Goal: Task Accomplishment & Management: Manage account settings

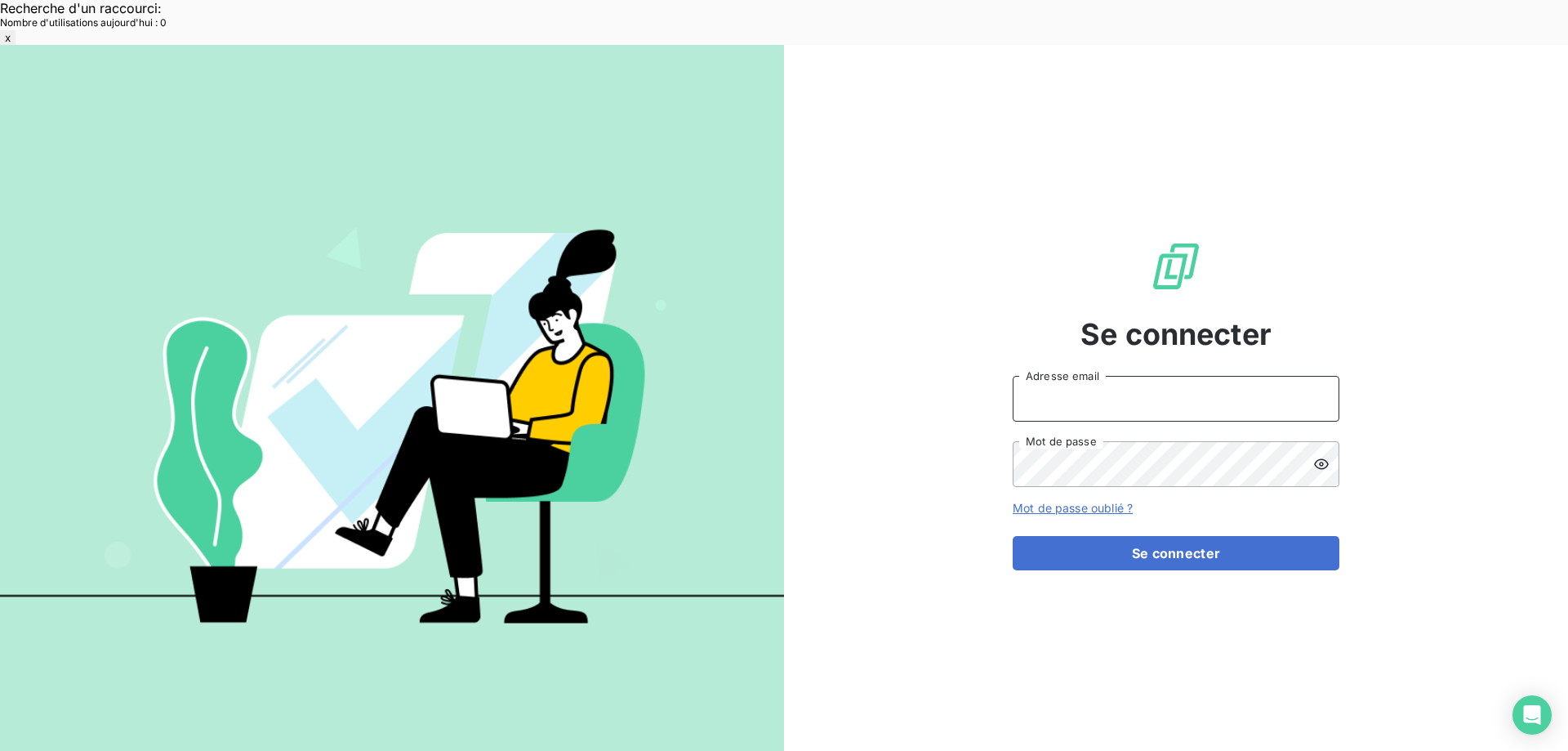
type input "[EMAIL_ADDRESS][DOMAIN_NAME]"
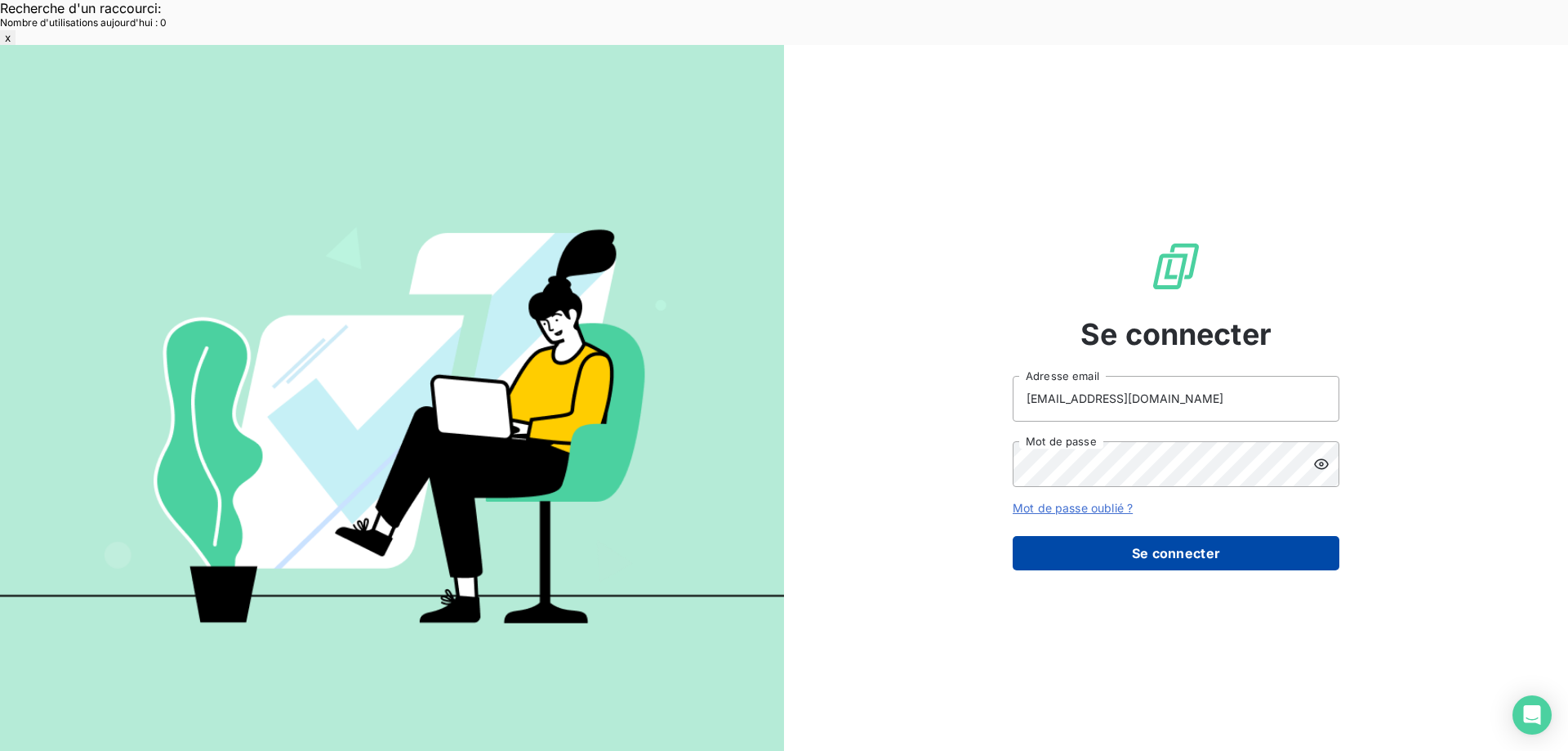
click at [1148, 536] on button "Se connecter" at bounding box center [1176, 553] width 327 height 34
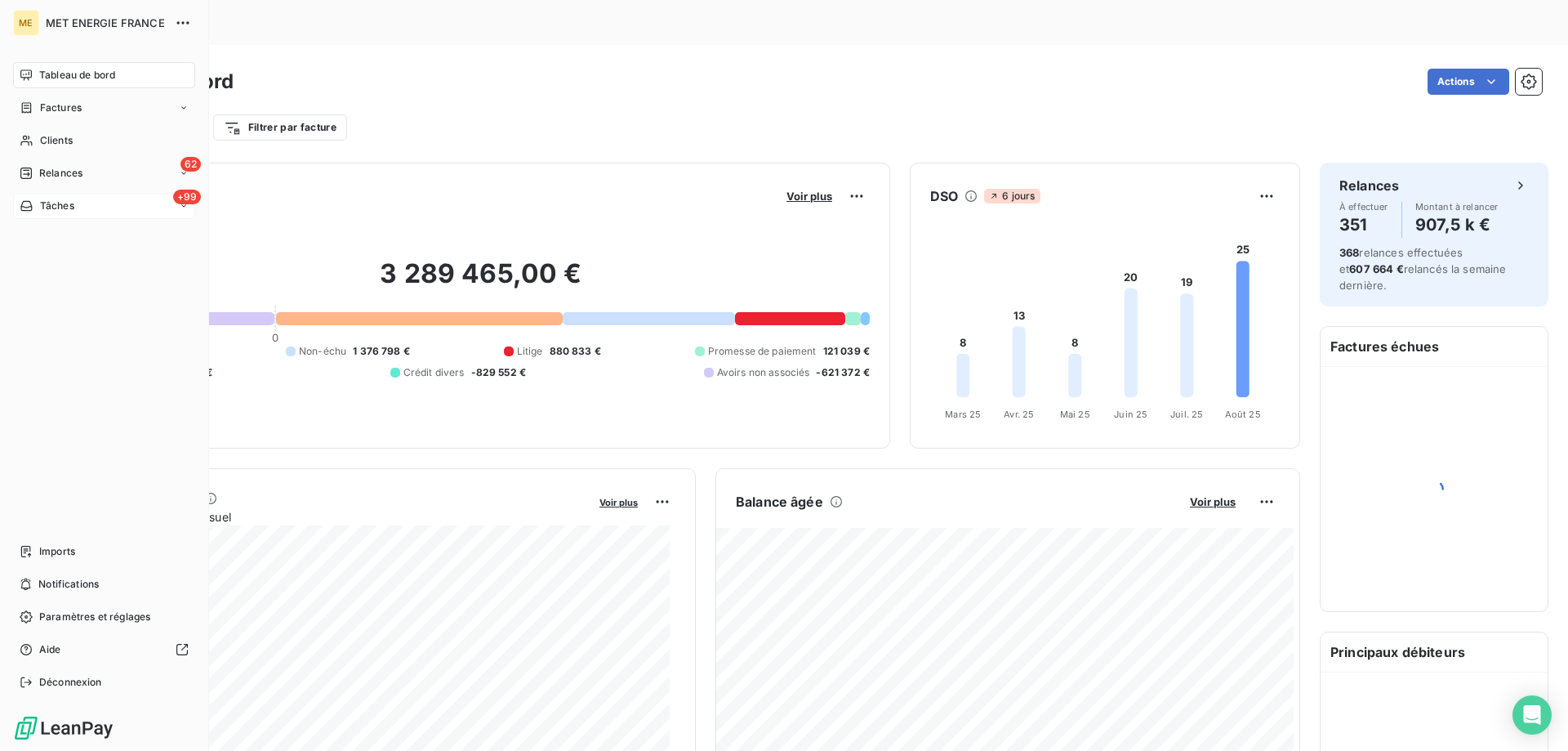
click at [81, 197] on div "+99 Tâches" at bounding box center [104, 205] width 182 height 26
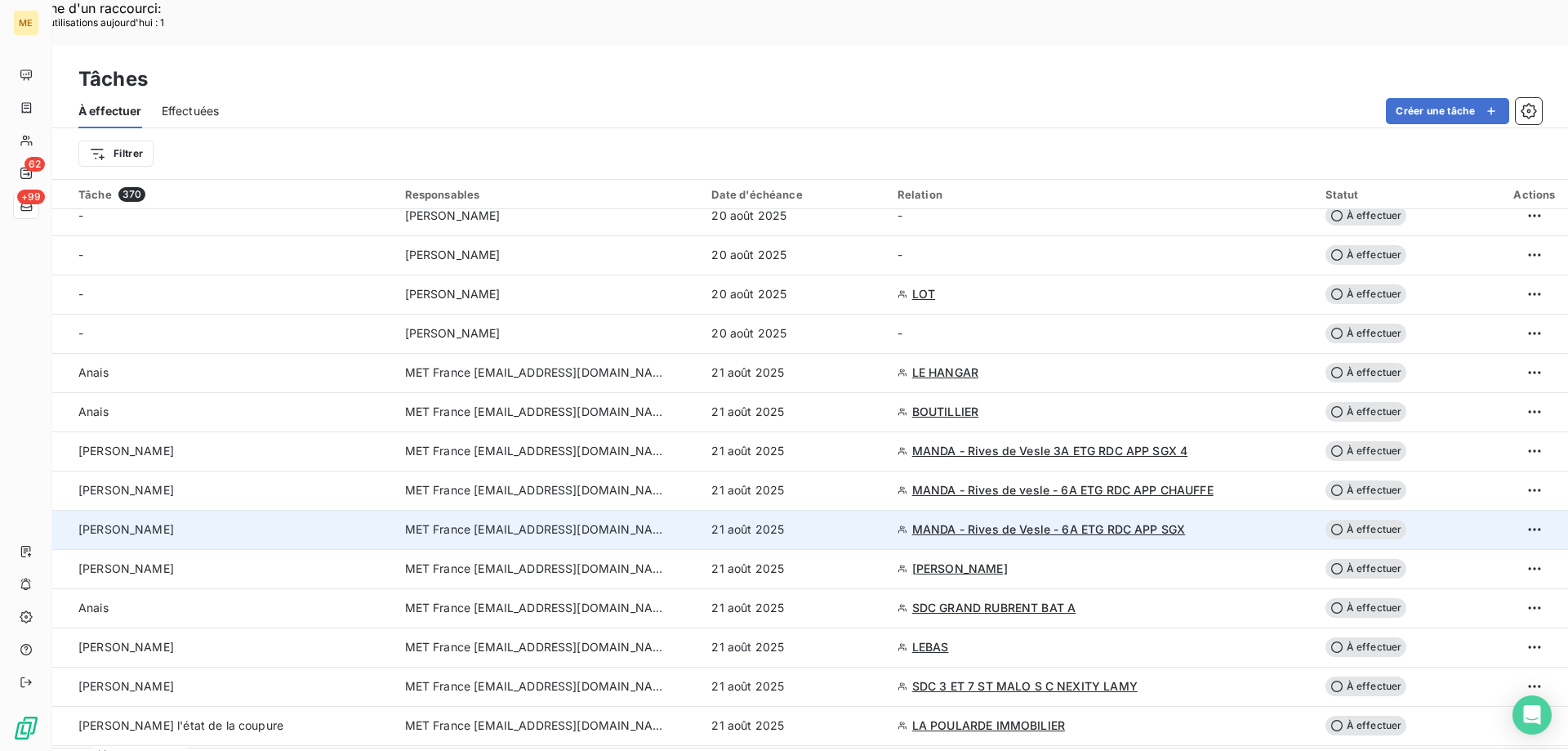
scroll to position [490, 0]
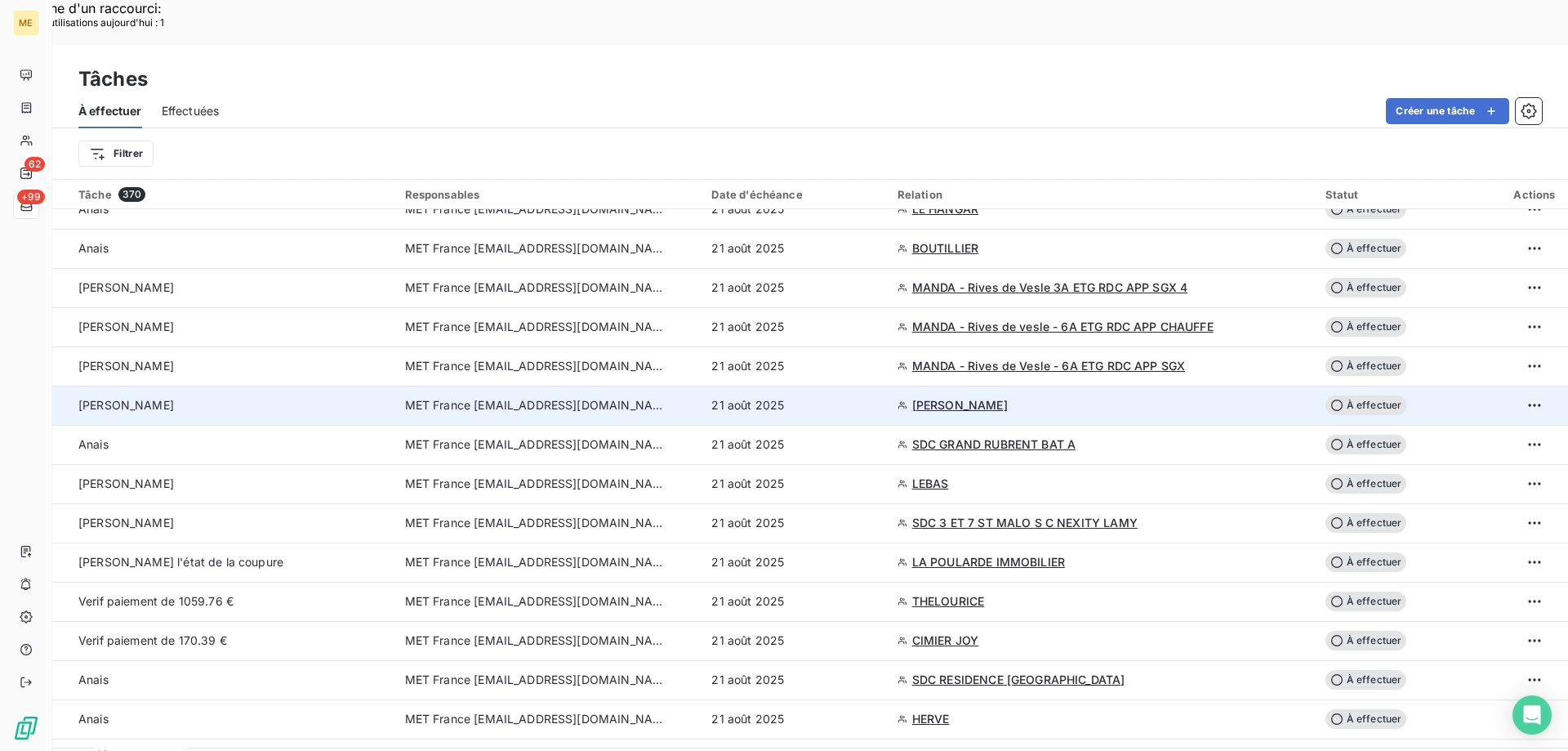
click at [130, 385] on td "[PERSON_NAME]" at bounding box center [224, 404] width 343 height 39
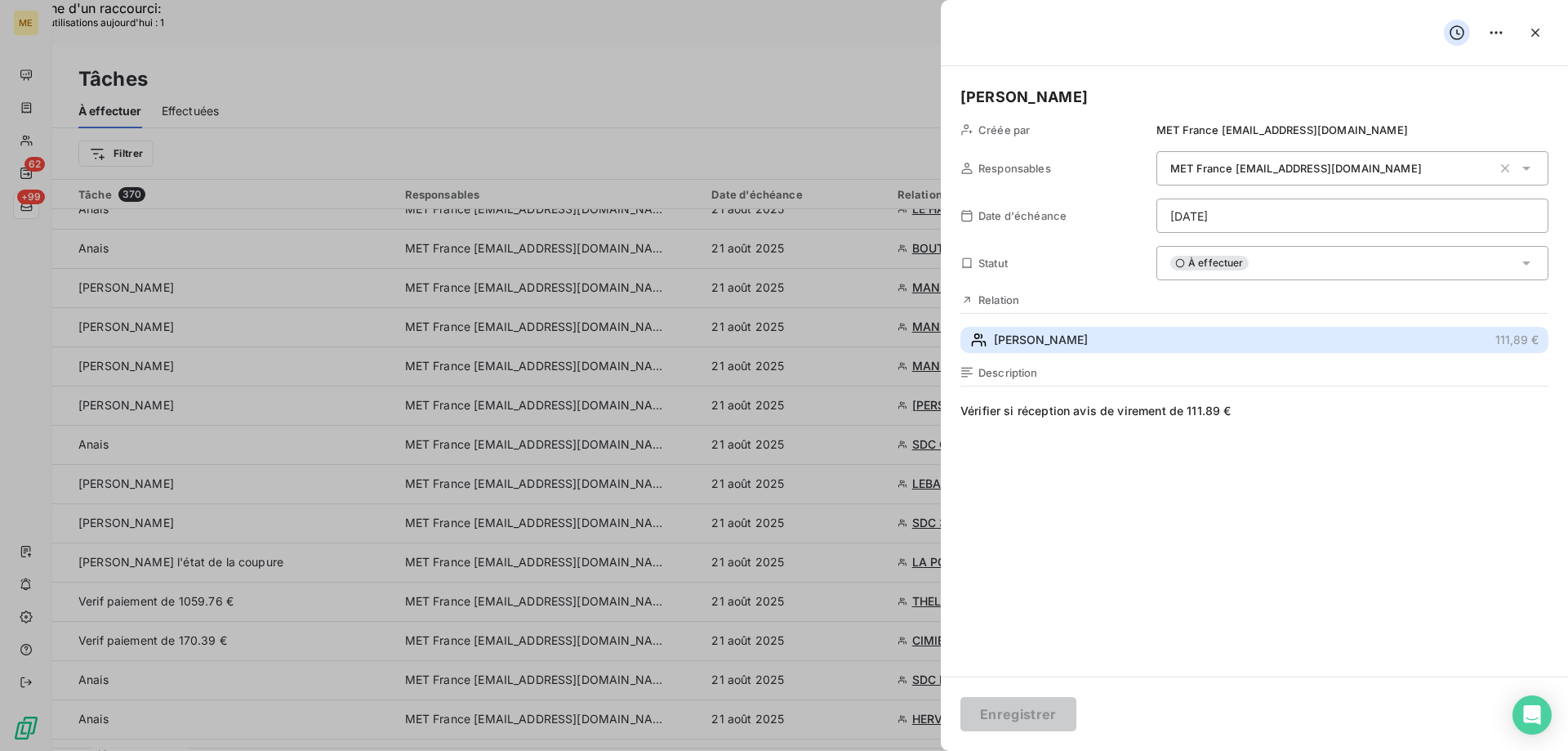
click at [1063, 333] on span "[PERSON_NAME]" at bounding box center [1041, 339] width 94 height 16
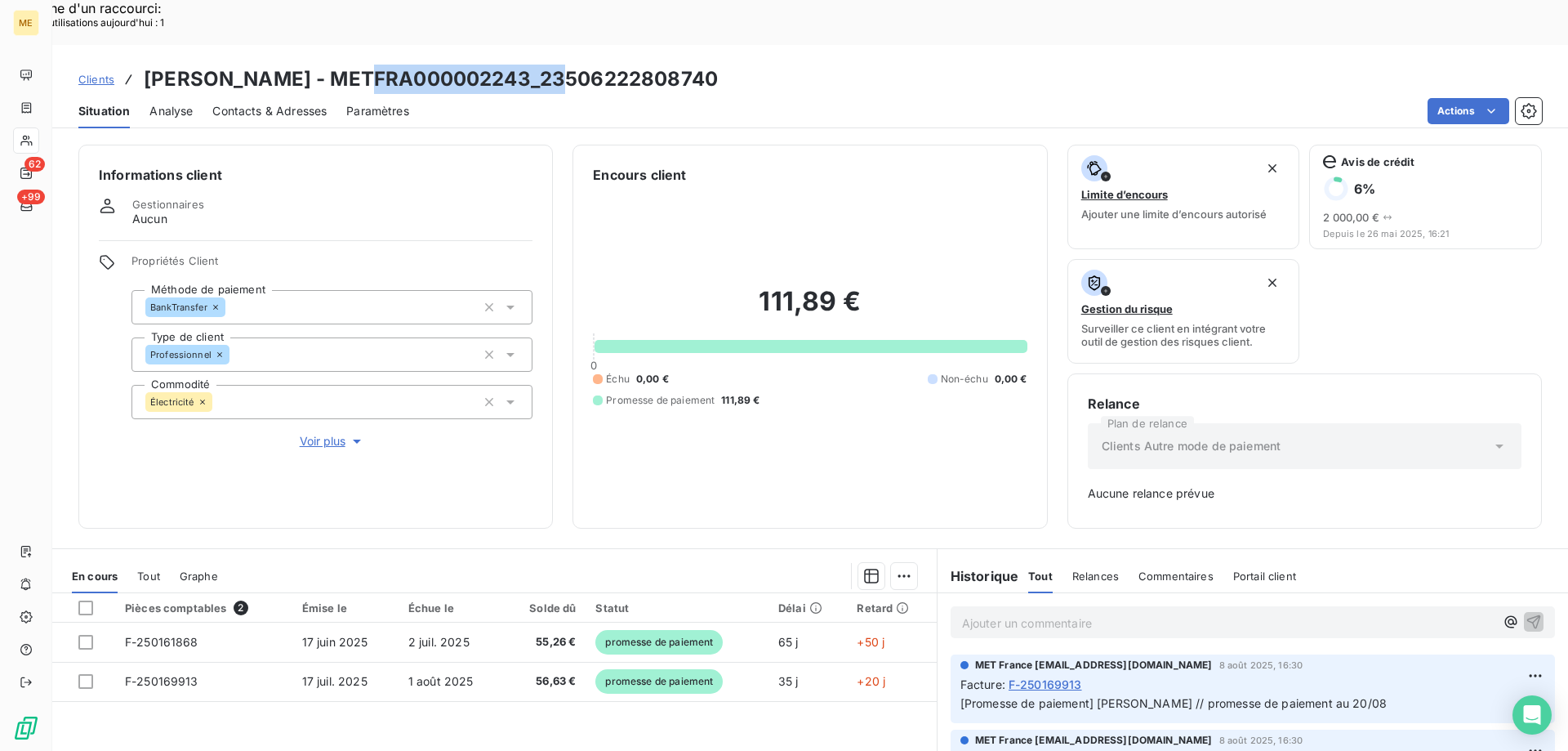
copy h3 "METFRA000002243"
drag, startPoint x: 577, startPoint y: 35, endPoint x: 386, endPoint y: 32, distance: 191.0
click at [386, 65] on h3 "BOUSQUET ANTHONY - METFRA000002243_23506222808740" at bounding box center [431, 79] width 574 height 30
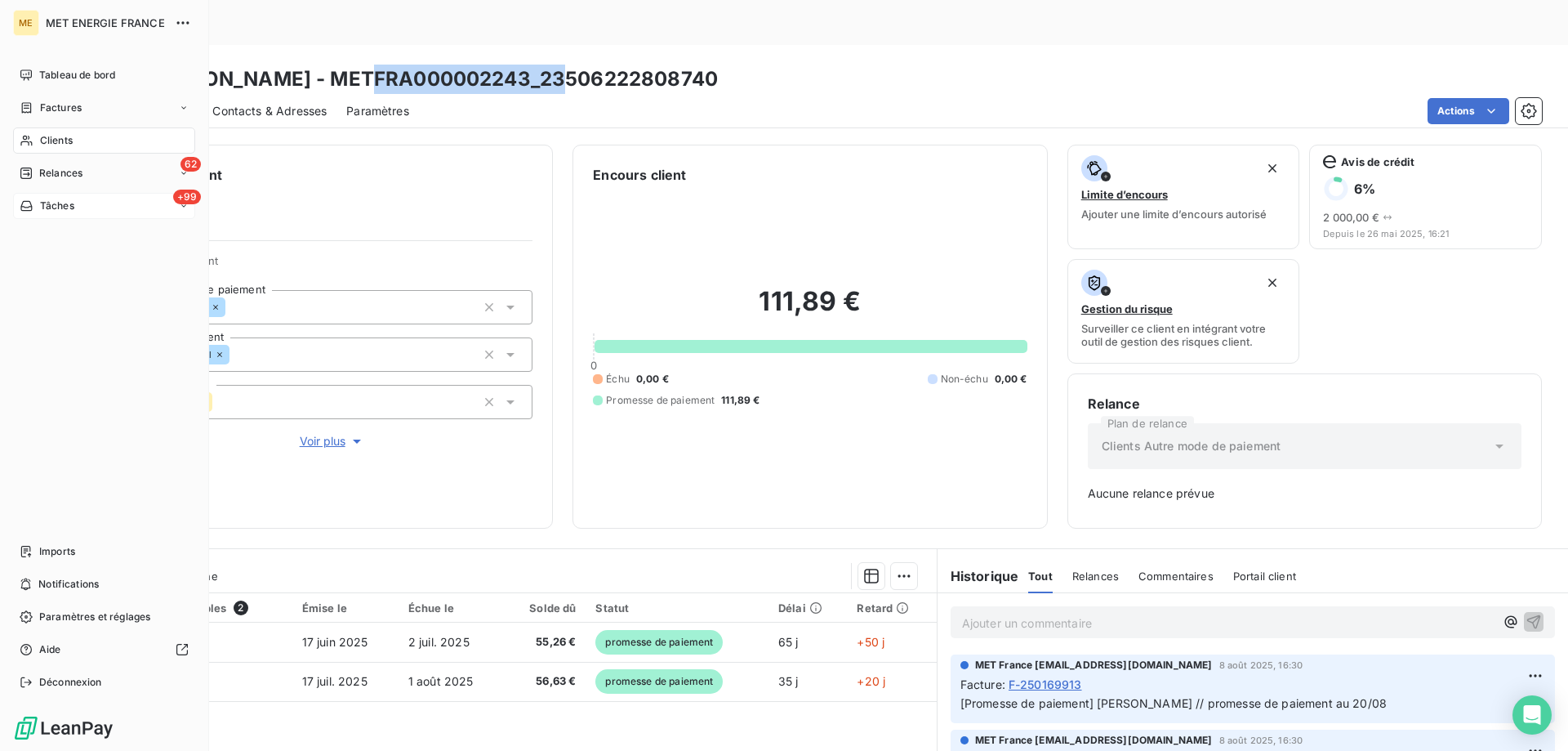
click at [64, 210] on span "Tâches" at bounding box center [57, 205] width 34 height 14
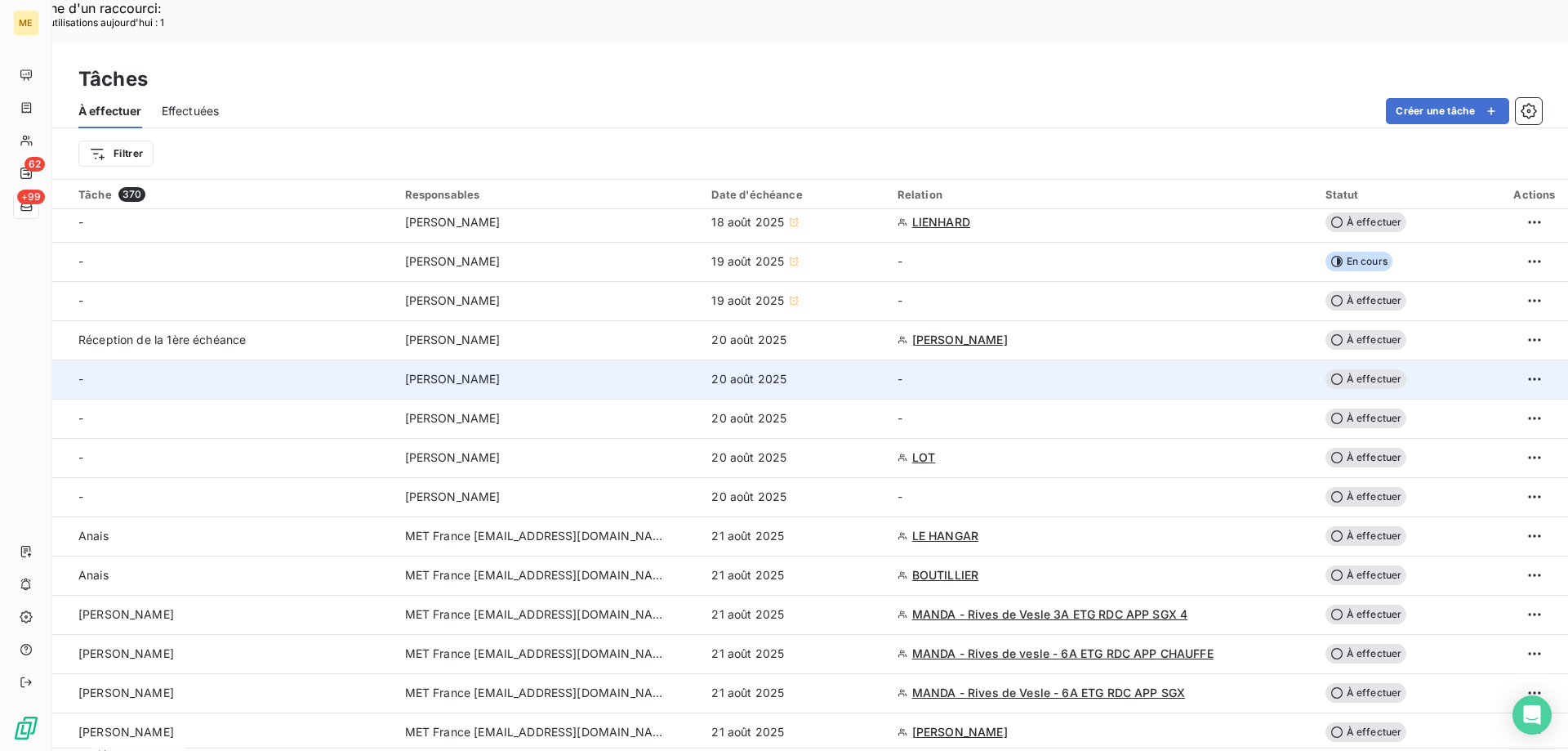
scroll to position [408, 0]
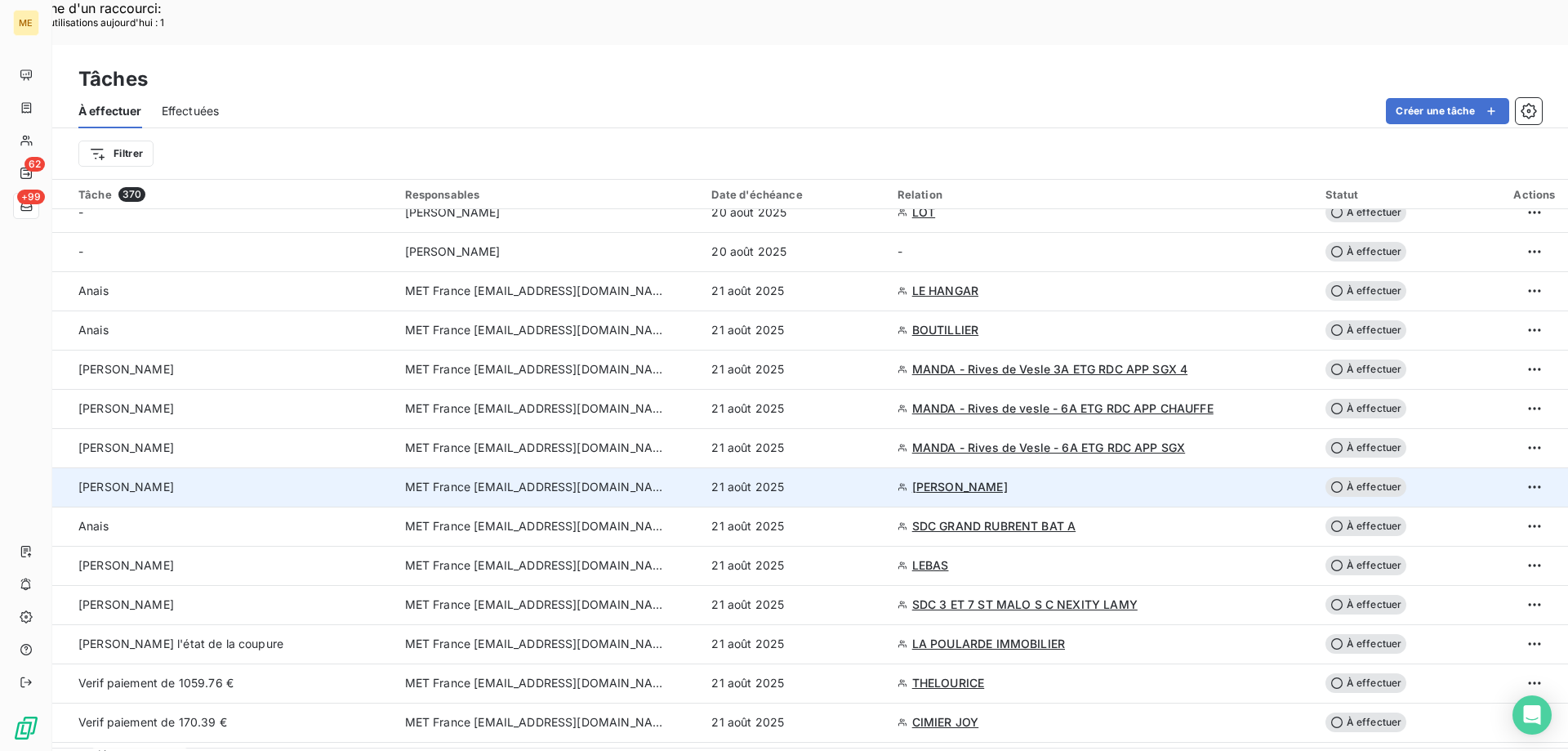
click at [234, 478] on div "[PERSON_NAME]" at bounding box center [232, 486] width 307 height 16
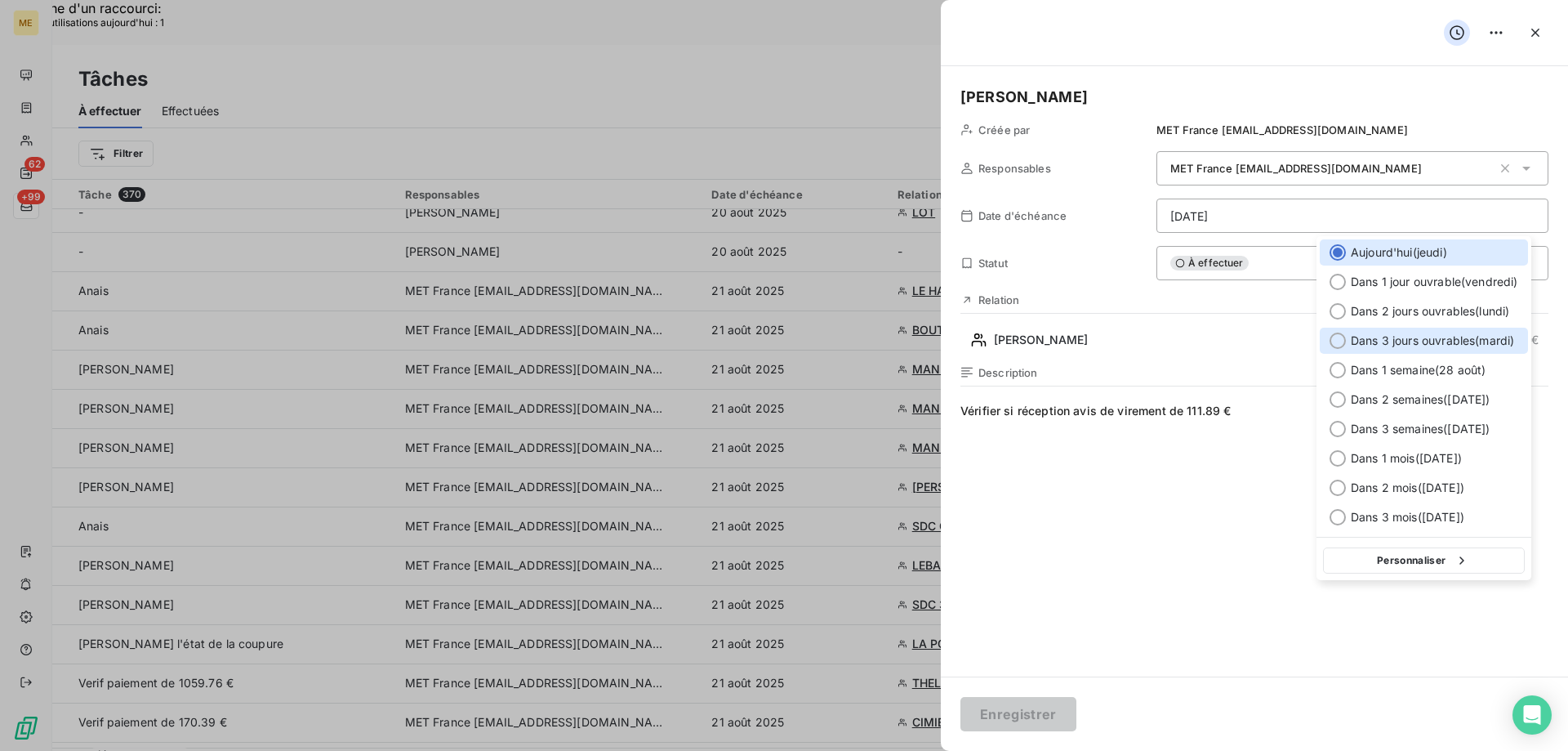
click at [1335, 345] on div at bounding box center [1337, 340] width 16 height 16
type input "26/08/2025"
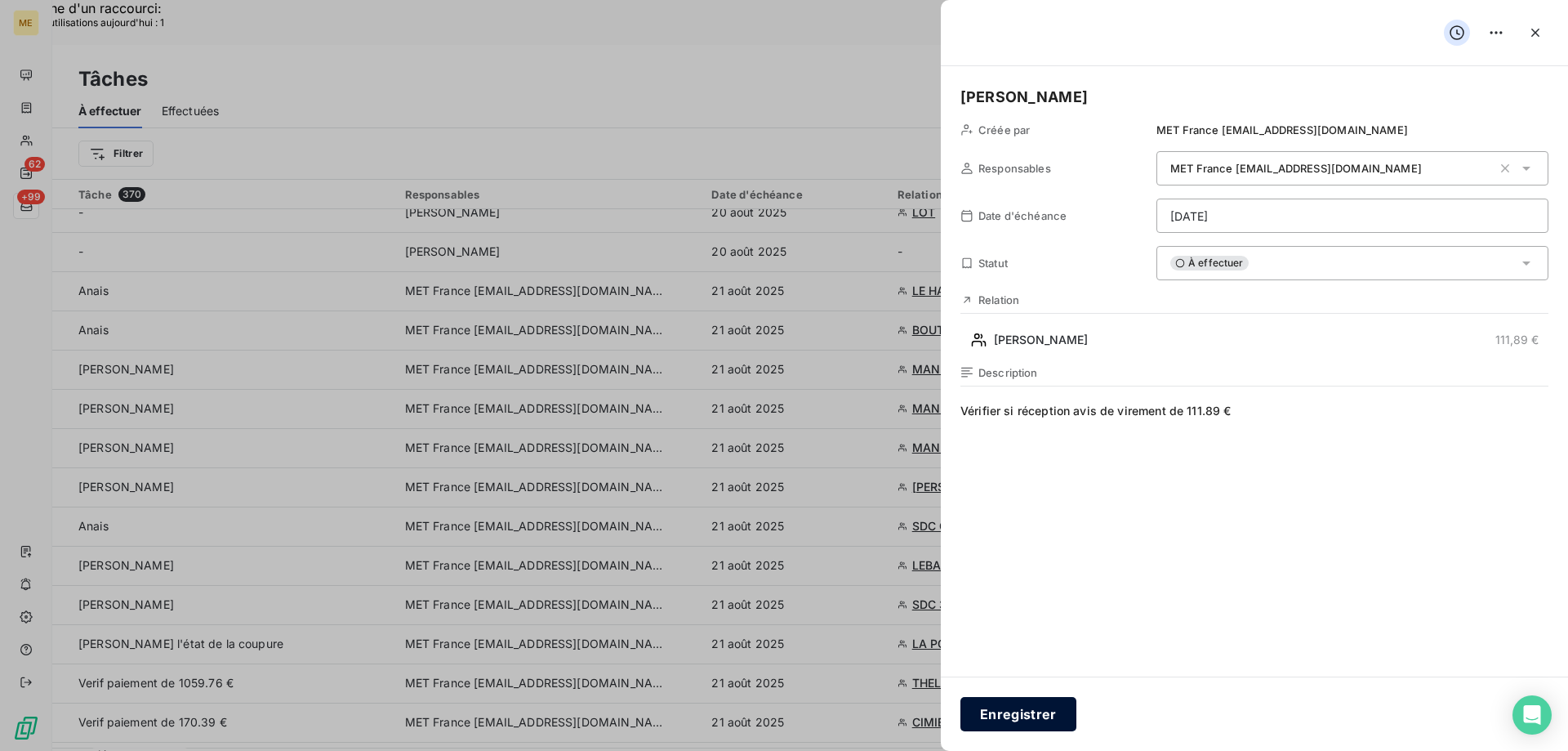
click at [1044, 710] on button "Enregistrer" at bounding box center [1019, 714] width 116 height 34
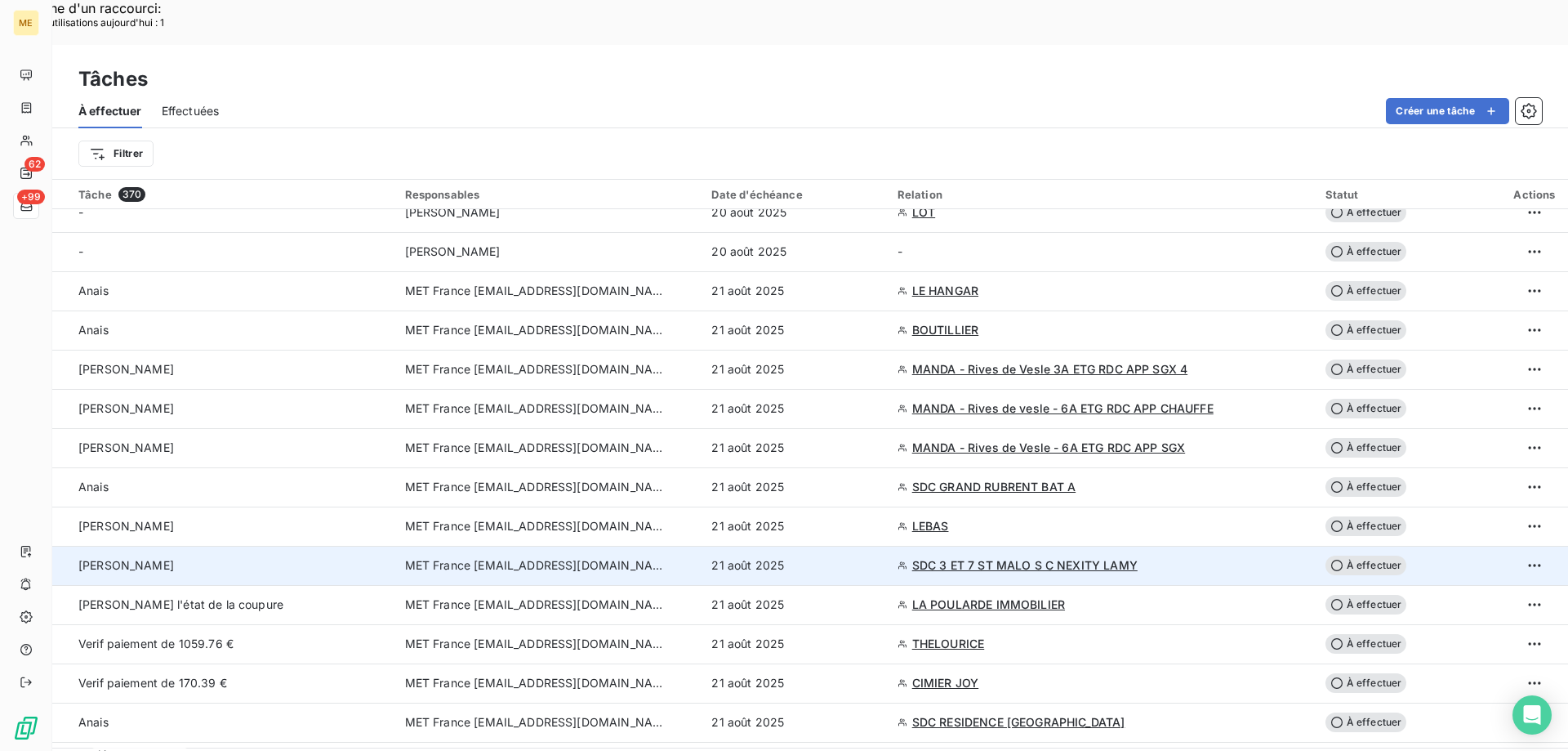
click at [261, 557] on div "[PERSON_NAME]" at bounding box center [232, 564] width 307 height 16
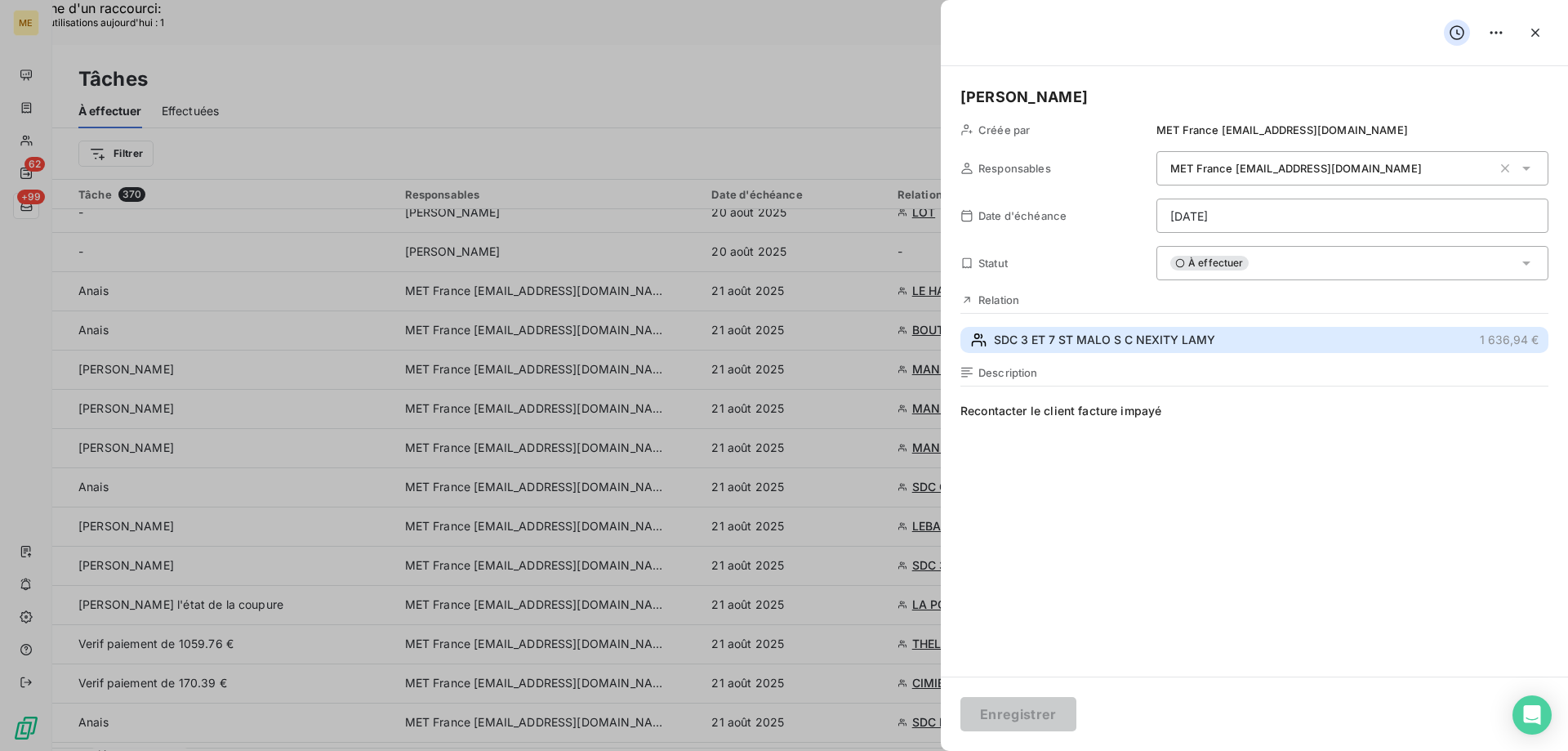
click at [1044, 334] on span "SDC 3 ET 7 ST MALO S C NEXITY LAMY" at bounding box center [1105, 339] width 221 height 16
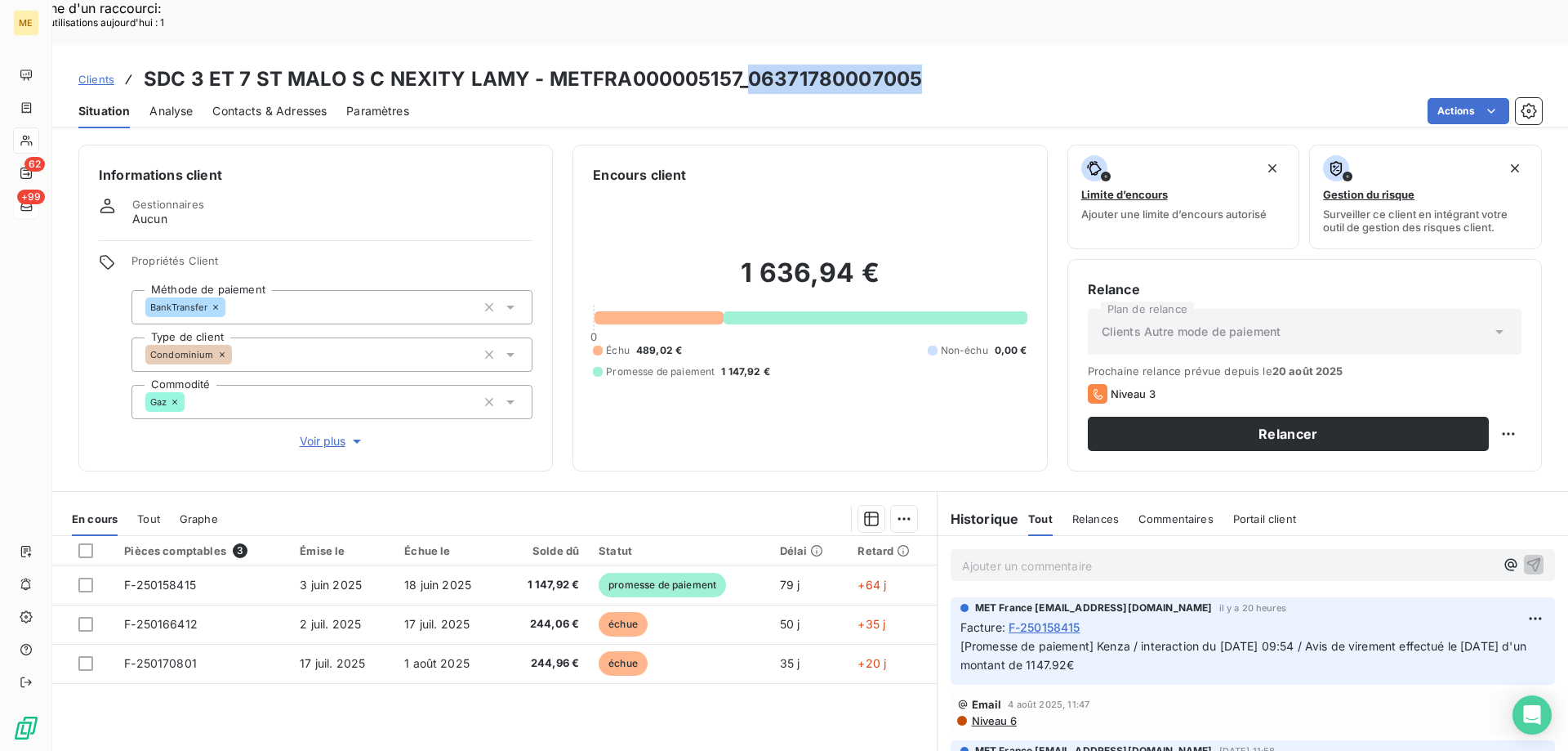
copy h3 "06371780007005"
drag, startPoint x: 746, startPoint y: 30, endPoint x: 956, endPoint y: 25, distance: 210.1
click at [956, 65] on div "Clients SDC 3 ET 7 ST MALO S C NEXITY LAMY - METFRA000005157_06371780007005" at bounding box center [810, 79] width 1517 height 30
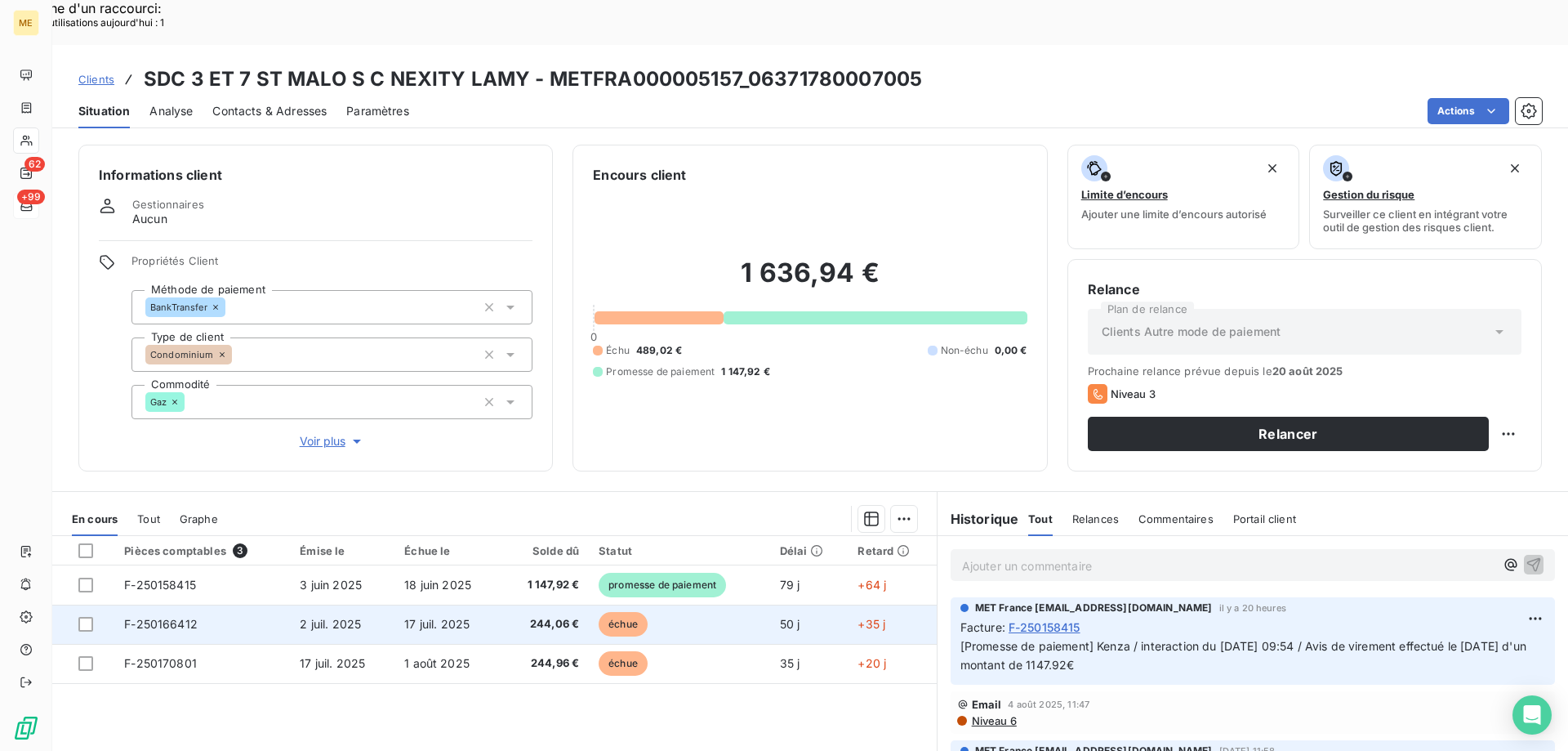
click at [450, 604] on td "17 juil. 2025" at bounding box center [447, 623] width 106 height 39
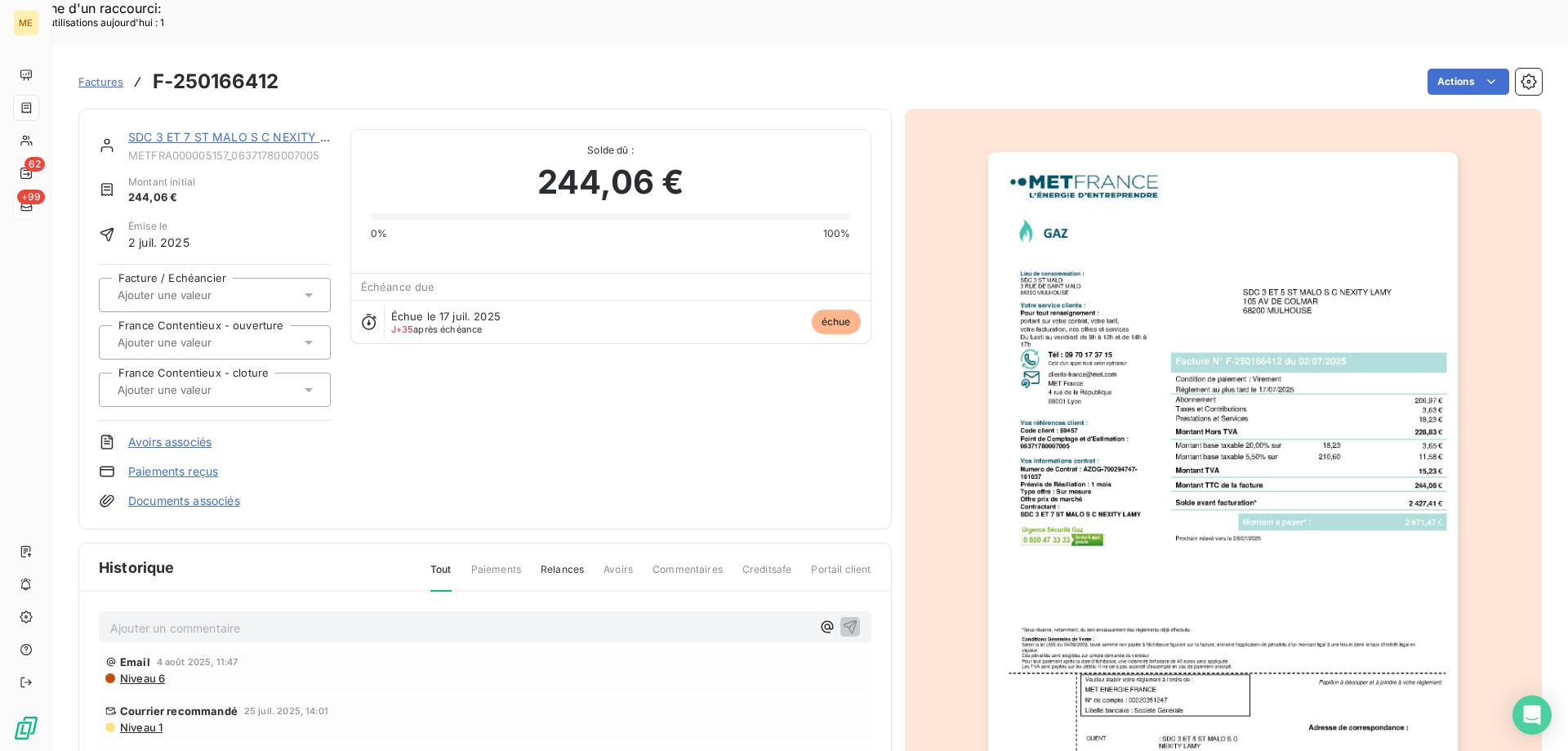
click at [272, 130] on link "SDC 3 ET 7 ST MALO S C NEXITY LAMY" at bounding box center [241, 136] width 226 height 14
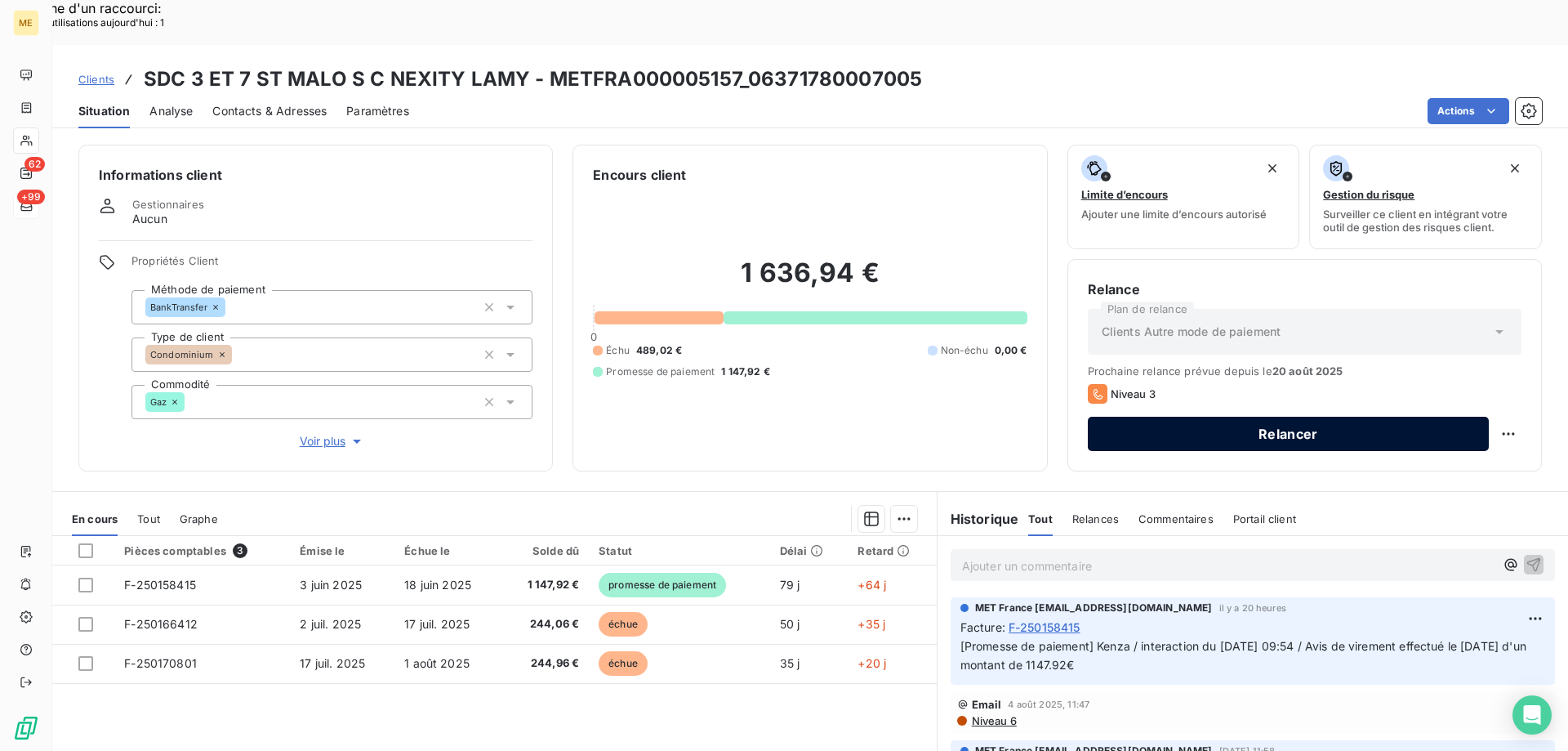
click at [1230, 416] on button "Relancer" at bounding box center [1288, 434] width 401 height 34
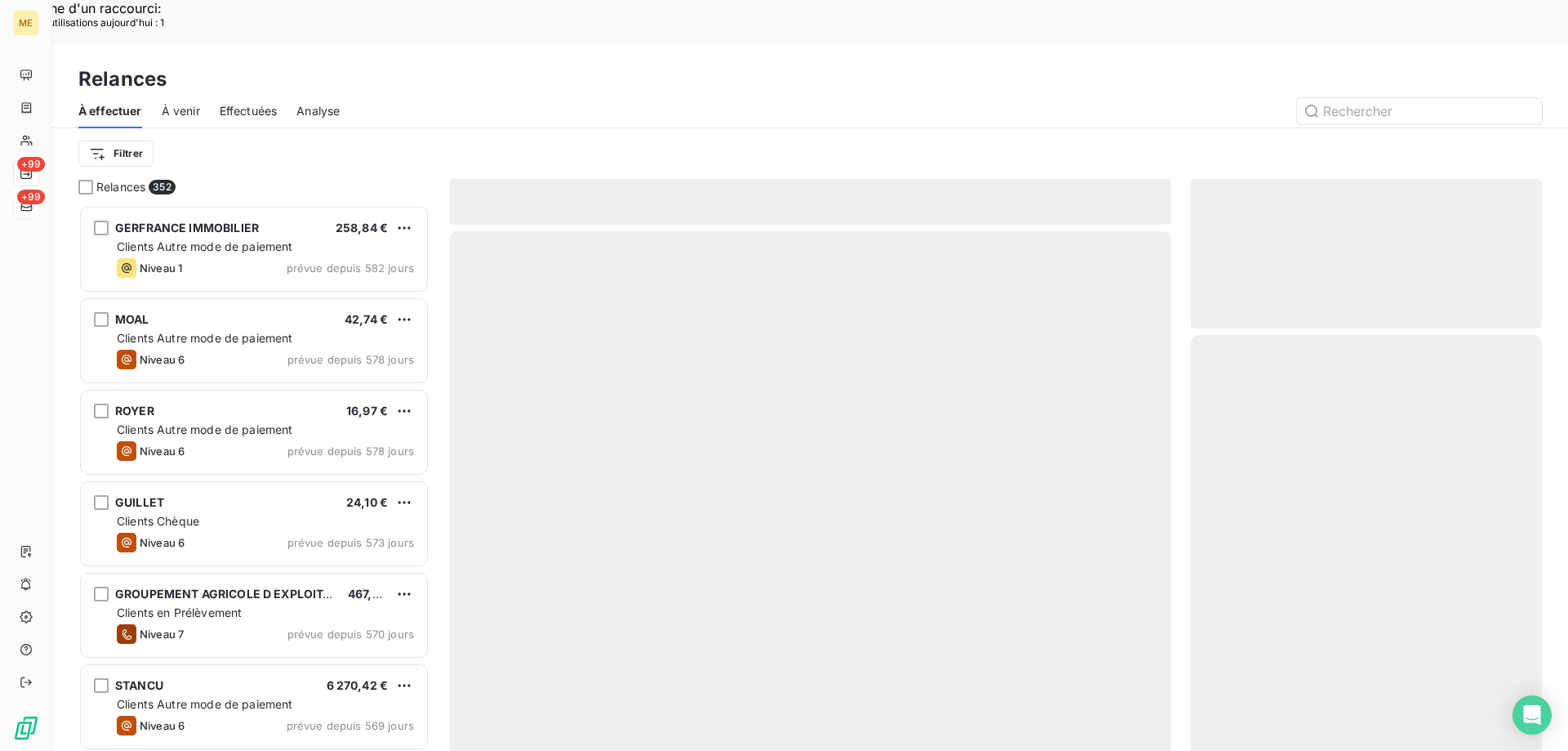
scroll to position [578, 339]
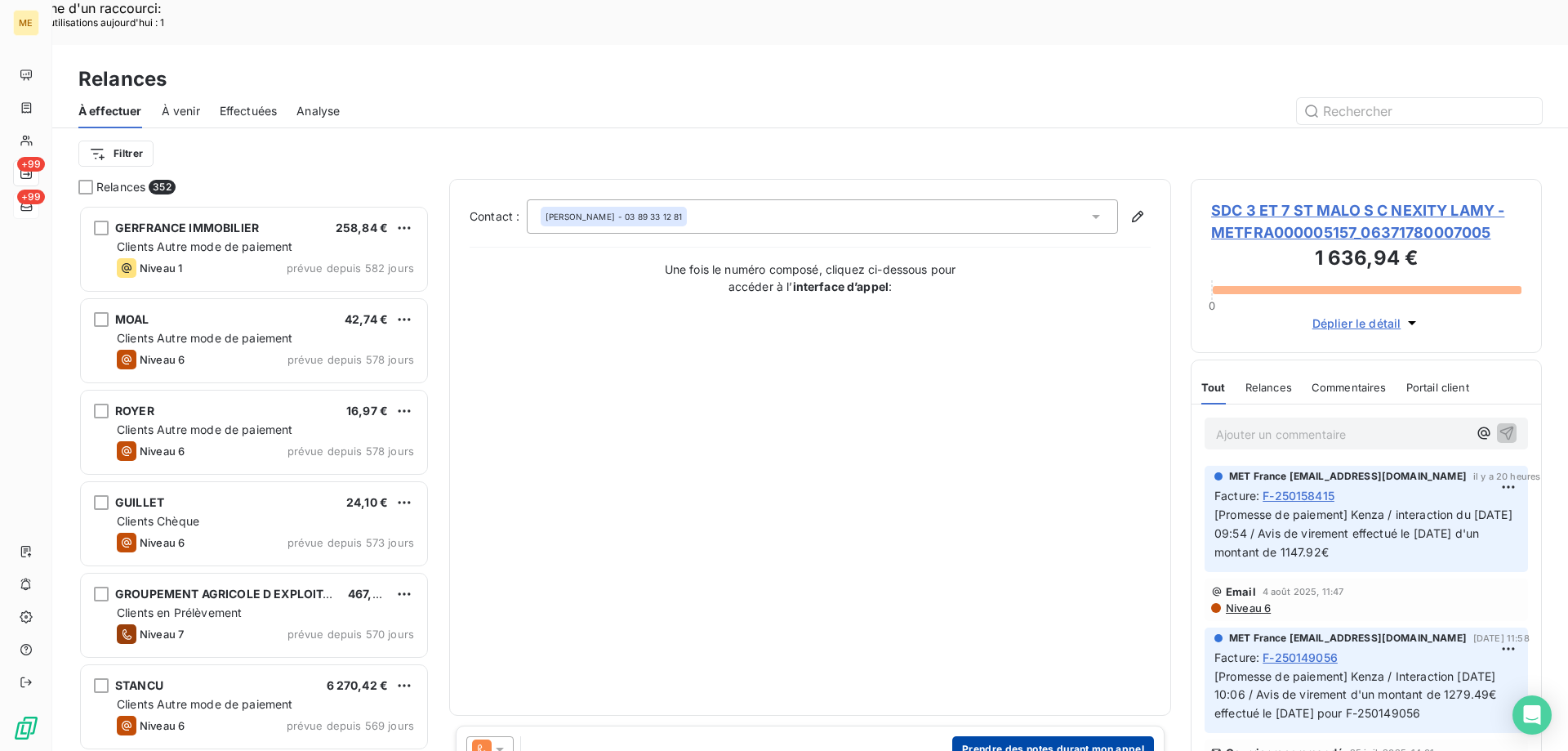
click at [1018, 736] on button "Prendre des notes durant mon appel" at bounding box center [1053, 748] width 202 height 26
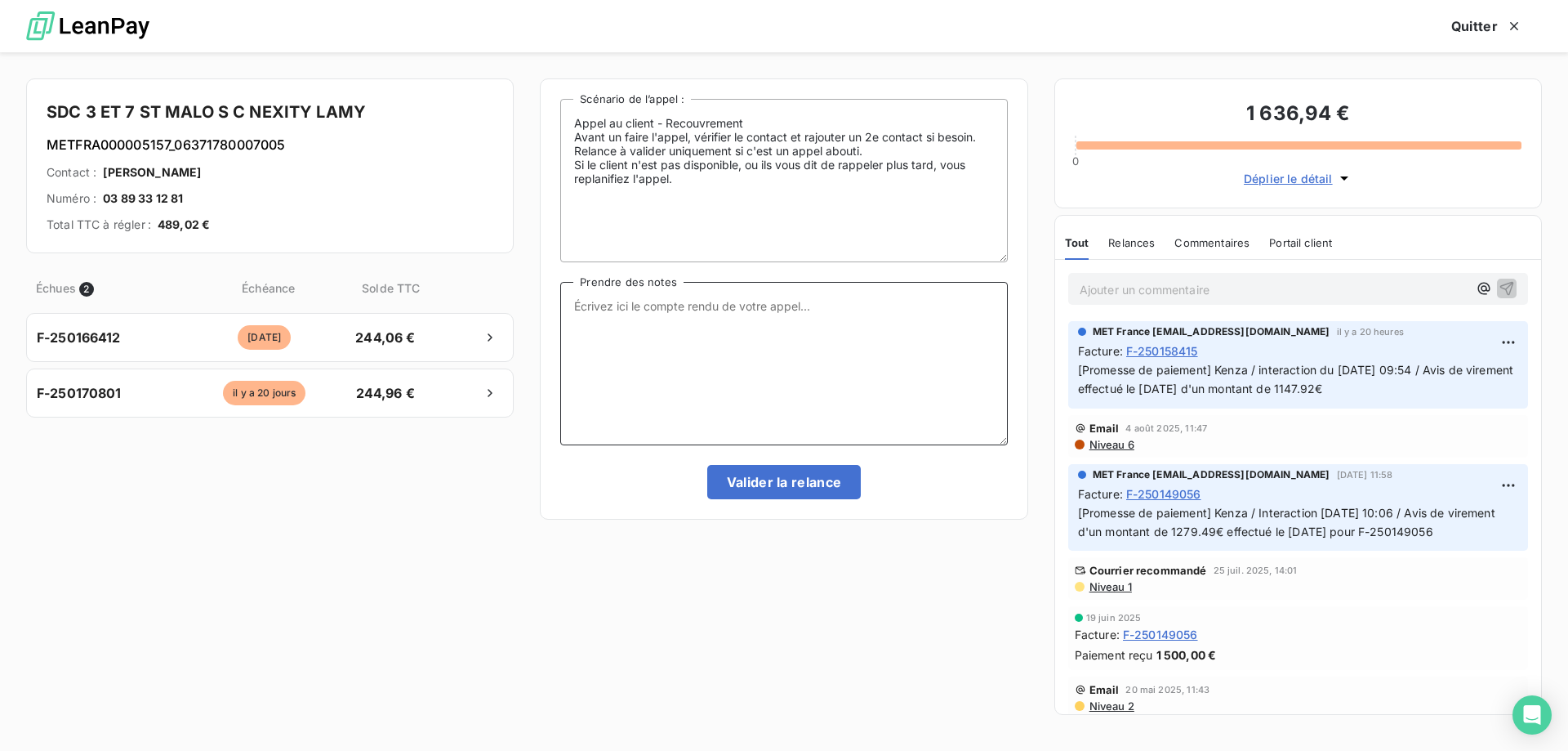
click at [768, 363] on textarea "Prendre des notes" at bounding box center [784, 363] width 447 height 163
paste textarea "Lisa- date Interlocuteur : Origine : Raison : Résumé du contact :"
click at [772, 312] on textarea "Lisa- date Interlocuteur : Origine : Raison : Résumé du contact :" at bounding box center [784, 363] width 447 height 163
click at [772, 312] on textarea "Lisa- 21/08/2025 Interlocuteur : Origine : Raison : Résumé du contact :" at bounding box center [784, 363] width 447 height 163
click at [766, 316] on textarea "Lisa- 21/08/2025 Interlocuteur : Origine : Raison : Résumé du contact :" at bounding box center [784, 363] width 447 height 163
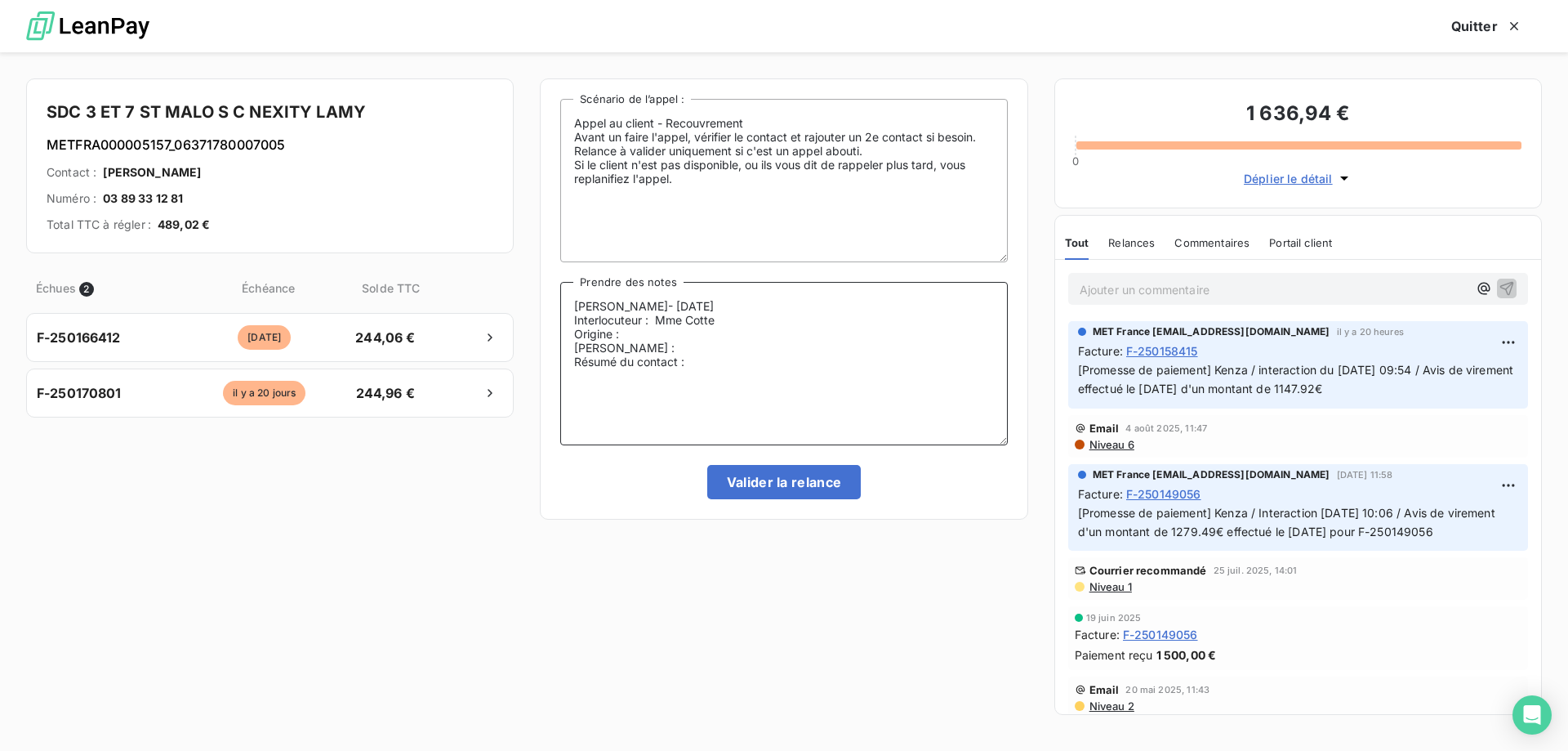
click at [792, 321] on textarea "Lisa- 21/08/2025 Interlocuteur : Mme Cotte Origine : Raison : Résumé du contact…" at bounding box center [784, 363] width 447 height 163
paste textarea "pcotte@lamy-immobilier.fr"
click at [884, 310] on textarea "Lisa- 21/08/2025 Interlocuteur : Mme Cotte - pcotte@lamy-immobilier.fr - Origin…" at bounding box center [784, 363] width 447 height 163
click at [897, 323] on textarea "Lisa- 21/08/2025 Interlocuteur : Mme Cotte - pcotte@lamy-immobilier.fr - Origin…" at bounding box center [784, 363] width 447 height 163
paste textarea "3 89 33 12 81"
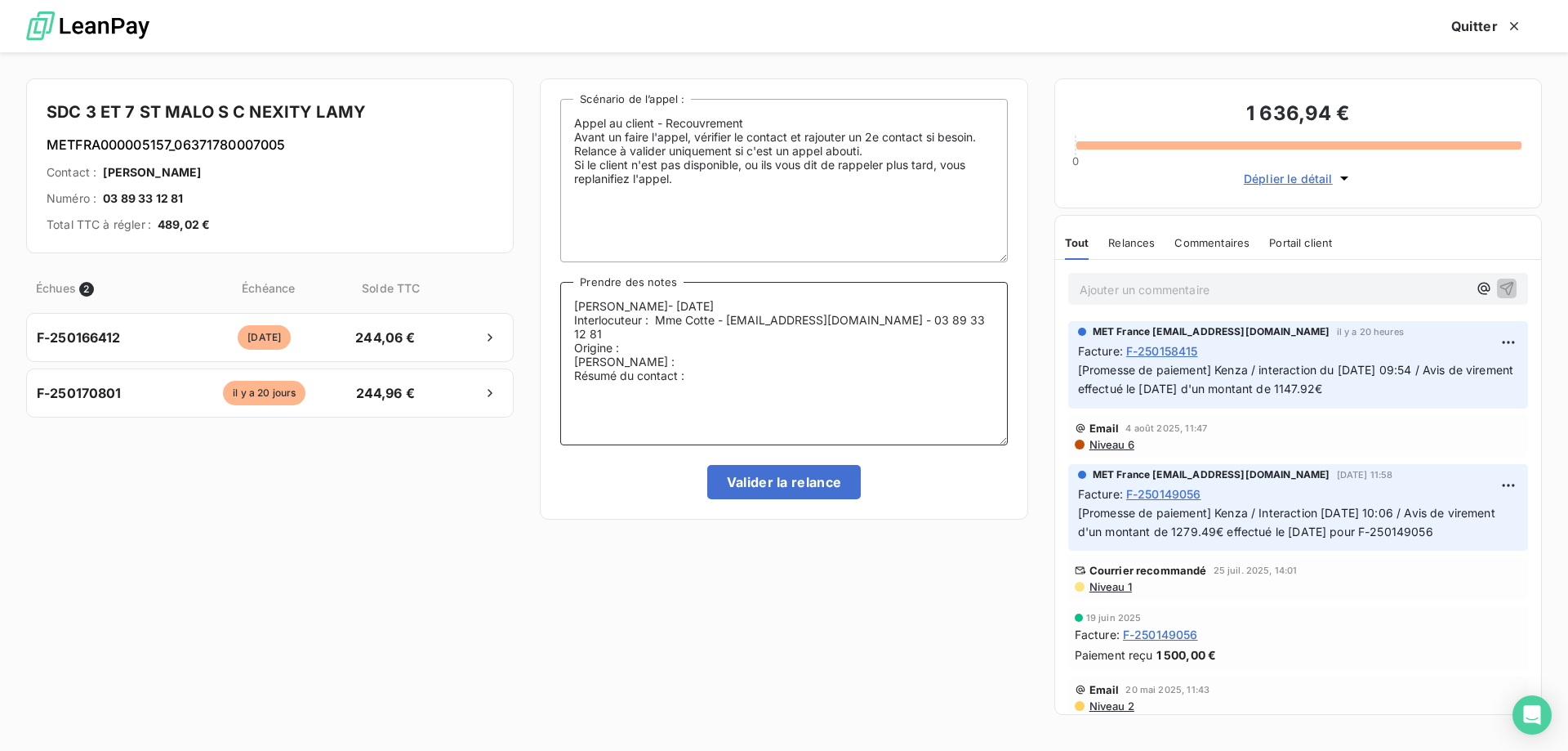
click at [894, 348] on textarea "Lisa- 21/08/2025 Interlocuteur : Mme Cotte - pcotte@lamy-immobilier.fr - 03 89 …" at bounding box center [784, 363] width 447 height 163
click at [894, 340] on textarea "Lisa- 21/08/2025 Interlocuteur : Mme Cotte - pcotte@lamy-immobilier.fr - 03 89 …" at bounding box center [784, 363] width 447 height 163
click at [894, 332] on textarea "Lisa- 21/08/2025 Interlocuteur : Mme Cotte - pcotte@lamy-immobilier.fr - 03 89 …" at bounding box center [784, 363] width 447 height 163
click at [874, 345] on textarea "Lisa- 21/08/2025 Interlocuteur : Mme Cotte - pcotte@lamy-immobilier.fr - 03 89 …" at bounding box center [784, 363] width 447 height 163
click at [743, 365] on textarea "Lisa- 21/08/2025 Interlocuteur : Mme Cotte - pcotte@lamy-immobilier.fr - 03 89 …" at bounding box center [784, 363] width 447 height 163
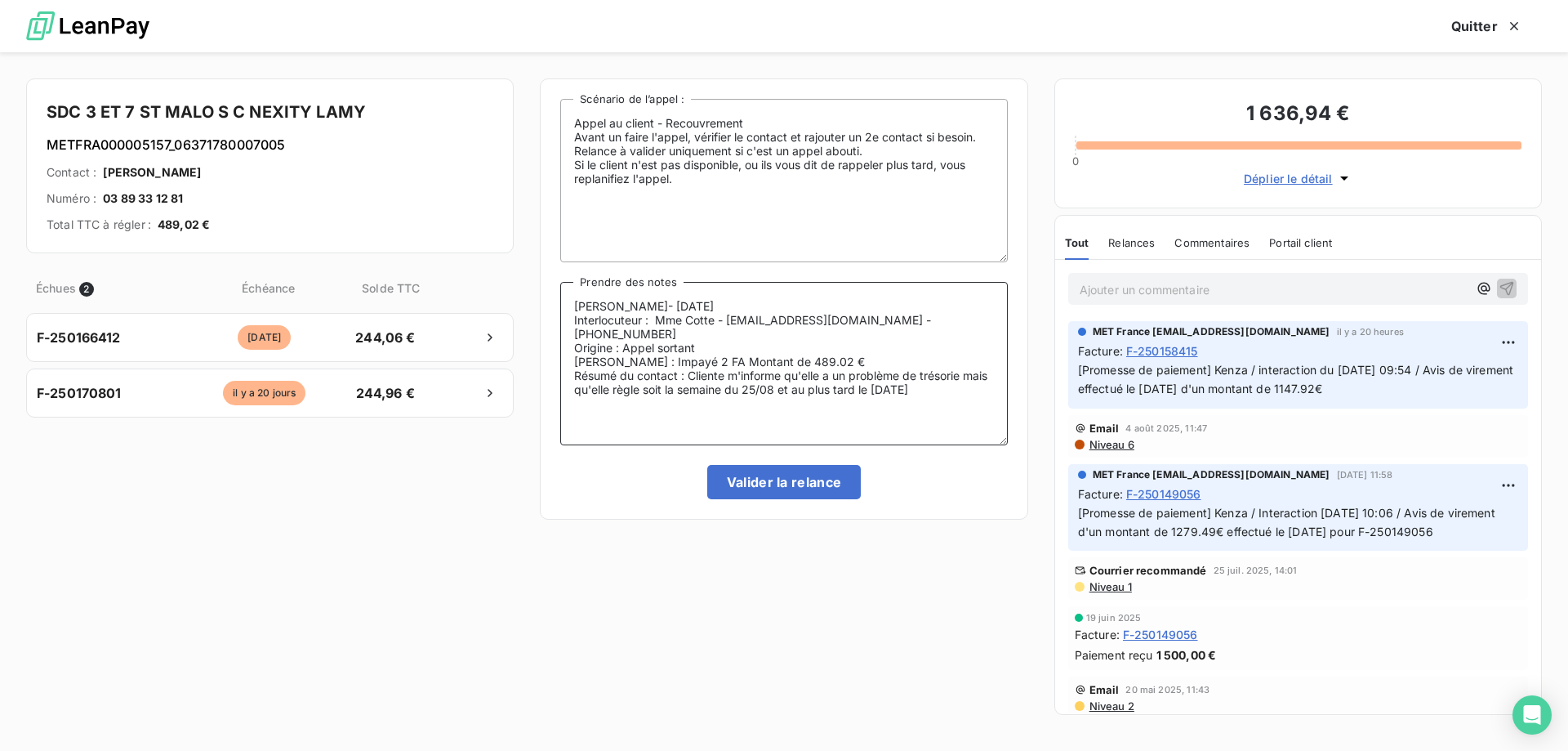
click at [934, 358] on textarea "Lisa- 21/08/2025 Interlocuteur : Mme Cotte - pcotte@lamy-immobilier.fr - 03 89 …" at bounding box center [784, 363] width 447 height 163
click at [882, 416] on textarea "Lisa- 21/08/2025 Interlocuteur : Mme Cotte - pcotte@lamy-immobilier.fr - 03 89 …" at bounding box center [784, 363] width 447 height 163
click at [967, 387] on textarea "Lisa- 21/08/2025 Interlocuteur : Mme Cotte - pcotte@lamy-immobilier.fr - 03 89 …" at bounding box center [784, 363] width 447 height 163
type textarea "[PERSON_NAME]- [DATE] Interlocuteur : Mme Cotte - [EMAIL_ADDRESS][DOMAIN_NAME] …"
click at [820, 478] on button "Valider la relance" at bounding box center [784, 482] width 154 height 34
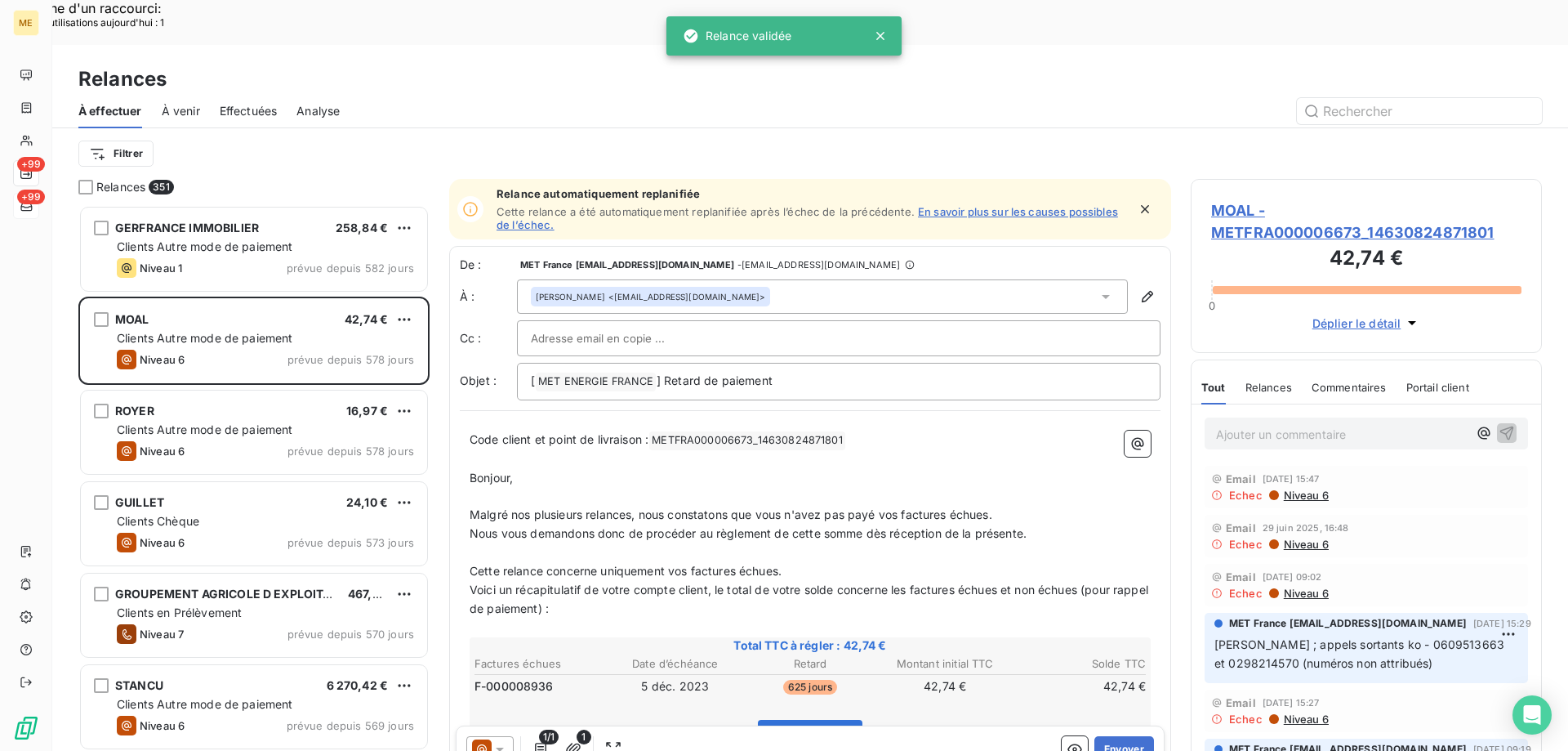
click at [254, 129] on div "Filtrer" at bounding box center [810, 153] width 1464 height 51
click at [253, 103] on span "Effectuées" at bounding box center [249, 111] width 58 height 16
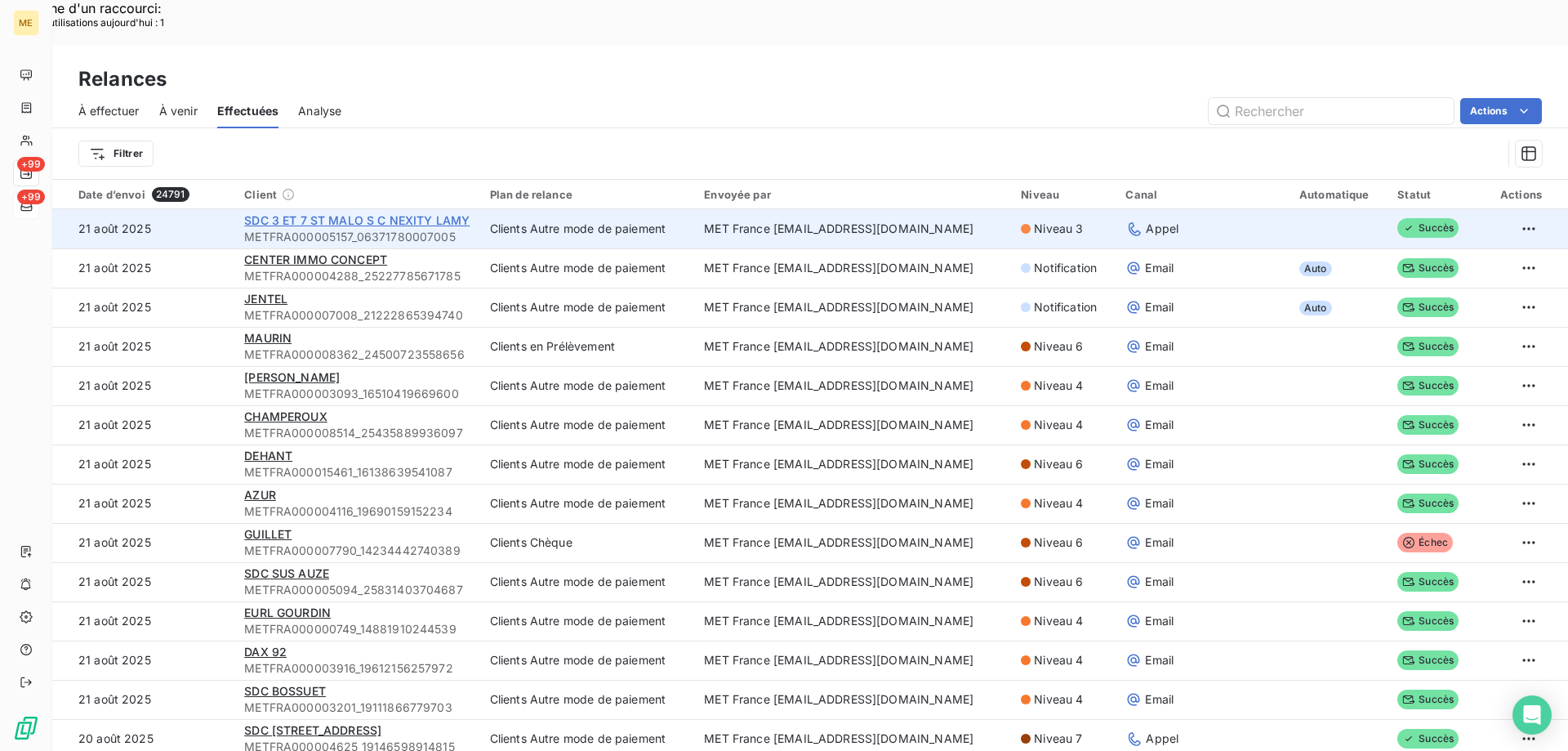
click at [305, 213] on span "SDC 3 ET 7 ST MALO S C NEXITY LAMY" at bounding box center [356, 220] width 226 height 14
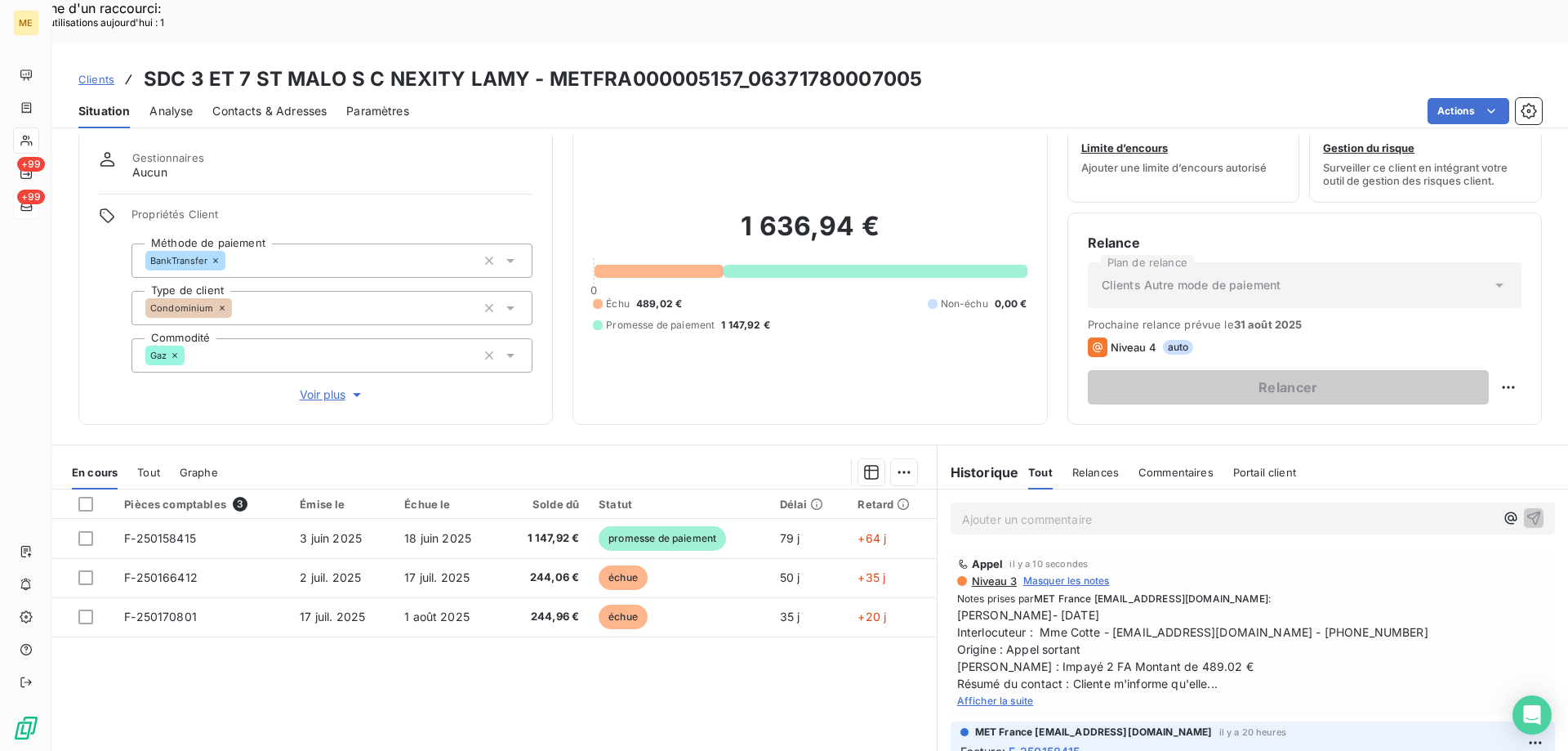
scroll to position [104, 0]
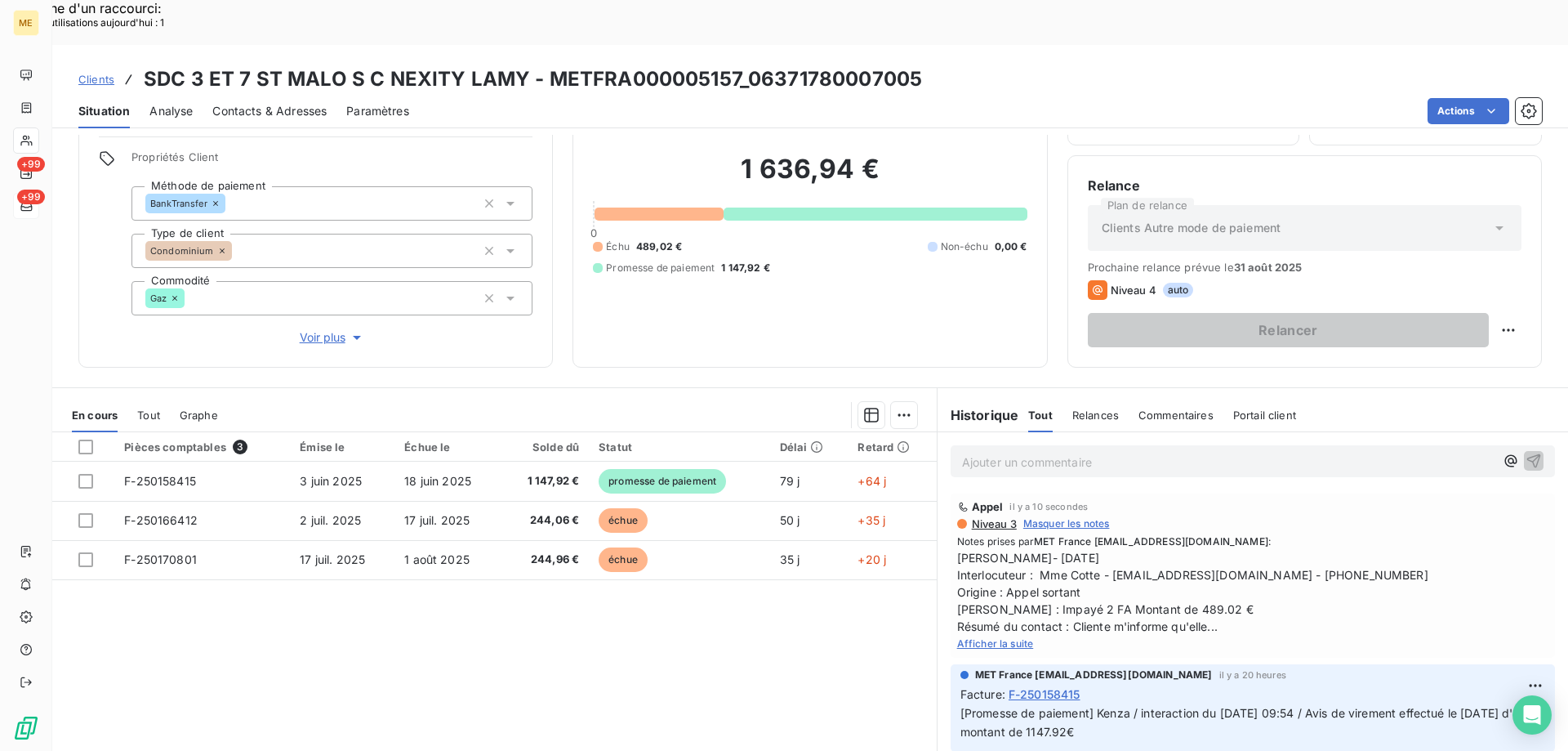
click at [1012, 637] on span "Afficher la suite" at bounding box center [995, 642] width 77 height 12
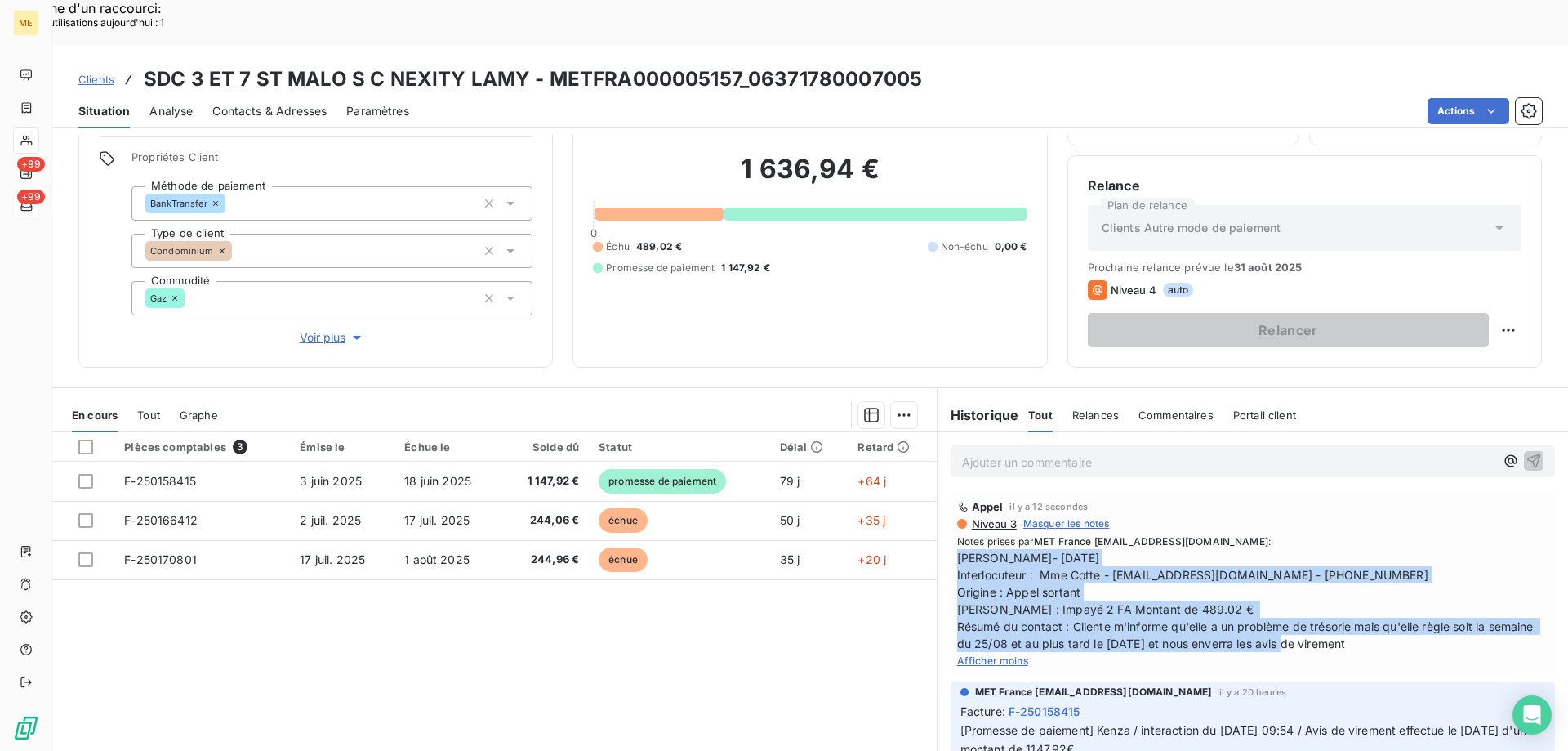
copy span "[PERSON_NAME]- [DATE] Interlocuteur : Mme Cotte - [EMAIL_ADDRESS][DOMAIN_NAME] …"
drag, startPoint x: 1423, startPoint y: 592, endPoint x: 945, endPoint y: 515, distance: 484.2
click at [951, 515] on div "Appel il y a 12 secondes Niveau 3 Masquer les notes Notes prises par MET France…" at bounding box center [1253, 584] width 604 height 181
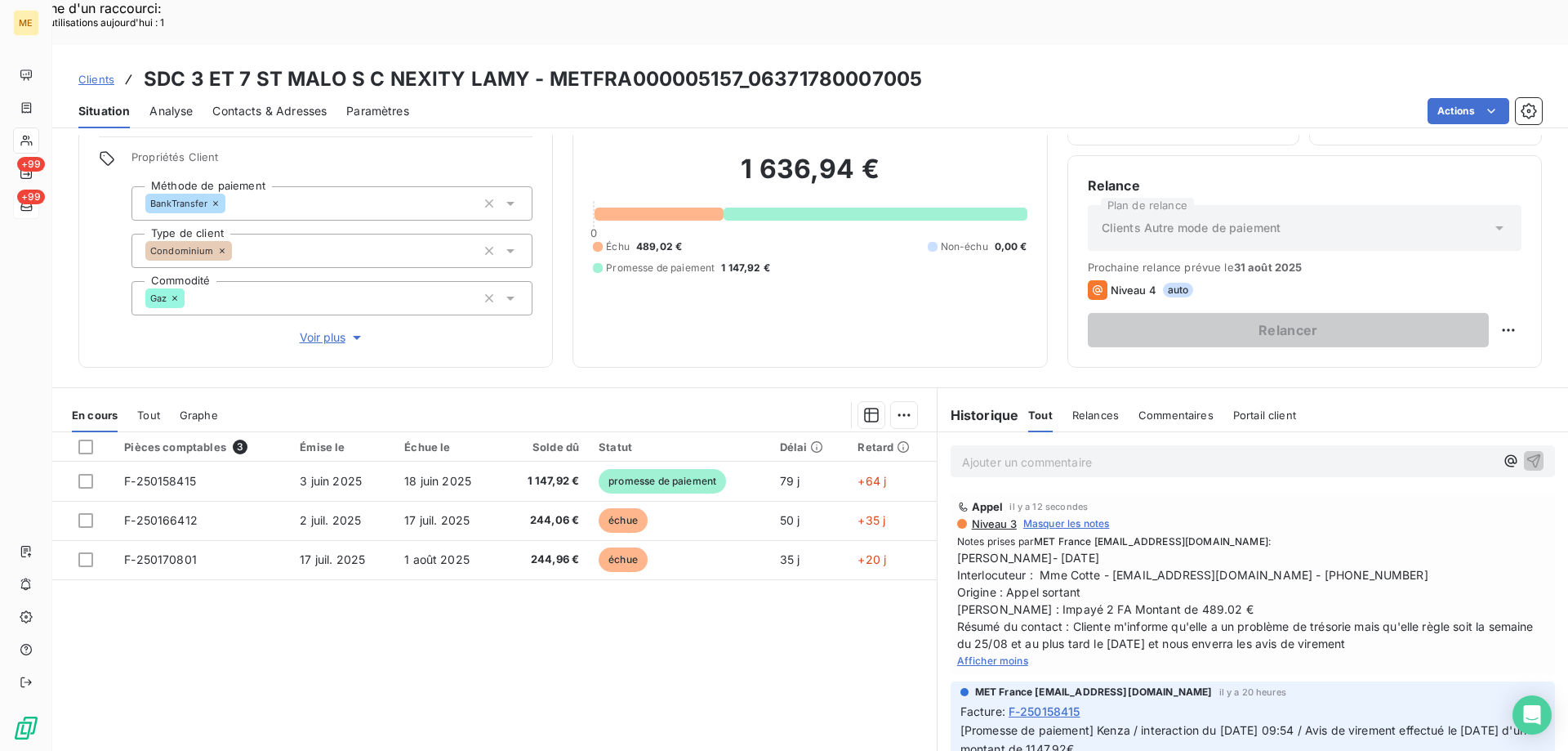
click at [783, 625] on div "Pièces comptables 3 Émise le Échue le Solde dû Statut Délai Retard F-250158415 …" at bounding box center [495, 589] width 885 height 315
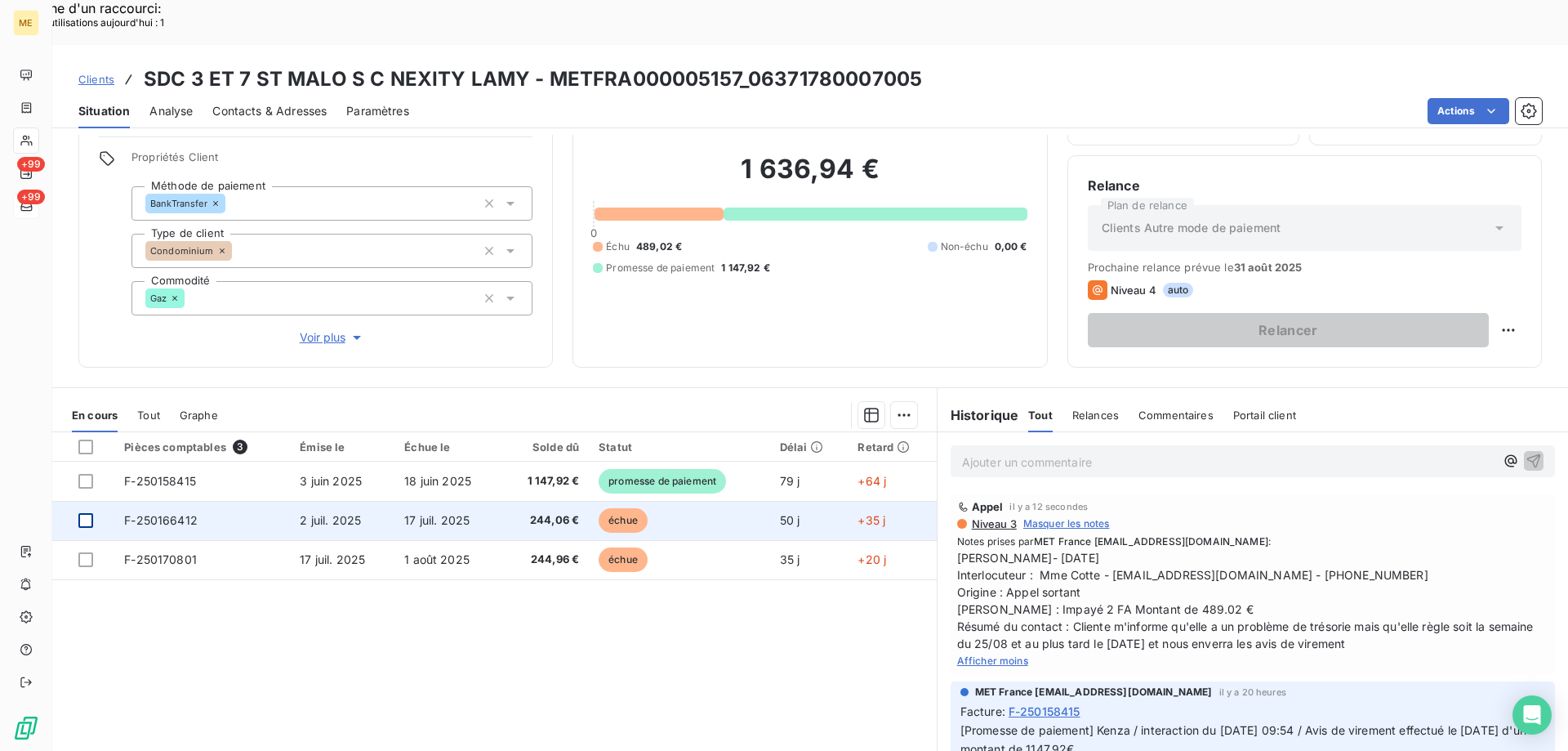
click at [84, 513] on div at bounding box center [85, 519] width 14 height 14
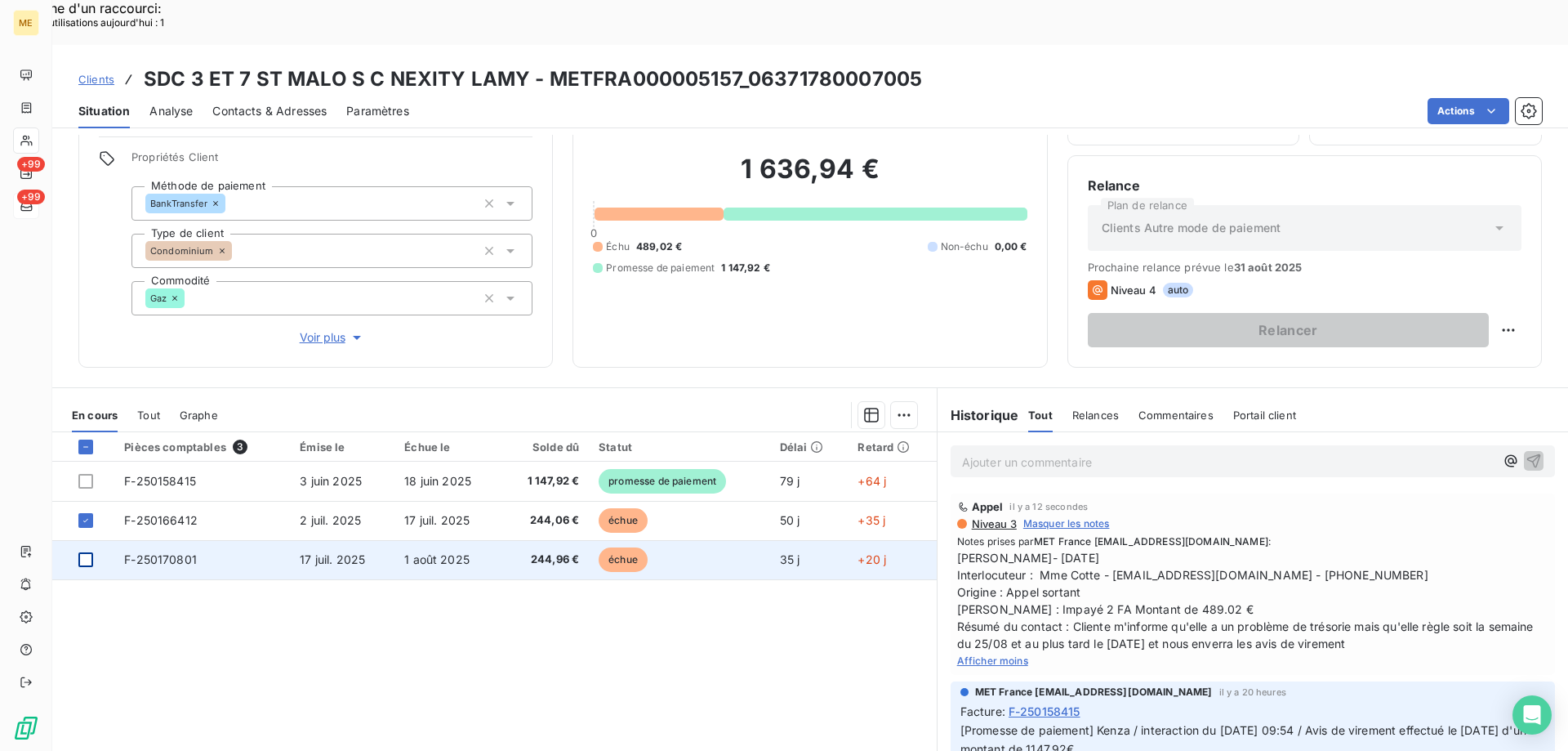
click at [85, 552] on div at bounding box center [85, 558] width 14 height 14
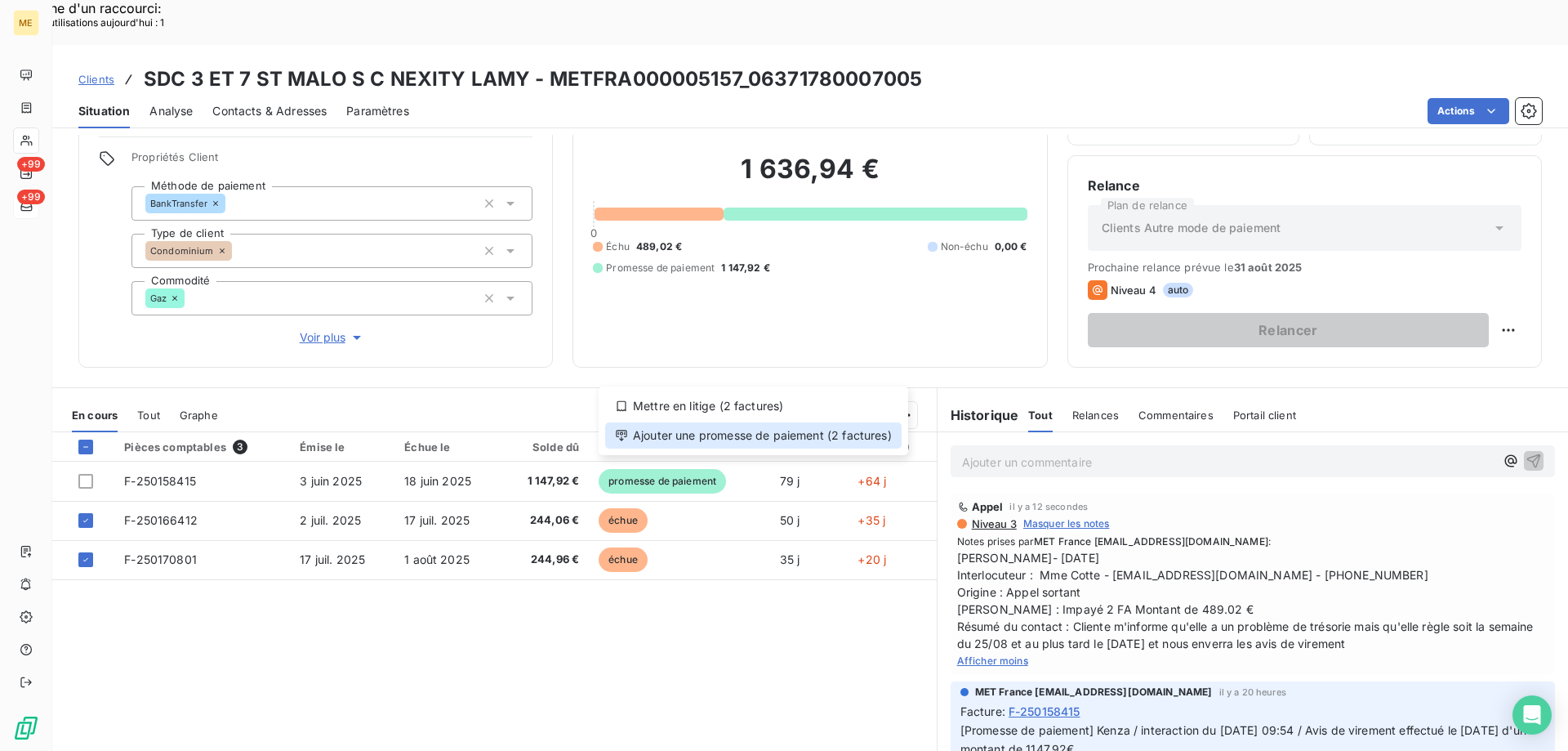
click at [730, 431] on div "Ajouter une promesse de paiement (2 factures)" at bounding box center [753, 435] width 296 height 26
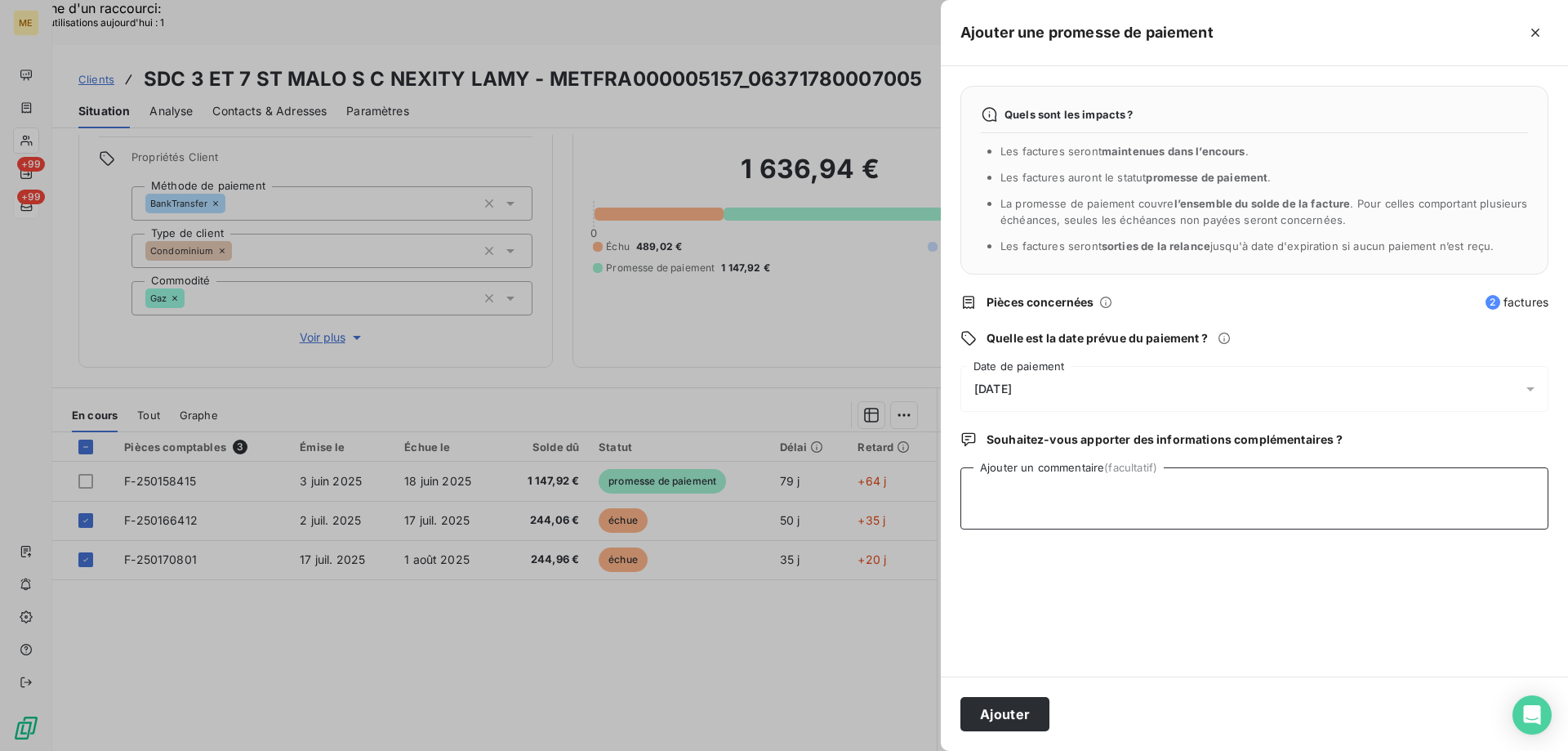
click at [1067, 476] on textarea "Ajouter un commentaire (facultatif)" at bounding box center [1254, 497] width 588 height 62
paste textarea "[PERSON_NAME]- [DATE] Interlocuteur : Mme Cotte - [EMAIL_ADDRESS][DOMAIN_NAME] …"
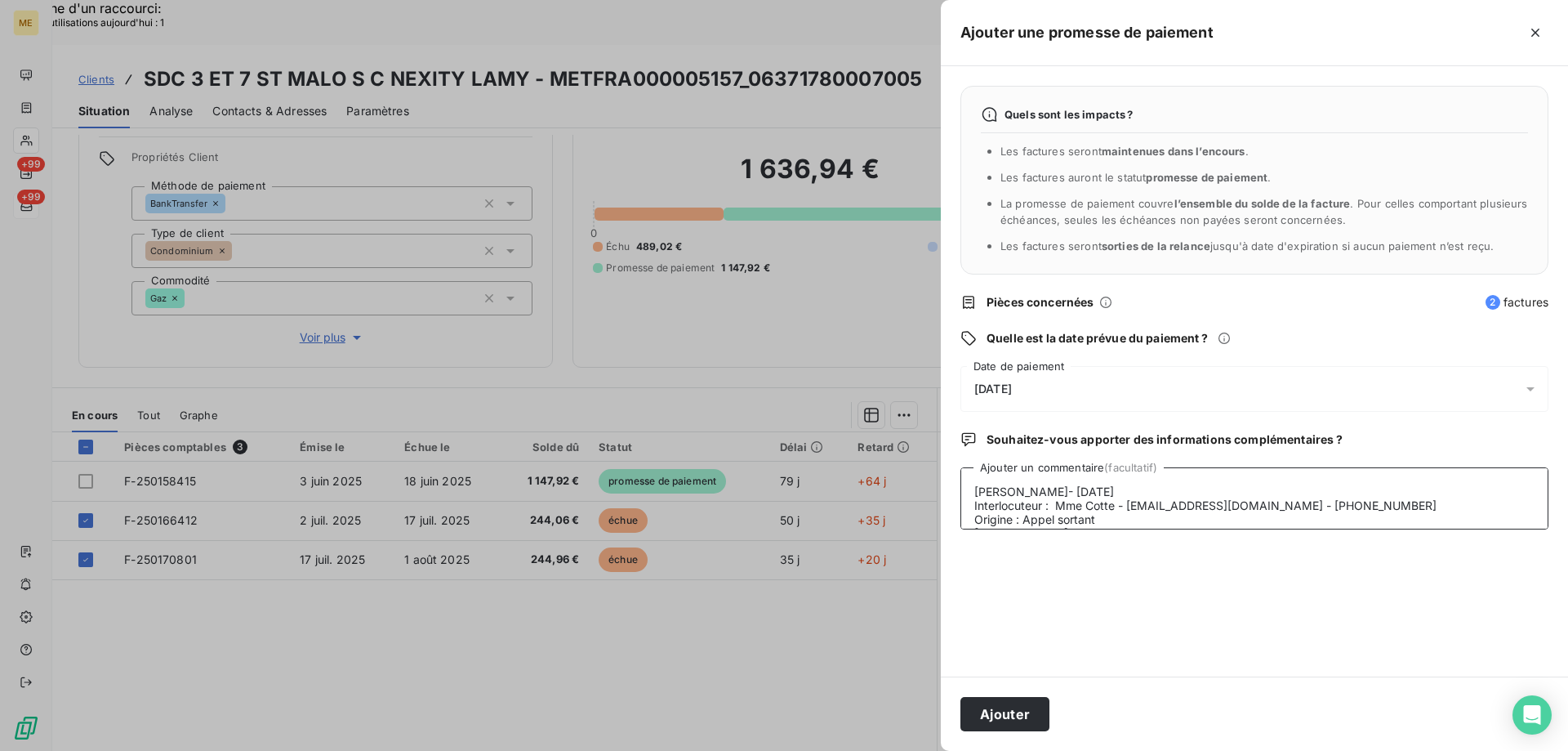
scroll to position [40, 0]
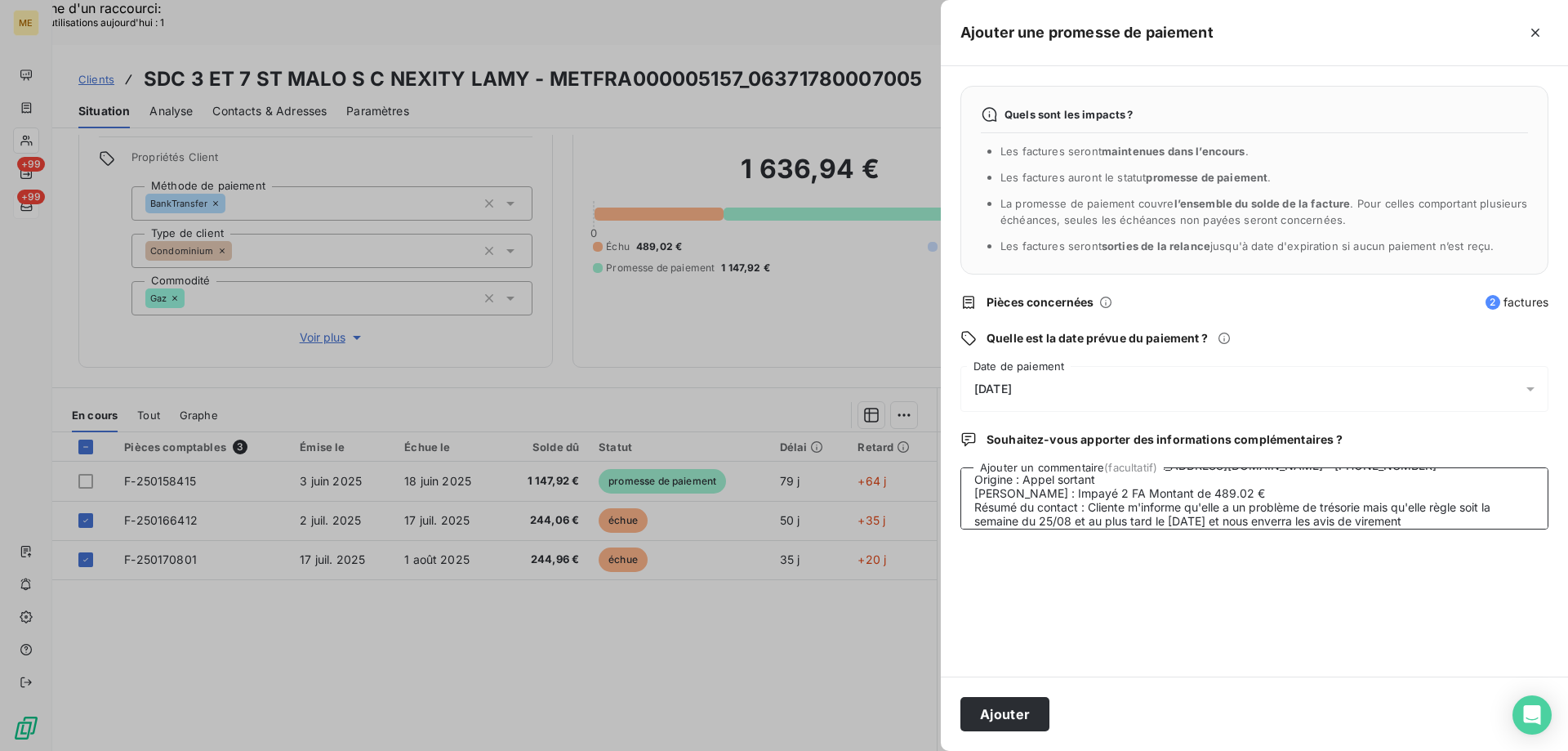
type textarea "[PERSON_NAME]- [DATE] Interlocuteur : Mme Cotte - [EMAIL_ADDRESS][DOMAIN_NAME] …"
click at [1082, 382] on div "22/08/2025" at bounding box center [1254, 389] width 588 height 46
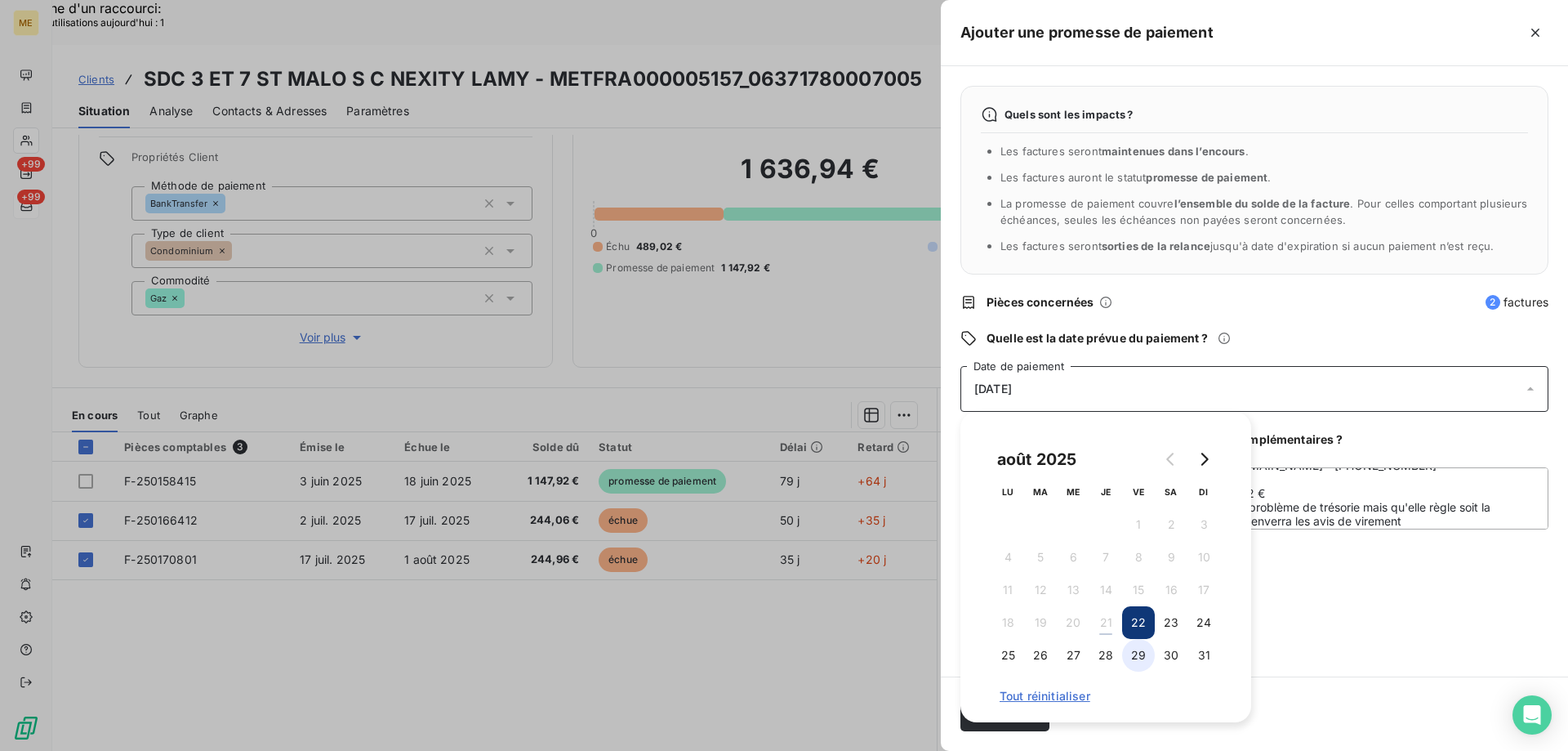
click at [1139, 655] on button "29" at bounding box center [1138, 655] width 32 height 32
click at [1344, 630] on div "Quels sont les impacts ? Les factures seront maintenues dans l’encours . Les fa…" at bounding box center [1254, 371] width 627 height 610
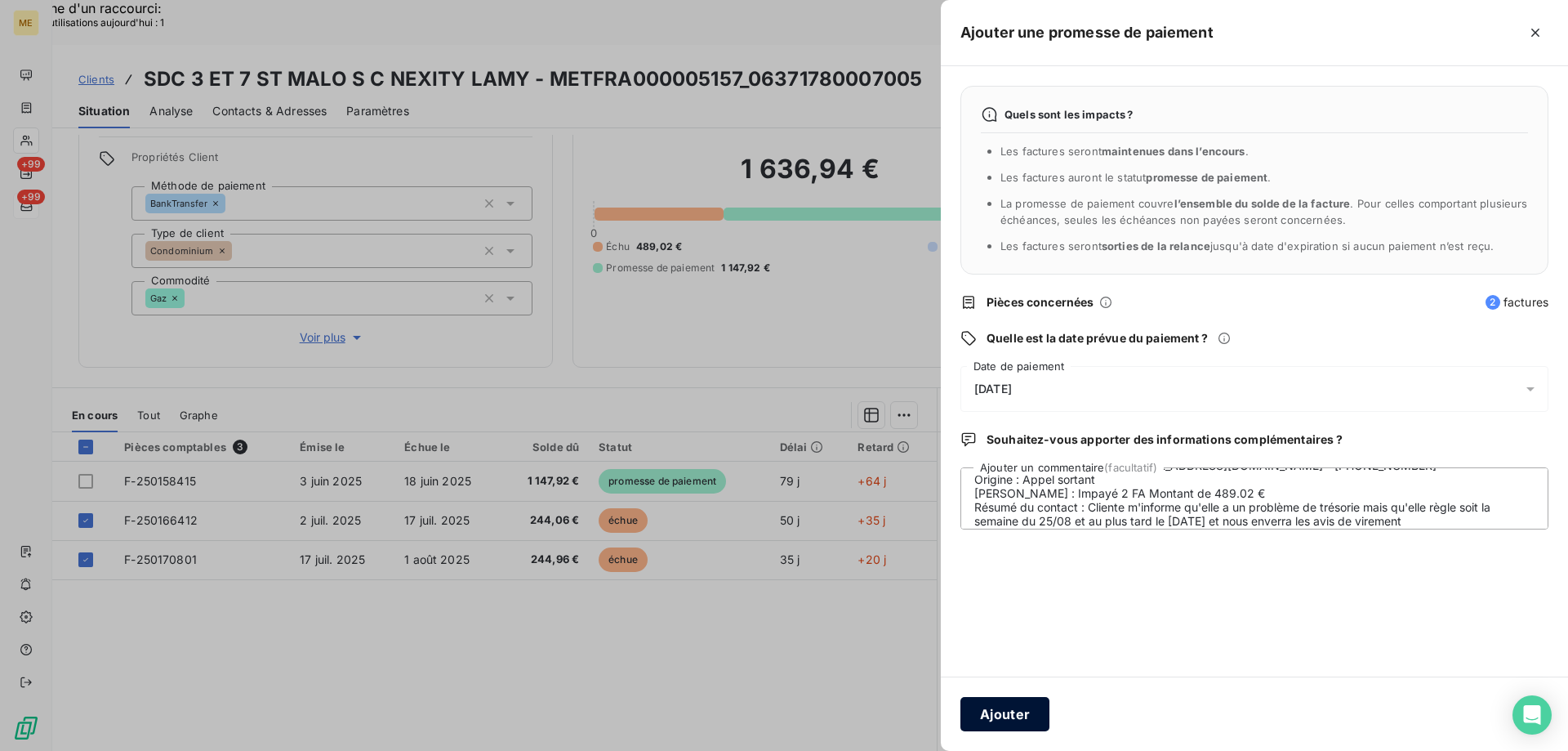
click at [1001, 705] on button "Ajouter" at bounding box center [1005, 714] width 89 height 34
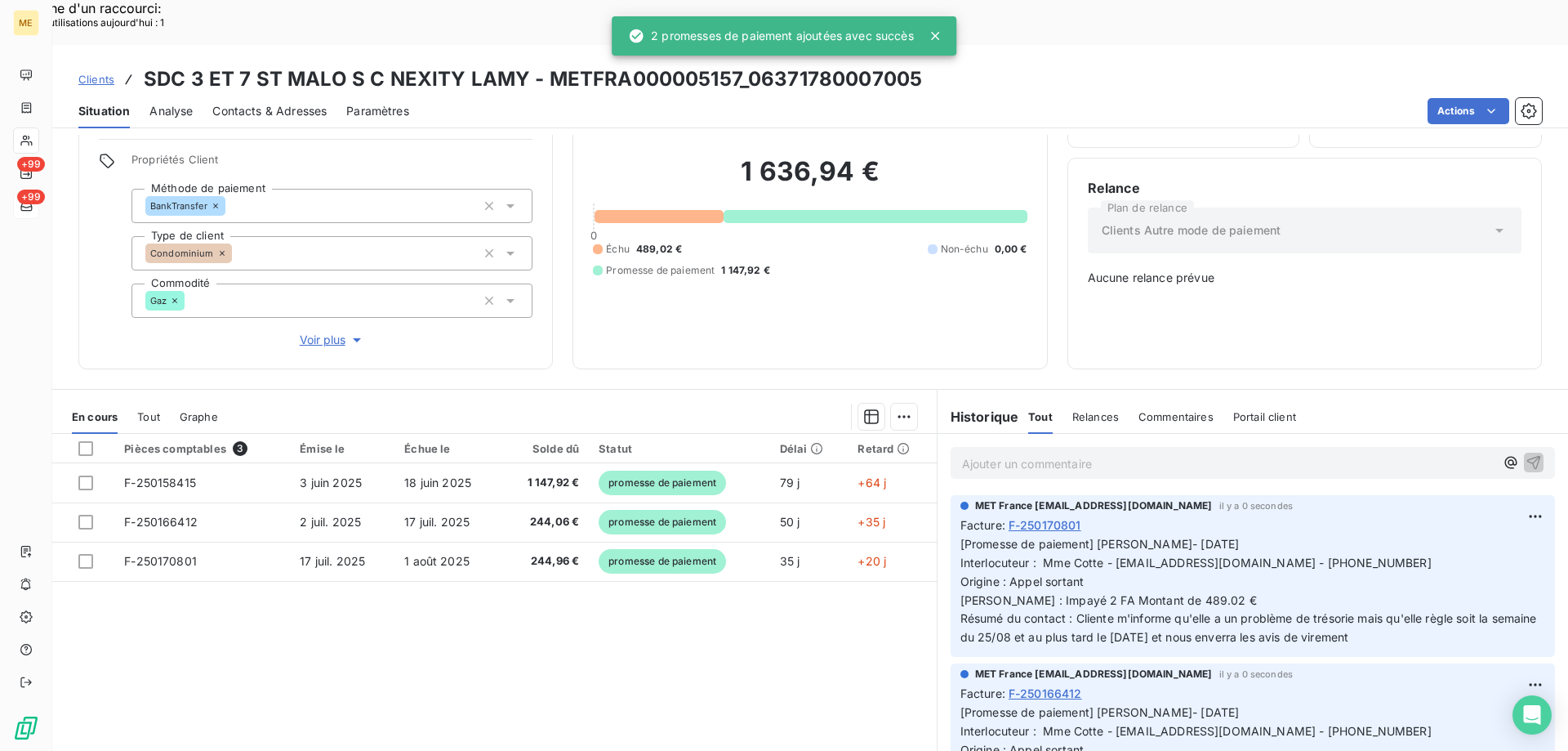
scroll to position [0, 0]
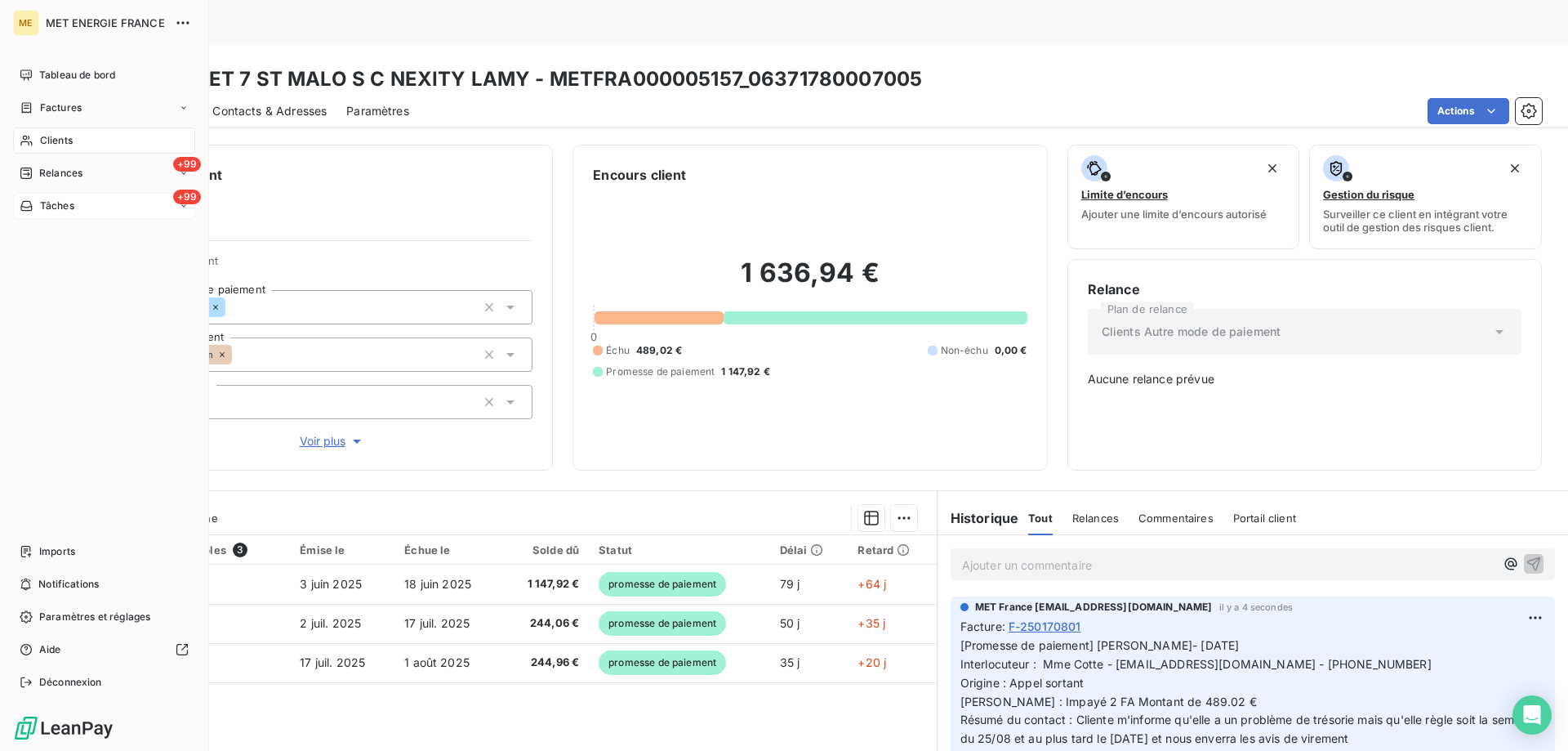
click at [51, 209] on span "Tâches" at bounding box center [57, 205] width 34 height 14
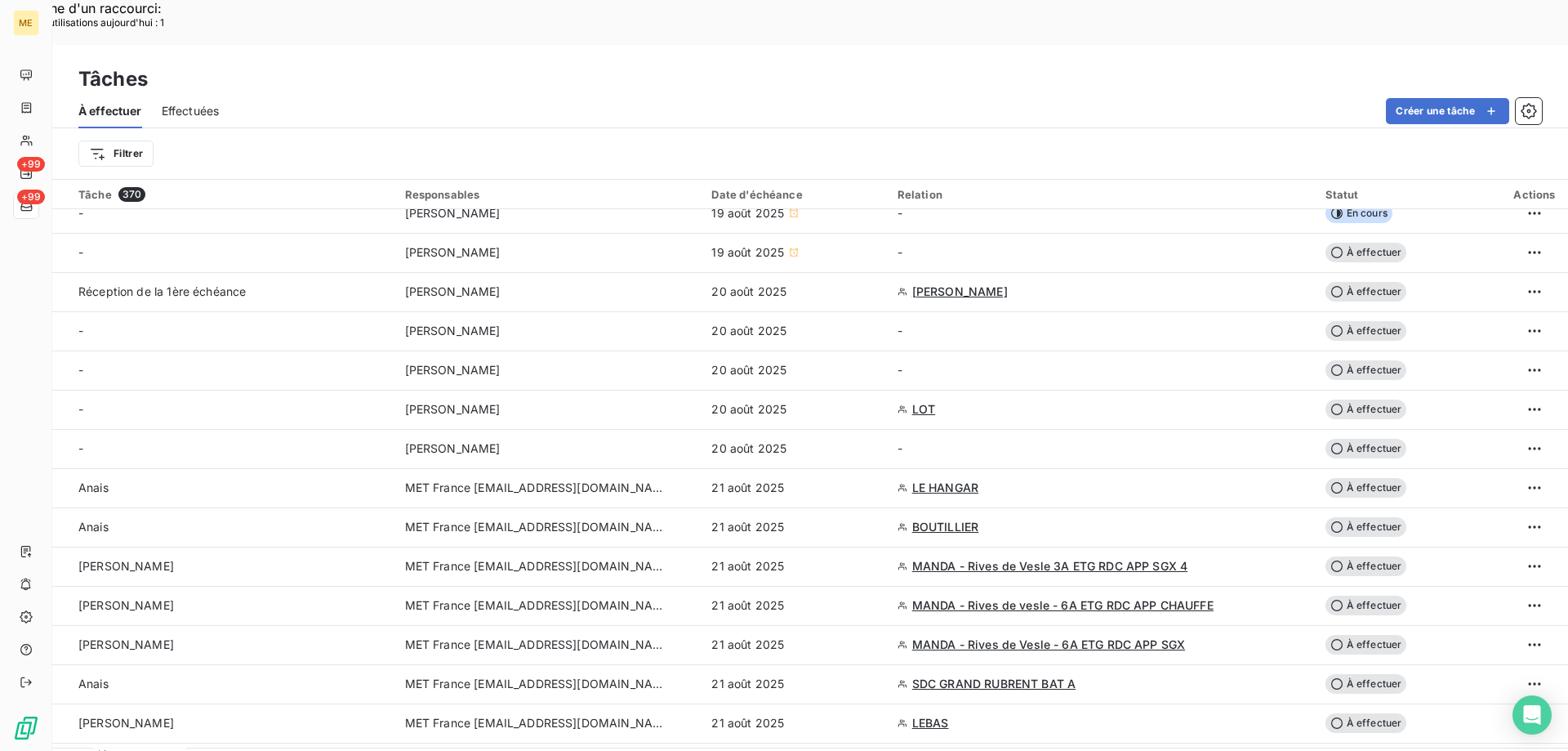
scroll to position [245, 0]
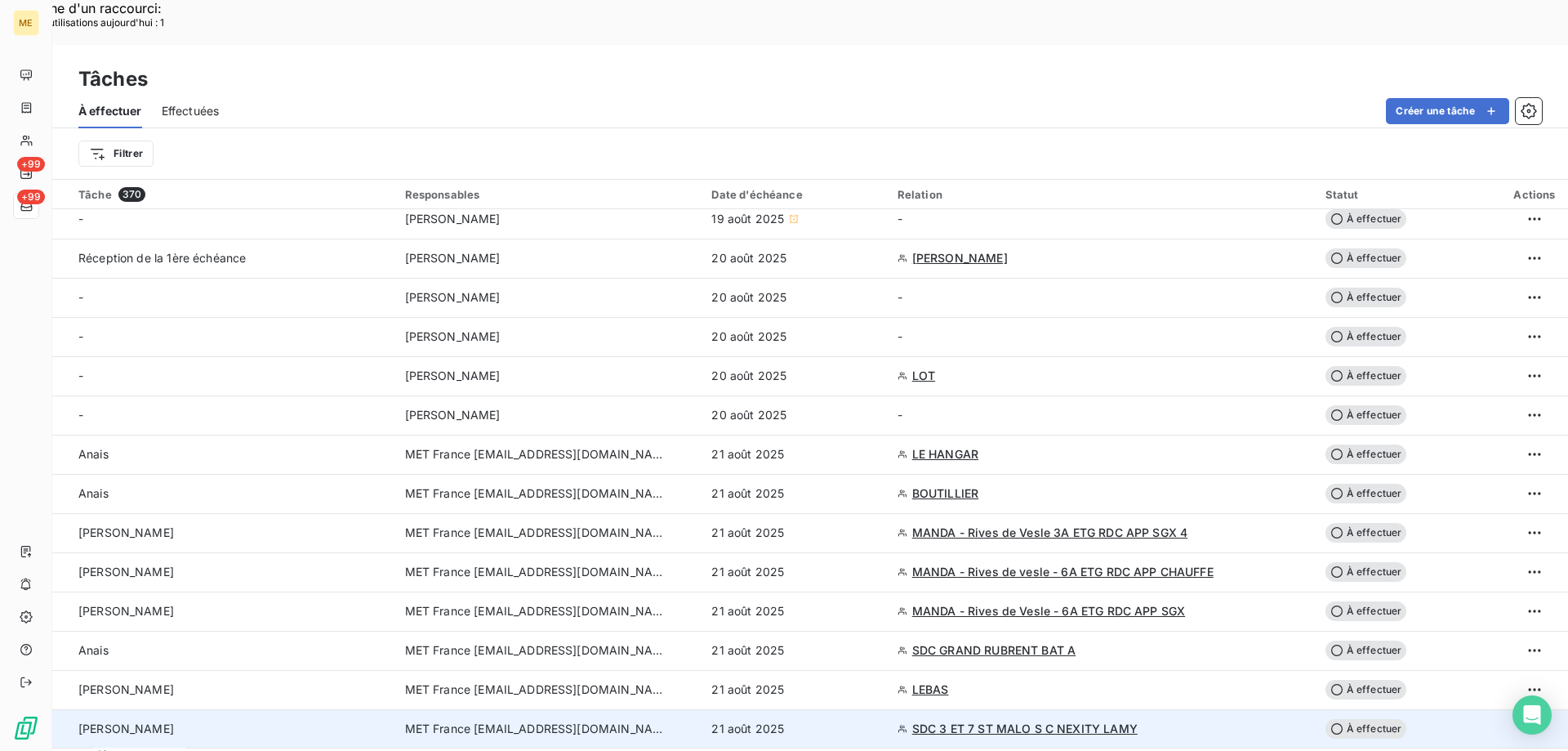
click at [247, 721] on div "Sylvain" at bounding box center [232, 728] width 307 height 16
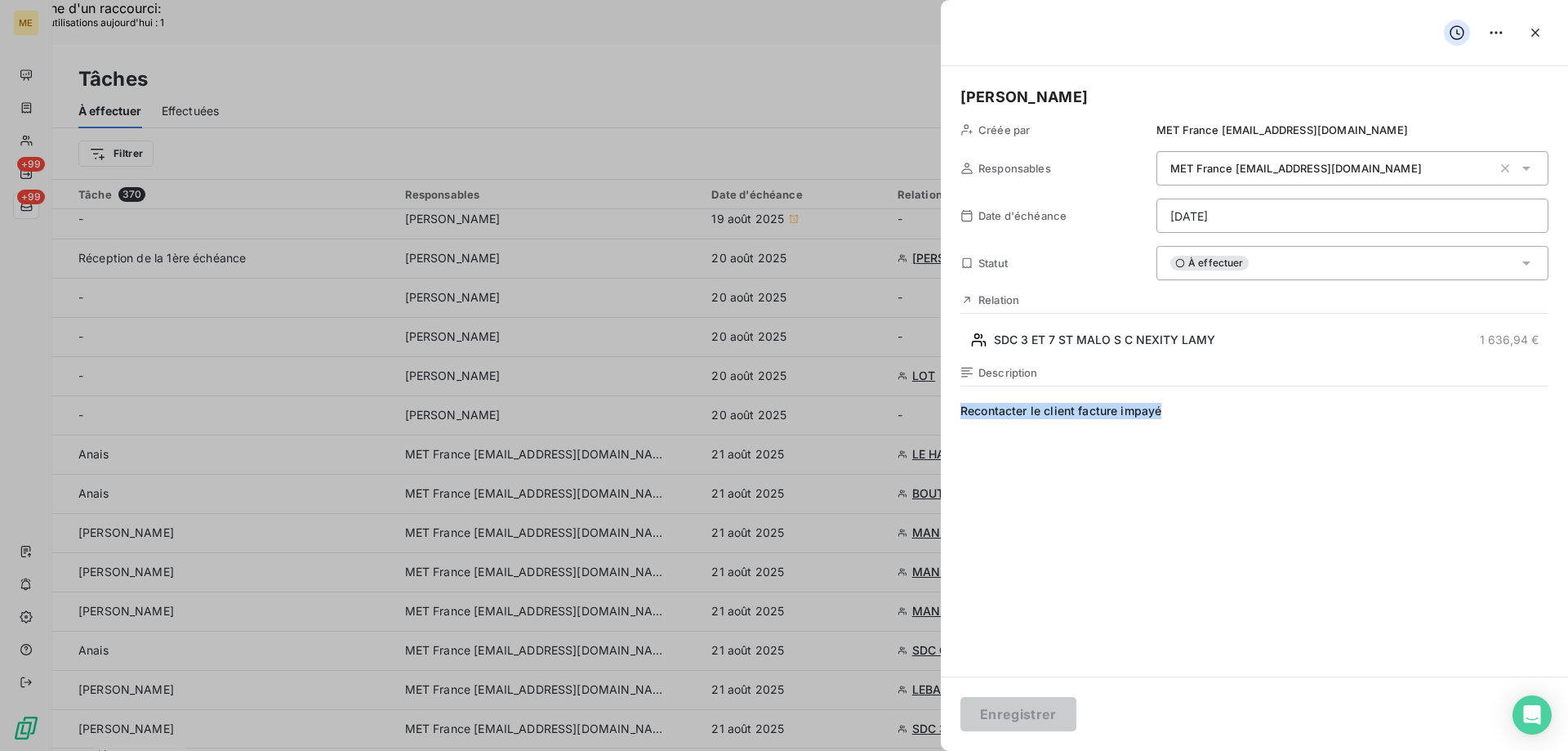
drag, startPoint x: 1202, startPoint y: 407, endPoint x: 838, endPoint y: 382, distance: 364.9
click at [1021, 404] on span "Verif reception paiement et avis de virement" at bounding box center [1254, 558] width 588 height 314
click at [0, 0] on lt-span "réception" at bounding box center [0, 0] width 0 height 0
click at [962, 400] on div "Description Verif réception paiement et avis de virement" at bounding box center [1254, 541] width 588 height 351
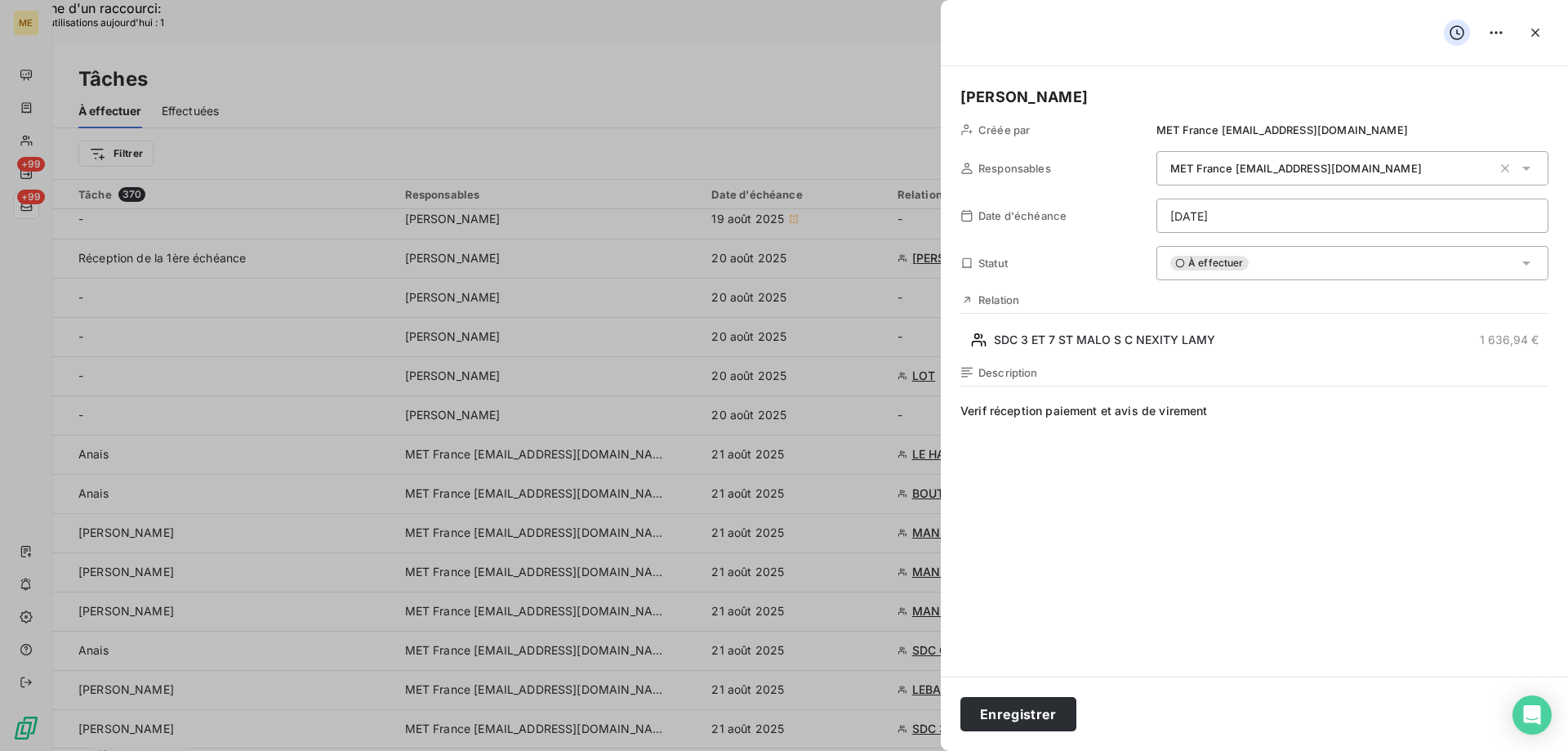
click at [970, 407] on span "Verif réception paiement et avis de virement" at bounding box center [1254, 558] width 588 height 314
click at [1415, 472] on span "Verif réception paiement et avis de virement" at bounding box center [1254, 558] width 588 height 314
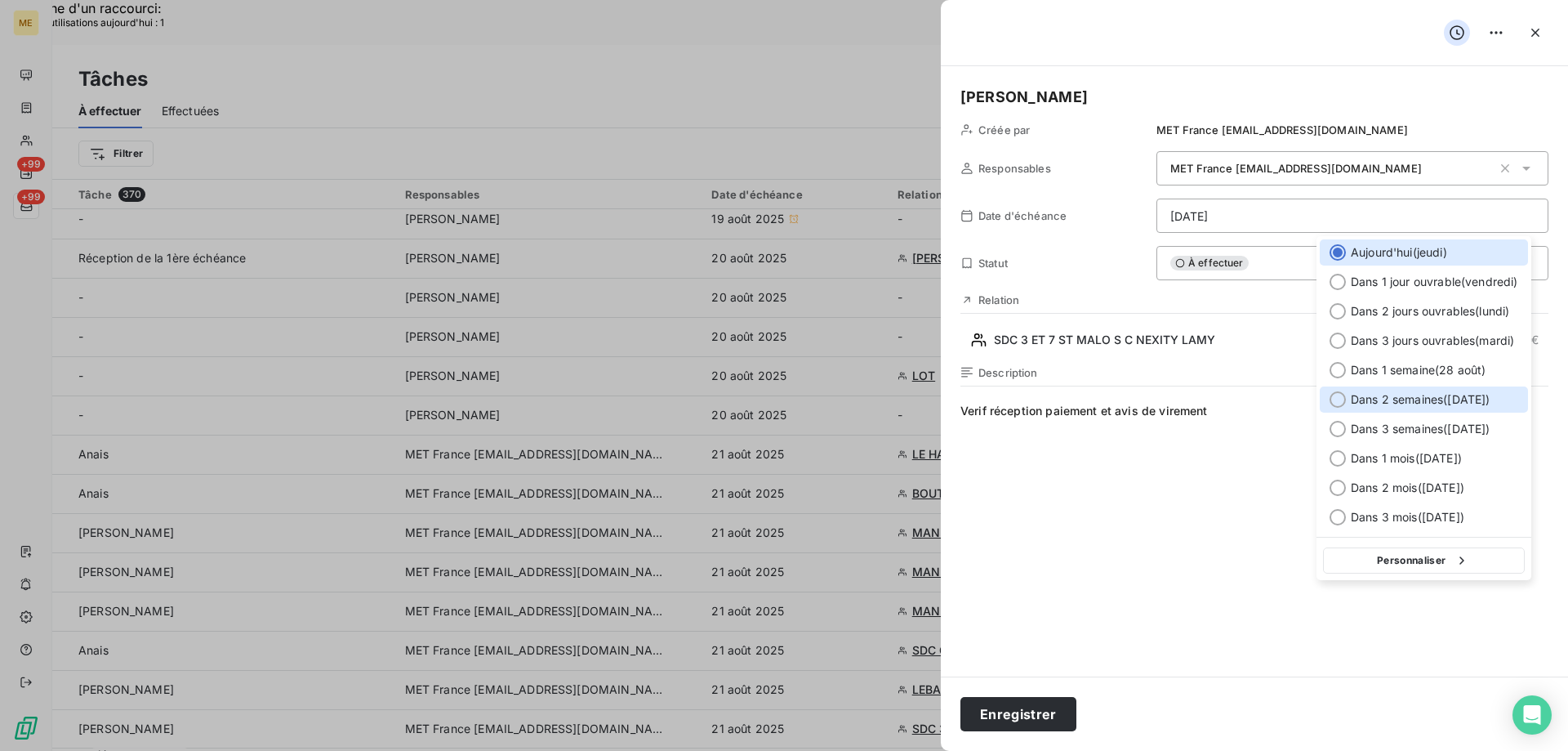
click at [1337, 403] on div at bounding box center [1337, 398] width 16 height 16
type input "04/09/2025"
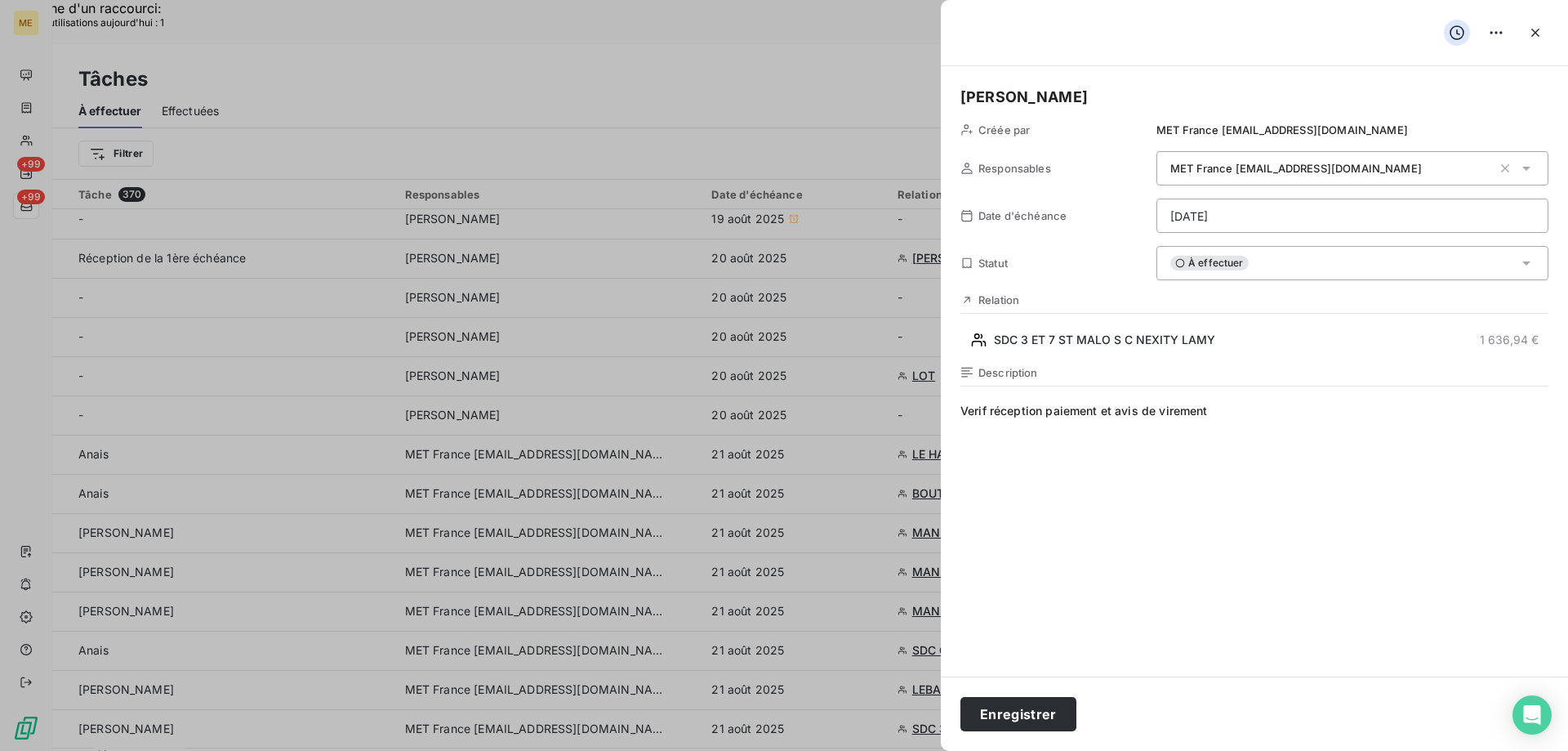
click at [1047, 695] on div "Enregistrer" at bounding box center [1254, 714] width 627 height 74
click at [1048, 705] on button "Enregistrer" at bounding box center [1019, 714] width 116 height 34
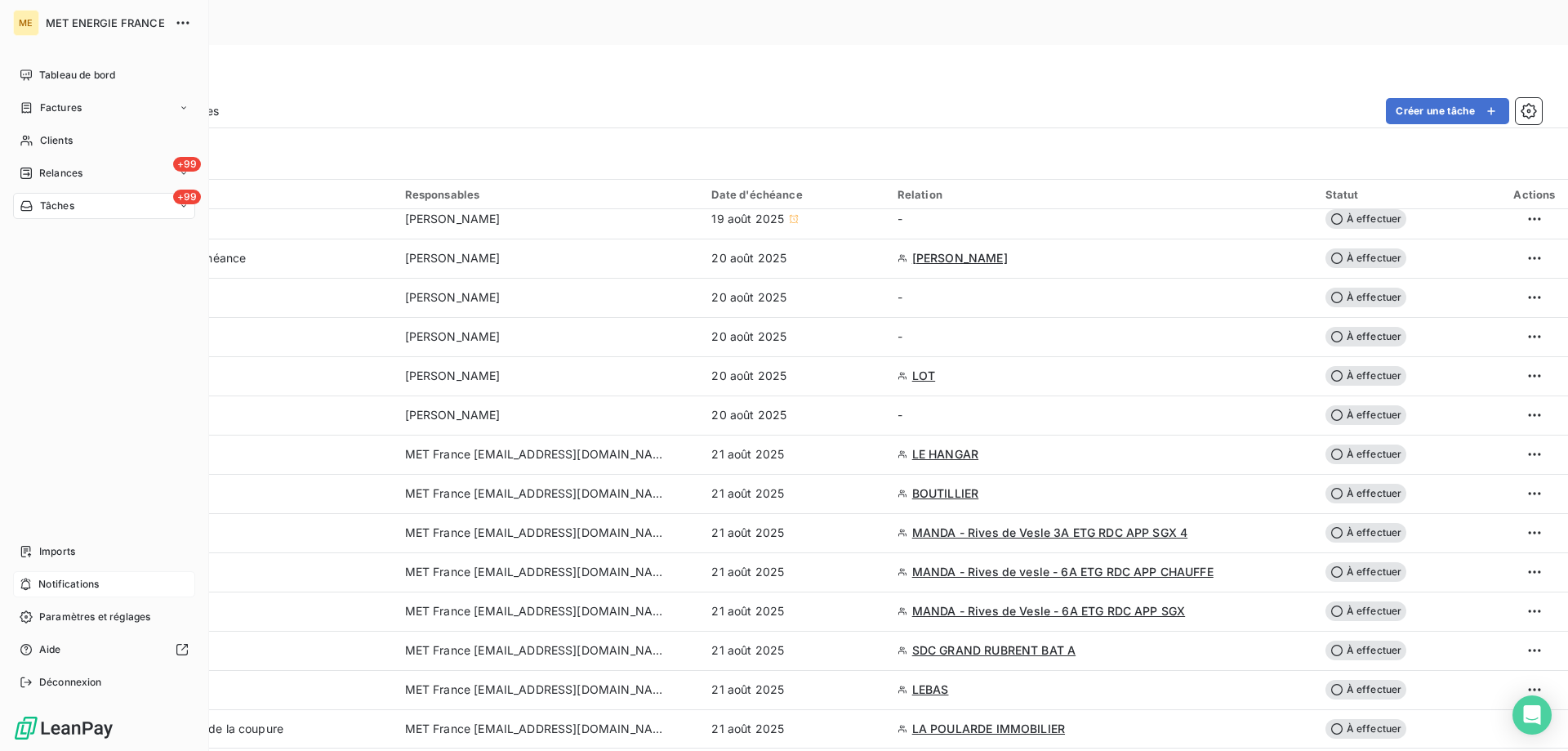
click at [89, 587] on span "Notifications" at bounding box center [68, 583] width 60 height 14
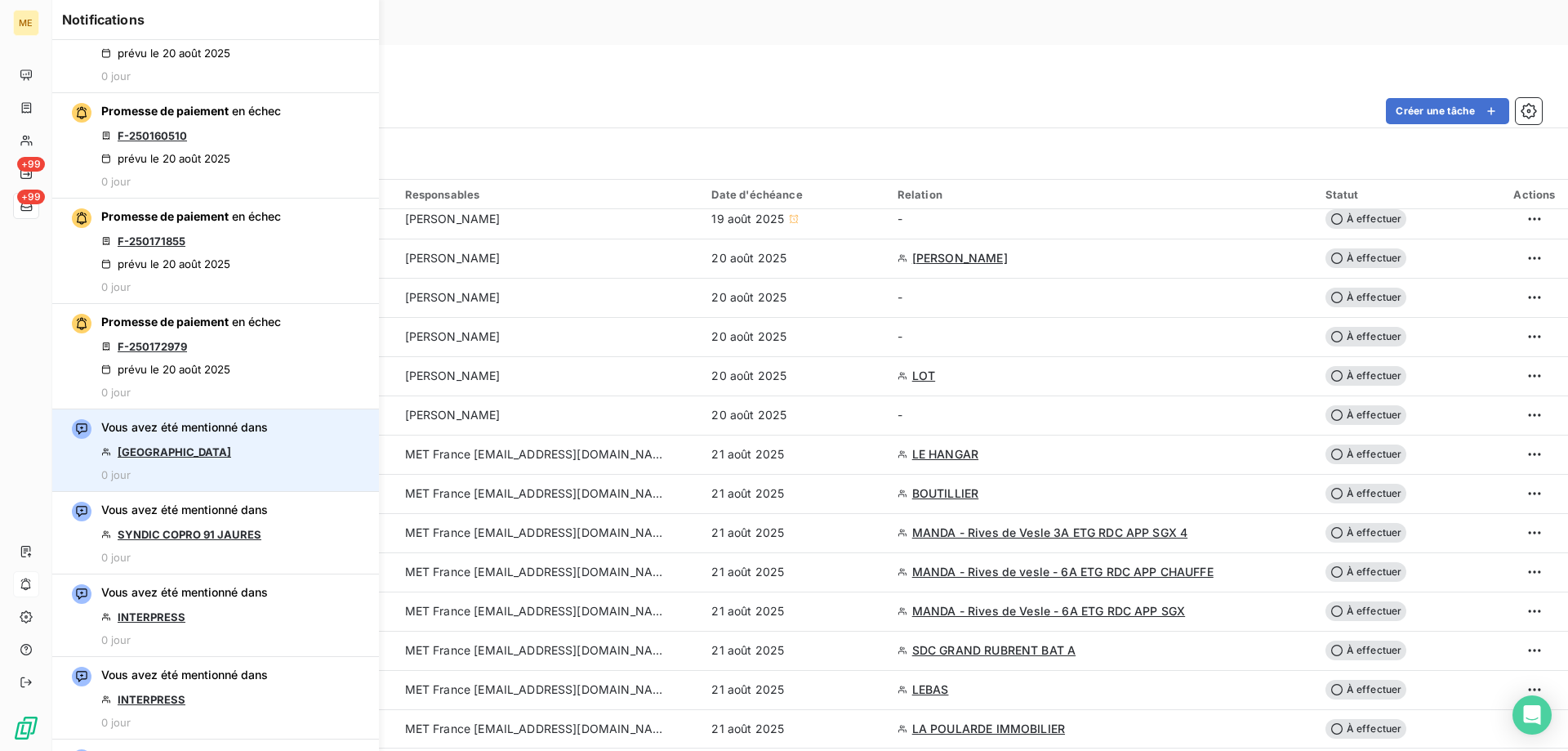
scroll to position [82, 0]
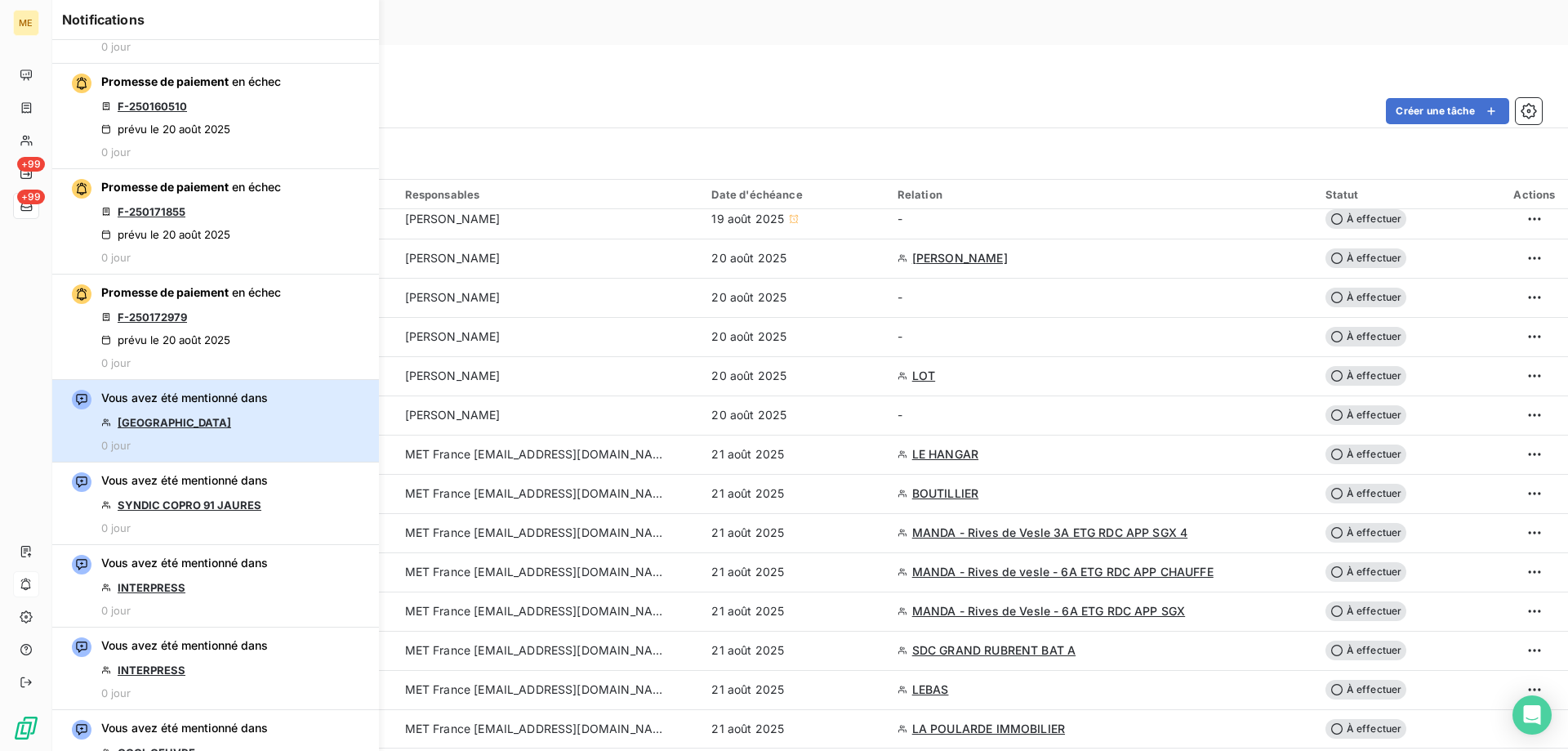
click at [221, 414] on div "Vous avez été mentionné dans SARL HOTEL BELLEVUE 0 jour" at bounding box center [184, 420] width 167 height 62
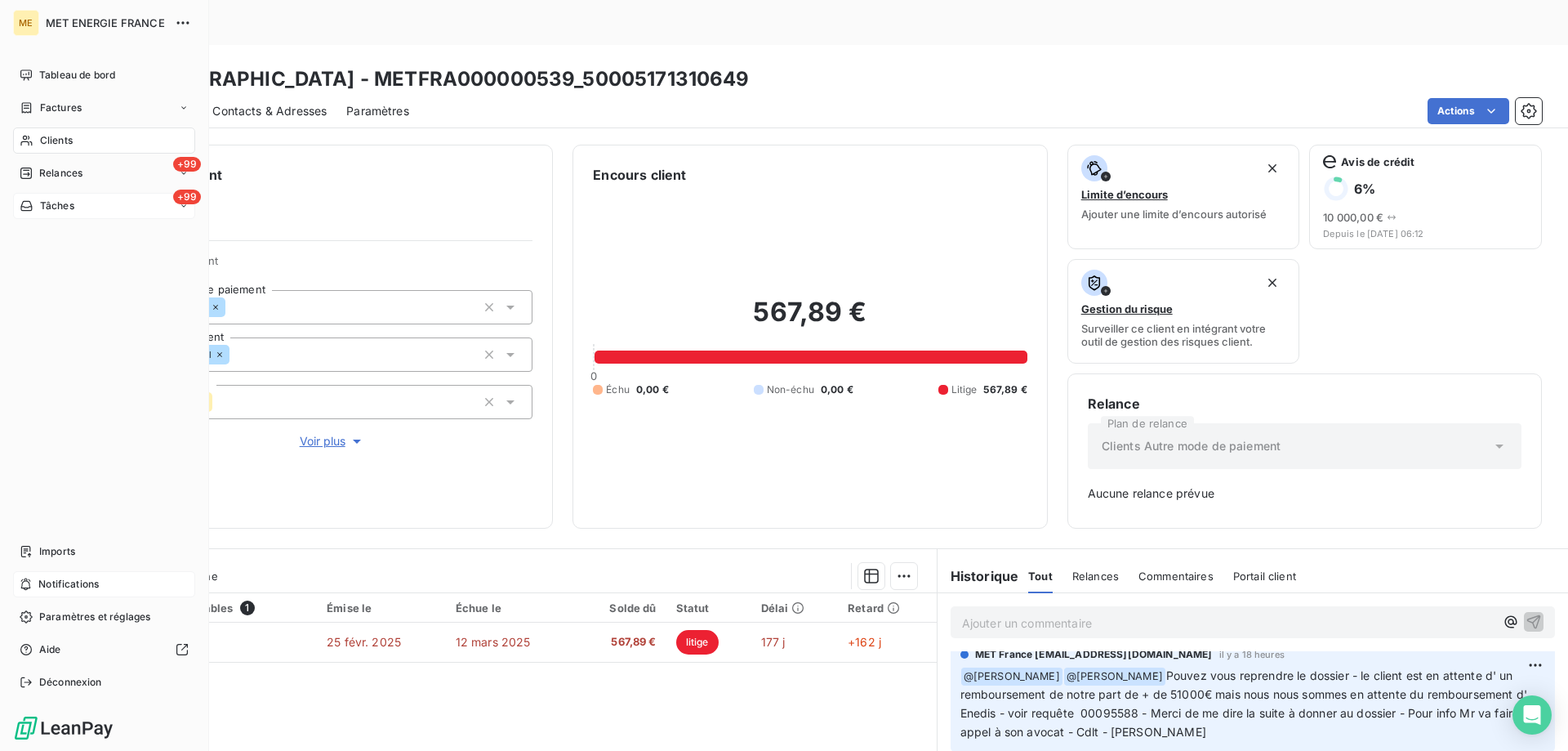
click at [81, 576] on div "Notifications" at bounding box center [104, 583] width 182 height 26
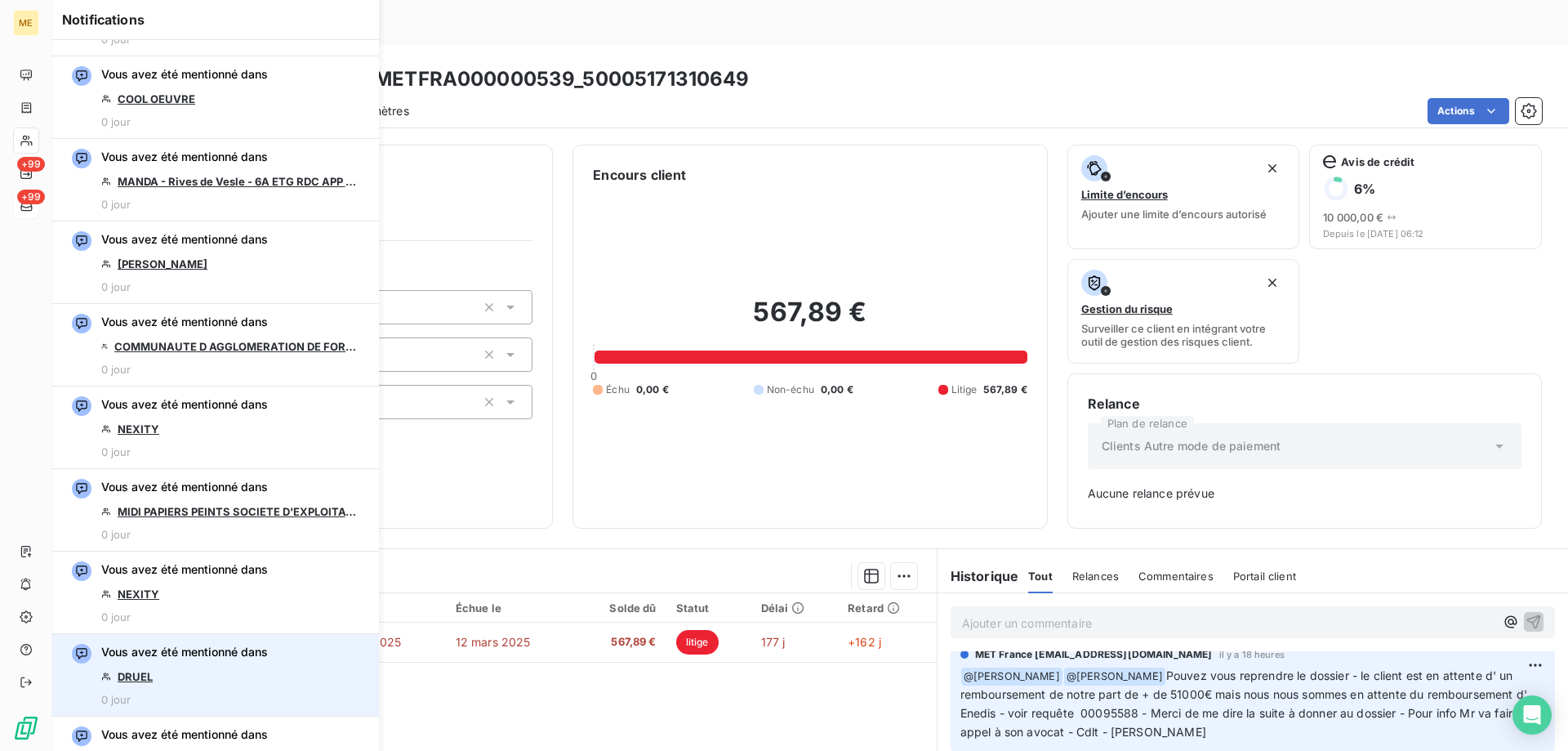
scroll to position [572, 0]
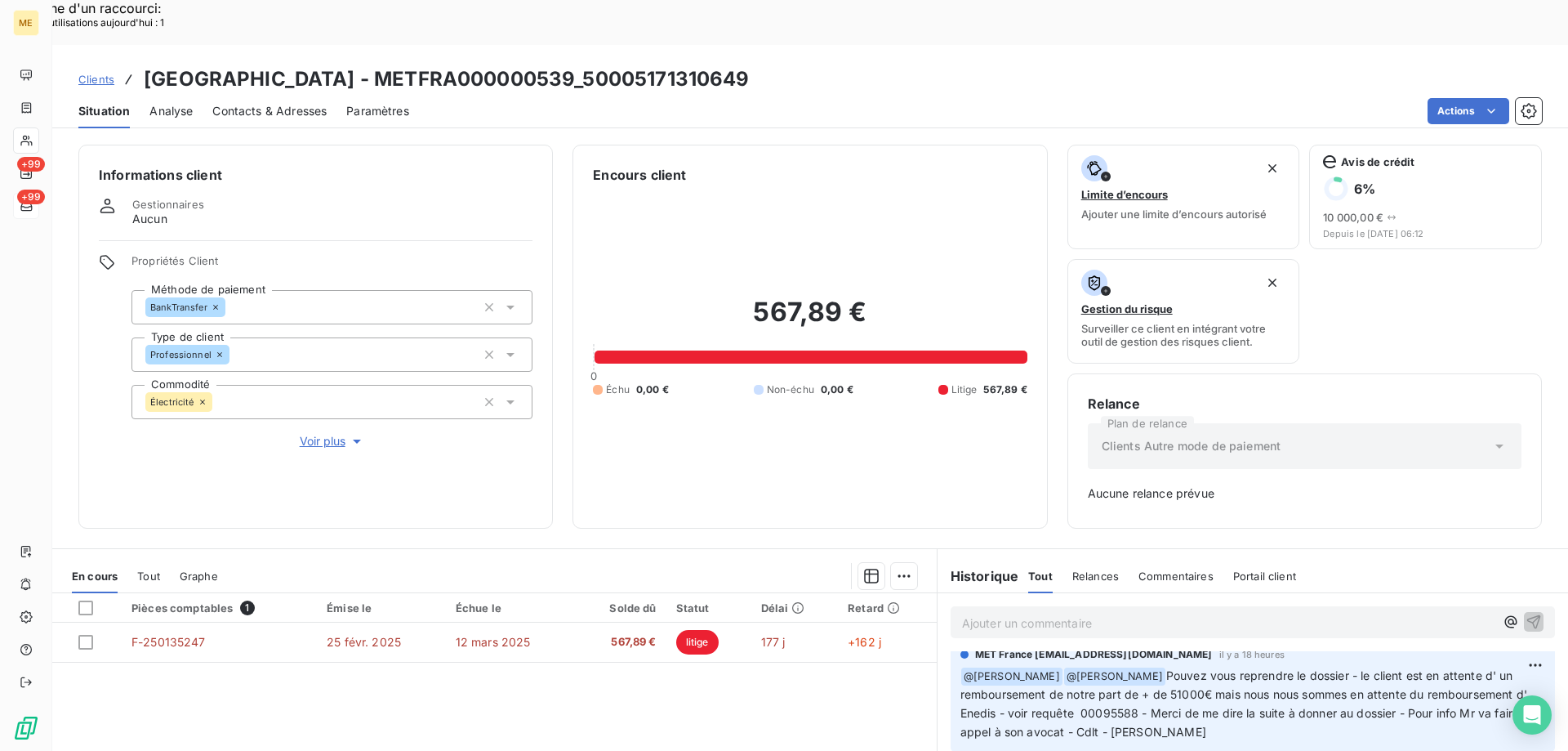
click at [789, 384] on div "567,89 € 0 Échu 0,00 € Non-échu 0,00 € Litige 567,89 €" at bounding box center [809, 346] width 434 height 323
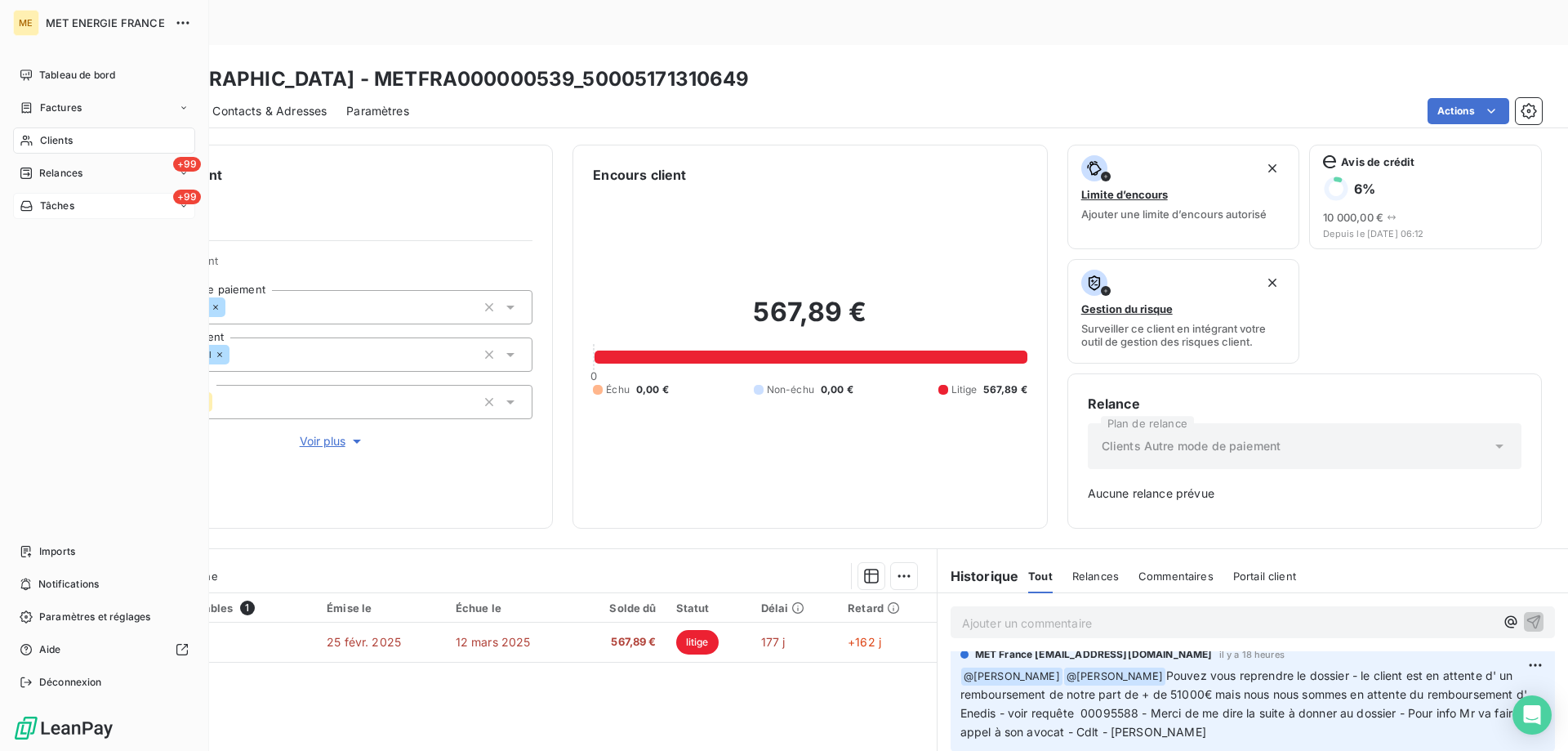
click at [49, 198] on span "Tâches" at bounding box center [57, 205] width 34 height 14
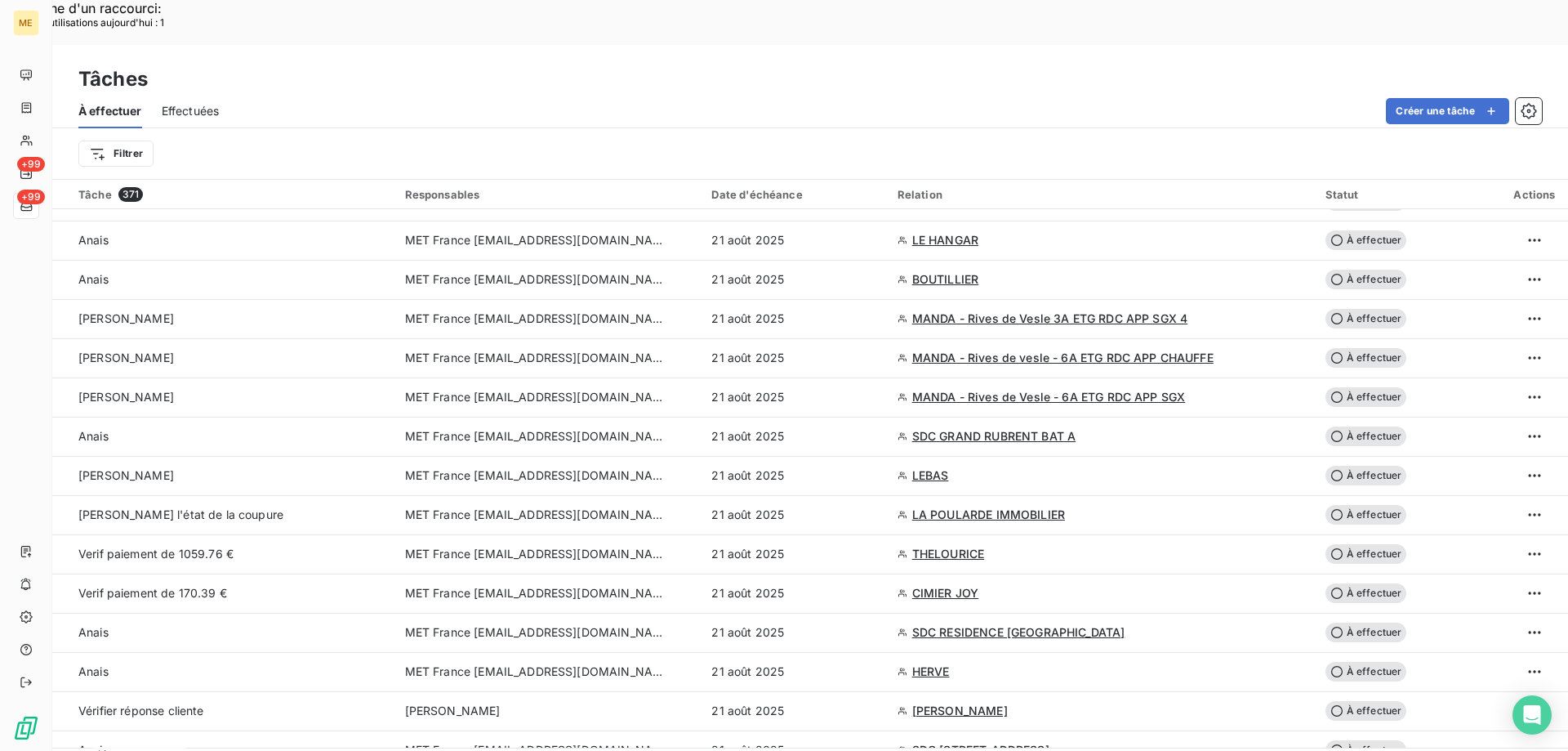
scroll to position [490, 0]
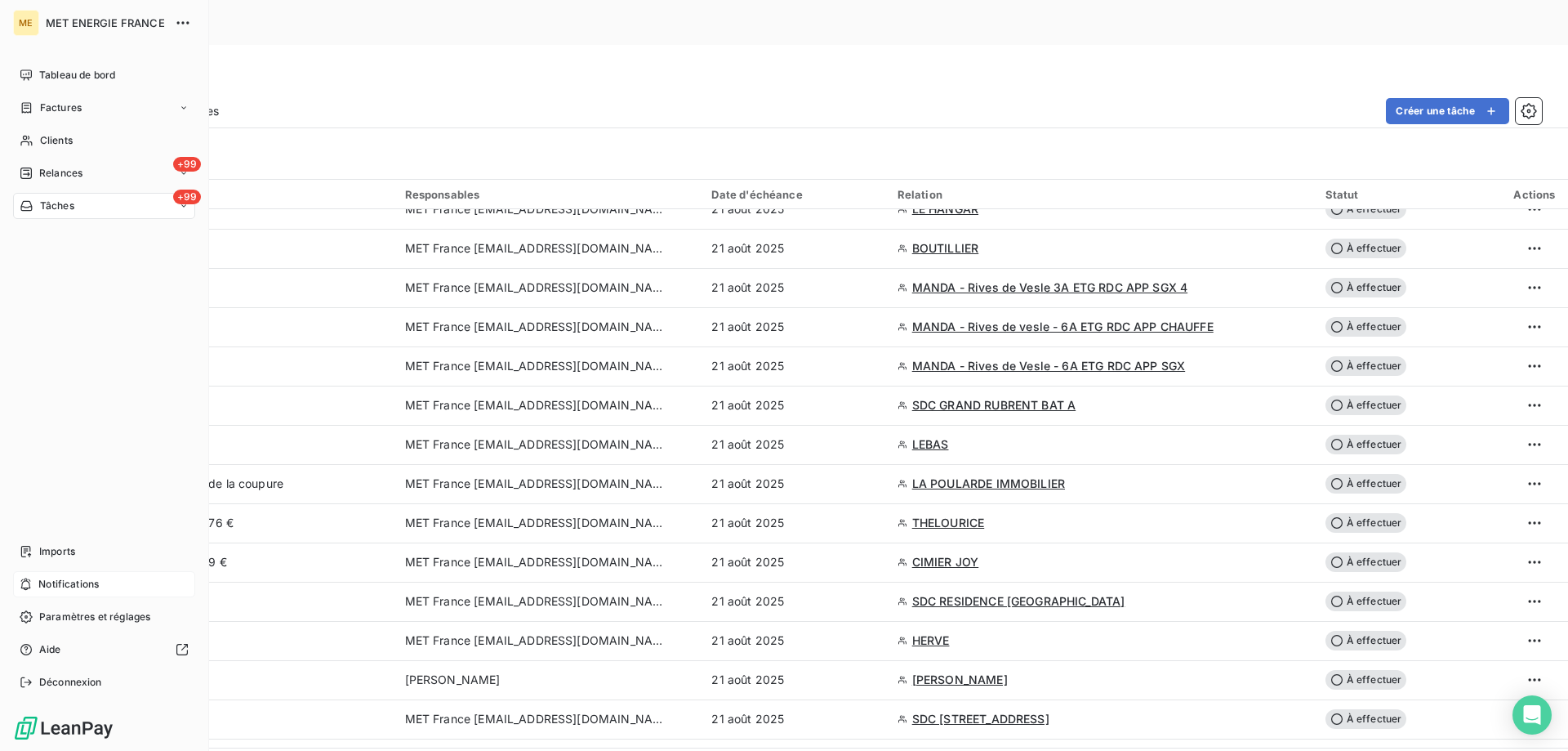
click at [66, 584] on span "Notifications" at bounding box center [68, 583] width 60 height 14
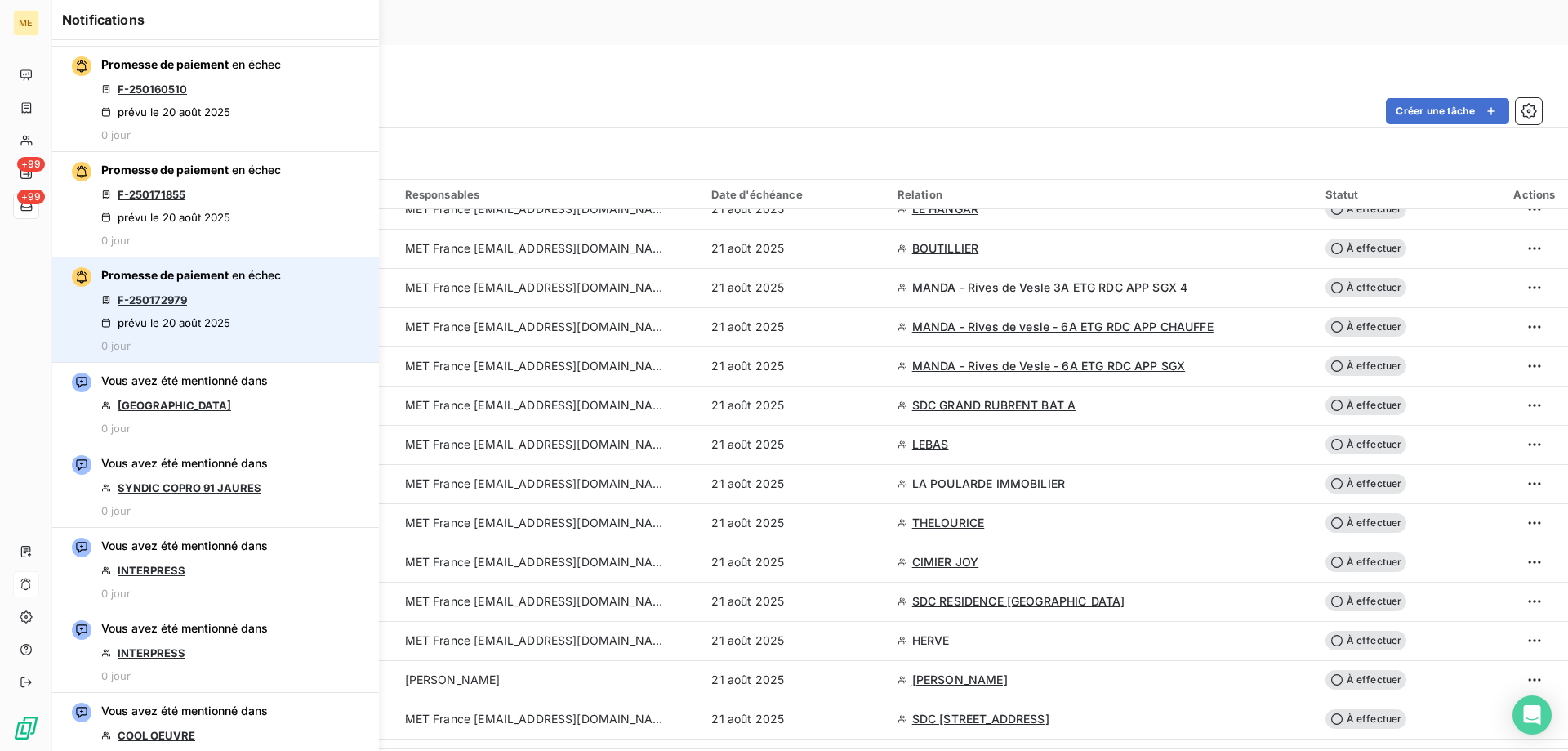
scroll to position [163, 0]
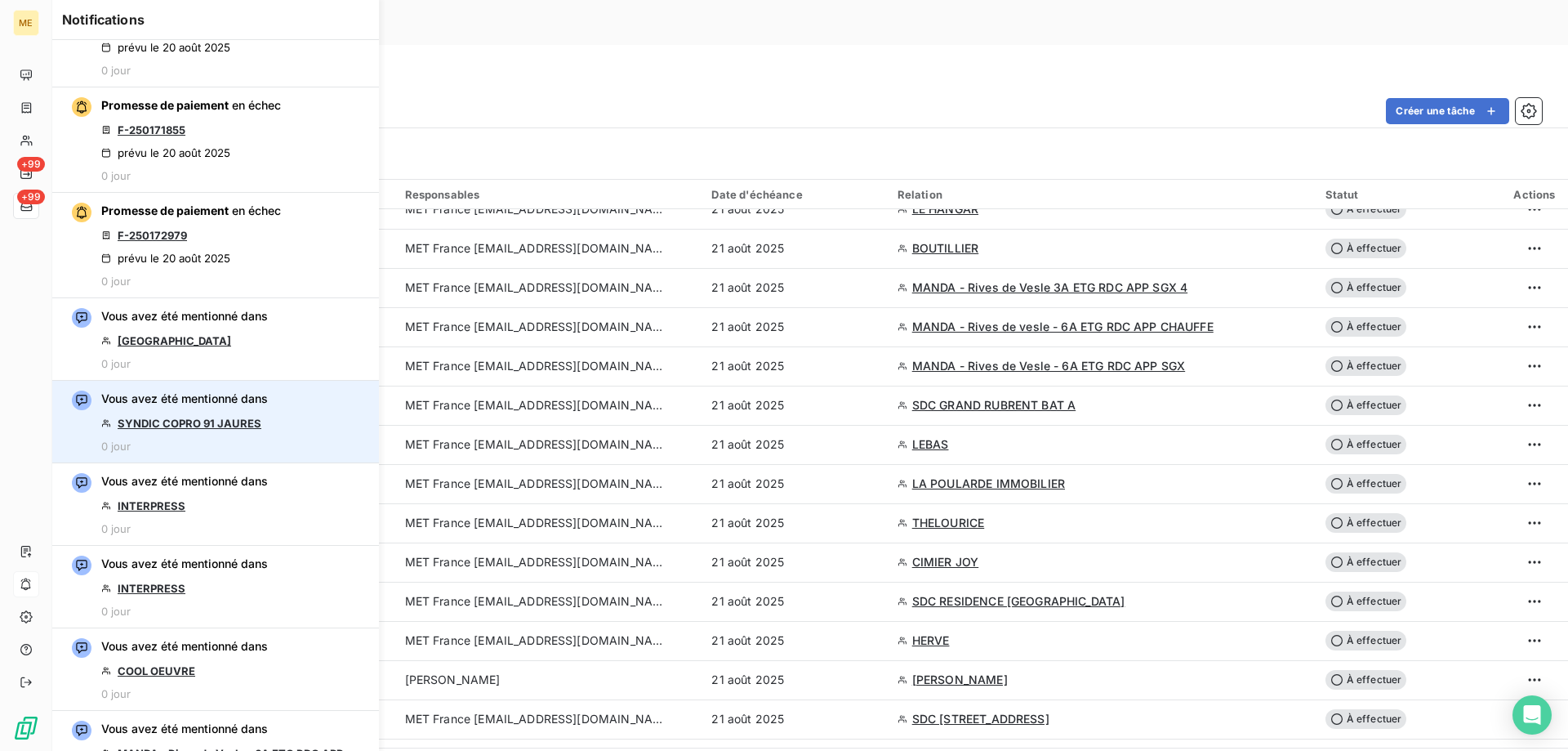
click at [189, 421] on link "SYNDIC COPRO 91 JAURES" at bounding box center [189, 423] width 144 height 13
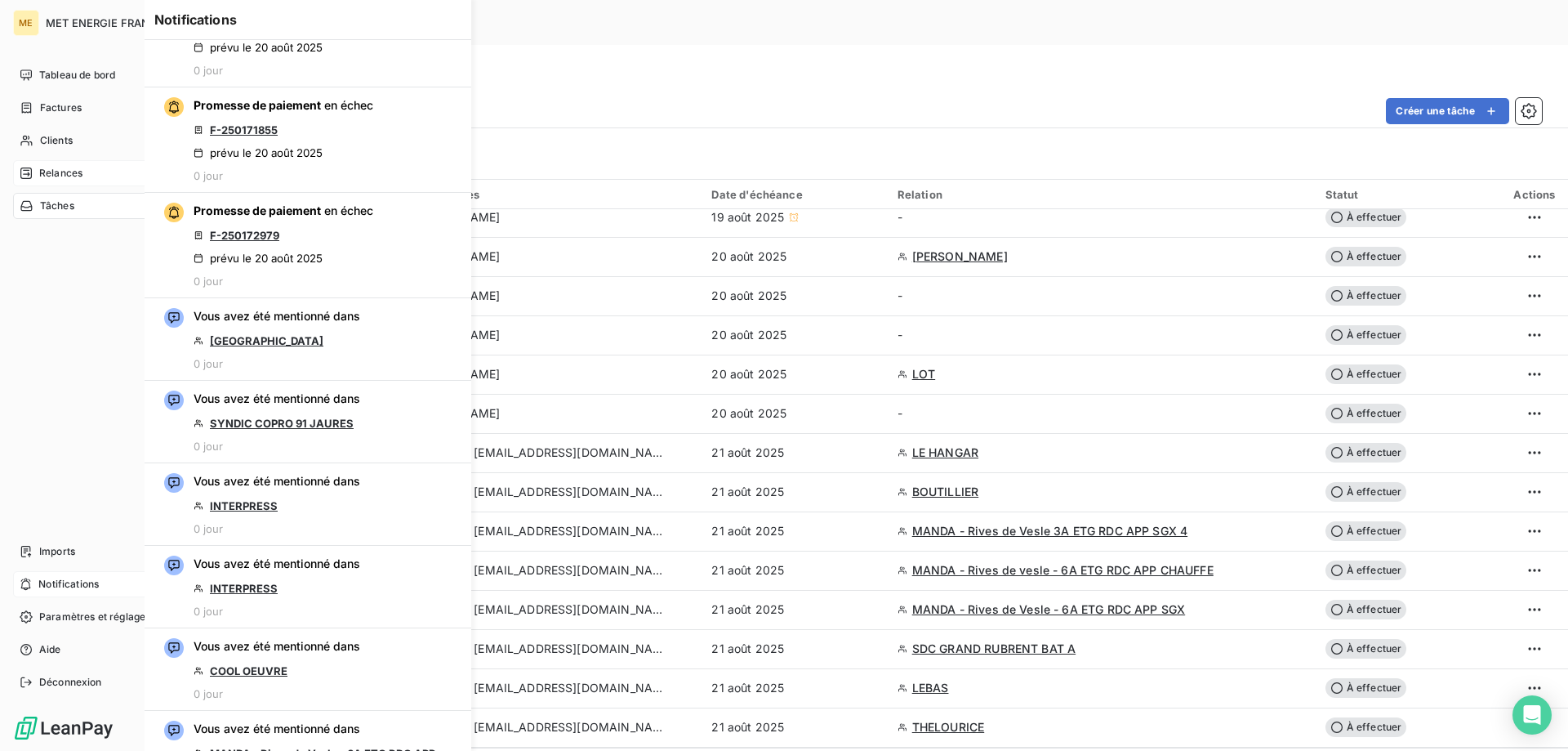
scroll to position [490, 0]
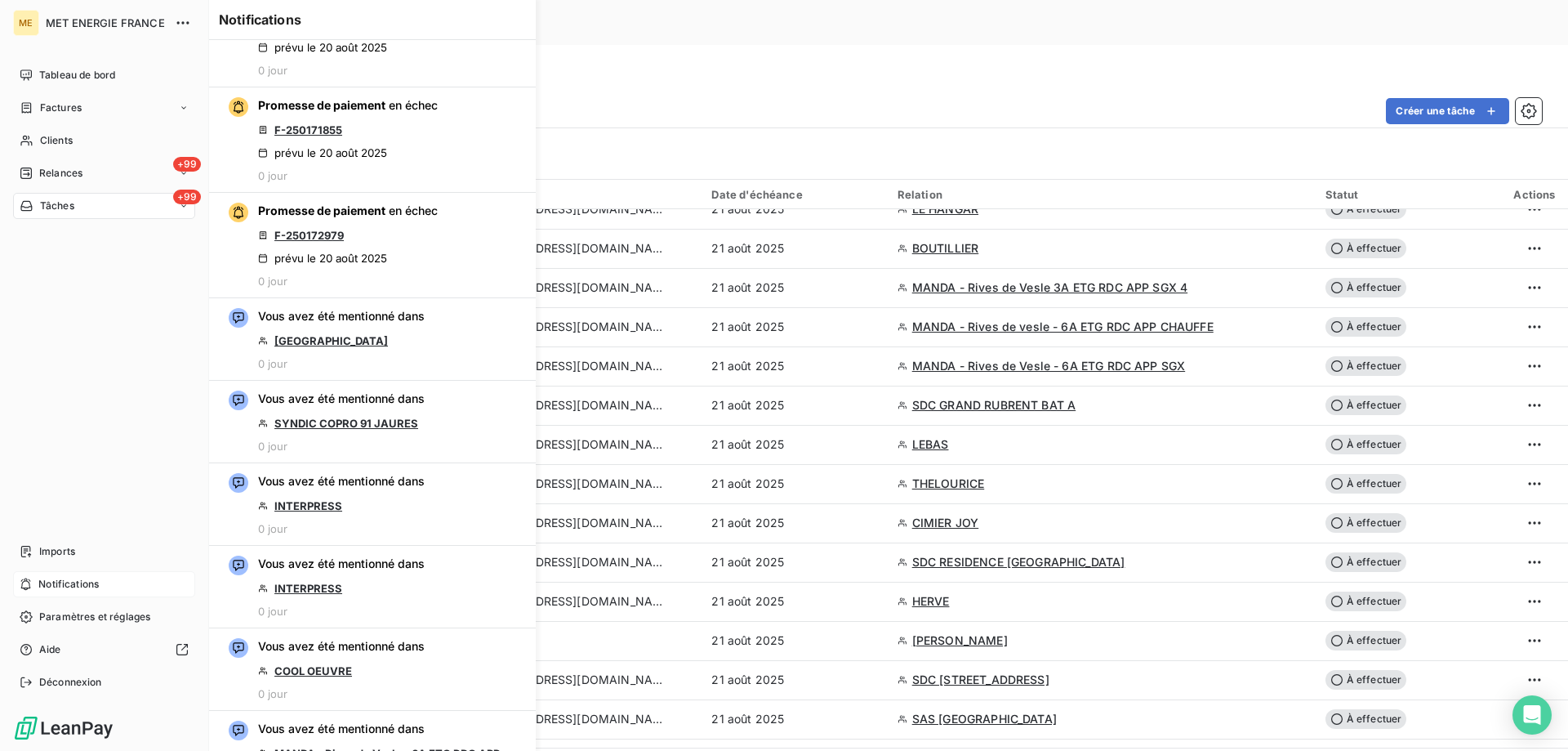
click at [114, 207] on div "+99 Tâches" at bounding box center [104, 205] width 182 height 26
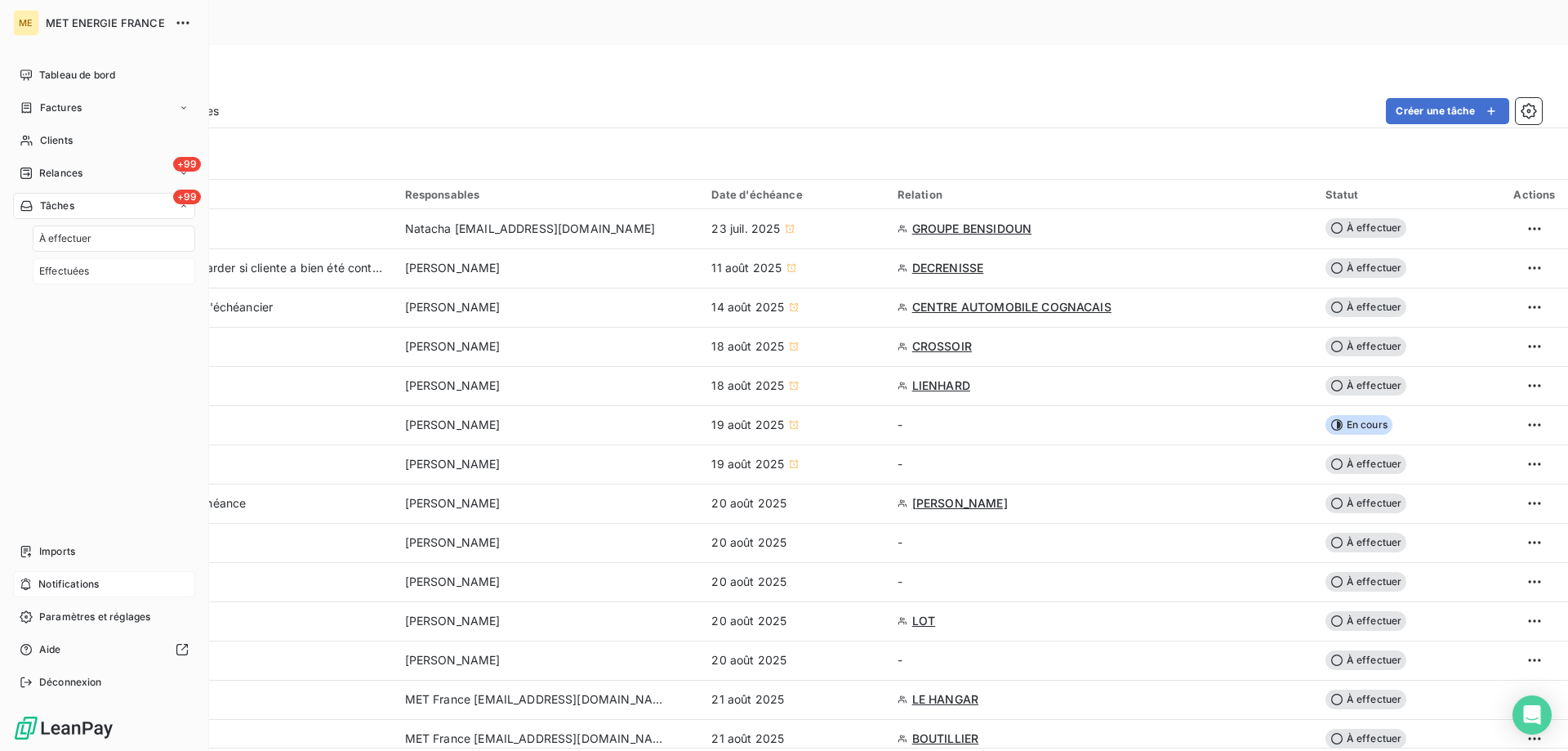
click at [151, 266] on div "Effectuées" at bounding box center [113, 271] width 163 height 26
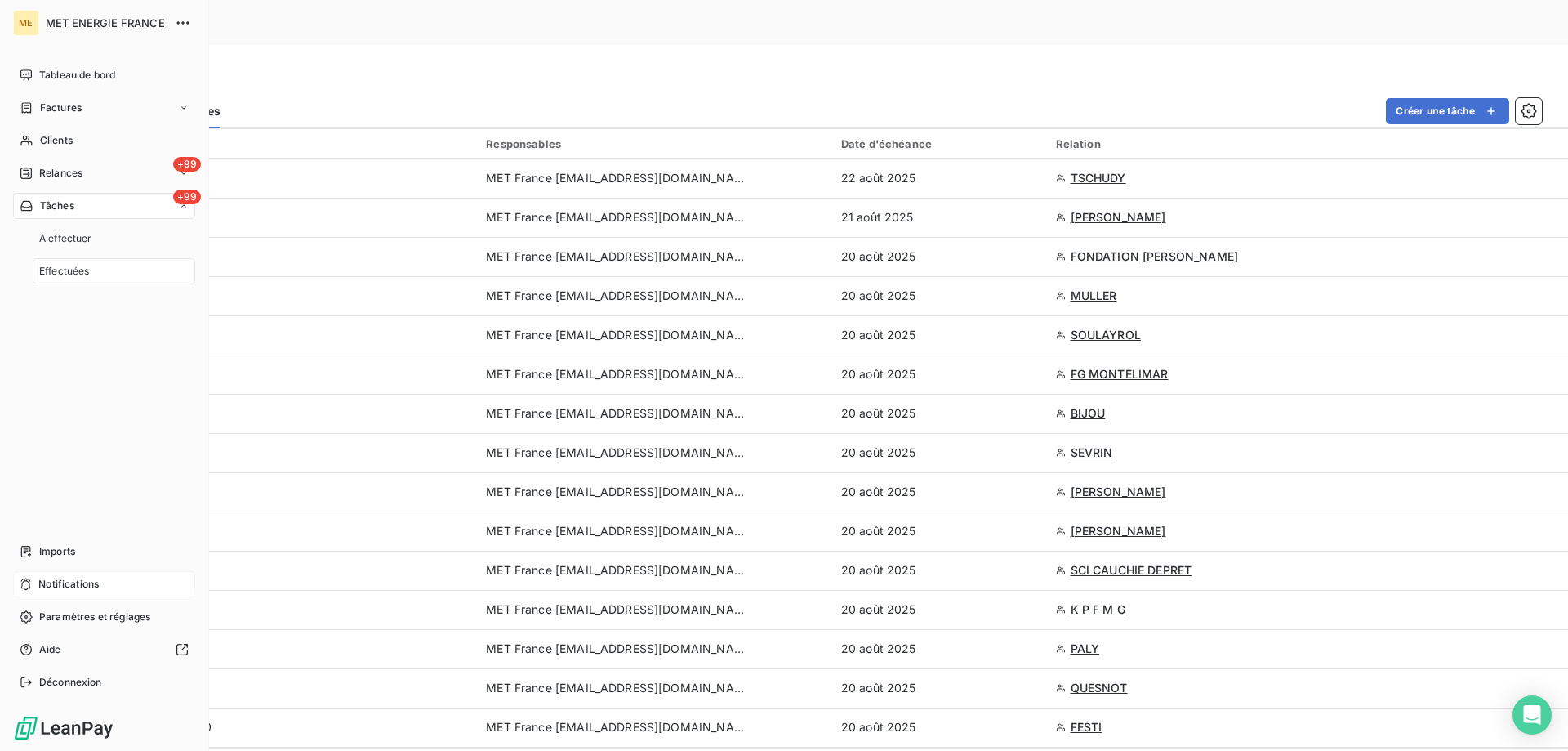
click at [119, 196] on div "+99 Tâches" at bounding box center [104, 205] width 182 height 26
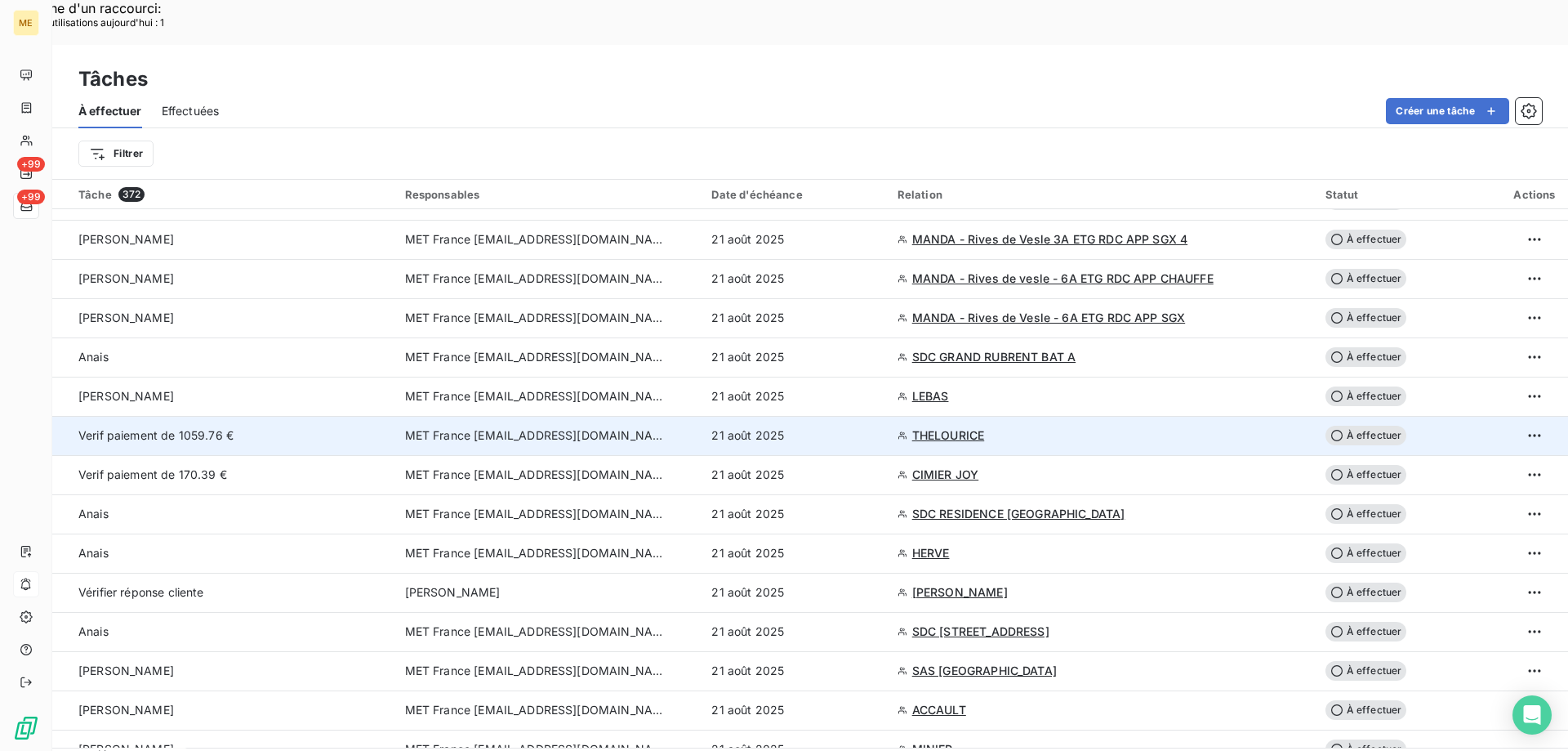
scroll to position [572, 0]
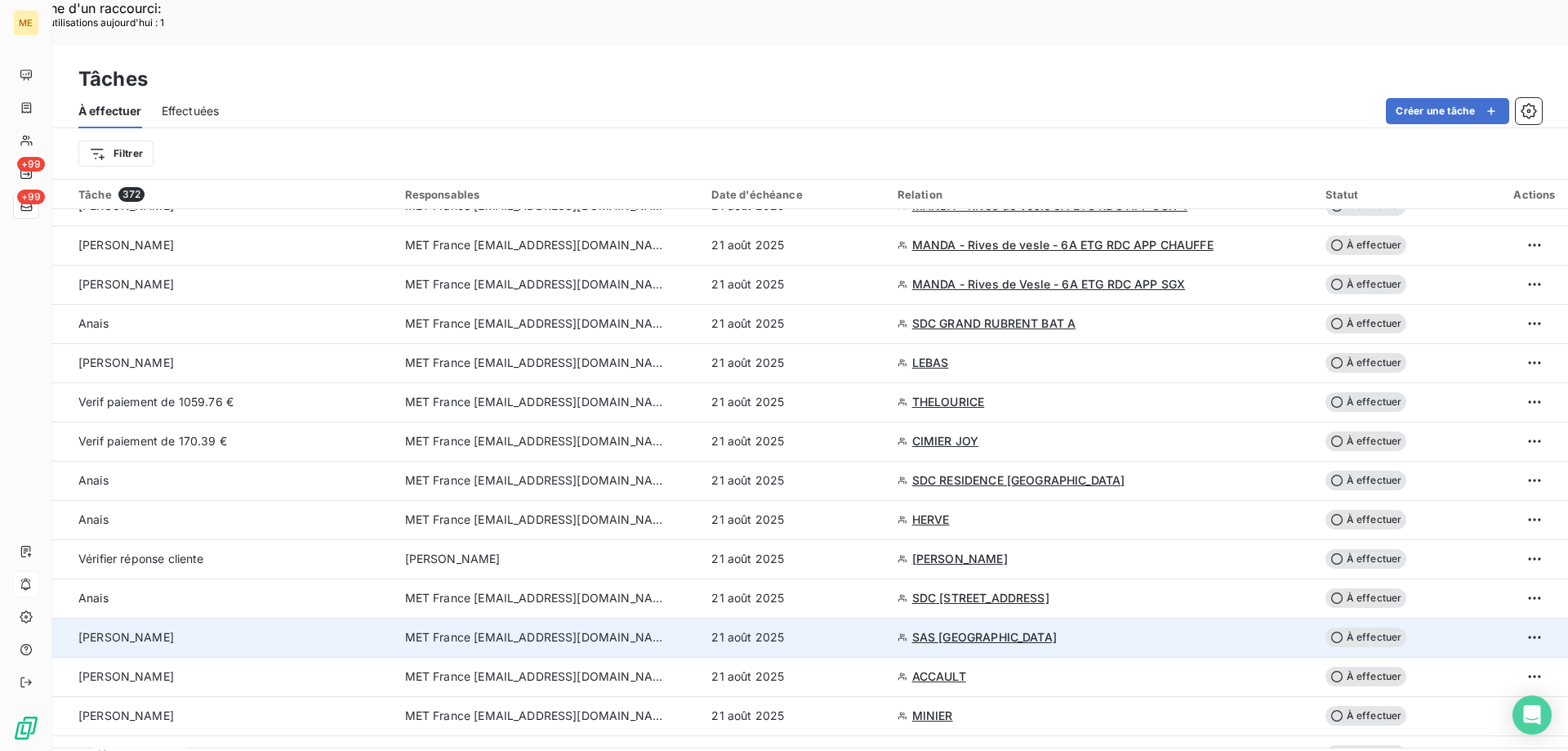
click at [203, 629] on div "Sylvain" at bounding box center [232, 637] width 307 height 16
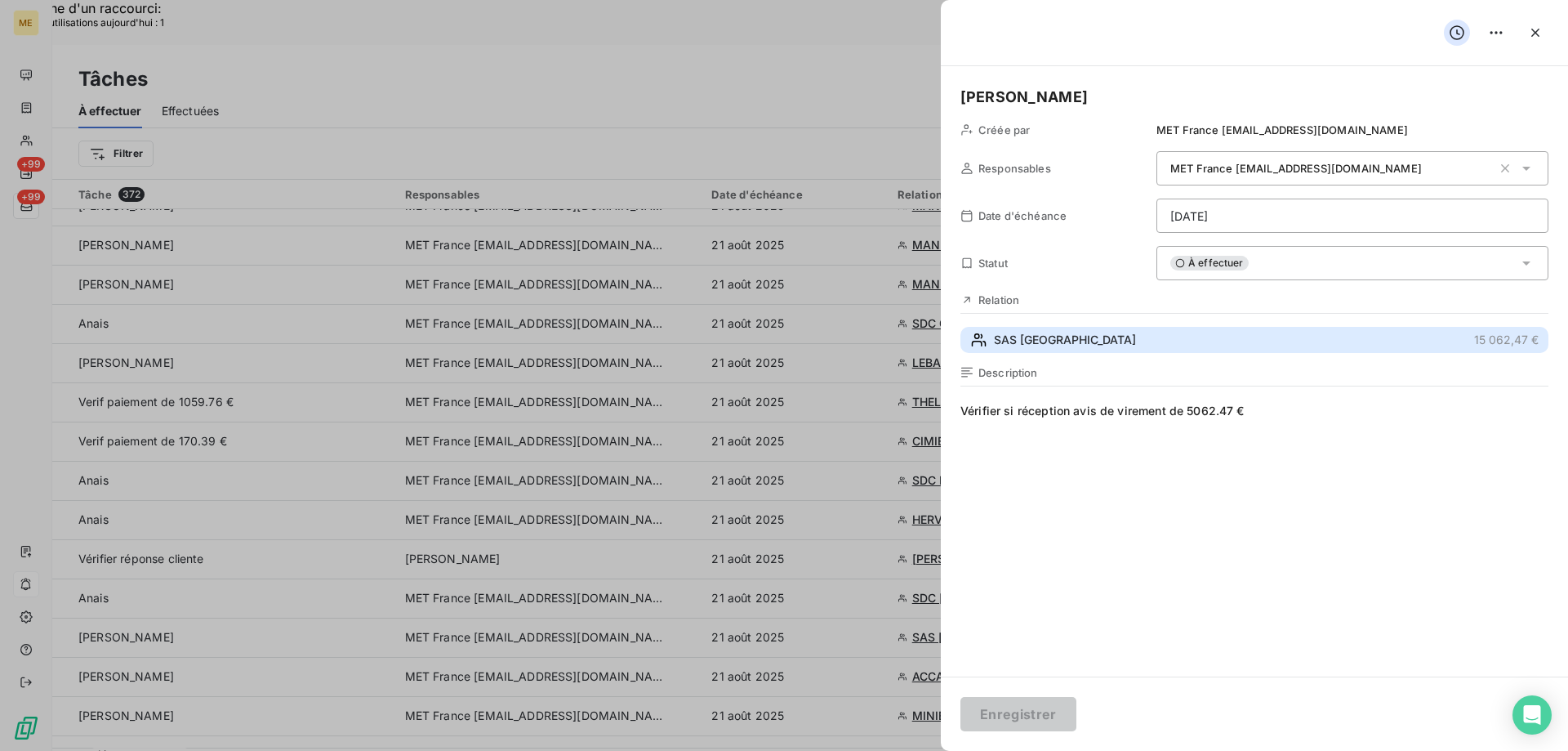
click at [1110, 342] on button "SAS HOTEL DU LAC 15 062,47 €" at bounding box center [1254, 339] width 588 height 26
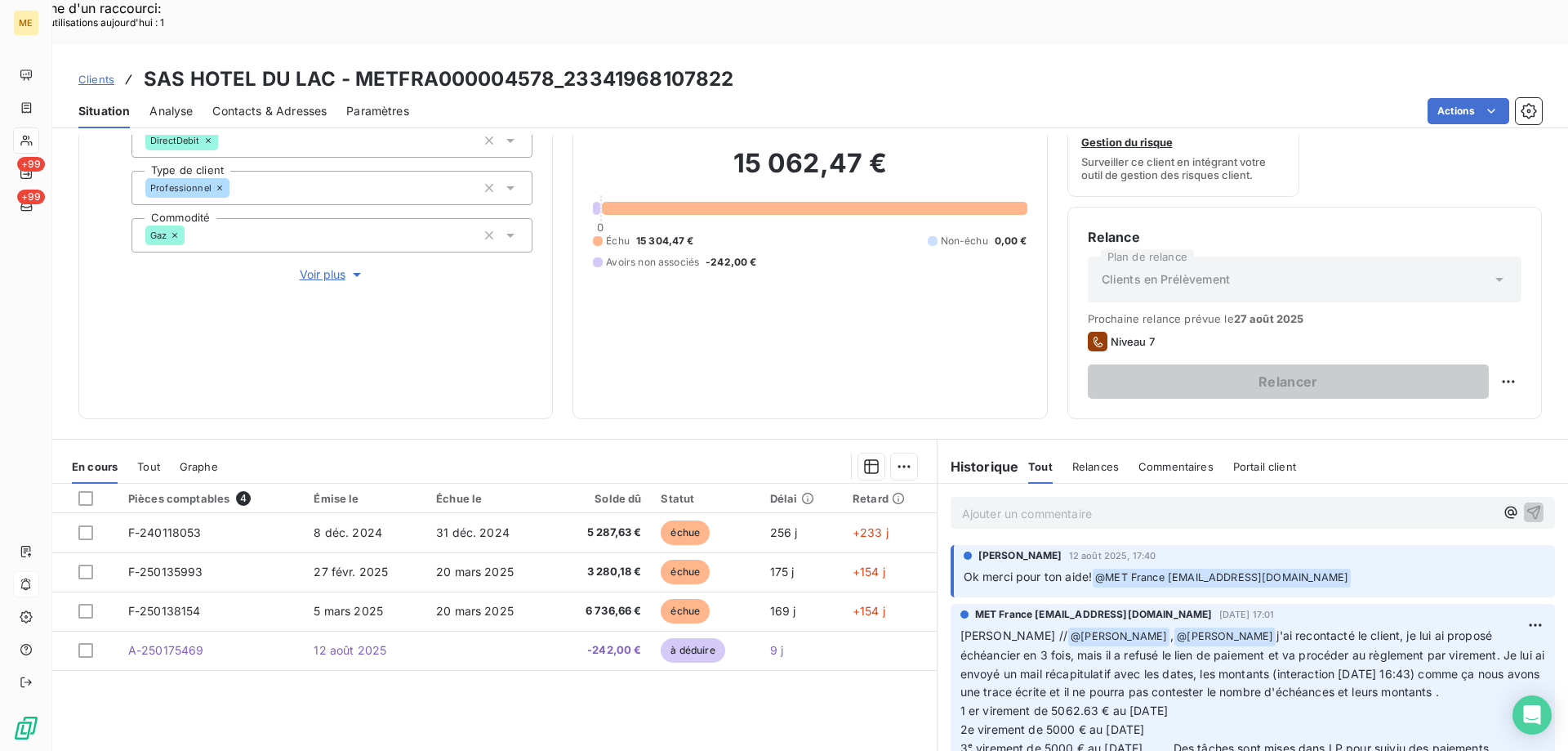
scroll to position [218, 0]
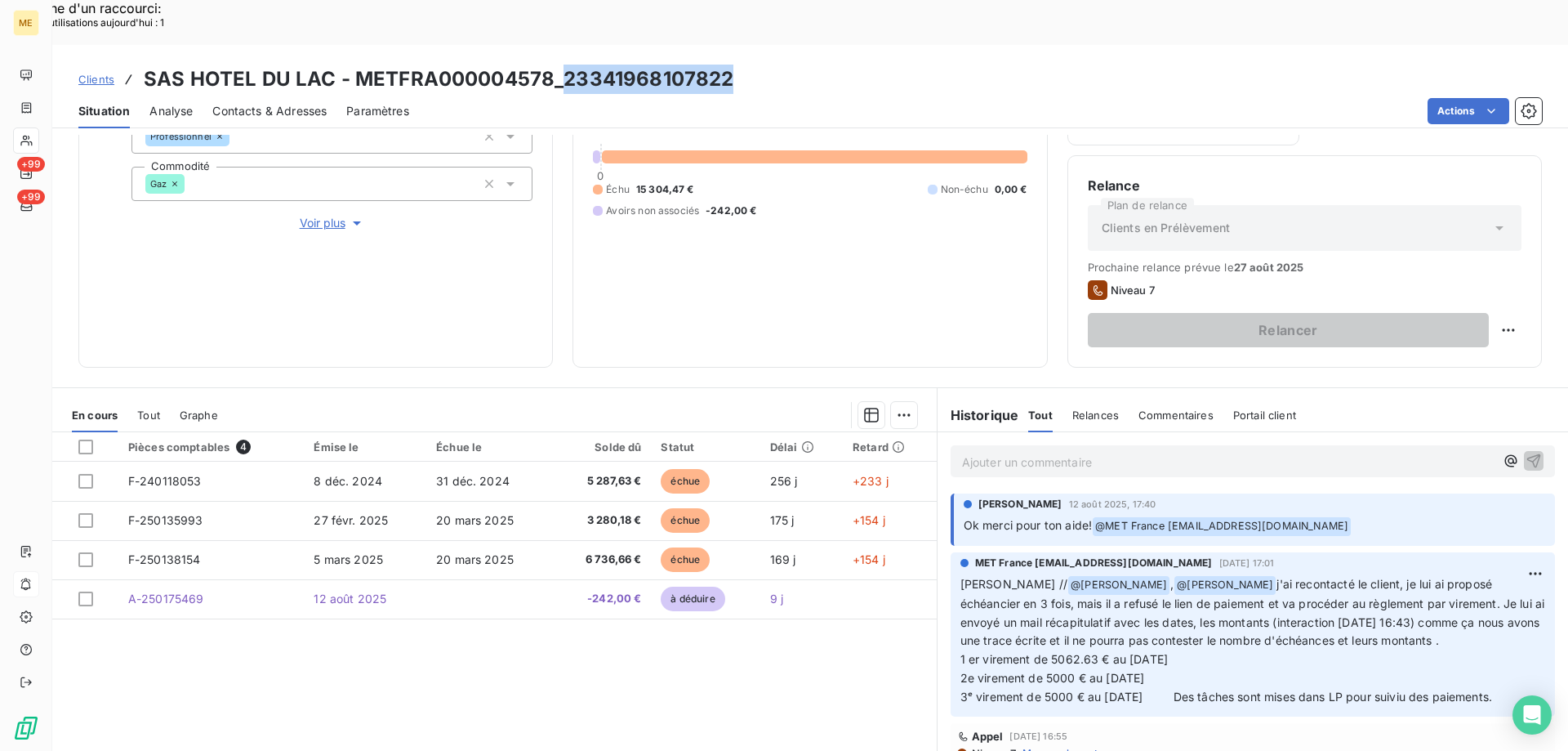
copy h3 "23341968107822"
drag, startPoint x: 560, startPoint y: 32, endPoint x: 723, endPoint y: 20, distance: 163.4
click at [723, 65] on h3 "SAS HOTEL DU LAC - METFRA000004578_23341968107822" at bounding box center [438, 79] width 590 height 30
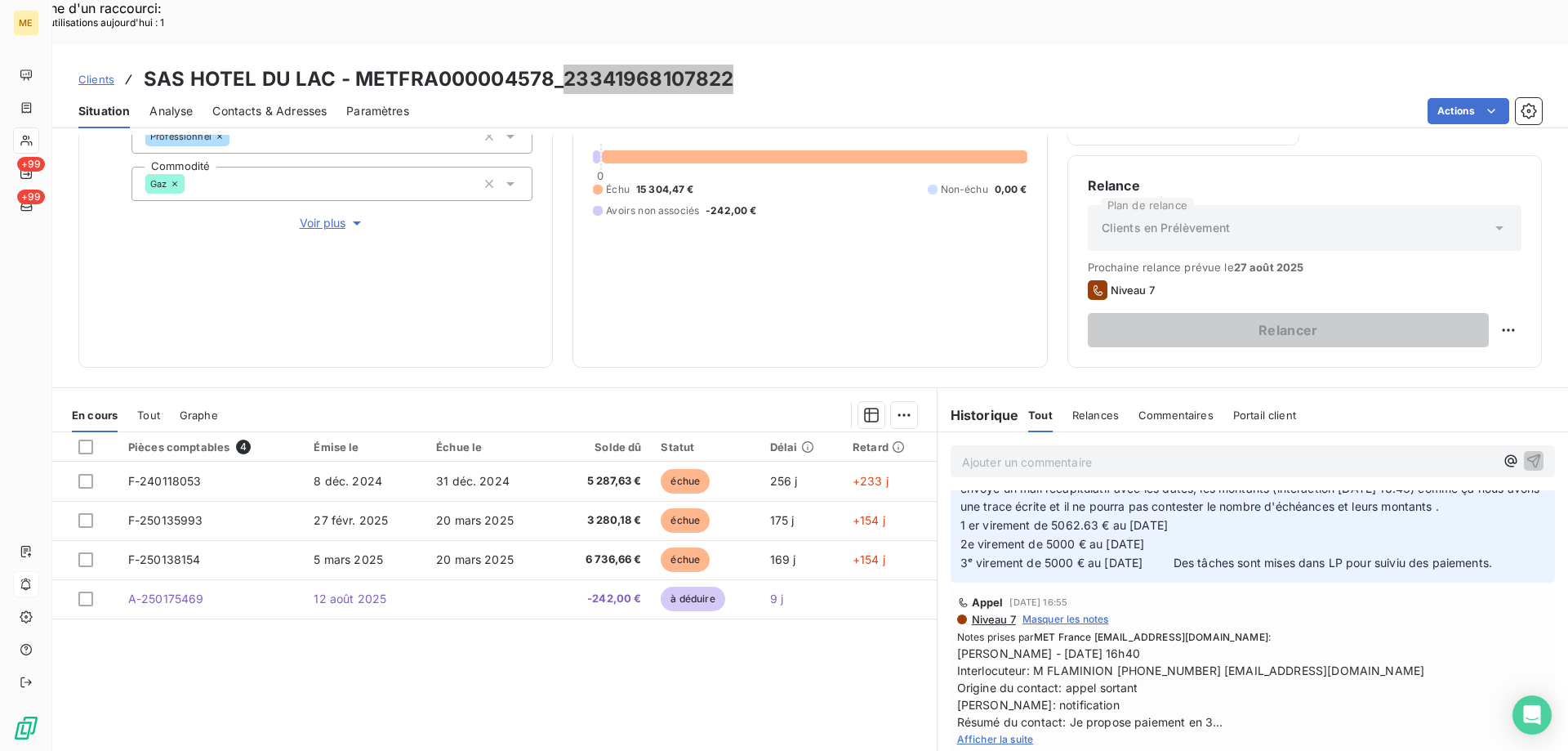
scroll to position [163, 0]
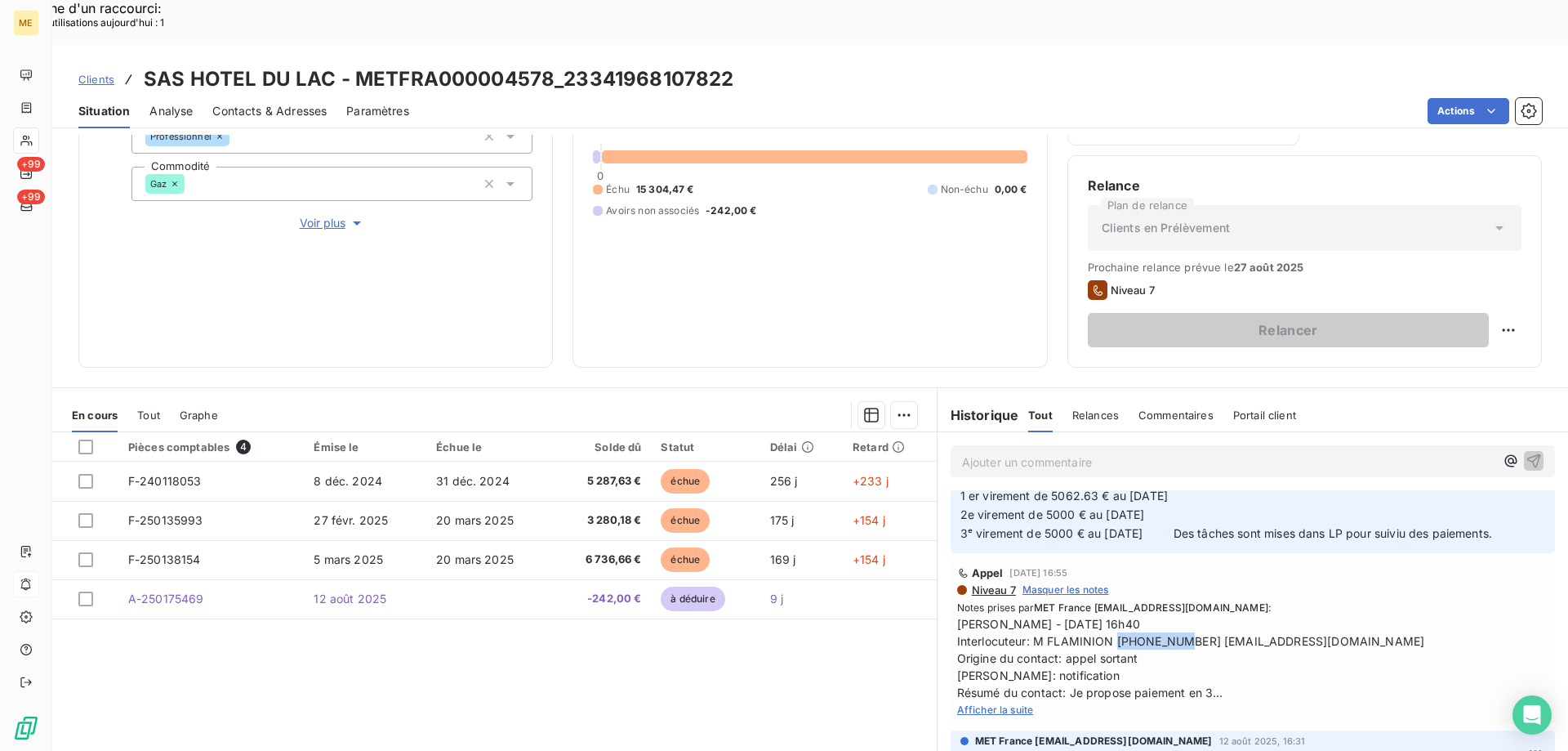
copy span "0766591289"
drag, startPoint x: 1108, startPoint y: 595, endPoint x: 1176, endPoint y: 590, distance: 68.2
click at [1176, 615] on span "Sylvain - 12/08/2025 - 16h40 Interlocuteur: M FLAMINION 0766591289 CONTACT@HOTE…" at bounding box center [1252, 658] width 591 height 86
click at [1014, 703] on span "Afficher la suite" at bounding box center [995, 709] width 77 height 12
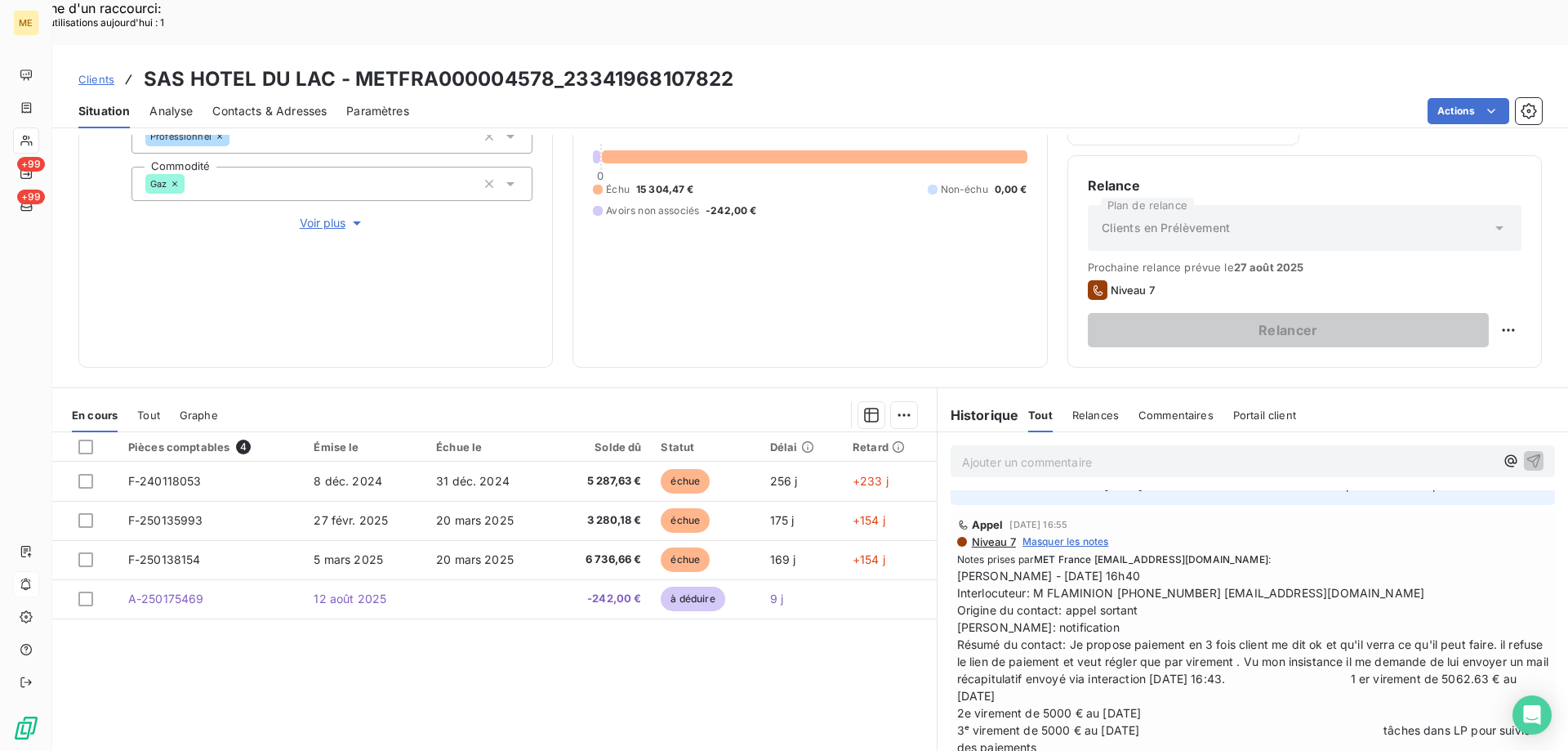
scroll to position [245, 0]
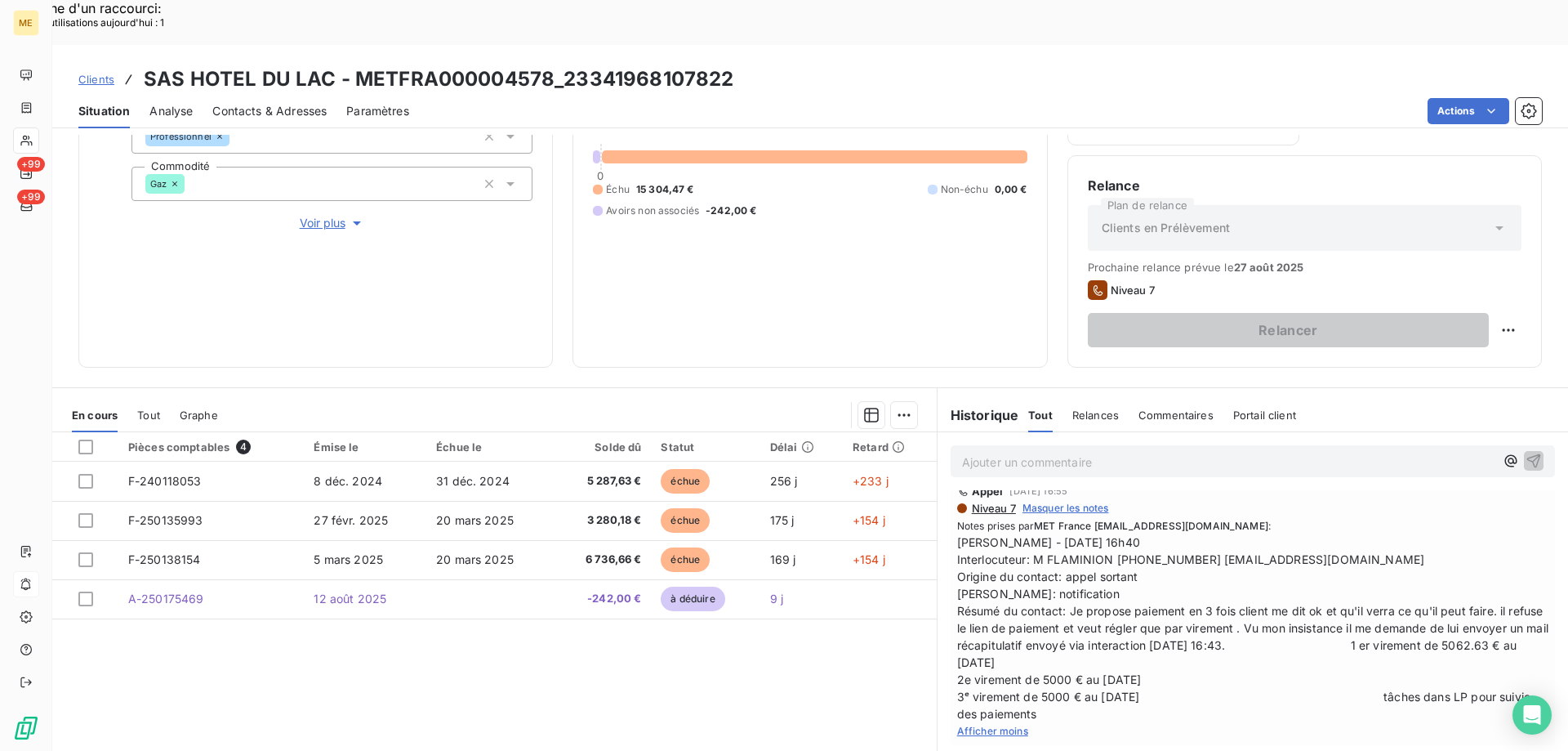
click at [1012, 724] on span "Afficher moins" at bounding box center [992, 730] width 71 height 12
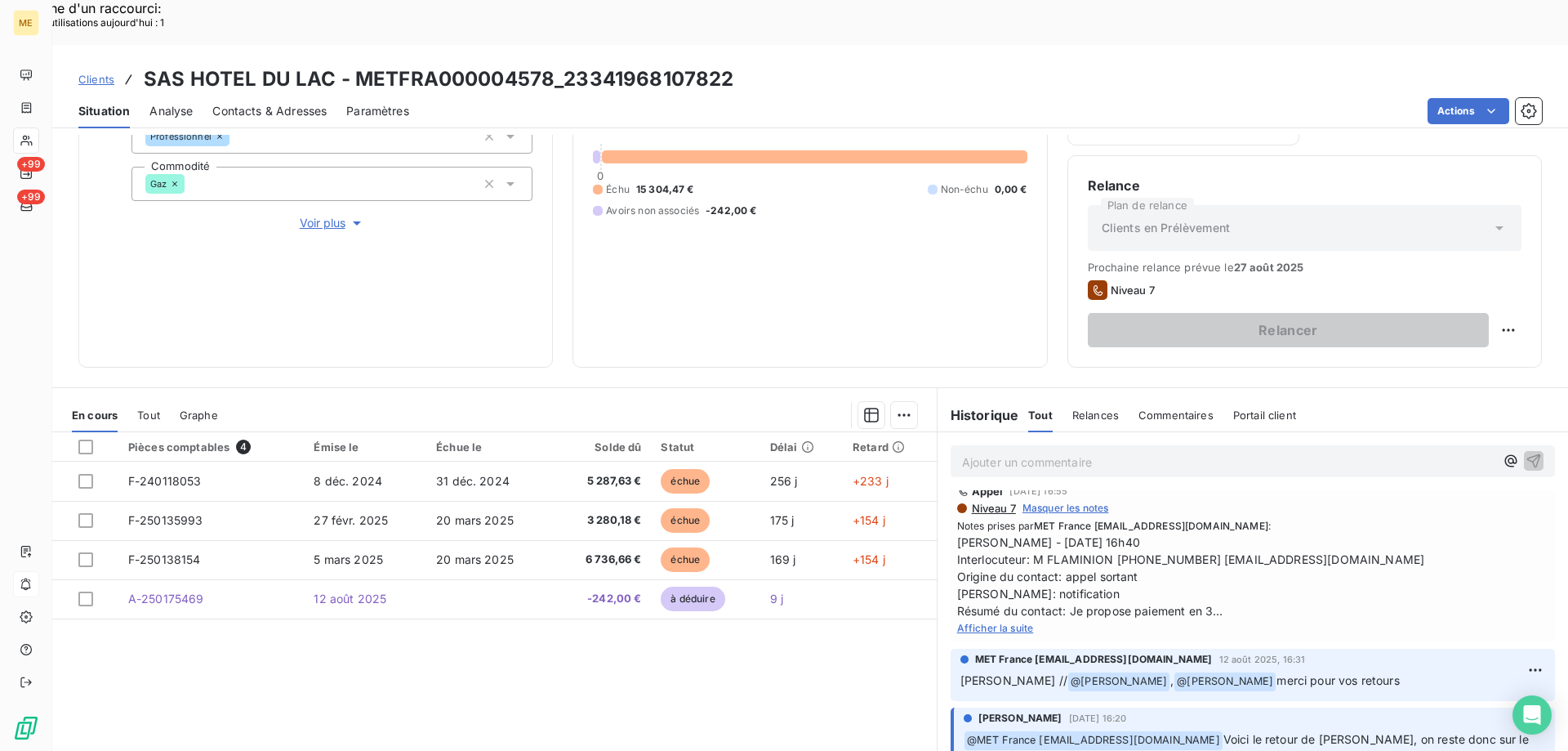
click at [1008, 567] on span "Sylvain - 12/08/2025 - 16h40 Interlocuteur: M FLAMINION 0766591289 CONTACT@HOTE…" at bounding box center [1252, 577] width 591 height 86
click at [1008, 619] on div "Afficher la suite" at bounding box center [1252, 627] width 591 height 16
click at [1012, 621] on span "Afficher la suite" at bounding box center [995, 627] width 77 height 12
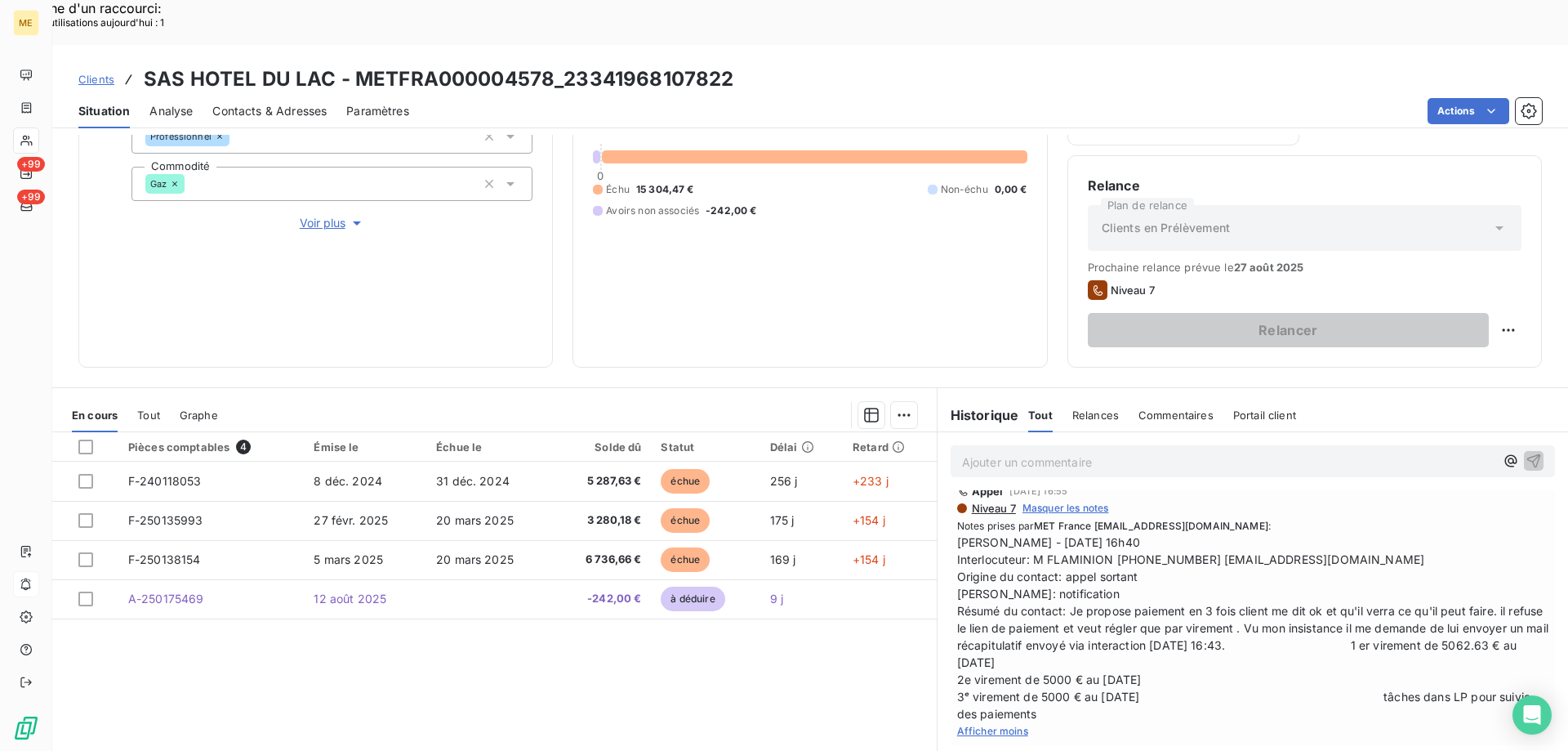
drag, startPoint x: 1178, startPoint y: 663, endPoint x: 1151, endPoint y: 643, distance: 33.6
click at [1151, 643] on span "Sylvain - 12/08/2025 - 16h40 Interlocuteur: M FLAMINION 0766591289 CONTACT@HOTE…" at bounding box center [1252, 628] width 591 height 189
click at [1182, 619] on span "Sylvain - 12/08/2025 - 16h40 Interlocuteur: M FLAMINION 0766591289 CONTACT@HOTE…" at bounding box center [1252, 628] width 591 height 189
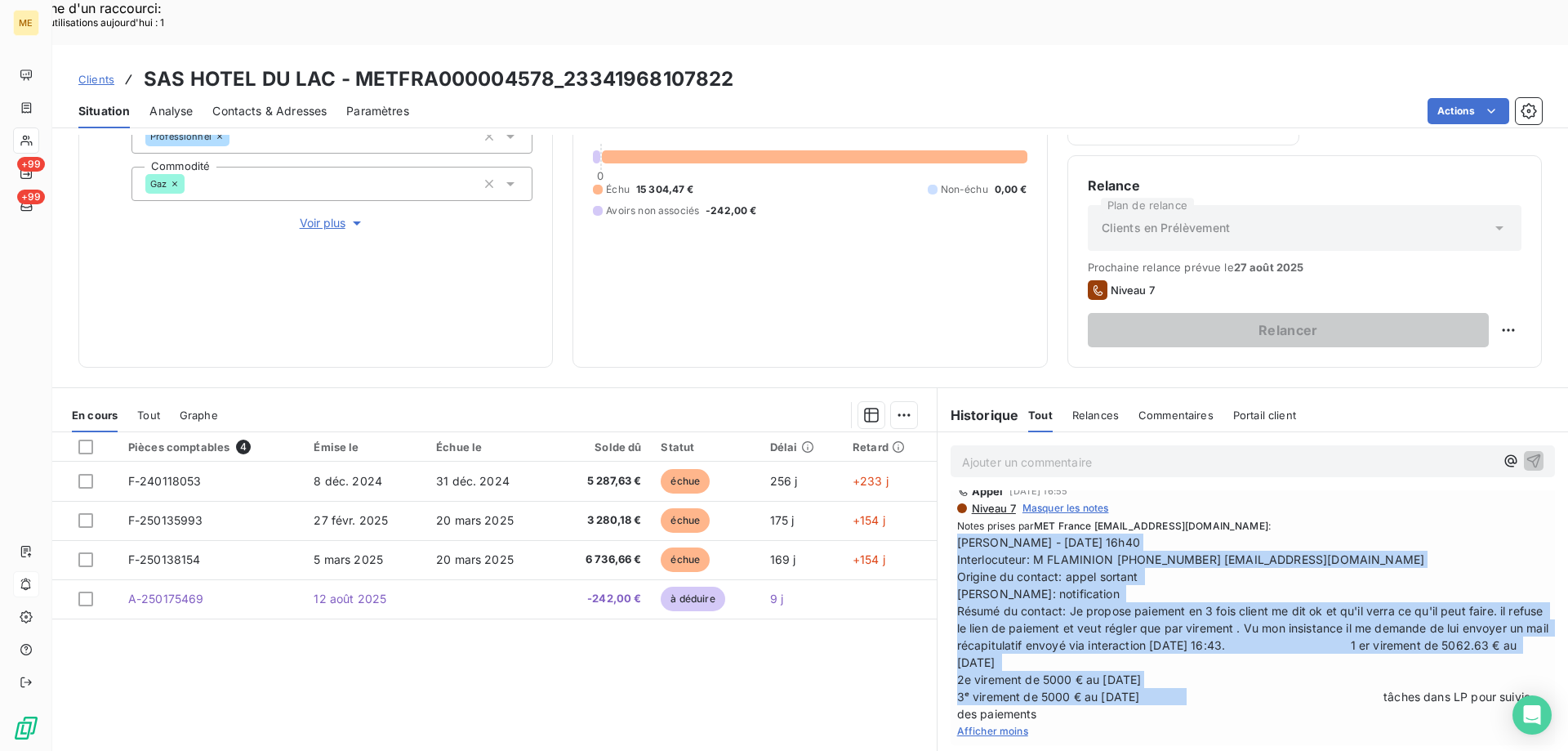
drag, startPoint x: 1171, startPoint y: 655, endPoint x: 946, endPoint y: 502, distance: 272.1
click at [951, 502] on div "Appel 12 août 2025, 16:55 Niveau 7 Masquer les notes Notes prises par MET Franc…" at bounding box center [1253, 611] width 604 height 267
copy span "[PERSON_NAME] - [DATE] 16h40 Interlocuteur: M FLAMINION [PHONE_NUMBER] [EMAIL_A…"
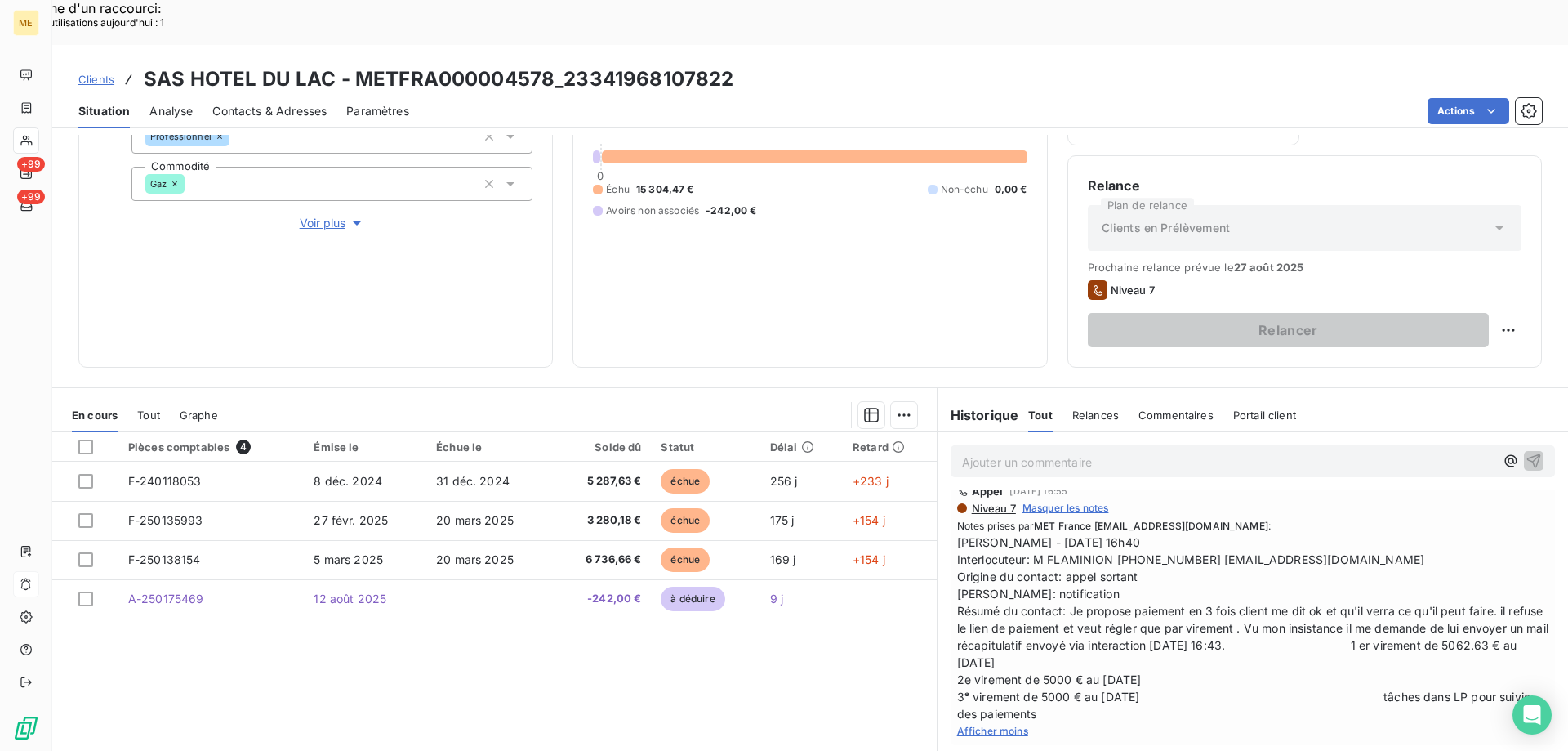
click at [1076, 452] on p "Ajouter un commentaire ﻿" at bounding box center [1229, 461] width 533 height 20
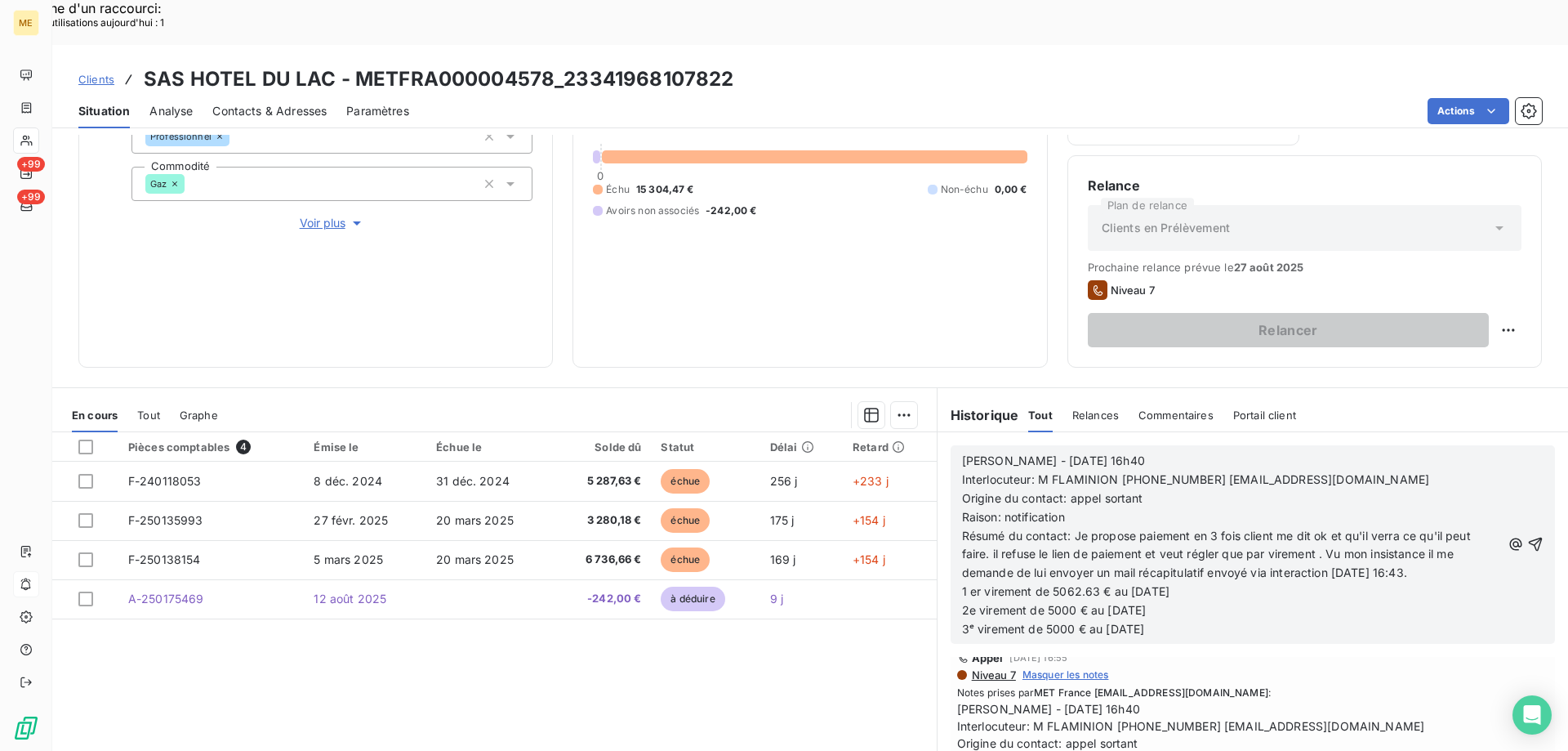
scroll to position [412, 0]
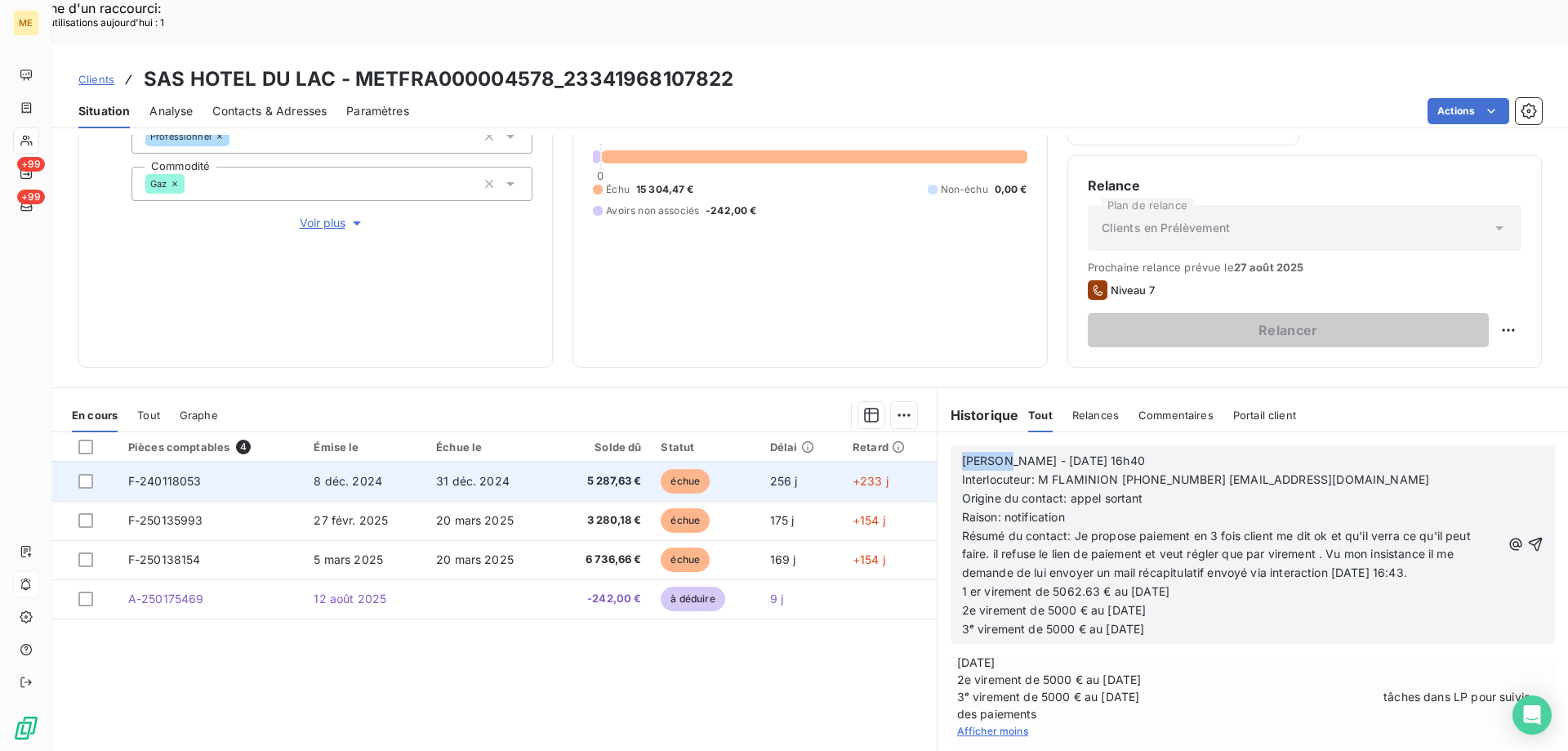
drag, startPoint x: 994, startPoint y: 414, endPoint x: 912, endPoint y: 420, distance: 82.2
click at [912, 420] on div "En cours Tout Graphe Pièces comptables 4 Émise le Échue le Solde dû Statut Déla…" at bounding box center [810, 591] width 1517 height 408
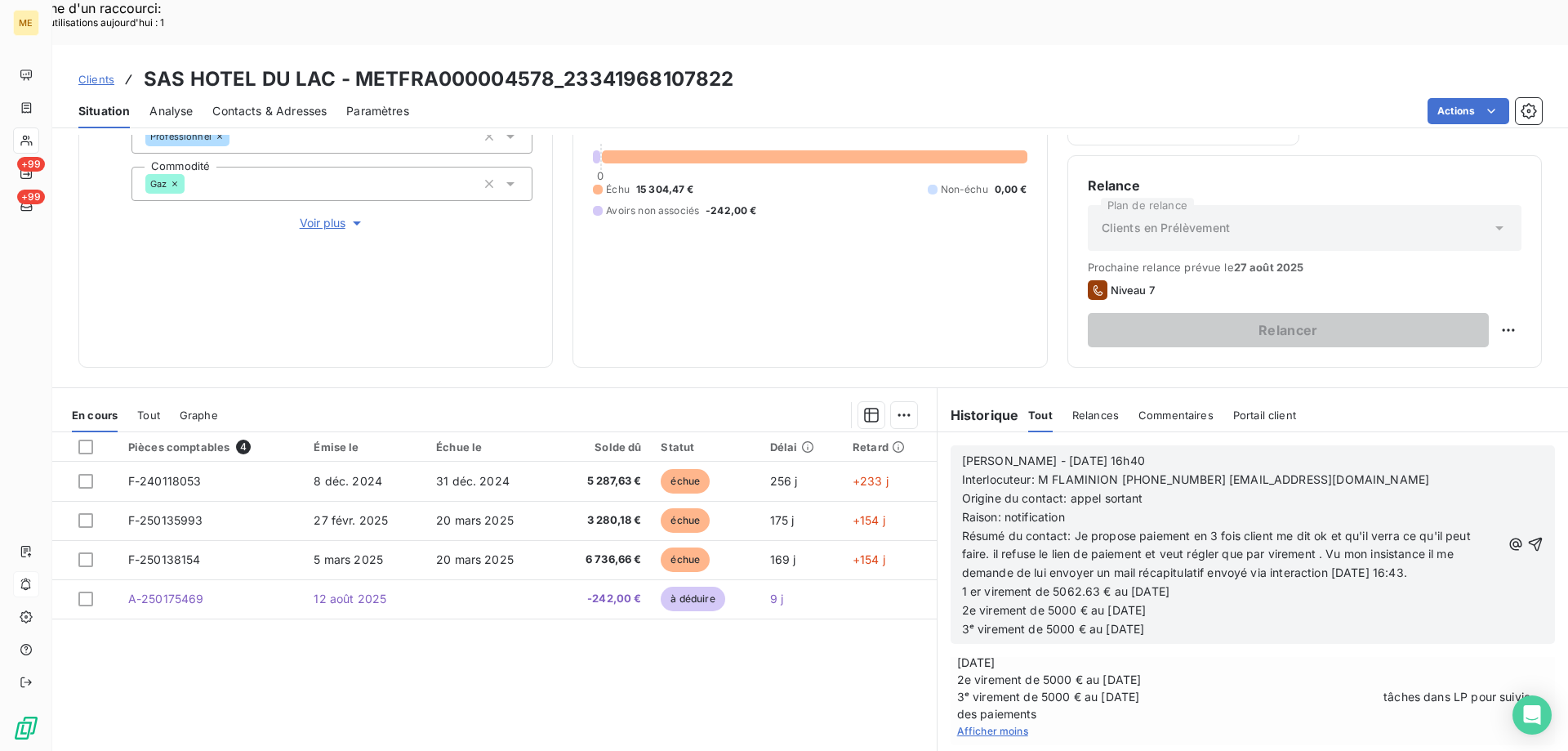
click at [997, 454] on span "Lisa - 12/08/2025 - 16h40" at bounding box center [1054, 460] width 183 height 14
drag, startPoint x: 1062, startPoint y: 470, endPoint x: 1001, endPoint y: 467, distance: 61.1
click at [1001, 510] on span "Raison: notification" at bounding box center [1014, 517] width 103 height 14
drag, startPoint x: 1070, startPoint y: 495, endPoint x: 1182, endPoint y: 595, distance: 150.1
click at [1179, 585] on div "Lisa - 21/08/2025 - 16h40 Interlocuteur: M FLAMINION 0766591289 CONTACT@HOTELRE…" at bounding box center [1232, 545] width 540 height 187
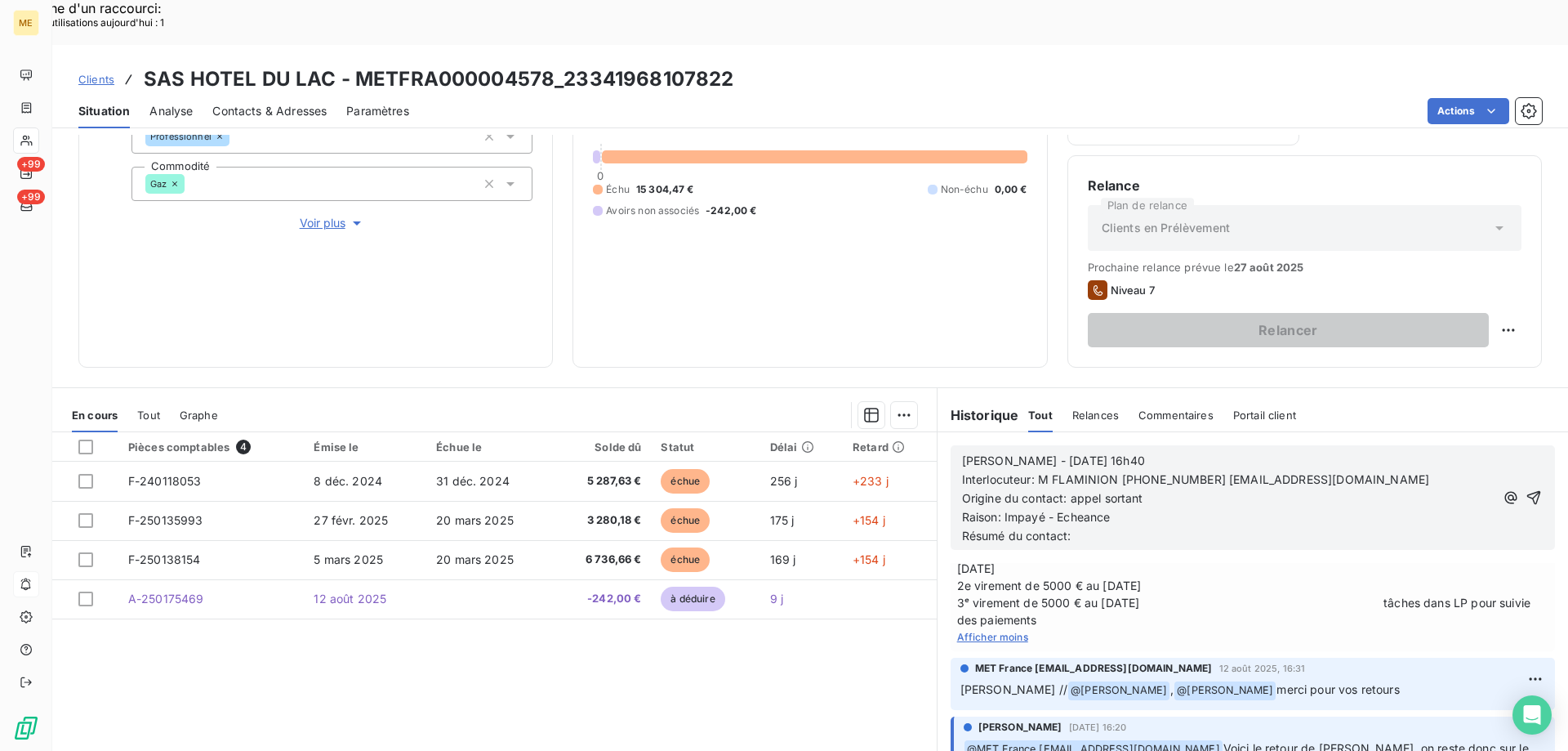
scroll to position [318, 0]
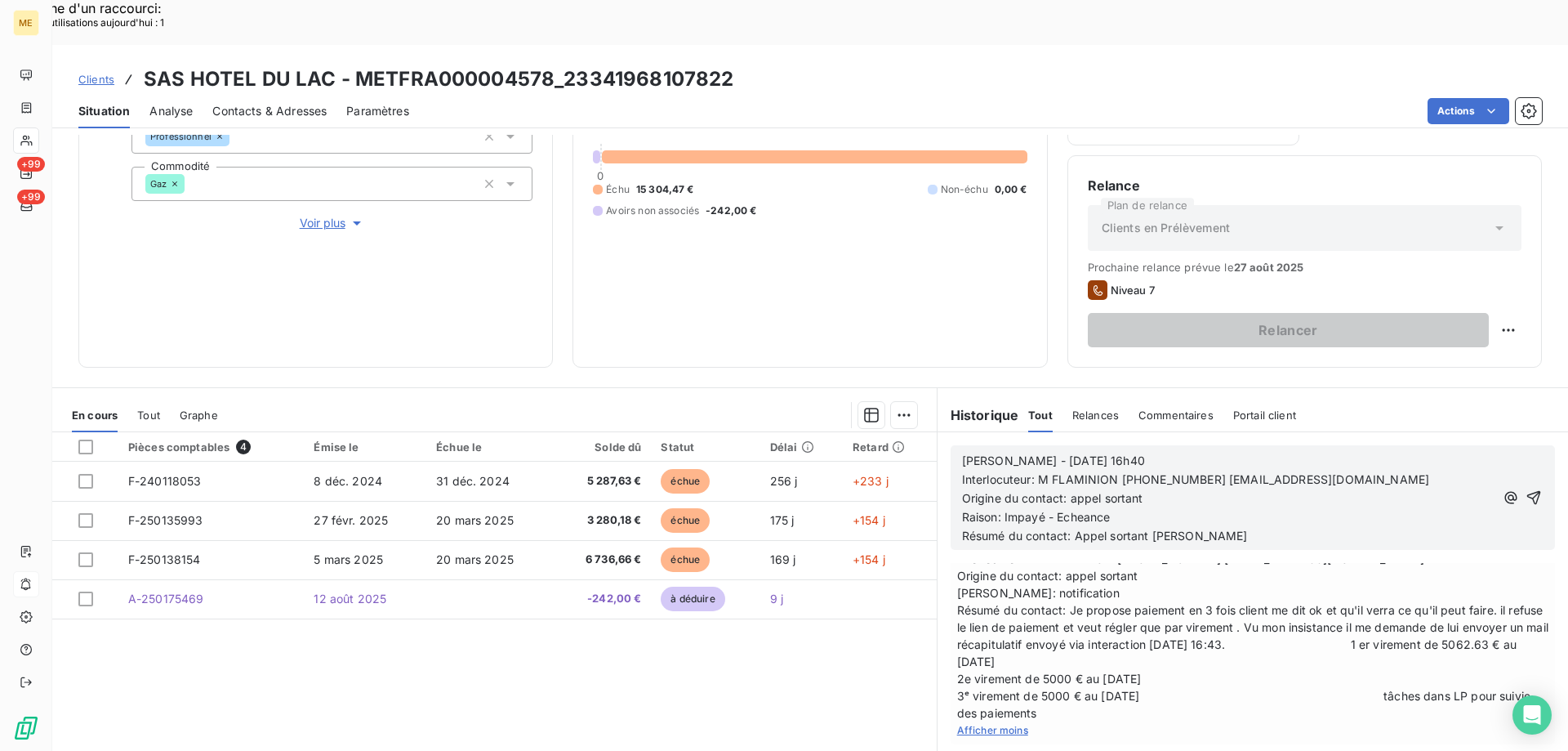
click at [1253, 489] on p "Origine du contact: appel sortant" at bounding box center [1229, 498] width 533 height 19
click at [1240, 508] on p "Raison: Impayé - Echeance" at bounding box center [1229, 518] width 533 height 19
copy span "5062.63 €"
drag, startPoint x: 1018, startPoint y: 615, endPoint x: 1072, endPoint y: 615, distance: 54.0
click at [1072, 615] on span "Sylvain - 12/08/2025 - 16h40 Interlocuteur: M FLAMINION 0766591289 CONTACT@HOTE…" at bounding box center [1252, 627] width 591 height 189
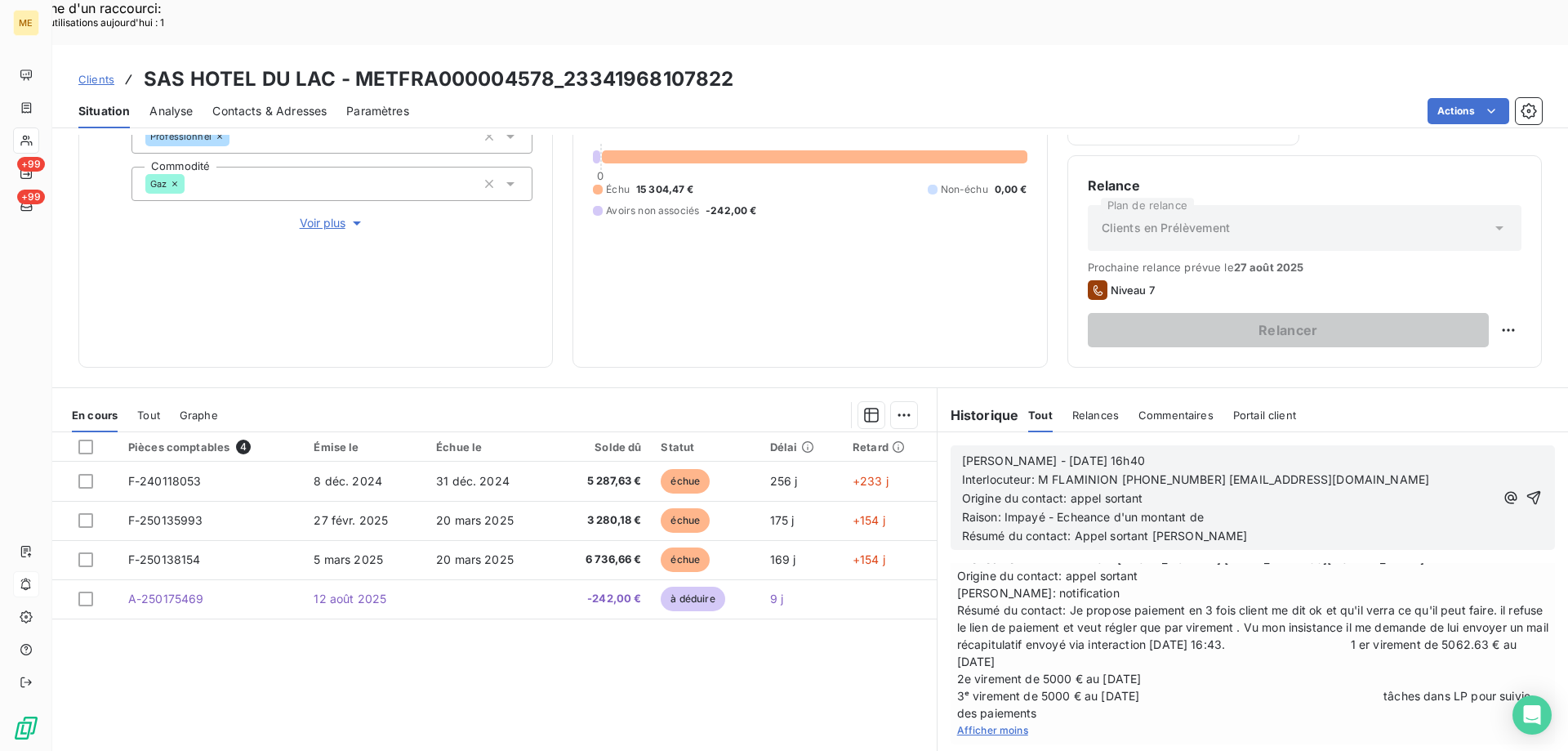
click at [1257, 527] on p "Résumé du contact: Appel sortant ko" at bounding box center [1229, 537] width 533 height 19
click at [1252, 527] on p "Résumé du contact: Appel sortant ko" at bounding box center [1229, 537] width 533 height 19
click at [1252, 508] on p "Raison: Impayé - Echeance d'un montant de" at bounding box center [1229, 518] width 533 height 19
paste div
click at [1081, 510] on span "Raison: Impayé - Echeance d'un montant de 5062.63 €" at bounding box center [1114, 517] width 304 height 14
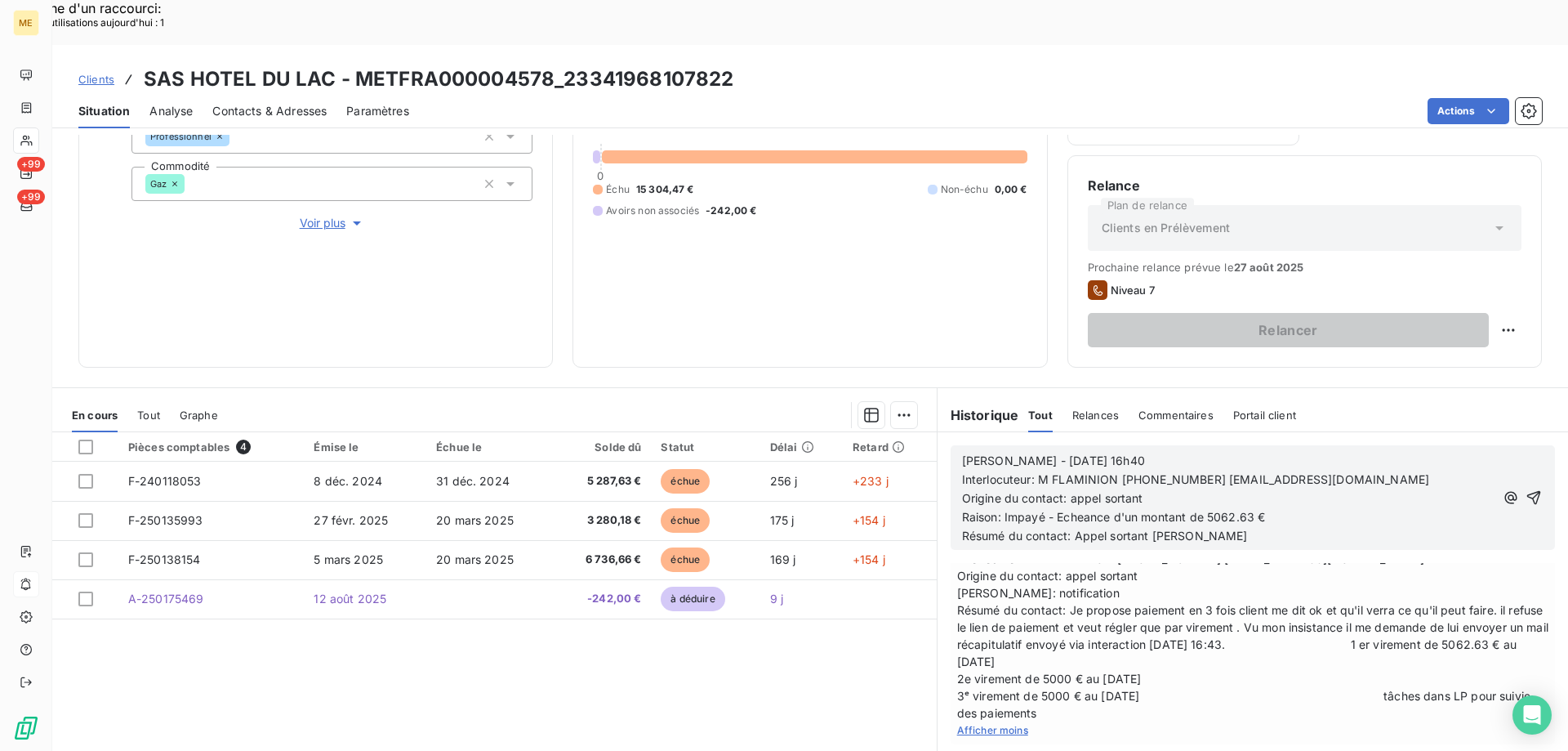
click at [0, 0] on lt-span "Échéance" at bounding box center [0, 0] width 0 height 0
click at [1042, 528] on span "Résumé du contact: Appel sortant ko" at bounding box center [1106, 535] width 286 height 14
click at [0, 0] on lt-em "contact :" at bounding box center [0, 0] width 0 height 0
click at [1526, 489] on icon "button" at bounding box center [1534, 497] width 16 height 16
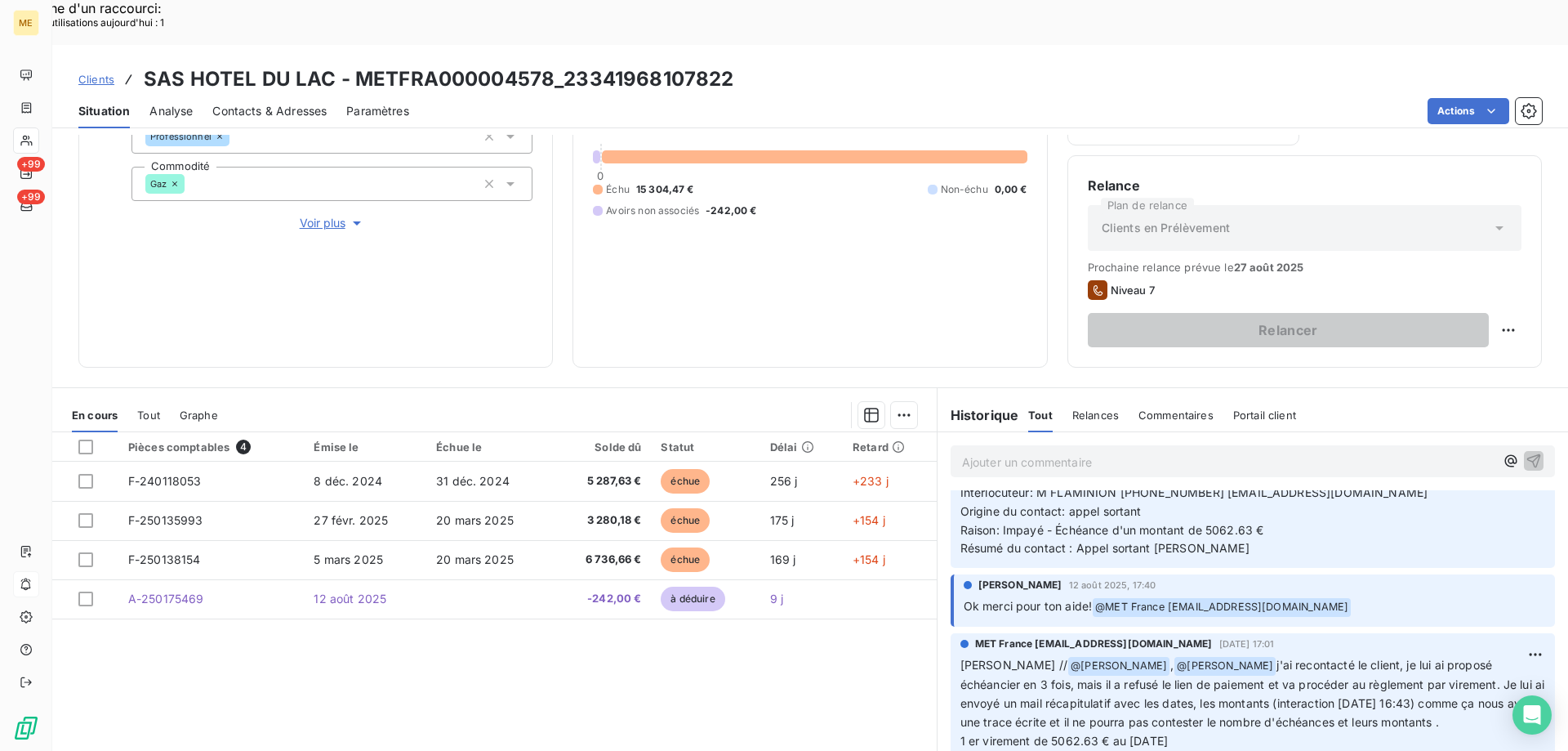
scroll to position [0, 0]
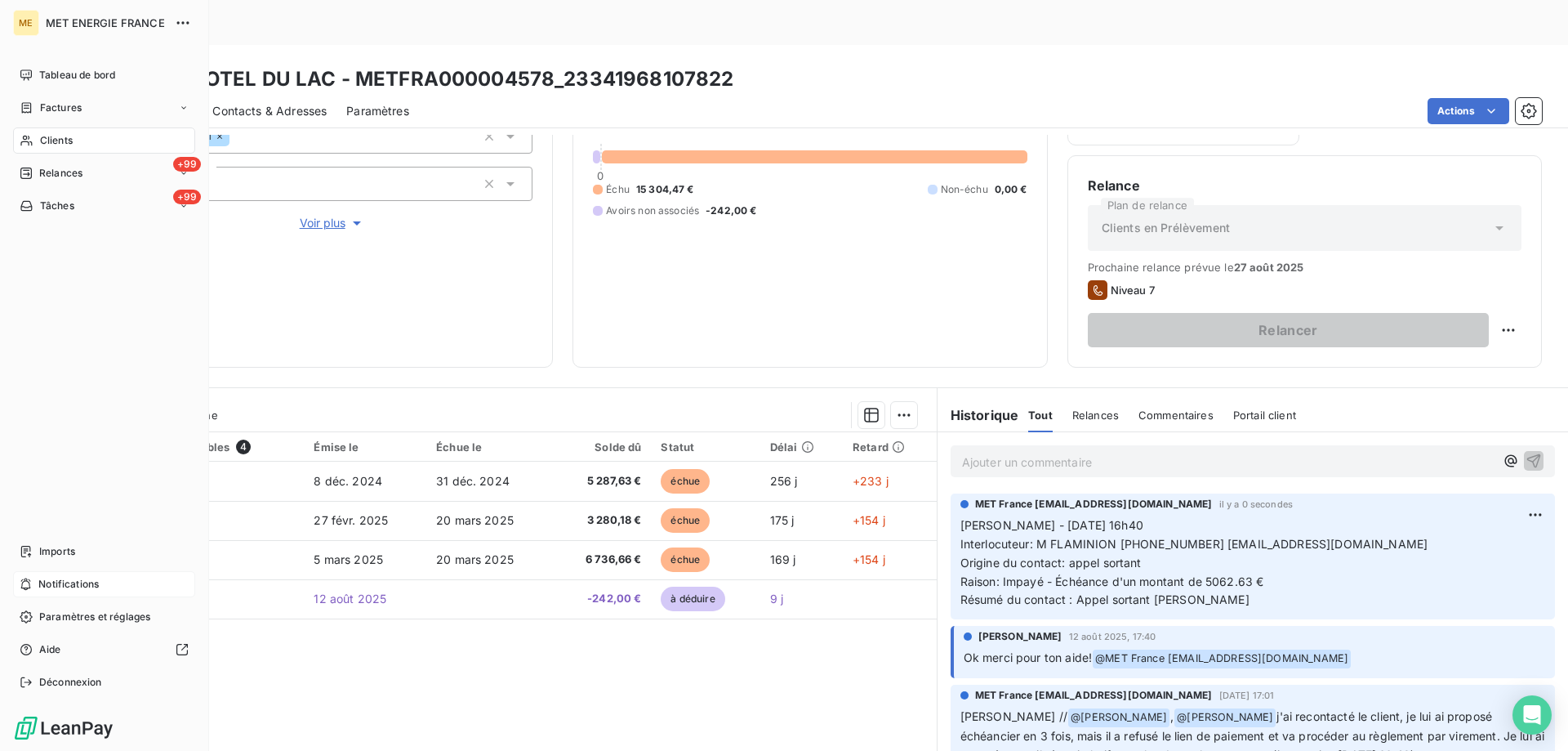
click at [47, 212] on span "Tâches" at bounding box center [57, 205] width 34 height 14
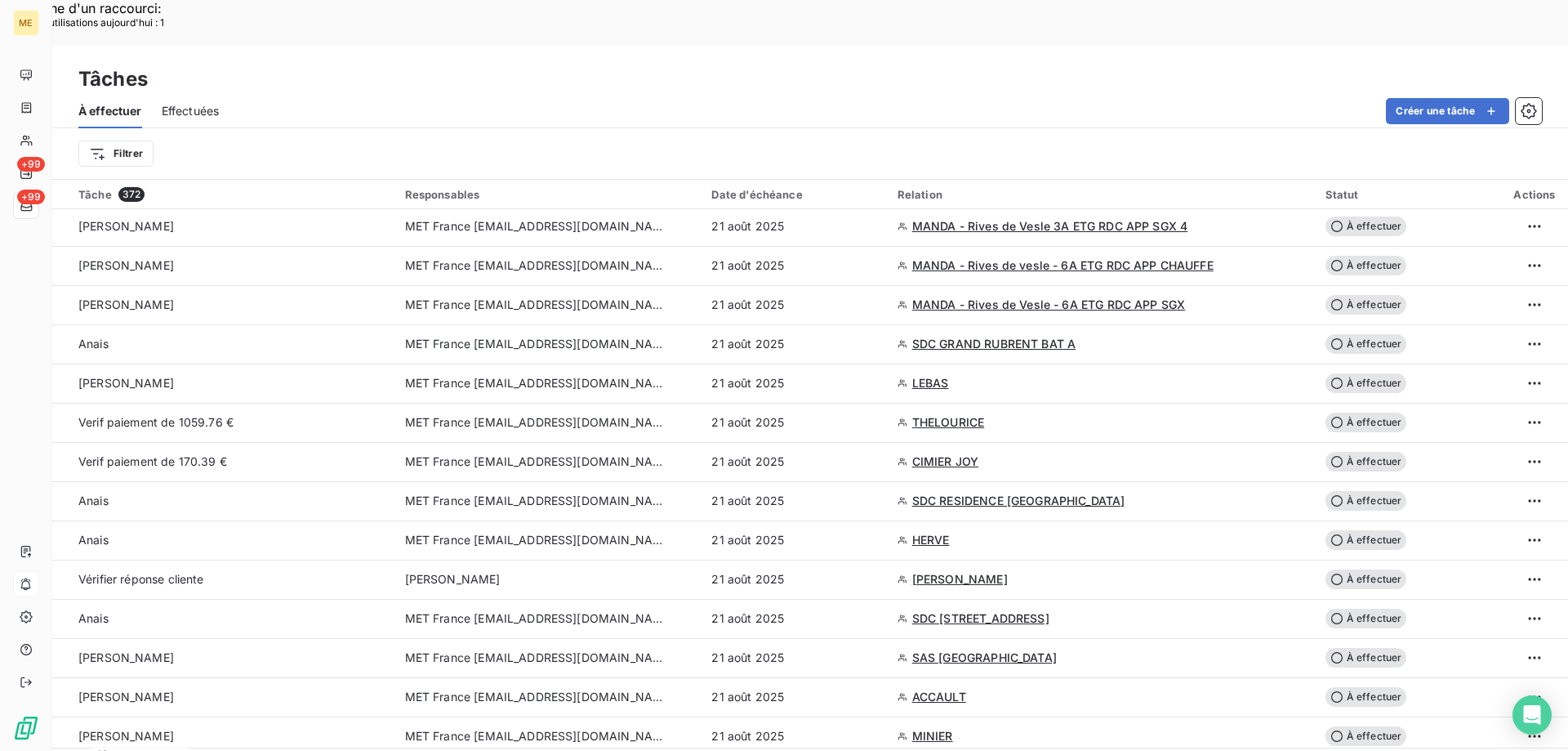
scroll to position [572, 0]
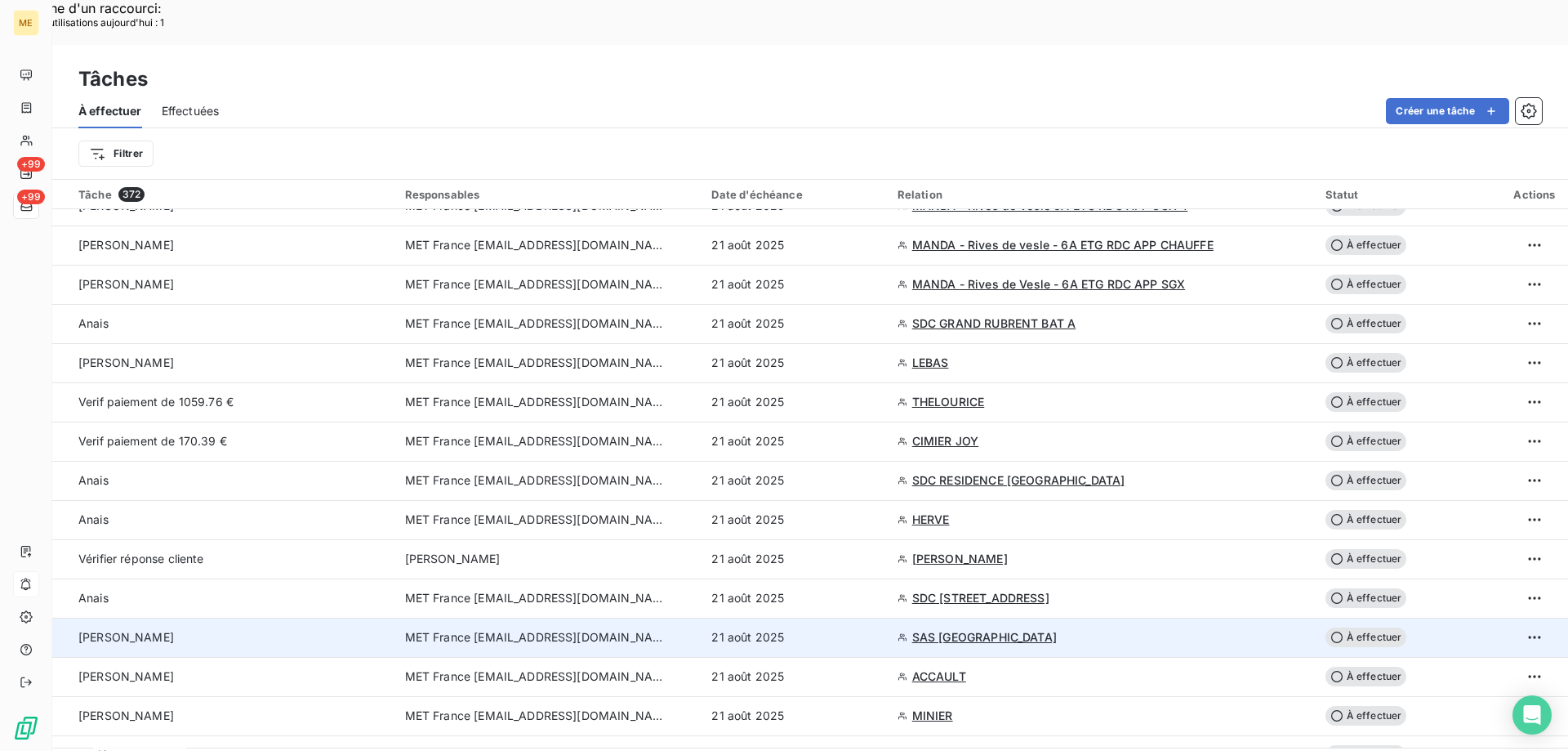
click at [316, 629] on div "Sylvain" at bounding box center [232, 637] width 307 height 16
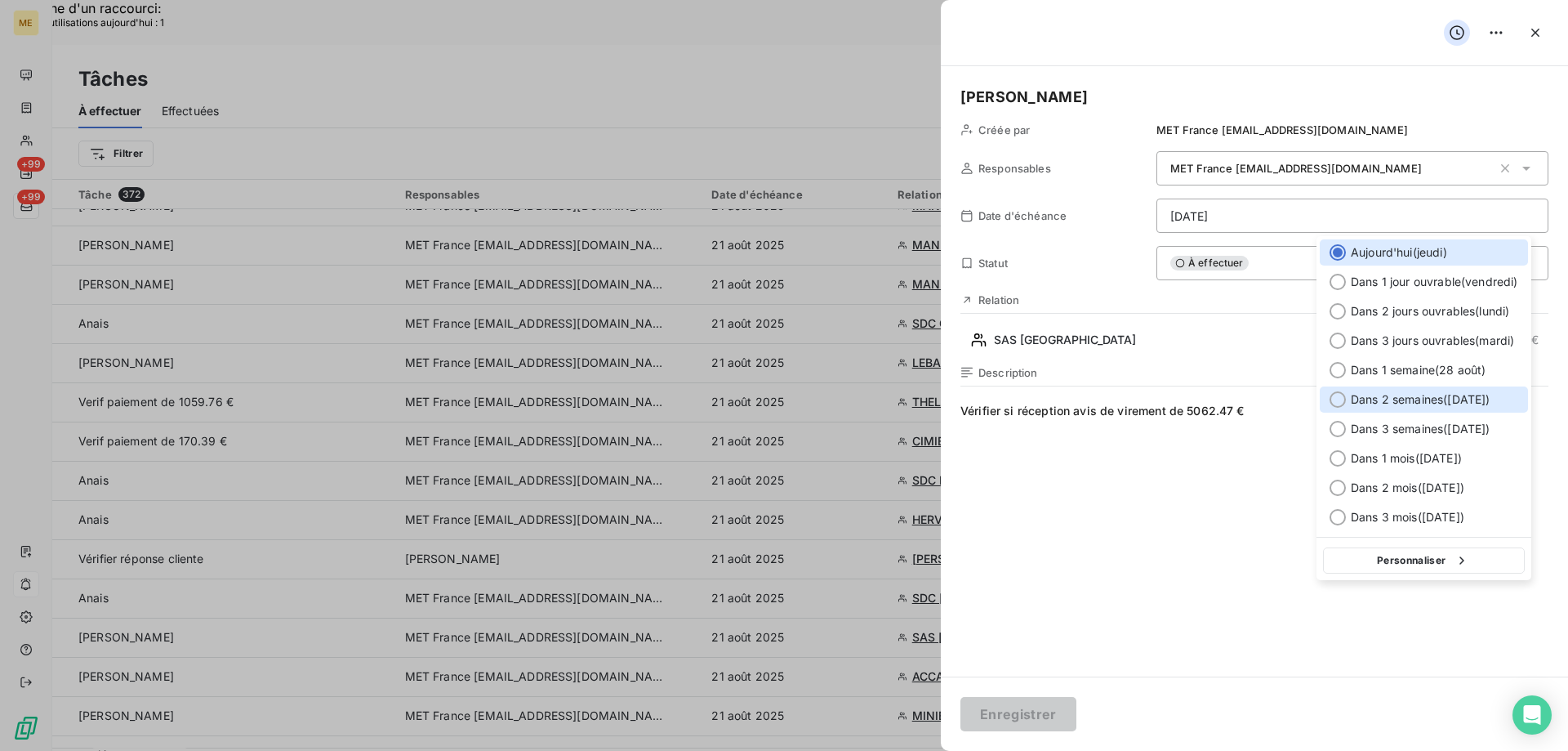
click at [1344, 396] on div at bounding box center [1337, 398] width 16 height 16
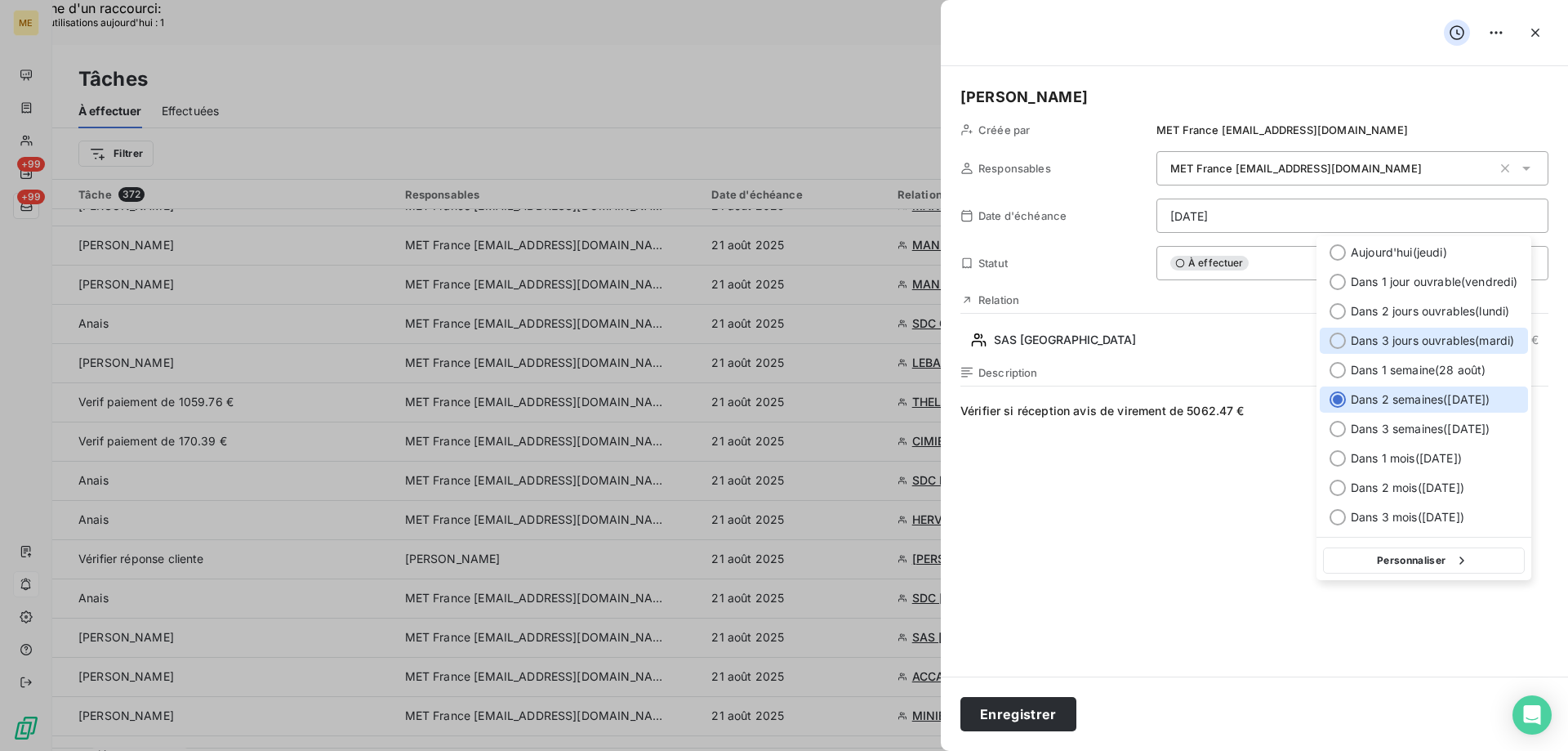
click at [1335, 342] on div at bounding box center [1337, 340] width 16 height 16
type input "26/08/2025"
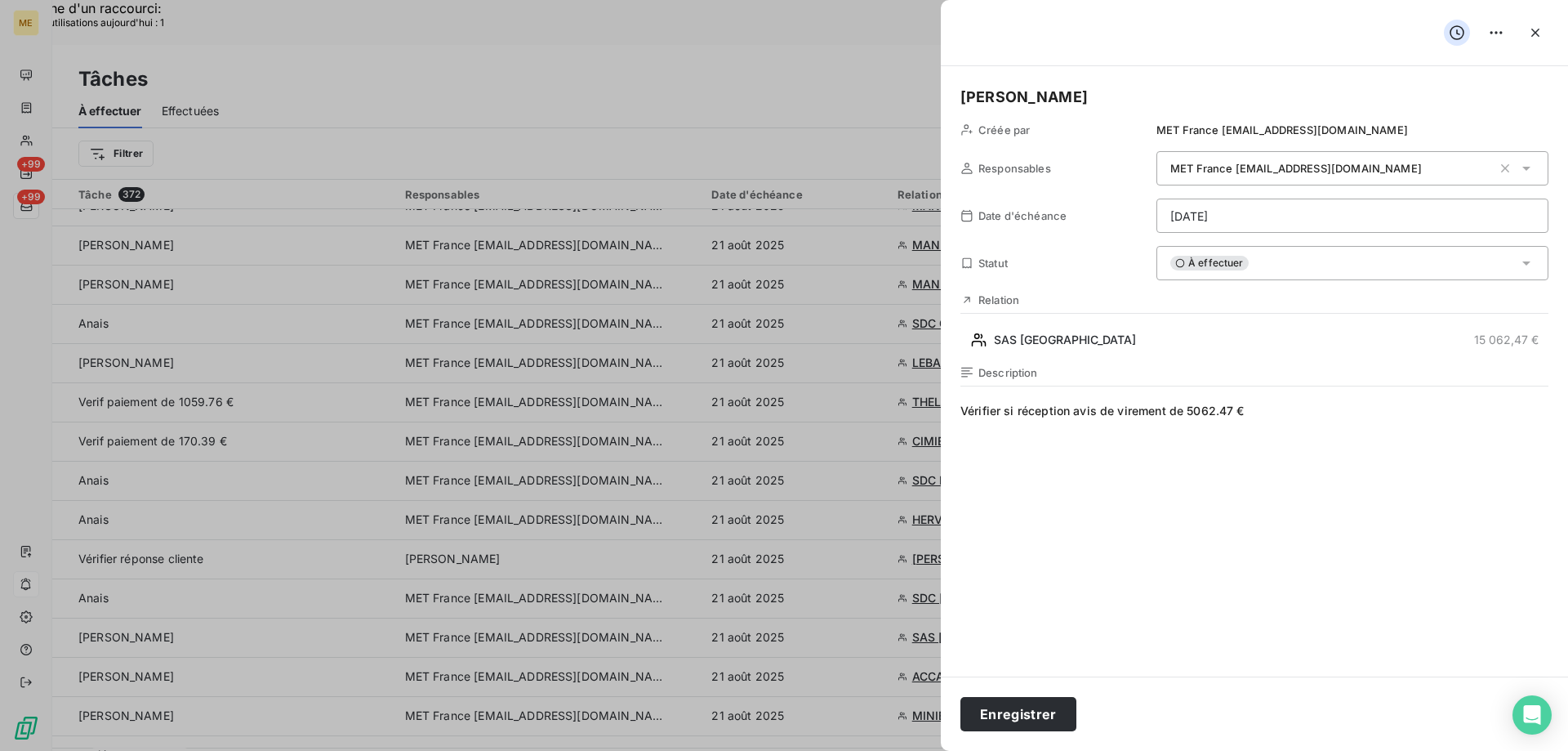
click at [1232, 544] on span "Vérifier si réception avis de virement de 5062.47 €" at bounding box center [1254, 558] width 588 height 314
click at [1057, 705] on button "Enregistrer" at bounding box center [1019, 714] width 116 height 34
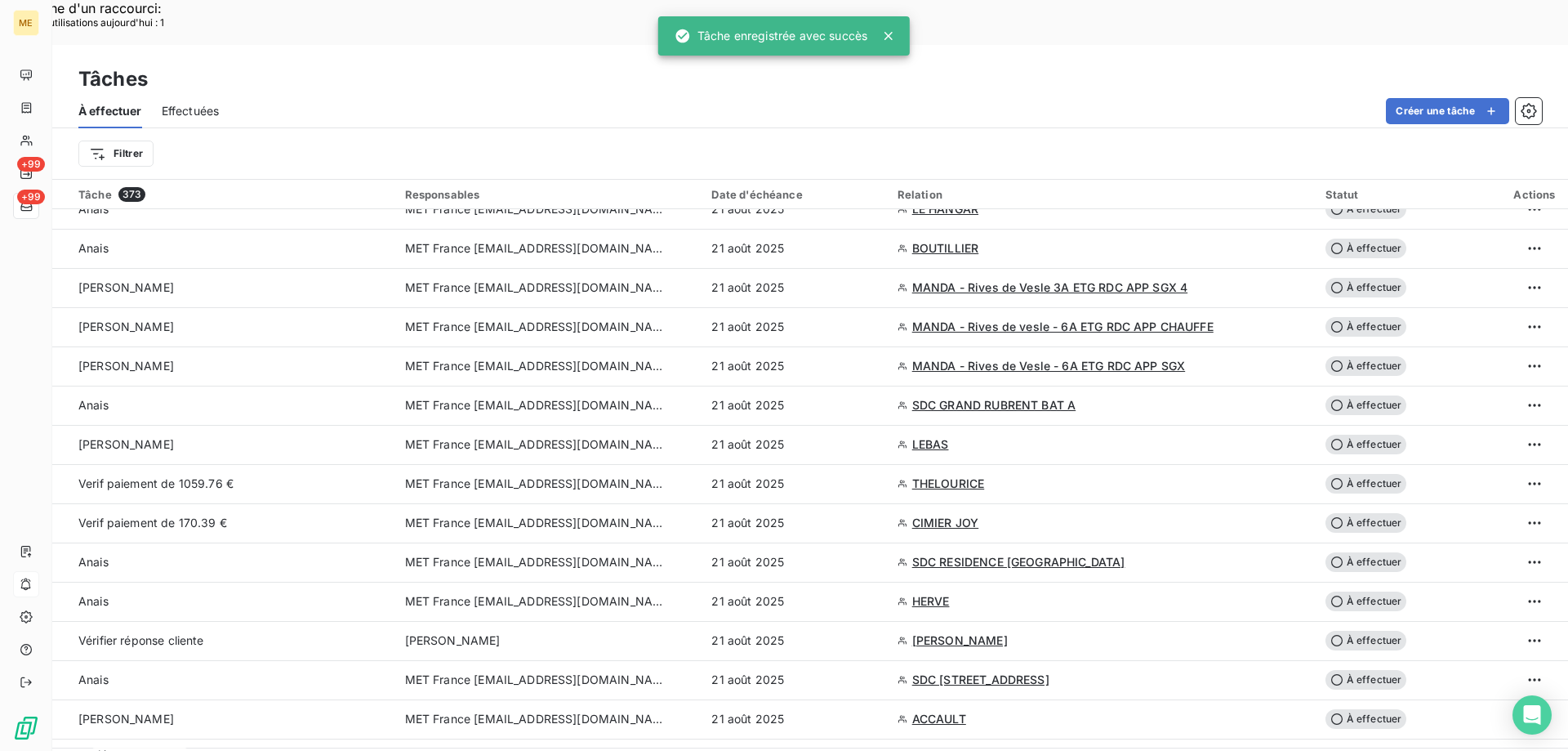
scroll to position [735, 0]
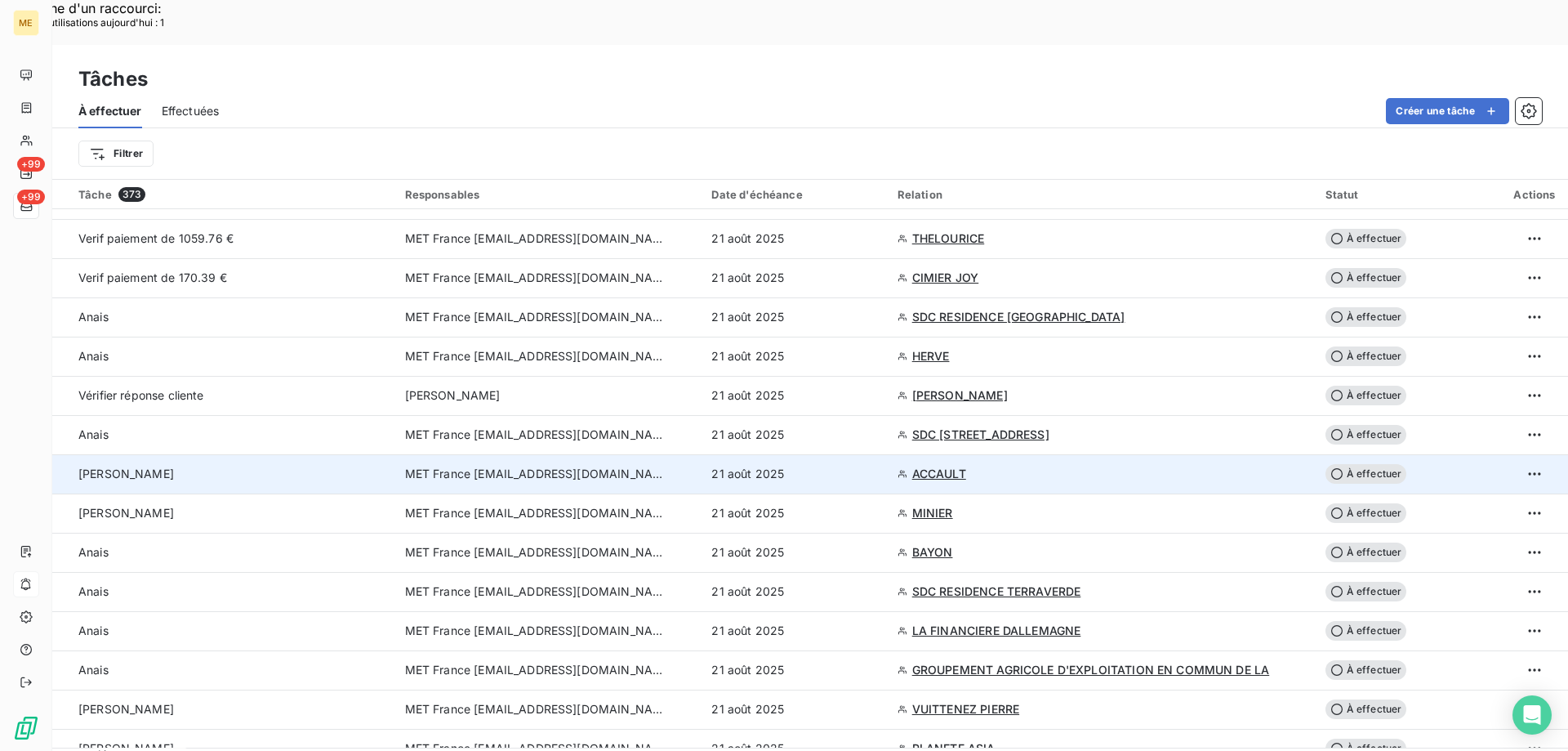
click at [275, 454] on td "Sylvain" at bounding box center [224, 473] width 343 height 39
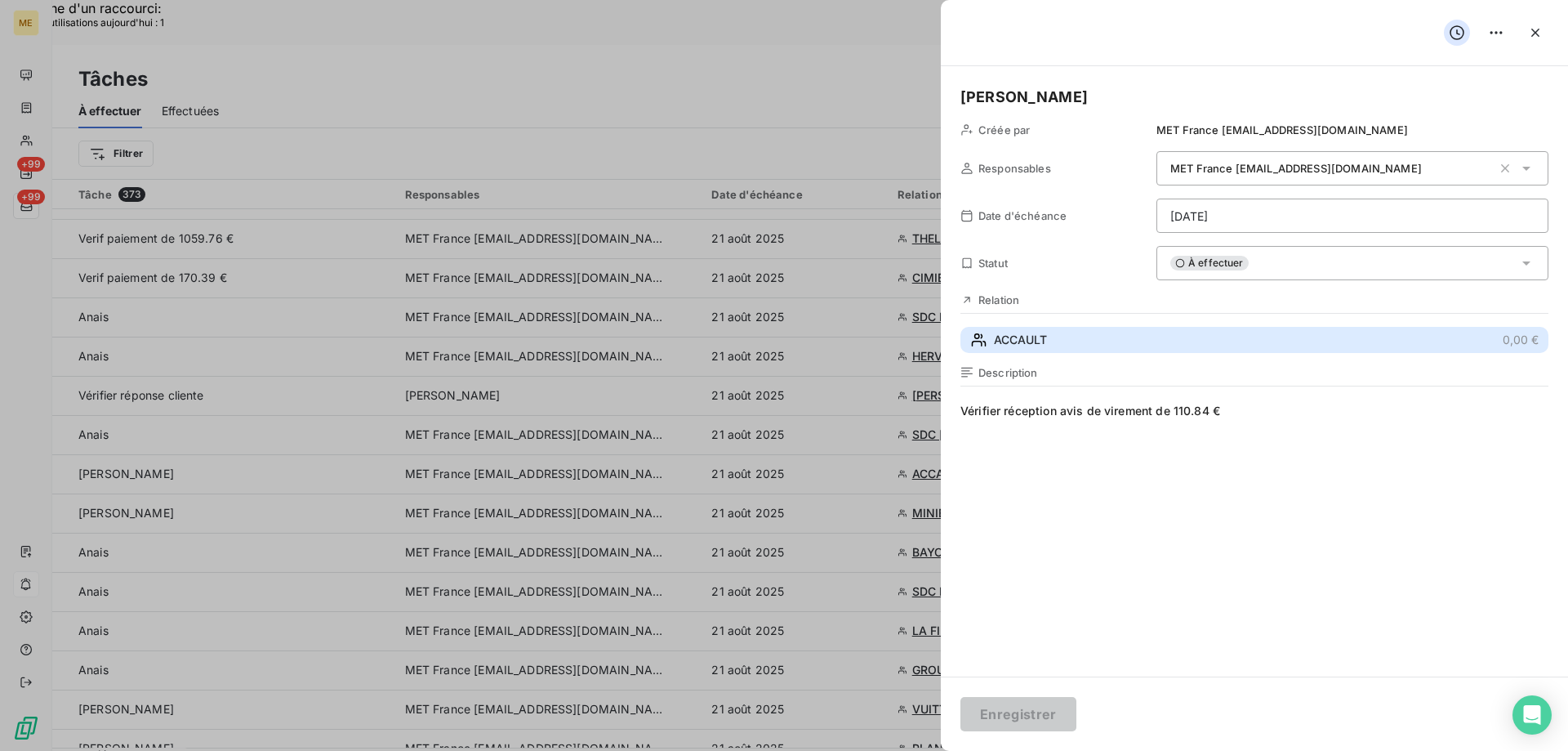
click at [1003, 334] on span "ACCAULT" at bounding box center [1021, 339] width 53 height 16
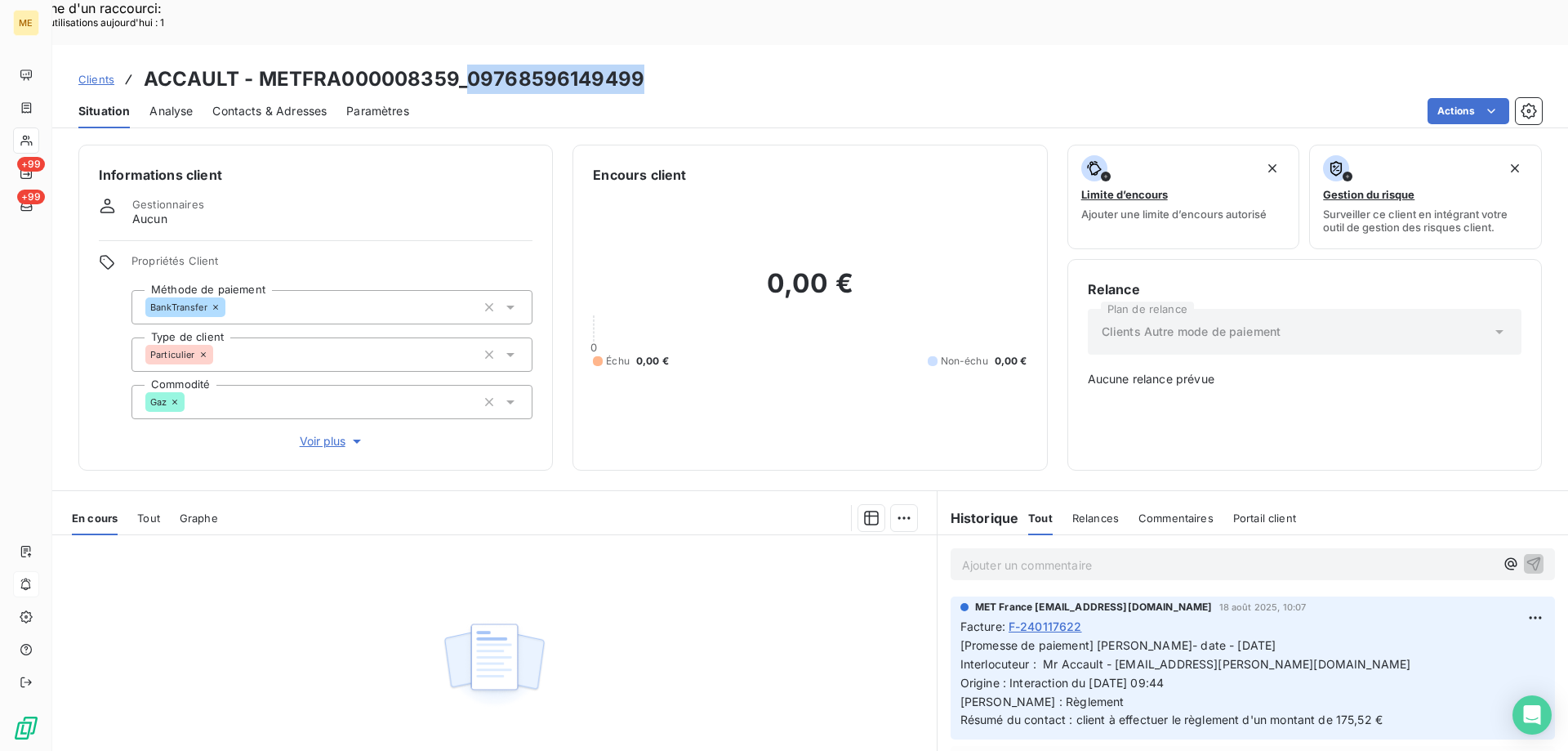
drag, startPoint x: 466, startPoint y: 45, endPoint x: 641, endPoint y: 26, distance: 176.0
click at [641, 65] on div "Clients ACCAULT - METFRA000008359_09768596149499" at bounding box center [810, 79] width 1517 height 30
copy h3 "09768596149499"
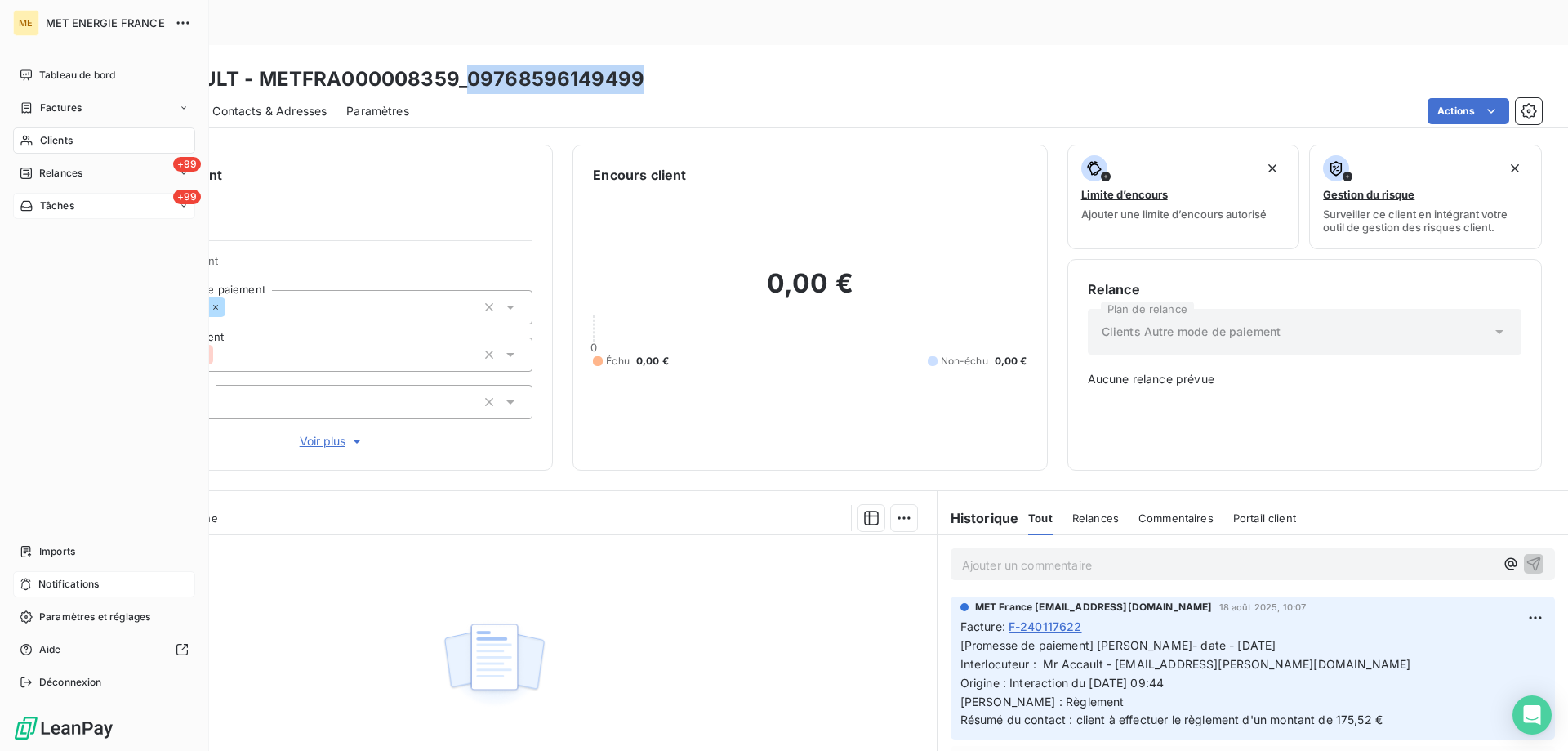
click at [109, 205] on div "+99 Tâches" at bounding box center [104, 205] width 182 height 26
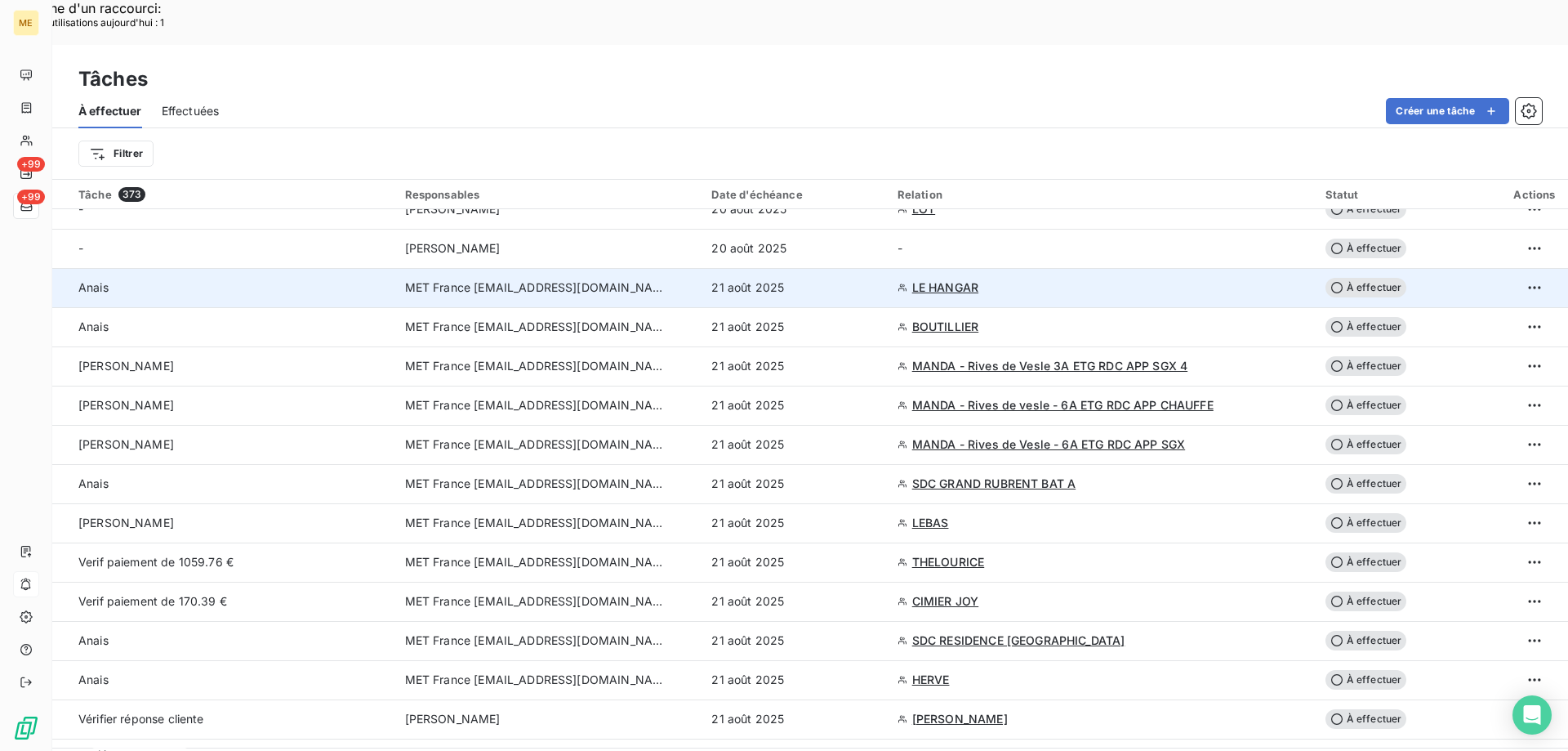
scroll to position [490, 0]
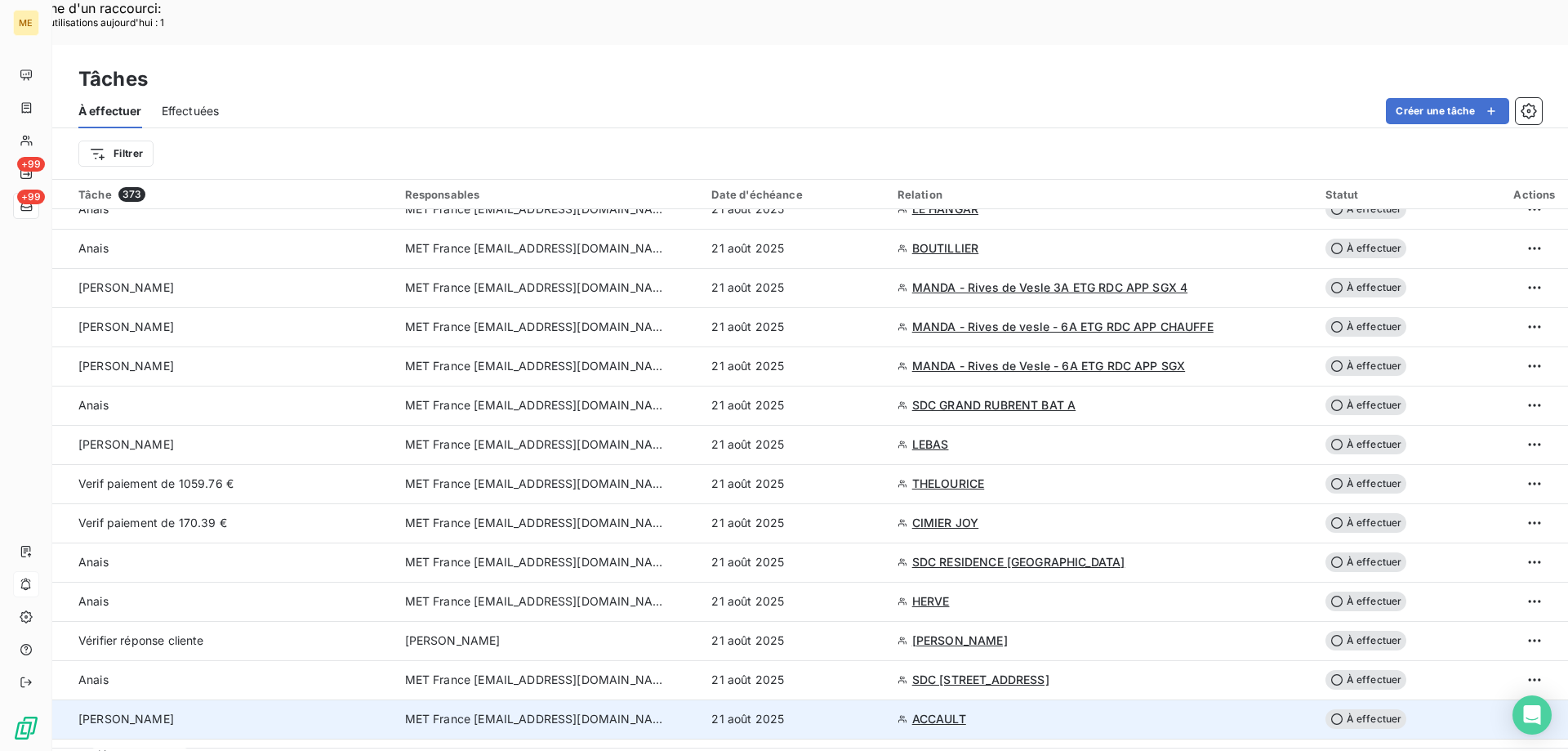
click at [220, 700] on td "Sylvain" at bounding box center [224, 719] width 343 height 39
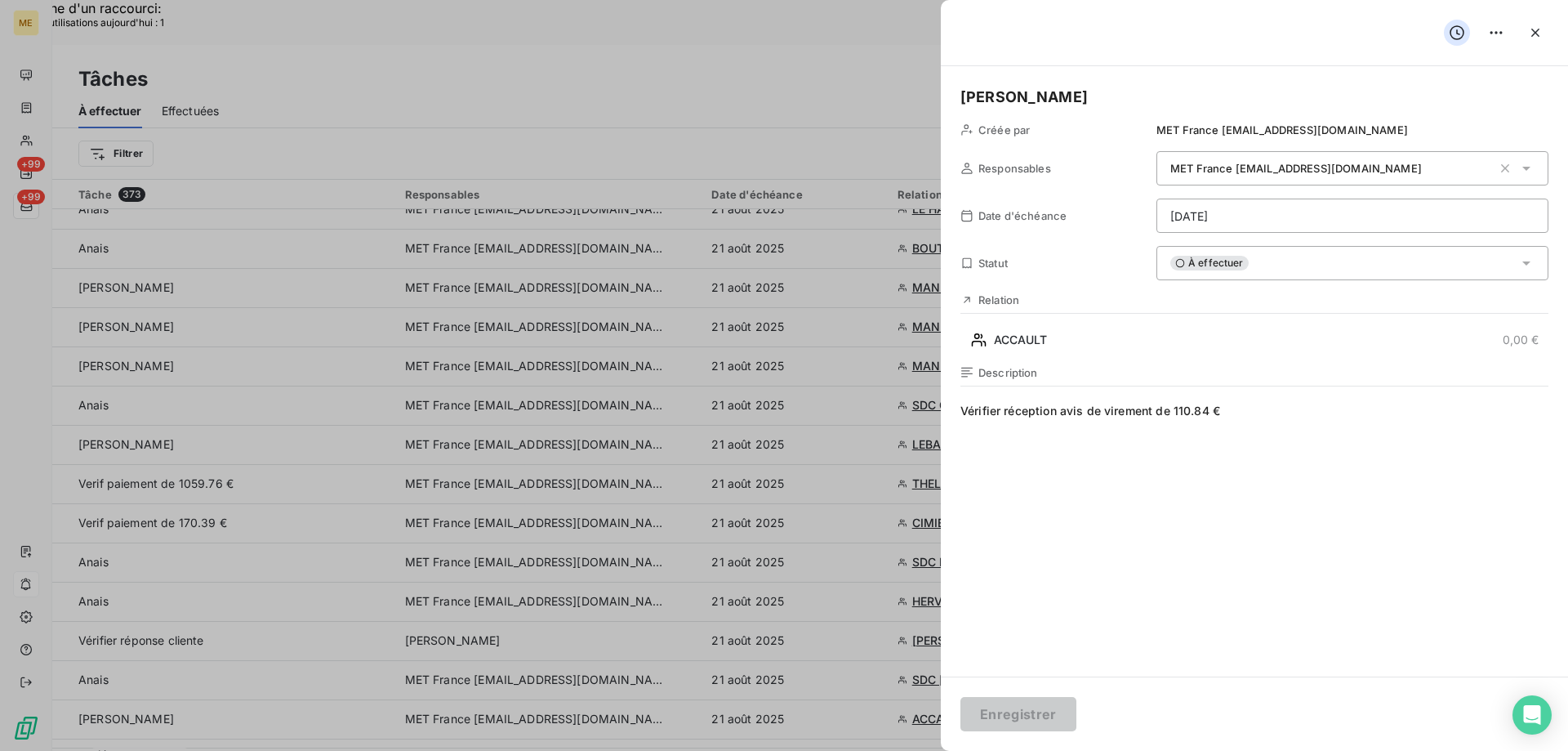
click at [1229, 254] on div "À effectuer" at bounding box center [1352, 263] width 392 height 34
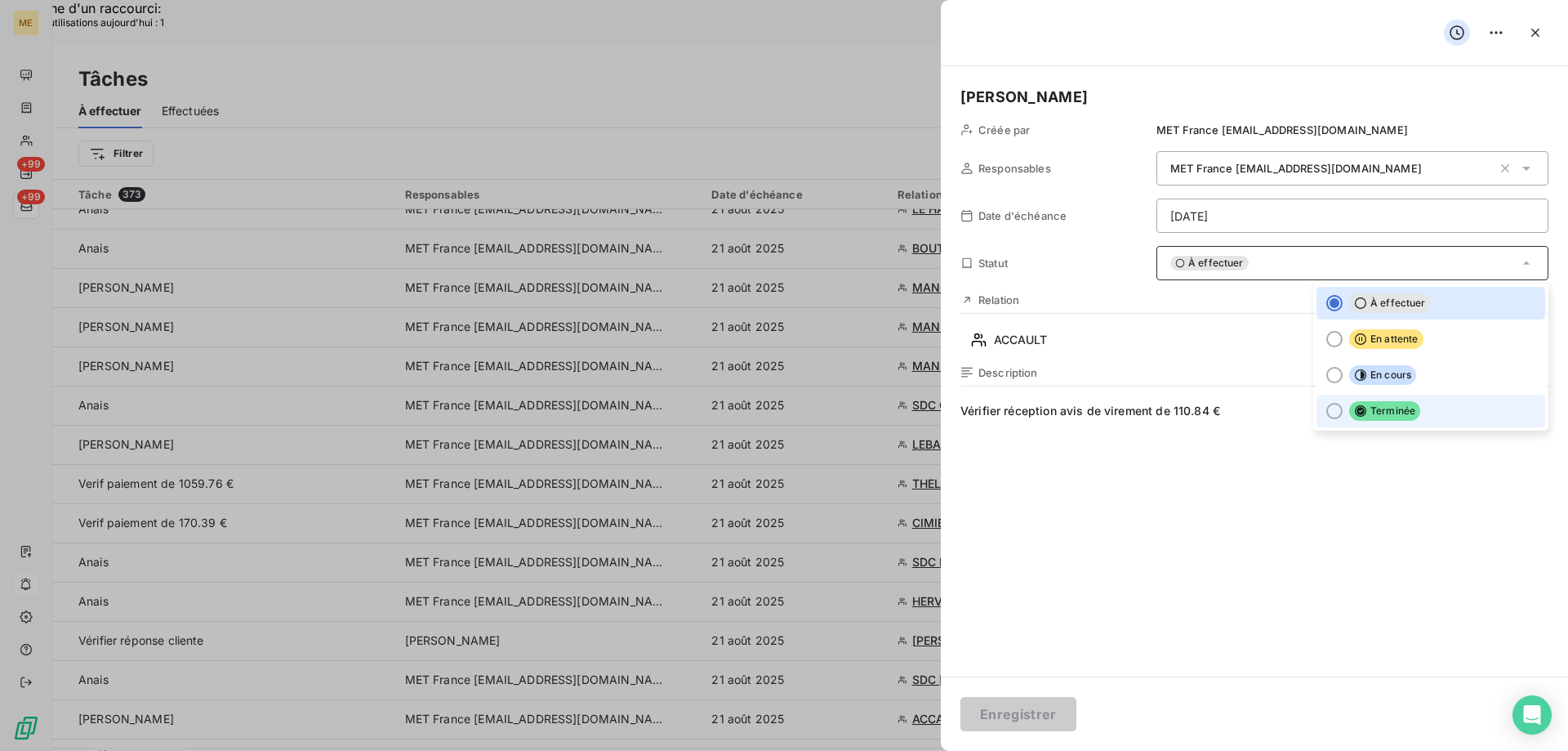
click at [1327, 416] on div at bounding box center [1334, 410] width 16 height 16
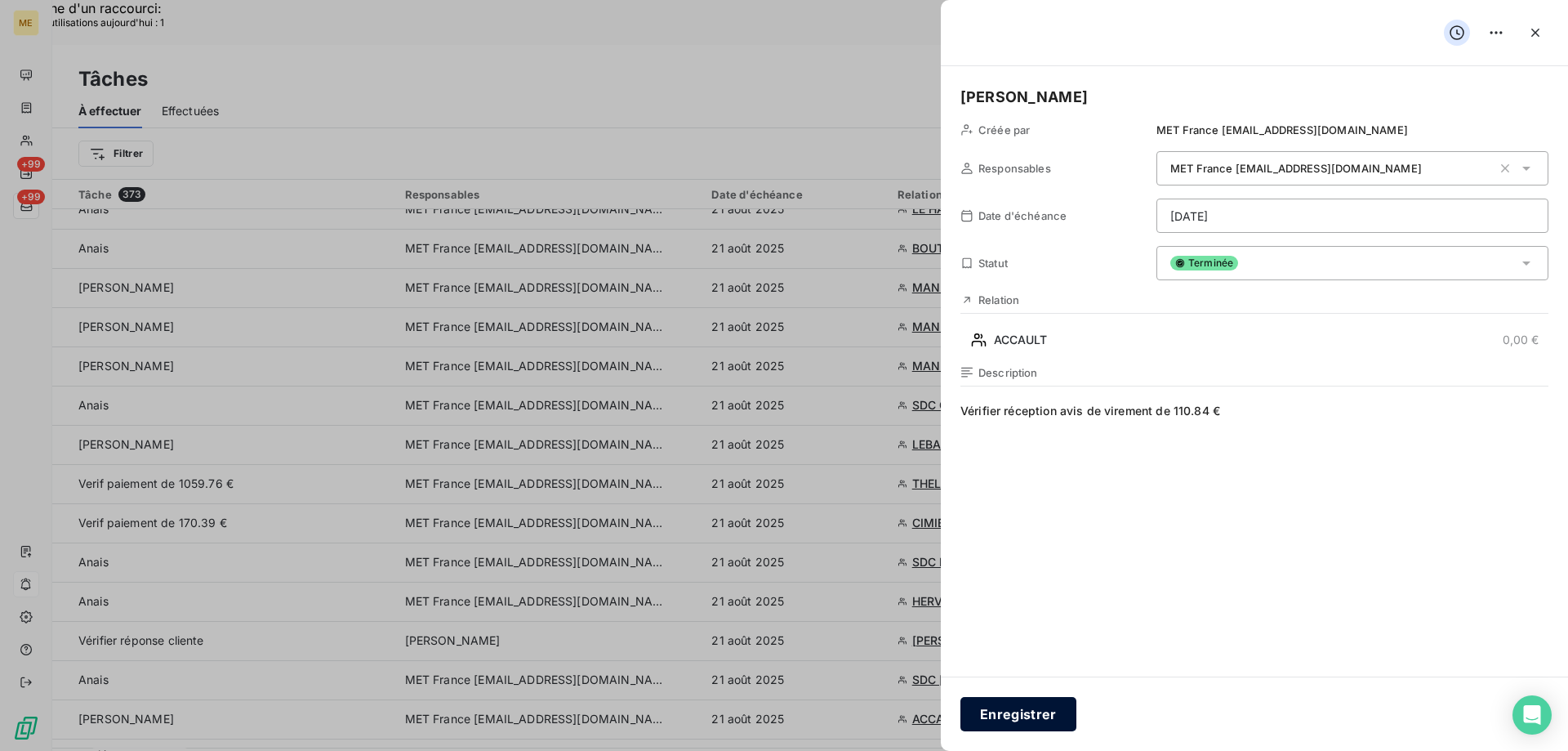
click at [1003, 704] on button "Enregistrer" at bounding box center [1019, 714] width 116 height 34
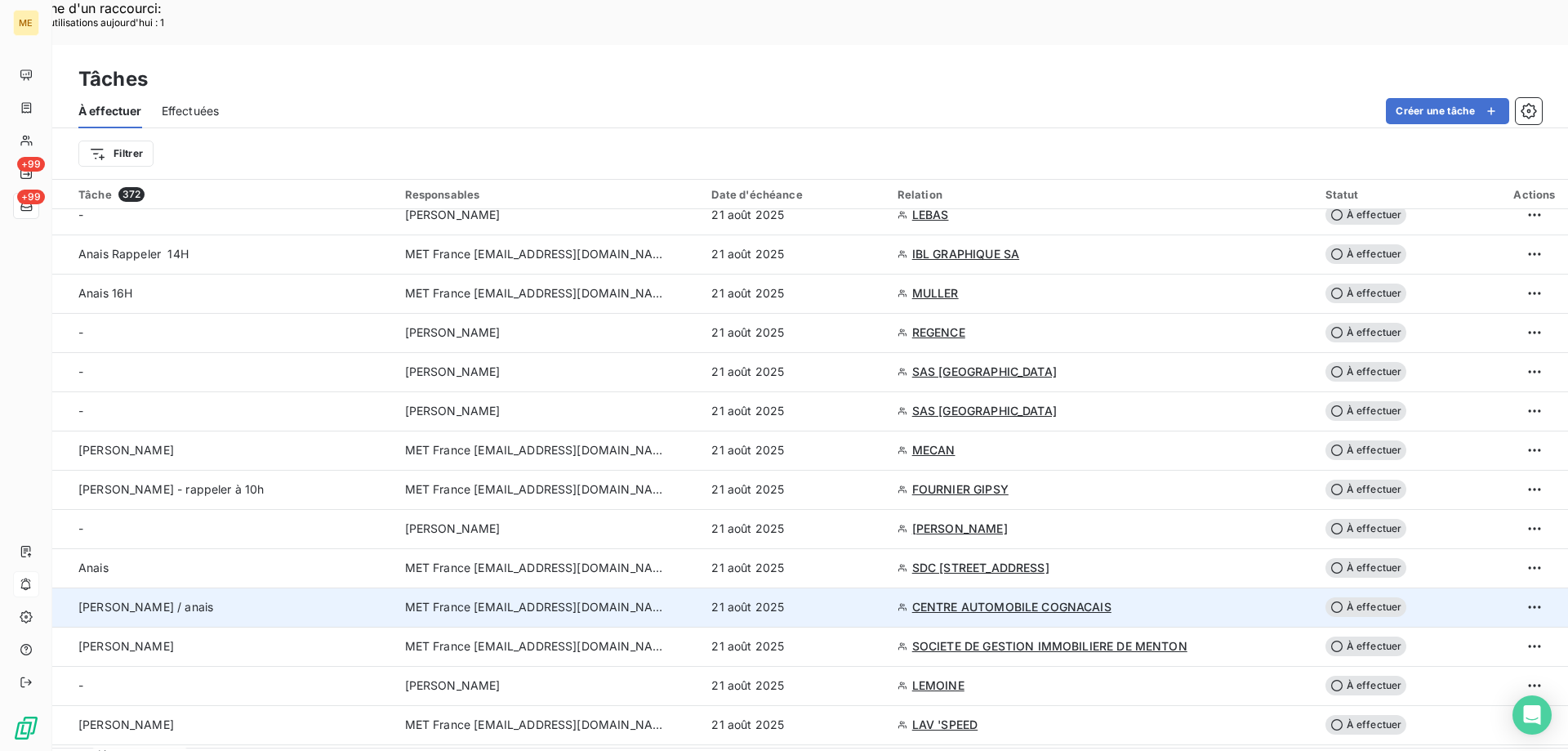
scroll to position [1389, 0]
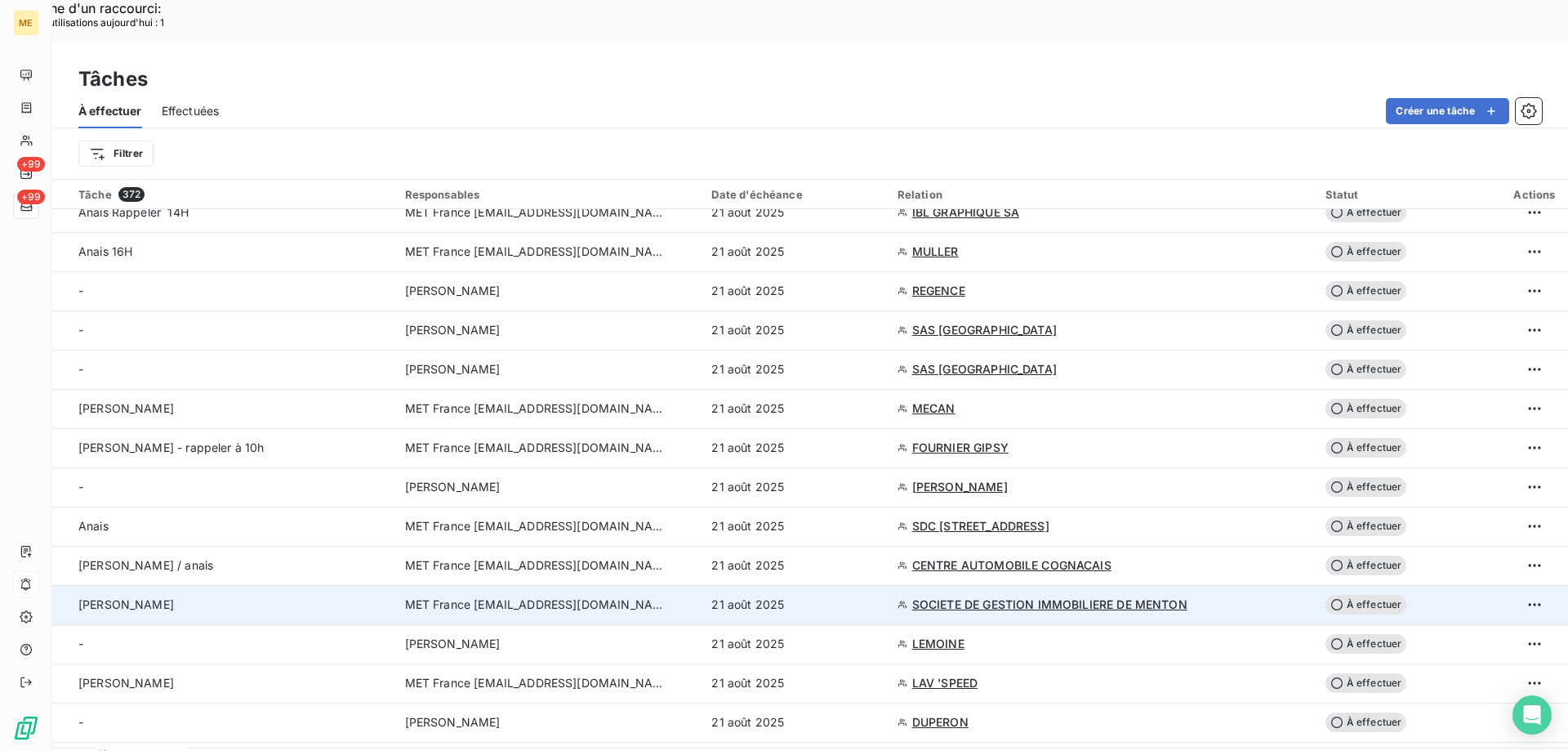
click at [275, 597] on div "[PERSON_NAME]" at bounding box center [232, 604] width 307 height 16
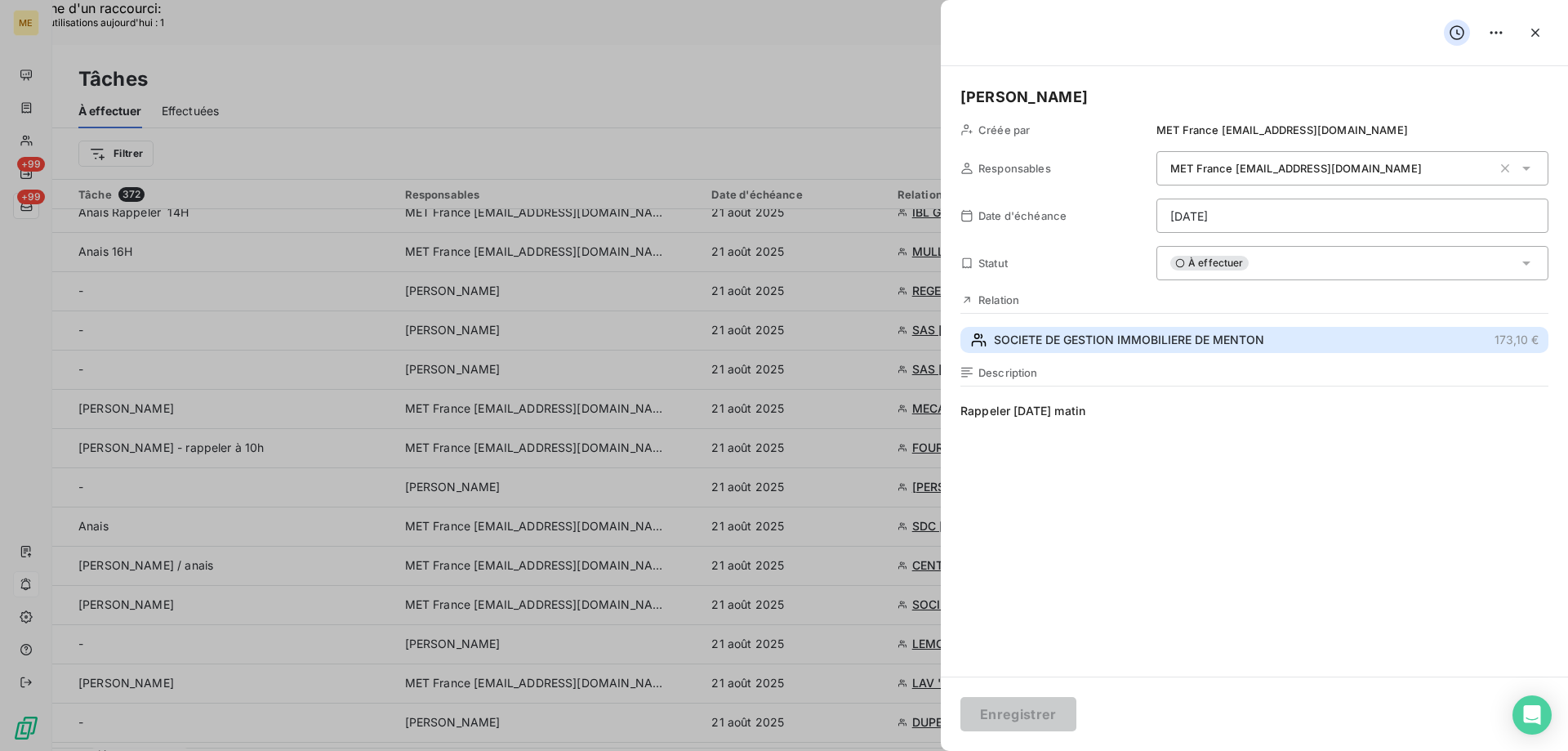
click at [1160, 335] on span "SOCIETE DE GESTION IMMOBILIERE DE MENTON" at bounding box center [1130, 339] width 271 height 16
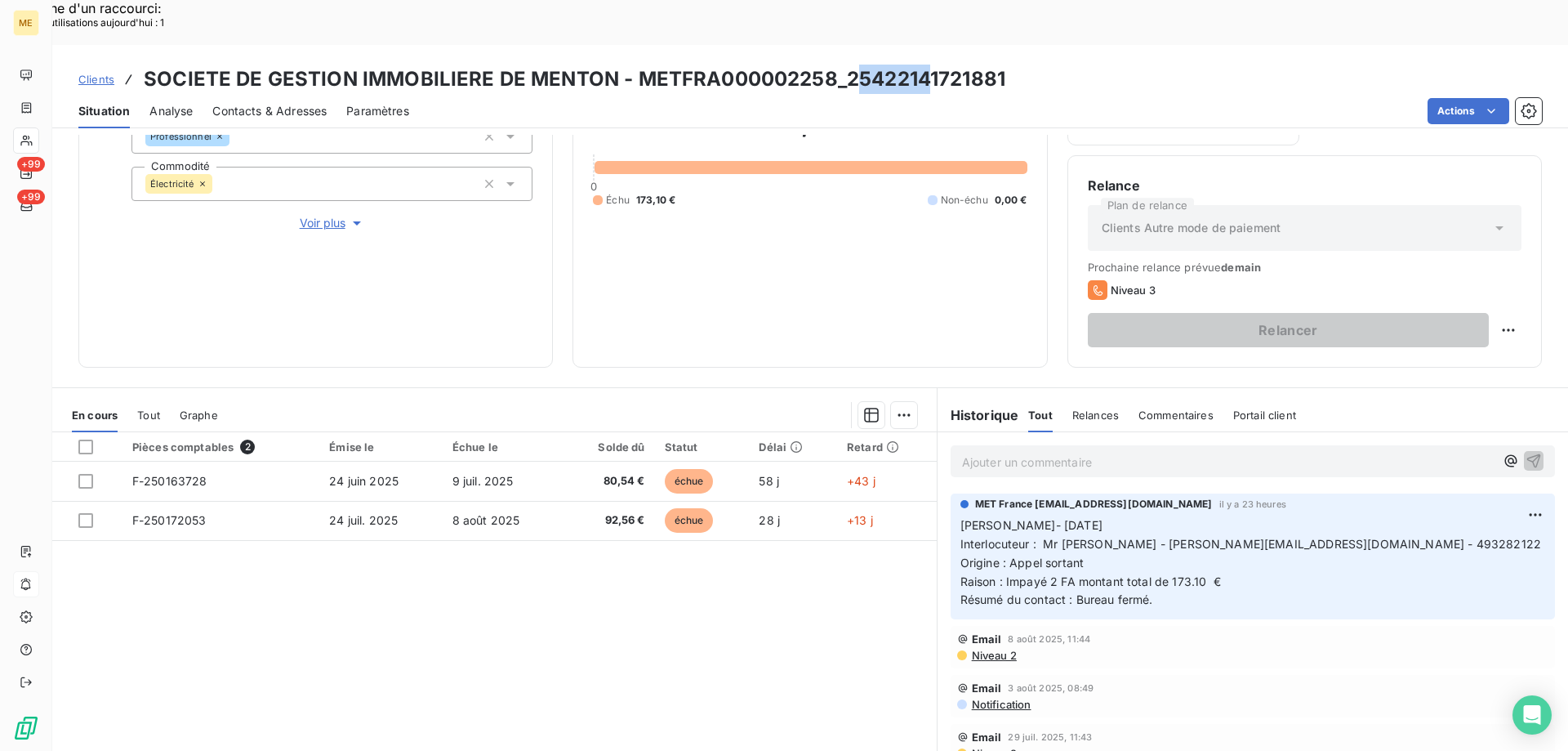
drag, startPoint x: 865, startPoint y: 43, endPoint x: 927, endPoint y: 43, distance: 62.0
click at [927, 65] on h3 "SOCIETE DE GESTION IMMOBILIERE DE MENTON - METFRA000002258_25422141721881" at bounding box center [575, 79] width 862 height 30
click at [911, 98] on div "Actions" at bounding box center [986, 111] width 1113 height 26
copy h3 "25422141721881"
drag, startPoint x: 842, startPoint y: 30, endPoint x: 1013, endPoint y: 30, distance: 171.0
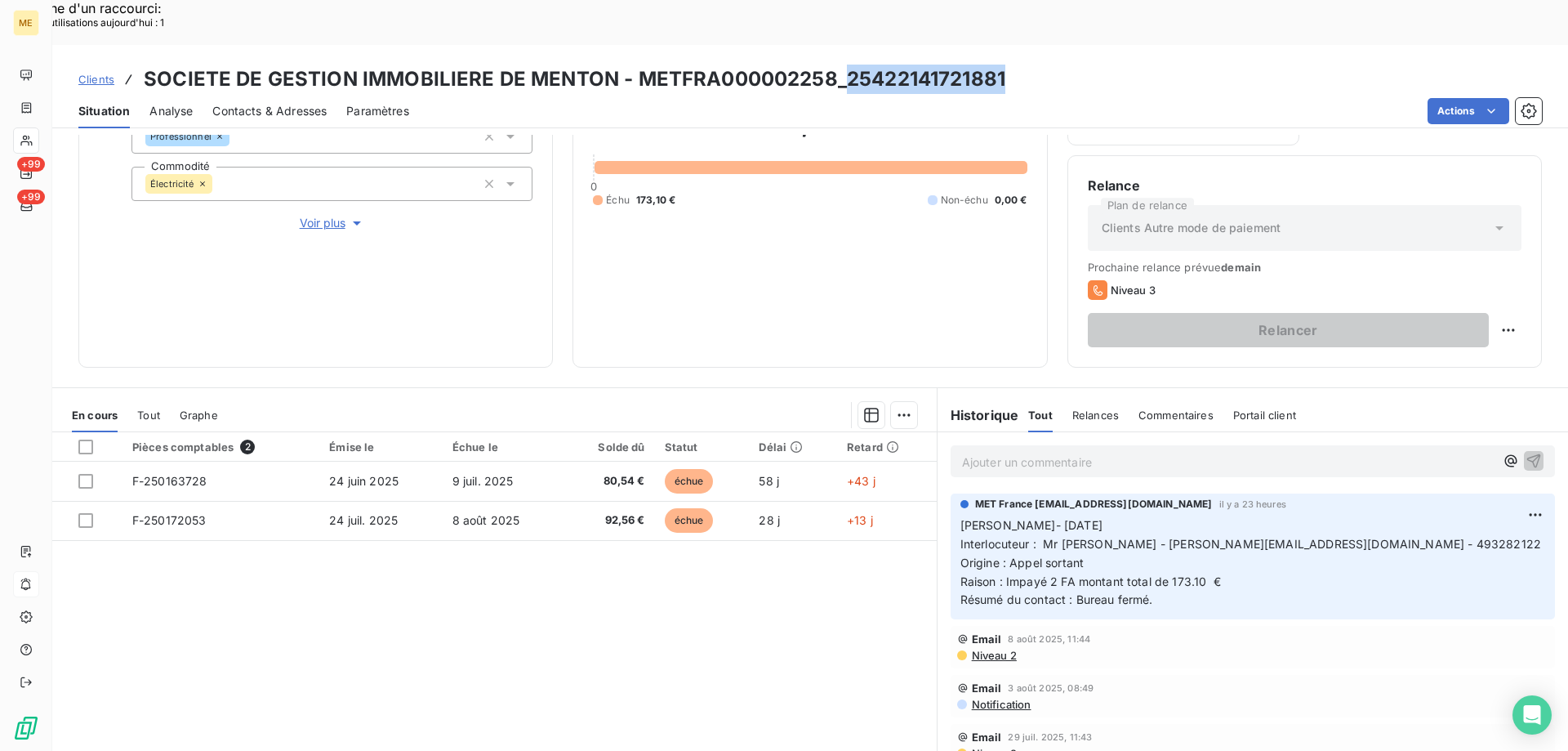
click at [1013, 65] on div "Clients SOCIETE DE GESTION IMMOBILIERE DE MENTON - METFRA000002258_254221417218…" at bounding box center [810, 79] width 1517 height 30
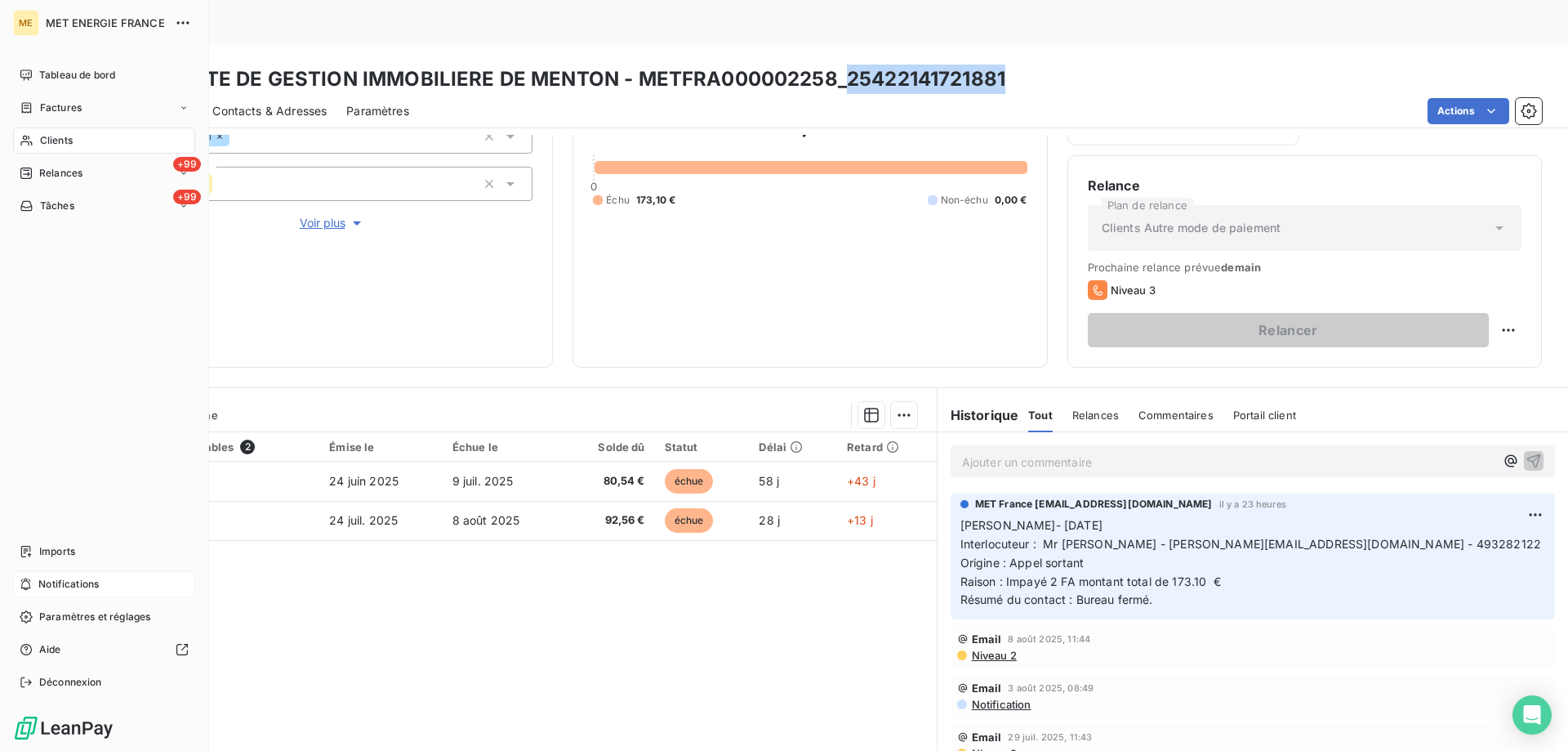
click at [37, 203] on div "Tâches" at bounding box center [47, 205] width 54 height 14
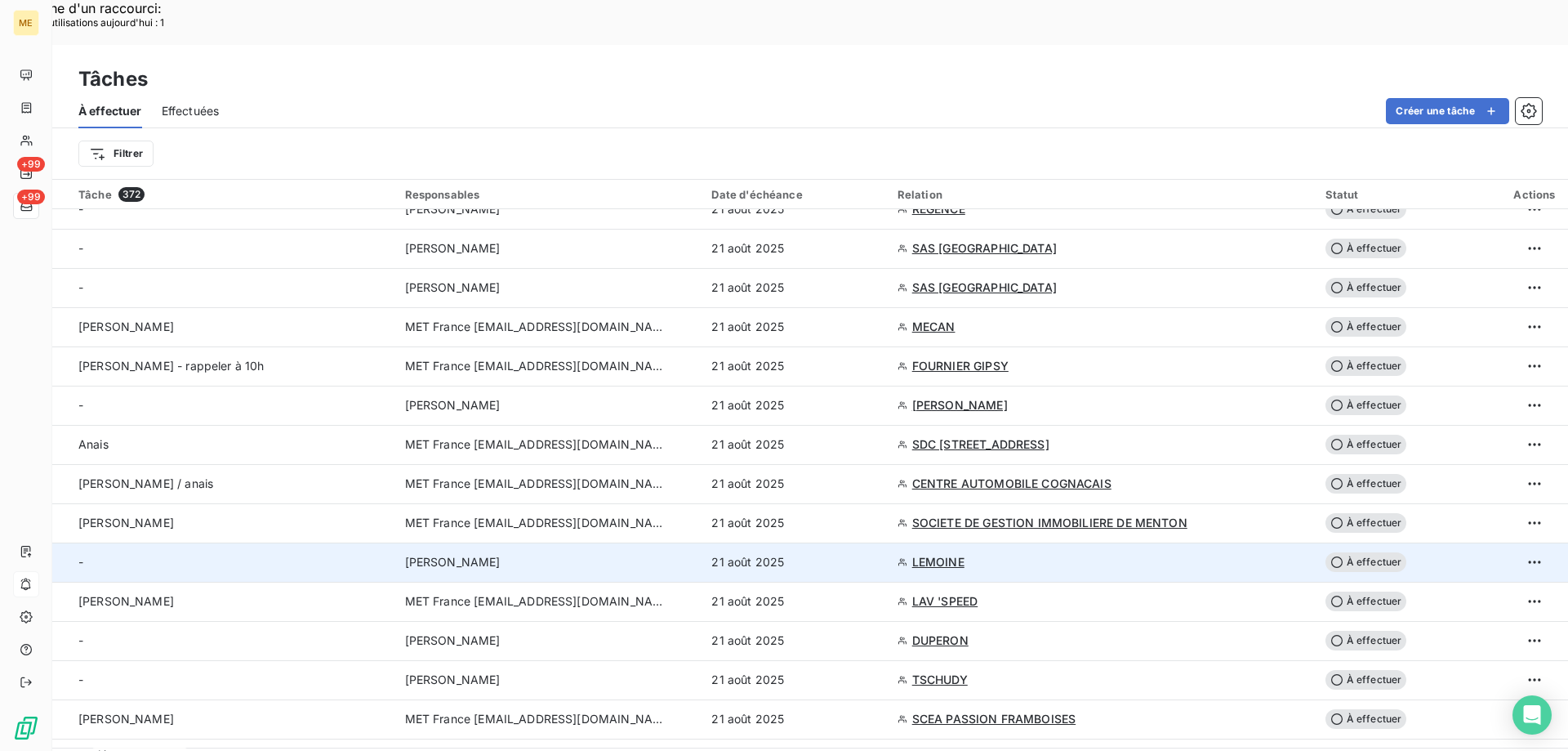
scroll to position [1634, 0]
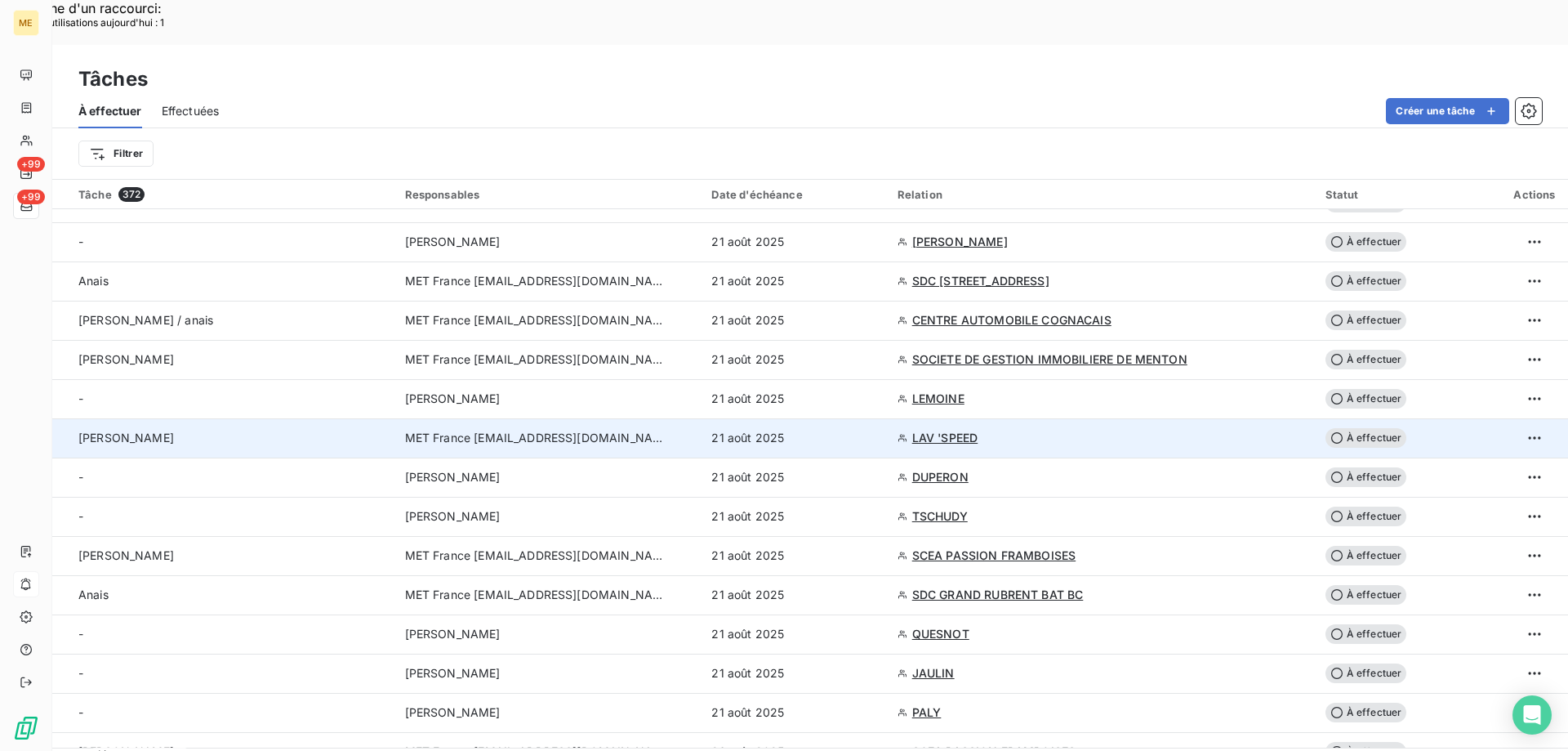
click at [253, 418] on td "Sylvain" at bounding box center [224, 437] width 343 height 39
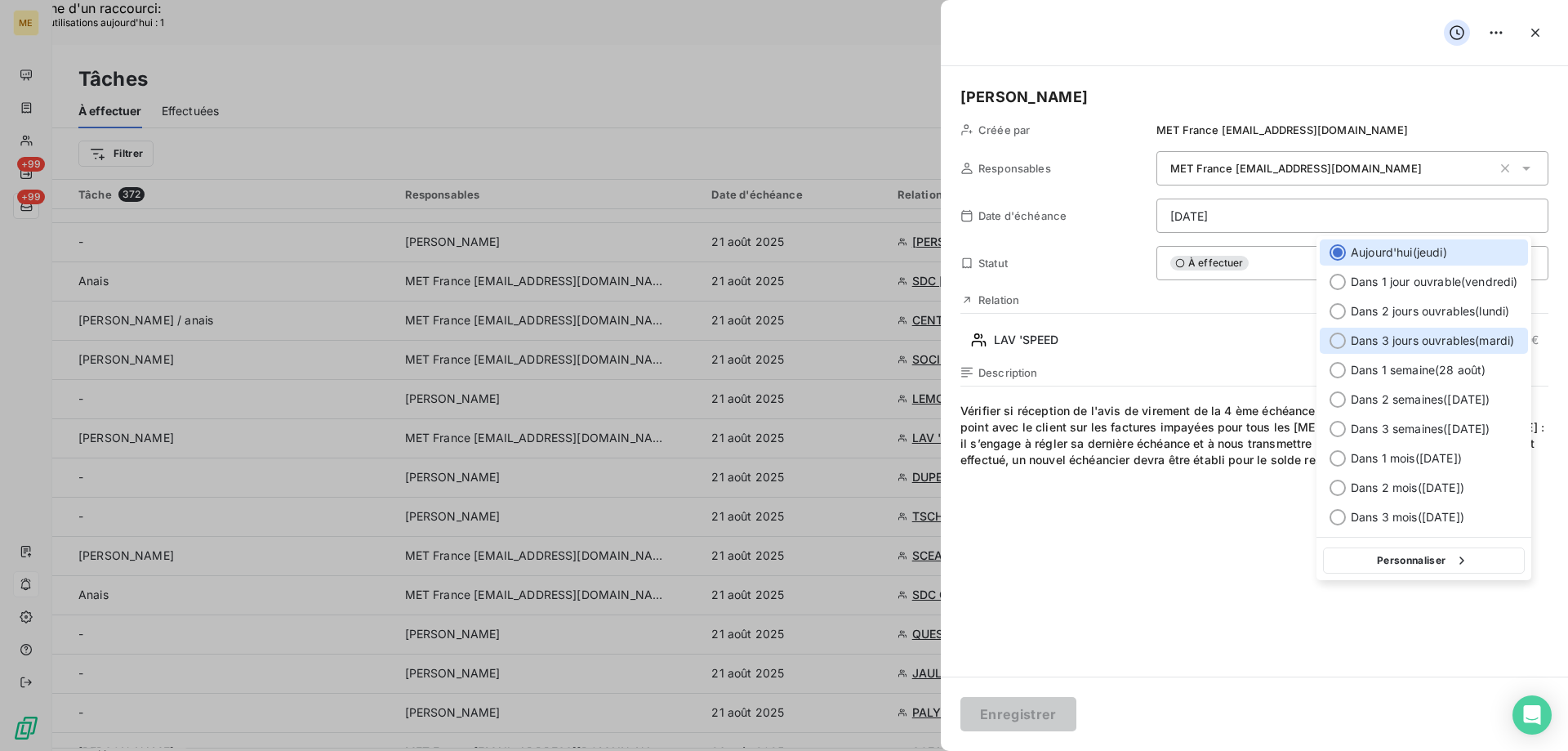
click at [1333, 335] on div at bounding box center [1337, 340] width 16 height 16
type input "26/08/2025"
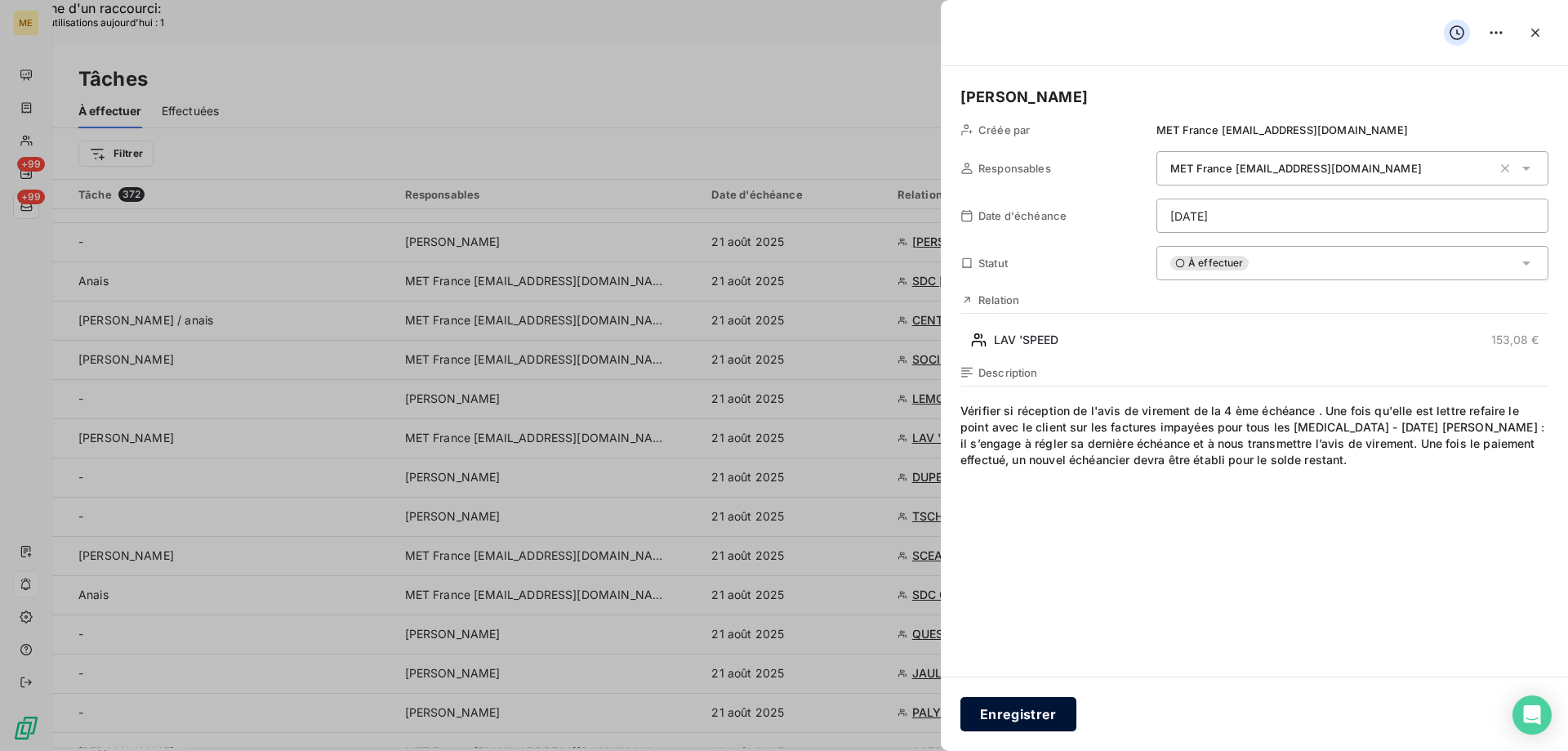
click at [997, 718] on button "Enregistrer" at bounding box center [1019, 714] width 116 height 34
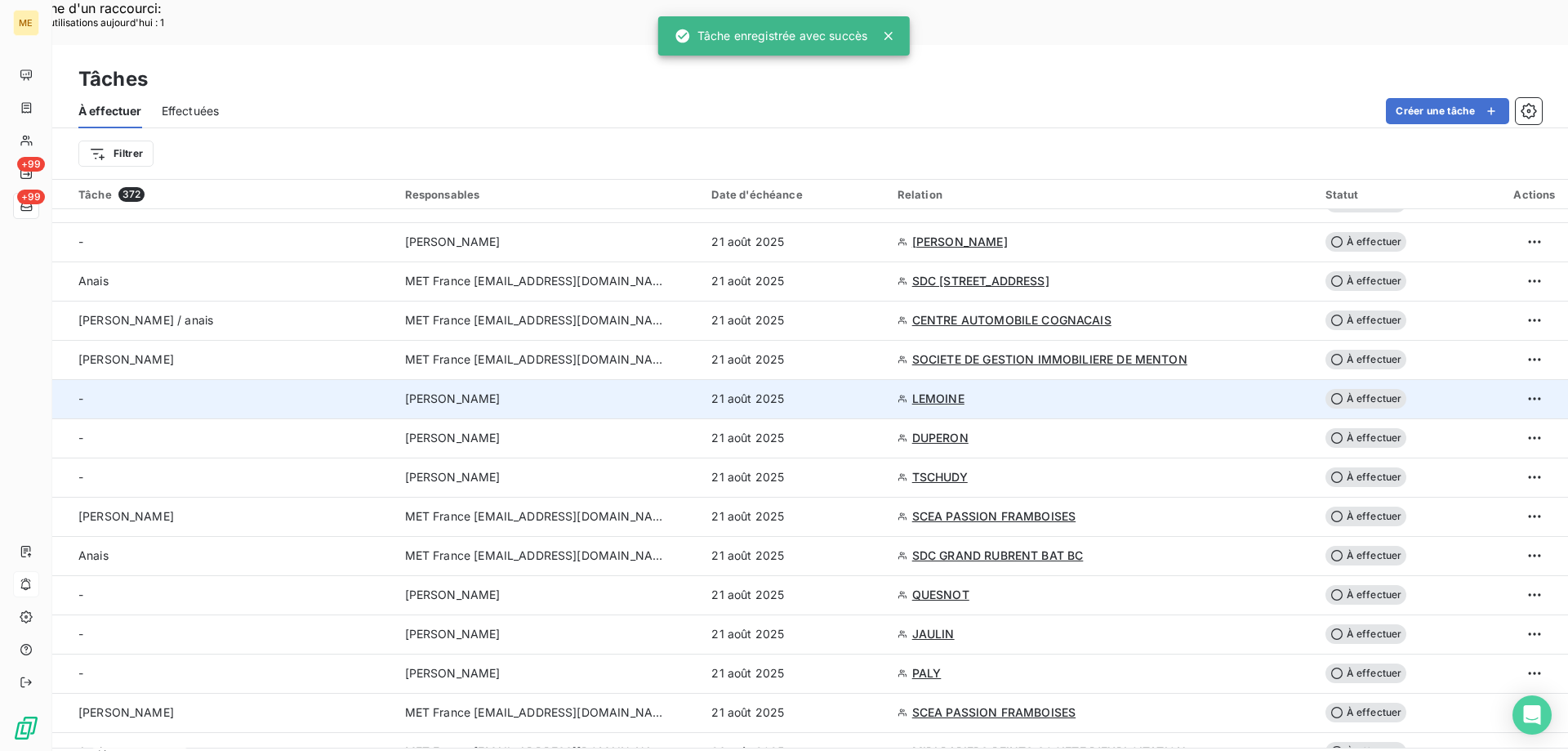
click at [519, 379] on td "Amélie Matray" at bounding box center [549, 398] width 307 height 39
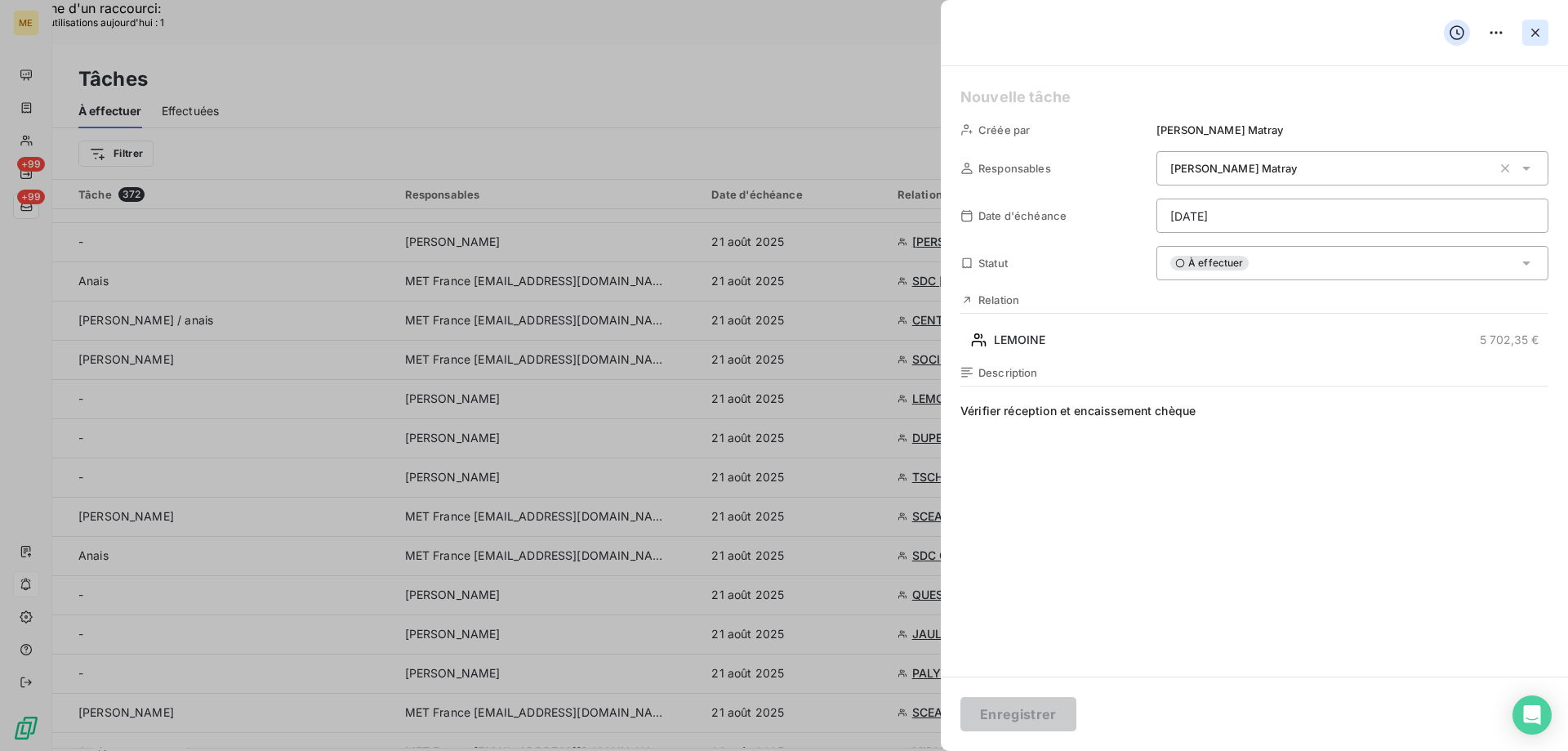
click at [1544, 25] on button "button" at bounding box center [1535, 32] width 26 height 26
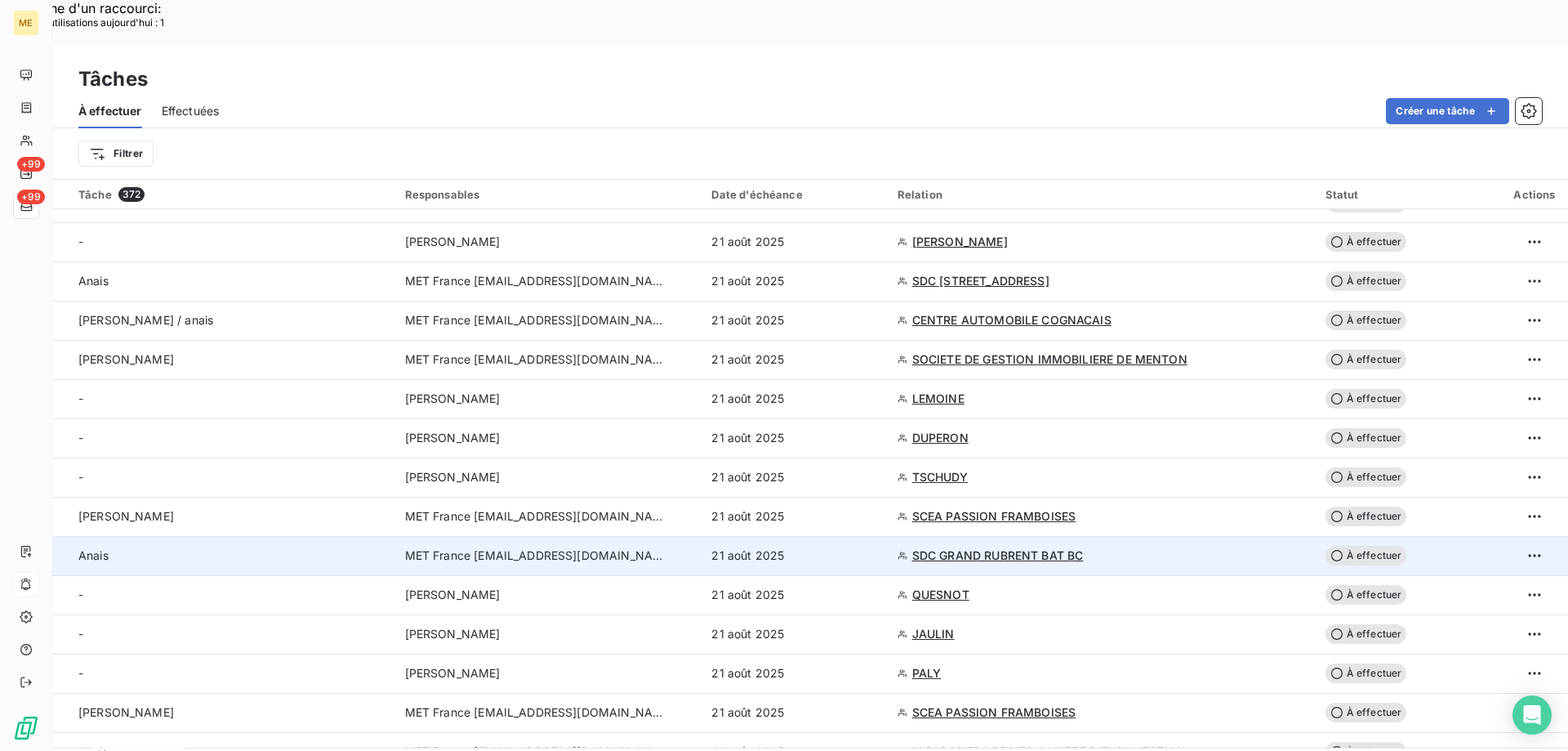
scroll to position [1389, 0]
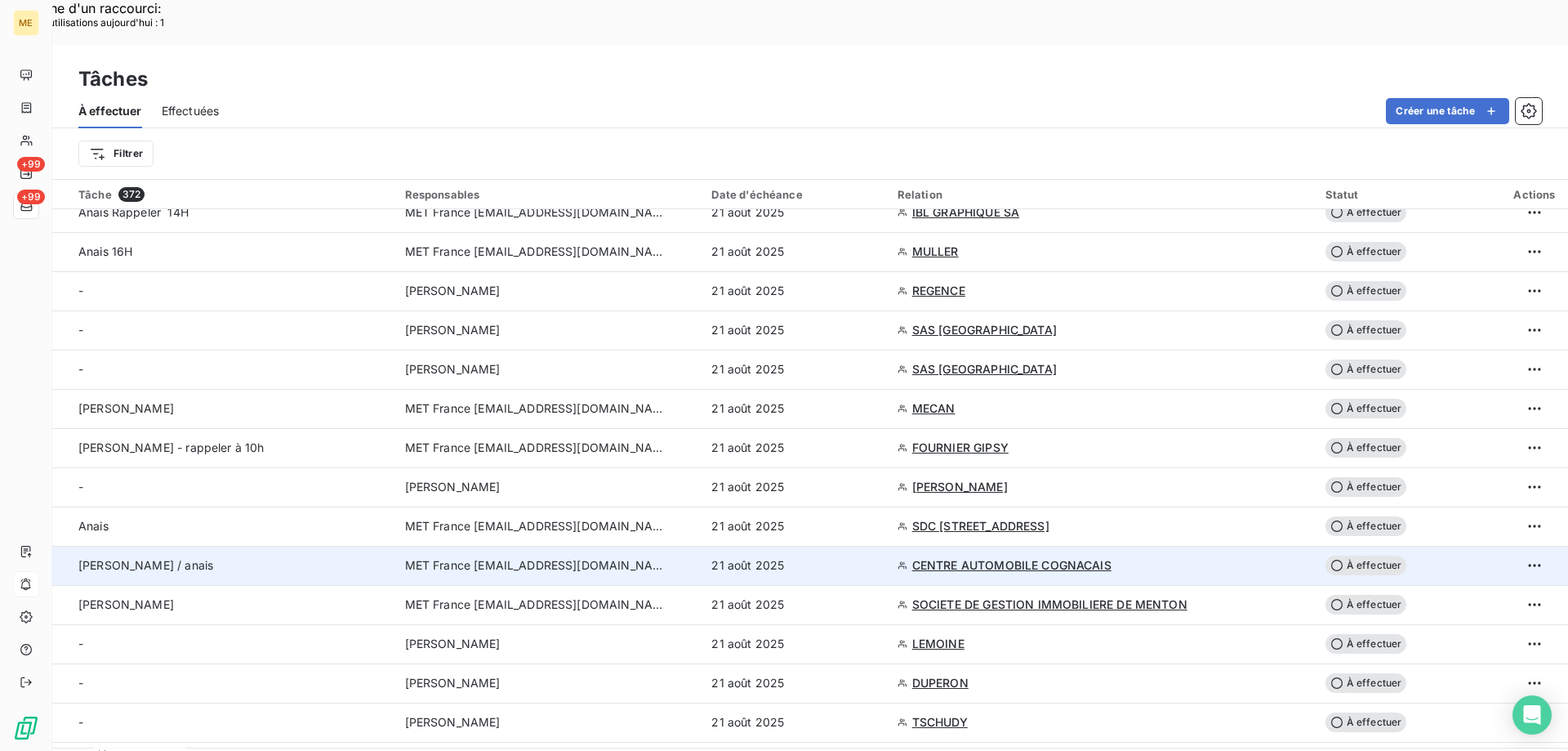
click at [350, 545] on td "Sylvain / anais" at bounding box center [224, 564] width 343 height 39
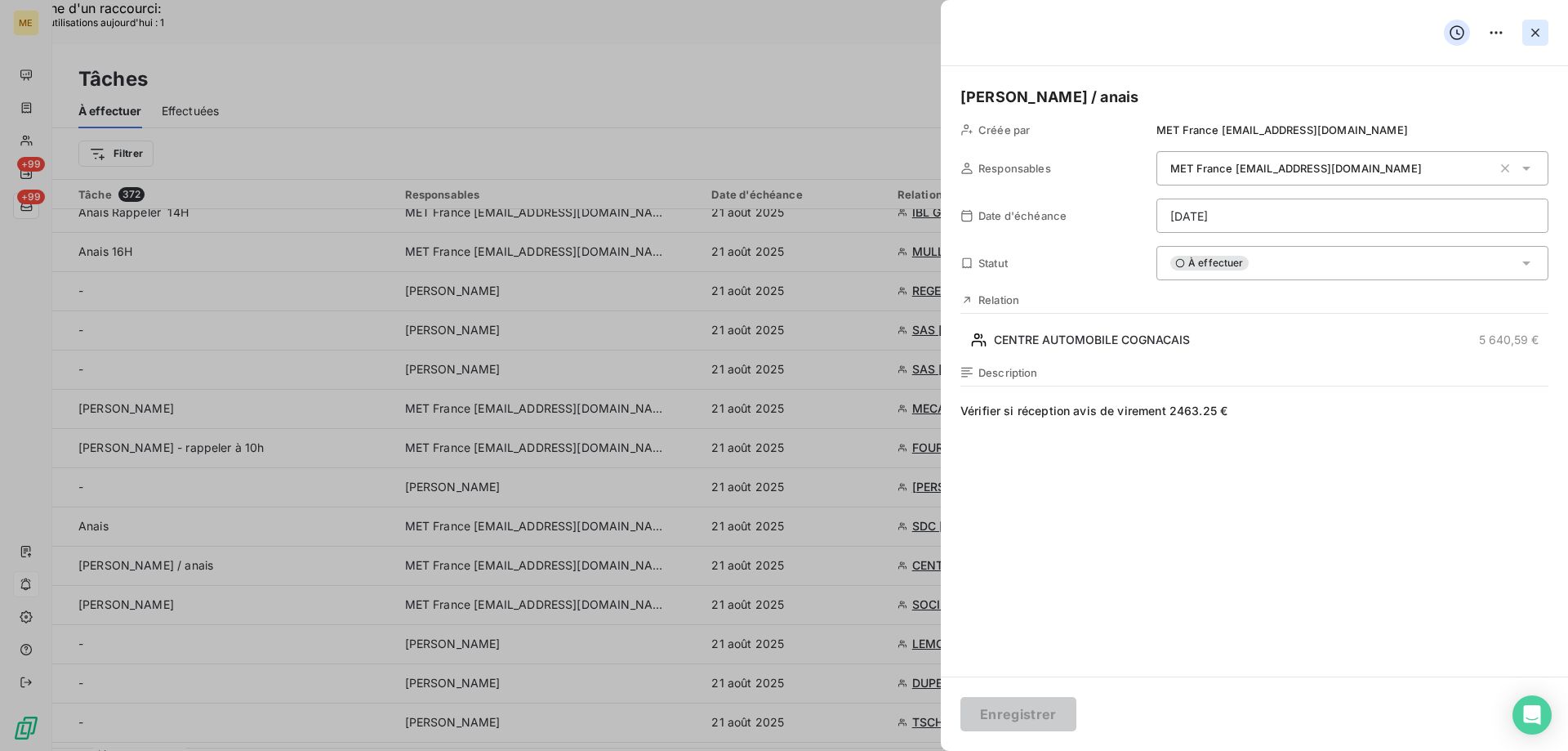
click at [1539, 32] on icon "button" at bounding box center [1536, 32] width 16 height 16
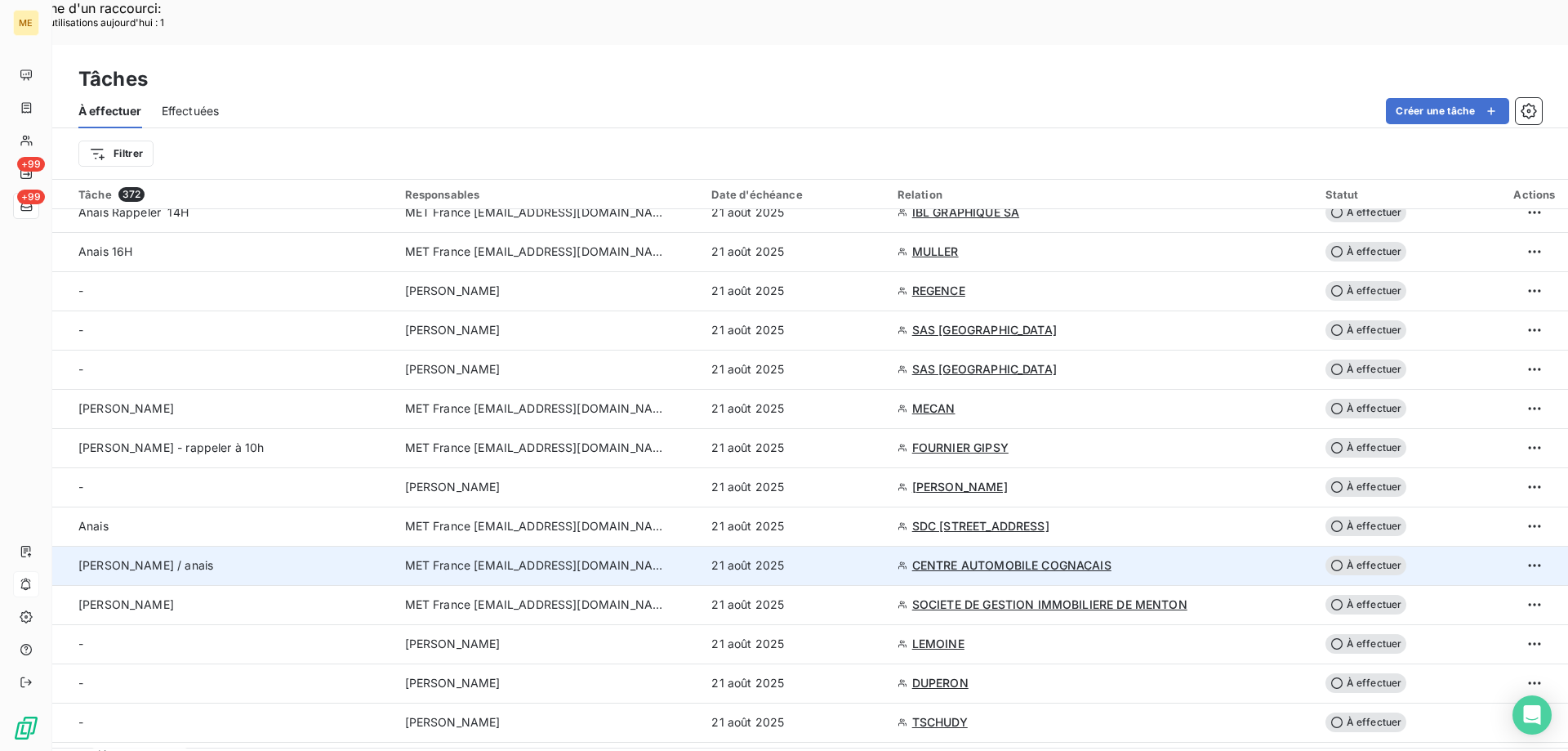
click at [280, 557] on div "Sylvain / anais" at bounding box center [232, 564] width 307 height 16
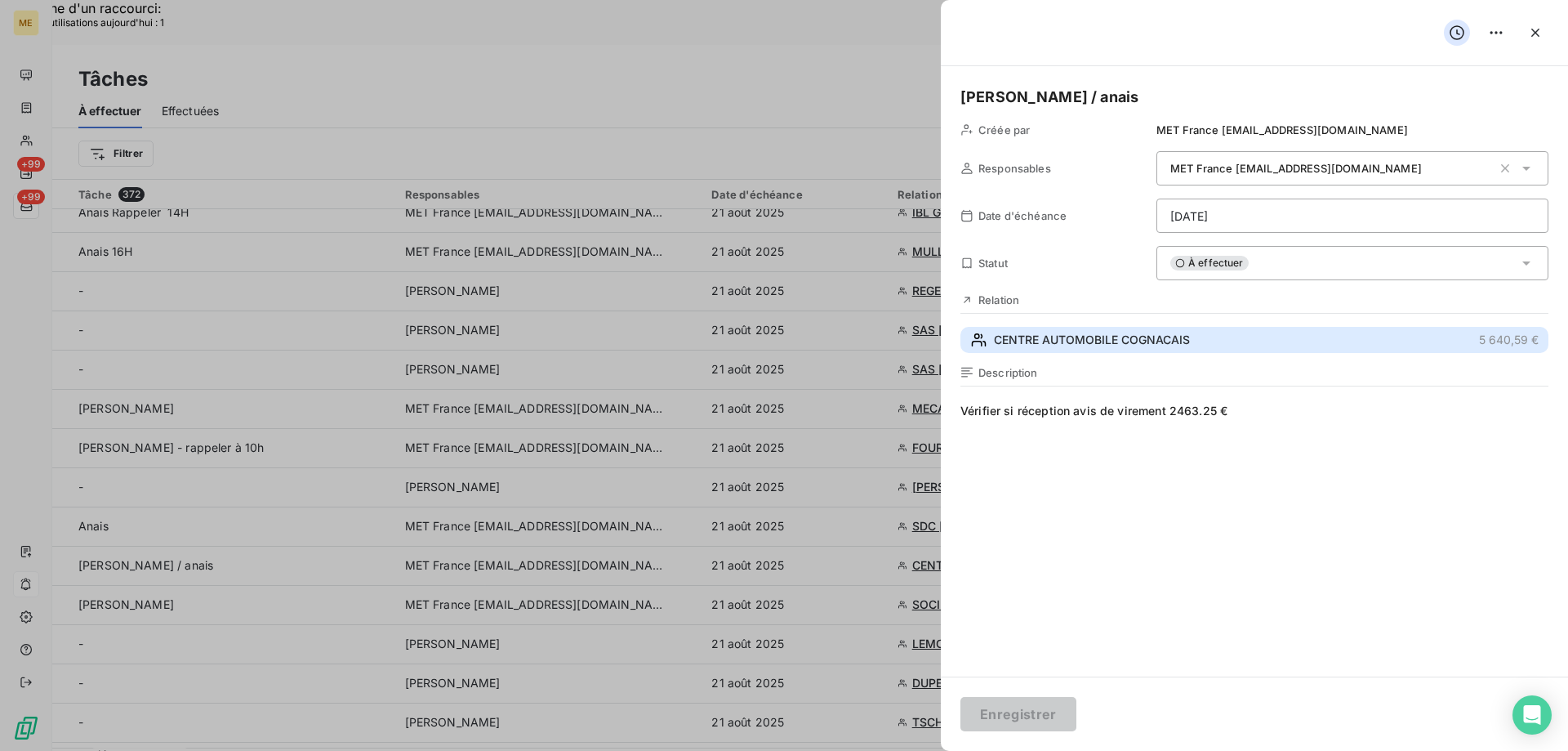
click at [1108, 332] on span "CENTRE AUTOMOBILE COGNACAIS" at bounding box center [1092, 339] width 196 height 16
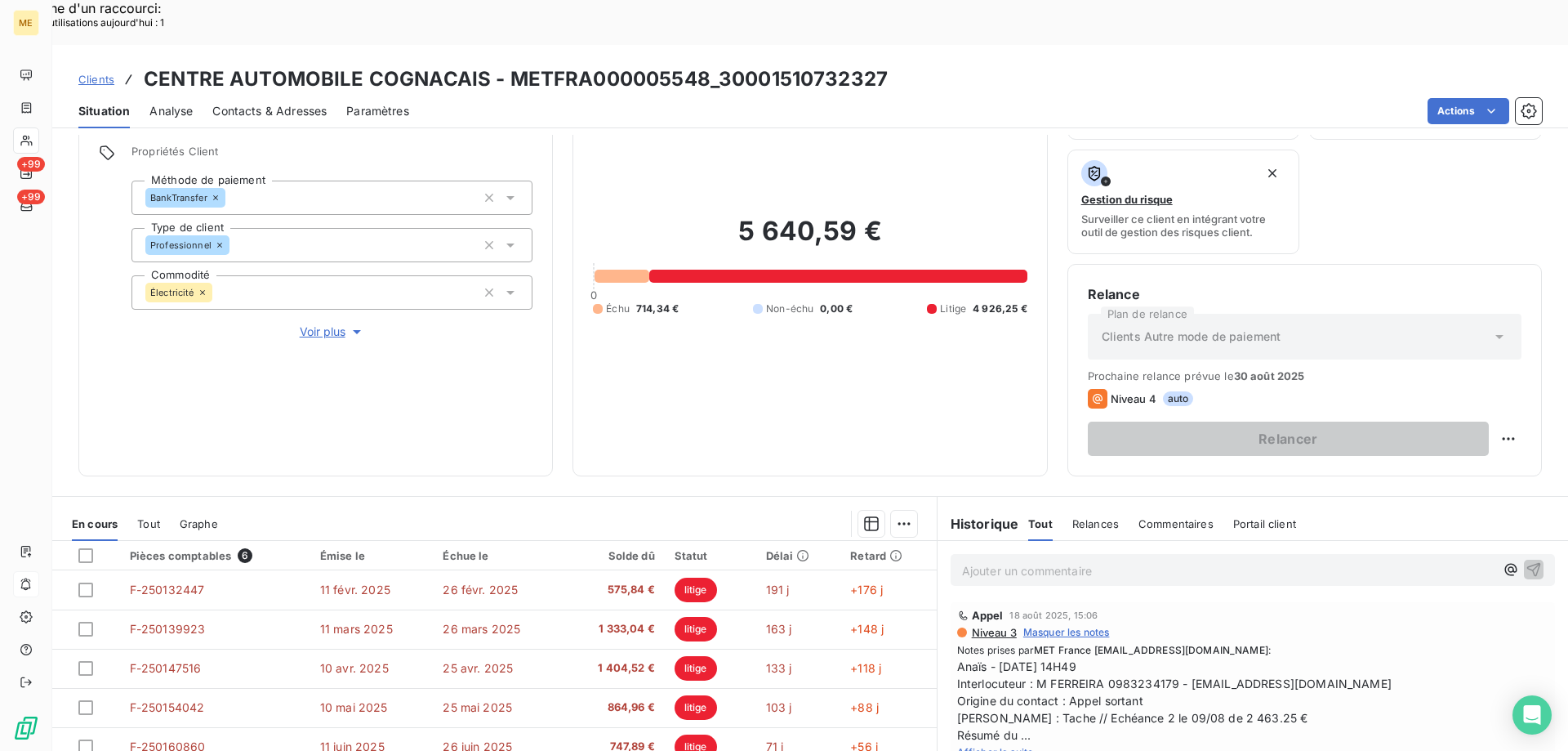
scroll to position [218, 0]
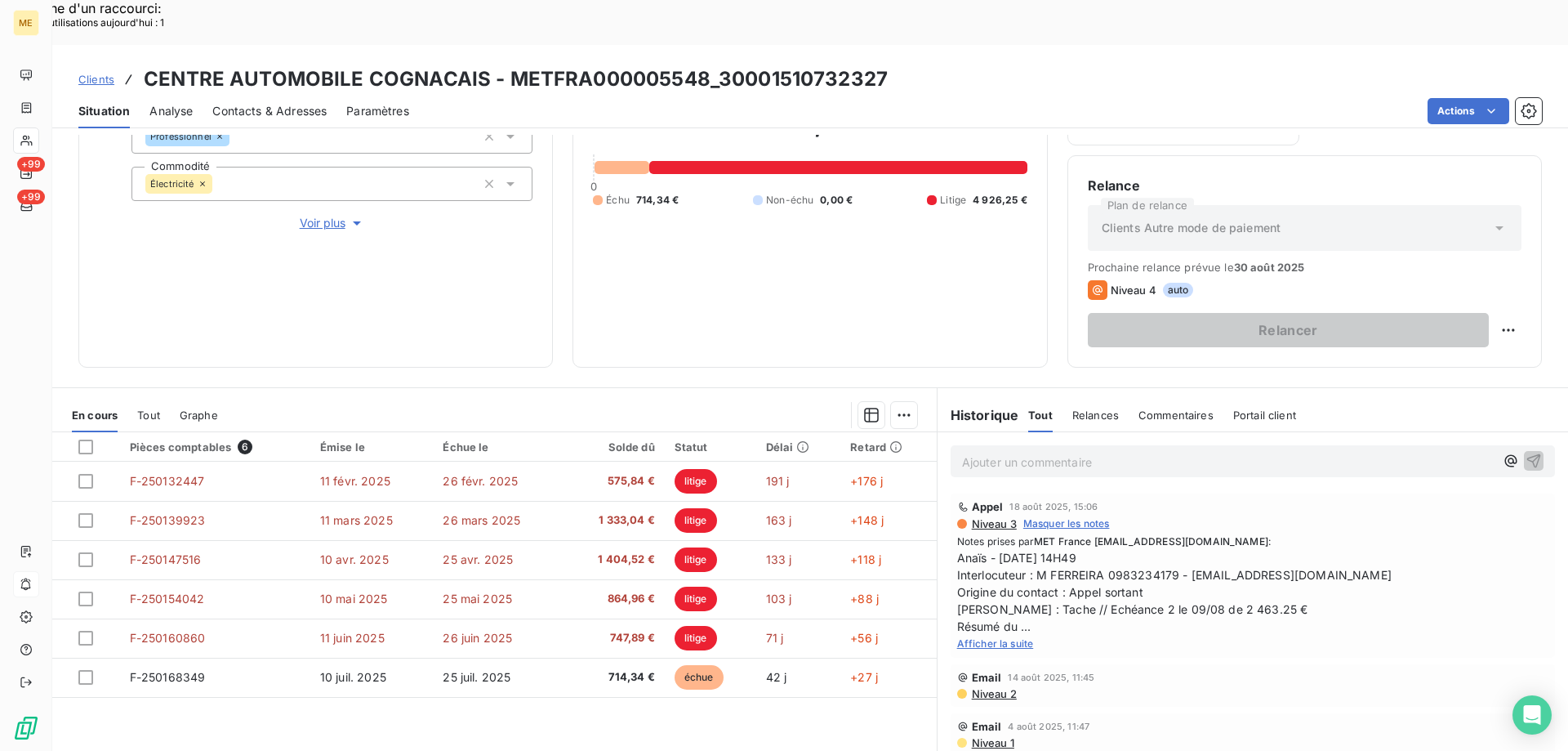
click at [1011, 637] on span "Afficher la suite" at bounding box center [995, 642] width 77 height 12
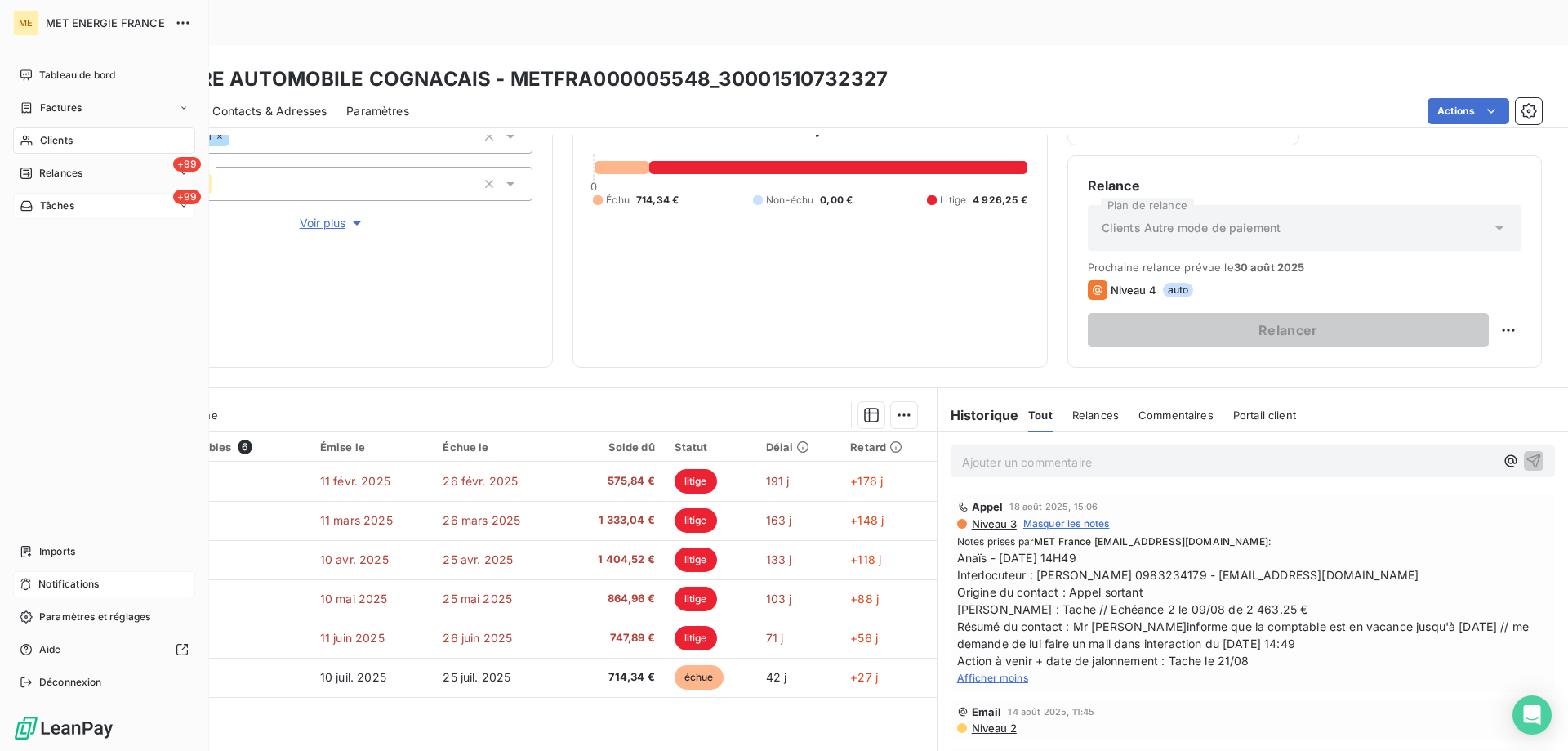
click at [111, 213] on div "+99 Tâches" at bounding box center [104, 205] width 182 height 26
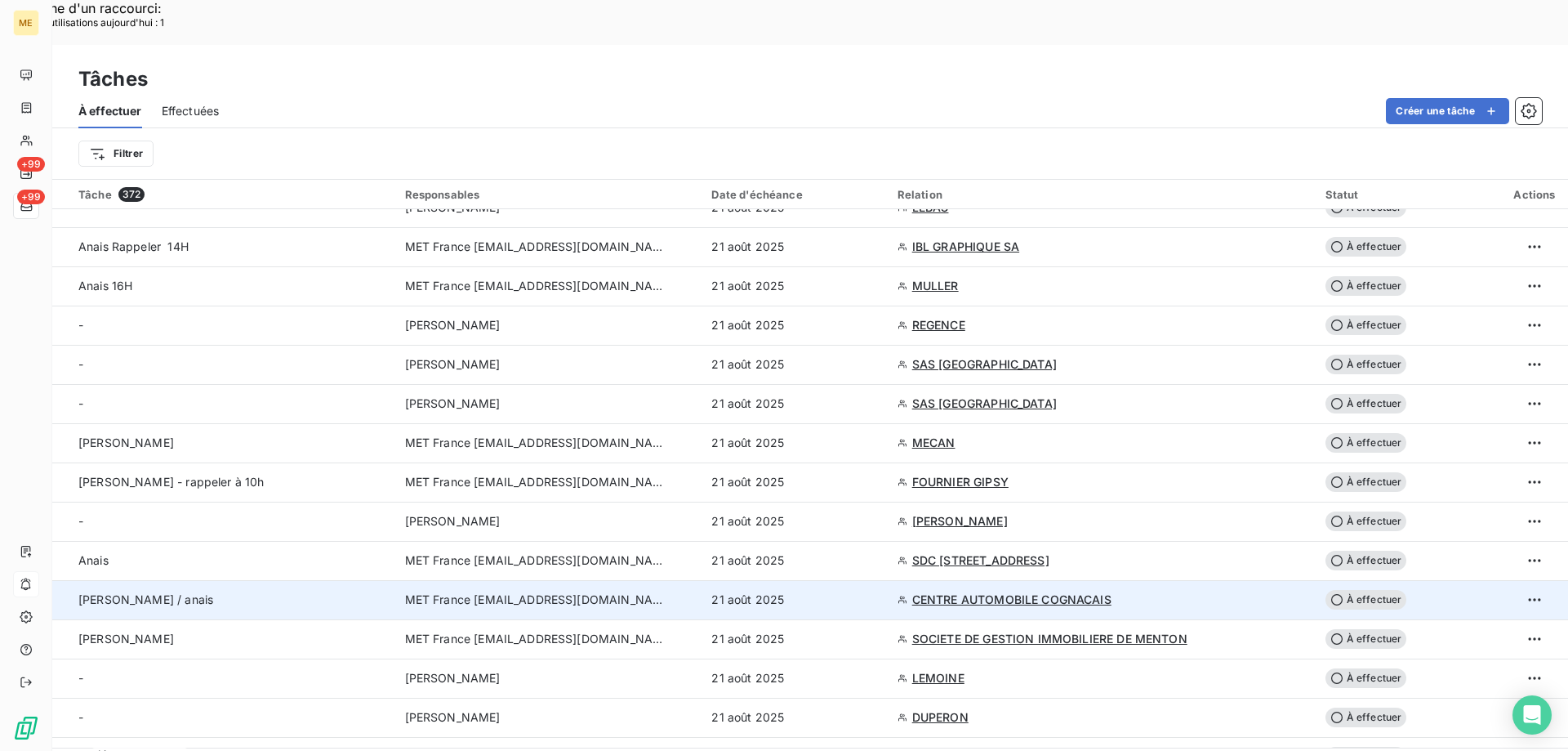
scroll to position [1389, 0]
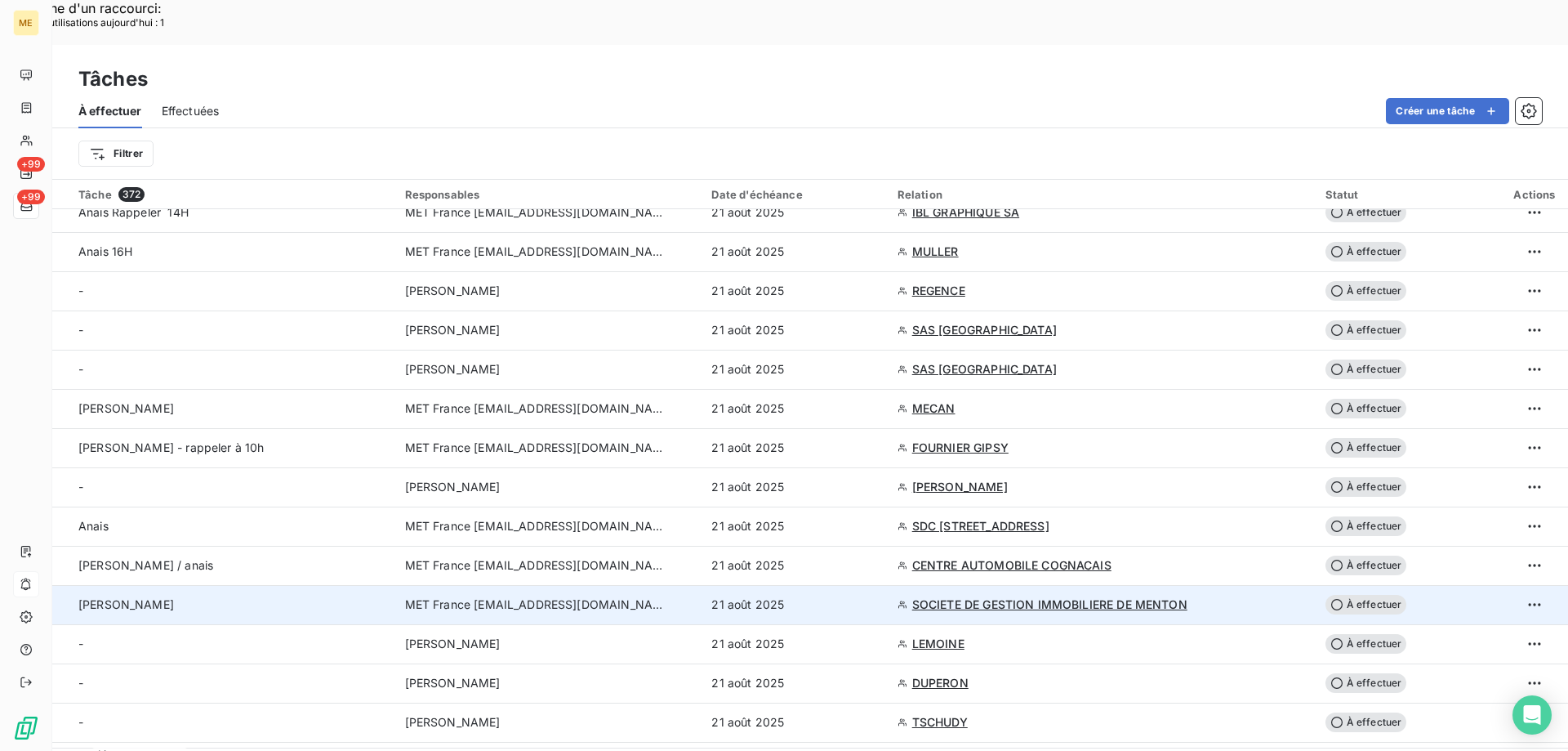
click at [149, 597] on div "[PERSON_NAME]" at bounding box center [232, 604] width 307 height 16
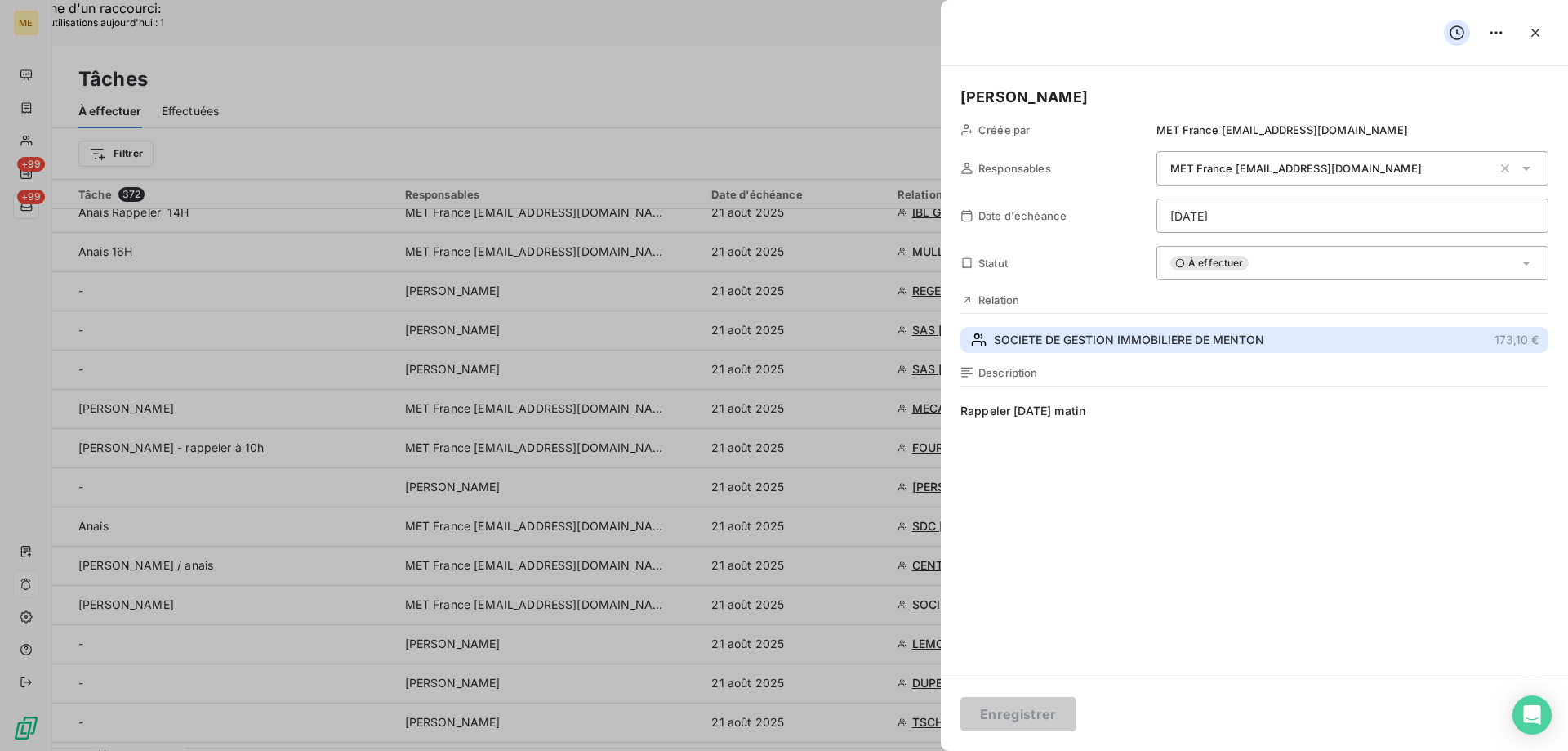
click at [1019, 337] on span "SOCIETE DE GESTION IMMOBILIERE DE MENTON" at bounding box center [1130, 339] width 271 height 16
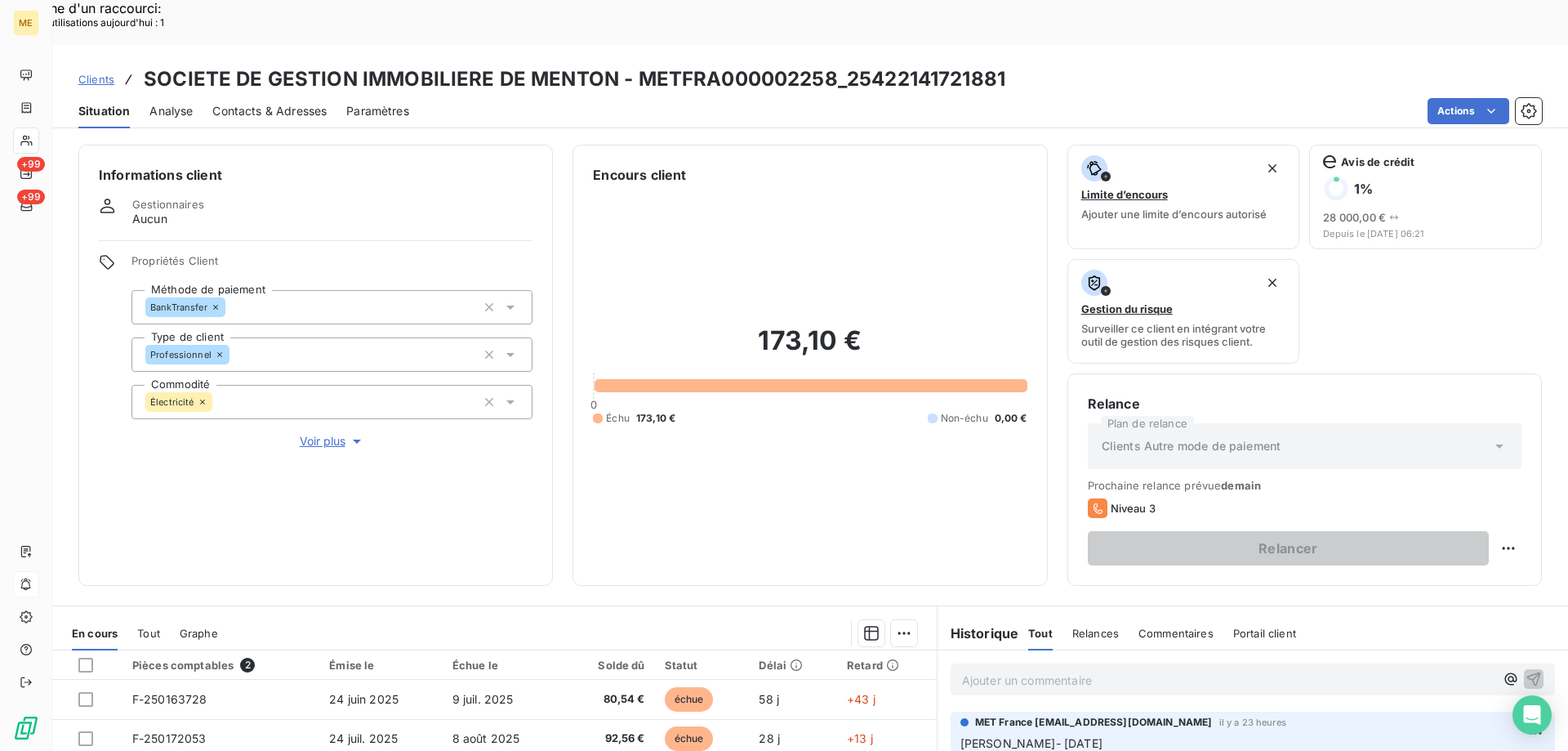
copy span "493282122"
drag, startPoint x: 1368, startPoint y: 714, endPoint x: 1294, endPoint y: 712, distance: 74.0
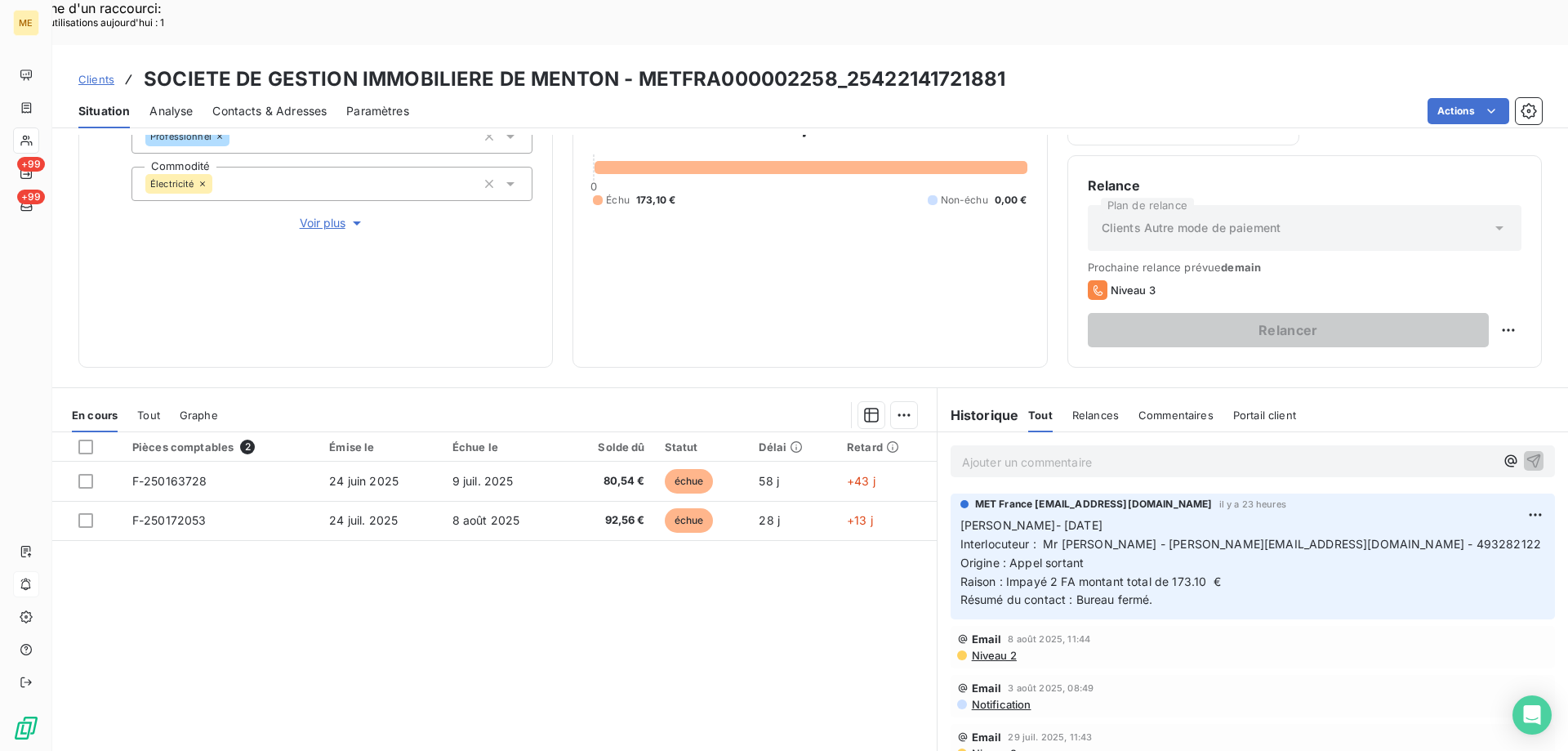
click at [1210, 550] on p "Lisa- 20/08/2025 Interlocuteur : Mr Martin - patrick.martin@espace-sogim.fr - 4…" at bounding box center [1253, 563] width 585 height 93
drag, startPoint x: 1201, startPoint y: 560, endPoint x: 946, endPoint y: 478, distance: 267.9
click at [951, 494] on div "MET France met-france@recouvrement.met.com il y a 23 heures Lisa- 20/08/2025 In…" at bounding box center [1253, 557] width 604 height 126
click at [1041, 452] on p "Ajouter un commentaire ﻿" at bounding box center [1229, 461] width 533 height 20
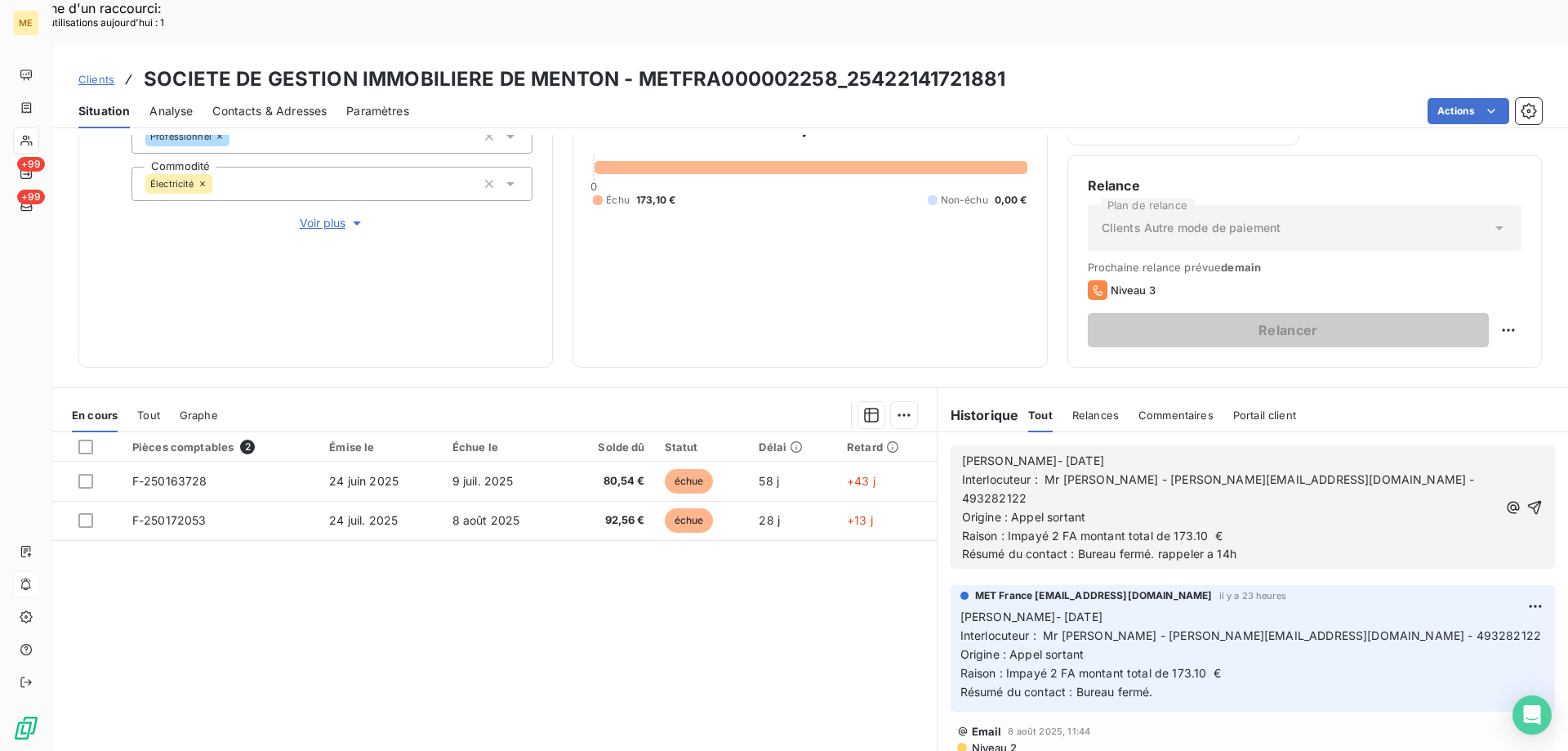
click at [1172, 546] on span "Résumé du contact : Bureau fermé. rappeler a 14h" at bounding box center [1100, 553] width 275 height 14
click at [0, 0] on lt-strong "R" at bounding box center [0, 0] width 0 height 0
click at [1214, 546] on span "Résumé du contact : Bureau fermé. Rappeler a 14h" at bounding box center [1101, 553] width 277 height 14
click at [0, 0] on lt-span "14 h" at bounding box center [0, 0] width 0 height 0
click at [1211, 546] on span "Résumé du contact : Bureau fermé. Rappeler a 14 h" at bounding box center [1103, 553] width 281 height 14
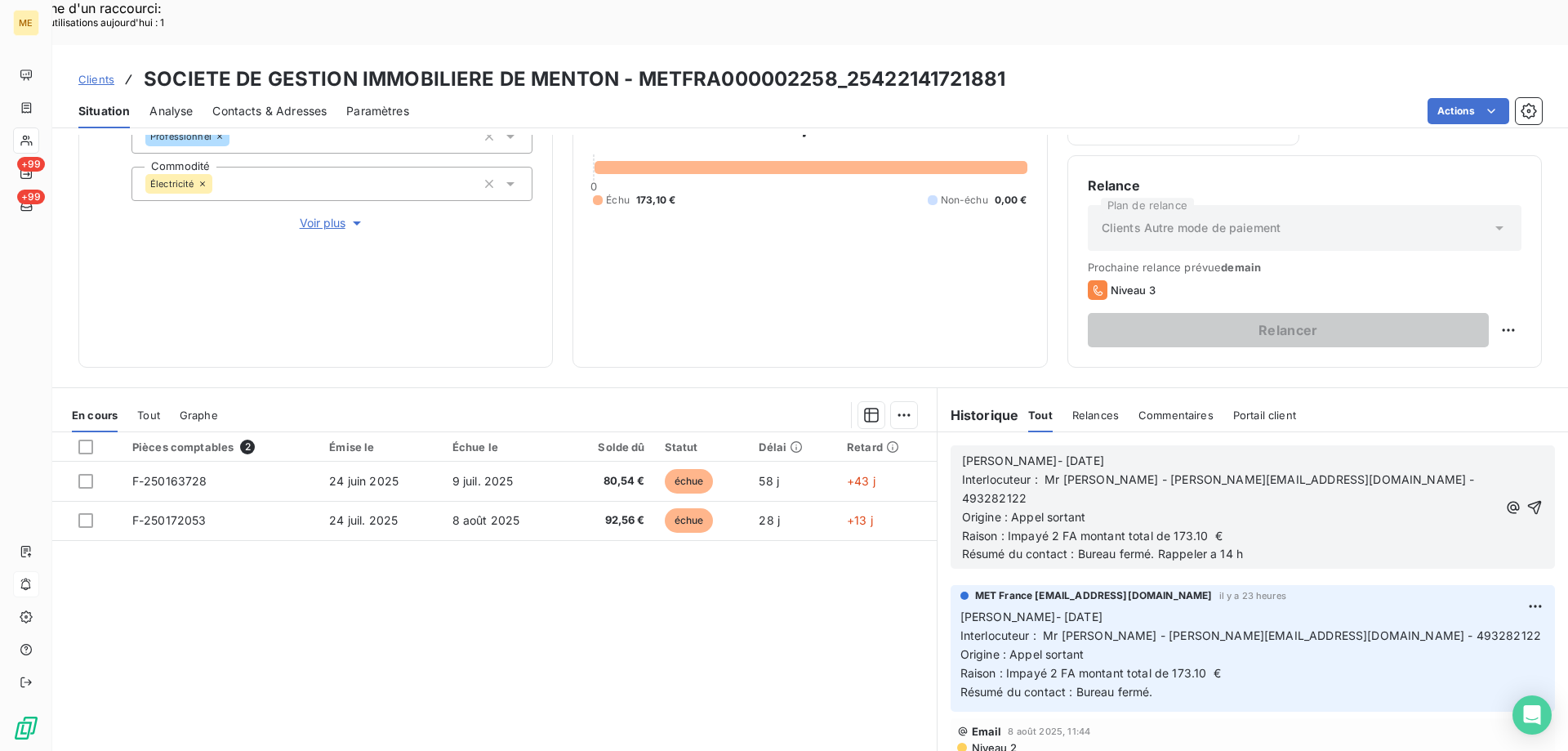
click at [0, 0] on lt-span "à" at bounding box center [0, 0] width 0 height 0
drag, startPoint x: 1510, startPoint y: 453, endPoint x: 1496, endPoint y: 457, distance: 14.6
click at [1528, 499] on icon "button" at bounding box center [1535, 506] width 14 height 14
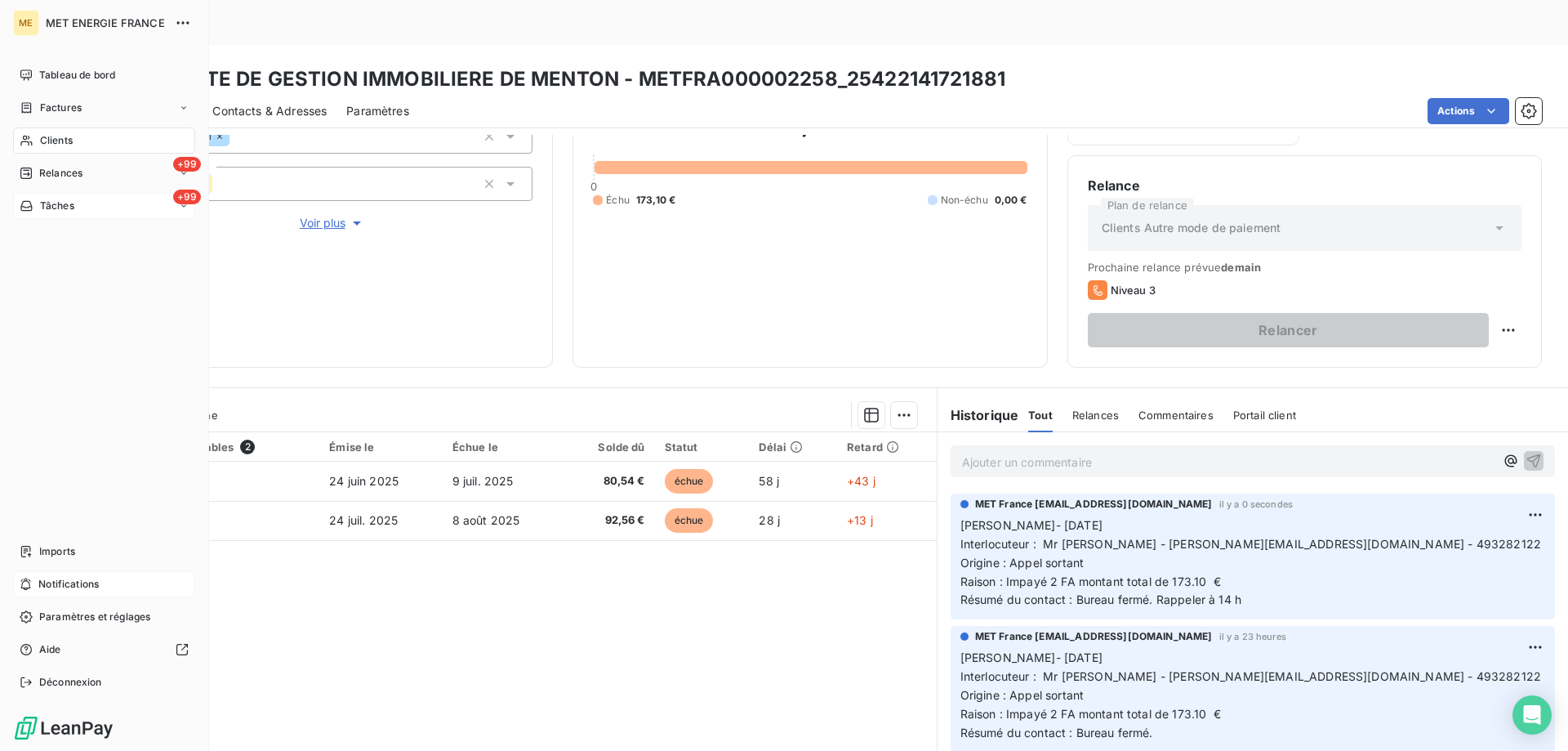
click at [101, 204] on div "+99 Tâches" at bounding box center [104, 205] width 182 height 26
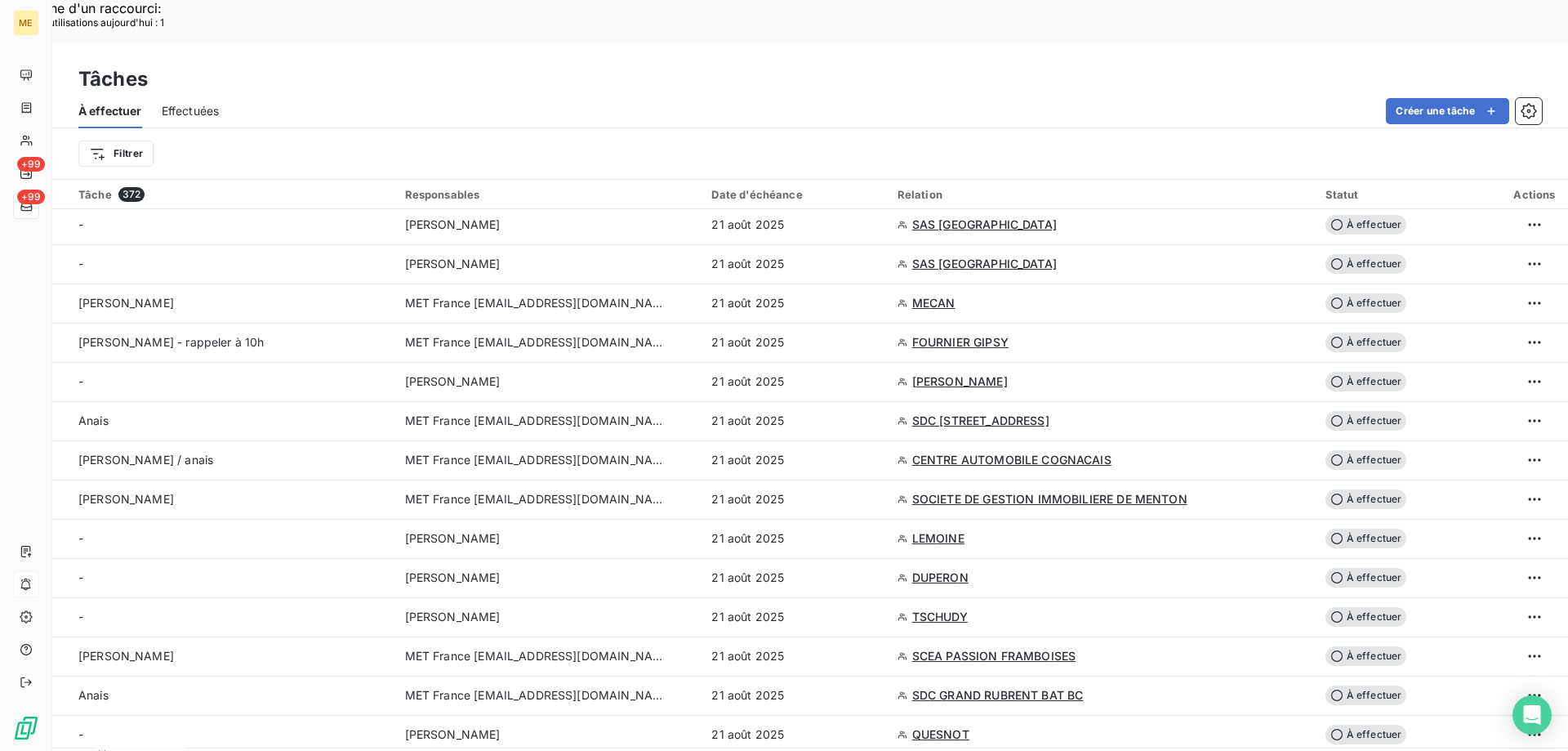
scroll to position [1471, 0]
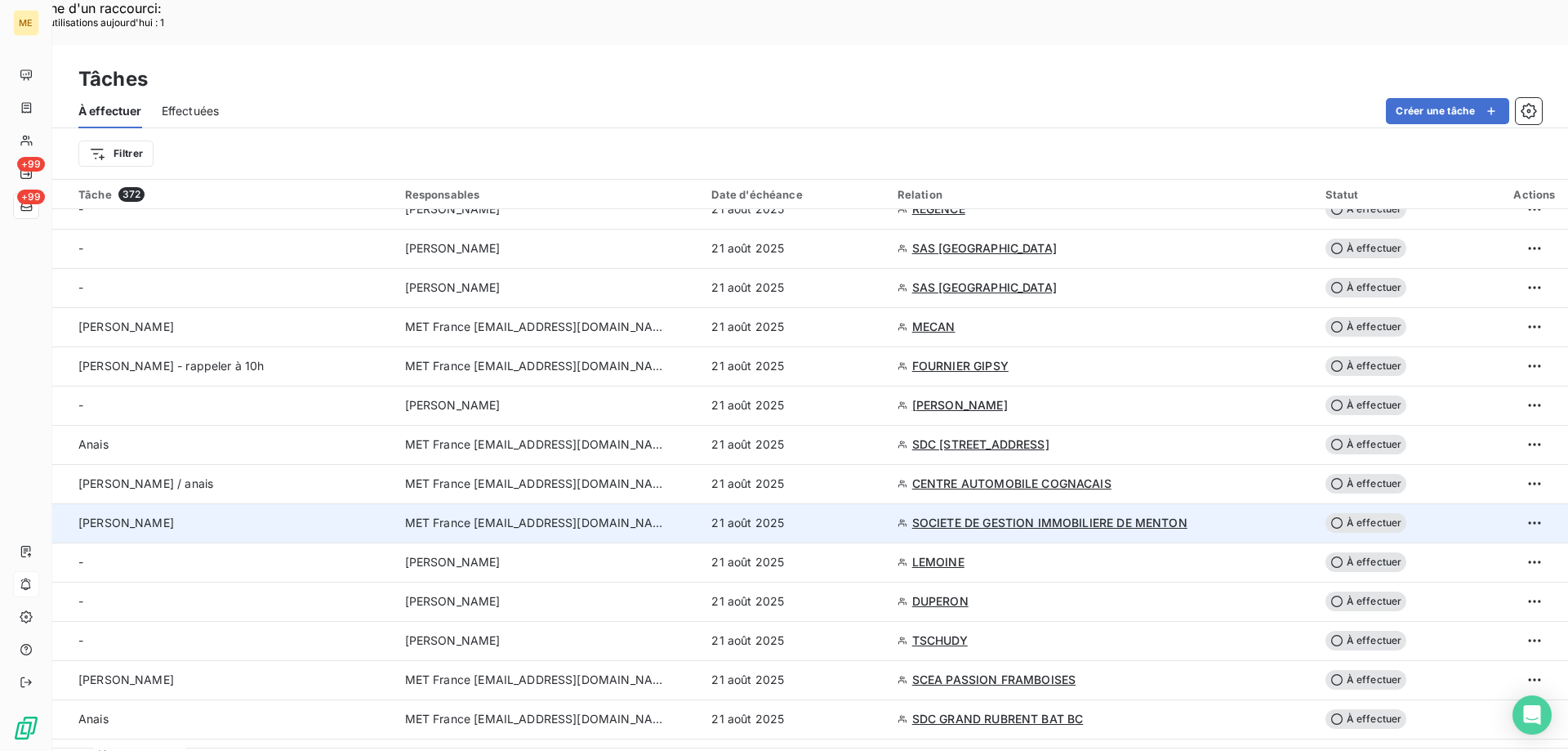
click at [229, 503] on td "[PERSON_NAME]" at bounding box center [224, 522] width 343 height 39
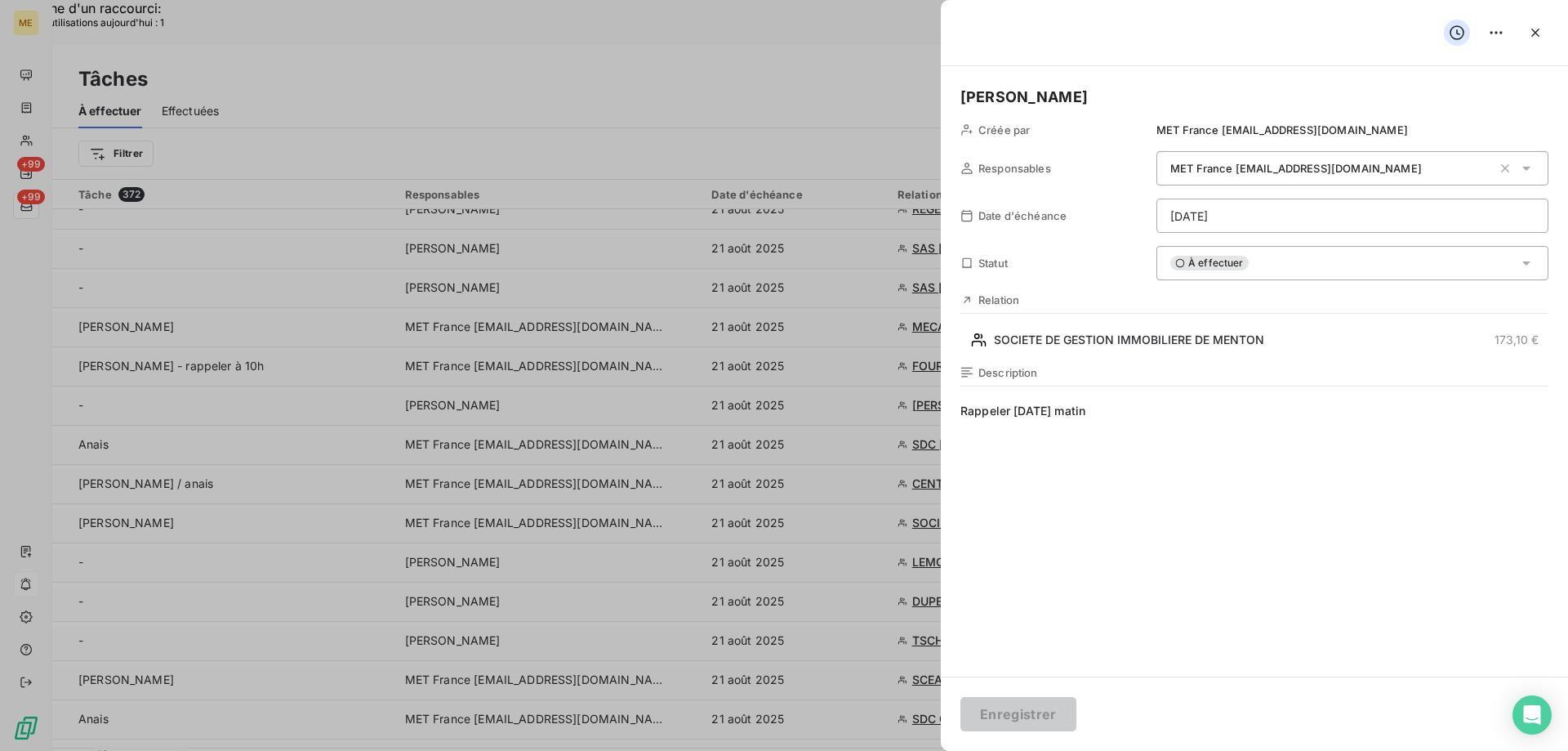
click at [1254, 404] on span "Rappeler jeudi matin" at bounding box center [1254, 558] width 588 height 314
click at [1008, 89] on h5 "[PERSON_NAME]" at bounding box center [1254, 97] width 588 height 23
click at [1059, 94] on h5 "Lisa / a rappeler a 14h" at bounding box center [1254, 97] width 588 height 23
click at [1073, 393] on div "Description Rappeler jeudi m" at bounding box center [1254, 541] width 588 height 351
click at [1072, 407] on span "Rappeler jeudi m" at bounding box center [1254, 558] width 588 height 314
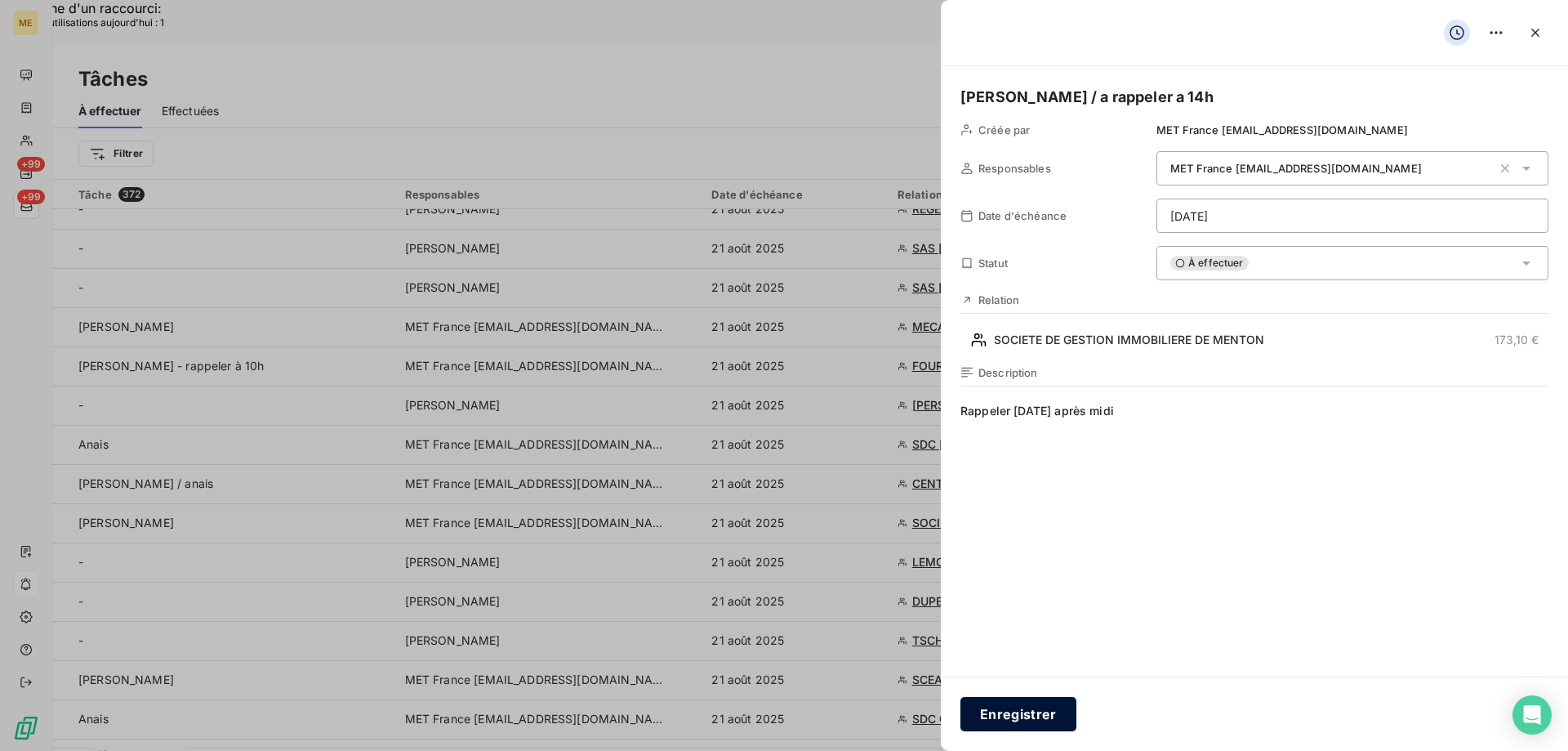
click at [1033, 730] on button "Enregistrer" at bounding box center [1019, 714] width 116 height 34
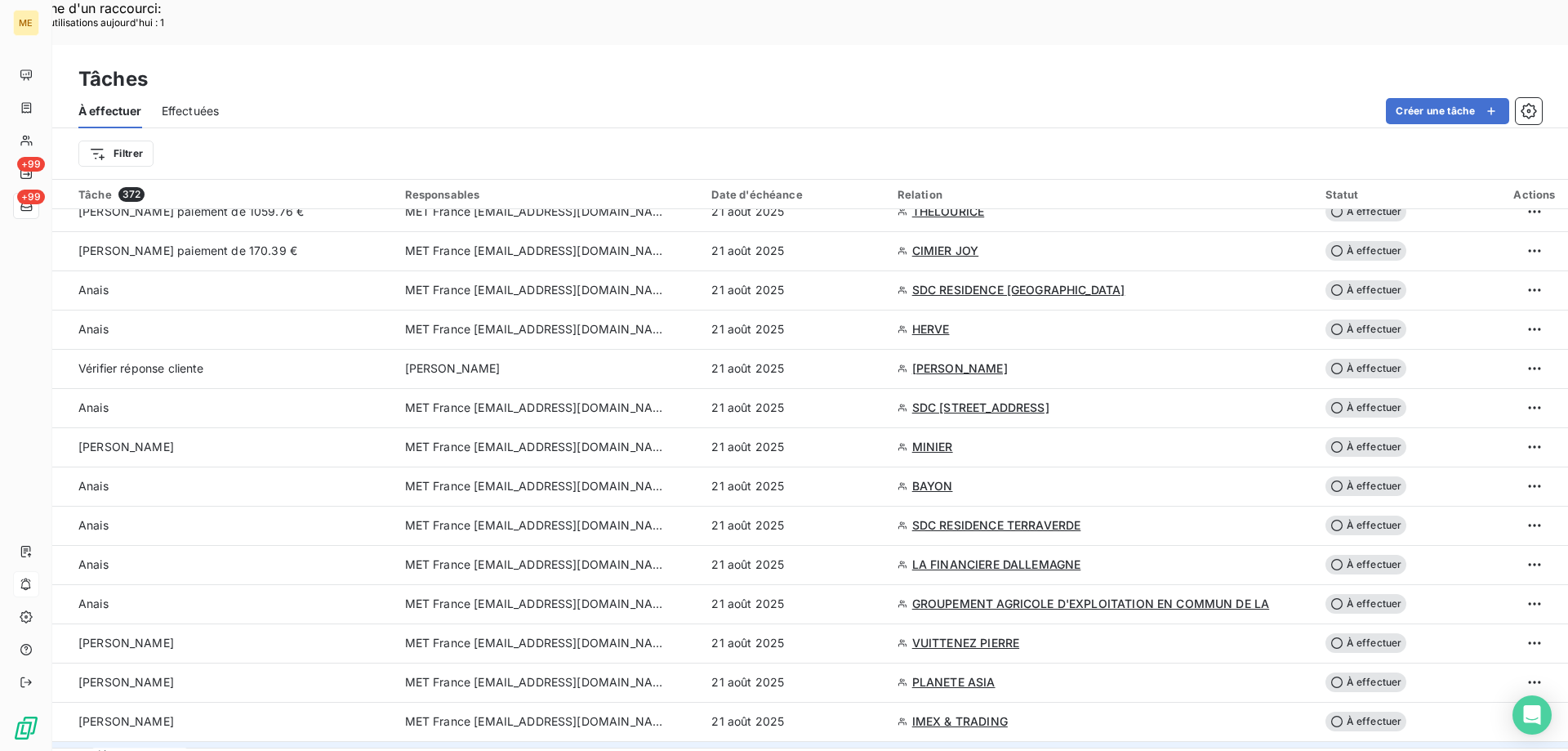
scroll to position [735, 0]
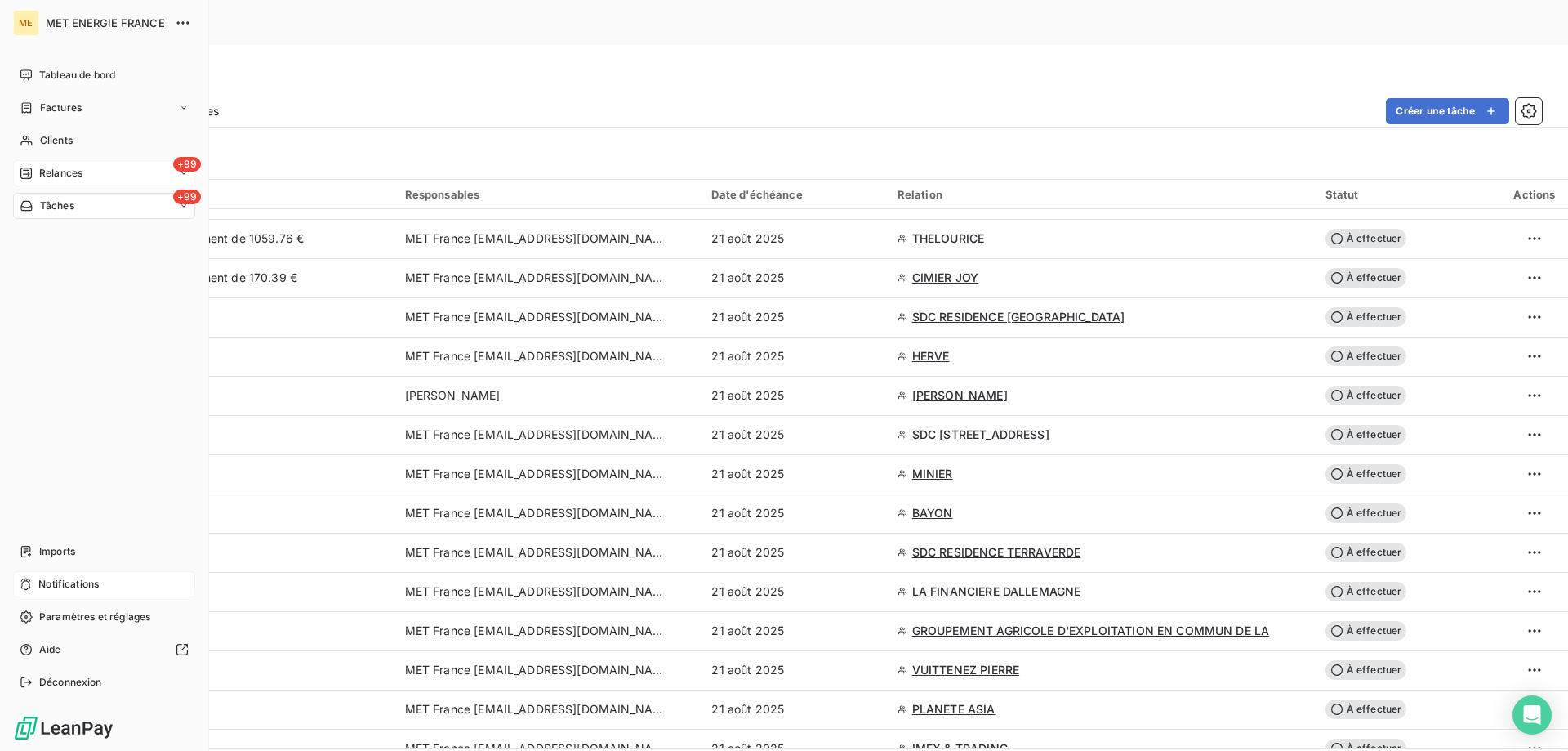
click at [33, 175] on div "Relances" at bounding box center [51, 173] width 63 height 14
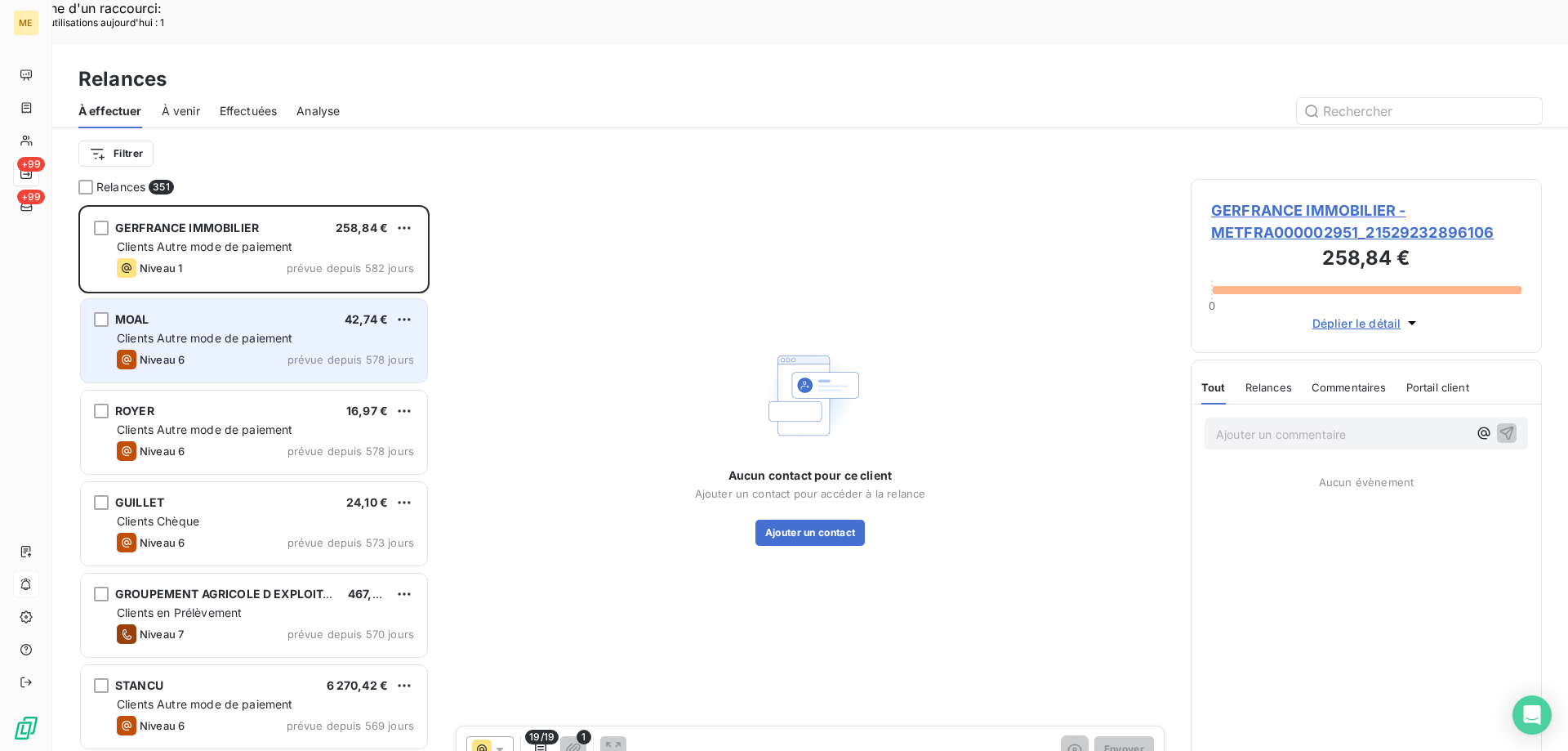
scroll to position [578, 339]
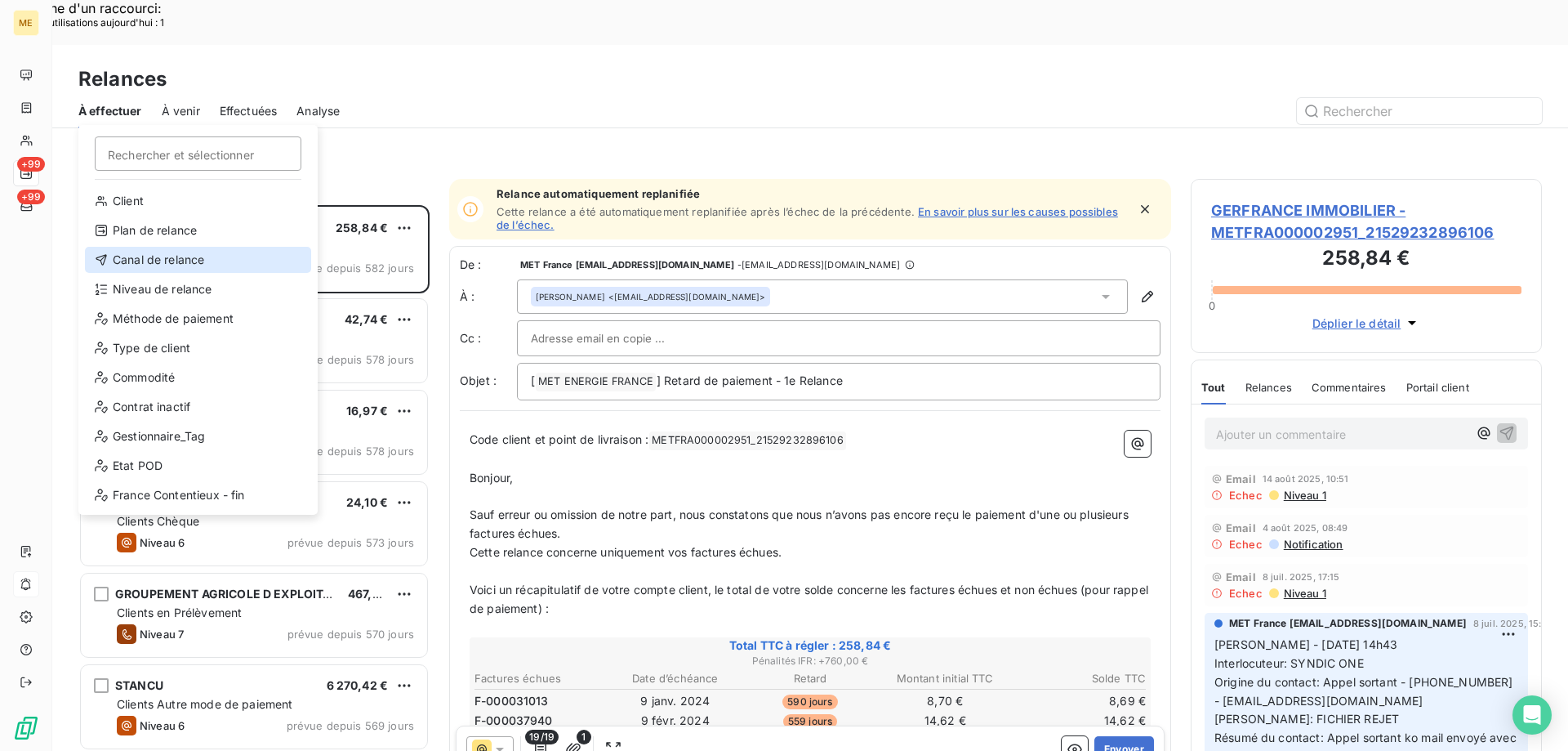
click at [209, 257] on div "Canal de relance" at bounding box center [197, 259] width 226 height 26
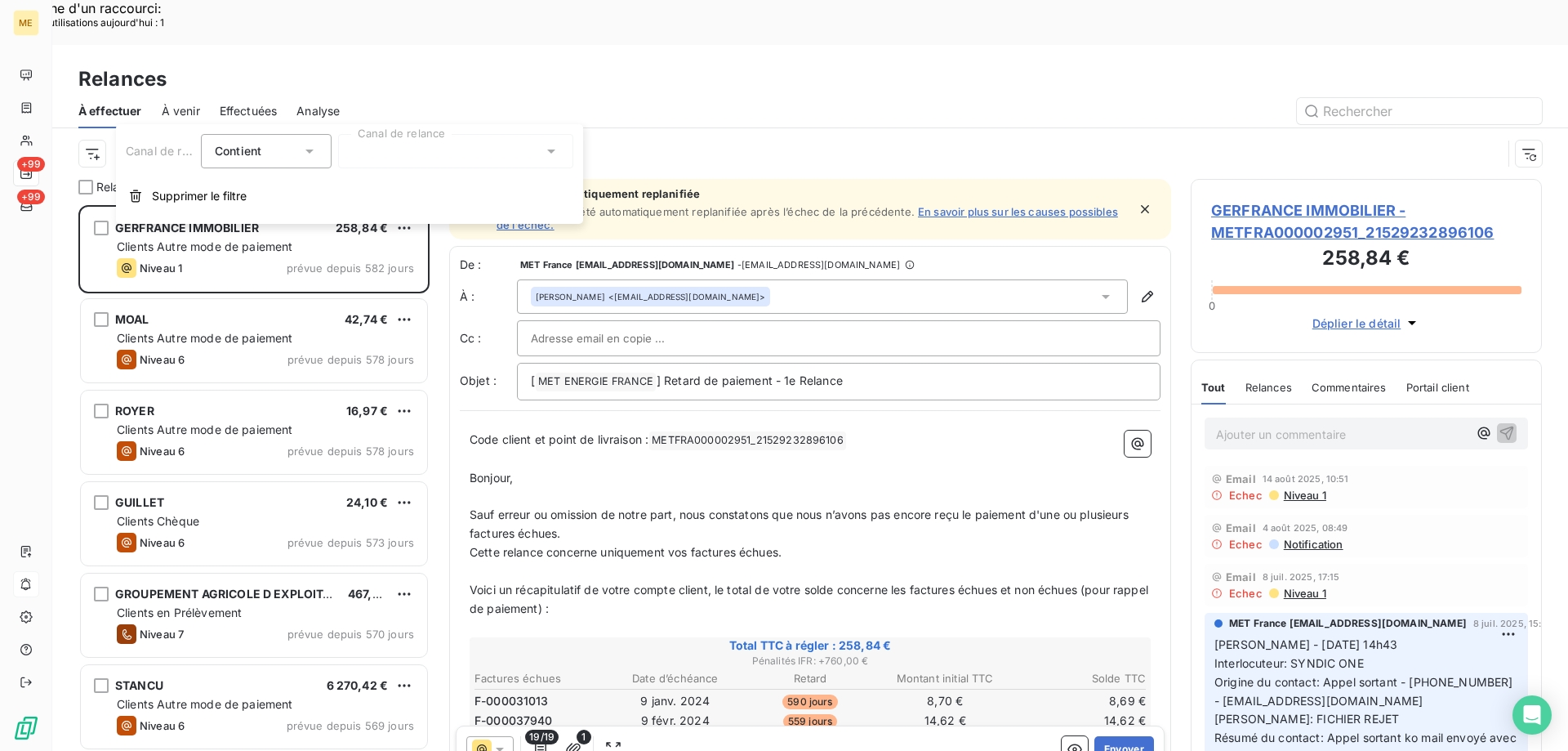
click at [429, 163] on div at bounding box center [456, 152] width 235 height 34
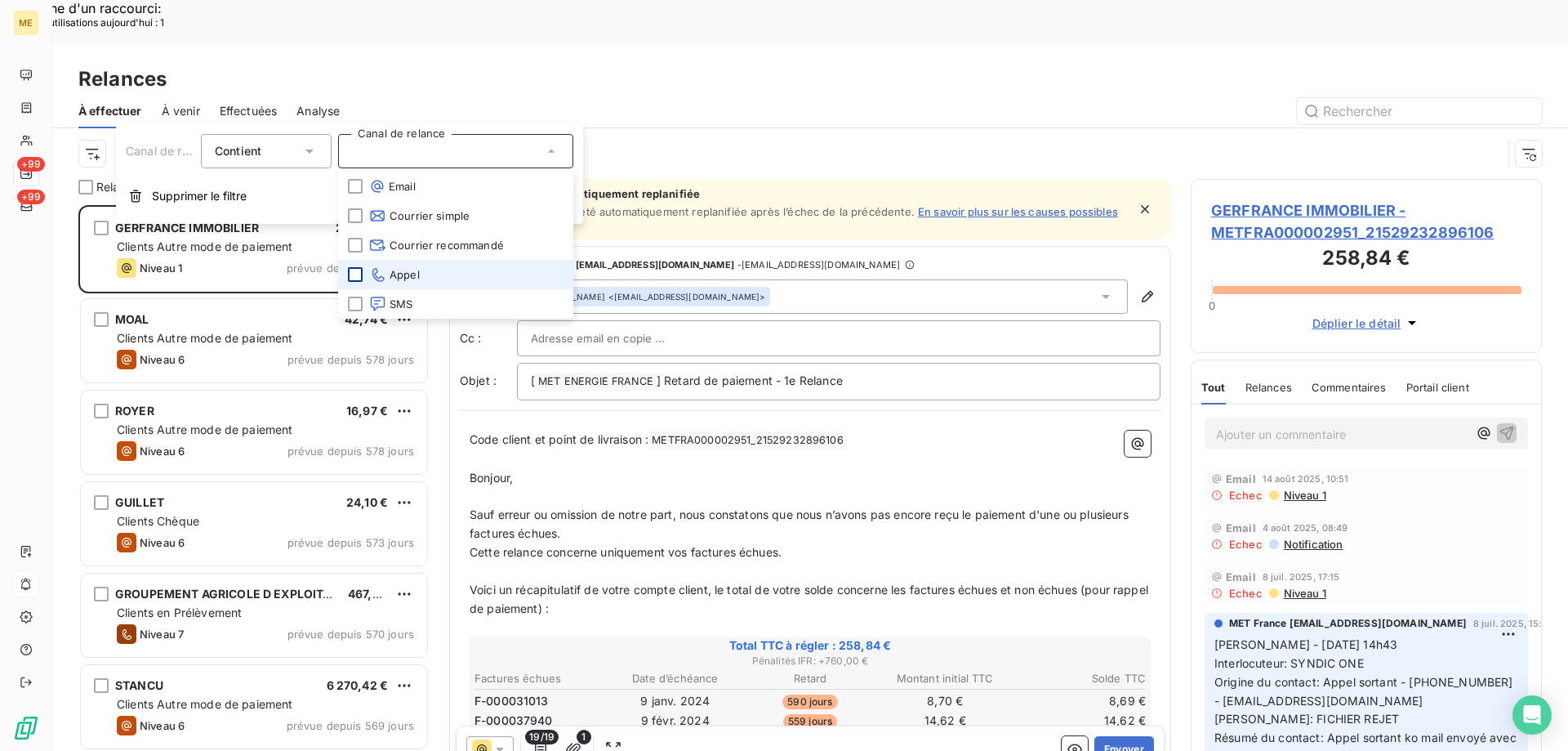
click at [358, 270] on div at bounding box center [355, 274] width 14 height 14
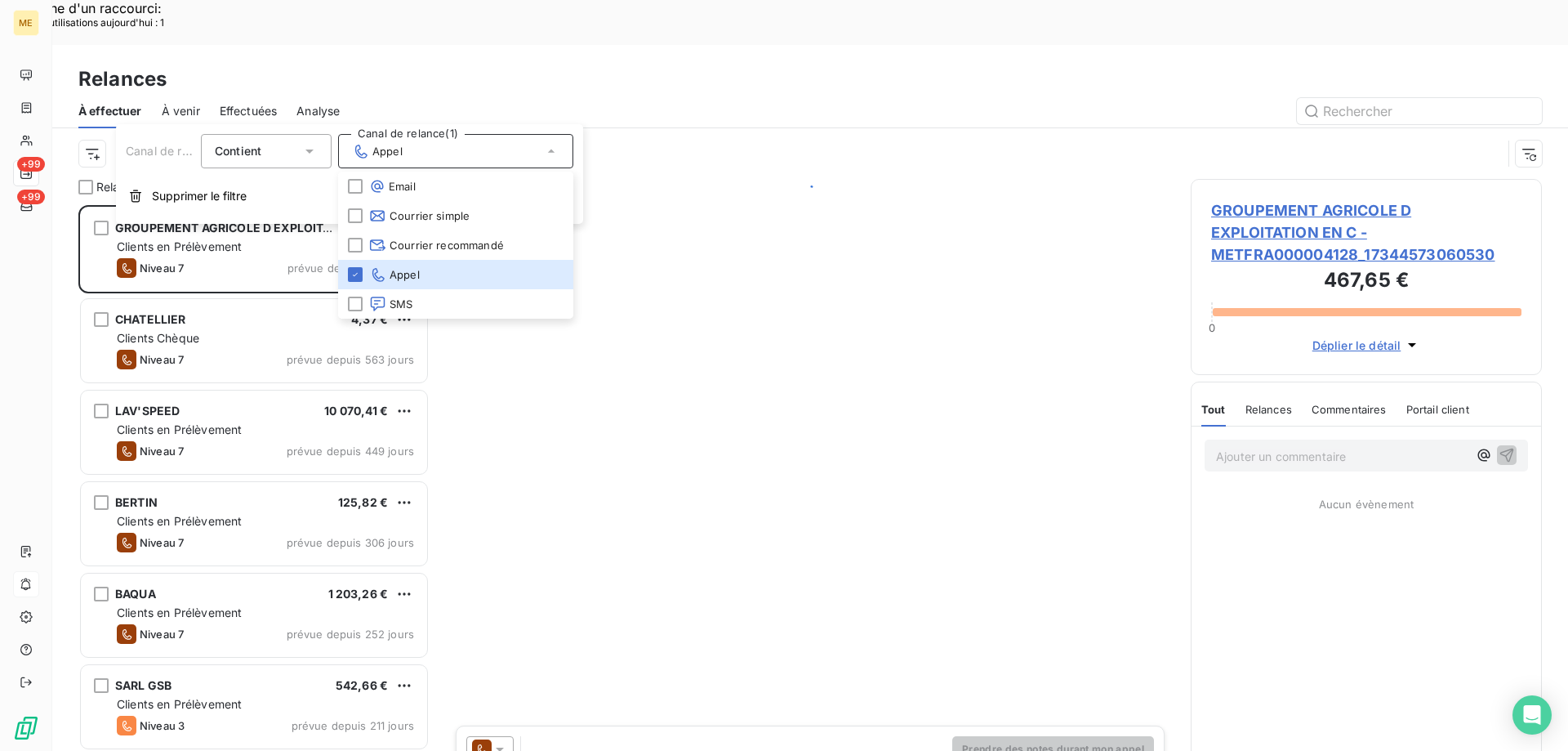
scroll to position [578, 339]
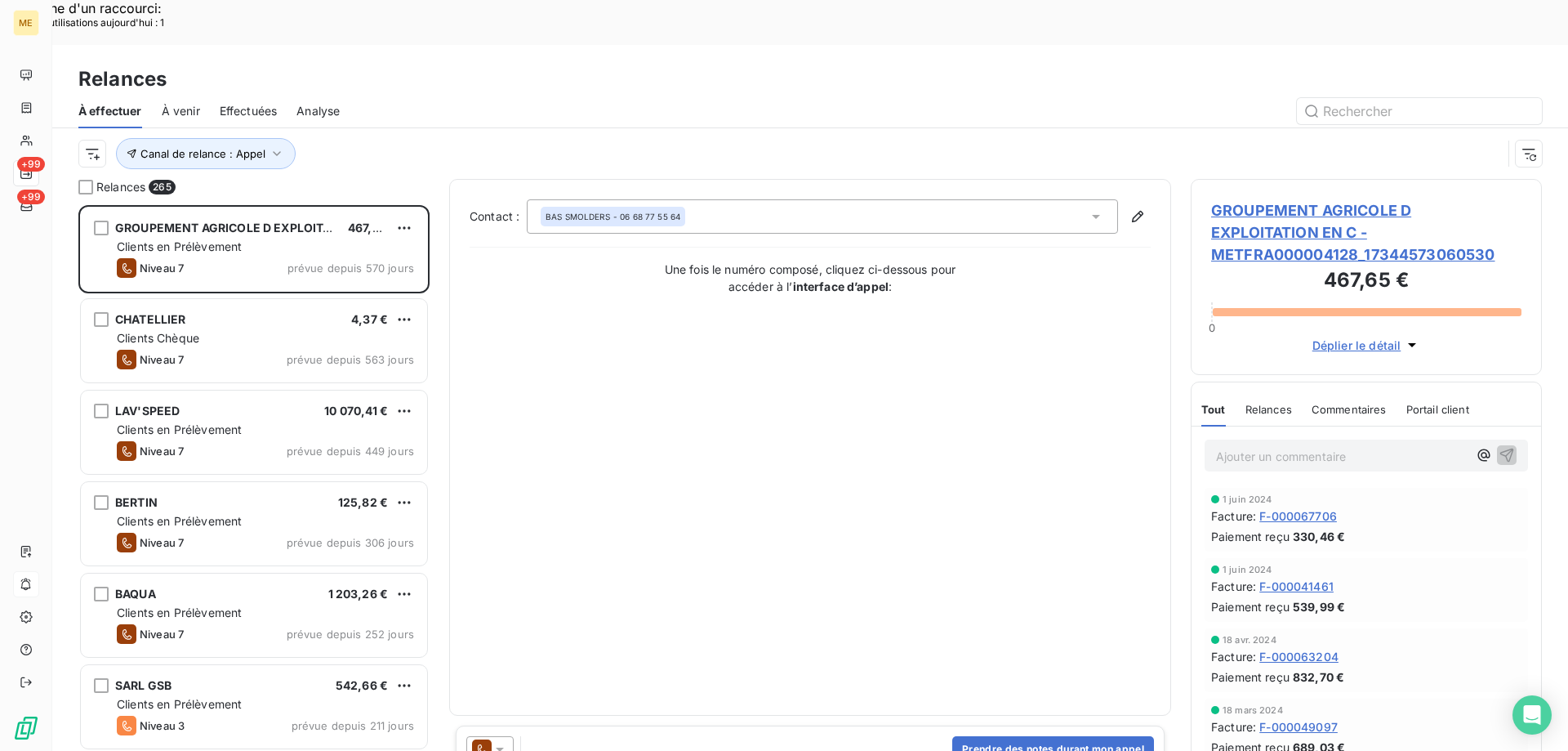
click at [393, 98] on div at bounding box center [950, 111] width 1183 height 26
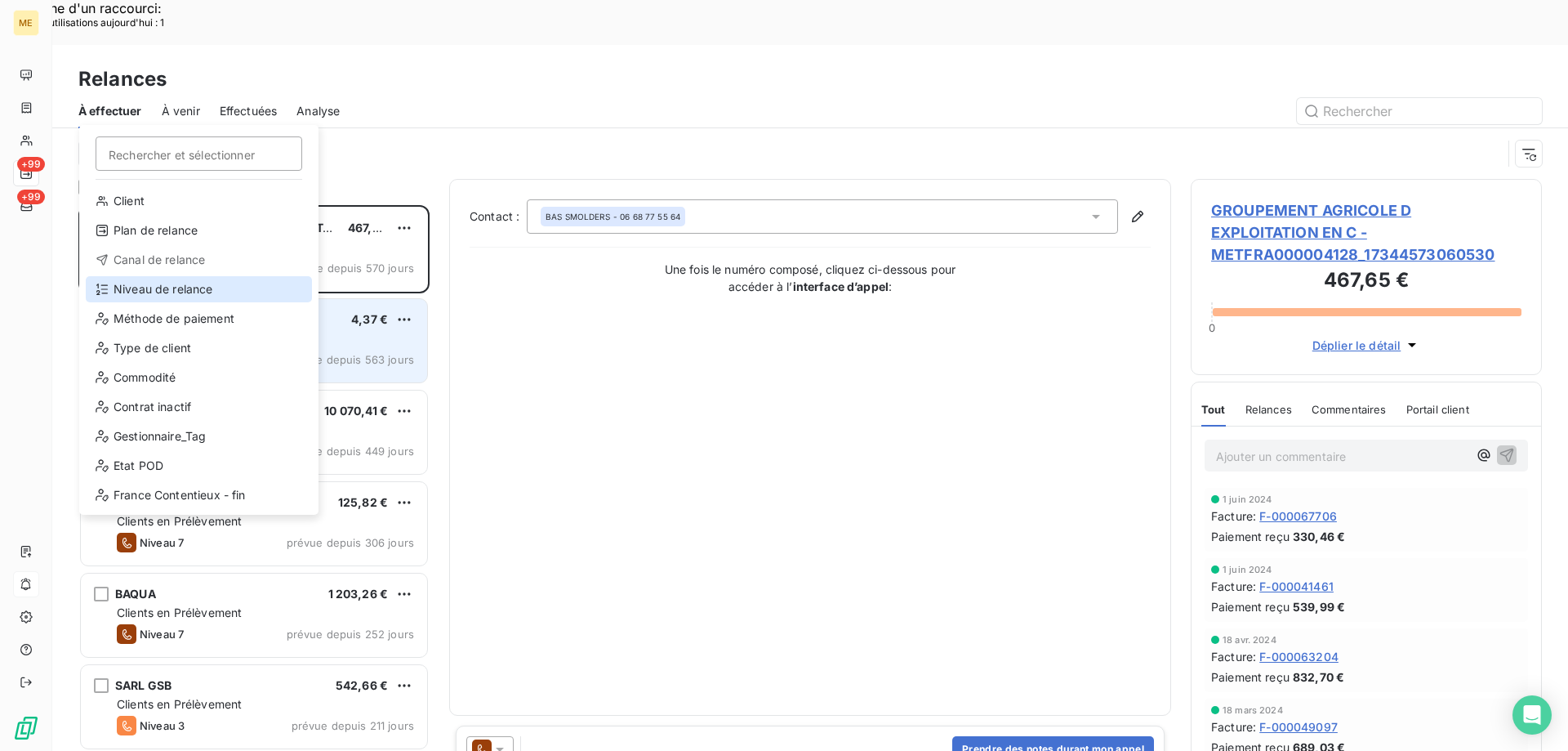
click at [147, 299] on div "Niveau de relance" at bounding box center [198, 289] width 226 height 26
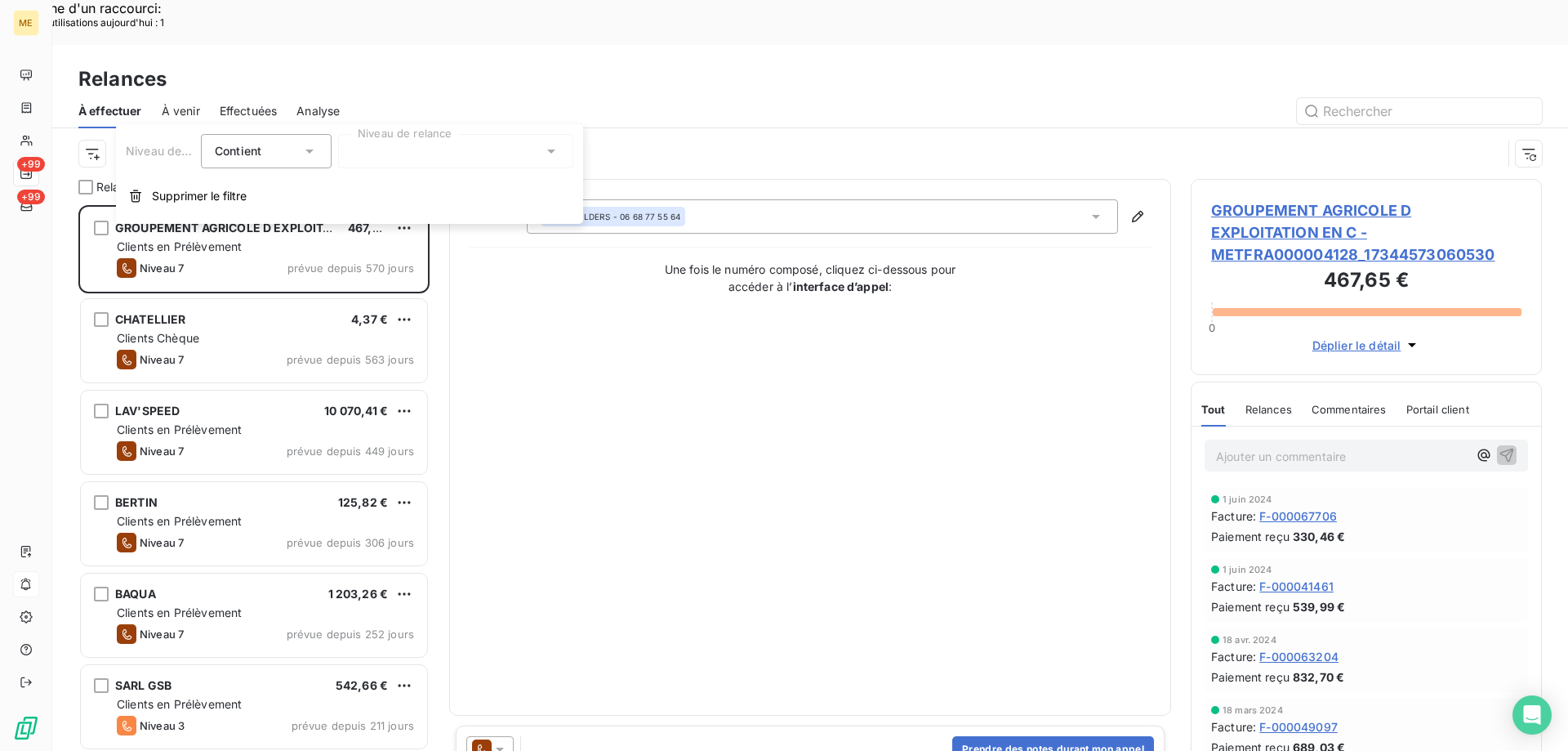
click at [435, 173] on div "Niveau de relance Contient is Niveau de relance Supprimer le filtre" at bounding box center [350, 173] width 467 height 100
click at [441, 164] on div at bounding box center [456, 152] width 235 height 34
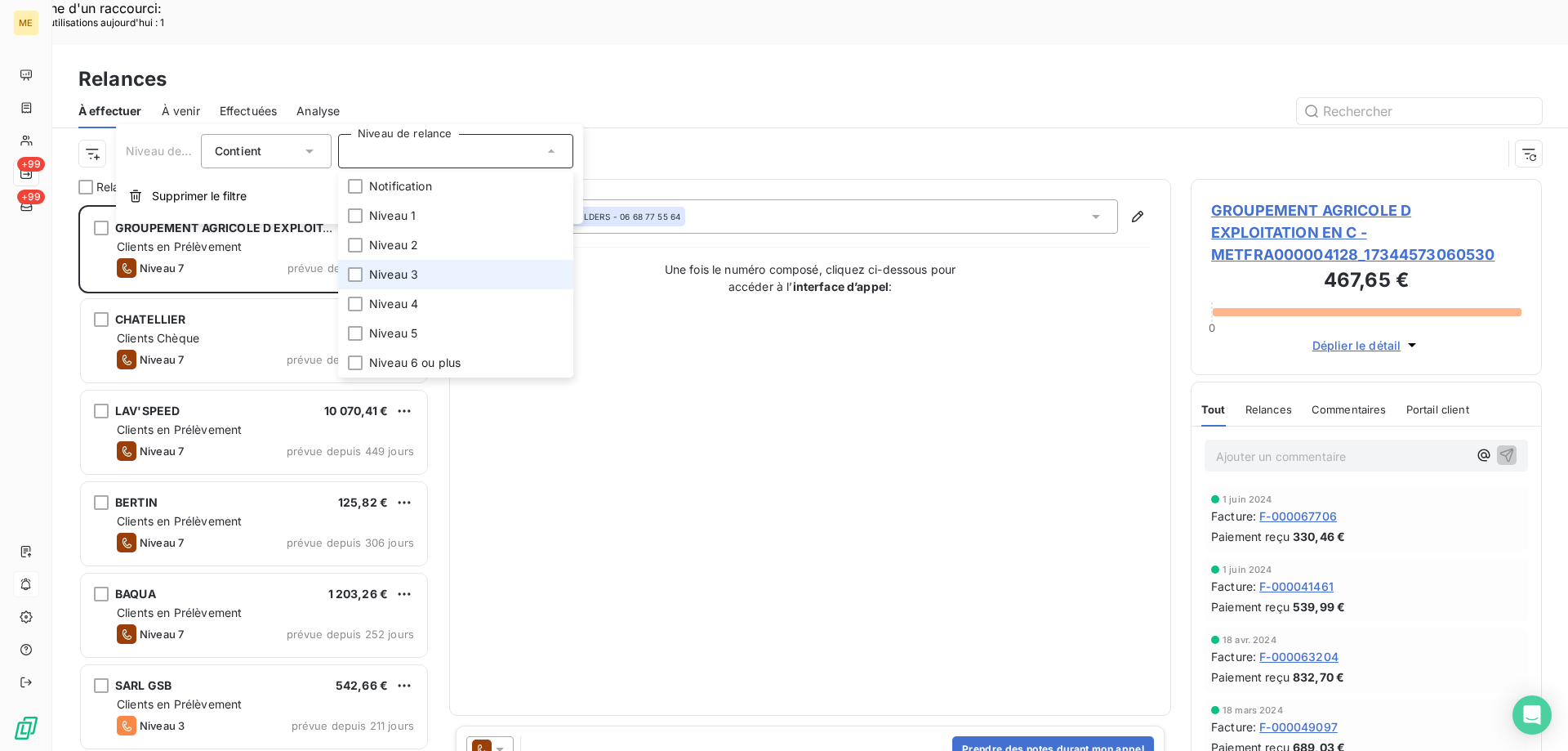
click at [394, 264] on li "Niveau 3" at bounding box center [456, 274] width 235 height 30
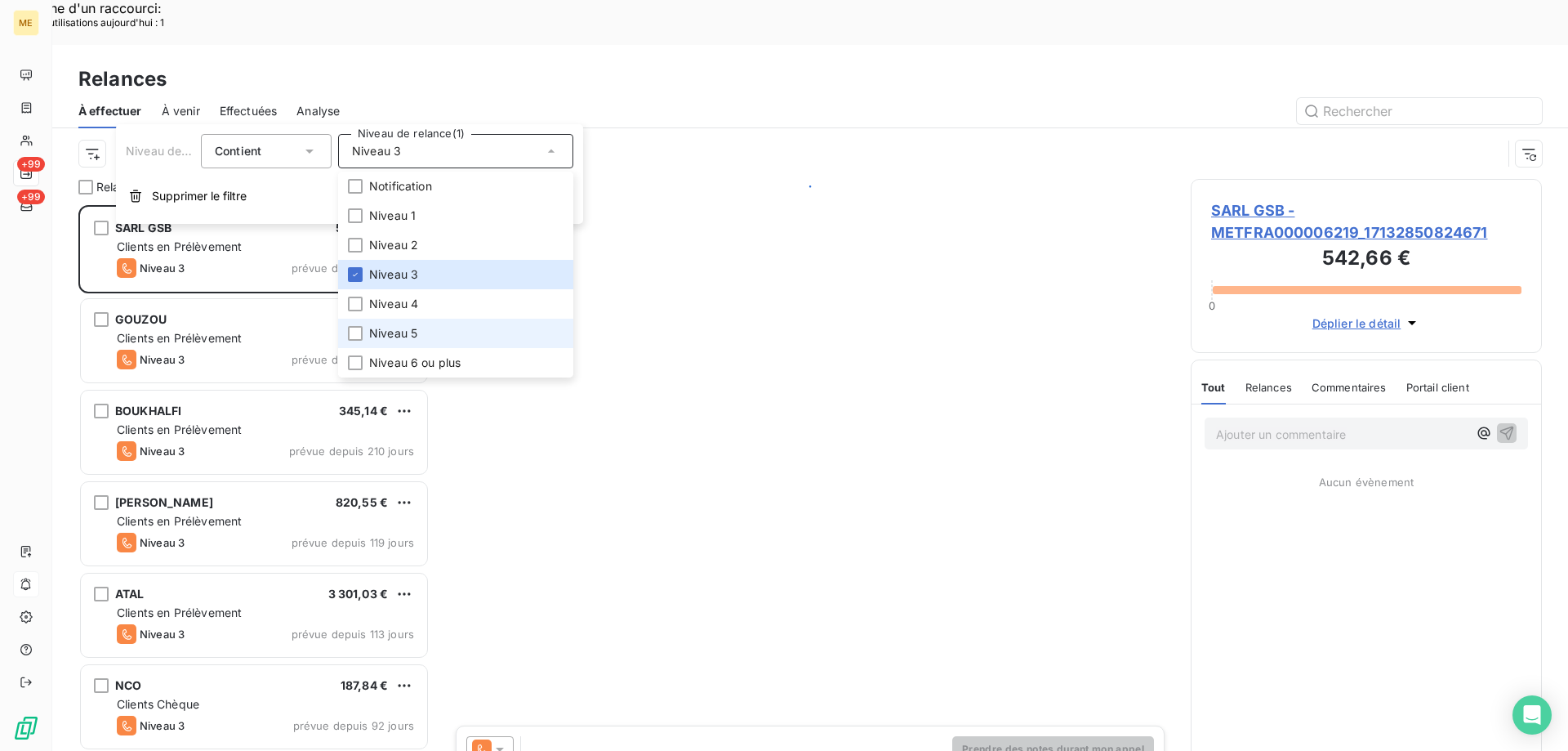
scroll to position [578, 339]
click at [379, 335] on span "Niveau 5" at bounding box center [393, 333] width 49 height 16
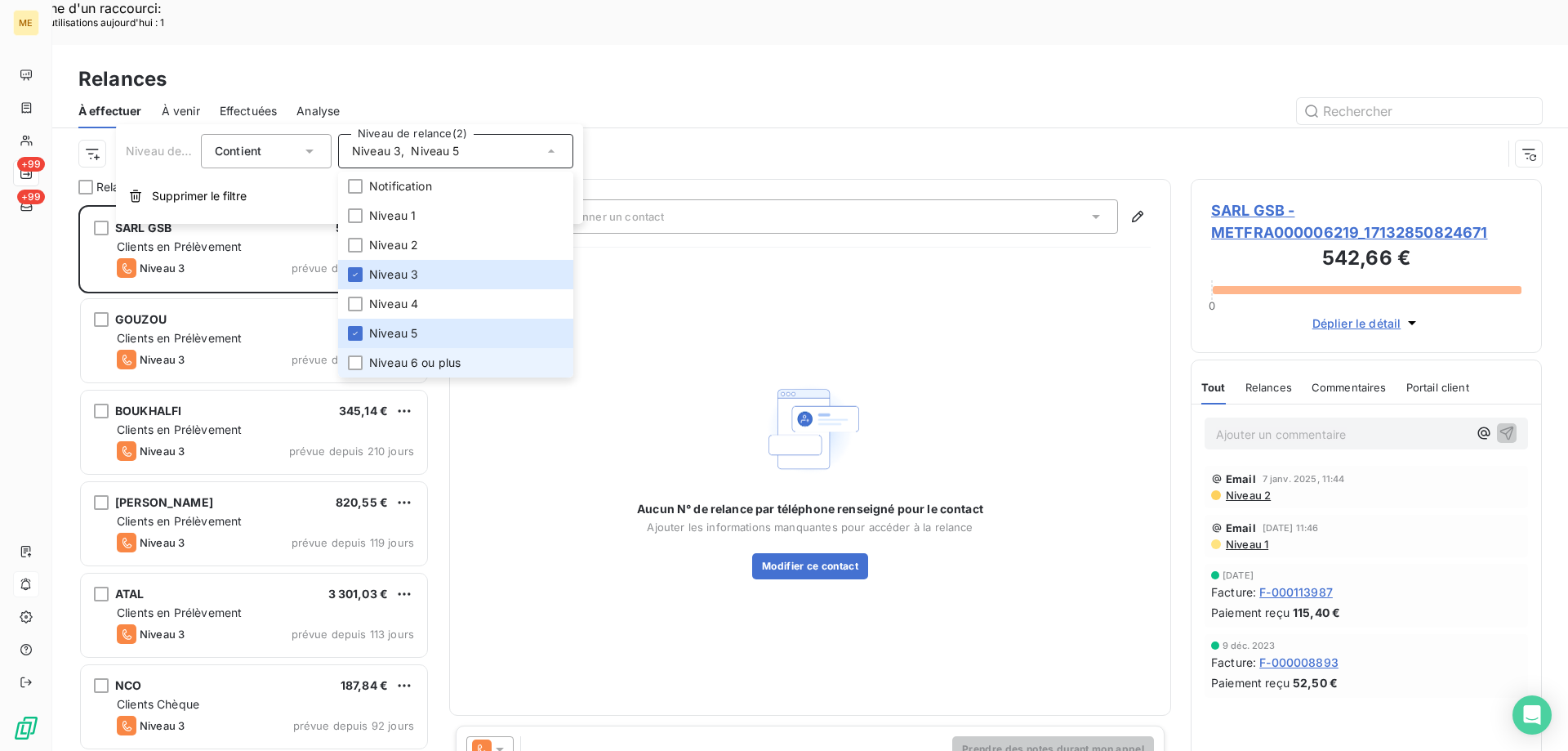
click at [374, 363] on span "Niveau 6 ou plus" at bounding box center [415, 362] width 92 height 16
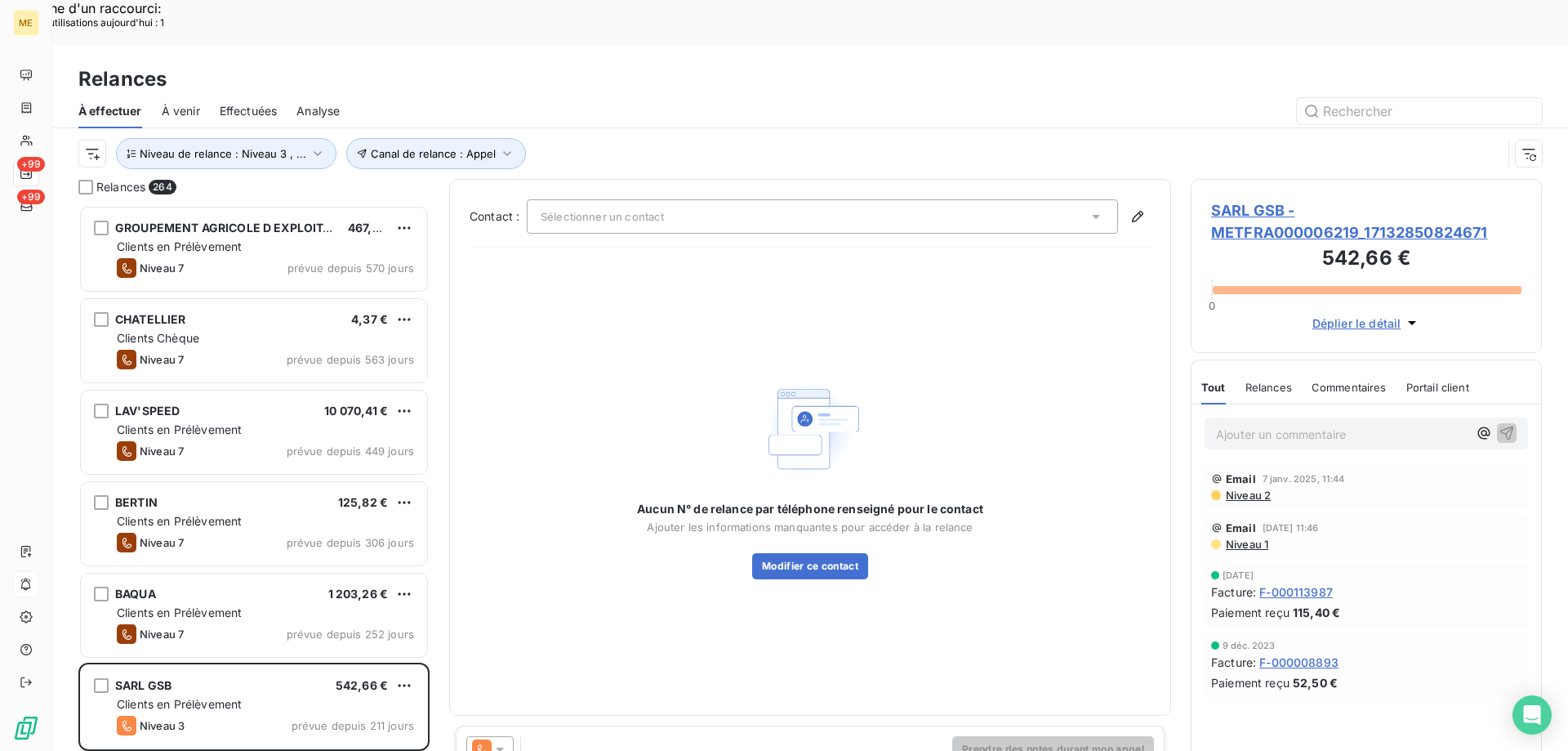
click at [613, 129] on div "Canal de relance : Appel Niveau de relance : Niveau 3 , ..." at bounding box center [810, 153] width 1464 height 51
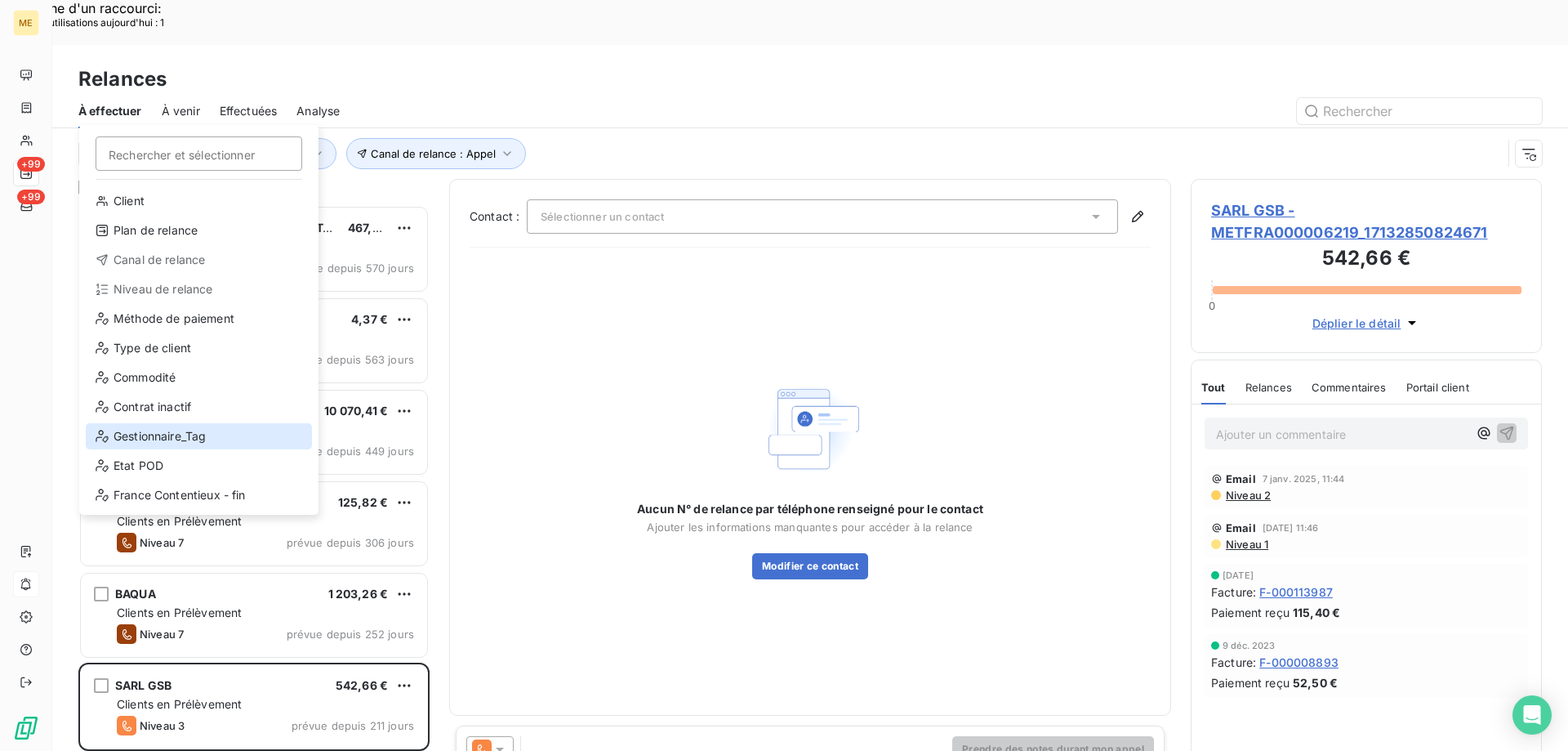
click at [209, 436] on div "Gestionnaire_Tag" at bounding box center [198, 436] width 226 height 26
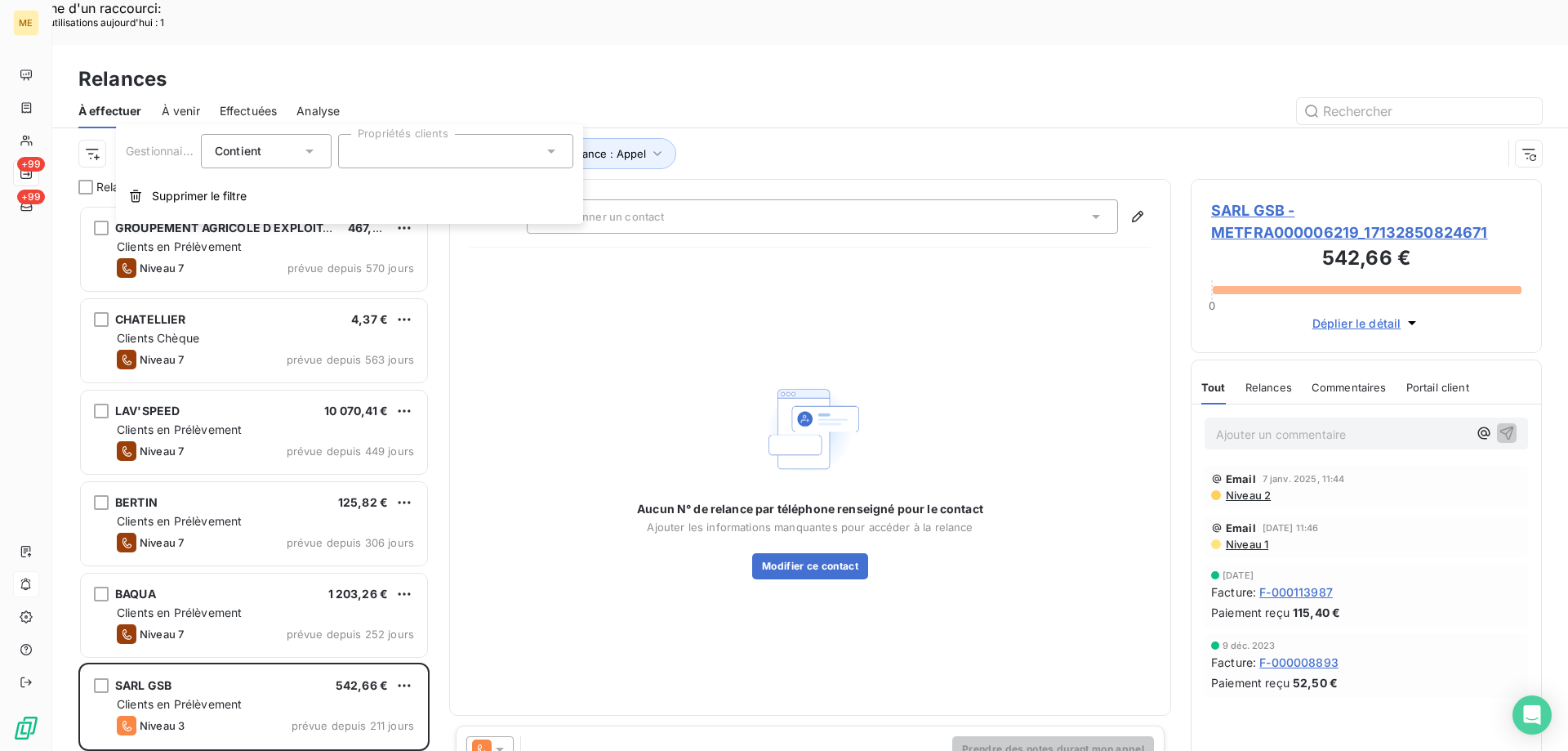
click at [504, 174] on div "Gestionnaire_Tag Contient is Propriétés clients Supprimer le filtre" at bounding box center [350, 173] width 467 height 100
click at [521, 164] on div at bounding box center [456, 152] width 235 height 34
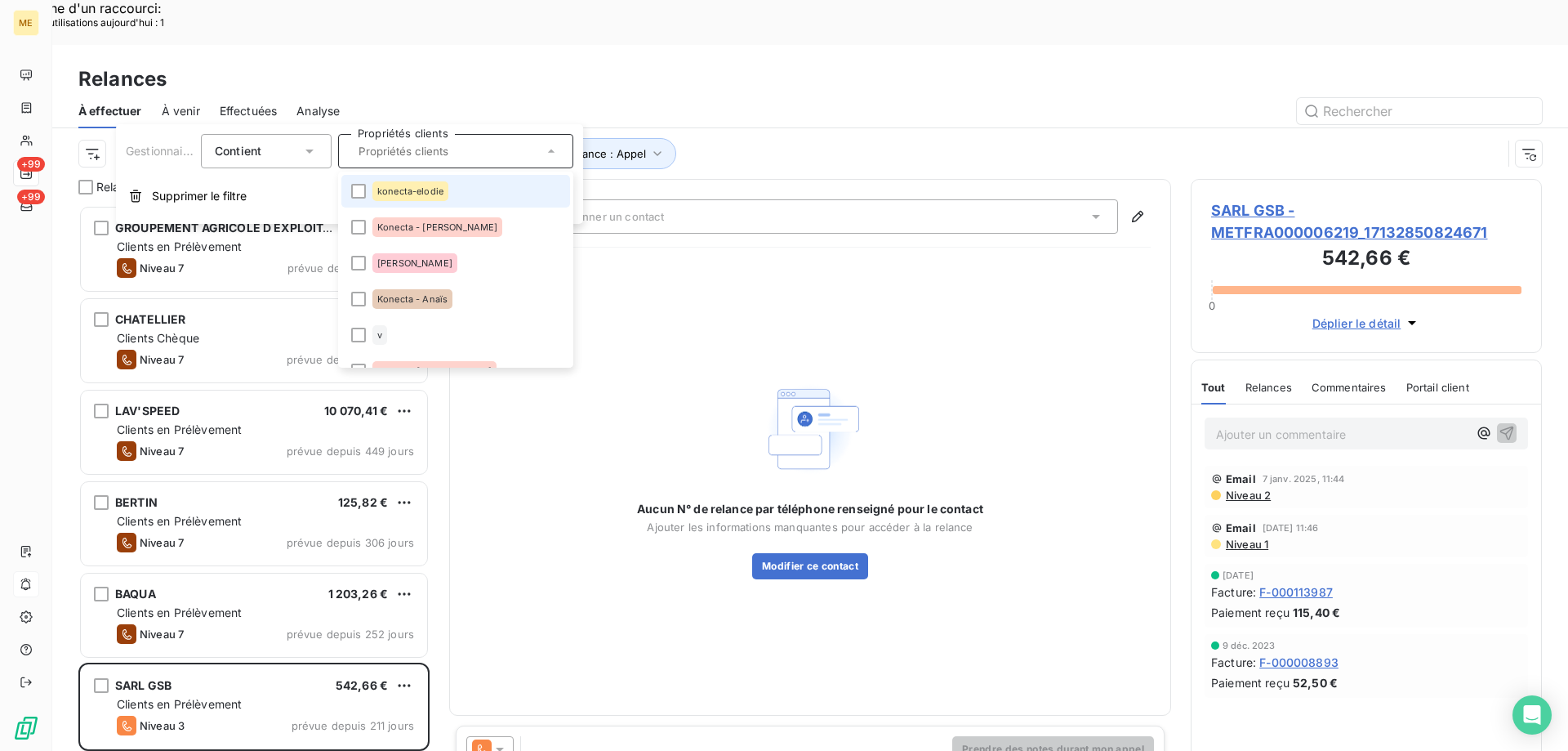
click at [496, 199] on li "konecta-elodie" at bounding box center [456, 191] width 229 height 32
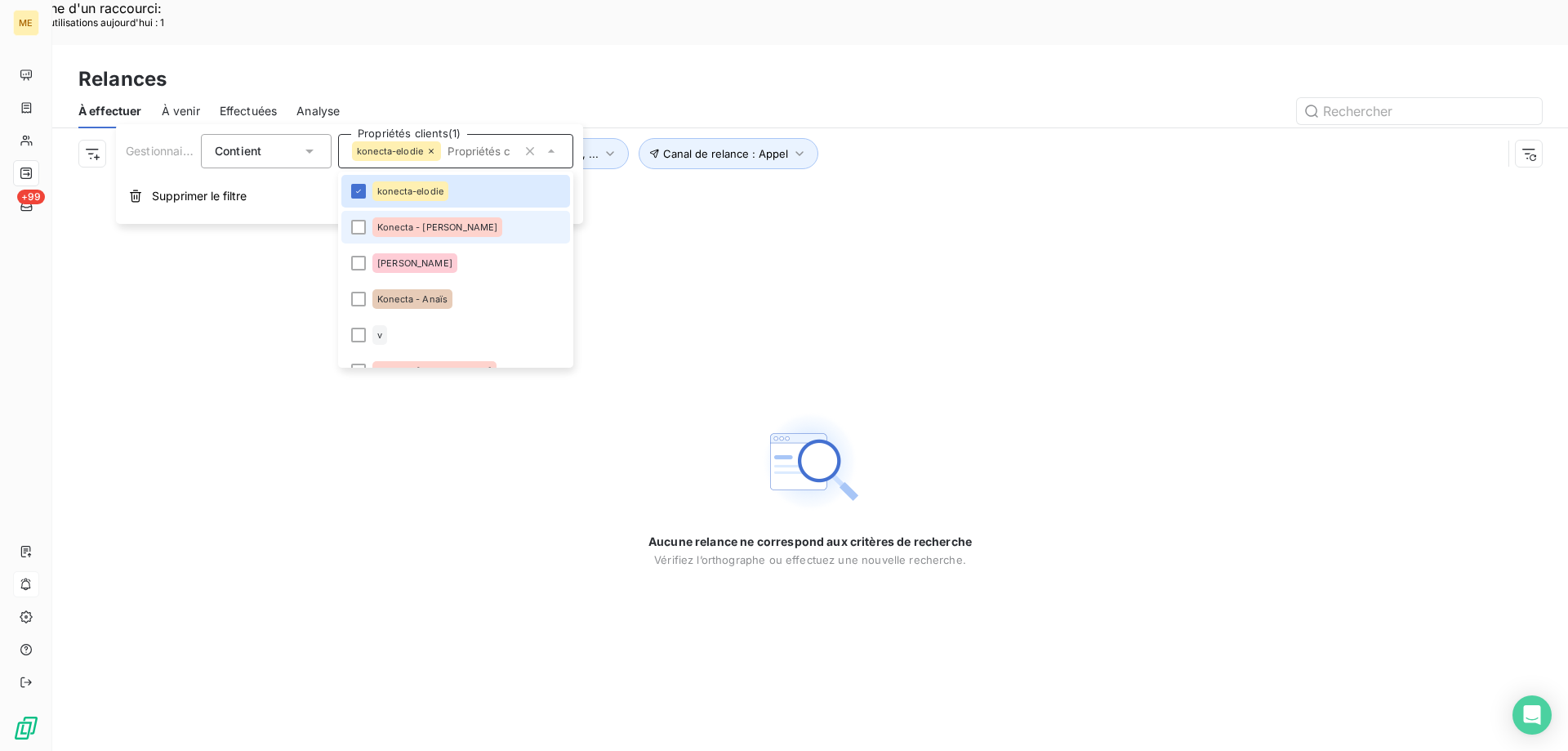
click at [459, 220] on li "Konecta - Cindy" at bounding box center [456, 227] width 229 height 32
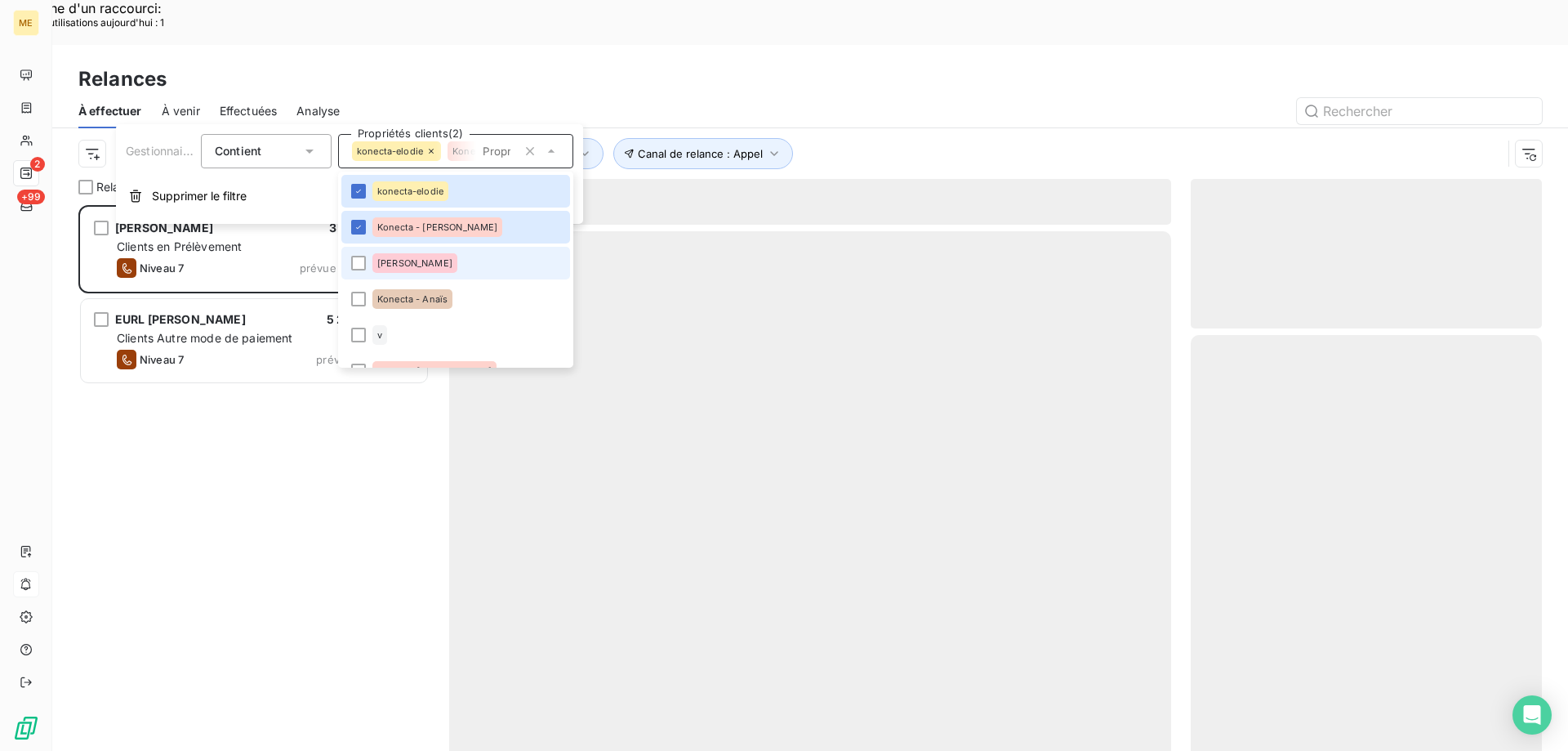
scroll to position [578, 339]
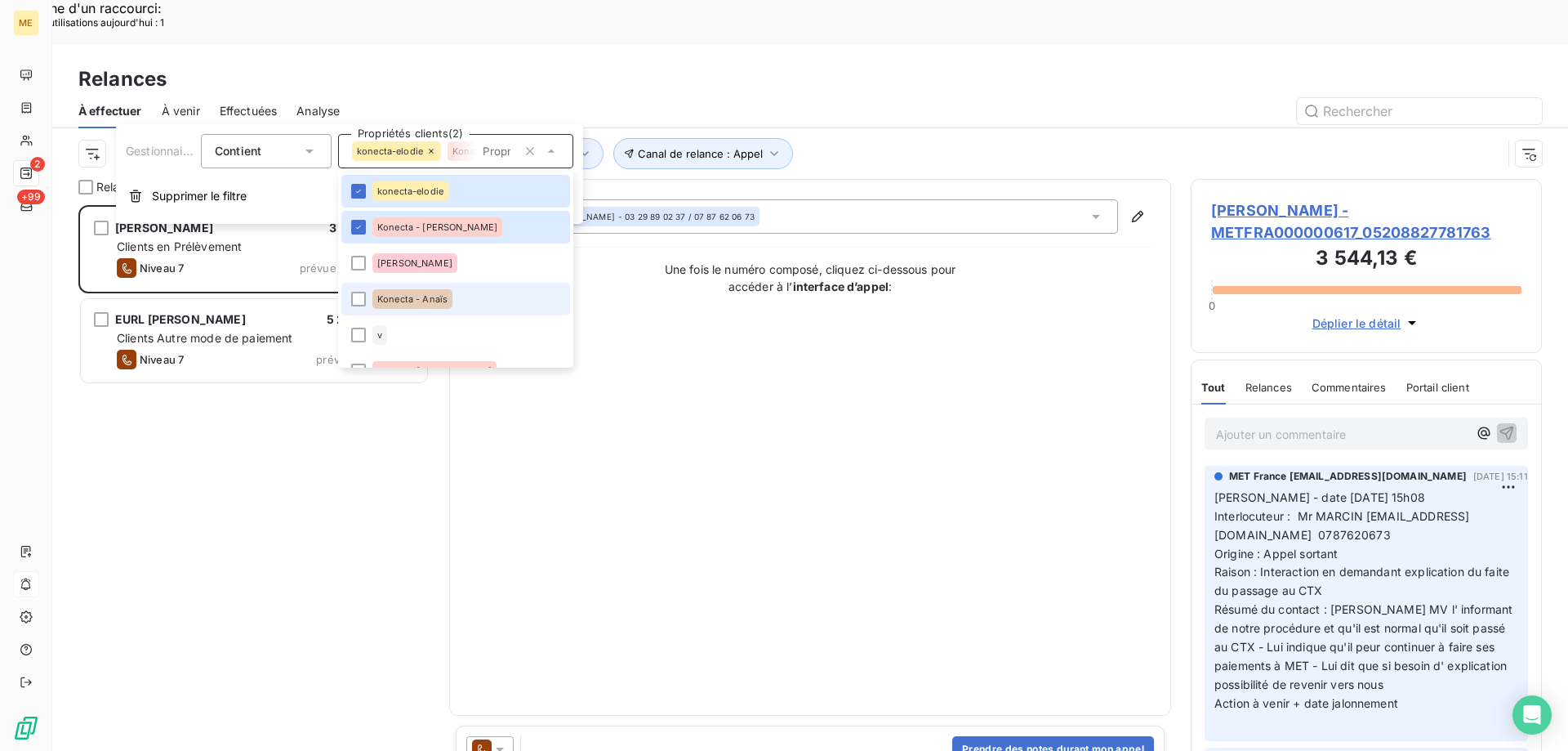
click at [430, 294] on span "Konecta - Anaïs" at bounding box center [413, 299] width 71 height 10
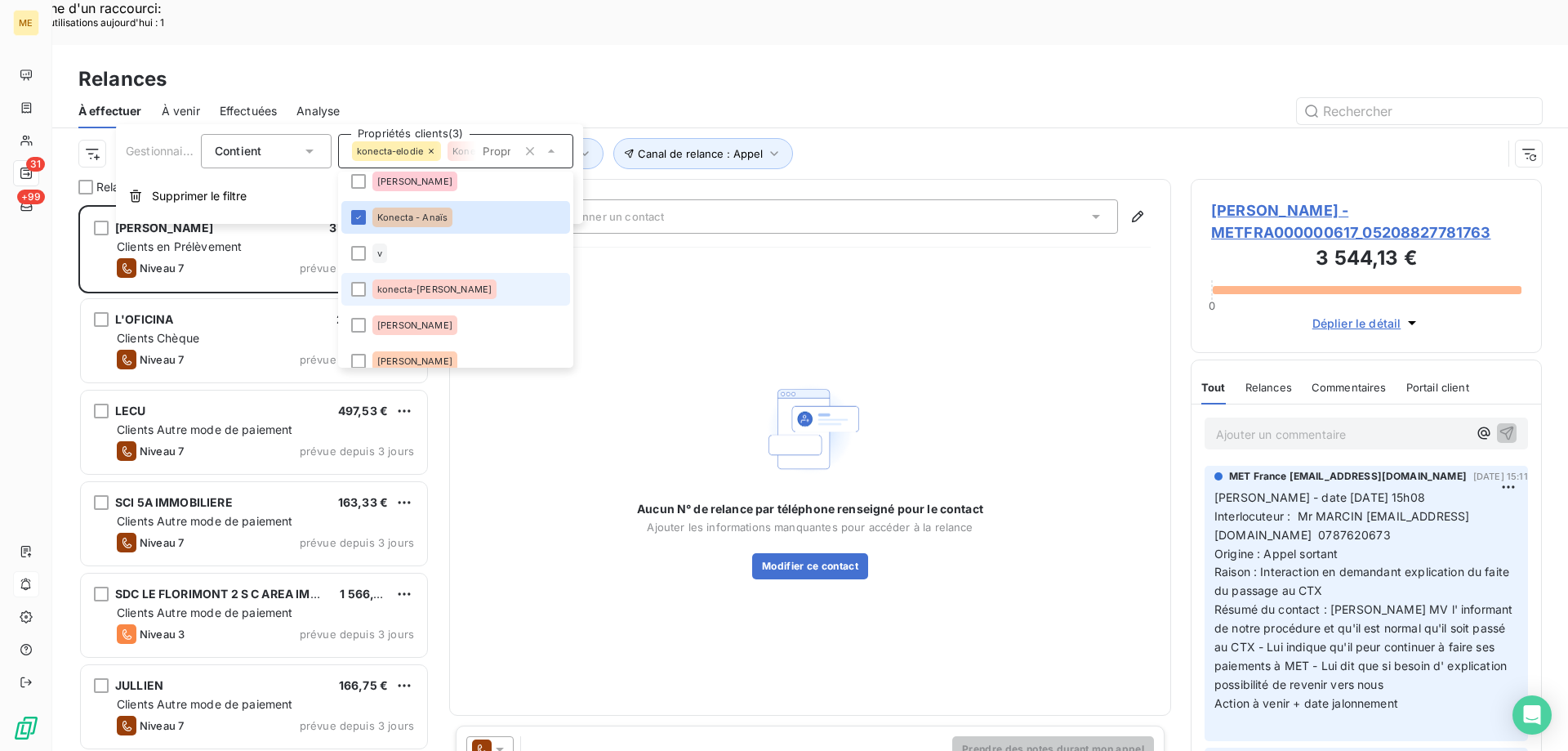
click at [418, 290] on span "konecta-valérie" at bounding box center [435, 289] width 114 height 10
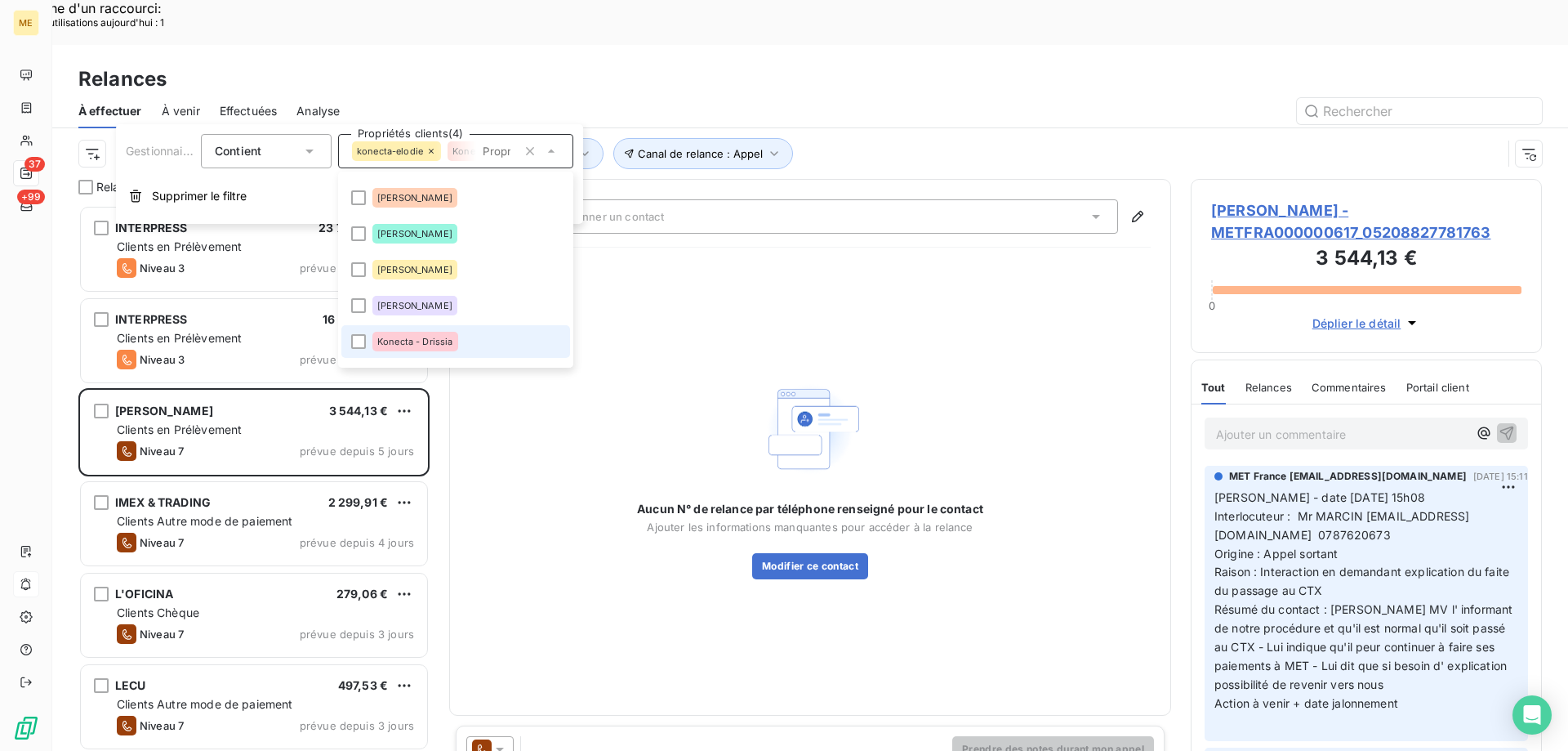
click at [390, 338] on span "Konecta - Drissia" at bounding box center [416, 341] width 76 height 10
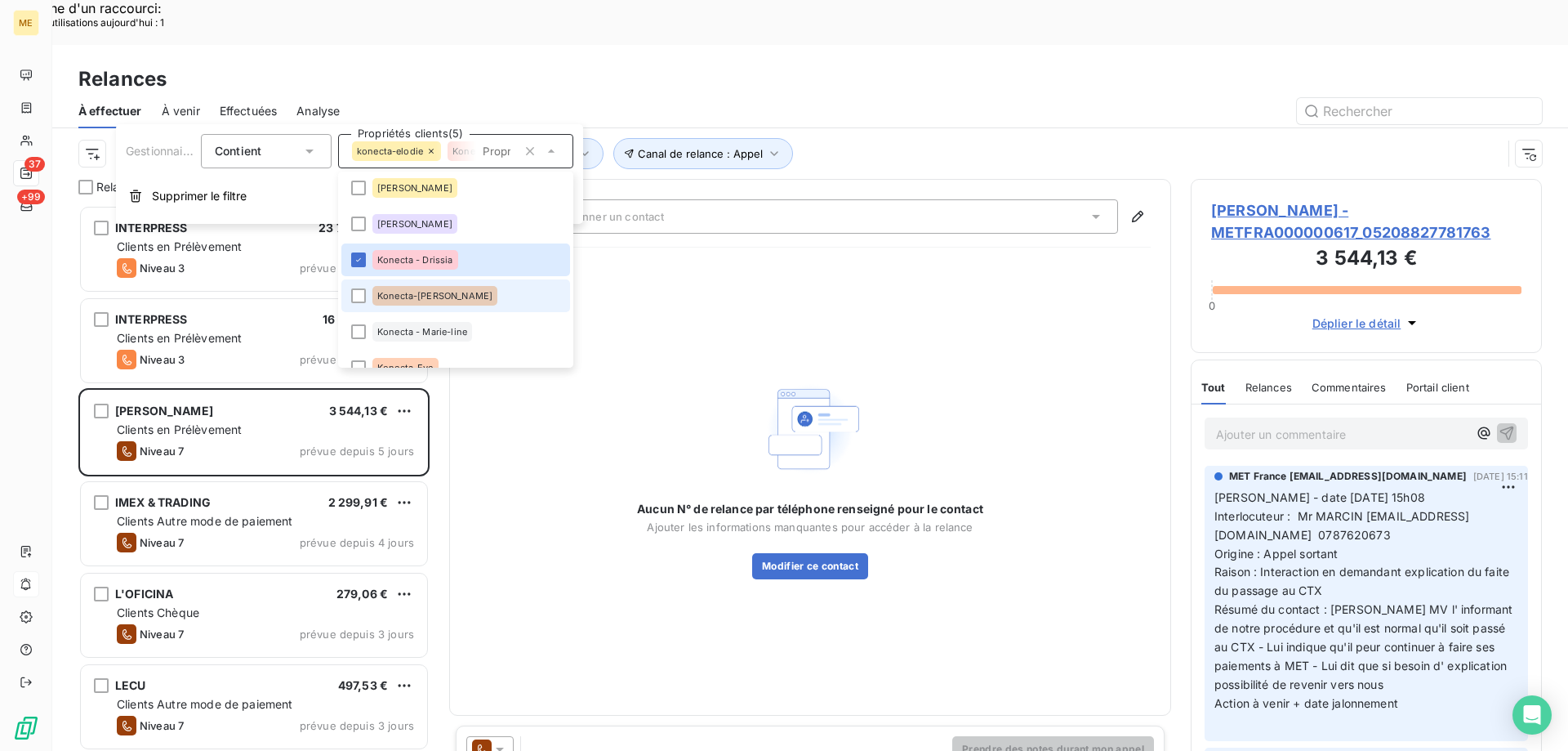
click at [409, 287] on div "Konecta-Laurine" at bounding box center [435, 295] width 125 height 20
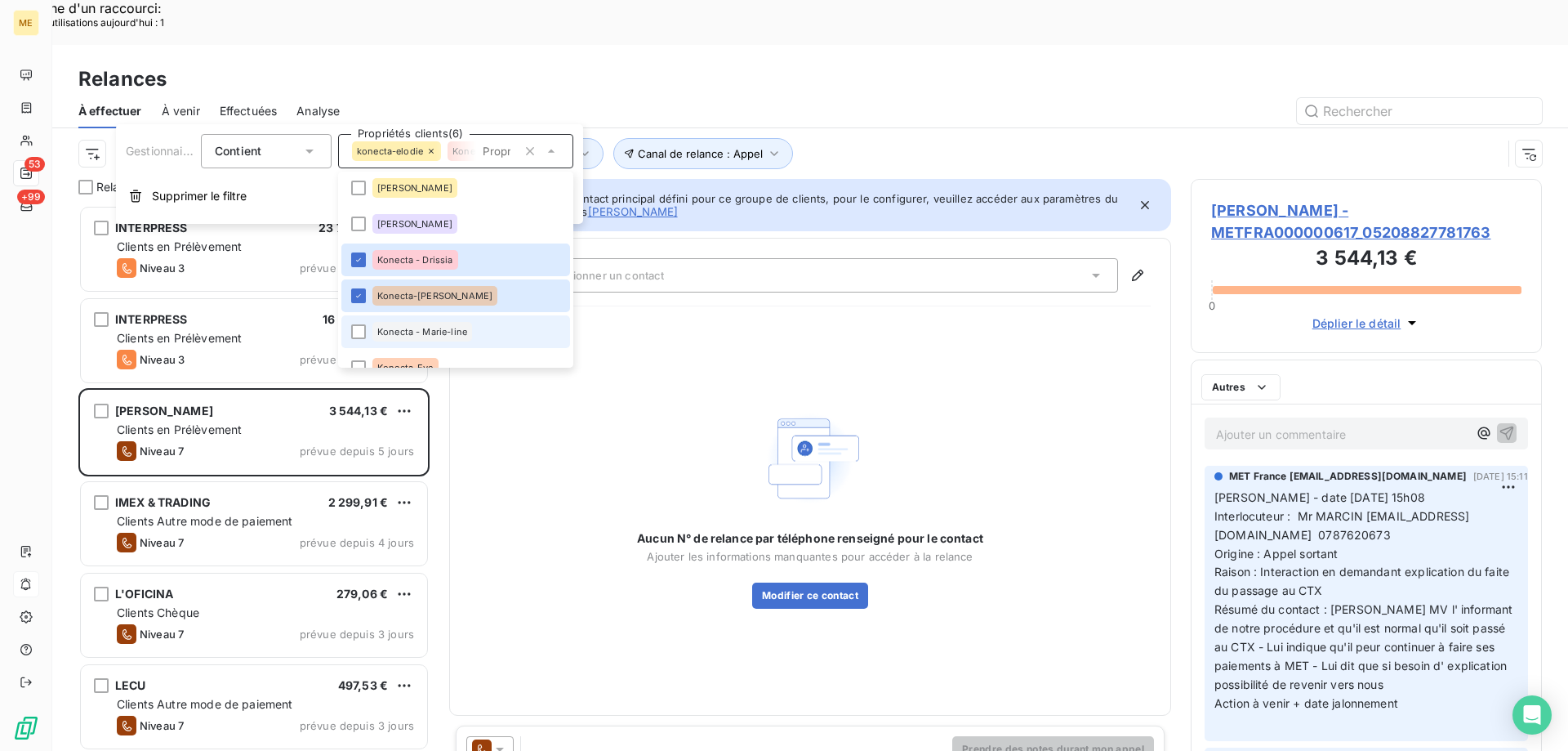
click at [404, 333] on span "Konecta - Marie-line" at bounding box center [422, 332] width 90 height 10
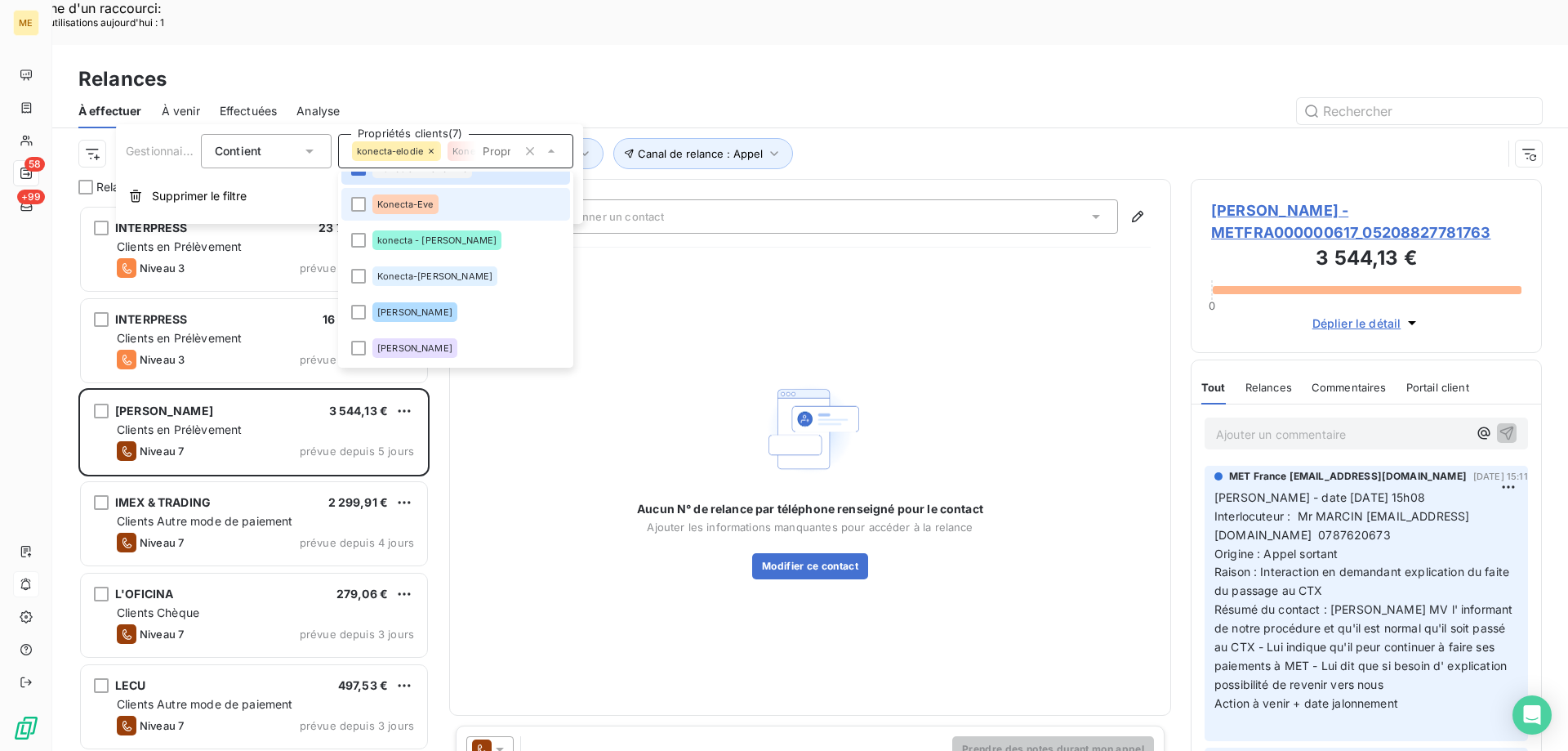
click at [442, 213] on li "Konecta-Eve" at bounding box center [456, 204] width 229 height 32
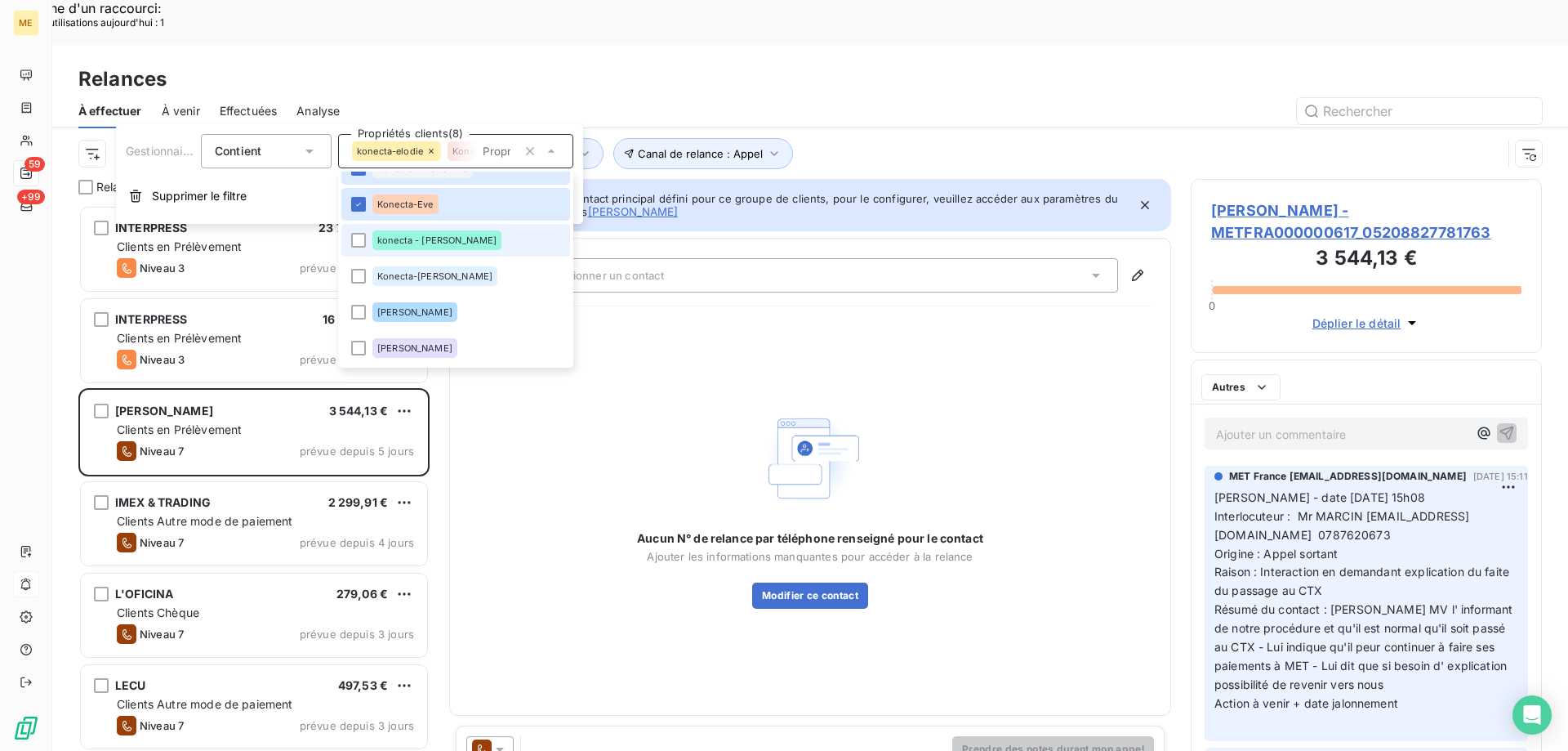
click at [426, 235] on div "konecta - lisa" at bounding box center [437, 240] width 129 height 20
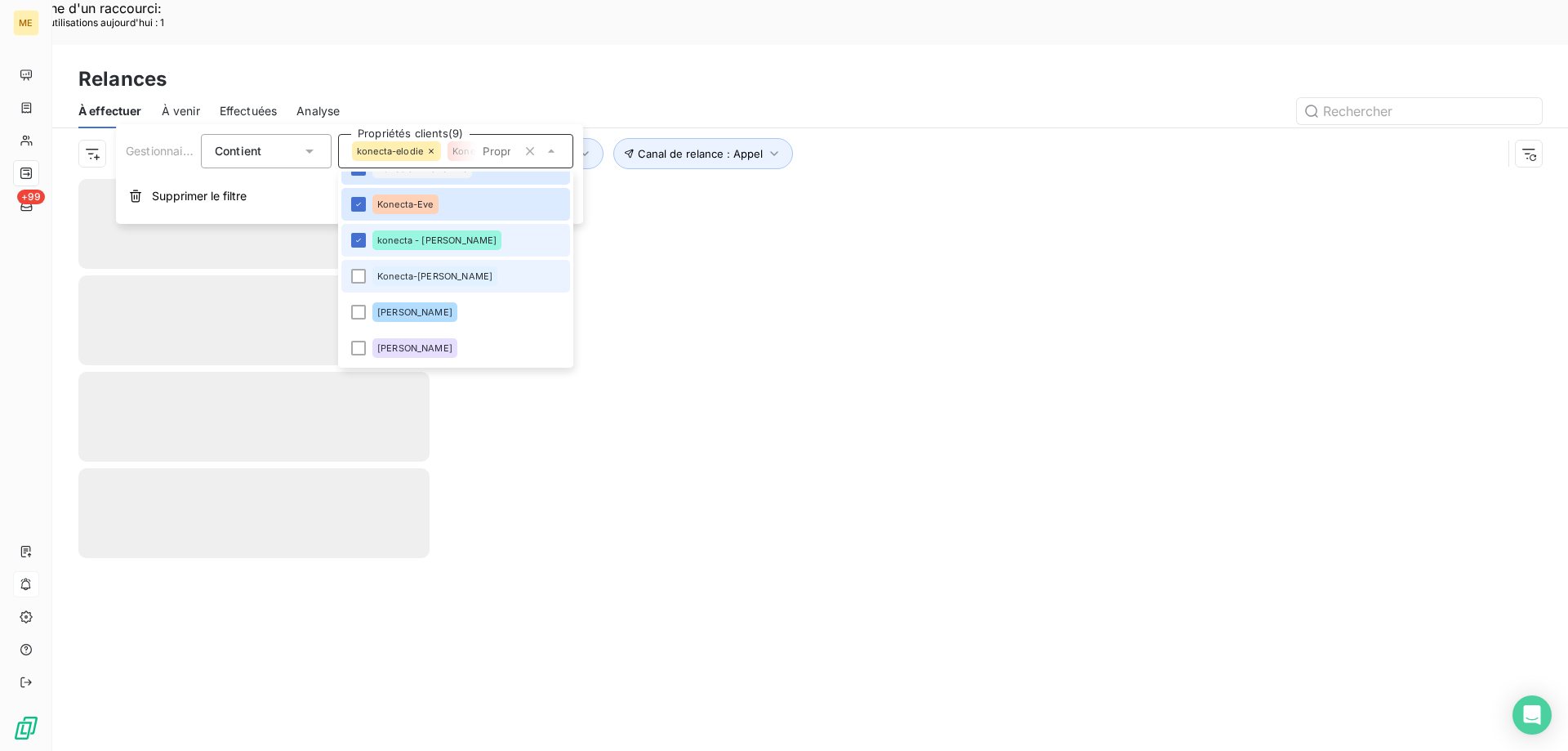
click at [408, 272] on span "Konecta-Sylvain" at bounding box center [435, 276] width 115 height 10
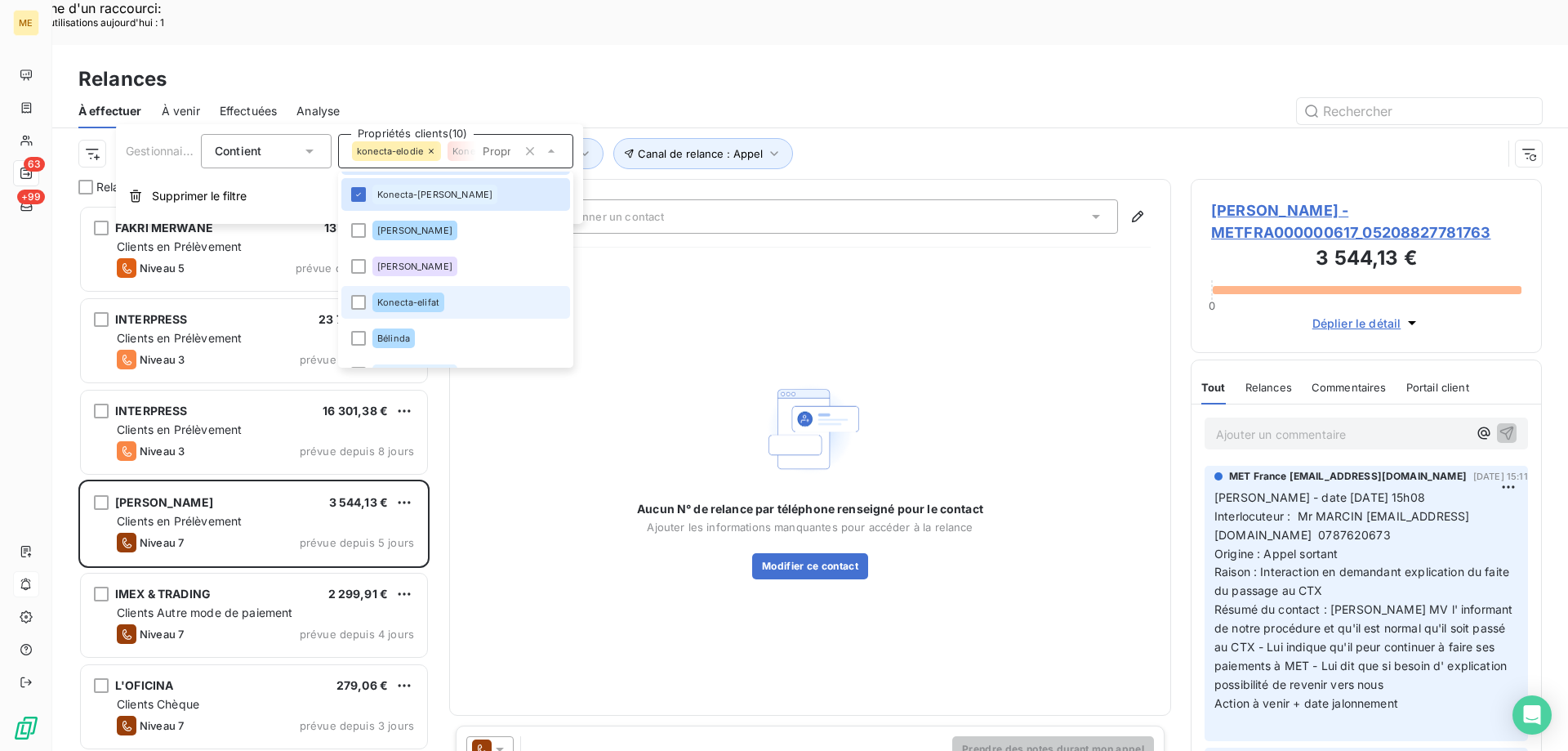
click at [398, 298] on span "Konecta-elifat" at bounding box center [408, 302] width 62 height 10
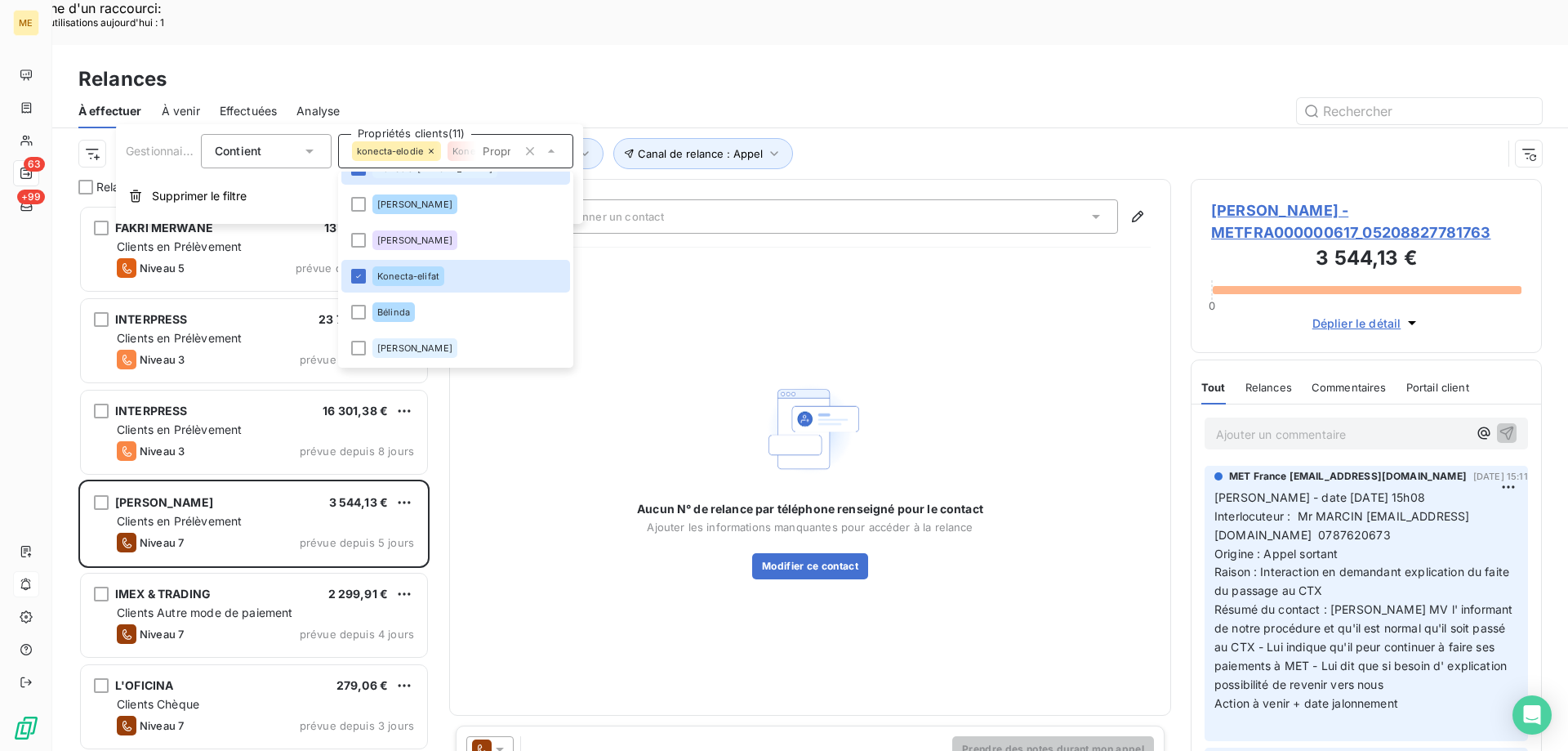
click at [786, 65] on div "Relances" at bounding box center [810, 79] width 1517 height 30
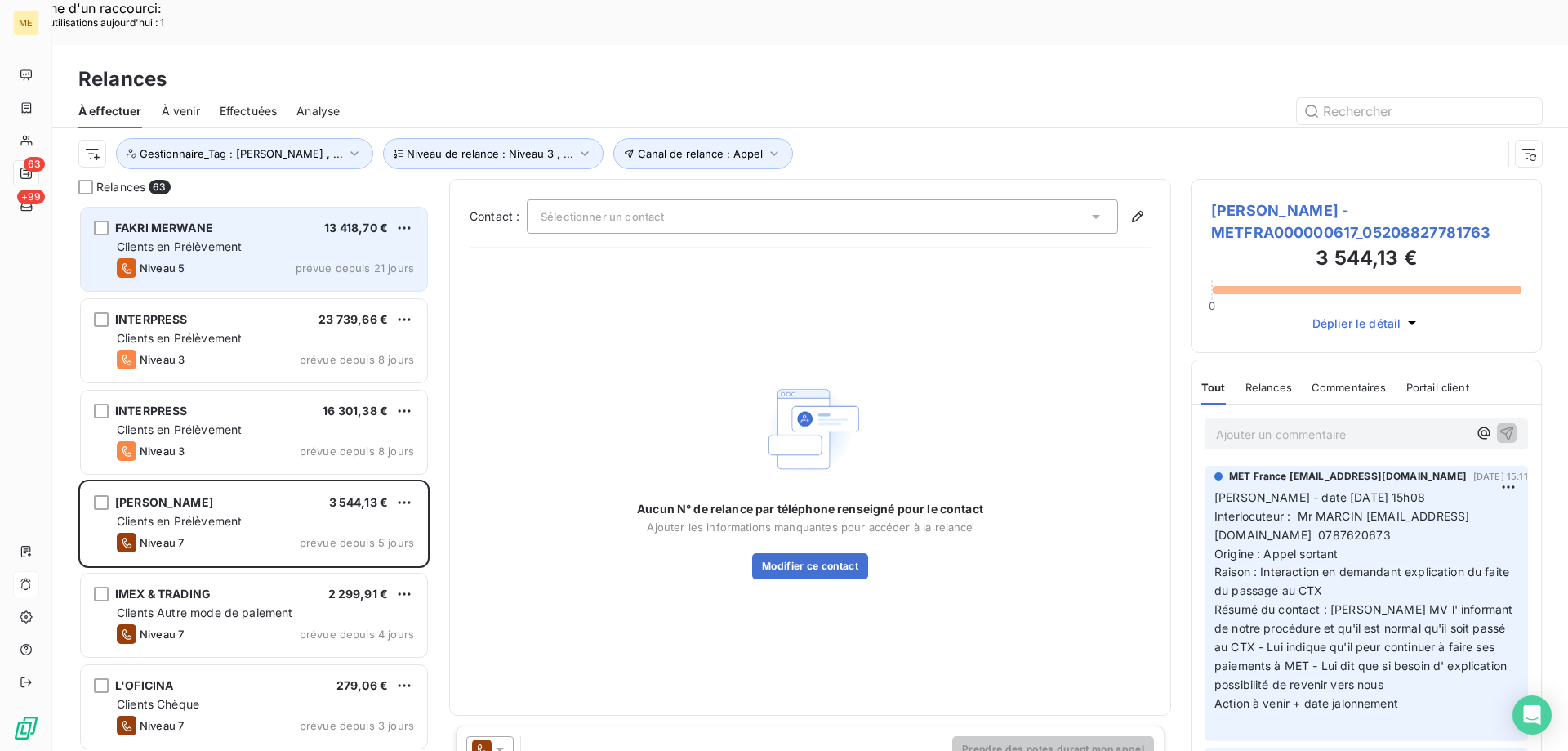
click at [316, 261] on span "prévue depuis 21 jours" at bounding box center [355, 268] width 118 height 13
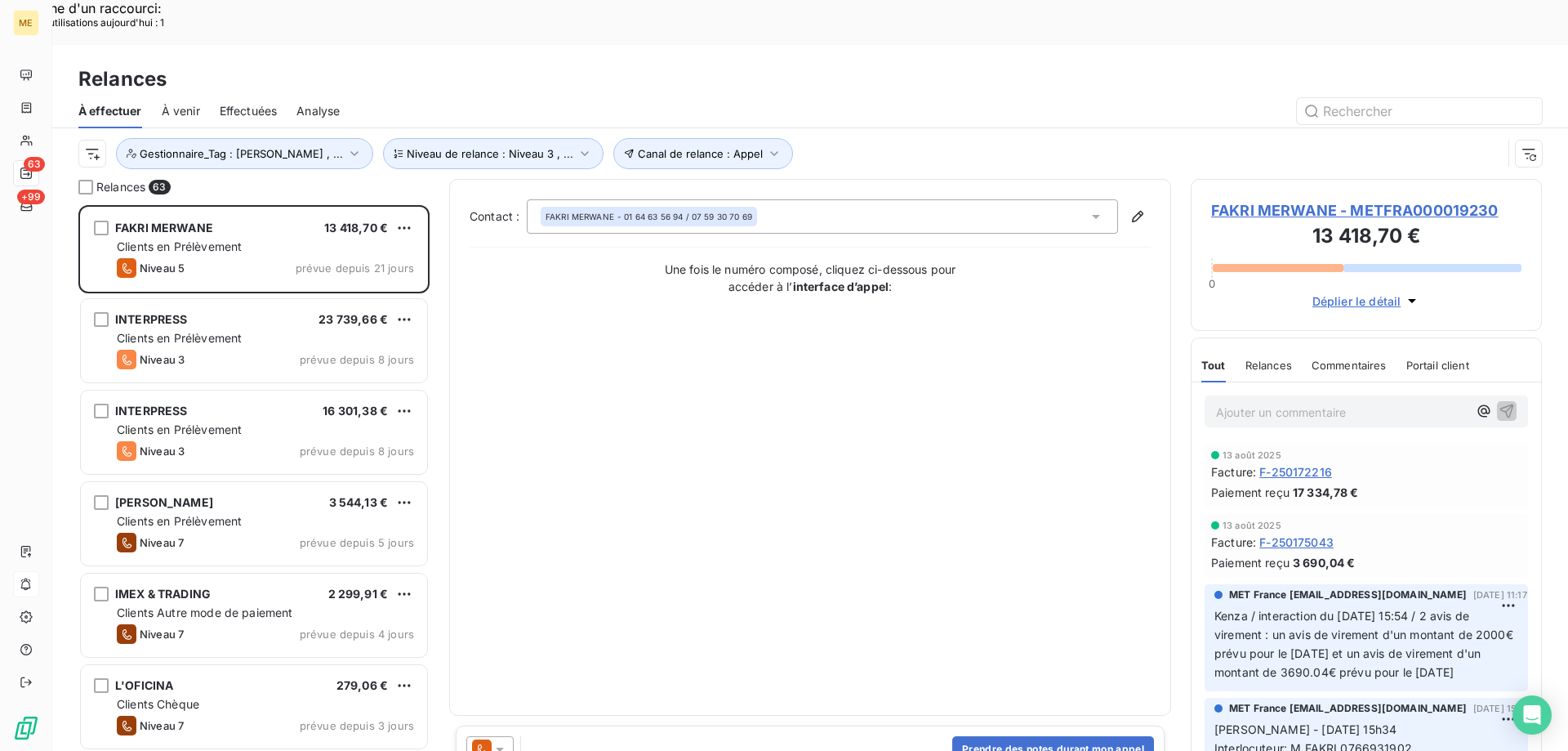
click at [1312, 199] on span "FAKRI MERWANE - METFRA000019230" at bounding box center [1367, 210] width 311 height 22
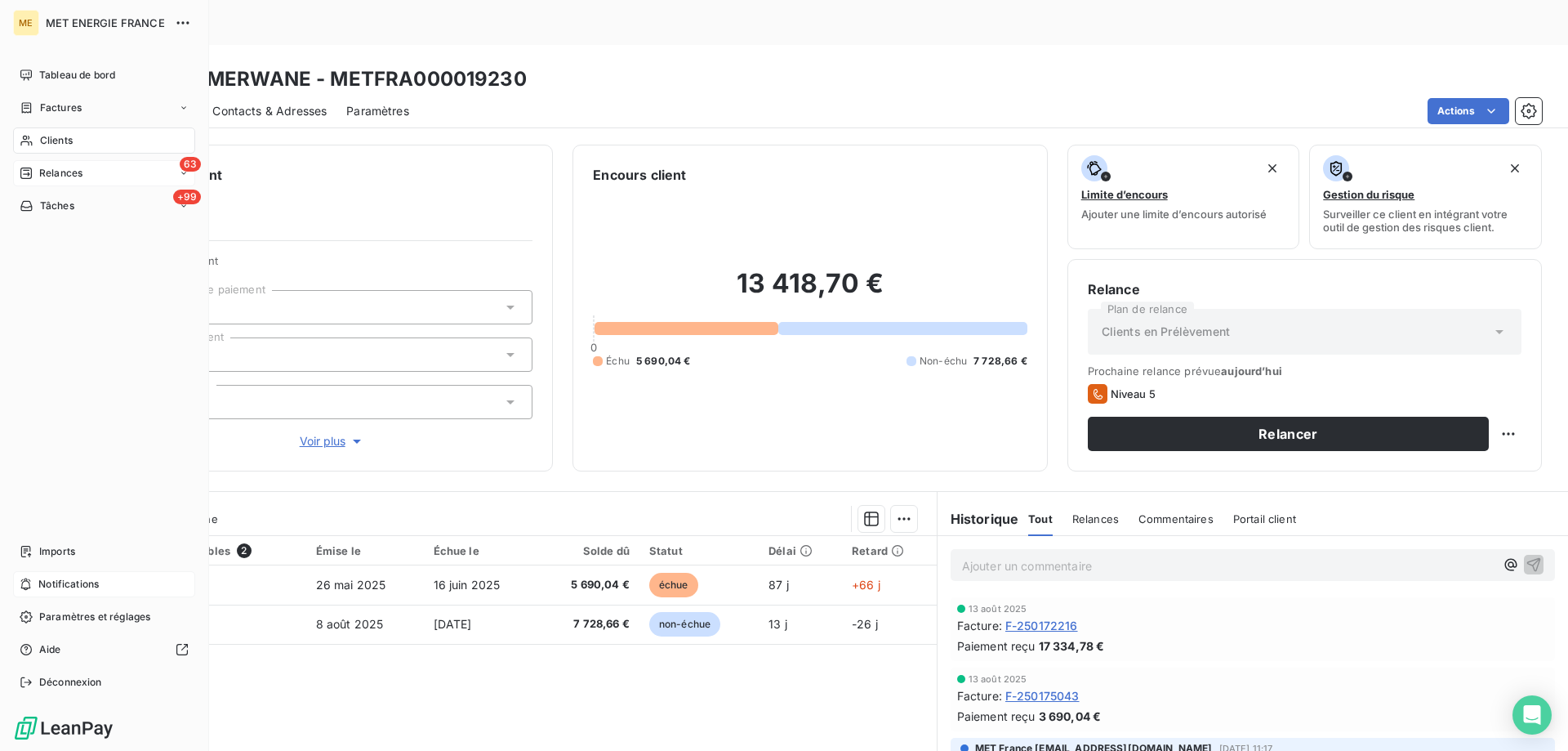
click at [37, 174] on div "Relances" at bounding box center [51, 173] width 63 height 14
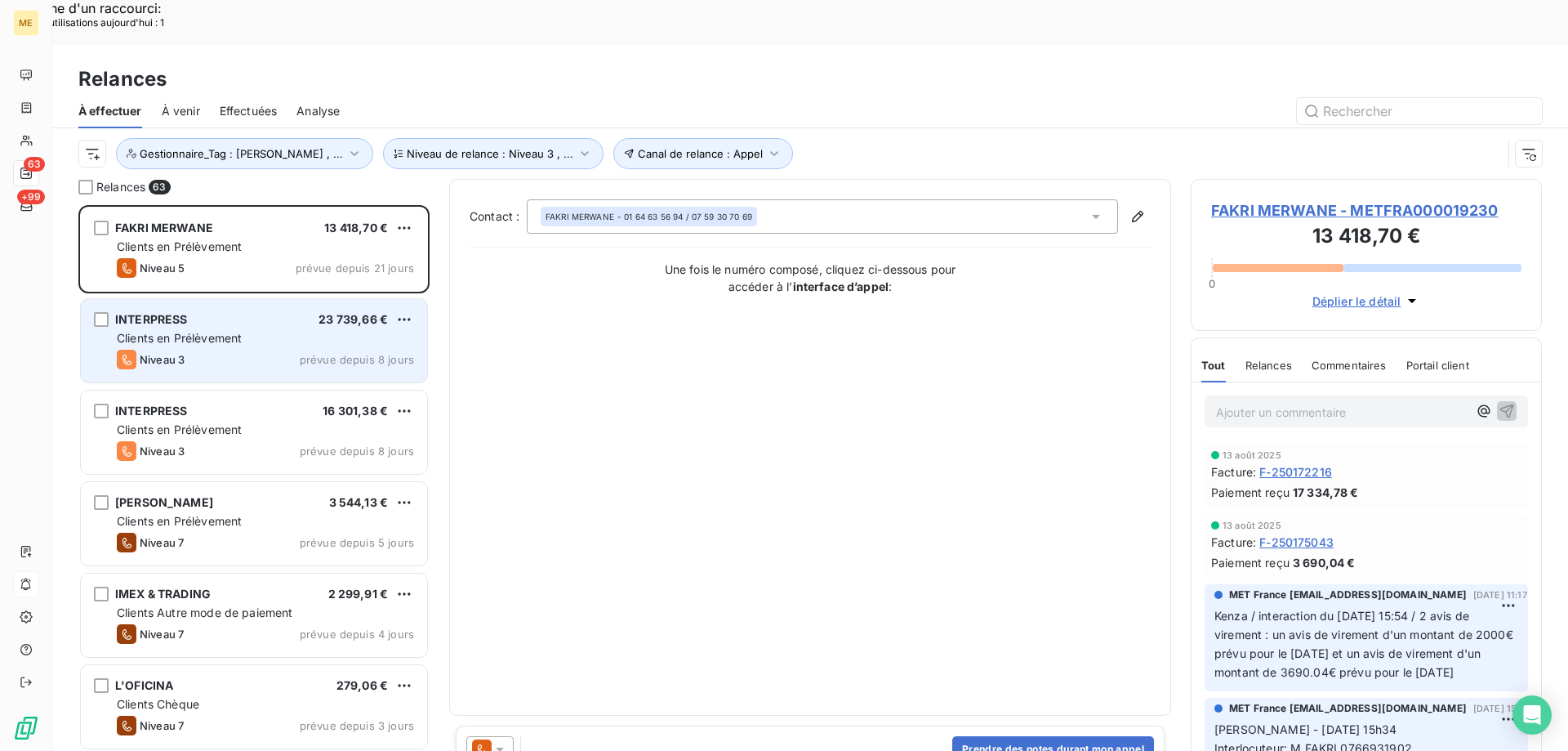
scroll to position [578, 339]
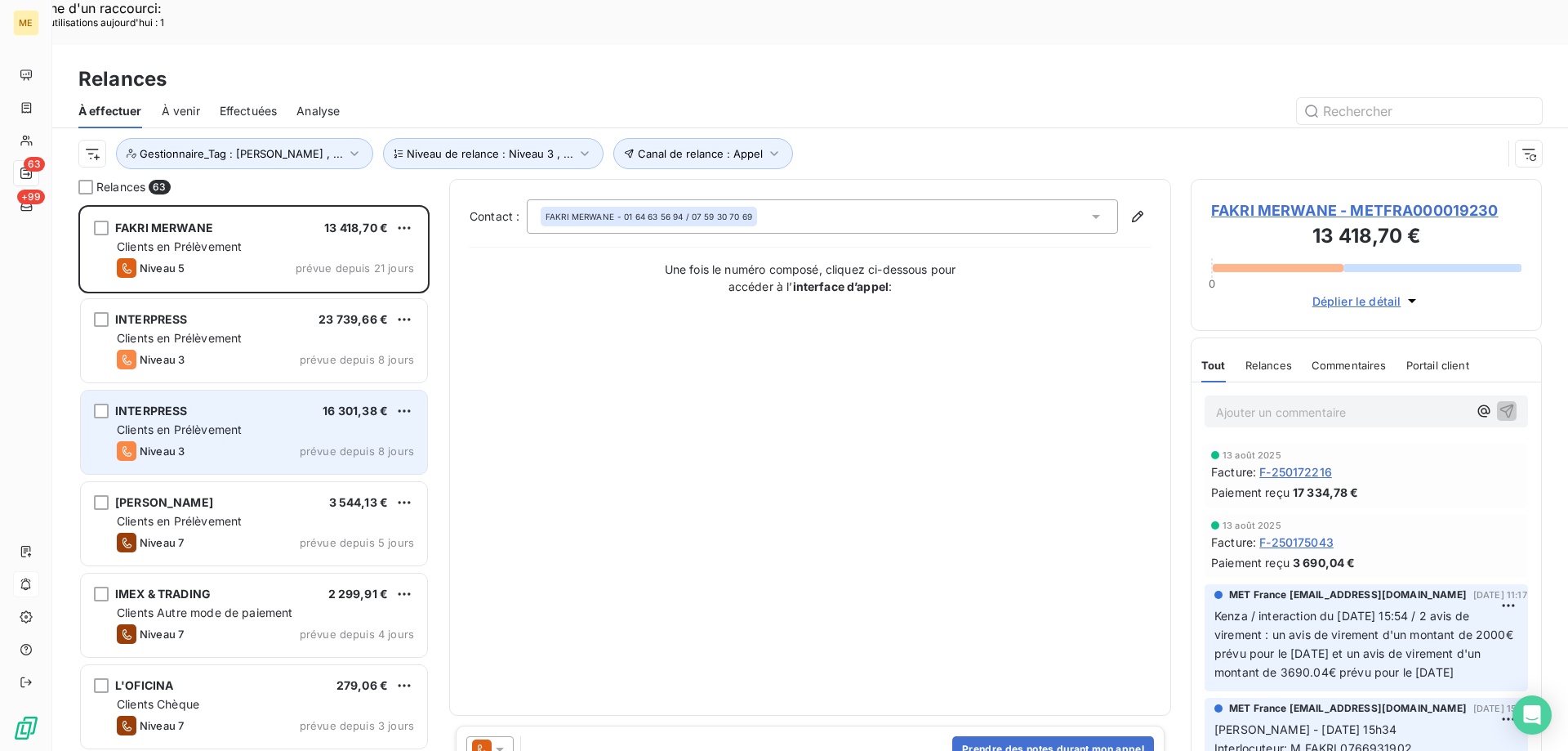
click at [214, 441] on div "Niveau 3 prévue depuis 8 jours" at bounding box center [266, 451] width 297 height 20
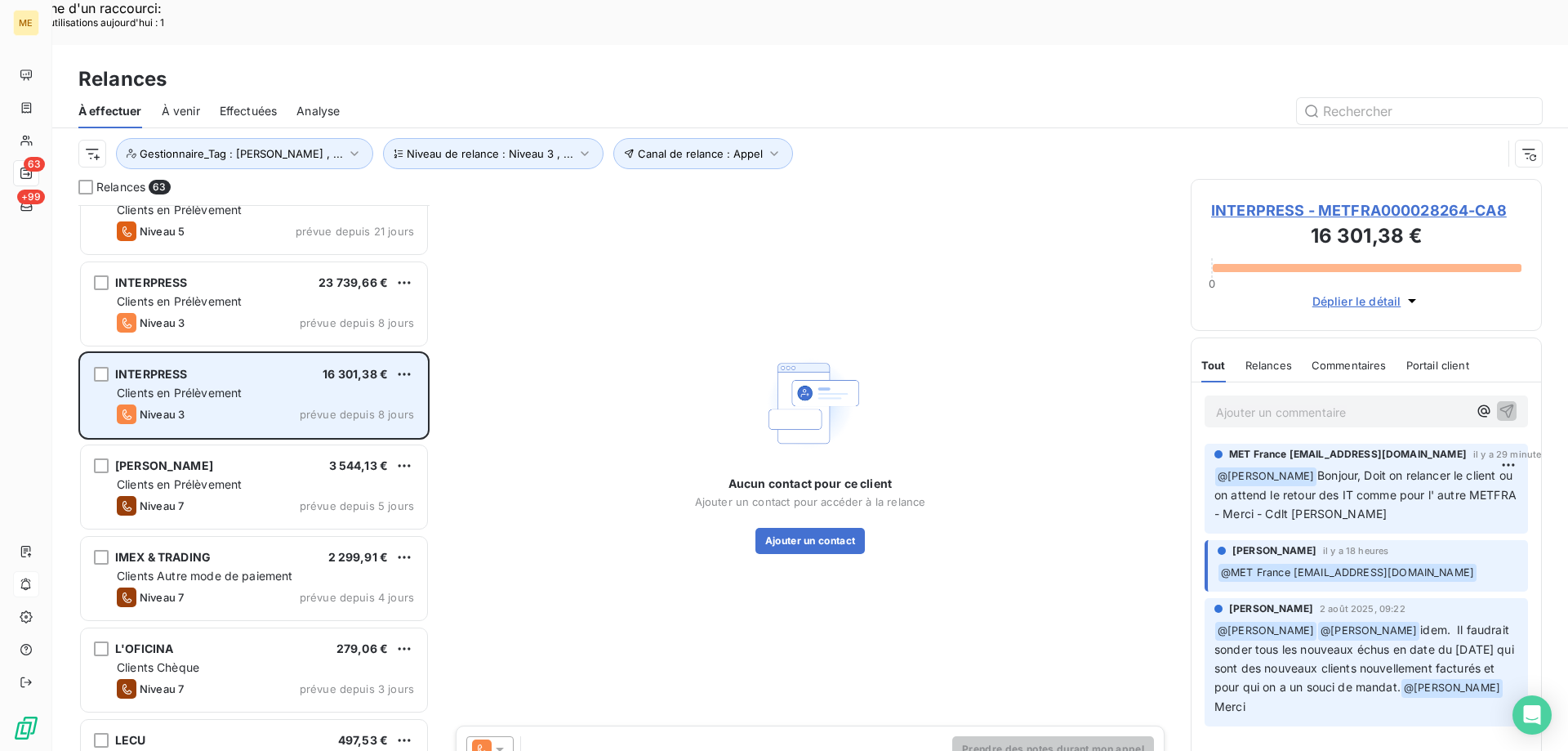
scroll to position [83, 0]
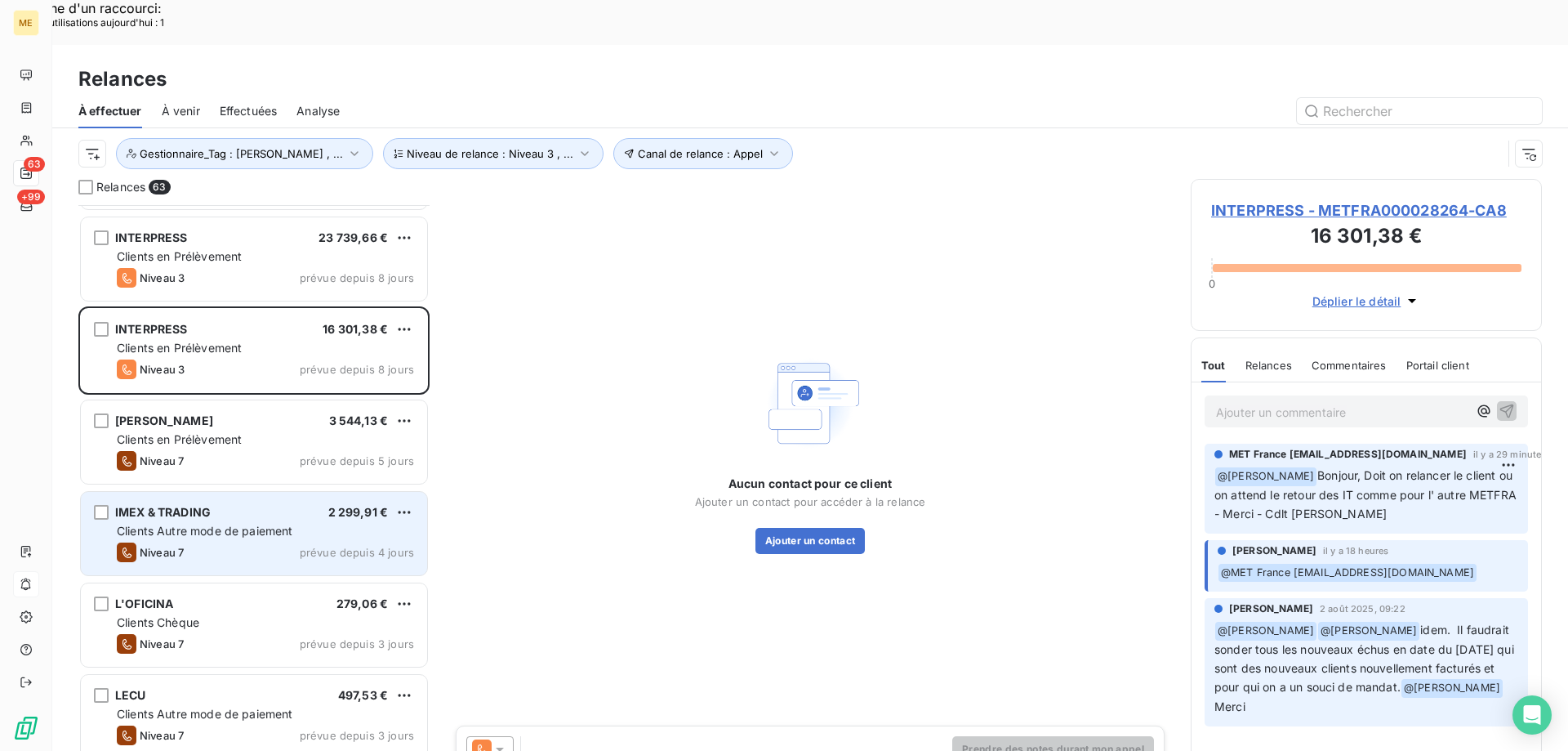
click at [221, 522] on div "Clients Autre mode de paiement" at bounding box center [266, 530] width 297 height 16
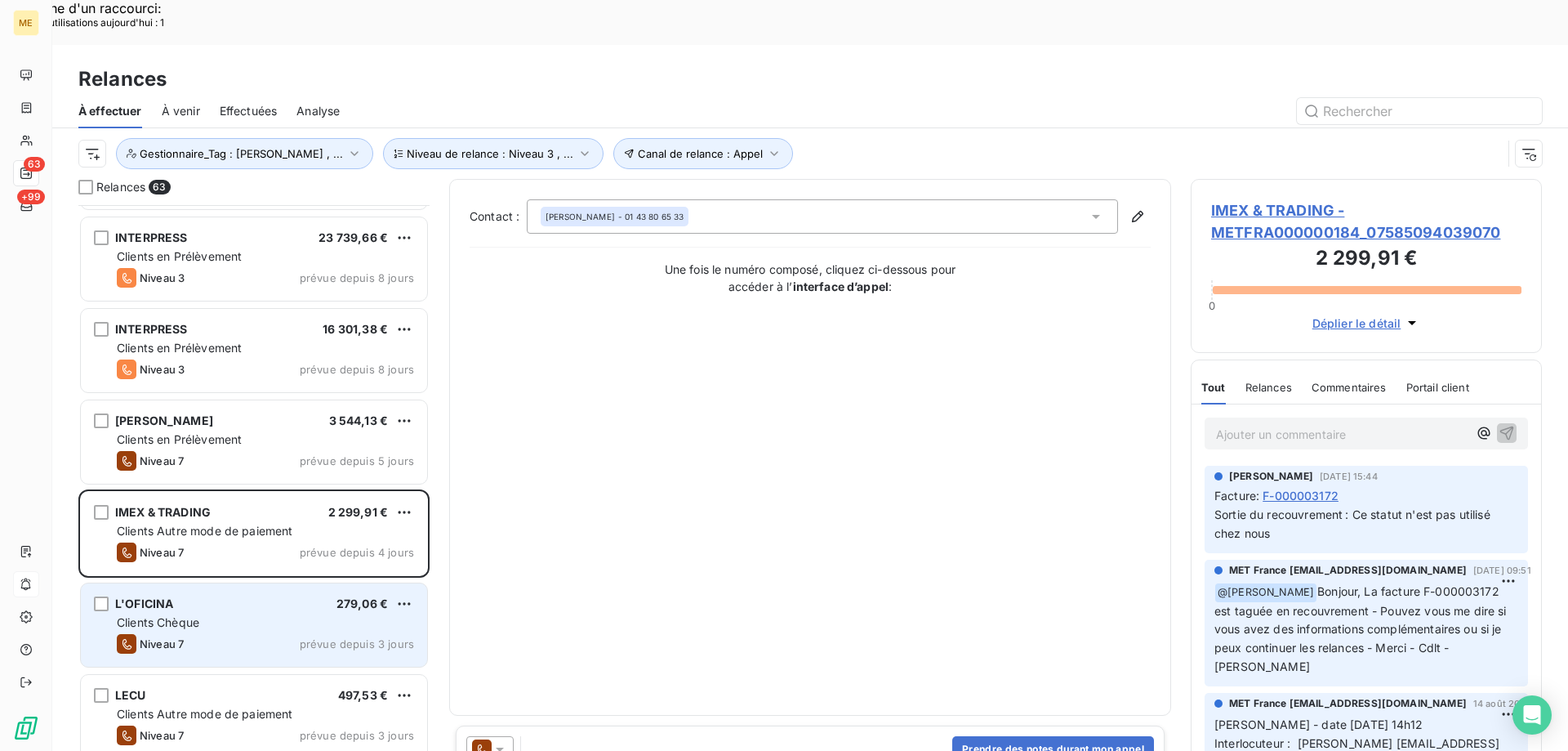
click at [216, 597] on div "L'OFICINA 279,06 €" at bounding box center [266, 603] width 297 height 14
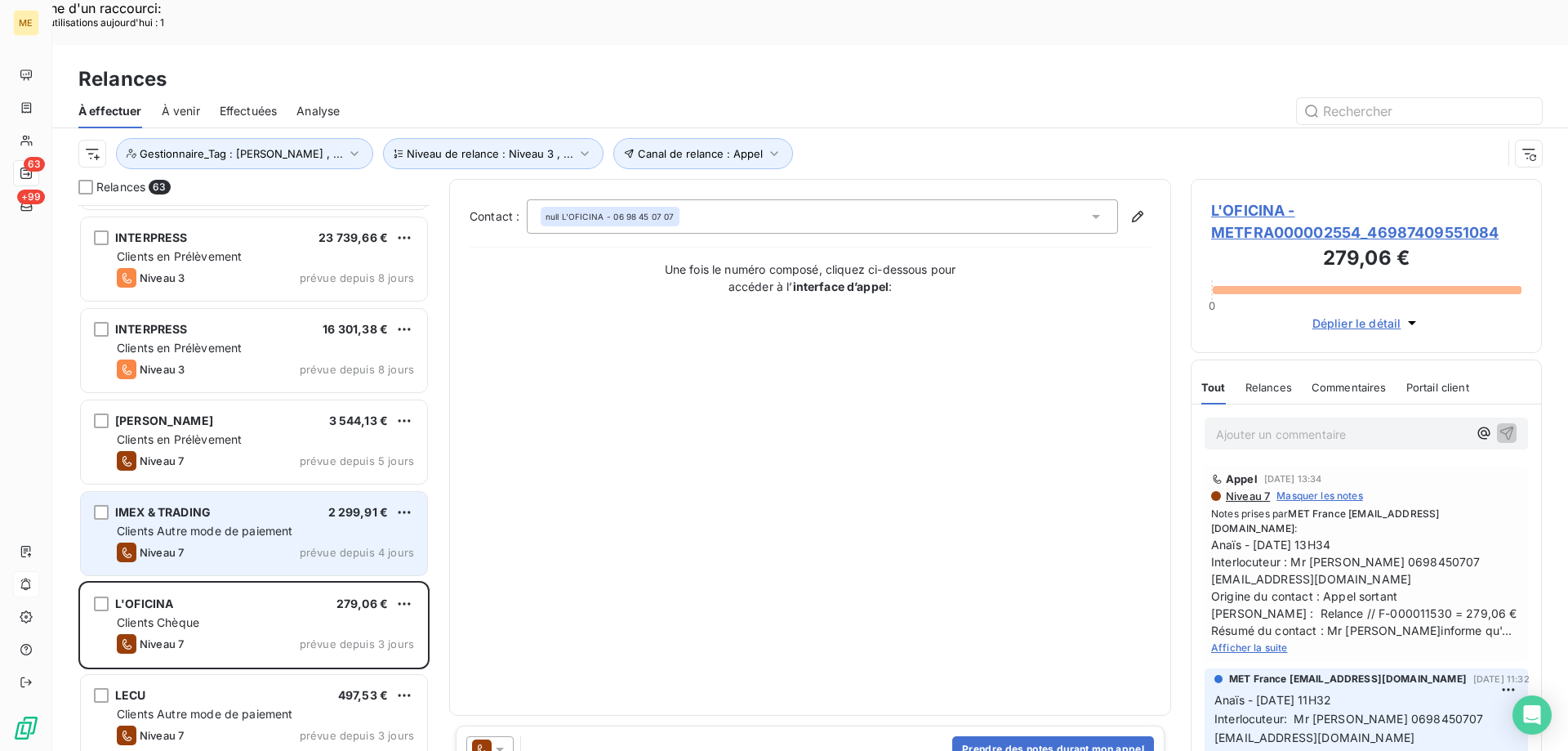
click at [245, 505] on div "IMEX & TRADING 2 299,91 €" at bounding box center [266, 512] width 297 height 14
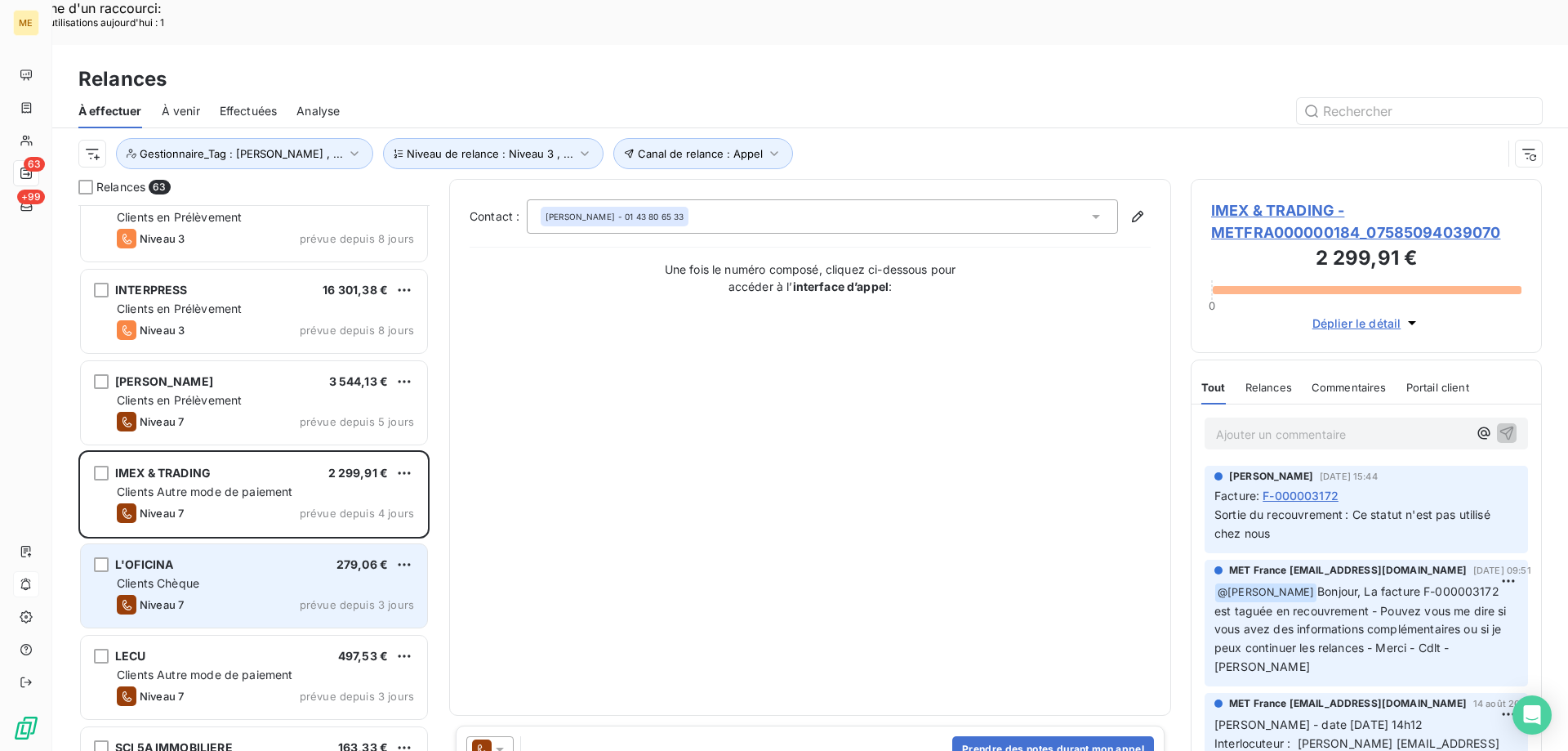
scroll to position [164, 0]
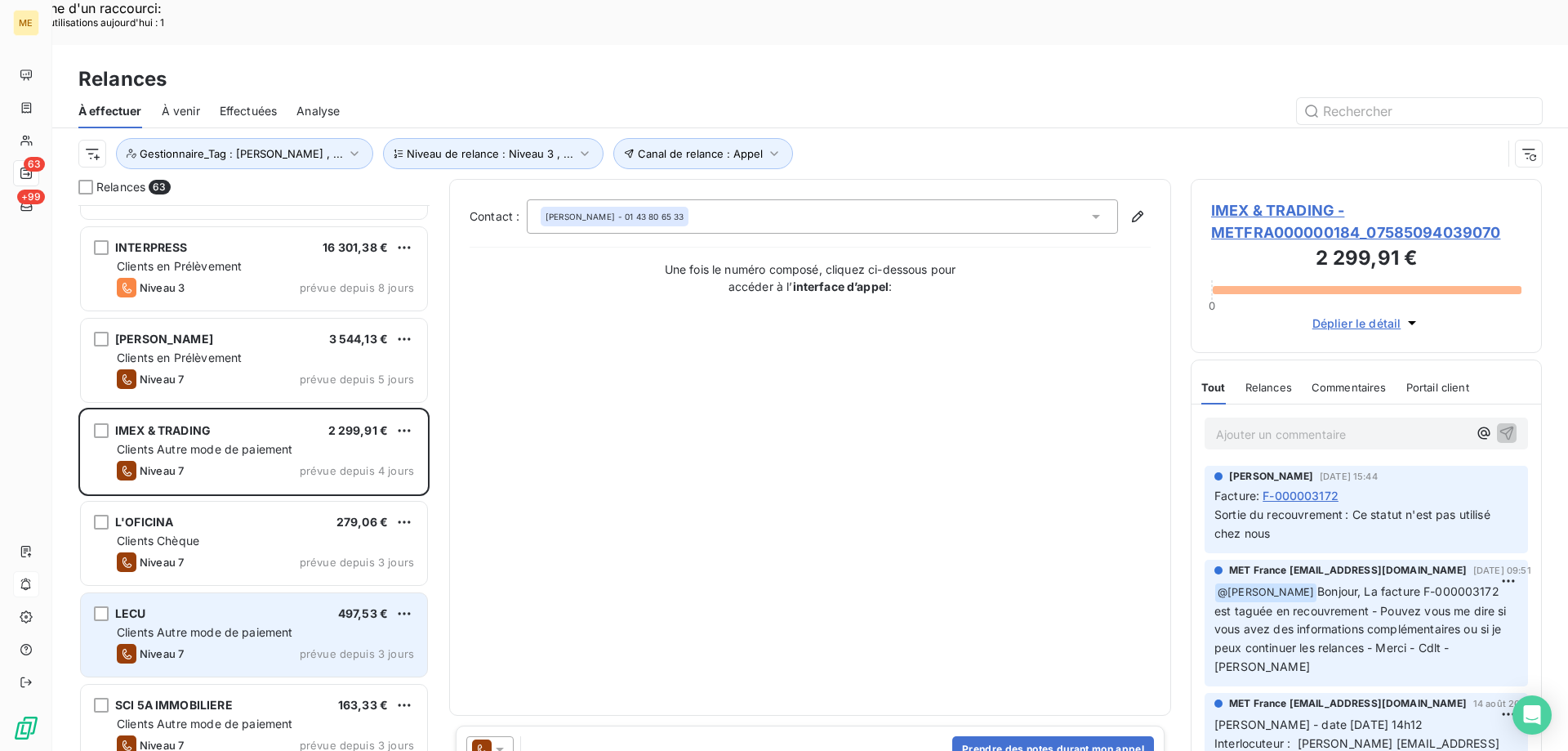
click at [268, 625] on span "Clients Autre mode de paiement" at bounding box center [205, 632] width 176 height 14
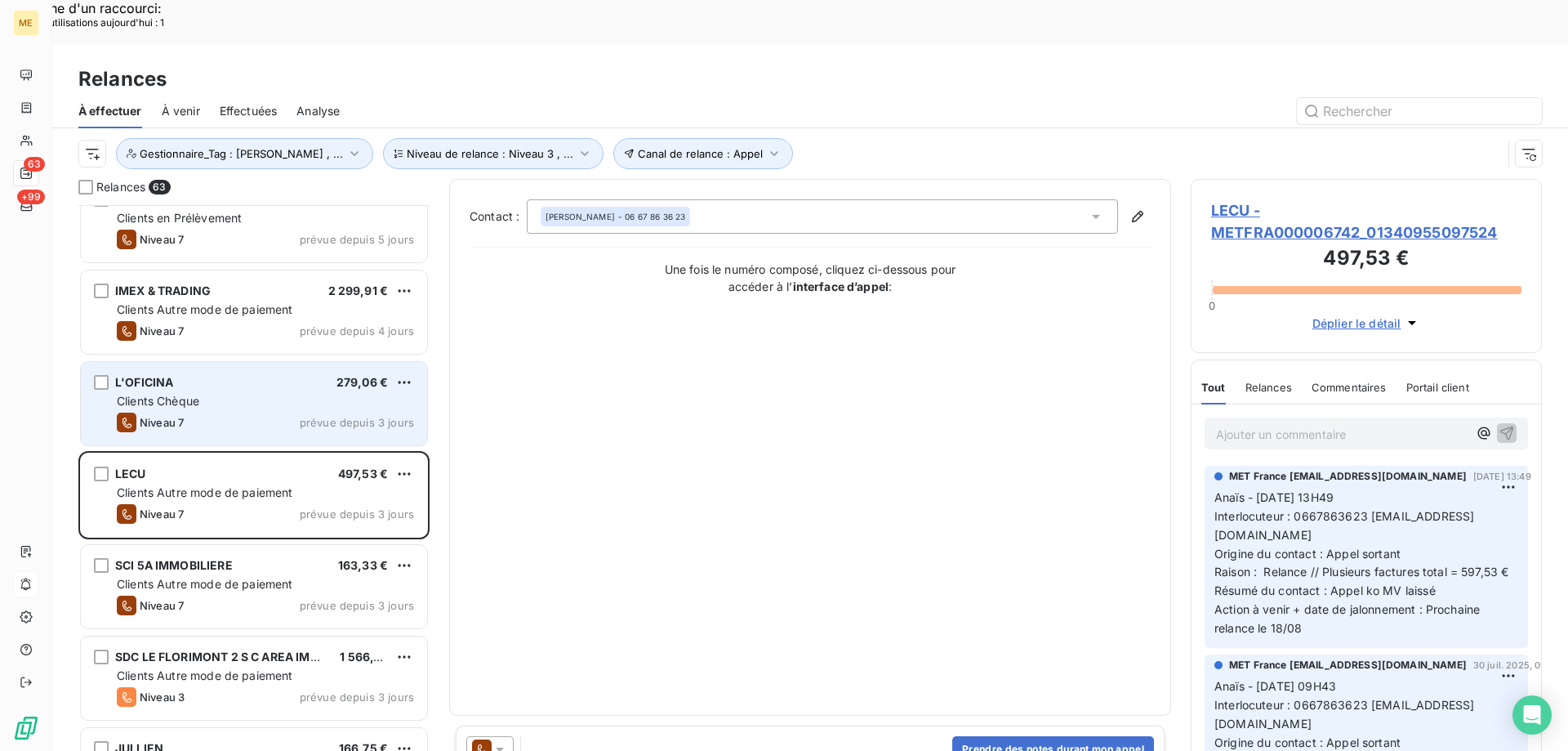
scroll to position [328, 0]
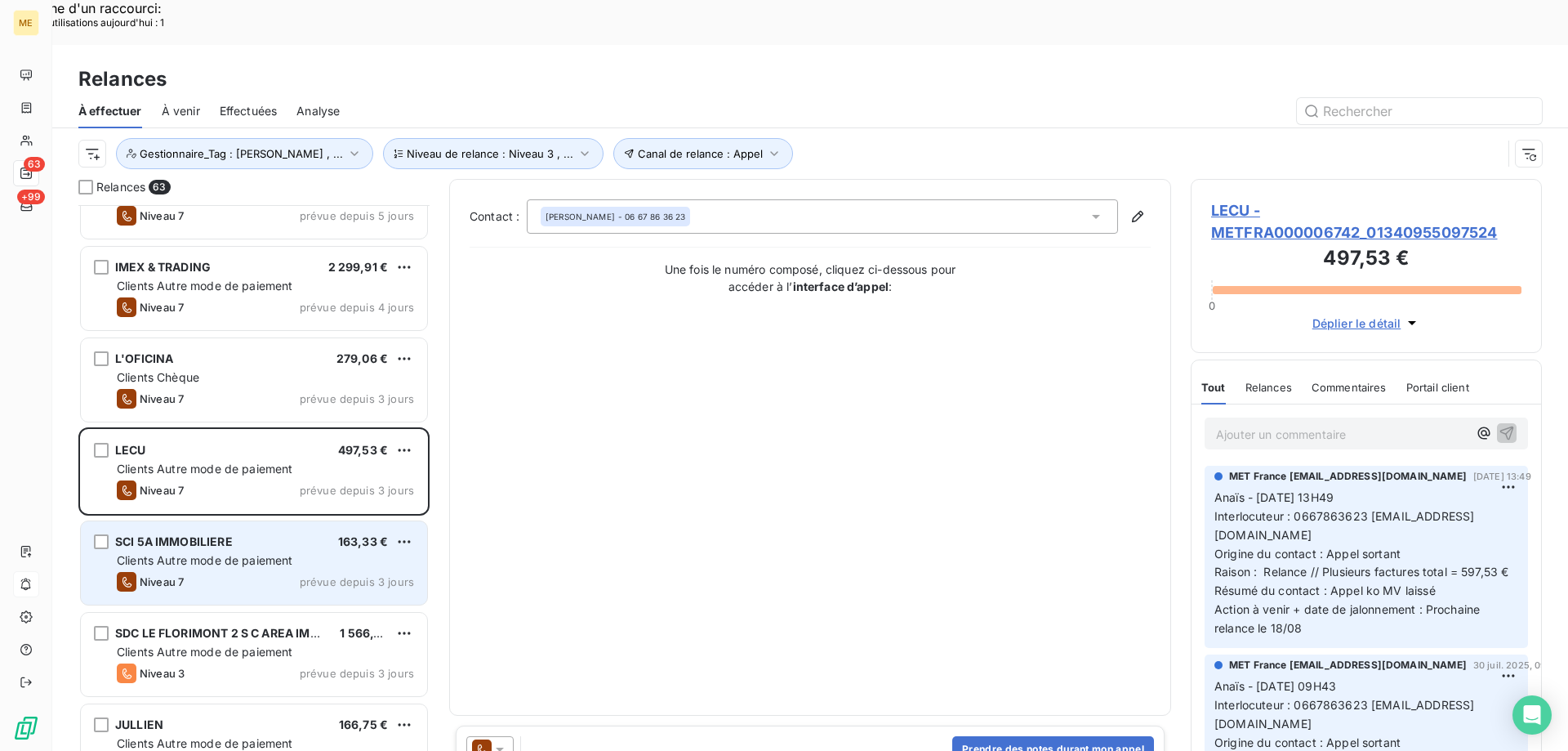
click at [258, 523] on div "SCI 5A IMMOBILIERE 163,33 € Clients Autre mode de paiement Niveau 7 prévue depu…" at bounding box center [254, 562] width 346 height 83
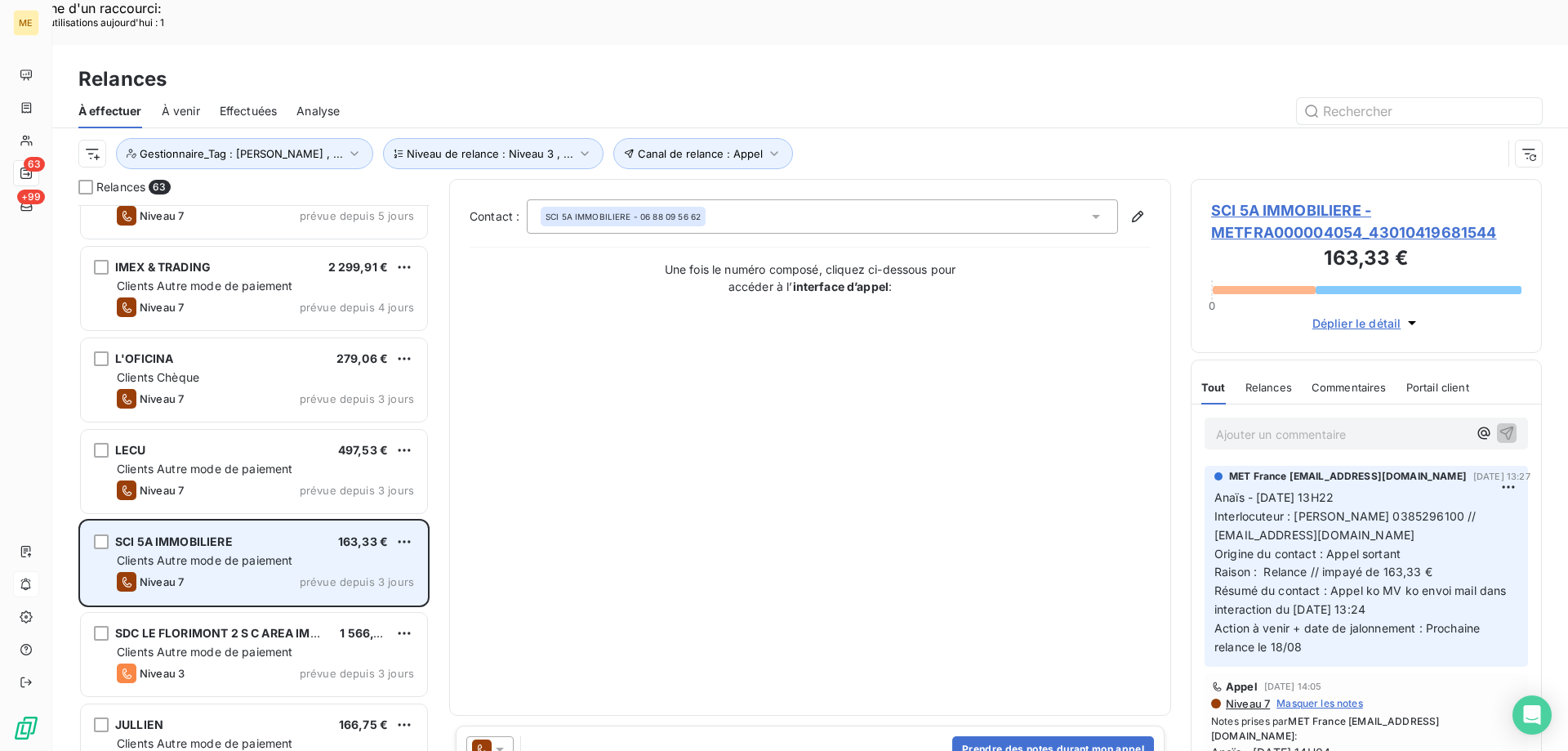
scroll to position [491, 0]
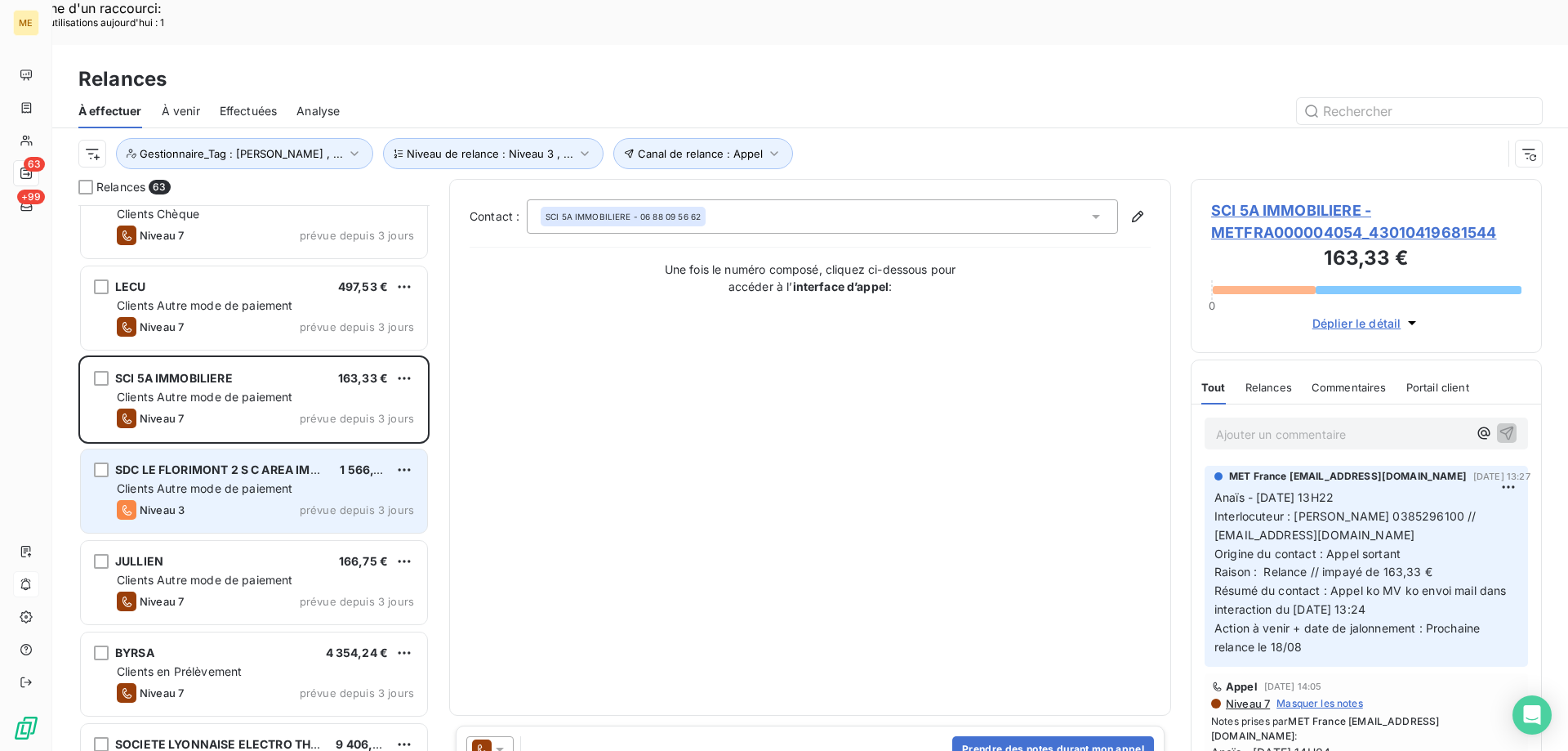
click at [265, 499] on div "Niveau 3 prévue depuis 3 jours" at bounding box center [266, 509] width 297 height 20
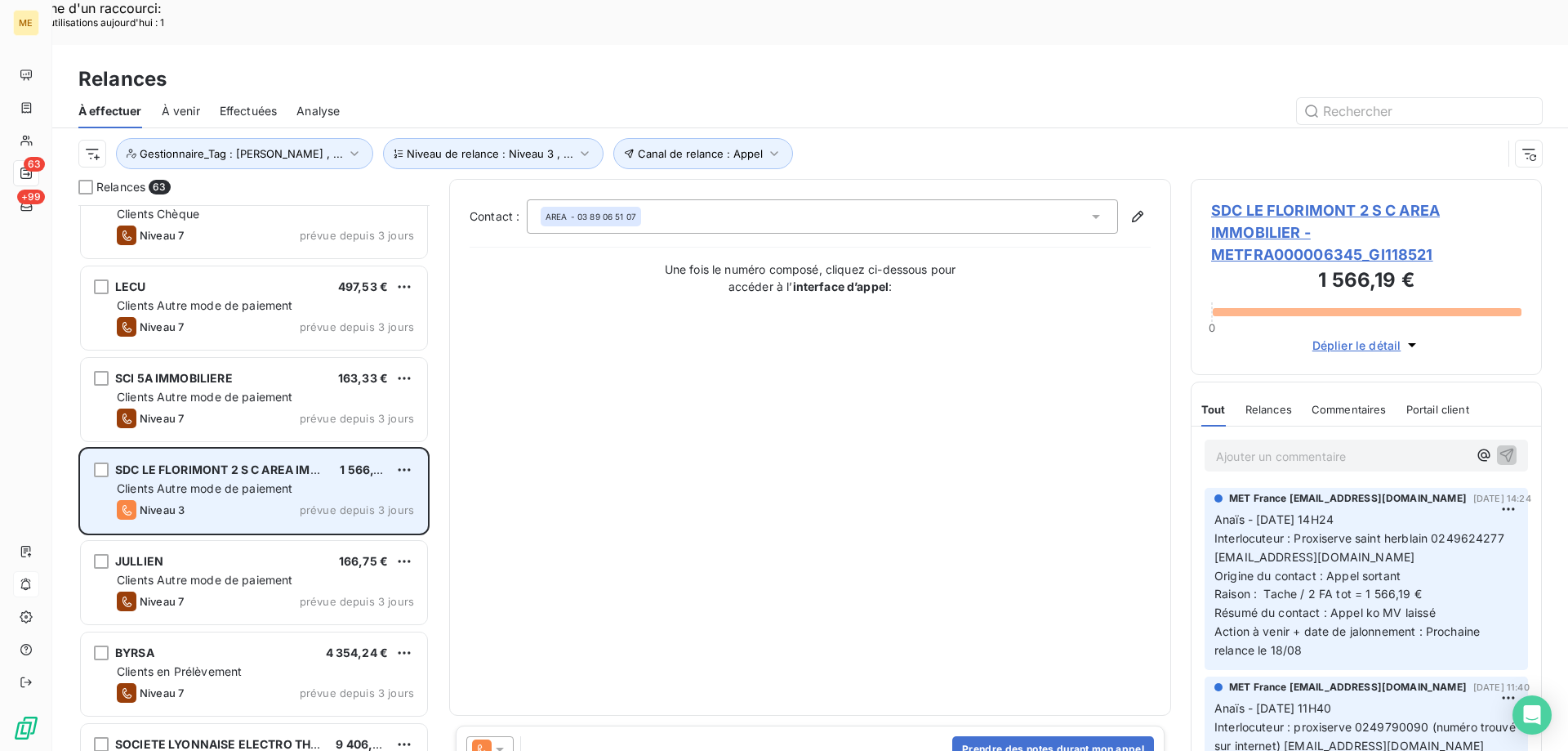
scroll to position [573, 0]
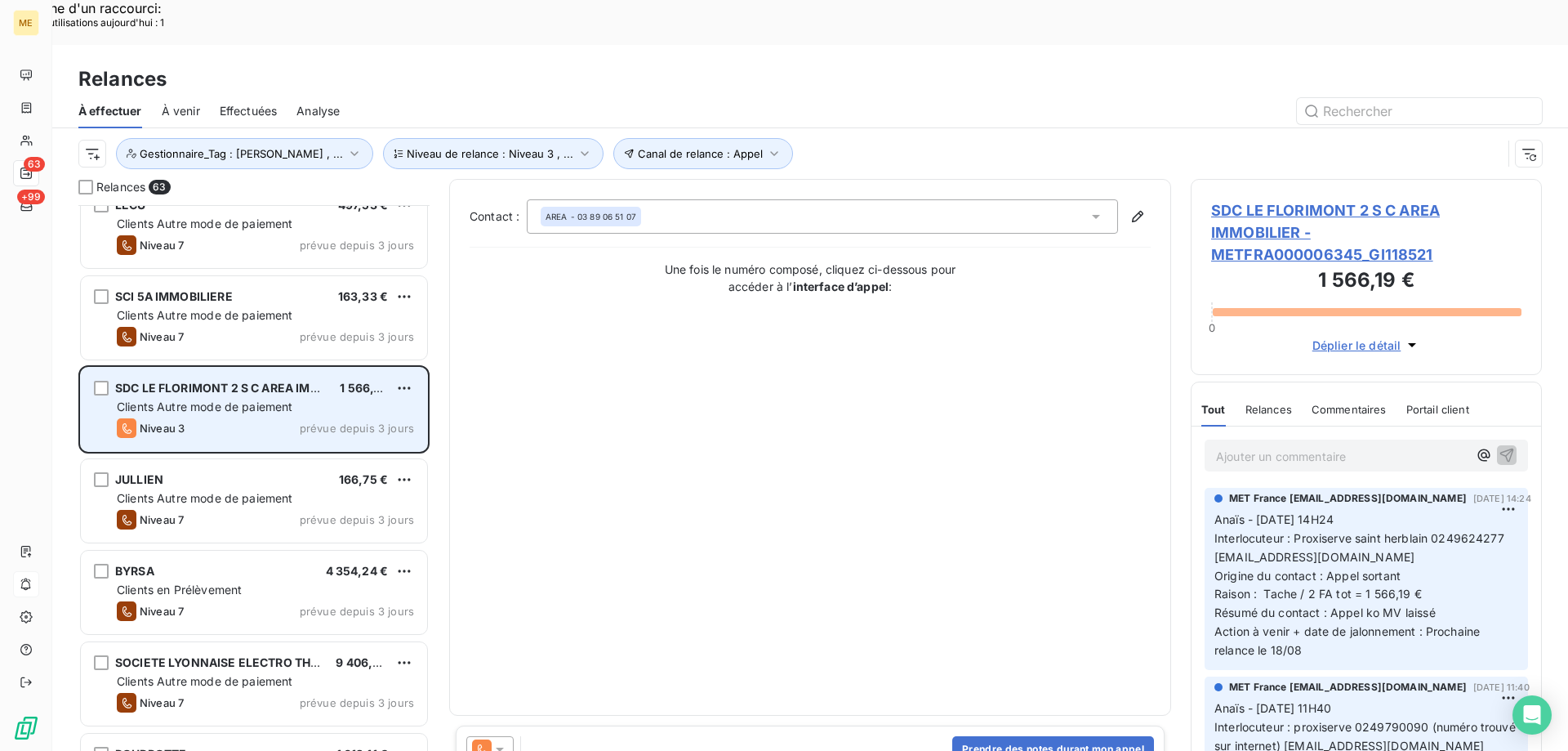
click at [265, 491] on span "Clients Autre mode de paiement" at bounding box center [205, 497] width 176 height 14
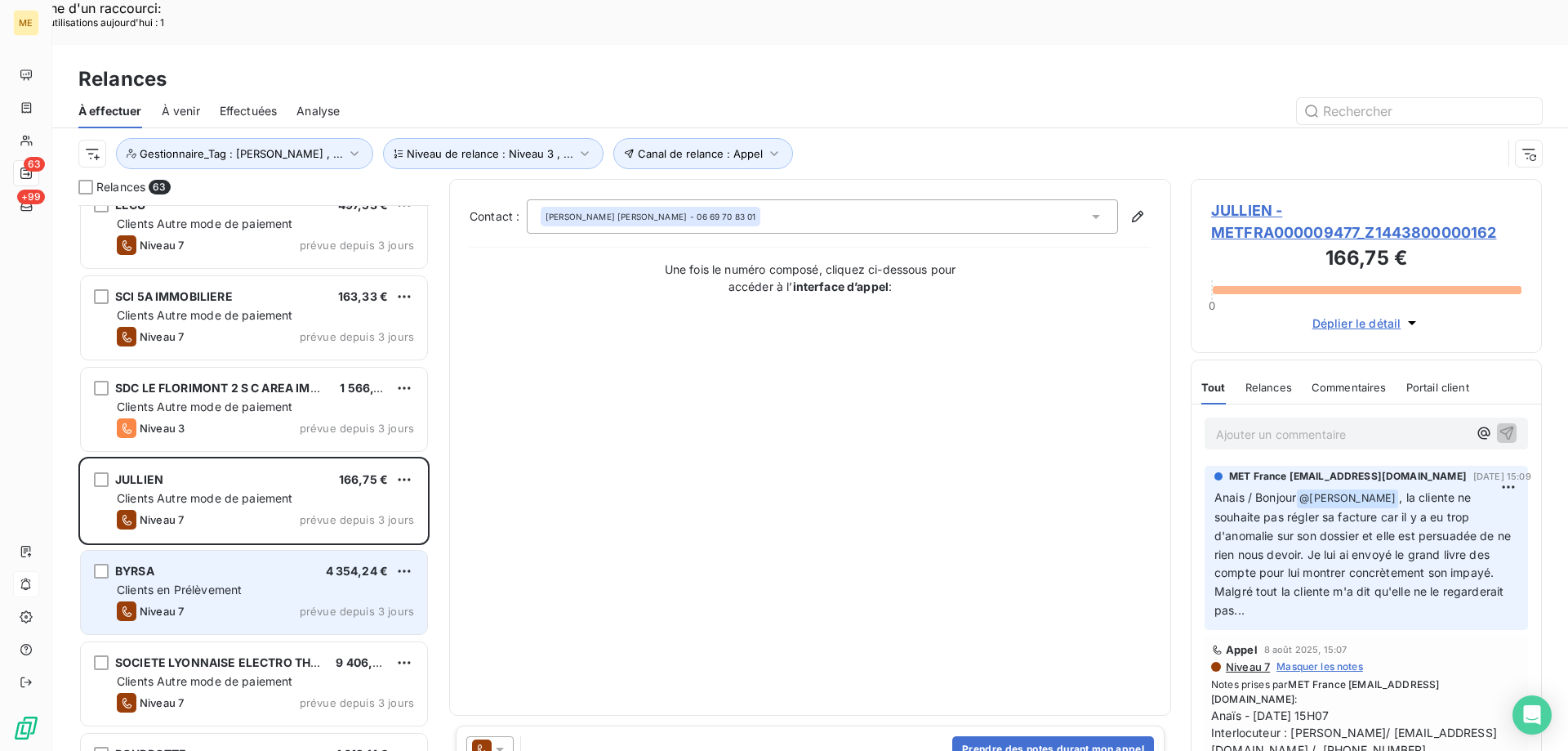
click at [260, 581] on div "Clients en Prélèvement" at bounding box center [266, 589] width 297 height 16
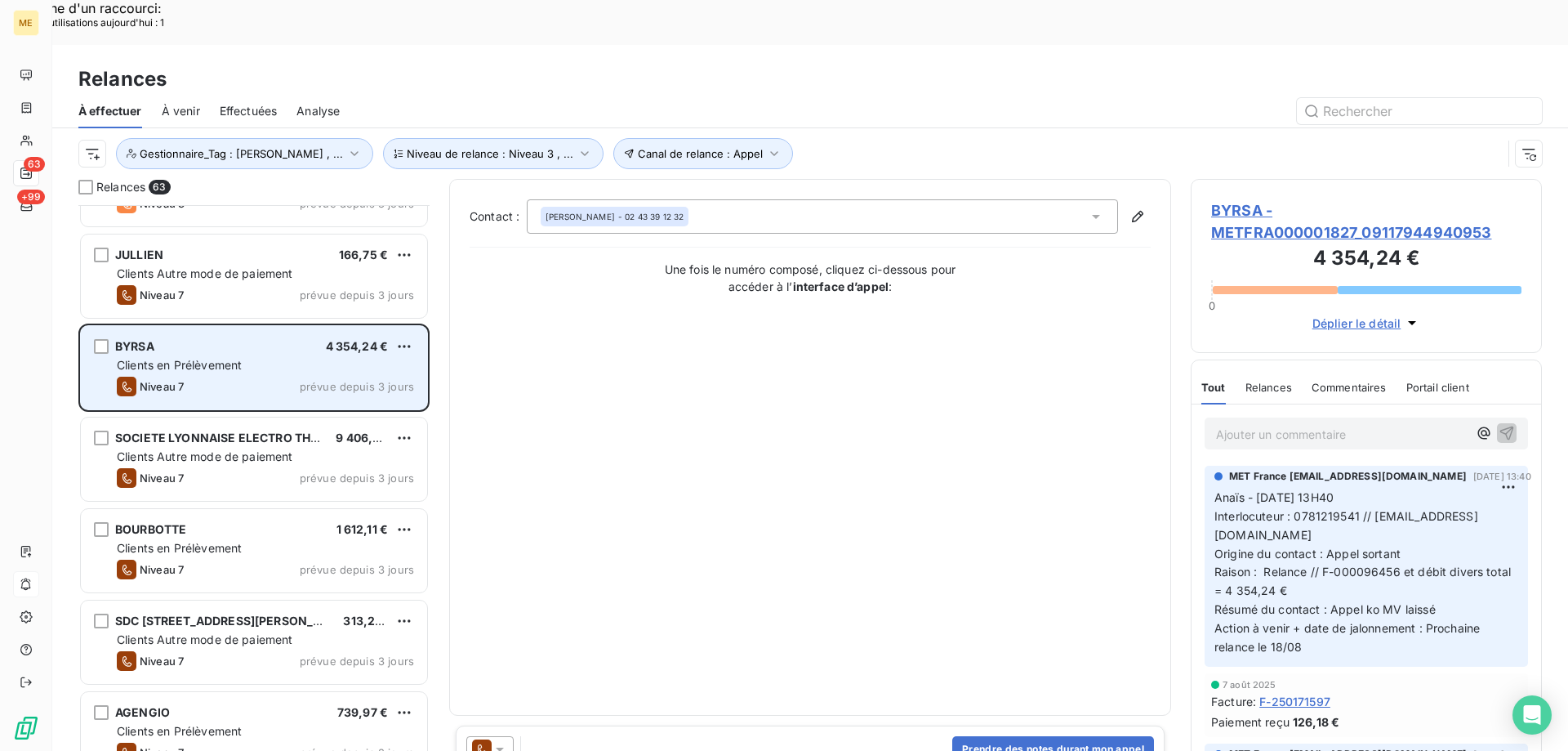
scroll to position [981, 0]
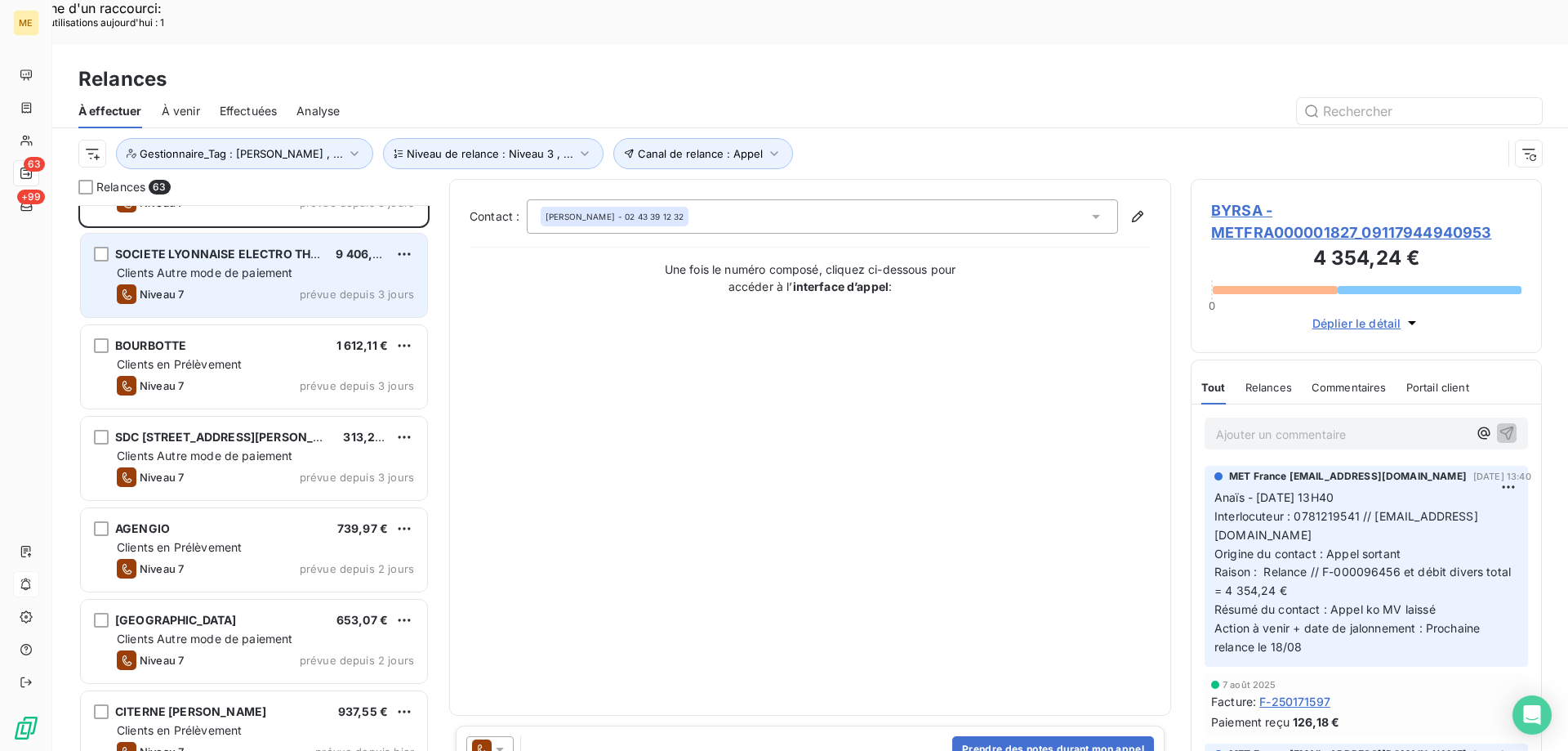
click at [236, 284] on div "Niveau 7 prévue depuis 3 jours" at bounding box center [266, 294] width 297 height 20
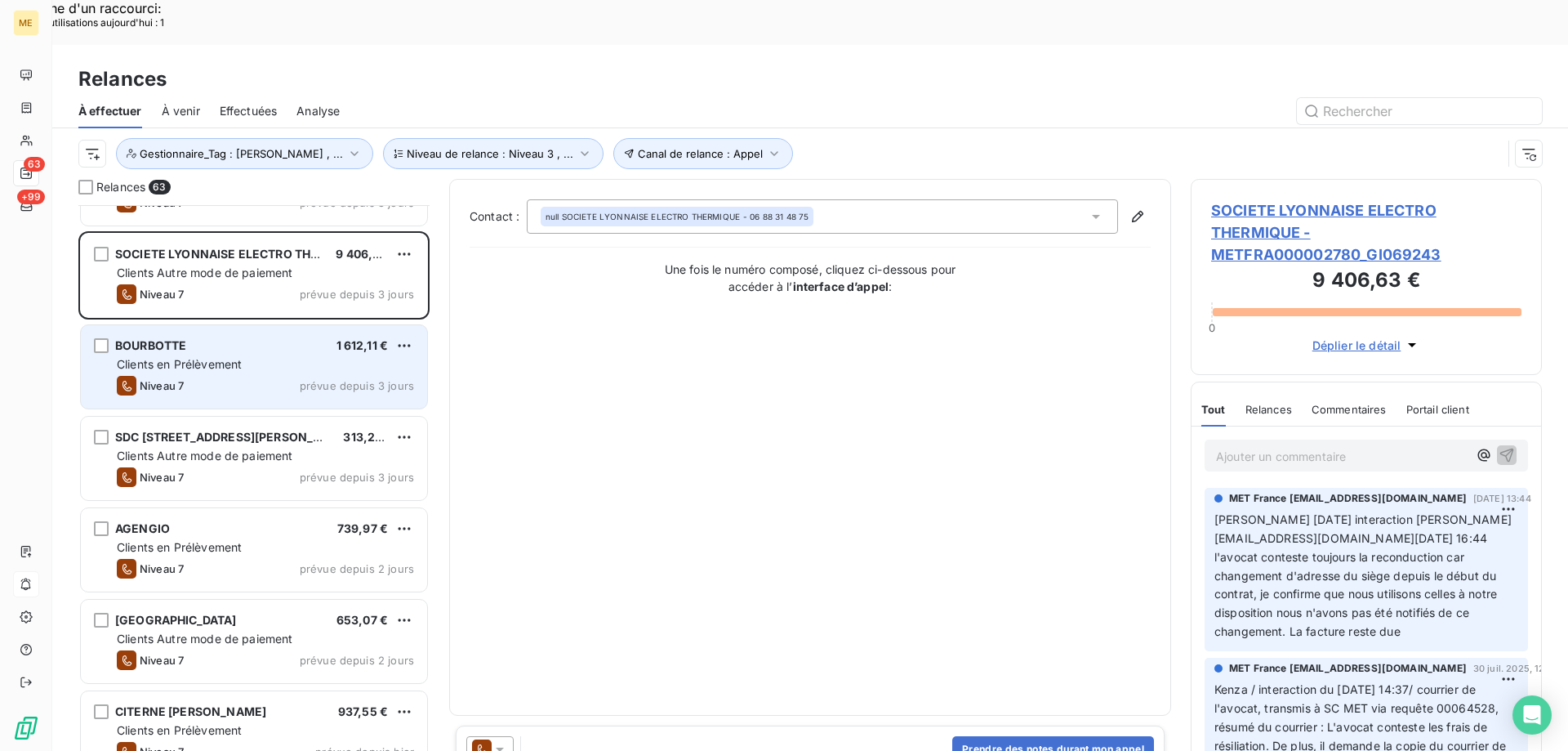
click at [255, 356] on div "Clients en Prélèvement" at bounding box center [266, 364] width 297 height 16
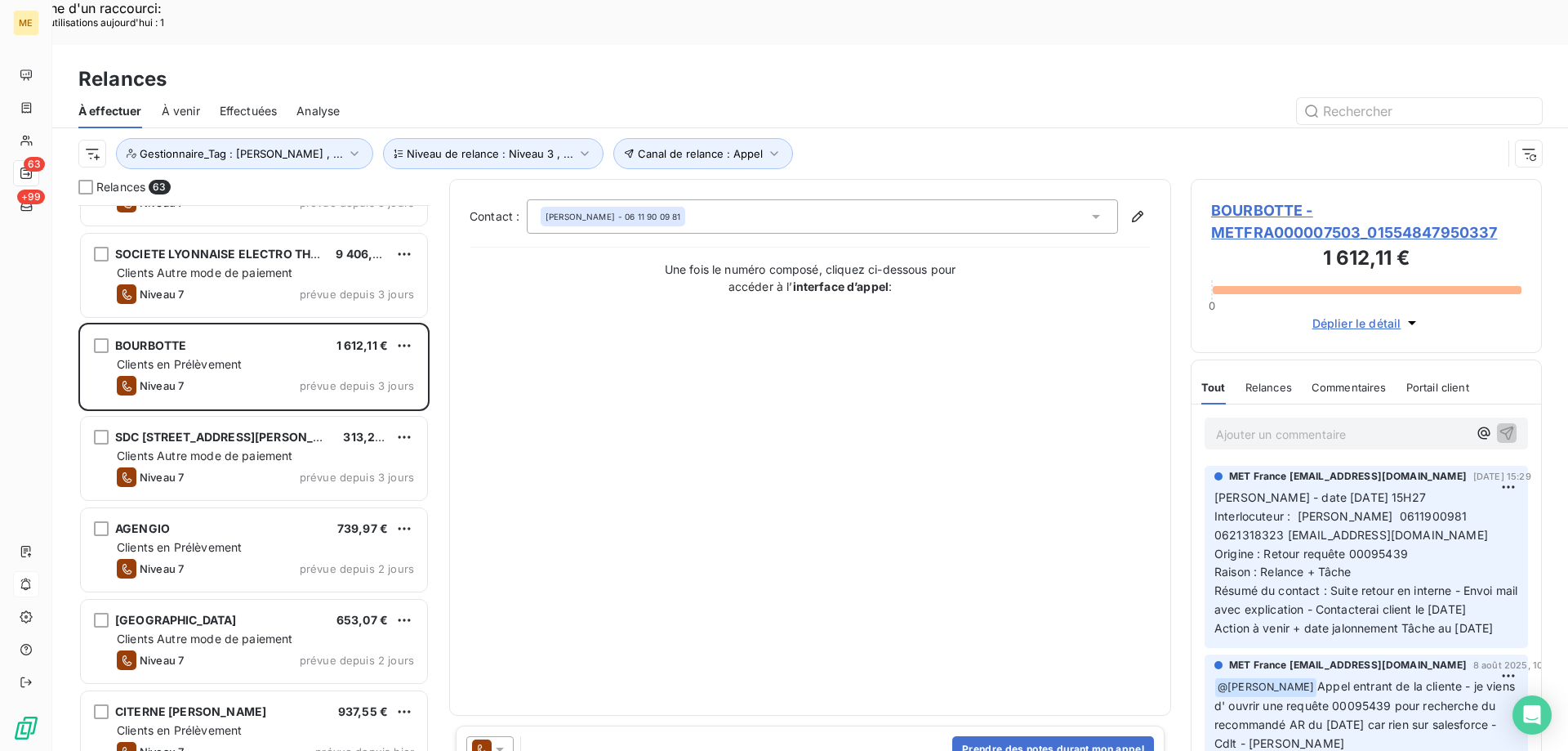
click at [255, 414] on div "SDC 51 PLACE ST CHARLES 313,27 € Clients Autre mode de paiement Niveau 7 prévue…" at bounding box center [254, 459] width 351 height 91
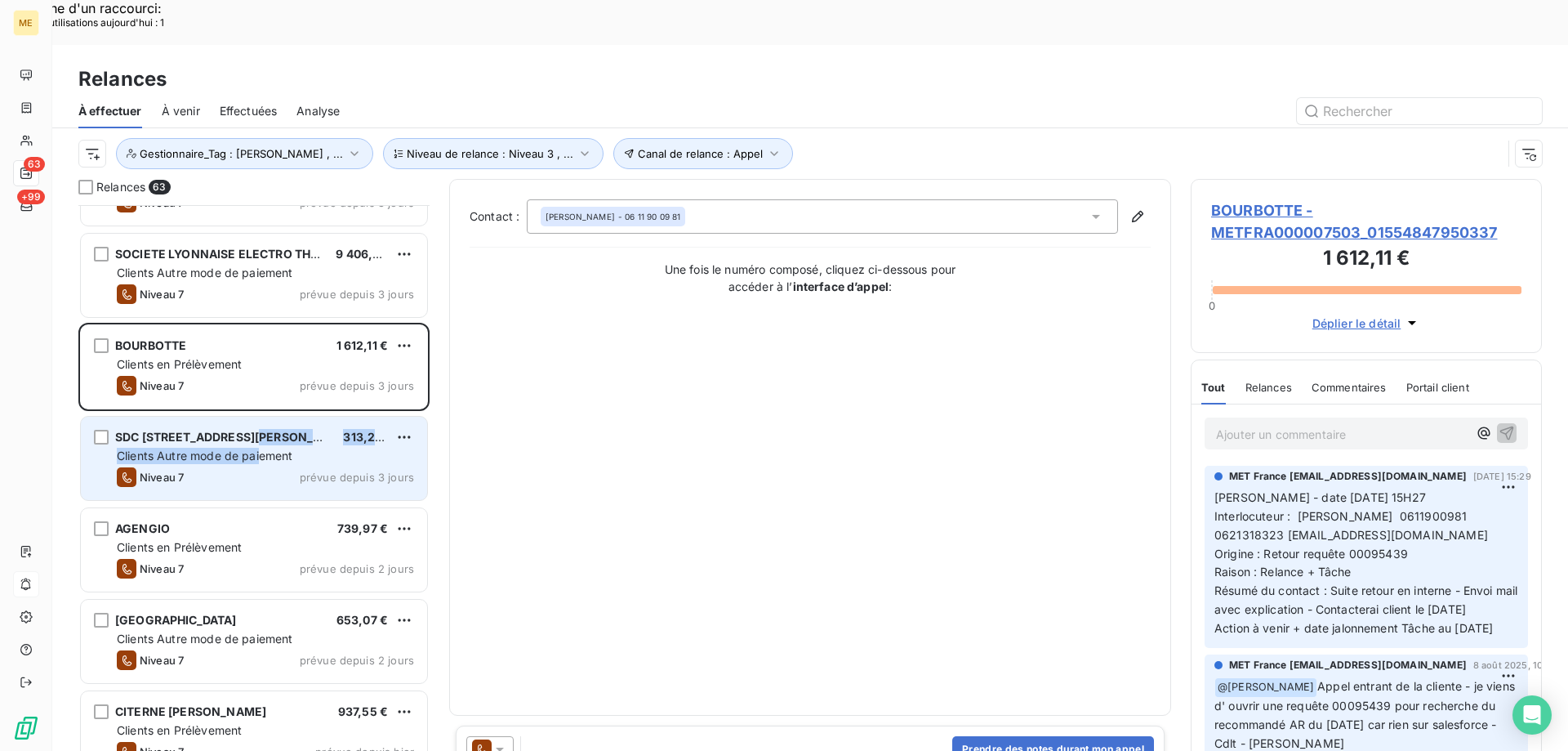
click at [259, 416] on div "SDC 51 PLACE ST CHARLES 313,27 € Clients Autre mode de paiement Niveau 7 prévue…" at bounding box center [254, 457] width 346 height 83
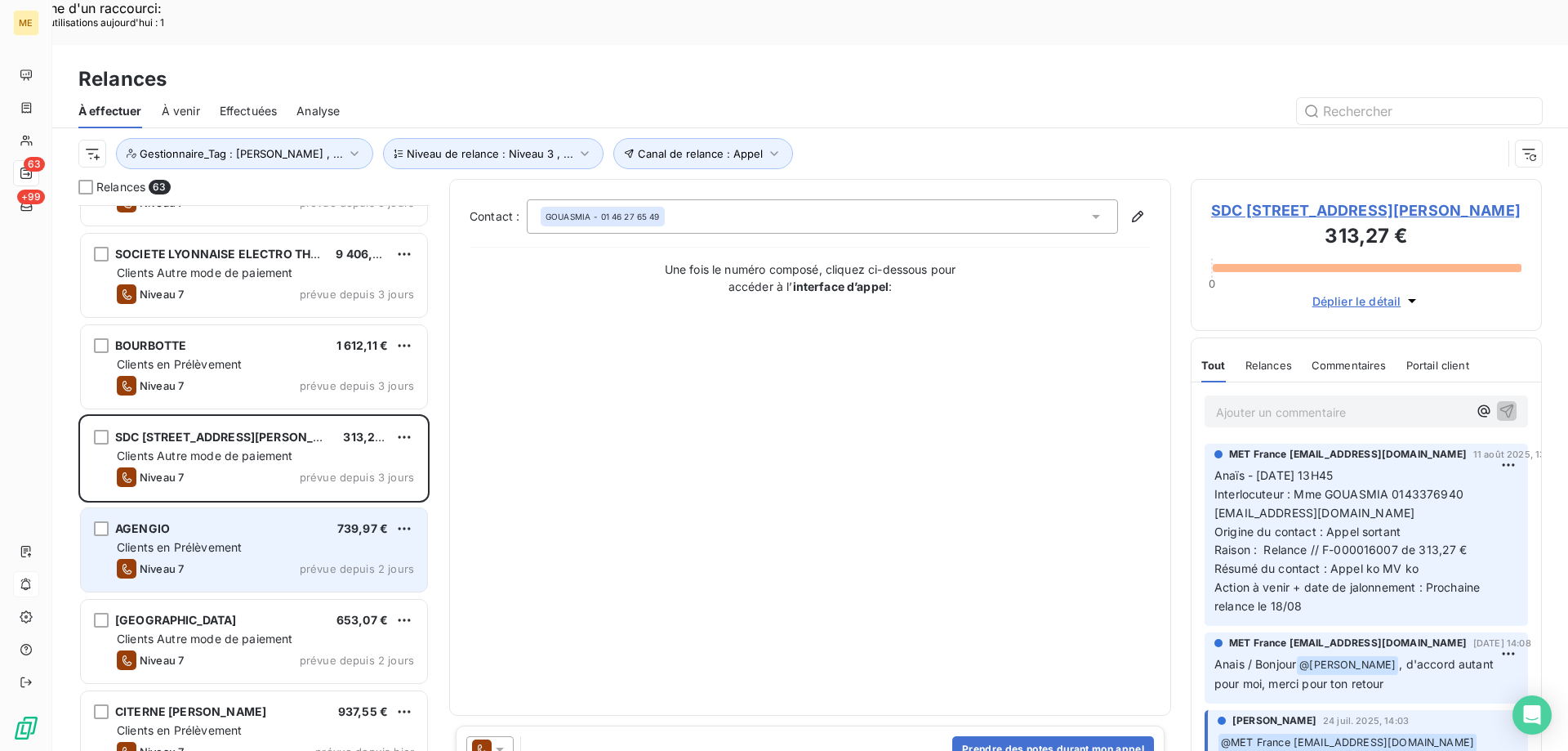
click at [298, 511] on div "AGENGIO 739,97 € Clients en Prélèvement Niveau 7 prévue depuis 2 jours" at bounding box center [254, 549] width 346 height 83
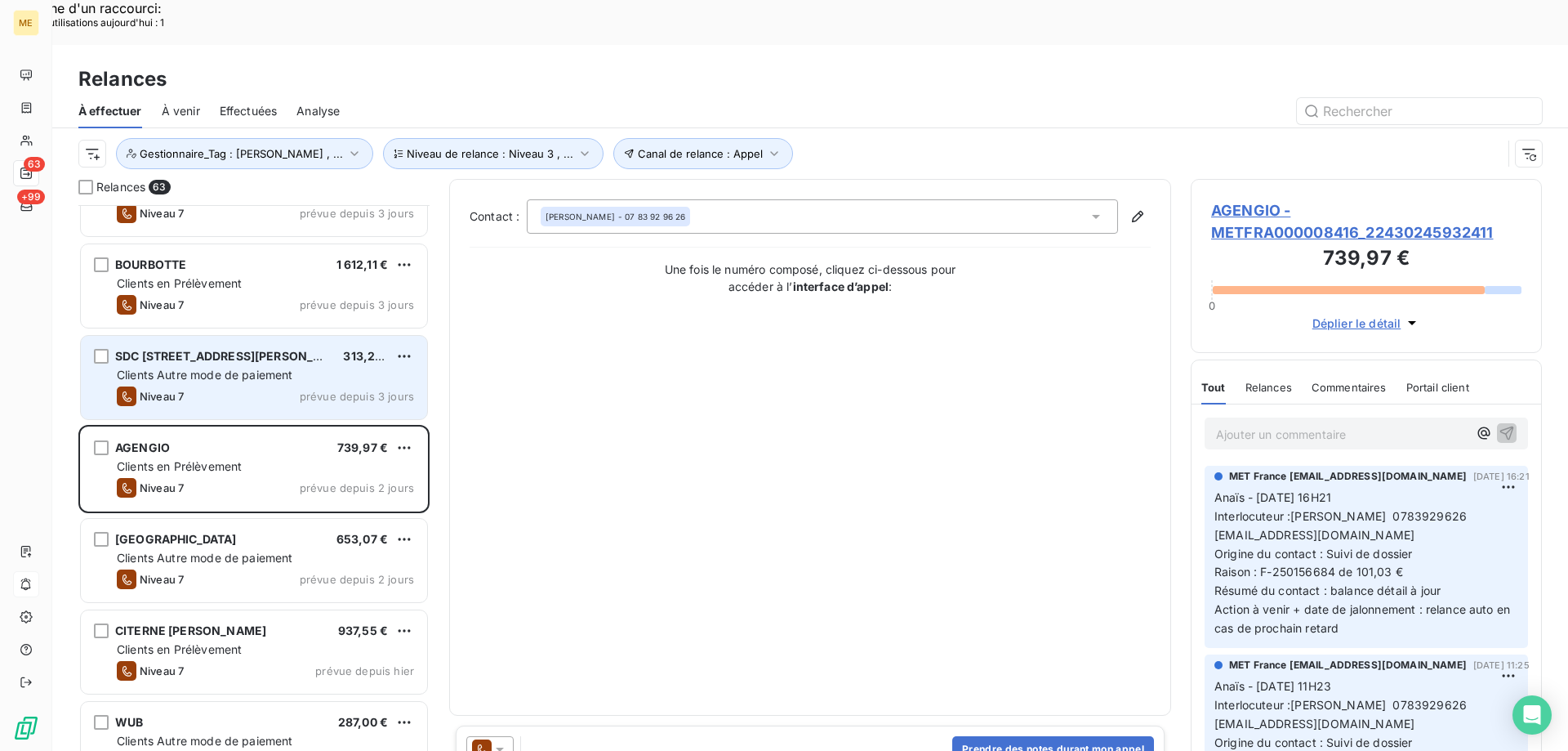
scroll to position [1063, 0]
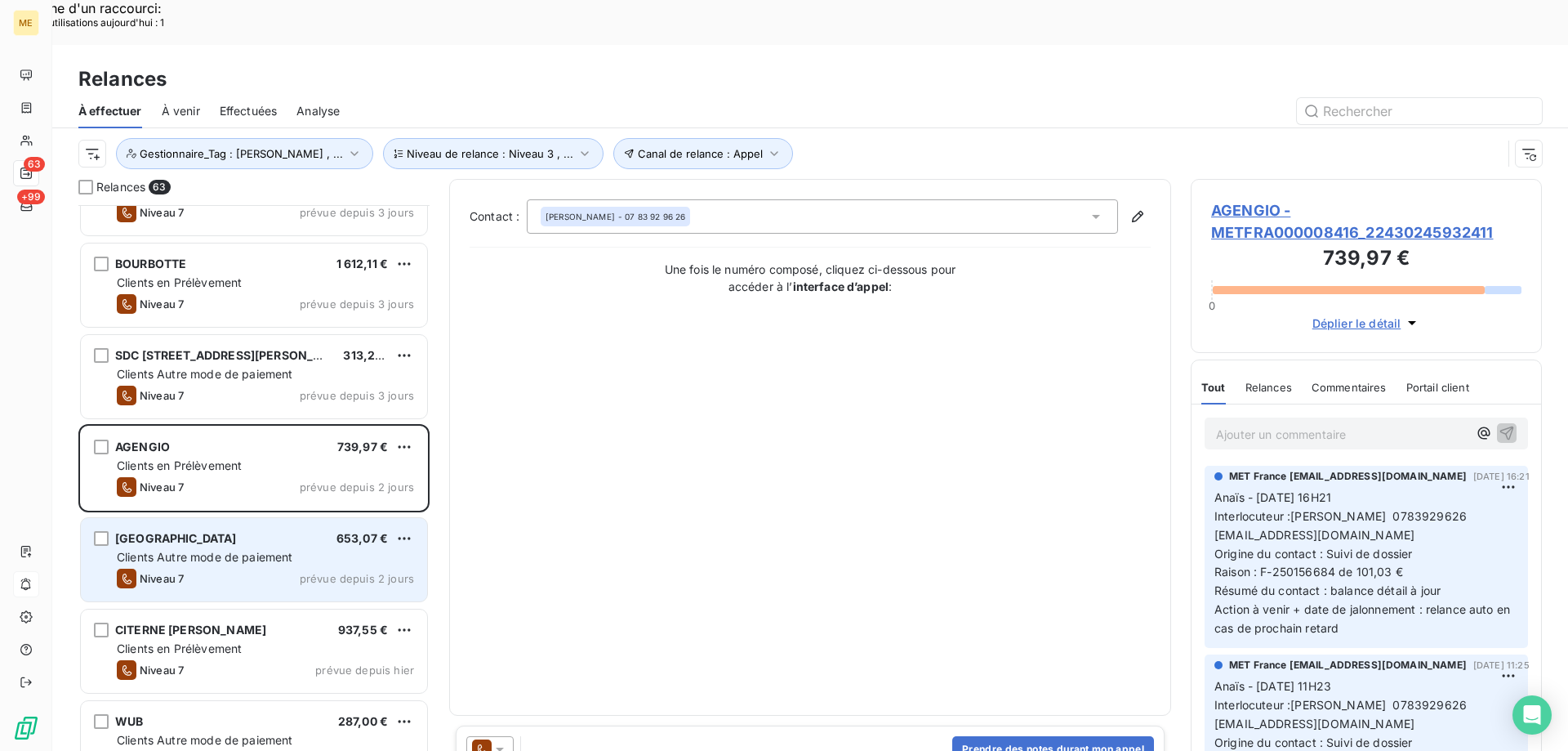
drag, startPoint x: 267, startPoint y: 484, endPoint x: 267, endPoint y: 473, distance: 11.0
click at [267, 518] on div "VILLA BELLOCHIO 653,07 € Clients Autre mode de paiement Niveau 7 prévue depuis …" at bounding box center [254, 558] width 346 height 83
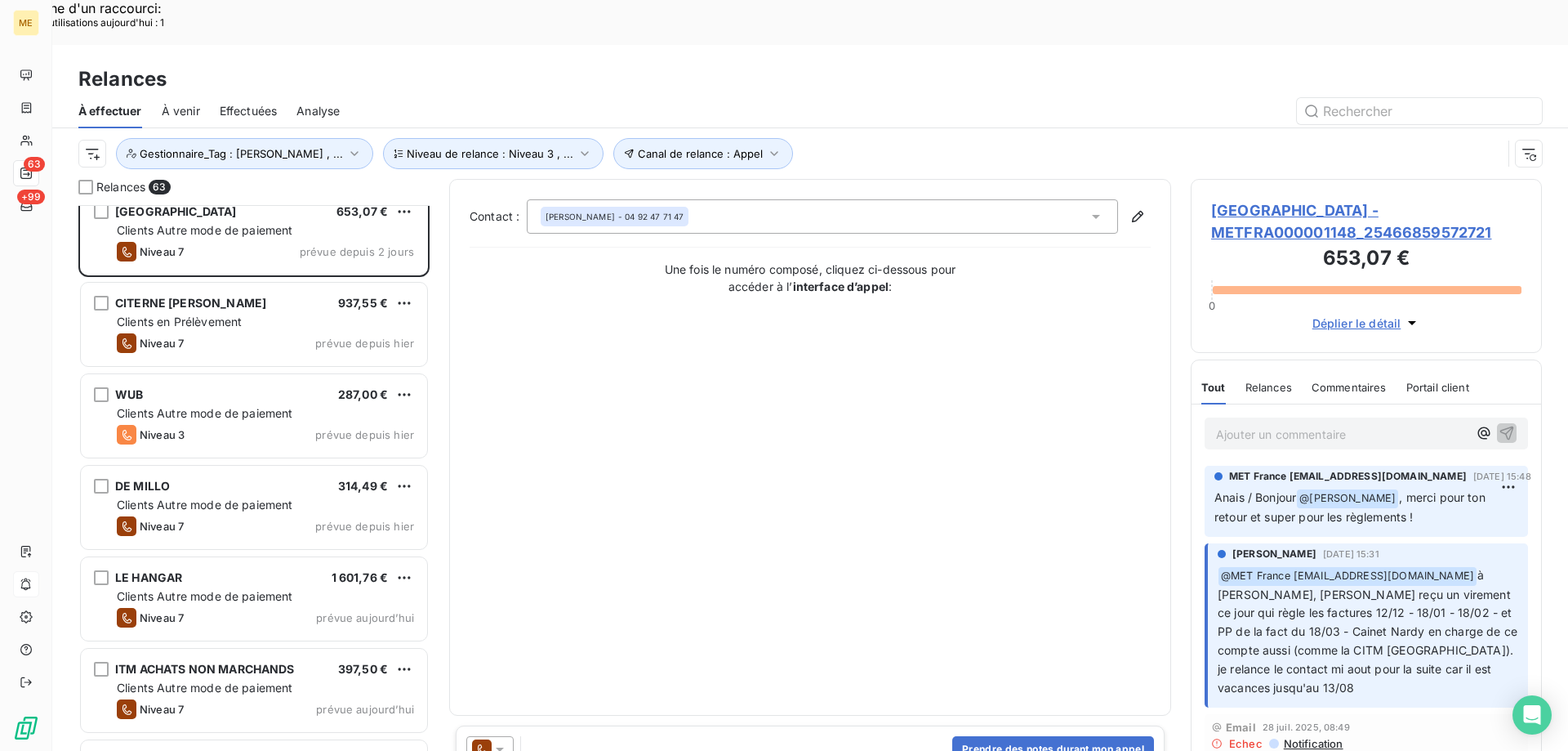
scroll to position [1308, 0]
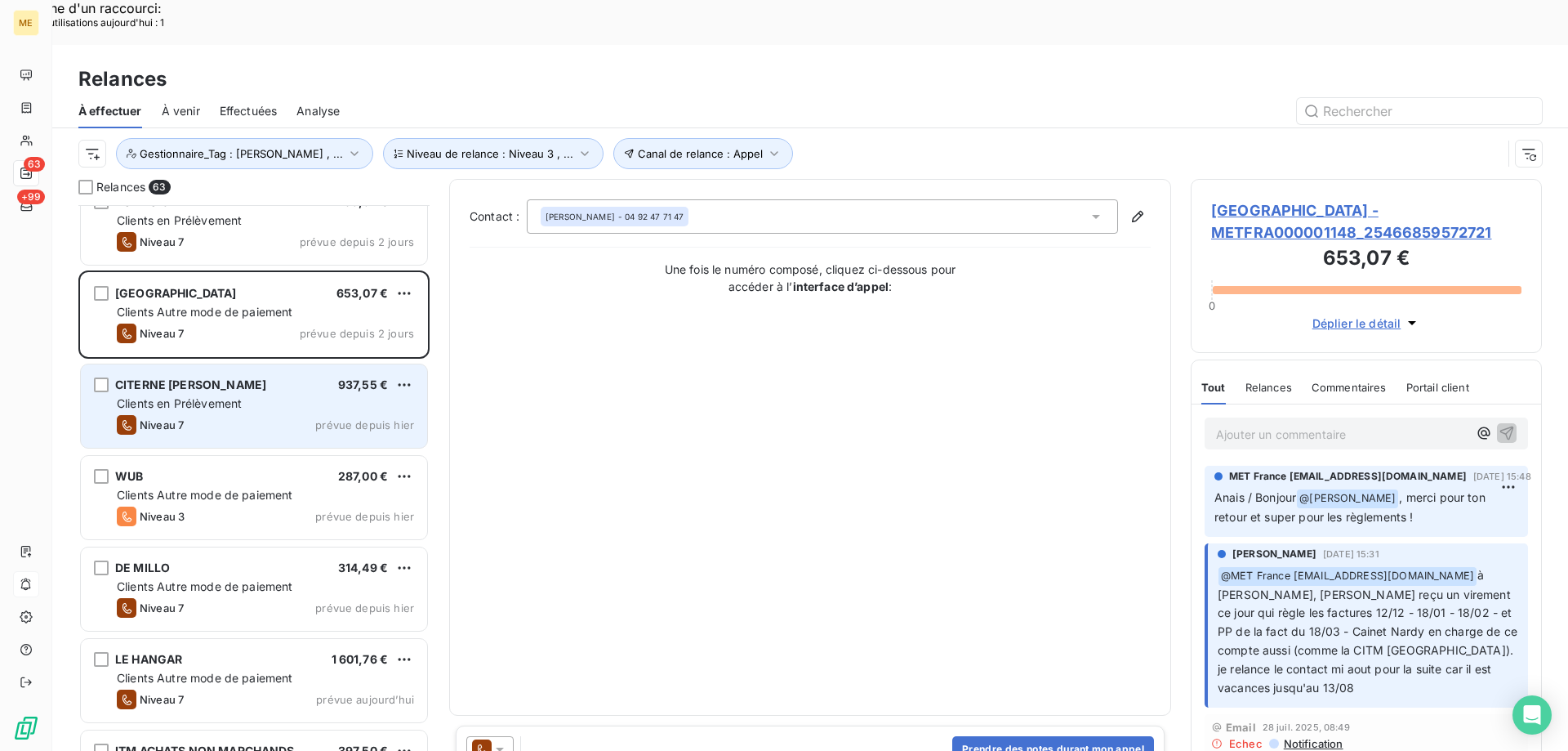
click at [306, 396] on div "Clients en Prélèvement" at bounding box center [266, 403] width 297 height 16
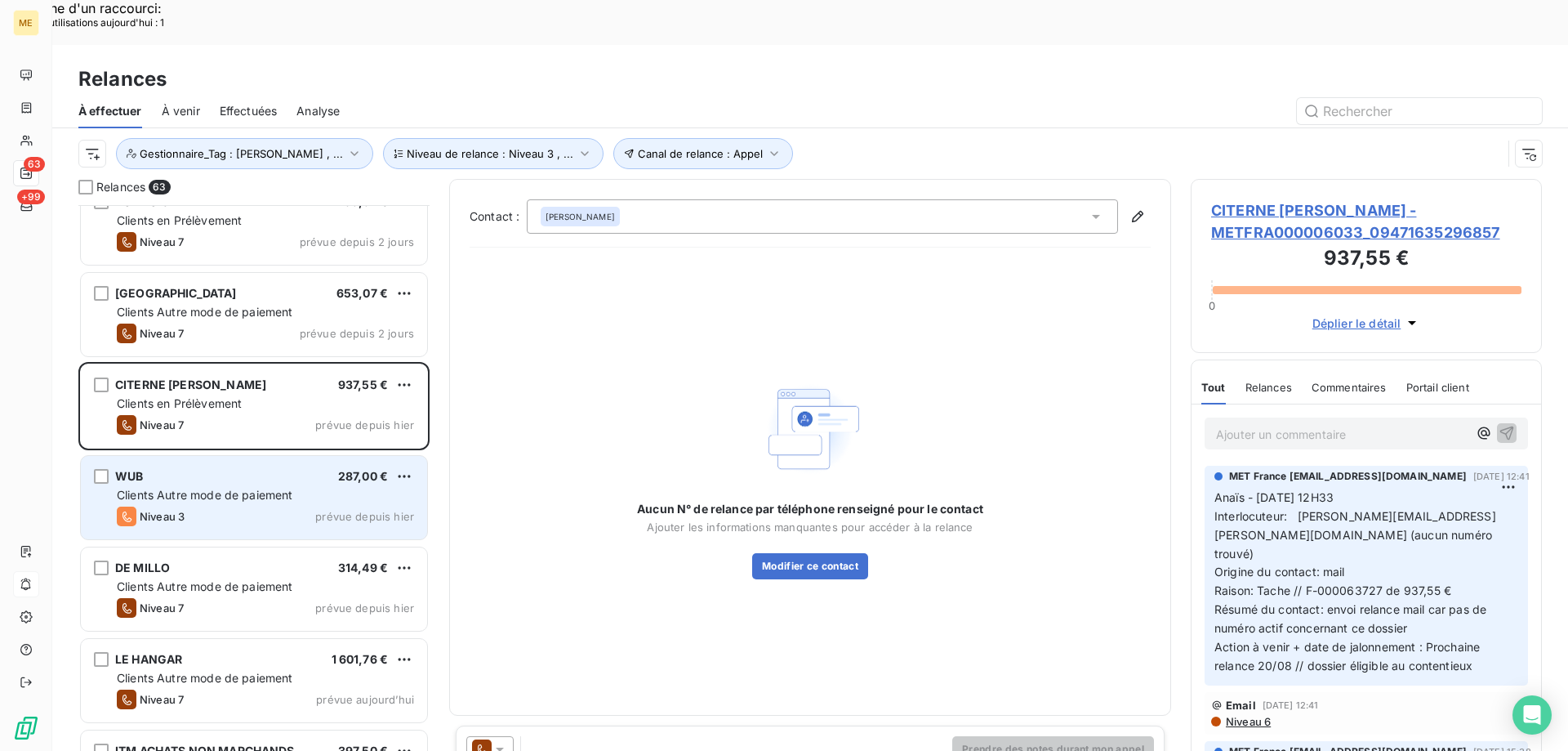
click at [294, 469] on div "WUB 287,00 €" at bounding box center [266, 476] width 297 height 14
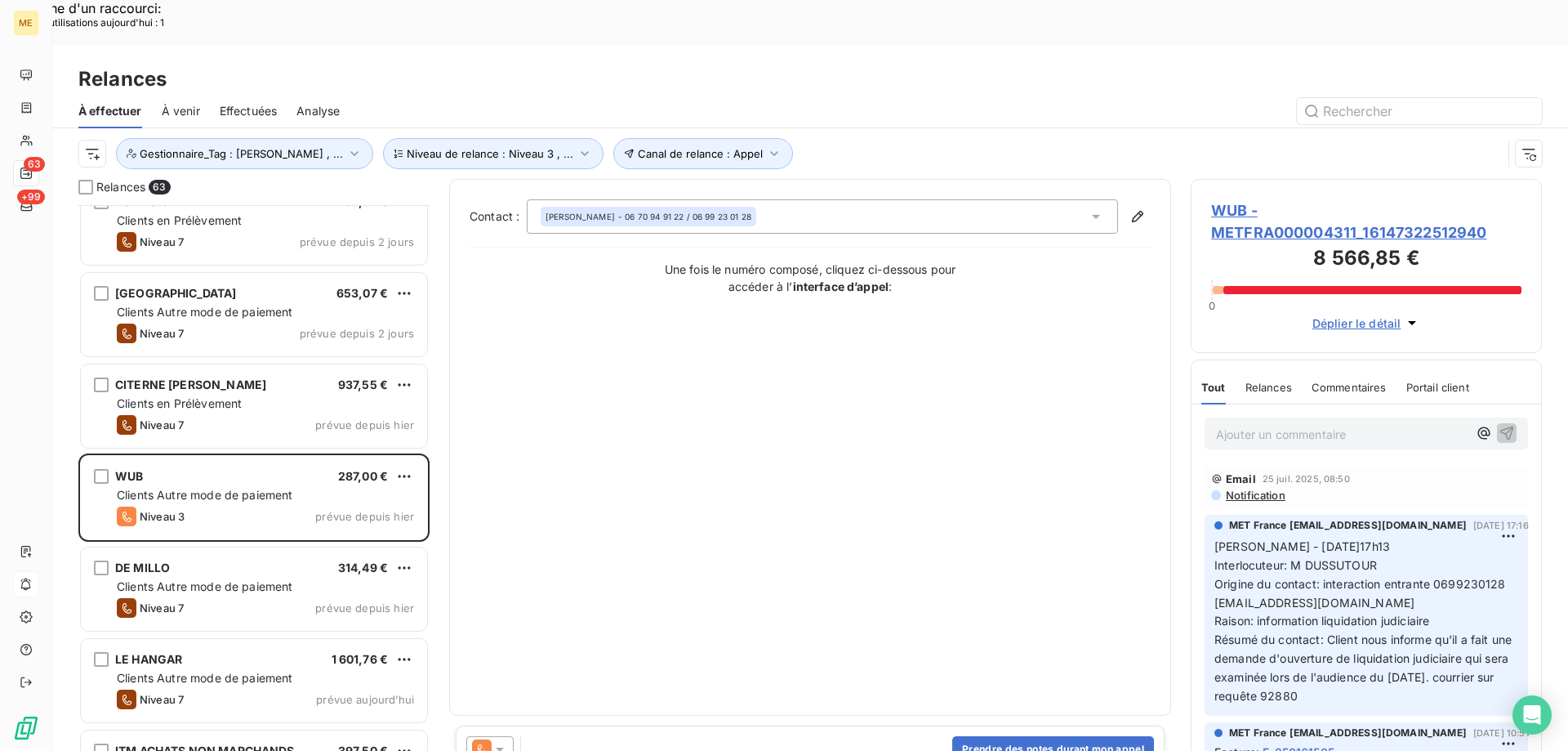
click at [1403, 199] on span "WUB - METFRA000004311_16147322512940" at bounding box center [1367, 221] width 311 height 44
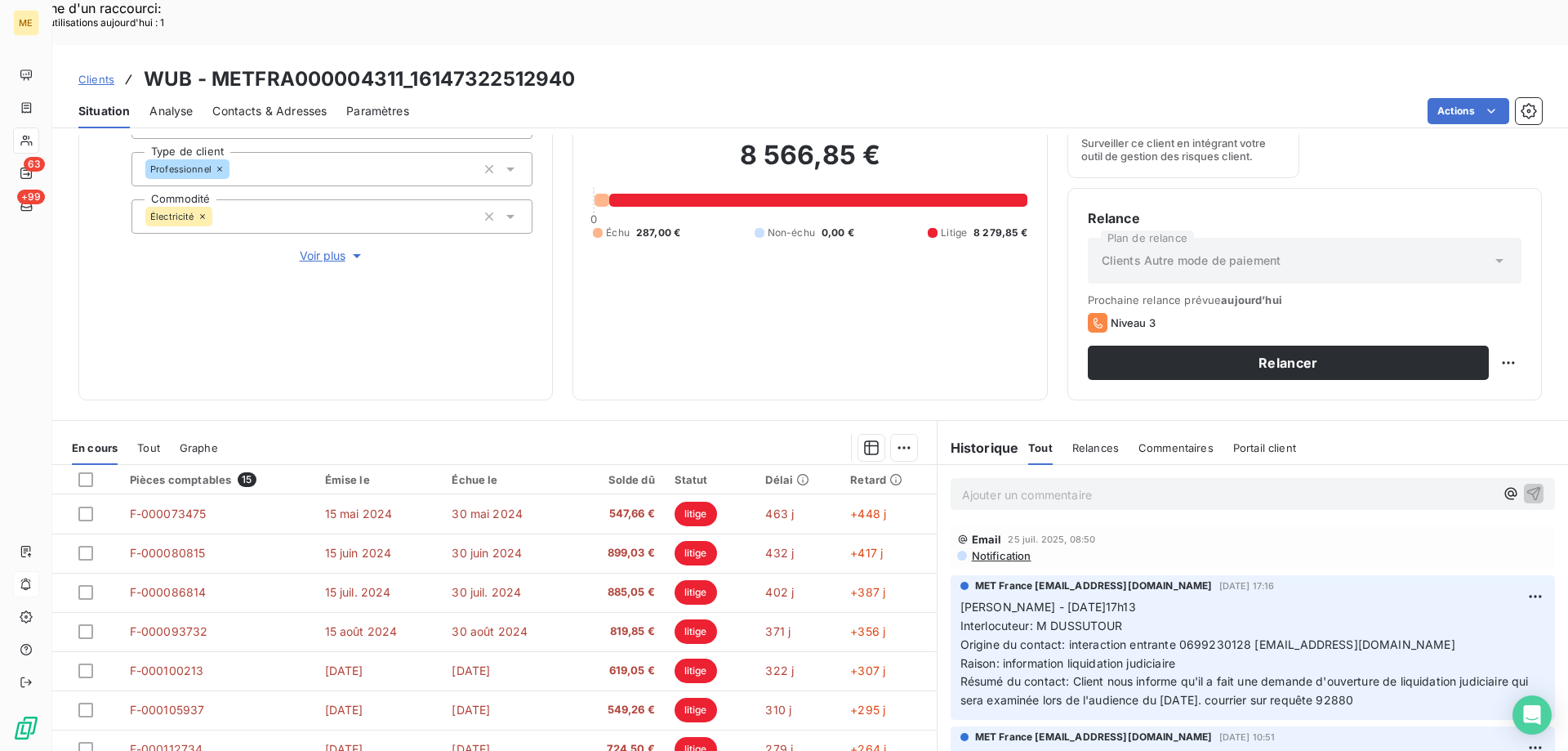
scroll to position [218, 0]
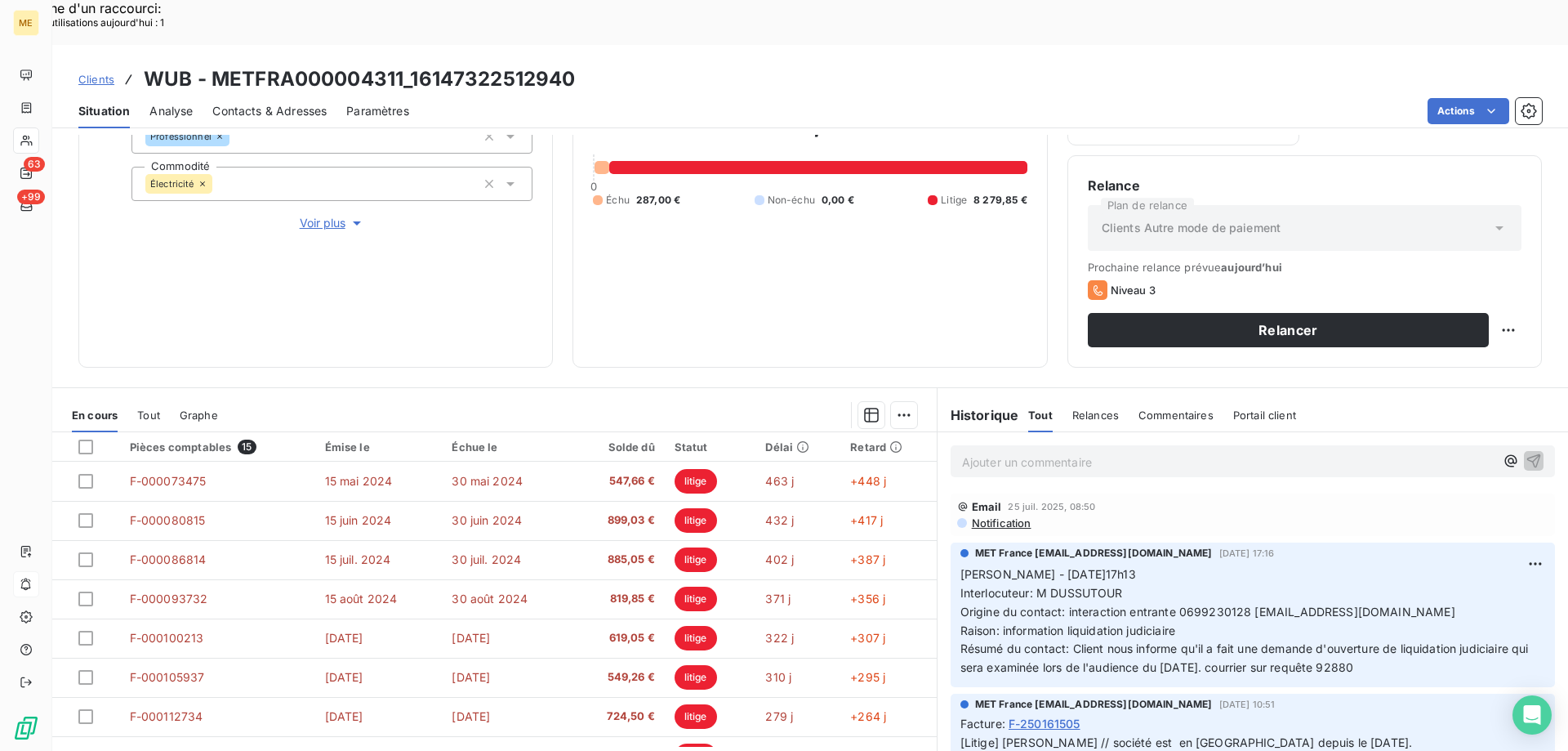
click at [1514, 274] on div "Relance Plan de relance Clients Autre mode de paiement Prochaine relance prévue…" at bounding box center [1305, 261] width 475 height 213
click at [1471, 326] on div "Replanifier cette action" at bounding box center [1429, 320] width 146 height 26
select select "7"
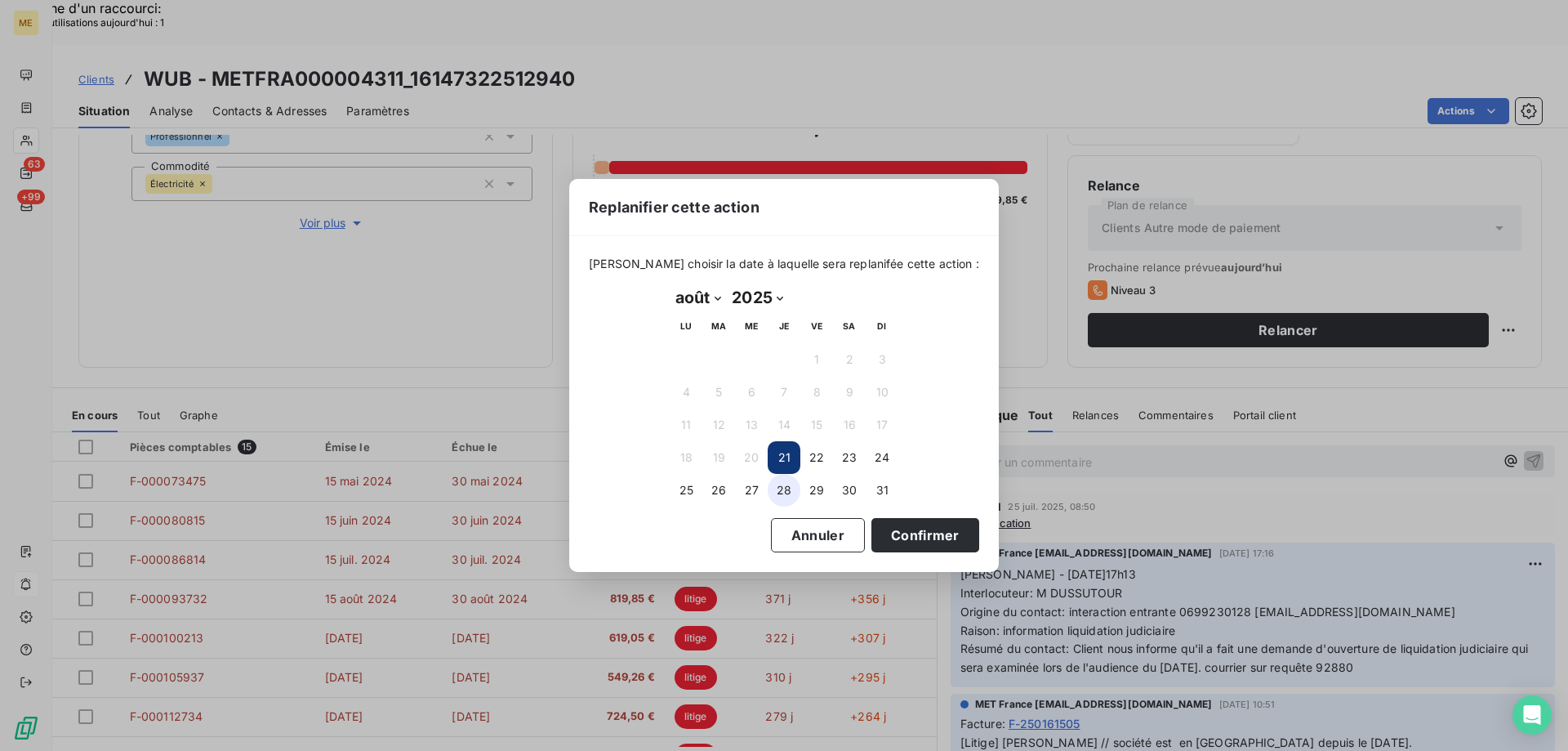
click at [784, 494] on button "28" at bounding box center [784, 490] width 32 height 32
click at [885, 521] on button "Confirmer" at bounding box center [925, 535] width 108 height 34
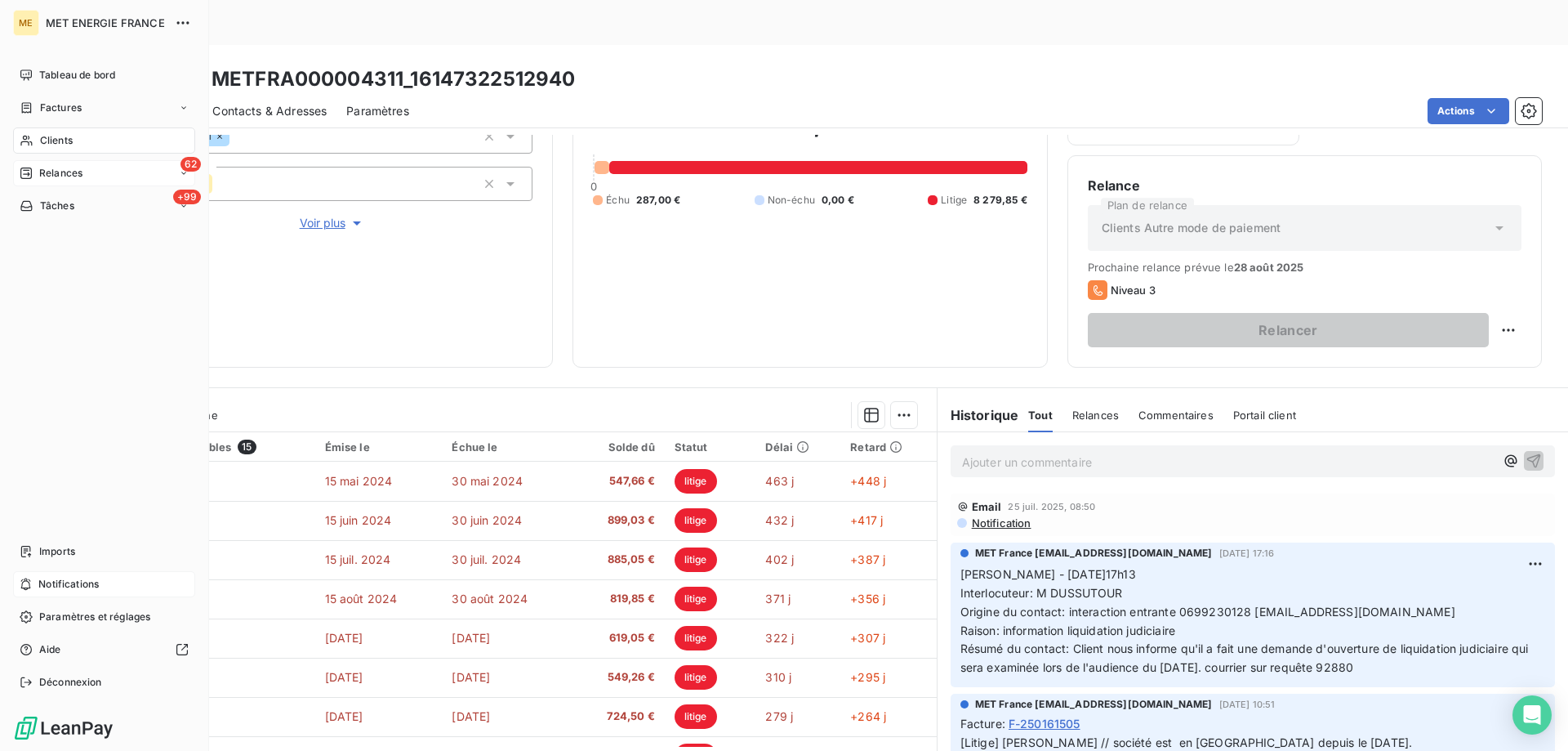
click at [51, 172] on span "Relances" at bounding box center [60, 173] width 43 height 14
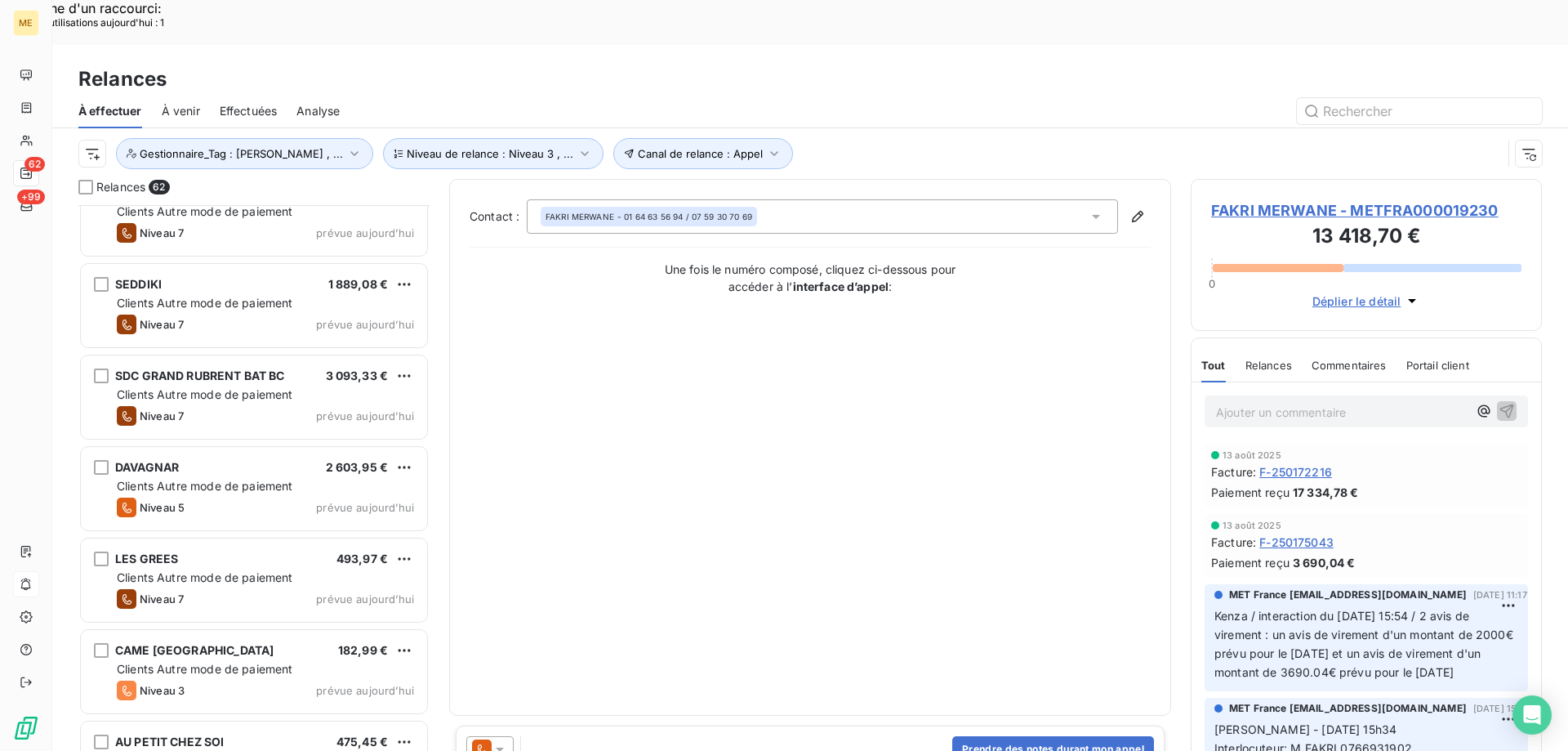
scroll to position [5082, 0]
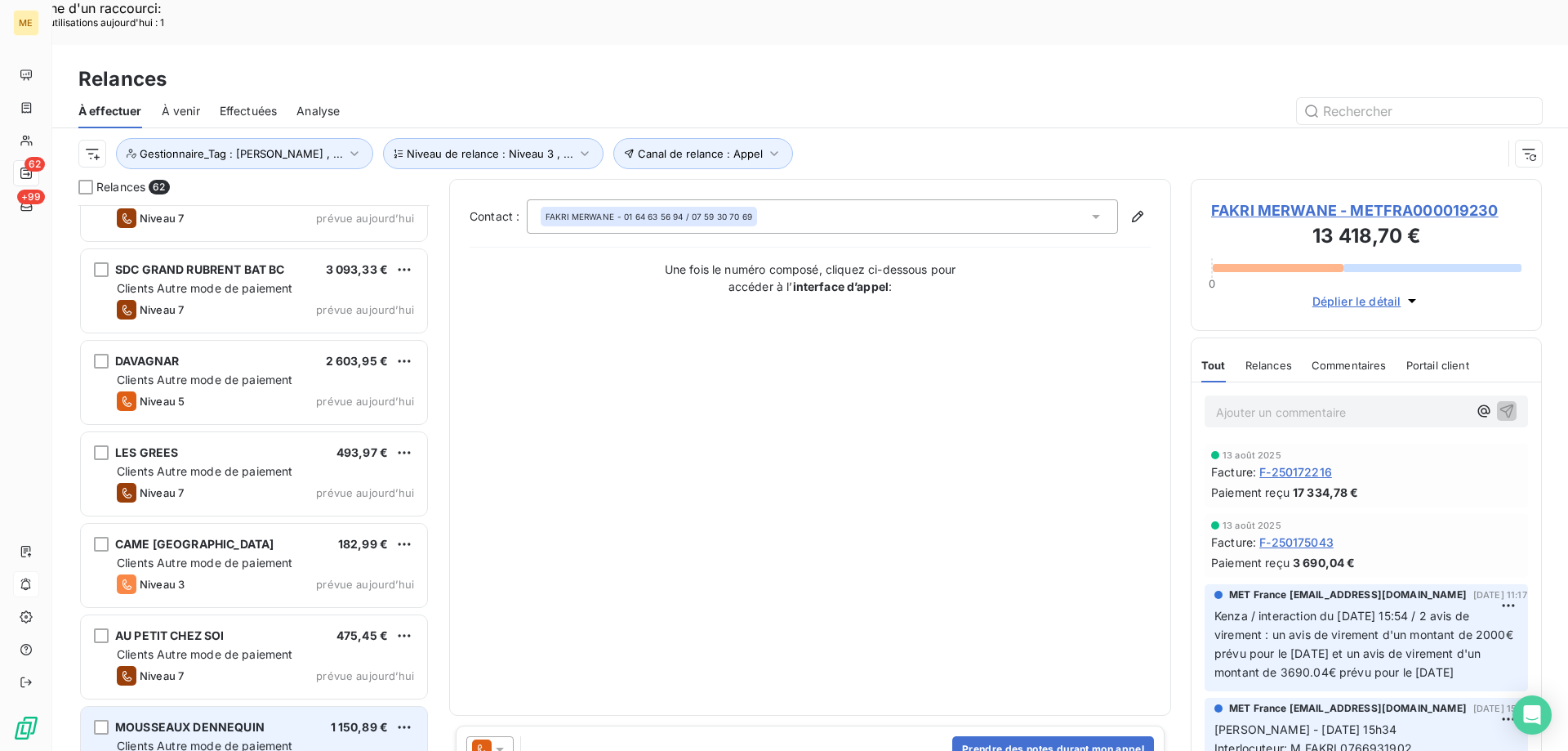
click at [243, 720] on span "MOUSSEAUX DENNEQUIN" at bounding box center [190, 726] width 150 height 14
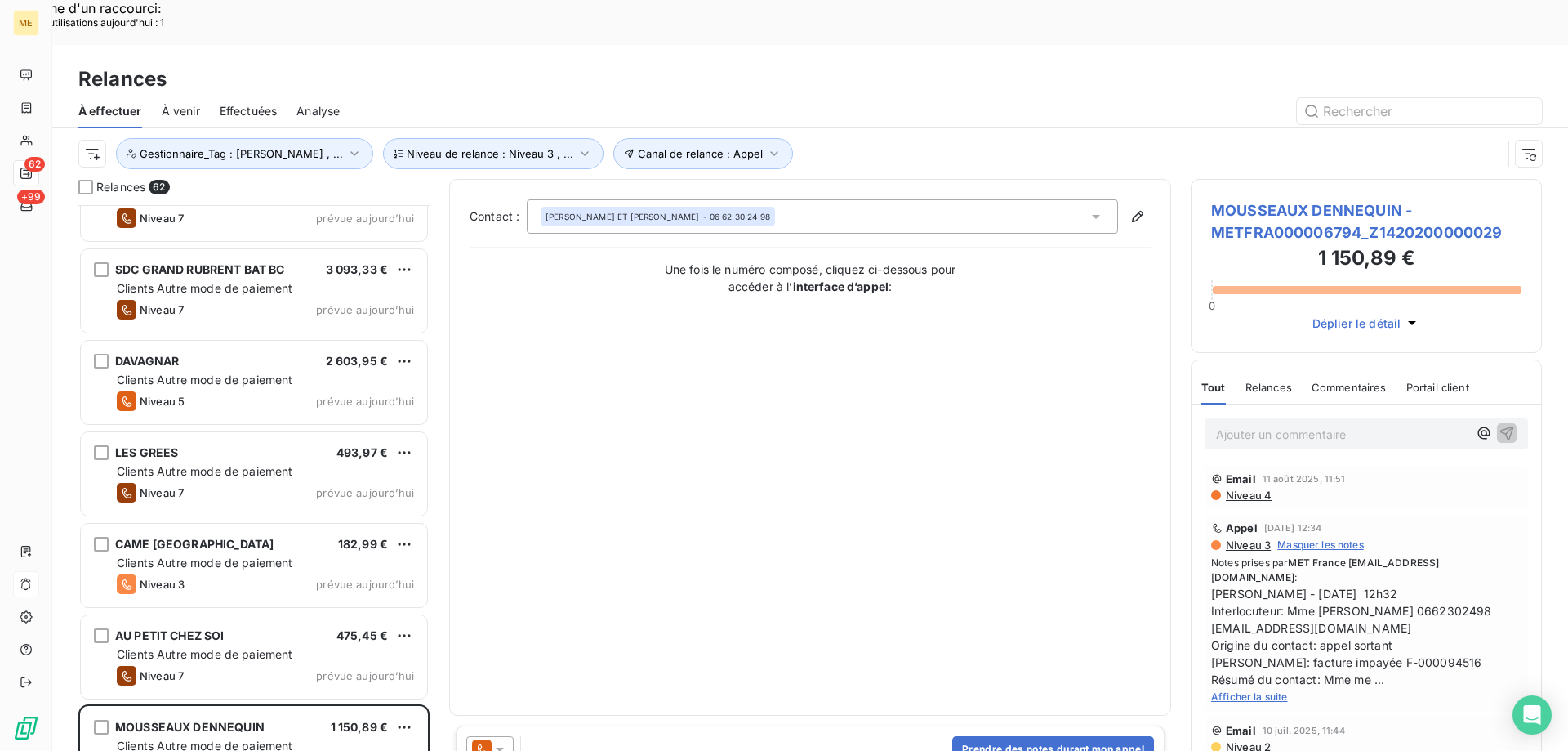
click at [1287, 199] on span "MOUSSEAUX DENNEQUIN - METFRA000006794_Z1420200000029" at bounding box center [1367, 221] width 311 height 44
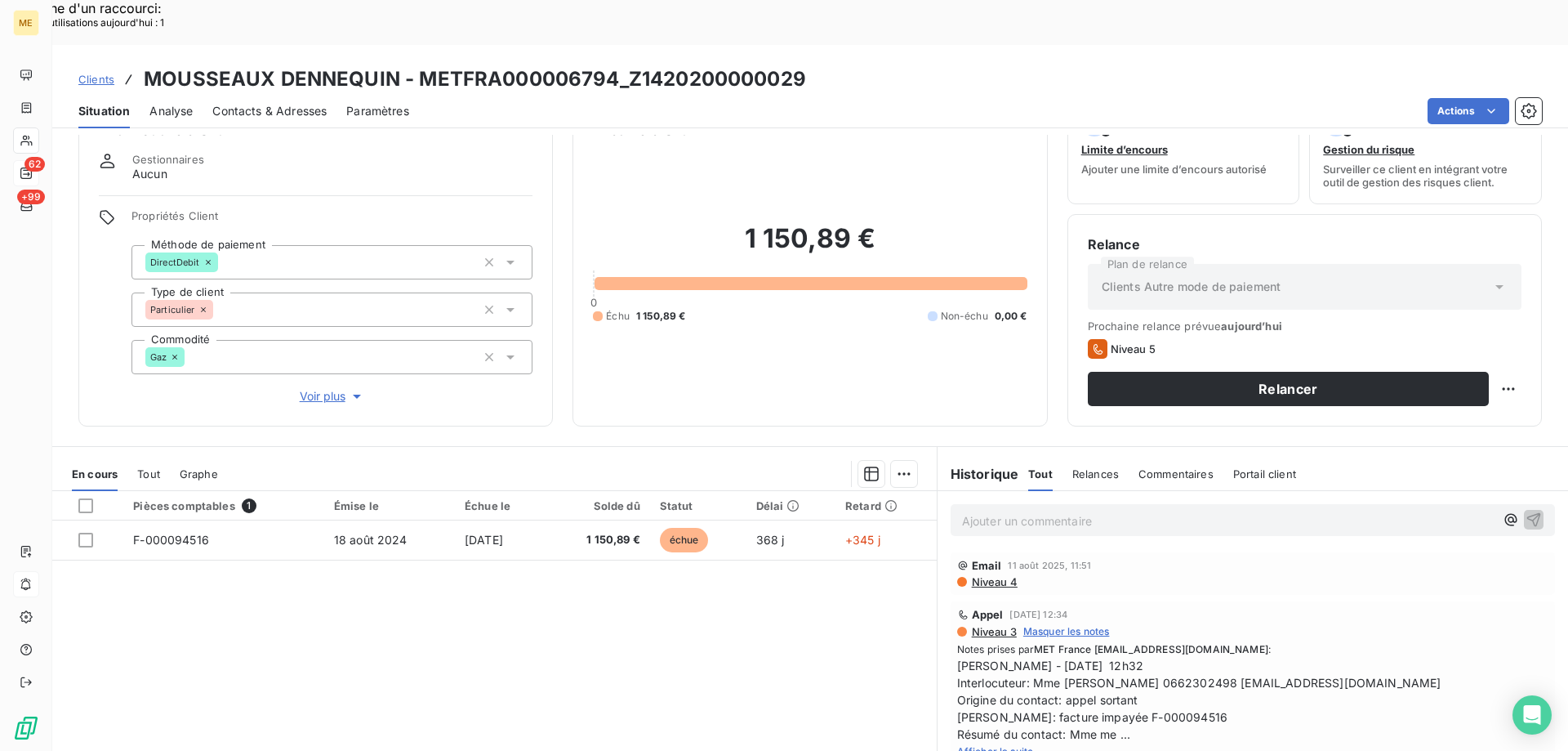
scroll to position [104, 0]
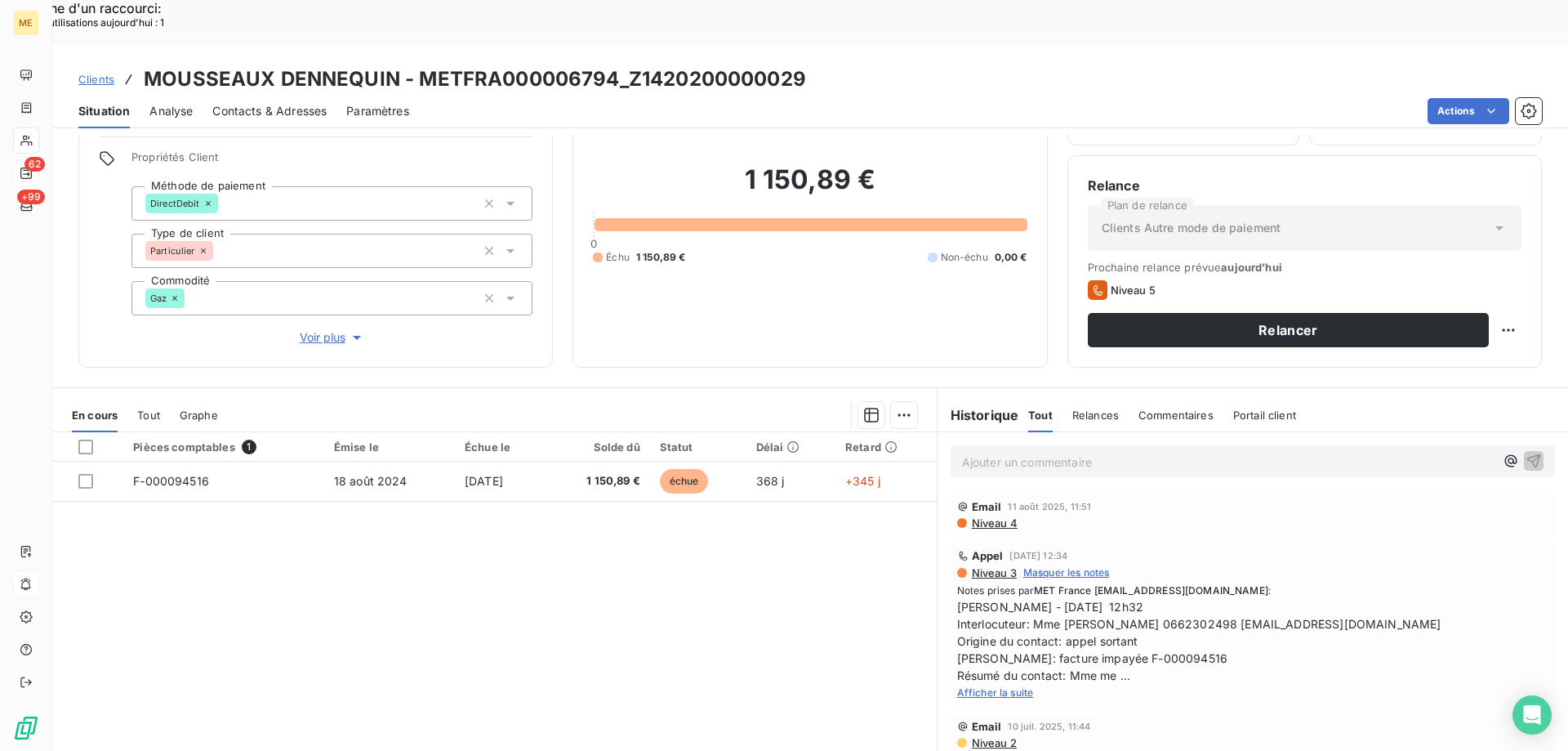
click at [1015, 686] on span "Afficher la suite" at bounding box center [995, 692] width 77 height 12
drag, startPoint x: 1190, startPoint y: 579, endPoint x: 1261, endPoint y: 578, distance: 71.0
click at [1261, 598] on span "Sylvain - 30/07/2025- 12h32 Interlocuteur: Mme Mousseaux Dennequin 0662302498 d…" at bounding box center [1252, 640] width 591 height 86
drag, startPoint x: 631, startPoint y: 33, endPoint x: 808, endPoint y: 32, distance: 177.0
click at [808, 65] on div "Clients MOUSSEAUX DENNEQUIN - METFRA000006794_Z1420200000029" at bounding box center [810, 79] width 1517 height 30
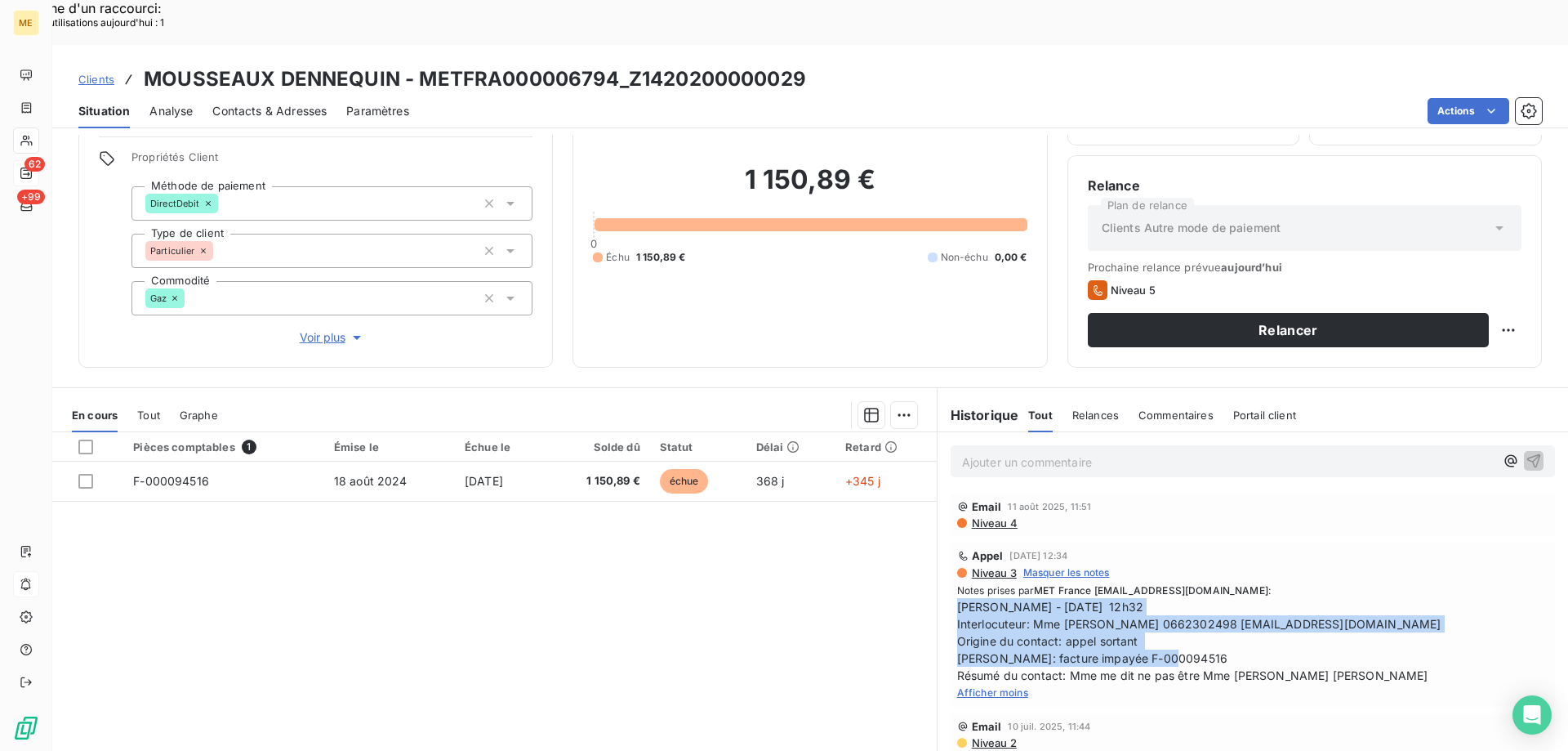
drag, startPoint x: 1165, startPoint y: 613, endPoint x: 950, endPoint y: 564, distance: 220.5
click at [957, 598] on span "Sylvain - 30/07/2025- 12h32 Interlocuteur: Mme Mousseaux Dennequin 0662302498 d…" at bounding box center [1252, 640] width 591 height 86
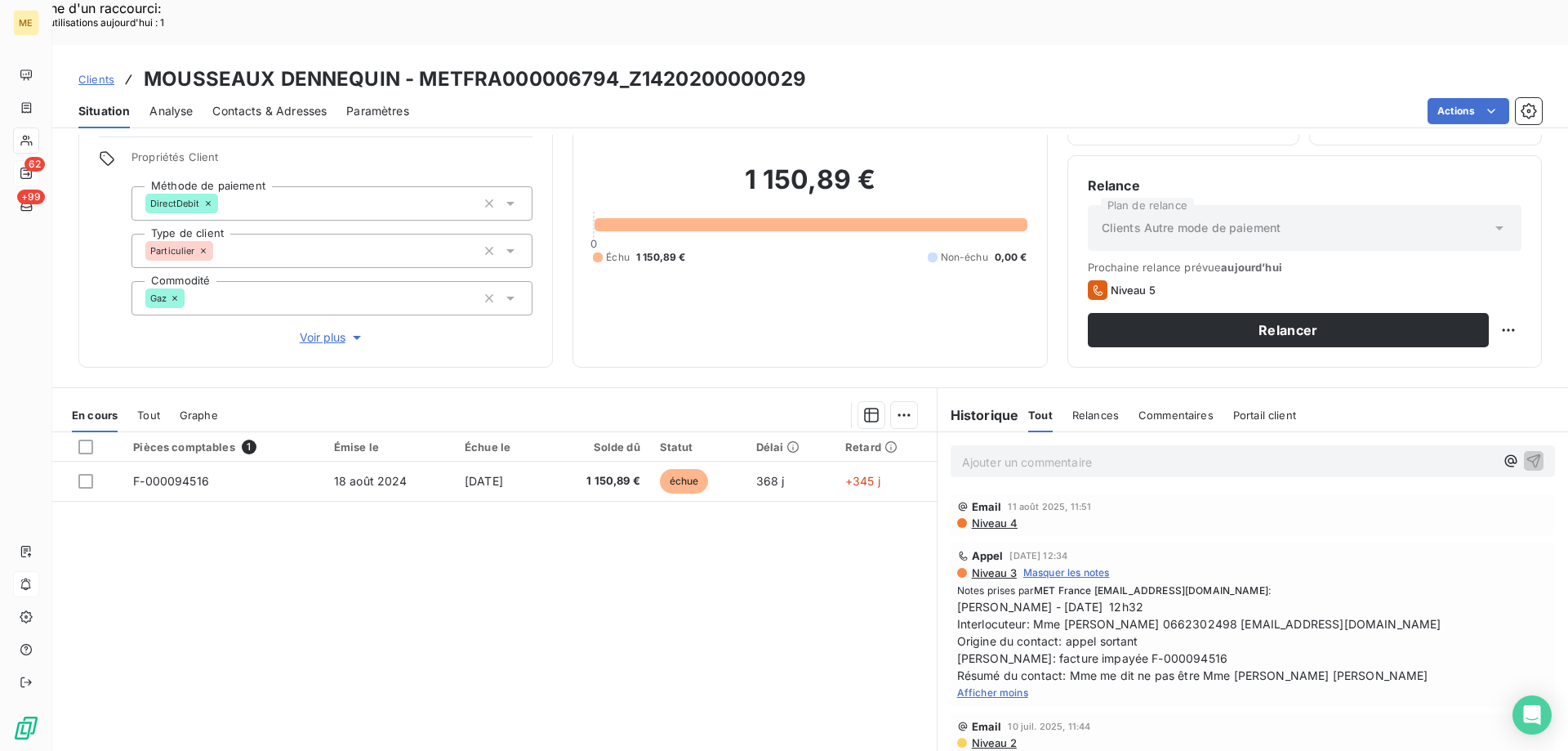
click at [1092, 442] on div "Ajouter un commentaire ﻿" at bounding box center [1253, 460] width 631 height 58
click at [1091, 436] on div "Ajouter un commentaire ﻿" at bounding box center [1253, 460] width 631 height 58
click at [1091, 452] on p "Ajouter un commentaire ﻿" at bounding box center [1229, 461] width 533 height 20
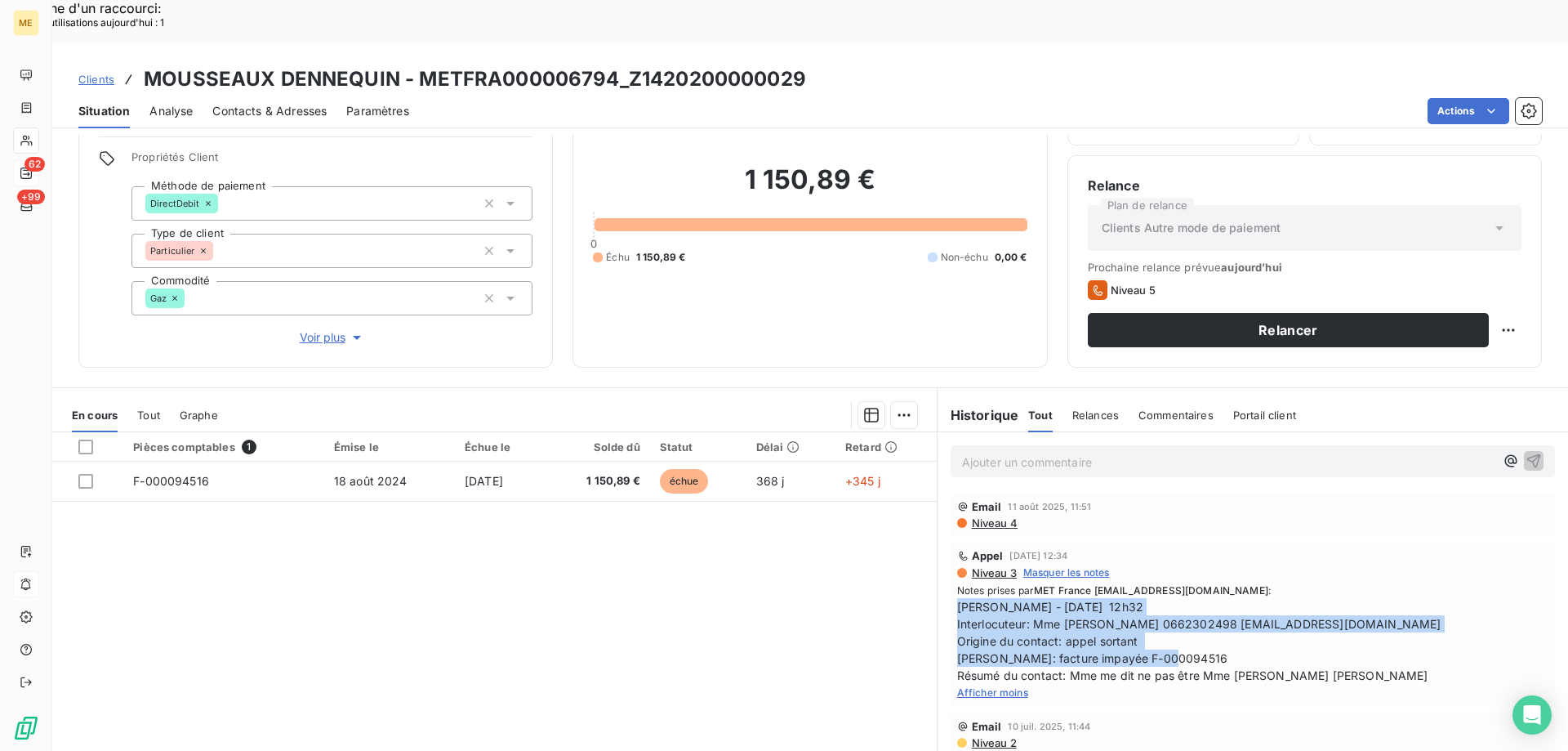
drag, startPoint x: 1167, startPoint y: 607, endPoint x: 934, endPoint y: 571, distance: 235.8
click at [938, 571] on div "Appel 30 juil. 2025, 12:34 Niveau 3 Masquer les notes Notes prises par MET Fran…" at bounding box center [1253, 624] width 631 height 171
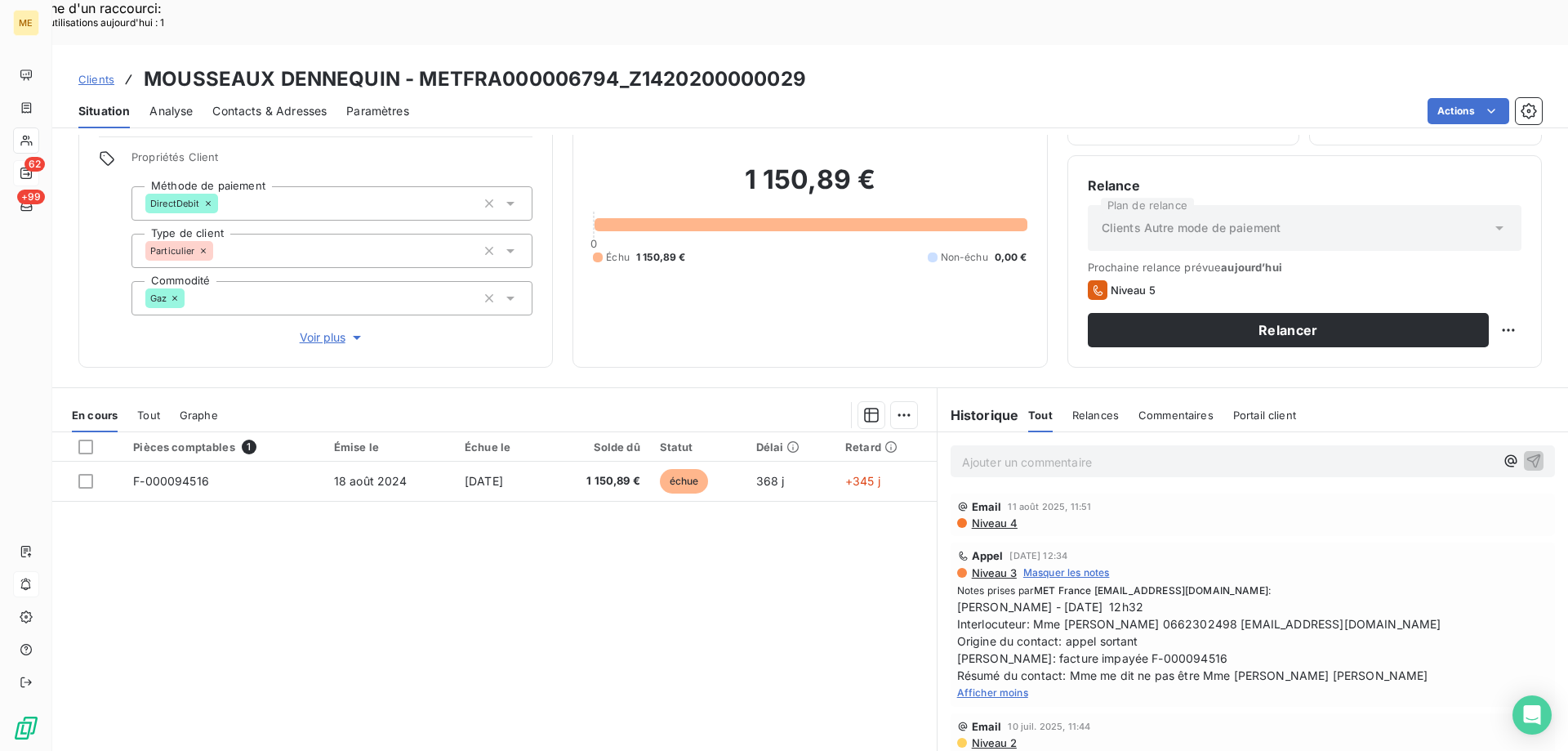
click at [1068, 452] on p "Ajouter un commentaire ﻿" at bounding box center [1229, 461] width 533 height 20
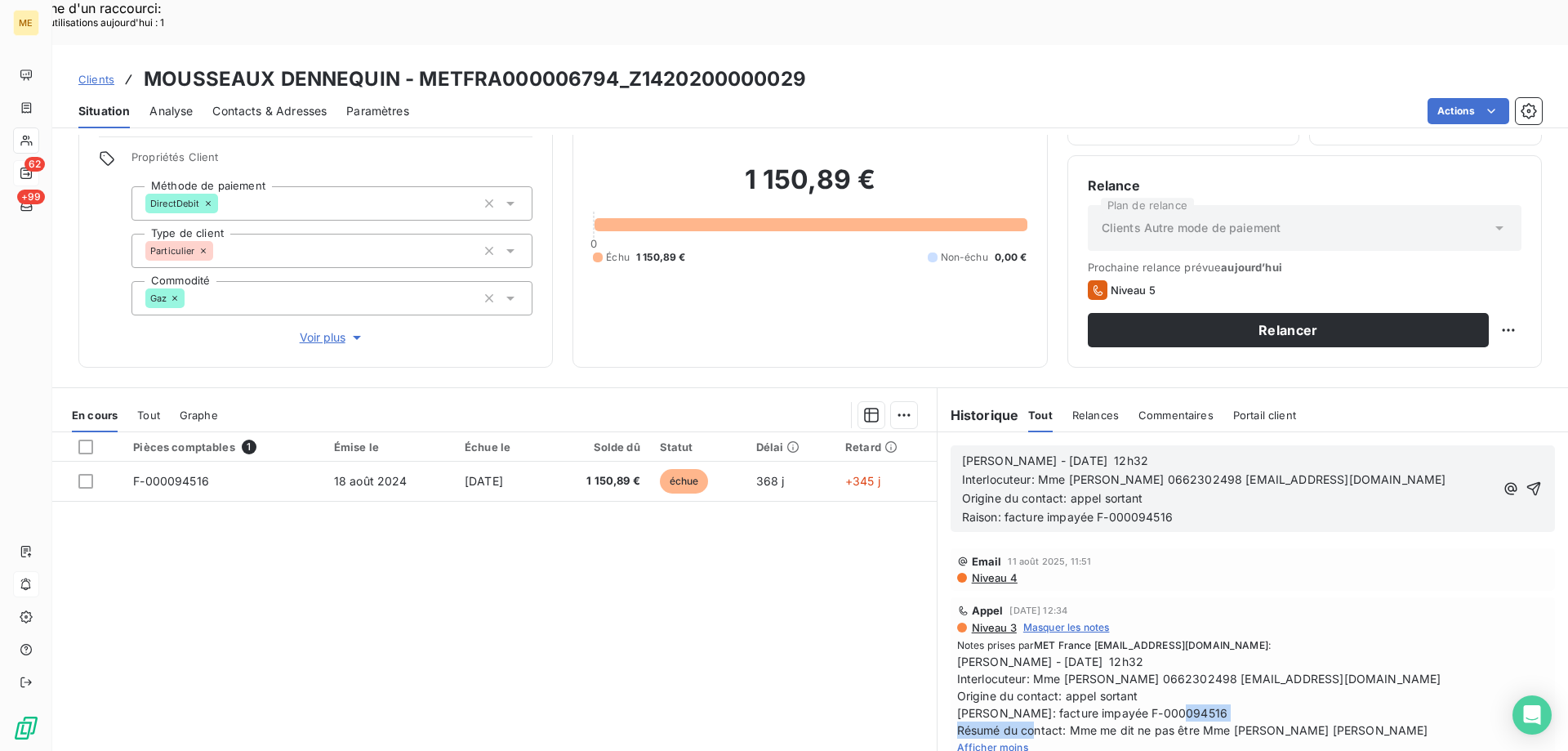
drag, startPoint x: 1063, startPoint y: 682, endPoint x: 944, endPoint y: 677, distance: 119.1
click at [951, 677] on div "Appel 30 juil. 2025, 12:34 Niveau 3 Masquer les notes Notes prises par MET Fran…" at bounding box center [1253, 679] width 604 height 164
click at [1176, 508] on p "Raison: facture impayée F-000094516" at bounding box center [1229, 518] width 533 height 19
click at [1168, 510] on span "Raison: facture impayée F-000094516Résumé du contact:" at bounding box center [1123, 517] width 320 height 14
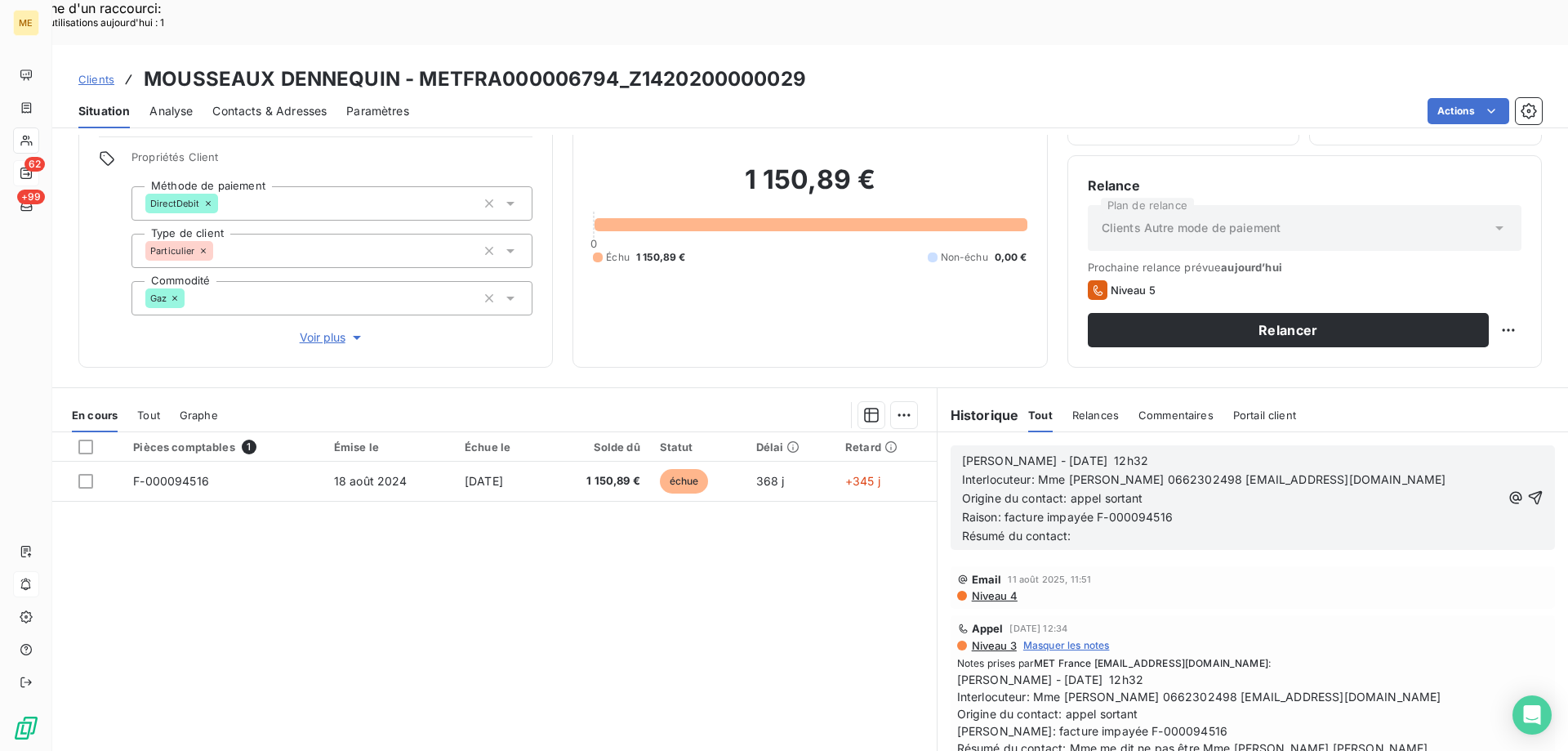
click at [1267, 508] on p "Raison: facture impayée F-000094516 Résumé du contact:" at bounding box center [1232, 526] width 540 height 37
click at [1529, 491] on icon "button" at bounding box center [1536, 497] width 14 height 14
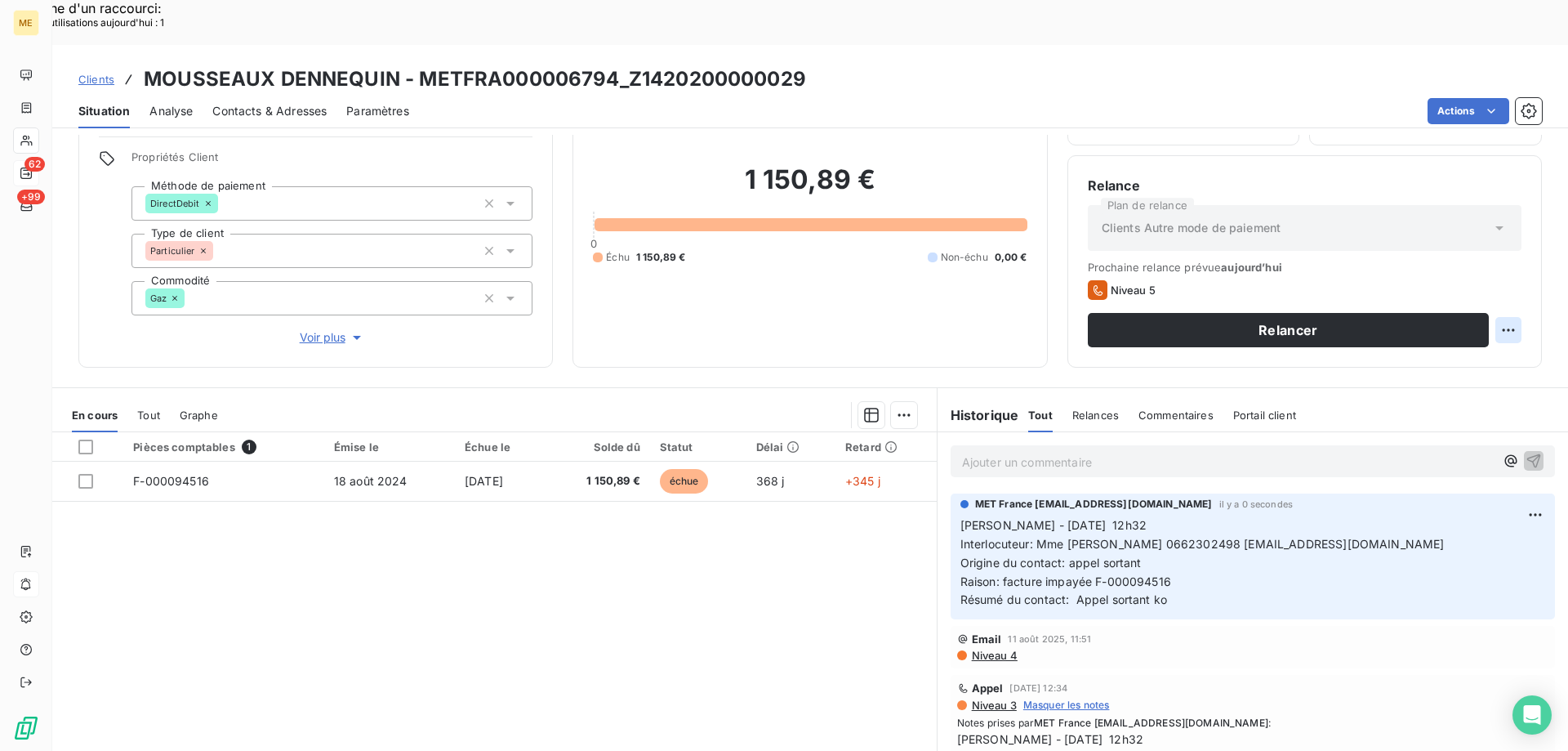
click at [1465, 322] on div "Replanifier cette action" at bounding box center [1429, 320] width 146 height 26
select select "7"
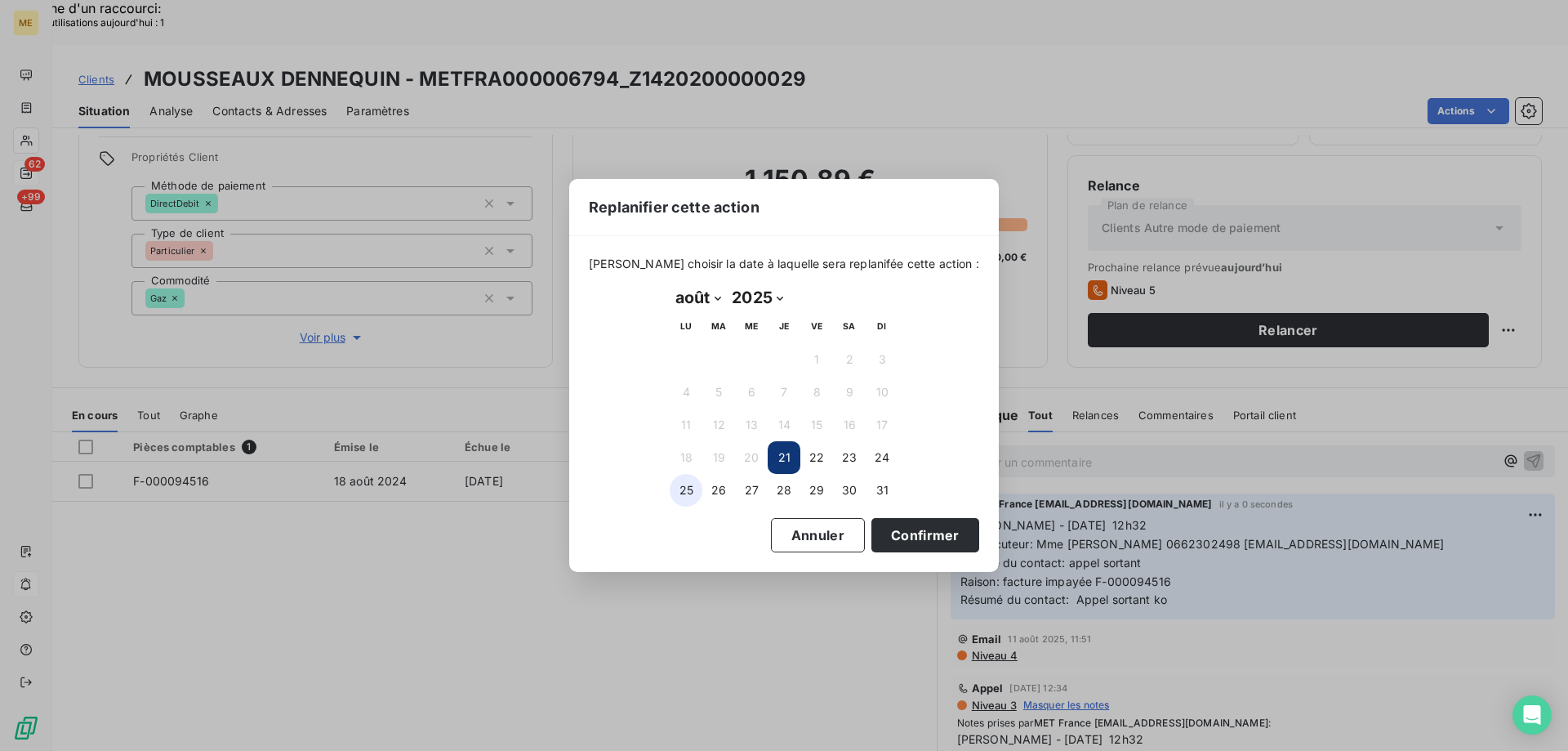
click at [688, 489] on button "25" at bounding box center [686, 490] width 32 height 32
click at [906, 534] on button "Confirmer" at bounding box center [925, 535] width 108 height 34
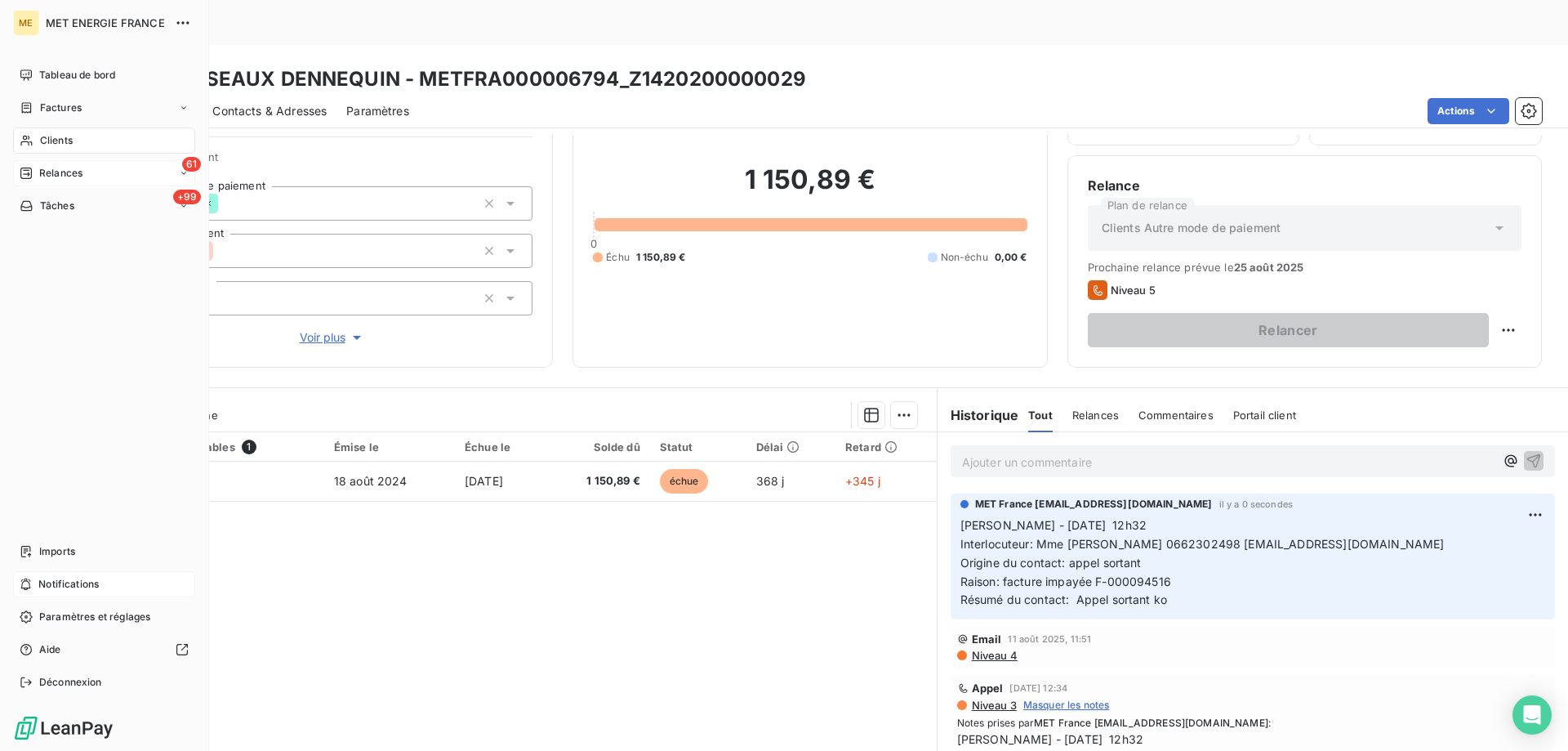
click at [35, 175] on div "Relances" at bounding box center [51, 173] width 63 height 14
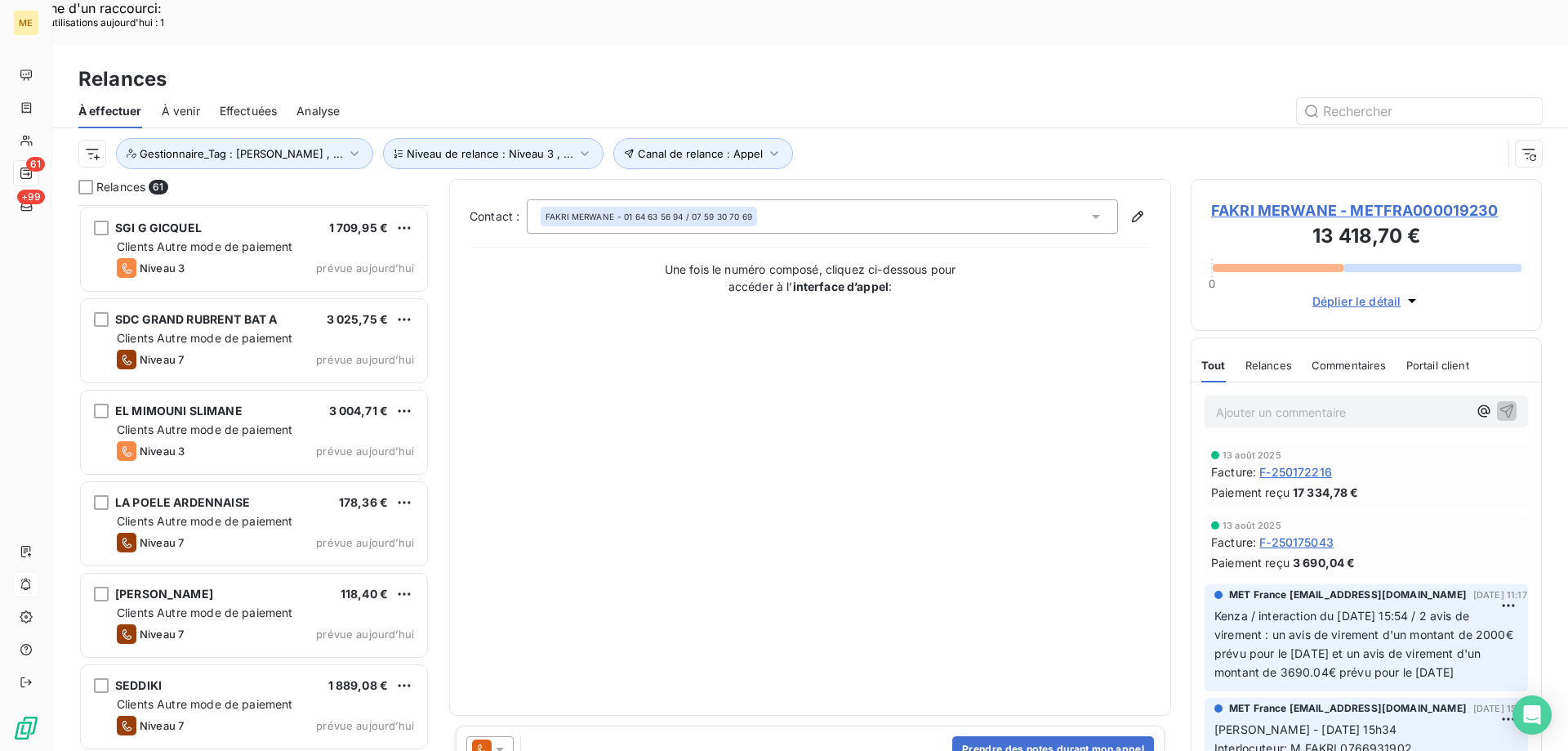
scroll to position [4990, 0]
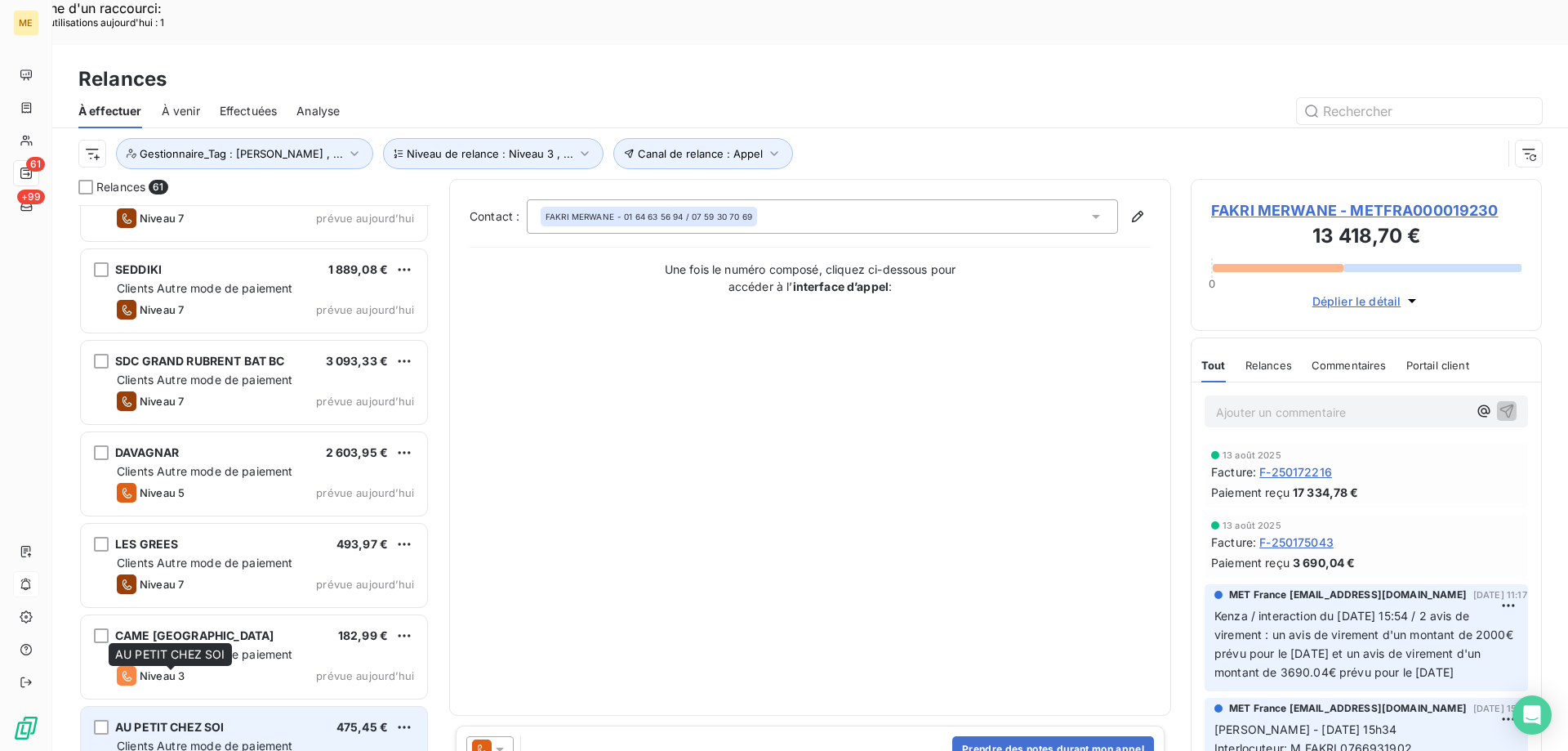
click at [184, 720] on span "AU PETIT CHEZ SOI" at bounding box center [170, 726] width 110 height 14
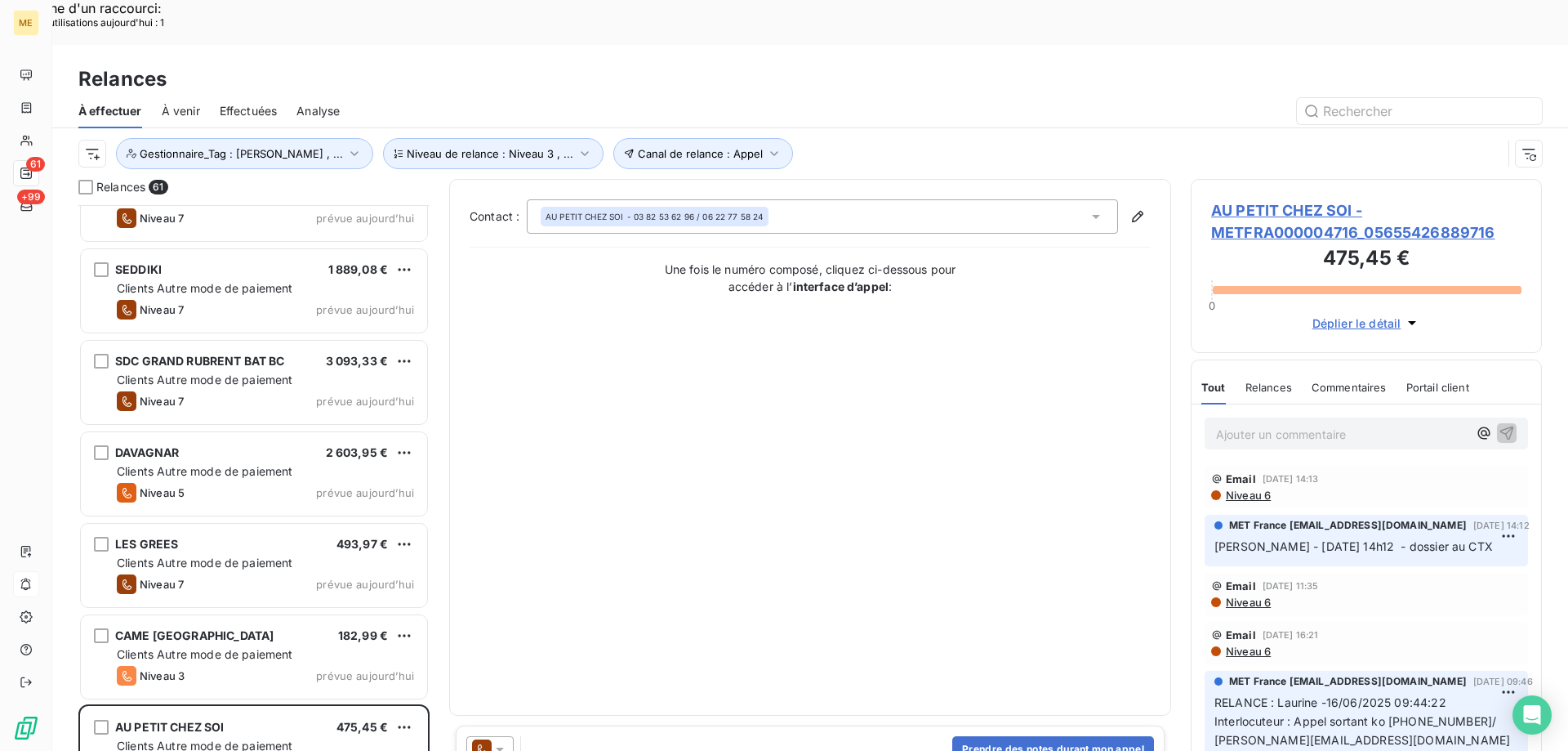
click at [1392, 199] on span "AU PETIT CHEZ SOI - METFRA000004716_05655426889716" at bounding box center [1367, 221] width 311 height 44
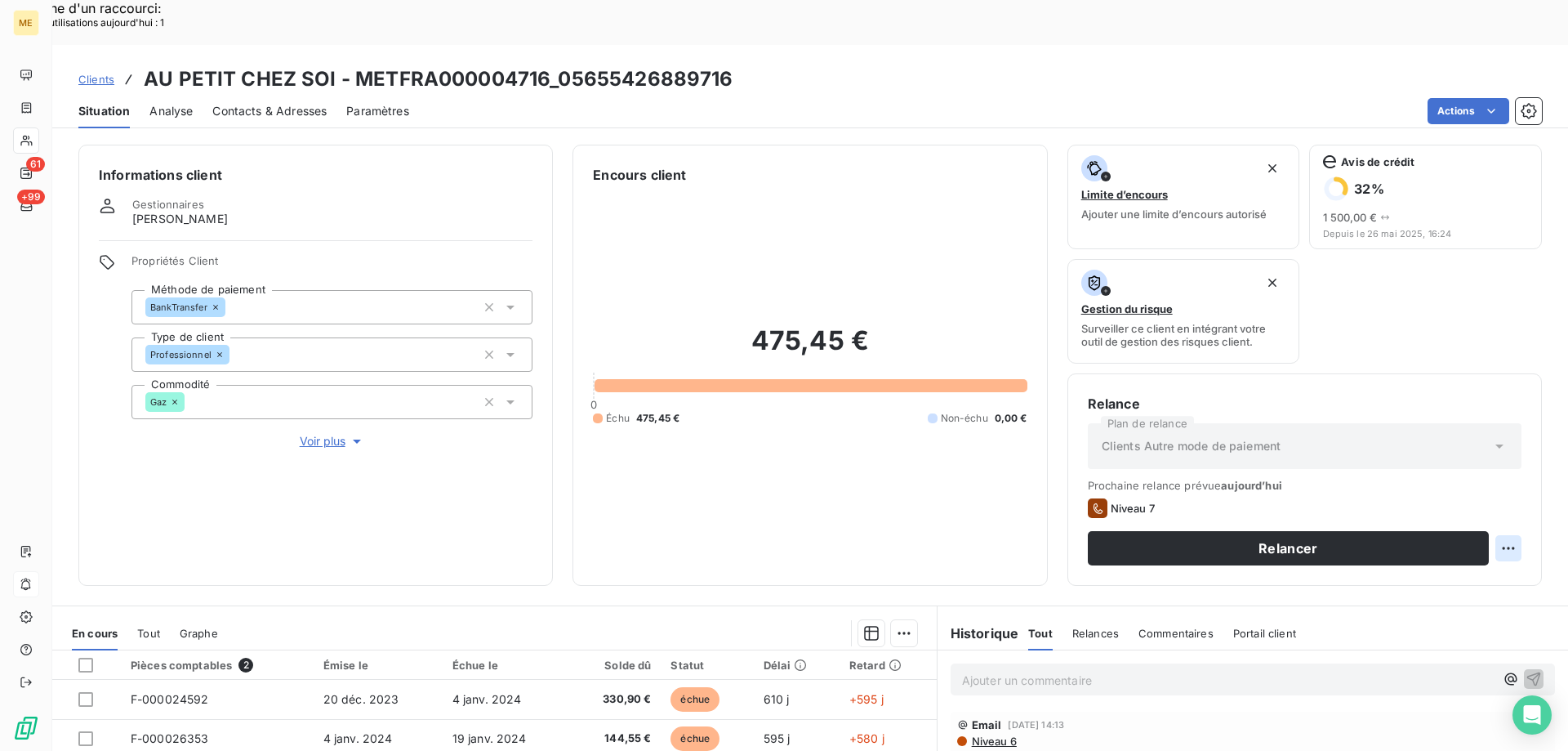
click at [1455, 530] on div "Replanifier cette action" at bounding box center [1429, 538] width 146 height 26
select select "7"
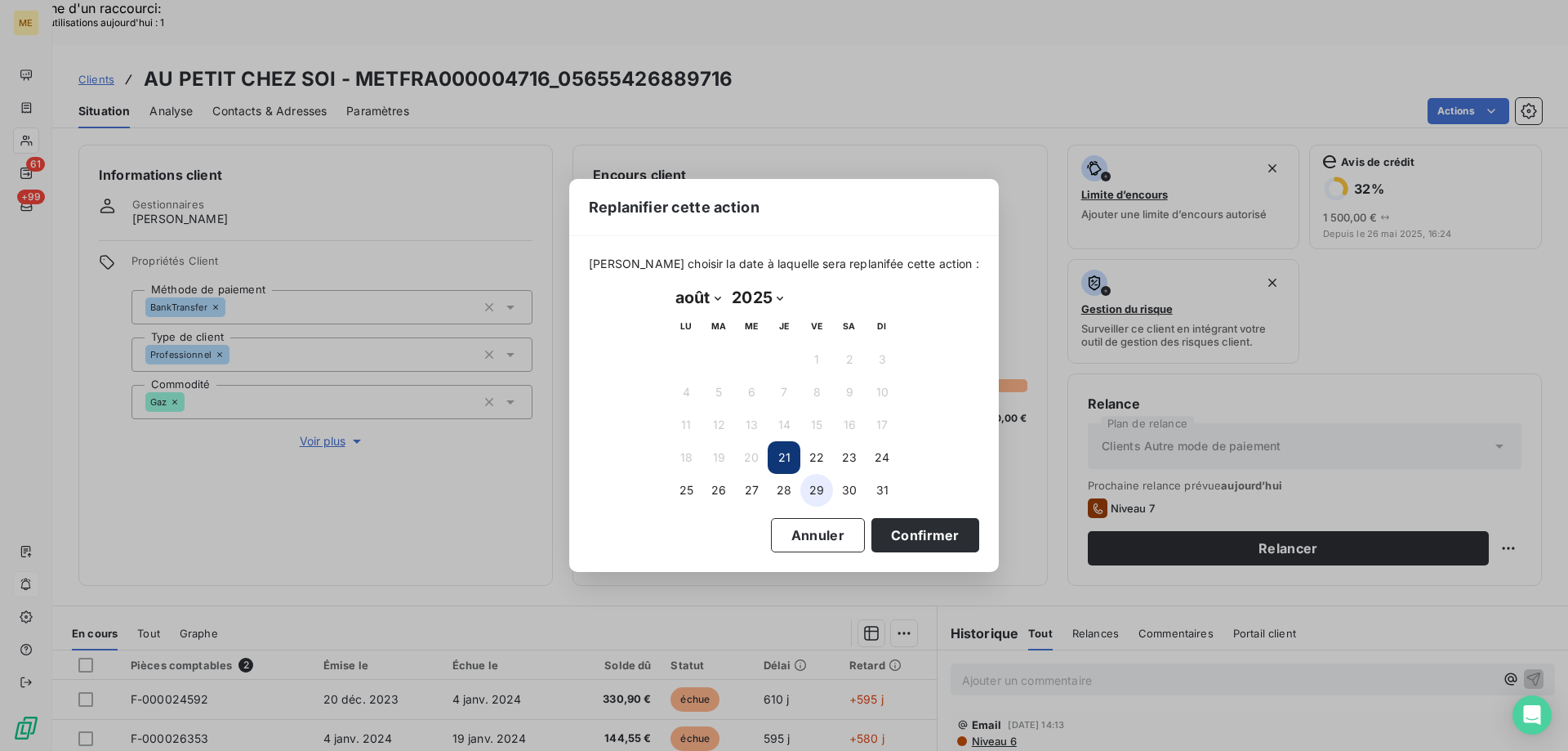
drag, startPoint x: 832, startPoint y: 483, endPoint x: 820, endPoint y: 496, distance: 17.7
click at [831, 487] on td "29" at bounding box center [817, 490] width 32 height 32
click at [820, 496] on button "29" at bounding box center [817, 490] width 32 height 32
click at [887, 543] on button "Confirmer" at bounding box center [925, 535] width 108 height 34
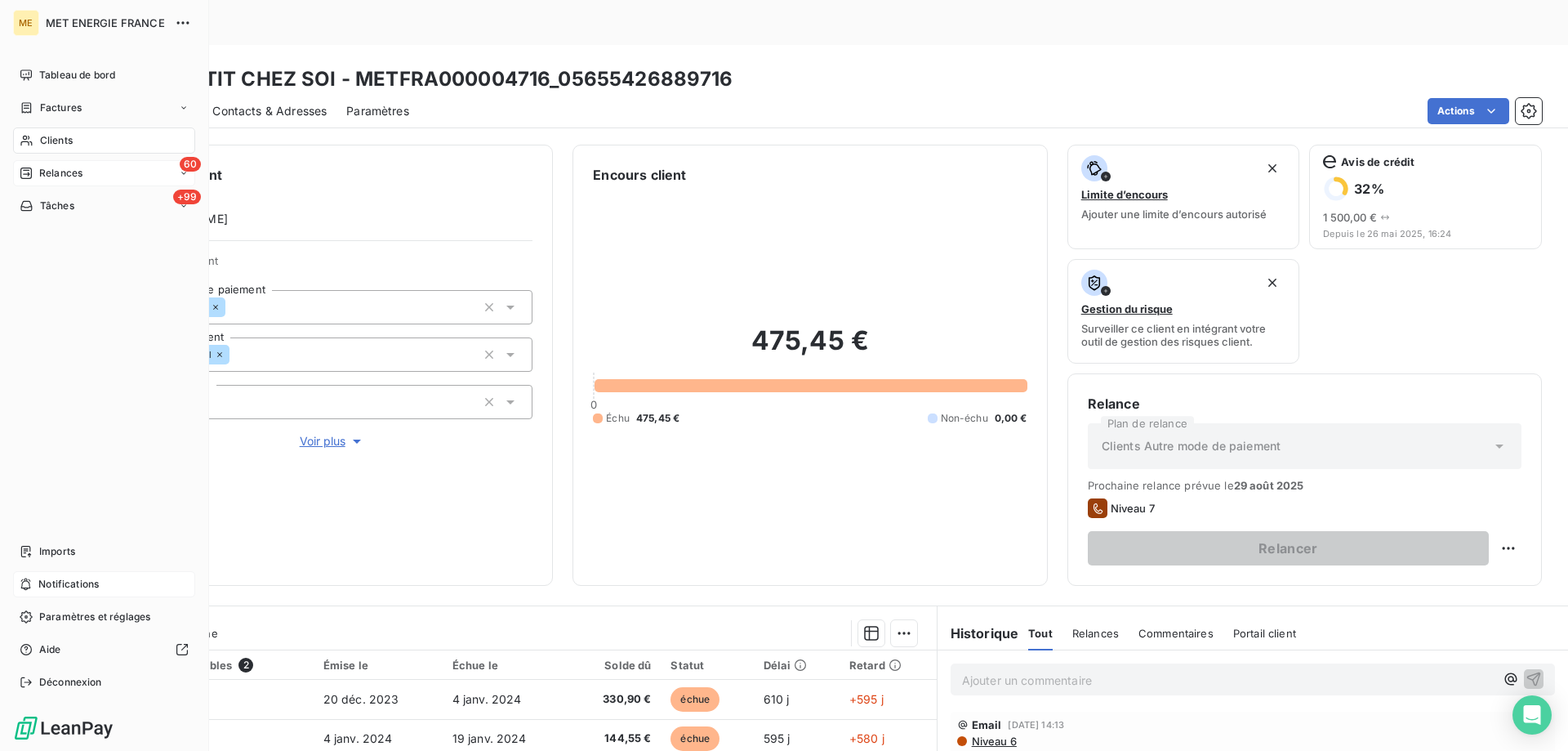
click at [33, 175] on div "Relances" at bounding box center [51, 173] width 63 height 14
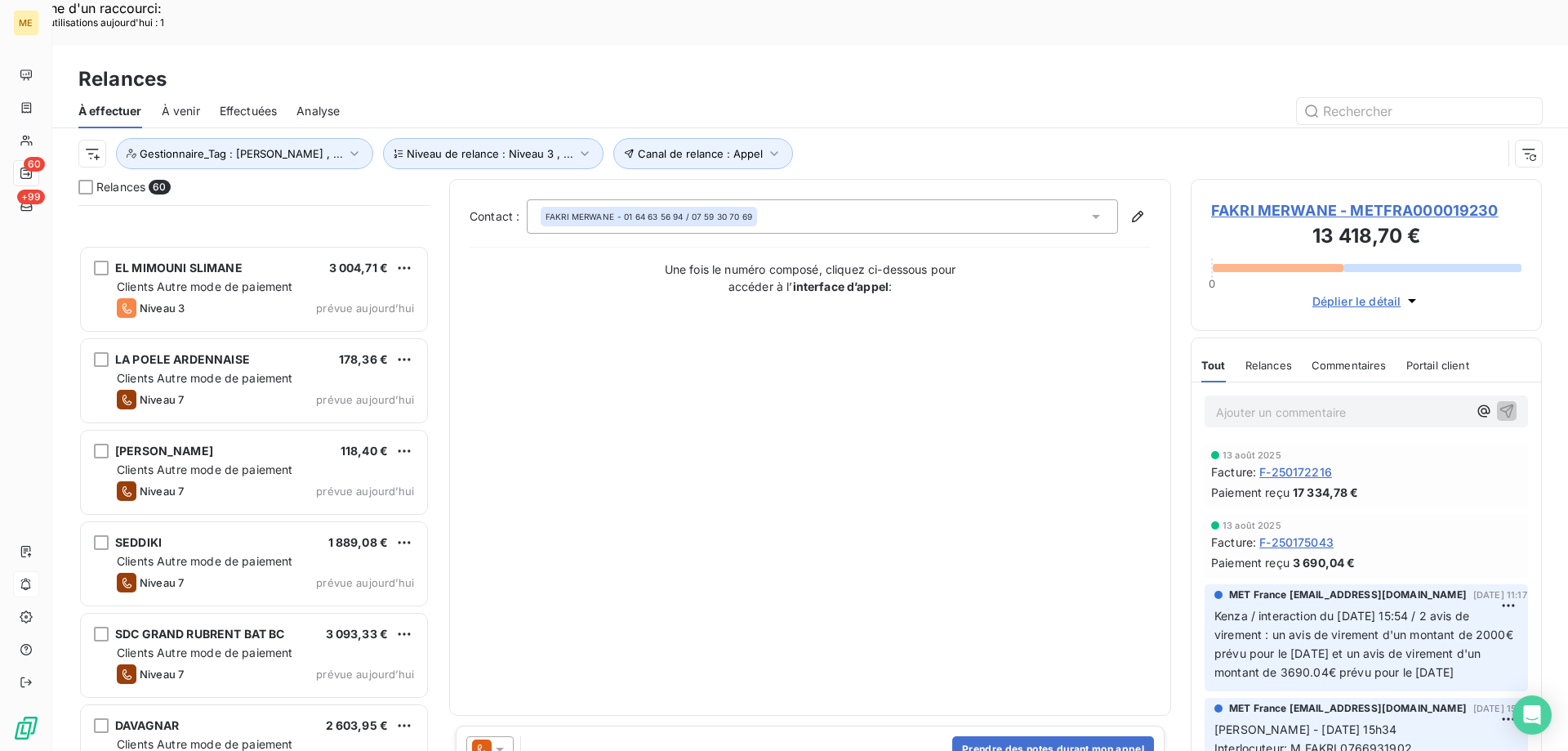
scroll to position [4899, 0]
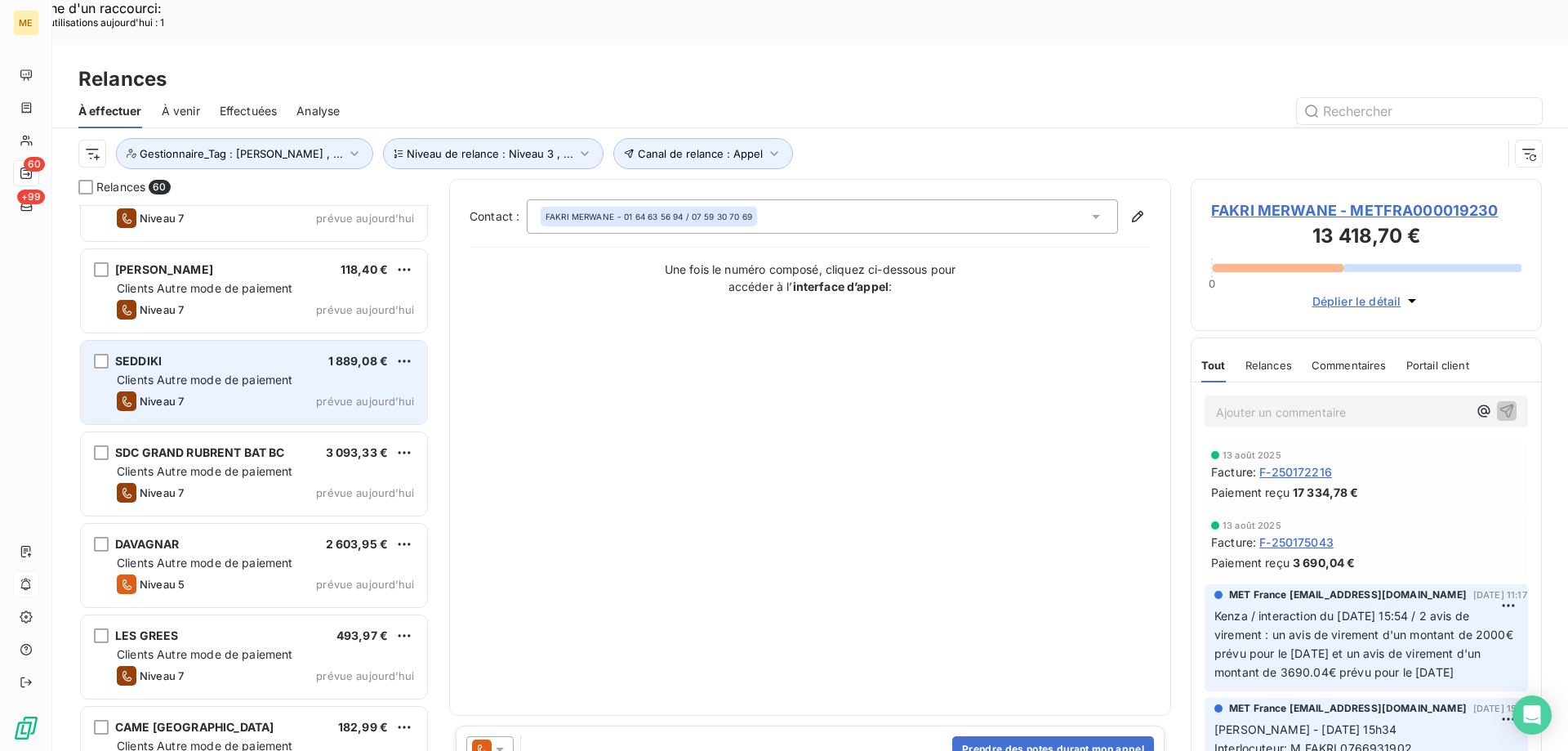
click at [374, 395] on span "prévue aujourd’hui" at bounding box center [365, 401] width 98 height 13
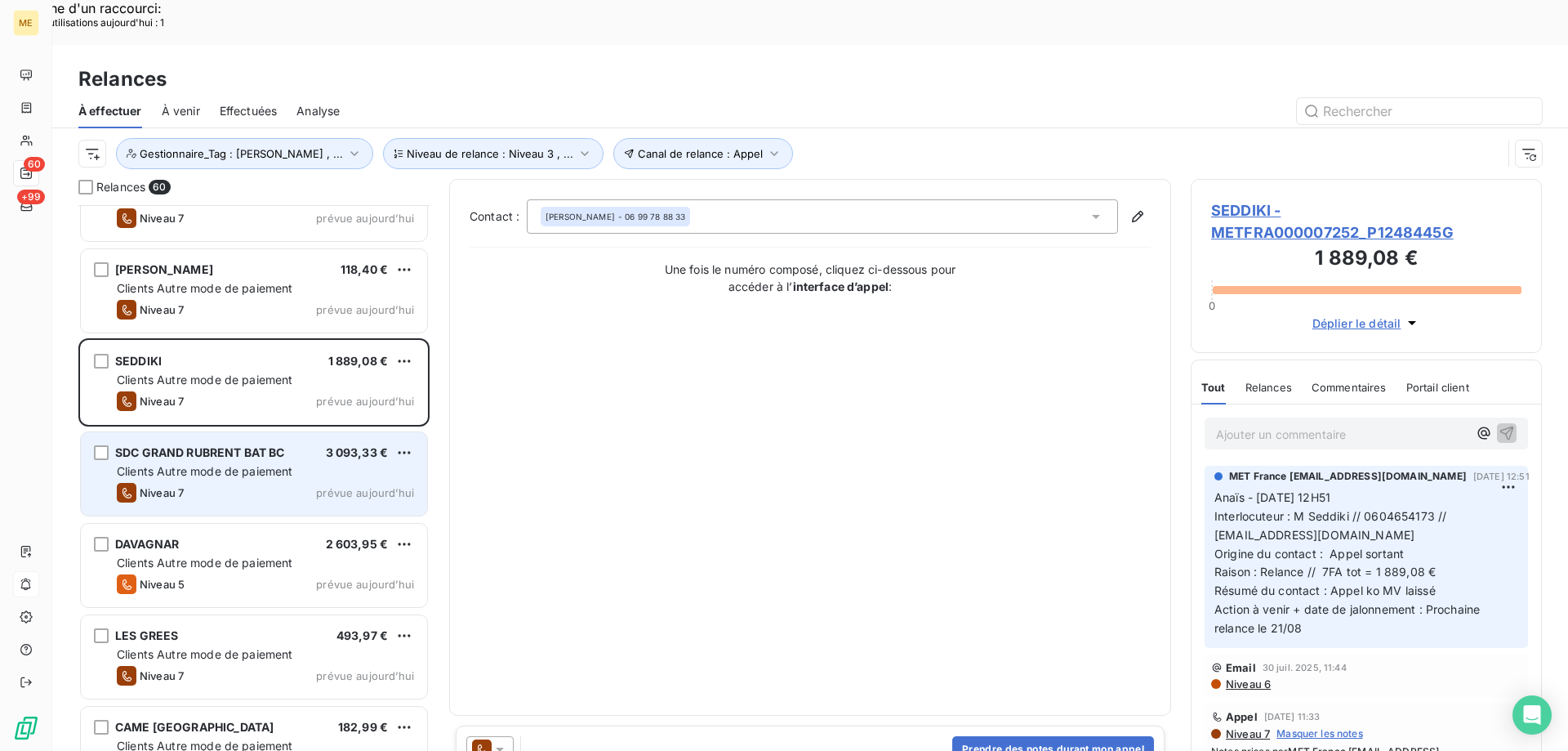
click at [348, 444] on div "3 093,33 €" at bounding box center [357, 452] width 63 height 16
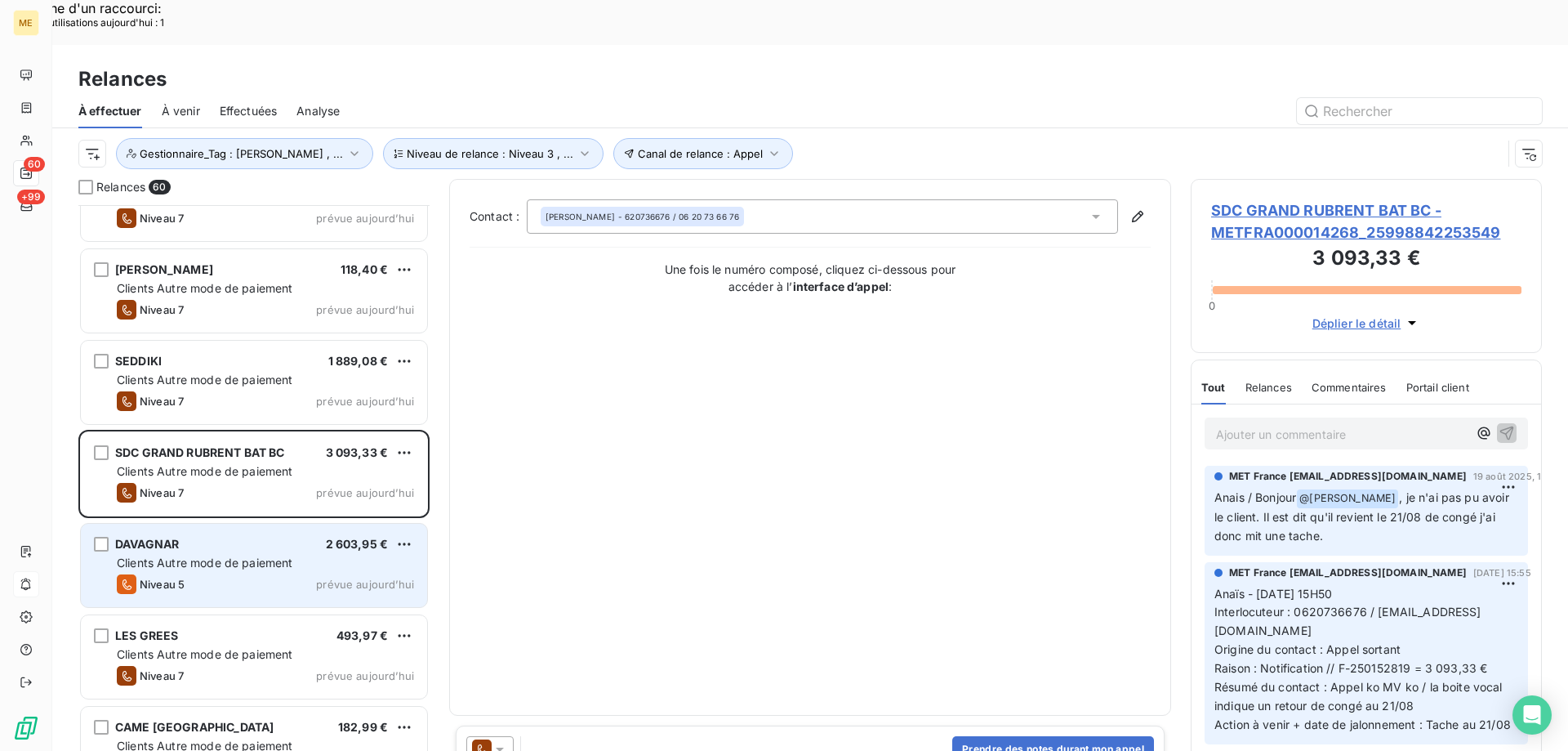
click at [306, 574] on div "Niveau 5 prévue aujourd’hui" at bounding box center [266, 583] width 297 height 20
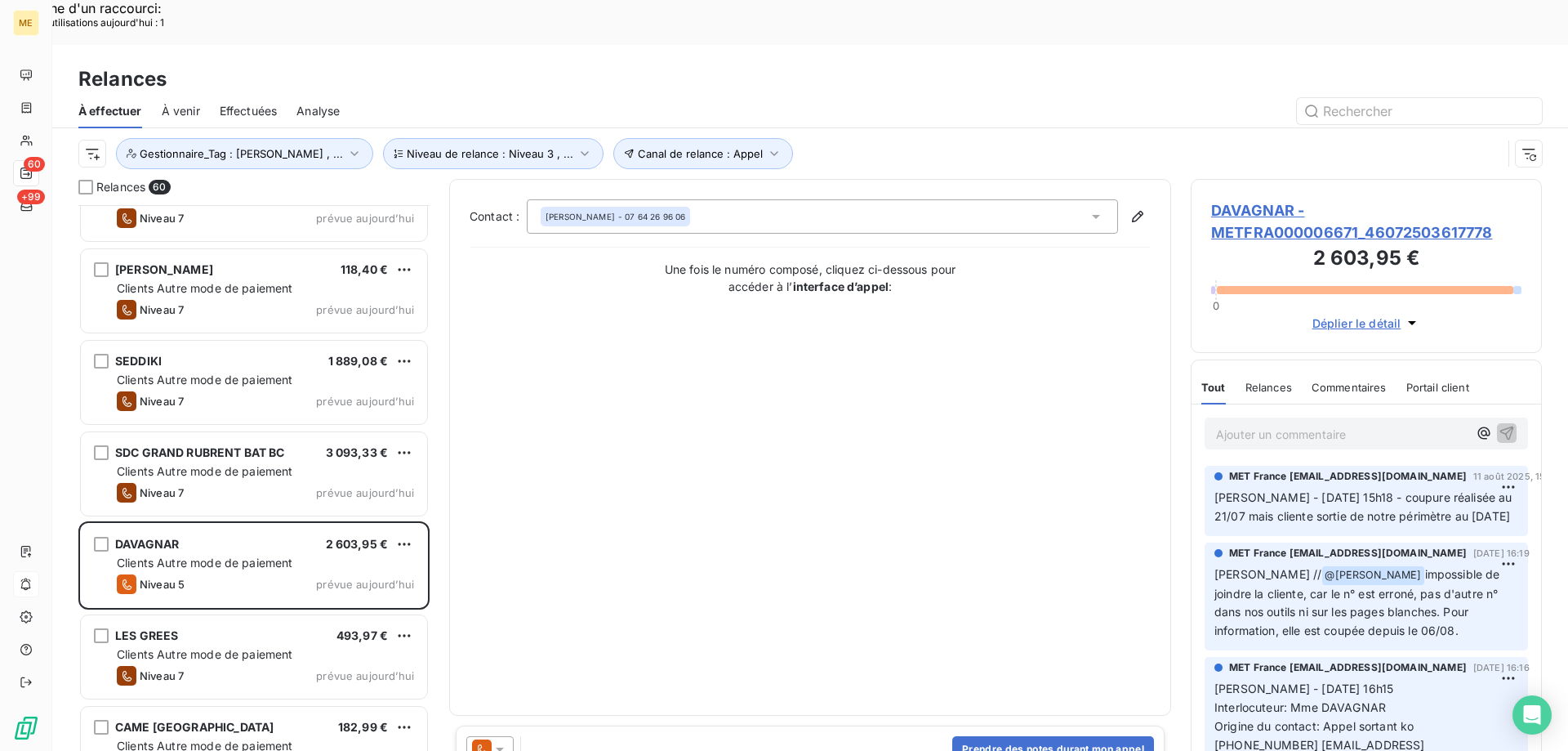
click at [1313, 199] on span "DAVAGNAR - METFRA000006671_46072503617778" at bounding box center [1367, 221] width 311 height 44
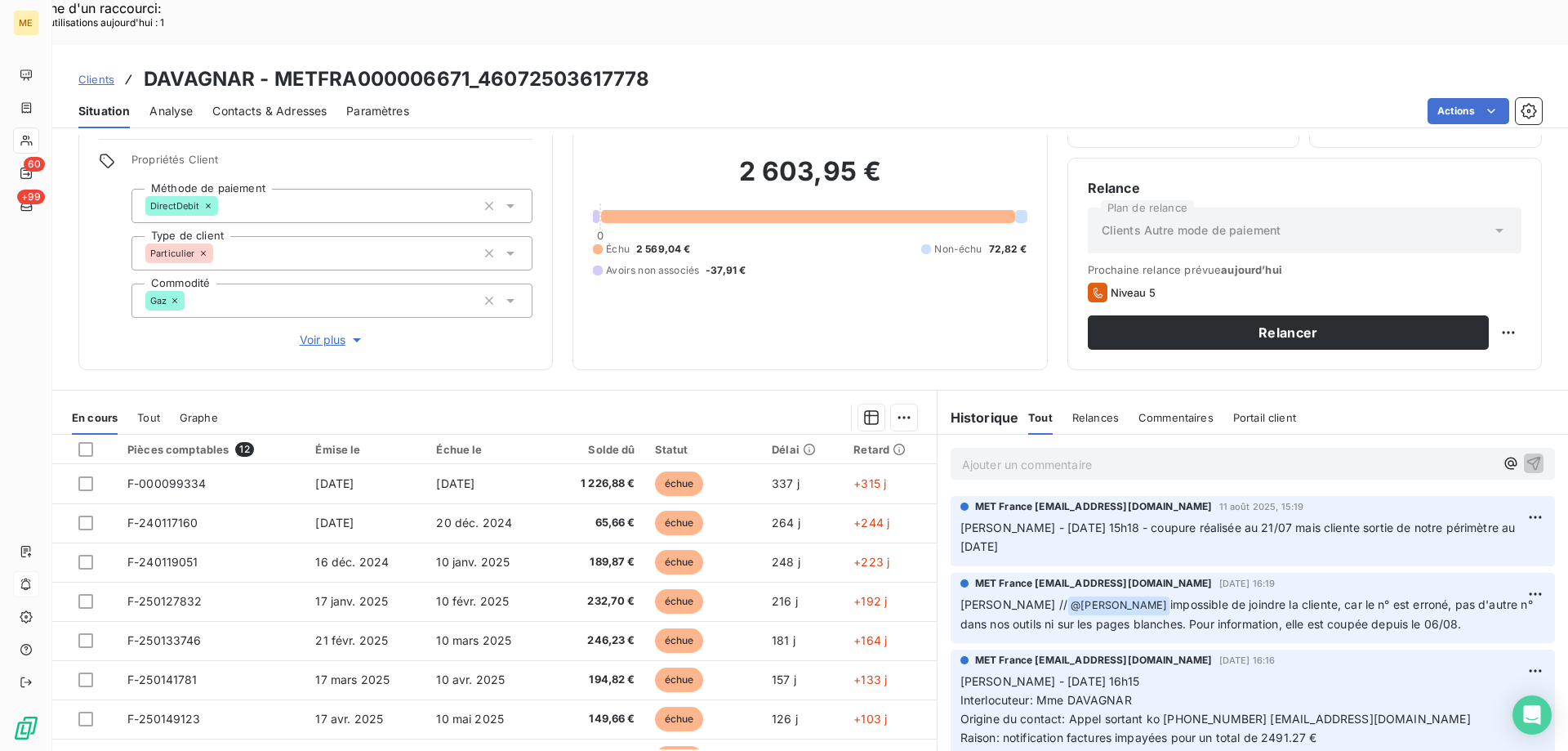
scroll to position [104, 0]
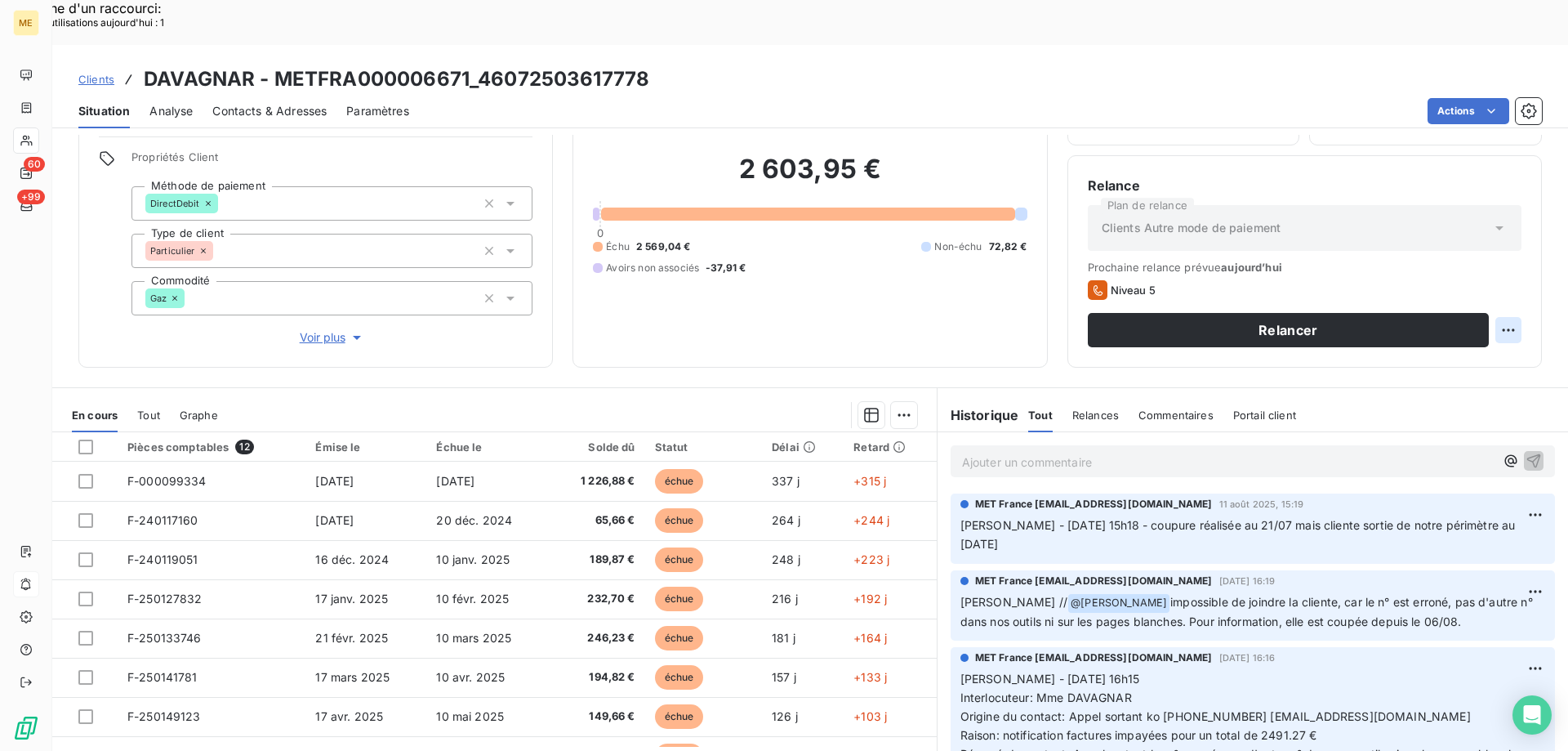
click at [1412, 330] on div "Replanifier cette action" at bounding box center [1429, 320] width 146 height 26
select select "7"
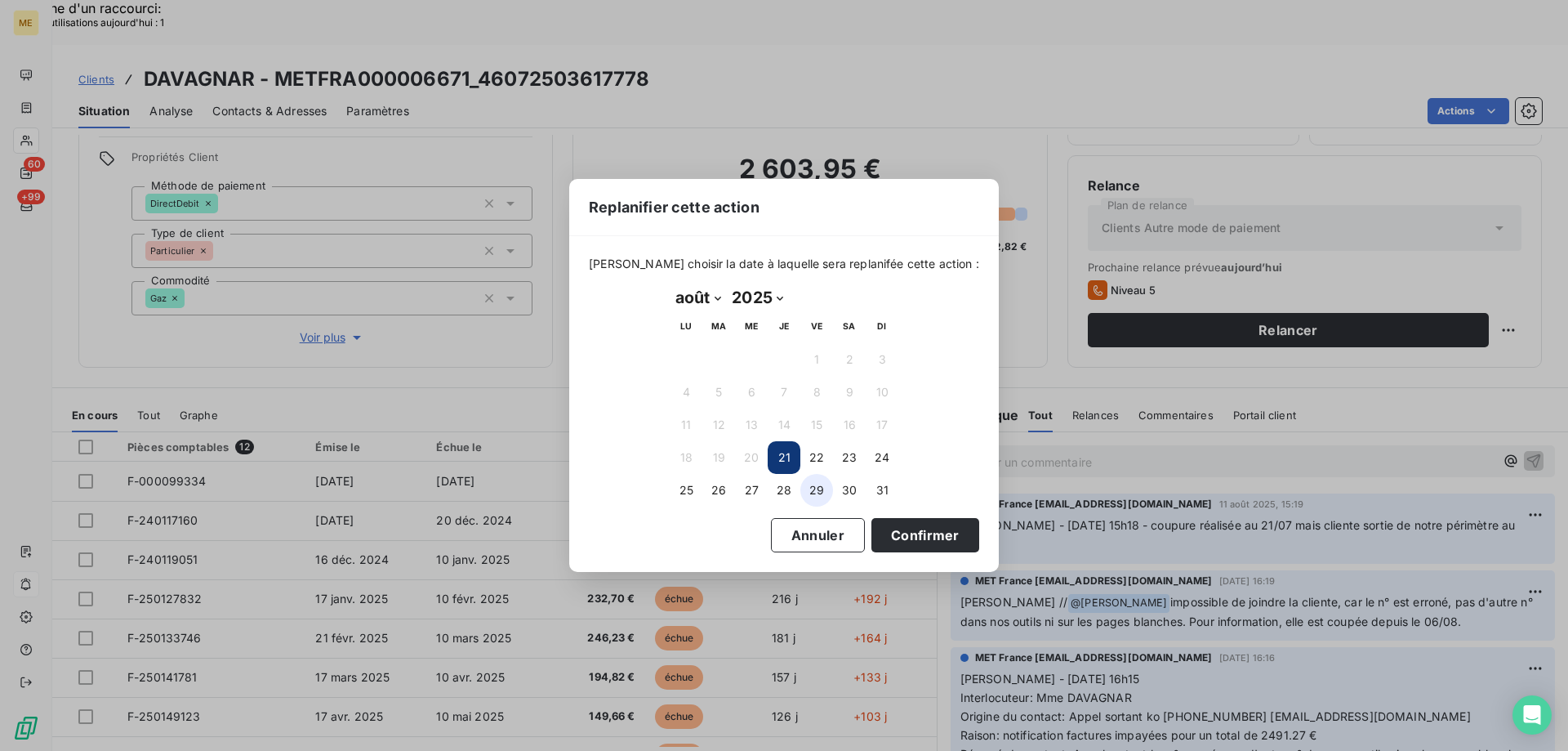
click at [809, 484] on button "29" at bounding box center [817, 490] width 32 height 32
click at [888, 529] on button "Confirmer" at bounding box center [925, 535] width 108 height 34
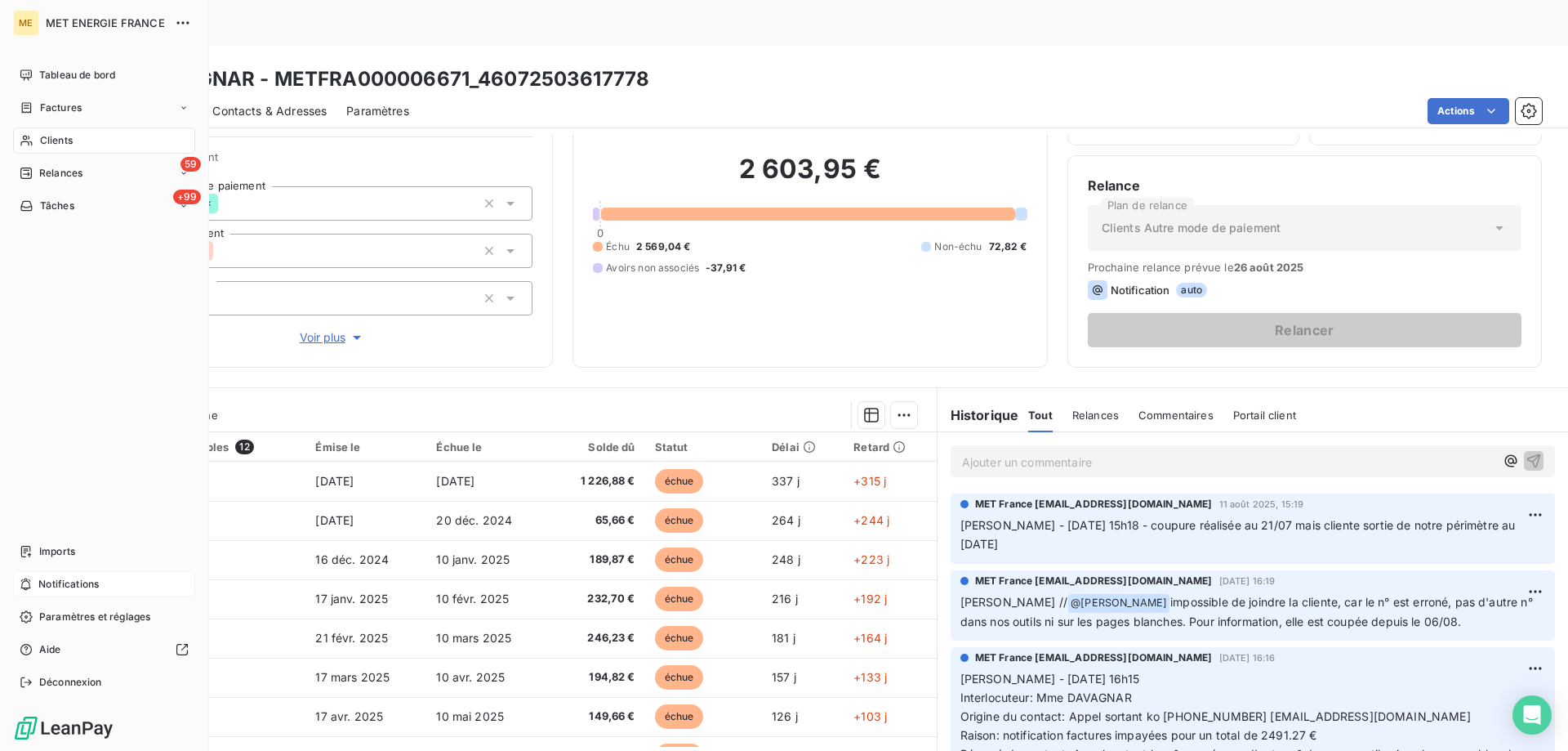
click at [71, 204] on span "Tâches" at bounding box center [57, 205] width 34 height 14
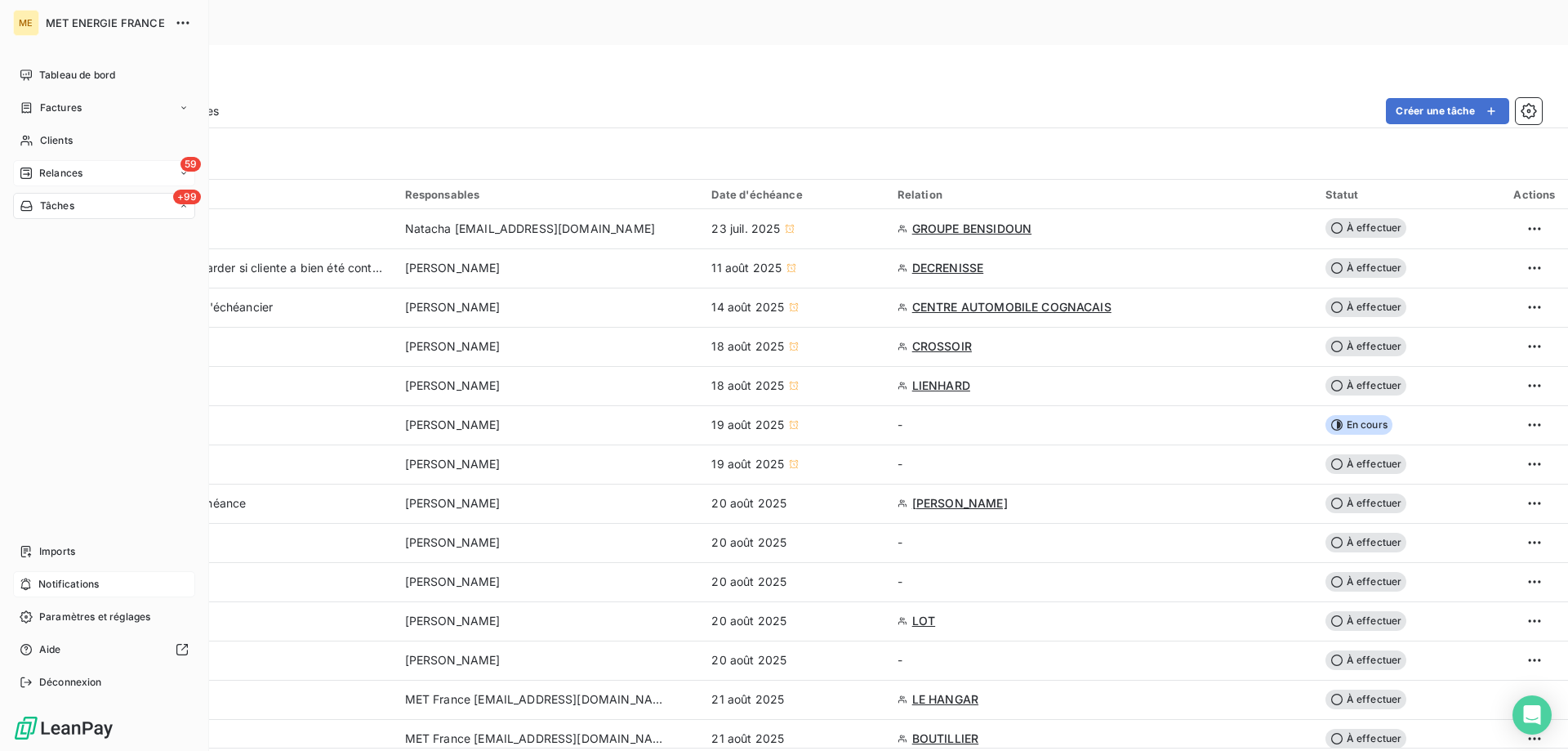
click at [71, 184] on div "59 Relances" at bounding box center [104, 173] width 182 height 26
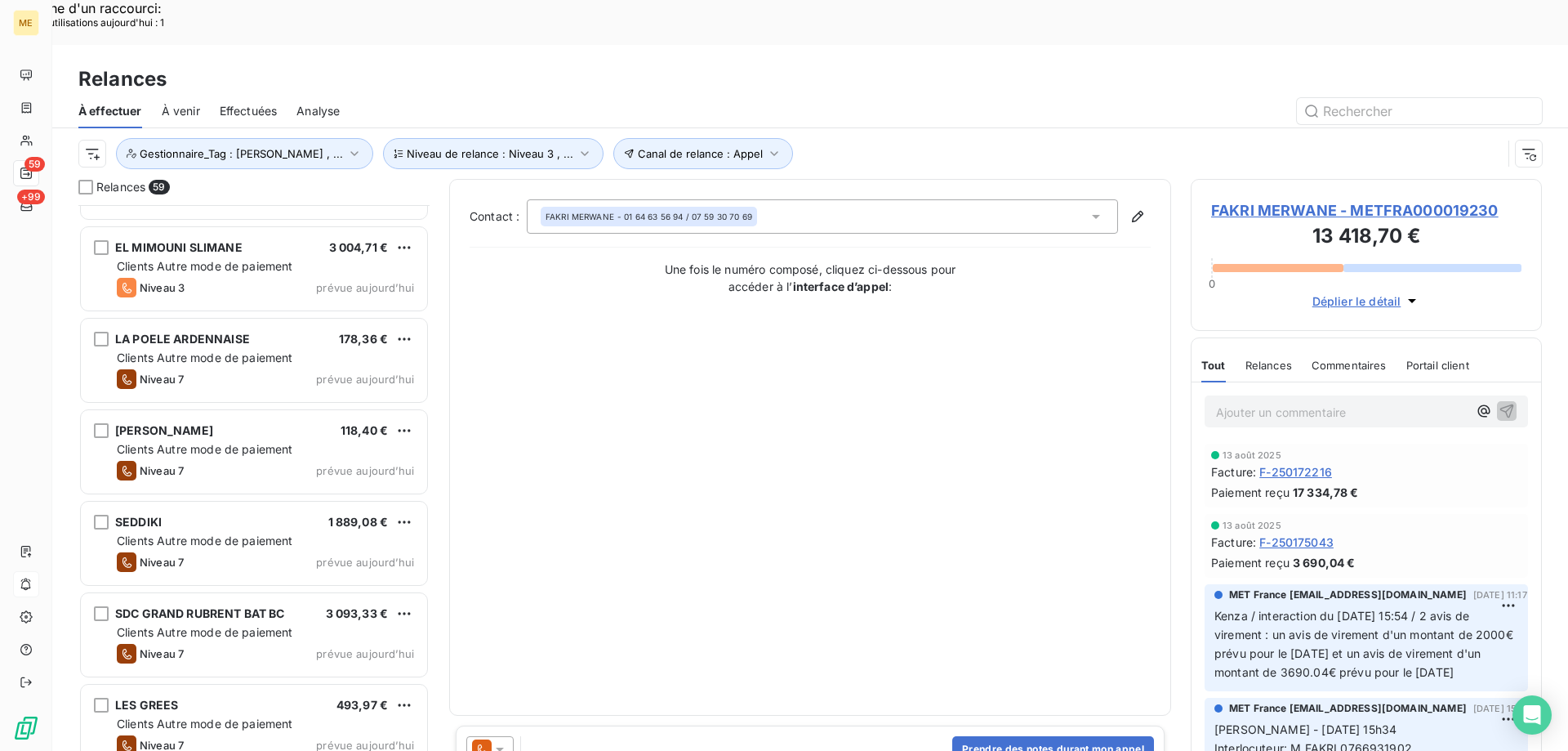
scroll to position [4807, 0]
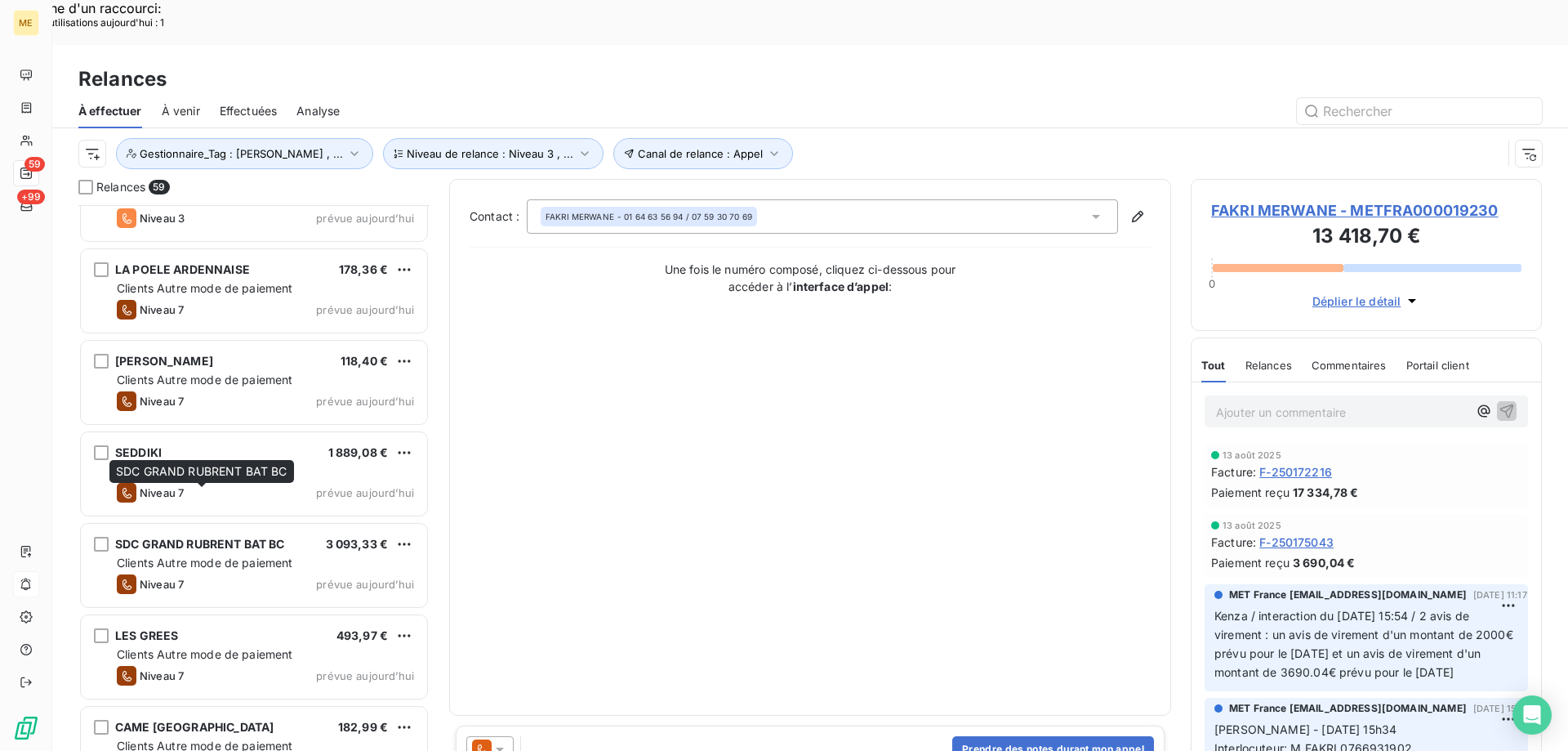
click at [250, 465] on span "SDC GRAND RUBRENT BAT BC" at bounding box center [202, 471] width 172 height 14
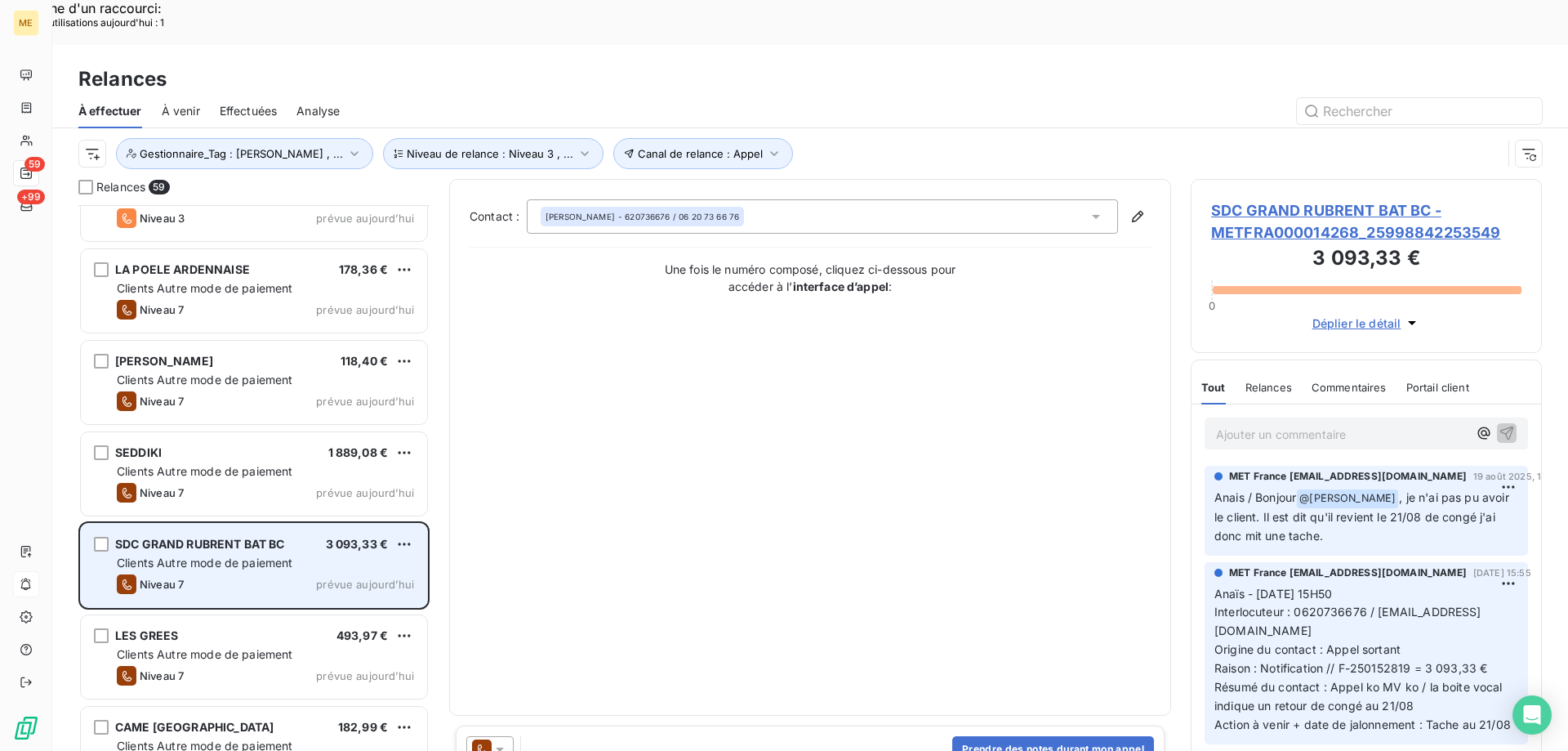
click at [277, 574] on div "Niveau 7 prévue aujourd’hui" at bounding box center [266, 583] width 297 height 20
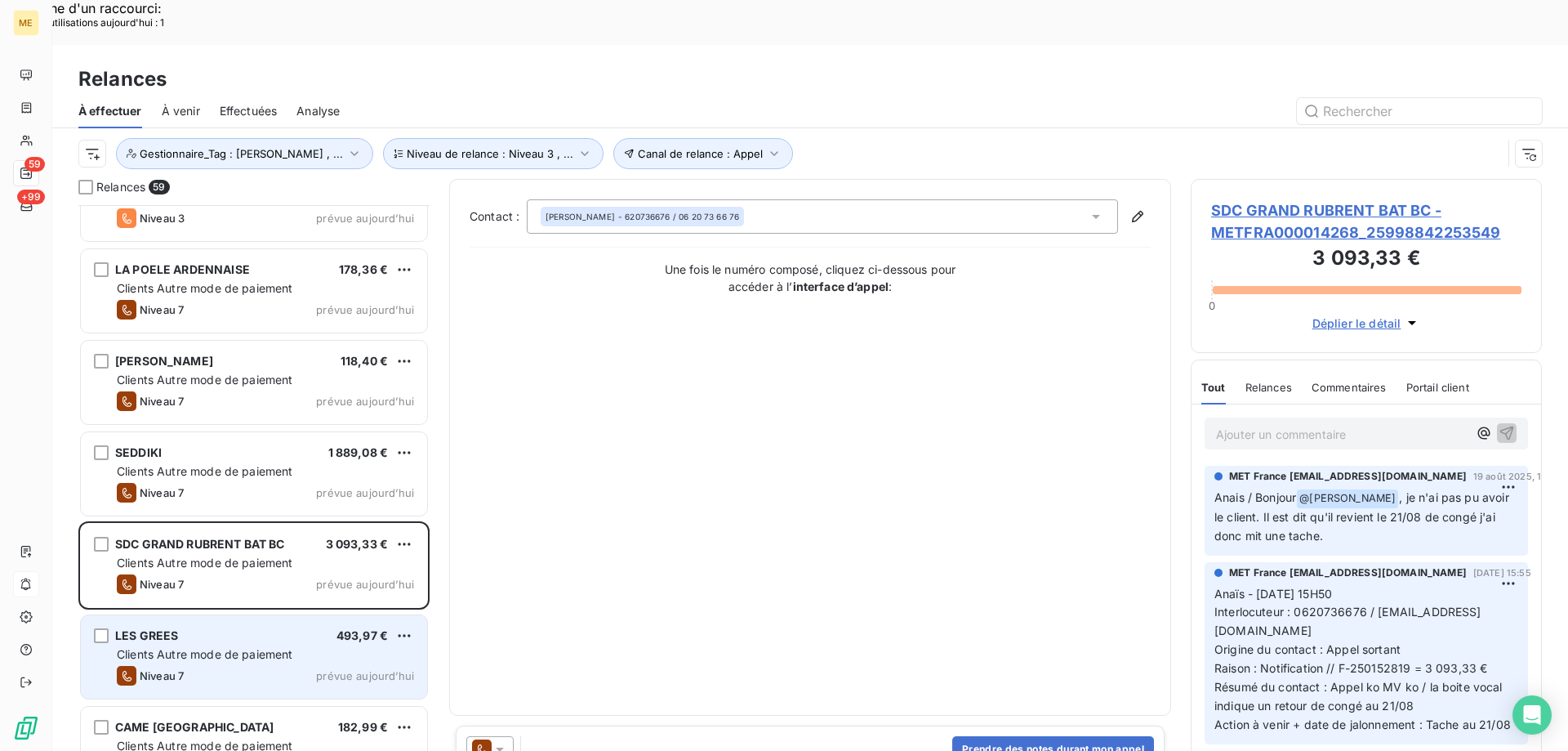
click at [272, 615] on div "LES GREES 493,97 € Clients Autre mode de paiement Niveau 7 prévue aujourd’hui" at bounding box center [254, 656] width 346 height 83
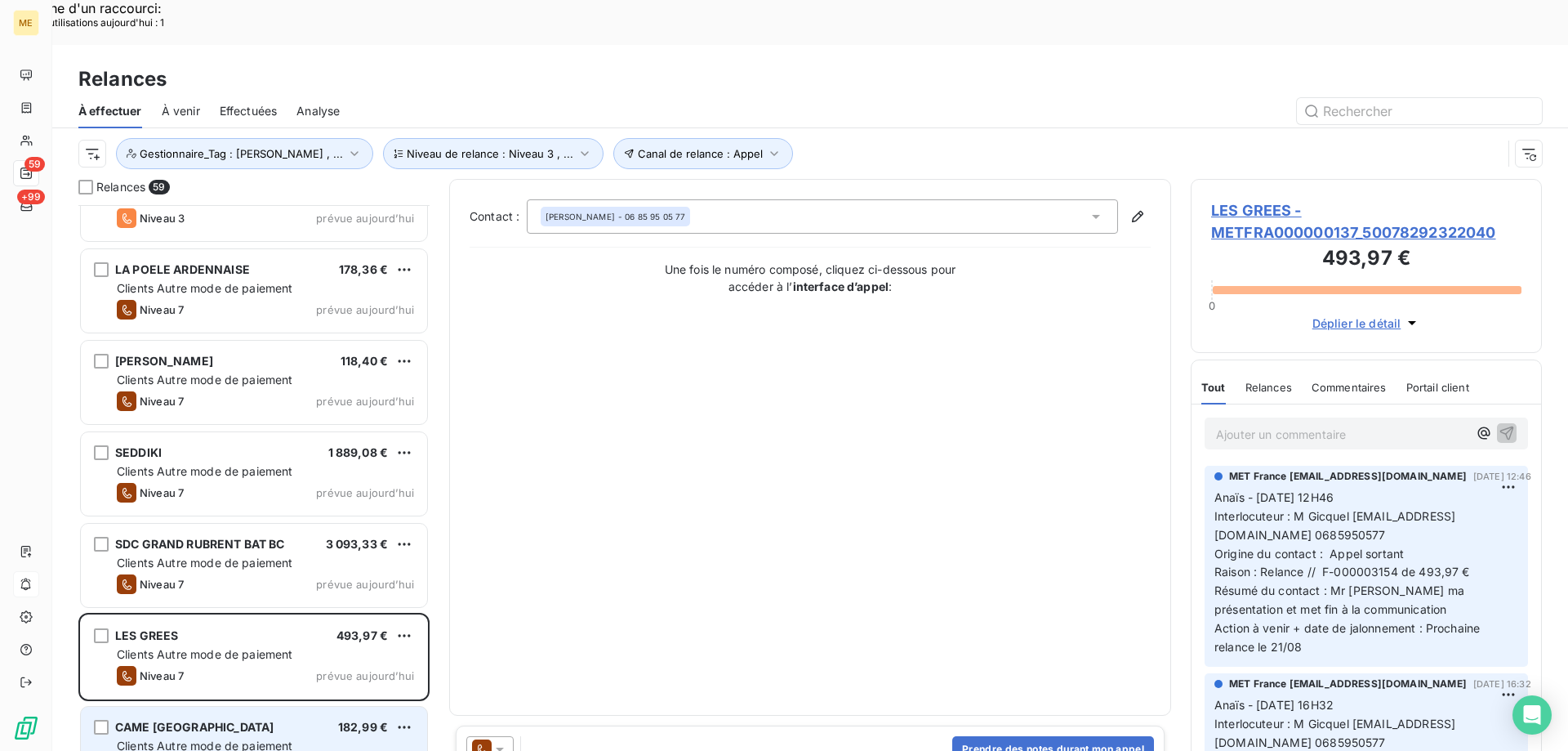
click at [278, 739] on span "Clients Autre mode de paiement" at bounding box center [205, 745] width 176 height 14
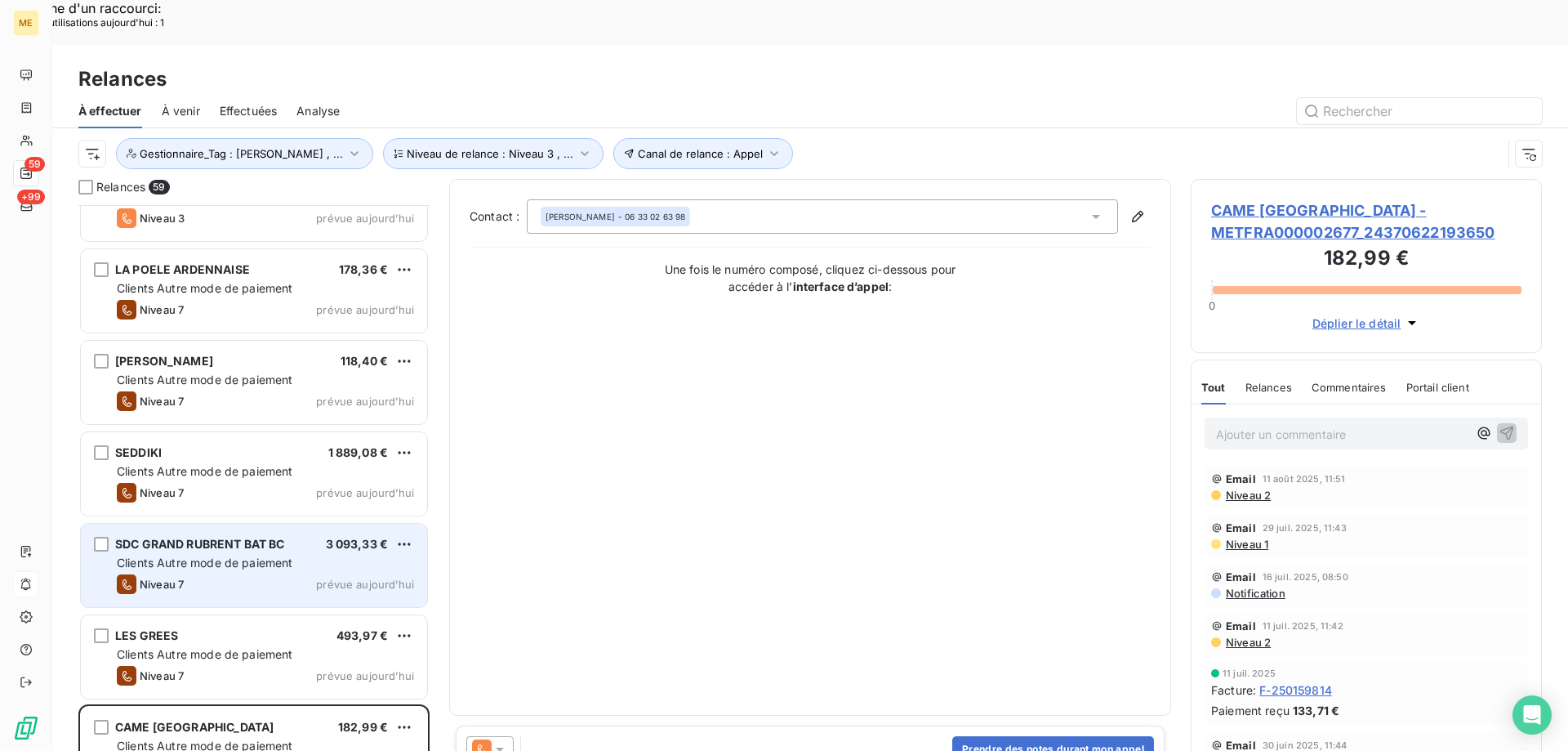
scroll to position [4480, 0]
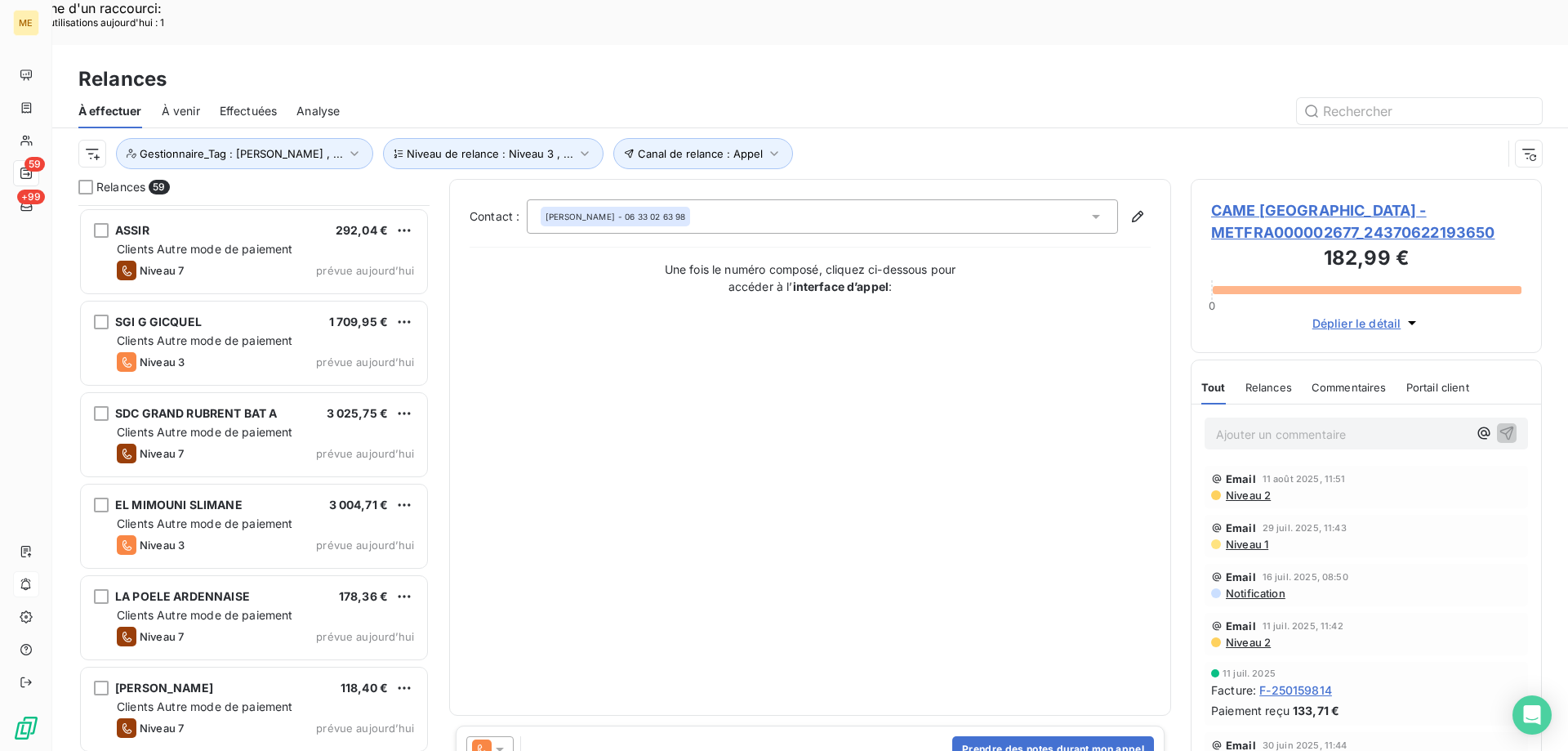
click at [1396, 243] on h3 "182,99 €" at bounding box center [1367, 259] width 311 height 32
click at [1396, 199] on span "CAME FRANCE - METFRA000002677_24370622193650" at bounding box center [1367, 221] width 311 height 44
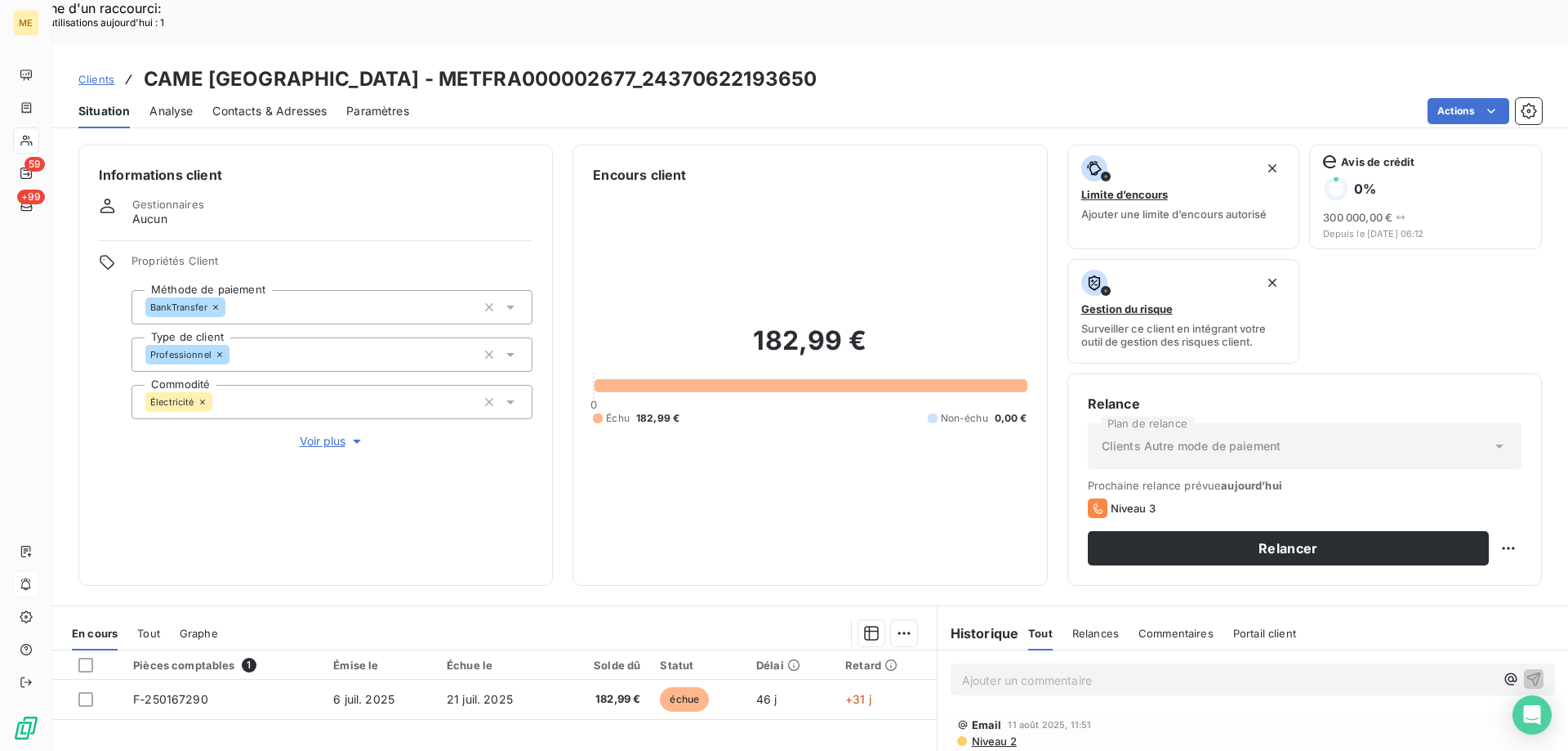
click at [335, 404] on div "Informations client Gestionnaires Aucun Propriétés Client Méthode de paiement B…" at bounding box center [316, 365] width 475 height 441
click at [336, 433] on span "Voir plus" at bounding box center [333, 440] width 66 height 16
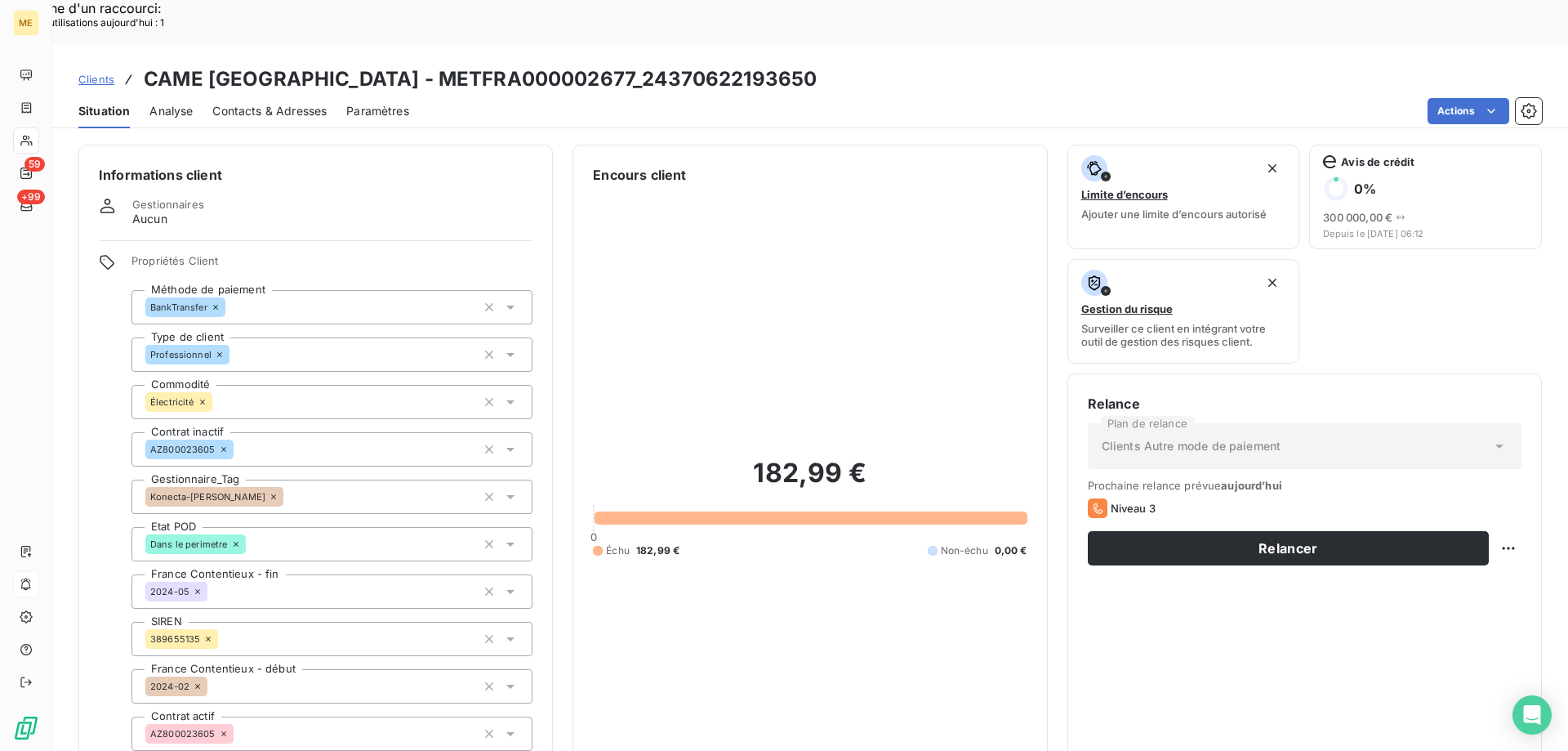
click at [269, 492] on icon at bounding box center [274, 497] width 10 height 10
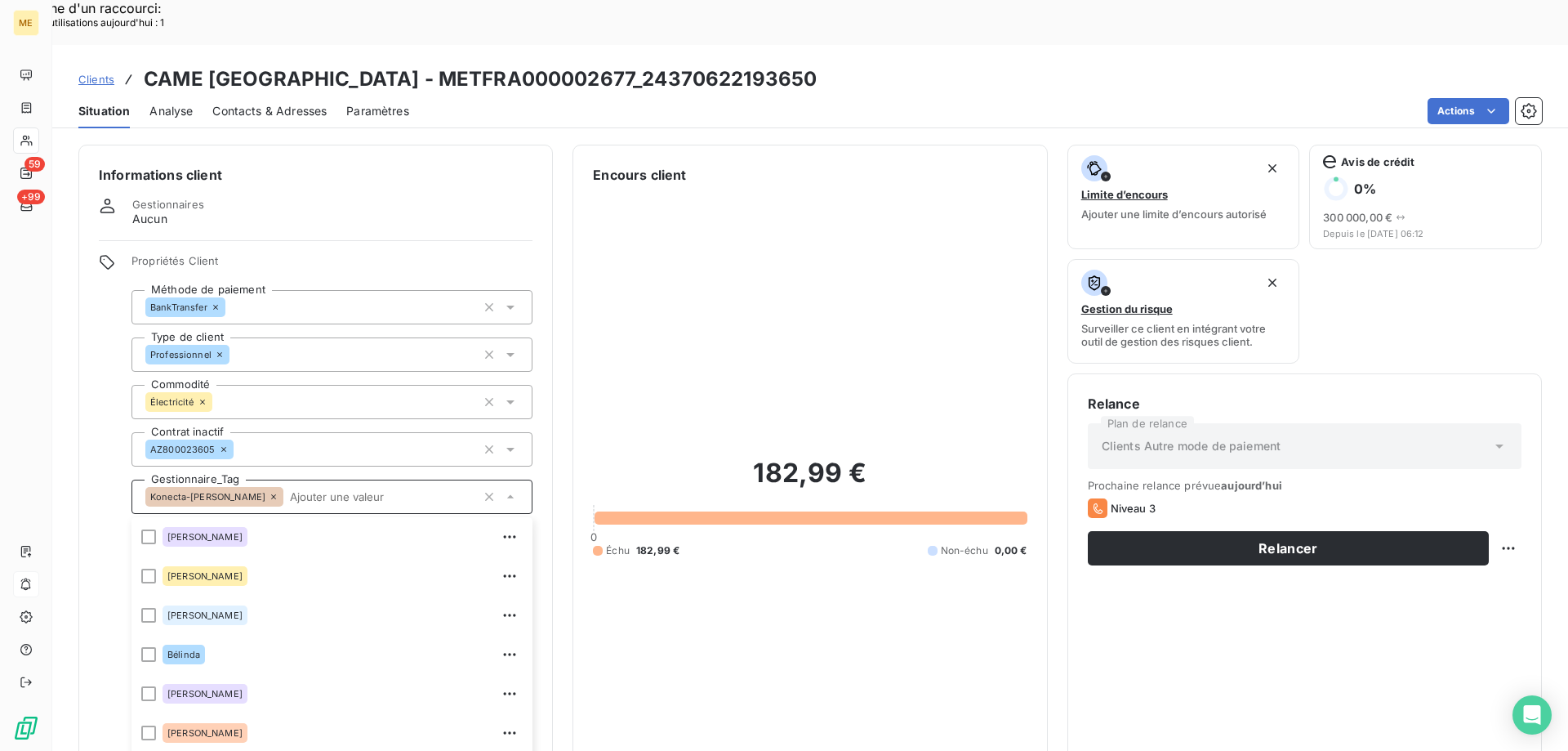
scroll to position [113, 0]
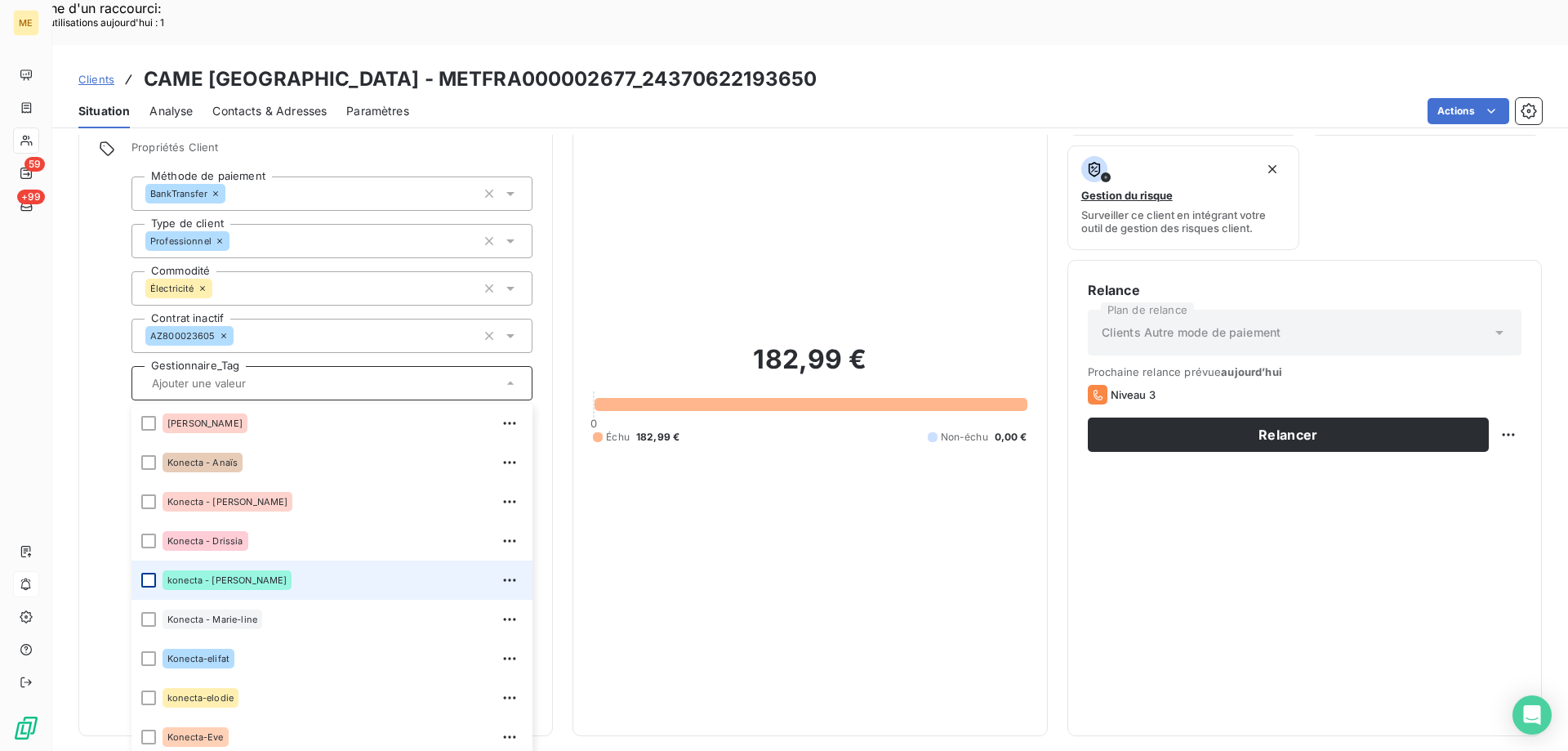
click at [148, 573] on div at bounding box center [148, 579] width 14 height 14
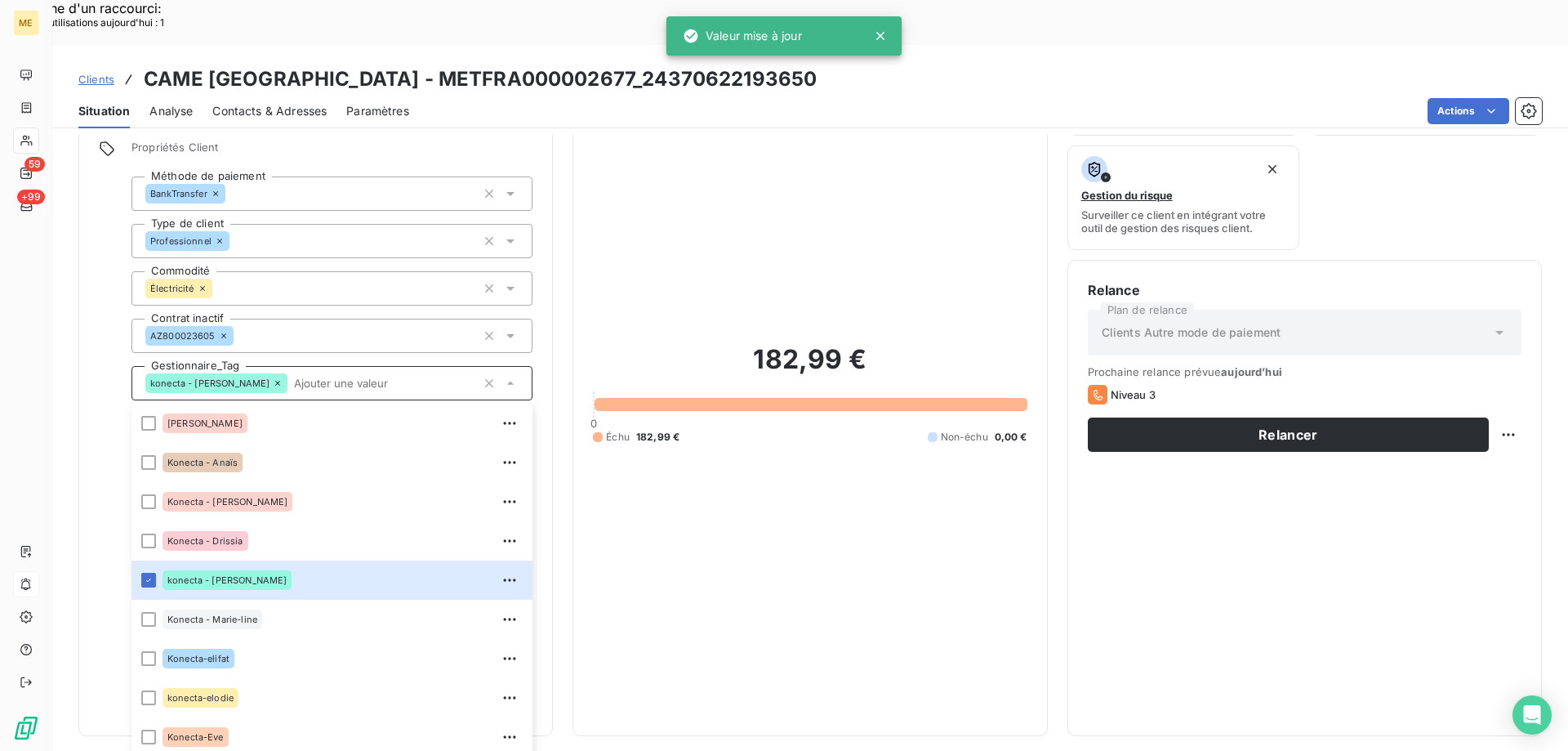
click at [765, 614] on div "182,99 € 0 Échu 182,99 € Non-échu 0,00 €" at bounding box center [809, 394] width 434 height 644
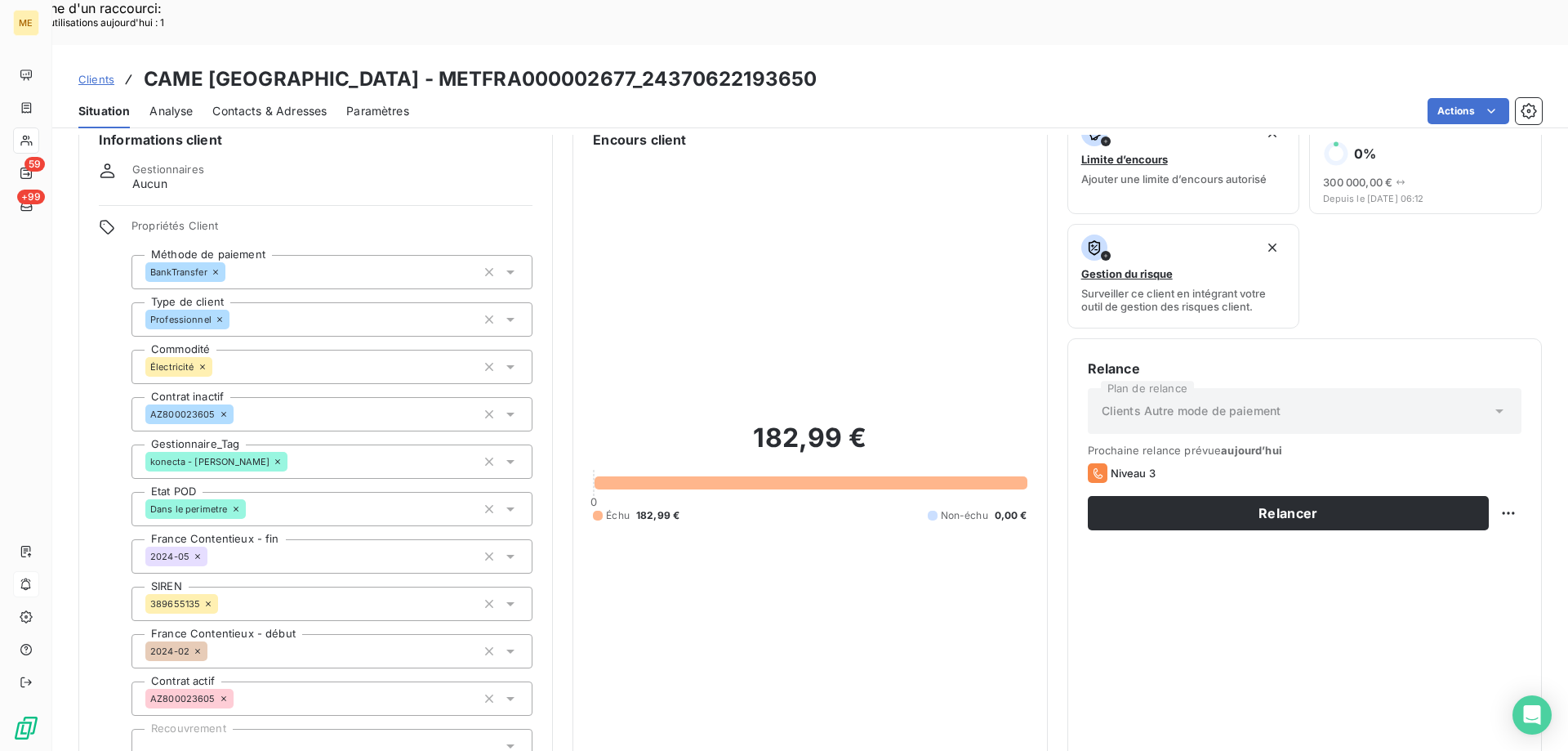
scroll to position [0, 0]
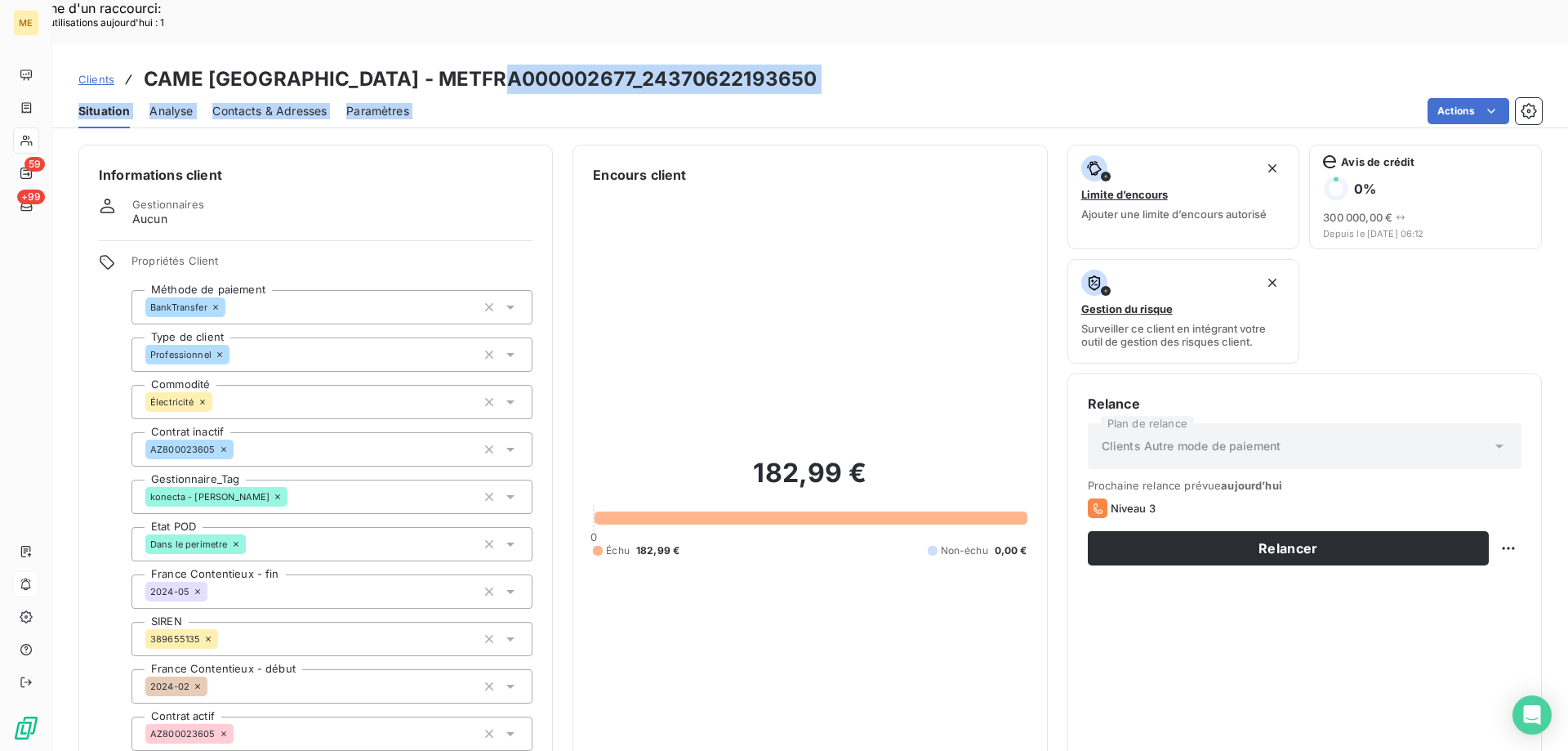
drag, startPoint x: 512, startPoint y: 43, endPoint x: 683, endPoint y: 51, distance: 171.2
click at [683, 51] on div "Clients CAME FRANCE - METFRA000002677_24370622193650 Situation Analyse Contacts…" at bounding box center [810, 86] width 1517 height 83
click at [683, 94] on div "Situation Analyse Contacts & Adresses Paramètres Actions" at bounding box center [810, 112] width 1517 height 34
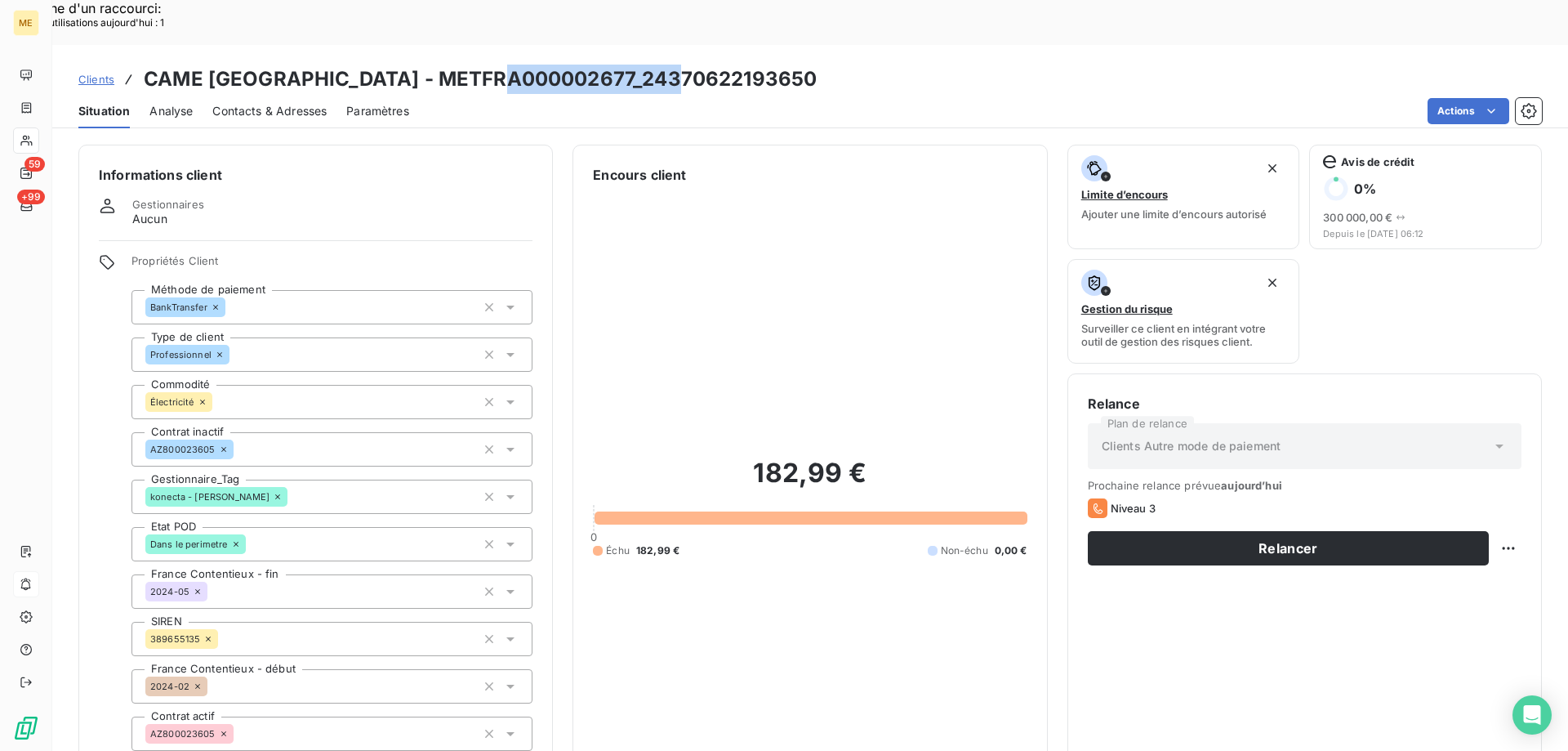
drag, startPoint x: 515, startPoint y: 41, endPoint x: 694, endPoint y: 36, distance: 179.1
click at [694, 65] on div "Clients CAME FRANCE - METFRA000002677_24370622193650" at bounding box center [810, 79] width 1517 height 30
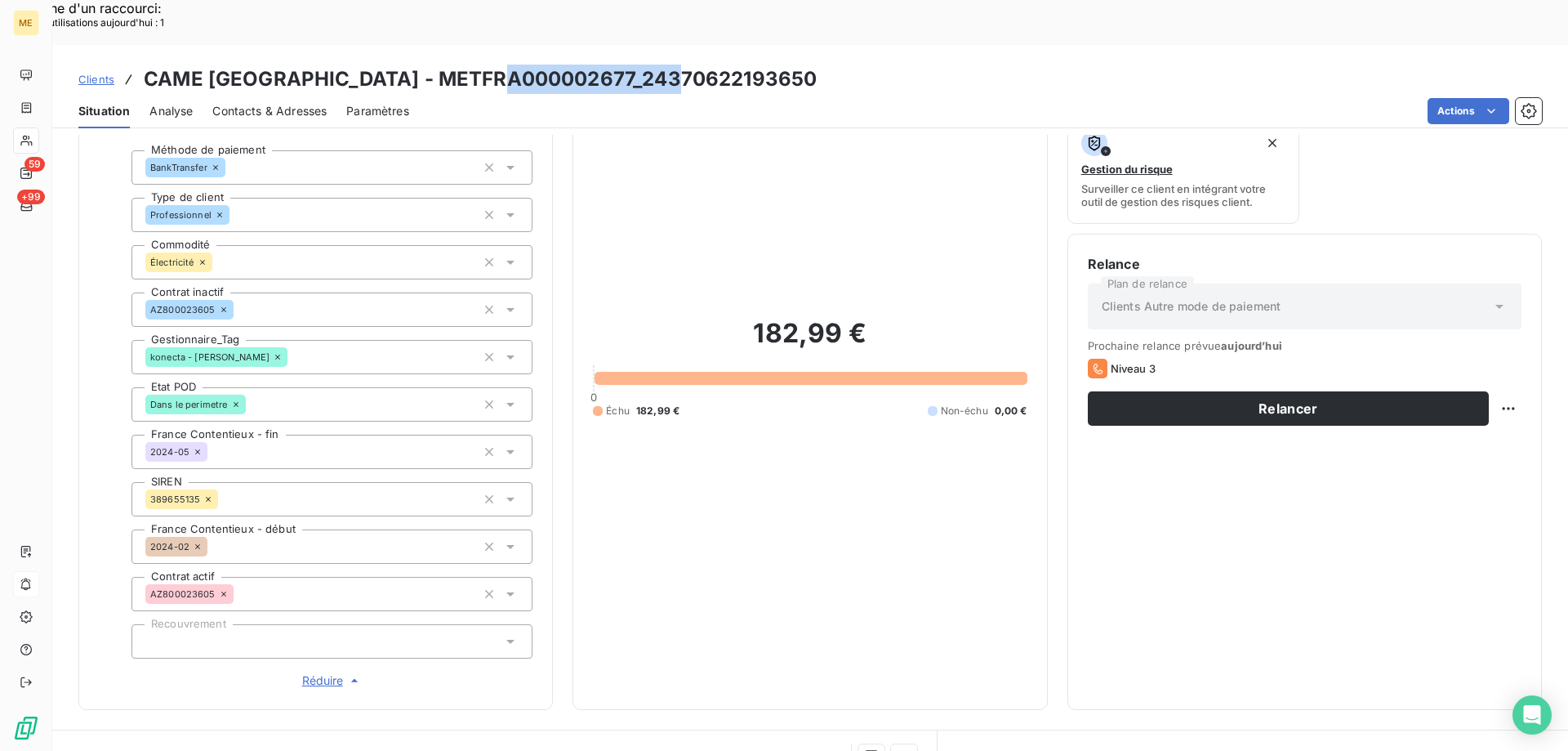
scroll to position [327, 0]
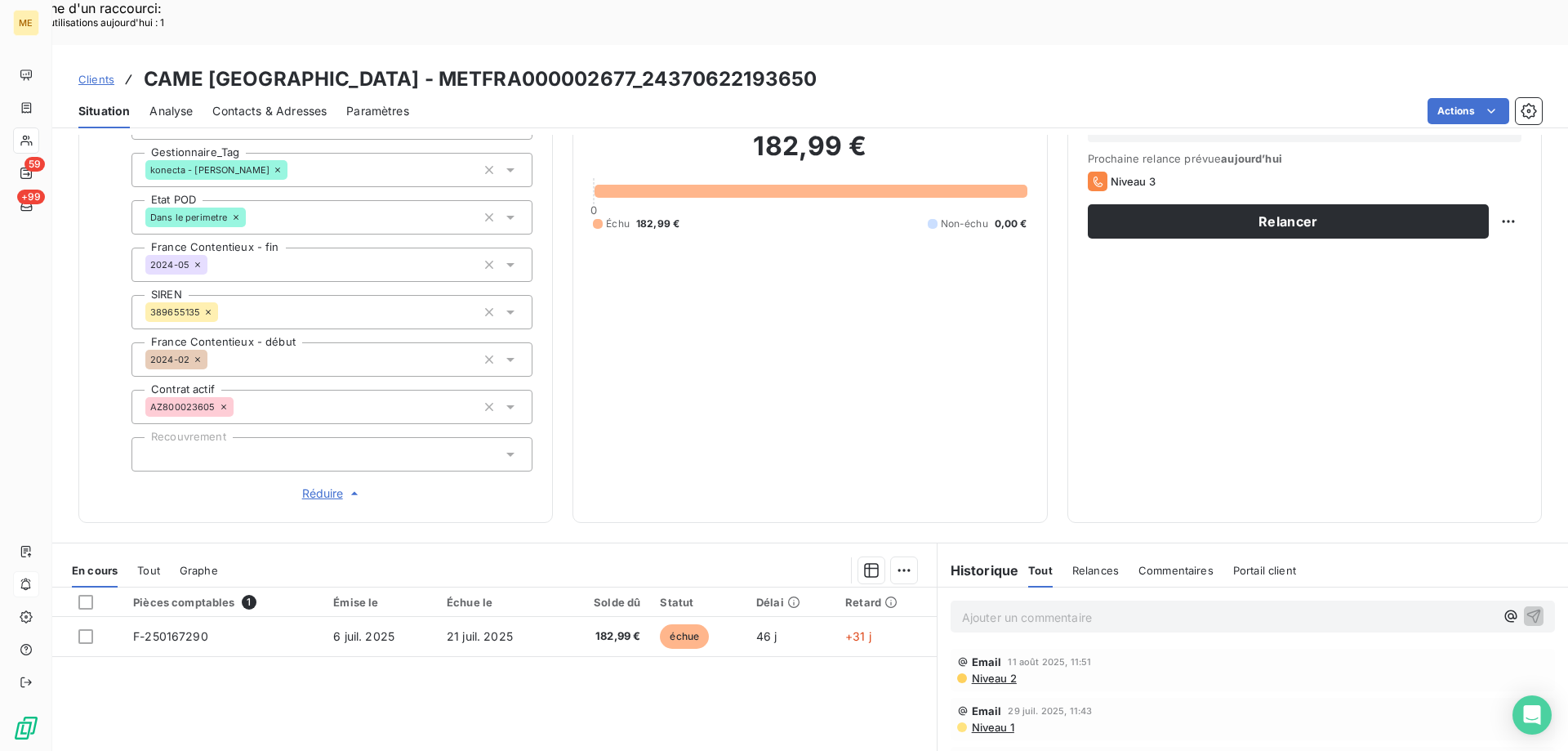
click at [1071, 607] on p "Ajouter un commentaire ﻿" at bounding box center [1229, 617] width 533 height 20
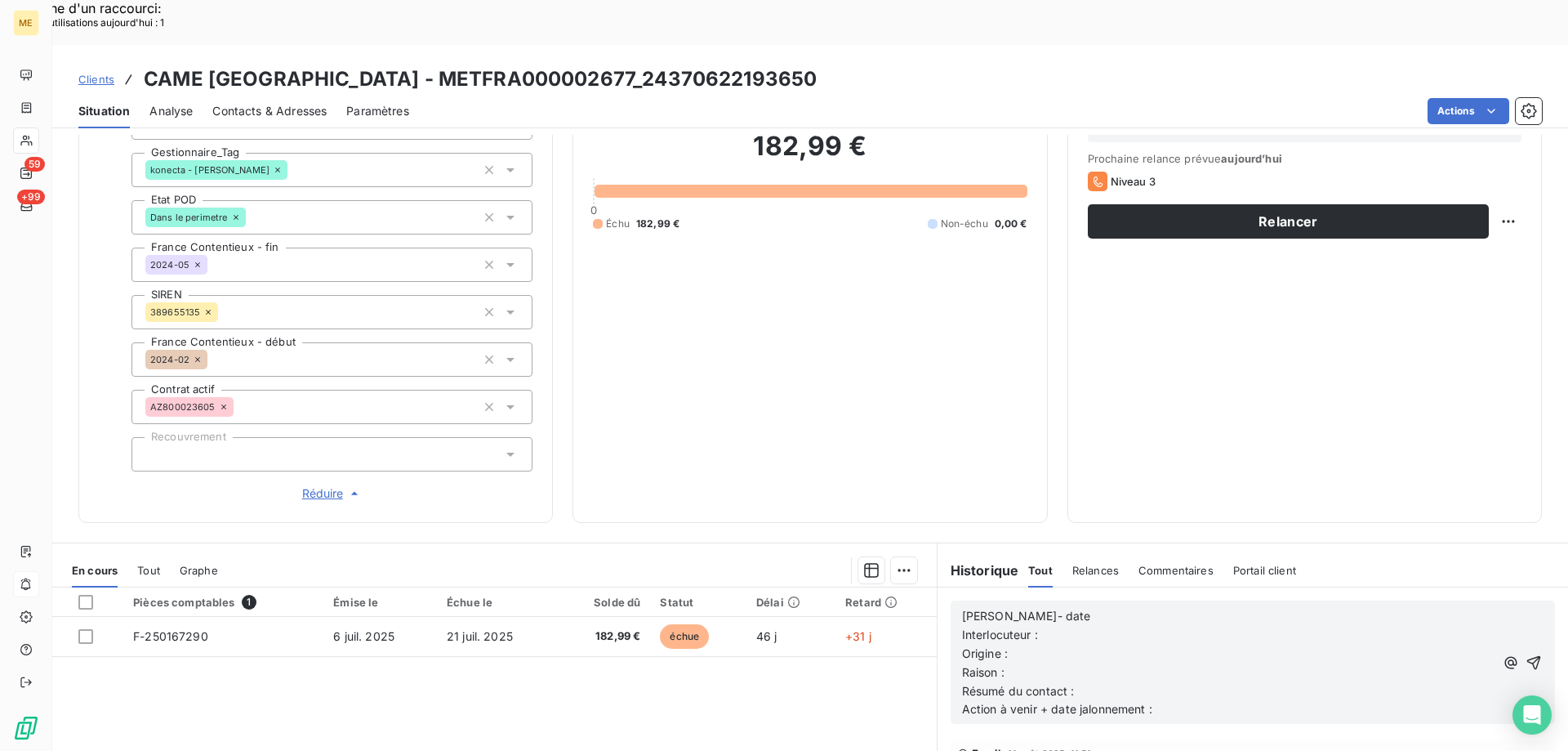
scroll to position [480, 0]
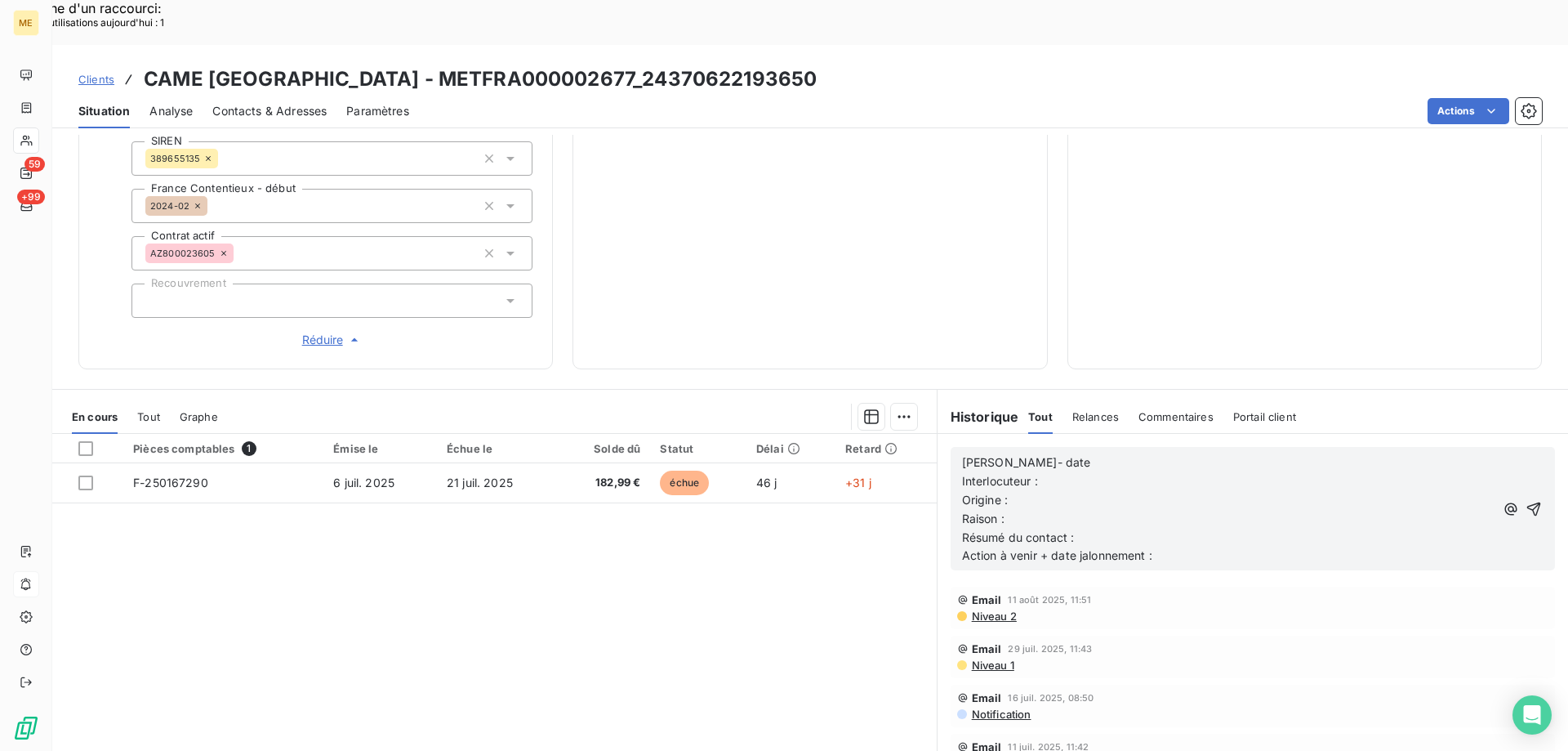
click at [1048, 454] on p "Lisa- date" at bounding box center [1229, 463] width 533 height 19
click at [1062, 472] on p "Interlocuteur :" at bounding box center [1229, 481] width 533 height 19
click at [1080, 472] on p "Interlocuteur :" at bounding box center [1229, 481] width 533 height 19
click at [1177, 472] on p "Interlocuteur : Mme" at bounding box center [1229, 481] width 533 height 19
click at [1203, 491] on p "Origine :" at bounding box center [1229, 500] width 533 height 19
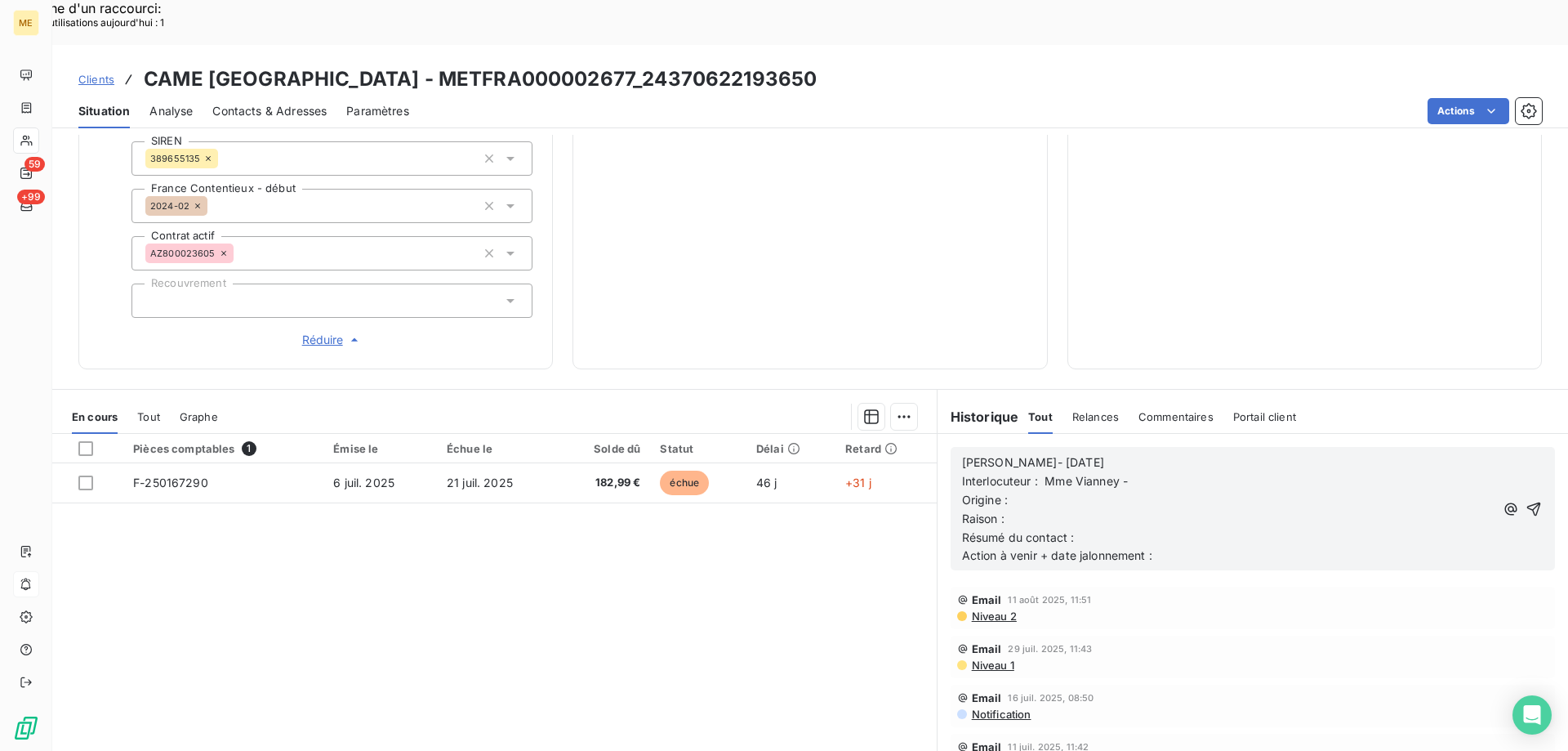
click at [1208, 454] on p "Lisa- 21/08/2025" at bounding box center [1229, 463] width 533 height 19
click at [1213, 472] on p "Interlocuteur : Mme Vianney -" at bounding box center [1229, 481] width 533 height 19
click at [1340, 454] on p "Lisa- 21/08/2025" at bounding box center [1229, 463] width 533 height 19
click at [1338, 472] on p "Interlocuteur : Mme Vianney - cfr.finance@came.com -" at bounding box center [1229, 481] width 533 height 19
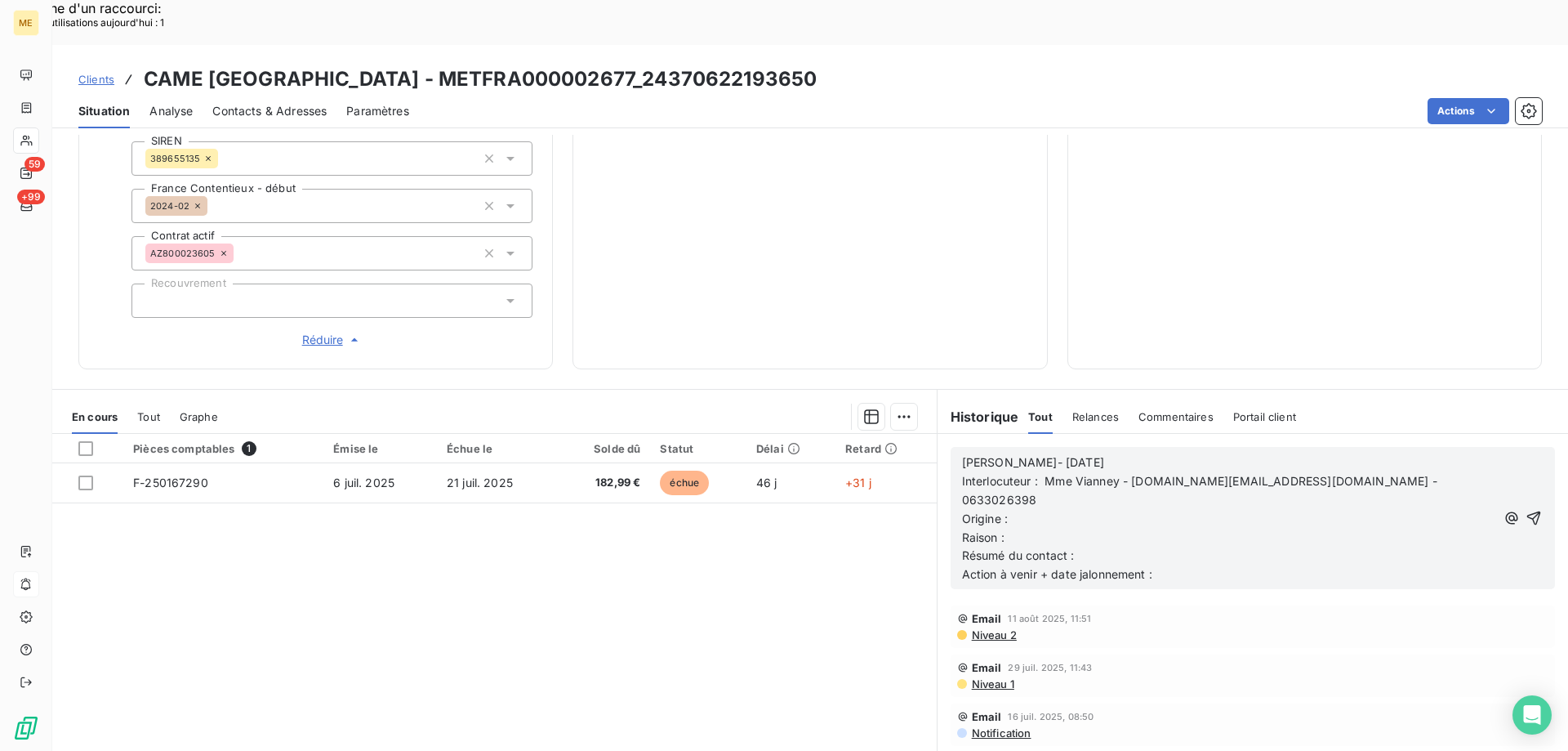
drag, startPoint x: 1311, startPoint y: 391, endPoint x: 1274, endPoint y: 422, distance: 48.3
click at [1311, 434] on div "Lisa- 21/08/2025 Interlocuteur : Mme Vianney - cfr.finance@came.com - 063302639…" at bounding box center [1253, 518] width 631 height 169
click at [1252, 510] on p "Origine :" at bounding box center [1230, 519] width 534 height 19
click at [1227, 528] on p "Raison :" at bounding box center [1230, 538] width 534 height 19
click at [1023, 530] on span "Raison : Imlpayer 1 FA montant de 182.99 €" at bounding box center [1081, 537] width 237 height 14
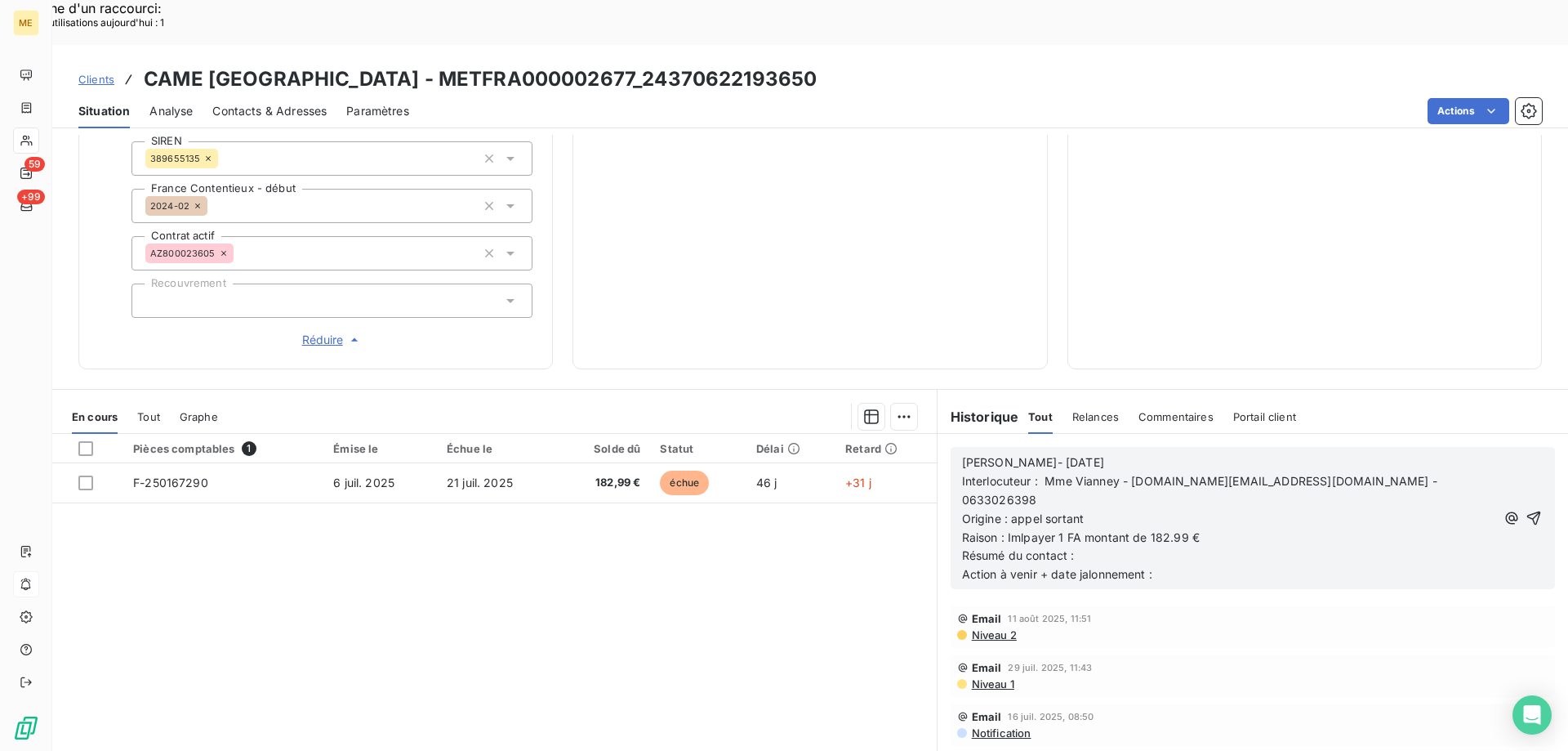
click at [1021, 530] on span "Raison : Imlpayer 1 FA montant de 182.99 €" at bounding box center [1081, 537] width 237 height 14
click at [0, 0] on lt-span "Im payés" at bounding box center [0, 0] width 0 height 0
click at [1082, 546] on p "Résumé du contact :" at bounding box center [1230, 556] width 534 height 19
click at [1335, 565] on p "Action à venir + date jalonnement :" at bounding box center [1230, 575] width 534 height 19
click at [1520, 463] on div "Lisa- 21/08/2025 Interlocuteur : Mme Vianney - cfr.finance@came.com - 063302639…" at bounding box center [1253, 518] width 604 height 142
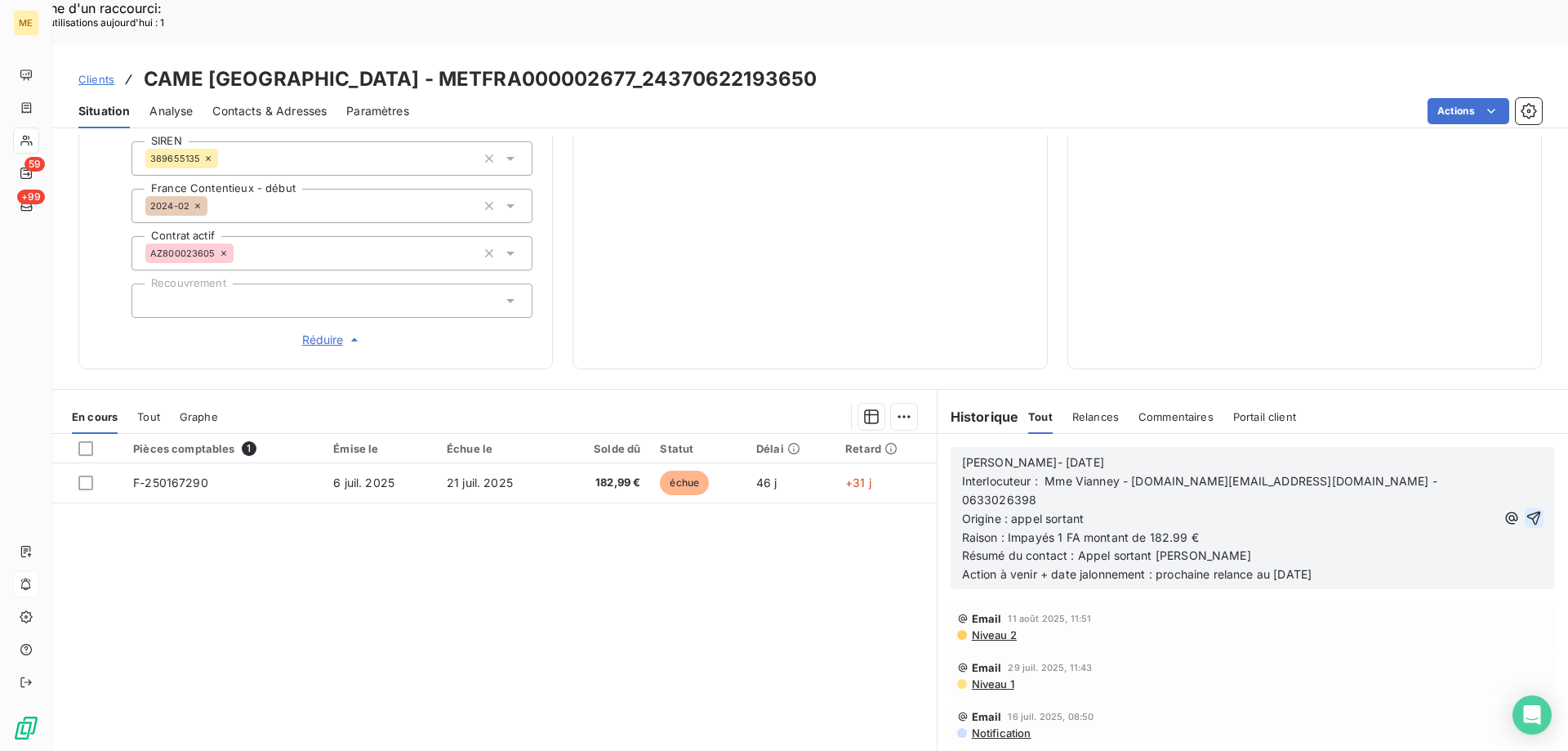
click at [1526, 510] on icon "button" at bounding box center [1534, 518] width 16 height 16
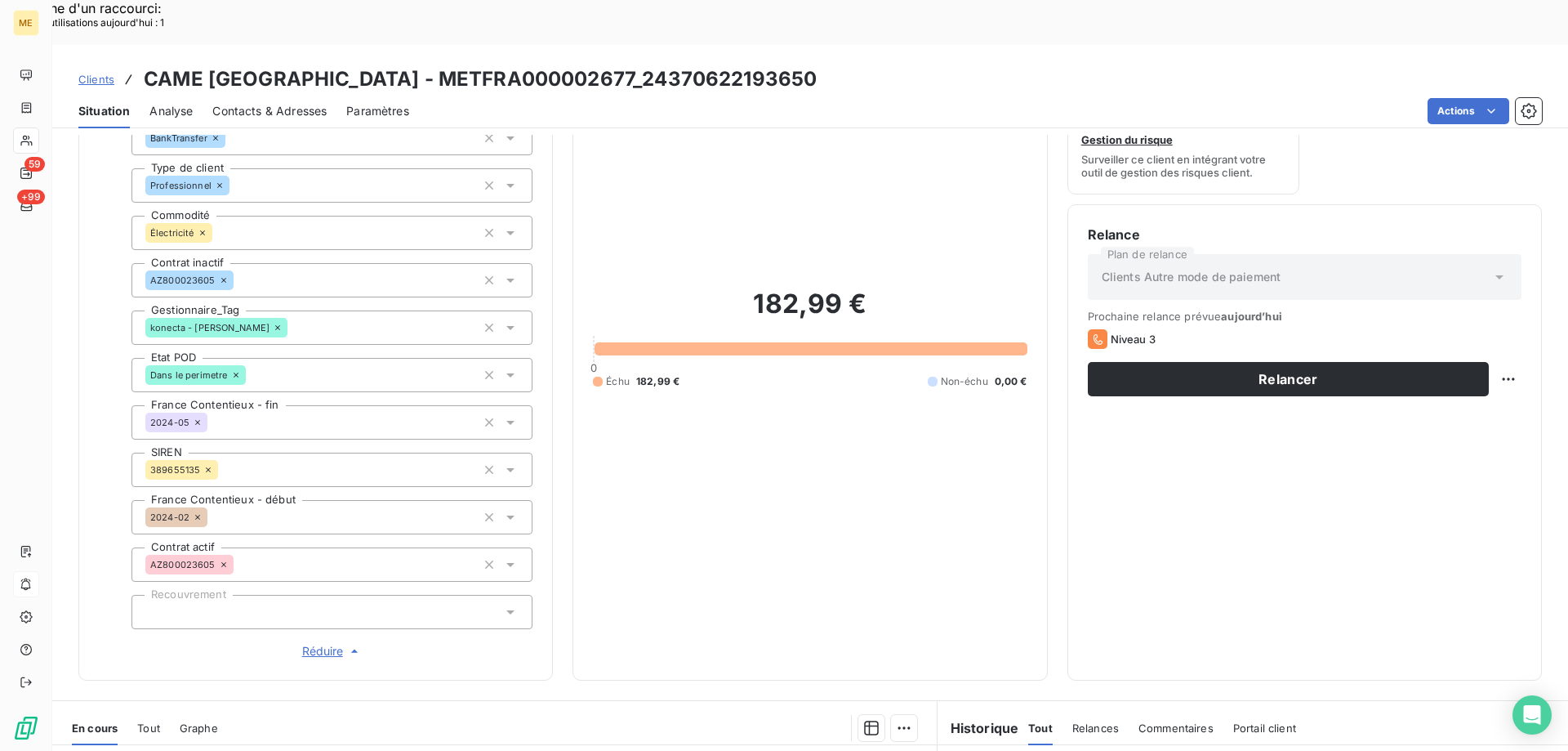
scroll to position [71, 0]
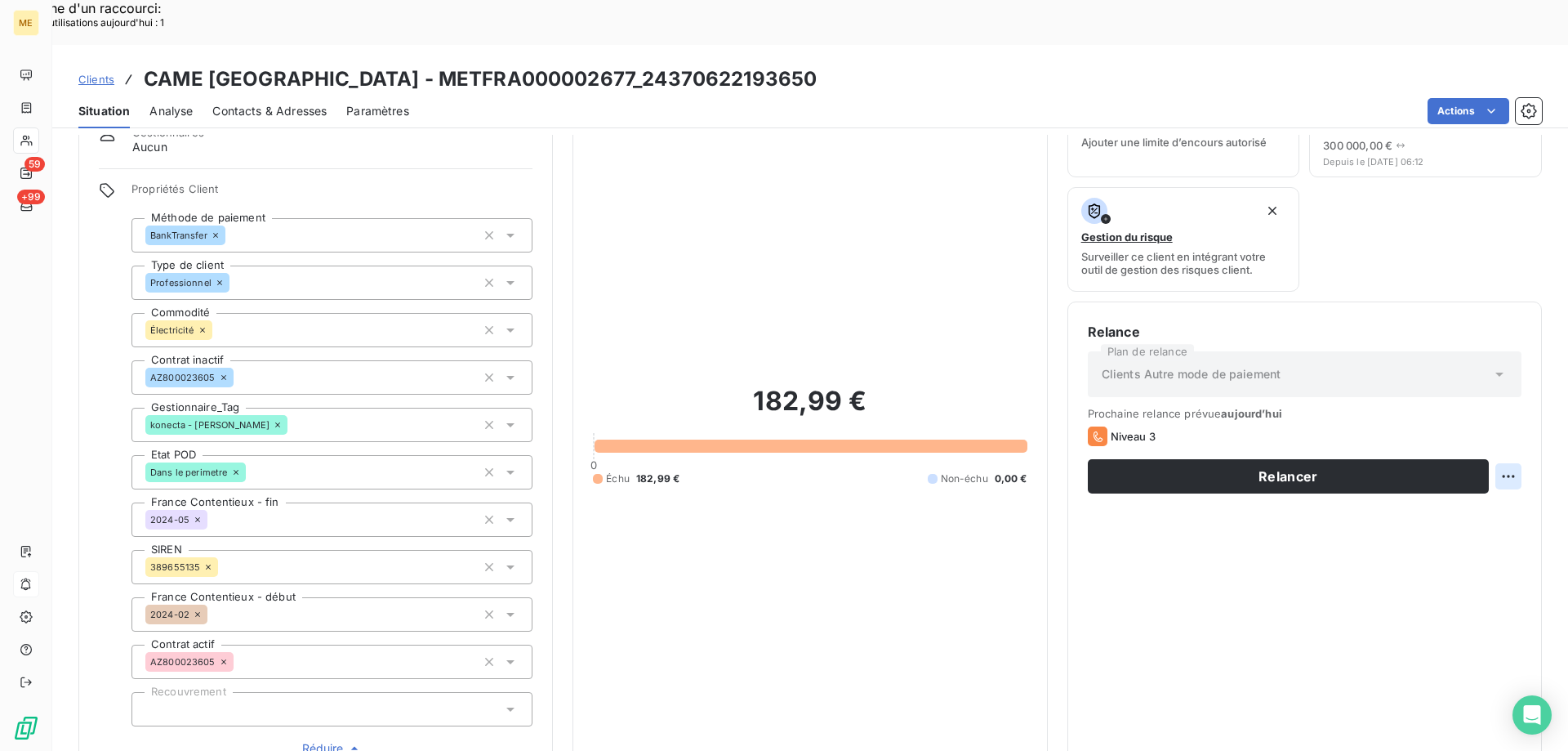
click at [1446, 480] on div "Replanifier cette action" at bounding box center [1429, 467] width 159 height 39
click at [1444, 459] on div "Replanifier cette action" at bounding box center [1429, 466] width 146 height 26
select select "7"
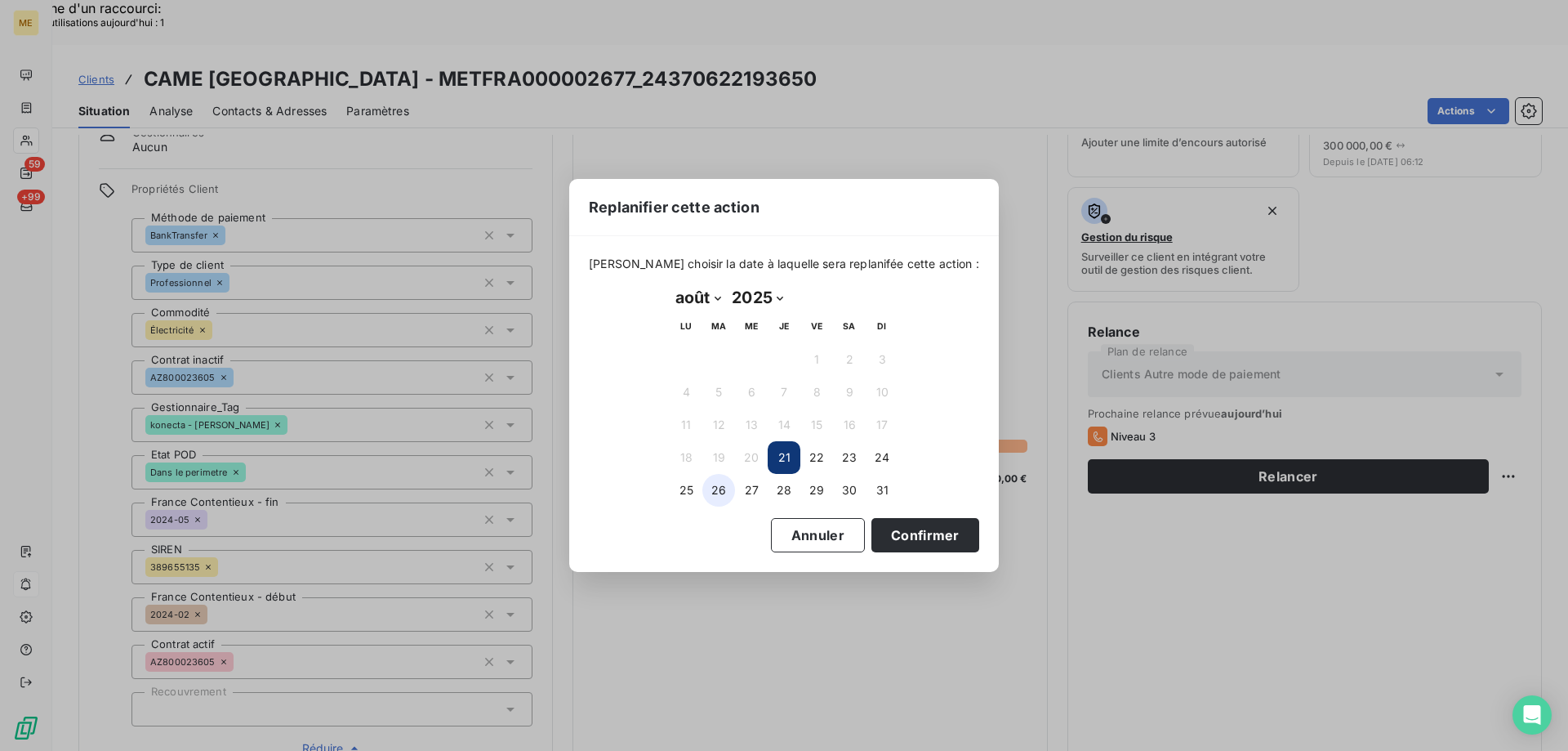
click at [728, 486] on button "26" at bounding box center [719, 490] width 32 height 32
click at [871, 536] on button "Confirmer" at bounding box center [925, 535] width 108 height 34
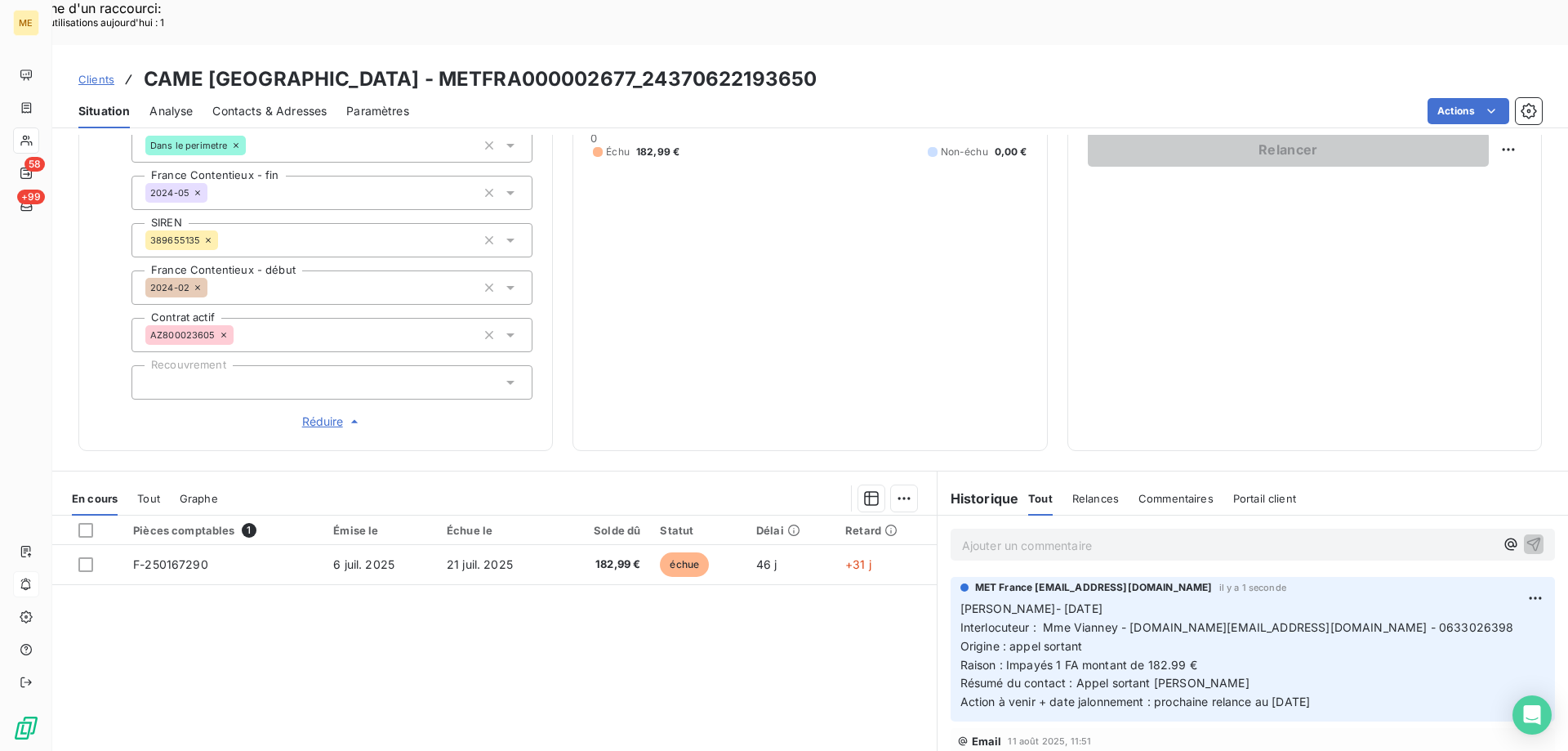
scroll to position [480, 0]
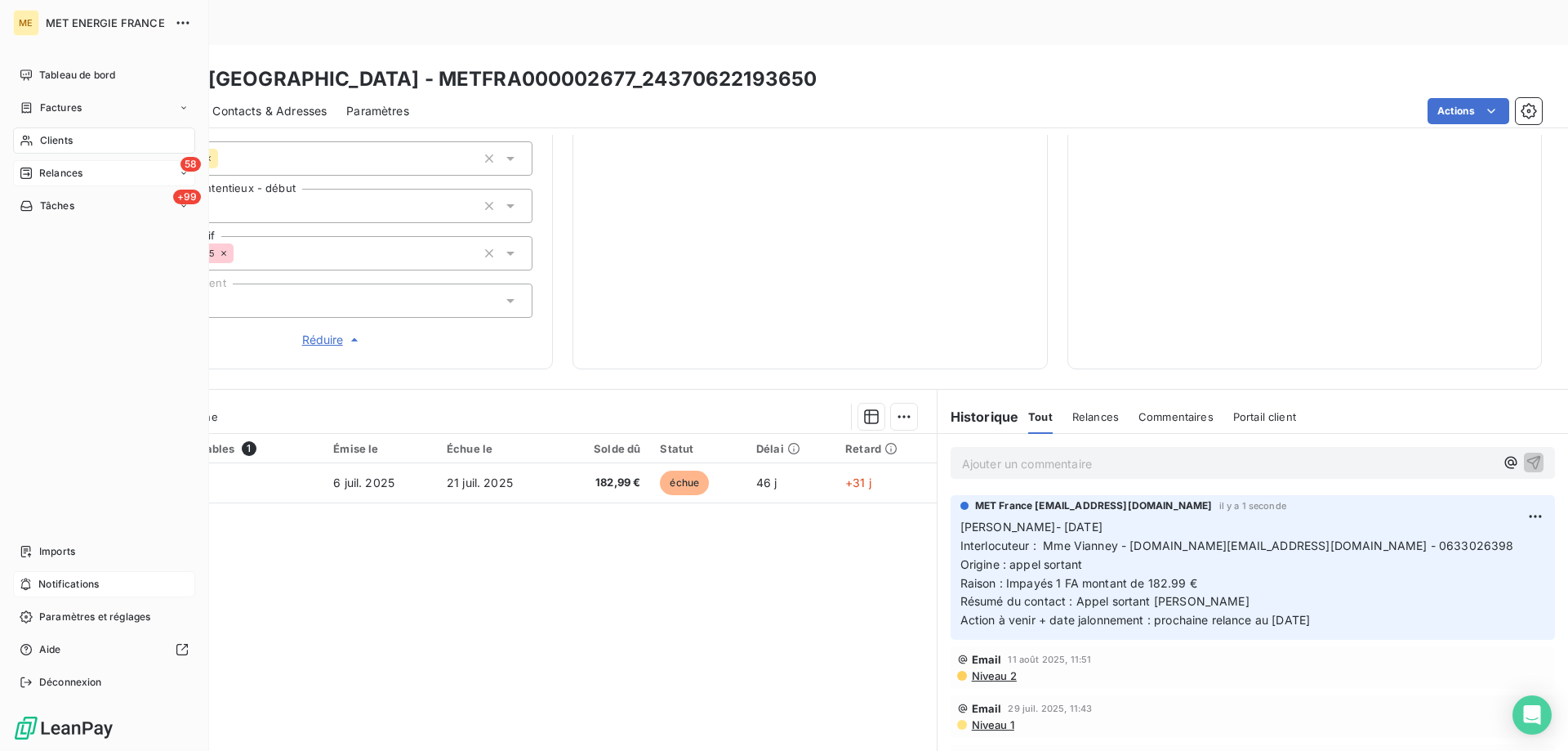
click at [60, 179] on span "Relances" at bounding box center [60, 173] width 43 height 14
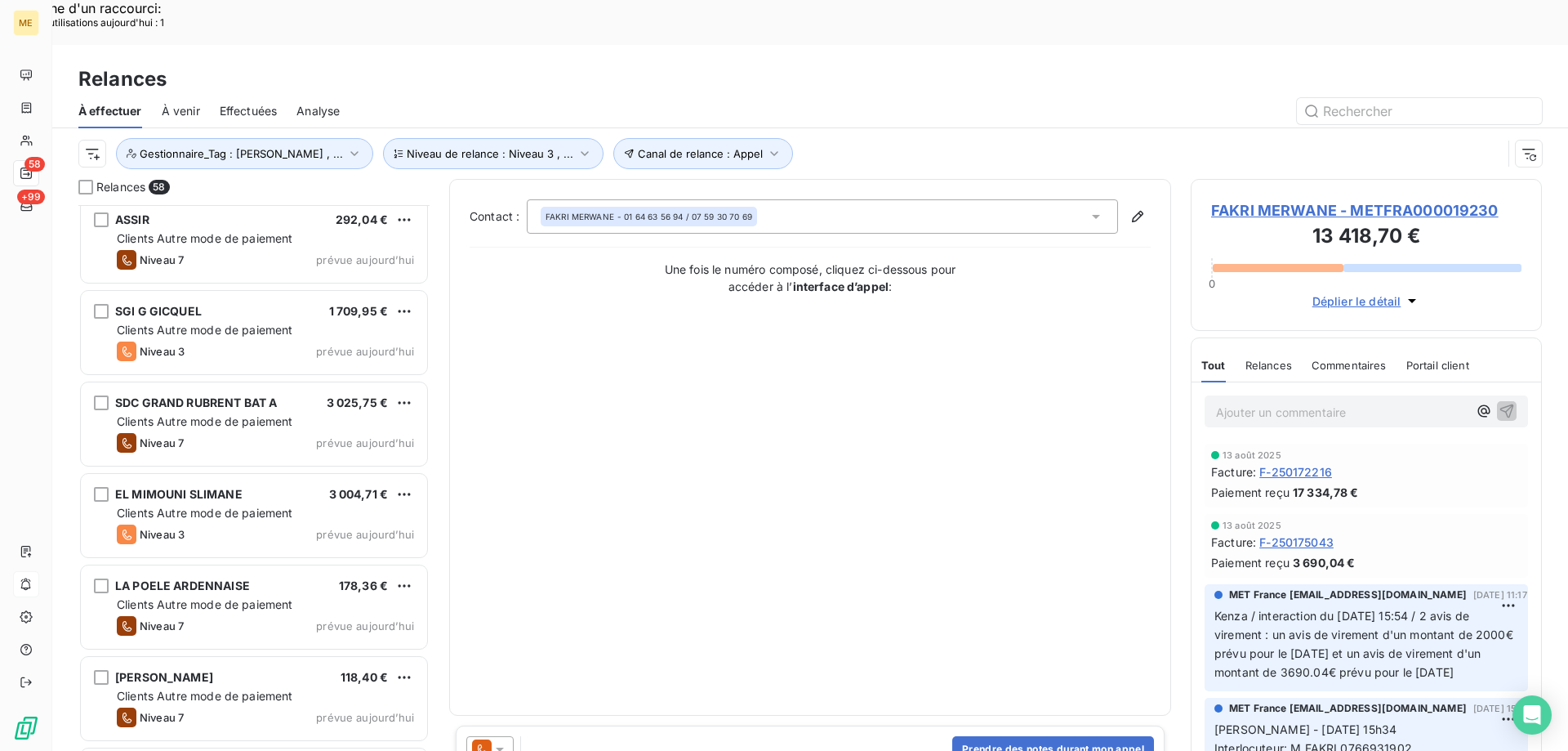
scroll to position [4716, 0]
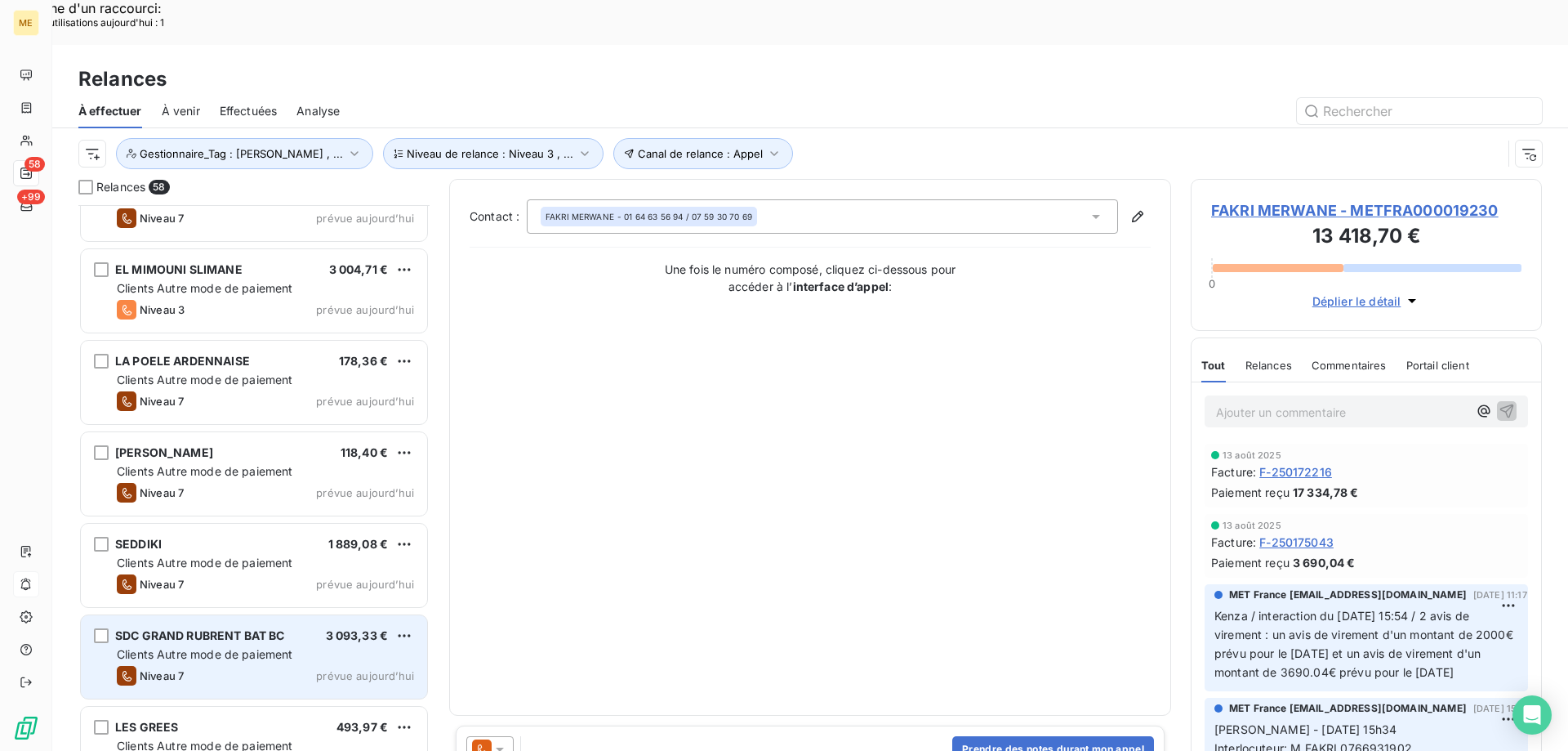
click at [349, 628] on span "3 093,33 €" at bounding box center [357, 635] width 63 height 14
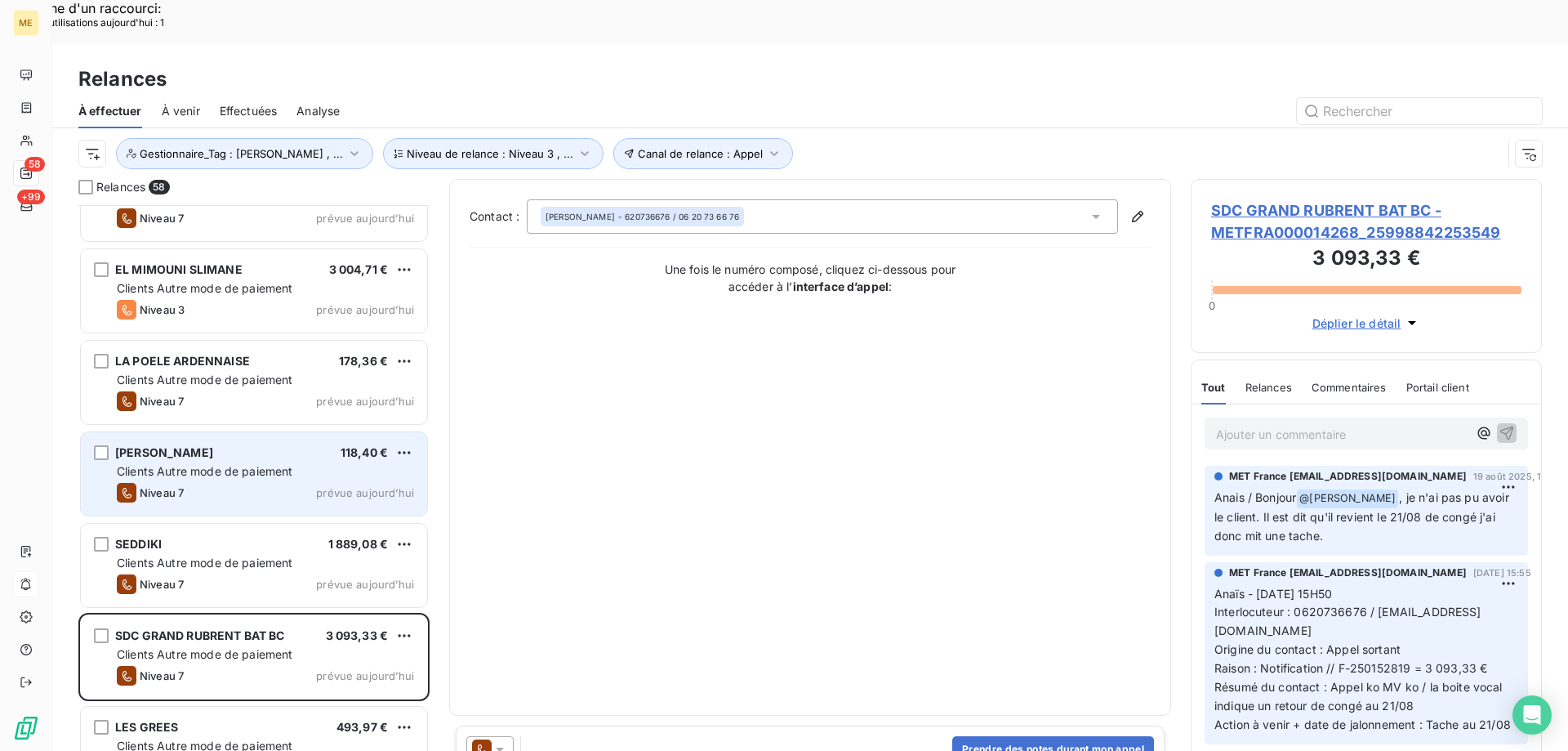
click at [287, 436] on div "FOSSIER FRANCOISE 118,40 € Clients Autre mode de paiement Niveau 7 prévue aujou…" at bounding box center [254, 473] width 346 height 83
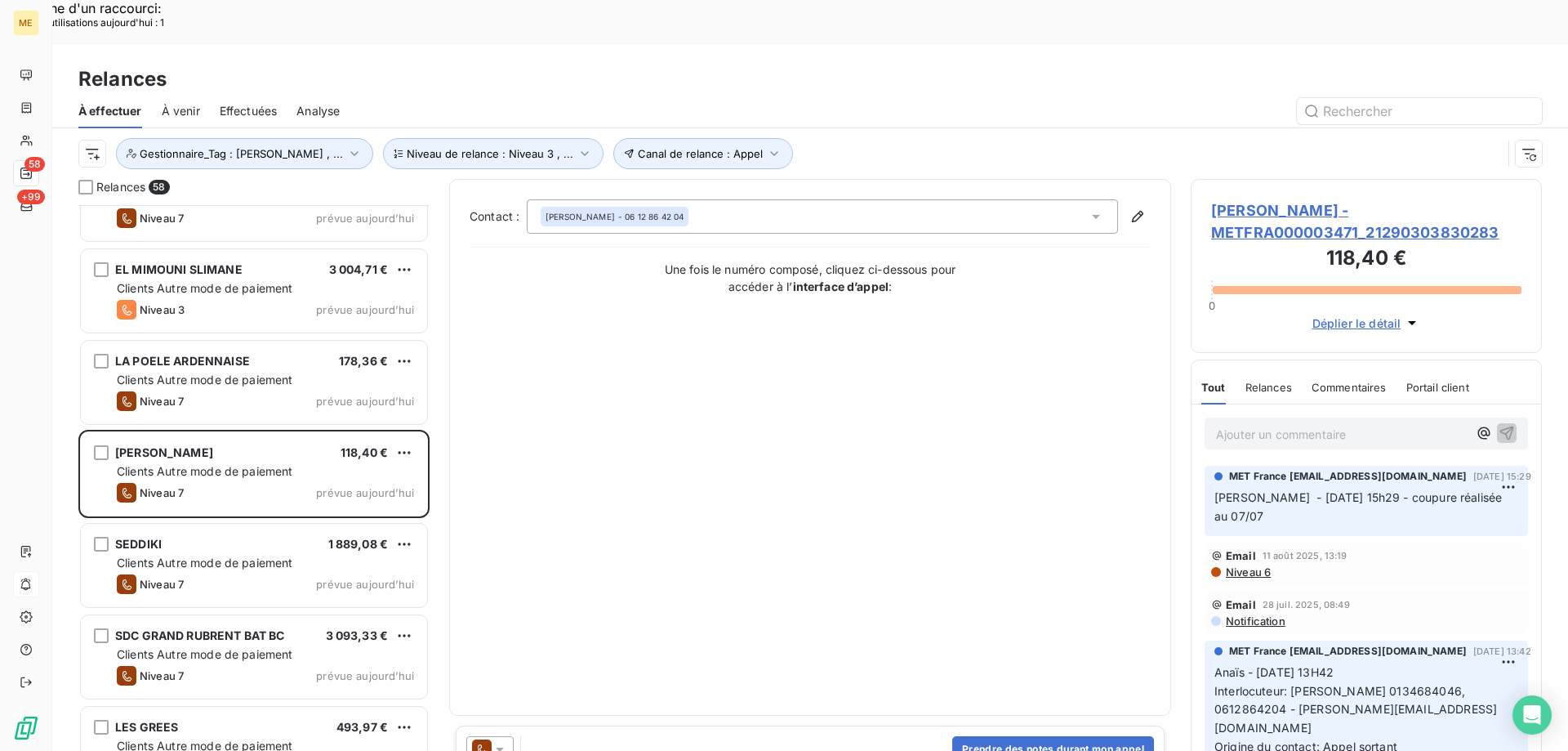
click at [1363, 199] on span "FOSSIER FRANCOISE - METFRA000003471_21290303830283" at bounding box center [1367, 221] width 311 height 44
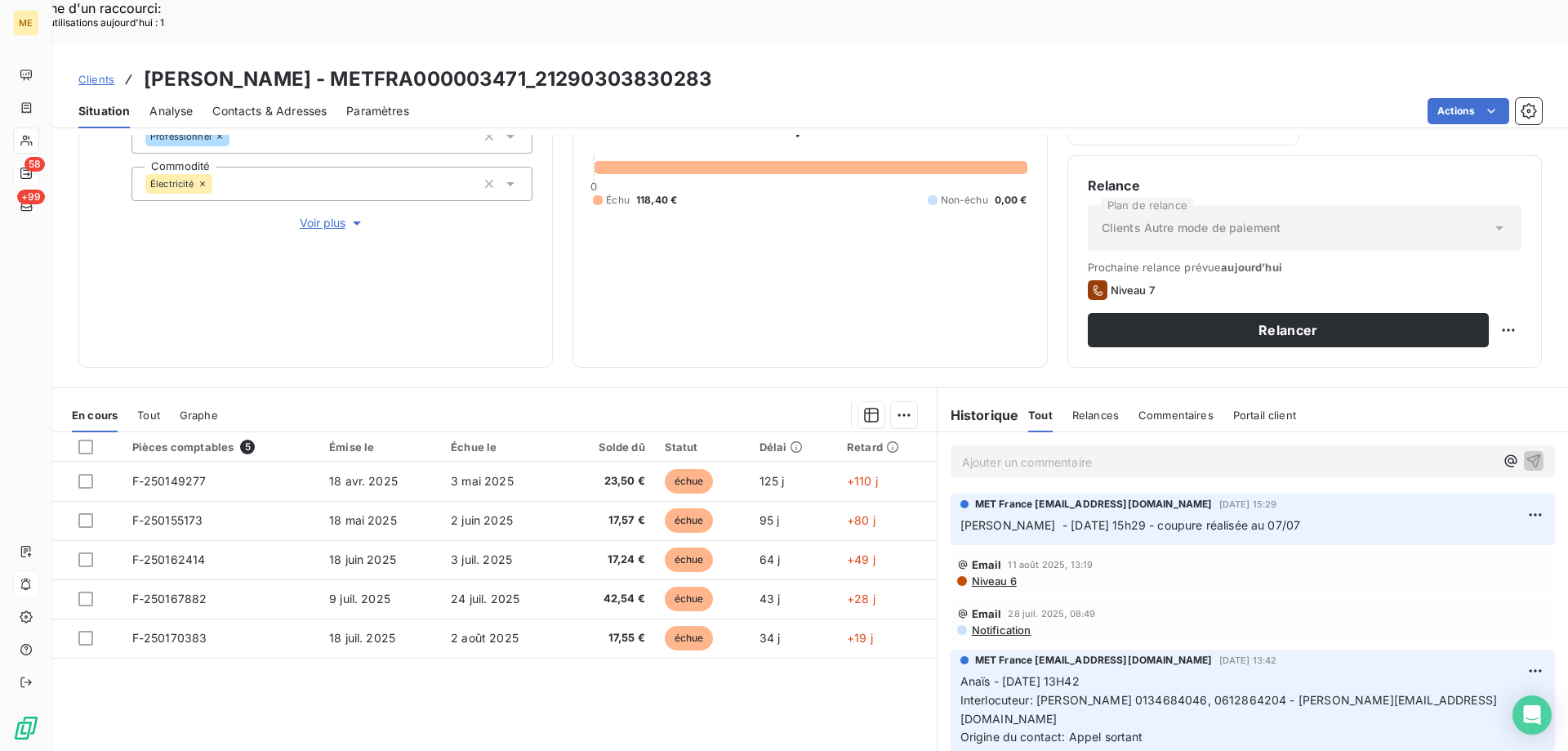
scroll to position [82, 0]
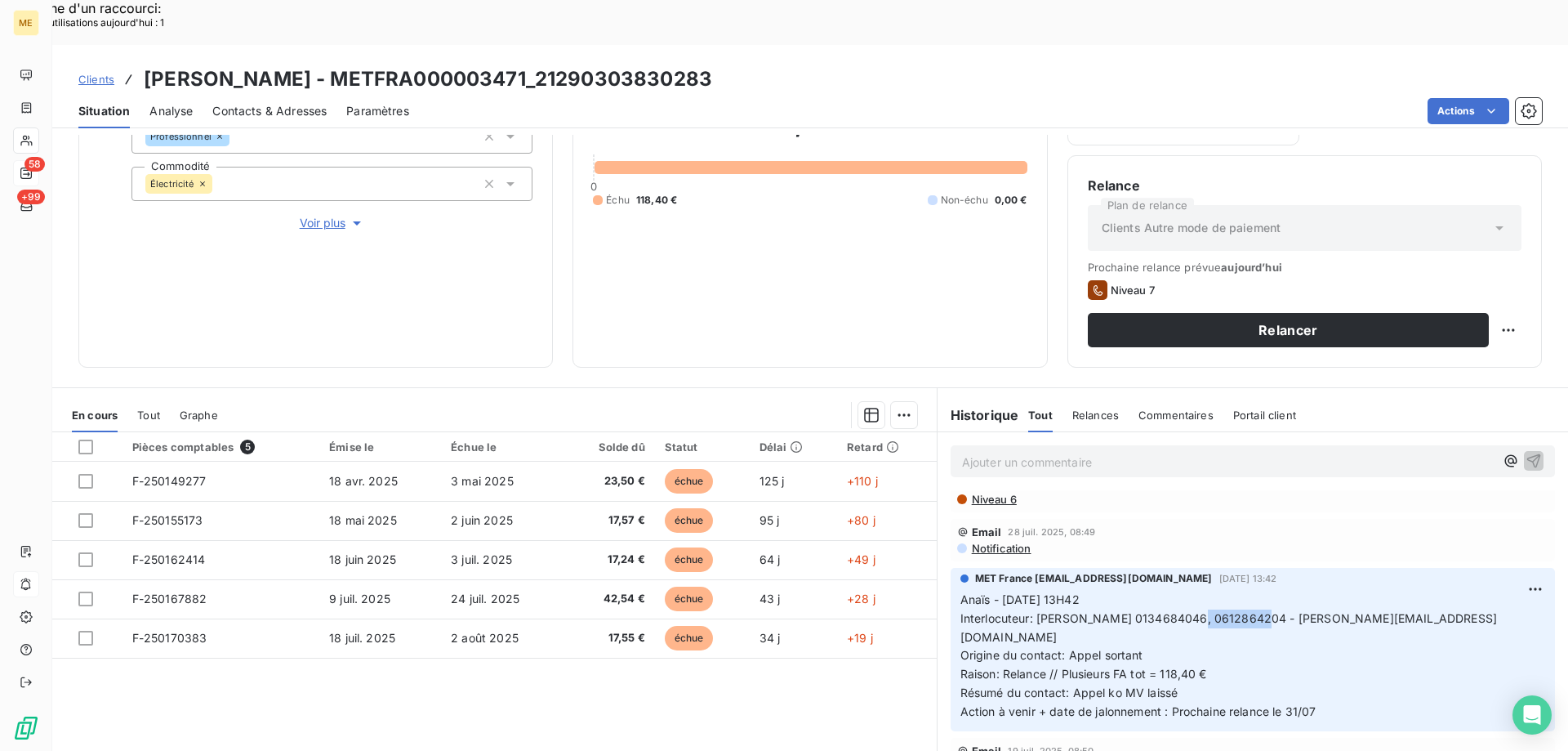
drag, startPoint x: 1191, startPoint y: 575, endPoint x: 1261, endPoint y: 575, distance: 70.0
click at [1261, 611] on span "Interlocuteur: Mme FOSSIER 0134684046, 0612864204 - francoise.fossier@sfr.fr" at bounding box center [1229, 627] width 537 height 32
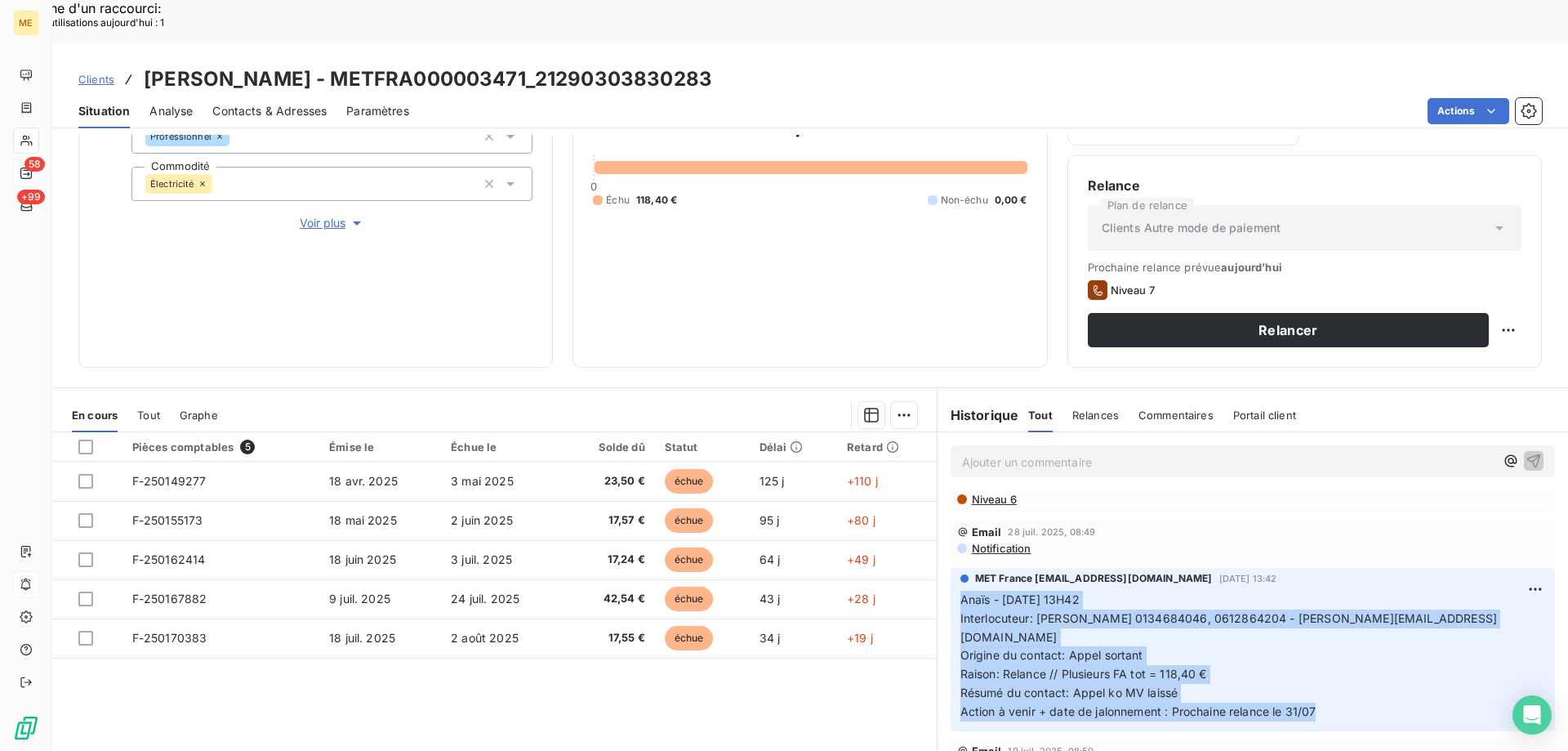
drag, startPoint x: 1362, startPoint y: 658, endPoint x: 944, endPoint y: 550, distance: 431.7
click at [951, 568] on div "MET France met-france@recouvrement.met.com 25 juil. 2025, 13:42 Anaïs - 25/07/2…" at bounding box center [1253, 649] width 604 height 163
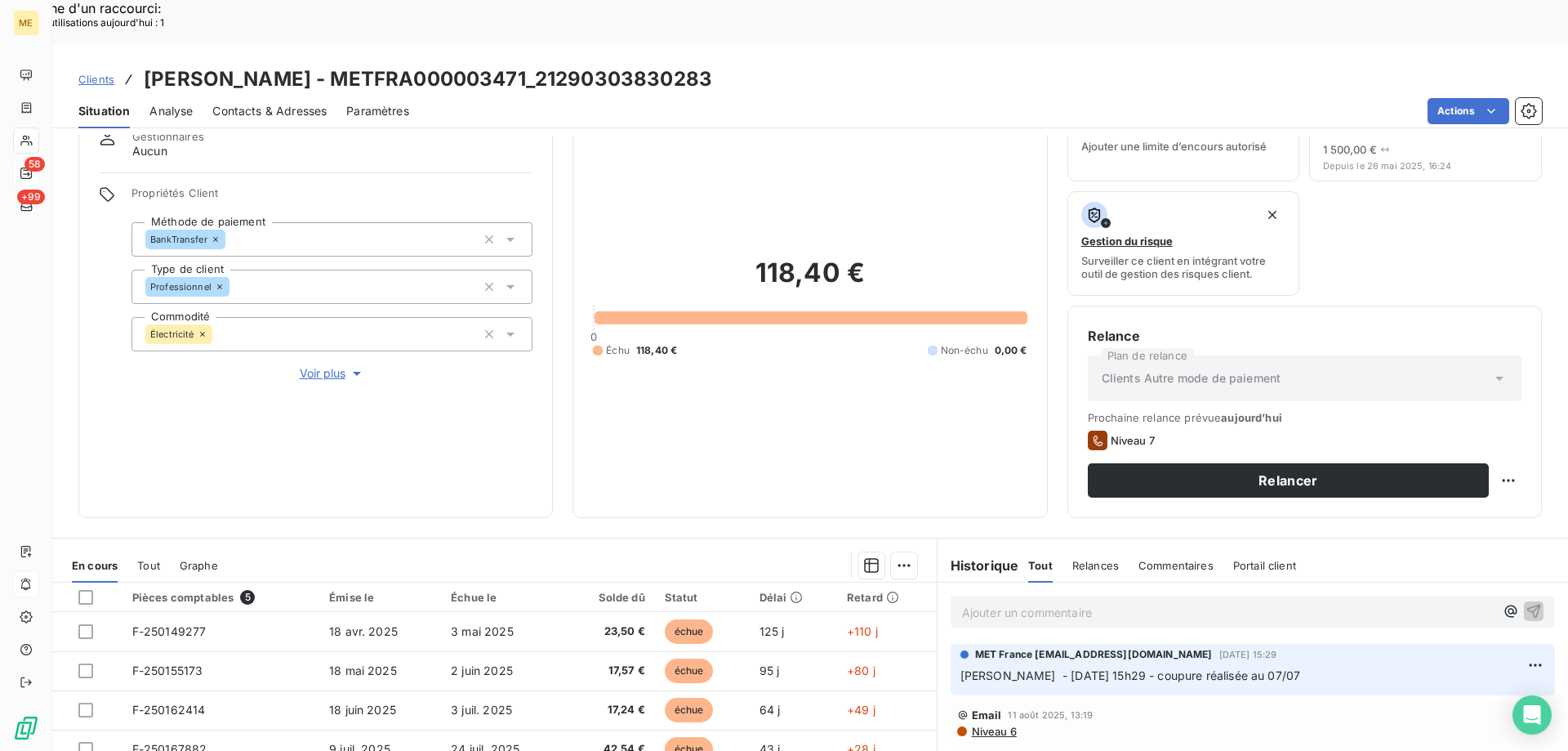
scroll to position [0, 0]
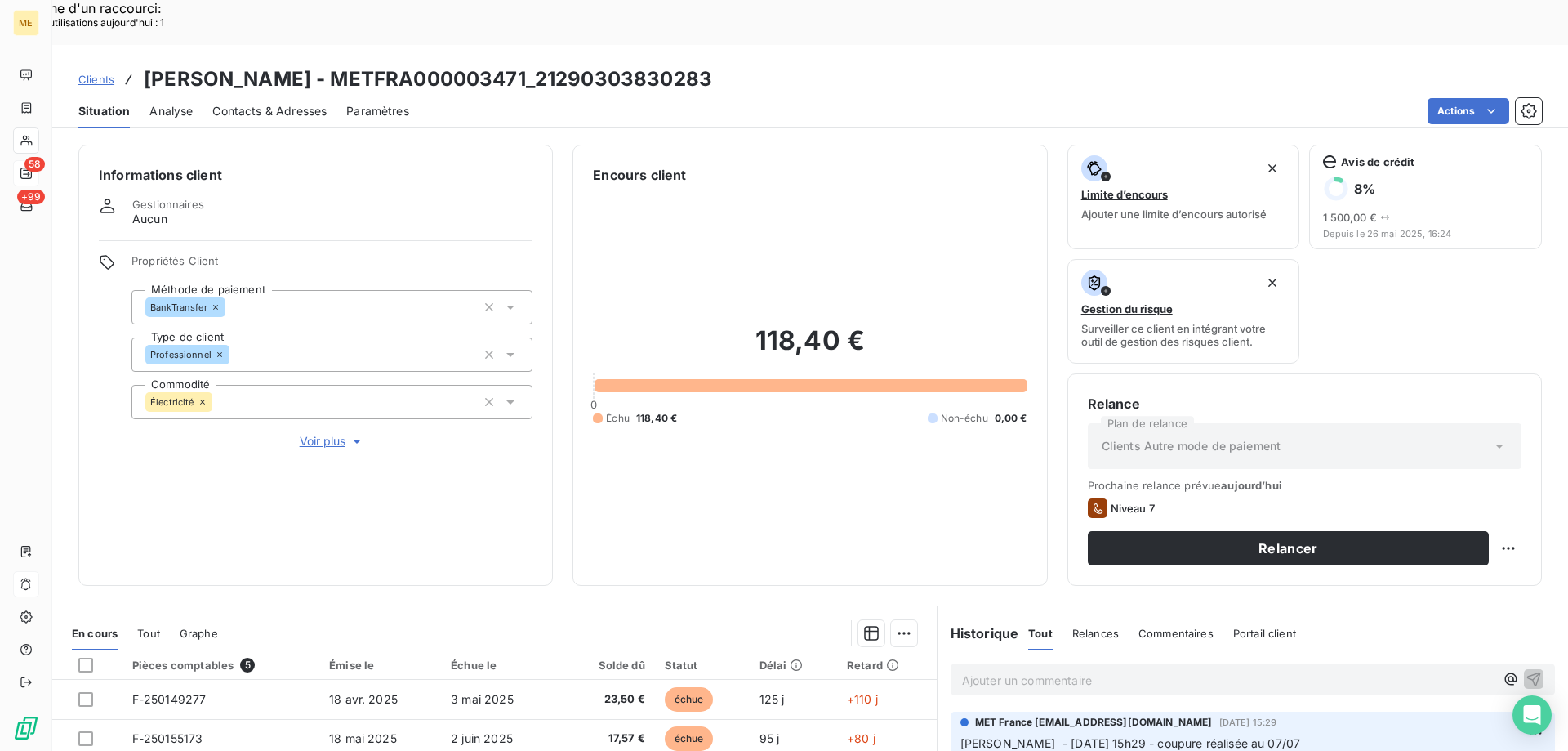
click at [340, 433] on span "Voir plus" at bounding box center [333, 440] width 66 height 16
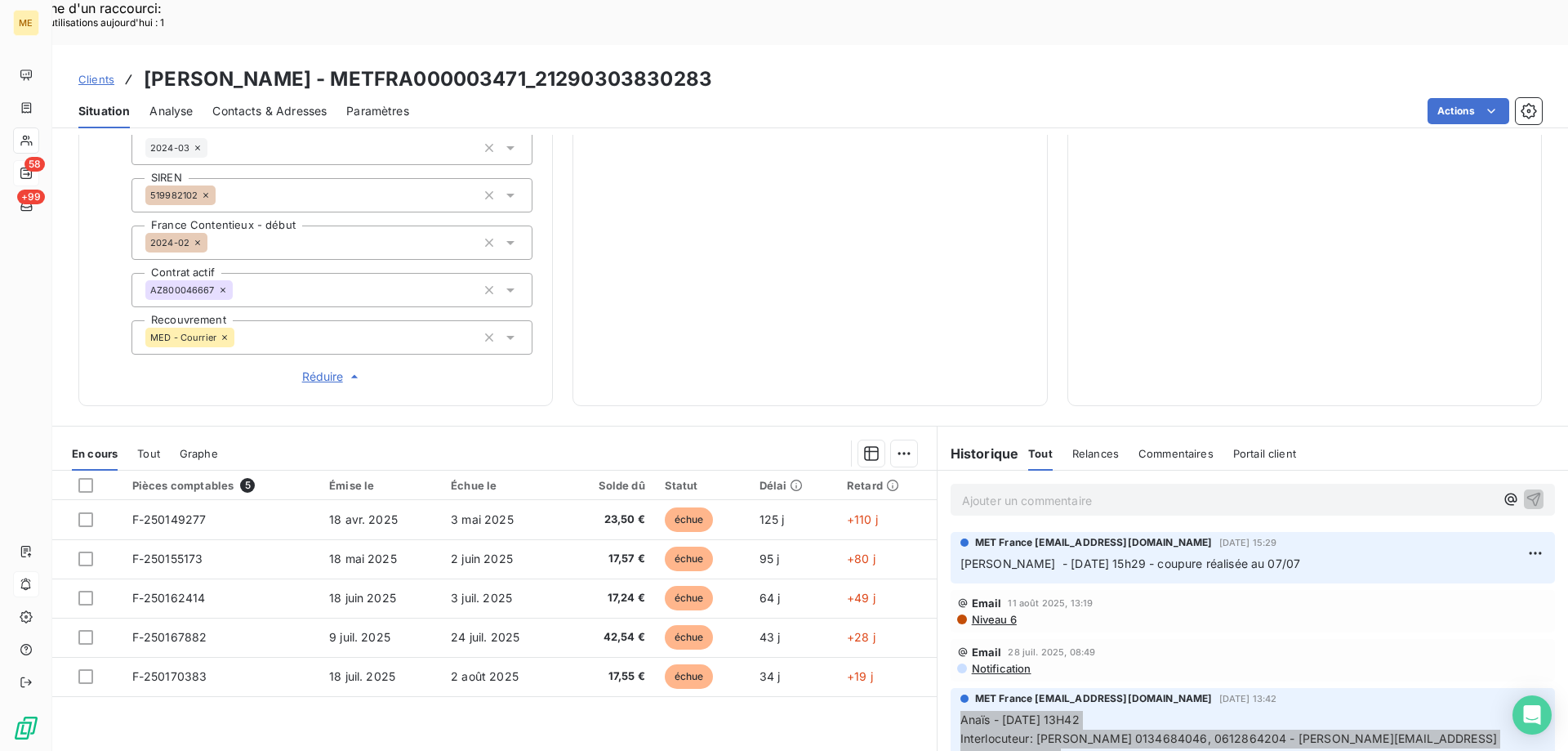
scroll to position [480, 0]
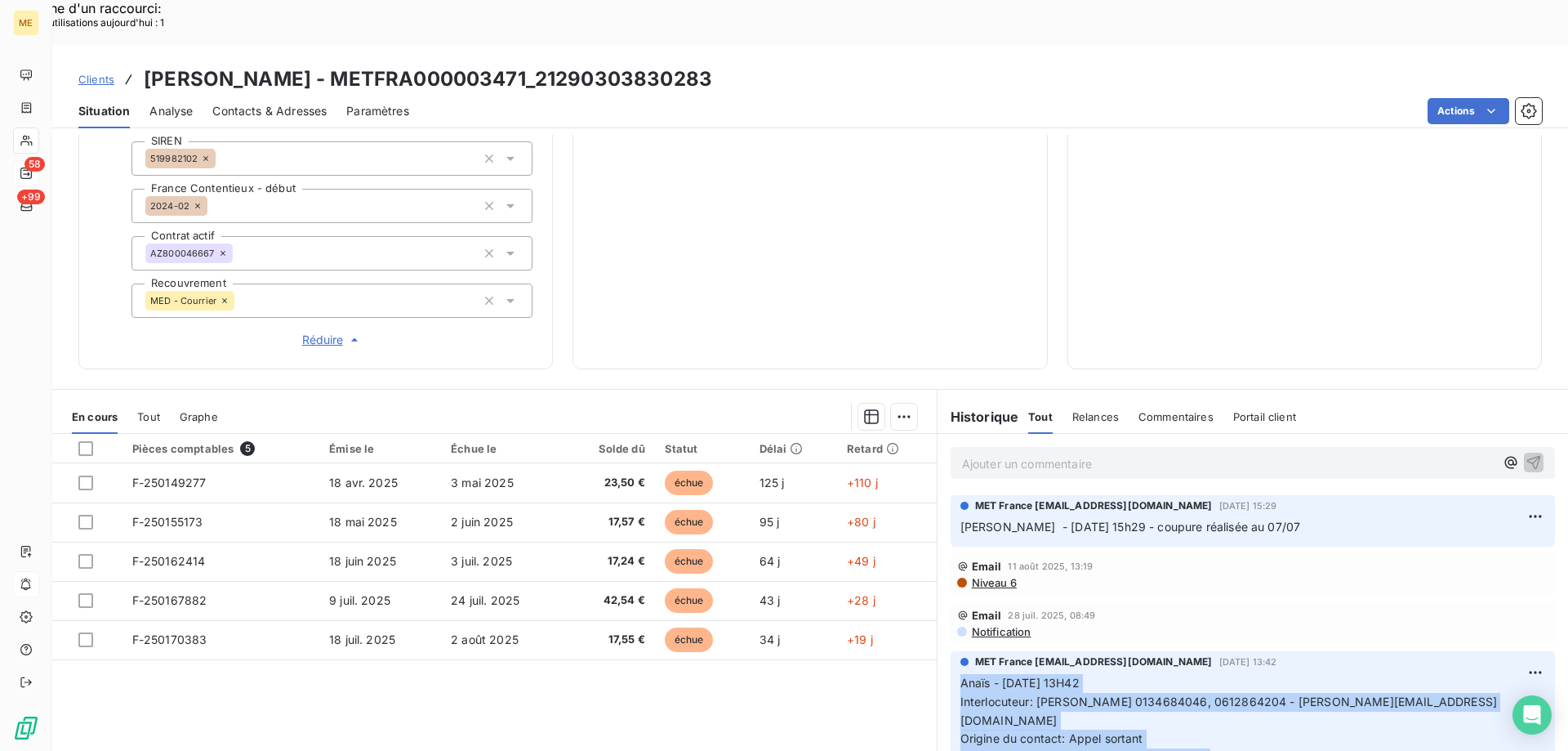
click at [1244, 320] on div "Relance Plan de relance Clients Autre mode de paiement Prochaine relance prévue…" at bounding box center [1305, 132] width 475 height 477
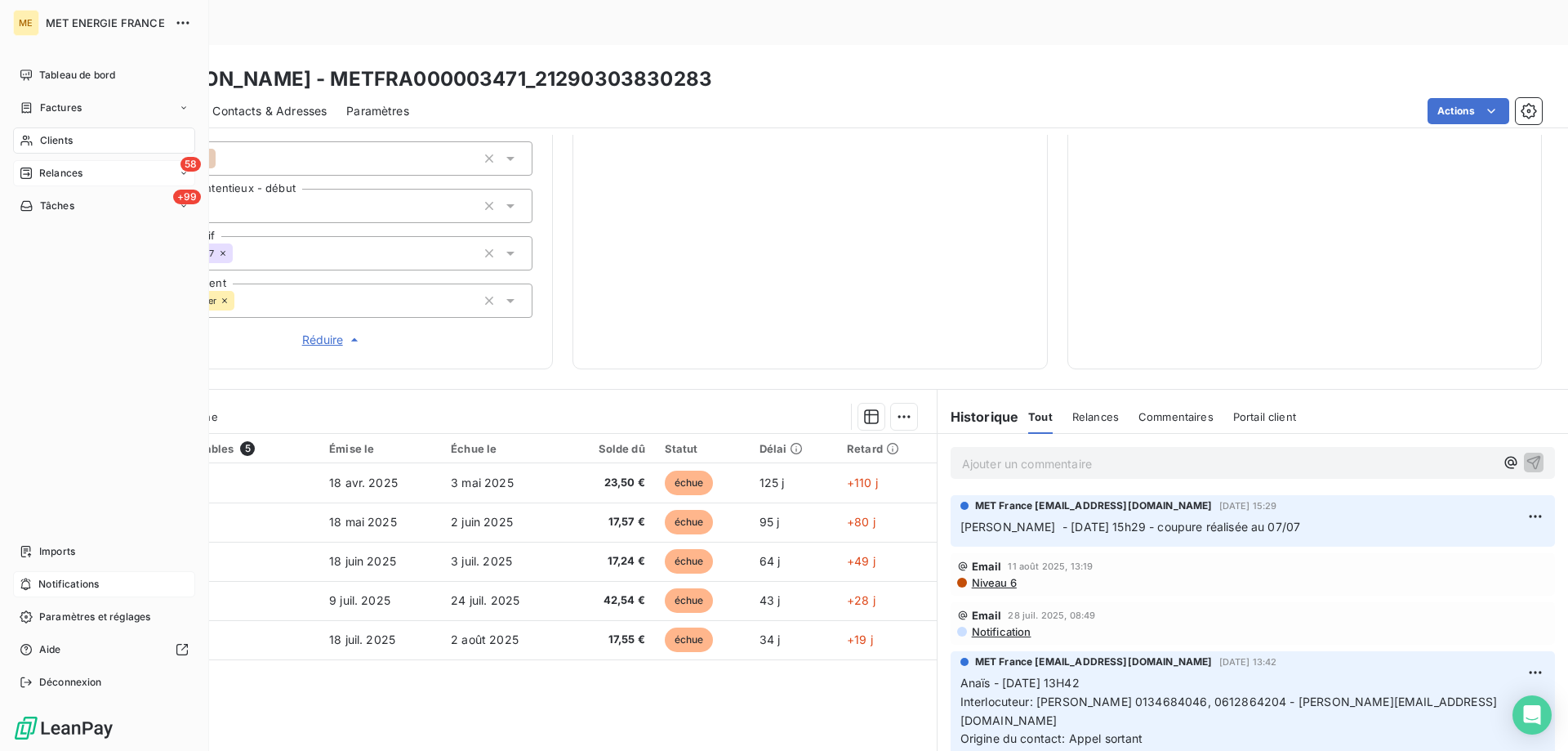
click at [89, 185] on div "58 Relances" at bounding box center [104, 173] width 182 height 26
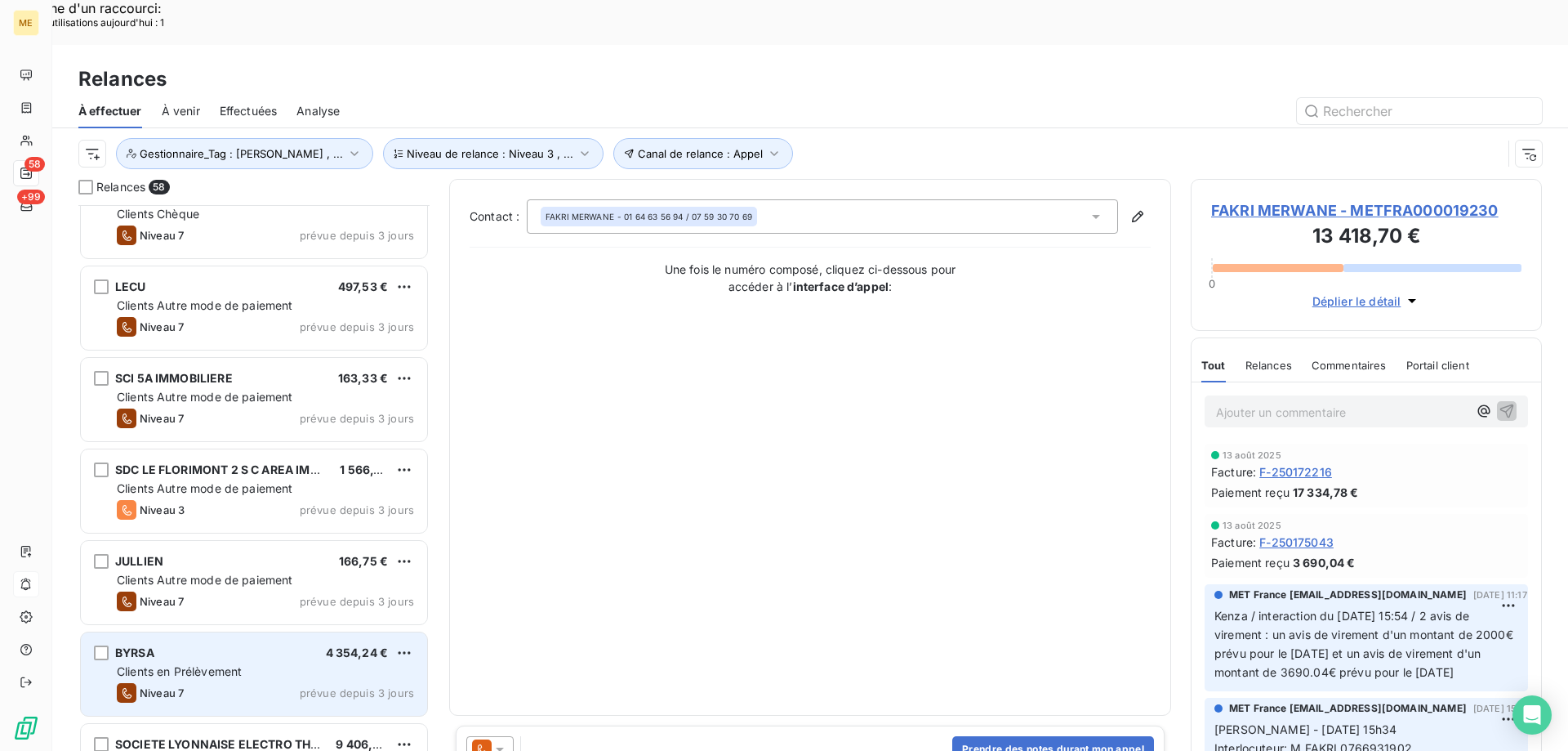
scroll to position [981, 0]
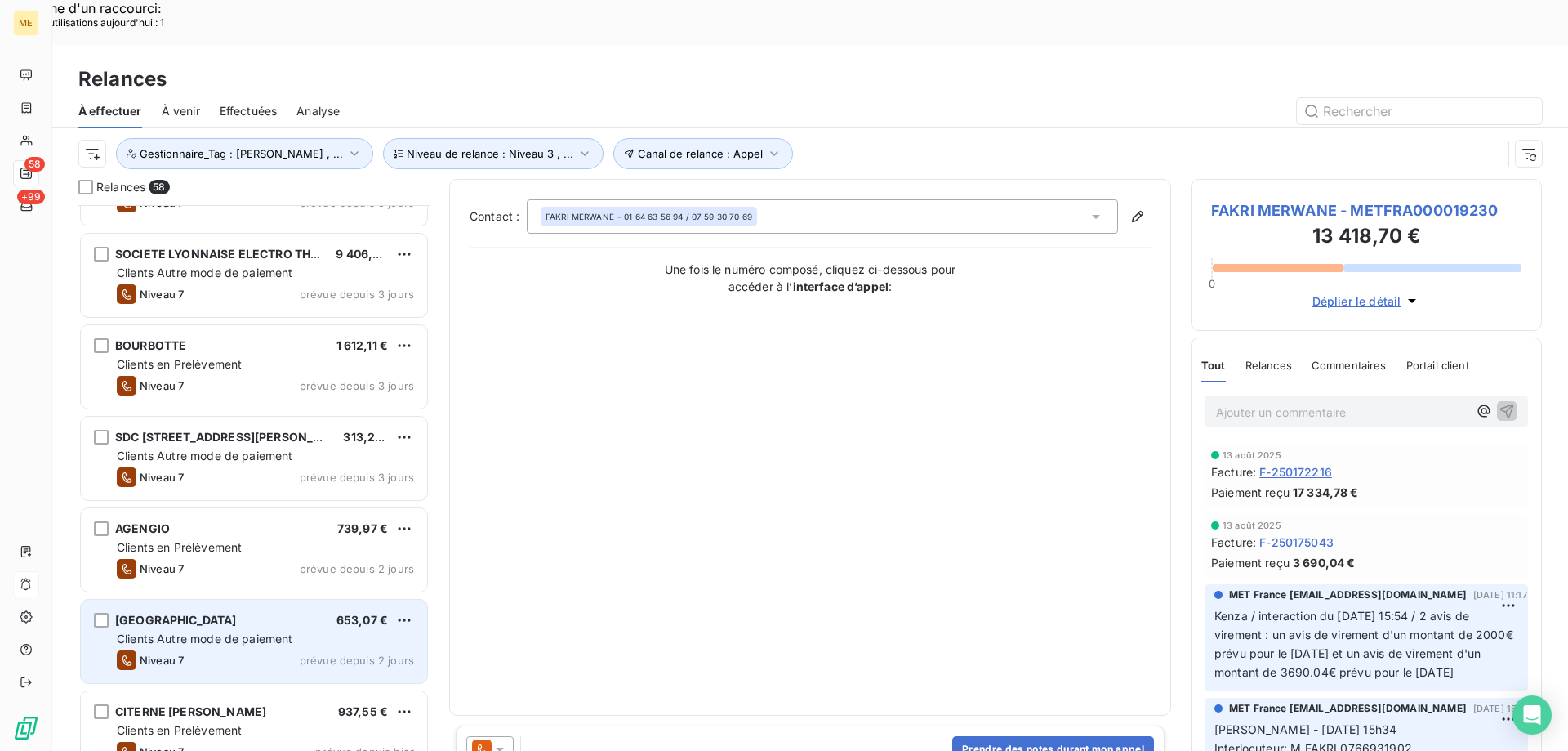
click at [356, 613] on span "653,07 €" at bounding box center [362, 619] width 51 height 14
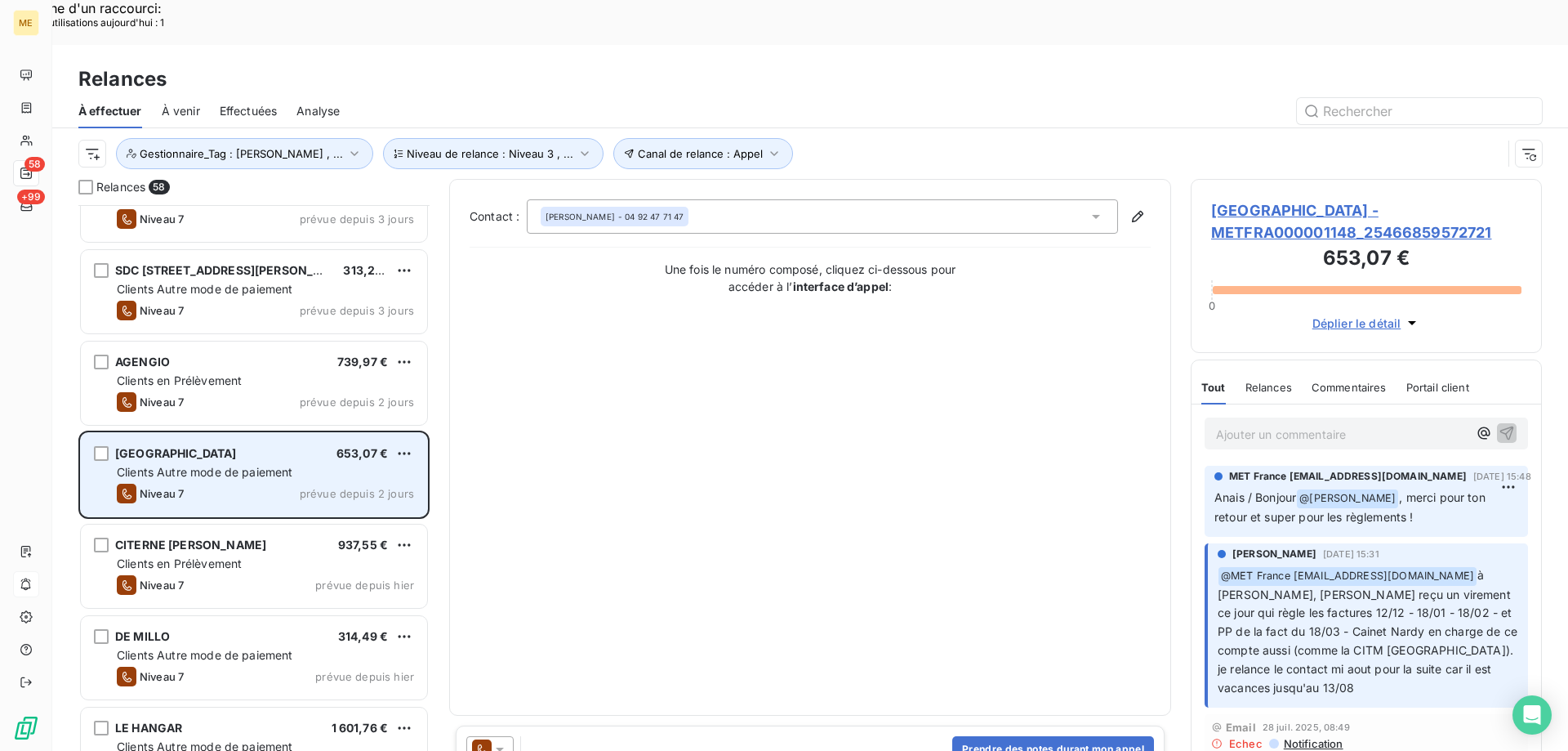
scroll to position [1226, 0]
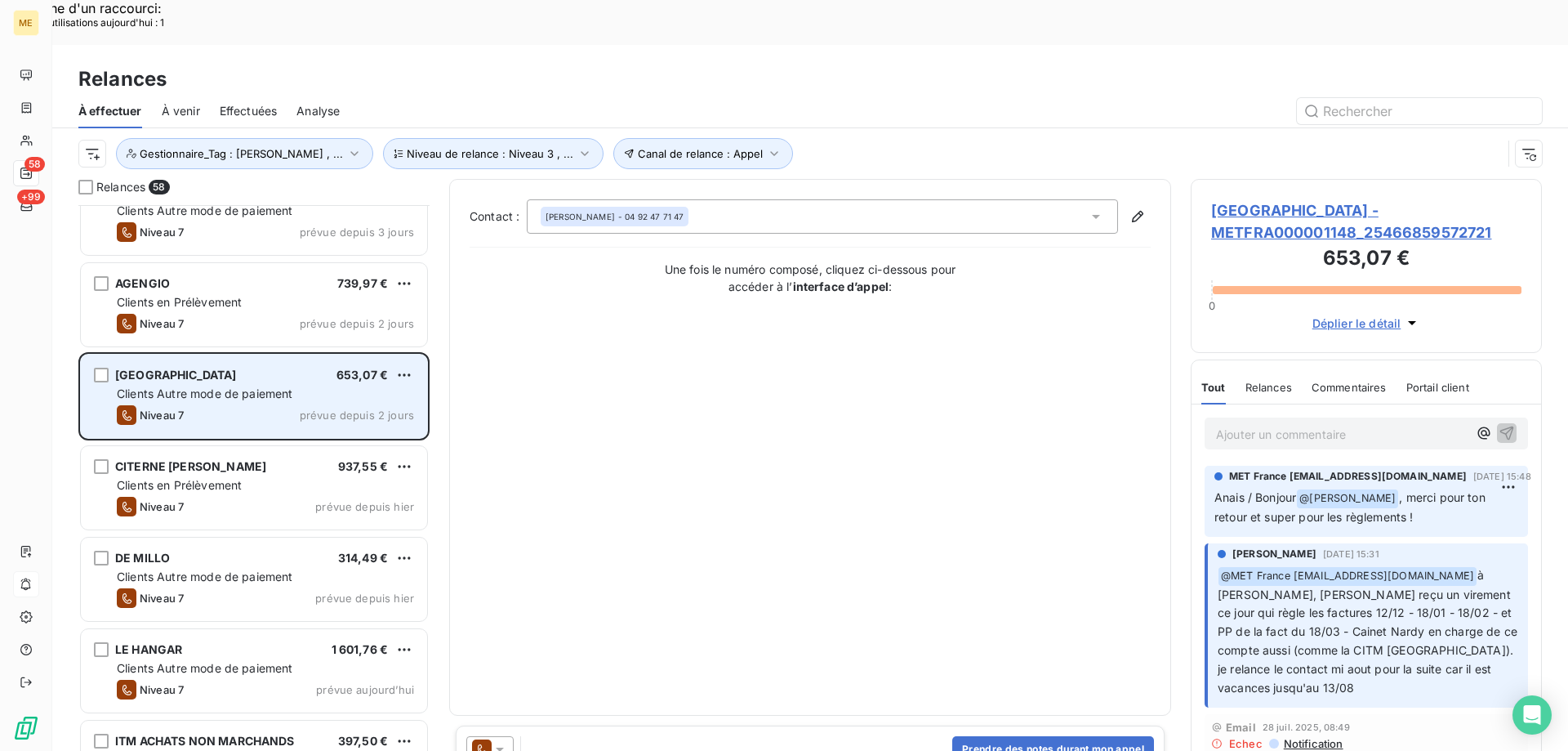
click at [356, 579] on div "DE MILLO 314,49 € Clients Autre mode de paiement Niveau 7 prévue depuis hier" at bounding box center [254, 580] width 351 height 91
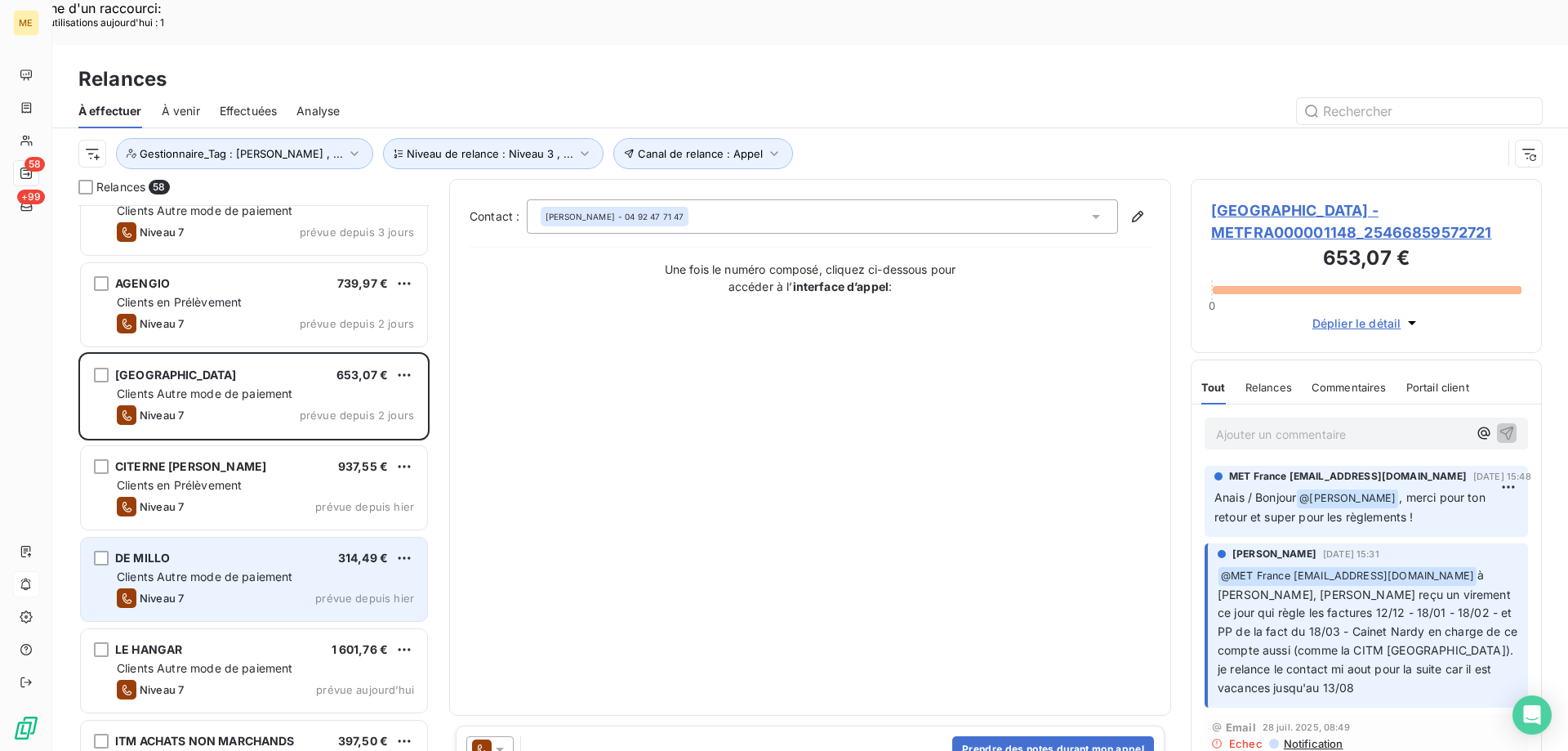
click at [268, 538] on div "DE MILLO 314,49 € Clients Autre mode de paiement Niveau 7 prévue depuis hier" at bounding box center [254, 578] width 346 height 83
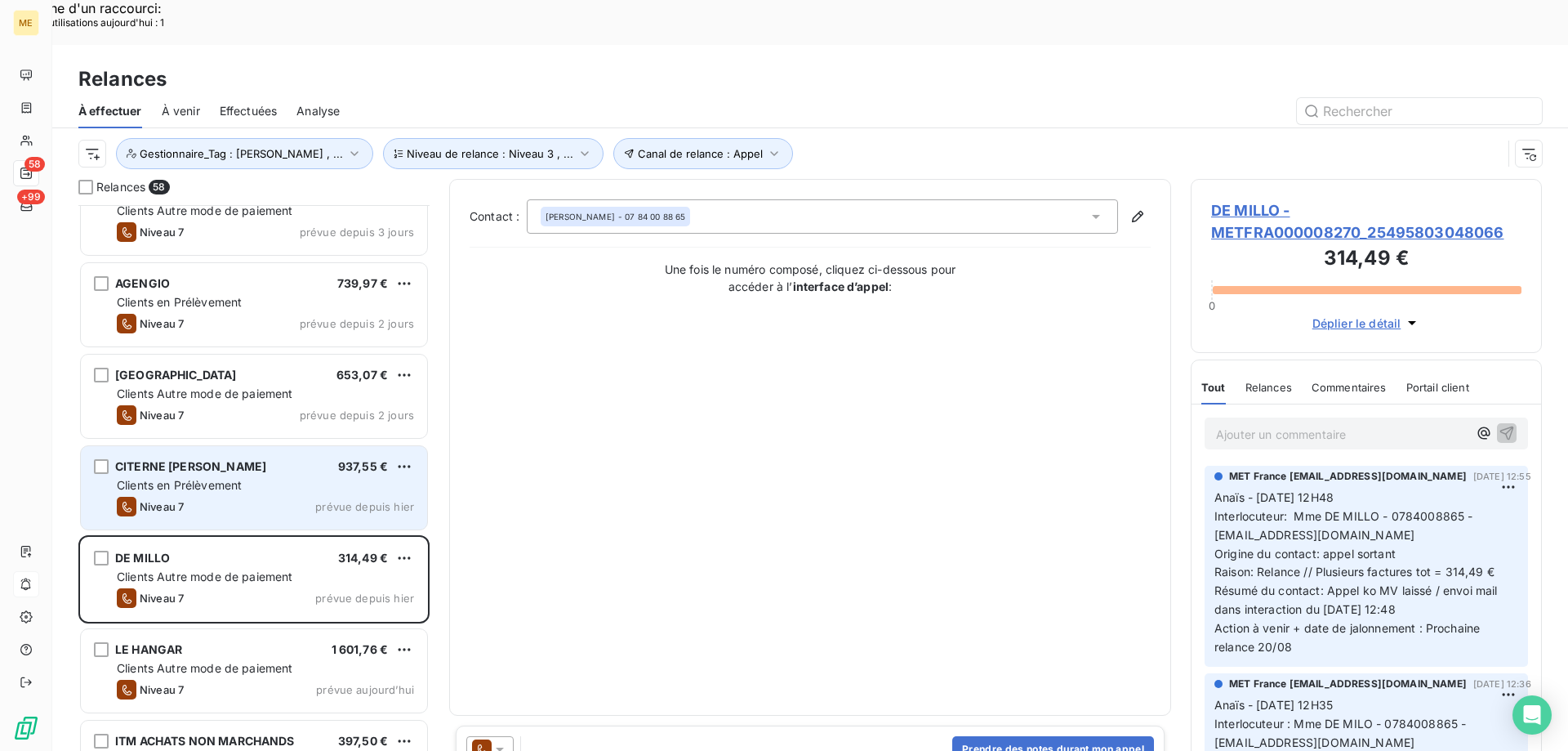
click at [265, 477] on div "Clients en Prélèvement" at bounding box center [266, 484] width 297 height 16
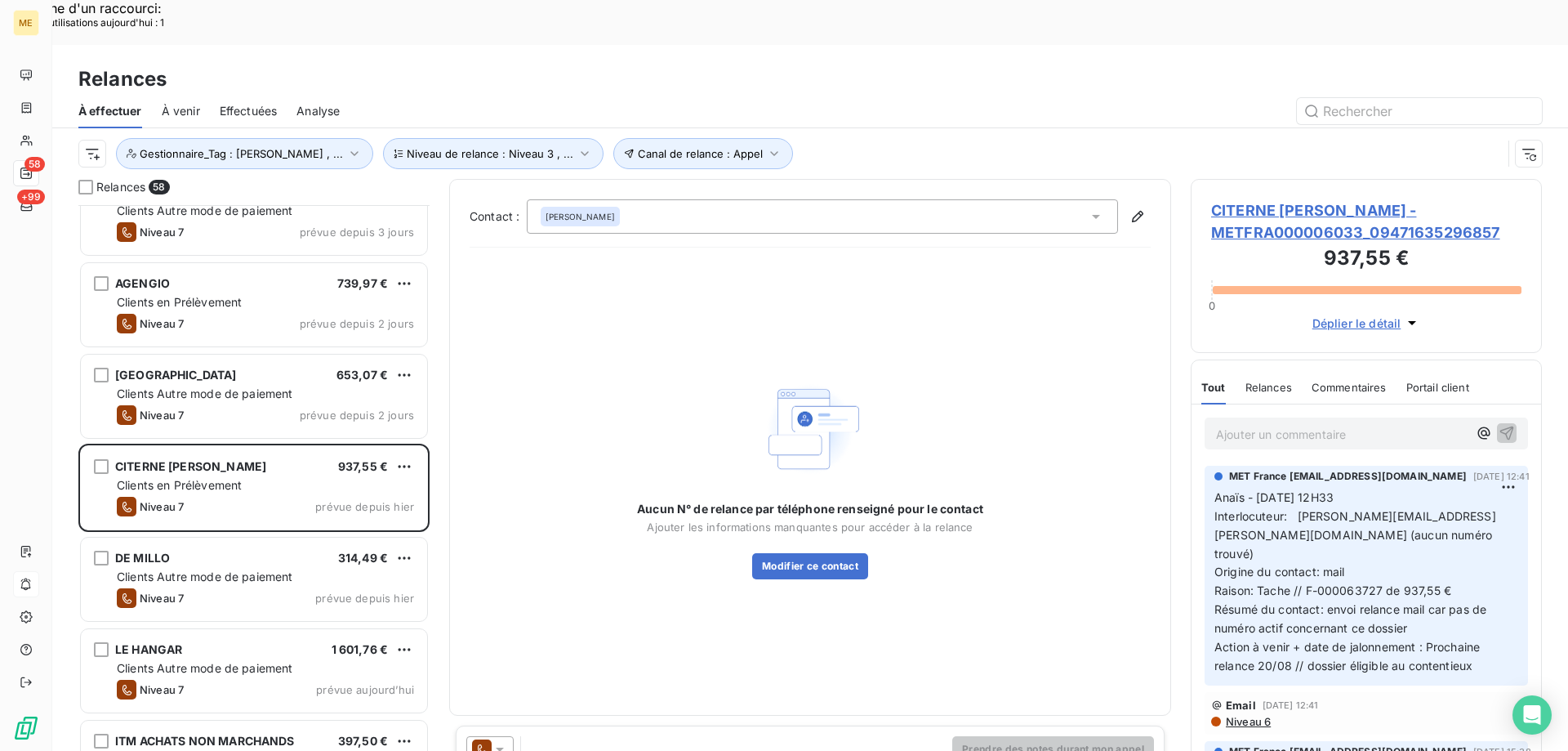
scroll to position [1471, 0]
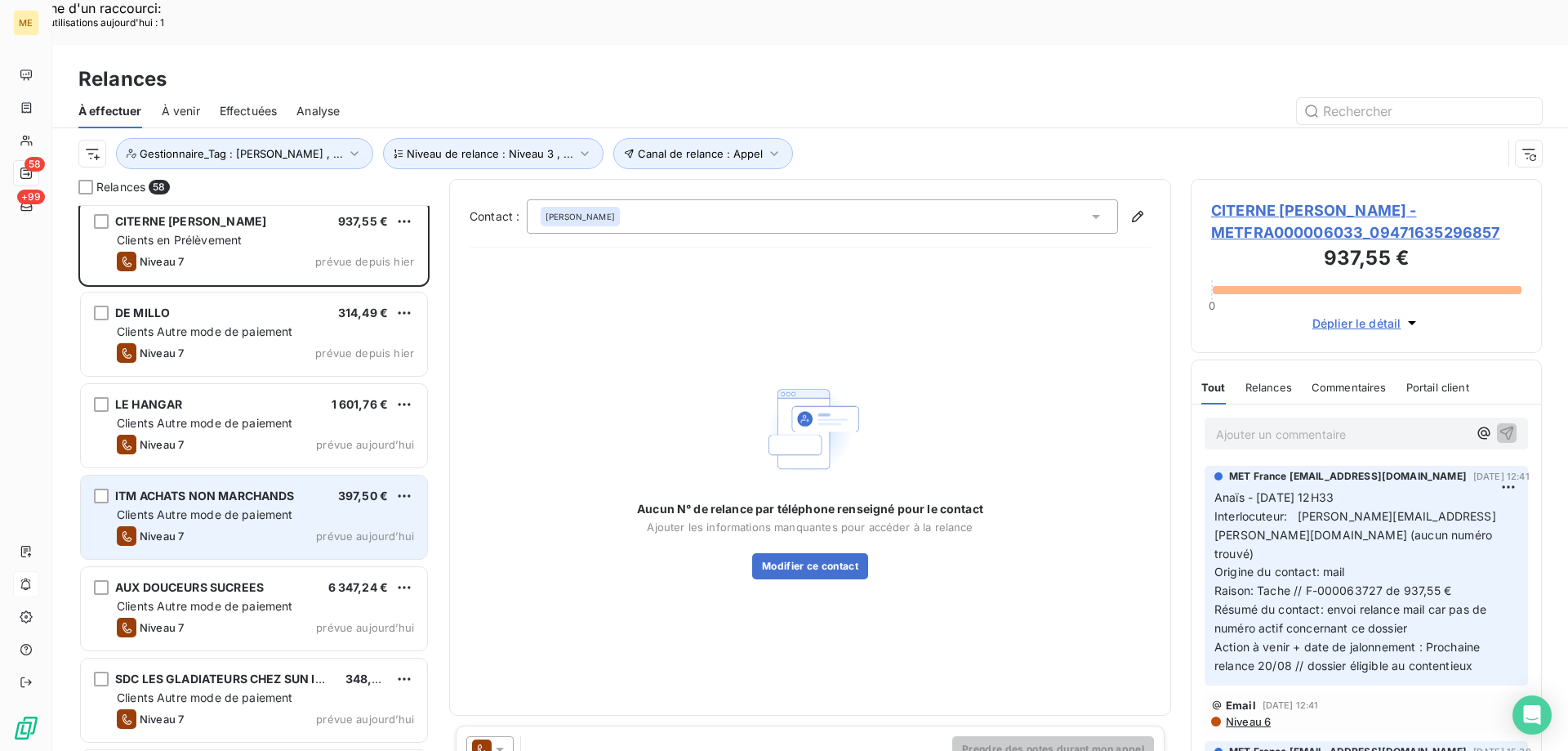
click at [236, 526] on div "Niveau 7 prévue aujourd’hui" at bounding box center [266, 536] width 297 height 20
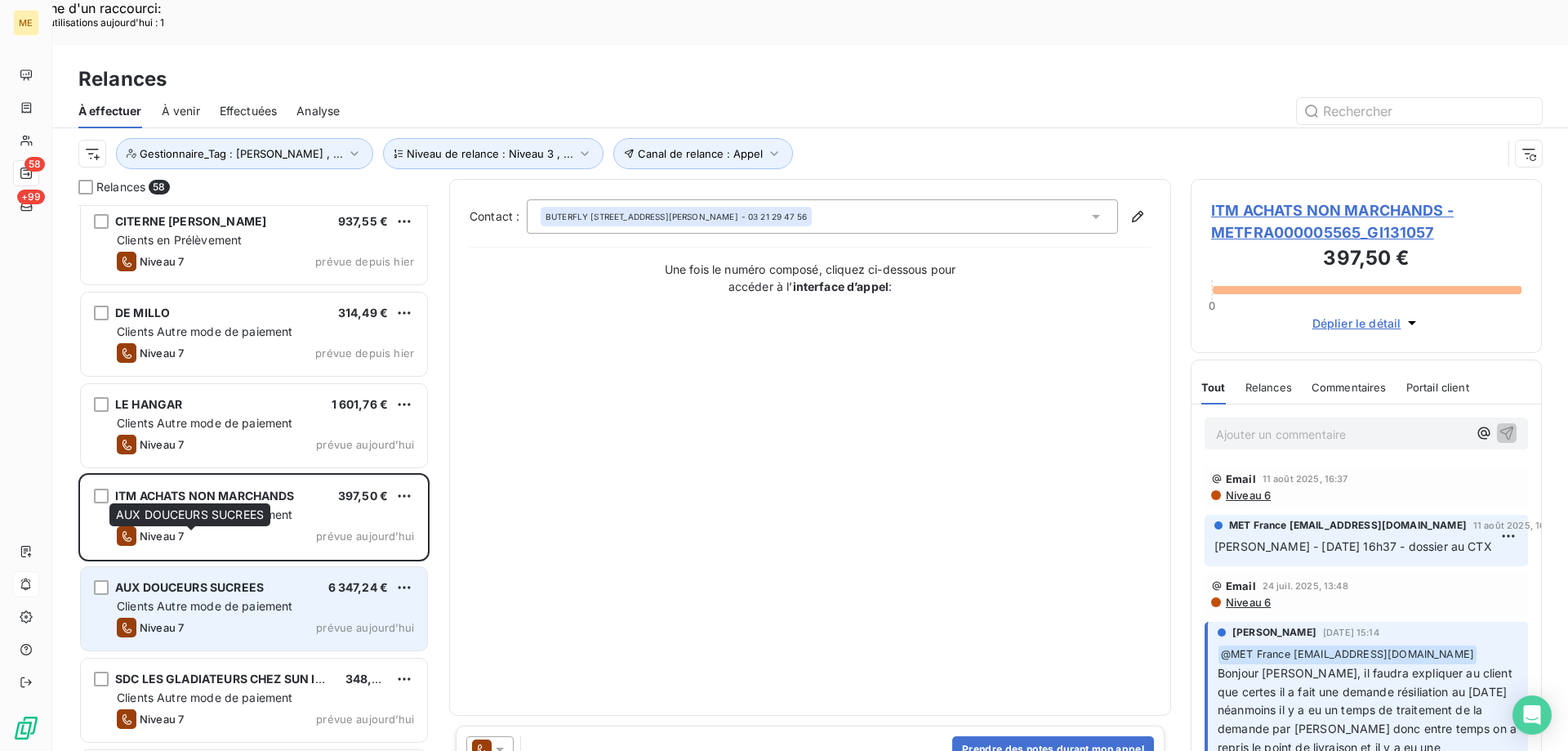
click at [221, 579] on span "AUX DOUCEURS SUCREES" at bounding box center [190, 586] width 149 height 14
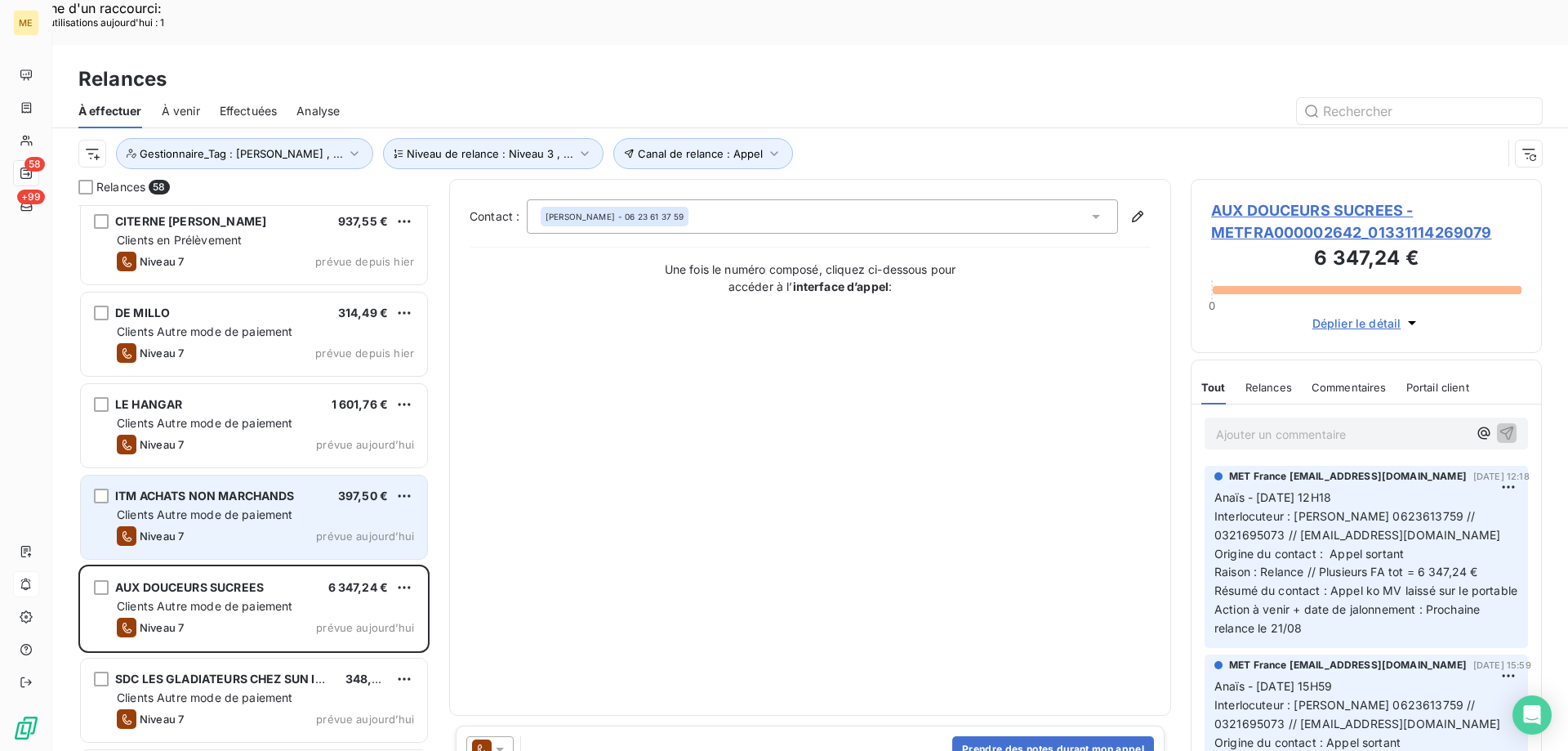
click at [222, 503] on div "ITM ACHATS NON MARCHANDS 397,50 € Clients Autre mode de paiement Niveau 7 prévu…" at bounding box center [254, 517] width 346 height 83
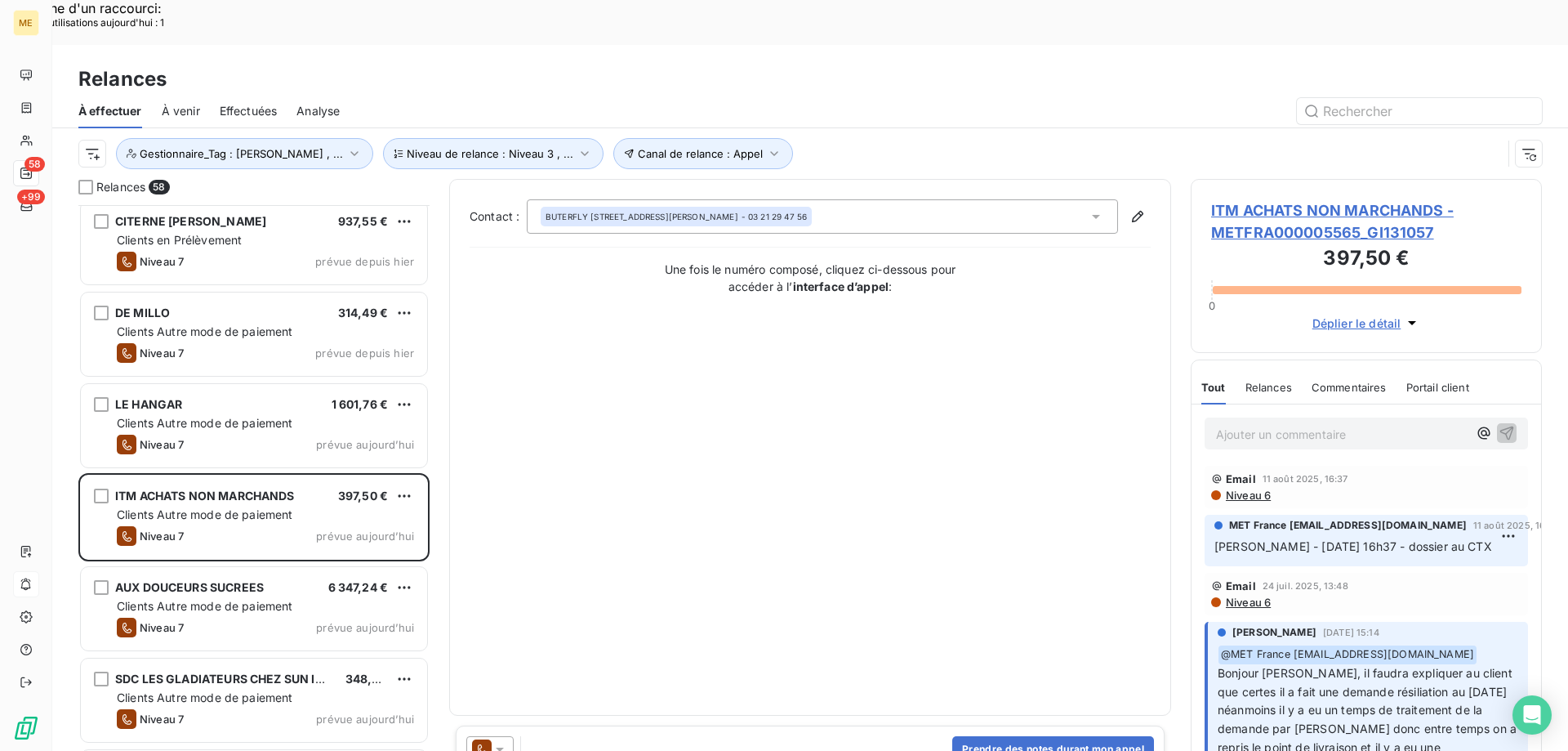
click at [1313, 199] on span "ITM ACHATS NON MARCHANDS - METFRA000005565_GI131057" at bounding box center [1367, 221] width 311 height 44
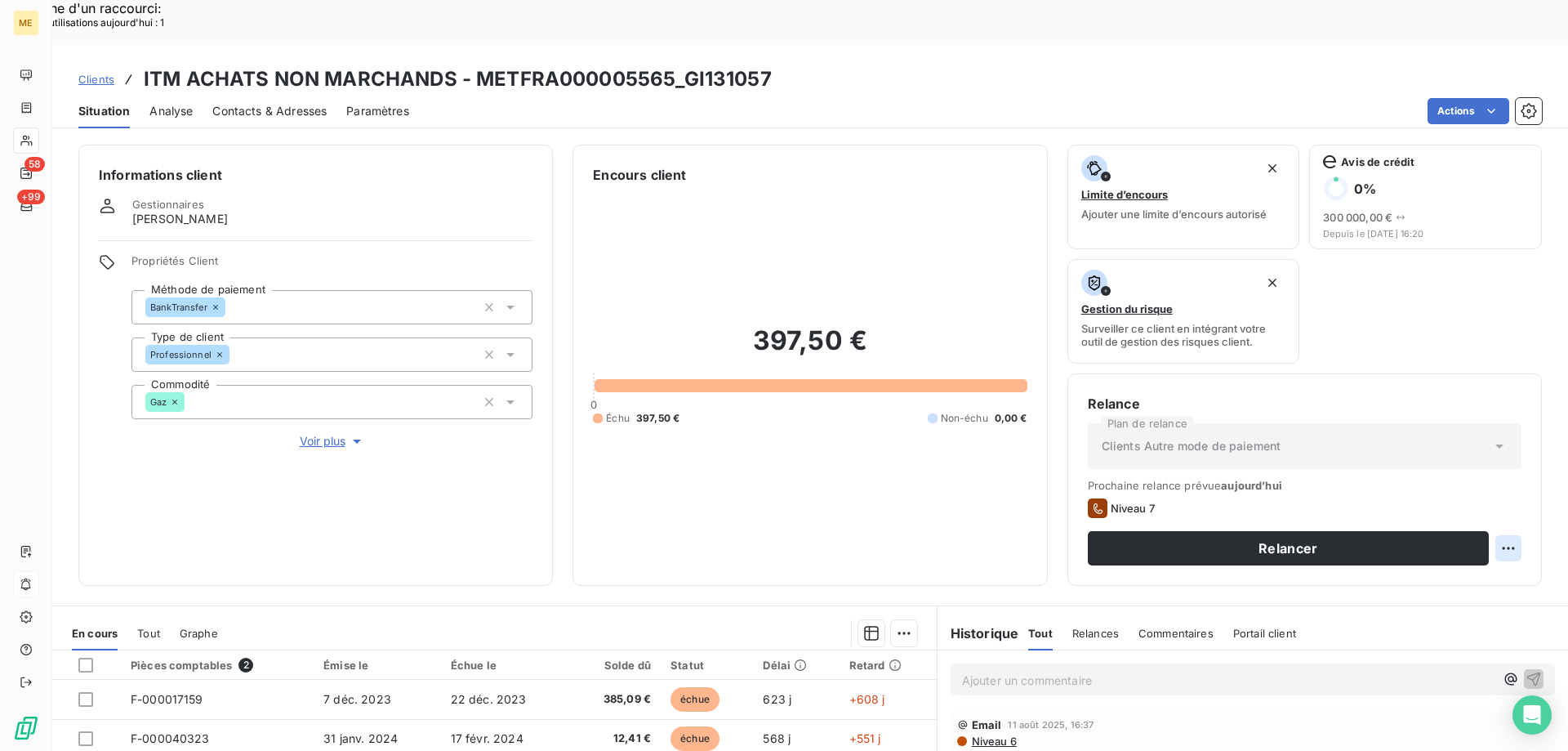
click at [1407, 524] on div "Replanifier cette action" at bounding box center [1429, 538] width 159 height 39
click at [1404, 536] on div "Replanifier cette action" at bounding box center [1429, 538] width 146 height 26
select select "7"
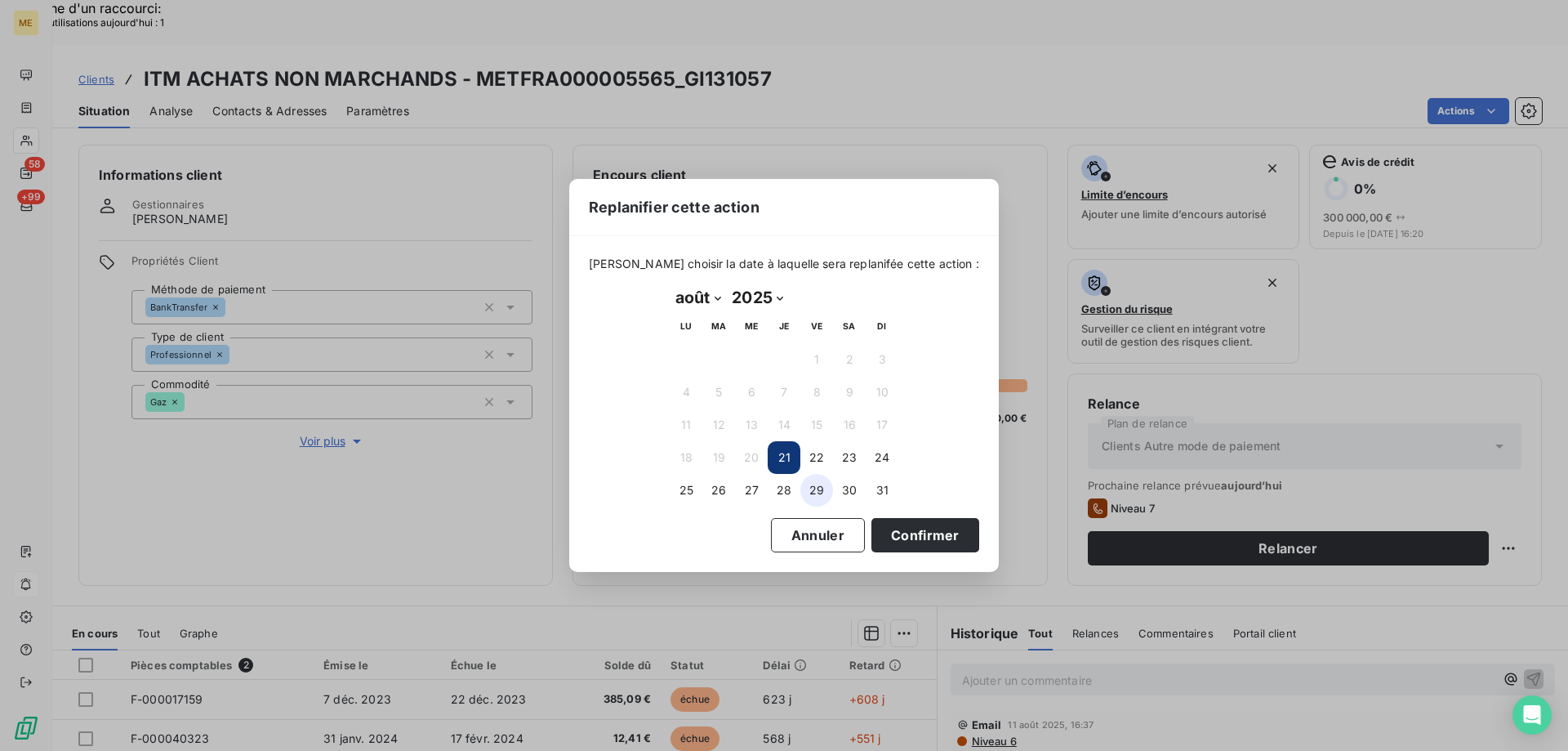
click at [808, 497] on button "29" at bounding box center [817, 490] width 32 height 32
click at [883, 528] on button "Confirmer" at bounding box center [925, 535] width 108 height 34
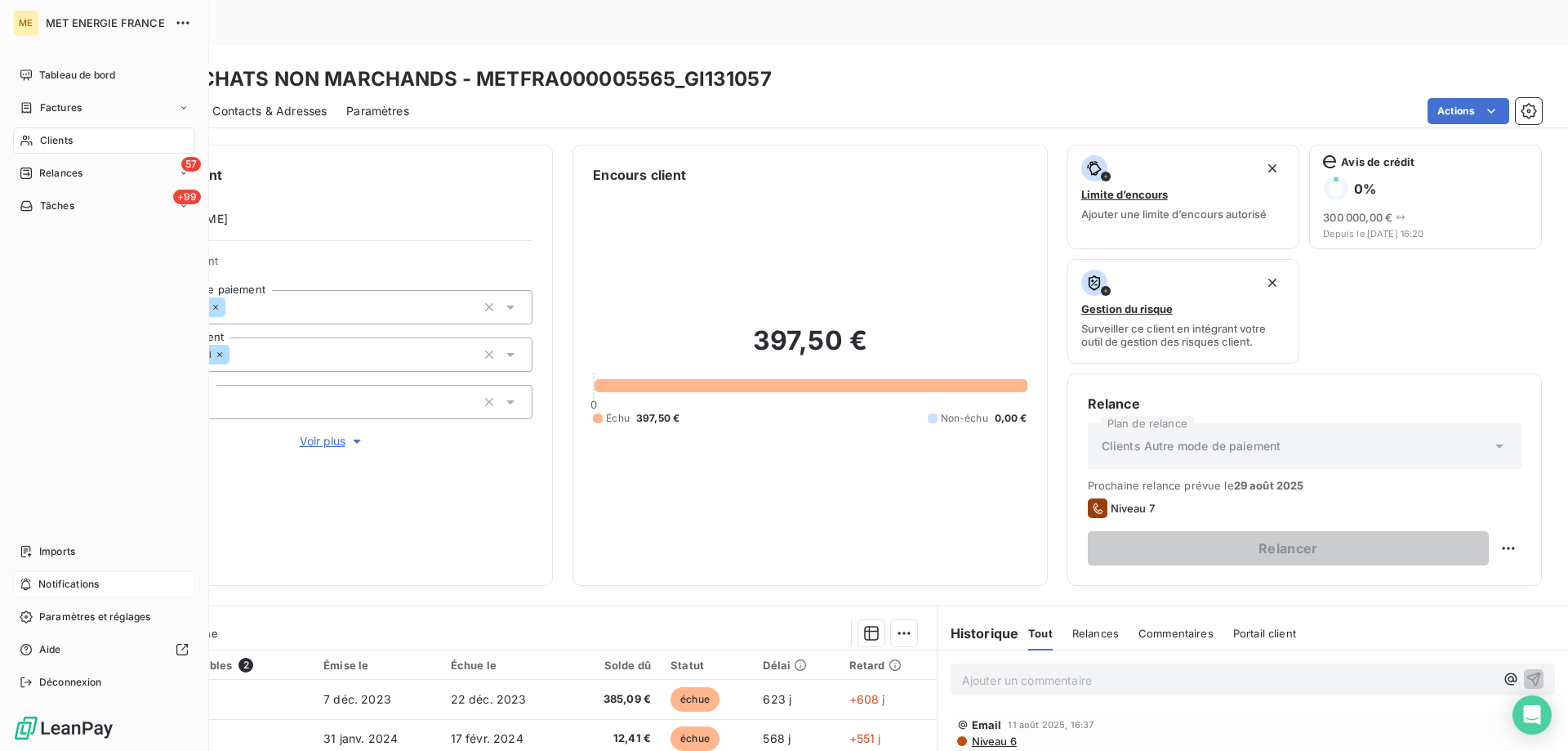
click at [37, 177] on div "Relances" at bounding box center [51, 173] width 63 height 14
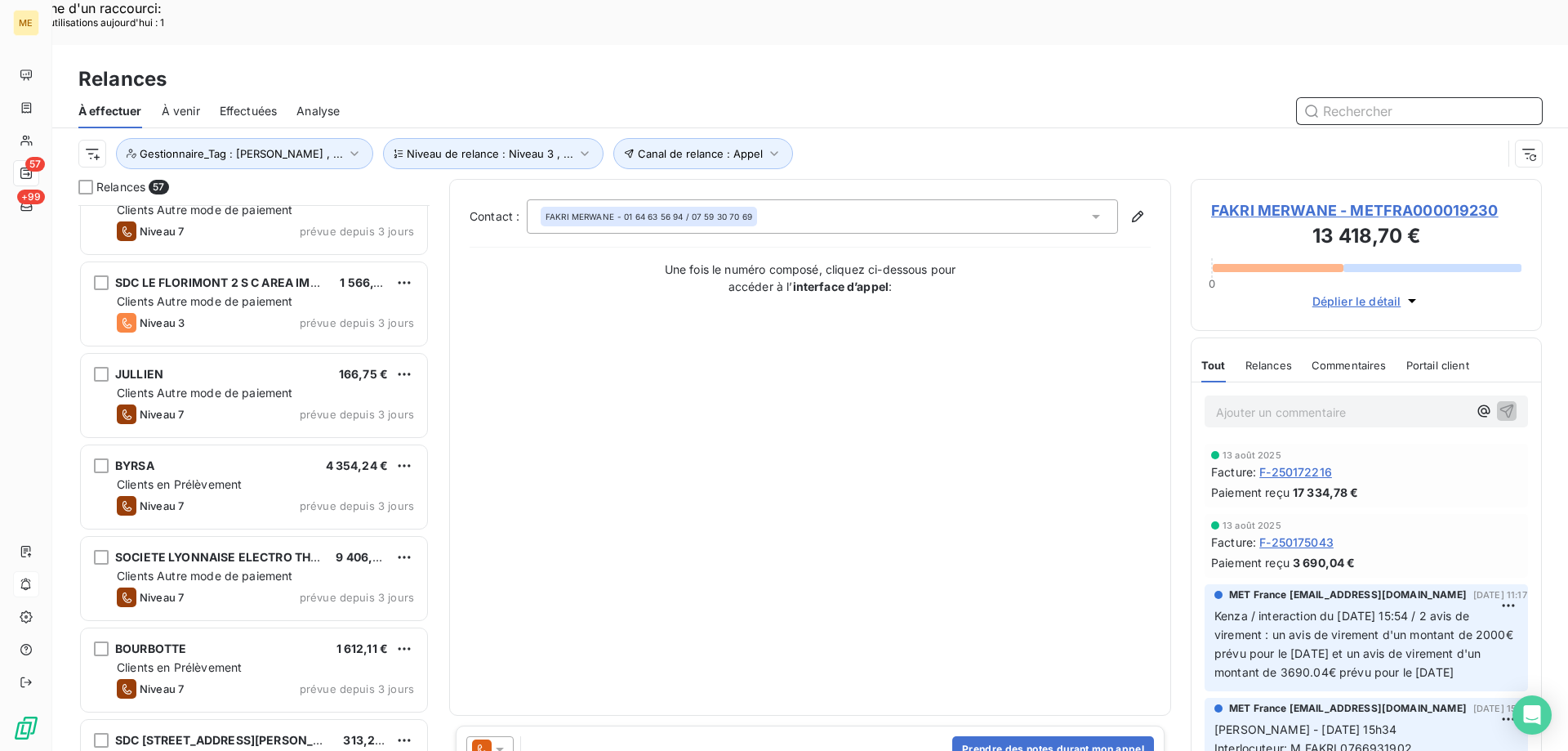
scroll to position [818, 0]
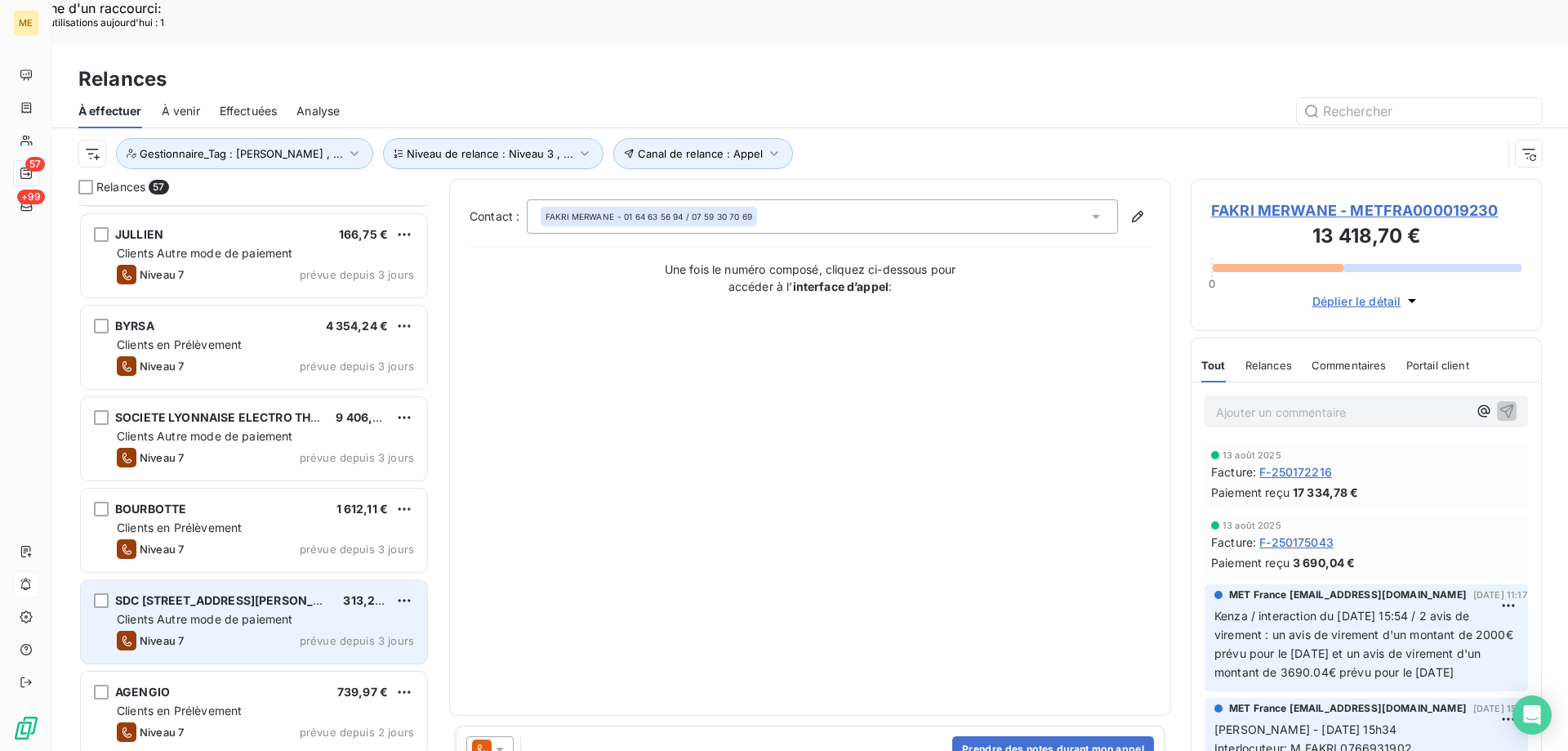
click at [214, 612] on span "Clients Autre mode de paiement" at bounding box center [205, 619] width 176 height 14
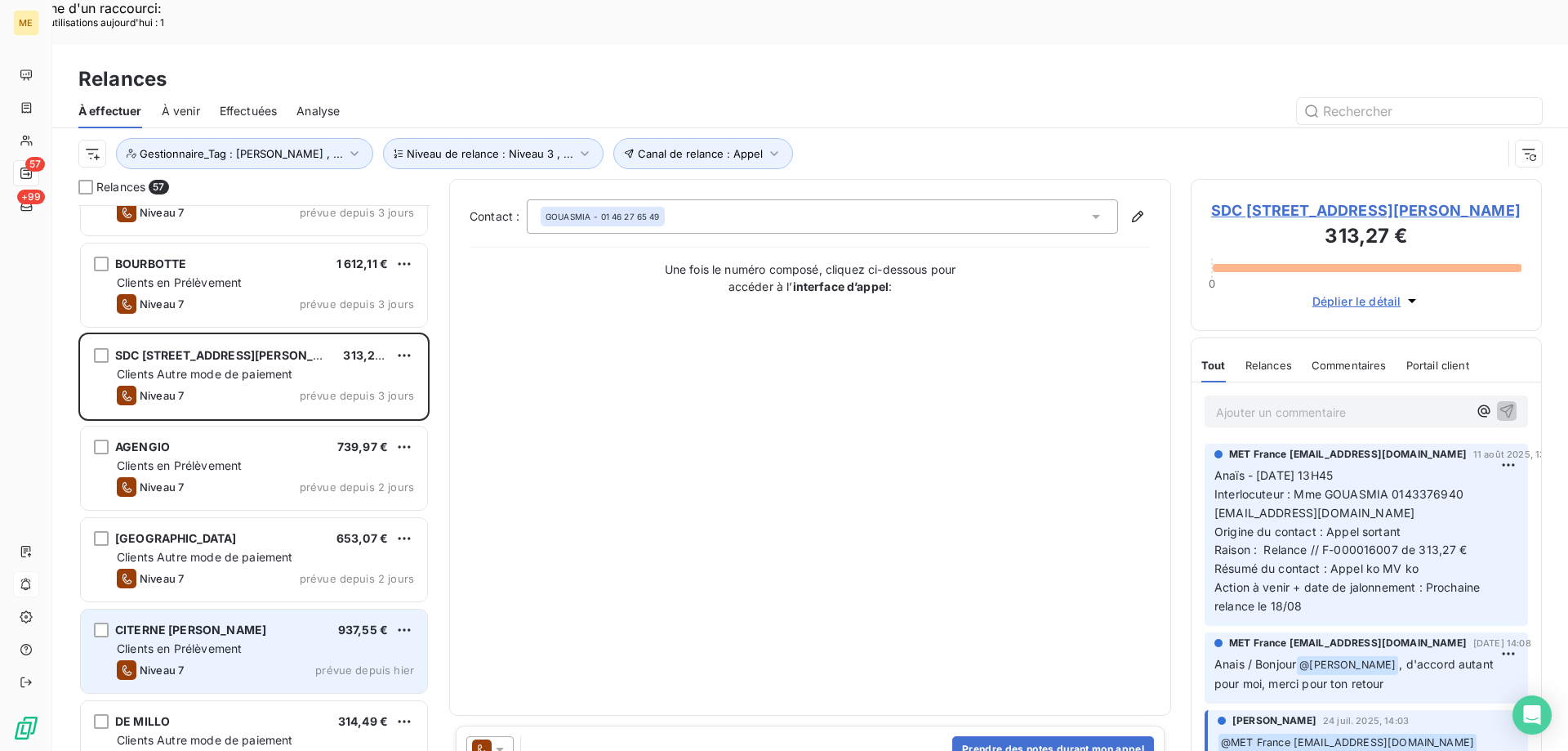
scroll to position [1145, 0]
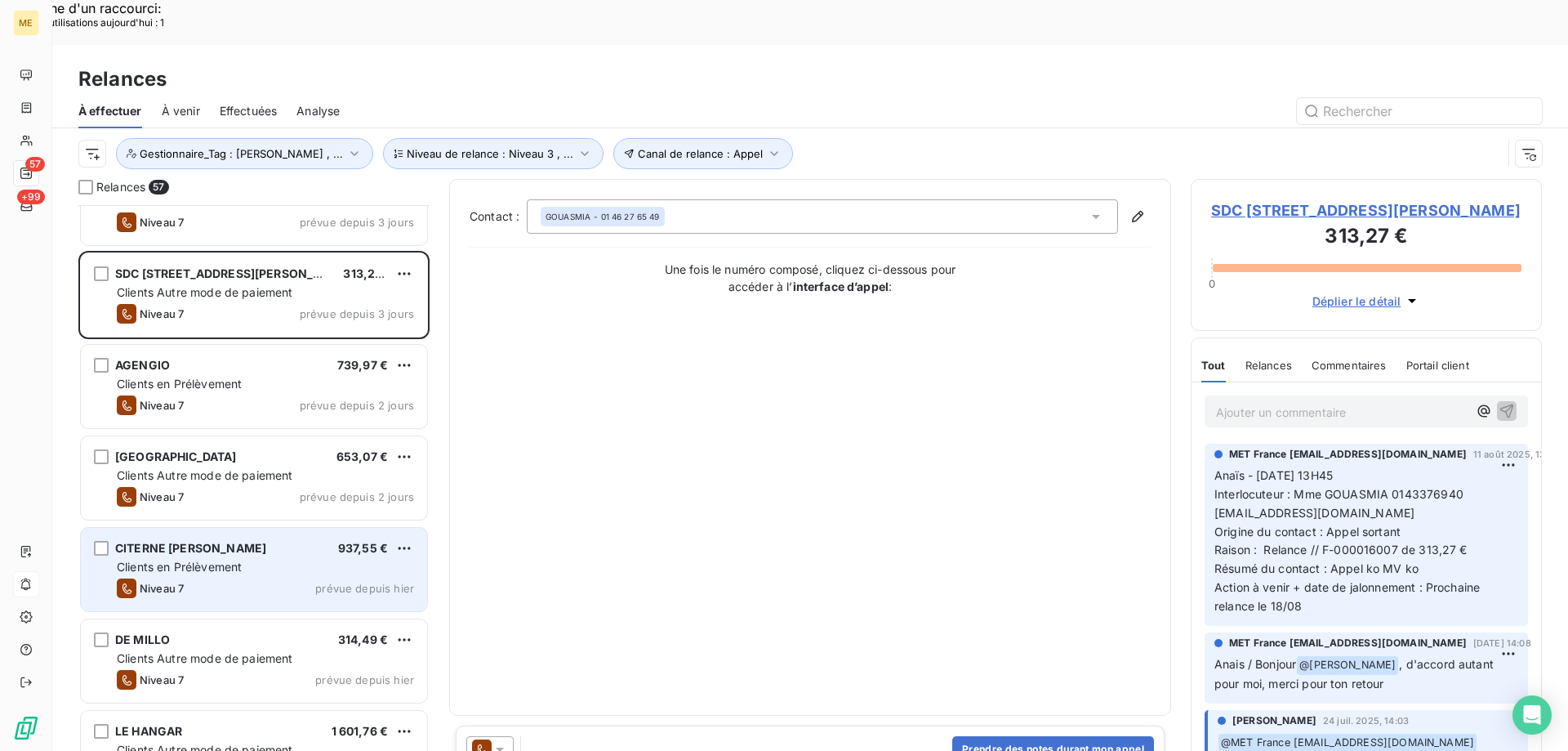
click at [245, 578] on div "Niveau 7 prévue depuis hier" at bounding box center [266, 588] width 297 height 20
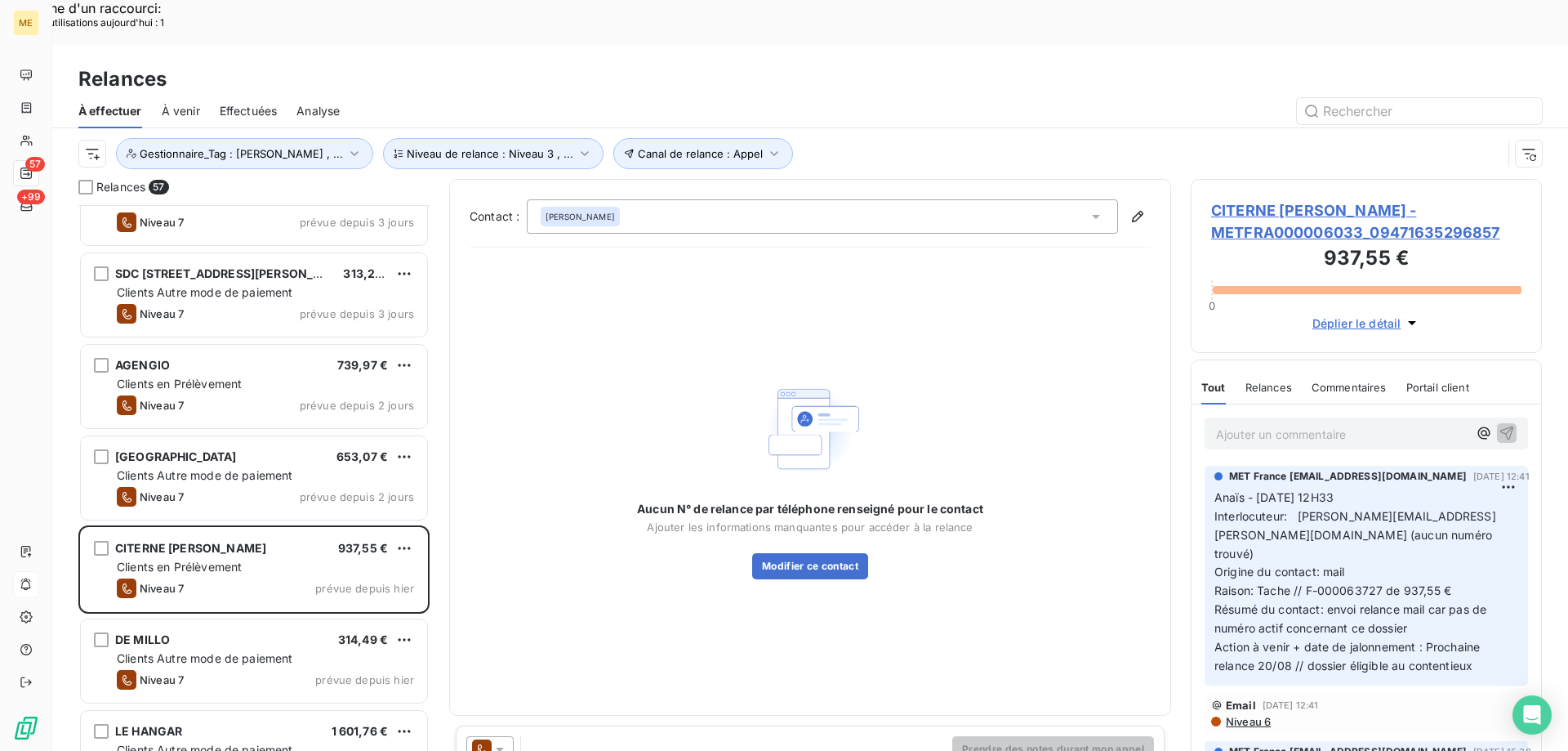
scroll to position [1390, 0]
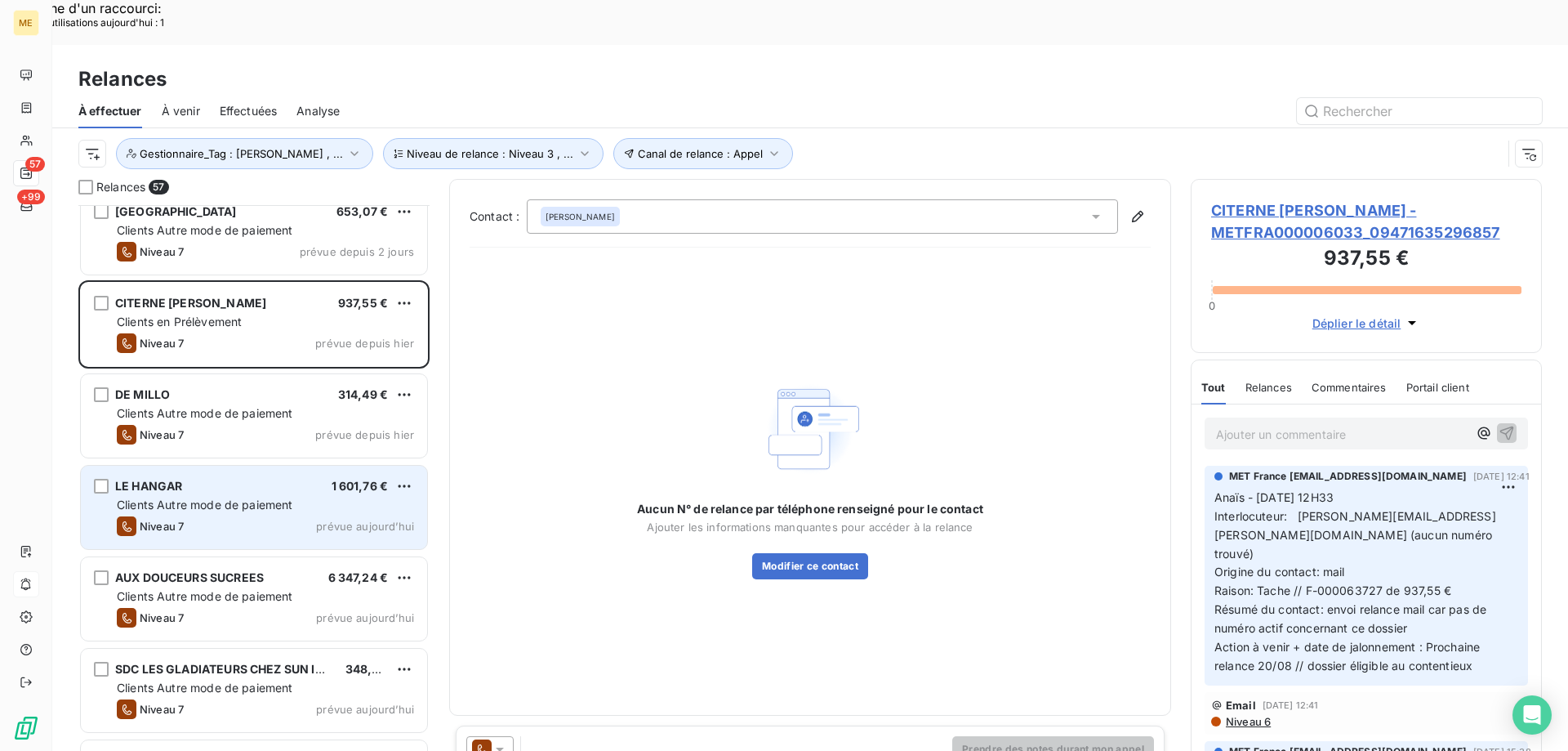
click at [304, 517] on div "Niveau 7 prévue aujourd’hui" at bounding box center [266, 526] width 297 height 20
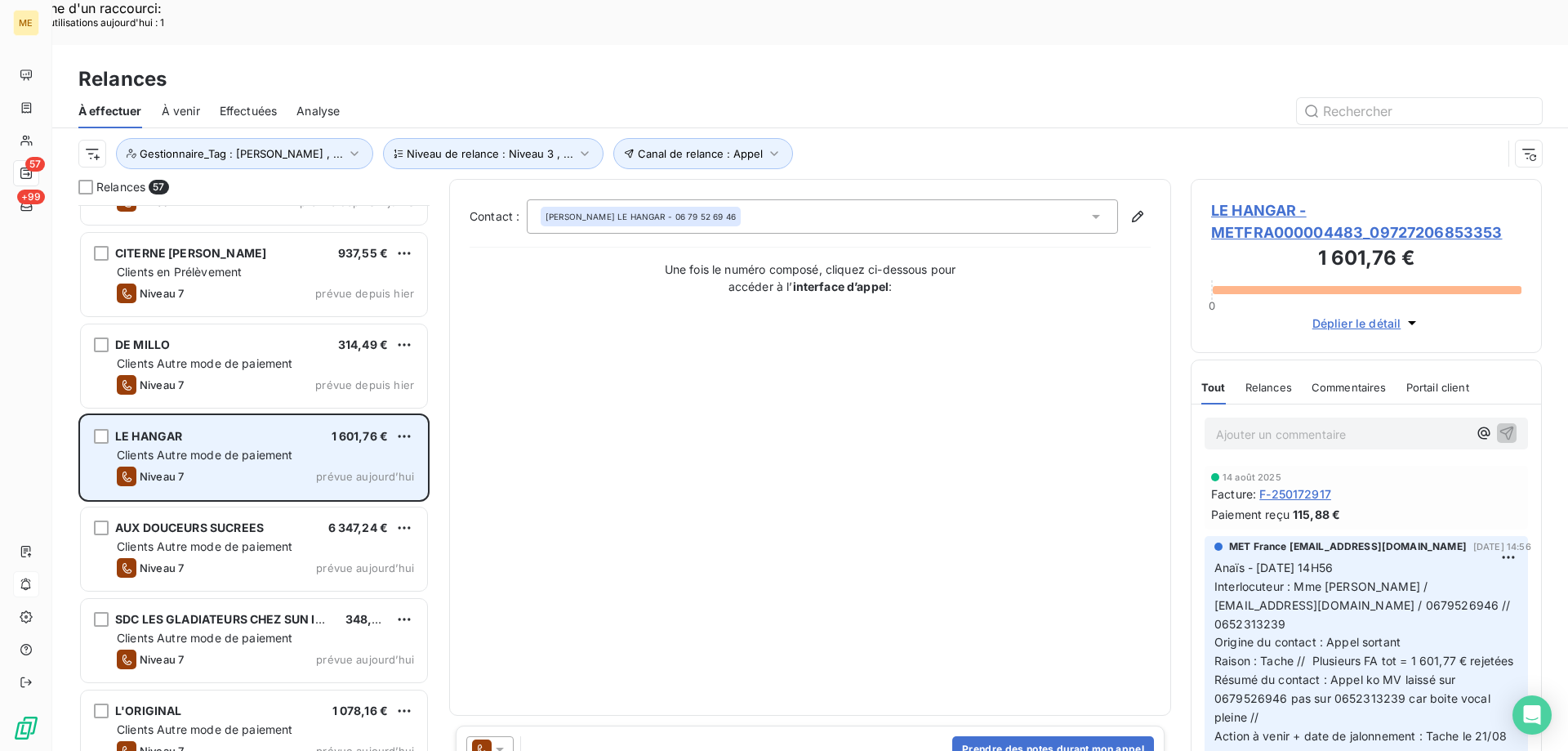
scroll to position [1471, 0]
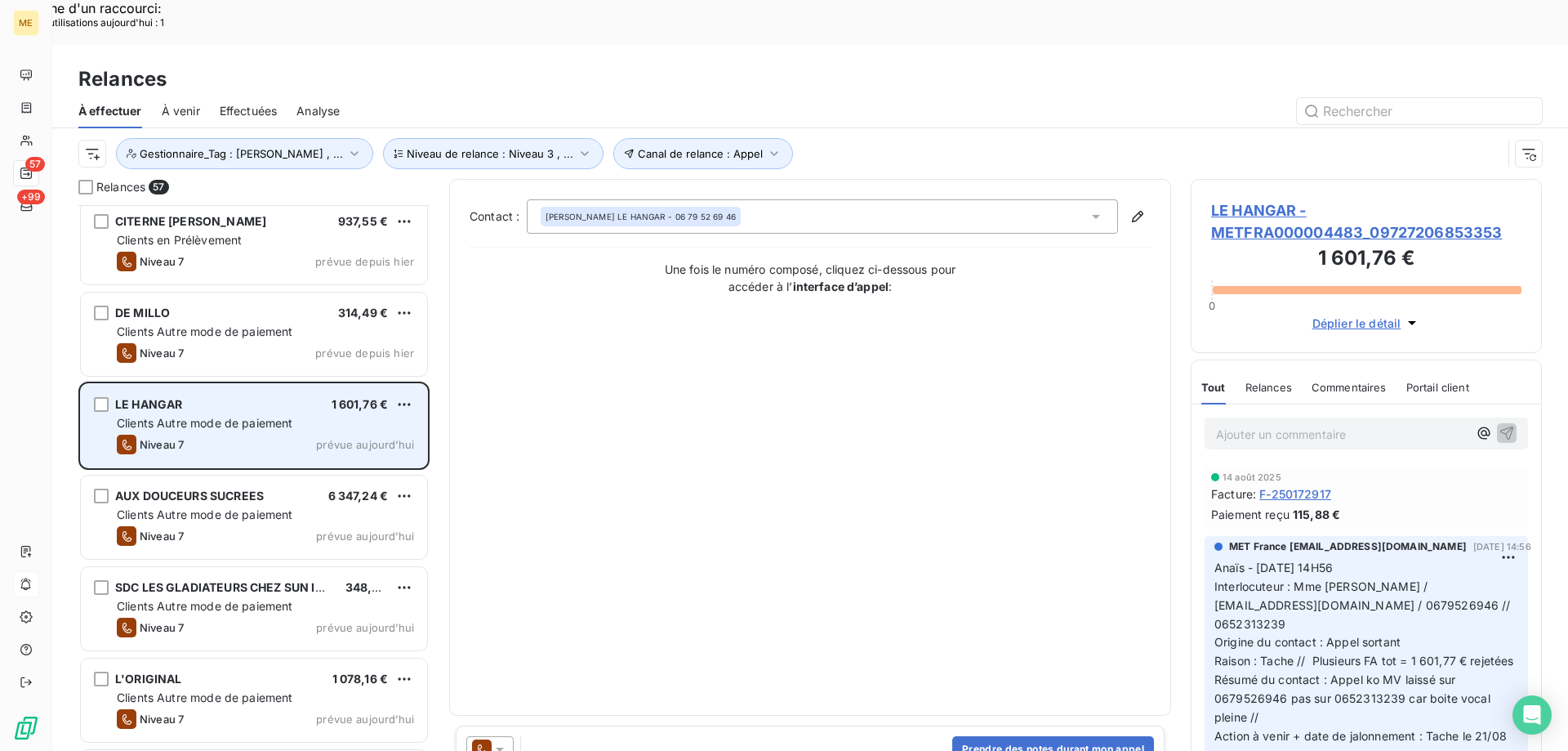
click at [304, 526] on div "Niveau 7 prévue aujourd’hui" at bounding box center [266, 536] width 297 height 20
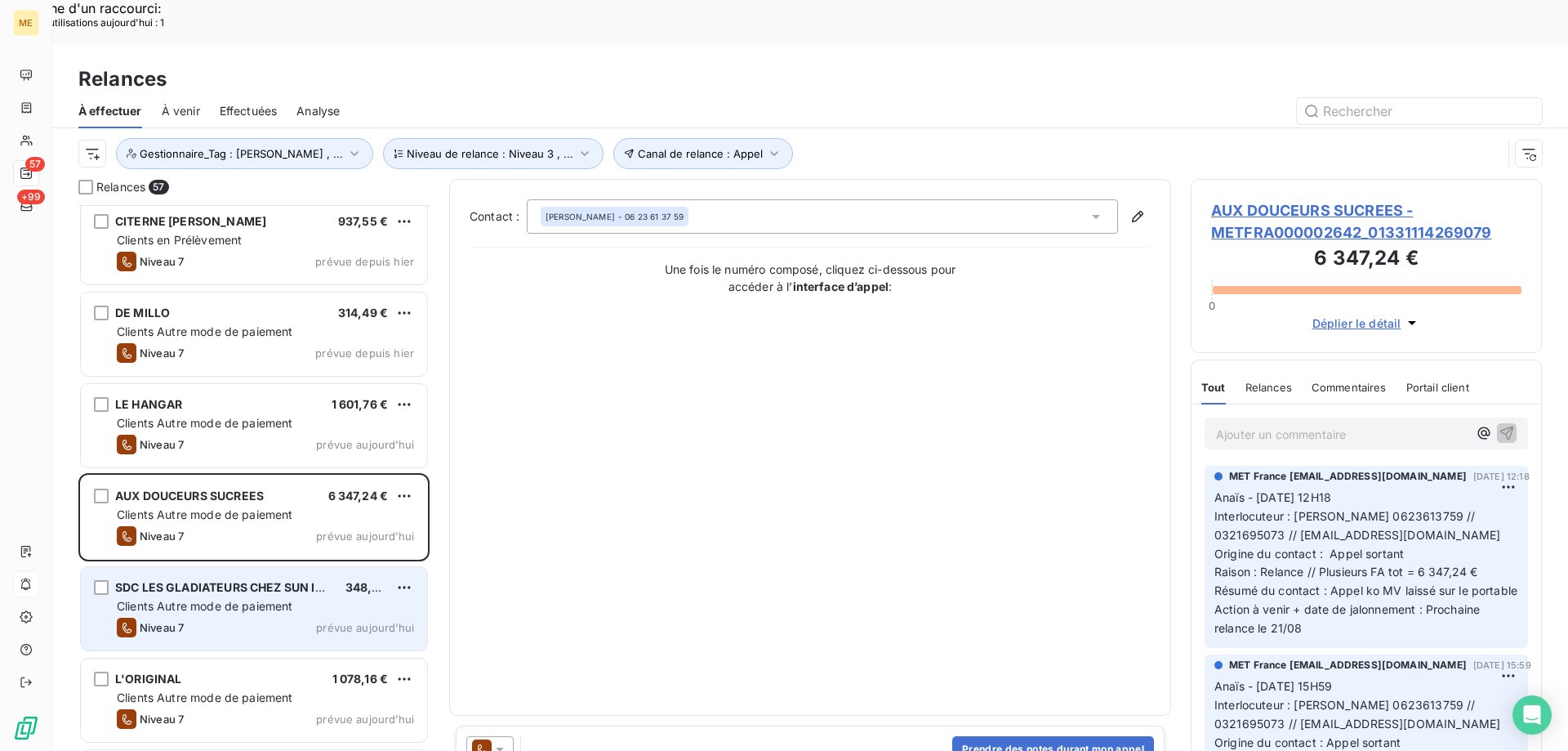
click at [289, 599] on span "Clients Autre mode de paiement" at bounding box center [205, 605] width 176 height 14
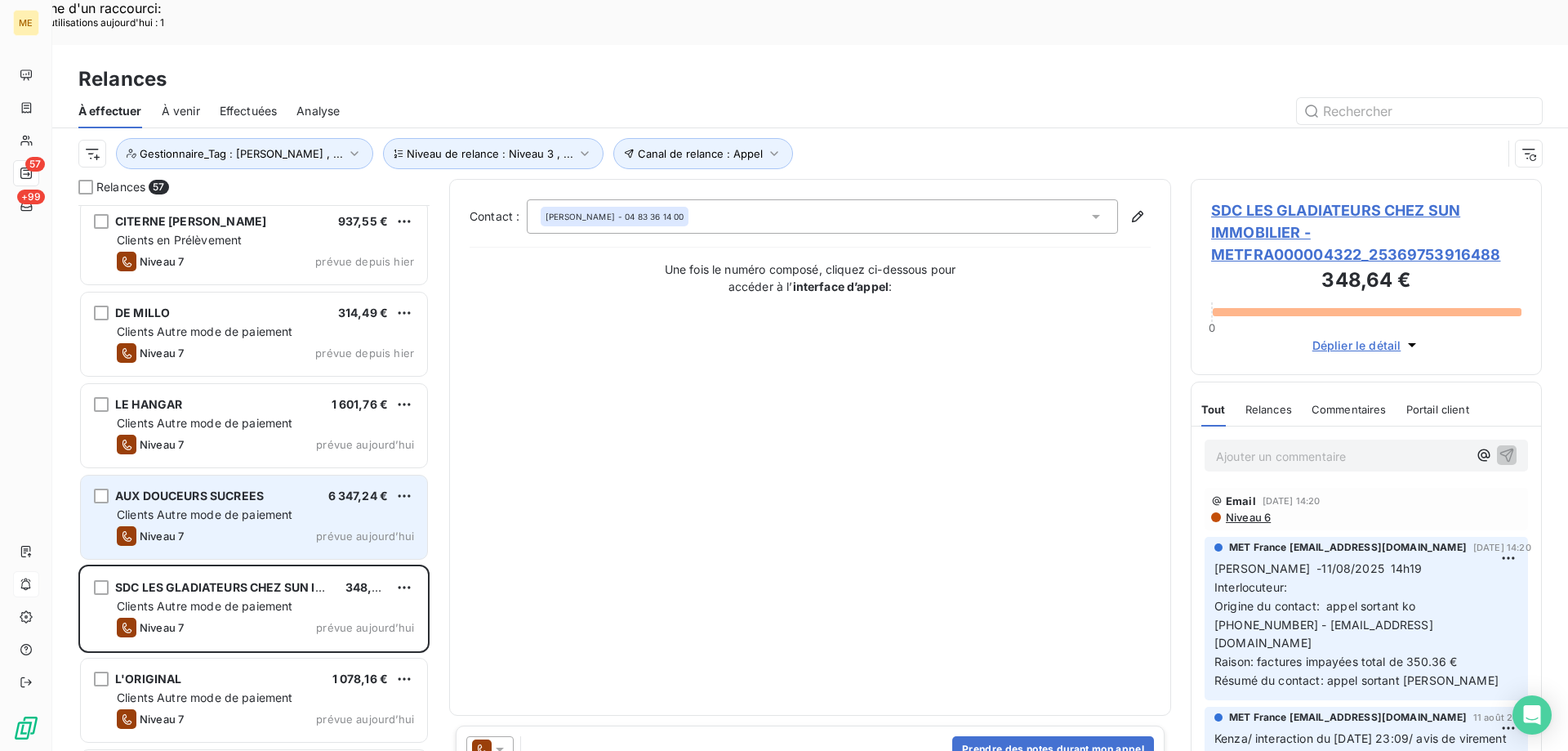
scroll to position [1716, 0]
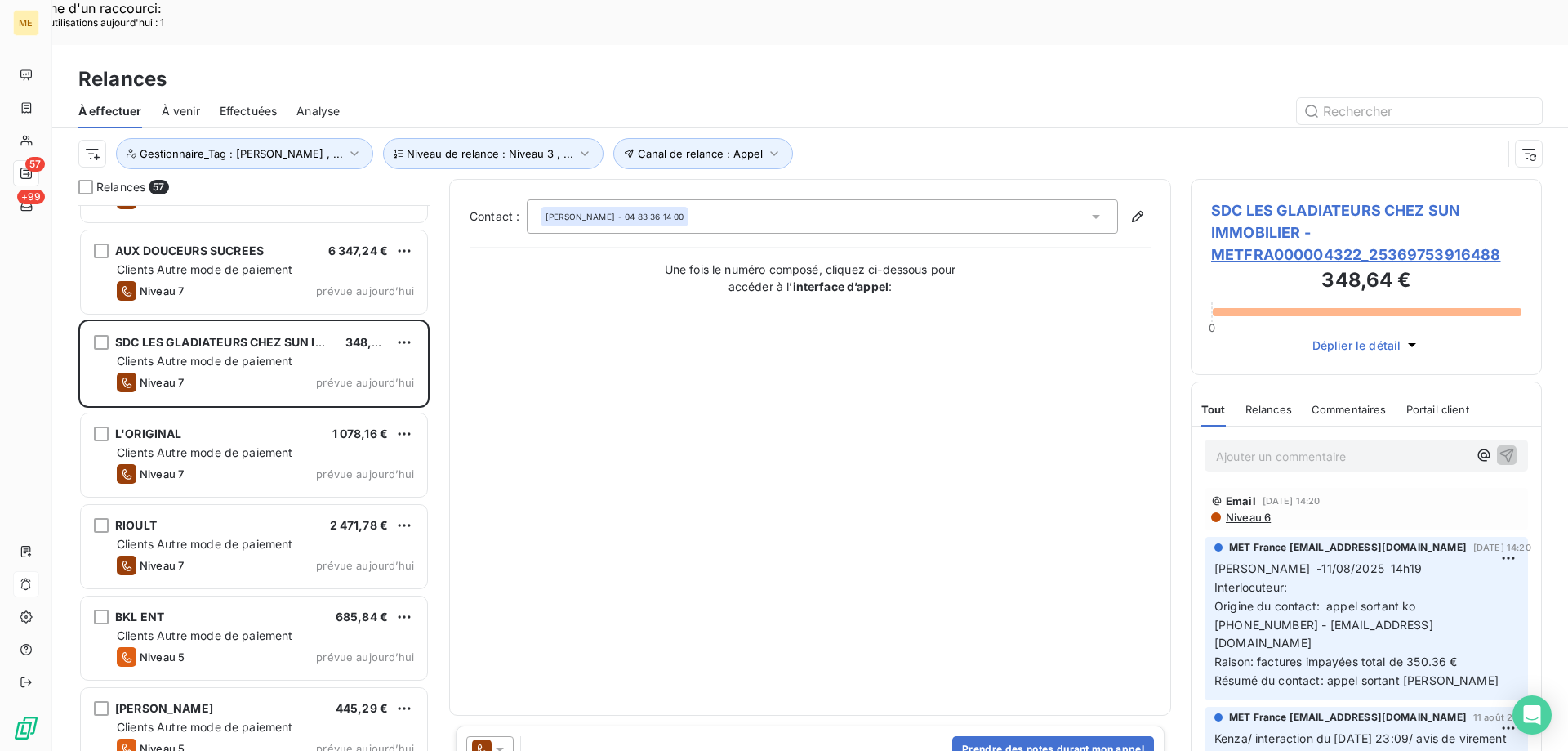
click at [1271, 199] on span "SDC LES GLADIATEURS CHEZ SUN IMMOBILIER - METFRA000004322_25369753916488" at bounding box center [1367, 232] width 311 height 66
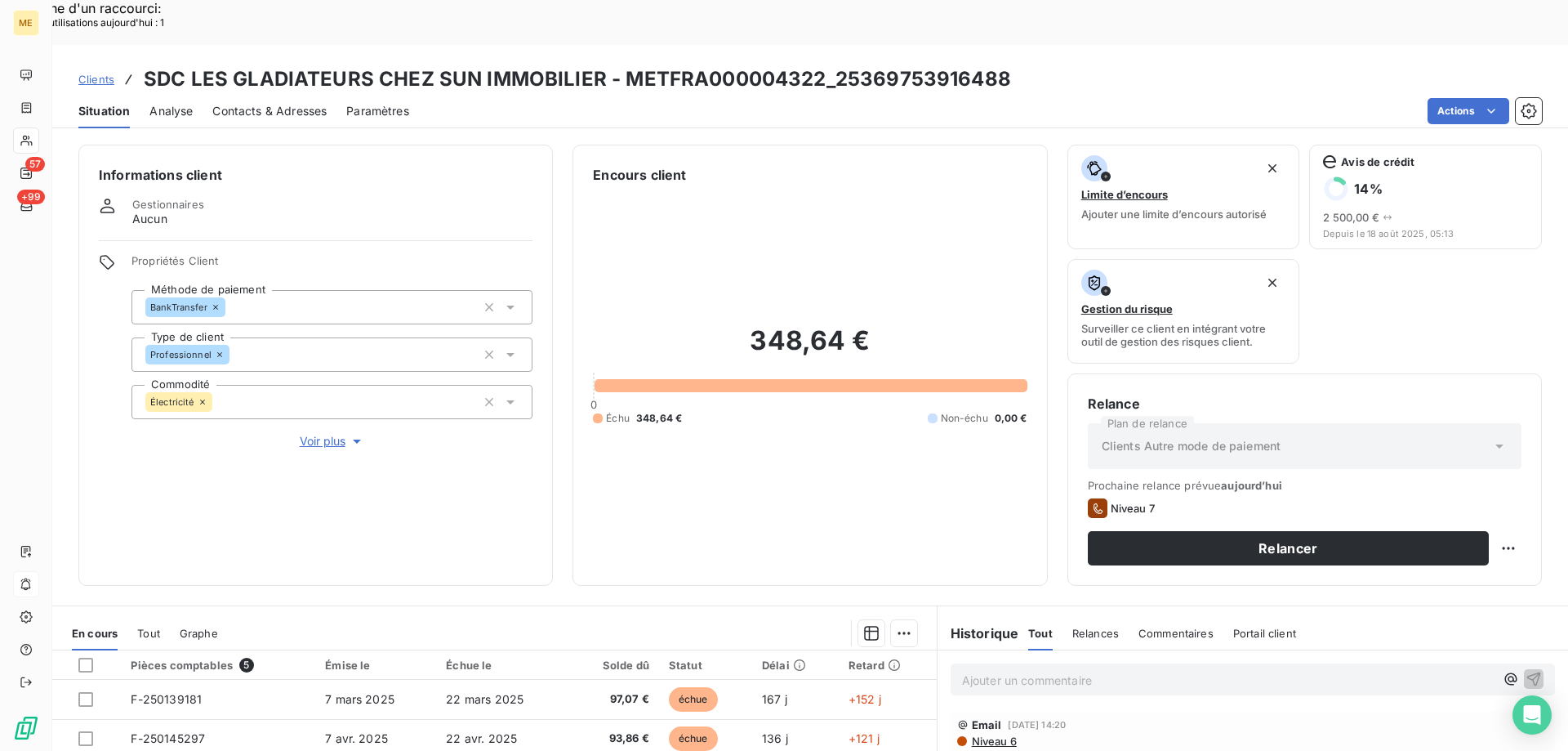
scroll to position [218, 0]
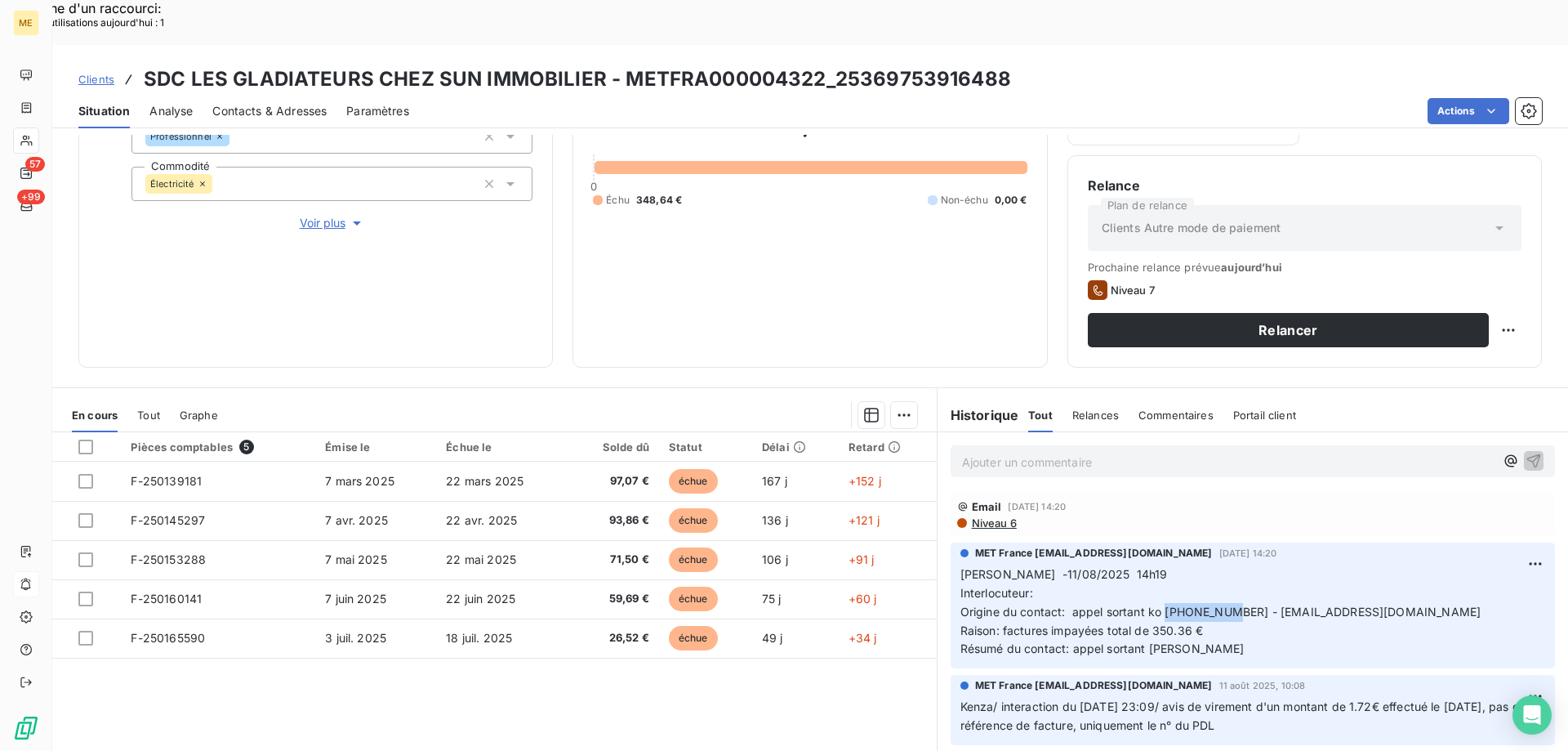
drag, startPoint x: 1157, startPoint y: 568, endPoint x: 1228, endPoint y: 560, distance: 71.4
click at [1228, 604] on span "Origine du contact: appel sortant ko 0483361400 - FACTURES-FOURNISSEURS-TOULON@…" at bounding box center [1221, 611] width 520 height 14
drag, startPoint x: 1103, startPoint y: 621, endPoint x: 969, endPoint y: 575, distance: 141.7
click at [968, 578] on p "Sylvain -11/08/2025 14h19 Interlocuteur: Origine du contact: appel sortant ko 0…" at bounding box center [1253, 612] width 585 height 93
click at [1189, 595] on p "Sylvain -11/08/2025 14h19 Interlocuteur: Origine du contact: appel sortant ko 0…" at bounding box center [1253, 612] width 585 height 93
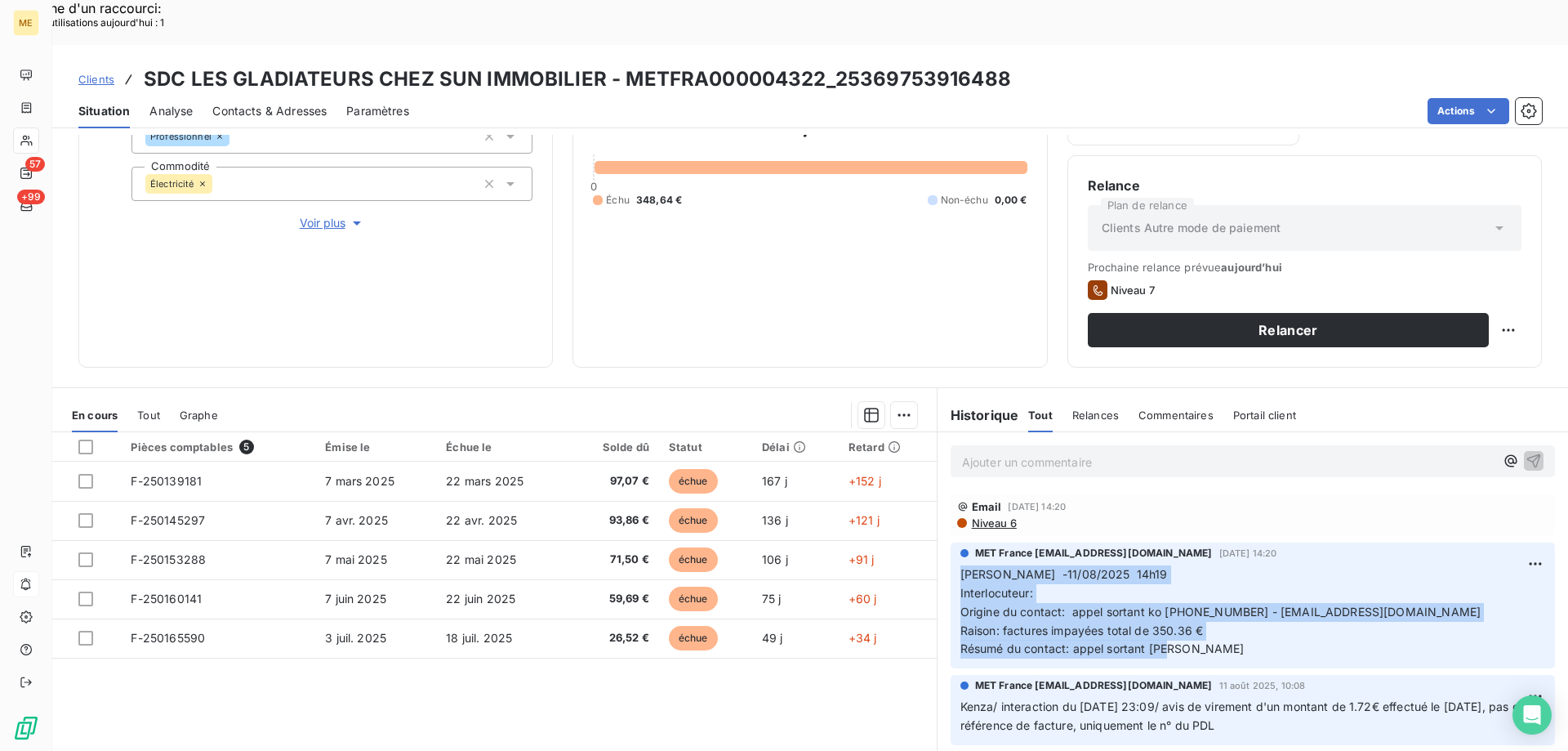
drag, startPoint x: 1142, startPoint y: 619, endPoint x: 957, endPoint y: 528, distance: 206.2
click at [961, 565] on p "Sylvain -11/08/2025 14h19 Interlocuteur: Origine du contact: appel sortant ko 0…" at bounding box center [1253, 612] width 585 height 93
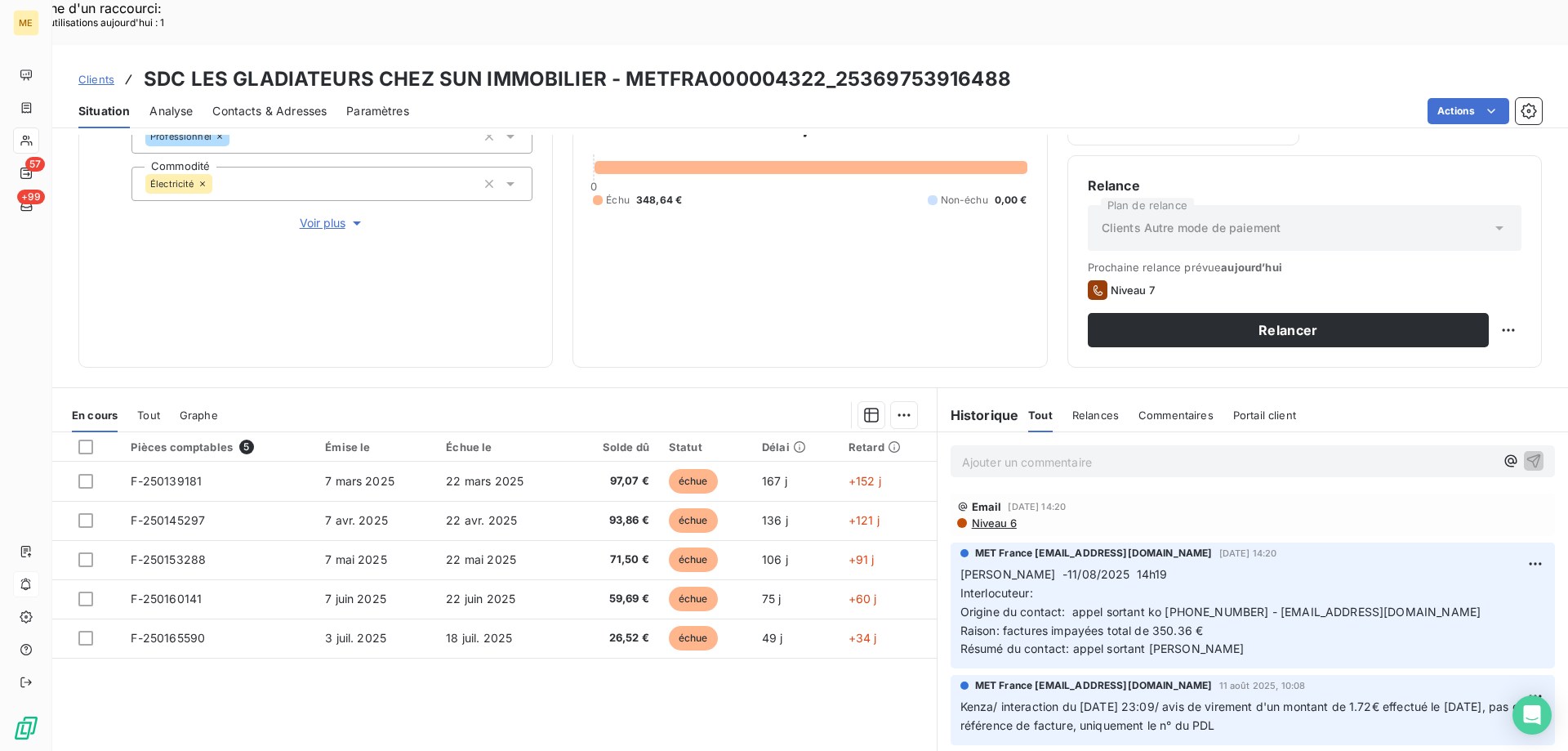
click at [1026, 433] on div "Ajouter un commentaire ﻿" at bounding box center [1253, 460] width 631 height 58
click at [1031, 452] on p "Ajouter un commentaire ﻿" at bounding box center [1229, 461] width 533 height 20
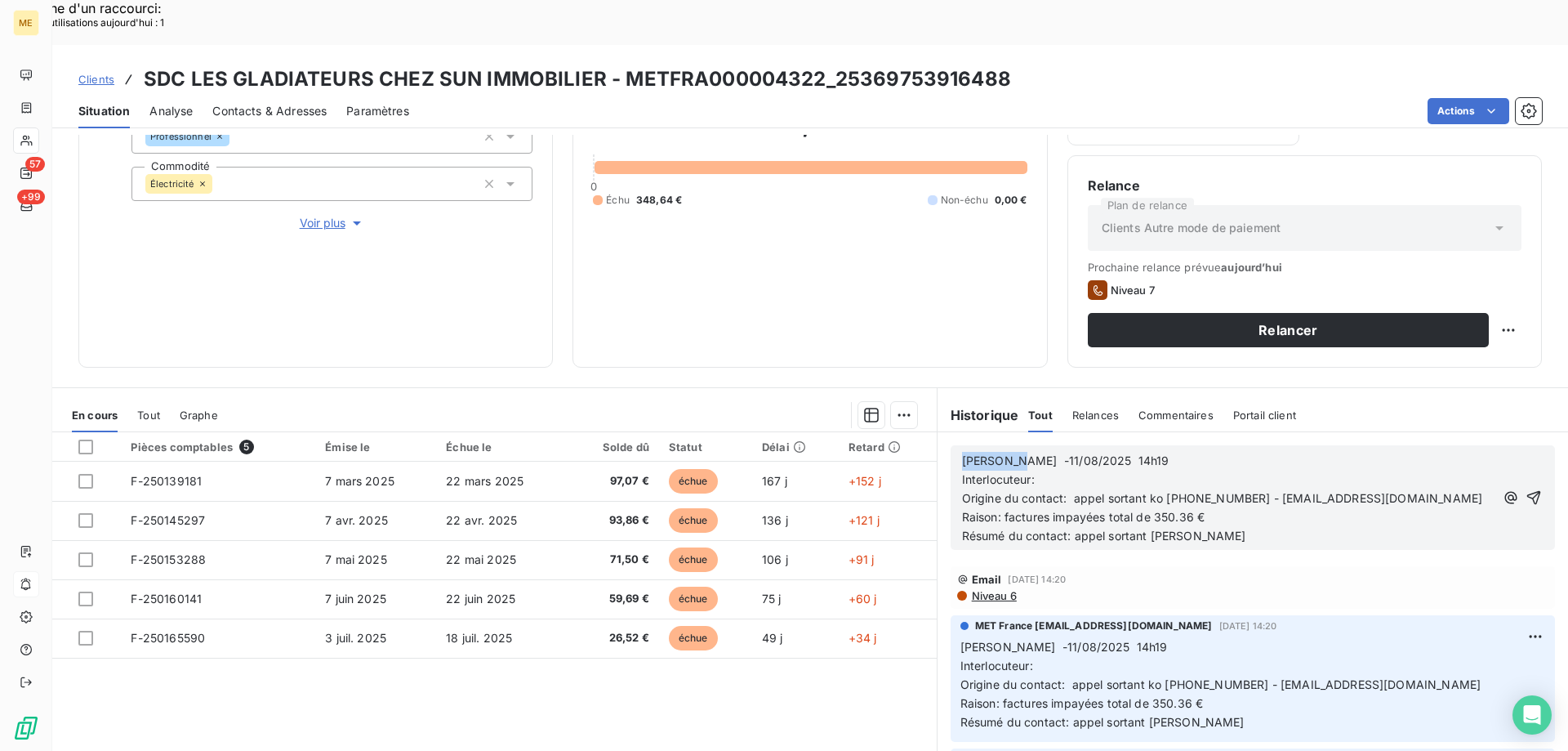
drag, startPoint x: 1000, startPoint y: 414, endPoint x: 923, endPoint y: 414, distance: 77.0
click at [923, 414] on div "En cours Tout Graphe Pièces comptables 5 Émise le Échue le Solde dû Statut Déla…" at bounding box center [810, 591] width 1517 height 408
click at [993, 454] on span "Lisa-11/08/2025 14h19" at bounding box center [1063, 460] width 201 height 14
click at [1096, 452] on p "Lisa-21/08/2025 14h19" at bounding box center [1229, 461] width 533 height 19
click at [1185, 527] on p "Résumé du contact: appel sortant ko" at bounding box center [1229, 537] width 533 height 19
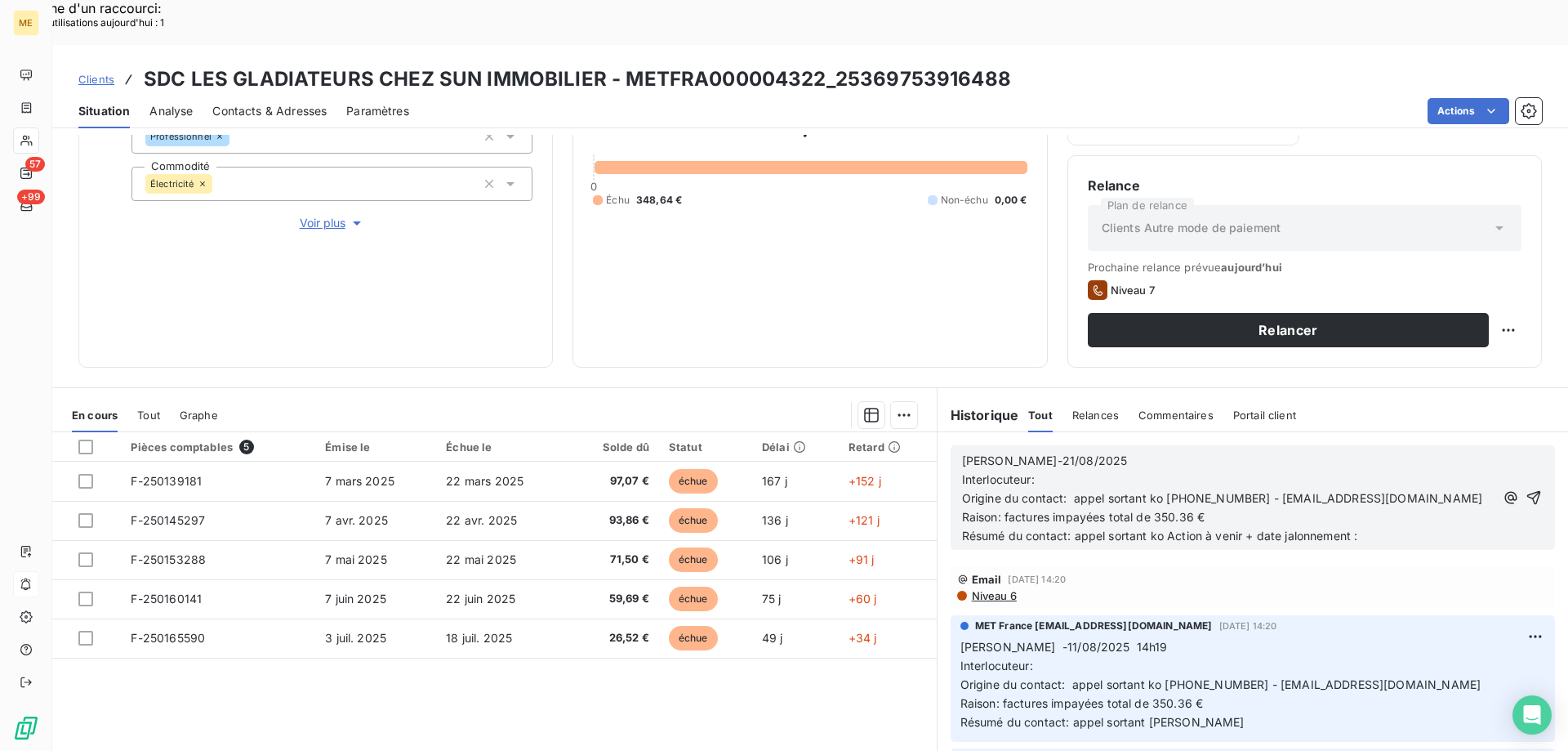
click at [1160, 528] on span "Résumé du contact: appel sortant ko Action à venir + date jalonnement :" at bounding box center [1161, 535] width 397 height 14
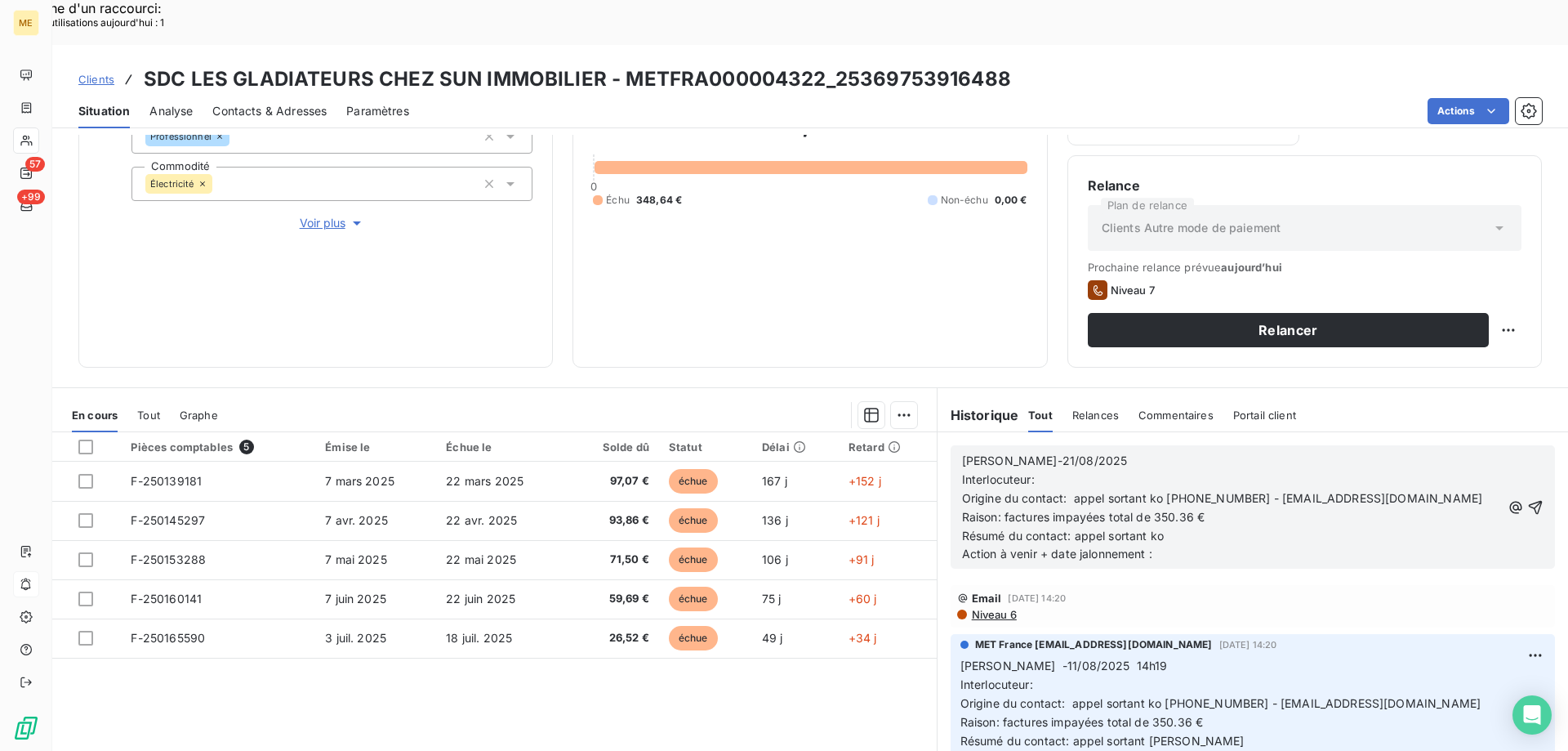
click at [1164, 533] on p "Résumé du contact: appel sortant ko Action à venir + date jalonnement :" at bounding box center [1232, 545] width 540 height 37
click at [1528, 499] on icon "button" at bounding box center [1536, 507] width 16 height 16
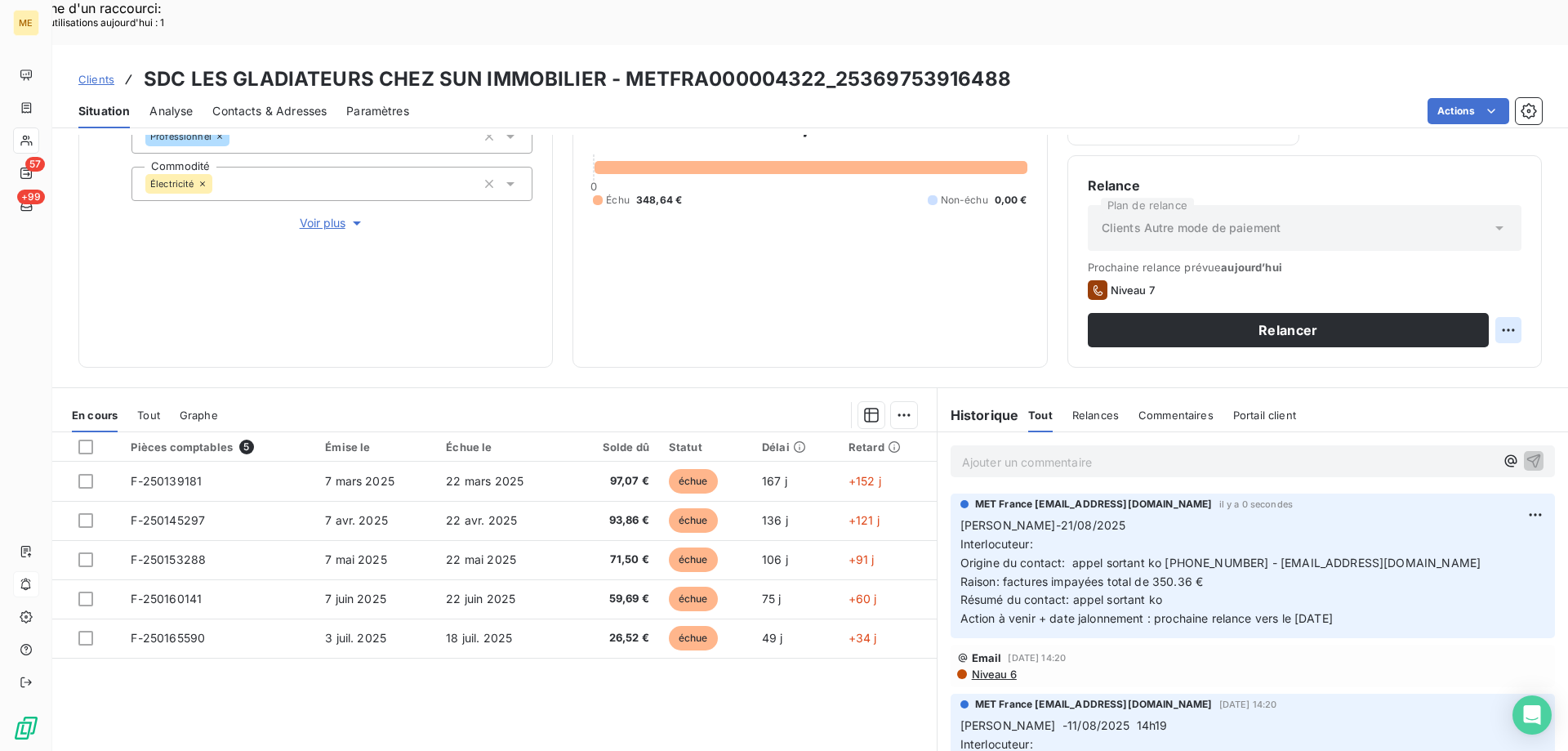
click at [1465, 323] on div "Replanifier cette action" at bounding box center [1429, 320] width 146 height 26
select select "7"
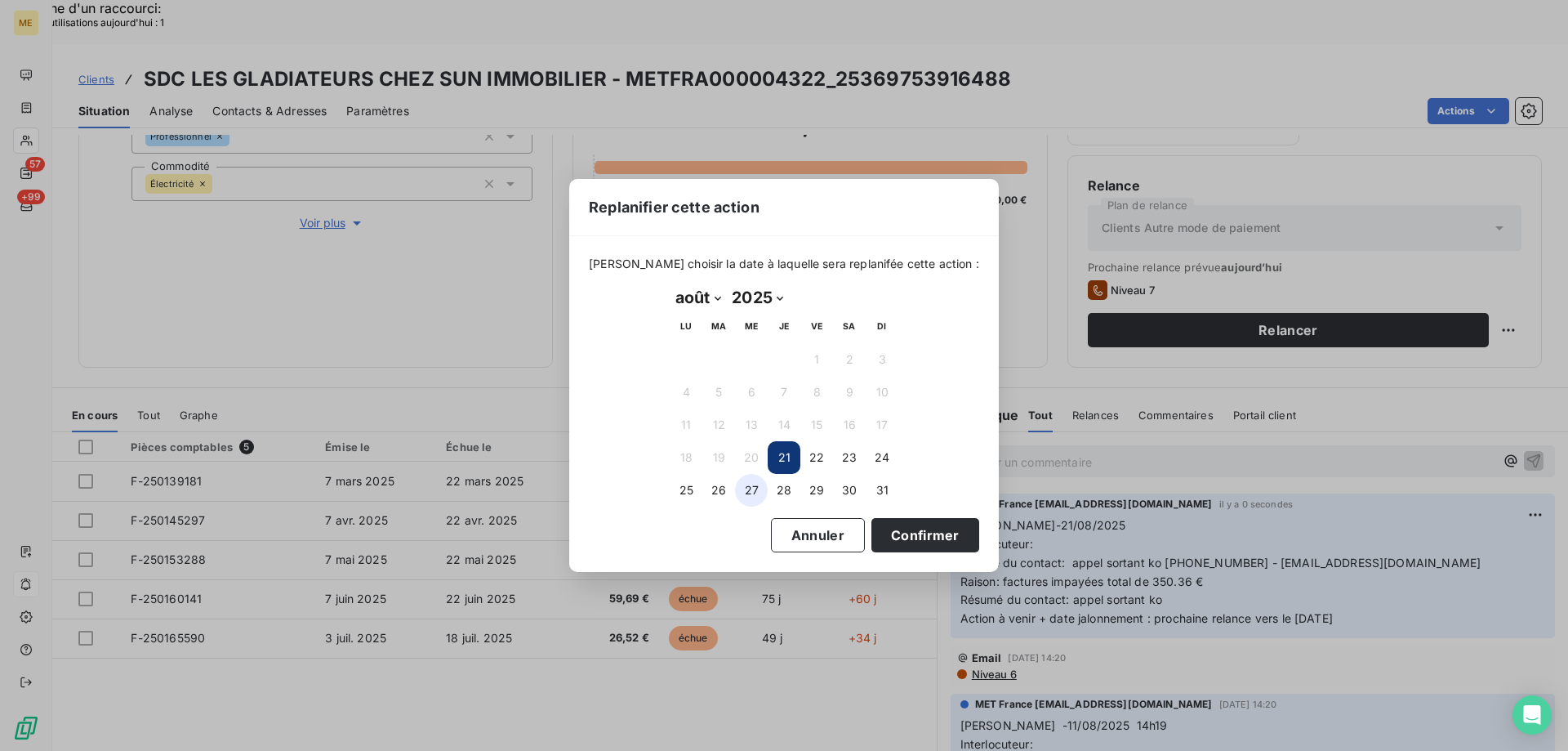
click at [740, 495] on button "27" at bounding box center [751, 490] width 32 height 32
click at [871, 527] on button "Confirmer" at bounding box center [925, 535] width 108 height 34
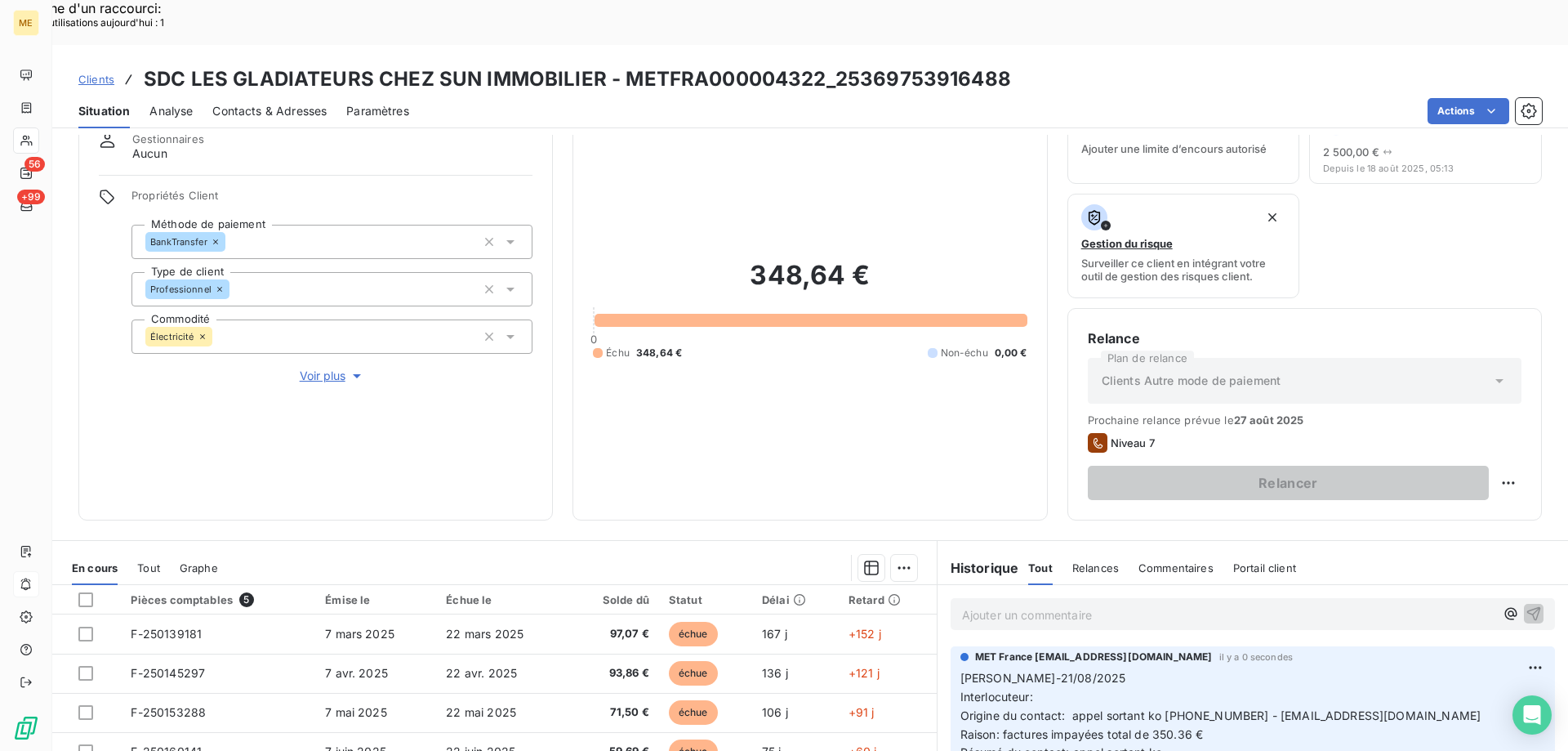
scroll to position [0, 0]
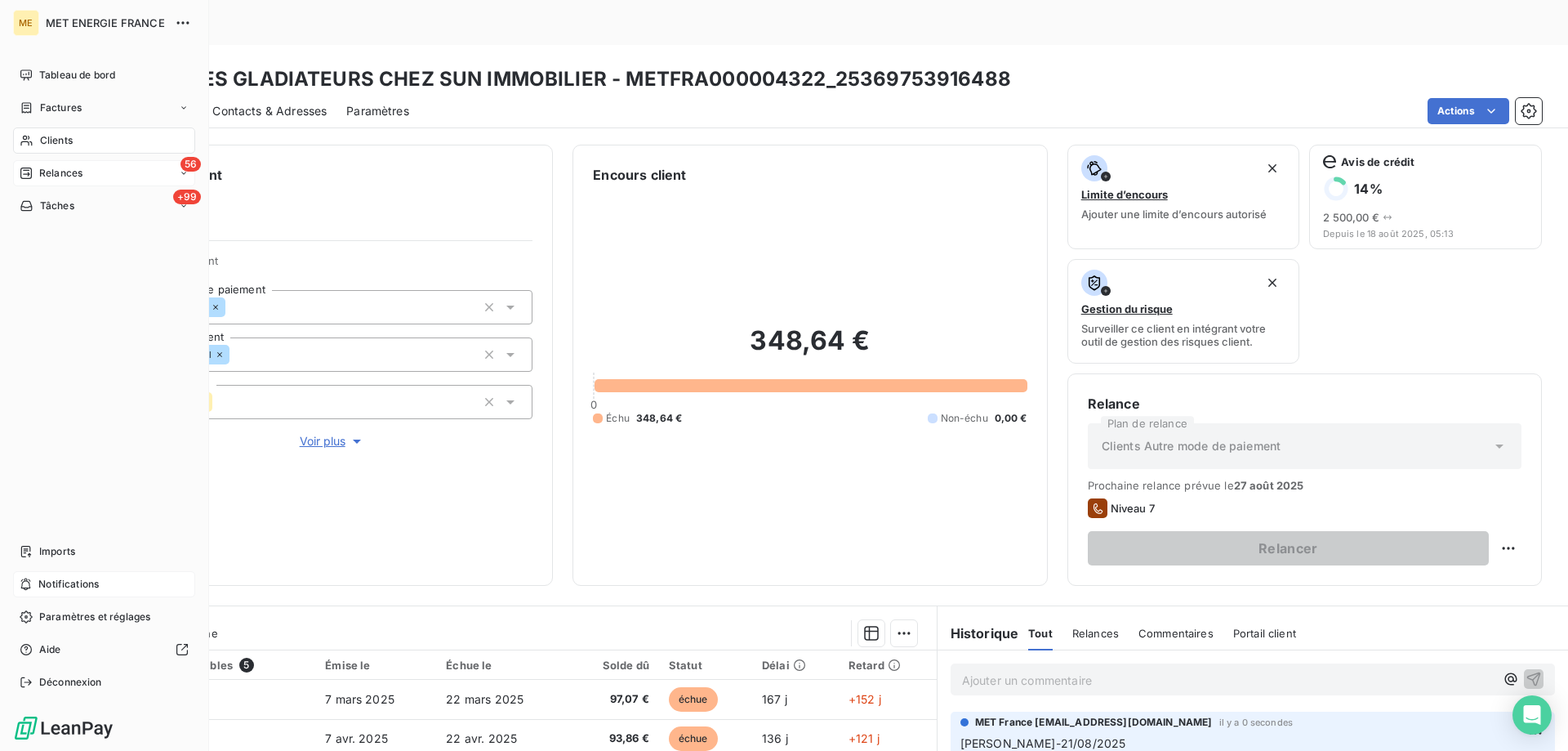
click at [26, 179] on icon at bounding box center [26, 173] width 11 height 11
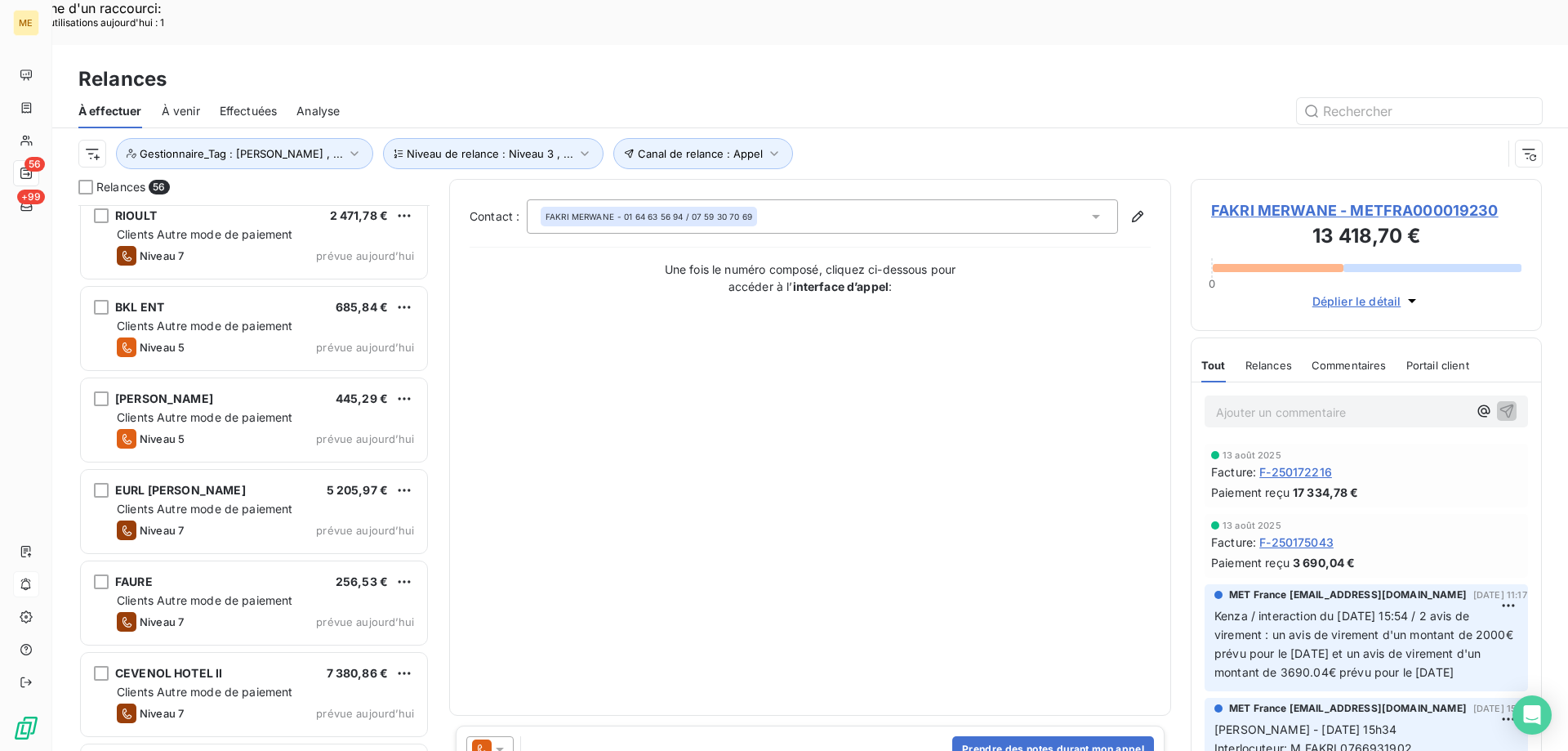
scroll to position [1961, 0]
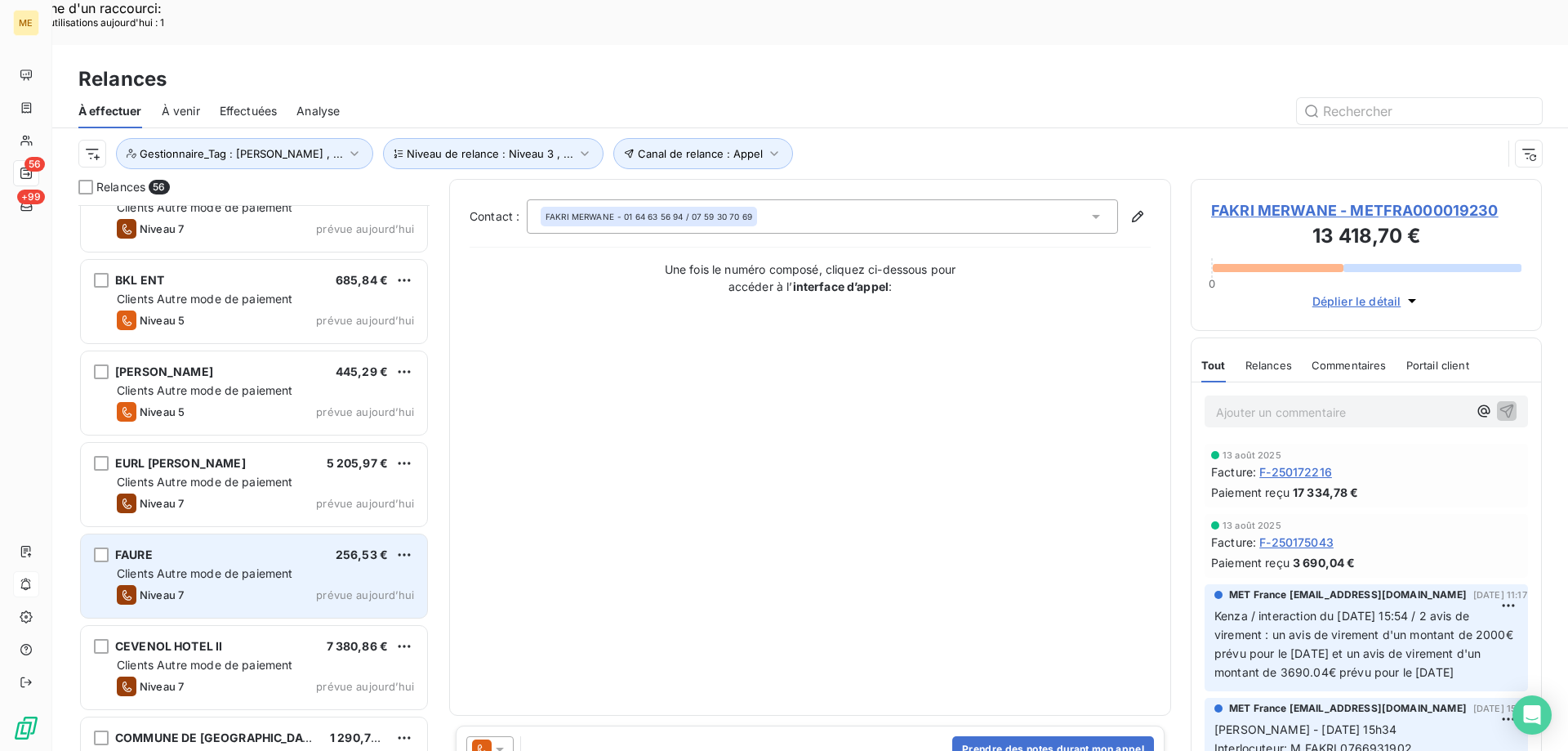
click at [181, 547] on div "FAURE 256,53 €" at bounding box center [266, 554] width 297 height 14
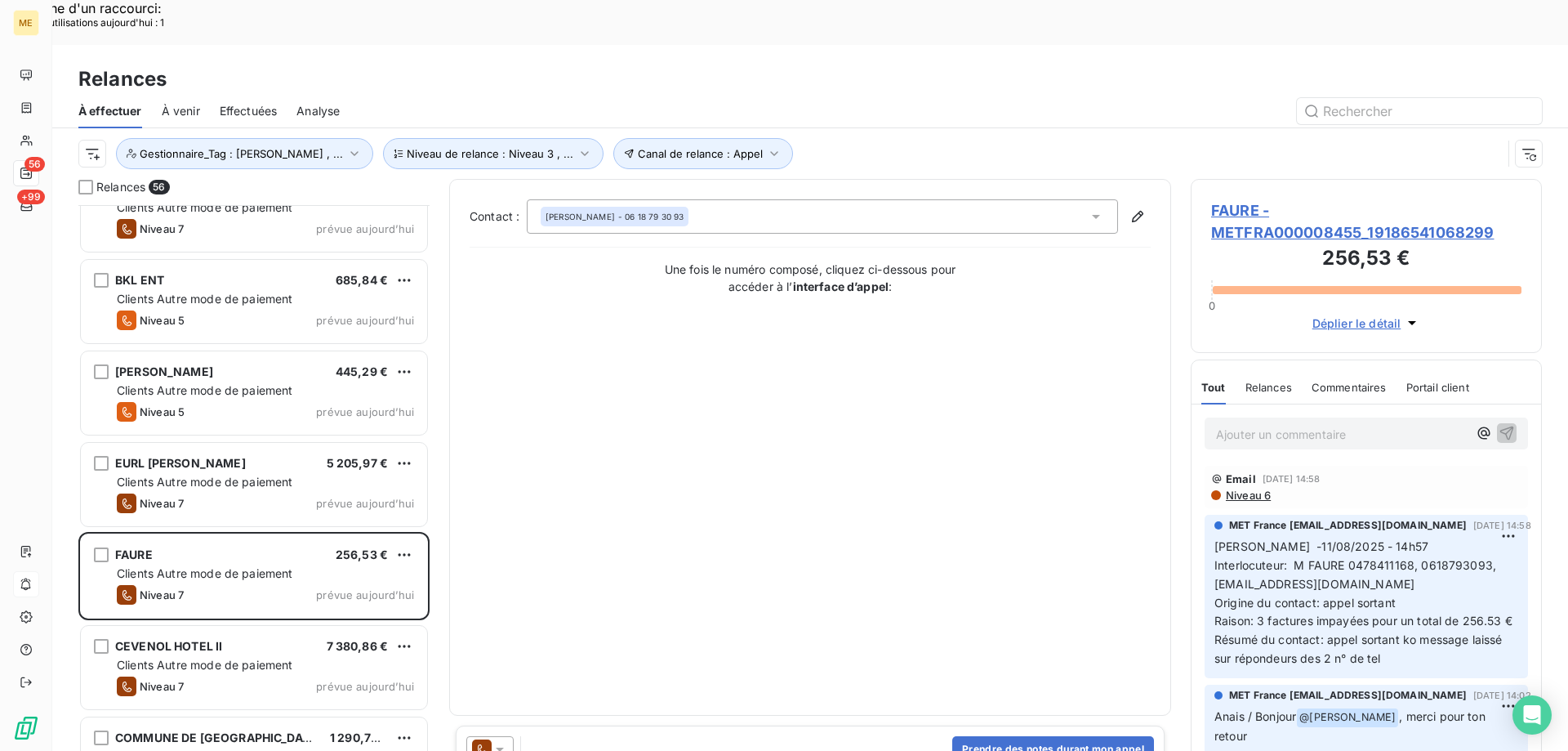
click at [1262, 199] on span "FAURE - METFRA000008455_19186541068299" at bounding box center [1367, 221] width 311 height 44
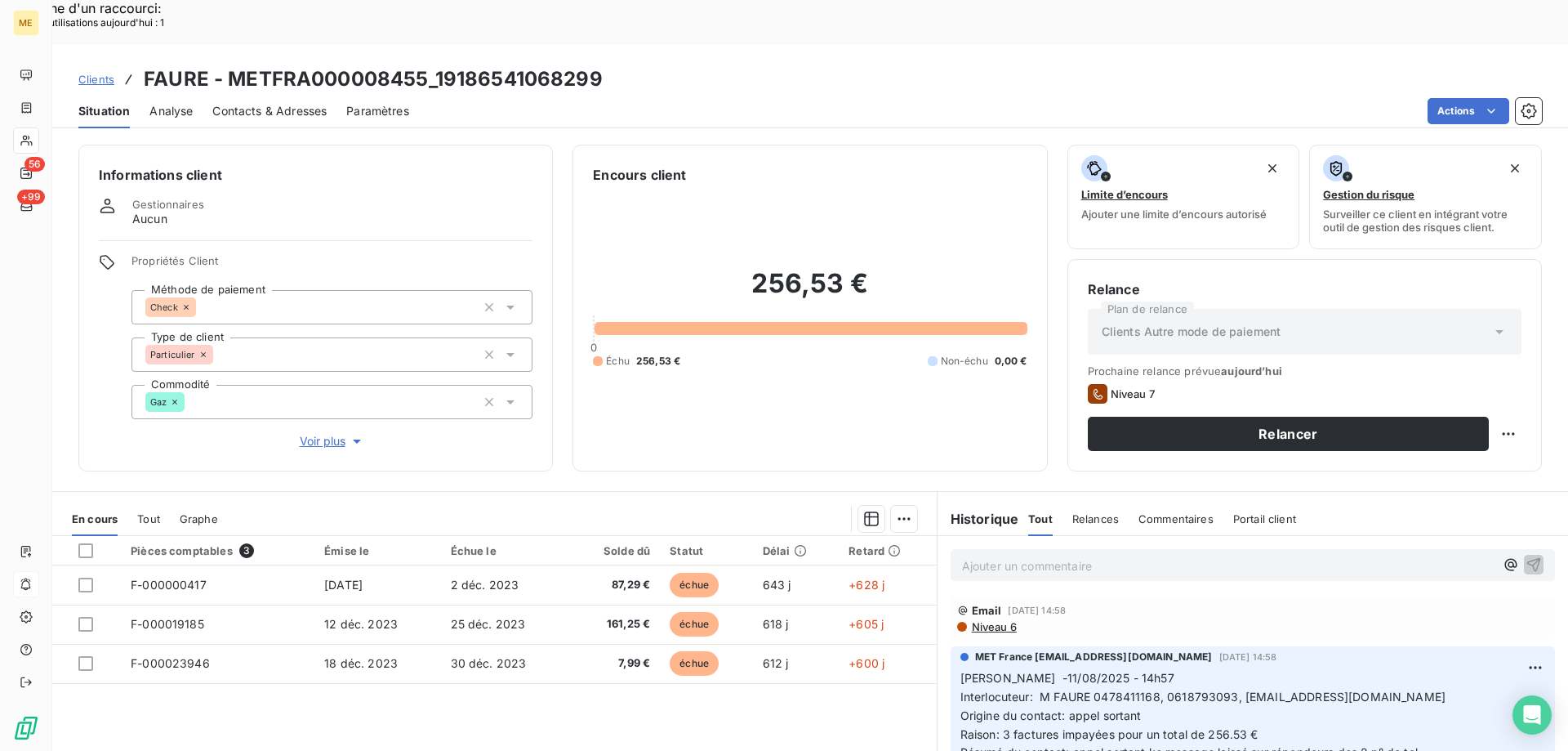
click at [300, 433] on span "Voir plus" at bounding box center [333, 440] width 66 height 16
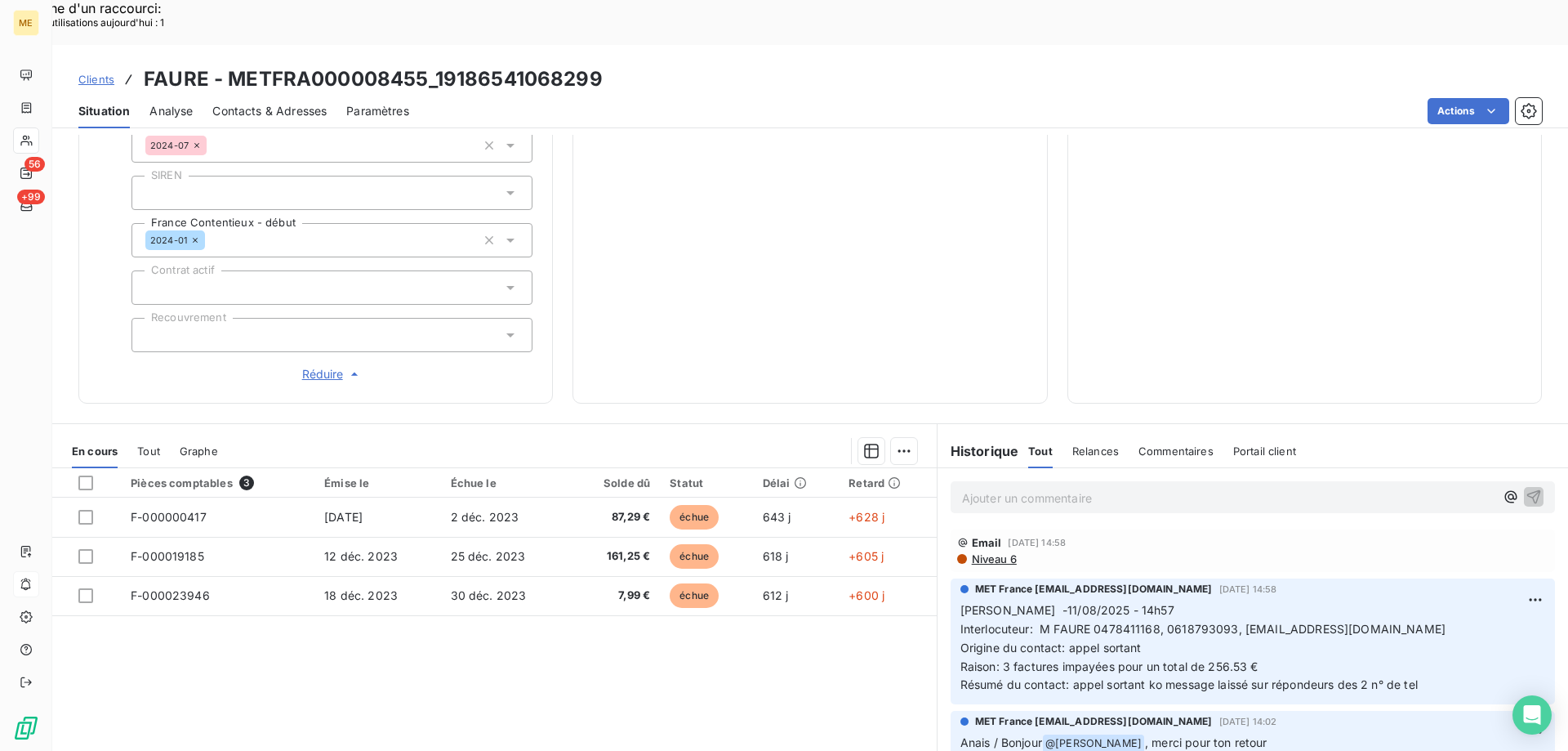
scroll to position [480, 0]
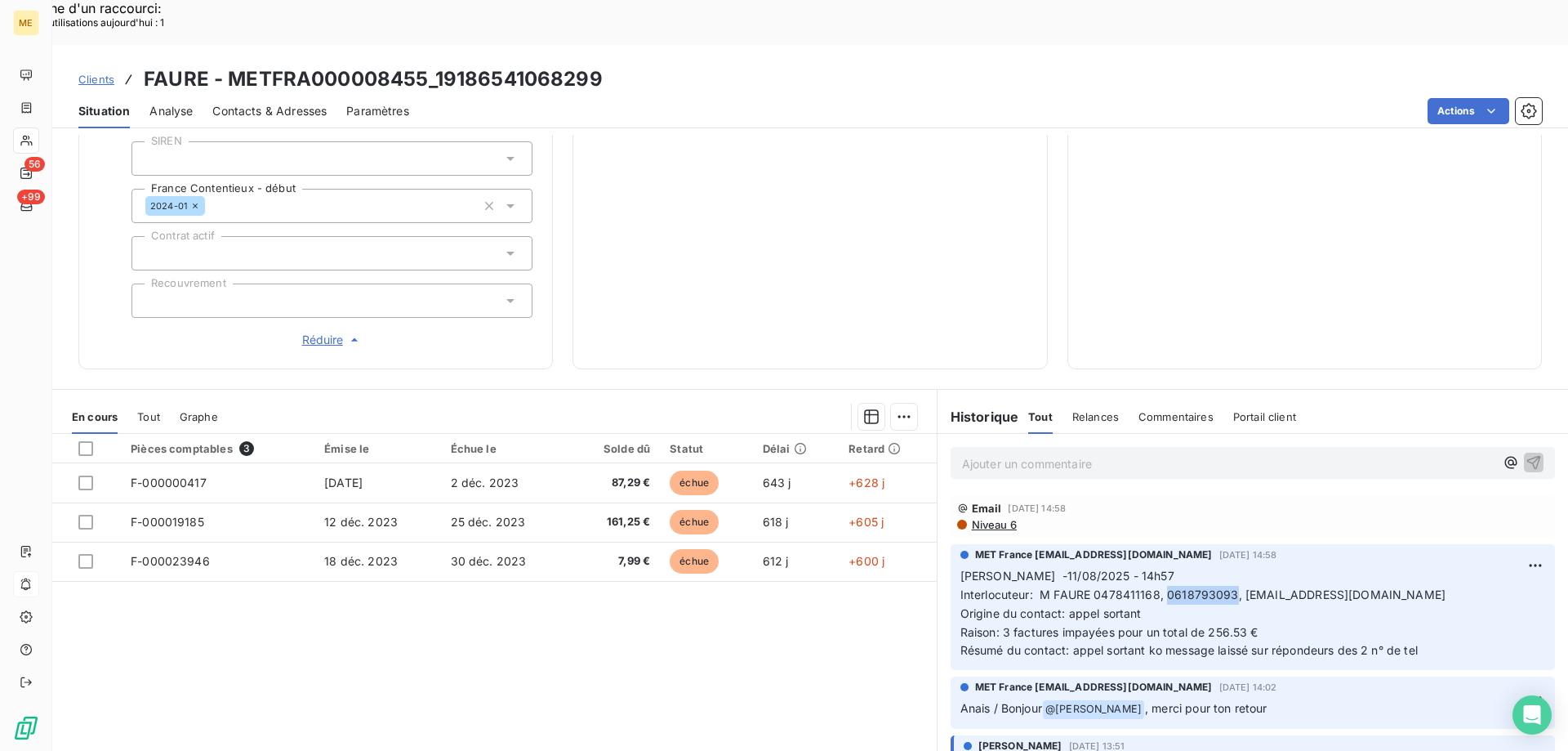
drag, startPoint x: 1159, startPoint y: 540, endPoint x: 1227, endPoint y: 542, distance: 68.0
click at [1227, 587] on span "Interlocuteur: M FAURE 0478411168, 0618793093, SOFAURE@AOL.COM" at bounding box center [1203, 594] width 485 height 14
drag, startPoint x: 1431, startPoint y: 597, endPoint x: 956, endPoint y: 526, distance: 480.3
click at [961, 567] on p "Sylvain -11/08/2025 - 14h57 Interlocuteur: M FAURE 0478411168, 0618793093, SOFA…" at bounding box center [1253, 614] width 585 height 93
click at [1042, 454] on p "Ajouter un commentaire ﻿" at bounding box center [1229, 463] width 533 height 20
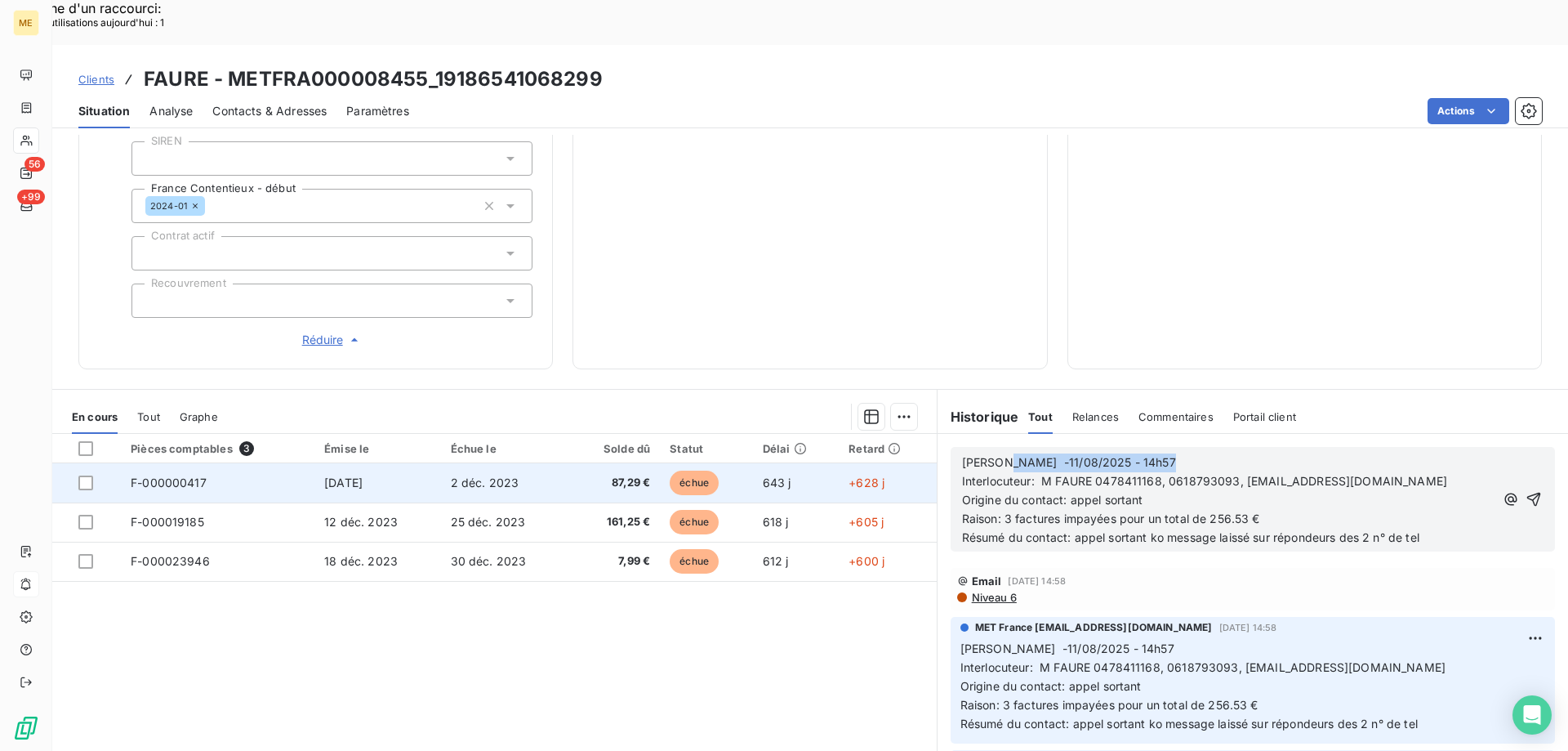
drag, startPoint x: 991, startPoint y: 418, endPoint x: 896, endPoint y: 432, distance: 96.0
click at [898, 430] on div "En cours Tout Graphe Pièces comptables 3 Émise le Échue le Solde dû Statut Déla…" at bounding box center [810, 593] width 1517 height 408
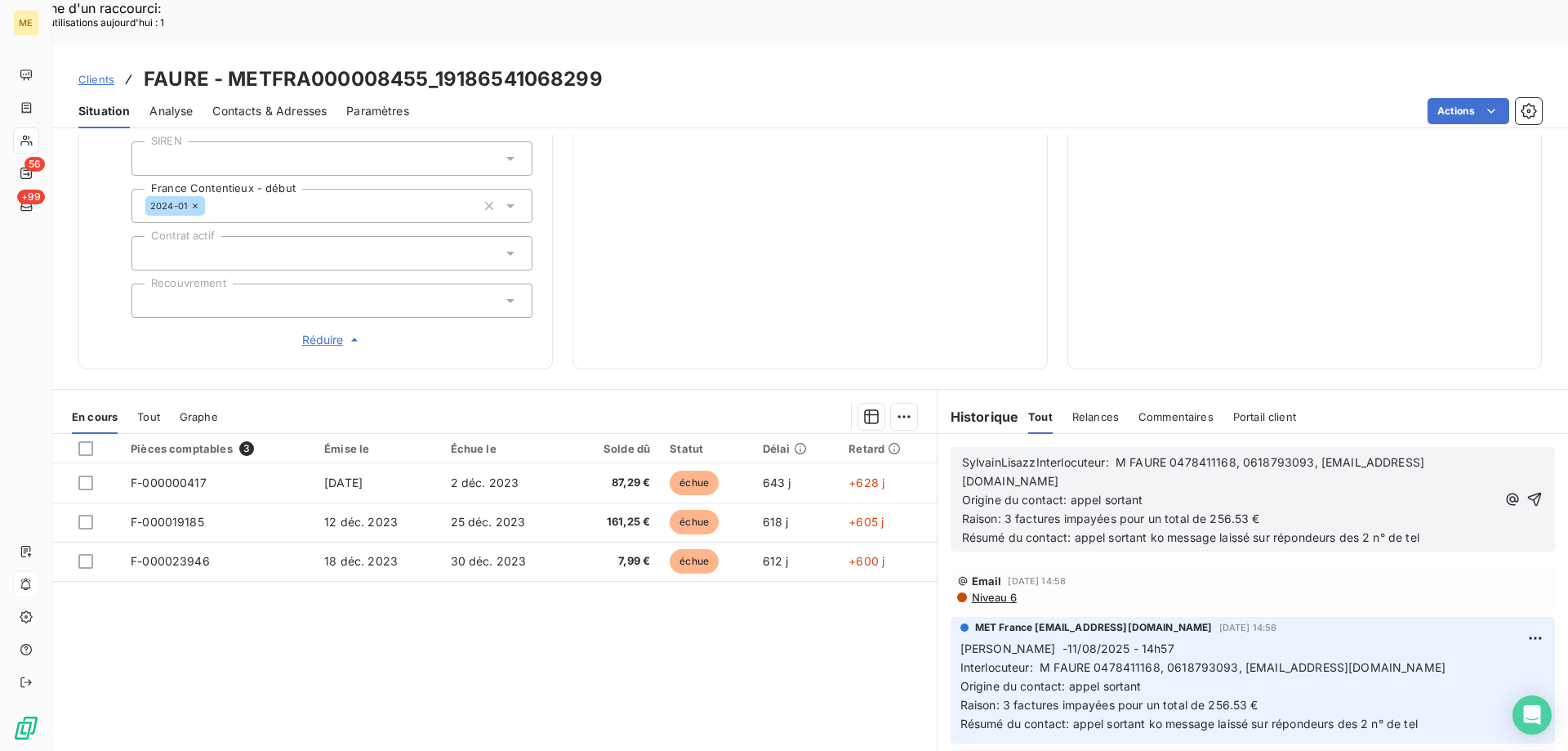
drag, startPoint x: 1434, startPoint y: 471, endPoint x: 931, endPoint y: 420, distance: 505.6
click at [938, 434] on div "SylvainLisazzInterlocuteur: M FAURE 0478411168, 0618793093, SOFAURE@AOL.COM Ori…" at bounding box center [1253, 498] width 631 height 131
click at [991, 455] on span "Sylvain -11/08/2025 - 14h57" at bounding box center [1069, 461] width 214 height 14
click at [998, 455] on span "Lisa -11/08/2025 - 14h57" at bounding box center [1069, 461] width 214 height 14
click at [1103, 447] on div "Lisa -21/08/2025 - 14h57 Interlocuteur: M FAURE 0478411168, 0618793093, SOFAURE…" at bounding box center [1253, 499] width 604 height 105
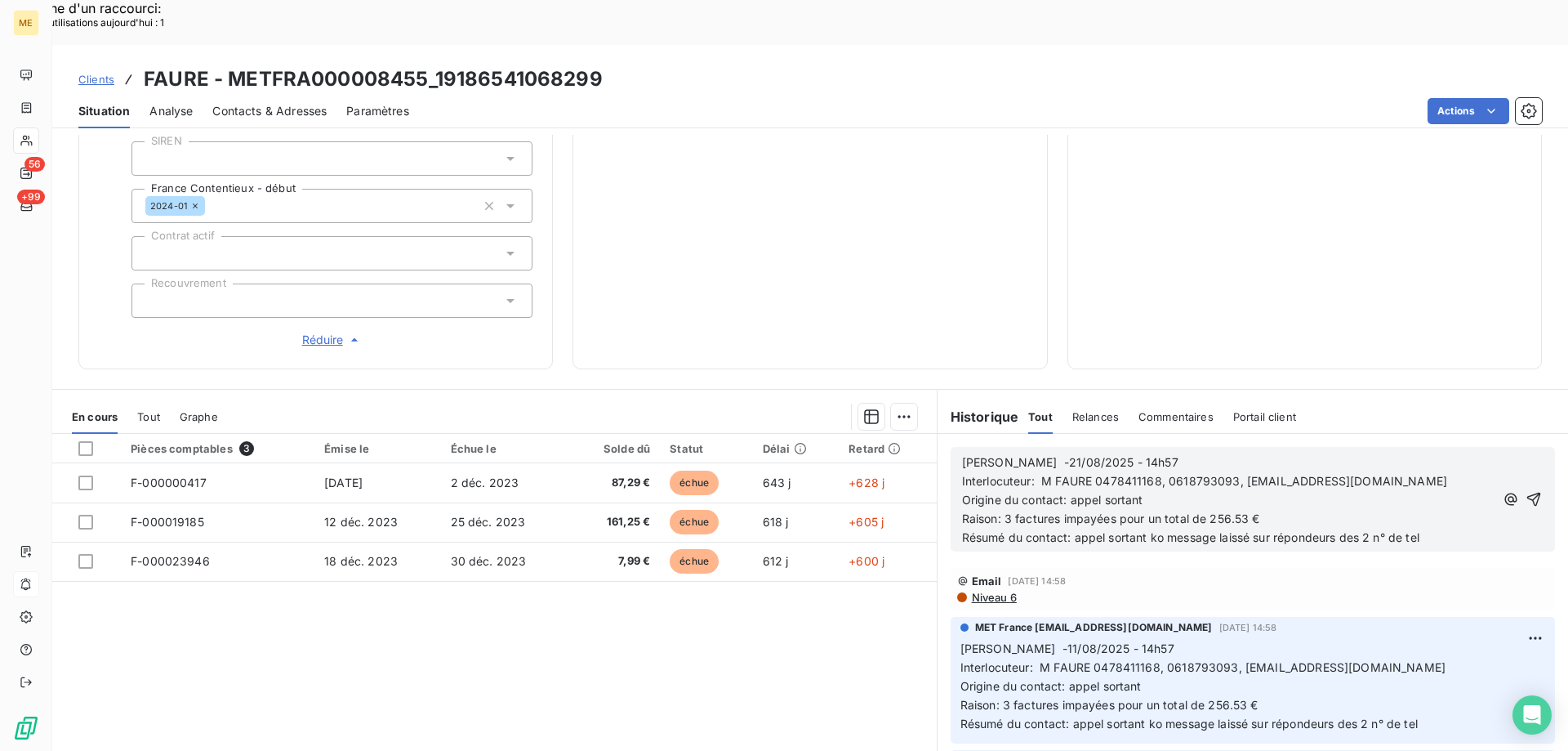
click at [1097, 454] on p "Lisa -21/08/2025 - 14h57" at bounding box center [1229, 463] width 533 height 19
drag, startPoint x: 1419, startPoint y: 496, endPoint x: 1282, endPoint y: 484, distance: 137.5
click at [1282, 528] on p "Résumé du contact: appel sortant ko message laissé sur répondeurs des 2 n° de t…" at bounding box center [1229, 538] width 533 height 19
drag, startPoint x: 1426, startPoint y: 491, endPoint x: 1161, endPoint y: 484, distance: 265.1
click at [1161, 528] on p "Résumé du contact: appel sortant ko message laissé sur répondeurs des 2 n° de t…" at bounding box center [1229, 538] width 533 height 19
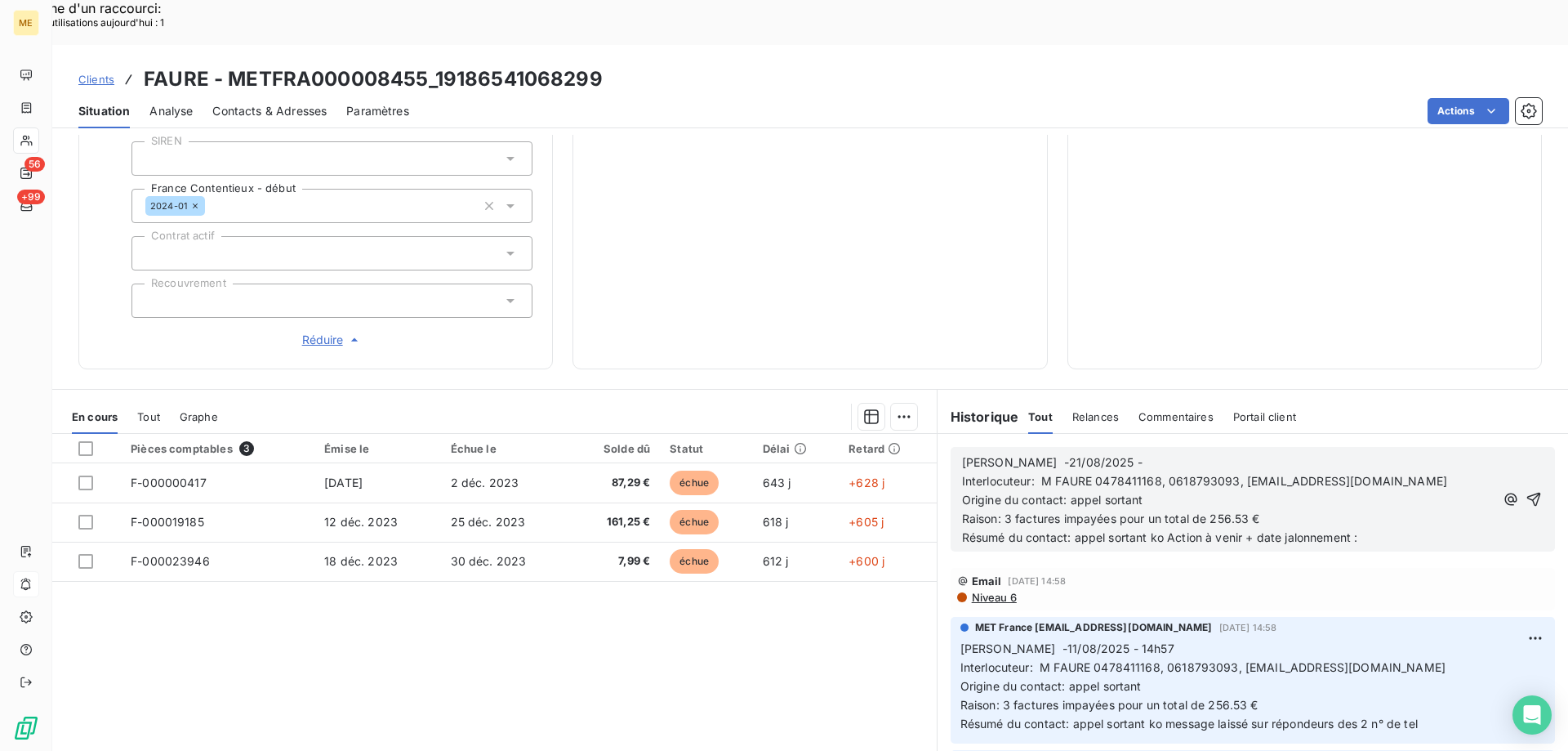
click at [1161, 530] on span "Résumé du contact: appel sortant ko Action à venir + date jalonnement :" at bounding box center [1161, 537] width 397 height 14
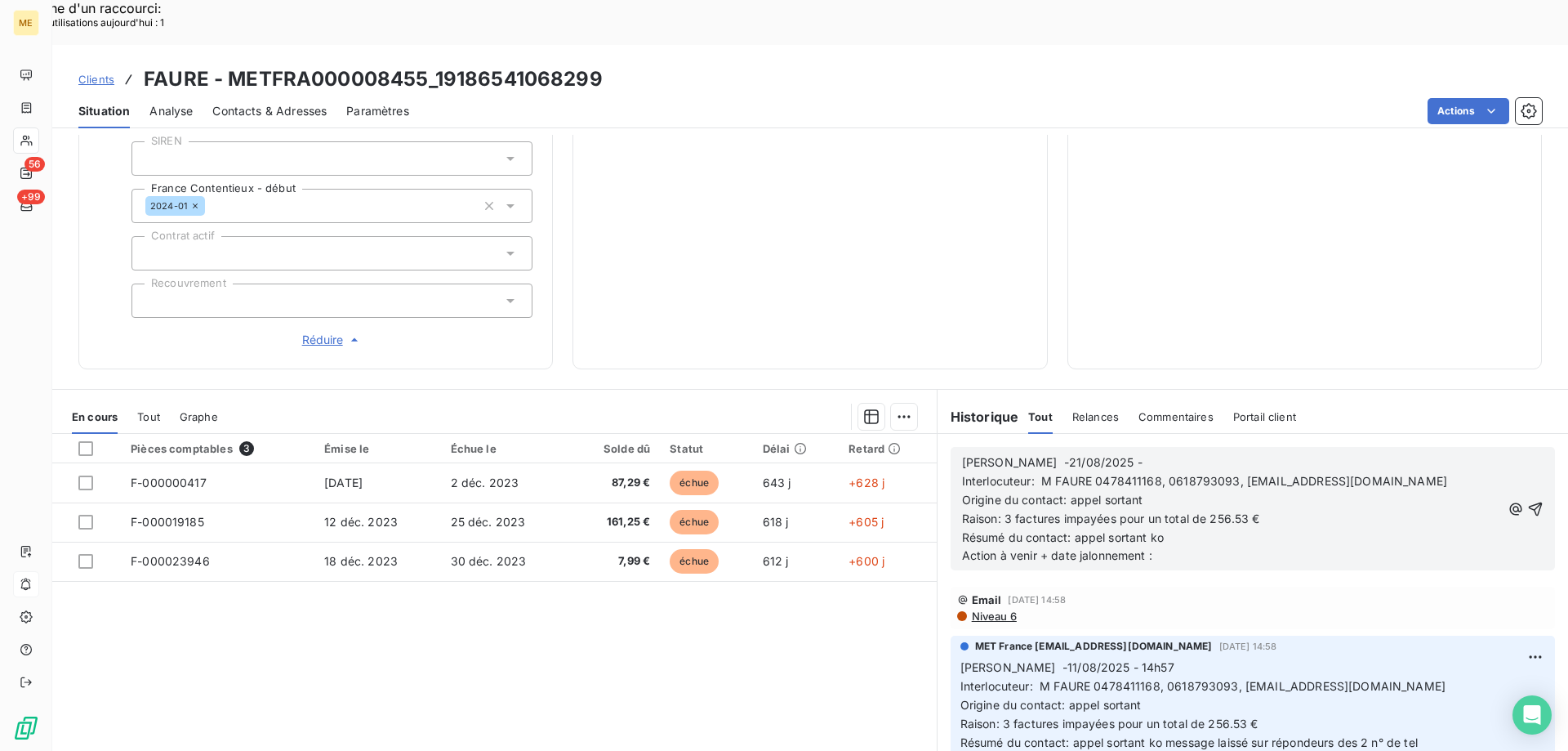
click at [1216, 528] on p "Résumé du contact: appel sortant ko Action à venir + date jalonnement :" at bounding box center [1232, 546] width 540 height 37
click at [1528, 500] on icon "button" at bounding box center [1536, 508] width 16 height 16
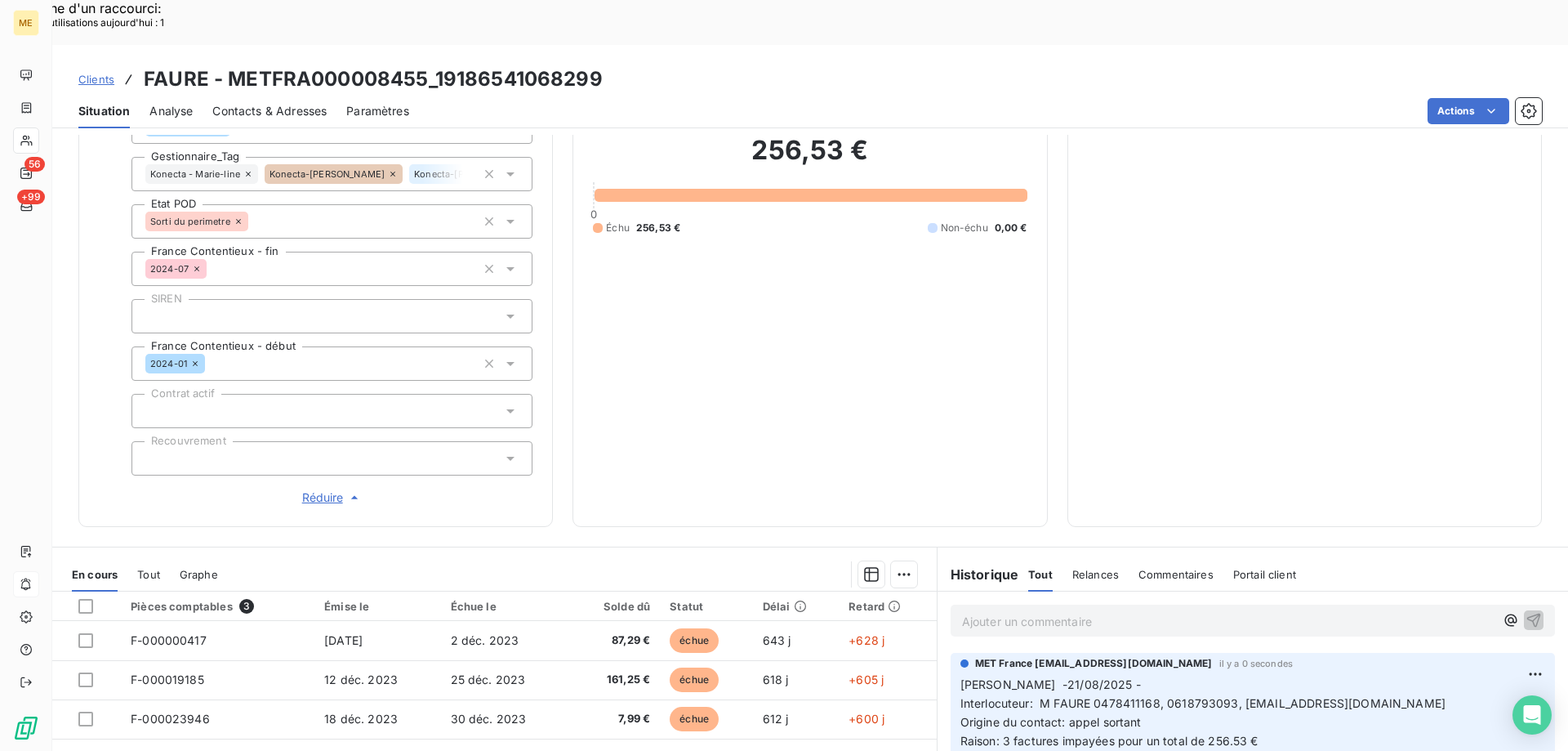
scroll to position [153, 0]
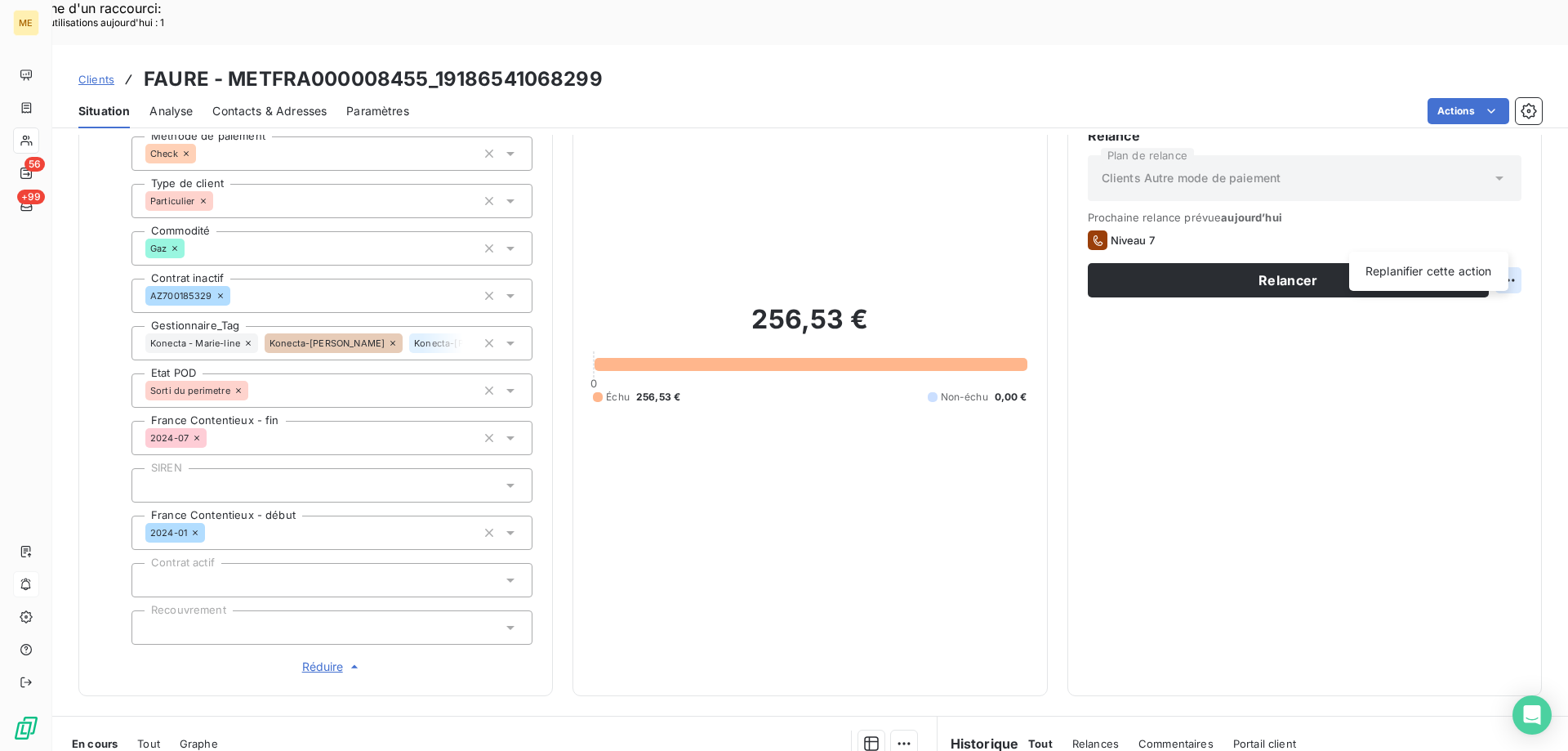
click at [1465, 272] on div "Replanifier cette action" at bounding box center [1429, 271] width 146 height 26
select select "7"
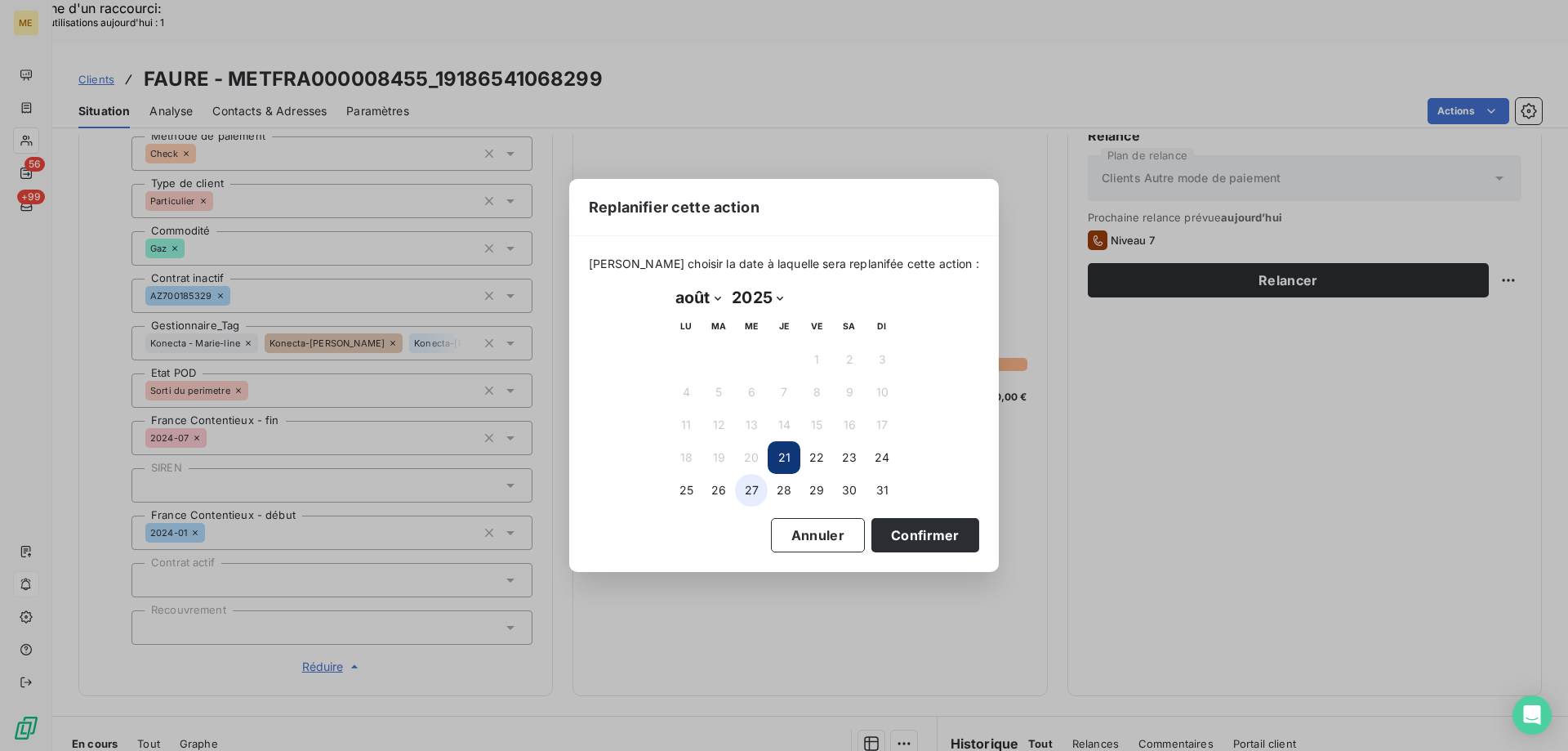
click at [750, 497] on button "27" at bounding box center [751, 490] width 32 height 32
click at [880, 528] on button "Confirmer" at bounding box center [925, 535] width 108 height 34
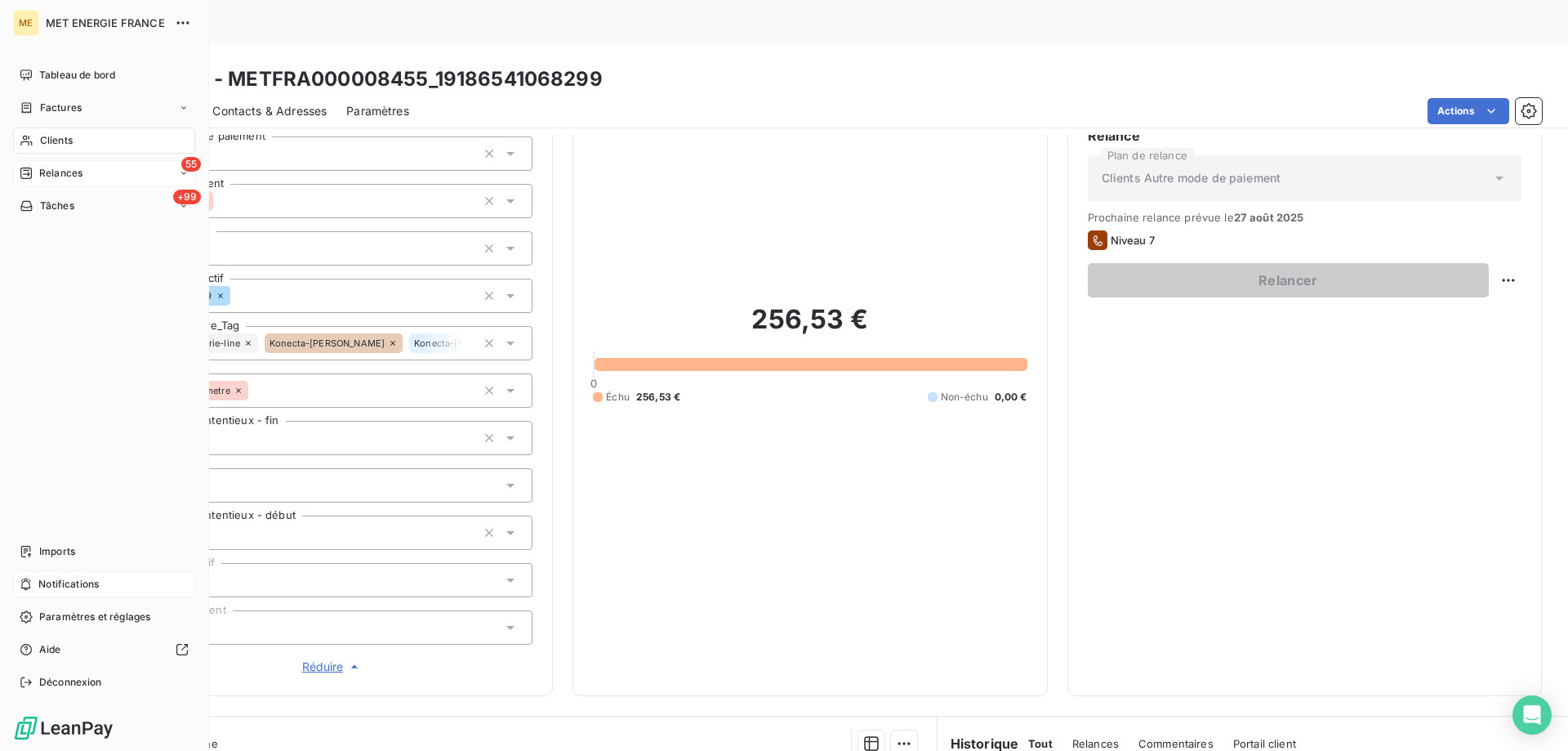
click at [41, 173] on span "Relances" at bounding box center [60, 173] width 43 height 14
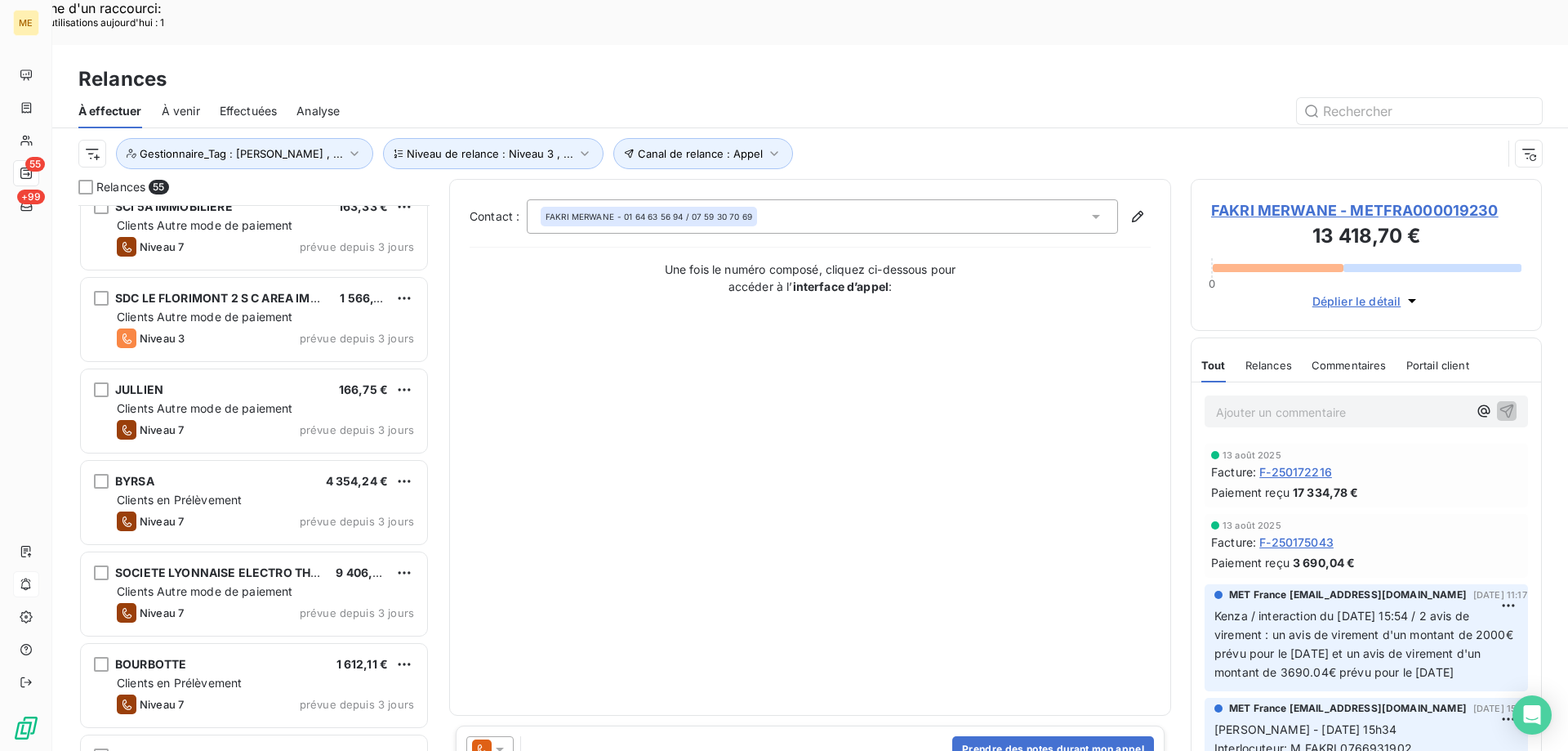
scroll to position [818, 0]
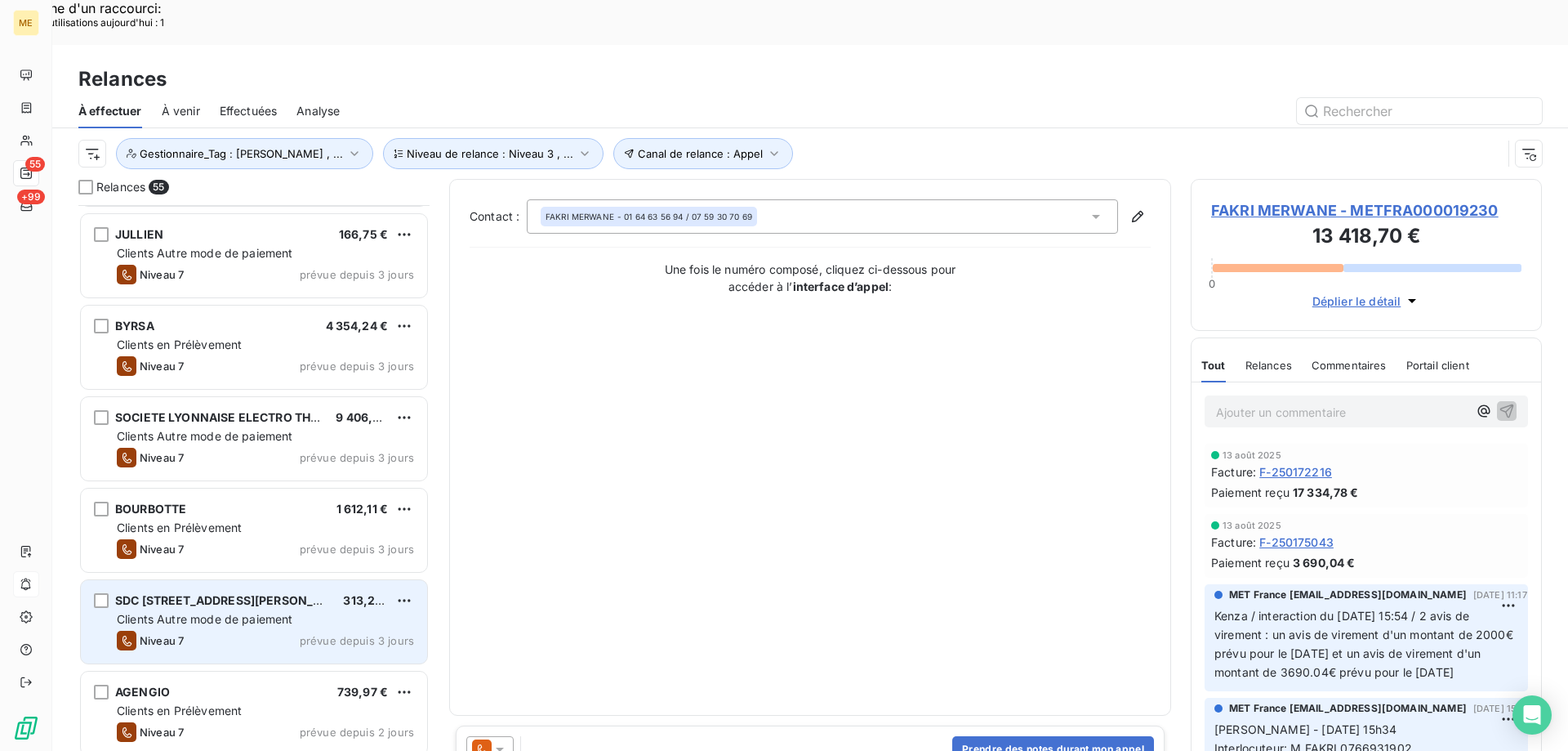
click at [249, 585] on div "SDC 51 PLACE ST CHARLES 313,27 € Clients Autre mode de paiement Niveau 7 prévue…" at bounding box center [254, 620] width 346 height 83
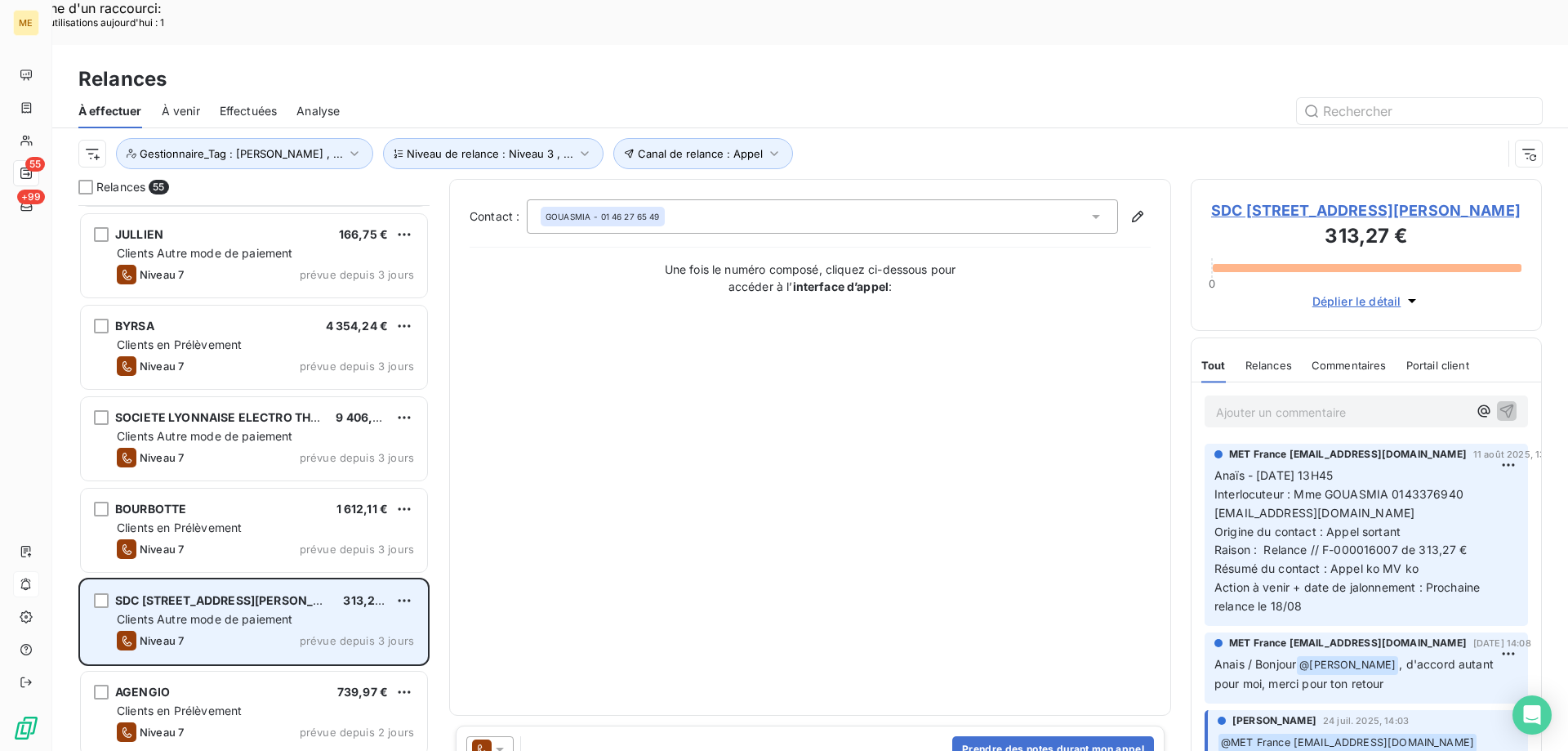
scroll to position [1063, 0]
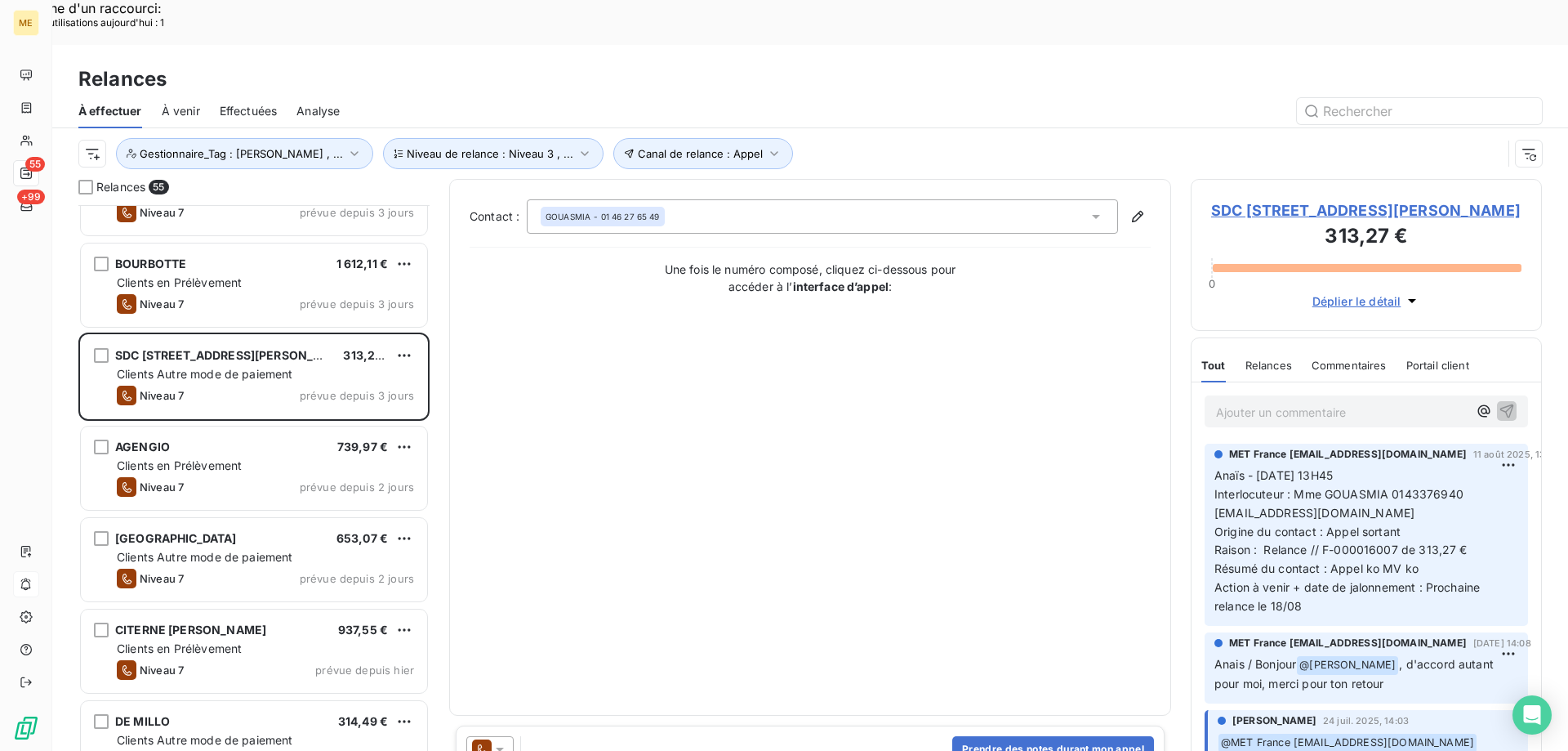
click at [247, 568] on div "Niveau 7 prévue depuis 2 jours" at bounding box center [266, 578] width 297 height 20
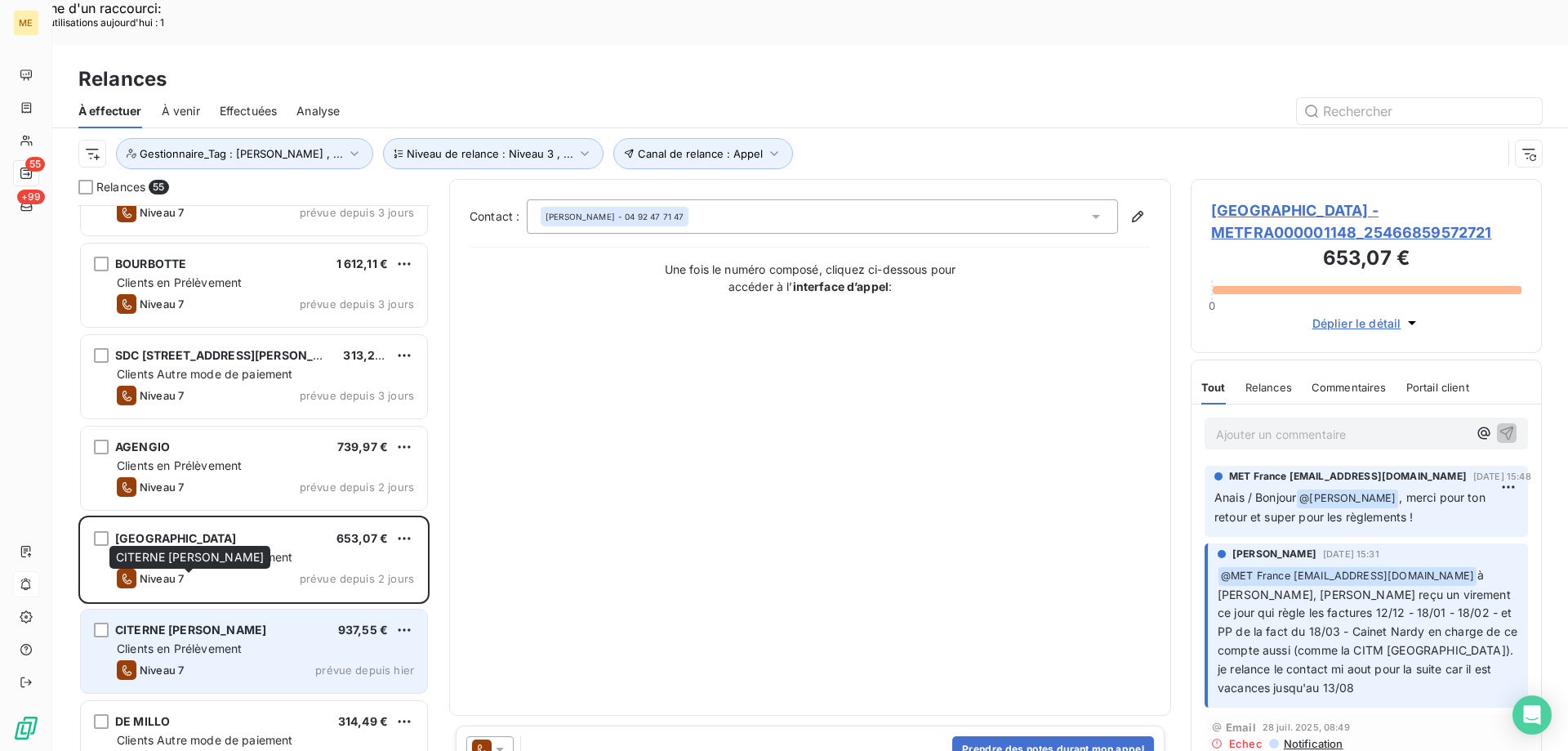
click at [245, 622] on span "CITERNE PINAULT ELODIE" at bounding box center [191, 629] width 152 height 14
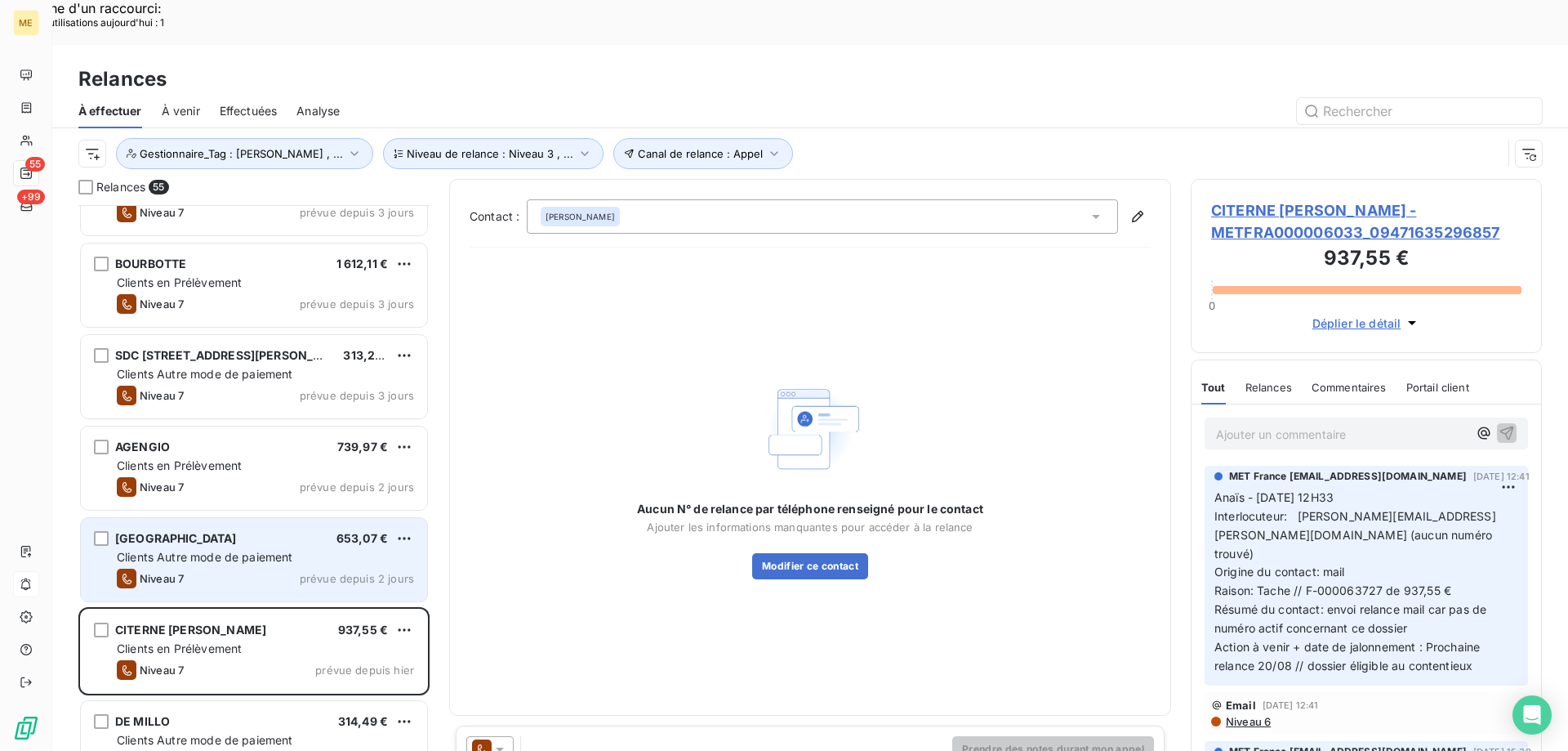
scroll to position [1308, 0]
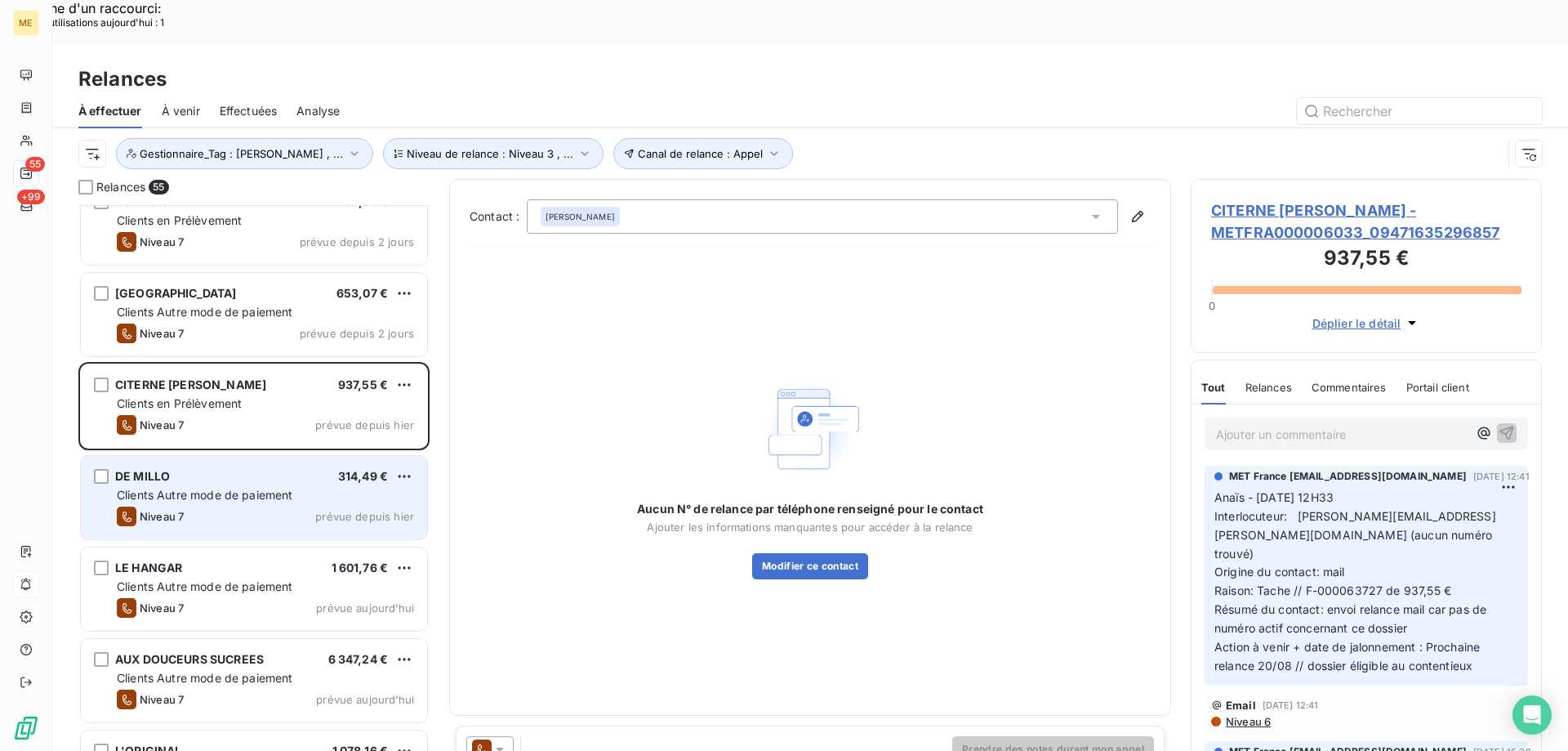
click at [292, 506] on div "Niveau 7 prévue depuis hier" at bounding box center [266, 516] width 297 height 20
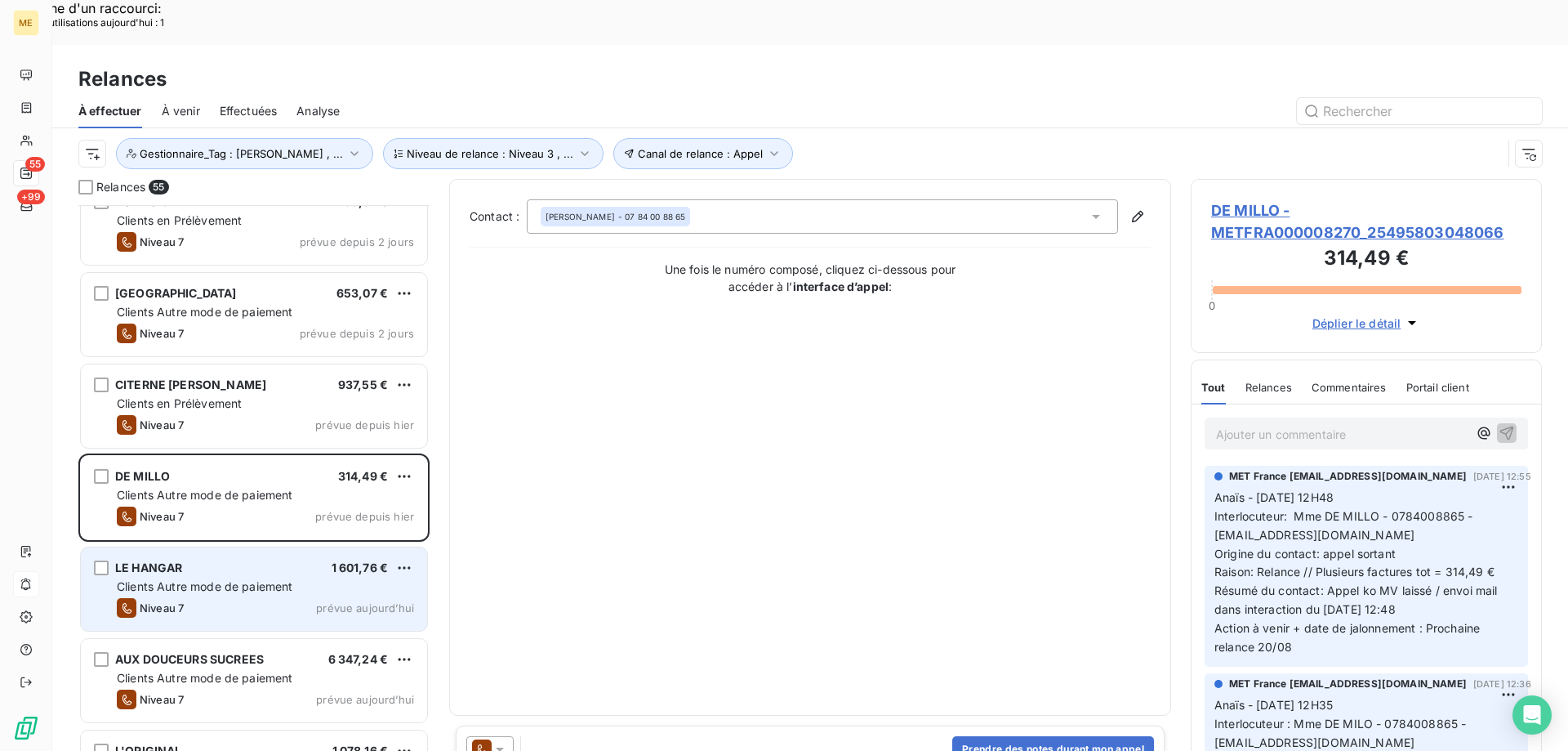
click at [254, 547] on div "LE HANGAR 1 601,76 € Clients Autre mode de paiement Niveau 7 prévue aujourd’hui" at bounding box center [254, 588] width 346 height 83
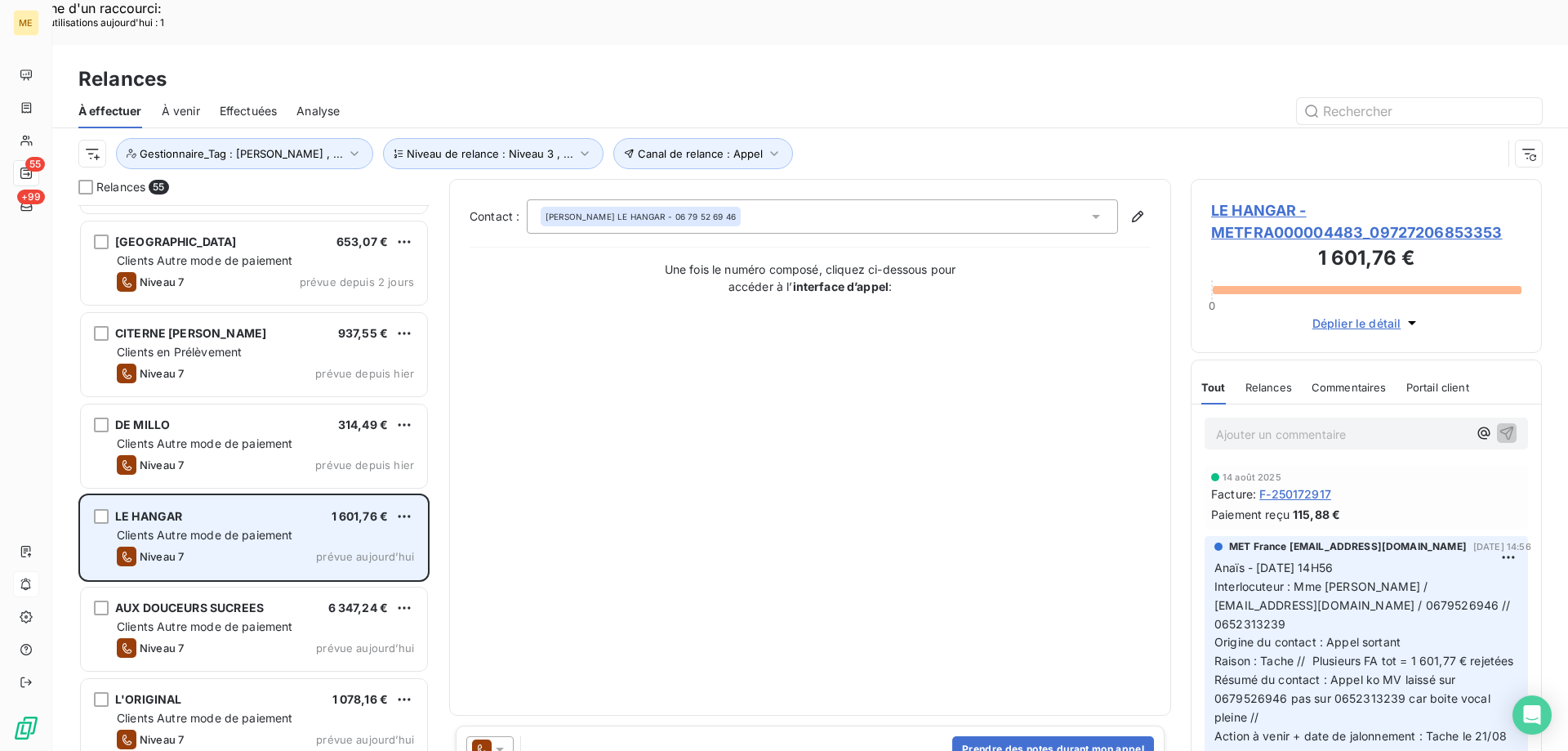
scroll to position [1390, 0]
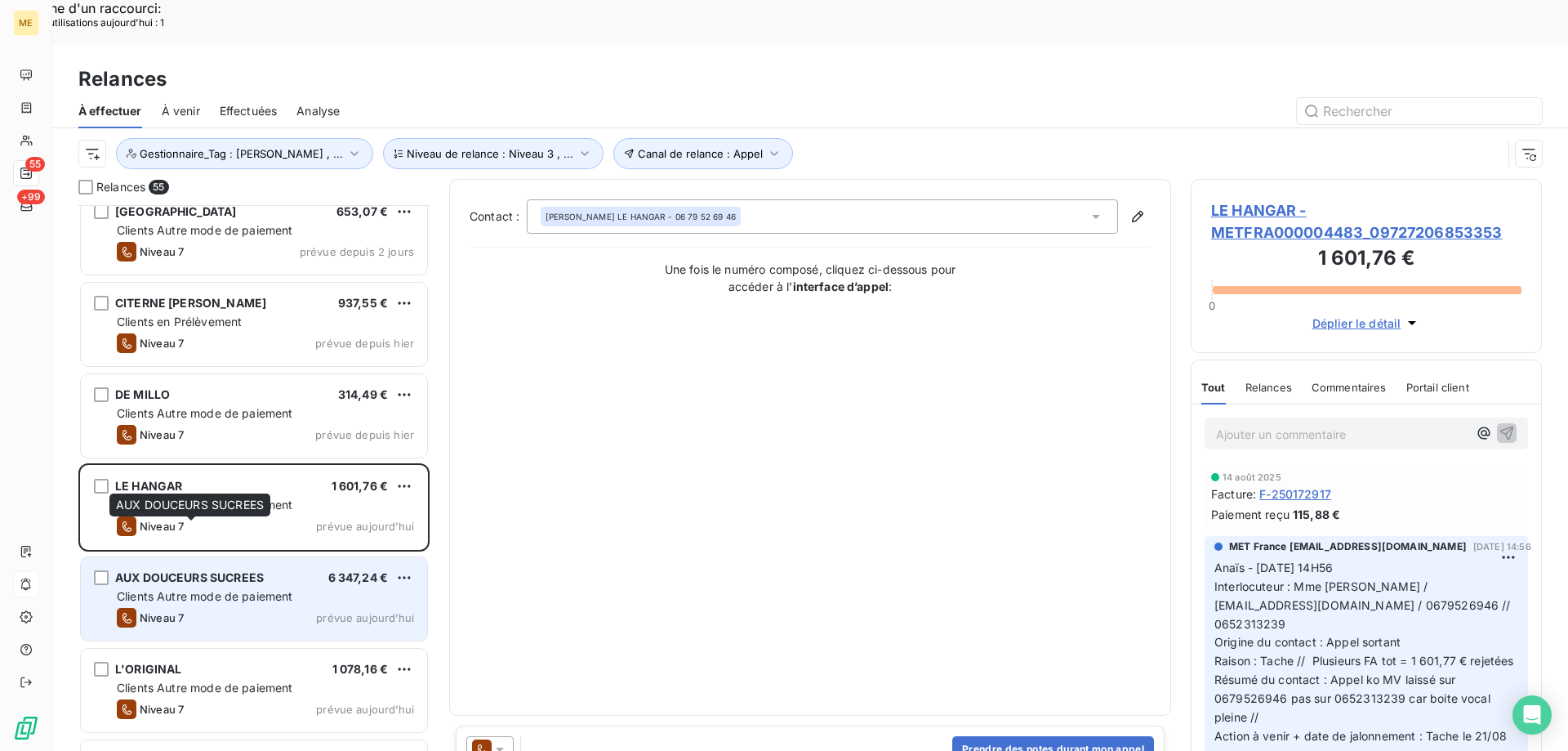
click at [241, 570] on span "AUX DOUCEURS SUCREES" at bounding box center [190, 577] width 149 height 14
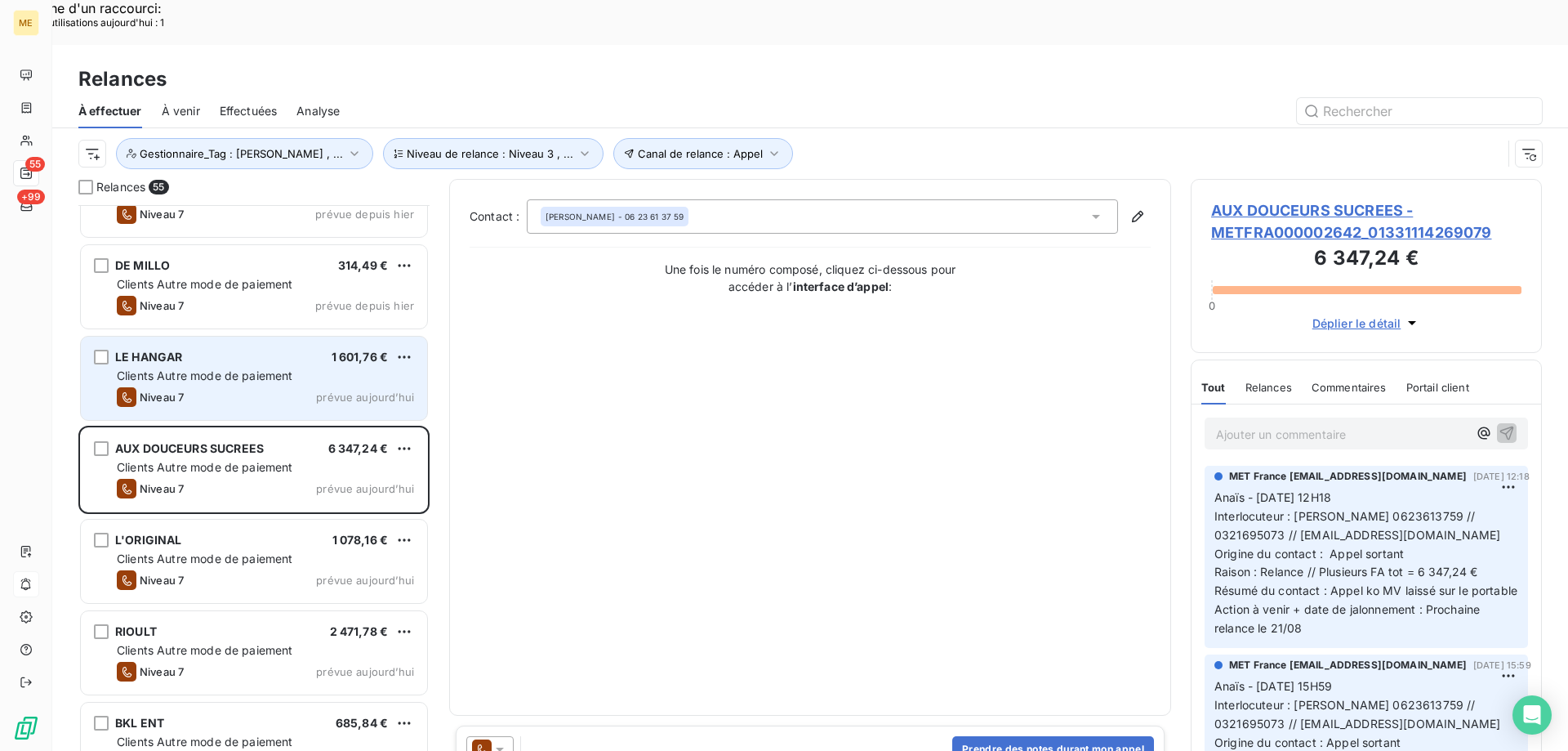
scroll to position [1634, 0]
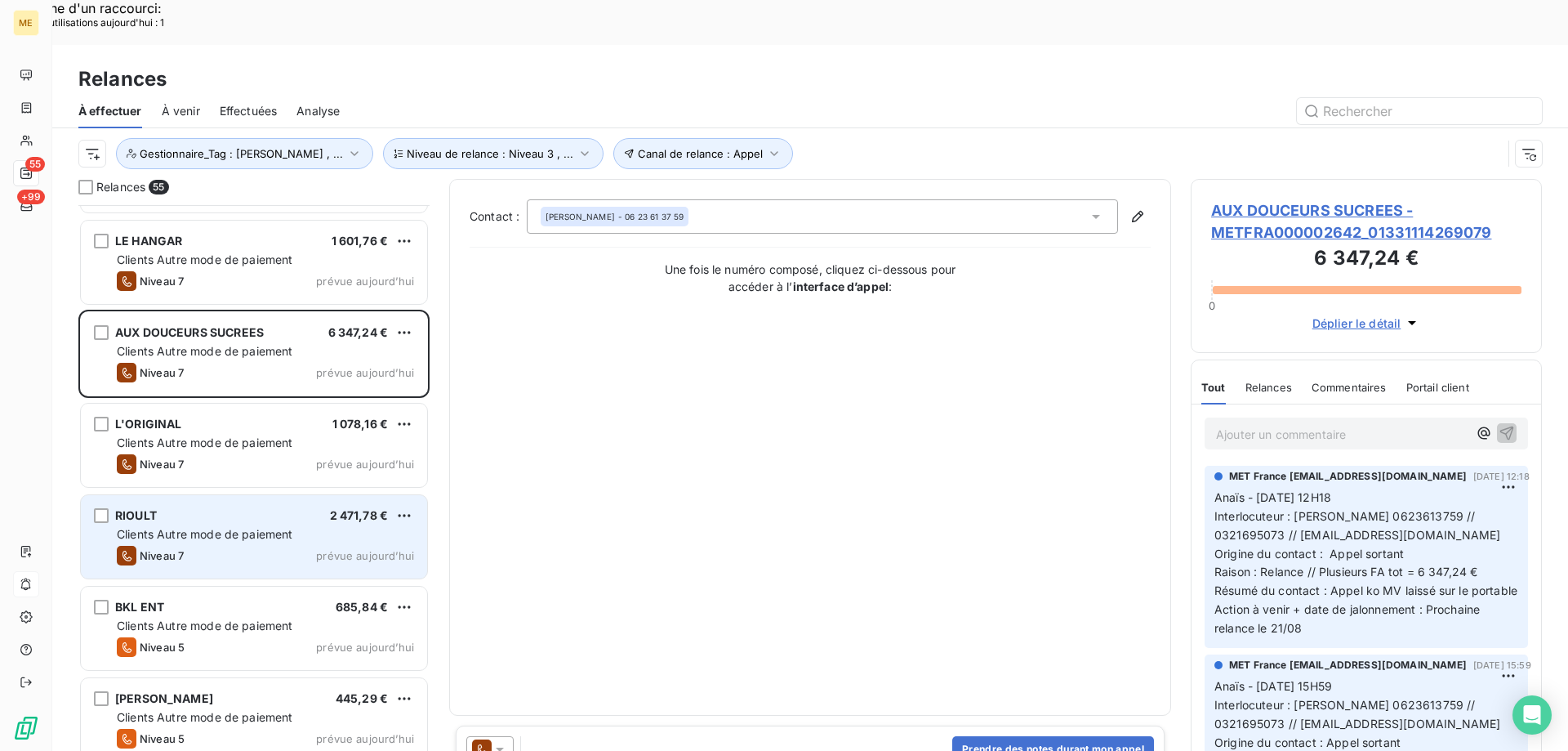
click at [268, 545] on div "Niveau 7 prévue aujourd’hui" at bounding box center [266, 555] width 297 height 20
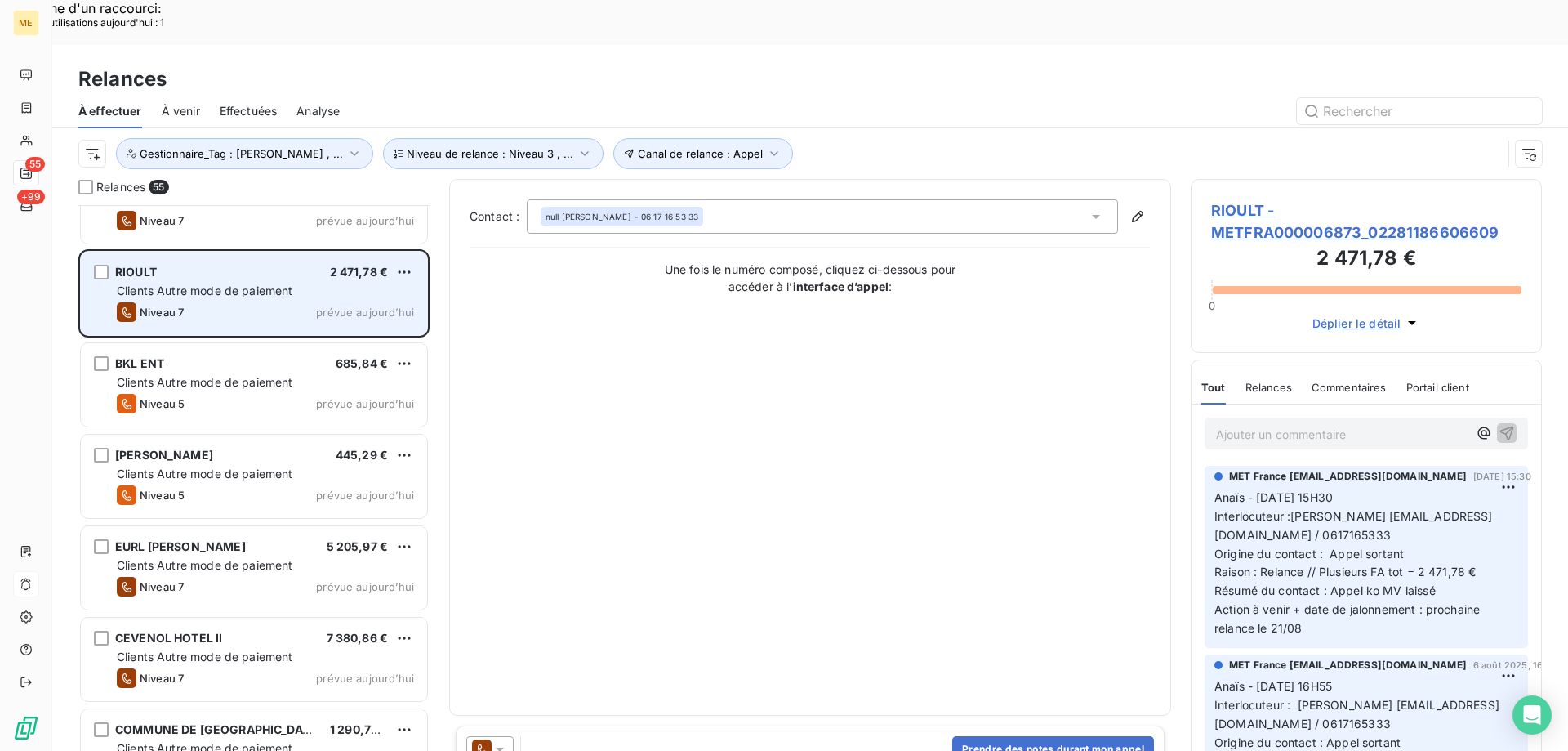
scroll to position [1879, 0]
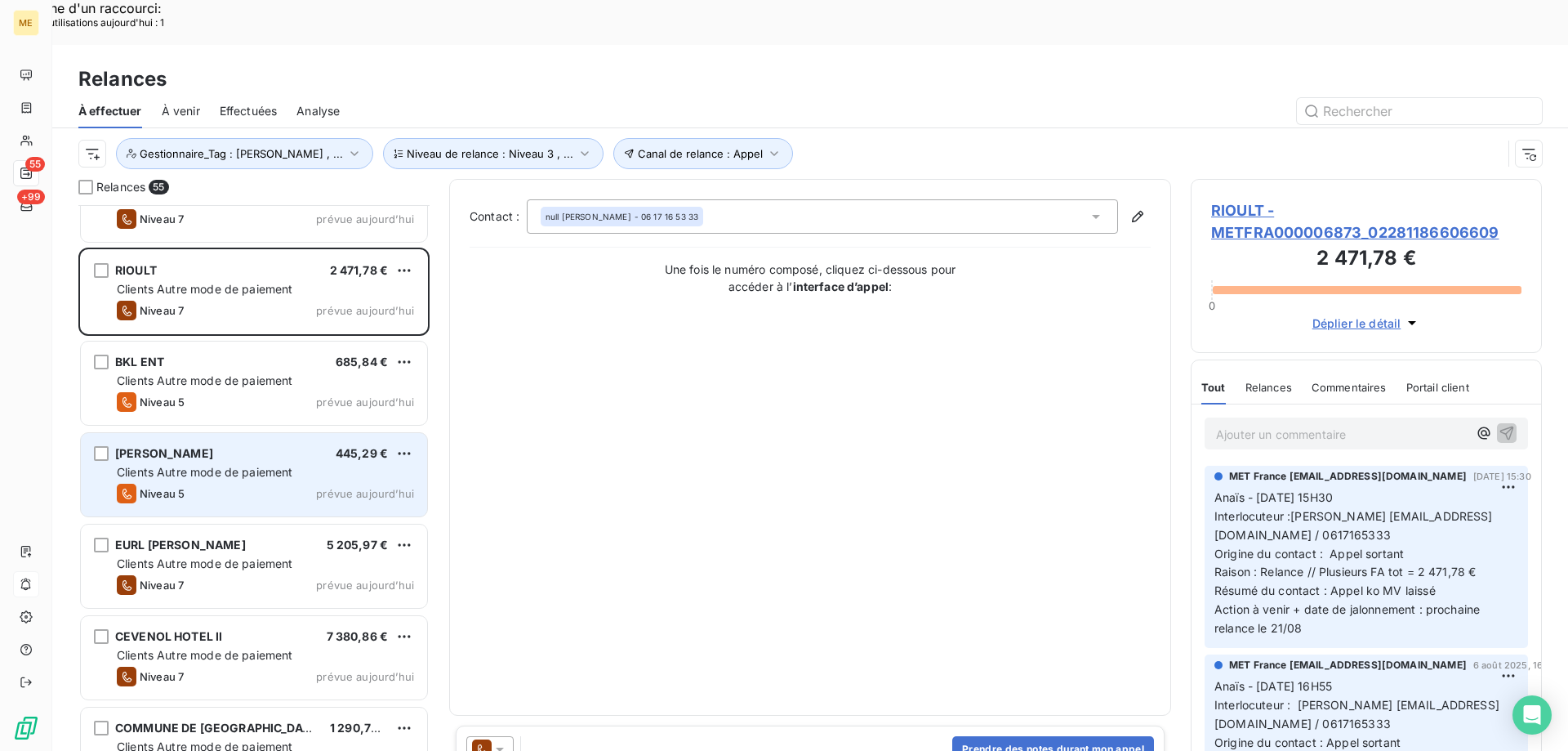
click at [284, 483] on div "Niveau 5 prévue aujourd’hui" at bounding box center [266, 493] width 297 height 20
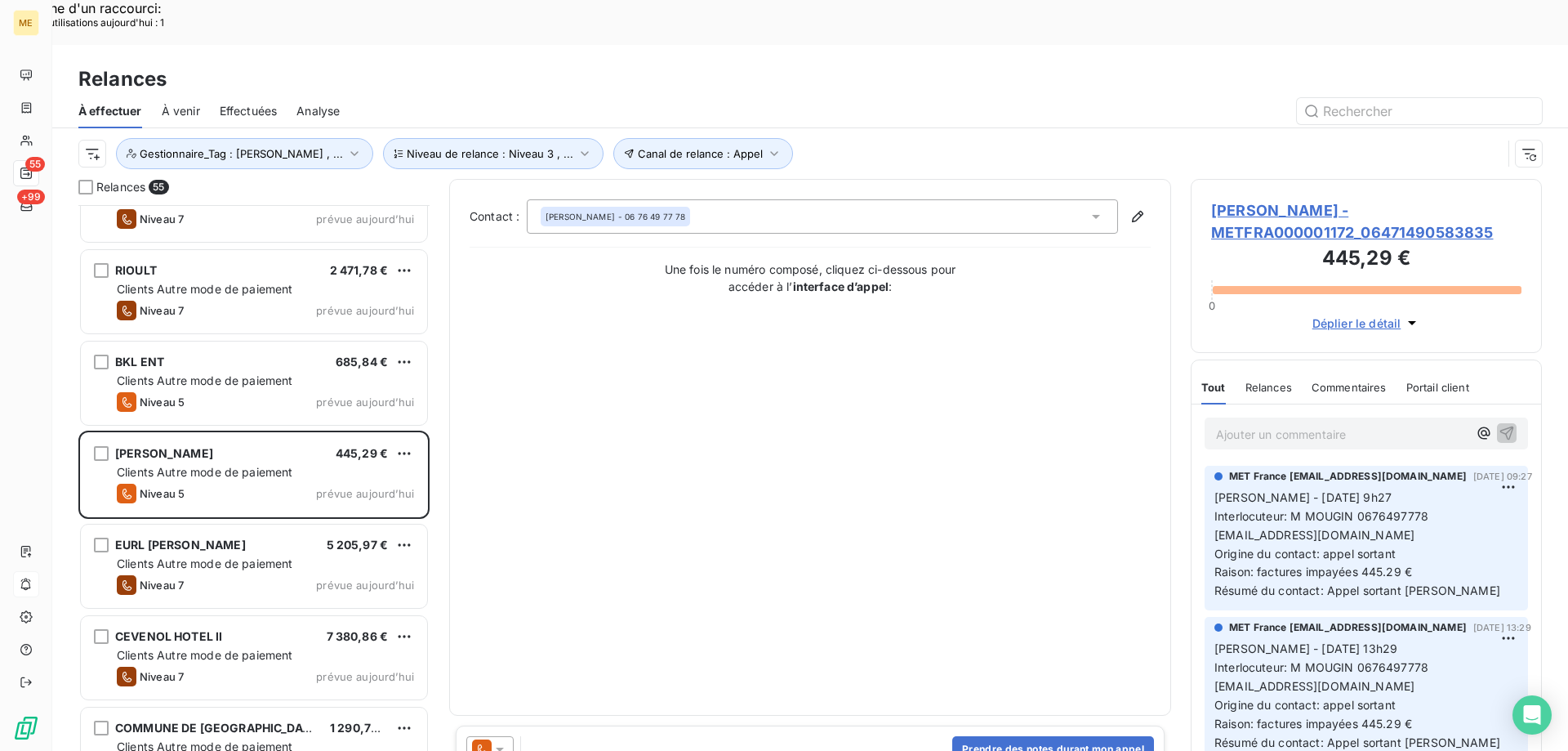
click at [1304, 199] on span "MOUGIN JEAN-PAUL - METFRA000001172_06471490583835" at bounding box center [1367, 221] width 311 height 44
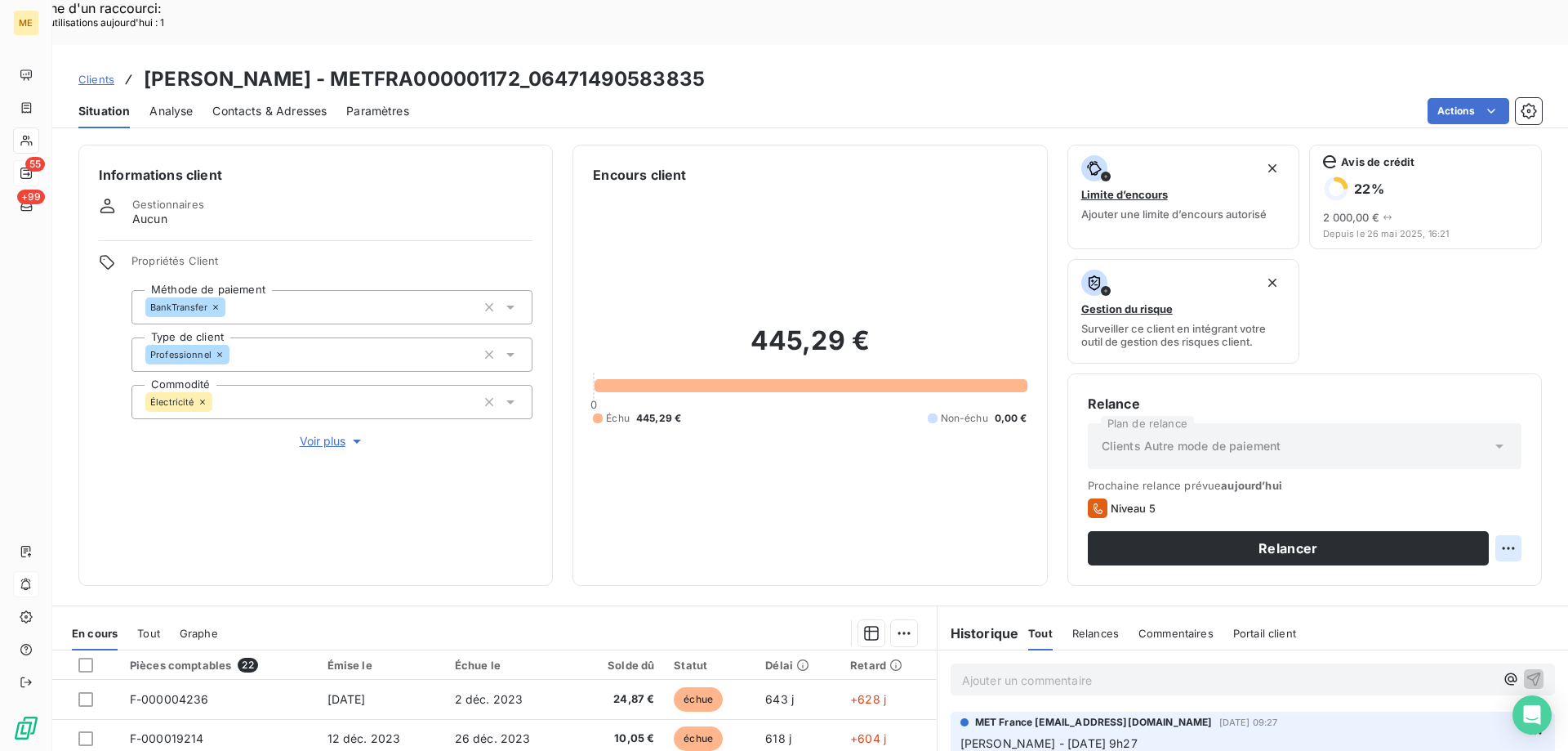
click at [1472, 528] on div "Replanifier cette action" at bounding box center [1429, 538] width 146 height 26
select select "7"
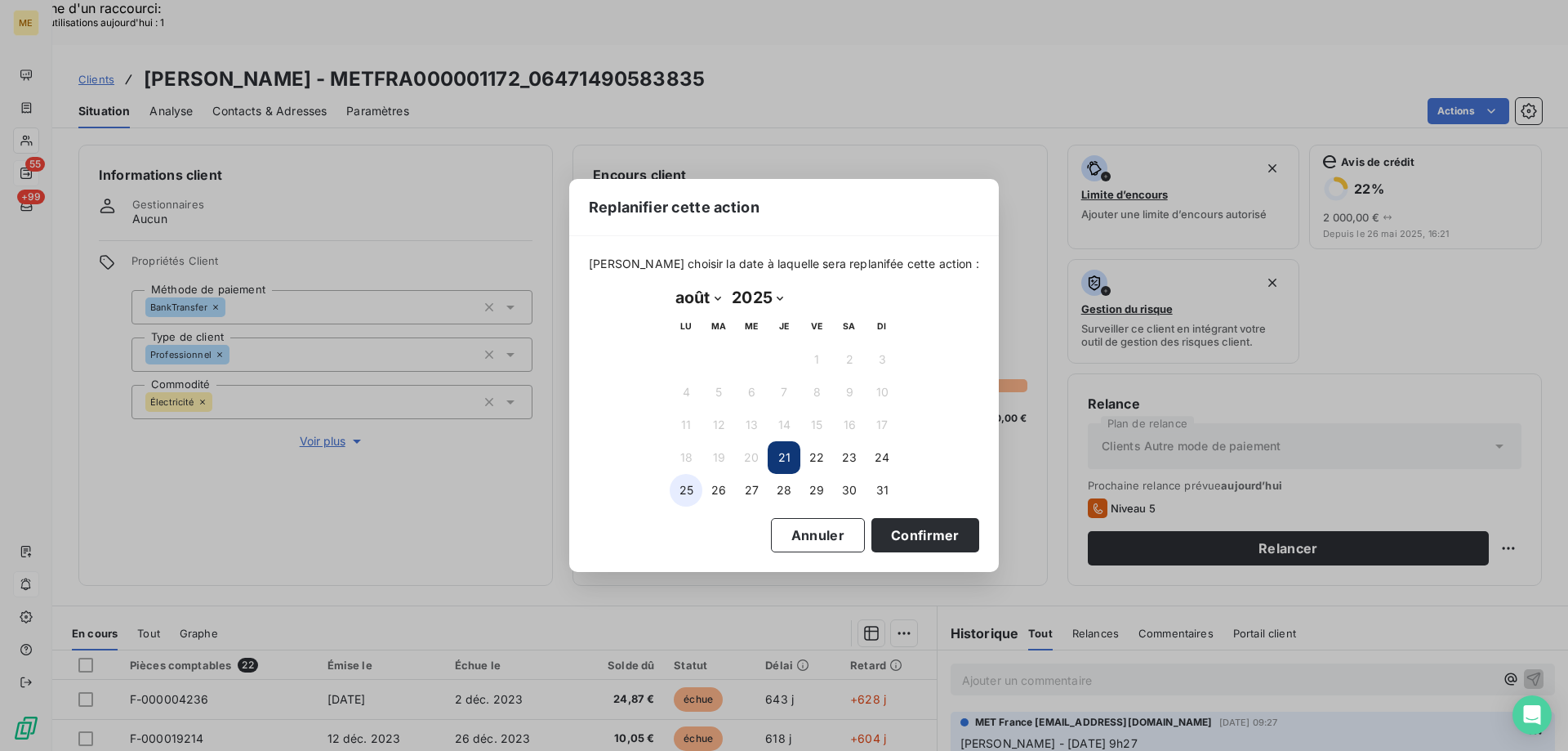
click at [699, 487] on button "25" at bounding box center [686, 490] width 32 height 32
click at [871, 540] on button "Confirmer" at bounding box center [925, 535] width 108 height 34
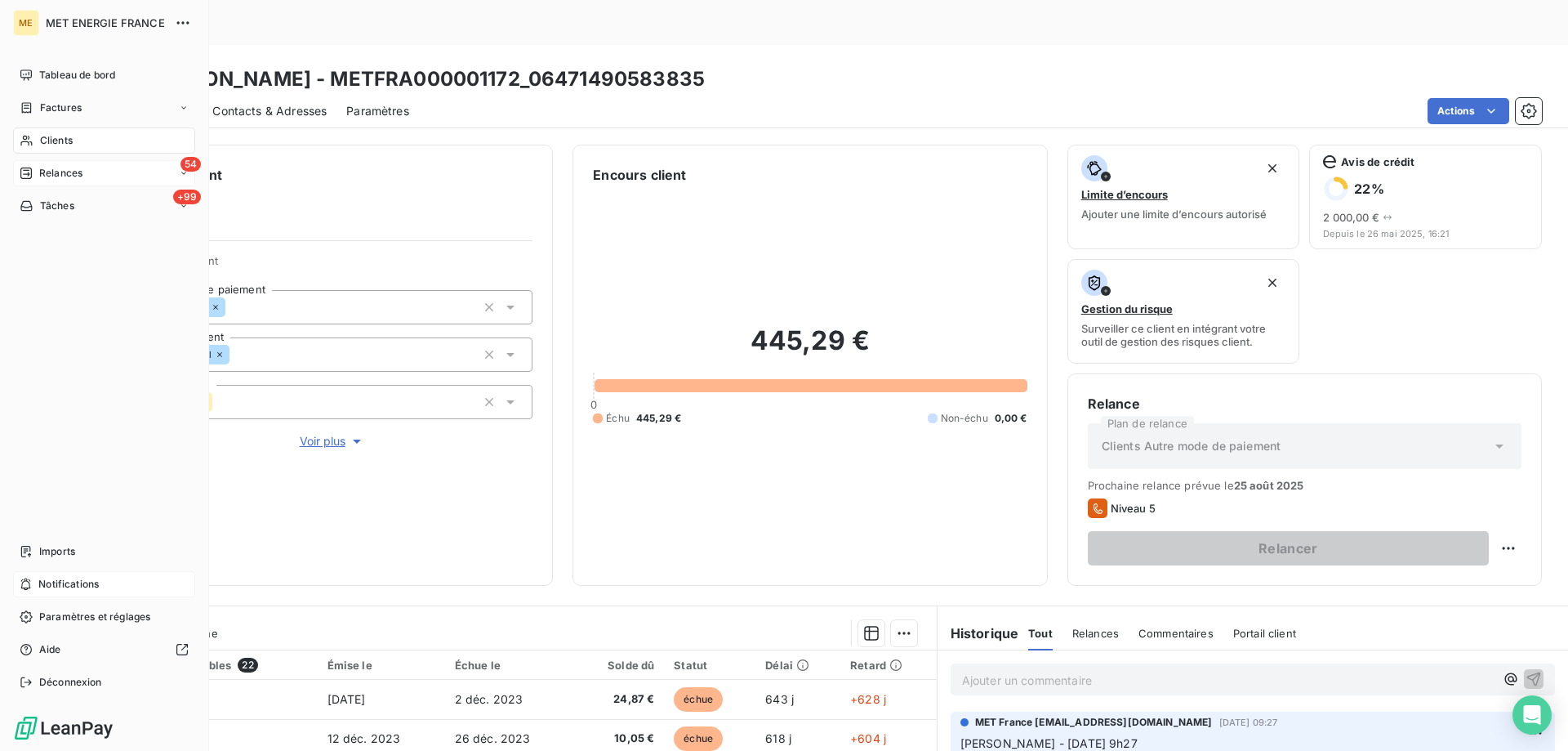
click at [28, 174] on icon at bounding box center [26, 173] width 11 height 11
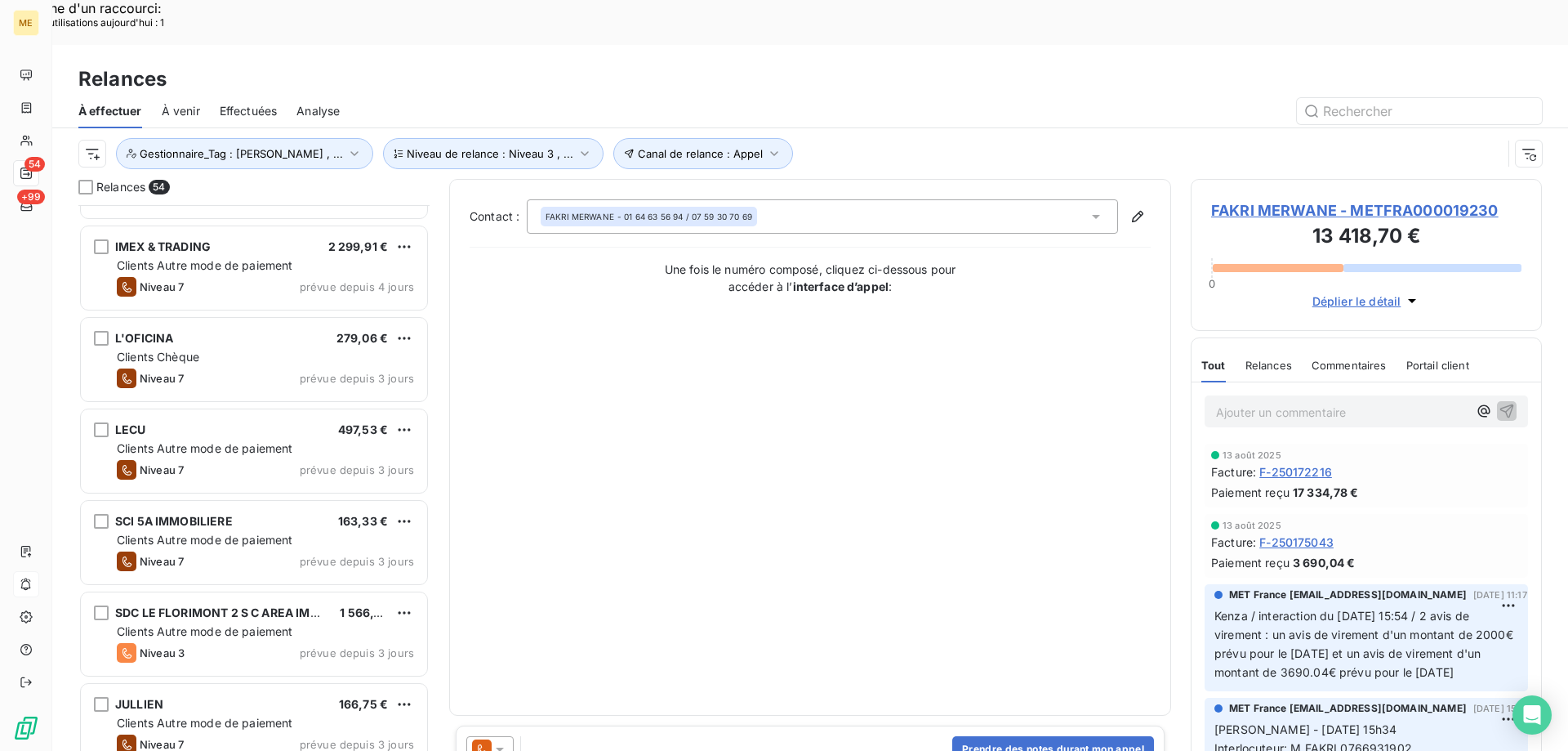
scroll to position [409, 0]
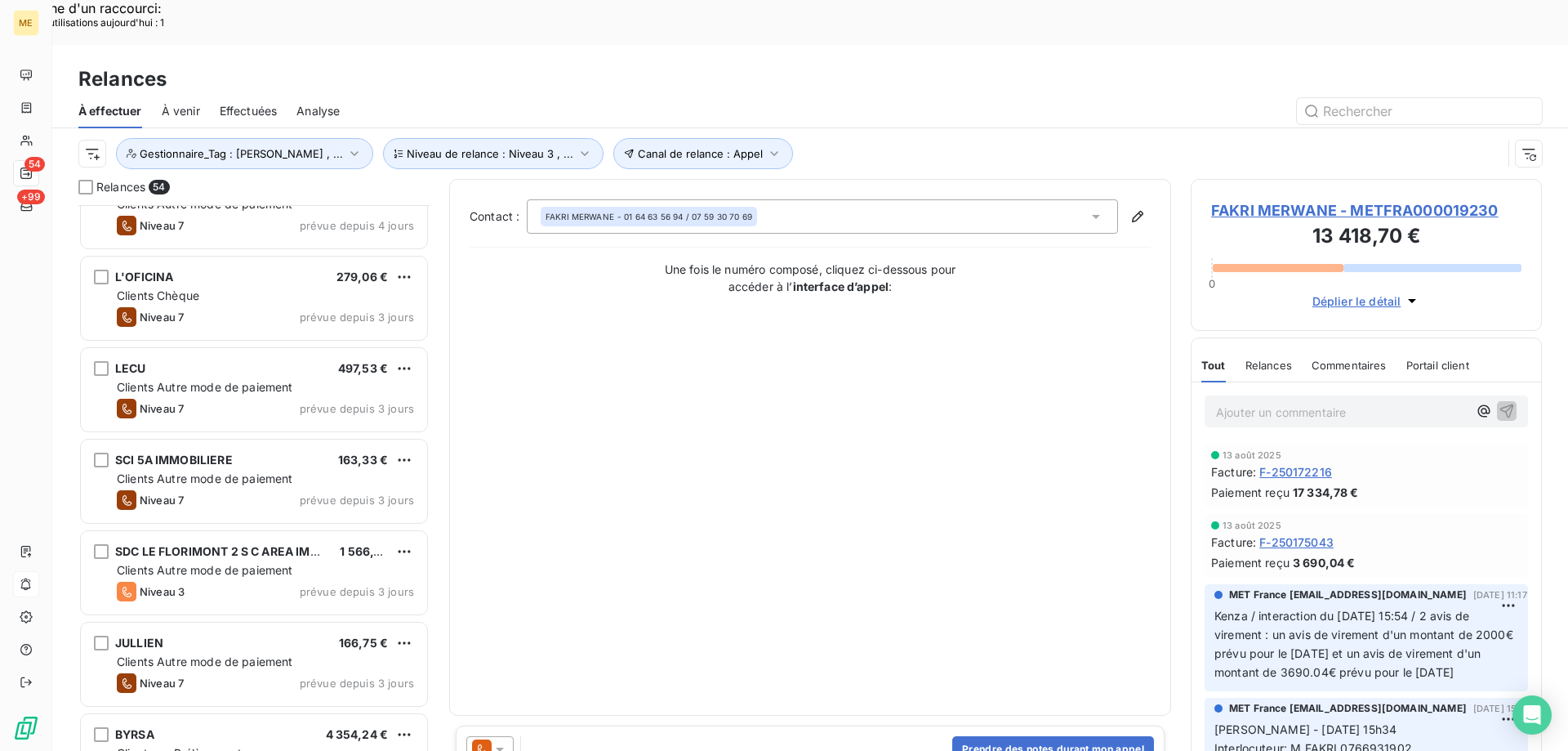
click at [322, 636] on div "JULLIEN 166,75 €" at bounding box center [266, 642] width 297 height 14
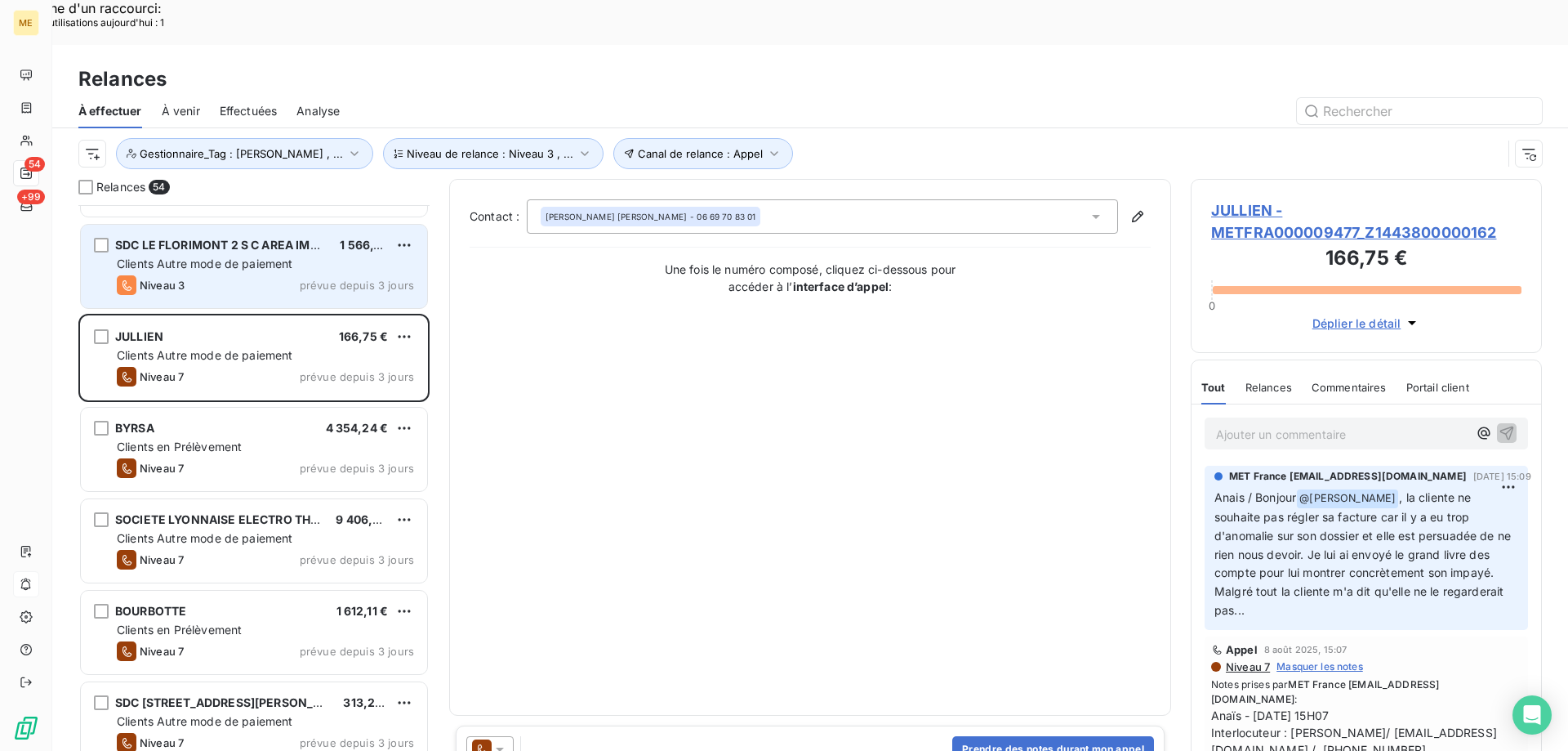
scroll to position [736, 0]
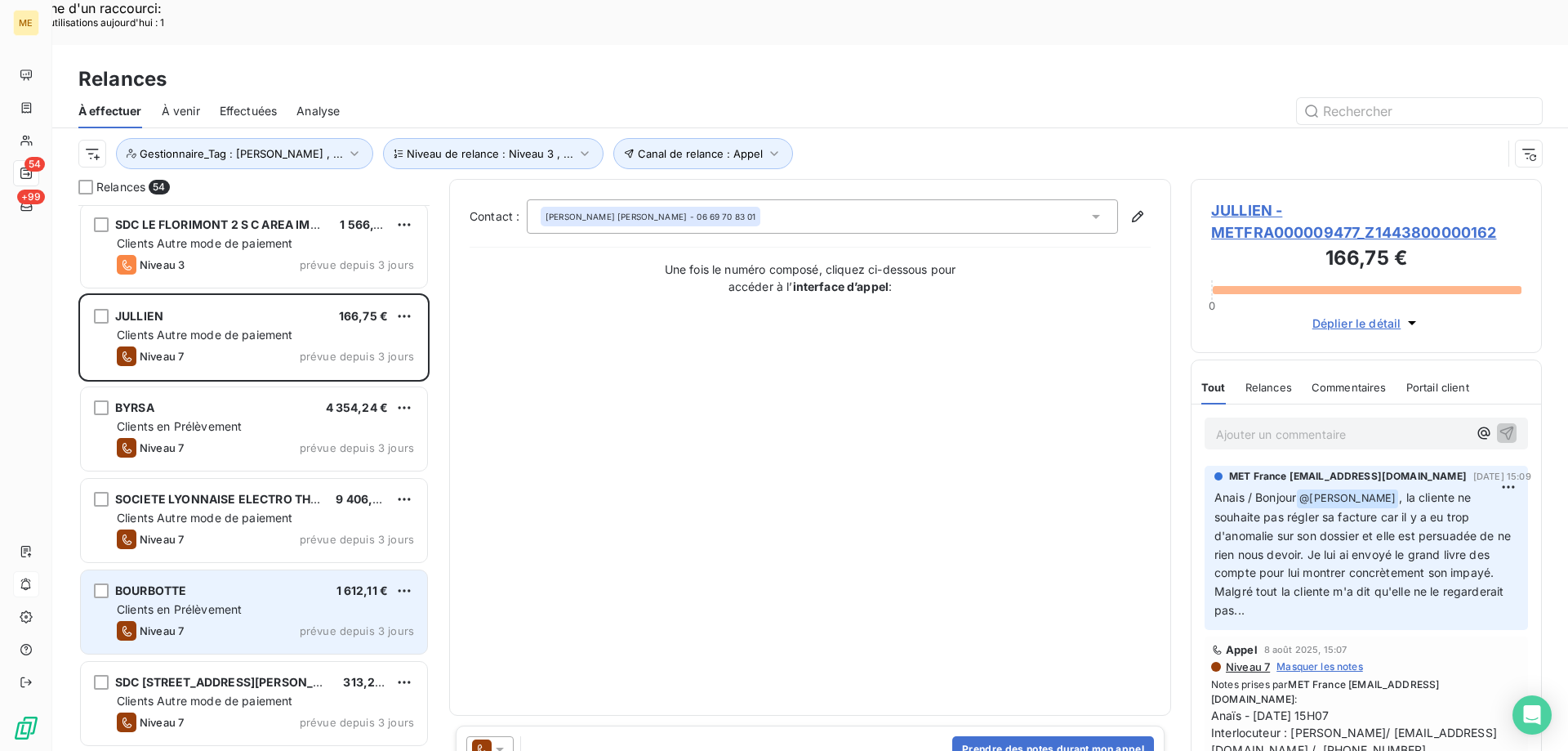
click at [332, 569] on div "BOURBOTTE 1 612,11 € Clients en Prélèvement Niveau 7 prévue depuis 3 jours" at bounding box center [254, 611] width 348 height 85
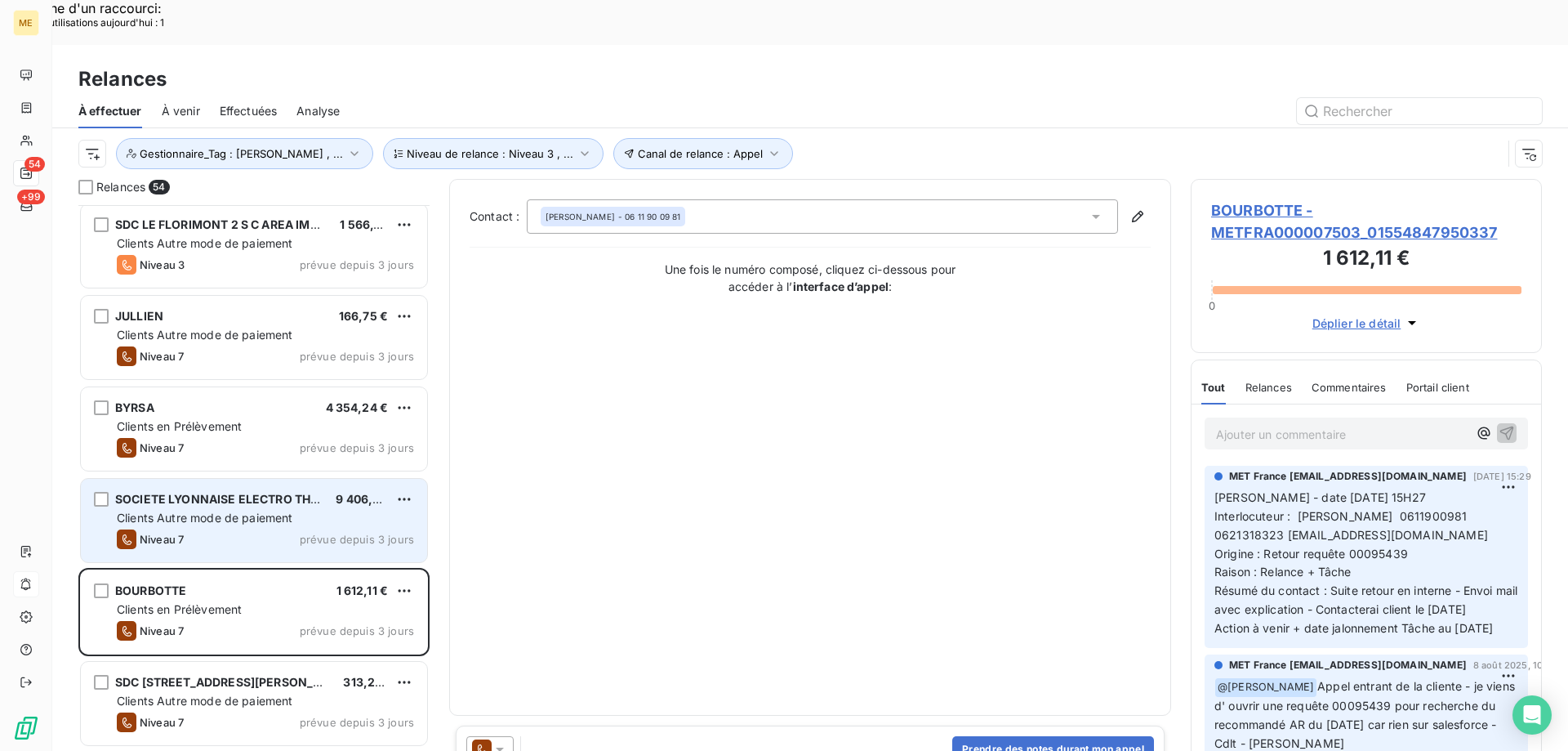
click at [282, 492] on span "SOCIETE LYONNAISE ELECTRO THERMIQUE" at bounding box center [239, 498] width 249 height 14
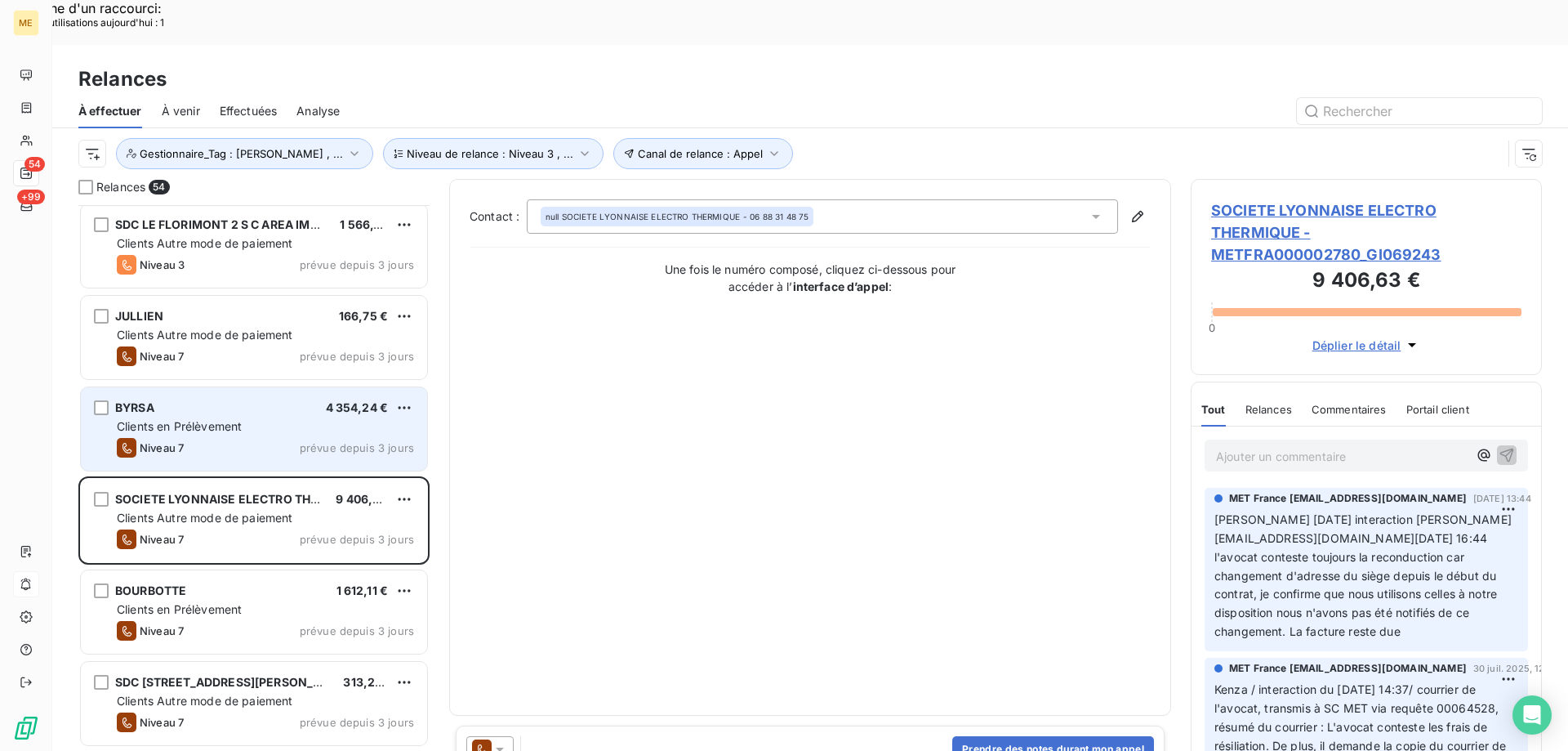
click at [282, 437] on div "Niveau 7 prévue depuis 3 jours" at bounding box center [266, 447] width 297 height 20
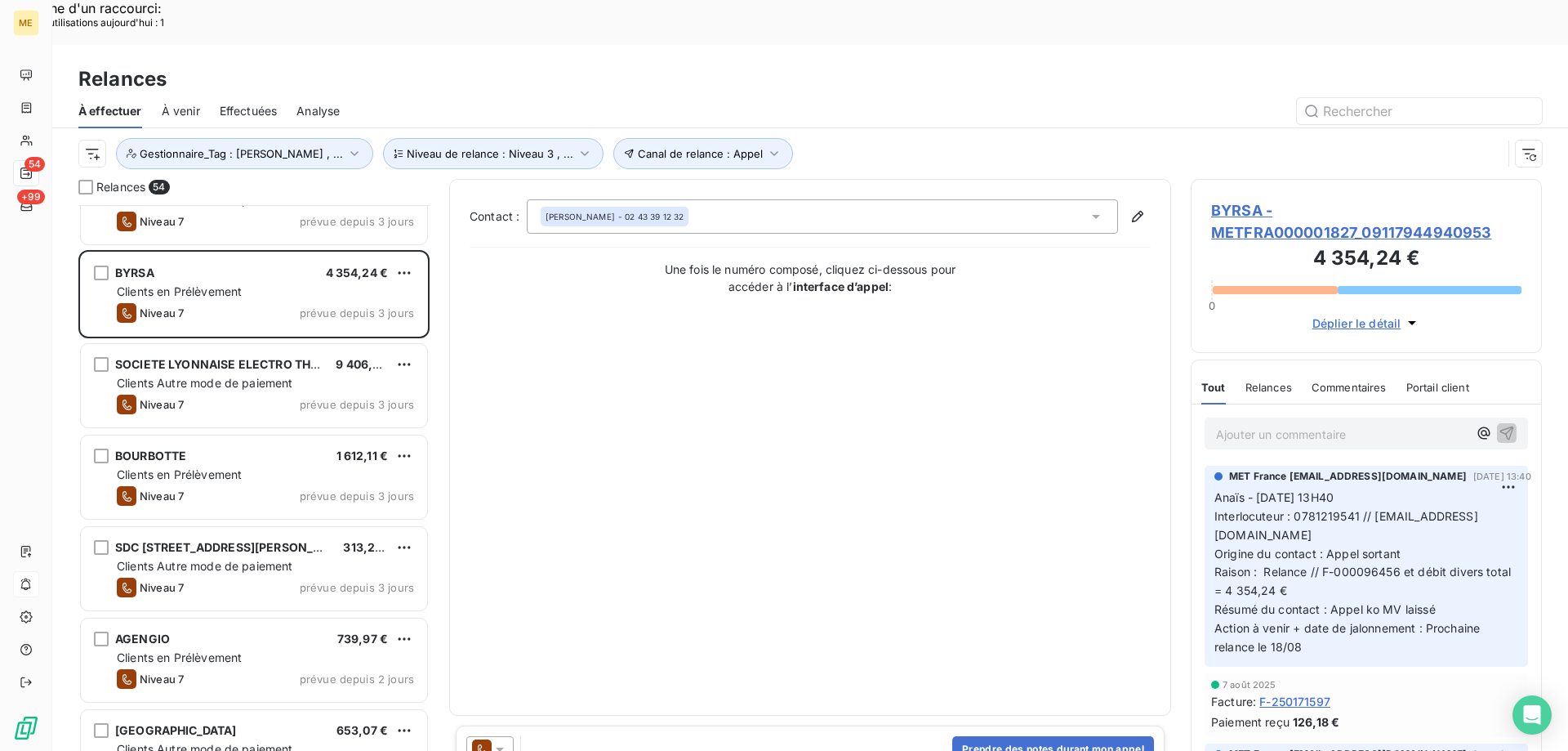
scroll to position [900, 0]
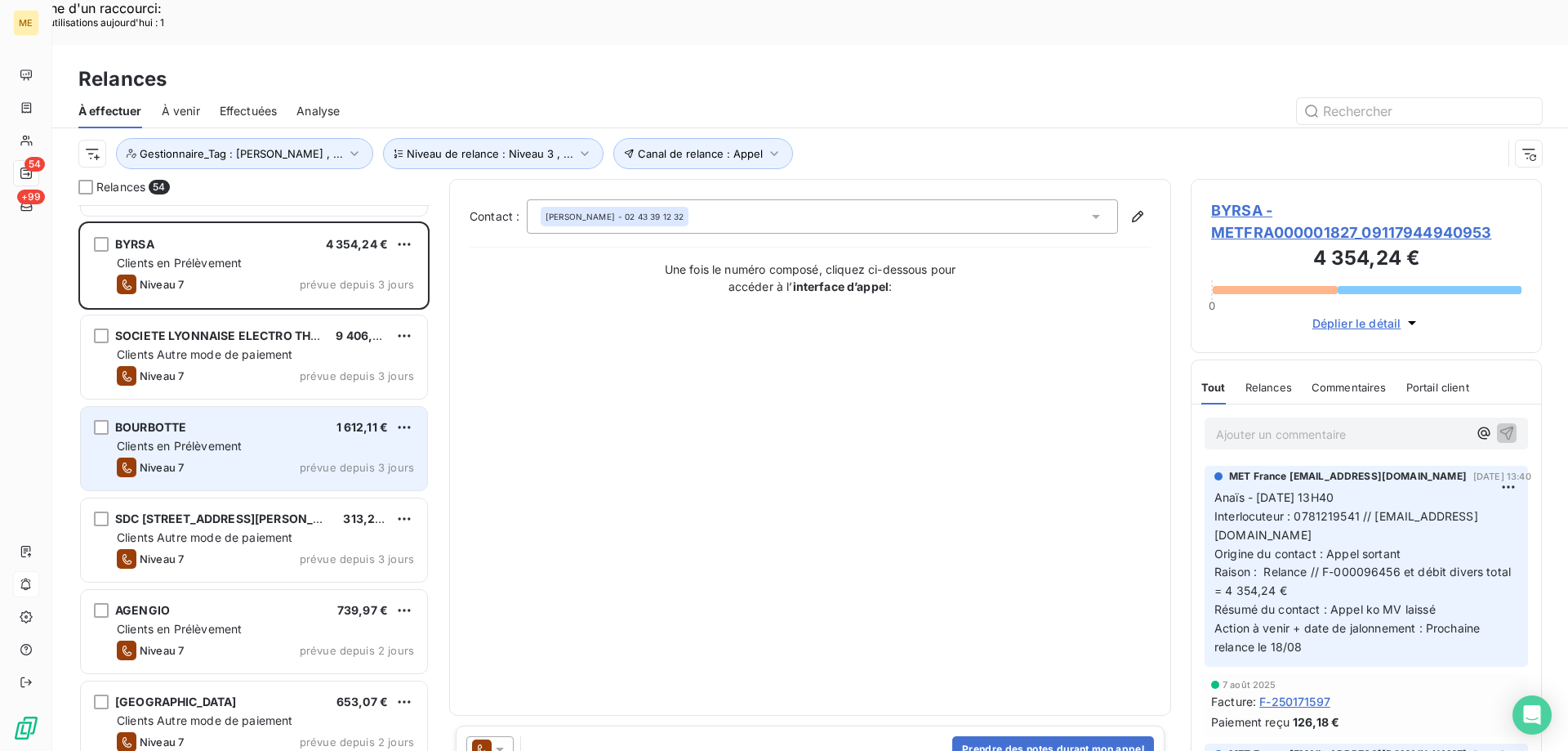
drag, startPoint x: 317, startPoint y: 409, endPoint x: 309, endPoint y: 420, distance: 13.6
click at [317, 408] on div "BOURBOTTE 1 612,11 € Clients en Prélèvement Niveau 7 prévue depuis 3 jours" at bounding box center [254, 448] width 346 height 83
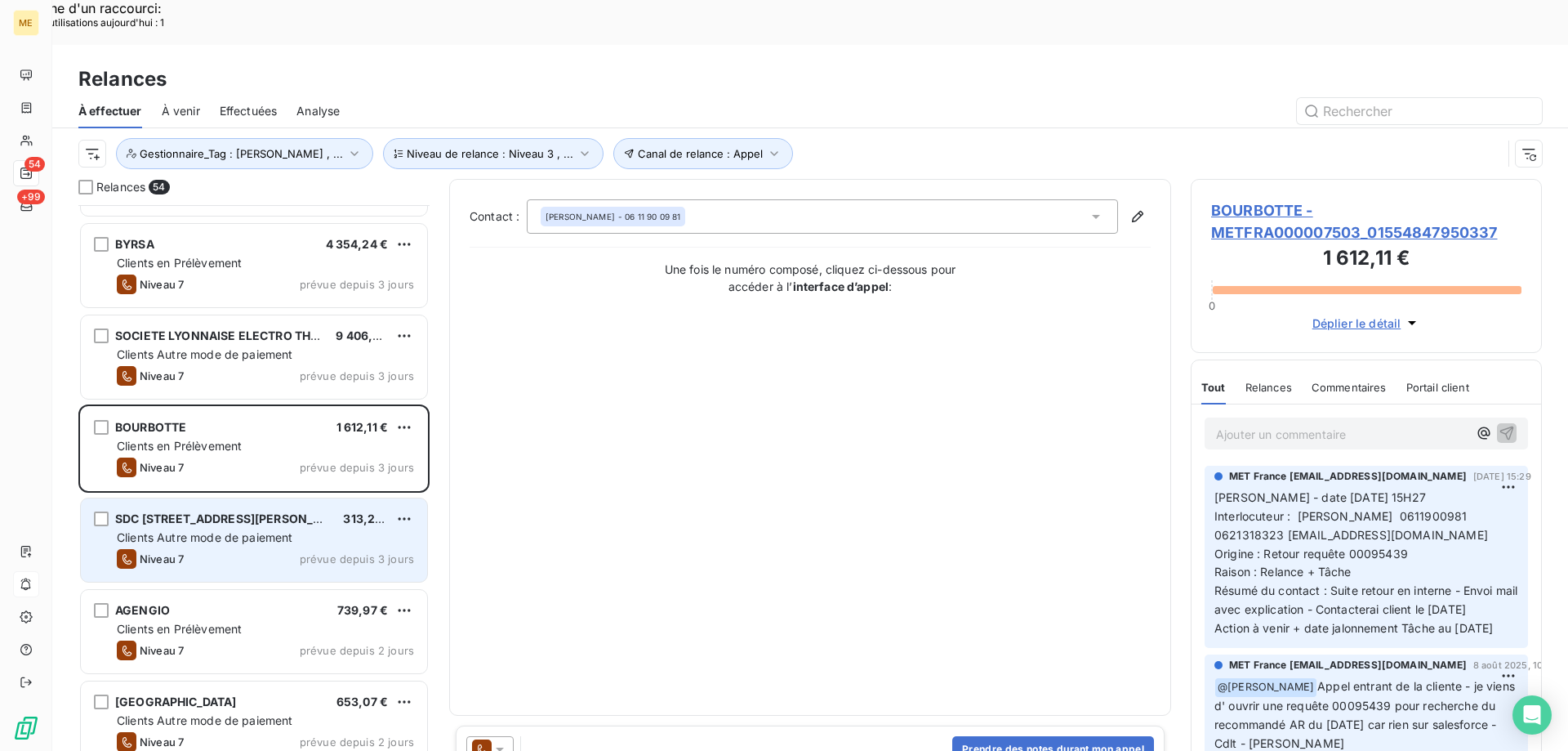
click at [285, 530] on span "Clients Autre mode de paiement" at bounding box center [205, 537] width 176 height 14
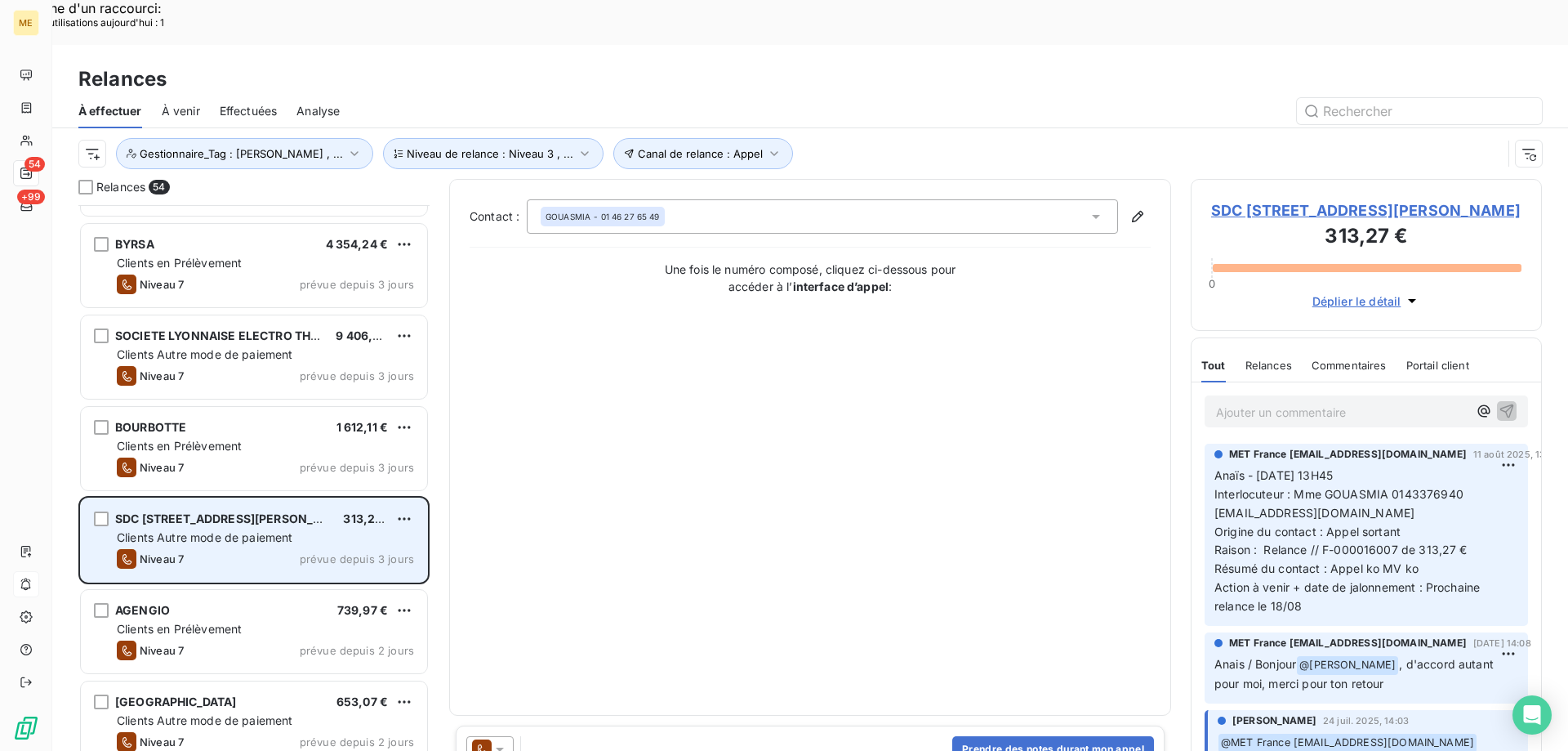
scroll to position [981, 0]
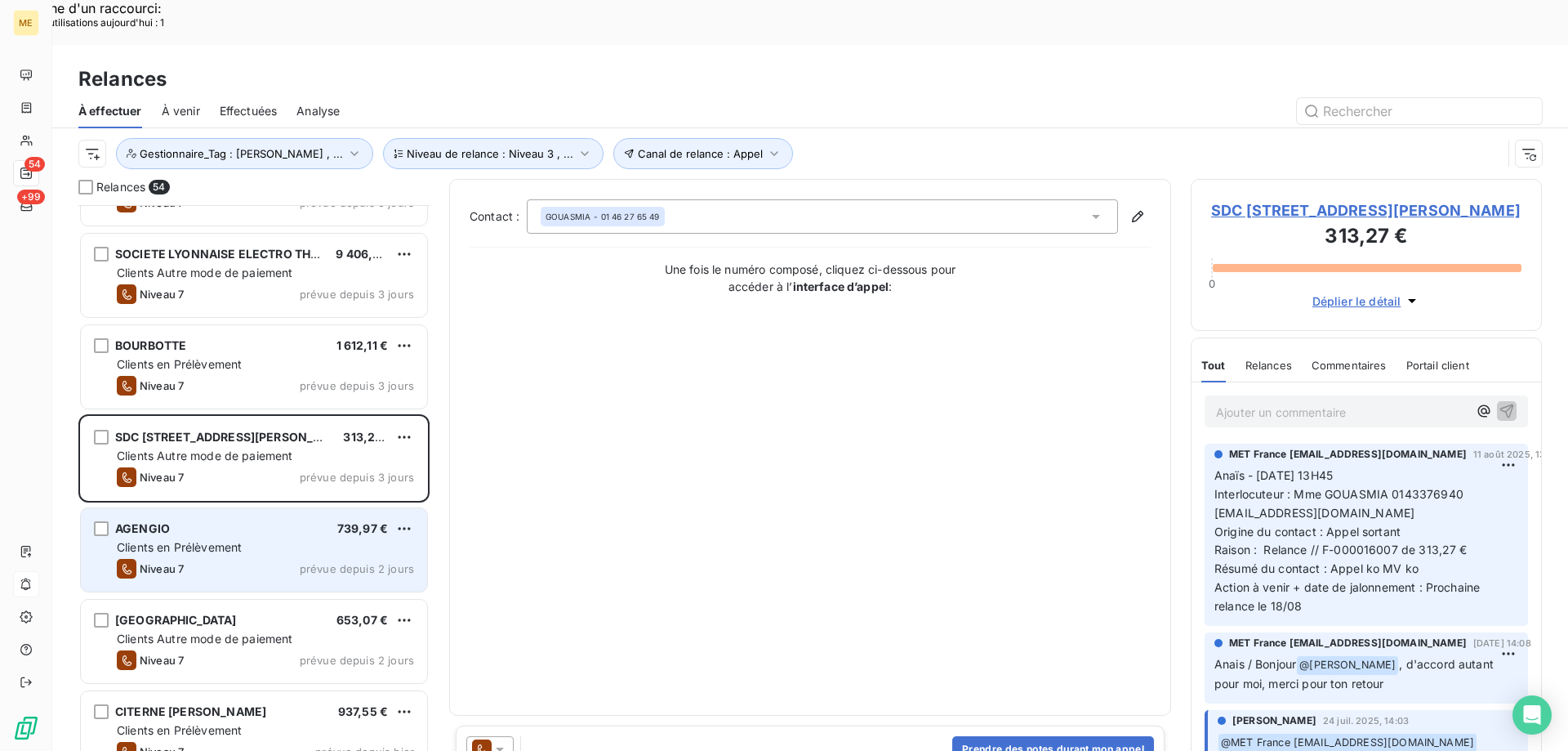
click at [251, 539] on div "Clients en Prélèvement" at bounding box center [266, 547] width 297 height 16
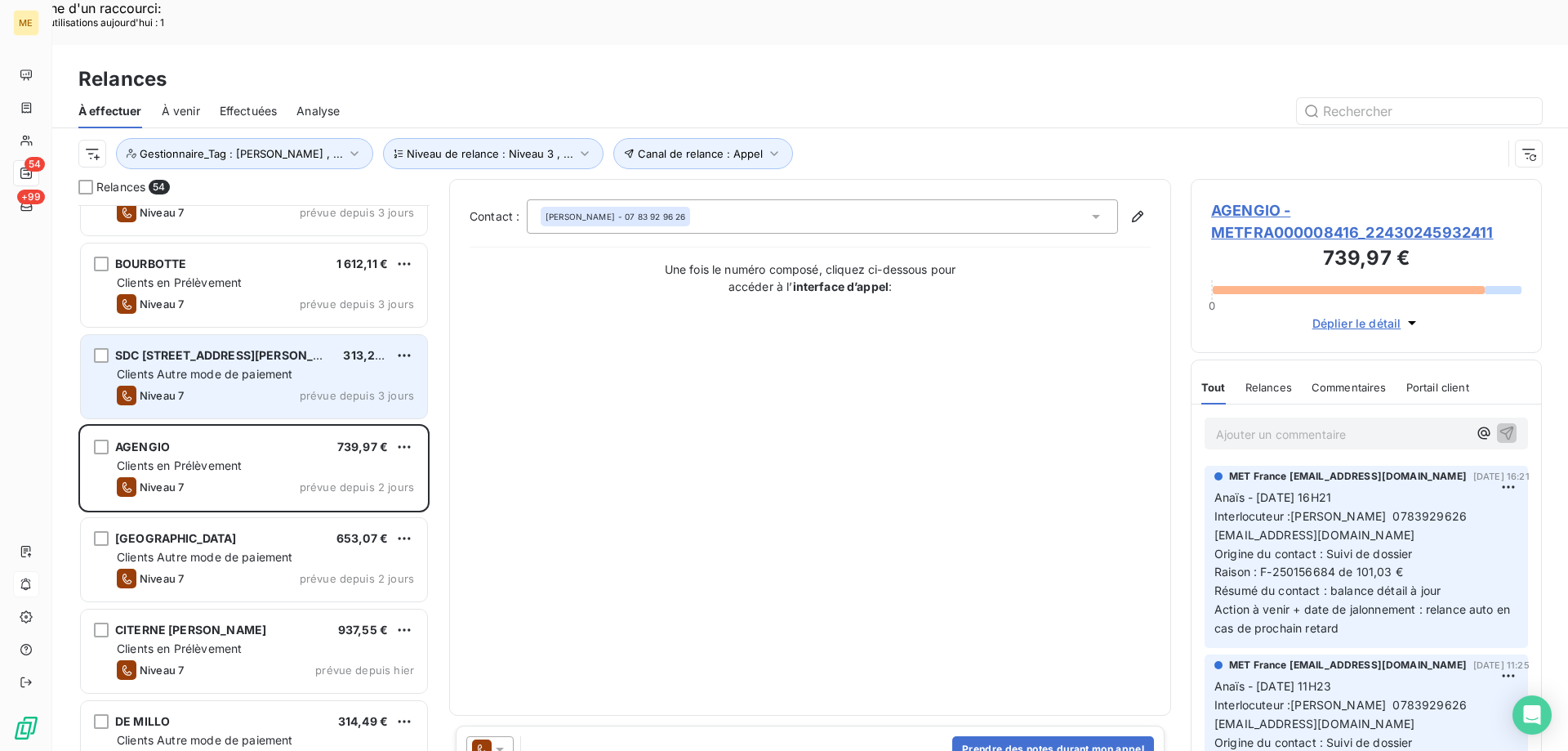
scroll to position [1226, 0]
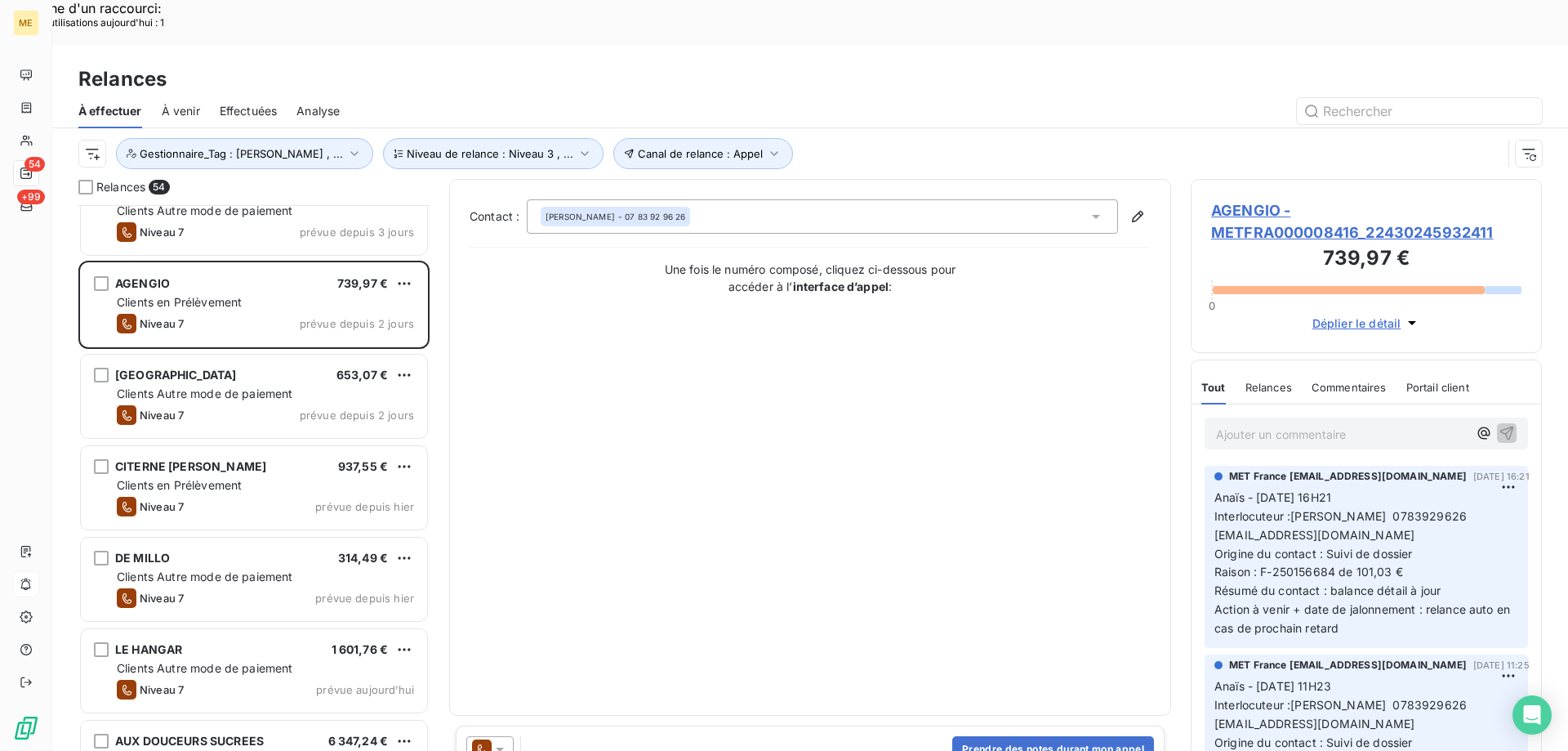
click at [270, 396] on div "VILLA BELLOCHIO 653,07 € Clients Autre mode de paiement Niveau 7 prévue depuis …" at bounding box center [254, 397] width 351 height 91
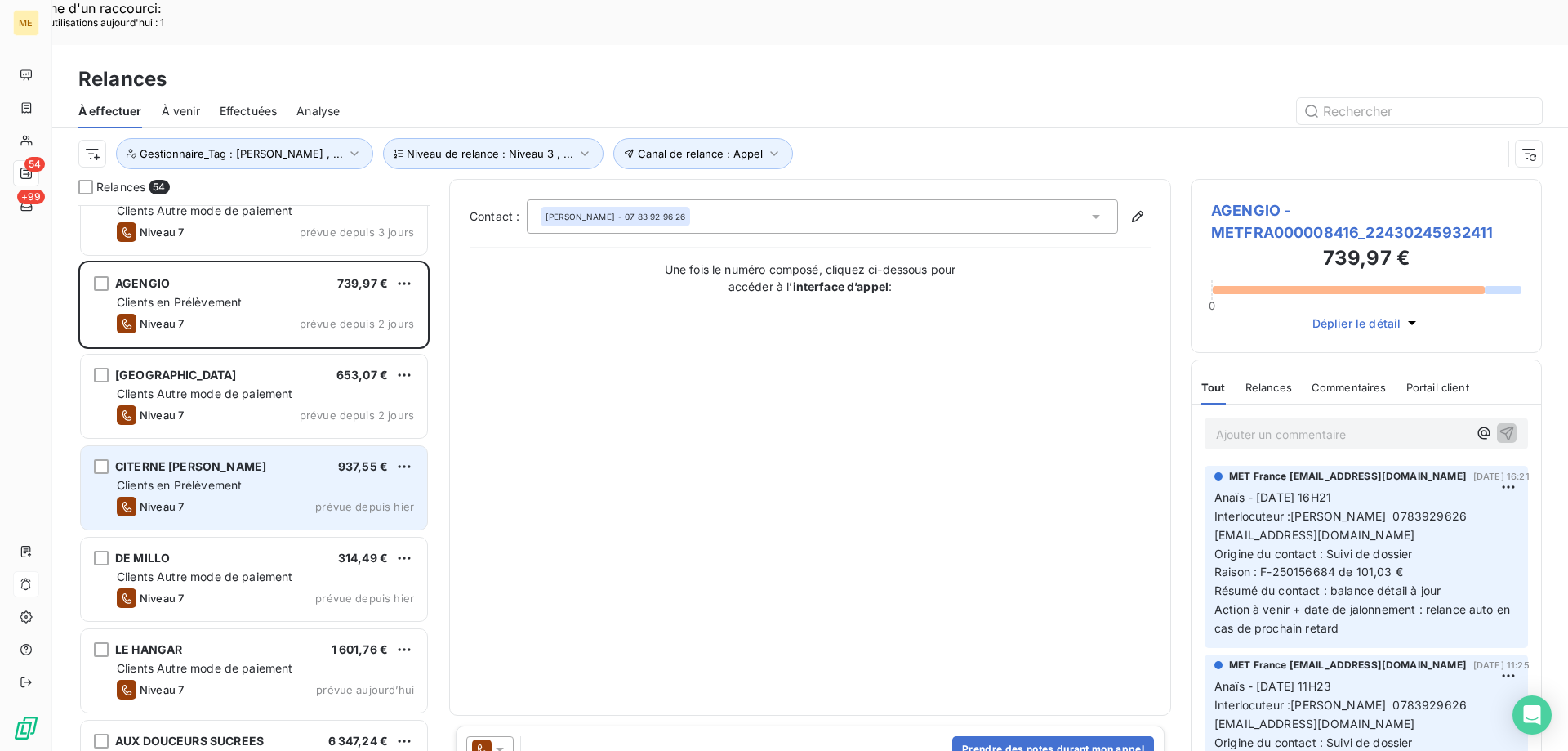
click at [244, 459] on span "CITERNE PINAULT ELODIE" at bounding box center [191, 466] width 152 height 14
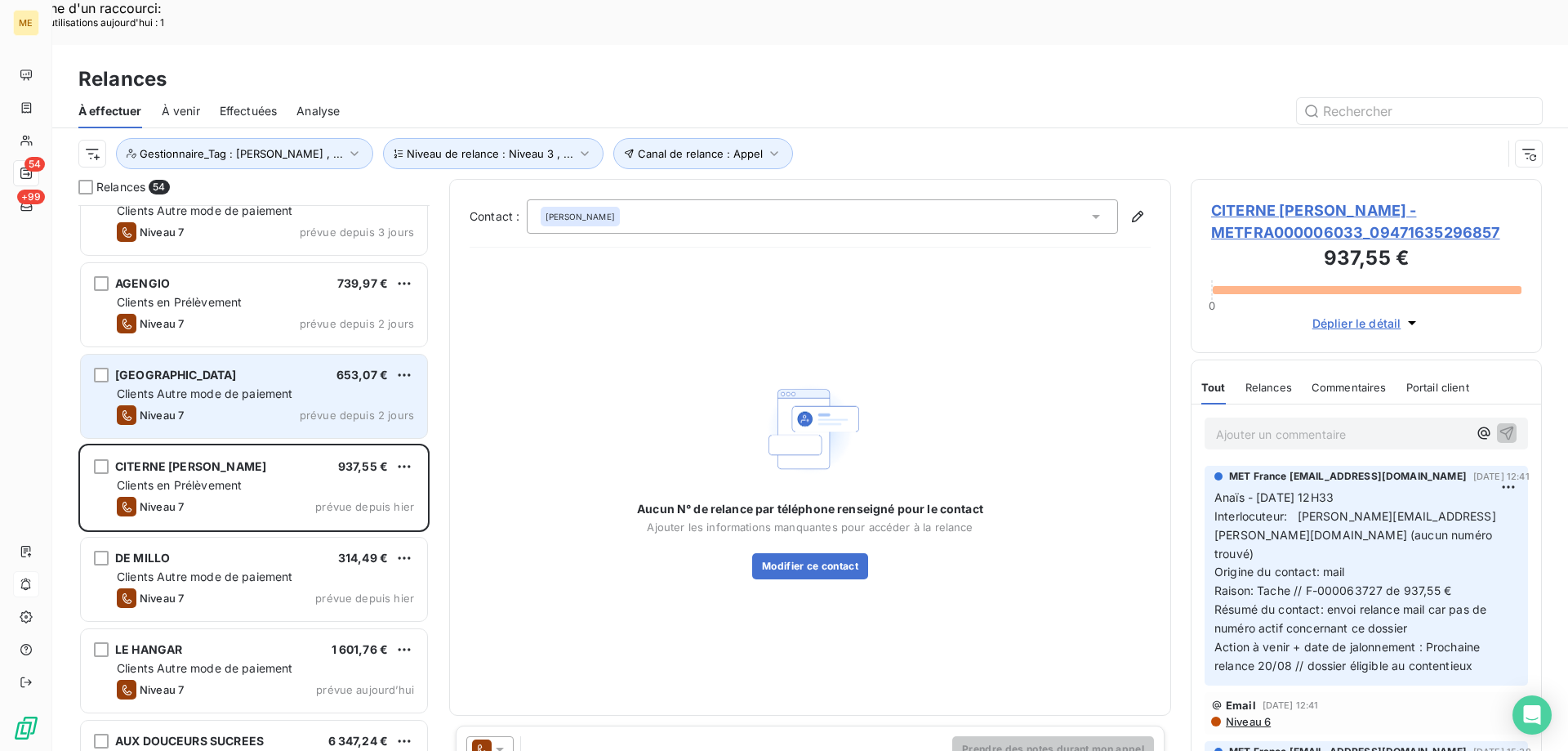
click at [267, 405] on div "Niveau 7 prévue depuis 2 jours" at bounding box center [266, 415] width 297 height 20
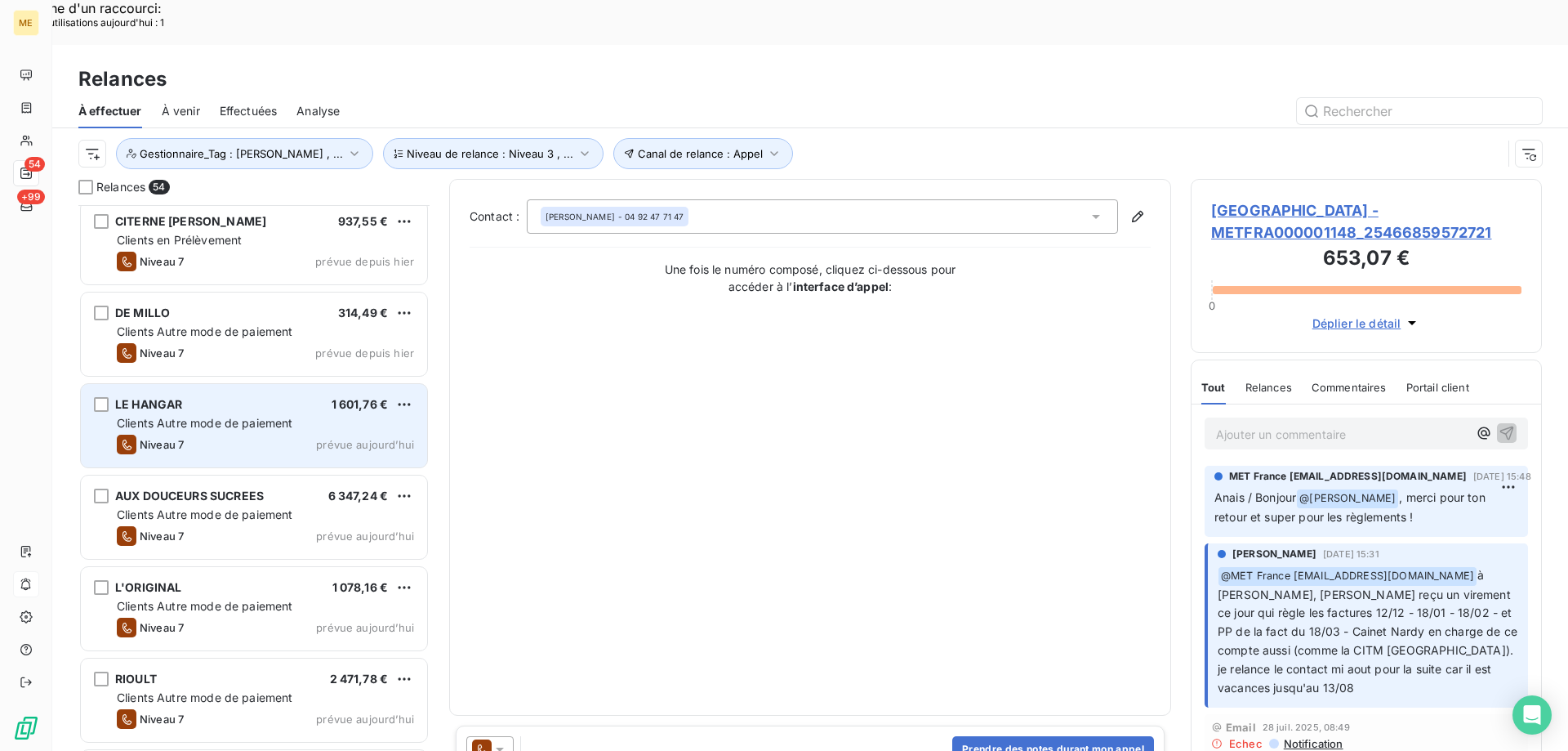
scroll to position [1308, 0]
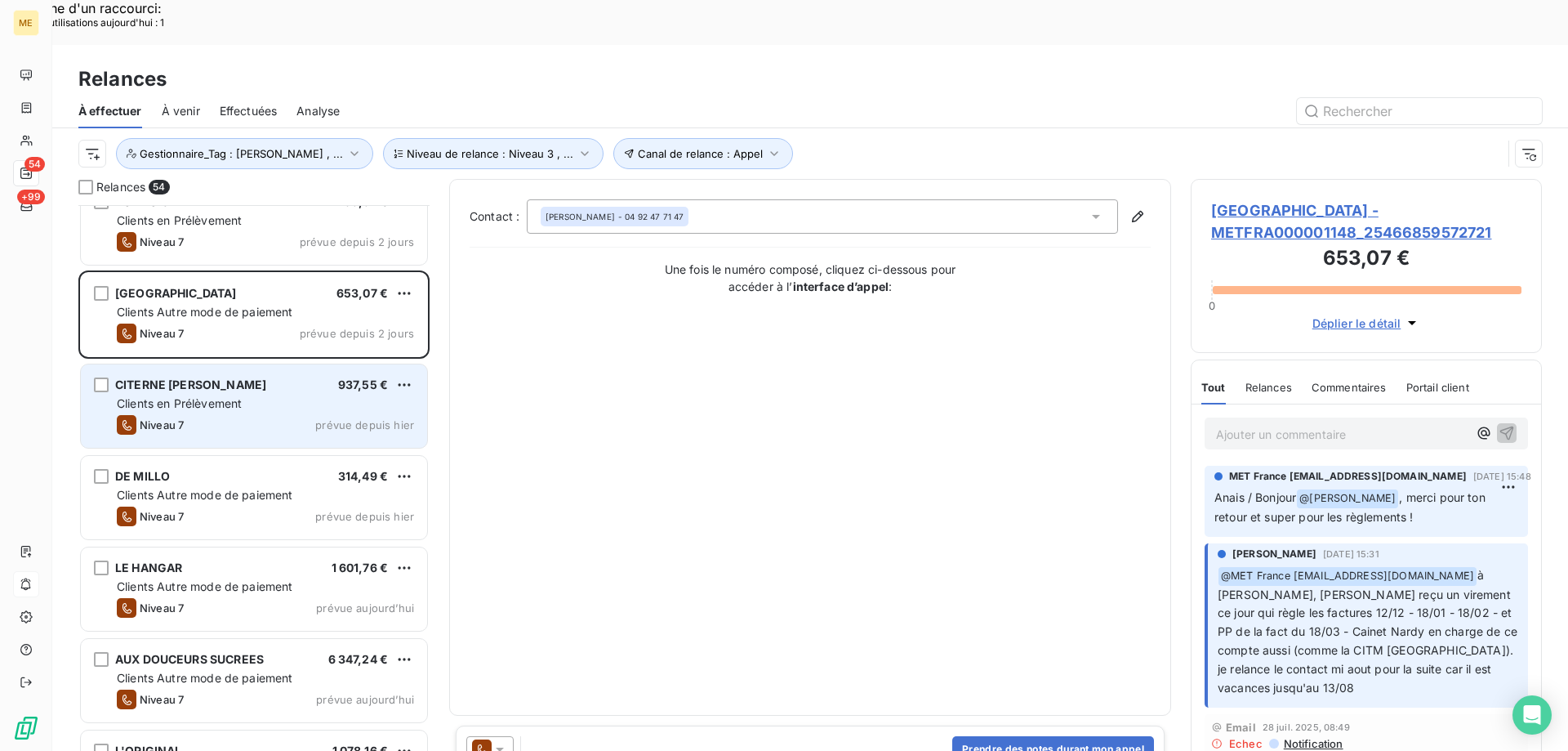
click at [250, 392] on div "CITERNE PINAULT ELODIE 937,55 € Clients en Prélèvement Niveau 7 prévue depuis h…" at bounding box center [254, 405] width 346 height 83
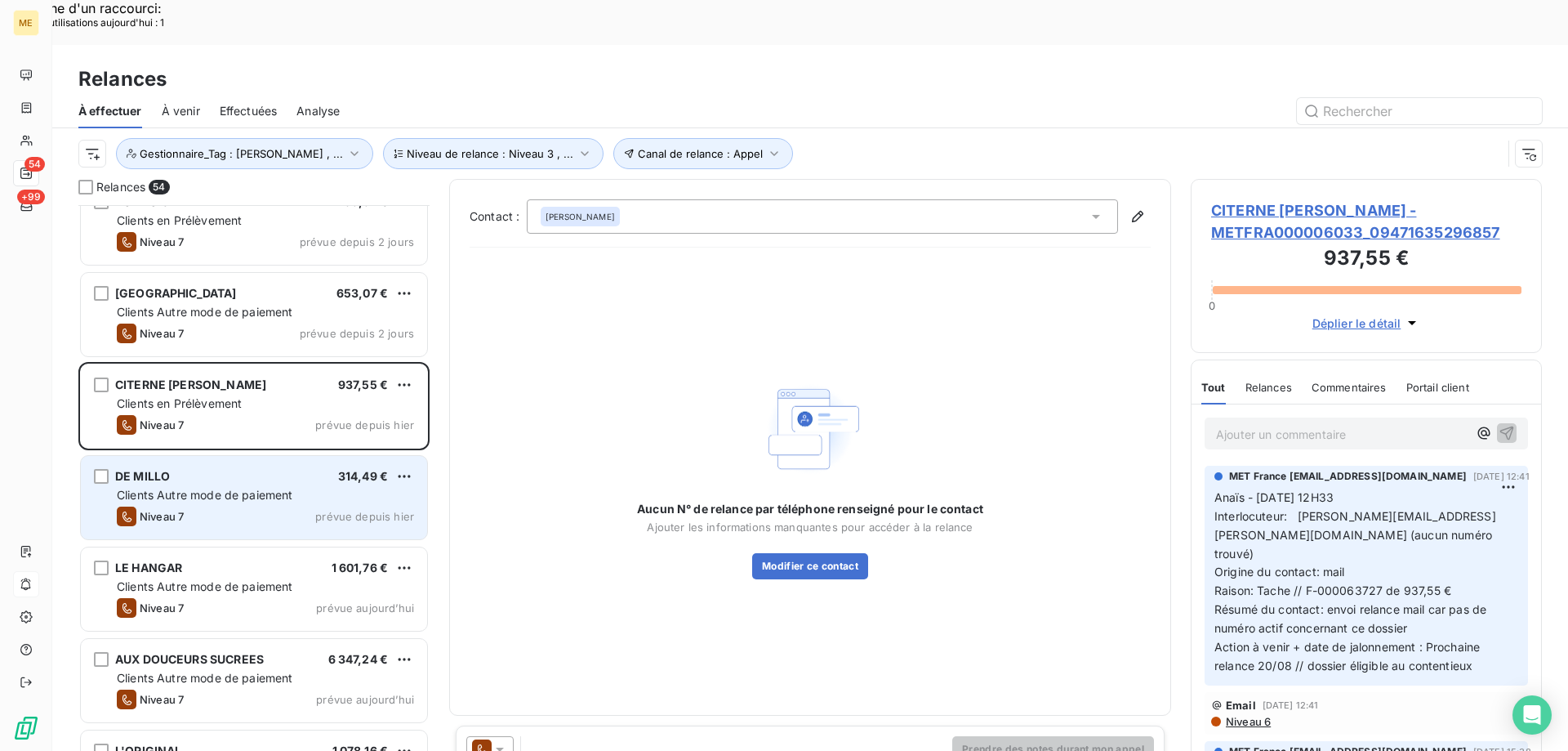
click at [219, 488] on span "Clients Autre mode de paiement" at bounding box center [205, 495] width 176 height 14
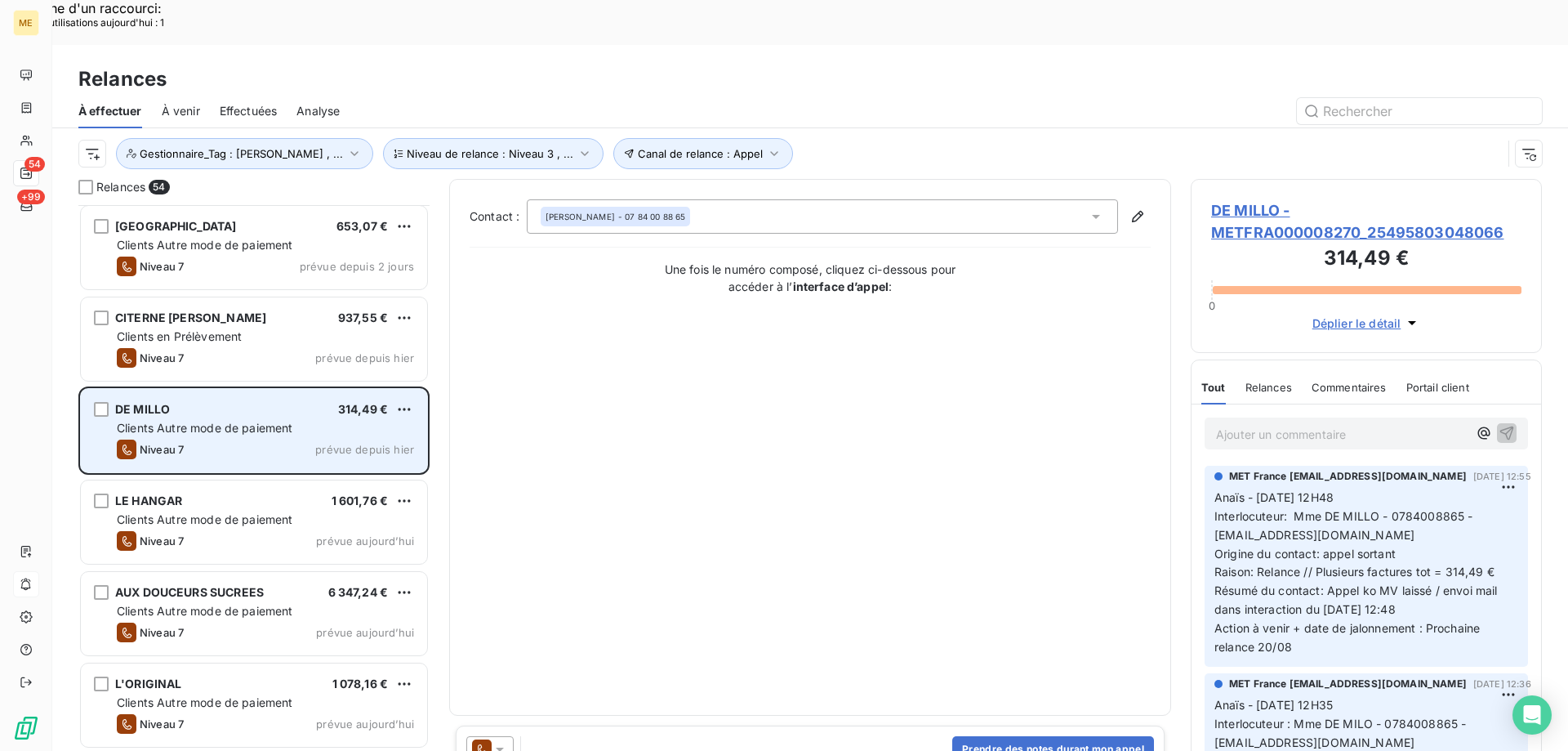
scroll to position [1390, 0]
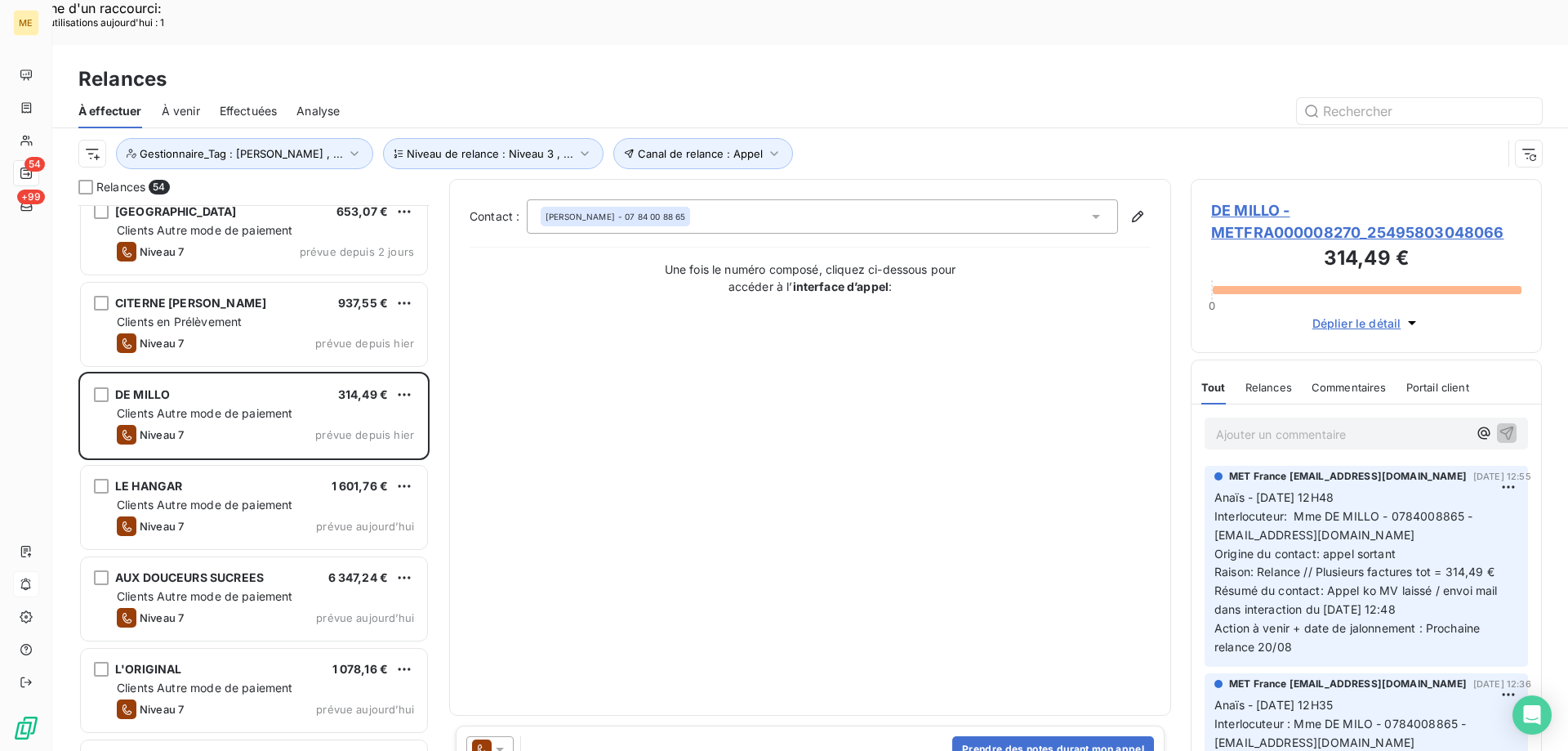
click at [234, 416] on div "DE MILLO 314,49 € Clients Autre mode de paiement Niveau 7 prévue depuis hier" at bounding box center [254, 417] width 351 height 91
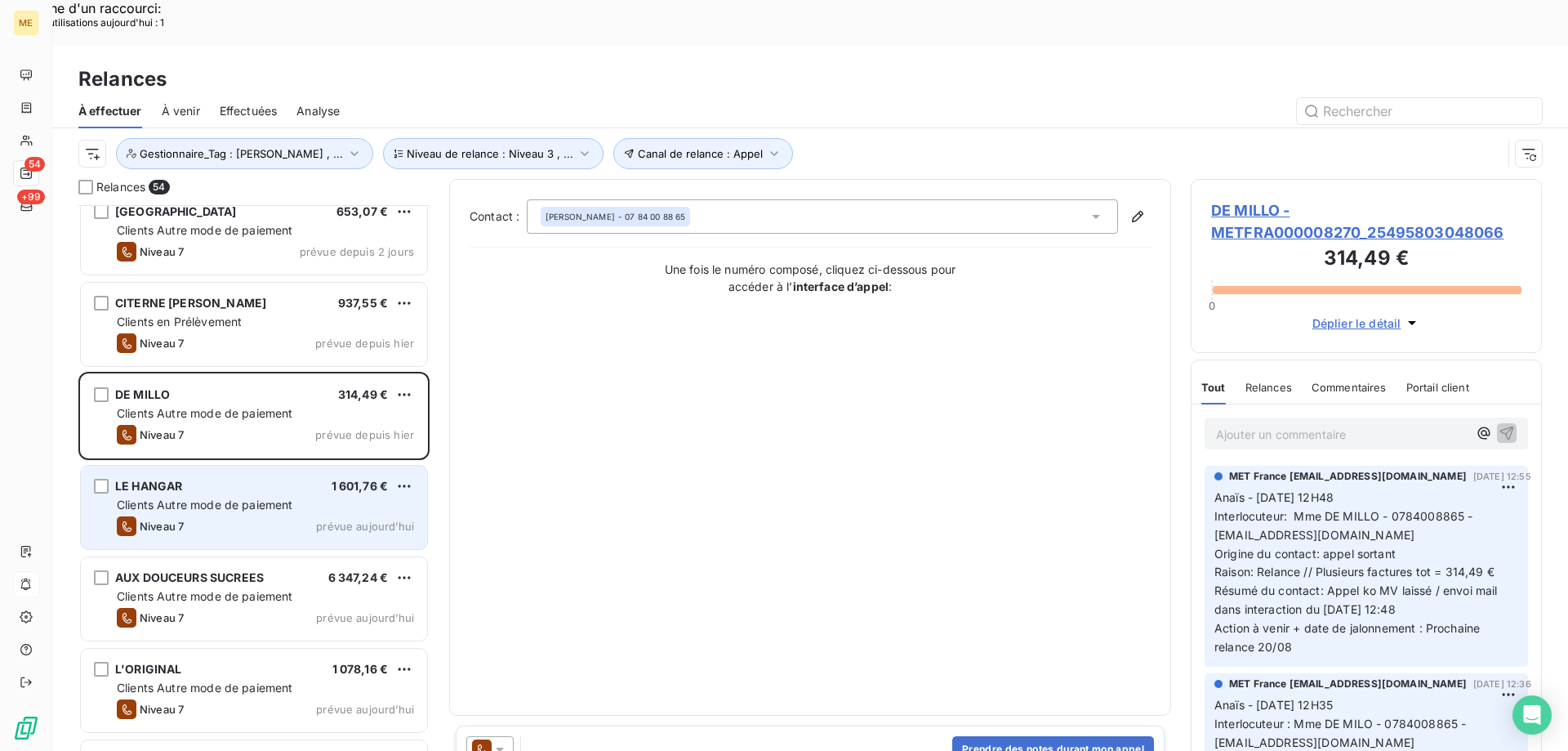
click at [219, 465] on div "LE HANGAR 1 601,76 € Clients Autre mode de paiement Niveau 7 prévue aujourd’hui" at bounding box center [254, 506] width 346 height 83
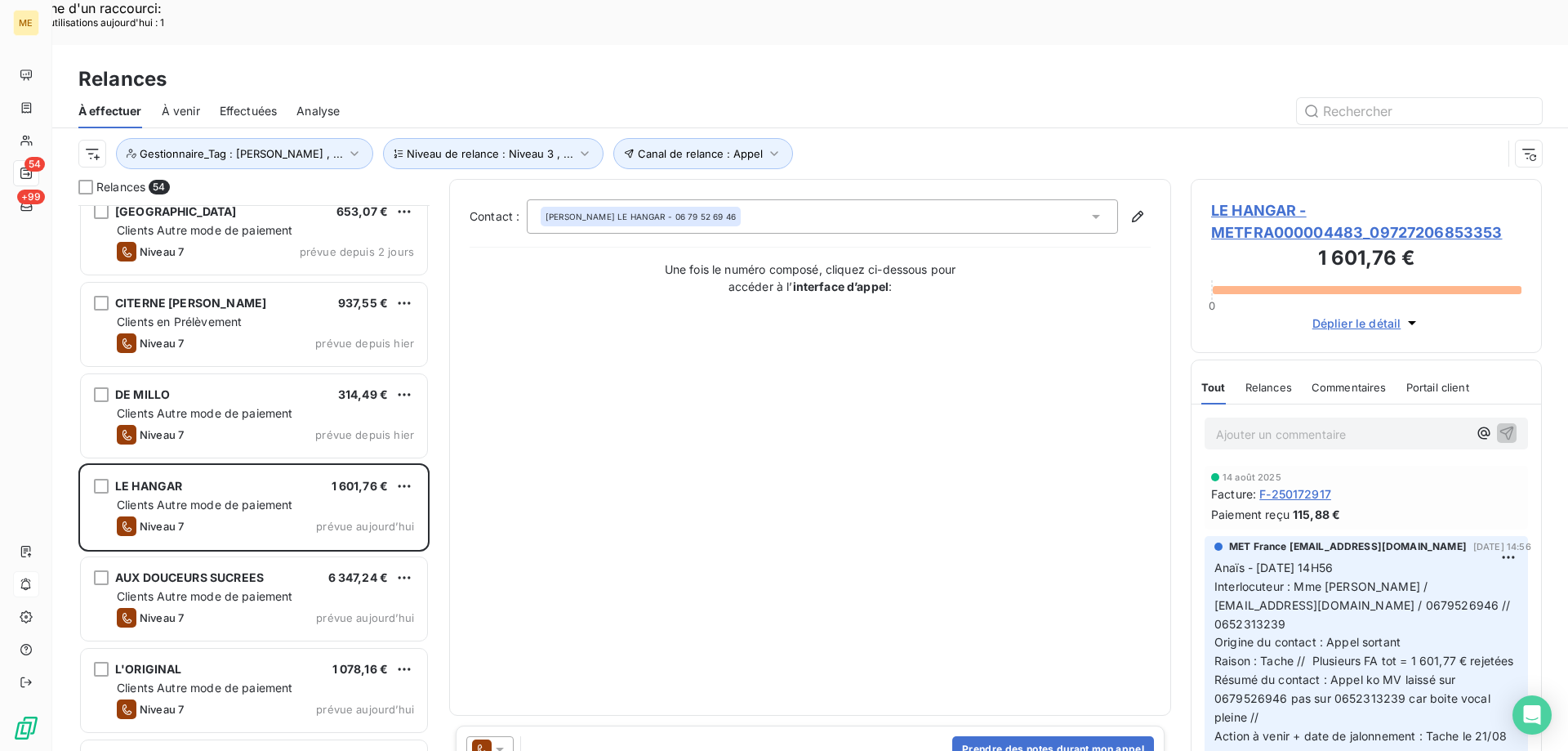
scroll to position [1553, 0]
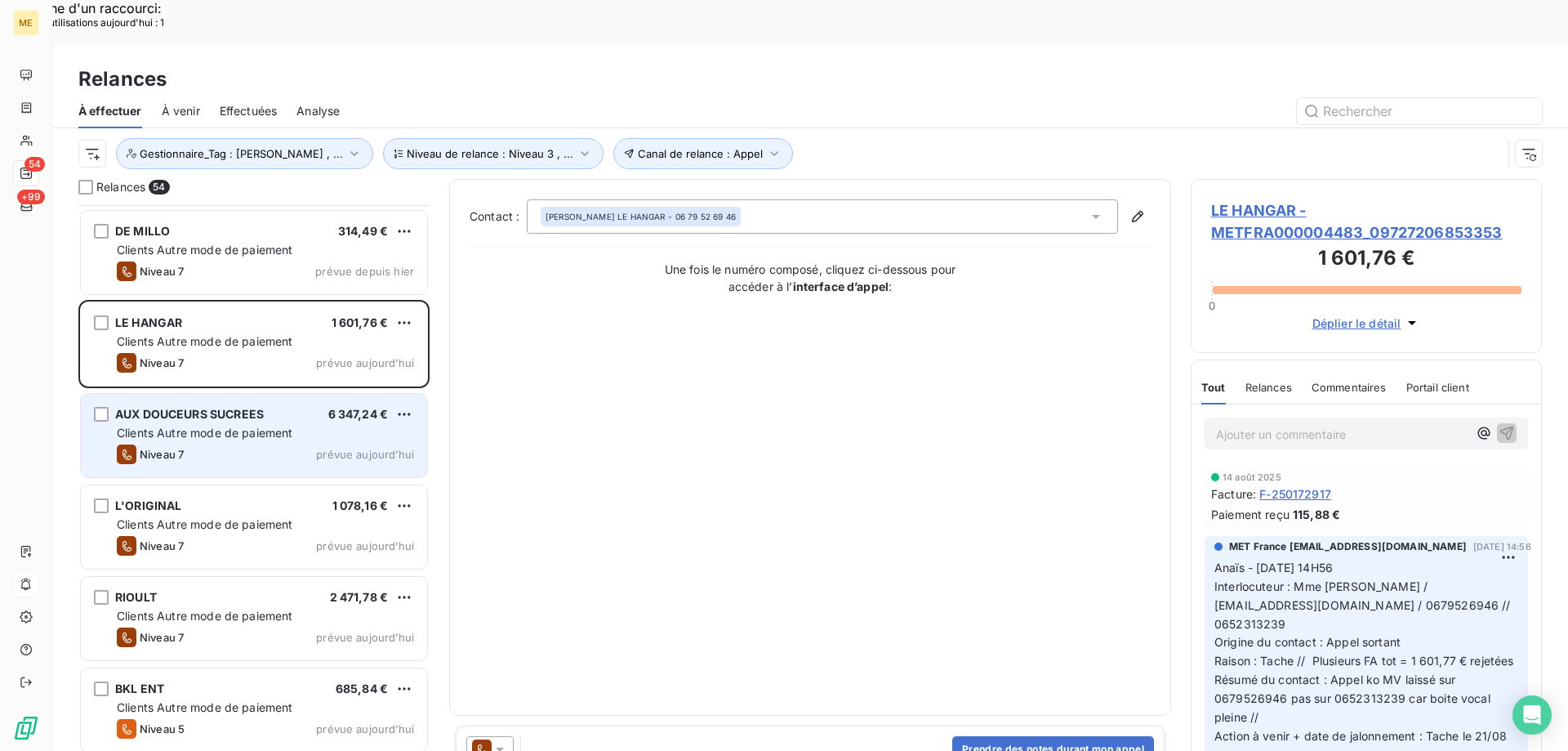
click at [220, 444] on div "Niveau 7 prévue aujourd’hui" at bounding box center [266, 454] width 297 height 20
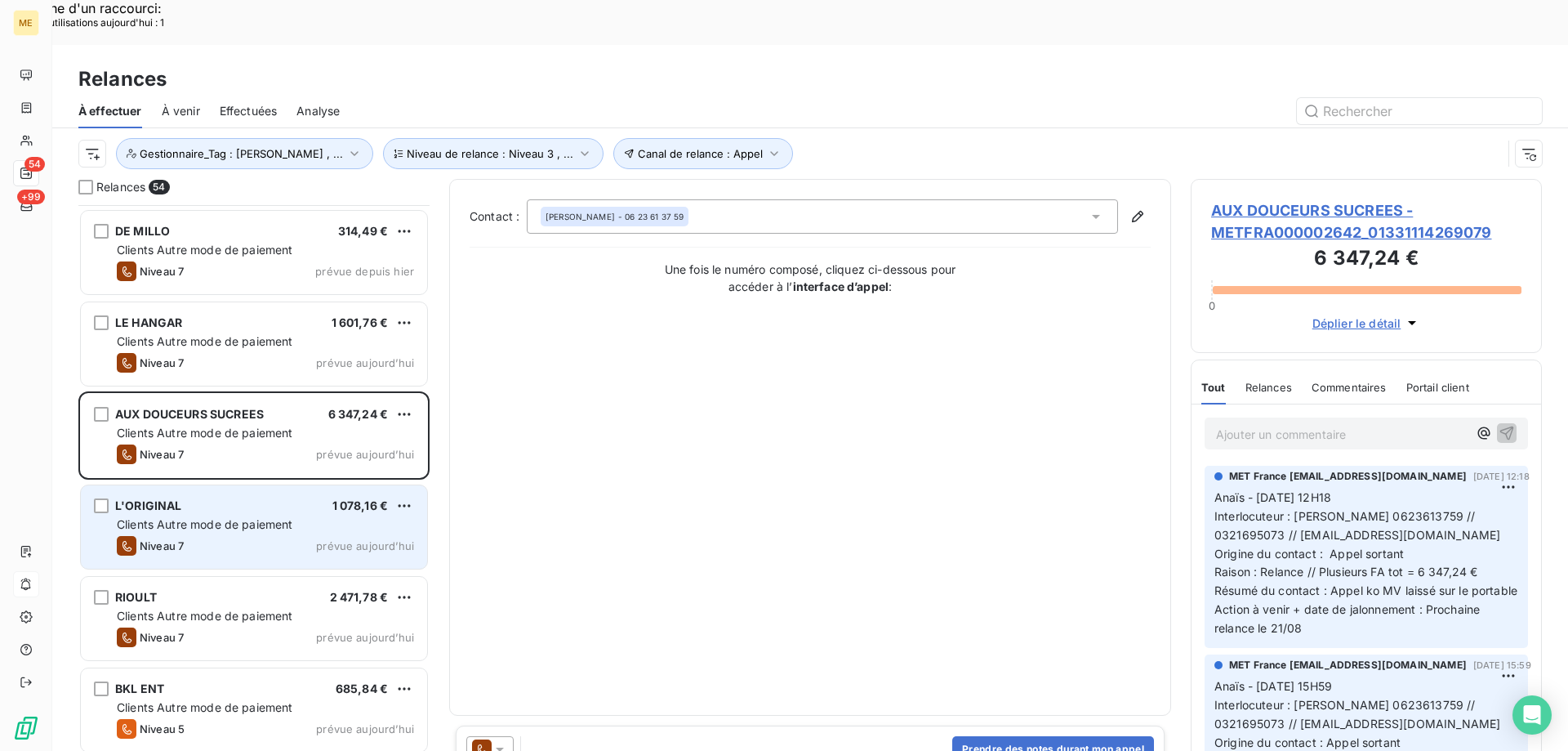
click at [216, 517] on span "Clients Autre mode de paiement" at bounding box center [205, 523] width 176 height 14
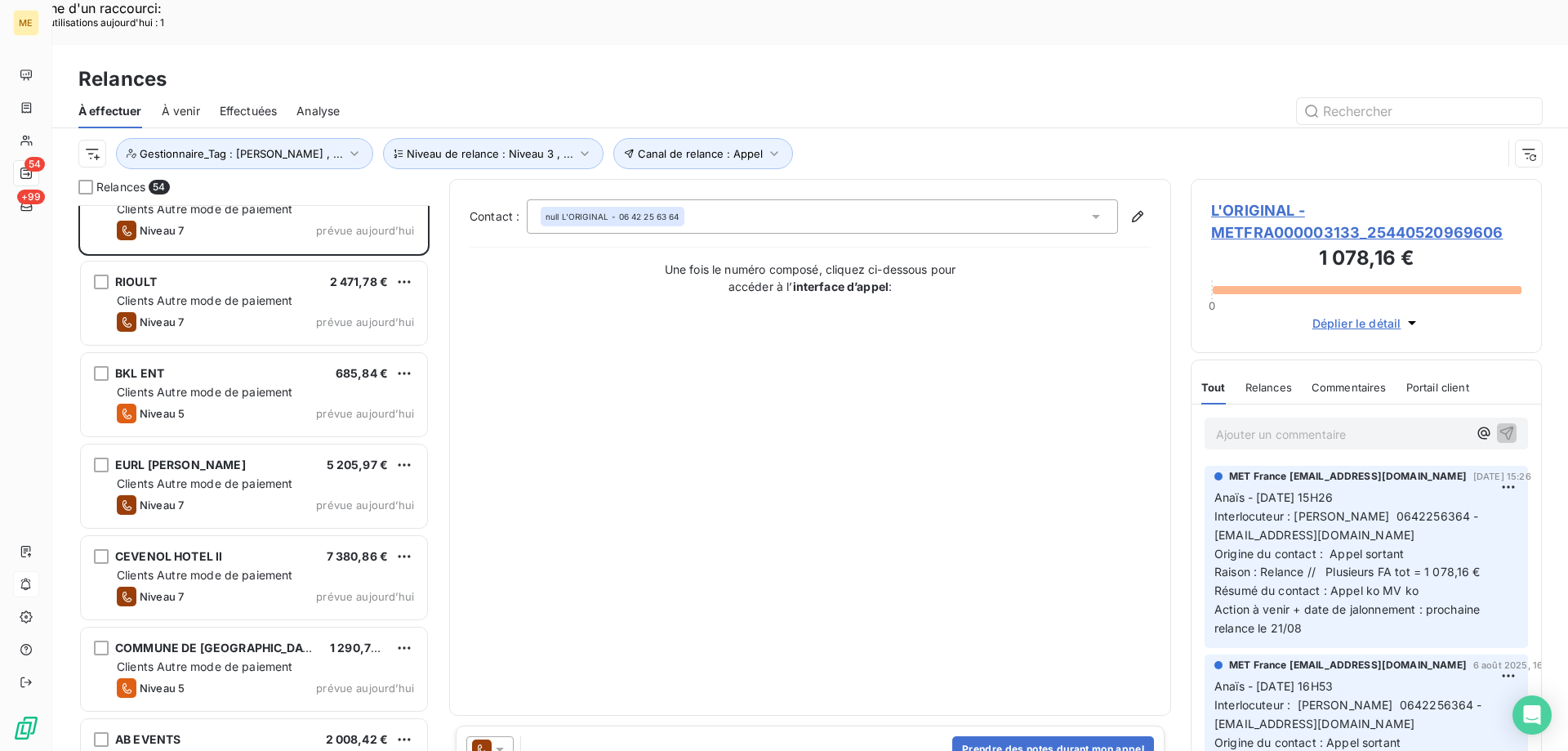
scroll to position [1879, 0]
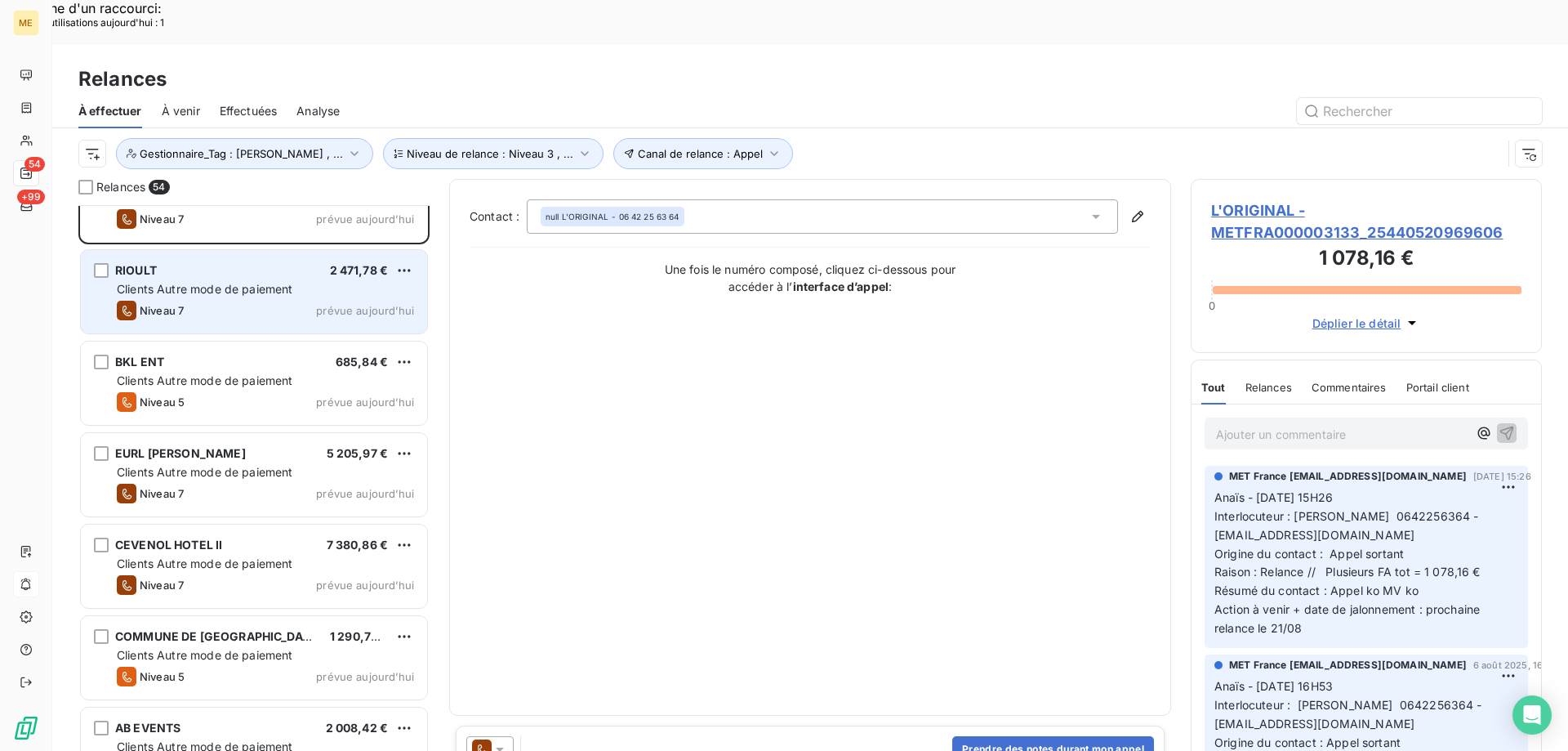
click at [281, 288] on div "RIOULT 2 471,78 € Clients Autre mode de paiement Niveau 7 prévue aujourd’hui" at bounding box center [254, 291] width 346 height 83
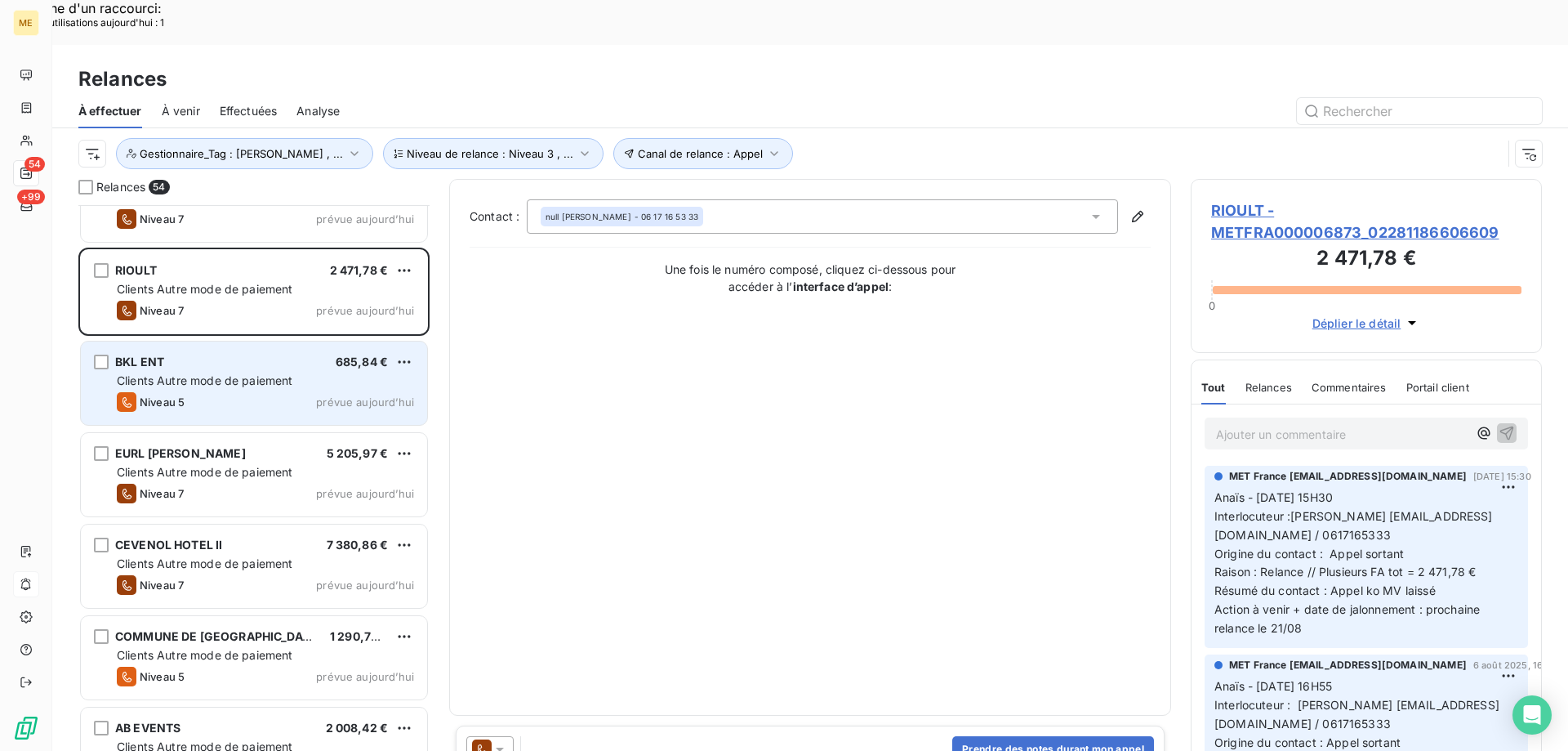
click at [266, 345] on div "BKL ENT 685,84 € Clients Autre mode de paiement Niveau 5 prévue aujourd’hui" at bounding box center [254, 382] width 346 height 83
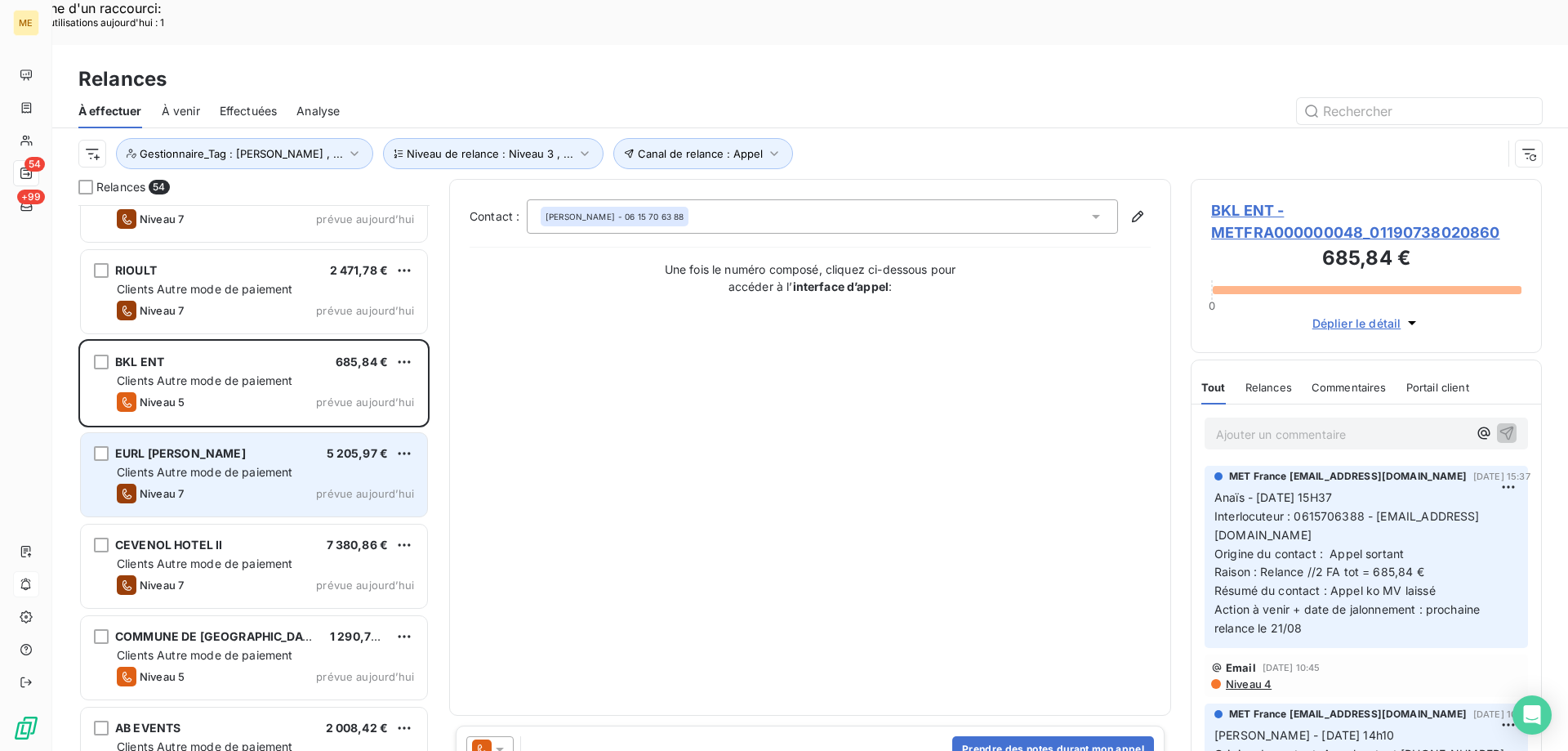
click at [253, 446] on div "EURL SERGE BASTIDE 5 205,97 €" at bounding box center [266, 453] width 297 height 14
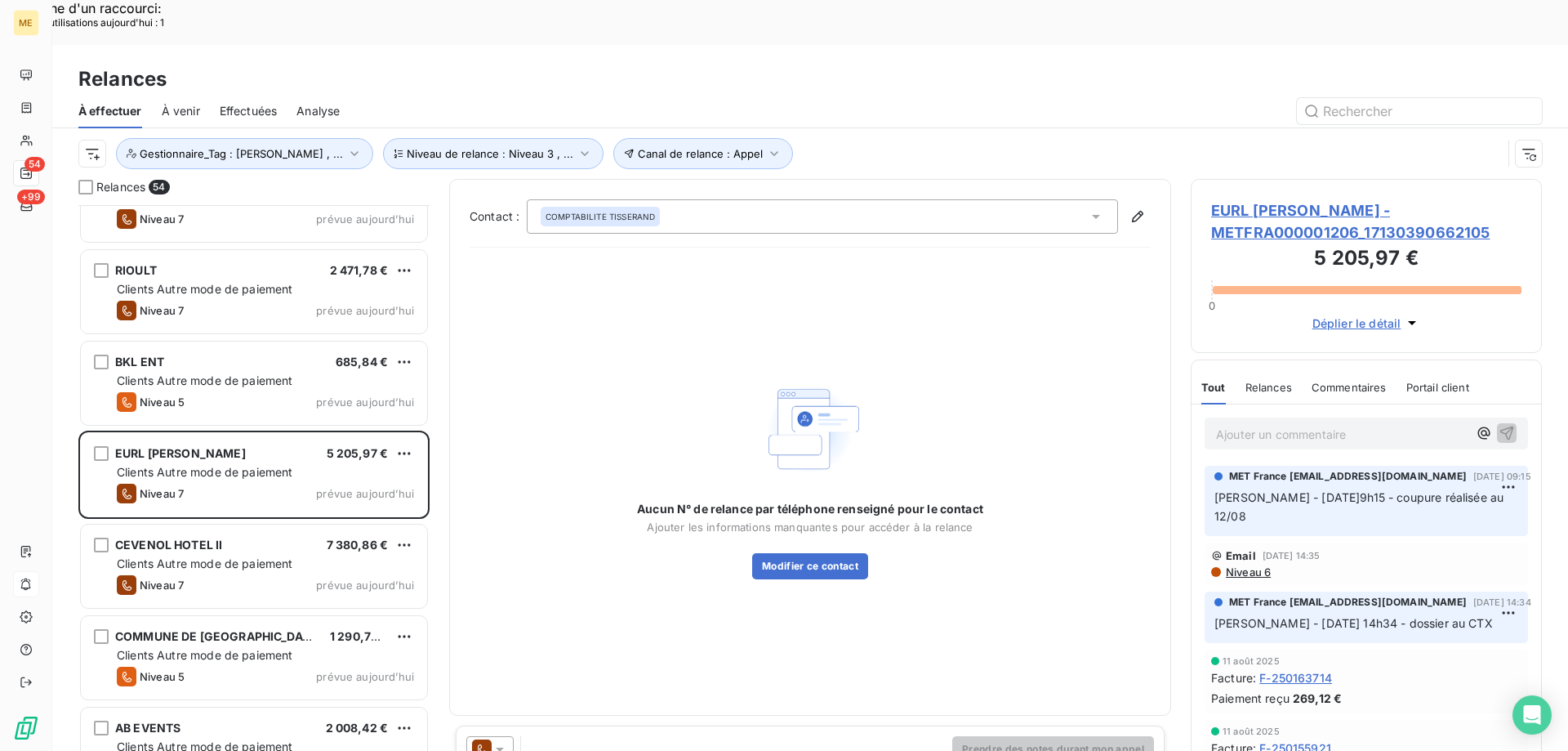
click at [1362, 199] on span "EURL SERGE BASTIDE - METFRA000001206_17130390662105" at bounding box center [1367, 221] width 311 height 44
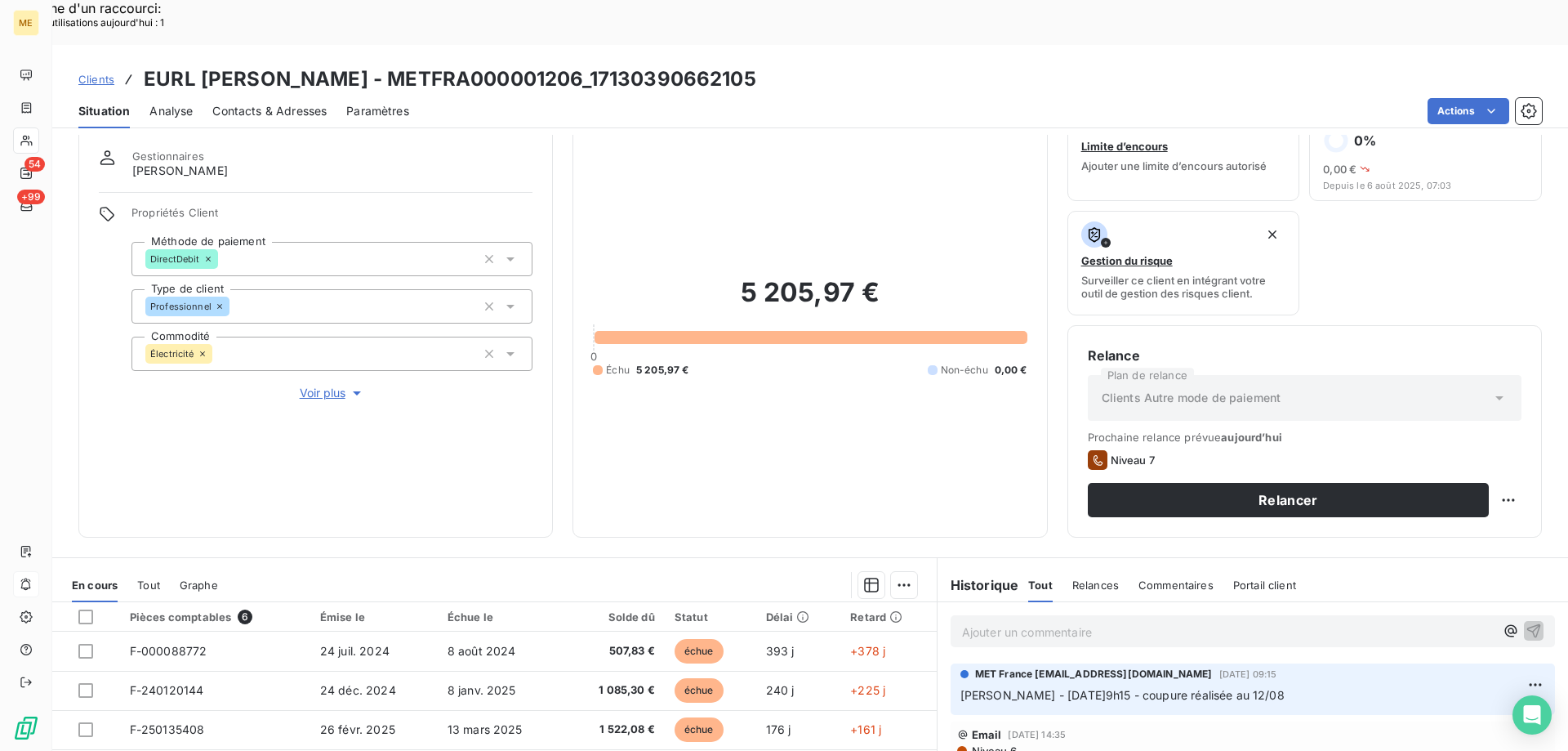
scroll to position [82, 0]
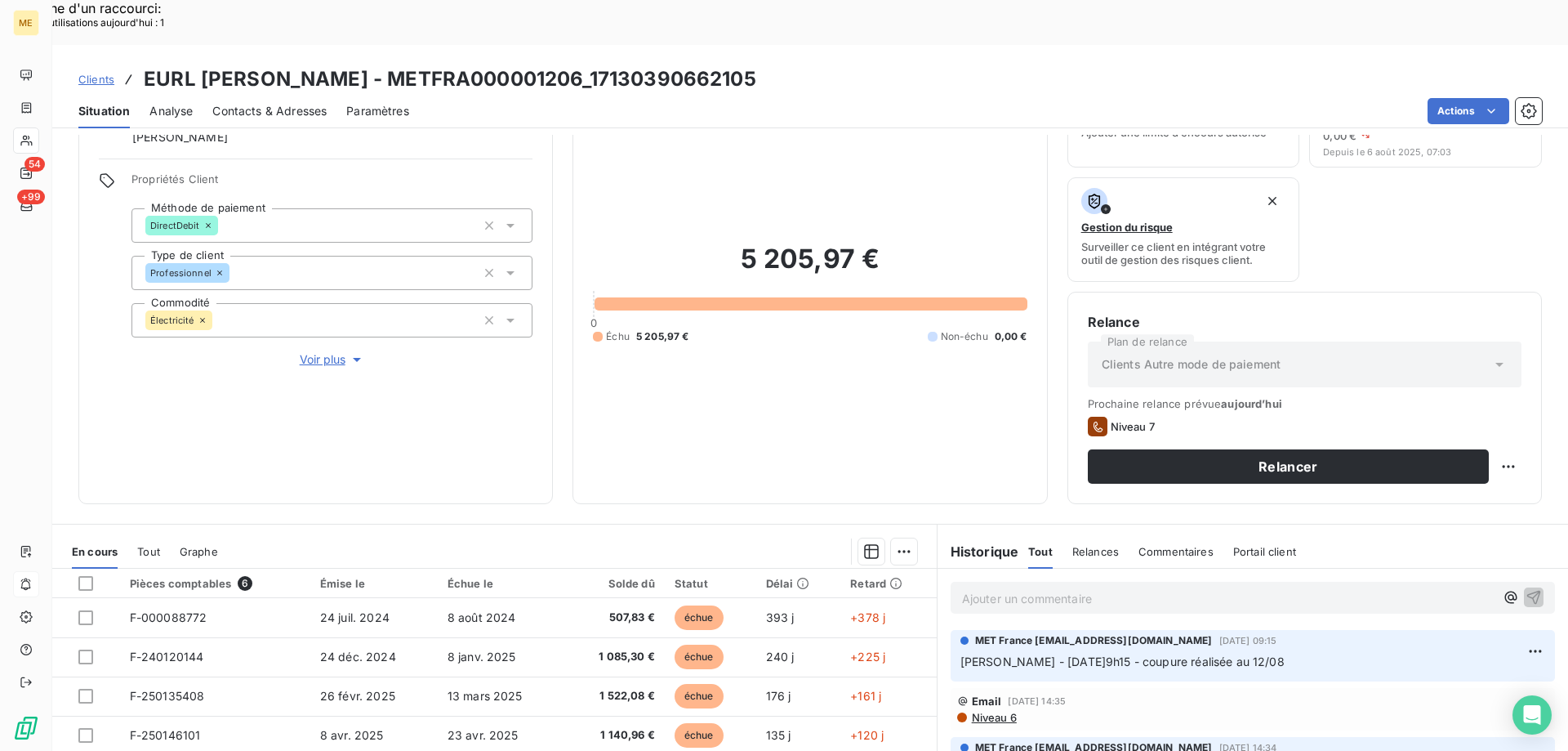
click at [1511, 417] on div "Relance Plan de relance Clients Autre mode de paiement Prochaine relance prévue…" at bounding box center [1305, 397] width 475 height 213
click at [1439, 457] on div "Replanifier cette action" at bounding box center [1429, 457] width 146 height 26
select select "7"
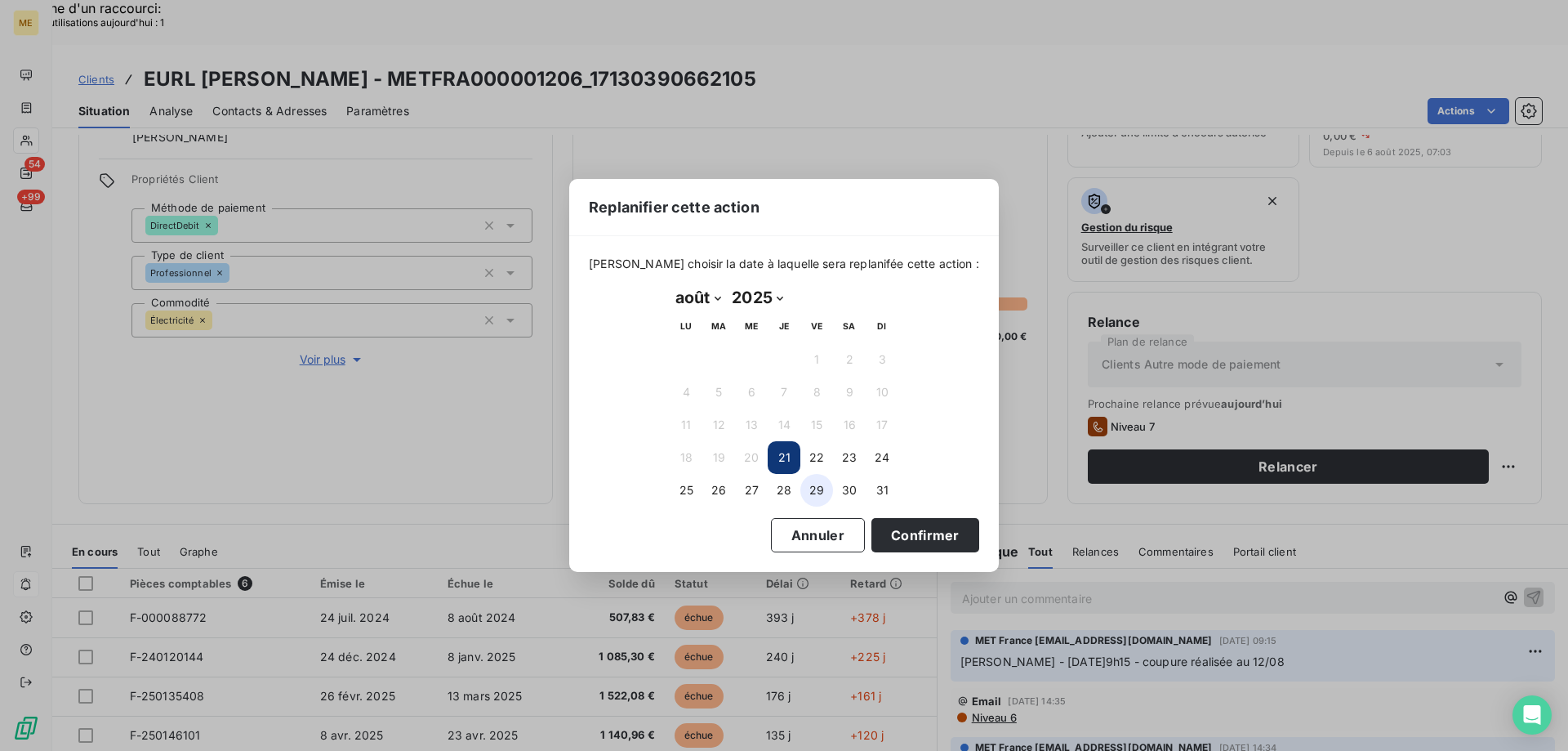
click at [822, 500] on button "29" at bounding box center [817, 490] width 32 height 32
click at [888, 533] on button "Confirmer" at bounding box center [925, 535] width 108 height 34
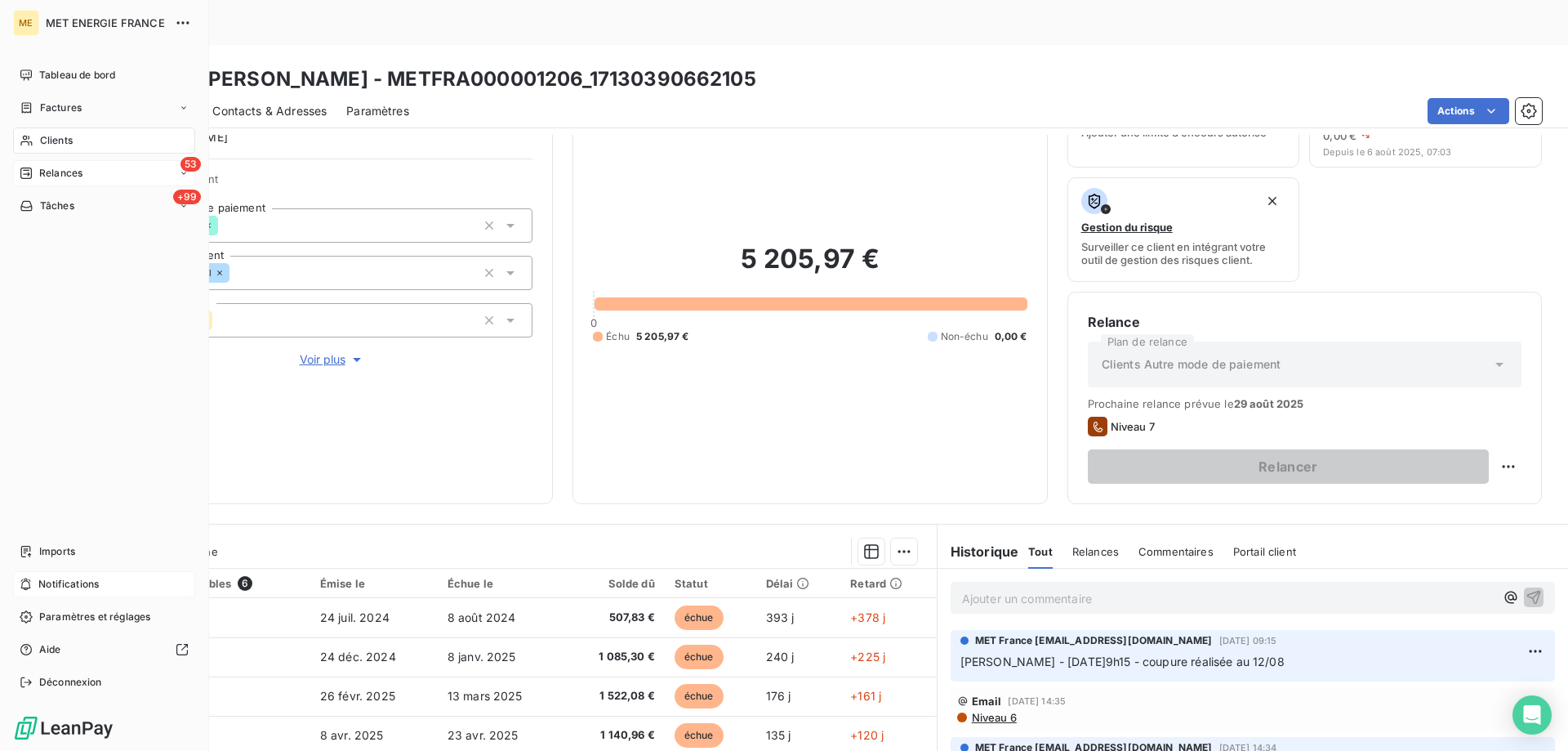
click at [37, 173] on div "Relances" at bounding box center [51, 173] width 63 height 14
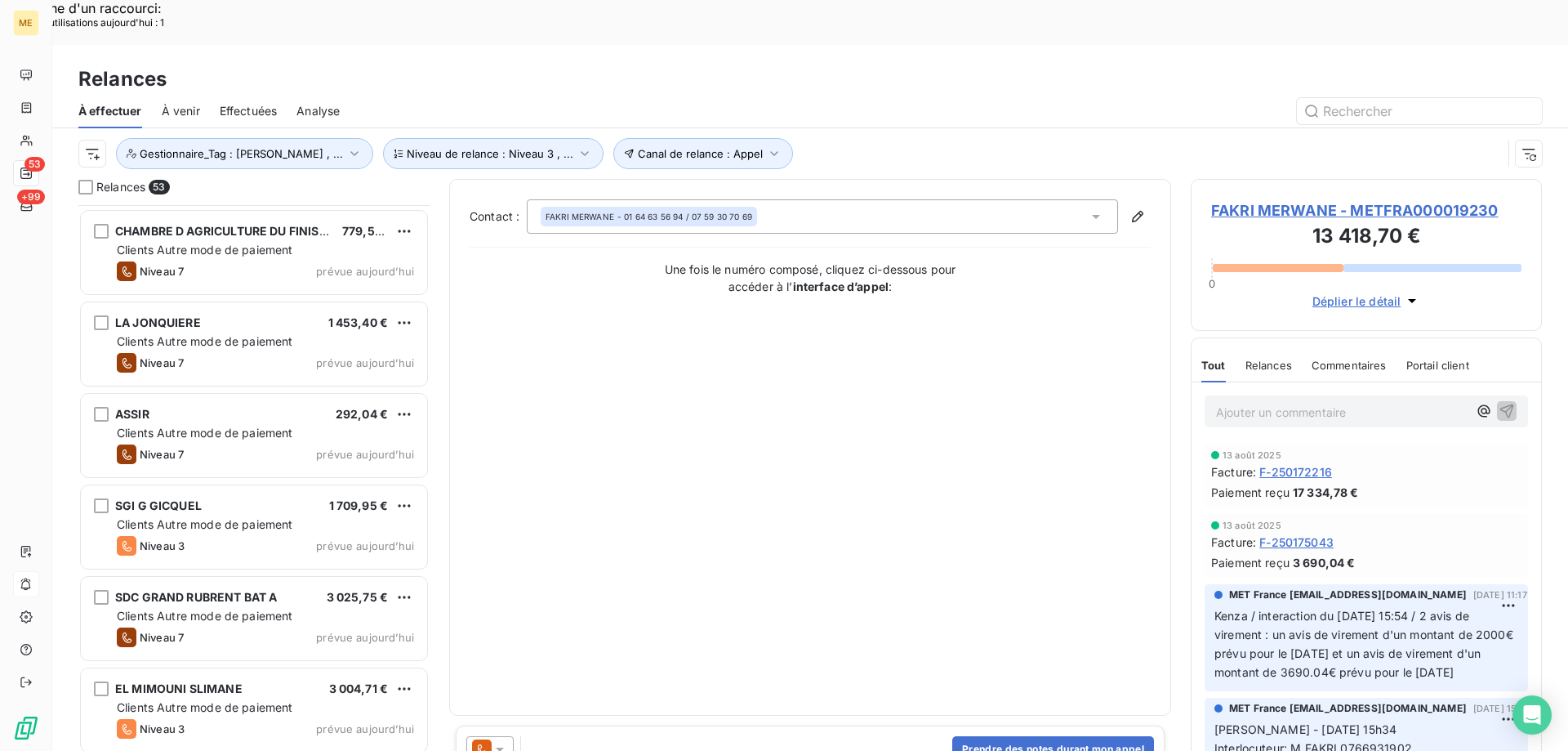
scroll to position [4258, 0]
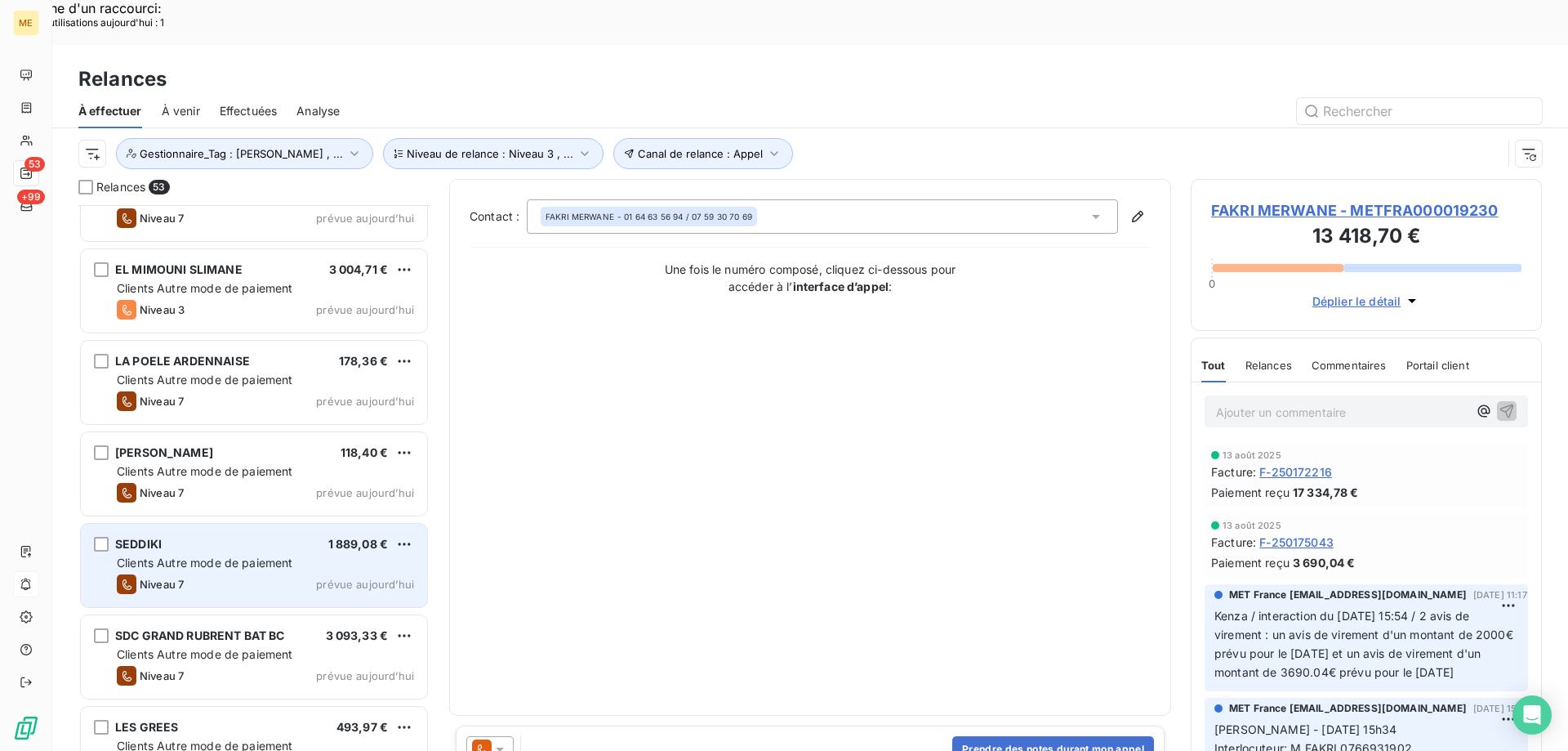
click at [212, 574] on div "Niveau 7 prévue aujourd’hui" at bounding box center [266, 583] width 297 height 20
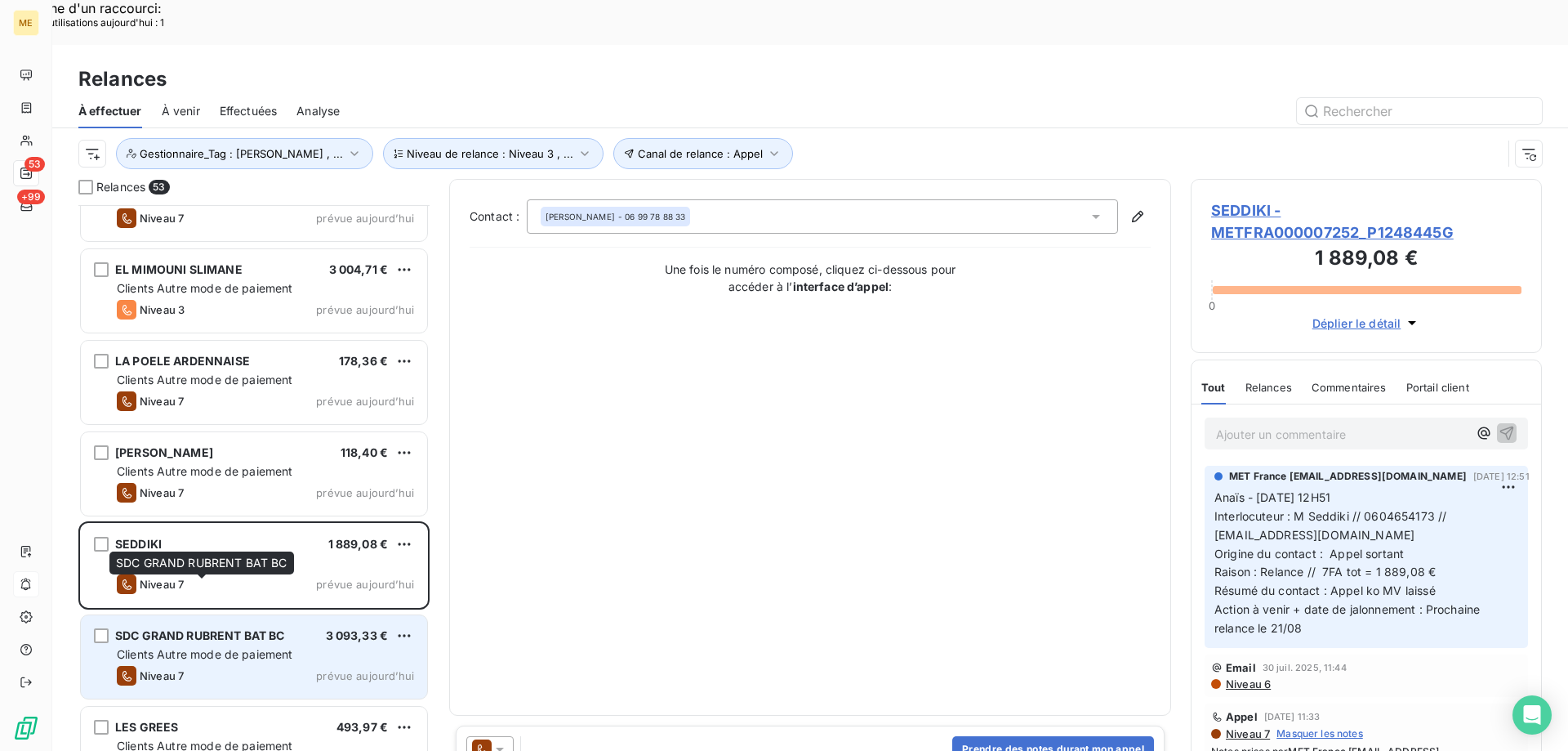
click at [221, 628] on span "SDC GRAND RUBRENT BAT BC" at bounding box center [200, 635] width 170 height 14
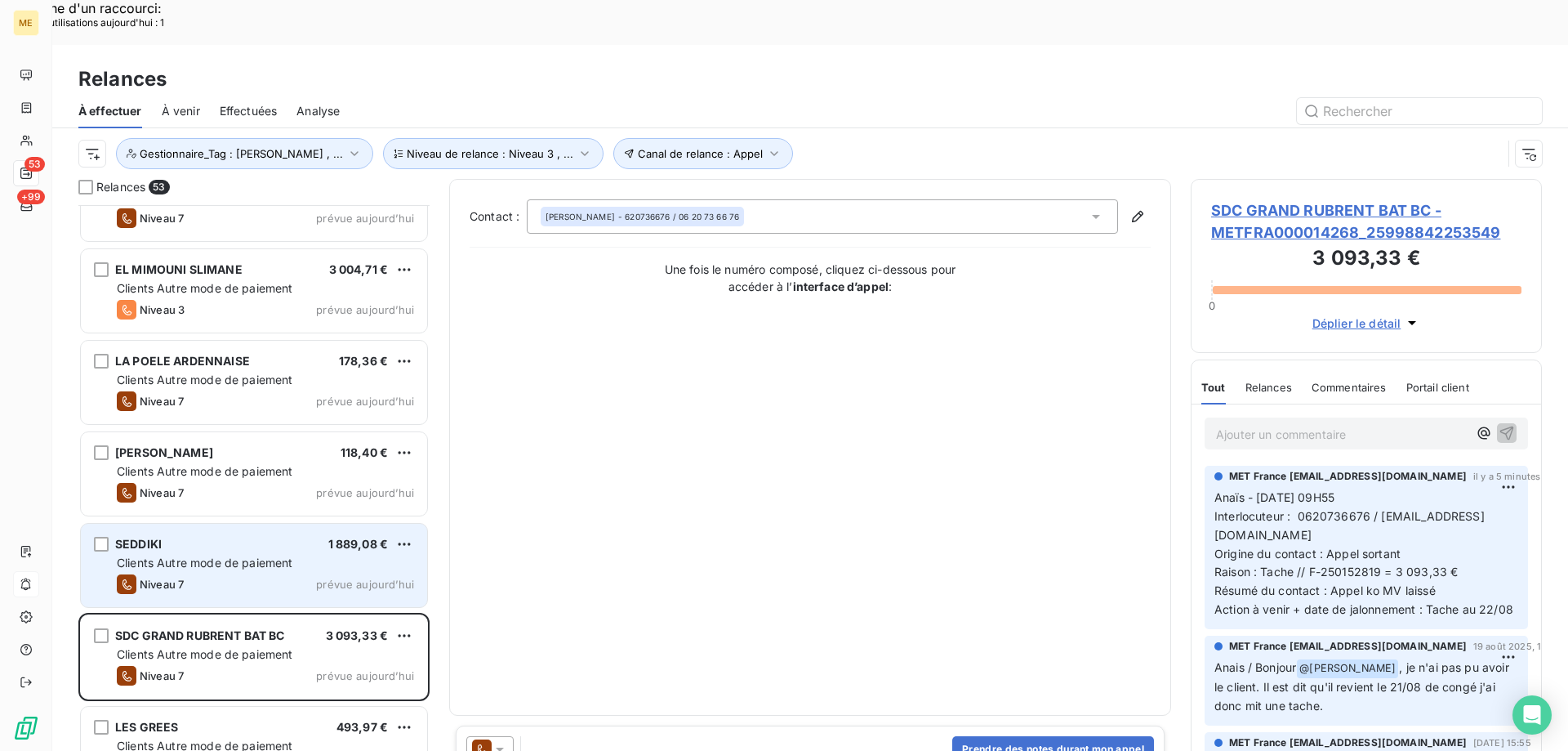
scroll to position [4177, 0]
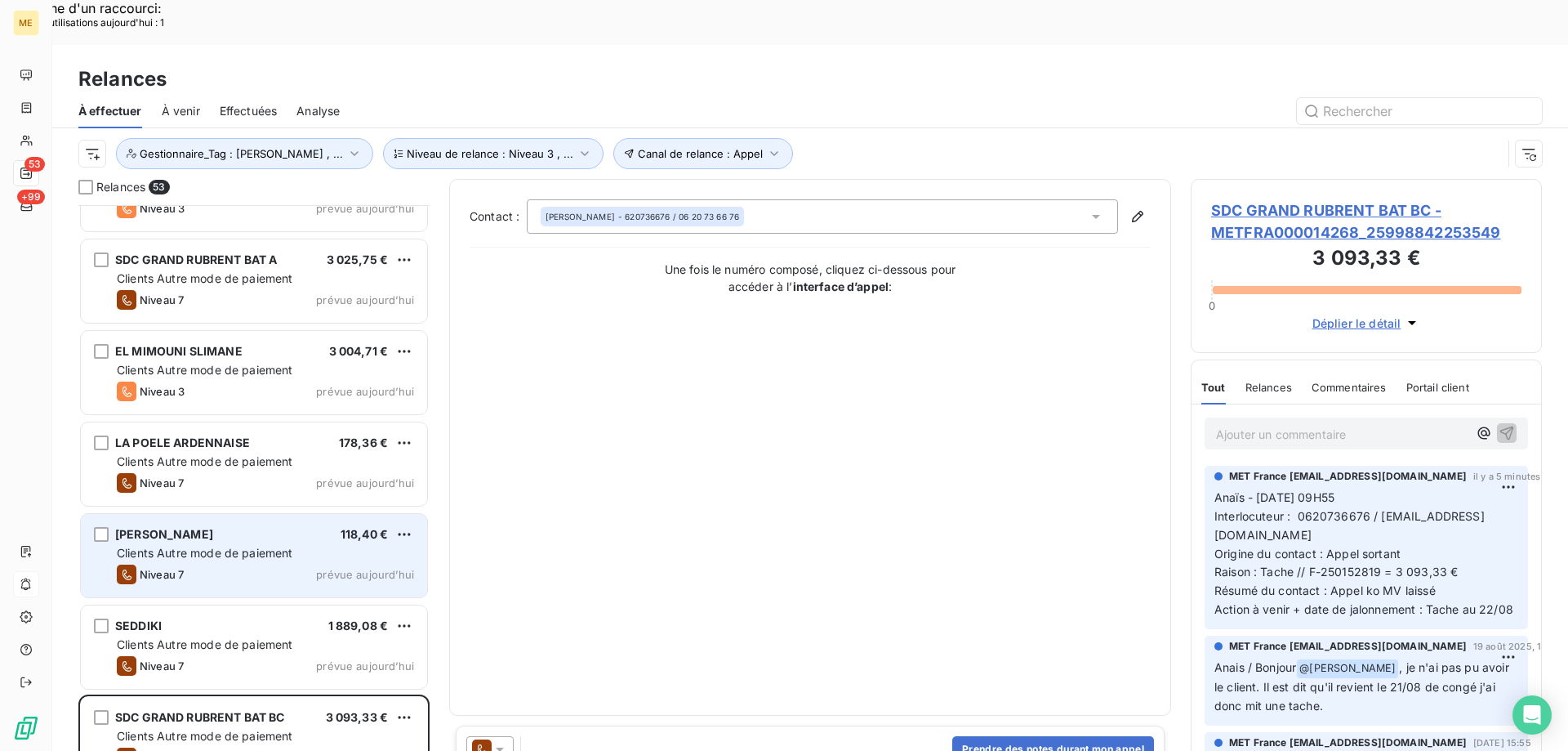
click at [268, 545] on div "Clients Autre mode de paiement" at bounding box center [266, 553] width 297 height 16
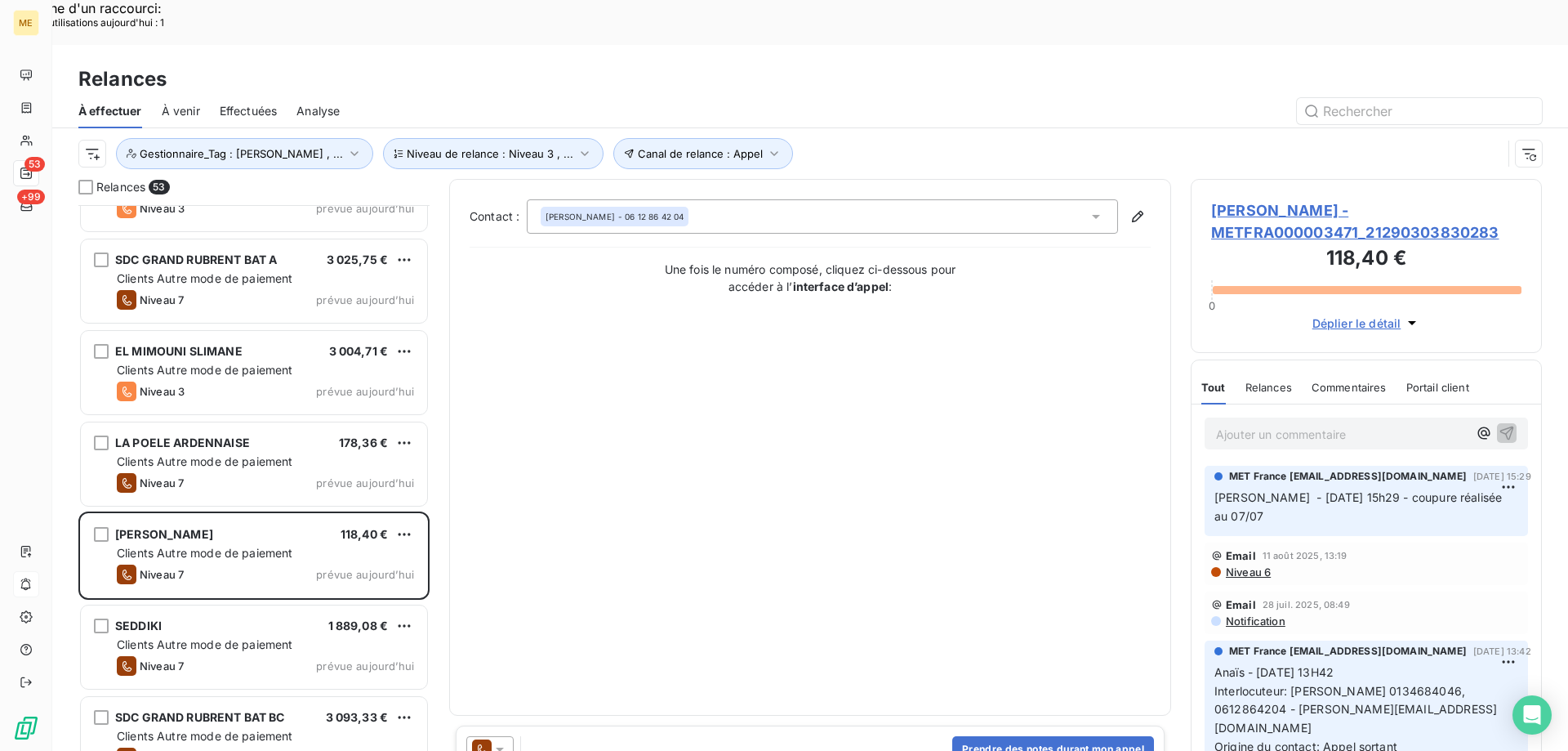
click at [1322, 199] on span "FOSSIER FRANCOISE - METFRA000003471_21290303830283" at bounding box center [1367, 221] width 311 height 44
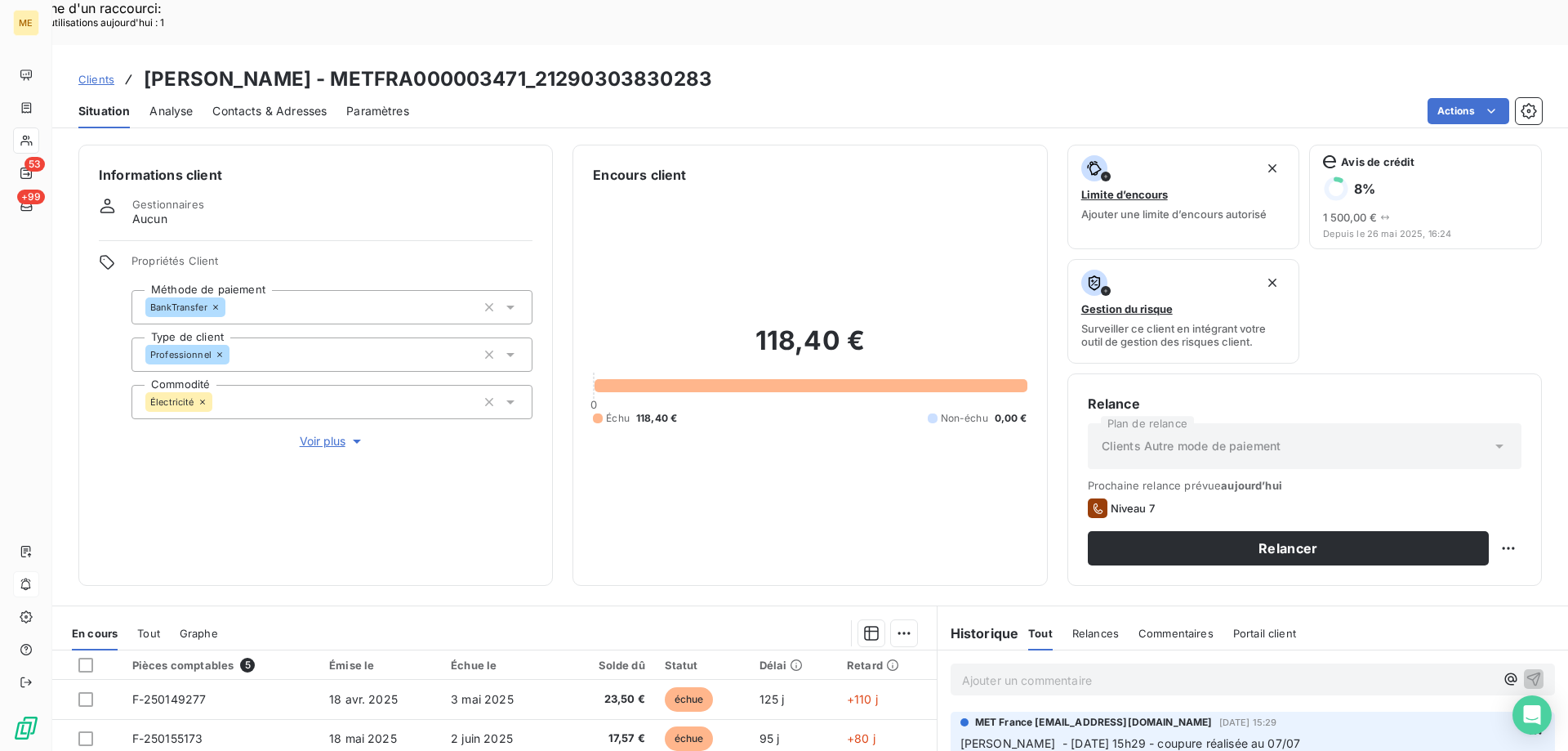
click at [312, 433] on span "Voir plus" at bounding box center [333, 440] width 66 height 16
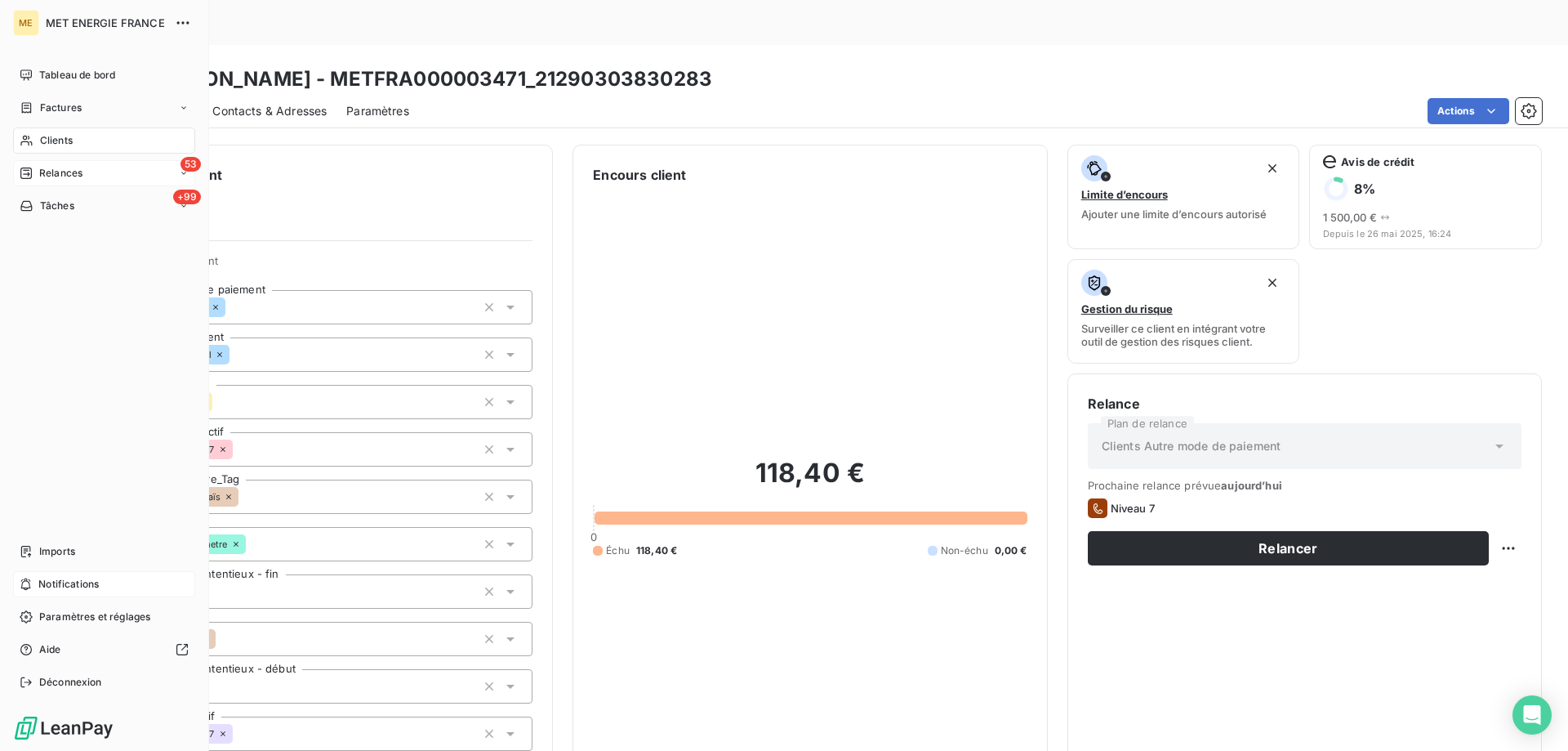
click at [50, 175] on span "Relances" at bounding box center [60, 173] width 43 height 14
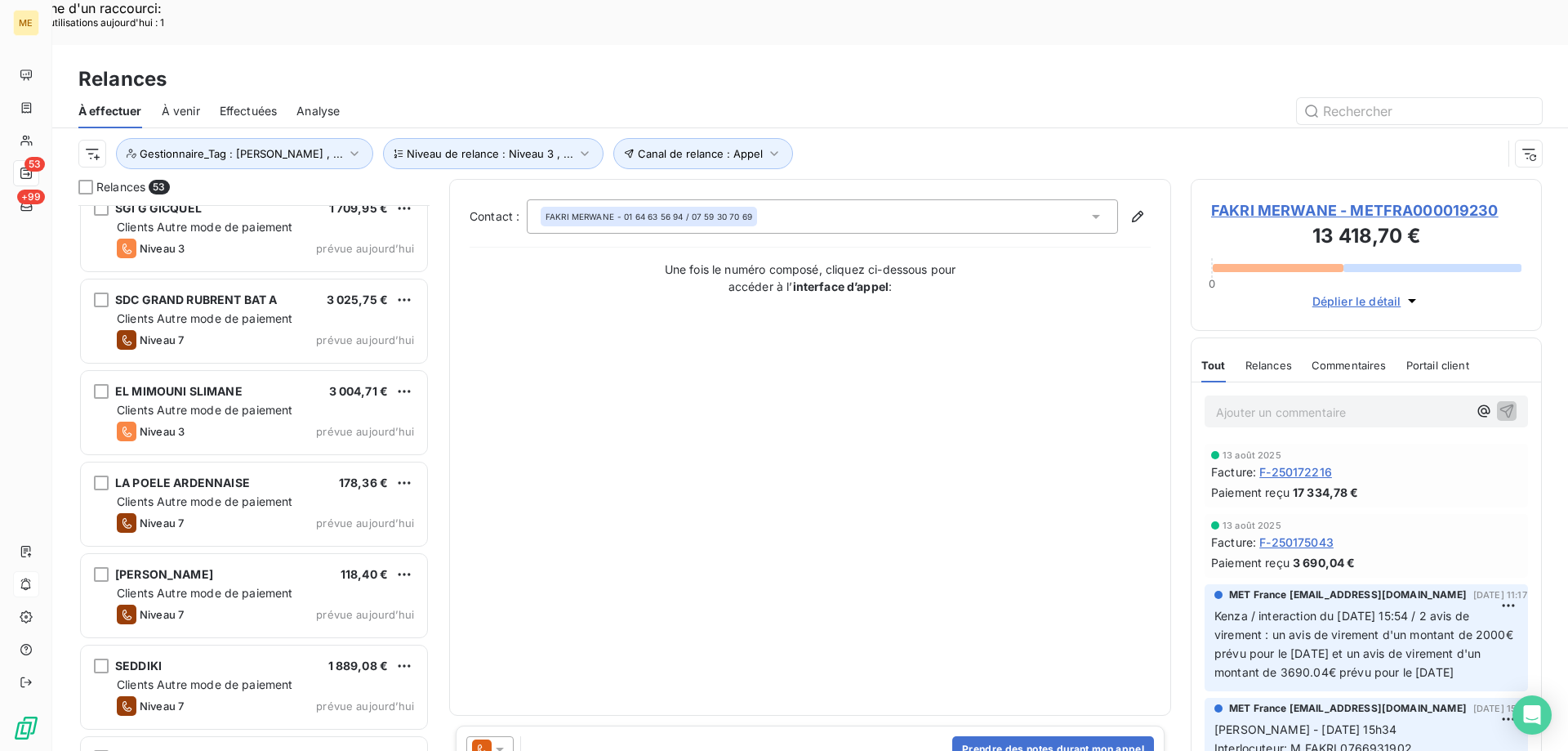
scroll to position [4258, 0]
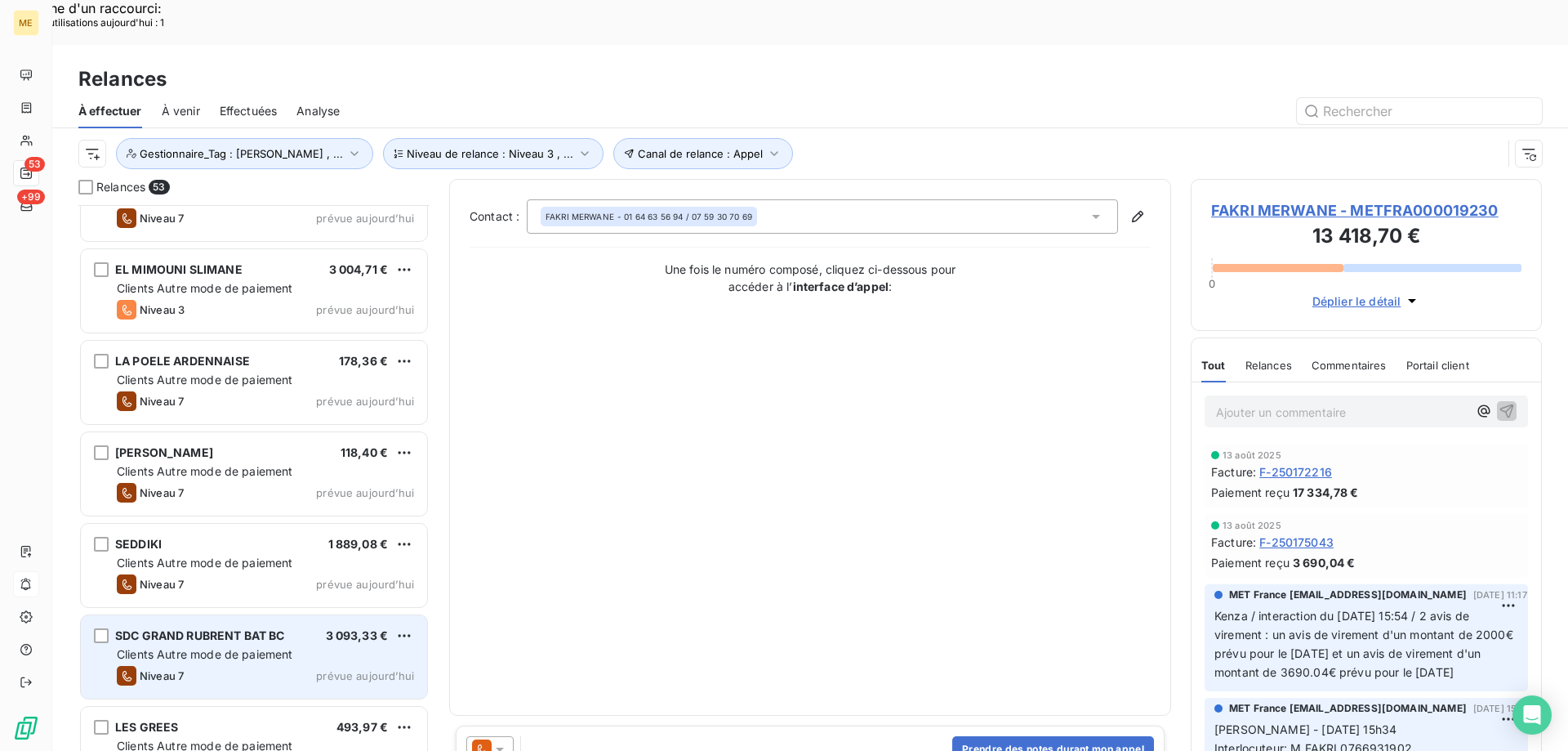
click at [201, 628] on span "SDC GRAND RUBRENT BAT BC" at bounding box center [200, 635] width 170 height 14
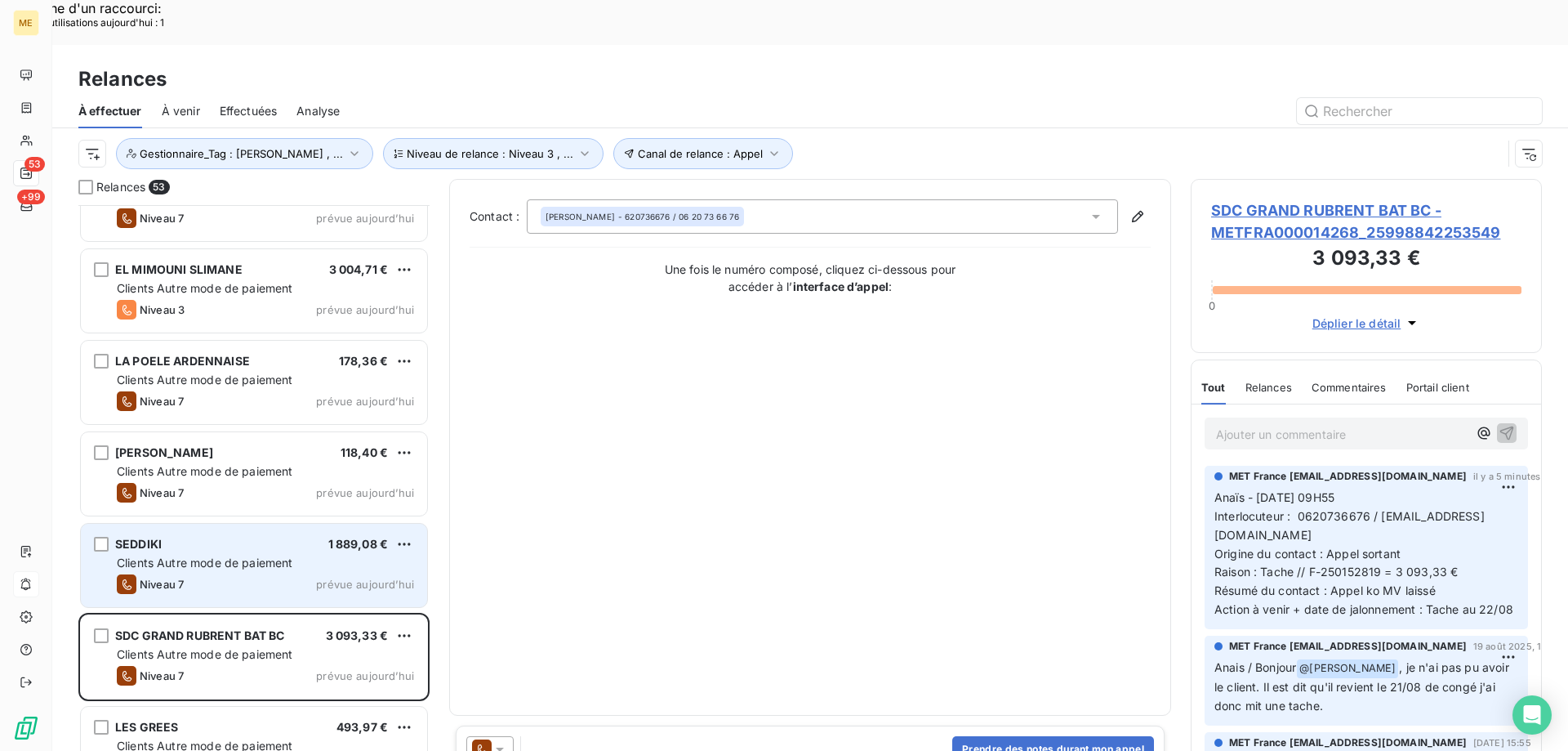
click at [299, 537] on div "SEDDIKI 1 889,08 €" at bounding box center [266, 543] width 297 height 14
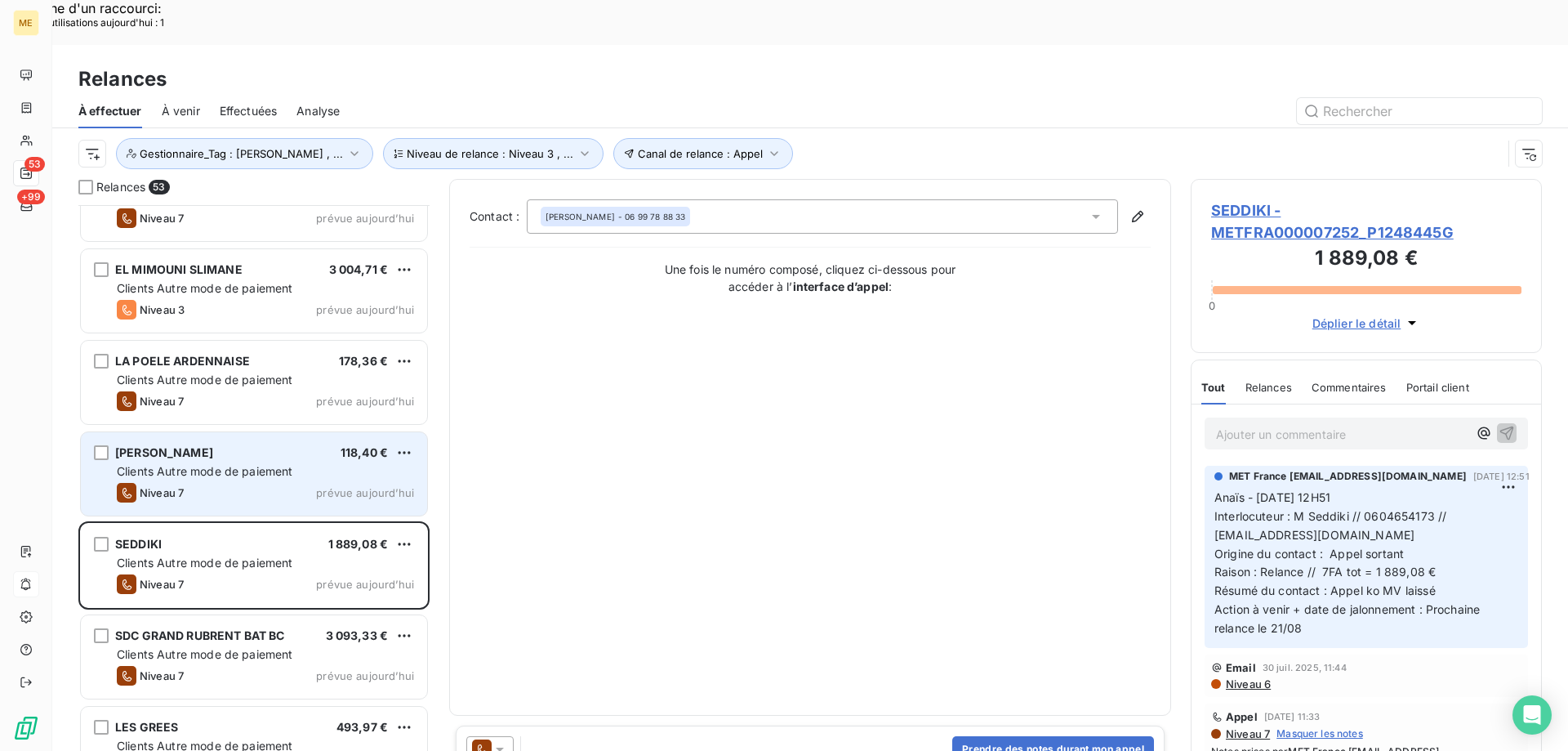
click at [280, 464] on span "Clients Autre mode de paiement" at bounding box center [205, 471] width 176 height 14
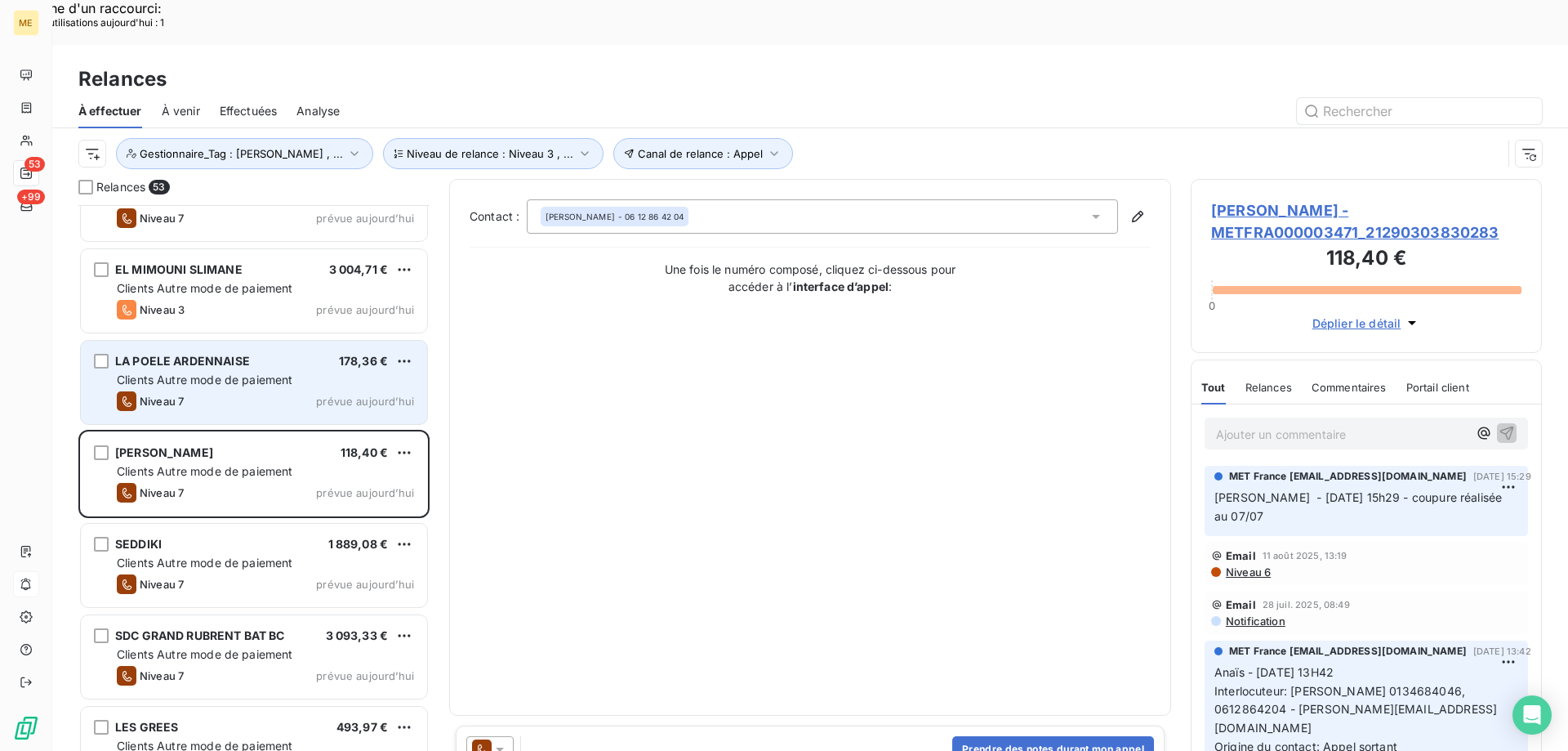
click at [317, 395] on span "prévue aujourd’hui" at bounding box center [365, 401] width 98 height 13
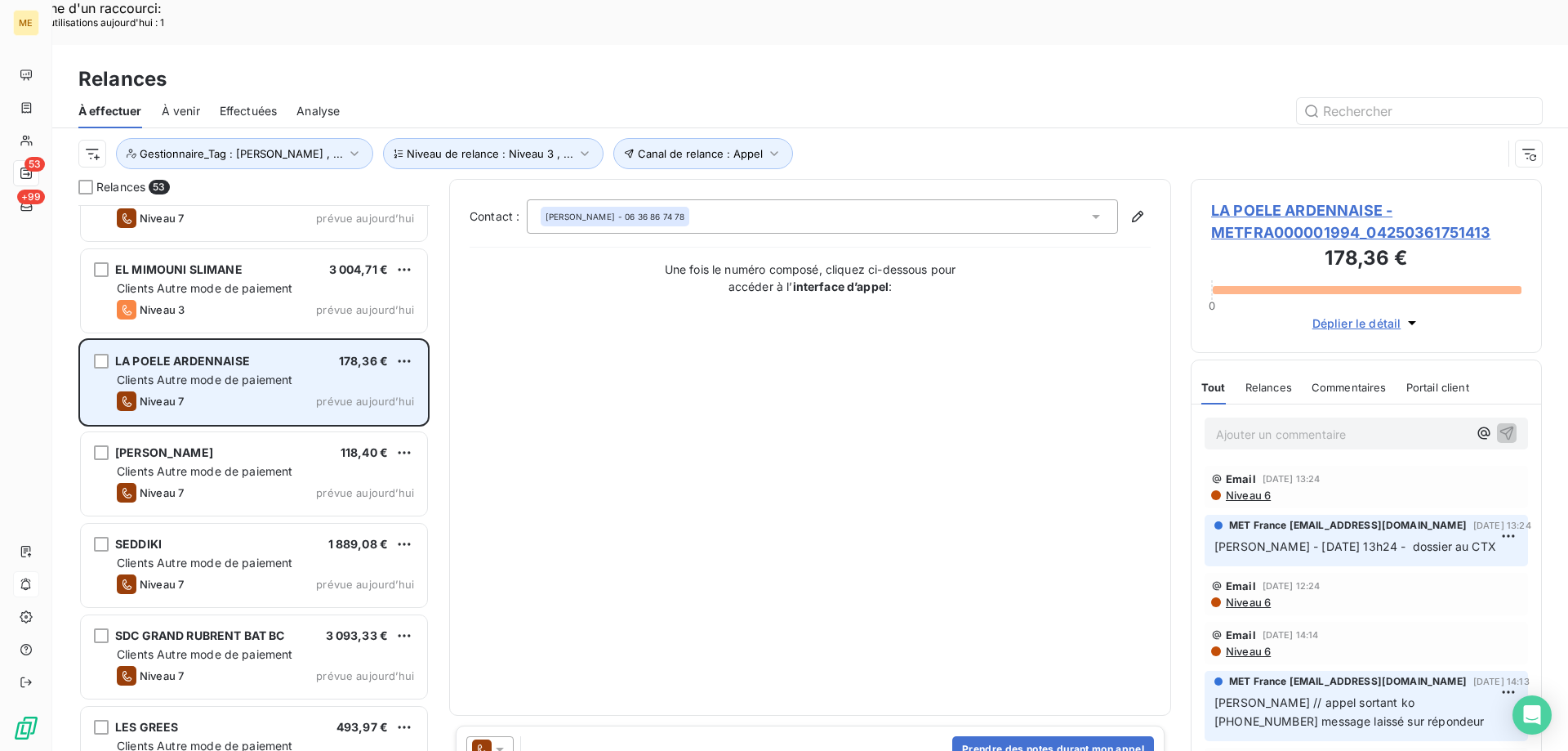
scroll to position [4177, 0]
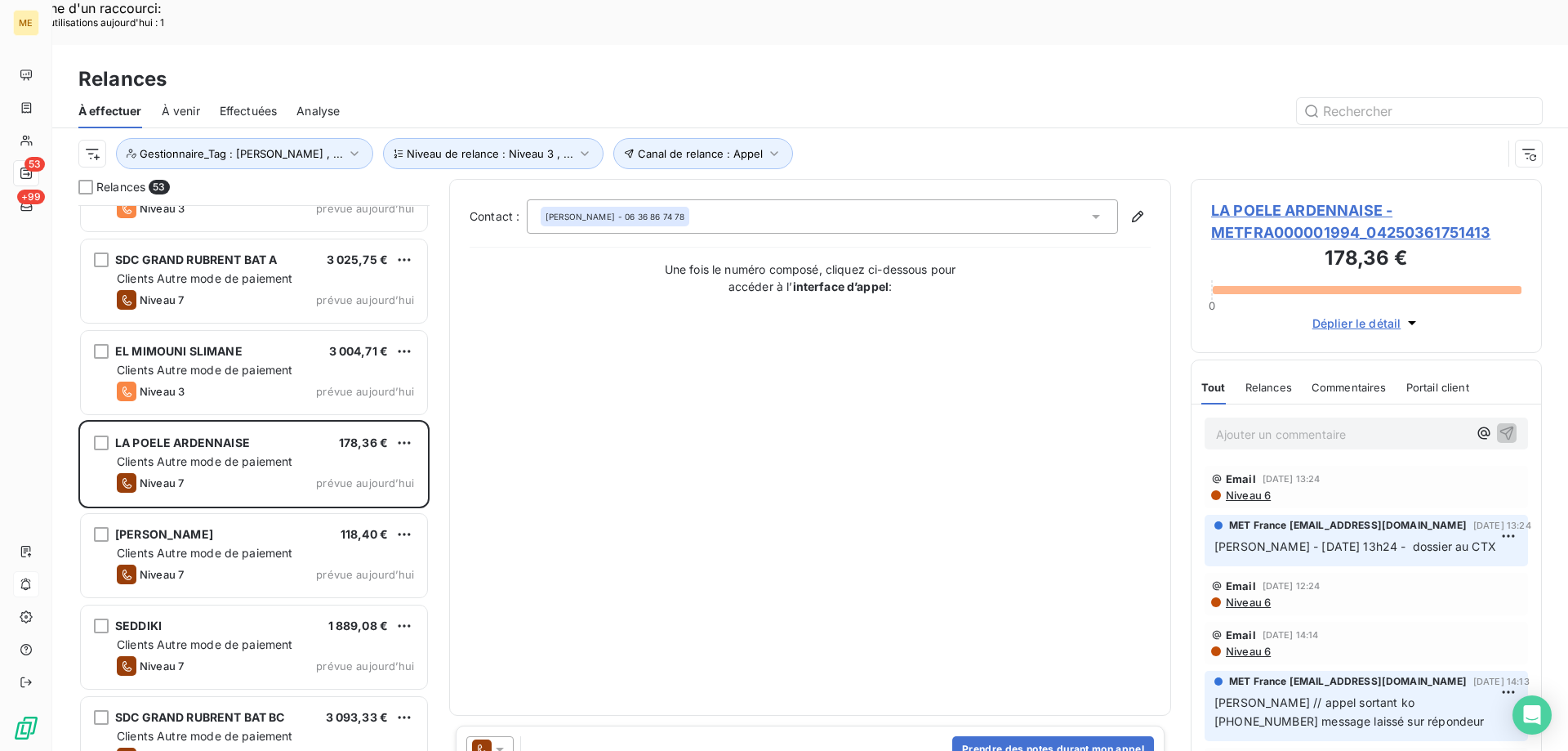
click at [1259, 199] on span "LA POELE ARDENNAISE - METFRA000001994_04250361751413" at bounding box center [1367, 221] width 311 height 44
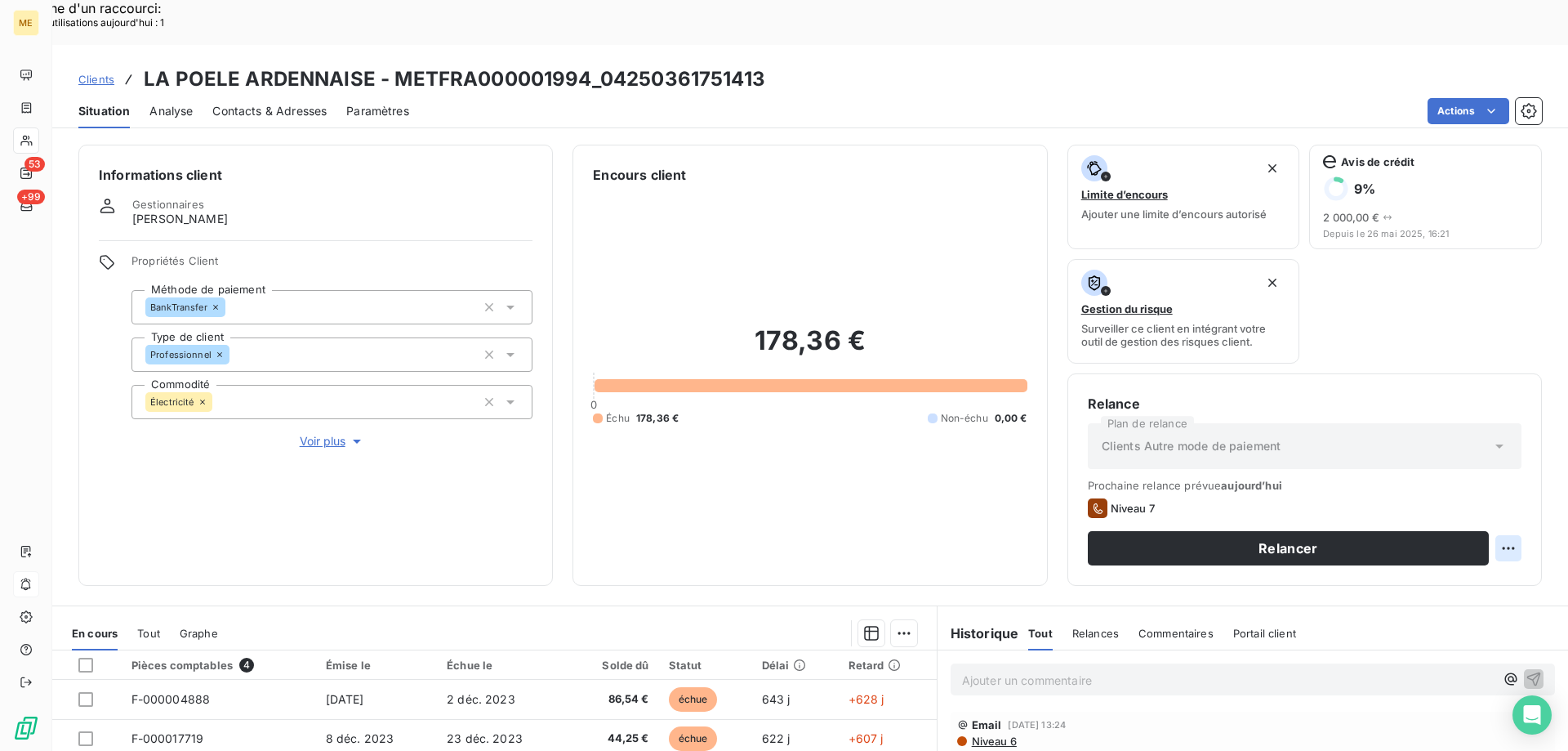
click at [1451, 531] on div "Replanifier cette action" at bounding box center [1429, 538] width 146 height 26
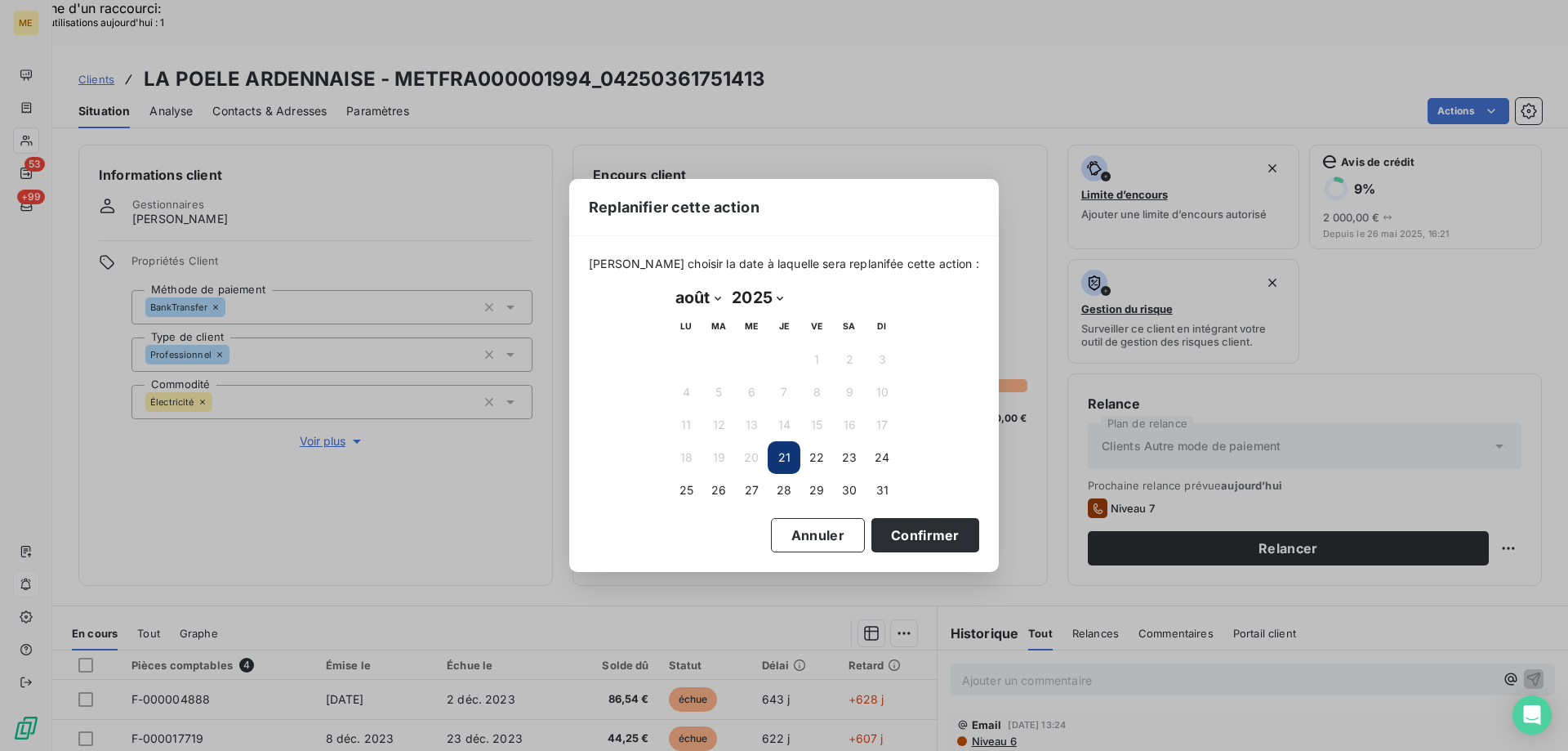
click at [710, 294] on select "janvier février mars avril mai juin juillet août septembre octobre novembre déc…" at bounding box center [698, 296] width 56 height 26
select select "8"
click at [670, 284] on select "janvier février mars avril mai juin juillet août septembre octobre novembre déc…" at bounding box center [698, 296] width 56 height 26
click at [783, 368] on button "4" at bounding box center [784, 359] width 32 height 32
click at [888, 539] on button "Confirmer" at bounding box center [925, 535] width 108 height 34
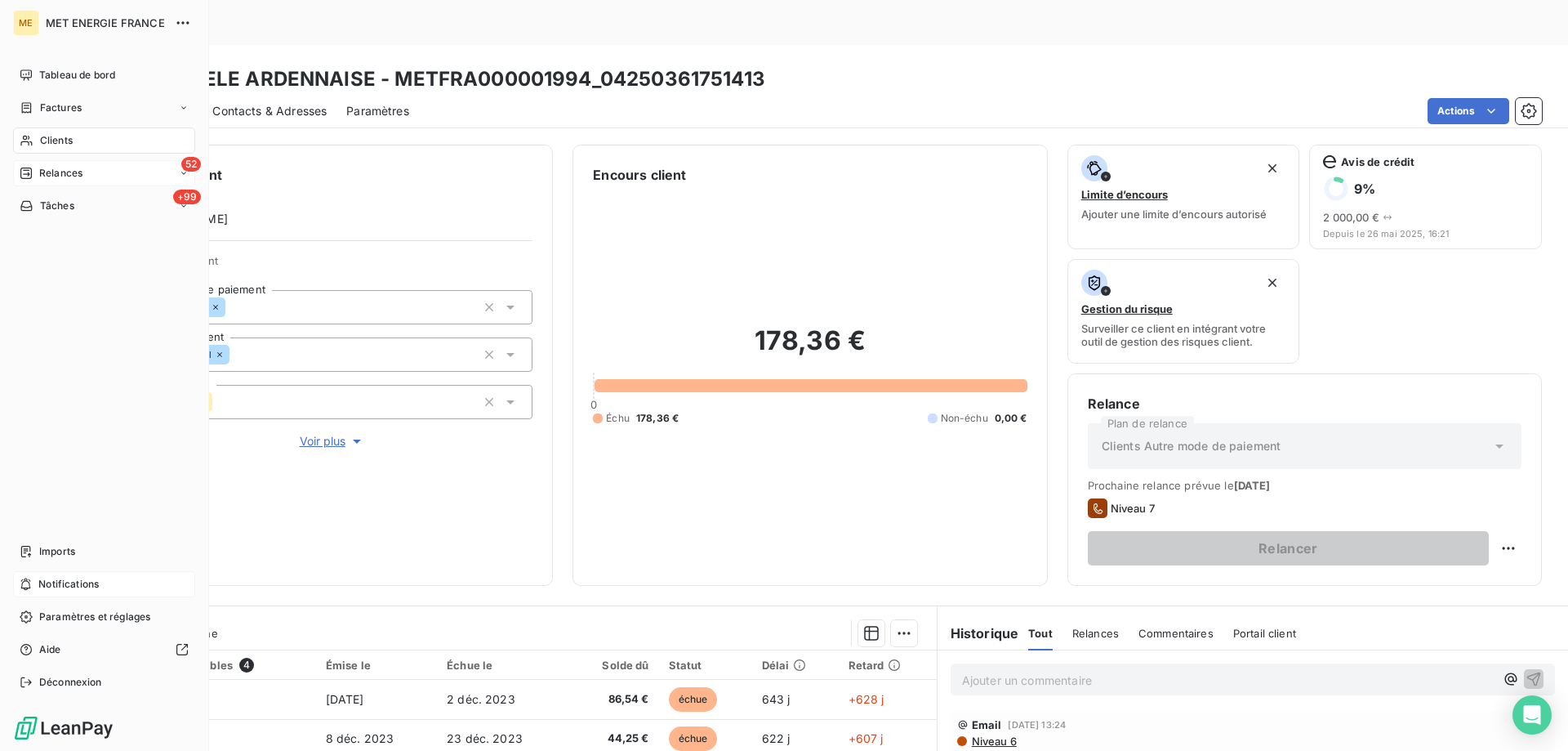
click at [49, 171] on span "Relances" at bounding box center [60, 173] width 43 height 14
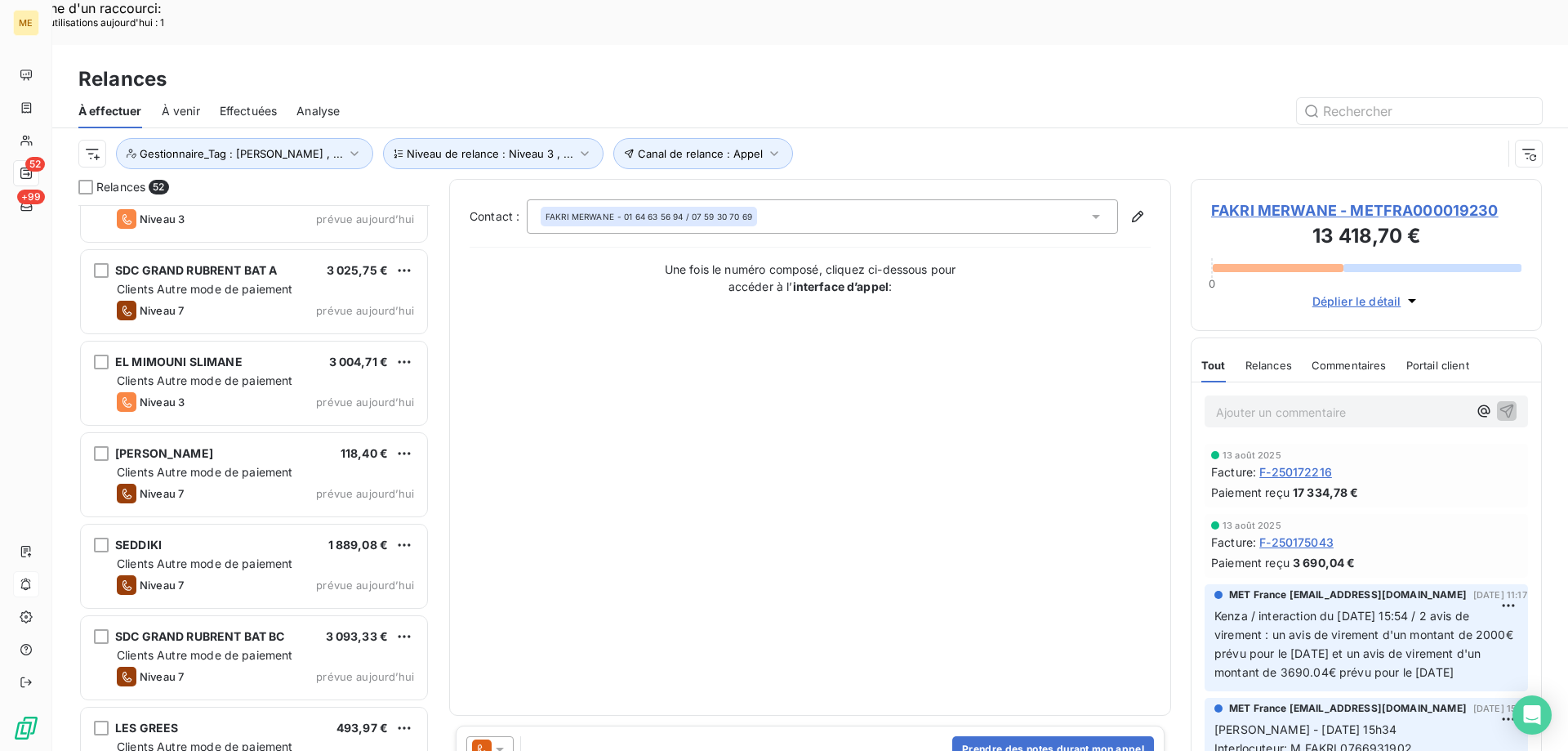
scroll to position [4167, 0]
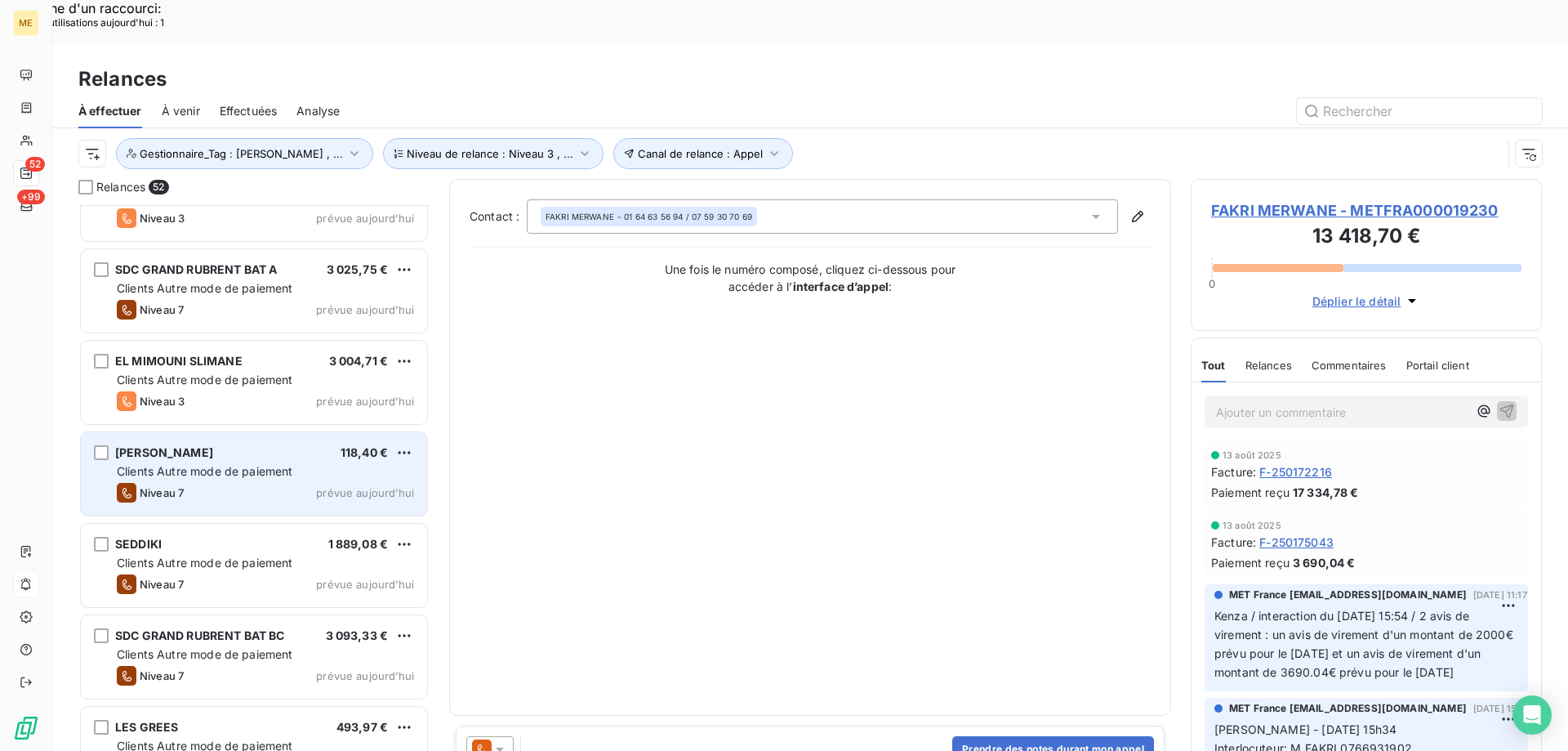
click at [291, 445] on div "FOSSIER FRANCOISE 118,40 €" at bounding box center [266, 452] width 297 height 14
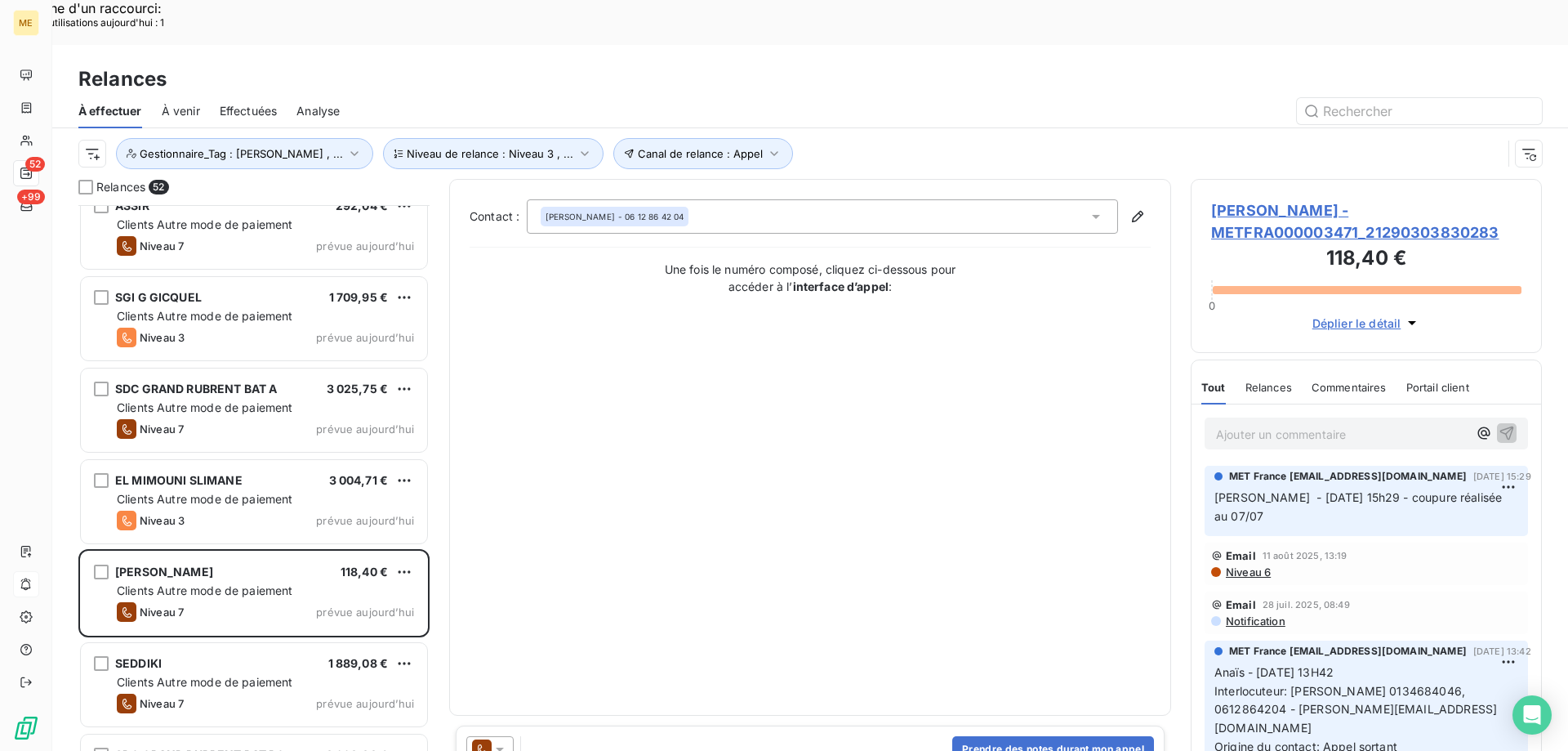
scroll to position [4004, 0]
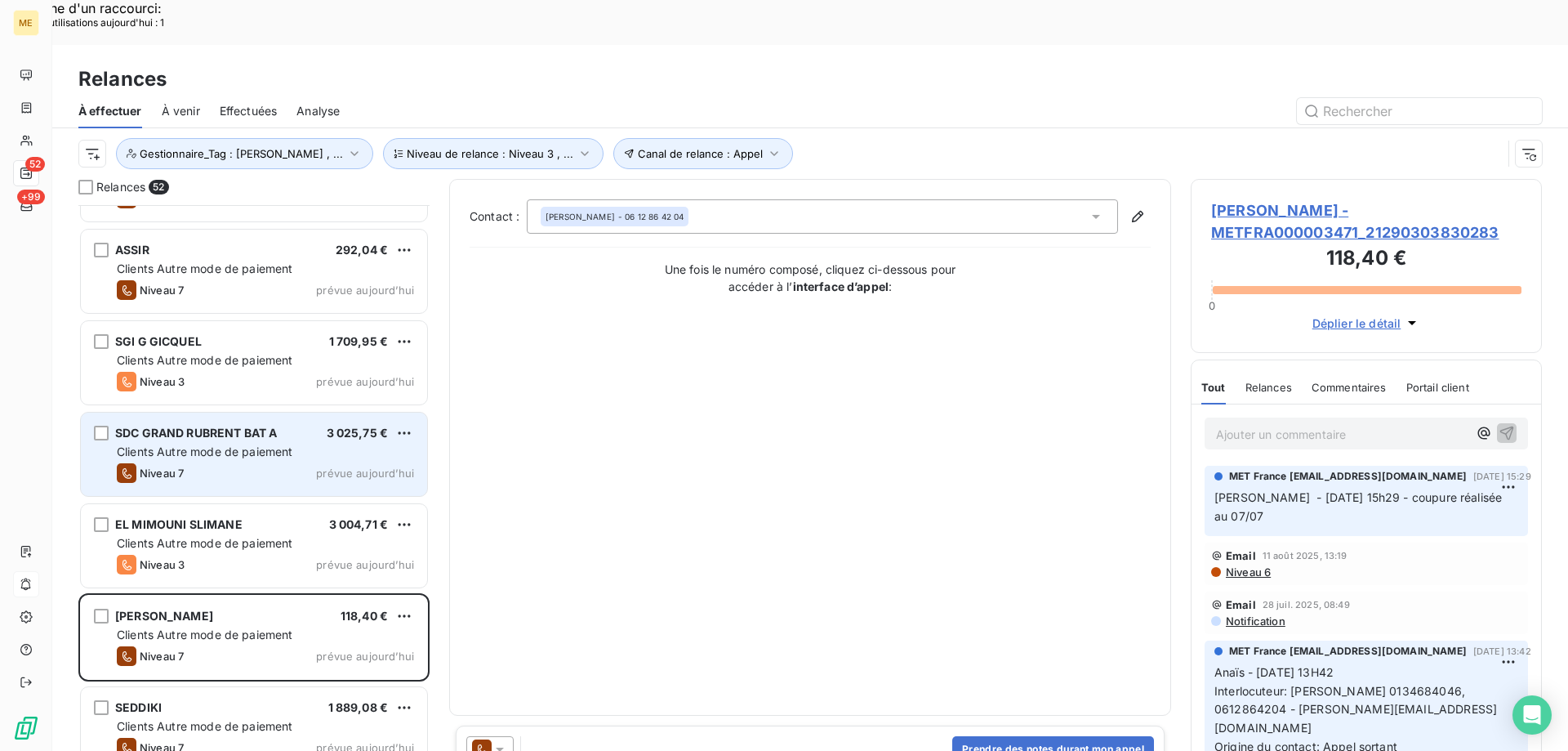
click at [270, 450] on div "SDC GRAND RUBRENT BAT A 3 025,75 € Clients Autre mode de paiement Niveau 7 prév…" at bounding box center [254, 454] width 346 height 83
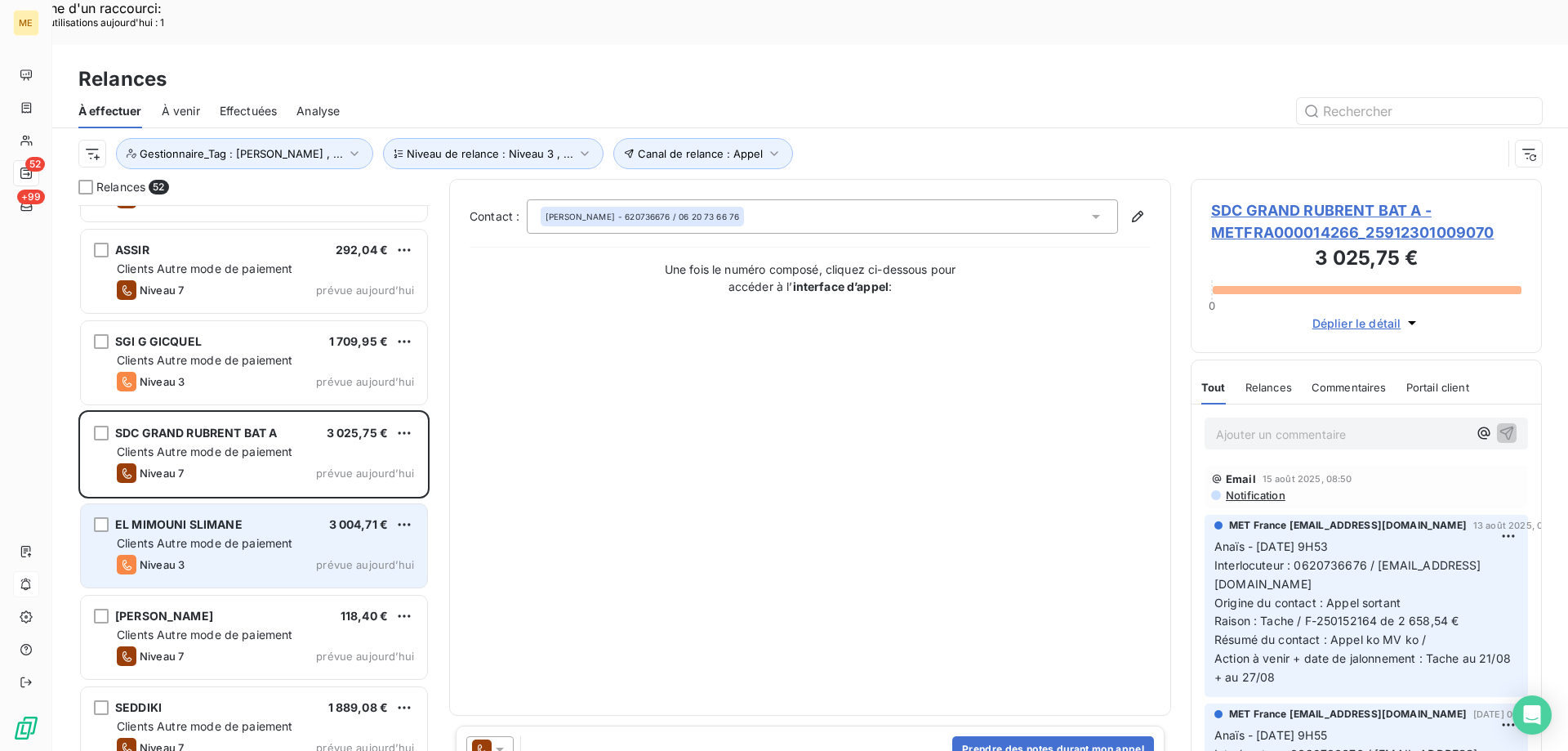
click at [270, 517] on div "EL MIMOUNI SLIMANE 3 004,71 €" at bounding box center [266, 523] width 297 height 14
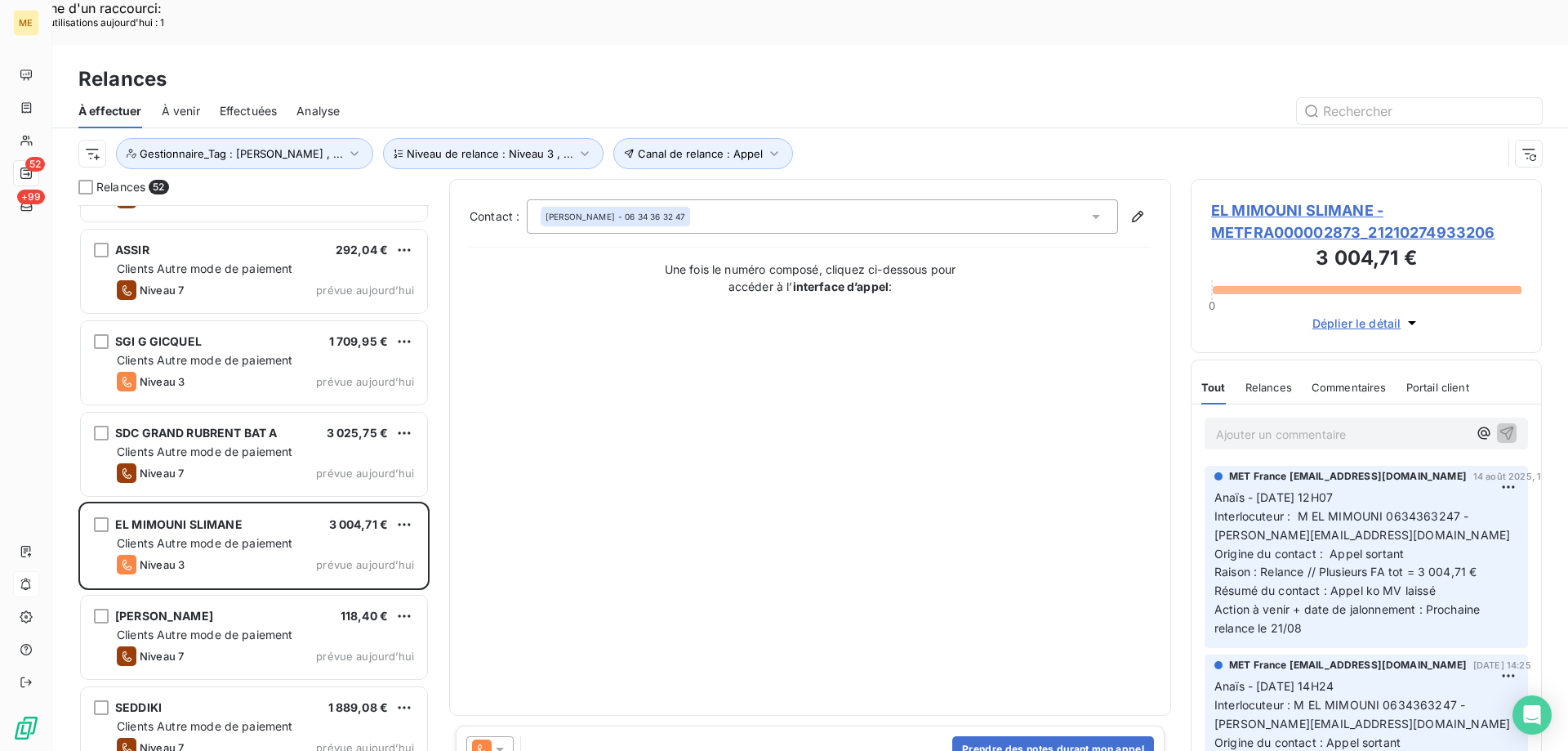
scroll to position [3840, 0]
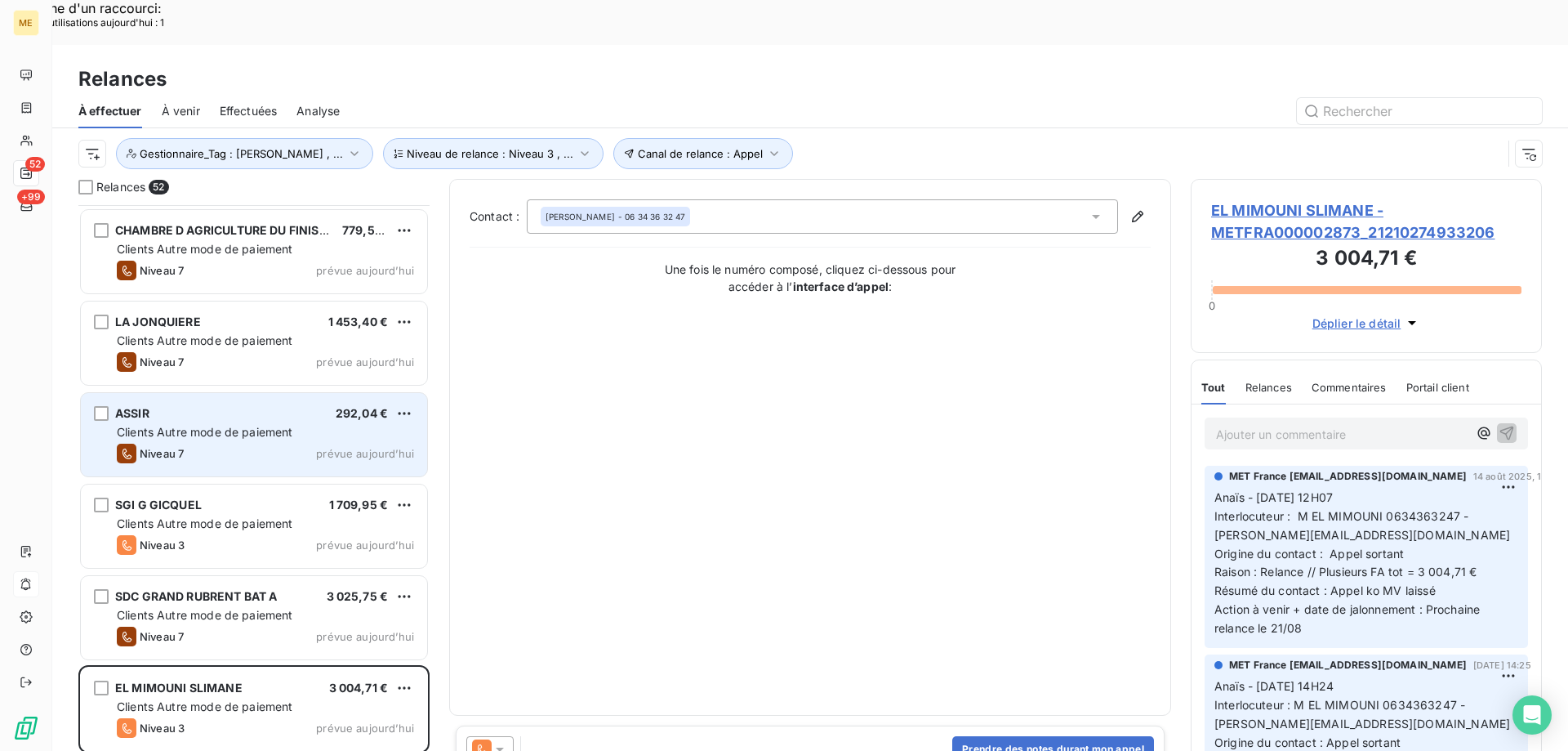
click at [228, 443] on div "Niveau 7 prévue aujourd’hui" at bounding box center [266, 453] width 297 height 20
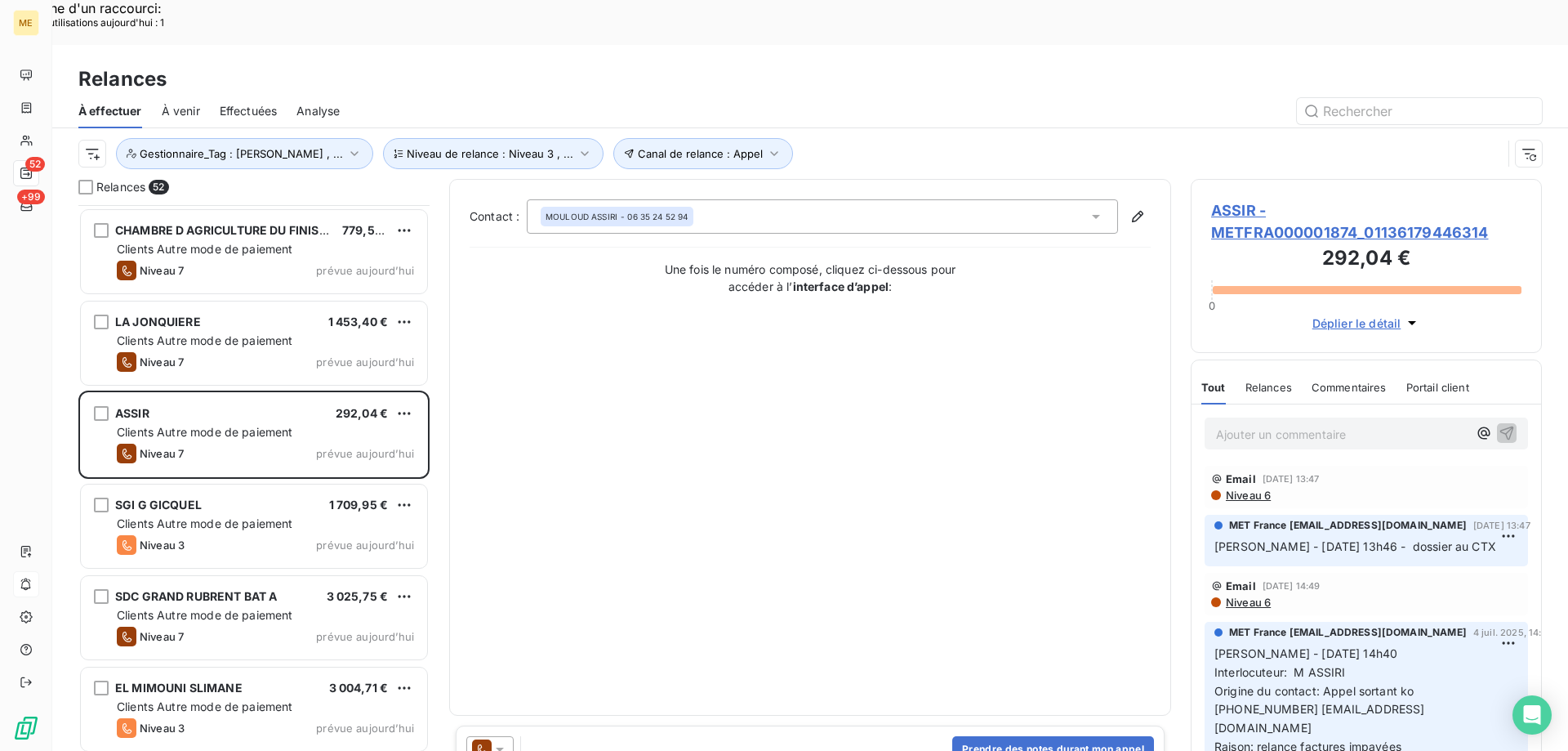
click at [1259, 199] on span "ASSIR - METFRA000001874_01136179446314" at bounding box center [1367, 221] width 311 height 44
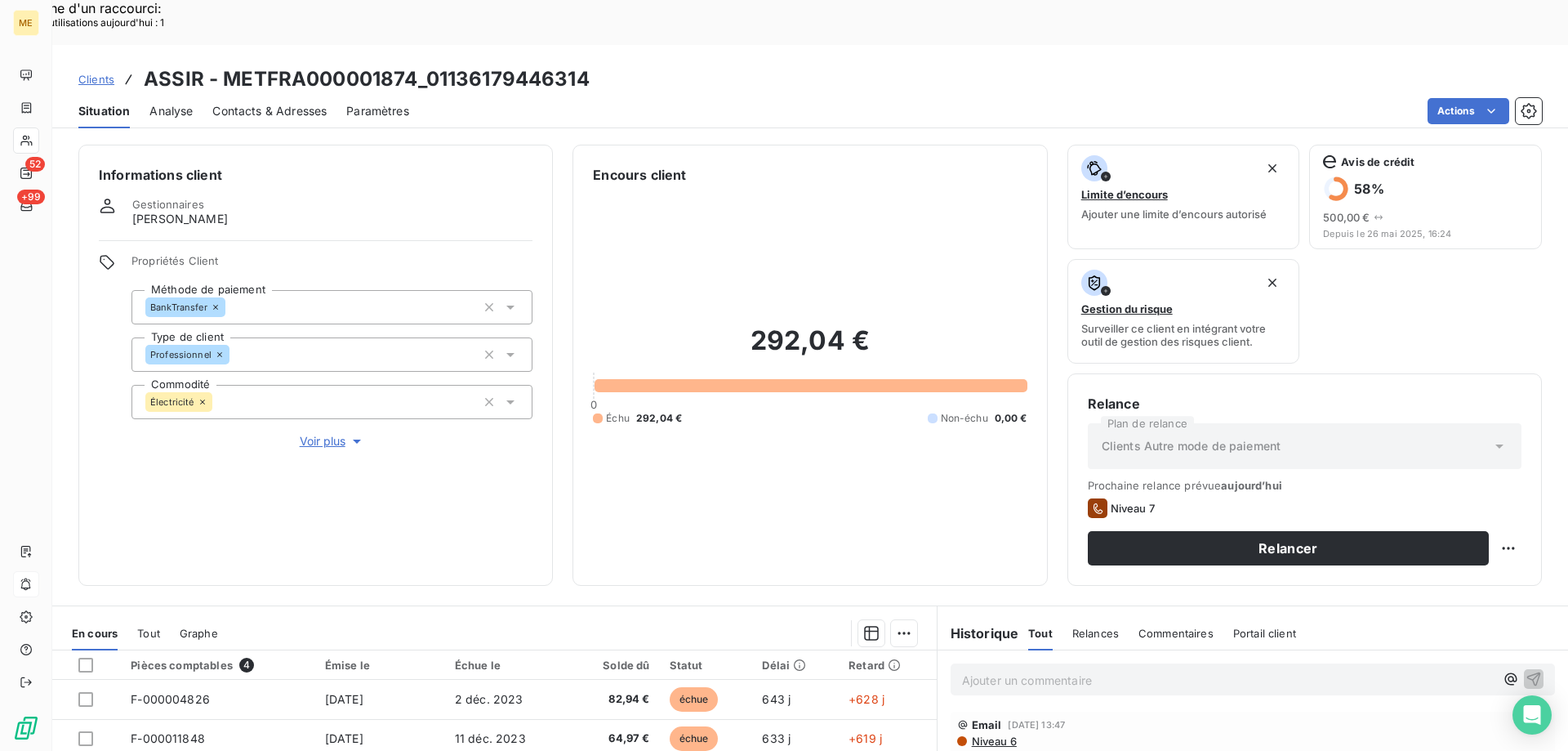
click at [1511, 499] on div "Relance Plan de relance Clients Autre mode de paiement Prochaine relance prévue…" at bounding box center [1305, 479] width 475 height 213
click at [1475, 529] on div "Replanifier cette action" at bounding box center [1429, 538] width 146 height 26
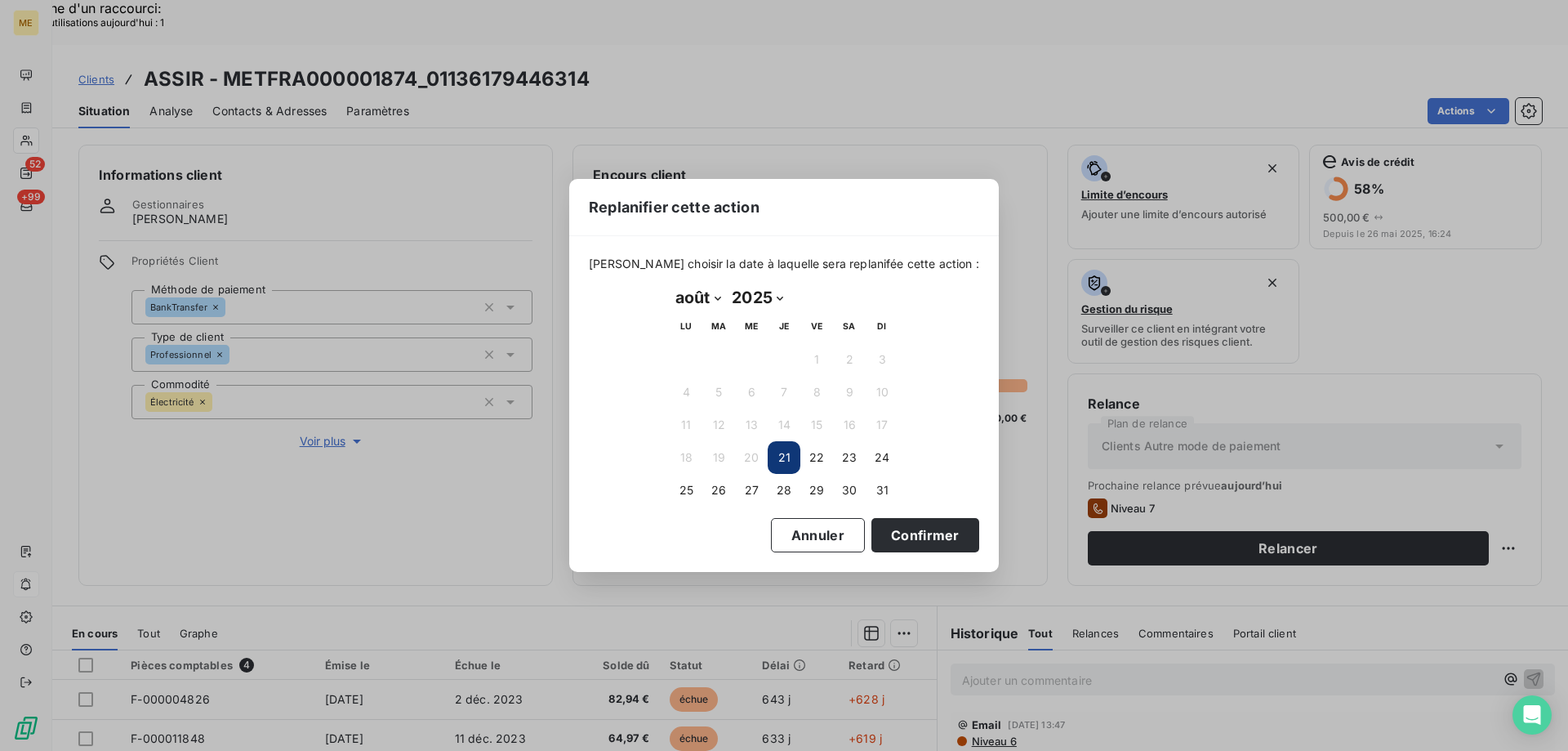
click at [707, 302] on select "janvier février mars avril mai juin juillet août septembre octobre novembre déc…" at bounding box center [698, 296] width 56 height 26
select select "8"
click at [670, 284] on select "janvier février mars avril mai juin juillet août septembre octobre novembre déc…" at bounding box center [698, 296] width 56 height 26
click at [798, 368] on button "4" at bounding box center [784, 359] width 32 height 32
click at [912, 548] on button "Confirmer" at bounding box center [925, 535] width 108 height 34
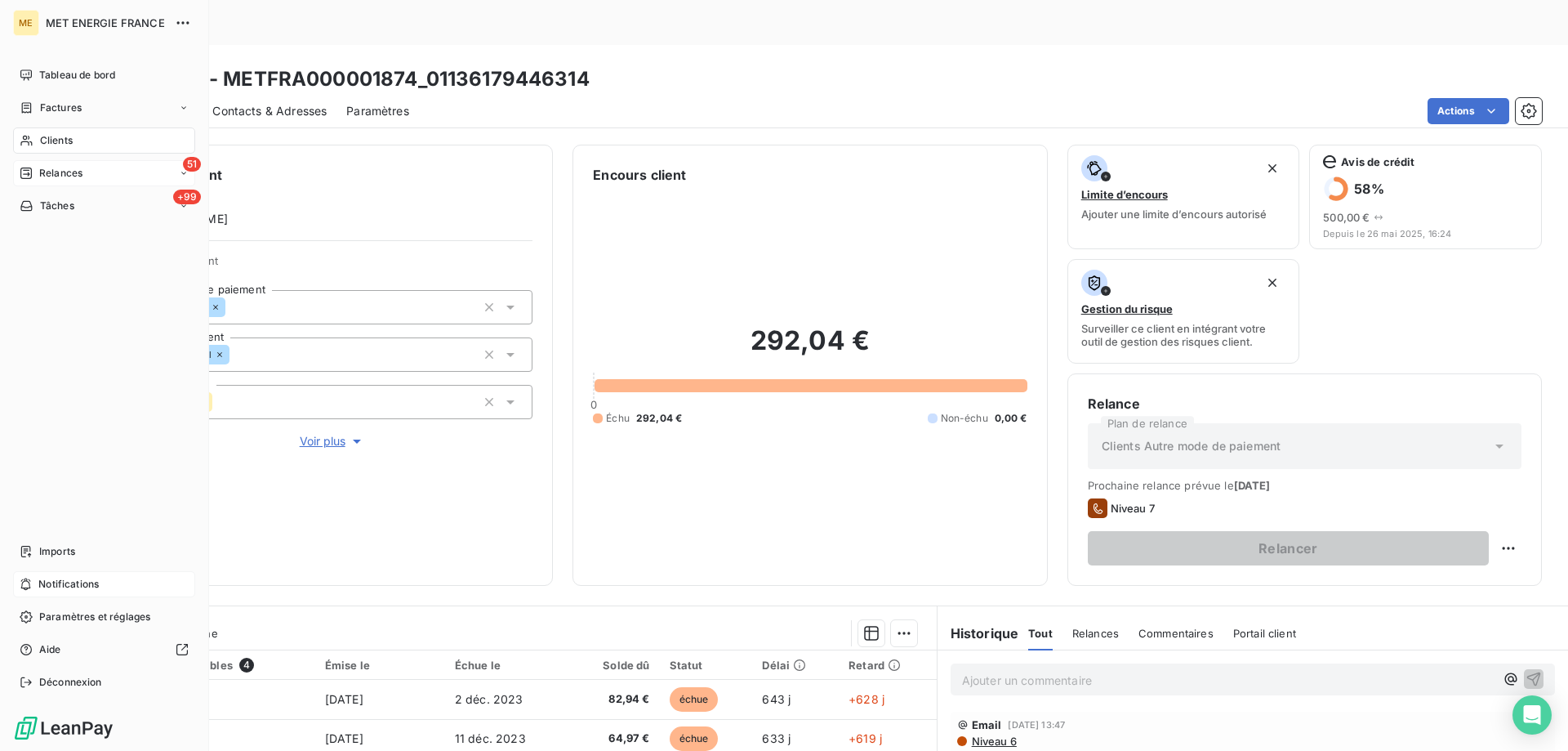
click at [43, 173] on span "Relances" at bounding box center [60, 173] width 43 height 14
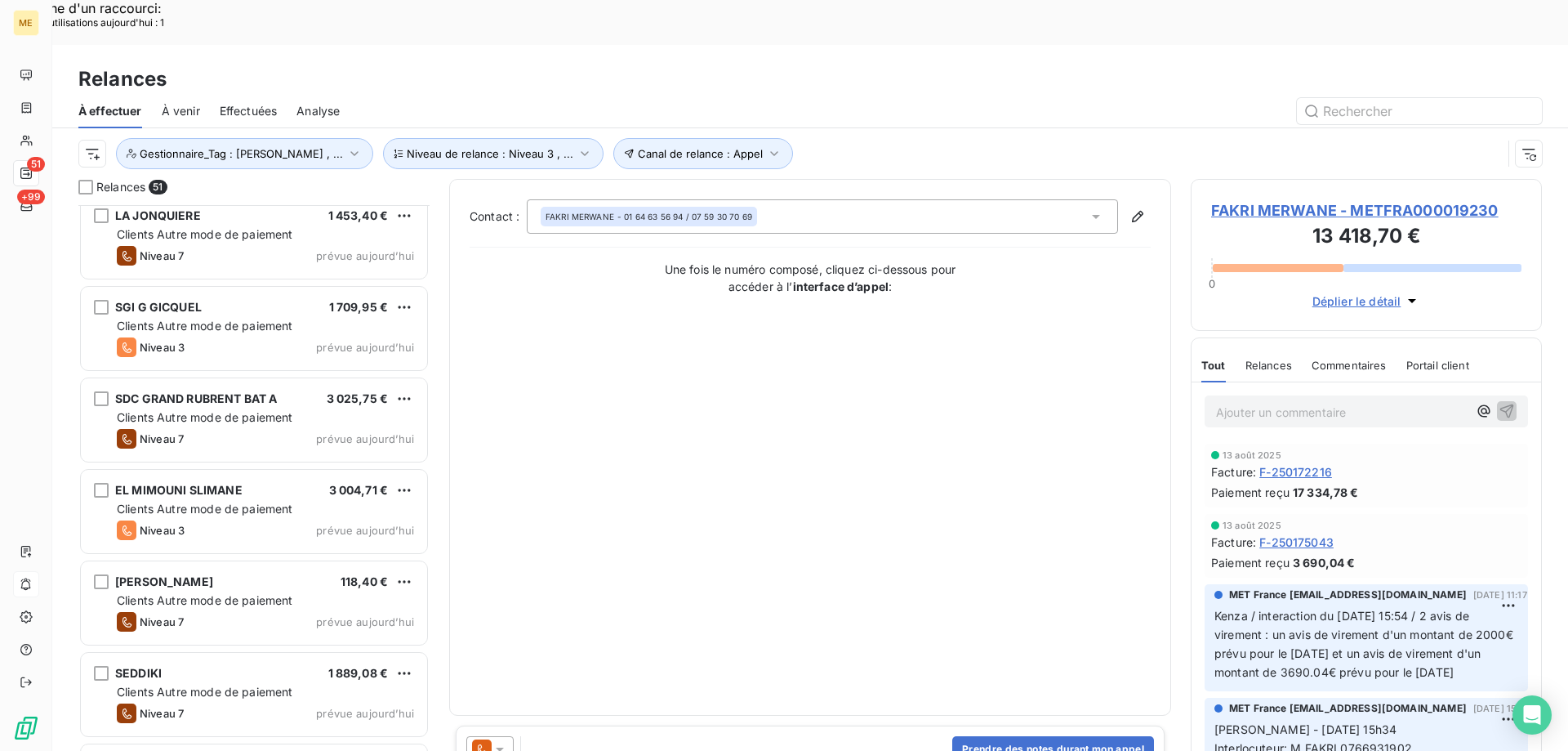
scroll to position [3912, 0]
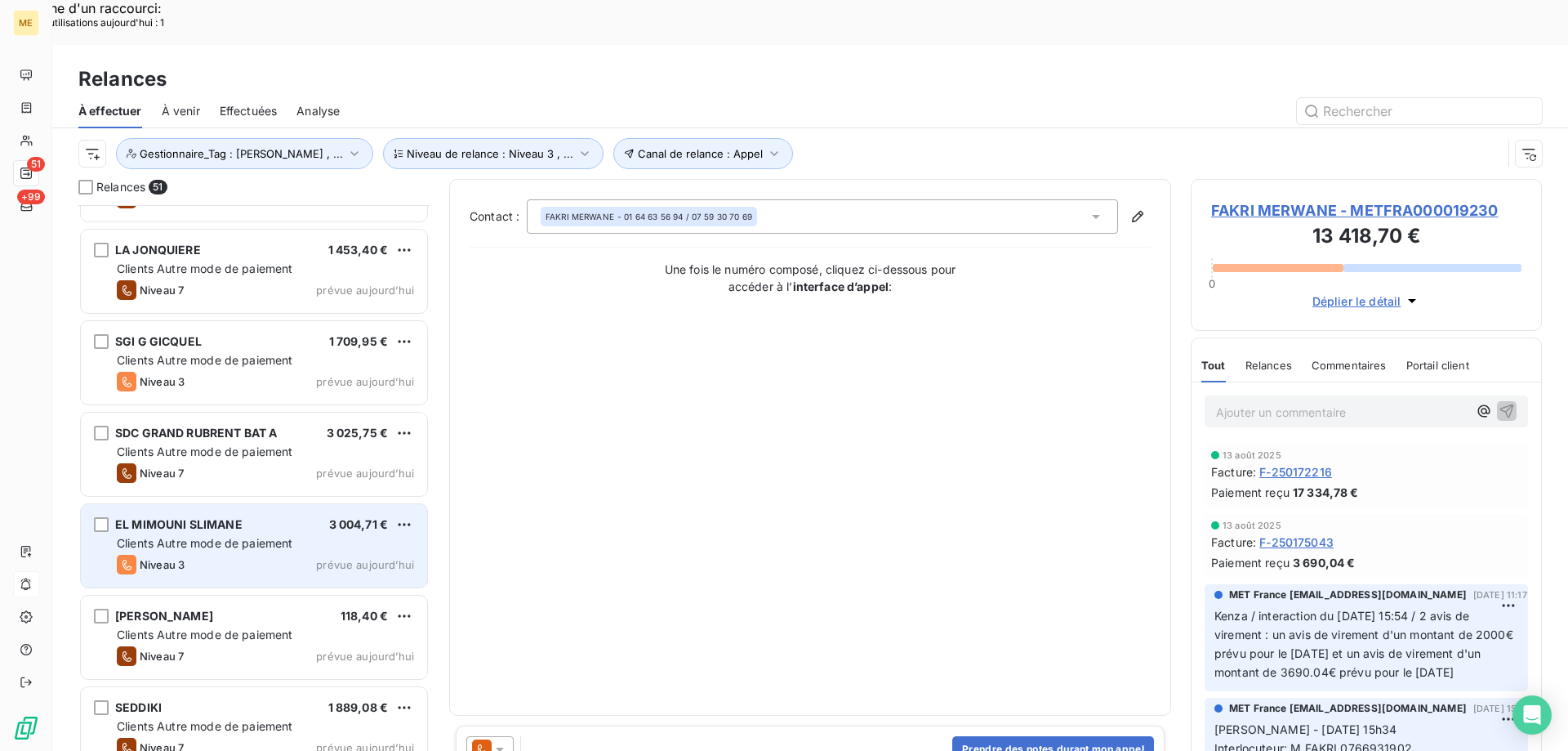
click at [281, 536] on span "Clients Autre mode de paiement" at bounding box center [205, 542] width 176 height 14
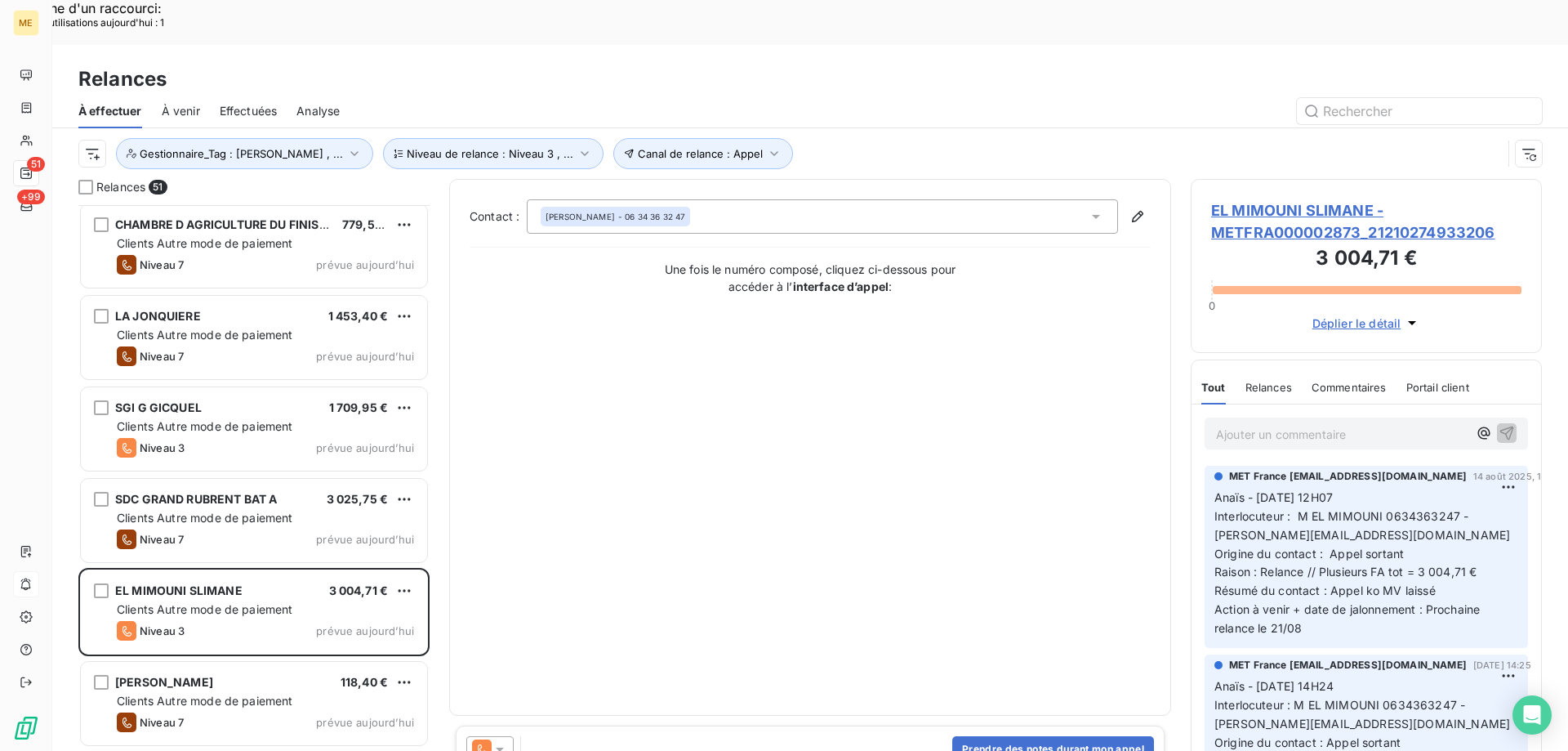
scroll to position [3749, 0]
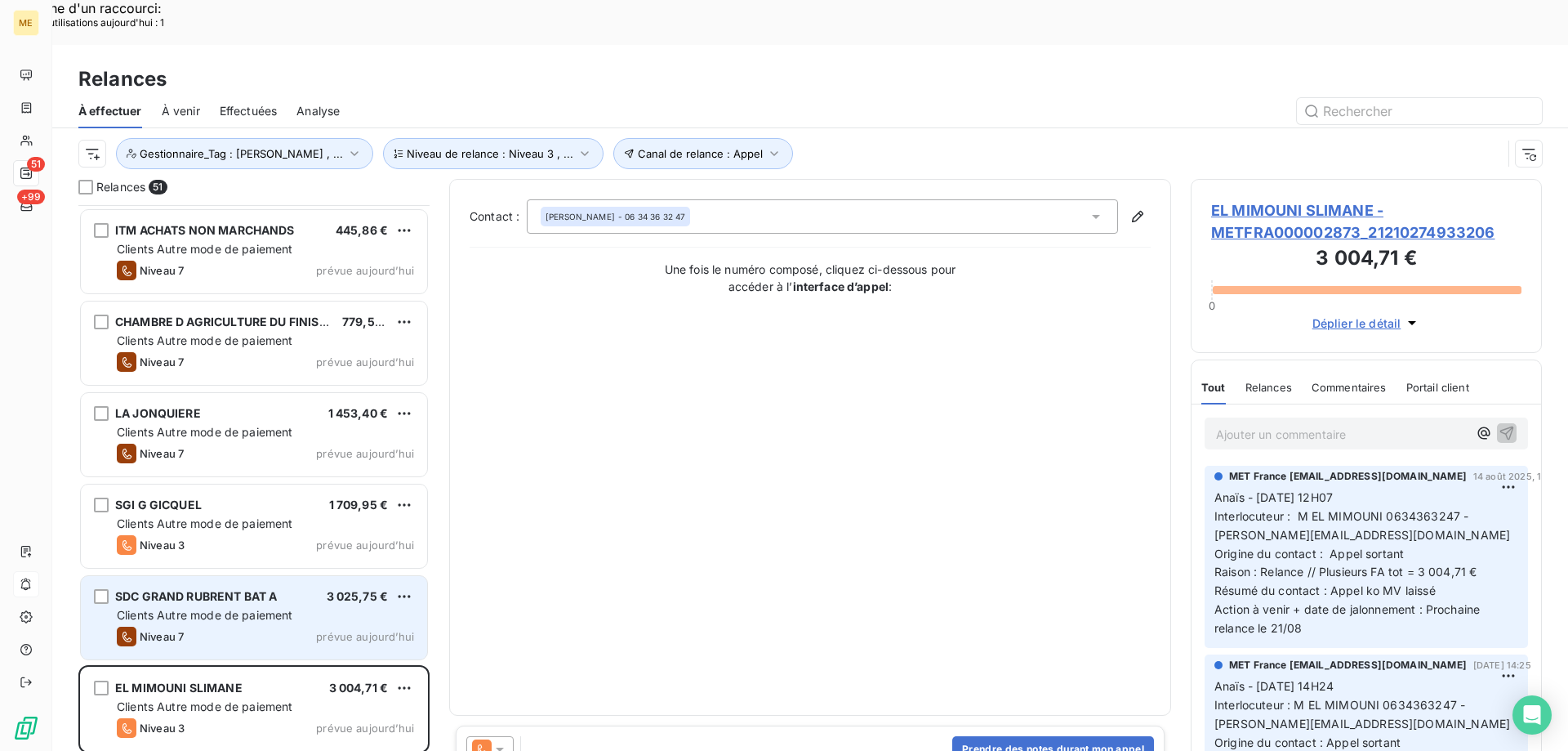
click at [210, 589] on span "SDC GRAND RUBRENT BAT A" at bounding box center [196, 596] width 162 height 14
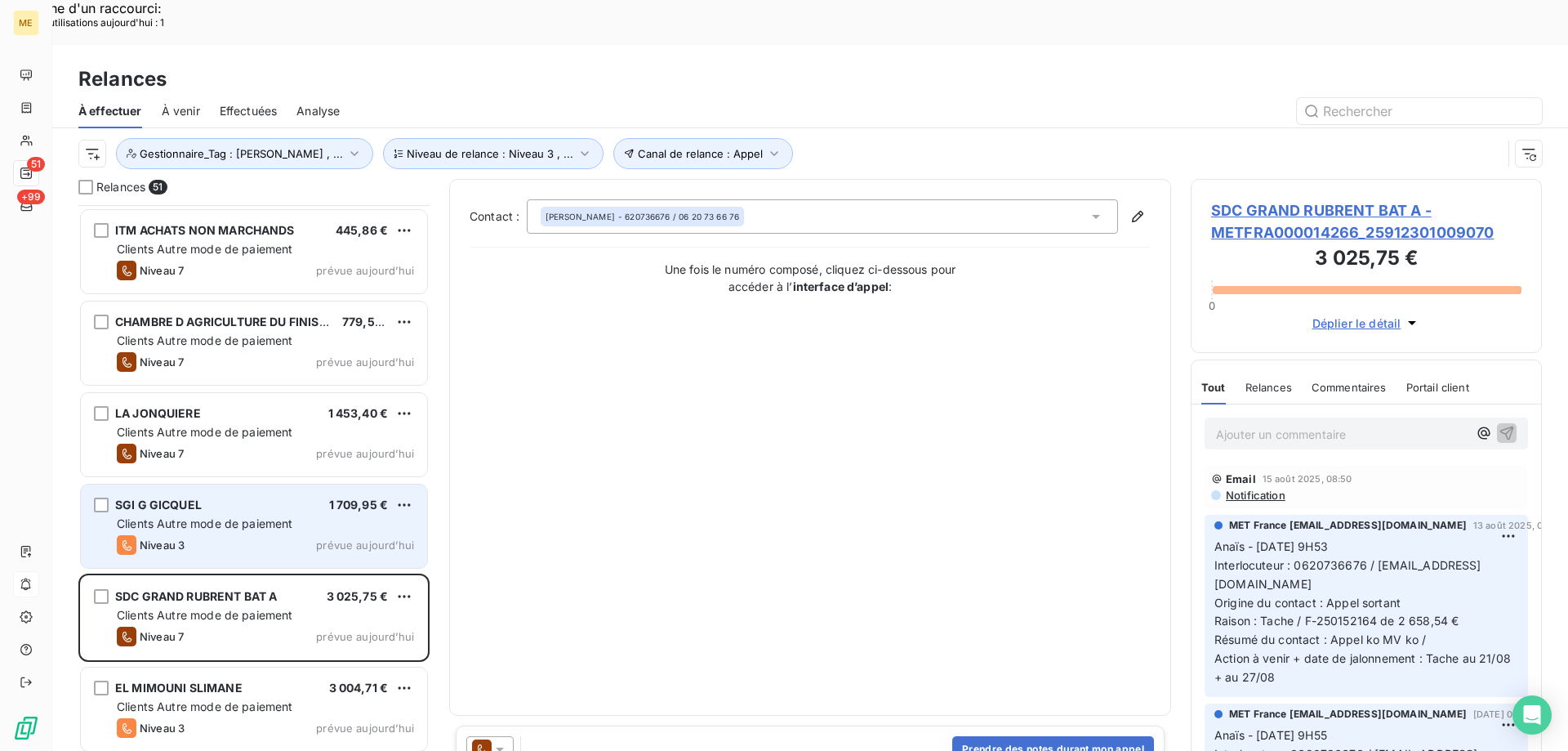
click at [331, 516] on div "Clients Autre mode de paiement" at bounding box center [266, 523] width 297 height 16
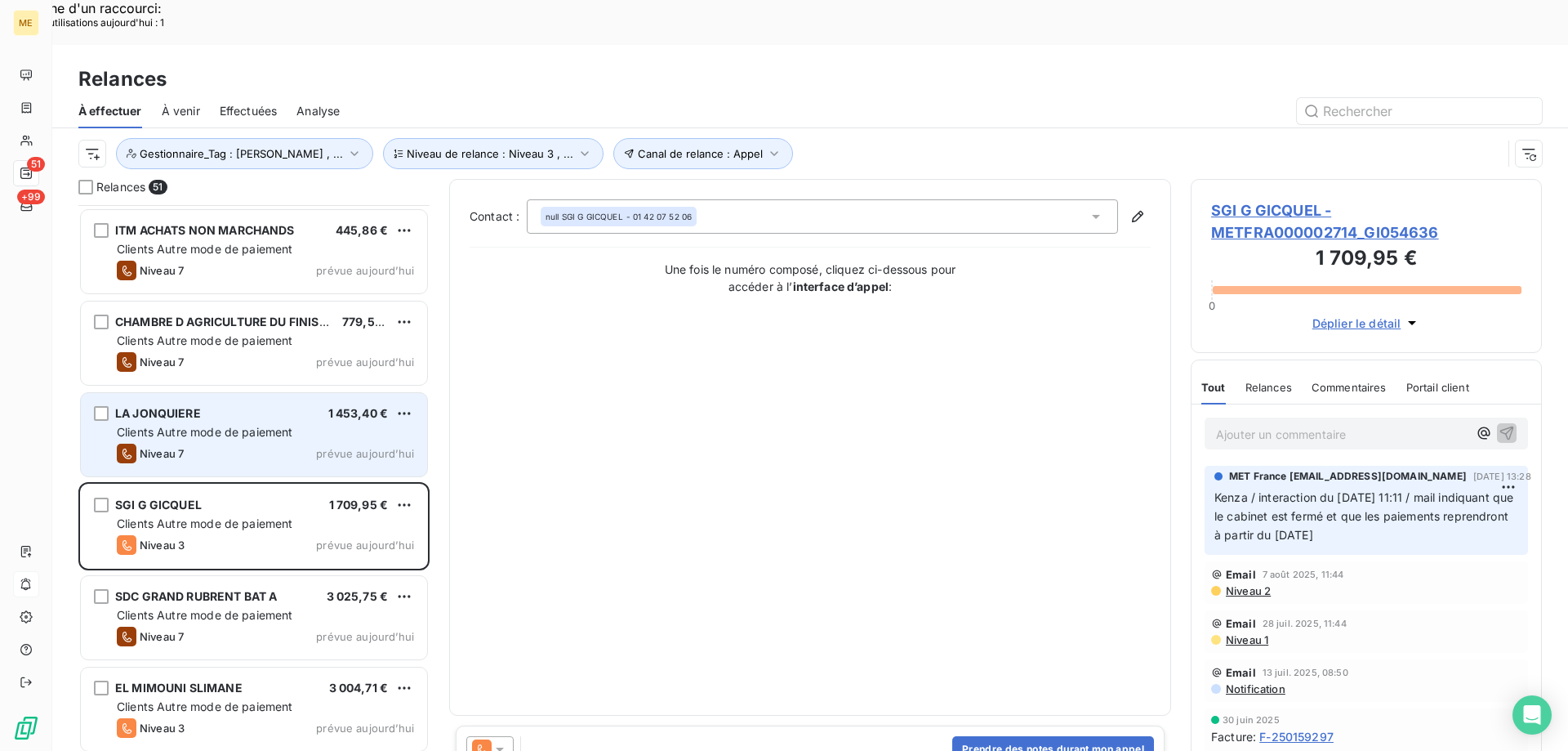
click at [329, 447] on span "prévue aujourd’hui" at bounding box center [365, 454] width 98 height 13
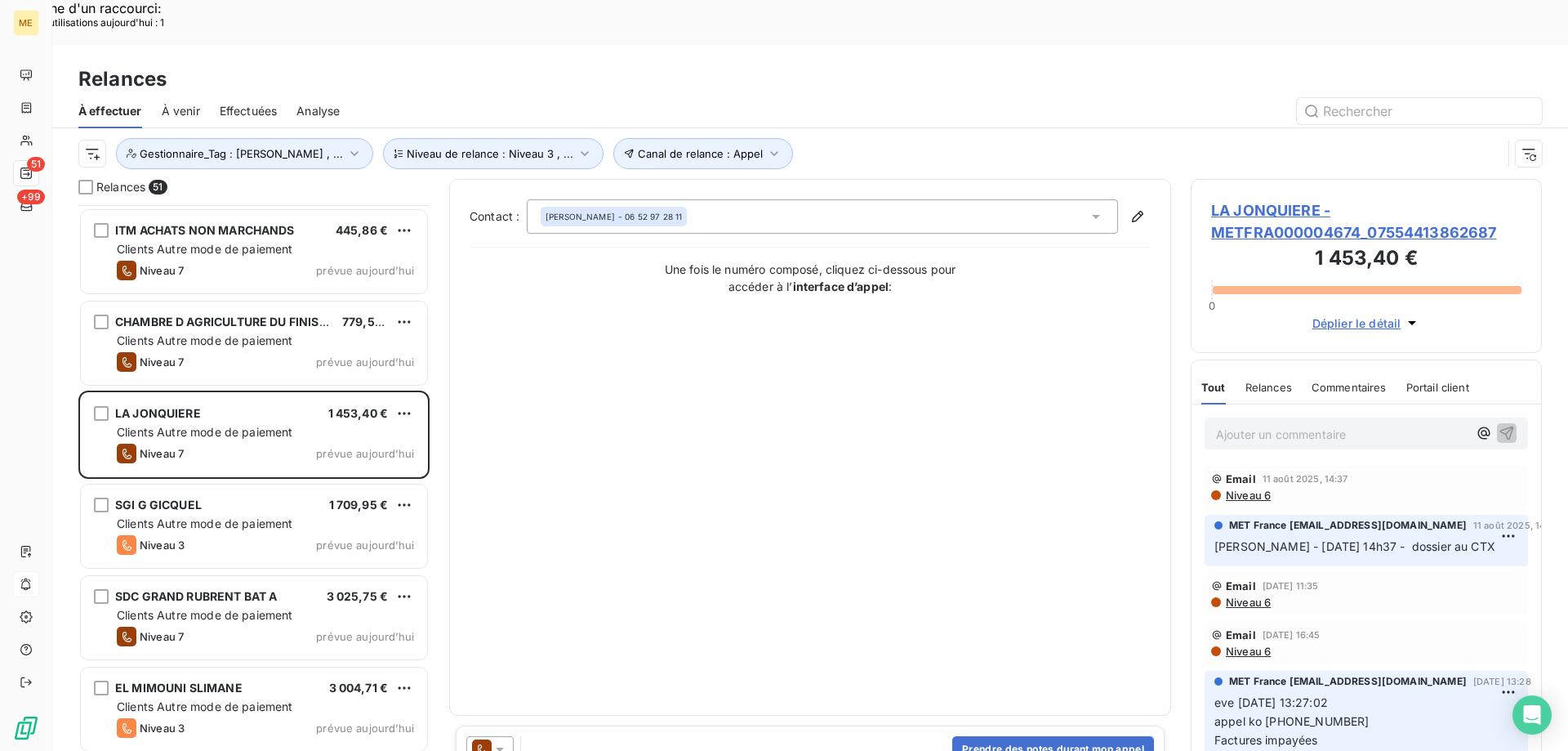
click at [1308, 179] on div "LA JONQUIERE - METFRA000004674_07554413862687 1 453,40 € 0 Déplier le détail" at bounding box center [1366, 266] width 351 height 174
click at [1282, 199] on span "LA JONQUIERE - METFRA000004674_07554413862687" at bounding box center [1367, 221] width 311 height 44
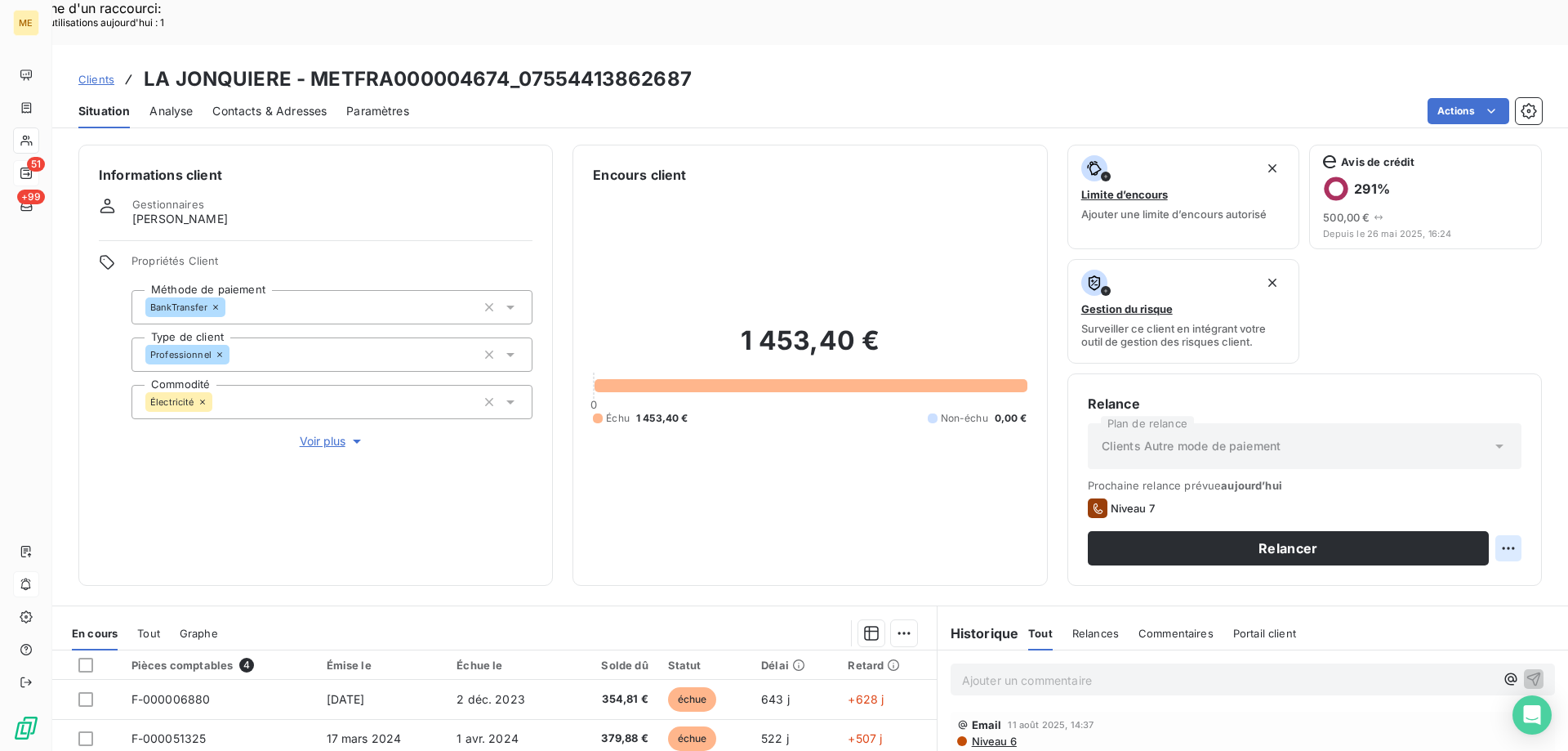
click at [1458, 529] on div "Replanifier cette action" at bounding box center [1429, 538] width 146 height 26
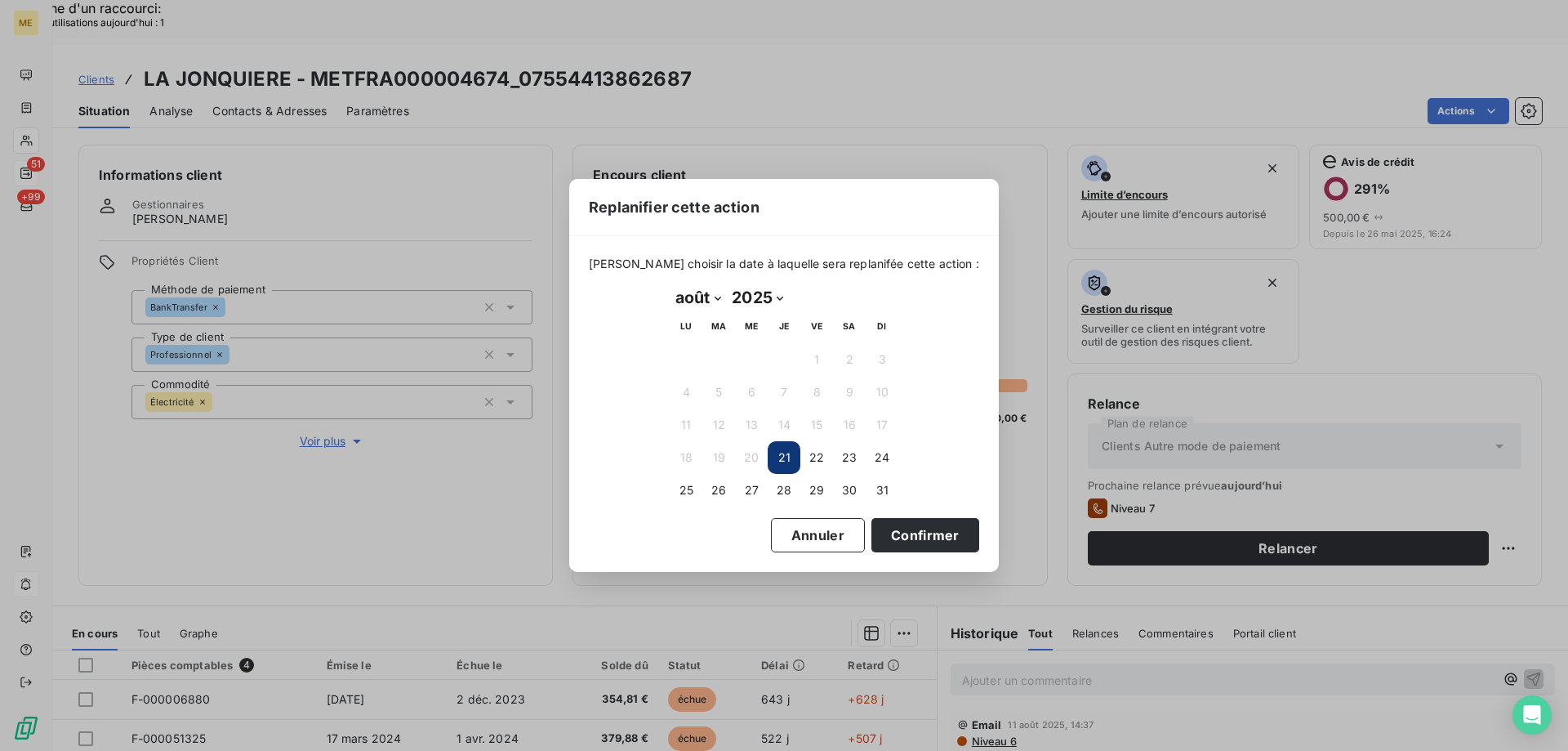
click at [705, 294] on select "janvier février mars avril mai juin juillet août septembre octobre novembre déc…" at bounding box center [698, 296] width 56 height 26
select select "8"
click at [670, 284] on select "janvier février mars avril mai juin juillet août septembre octobre novembre déc…" at bounding box center [698, 296] width 56 height 26
click at [810, 360] on button "5" at bounding box center [817, 359] width 32 height 32
click at [894, 545] on button "Confirmer" at bounding box center [925, 535] width 108 height 34
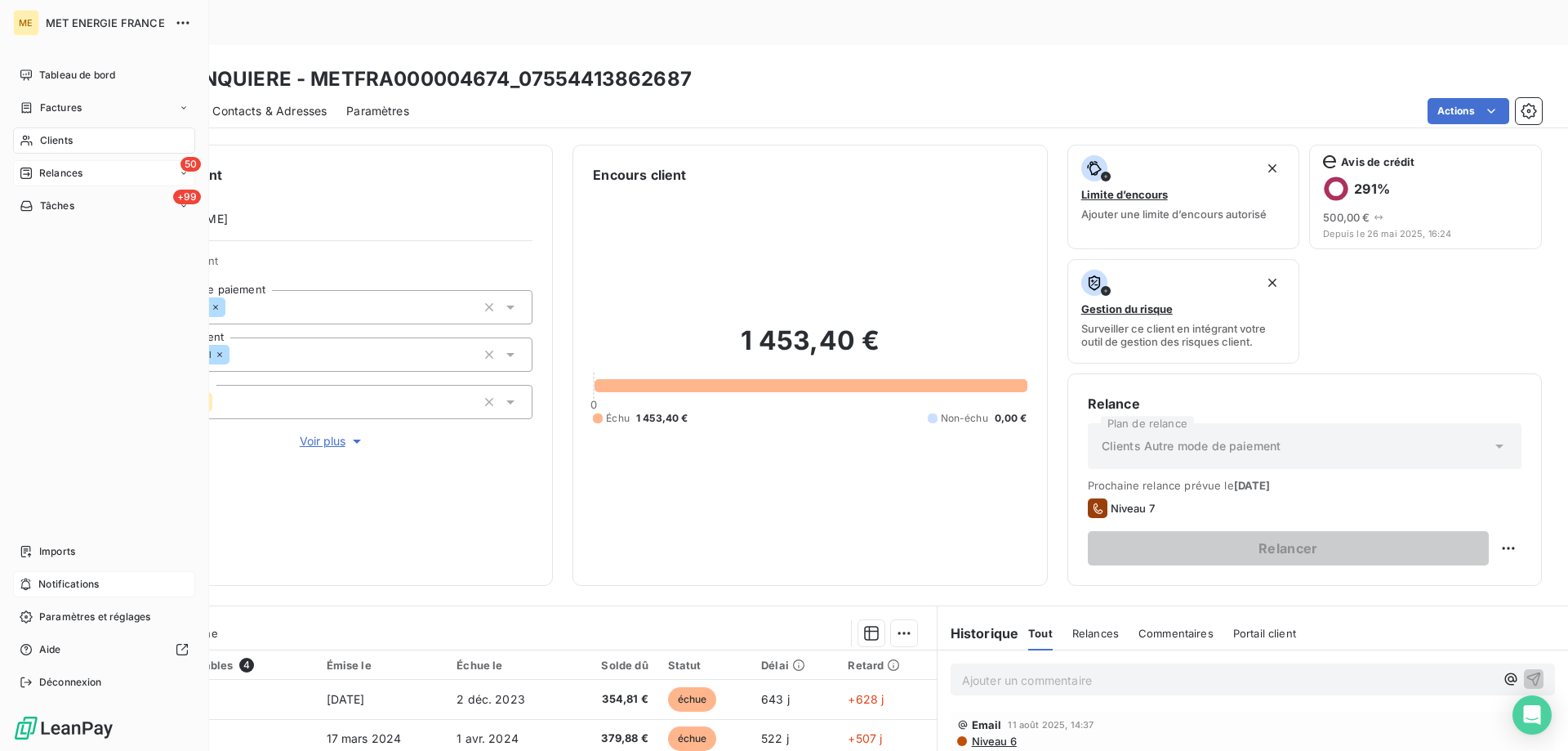
click at [40, 164] on div "50 Relances" at bounding box center [104, 173] width 182 height 26
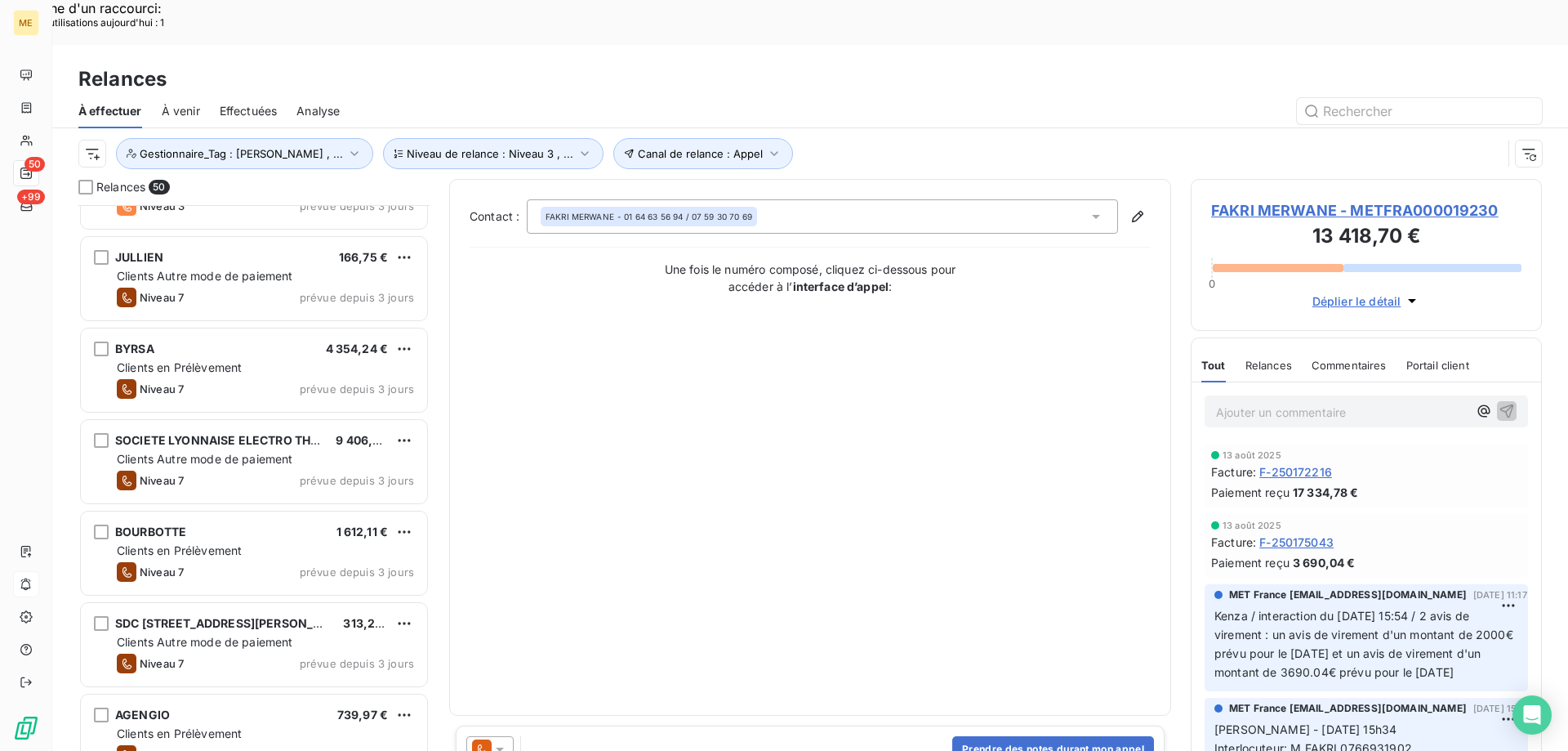
scroll to position [900, 0]
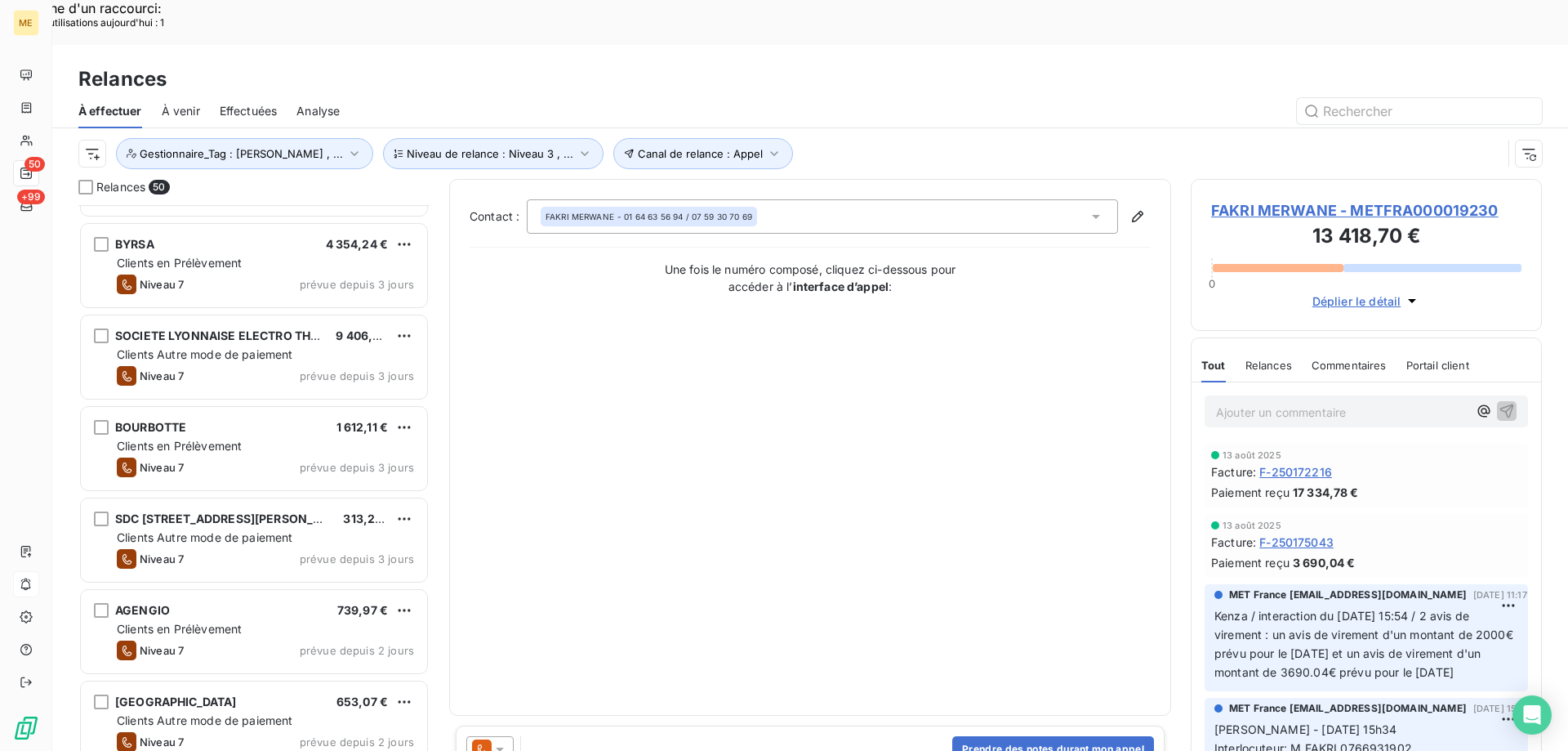
click at [271, 530] on span "Clients Autre mode de paiement" at bounding box center [205, 537] width 176 height 14
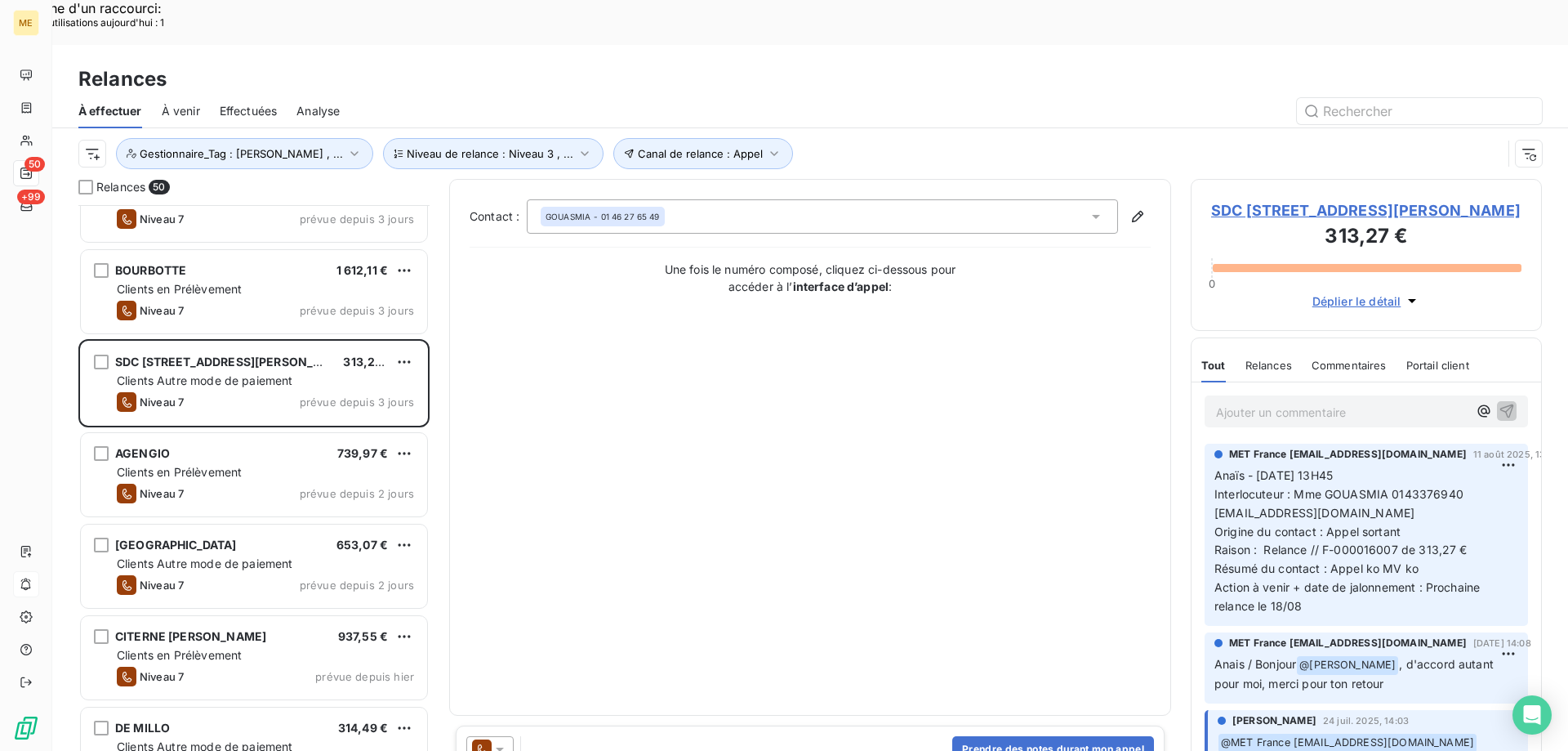
scroll to position [1063, 0]
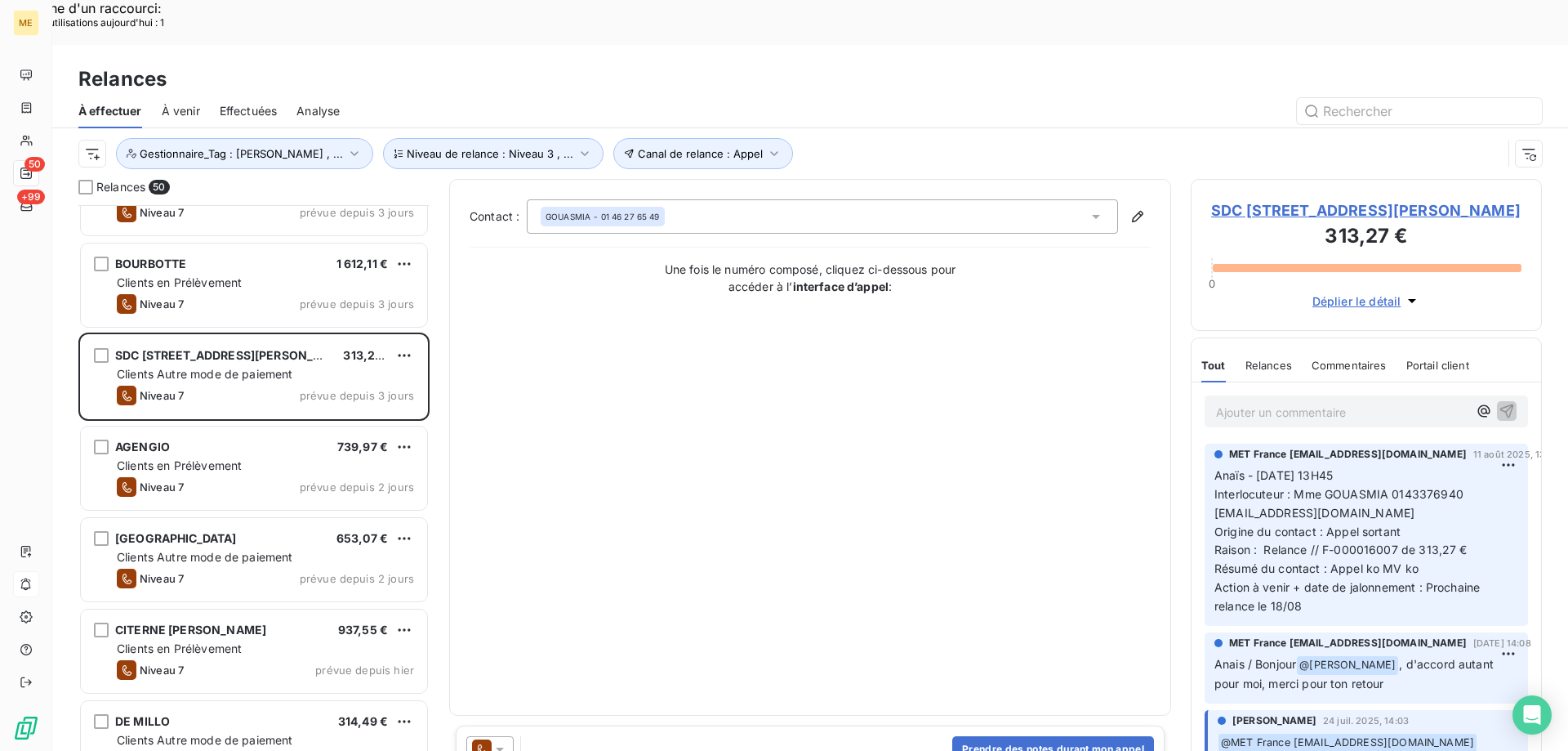
click at [249, 538] on div "BYRSA 4 354,24 € Clients en Prélèvement Niveau 7 prévue depuis 3 jours SOCIETE …" at bounding box center [254, 500] width 351 height 591
drag, startPoint x: 234, startPoint y: 583, endPoint x: 234, endPoint y: 560, distance: 23.0
click at [234, 622] on span "CITERNE PINAULT ELODIE" at bounding box center [191, 629] width 152 height 14
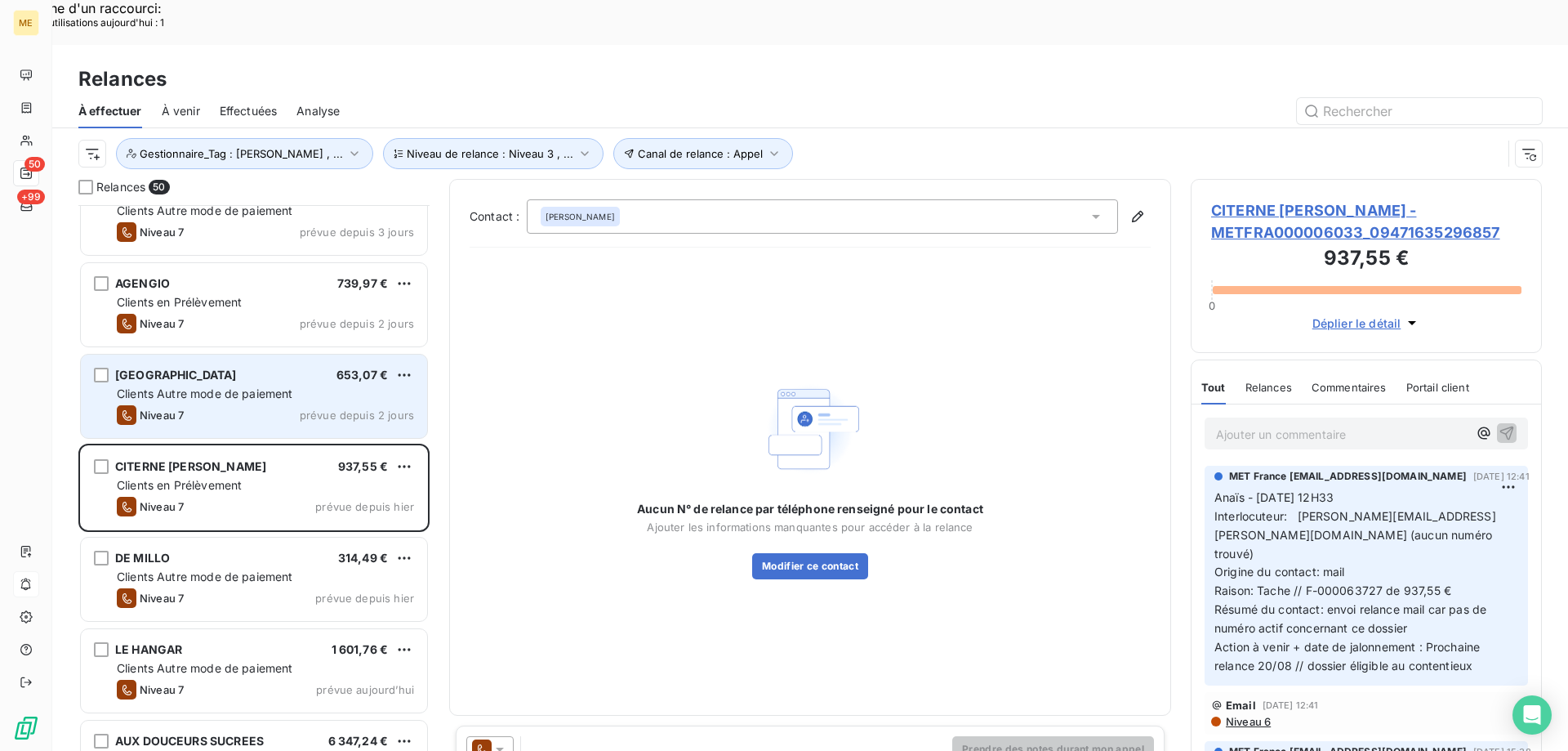
click at [240, 569] on span "Clients Autre mode de paiement" at bounding box center [205, 576] width 176 height 14
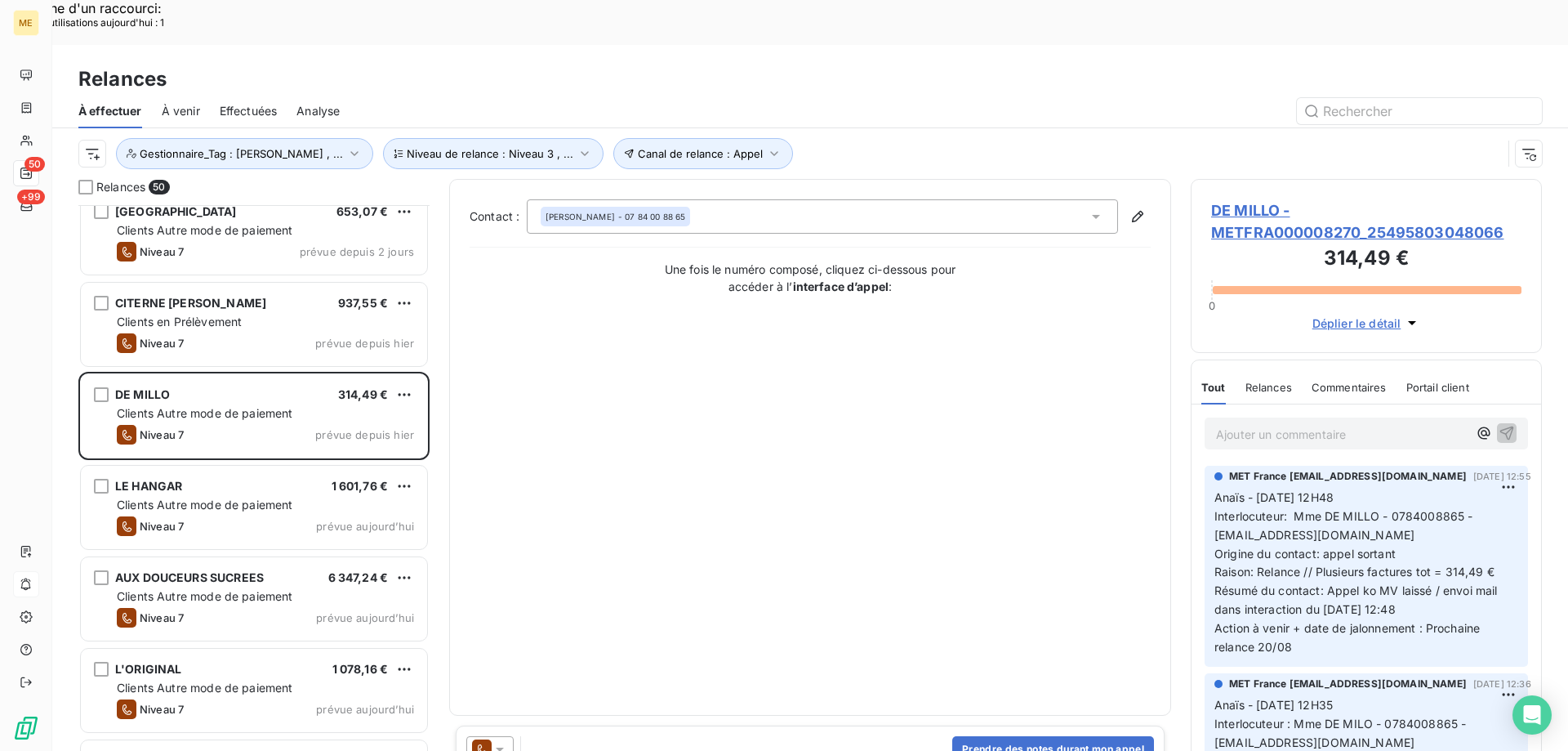
click at [236, 570] on span "AUX DOUCEURS SUCREES" at bounding box center [190, 577] width 149 height 14
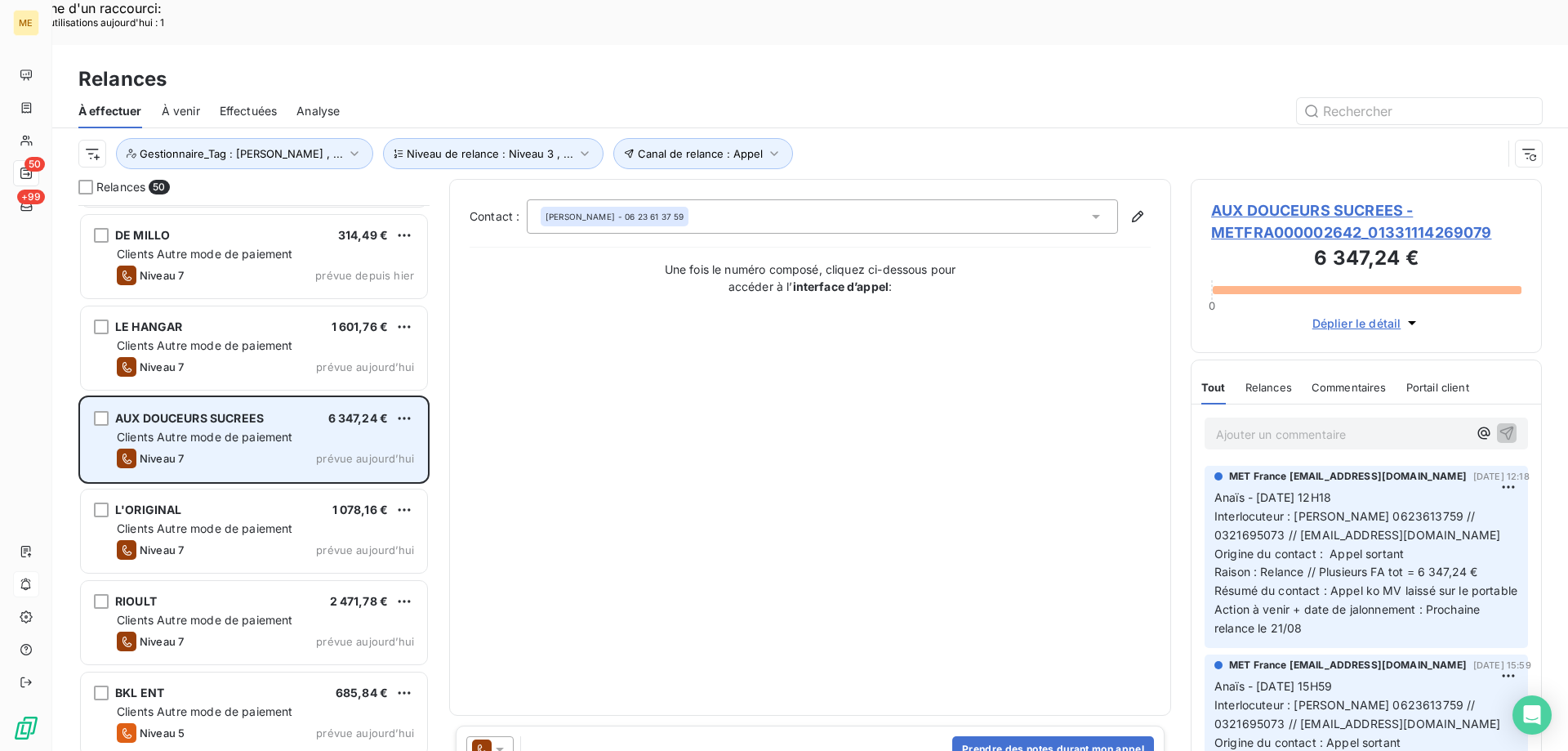
scroll to position [1553, 0]
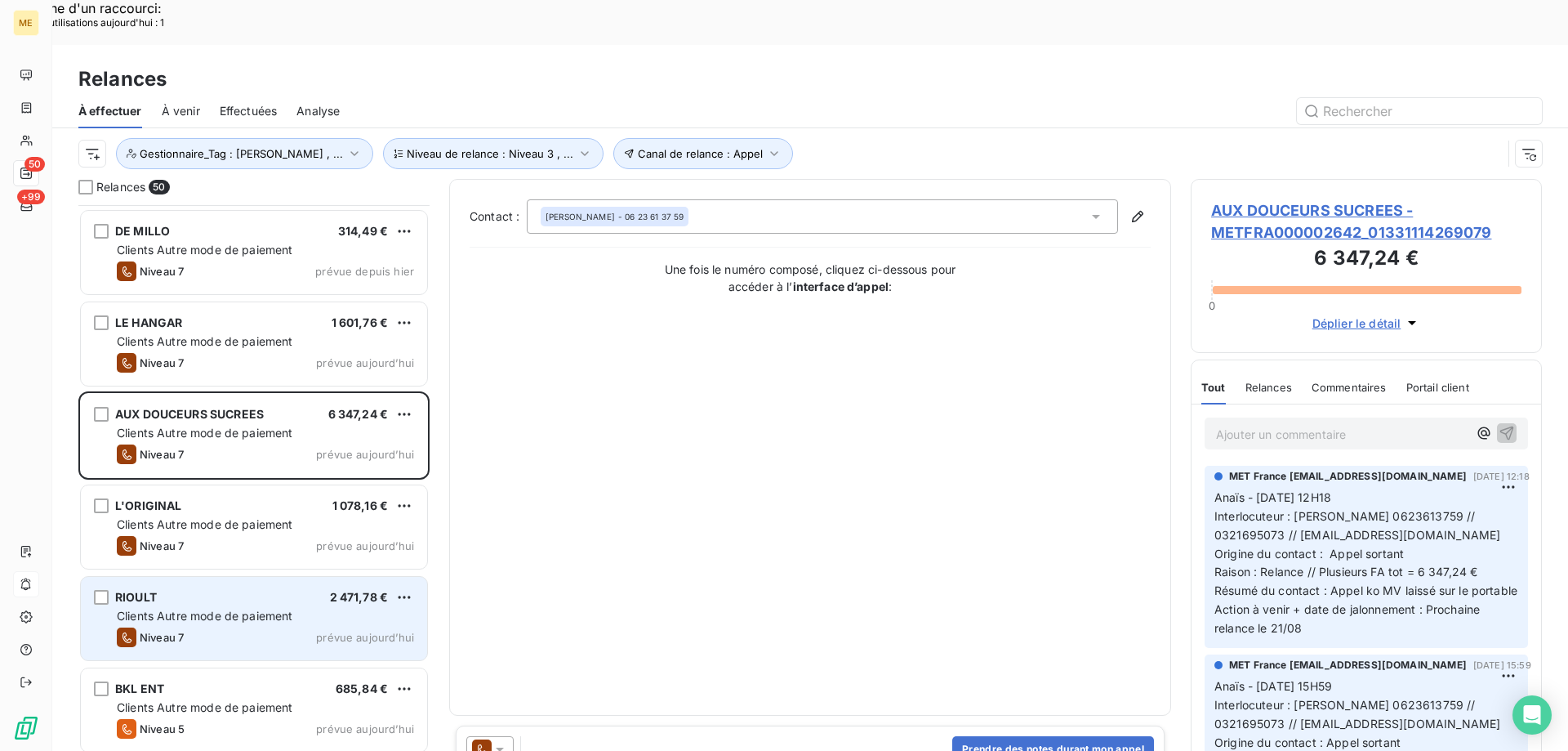
click at [220, 577] on div "RIOULT 2 471,78 € Clients Autre mode de paiement Niveau 7 prévue aujourd’hui" at bounding box center [254, 618] width 346 height 83
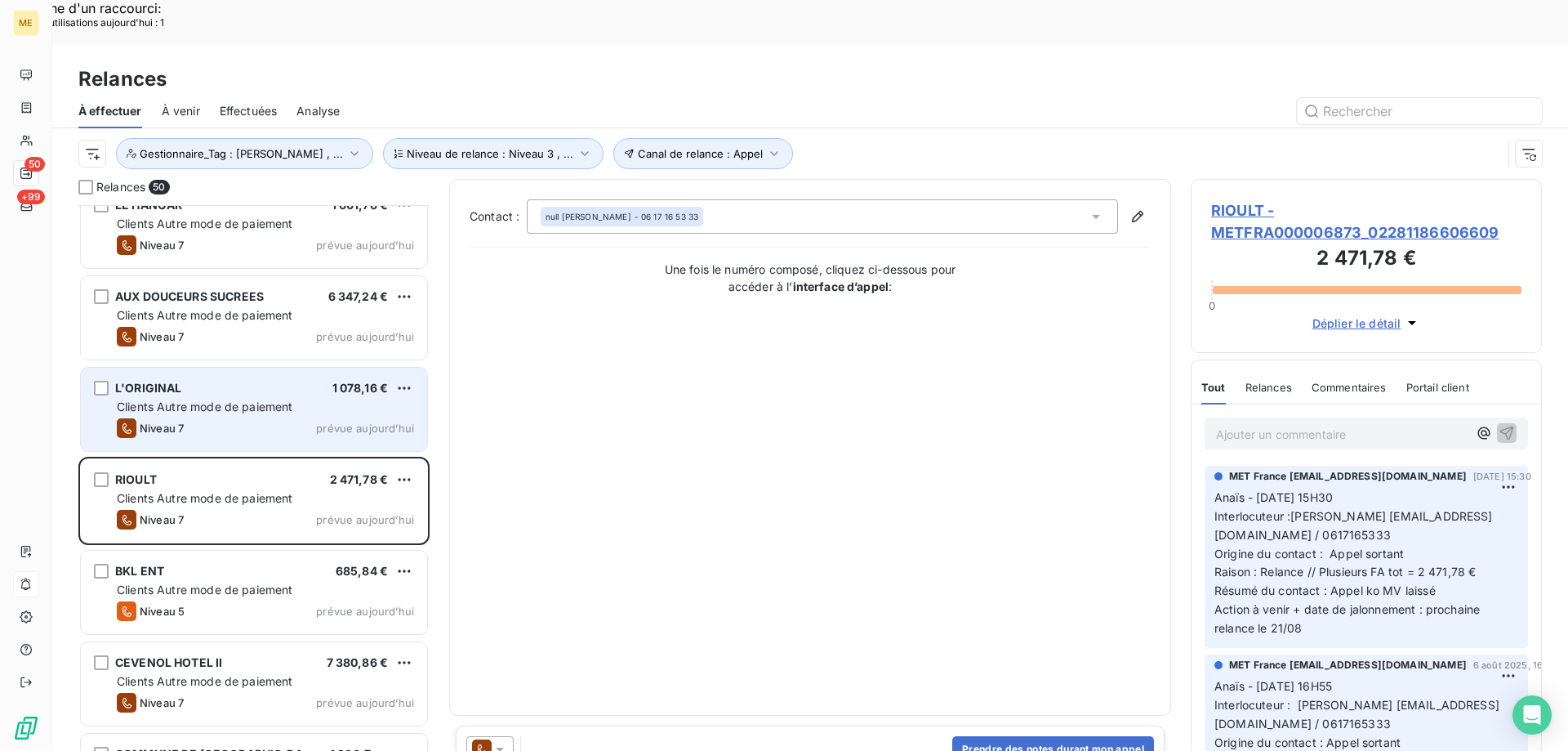
scroll to position [1797, 0]
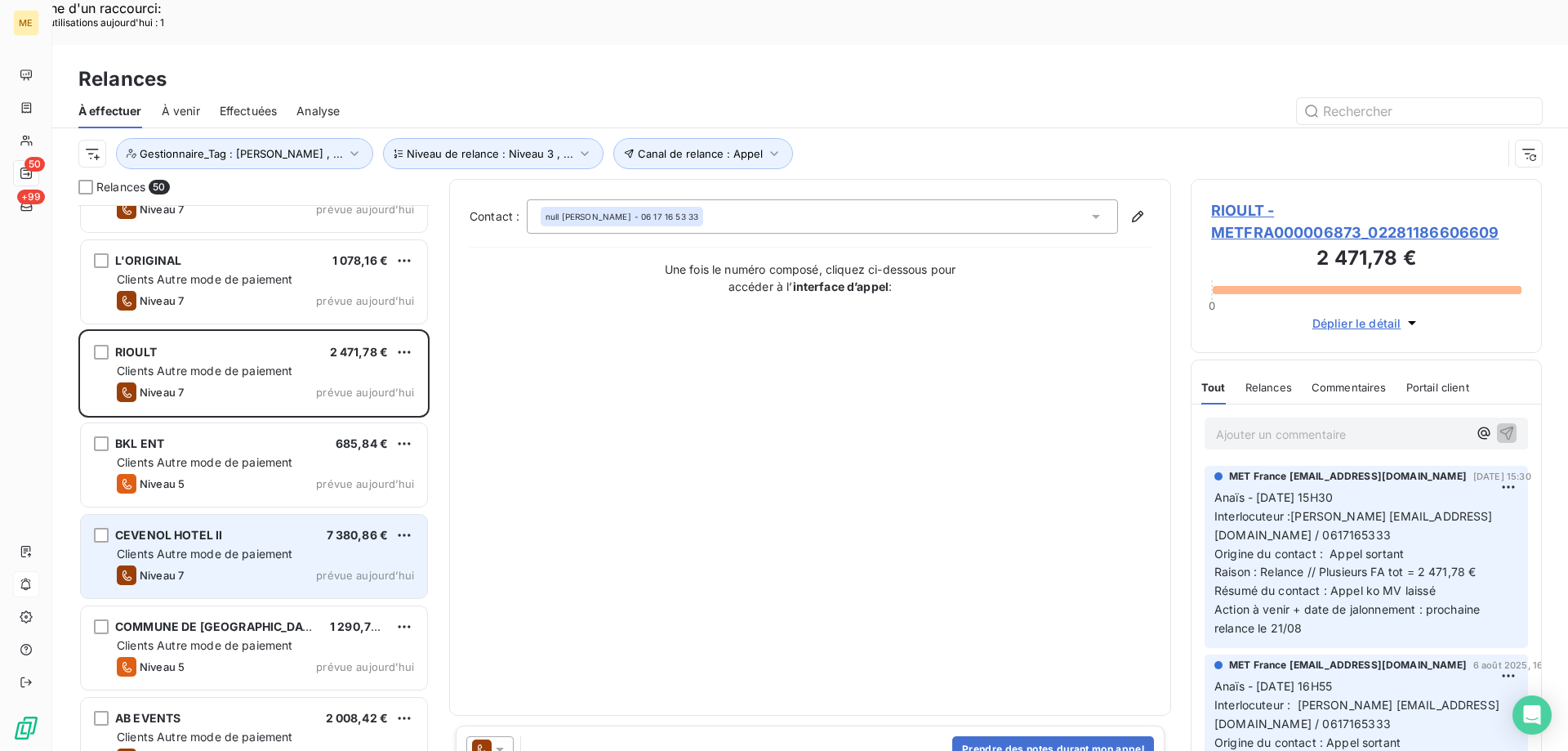
click at [215, 565] on div "Niveau 7 prévue aujourd’hui" at bounding box center [266, 575] width 297 height 20
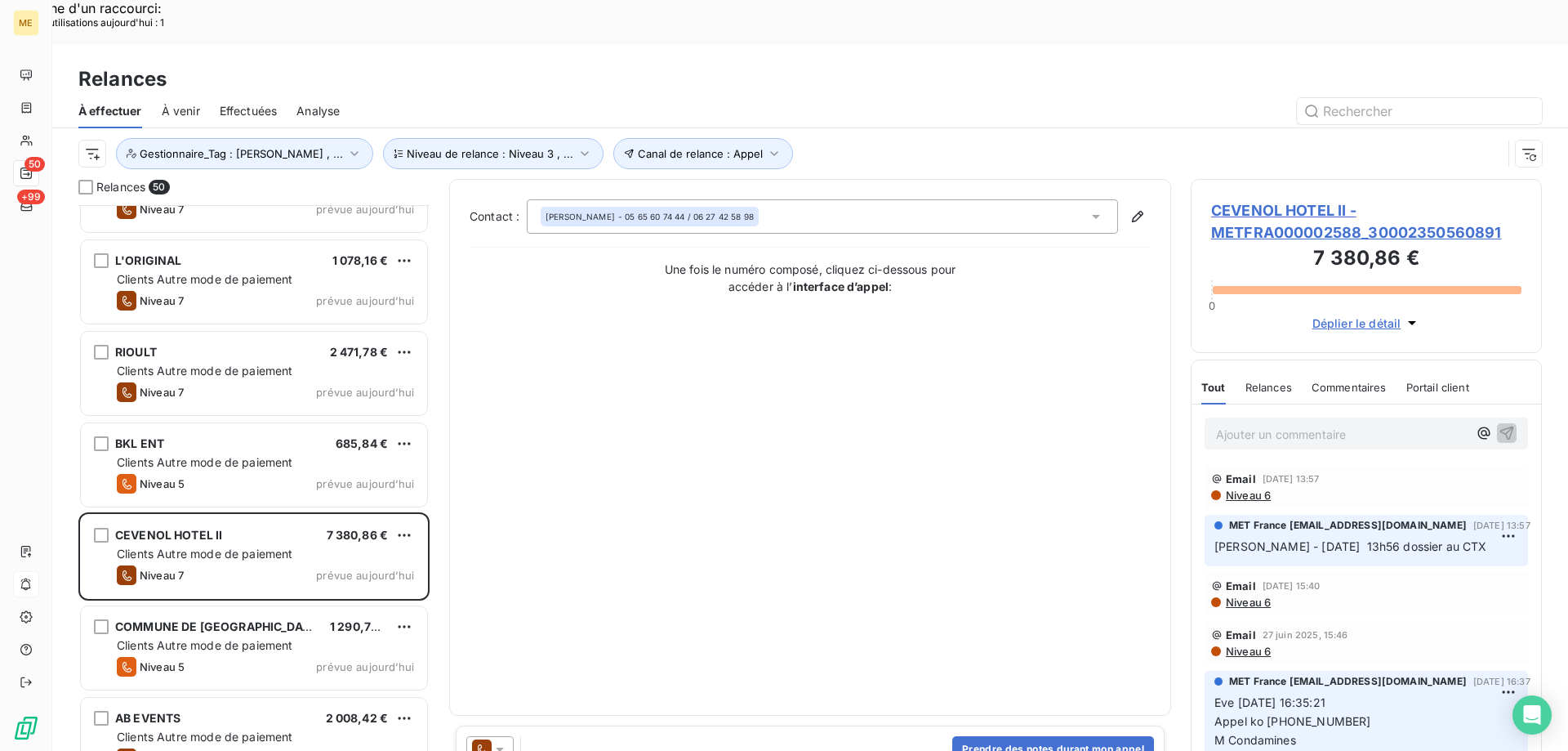
click at [1360, 199] on span "CEVENOL HOTEL II - METFRA000002588_30002350560891" at bounding box center [1367, 221] width 311 height 44
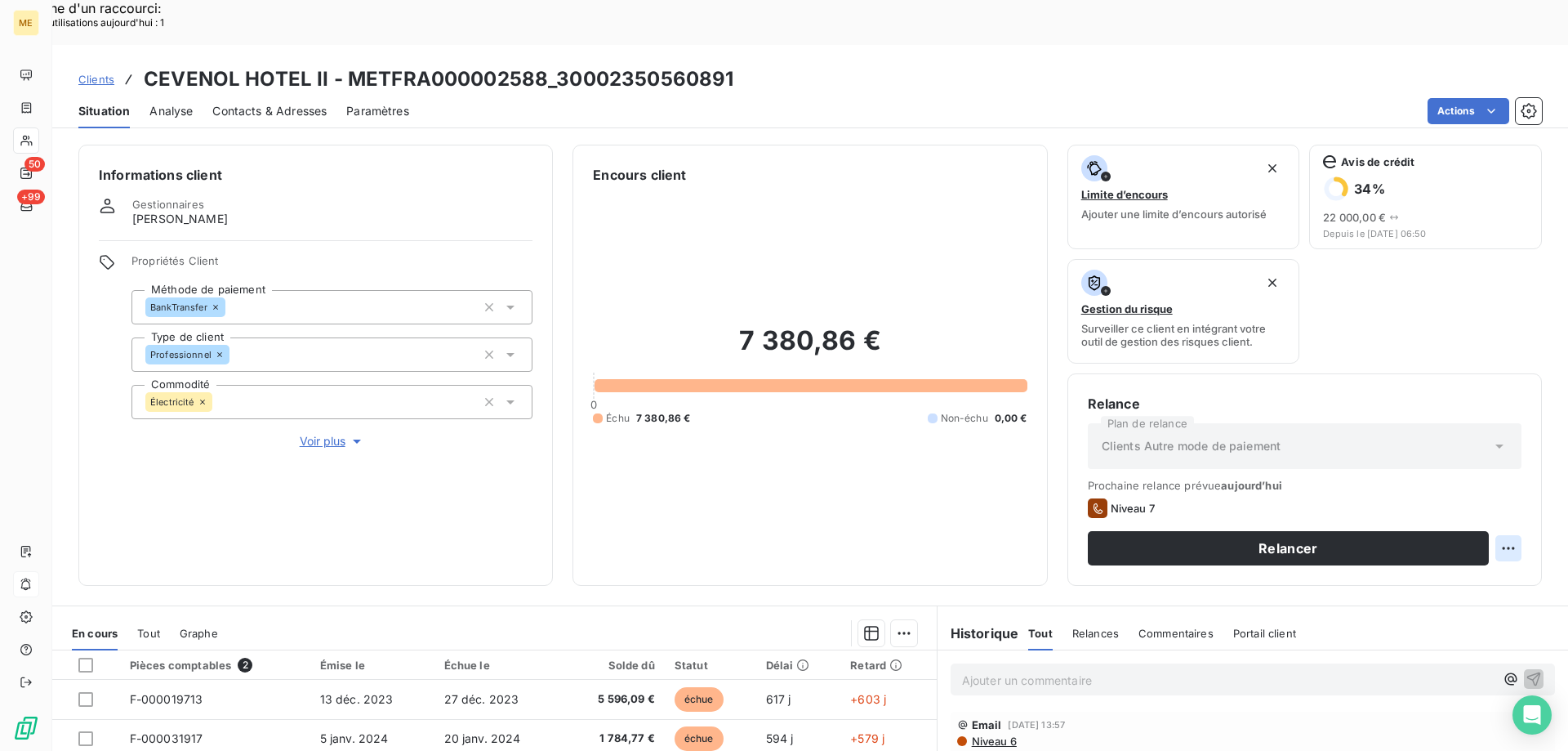
click at [1473, 530] on div "Replanifier cette action" at bounding box center [1429, 538] width 146 height 26
select select "7"
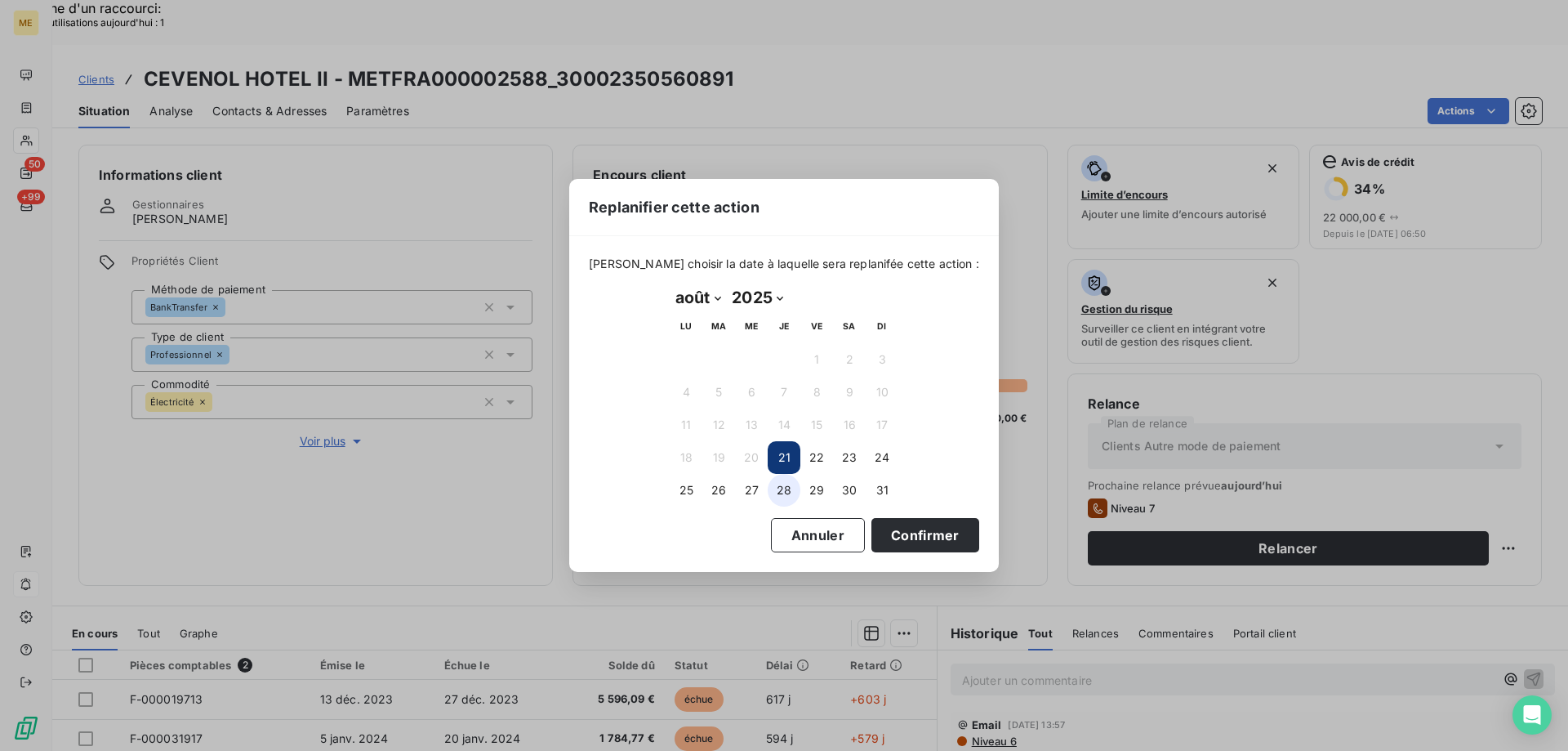
click at [784, 496] on button "28" at bounding box center [784, 490] width 32 height 32
click at [884, 528] on button "Confirmer" at bounding box center [925, 535] width 108 height 34
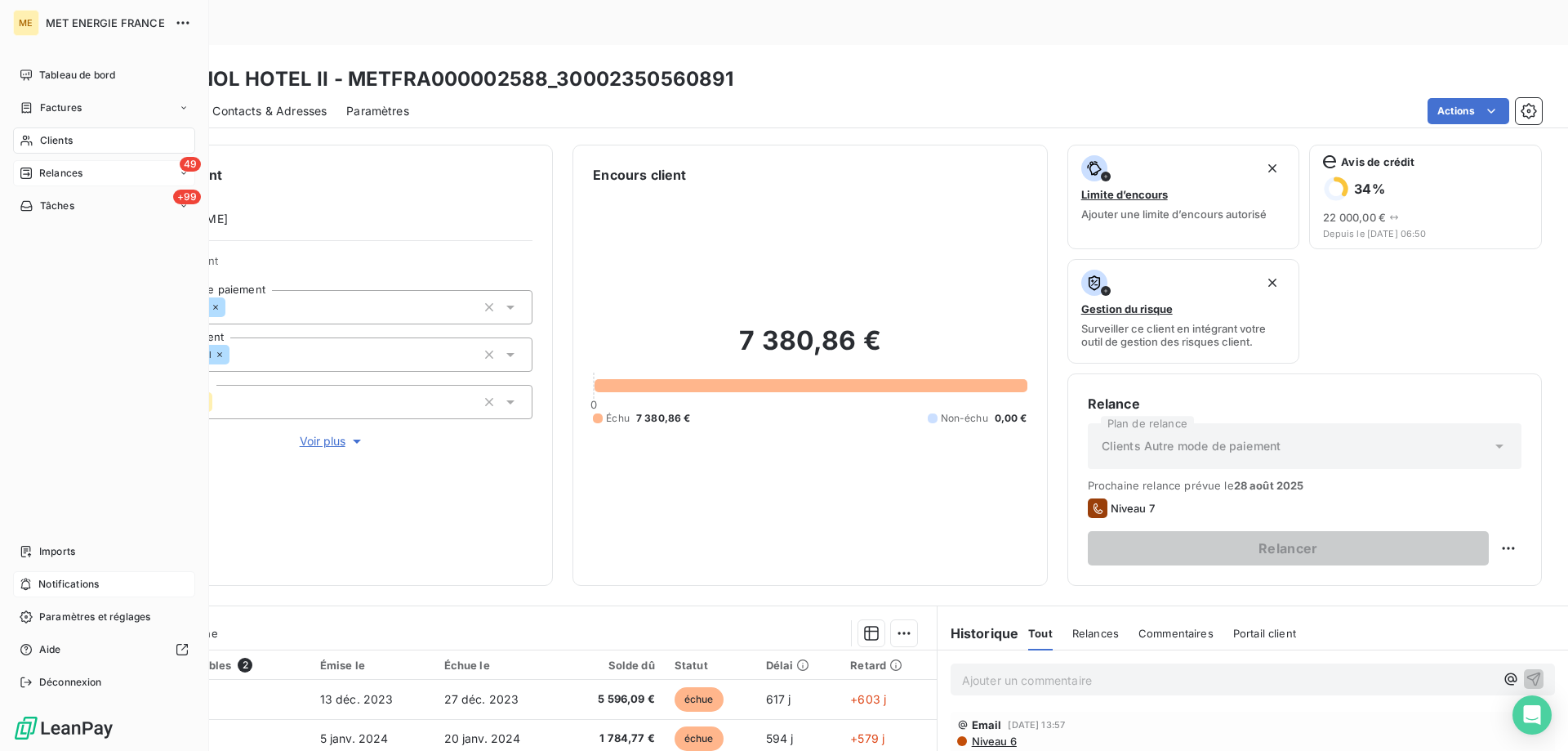
click at [31, 162] on div "49 Relances" at bounding box center [104, 173] width 182 height 26
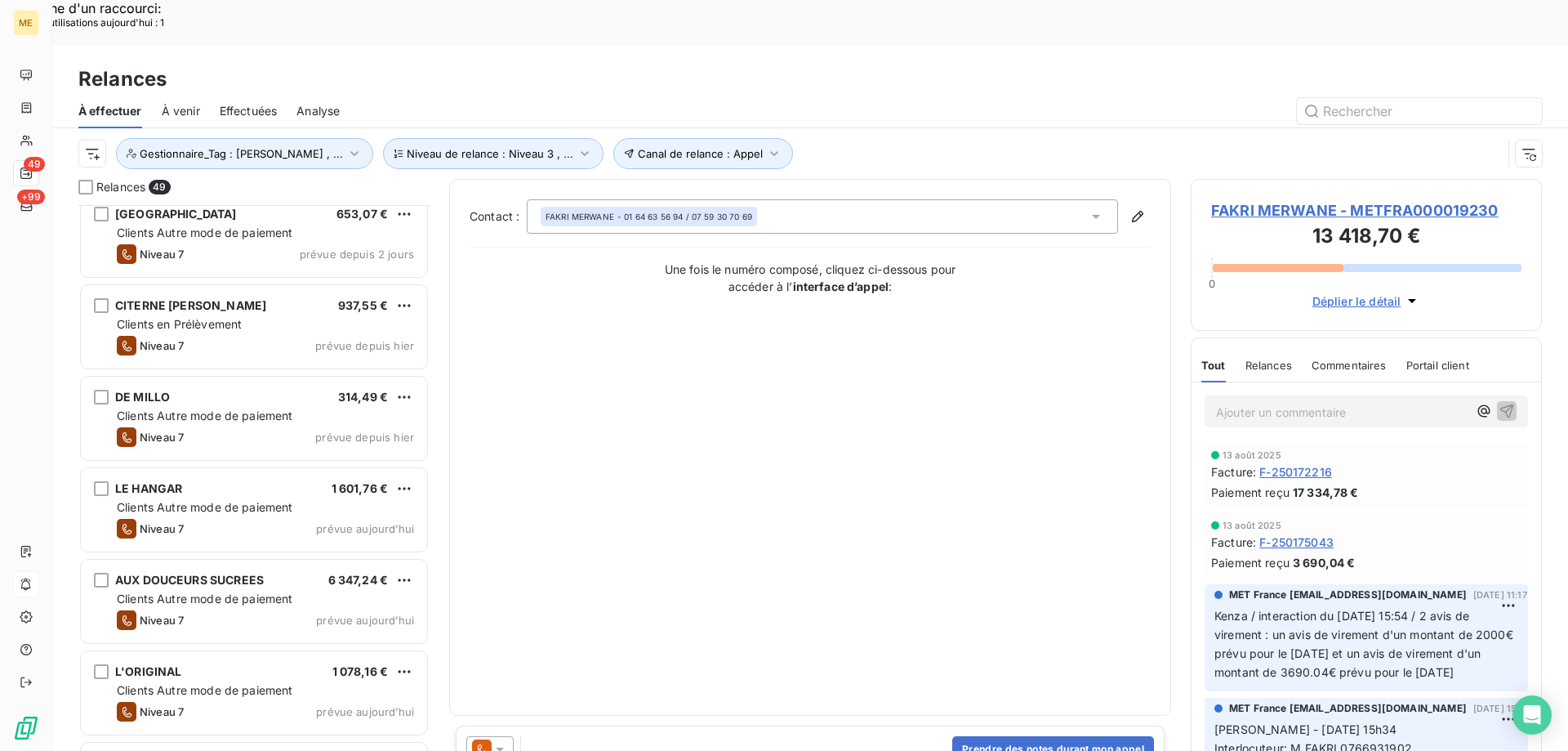
scroll to position [1553, 0]
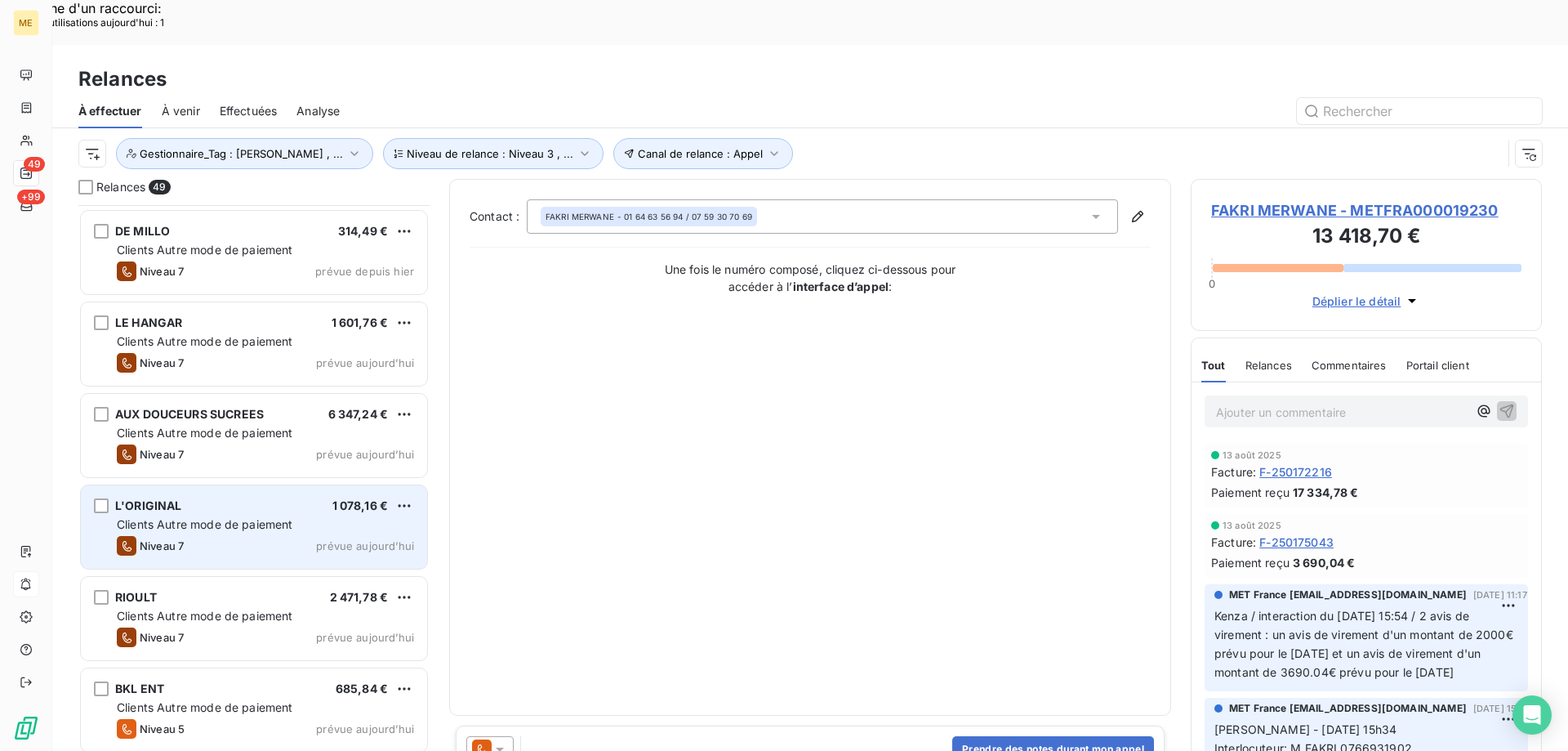
click at [282, 498] on div "L'ORIGINAL 1 078,16 €" at bounding box center [266, 505] width 297 height 14
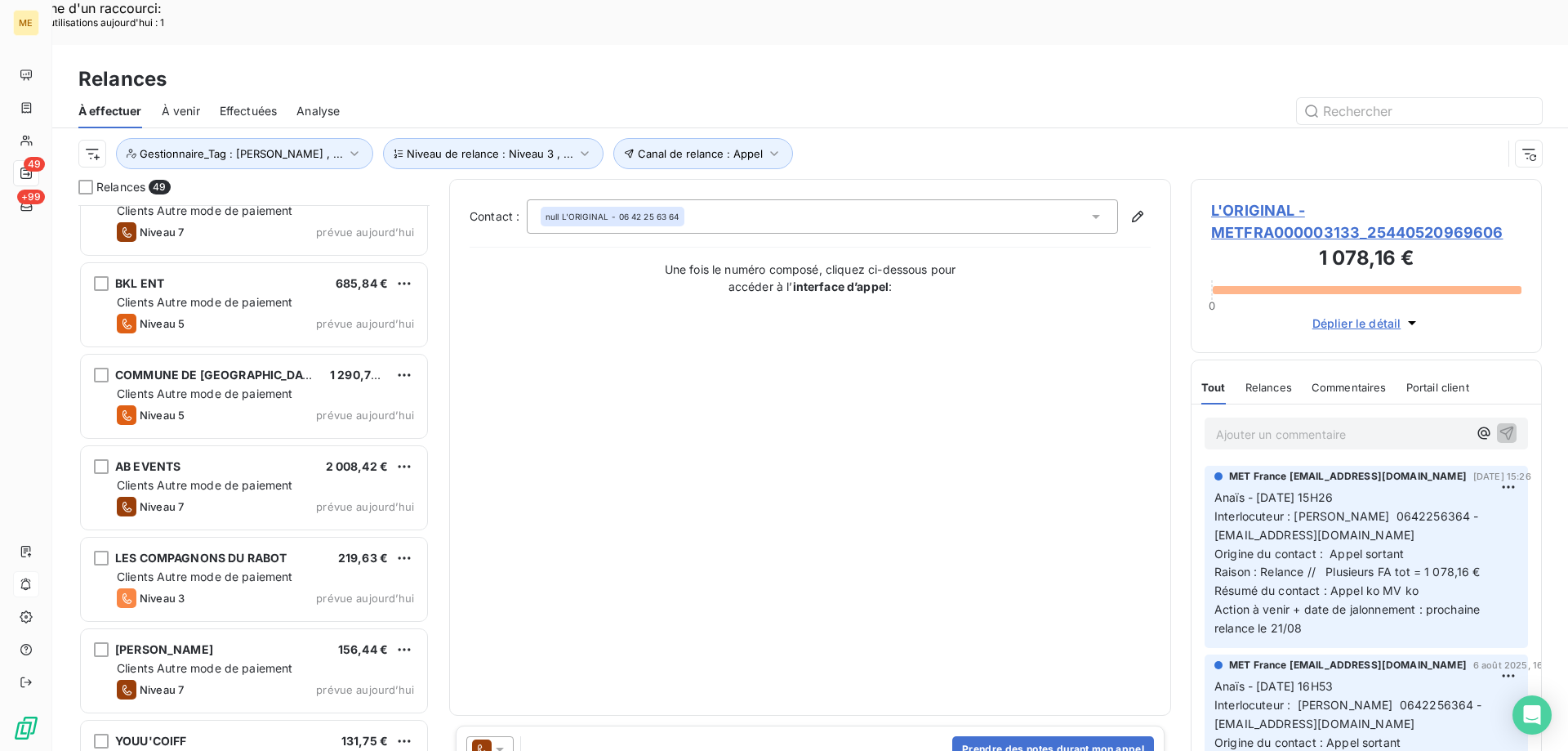
scroll to position [1961, 0]
click at [280, 494] on div "Niveau 7 prévue aujourd’hui" at bounding box center [266, 503] width 297 height 20
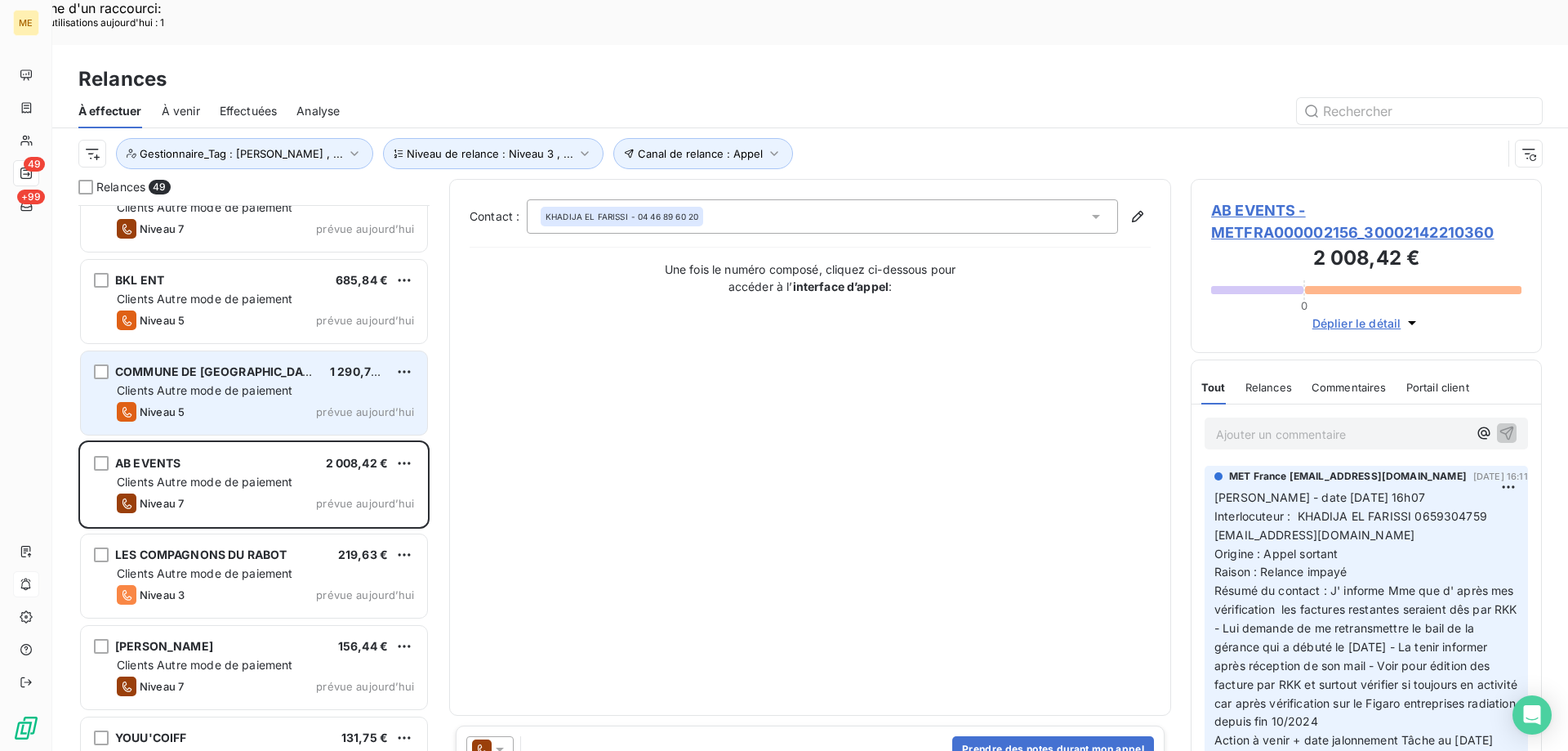
click at [337, 377] on div "COMMUNE DE VAUX 1 290,70 € Clients Autre mode de paiement Niveau 5 prévue aujou…" at bounding box center [254, 392] width 346 height 83
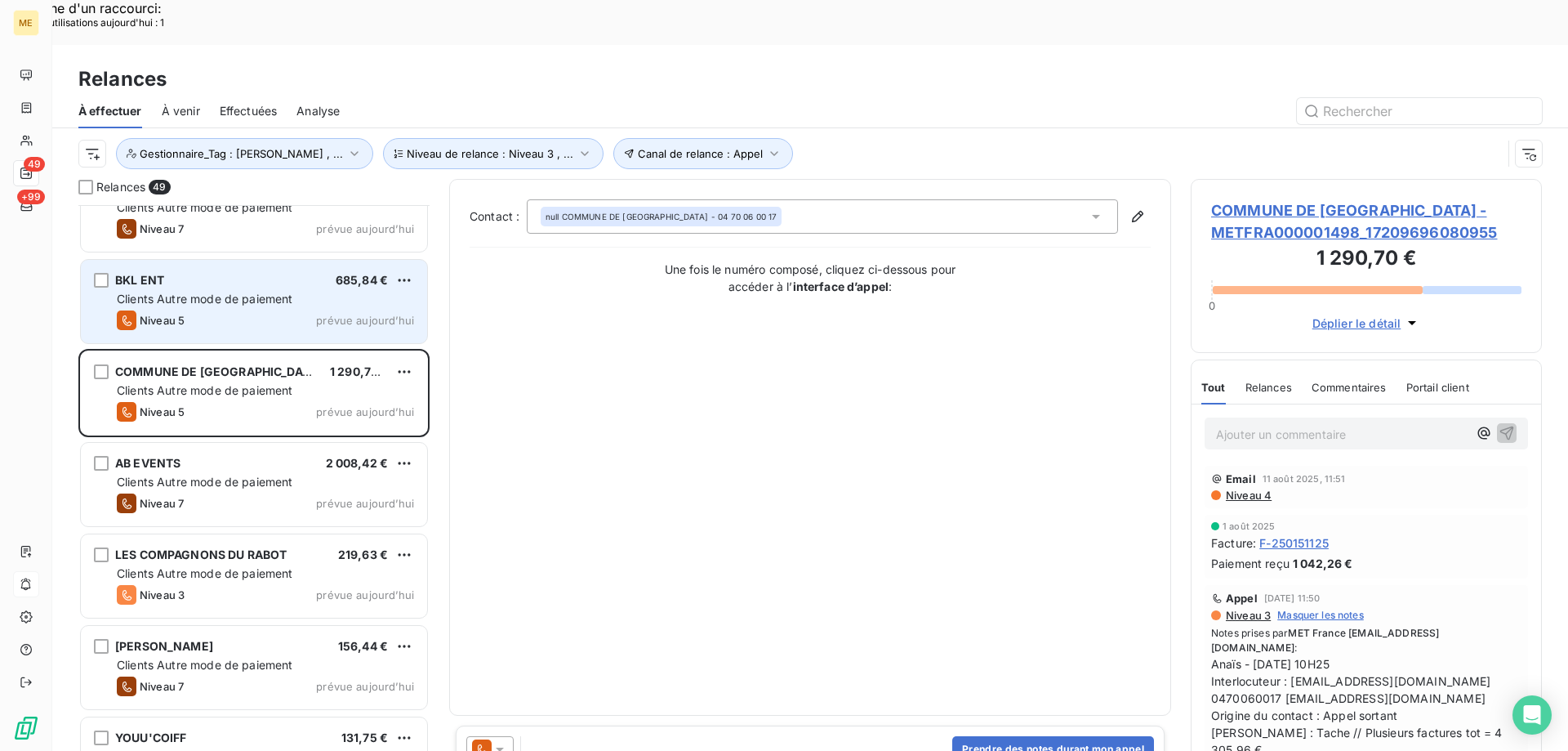
click at [295, 311] on div "Niveau 5 prévue aujourd’hui" at bounding box center [266, 320] width 297 height 20
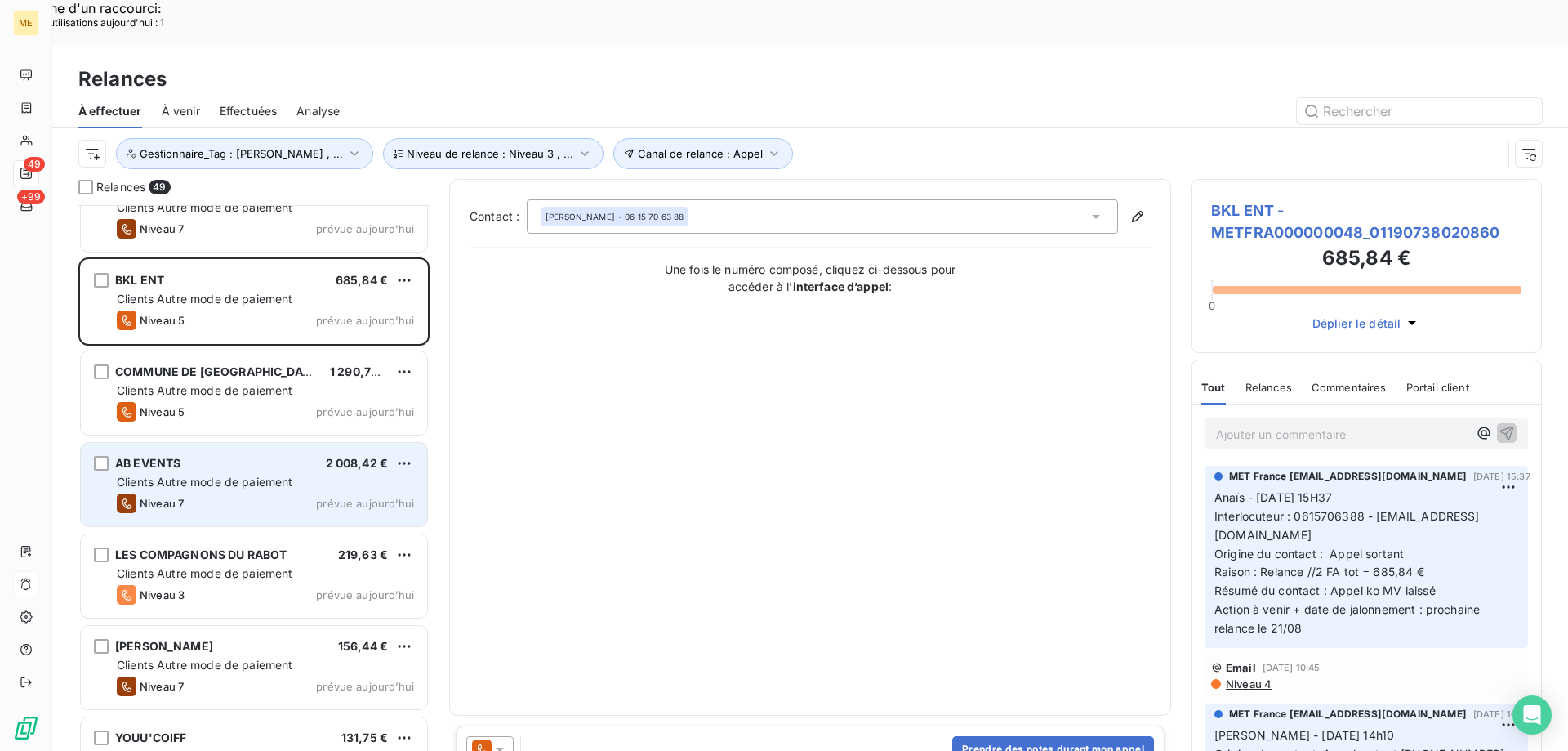
click at [234, 494] on div "Niveau 7 prévue aujourd’hui" at bounding box center [266, 503] width 297 height 20
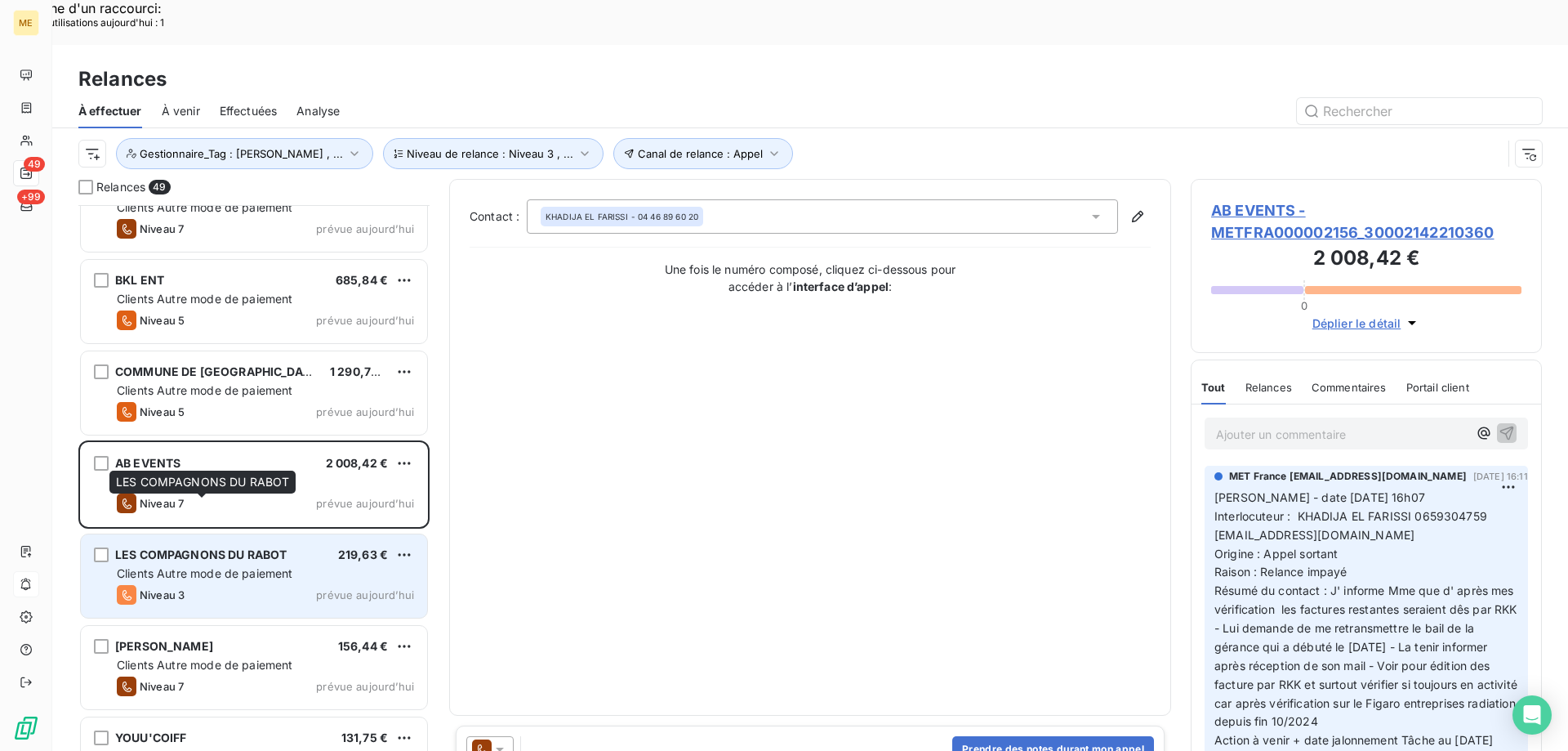
click at [235, 547] on span "LES COMPAGNONS DU RABOT" at bounding box center [201, 554] width 172 height 14
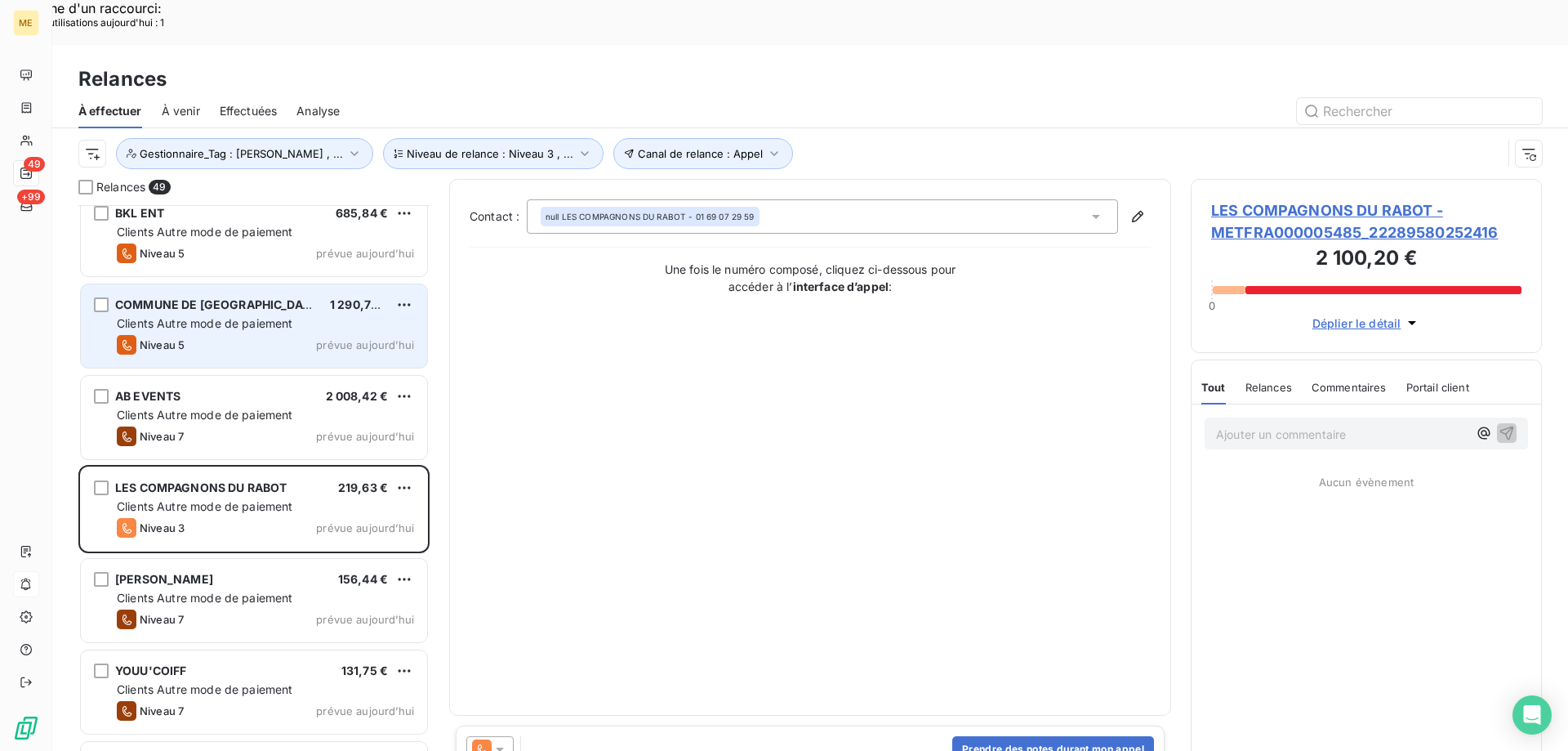
scroll to position [2042, 0]
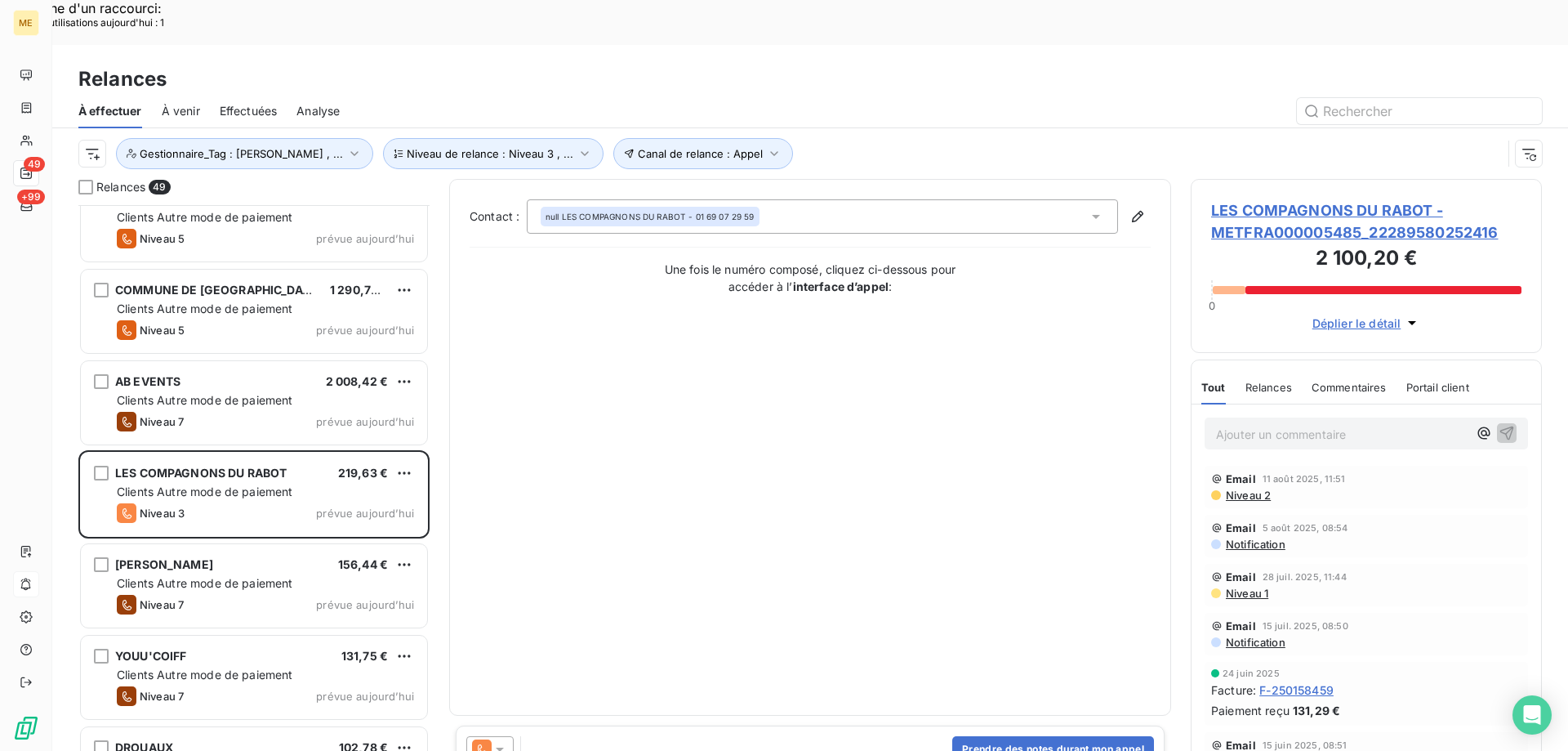
click at [1408, 199] on span "LES COMPAGNONS DU RABOT - METFRA000005485_22289580252416" at bounding box center [1367, 221] width 311 height 44
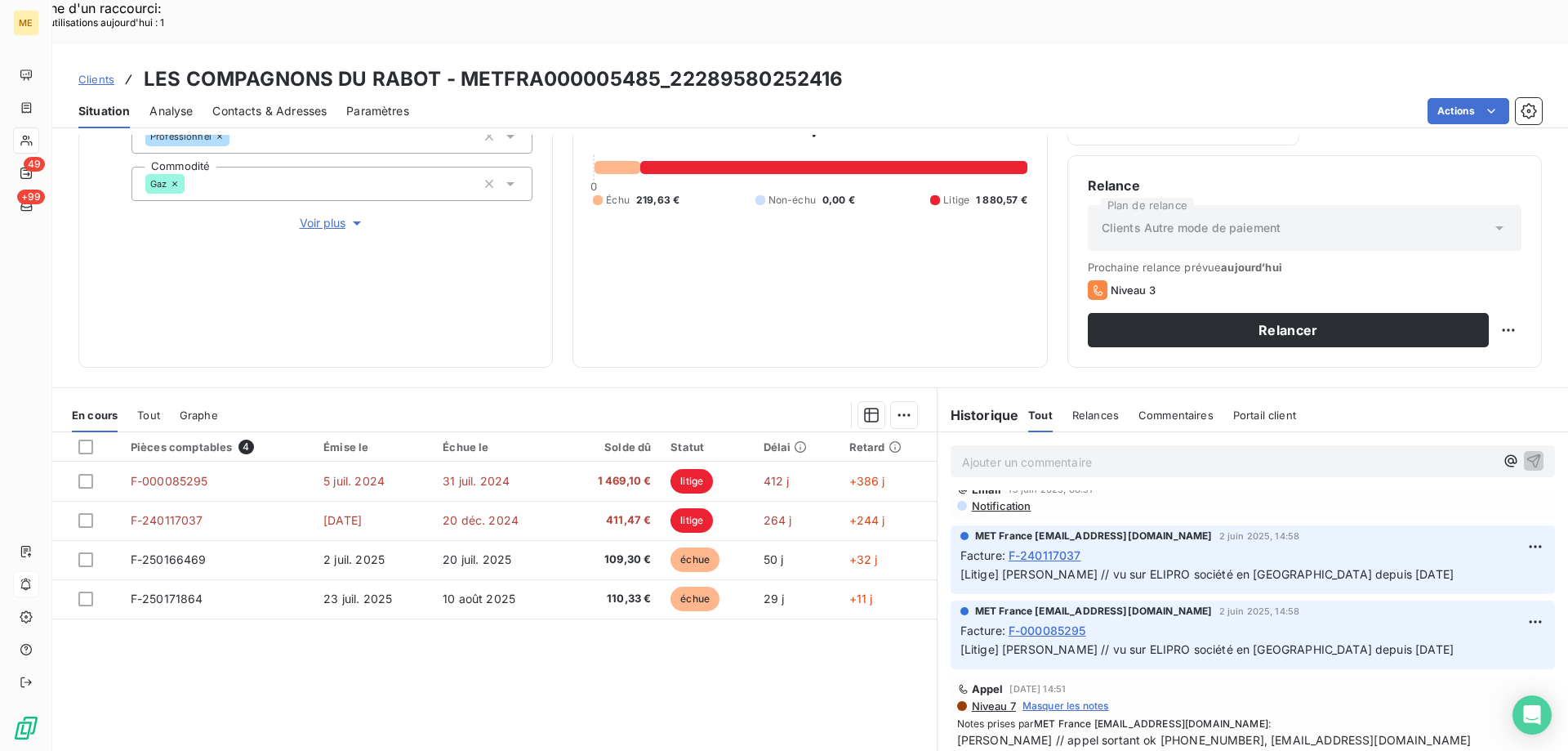
scroll to position [327, 0]
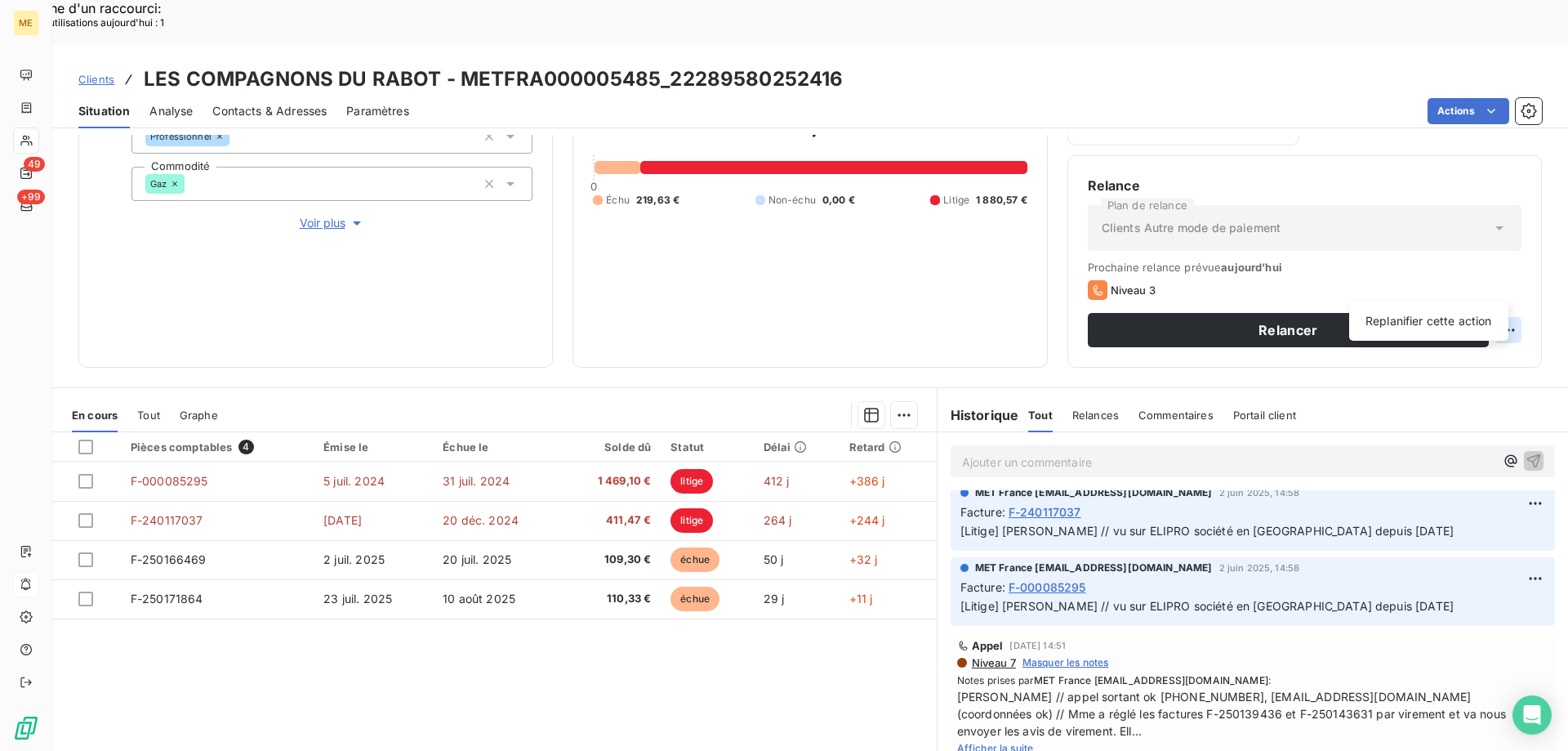
click at [1465, 320] on div "Replanifier cette action" at bounding box center [1429, 320] width 146 height 26
select select "7"
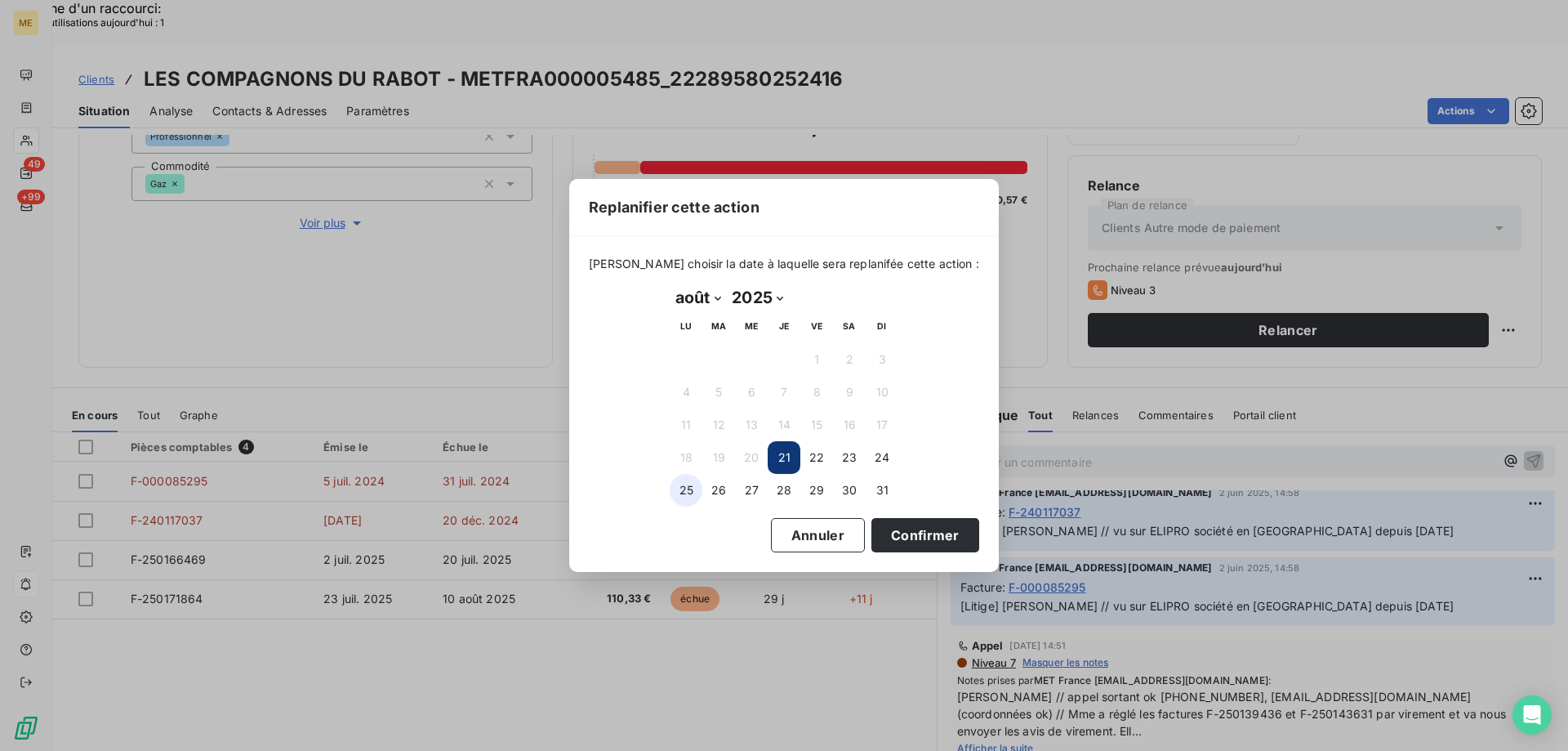
click at [700, 494] on button "25" at bounding box center [686, 490] width 32 height 32
click at [714, 497] on button "26" at bounding box center [719, 490] width 32 height 32
click at [871, 537] on button "Confirmer" at bounding box center [925, 535] width 108 height 34
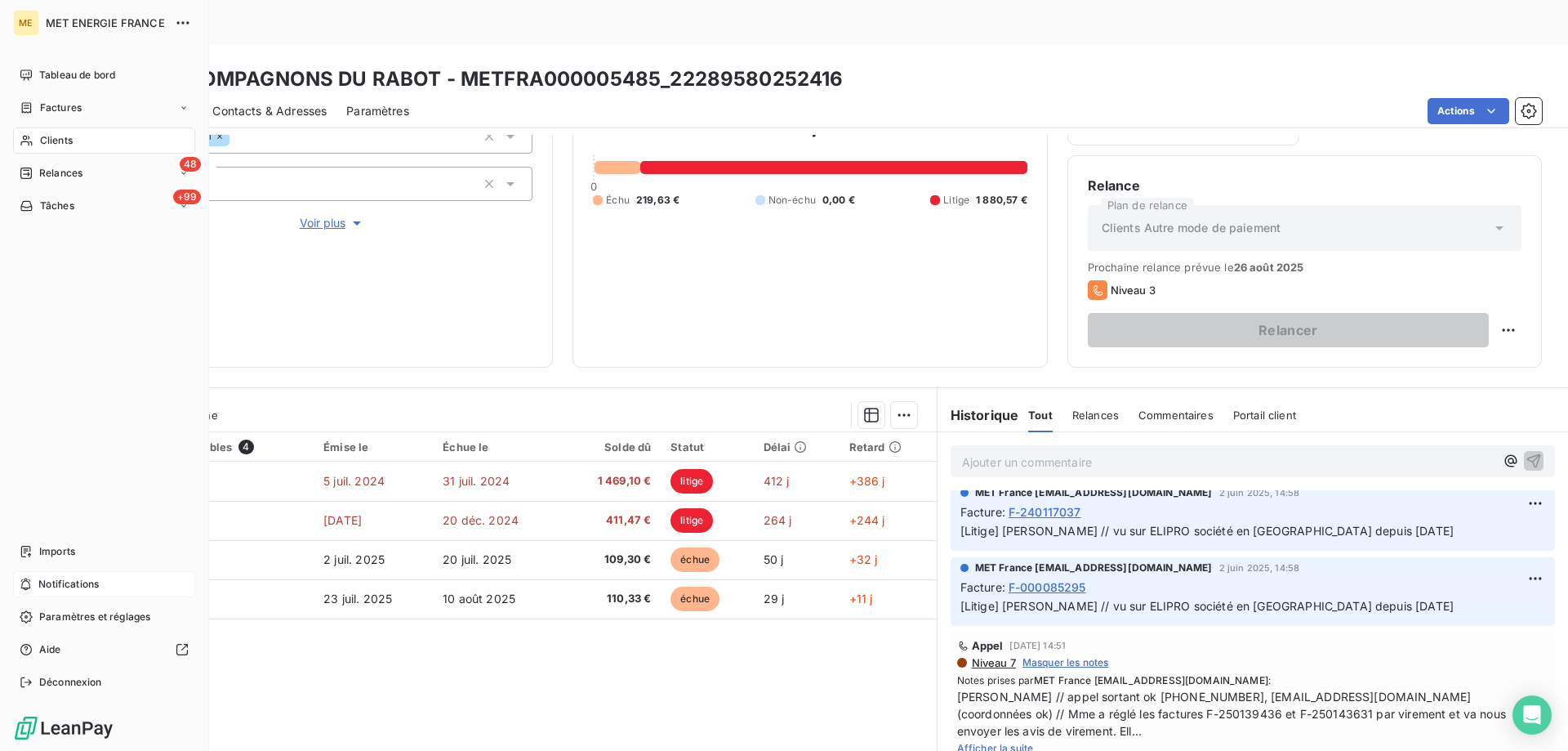
click at [30, 169] on icon at bounding box center [27, 173] width 13 height 13
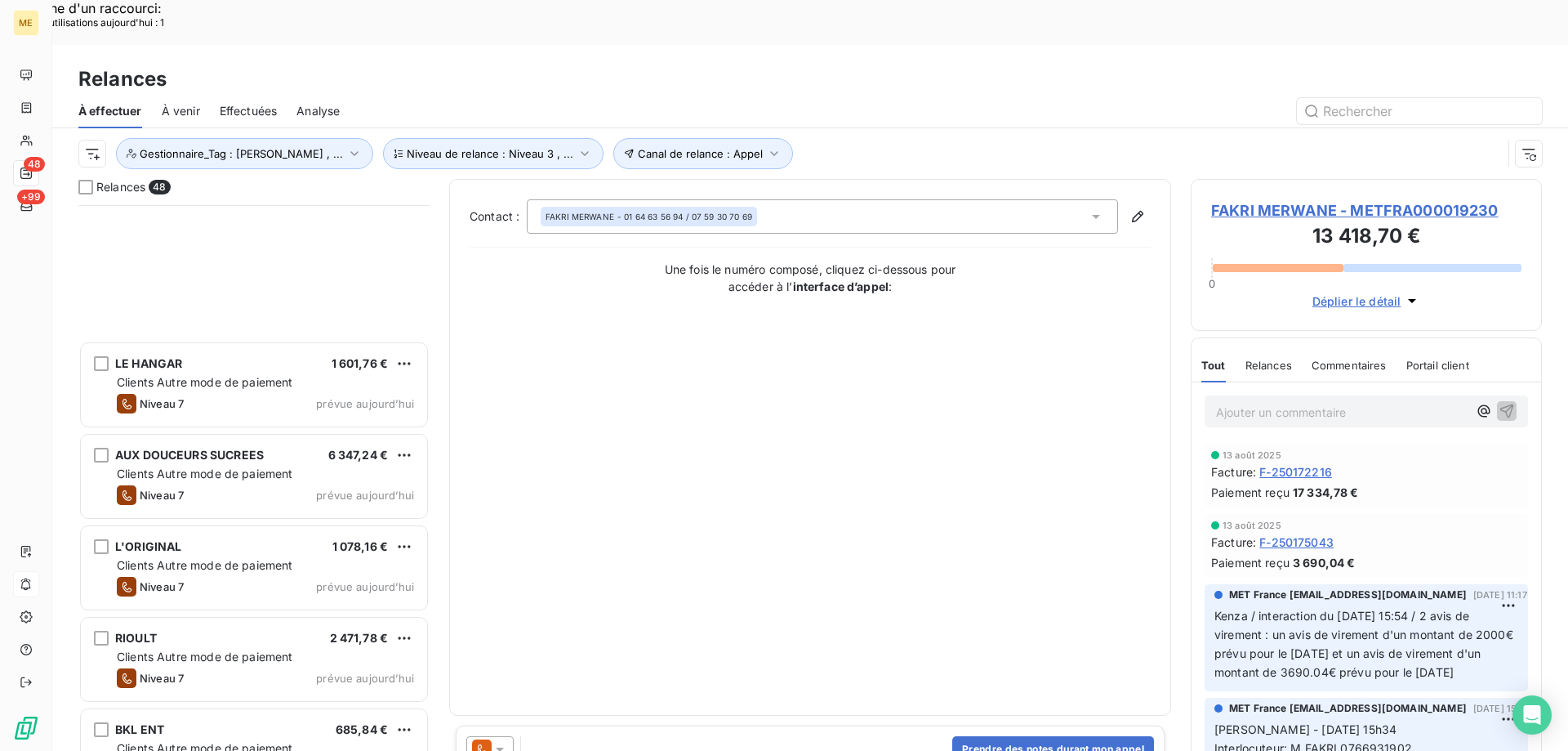
scroll to position [1797, 0]
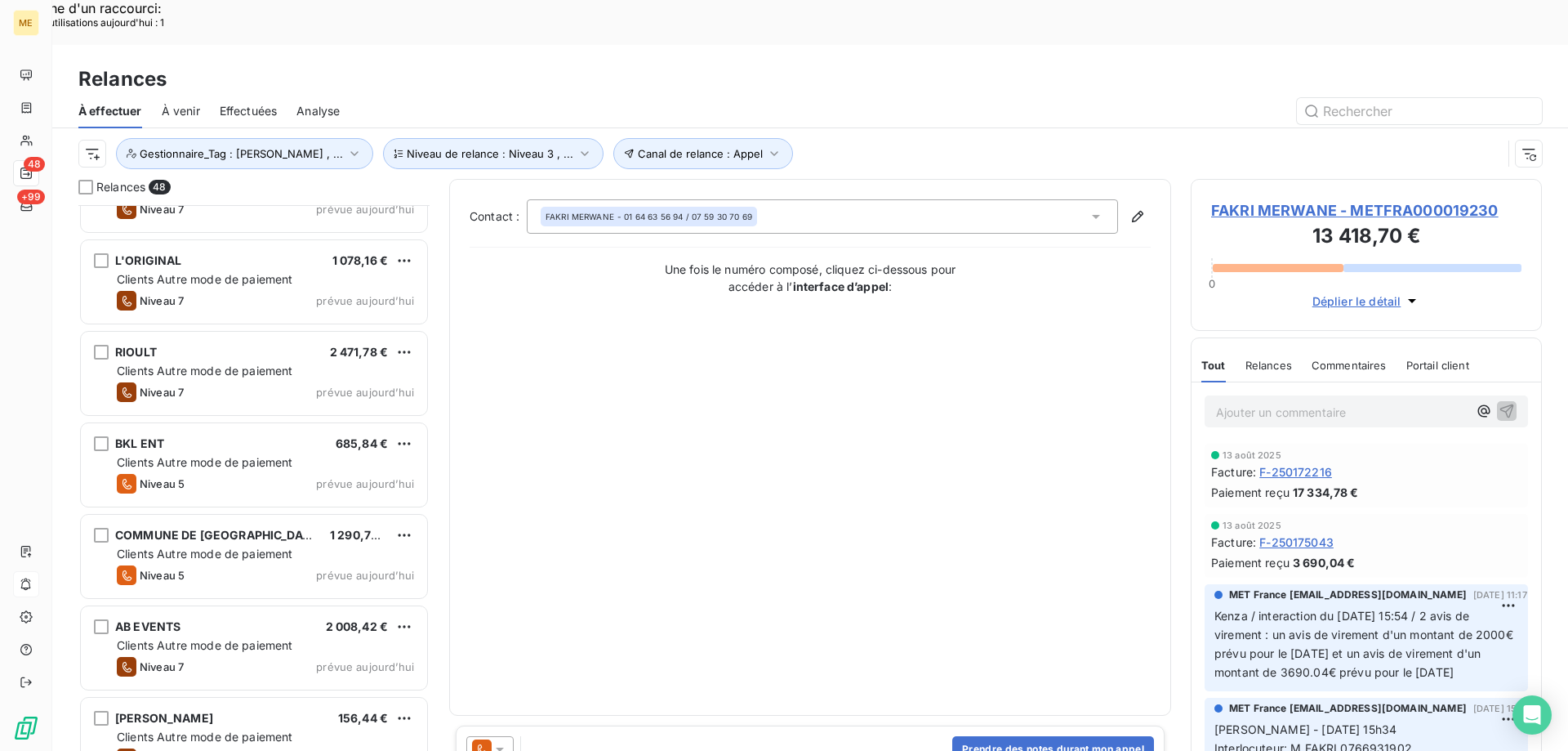
click at [291, 557] on div "COMMUNE DE VAUX 1 290,70 € Clients Autre mode de paiement Niveau 5 prévue aujou…" at bounding box center [254, 558] width 351 height 91
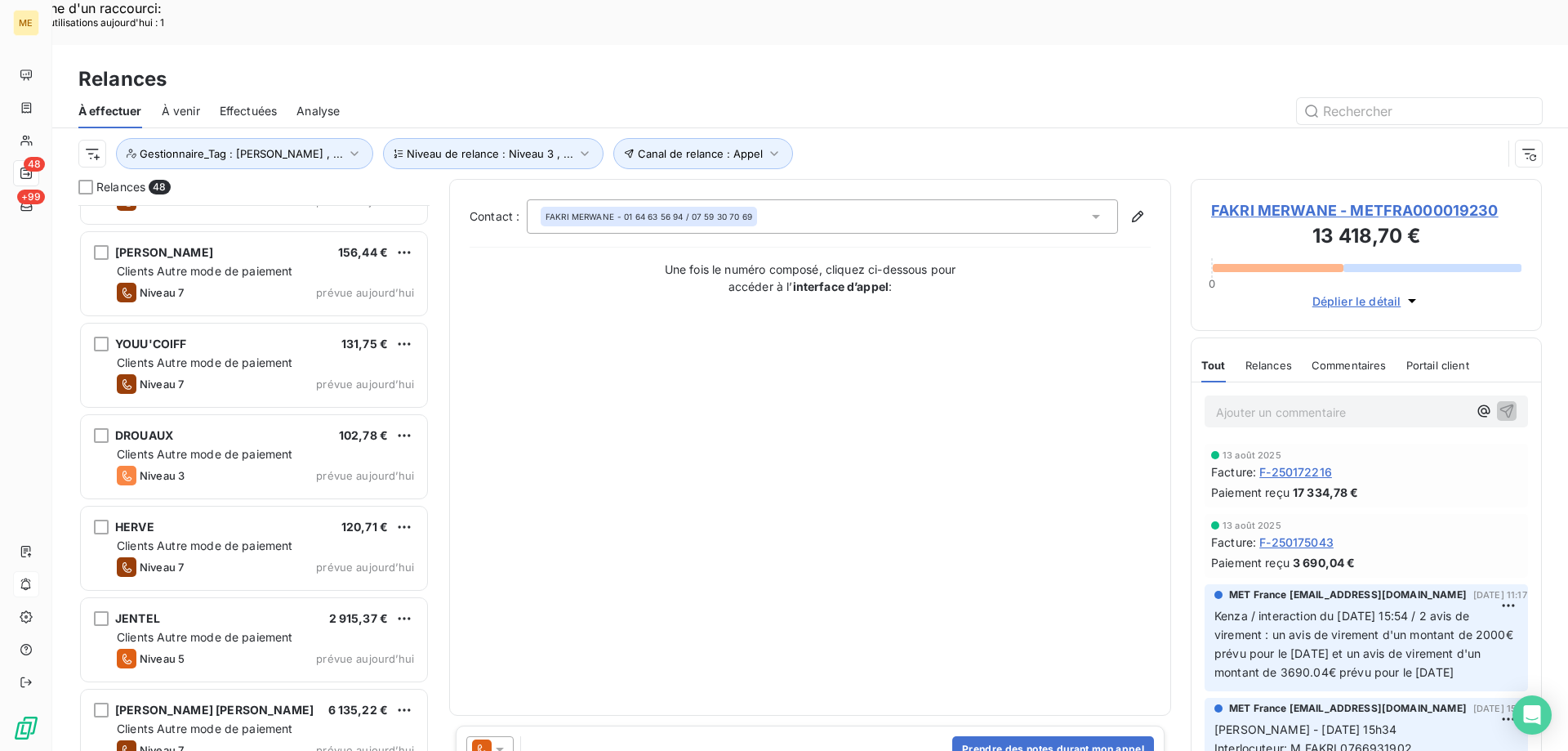
scroll to position [2451, 0]
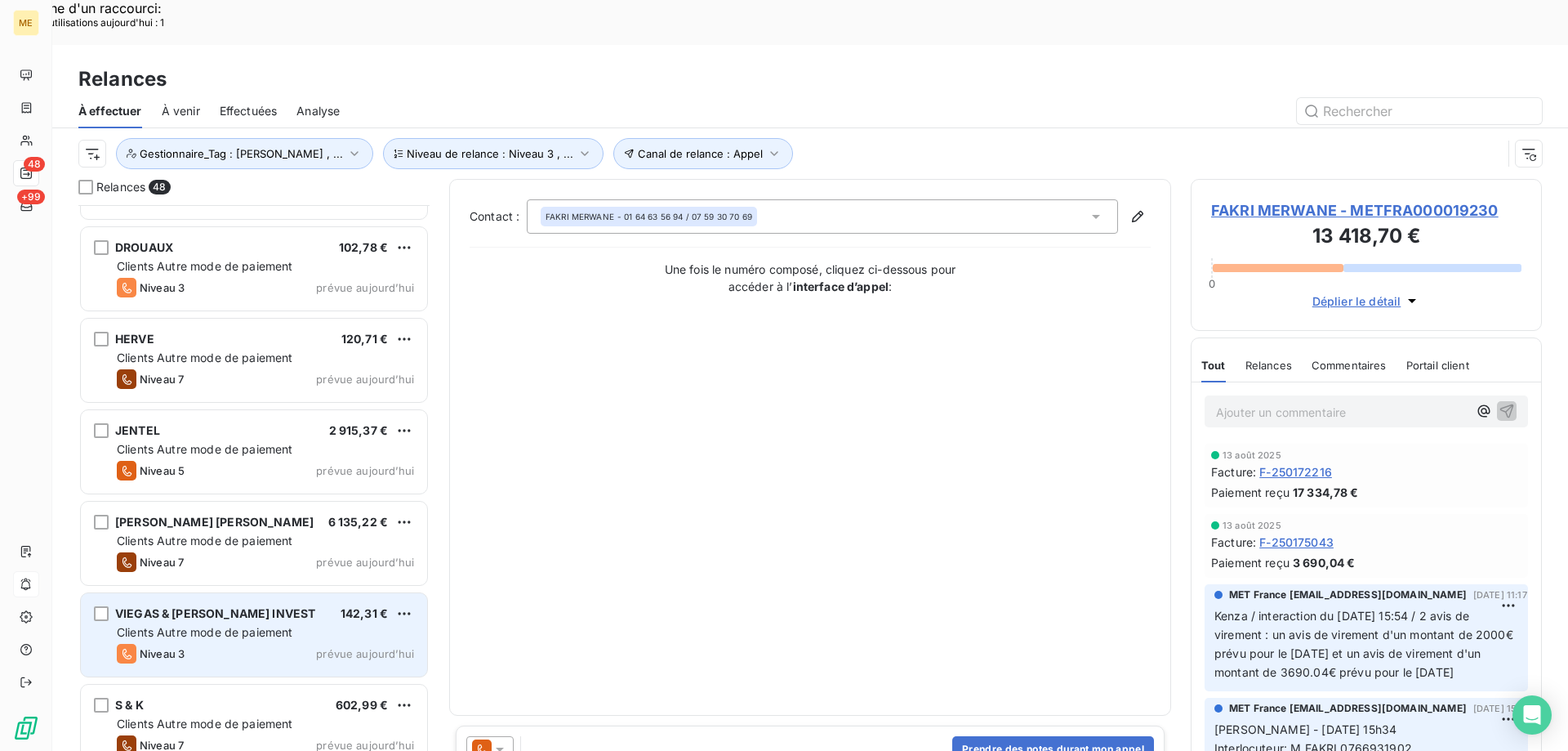
click at [271, 593] on div "VIEGAS & ALVES INVEST 142,31 € Clients Autre mode de paiement Niveau 3 prévue a…" at bounding box center [254, 634] width 346 height 83
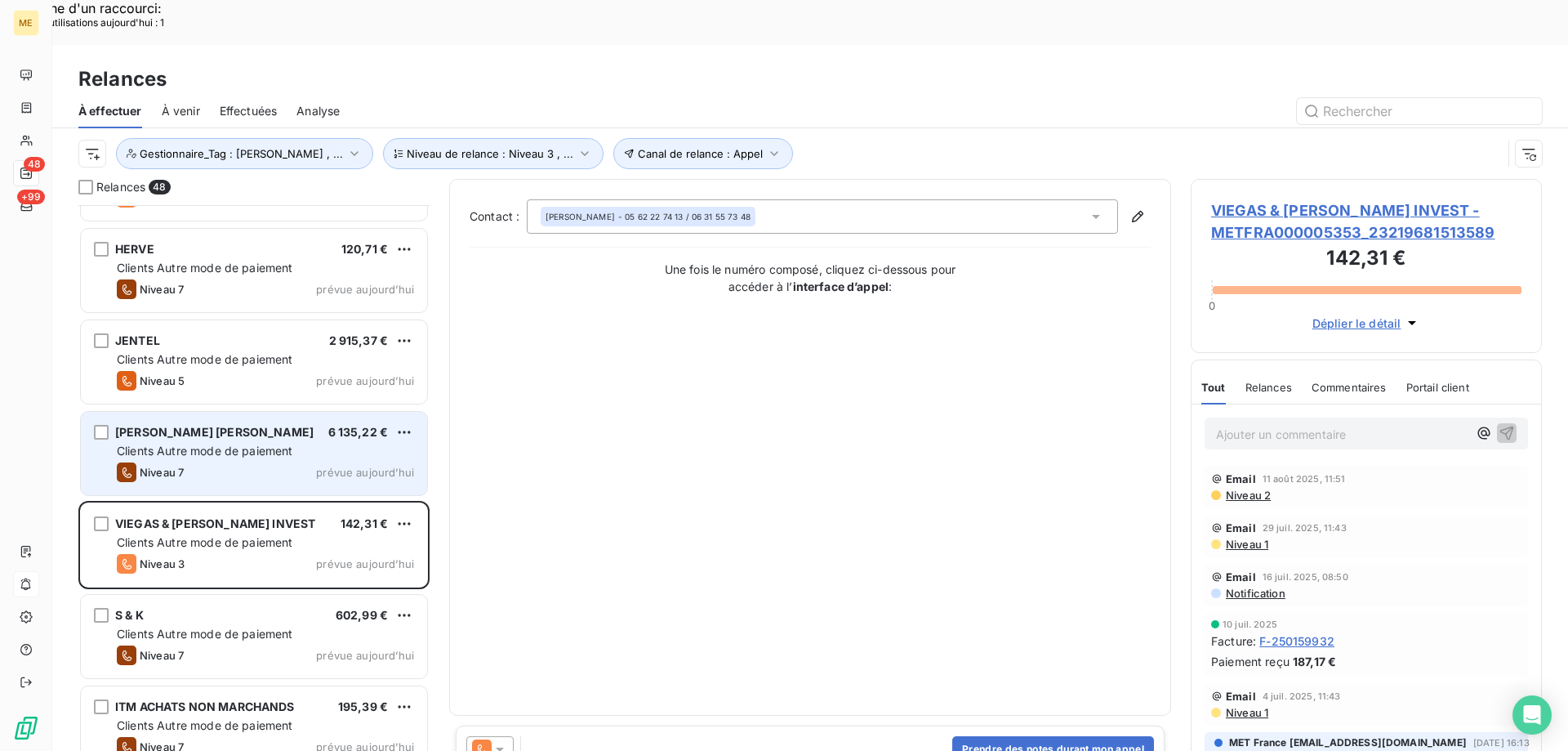
scroll to position [2696, 0]
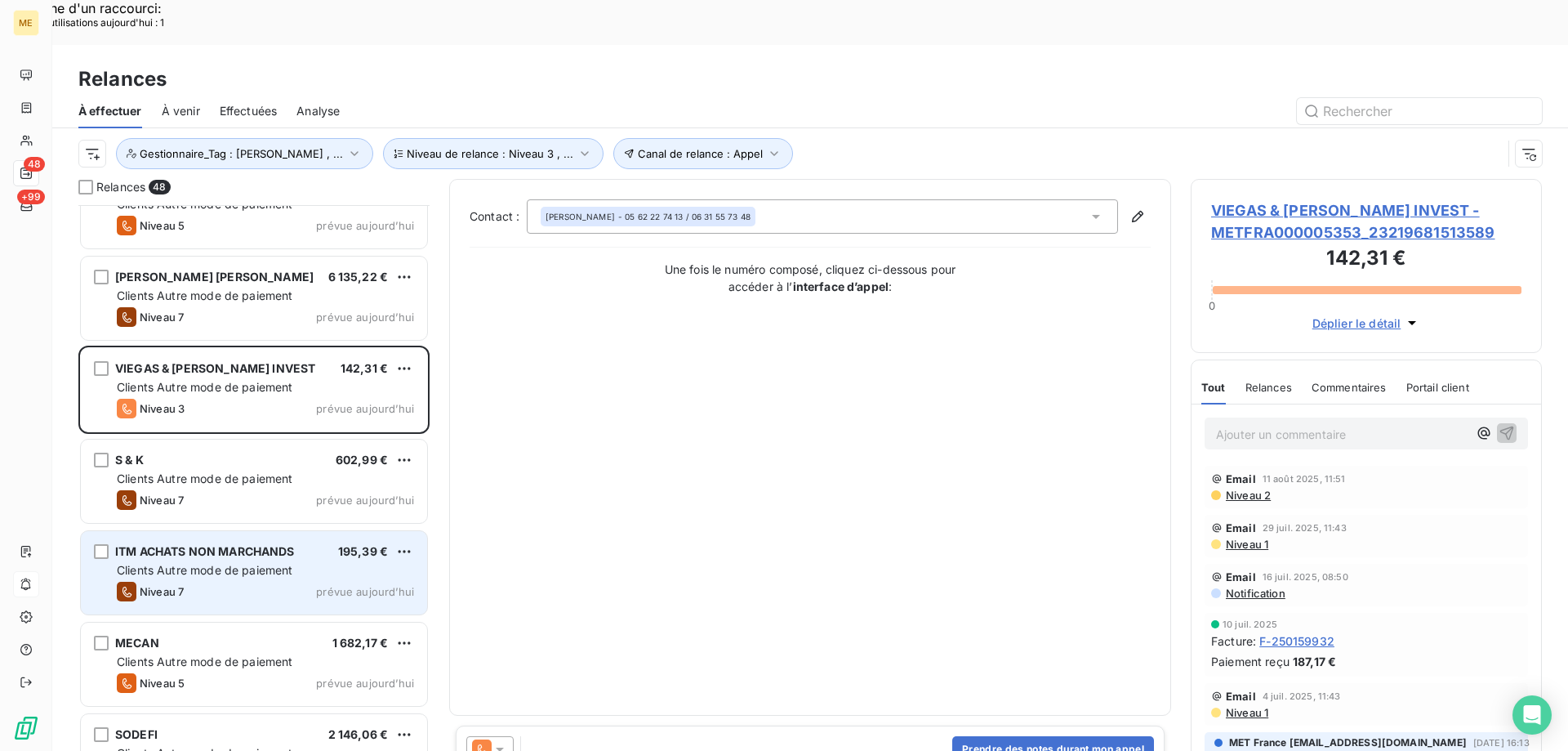
click at [282, 581] on div "Niveau 7 prévue aujourd’hui" at bounding box center [266, 591] width 297 height 20
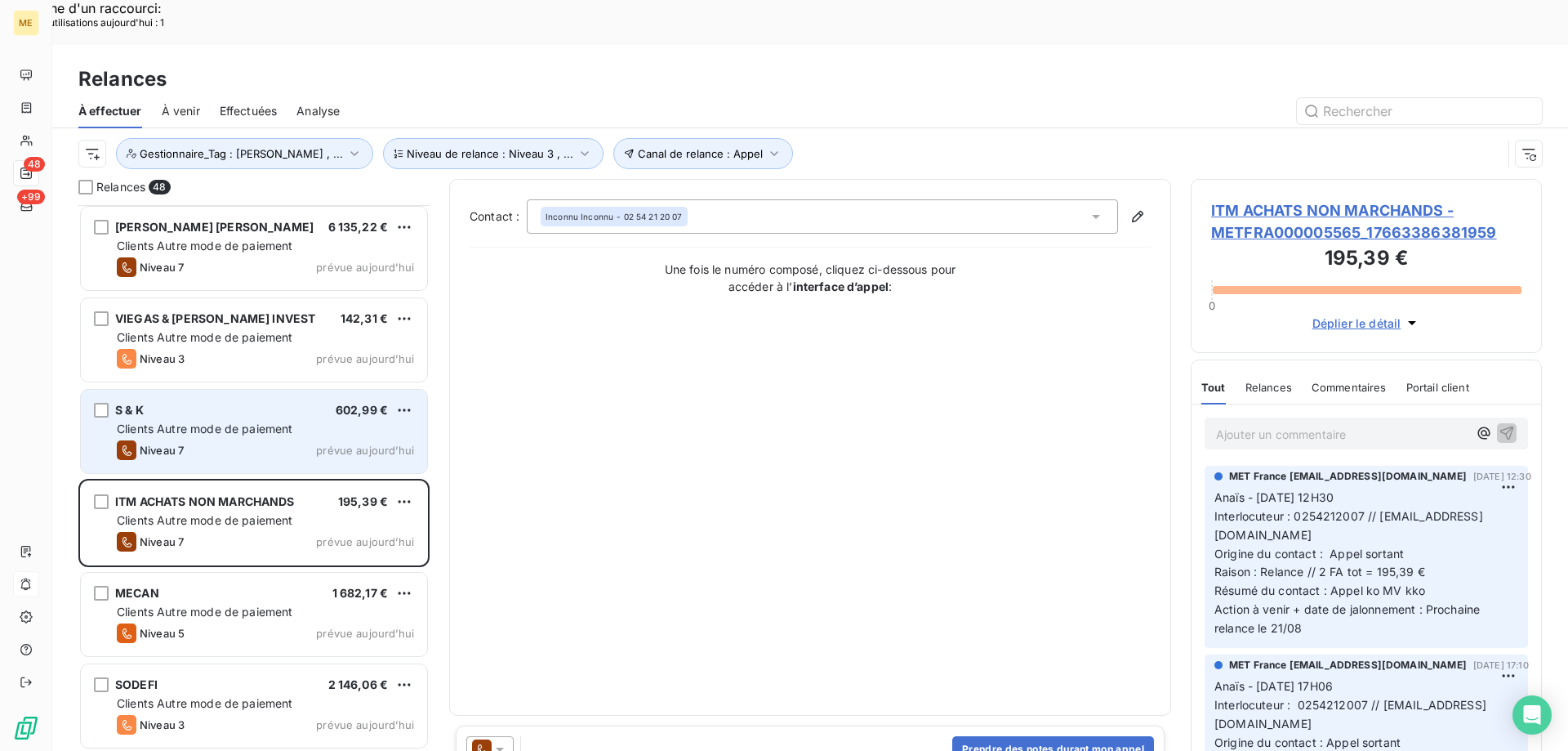
scroll to position [2778, 0]
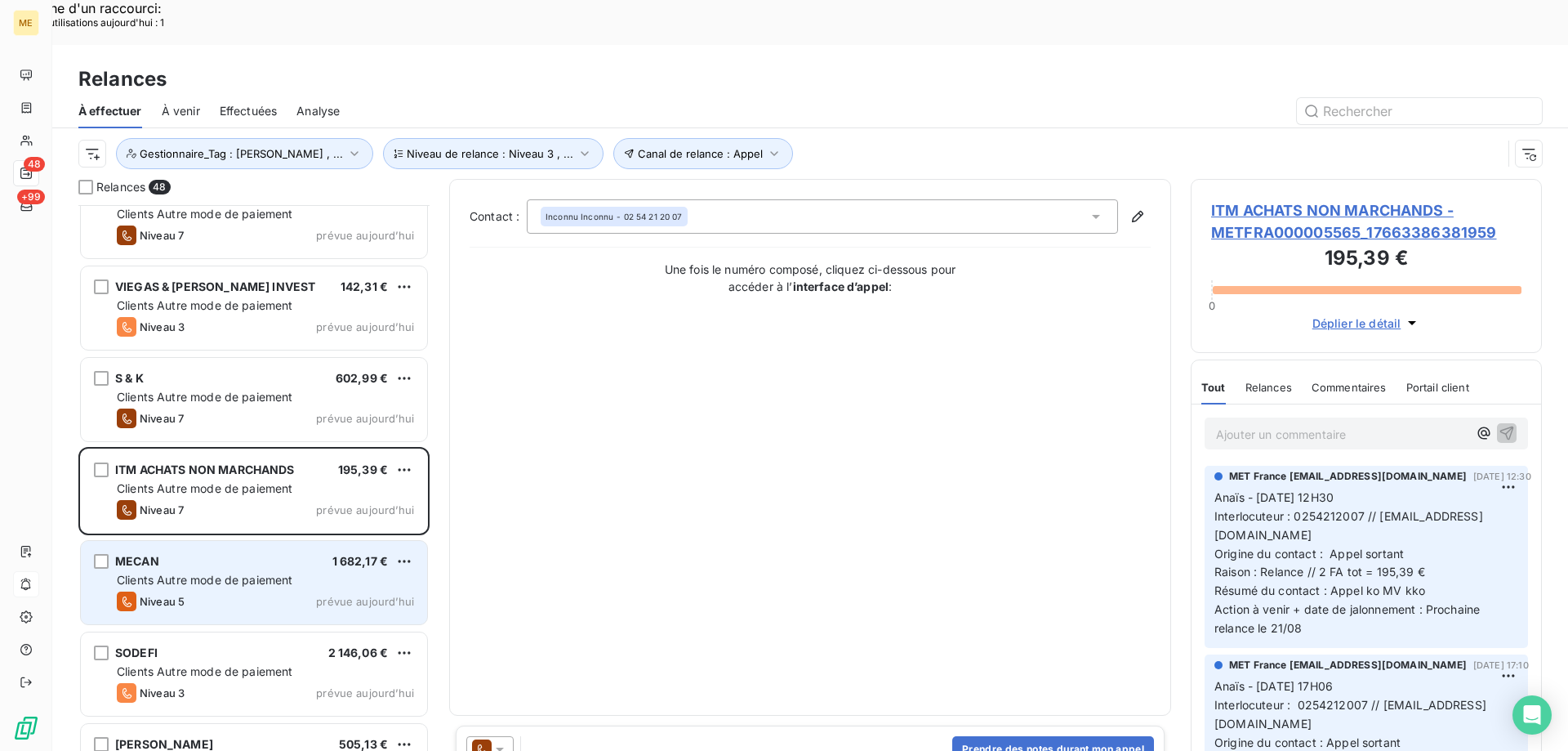
click at [286, 573] on span "Clients Autre mode de paiement" at bounding box center [205, 579] width 176 height 14
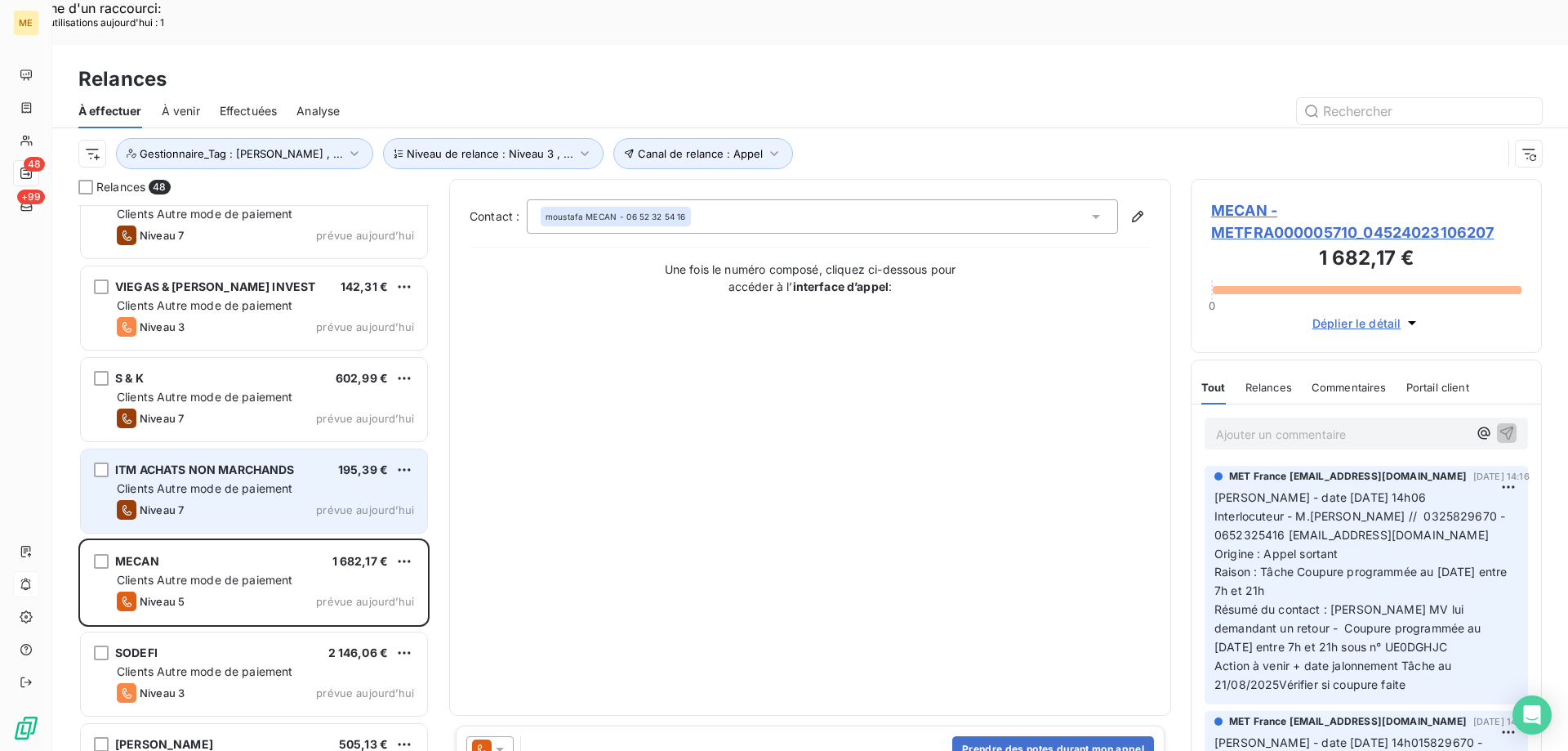
scroll to position [2941, 0]
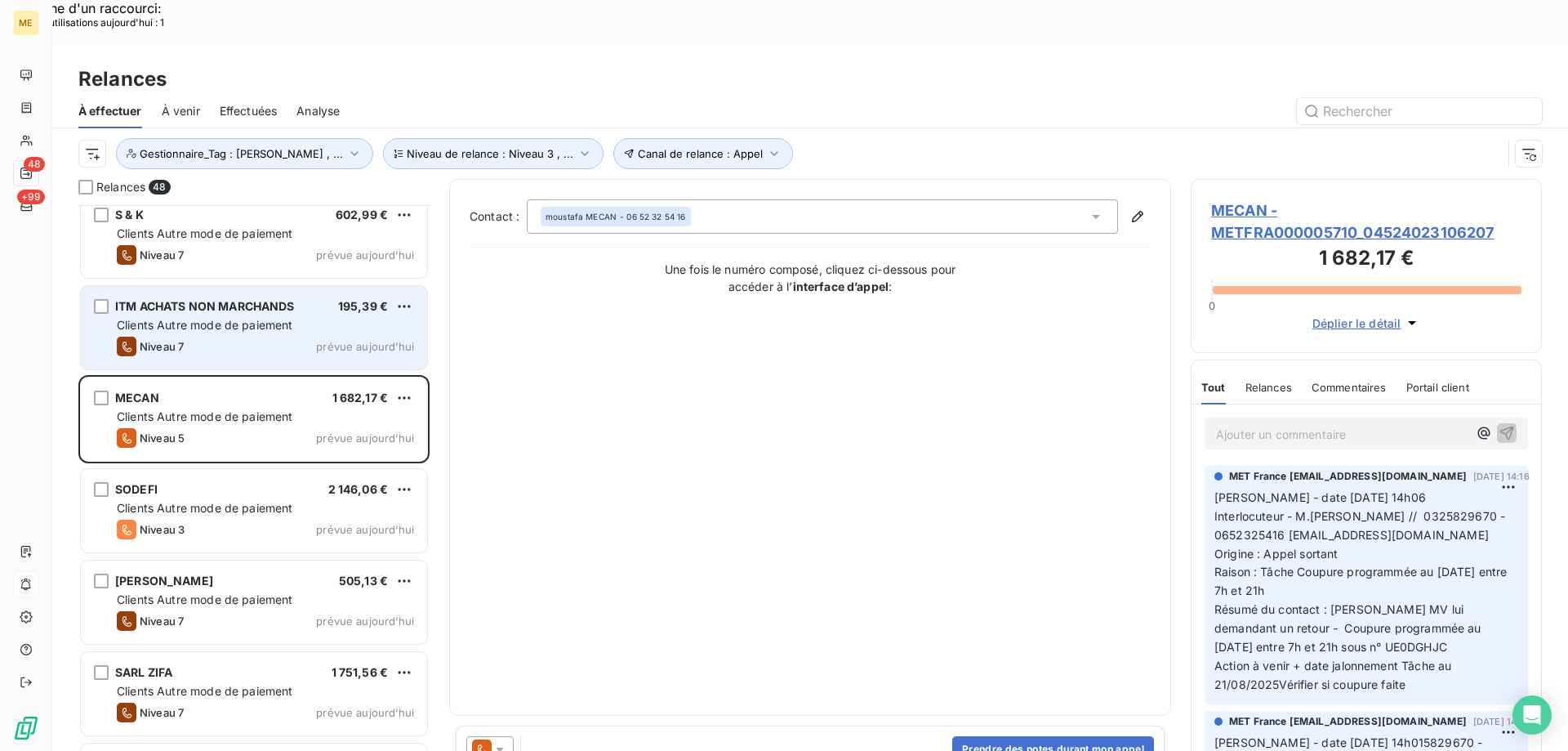
click at [309, 519] on div "Niveau 3 prévue aujourd’hui" at bounding box center [266, 529] width 297 height 20
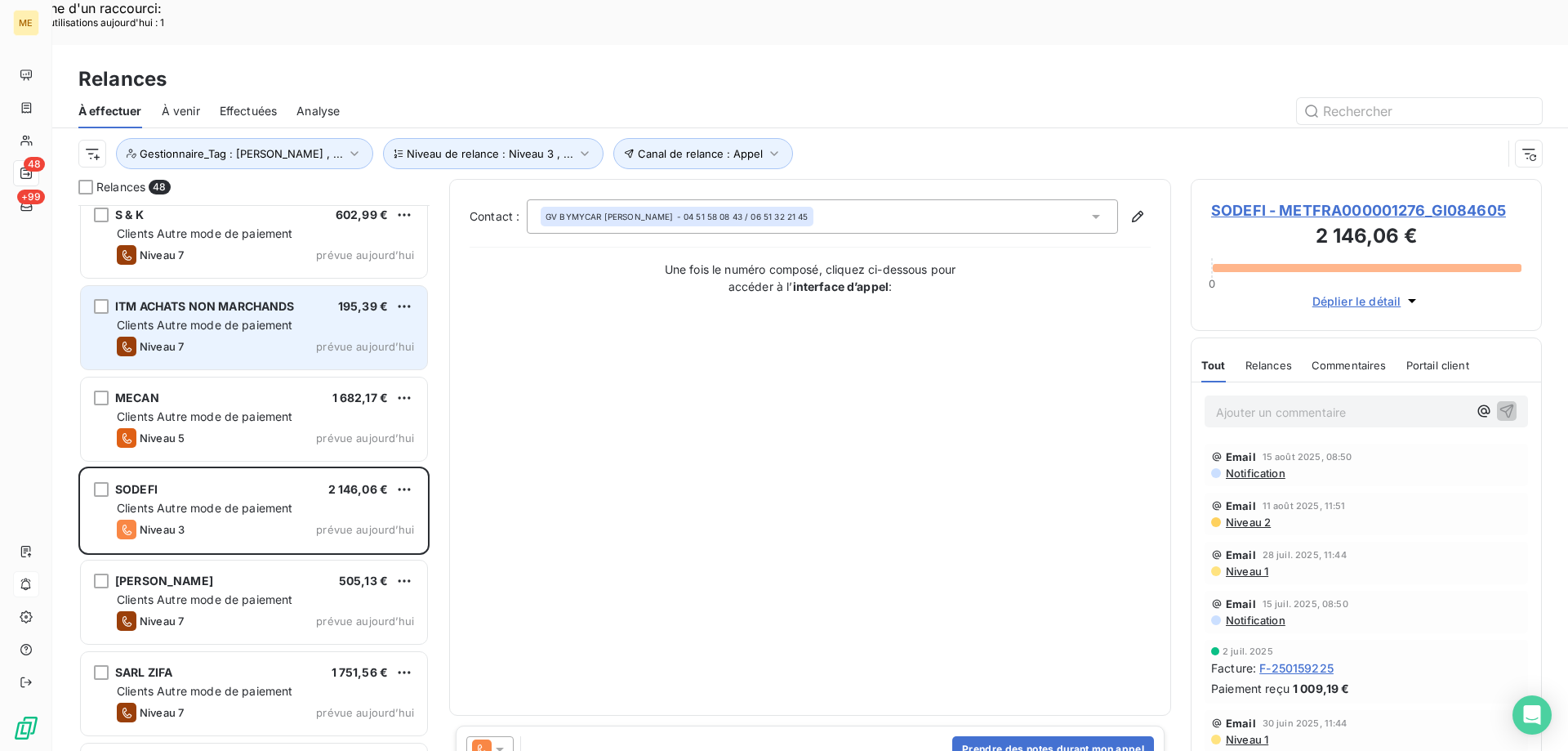
scroll to position [3186, 0]
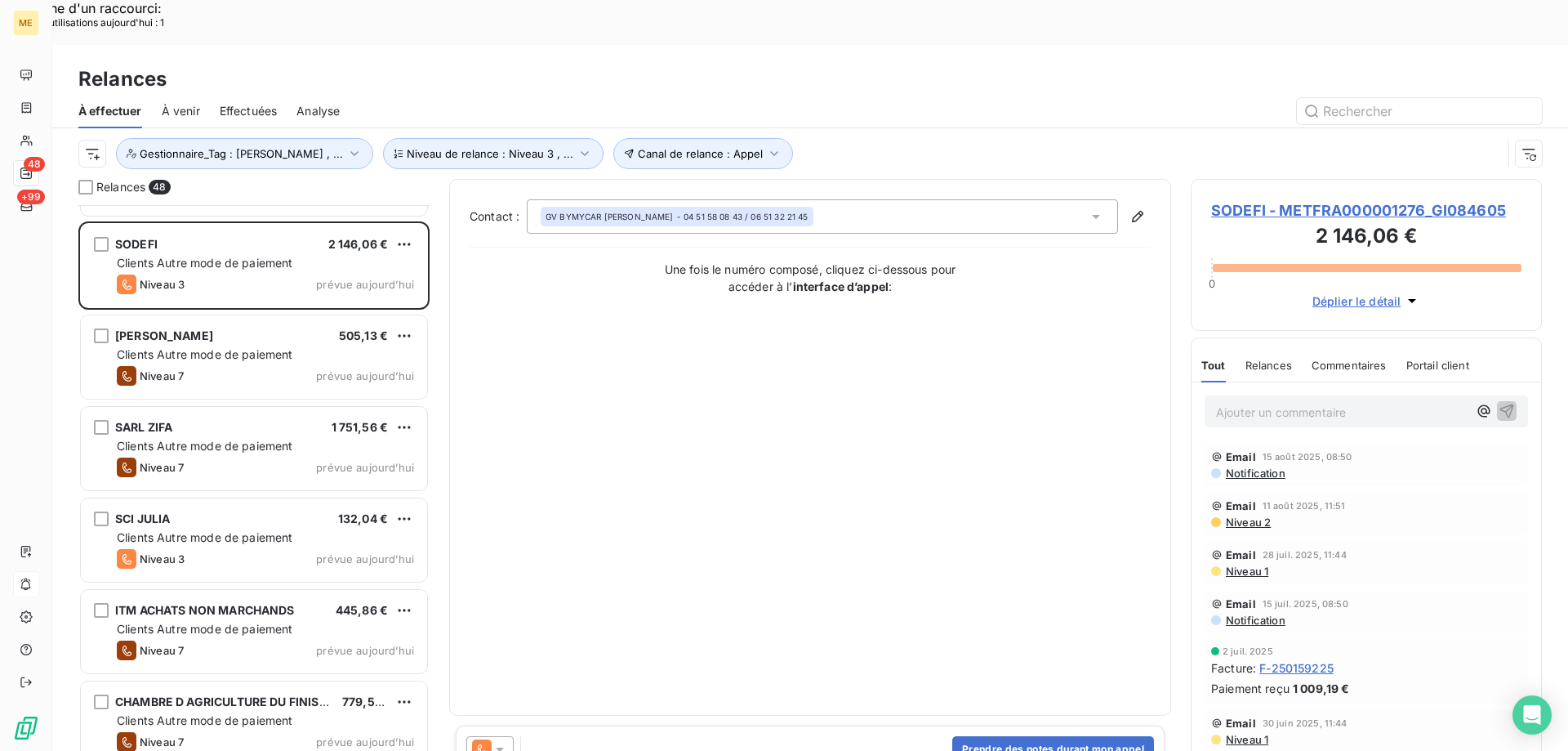
click at [1367, 199] on span "SODEFI - METFRA000001276_GI084605" at bounding box center [1367, 210] width 311 height 22
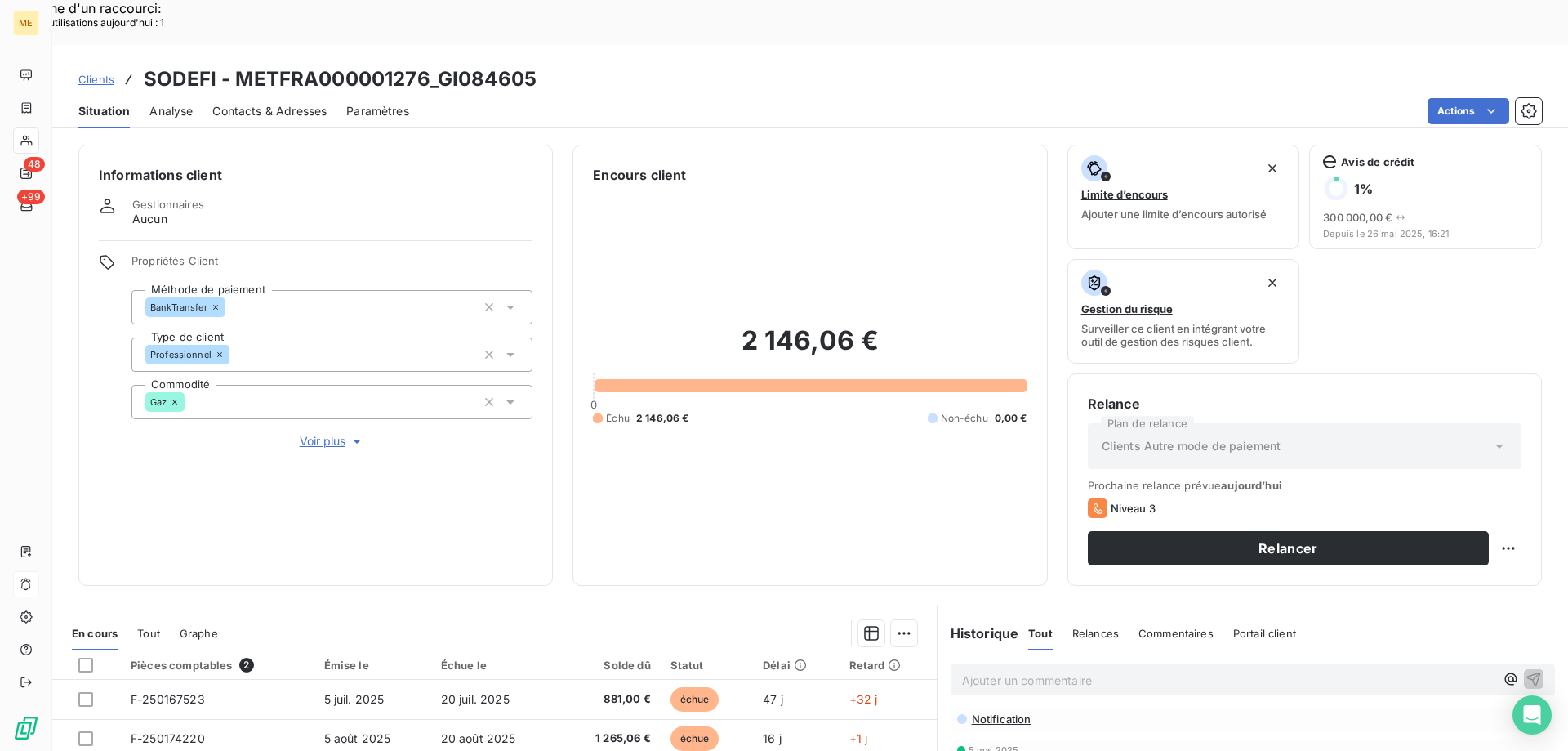
click at [349, 433] on icon "button" at bounding box center [356, 440] width 16 height 16
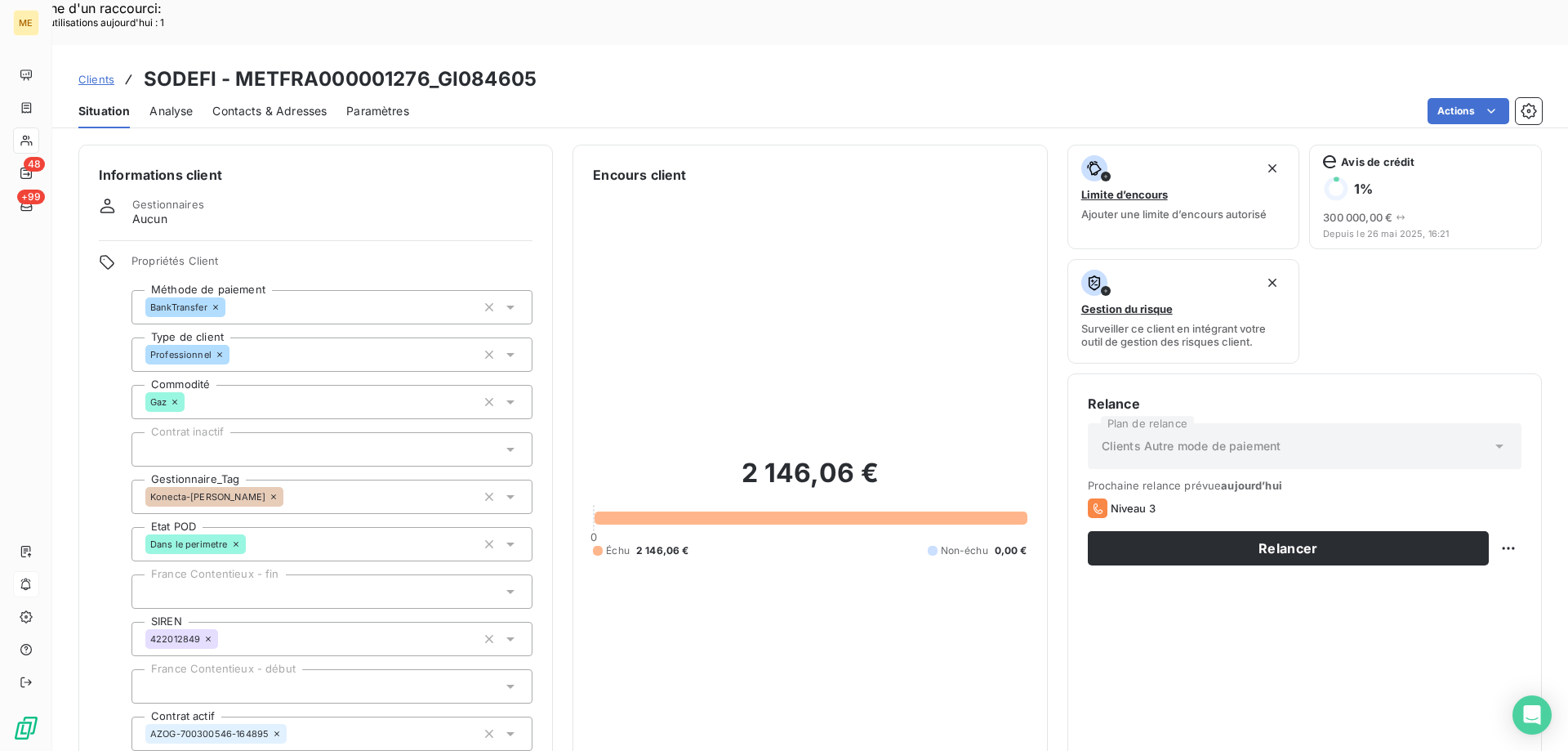
click at [269, 492] on icon at bounding box center [274, 497] width 10 height 10
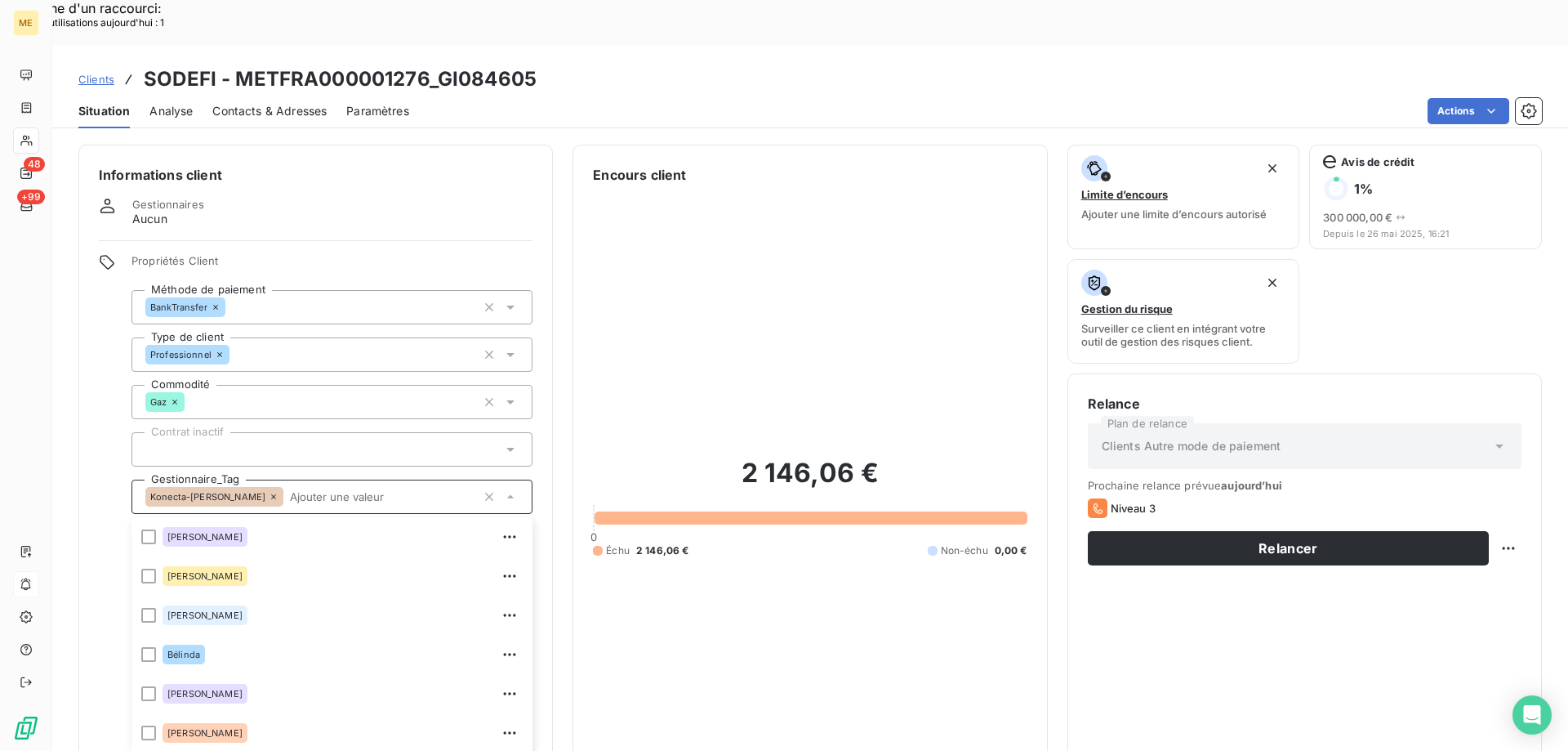
click at [283, 489] on input "text" at bounding box center [379, 496] width 193 height 14
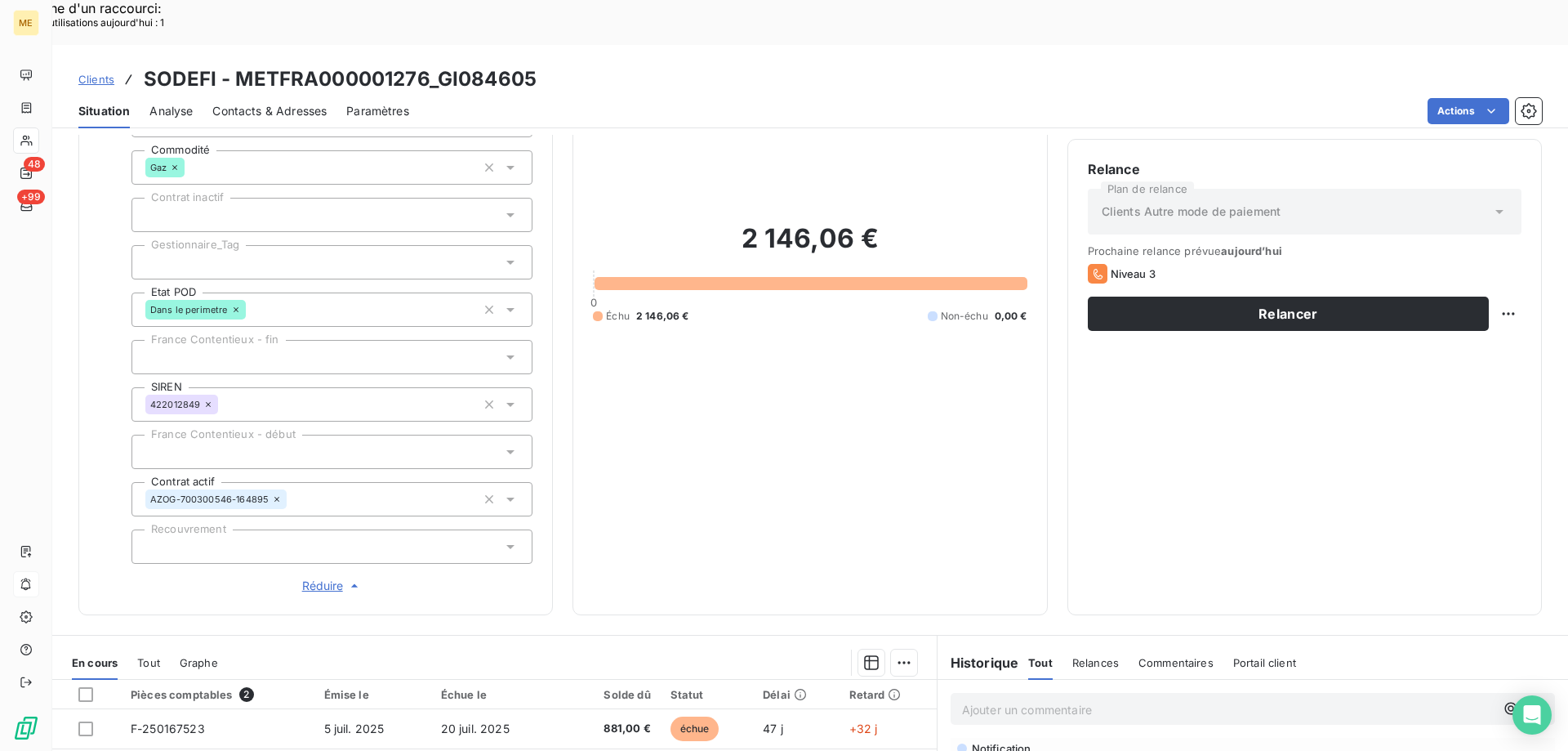
scroll to position [71, 0]
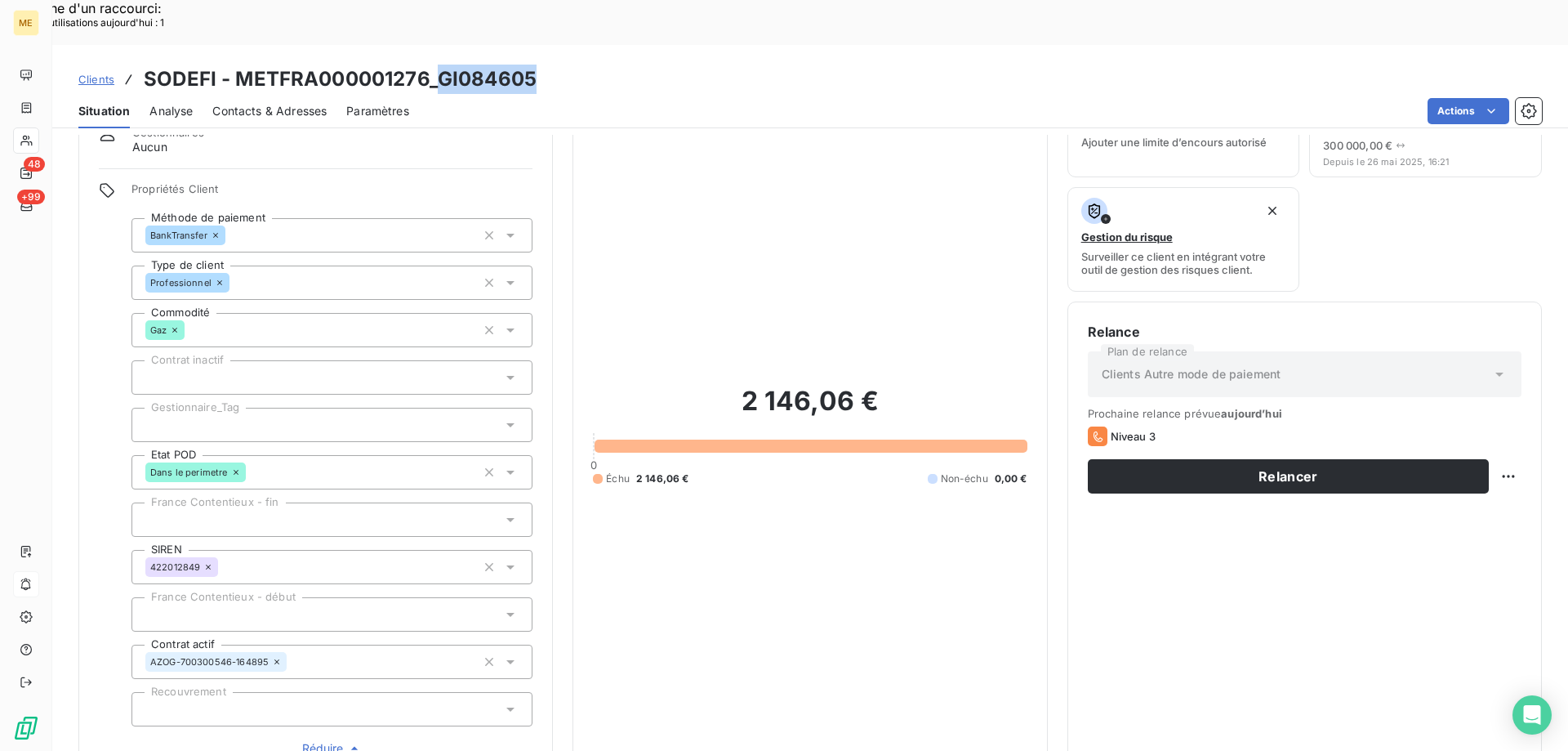
drag, startPoint x: 437, startPoint y: 32, endPoint x: 532, endPoint y: 35, distance: 95.0
click at [532, 65] on h3 "SODEFI - METFRA000001276_GI084605" at bounding box center [340, 79] width 393 height 30
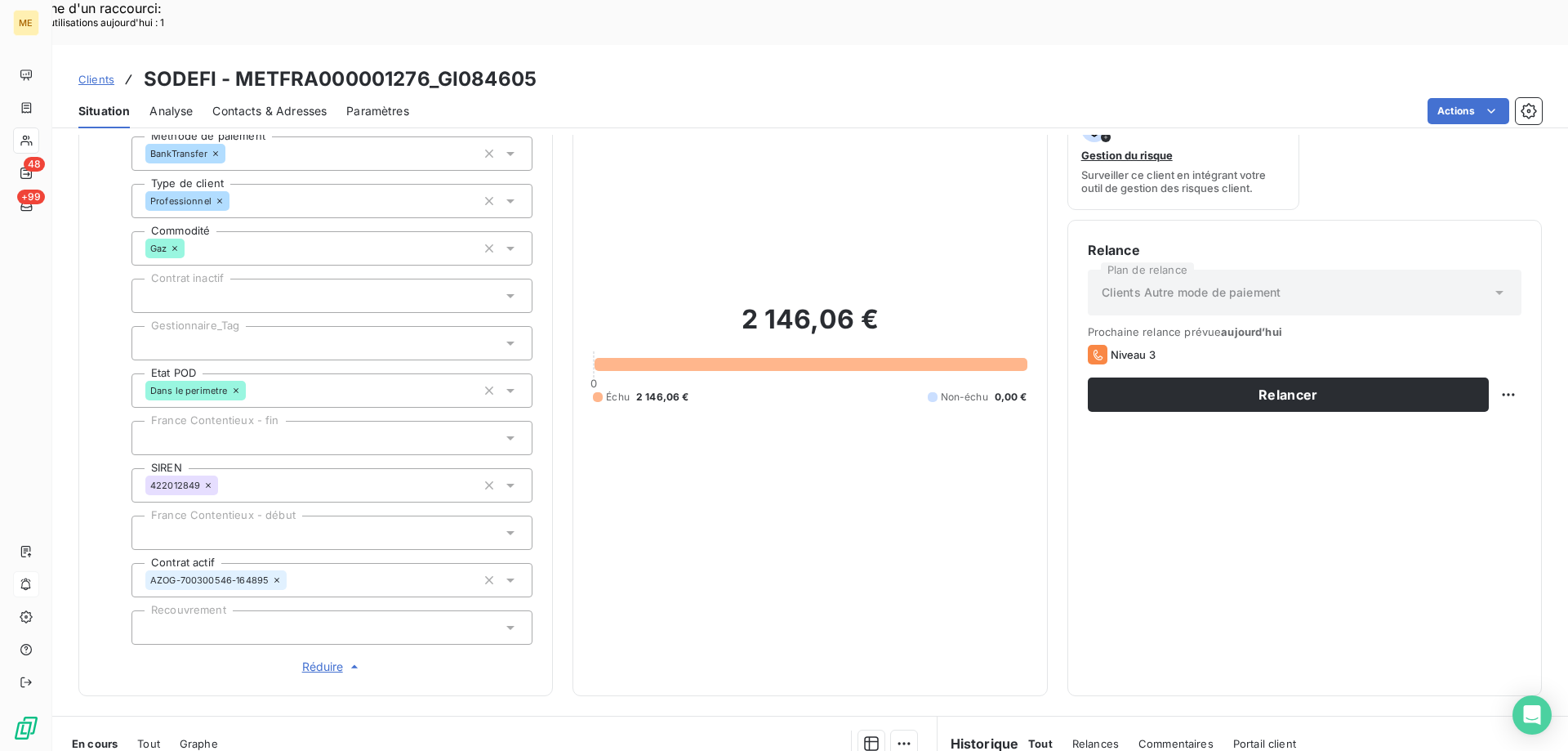
click at [1156, 498] on div "Relance Plan de relance Clients Autre mode de paiement Prochaine relance prévue…" at bounding box center [1304, 457] width 434 height 436
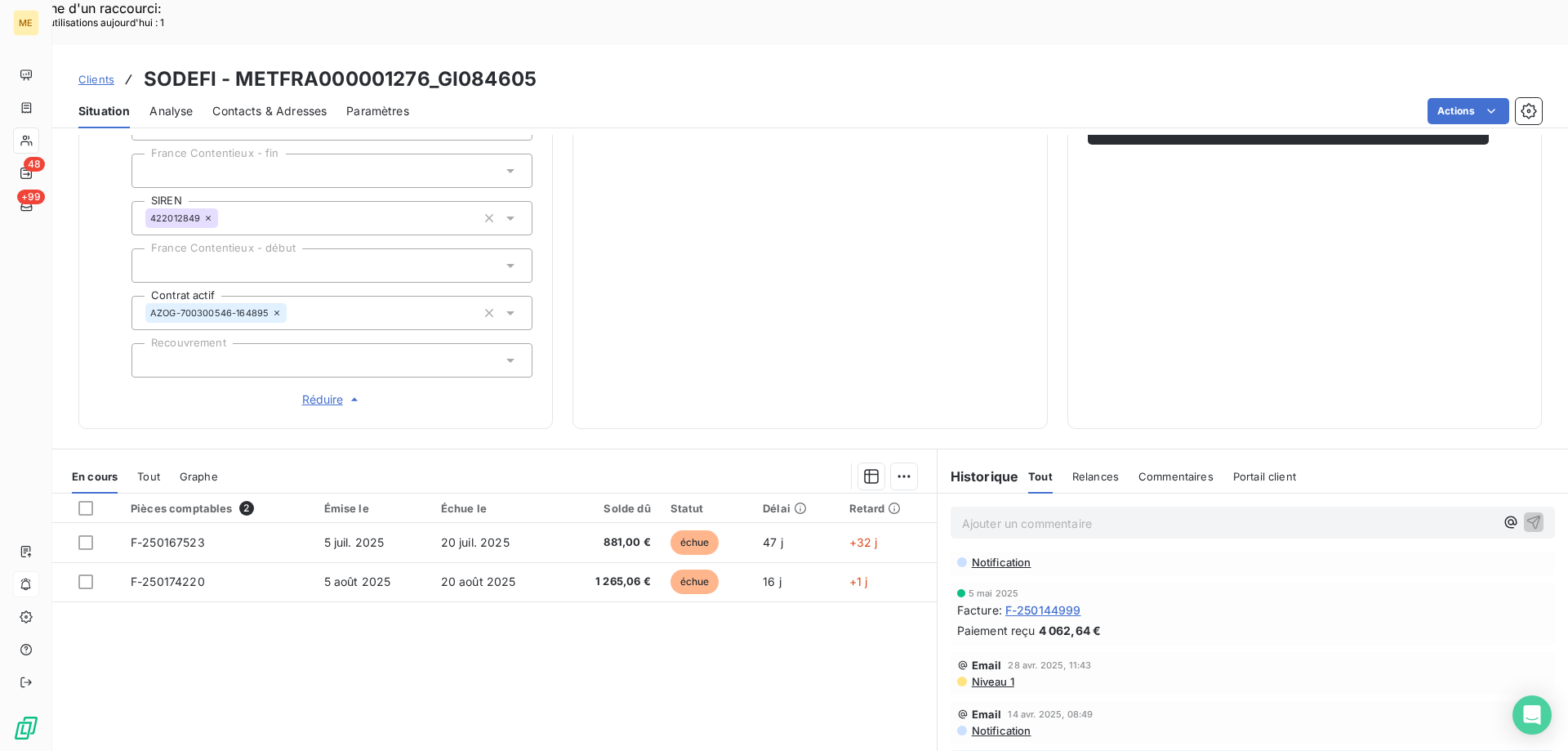
scroll to position [480, 0]
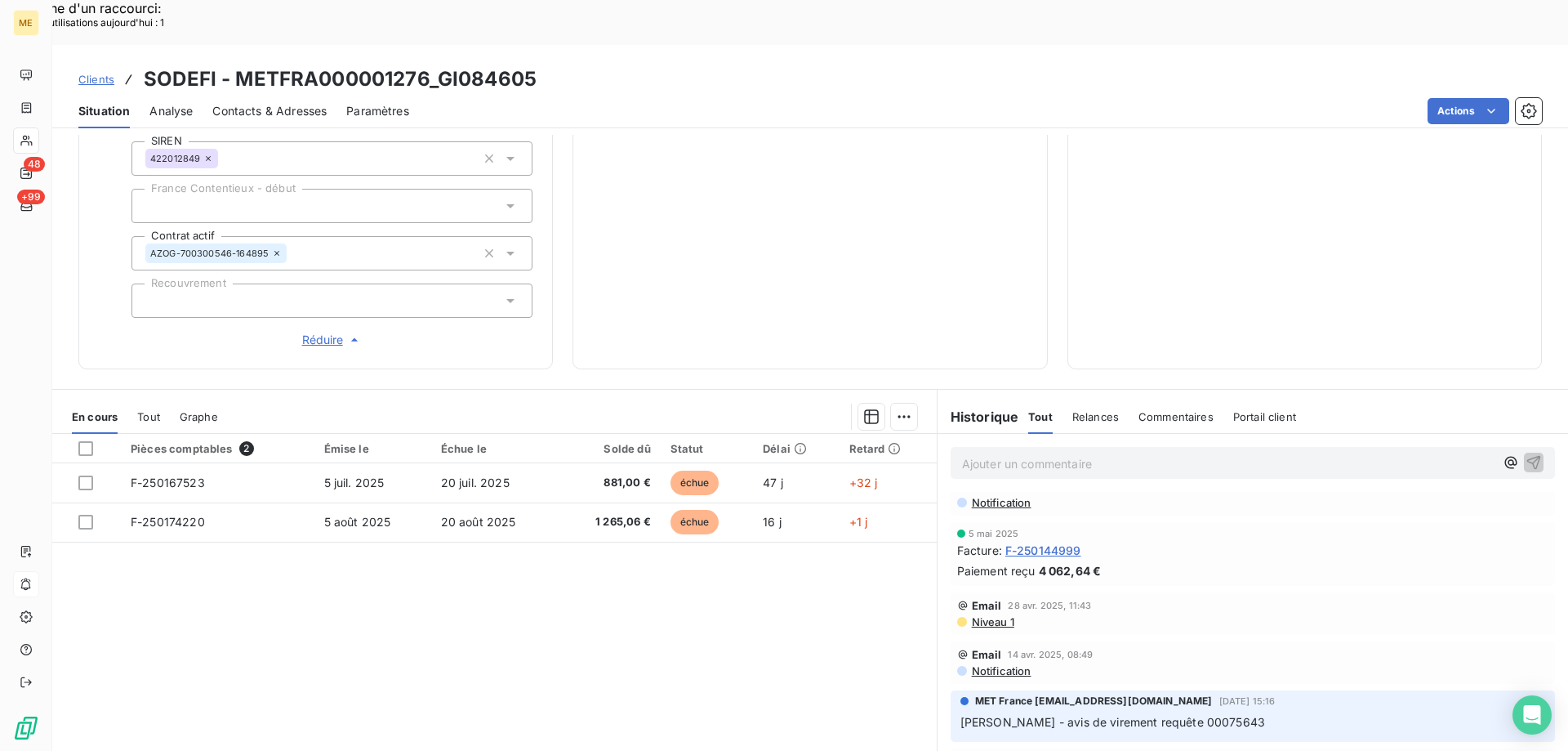
click at [1066, 454] on p "Ajouter un commentaire ﻿" at bounding box center [1229, 463] width 533 height 20
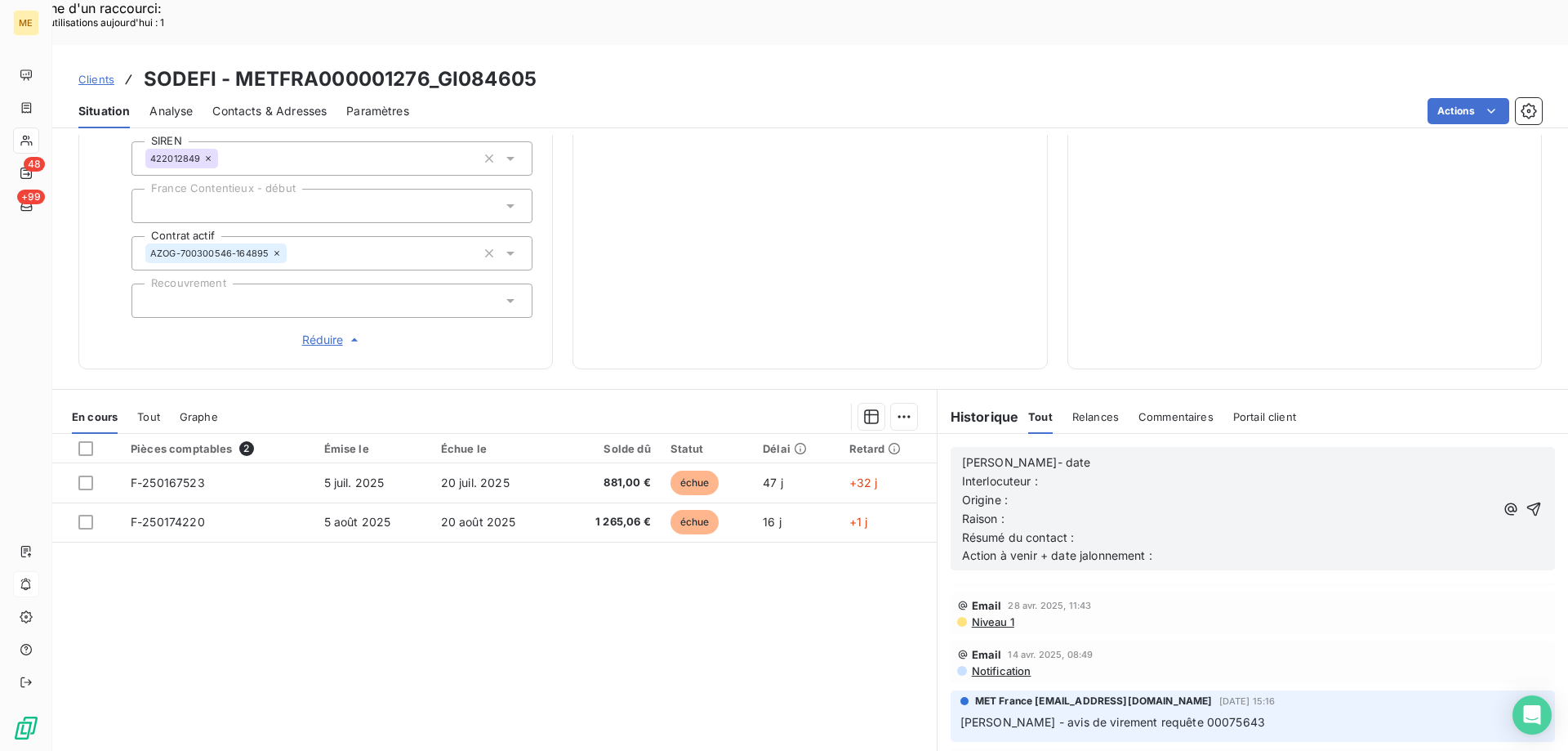
click at [1104, 454] on p "Lisa- date" at bounding box center [1229, 463] width 533 height 19
click at [1154, 472] on p "Interlocuteur :" at bounding box center [1229, 481] width 533 height 19
click at [1057, 472] on p "Interlocuteur :" at bounding box center [1229, 481] width 533 height 19
click at [1375, 472] on p "Interlocuteur : e.gillet@bymycar.fr - Mme Gillet -" at bounding box center [1229, 481] width 533 height 19
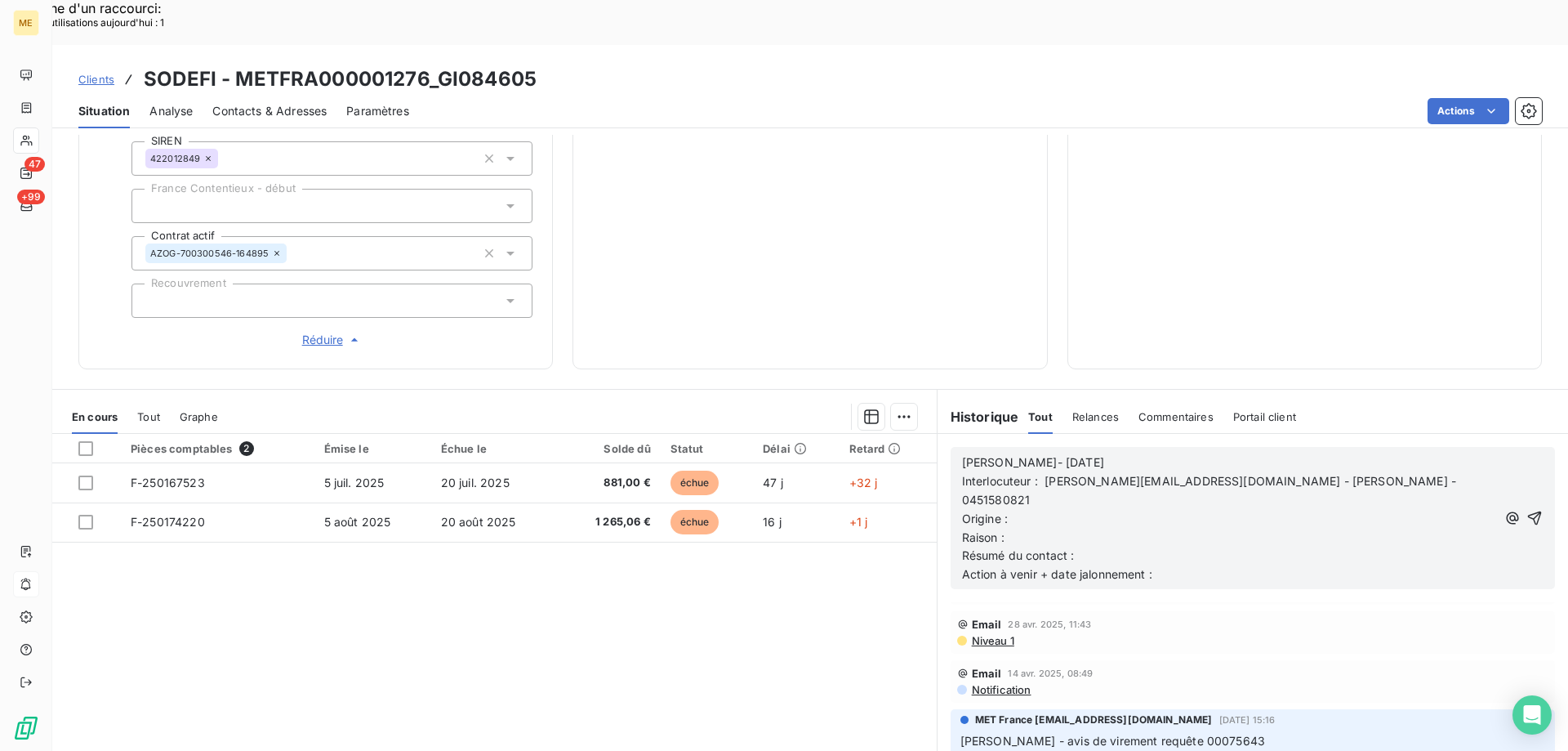
click at [1368, 510] on p "Origine :" at bounding box center [1230, 519] width 535 height 19
click at [1350, 528] on p "Raison :" at bounding box center [1230, 538] width 535 height 19
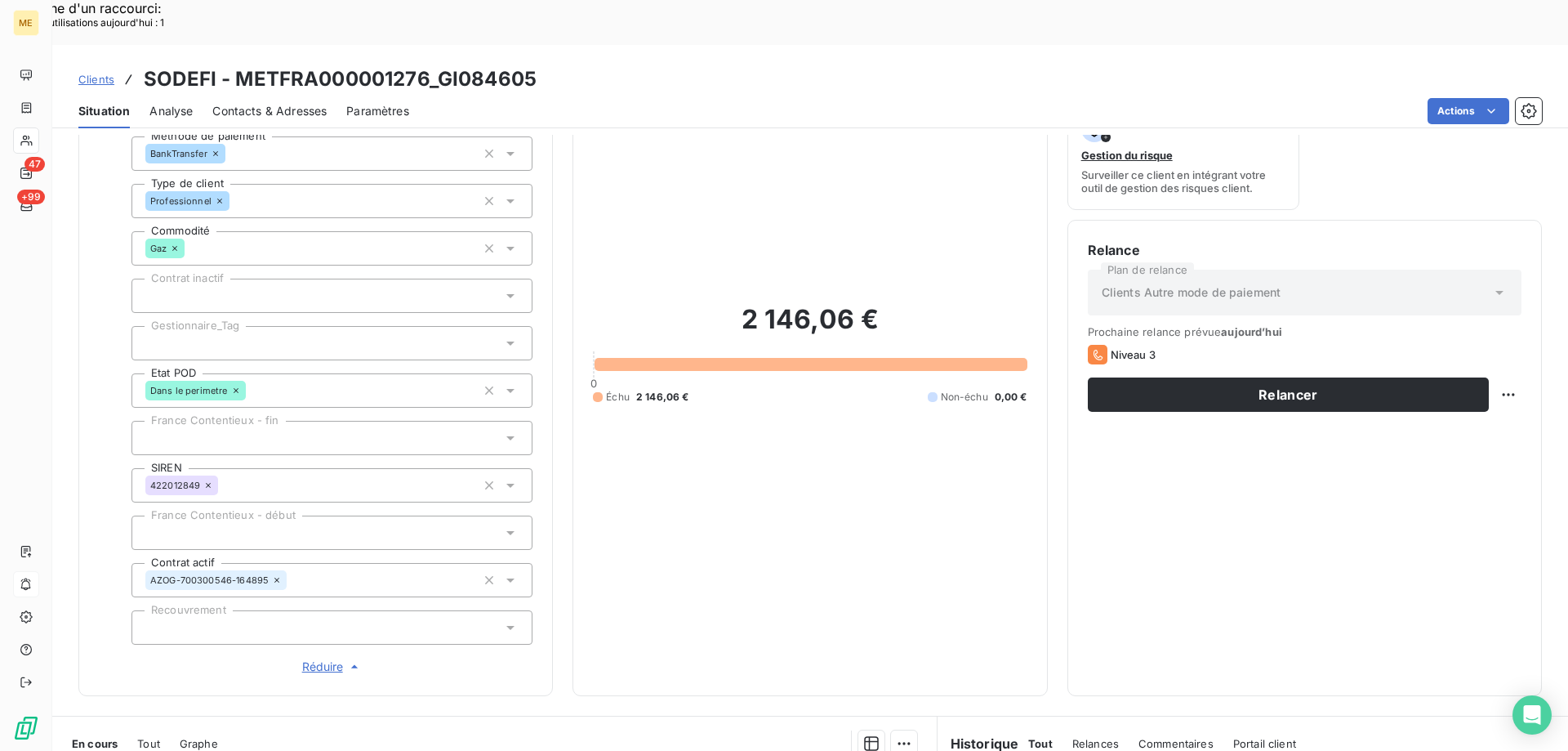
scroll to position [398, 0]
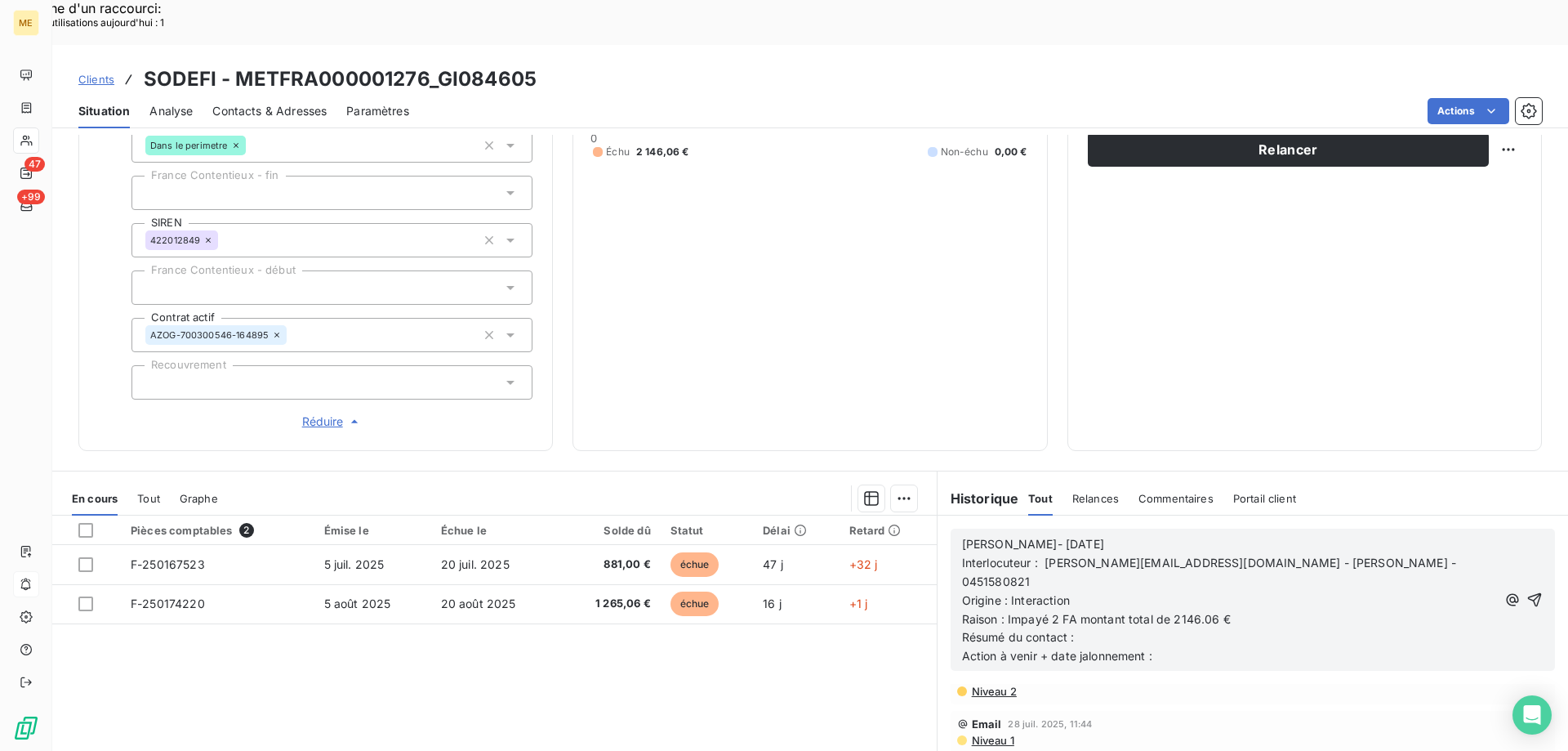
click at [1406, 610] on p "Raison : Impayé 2 FA montant total de 2146.06 €" at bounding box center [1230, 619] width 535 height 19
click at [1373, 610] on p "Raison : Impayé 2 FA montant total de 2146.06 €" at bounding box center [1230, 619] width 535 height 19
click at [1373, 628] on p "Résumé du contact :" at bounding box center [1230, 638] width 535 height 19
click at [1262, 628] on p "Résumé du contact :" at bounding box center [1230, 638] width 535 height 19
click at [1156, 647] on p "Action à venir + date jalonnement :" at bounding box center [1230, 657] width 535 height 19
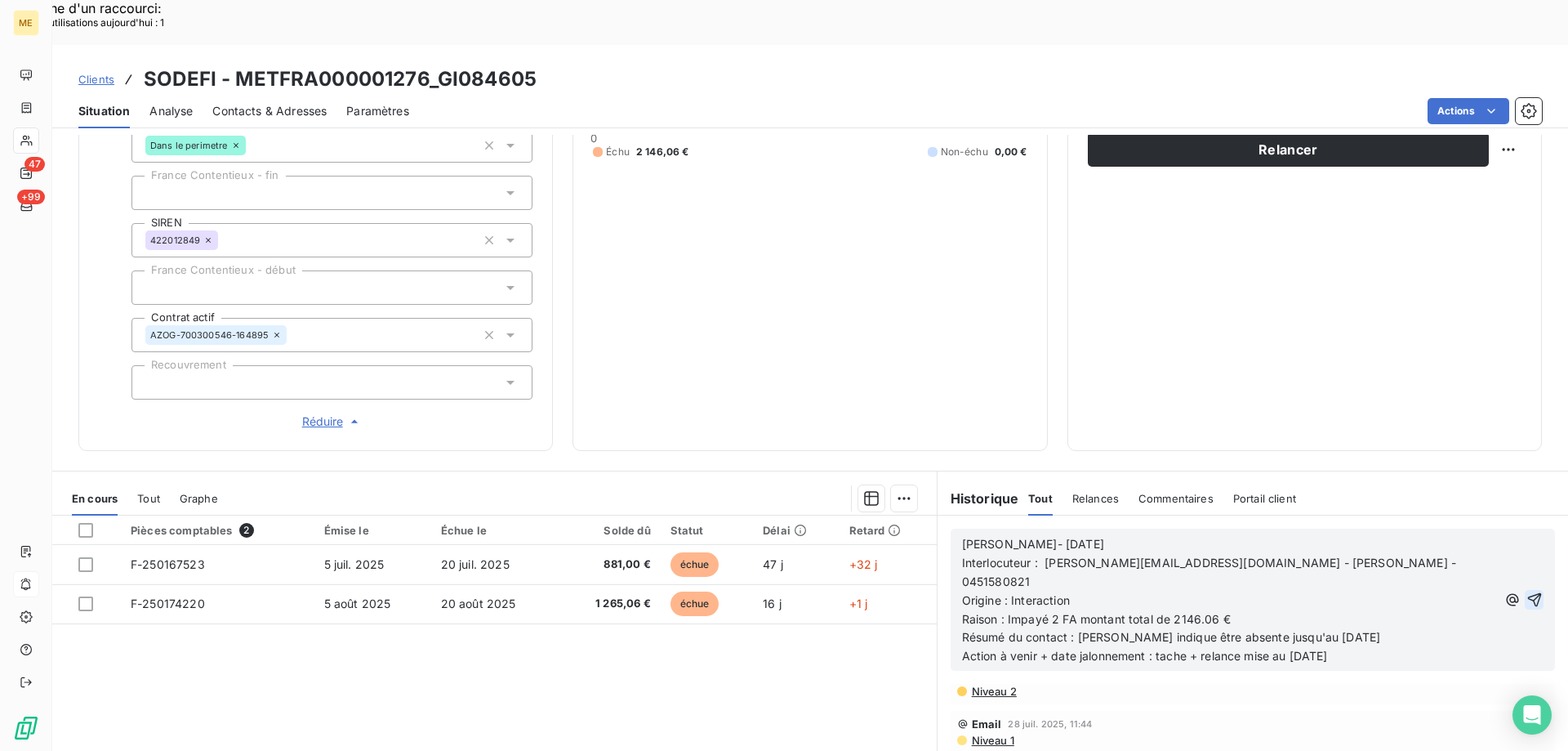
click at [1527, 591] on icon "button" at bounding box center [1535, 599] width 16 height 16
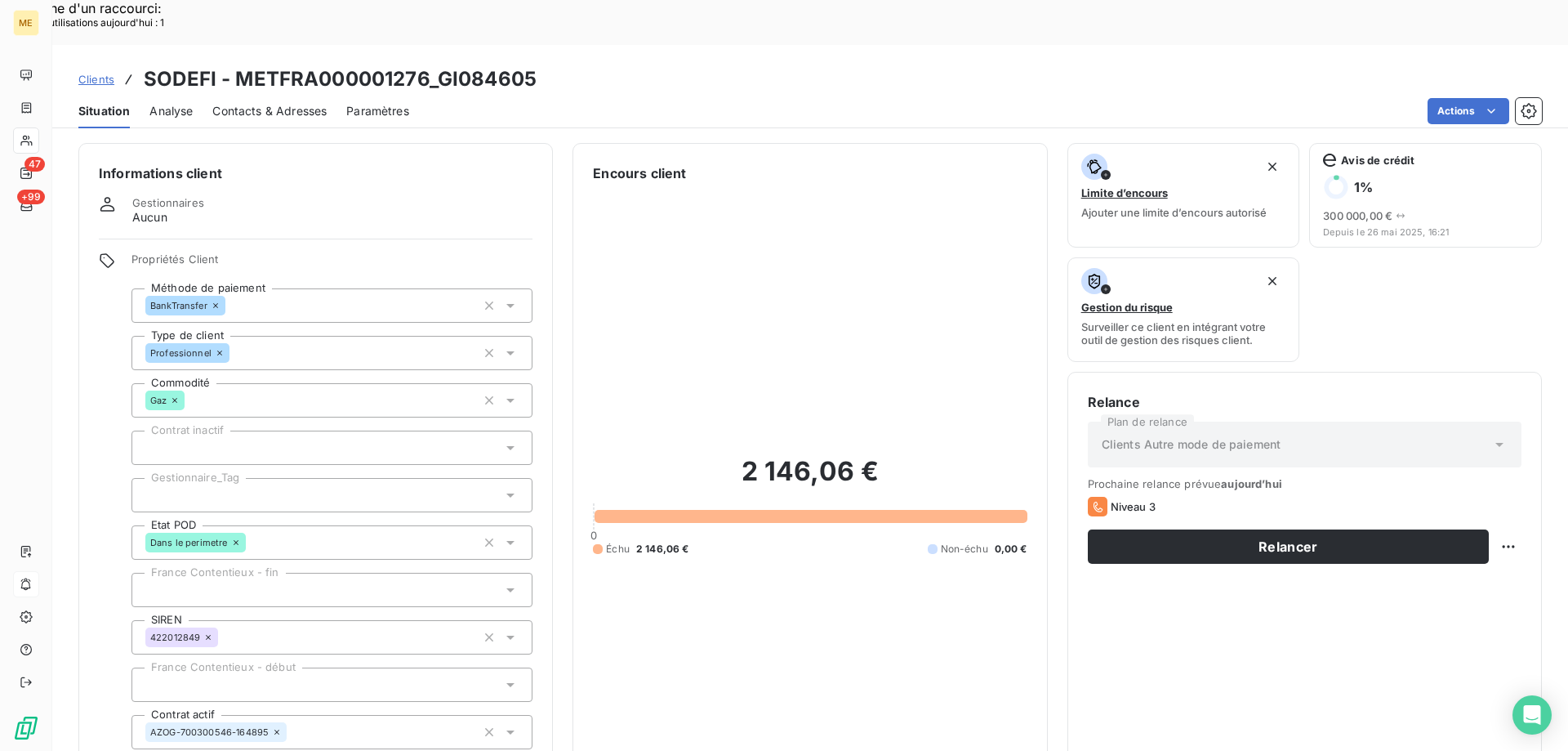
scroll to position [0, 0]
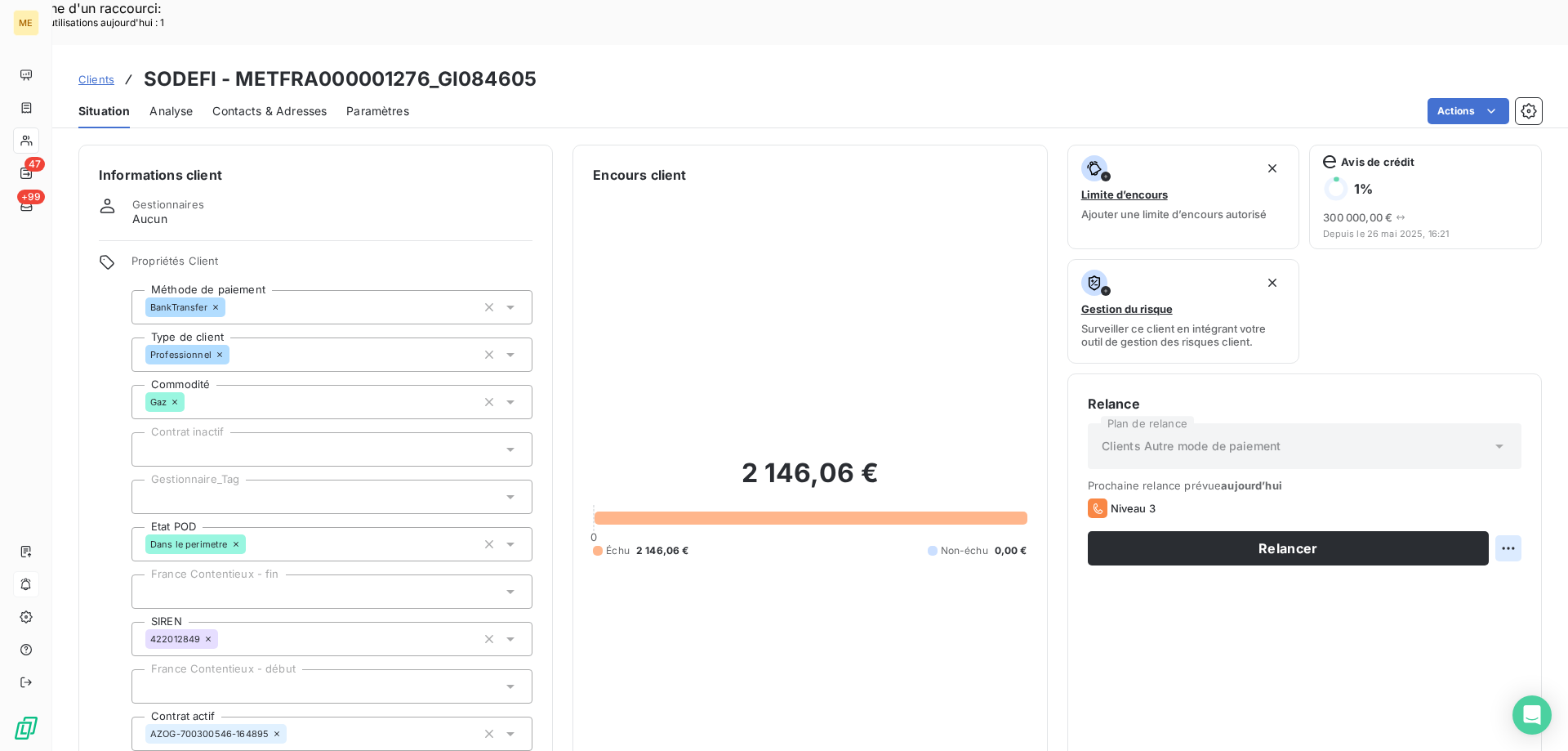
click at [1471, 535] on div "Replanifier cette action" at bounding box center [1429, 538] width 146 height 26
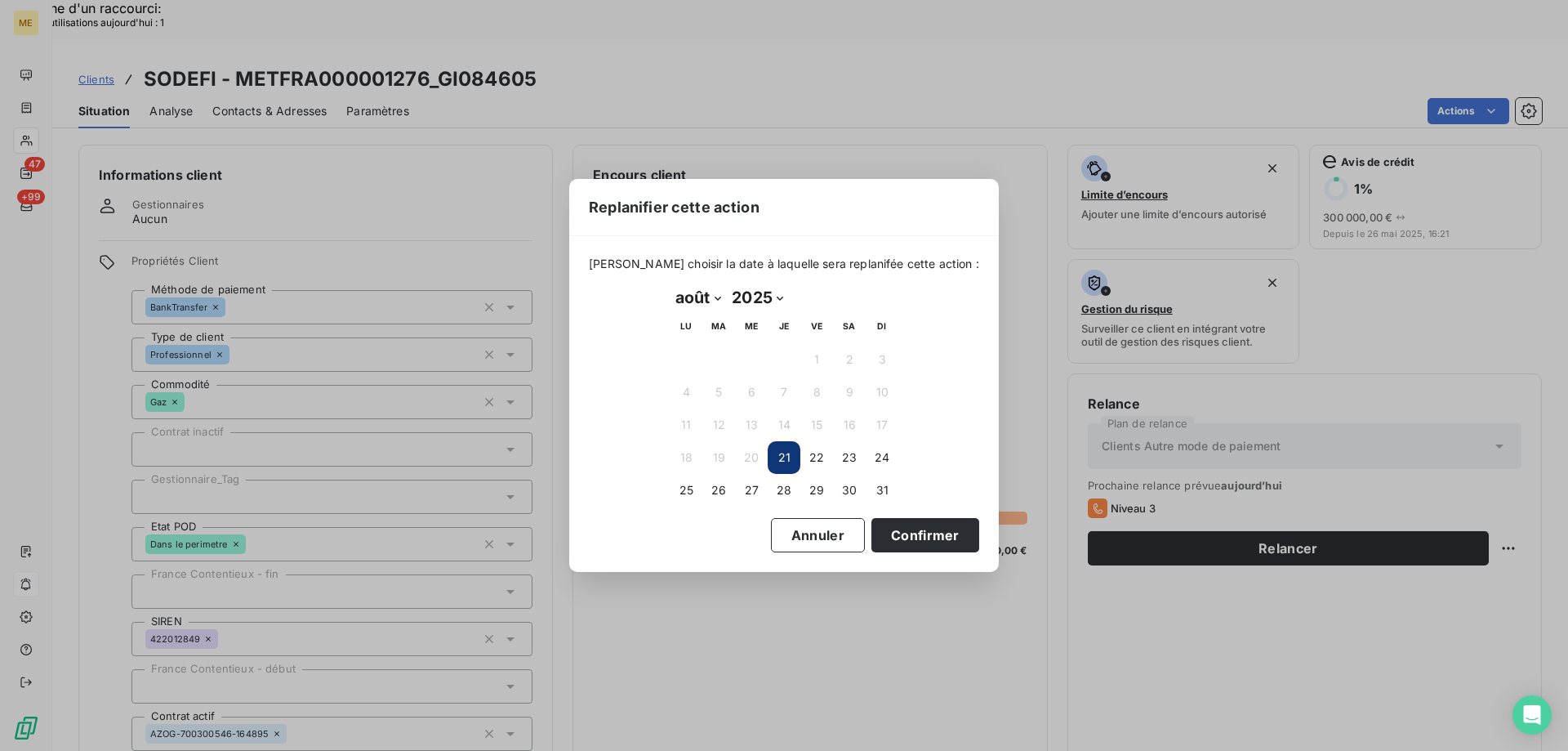
click at [701, 300] on select "janvier février mars avril mai juin juillet août septembre octobre novembre déc…" at bounding box center [698, 296] width 56 height 26
select select "8"
click at [670, 284] on select "janvier février mars avril mai juin juillet août septembre octobre novembre déc…" at bounding box center [698, 296] width 56 height 26
click at [693, 372] on button "1" at bounding box center [686, 359] width 32 height 32
click at [886, 528] on button "Confirmer" at bounding box center [925, 535] width 108 height 34
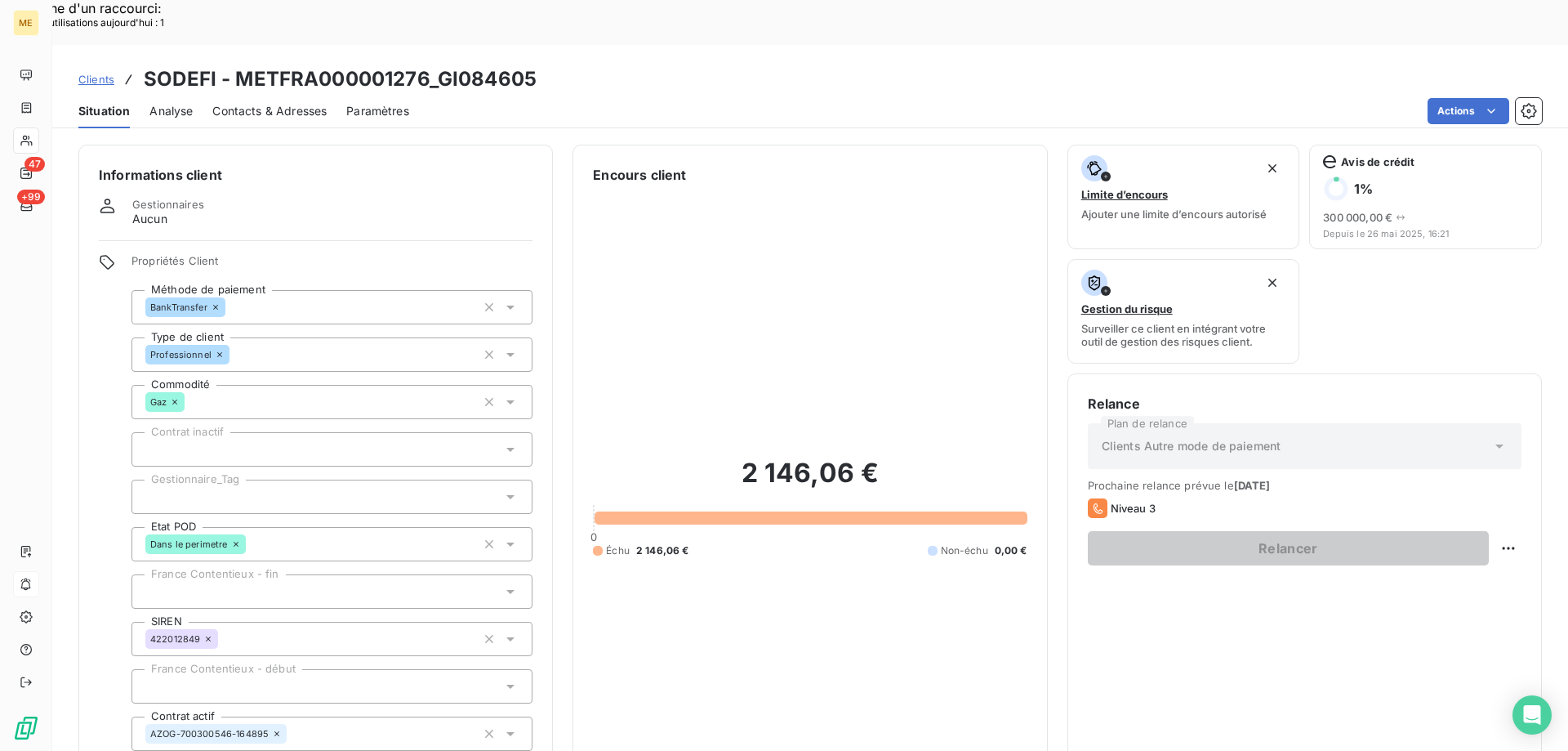
click at [1413, 98] on div "Actions" at bounding box center [986, 111] width 1113 height 26
drag, startPoint x: 1419, startPoint y: 55, endPoint x: 1444, endPoint y: 73, distance: 30.8
click at [1421, 98] on div "Actions" at bounding box center [986, 111] width 1113 height 26
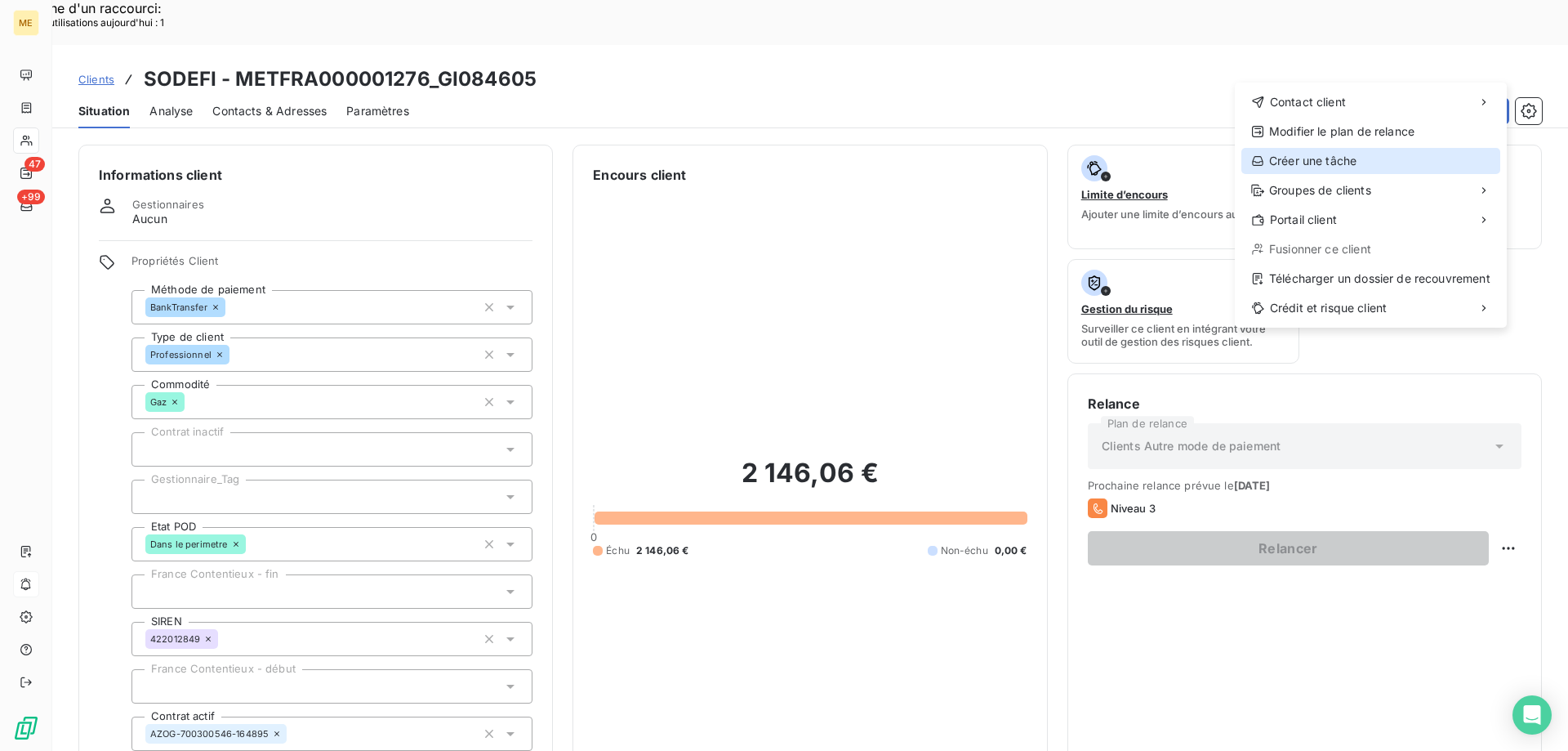
click at [1341, 167] on div "Créer une tâche" at bounding box center [1372, 160] width 259 height 26
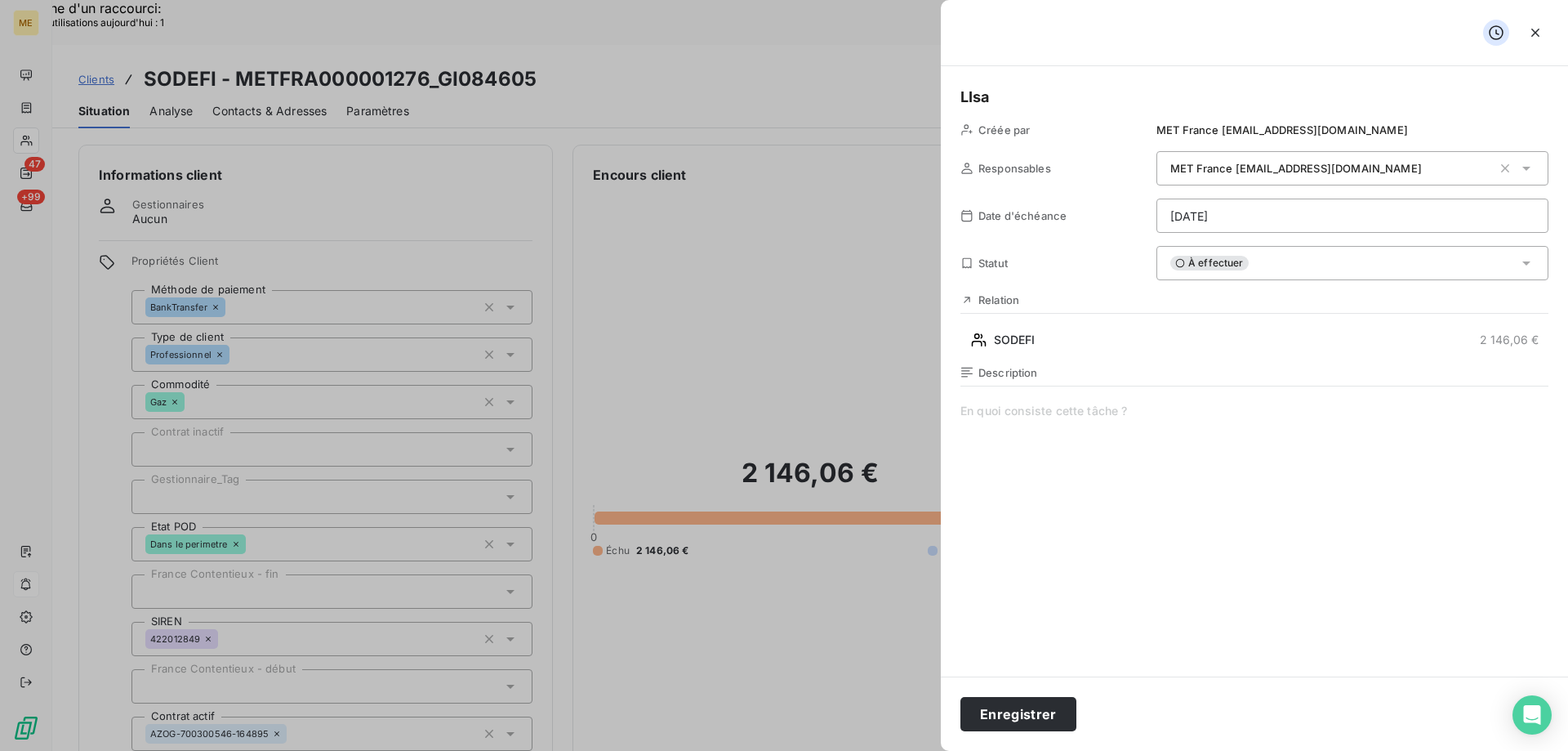
click at [1120, 439] on span at bounding box center [1254, 558] width 588 height 314
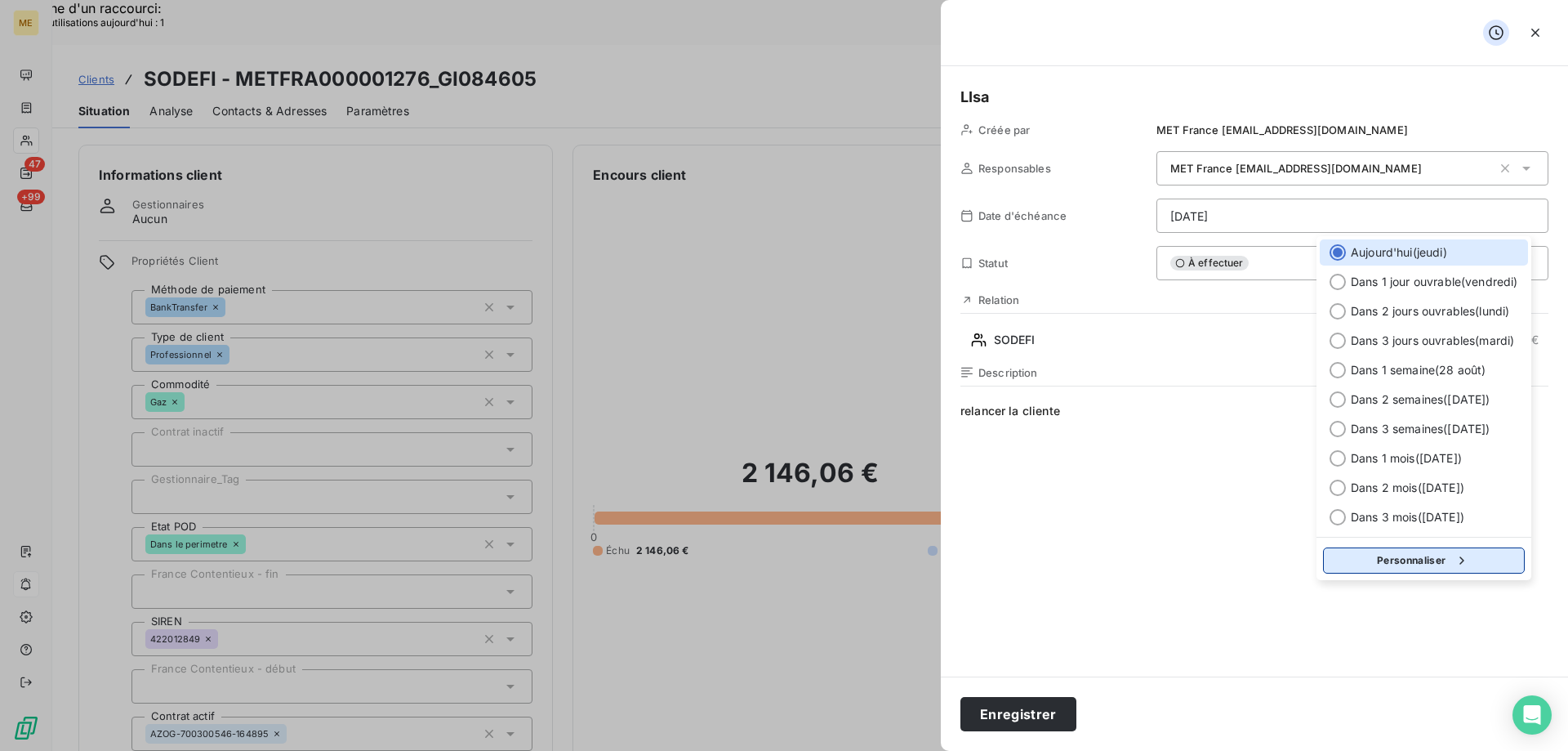
click at [1422, 570] on button "Personnaliser" at bounding box center [1424, 559] width 202 height 26
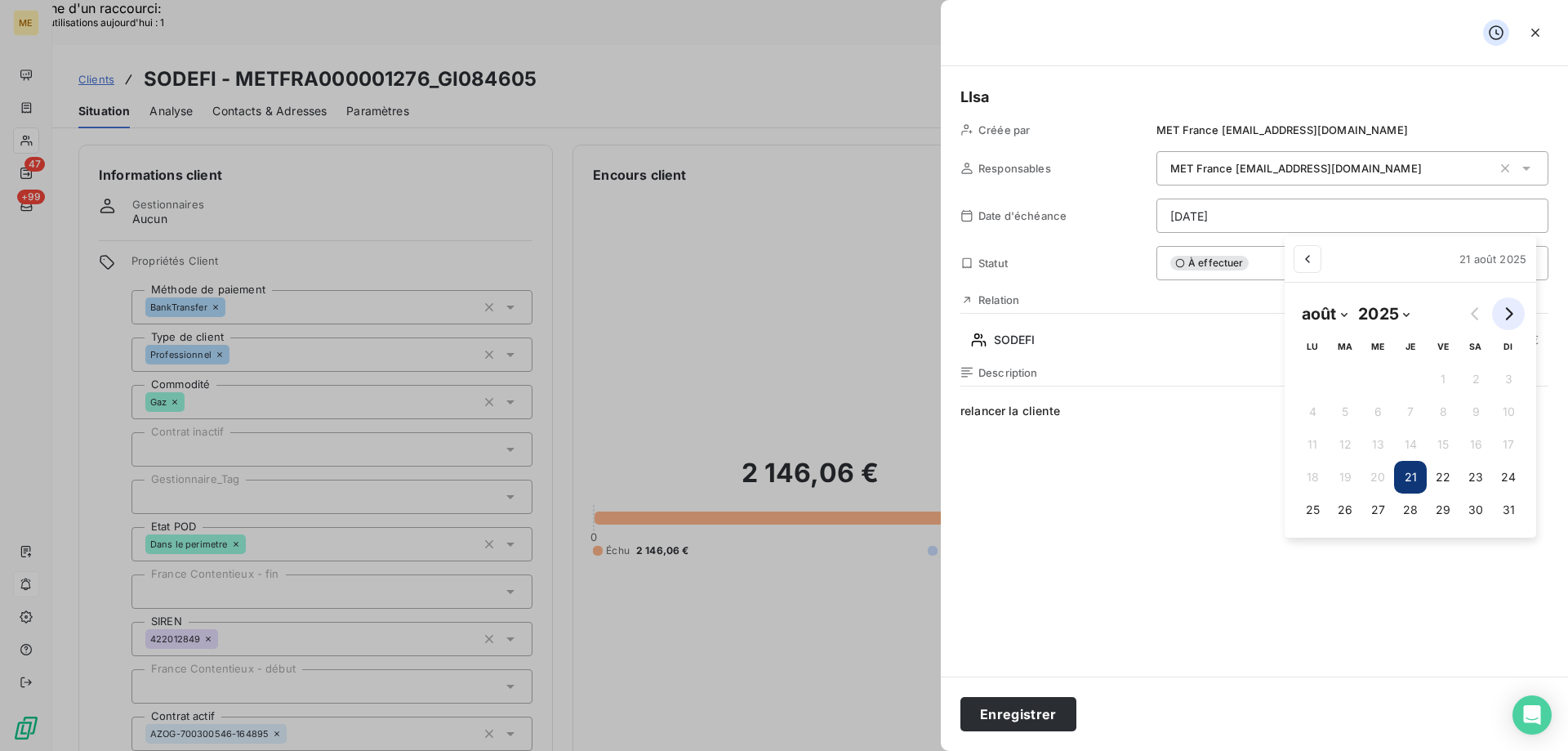
click at [1512, 315] on icon "Go to next month" at bounding box center [1510, 314] width 8 height 13
select select "8"
click at [1314, 391] on button "1" at bounding box center [1305, 378] width 32 height 32
type input "01/09/2025"
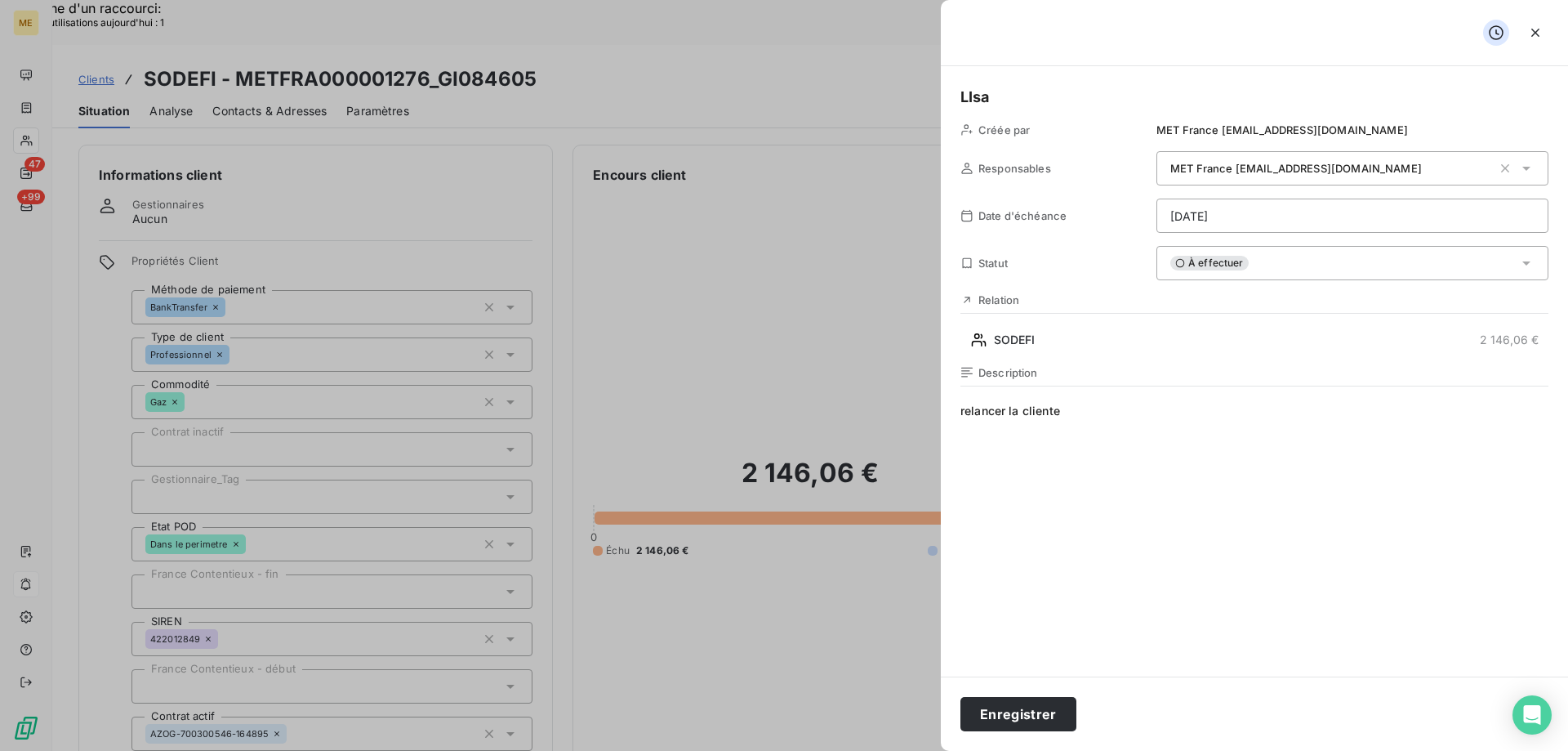
click at [979, 410] on span "relancer la cliente" at bounding box center [1254, 558] width 588 height 314
click at [0, 0] on lt-span "R elancer" at bounding box center [0, 0] width 0 height 0
click at [1203, 483] on span "Relancer la cliente" at bounding box center [1254, 558] width 588 height 314
click at [1057, 720] on button "Enregistrer" at bounding box center [1019, 714] width 116 height 34
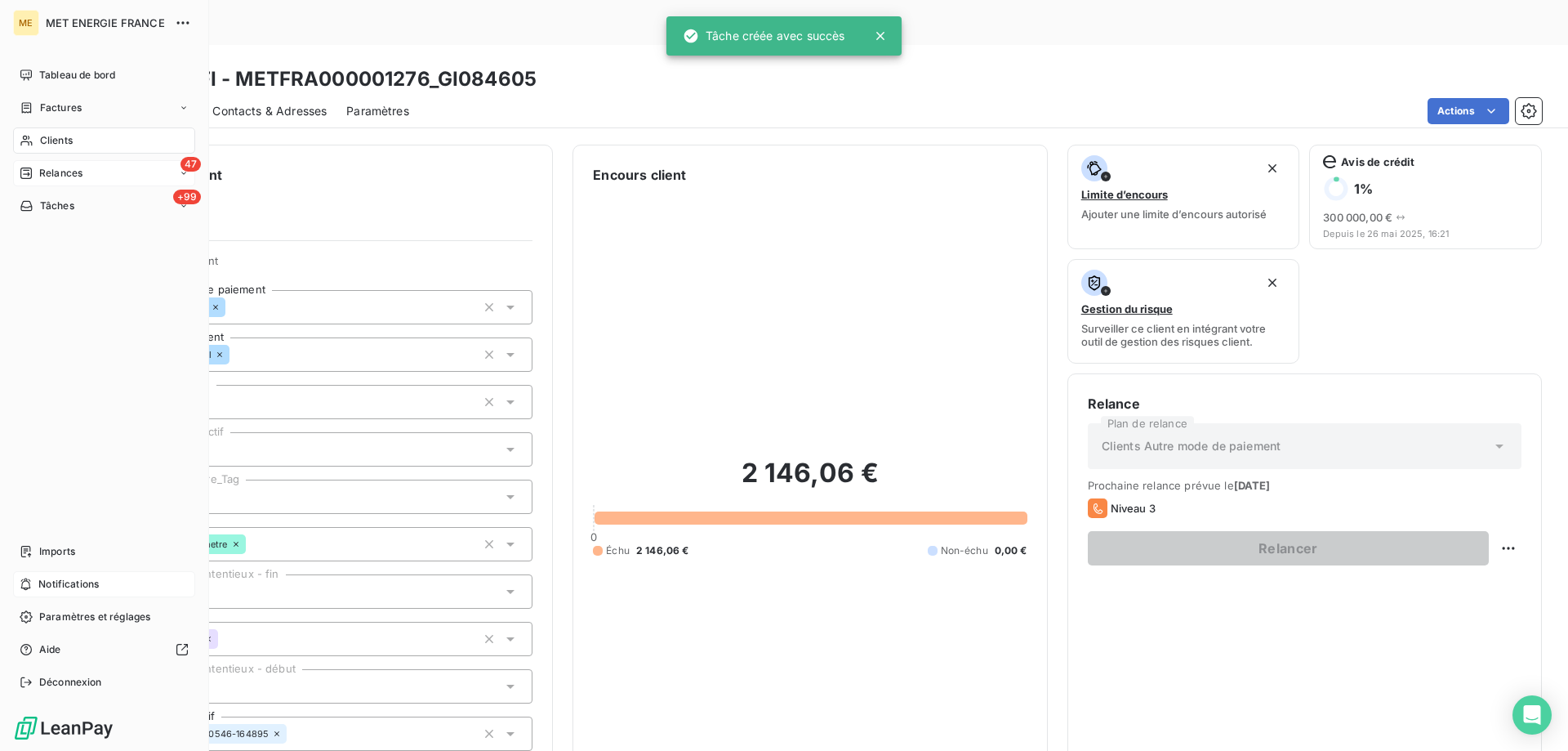
click at [60, 181] on div "47 Relances" at bounding box center [104, 173] width 182 height 26
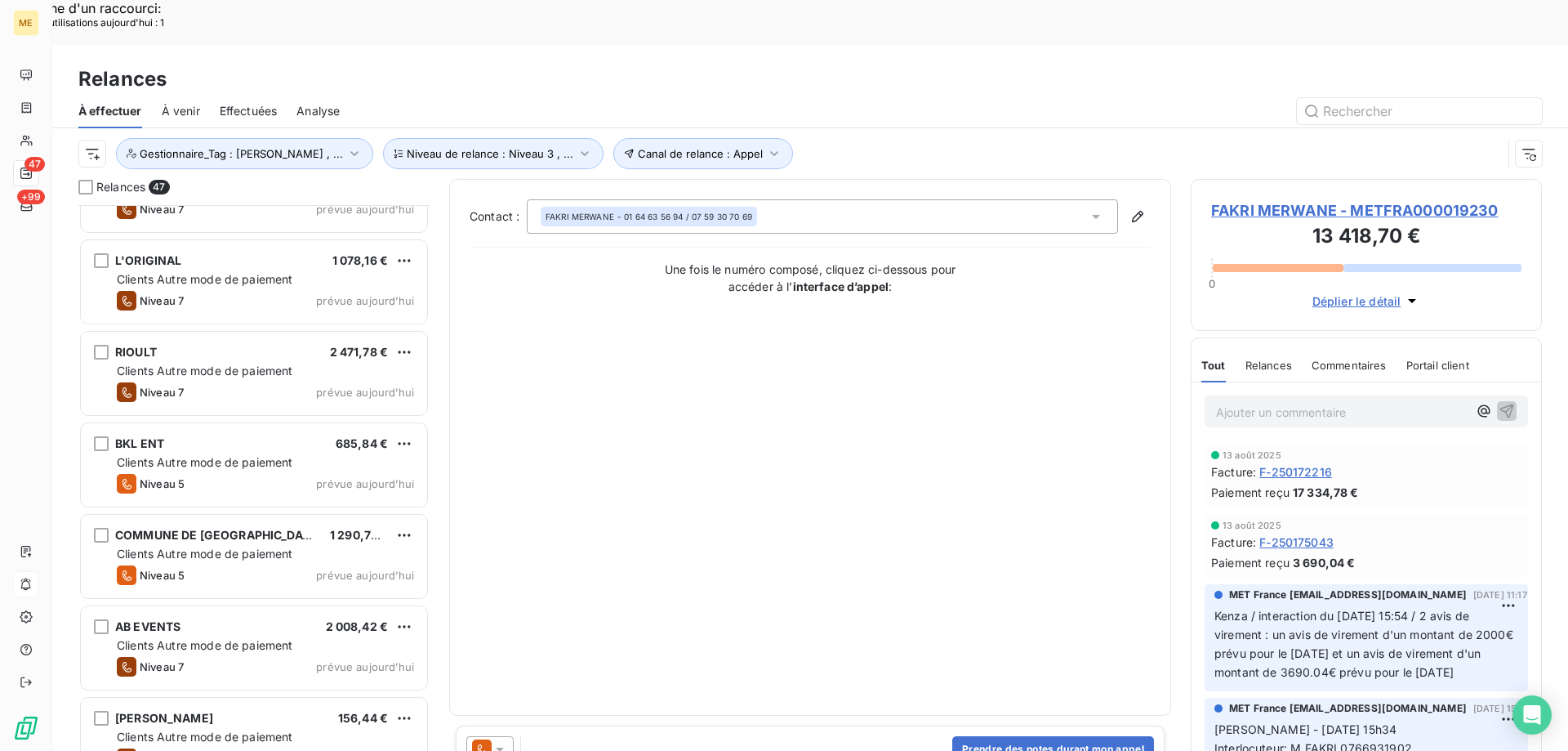
scroll to position [2451, 0]
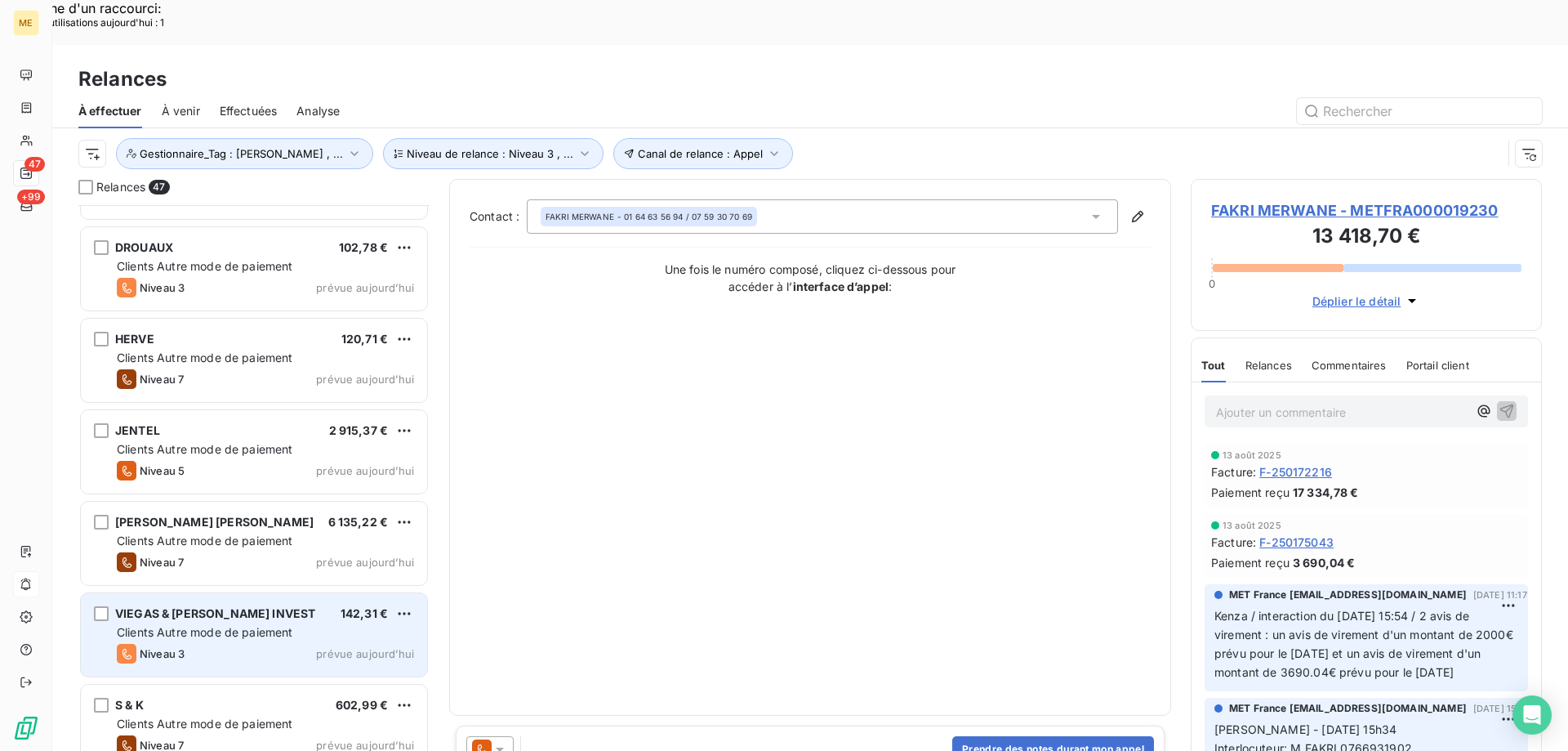
drag, startPoint x: 184, startPoint y: 687, endPoint x: 184, endPoint y: 628, distance: 59.0
click at [184, 685] on div "S & K 602,99 € Clients Autre mode de paiement Niveau 7 prévue aujourd’hui" at bounding box center [254, 725] width 346 height 83
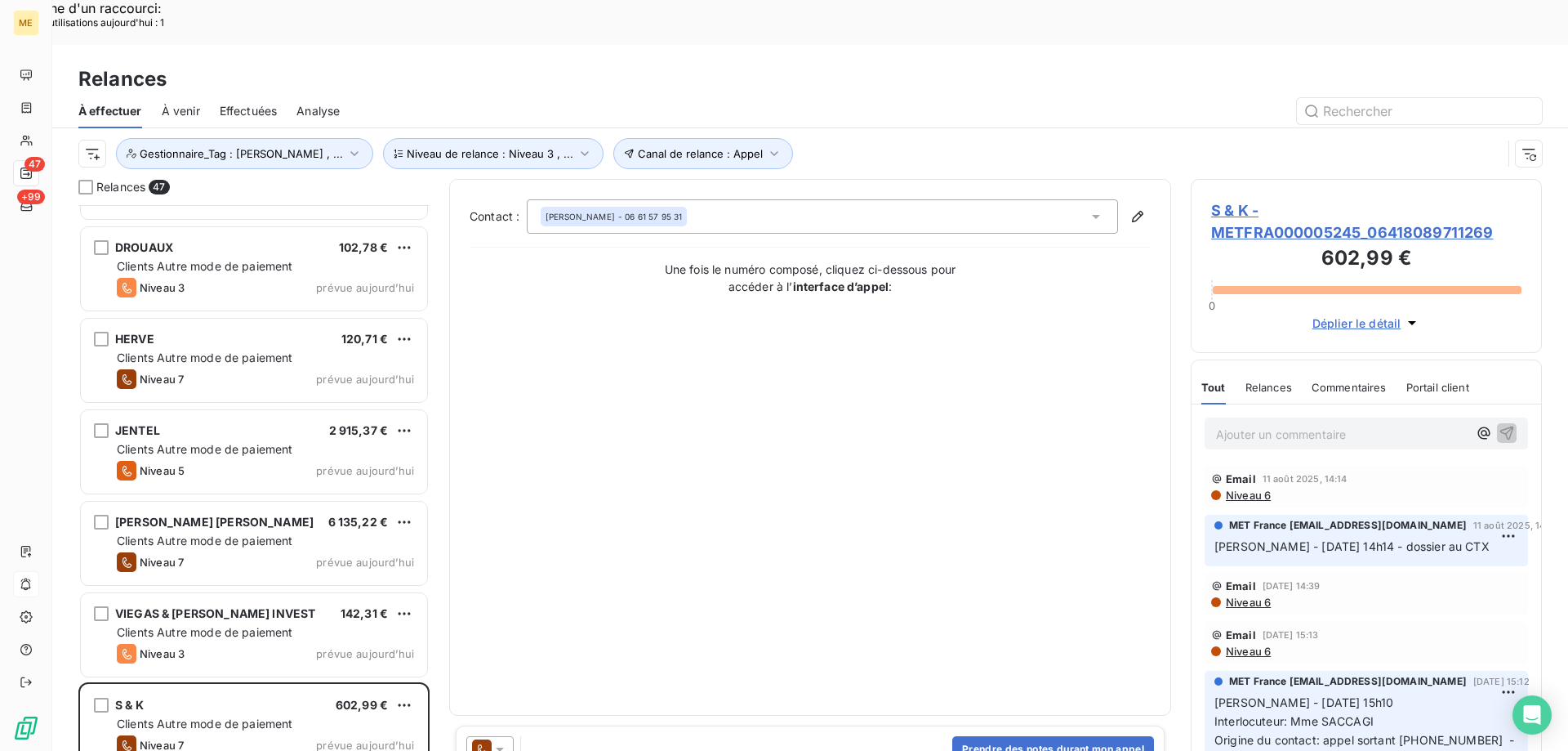
click at [1219, 199] on span "S & K - METFRA000005245_06418089711269" at bounding box center [1367, 221] width 311 height 44
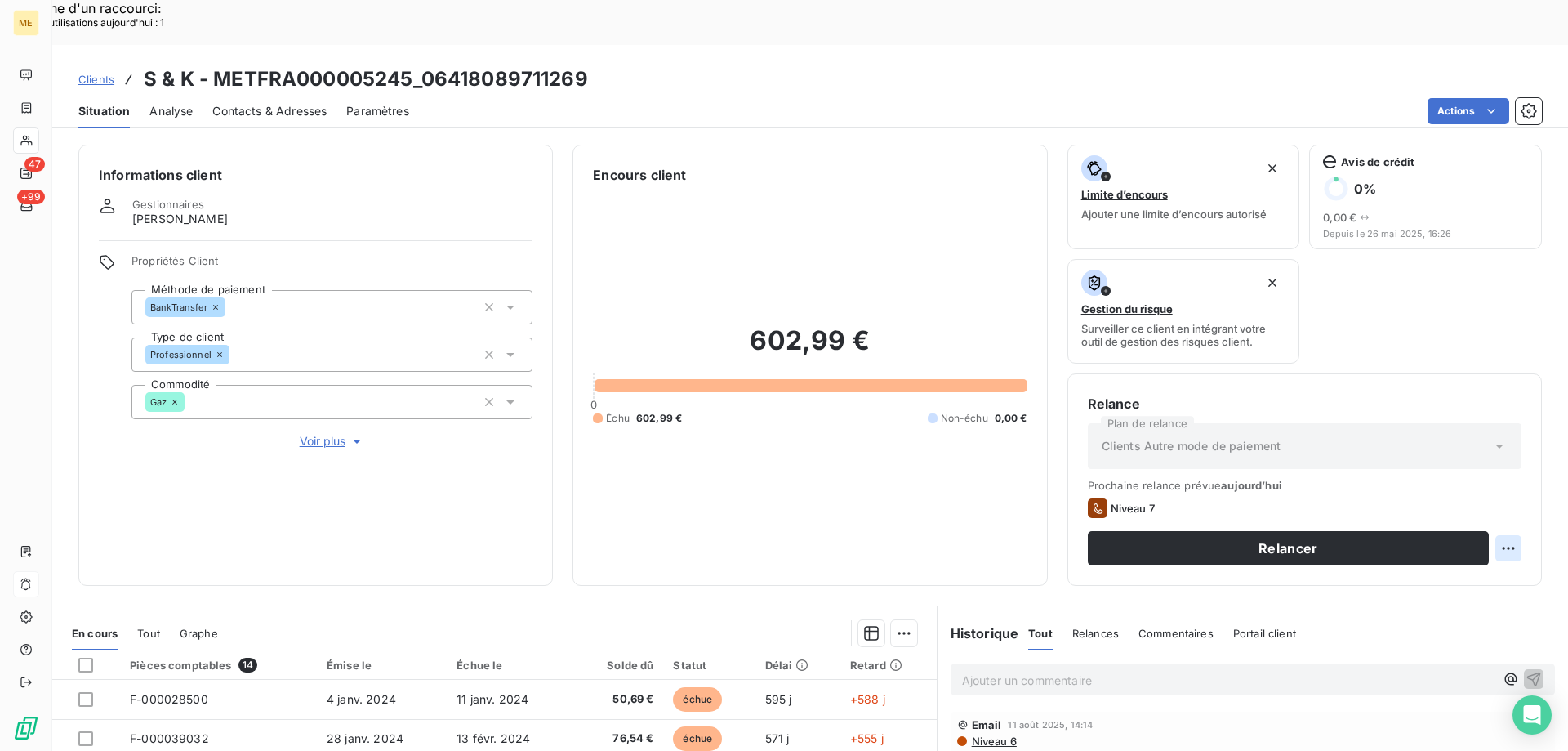
click at [1373, 539] on div "Replanifier cette action" at bounding box center [1429, 538] width 146 height 26
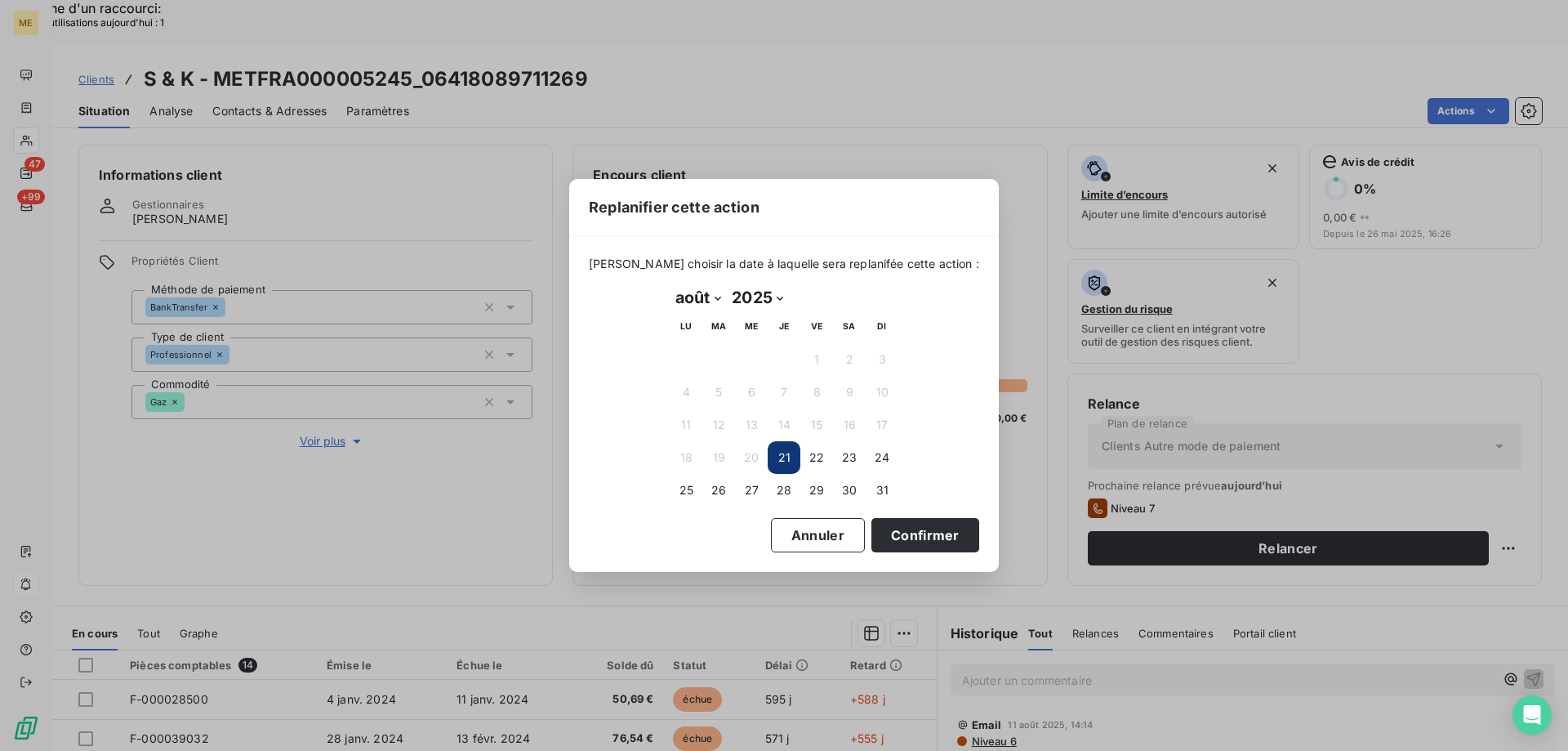
click at [689, 299] on select "janvier février mars avril mai juin juillet août septembre octobre novembre déc…" at bounding box center [698, 296] width 56 height 26
select select "8"
click at [670, 284] on select "janvier février mars avril mai juin juillet août septembre octobre novembre déc…" at bounding box center [698, 296] width 56 height 26
click at [785, 389] on button "11" at bounding box center [784, 392] width 32 height 32
click at [914, 569] on div "Veuillez choisir la date à laquelle sera replanifée cette action : septembre 20…" at bounding box center [784, 403] width 430 height 335
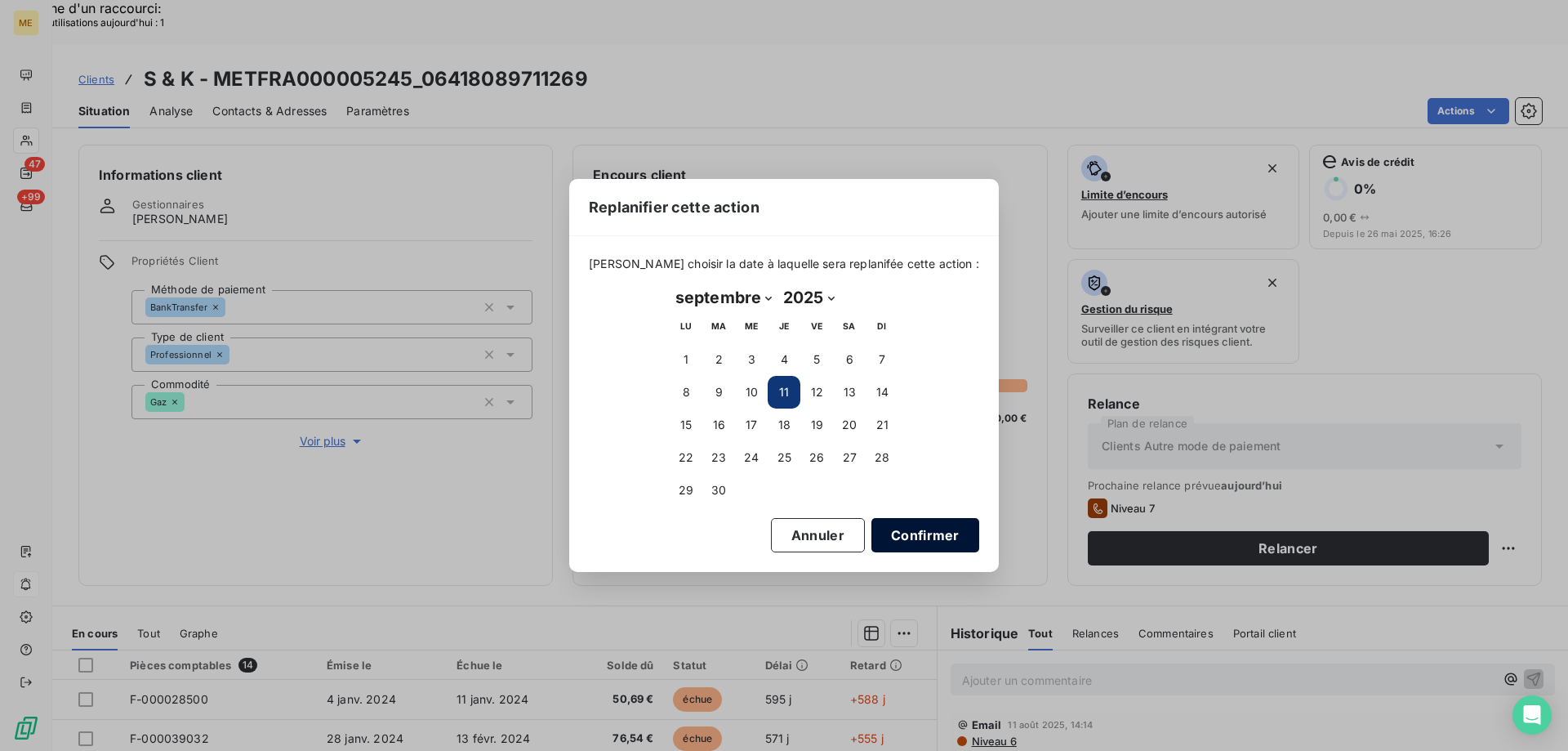
click at [925, 535] on button "Confirmer" at bounding box center [925, 535] width 108 height 34
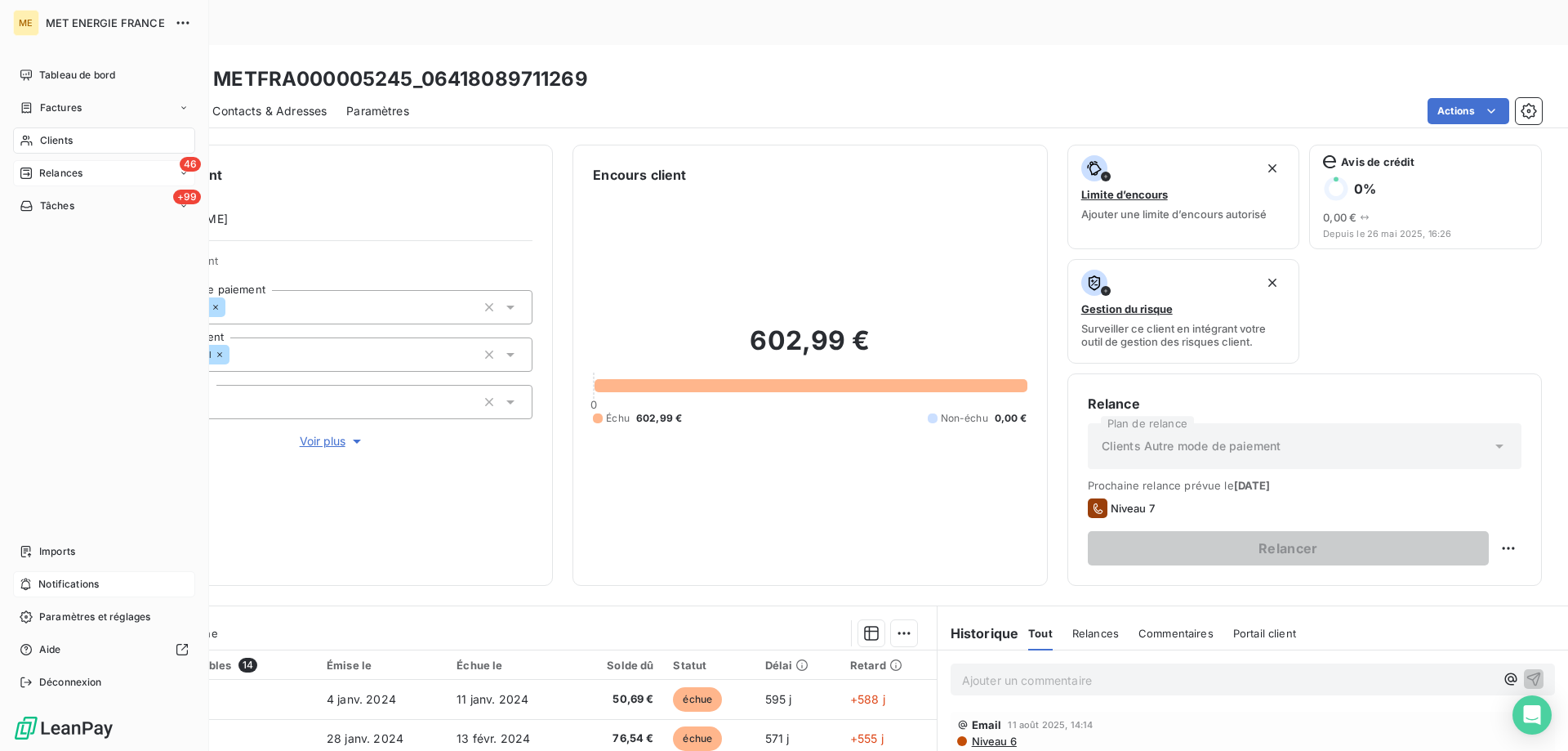
click at [31, 173] on icon at bounding box center [26, 173] width 11 height 11
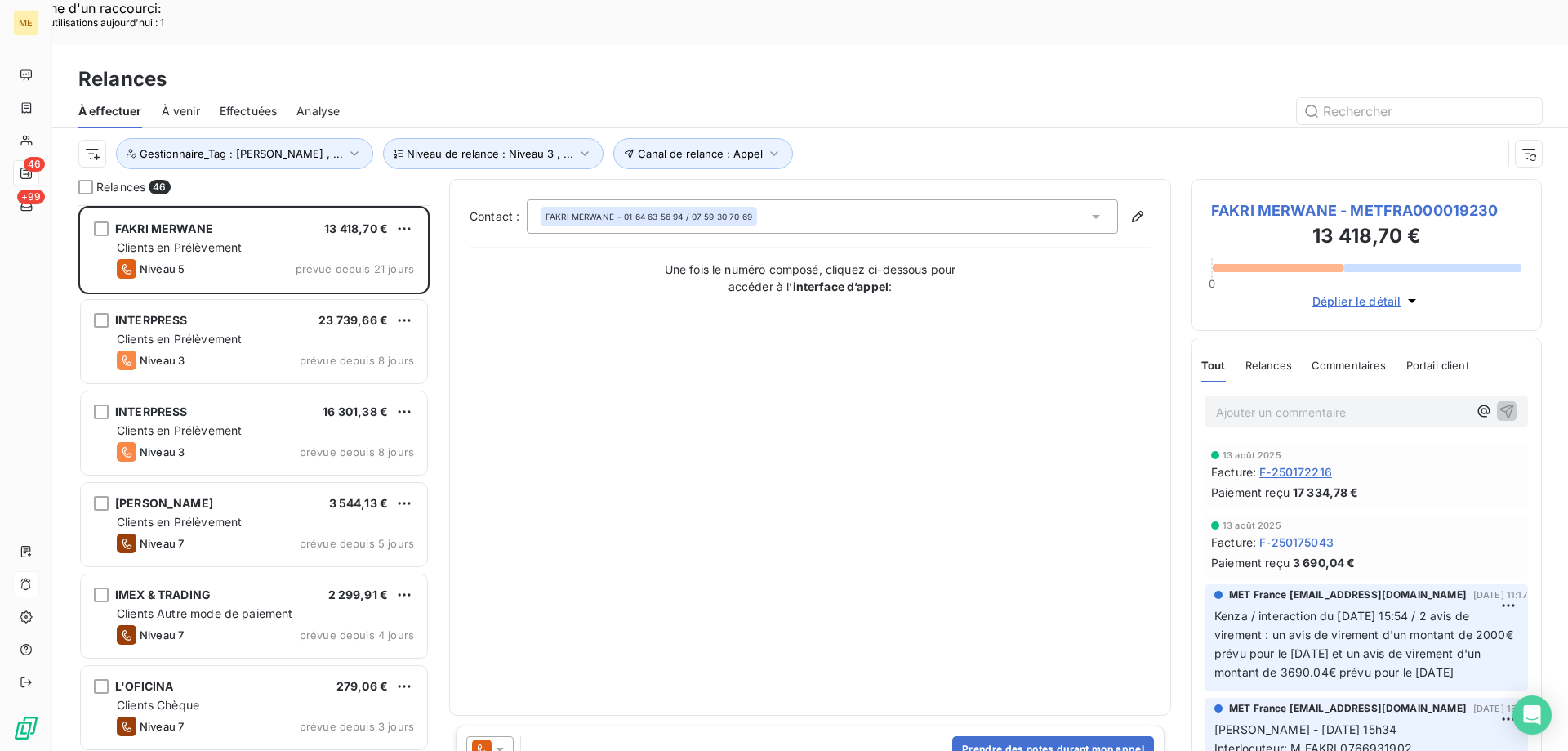
scroll to position [491, 0]
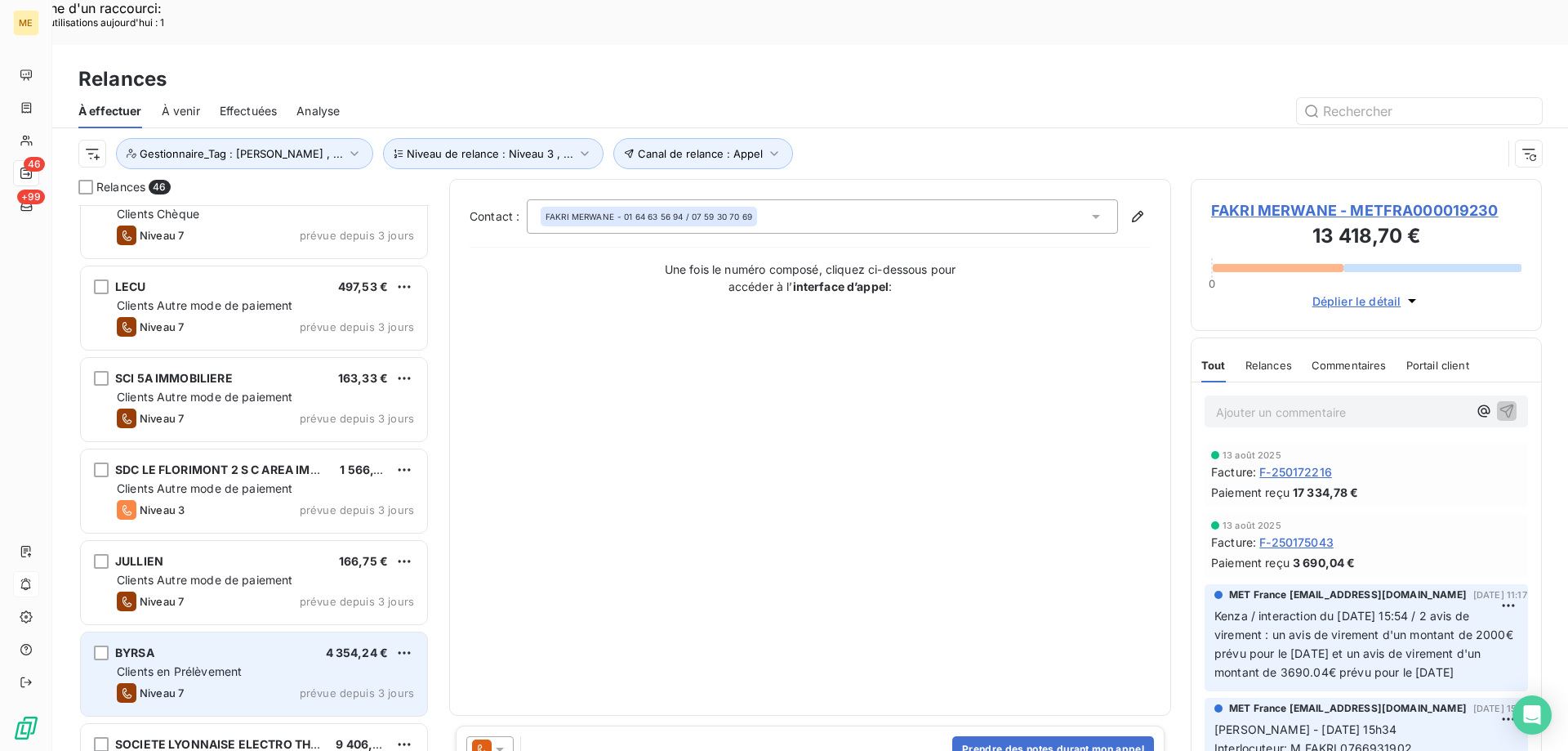
click at [216, 632] on div "BYRSA 4 354,24 € Clients en Prélèvement Niveau 7 prévue depuis 3 jours" at bounding box center [254, 673] width 346 height 83
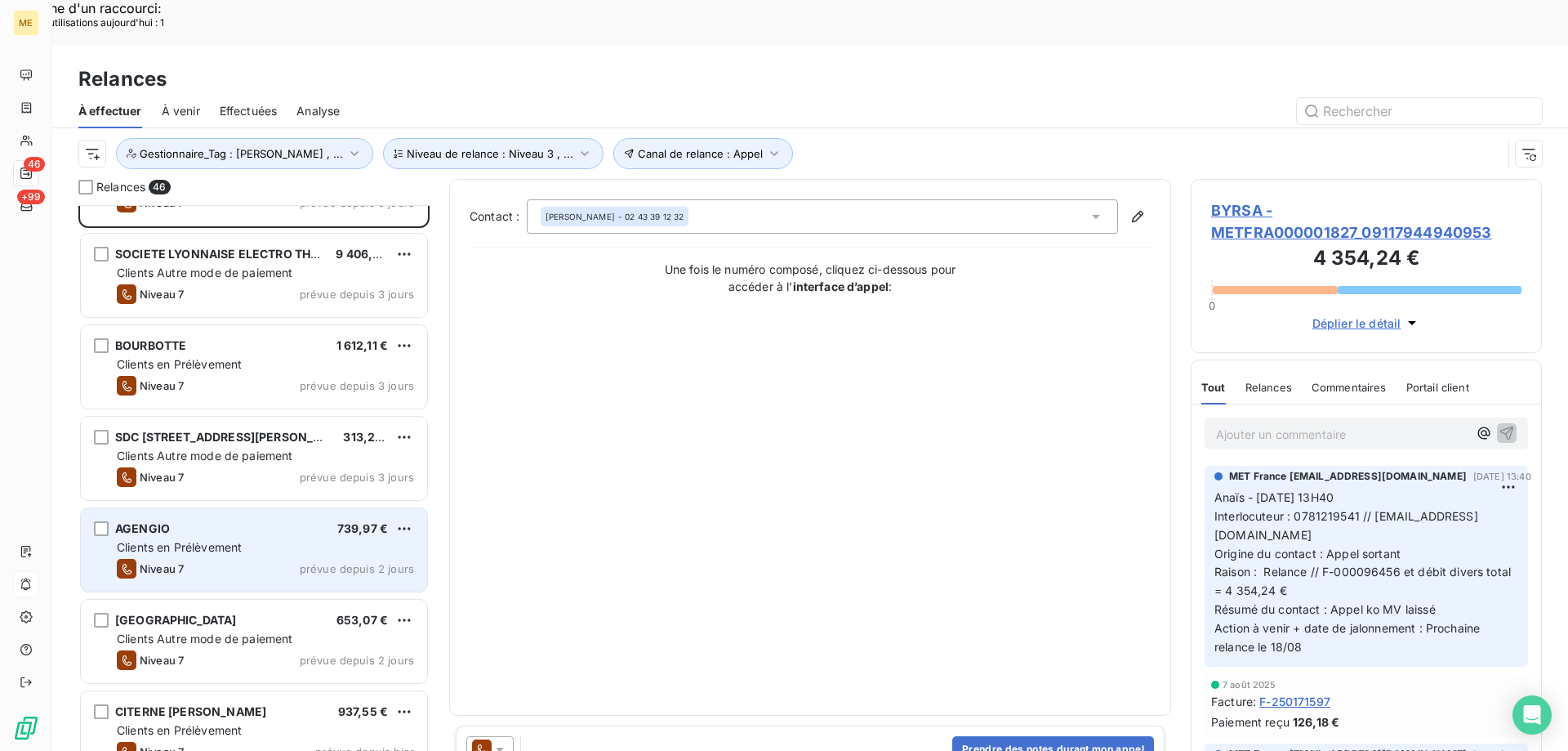
click at [270, 539] on div "Clients en Prélèvement" at bounding box center [266, 547] width 297 height 16
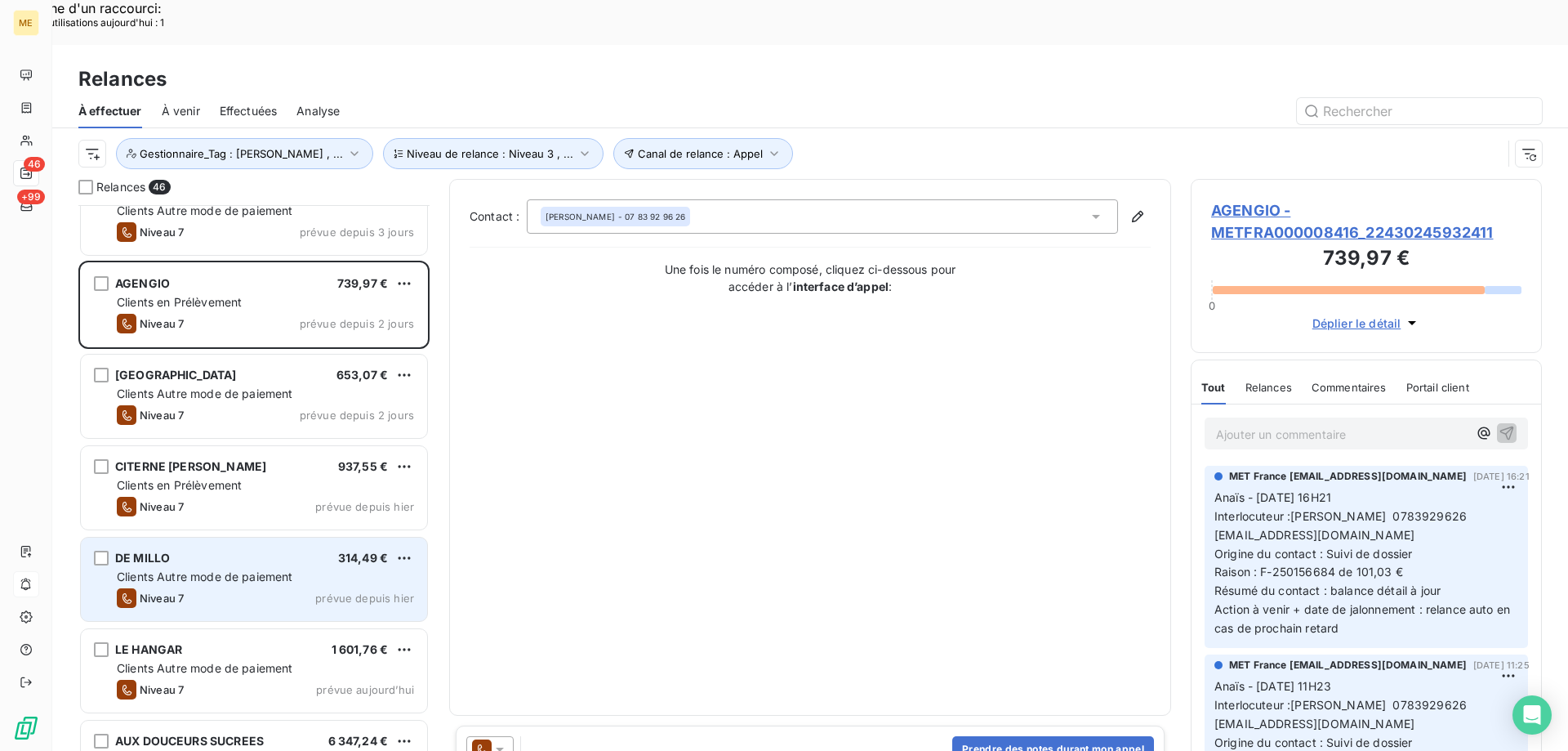
click at [249, 538] on div "DE MILLO 314,49 € Clients Autre mode de paiement Niveau 7 prévue depuis hier" at bounding box center [254, 578] width 346 height 83
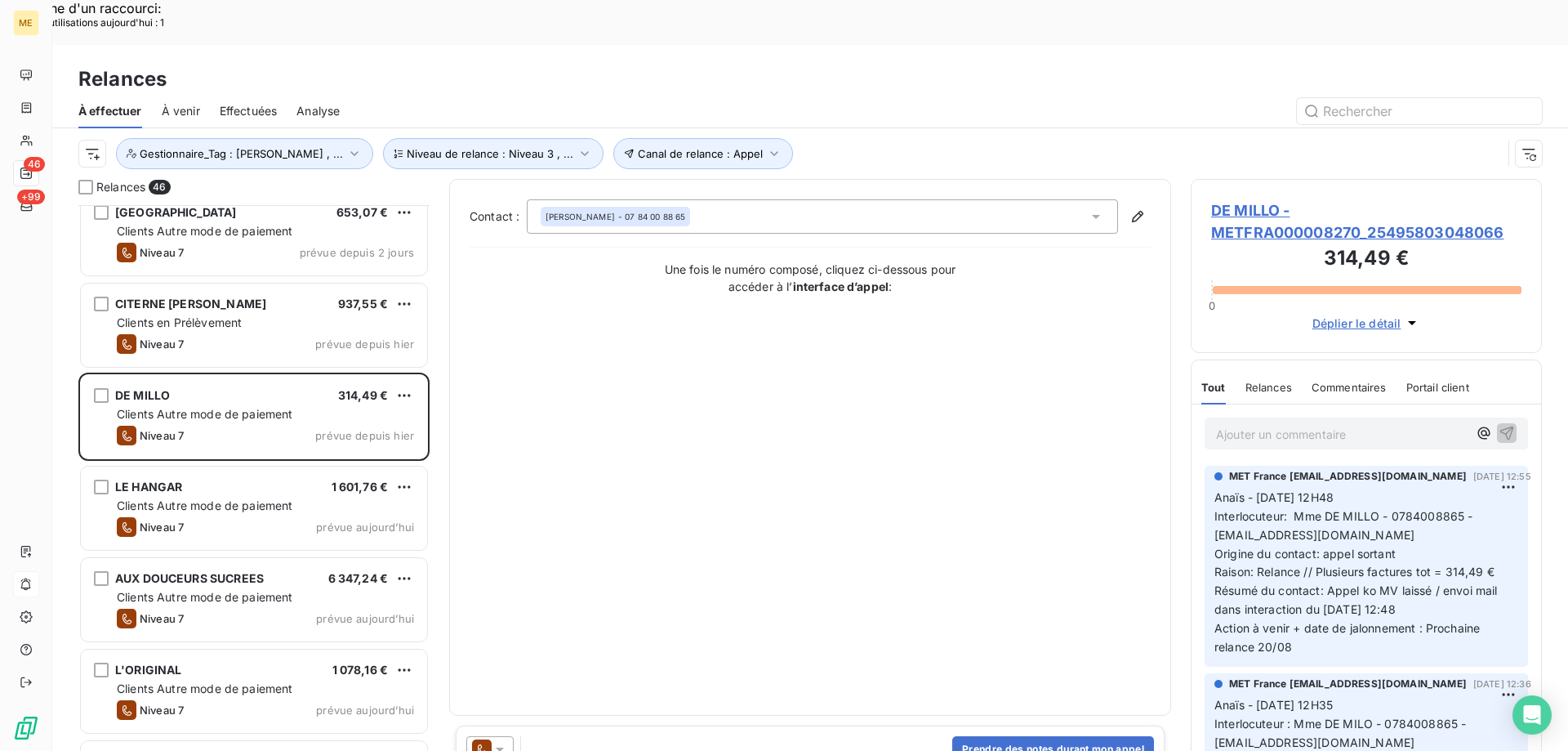
scroll to position [1390, 0]
click at [250, 512] on div "AGENGIO 739,97 € Clients en Prélèvement Niveau 7 prévue depuis 2 jours VILLA BE…" at bounding box center [254, 500] width 351 height 591
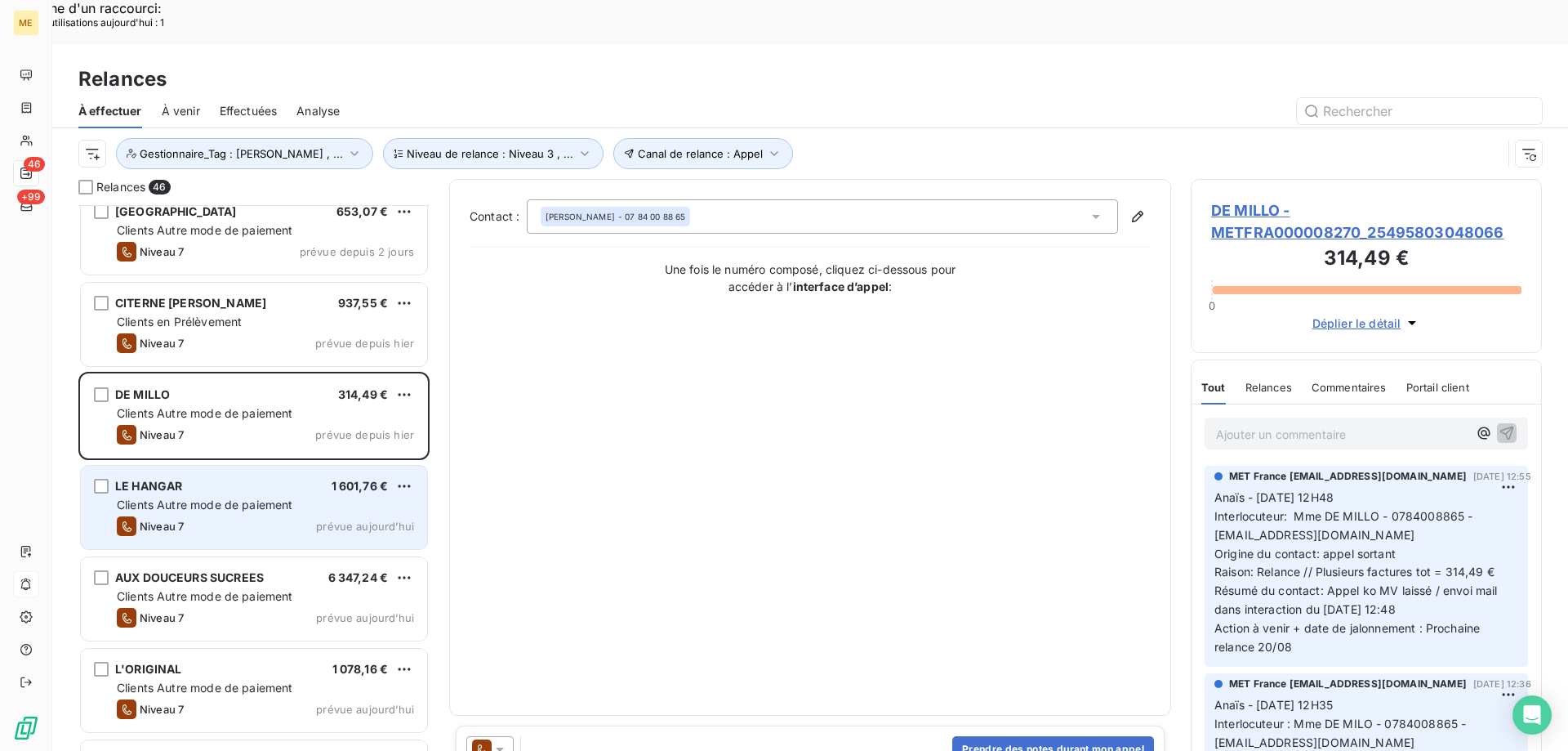
click at [266, 493] on div "LE HANGAR 1 601,76 € Clients Autre mode de paiement Niveau 7 prévue aujourd’hui" at bounding box center [254, 506] width 346 height 83
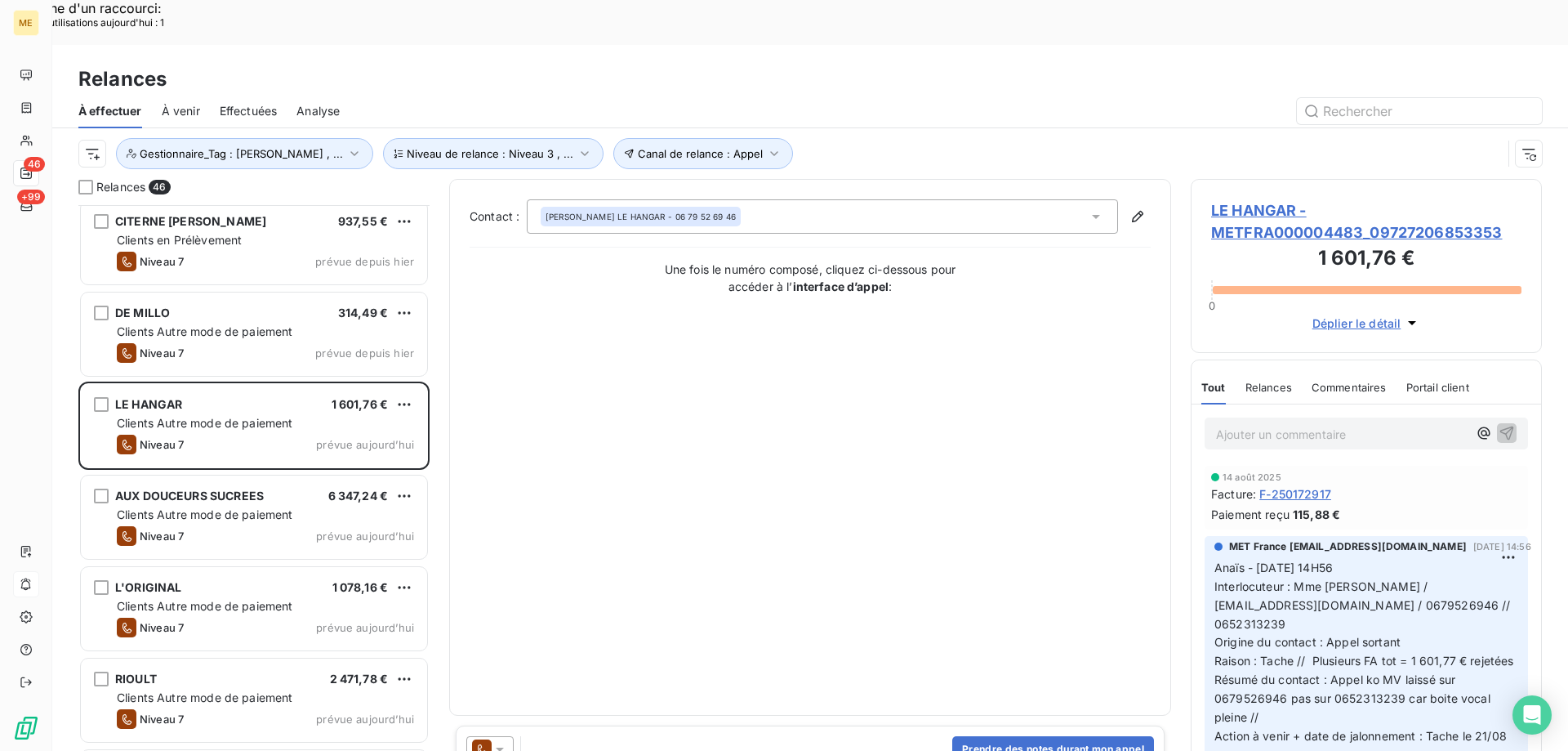
click at [254, 567] on div "L'ORIGINAL 1 078,16 € Clients Autre mode de paiement Niveau 7 prévue aujourd’hui" at bounding box center [254, 608] width 346 height 83
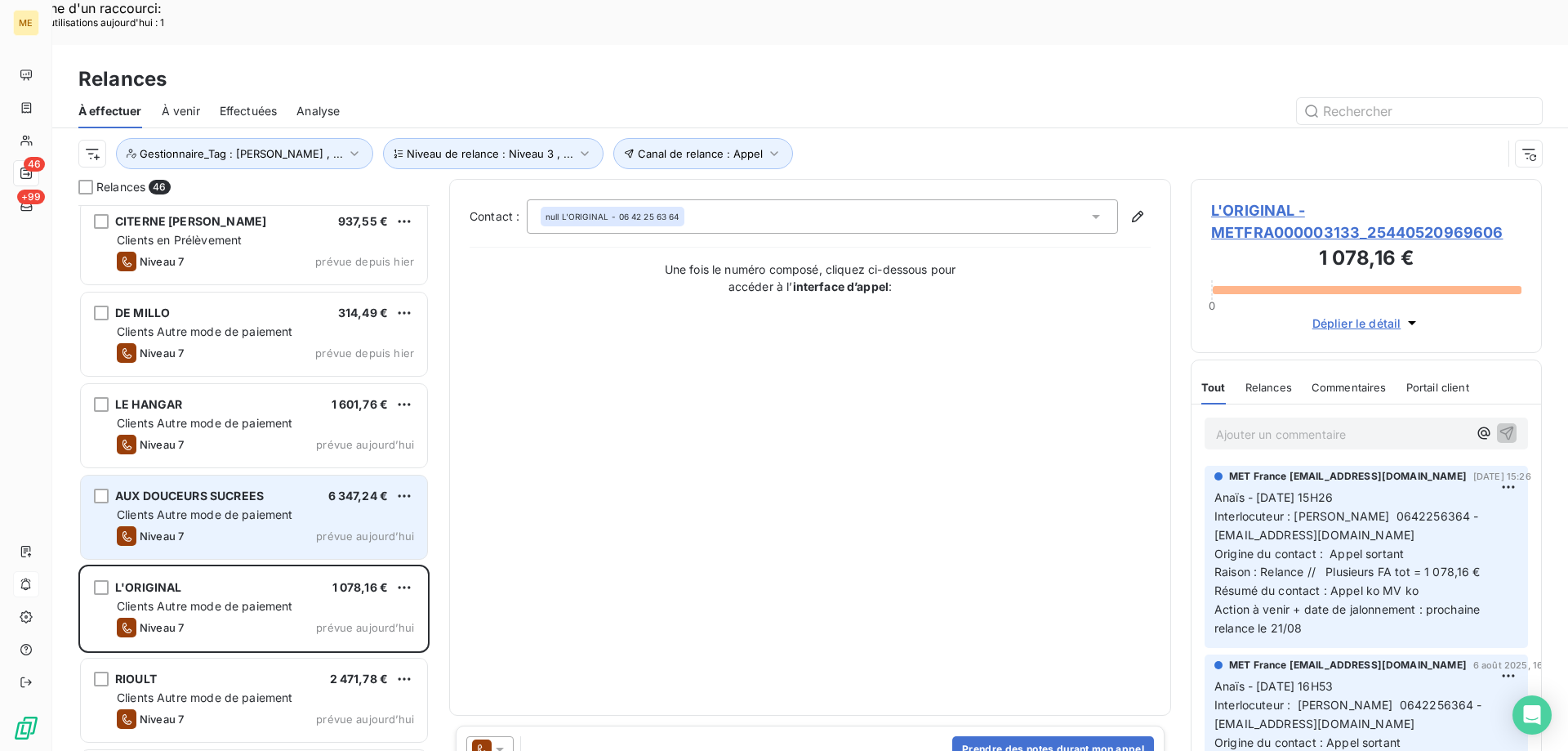
scroll to position [1634, 0]
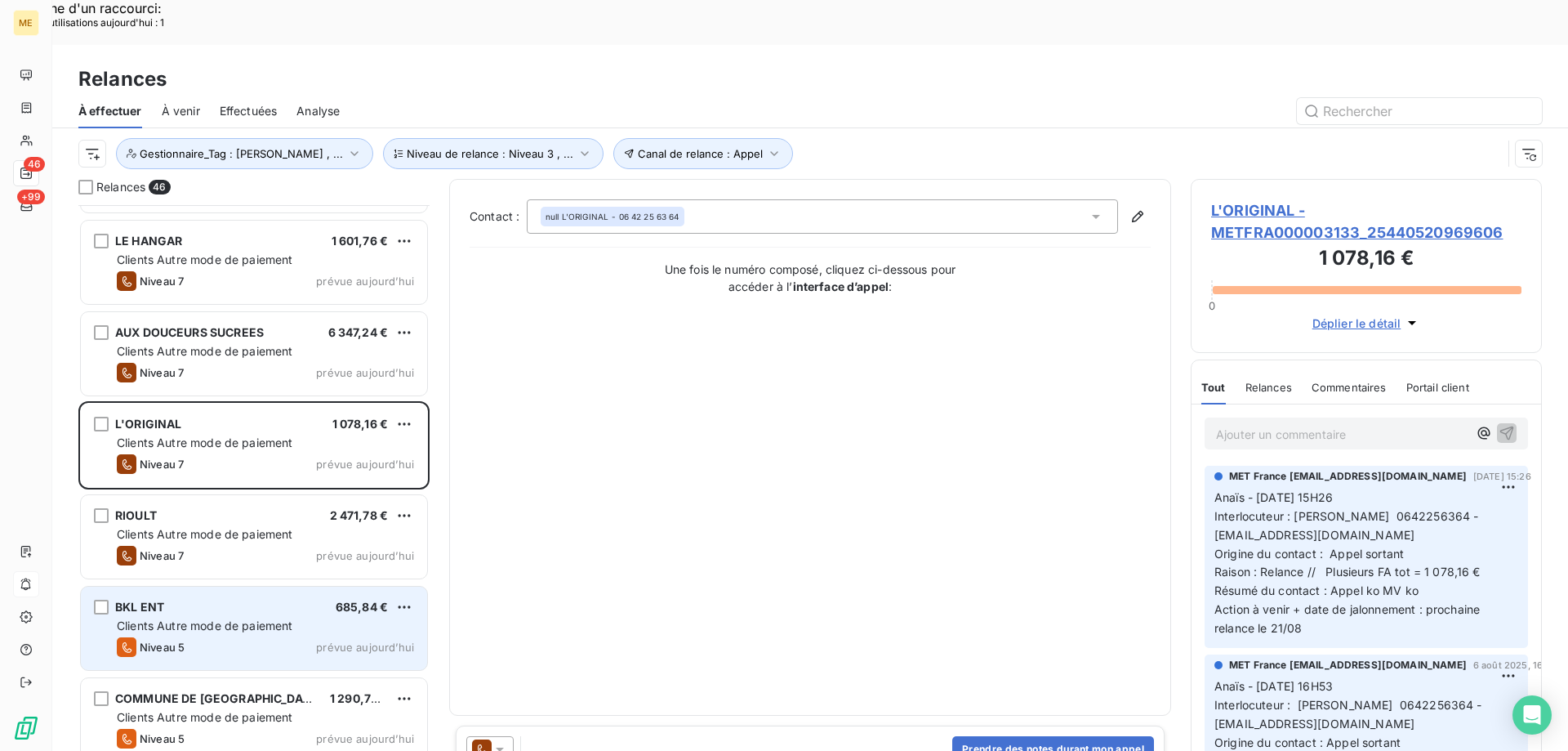
click at [257, 586] on div "BKL ENT 685,84 € Clients Autre mode de paiement Niveau 5 prévue aujourd’hui" at bounding box center [254, 627] width 346 height 83
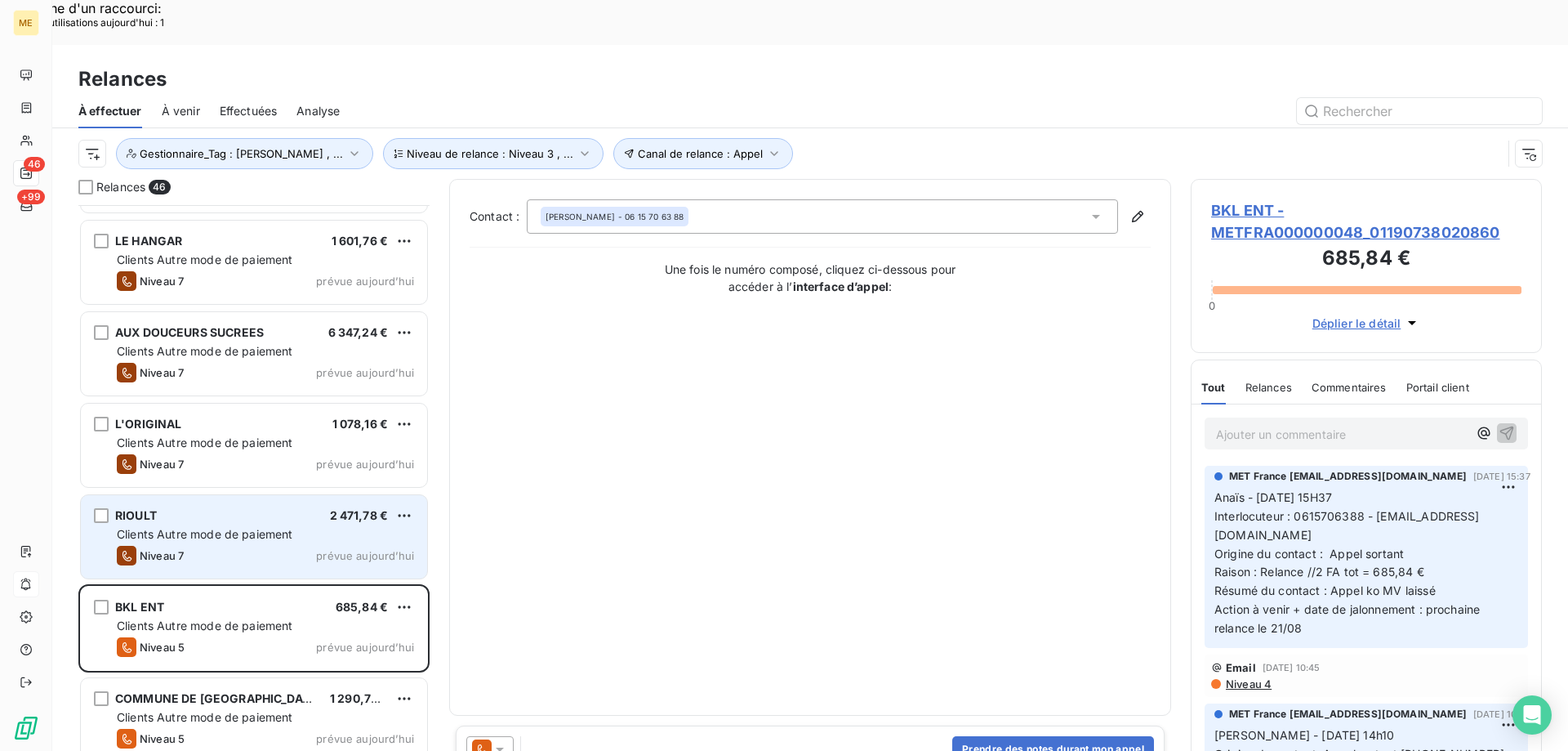
click at [274, 527] on span "Clients Autre mode de paiement" at bounding box center [205, 534] width 176 height 14
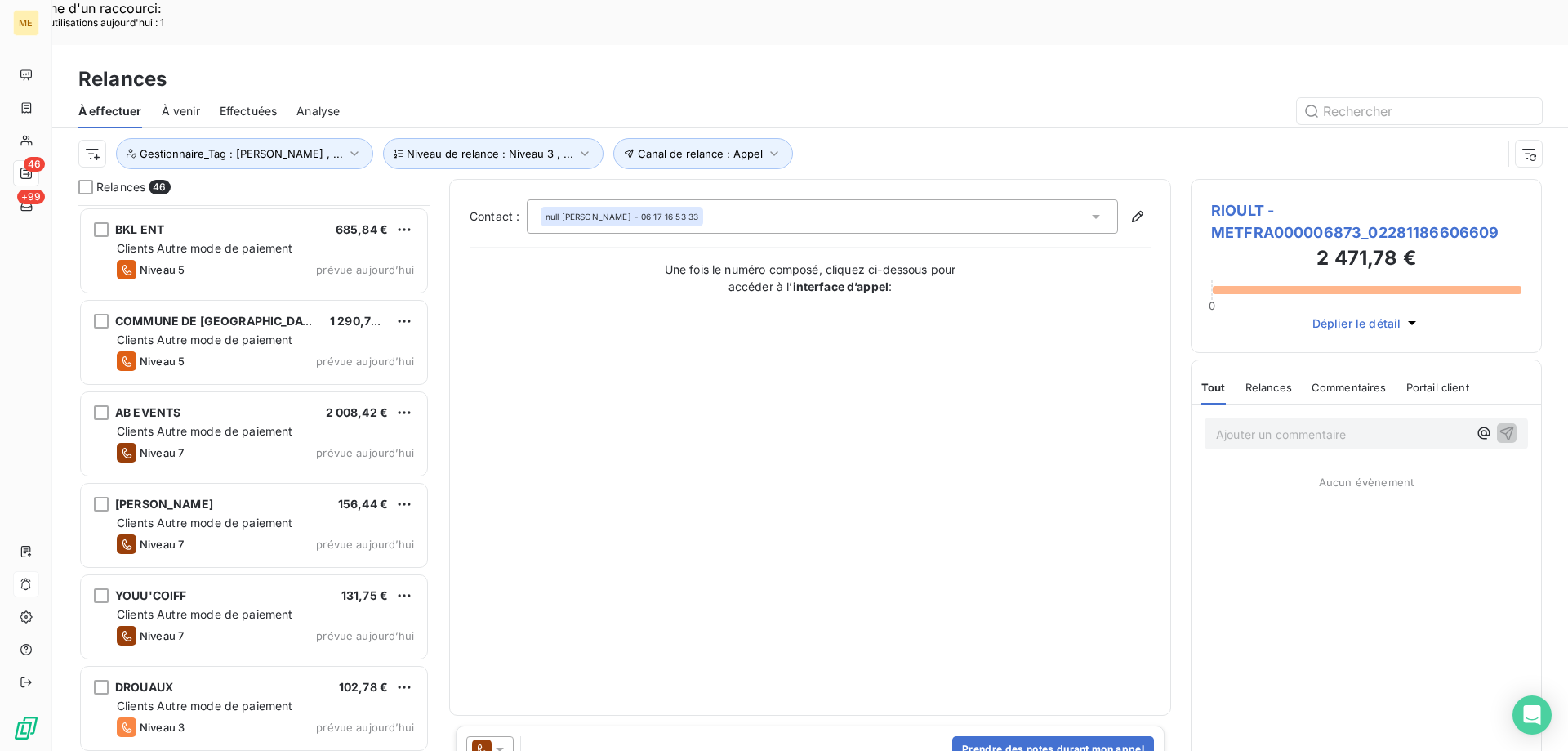
scroll to position [2042, 0]
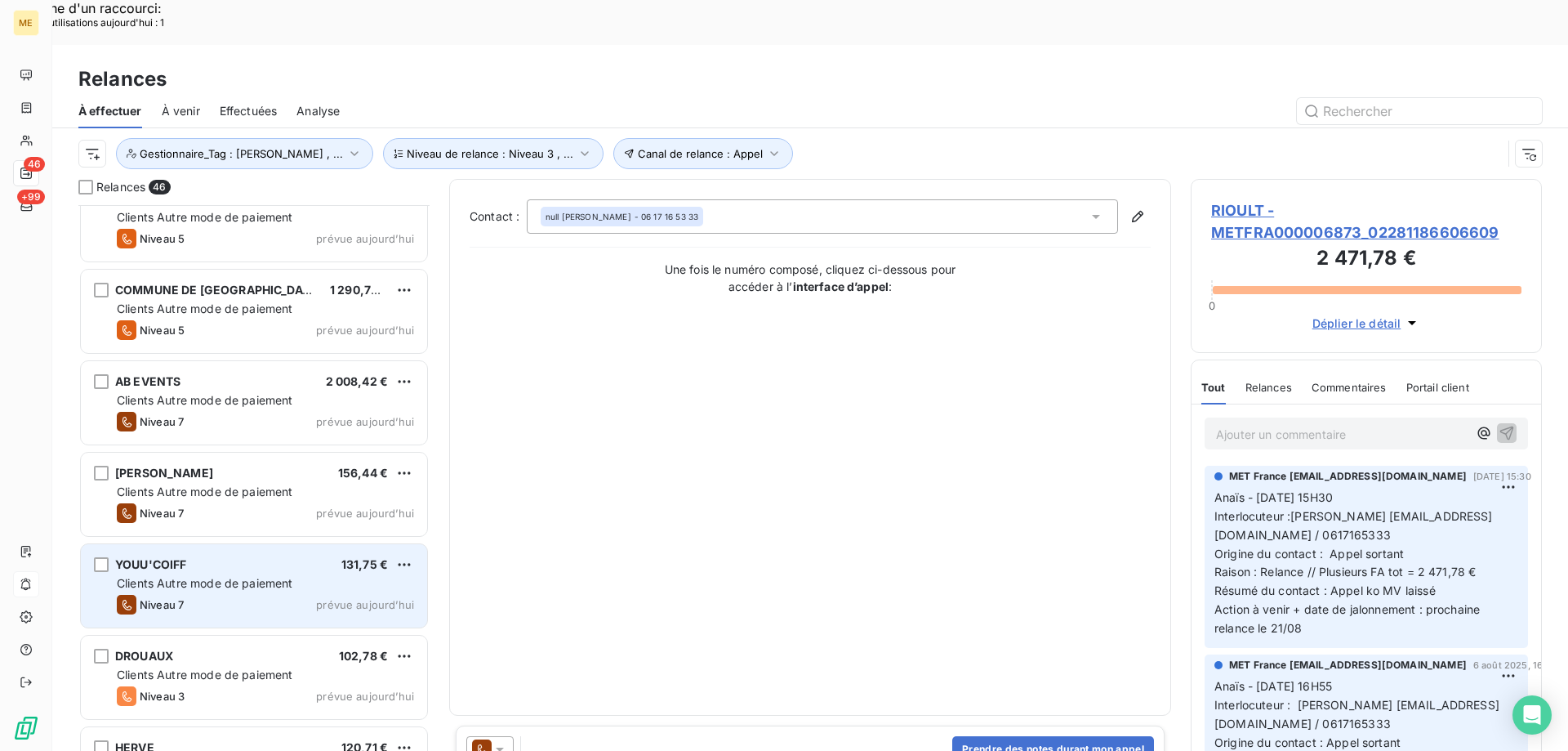
click at [242, 544] on div "YOUU'COIFF 131,75 € Clients Autre mode de paiement Niveau 7 prévue aujourd’hui" at bounding box center [254, 585] width 346 height 83
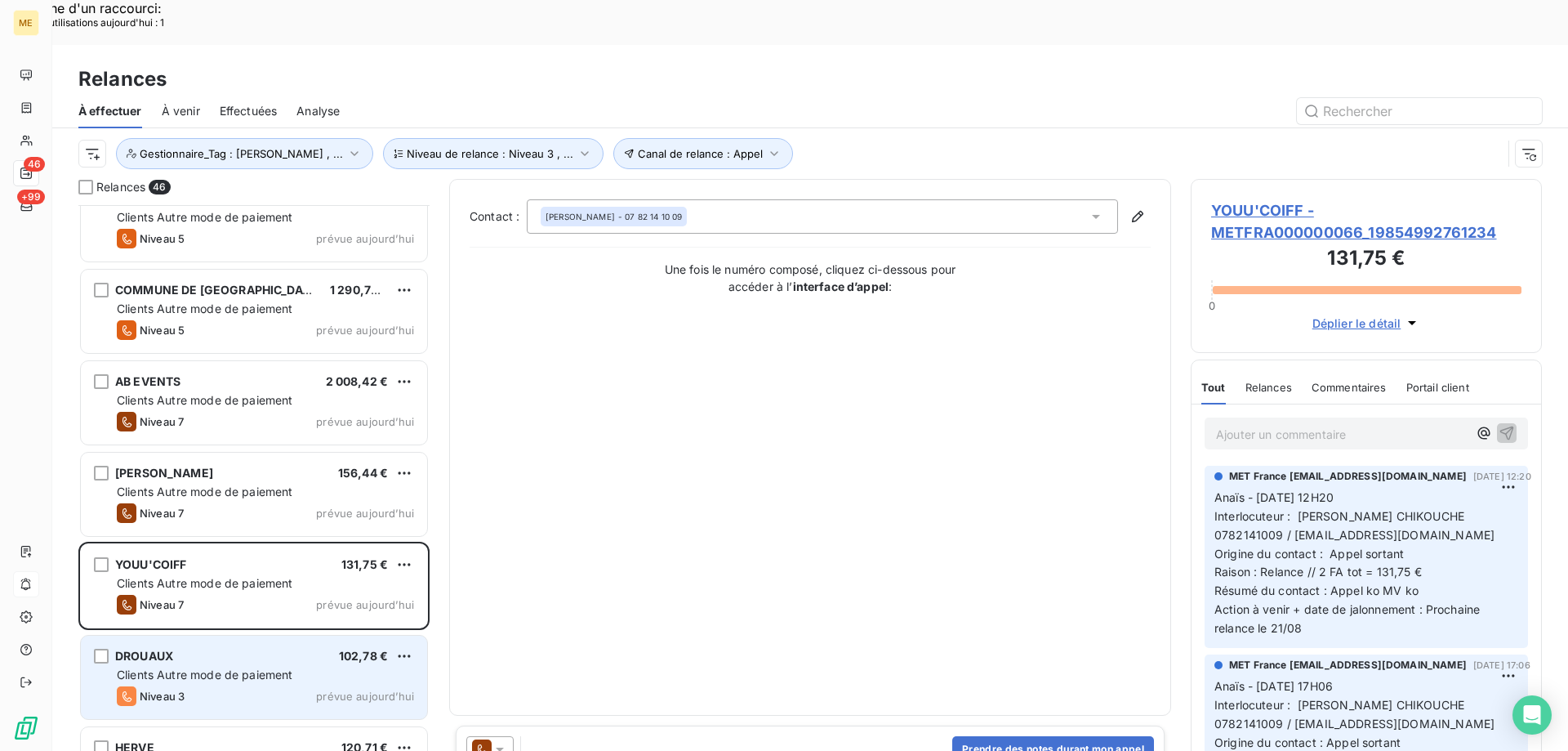
click at [226, 636] on div "DROUAUX 102,78 € Clients Autre mode de paiement Niveau 3 prévue aujourd’hui" at bounding box center [254, 677] width 346 height 83
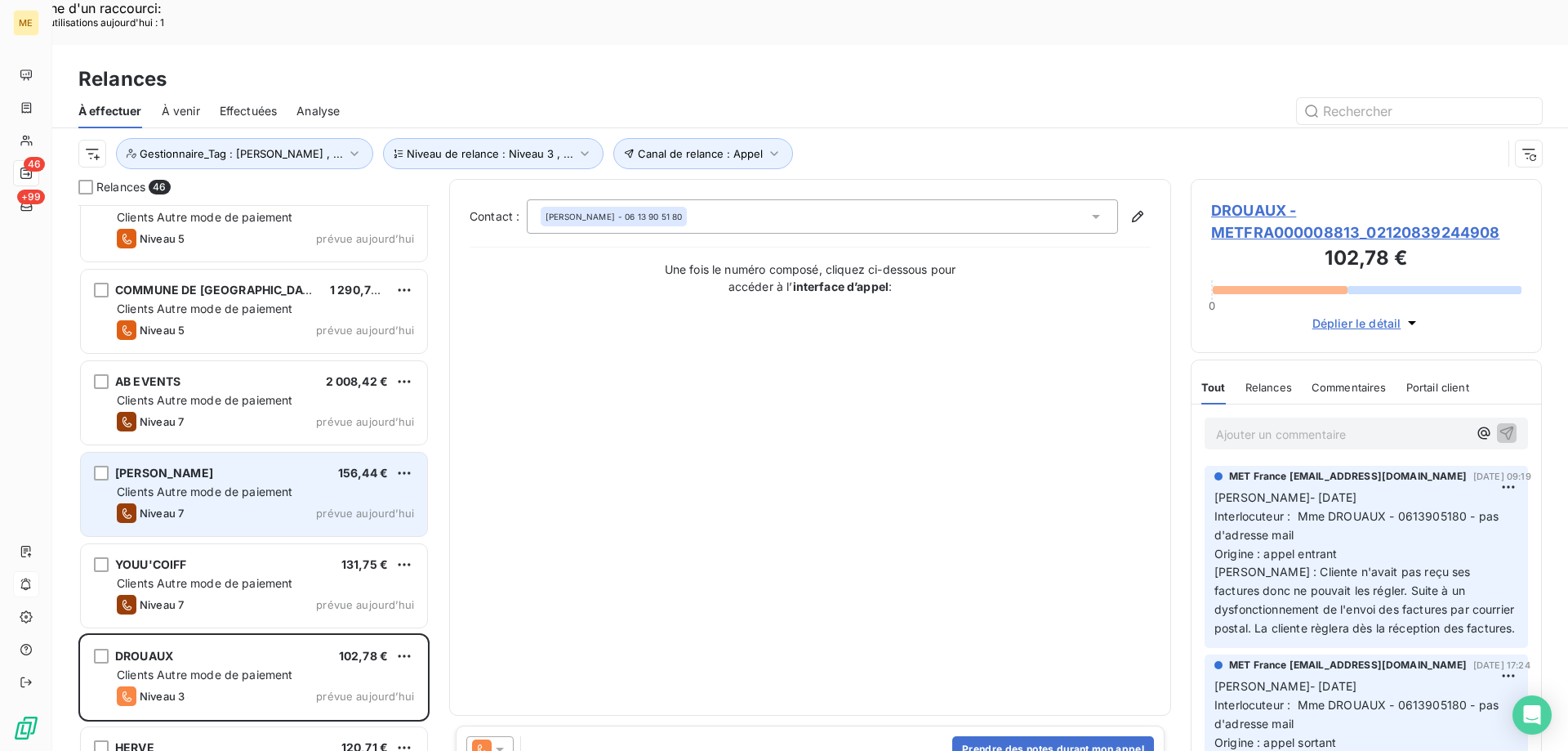
scroll to position [2287, 0]
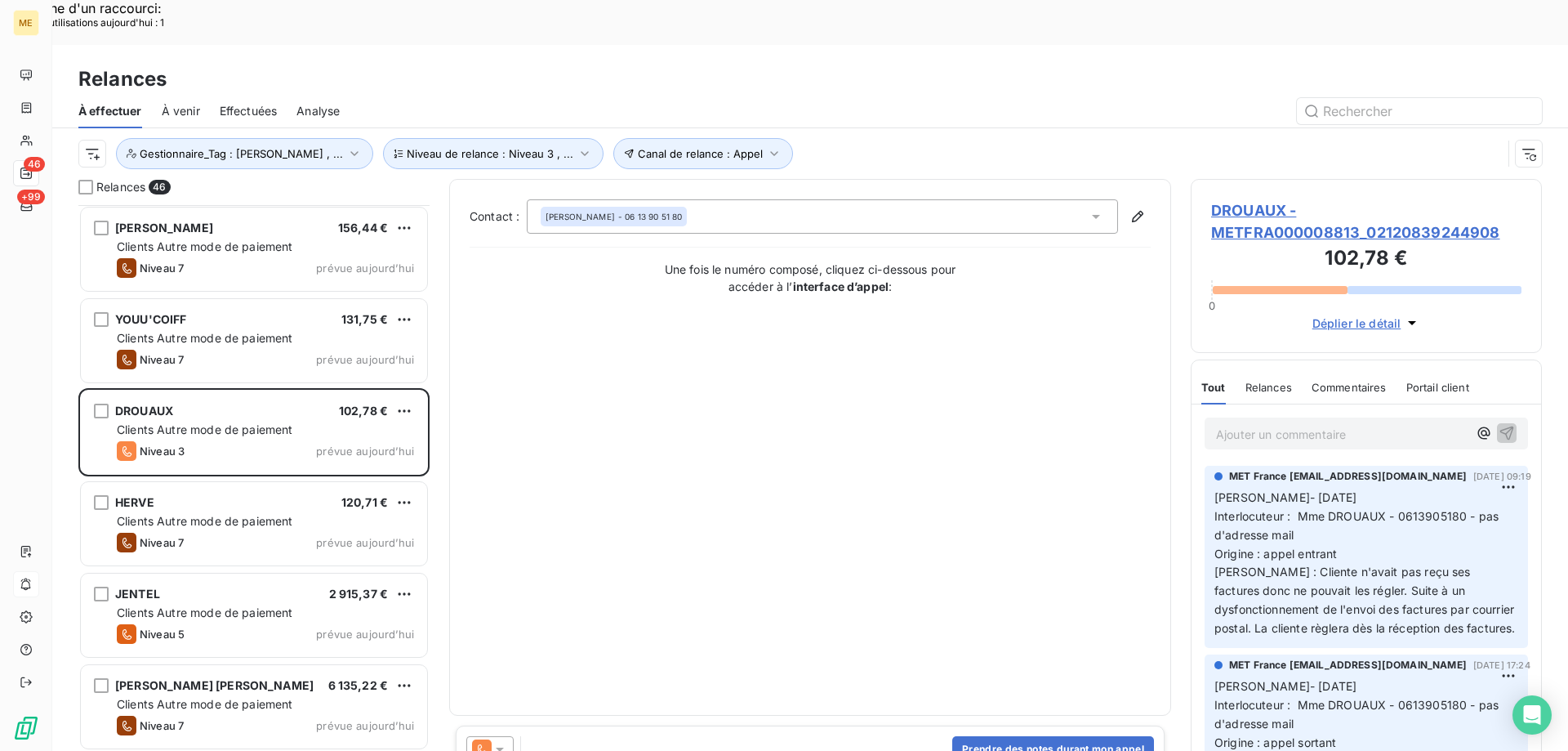
click at [1293, 199] on span "DROUAUX - METFRA000008813_02120839244908" at bounding box center [1367, 221] width 311 height 44
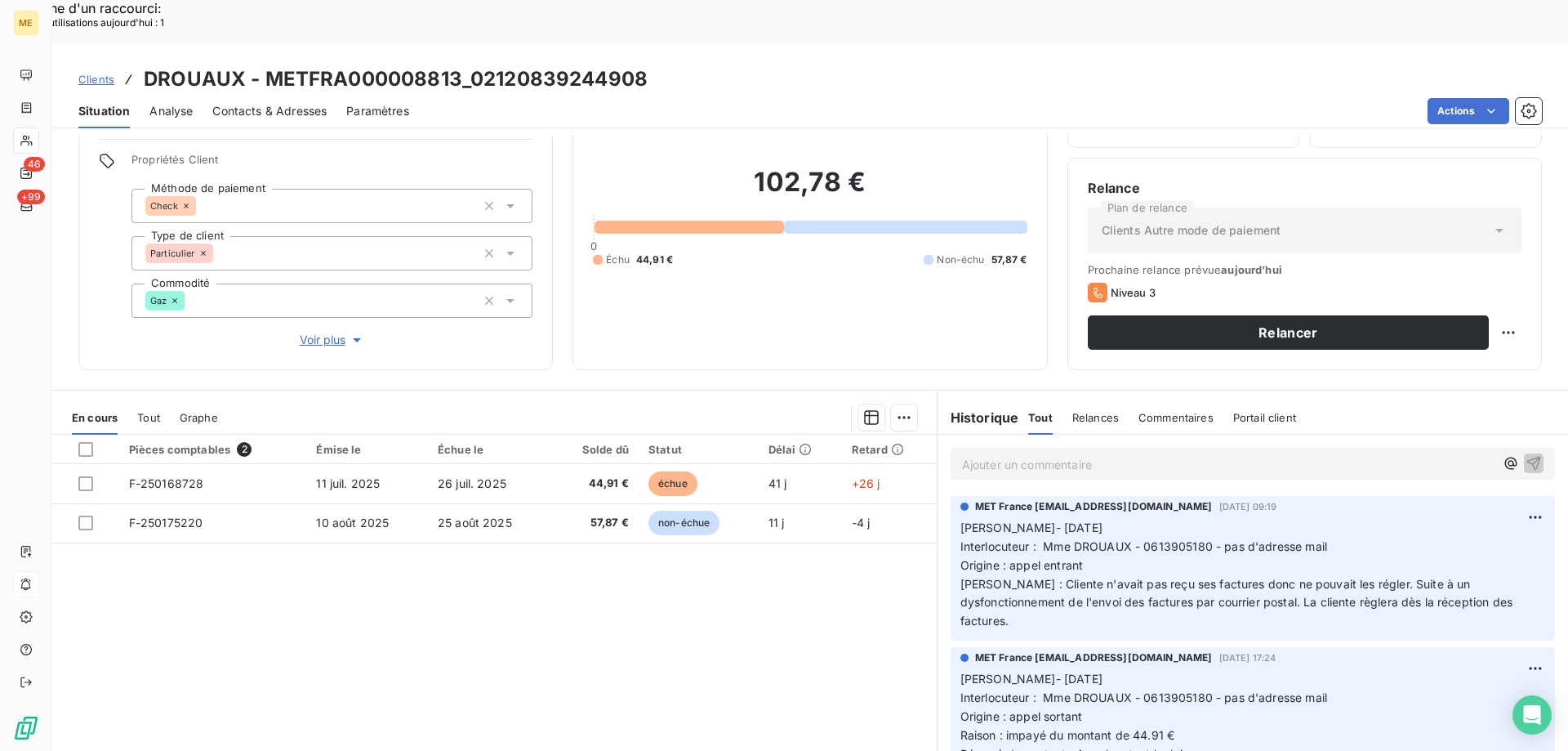
scroll to position [104, 0]
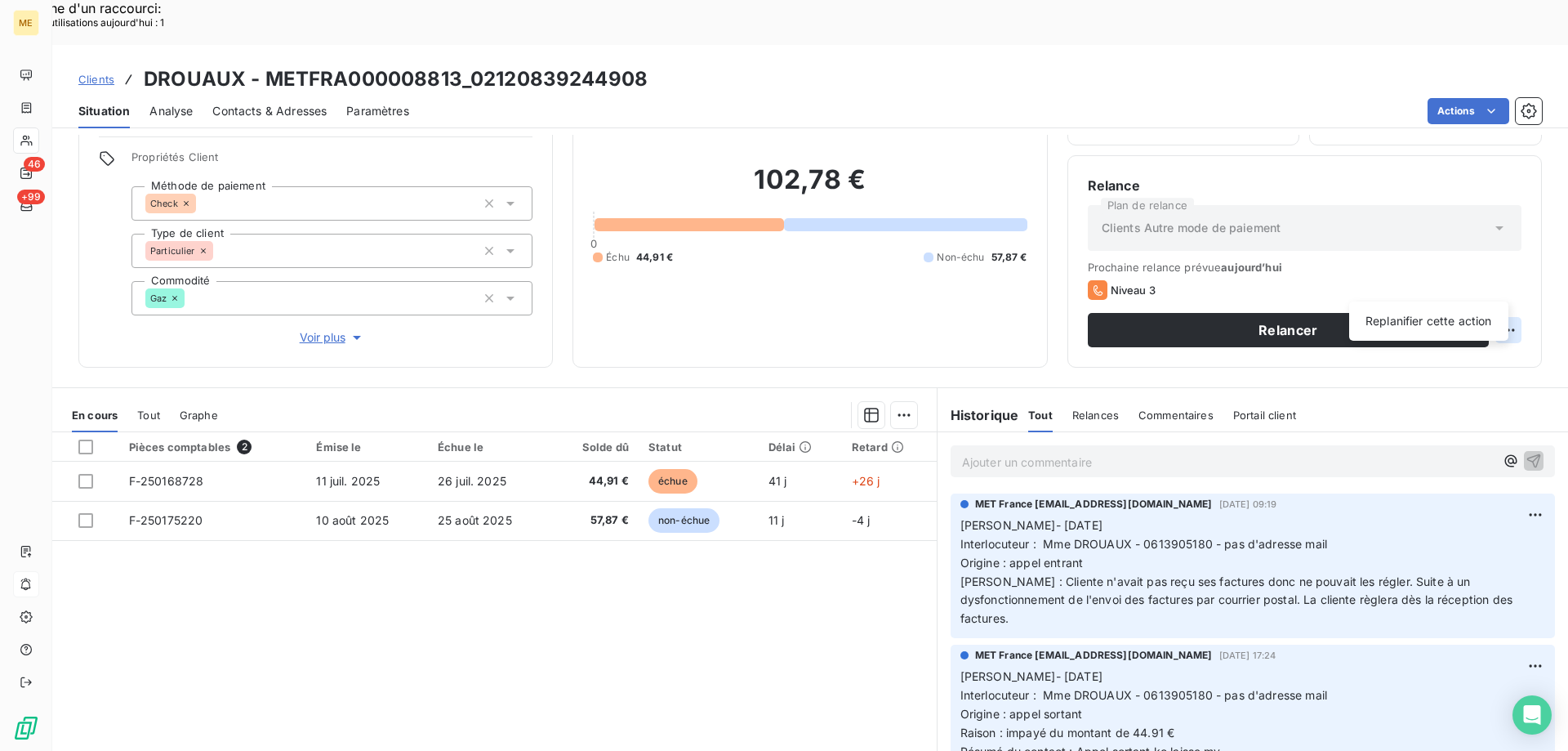
click at [1468, 321] on div "Replanifier cette action" at bounding box center [1429, 320] width 146 height 26
select select "7"
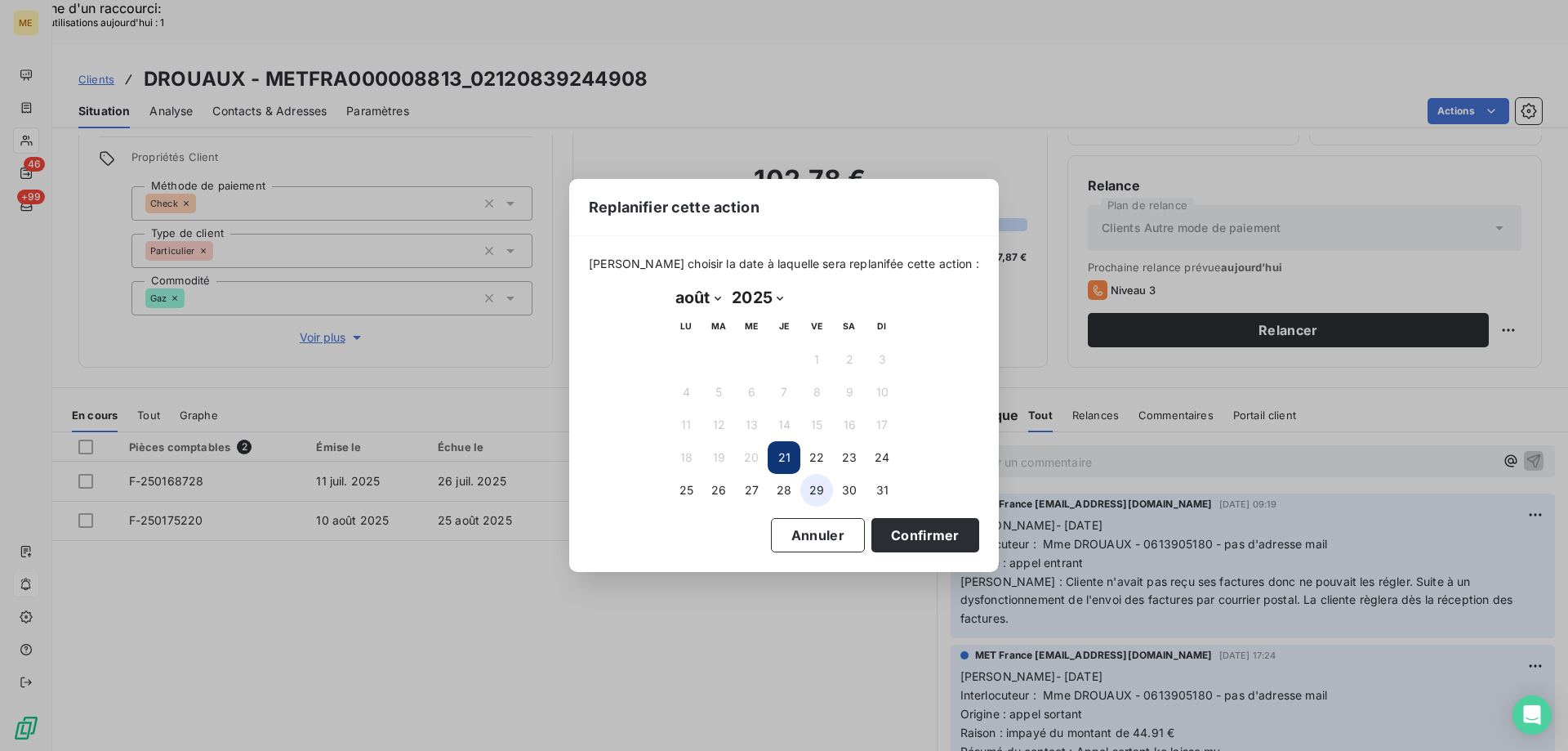
click at [819, 500] on button "29" at bounding box center [817, 490] width 32 height 32
click at [871, 528] on button "Confirmer" at bounding box center [925, 535] width 108 height 34
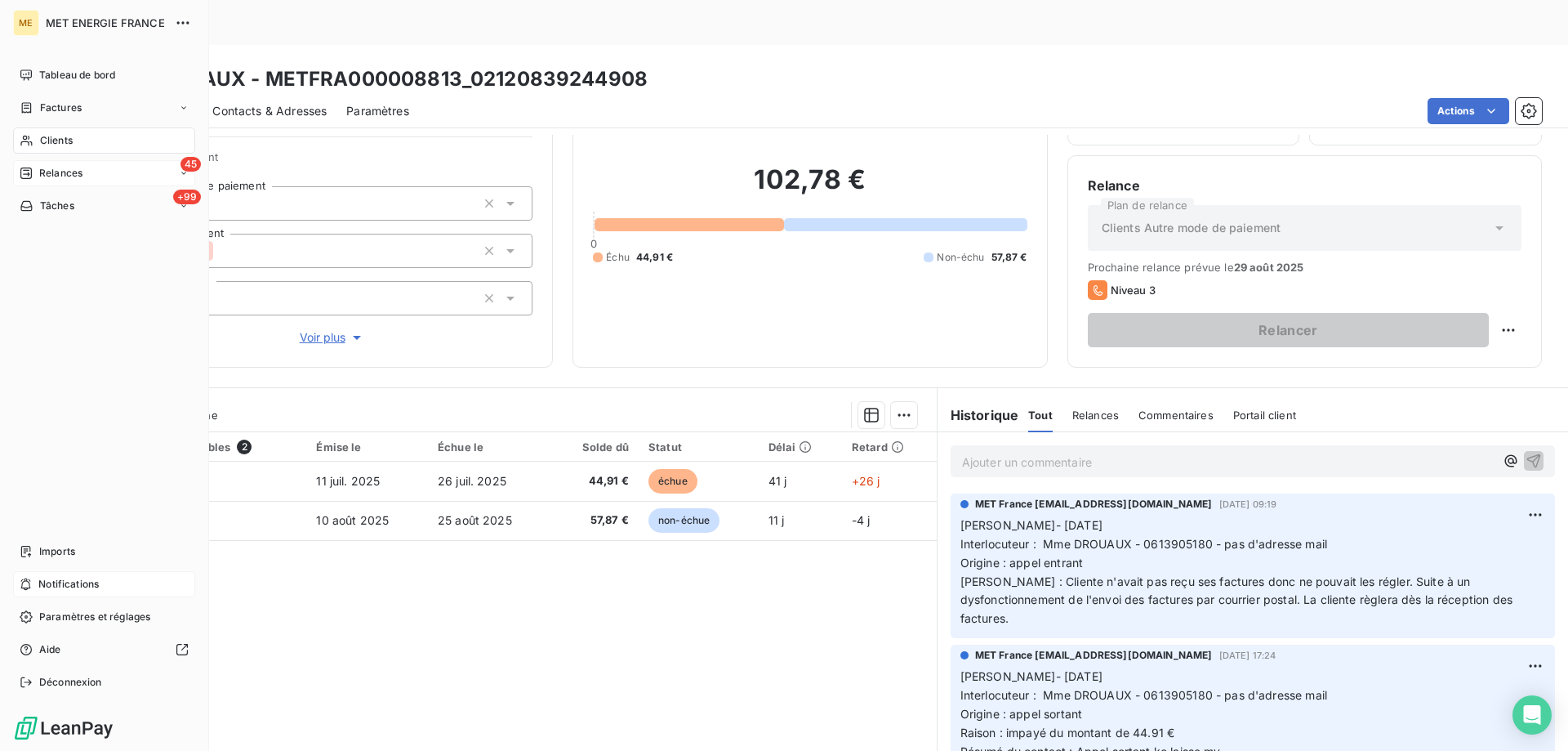
click at [37, 166] on div "Relances" at bounding box center [51, 173] width 63 height 14
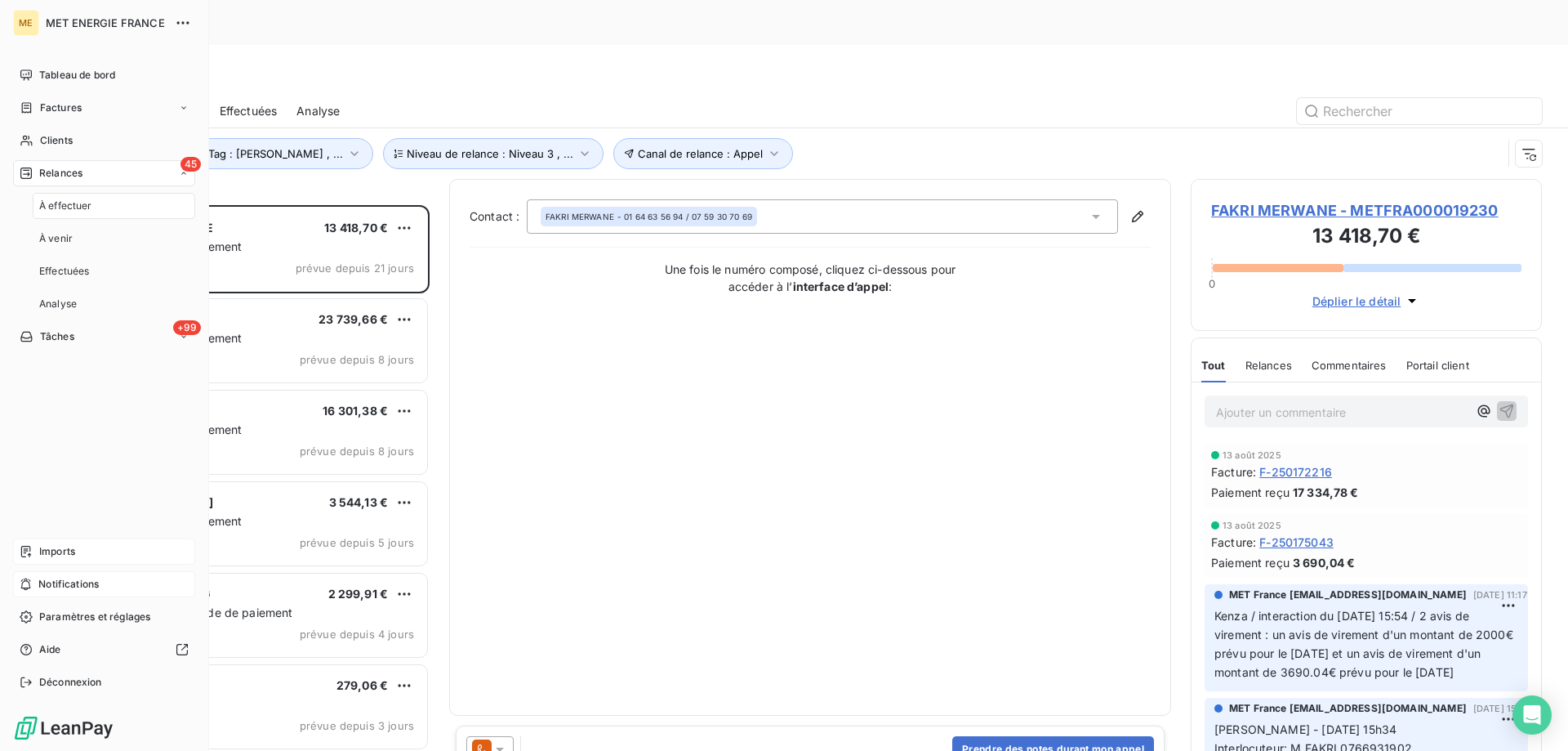
scroll to position [578, 339]
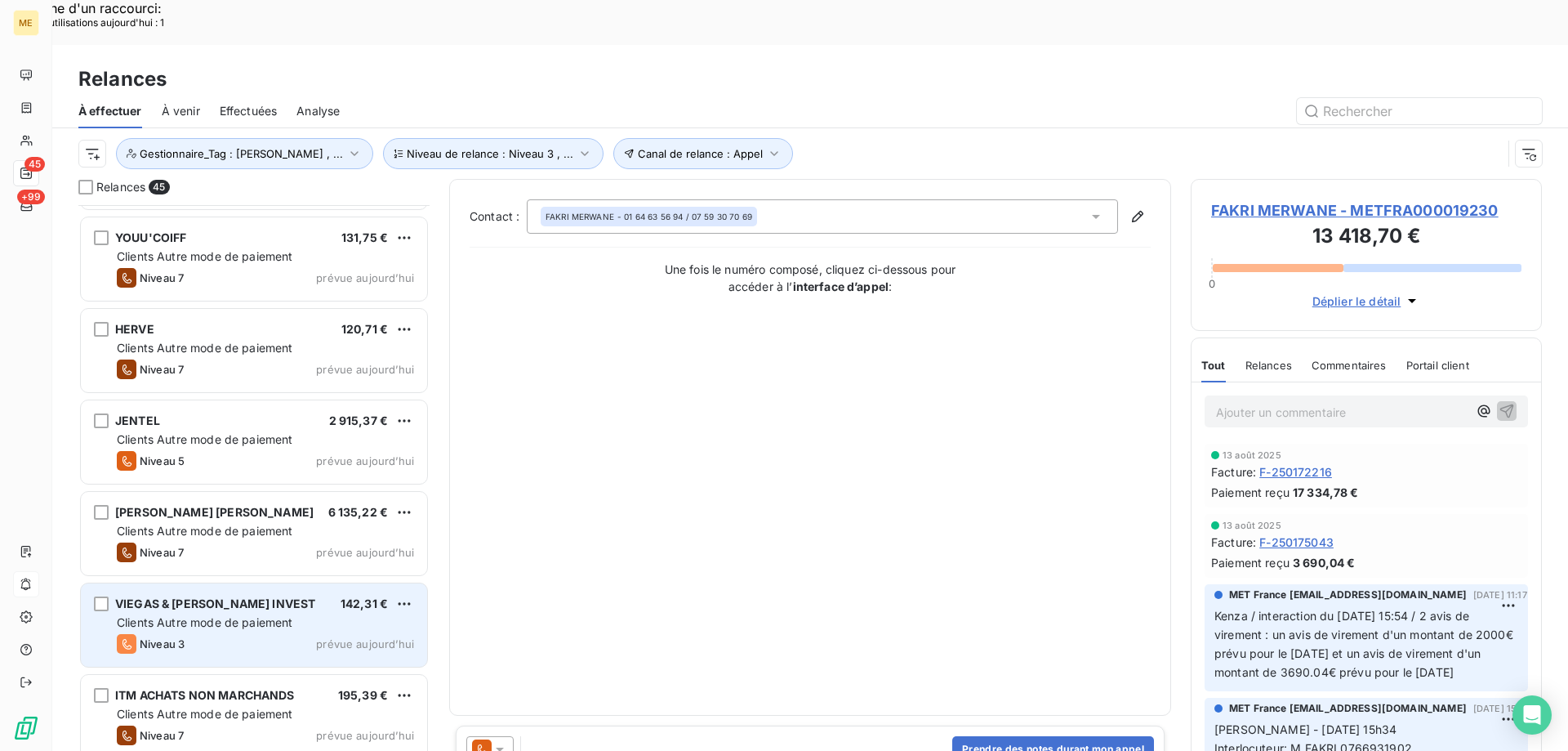
click at [218, 596] on div "VIEGAS & ALVES INVEST" at bounding box center [215, 603] width 200 height 16
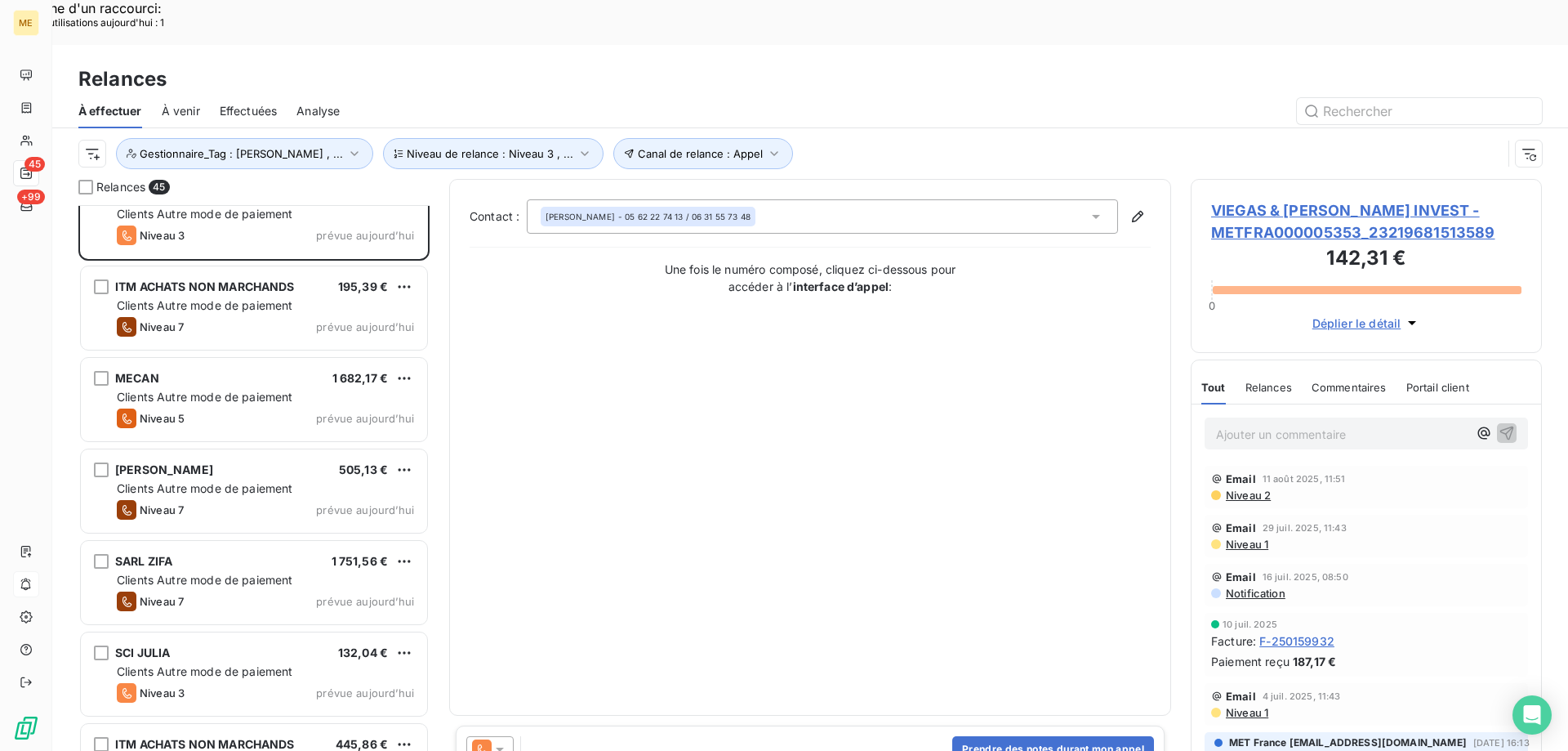
scroll to position [2532, 0]
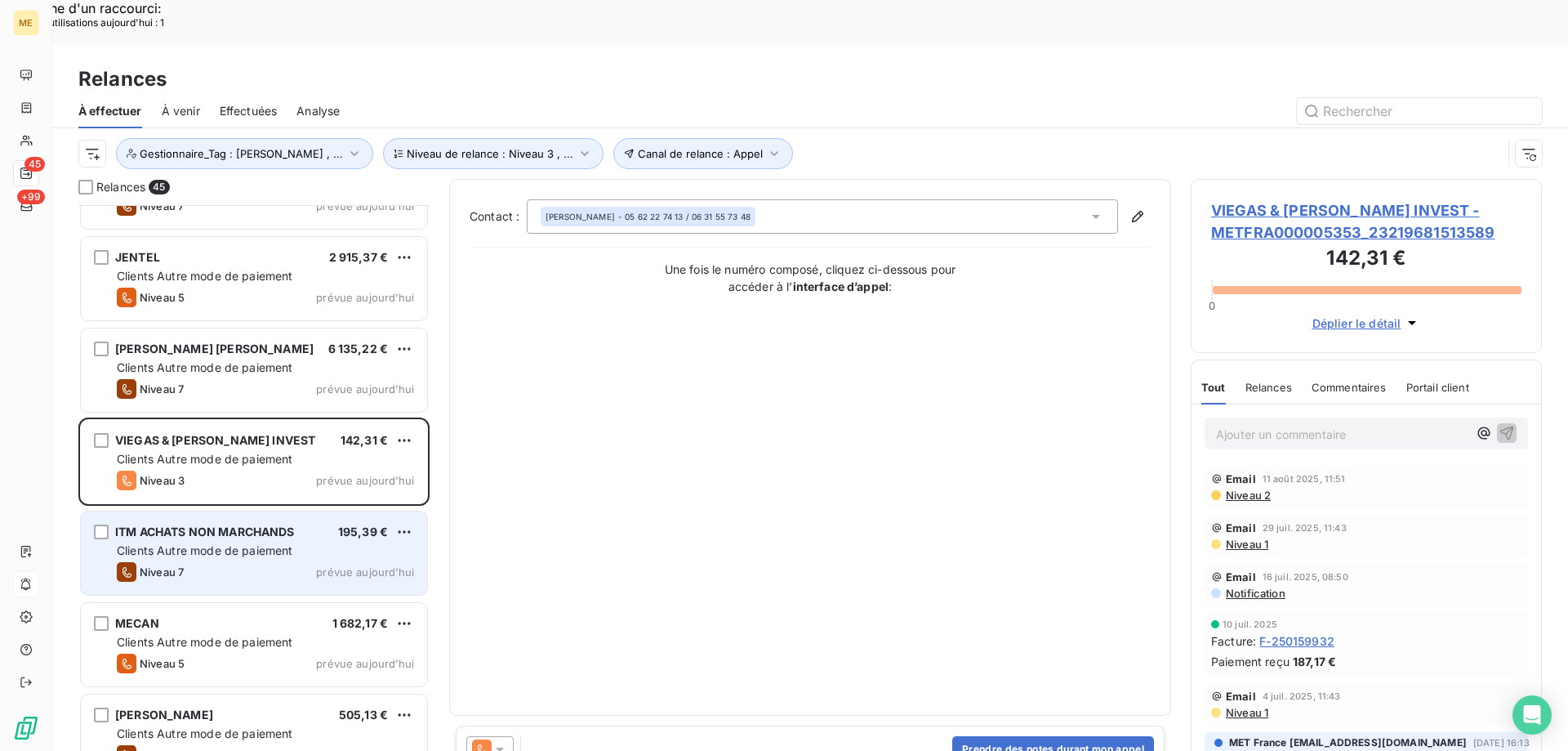
click at [260, 539] on div "ITM ACHATS NON MARCHANDS 195,39 € Clients Autre mode de paiement Niveau 7 prévu…" at bounding box center [254, 552] width 346 height 83
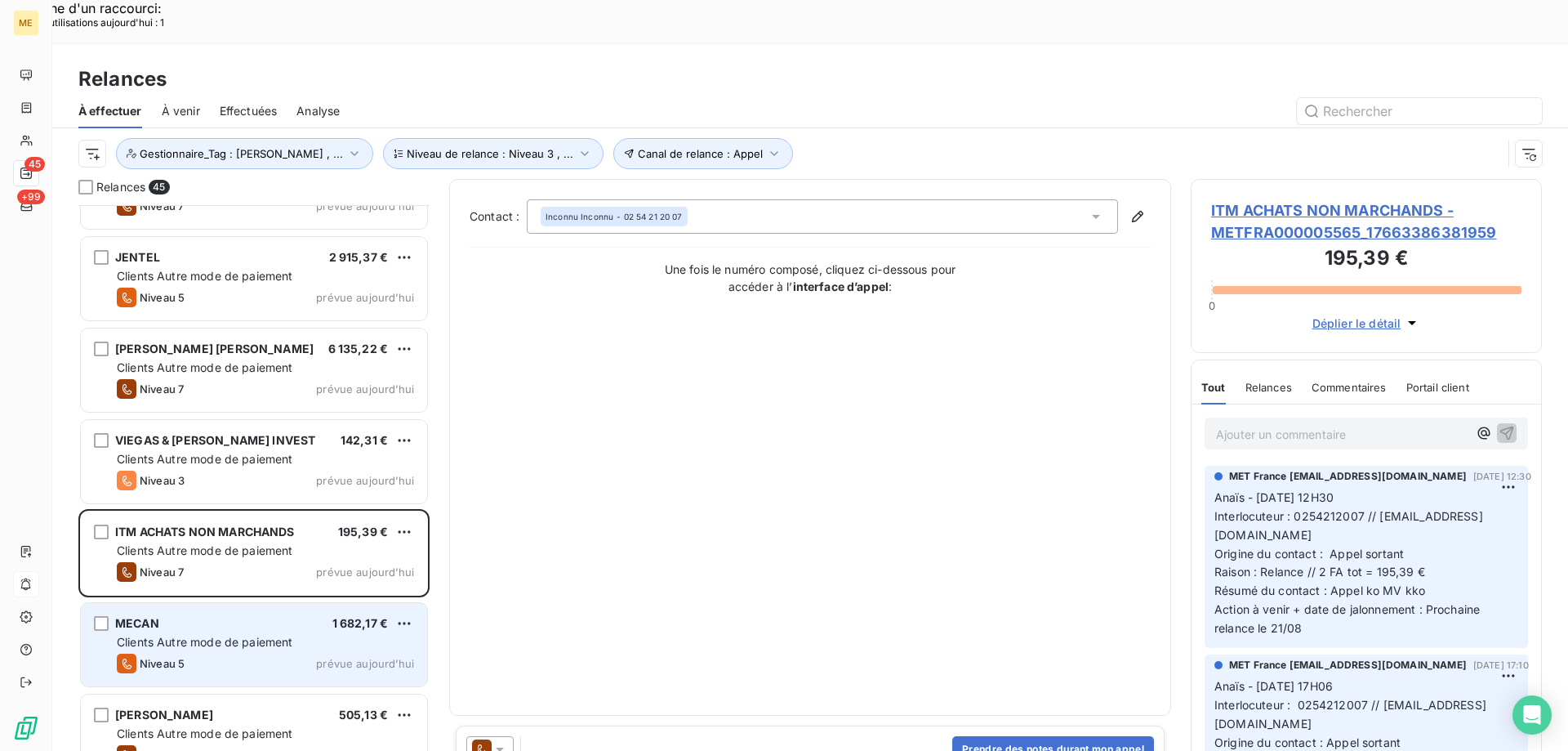
click at [241, 635] on span "Clients Autre mode de paiement" at bounding box center [205, 641] width 176 height 14
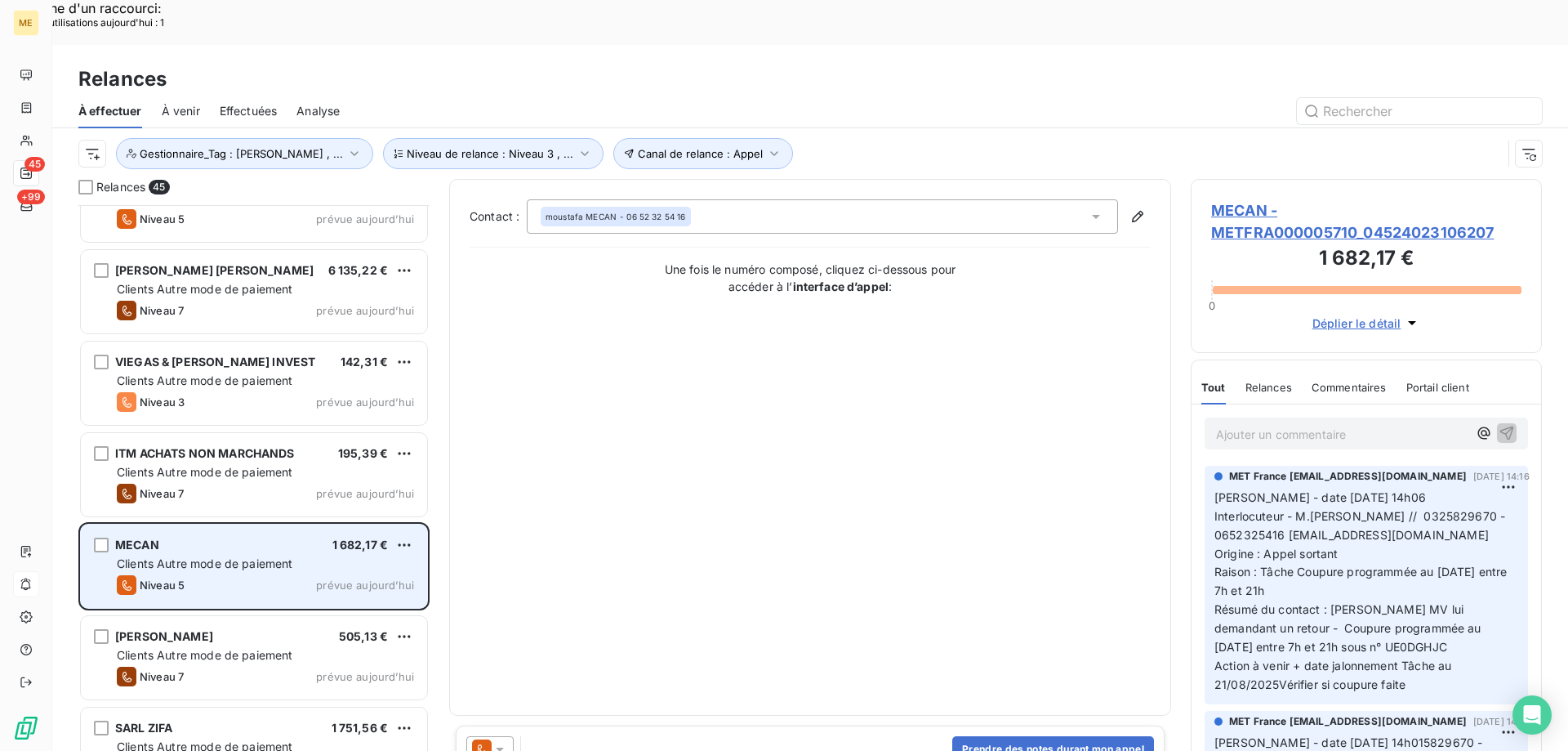
scroll to position [2614, 0]
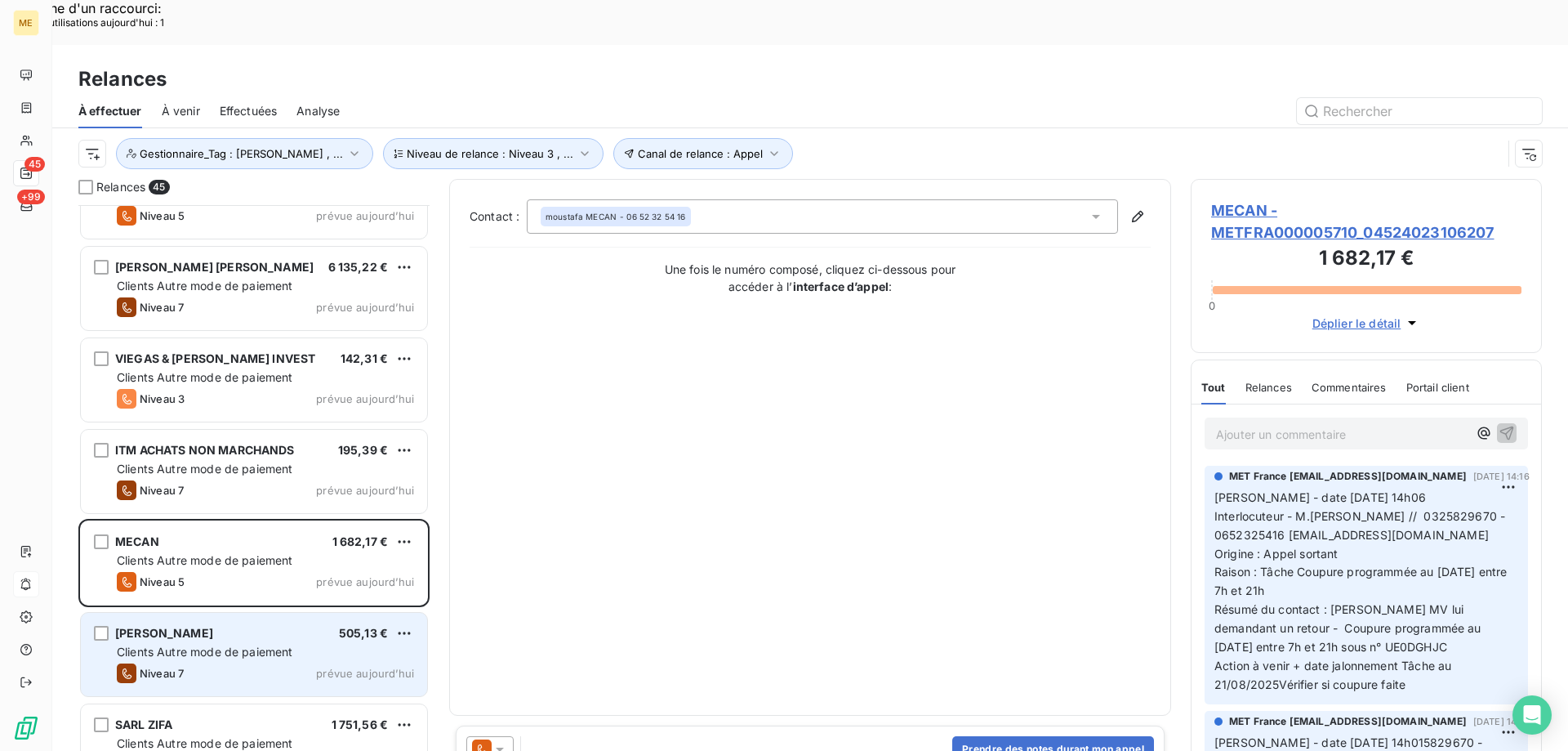
click at [250, 663] on div "Niveau 7 prévue aujourd’hui" at bounding box center [266, 673] width 297 height 20
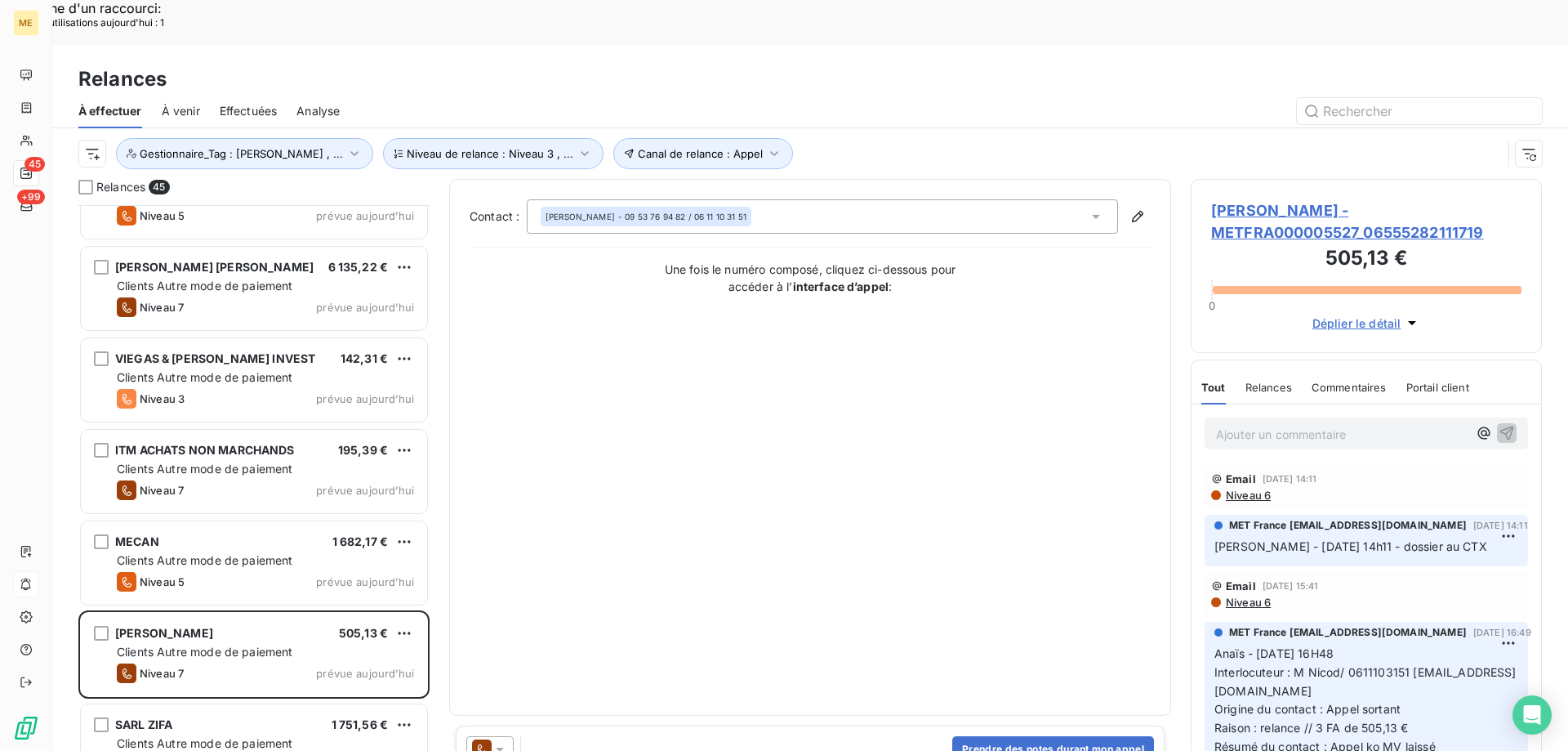
scroll to position [2859, 0]
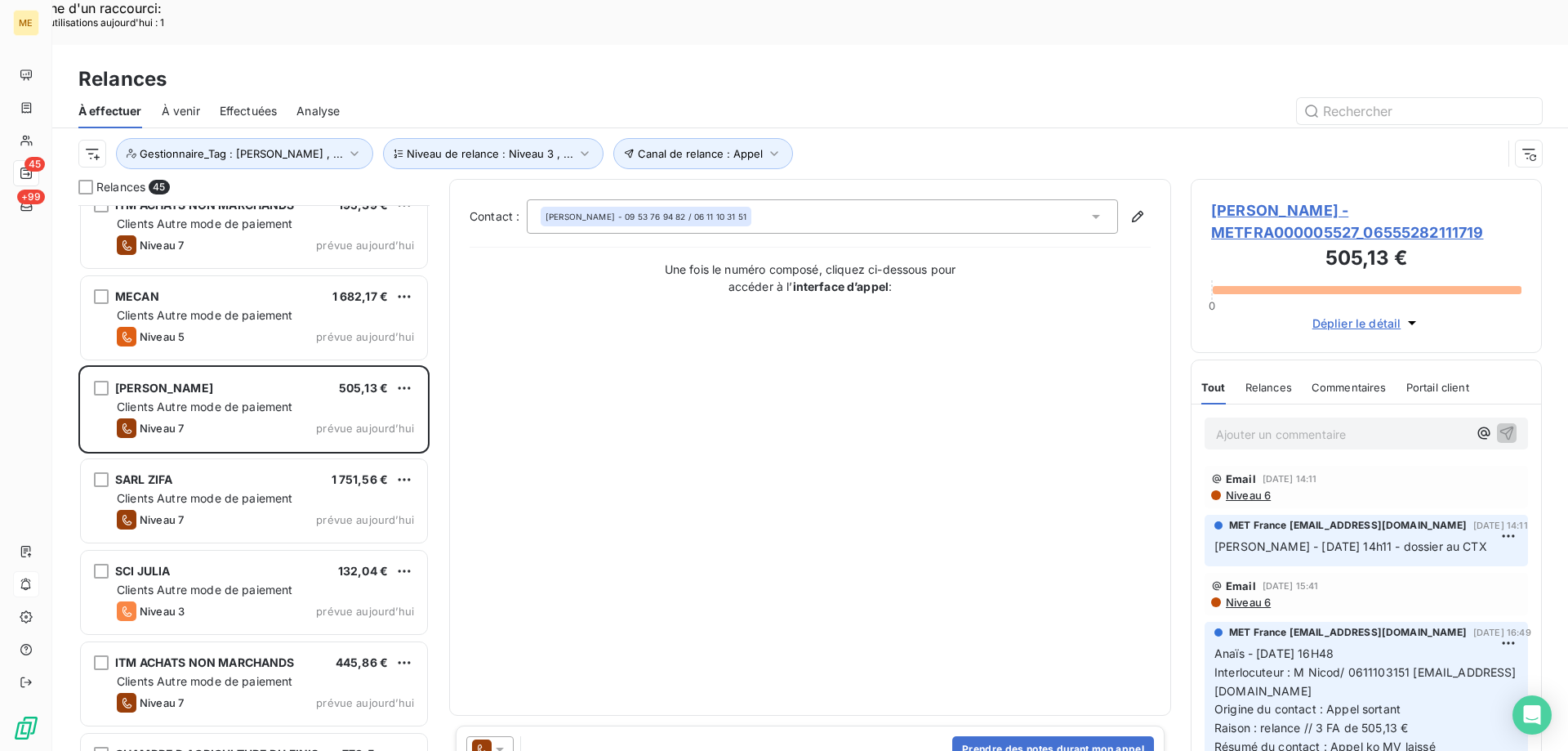
click at [1347, 199] on span "GREGORY NICOD - METFRA000005527_06555282111719" at bounding box center [1367, 221] width 311 height 44
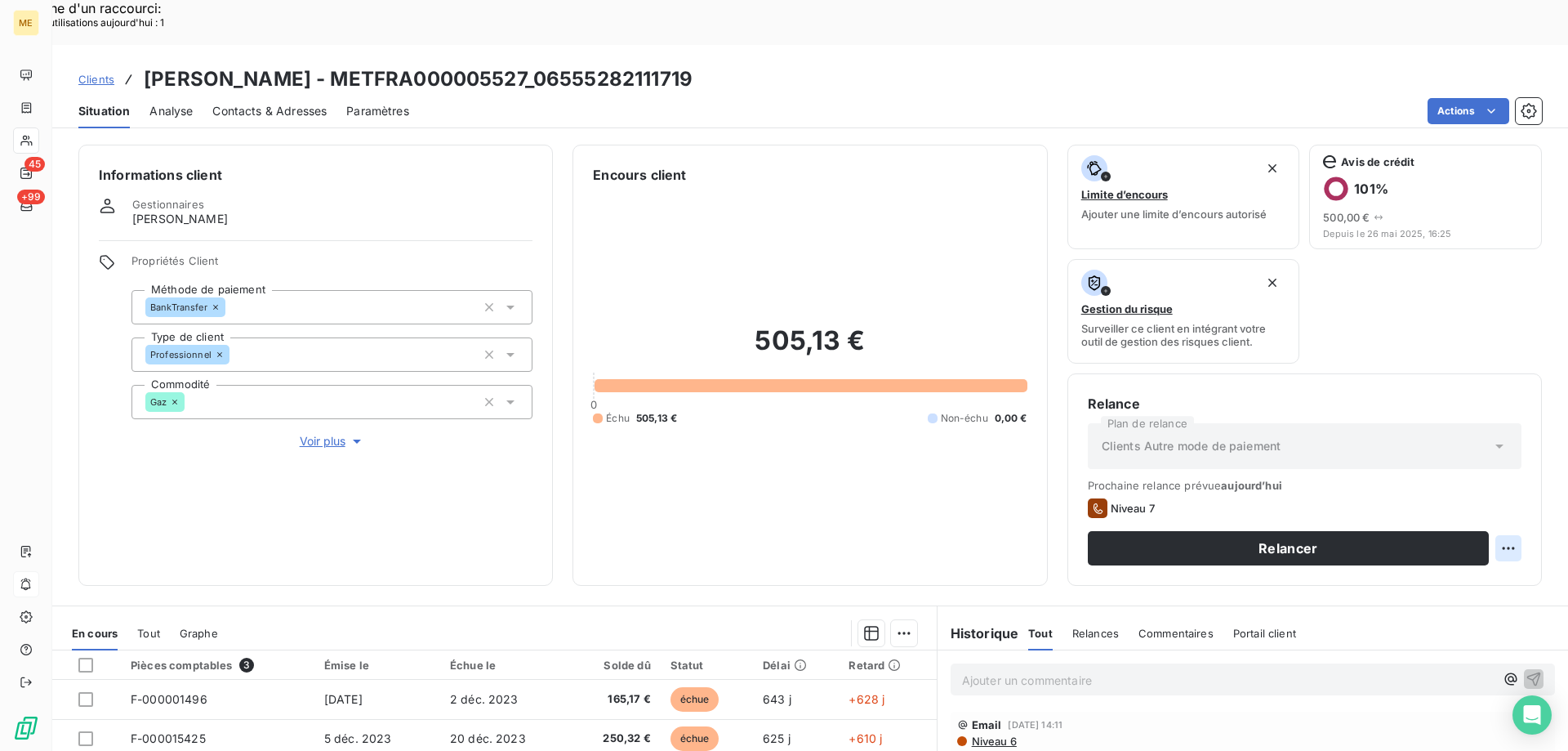
click at [1454, 529] on div "Replanifier cette action" at bounding box center [1429, 538] width 146 height 26
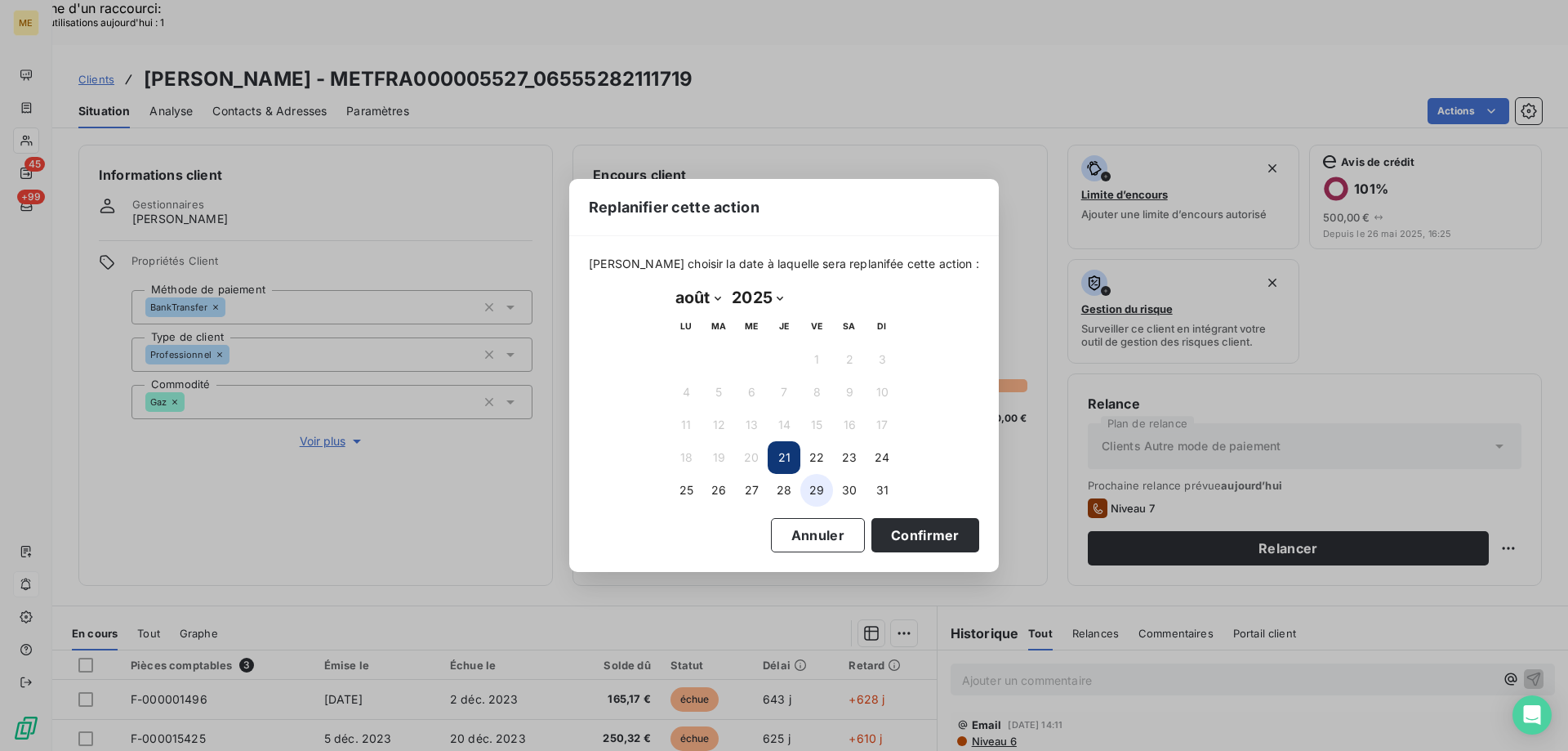
click at [813, 484] on button "29" at bounding box center [817, 490] width 32 height 32
click at [711, 290] on select "janvier février mars avril mai juin juillet août septembre octobre novembre déc…" at bounding box center [698, 296] width 56 height 26
select select "8"
click at [670, 284] on select "janvier février mars avril mai juin juillet août septembre octobre novembre déc…" at bounding box center [698, 296] width 56 height 26
click at [774, 367] on button "4" at bounding box center [784, 359] width 32 height 32
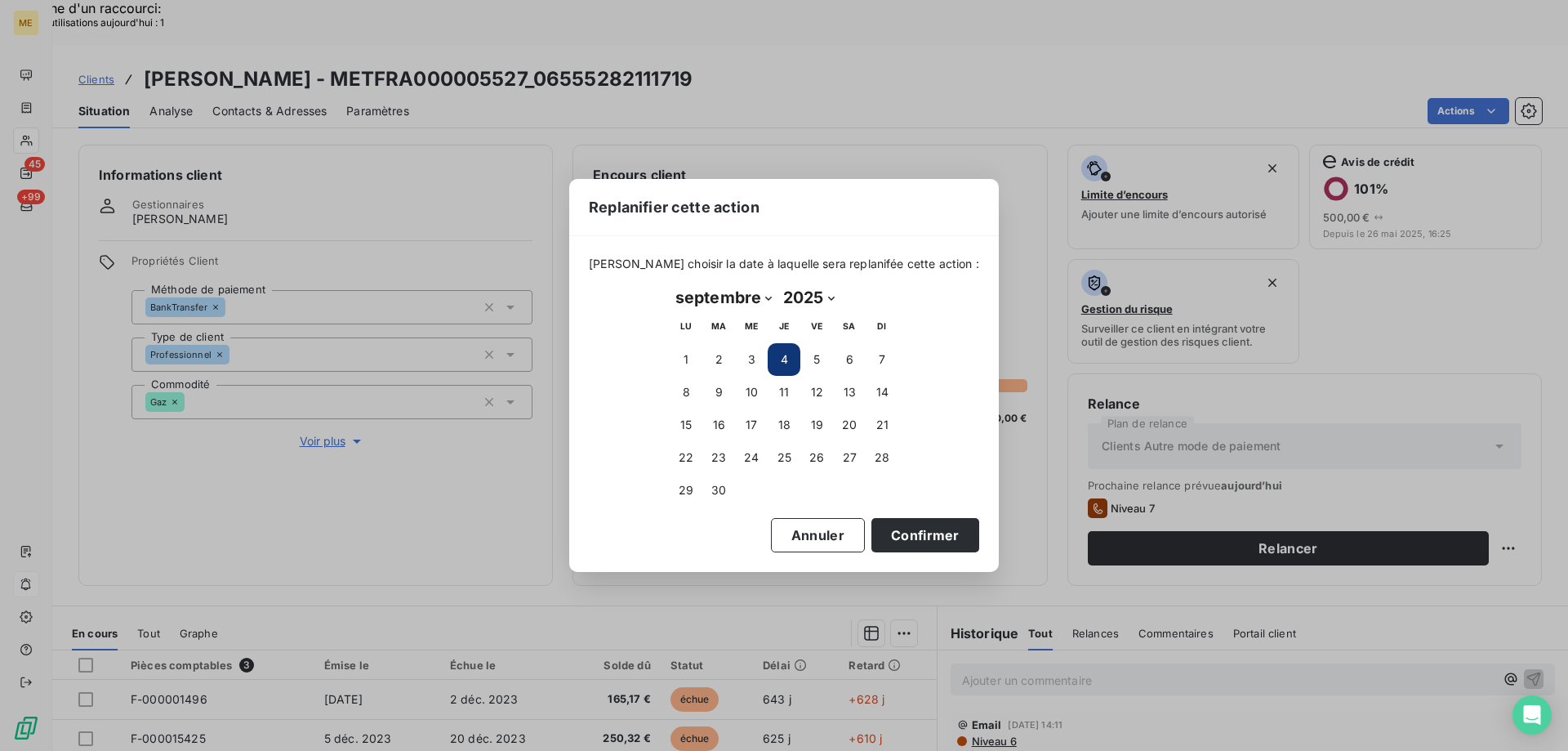
drag, startPoint x: 926, startPoint y: 534, endPoint x: 874, endPoint y: 501, distance: 61.6
click at [925, 534] on button "Confirmer" at bounding box center [925, 535] width 108 height 34
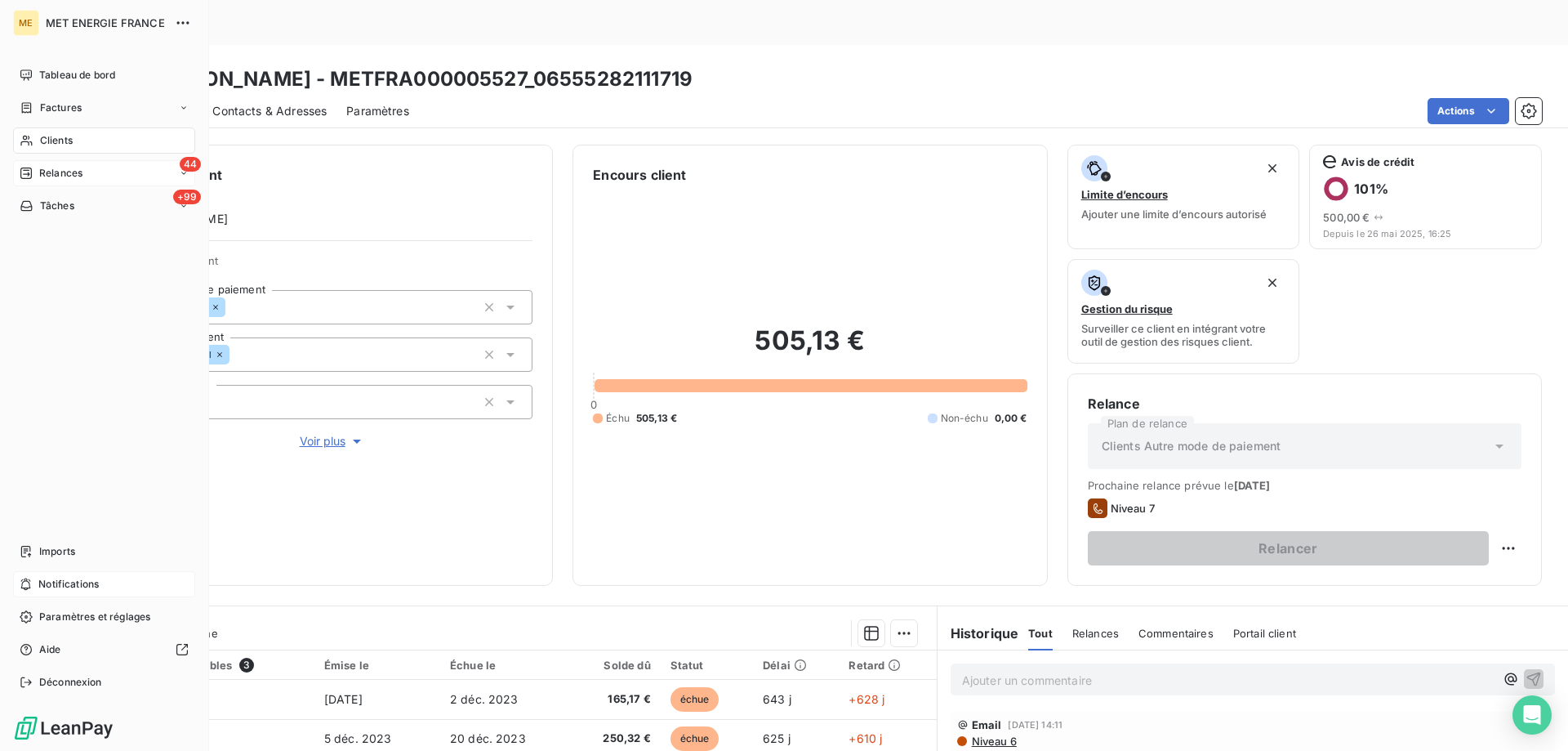
click at [88, 179] on div "44 Relances" at bounding box center [104, 173] width 182 height 26
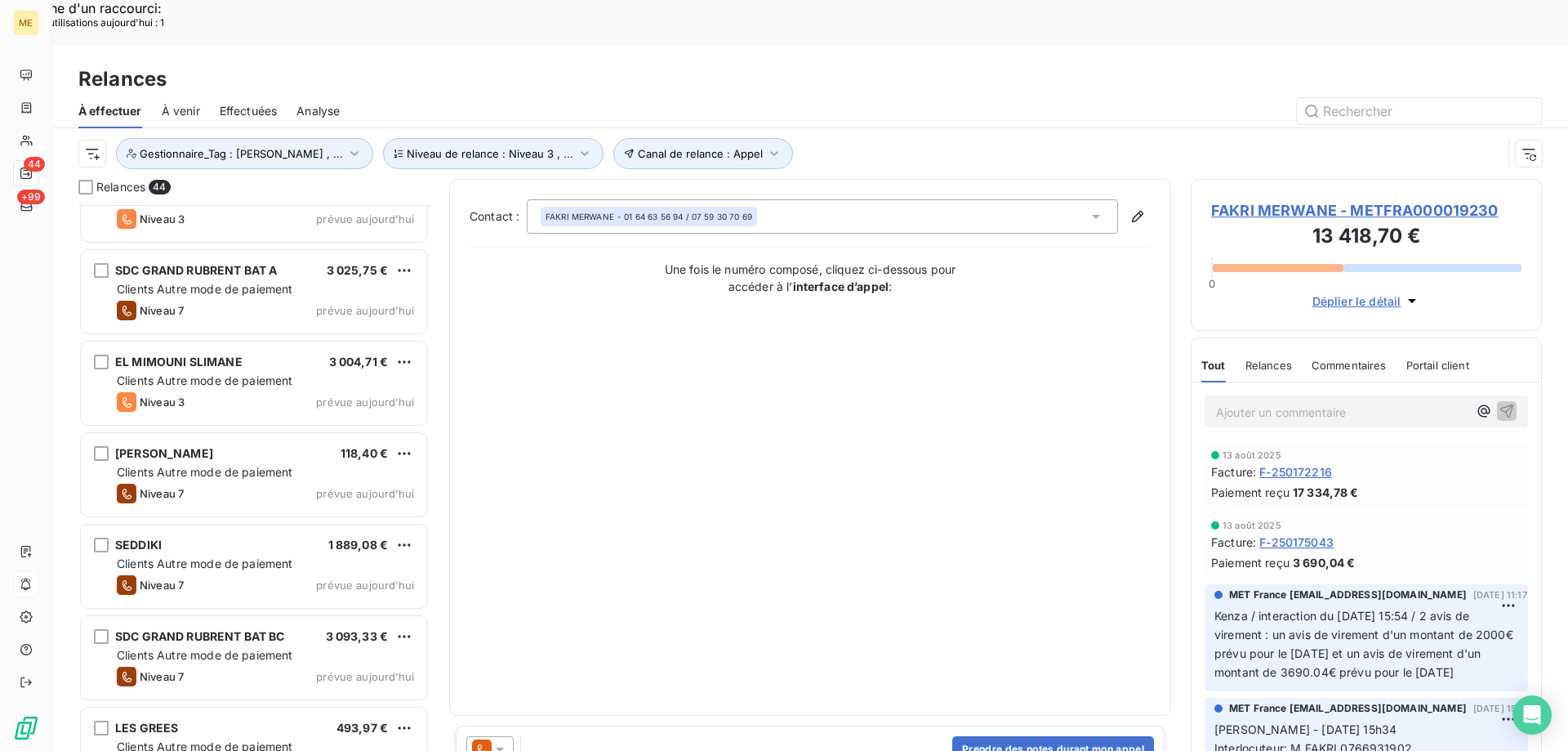
scroll to position [3435, 0]
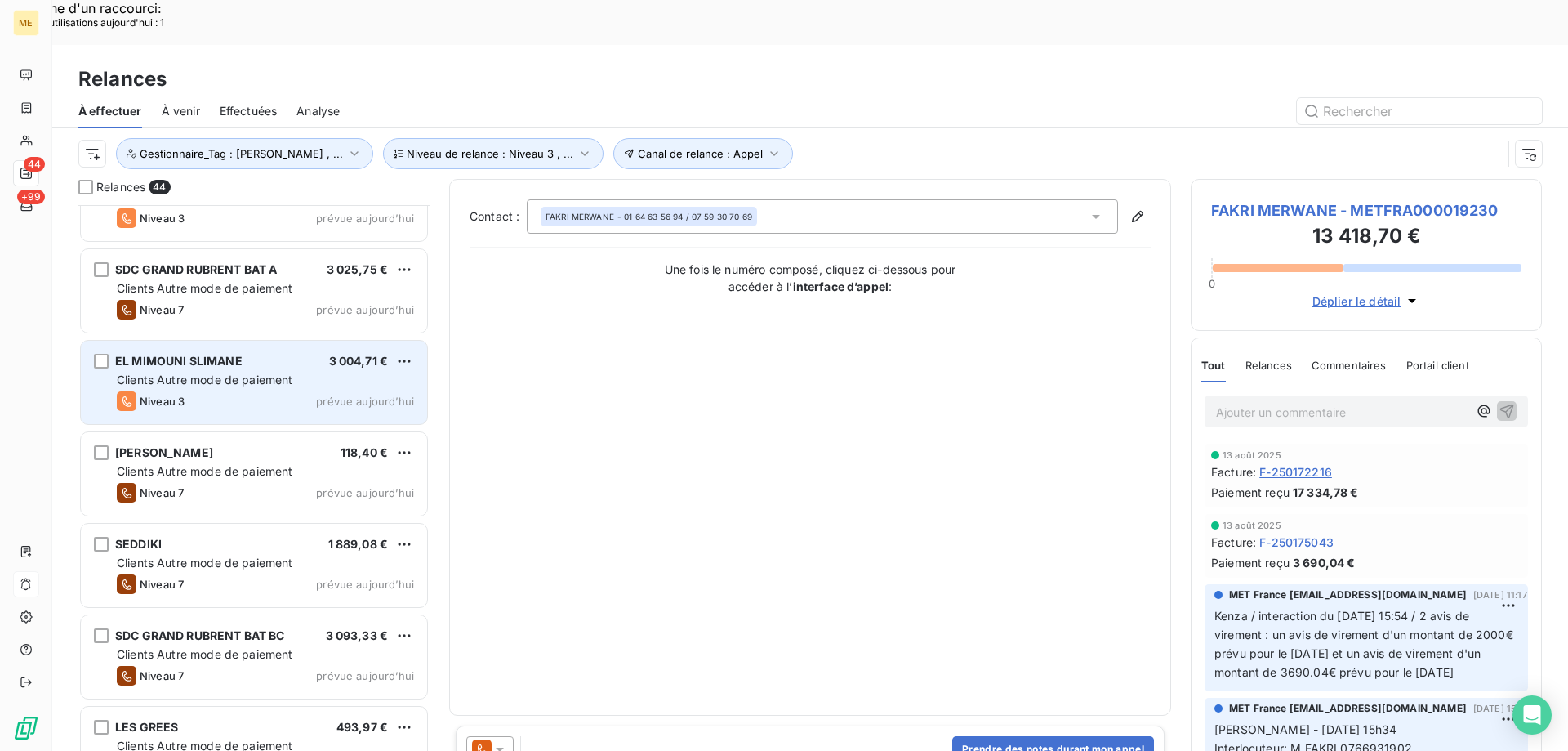
click at [287, 391] on div "Niveau 3 prévue aujourd’hui" at bounding box center [266, 400] width 297 height 20
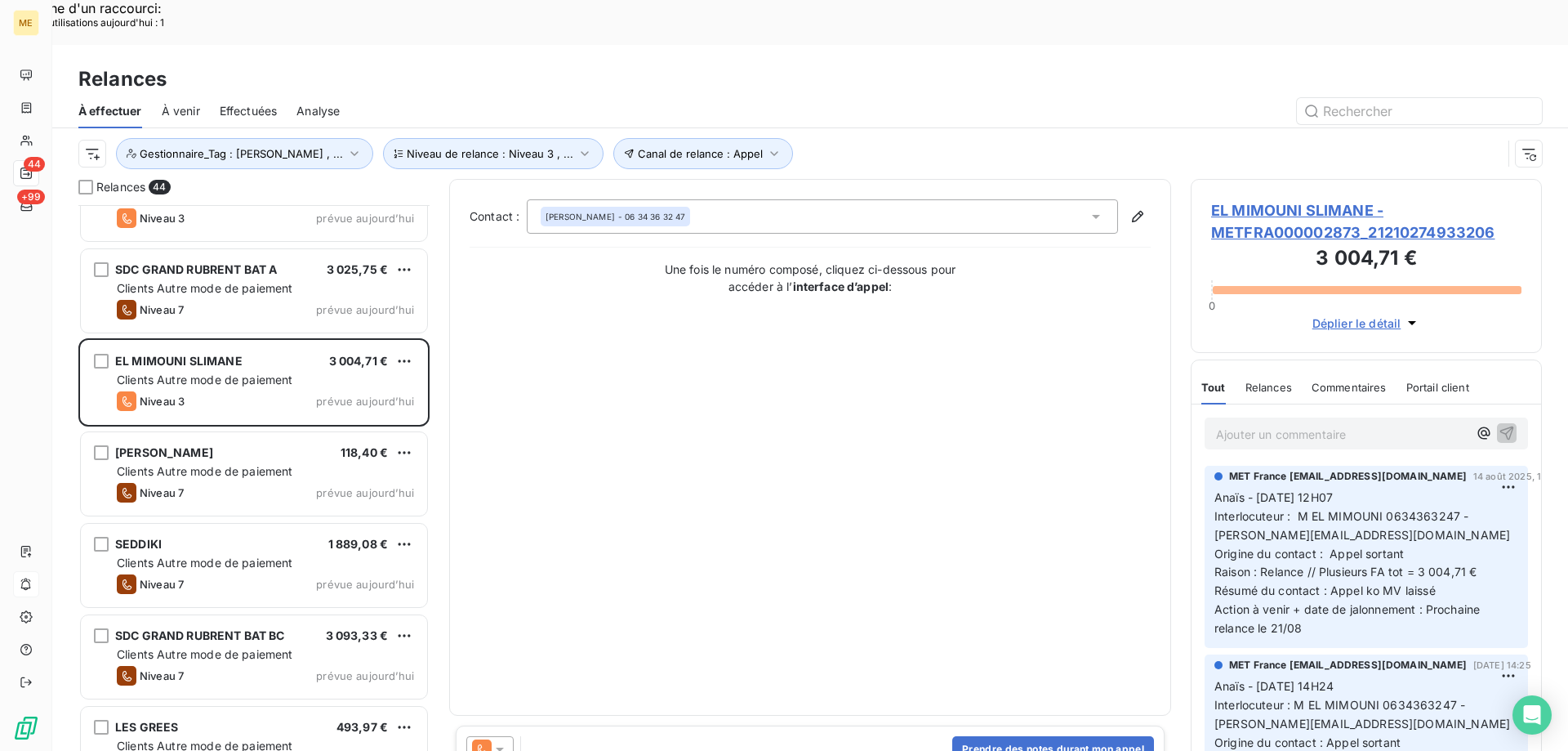
scroll to position [3354, 0]
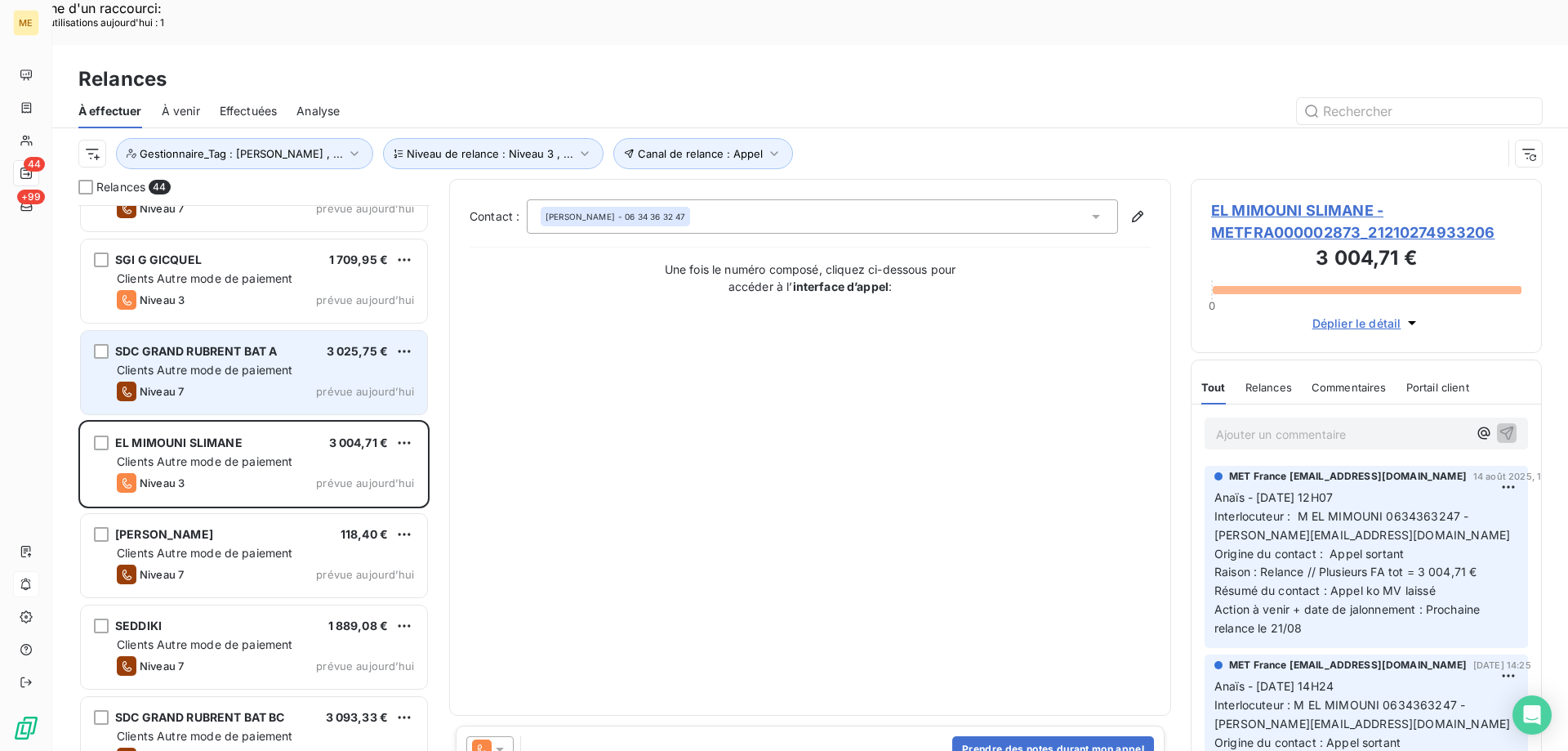
click at [295, 358] on div "SDC GRAND RUBRENT BAT A 3 025,75 € Clients Autre mode de paiement Niveau 7 prév…" at bounding box center [254, 372] width 346 height 83
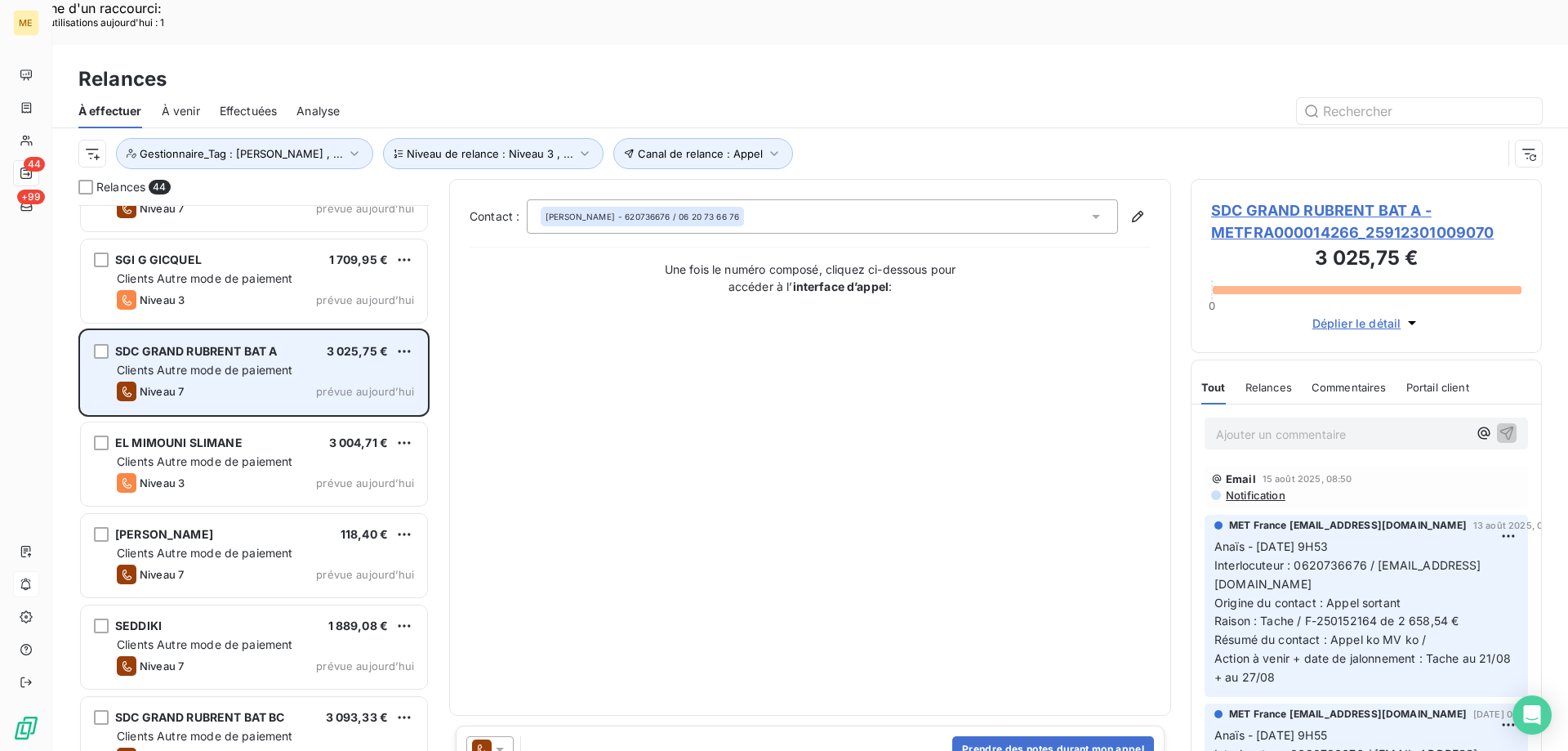
scroll to position [3109, 0]
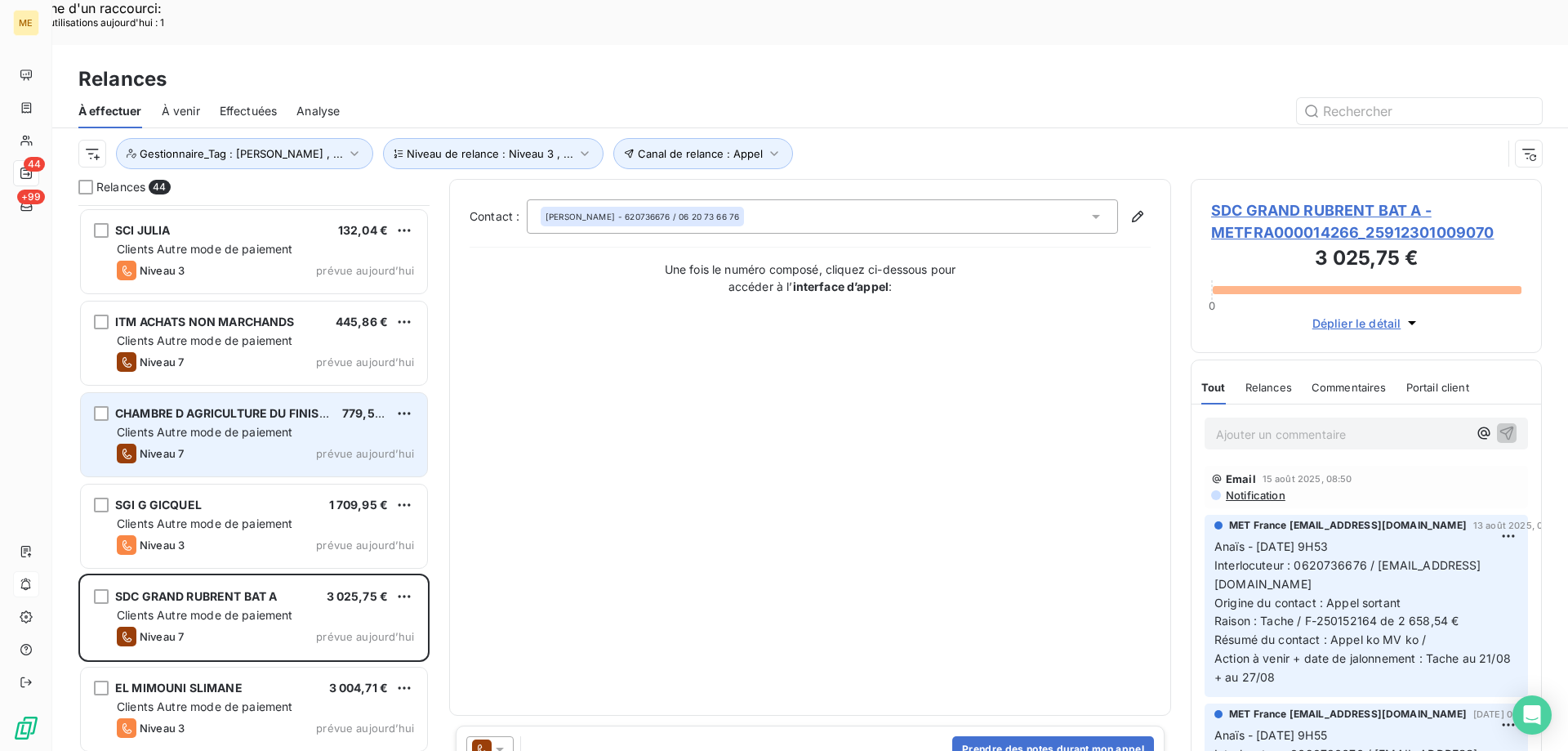
click at [316, 393] on div "CHAMBRE D AGRICULTURE DU FINISTERE 779,57 € Clients Autre mode de paiement Nive…" at bounding box center [254, 434] width 346 height 83
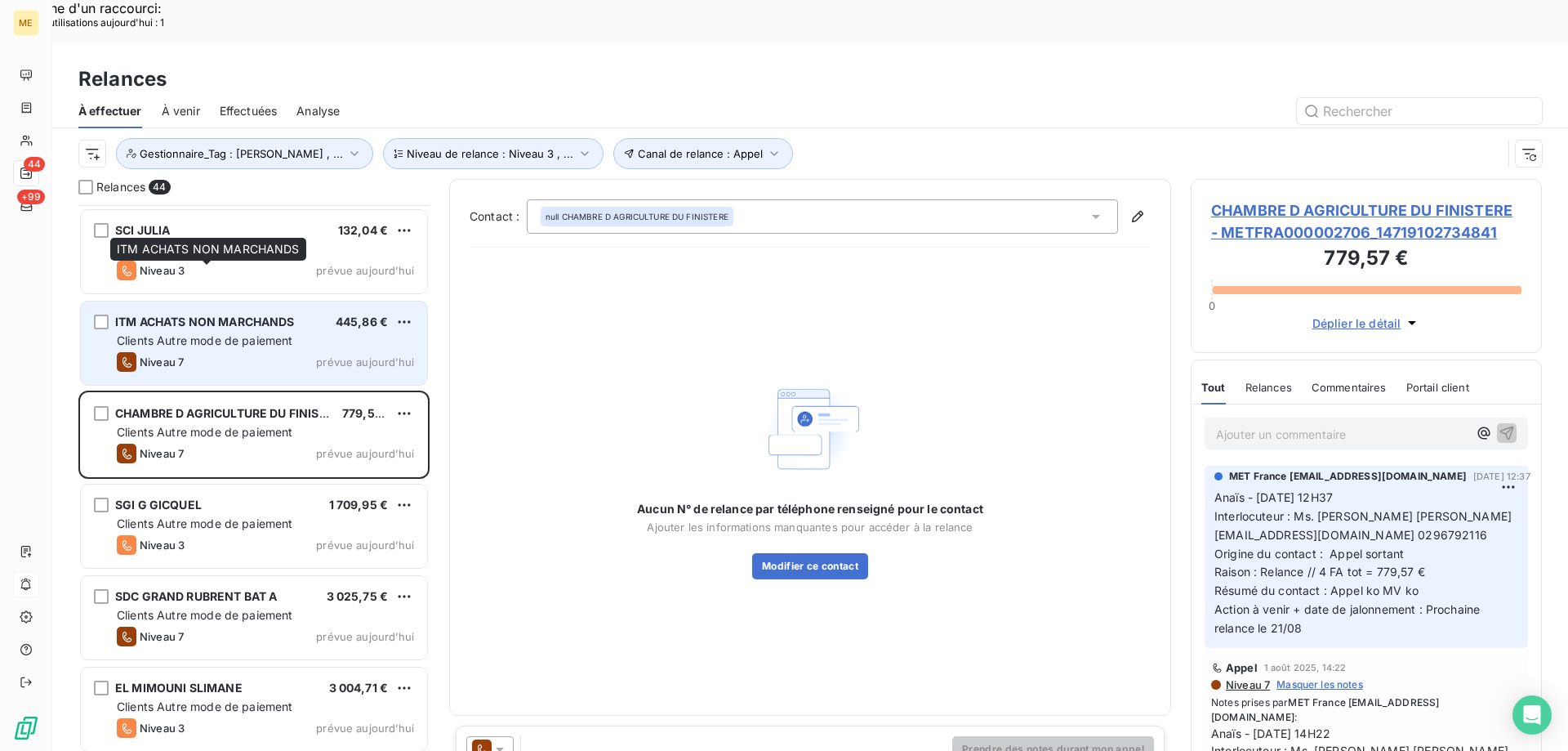
click at [295, 315] on span "ITM ACHATS NON MARCHANDS" at bounding box center [205, 321] width 180 height 14
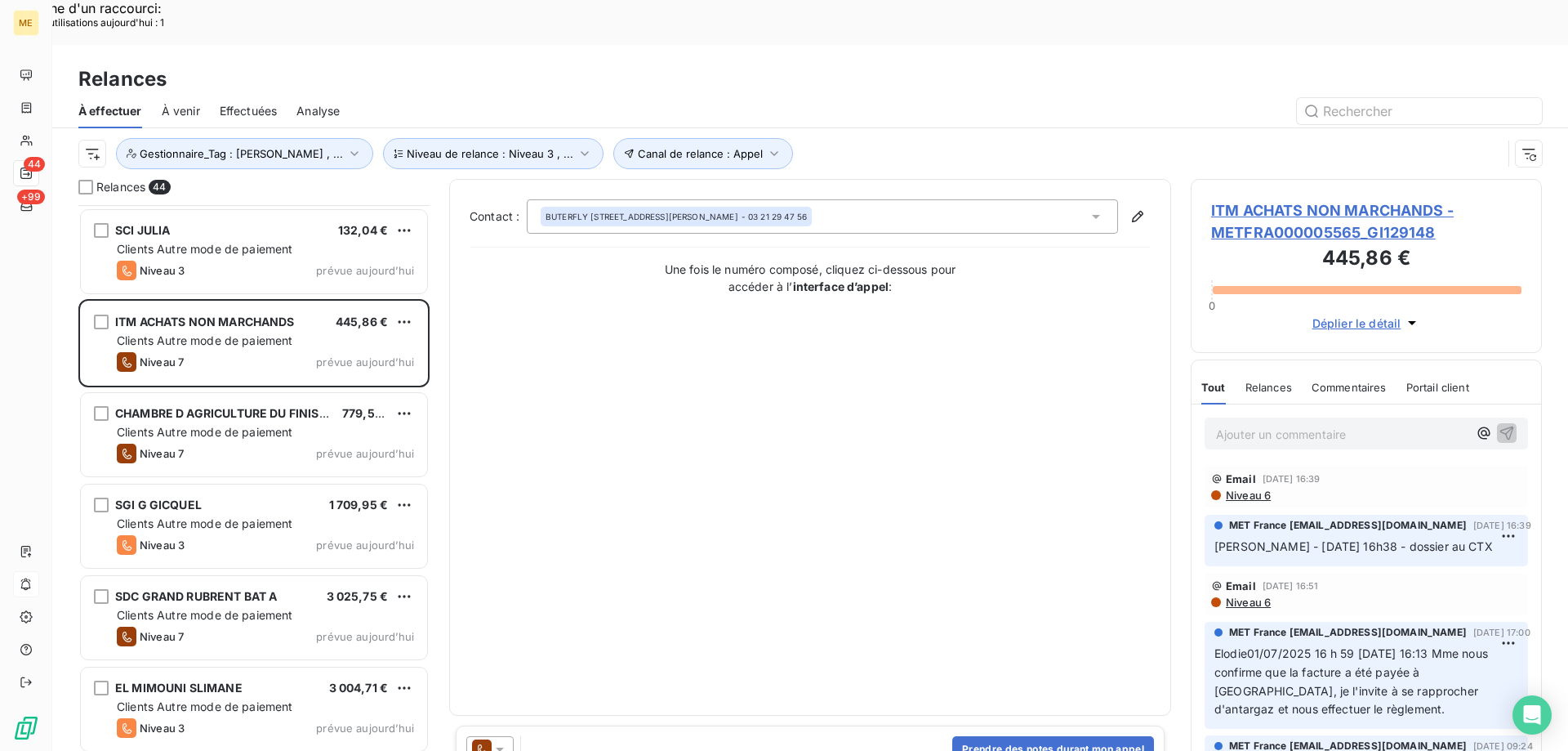
click at [1280, 199] on span "ITM ACHATS NON MARCHANDS - METFRA000005565_GI129148" at bounding box center [1367, 221] width 311 height 44
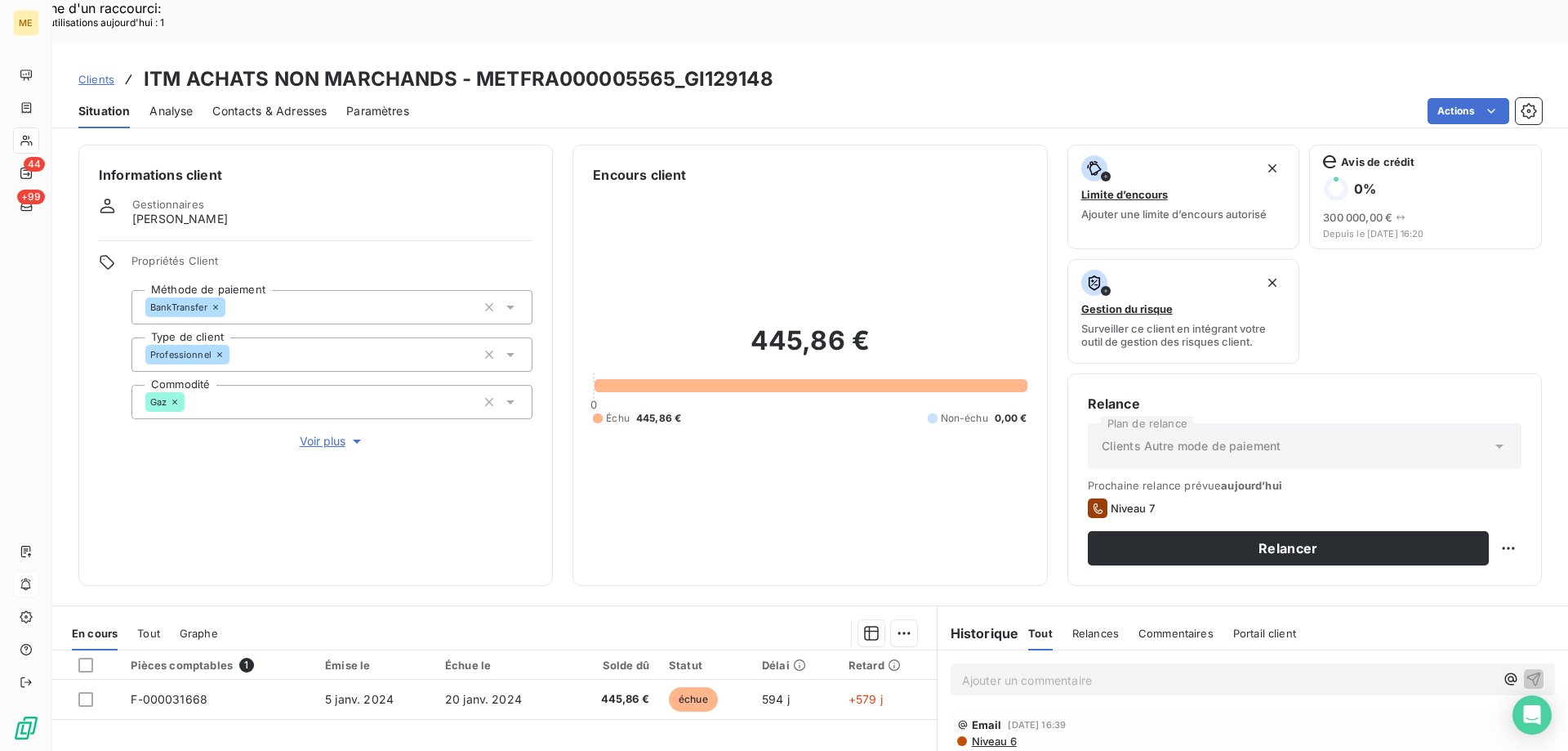
click at [1495, 531] on div "Relancer" at bounding box center [1304, 548] width 434 height 34
click at [1446, 538] on div "Replanifier cette action" at bounding box center [1429, 538] width 146 height 26
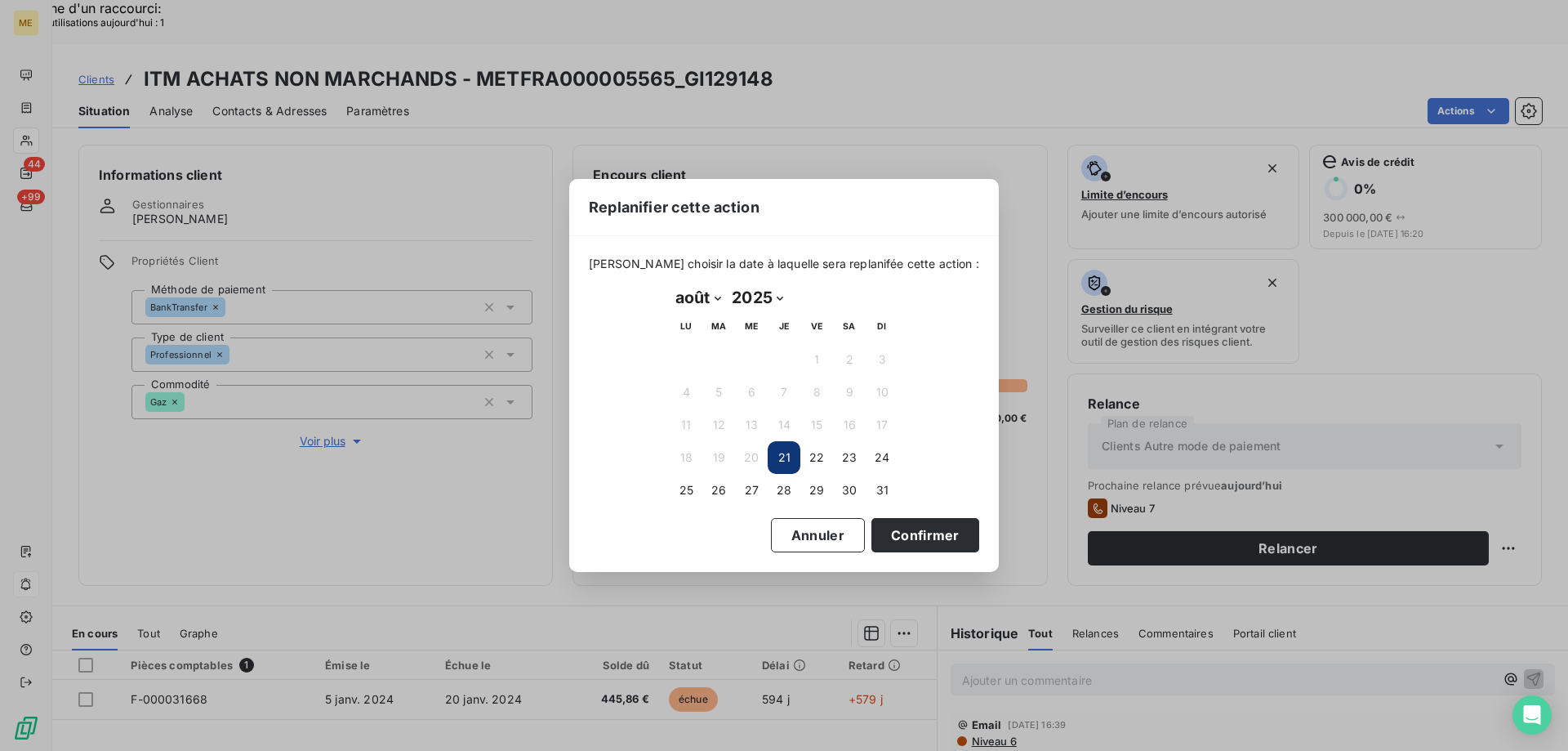
click at [693, 294] on select "janvier février mars avril mai juin juillet août septembre octobre novembre déc…" at bounding box center [698, 296] width 56 height 26
select select "8"
click at [670, 284] on select "janvier février mars avril mai juin juillet août septembre octobre novembre déc…" at bounding box center [698, 296] width 56 height 26
click at [825, 362] on button "5" at bounding box center [817, 359] width 32 height 32
click at [908, 537] on button "Confirmer" at bounding box center [925, 535] width 108 height 34
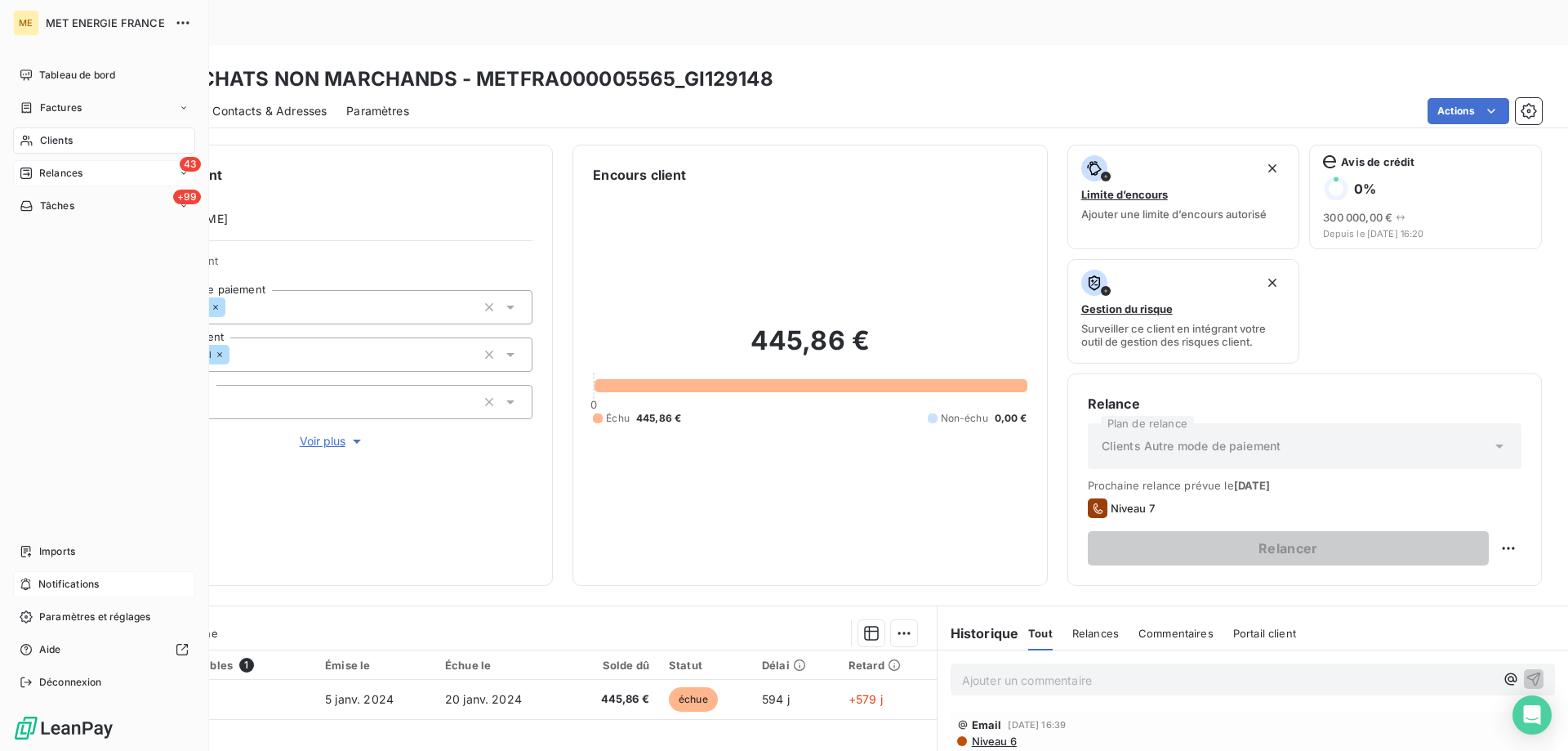
click at [21, 173] on icon at bounding box center [26, 173] width 11 height 11
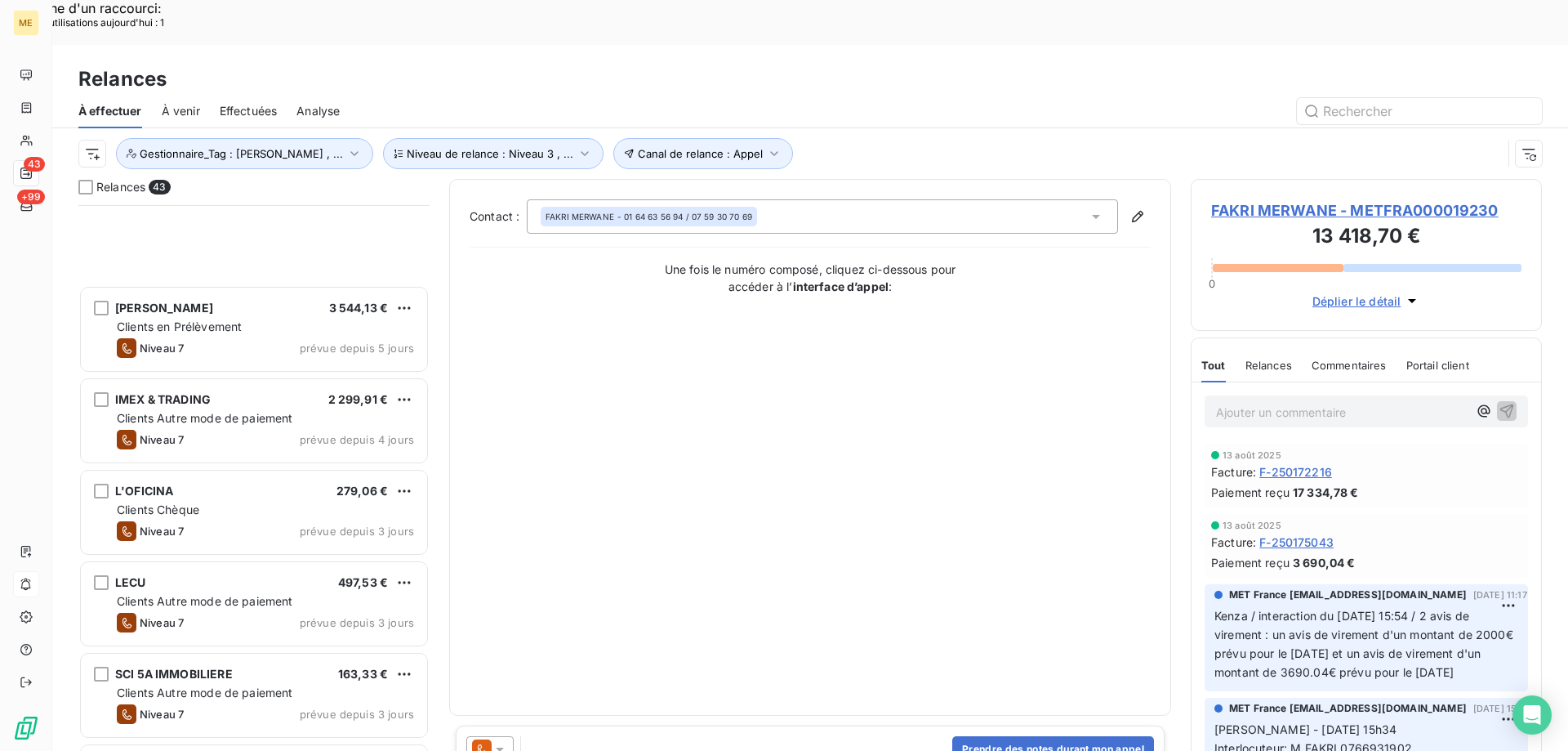
scroll to position [409, 0]
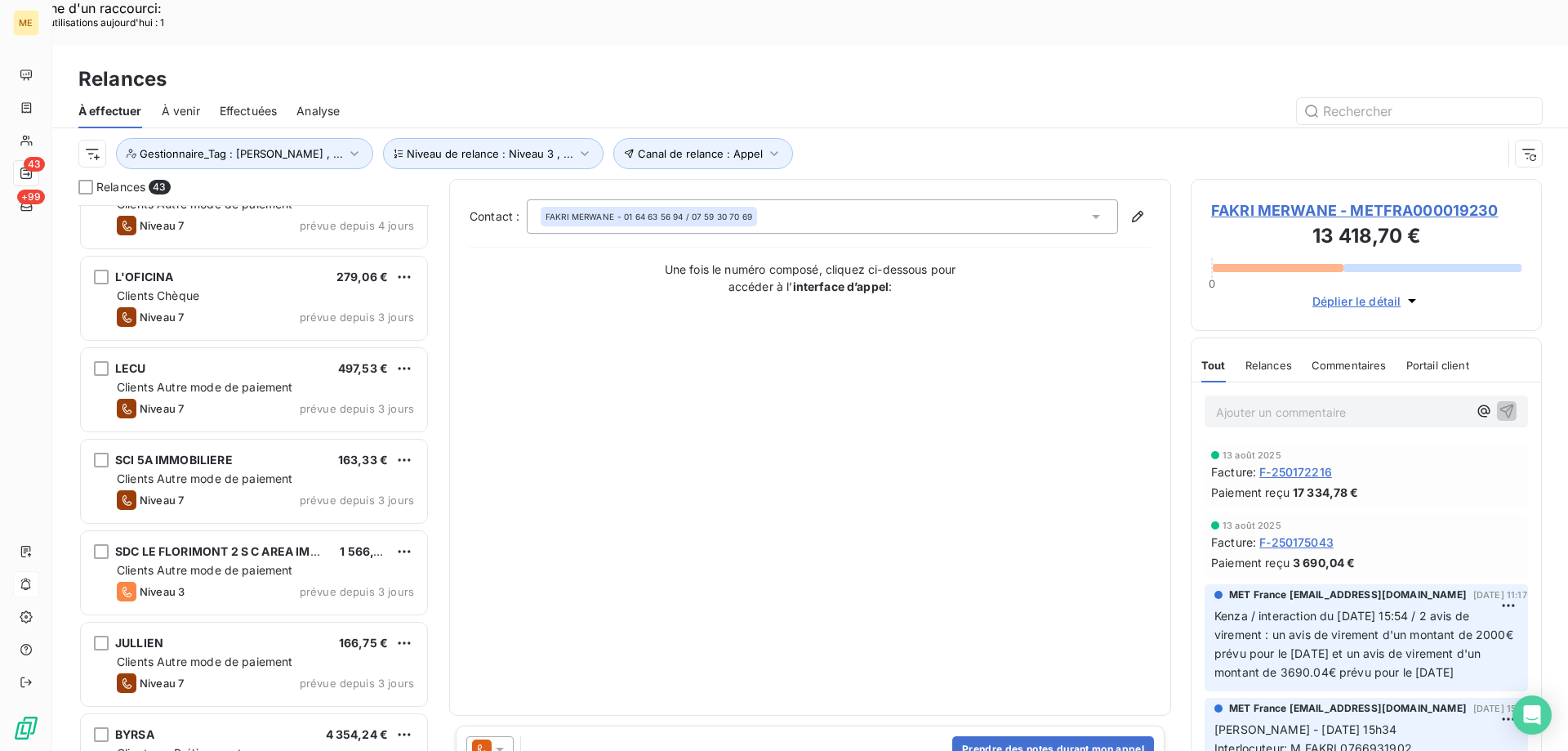
click at [208, 660] on div "JULLIEN 166,75 € Clients Autre mode de paiement Niveau 7 prévue depuis 3 jours" at bounding box center [254, 663] width 346 height 83
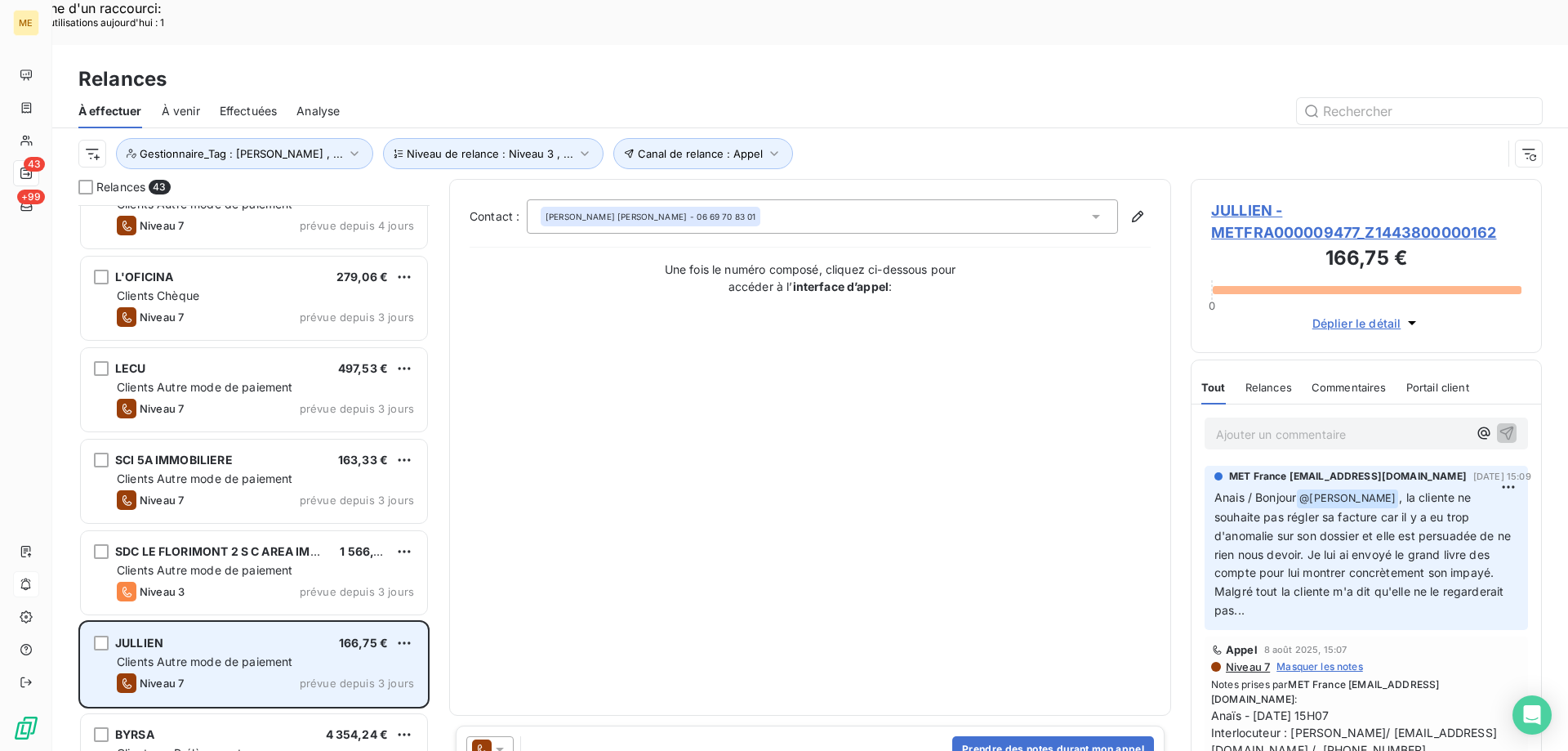
scroll to position [654, 0]
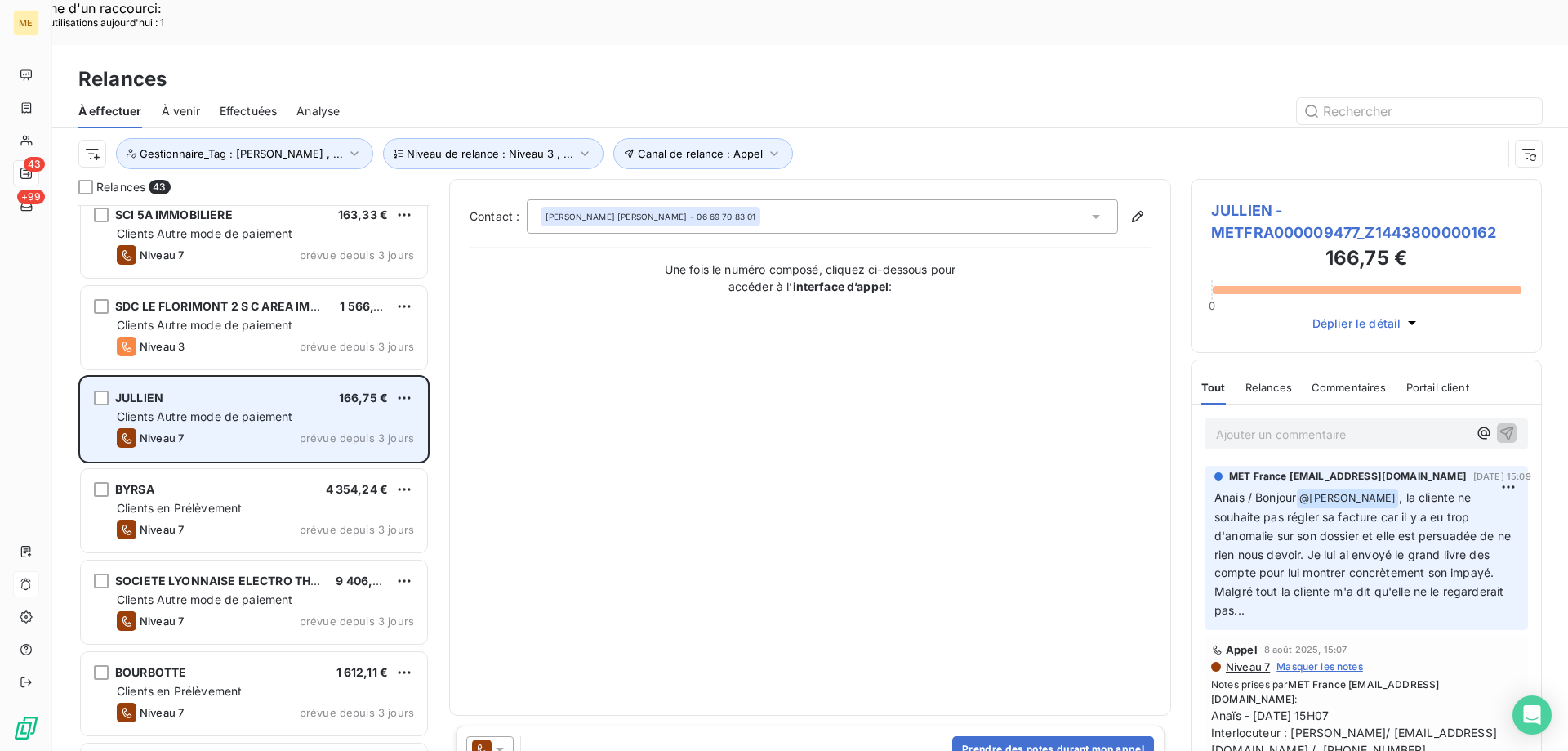
click at [250, 652] on div "BOURBOTTE 1 612,11 € Clients en Prélèvement Niveau 7 prévue depuis 3 jours" at bounding box center [254, 693] width 346 height 83
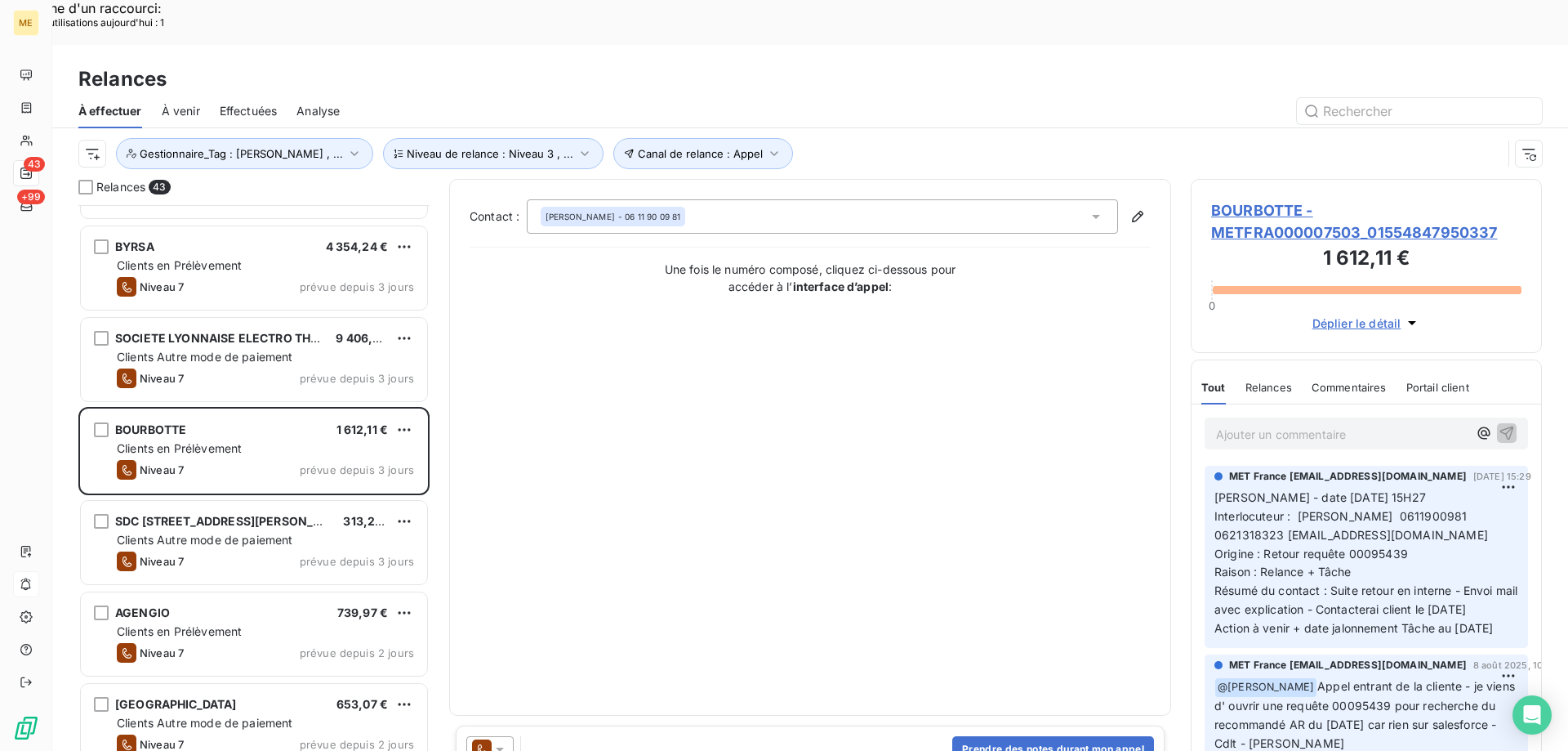
scroll to position [900, 0]
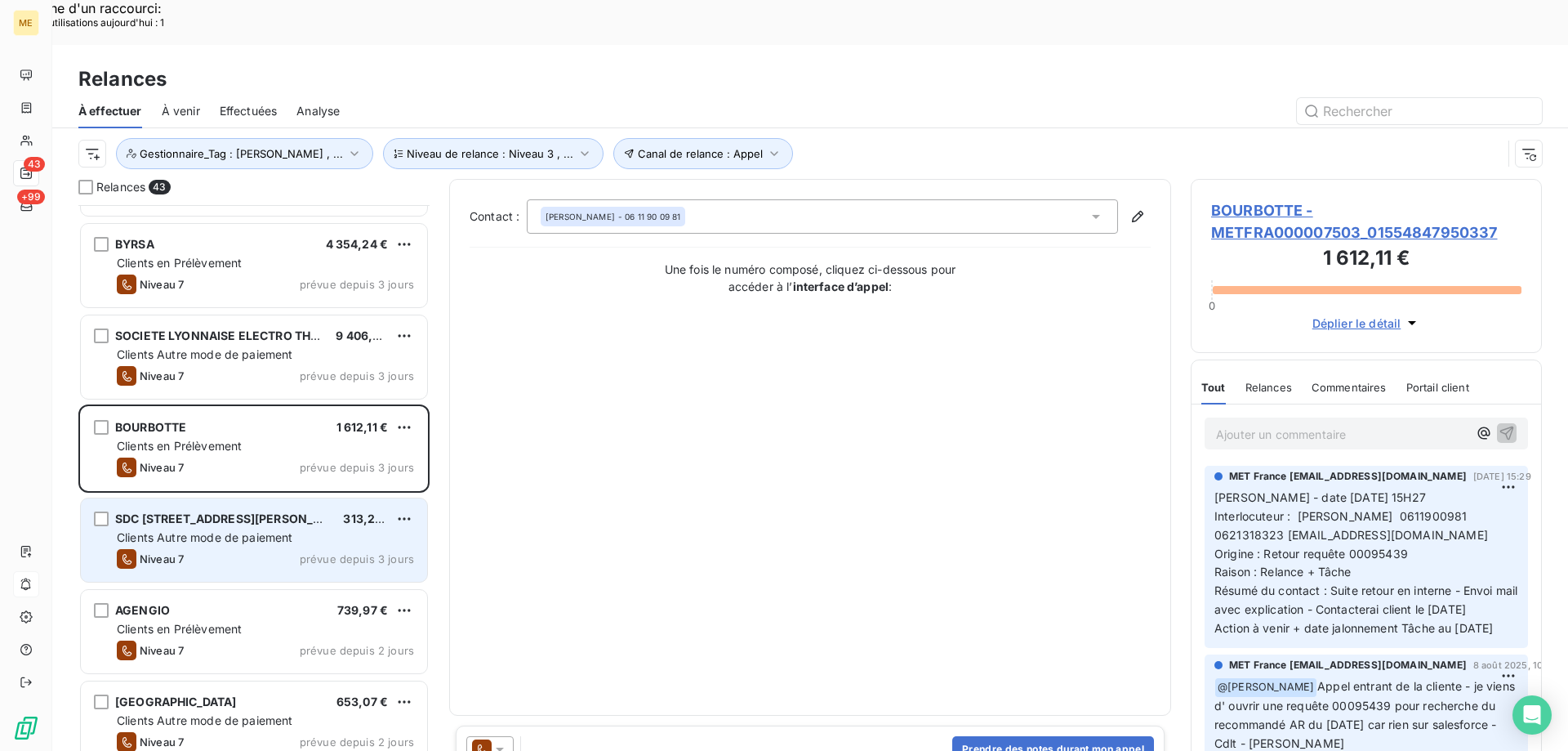
click at [247, 530] on span "Clients Autre mode de paiement" at bounding box center [205, 537] width 176 height 14
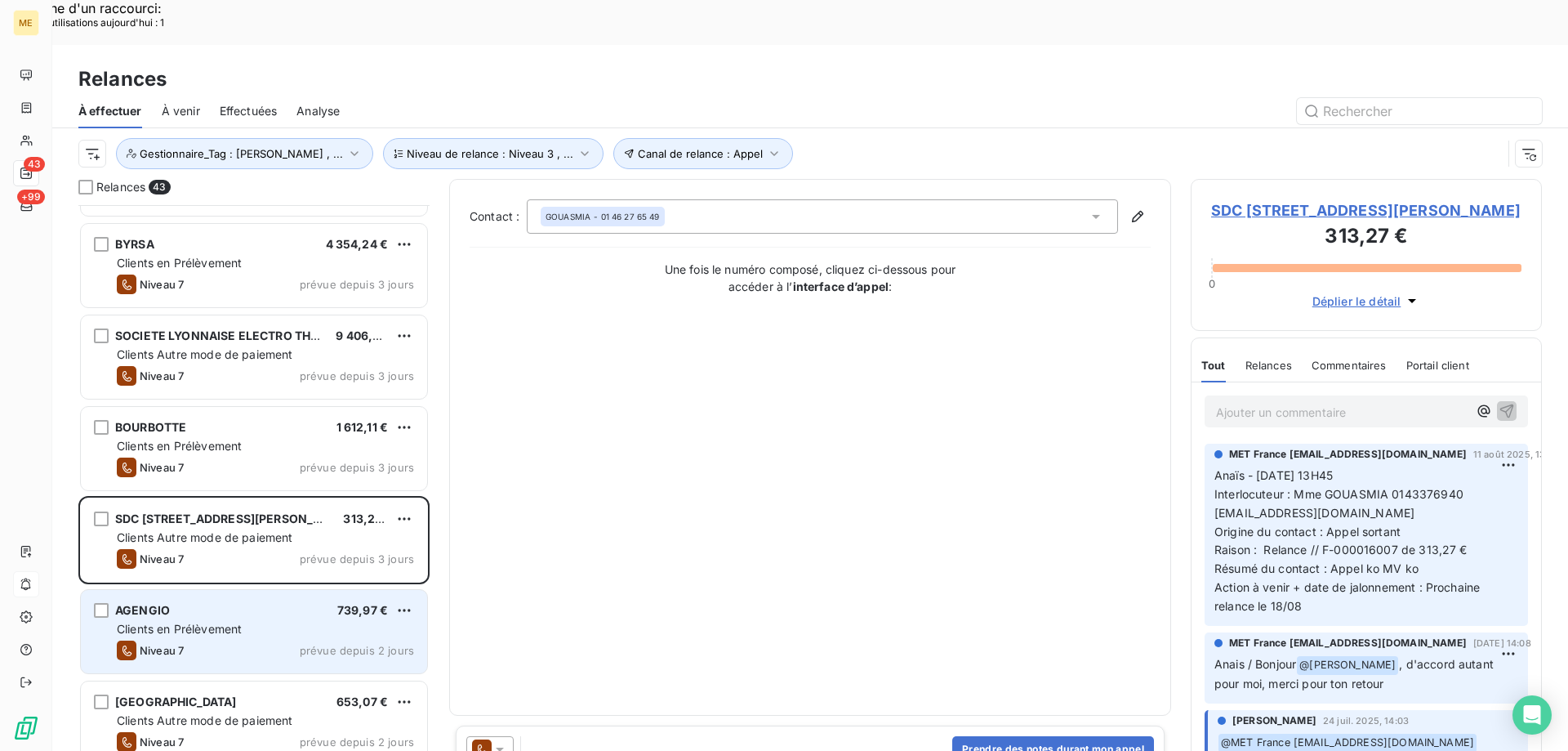
click at [219, 621] on span "Clients en Prélèvement" at bounding box center [179, 628] width 125 height 14
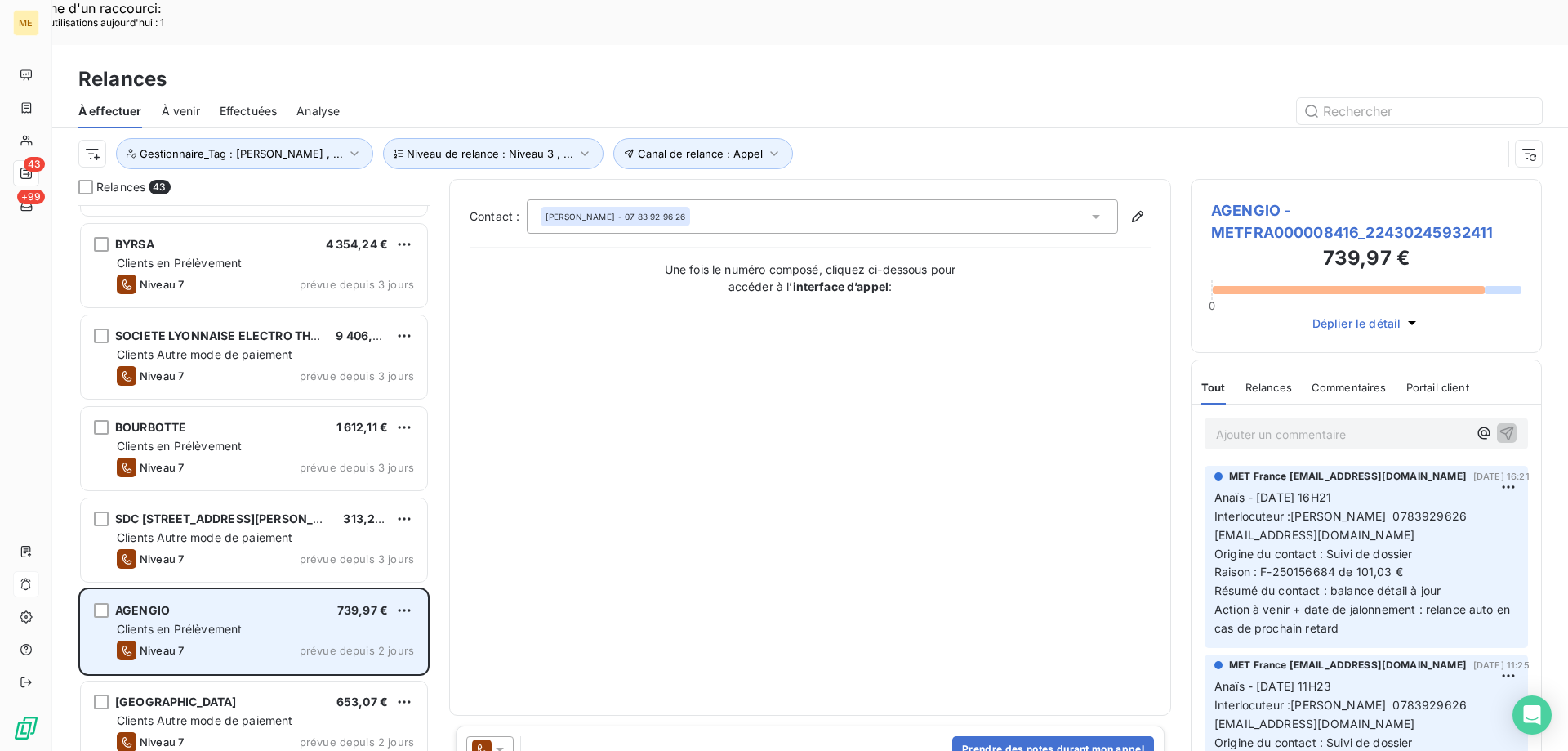
scroll to position [981, 0]
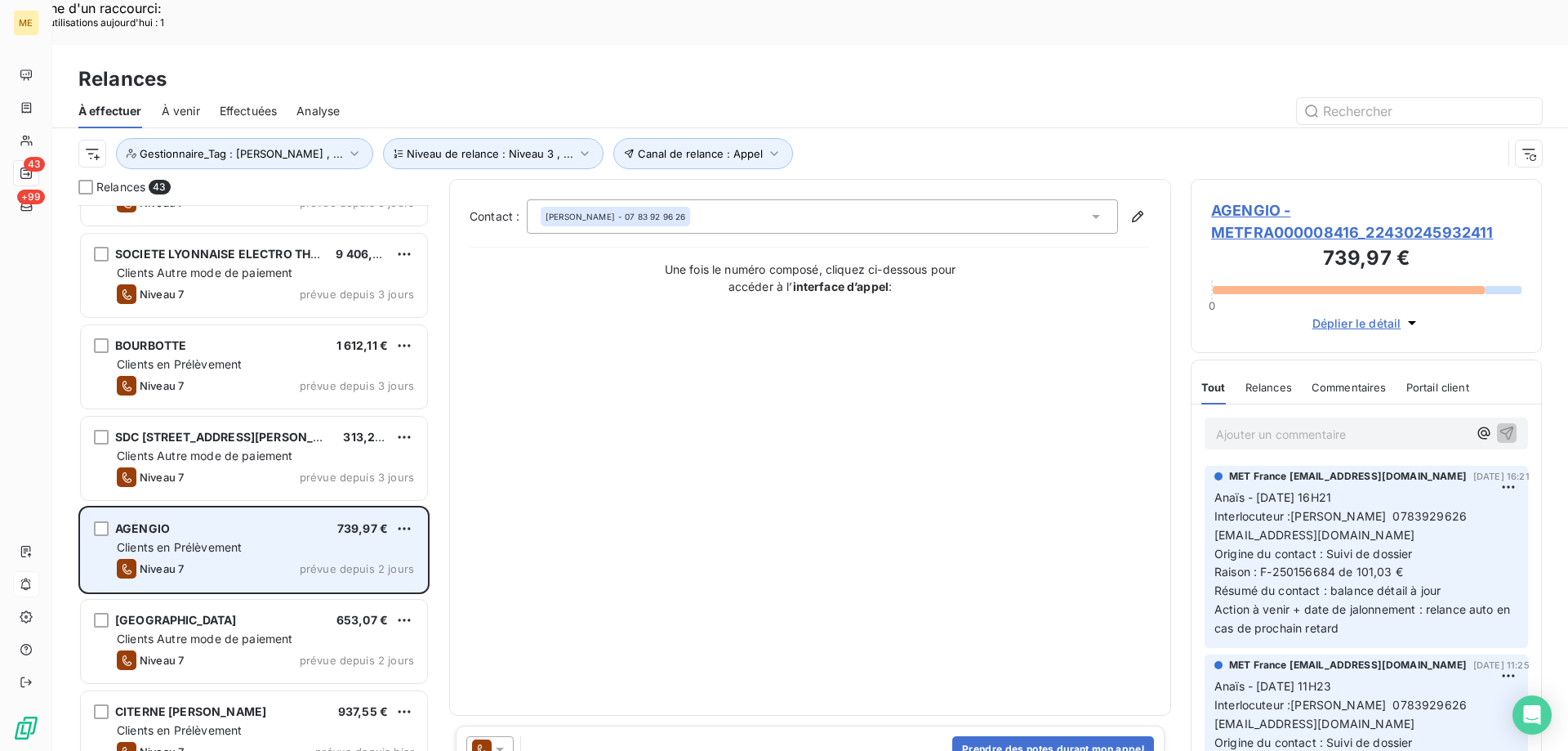
drag, startPoint x: 229, startPoint y: 585, endPoint x: 233, endPoint y: 536, distance: 49.2
click at [228, 631] on div "Clients Autre mode de paiement" at bounding box center [266, 639] width 297 height 16
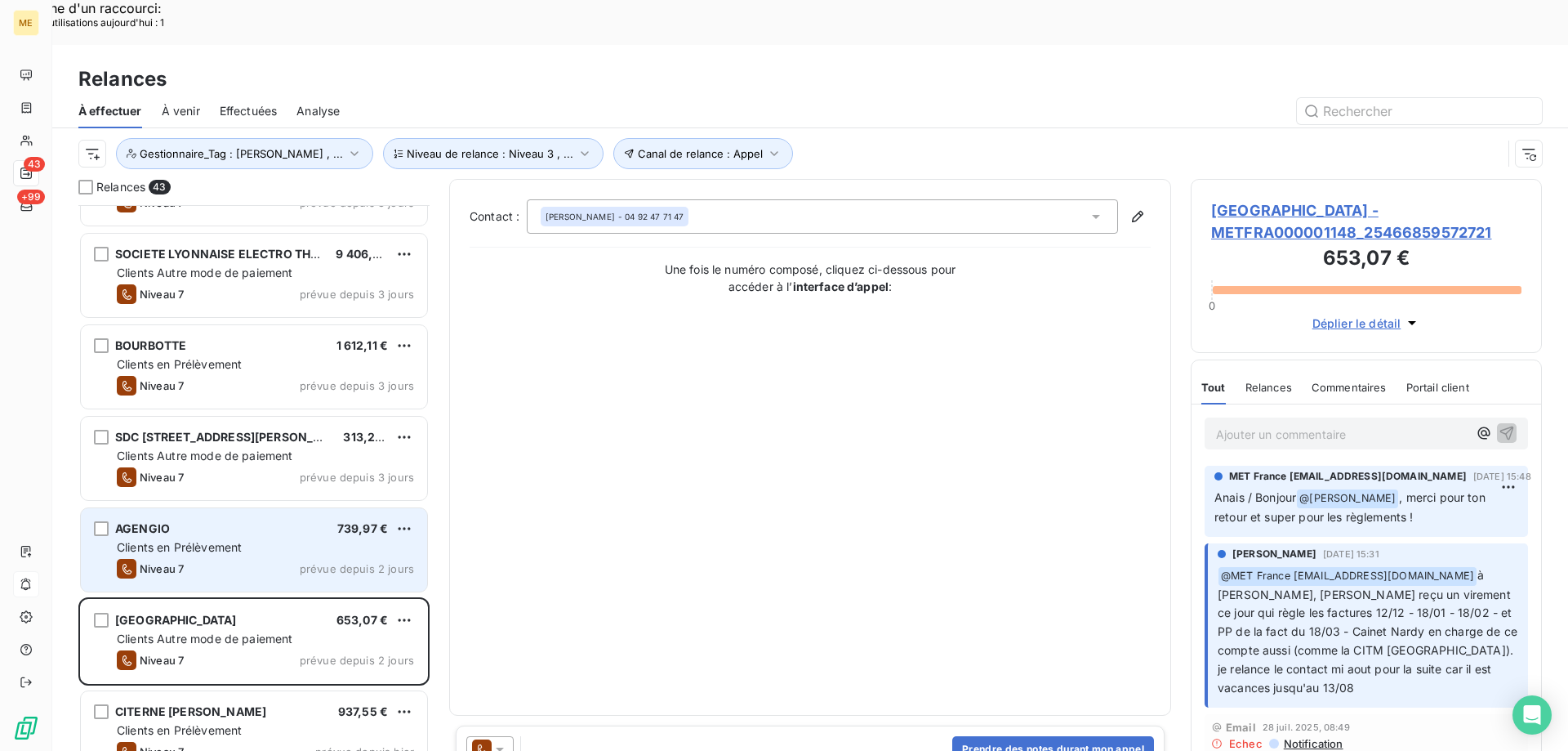
scroll to position [1063, 0]
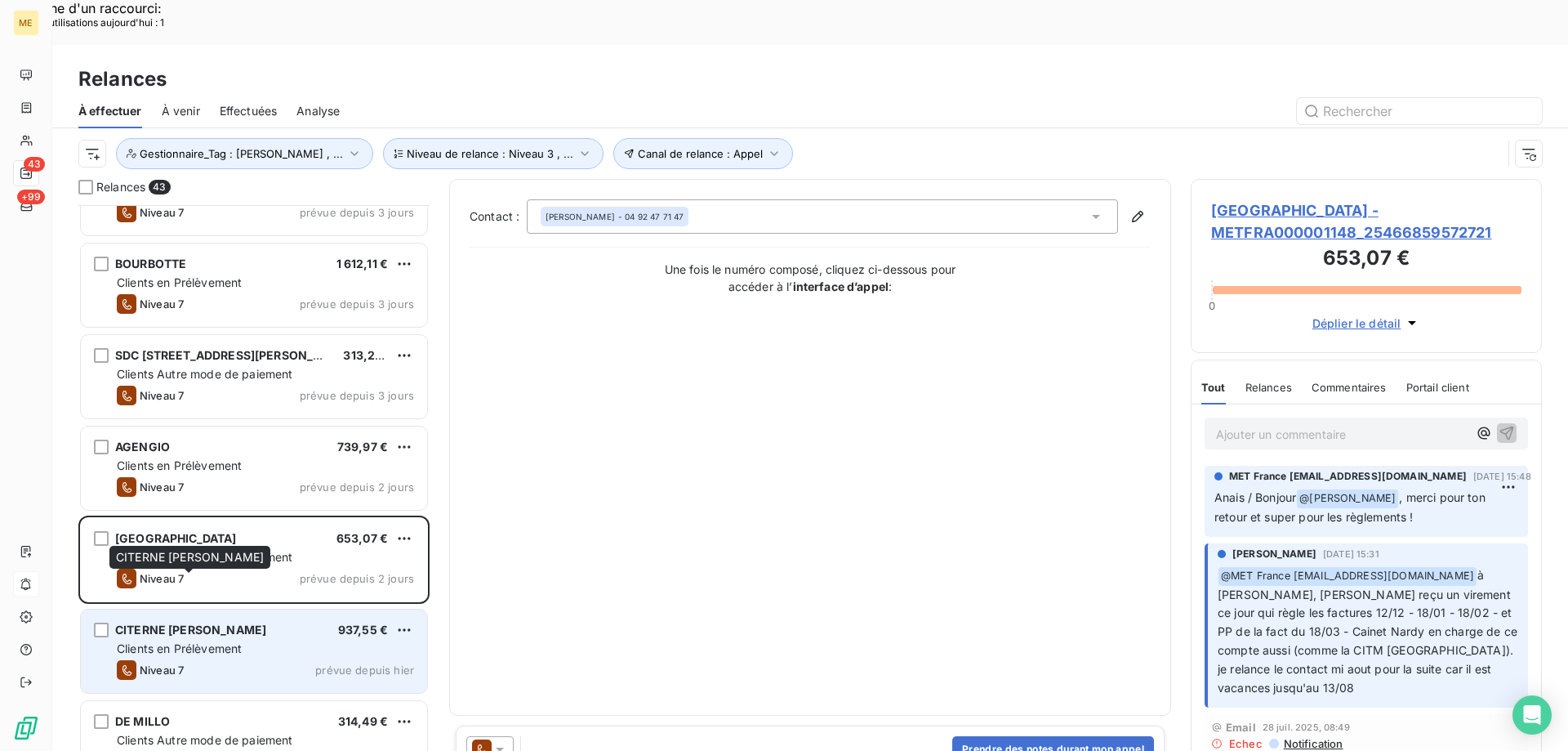
click at [226, 622] on span "CITERNE PINAULT ELODIE" at bounding box center [191, 629] width 152 height 14
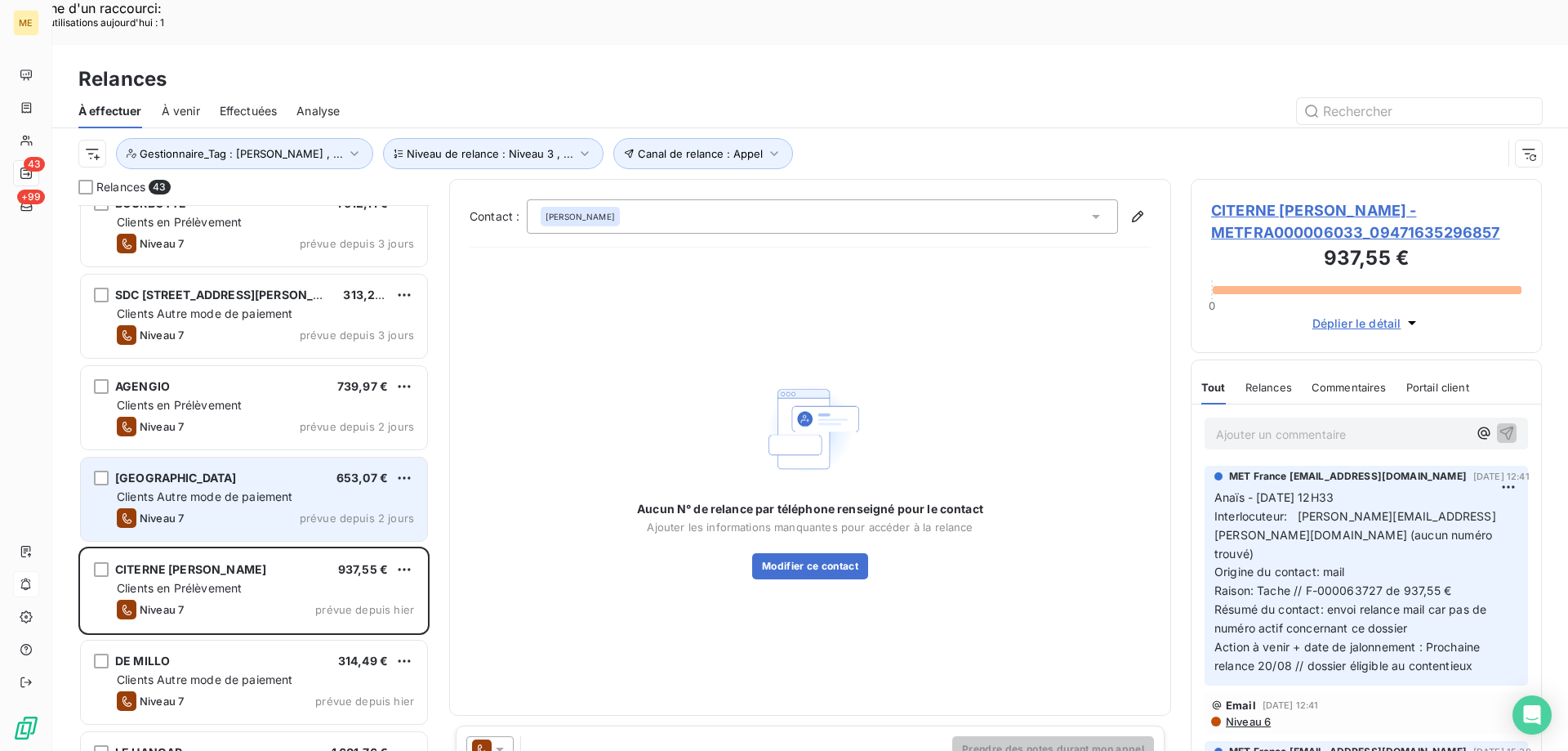
scroll to position [1226, 0]
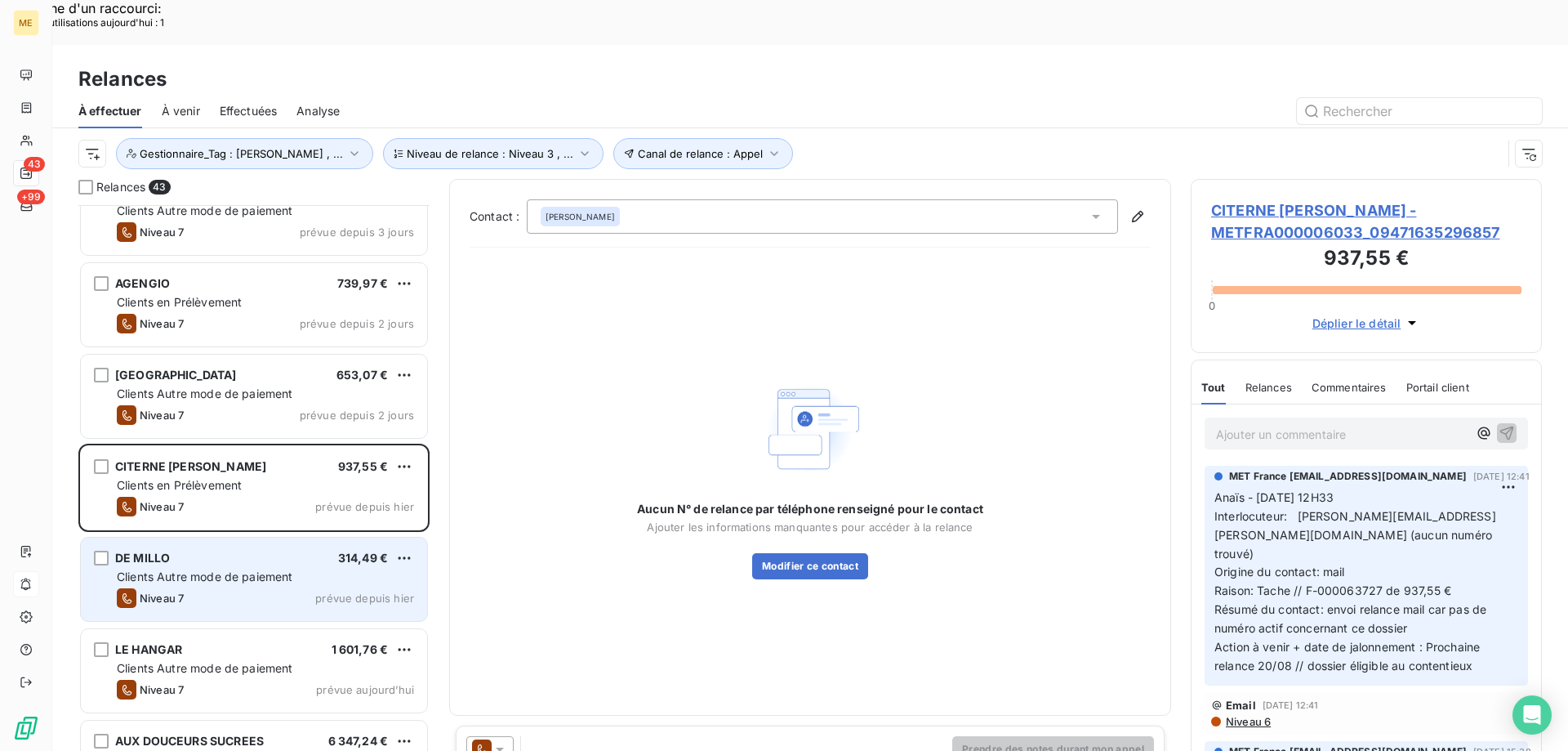
click at [221, 588] on div "Niveau 7 prévue depuis hier" at bounding box center [266, 598] width 297 height 20
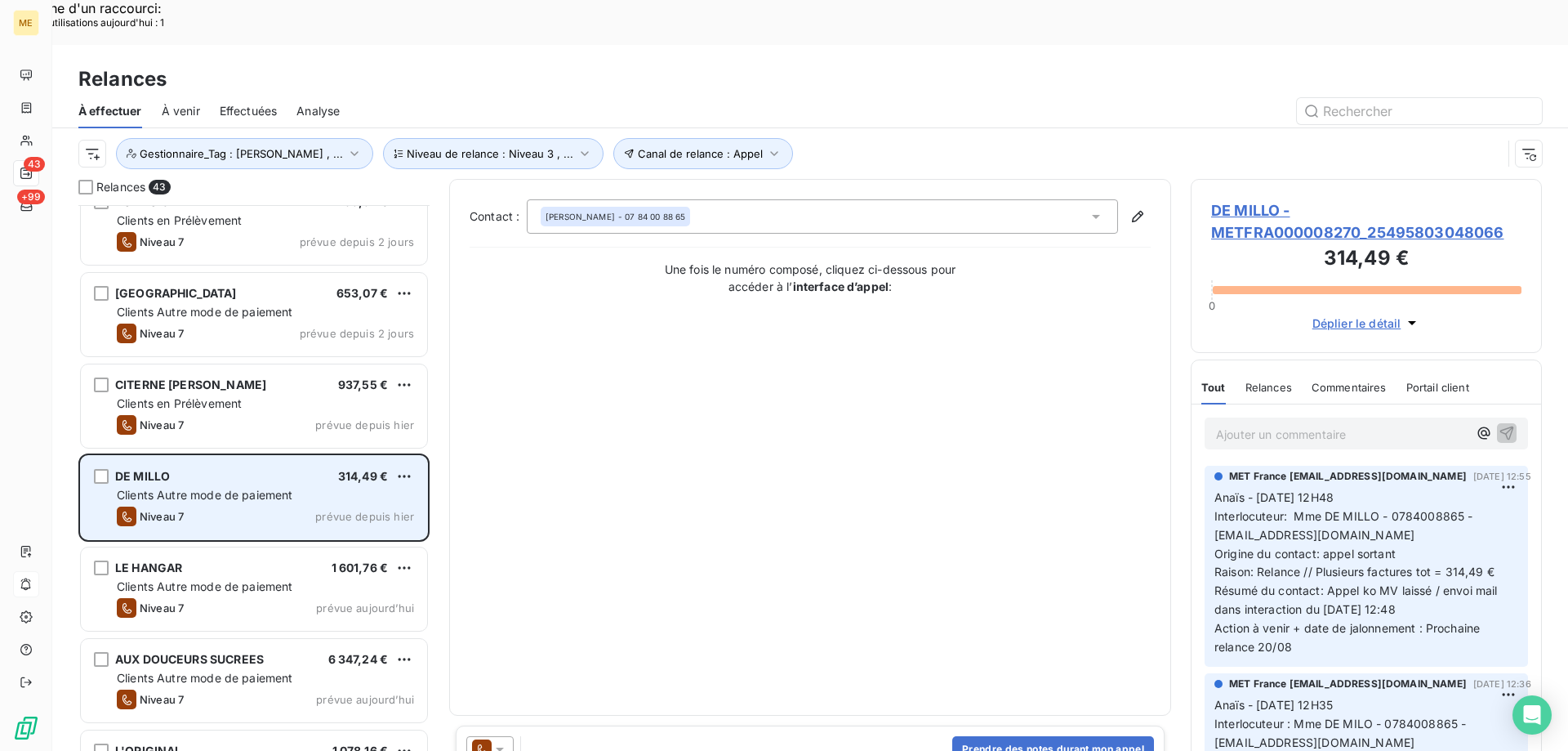
click at [234, 560] on div "LE HANGAR 1 601,76 €" at bounding box center [266, 567] width 297 height 14
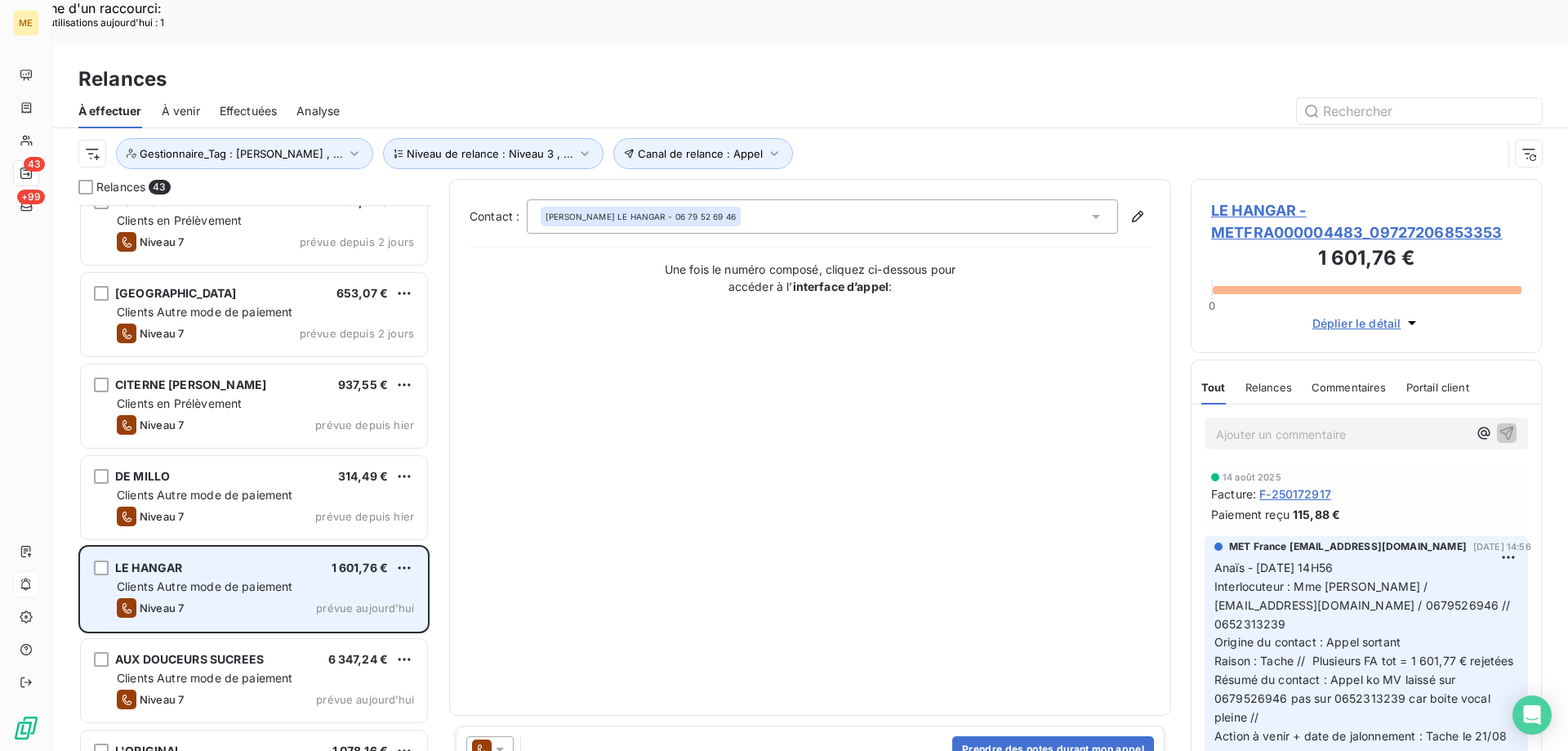
scroll to position [1553, 0]
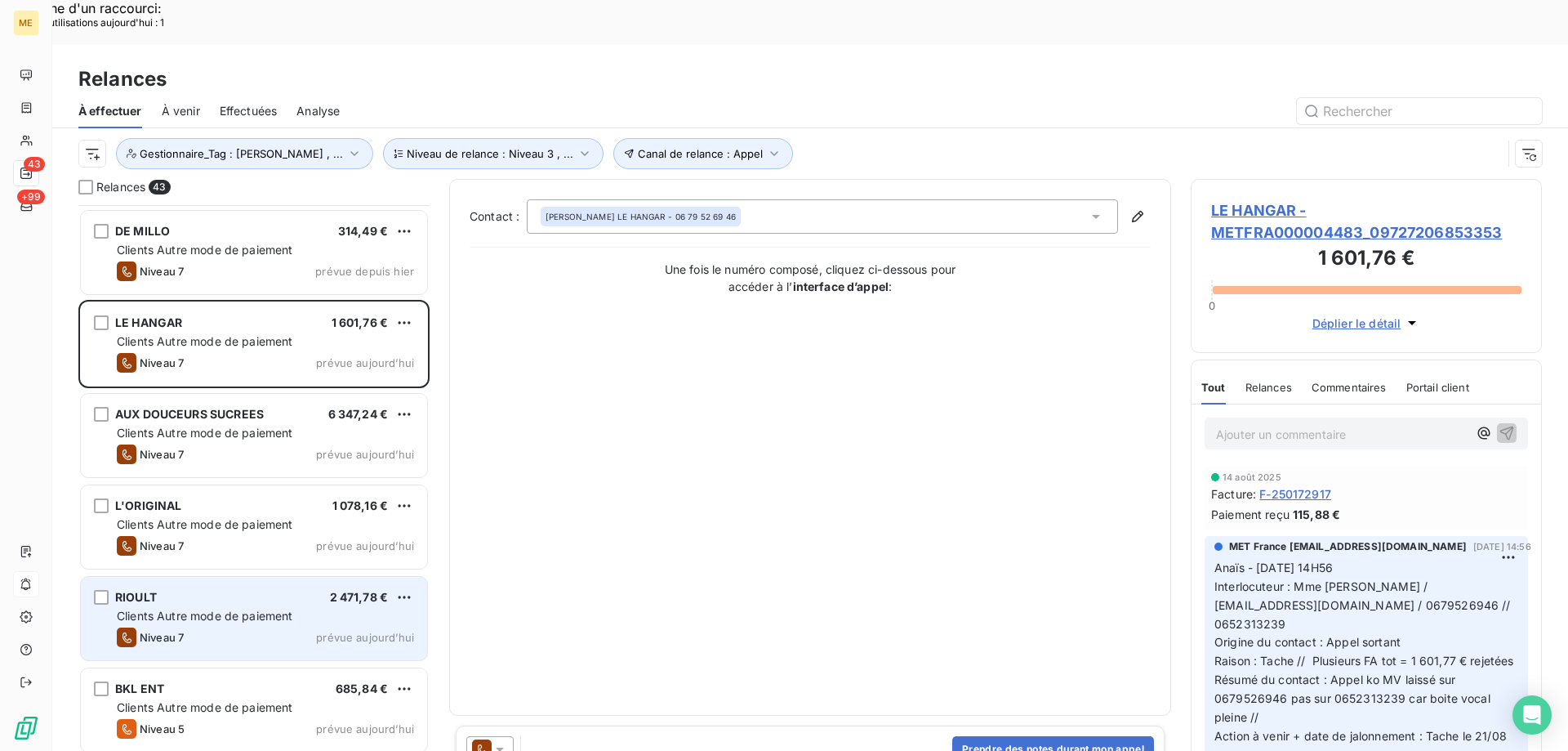
click at [229, 590] on div "RIOULT 2 471,78 €" at bounding box center [266, 597] width 297 height 14
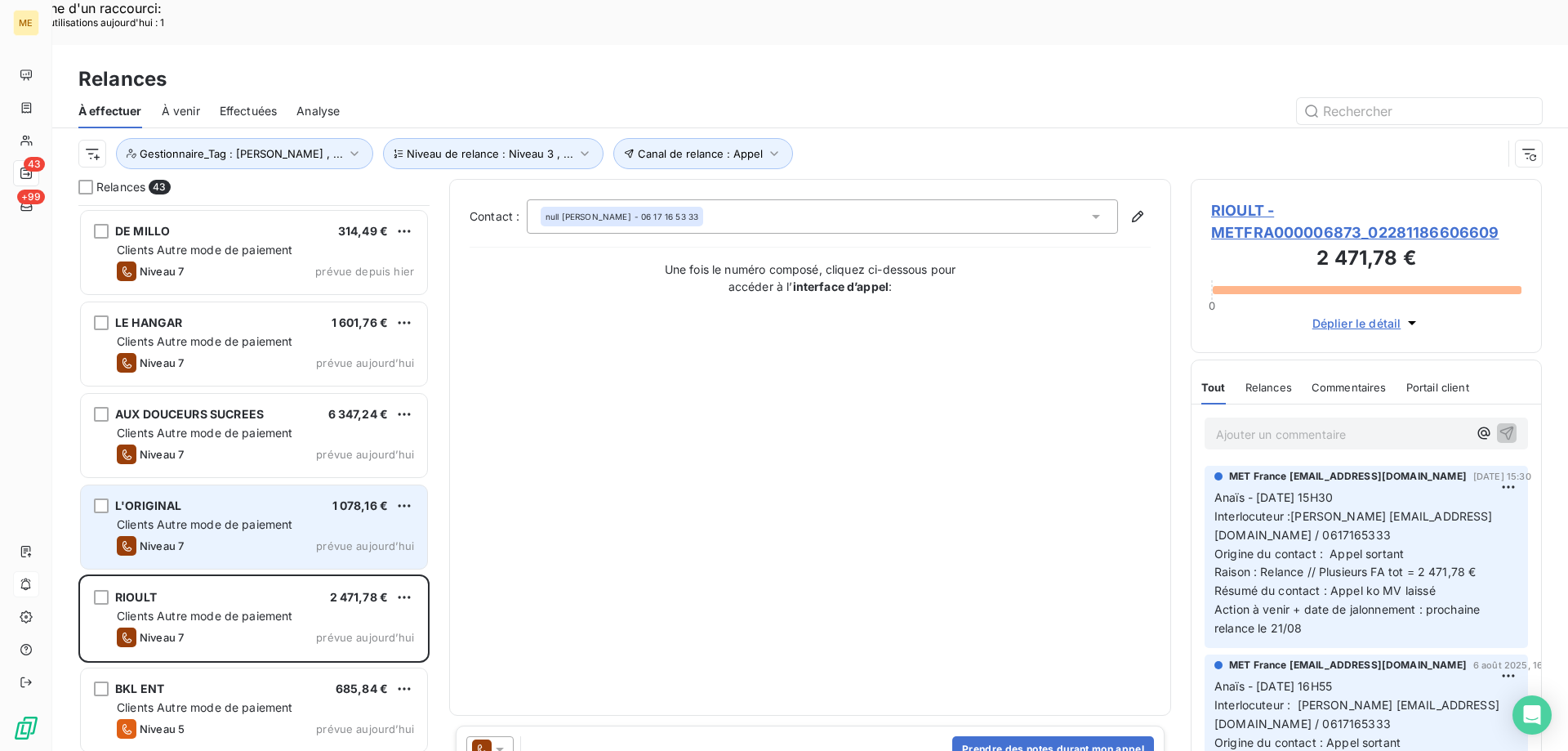
click at [245, 536] on div "Niveau 7 prévue aujourd’hui" at bounding box center [266, 545] width 297 height 20
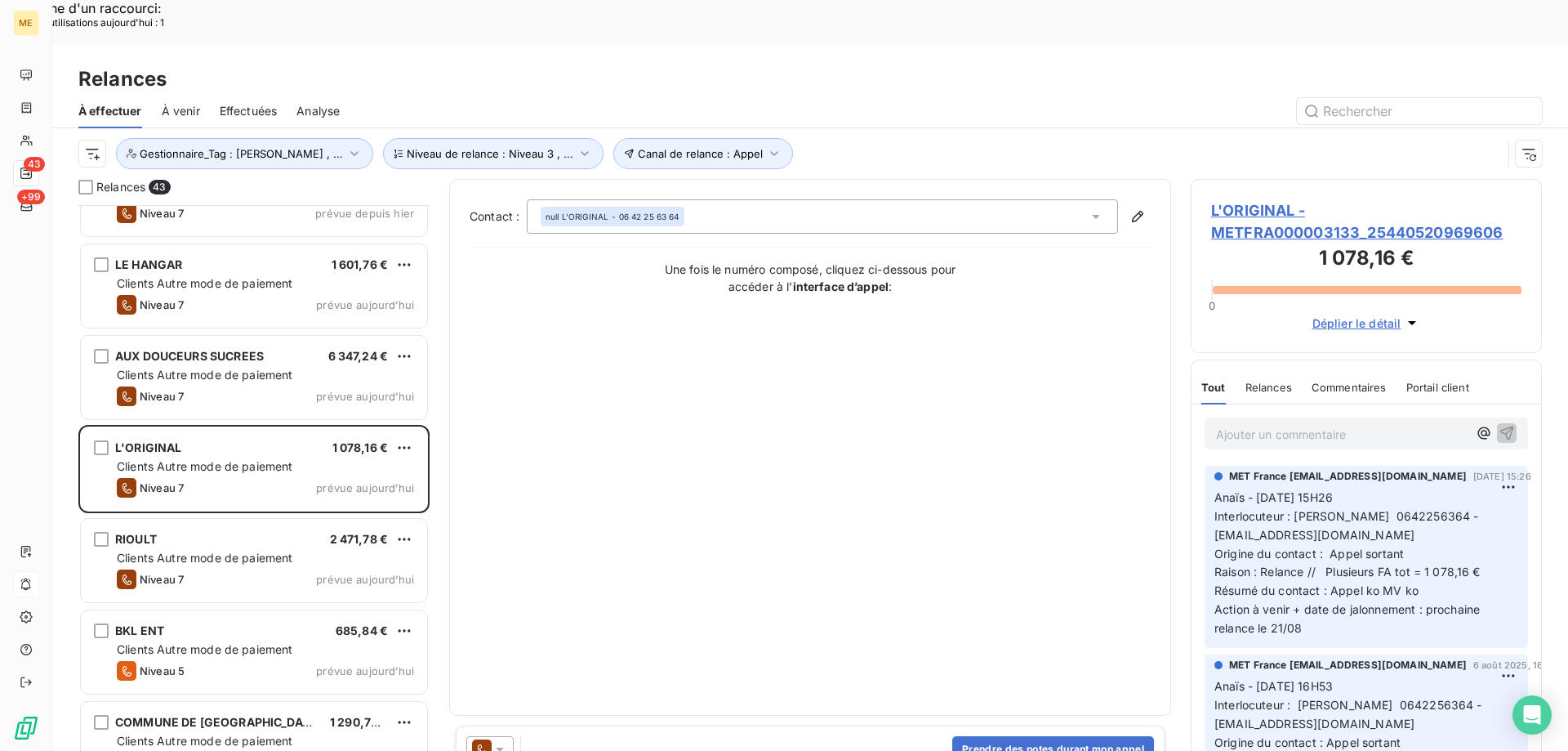
scroll to position [1634, 0]
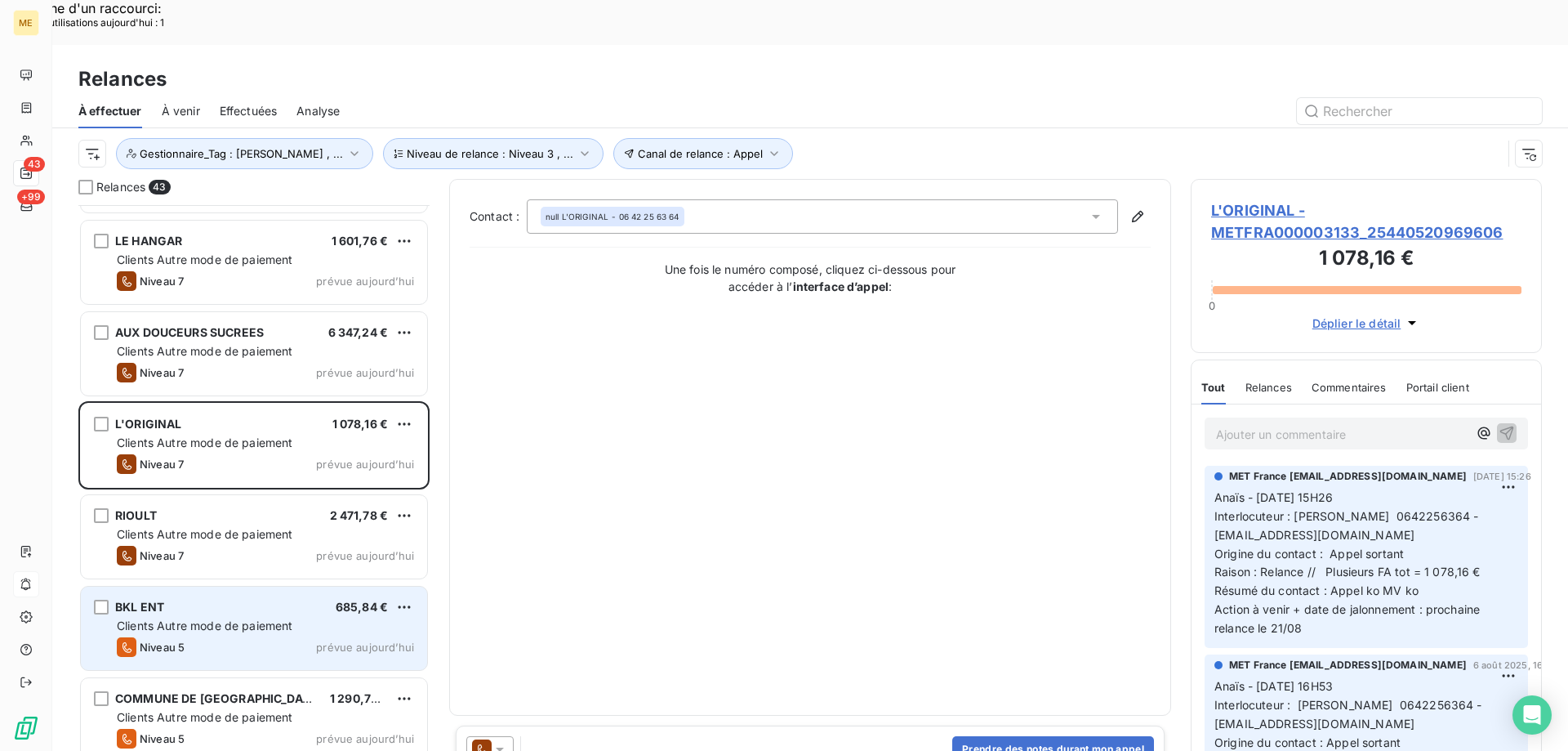
click at [190, 637] on div "Niveau 5 prévue aujourd’hui" at bounding box center [266, 646] width 297 height 20
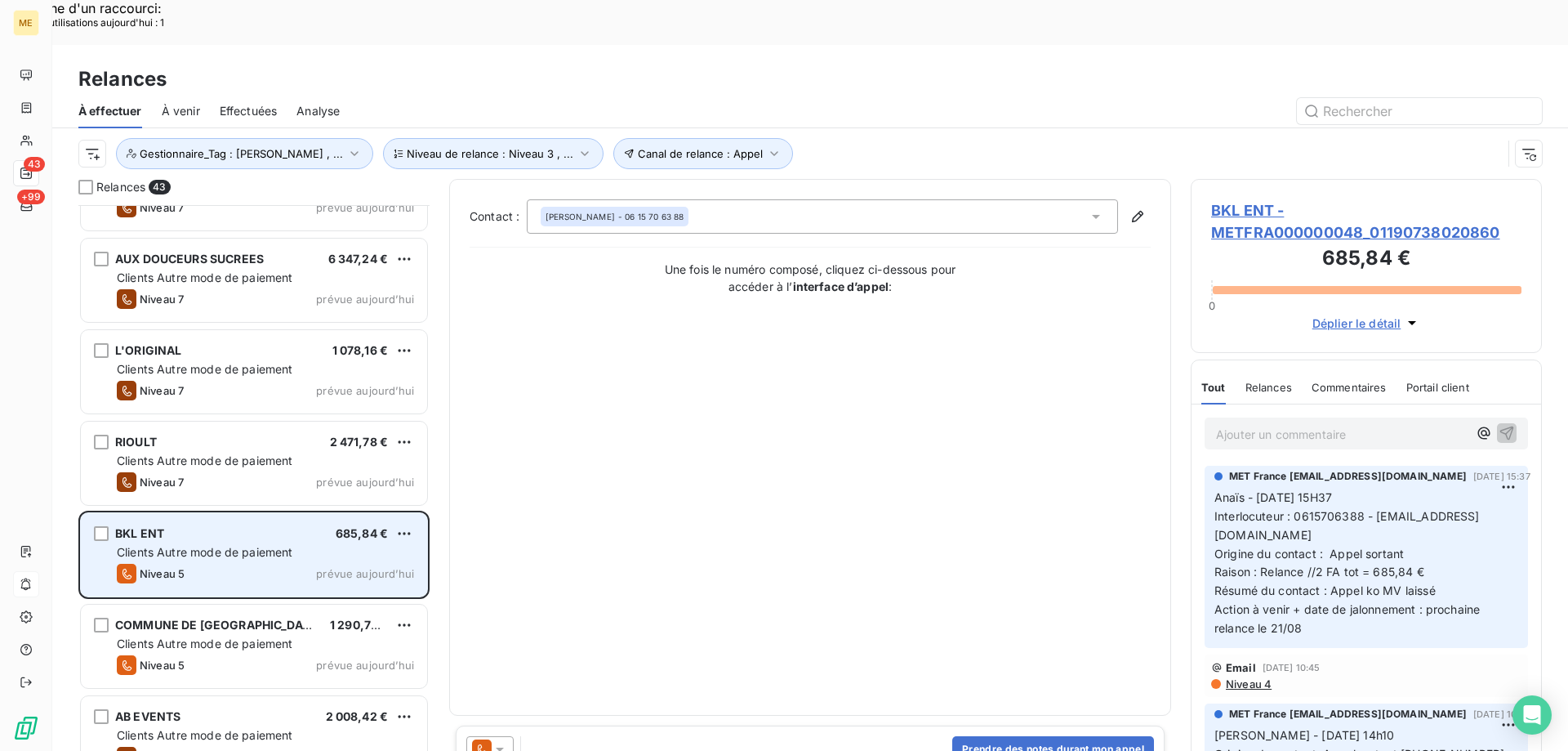
scroll to position [1716, 0]
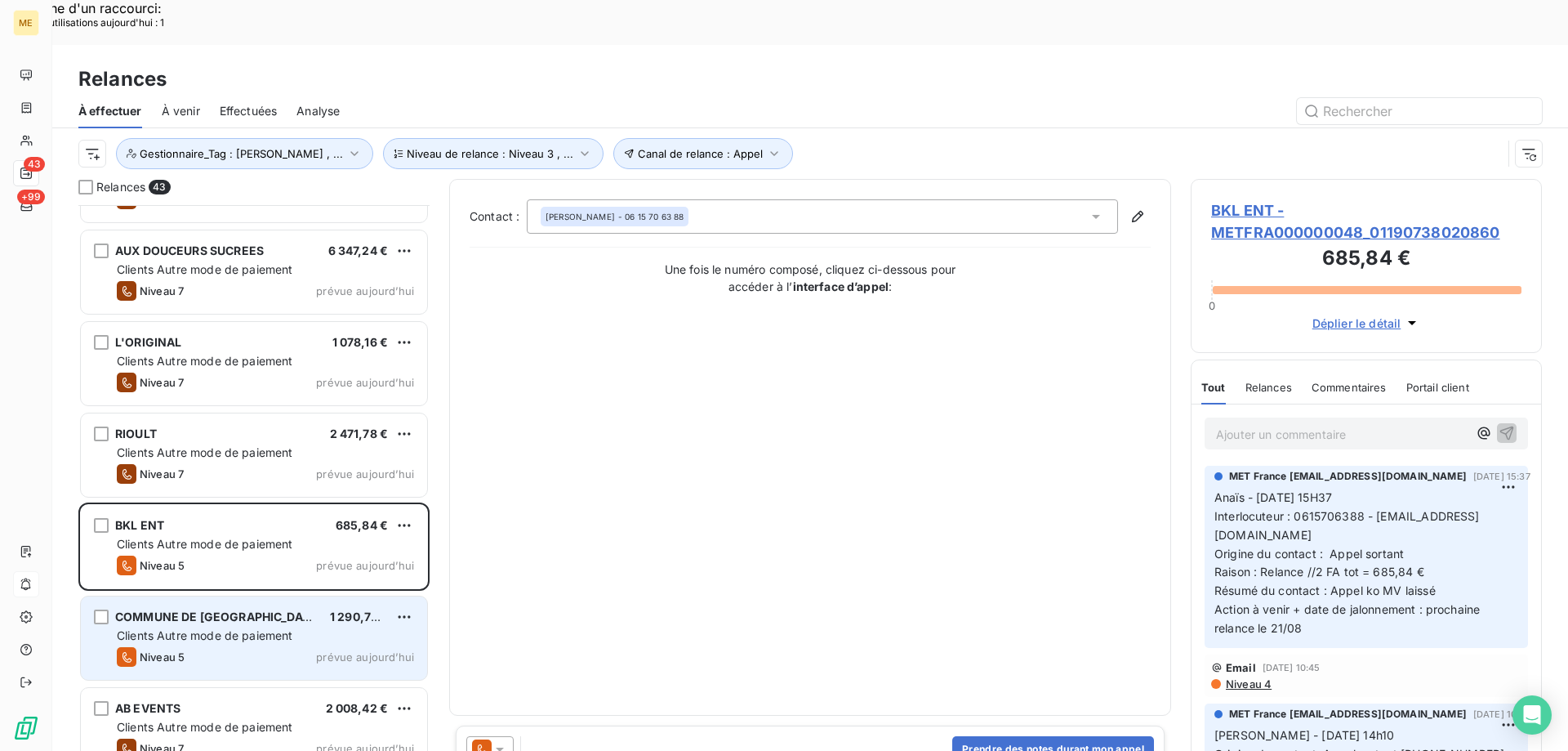
click at [197, 609] on span "COMMUNE DE VAUX" at bounding box center [218, 616] width 206 height 14
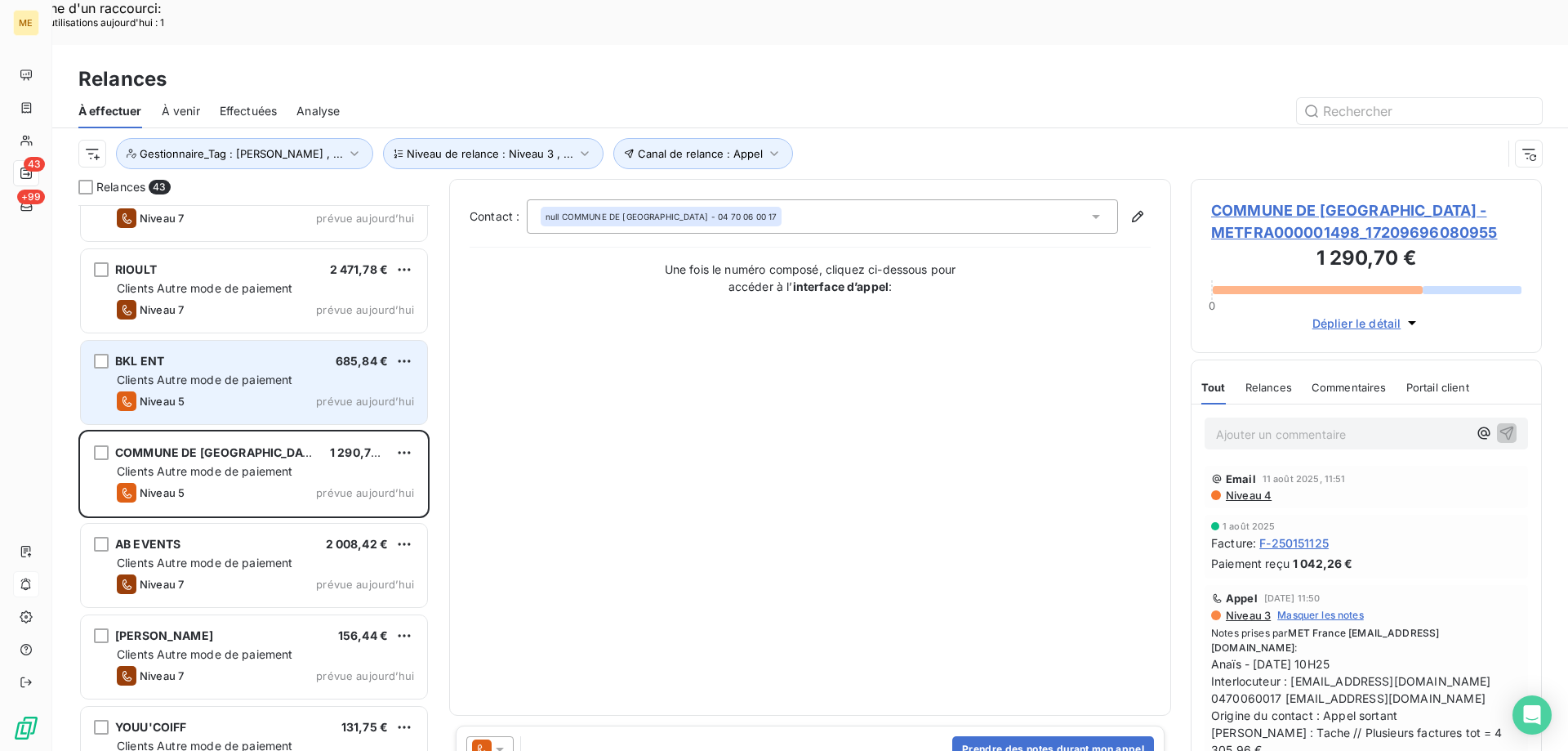
scroll to position [1961, 0]
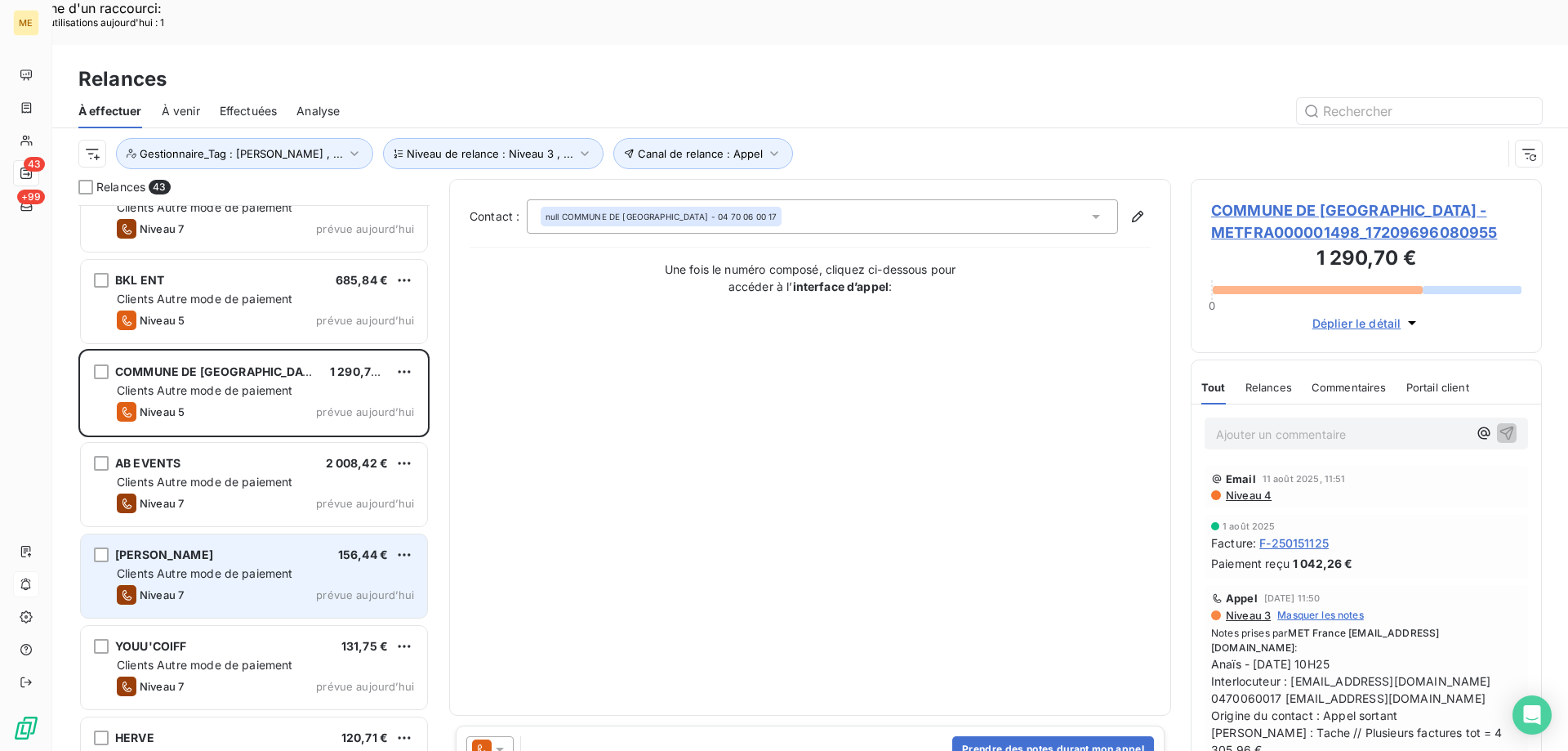
click at [245, 566] on span "Clients Autre mode de paiement" at bounding box center [205, 573] width 176 height 14
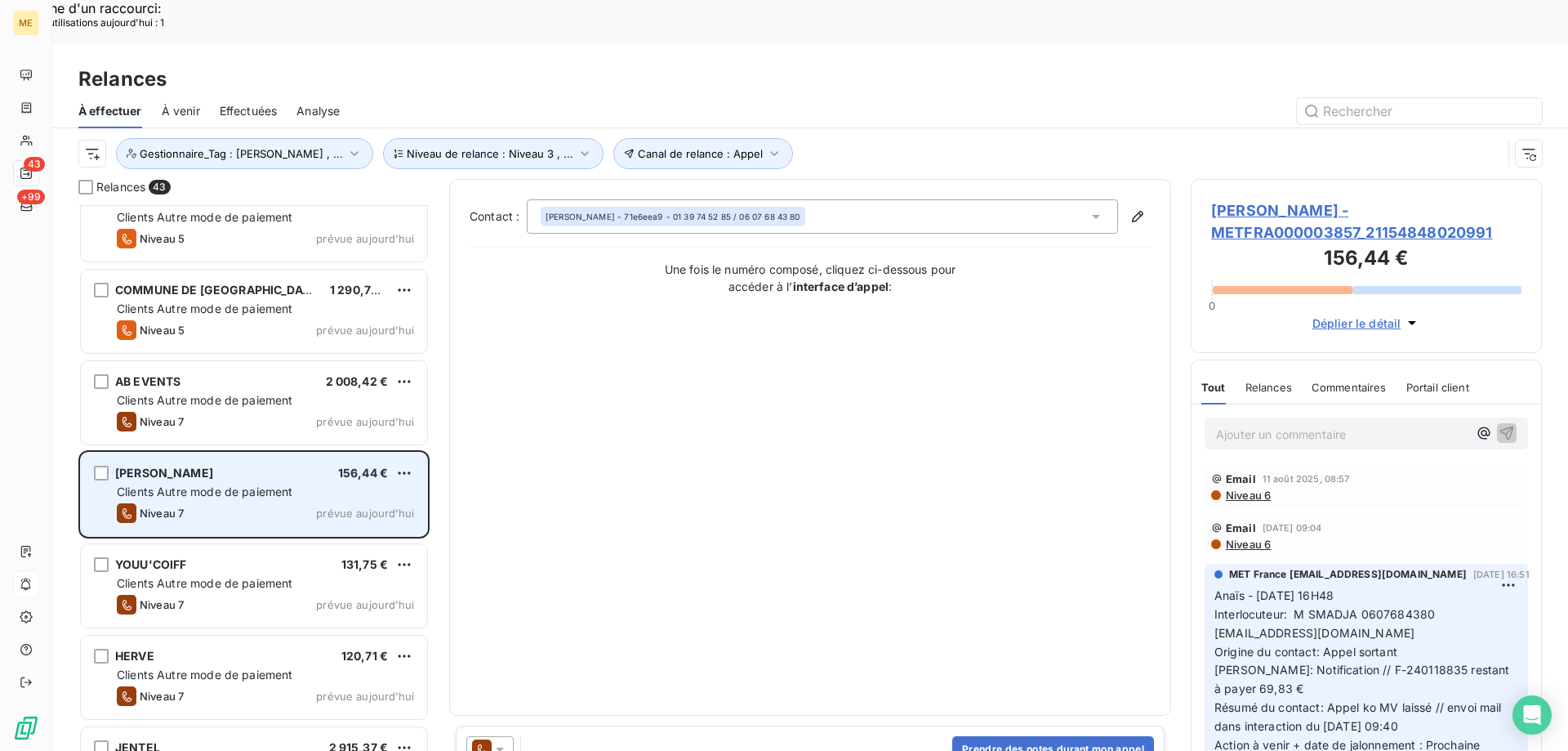
drag, startPoint x: 220, startPoint y: 534, endPoint x: 235, endPoint y: 471, distance: 64.8
click at [219, 576] on span "Clients Autre mode de paiement" at bounding box center [205, 582] width 176 height 14
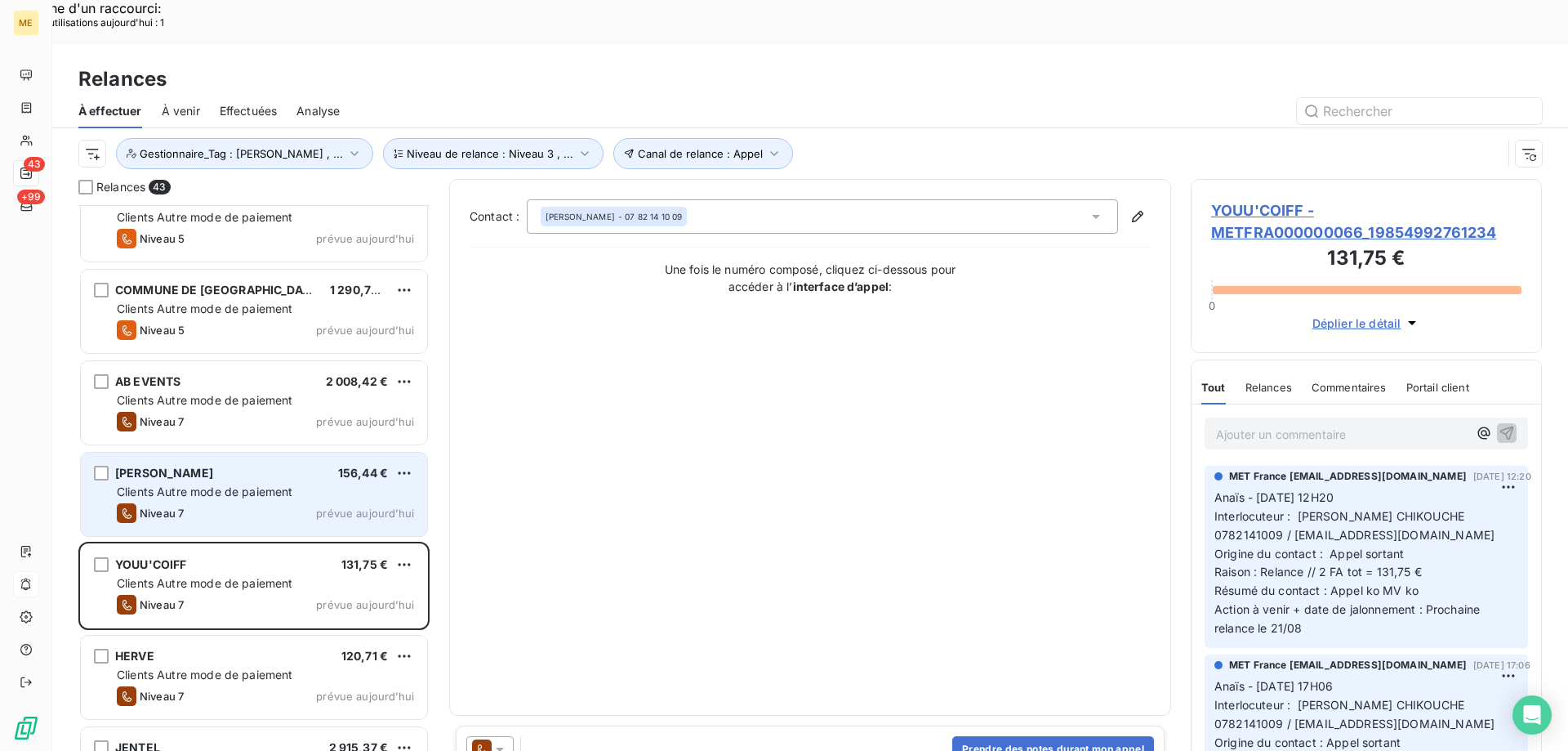
scroll to position [2206, 0]
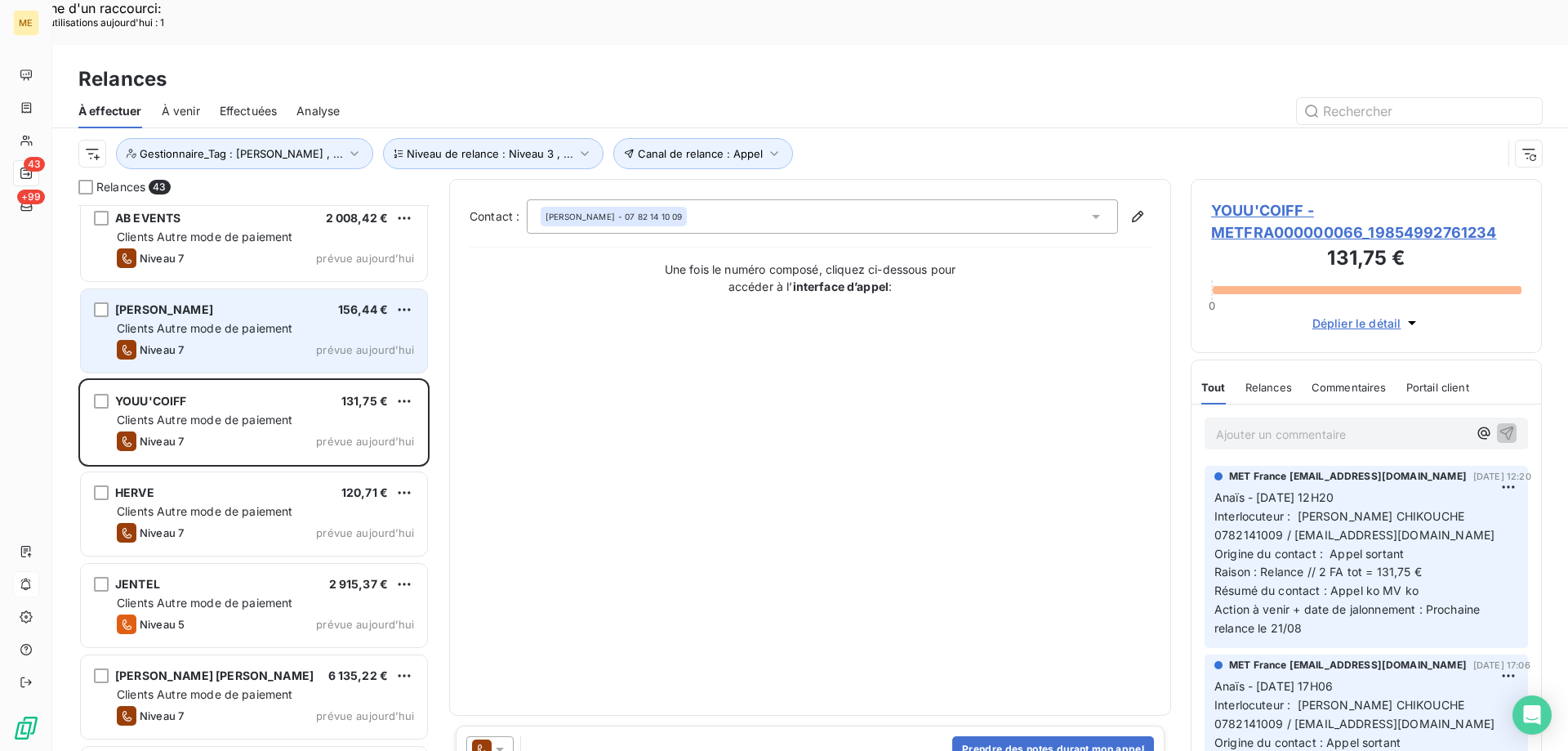
click at [238, 504] on span "Clients Autre mode de paiement" at bounding box center [205, 511] width 176 height 14
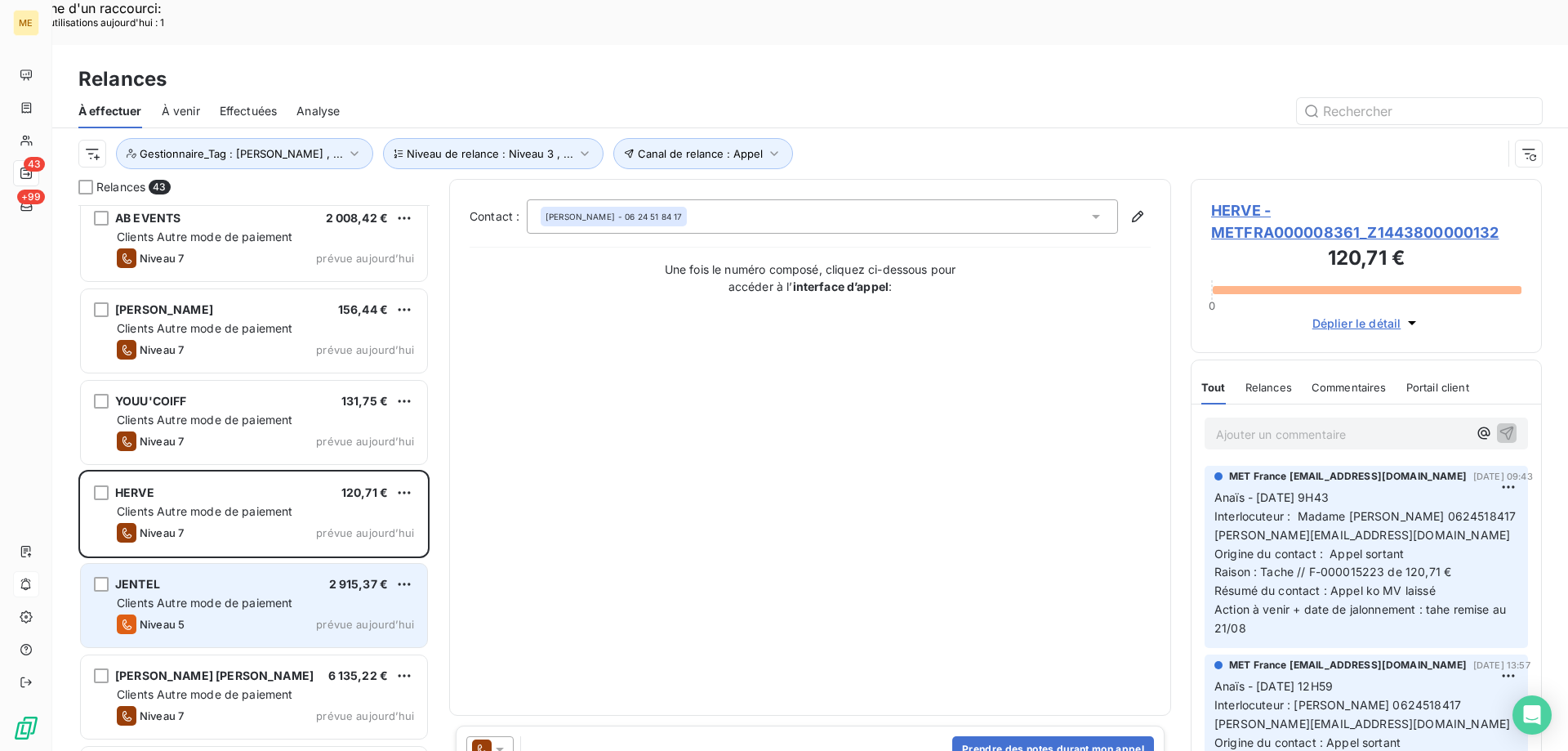
click at [214, 614] on div "Niveau 5 prévue aujourd’hui" at bounding box center [266, 623] width 297 height 20
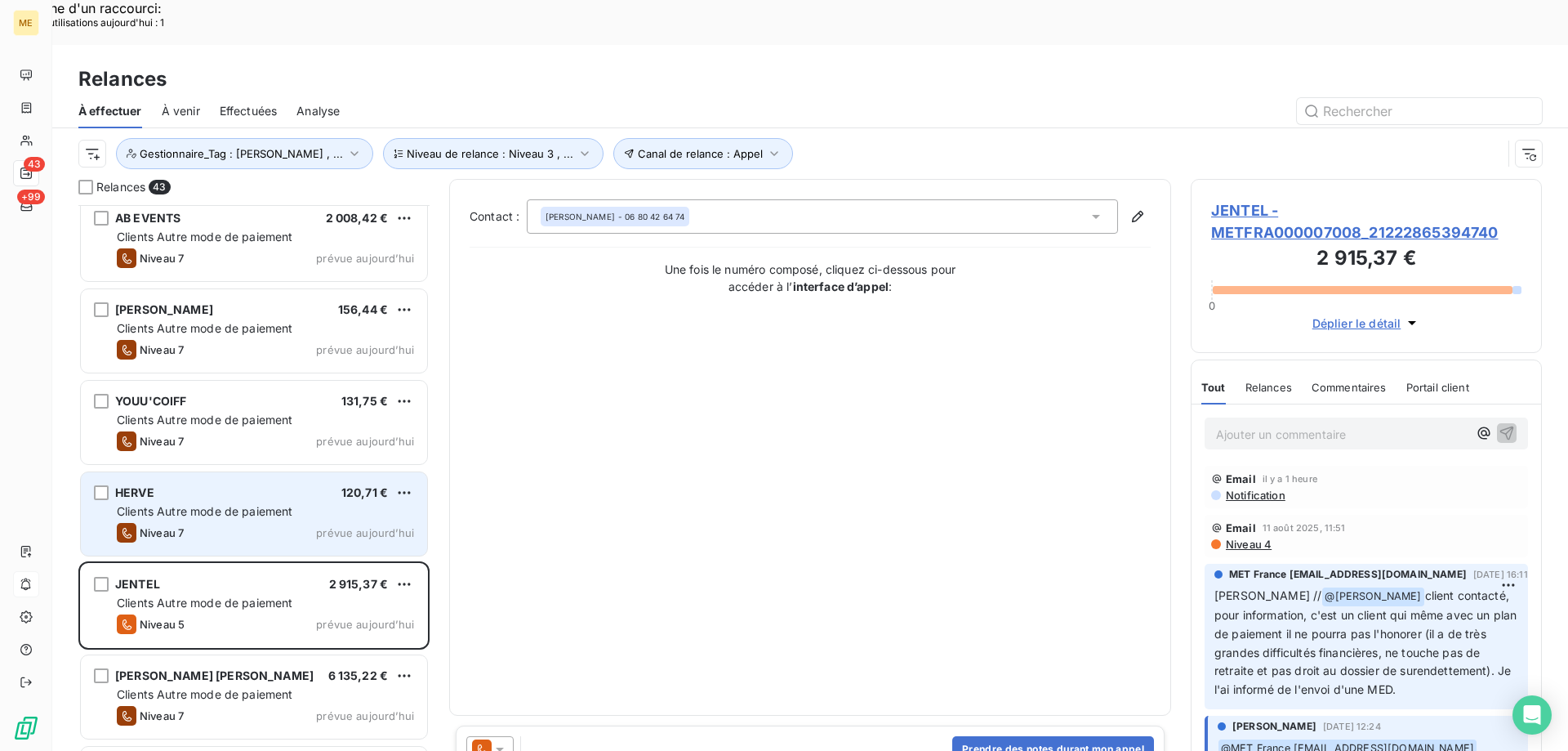
scroll to position [2451, 0]
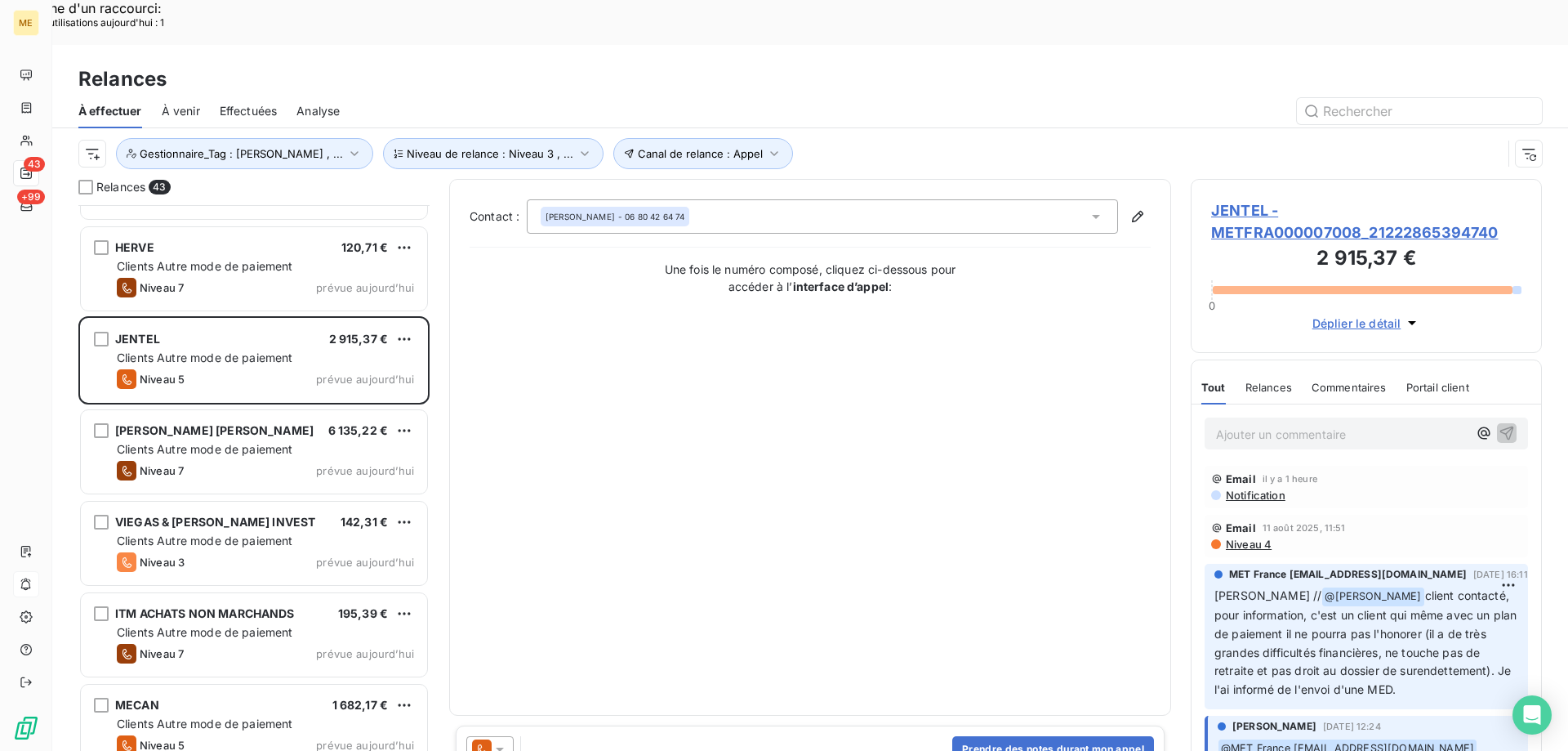
click at [1307, 199] on span "JENTEL - METFRA000007008_21222865394740" at bounding box center [1367, 221] width 311 height 44
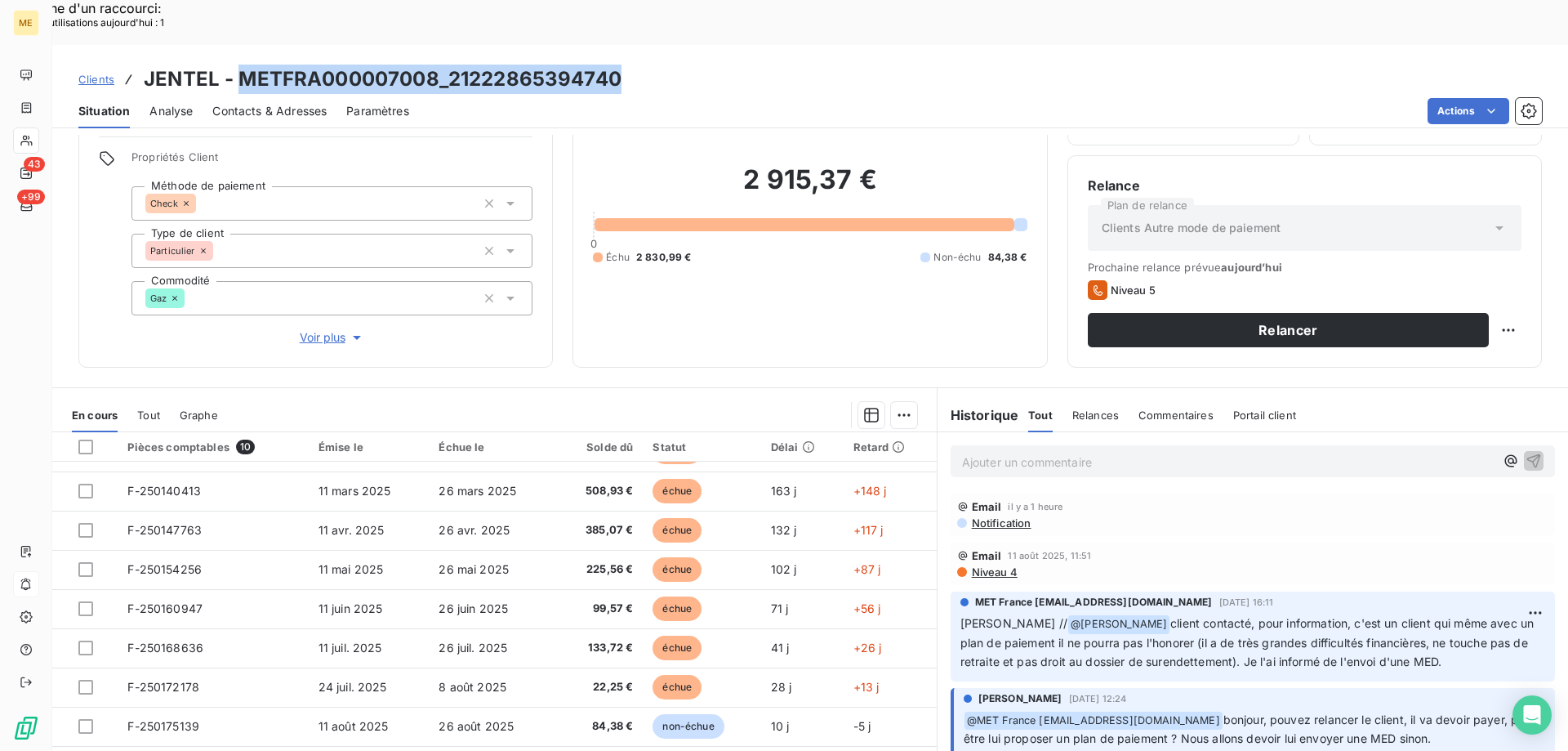
drag, startPoint x: 242, startPoint y: 38, endPoint x: 634, endPoint y: 43, distance: 392.0
click at [634, 65] on div "Clients JENTEL - METFRA000007008_21222865394740" at bounding box center [810, 79] width 1517 height 30
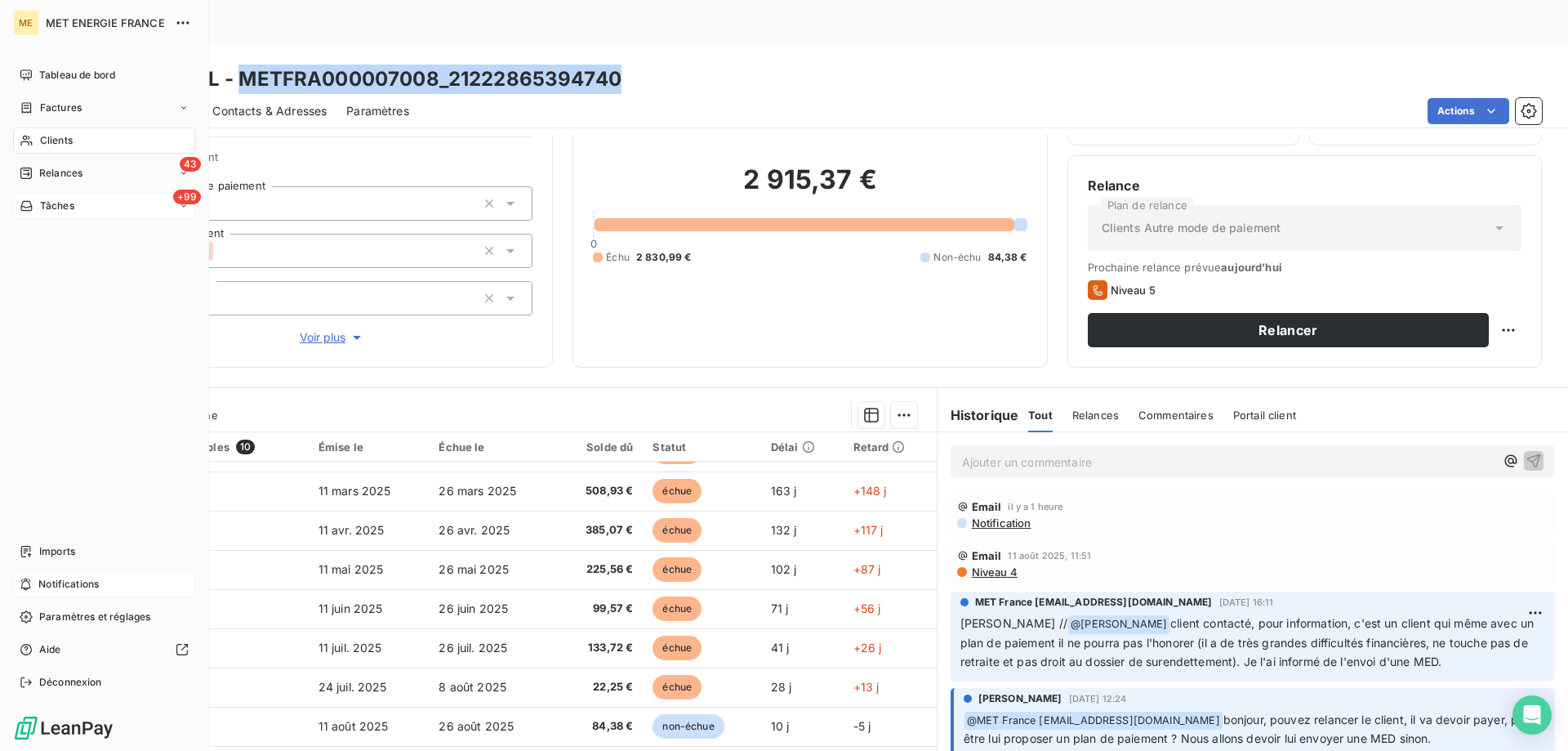
click at [49, 214] on div "+99 Tâches" at bounding box center [104, 205] width 182 height 26
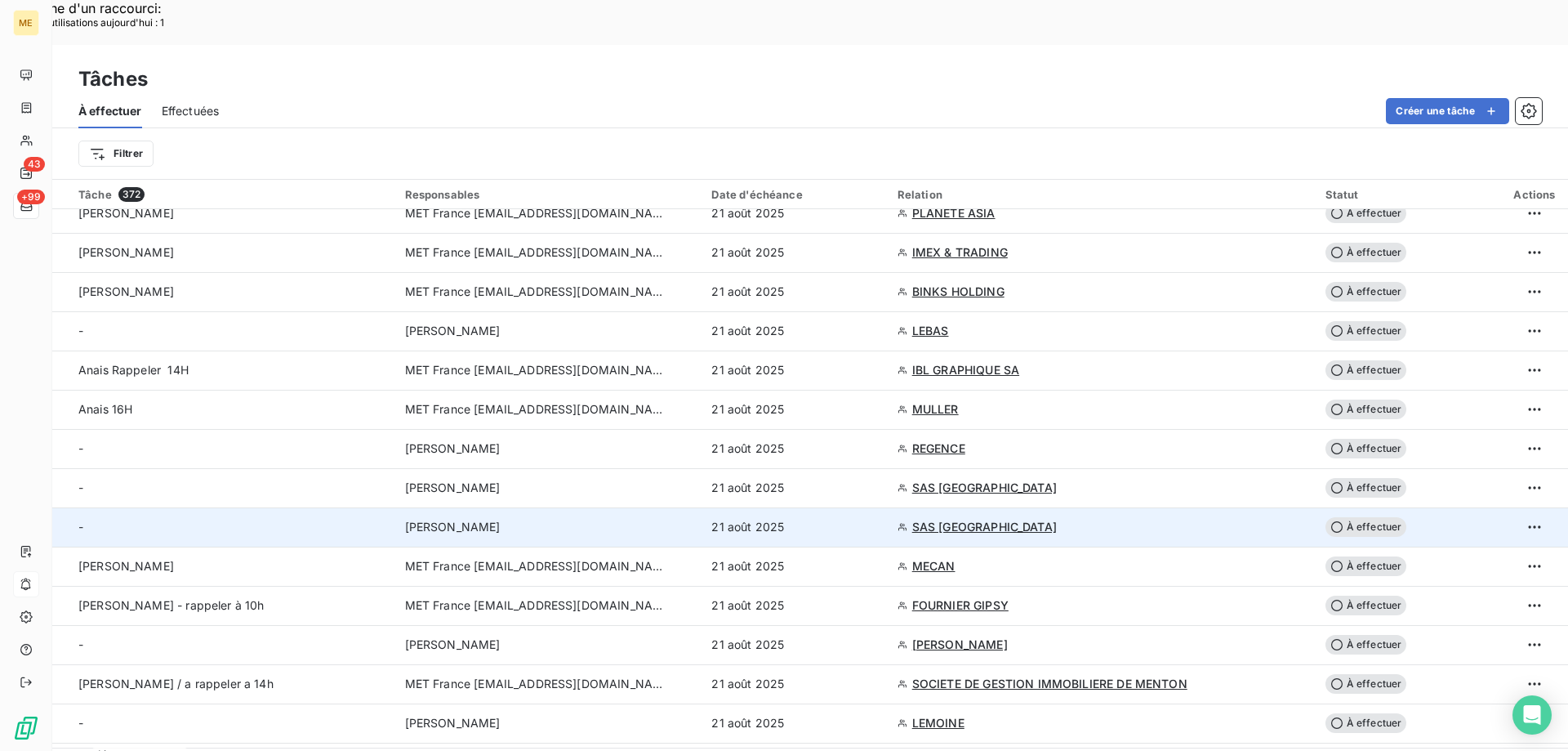
scroll to position [1225, 0]
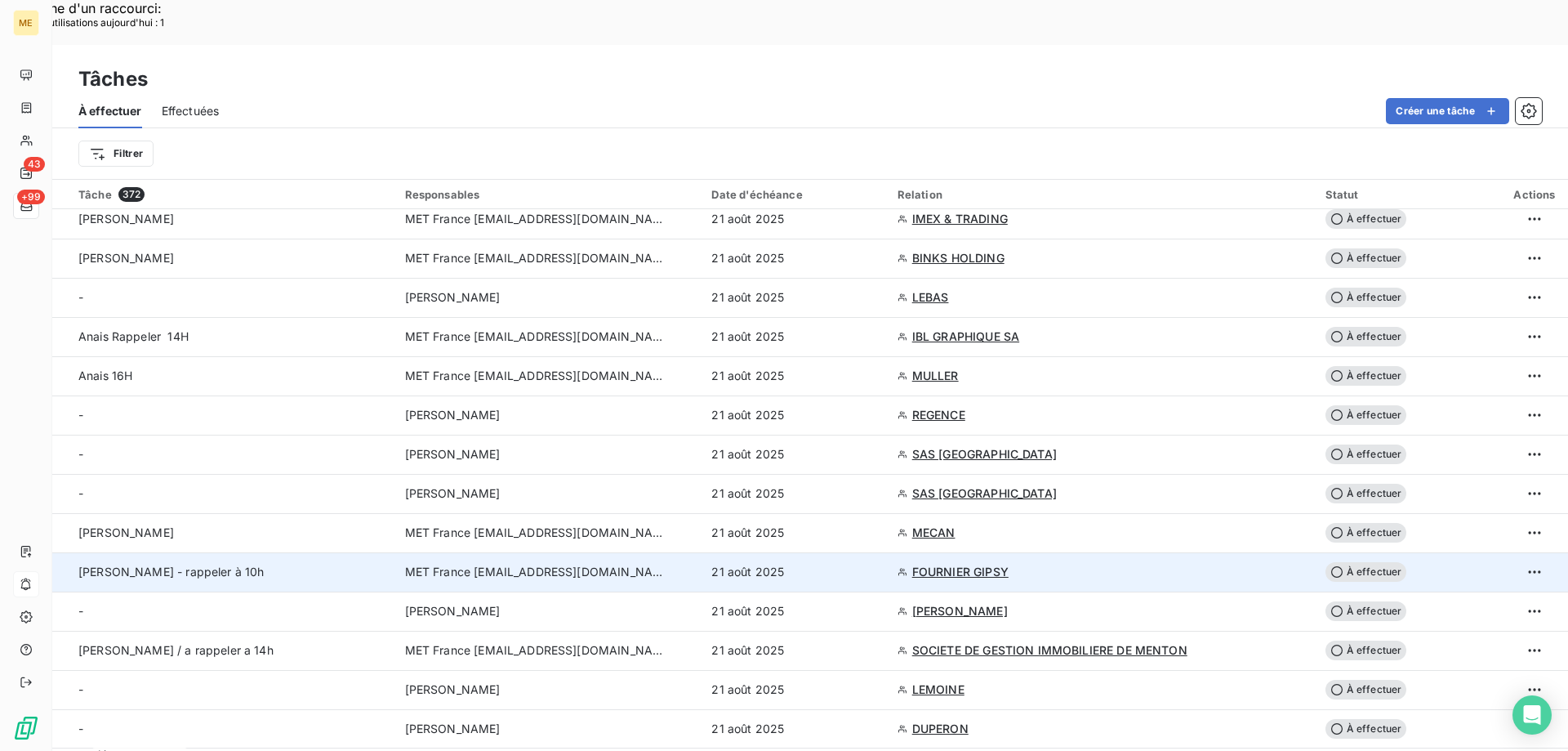
click at [254, 563] on div "Sylvain - rappeler à 10h" at bounding box center [232, 571] width 307 height 16
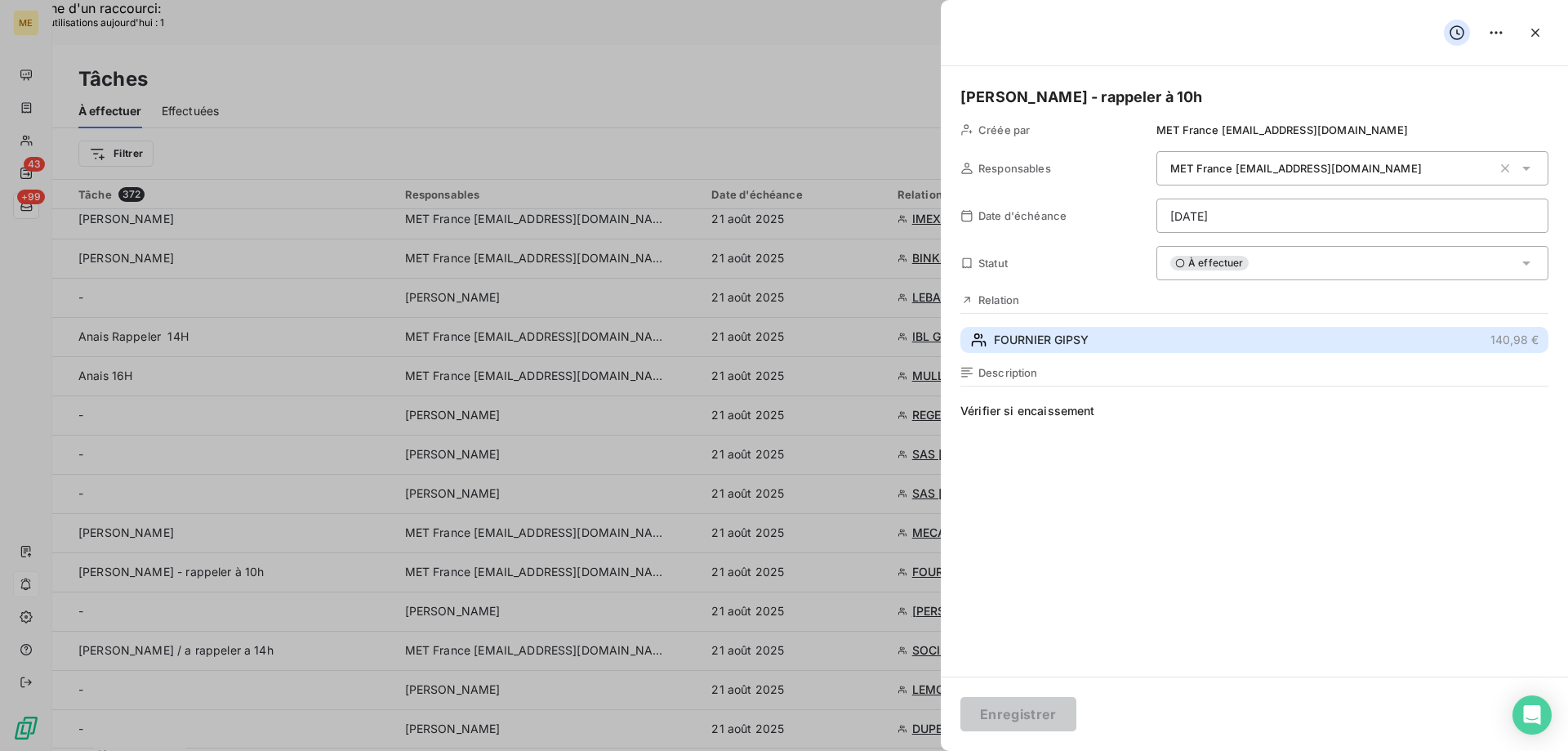
click at [1017, 332] on span "FOURNIER GIPSY" at bounding box center [1041, 339] width 94 height 16
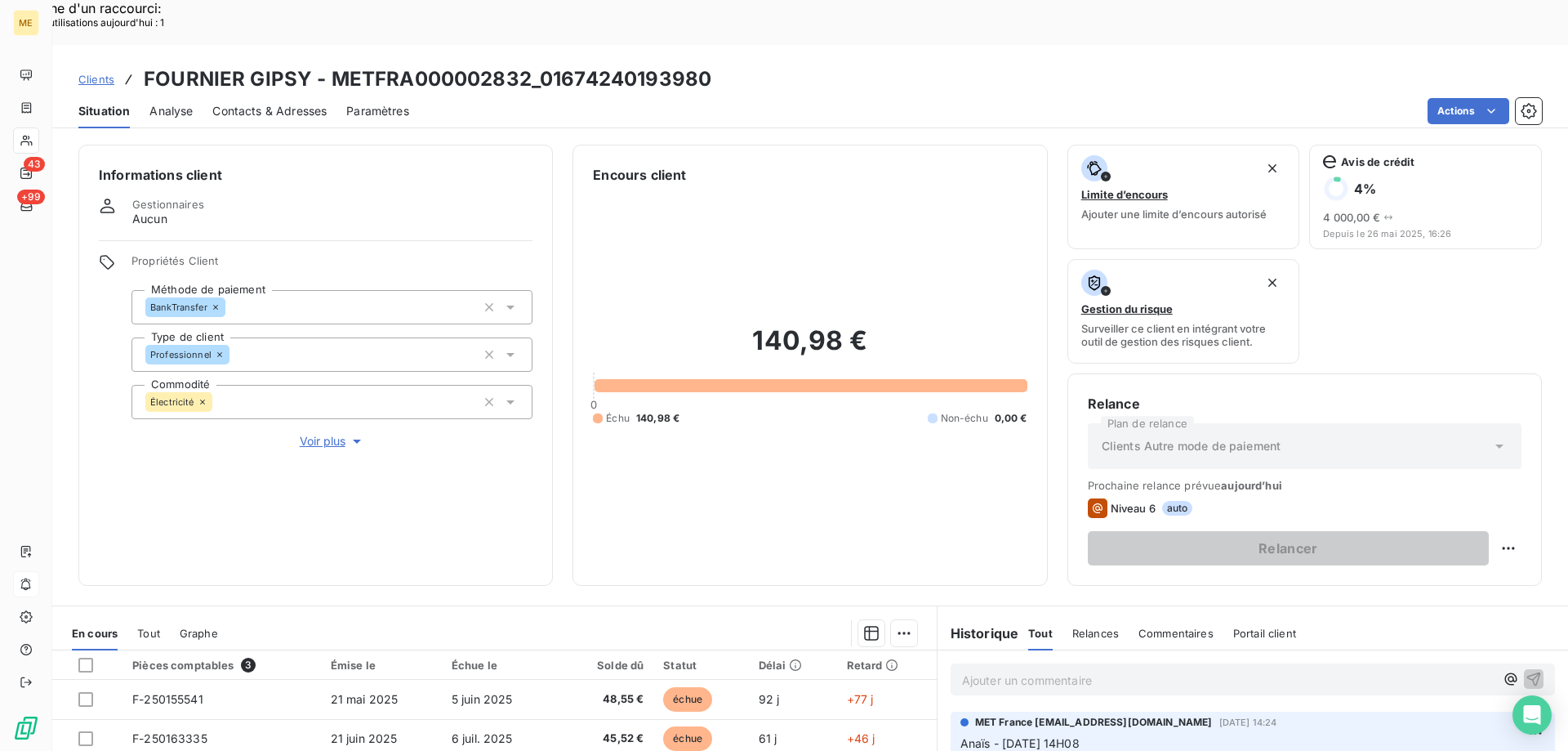
scroll to position [218, 0]
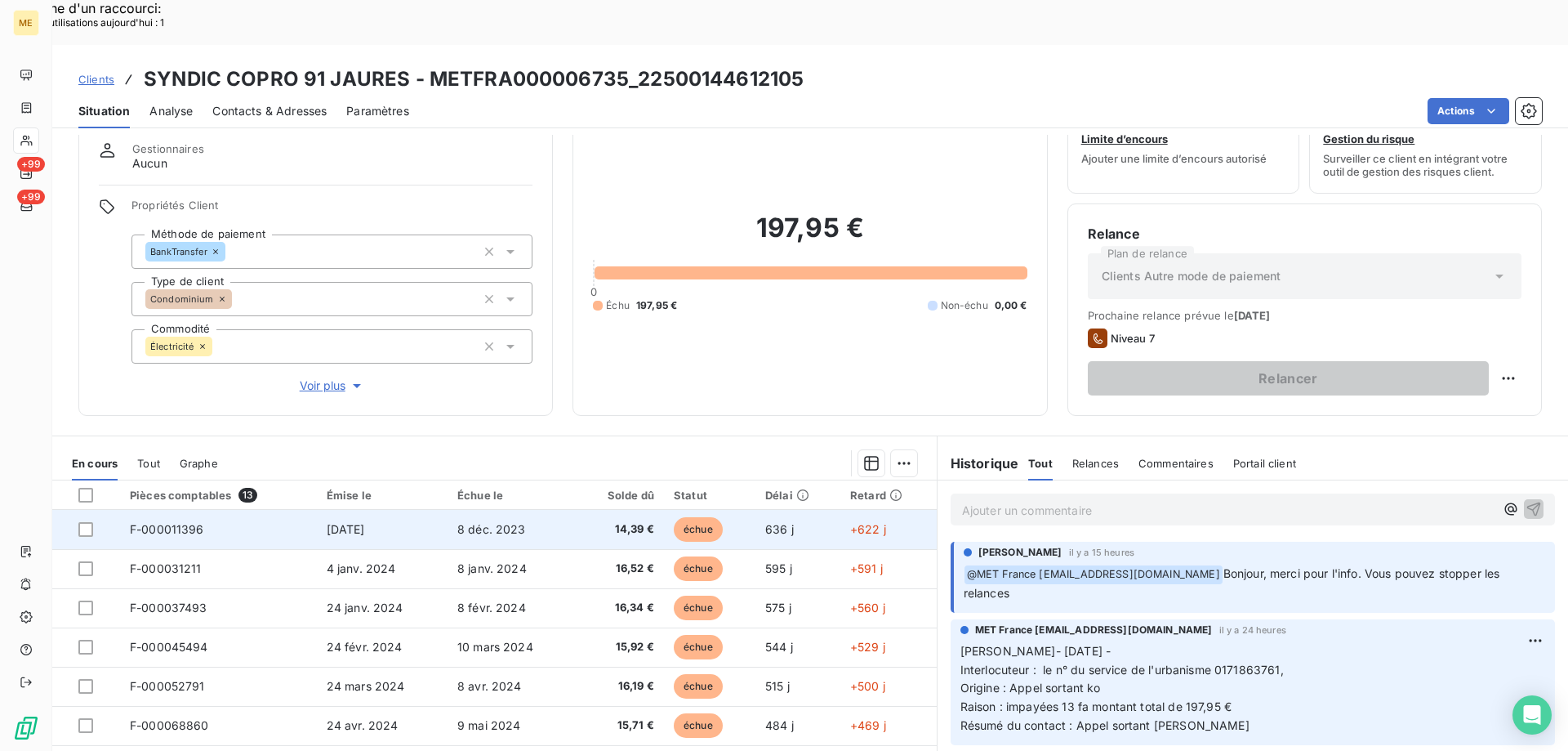
scroll to position [104, 0]
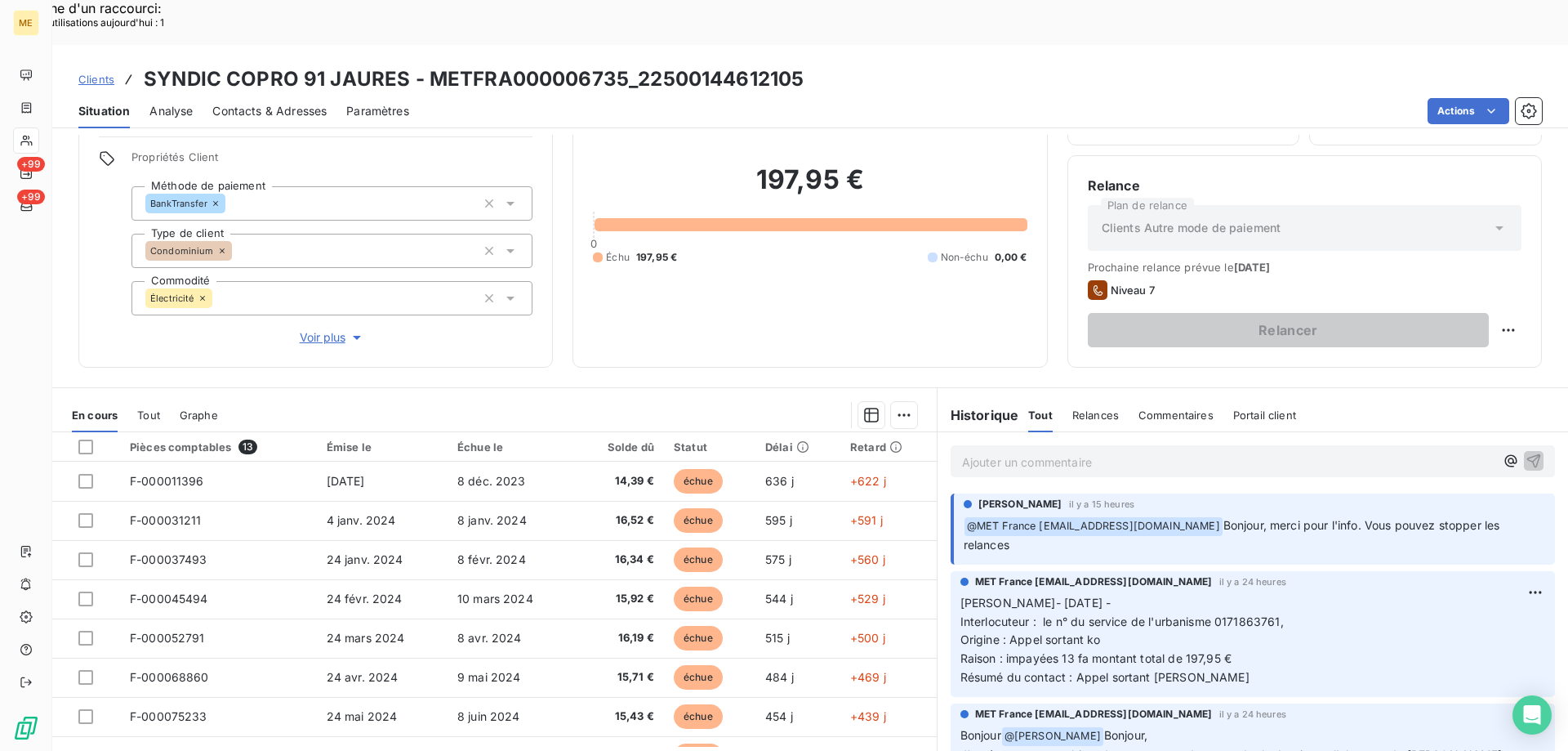
click at [988, 452] on p "Ajouter un commentaire ﻿" at bounding box center [1229, 461] width 533 height 20
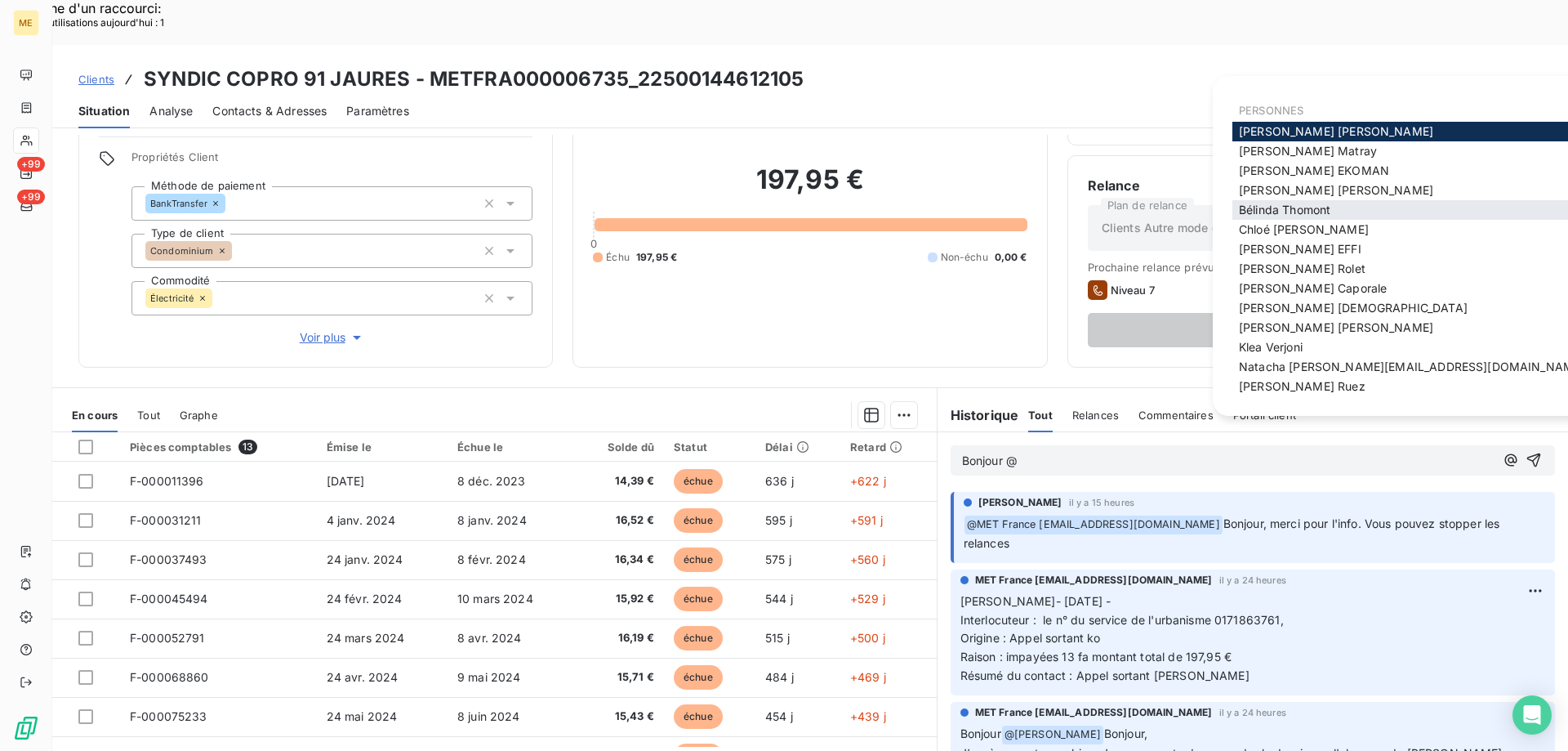
click at [1341, 203] on div "Bélinda Thomont" at bounding box center [1412, 210] width 358 height 20
click at [1263, 205] on span "Bélinda Thomont" at bounding box center [1285, 210] width 92 height 14
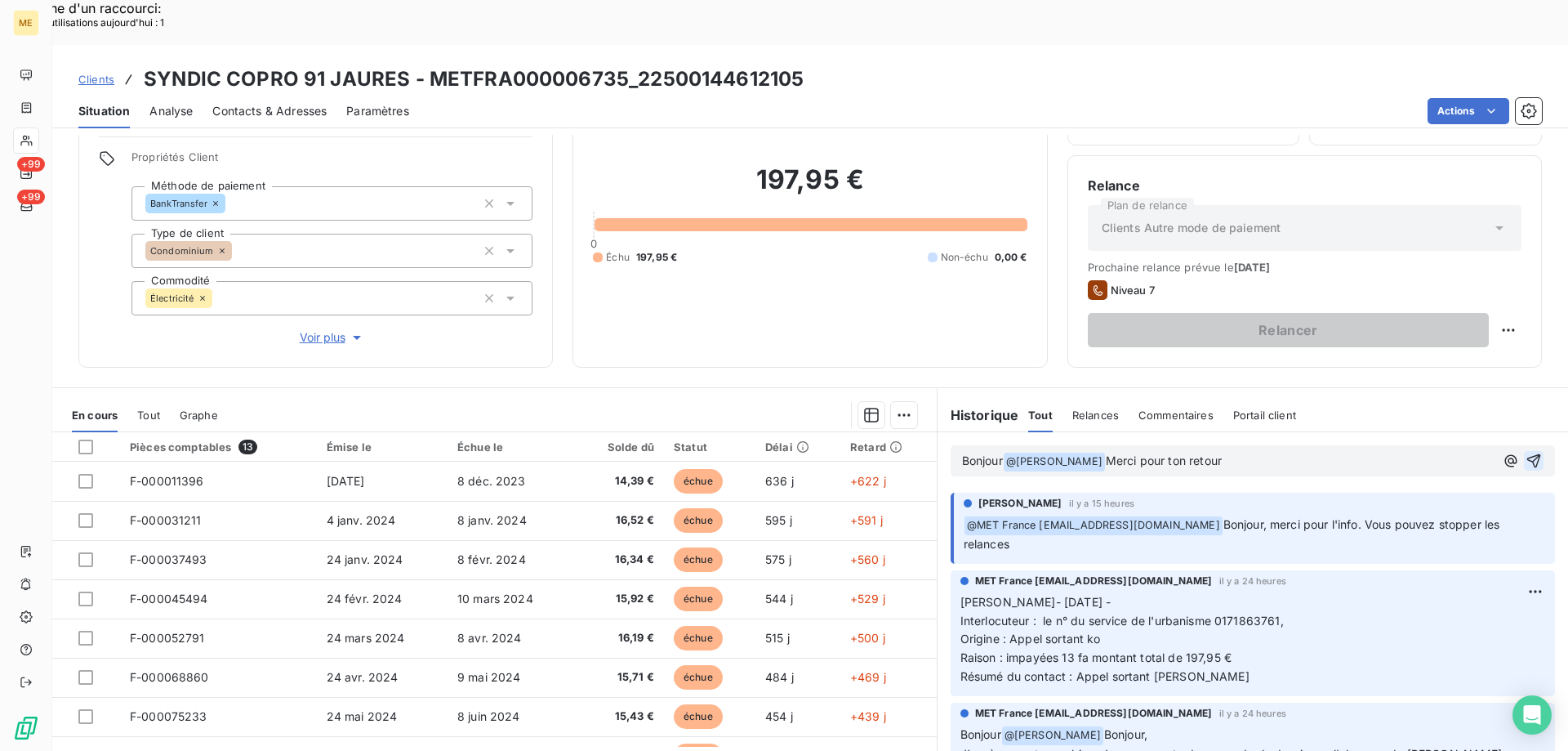
click at [1526, 453] on icon "button" at bounding box center [1534, 460] width 16 height 16
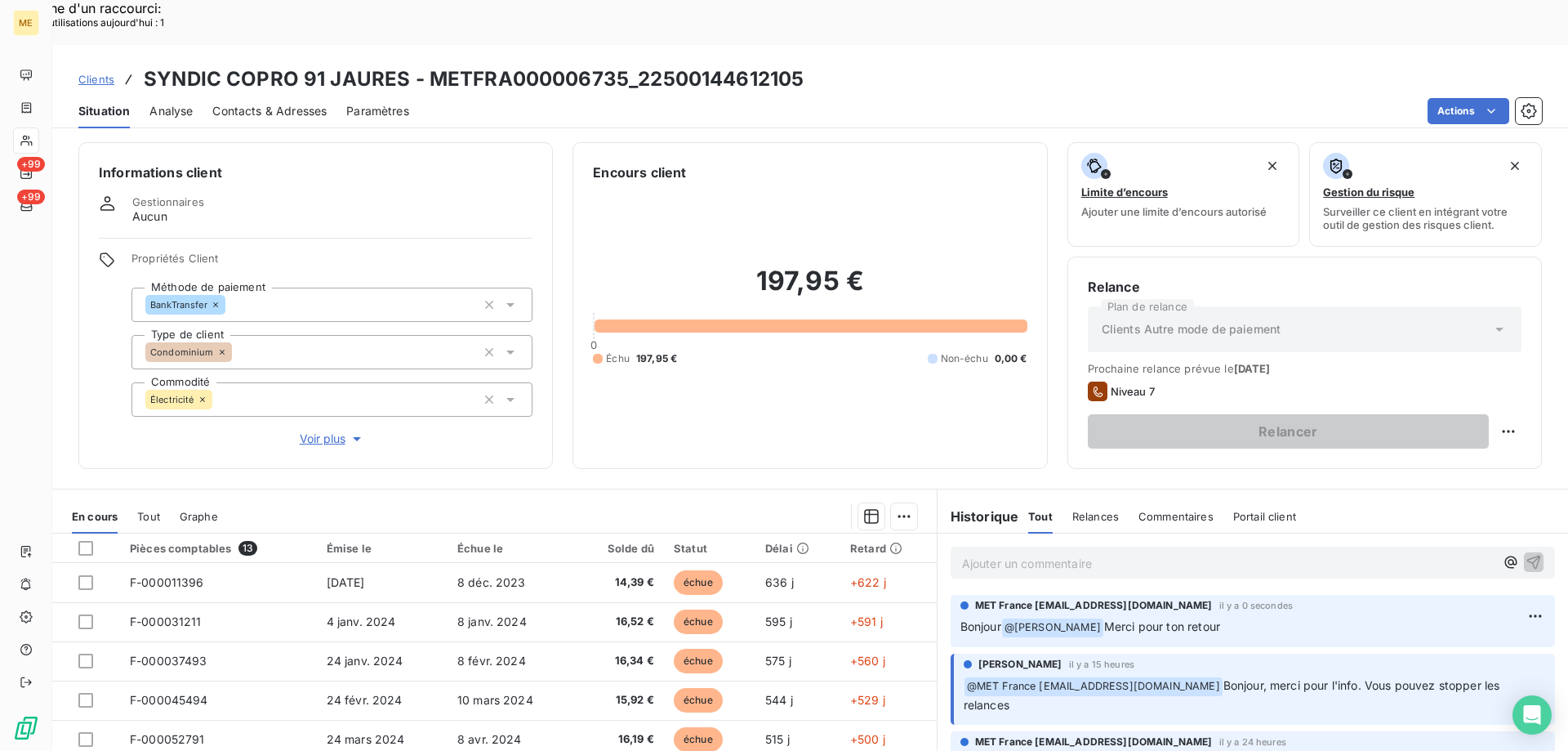
scroll to position [0, 0]
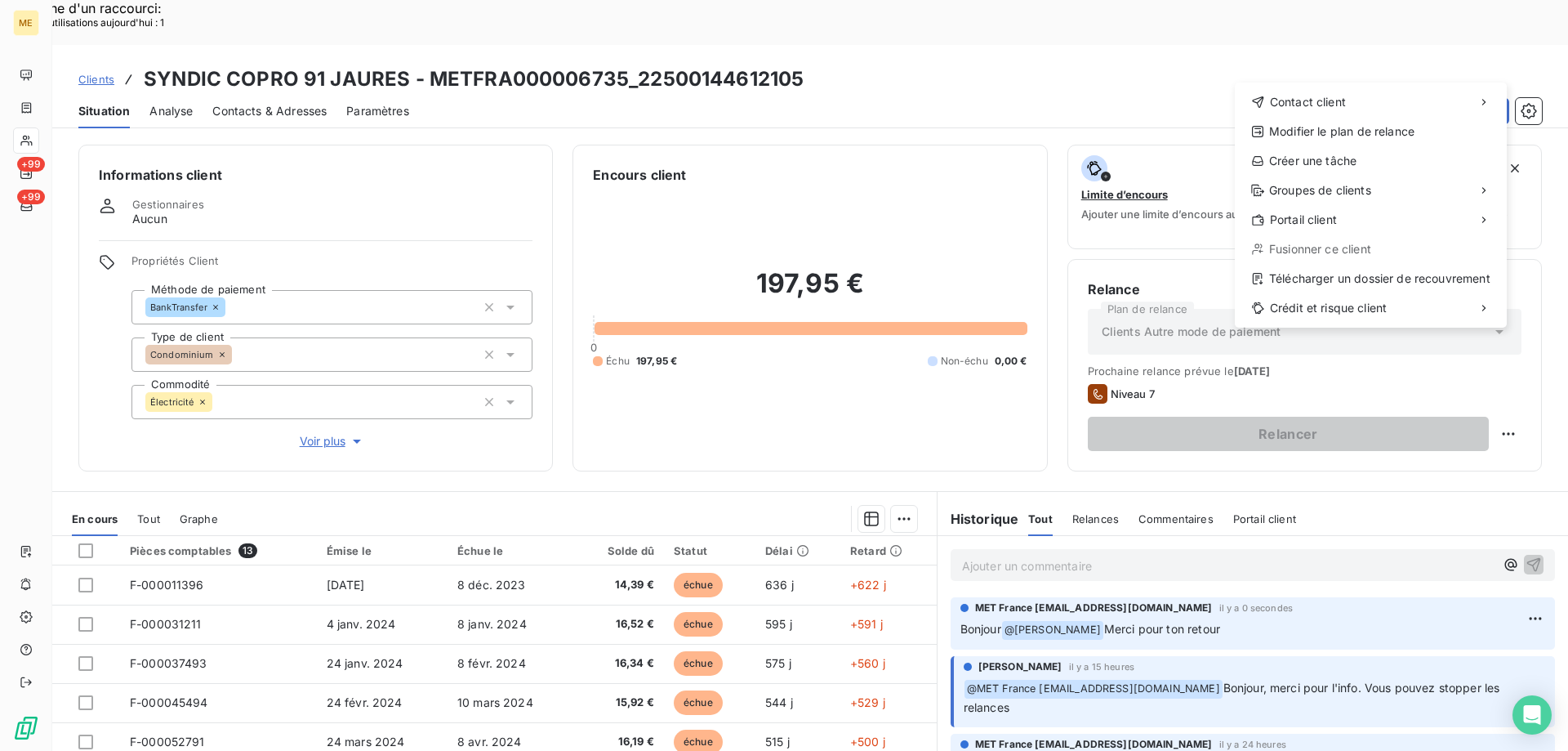
click at [1303, 175] on div "Contact client Modifier le plan de relance Créer une tâche Groupes de clients P…" at bounding box center [1371, 205] width 272 height 245
click at [1303, 171] on div "Créer une tâche" at bounding box center [1372, 160] width 259 height 26
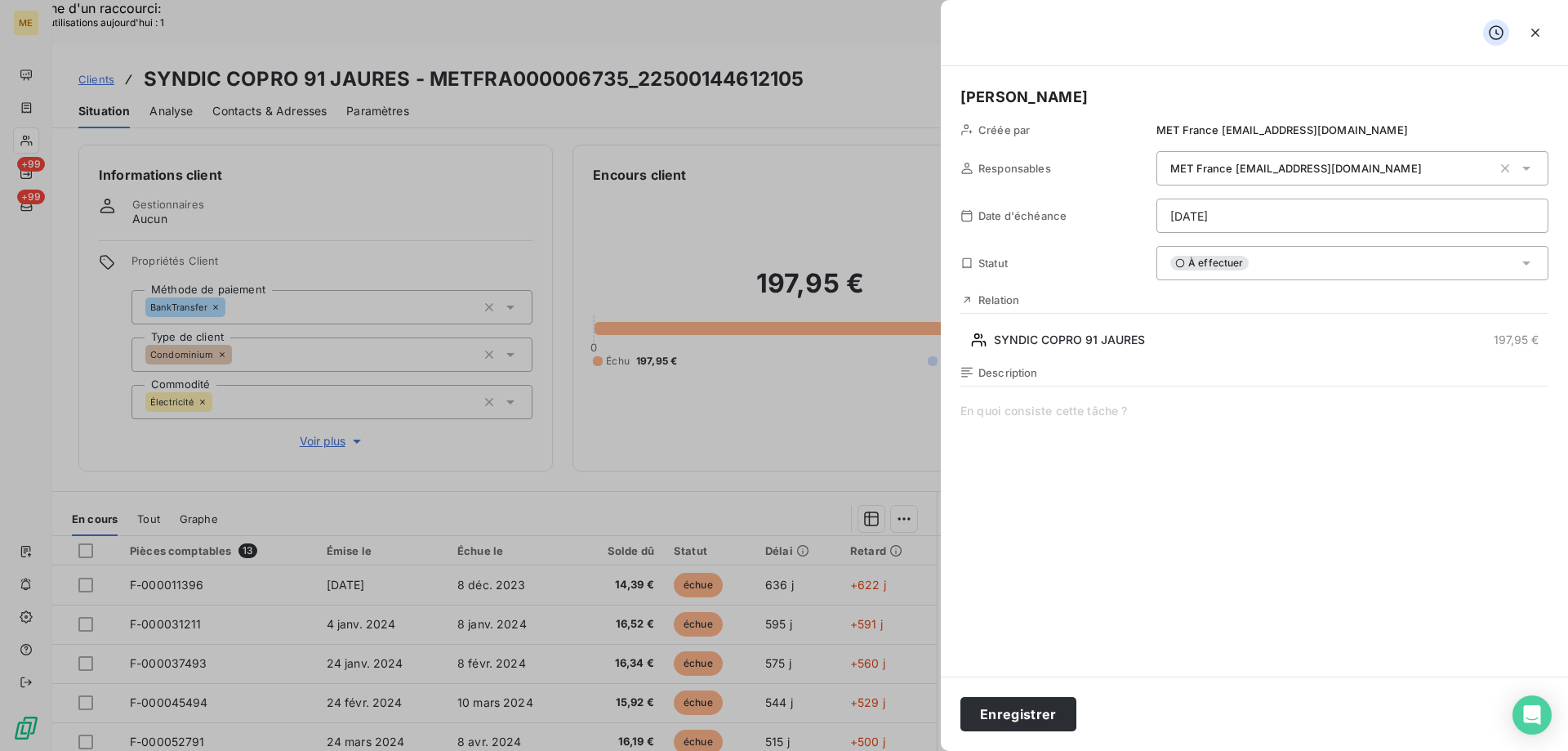
click at [1225, 482] on span at bounding box center [1254, 558] width 588 height 314
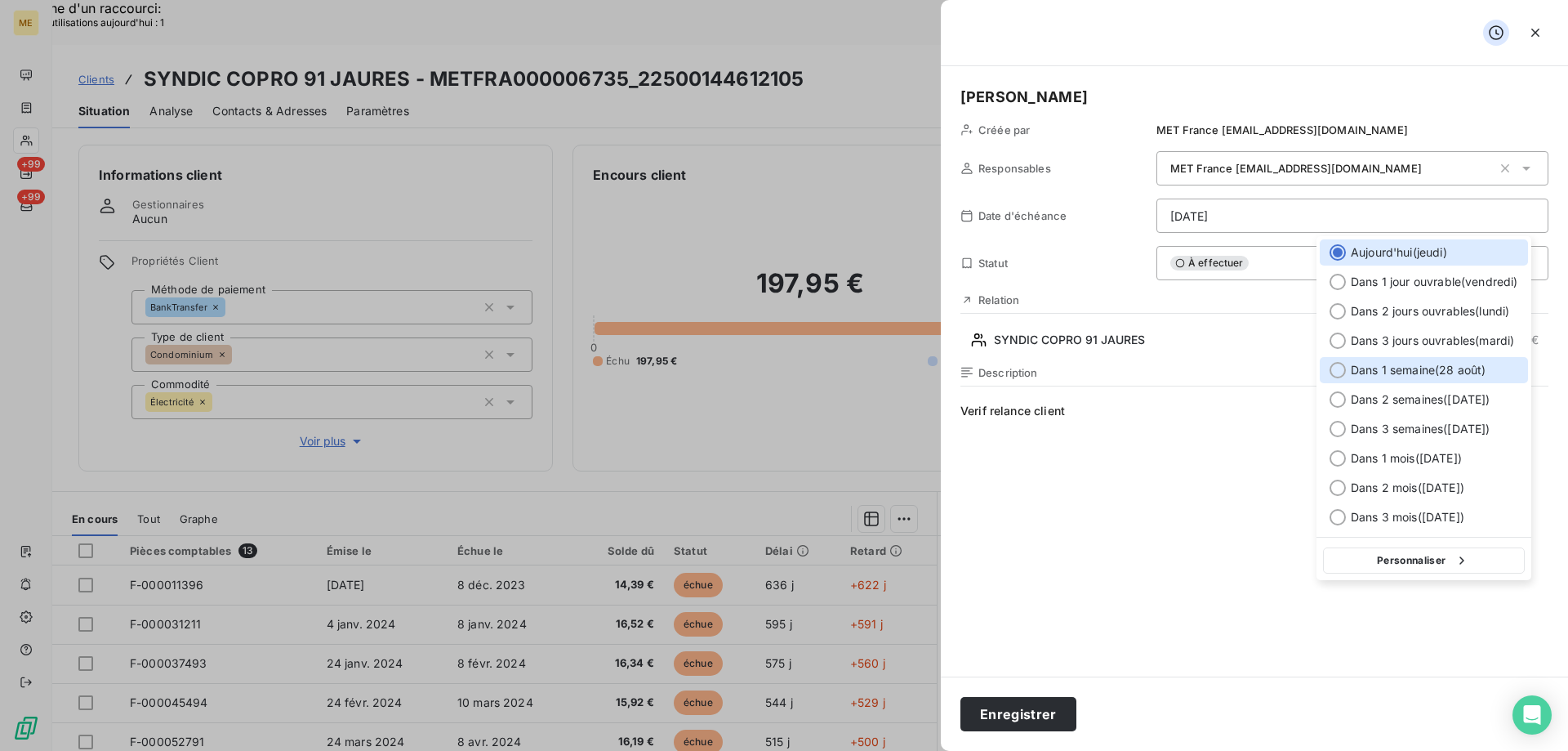
click at [1347, 379] on div "Dans 1 semaine ( [DATE] )" at bounding box center [1424, 369] width 209 height 26
type input "[DATE]"
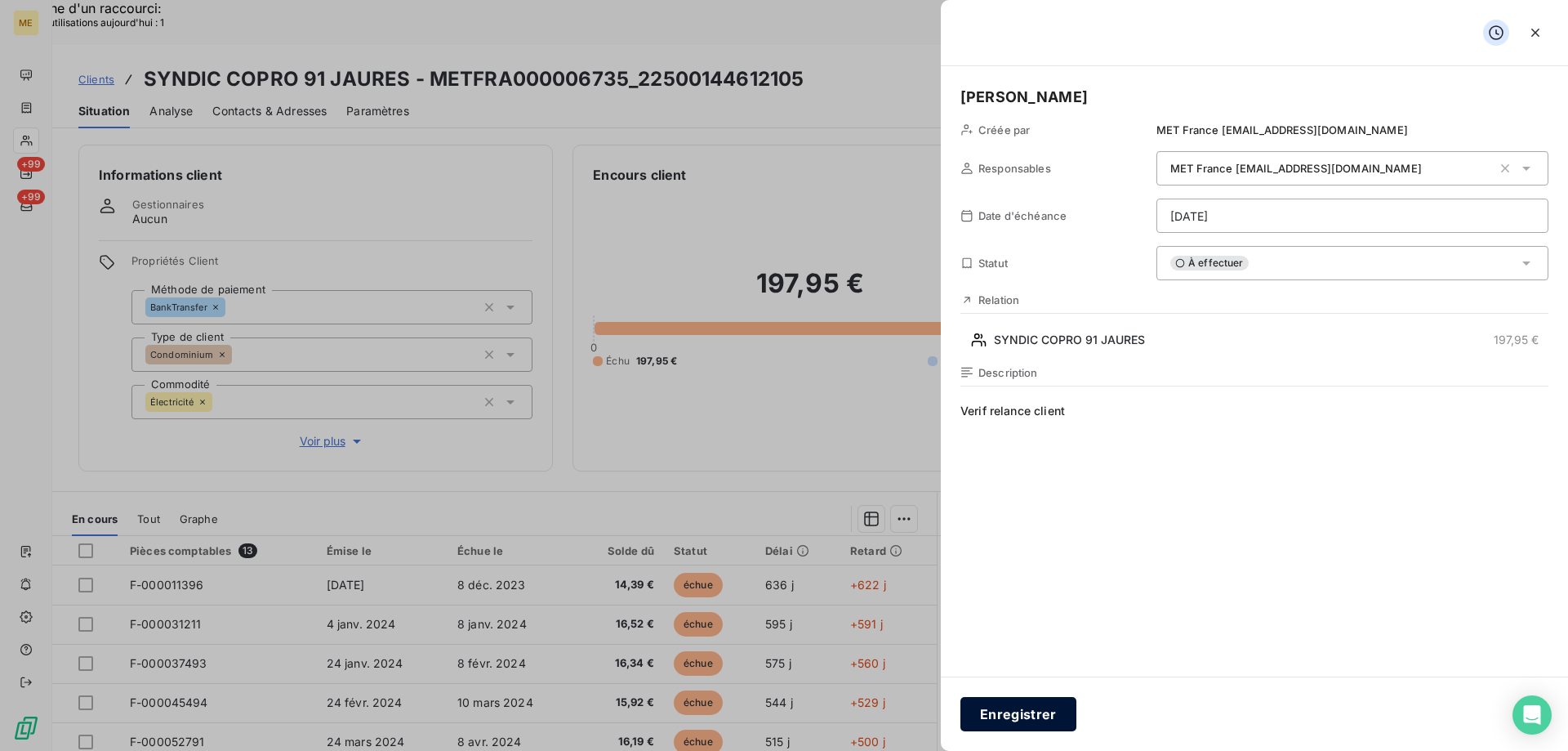
click at [1050, 722] on button "Enregistrer" at bounding box center [1019, 714] width 116 height 34
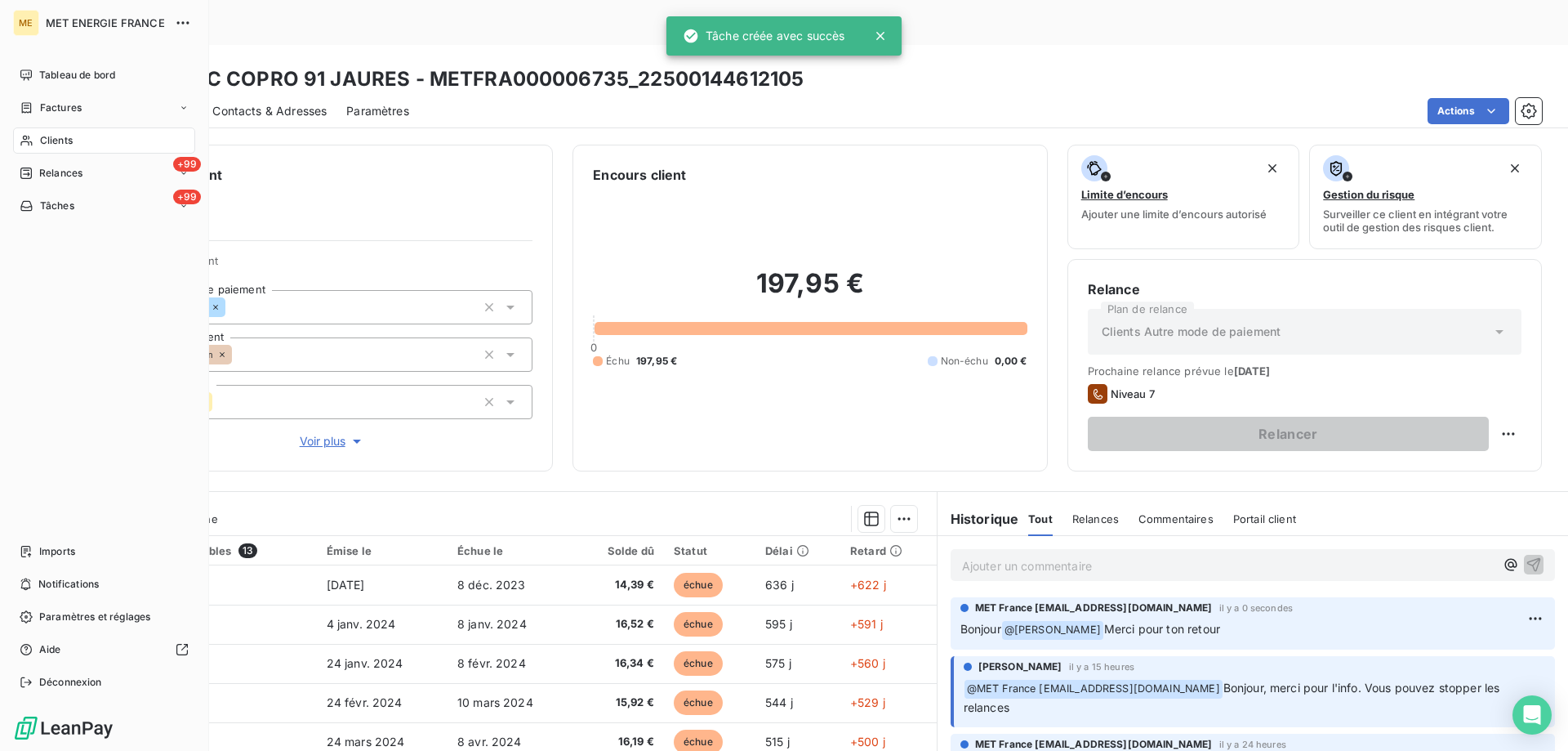
click at [74, 219] on div "Tableau de bord Factures Clients +99 Relances +99 Tâches Imports Notifications …" at bounding box center [104, 378] width 182 height 633
click at [78, 212] on div "+99 Tâches" at bounding box center [104, 205] width 182 height 26
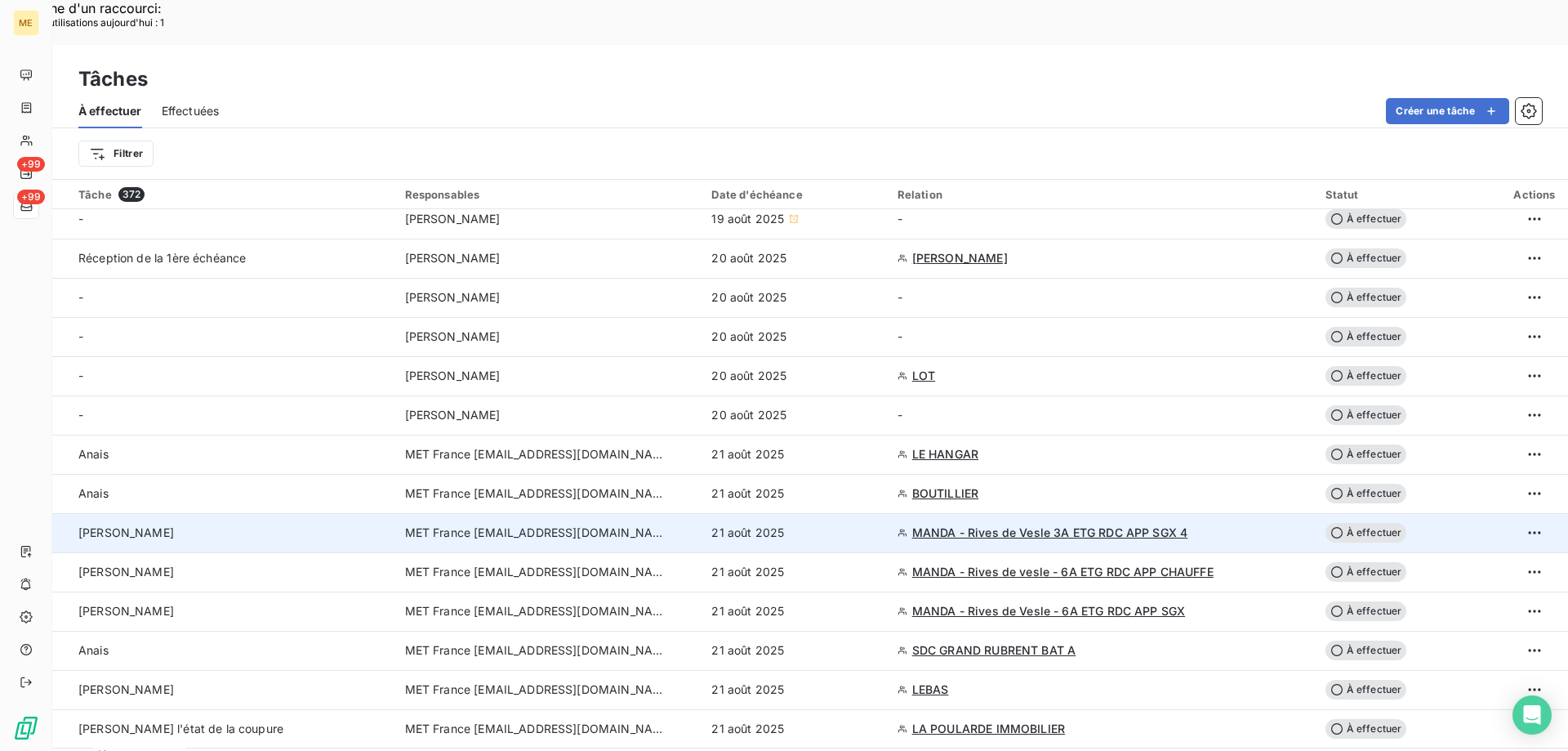
scroll to position [408, 0]
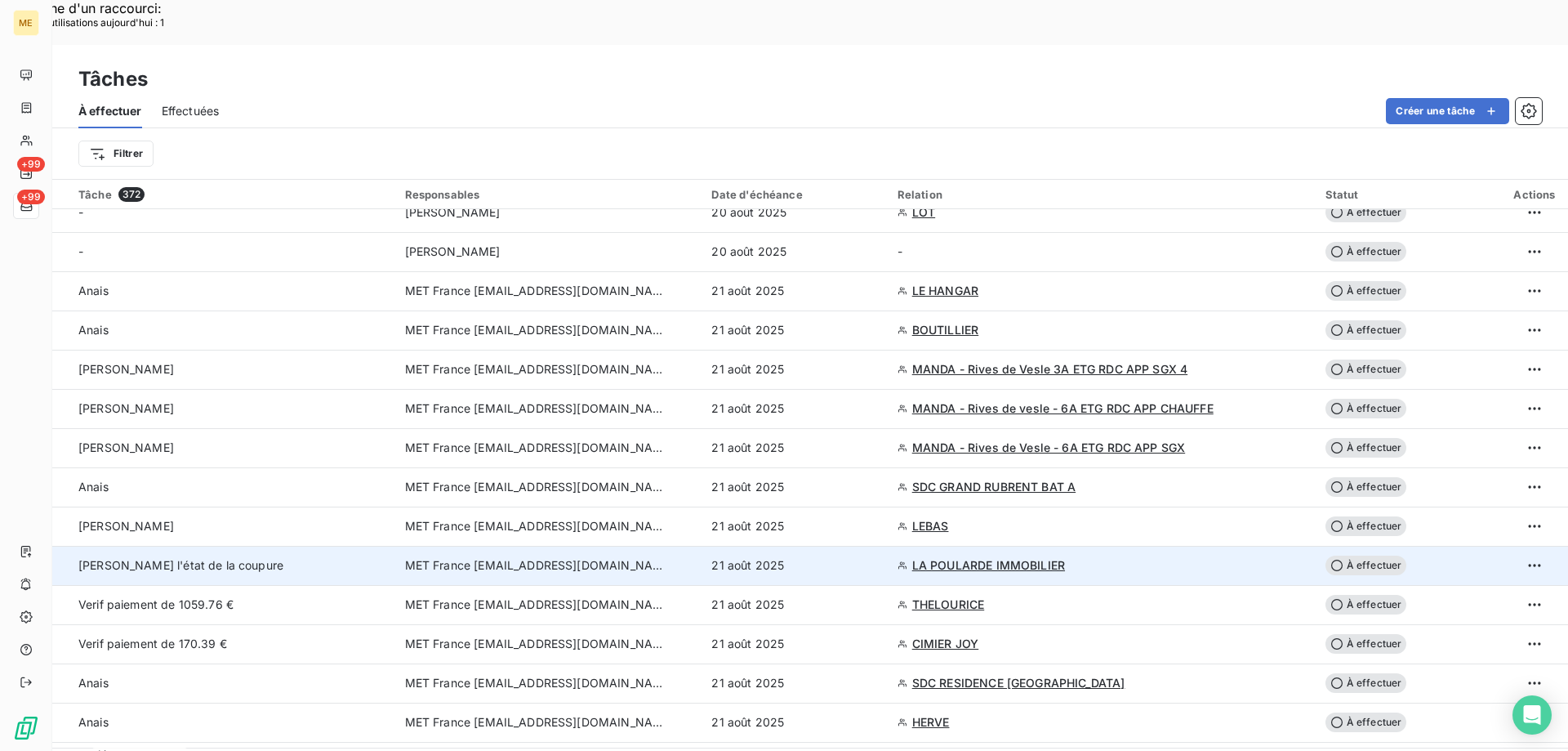
click at [157, 545] on td "[PERSON_NAME] l'état de la coupure" at bounding box center [224, 564] width 343 height 39
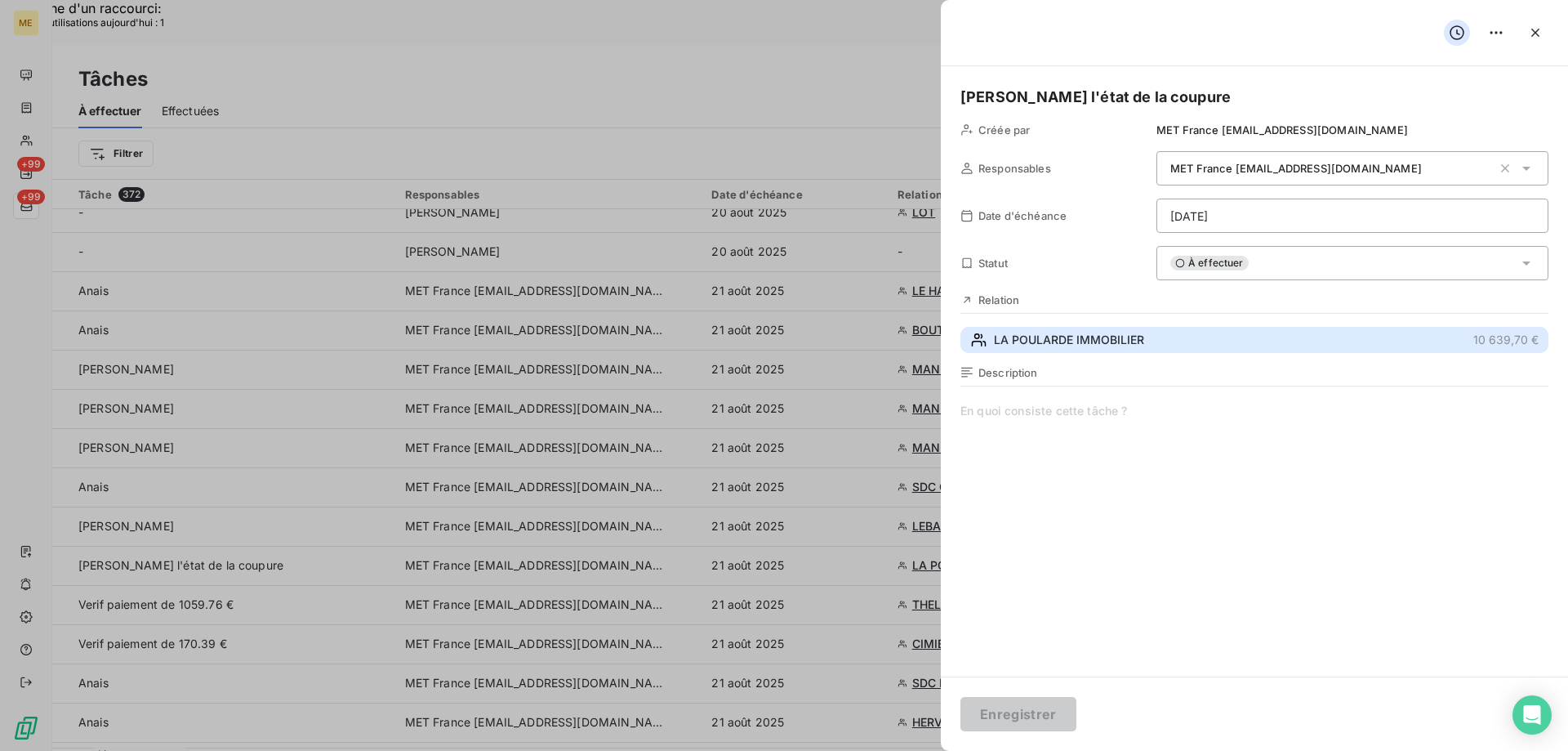
click at [1202, 351] on button "LA POULARDE IMMOBILIER 10 639,70 €" at bounding box center [1254, 339] width 588 height 26
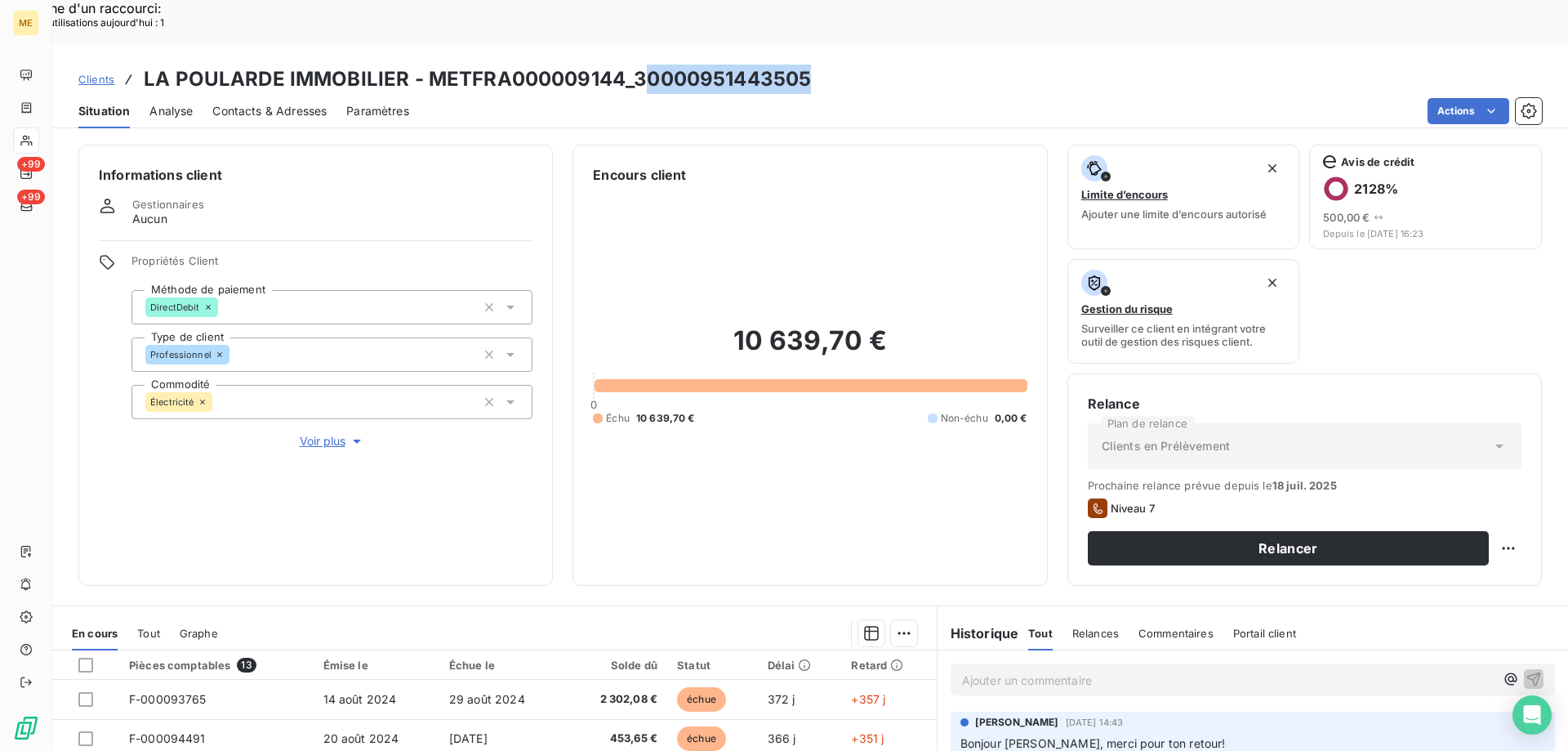
drag, startPoint x: 637, startPoint y: 35, endPoint x: 816, endPoint y: 38, distance: 179.0
click at [816, 65] on div "Clients LA POULARDE IMMOBILIER - METFRA000009144_30000951443505" at bounding box center [810, 79] width 1517 height 30
click at [688, 94] on div "Situation Analyse Contacts & Adresses Paramètres Actions" at bounding box center [810, 112] width 1517 height 34
copy h3 "30000951443505"
drag, startPoint x: 627, startPoint y: 32, endPoint x: 877, endPoint y: 30, distance: 250.0
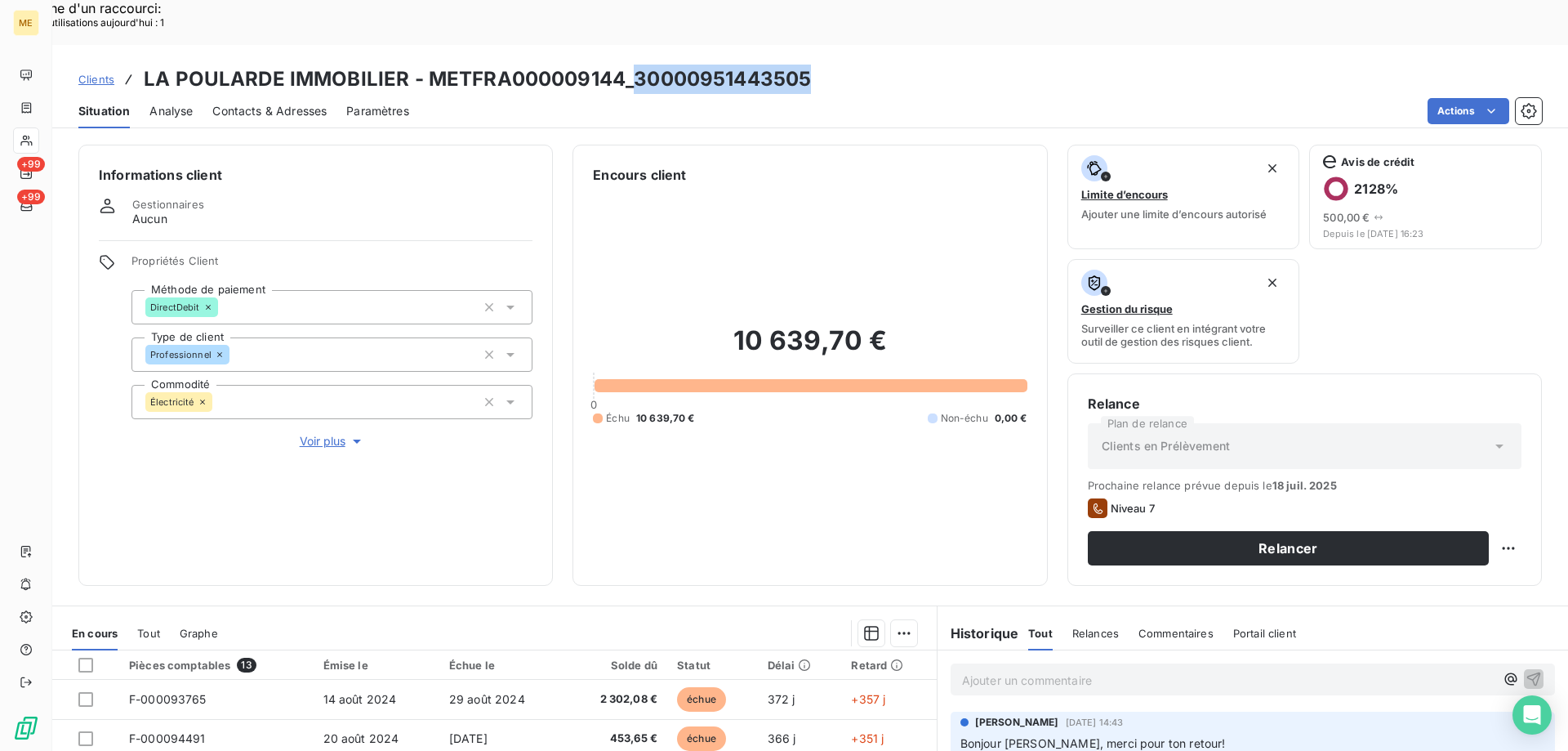
click at [877, 65] on div "Clients LA POULARDE IMMOBILIER - METFRA000009144_30000951443505" at bounding box center [810, 79] width 1517 height 30
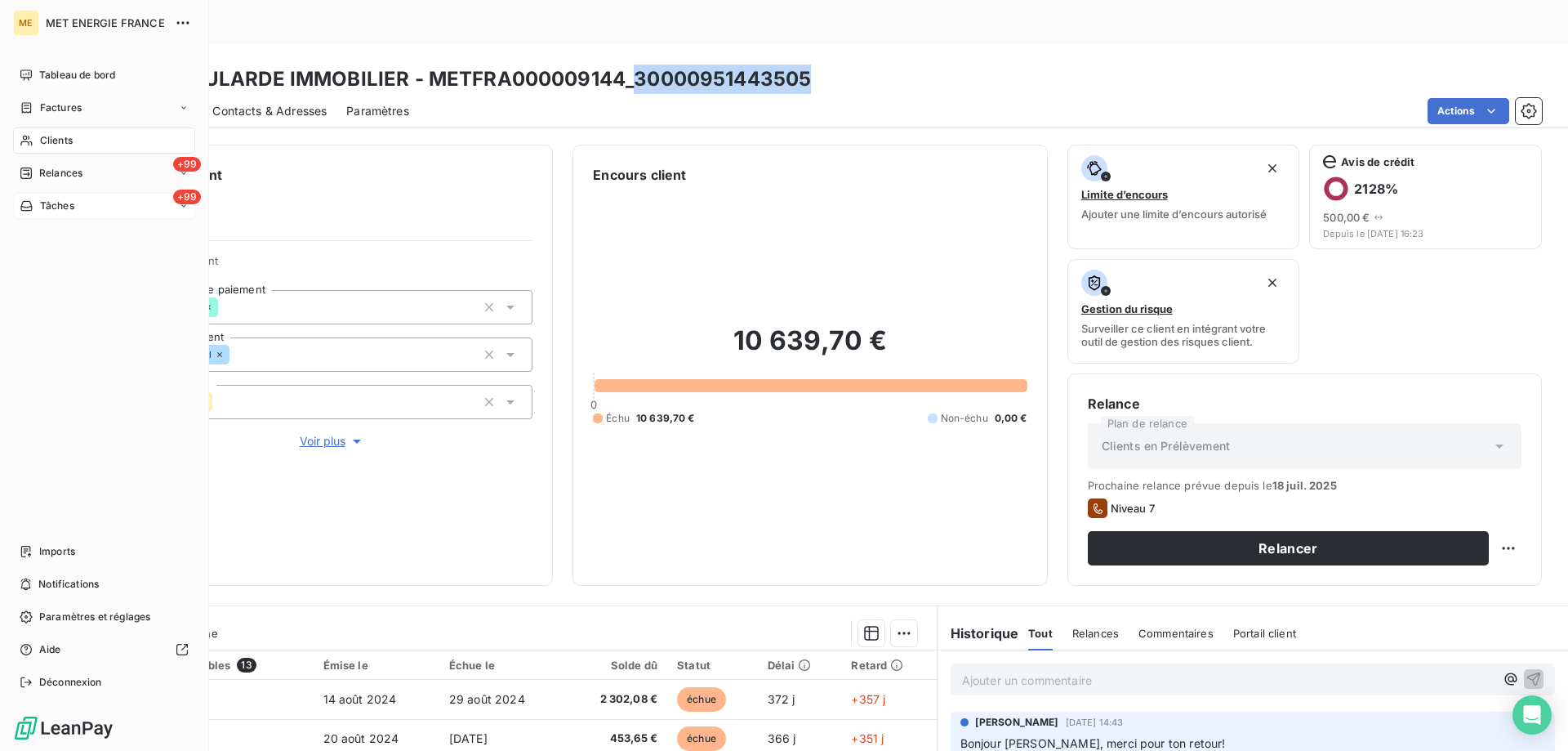
click at [72, 213] on div "+99 Tâches" at bounding box center [104, 205] width 182 height 26
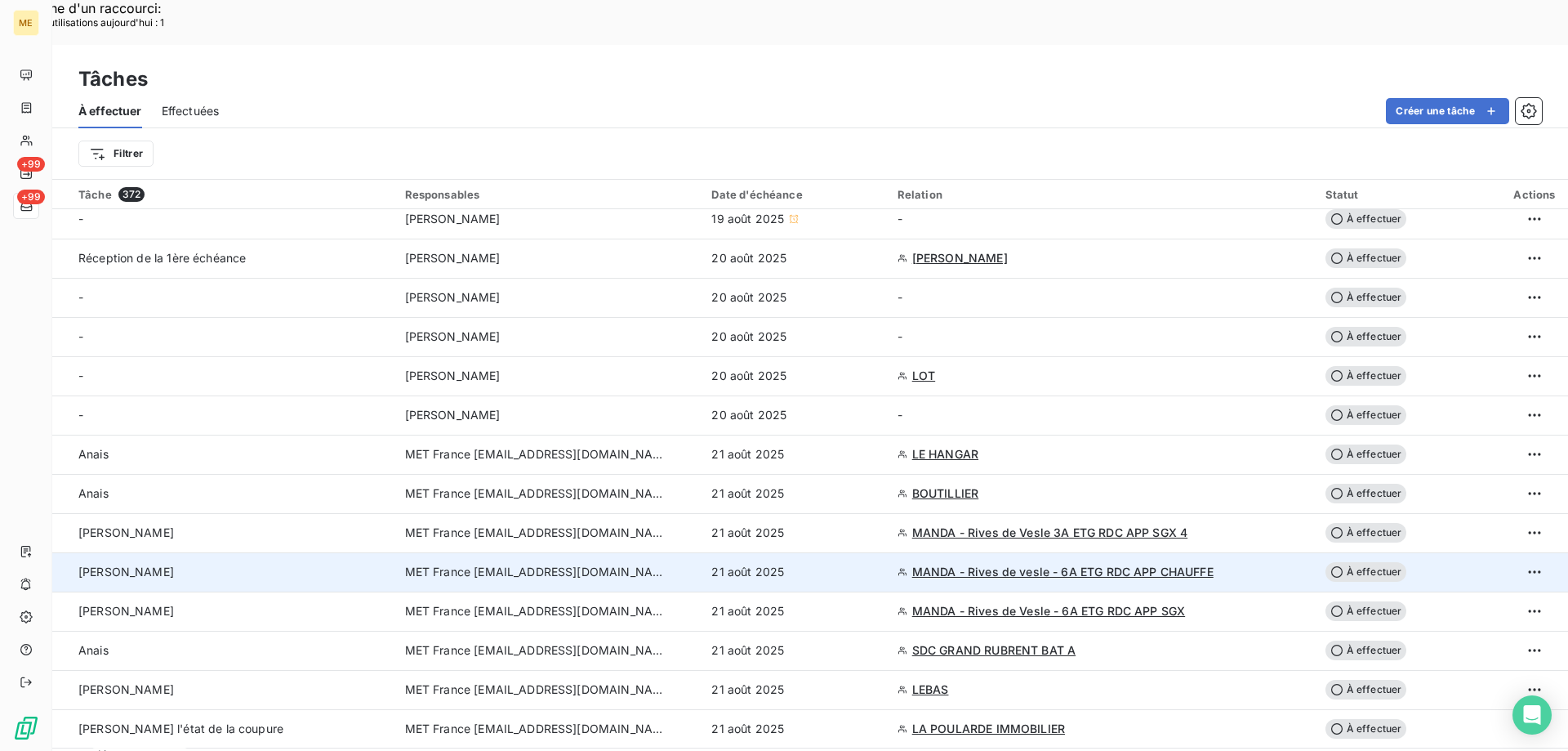
scroll to position [327, 0]
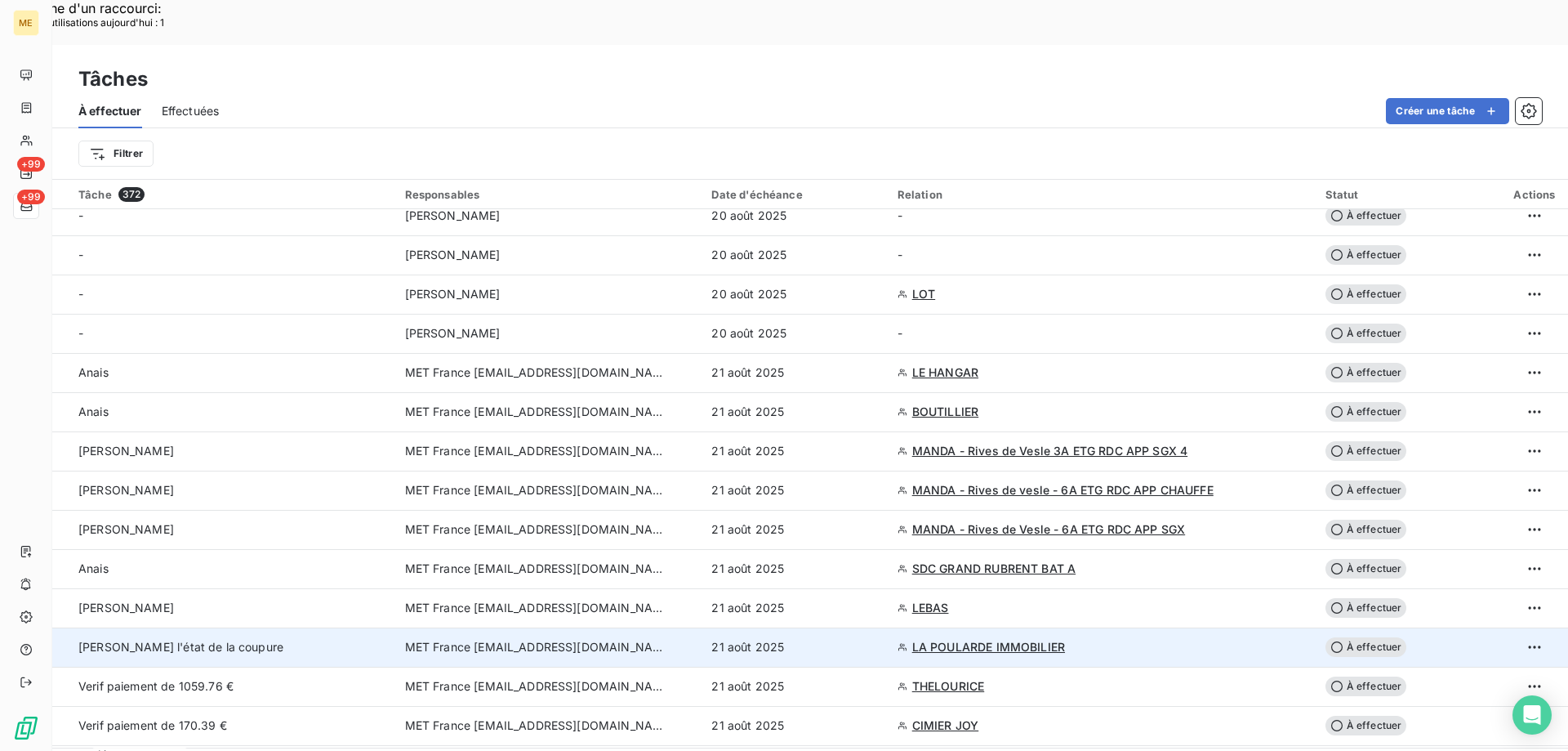
click at [230, 639] on span "[PERSON_NAME] l'état de la coupure" at bounding box center [180, 646] width 205 height 14
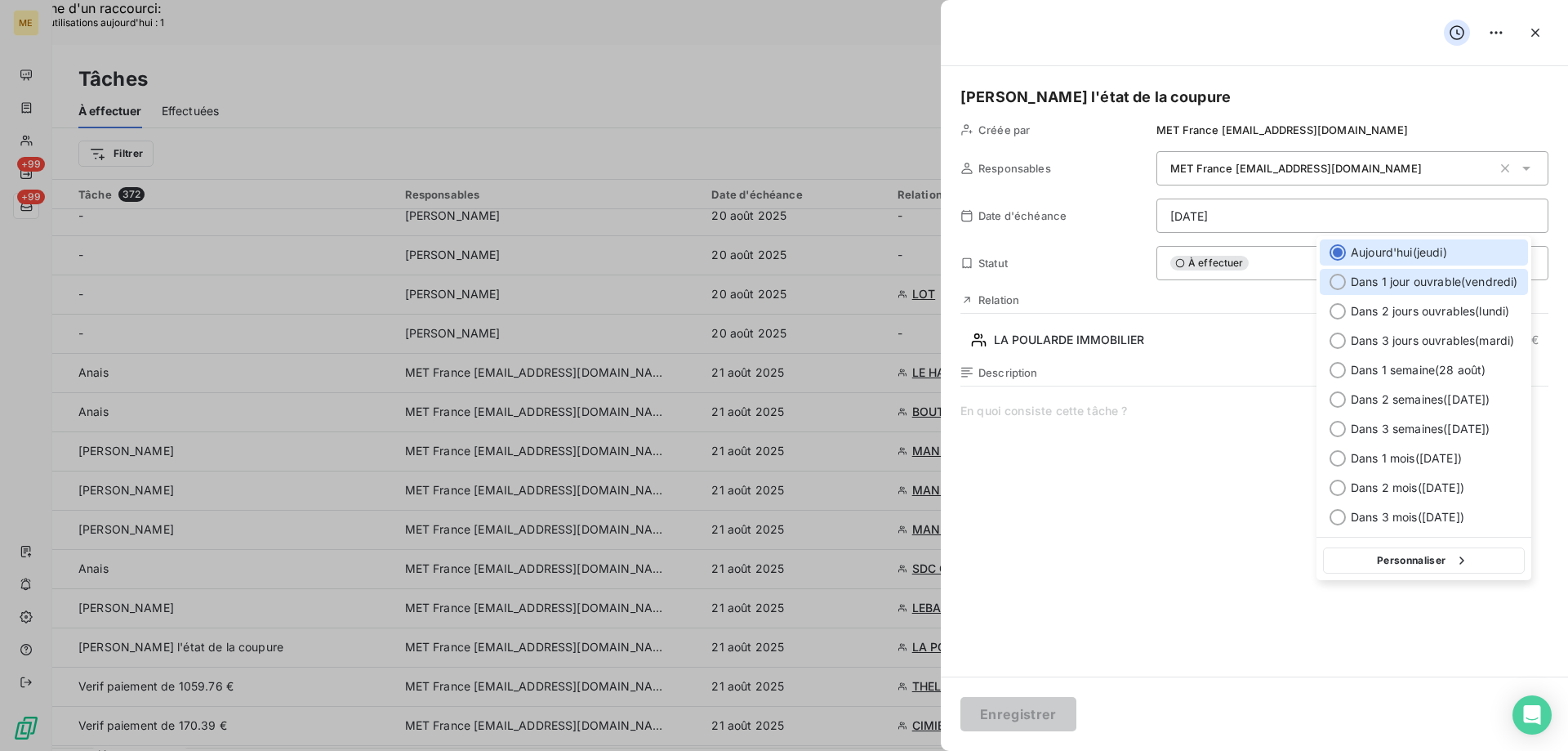
click at [1338, 286] on div at bounding box center [1337, 281] width 16 height 16
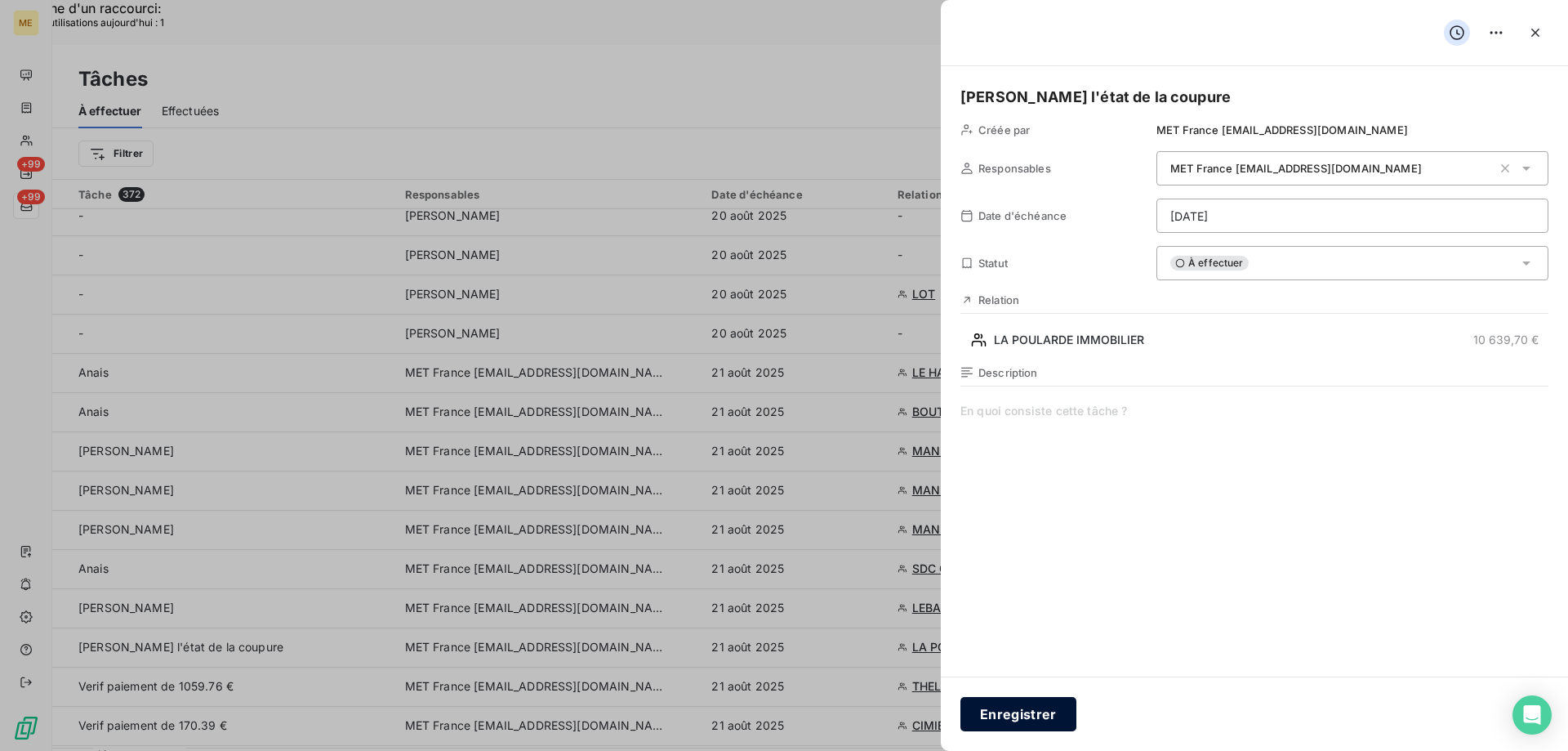
click at [1038, 720] on button "Enregistrer" at bounding box center [1019, 714] width 116 height 34
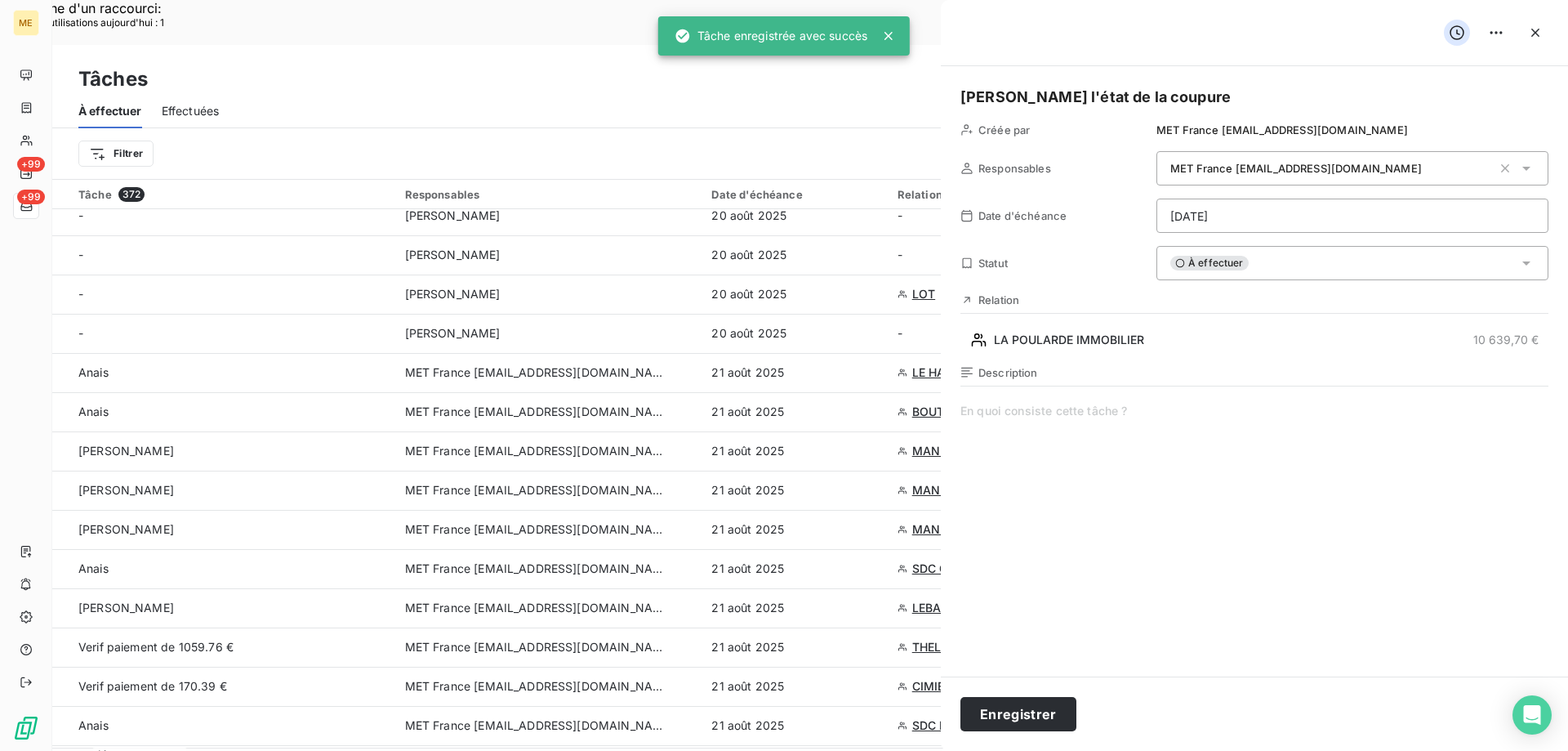
type input "21/08/2025"
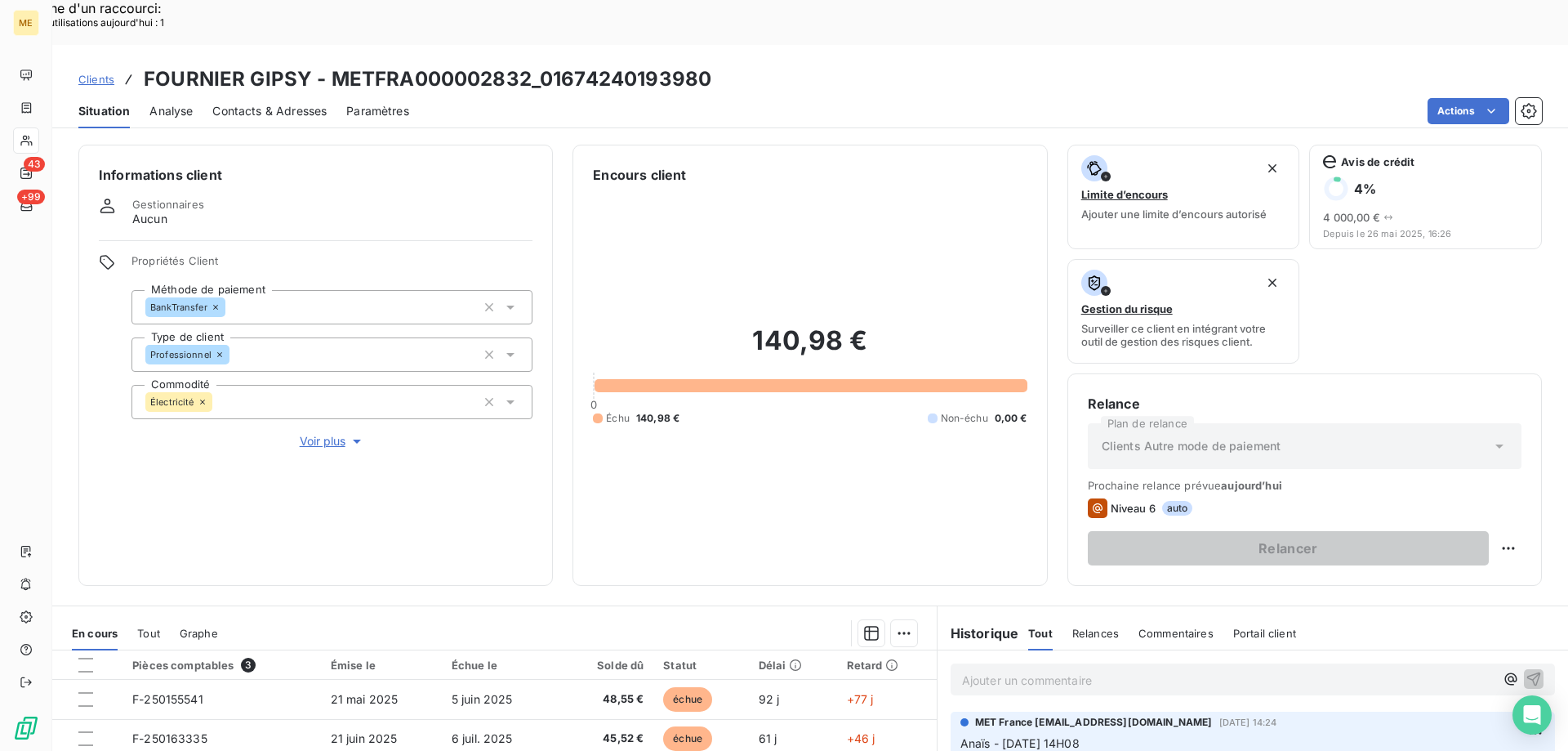
click at [336, 433] on span "Voir plus" at bounding box center [333, 440] width 66 height 16
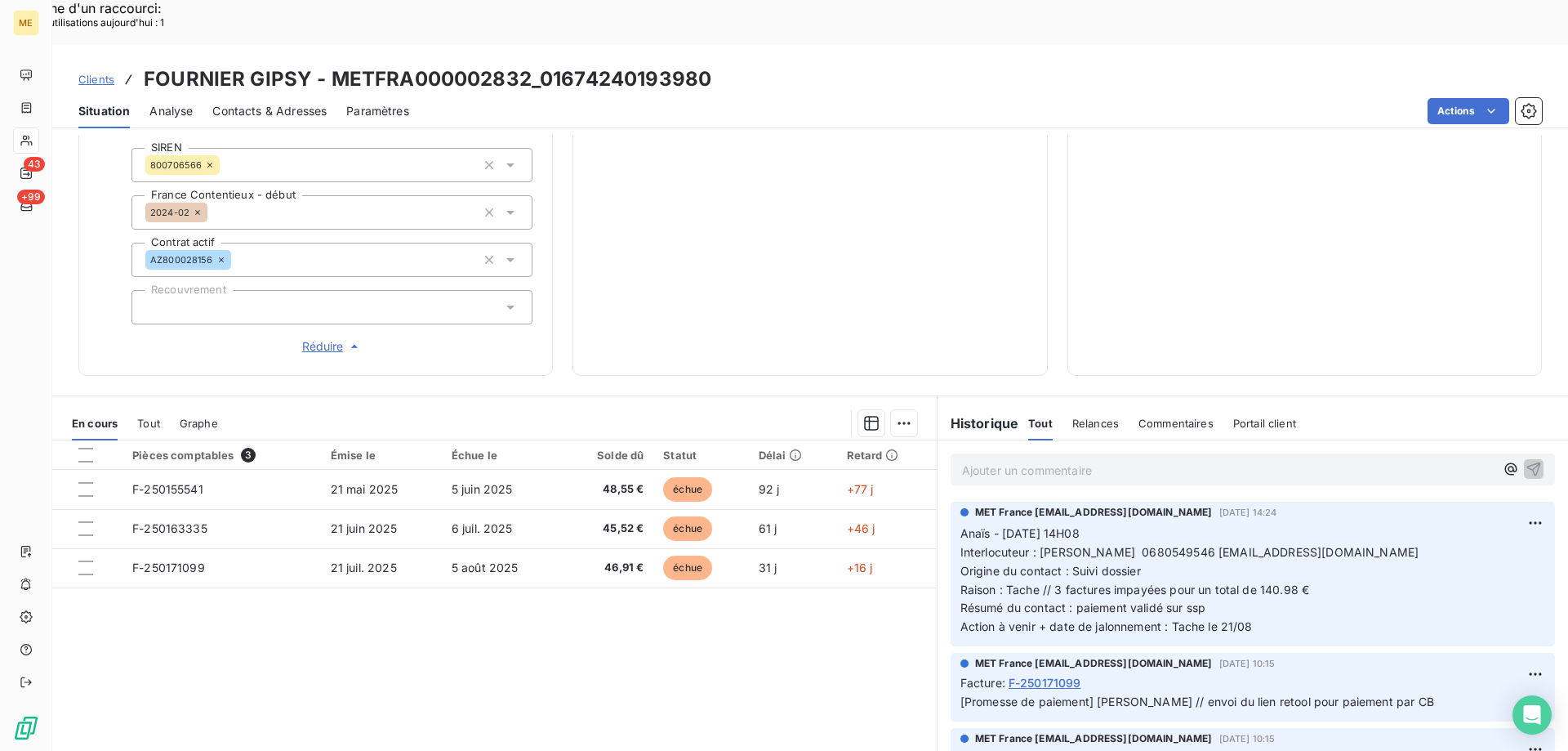
scroll to position [480, 0]
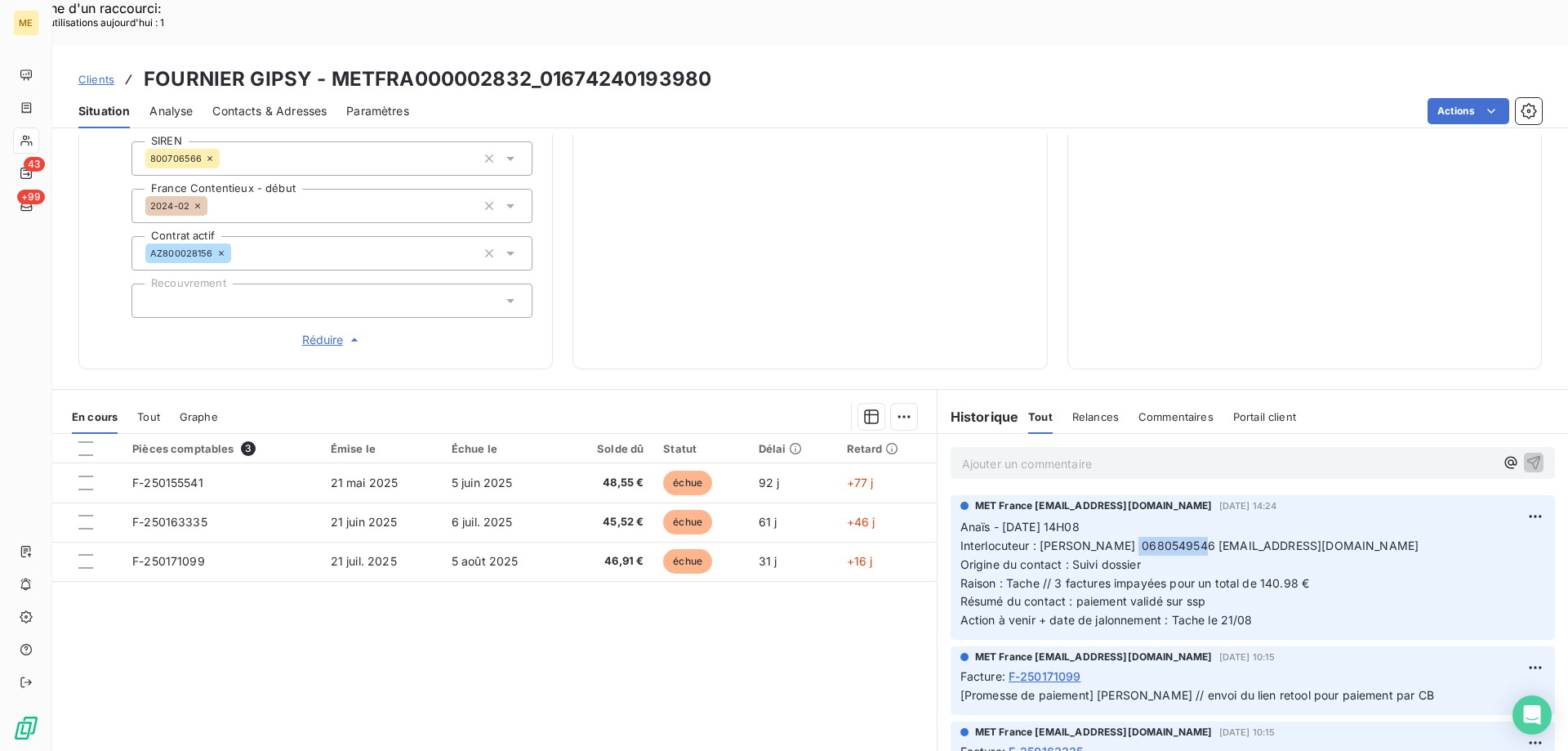
copy span "0680549546"
drag, startPoint x: 1130, startPoint y: 500, endPoint x: 1201, endPoint y: 499, distance: 71.0
click at [1201, 538] on span "Interlocuteur : [PERSON_NAME] 0680549546 [EMAIL_ADDRESS][DOMAIN_NAME]" at bounding box center [1191, 545] width 459 height 14
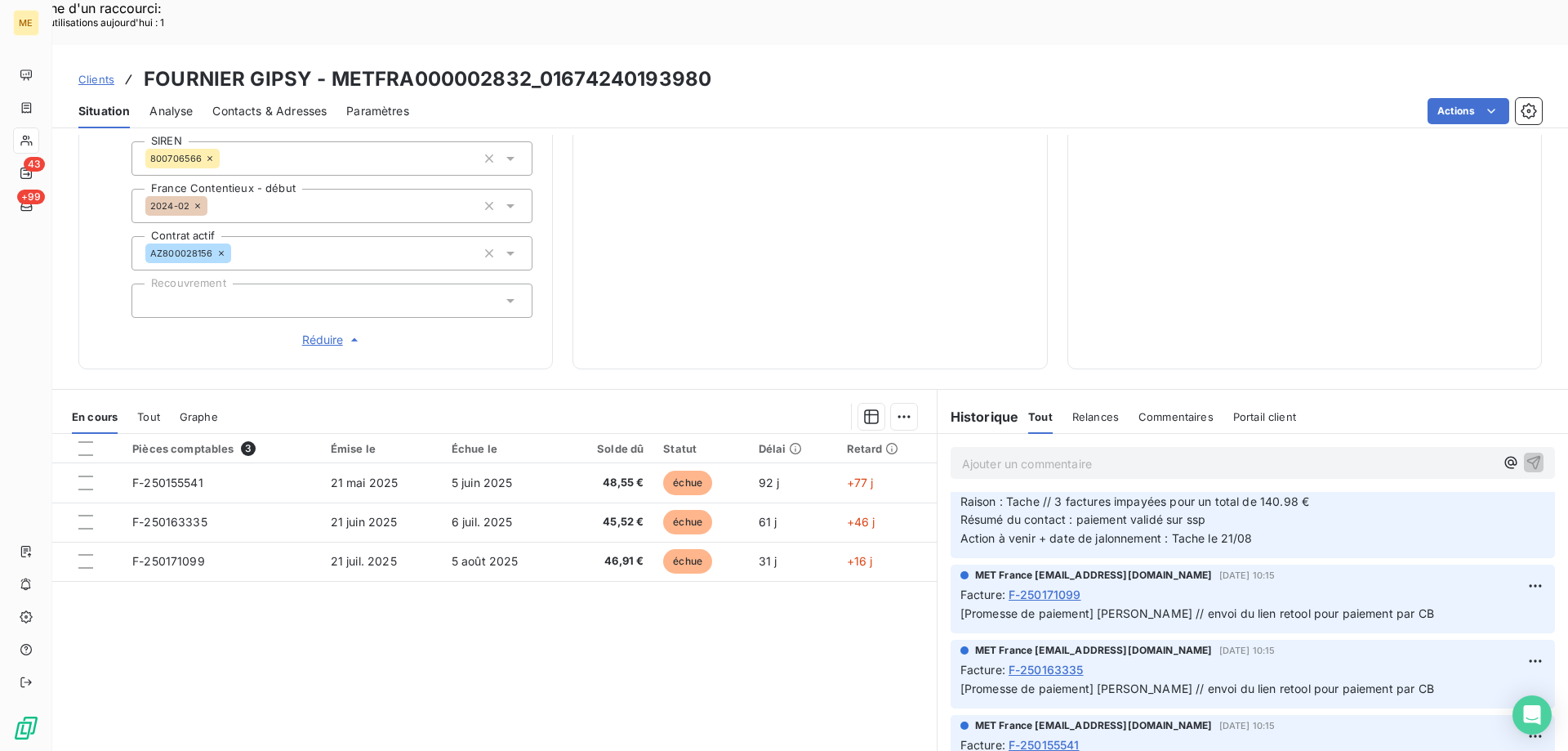
scroll to position [0, 0]
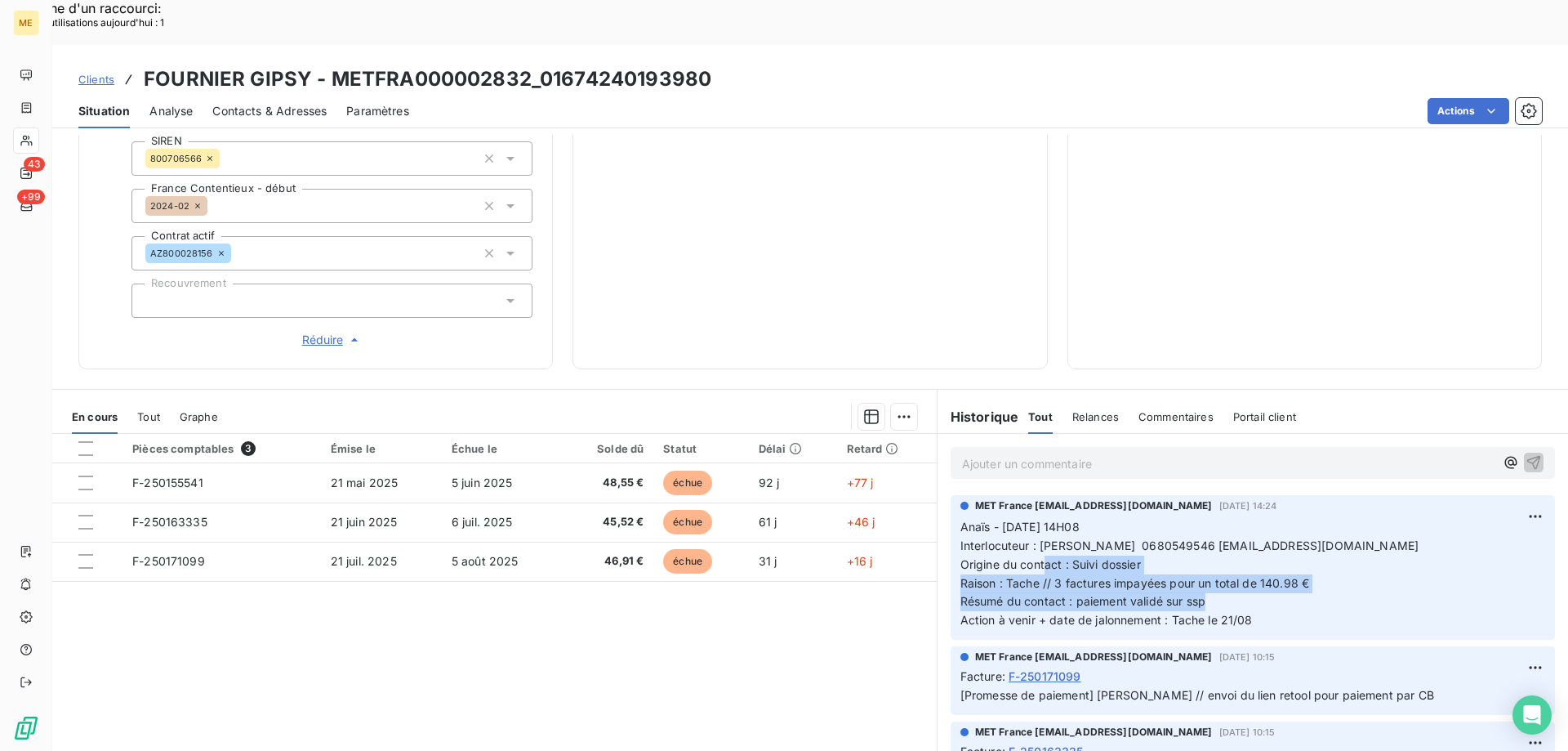
drag, startPoint x: 1257, startPoint y: 564, endPoint x: 1139, endPoint y: 522, distance: 125.3
click at [1044, 518] on p "Anaïs - [DATE] 14H08 Interlocuteur : [PERSON_NAME] 0680549546 [EMAIL_ADDRESS][D…" at bounding box center [1253, 573] width 585 height 112
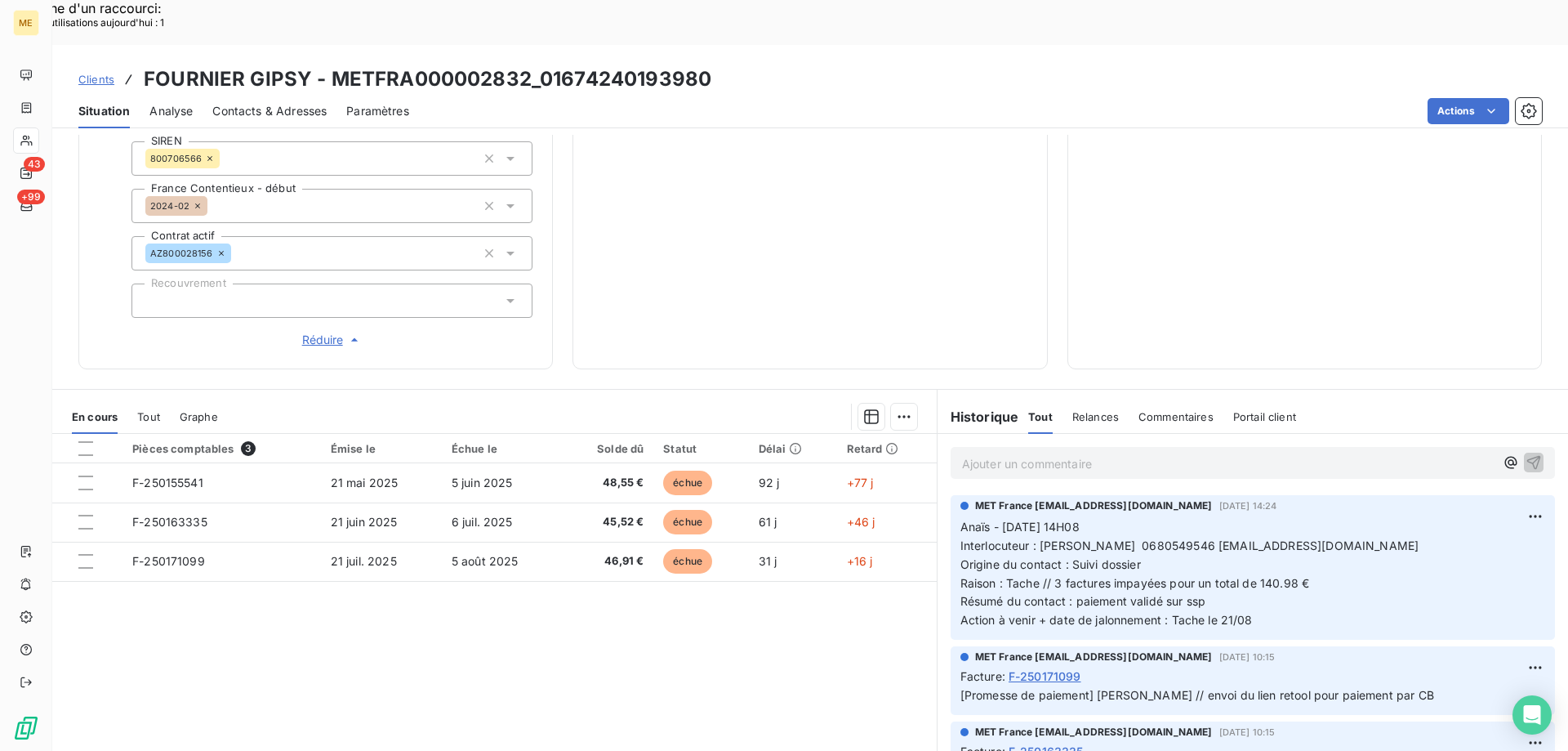
click at [1342, 571] on p "Anaïs - [DATE] 14H08 Interlocuteur : [PERSON_NAME] 0680549546 [EMAIL_ADDRESS][D…" at bounding box center [1253, 573] width 585 height 112
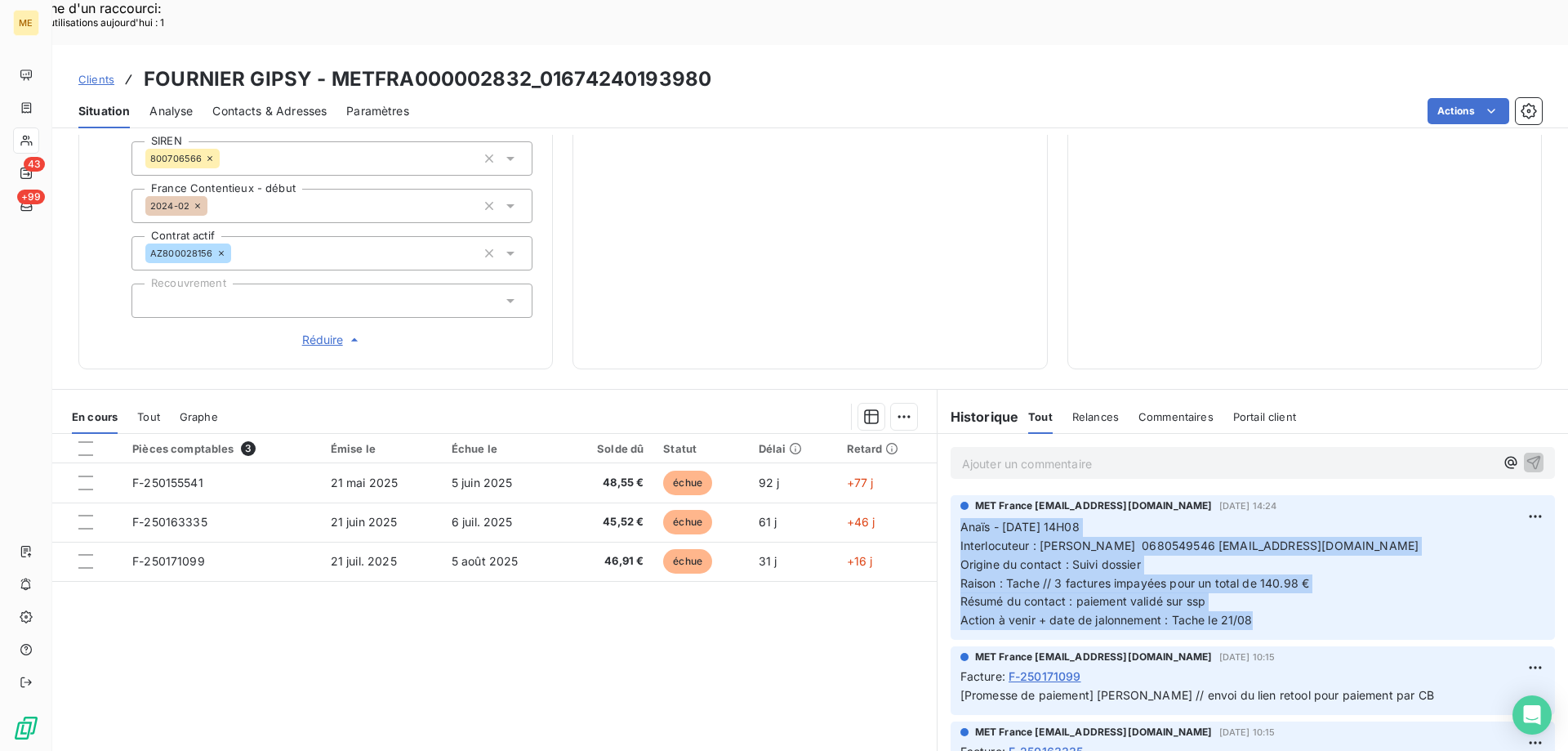
copy p "Anaïs - [DATE] 14H08 Interlocuteur : [PERSON_NAME] 0680549546 [EMAIL_ADDRESS][D…"
drag, startPoint x: 1274, startPoint y: 568, endPoint x: 1022, endPoint y: 437, distance: 284.0
click at [951, 495] on div "MET France [EMAIL_ADDRESS][DOMAIN_NAME] [DATE] 14:24 Anaïs - [DATE] 14H08 Inter…" at bounding box center [1253, 567] width 604 height 145
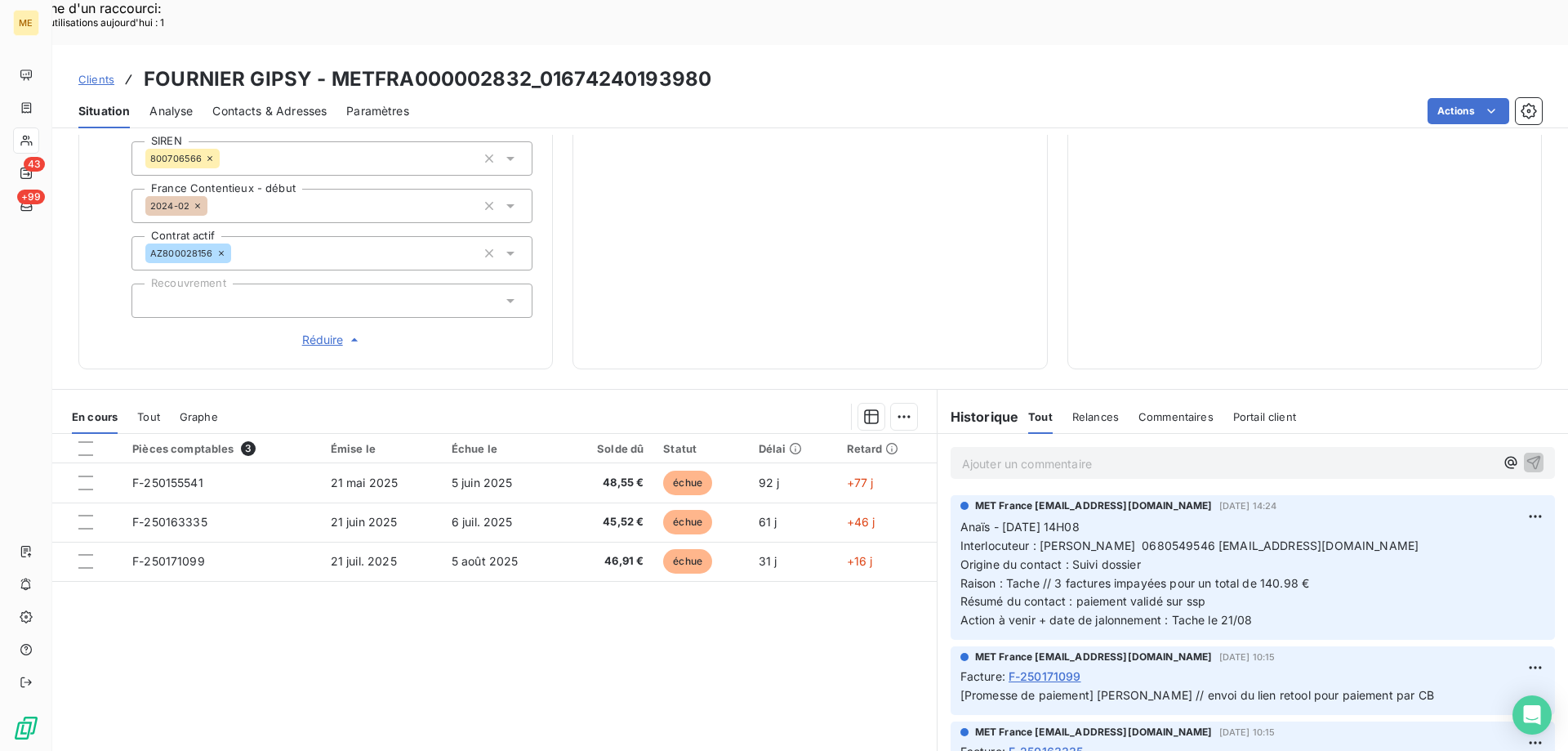
click at [1070, 454] on p "Ajouter un commentaire ﻿" at bounding box center [1229, 463] width 533 height 20
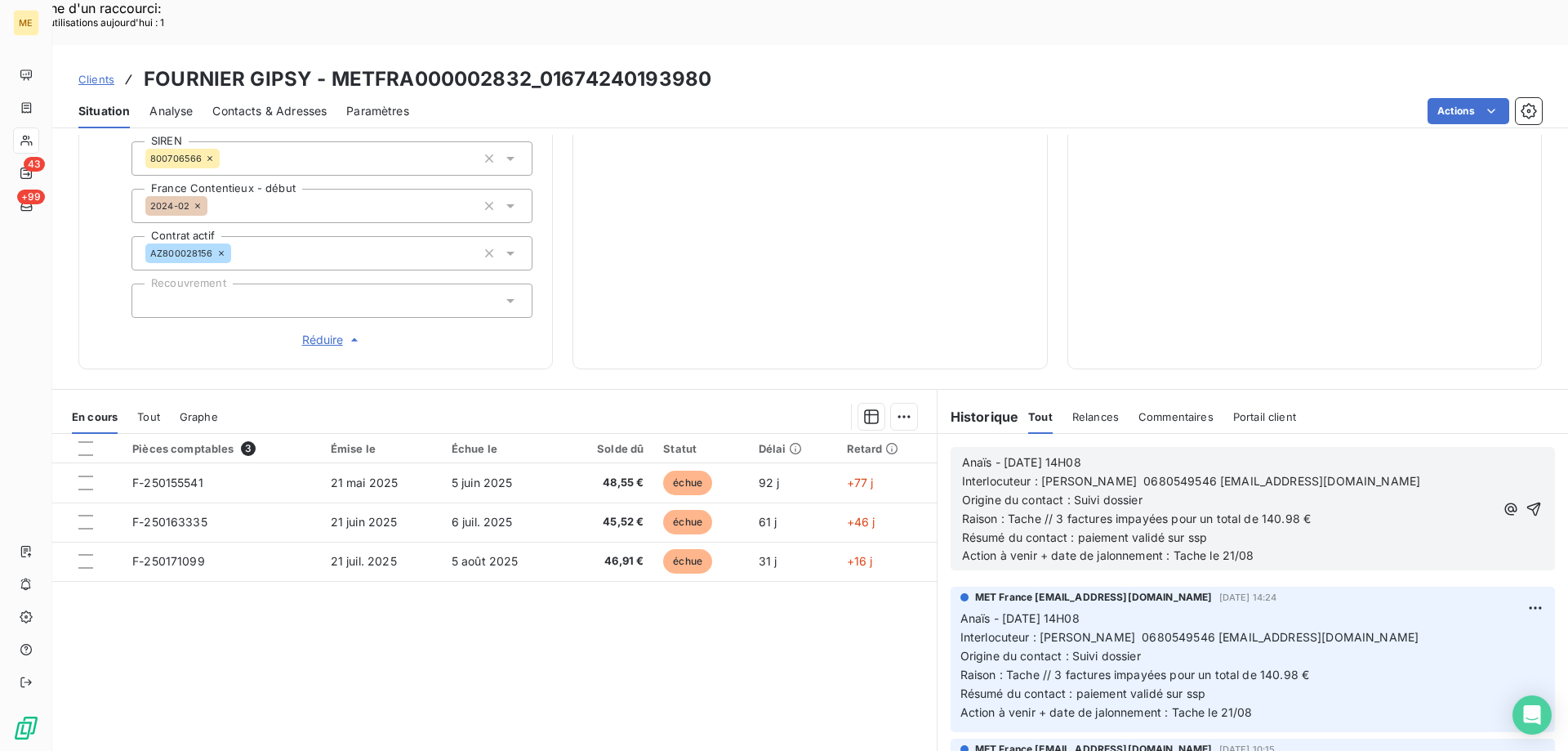
click at [987, 455] on span "Anaïs - [DATE] 14H08" at bounding box center [1022, 461] width 119 height 14
click at [1000, 455] on span "[PERSON_NAME] - [DATE] 14H08" at bounding box center [1055, 461] width 185 height 14
click at [1130, 454] on p "[PERSON_NAME] - [DATE] 14H08" at bounding box center [1229, 463] width 533 height 19
click at [1158, 491] on p "Origine du contact : Suivi dossier" at bounding box center [1229, 500] width 533 height 19
drag, startPoint x: 1214, startPoint y: 493, endPoint x: 1071, endPoint y: 496, distance: 143.0
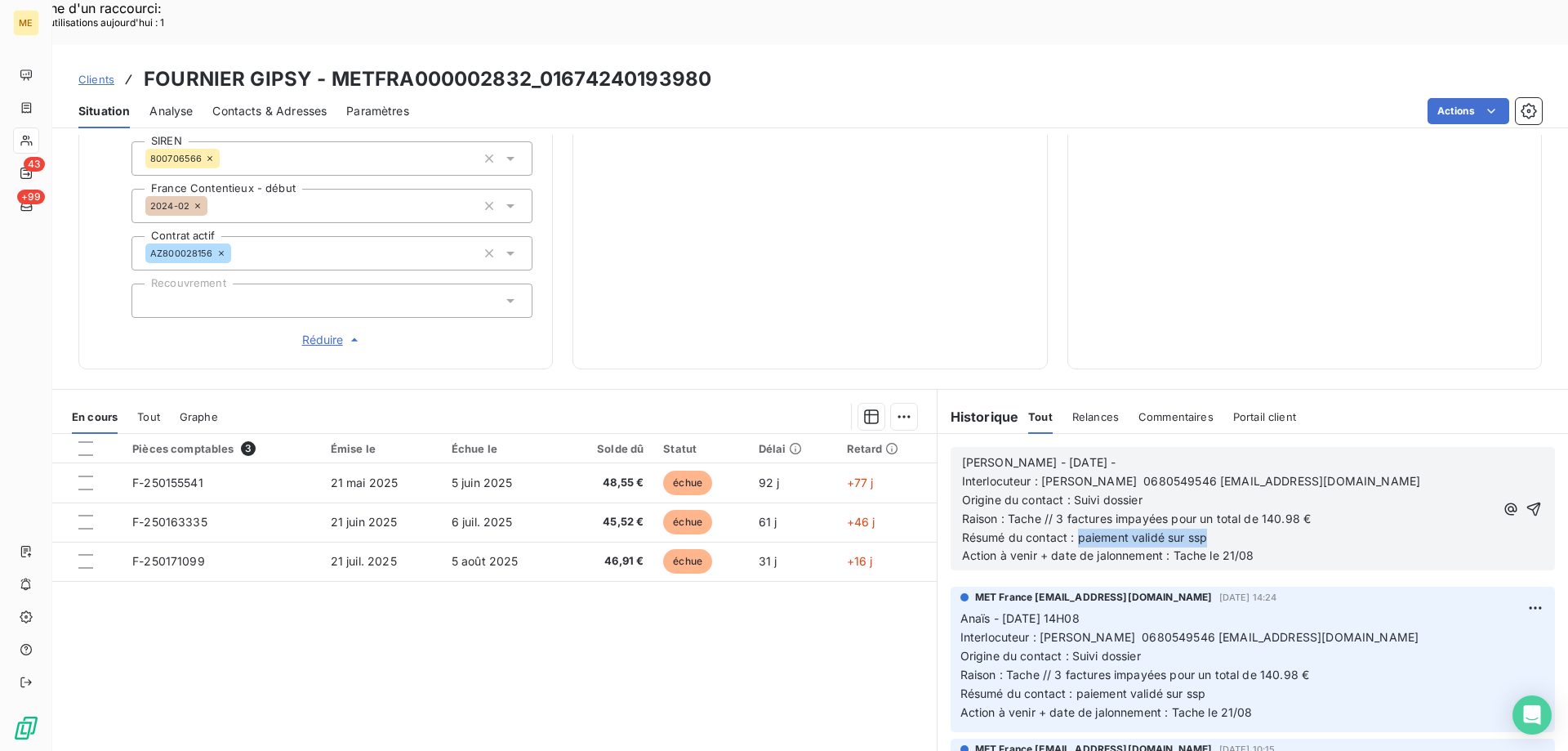
click at [1071, 528] on p "Résumé du contact : paiement validé sur ssp" at bounding box center [1229, 538] width 533 height 19
click at [1321, 528] on p "Résumé du contact : paiement validé sur ssp" at bounding box center [1229, 538] width 533 height 19
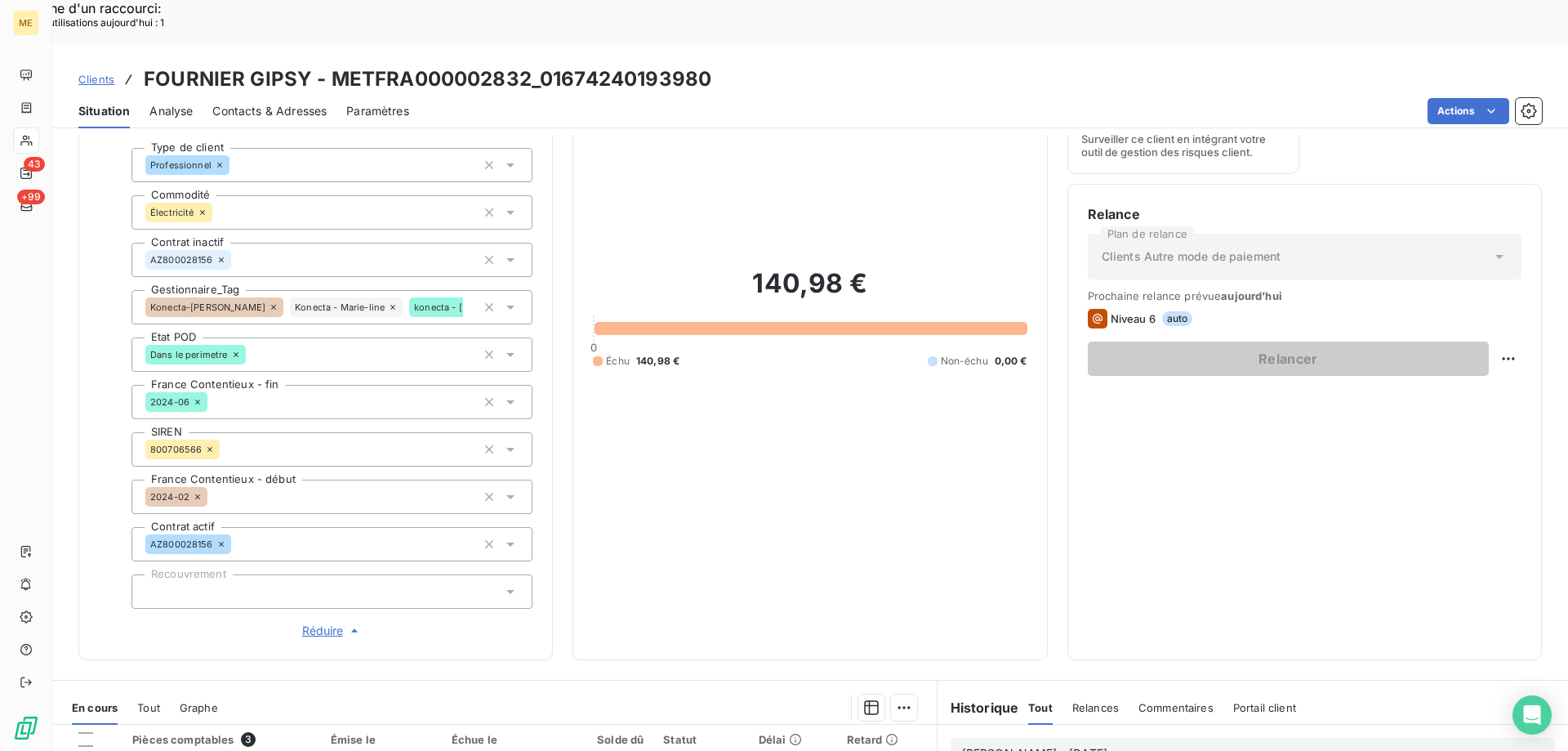
scroll to position [153, 0]
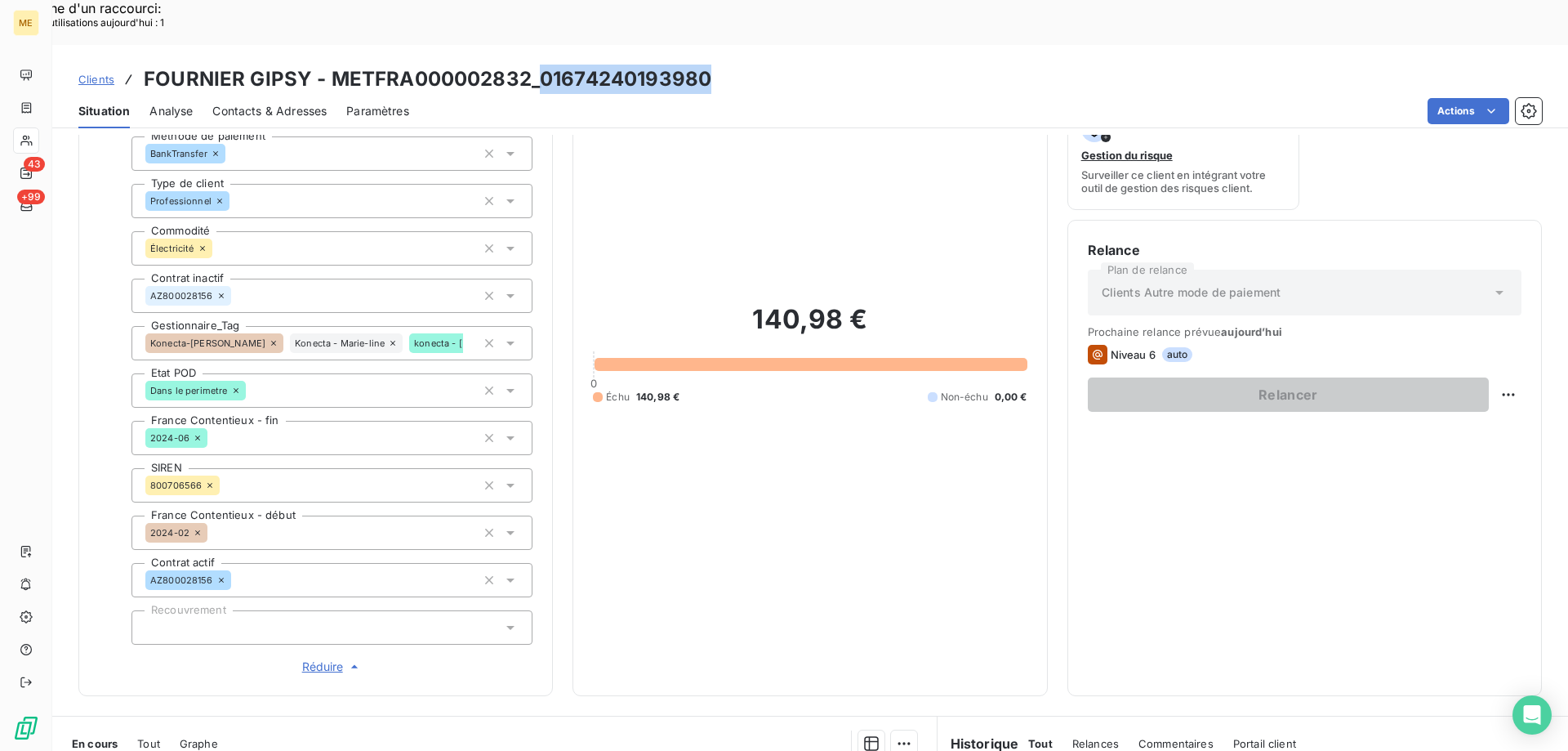
copy h3 "01674240193980"
drag, startPoint x: 542, startPoint y: 33, endPoint x: 702, endPoint y: 30, distance: 160.0
click at [702, 65] on h3 "FOURNIER GIPSY - METFRA000002832_01674240193980" at bounding box center [428, 79] width 568 height 30
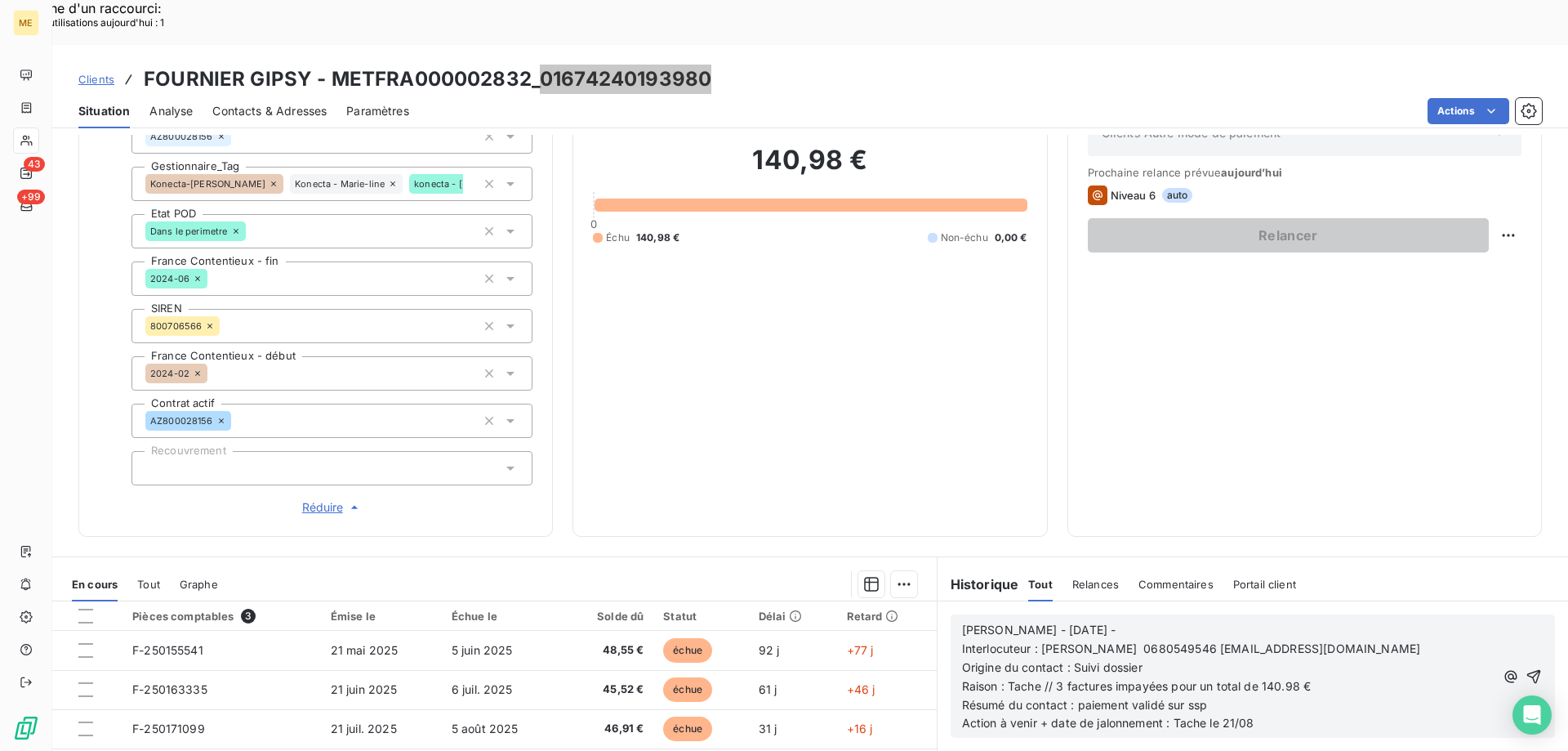
scroll to position [317, 0]
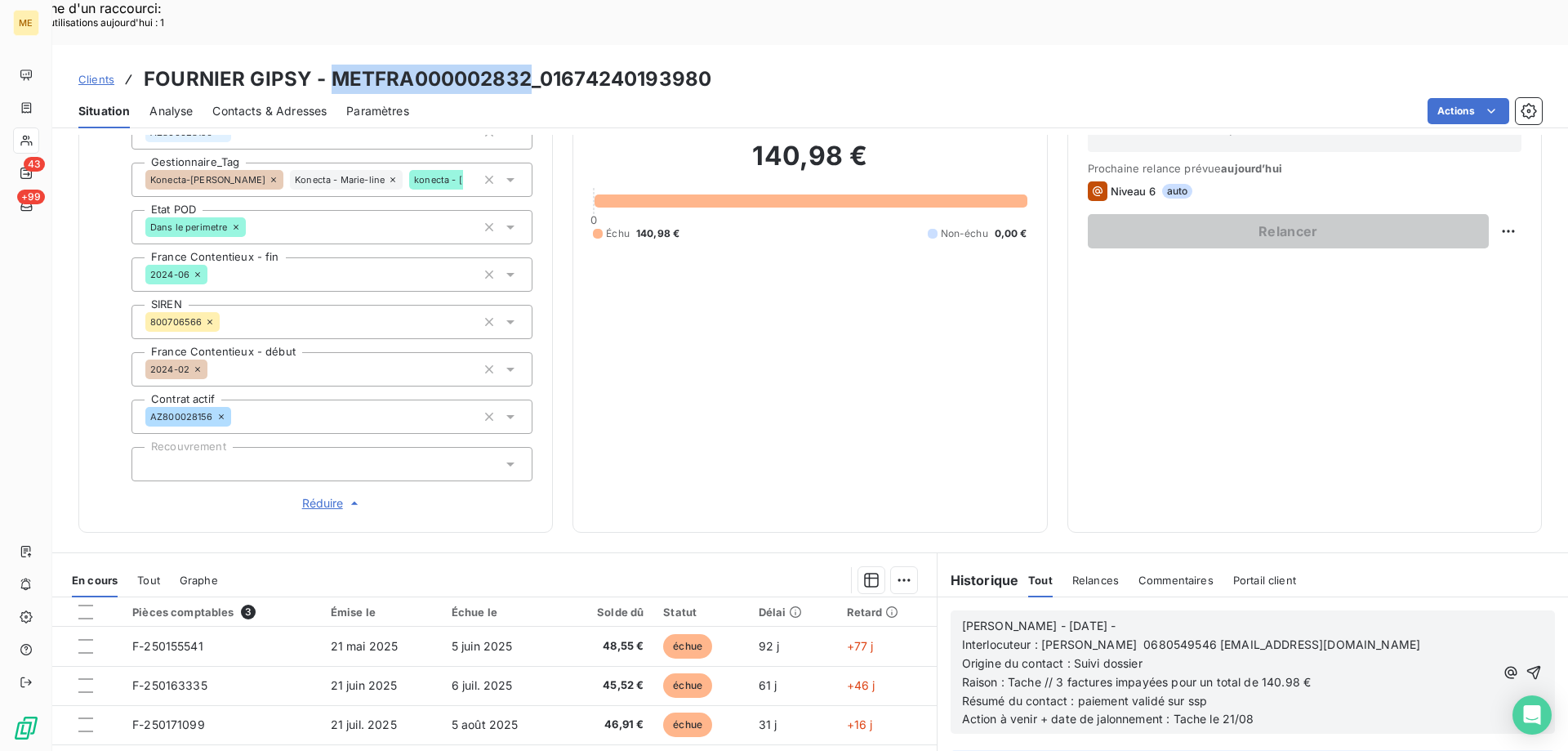
copy h3 "METFRA000002832"
drag, startPoint x: 330, startPoint y: 30, endPoint x: 525, endPoint y: 30, distance: 195.0
click at [525, 65] on h3 "FOURNIER GIPSY - METFRA000002832_01674240193980" at bounding box center [428, 79] width 568 height 30
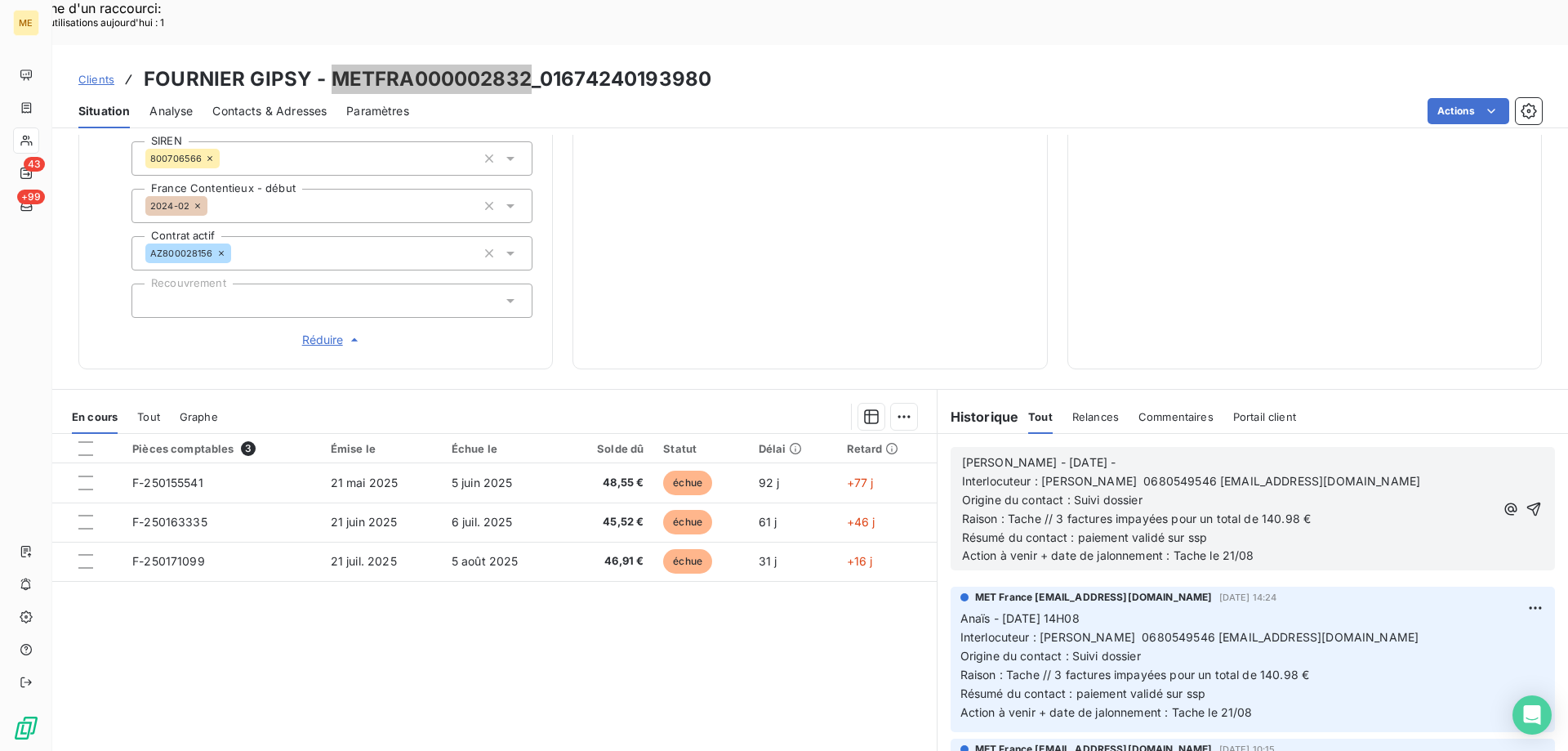
scroll to position [398, 0]
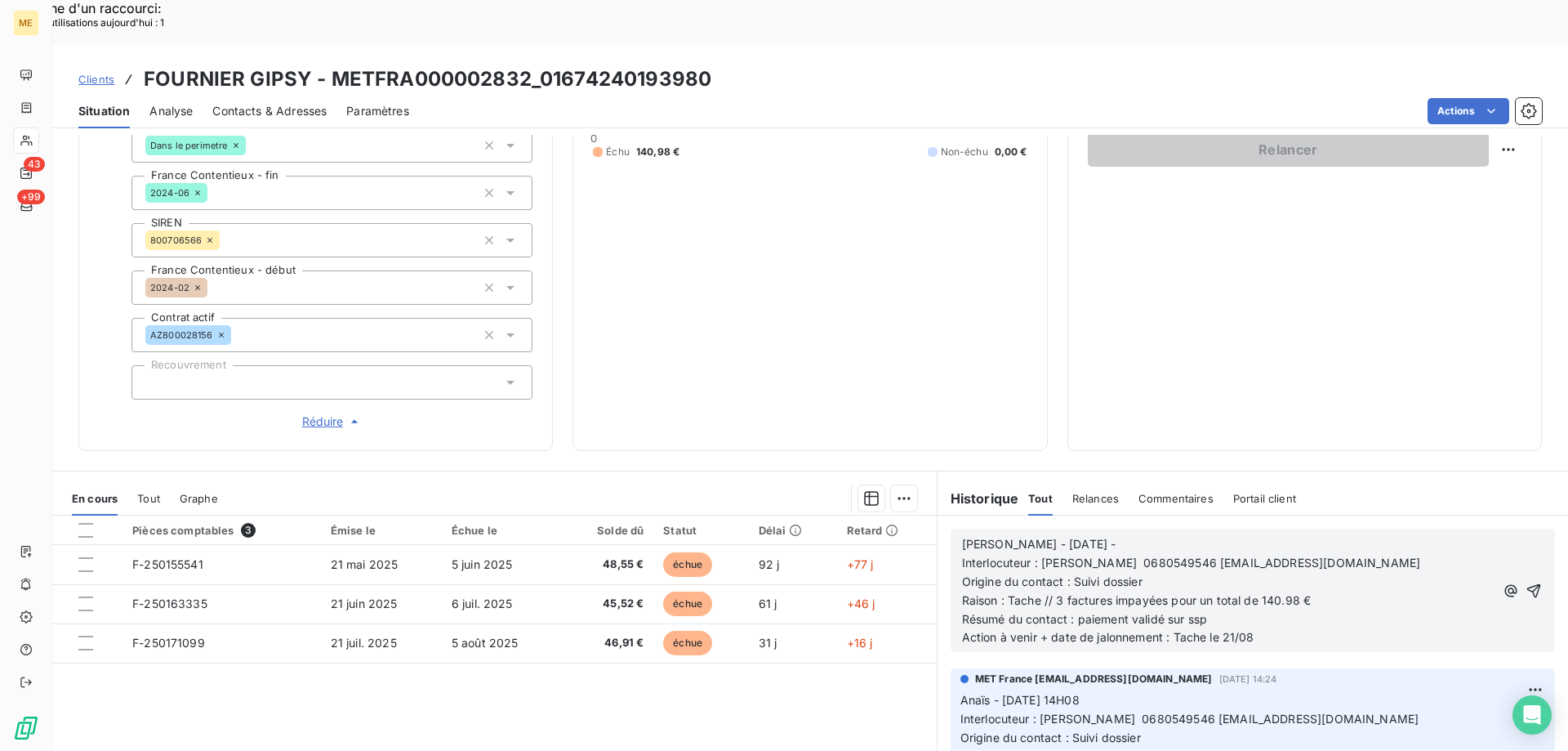
click at [1225, 323] on div "Relance Plan de relance Clients Autre mode de paiement Prochaine relance prévue…" at bounding box center [1304, 213] width 434 height 436
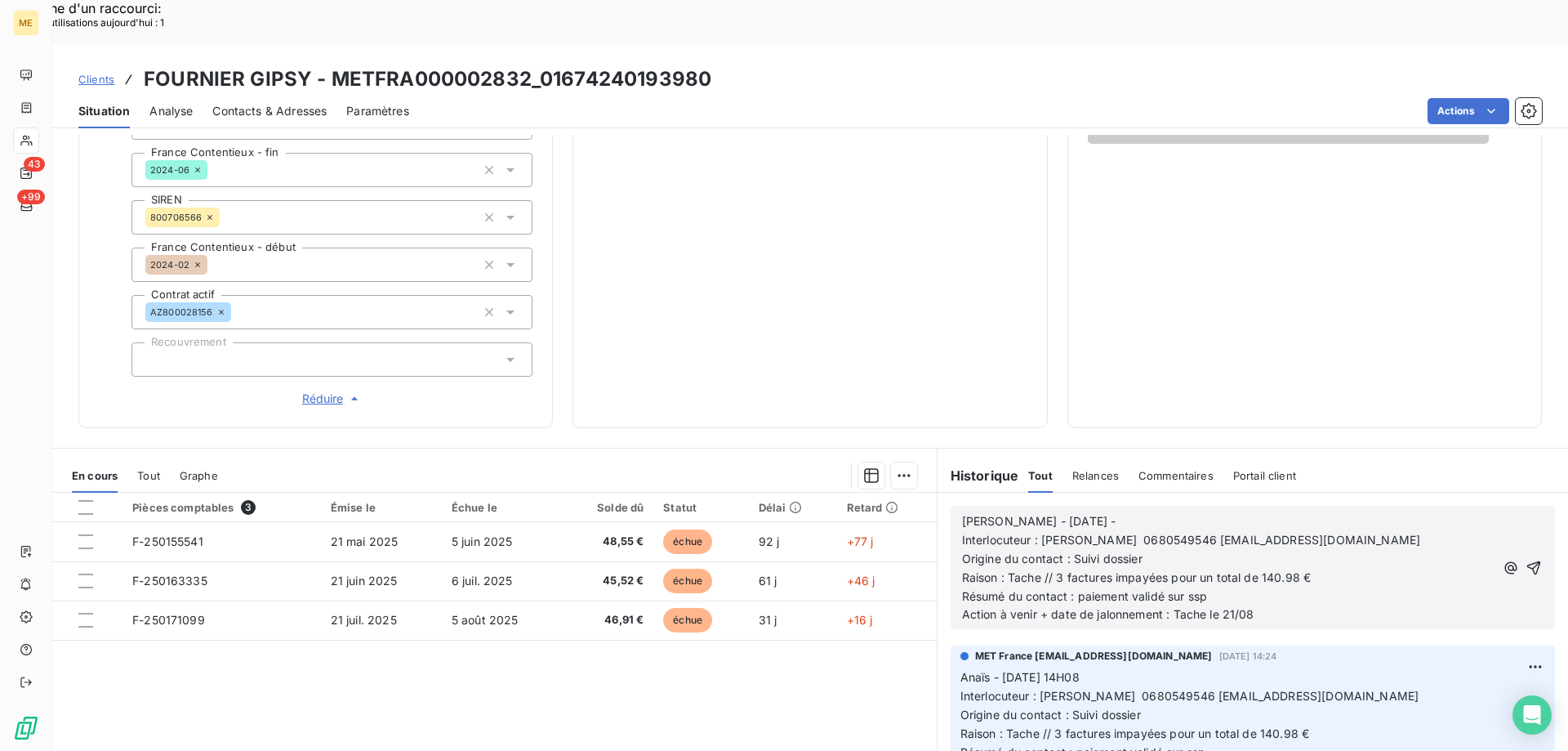
scroll to position [317, 0]
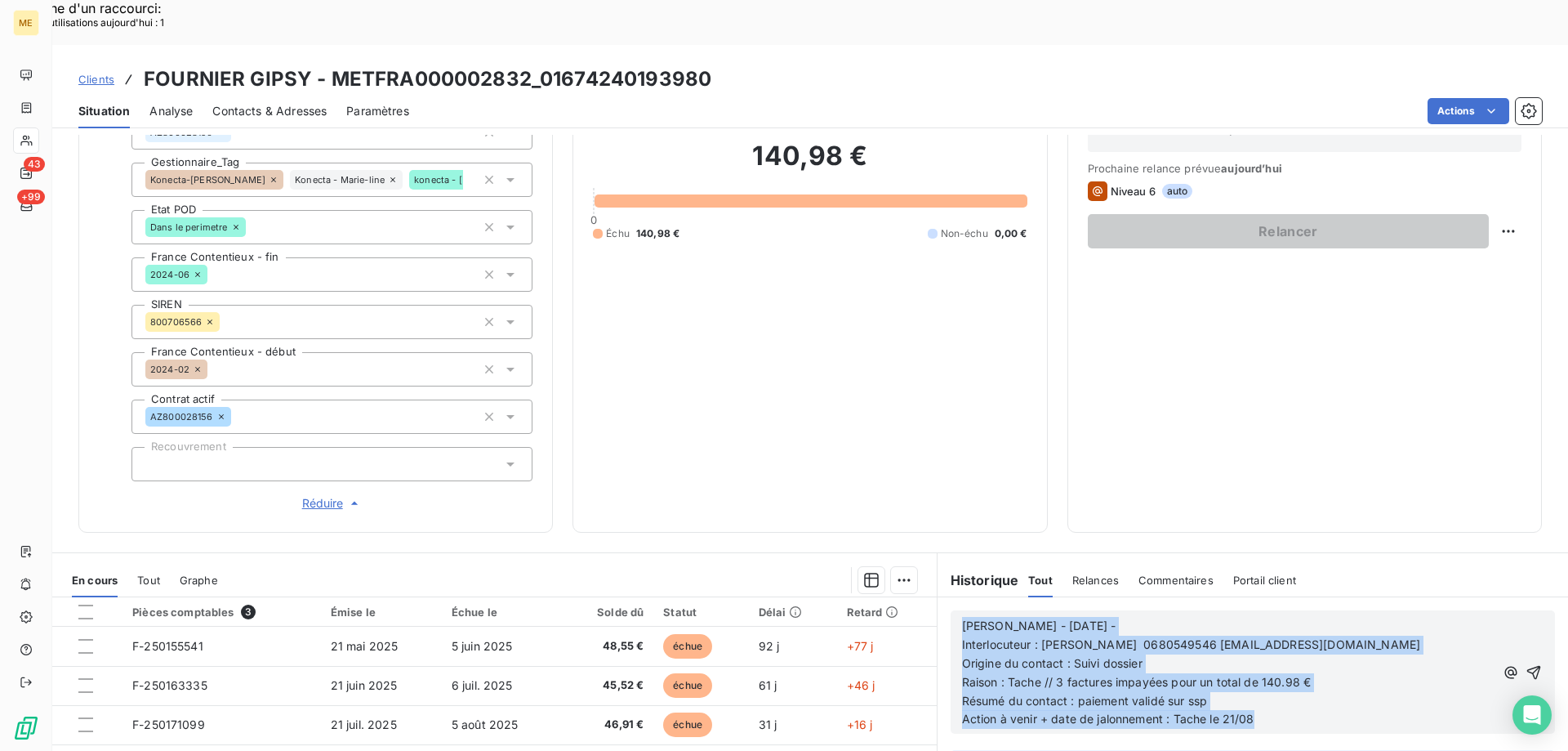
drag, startPoint x: 1316, startPoint y: 672, endPoint x: 944, endPoint y: 544, distance: 393.4
click at [944, 553] on div "Historique Tout Relances Commentaires Portail client Tout Relances Commentaires…" at bounding box center [1253, 757] width 631 height 408
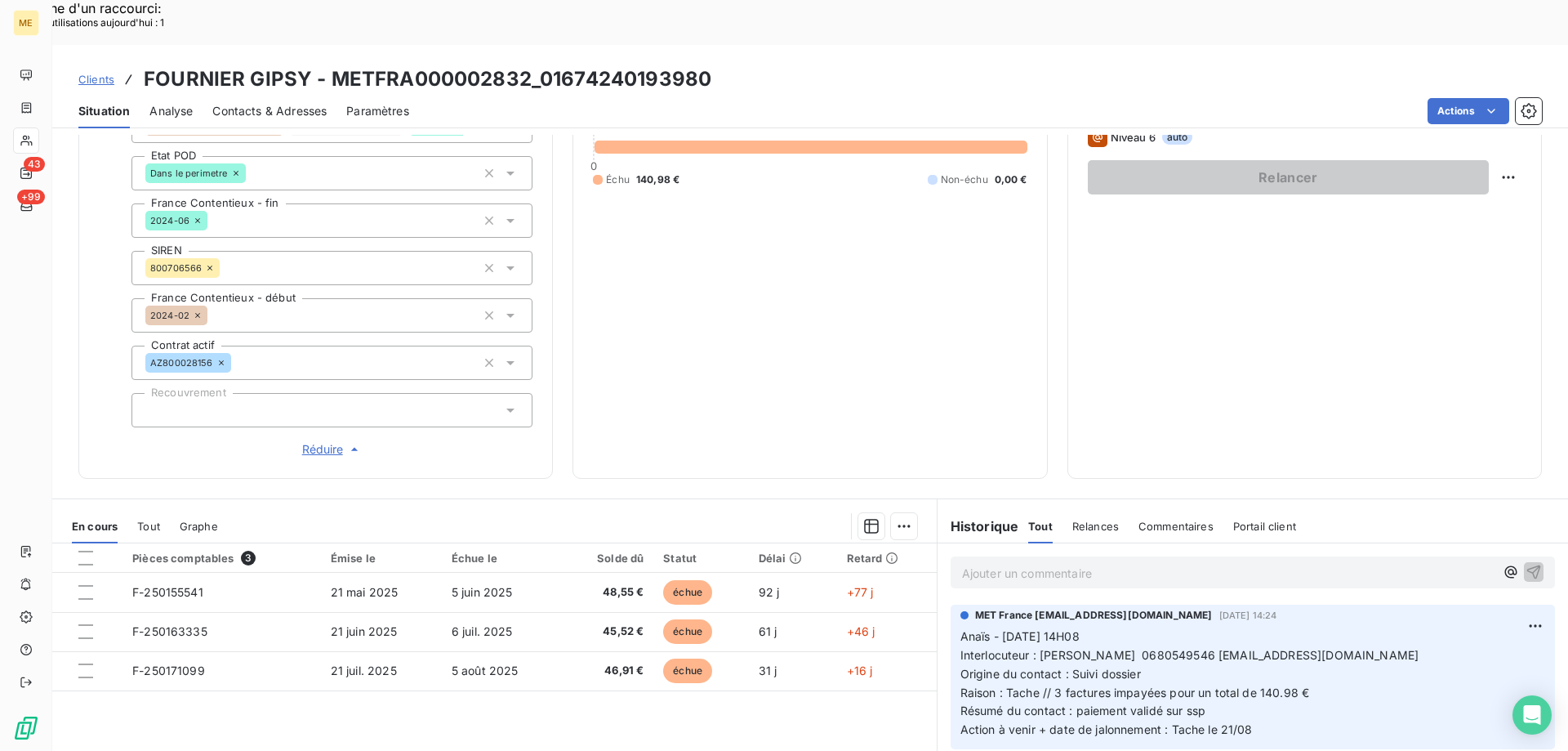
scroll to position [480, 0]
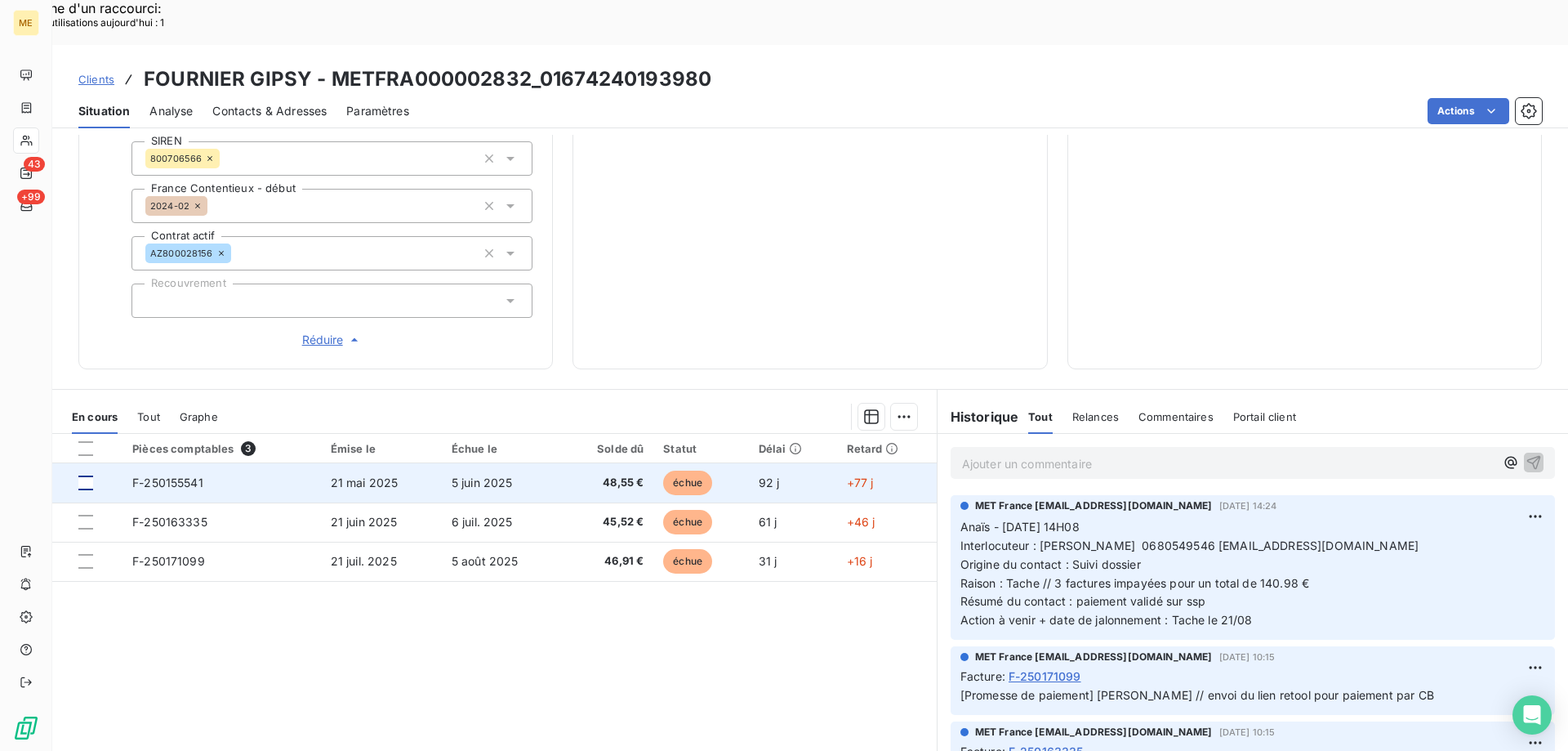
click at [78, 476] on div at bounding box center [85, 482] width 14 height 14
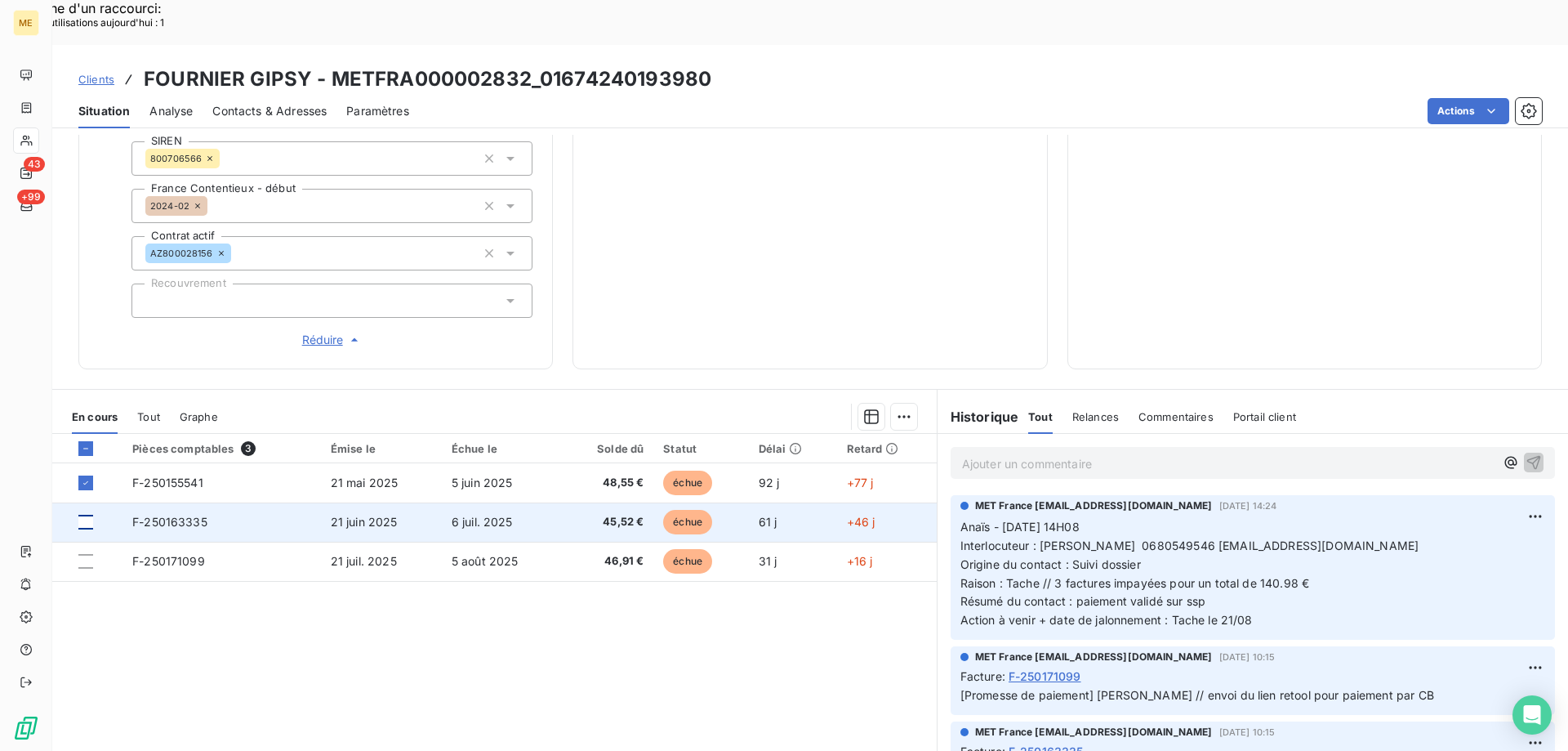
click at [89, 515] on div at bounding box center [85, 521] width 14 height 14
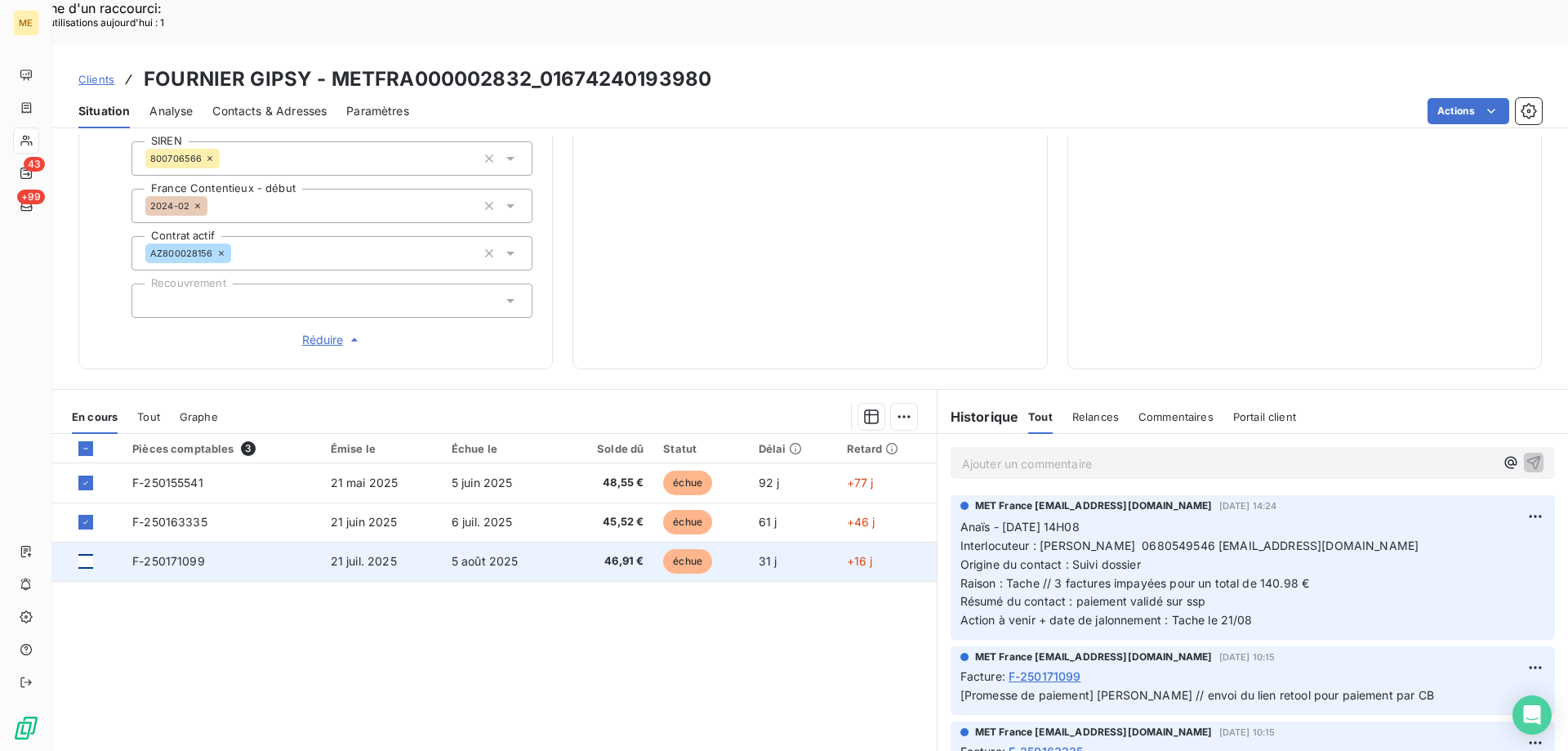
click at [88, 554] on div at bounding box center [85, 560] width 14 height 14
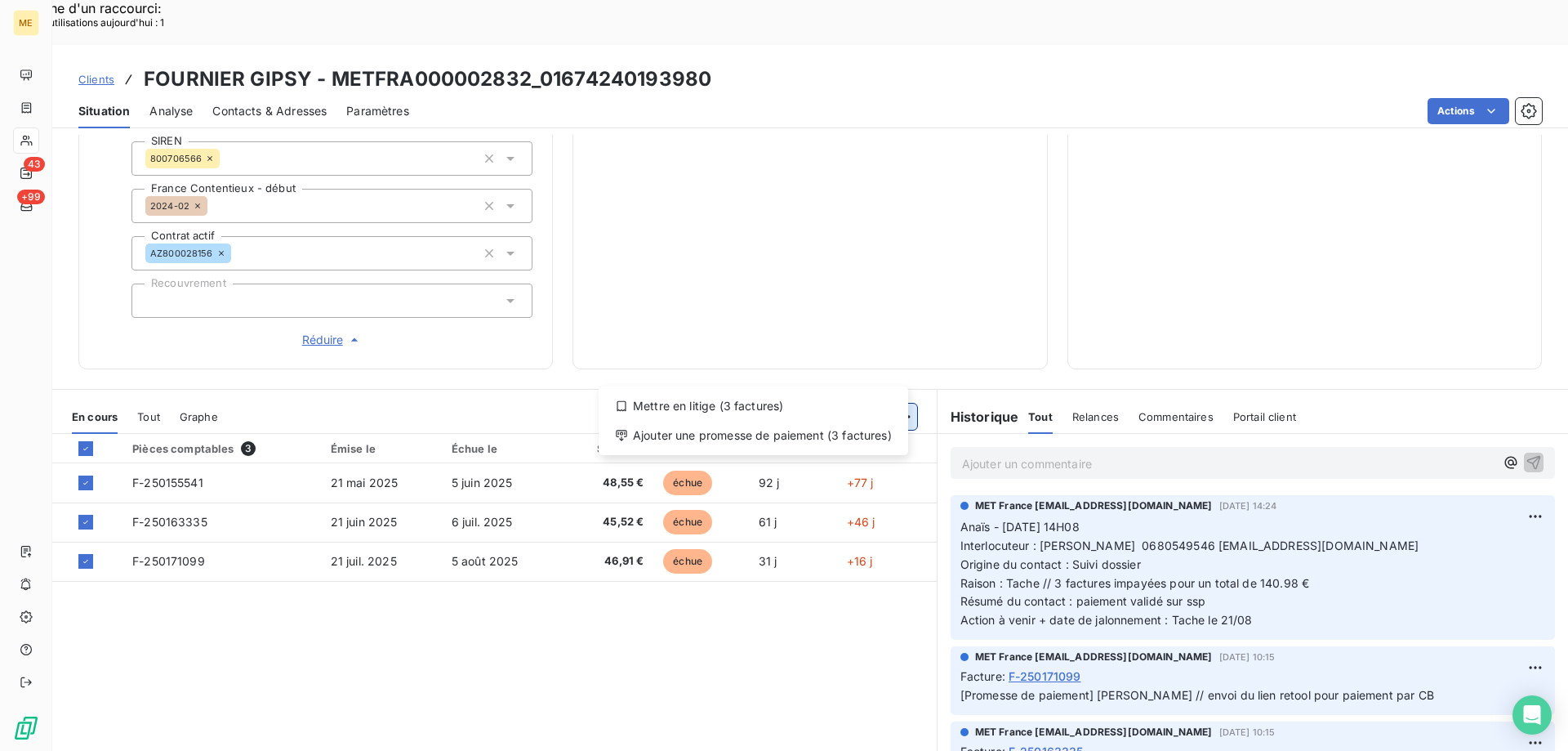
click at [846, 426] on div "Ajouter une promesse de paiement (3 factures)" at bounding box center [753, 435] width 296 height 26
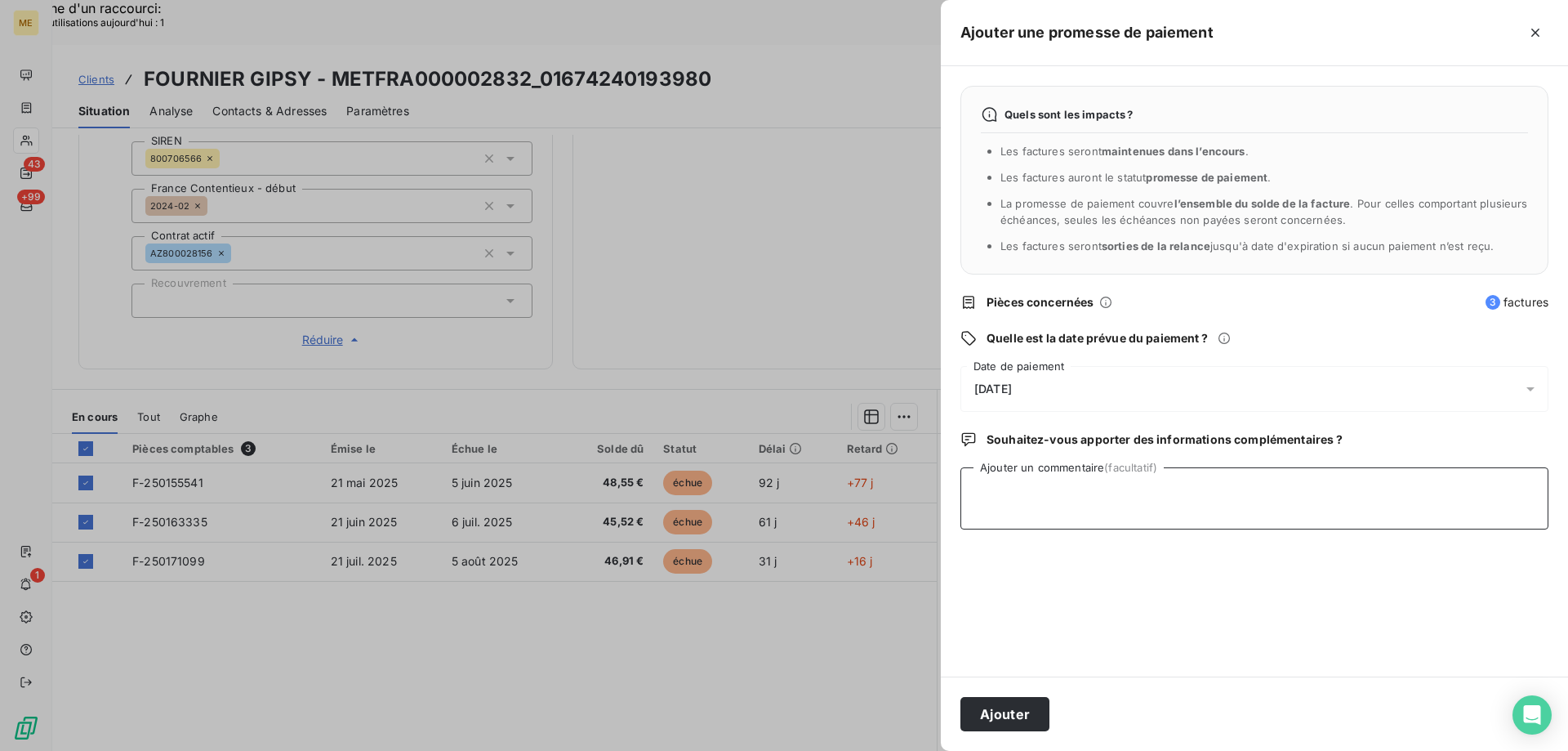
click at [1090, 489] on textarea "Ajouter un commentaire (facultatif)" at bounding box center [1254, 497] width 588 height 62
paste textarea "[PERSON_NAME]- date Interlocuteur : Origine : [PERSON_NAME] : Résumé du contact…"
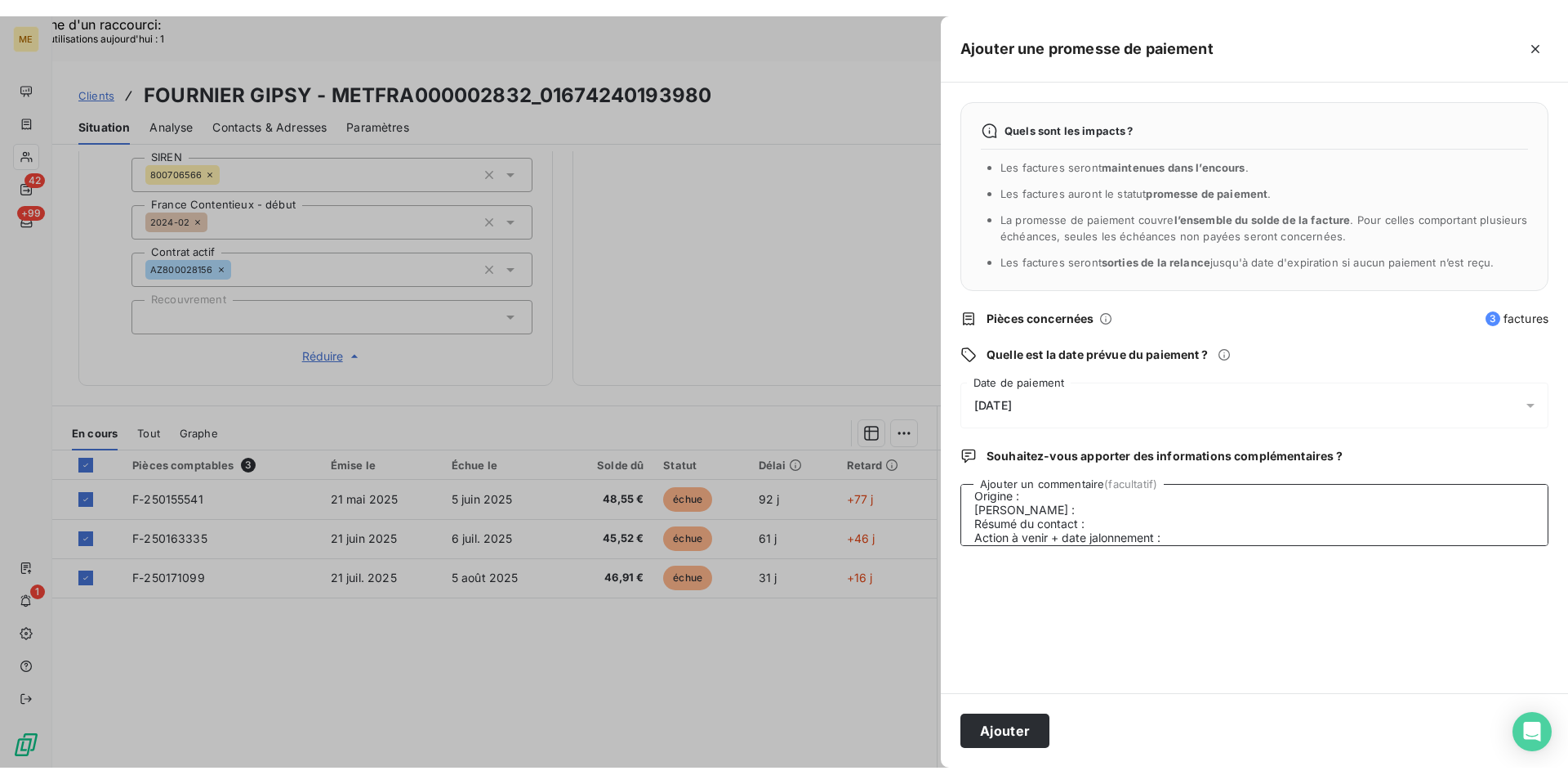
scroll to position [0, 0]
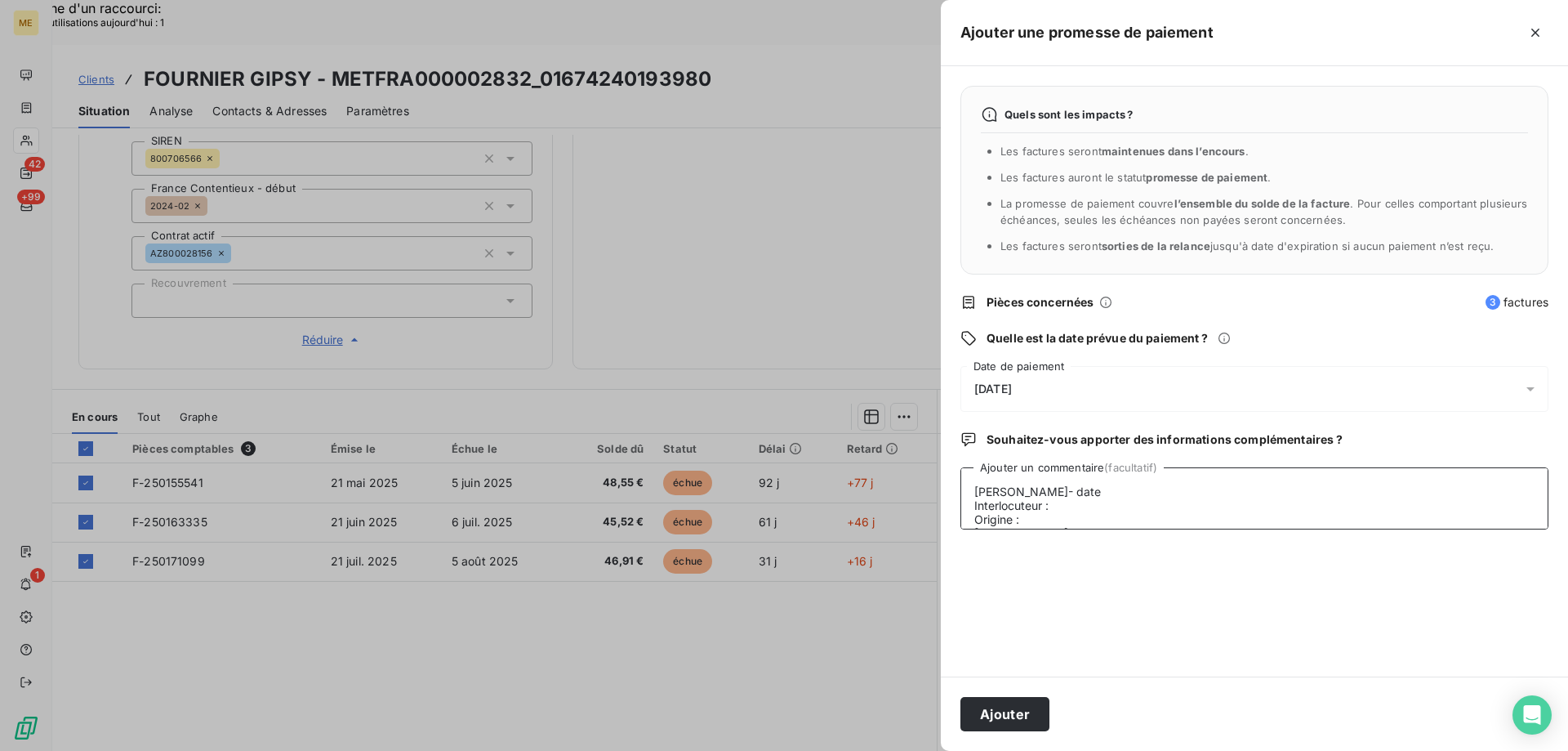
click at [1099, 491] on textarea "[PERSON_NAME]- date Interlocuteur : Origine : [PERSON_NAME] : Résumé du contact…" at bounding box center [1254, 497] width 588 height 62
click at [1099, 499] on textarea "[PERSON_NAME]- [DATE] Interlocuteur : Origine : [PERSON_NAME] : Résumé du conta…" at bounding box center [1254, 497] width 588 height 62
click at [1099, 499] on textarea "Lisa- 21/08/2025 Interlocuteur : Origine : Raison : Résumé du contact : Action …" at bounding box center [1254, 497] width 588 height 62
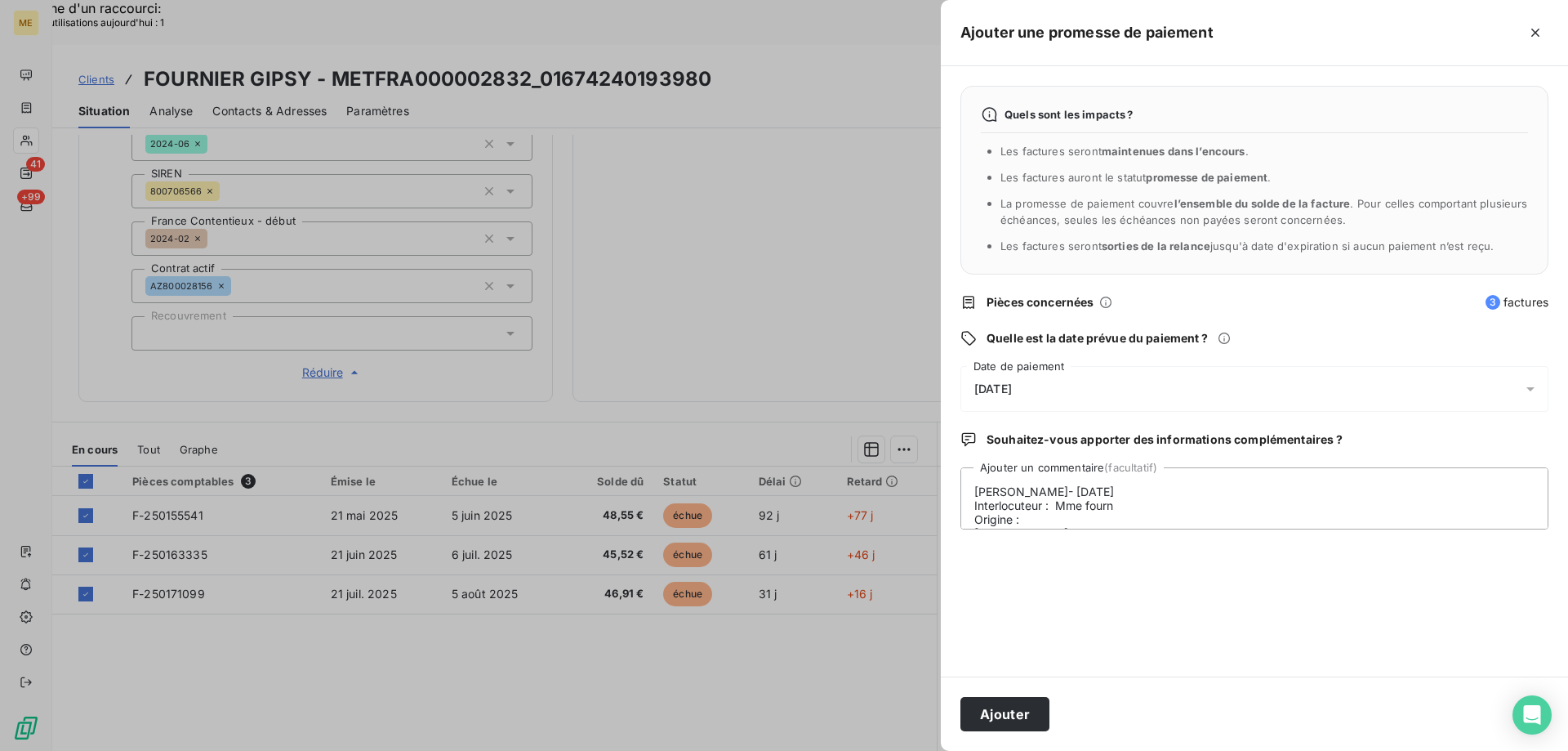
scroll to position [480, 0]
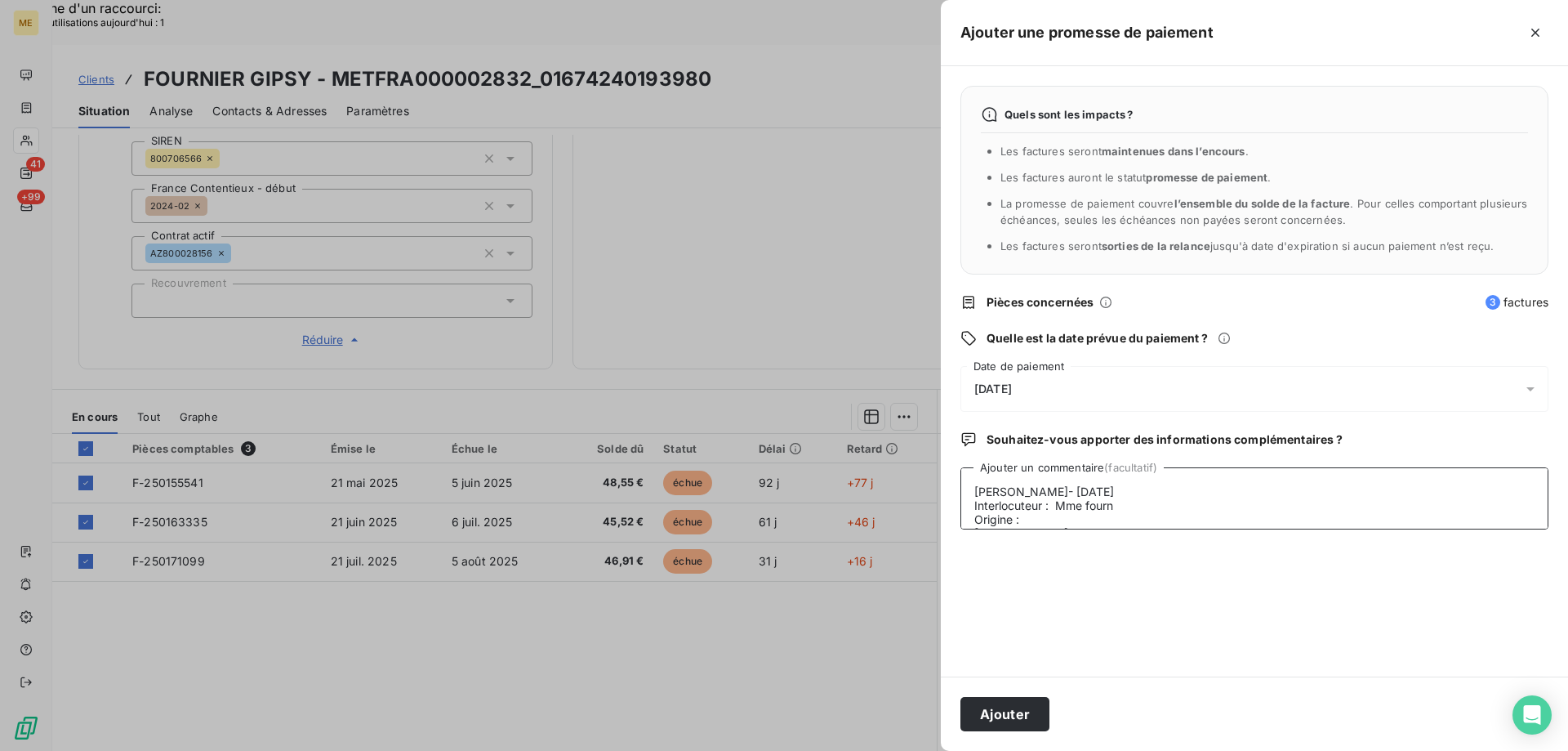
click at [1126, 514] on textarea "Lisa- 21/08/2025 Interlocuteur : Mme fourn Origine : Raison : Résumé du contact…" at bounding box center [1254, 497] width 588 height 62
click at [1128, 507] on textarea "Lisa- 21/08/2025 Interlocuteur : Mme fourn Origine : Raison : Résumé du contact…" at bounding box center [1254, 497] width 588 height 62
click at [1152, 529] on textarea "Lisa- 21/08/2025 Interlocuteur : Mme fournier Origine : Raison : Résumé du cont…" at bounding box center [1254, 497] width 588 height 62
click at [1160, 522] on textarea "Lisa- 21/08/2025 Interlocuteur : Mme fournier Origine : Raison : Résumé du cont…" at bounding box center [1254, 497] width 588 height 62
click at [1179, 503] on textarea "Lisa- 21/08/2025 Interlocuteur : Mme fournier Origine : Appel sortant Raison : …" at bounding box center [1254, 497] width 588 height 62
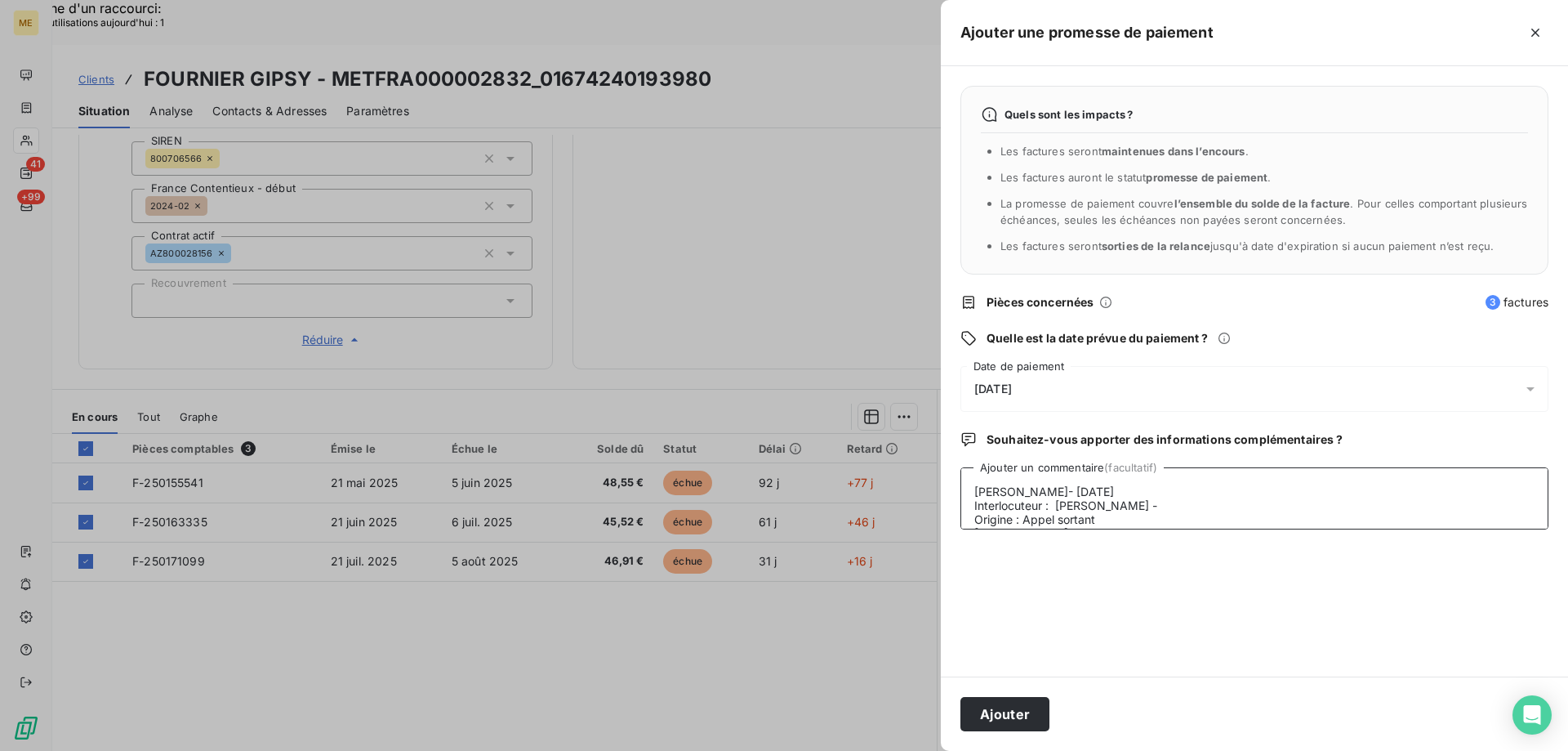
click at [1171, 511] on textarea "Lisa- 21/08/2025 Interlocuteur : Mme fournier - Origine : Appel sortant Raison …" at bounding box center [1254, 497] width 588 height 62
paste textarea "gipsy.fournier@hotmail.fr"
click at [1362, 493] on textarea "Lisa- 21/08/2025 Interlocuteur : Mme fournier - gipsy.fournier@hotmail.fr - Ori…" at bounding box center [1254, 497] width 588 height 62
click at [1362, 497] on textarea "Lisa- 21/08/2025 Interlocuteur : Mme fournier - gipsy.fournier@hotmail.fr - Ori…" at bounding box center [1254, 497] width 588 height 62
click at [1356, 505] on textarea "Lisa- 21/08/2025 Interlocuteur : Mme fournier - gipsy.fournier@hotmail.fr - Ori…" at bounding box center [1254, 497] width 588 height 62
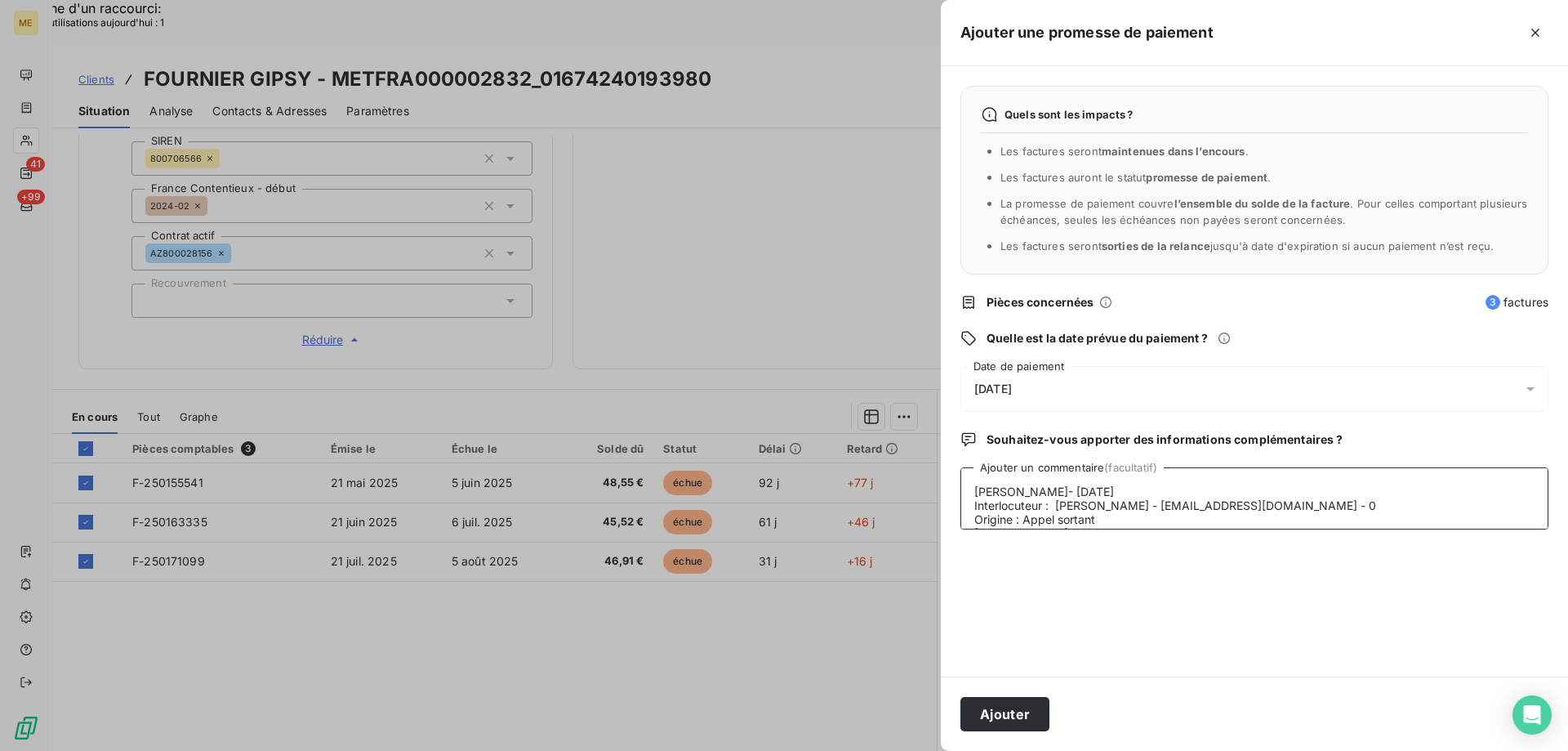
paste textarea "680549546"
click at [1191, 486] on textarea "Lisa- 21/08/2025 Interlocuteur : Mme fournier - gipsy.fournier@hotmail.fr - 068…" at bounding box center [1254, 497] width 588 height 62
click at [1201, 467] on textarea "Lisa- 21/08/2025 Interlocuteur : Mme fournier - gipsy.fournier@hotmail.fr - 068…" at bounding box center [1254, 497] width 588 height 62
click at [1036, 477] on textarea "Lisa- 21/08/2025 Interlocuteur : Mme fournier - gipsy.fournier@hotmail.fr - 068…" at bounding box center [1254, 497] width 588 height 62
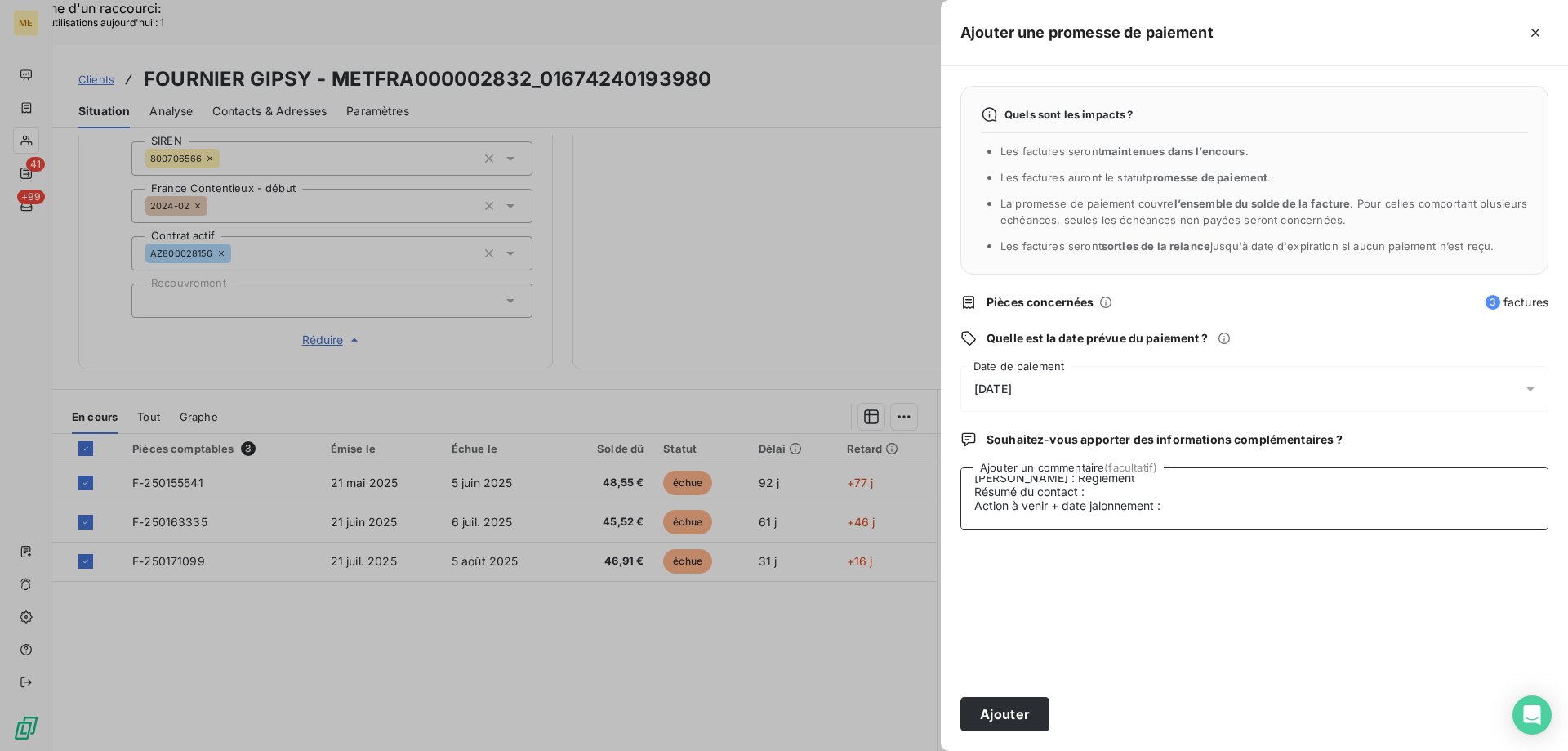
click at [1097, 493] on textarea "Lisa- 21/08/2025 Interlocuteur : Mme fournier - gipsy.fournier@hotmail.fr - 068…" at bounding box center [1254, 497] width 588 height 62
click at [1231, 510] on textarea "Lisa- 21/08/2025 Interlocuteur : Mme fournier - gipsy.fournier@hotmail.fr - 068…" at bounding box center [1254, 497] width 588 height 62
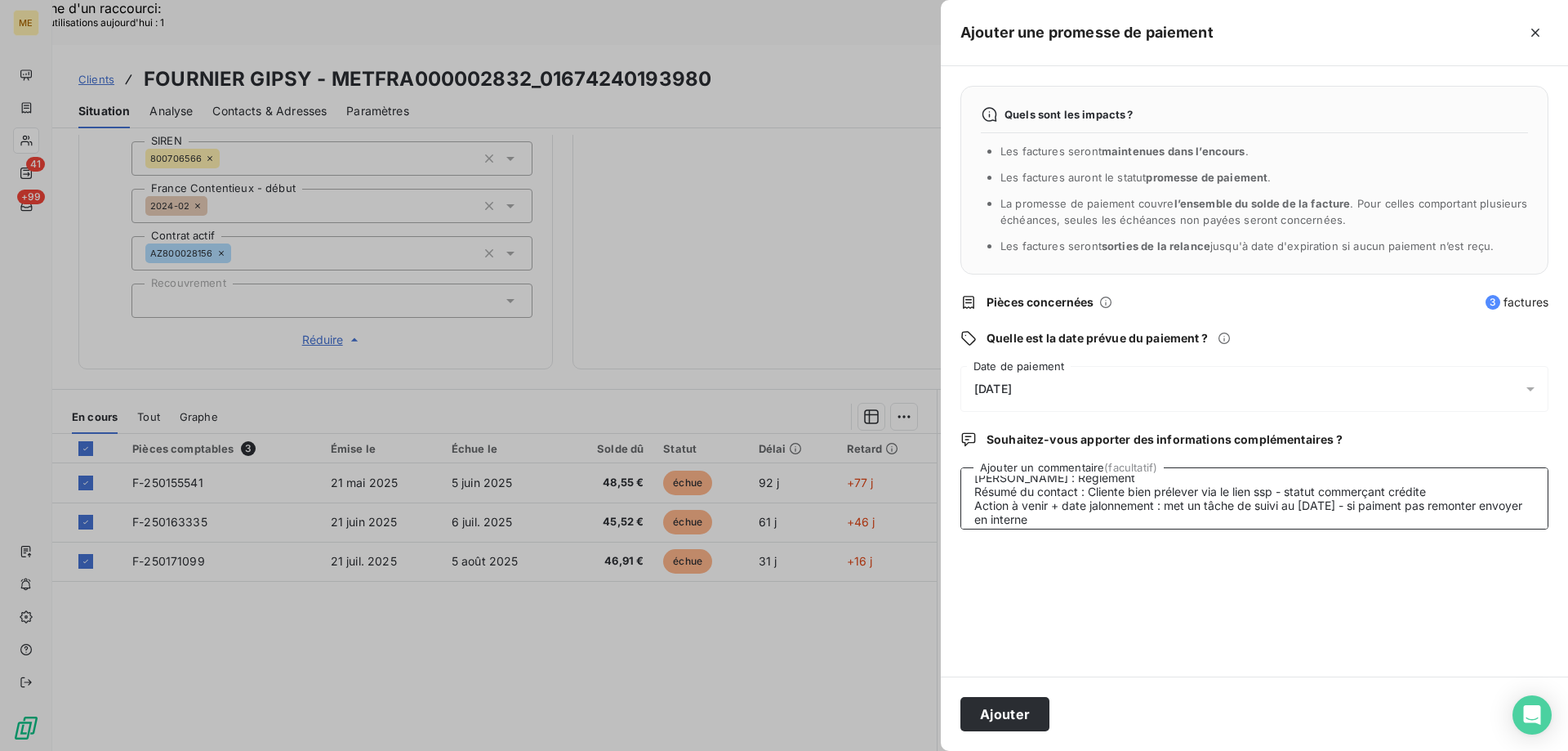
click at [1228, 502] on textarea "Lisa- 21/08/2025 Interlocuteur : Mme fournier - gipsy.fournier@hotmail.fr - 068…" at bounding box center [1254, 497] width 588 height 62
click at [0, 0] on lt-div "Grammaire Le déterminant s’accorde avec le nom « tâche ». un tâch é un e tâche …" at bounding box center [0, 0] width 0 height 0
click at [0, 0] on lt-strong "e" at bounding box center [0, 0] width 0 height 0
click at [1179, 499] on textarea "Lisa- 21/08/2025 Interlocuteur : Mme fournier - gipsy.fournier@hotmail.fr - 068…" at bounding box center [1254, 497] width 588 height 62
click at [1186, 497] on textarea "Lisa- 21/08/2025 Interlocuteur : Mme fournier - gipsy.fournier@hotmail.fr - 068…" at bounding box center [1254, 497] width 588 height 62
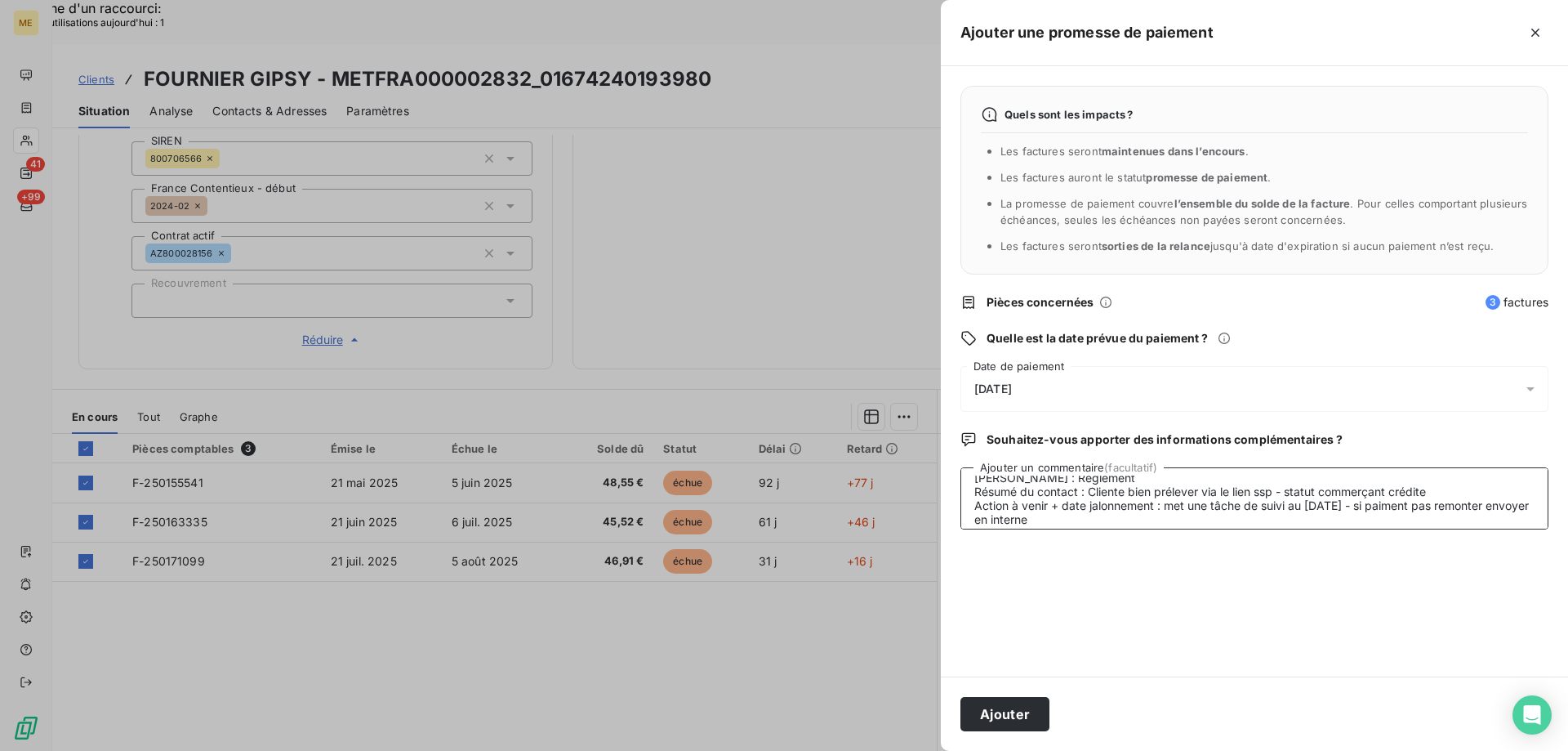
click at [0, 0] on lt-span "prélev é" at bounding box center [0, 0] width 0 height 0
click at [1409, 516] on textarea "Lisa- 21/08/2025 Interlocuteur : Mme fournier - gipsy.fournier@hotmail.fr - 068…" at bounding box center [1254, 497] width 588 height 62
click at [1412, 509] on textarea "Lisa- 21/08/2025 Interlocuteur : Mme fournier - gipsy.fournier@hotmail.fr - 068…" at bounding box center [1254, 497] width 588 height 62
click at [0, 0] on lt-span "paiement" at bounding box center [0, 0] width 0 height 0
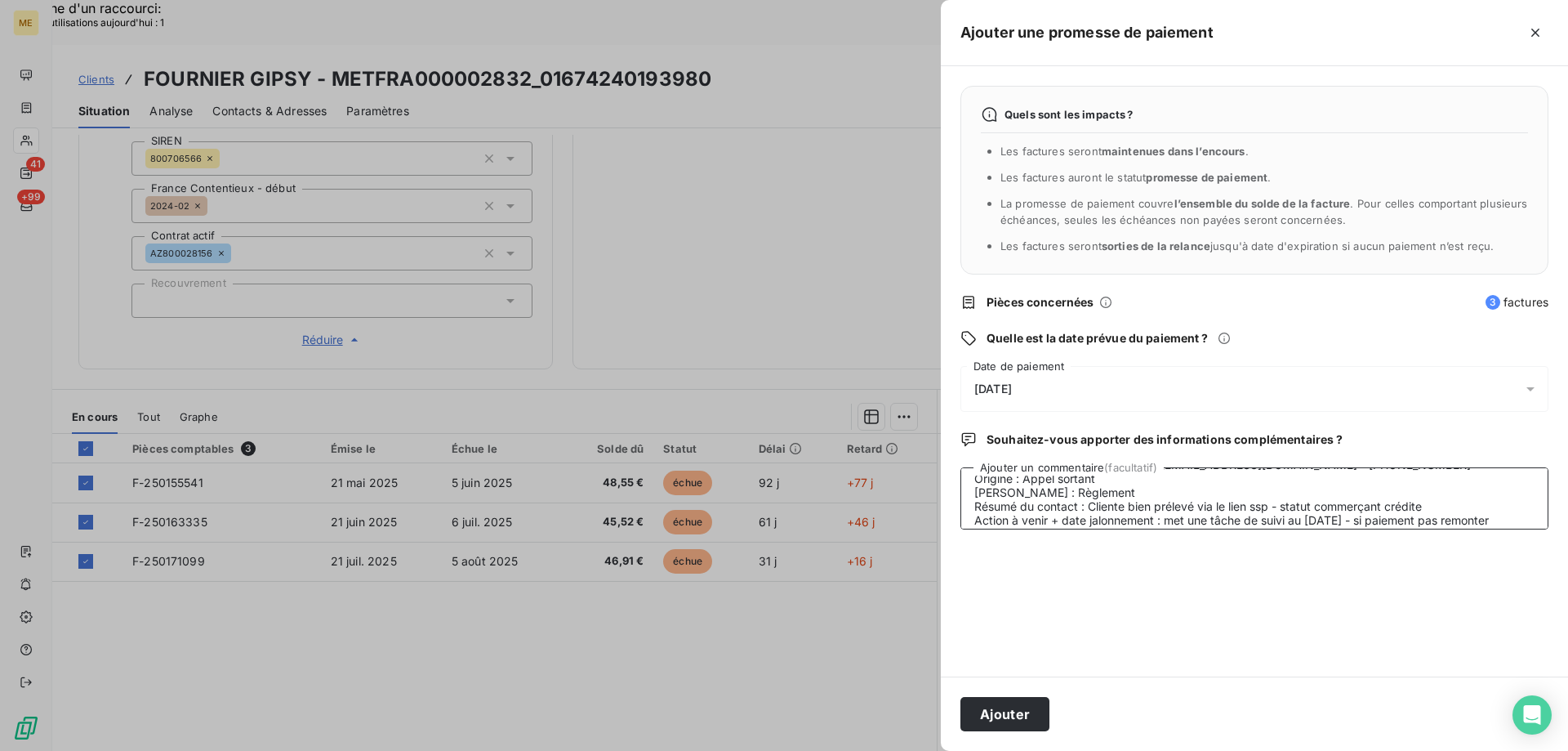
scroll to position [70, 0]
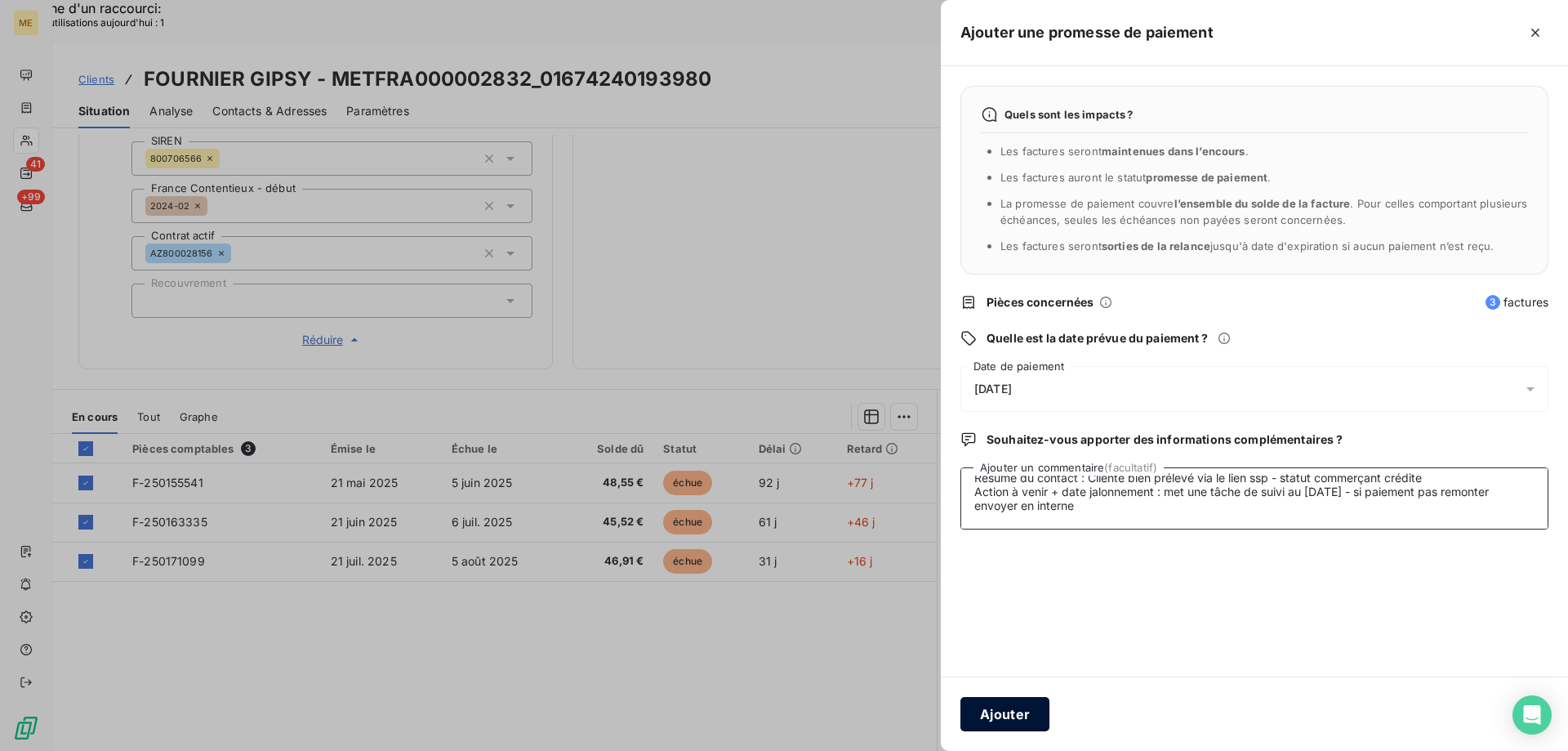
type textarea "Lisa- 21/08/2025 Interlocuteur : Mme fournier - gipsy.fournier@hotmail.fr - 068…"
drag, startPoint x: 1023, startPoint y: 705, endPoint x: 1018, endPoint y: 691, distance: 14.9
click at [1022, 700] on button "Ajouter" at bounding box center [1005, 714] width 89 height 34
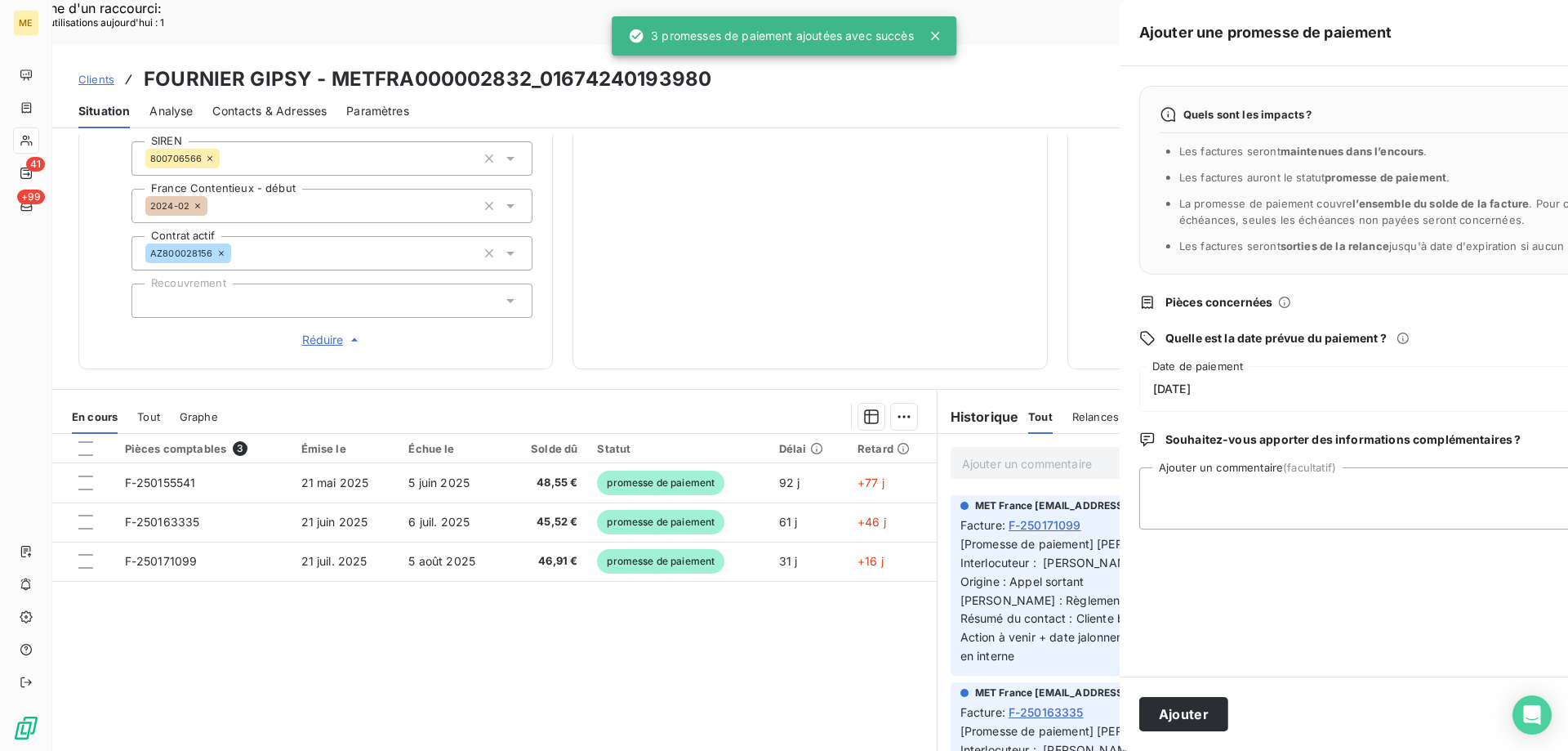
scroll to position [0, 0]
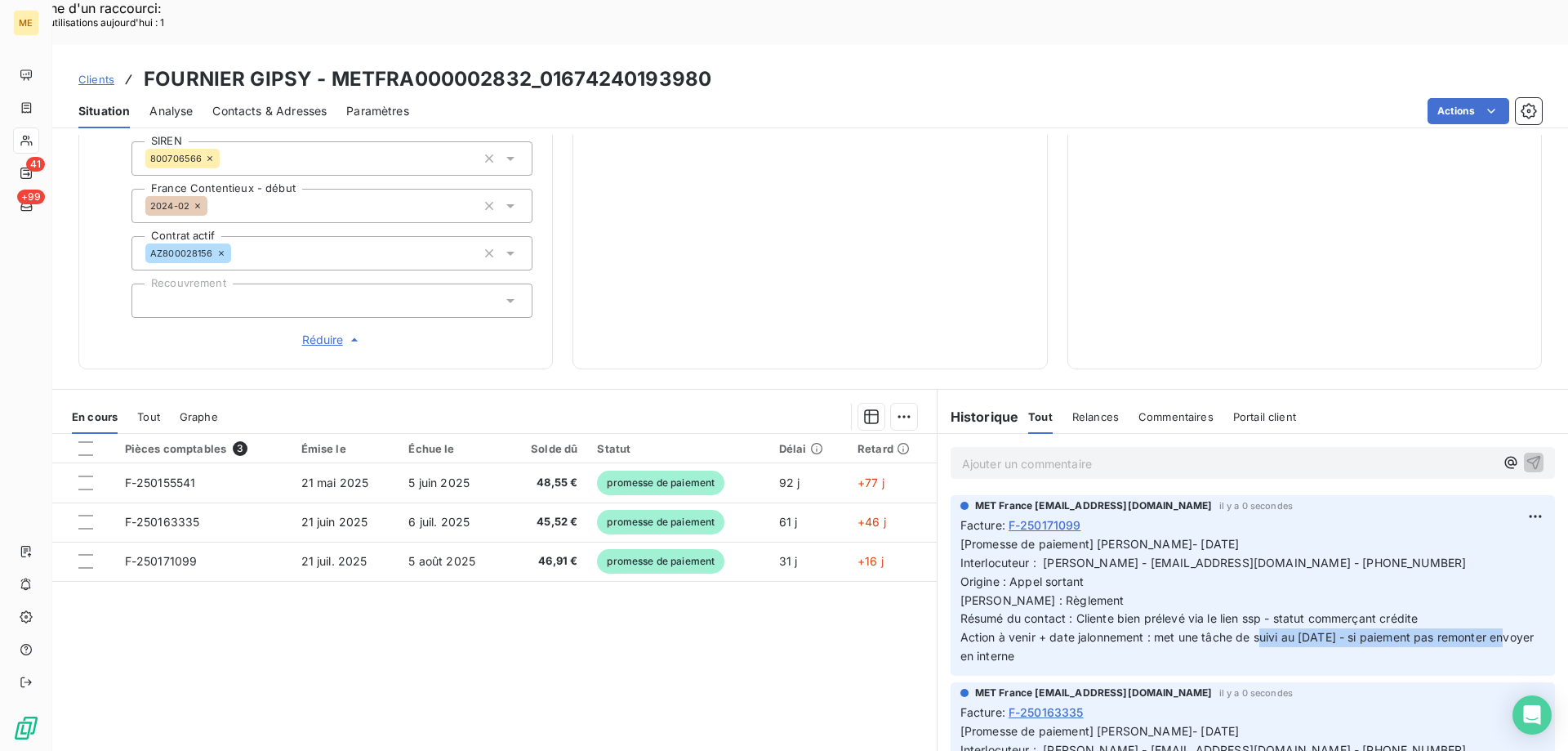
copy span "si paiement pas remonter envoyer en interne"
drag, startPoint x: 1369, startPoint y: 590, endPoint x: 1390, endPoint y: 457, distance: 134.6
click at [1391, 613] on p "[Promesse de paiement] Lisa- 21/08/2025 Interlocuteur : Mme fournier - gipsy.fo…" at bounding box center [1253, 599] width 585 height 131
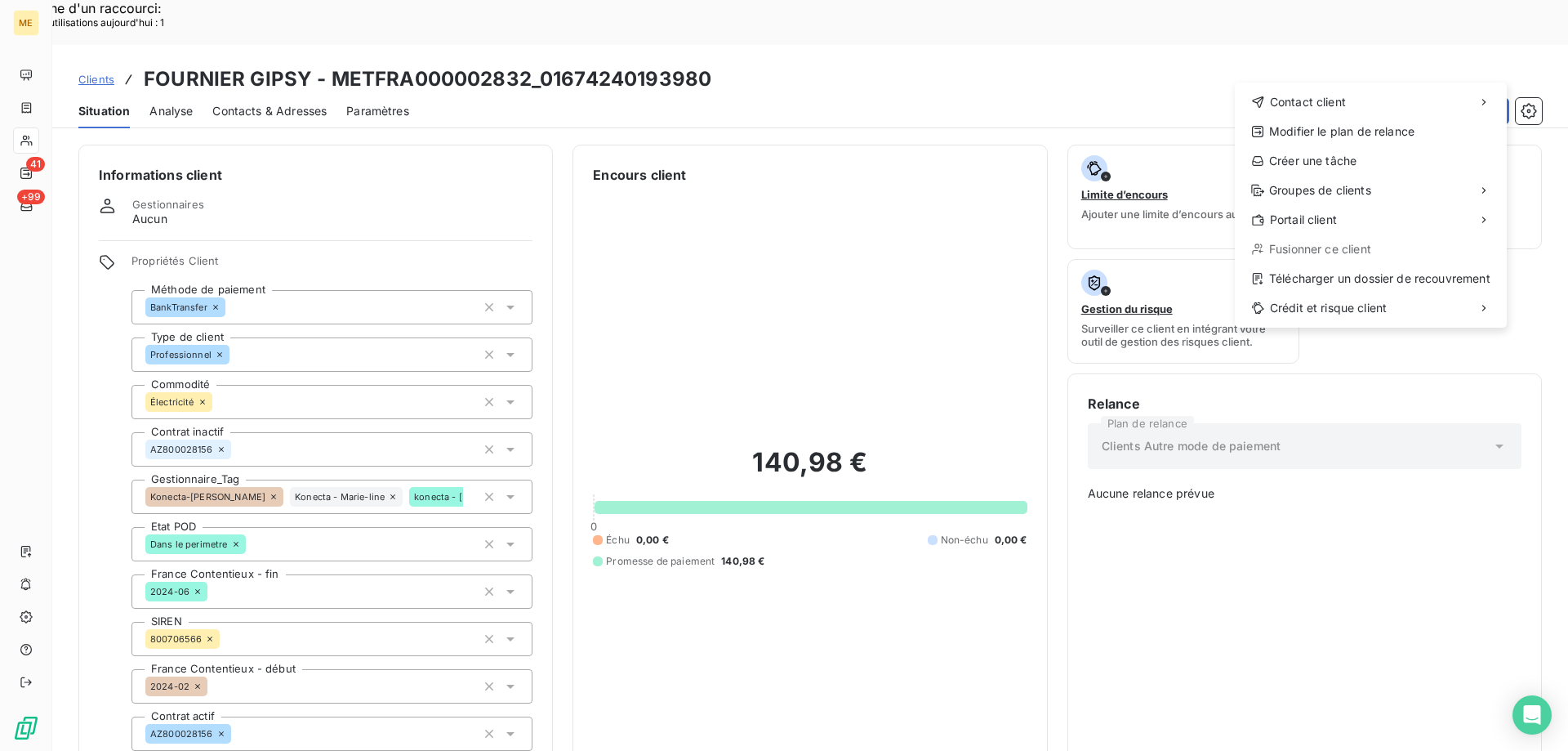
drag, startPoint x: 1288, startPoint y: 568, endPoint x: 1288, endPoint y: 550, distance: 18.0
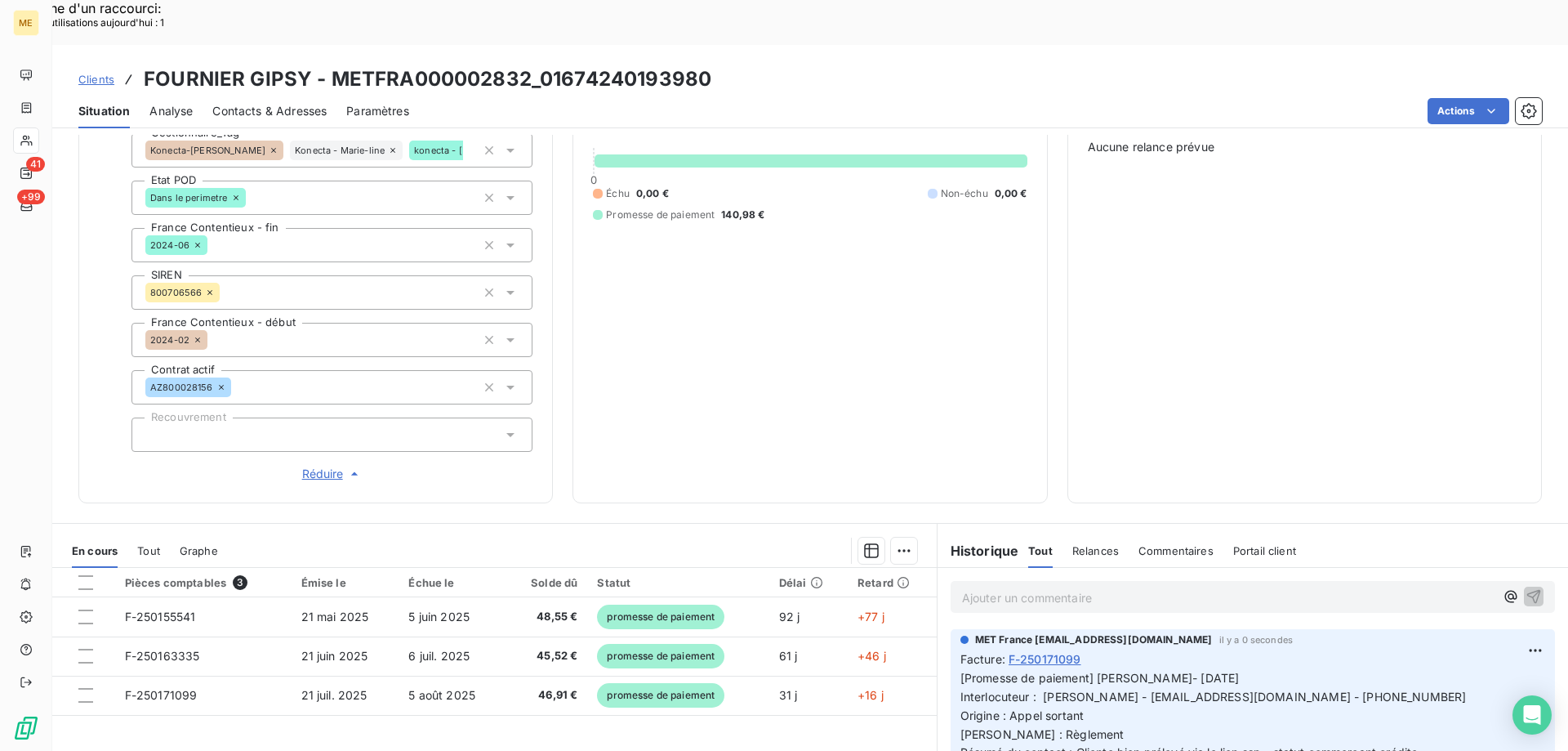
scroll to position [480, 0]
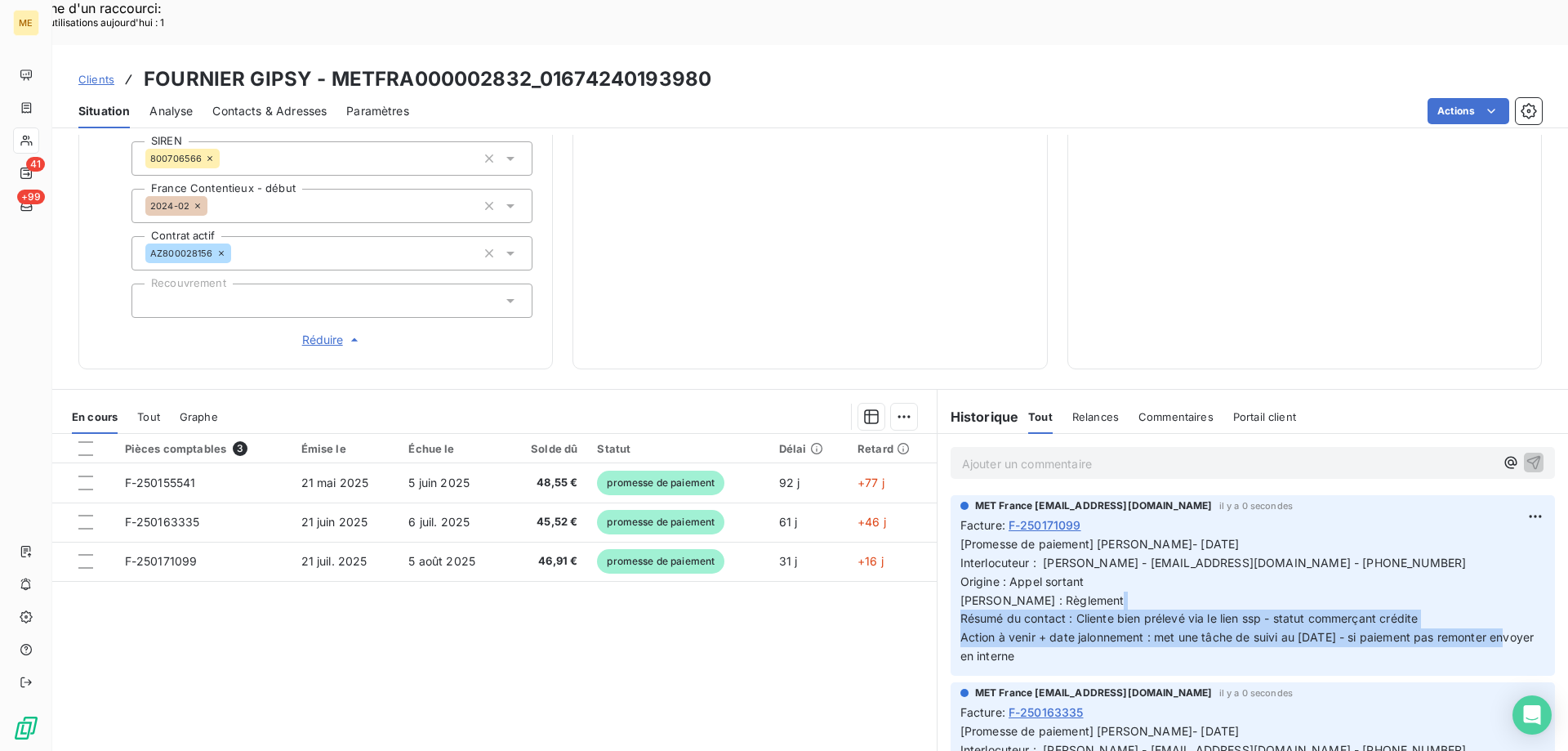
copy span "Cliente bien prélevé via le lien ssp - statut commerçant crédite Action à venir…"
drag, startPoint x: 1068, startPoint y: 576, endPoint x: 1242, endPoint y: 572, distance: 174.0
click at [1263, 595] on span "[Promesse de paiement] Lisa- 21/08/2025 Interlocuteur : Mme fournier - gipsy.fo…" at bounding box center [1250, 599] width 578 height 126
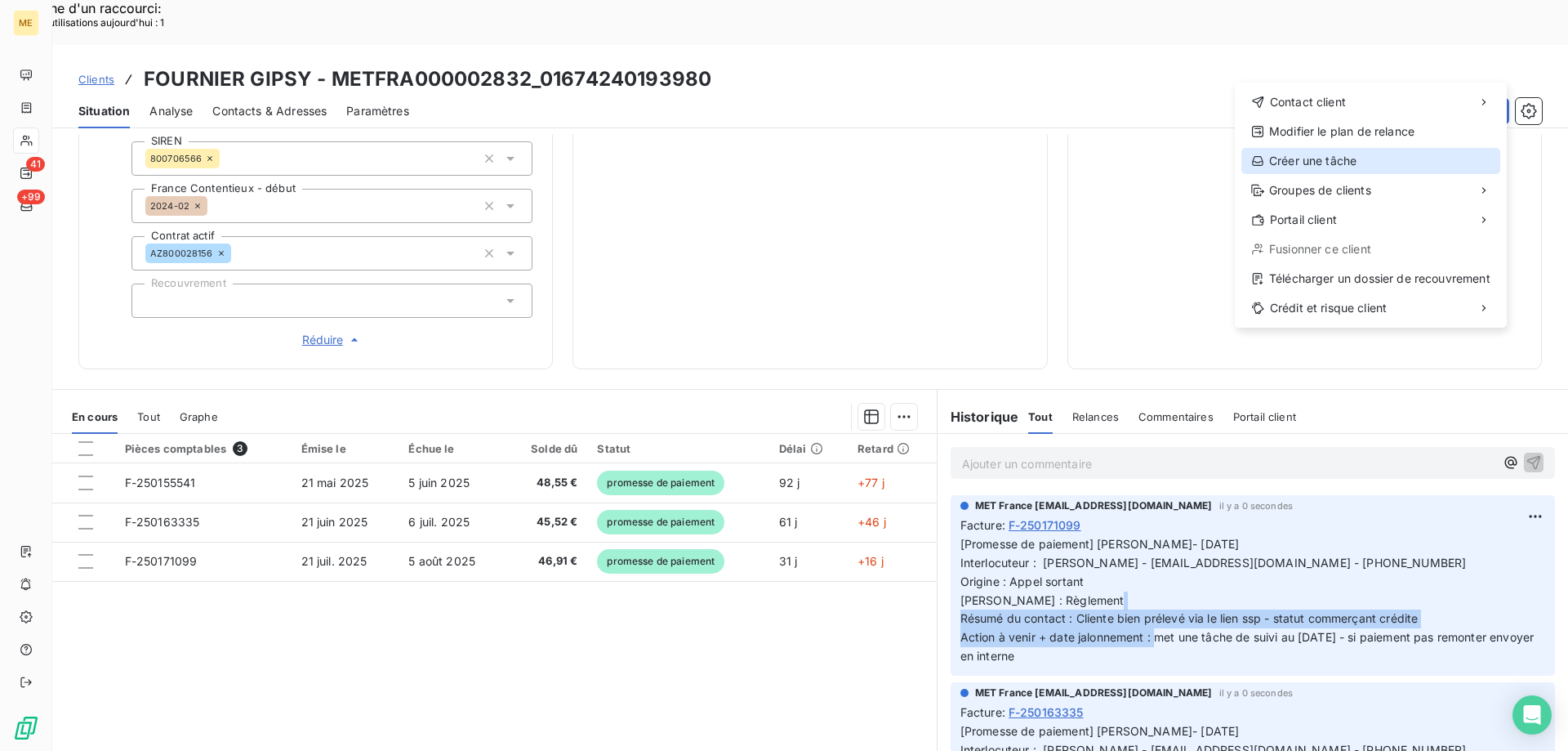
click at [1357, 164] on div "Créer une tâche" at bounding box center [1372, 160] width 259 height 26
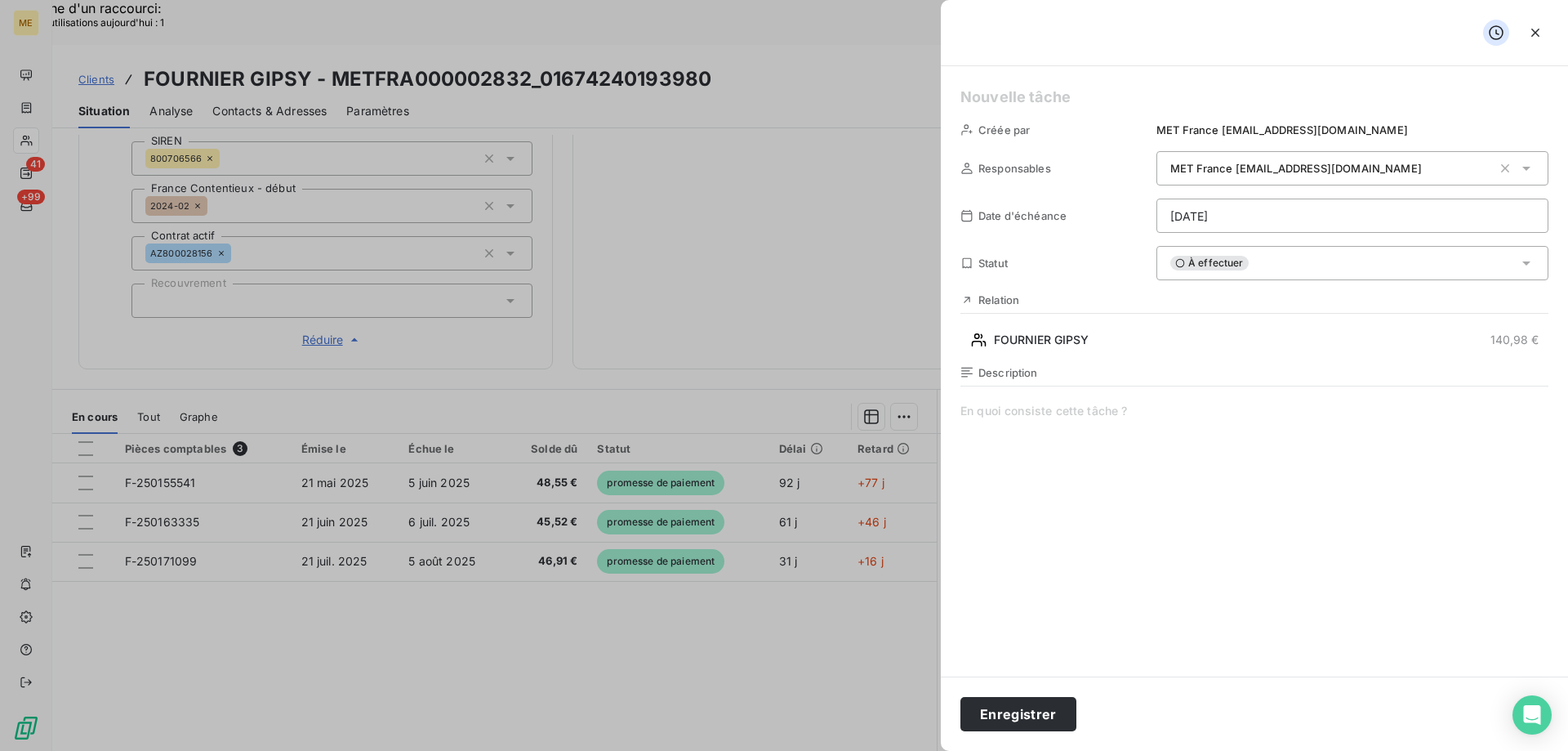
click at [1019, 465] on span at bounding box center [1254, 558] width 588 height 314
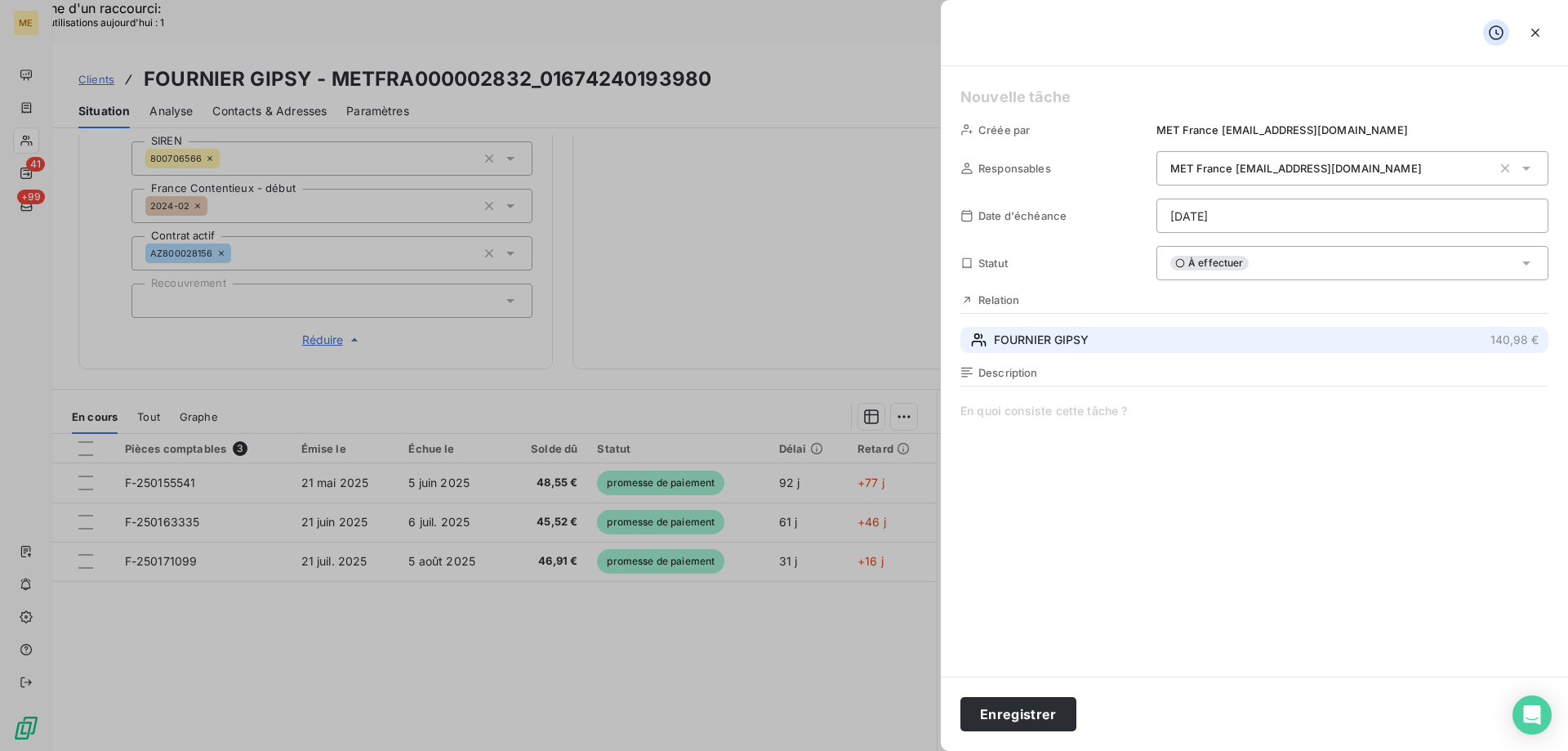
paste span
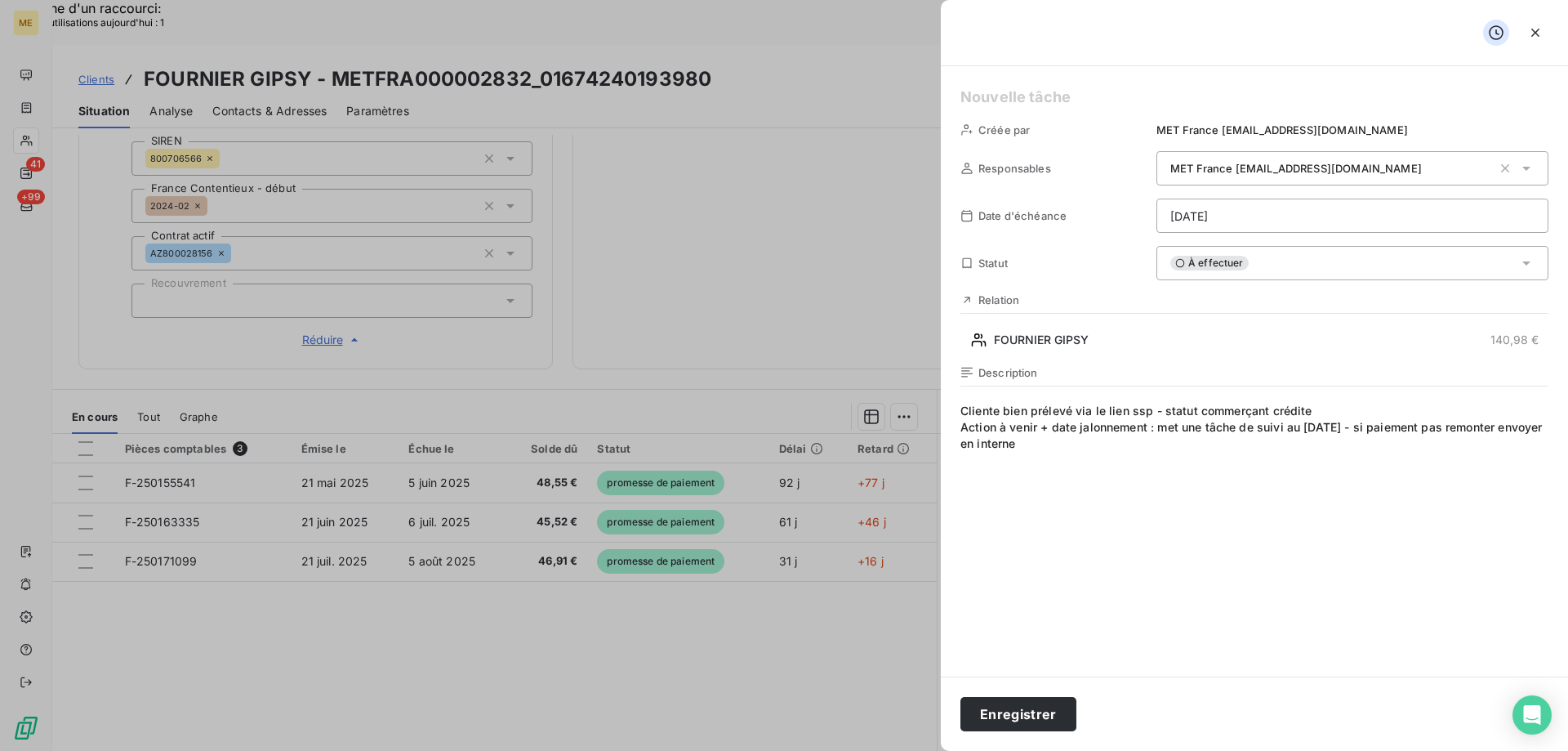
click at [1055, 100] on h5 at bounding box center [1254, 97] width 588 height 23
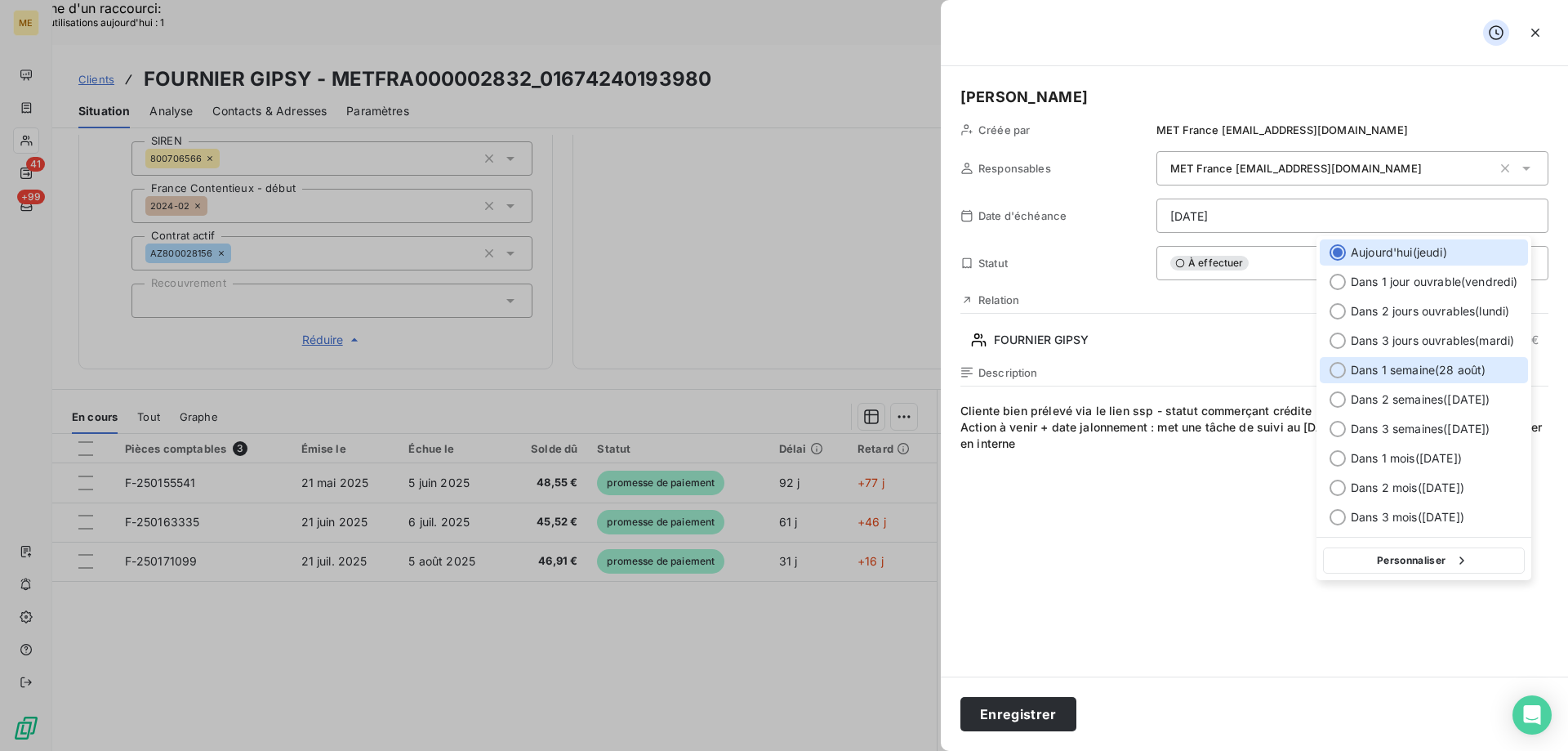
click at [1328, 369] on div "Dans 1 semaine ( 28 août )" at bounding box center [1424, 369] width 209 height 26
type input "28/08/2025"
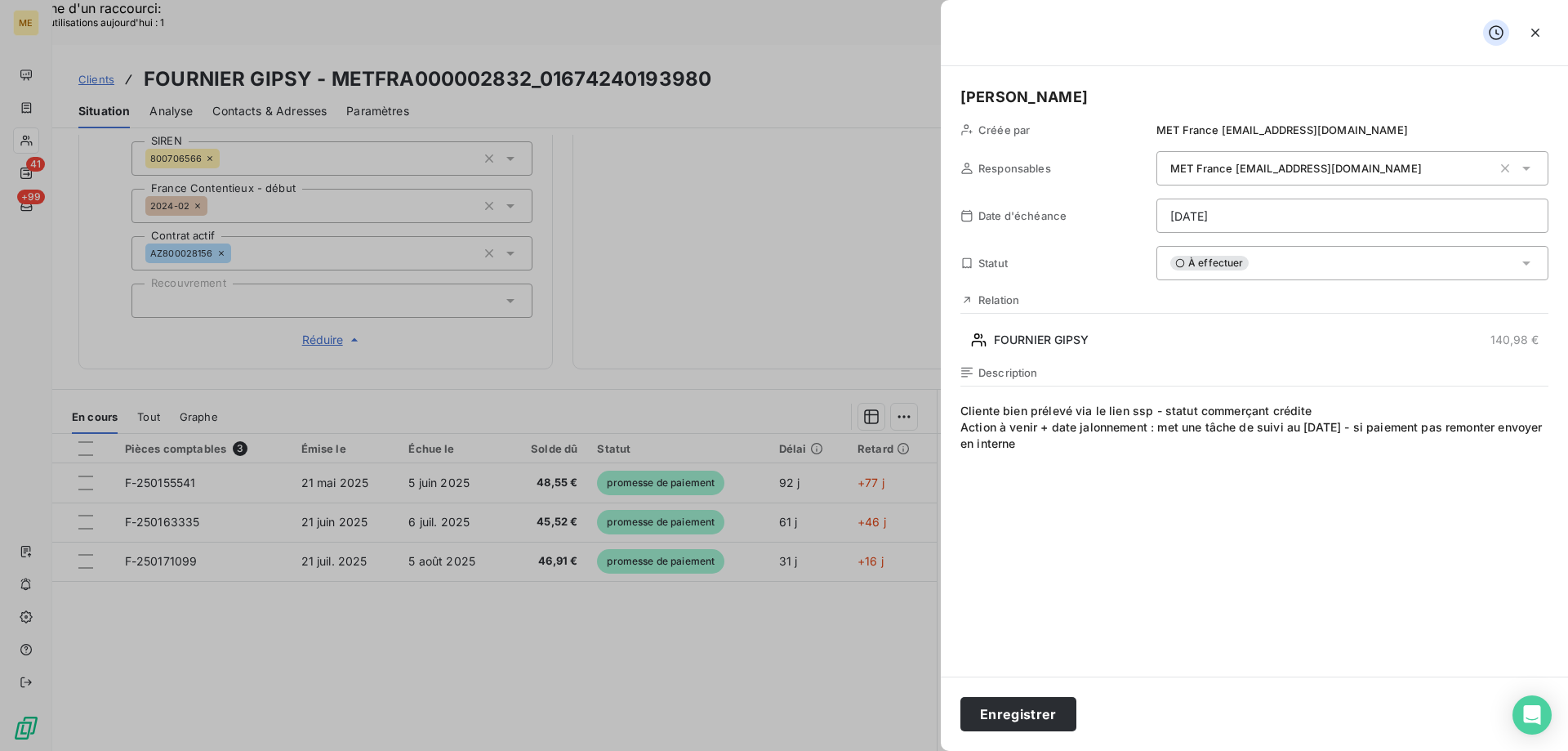
click at [1338, 368] on div "Description" at bounding box center [1254, 373] width 588 height 13
click at [1017, 717] on button "Enregistrer" at bounding box center [1019, 714] width 116 height 34
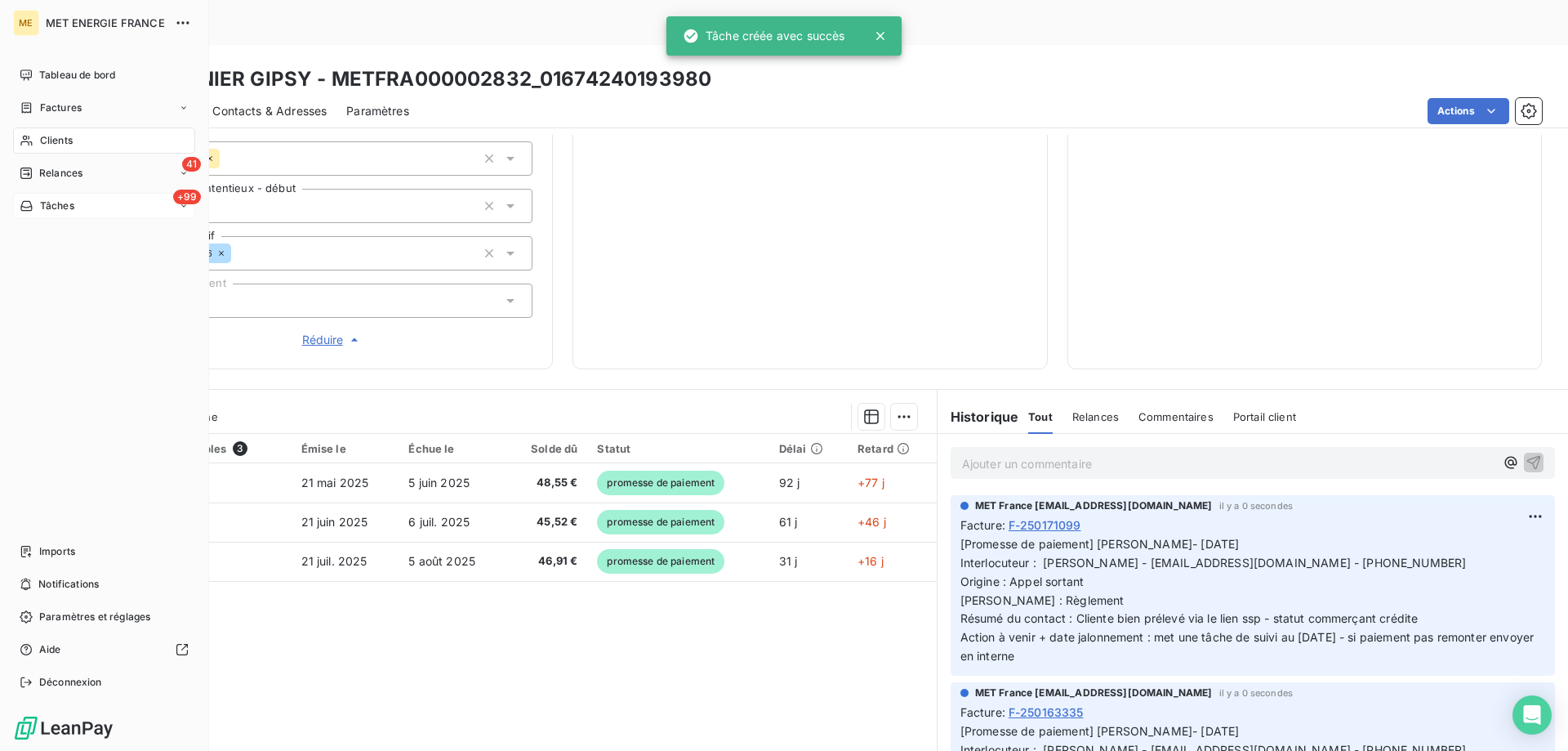
click at [47, 213] on div "+99 Tâches" at bounding box center [104, 205] width 182 height 26
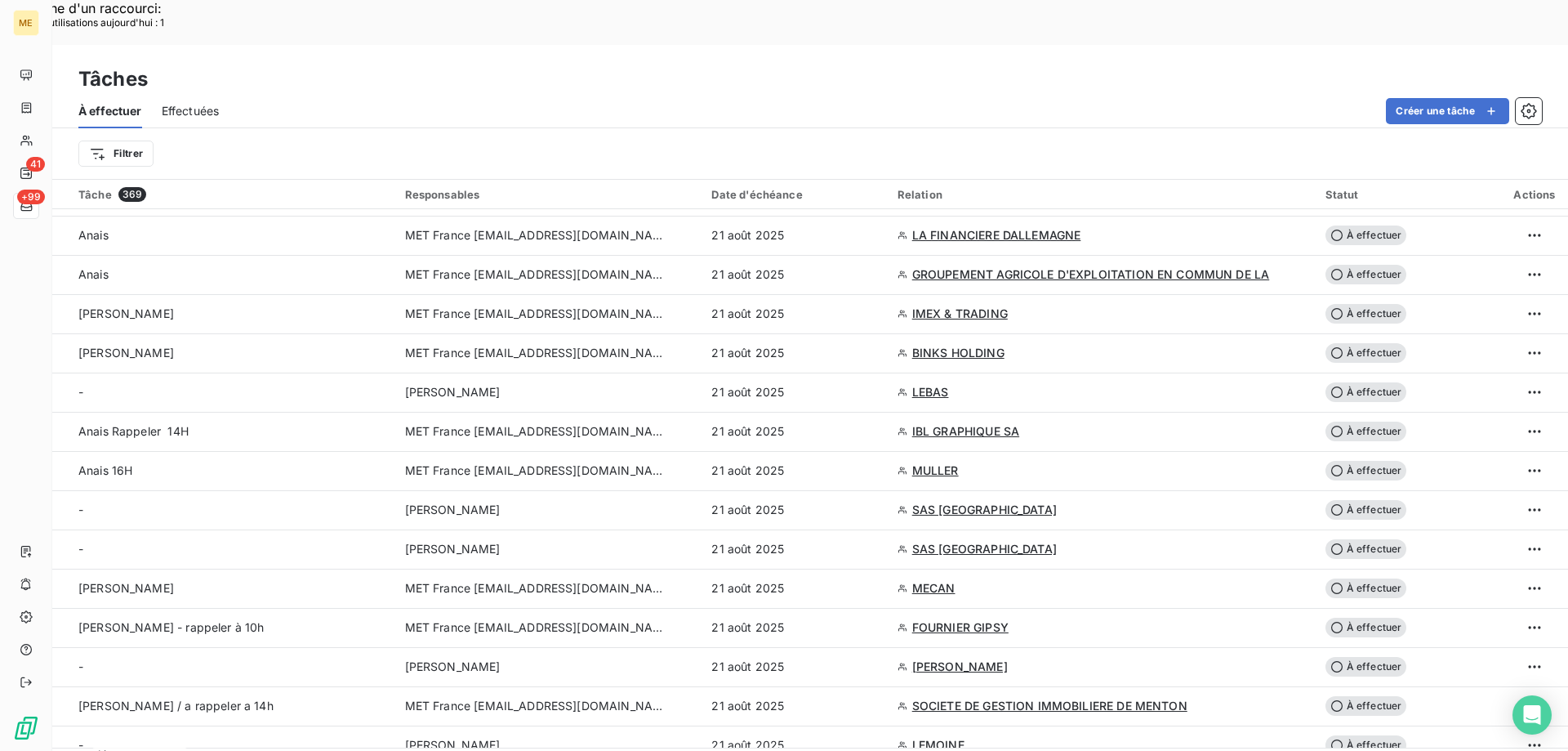
scroll to position [899, 0]
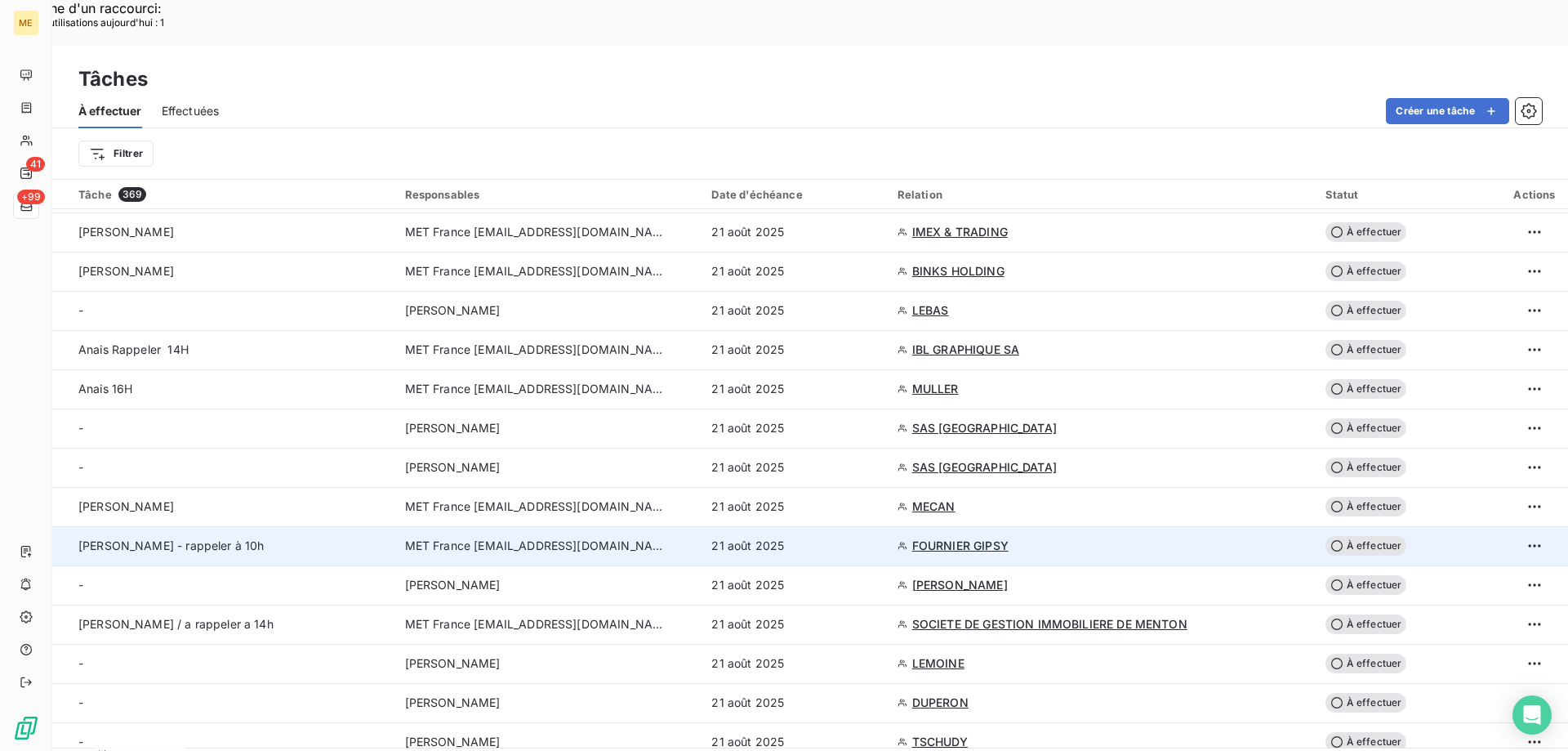
click at [241, 538] on div "Sylvain - rappeler à 10h" at bounding box center [232, 545] width 307 height 16
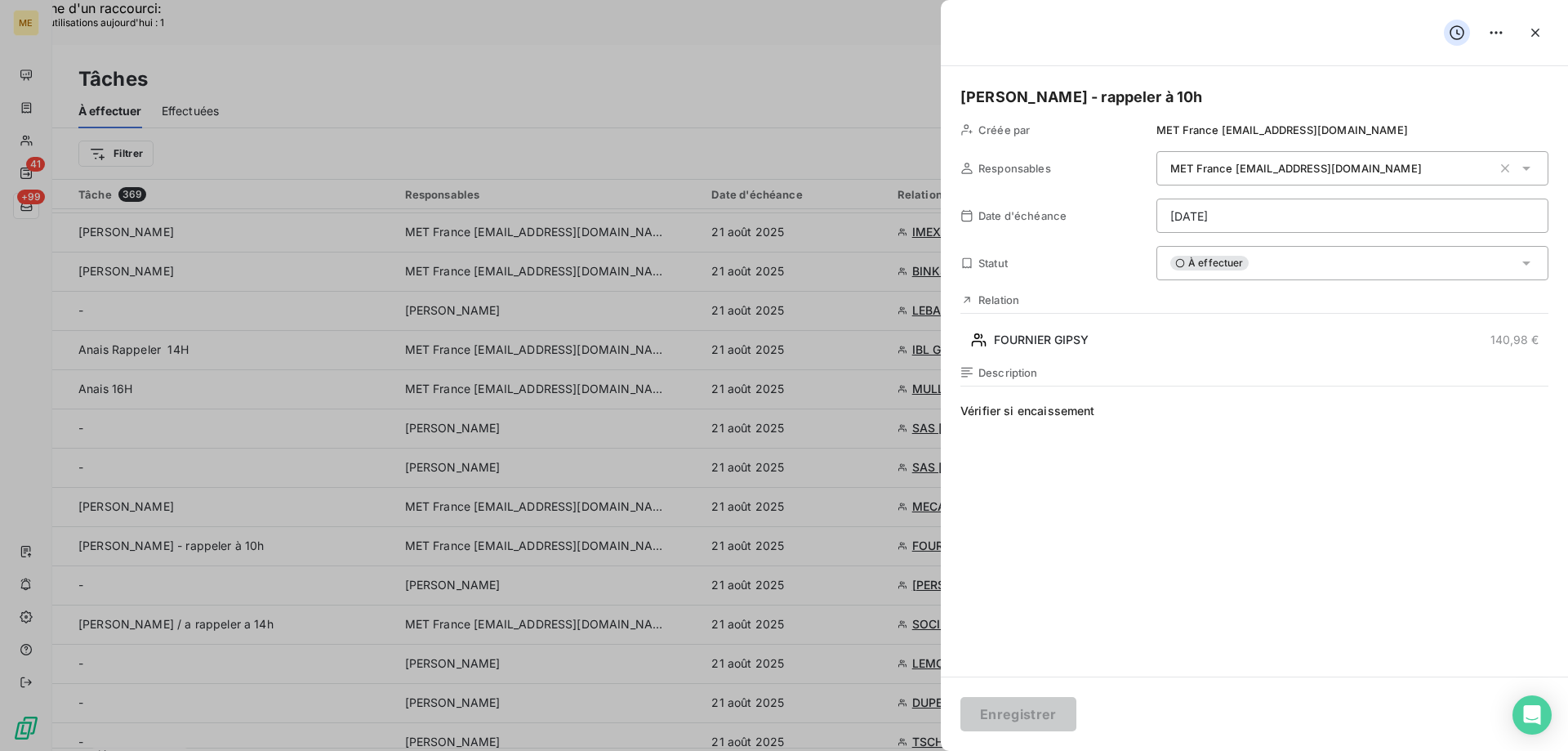
click at [1225, 257] on span "À effectuer" at bounding box center [1210, 262] width 78 height 14
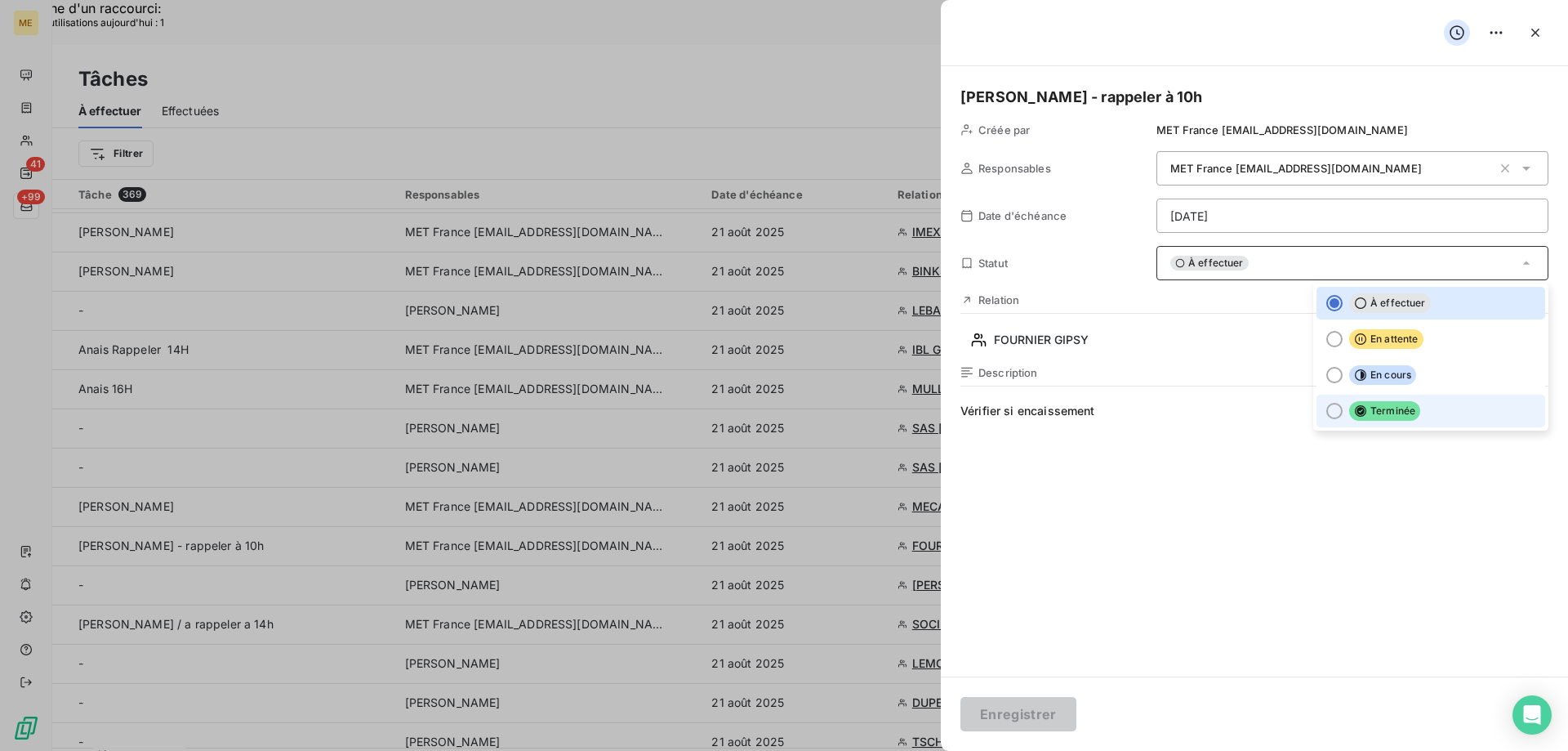
click at [1327, 406] on div at bounding box center [1334, 410] width 16 height 16
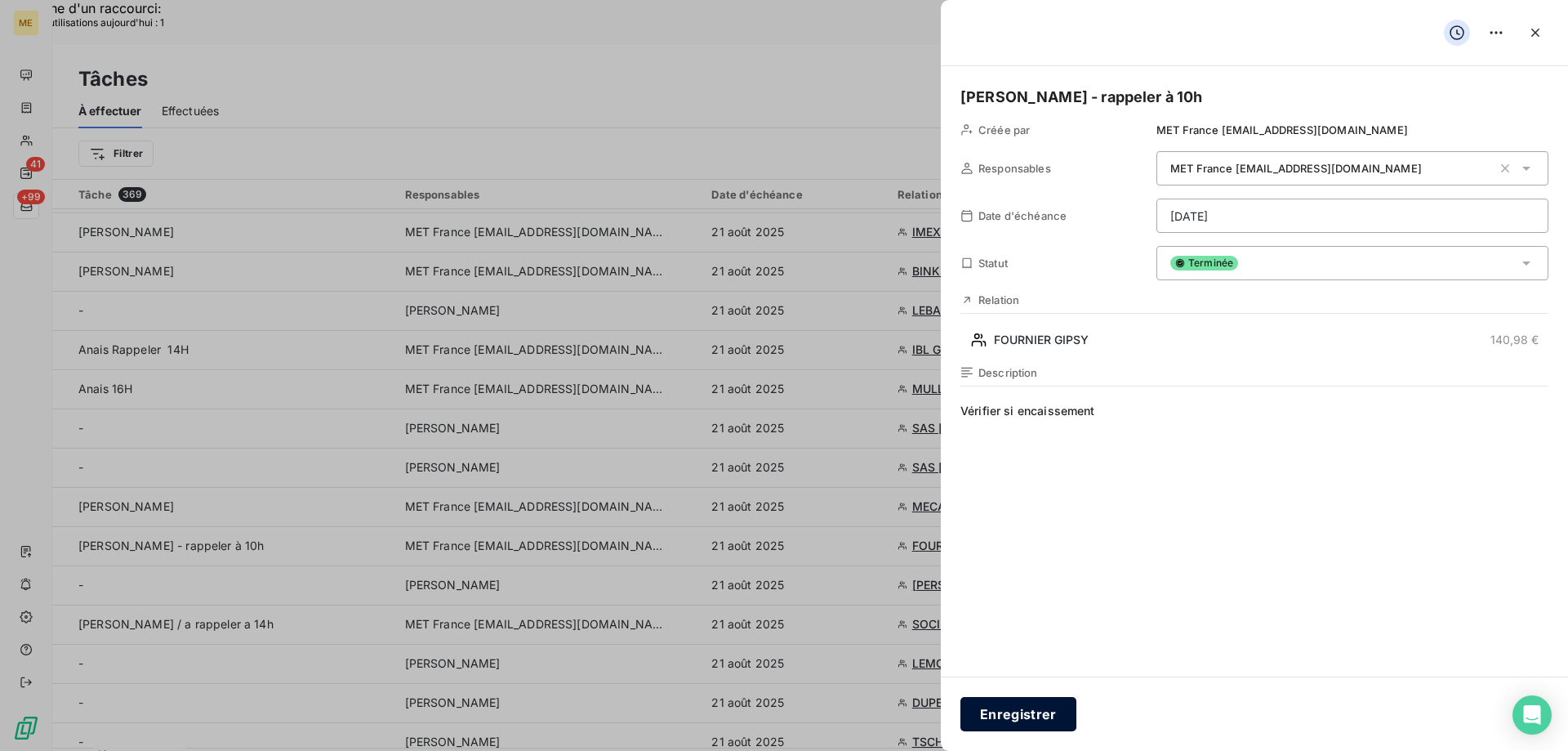
click at [1020, 713] on button "Enregistrer" at bounding box center [1019, 714] width 116 height 34
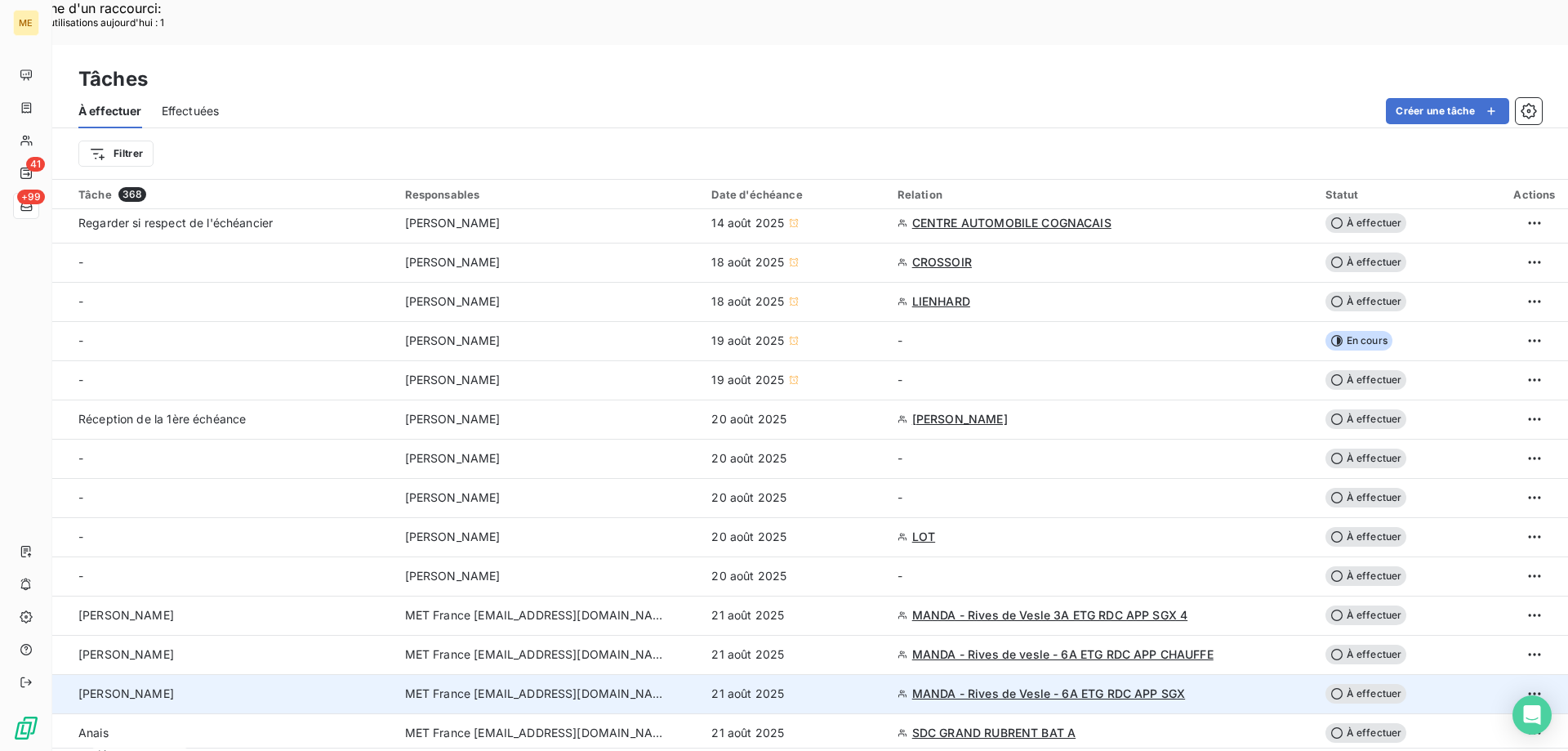
scroll to position [82, 0]
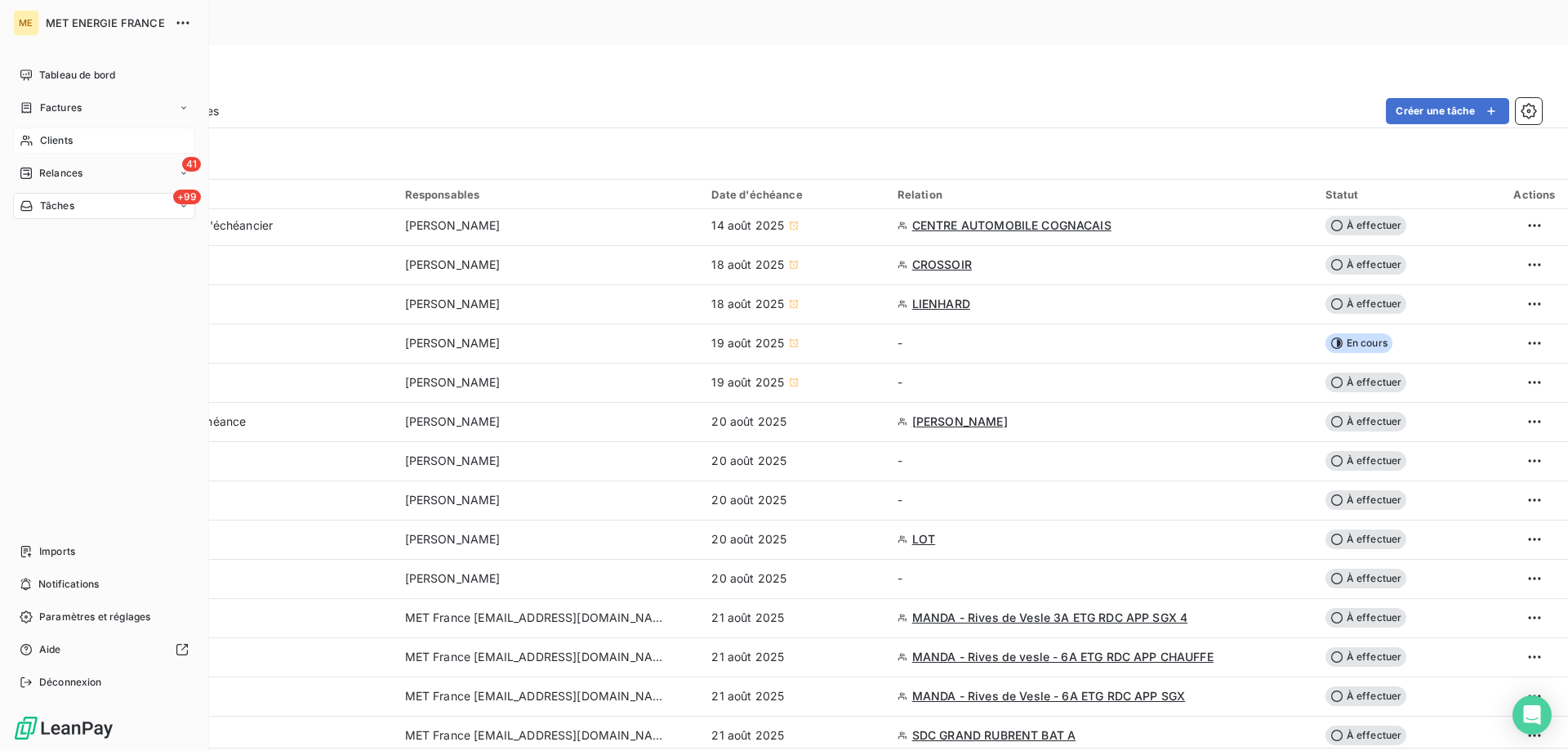
click at [29, 145] on icon at bounding box center [26, 140] width 11 height 10
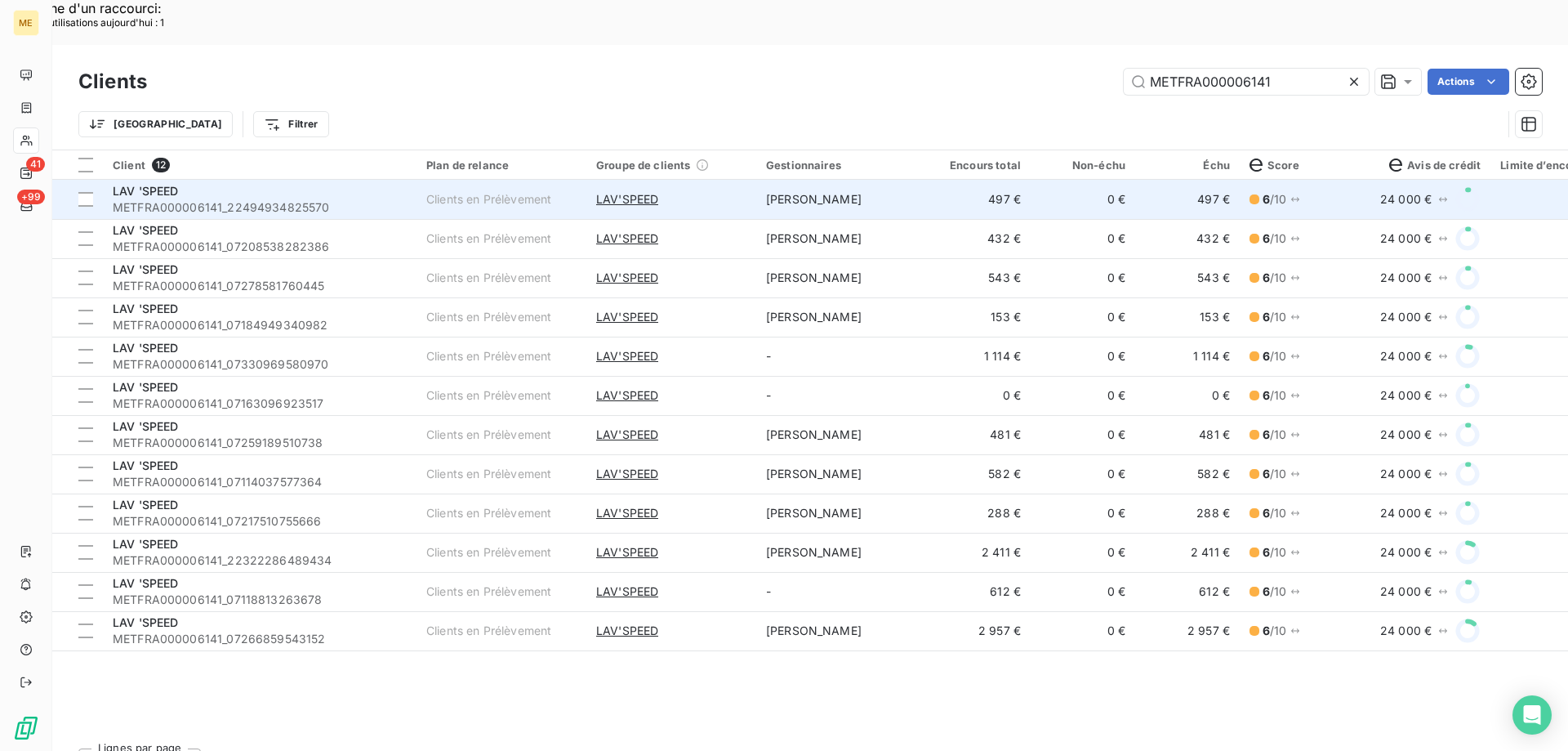
type input "METFRA000006141"
click at [233, 183] on div "LAV 'SPEED" at bounding box center [259, 191] width 295 height 16
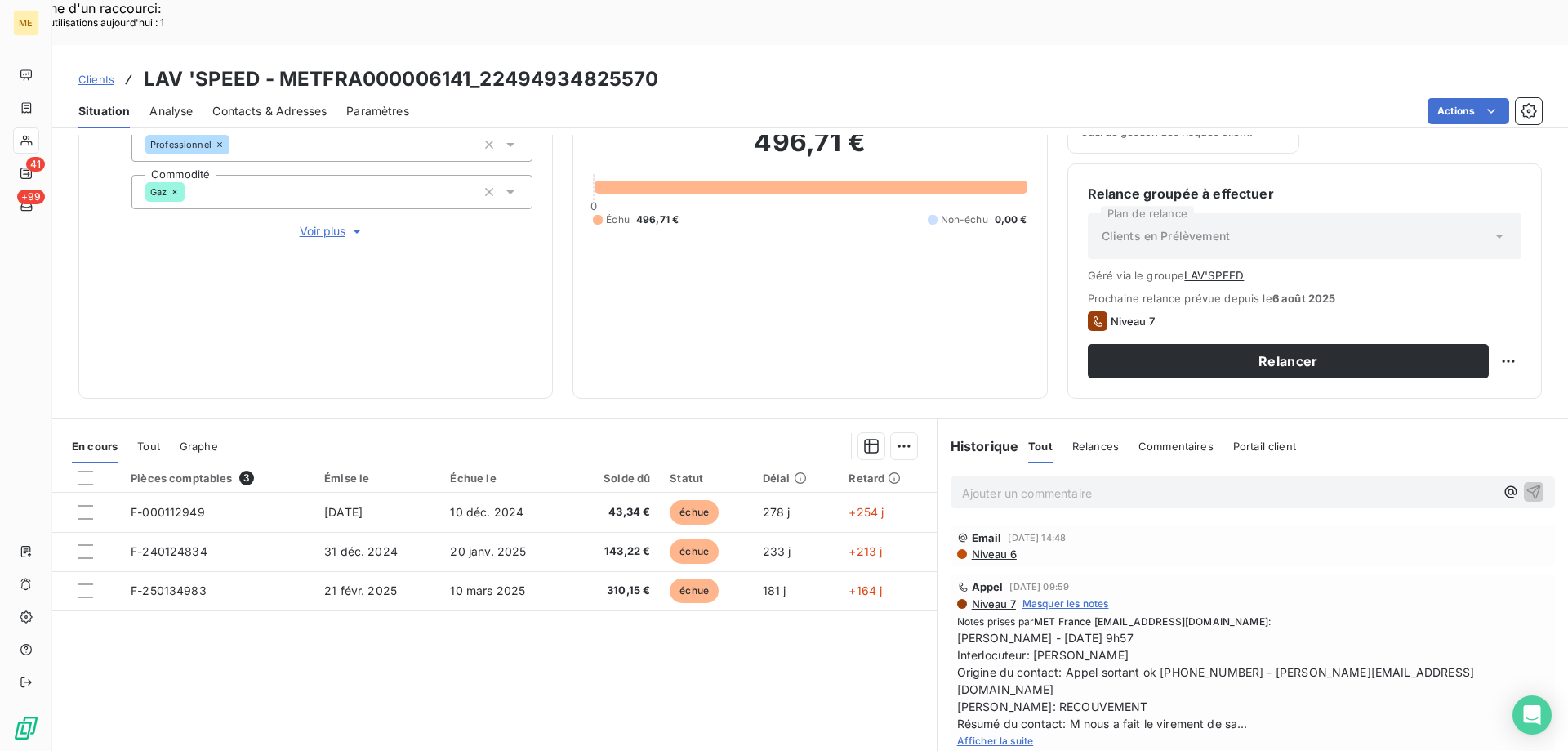
scroll to position [241, 0]
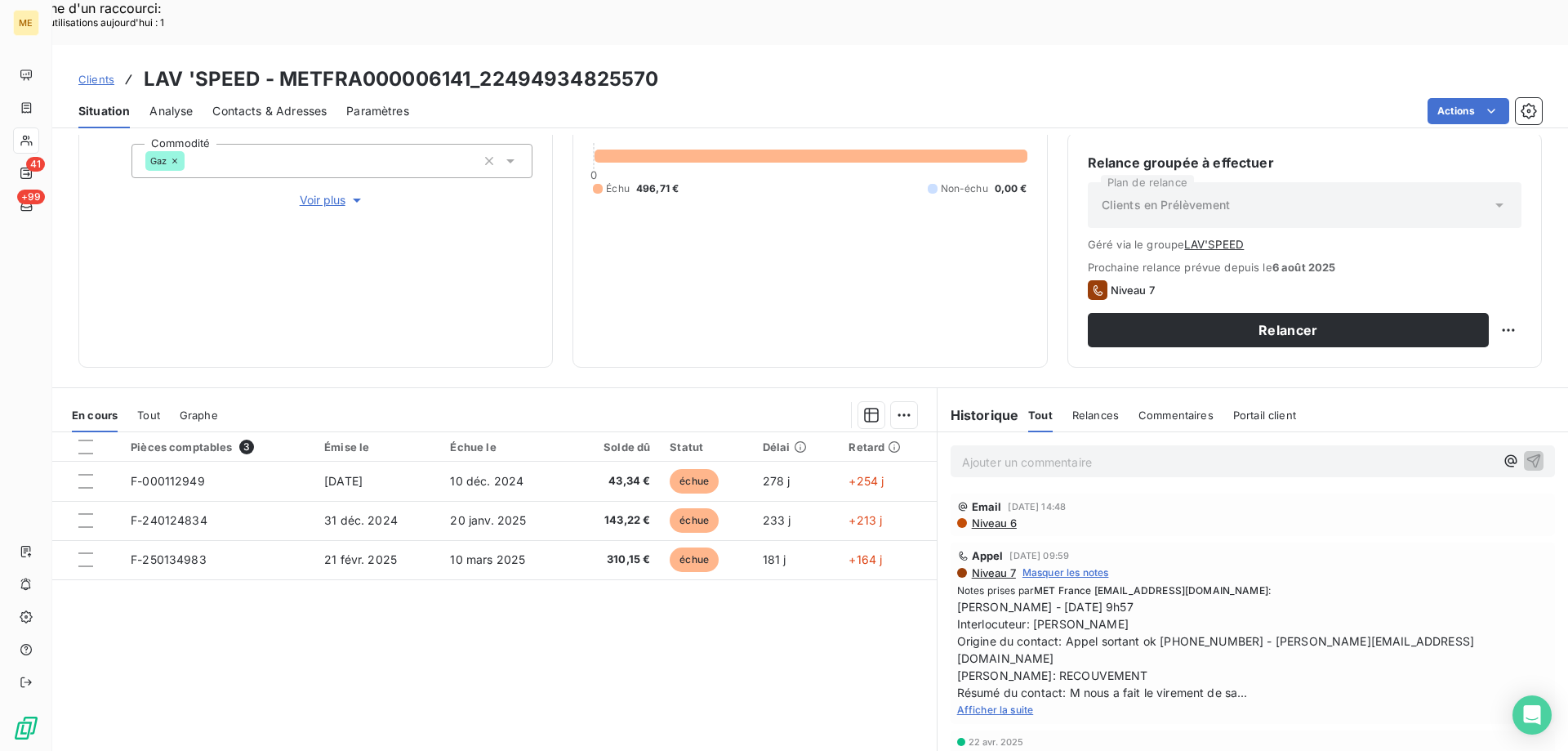
click at [979, 703] on span "Afficher la suite" at bounding box center [995, 709] width 77 height 12
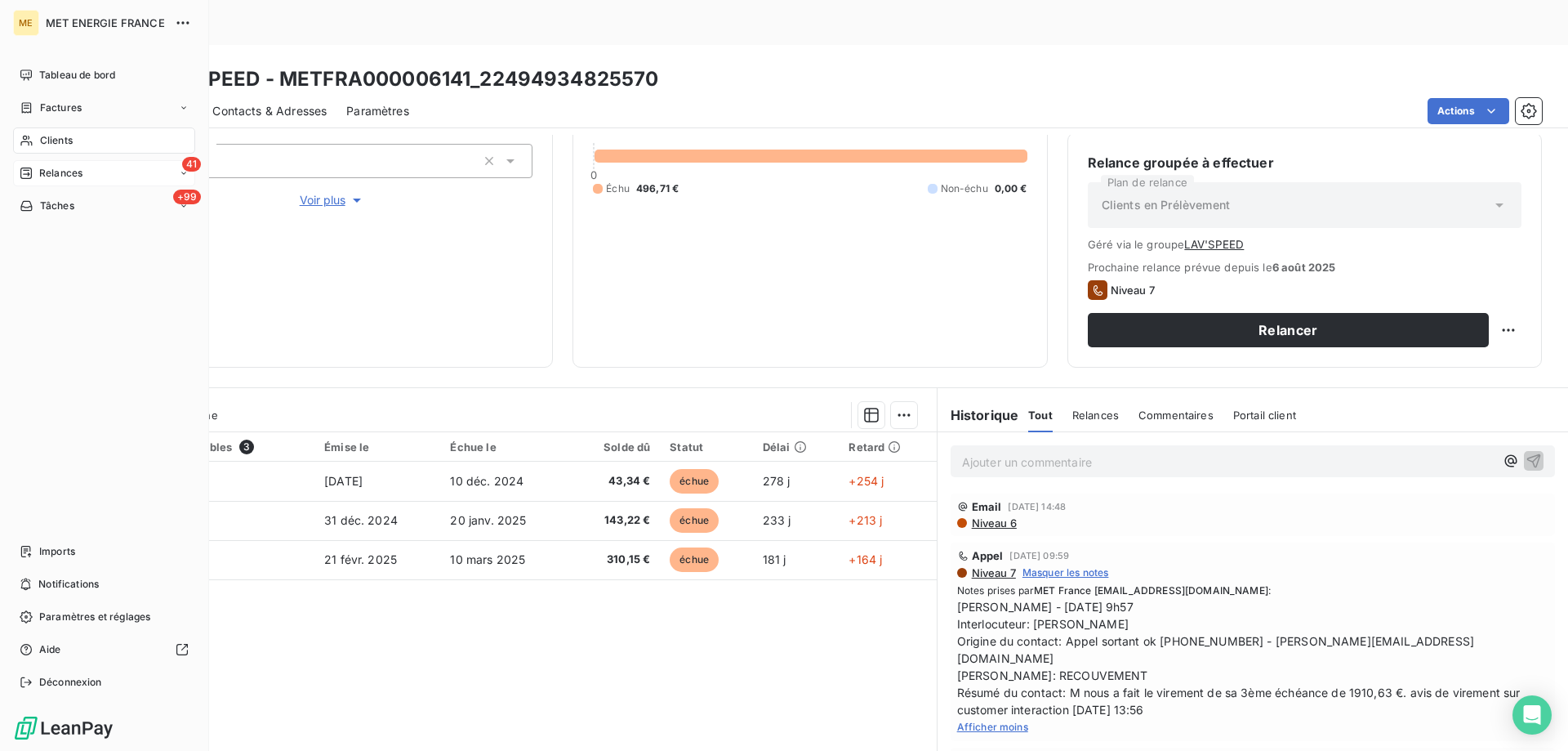
click at [86, 172] on div "41 Relances" at bounding box center [104, 173] width 182 height 26
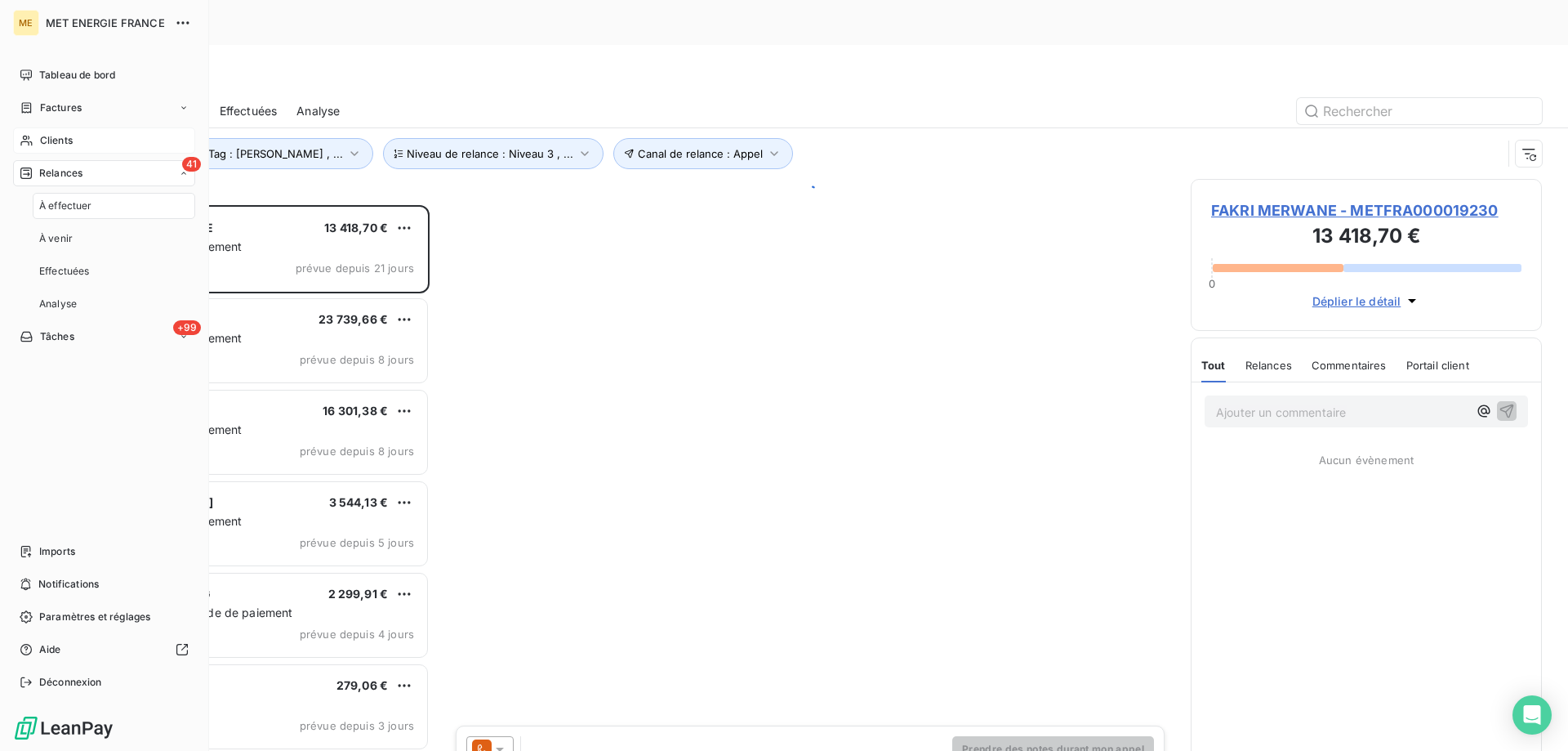
scroll to position [578, 339]
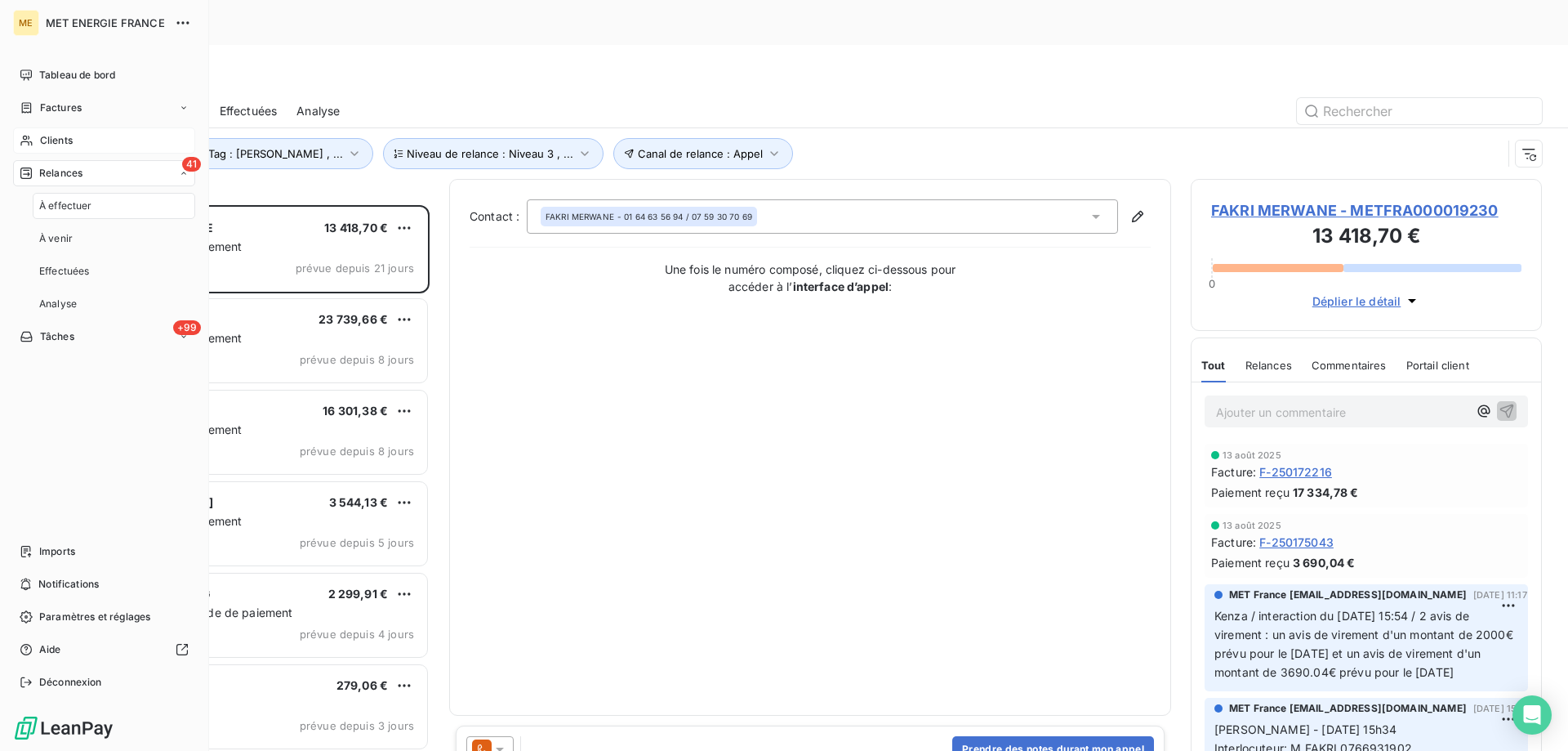
click at [107, 132] on div "Clients" at bounding box center [104, 140] width 182 height 26
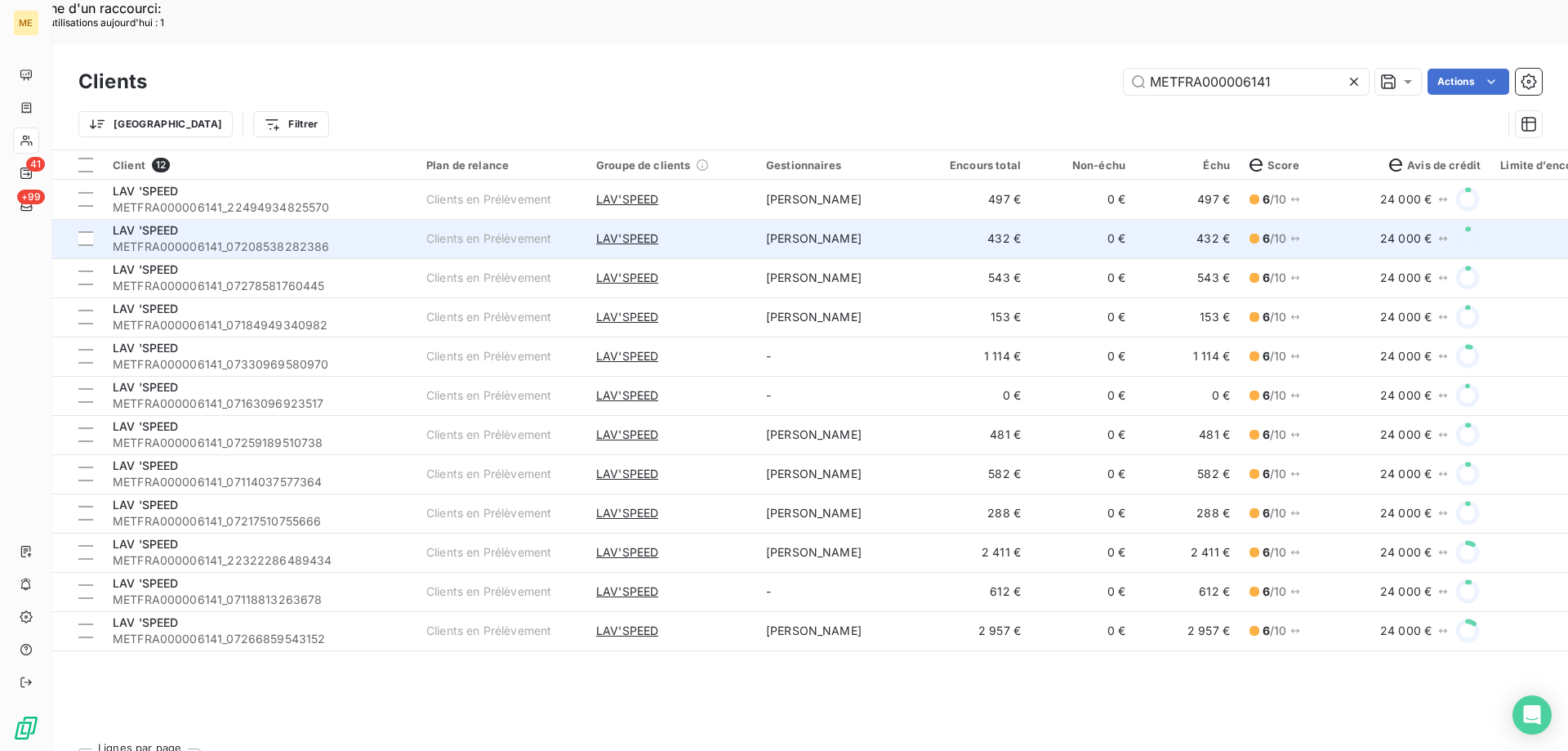
click at [220, 238] on span "METFRA000006141_07208538282386" at bounding box center [259, 246] width 295 height 16
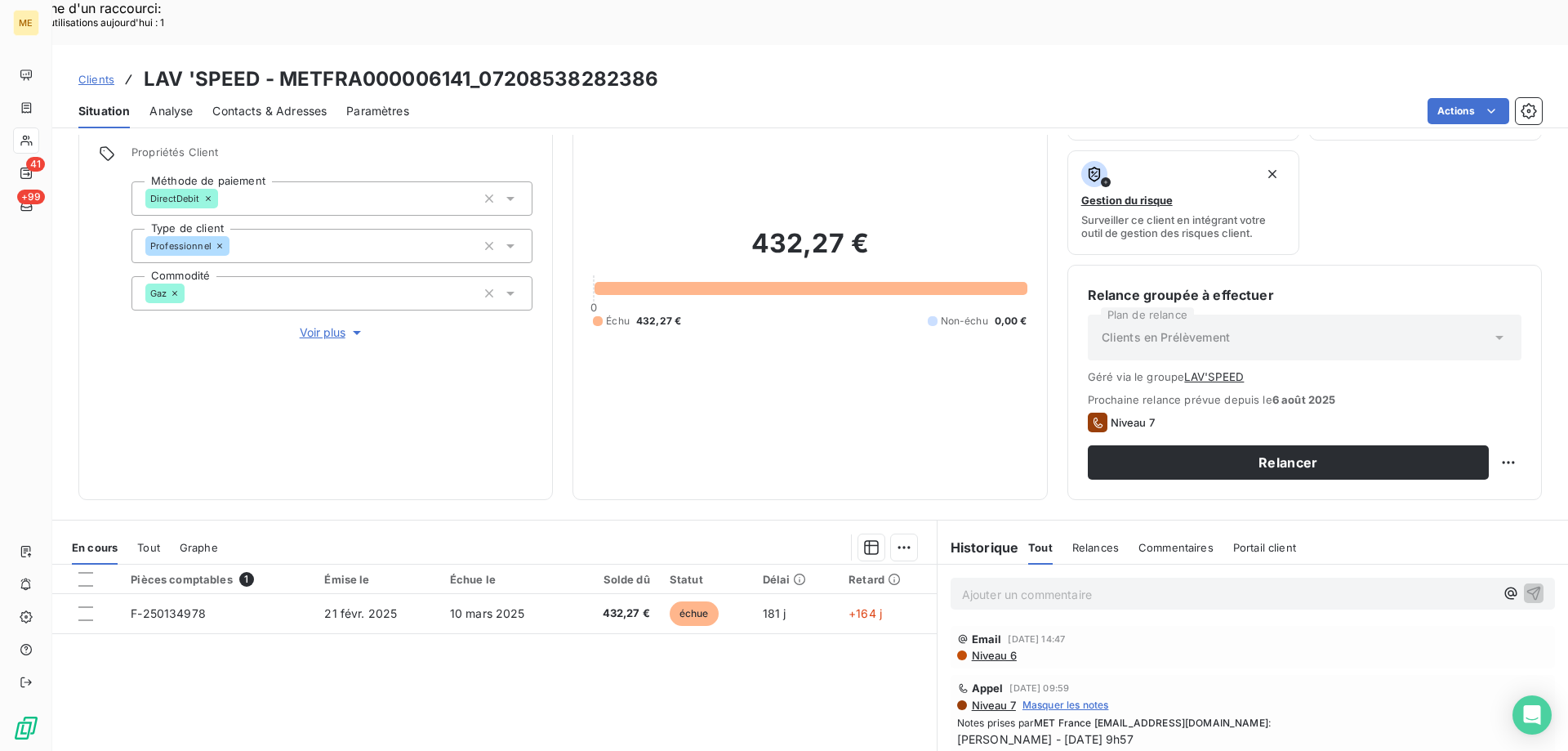
scroll to position [241, 0]
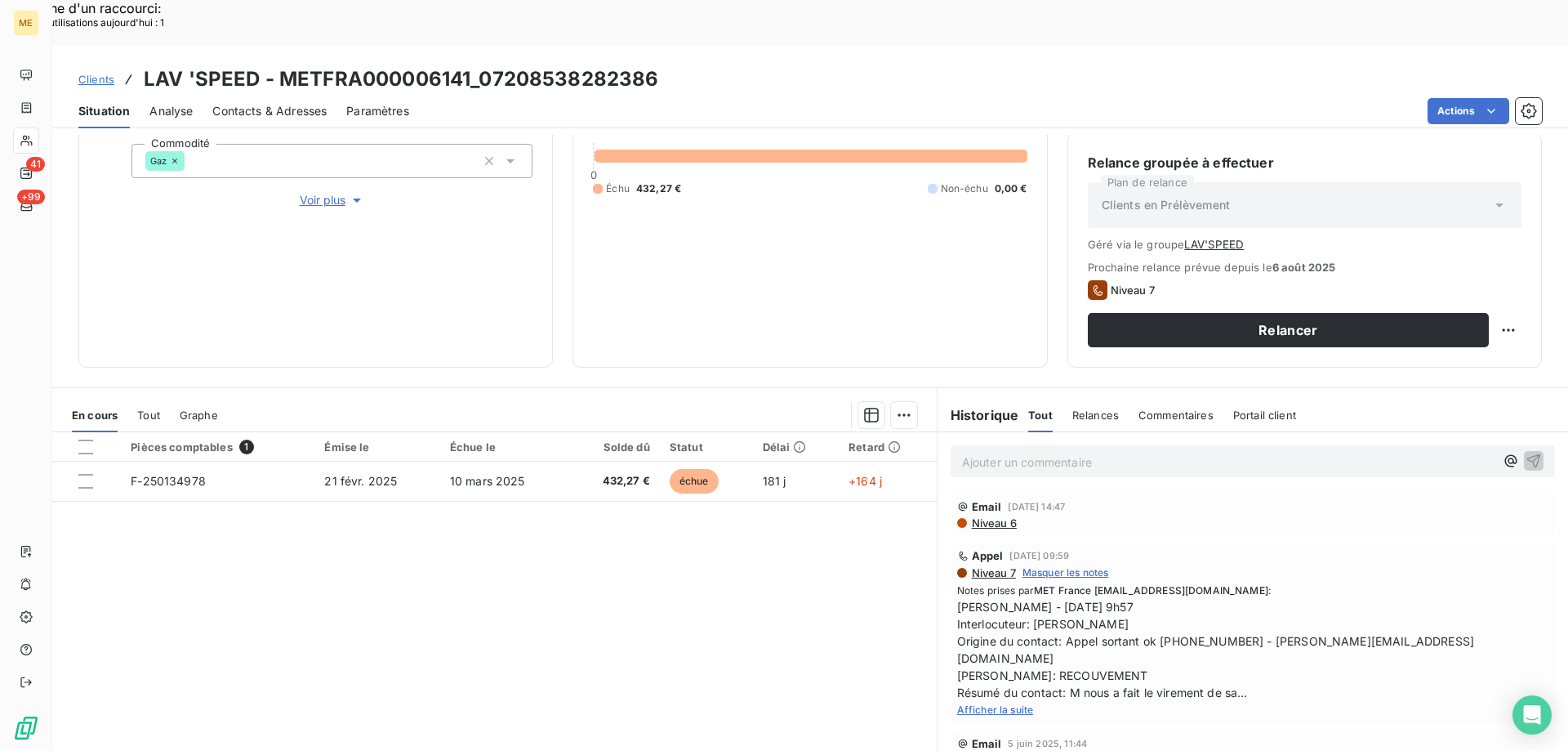
click at [1011, 703] on span "Afficher la suite" at bounding box center [995, 709] width 77 height 12
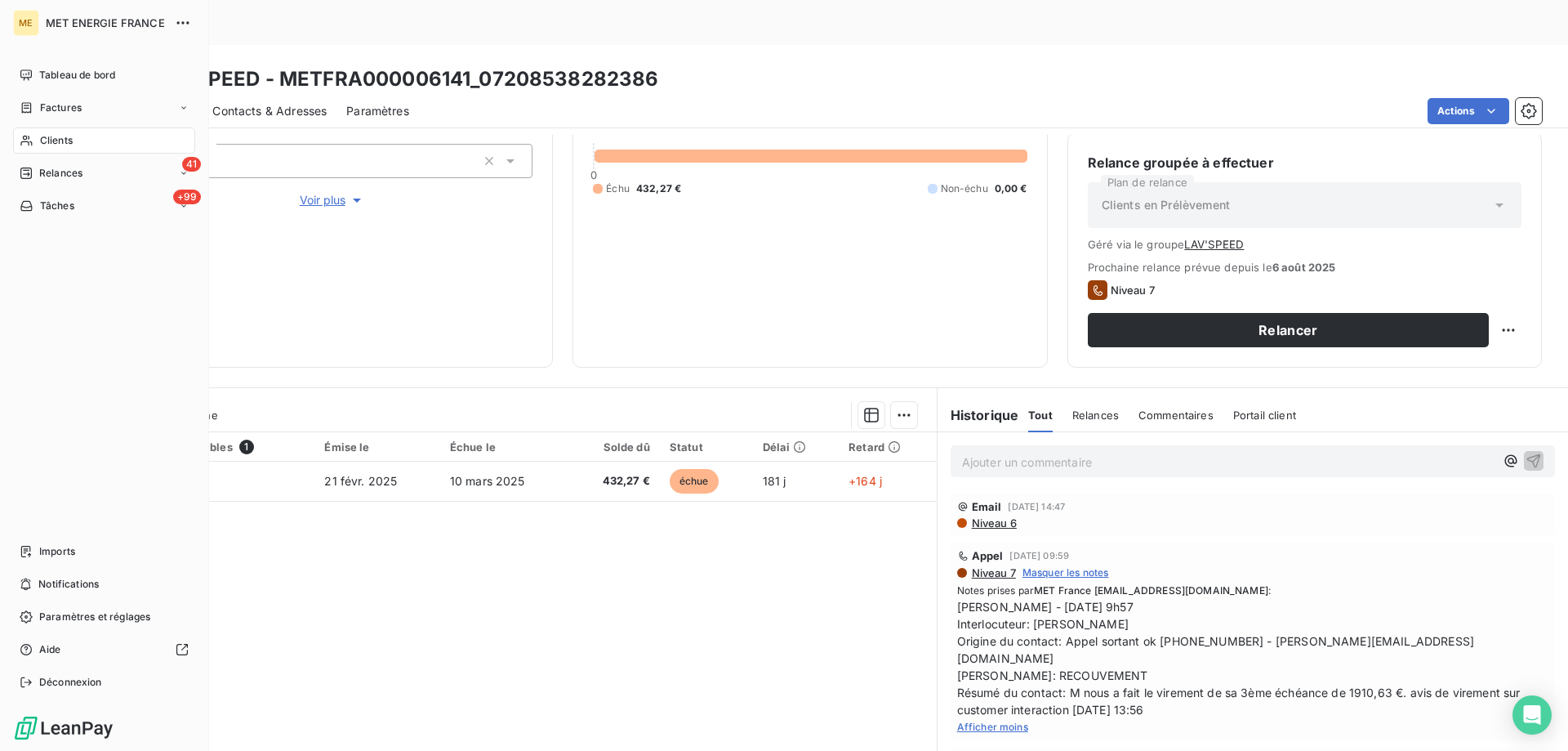
click at [101, 145] on div "Clients" at bounding box center [104, 140] width 182 height 26
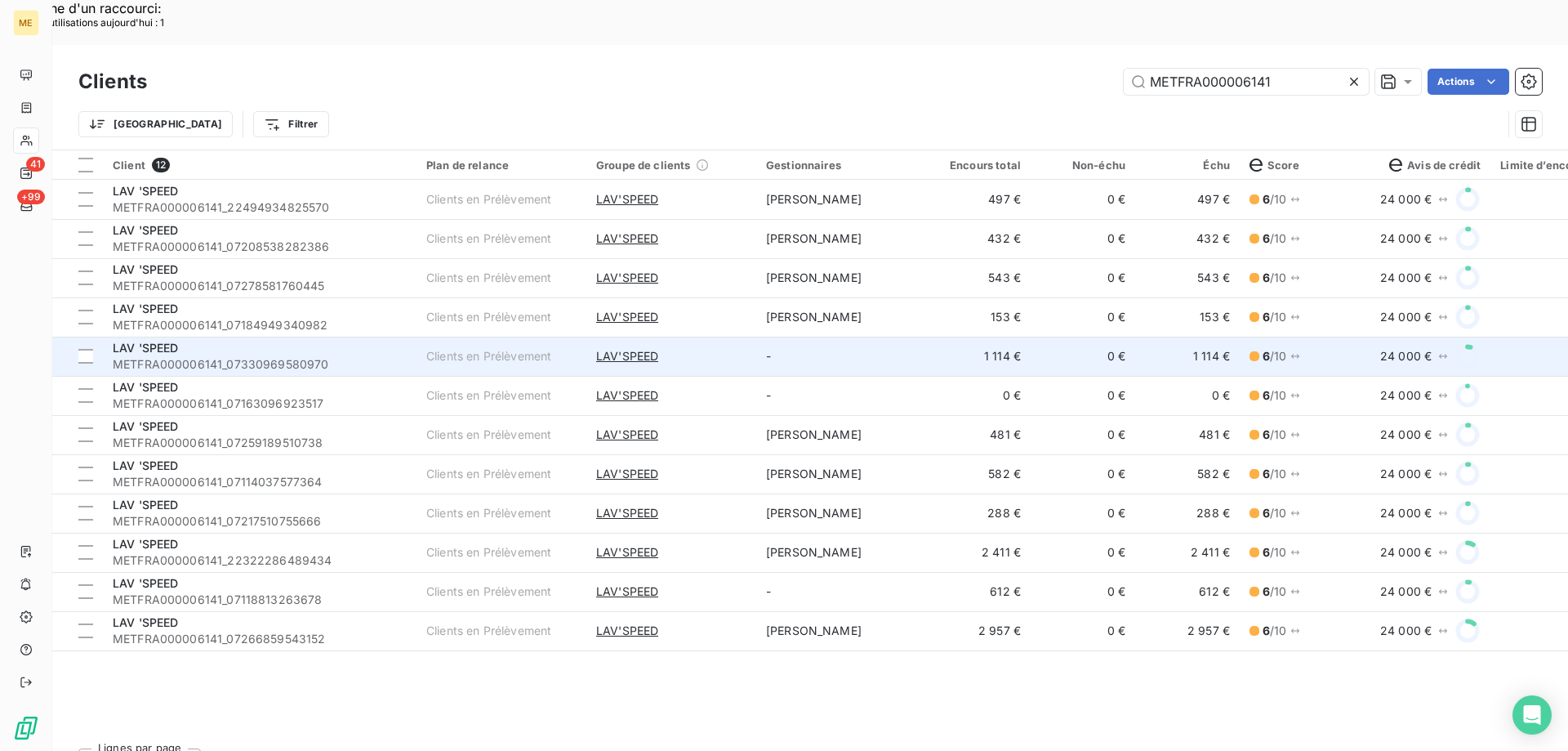
click at [261, 356] on span "METFRA000006141_07330969580970" at bounding box center [259, 364] width 295 height 16
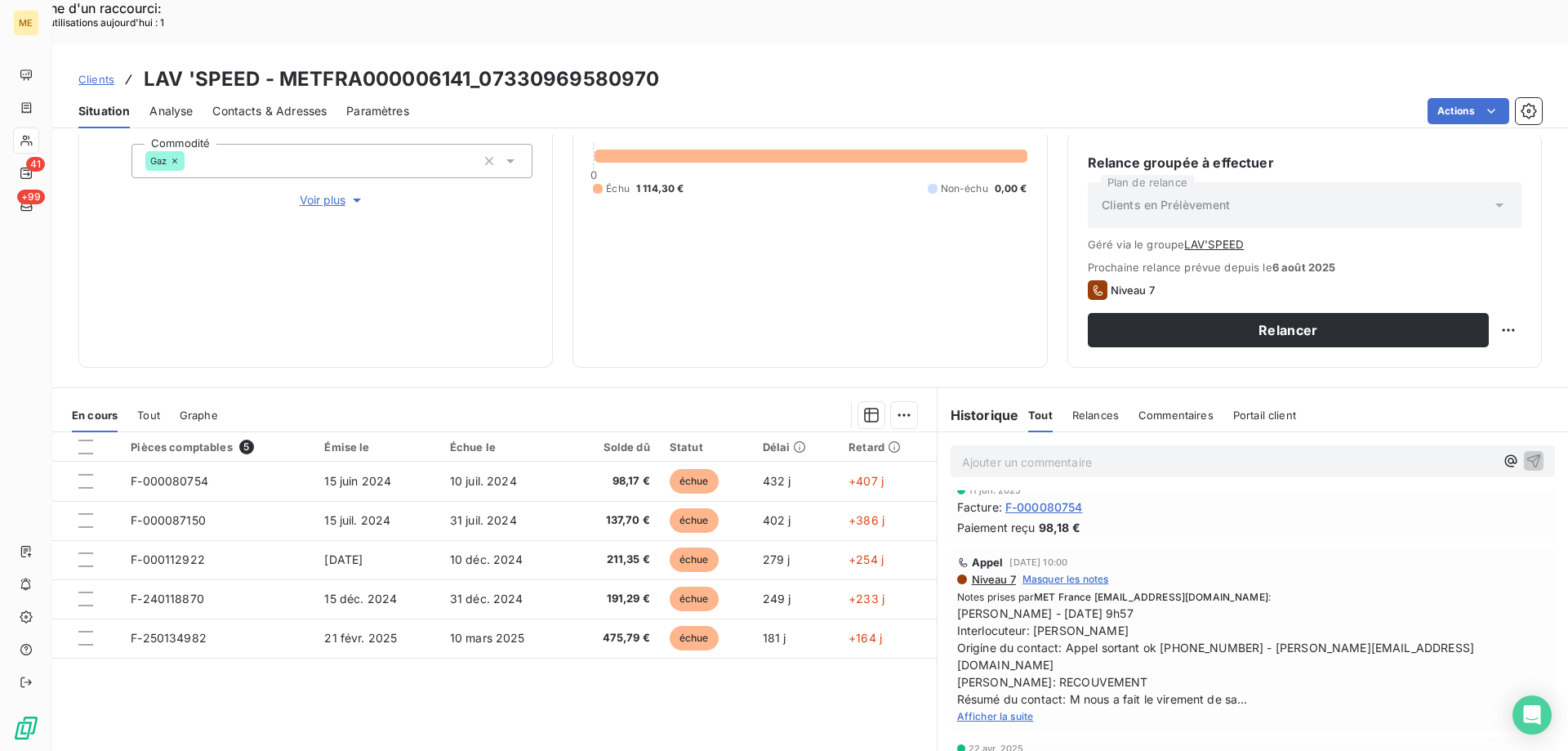
scroll to position [163, 0]
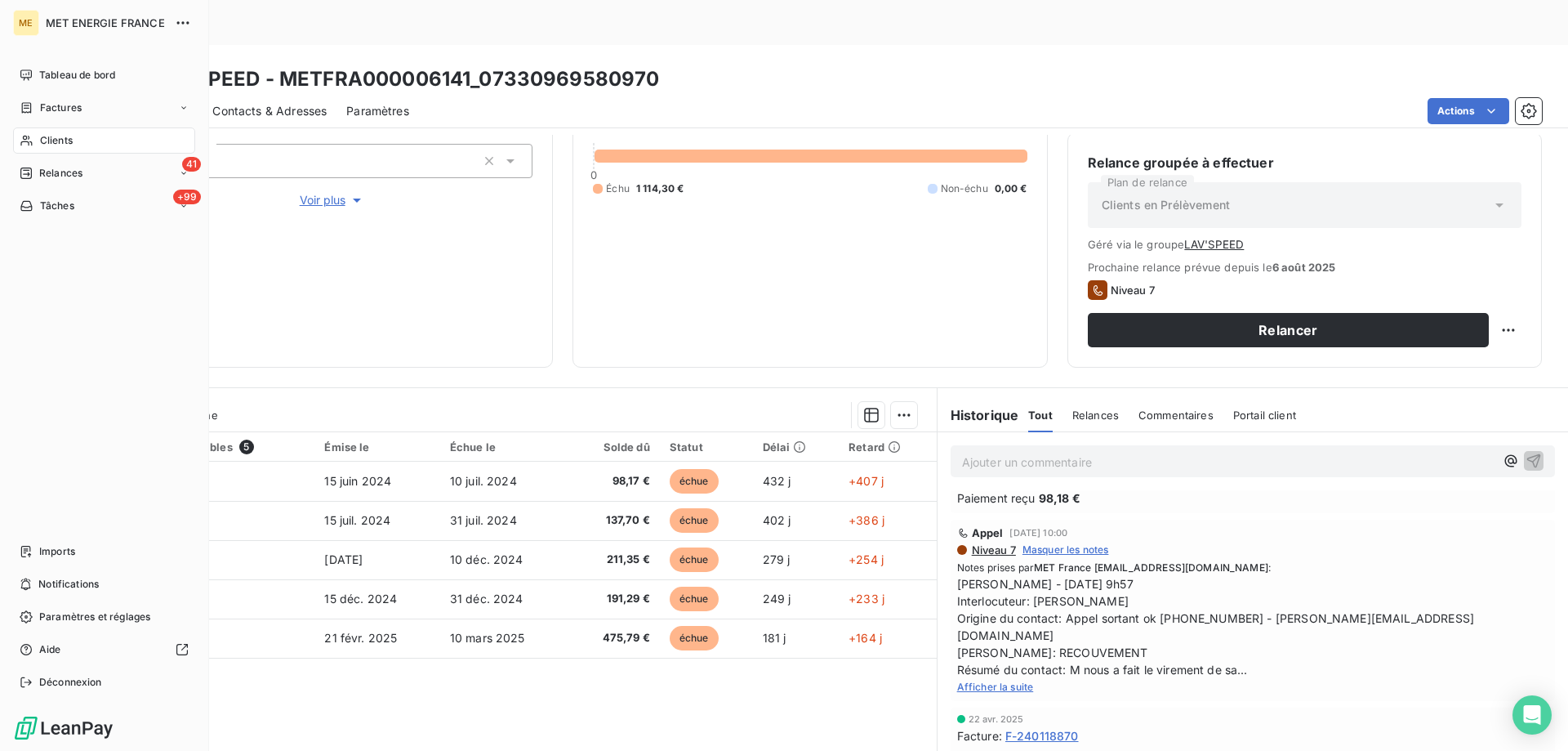
click at [46, 142] on span "Clients" at bounding box center [56, 140] width 32 height 14
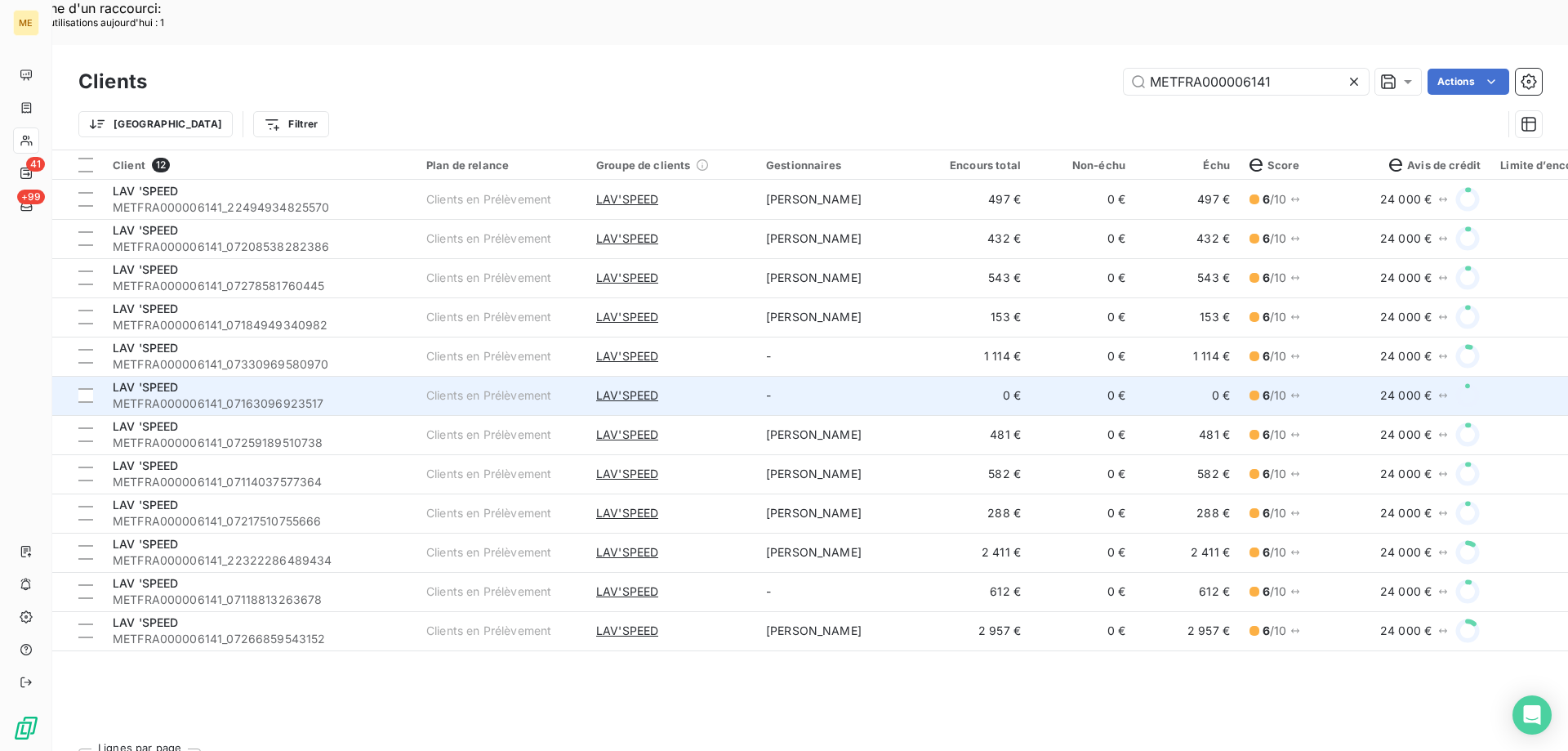
click at [292, 379] on div "LAV 'SPEED" at bounding box center [259, 387] width 295 height 16
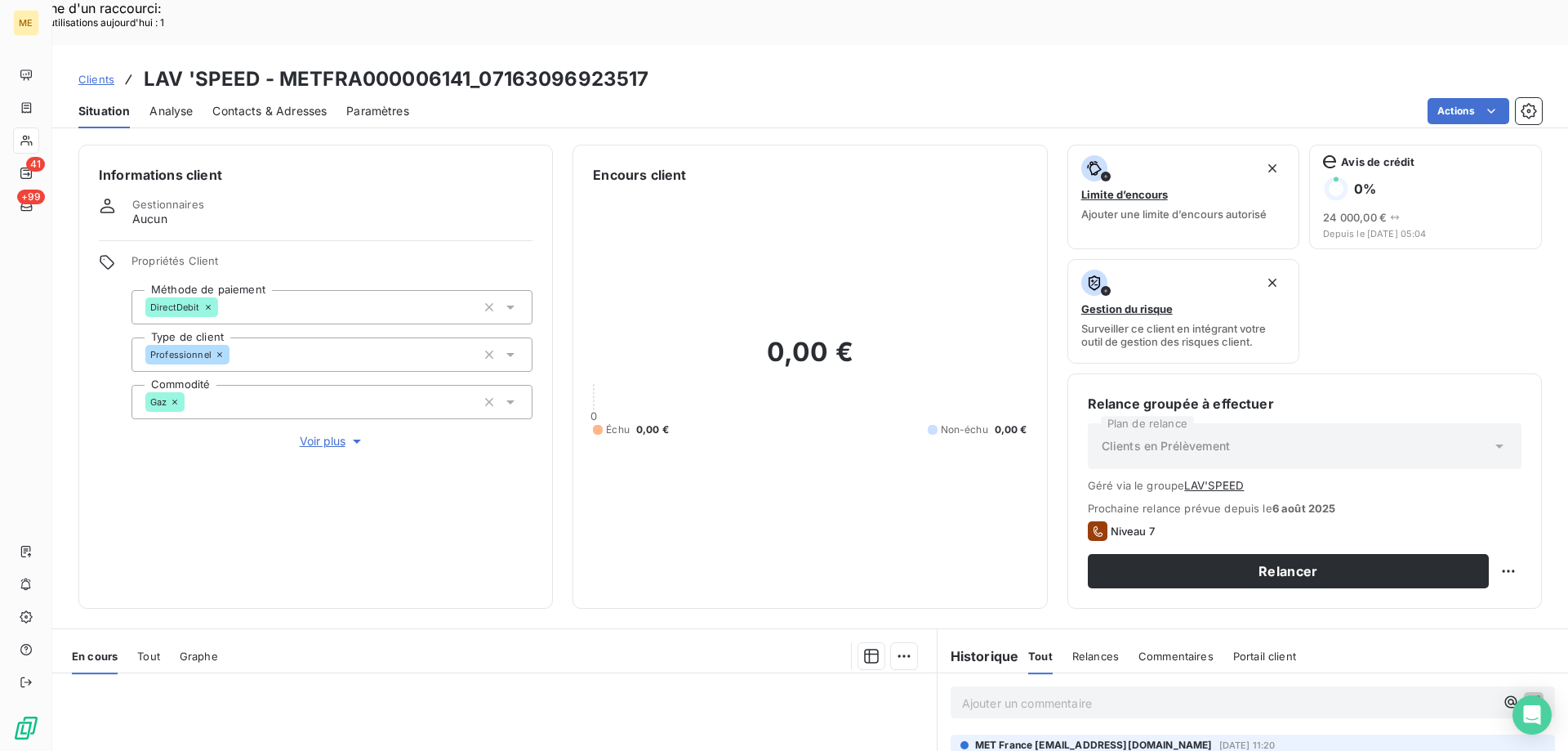
scroll to position [241, 0]
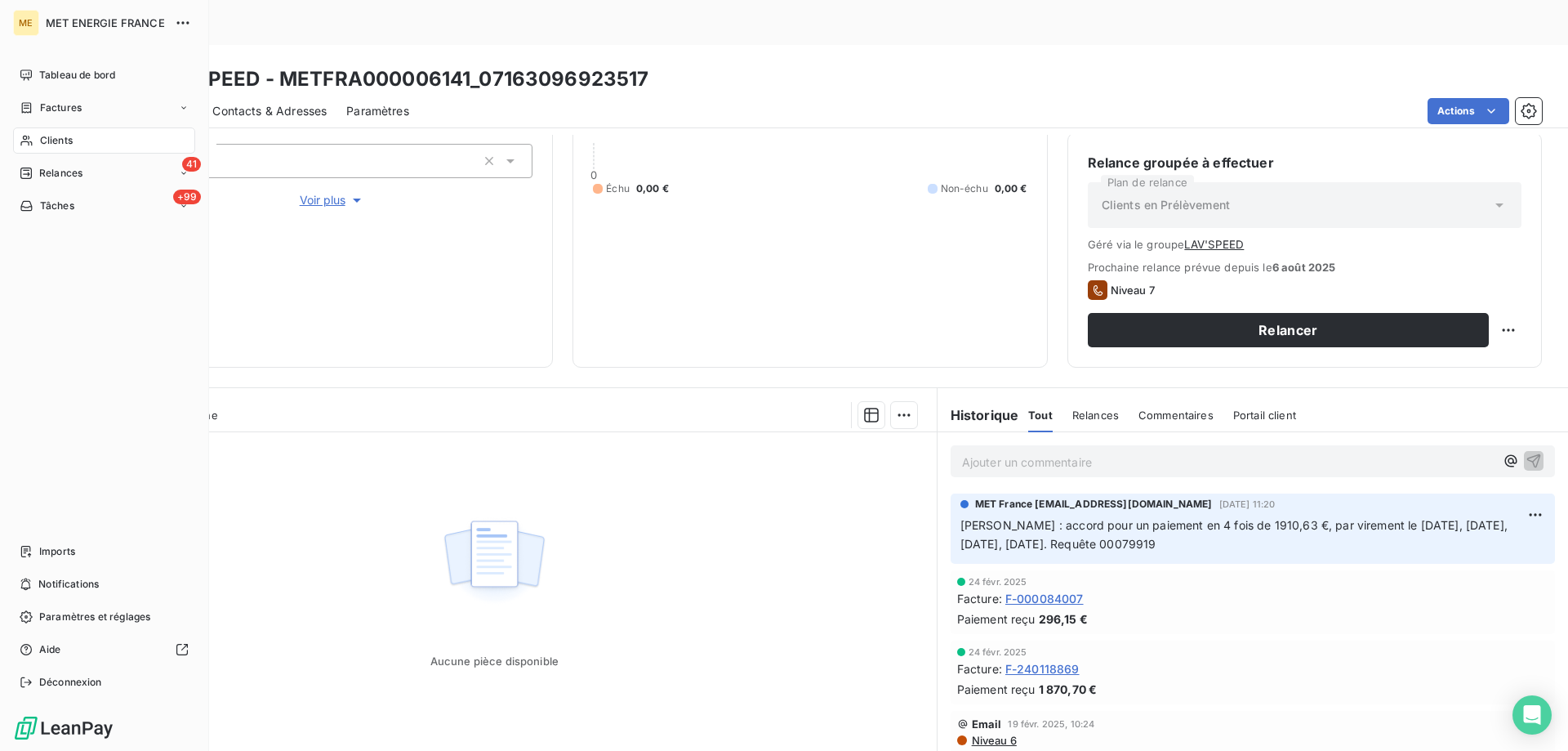
click at [84, 146] on div "Clients" at bounding box center [104, 140] width 182 height 26
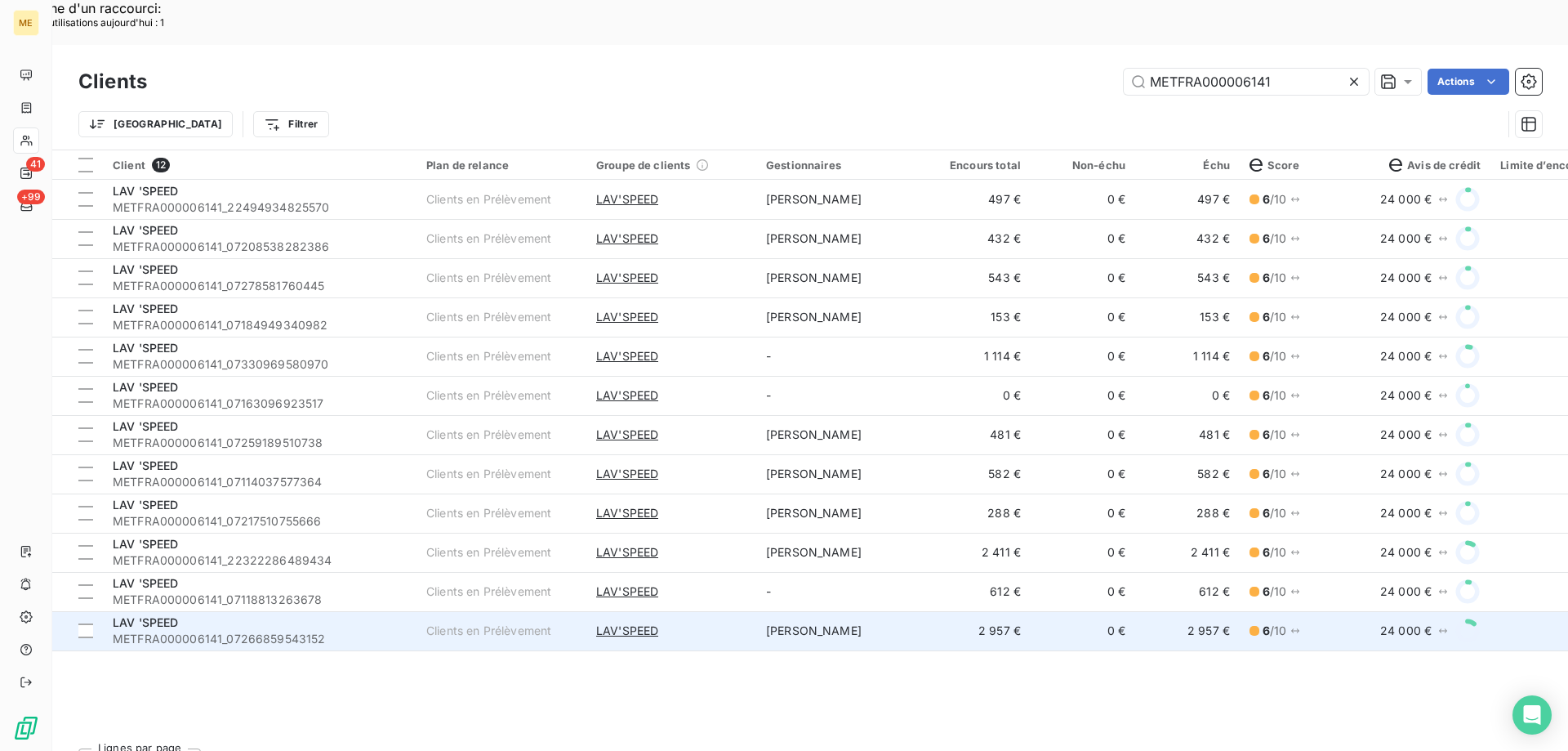
click at [273, 631] on span "METFRA000006141_07266859543152" at bounding box center [259, 639] width 295 height 16
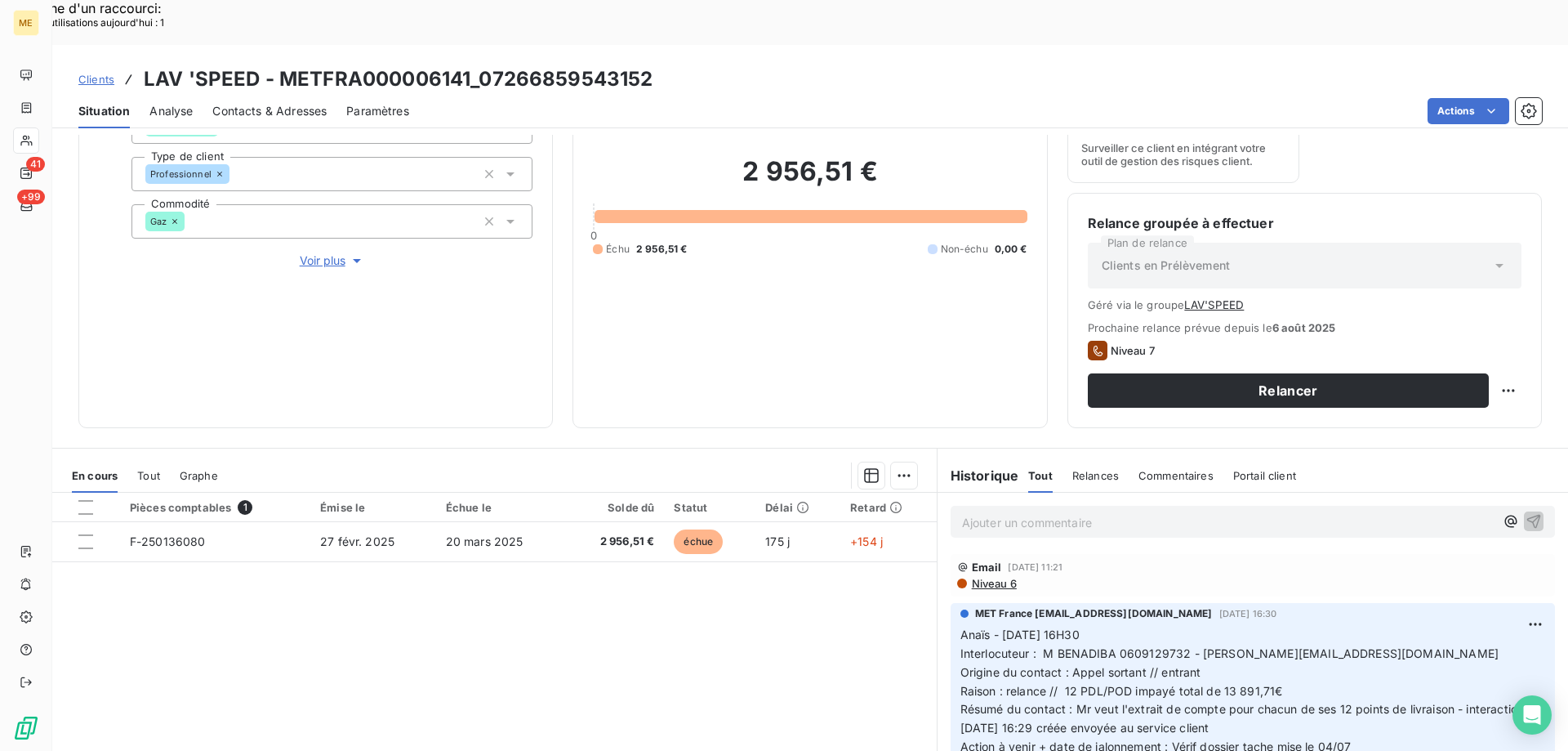
scroll to position [241, 0]
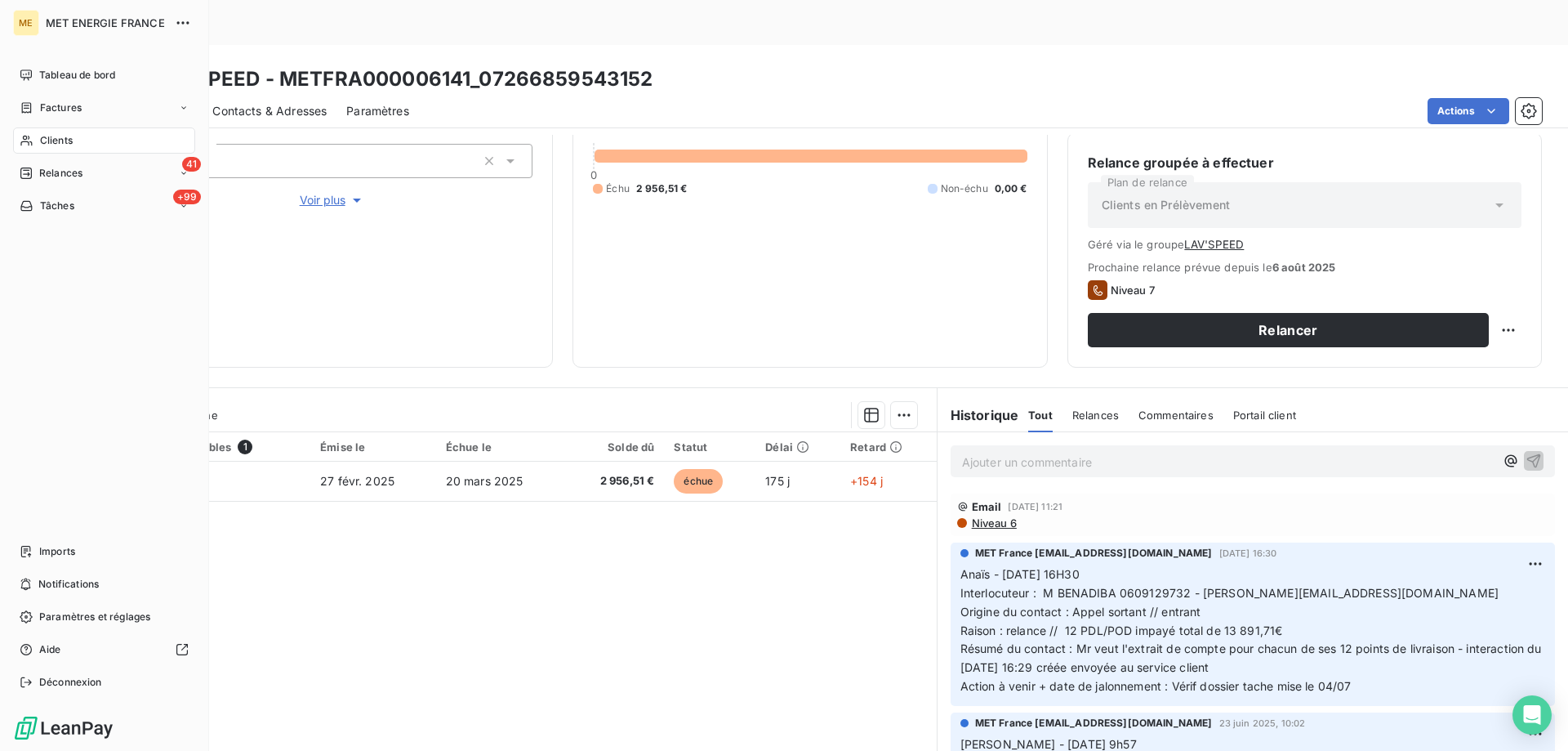
click at [43, 141] on span "Clients" at bounding box center [56, 140] width 32 height 14
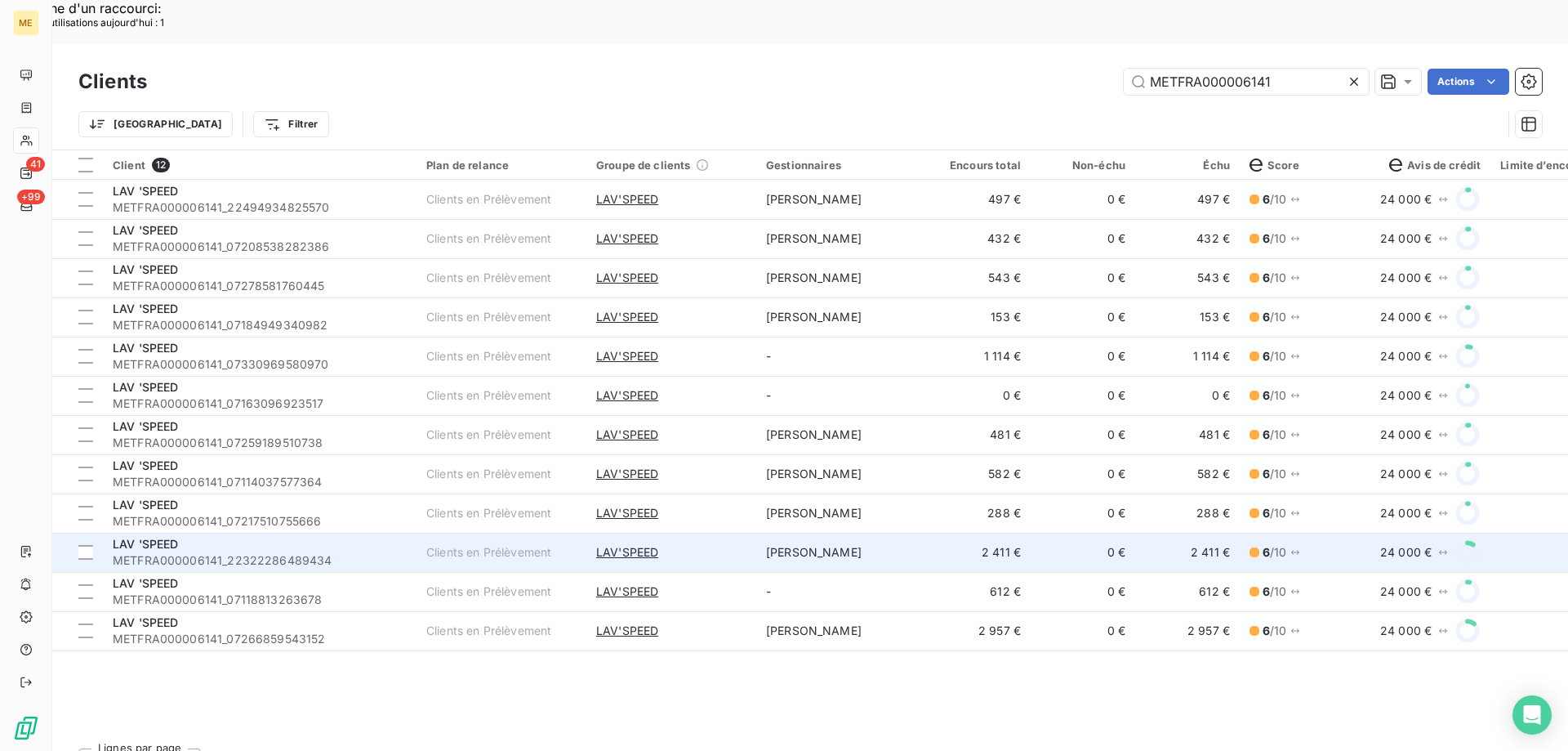
click at [257, 552] on span "METFRA000006141_22322286489434" at bounding box center [259, 559] width 295 height 16
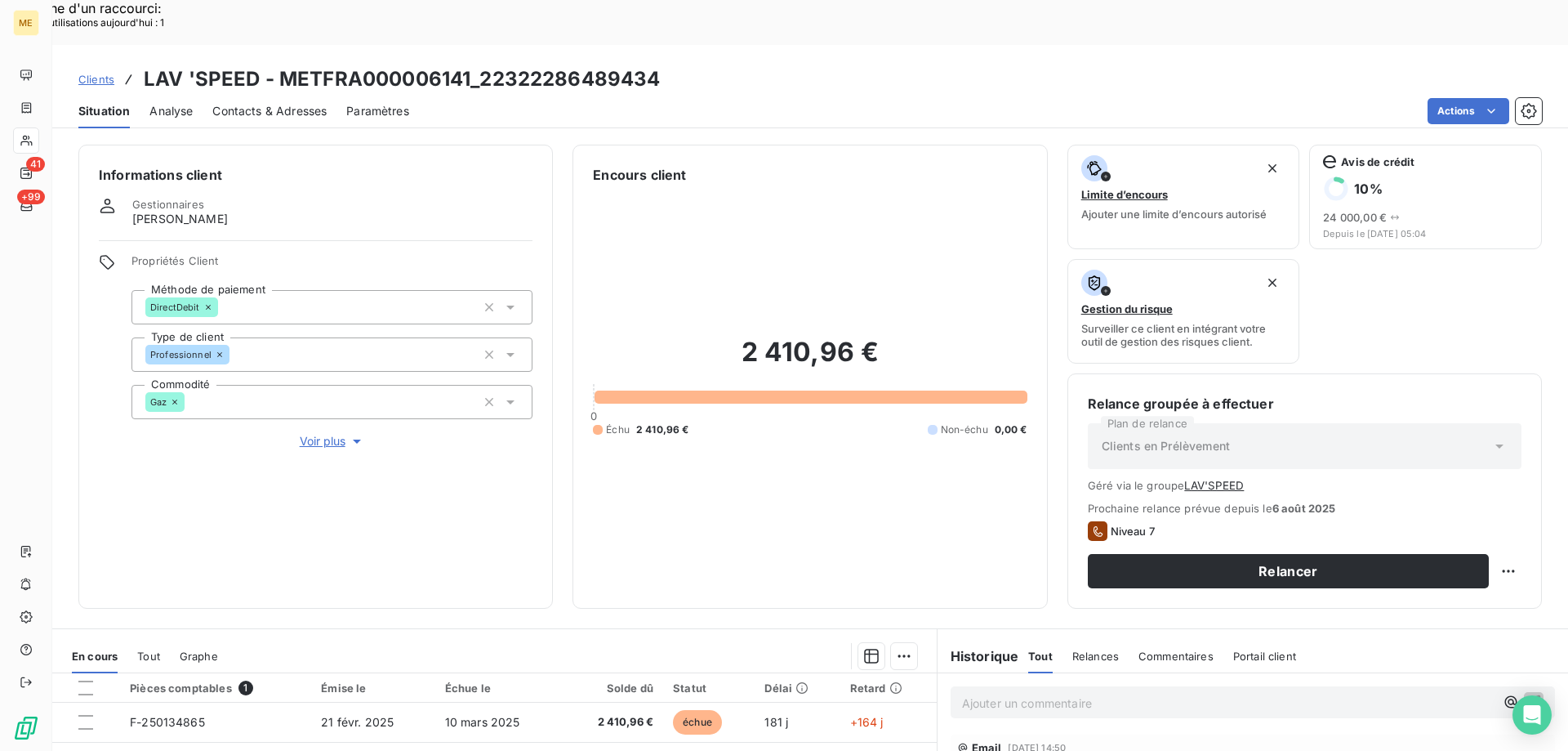
scroll to position [241, 0]
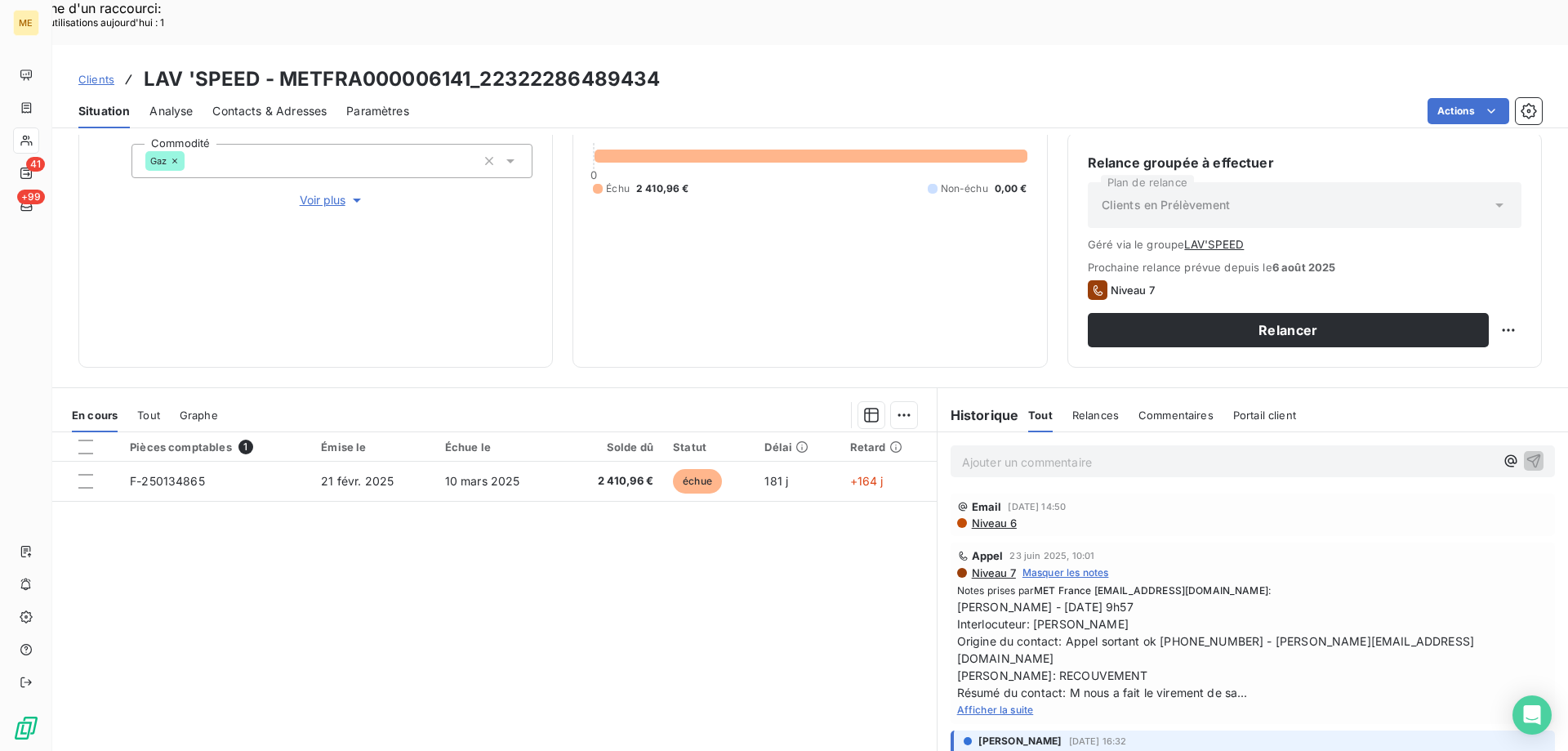
click at [1019, 703] on span "Afficher la suite" at bounding box center [995, 709] width 77 height 12
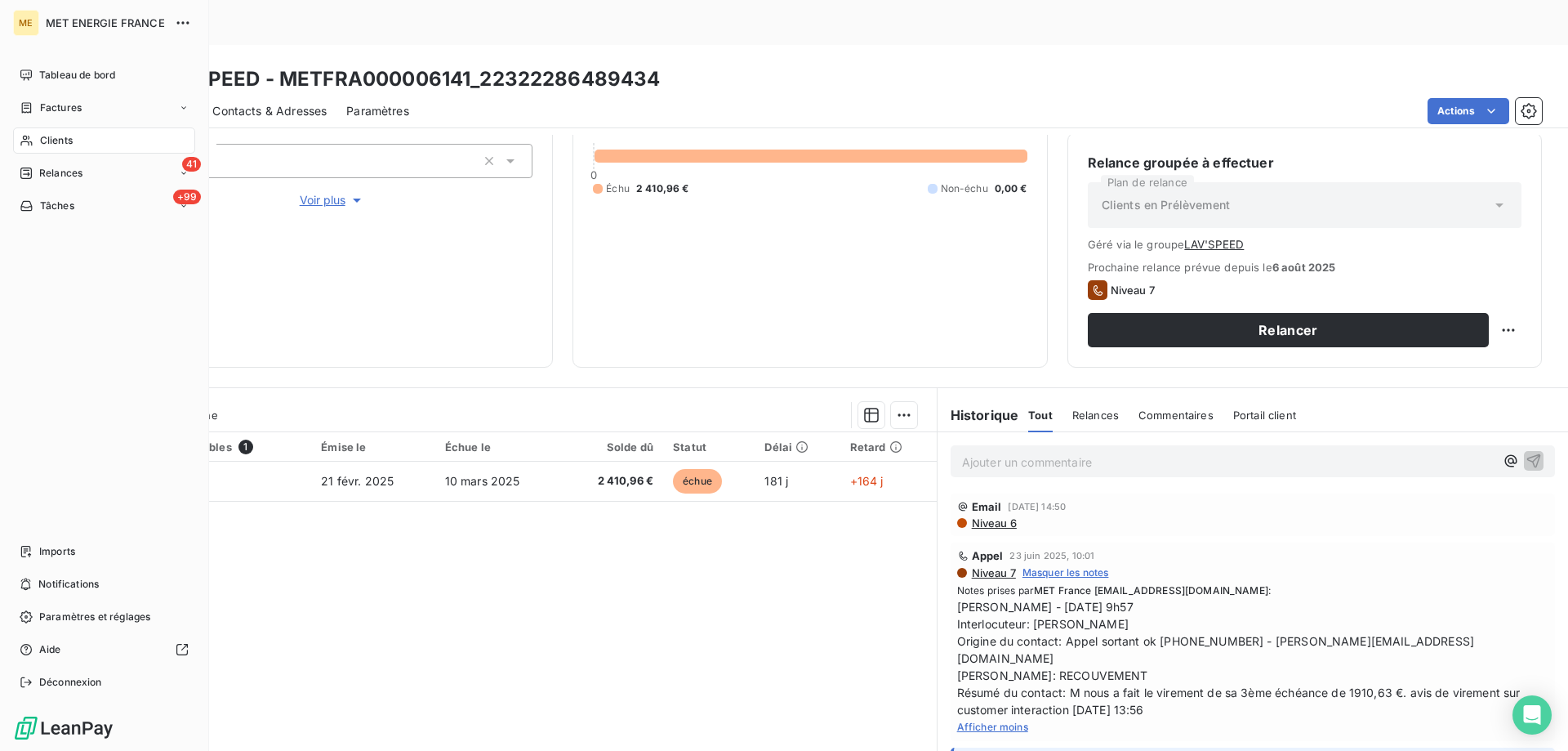
click at [112, 146] on div "Clients" at bounding box center [104, 140] width 182 height 26
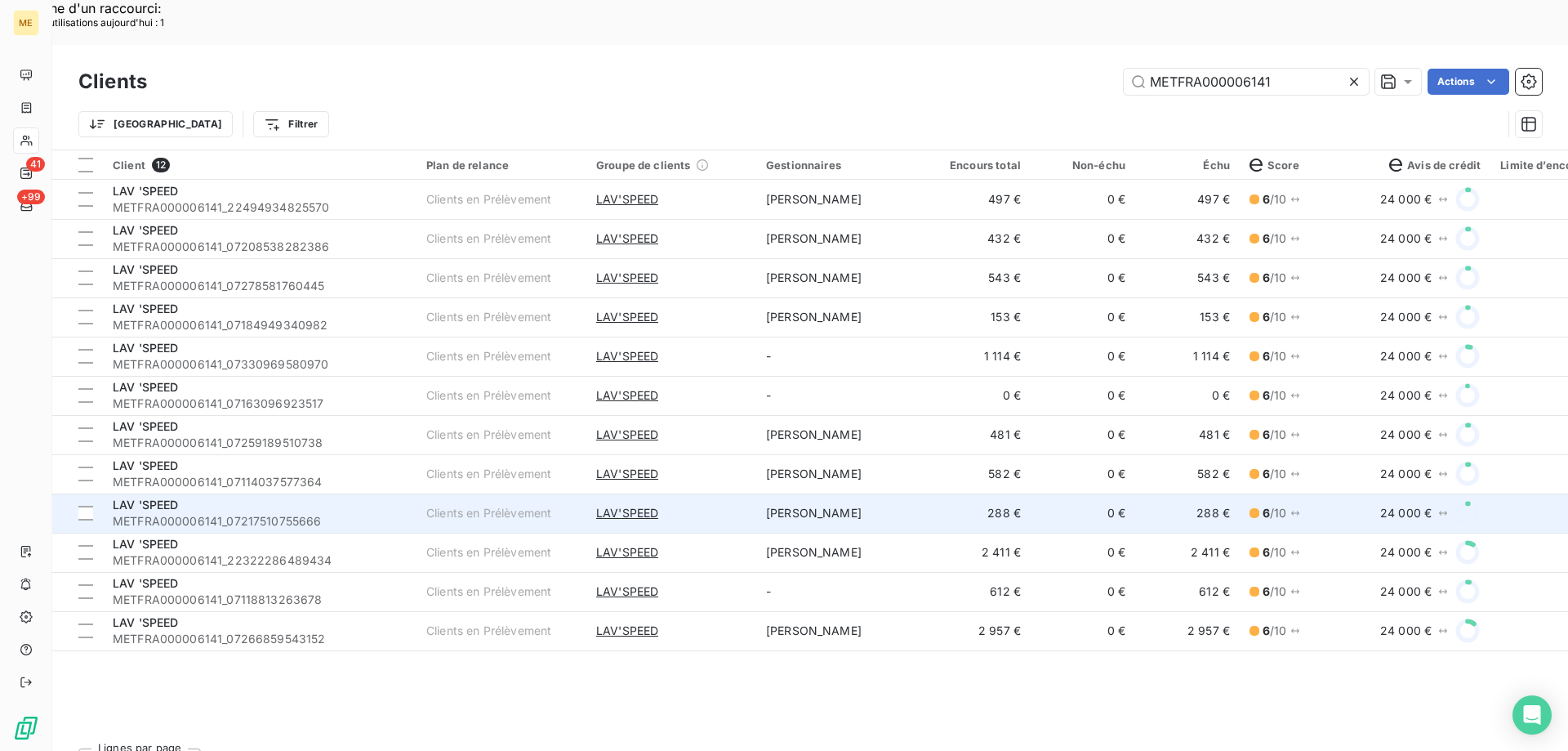
click at [260, 513] on span "METFRA000006141_07217510755666" at bounding box center [259, 520] width 295 height 16
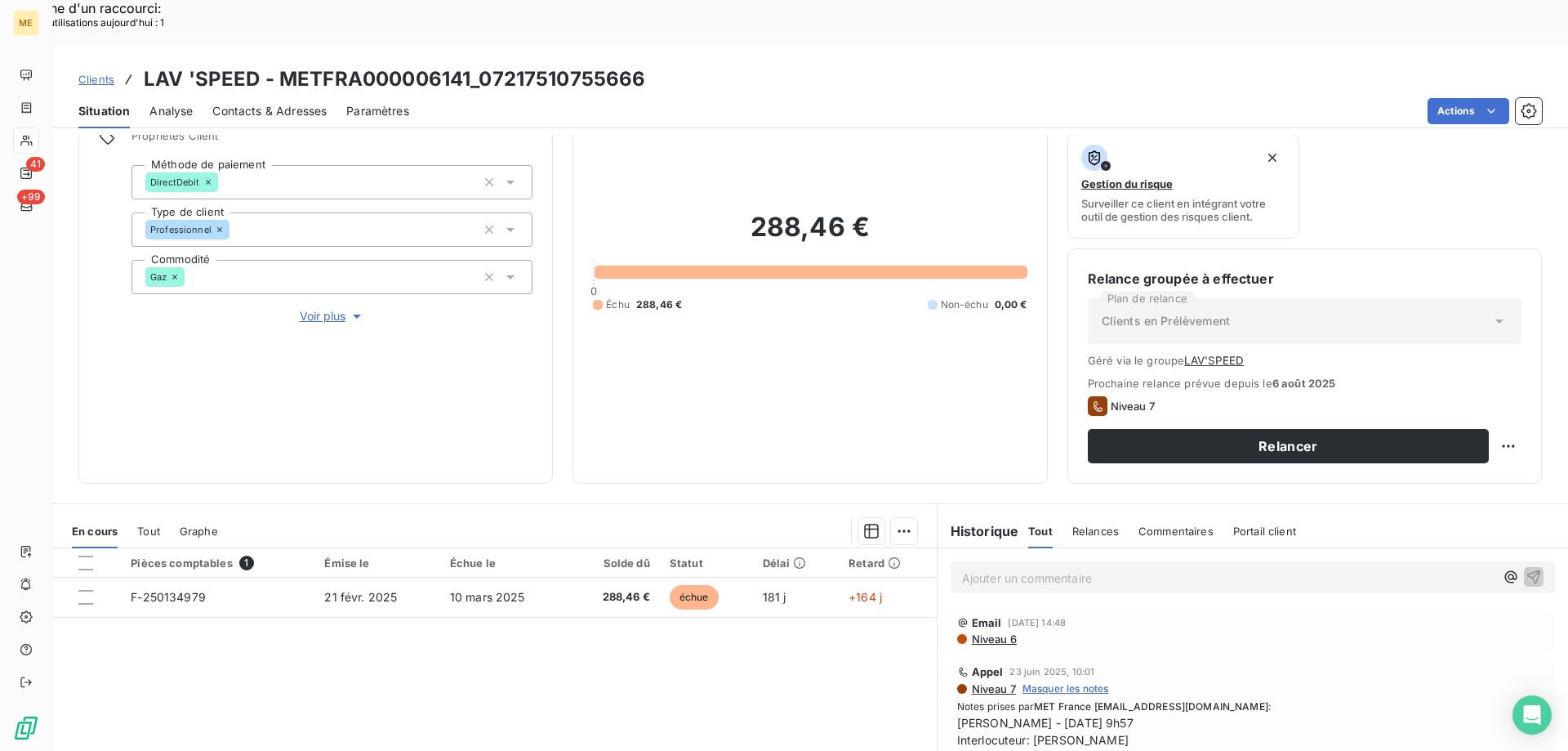
scroll to position [241, 0]
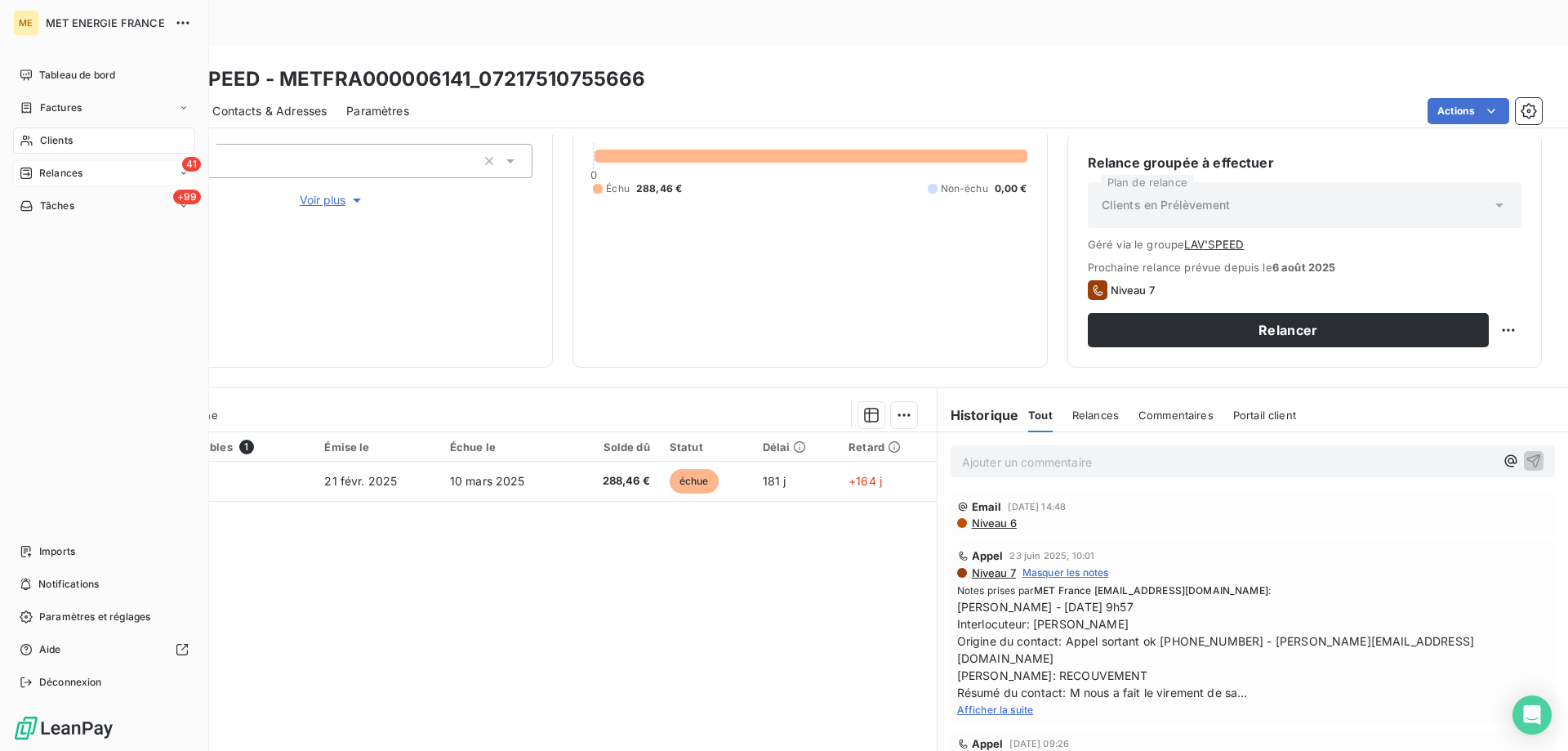
click at [100, 169] on div "41 Relances" at bounding box center [104, 173] width 182 height 26
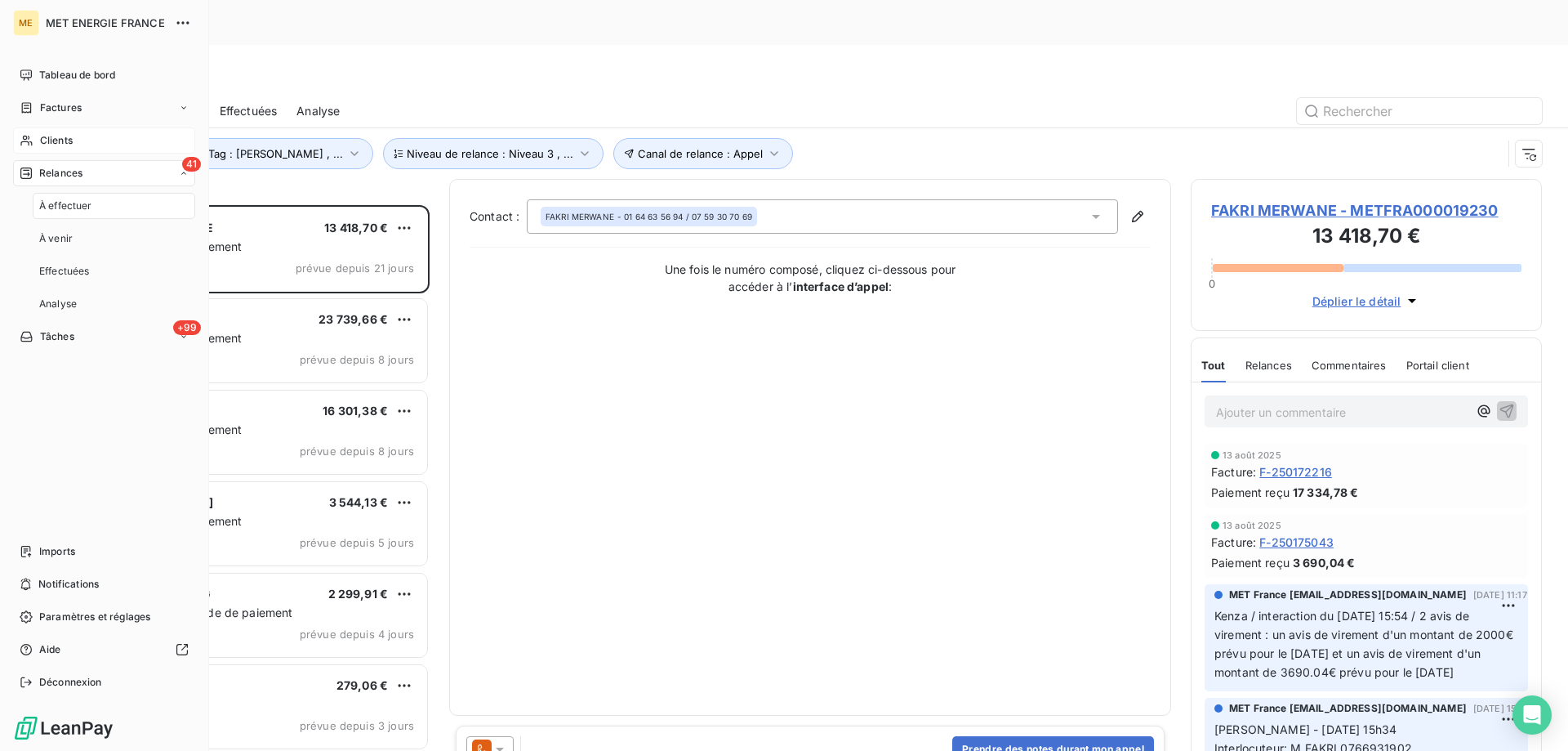
scroll to position [578, 339]
click at [122, 141] on div "Clients" at bounding box center [104, 140] width 182 height 26
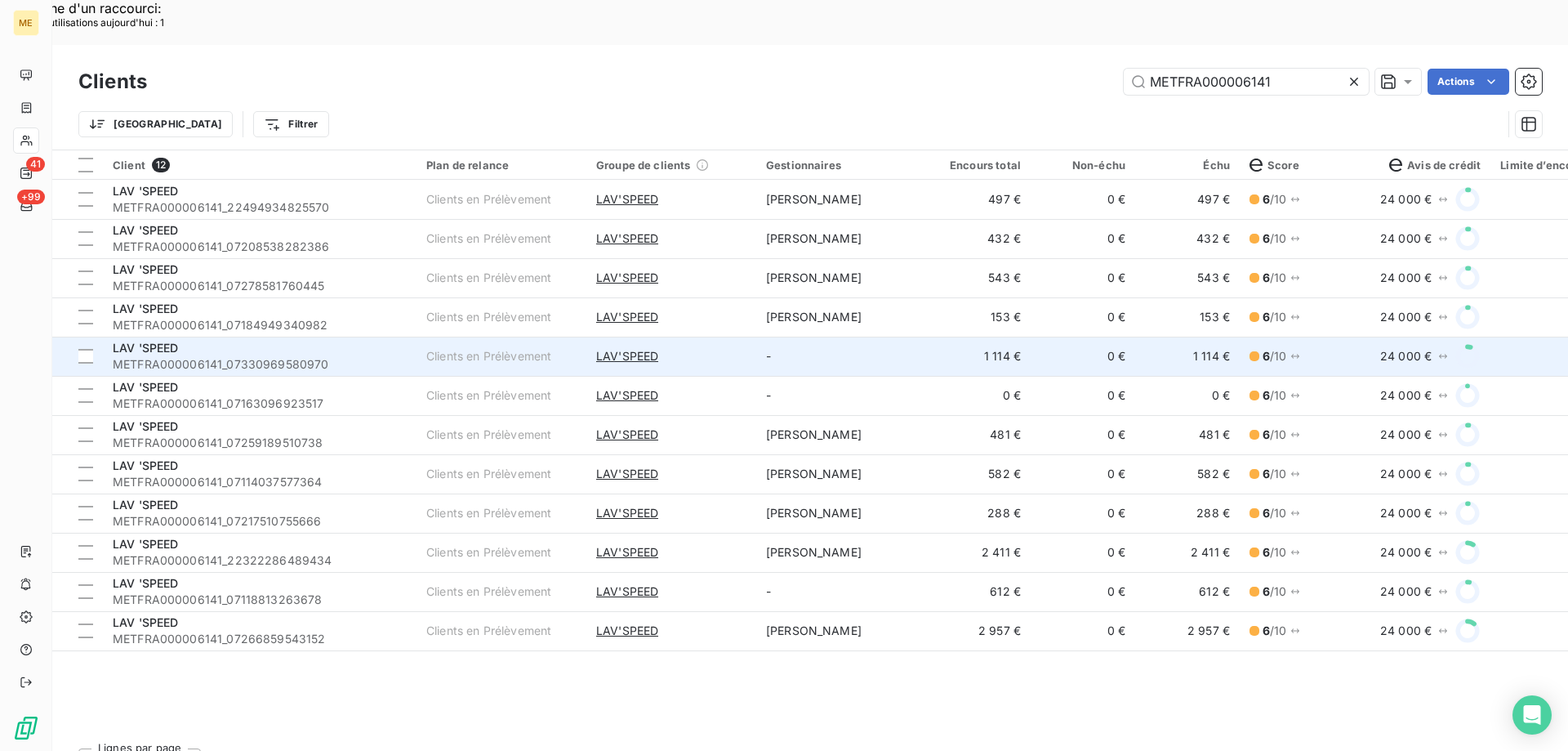
click at [260, 356] on span "METFRA000006141_07330969580970" at bounding box center [259, 364] width 295 height 16
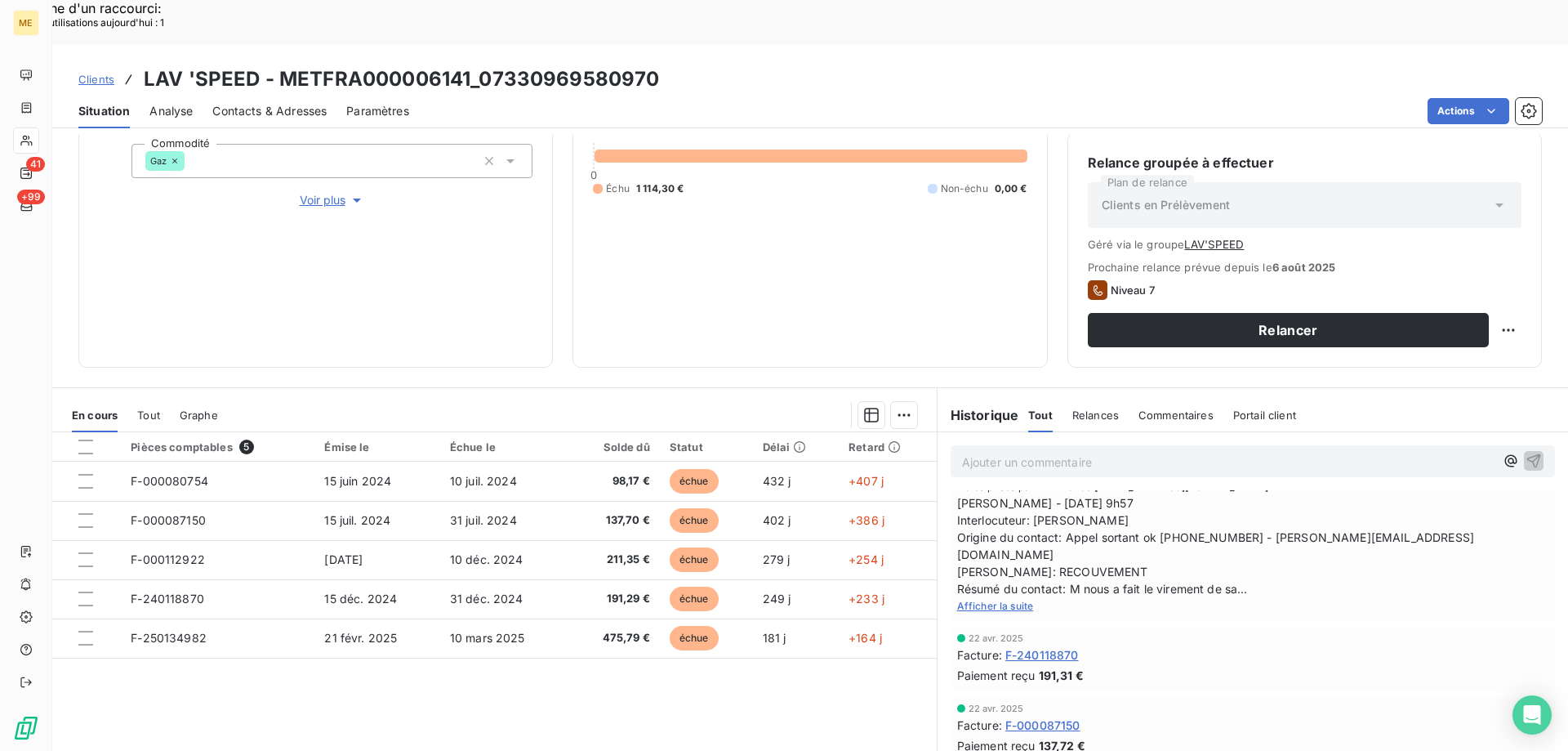
scroll to position [245, 0]
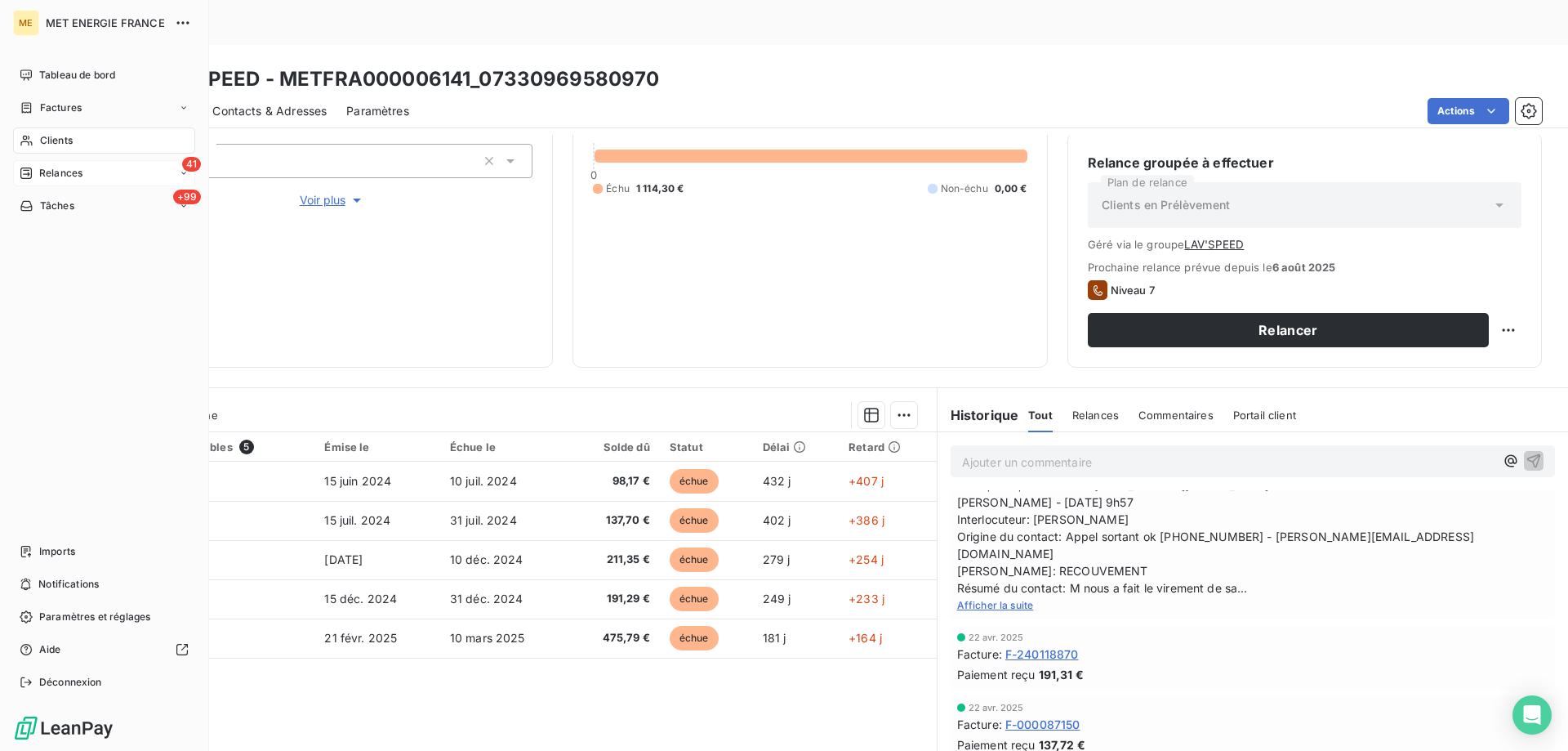
click at [88, 179] on div "41 Relances" at bounding box center [104, 173] width 182 height 26
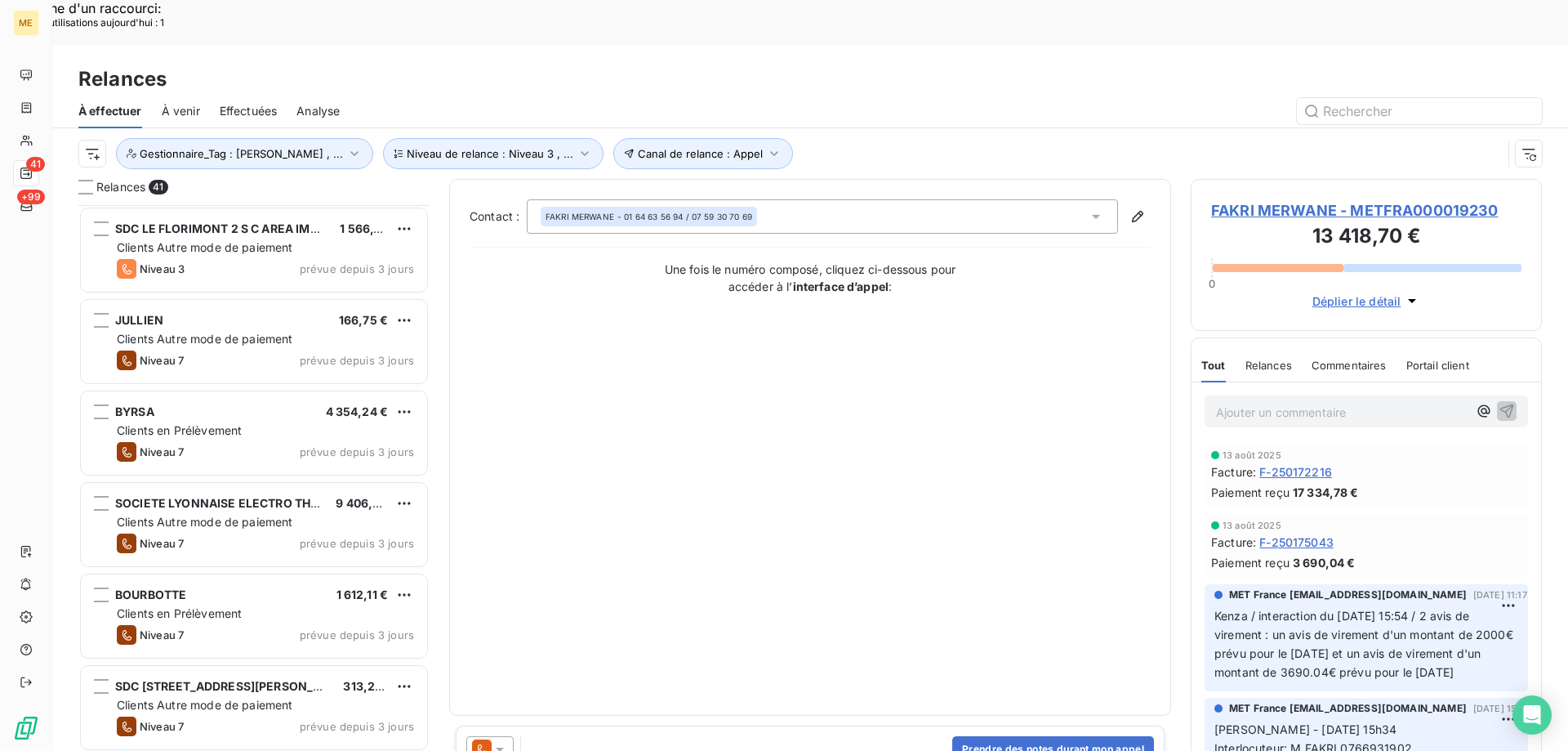
scroll to position [818, 0]
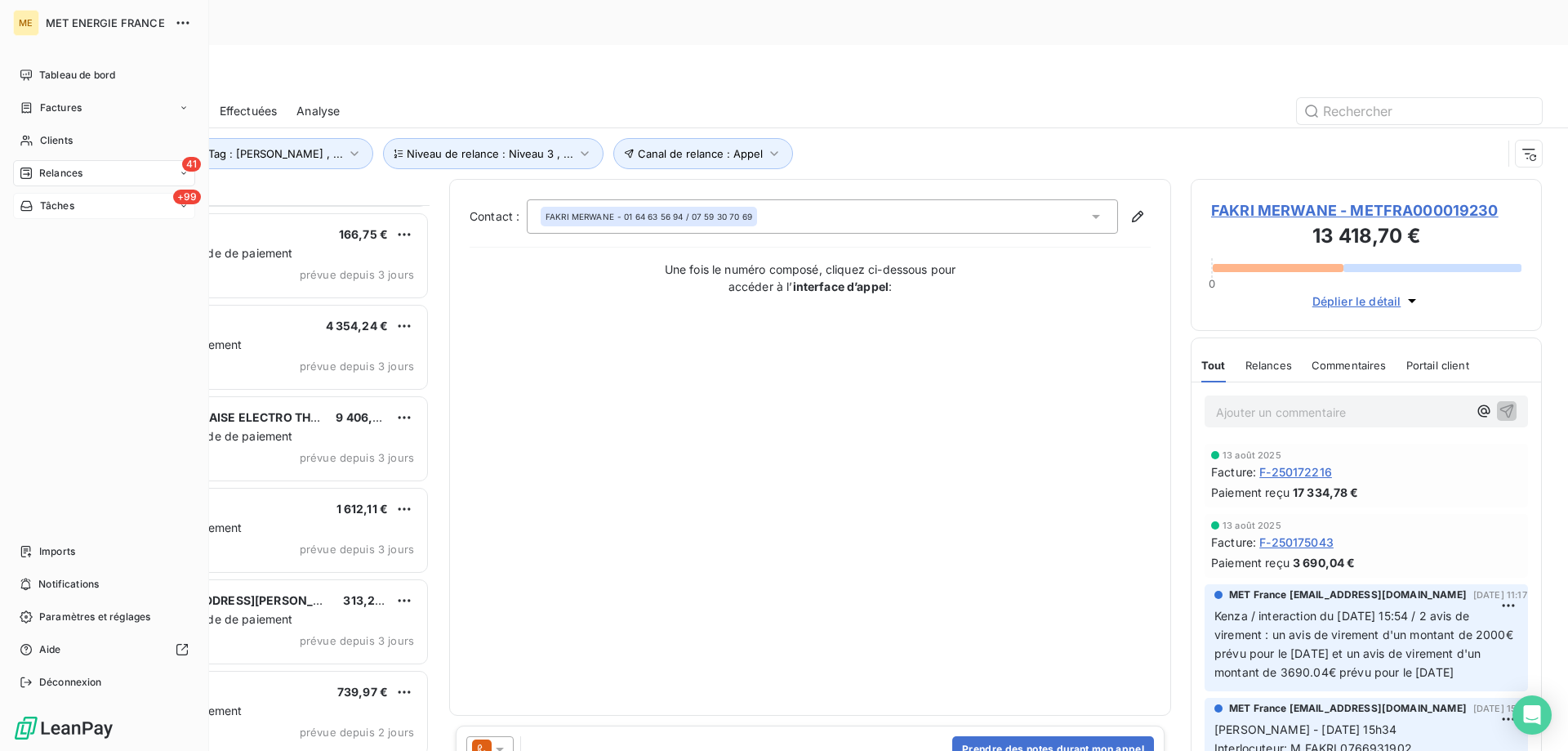
click at [51, 209] on span "Tâches" at bounding box center [57, 205] width 34 height 14
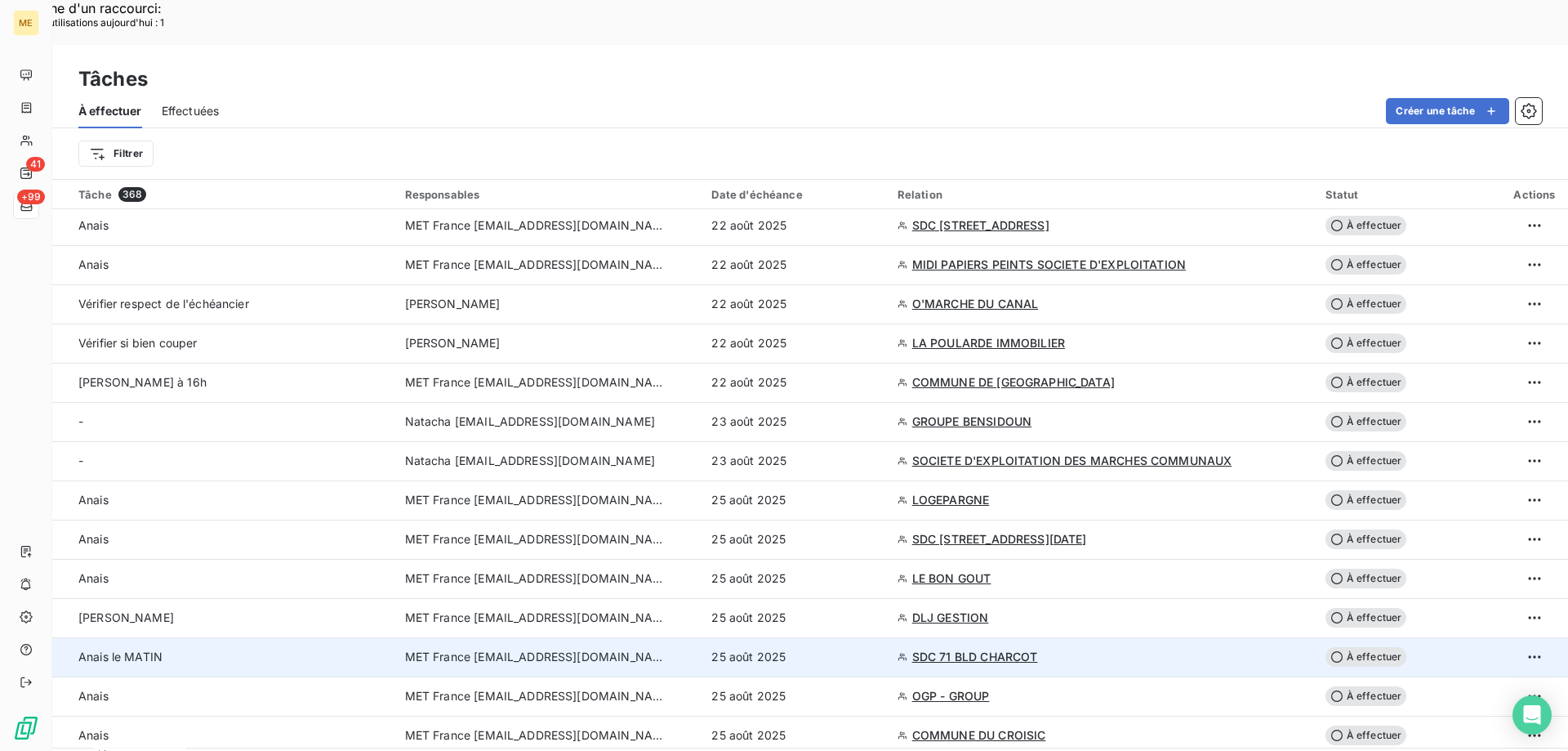
scroll to position [3383, 0]
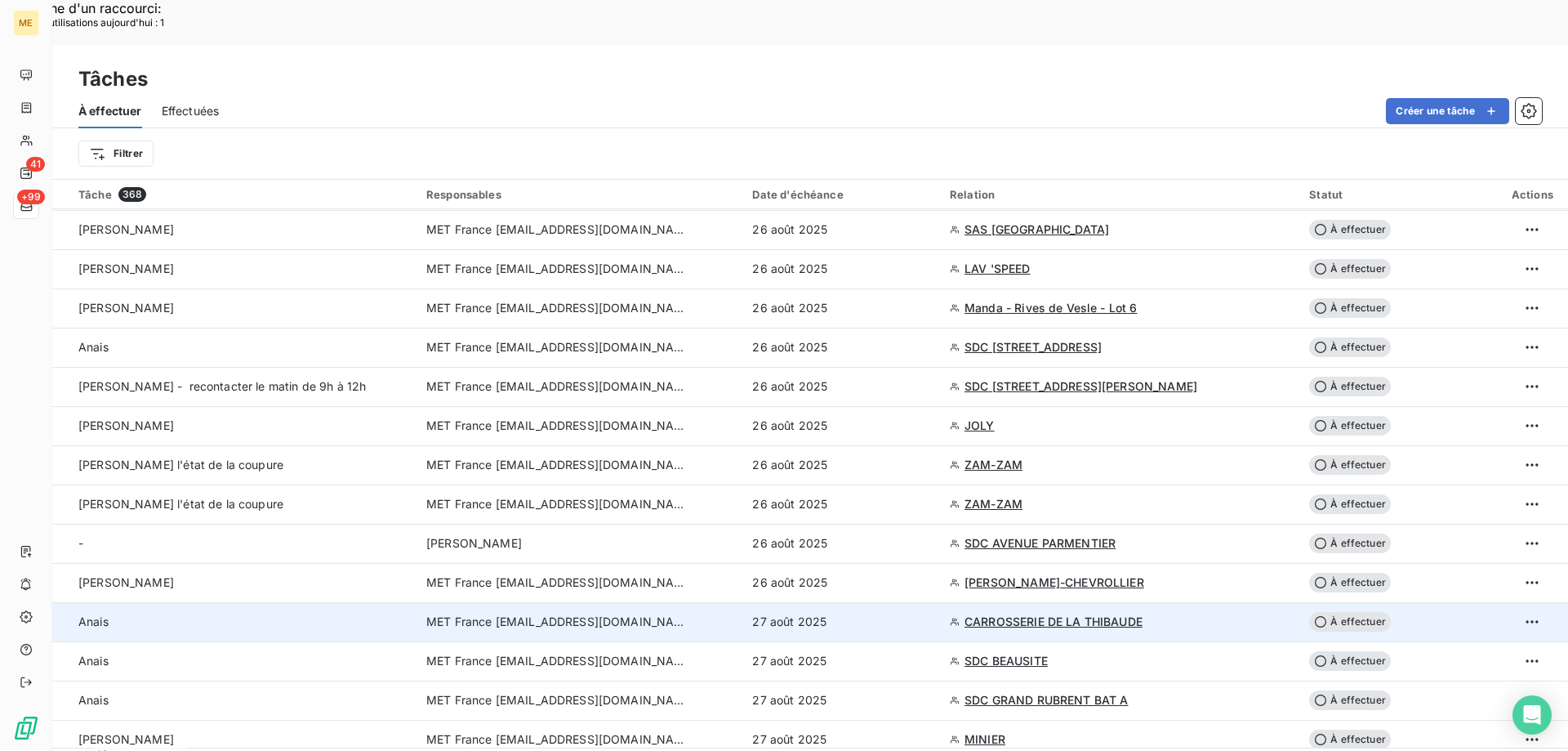
scroll to position [2485, 0]
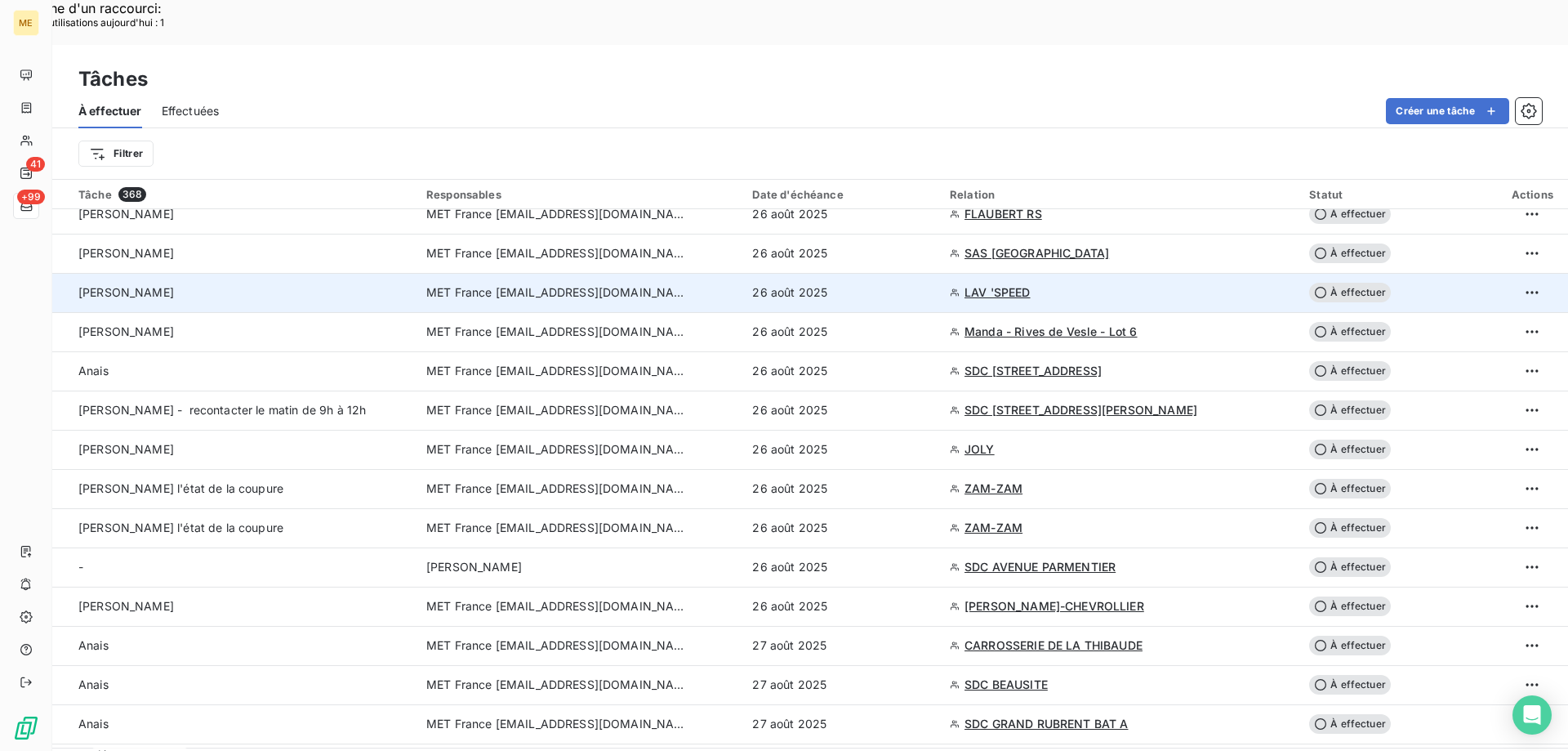
click at [968, 284] on span "LAV 'SPEED" at bounding box center [997, 292] width 66 height 16
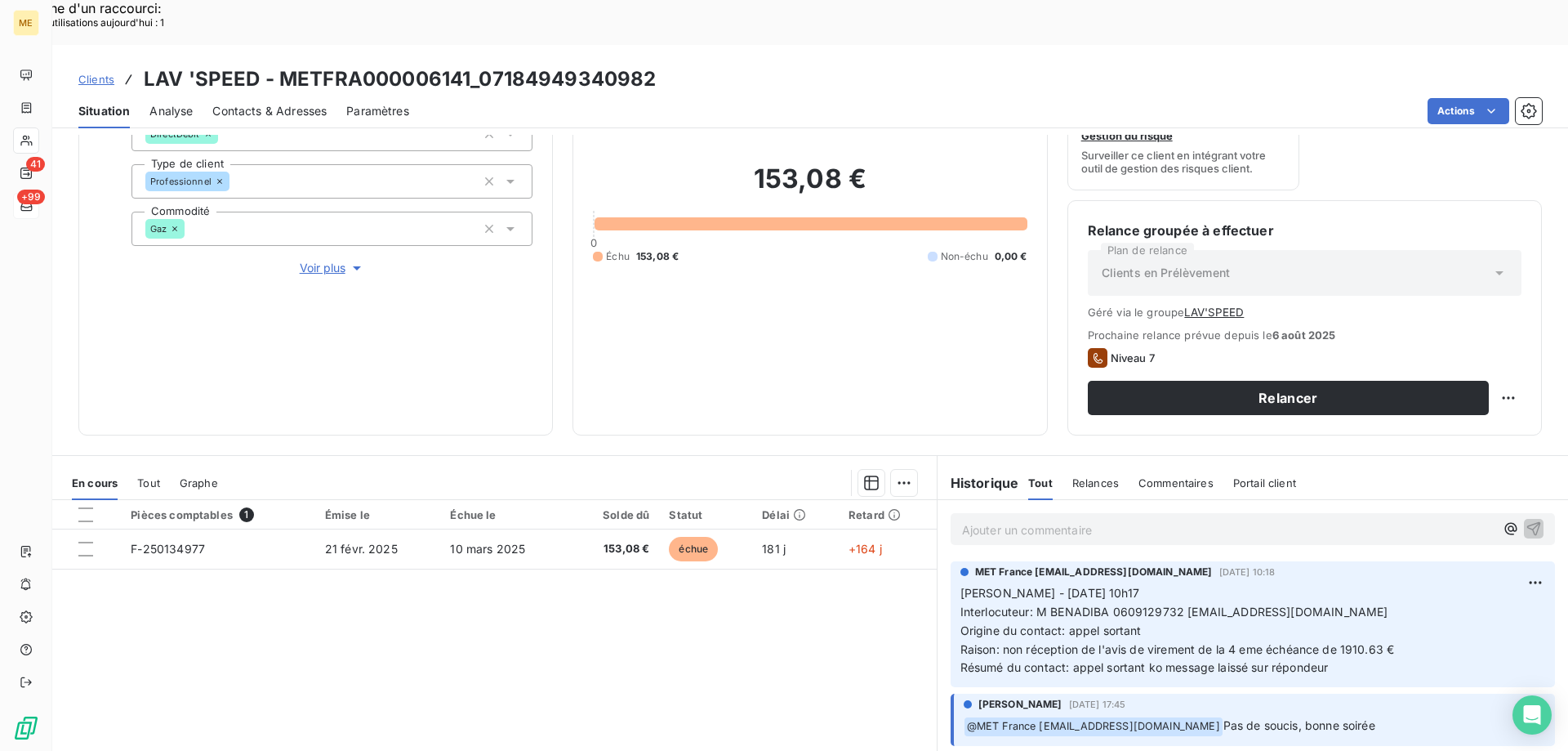
scroll to position [241, 0]
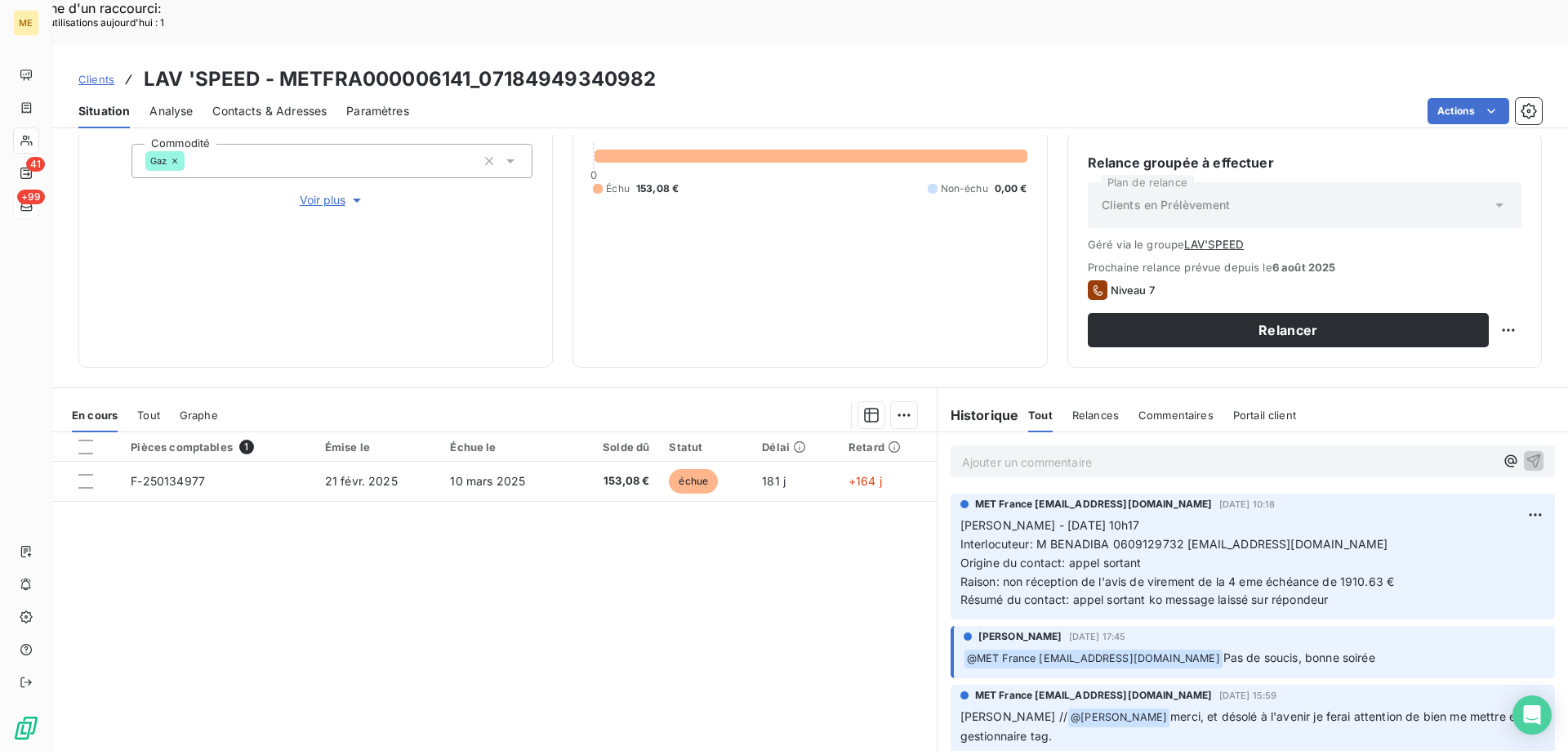
drag, startPoint x: 1070, startPoint y: 441, endPoint x: 1081, endPoint y: 432, distance: 14.2
click at [1077, 436] on div "Ajouter un commentaire ﻿" at bounding box center [1253, 460] width 631 height 58
click at [1088, 452] on p "Ajouter un commentaire ﻿" at bounding box center [1229, 461] width 533 height 20
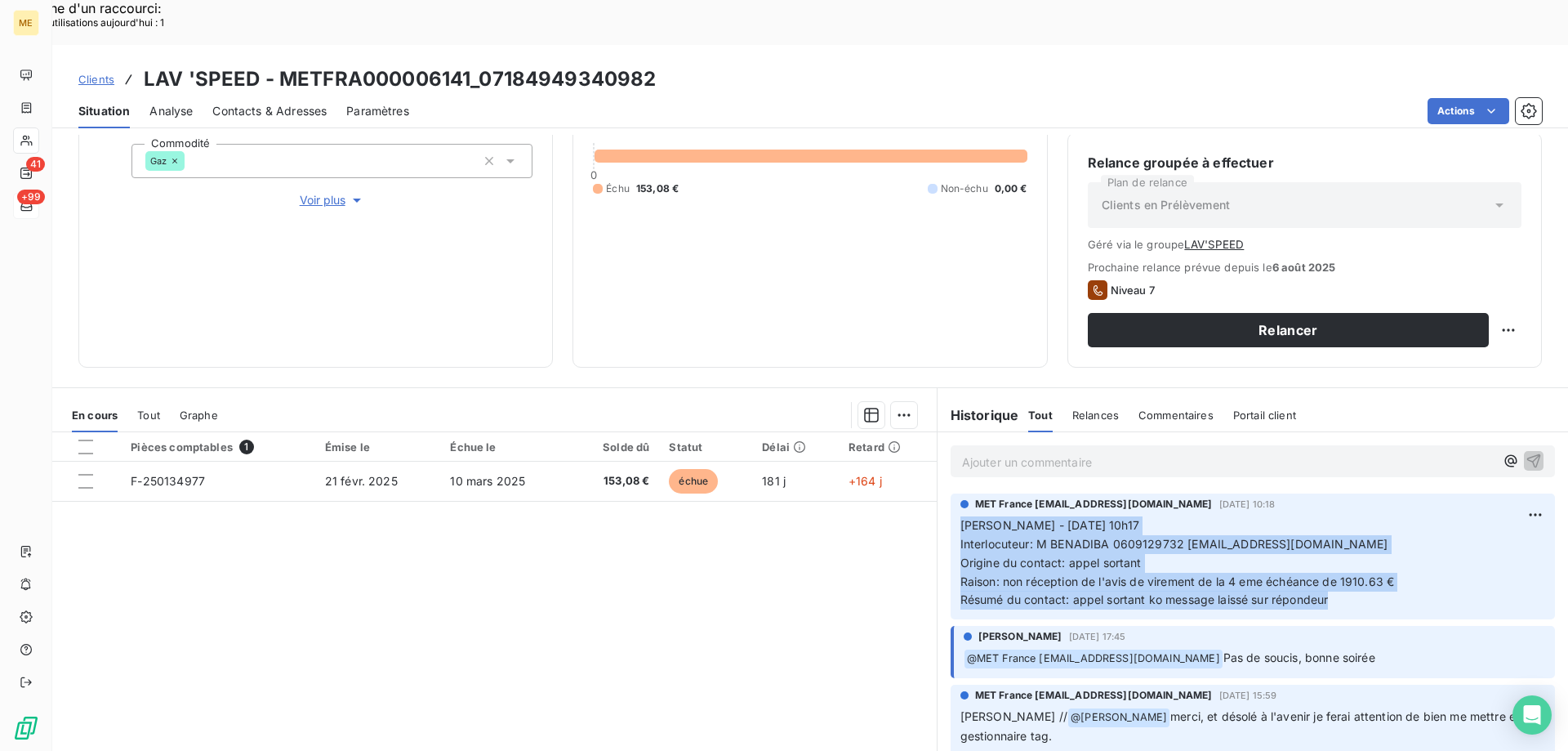
copy p "Sylvain - 12/08/2025 - 10h17 Interlocuteur: M BENADIBA 0609129732 SERGE.BENADIB…"
drag, startPoint x: 1335, startPoint y: 554, endPoint x: 1001, endPoint y: 430, distance: 356.3
click at [961, 497] on div "MET France met-france@recouvrement.met.com 12 août 2025, 10:18 Sylvain - 12/08/…" at bounding box center [1253, 553] width 585 height 112
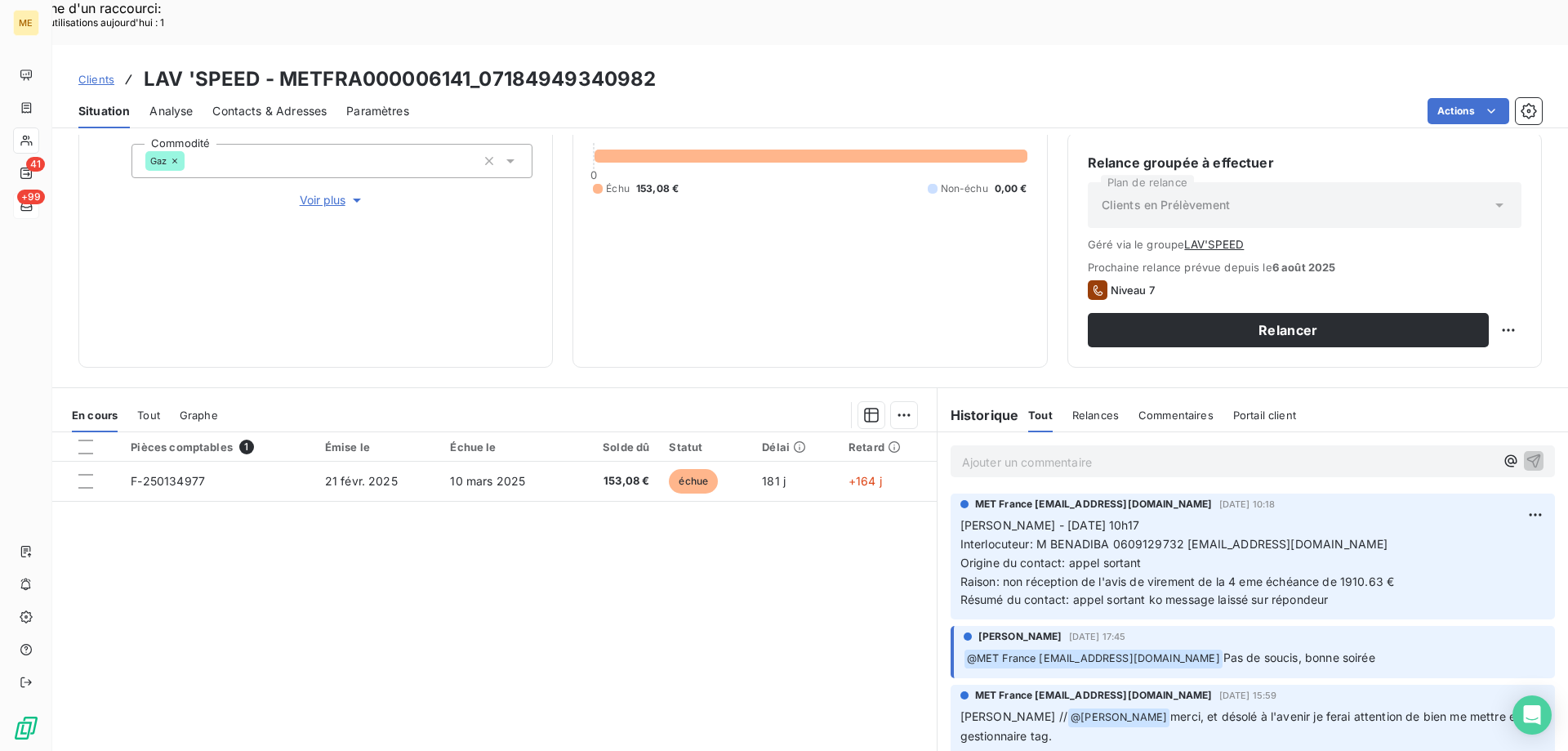
click at [1037, 445] on div "Ajouter un commentaire ﻿" at bounding box center [1253, 460] width 604 height 31
click at [1028, 452] on p "Ajouter un commentaire ﻿" at bounding box center [1229, 461] width 533 height 20
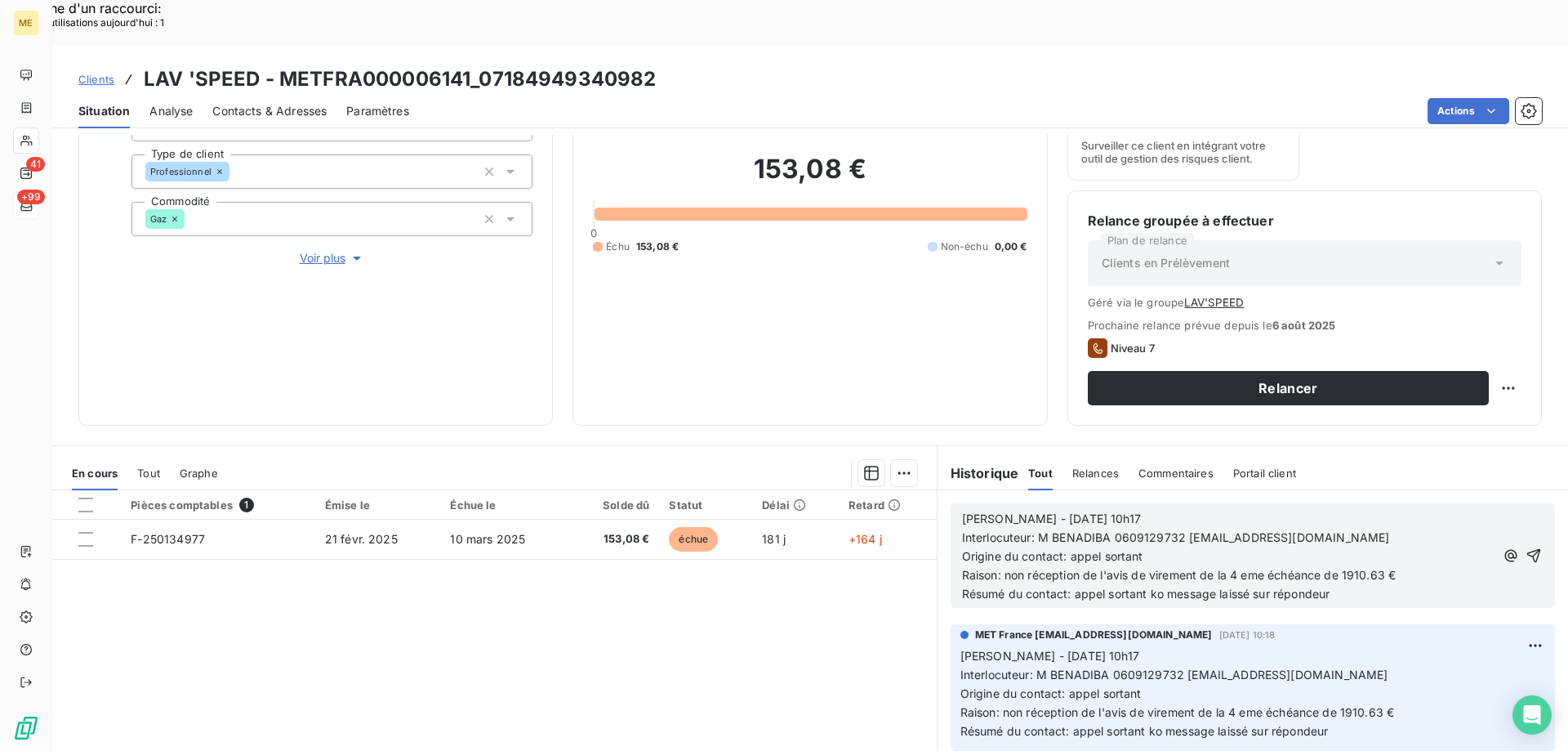
scroll to position [159, 0]
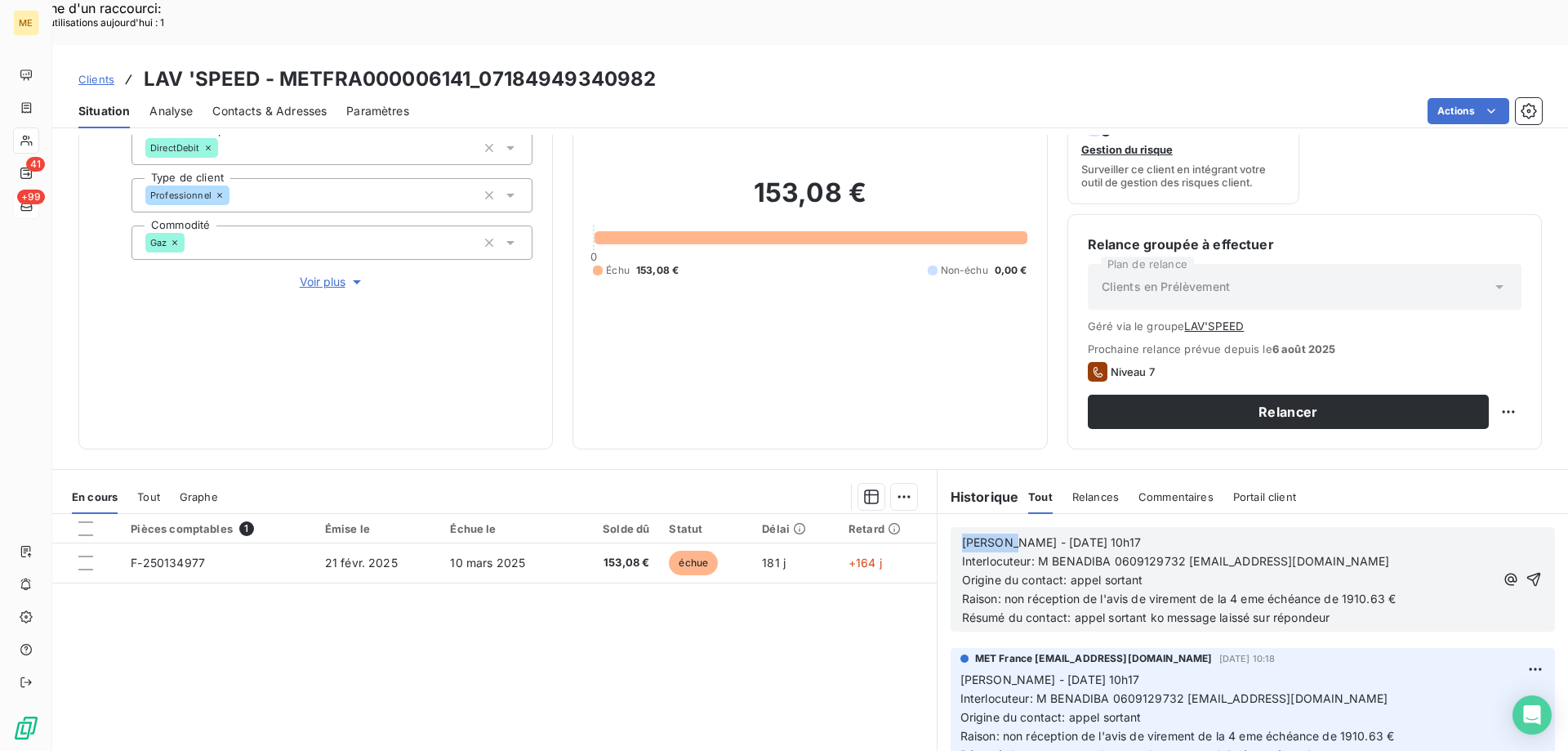
drag, startPoint x: 997, startPoint y: 495, endPoint x: 943, endPoint y: 488, distance: 54.5
click at [951, 527] on div "Sylvain - 12/08/2025 - 10h17 Interlocuteur: M BENADIBA 0609129732 SERGE.BENADIB…" at bounding box center [1253, 579] width 604 height 105
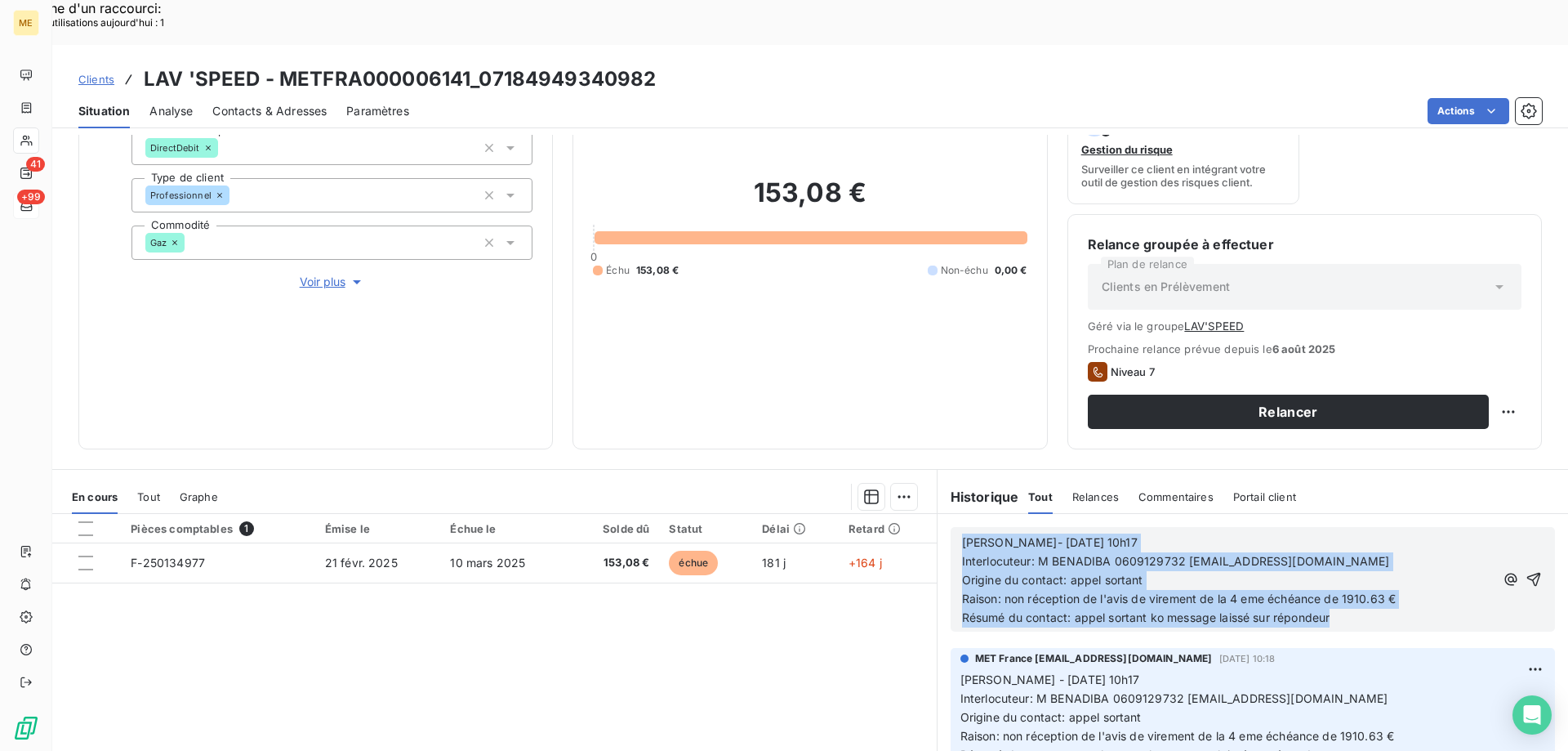
drag, startPoint x: 1330, startPoint y: 568, endPoint x: 867, endPoint y: 489, distance: 469.7
click at [867, 489] on div "En cours Tout Graphe Pièces comptables 1 Émise le Échue le Solde dû Statut Déla…" at bounding box center [810, 673] width 1517 height 408
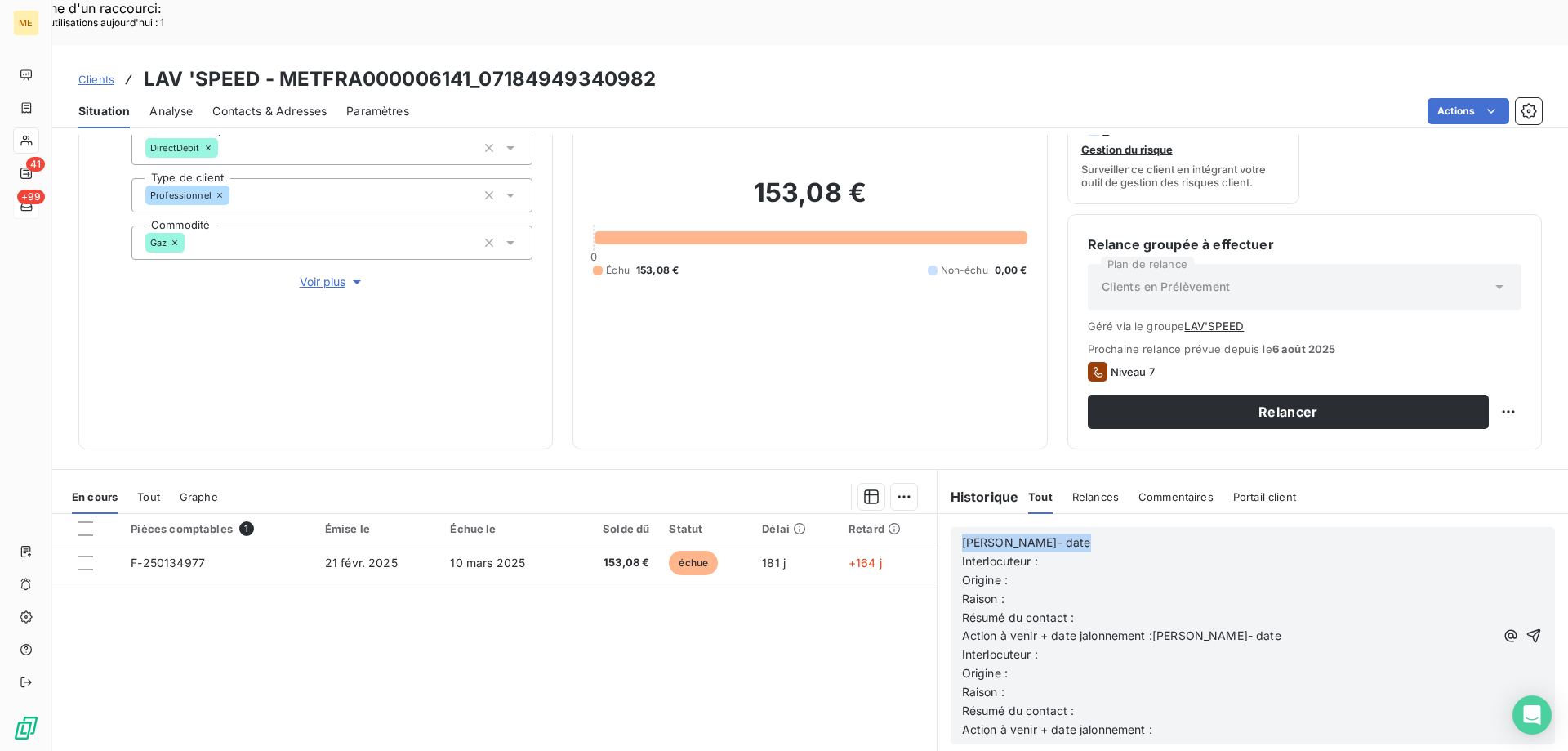
drag, startPoint x: 1165, startPoint y: 672, endPoint x: 865, endPoint y: 469, distance: 362.2
click at [865, 469] on div "En cours Tout Graphe Pièces comptables 1 Émise le Échue le Solde dû Statut Déla…" at bounding box center [810, 673] width 1517 height 408
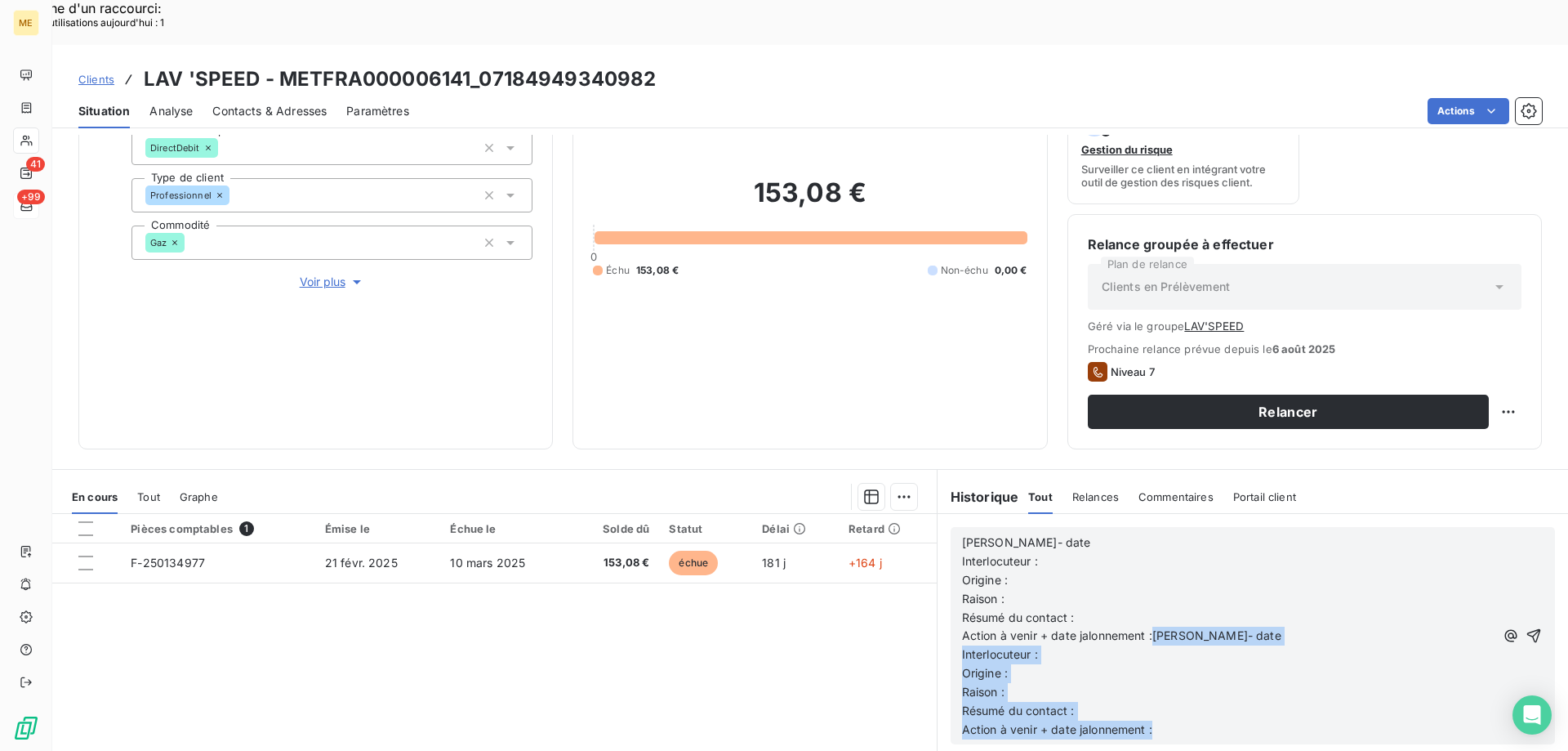
drag, startPoint x: 1148, startPoint y: 591, endPoint x: 1159, endPoint y: 684, distance: 93.6
click at [1159, 684] on div "Lisa- date Interlocuteur : Origine : Raison : Résumé du contact : Action à veni…" at bounding box center [1229, 637] width 533 height 206
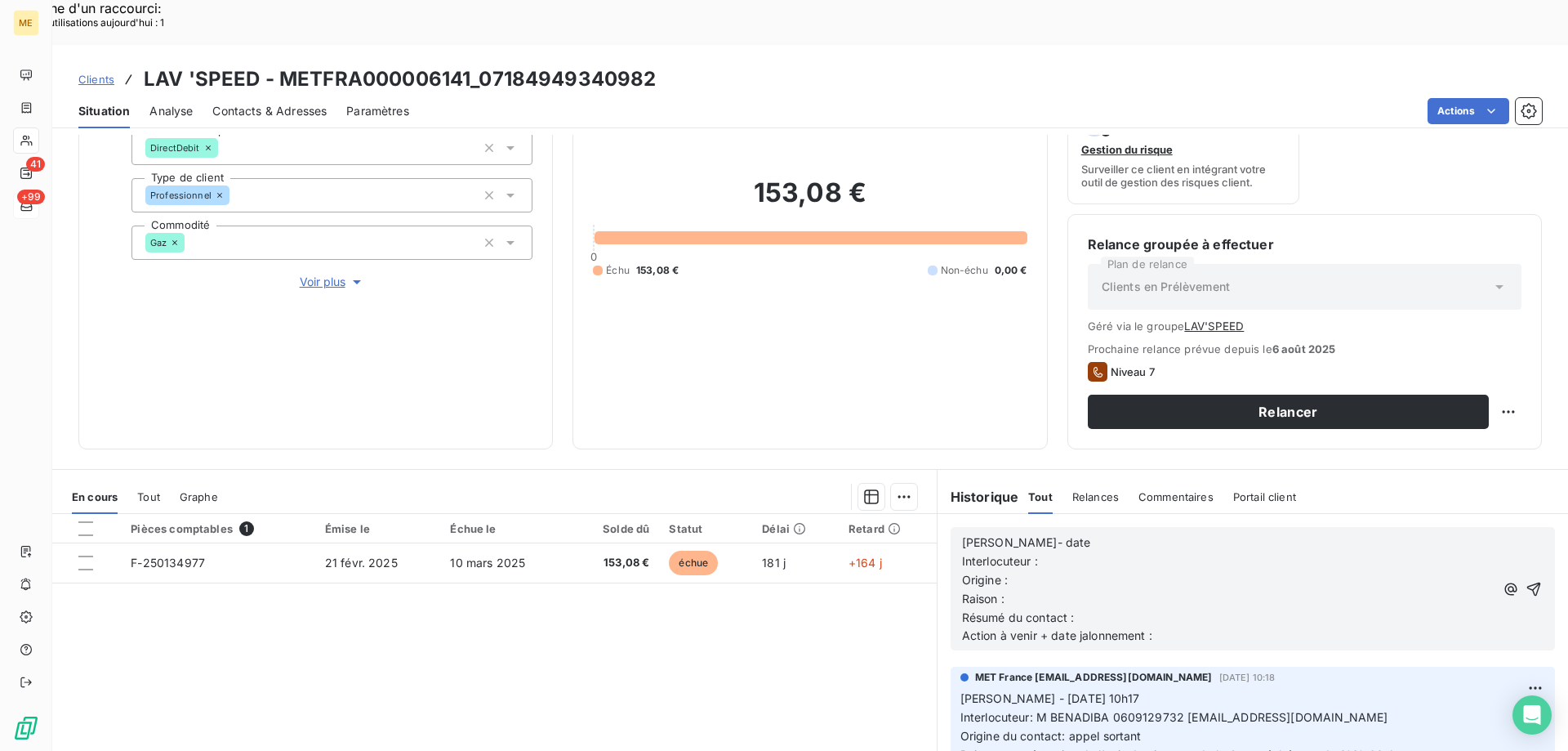
click at [1215, 534] on p "Lisa- date" at bounding box center [1229, 543] width 533 height 19
click at [1169, 534] on p "Lisa- 21/08/25 -" at bounding box center [1229, 543] width 533 height 19
click at [1161, 552] on p "Interlocuteur :" at bounding box center [1229, 561] width 533 height 19
copy span "M BENADIBA 0609129732 [EMAIL_ADDRESS][DOMAIN_NAME]"
drag, startPoint x: 1030, startPoint y: 677, endPoint x: 1356, endPoint y: 659, distance: 326.5
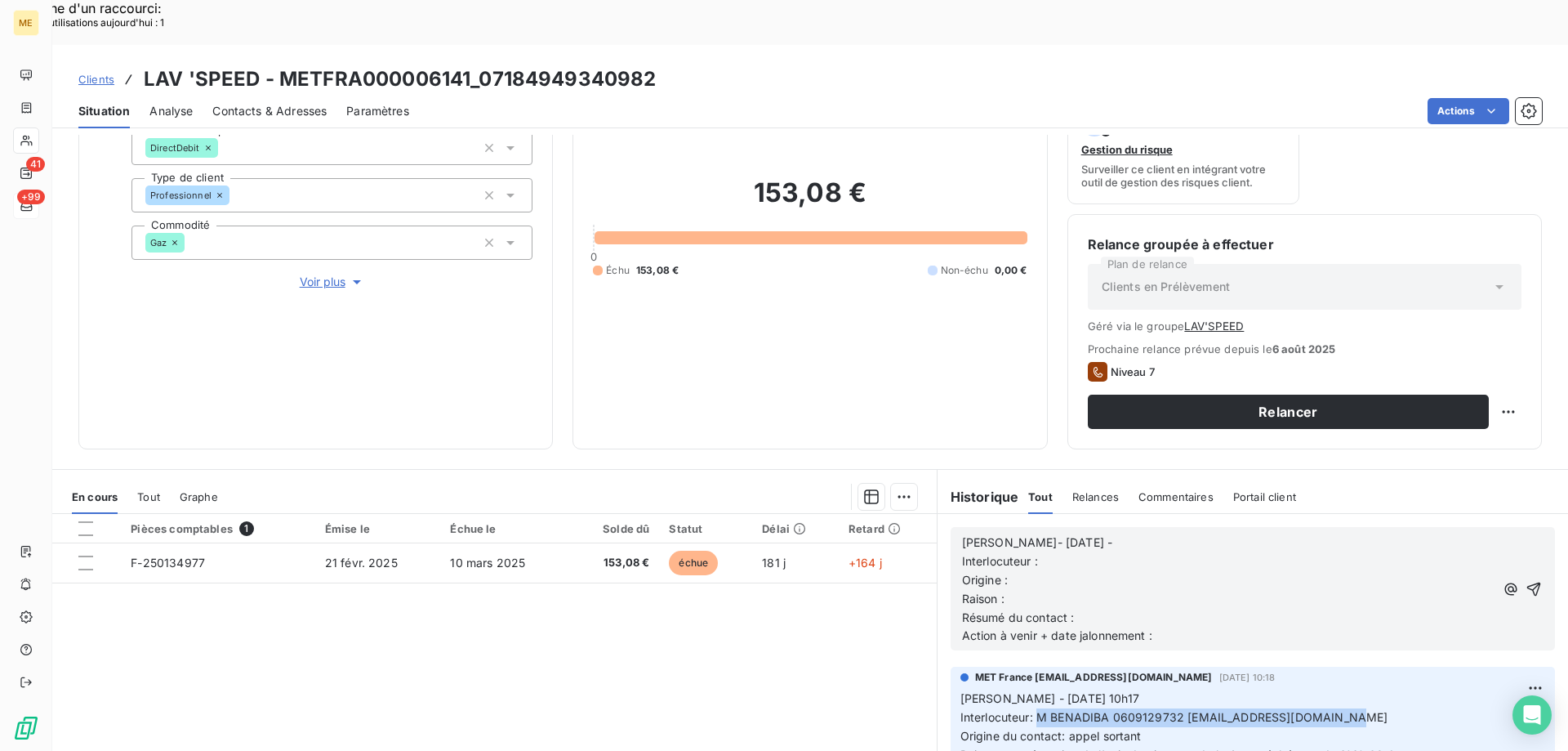
click at [1364, 710] on span "Interlocuteur: M BENADIBA 0609129732 SERGE.BENADIBA@WANADOO.FR" at bounding box center [1174, 717] width 428 height 14
click at [1176, 552] on p "Interlocuteur :" at bounding box center [1229, 561] width 533 height 19
click at [1146, 571] on p "Origine :" at bounding box center [1229, 580] width 533 height 19
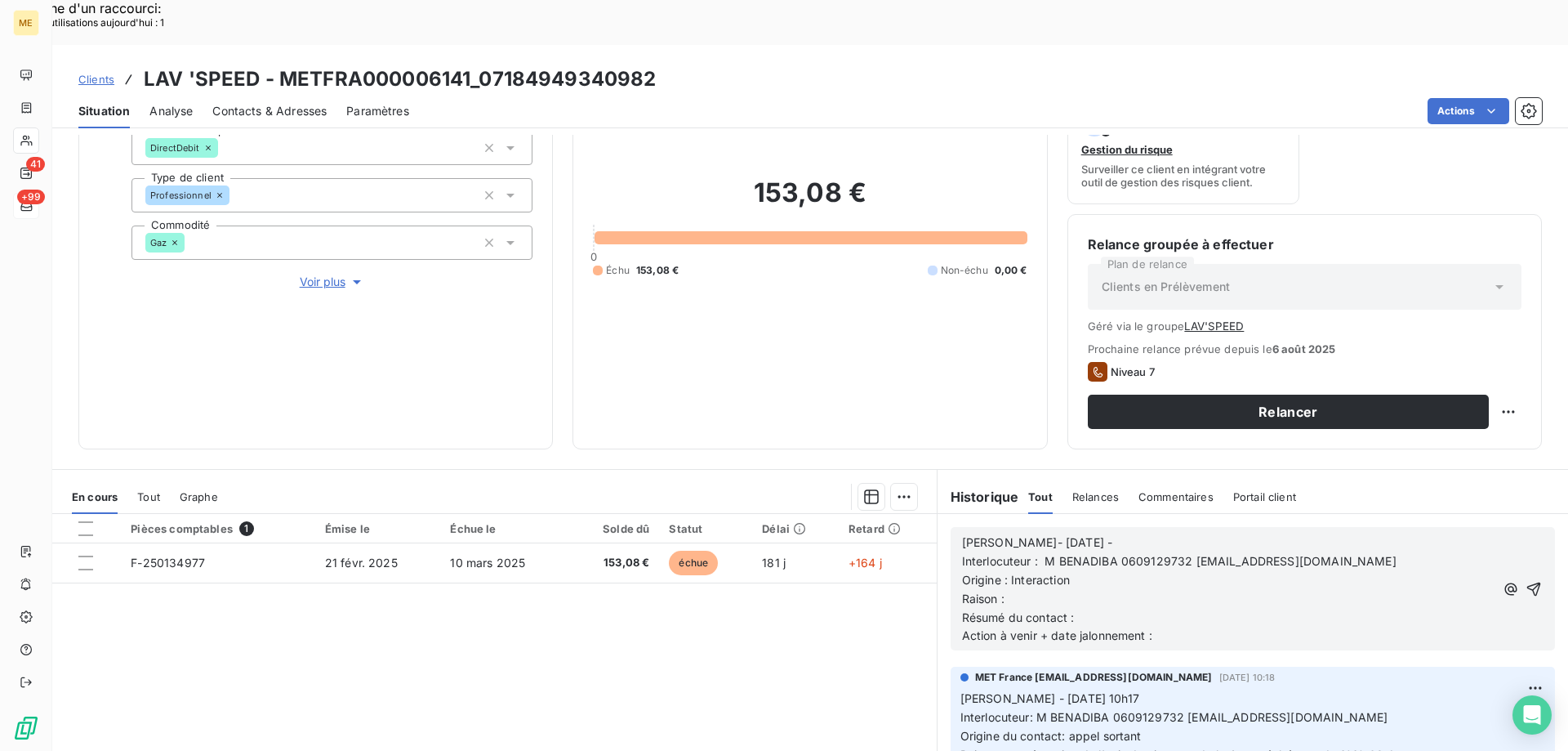
click at [1248, 571] on p "Origine : Interaction" at bounding box center [1229, 580] width 533 height 19
click at [1215, 590] on p "Raison :" at bounding box center [1229, 599] width 533 height 19
click at [1219, 608] on p "Résumé du contact :" at bounding box center [1229, 618] width 533 height 19
click at [1120, 610] on span "Résumé du contact : client a régler sa dernière échéance." at bounding box center [1120, 617] width 316 height 14
click at [0, 0] on lt-span "à régler" at bounding box center [0, 0] width 0 height 0
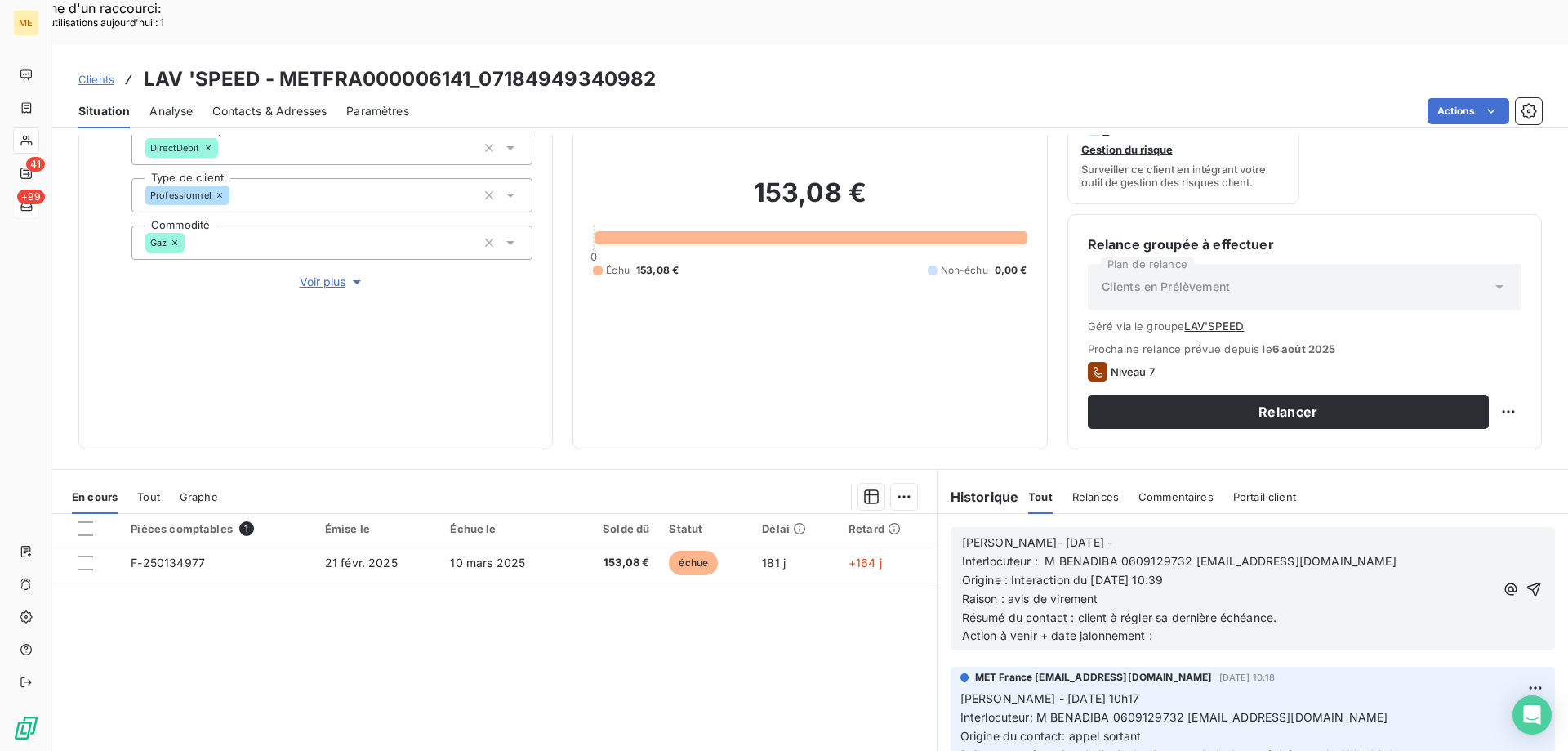
click at [1207, 626] on p "Action à venir + date jalonnement :" at bounding box center [1229, 636] width 533 height 19
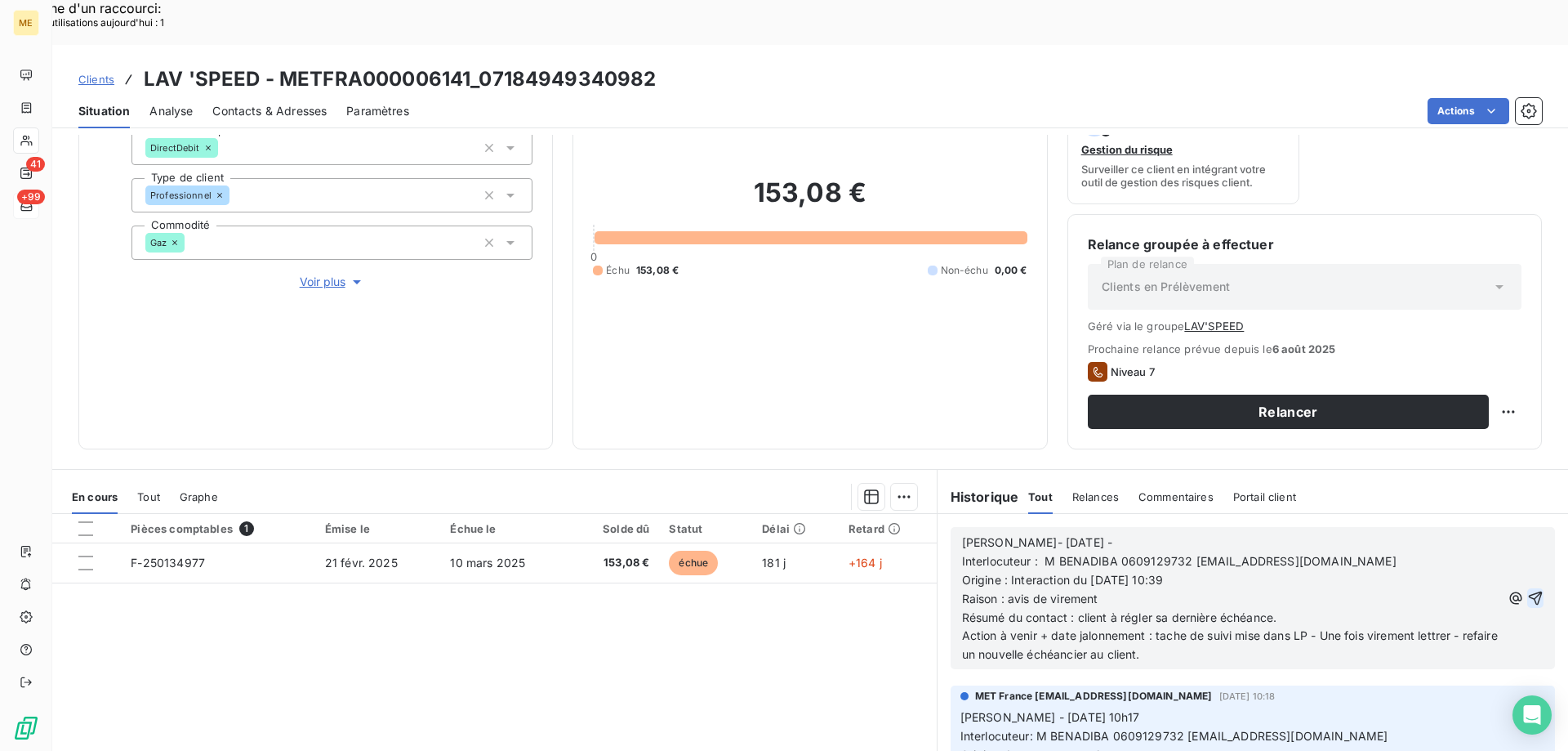
click at [1528, 590] on icon "button" at bounding box center [1536, 598] width 16 height 16
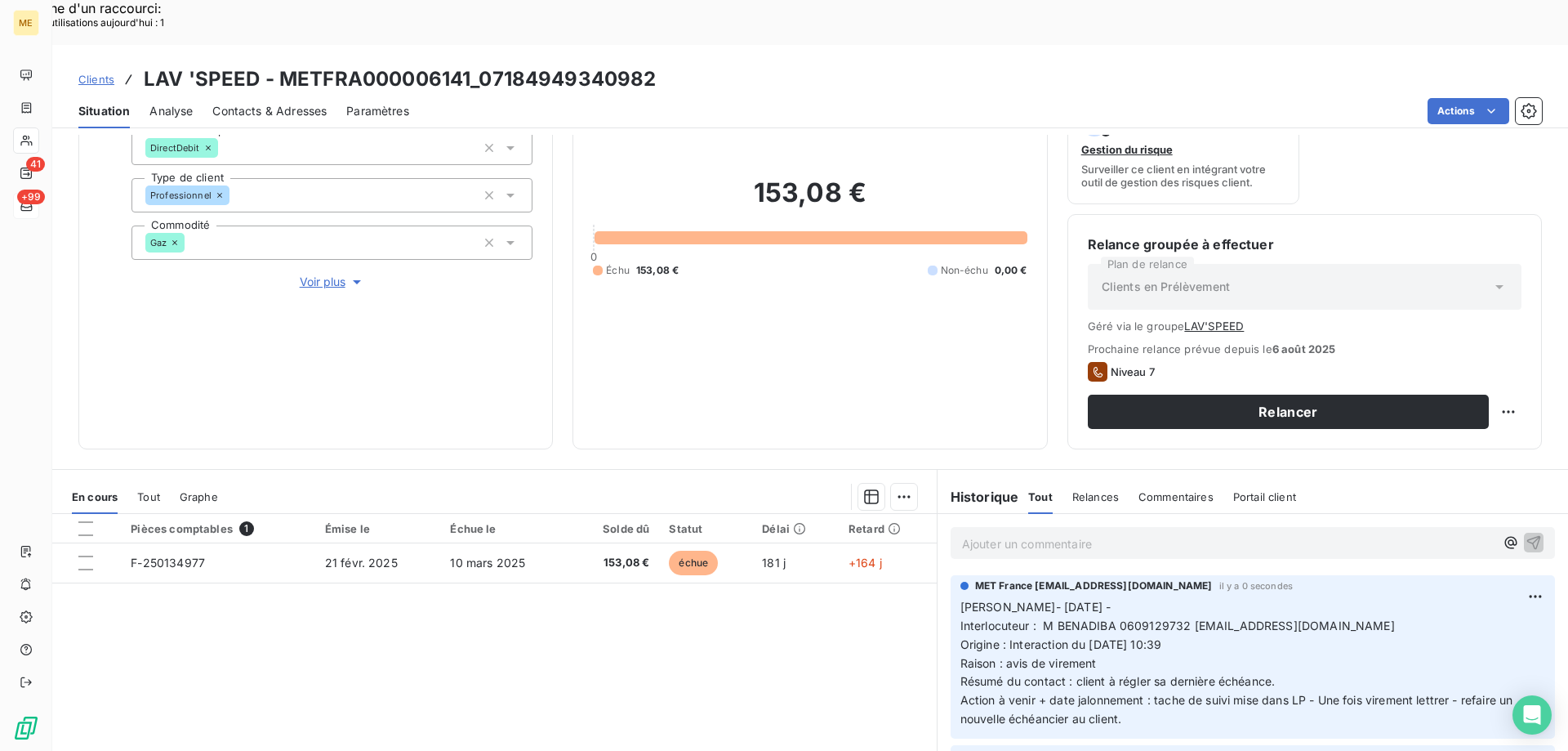
copy p "Lisa- 21/08/25 - Interlocuteur : M BENADIBA 0609129732 SERGE.BENADIBA@WANADOO.F…"
drag, startPoint x: 1139, startPoint y: 677, endPoint x: 945, endPoint y: 566, distance: 223.5
click at [951, 575] on div "MET France met-france@recouvrement.met.com il y a 0 secondes Lisa- 21/08/25 - I…" at bounding box center [1253, 656] width 604 height 163
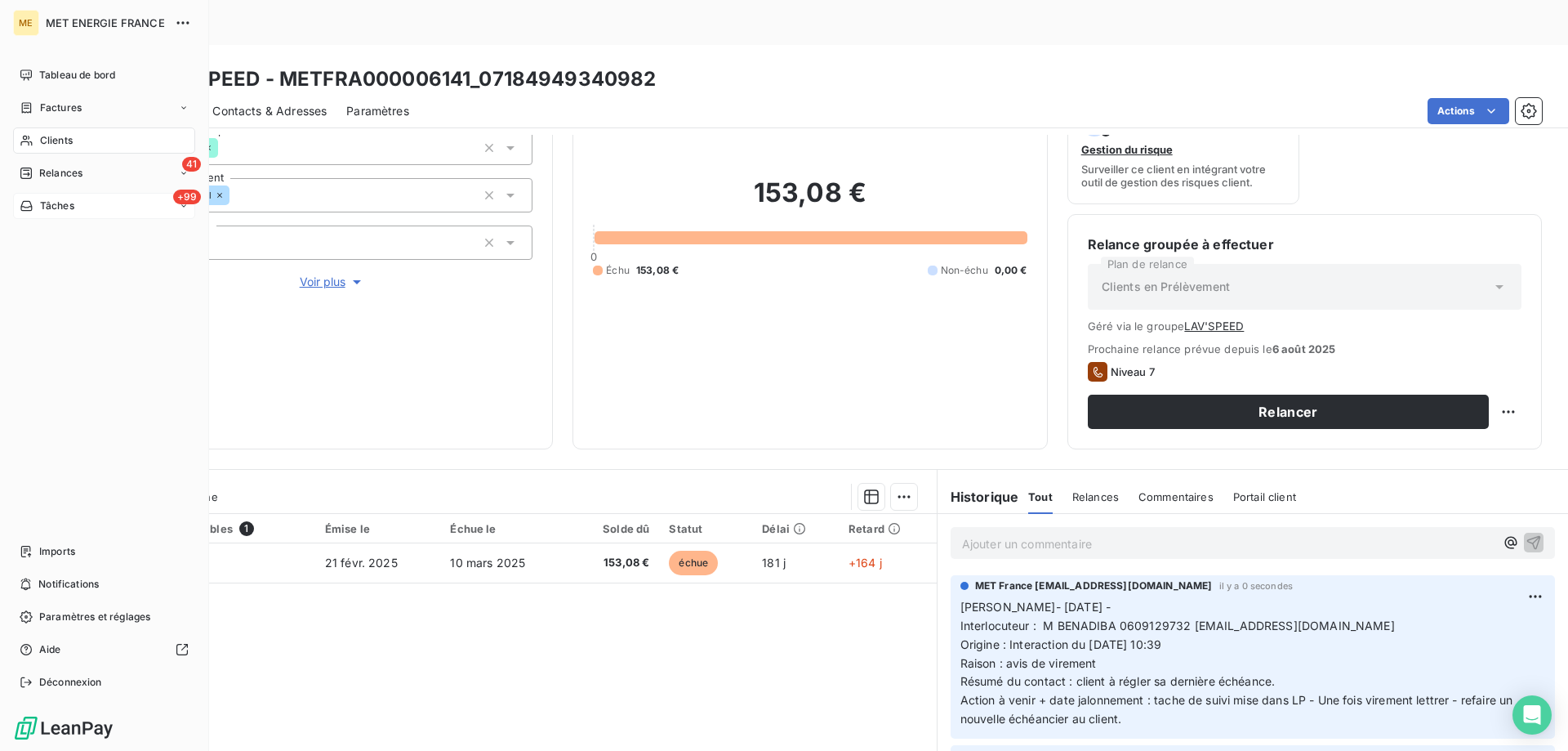
click at [31, 140] on icon at bounding box center [27, 141] width 14 height 13
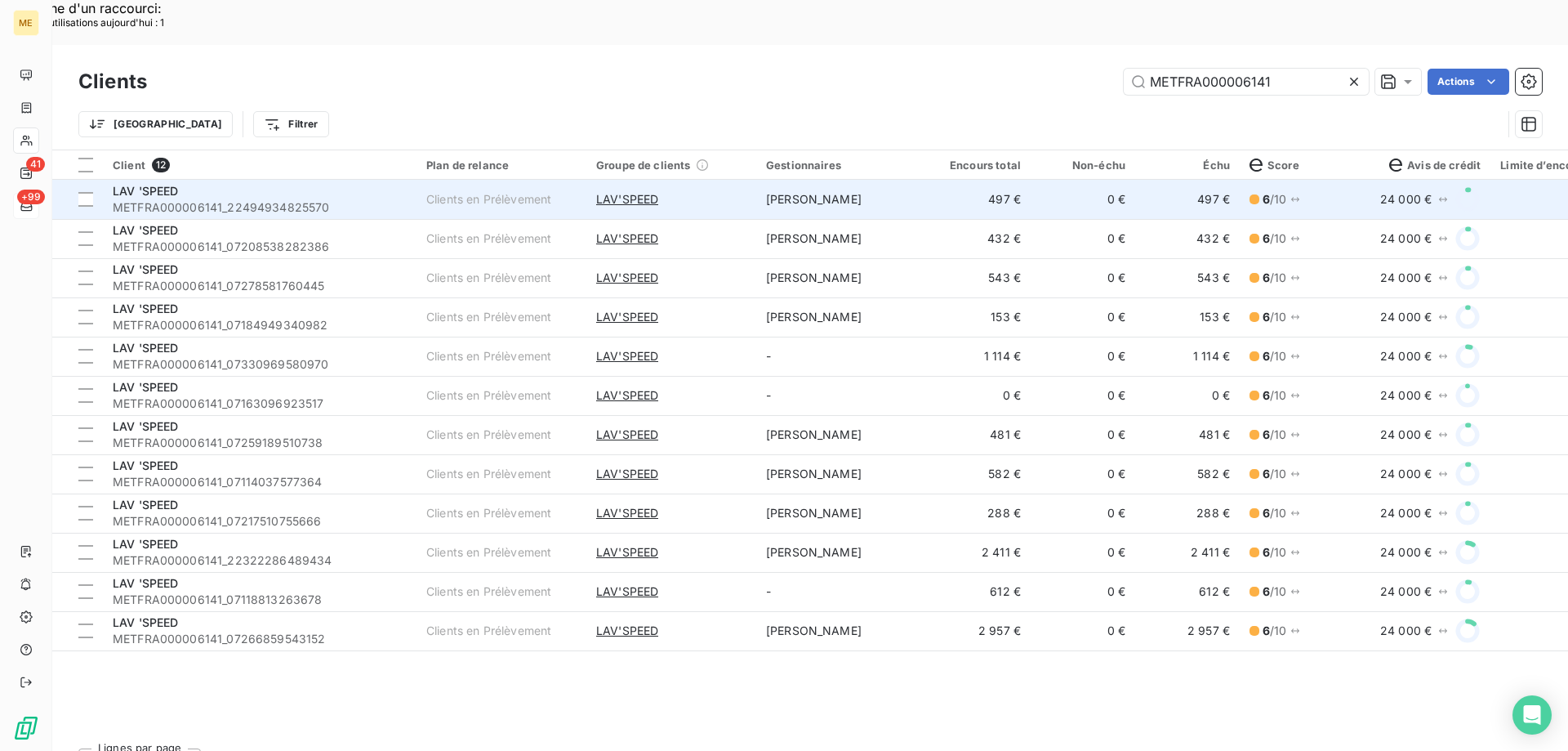
click at [376, 199] on span "METFRA000006141_22494934825570" at bounding box center [259, 207] width 295 height 16
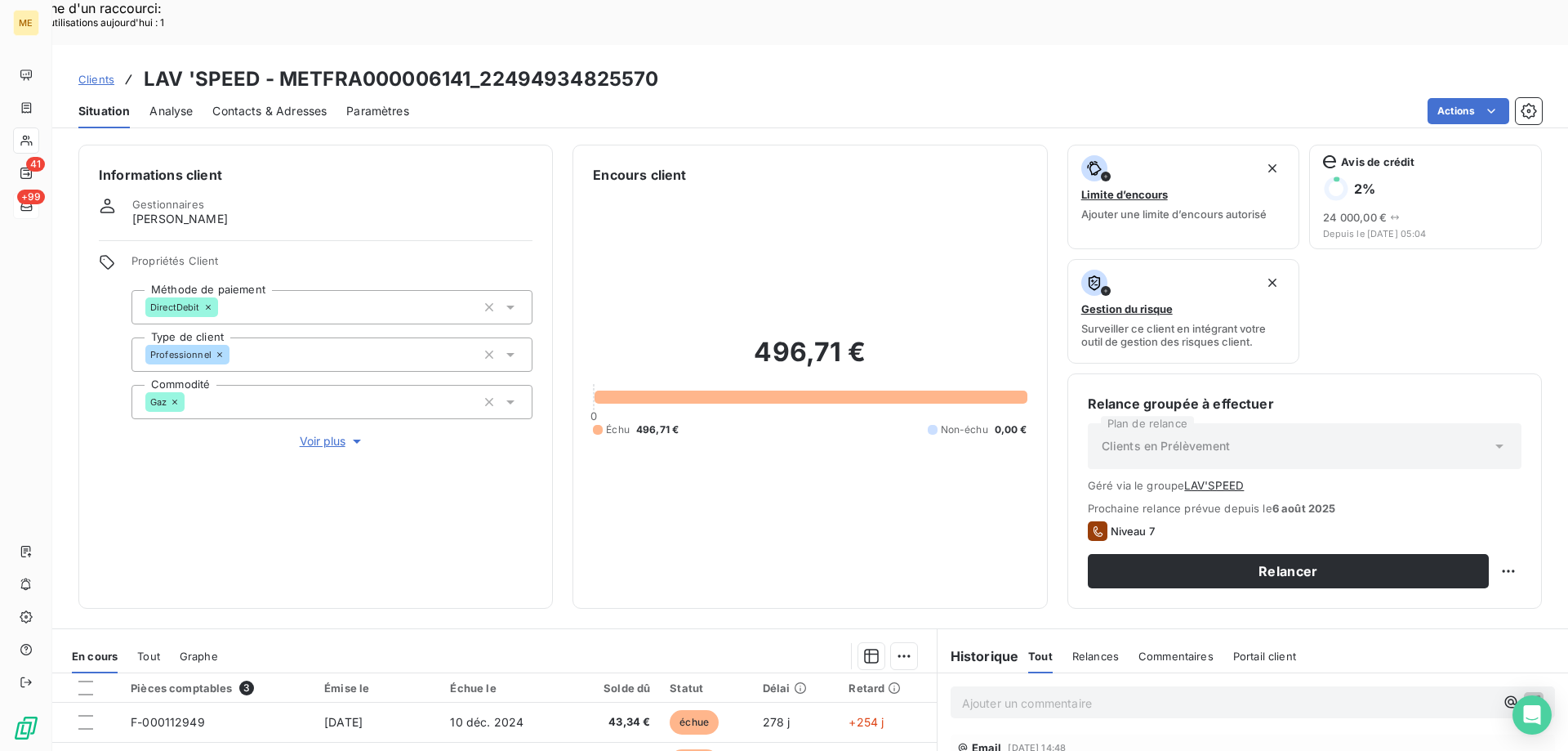
click at [999, 693] on p "Ajouter un commentaire ﻿" at bounding box center [1229, 702] width 533 height 20
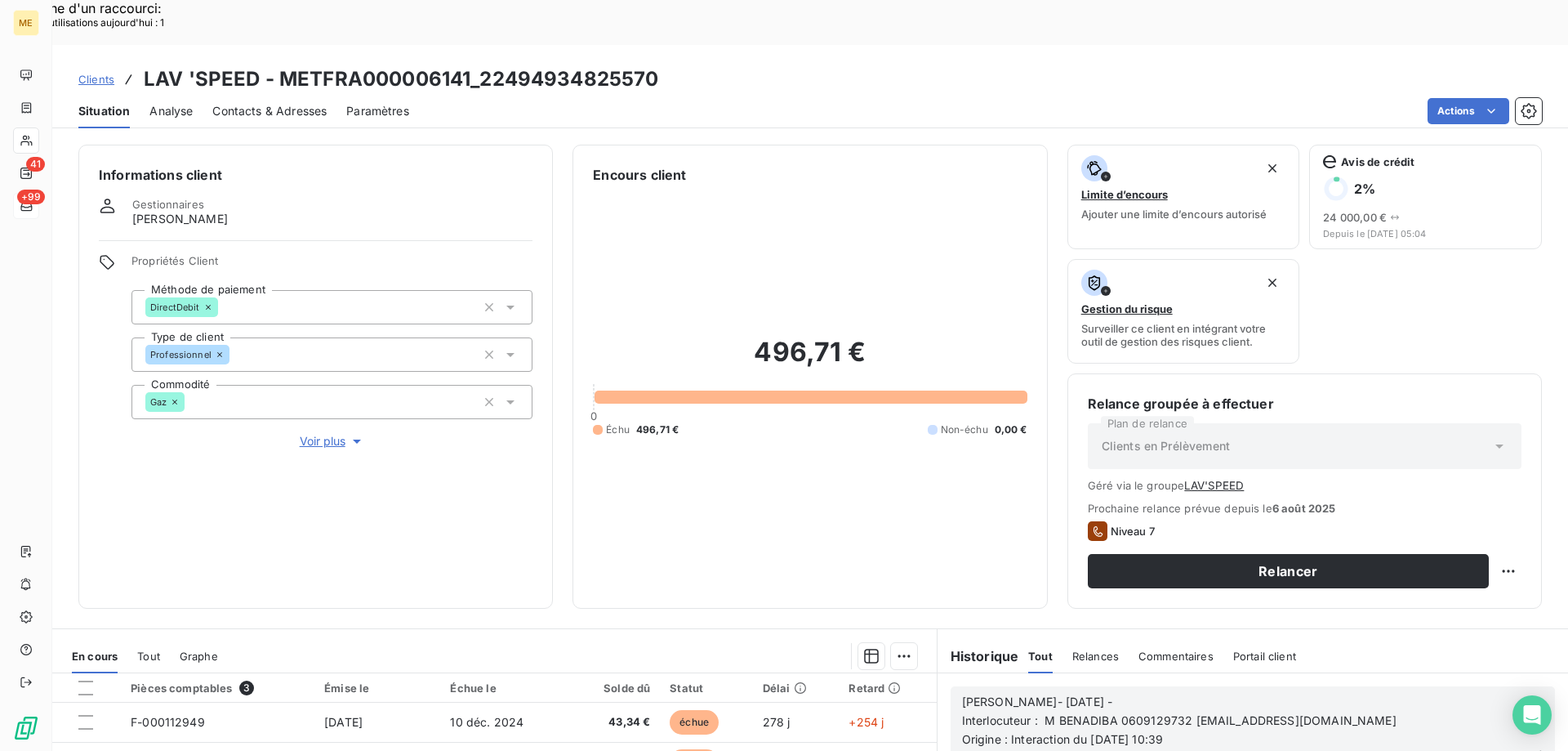
scroll to position [163, 0]
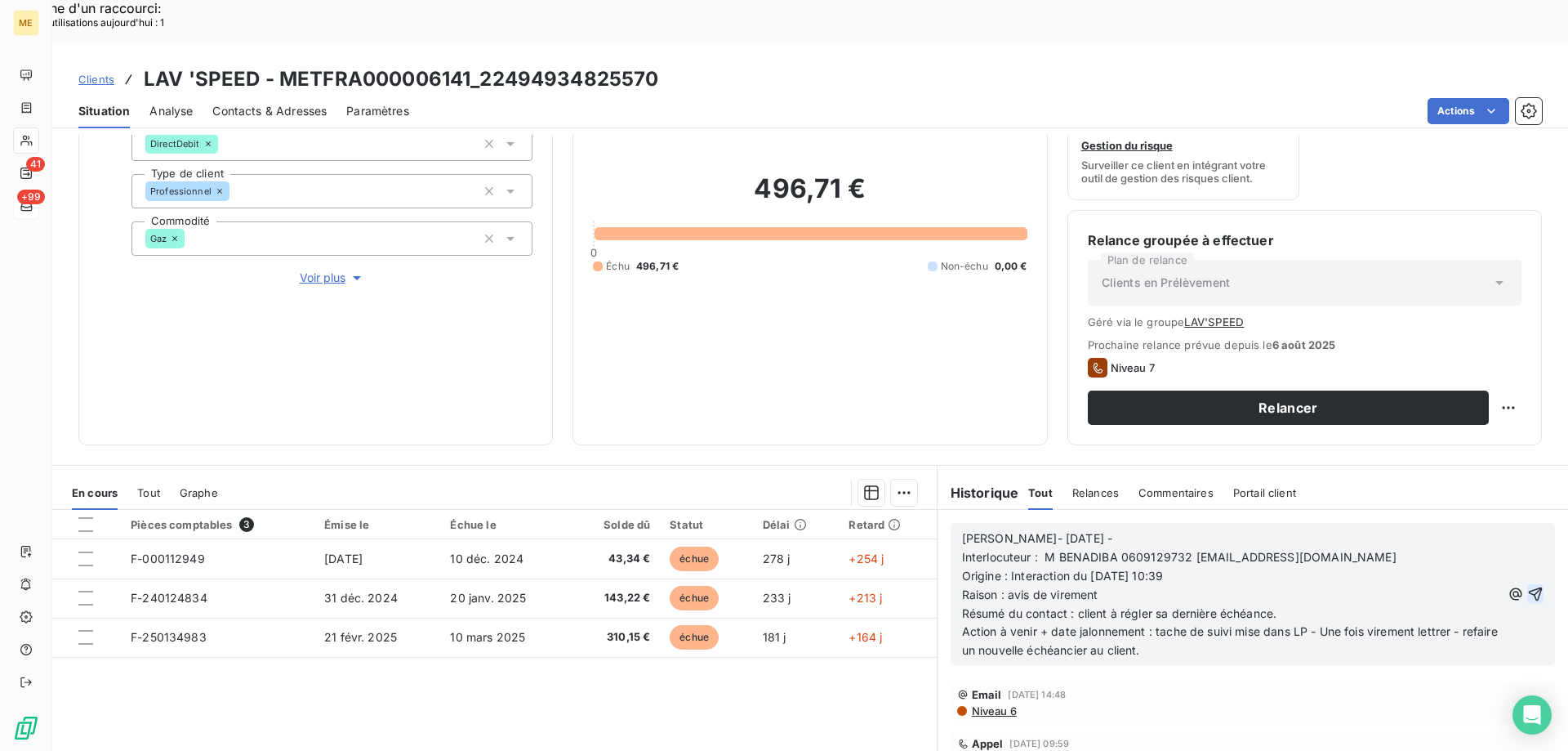
click at [1528, 585] on icon "button" at bounding box center [1536, 593] width 16 height 16
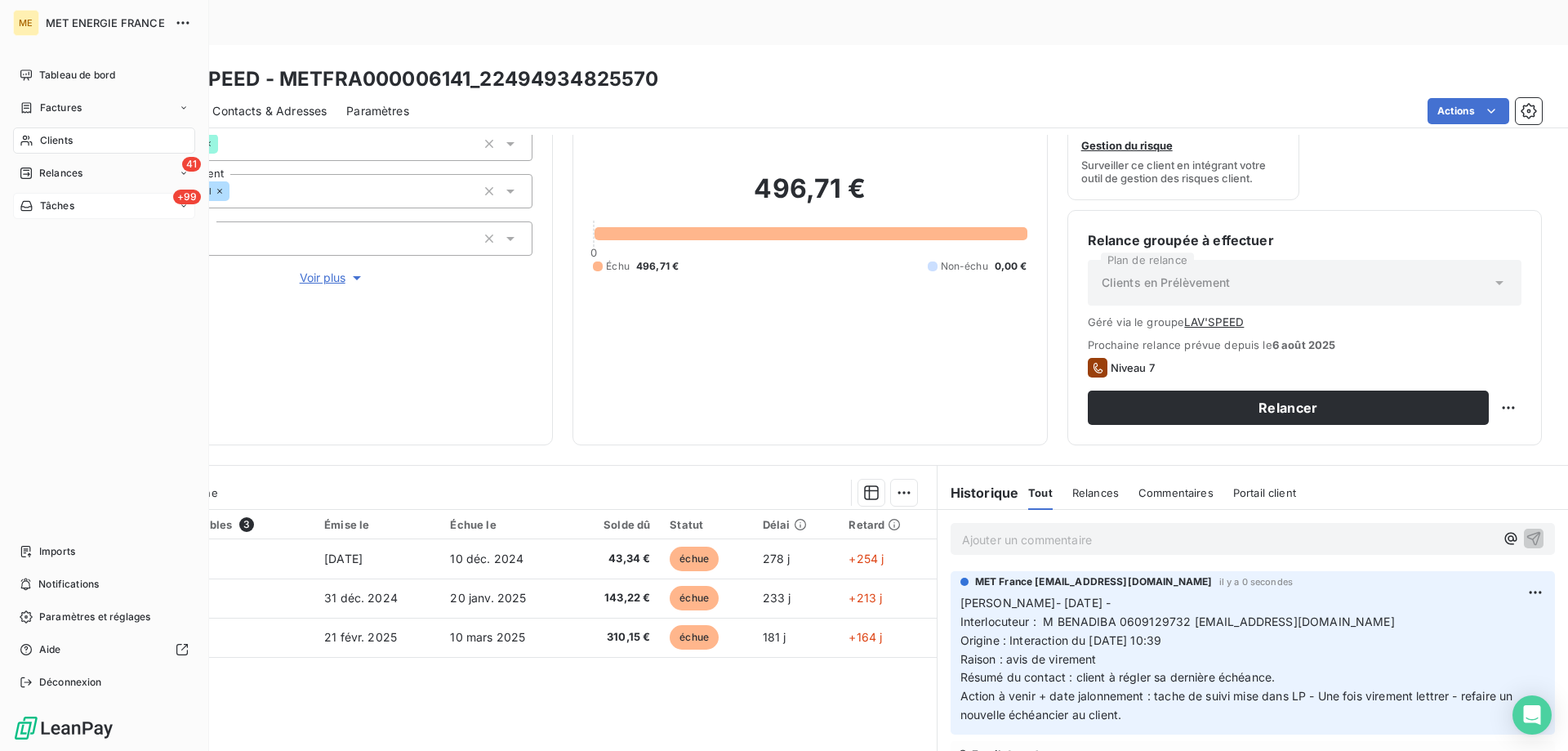
click at [70, 137] on span "Clients" at bounding box center [56, 140] width 32 height 14
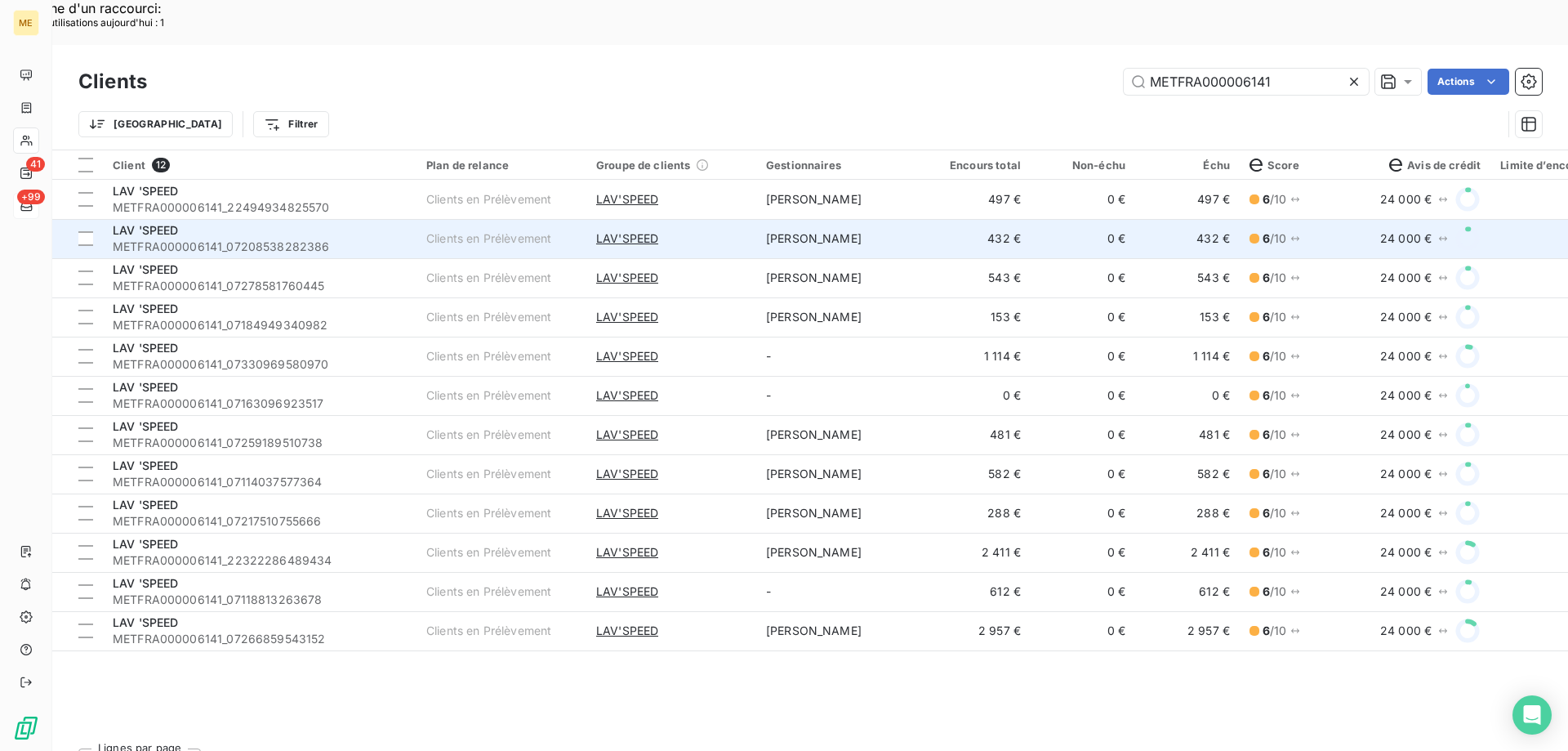
click at [283, 222] on div "LAV 'SPEED" at bounding box center [259, 230] width 295 height 16
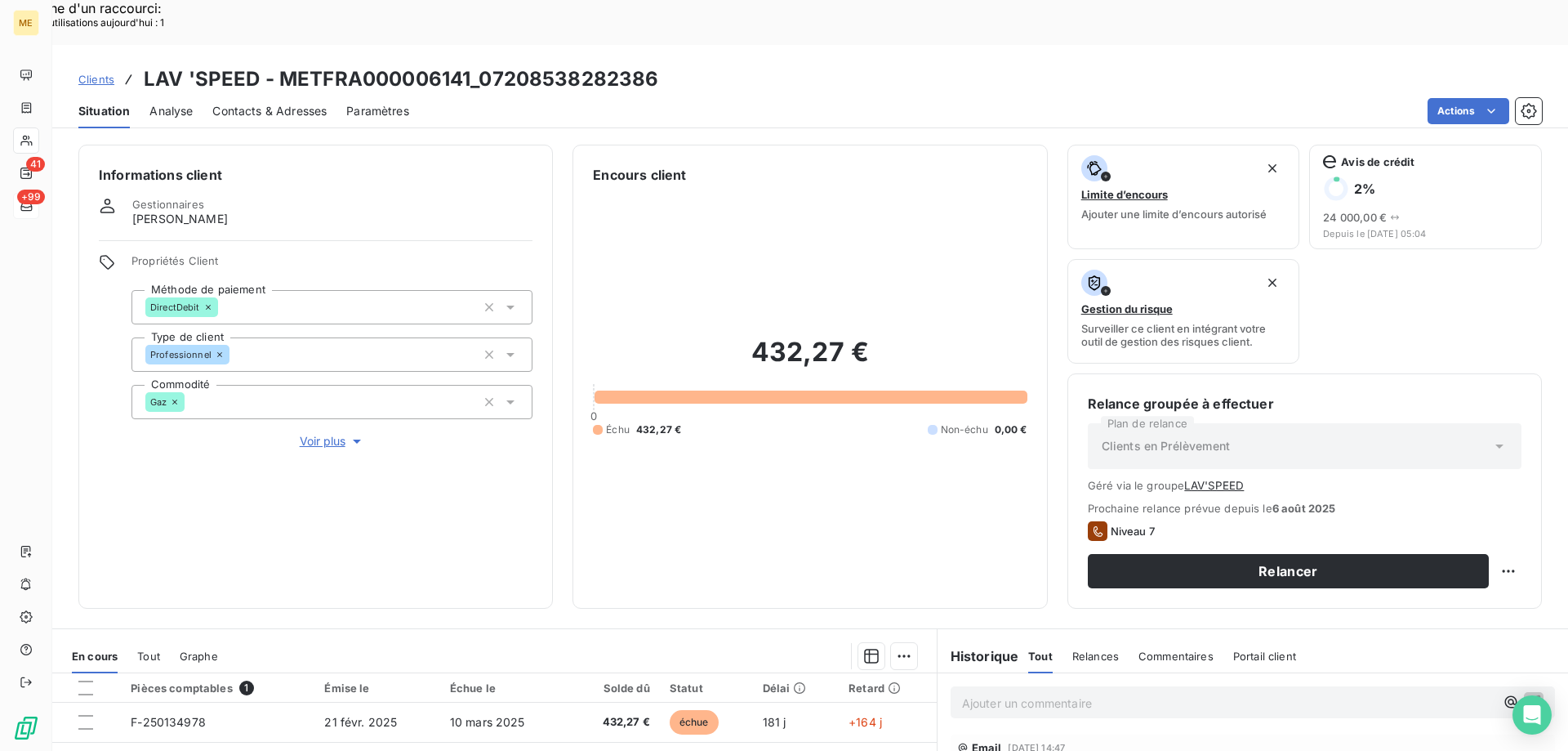
click at [1049, 693] on p "Ajouter un commentaire ﻿" at bounding box center [1229, 702] width 533 height 20
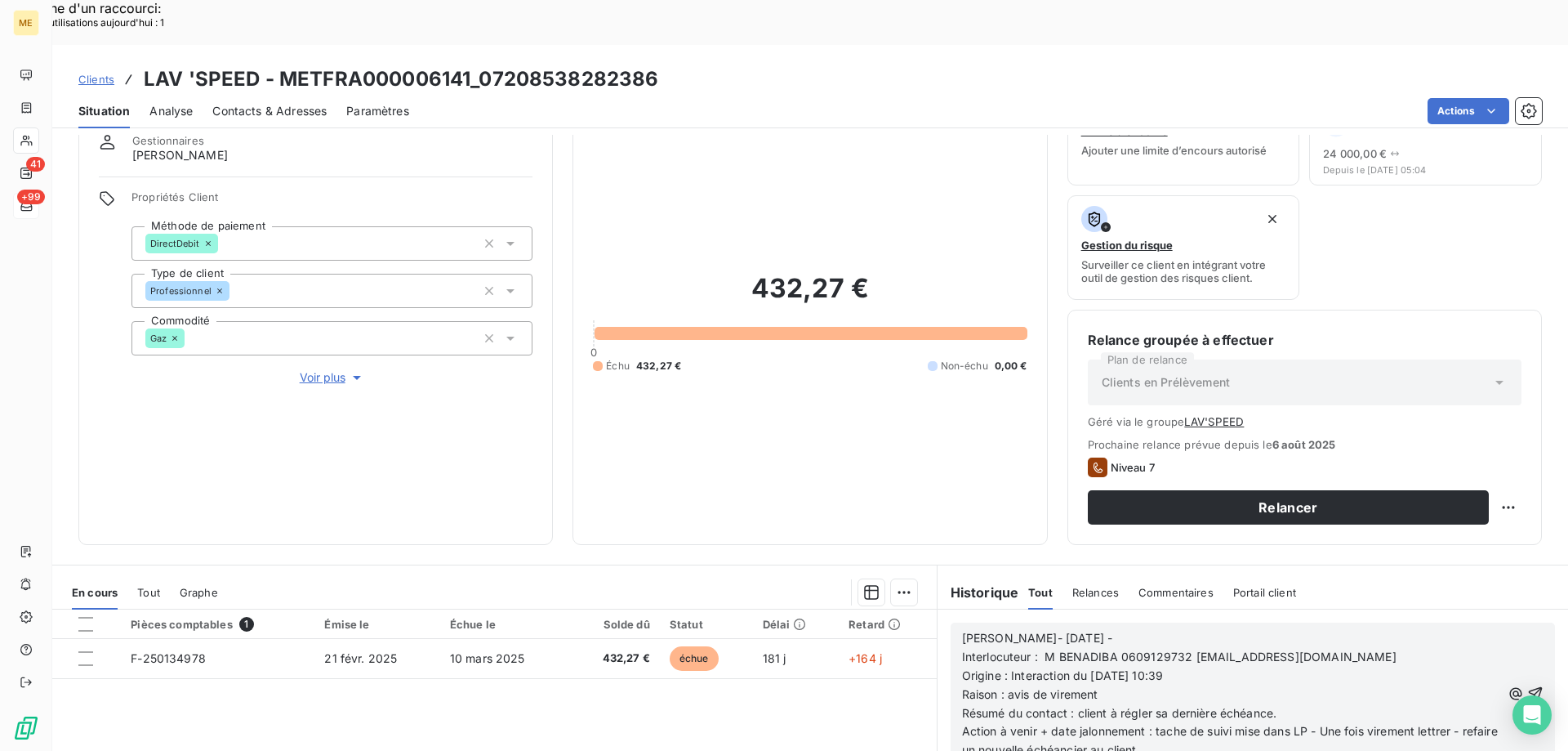
scroll to position [163, 0]
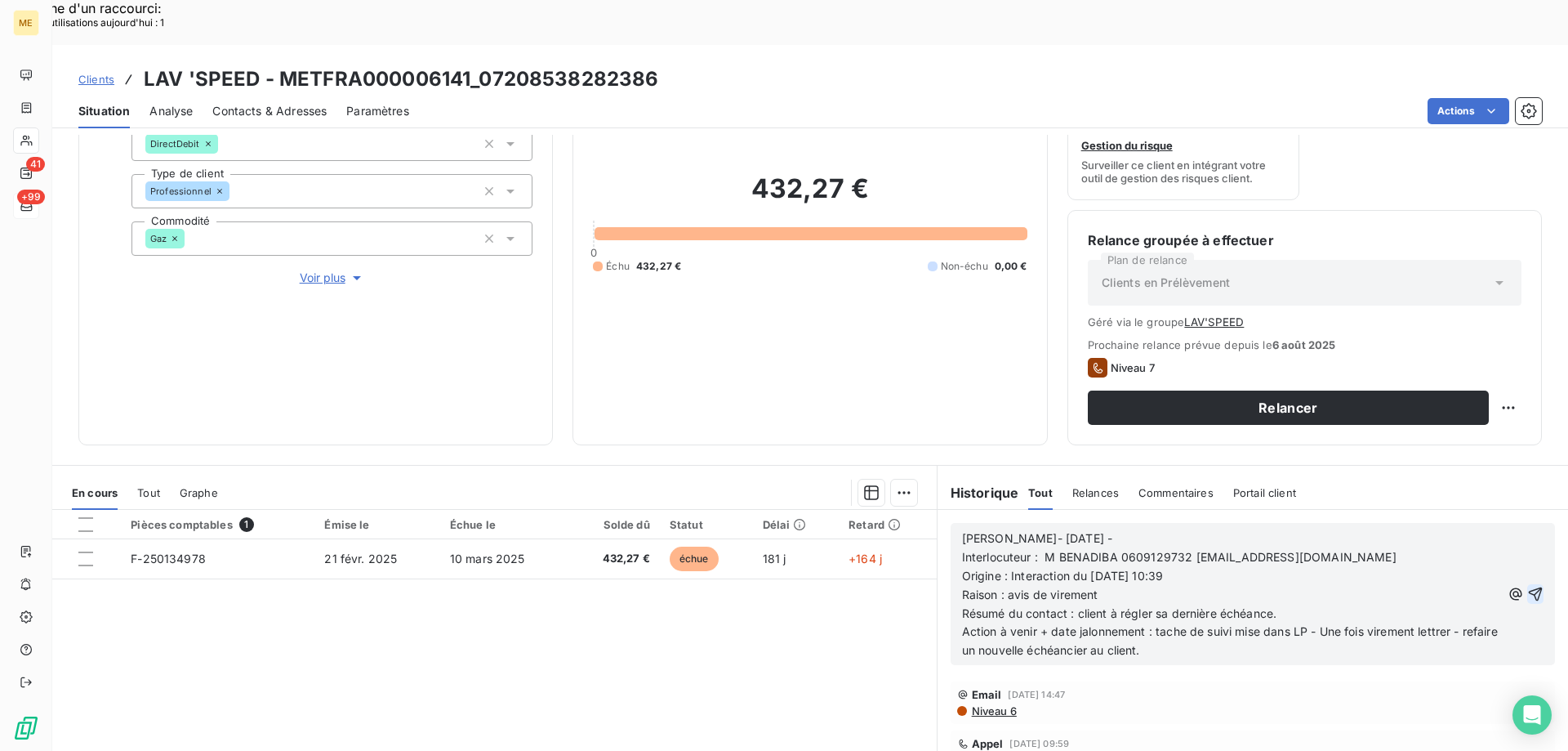
click at [1529, 587] on icon "button" at bounding box center [1536, 594] width 14 height 14
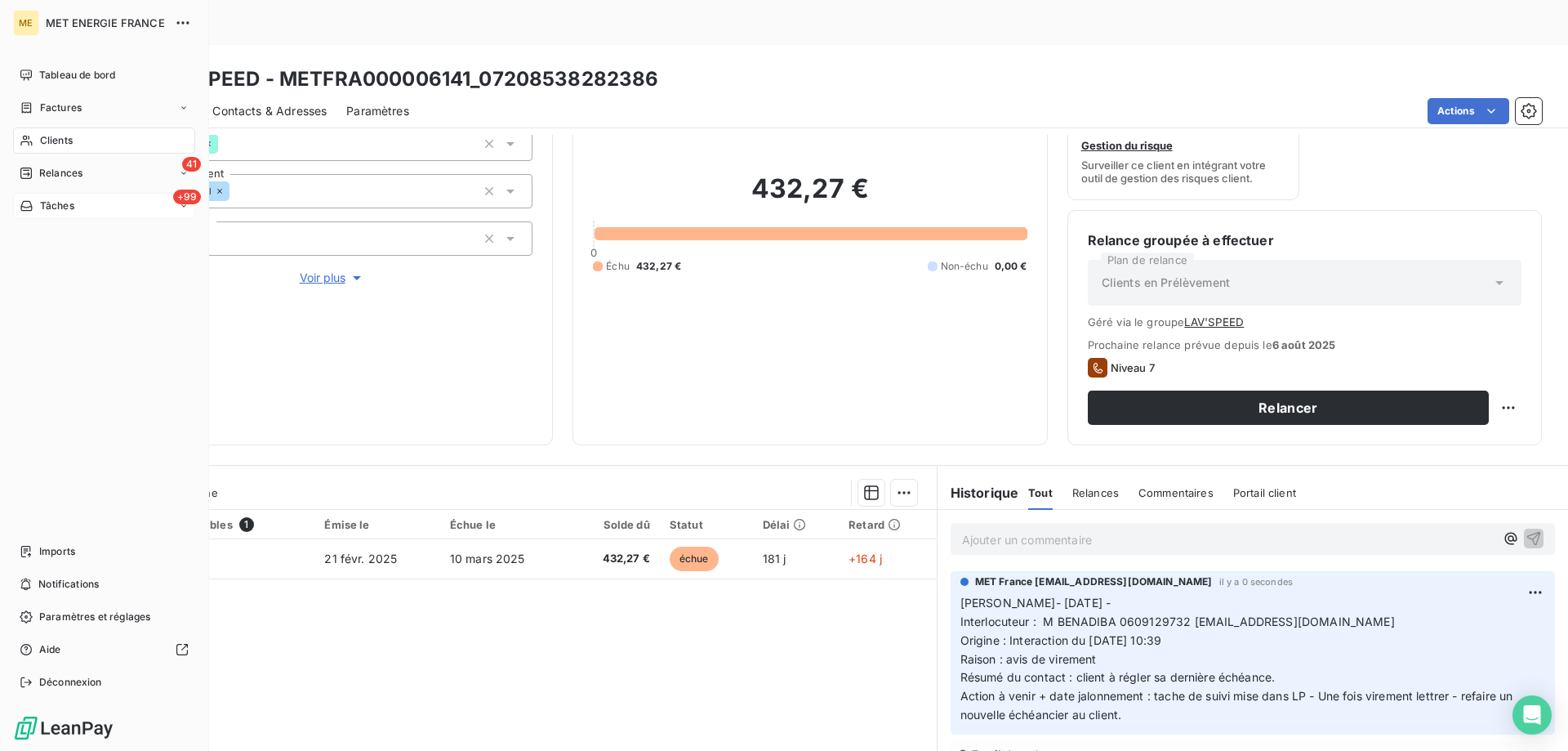
click at [71, 142] on span "Clients" at bounding box center [56, 140] width 32 height 14
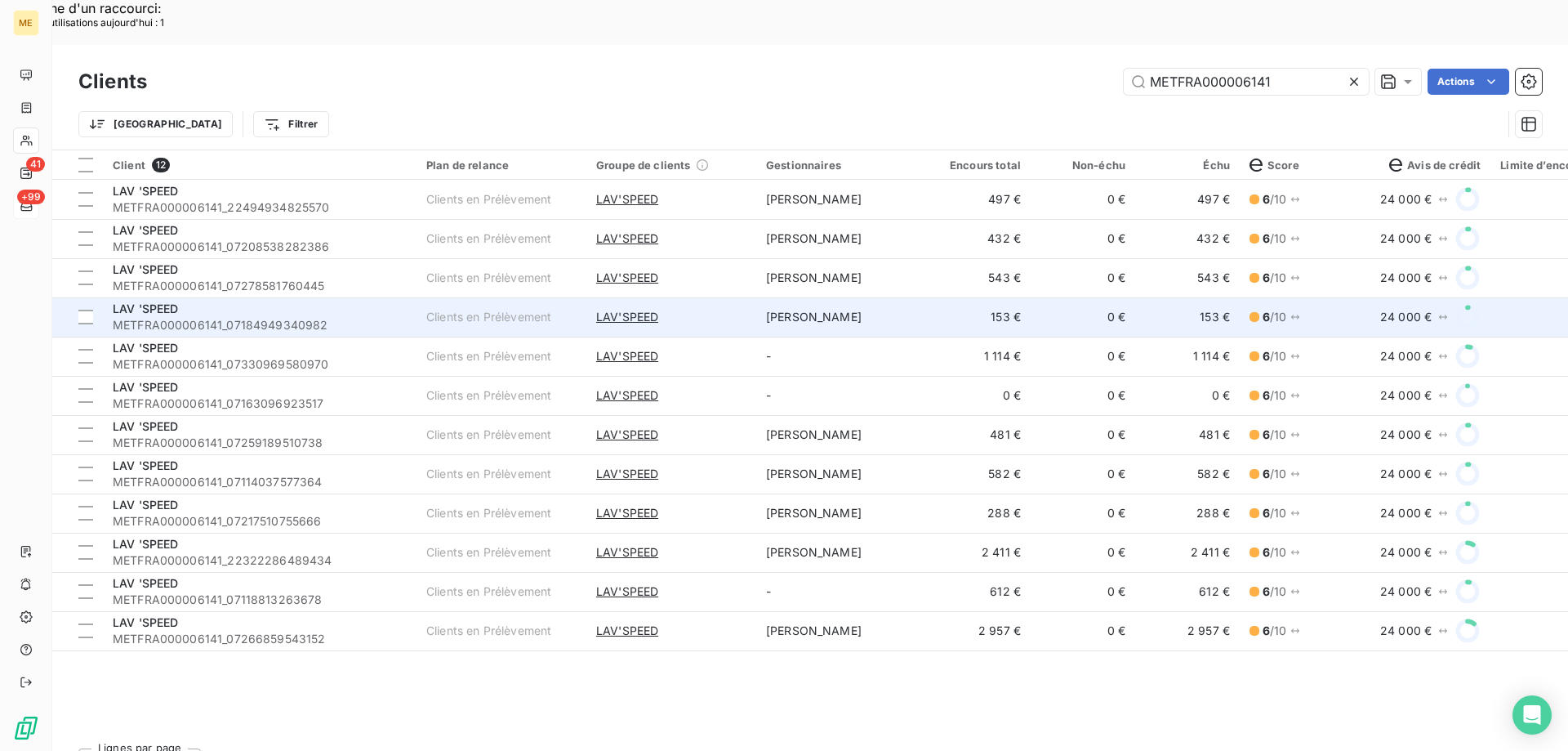
click at [214, 300] on div "LAV 'SPEED" at bounding box center [259, 308] width 295 height 16
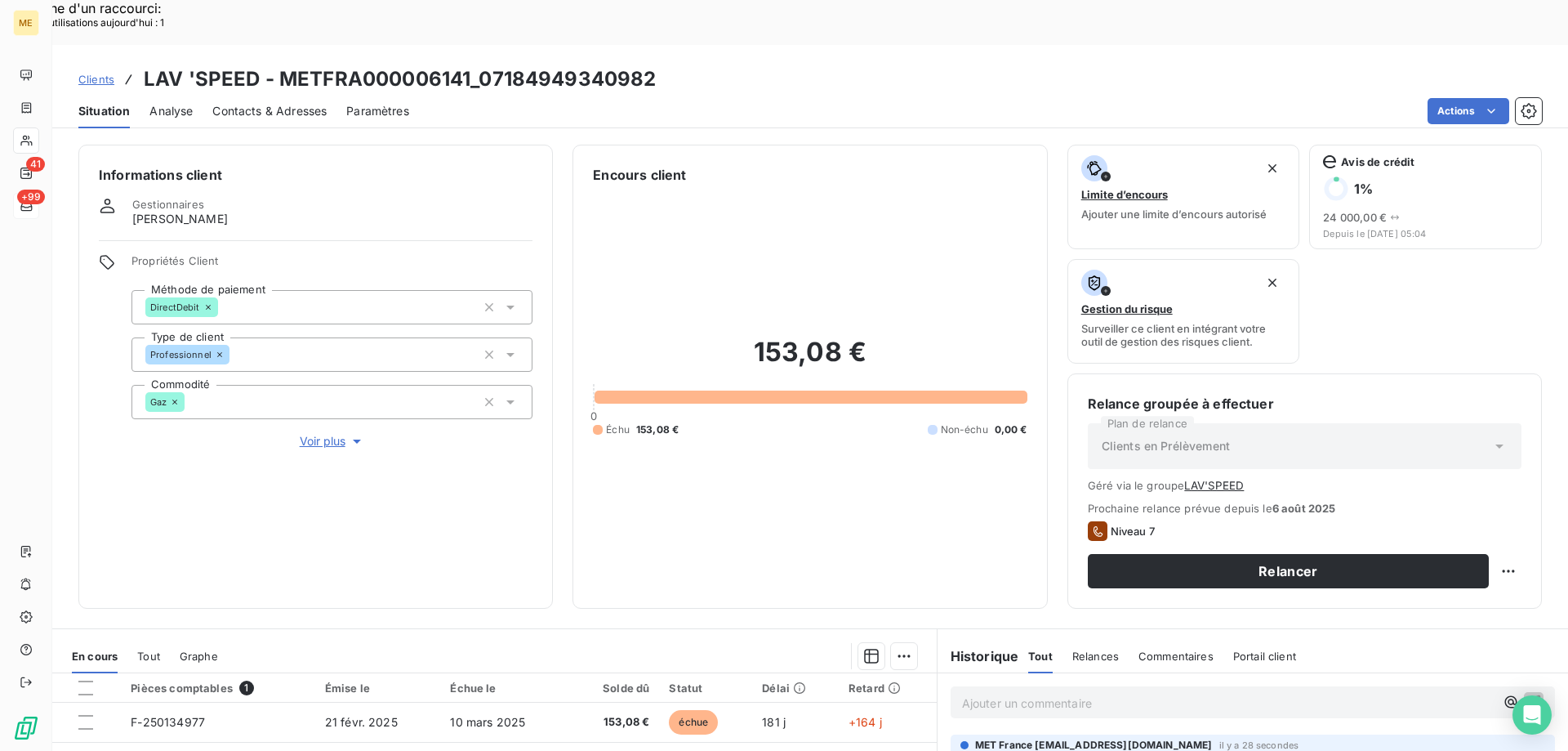
click at [1044, 693] on p "Ajouter un commentaire ﻿" at bounding box center [1229, 702] width 533 height 20
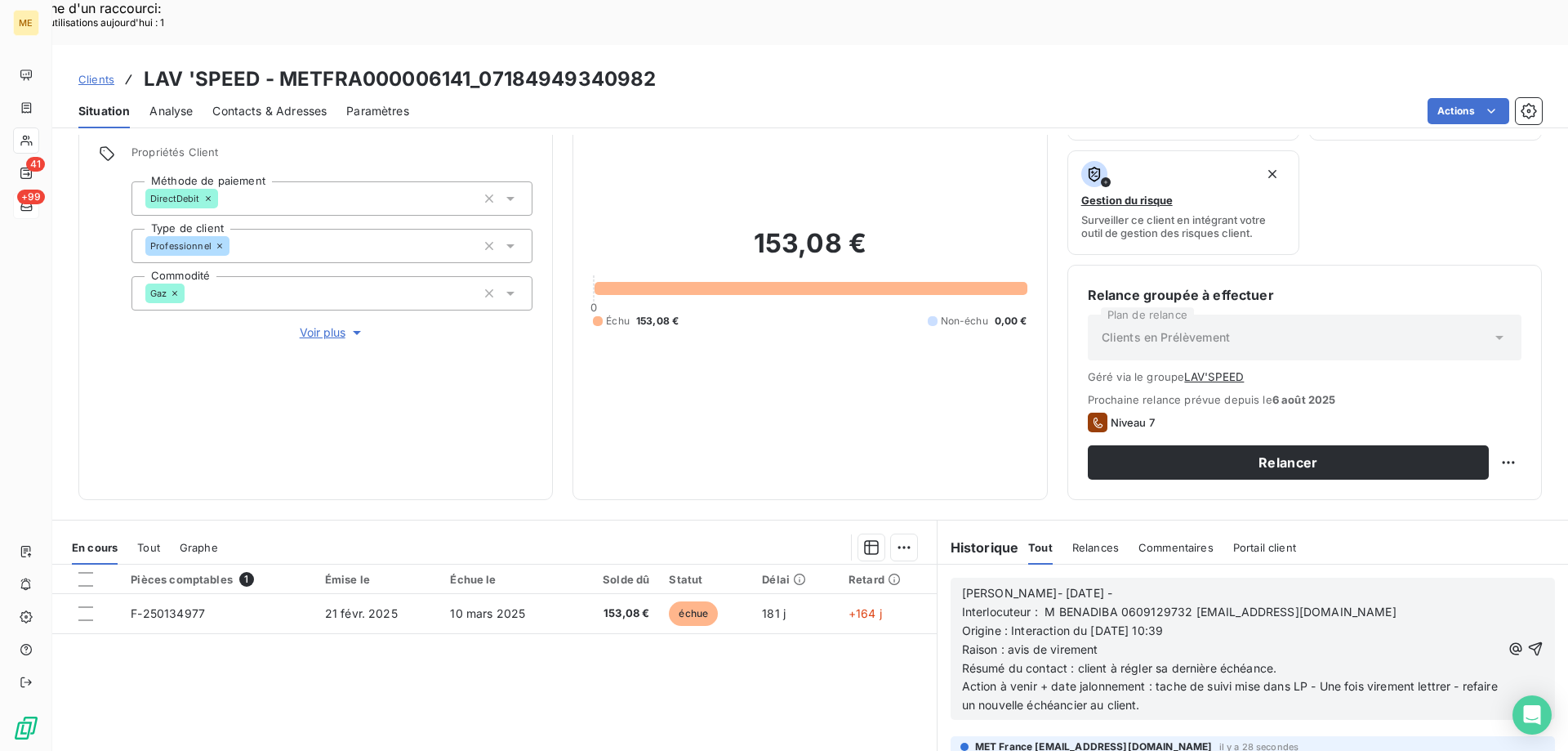
scroll to position [241, 0]
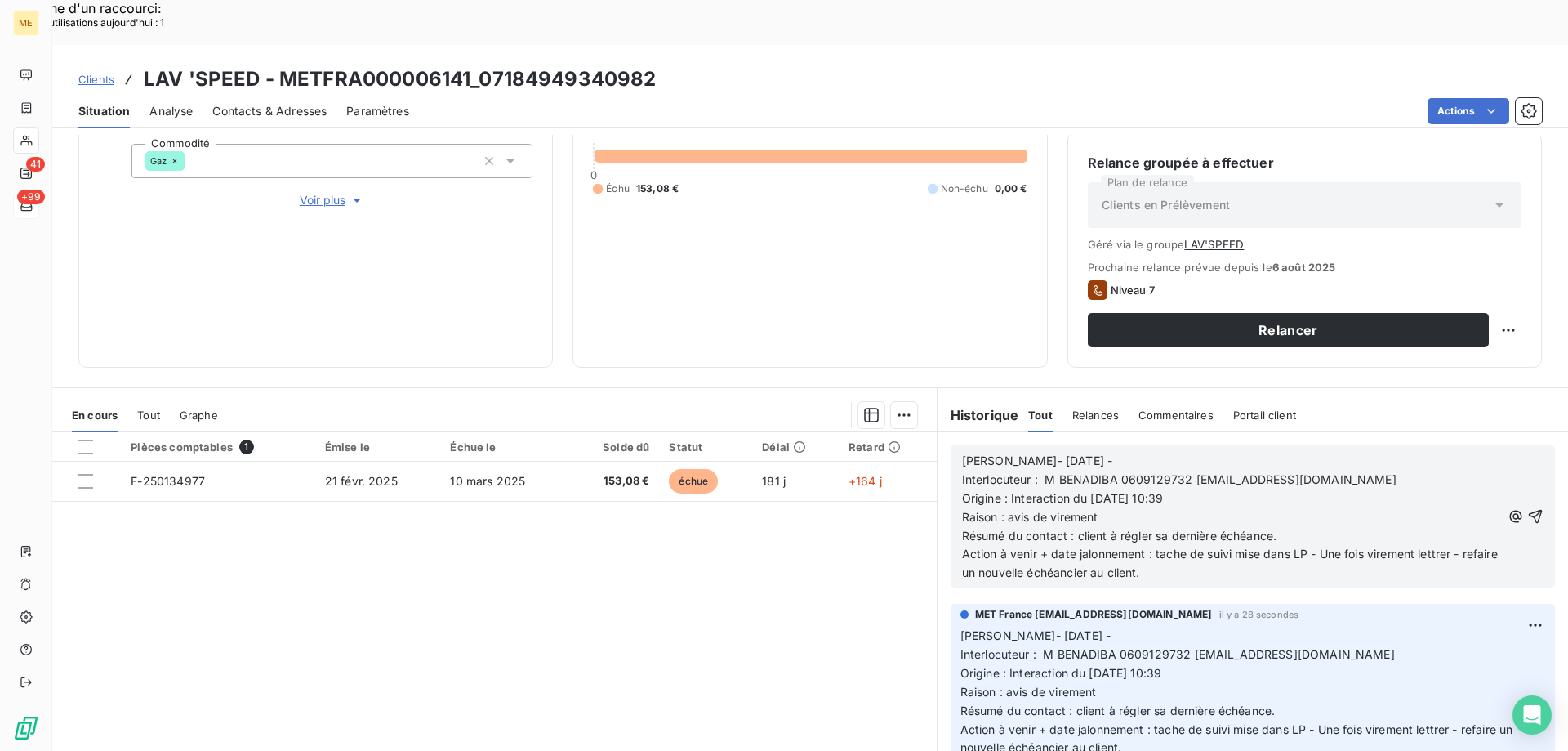
drag, startPoint x: 1115, startPoint y: 476, endPoint x: 968, endPoint y: 428, distance: 154.6
click at [968, 452] on div "Lisa- 21/08/25 - Interlocuteur : M BENADIBA 0609129732 SERGE.BENADIBA@WANADOO.F…" at bounding box center [1232, 517] width 540 height 131
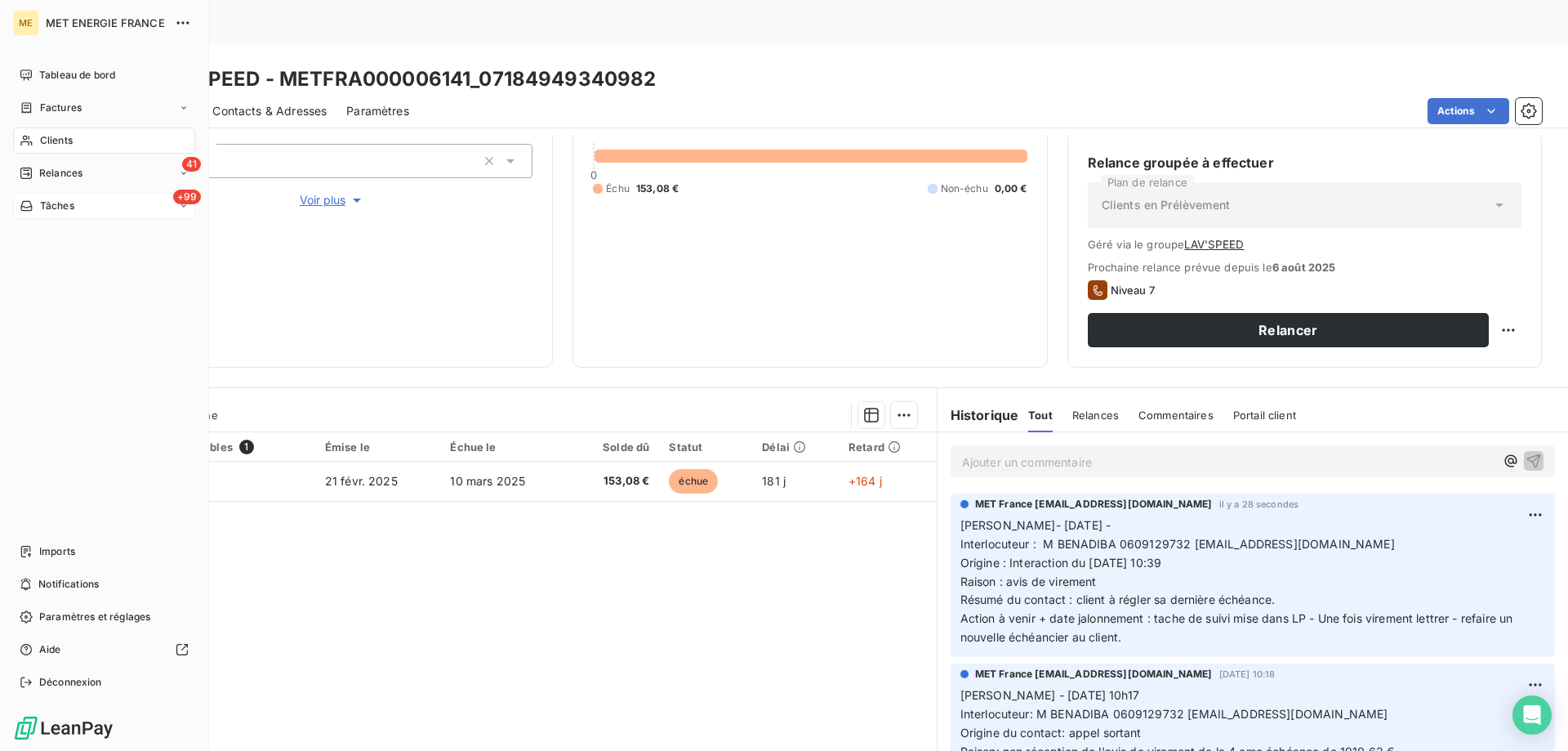
click at [28, 137] on icon at bounding box center [27, 141] width 14 height 13
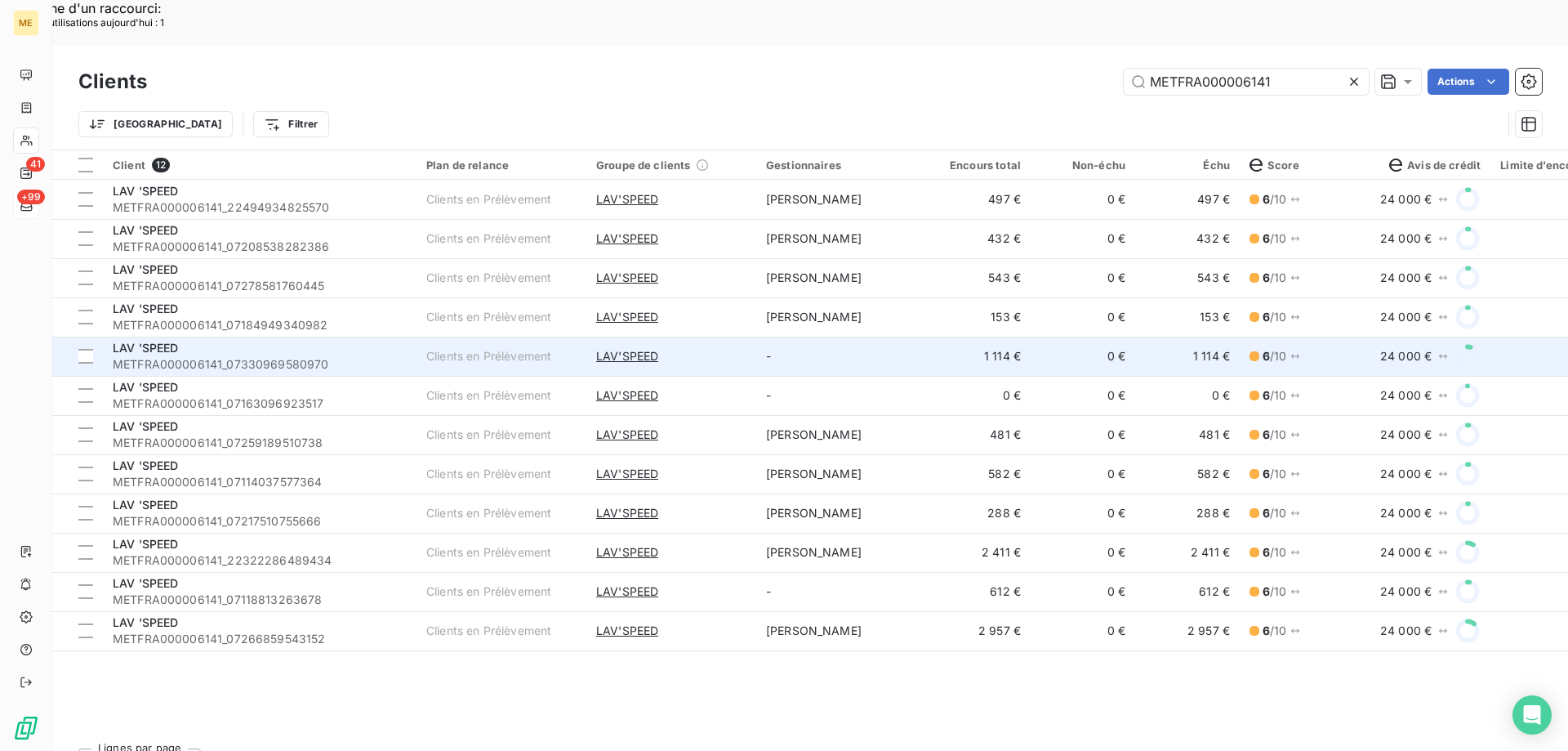
click at [352, 340] on div "LAV 'SPEED" at bounding box center [259, 348] width 295 height 16
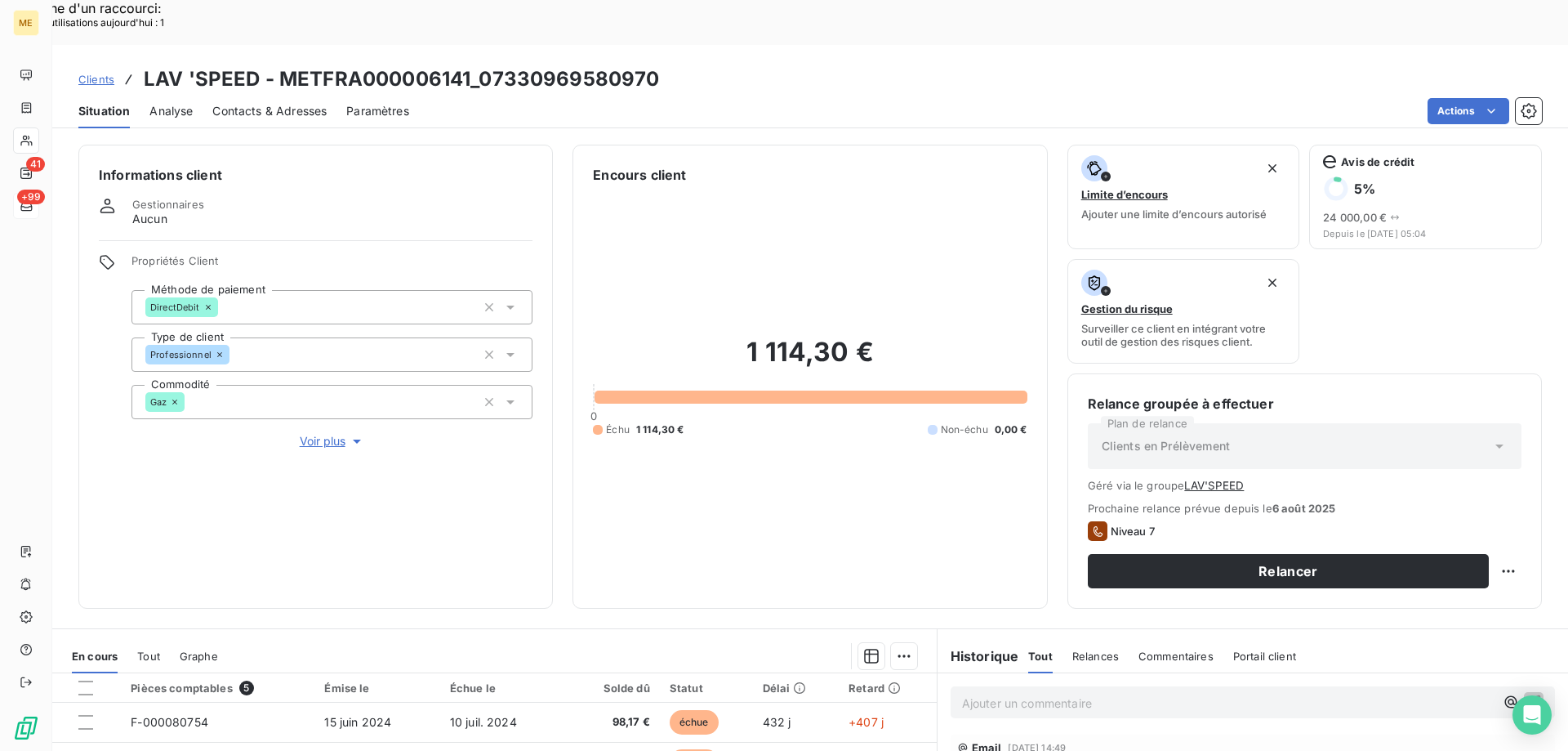
click at [1042, 693] on p "Ajouter un commentaire ﻿" at bounding box center [1229, 702] width 533 height 20
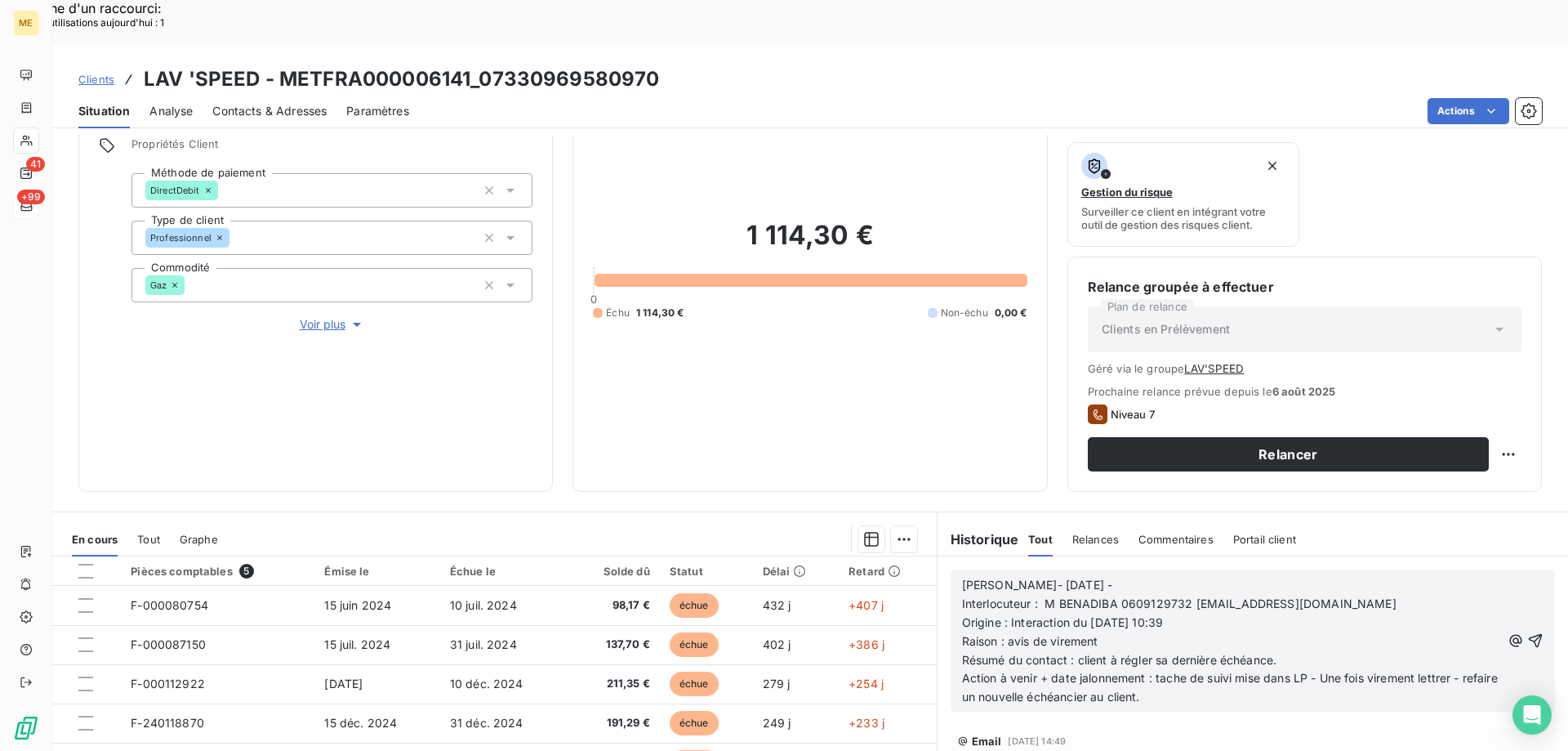
scroll to position [241, 0]
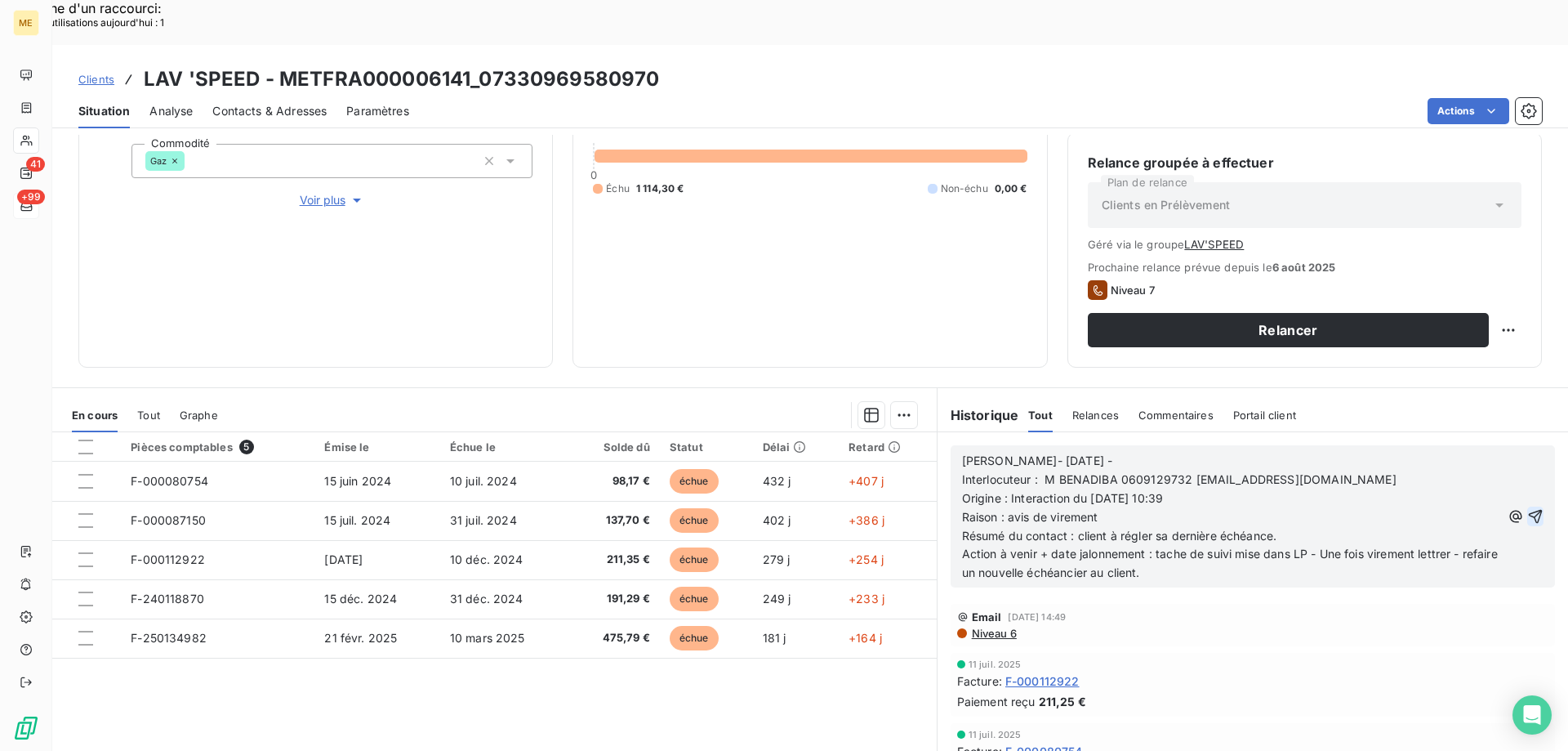
click at [1528, 506] on button "button" at bounding box center [1536, 516] width 16 height 20
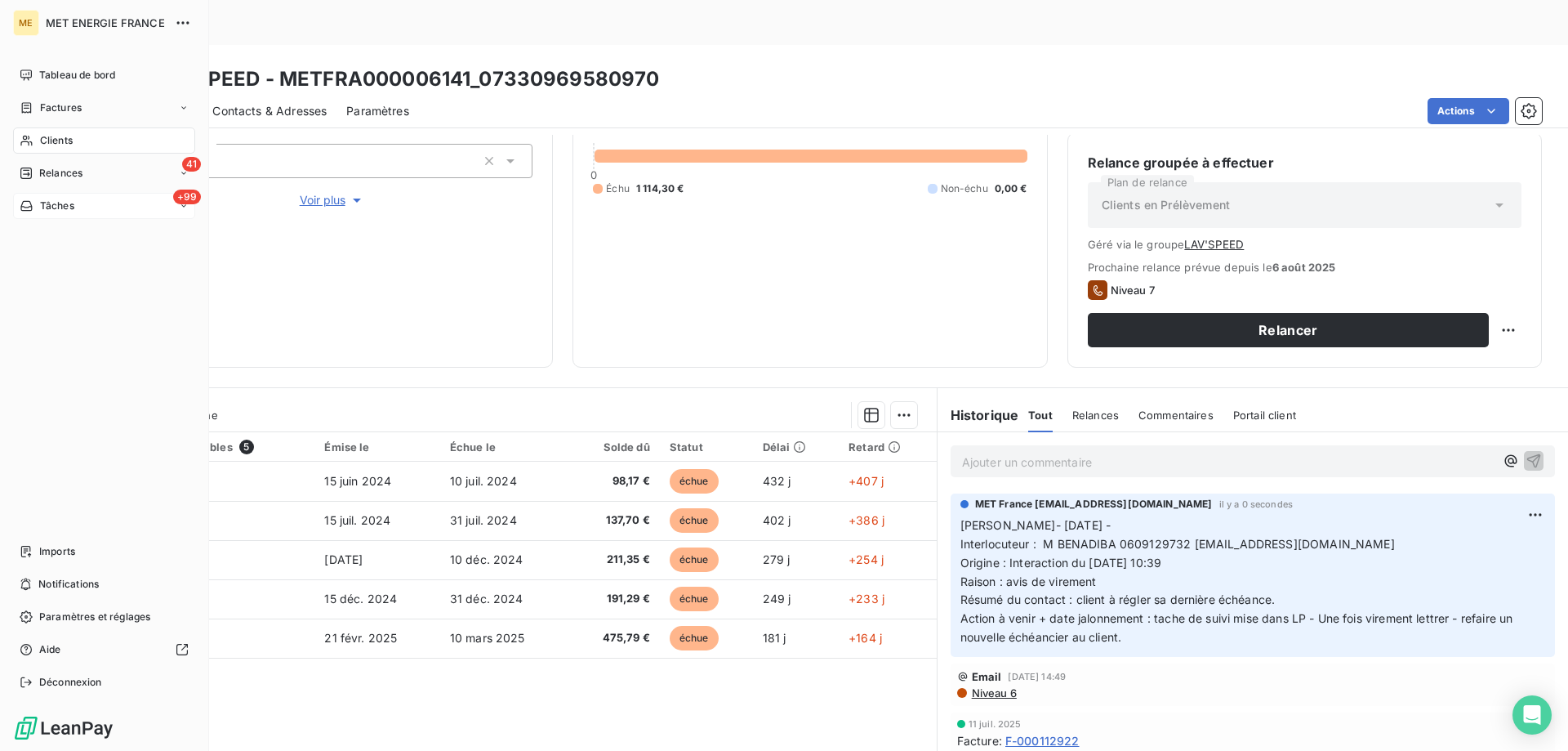
click at [33, 141] on div "Clients" at bounding box center [104, 140] width 182 height 26
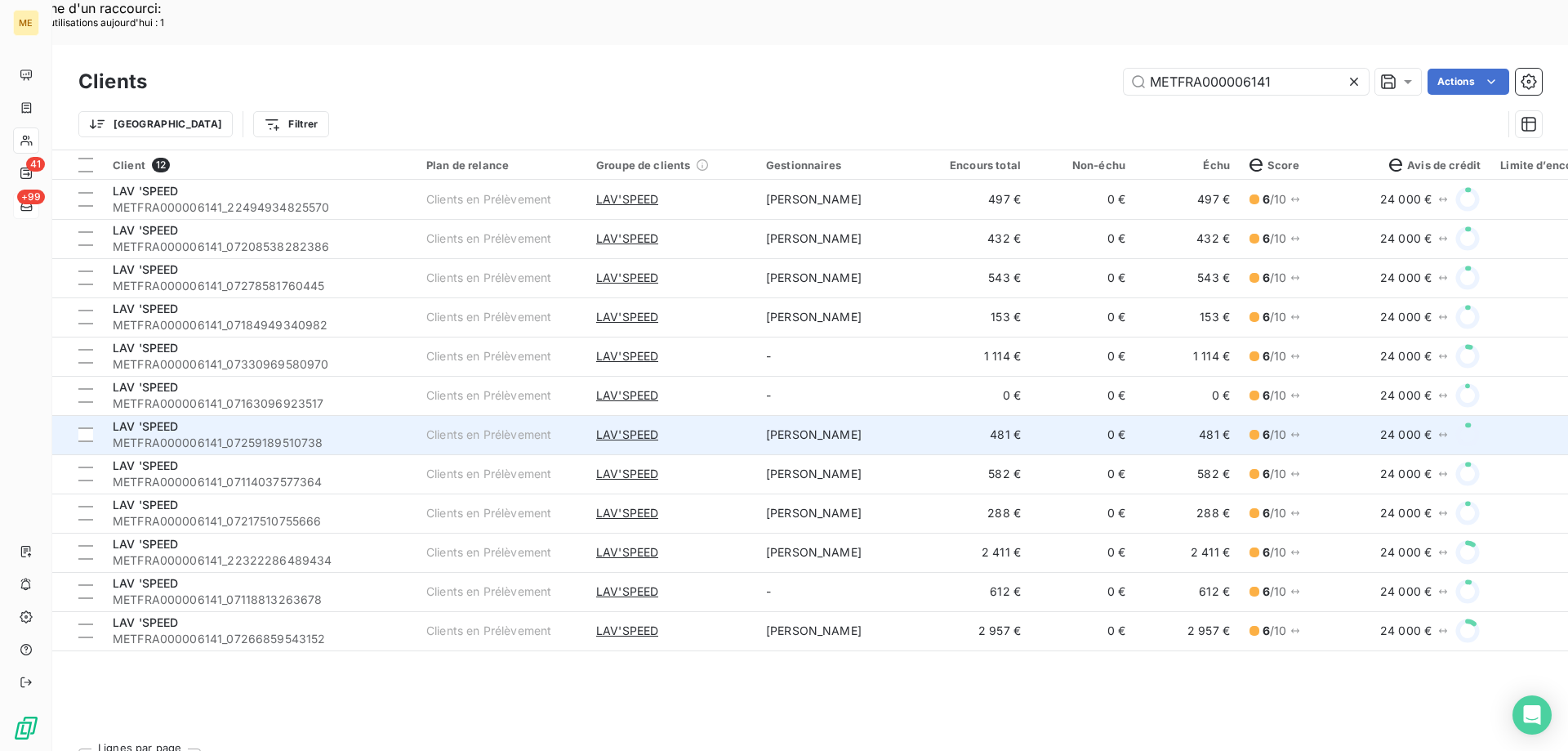
click at [693, 415] on td "LAV'SPEED" at bounding box center [671, 434] width 170 height 39
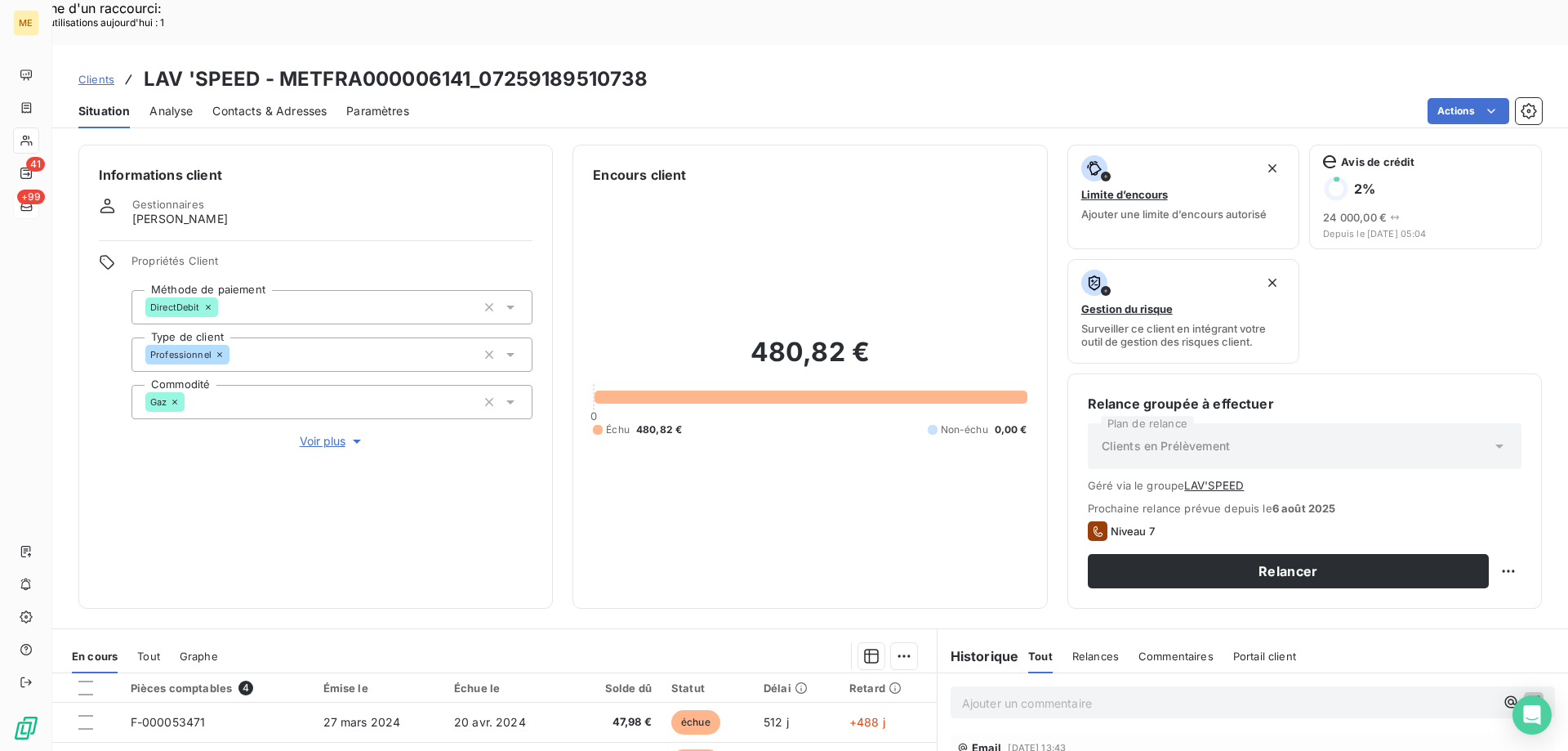
click at [1050, 693] on p "Ajouter un commentaire ﻿" at bounding box center [1229, 702] width 533 height 20
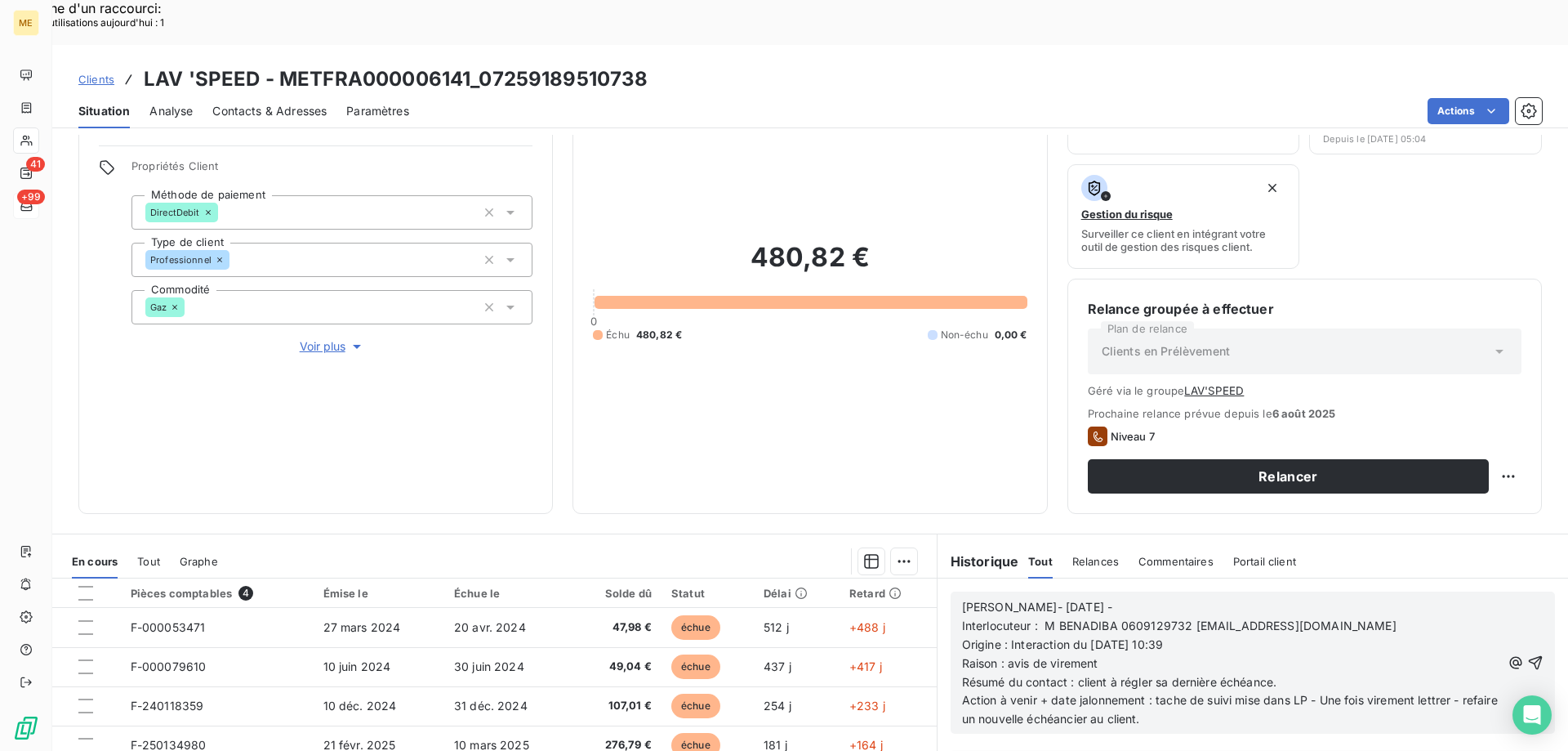
scroll to position [241, 0]
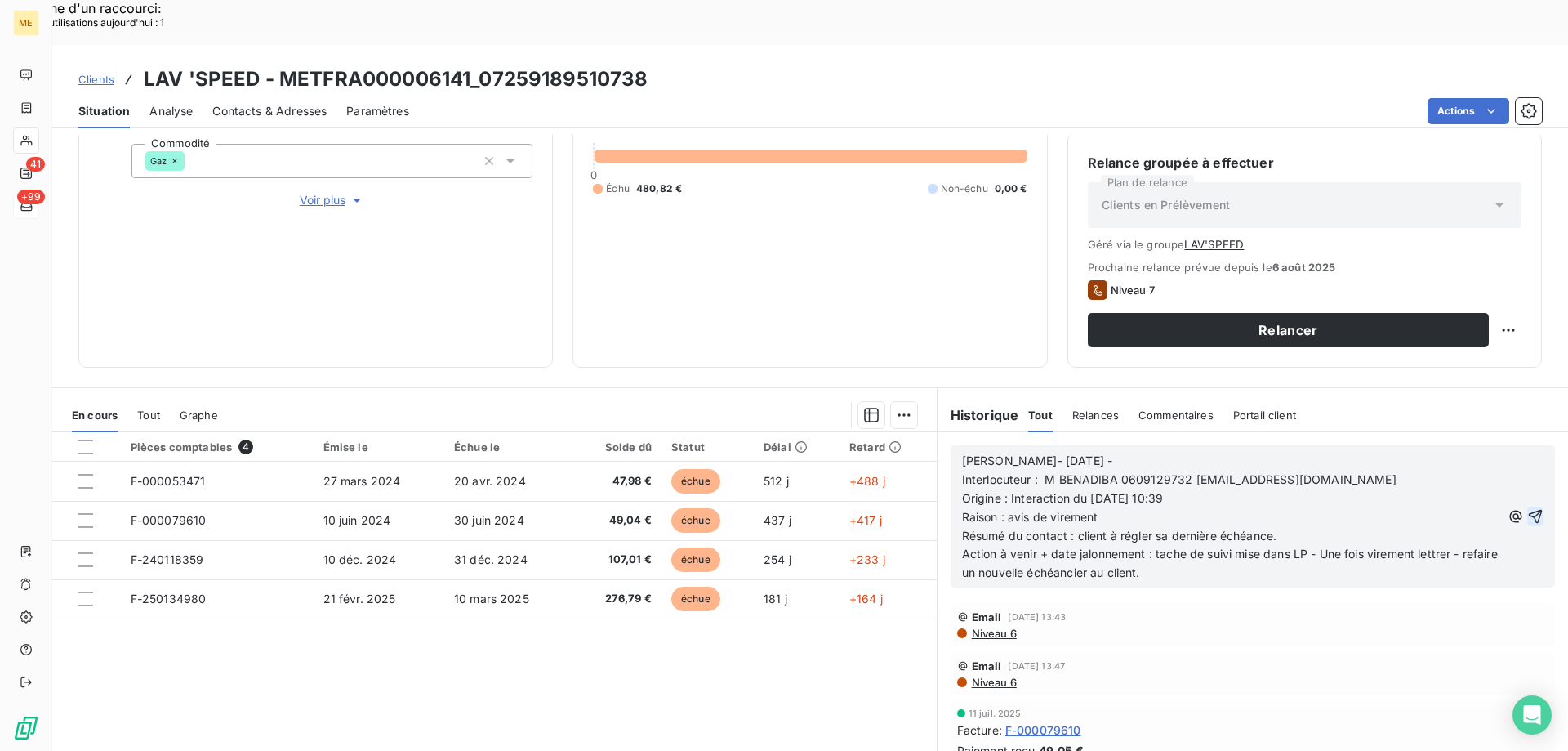
click at [1528, 508] on icon "button" at bounding box center [1536, 516] width 16 height 16
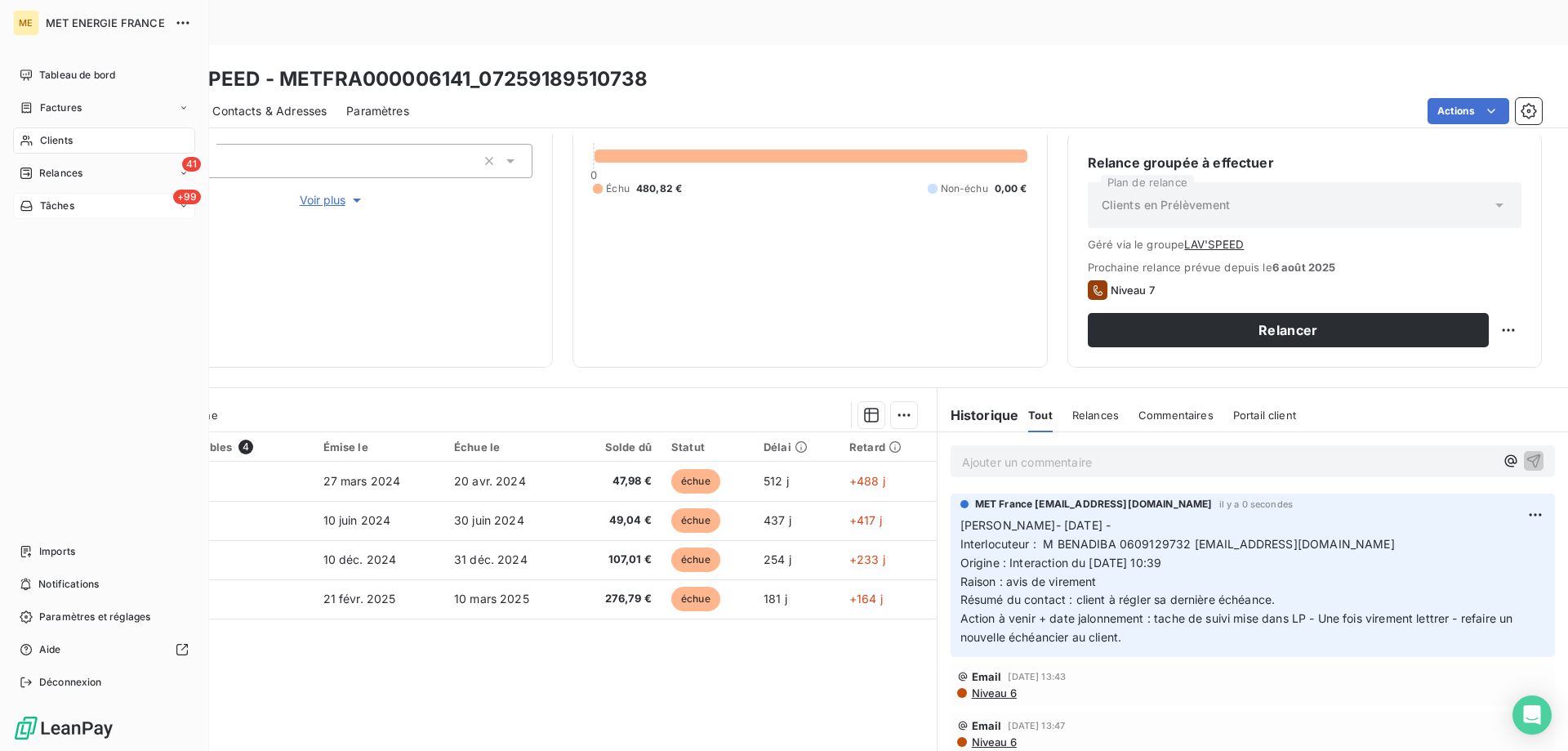
click at [101, 143] on div "Clients" at bounding box center [104, 140] width 182 height 26
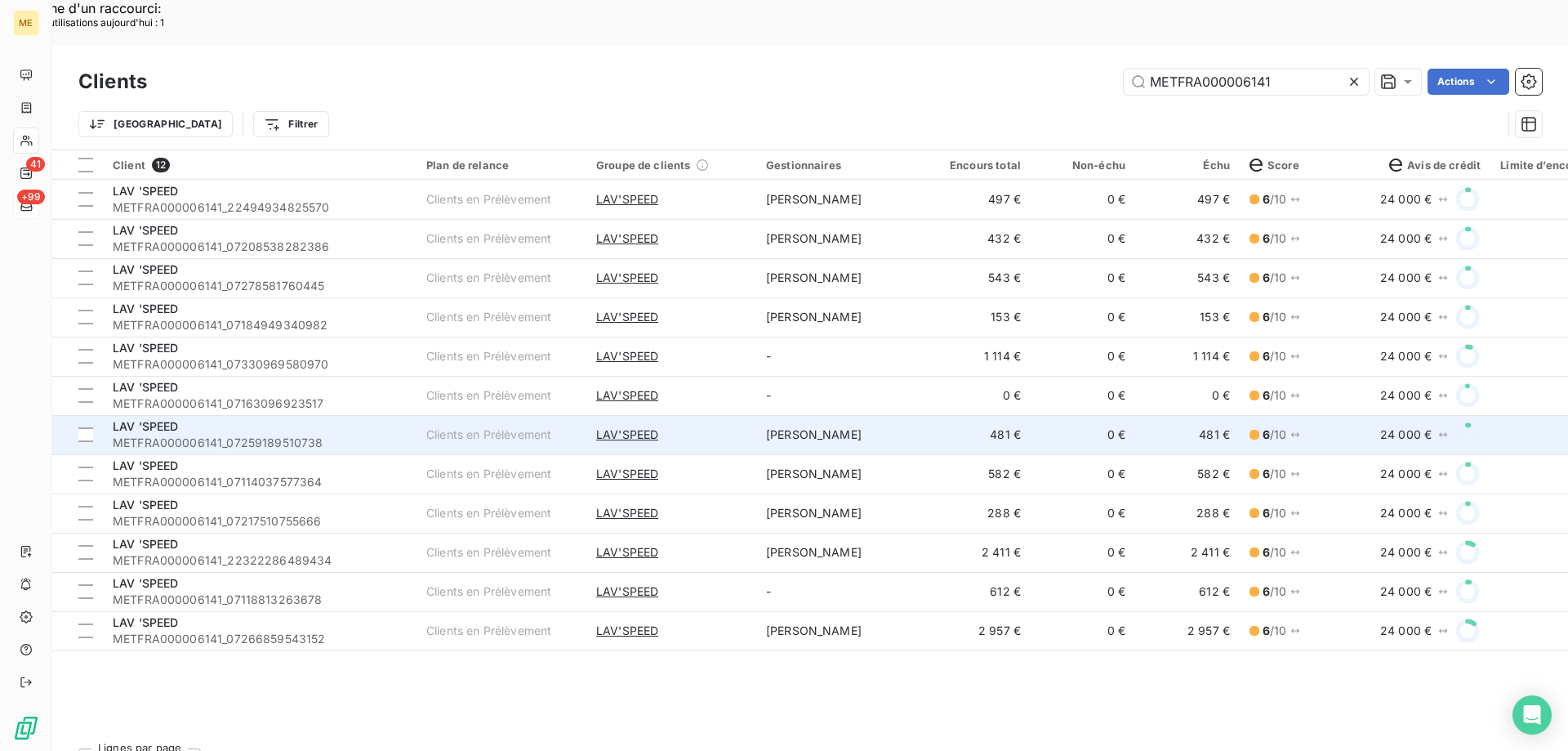
click at [290, 418] on div "LAV 'SPEED" at bounding box center [259, 426] width 295 height 16
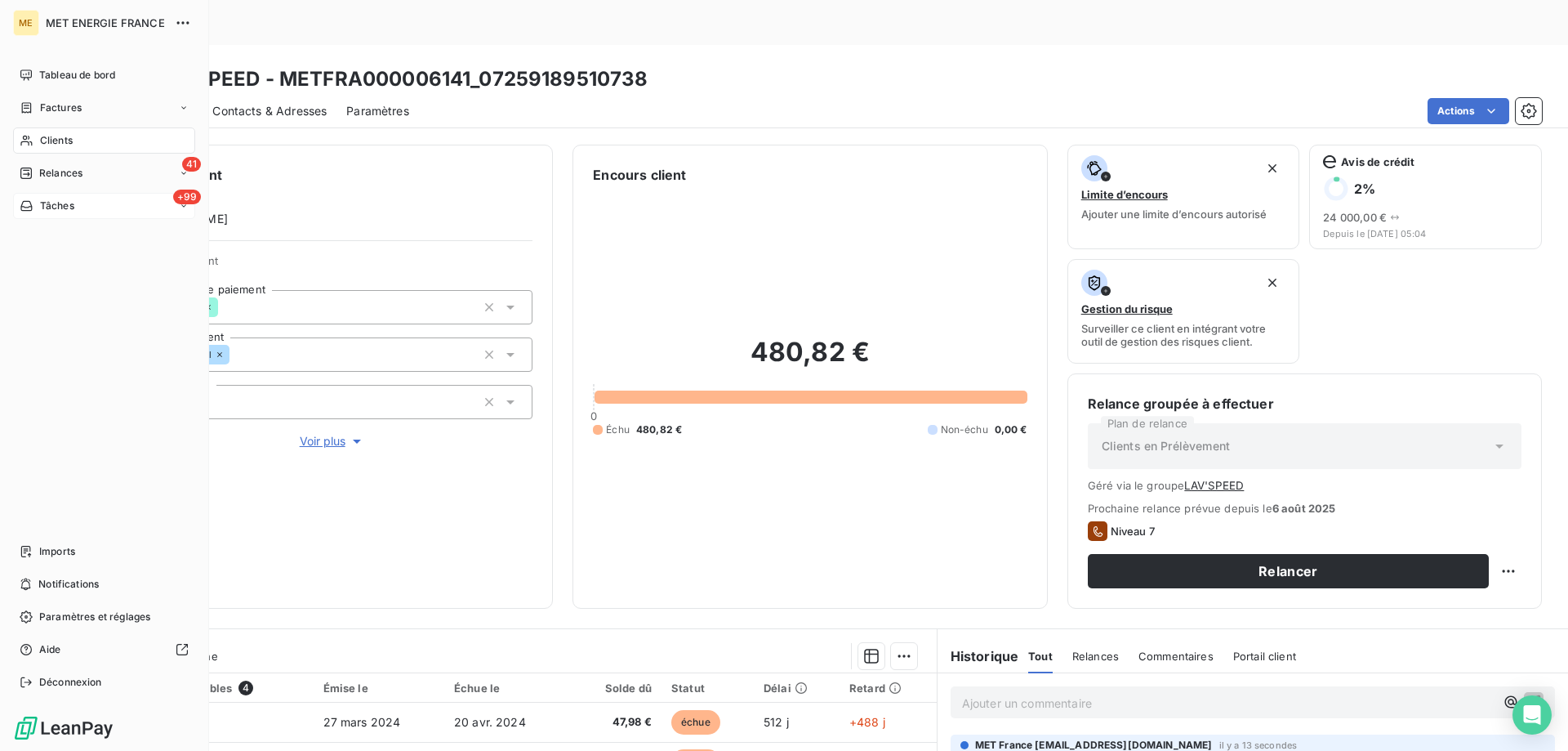
click at [54, 148] on div "Clients" at bounding box center [104, 140] width 182 height 26
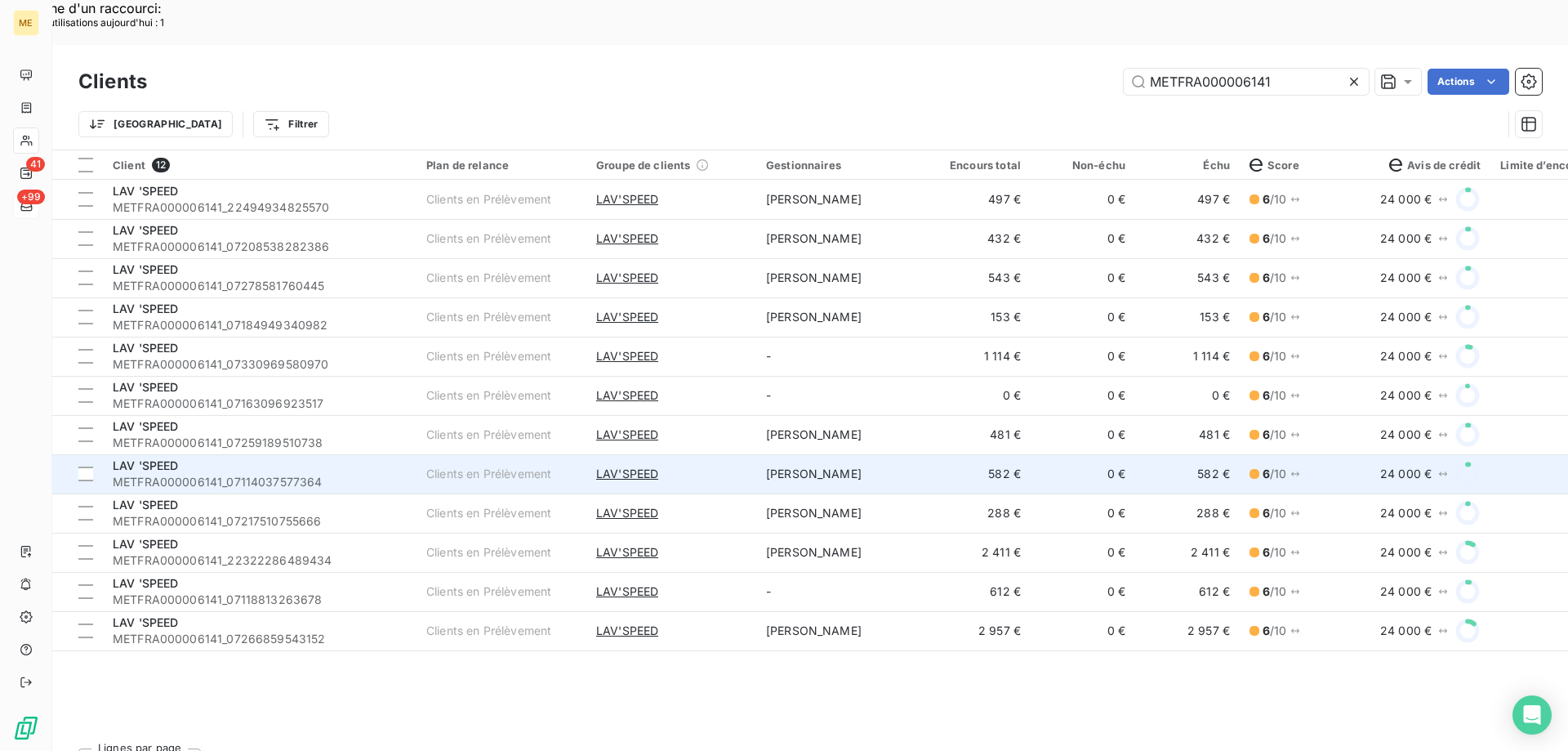
click at [329, 457] on div "LAV 'SPEED" at bounding box center [259, 465] width 295 height 16
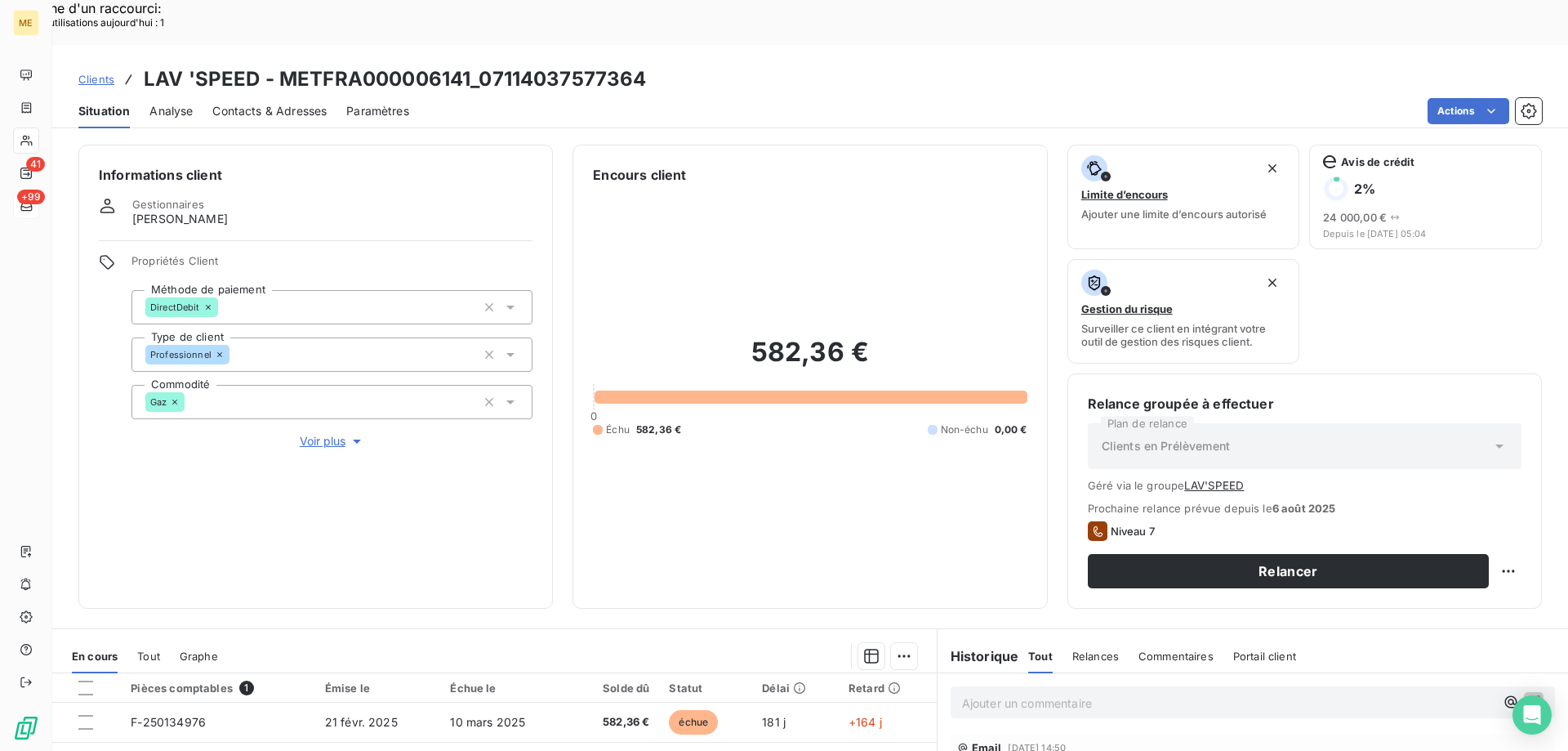
click at [1026, 693] on p "Ajouter un commentaire ﻿" at bounding box center [1229, 702] width 533 height 20
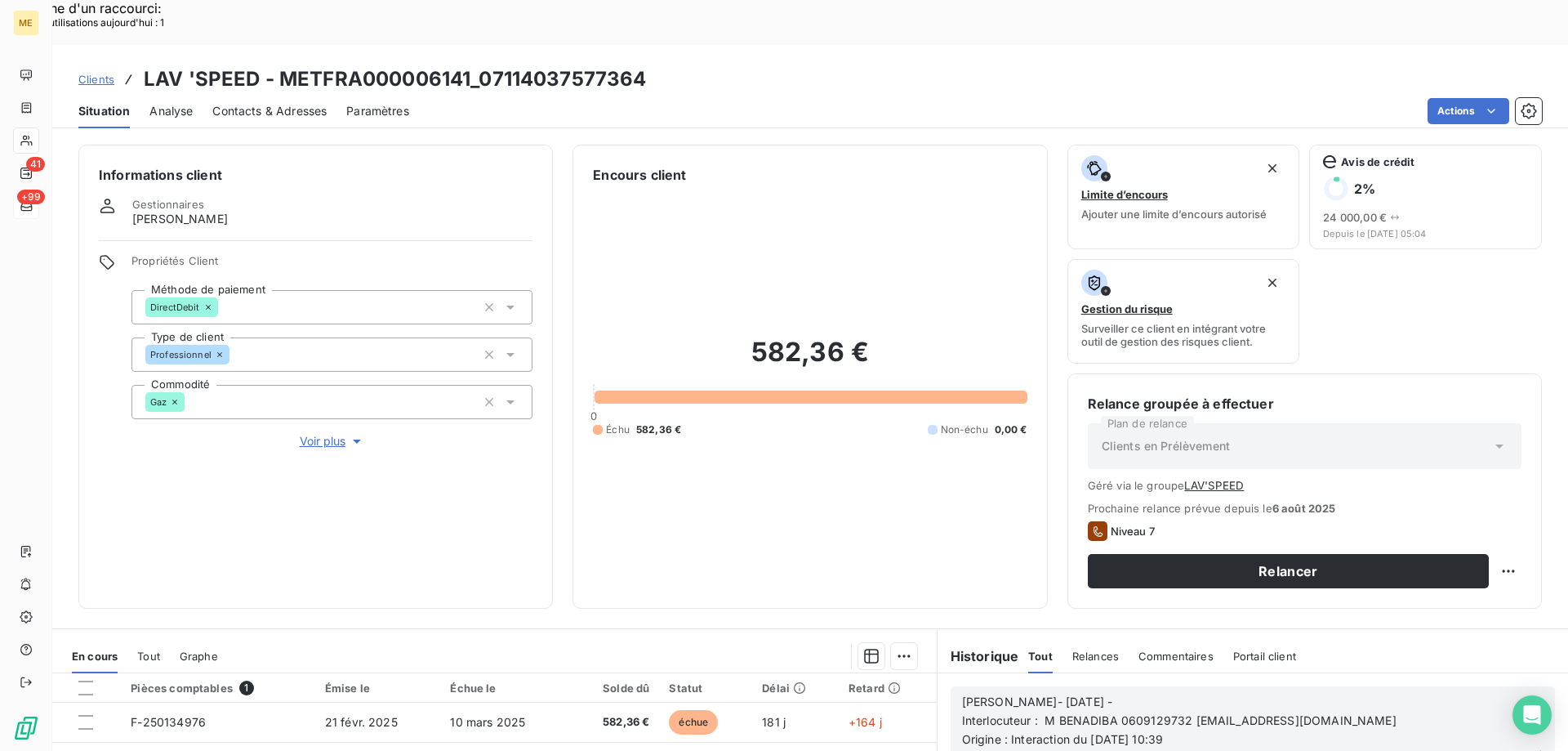
scroll to position [241, 0]
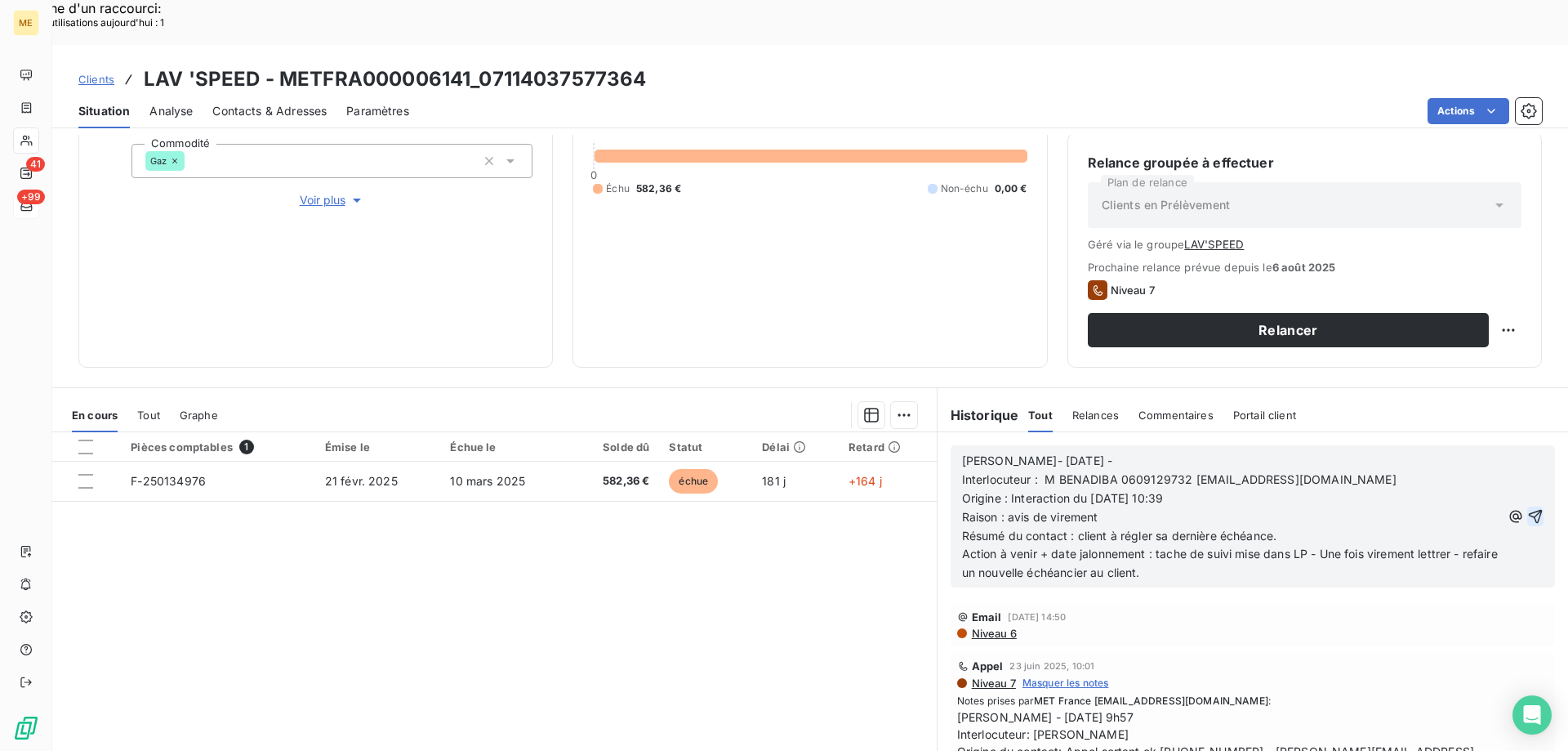
click at [1528, 508] on icon "button" at bounding box center [1536, 516] width 16 height 16
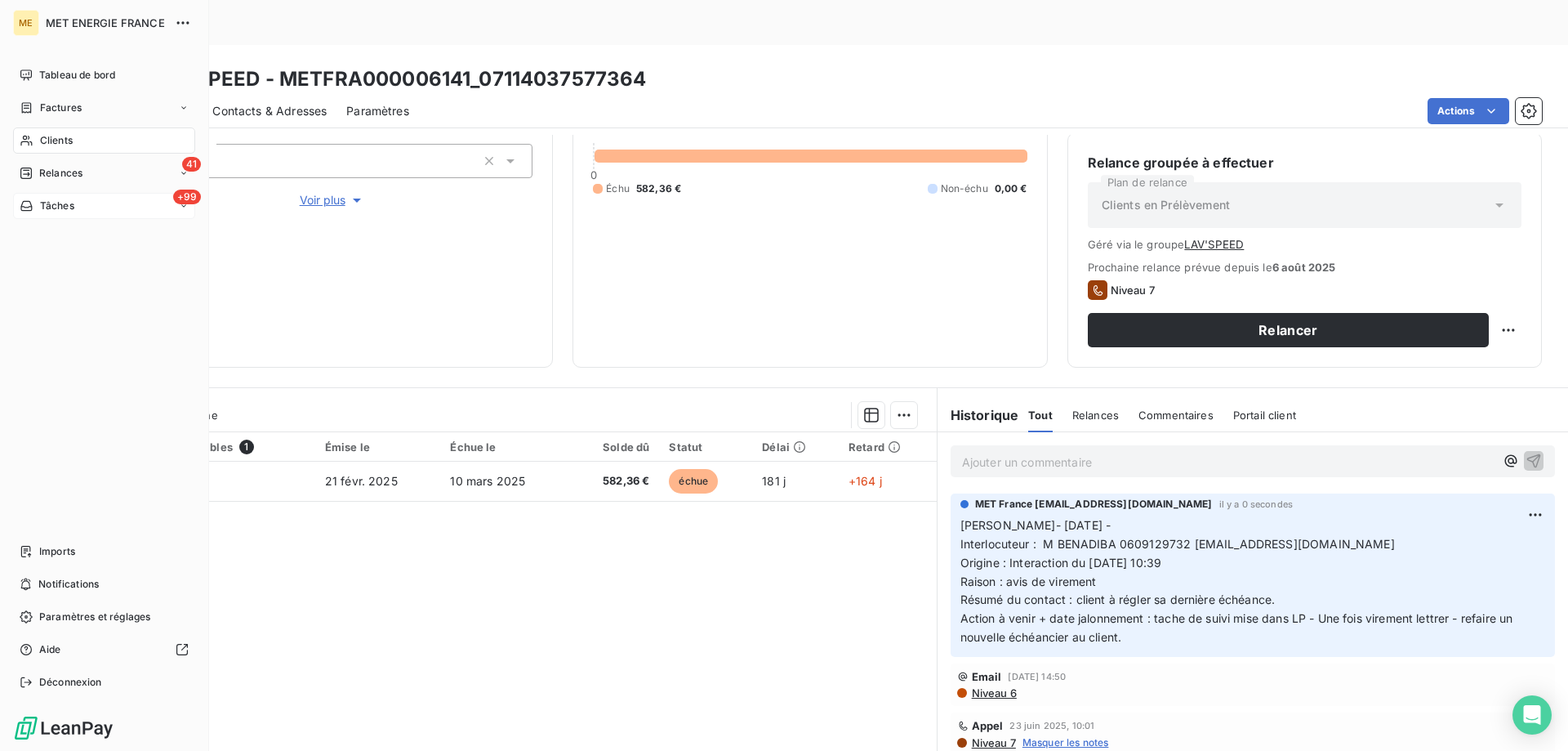
click at [21, 142] on icon at bounding box center [26, 140] width 11 height 10
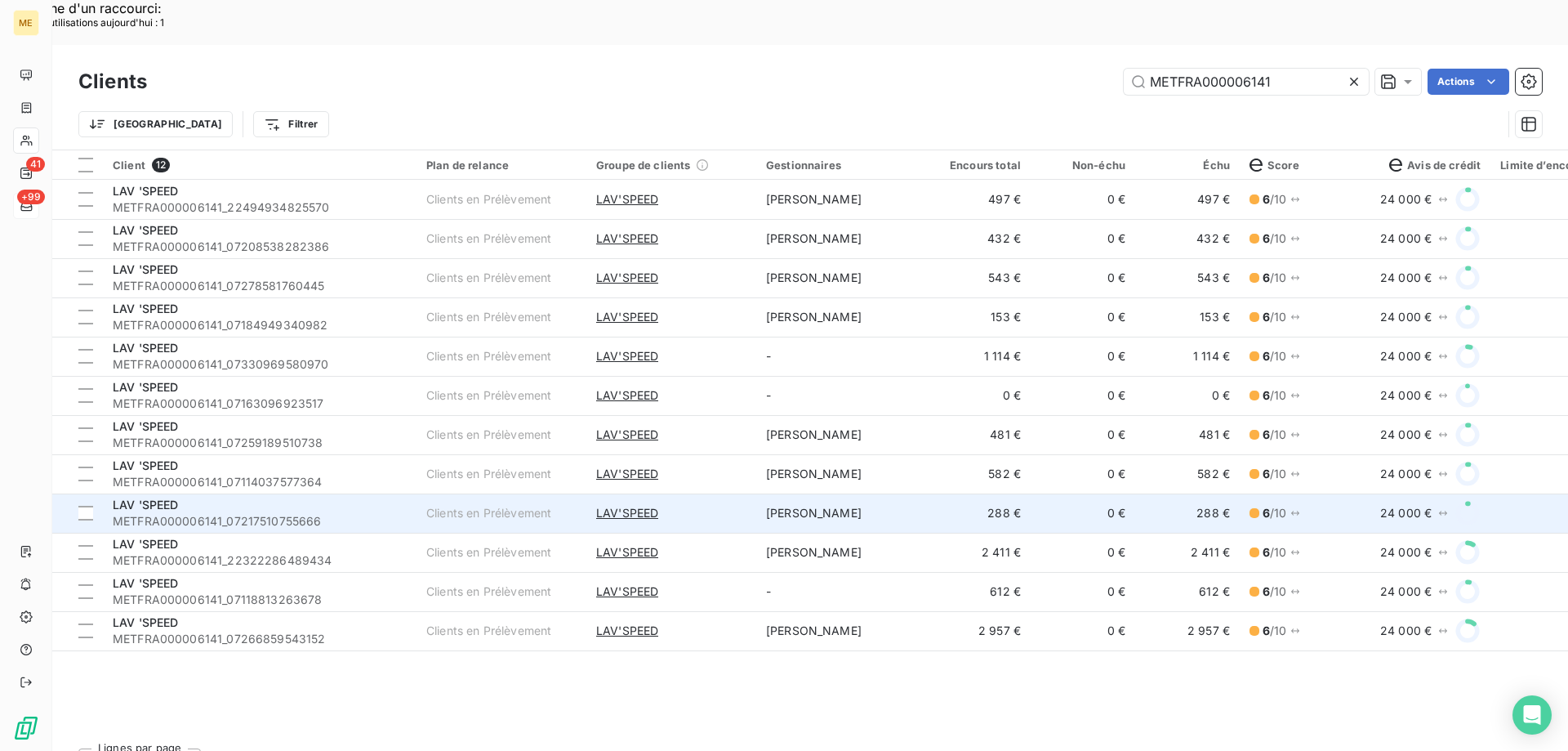
click at [282, 497] on div "LAV 'SPEED" at bounding box center [259, 504] width 295 height 16
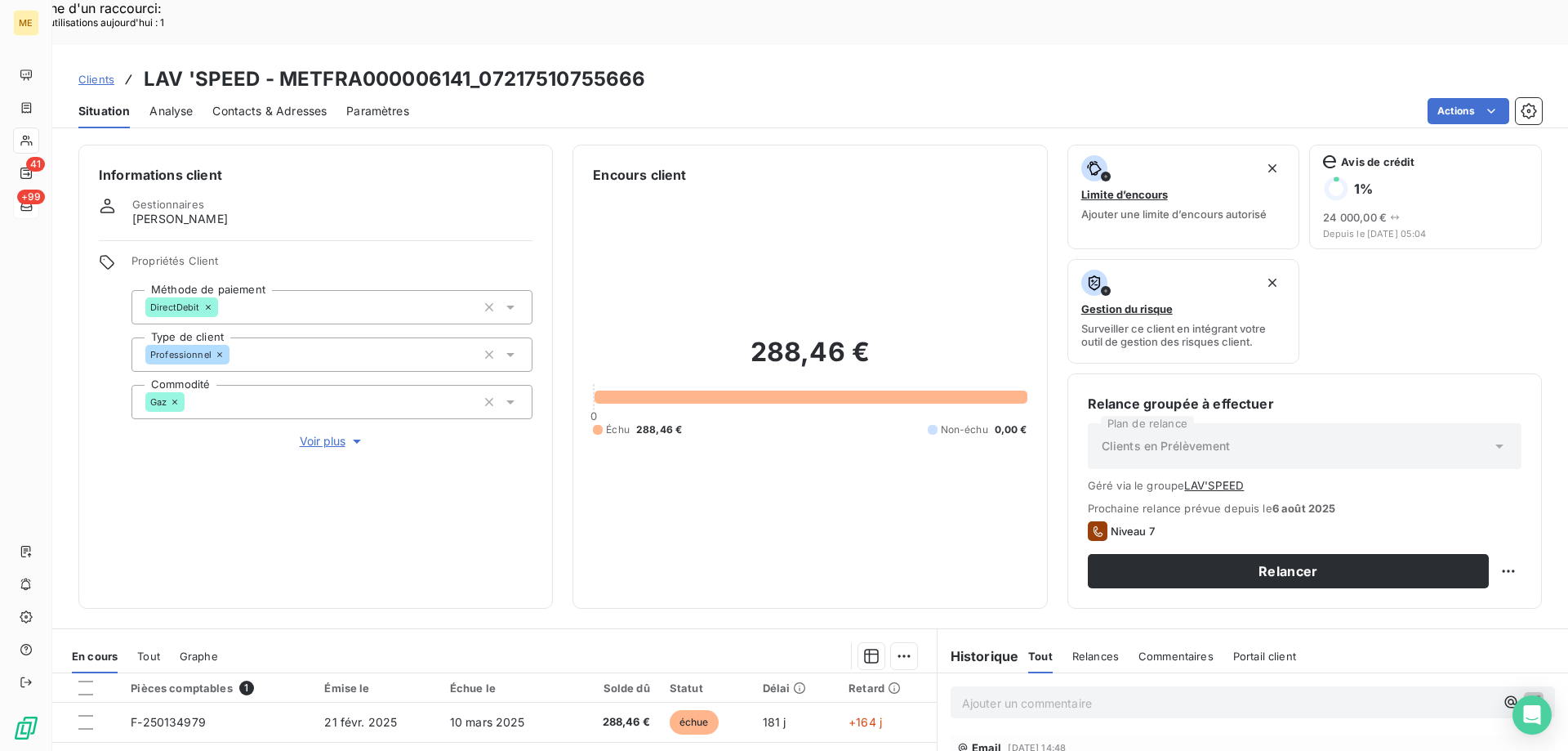
click at [1030, 693] on p "Ajouter un commentaire ﻿" at bounding box center [1229, 702] width 533 height 20
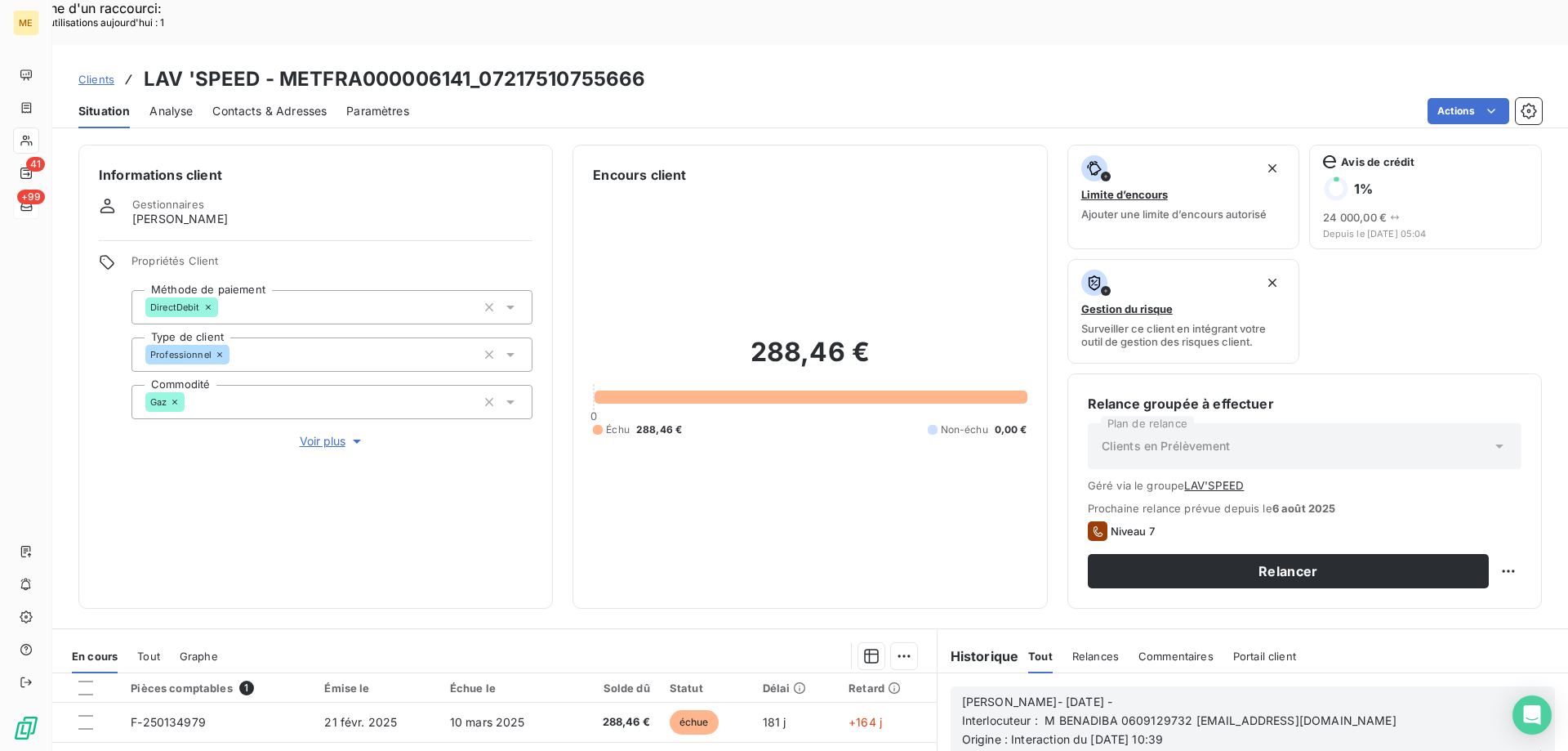
scroll to position [241, 0]
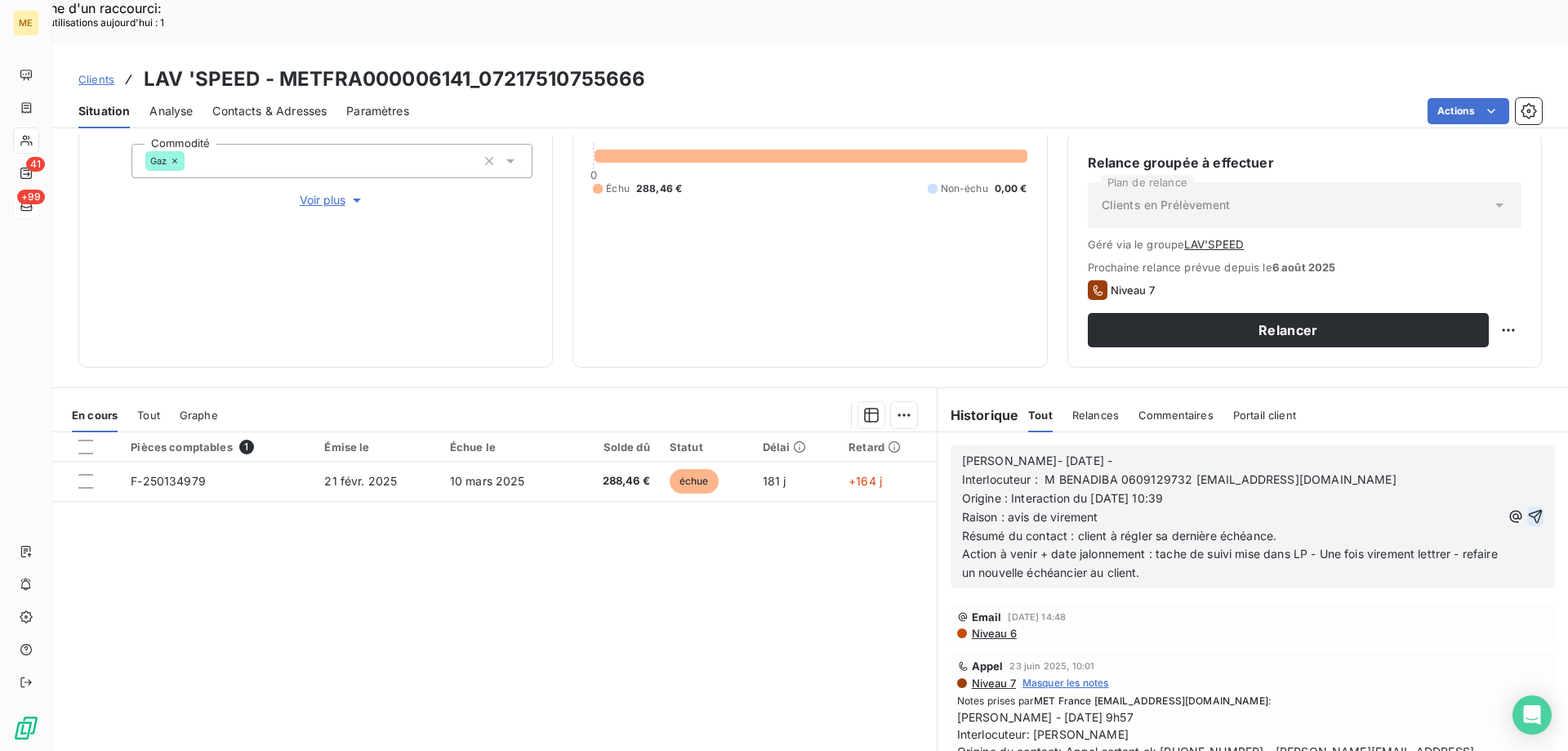
click at [1529, 510] on icon "button" at bounding box center [1536, 517] width 14 height 14
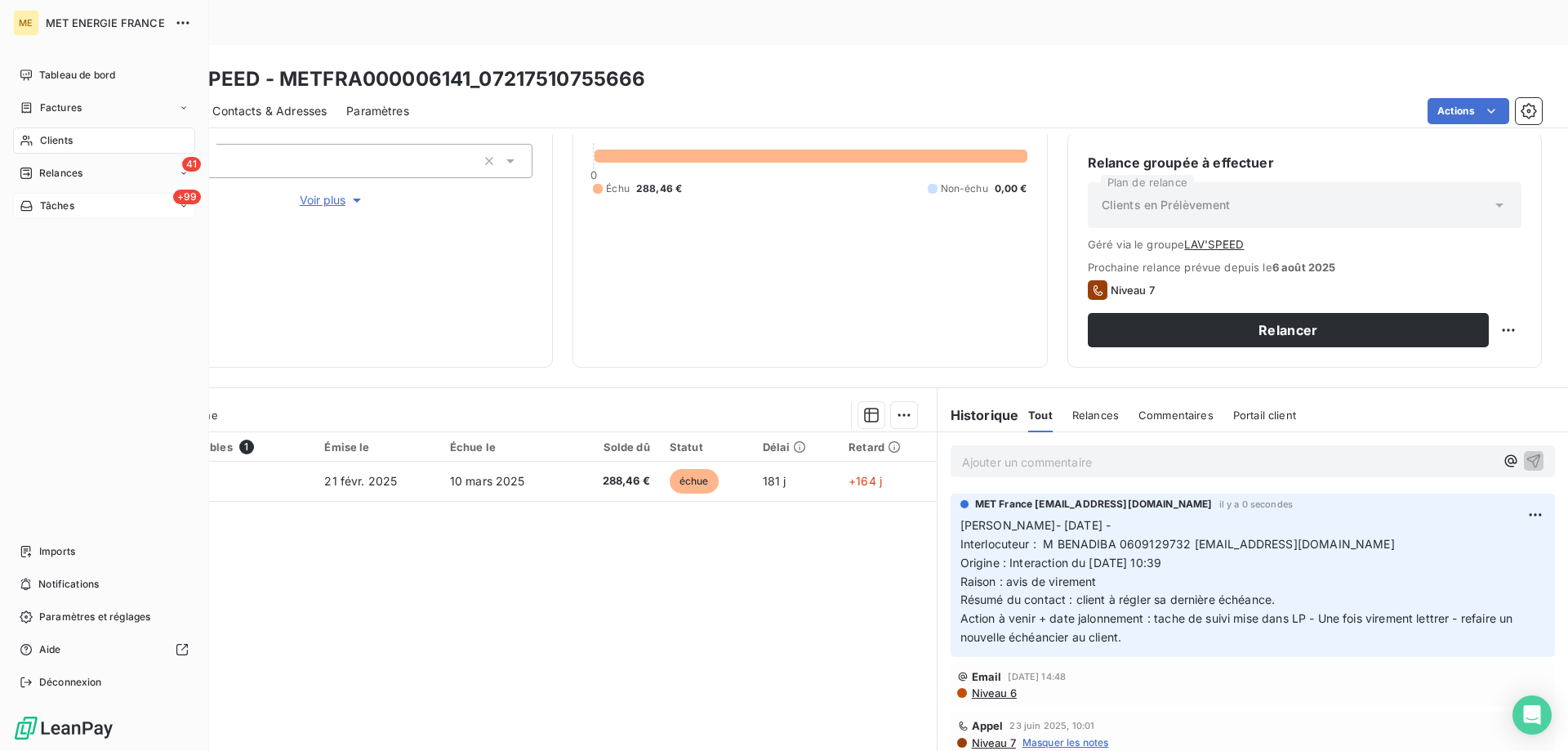
click at [111, 138] on div "Clients" at bounding box center [104, 140] width 182 height 26
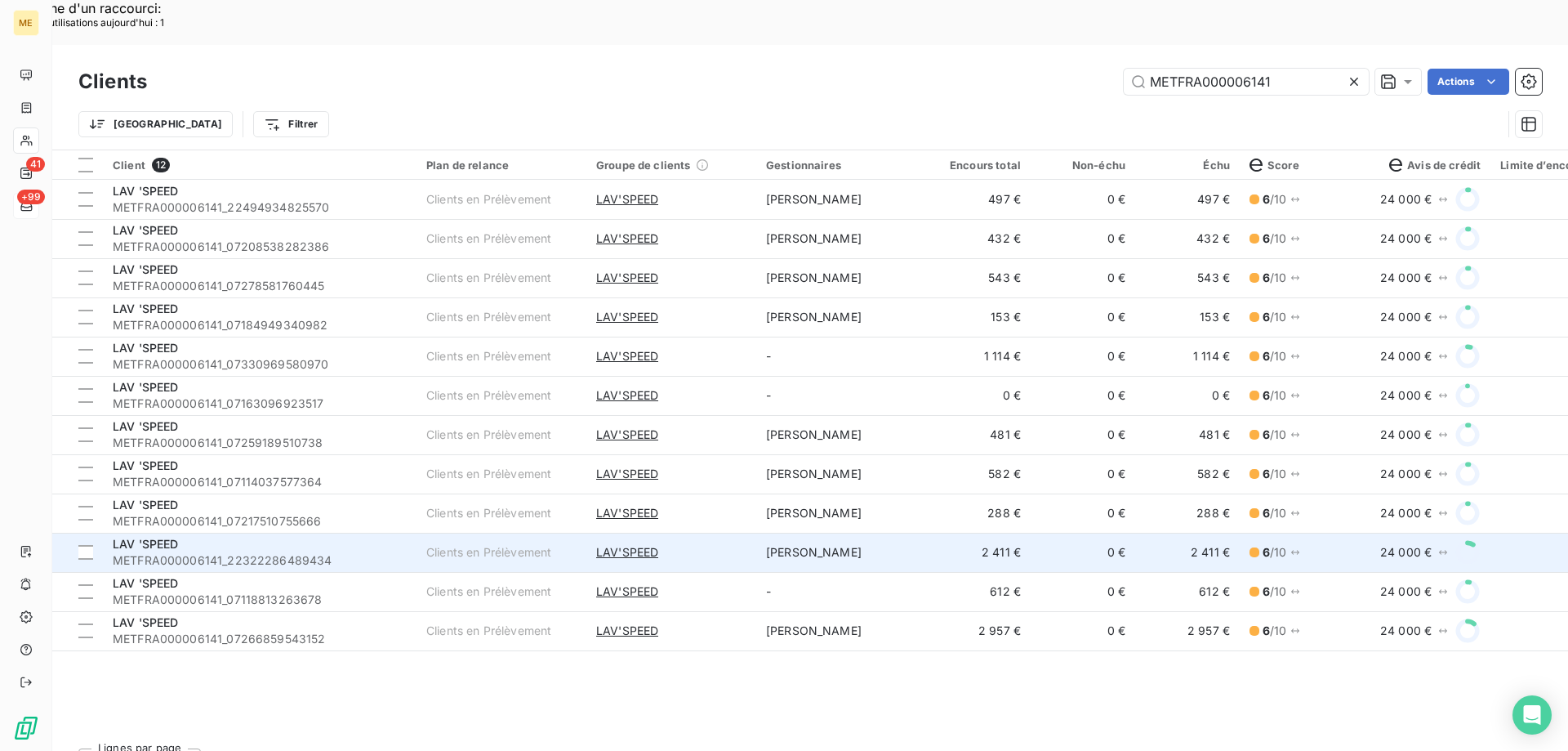
click at [335, 536] on div "LAV 'SPEED" at bounding box center [259, 543] width 295 height 16
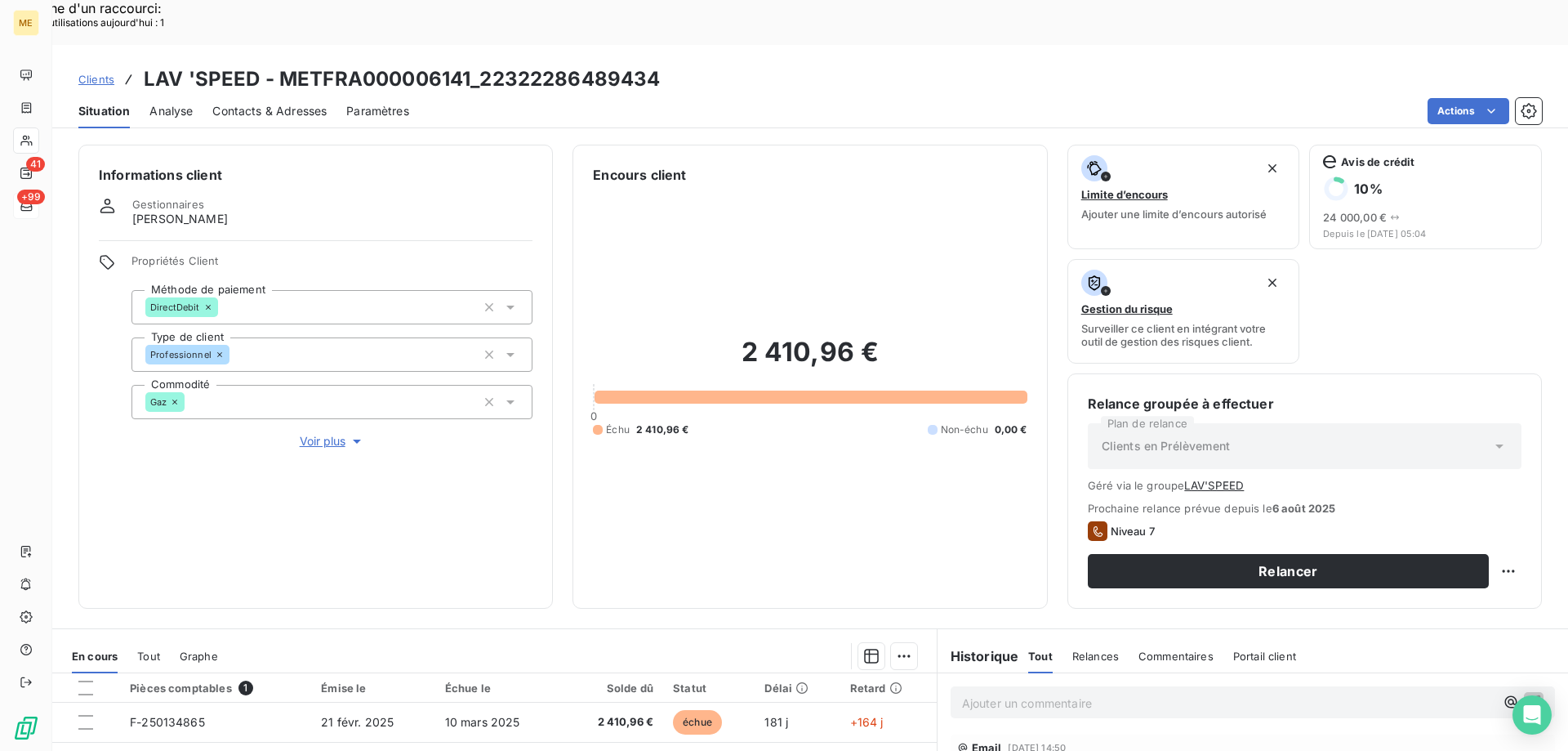
click at [1041, 691] on div "Ajouter un commentaire ﻿" at bounding box center [1229, 701] width 533 height 22
click at [1042, 693] on p "Ajouter un commentaire ﻿" at bounding box center [1229, 702] width 533 height 20
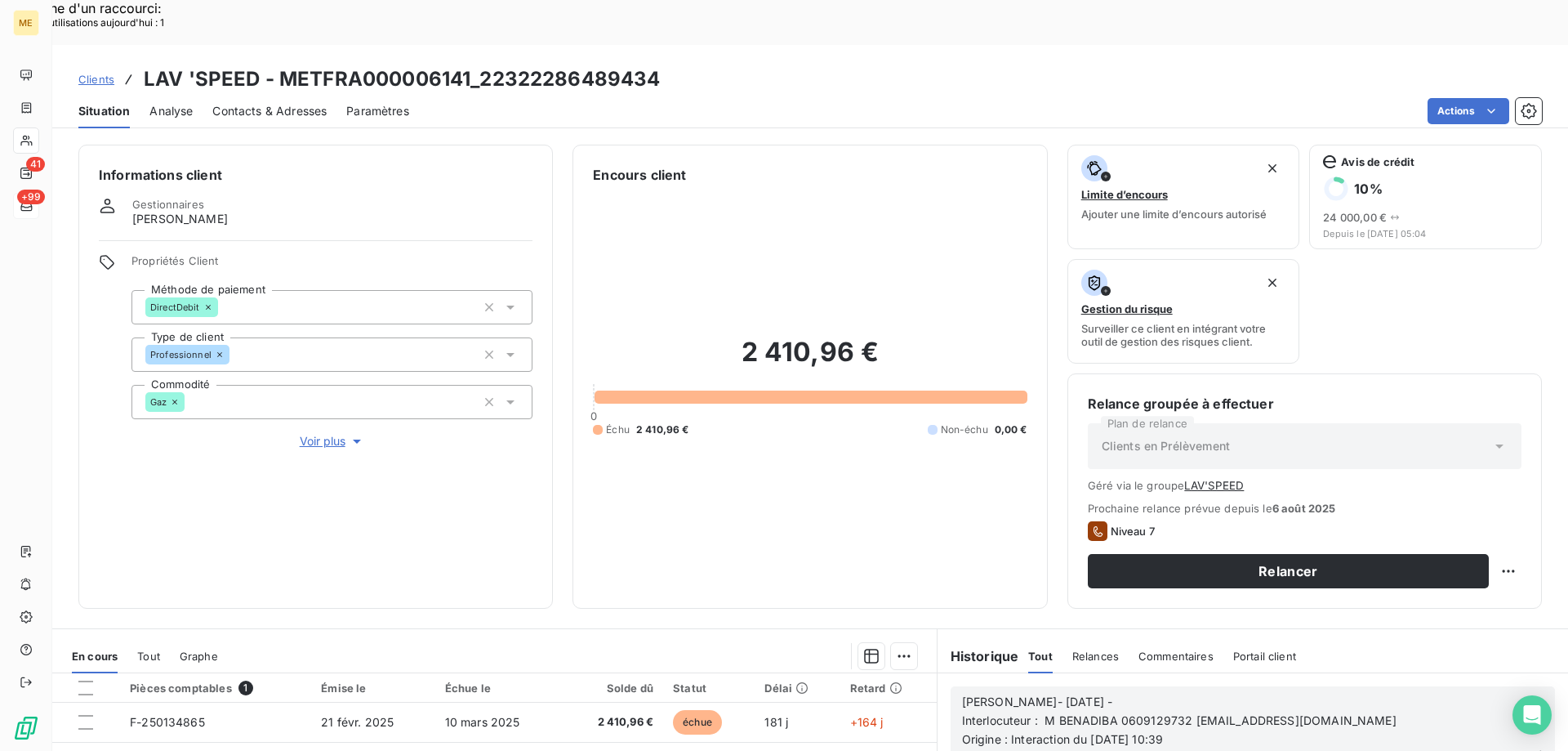
scroll to position [82, 0]
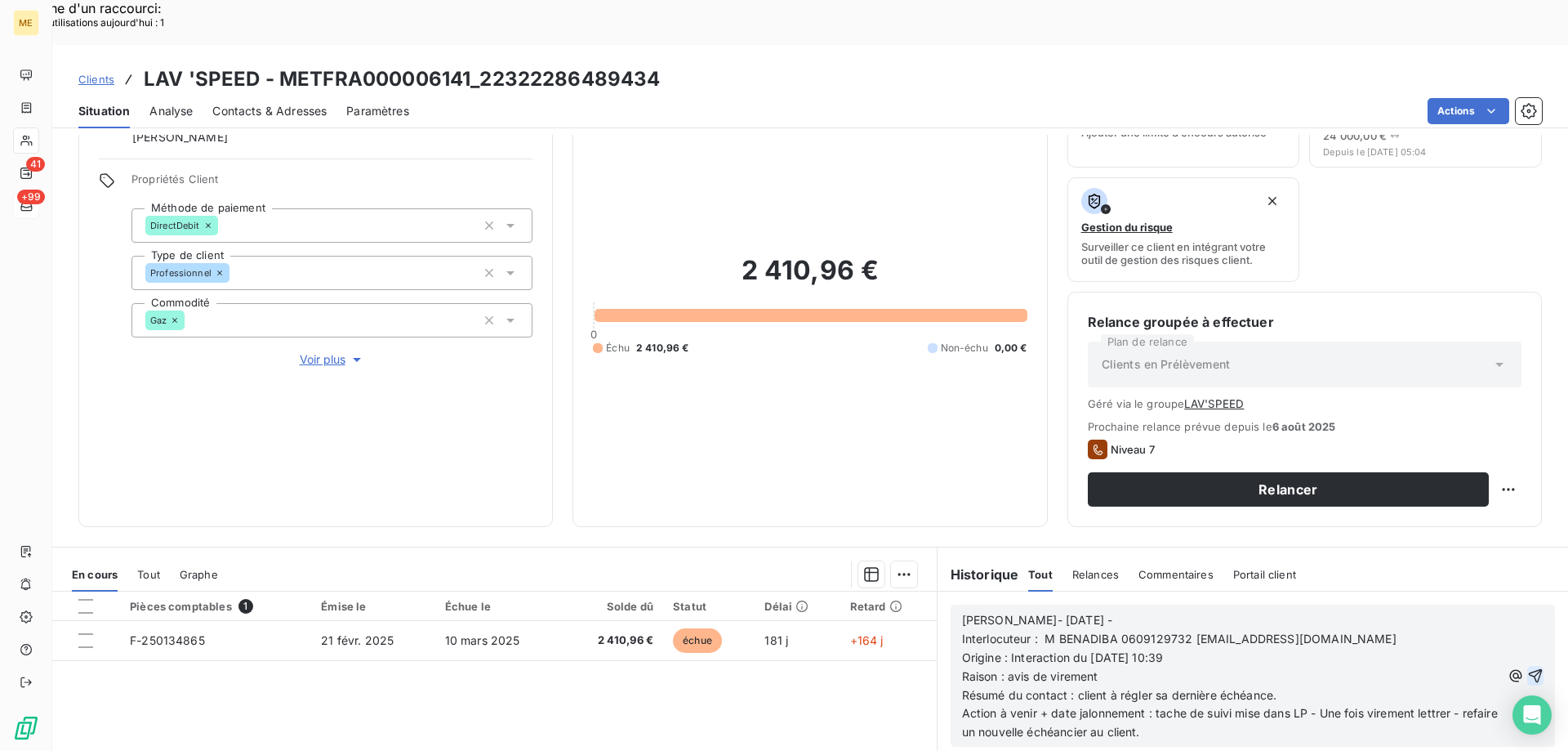
click at [1528, 667] on icon "button" at bounding box center [1536, 675] width 16 height 16
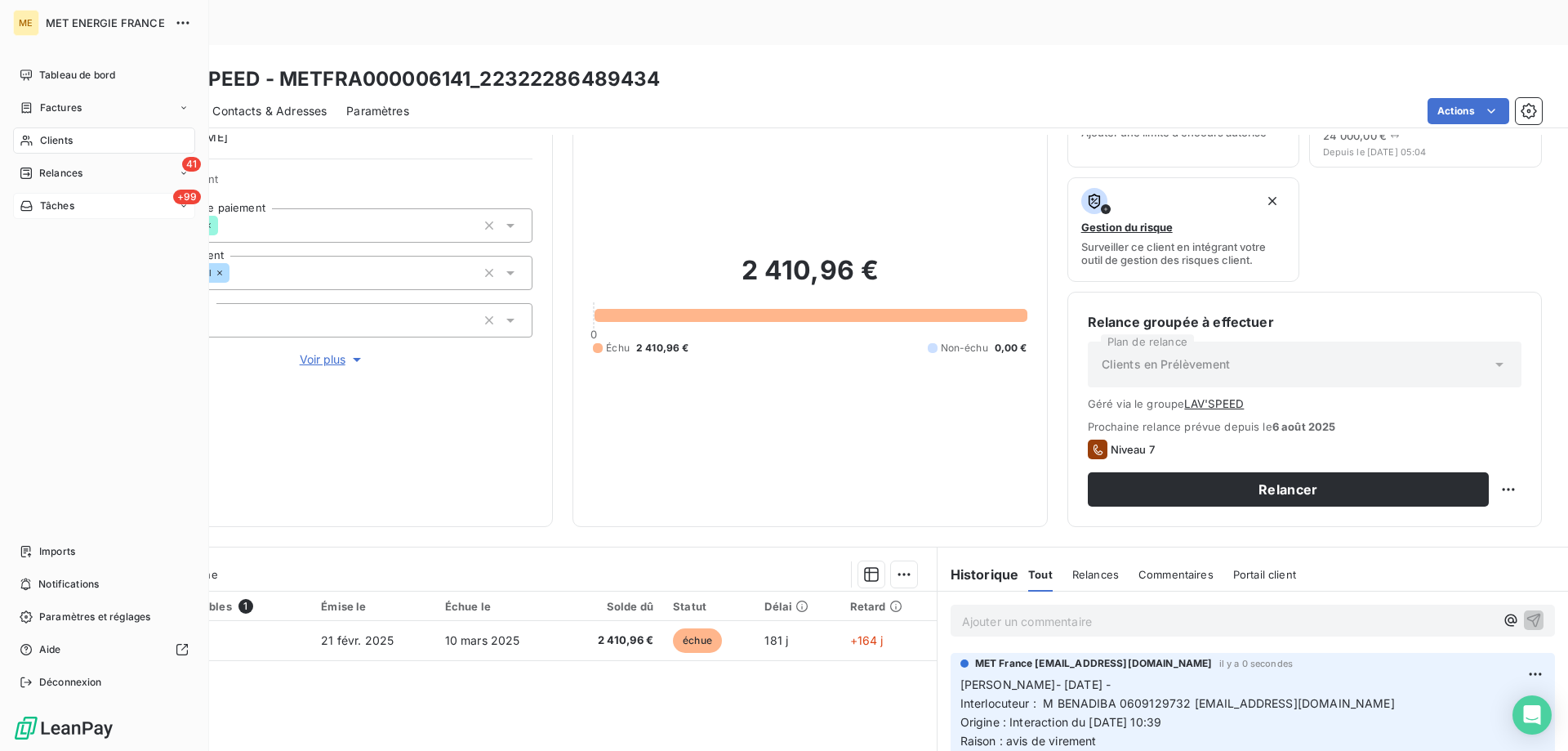
click at [59, 140] on span "Clients" at bounding box center [56, 140] width 32 height 14
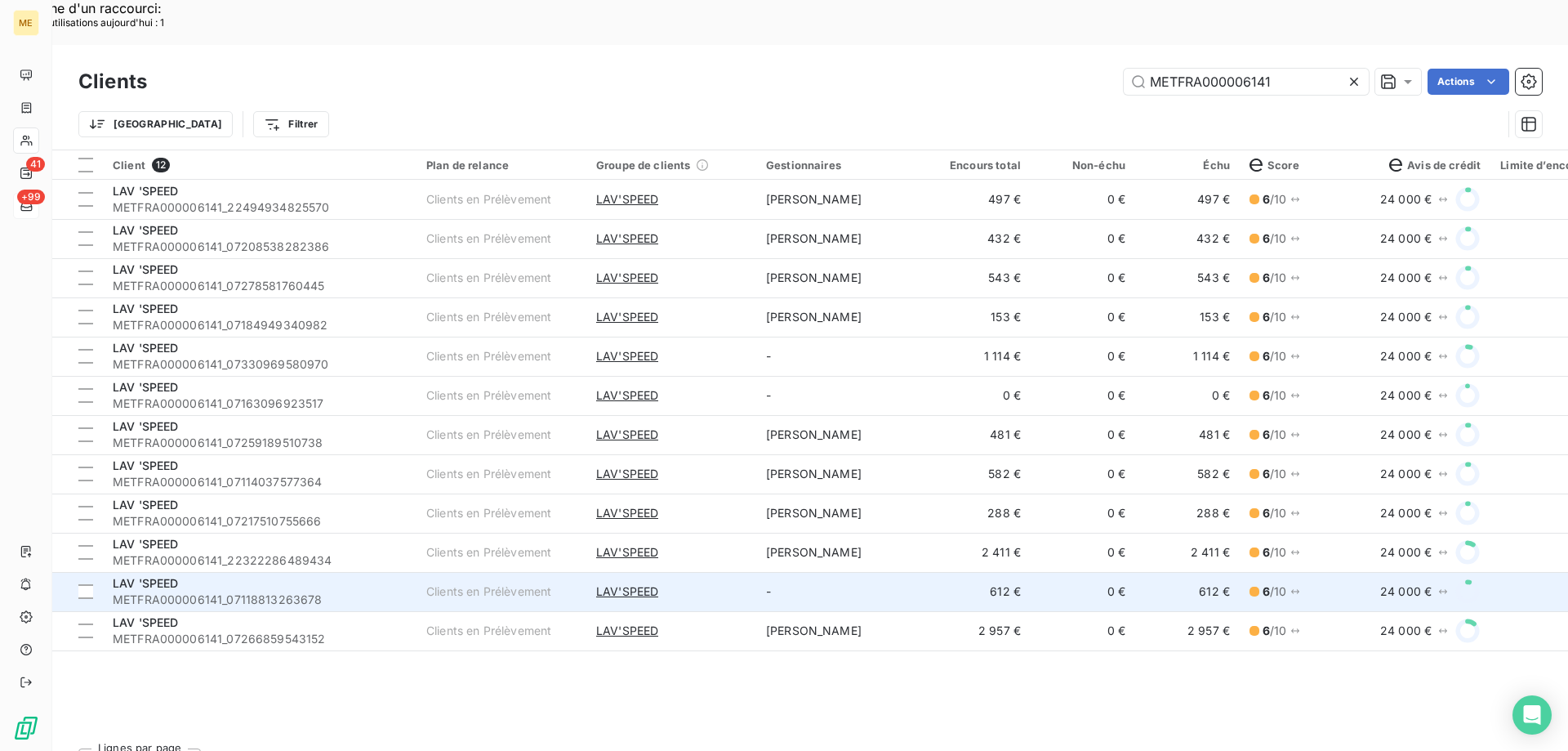
click at [397, 575] on div "LAV 'SPEED" at bounding box center [259, 582] width 295 height 16
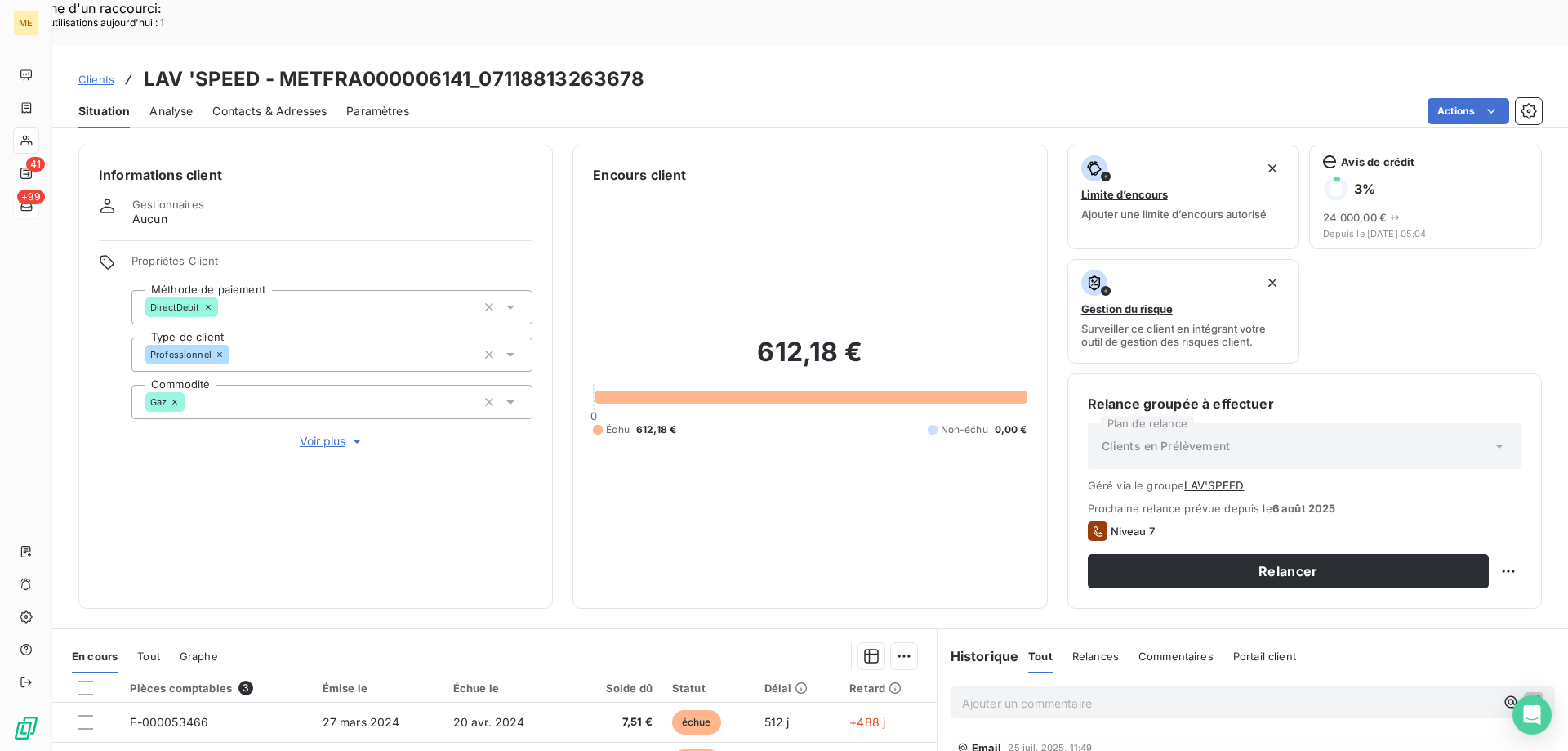
click at [1096, 673] on div "Ajouter un commentaire ﻿" at bounding box center [1253, 701] width 631 height 58
click at [1090, 691] on div "Ajouter un commentaire ﻿" at bounding box center [1229, 701] width 533 height 22
click at [1071, 693] on p "Ajouter un commentaire ﻿" at bounding box center [1229, 702] width 533 height 20
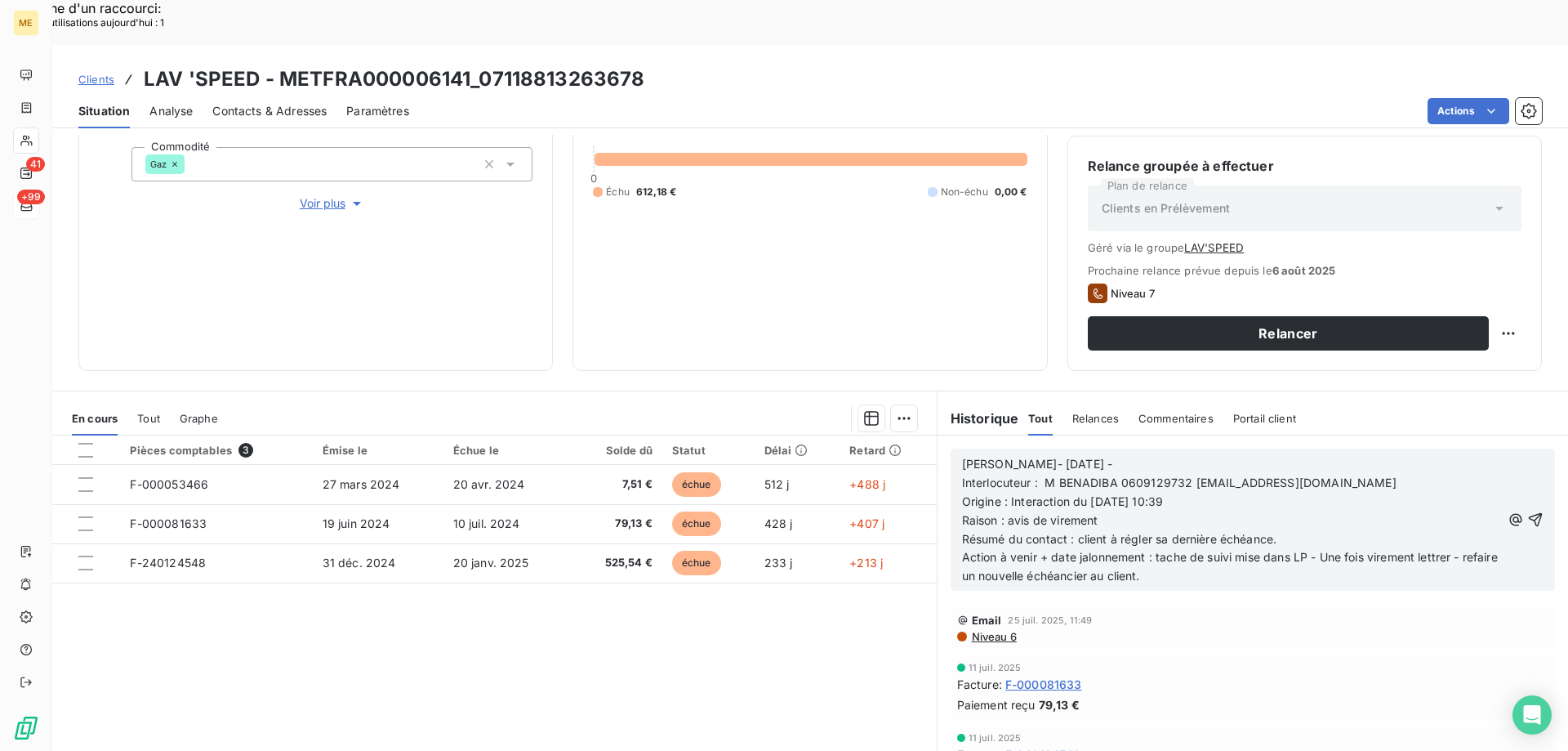
scroll to position [241, 0]
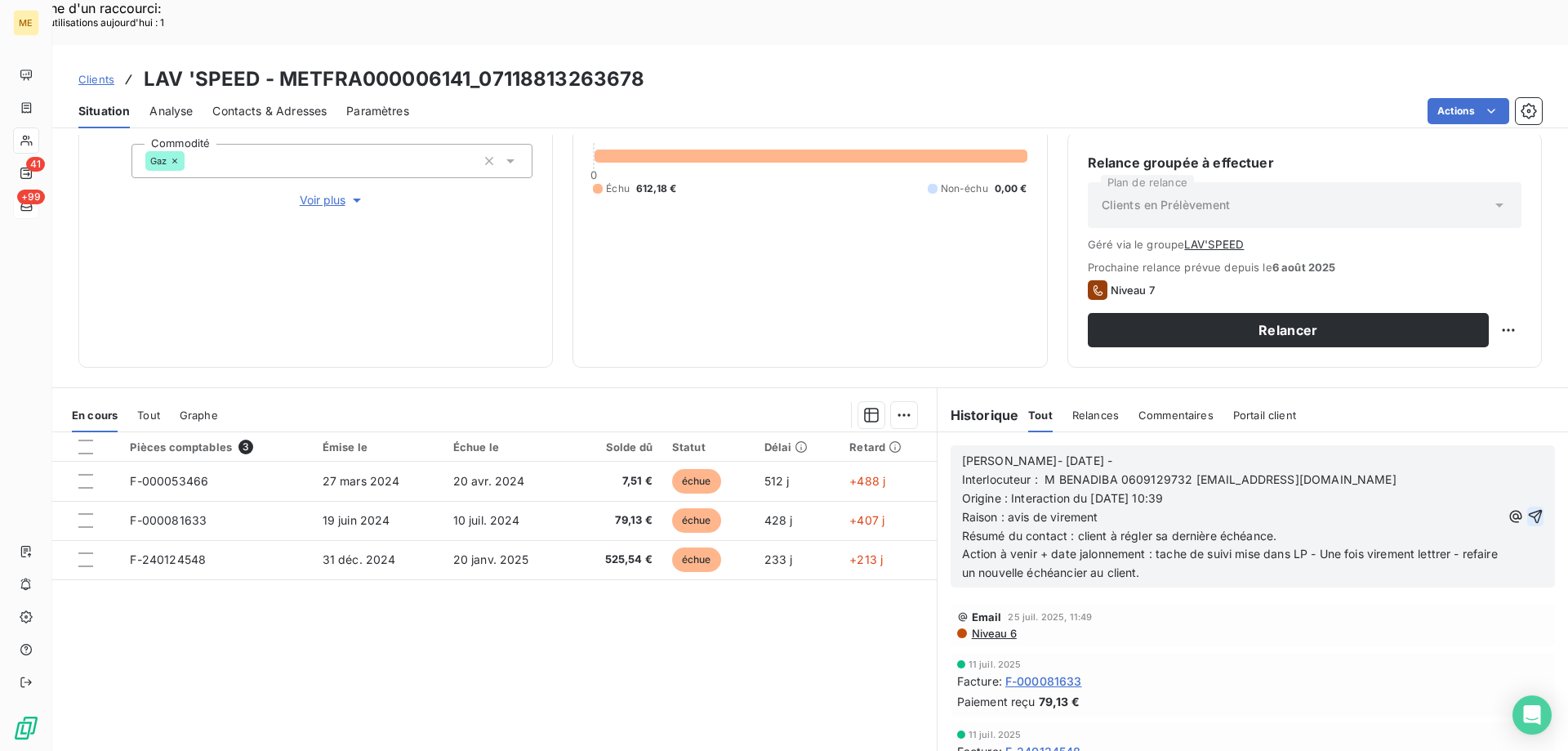
click at [1528, 508] on icon "button" at bounding box center [1536, 516] width 16 height 16
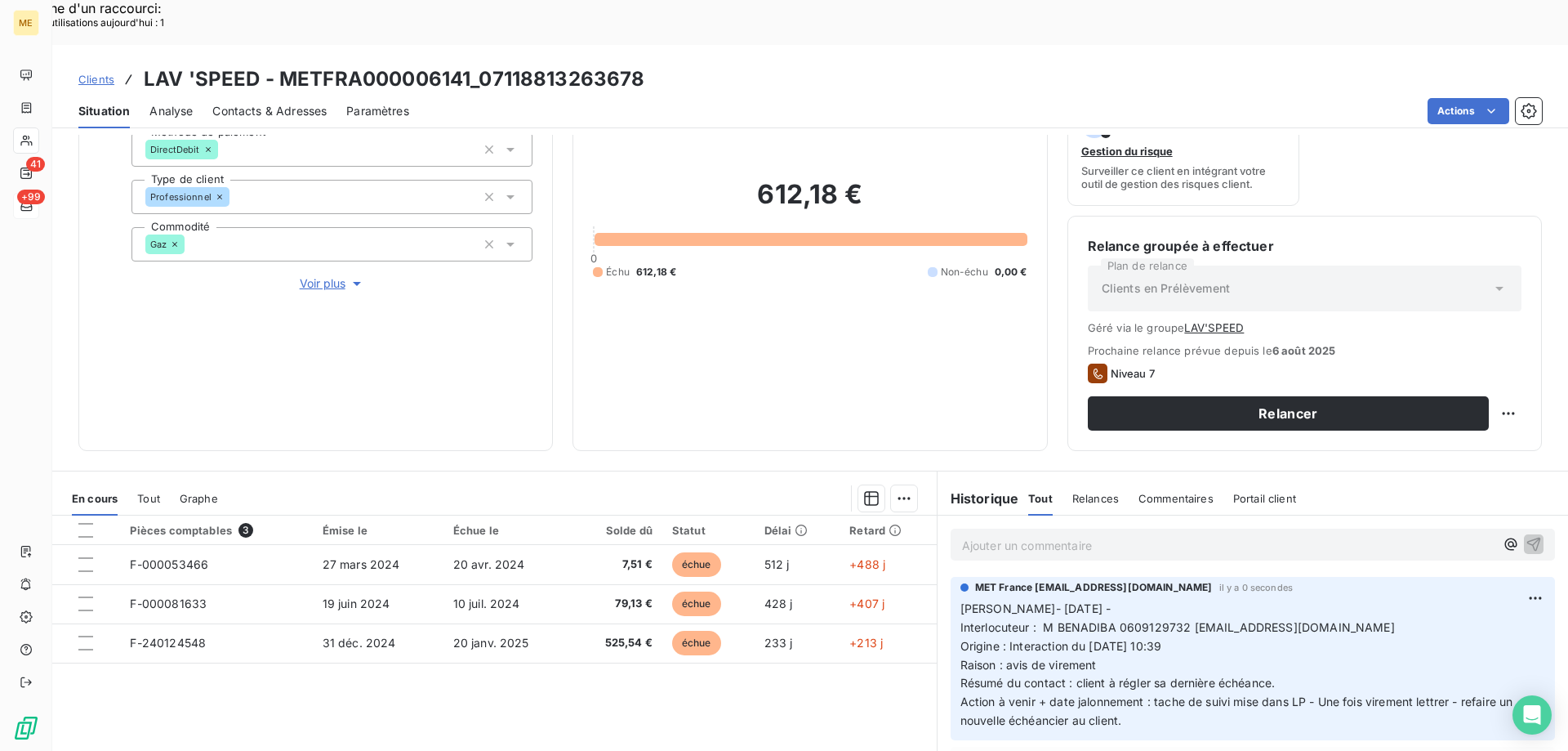
scroll to position [0, 0]
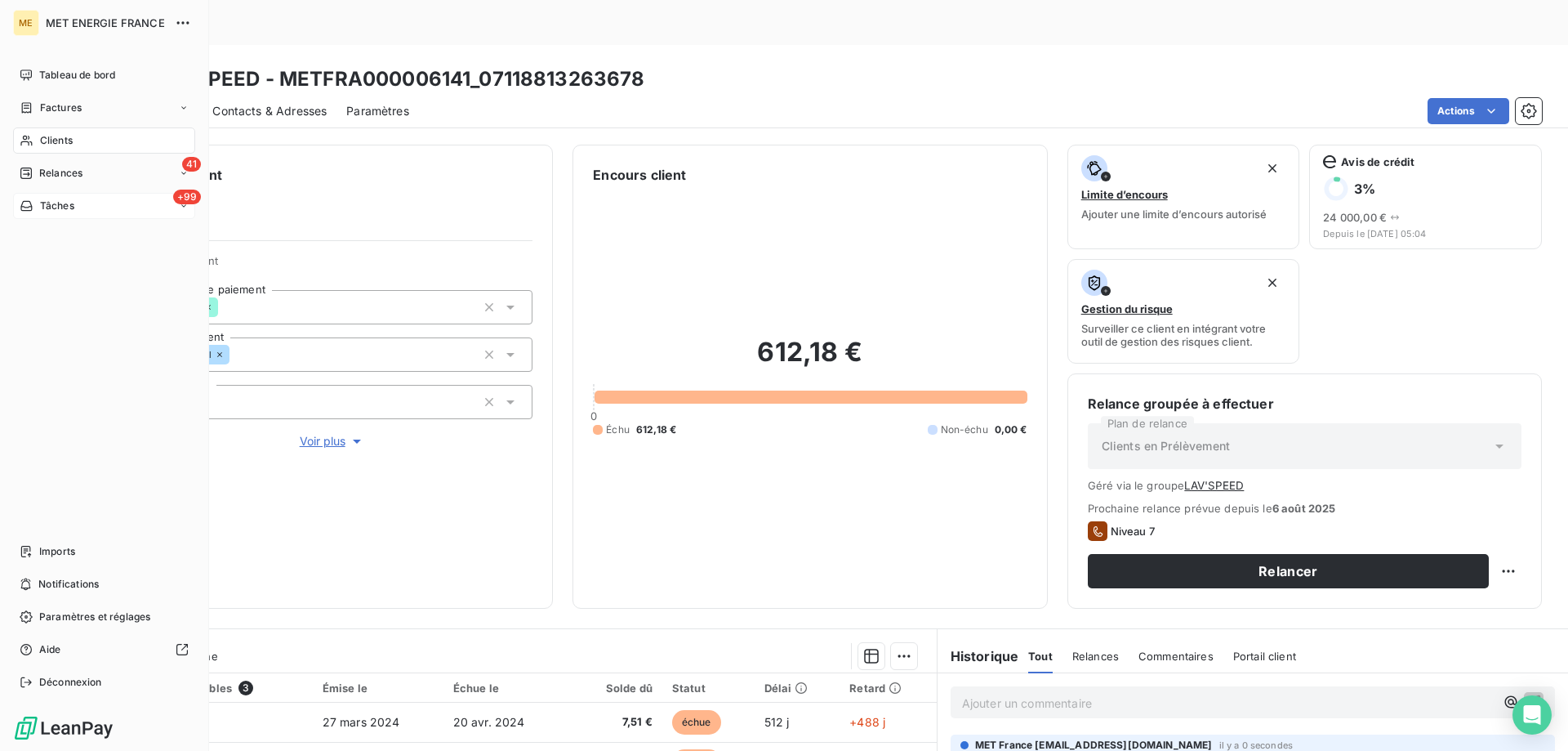
click at [13, 143] on div "Clients" at bounding box center [104, 140] width 182 height 26
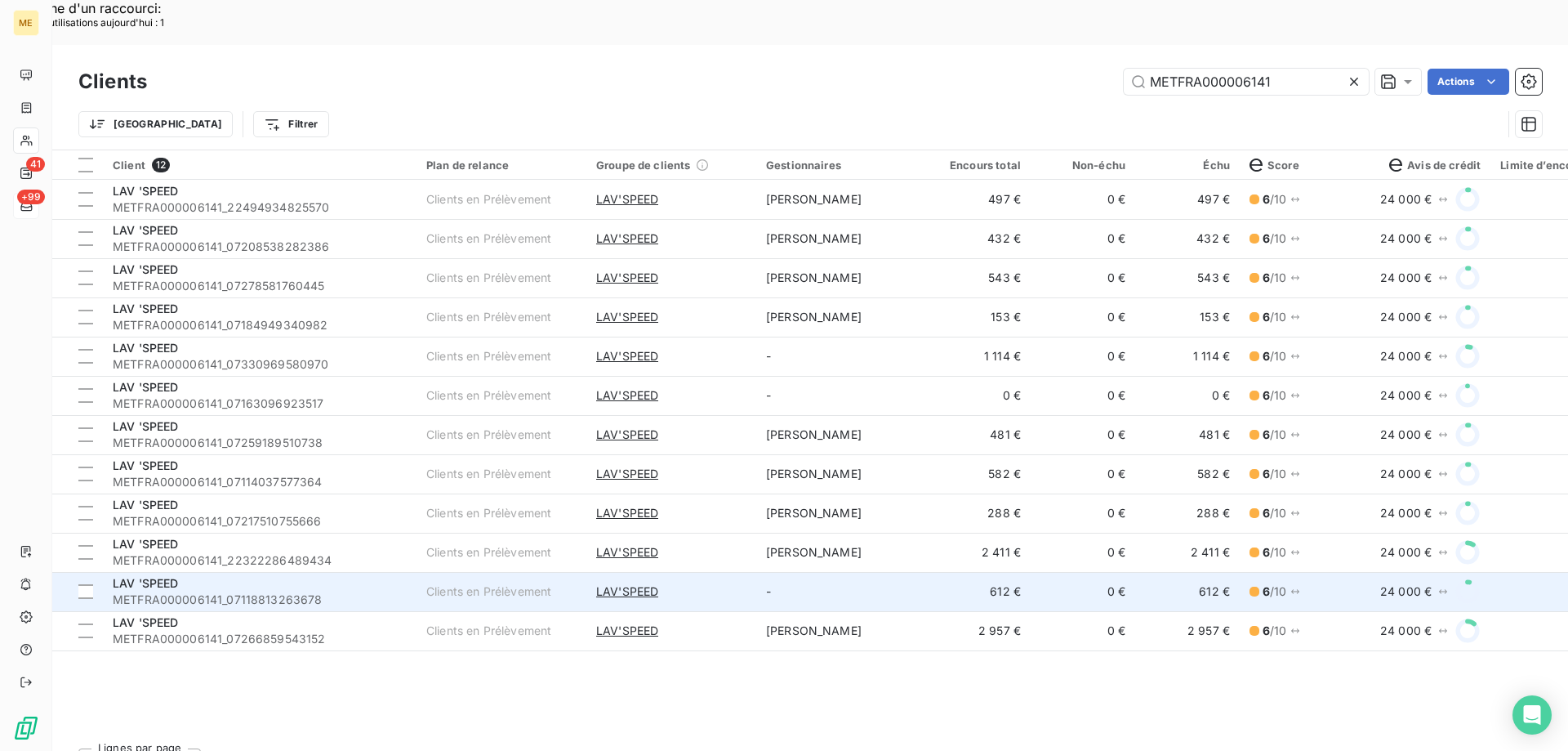
click at [414, 572] on td "LAV 'SPEED METFRA000006141_07118813263678" at bounding box center [259, 591] width 314 height 39
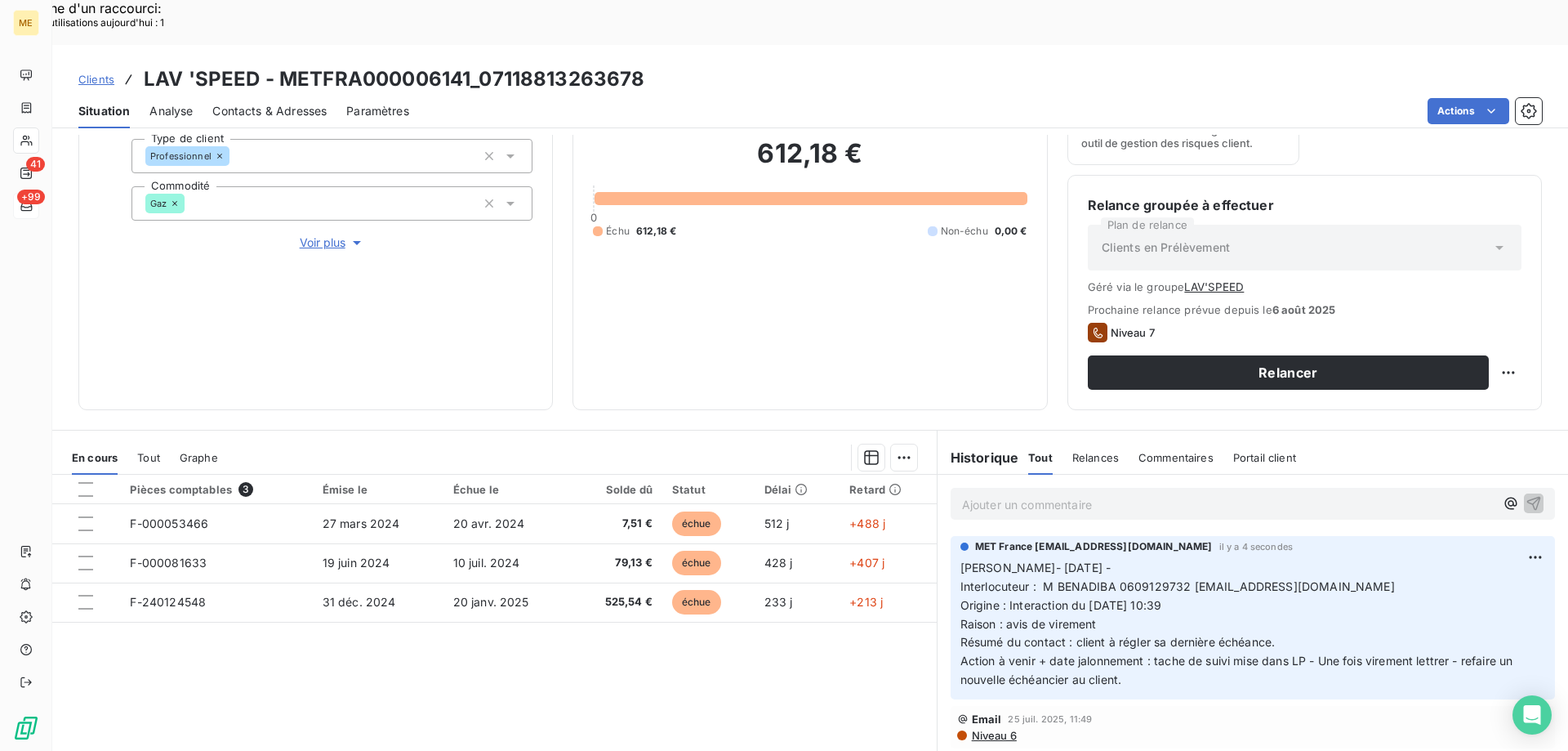
scroll to position [241, 0]
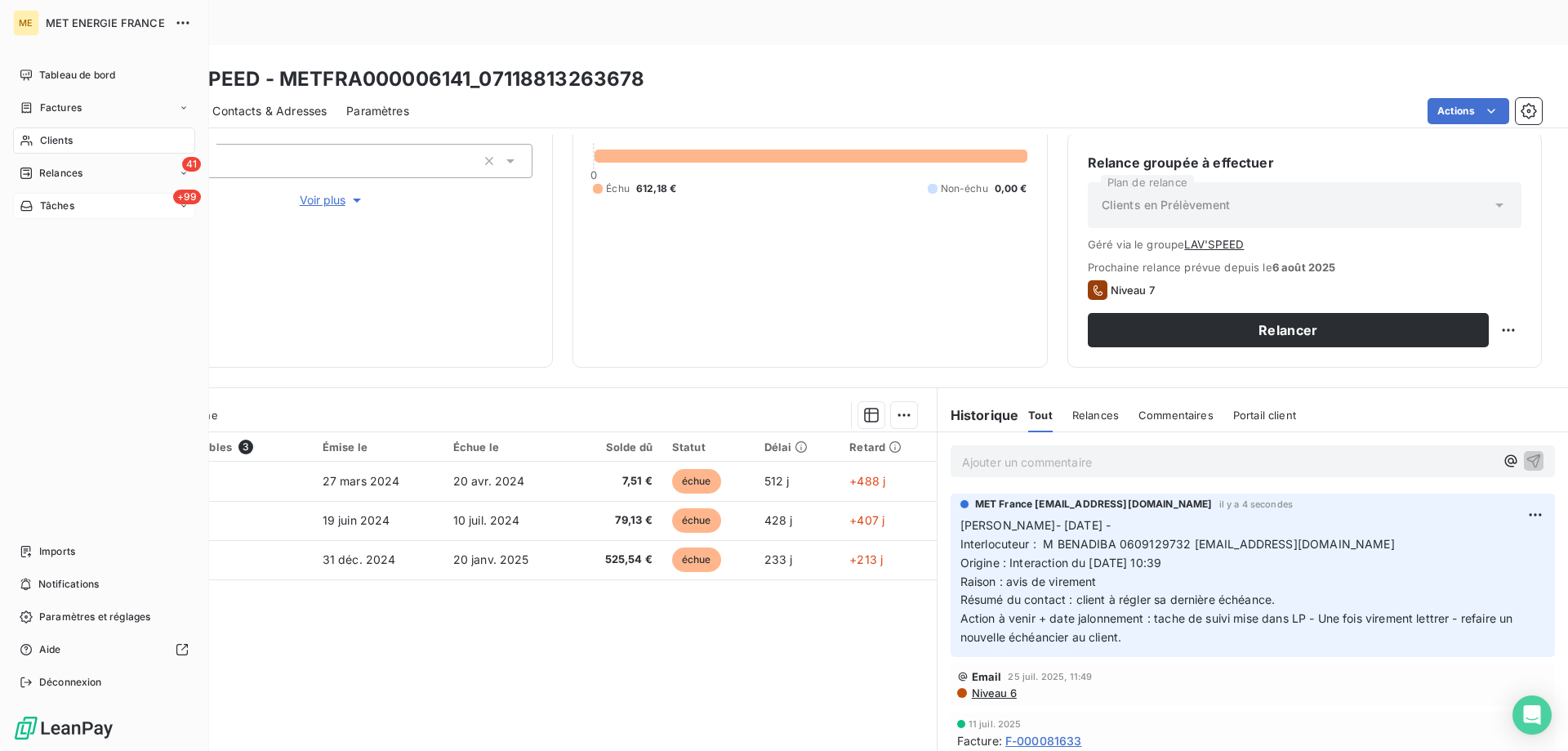
click at [25, 151] on div "Clients" at bounding box center [104, 140] width 182 height 26
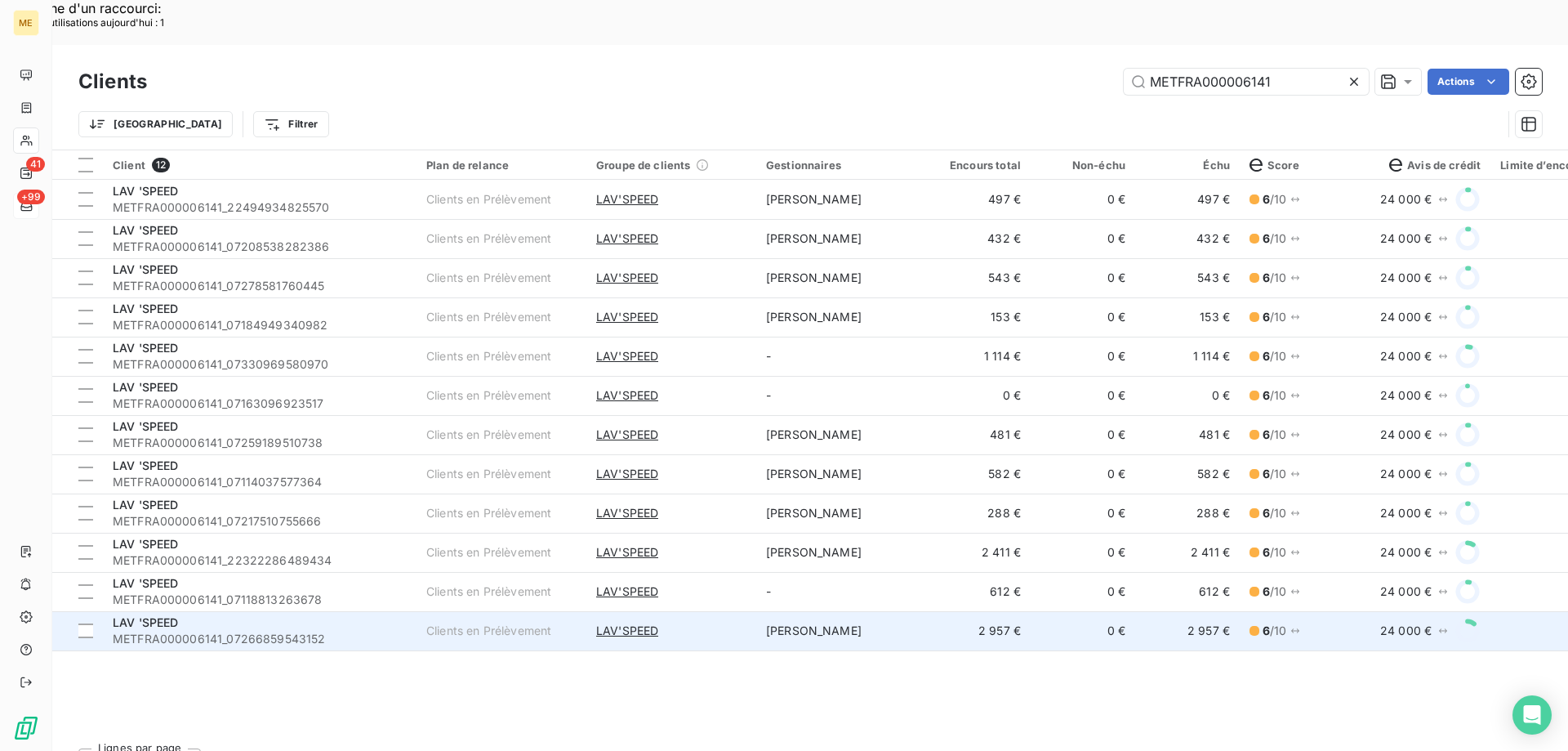
click at [292, 614] on div "LAV 'SPEED" at bounding box center [259, 621] width 295 height 16
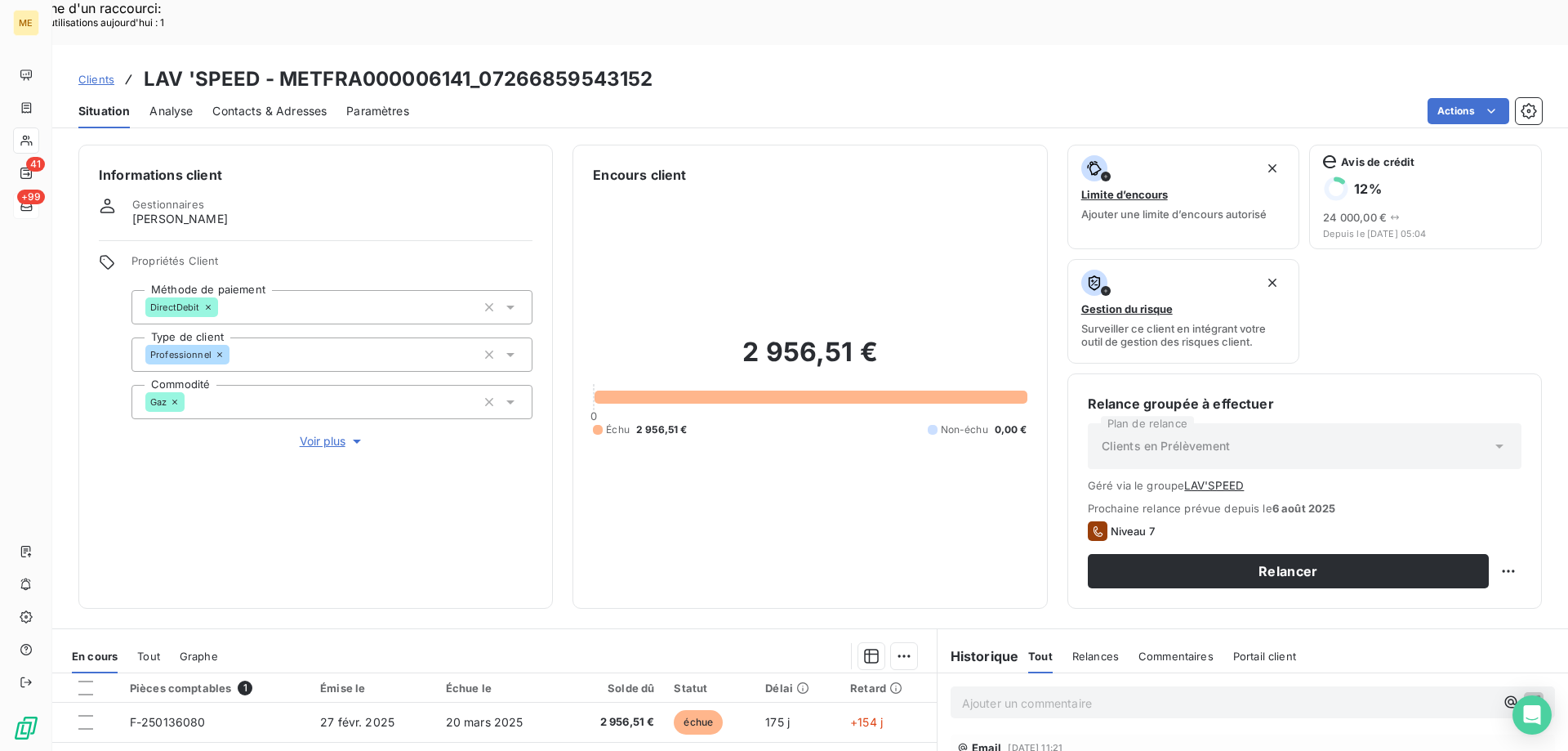
click at [992, 686] on div "Ajouter un commentaire ﻿" at bounding box center [1253, 701] width 604 height 31
click at [964, 693] on p "Ajouter un commentaire ﻿" at bounding box center [1229, 702] width 533 height 20
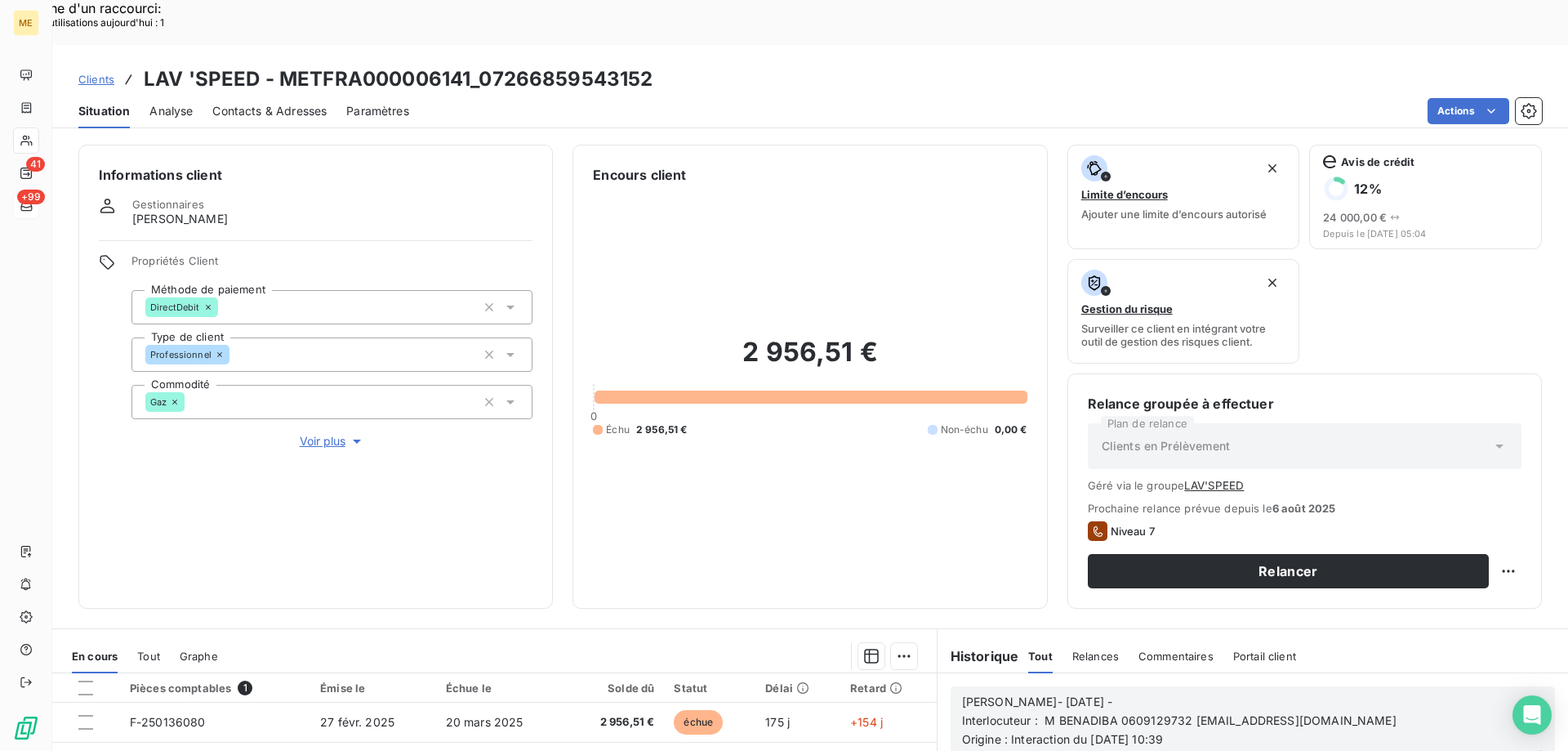
scroll to position [241, 0]
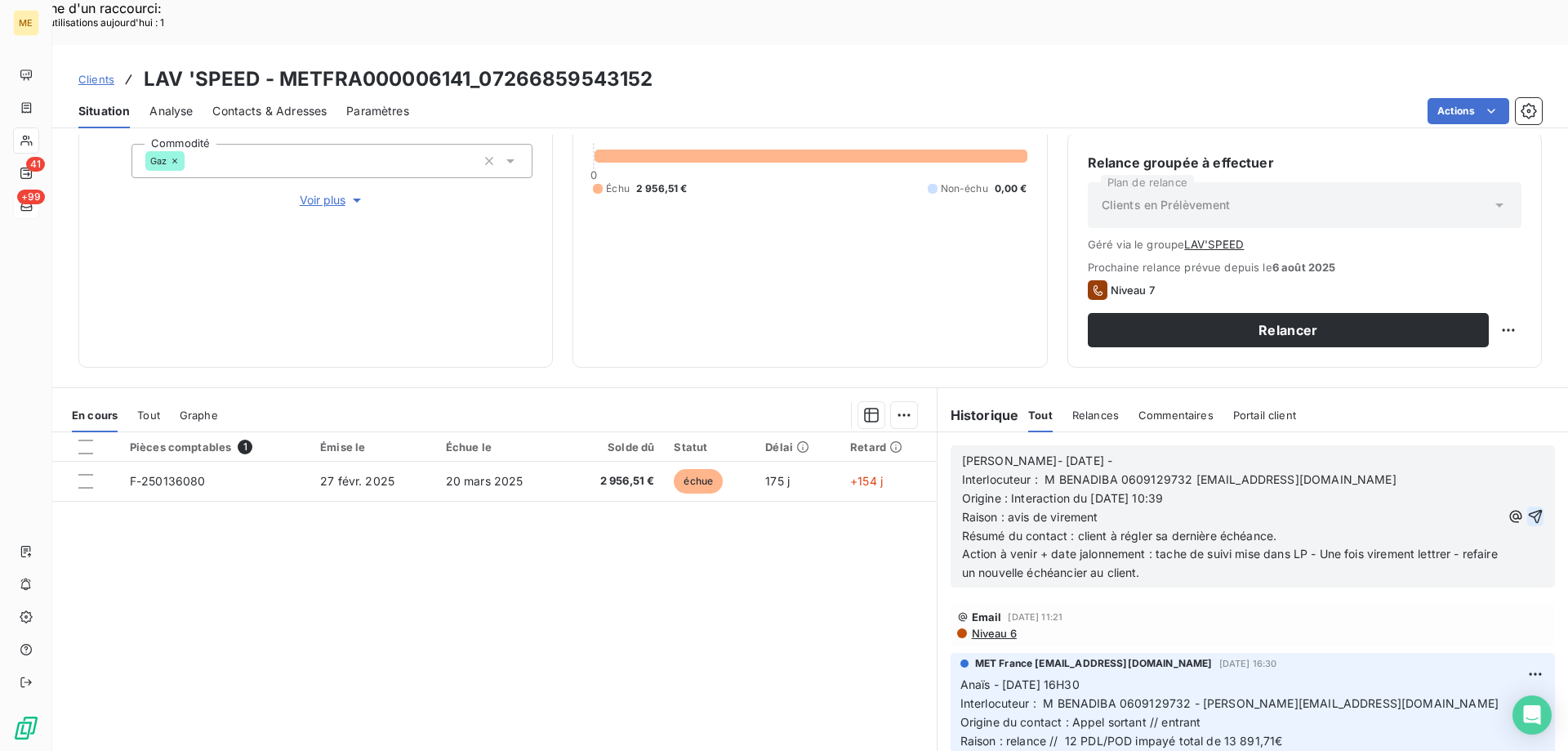
click at [1529, 510] on icon "button" at bounding box center [1536, 517] width 14 height 14
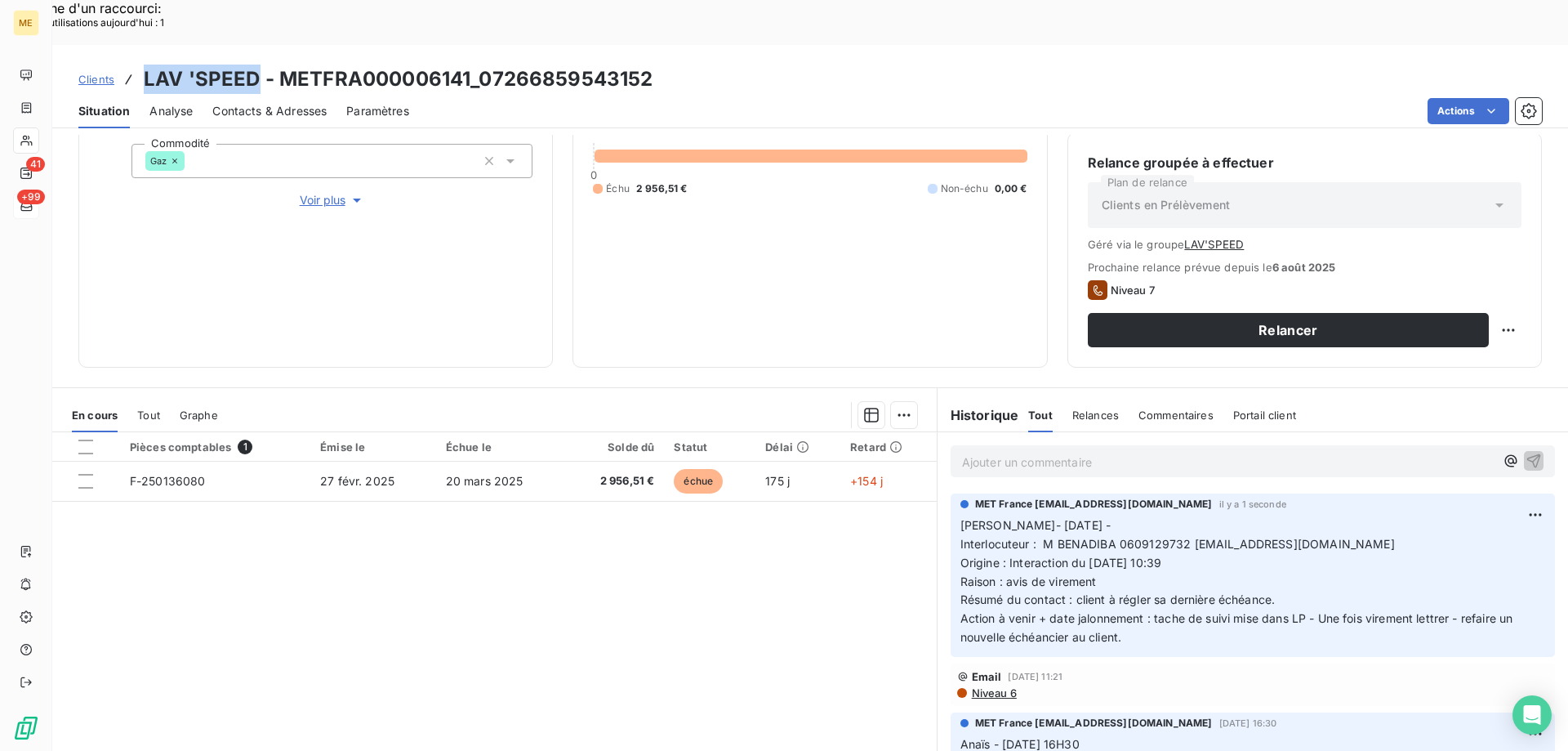
copy h3 "LAV 'SPEED"
drag, startPoint x: 138, startPoint y: 37, endPoint x: 257, endPoint y: 41, distance: 119.1
click at [257, 65] on div "Clients LAV 'SPEED - METFRA000006141_07266859543152" at bounding box center [365, 79] width 575 height 30
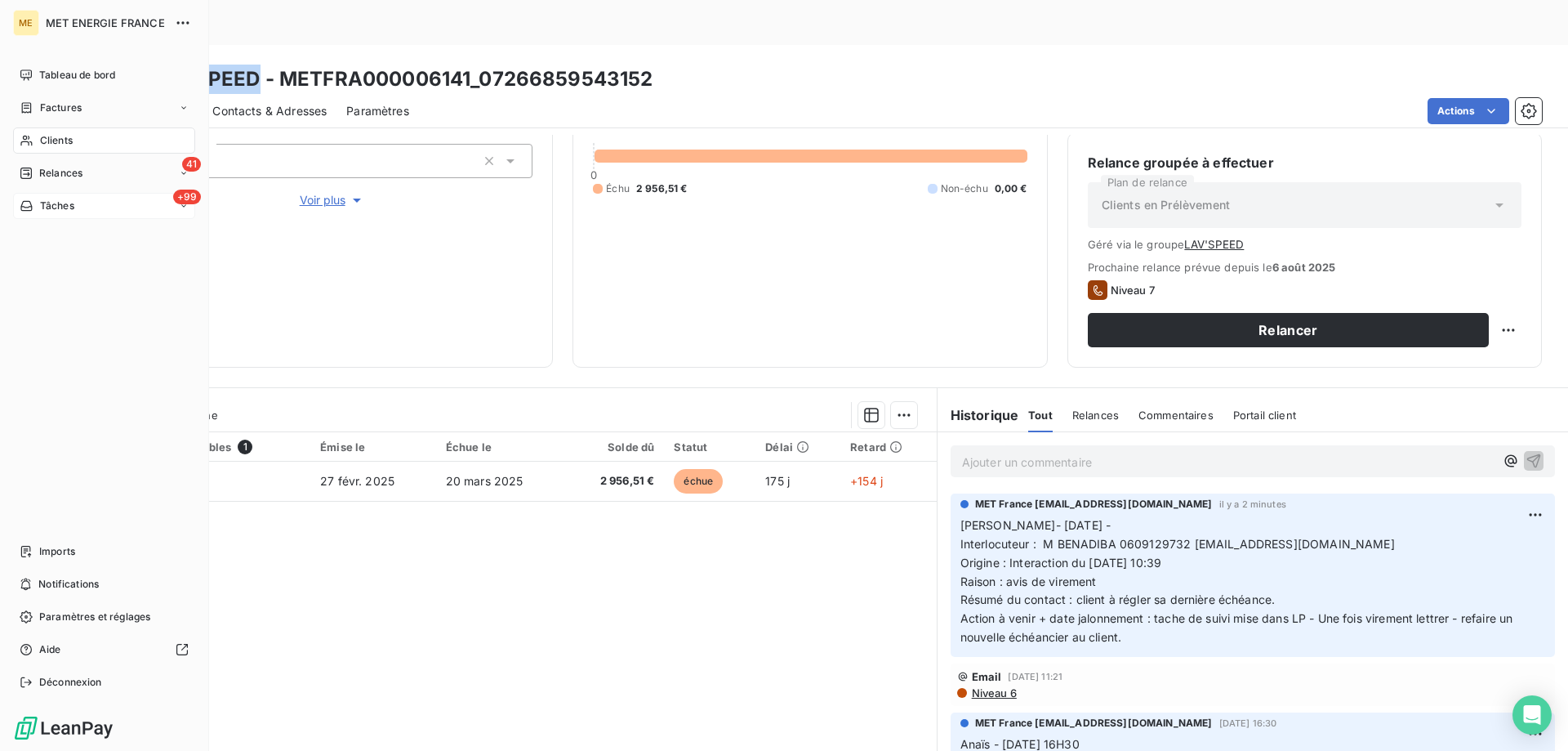
click at [81, 148] on div "Clients" at bounding box center [104, 140] width 182 height 26
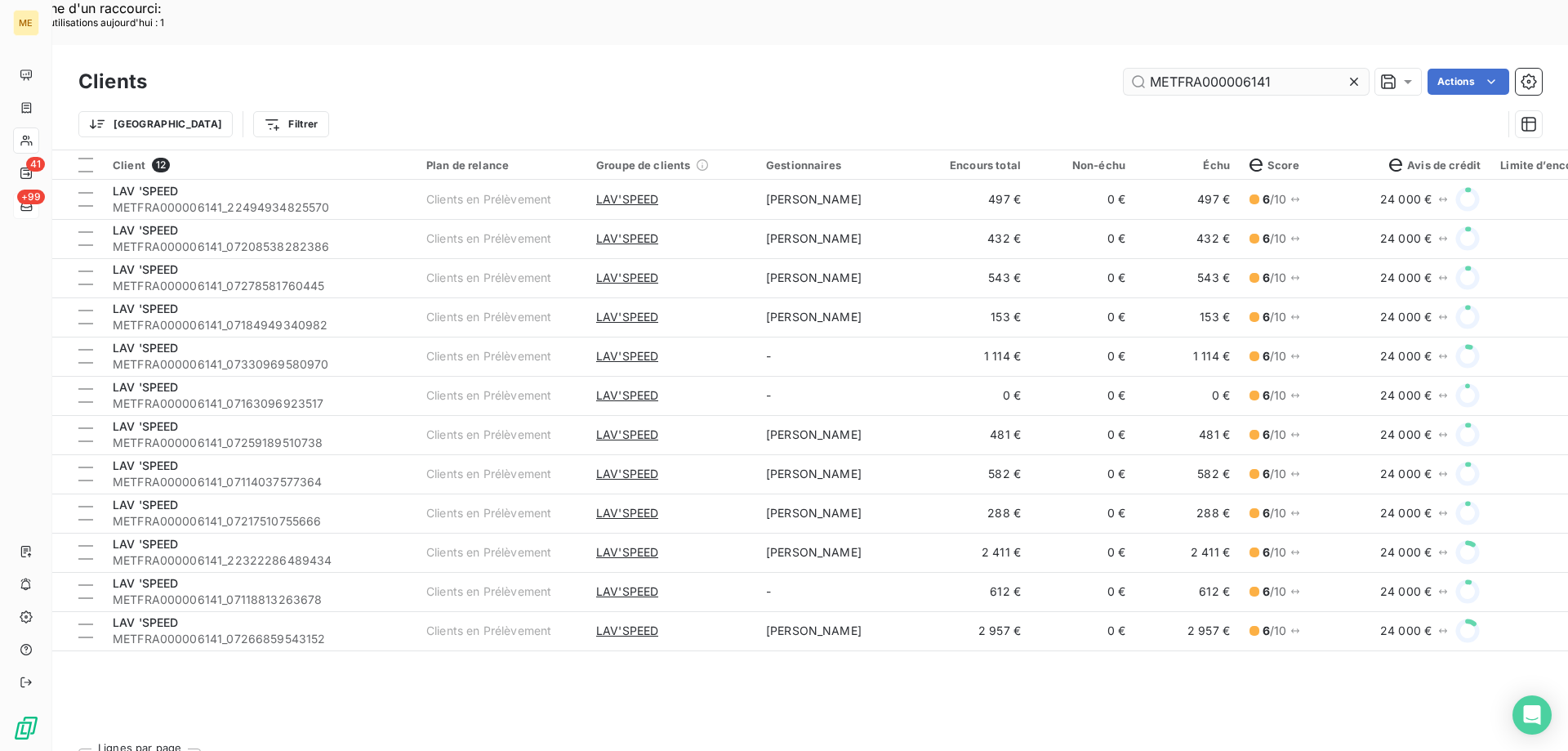
click at [1299, 69] on input "METFRA000006141" at bounding box center [1246, 81] width 245 height 26
click at [1189, 69] on input "METFRA000006141" at bounding box center [1246, 81] width 245 height 26
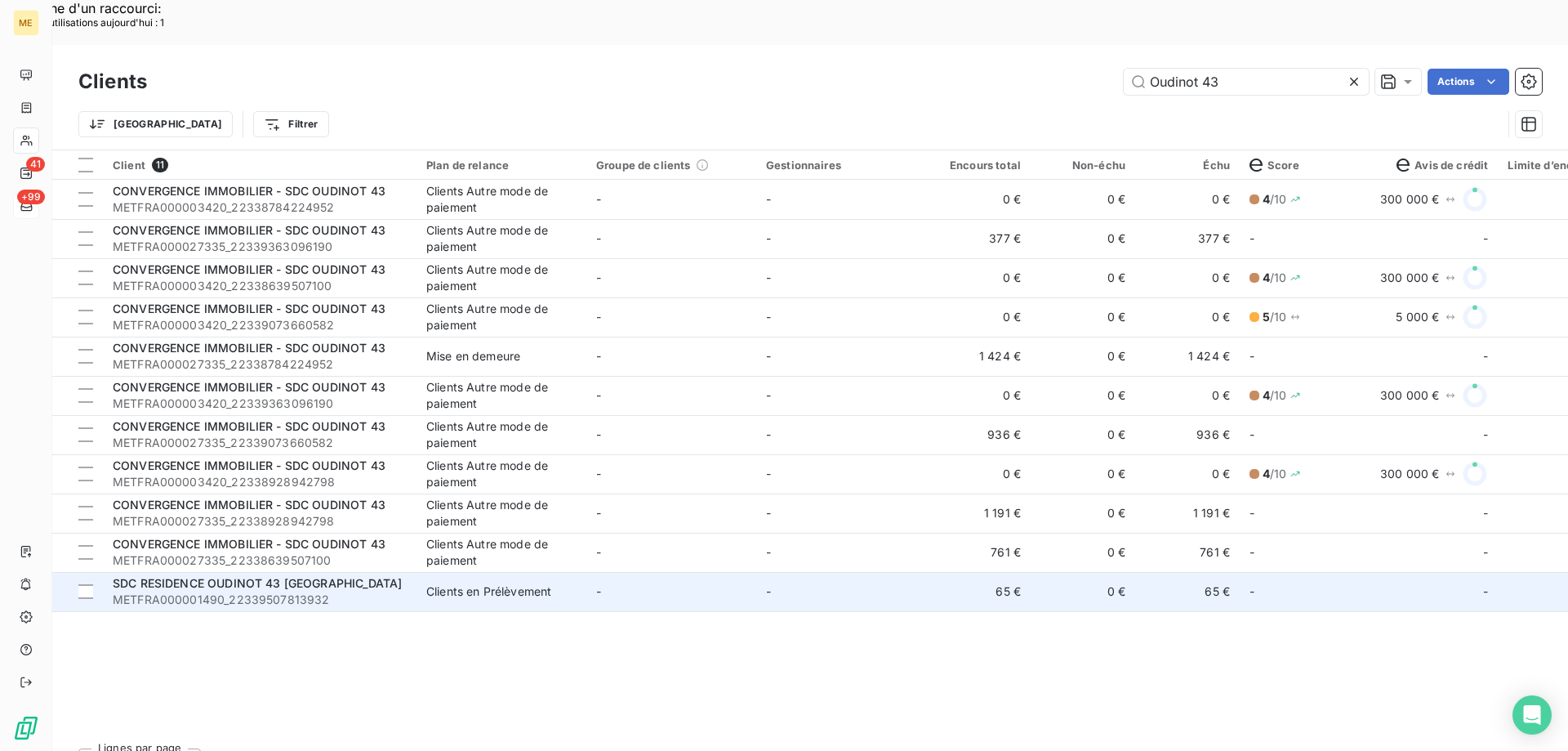
type input "Oudinot 43"
click at [411, 572] on td "SDC RESIDENCE OUDINOT 43 GRIGNY METFRA000001490_22339507813932" at bounding box center [259, 591] width 314 height 39
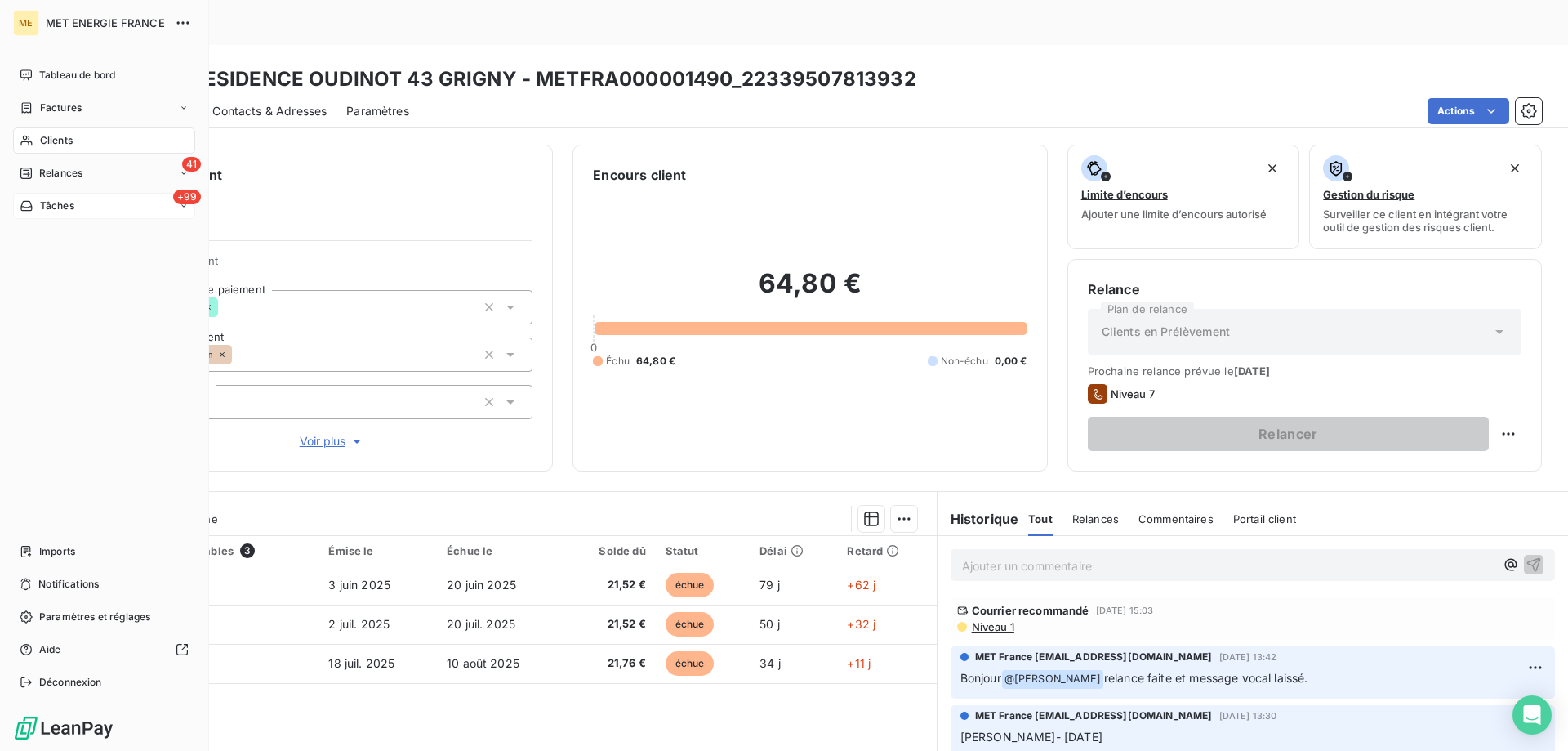
click at [49, 145] on span "Clients" at bounding box center [56, 140] width 32 height 14
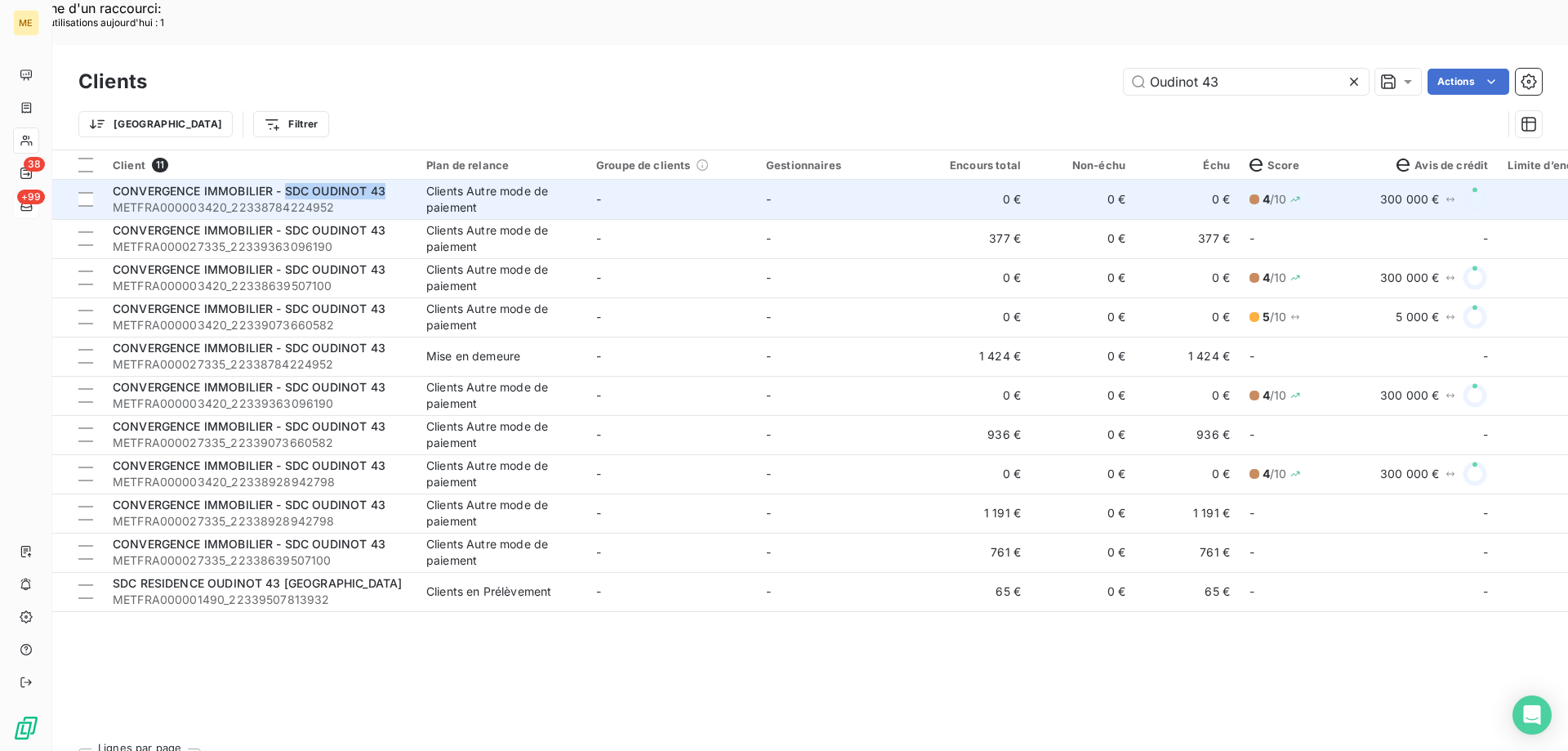
drag, startPoint x: 397, startPoint y: 148, endPoint x: 285, endPoint y: 148, distance: 112.0
click at [285, 183] on div "CONVERGENCE IMMOBILIER - SDC OUDINOT 43" at bounding box center [259, 191] width 295 height 16
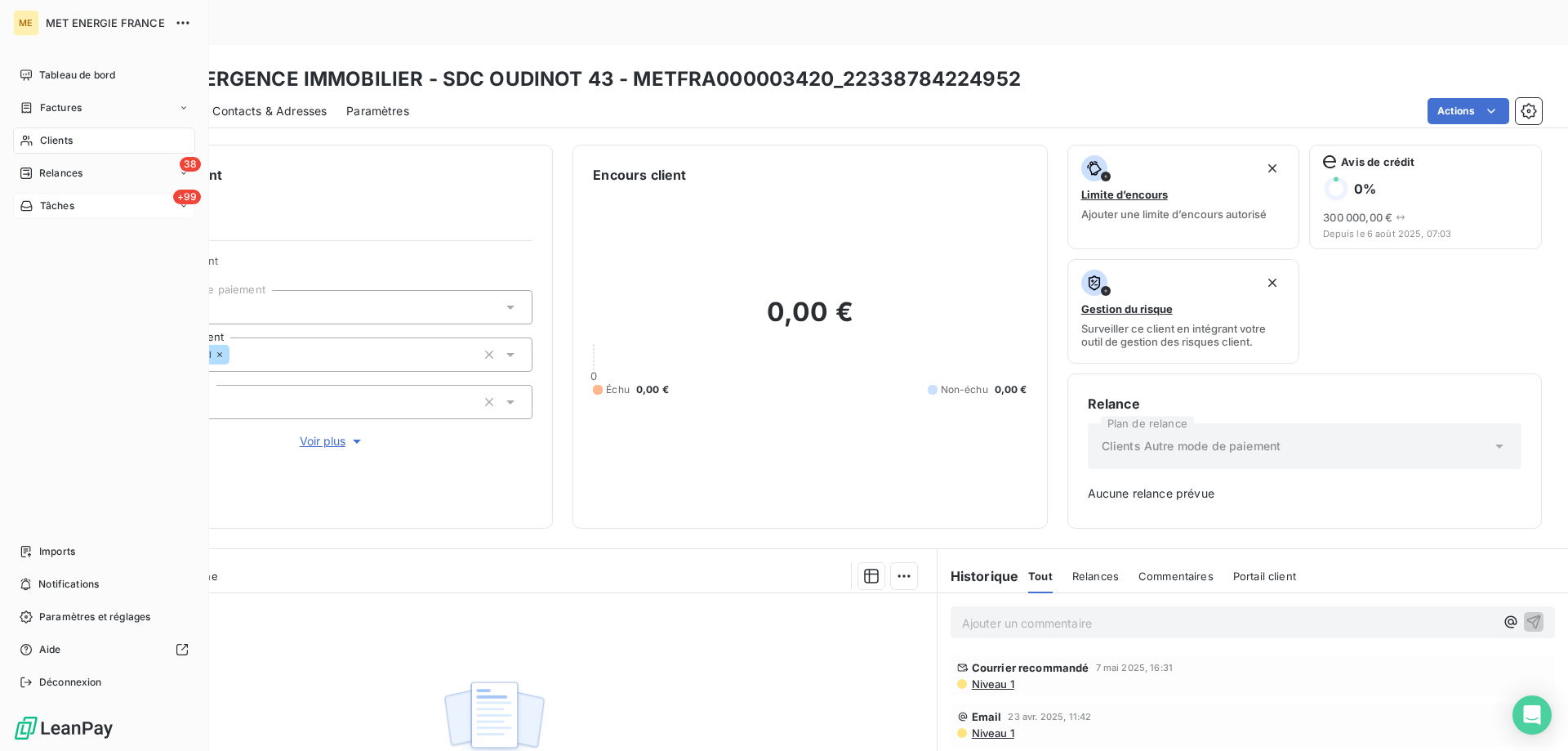
click at [73, 140] on div "Clients" at bounding box center [104, 140] width 182 height 26
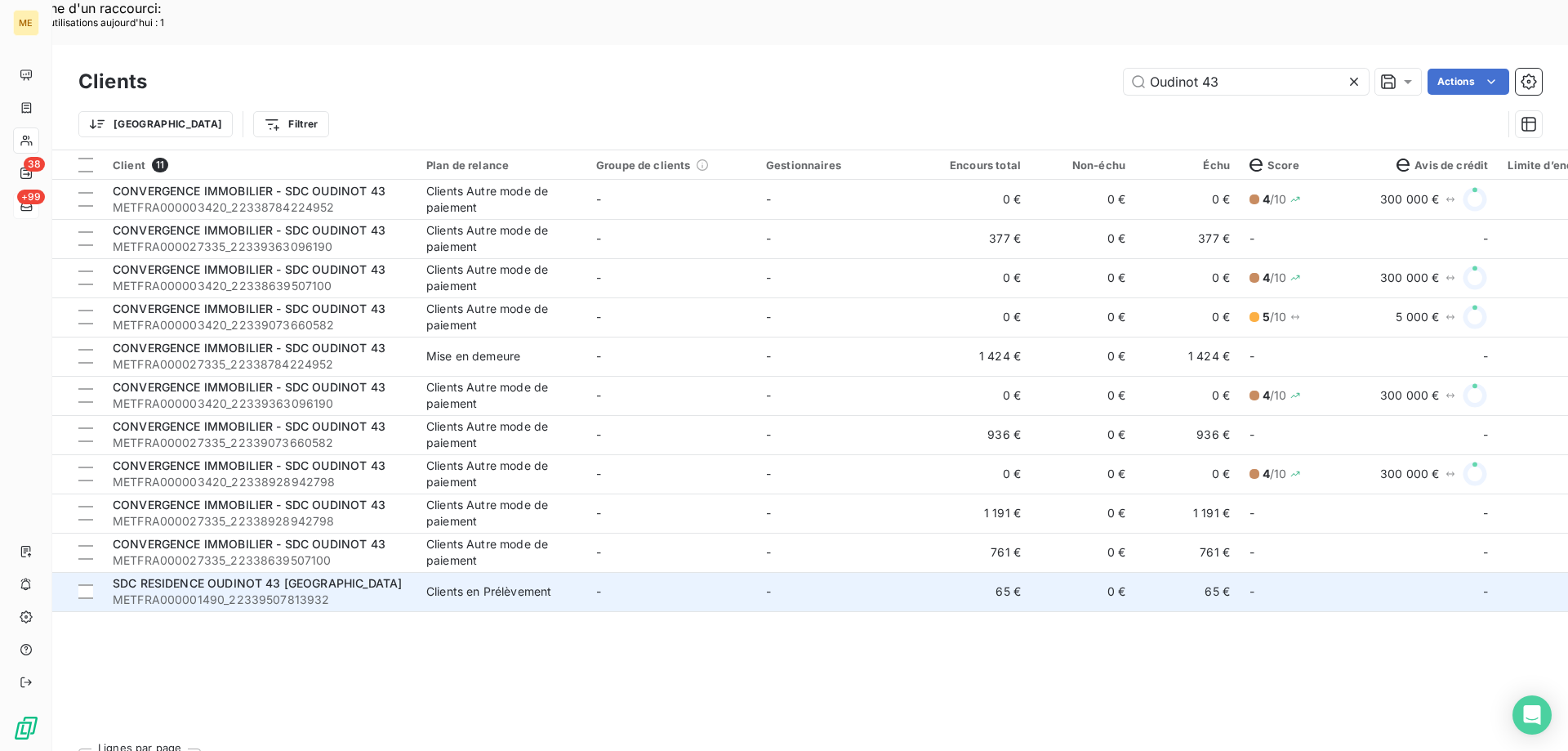
click at [371, 591] on span "METFRA000001490_22339507813932" at bounding box center [259, 599] width 295 height 16
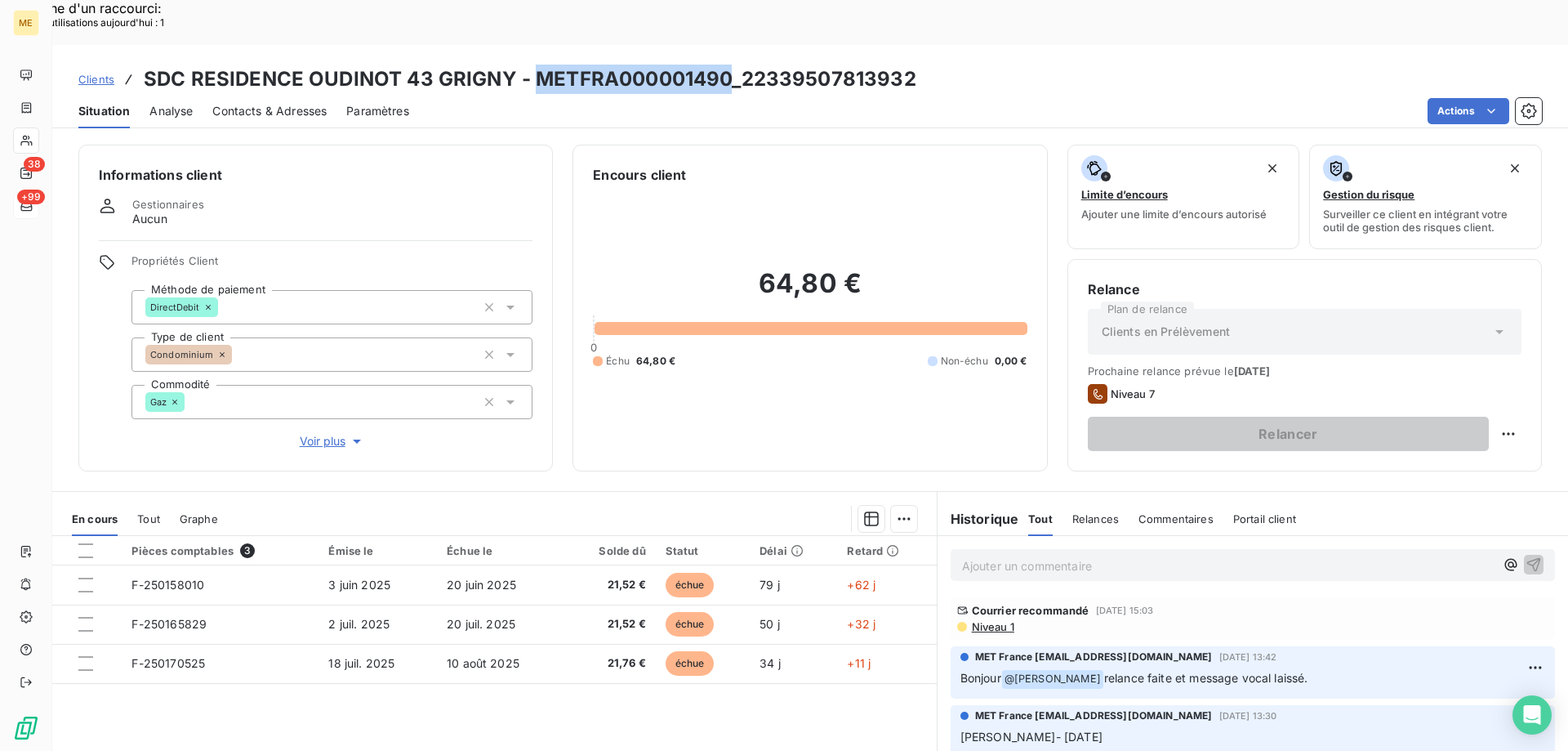
drag, startPoint x: 534, startPoint y: 30, endPoint x: 723, endPoint y: 36, distance: 189.1
click at [723, 65] on h3 "SDC RESIDENCE OUDINOT 43 GRIGNY - METFRA000001490_22339507813932" at bounding box center [530, 79] width 773 height 30
click at [1084, 536] on div "Ajouter un commentaire ﻿" at bounding box center [1253, 564] width 631 height 58
click at [1084, 556] on p "Ajouter un commentaire ﻿" at bounding box center [1229, 565] width 533 height 20
click at [975, 556] on p "Ajouter un commentaire ﻿" at bounding box center [1229, 565] width 533 height 20
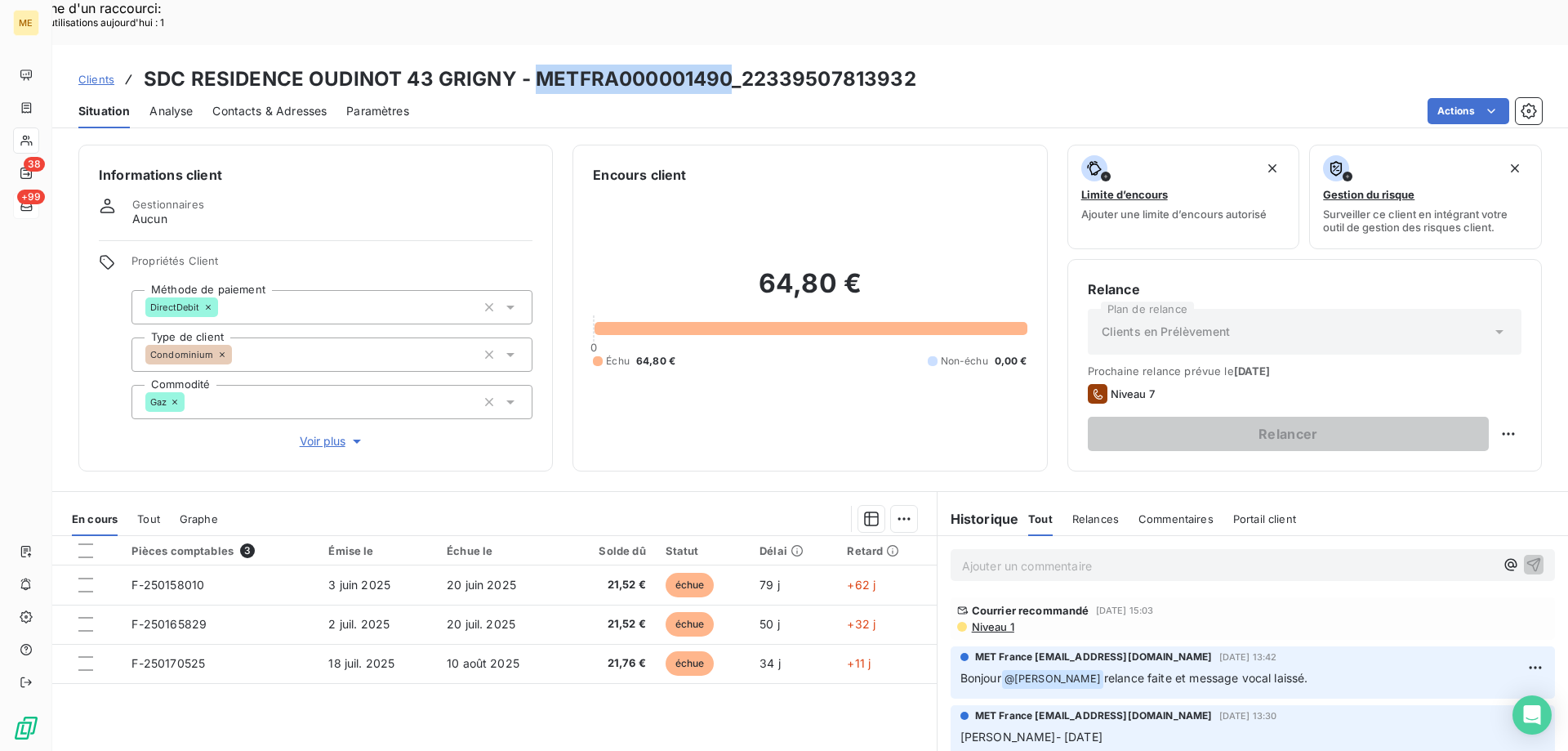
click at [906, 371] on div "64,80 € 0 Échu 64,80 € Non-échu 0,00 €" at bounding box center [809, 317] width 434 height 266
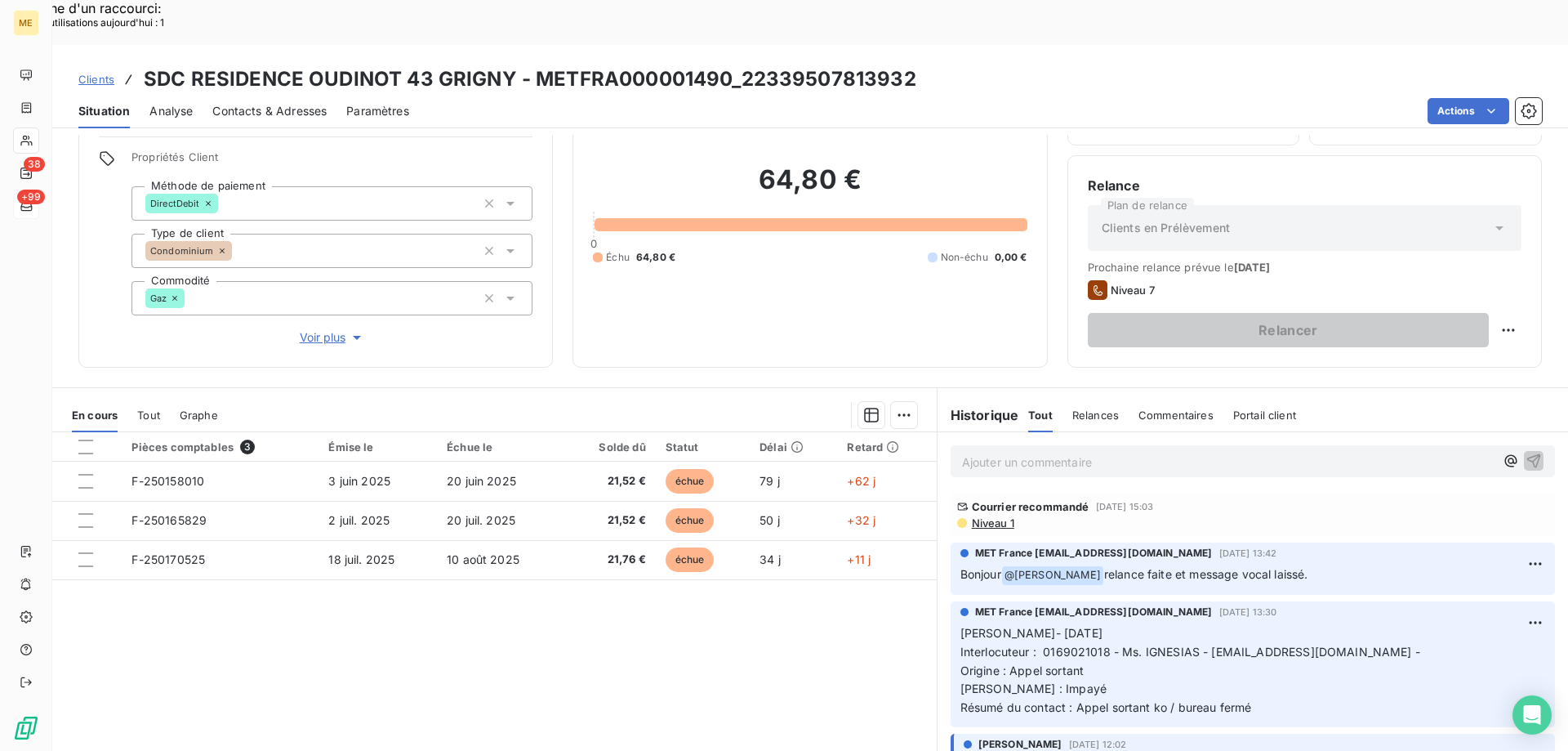
click at [1115, 452] on p "Ajouter un commentaire ﻿" at bounding box center [1229, 461] width 533 height 20
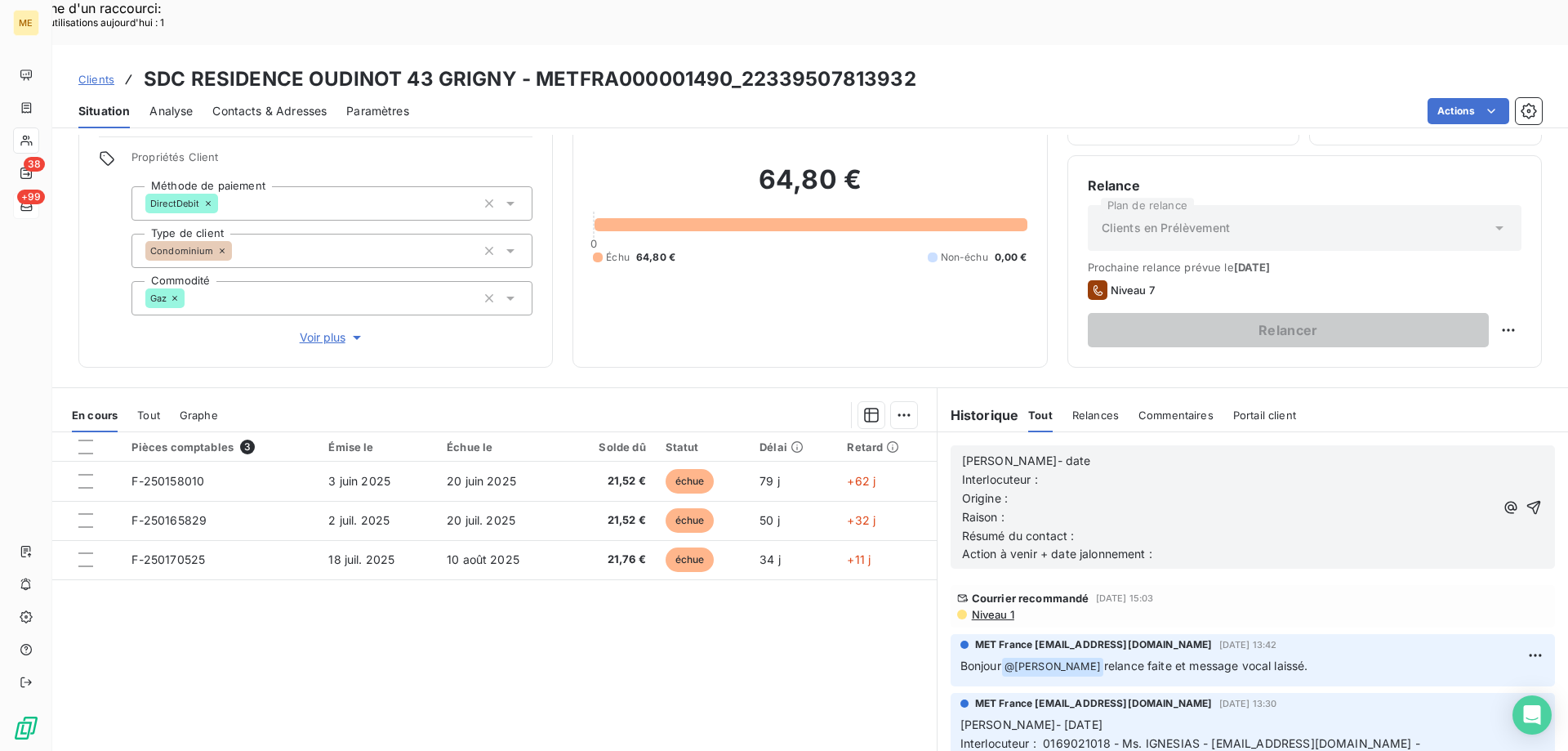
click at [1130, 445] on div "Lisa- date Interlocuteur : Origine : Raison : Résumé du contact : Action à veni…" at bounding box center [1253, 506] width 604 height 123
click at [1115, 452] on p "Lisa- date" at bounding box center [1229, 461] width 533 height 19
drag, startPoint x: 1151, startPoint y: 509, endPoint x: 870, endPoint y: 392, distance: 304.4
click at [870, 392] on div "En cours Tout Graphe Pièces comptables 3 Émise le Échue le Solde dû Statut Déla…" at bounding box center [810, 591] width 1517 height 408
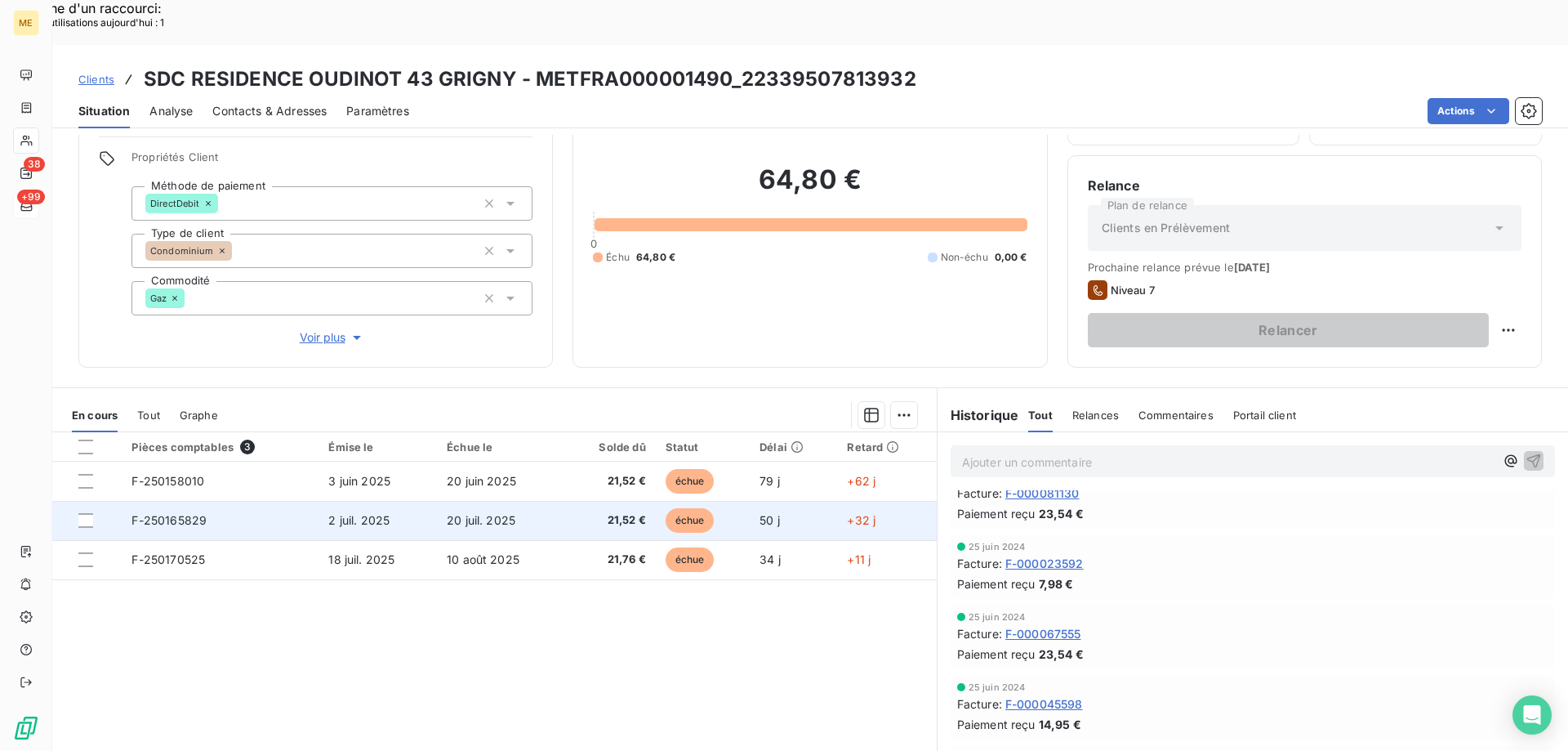
scroll to position [1144, 0]
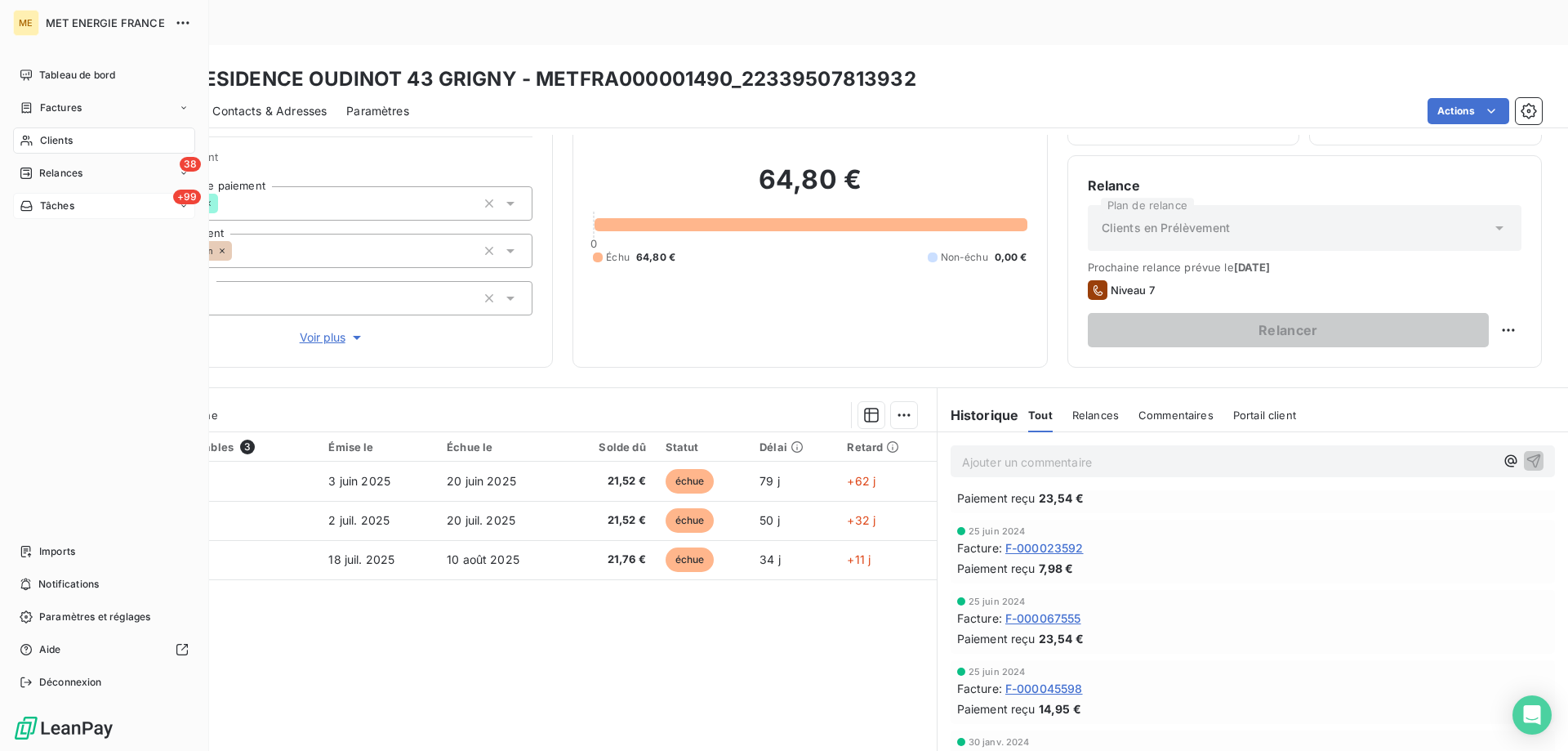
click at [77, 135] on div "Clients" at bounding box center [104, 140] width 182 height 26
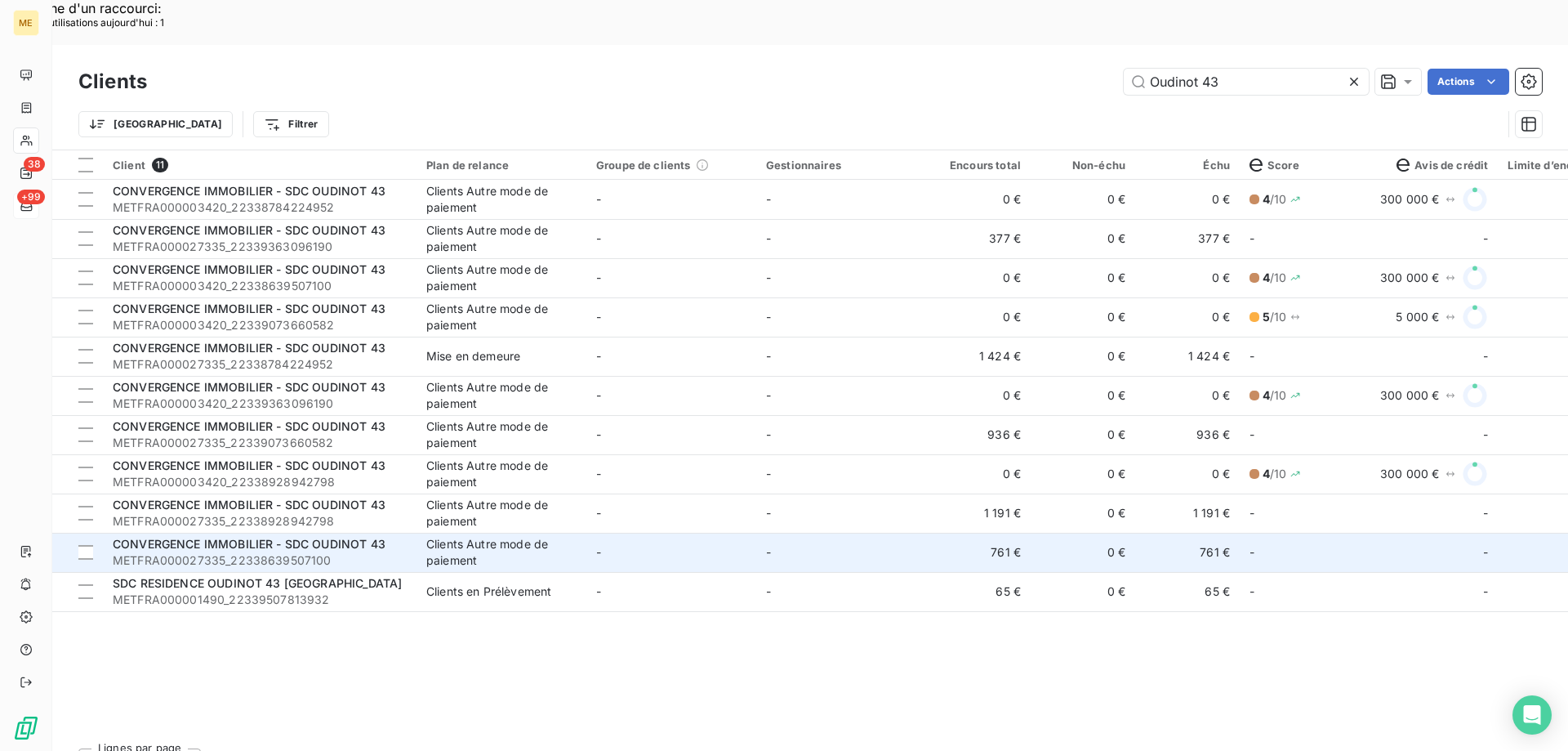
click at [686, 533] on td "-" at bounding box center [671, 552] width 170 height 39
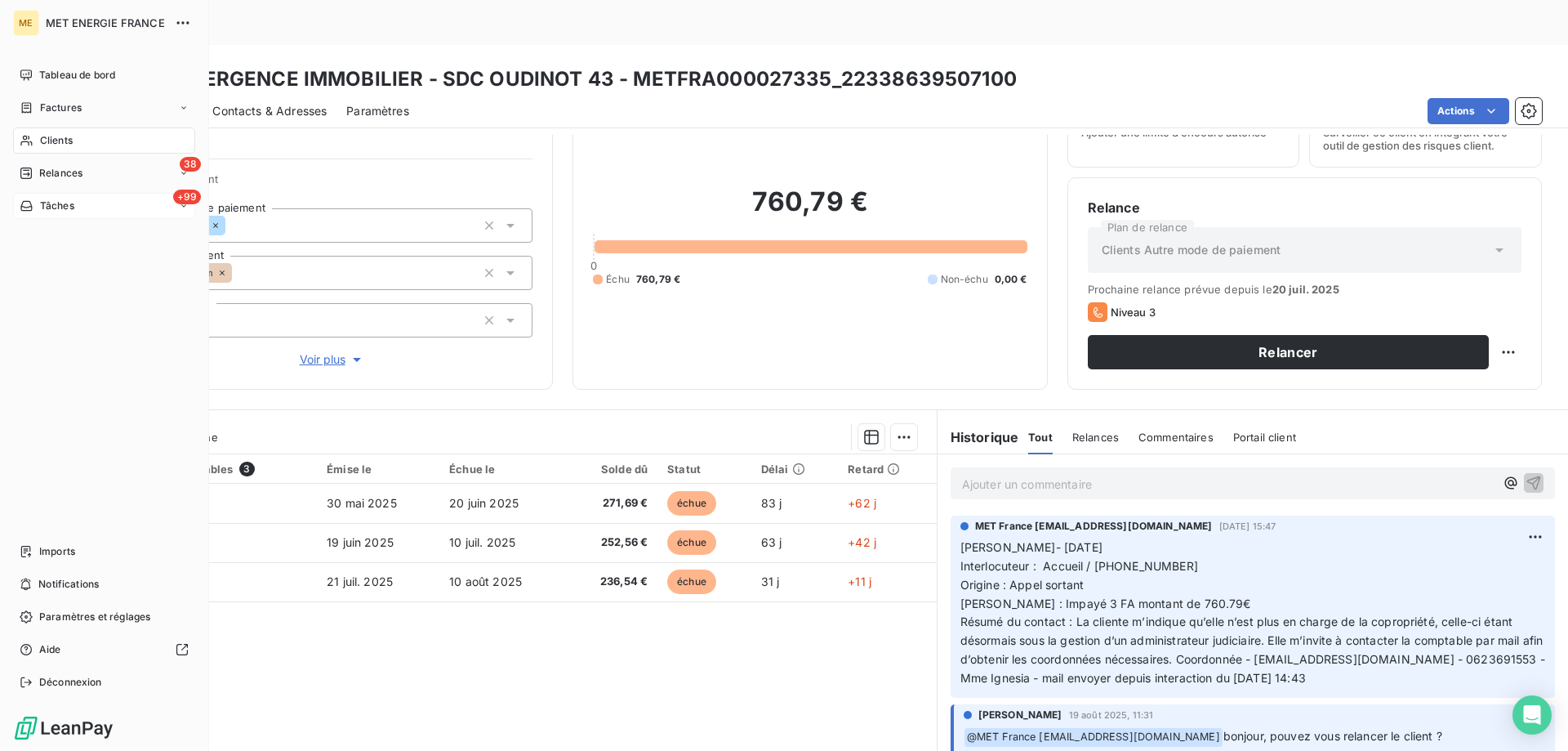
click at [60, 140] on span "Clients" at bounding box center [56, 140] width 32 height 14
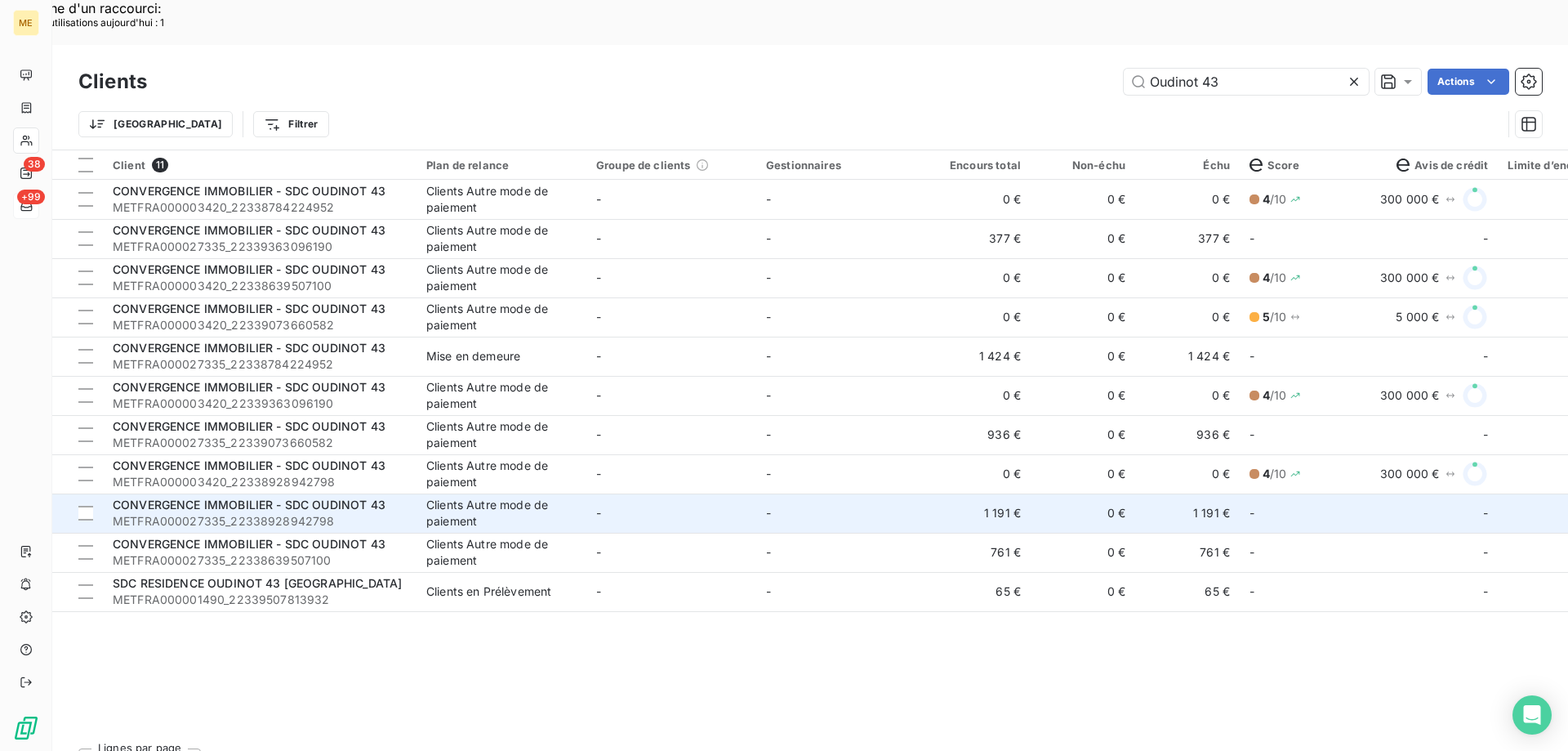
click at [800, 494] on td "-" at bounding box center [842, 513] width 170 height 39
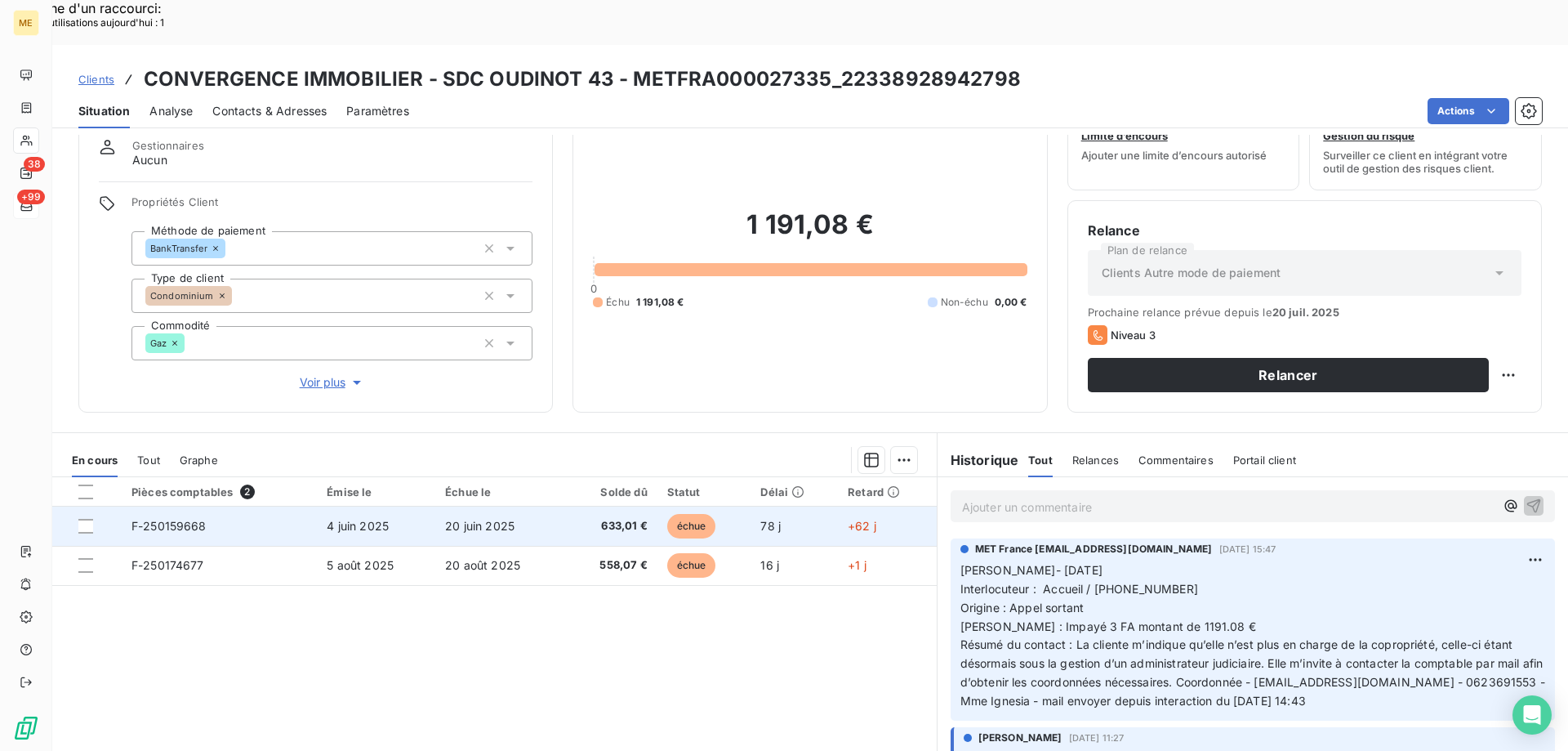
scroll to position [104, 0]
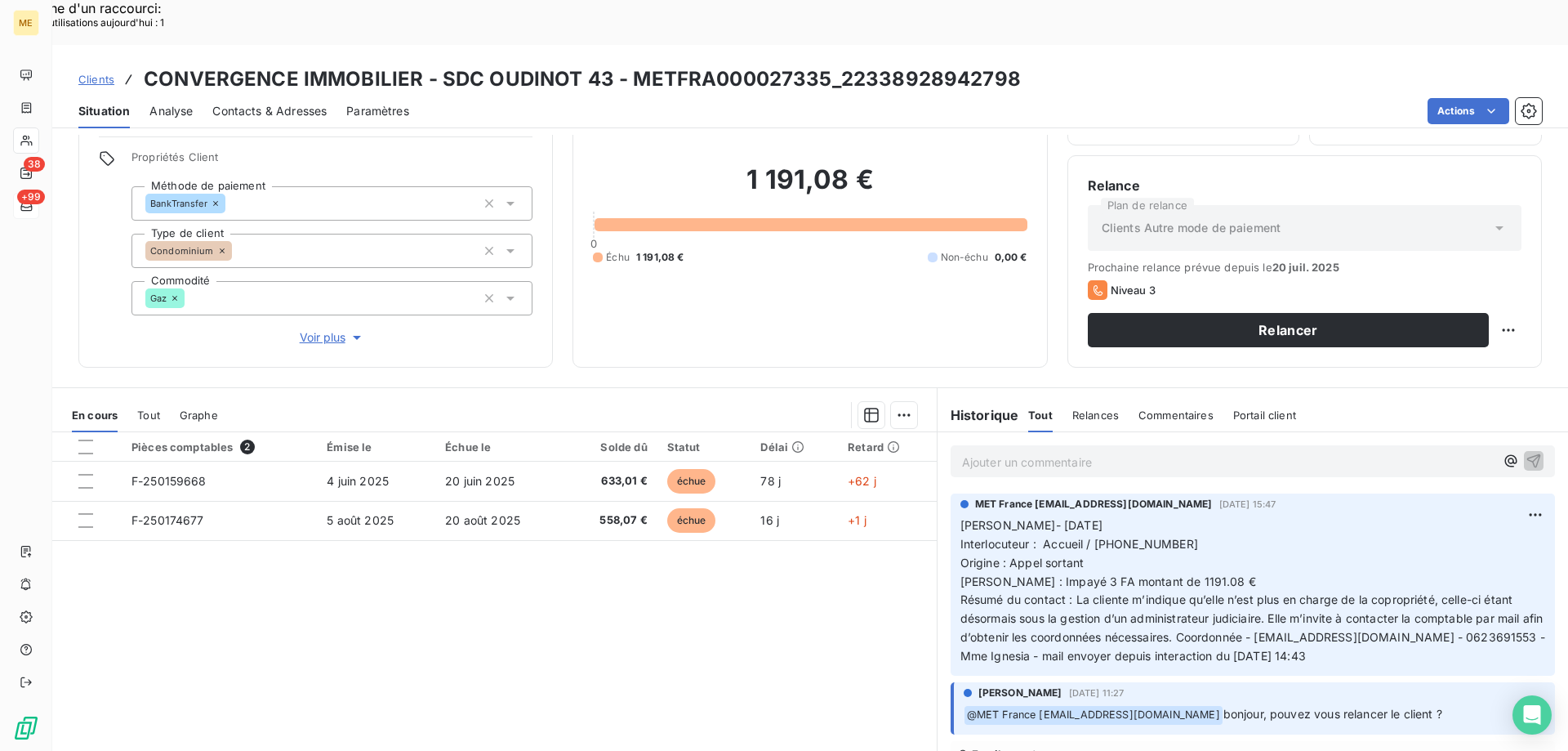
click at [1069, 452] on p "Ajouter un commentaire ﻿" at bounding box center [1229, 461] width 533 height 20
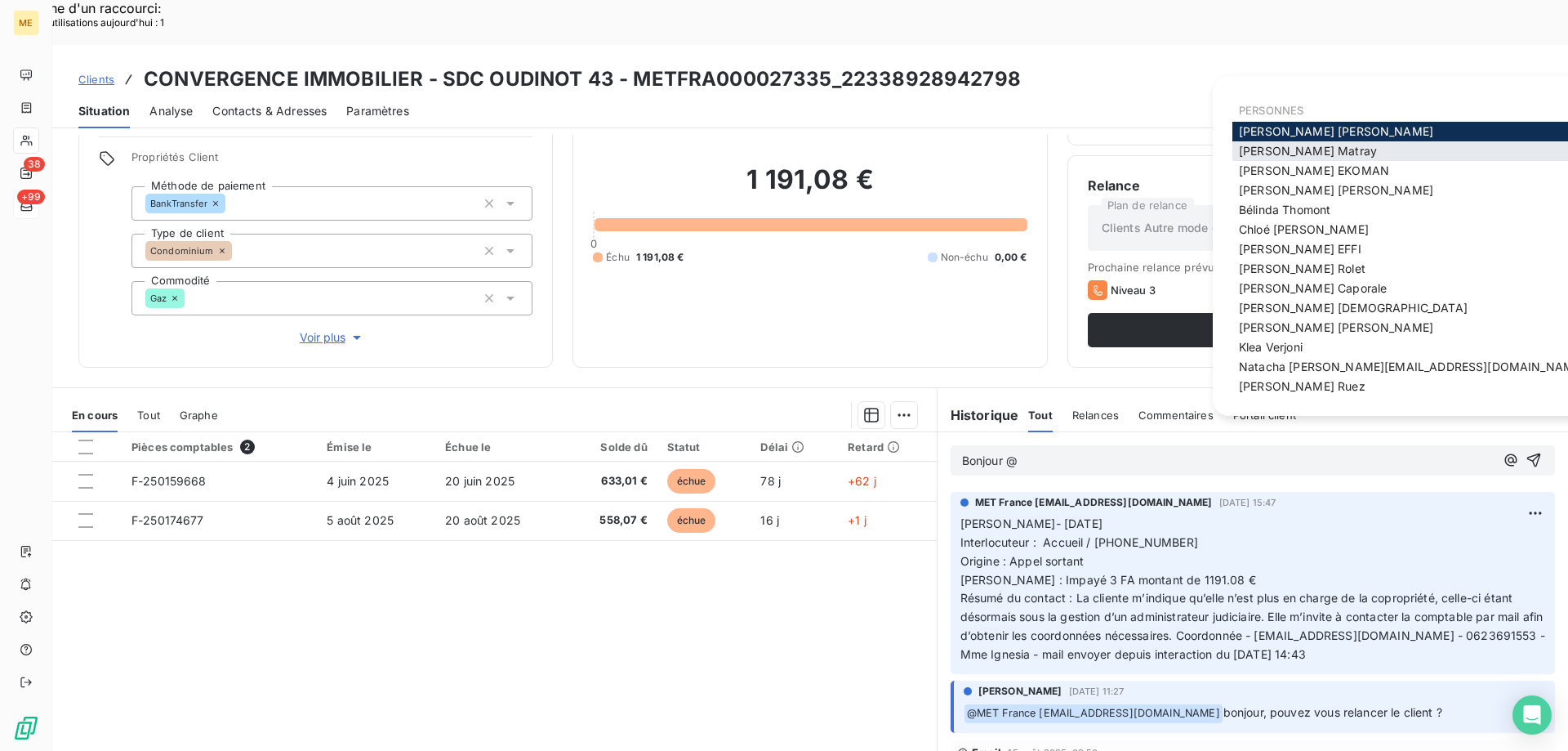
click at [1300, 142] on div "Amélie Matray" at bounding box center [1412, 151] width 358 height 20
click at [1299, 157] on span "Amélie Matray" at bounding box center [1308, 151] width 138 height 14
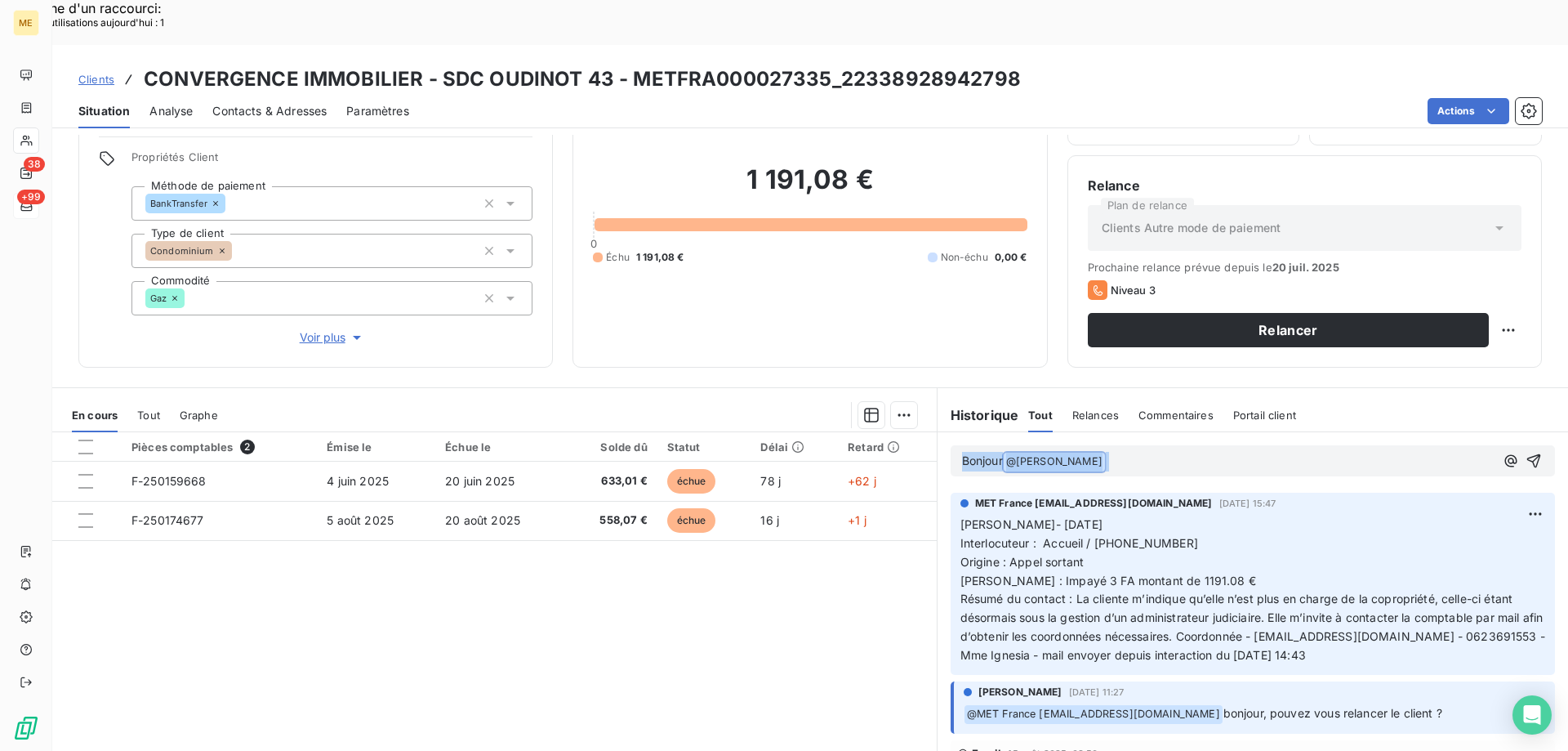
drag, startPoint x: 1236, startPoint y: 419, endPoint x: 864, endPoint y: 416, distance: 372.0
click at [864, 416] on div "En cours Tout Graphe Pièces comptables 2 Émise le Échue le Solde dû Statut Déla…" at bounding box center [810, 591] width 1517 height 408
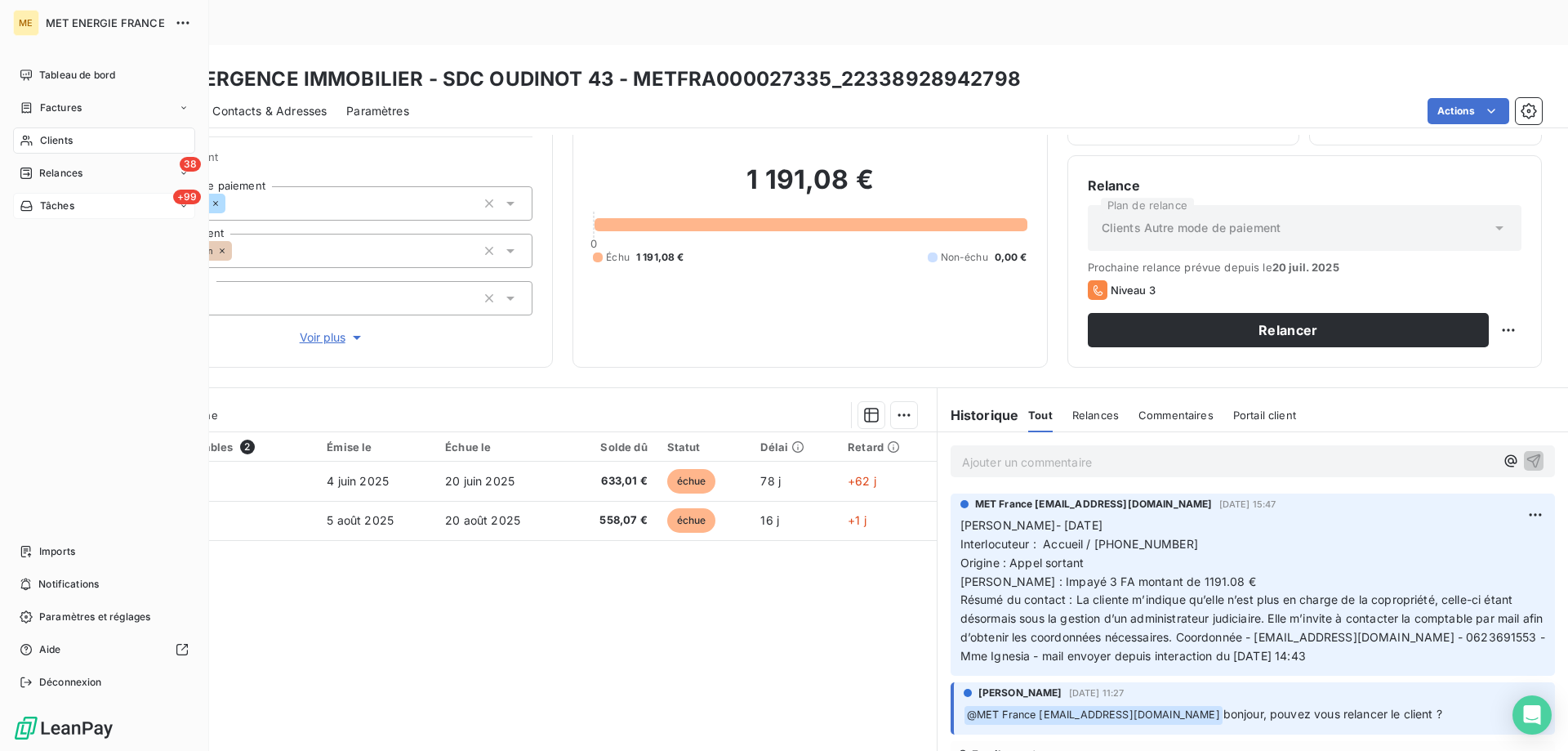
click at [26, 133] on div "Clients" at bounding box center [104, 140] width 182 height 26
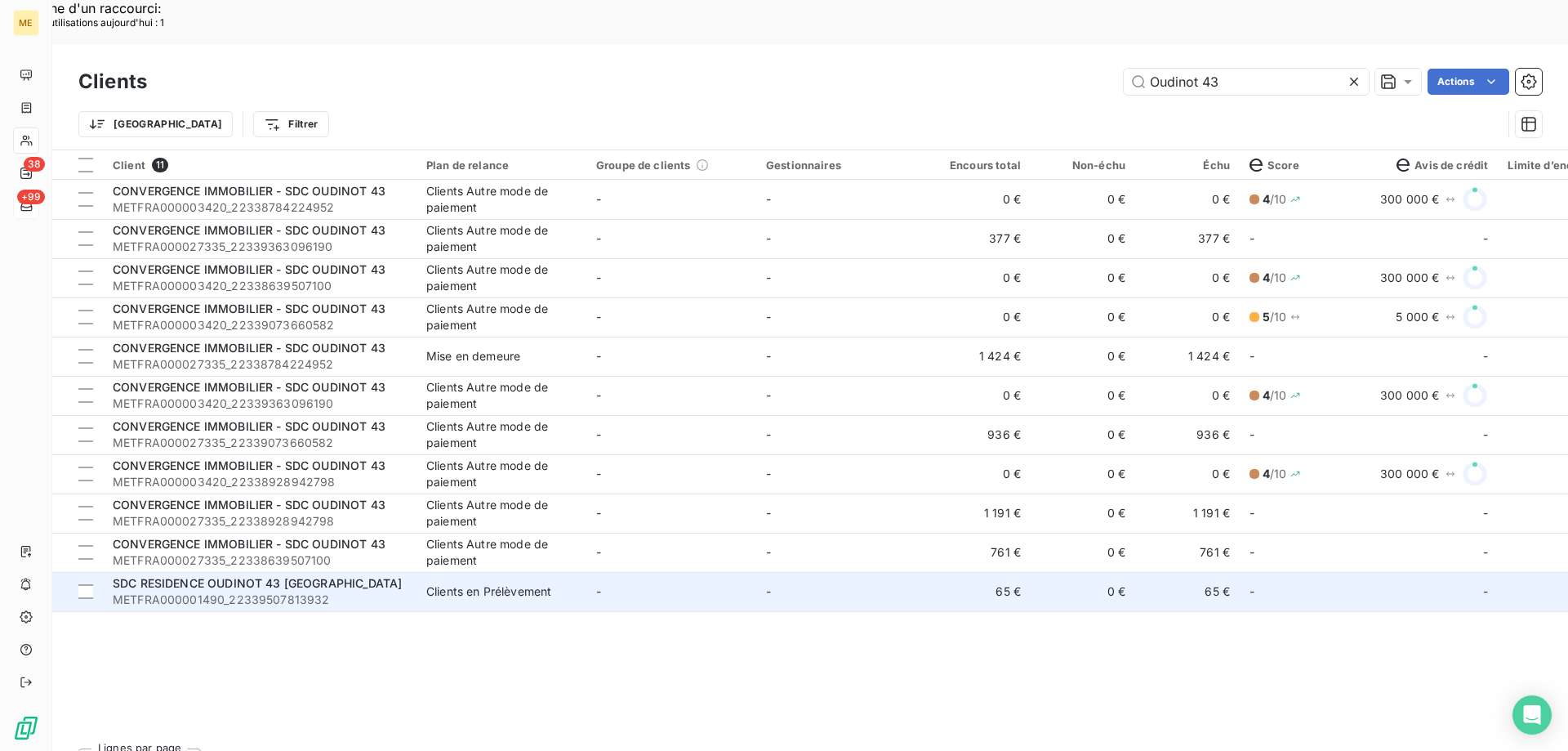
click at [528, 572] on td "Clients en Prélèvement" at bounding box center [501, 591] width 170 height 39
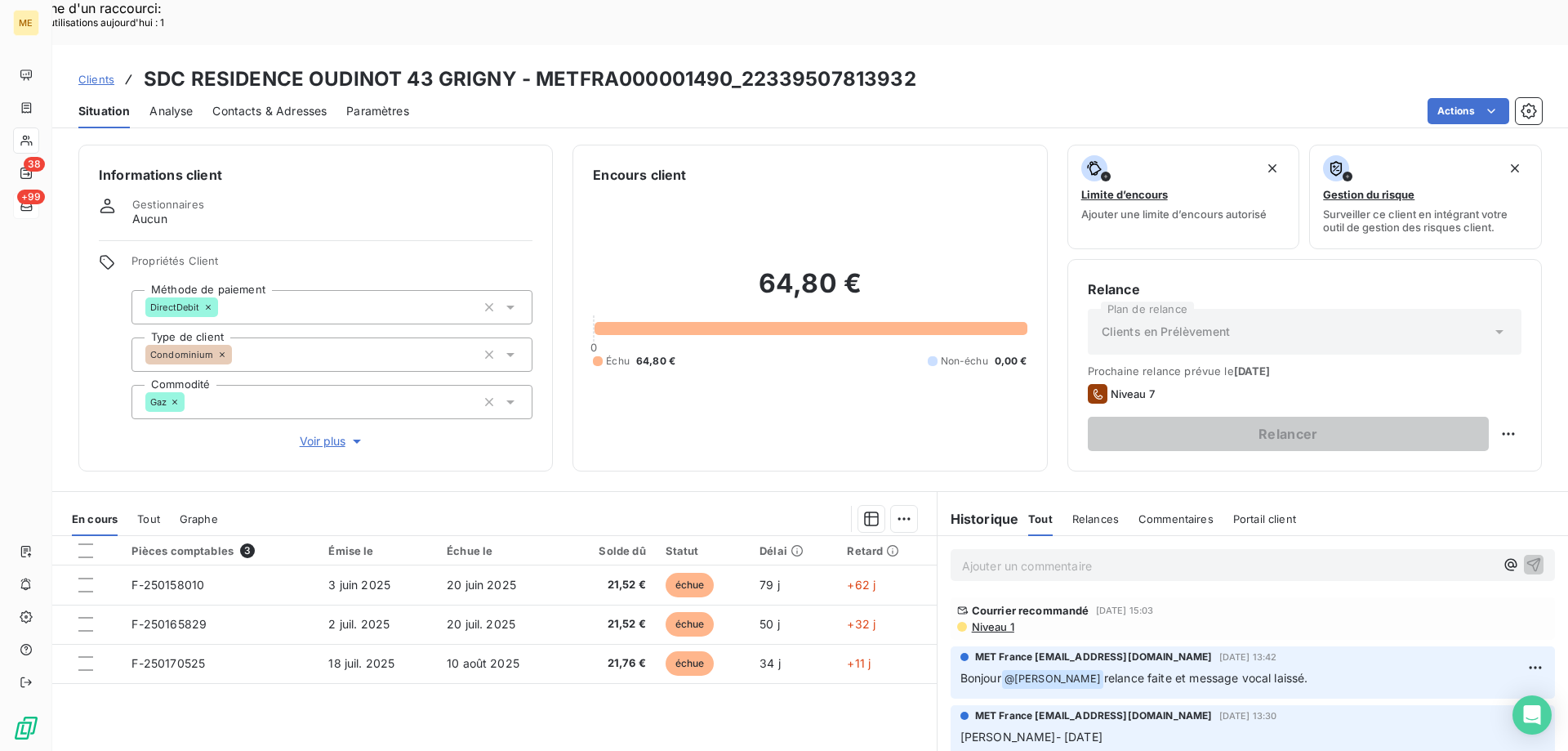
click at [1044, 556] on p "Ajouter un commentaire ﻿" at bounding box center [1229, 565] width 533 height 20
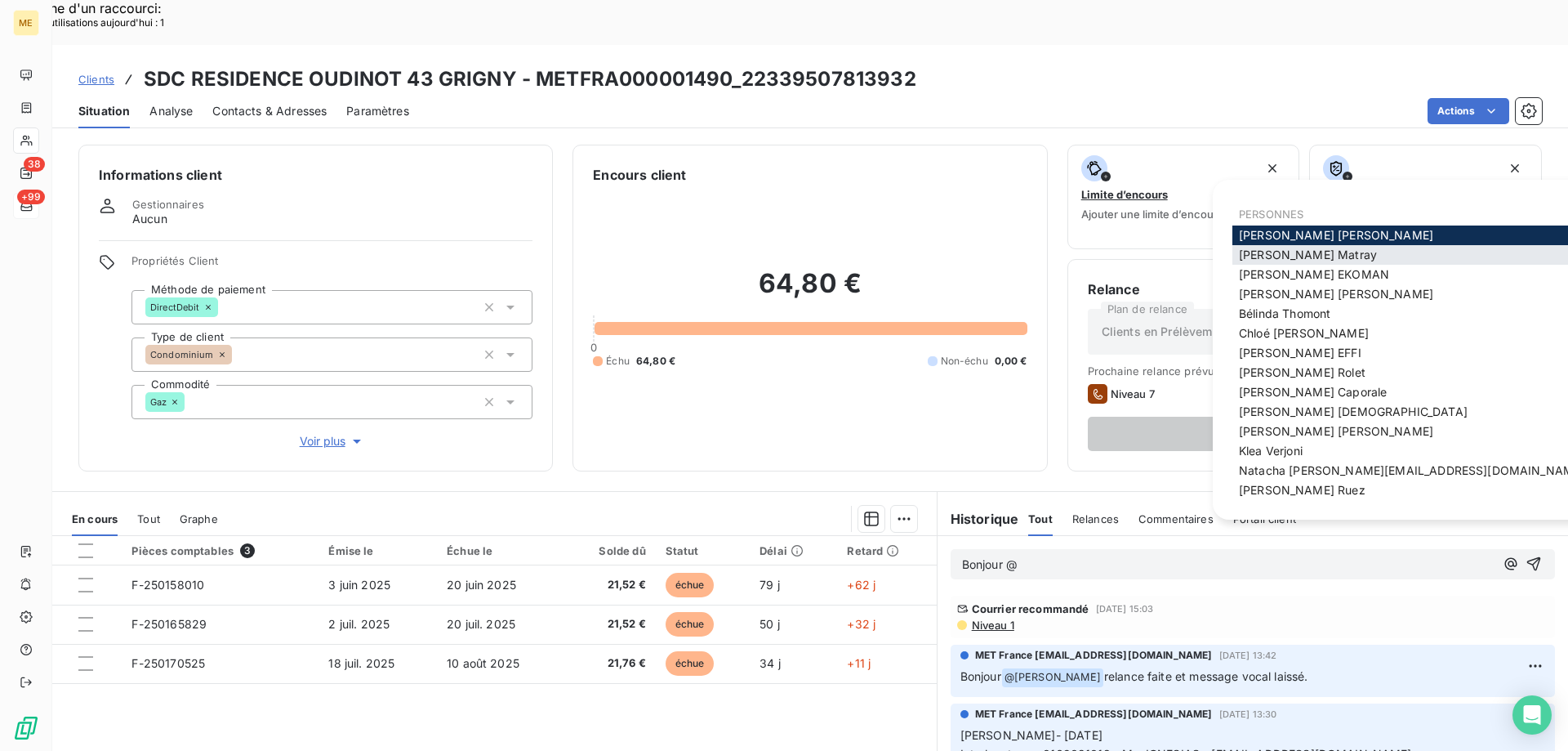
click at [1262, 254] on span "Amélie Matray" at bounding box center [1308, 254] width 138 height 14
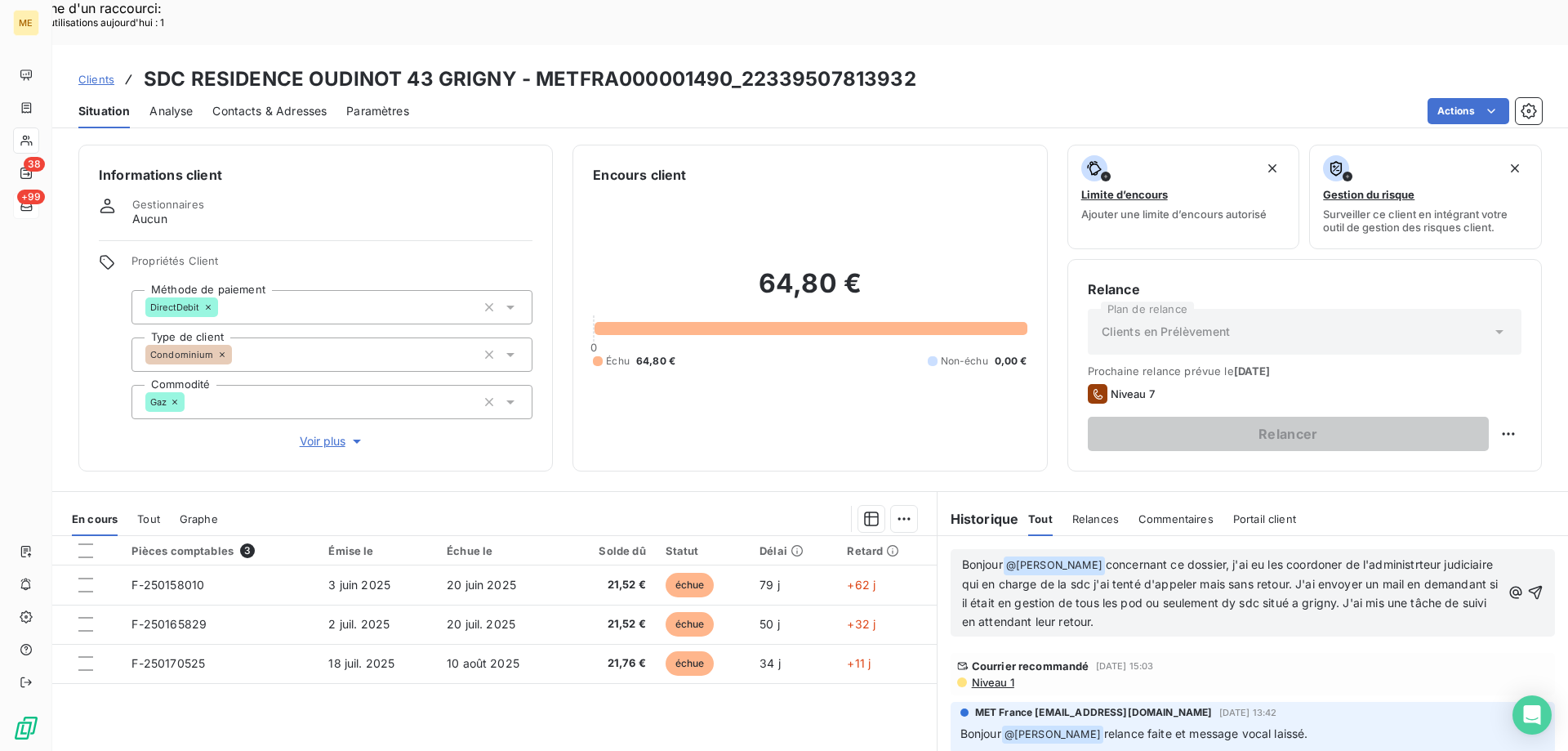
drag, startPoint x: 1206, startPoint y: 578, endPoint x: 1082, endPoint y: 207, distance: 391.2
click at [1090, 556] on p "Bonjour @ Amélie Matray ﻿ concernant ce dossier, j'ai eu les coordoner de l'adm…" at bounding box center [1232, 594] width 540 height 76
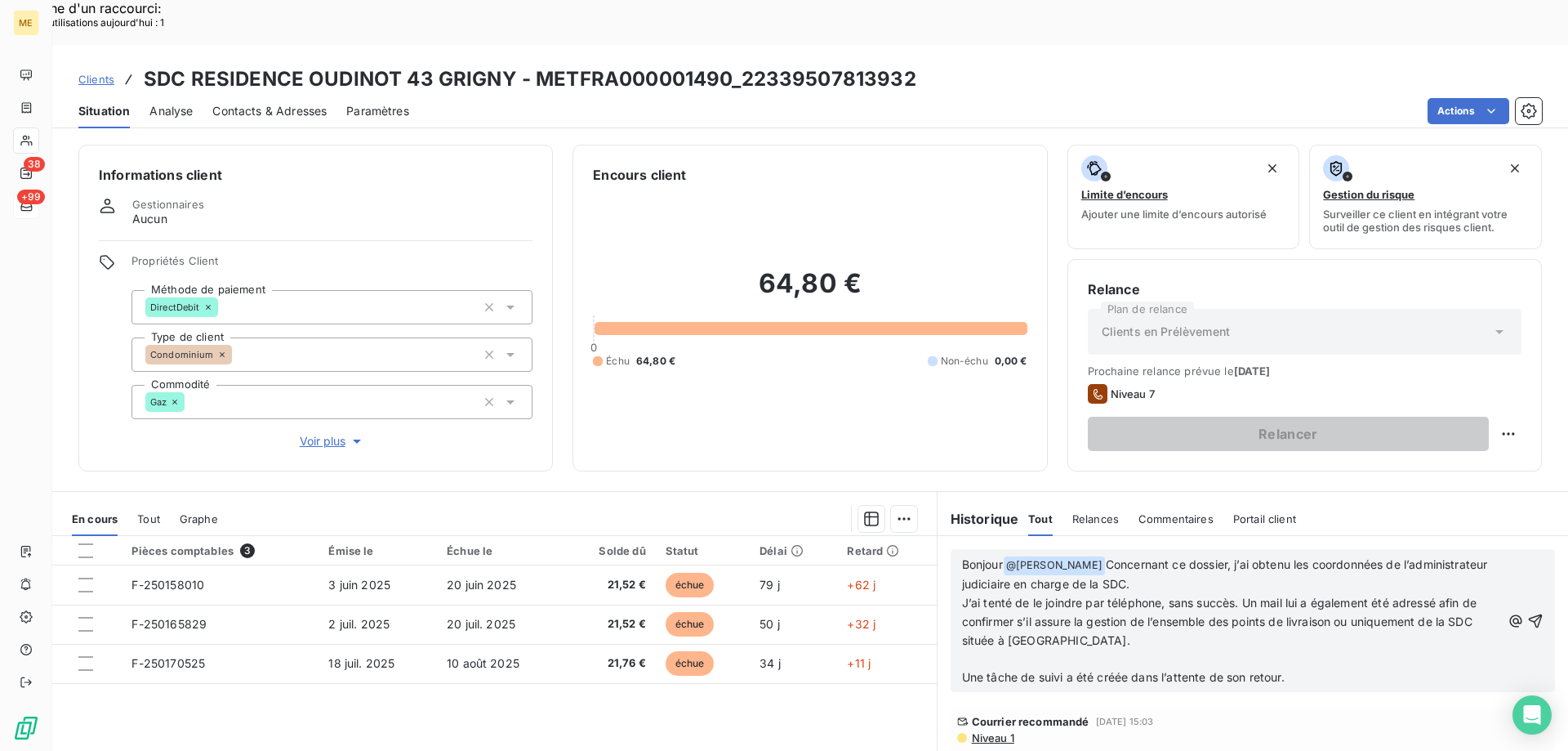
click at [1287, 649] on p "﻿" at bounding box center [1232, 659] width 540 height 19
click at [1278, 594] on p "J’ai tenté de le joindre par téléphone, sans succès. Un mail lui a également ét…" at bounding box center [1232, 621] width 540 height 56
click at [1086, 596] on span "J’ai tenté de le joindre par téléphone, sans succès. Un mail lui a également ét…" at bounding box center [1222, 621] width 519 height 51
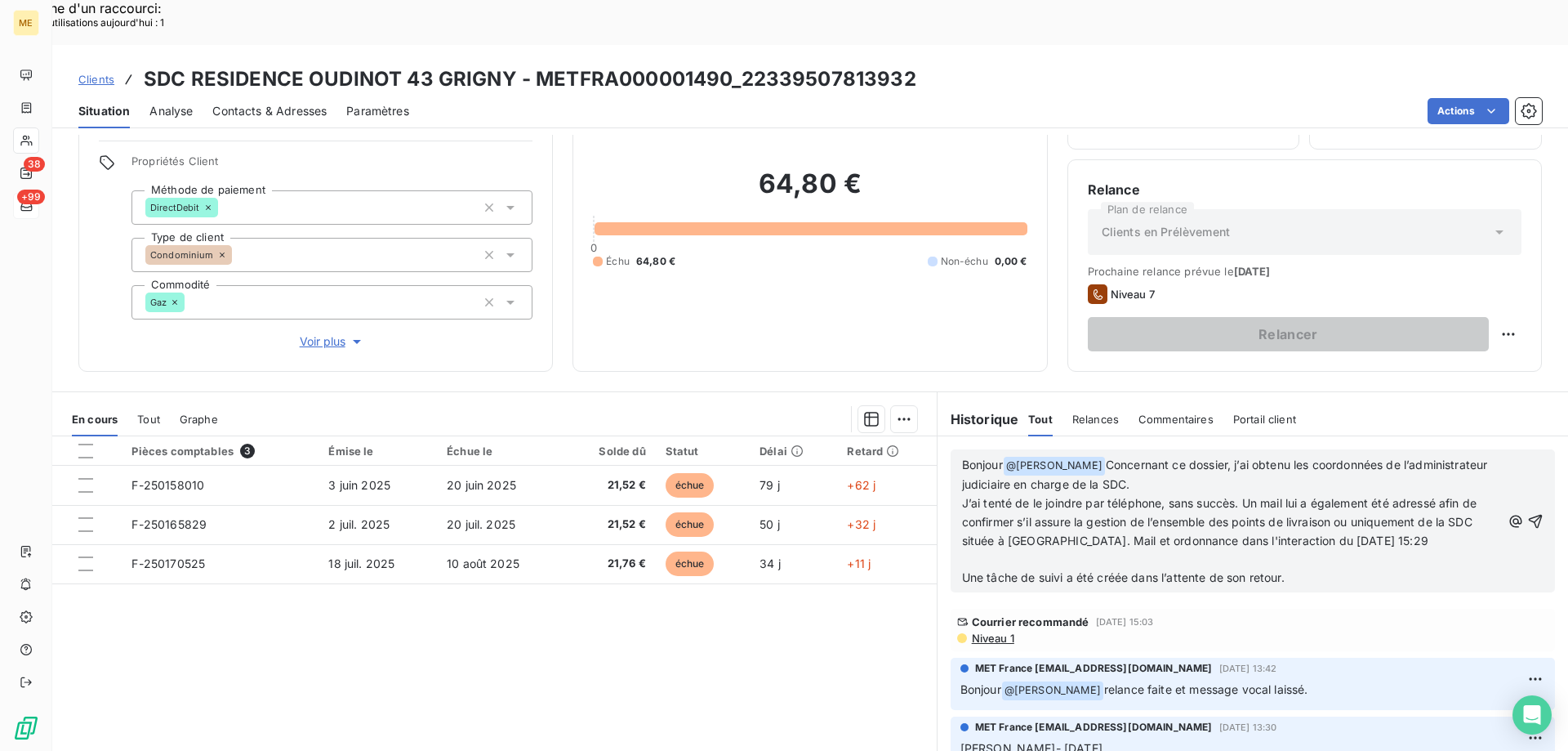
scroll to position [104, 0]
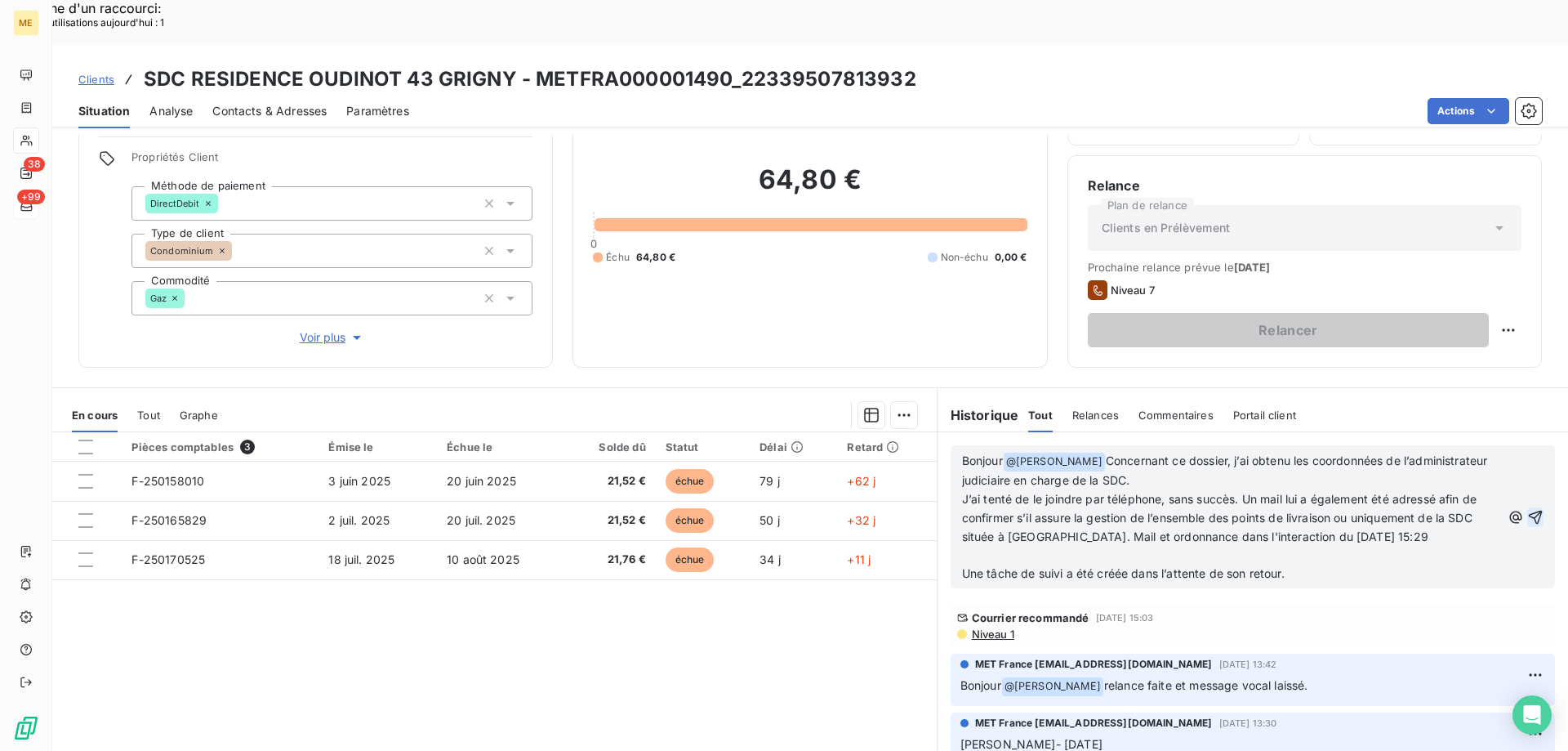
click at [1528, 509] on icon "button" at bounding box center [1536, 517] width 16 height 16
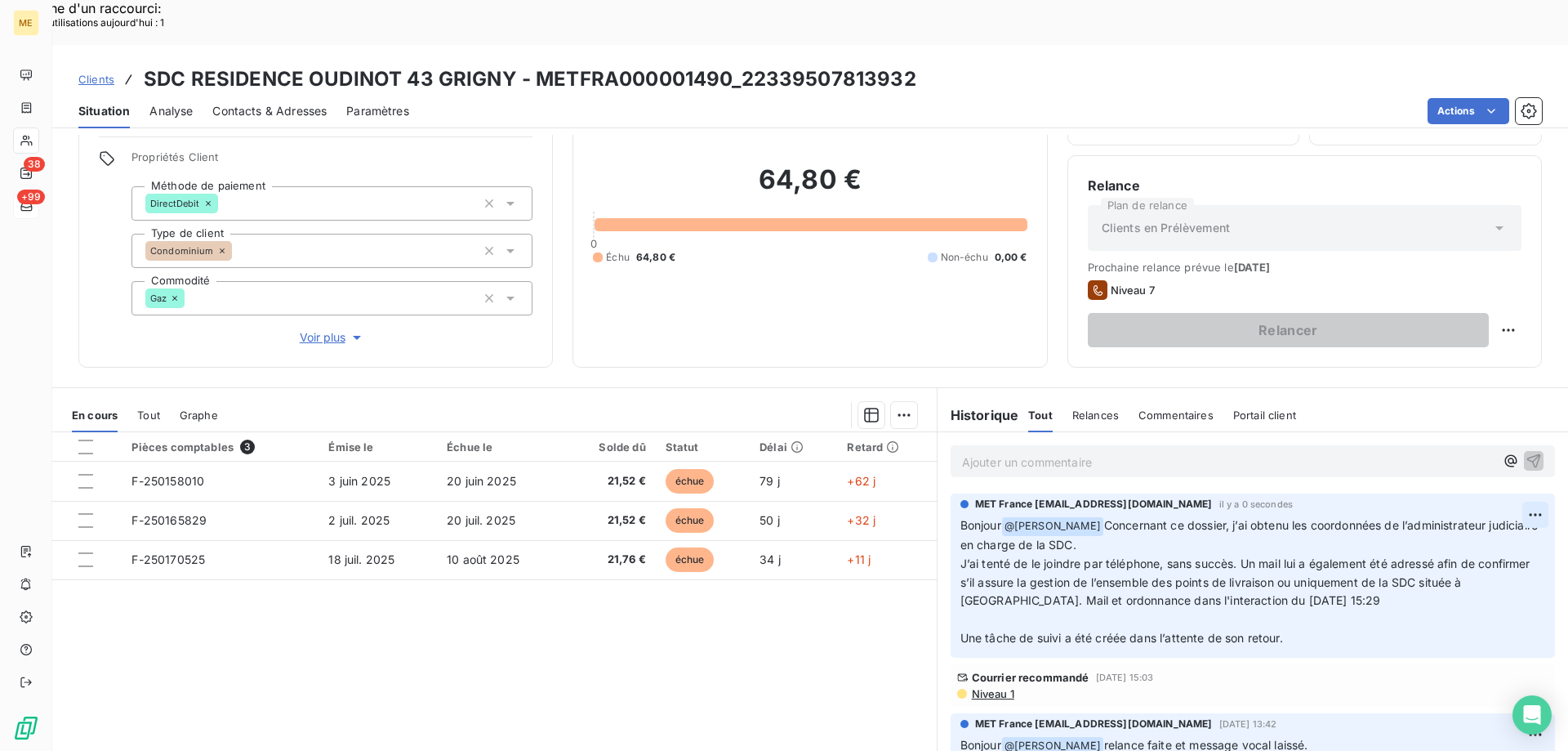
click at [1473, 497] on div "Editer" at bounding box center [1472, 505] width 92 height 26
click at [961, 518] on span "Bonjour" at bounding box center [981, 524] width 41 height 14
click at [1531, 574] on icon "button" at bounding box center [1537, 580] width 14 height 14
click at [1043, 452] on p "Ajouter un commentaire ﻿" at bounding box center [1229, 461] width 533 height 20
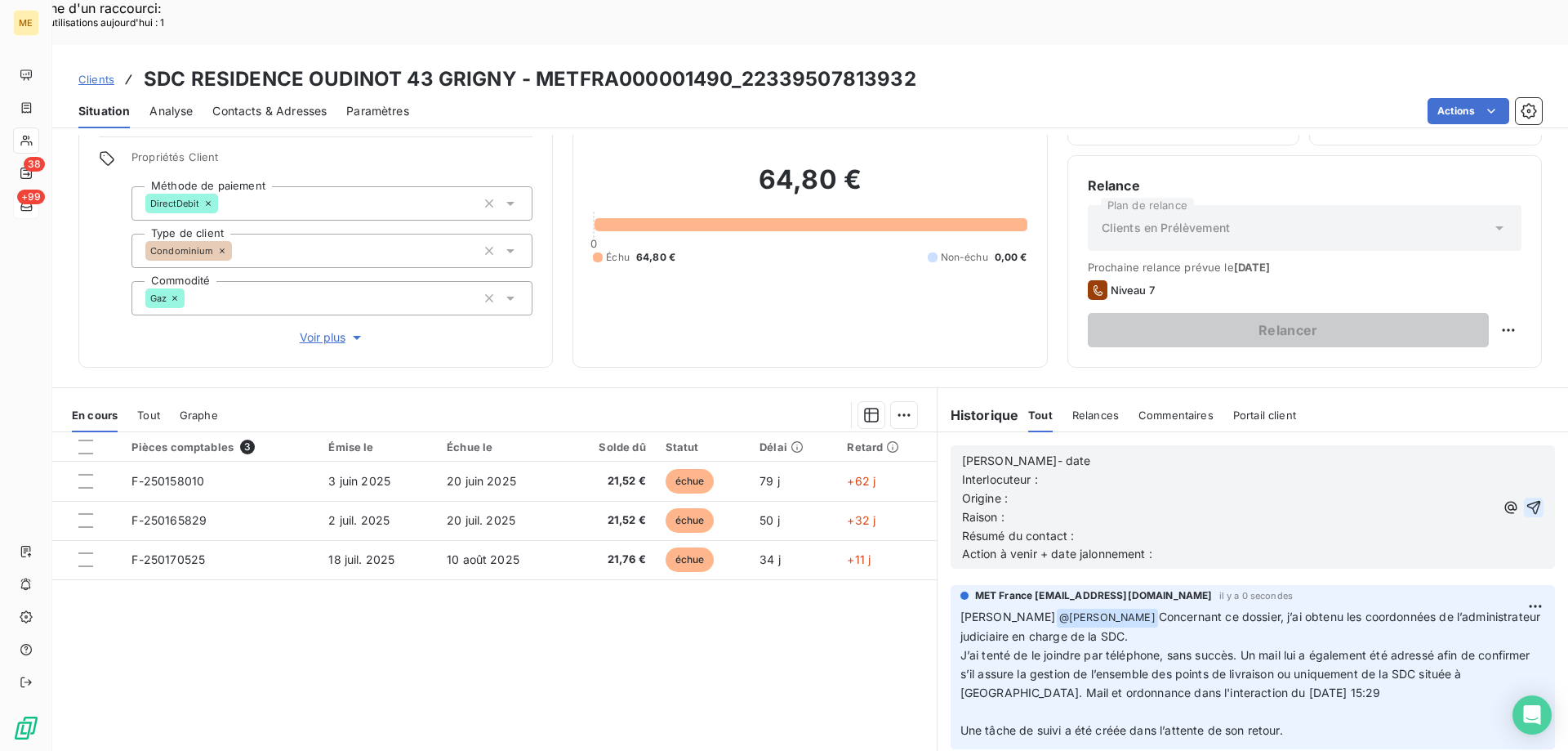
click at [1098, 452] on p "Lisa- date" at bounding box center [1229, 461] width 533 height 19
click at [1110, 471] on p "Interlocuteur :" at bounding box center [1229, 480] width 533 height 19
click at [1114, 452] on p "Lisa- 21/08/2025 -" at bounding box center [1229, 461] width 533 height 19
click at [1105, 471] on p "Interlocuteur :" at bounding box center [1229, 480] width 533 height 19
click at [1212, 471] on p "Interlocuteur : Maitre Daniel VALDMAN -" at bounding box center [1229, 480] width 533 height 19
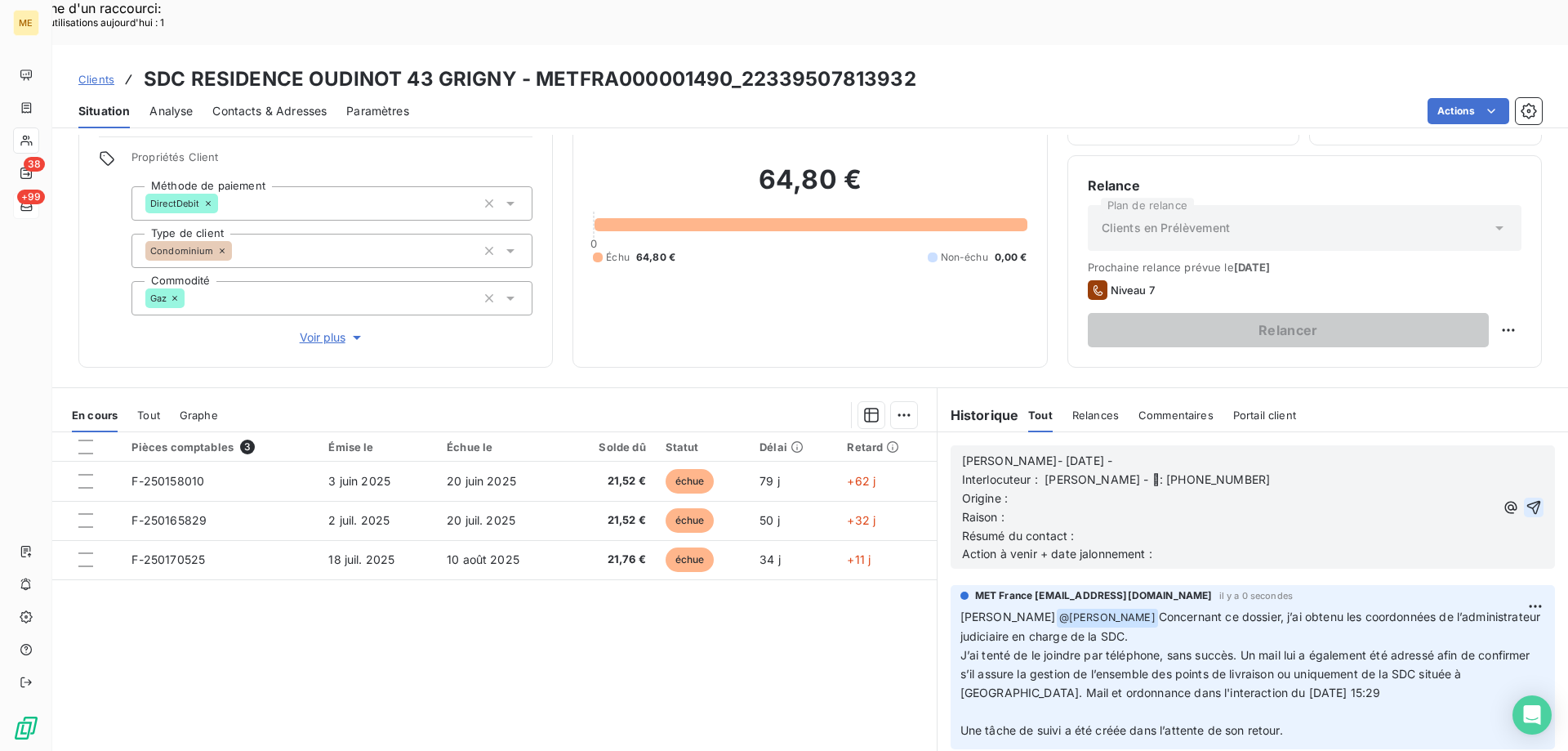
click at [1354, 471] on p "Interlocuteur : Maitre Daniel VALDMAN - : 01.30.75.39.05" at bounding box center [1229, 480] width 533 height 19
click at [1334, 471] on p "Interlocuteur : Maitre Daniel VALDMAN - : 01.30.75.39.05 -" at bounding box center [1229, 480] width 533 height 19
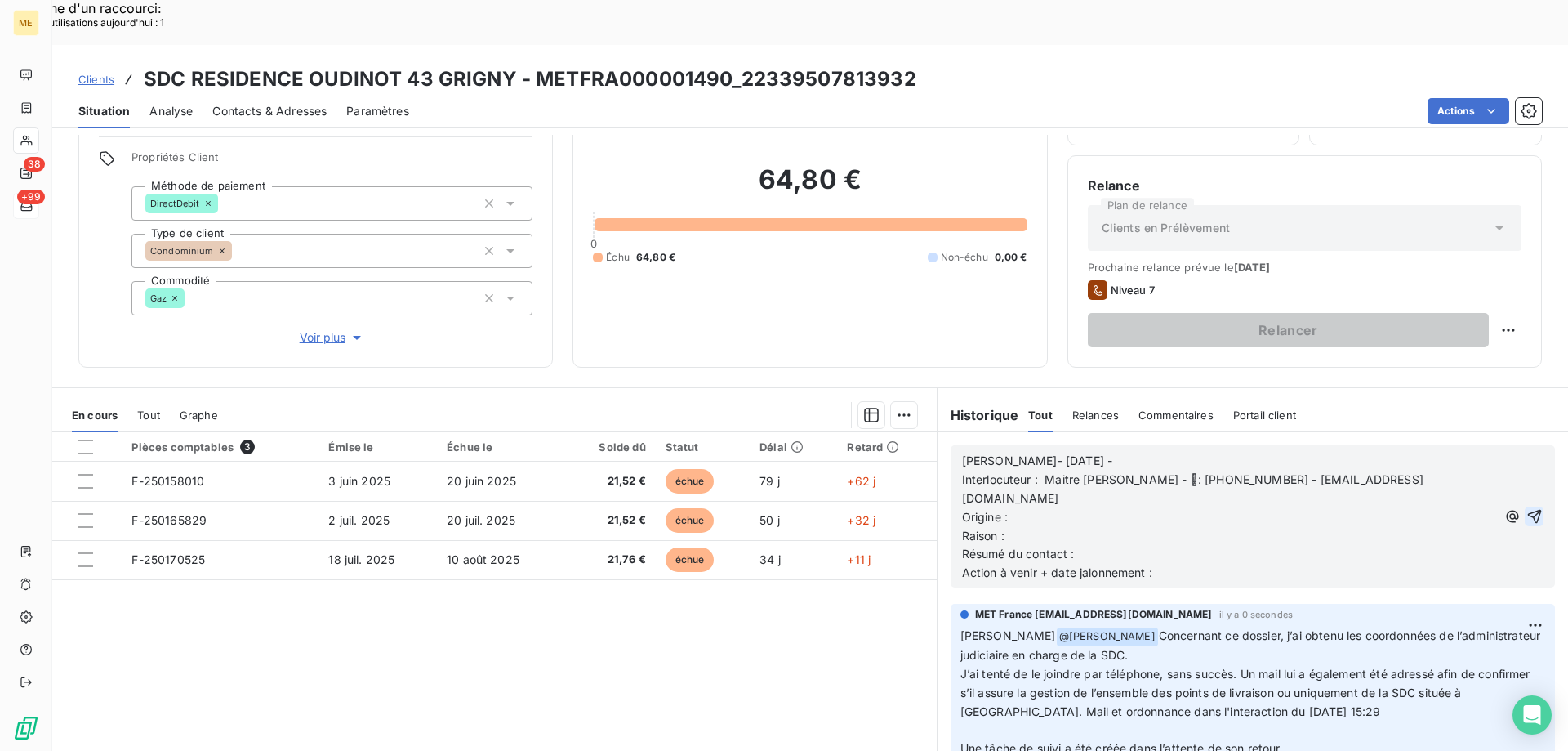
click at [1196, 472] on span "Interlocuteur : Maitre Daniel VALDMAN - : 01.30.75.39.05 - pontoise@reagir.fr" at bounding box center [1193, 488] width 461 height 32
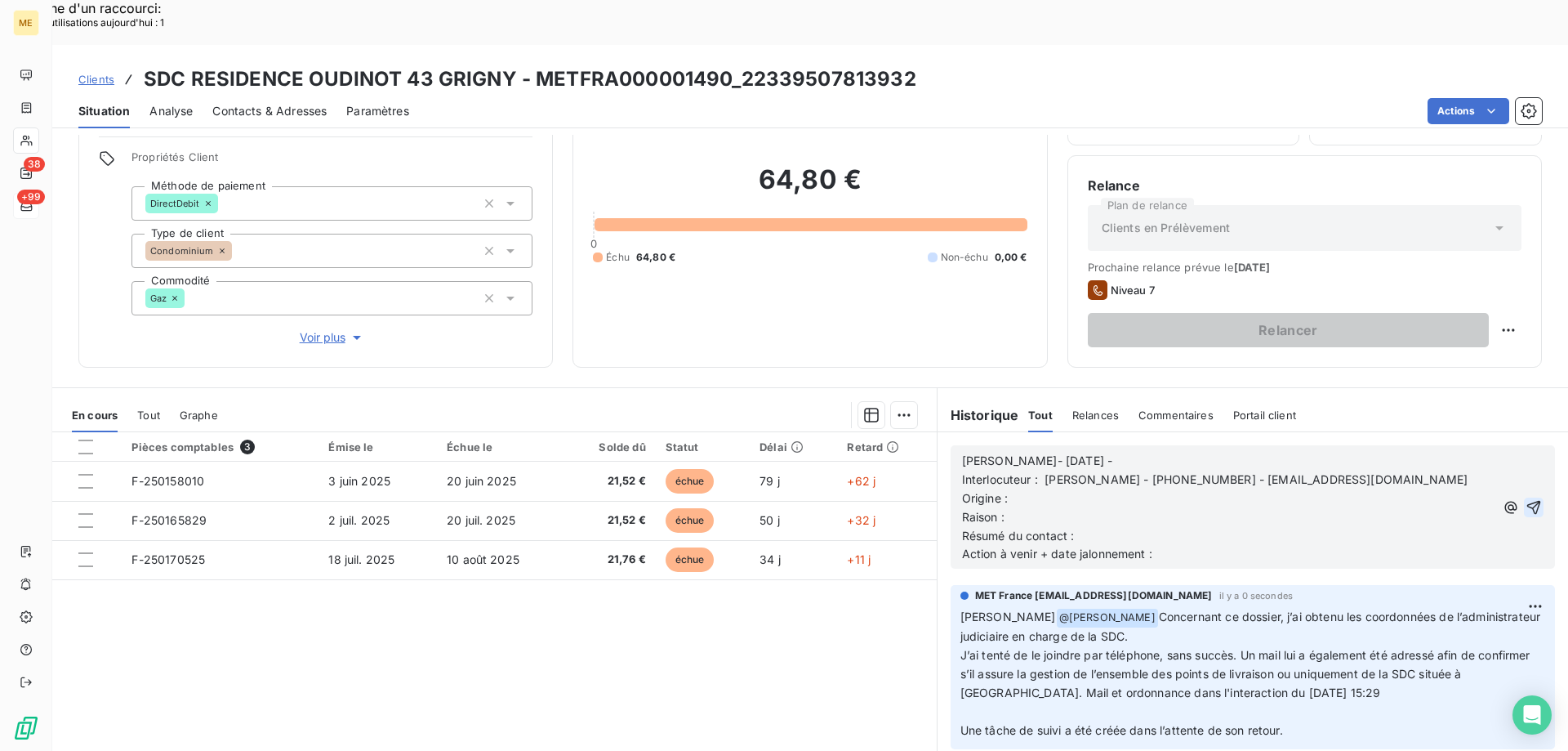
click at [1348, 508] on p "Raison :" at bounding box center [1229, 518] width 533 height 19
click at [1164, 489] on p "Origine :" at bounding box center [1229, 498] width 533 height 19
click at [1158, 508] on p "Raison :" at bounding box center [1229, 518] width 533 height 19
click at [1162, 489] on p "Origine : interaction du" at bounding box center [1229, 498] width 533 height 19
click at [1237, 508] on p "Raison :" at bounding box center [1229, 518] width 533 height 19
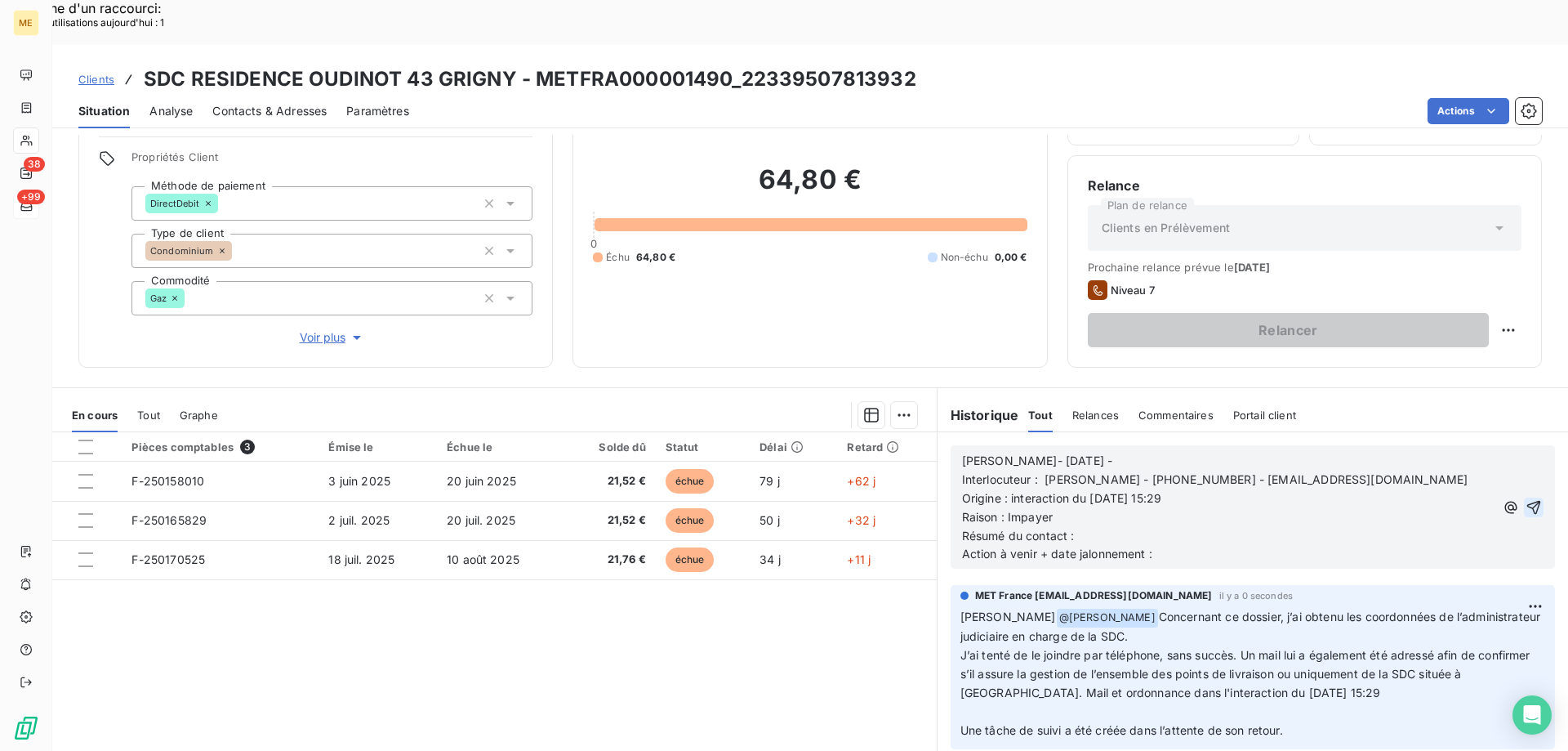
click at [1198, 527] on p "Résumé du contact :" at bounding box center [1229, 537] width 533 height 19
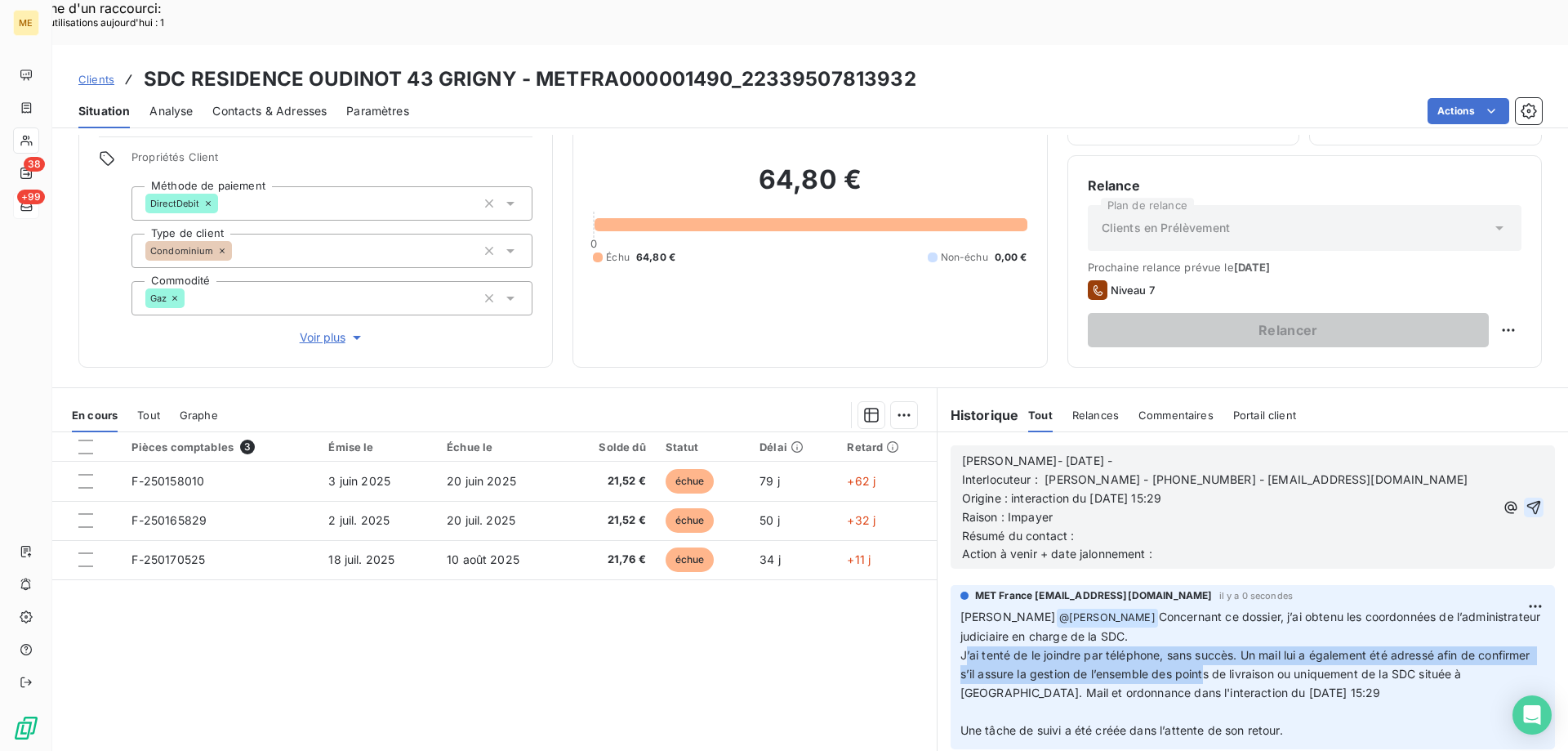
drag, startPoint x: 956, startPoint y: 608, endPoint x: 1252, endPoint y: 621, distance: 296.3
click at [1252, 621] on span "Concernant ce dossier, j’ai obtenu les coordonnées de l’administrateur judiciai…" at bounding box center [1252, 672] width 584 height 127
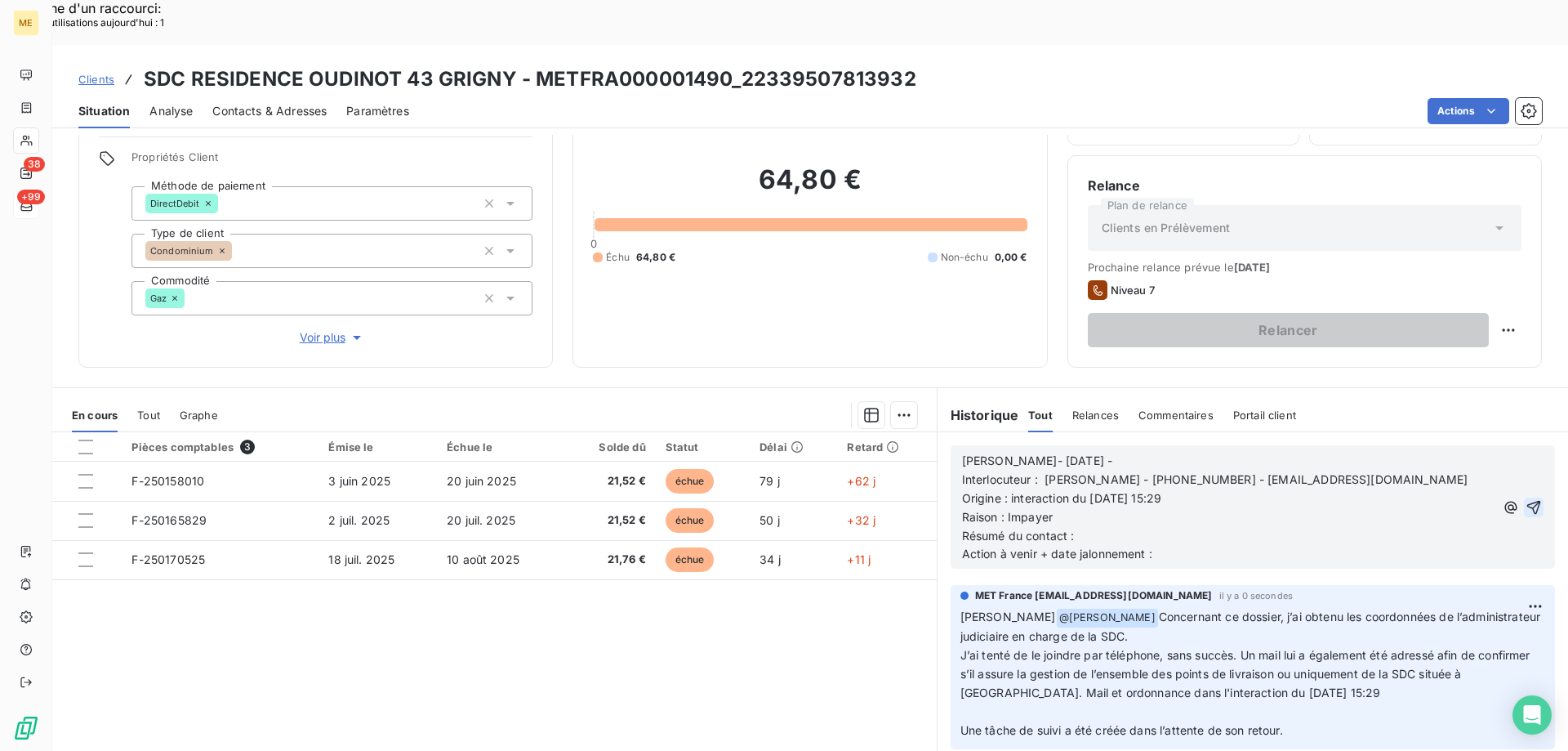
click at [1196, 527] on p "Résumé du contact :" at bounding box center [1229, 537] width 533 height 19
click at [1168, 545] on p "Action à venir + date jalonnement :" at bounding box center [1229, 555] width 533 height 19
click at [1311, 546] on span "Action à venir + date jalonnement : tache de suivi mise dans LP pour suivi de d…" at bounding box center [1193, 553] width 462 height 14
click at [1526, 499] on icon "button" at bounding box center [1534, 507] width 16 height 16
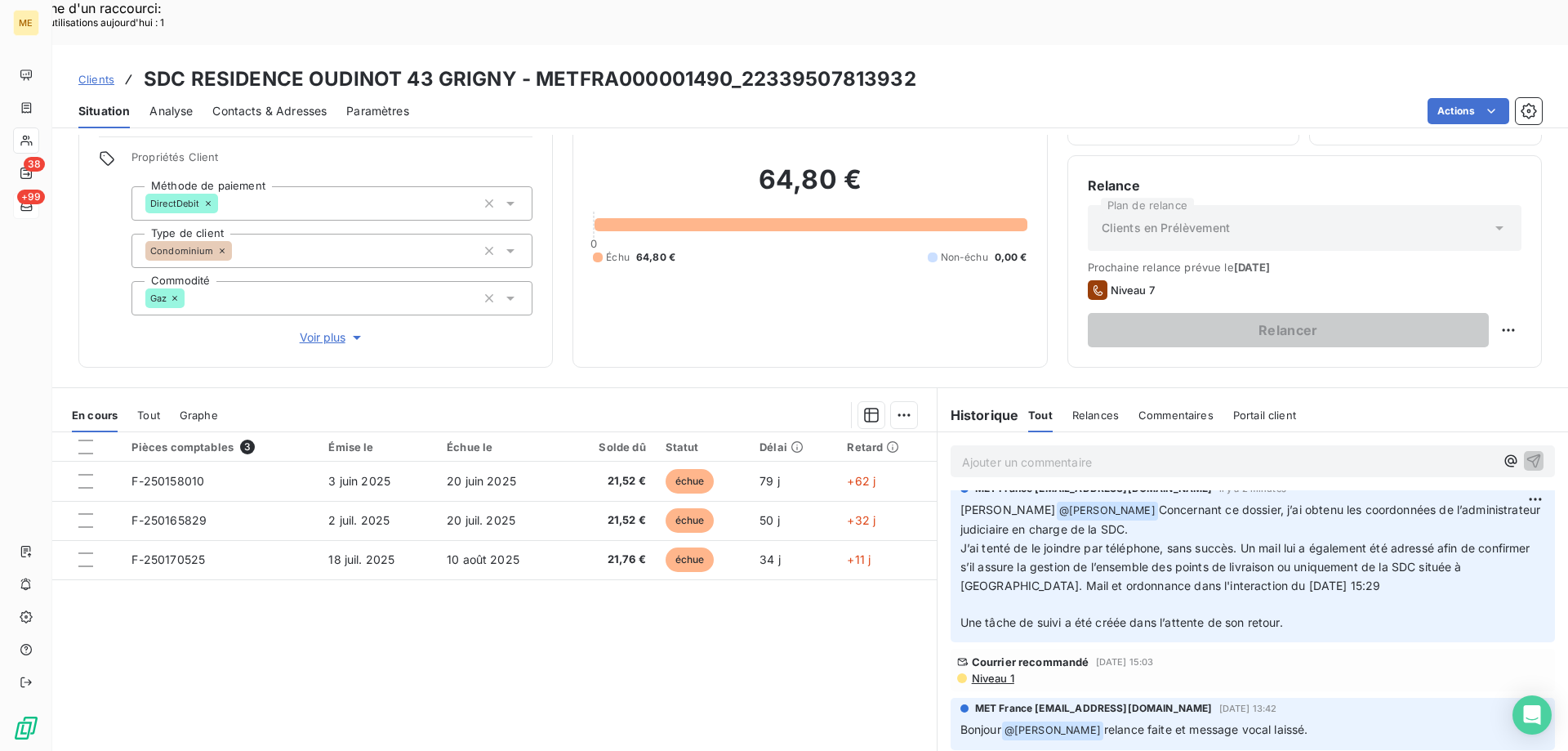
scroll to position [0, 0]
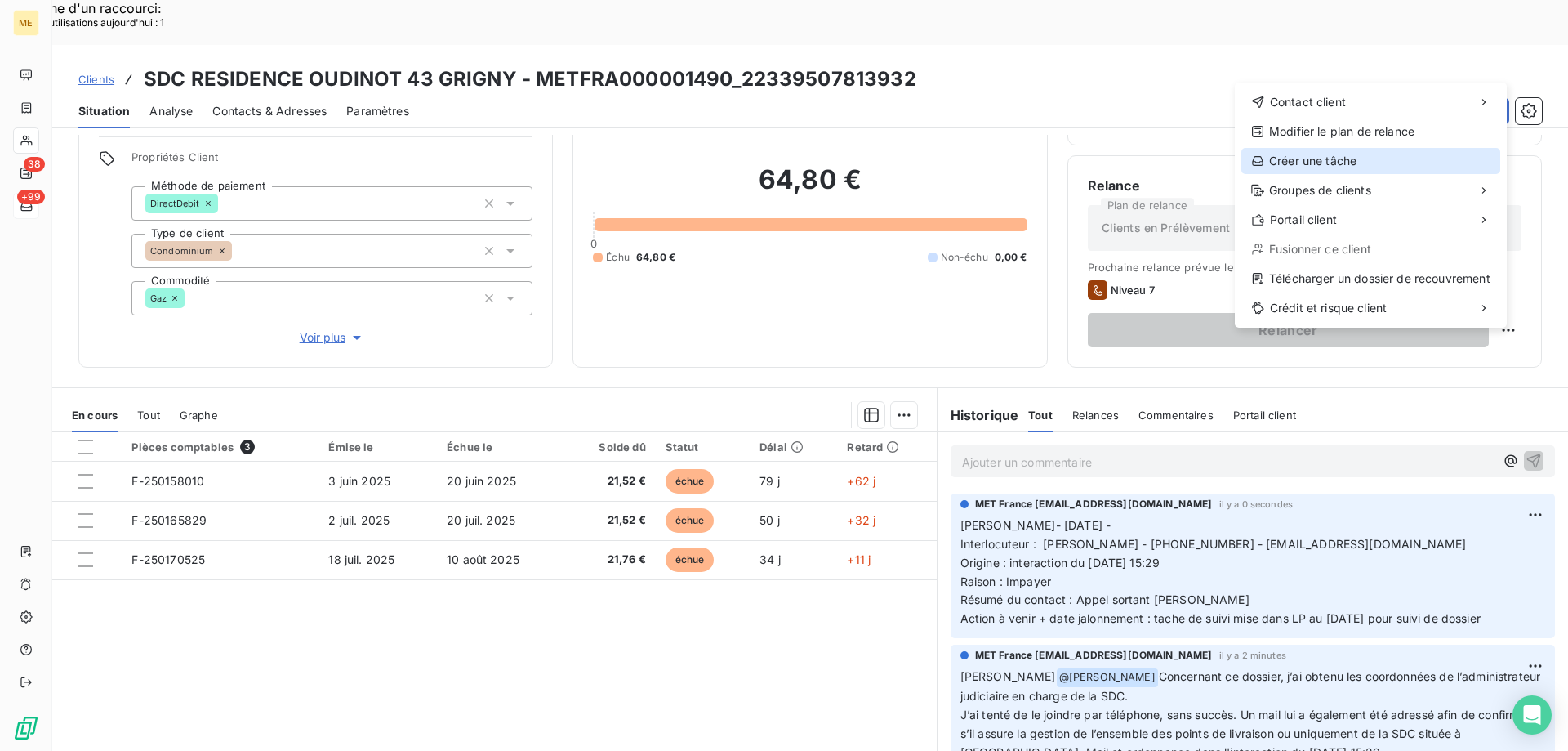
click at [1398, 157] on div "Créer une tâche" at bounding box center [1372, 160] width 259 height 26
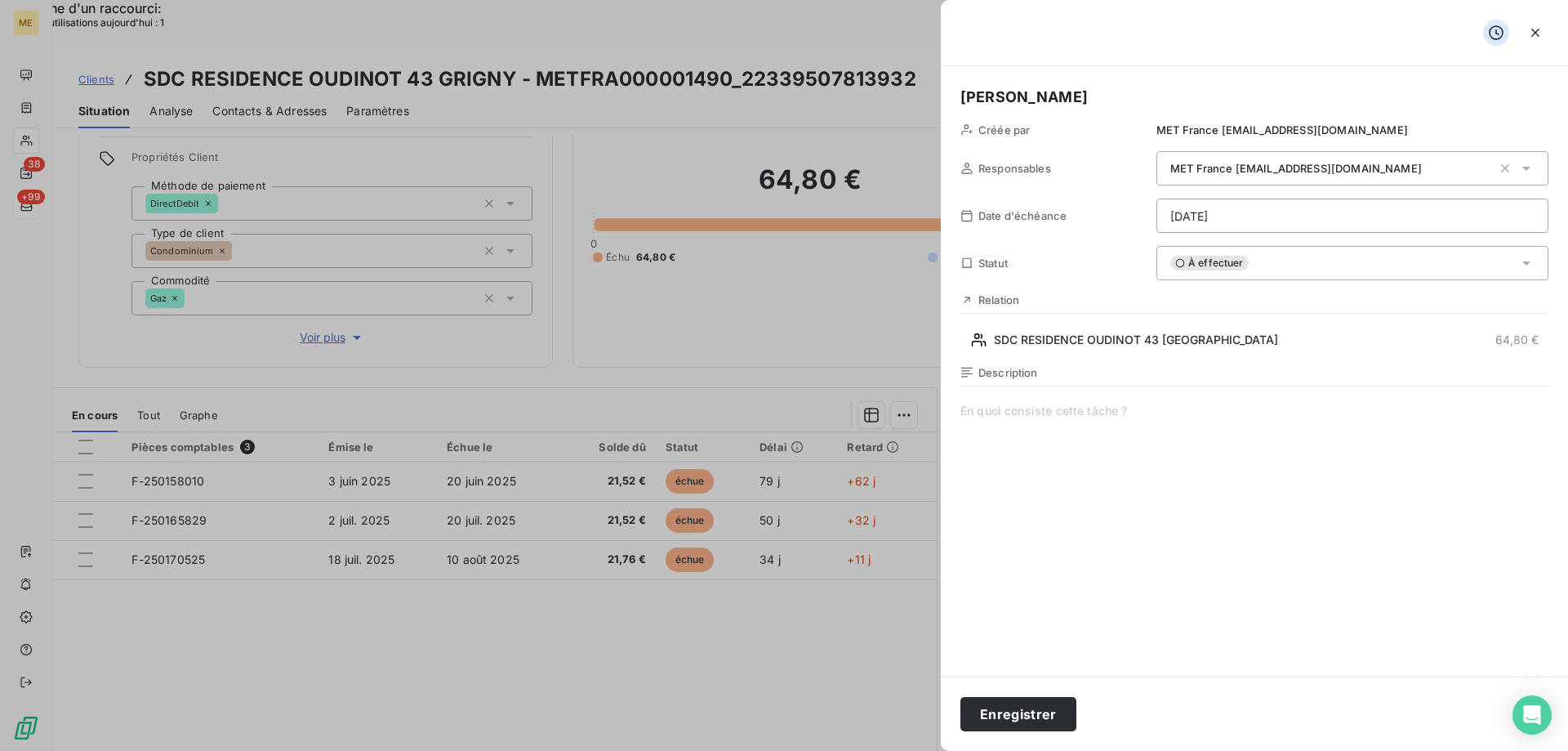
click at [1146, 494] on span at bounding box center [1254, 558] width 588 height 314
click at [1250, 268] on div "À effectuer" at bounding box center [1352, 263] width 392 height 34
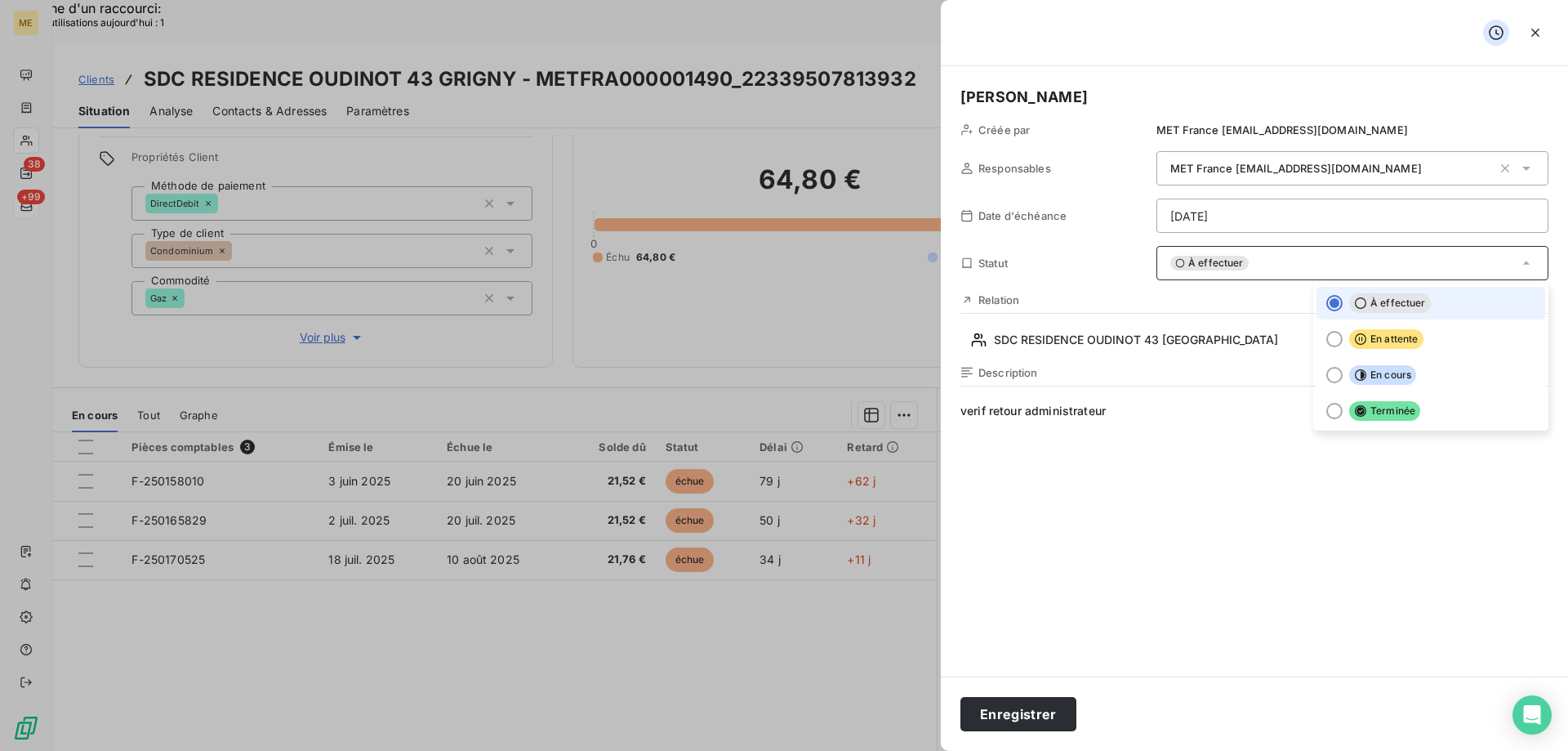
click at [1179, 511] on span "verif retour administrateur" at bounding box center [1254, 558] width 588 height 314
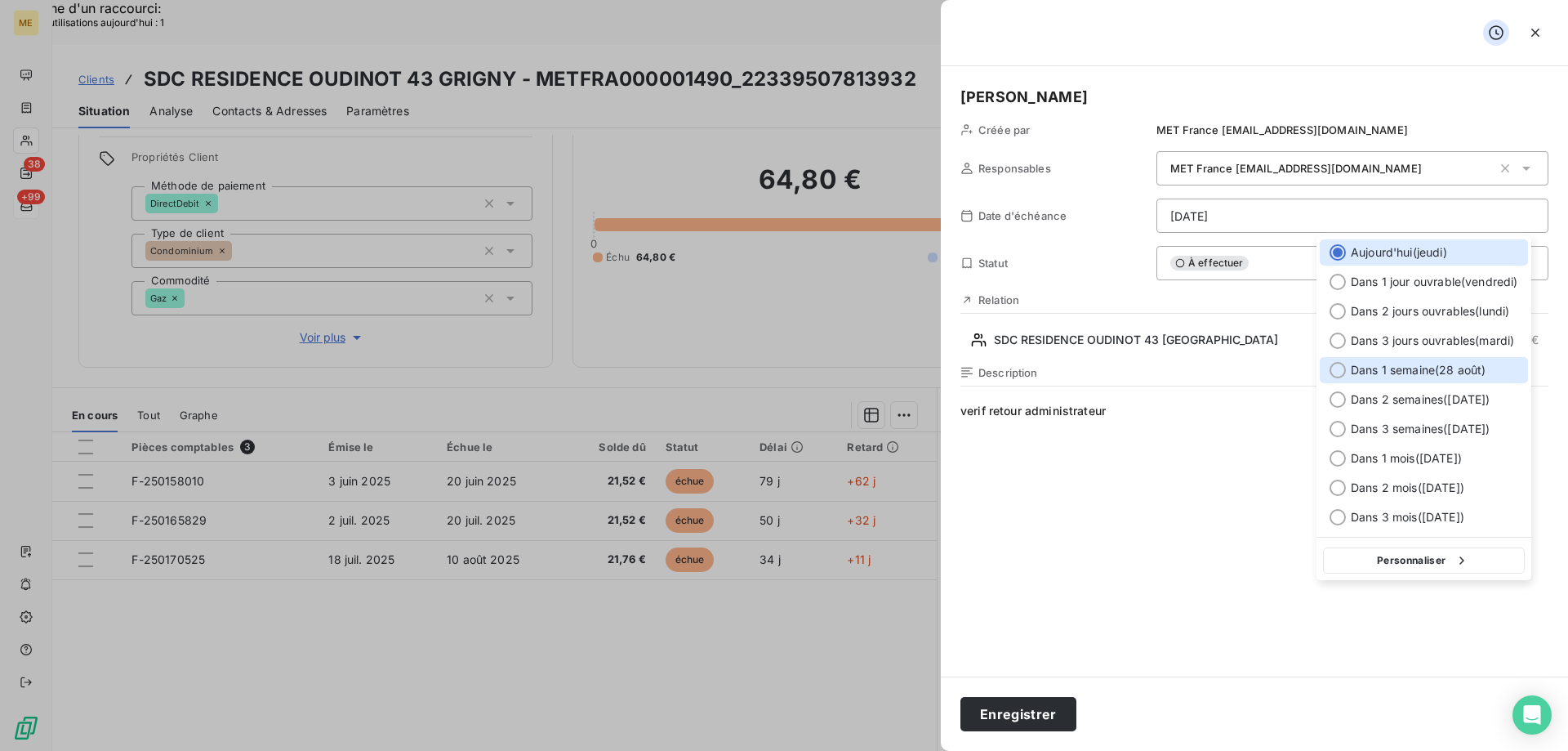
click at [1334, 368] on div at bounding box center [1337, 370] width 16 height 16
type input "28/08/2025"
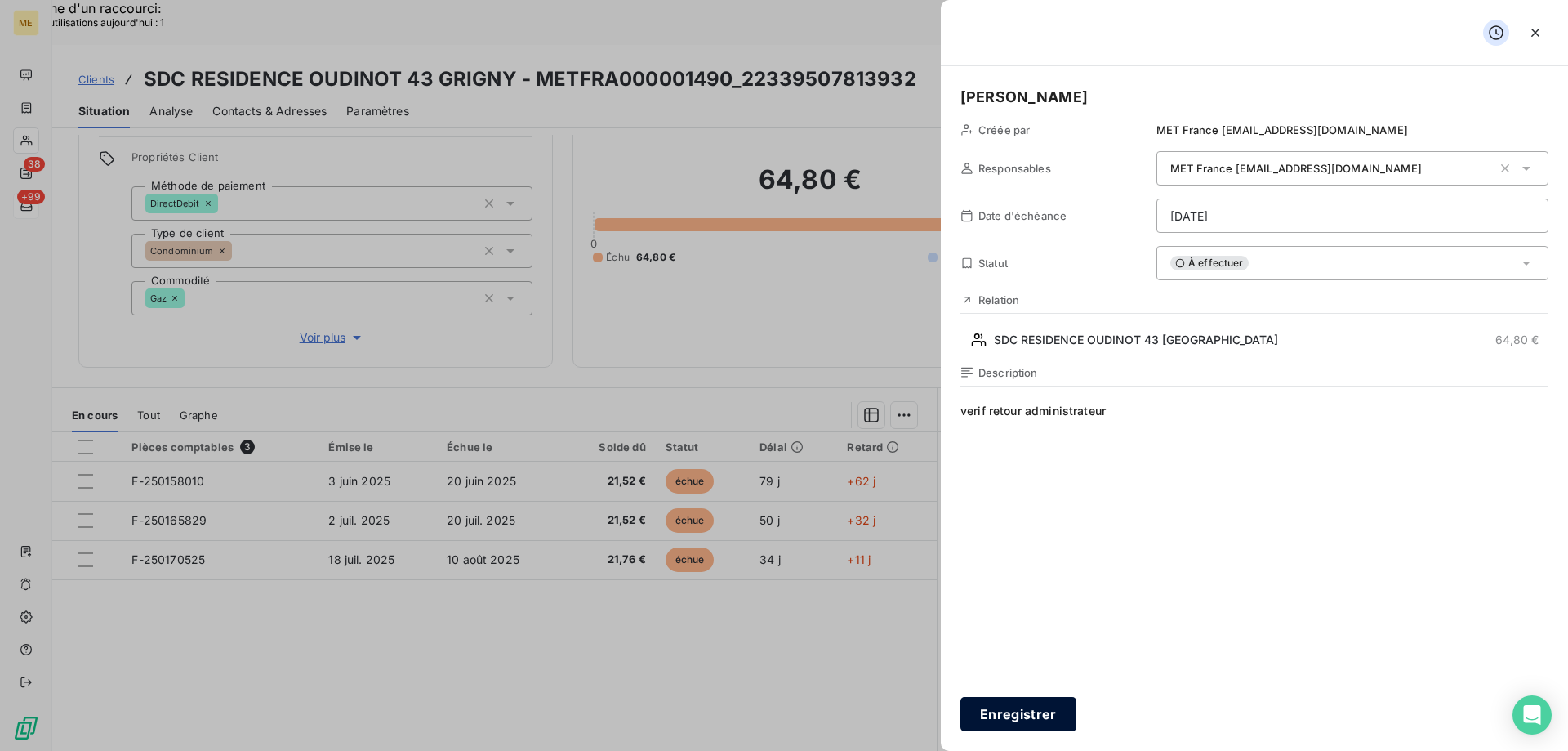
click at [1038, 700] on button "Enregistrer" at bounding box center [1019, 714] width 116 height 34
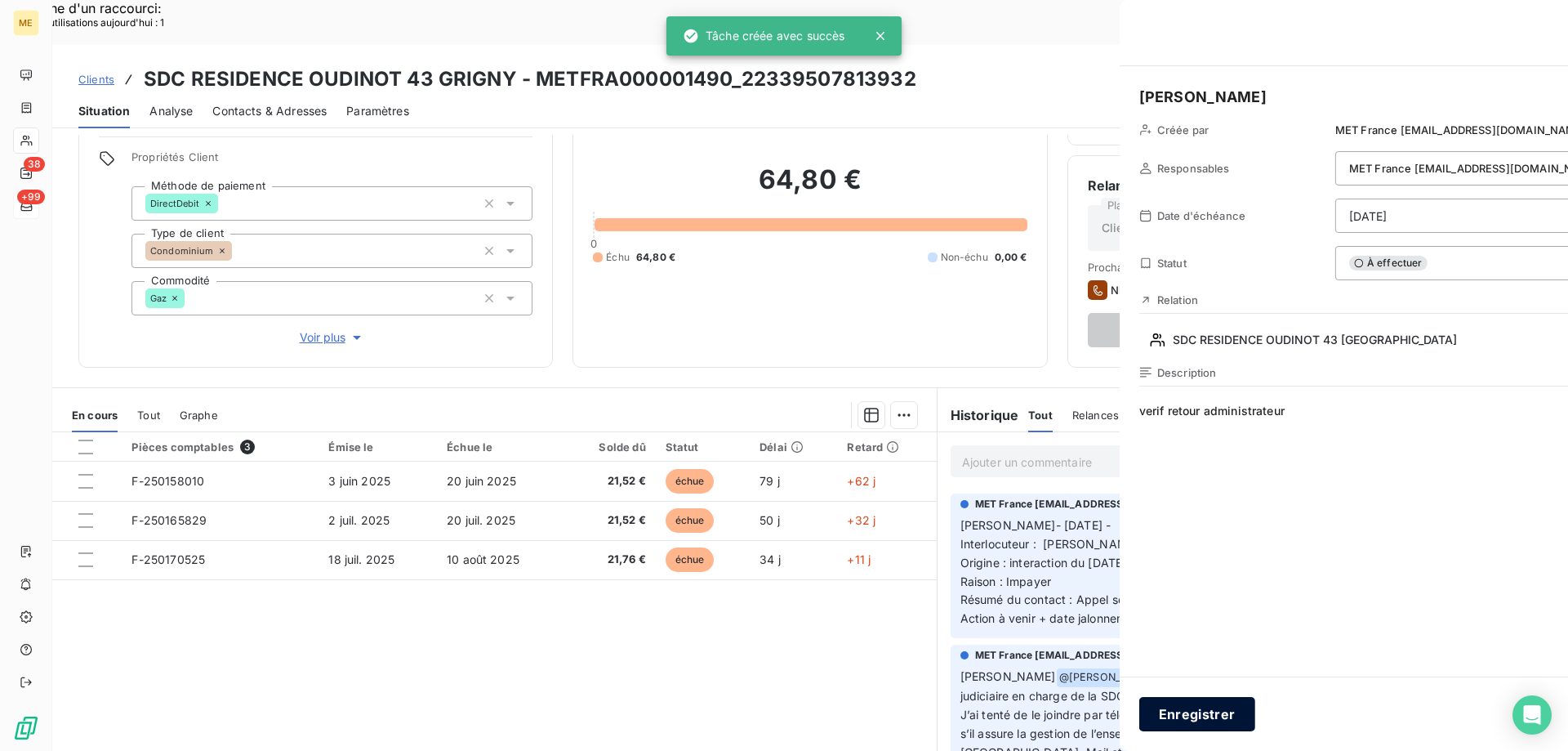
click at [1038, 712] on div at bounding box center [784, 376] width 1568 height 751
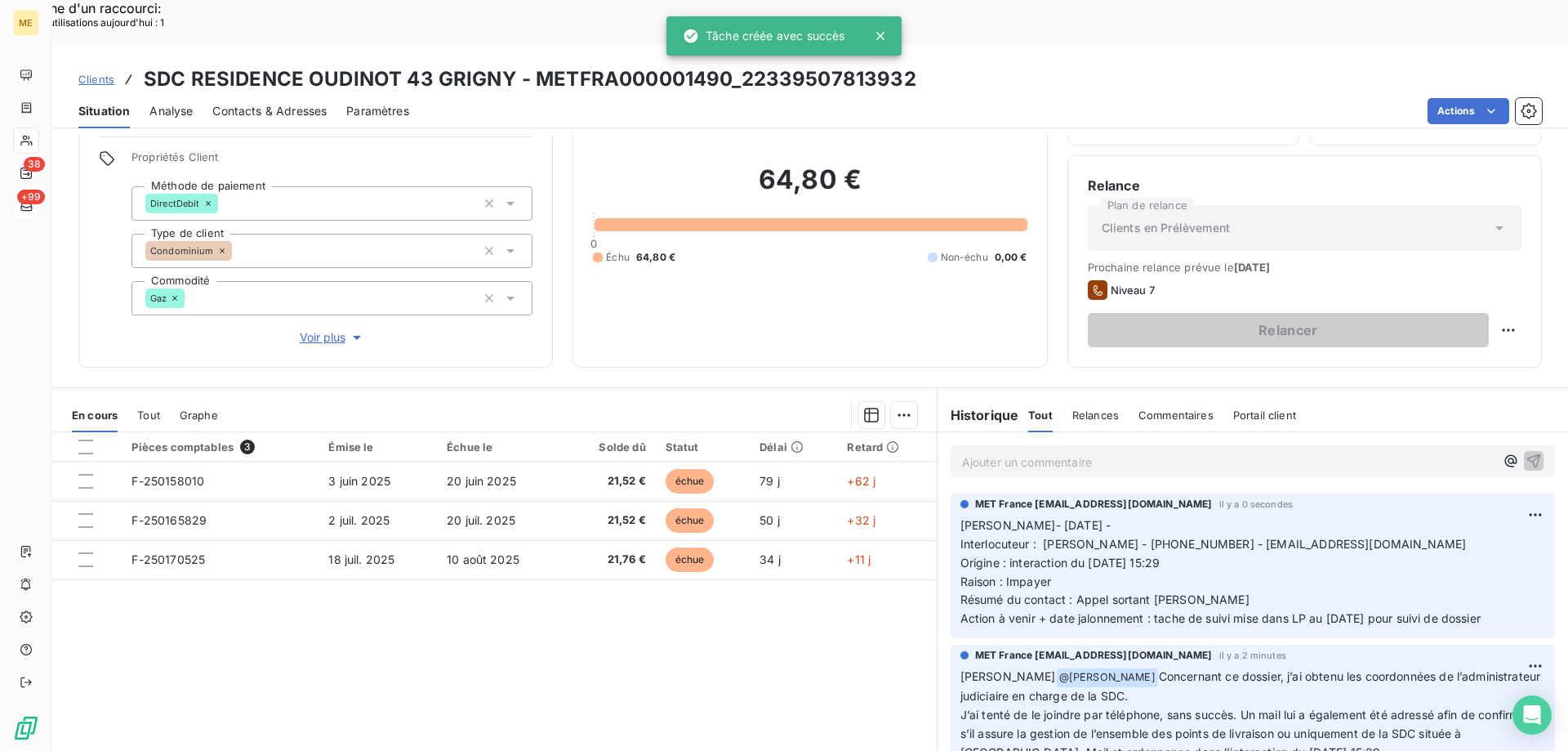
click at [869, 578] on div "Pièces comptables 3 Émise le Échue le Solde dû Statut Délai Retard F-250158010 …" at bounding box center [495, 589] width 885 height 315
click at [873, 629] on div "Pièces comptables 3 Émise le Échue le Solde dû Statut Délai Retard F-250158010 …" at bounding box center [495, 589] width 885 height 315
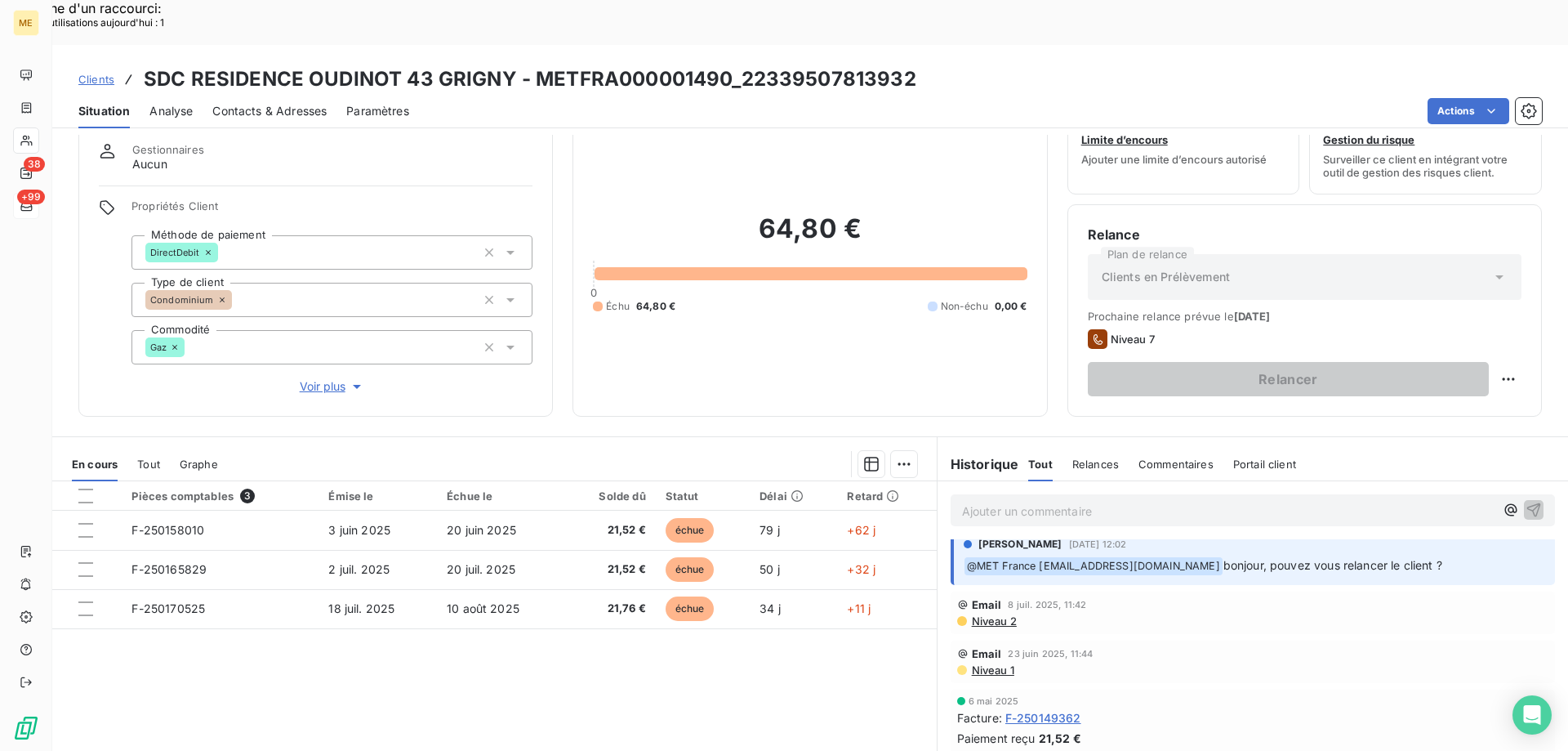
scroll to position [22, 0]
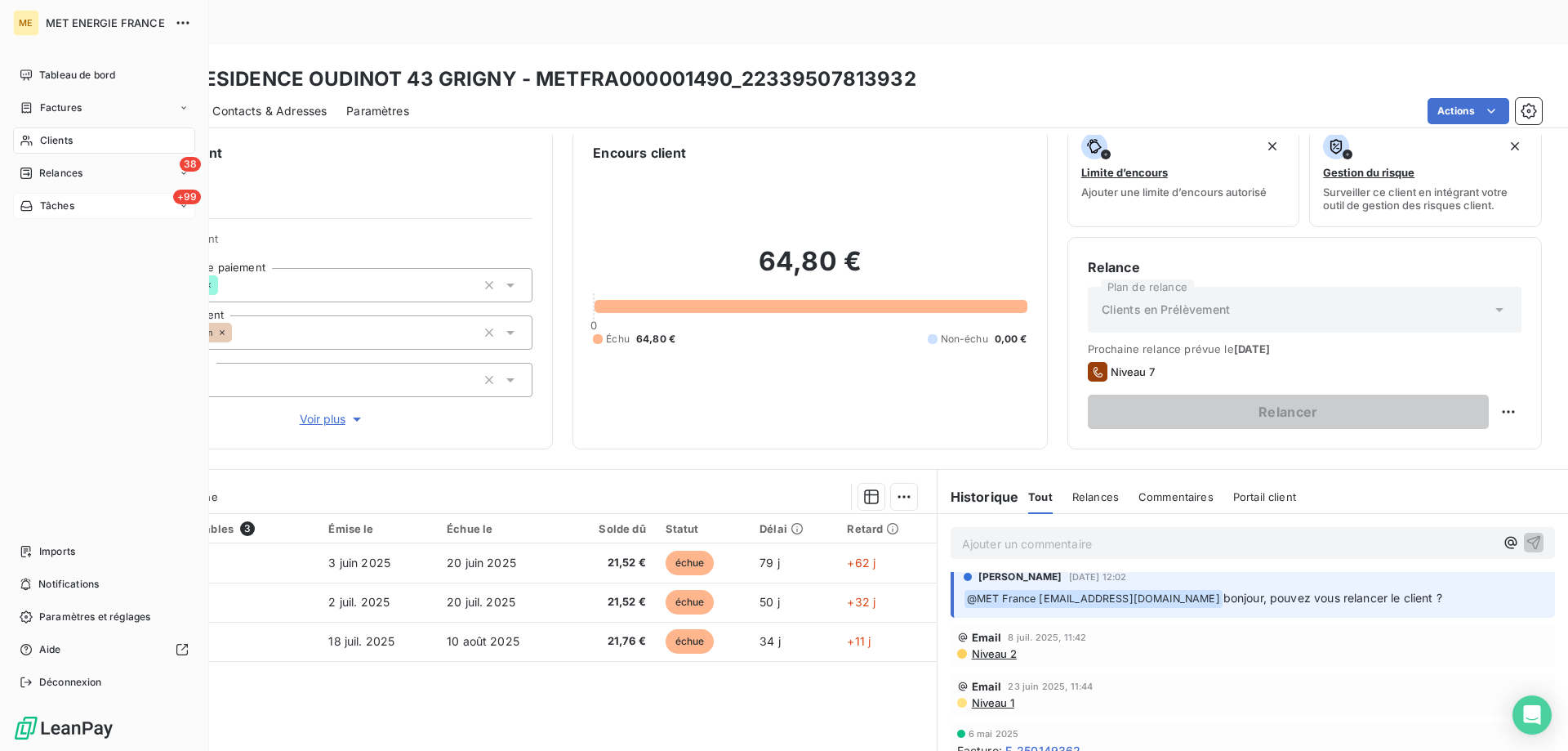
click at [119, 214] on div "+99 Tâches" at bounding box center [104, 205] width 182 height 26
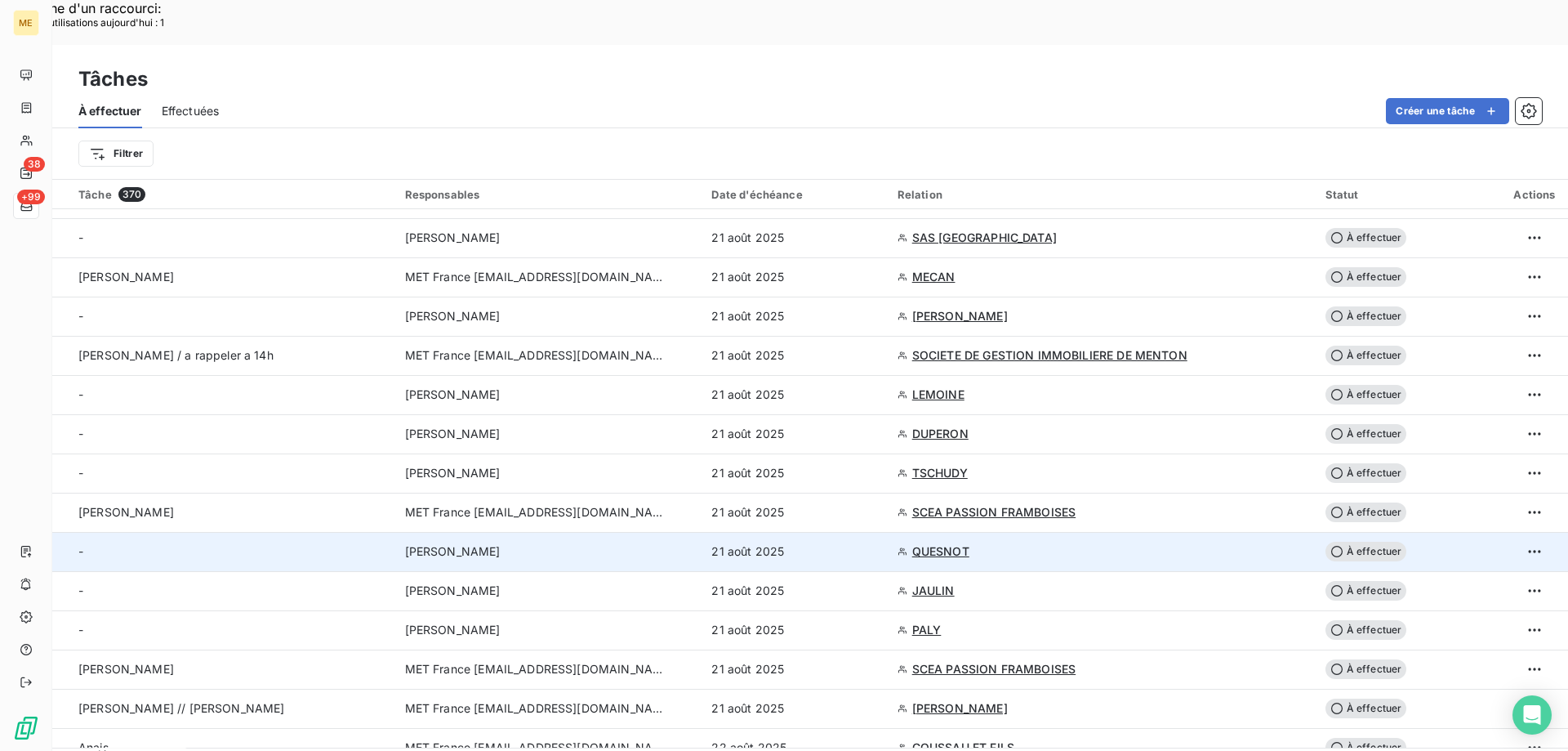
scroll to position [1144, 0]
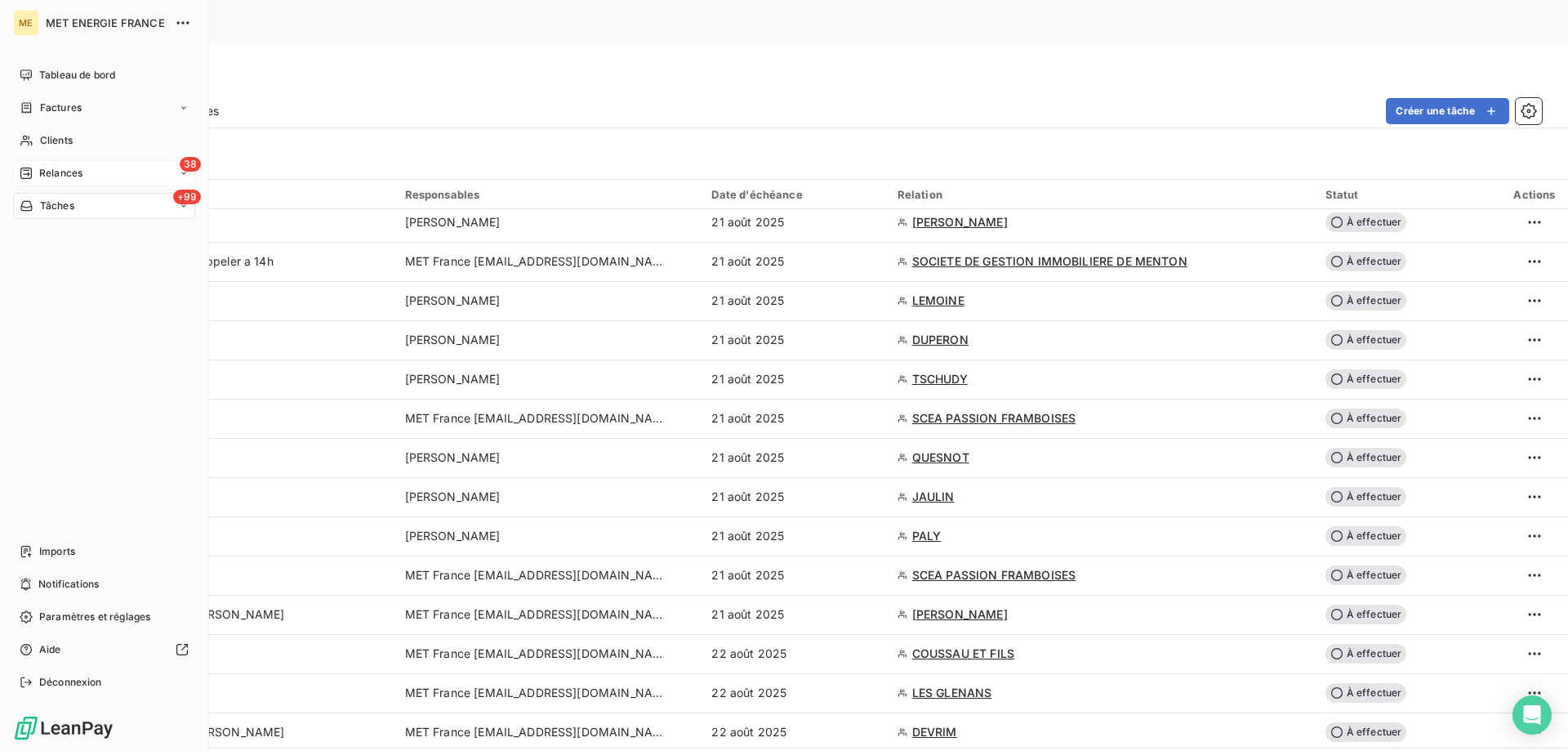
click at [24, 175] on icon at bounding box center [27, 173] width 13 height 13
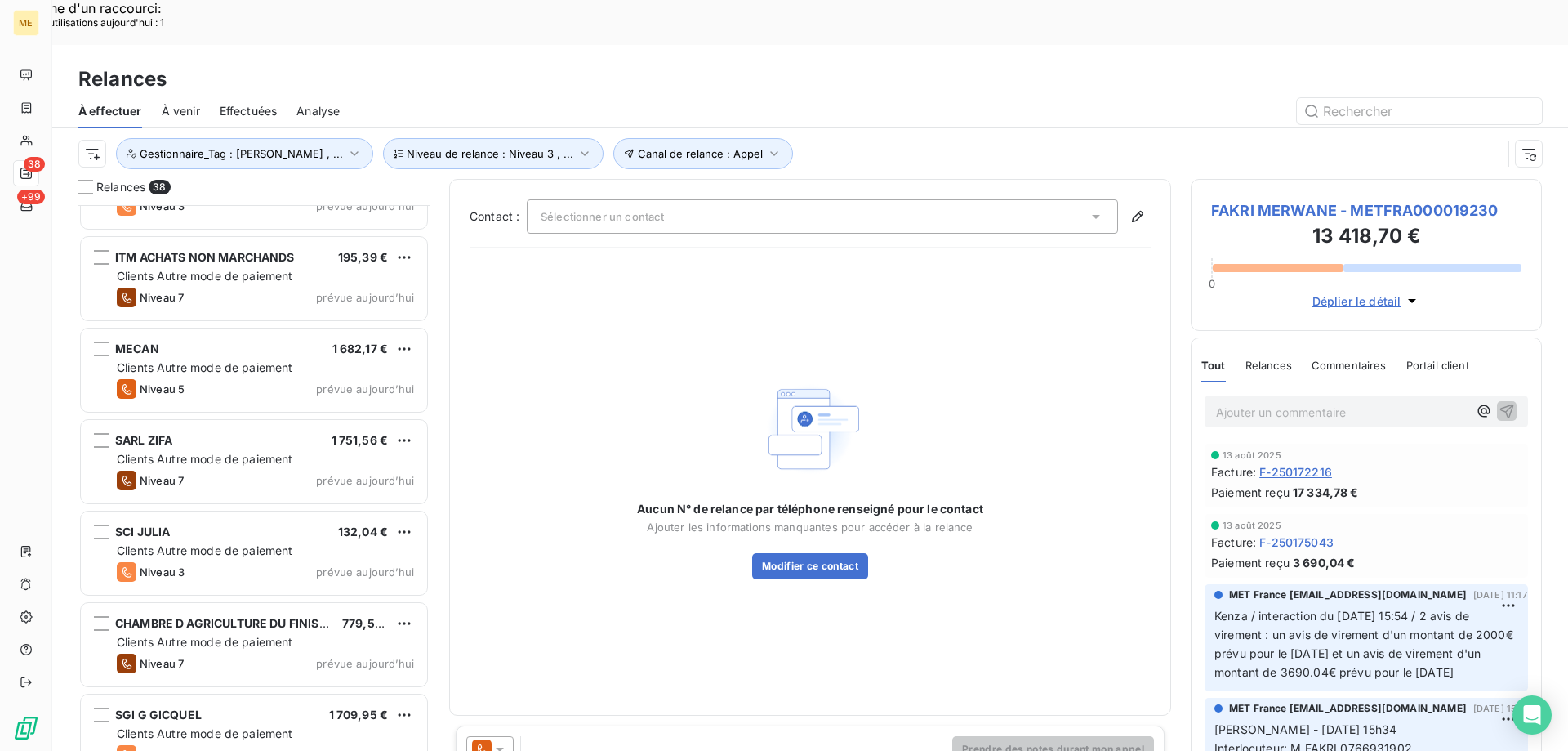
scroll to position [2887, 0]
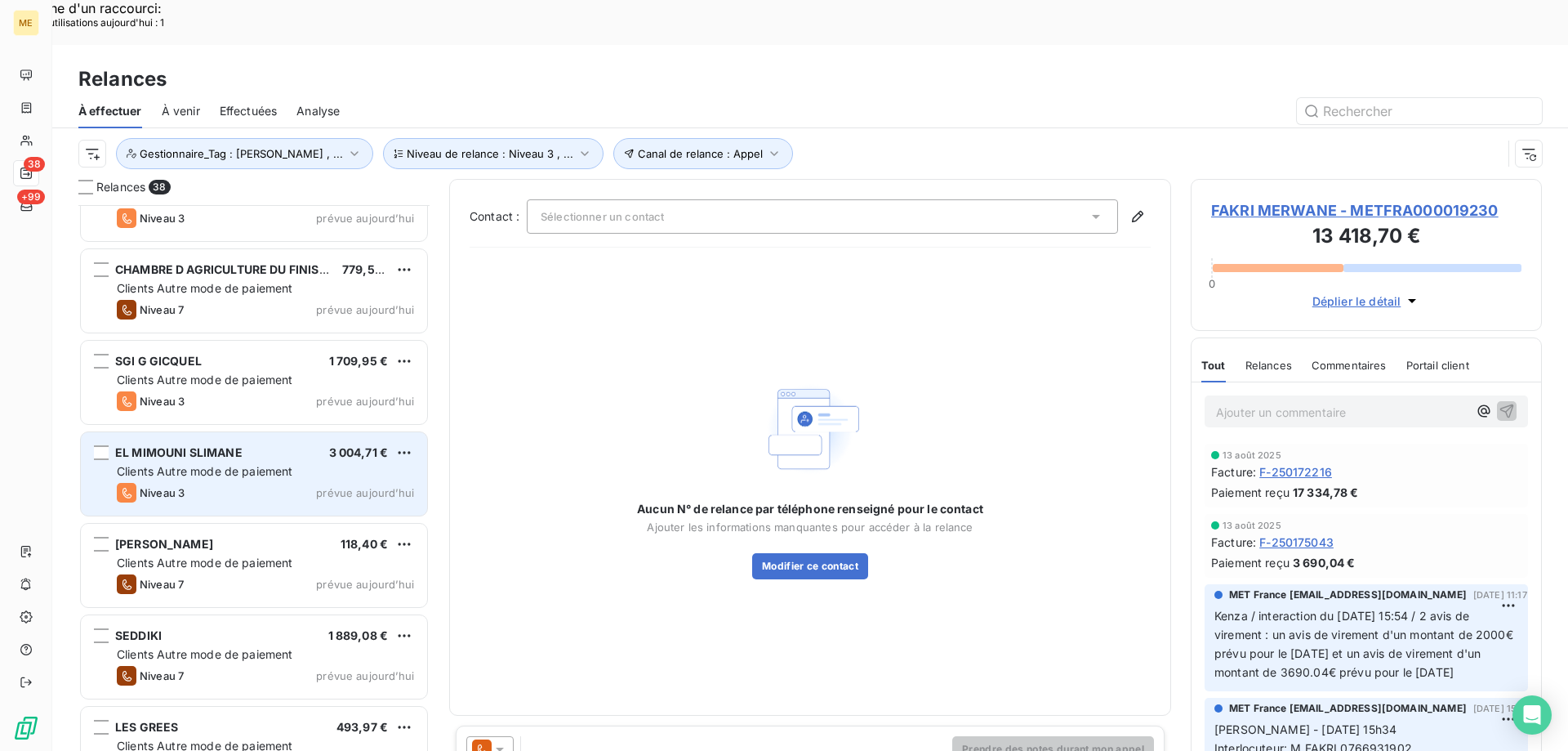
click at [283, 457] on div "EL MIMOUNI SLIMANE 3 004,71 € Clients Autre mode de paiement Niveau 3 prévue au…" at bounding box center [254, 473] width 346 height 83
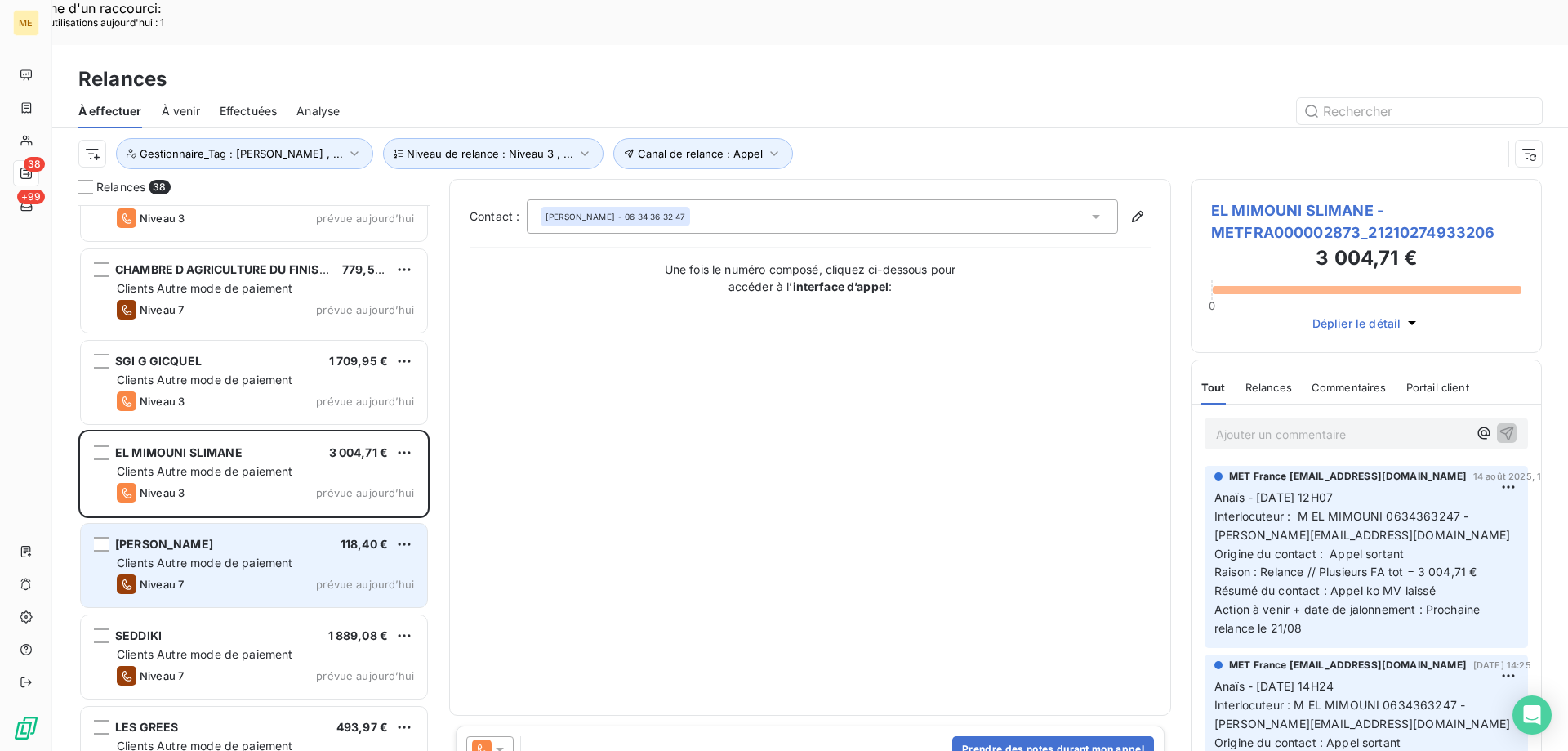
click at [255, 574] on div "Niveau 7 prévue aujourd’hui" at bounding box center [266, 583] width 297 height 20
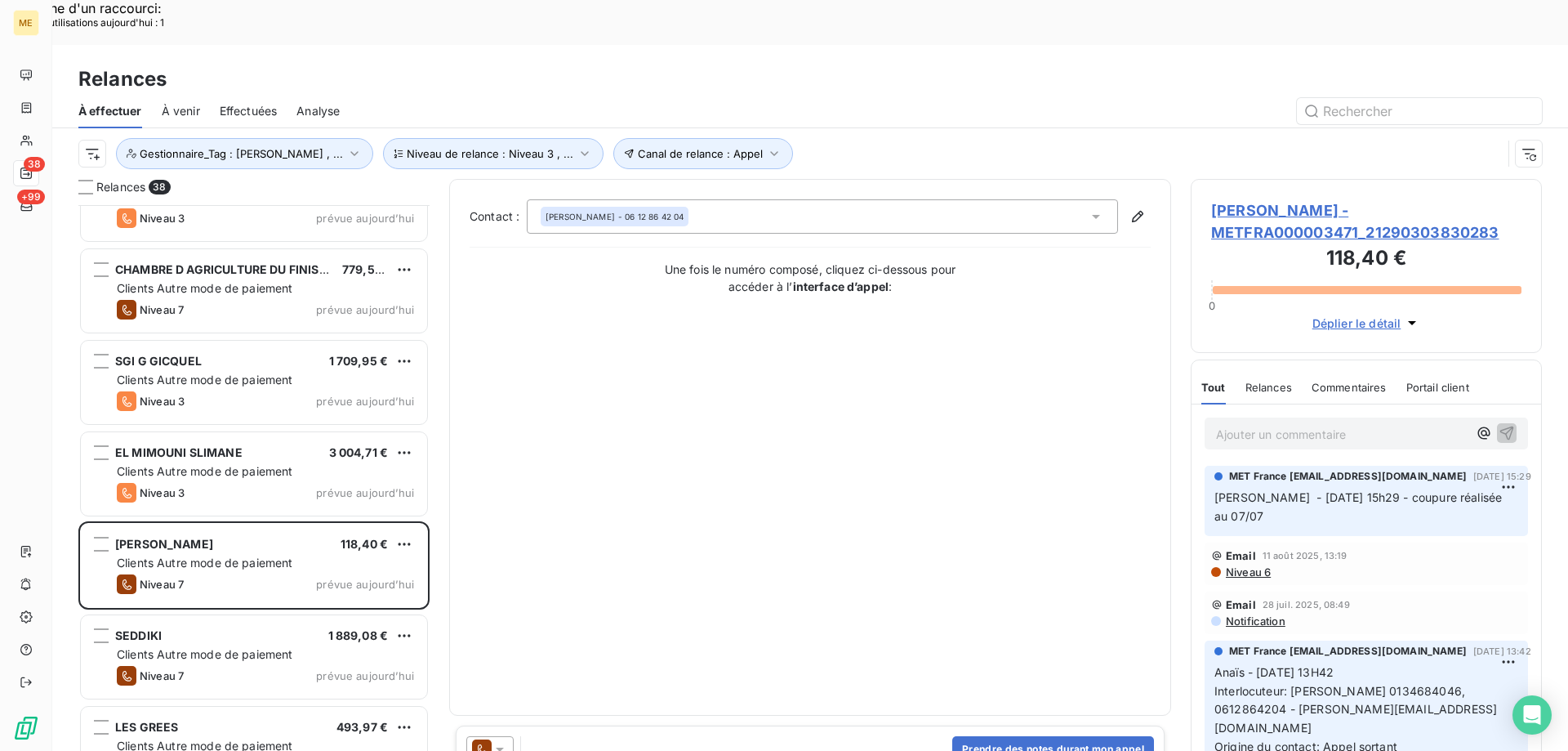
click at [1360, 199] on span "FOSSIER FRANCOISE - METFRA000003471_21290303830283" at bounding box center [1367, 221] width 311 height 44
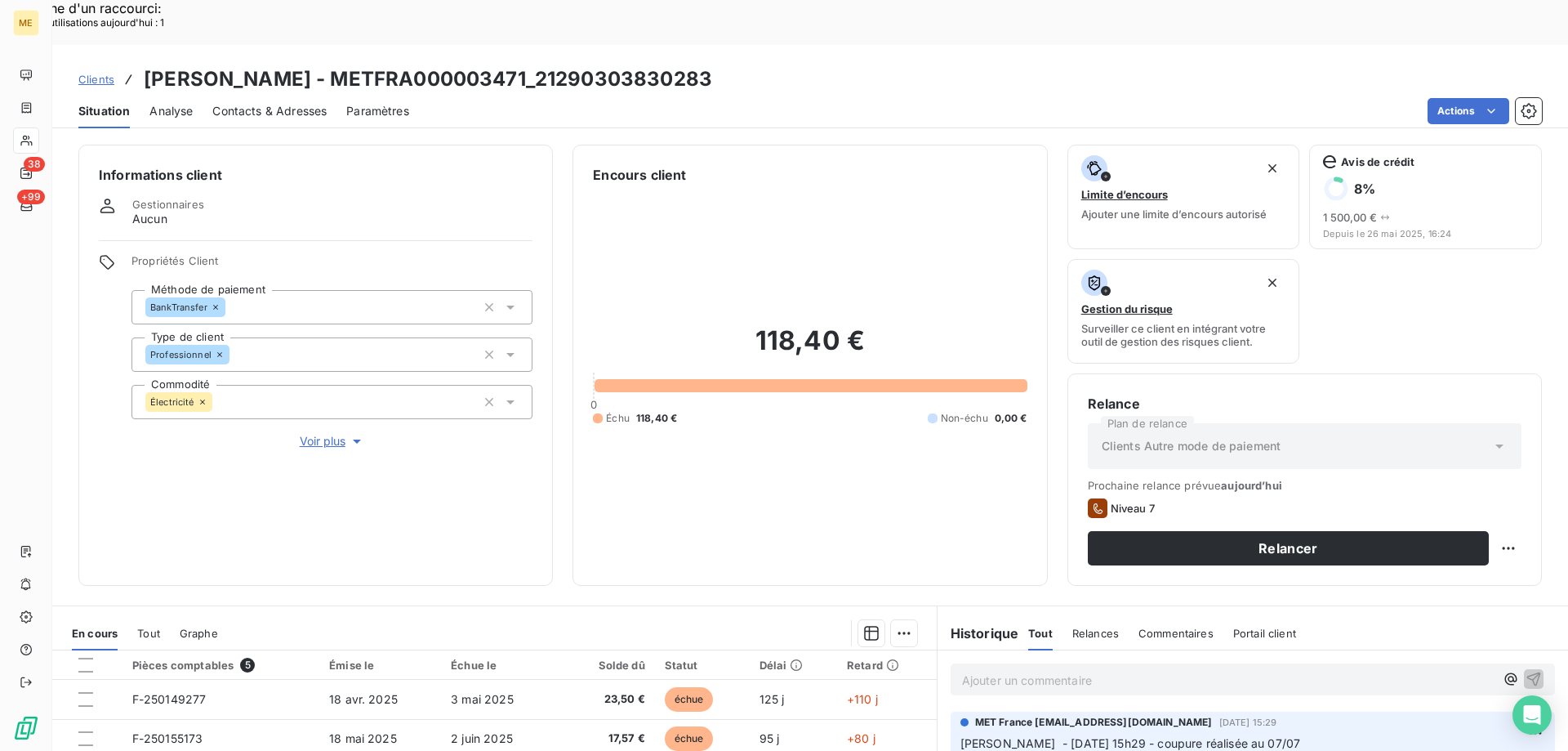
click at [327, 384] on div "Propriétés Client Méthode de paiement BankTransfer Type de client Professionnel…" at bounding box center [332, 353] width 401 height 196
click at [327, 433] on span "Voir plus" at bounding box center [333, 440] width 66 height 16
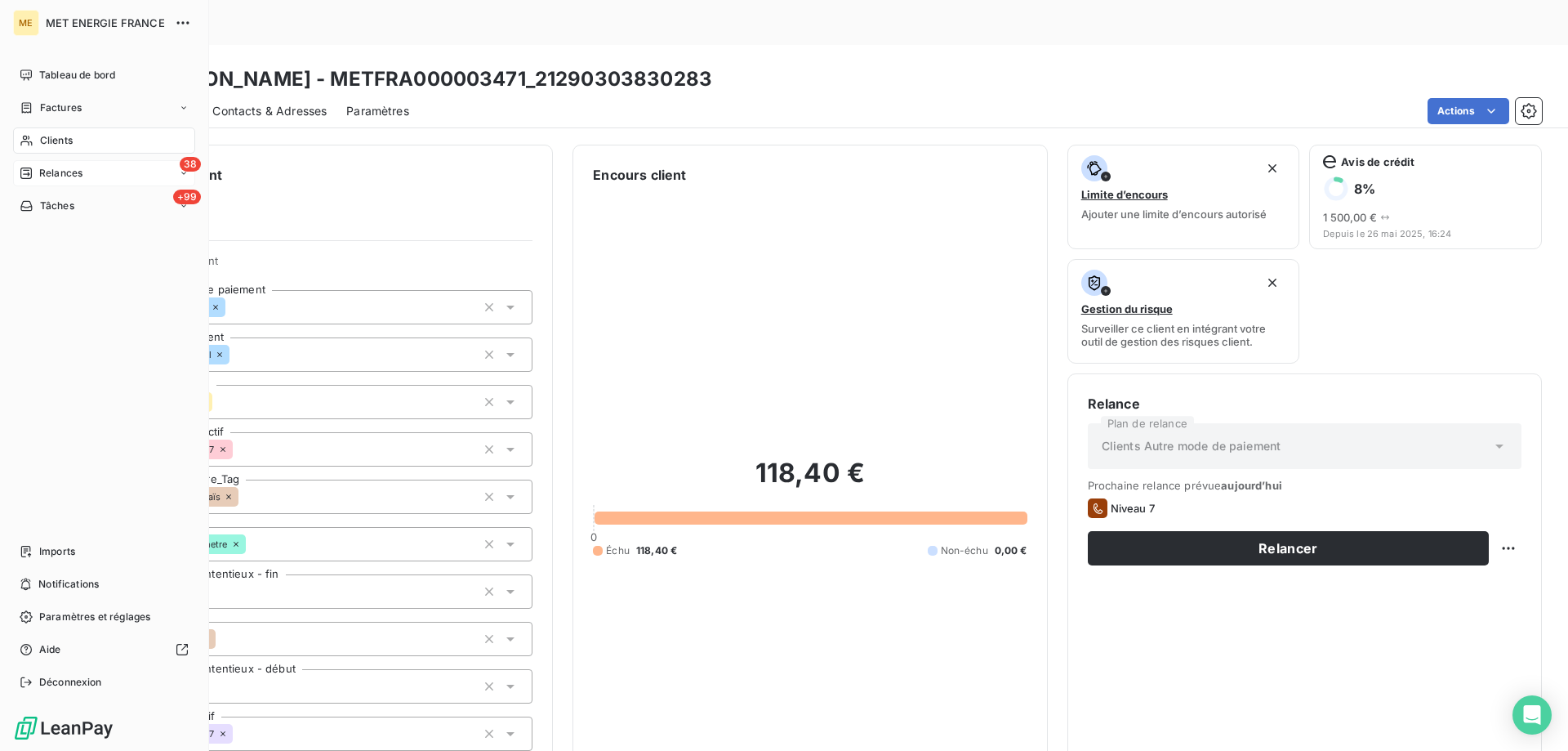
click at [41, 175] on span "Relances" at bounding box center [60, 173] width 43 height 14
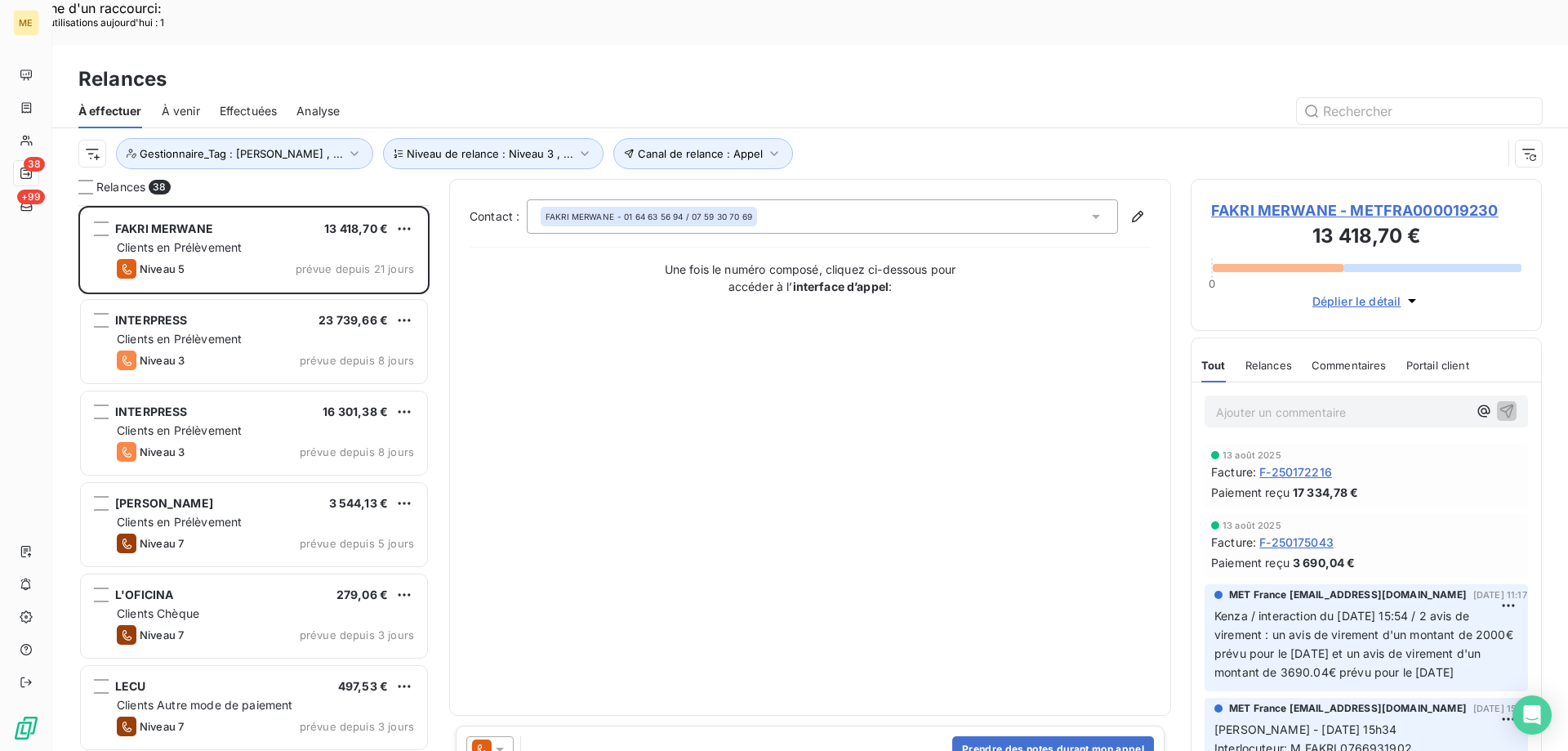
scroll to position [491, 0]
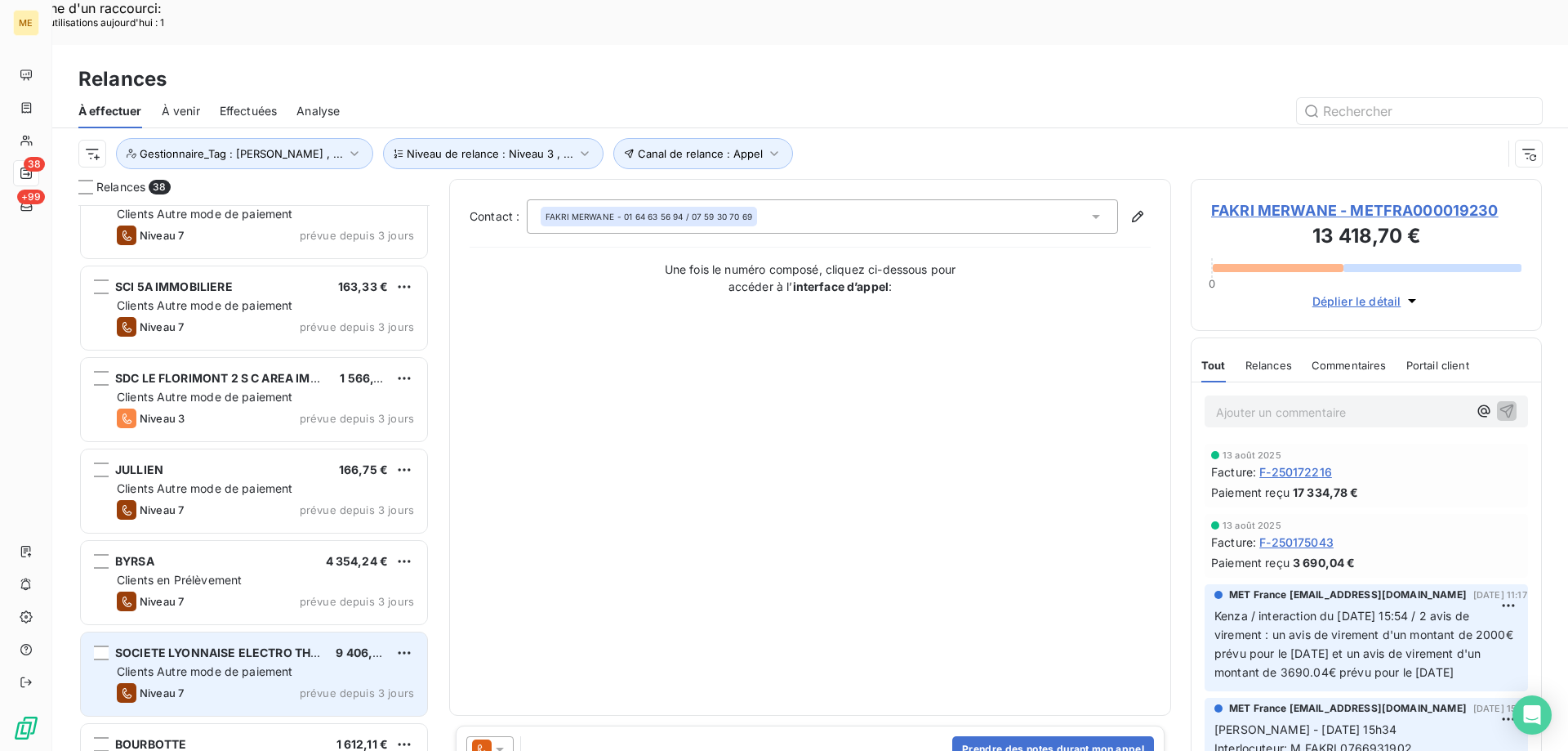
click at [295, 663] on div "Clients Autre mode de paiement" at bounding box center [266, 671] width 297 height 16
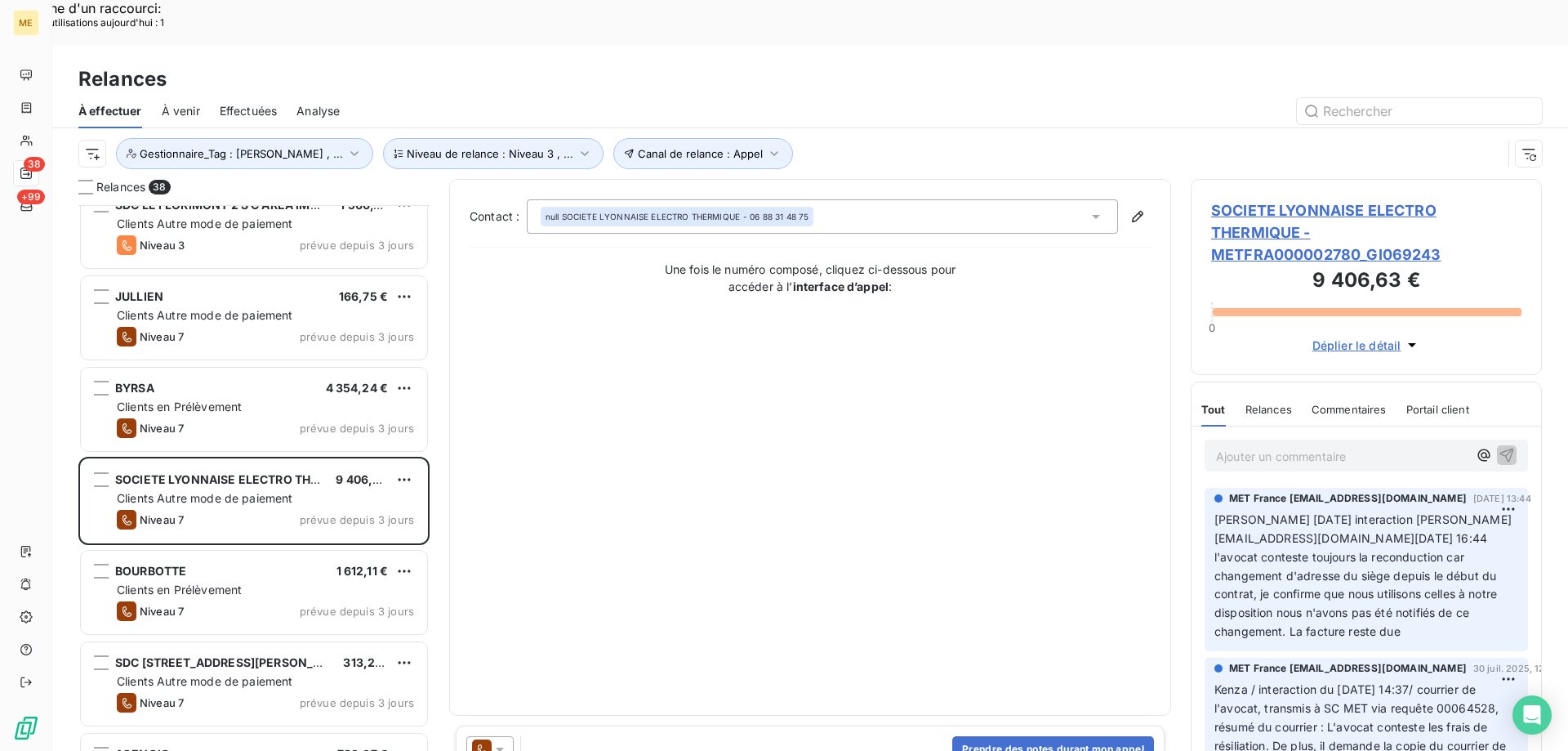
scroll to position [736, 0]
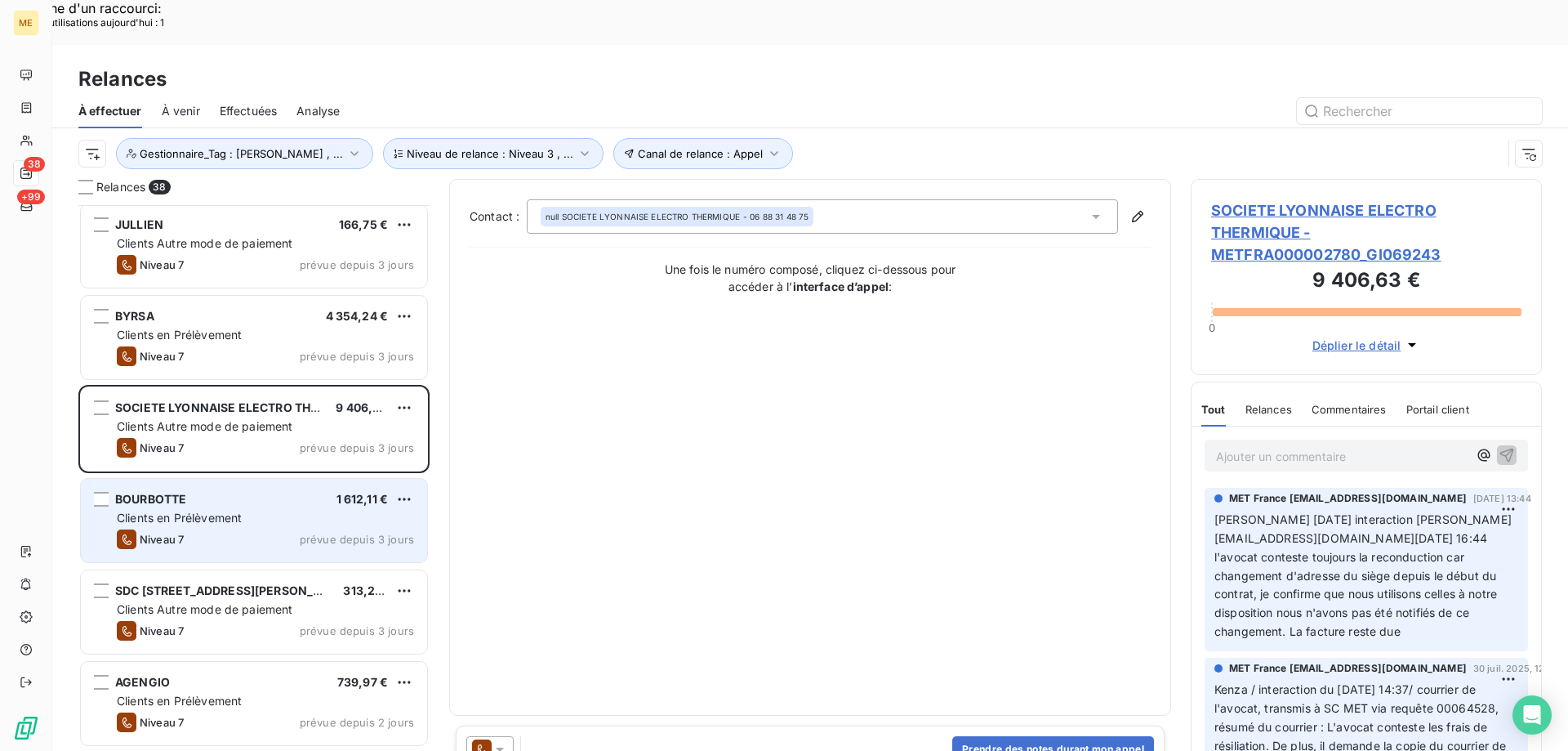
click at [275, 506] on div "BOURBOTTE 1 612,11 € Clients en Prélèvement Niveau 7 prévue depuis 3 jours" at bounding box center [254, 519] width 346 height 83
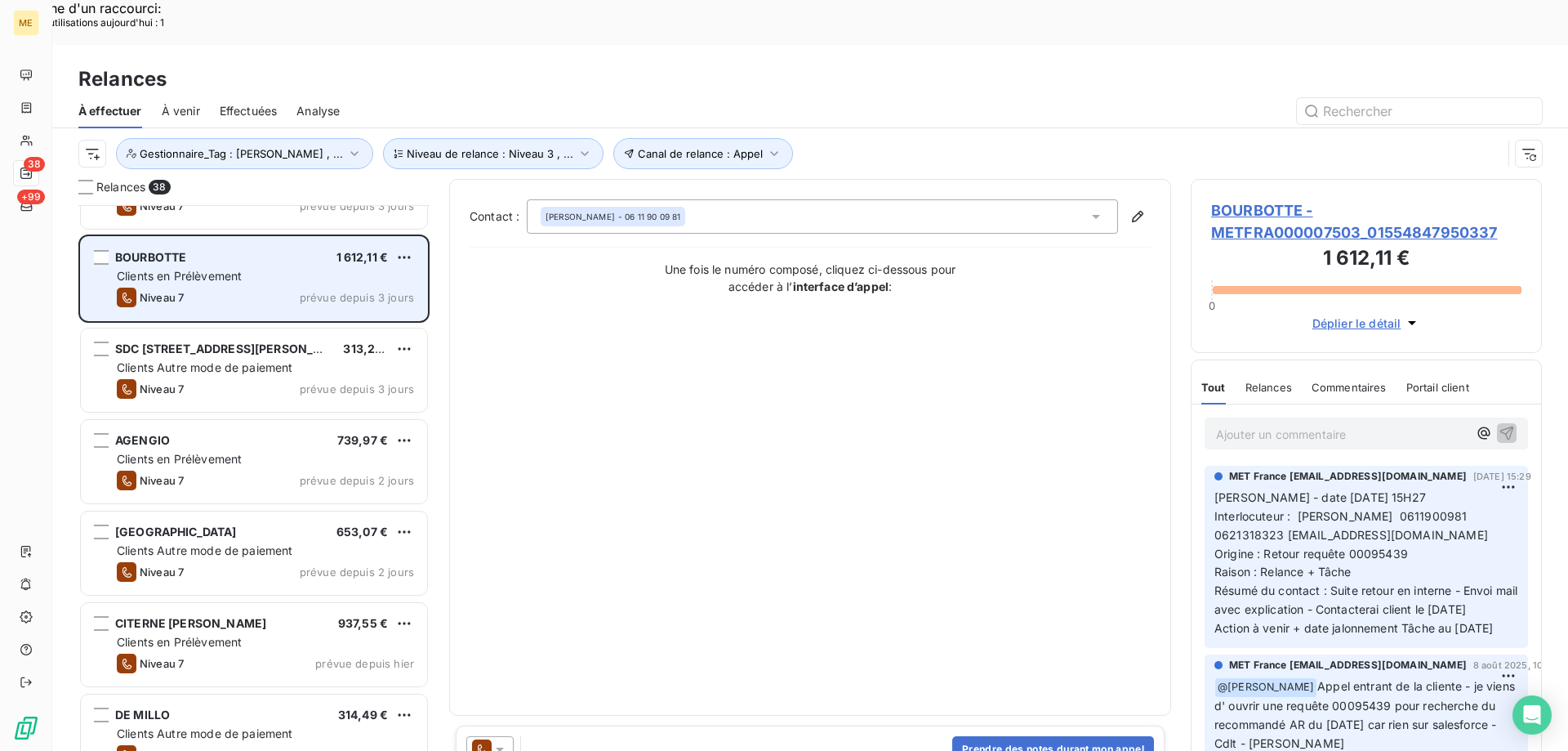
scroll to position [981, 0]
click at [308, 521] on div "VILLA BELLOCHIO 653,07 €" at bounding box center [266, 528] width 297 height 14
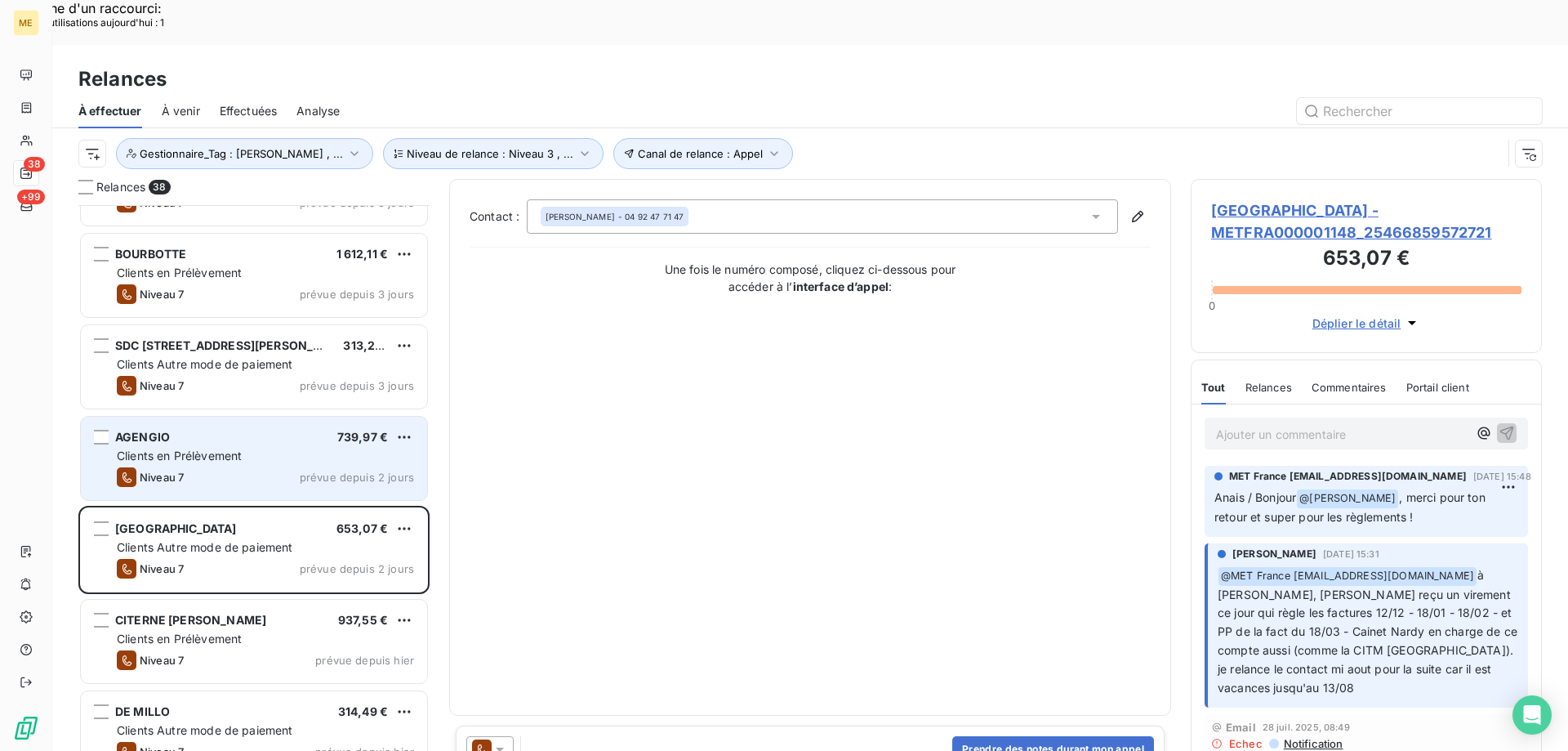
click at [335, 430] on div "AGENGIO 739,97 €" at bounding box center [266, 436] width 297 height 14
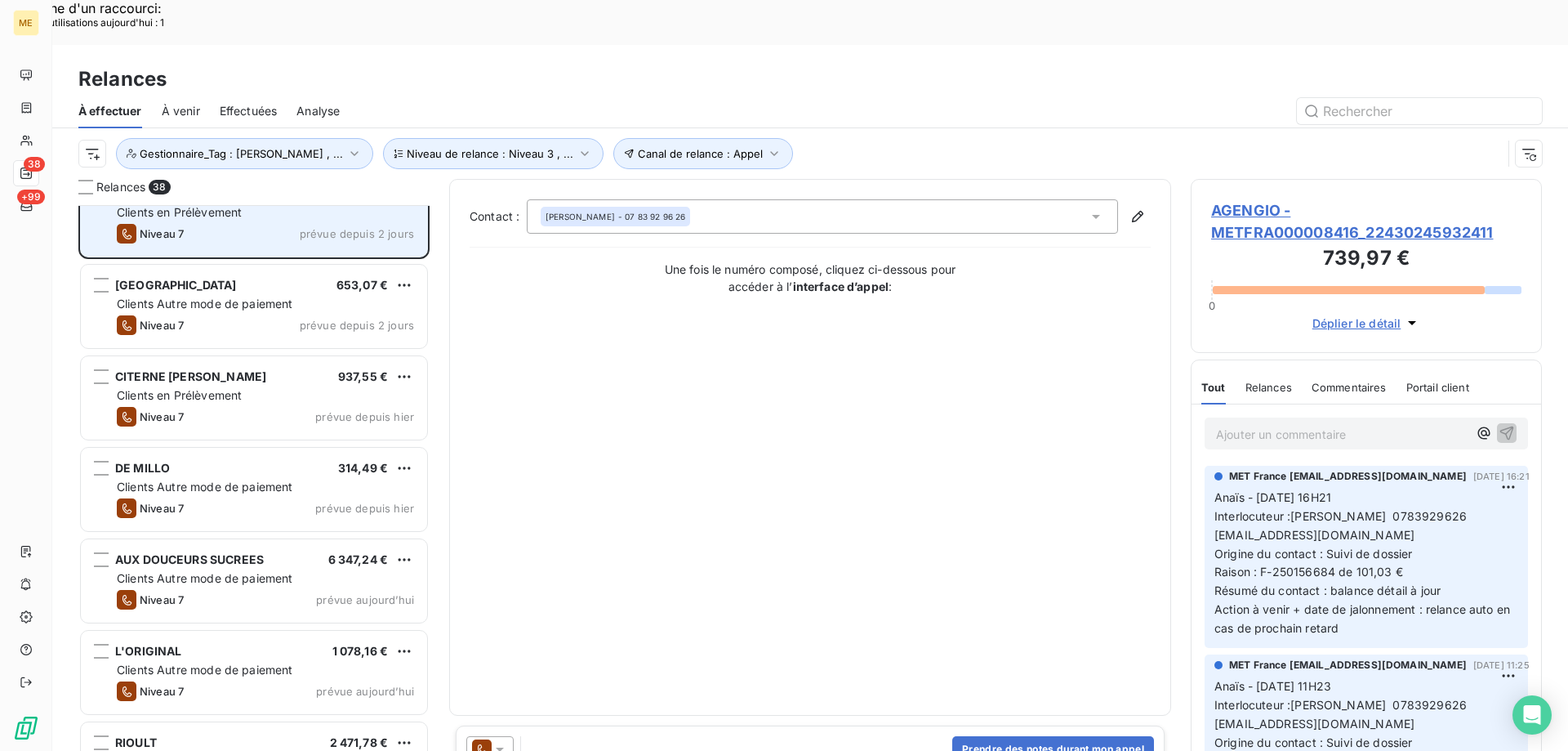
scroll to position [1226, 0]
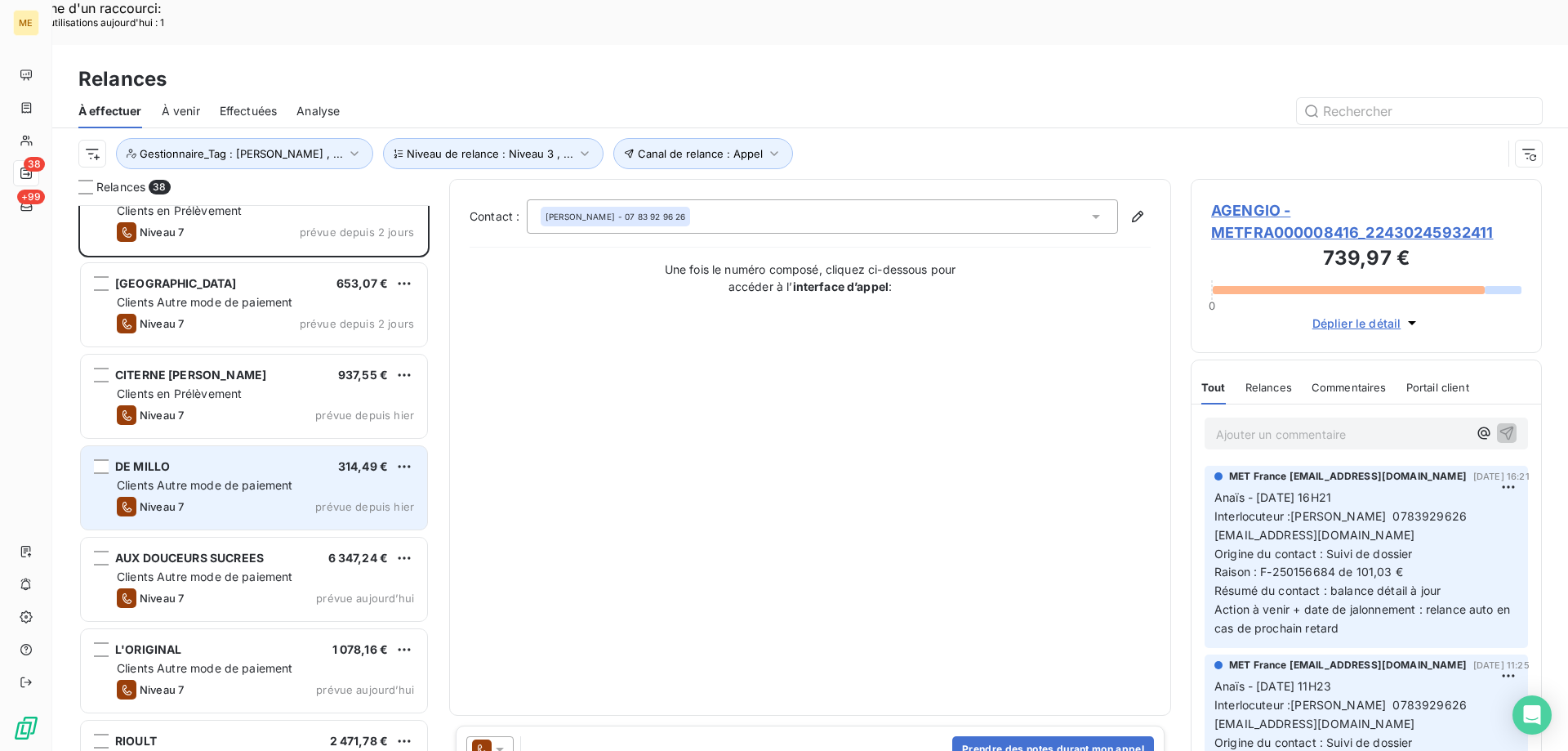
click at [335, 499] on span "prévue depuis hier" at bounding box center [365, 506] width 99 height 13
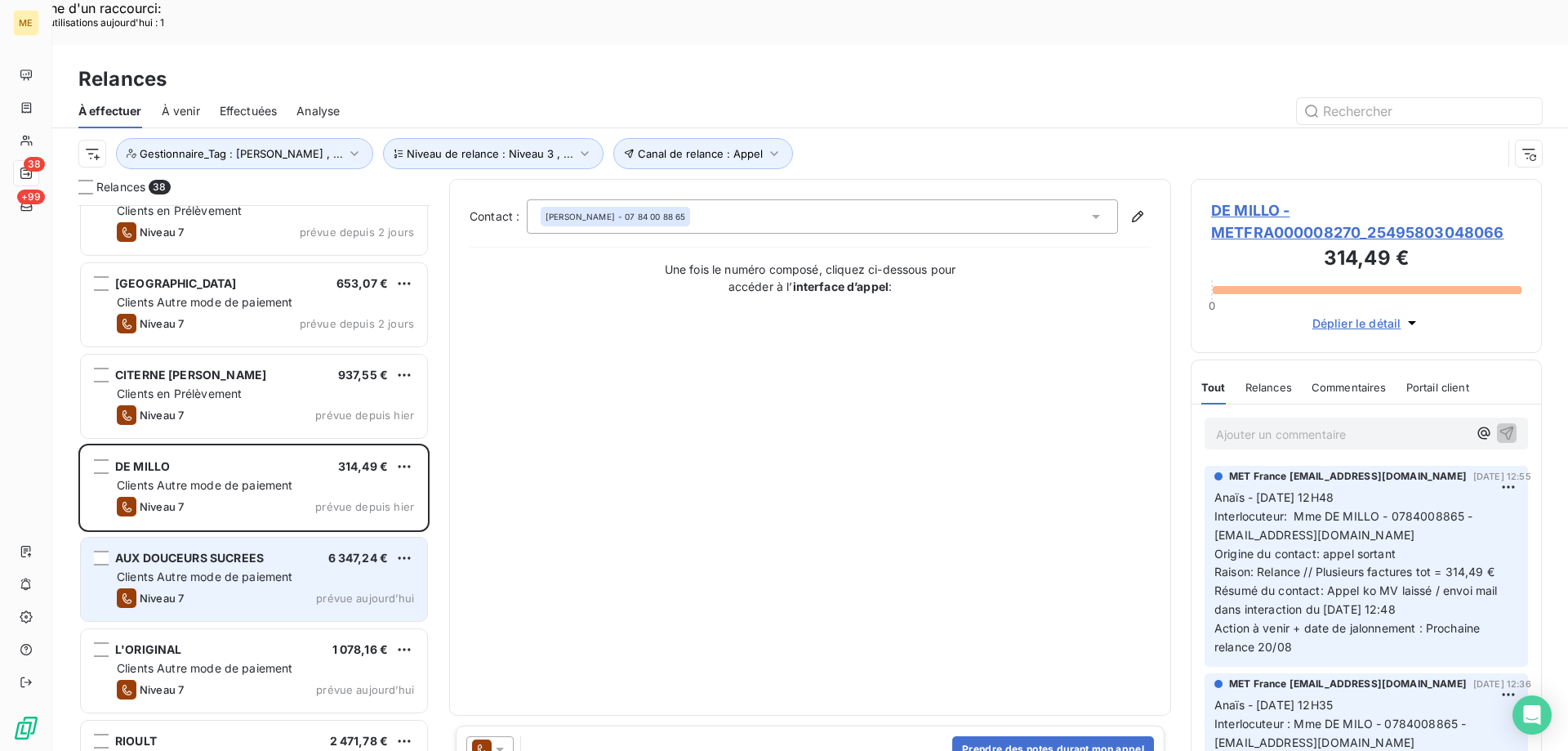
click at [324, 588] on div "Niveau 7 prévue aujourd’hui" at bounding box center [266, 598] width 297 height 20
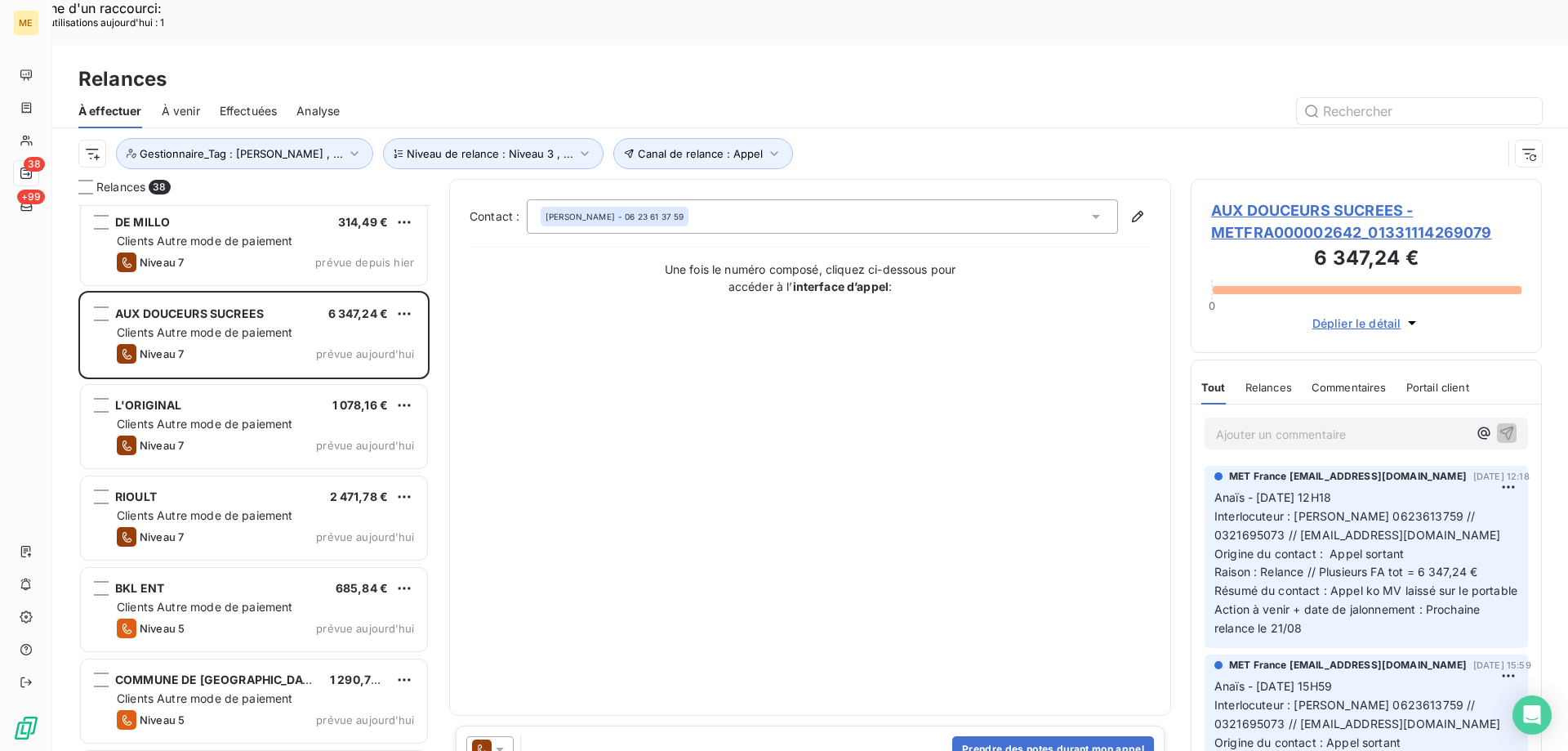
scroll to position [1471, 0]
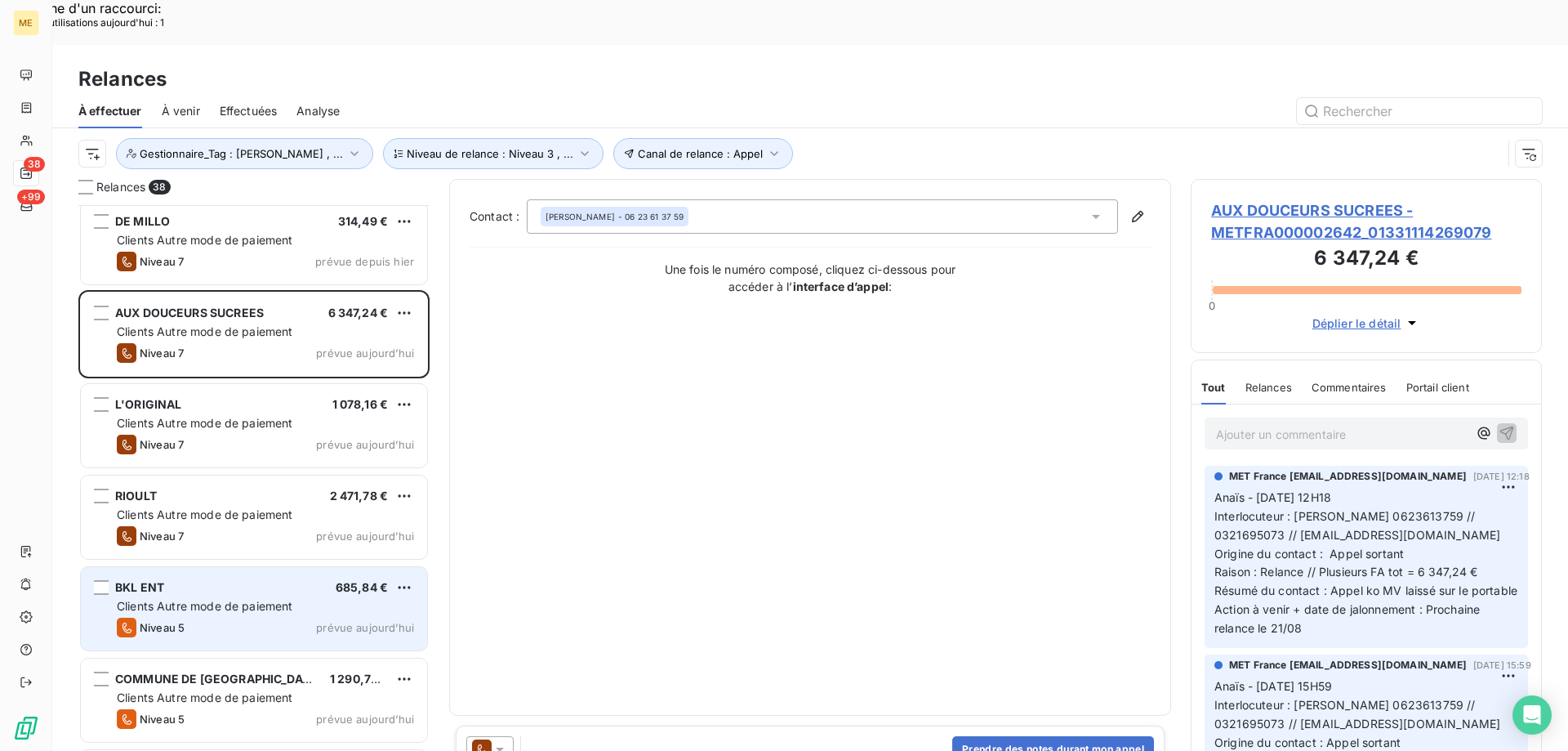
click at [287, 567] on div "BKL ENT 685,84 € Clients Autre mode de paiement Niveau 5 prévue aujourd’hui" at bounding box center [254, 608] width 346 height 83
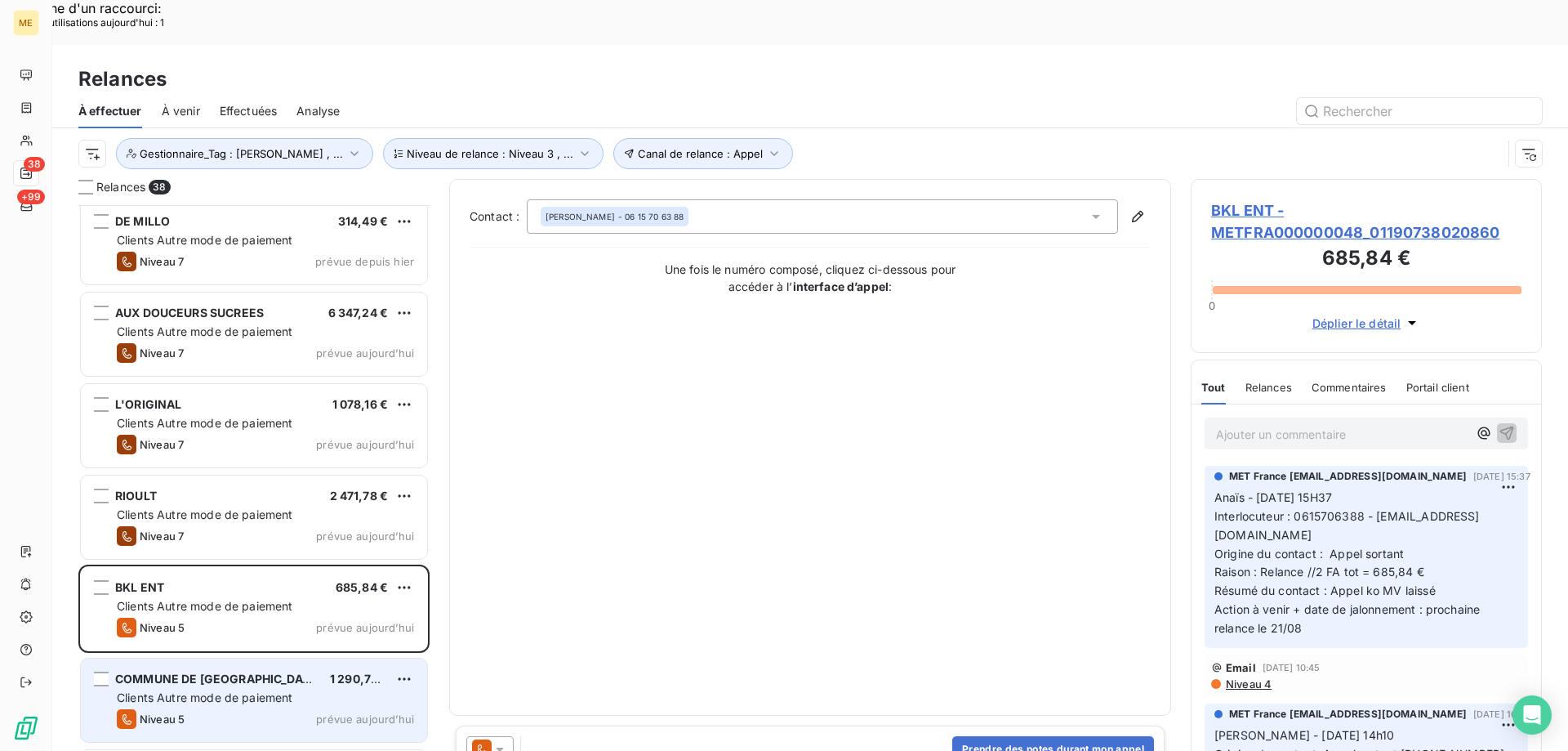
click at [234, 671] on div "COMMUNE DE VAUX 1 290,70 €" at bounding box center [266, 678] width 297 height 14
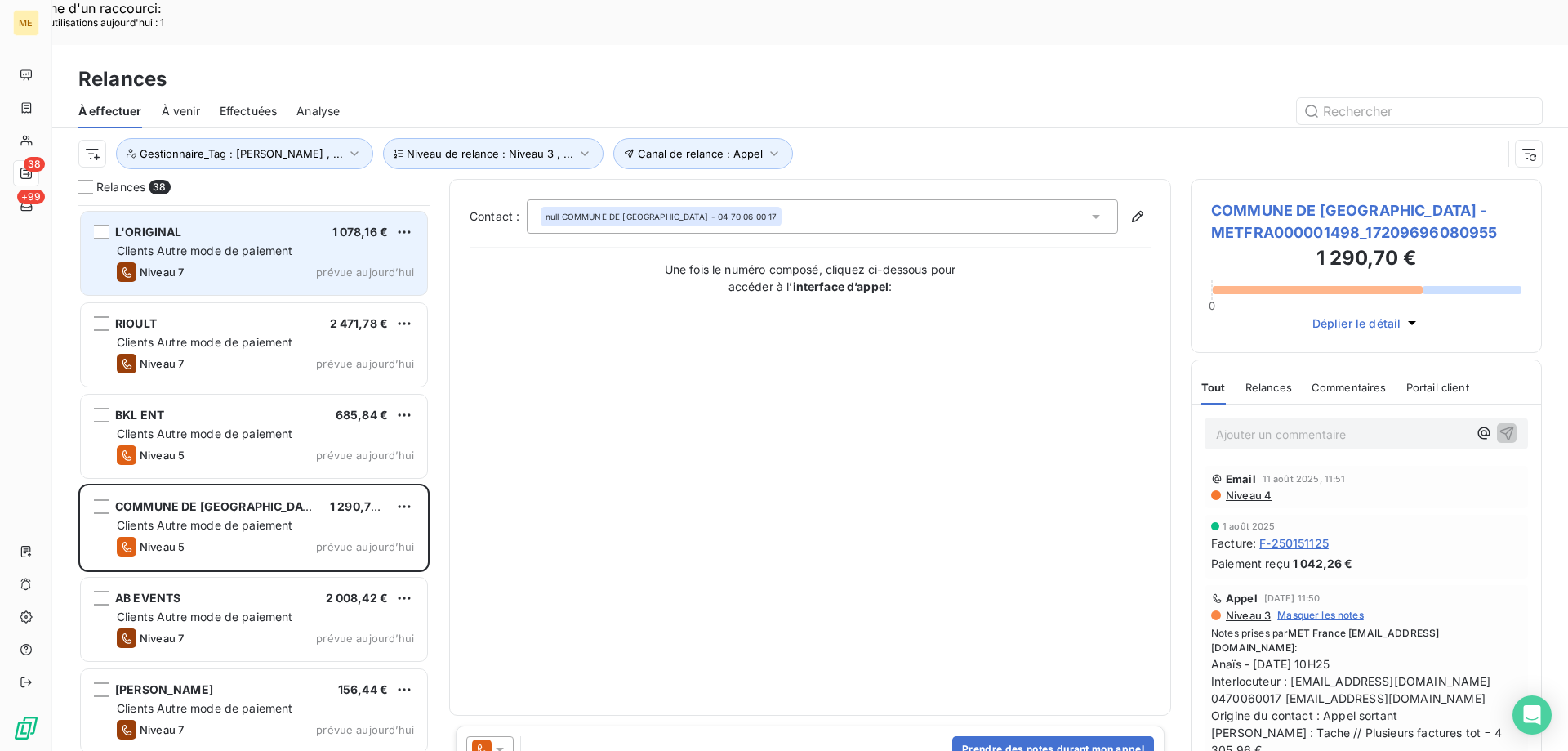
scroll to position [1716, 0]
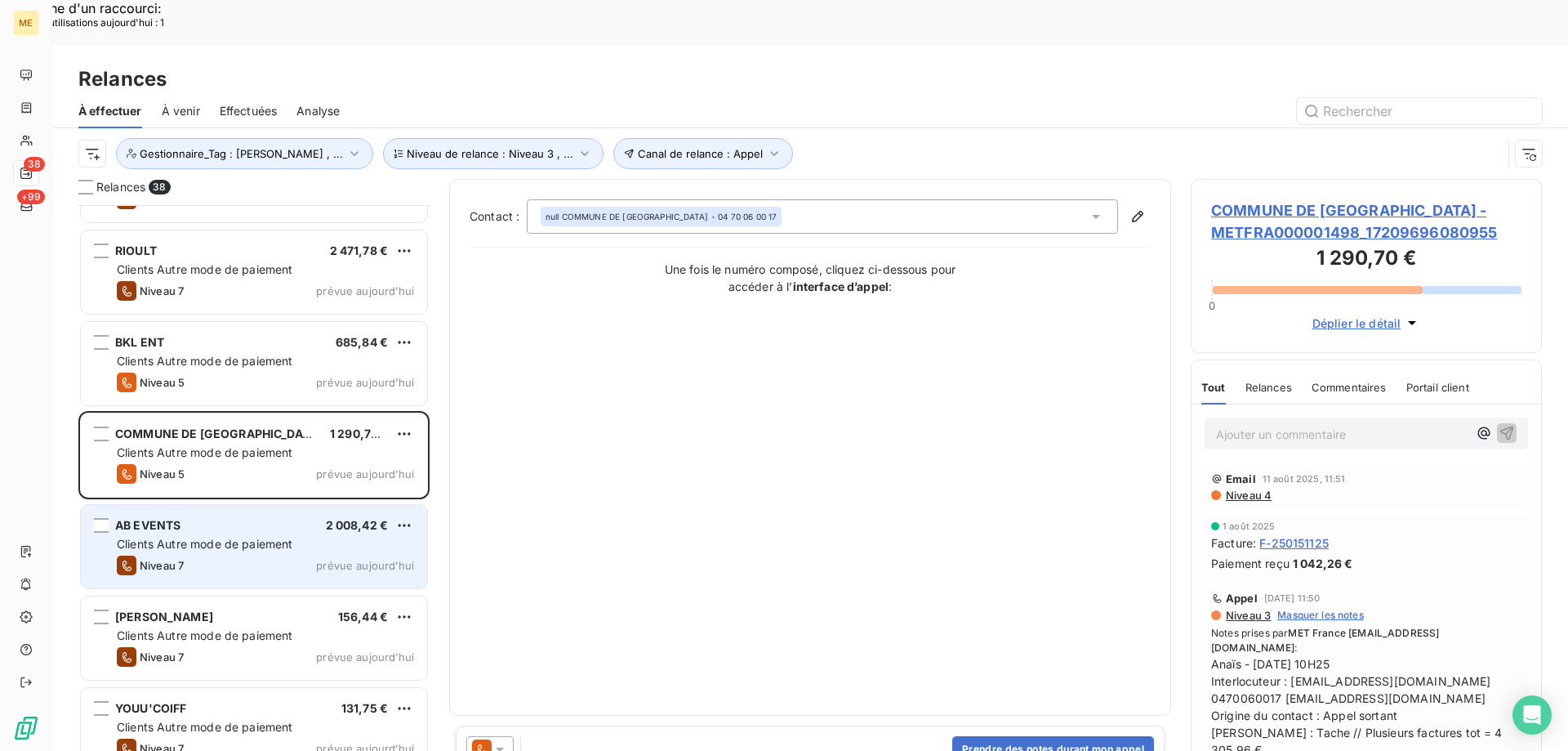
click at [295, 541] on div "AB EVENTS 2 008,42 € Clients Autre mode de paiement Niveau 7 prévue aujourd’hui" at bounding box center [254, 546] width 346 height 83
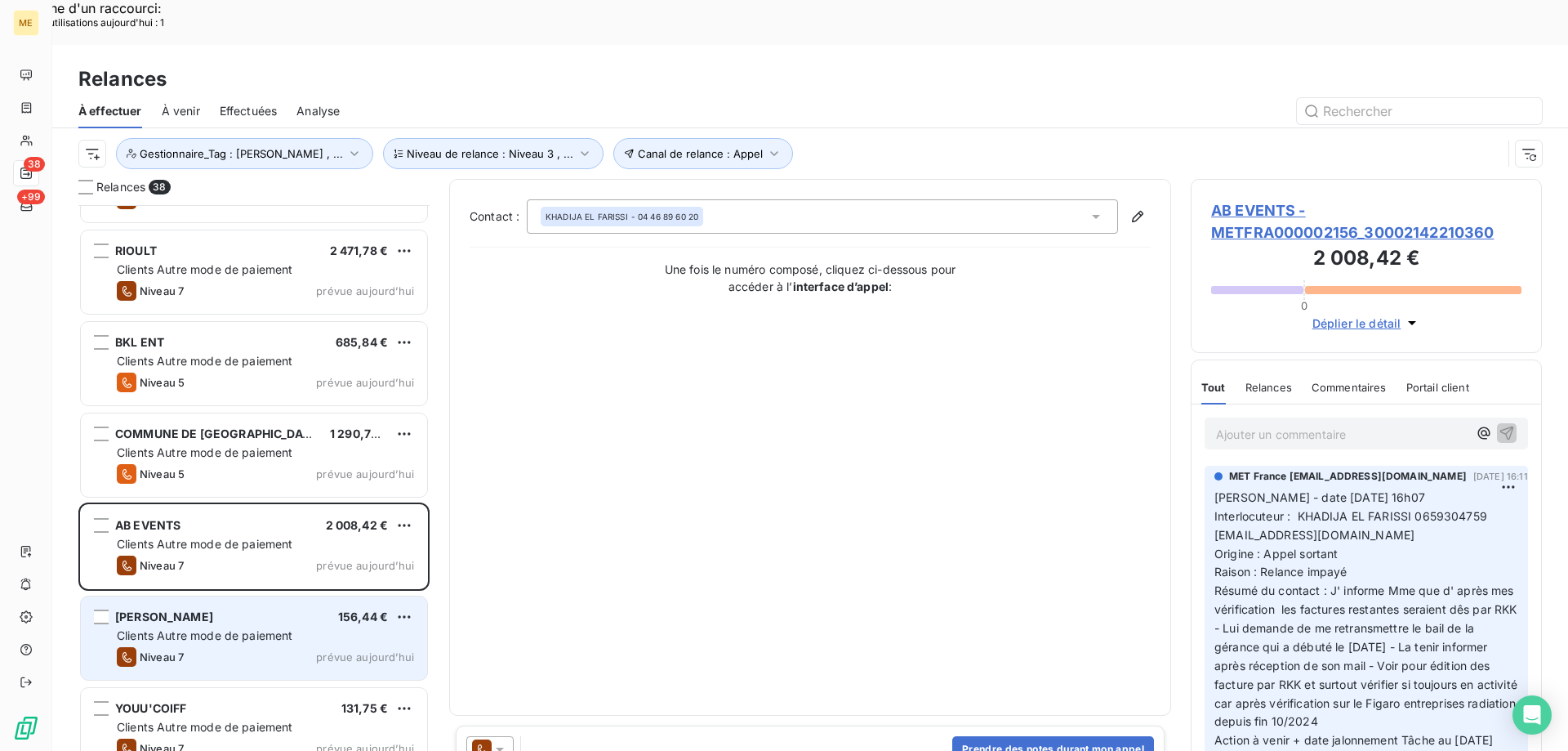
click at [294, 597] on div "MR SMADJA LUCIEN 156,44 € Clients Autre mode de paiement Niveau 7 prévue aujour…" at bounding box center [254, 638] width 346 height 83
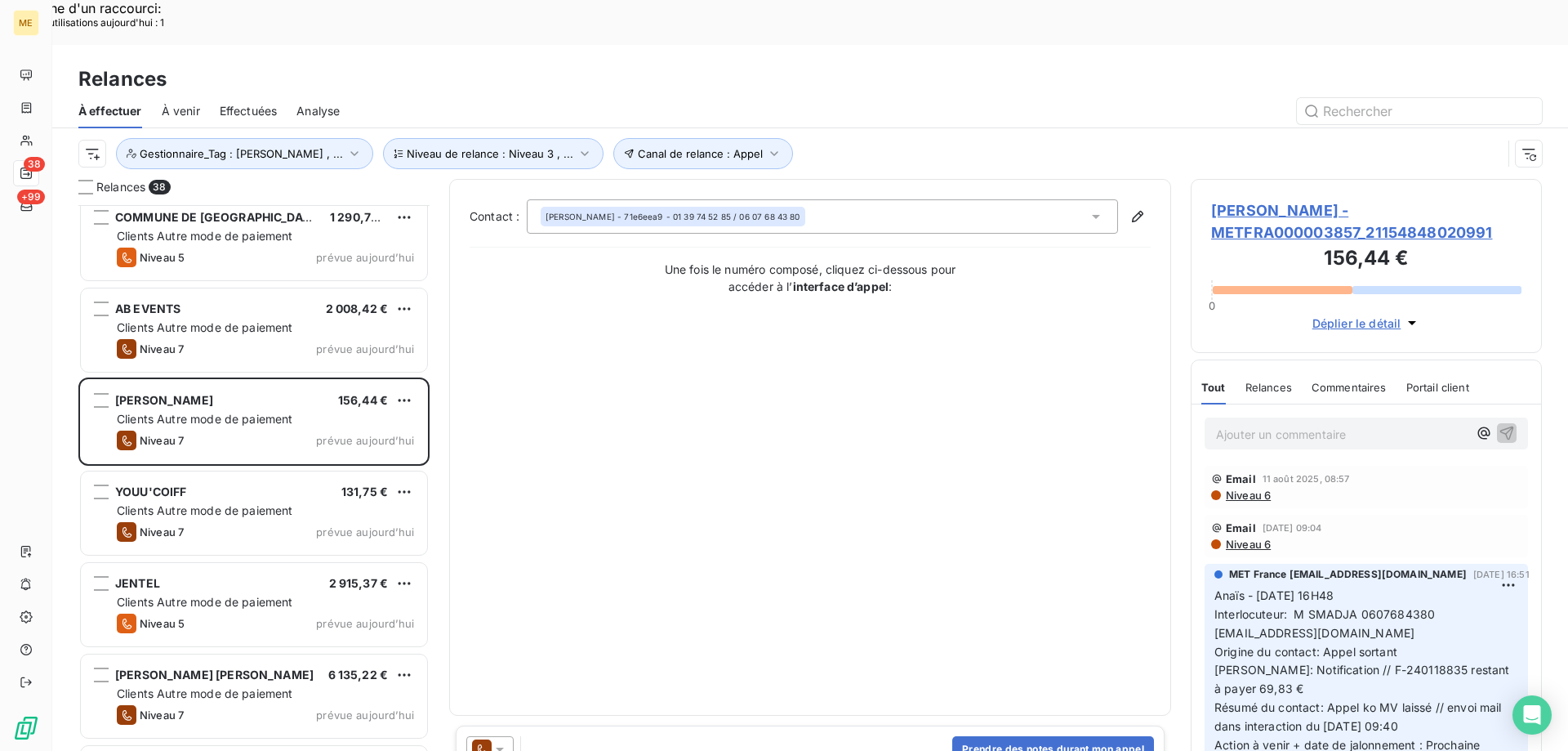
scroll to position [1961, 0]
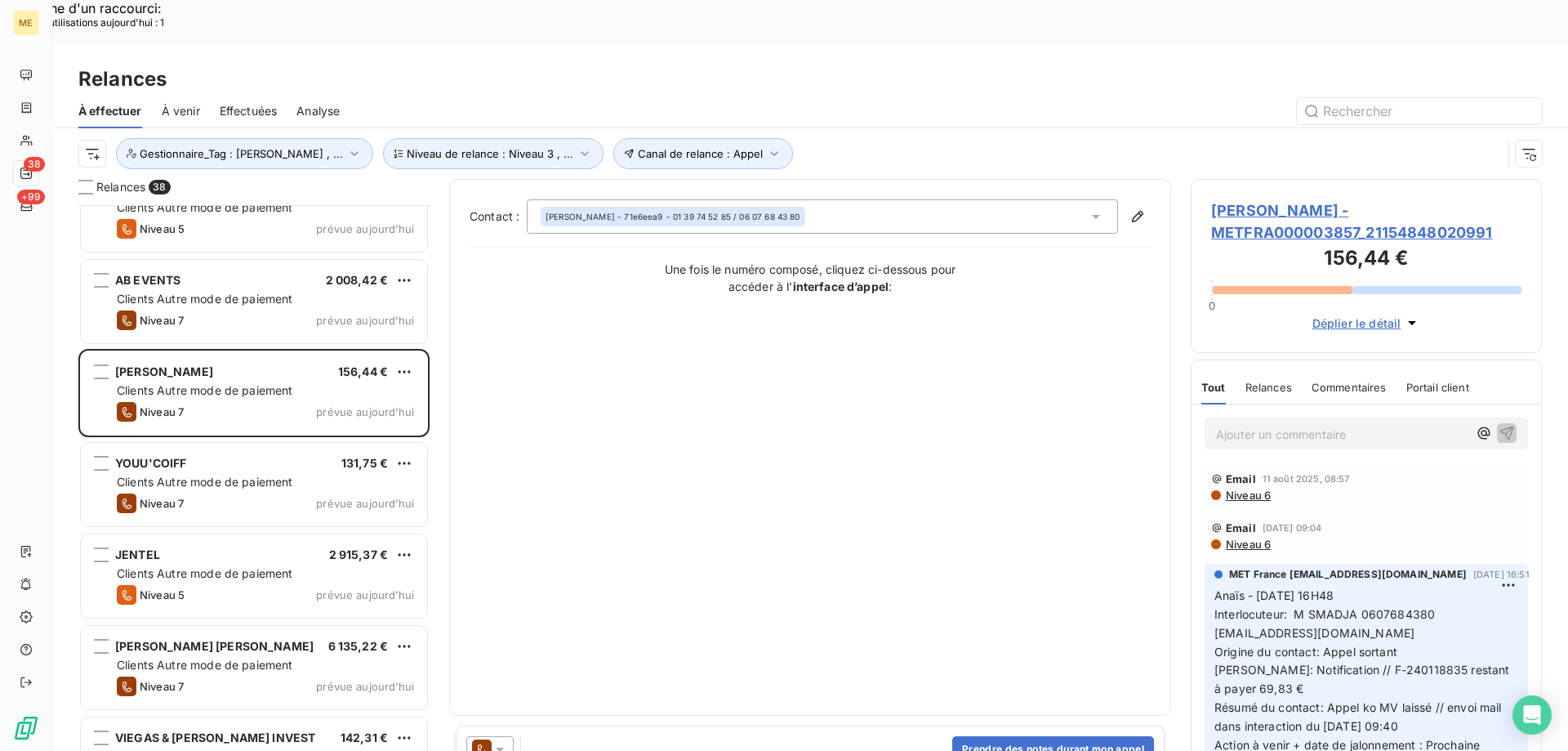
click at [286, 482] on div "YOUU'COIFF 131,75 € Clients Autre mode de paiement Niveau 7 prévue aujourd’hui" at bounding box center [254, 486] width 351 height 91
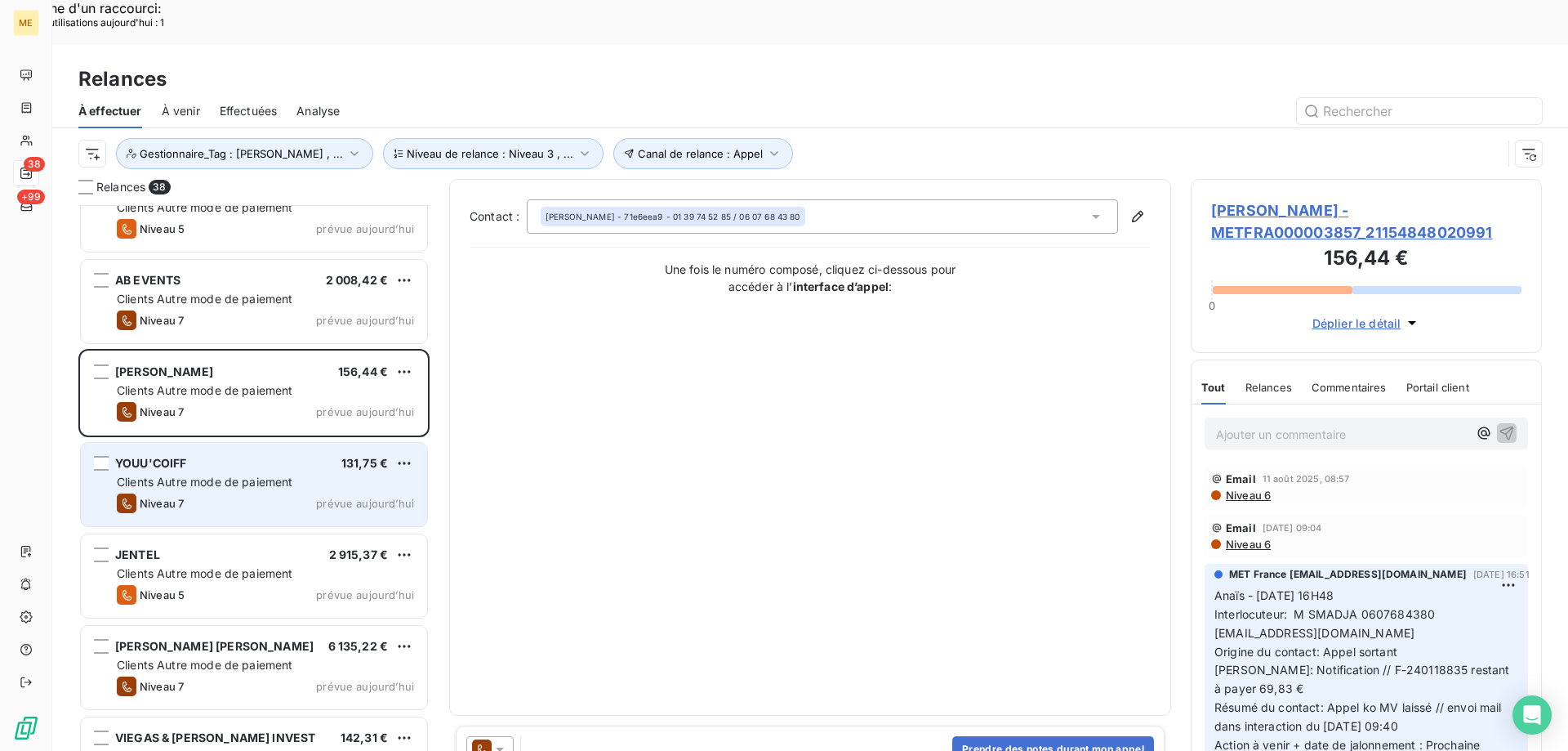
click at [283, 456] on div "YOUU'COIFF 131,75 €" at bounding box center [266, 462] width 297 height 14
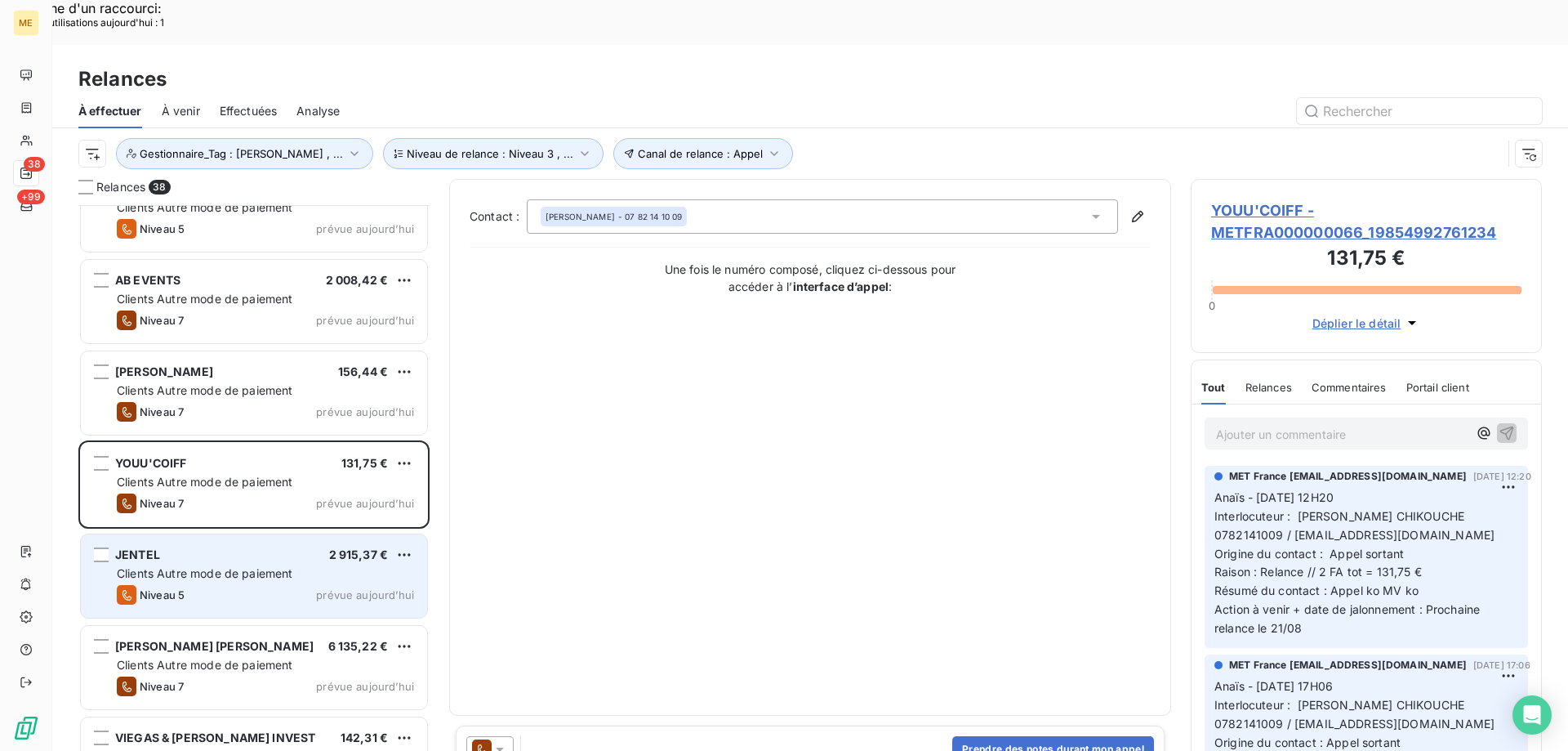
click at [265, 566] on span "Clients Autre mode de paiement" at bounding box center [205, 573] width 176 height 14
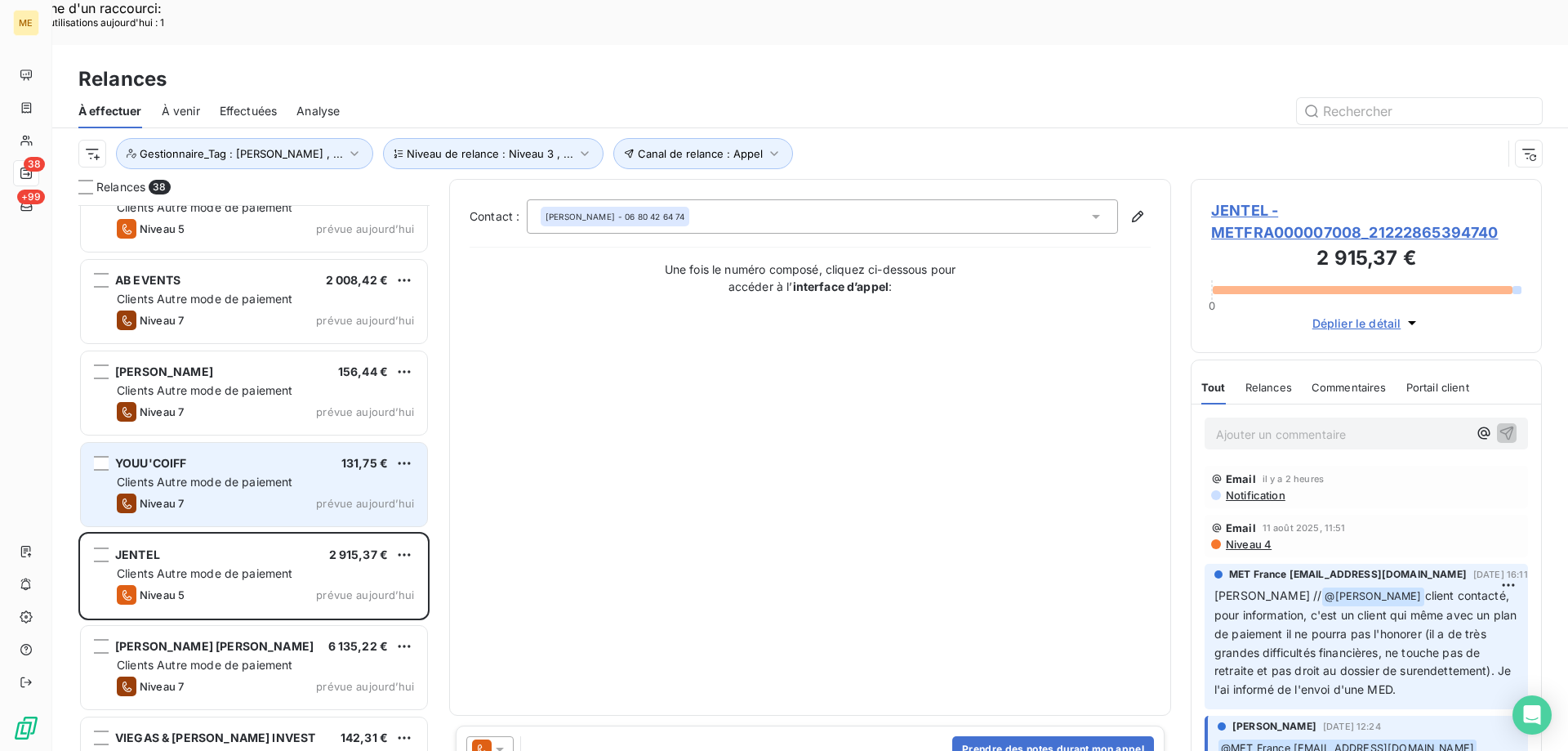
scroll to position [2042, 0]
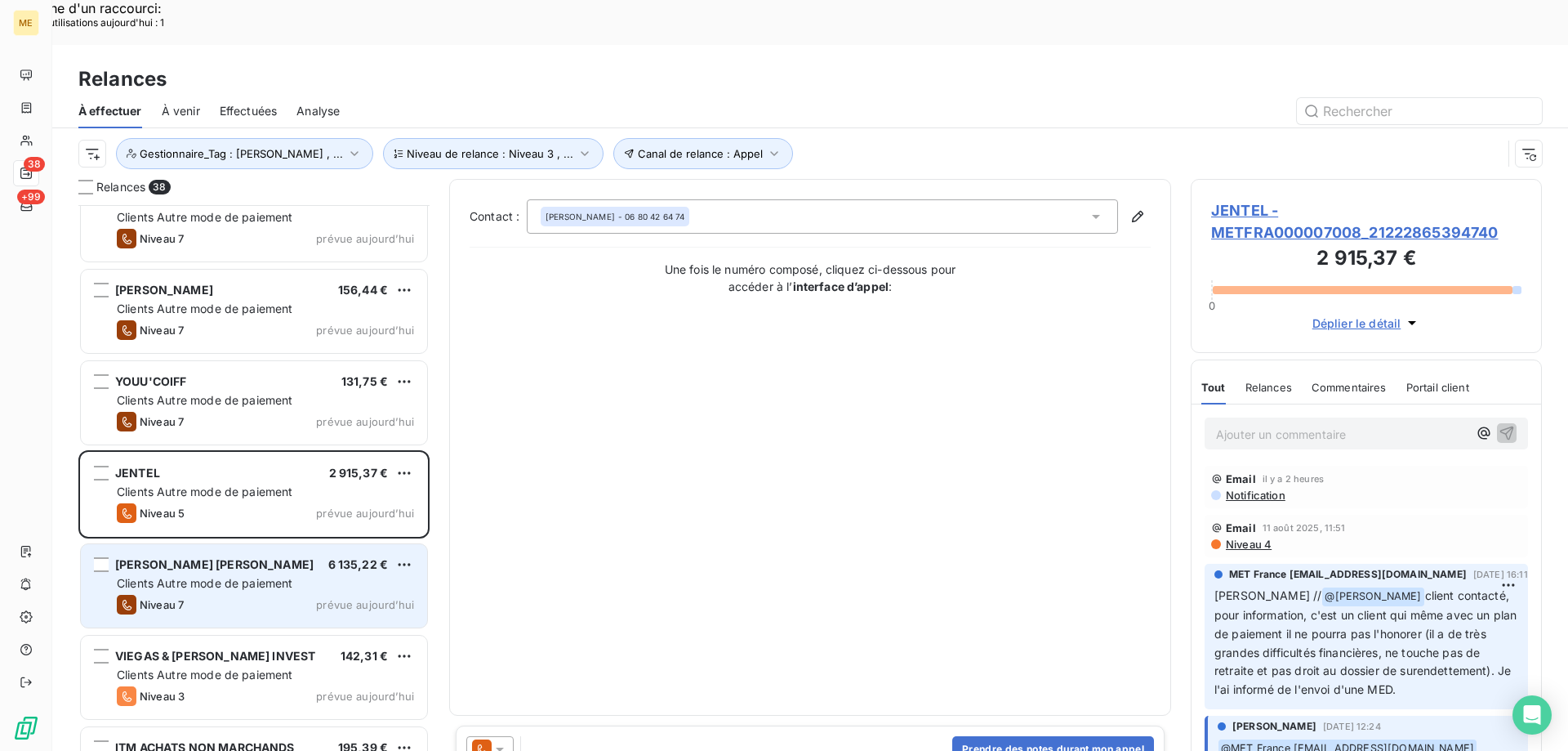
click at [207, 547] on div "MEISSNER MAXIMILIEN OTTO VIRGILE 6 135,22 € Clients Autre mode de paiement Nive…" at bounding box center [254, 585] width 346 height 83
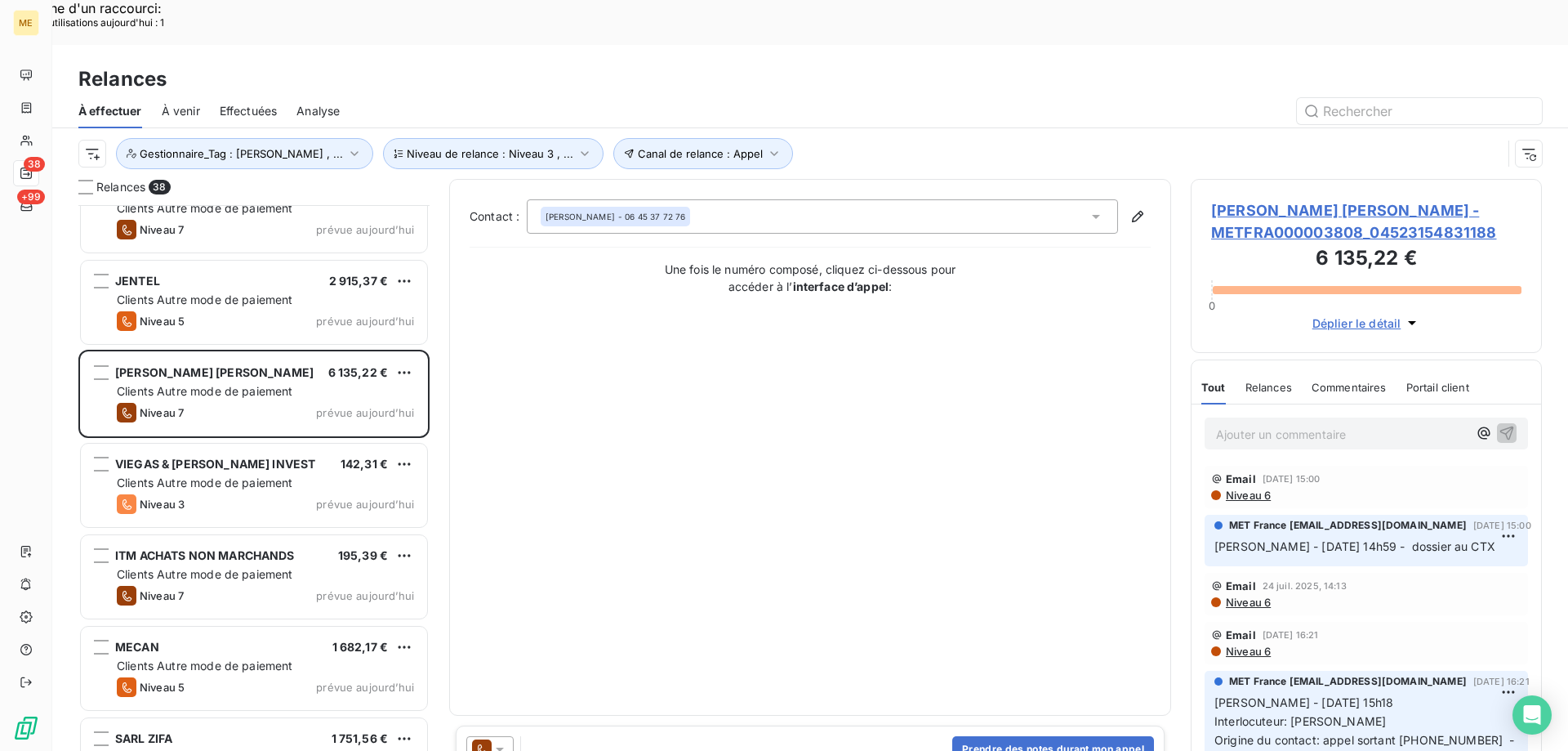
scroll to position [2287, 0]
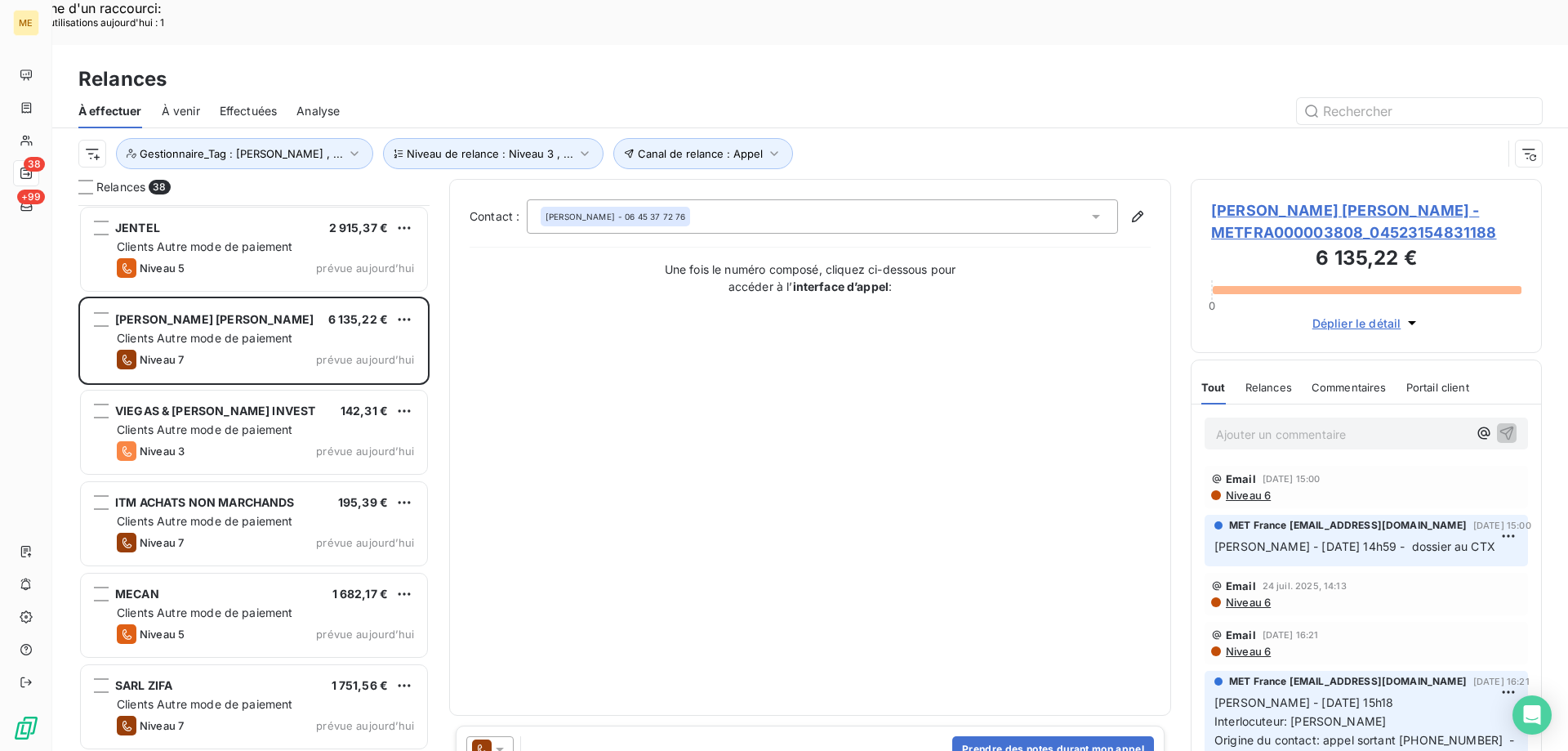
click at [1282, 179] on div "MEISSNER MAXIMILIEN OTTO VIRGILE - METFRA000003808_04523154831188 6 135,22 € 0 …" at bounding box center [1366, 266] width 351 height 174
click at [1277, 199] on span "MEISSNER MAXIMILIEN OTTO VIRGILE - METFRA000003808_04523154831188" at bounding box center [1367, 221] width 311 height 44
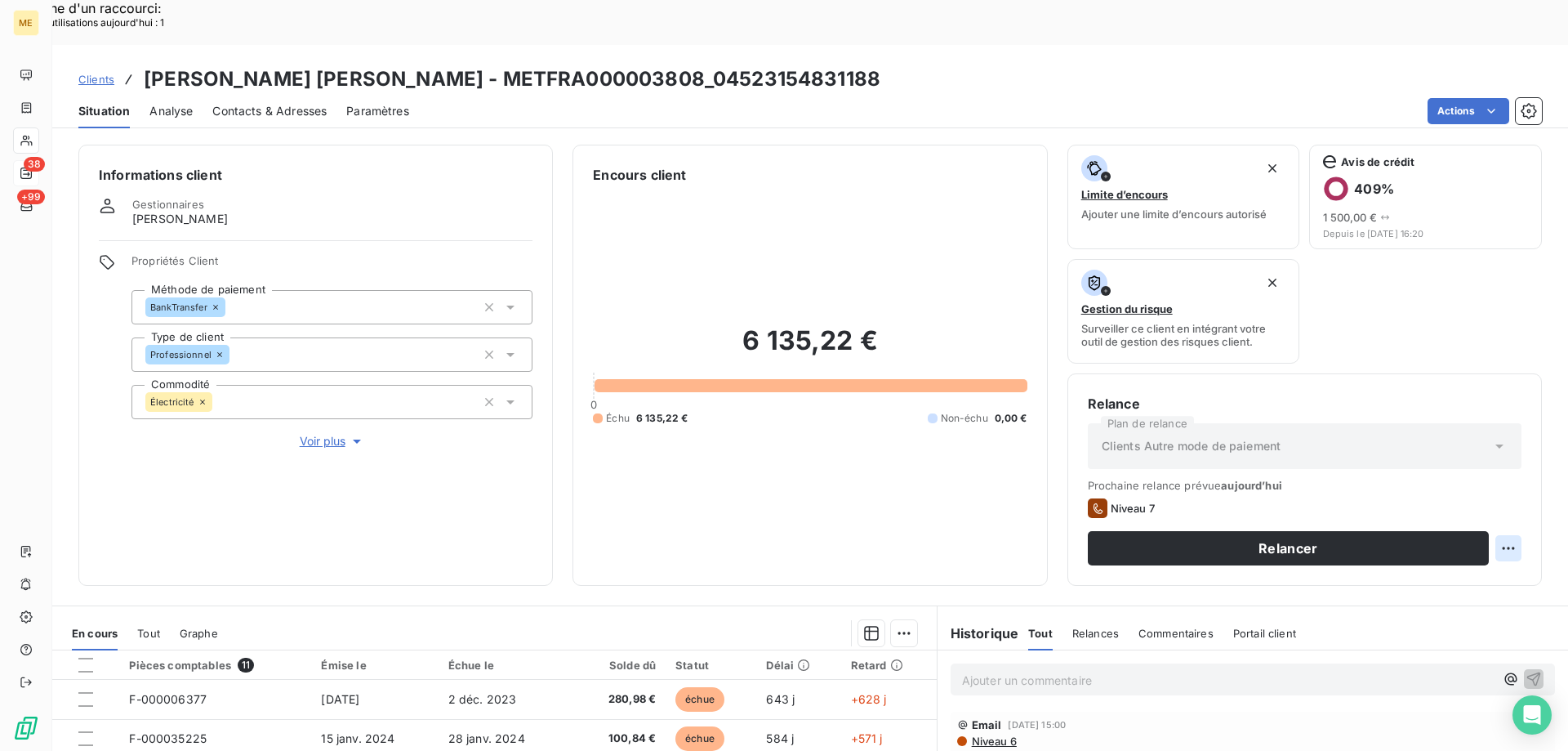
click at [1449, 523] on div "Replanifier cette action" at bounding box center [1429, 538] width 159 height 39
click at [1449, 535] on div "Replanifier cette action" at bounding box center [1429, 538] width 146 height 26
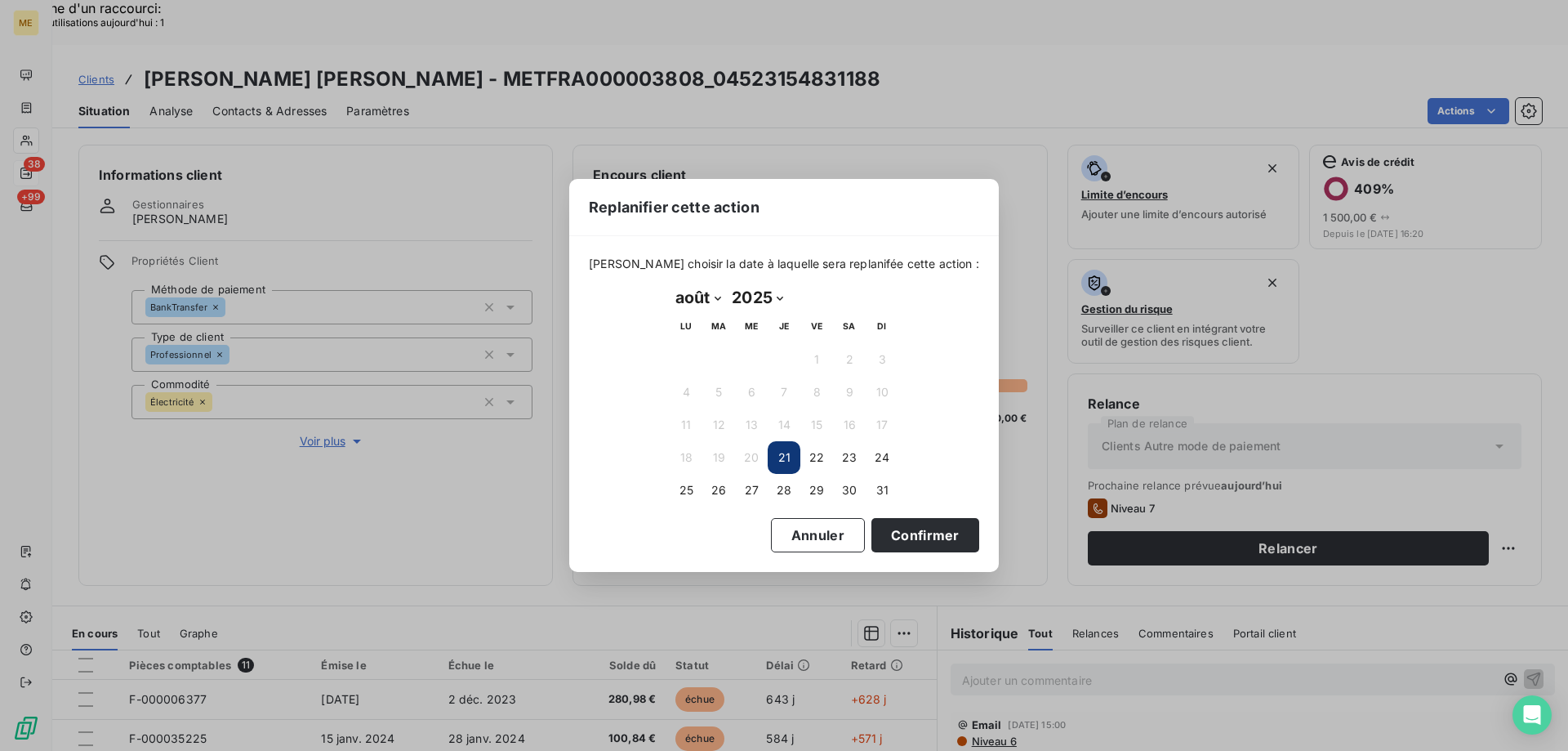
click at [713, 289] on select "janvier février mars avril mai juin juillet août septembre octobre novembre déc…" at bounding box center [698, 296] width 56 height 26
select select "8"
click at [670, 284] on select "janvier février mars avril mai juin juillet août septembre octobre novembre déc…" at bounding box center [698, 296] width 56 height 26
click at [791, 391] on button "11" at bounding box center [784, 392] width 32 height 32
drag, startPoint x: 860, startPoint y: 533, endPoint x: 865, endPoint y: 522, distance: 12.1
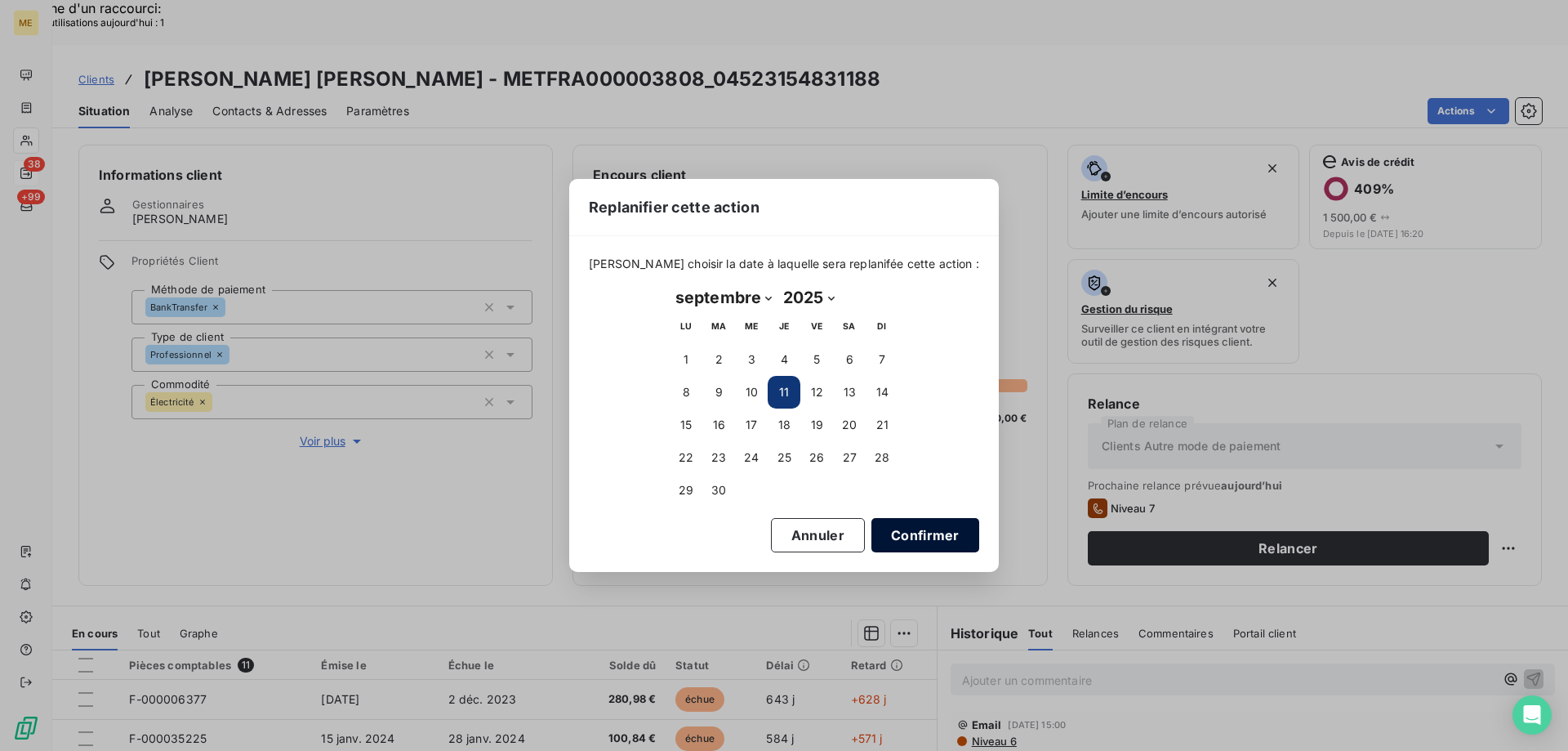
click at [871, 534] on button "Confirmer" at bounding box center [925, 535] width 108 height 34
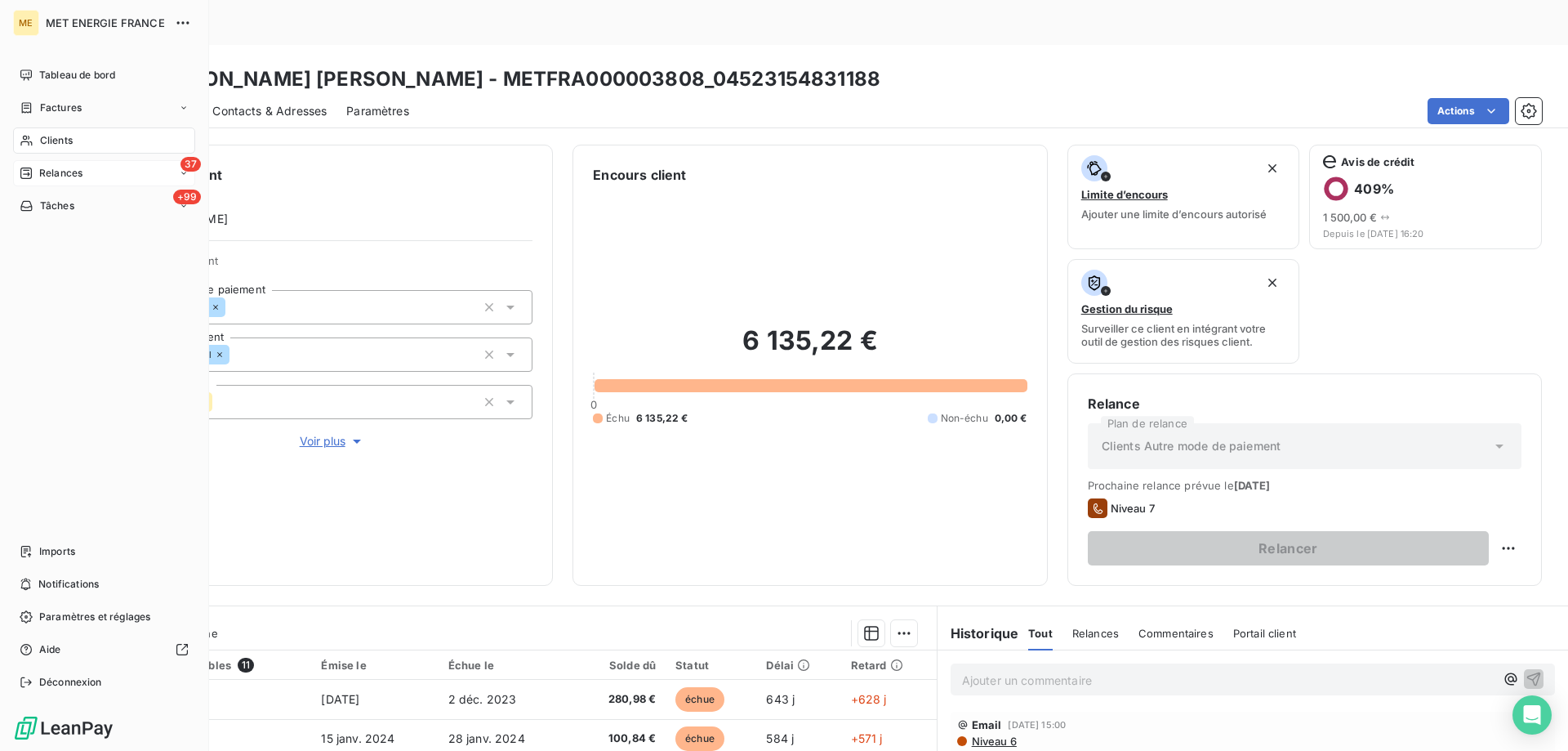
click at [70, 171] on span "Relances" at bounding box center [60, 173] width 43 height 14
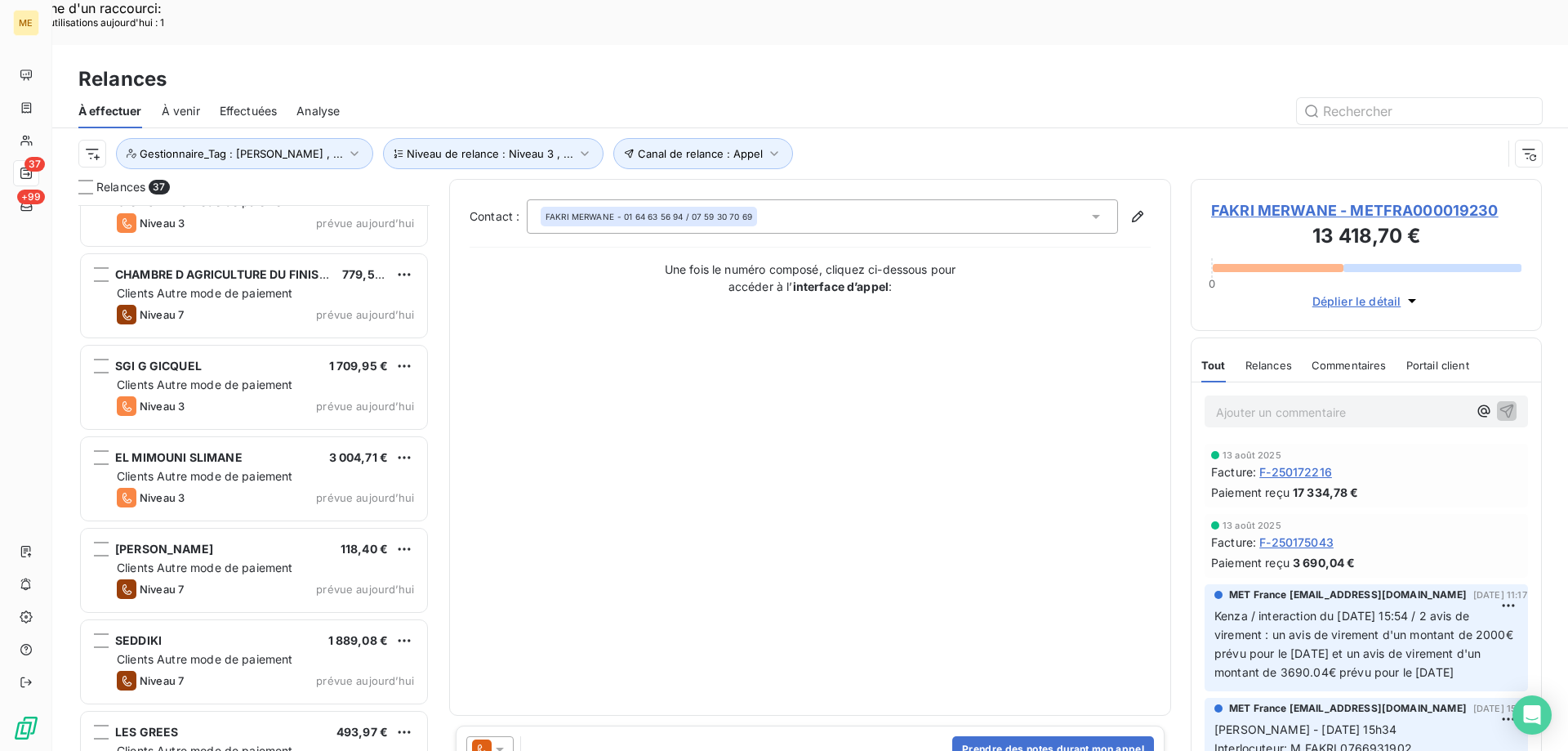
scroll to position [2795, 0]
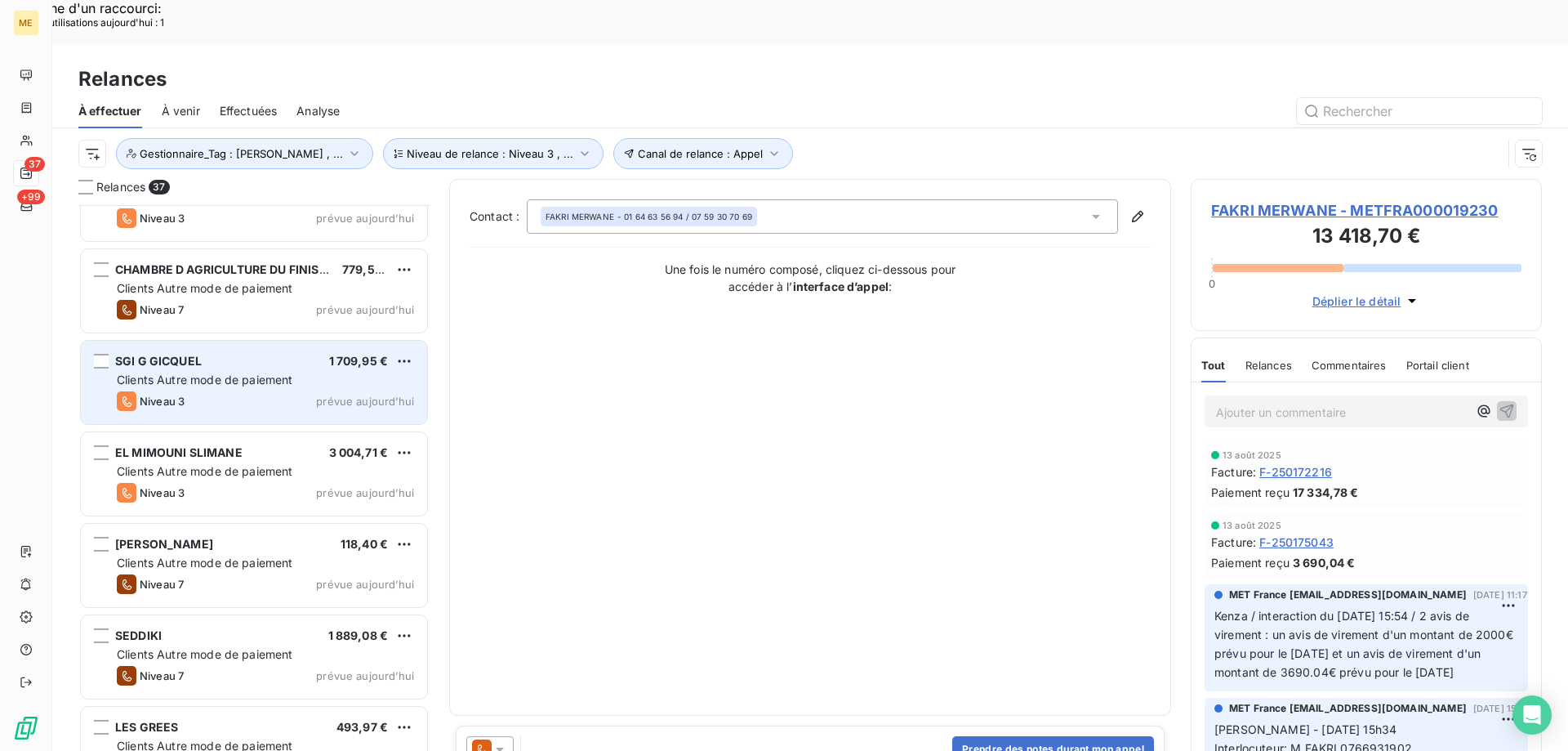
click at [295, 391] on div "Niveau 3 prévue aujourd’hui" at bounding box center [266, 400] width 297 height 20
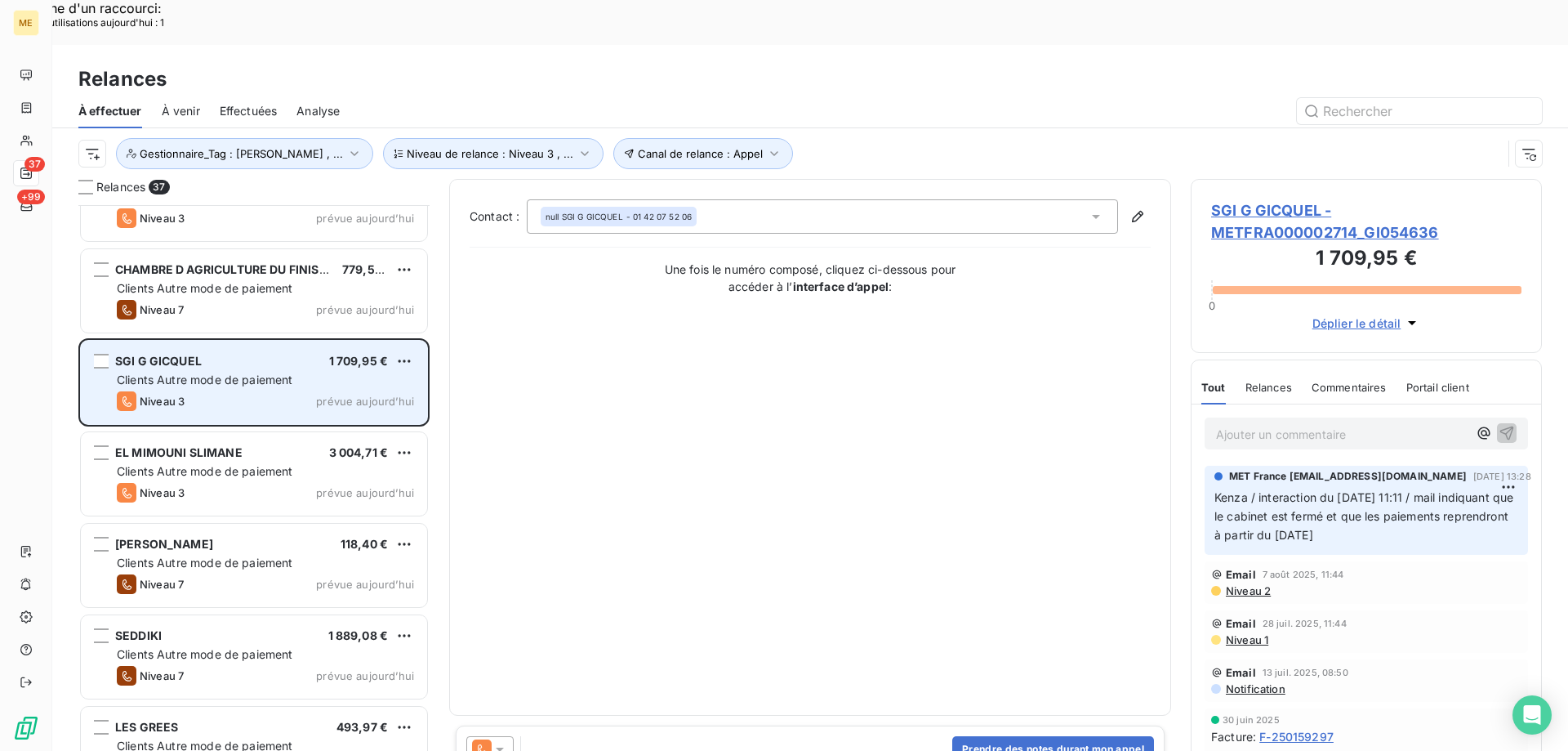
scroll to position [2713, 0]
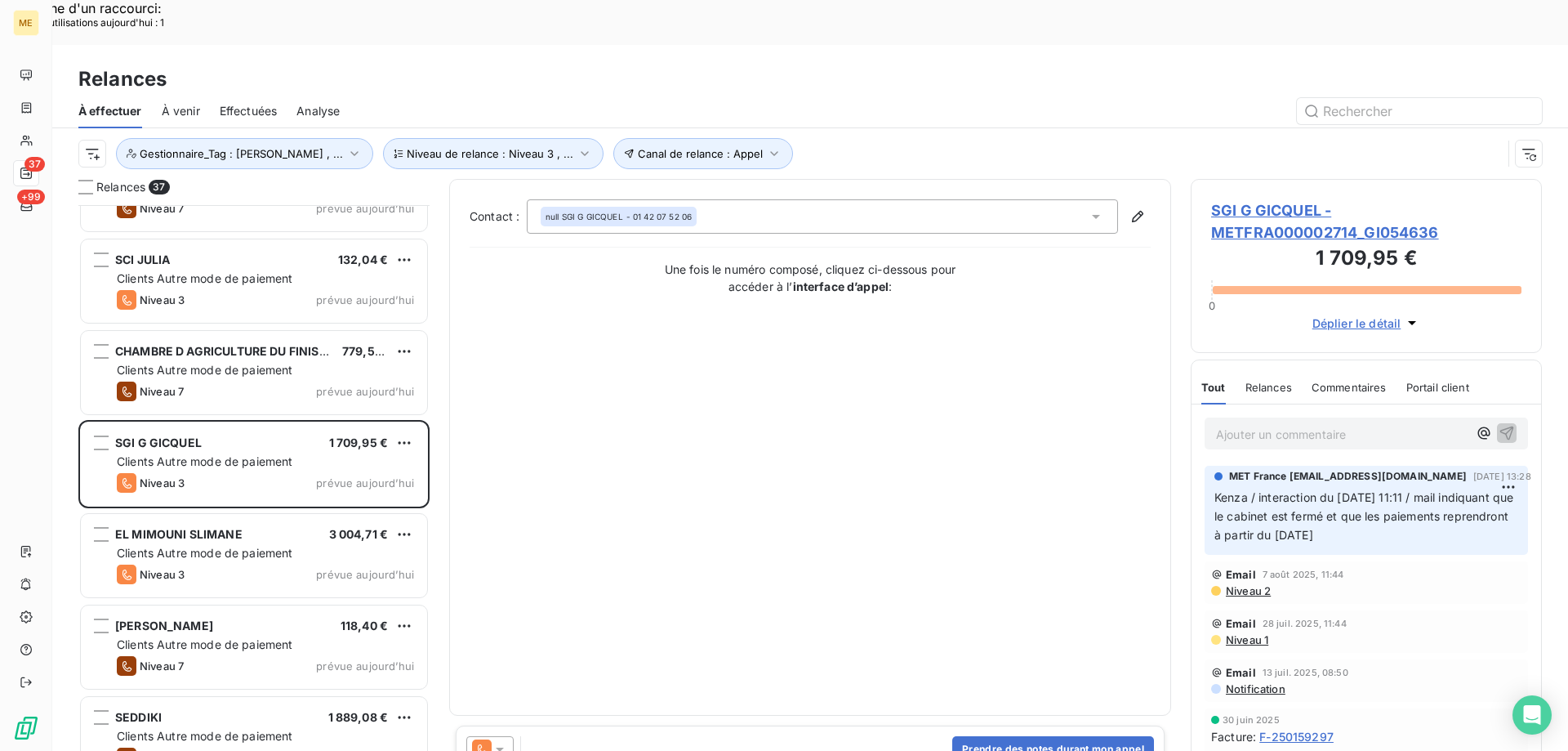
click at [1315, 199] on span "SGI G GICQUEL - METFRA000002714_GI054636" at bounding box center [1367, 221] width 311 height 44
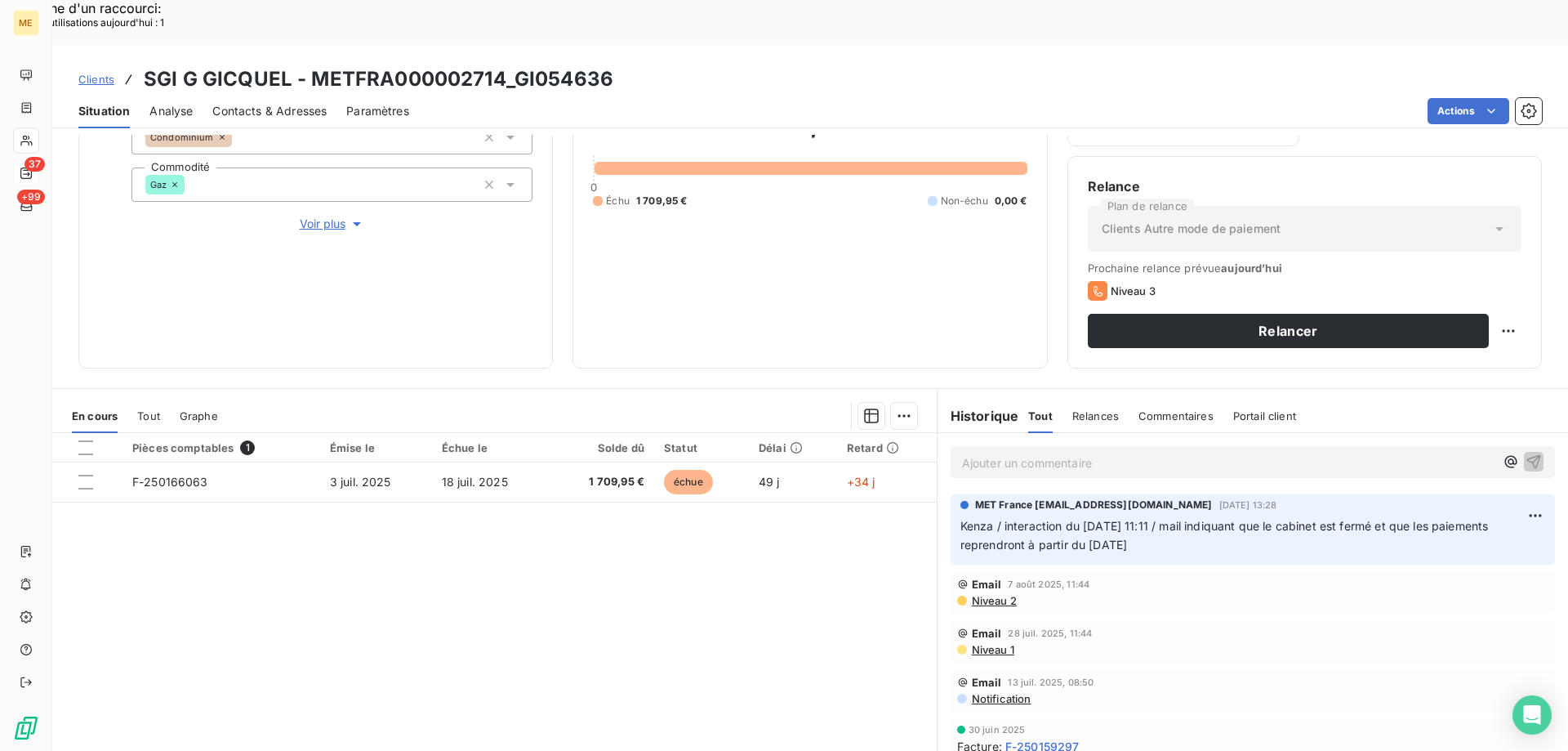
scroll to position [218, 0]
drag, startPoint x: 516, startPoint y: 30, endPoint x: 618, endPoint y: 32, distance: 102.0
click at [618, 65] on div "Clients SGI G GICQUEL - METFRA000002714_GI054636" at bounding box center [810, 79] width 1517 height 30
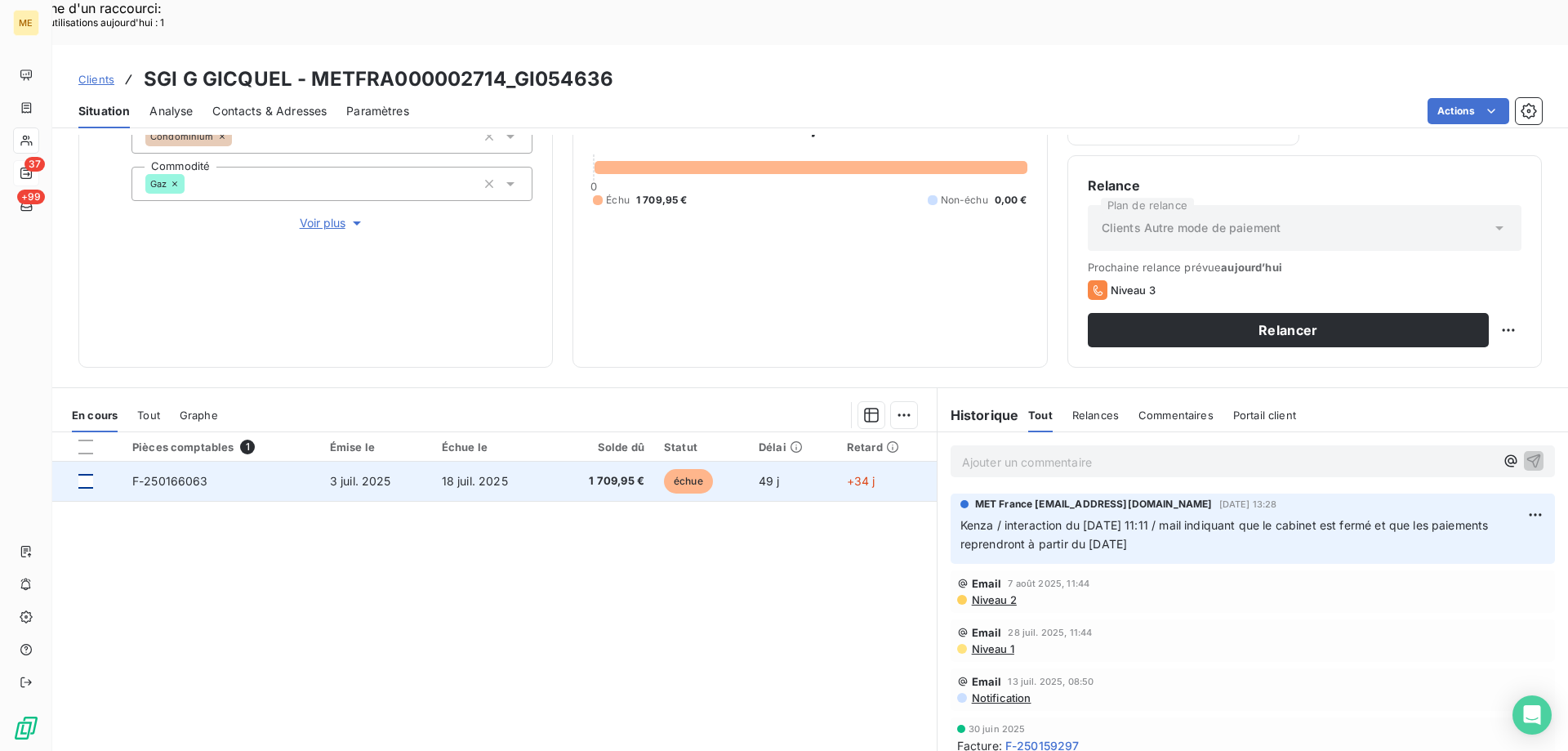
click at [83, 474] on div at bounding box center [85, 480] width 14 height 14
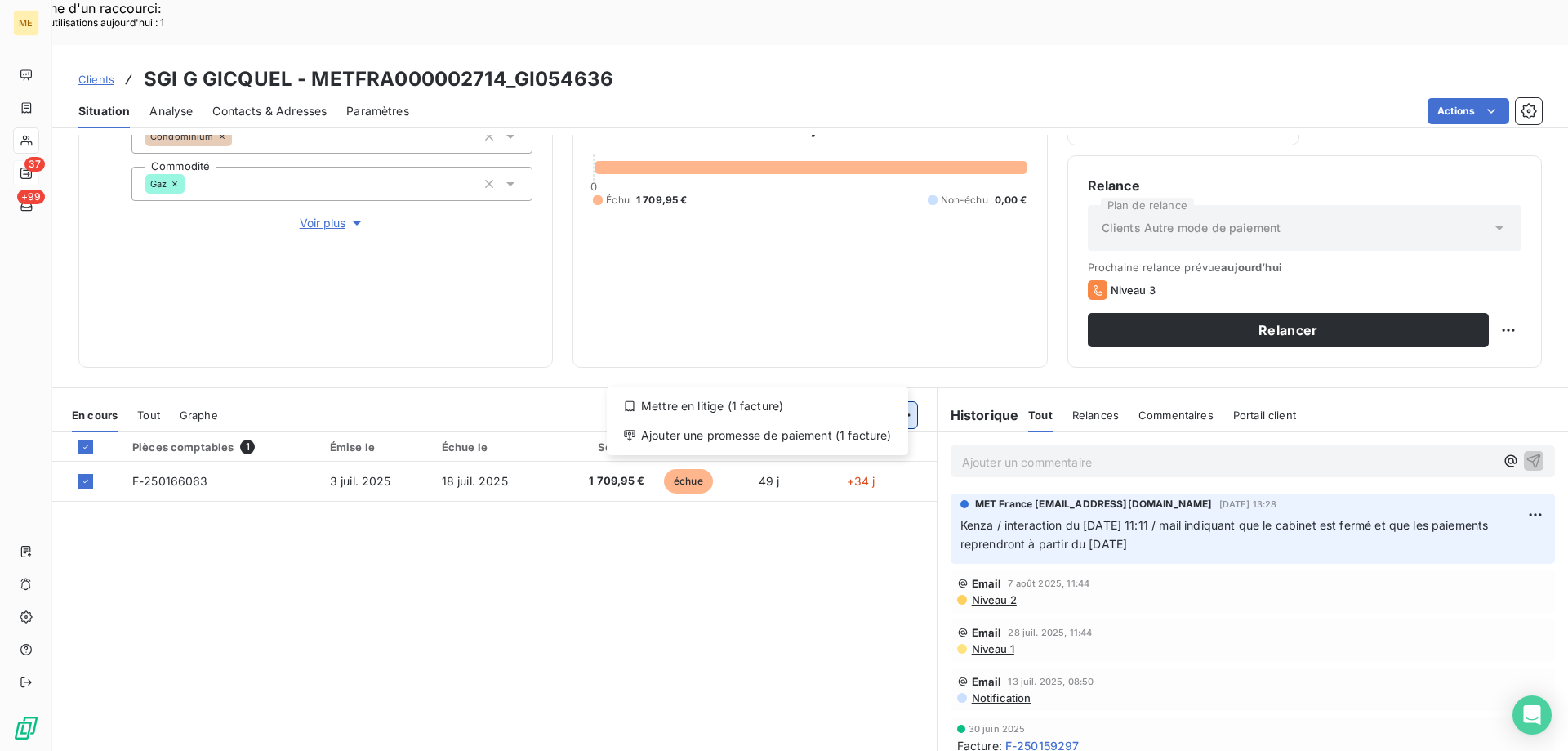
click at [843, 430] on div "Ajouter une promesse de paiement (1 facture)" at bounding box center [758, 435] width 289 height 26
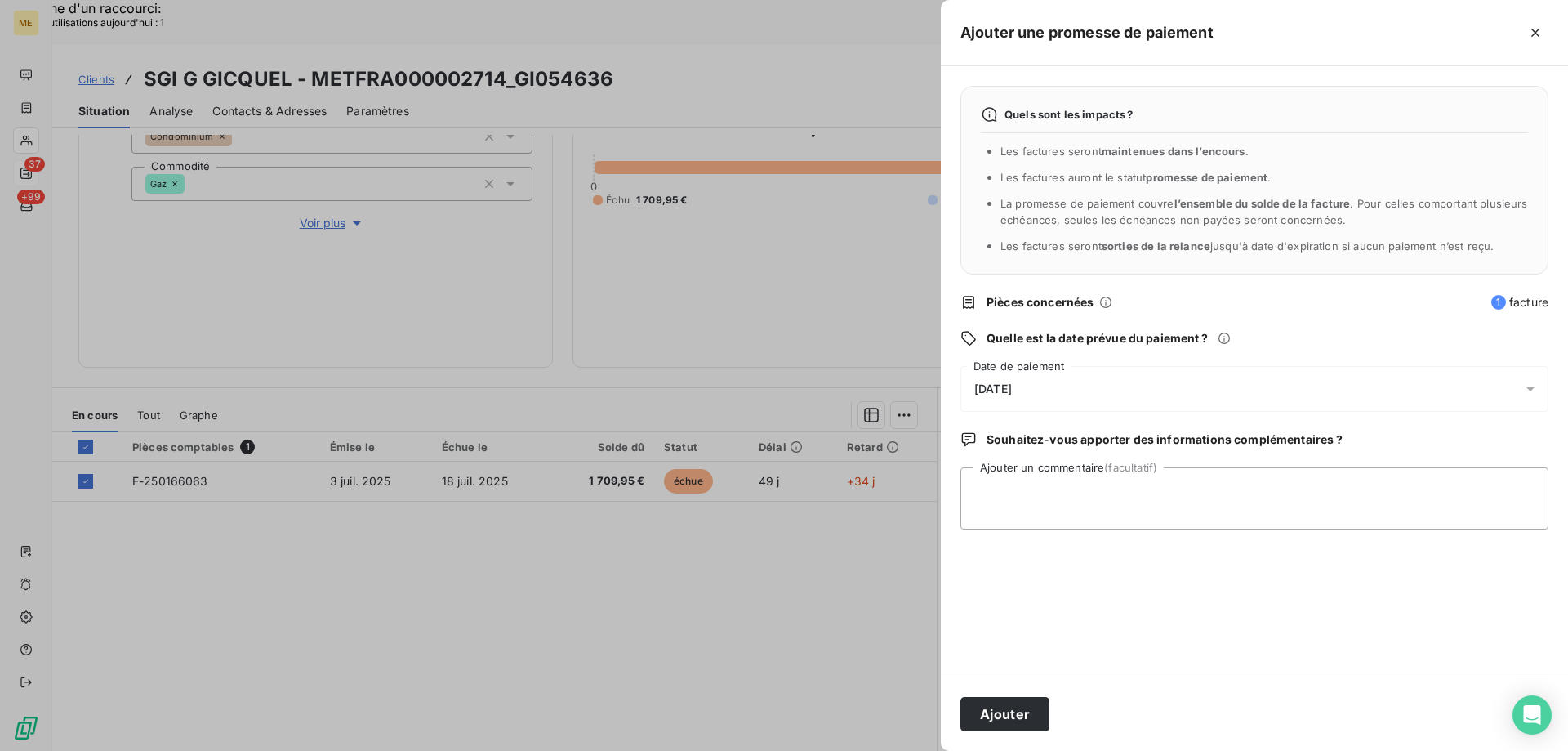
click at [1147, 386] on div "22/08/2025" at bounding box center [1254, 389] width 588 height 46
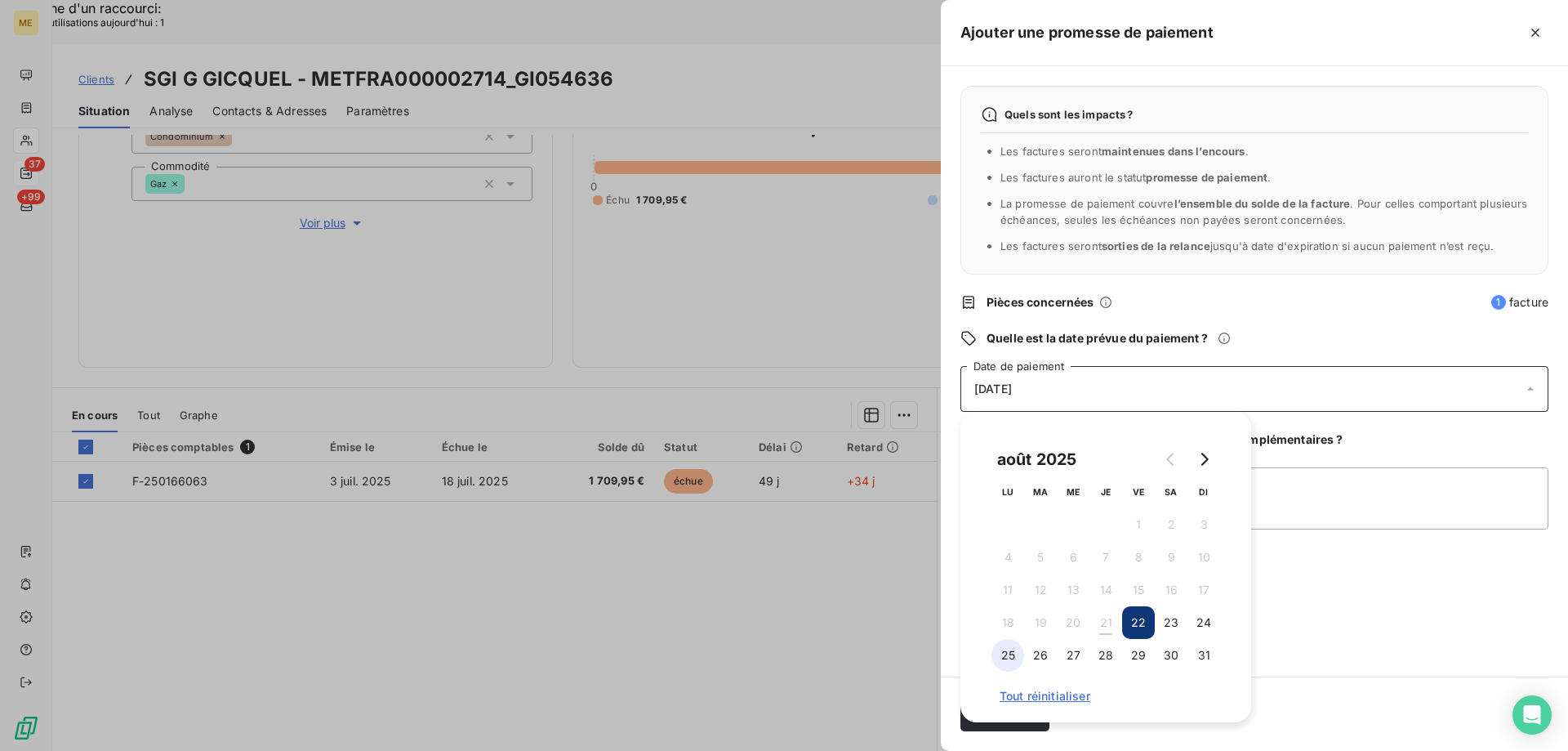
click at [1017, 649] on button "25" at bounding box center [1008, 655] width 32 height 32
click at [1332, 528] on textarea "Ajouter un commentaire (facultatif)" at bounding box center [1254, 497] width 588 height 62
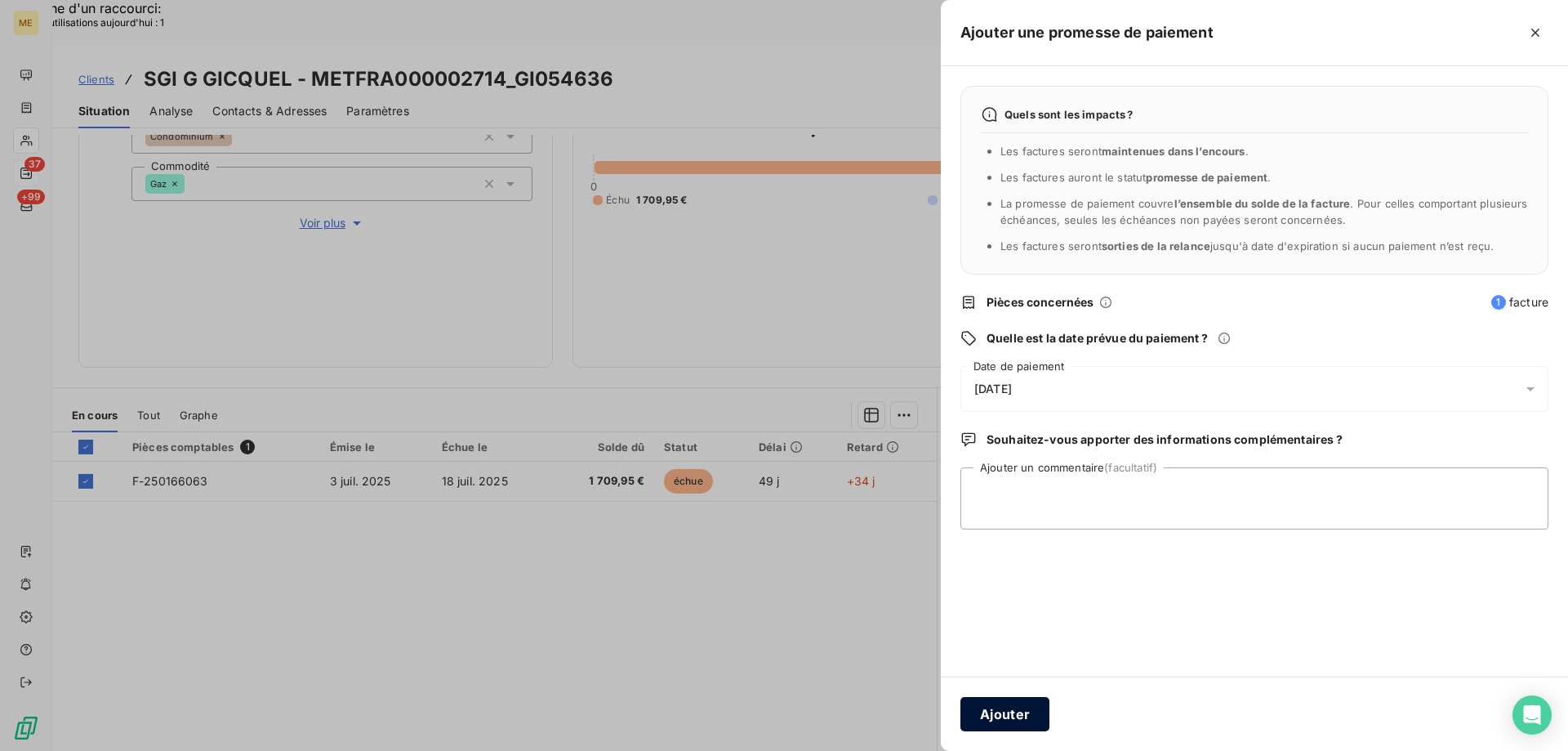
click at [1035, 716] on button "Ajouter" at bounding box center [1005, 714] width 89 height 34
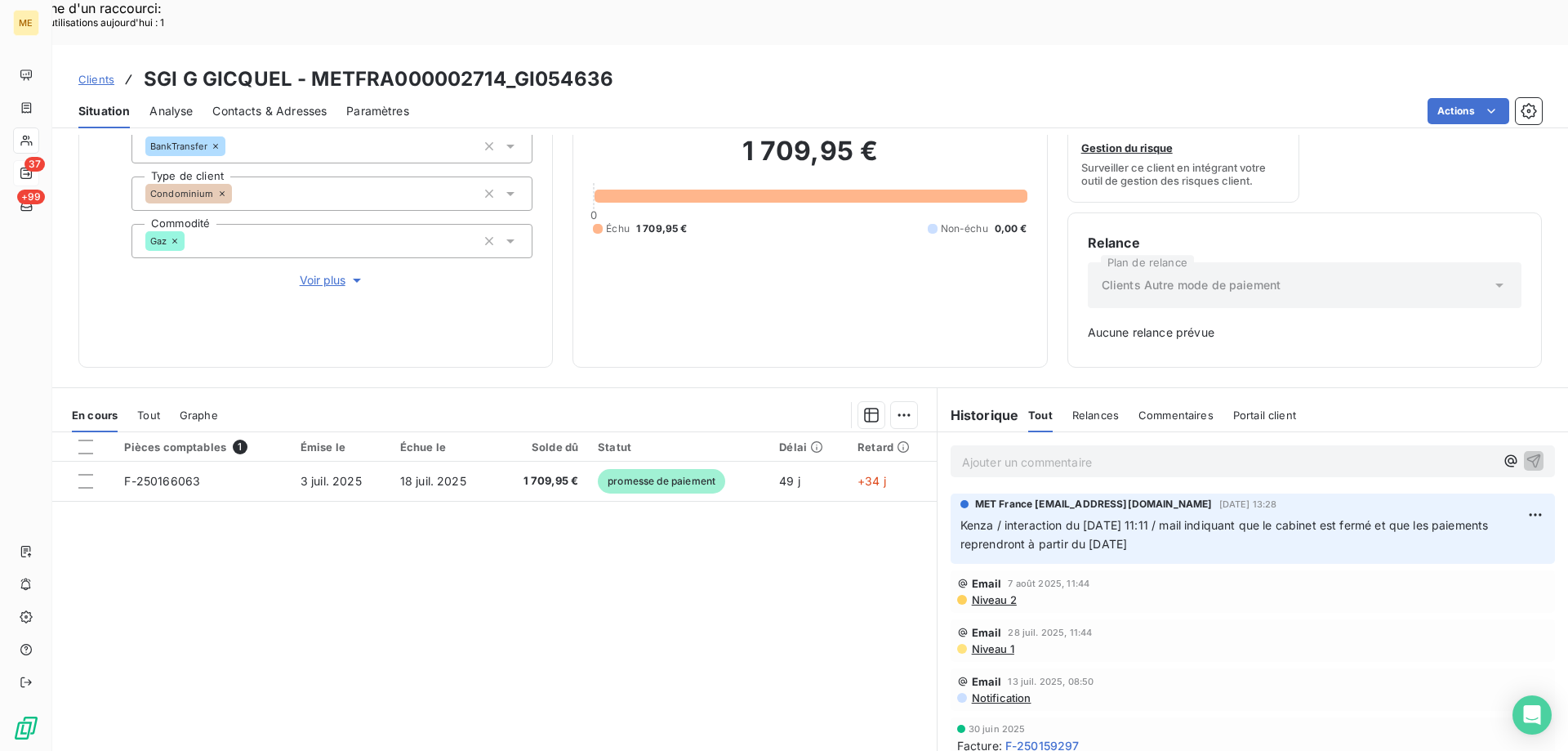
scroll to position [0, 0]
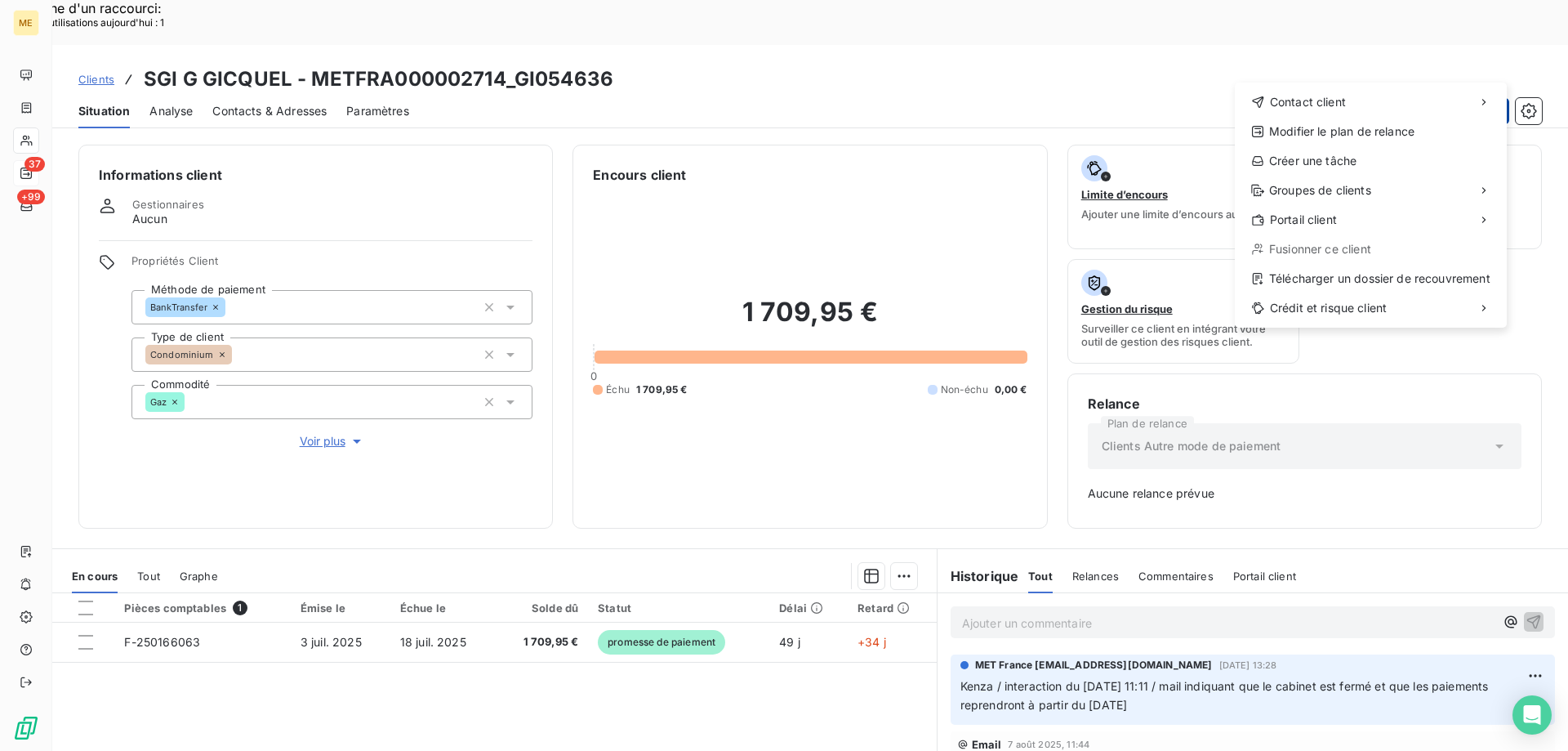
click at [1345, 158] on div "Créer une tâche" at bounding box center [1372, 160] width 259 height 26
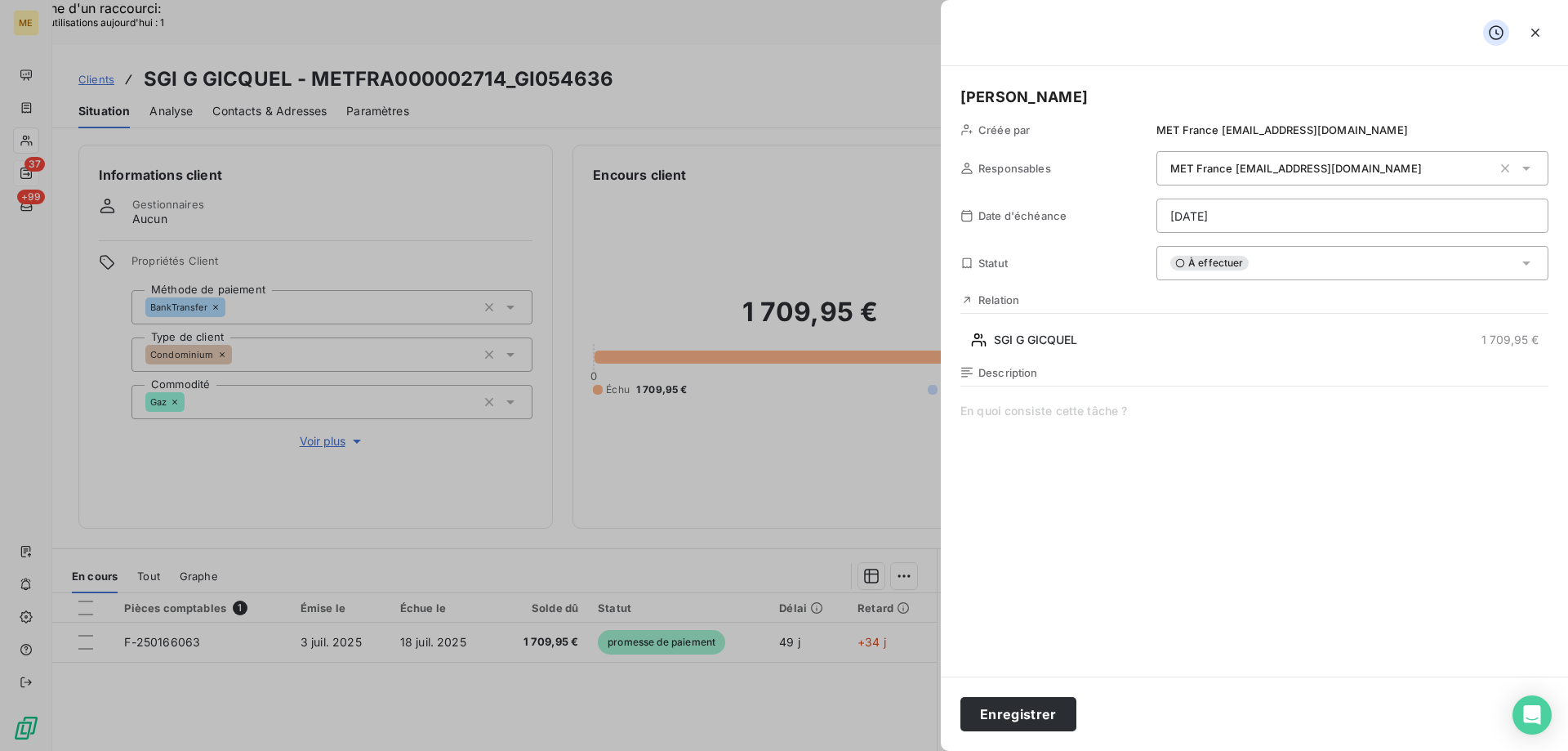
click at [1098, 471] on span at bounding box center [1254, 558] width 588 height 314
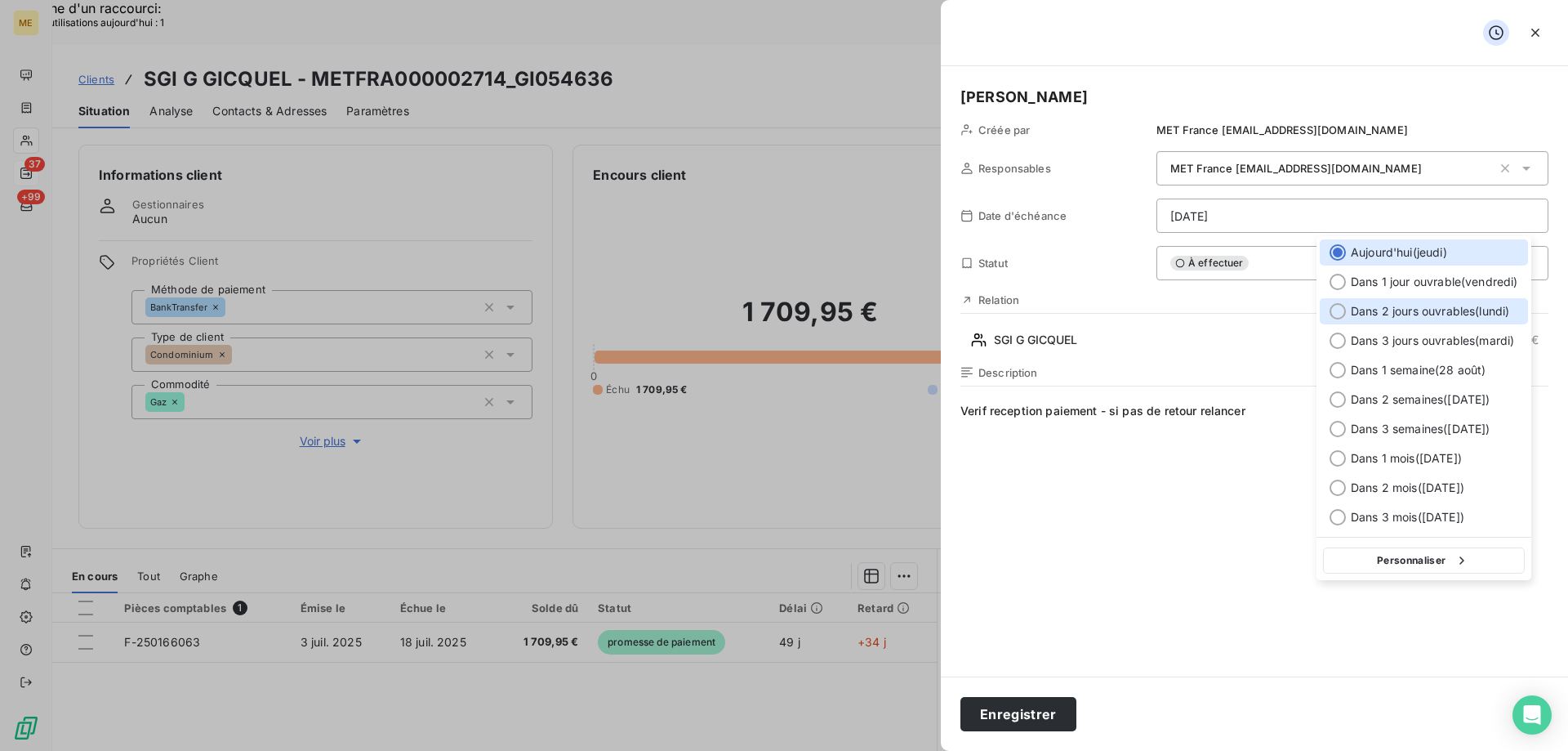
click at [1345, 314] on div at bounding box center [1337, 311] width 16 height 16
type input "25/08/2025"
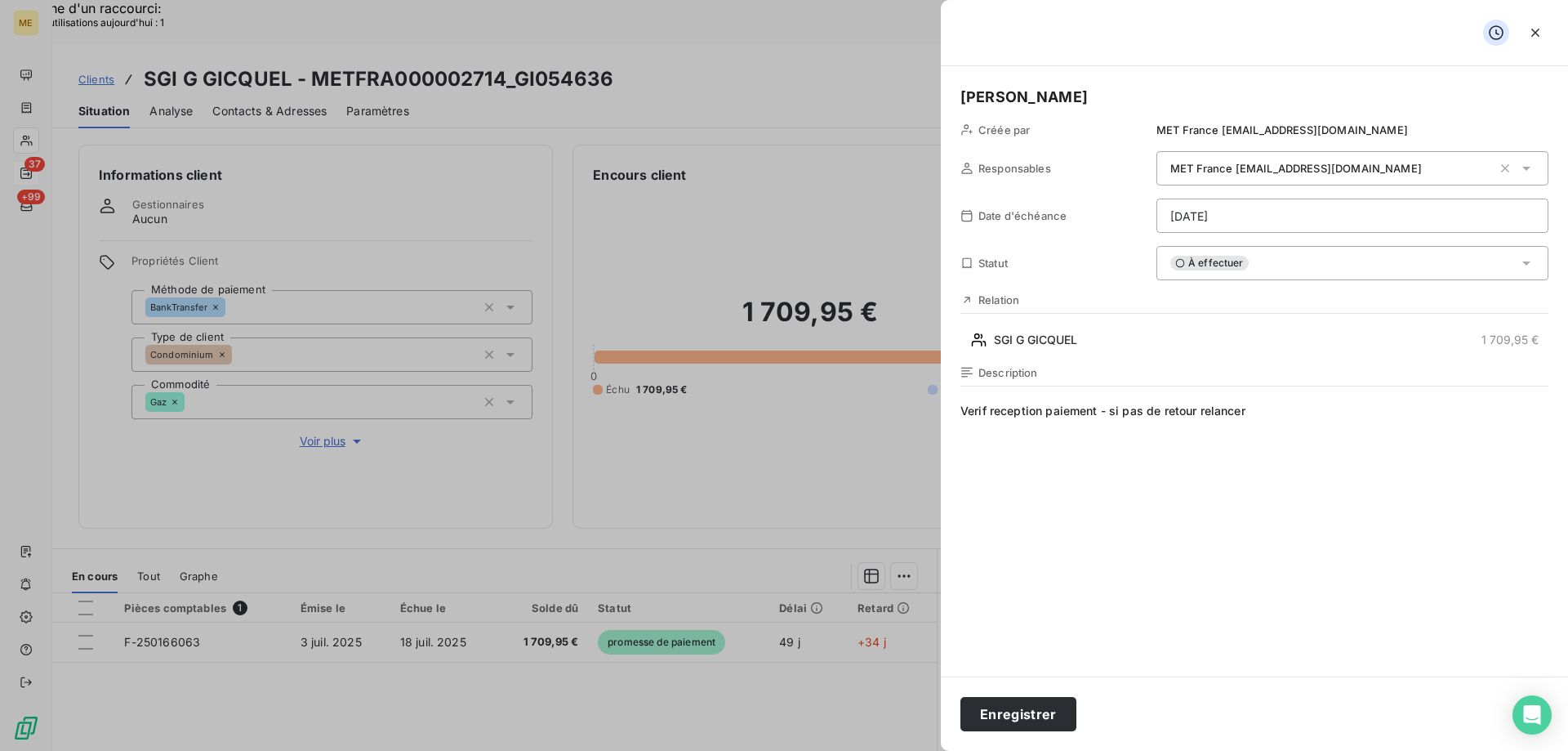
click at [1291, 256] on div "À effectuer" at bounding box center [1352, 263] width 392 height 34
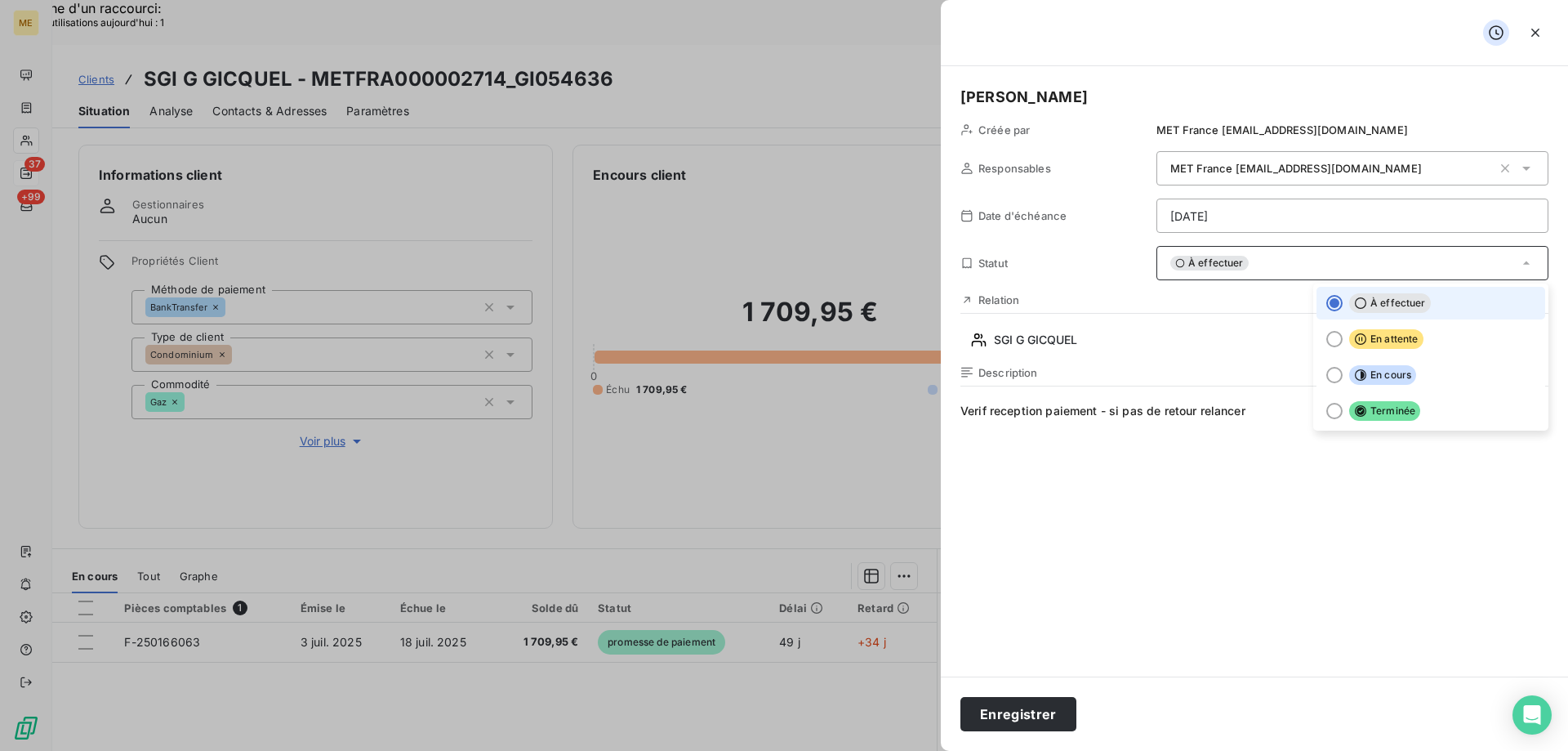
click at [1231, 518] on span "Verif reception paiement - si pas de retour relancer" at bounding box center [1254, 558] width 588 height 314
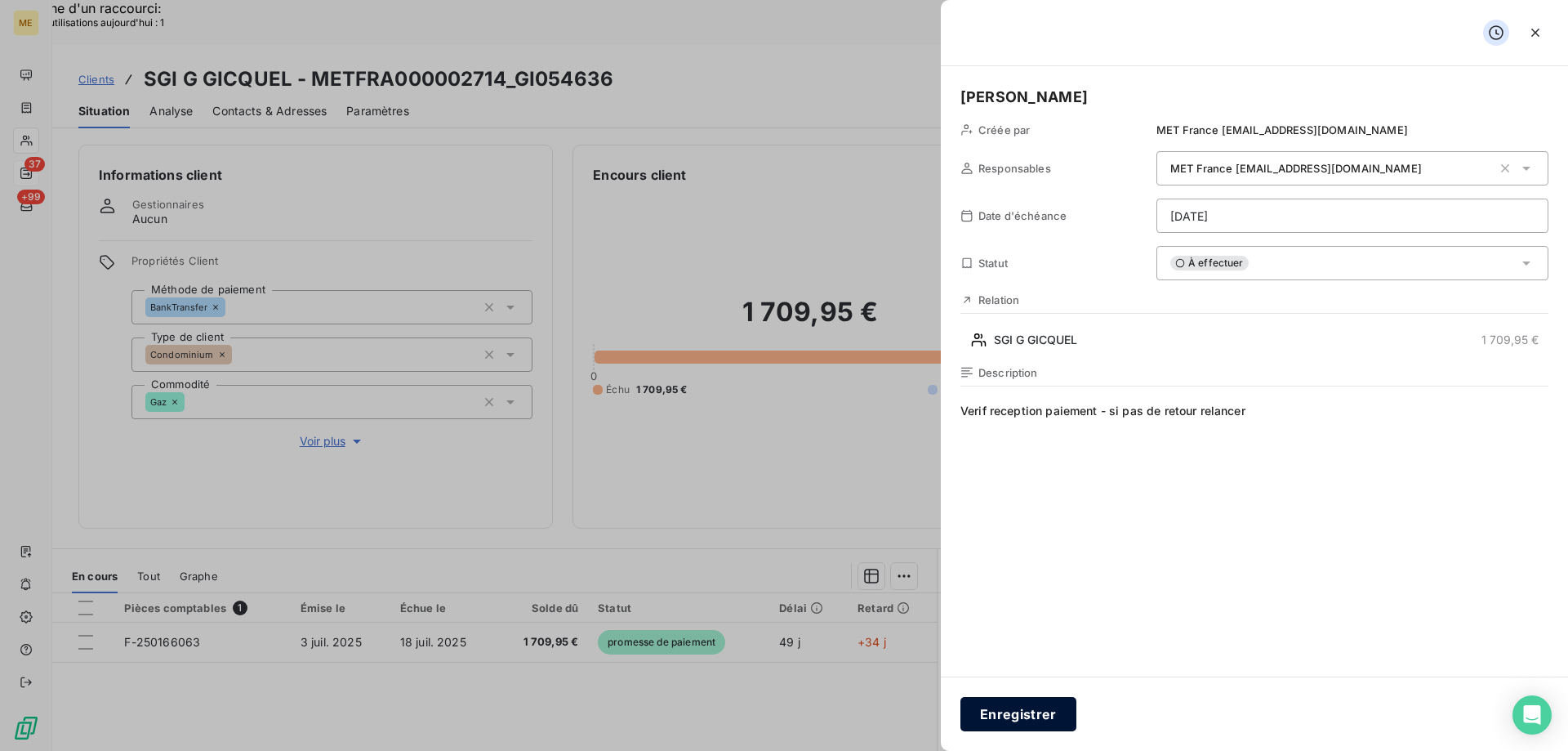
click at [1019, 700] on button "Enregistrer" at bounding box center [1019, 714] width 116 height 34
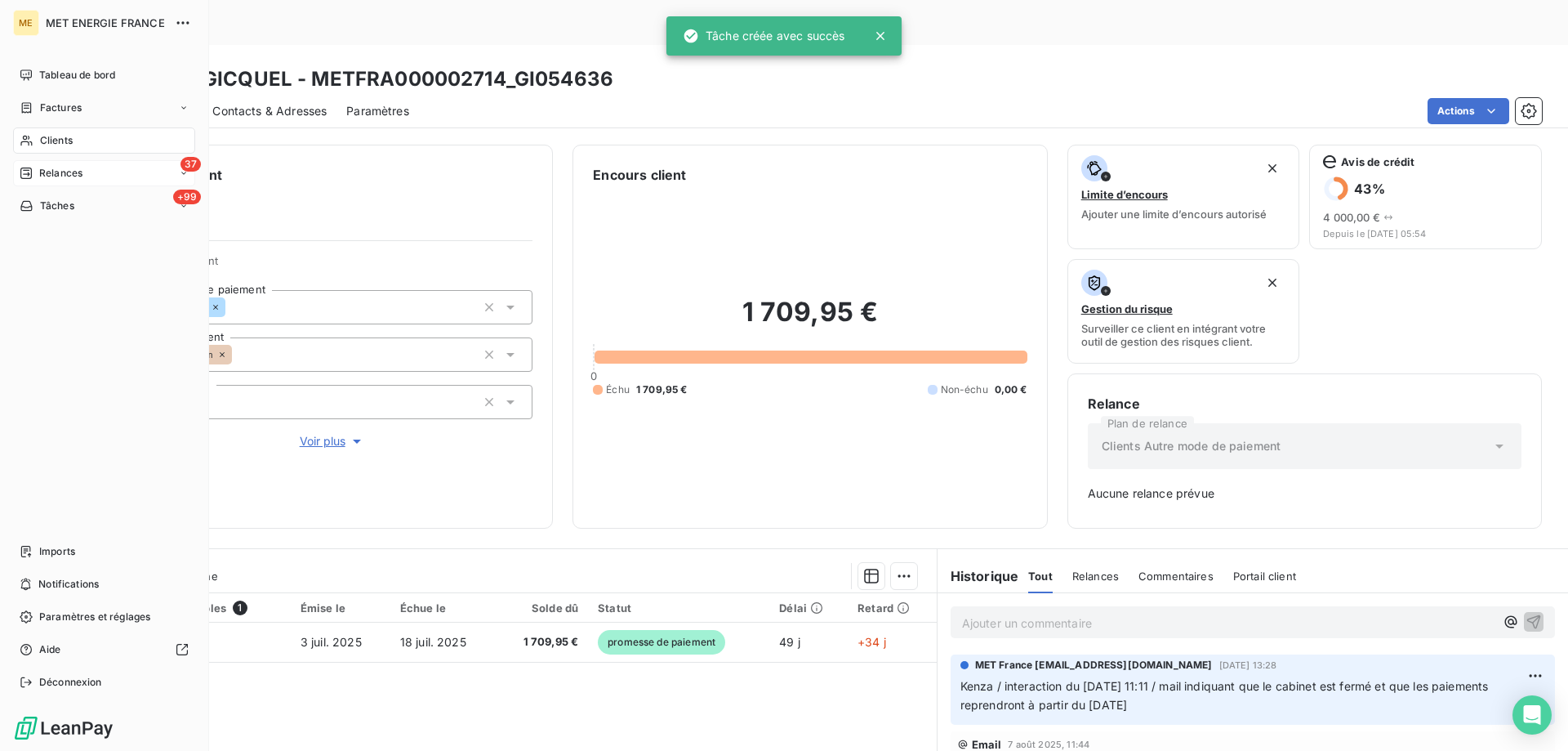
click at [42, 180] on div "37 Relances" at bounding box center [104, 173] width 182 height 26
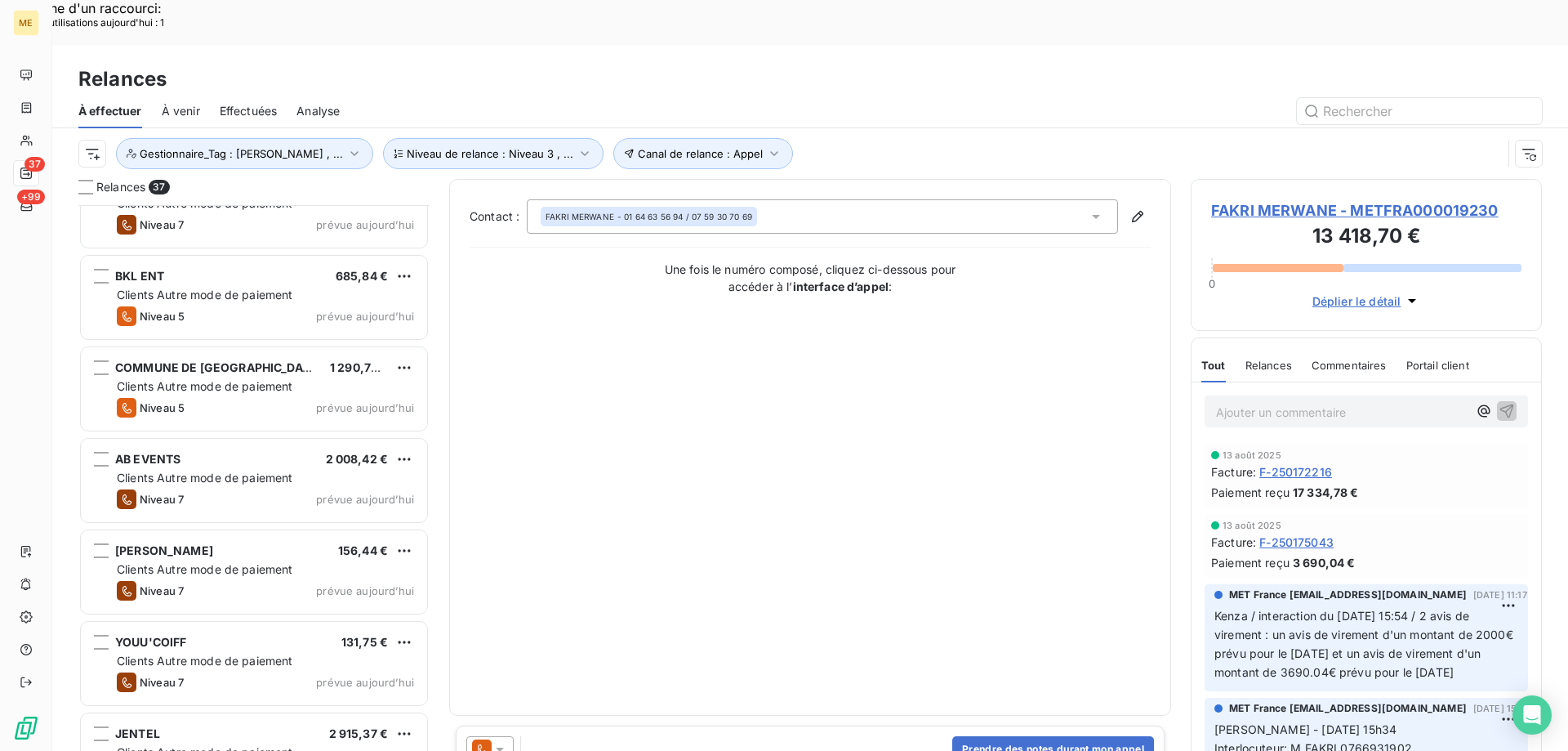
scroll to position [1797, 0]
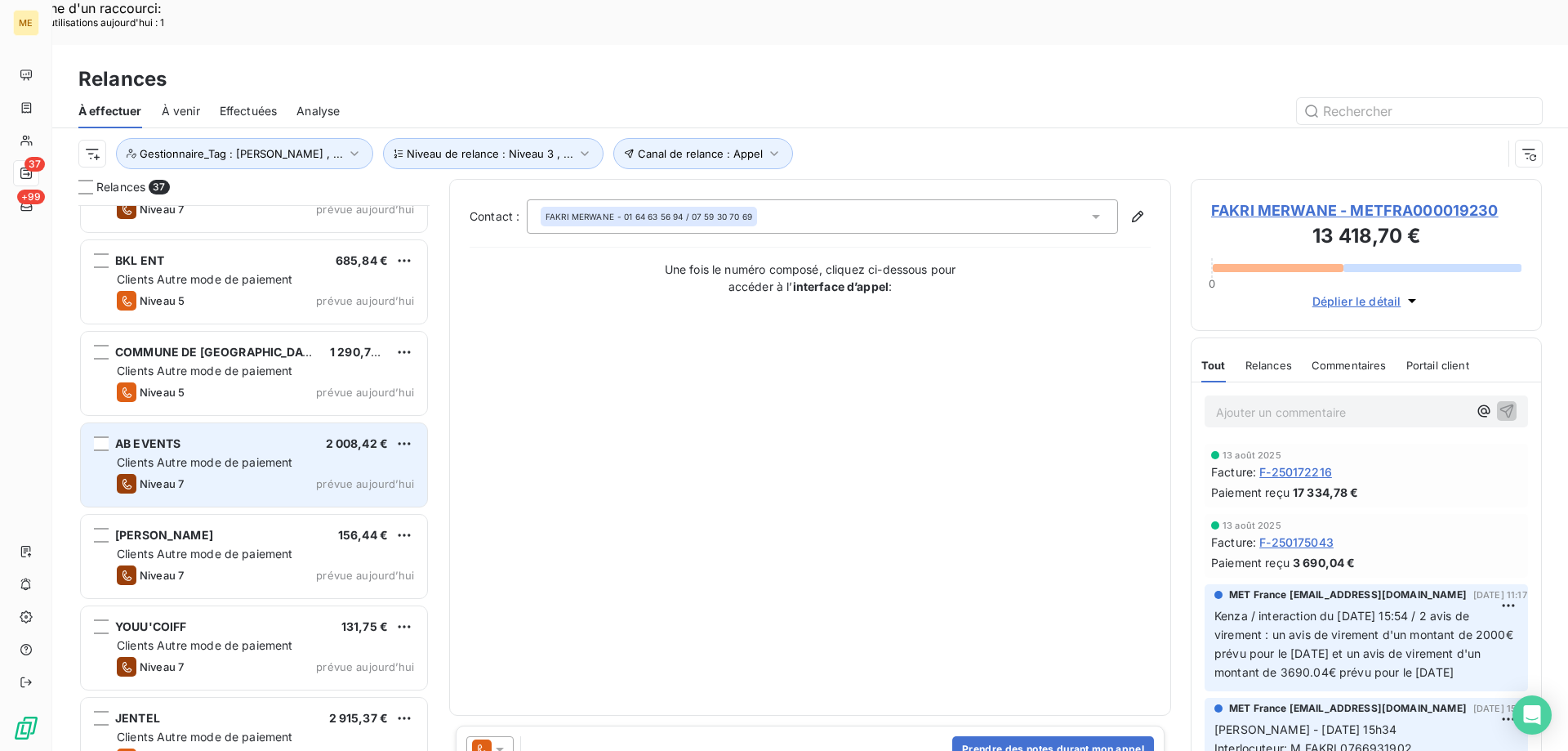
click at [259, 455] on span "Clients Autre mode de paiement" at bounding box center [205, 461] width 176 height 14
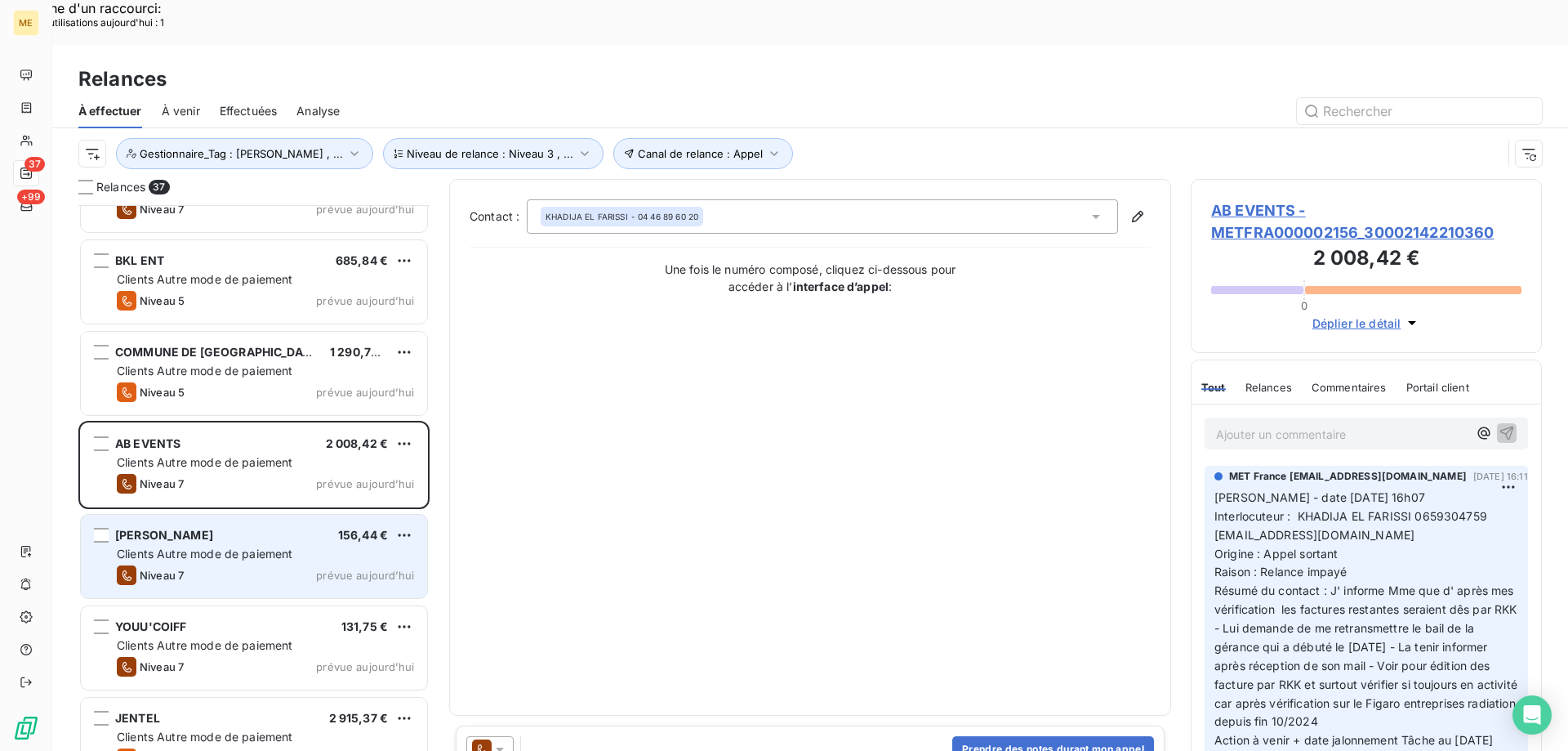
click at [214, 528] on span "MR SMADJA LUCIEN" at bounding box center [164, 535] width 98 height 14
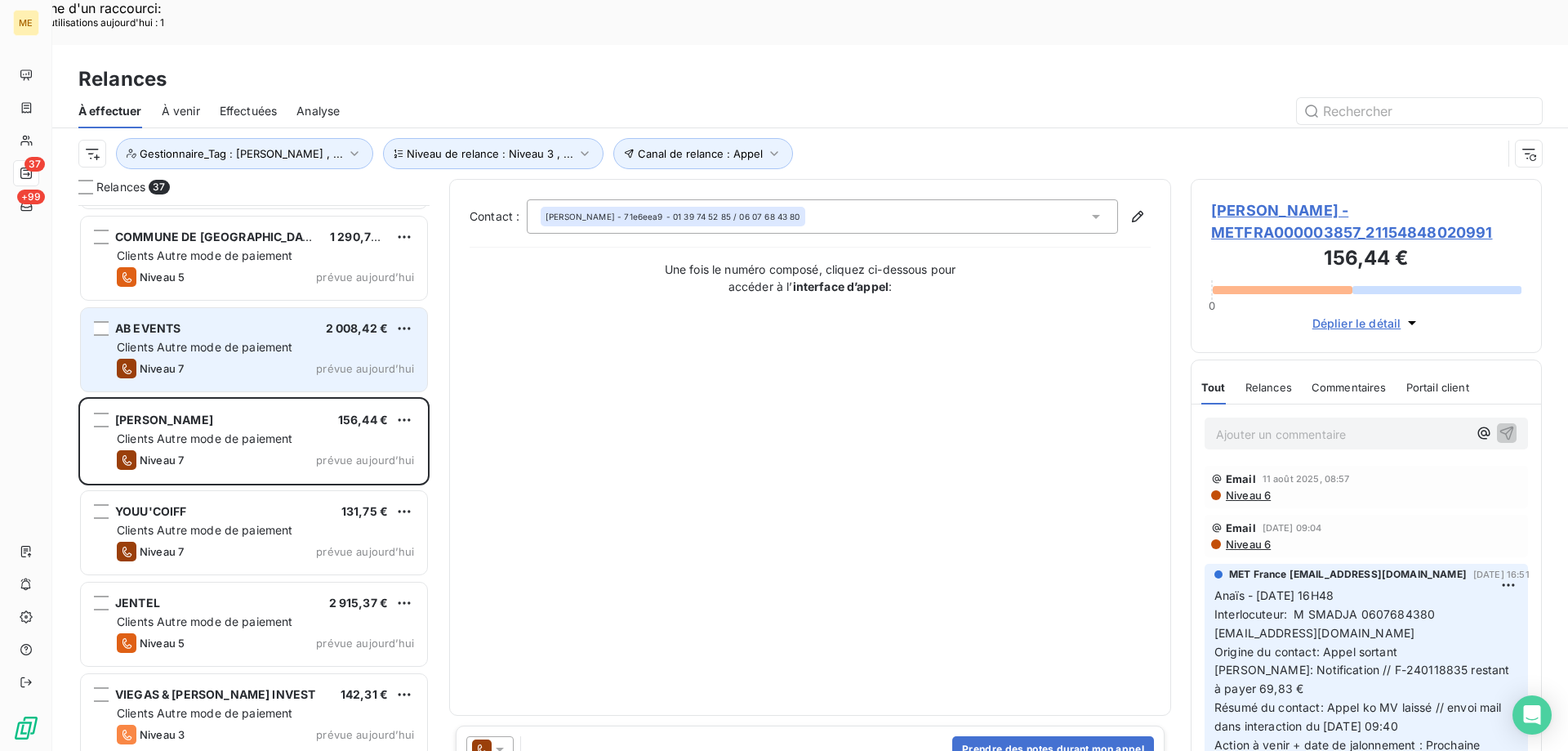
scroll to position [2042, 0]
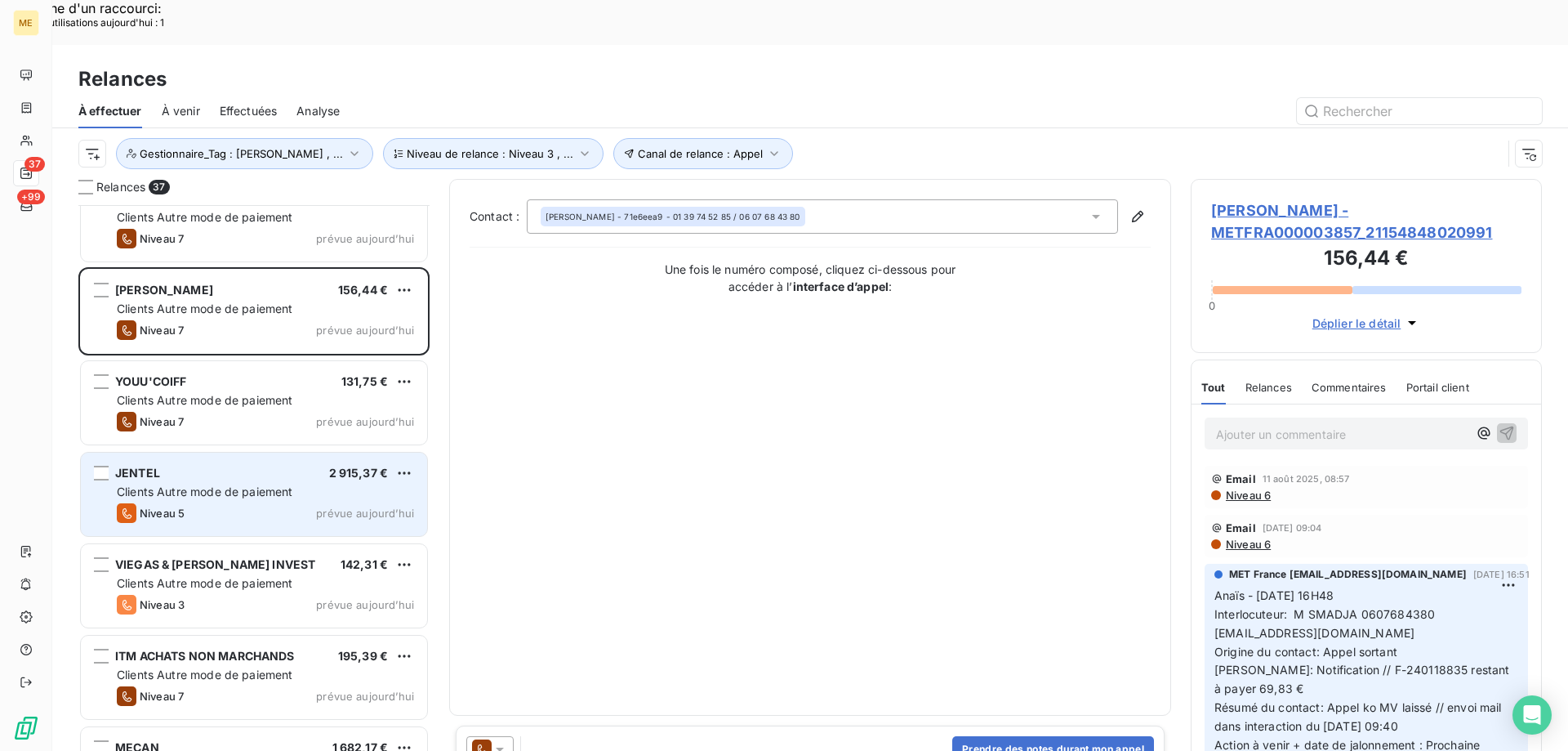
click at [293, 503] on div "Niveau 5 prévue aujourd’hui" at bounding box center [266, 513] width 297 height 20
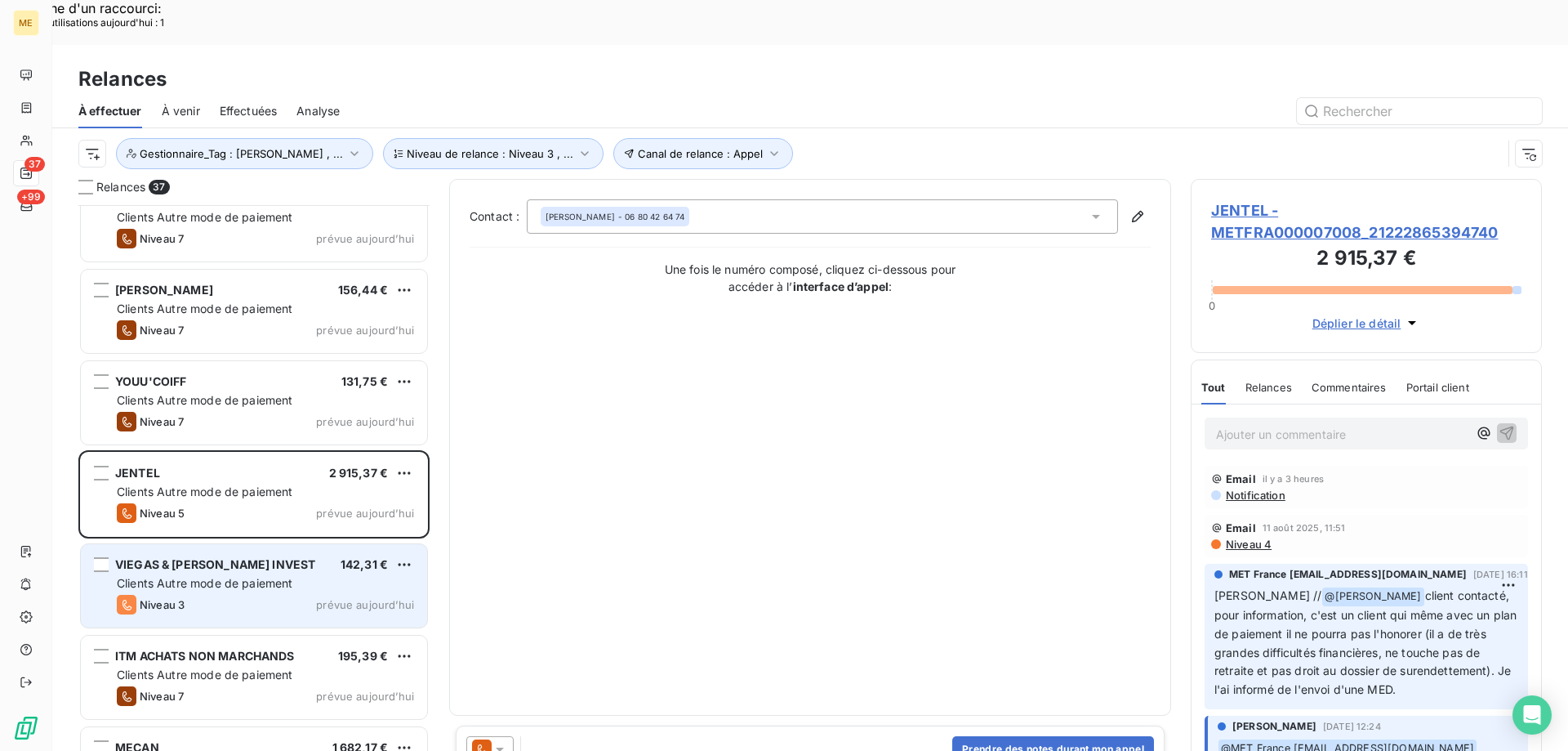
click at [226, 576] on span "Clients Autre mode de paiement" at bounding box center [205, 582] width 176 height 14
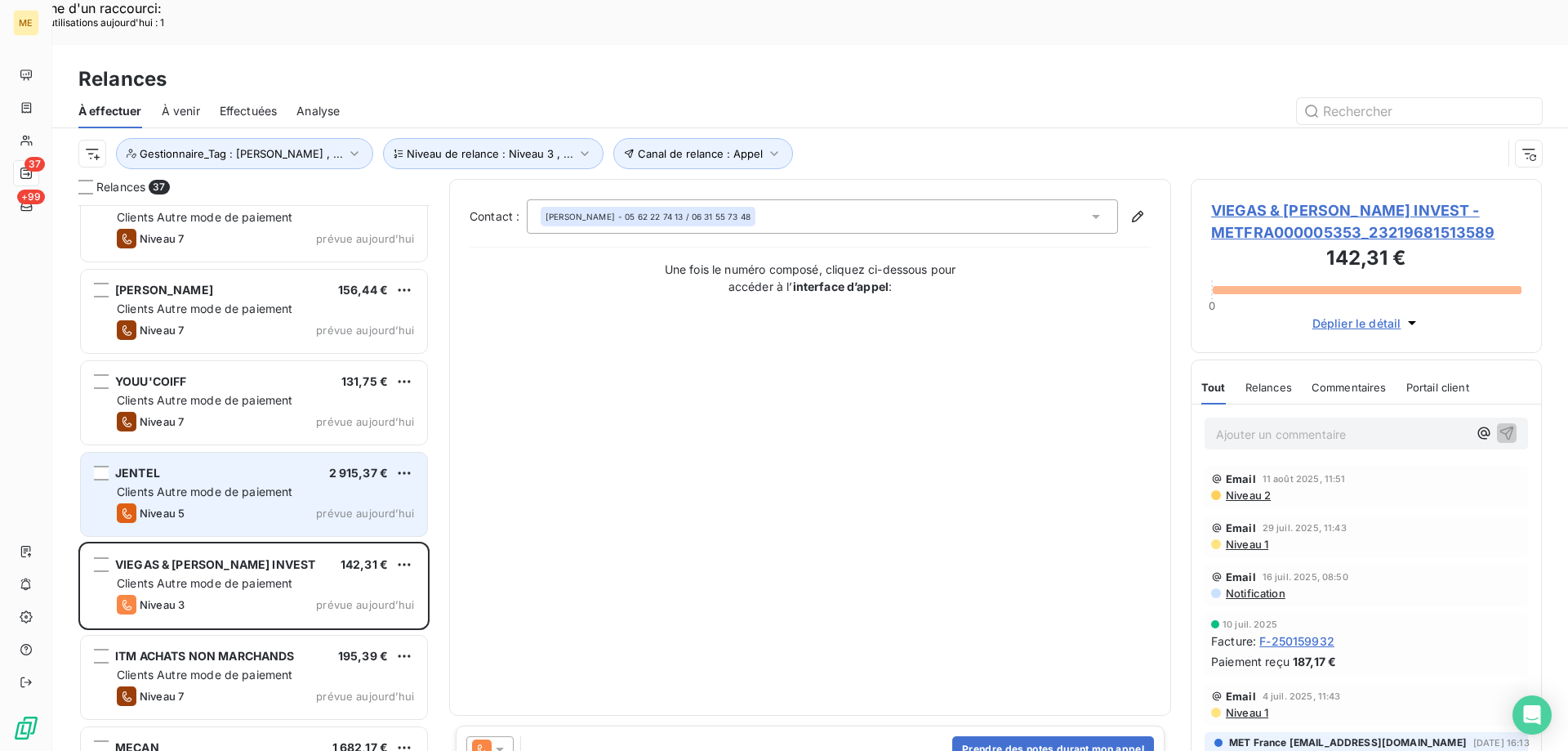
scroll to position [2206, 0]
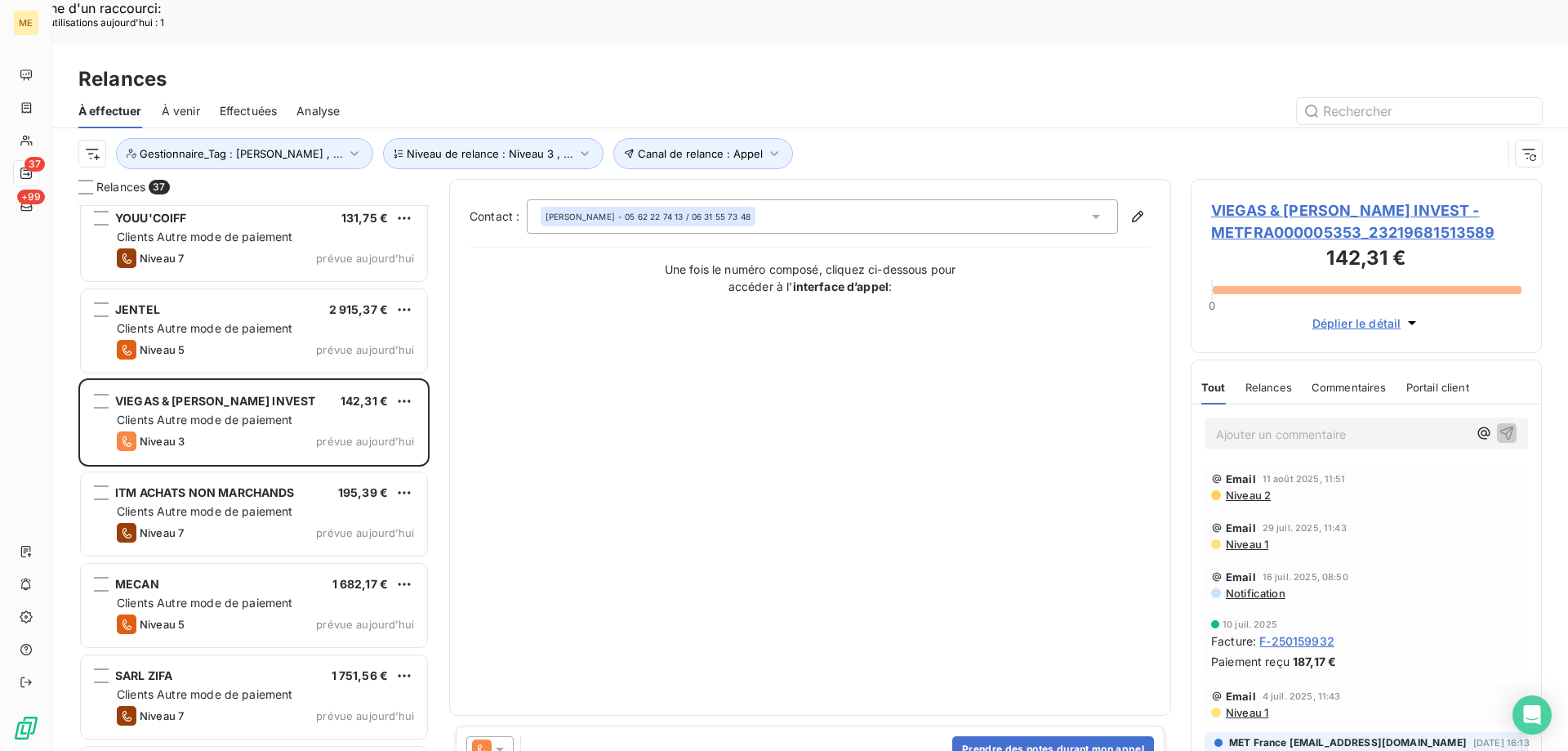
click at [1262, 199] on span "VIEGAS & ALVES INVEST - METFRA000005353_23219681513589" at bounding box center [1367, 221] width 311 height 44
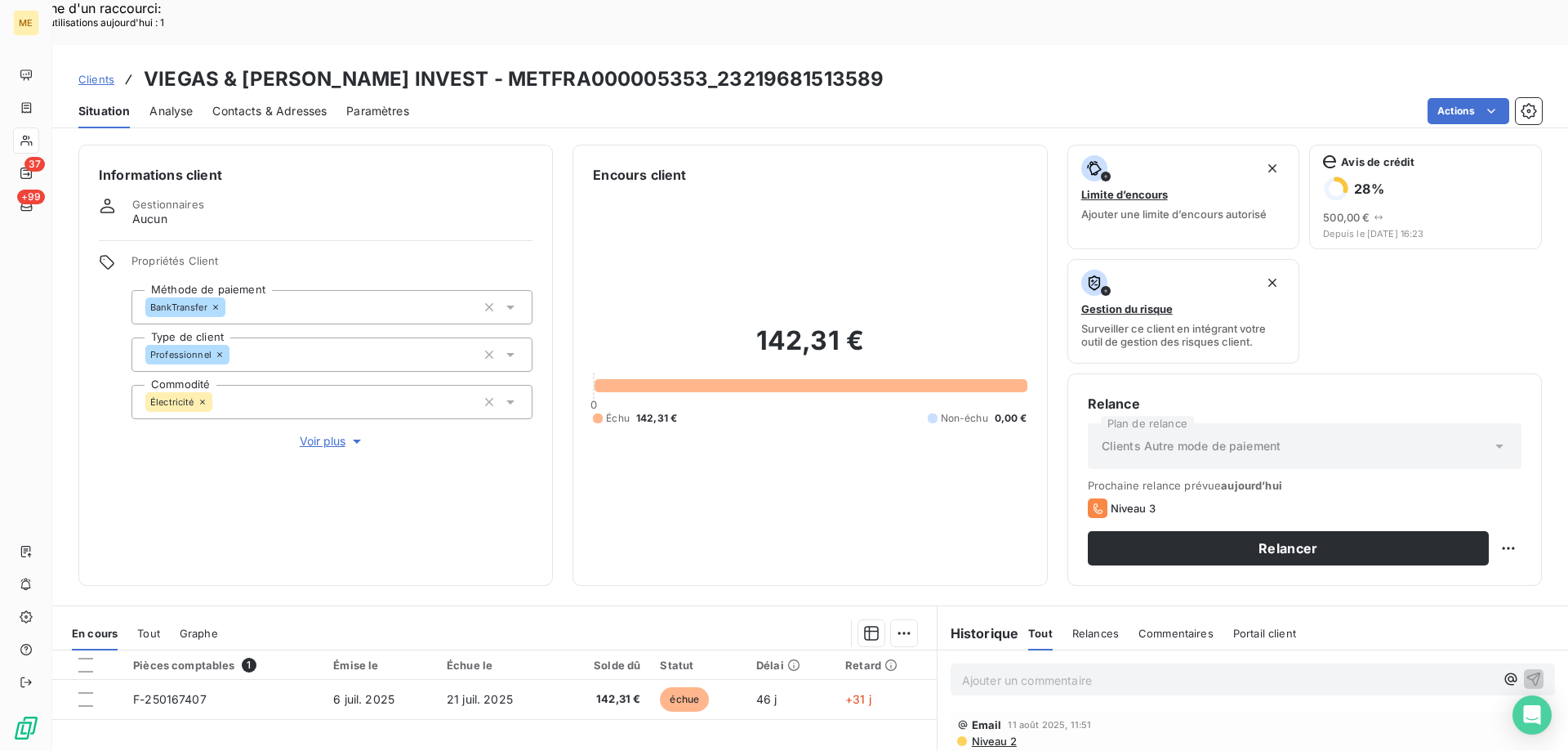
click at [306, 433] on span "Voir plus" at bounding box center [333, 440] width 66 height 16
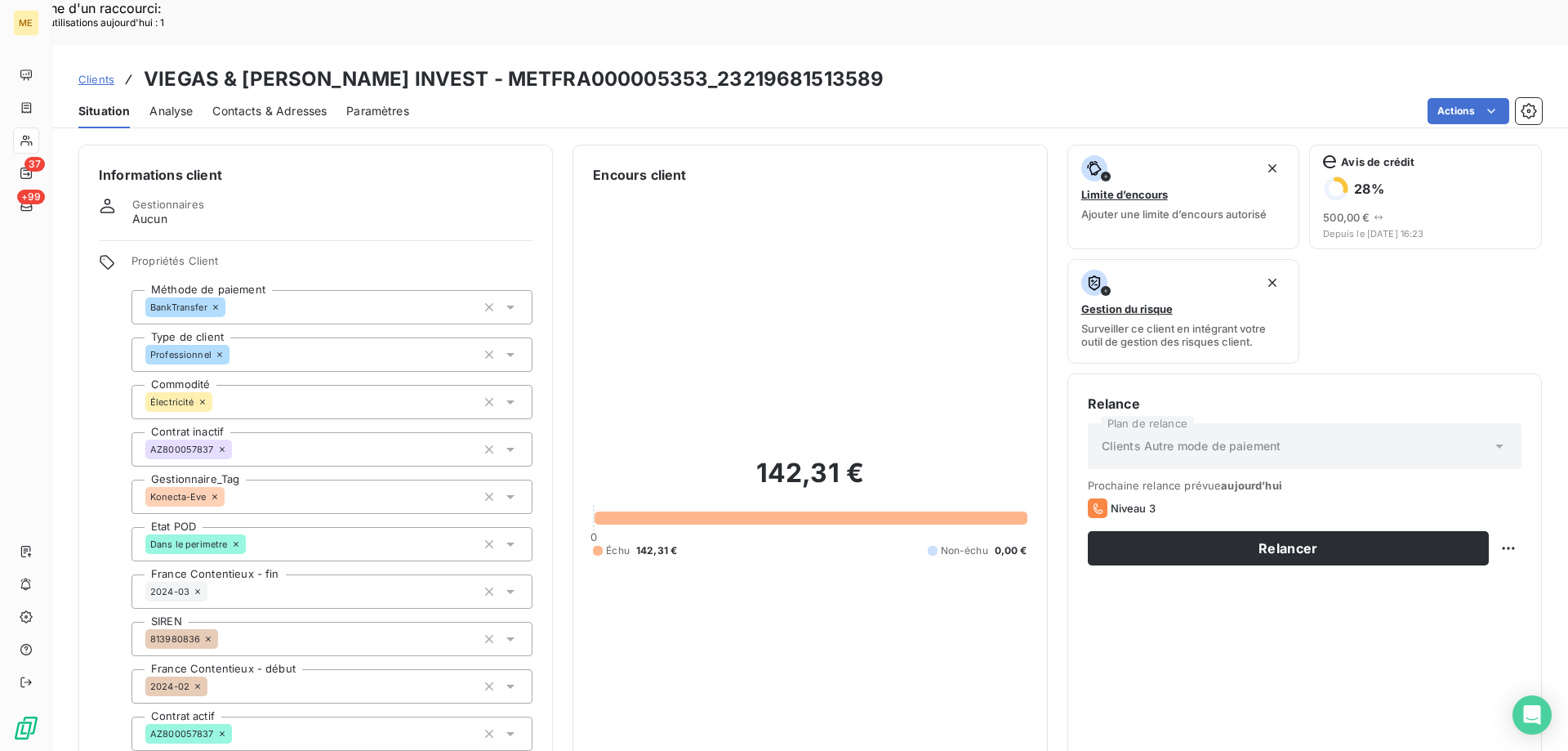
click at [218, 492] on icon at bounding box center [214, 497] width 10 height 10
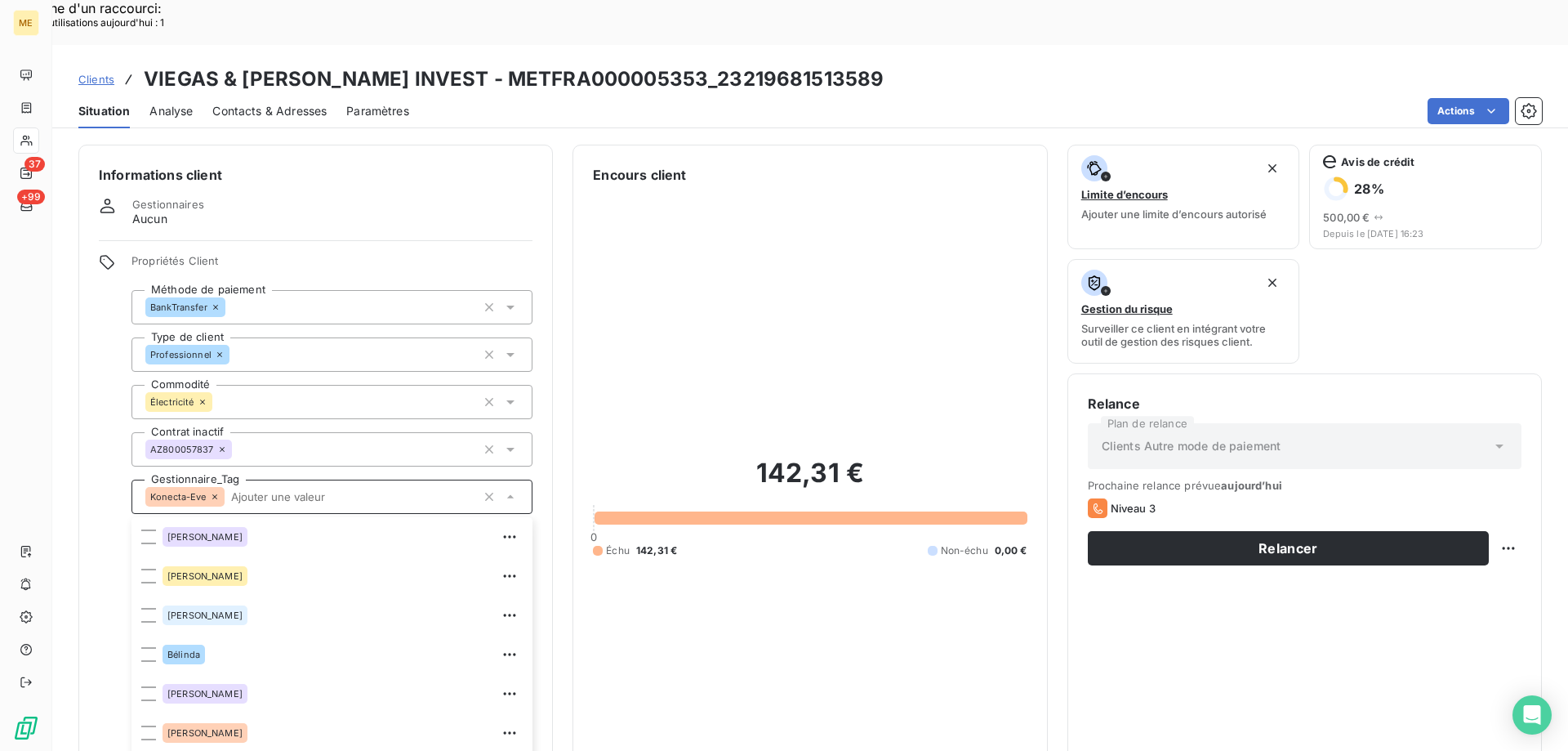
scroll to position [113, 0]
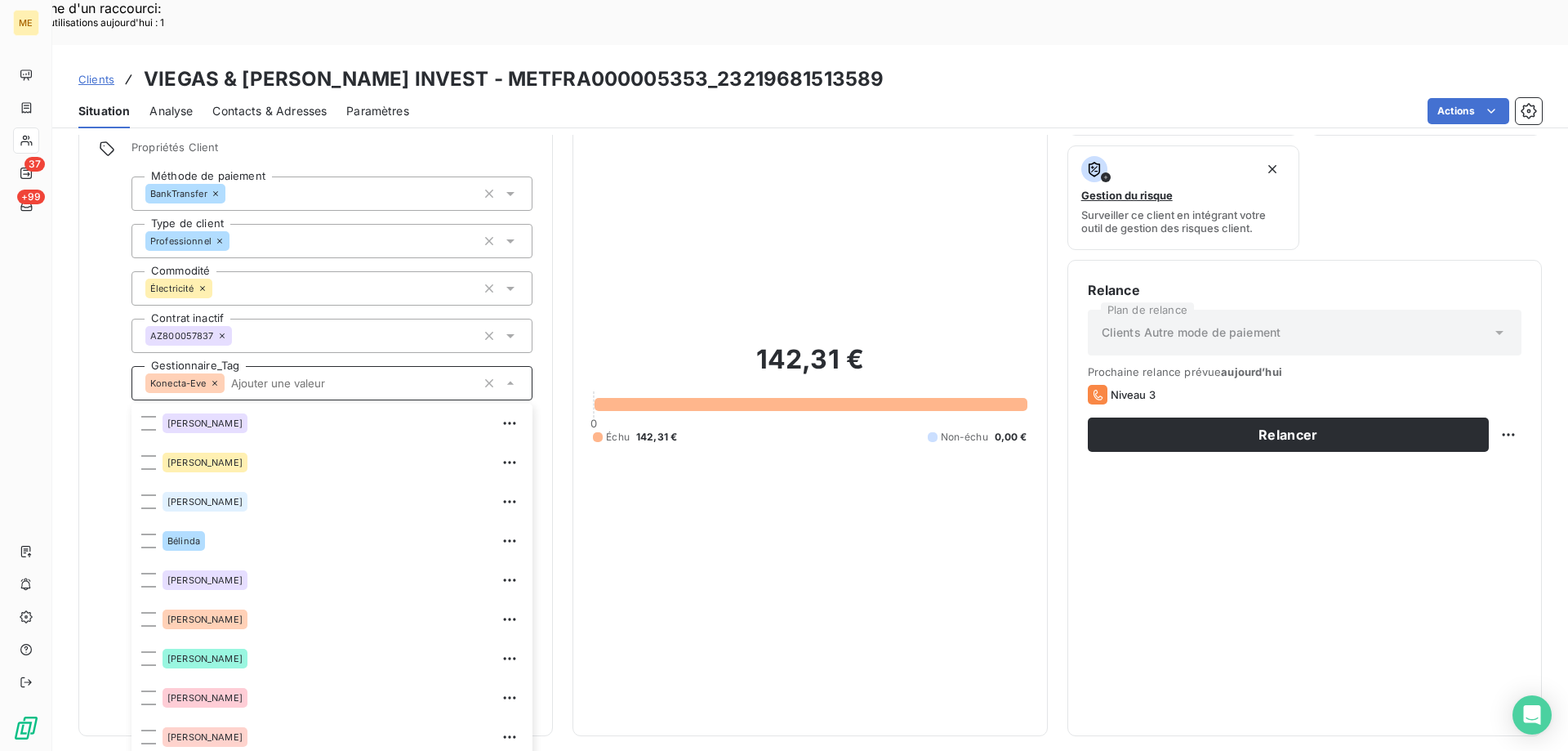
click at [225, 376] on input "text" at bounding box center [351, 382] width 253 height 14
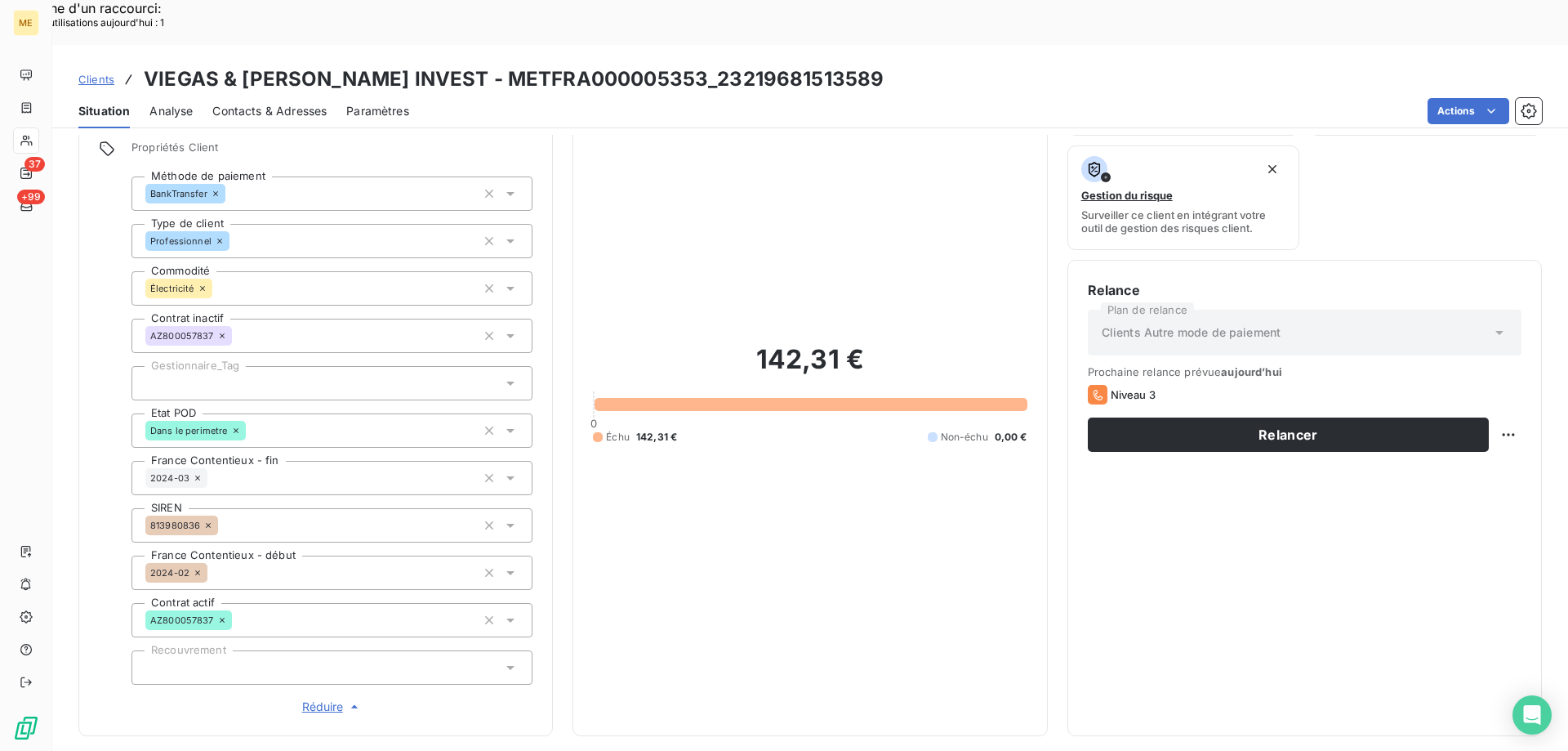
click at [307, 366] on div at bounding box center [332, 383] width 401 height 34
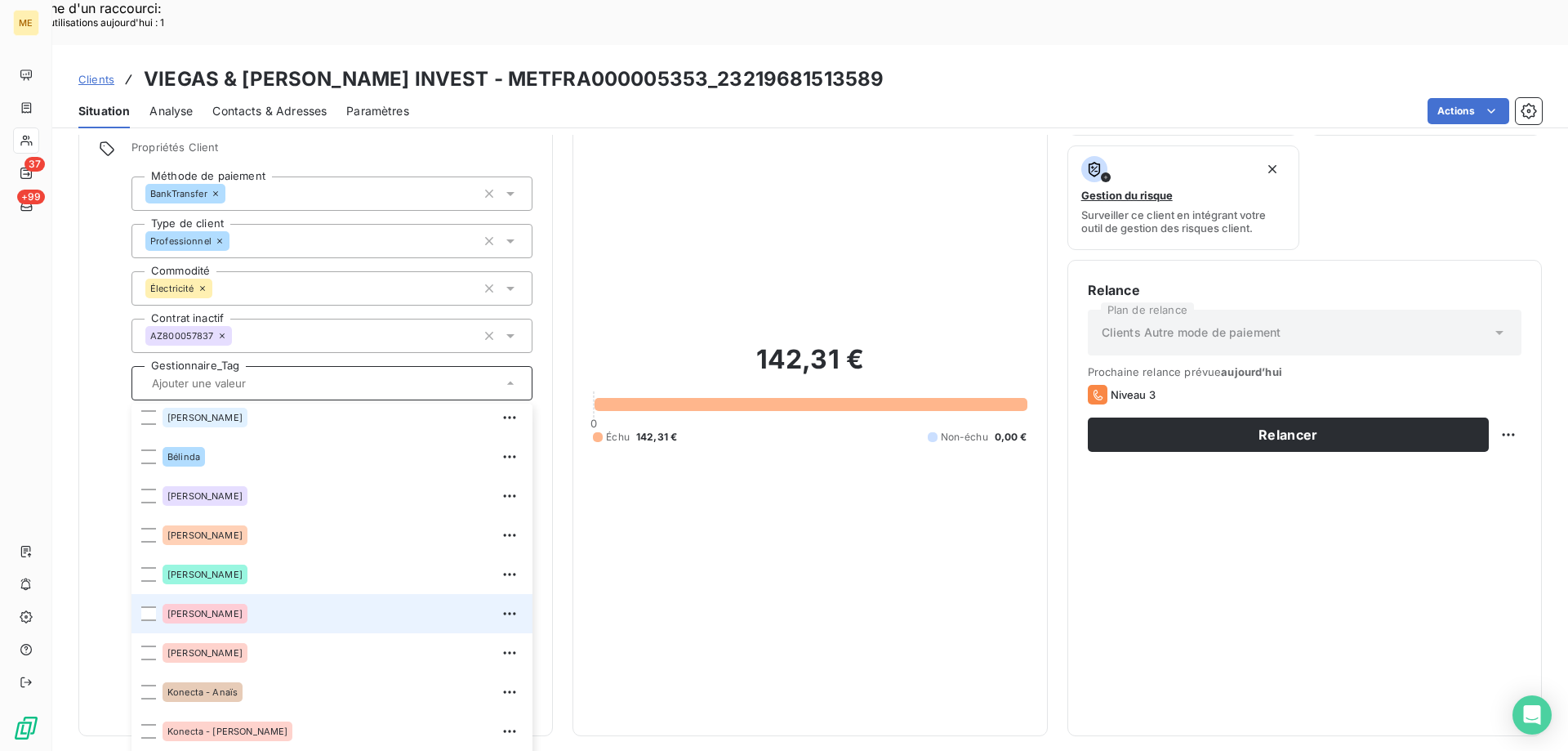
scroll to position [245, 0]
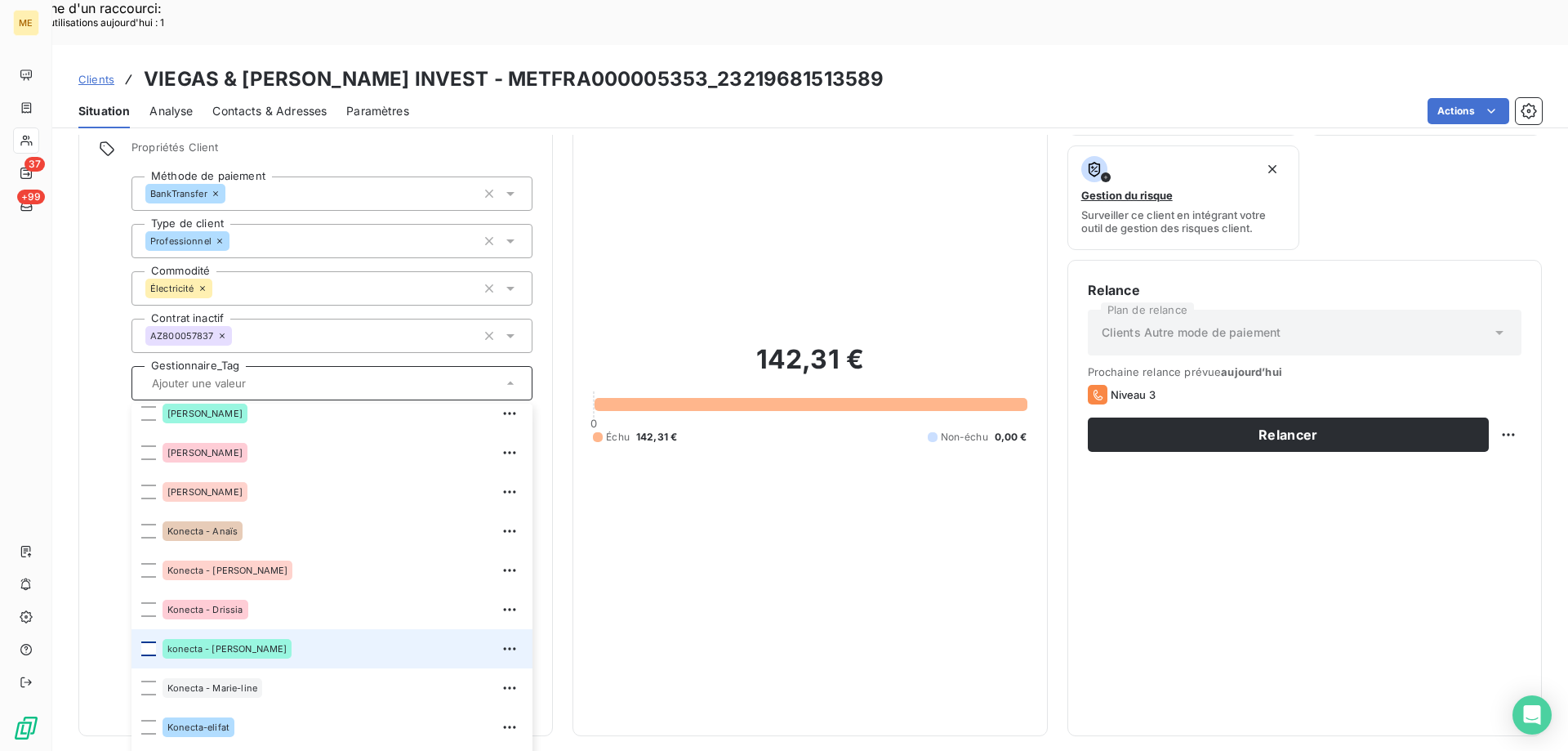
click at [152, 641] on div at bounding box center [148, 648] width 14 height 14
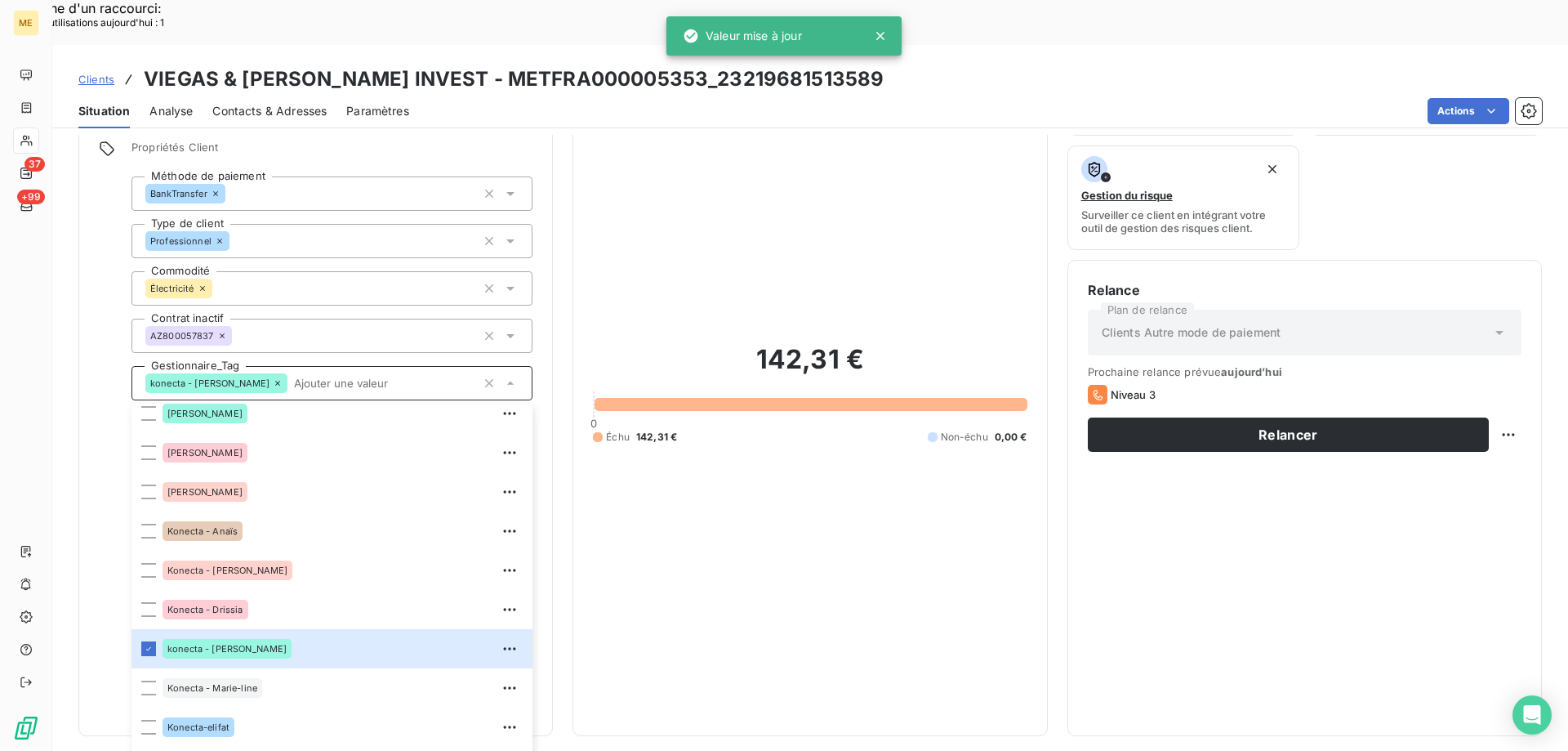
click at [846, 151] on div "142,31 € 0 Échu 142,31 € Non-échu 0,00 €" at bounding box center [809, 394] width 434 height 644
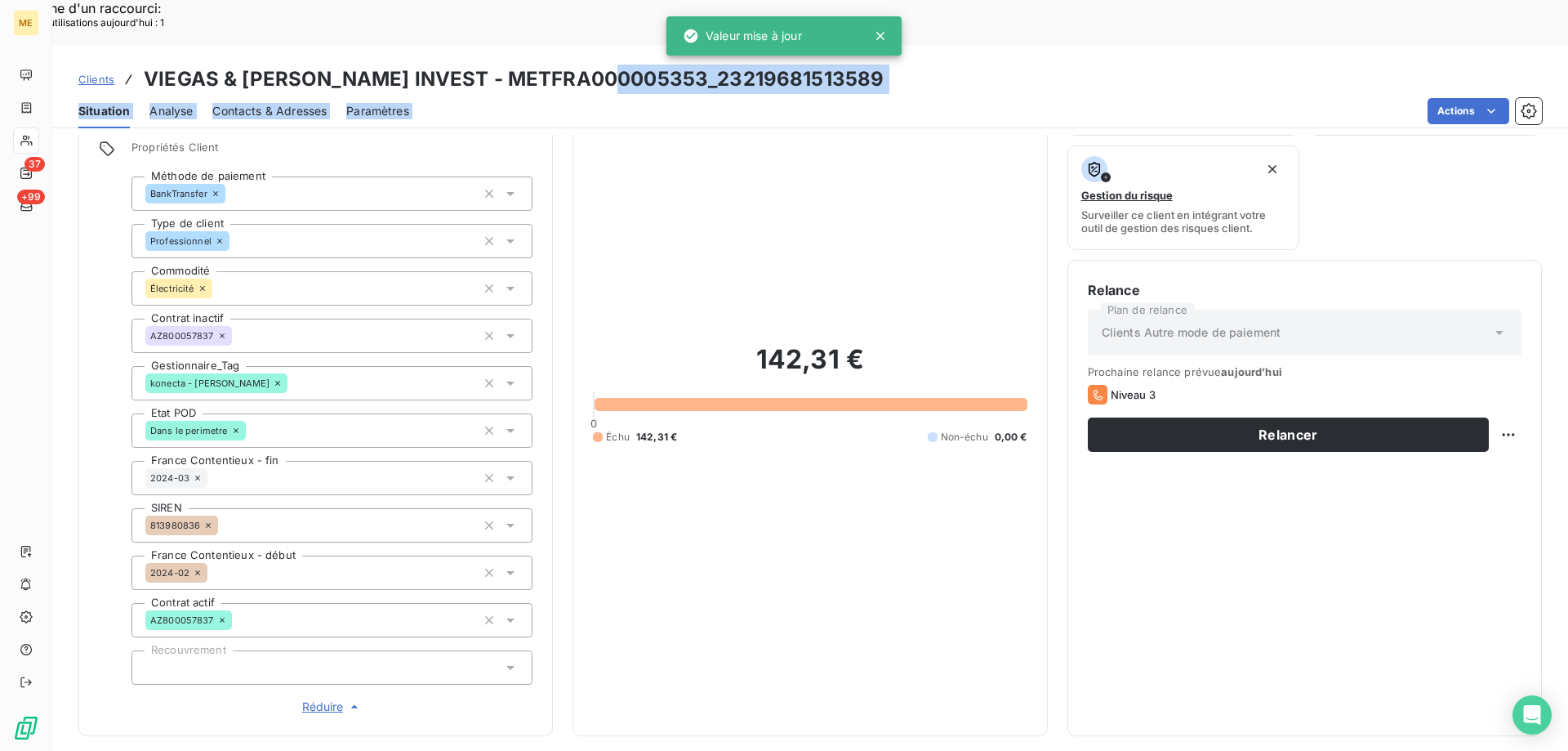
drag, startPoint x: 615, startPoint y: 30, endPoint x: 741, endPoint y: 77, distance: 134.5
click at [741, 77] on div "Clients VIEGAS & ALVES INVEST - METFRA000005353_23219681513589 Situation Analys…" at bounding box center [810, 86] width 1517 height 83
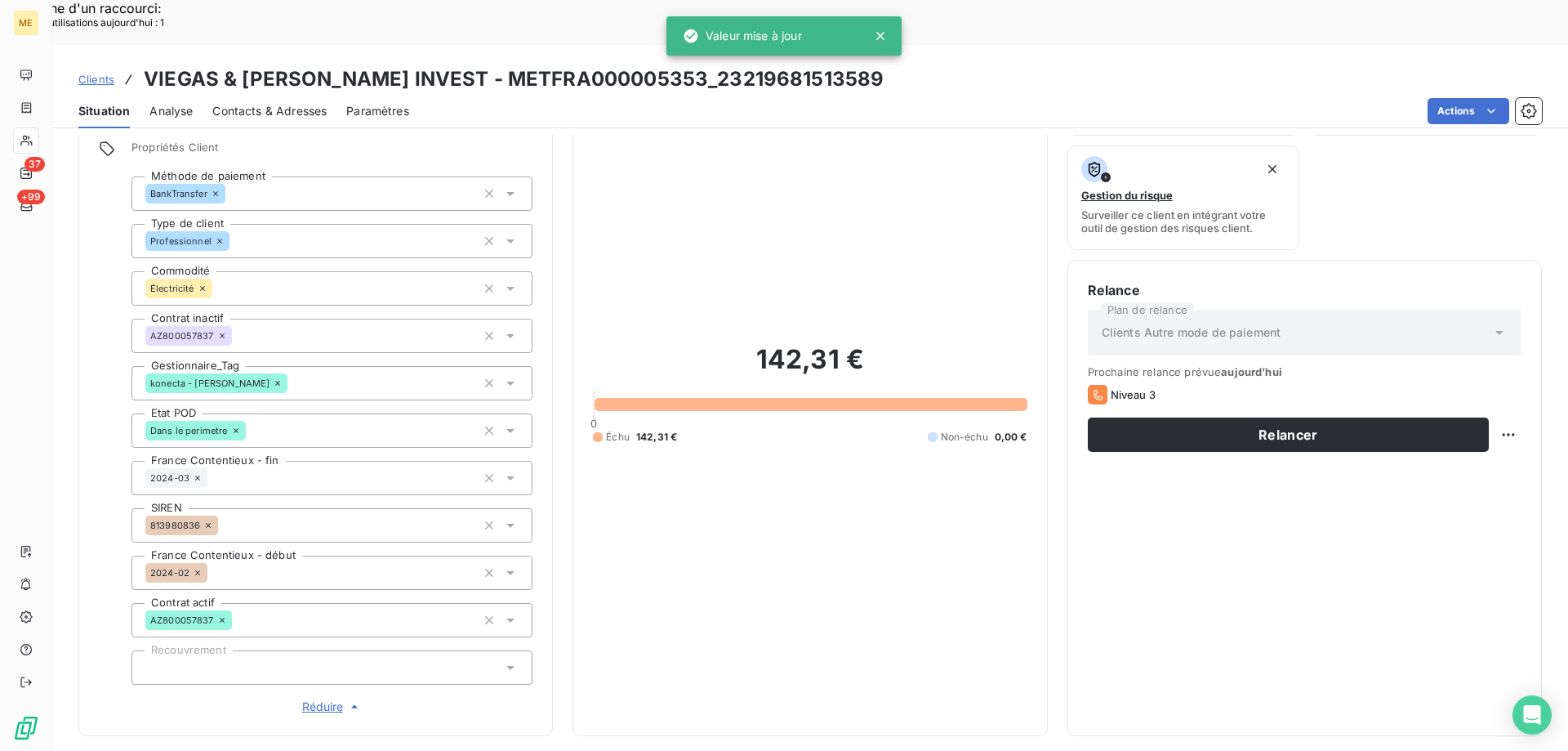
click at [730, 100] on div "142,31 € 0 Échu 142,31 € Non-échu 0,00 €" at bounding box center [809, 394] width 434 height 644
click at [883, 30] on icon at bounding box center [880, 35] width 16 height 16
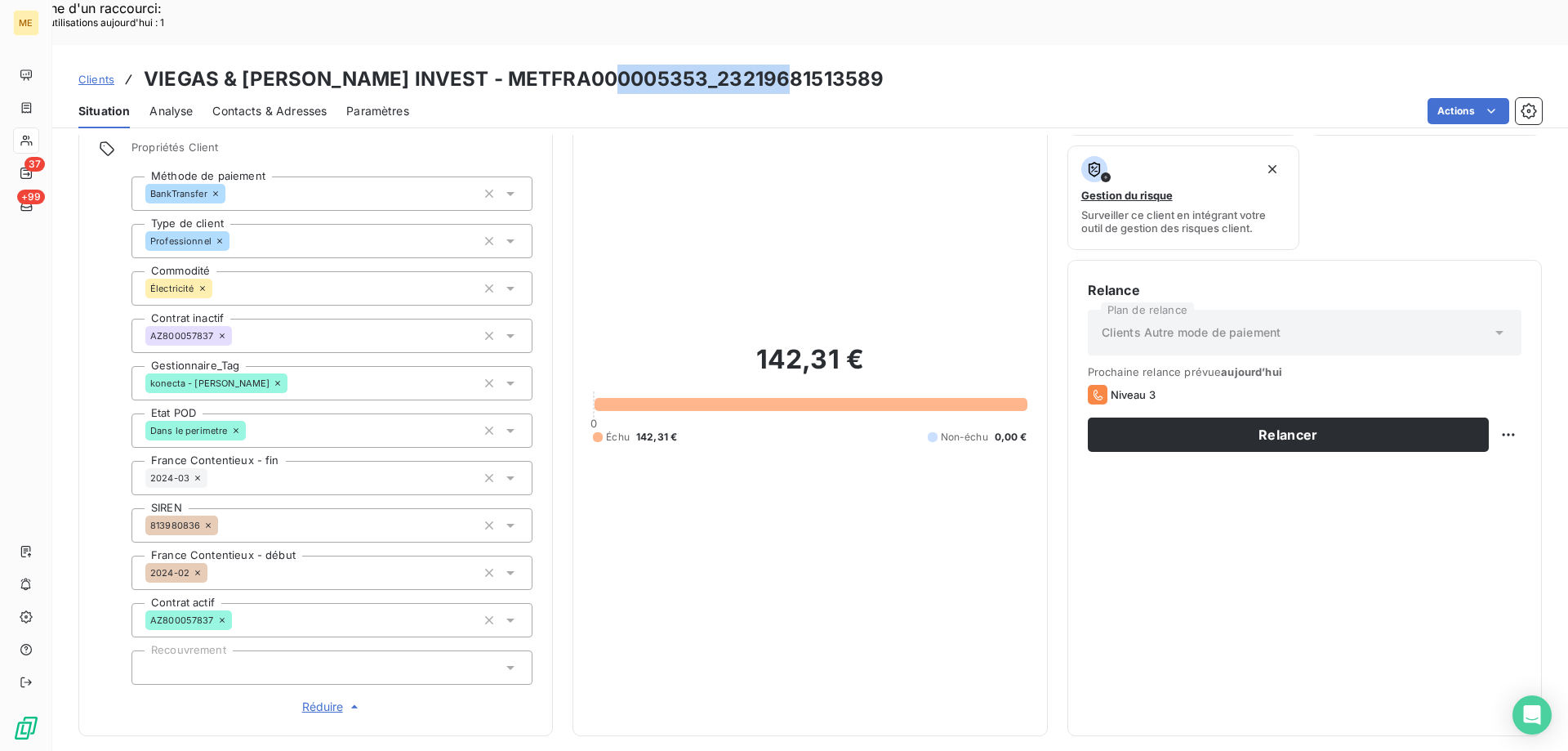
drag, startPoint x: 614, startPoint y: 36, endPoint x: 772, endPoint y: 36, distance: 158.0
click at [772, 65] on h3 "VIEGAS & ALVES INVEST - METFRA000005353_23219681513589" at bounding box center [514, 79] width 740 height 30
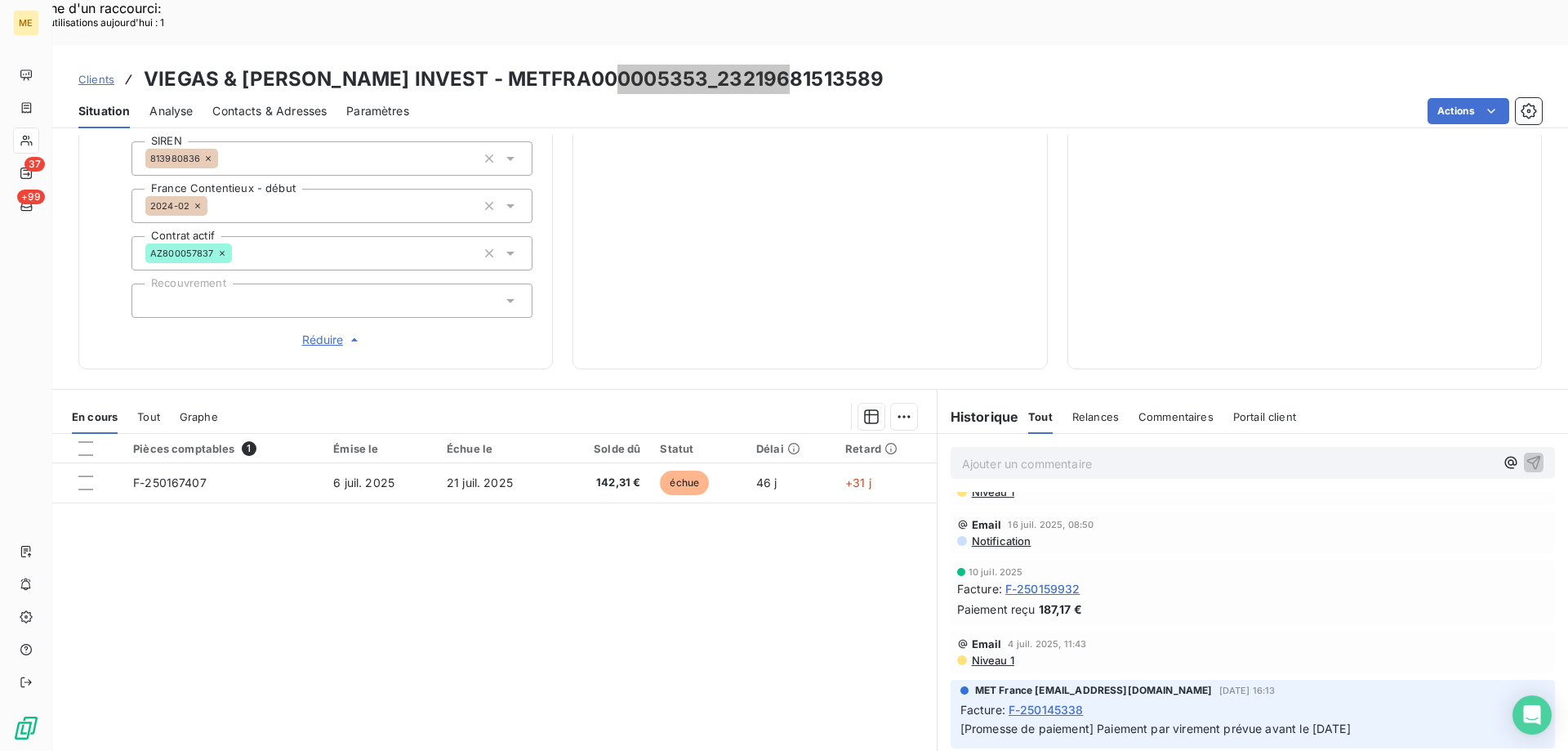
scroll to position [163, 0]
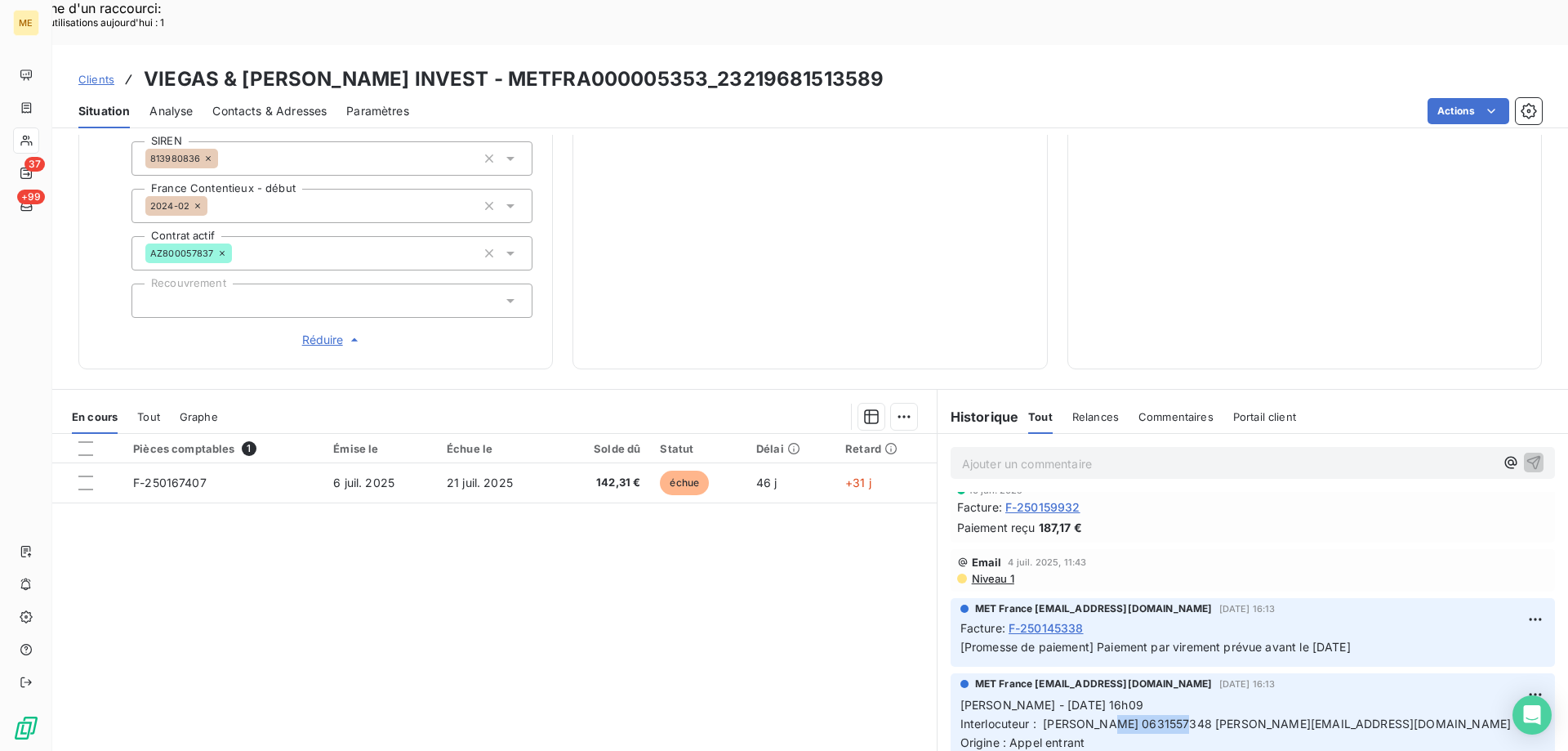
drag, startPoint x: 1095, startPoint y: 682, endPoint x: 1166, endPoint y: 678, distance: 71.1
click at [1166, 717] on span "Interlocuteur : Mr viegas 0631557348 paviegas@hotmail.fr" at bounding box center [1236, 723] width 551 height 14
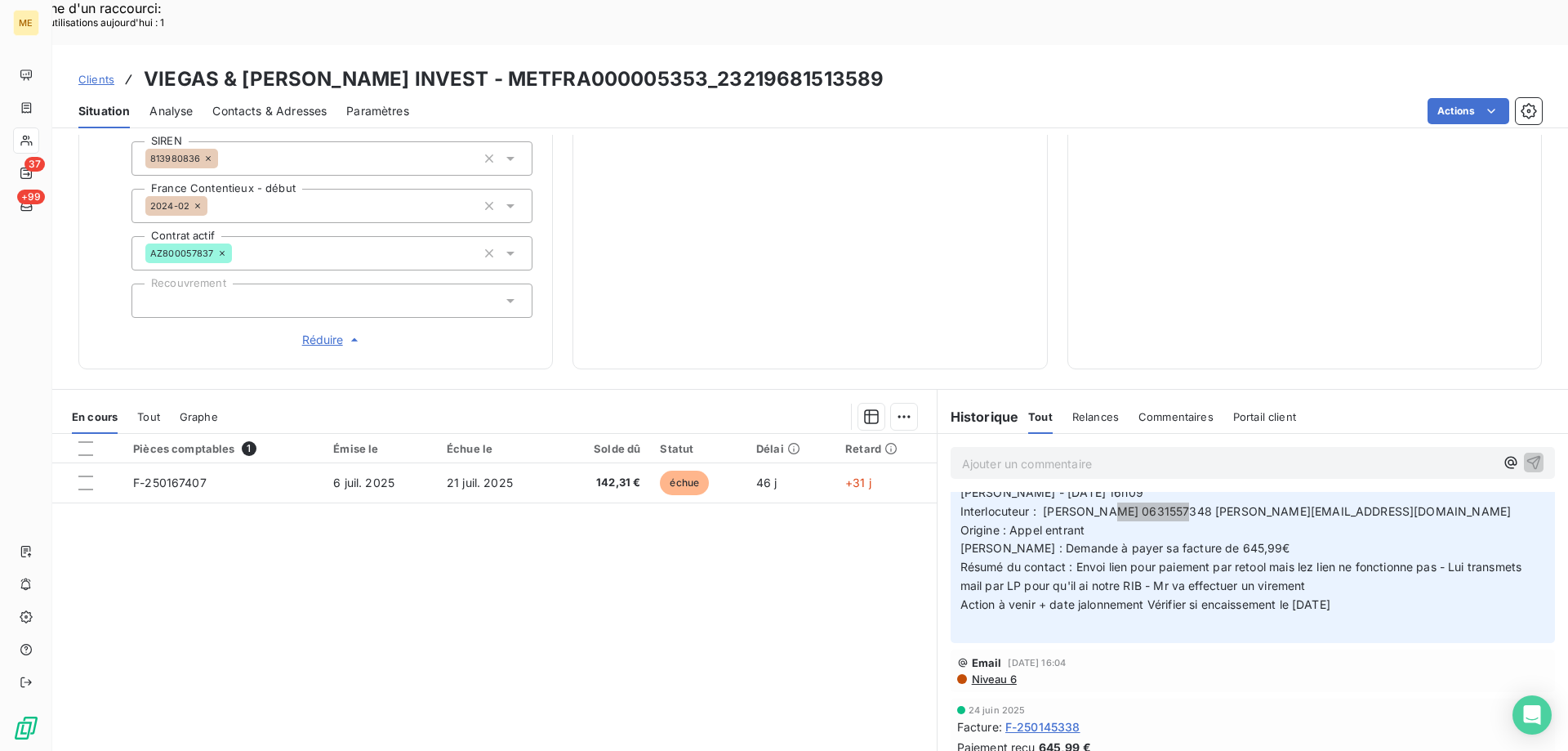
scroll to position [327, 0]
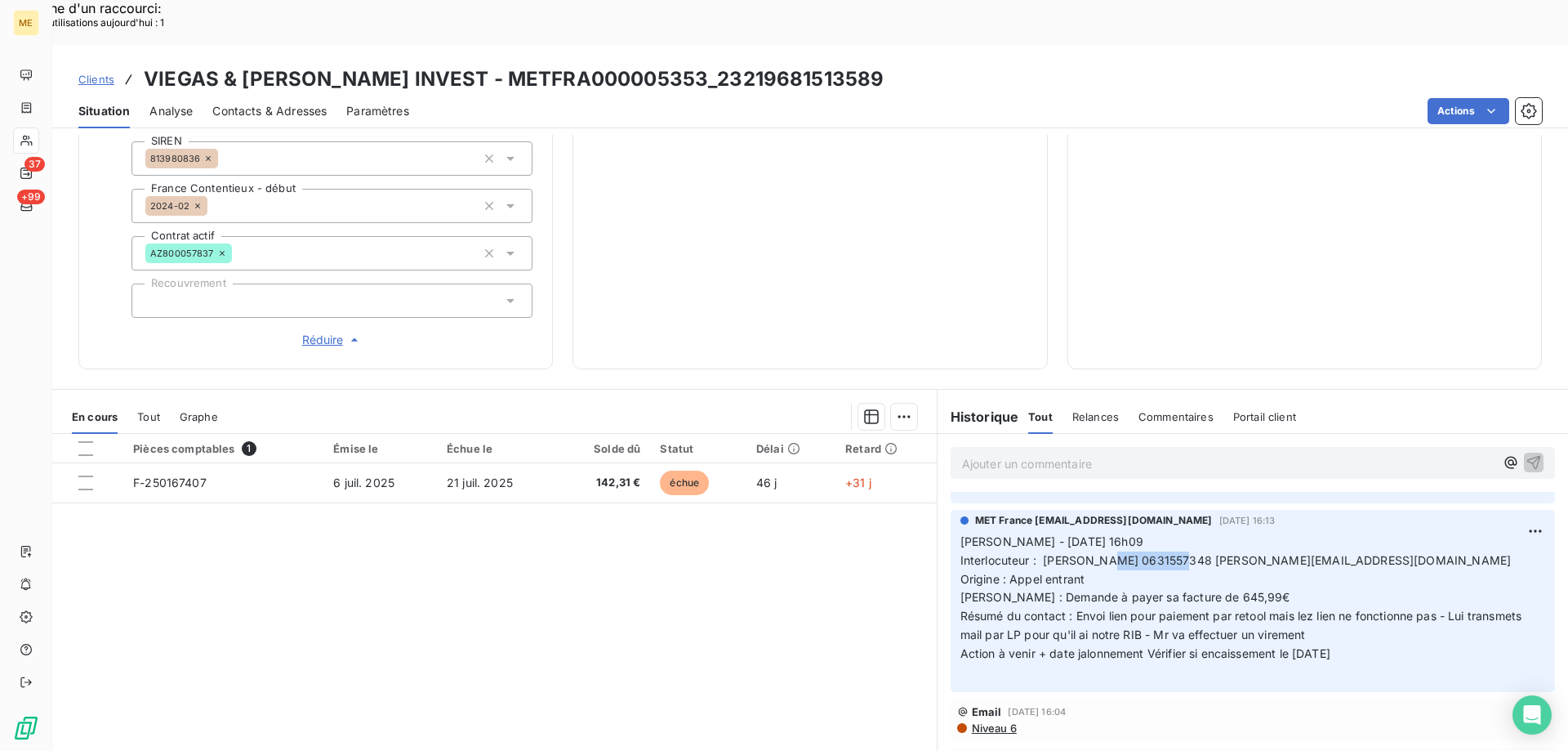
drag, startPoint x: 1374, startPoint y: 611, endPoint x: 944, endPoint y: 493, distance: 445.9
click at [951, 510] on div "MET France met-france@recouvrement.met.com 24 juin 2025, 16:13 Valérie - 24/06/…" at bounding box center [1253, 600] width 604 height 182
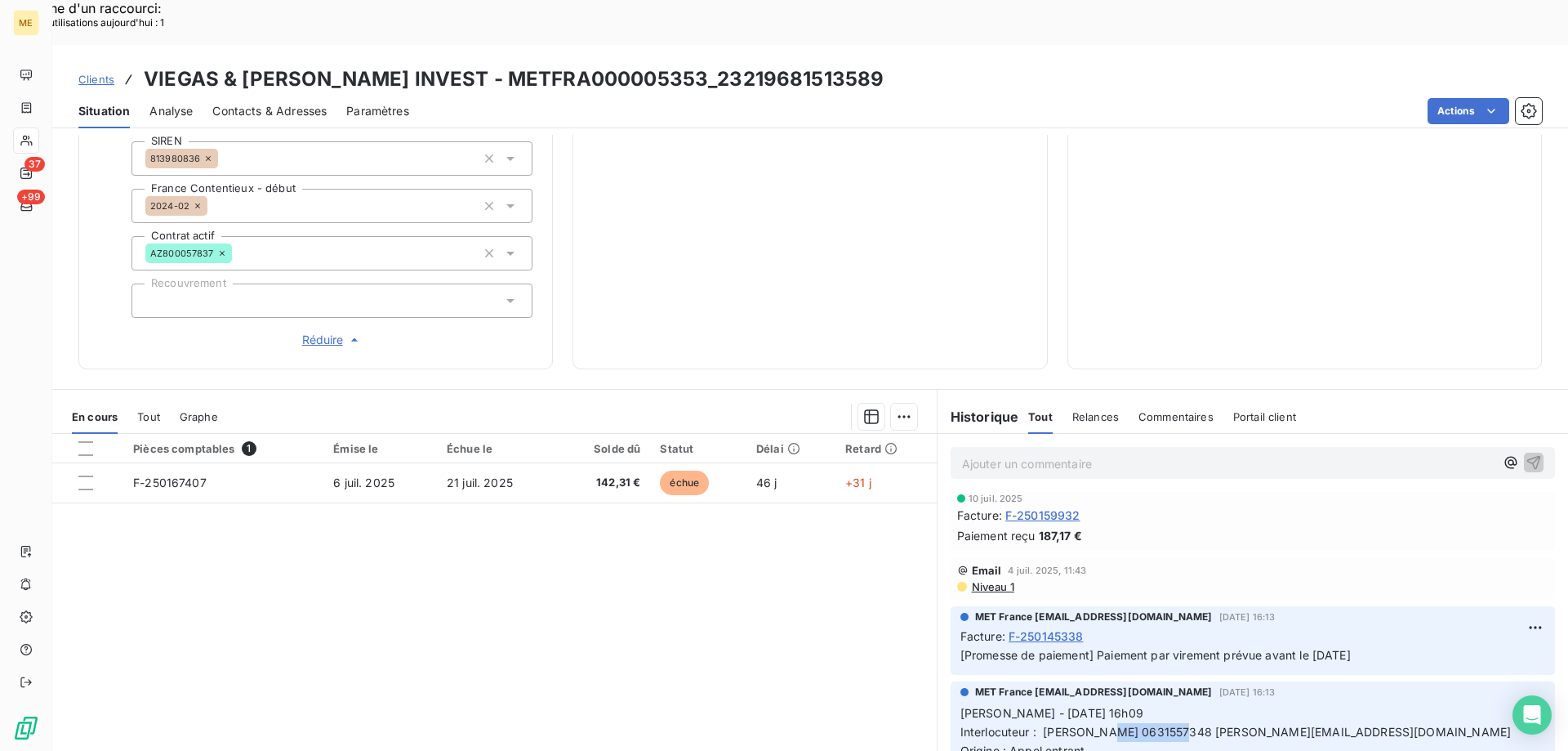
scroll to position [0, 0]
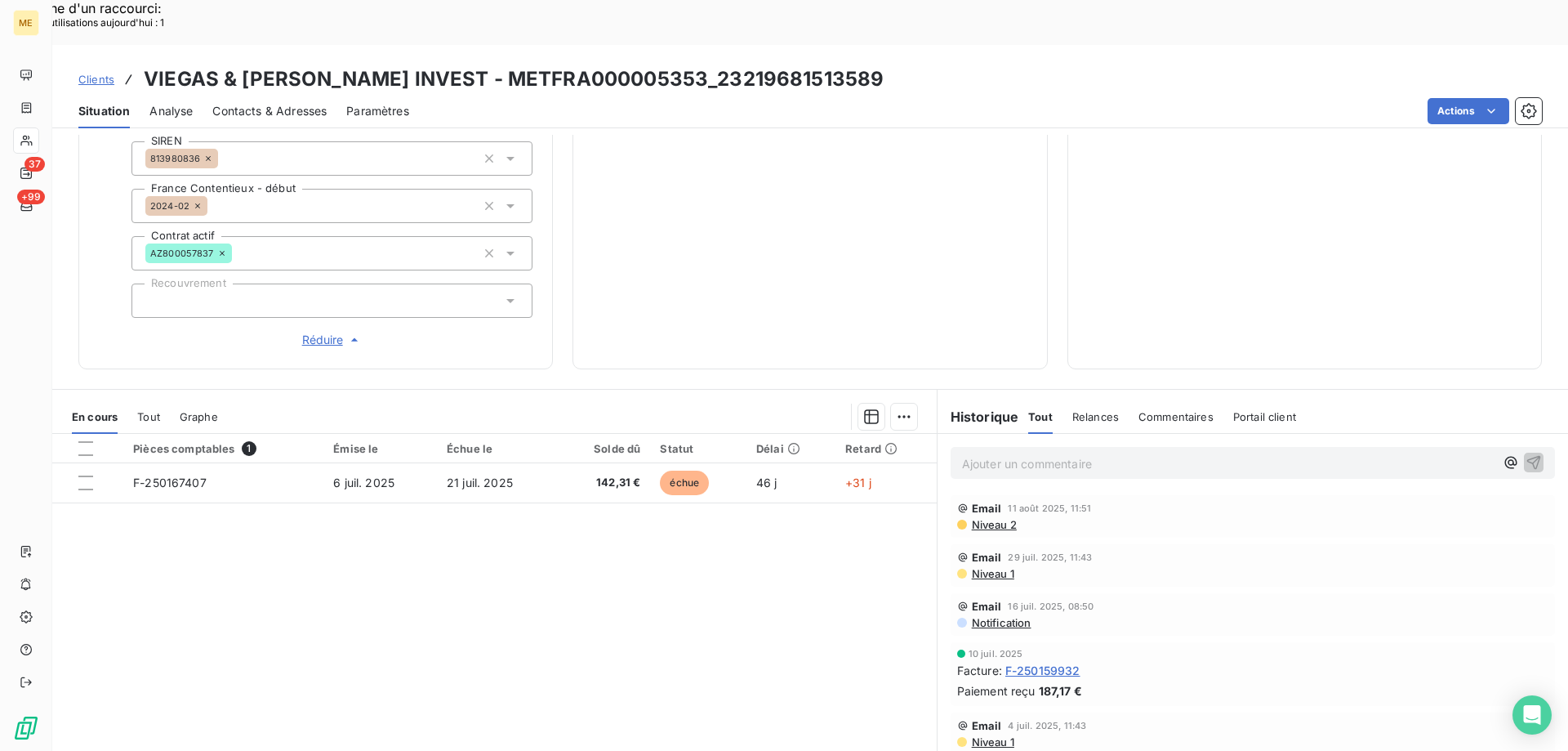
click at [1098, 454] on p "Ajouter un commentaire ﻿" at bounding box center [1229, 463] width 533 height 20
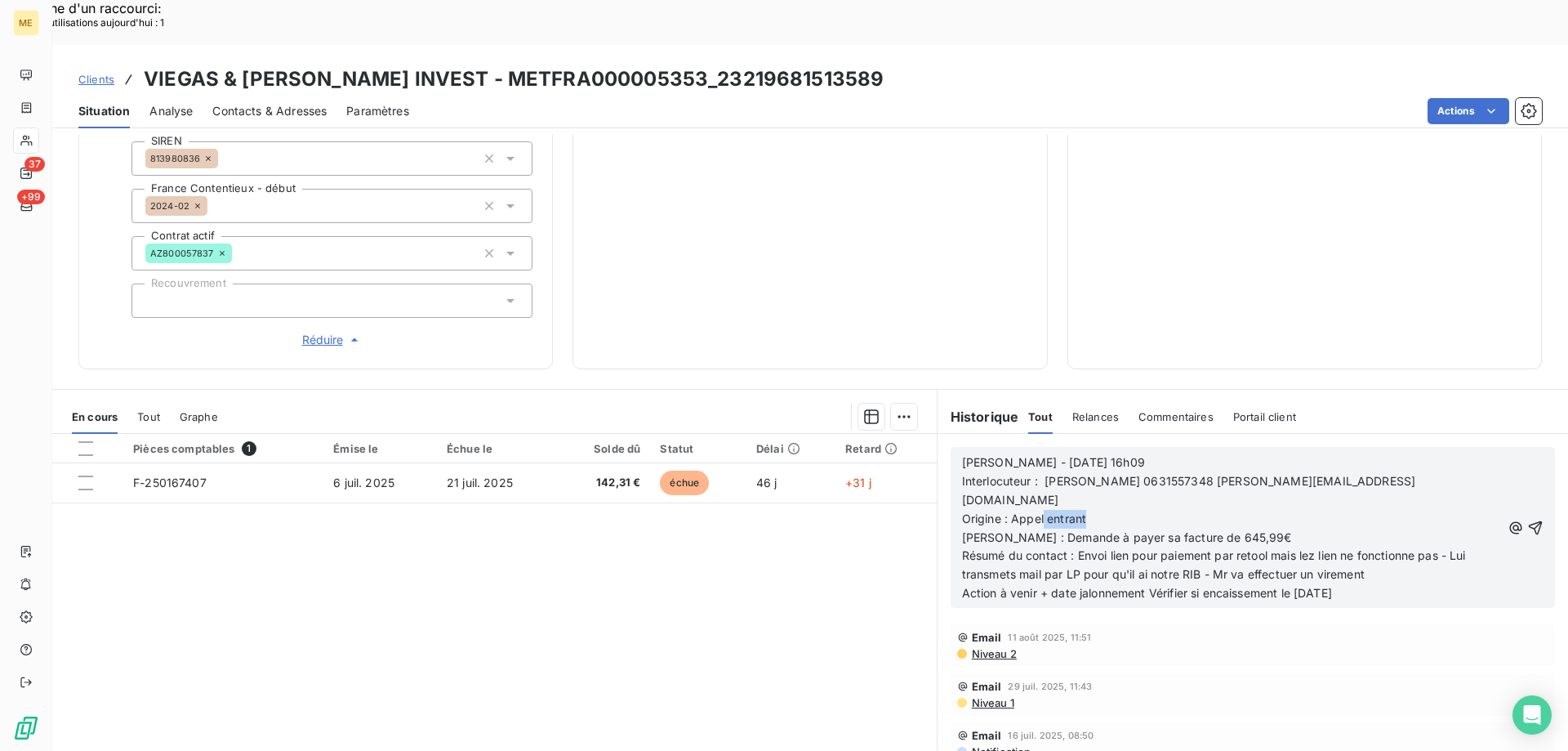
drag, startPoint x: 1088, startPoint y: 449, endPoint x: 1036, endPoint y: 456, distance: 52.5
click at [1036, 510] on p "Origine : Appel entrant" at bounding box center [1232, 519] width 540 height 19
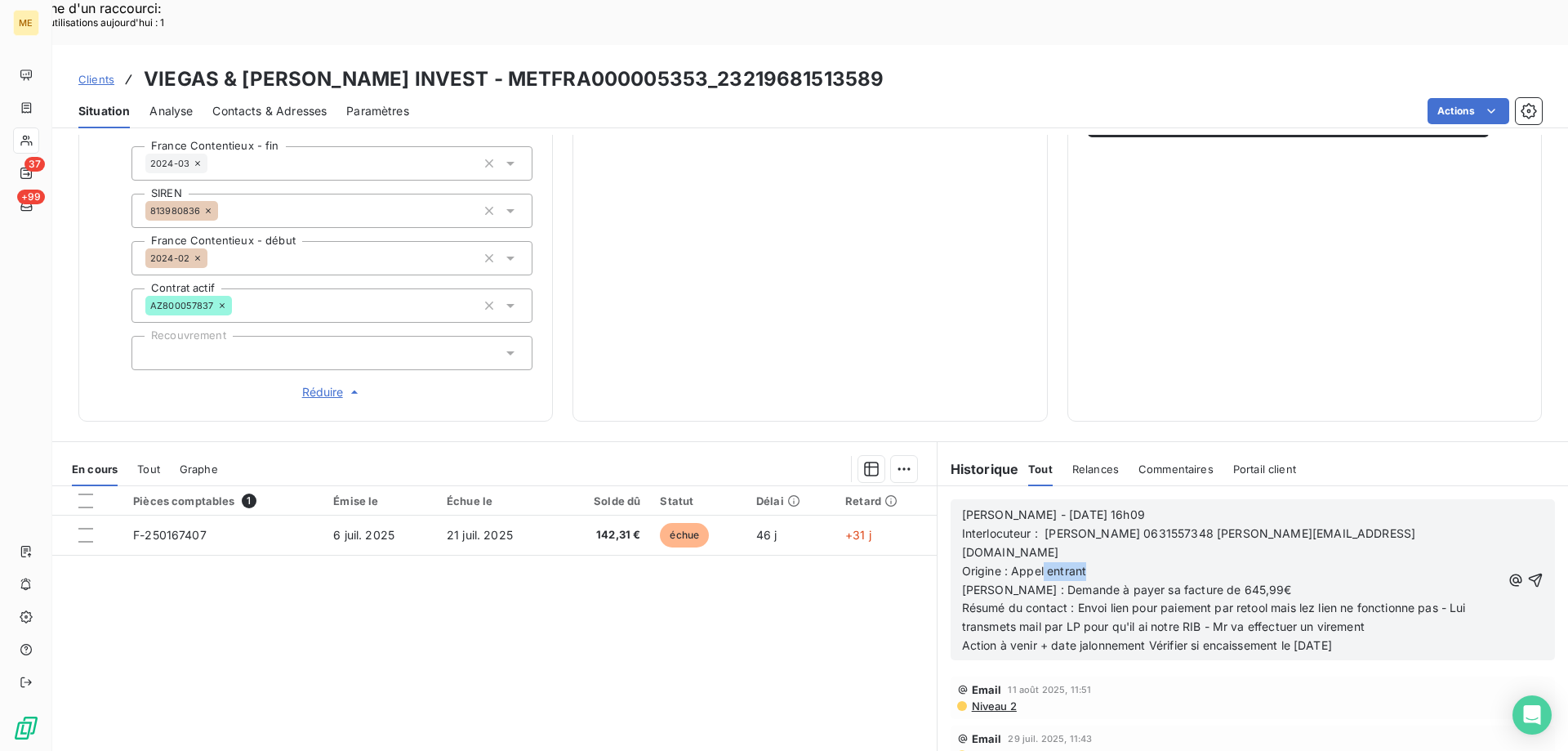
scroll to position [398, 0]
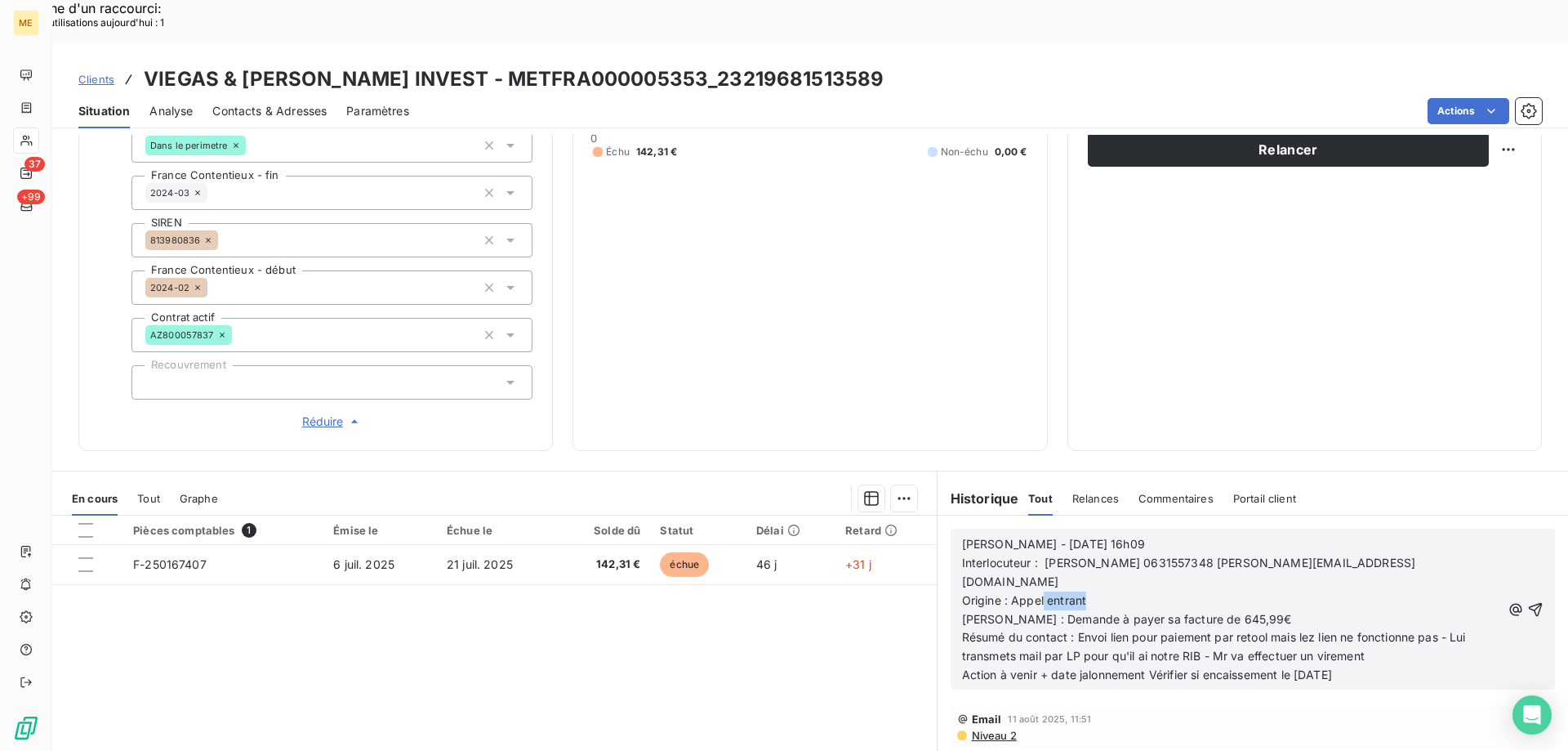
click at [1083, 591] on p "Origine : Appel entrant" at bounding box center [1232, 600] width 540 height 19
drag, startPoint x: 1184, startPoint y: 544, endPoint x: 998, endPoint y: 552, distance: 186.2
click at [998, 610] on p "Raison : Demande à payer sa facture de 645,99€" at bounding box center [1232, 619] width 540 height 19
drag, startPoint x: 1070, startPoint y: 570, endPoint x: 1453, endPoint y: 592, distance: 383.6
click at [1453, 628] on p "Résumé du contact : Envoi lien pour paiement par retool mais lez lien ne foncti…" at bounding box center [1232, 646] width 540 height 37
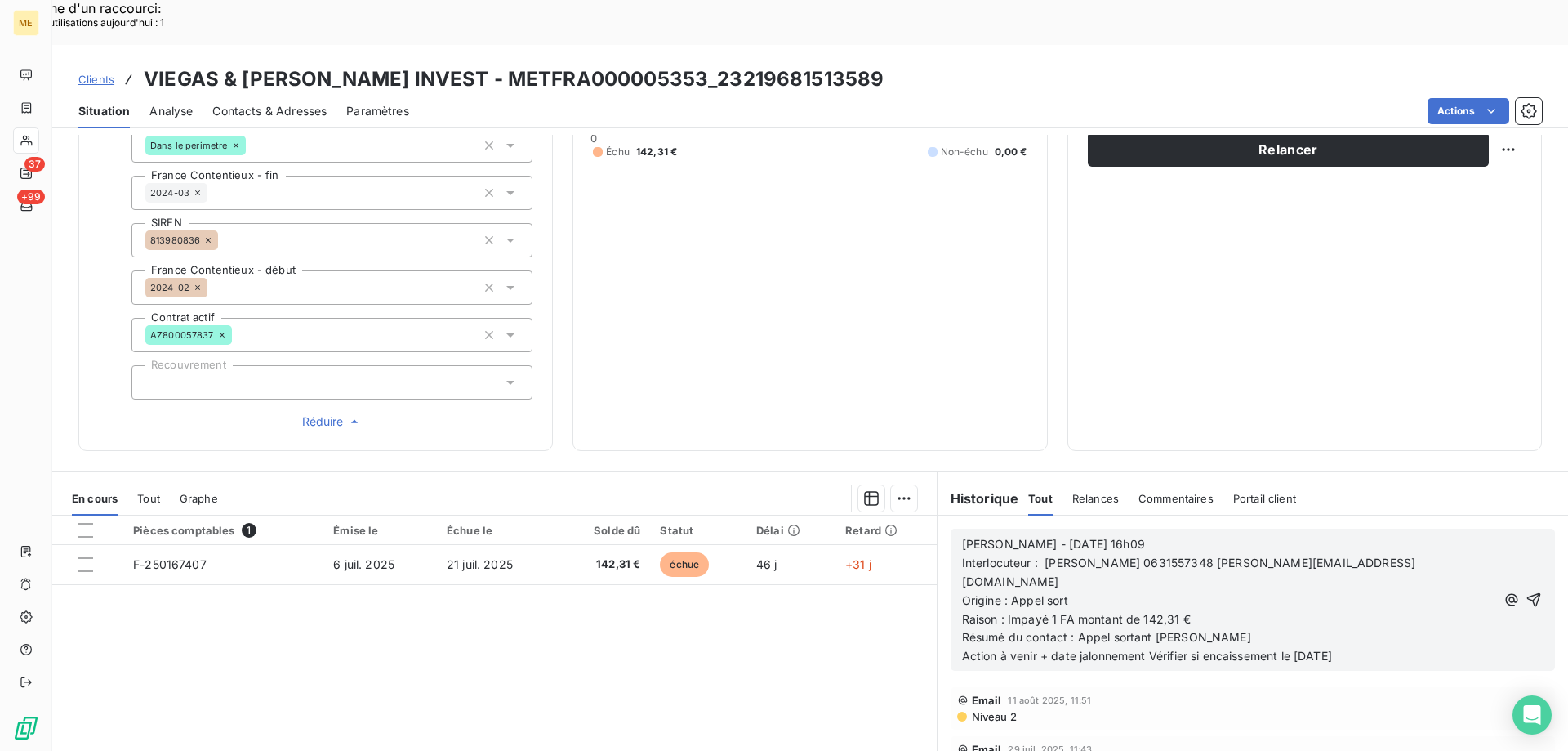
click at [1366, 647] on p "Action à venir + date jalonnement Vérifier si encaissement le 02/07/2025" at bounding box center [1230, 657] width 534 height 19
click at [1526, 591] on icon "button" at bounding box center [1534, 599] width 16 height 16
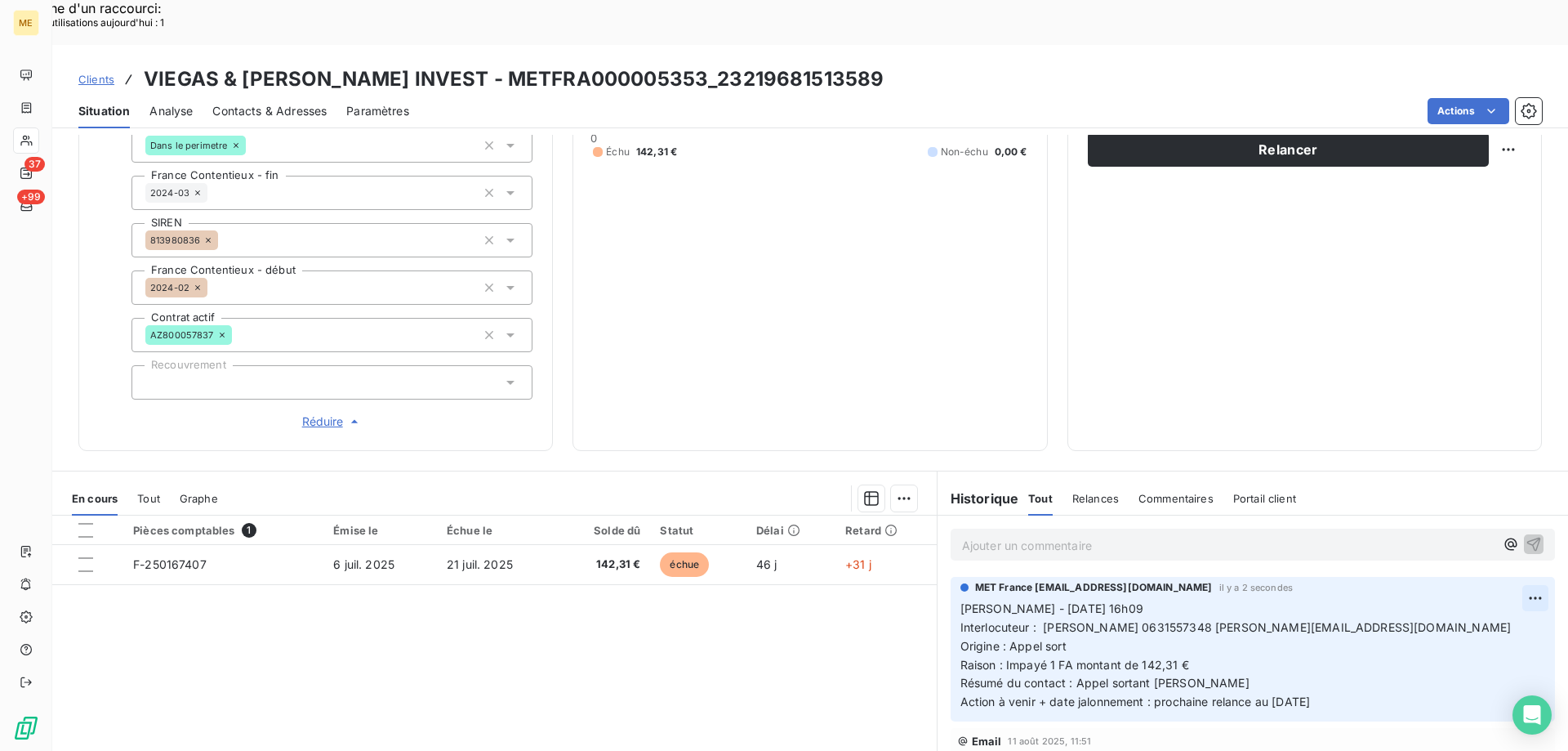
drag, startPoint x: 1462, startPoint y: 582, endPoint x: 1151, endPoint y: 538, distance: 314.1
click at [1459, 582] on div "Editer" at bounding box center [1472, 586] width 92 height 26
drag, startPoint x: 1075, startPoint y: 557, endPoint x: 949, endPoint y: 557, distance: 126.0
click at [951, 577] on div "MET France met-france@recouvrement.met.com il y a 4 secondes Valérie - 24/06/20…" at bounding box center [1253, 649] width 604 height 145
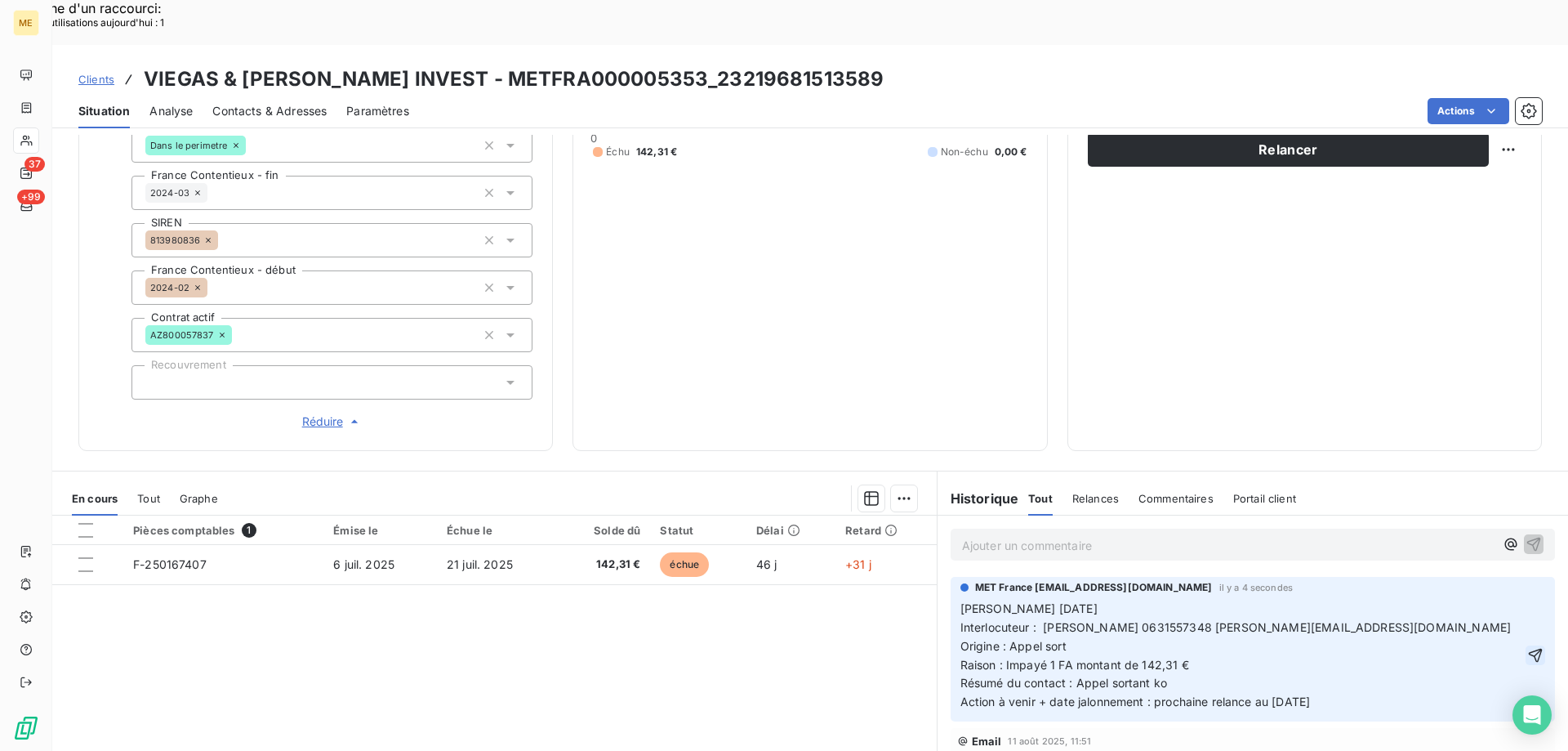
click at [1528, 647] on icon "button" at bounding box center [1536, 655] width 16 height 16
click at [1485, 570] on div "Editer Supprimer" at bounding box center [1472, 602] width 105 height 69
click at [1485, 585] on div "Editer" at bounding box center [1472, 586] width 92 height 26
click at [1103, 599] on p "Lisa 21/08/2025 Interlocuteur : Mr viegas 0631557348 paviegas@hotmail.fr Origin…" at bounding box center [1242, 655] width 562 height 112
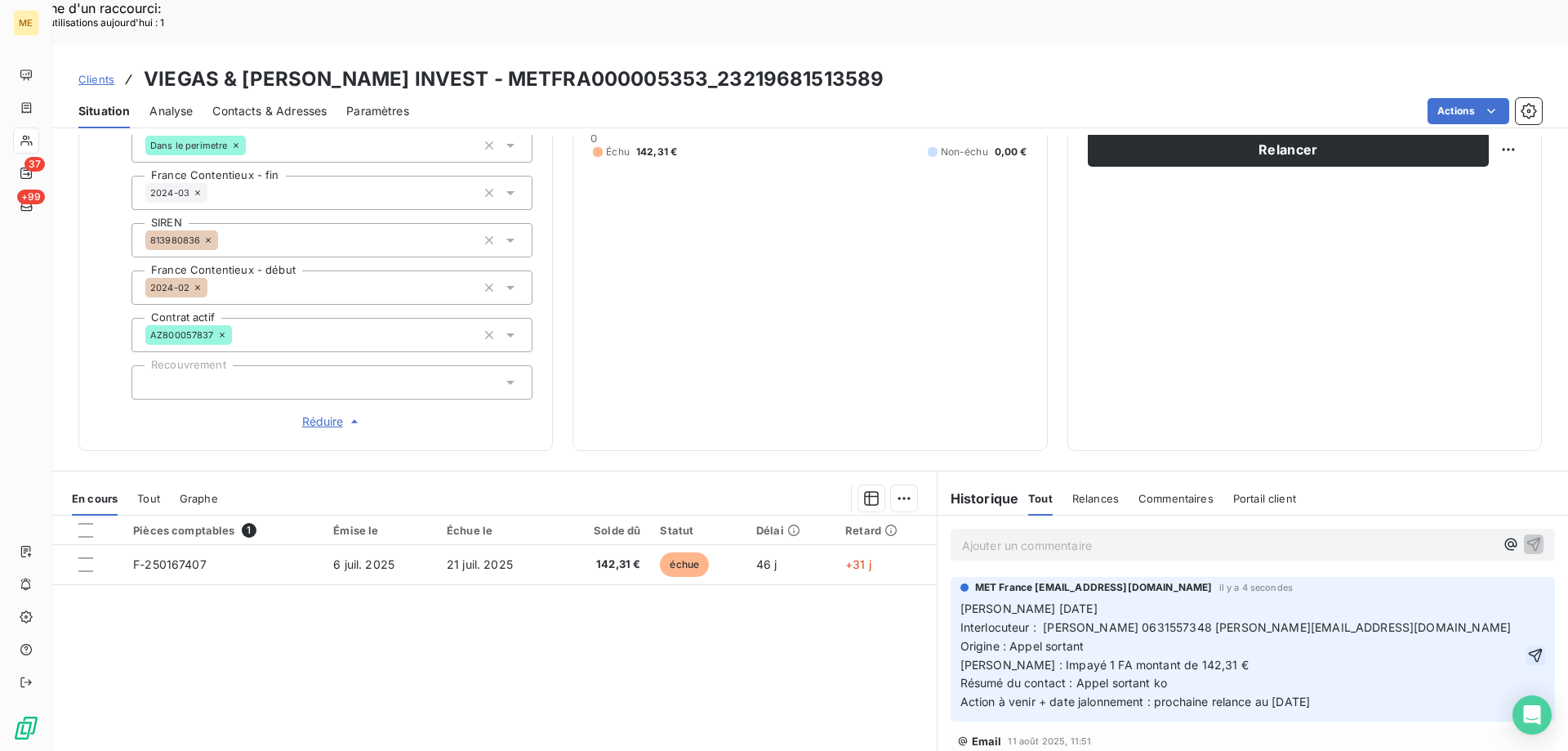
click at [1528, 647] on icon "button" at bounding box center [1536, 655] width 16 height 16
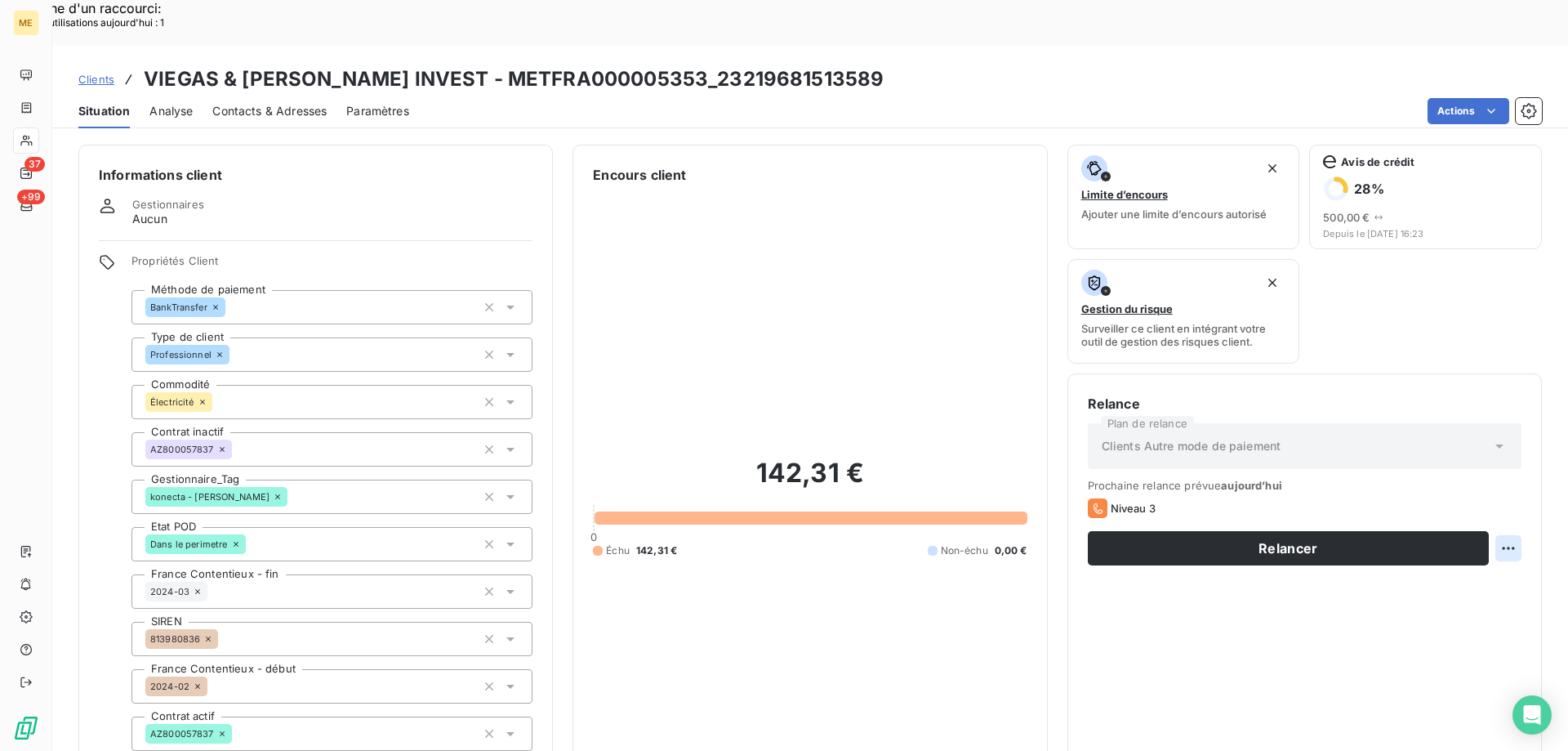
click at [1425, 539] on div "Replanifier cette action" at bounding box center [1429, 538] width 146 height 26
select select "7"
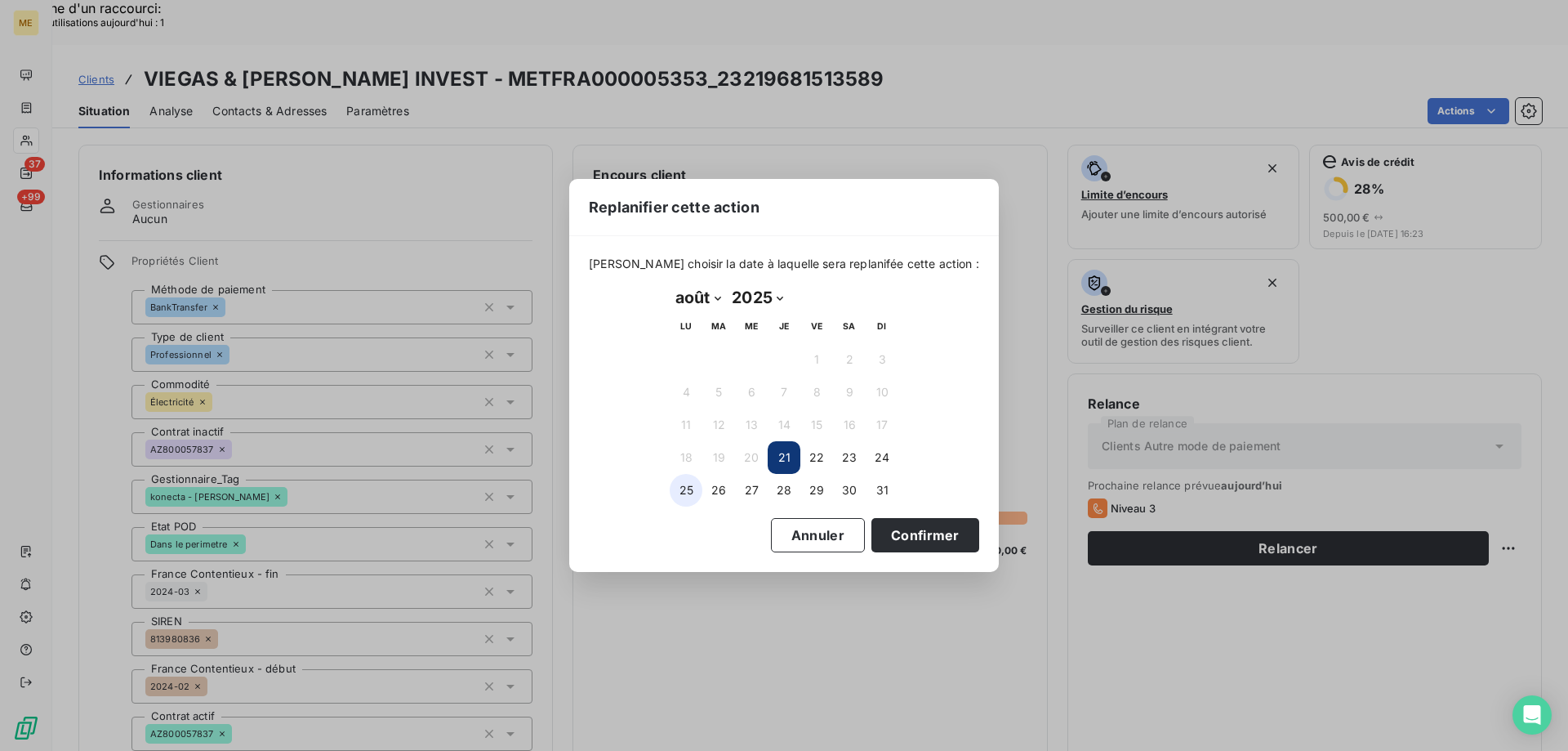
click at [682, 494] on button "25" at bounding box center [686, 490] width 32 height 32
click at [935, 543] on button "Confirmer" at bounding box center [925, 535] width 108 height 34
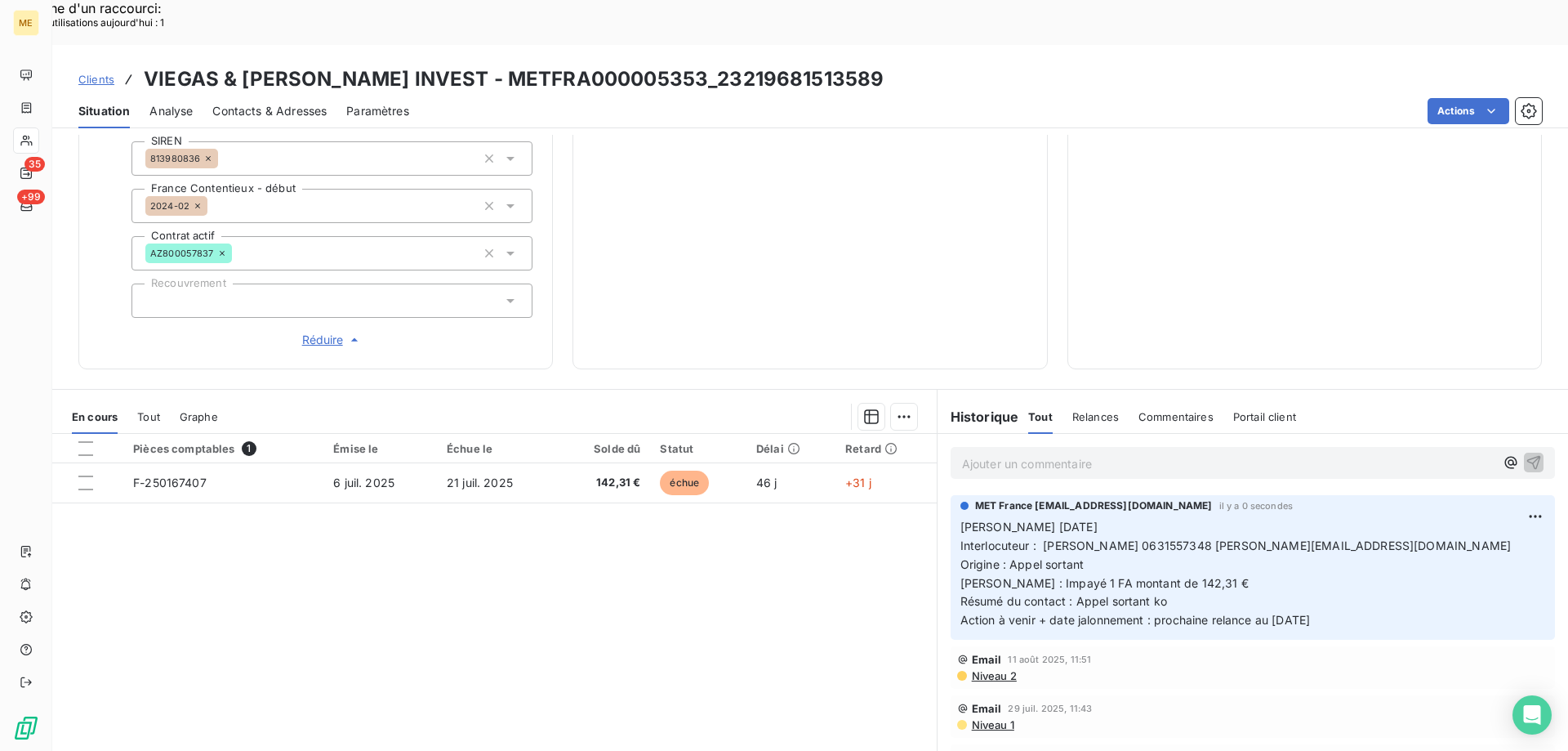
scroll to position [235, 0]
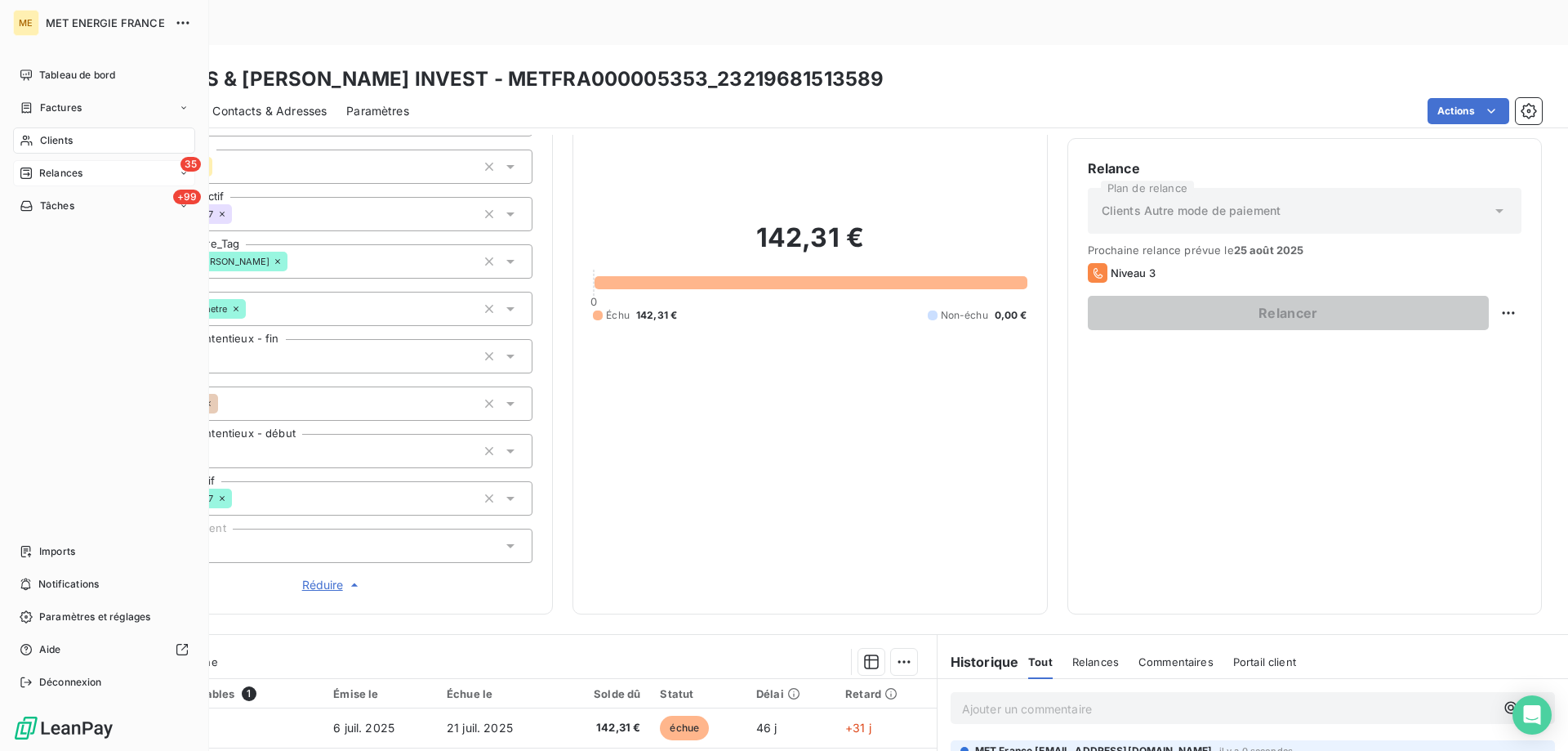
click at [22, 182] on div "35 Relances" at bounding box center [104, 173] width 182 height 26
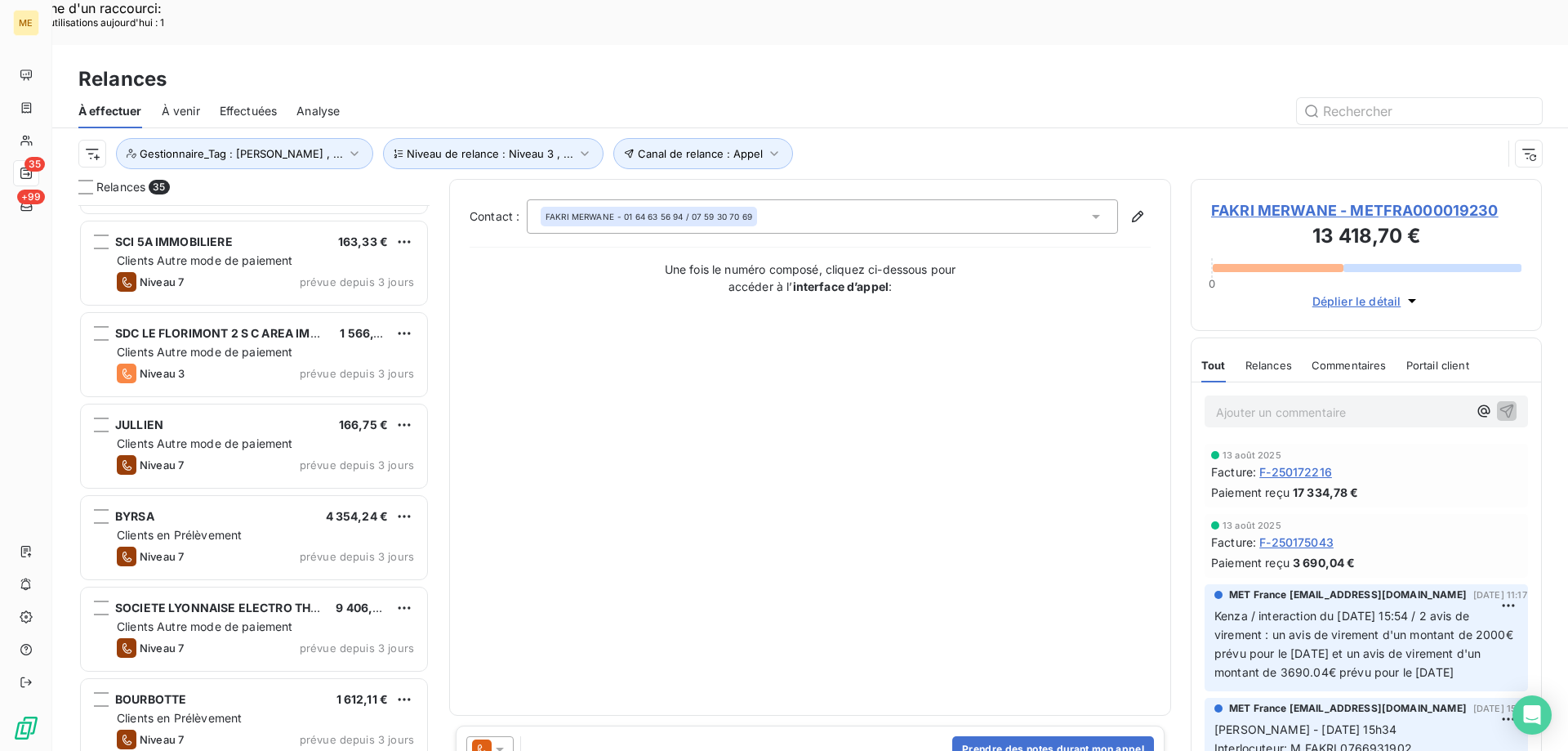
scroll to position [573, 0]
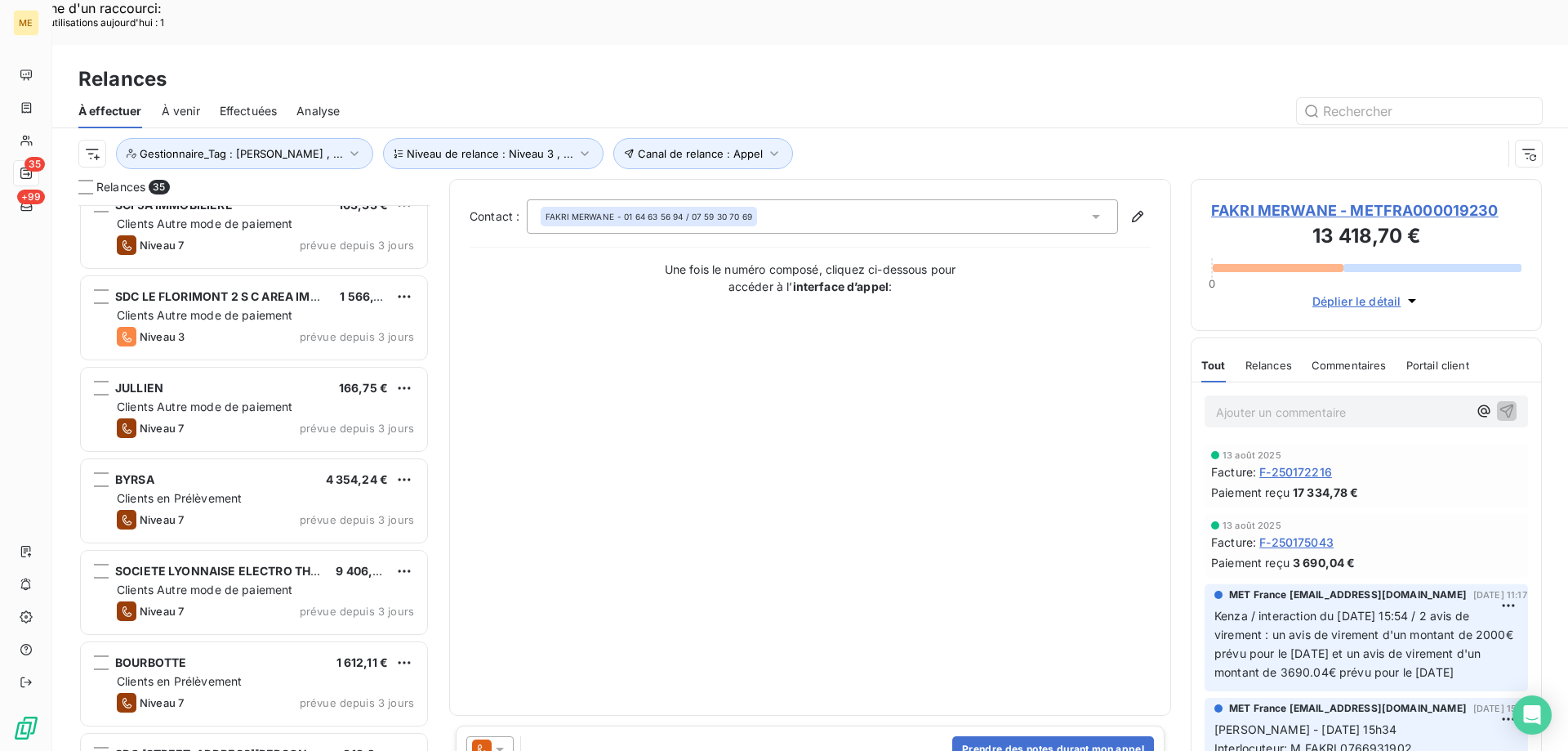
click at [319, 642] on div "BOURBOTTE 1 612,11 € Clients en Prélèvement Niveau 7 prévue depuis 3 jours" at bounding box center [254, 683] width 346 height 83
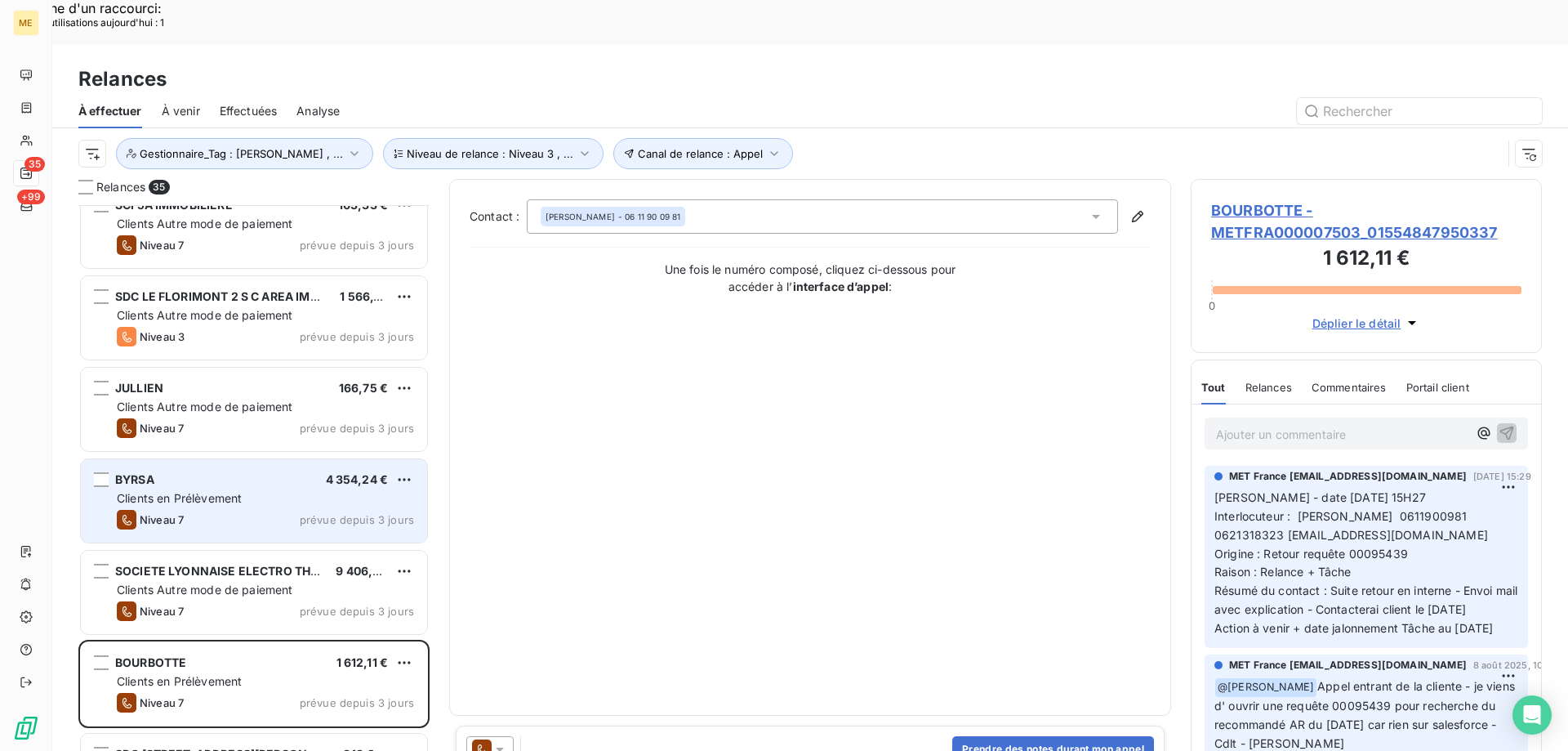
scroll to position [736, 0]
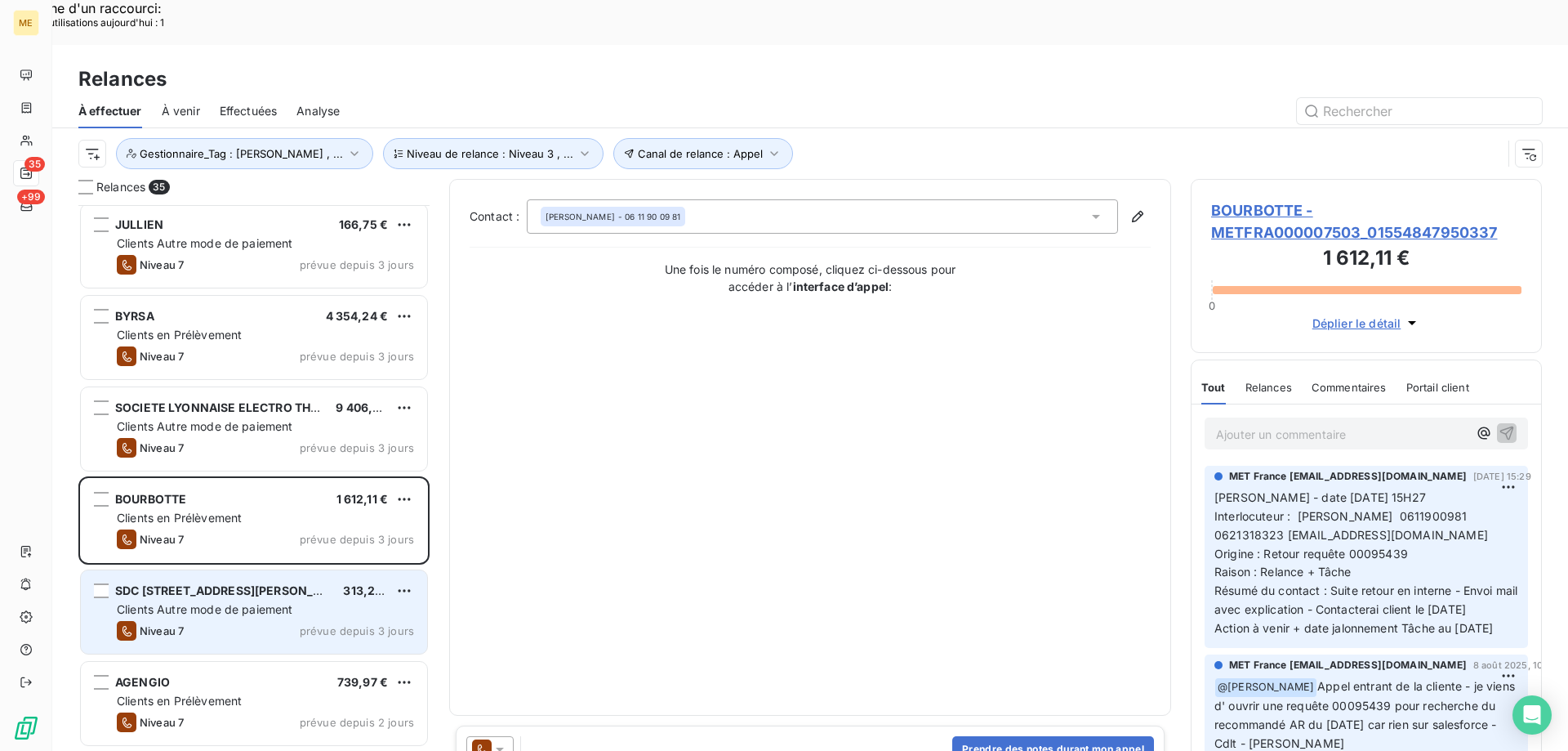
click at [318, 583] on div "SDC 51 PLACE ST CHARLES 313,27 €" at bounding box center [266, 590] width 297 height 14
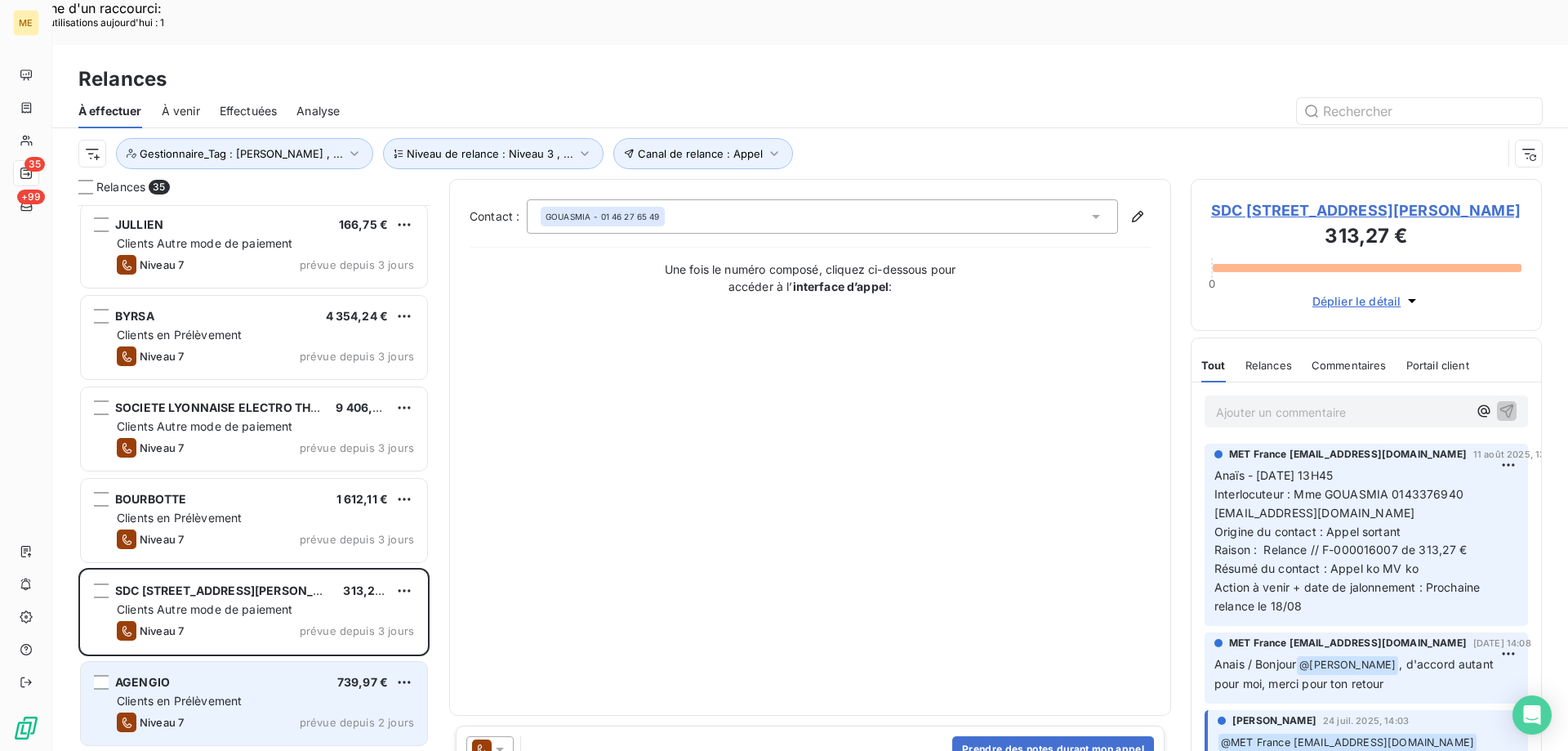
click at [299, 693] on div "Clients en Prélèvement" at bounding box center [266, 700] width 297 height 16
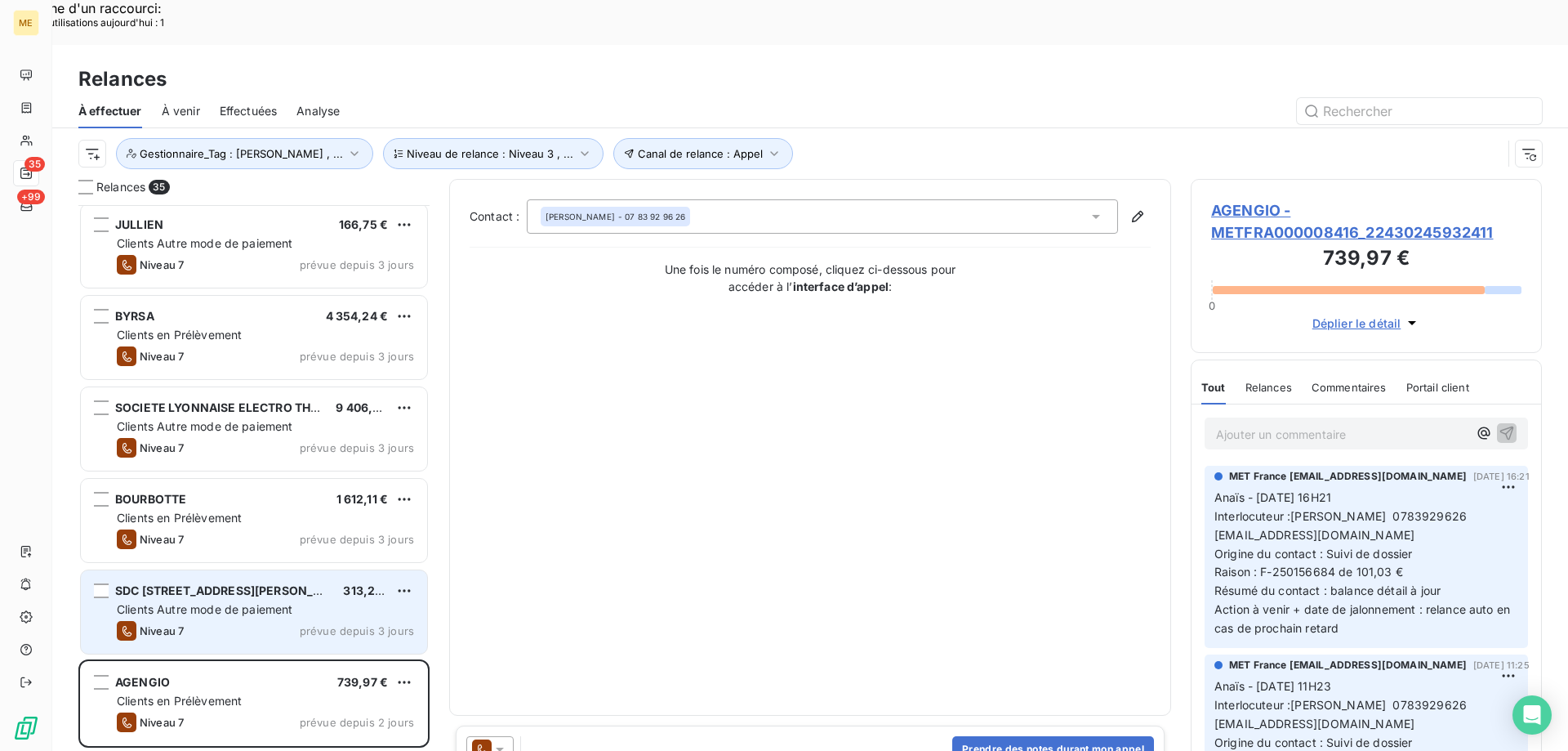
scroll to position [981, 0]
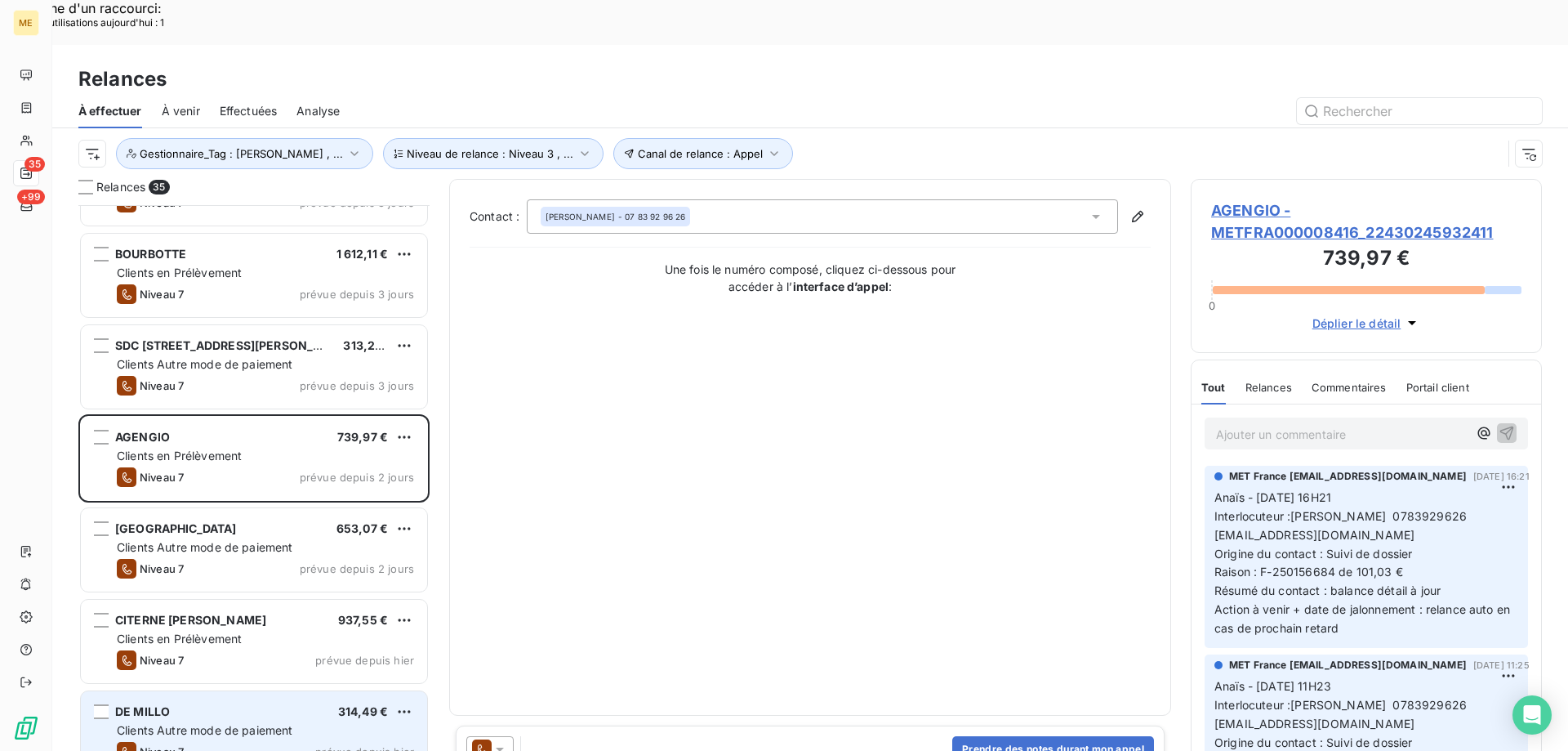
click at [309, 691] on div "DE MILLO 314,49 € Clients Autre mode de paiement Niveau 7 prévue depuis hier" at bounding box center [254, 732] width 346 height 83
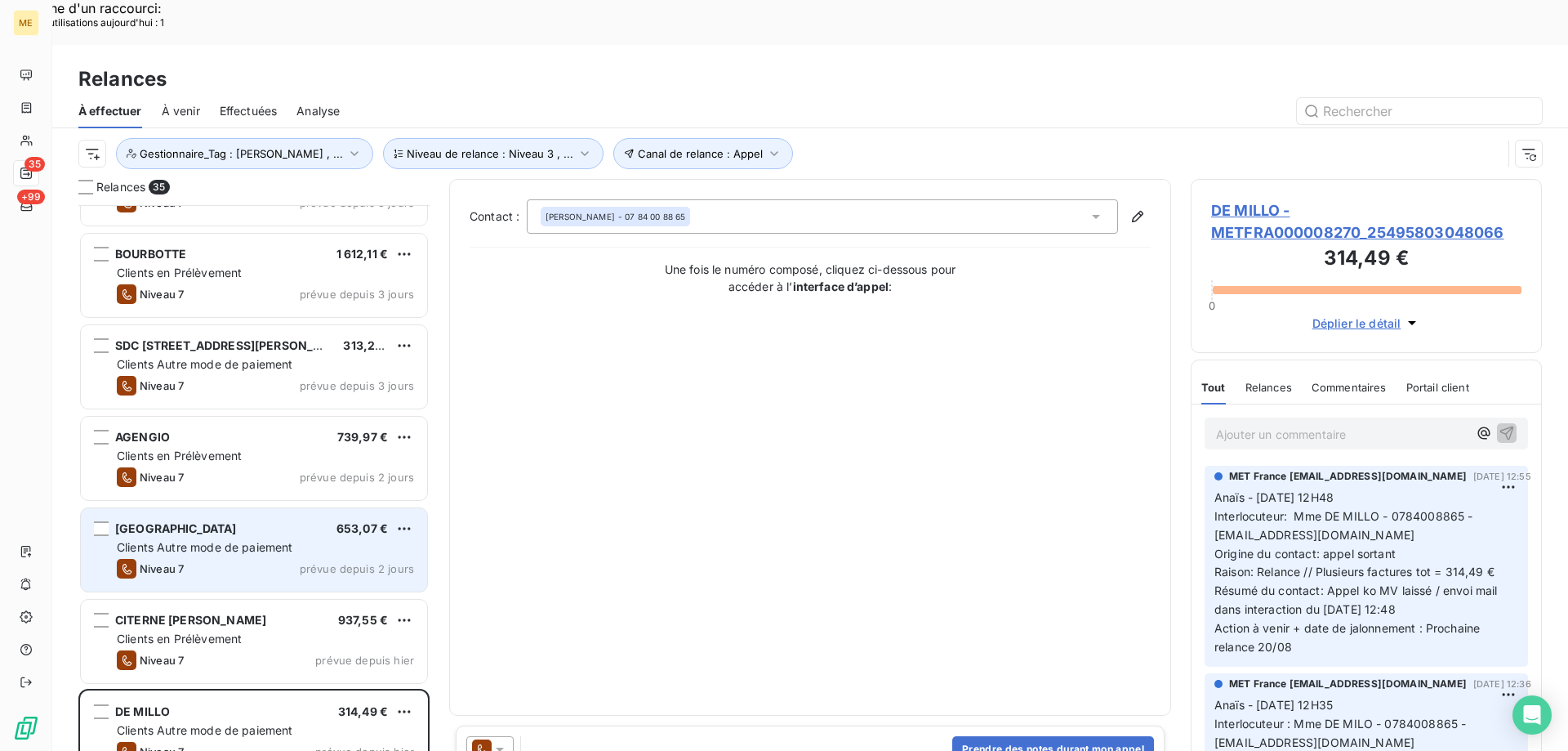
click at [323, 545] on div "VILLA BELLOCHIO 653,07 € Clients Autre mode de paiement Niveau 7 prévue depuis …" at bounding box center [254, 549] width 346 height 83
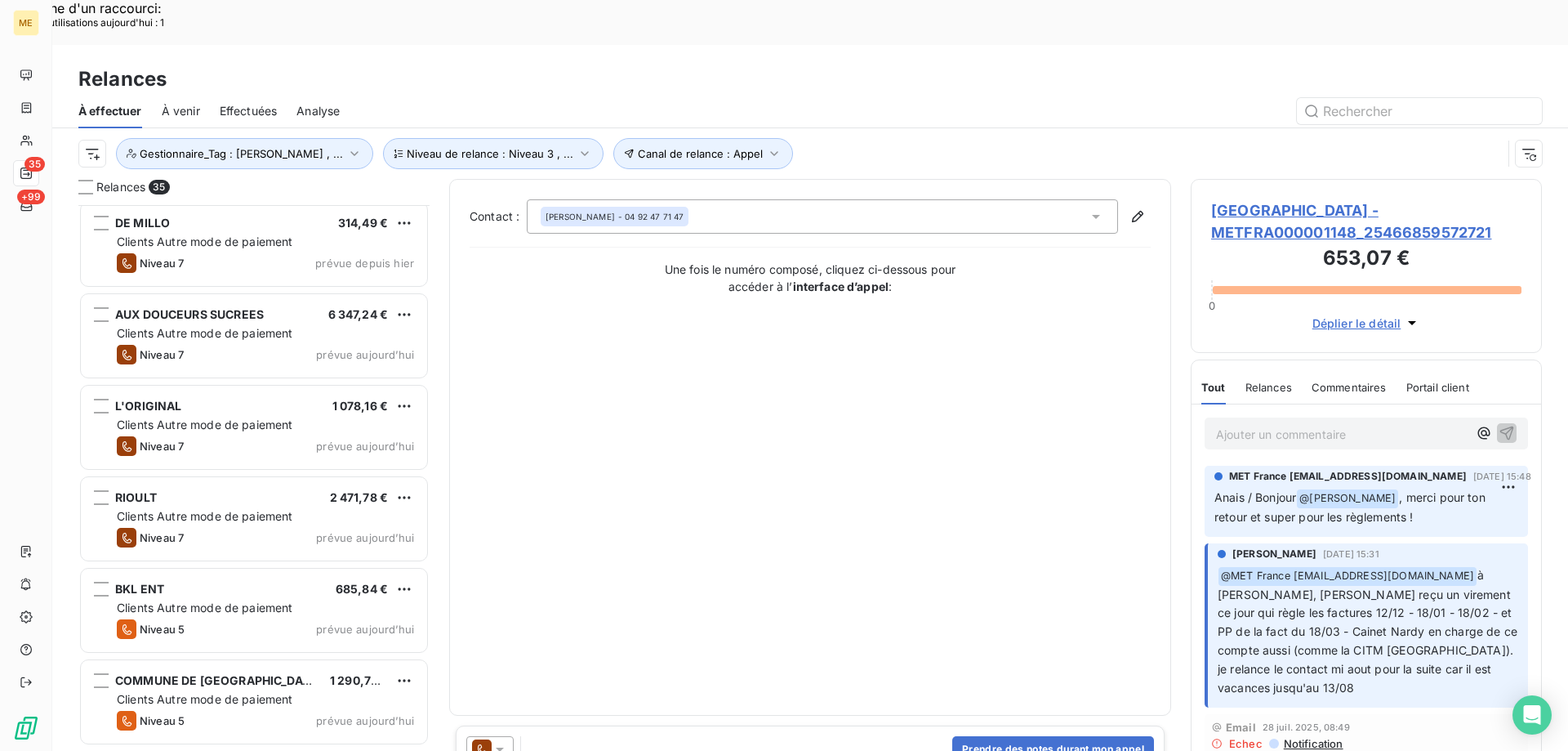
scroll to position [1471, 0]
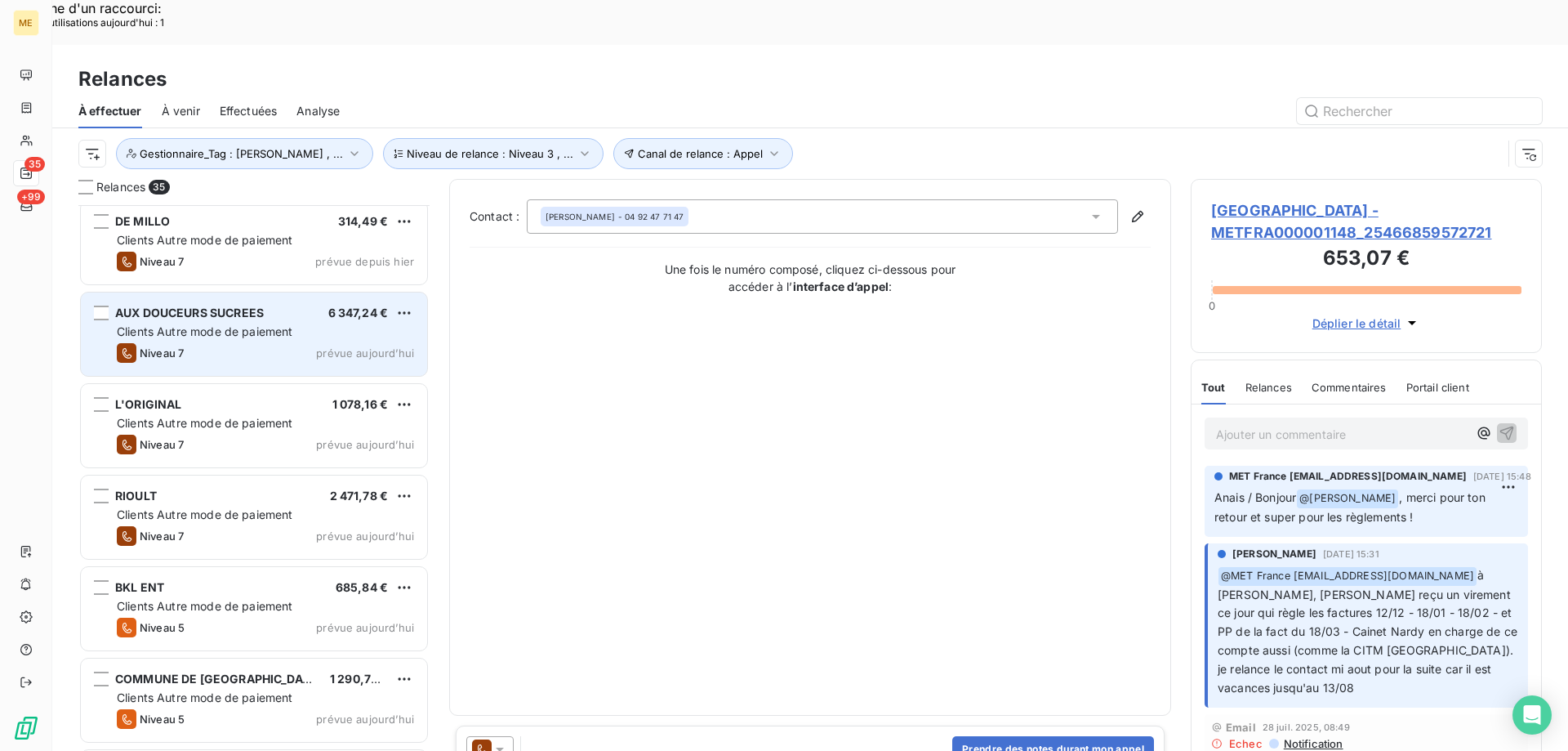
click at [349, 306] on span "6 347,24 €" at bounding box center [358, 313] width 60 height 14
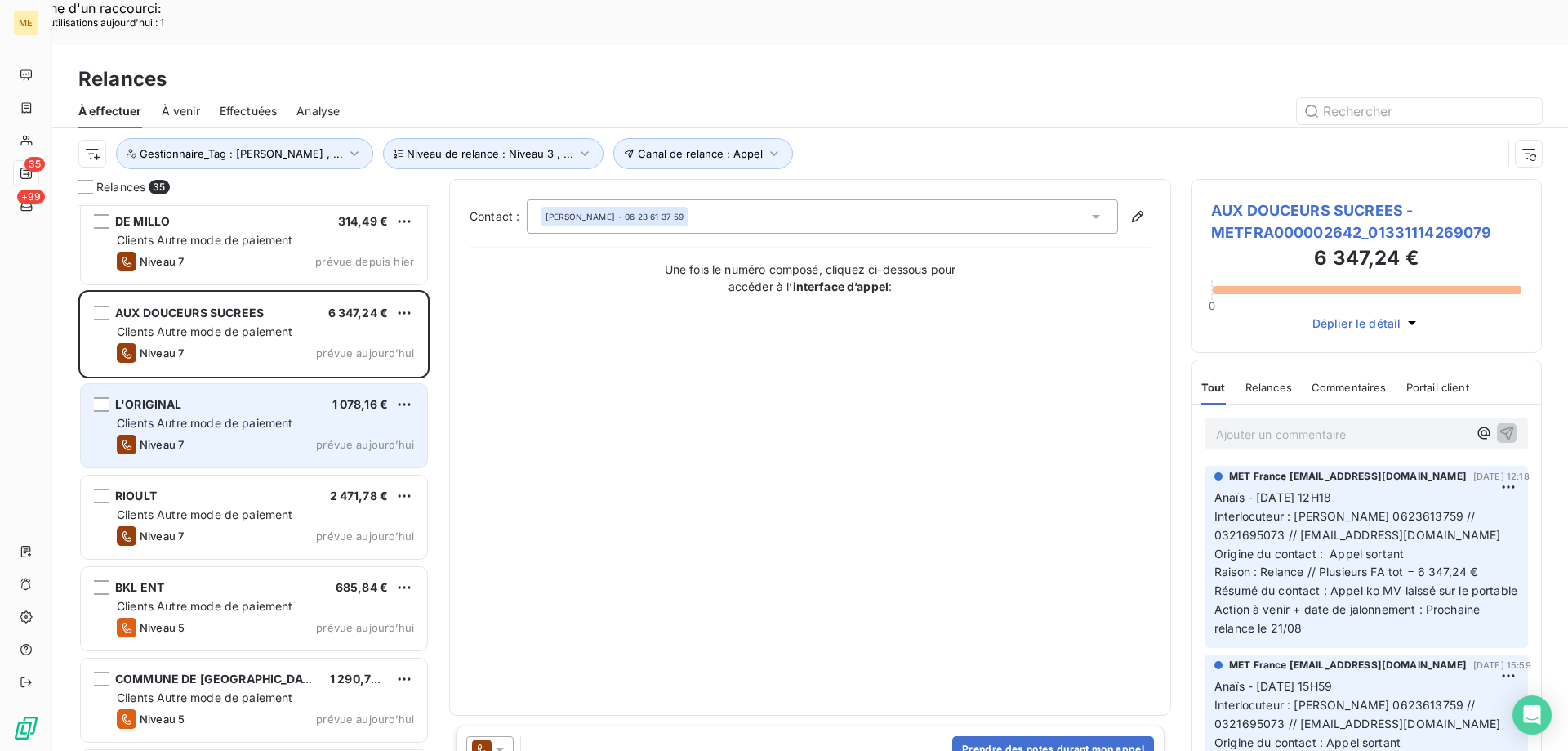
click at [318, 396] on div "L'ORIGINAL 1 078,16 €" at bounding box center [266, 403] width 297 height 14
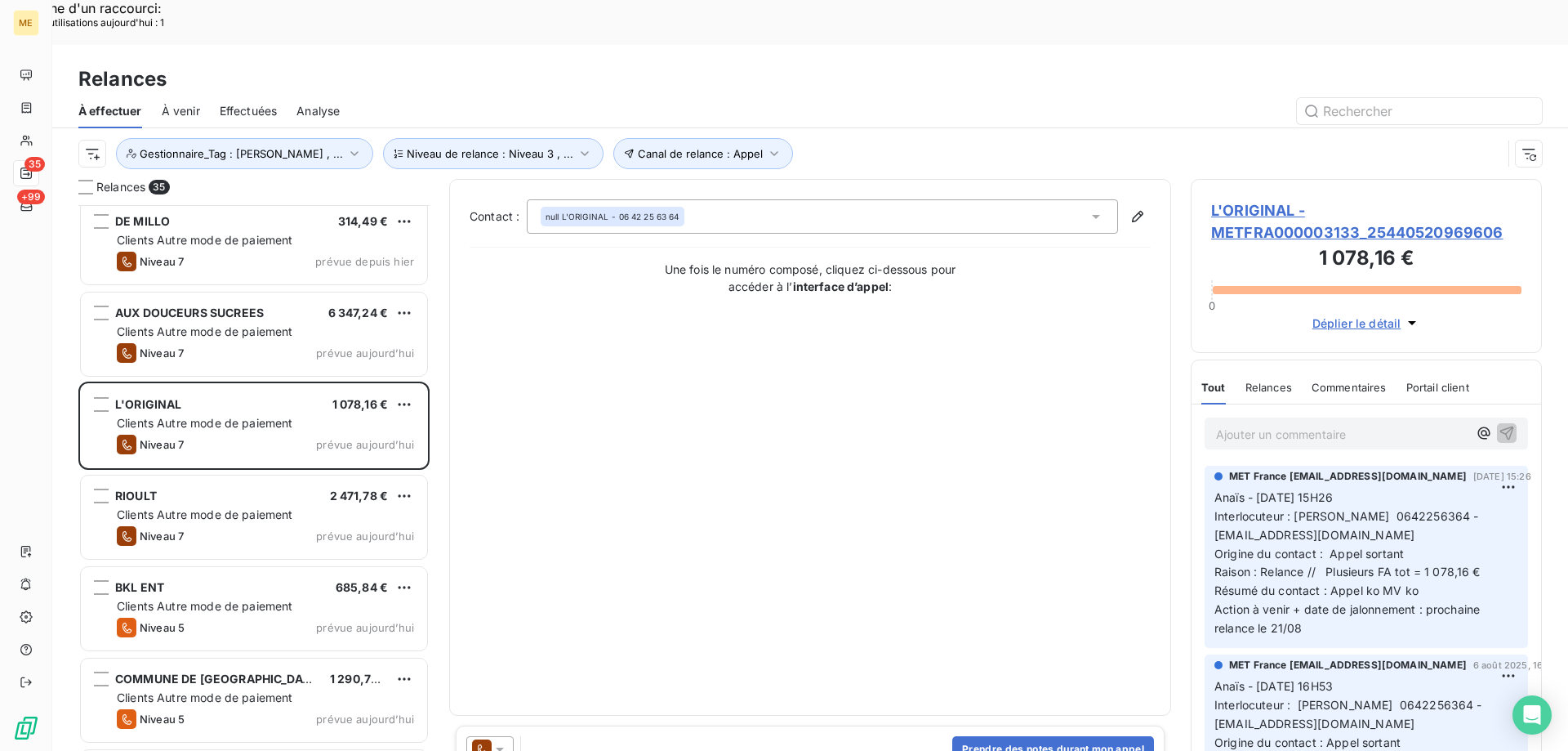
click at [316, 473] on div "RIOULT 2 471,78 € Clients Autre mode de paiement Niveau 7 prévue aujourd’hui" at bounding box center [254, 518] width 351 height 91
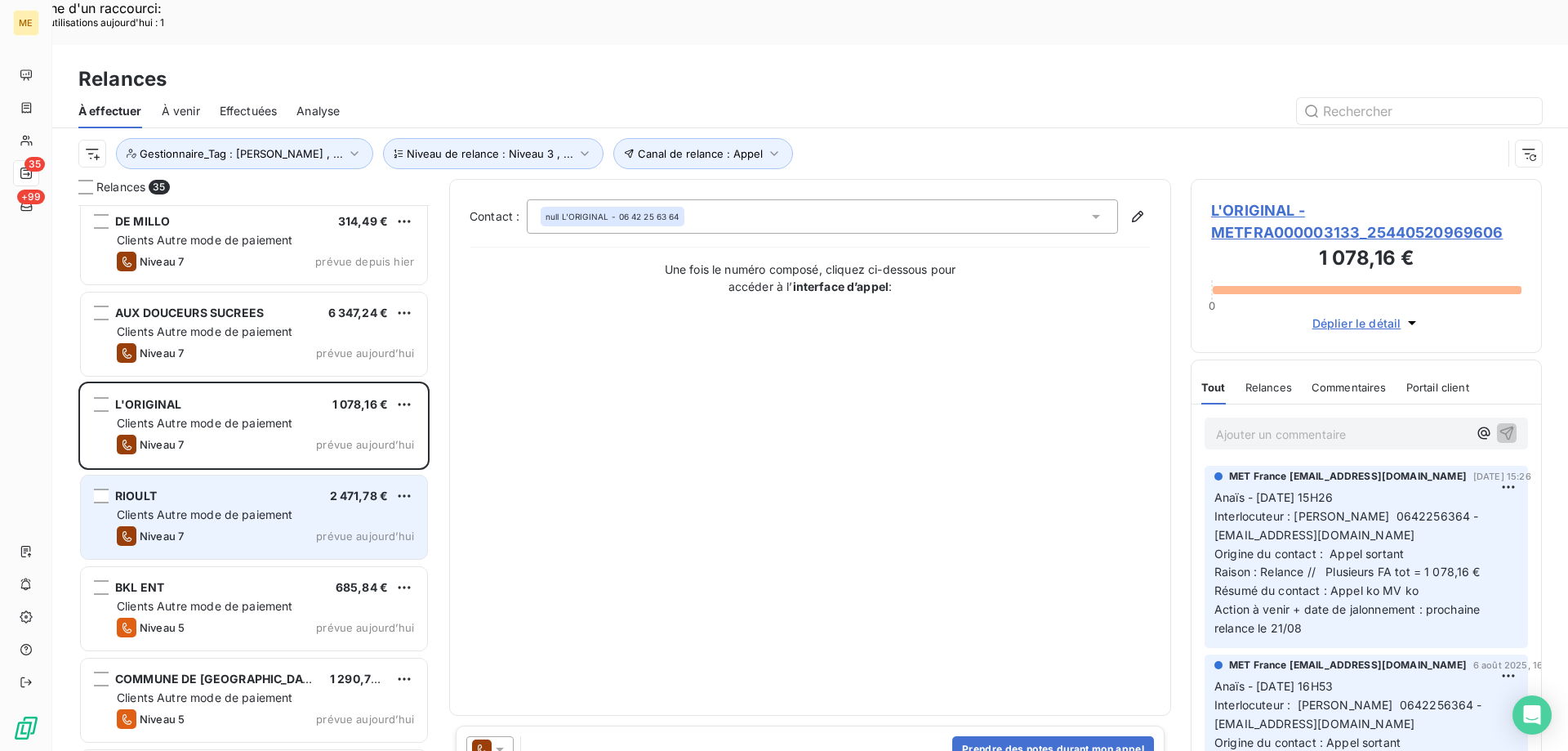
click at [295, 506] on div "Clients Autre mode de paiement" at bounding box center [266, 514] width 297 height 16
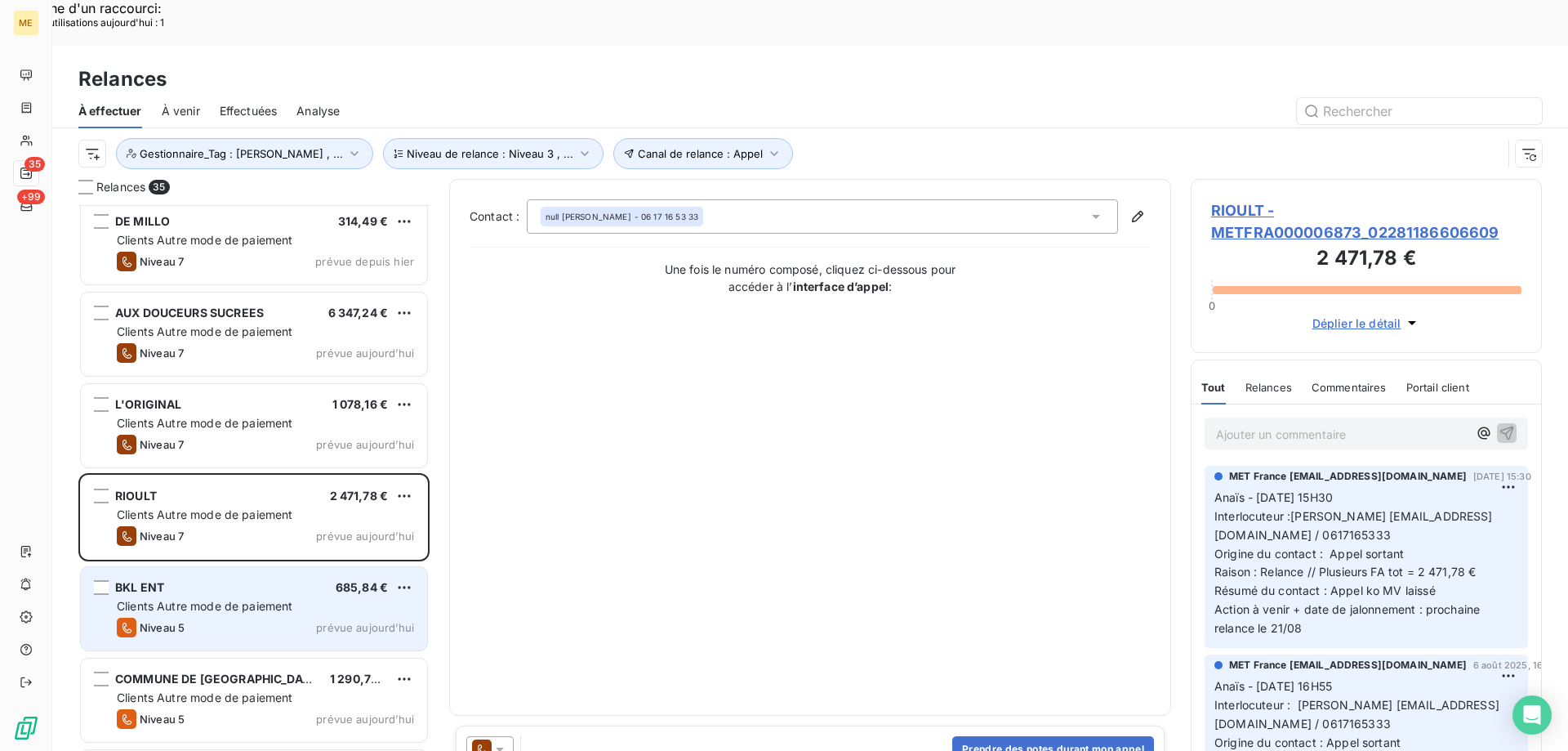
click at [272, 567] on div "BKL ENT 685,84 € Clients Autre mode de paiement Niveau 5 prévue aujourd’hui" at bounding box center [254, 608] width 346 height 83
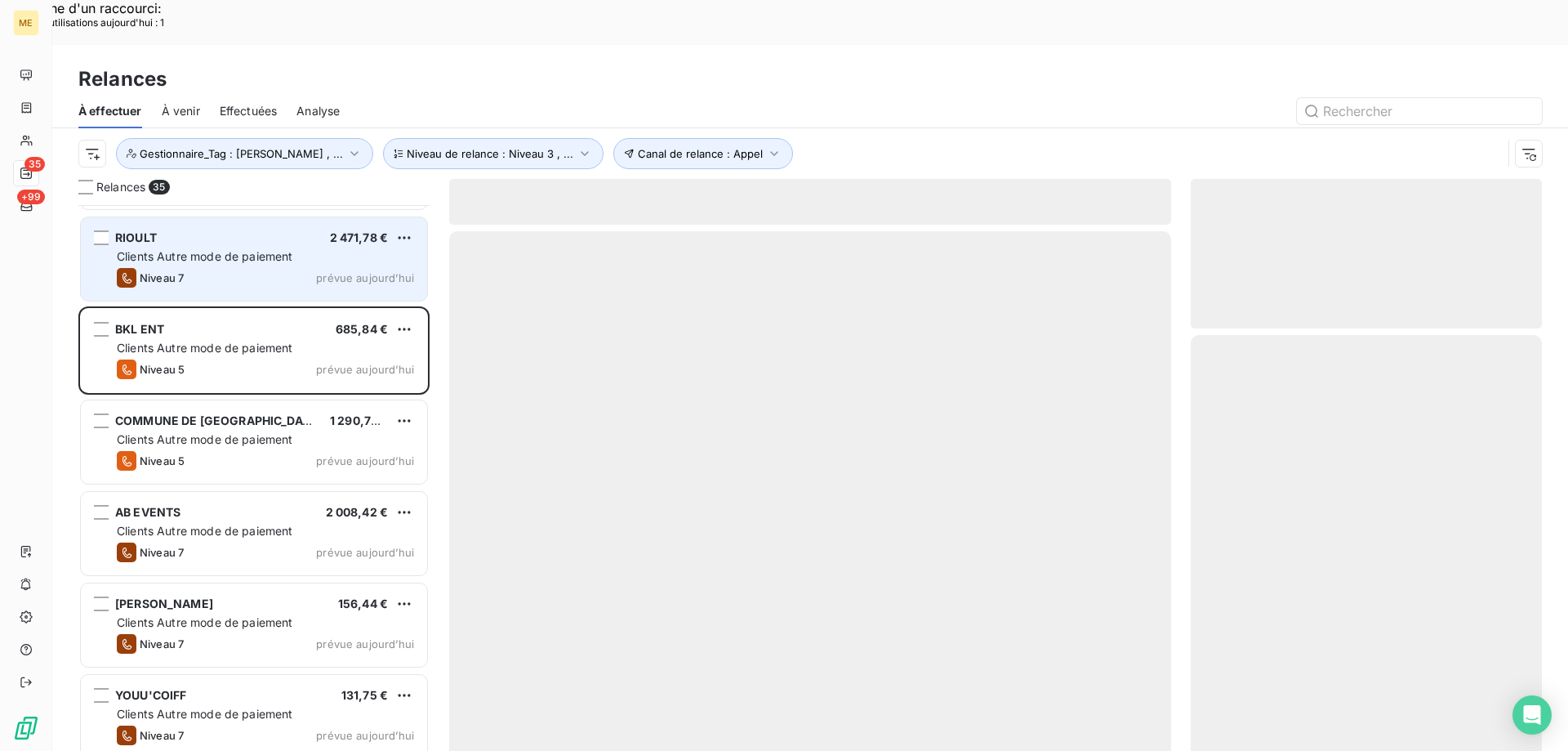
scroll to position [1879, 0]
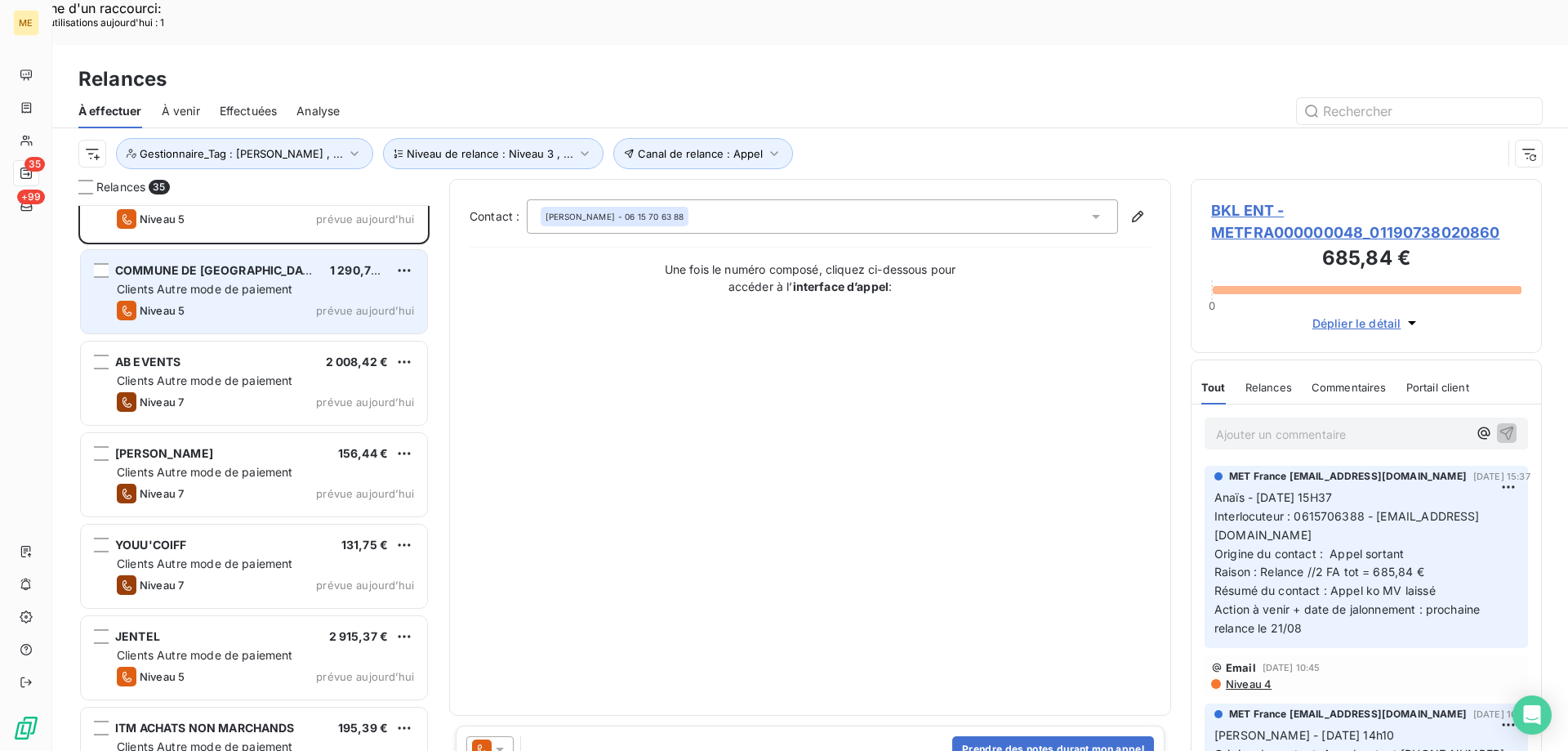
click at [265, 300] on div "Niveau 5 prévue aujourd’hui" at bounding box center [266, 310] width 297 height 20
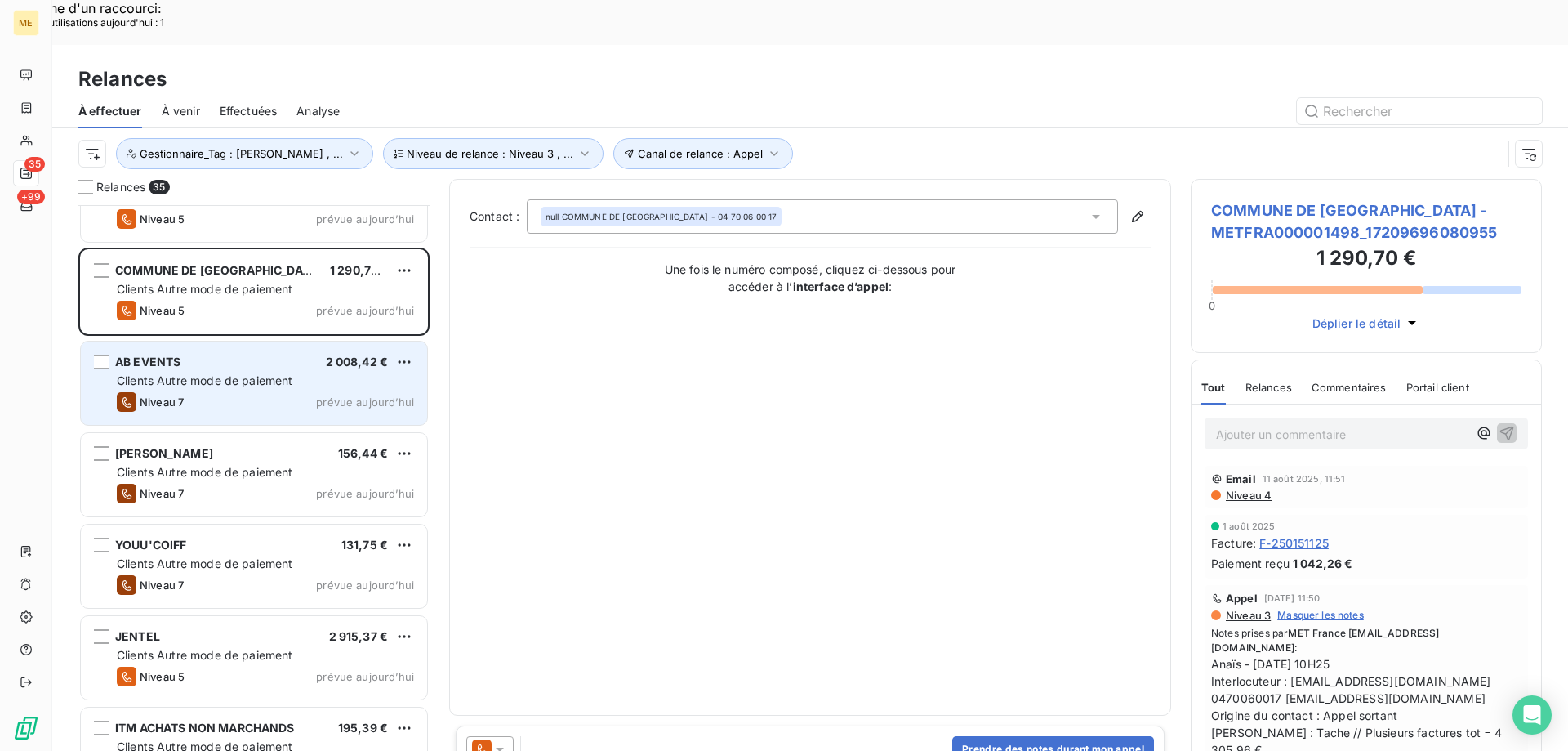
click at [209, 368] on div "AB EVENTS 2 008,42 € Clients Autre mode de paiement Niveau 7 prévue aujourd’hui" at bounding box center [254, 382] width 346 height 83
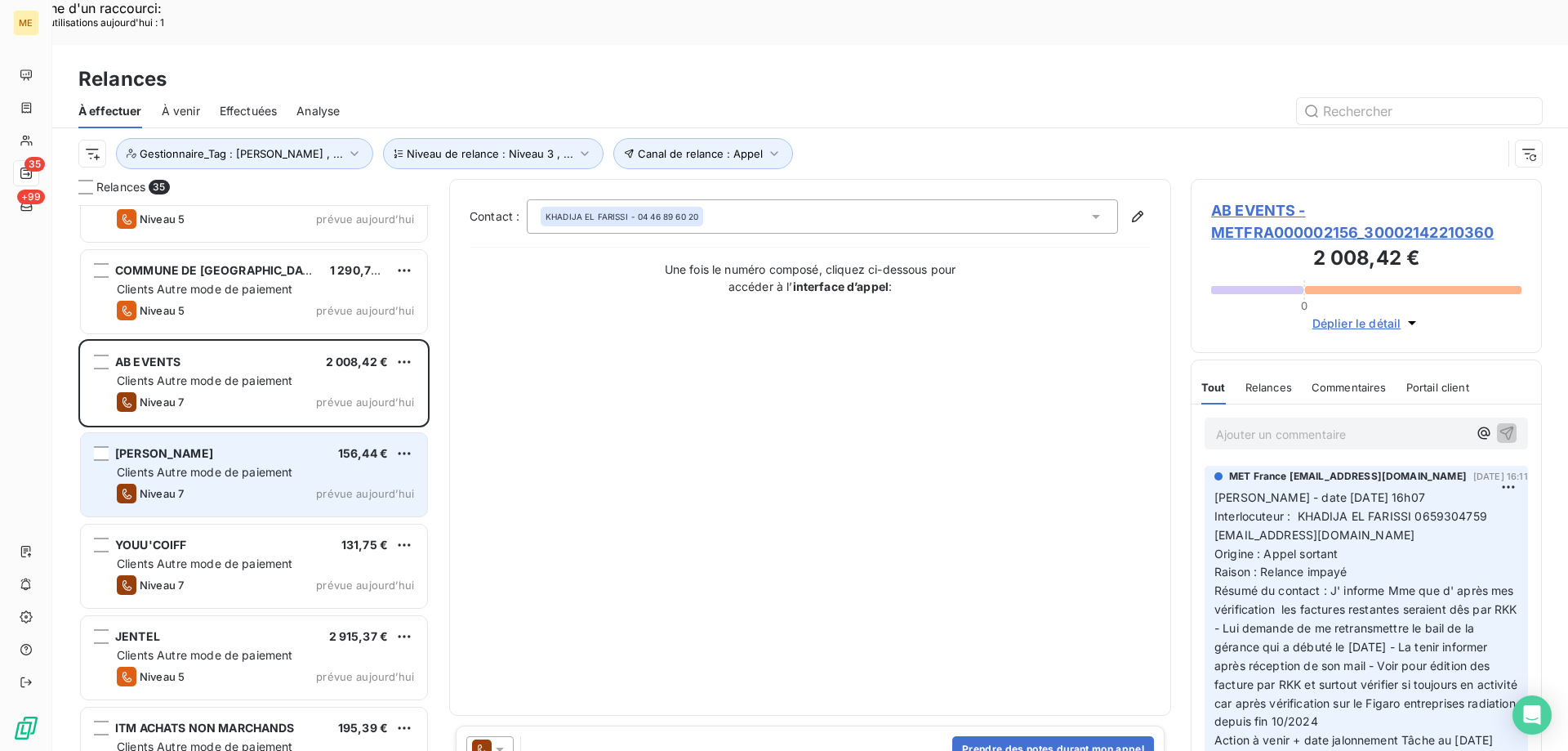
click at [193, 465] on span "Clients Autre mode de paiement" at bounding box center [205, 472] width 176 height 14
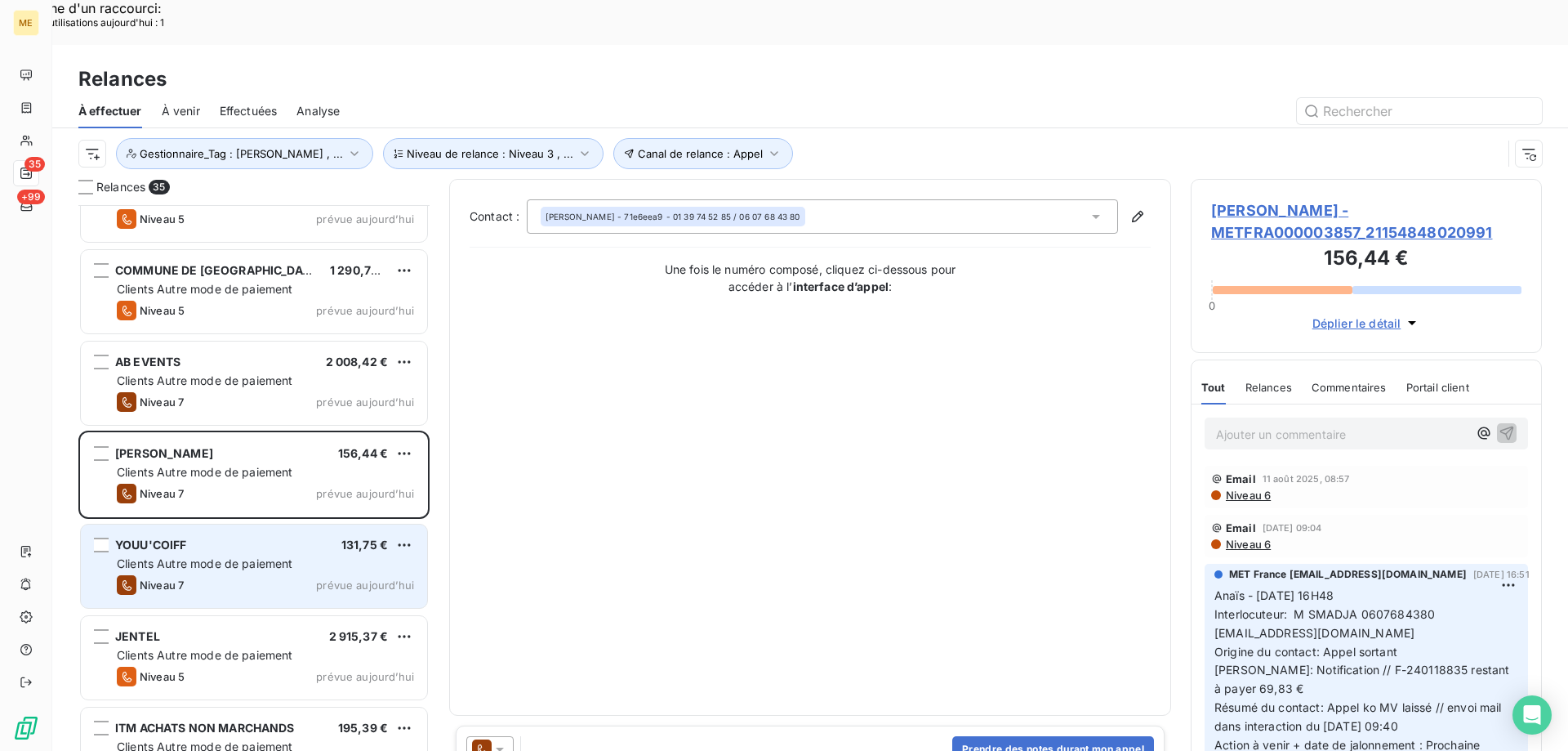
click at [209, 557] on span "Clients Autre mode de paiement" at bounding box center [205, 563] width 176 height 14
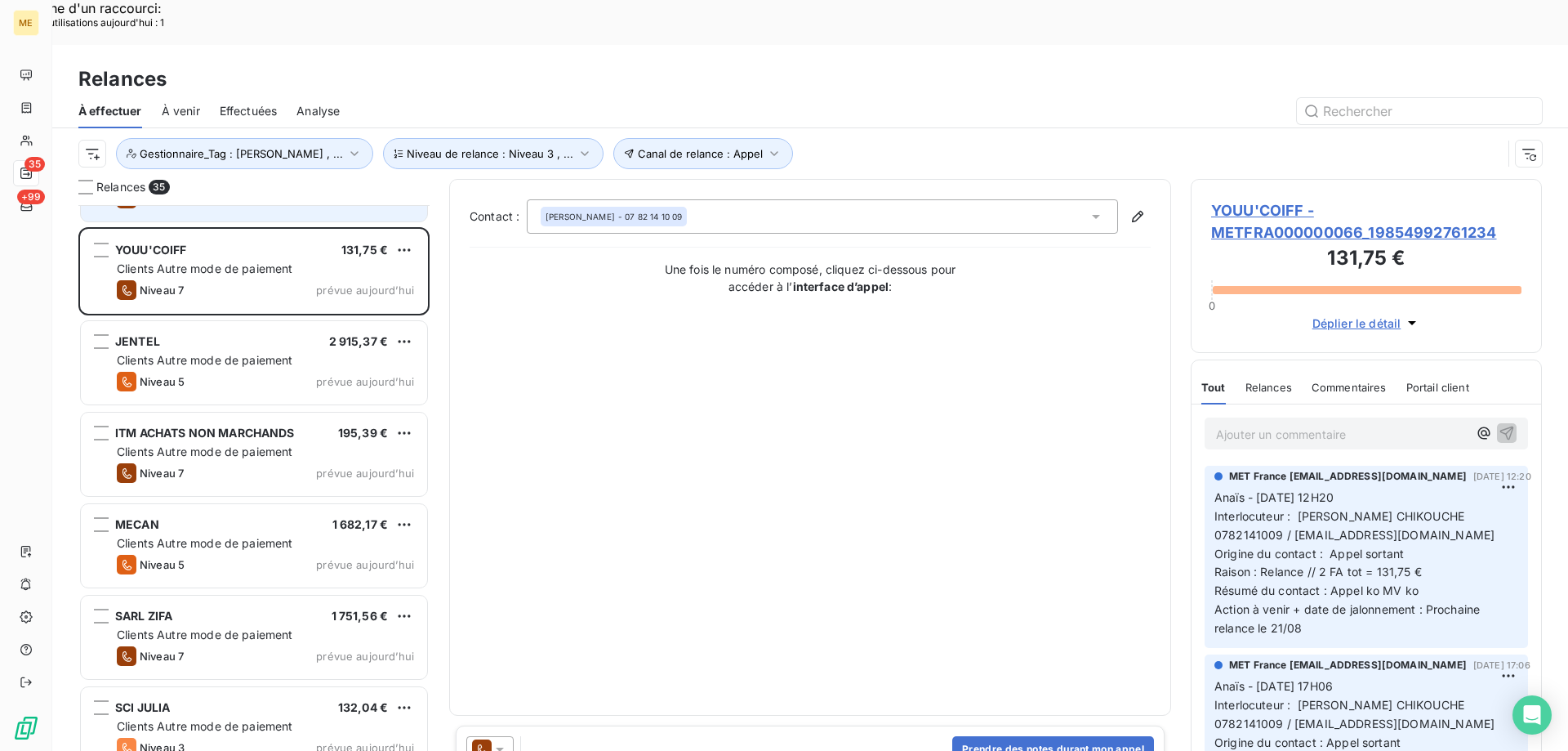
scroll to position [2206, 0]
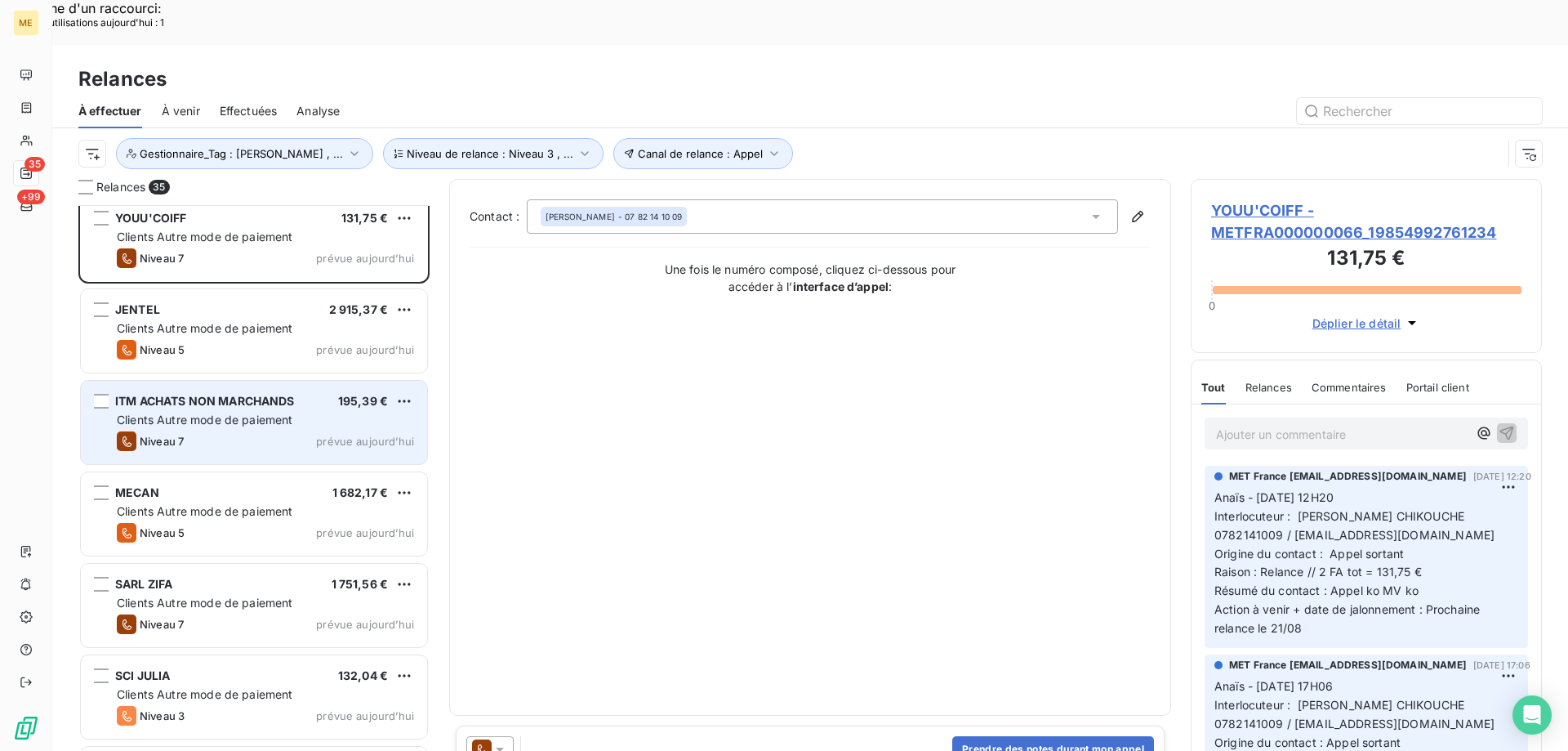
click at [291, 409] on div "ITM ACHATS NON MARCHANDS 195,39 € Clients Autre mode de paiement Niveau 7 prévu…" at bounding box center [254, 421] width 346 height 83
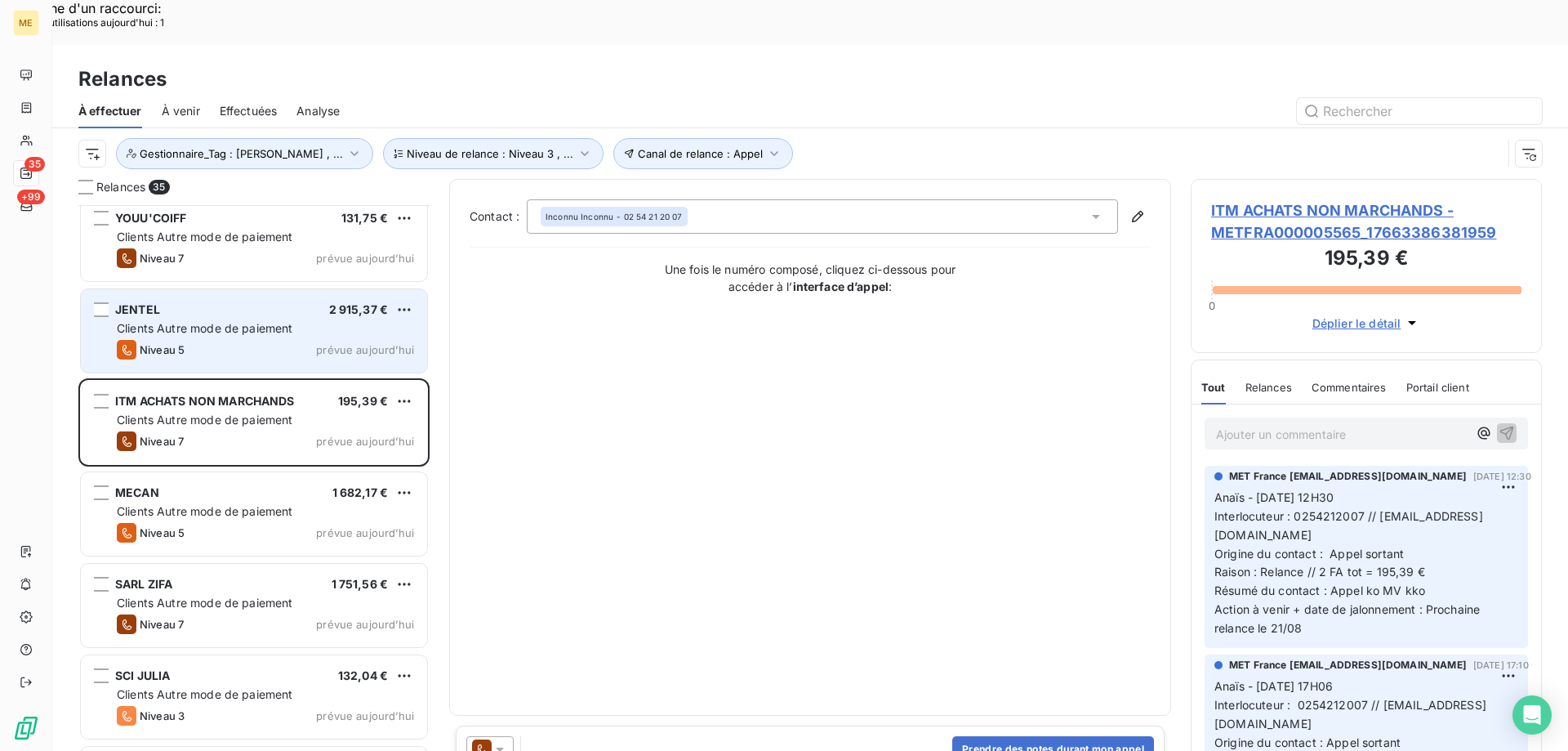
click at [303, 320] on div "Clients Autre mode de paiement" at bounding box center [266, 328] width 297 height 16
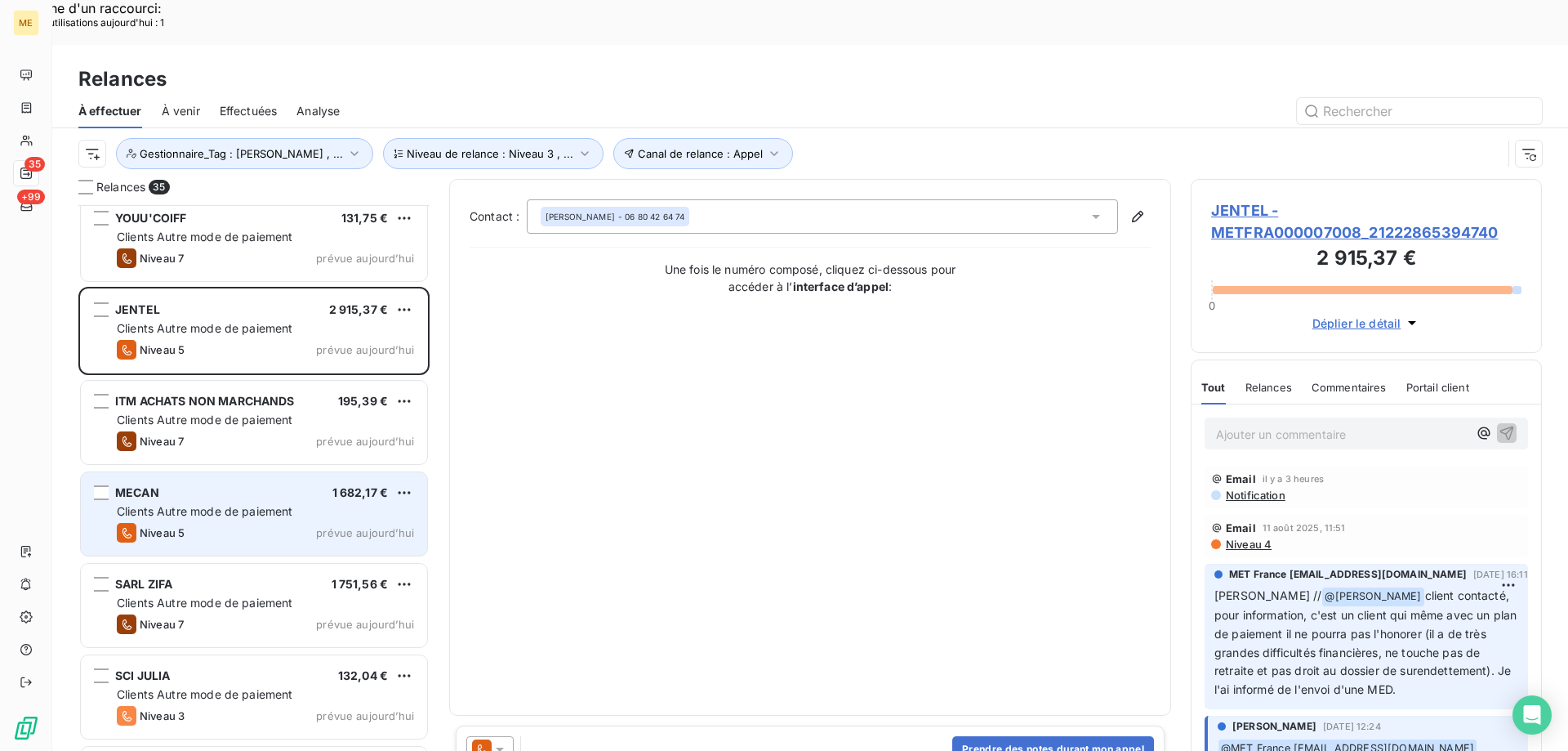
click at [236, 504] on span "Clients Autre mode de paiement" at bounding box center [205, 511] width 176 height 14
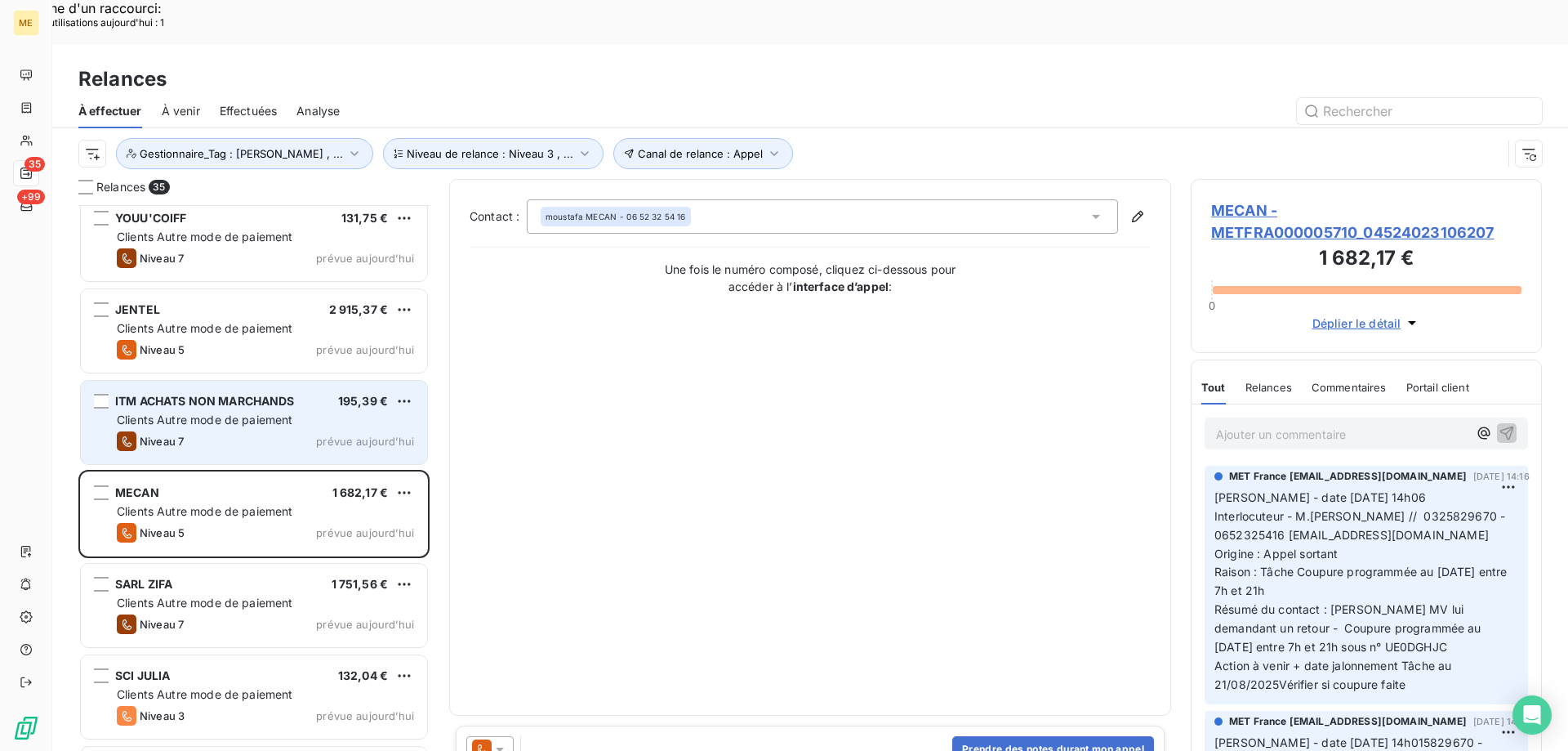
click at [255, 413] on span "Clients Autre mode de paiement" at bounding box center [205, 419] width 176 height 14
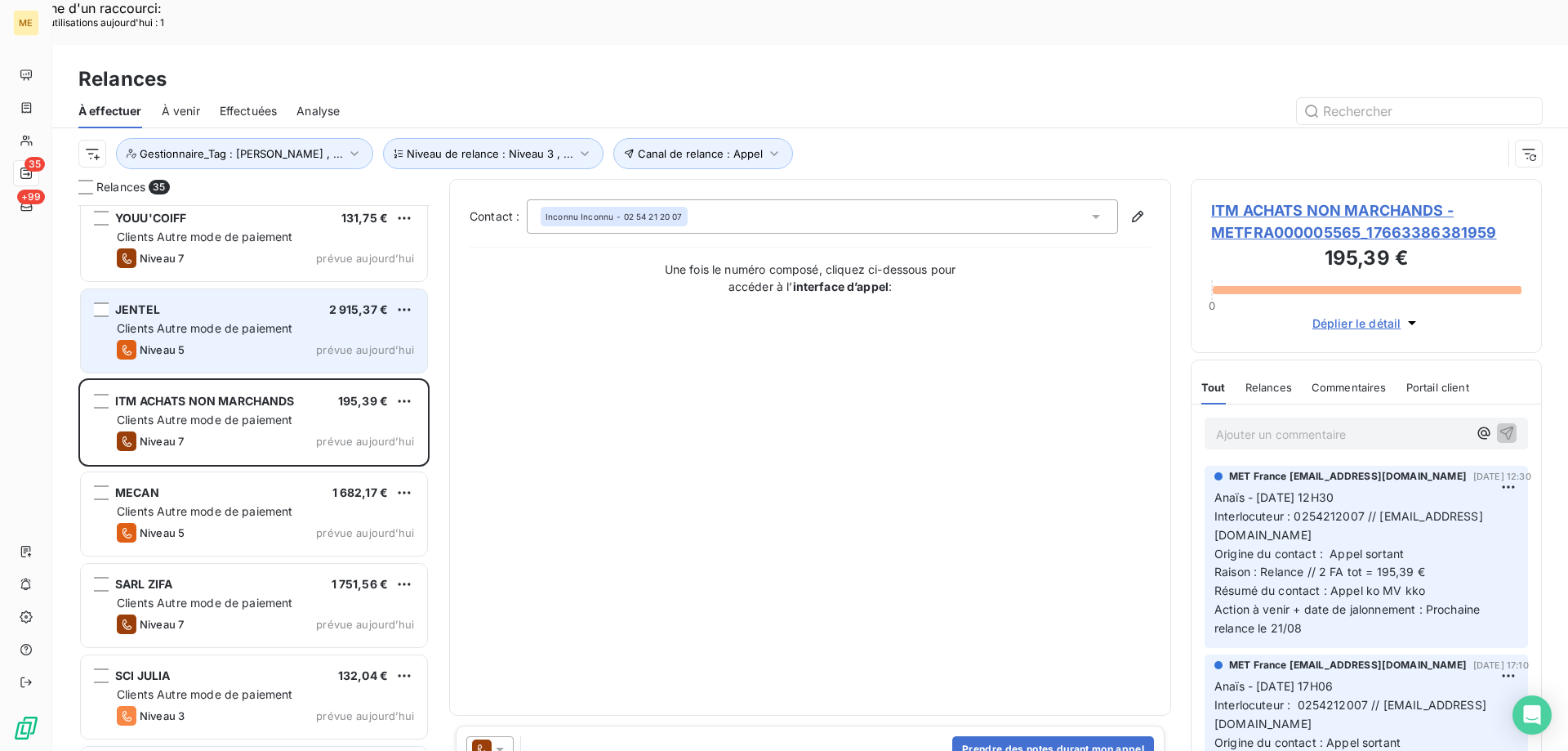
click at [202, 321] on span "Clients Autre mode de paiement" at bounding box center [205, 328] width 176 height 14
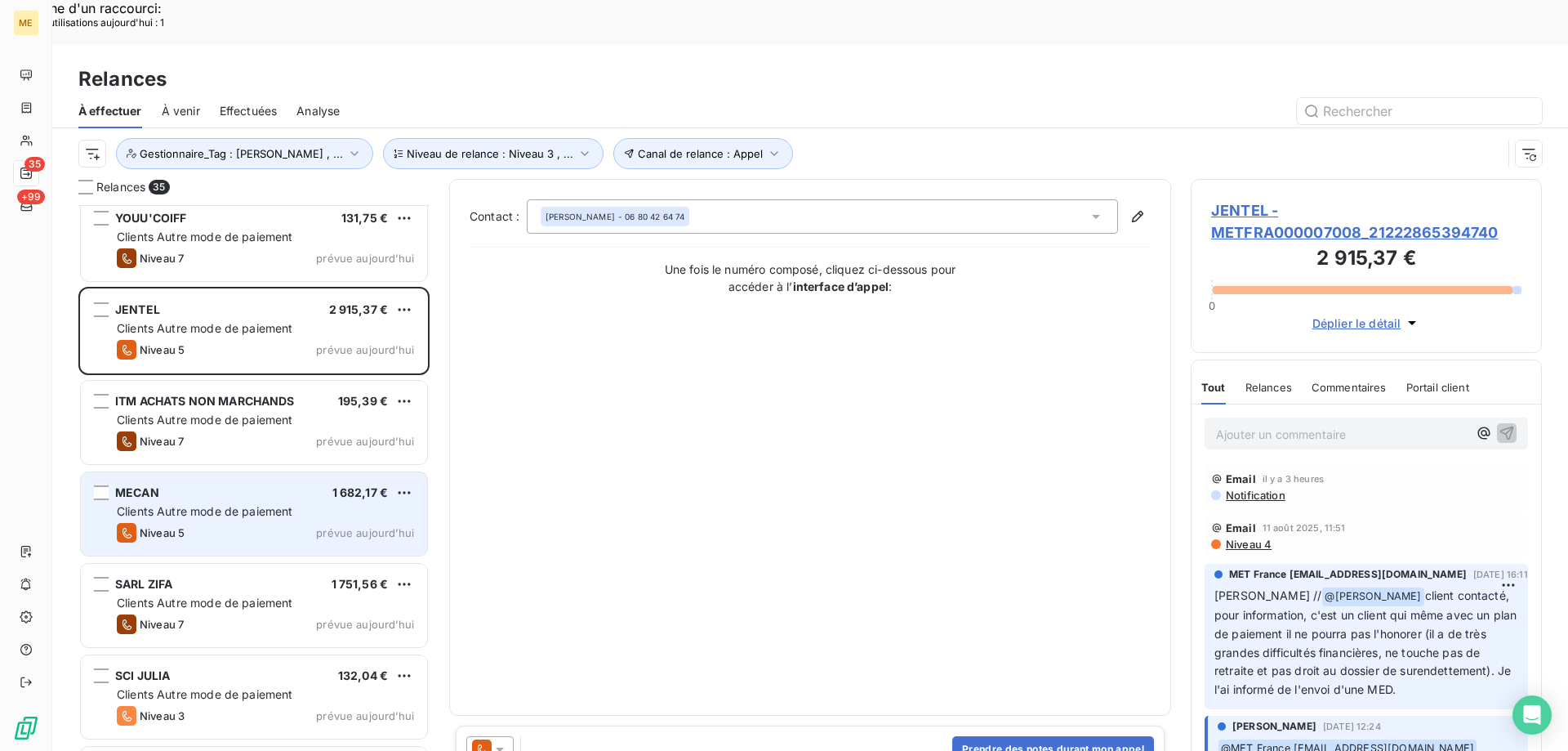
click at [235, 522] on div "Niveau 5 prévue aujourd’hui" at bounding box center [266, 532] width 297 height 20
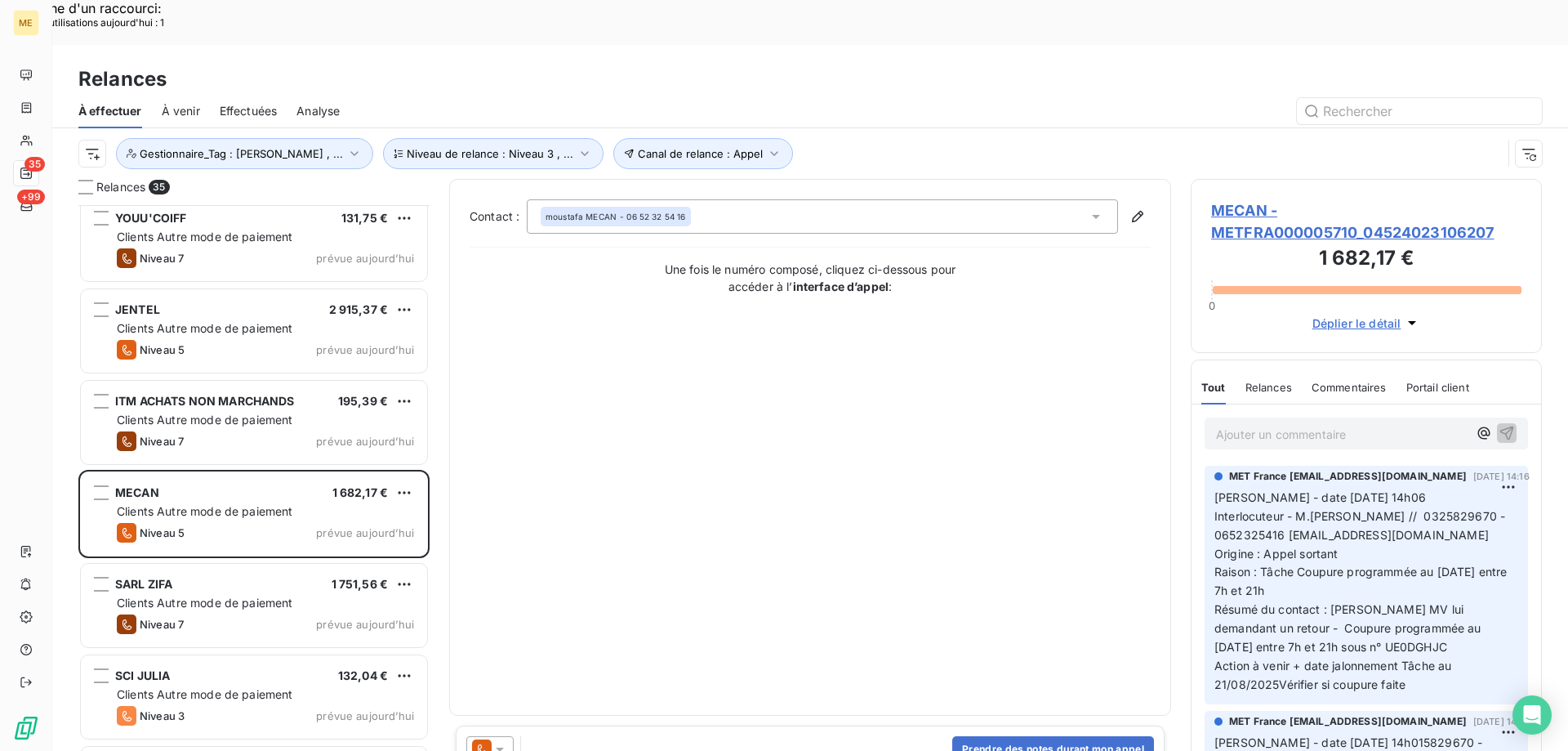
scroll to position [2369, 0]
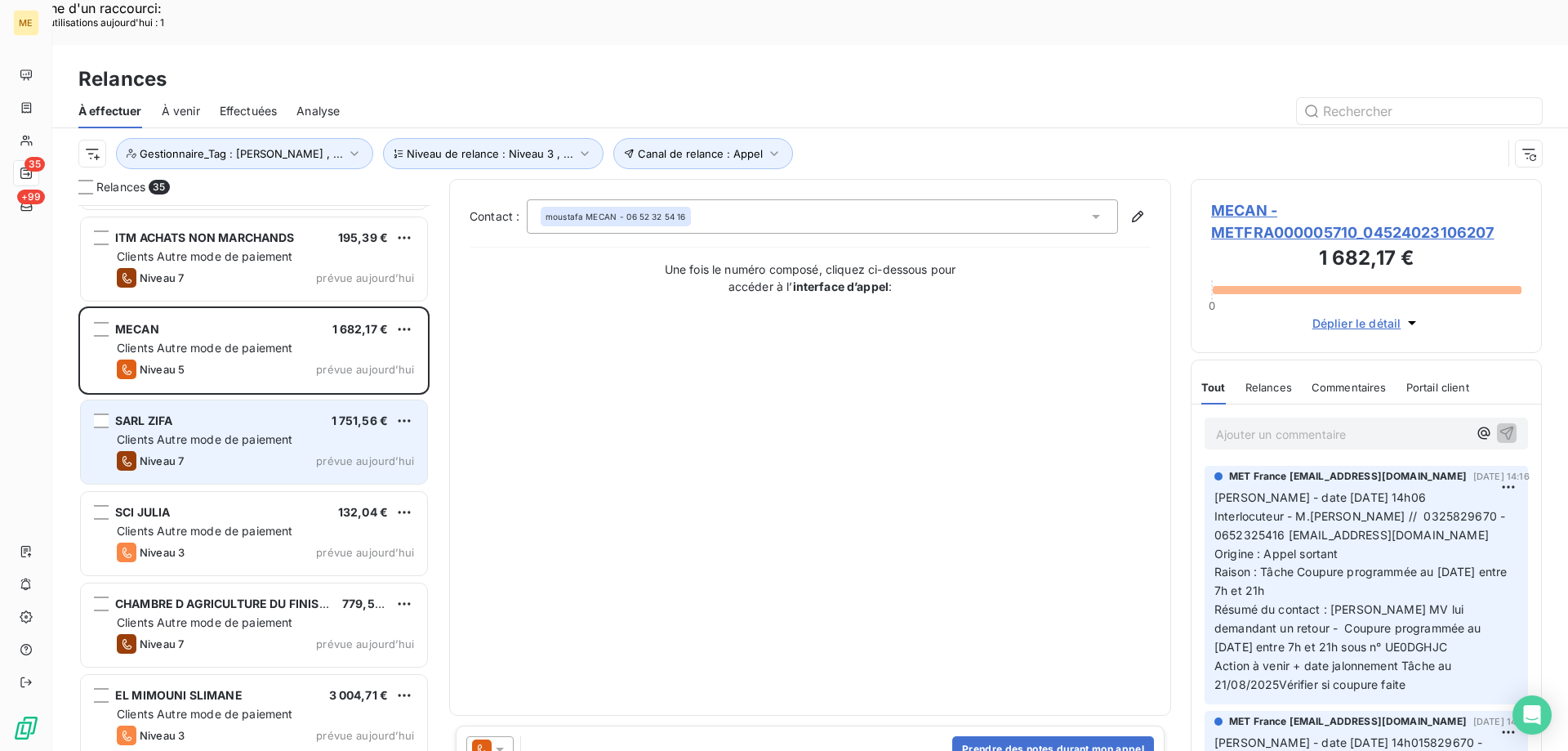
click at [285, 451] on div "Niveau 7 prévue aujourd’hui" at bounding box center [266, 460] width 297 height 20
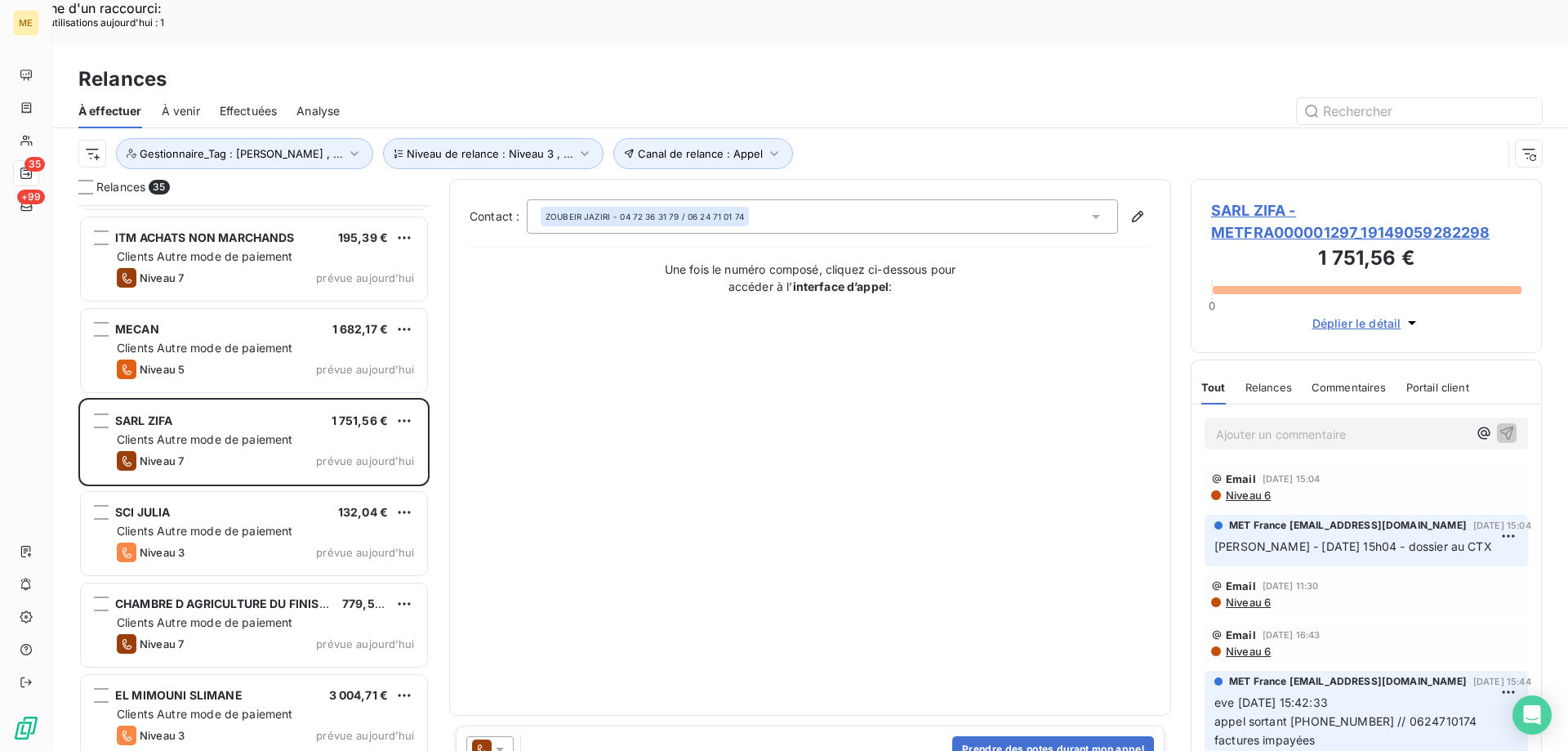
click at [1267, 199] on span "SARL ZIFA - METFRA000001297_19149059282298" at bounding box center [1367, 221] width 311 height 44
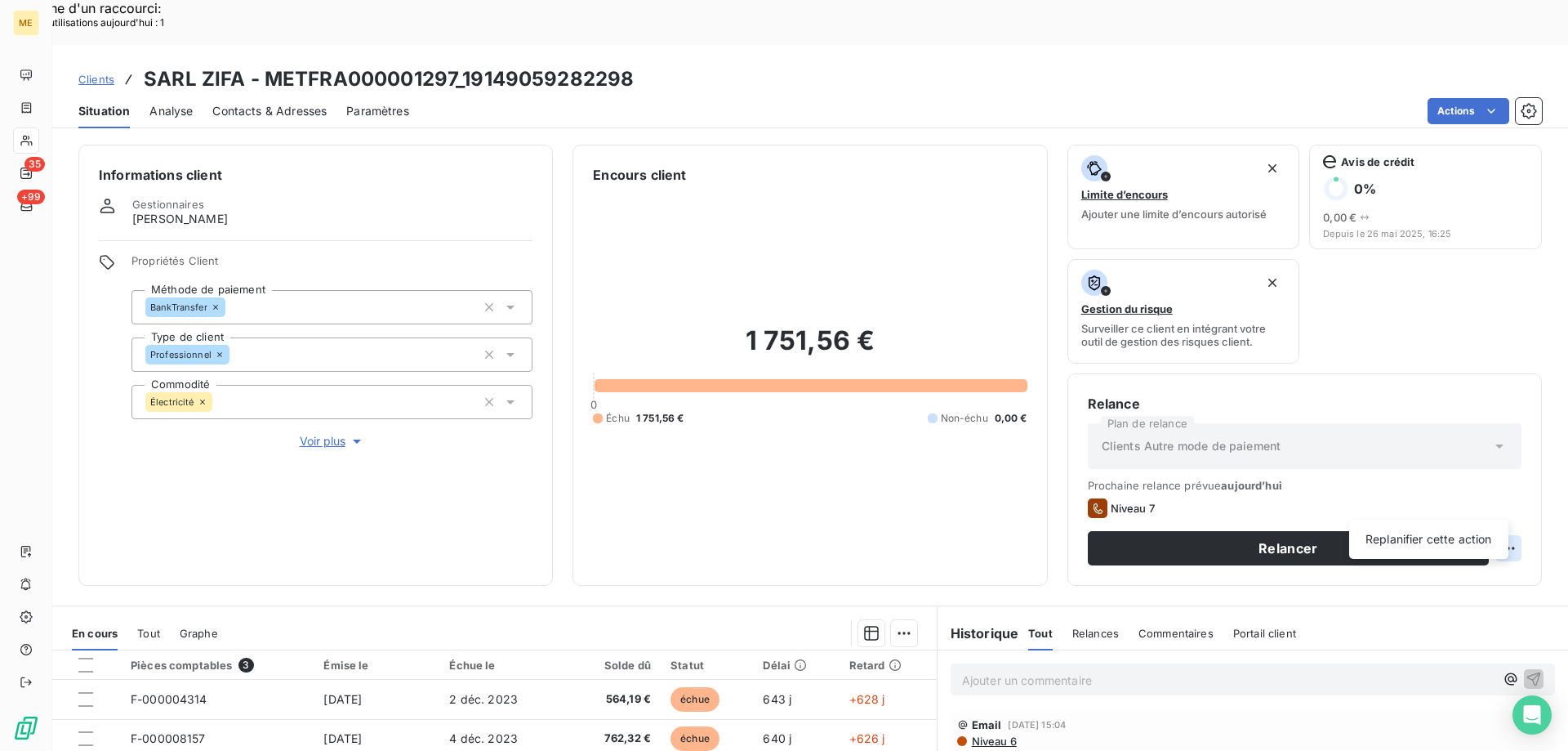
click at [1418, 534] on div "Replanifier cette action" at bounding box center [1429, 538] width 146 height 26
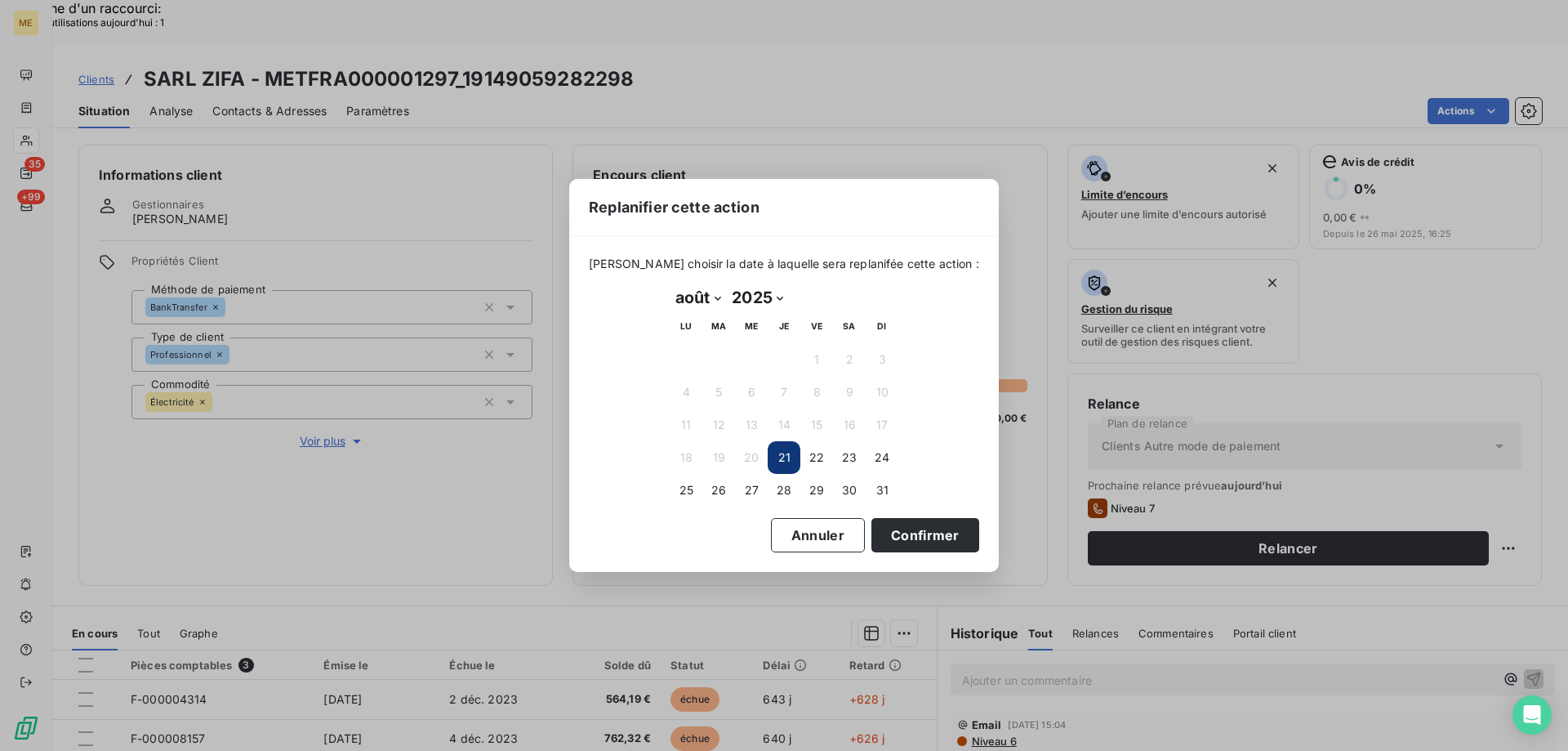
click at [702, 304] on select "janvier février mars avril mai juin juillet août septembre octobre novembre déc…" at bounding box center [698, 296] width 56 height 26
select select "8"
click at [670, 284] on select "janvier février mars avril mai juin juillet août septembre octobre novembre déc…" at bounding box center [698, 296] width 56 height 26
click at [780, 394] on button "11" at bounding box center [784, 392] width 32 height 32
click at [892, 545] on button "Confirmer" at bounding box center [925, 535] width 108 height 34
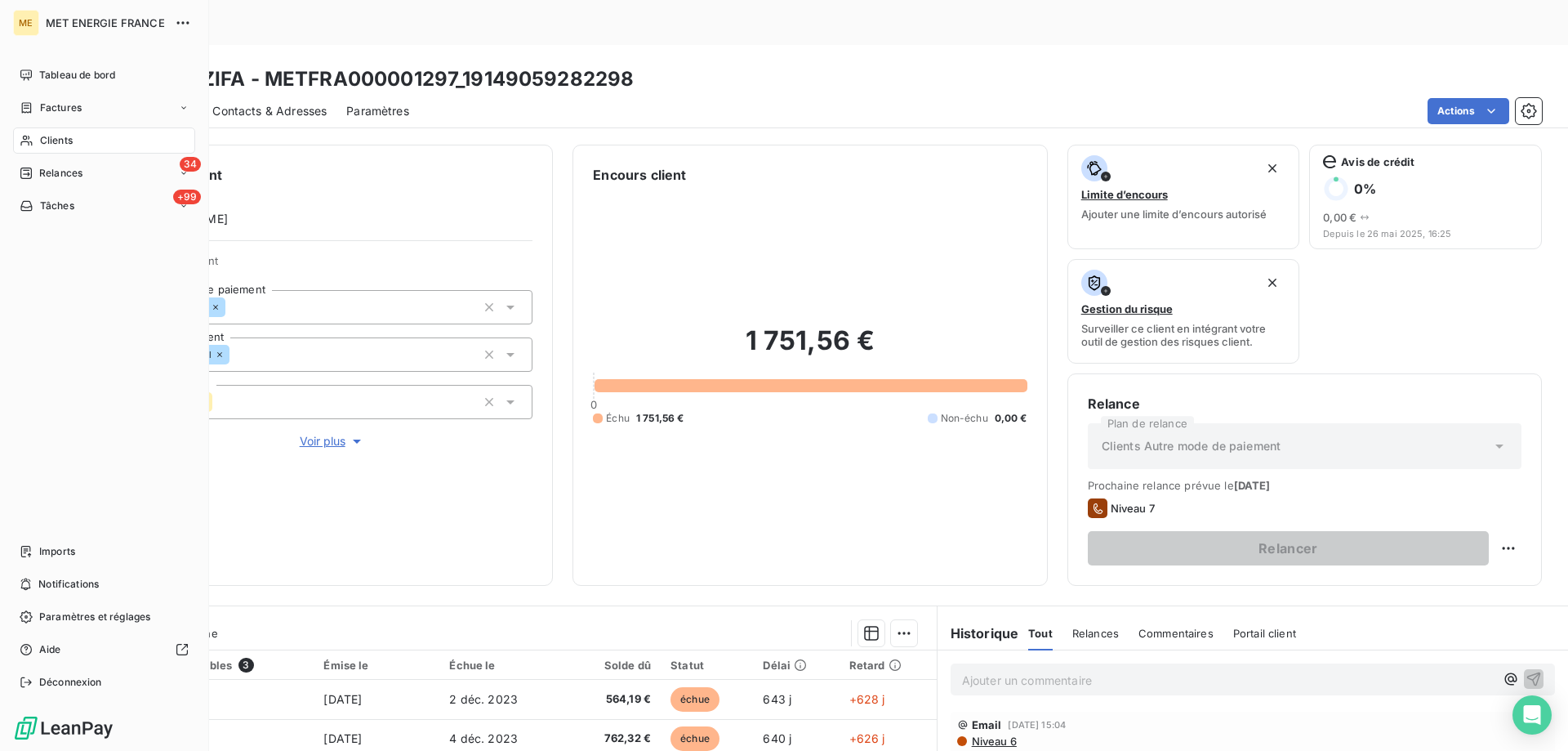
click at [45, 177] on span "Relances" at bounding box center [60, 173] width 43 height 14
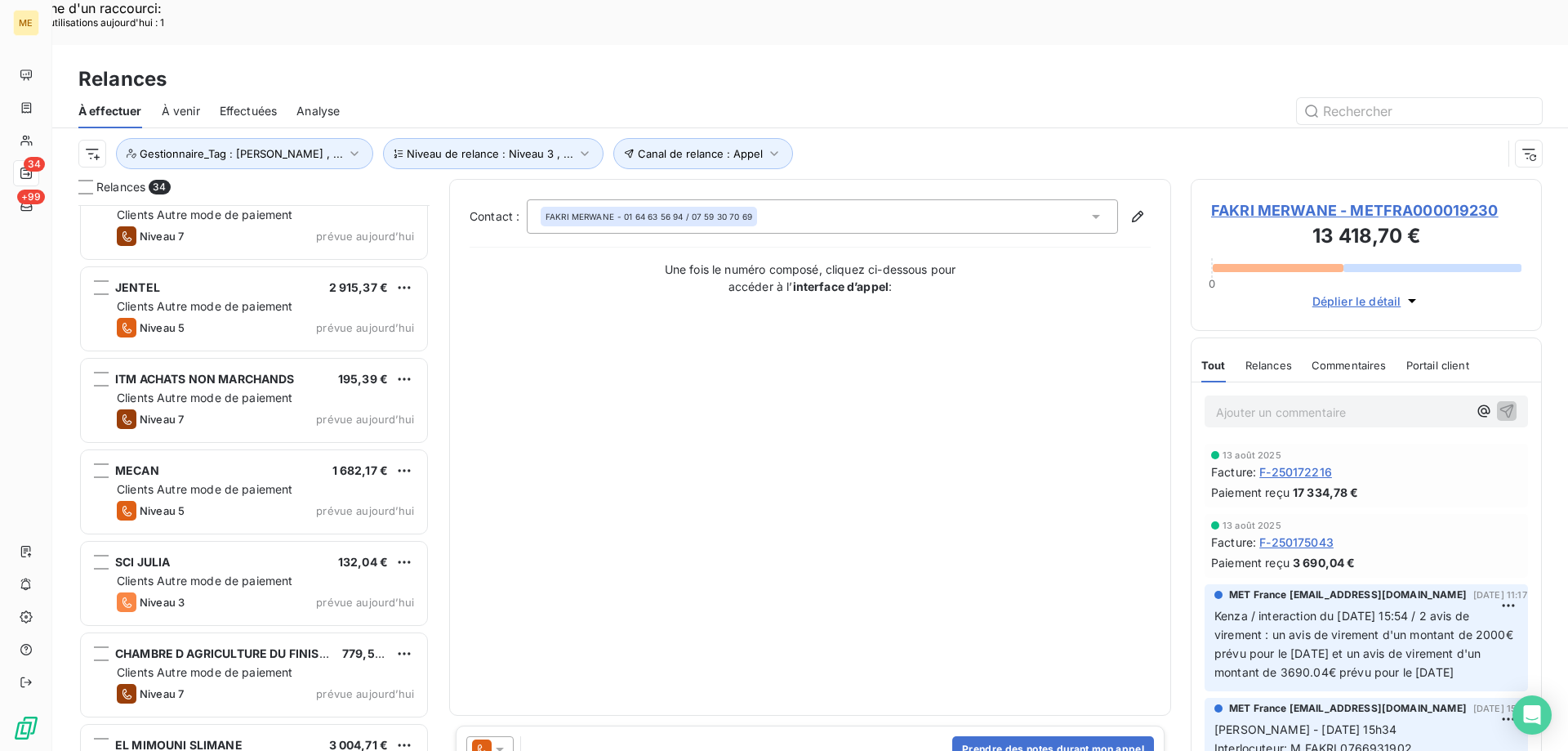
scroll to position [2521, 0]
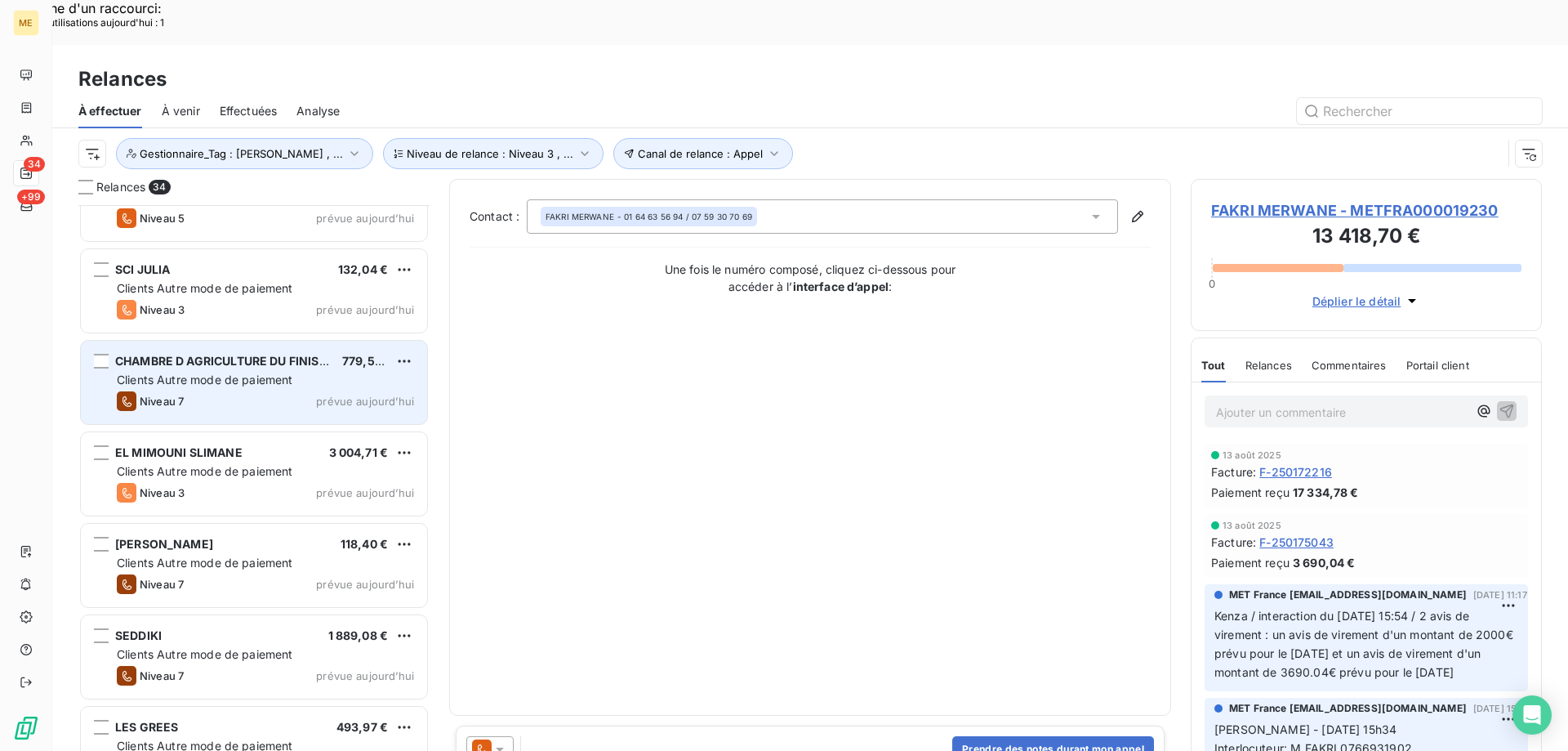
click at [289, 391] on div "Niveau 7 prévue aujourd’hui" at bounding box center [266, 400] width 297 height 20
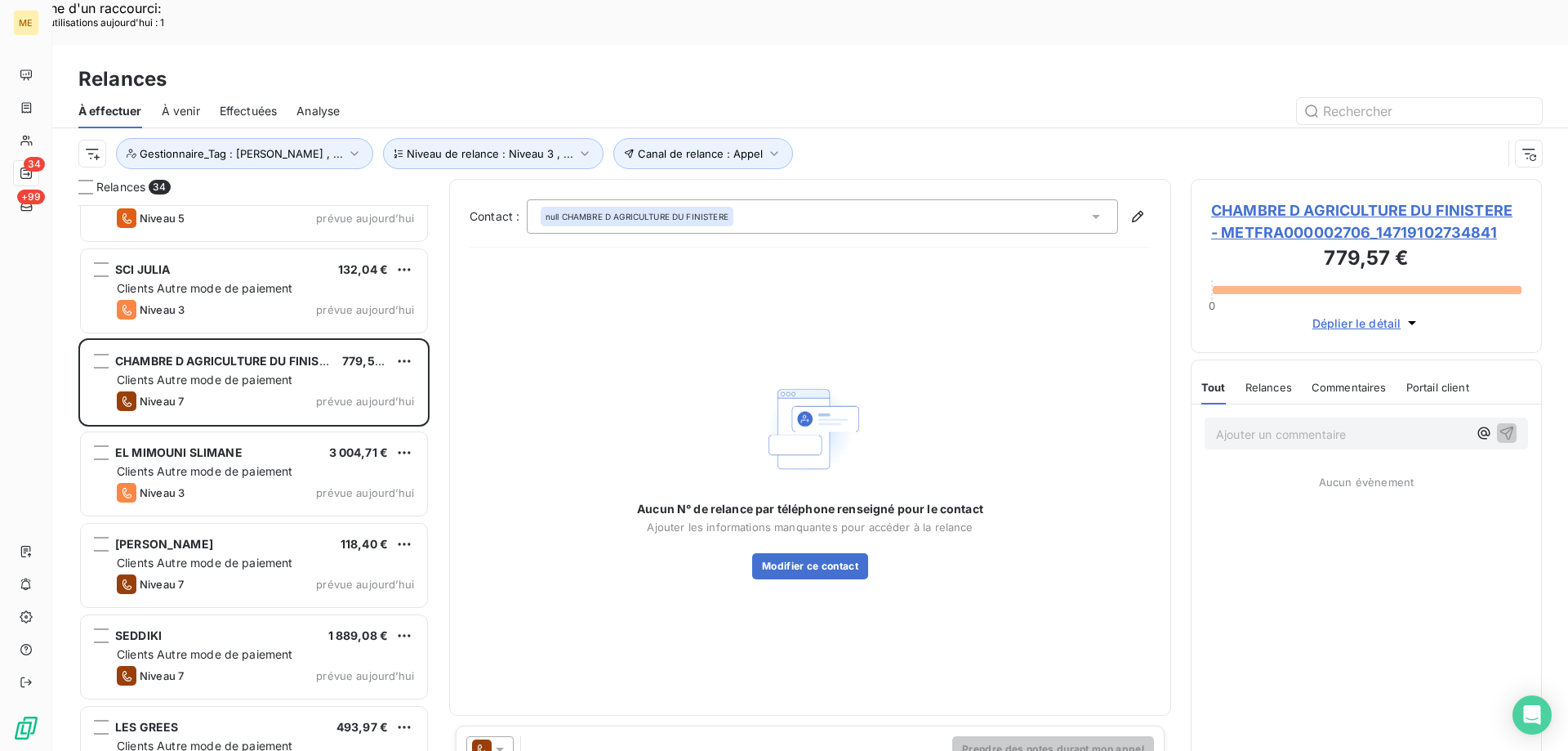
scroll to position [2439, 0]
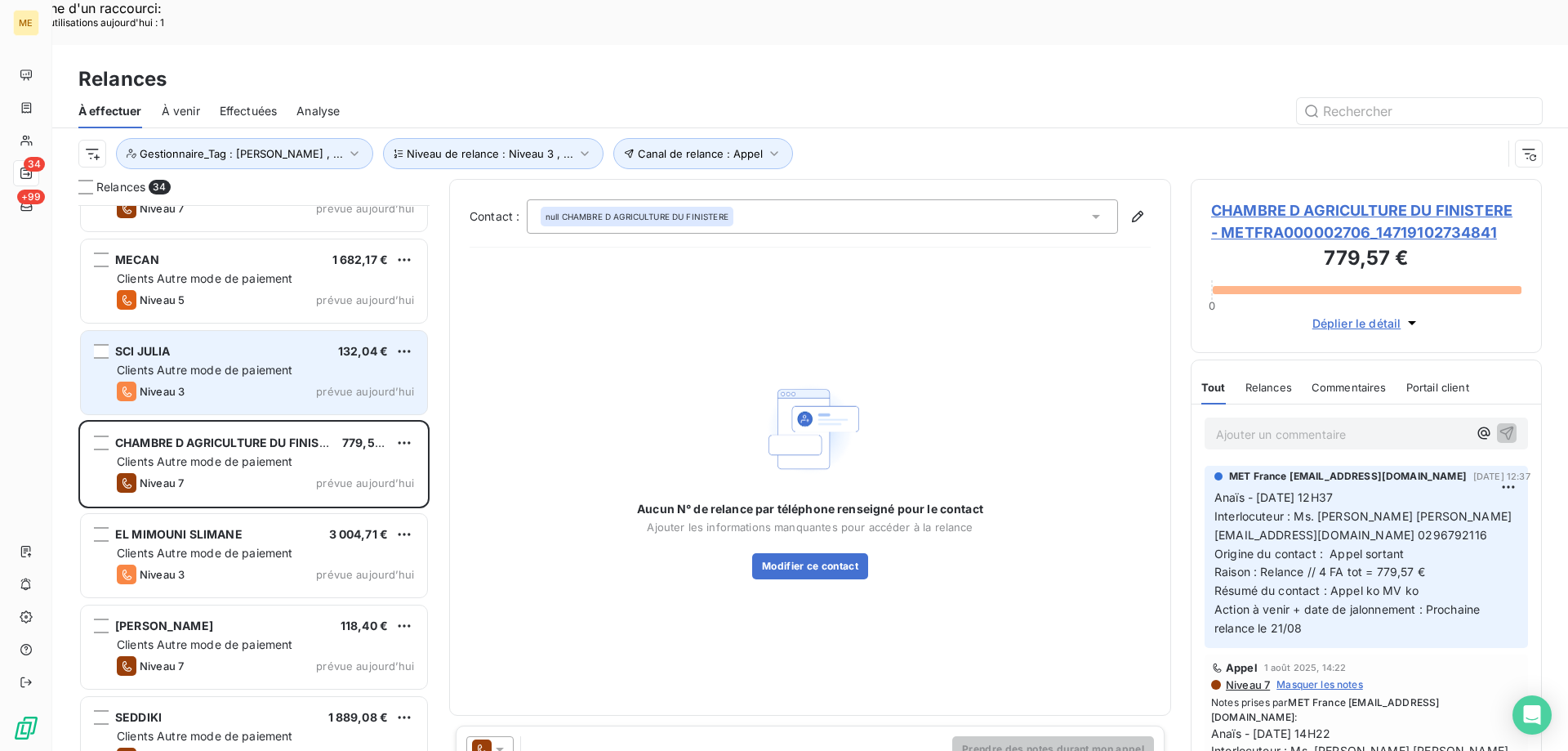
click at [306, 367] on div "SCI JULIA 132,04 € Clients Autre mode de paiement Niveau 3 prévue aujourd’hui" at bounding box center [254, 372] width 346 height 83
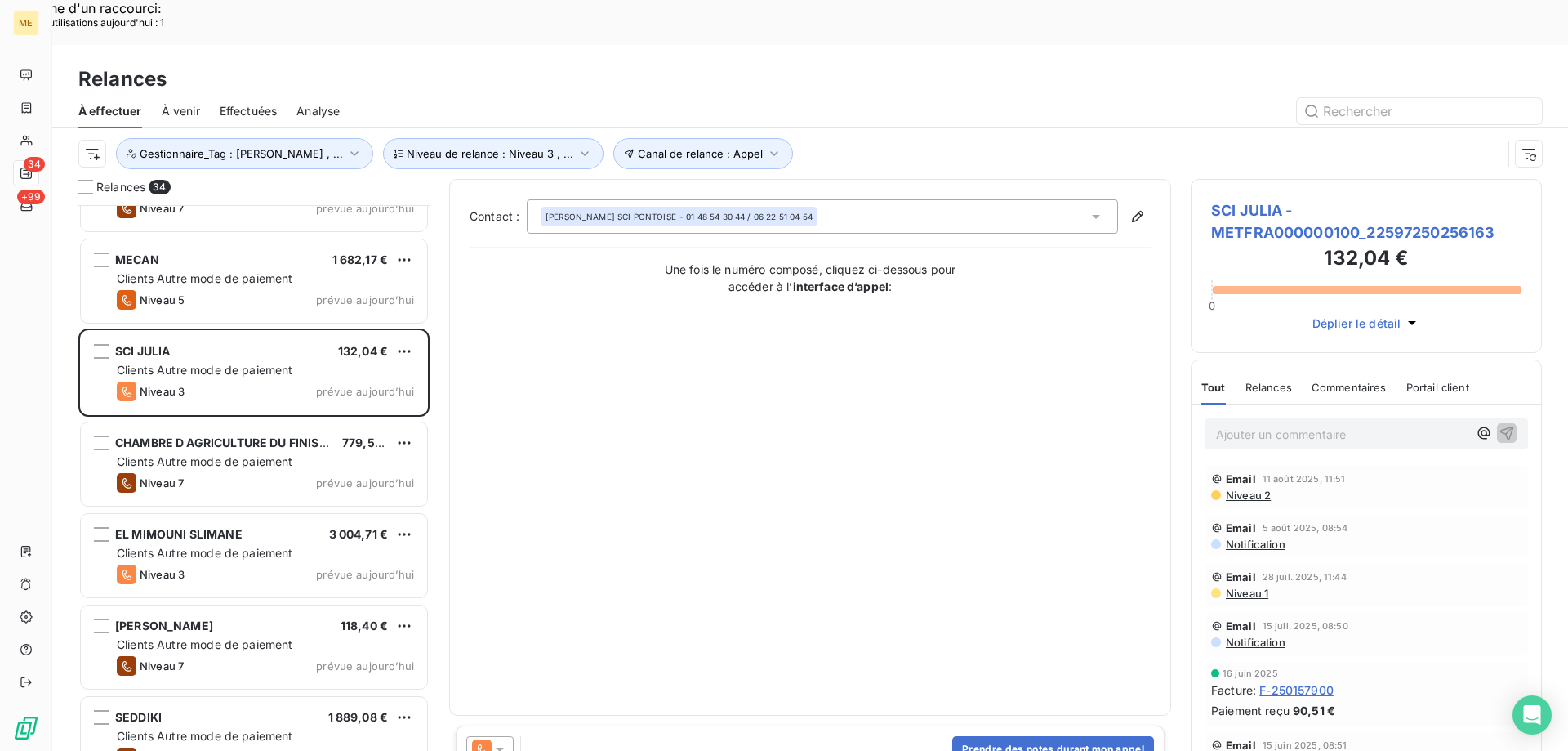
click at [1221, 199] on span "SCI JULIA - METFRA000000100_22597250256163" at bounding box center [1367, 221] width 311 height 44
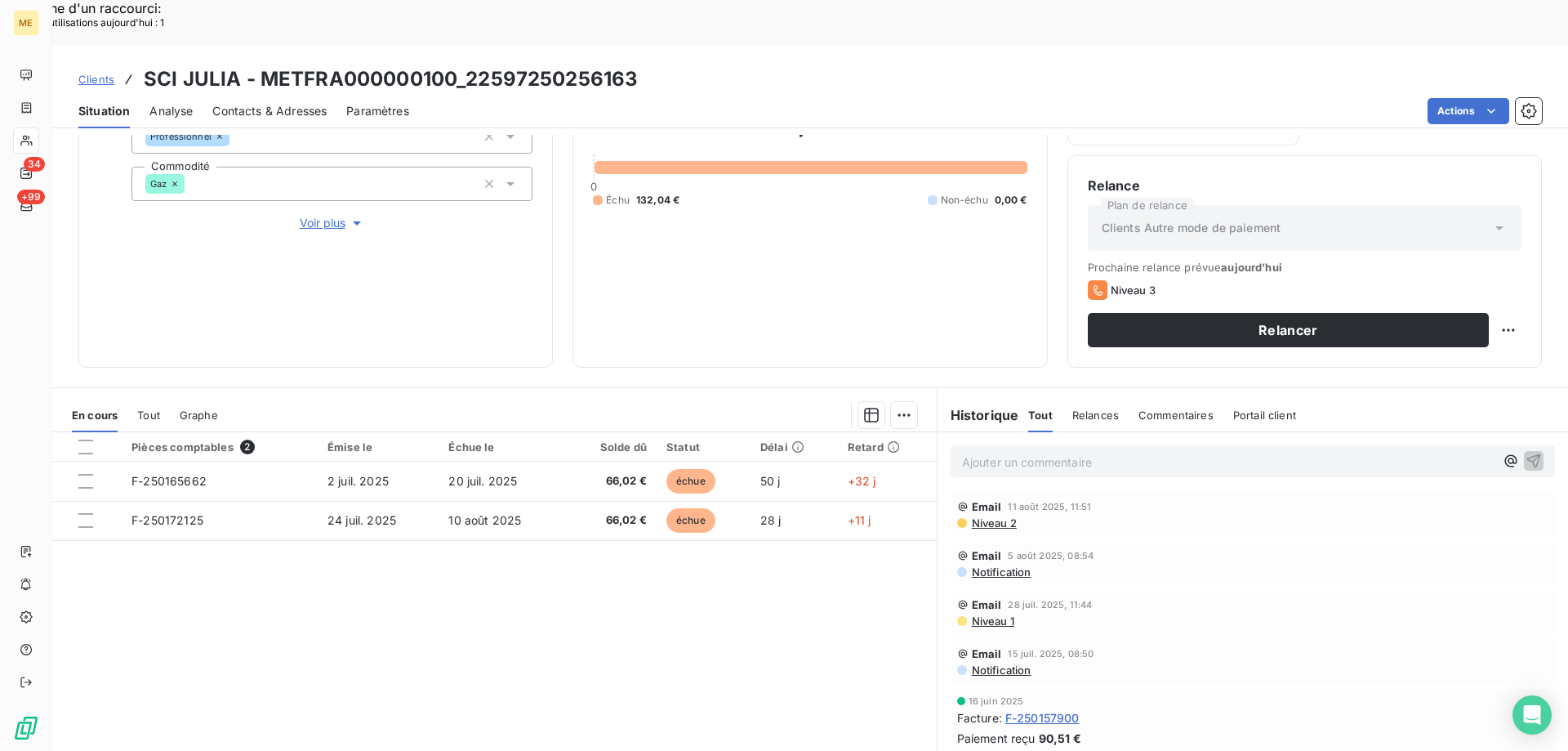
click at [304, 214] on span "Voir plus" at bounding box center [333, 222] width 66 height 16
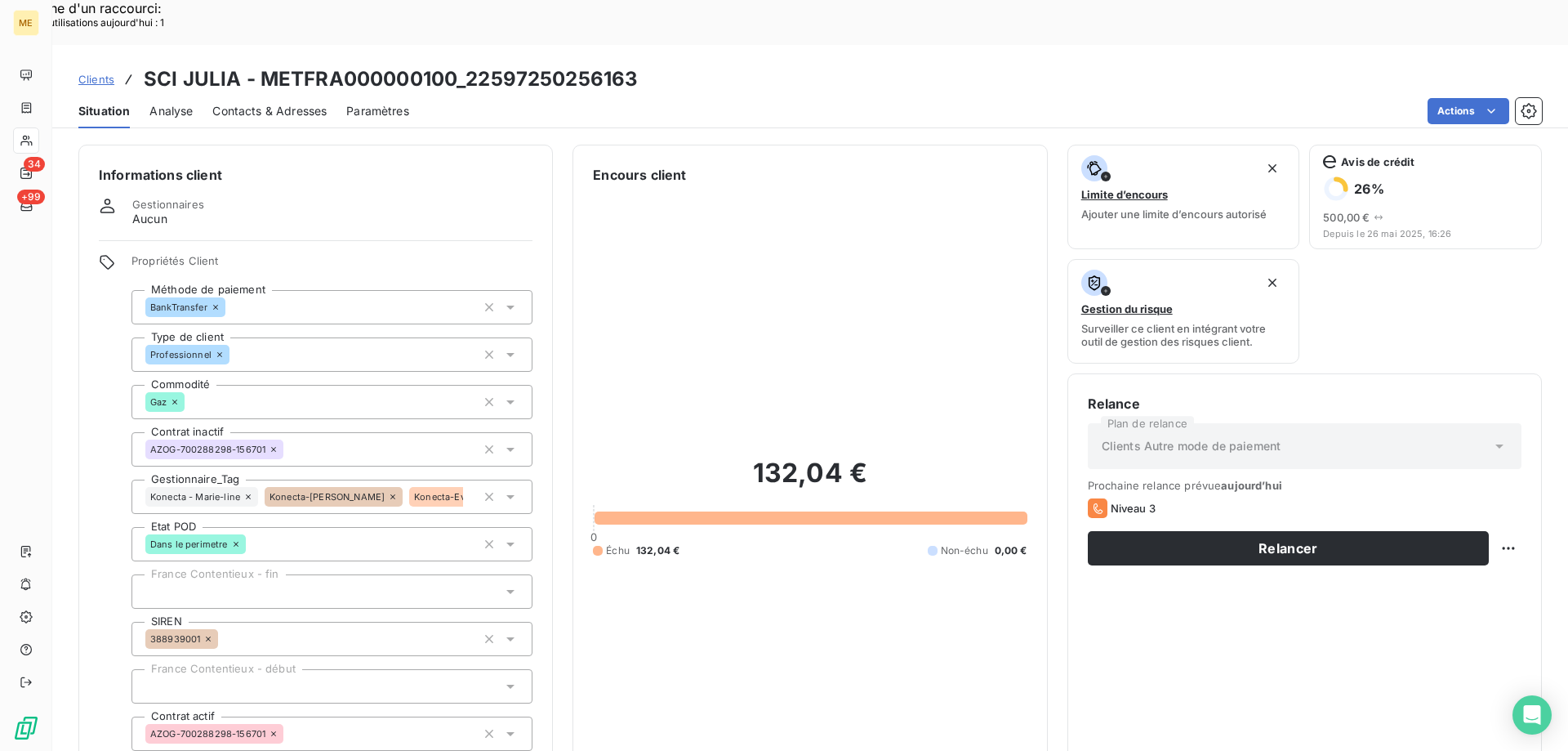
click at [247, 492] on icon at bounding box center [248, 497] width 10 height 10
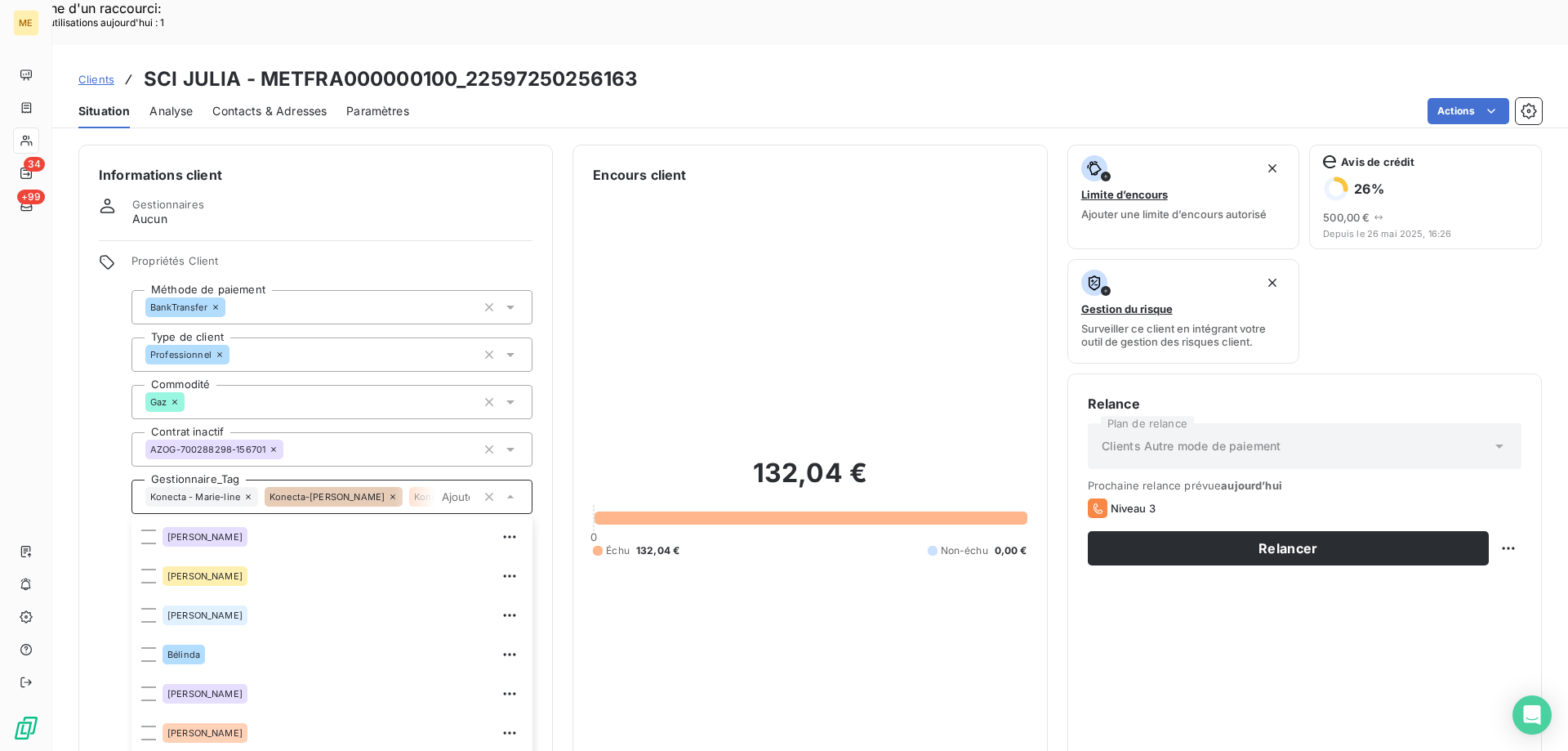
scroll to position [113, 0]
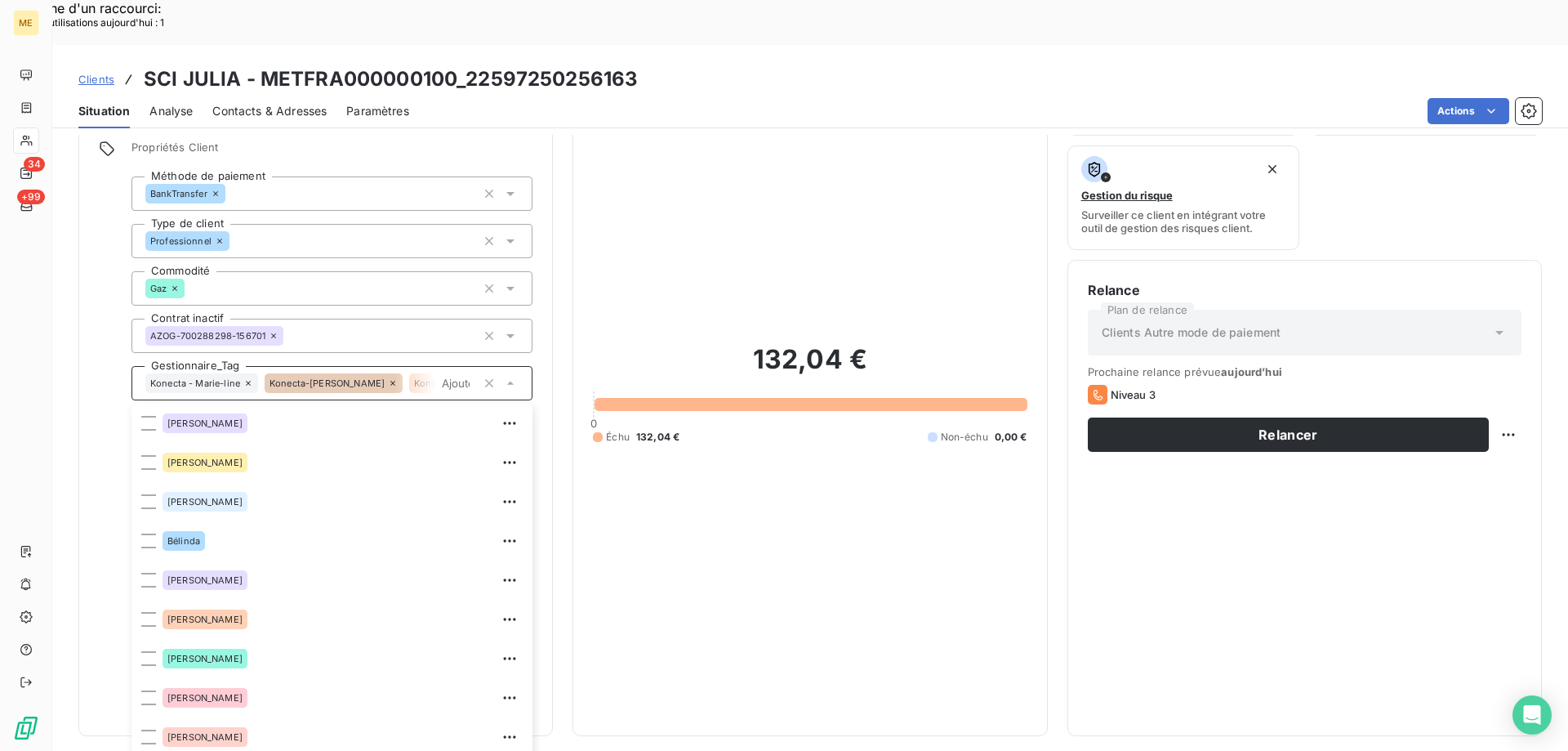
click at [409, 374] on div "Konecta-Eve" at bounding box center [448, 383] width 79 height 20
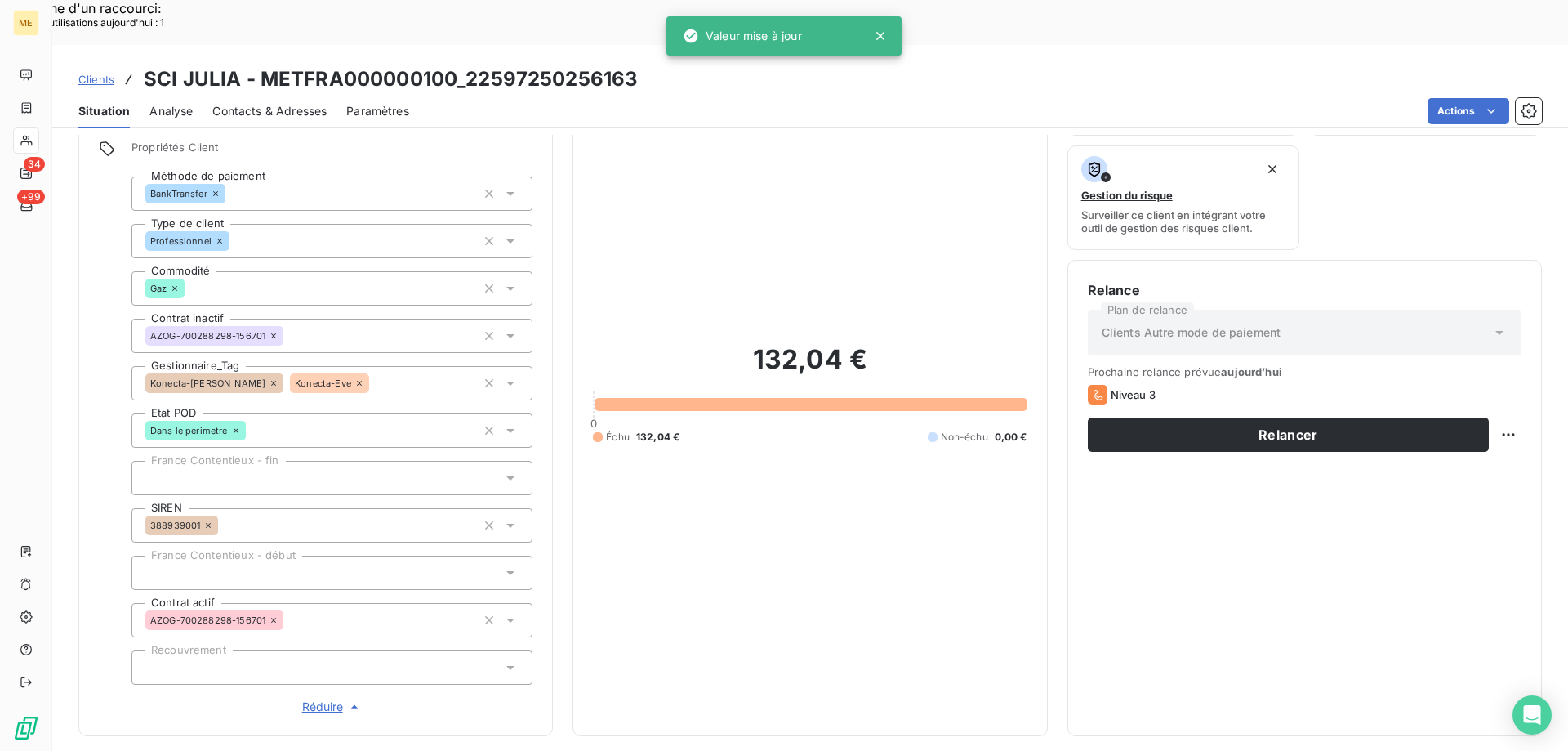
click at [272, 380] on icon at bounding box center [274, 382] width 5 height 5
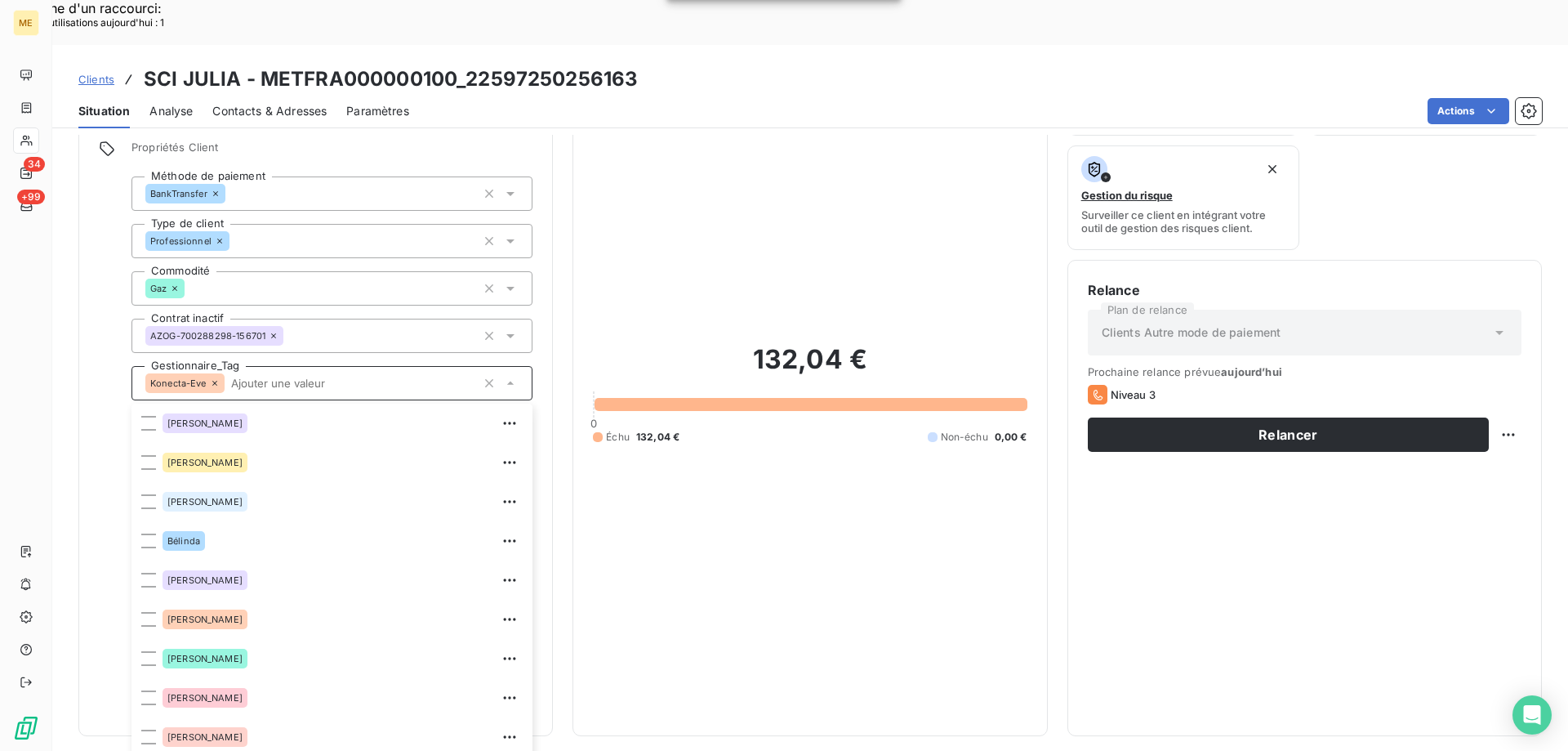
scroll to position [274, 0]
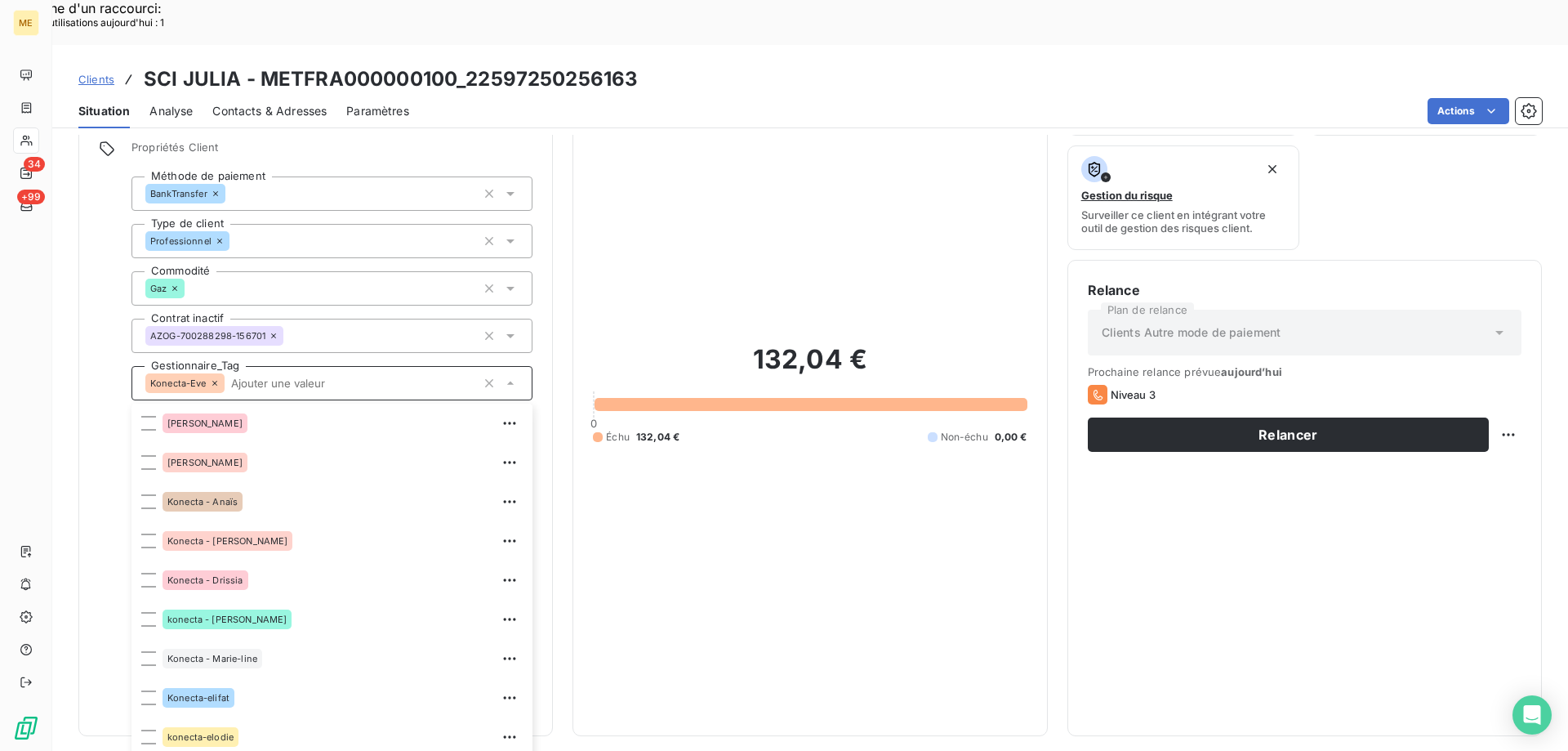
click at [212, 378] on icon at bounding box center [214, 383] width 10 height 10
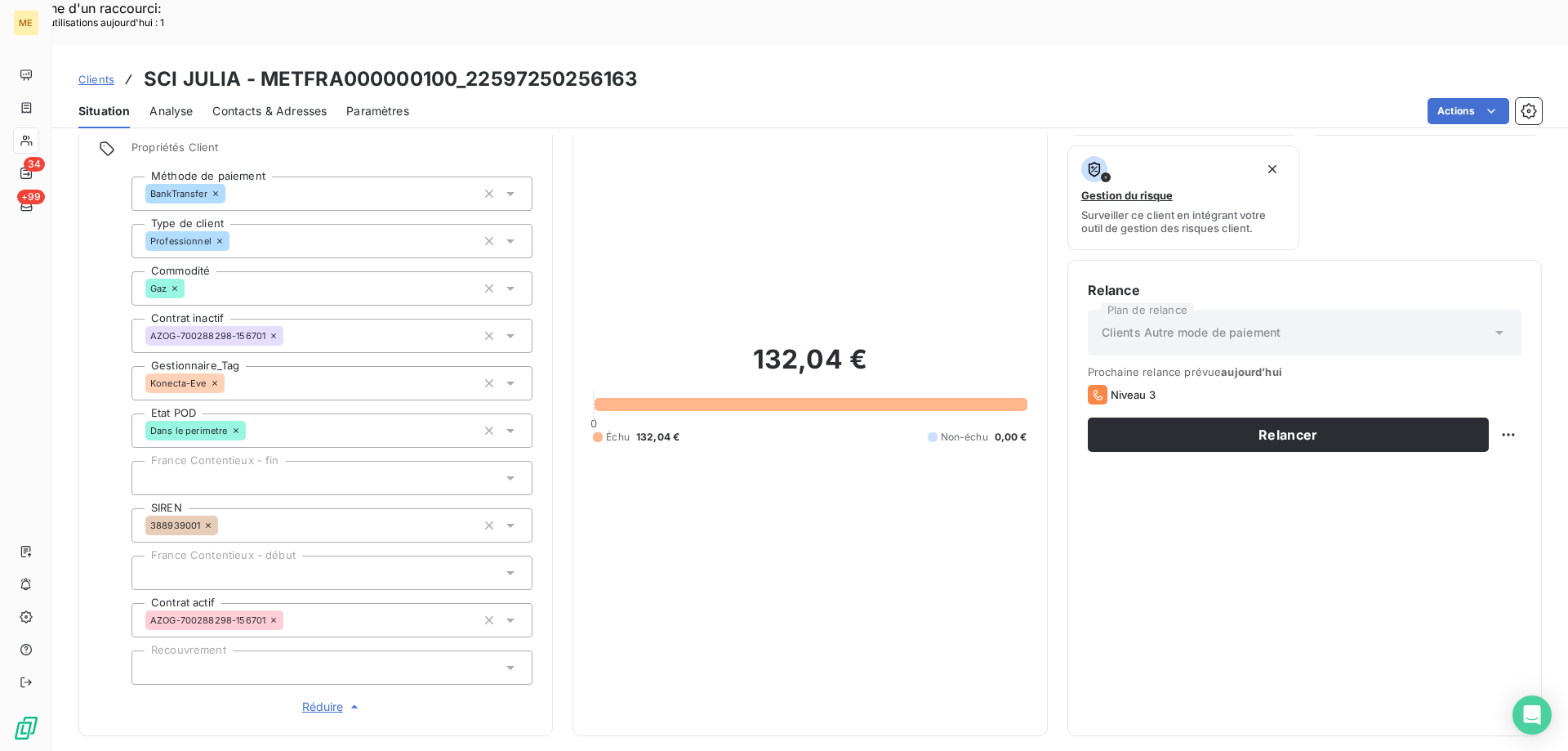
click at [215, 366] on div "Konecta-Eve" at bounding box center [332, 383] width 401 height 34
click at [225, 376] on input "text" at bounding box center [232, 382] width 13 height 14
click at [215, 366] on div at bounding box center [332, 383] width 401 height 34
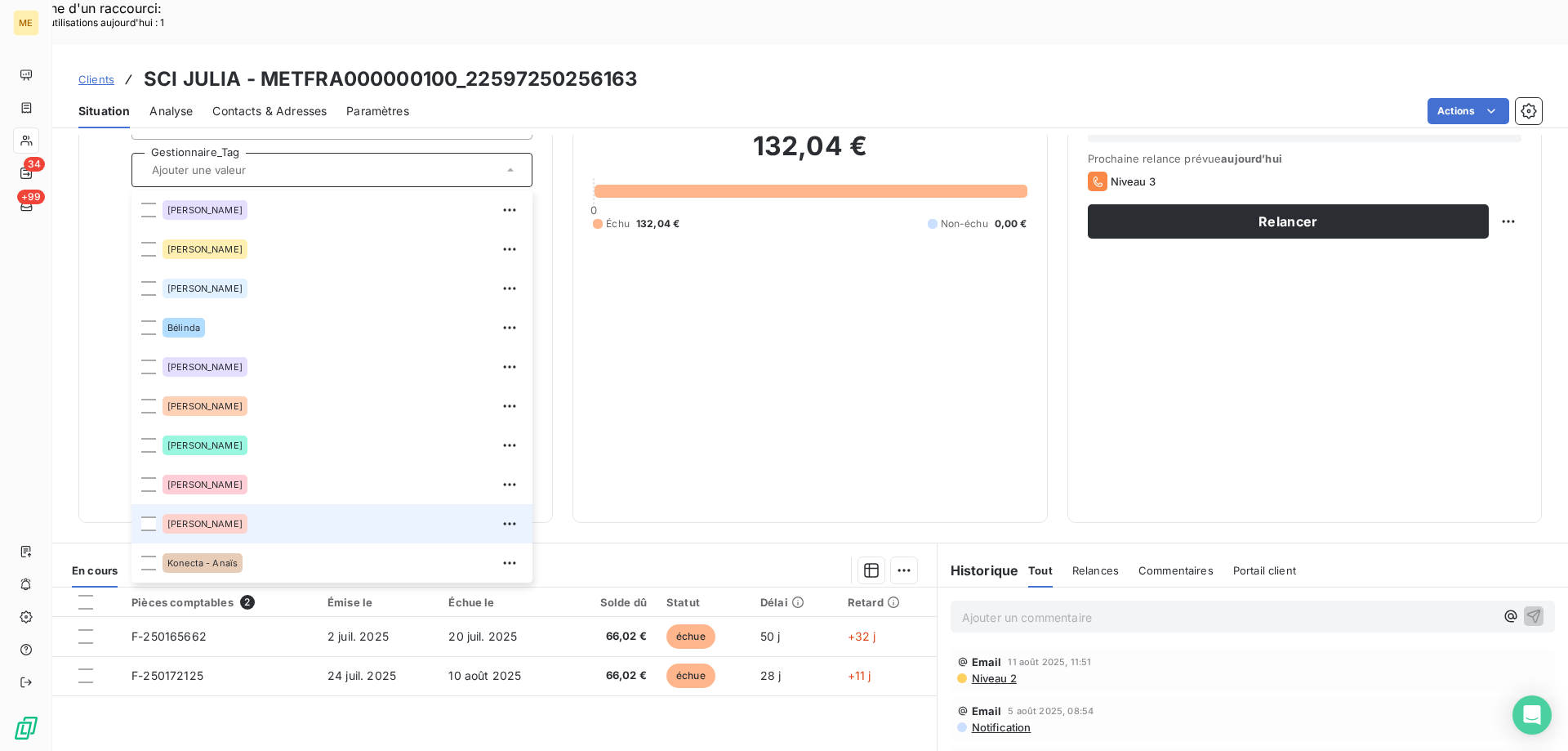
scroll to position [245, 0]
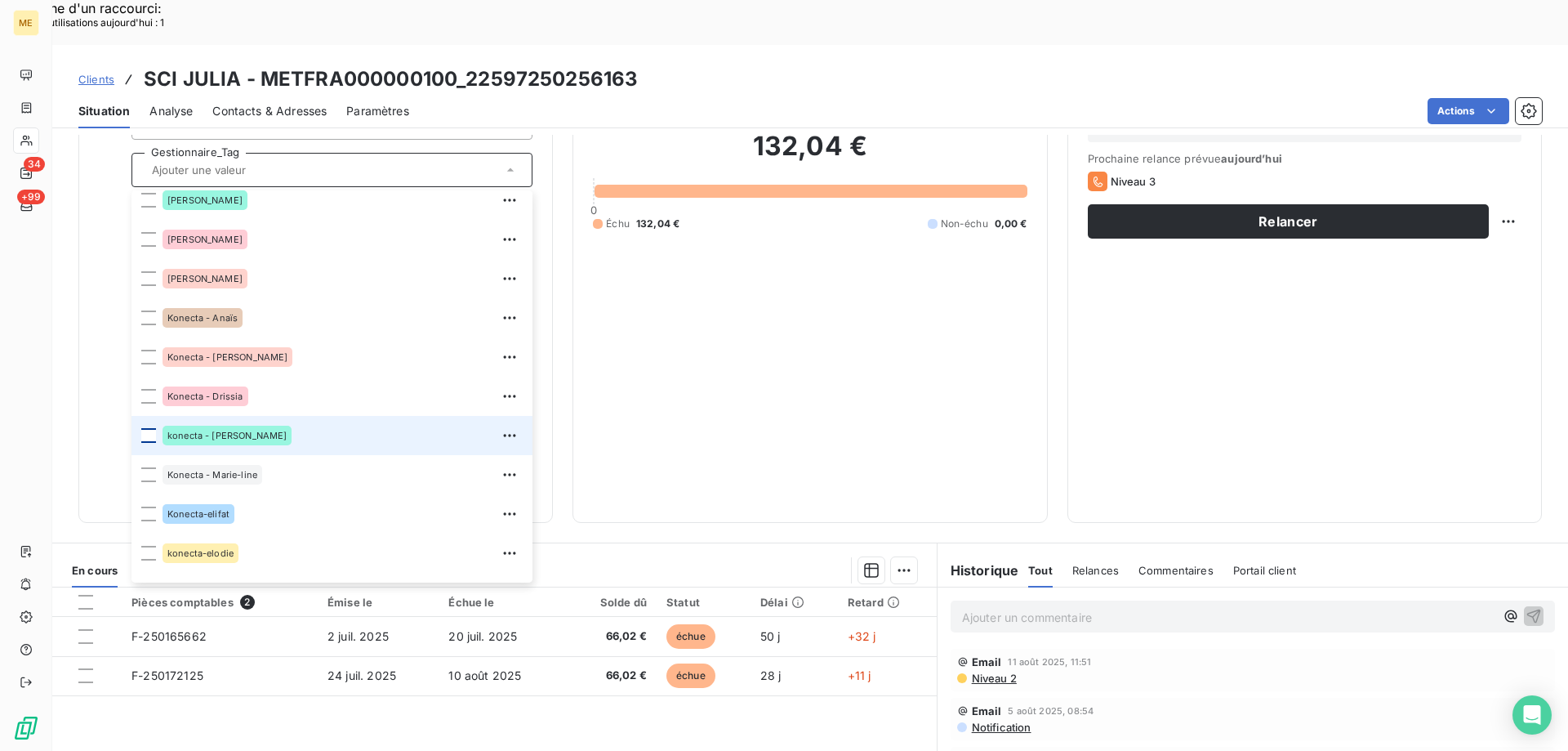
click at [146, 428] on div at bounding box center [148, 435] width 14 height 14
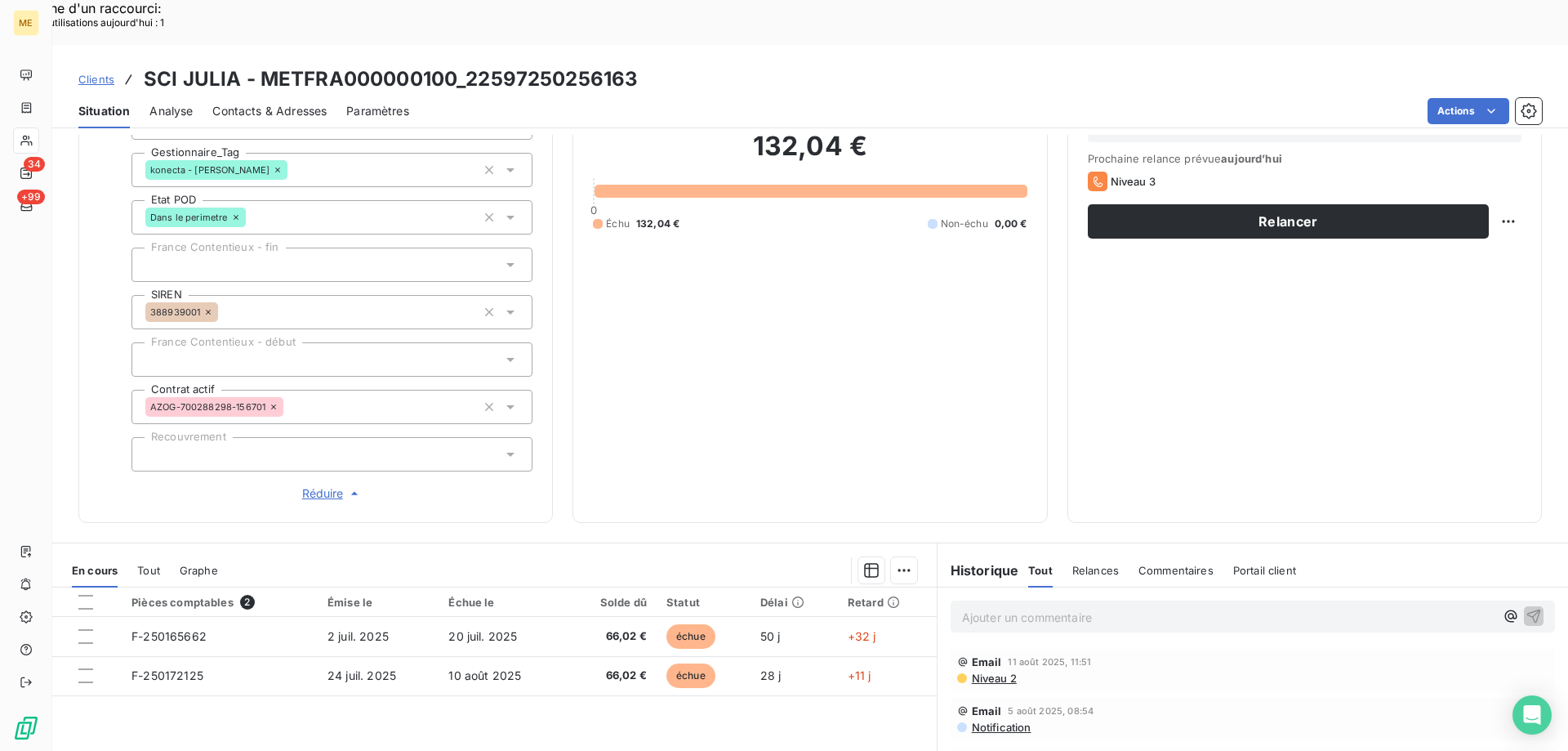
click at [745, 350] on div "132,04 € 0 Échu 132,04 € Non-échu 0,00 €" at bounding box center [809, 180] width 434 height 644
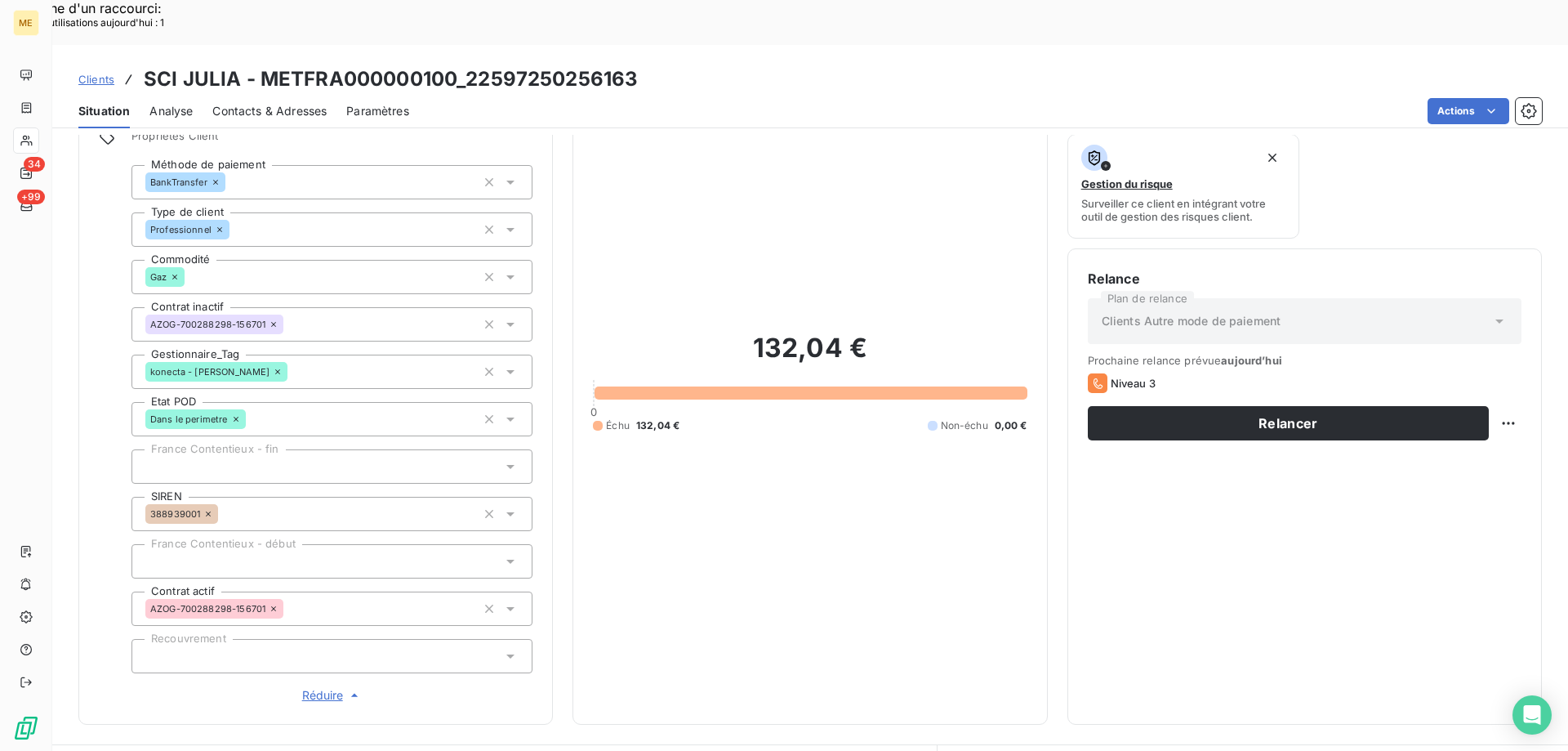
scroll to position [0, 0]
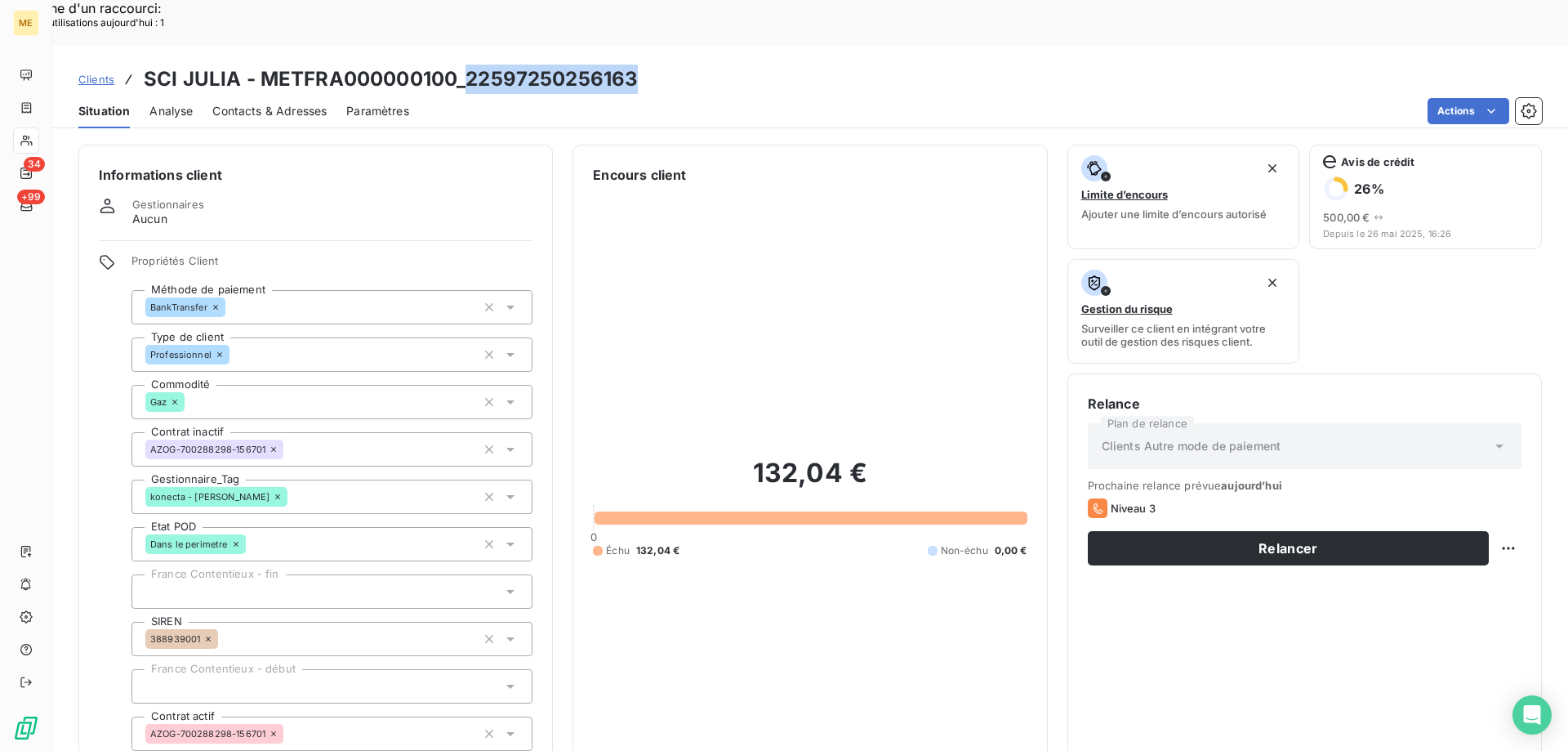
drag, startPoint x: 468, startPoint y: 28, endPoint x: 637, endPoint y: 31, distance: 169.0
click at [637, 65] on div "Clients SCI JULIA - METFRA000000100_22597250256163" at bounding box center [810, 79] width 1517 height 30
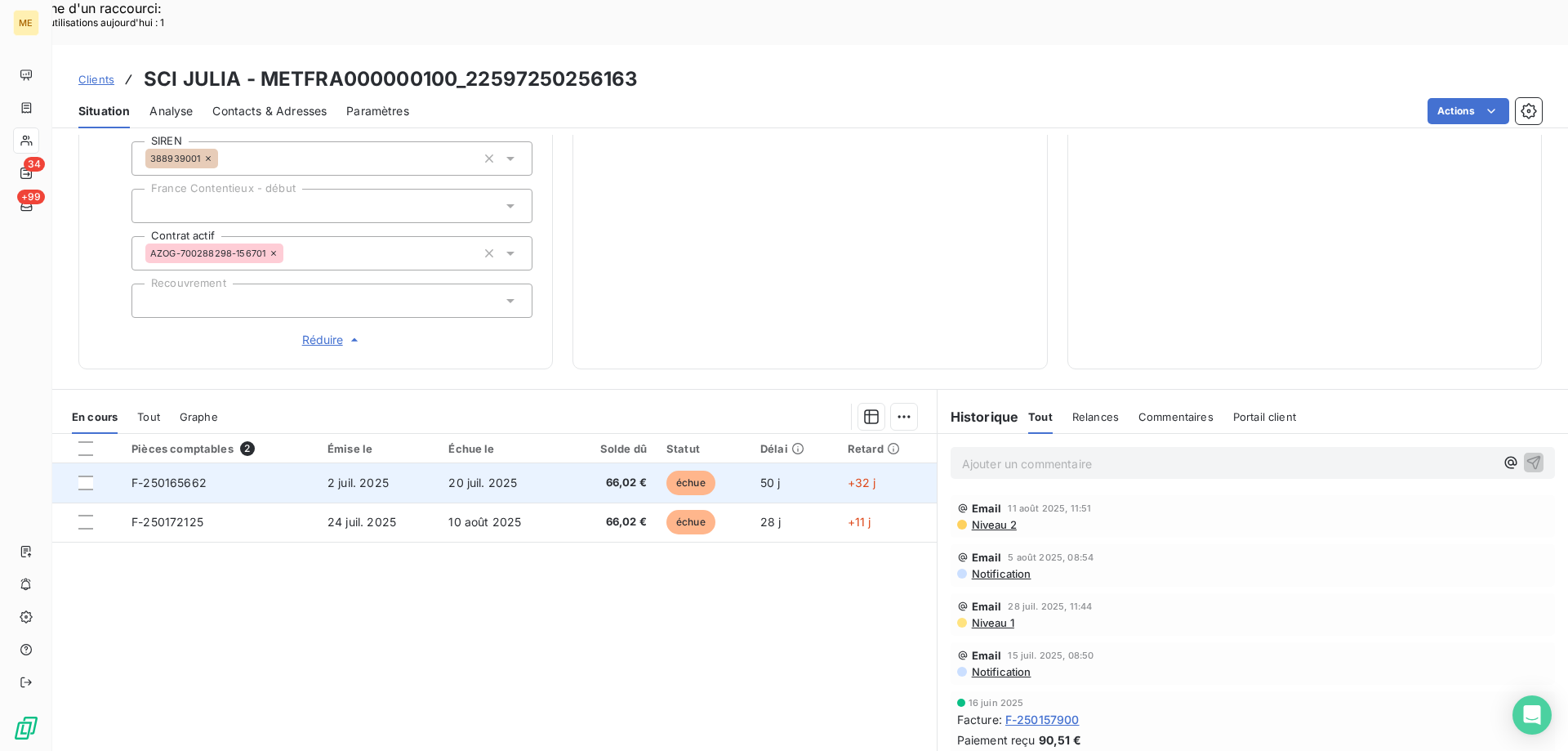
click at [345, 463] on td "2 juil. 2025" at bounding box center [377, 482] width 121 height 39
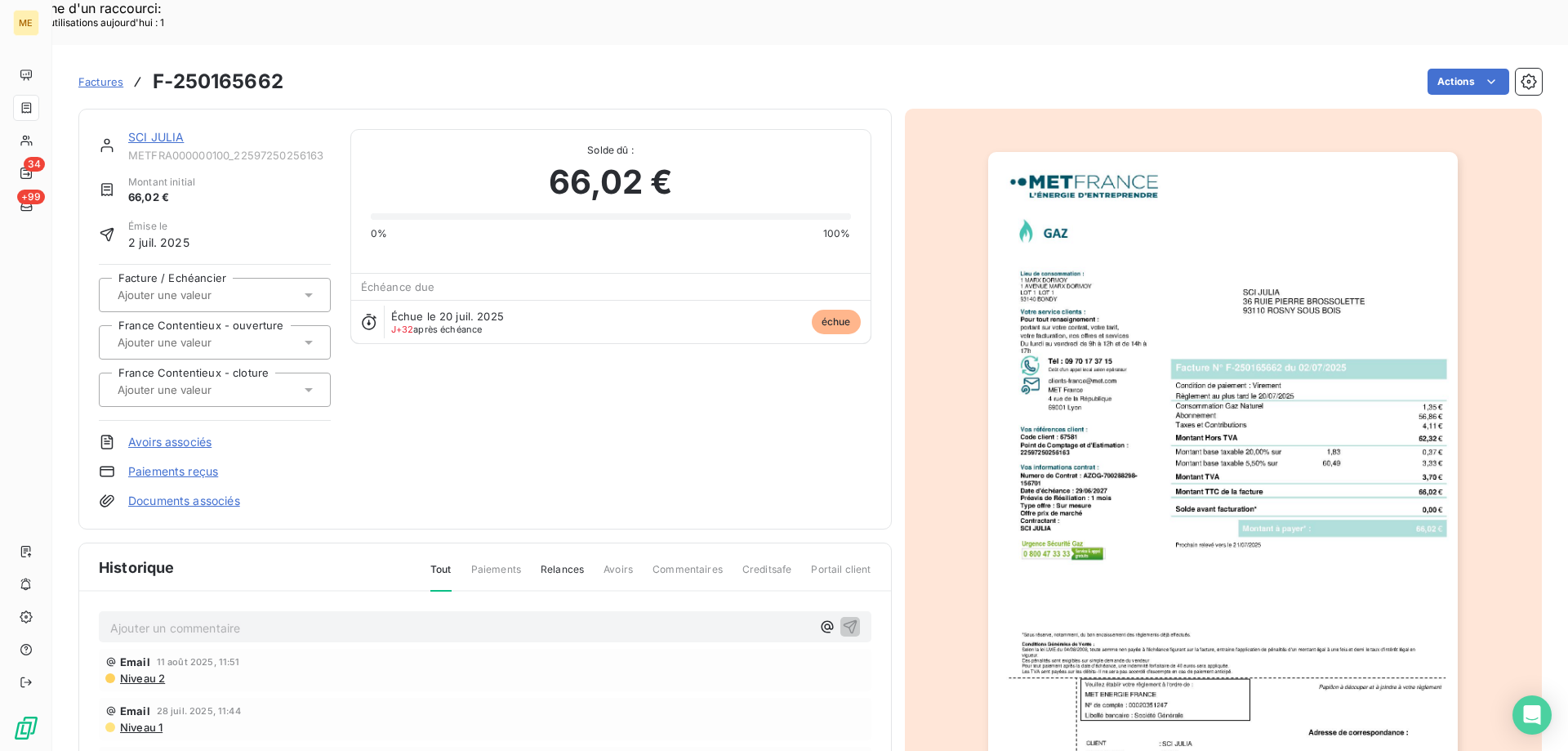
click at [156, 130] on link "SCI JULIA" at bounding box center [156, 136] width 55 height 14
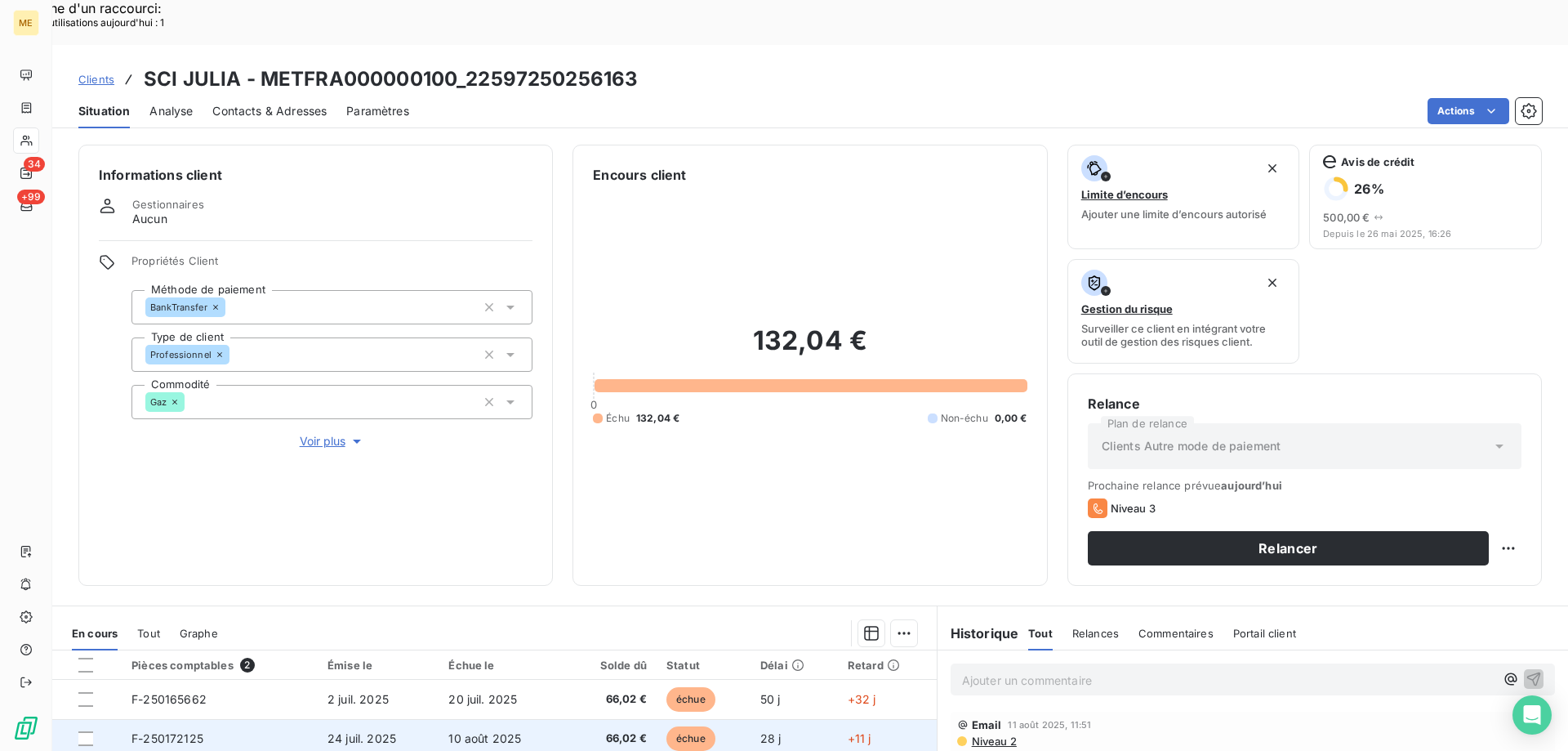
click at [317, 719] on td "24 juil. 2025" at bounding box center [377, 738] width 121 height 39
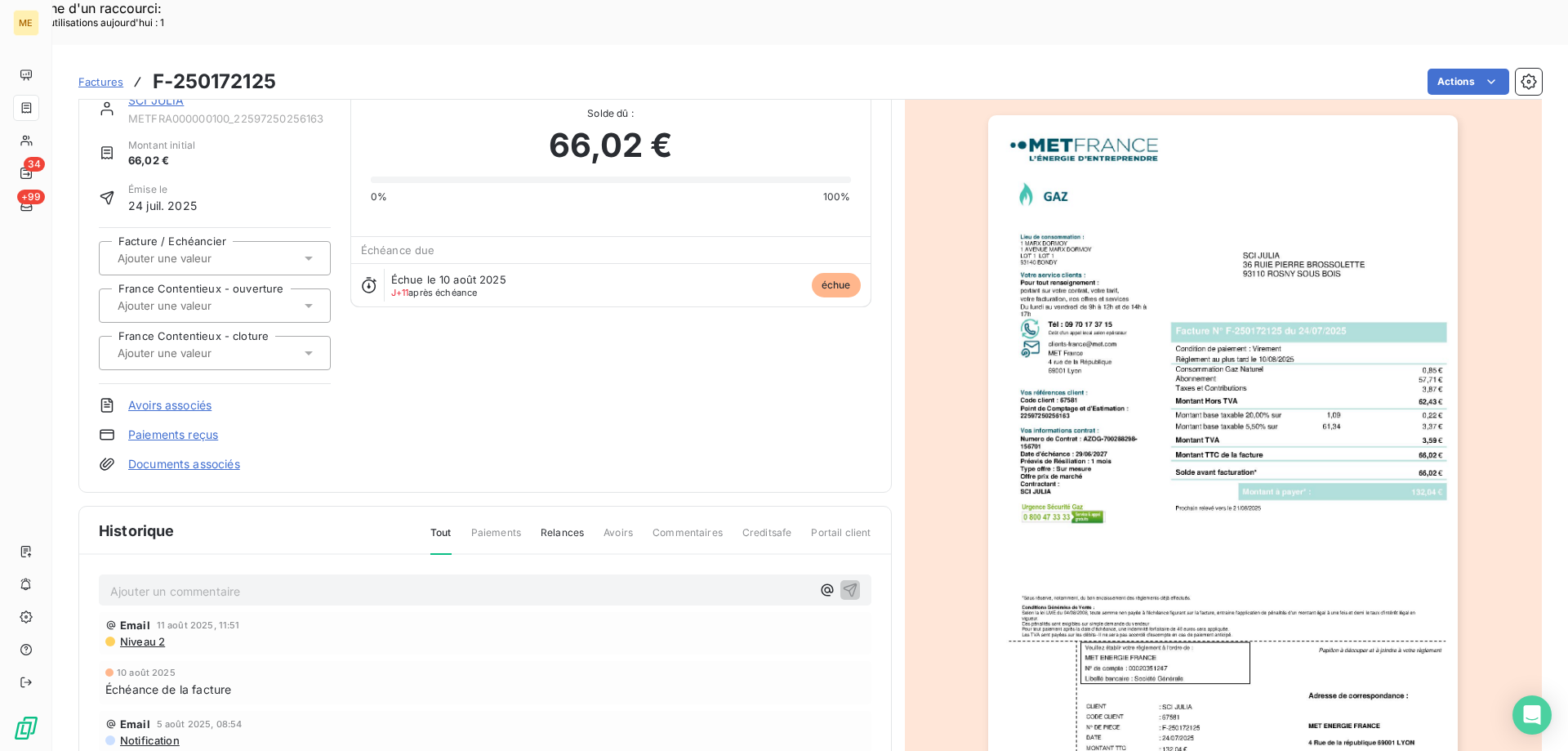
scroll to position [83, 0]
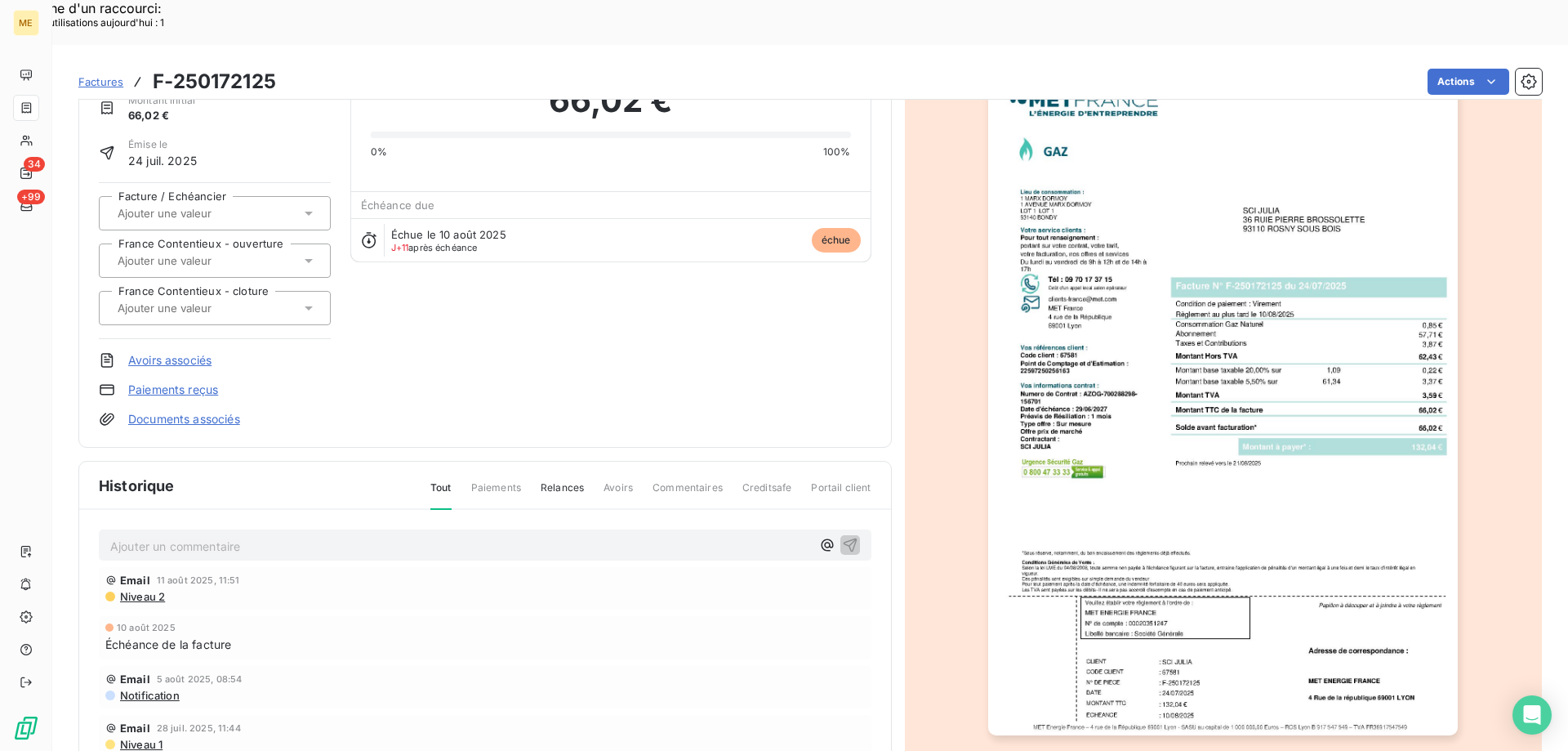
click at [1288, 423] on img "button" at bounding box center [1223, 403] width 470 height 665
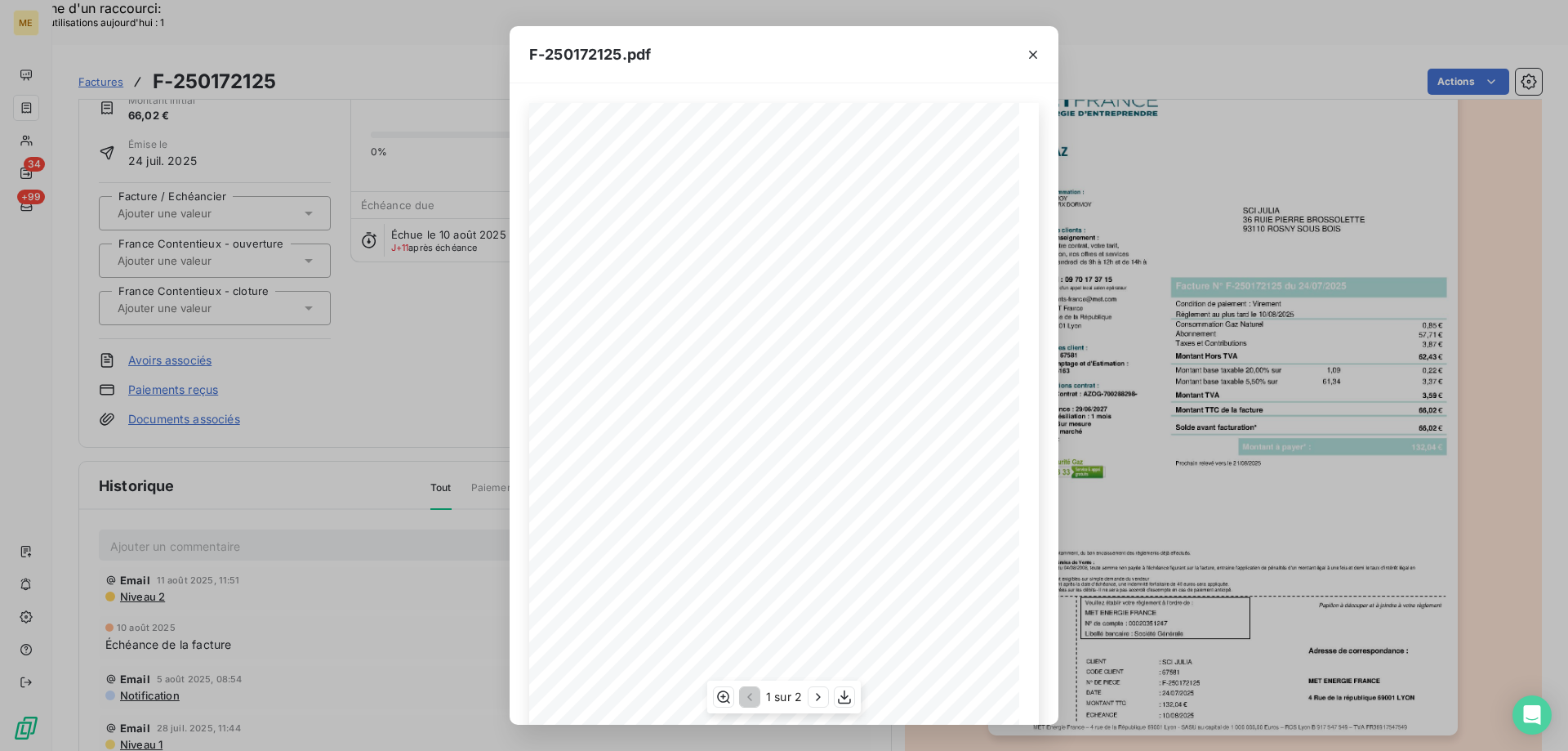
scroll to position [91, 0]
click at [817, 700] on icon "button" at bounding box center [818, 697] width 4 height 8
click at [442, 345] on div "F-250172125.pdf Détail de votre facture : Document à conserver 10 ans Numéro F-…" at bounding box center [784, 376] width 1568 height 751
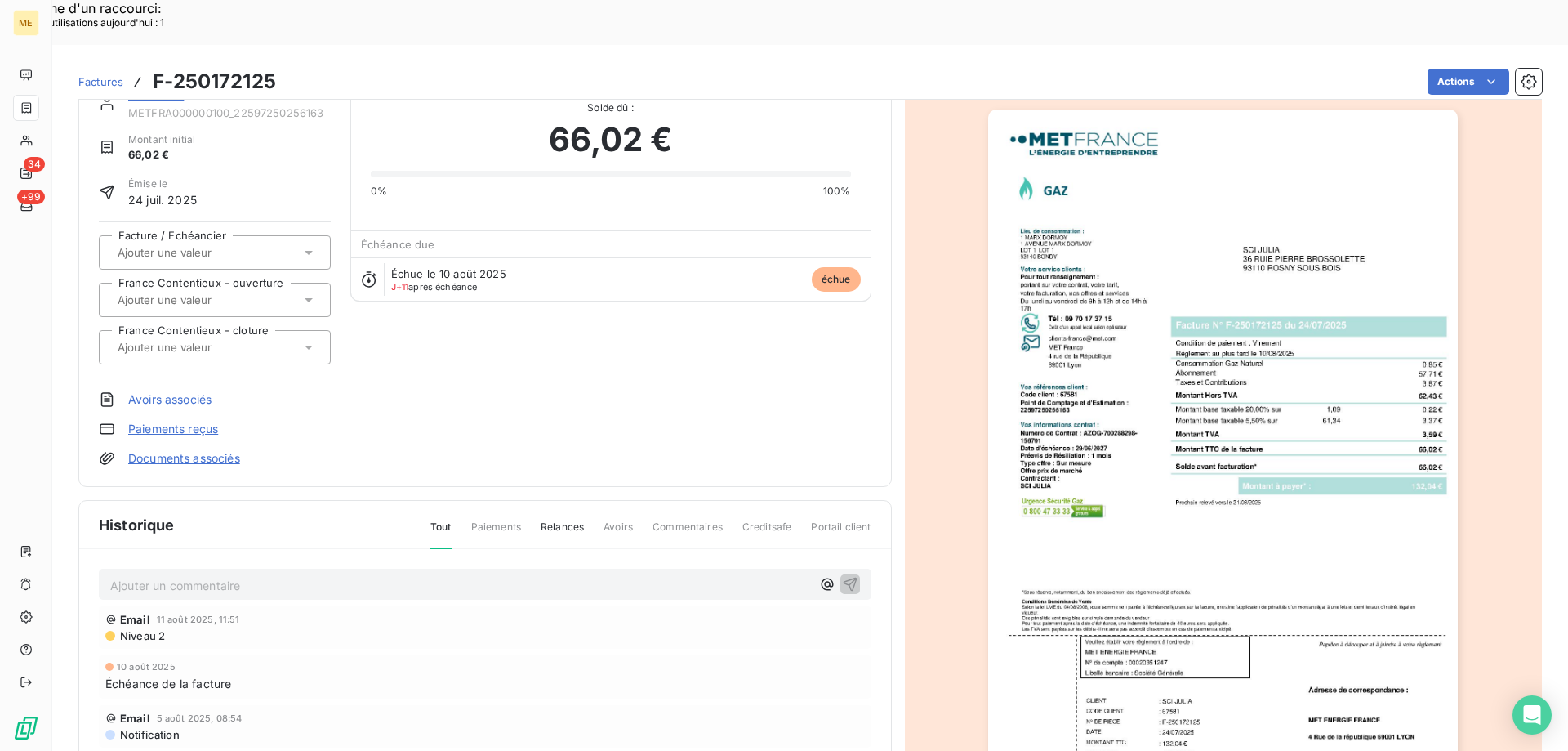
scroll to position [0, 0]
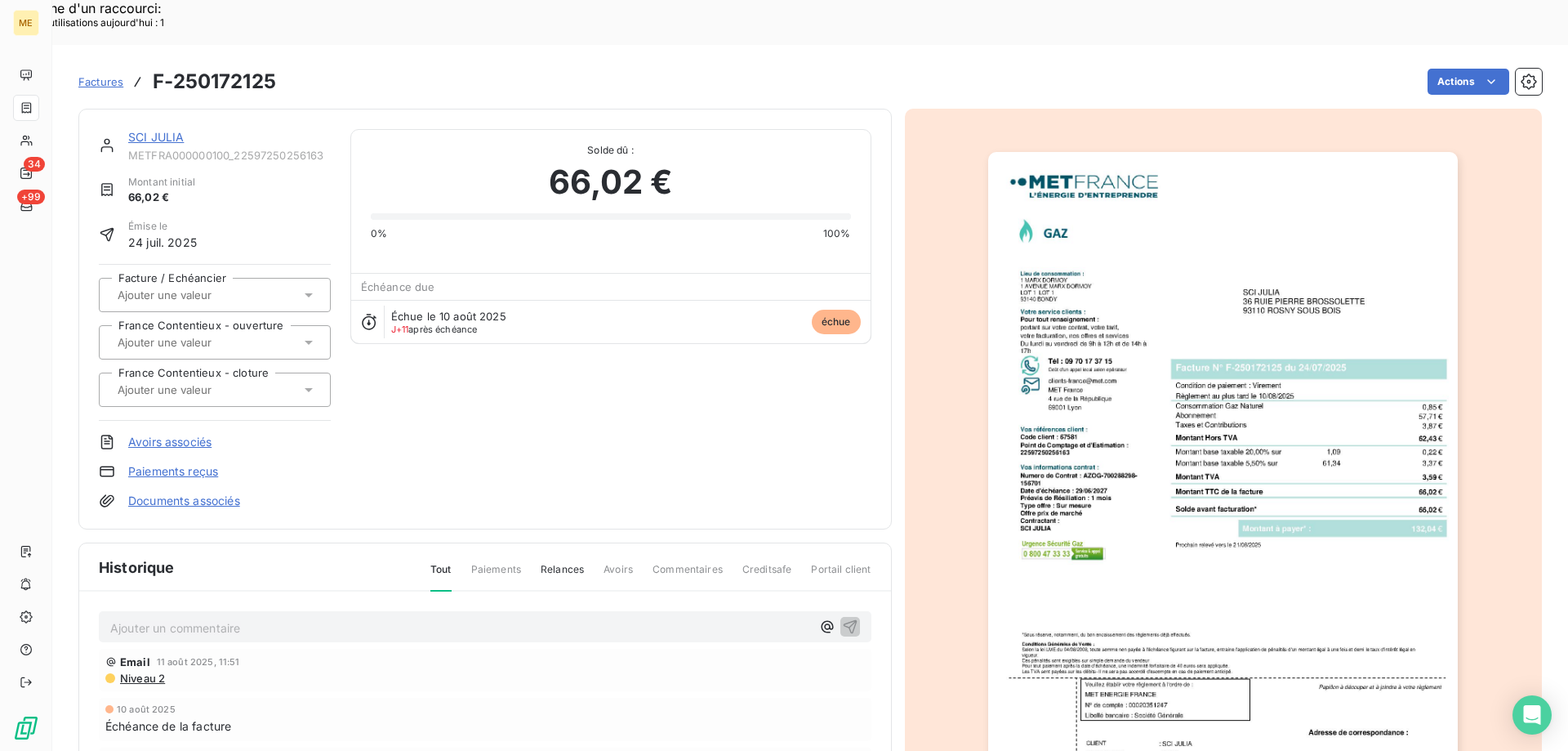
click at [146, 130] on link "SCI JULIA" at bounding box center [156, 136] width 55 height 14
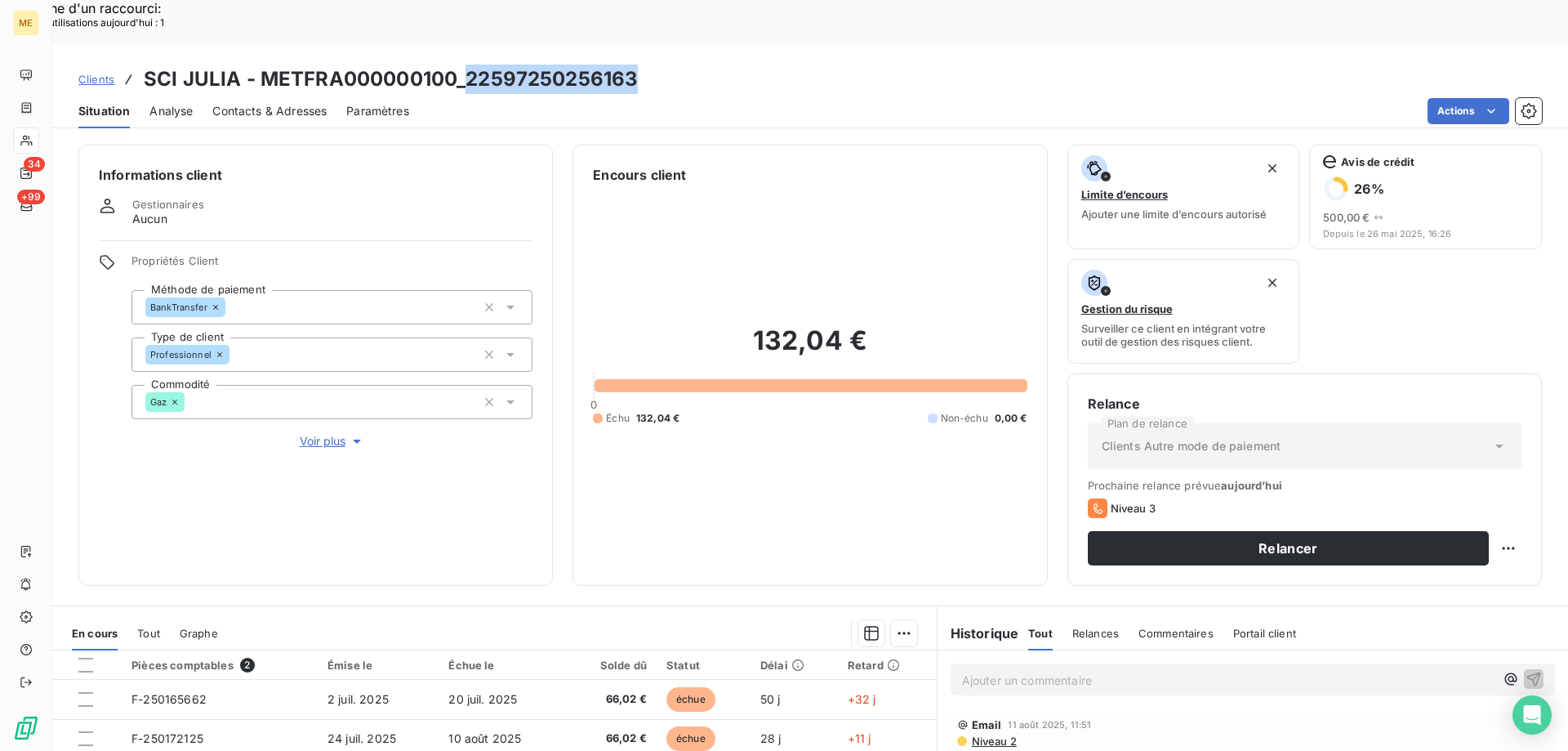
drag, startPoint x: 660, startPoint y: 31, endPoint x: 464, endPoint y: 49, distance: 196.8
click at [464, 65] on div "Clients SCI JULIA - METFRA000000100_22597250256163" at bounding box center [810, 79] width 1517 height 30
click at [1394, 532] on div "Replanifier cette action" at bounding box center [1429, 538] width 146 height 26
select select "7"
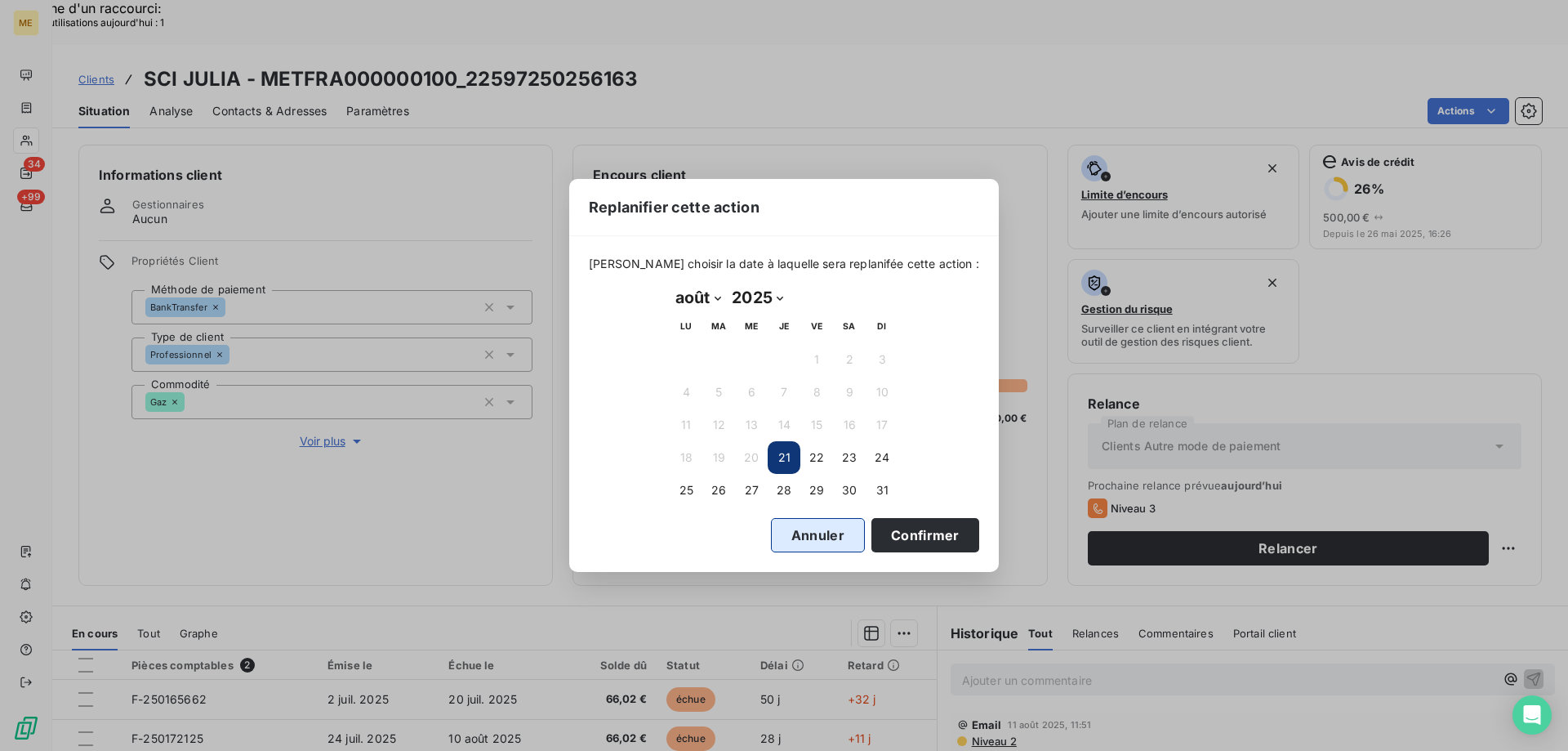
click at [786, 533] on button "Annuler" at bounding box center [818, 535] width 94 height 34
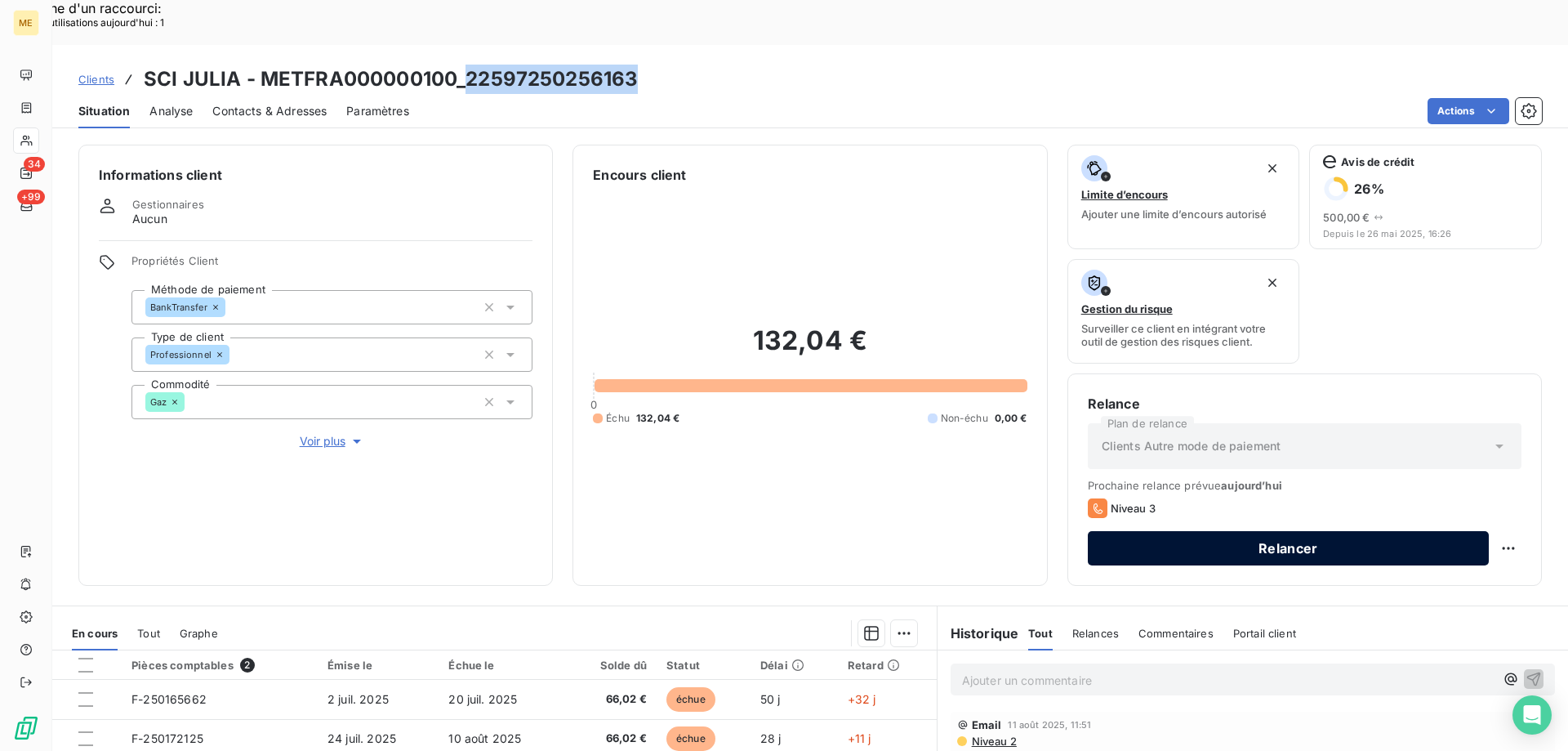
click at [1357, 531] on button "Relancer" at bounding box center [1288, 548] width 401 height 34
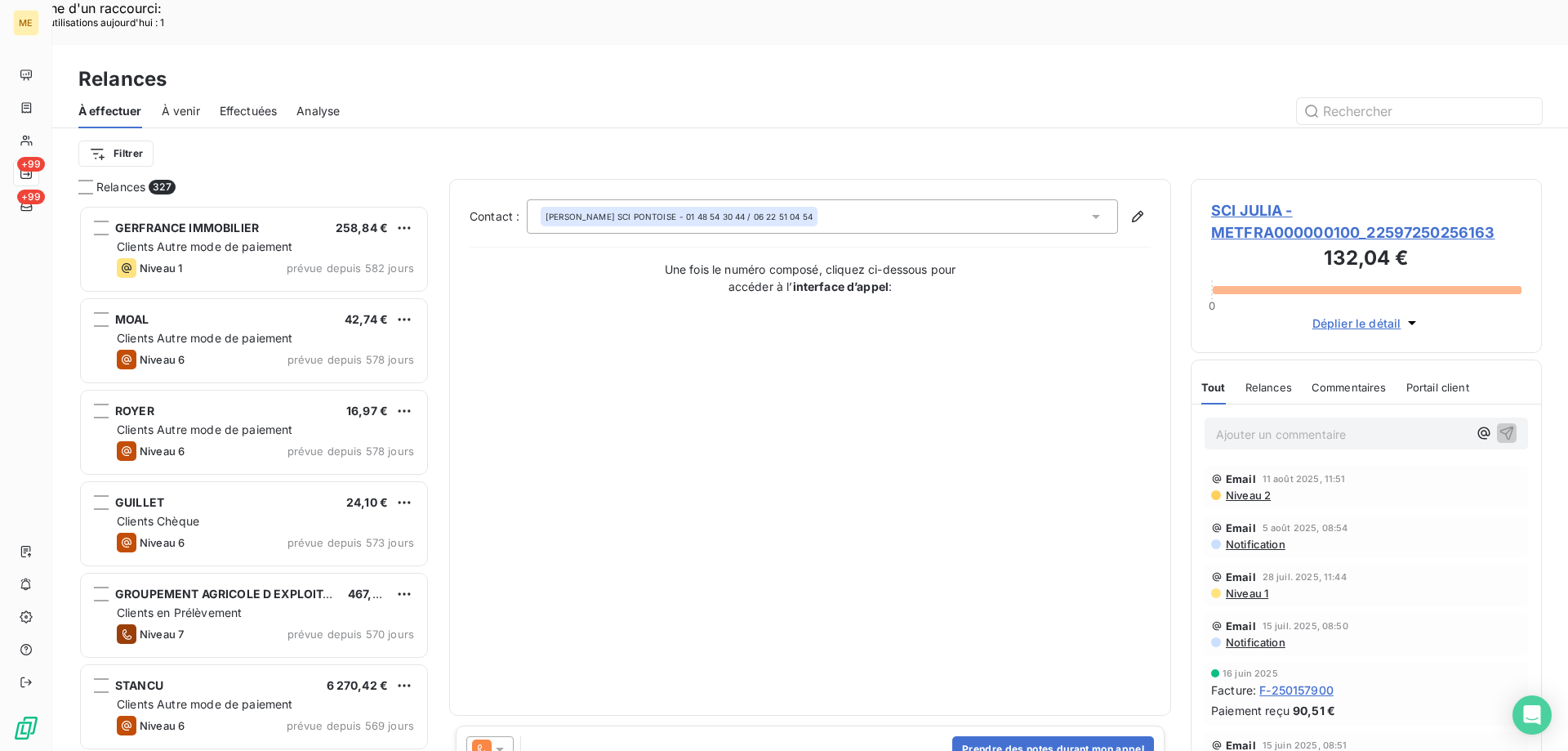
scroll to position [578, 339]
click at [1034, 736] on button "Prendre des notes durant mon appel" at bounding box center [1053, 748] width 202 height 26
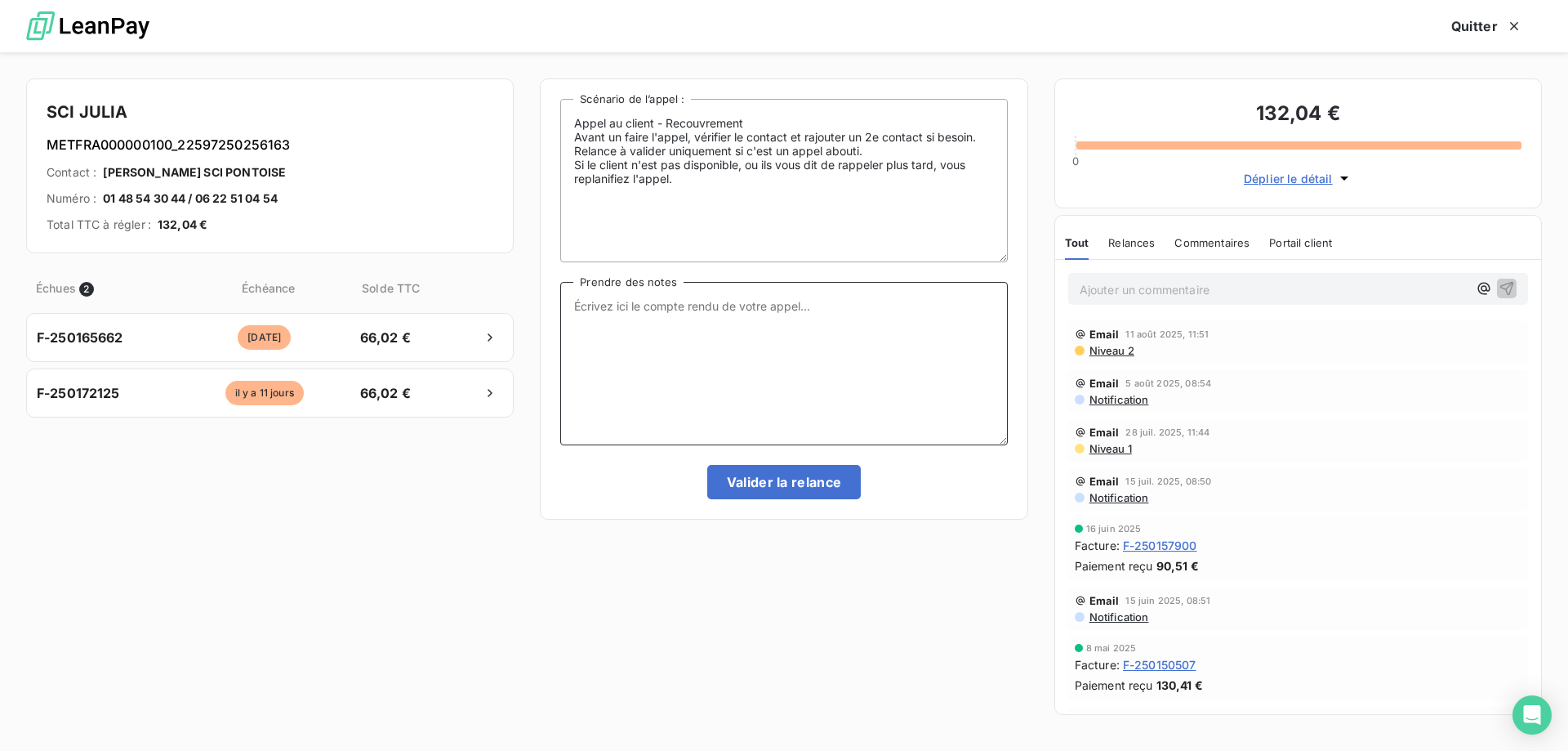
click at [723, 397] on textarea "Prendre des notes" at bounding box center [784, 363] width 447 height 163
paste textarea "Lisa- date Interlocuteur : Origine : Raison : Résumé du contact : Action à veni…"
click at [696, 298] on textarea "Lisa- date Interlocuteur : Origine : Raison : Résumé du contact : Action à veni…" at bounding box center [784, 363] width 447 height 163
click at [753, 315] on textarea "Lisa- 21/08/2025 Interlocuteur : Origine : Raison : Résumé du contact : Action …" at bounding box center [784, 363] width 447 height 163
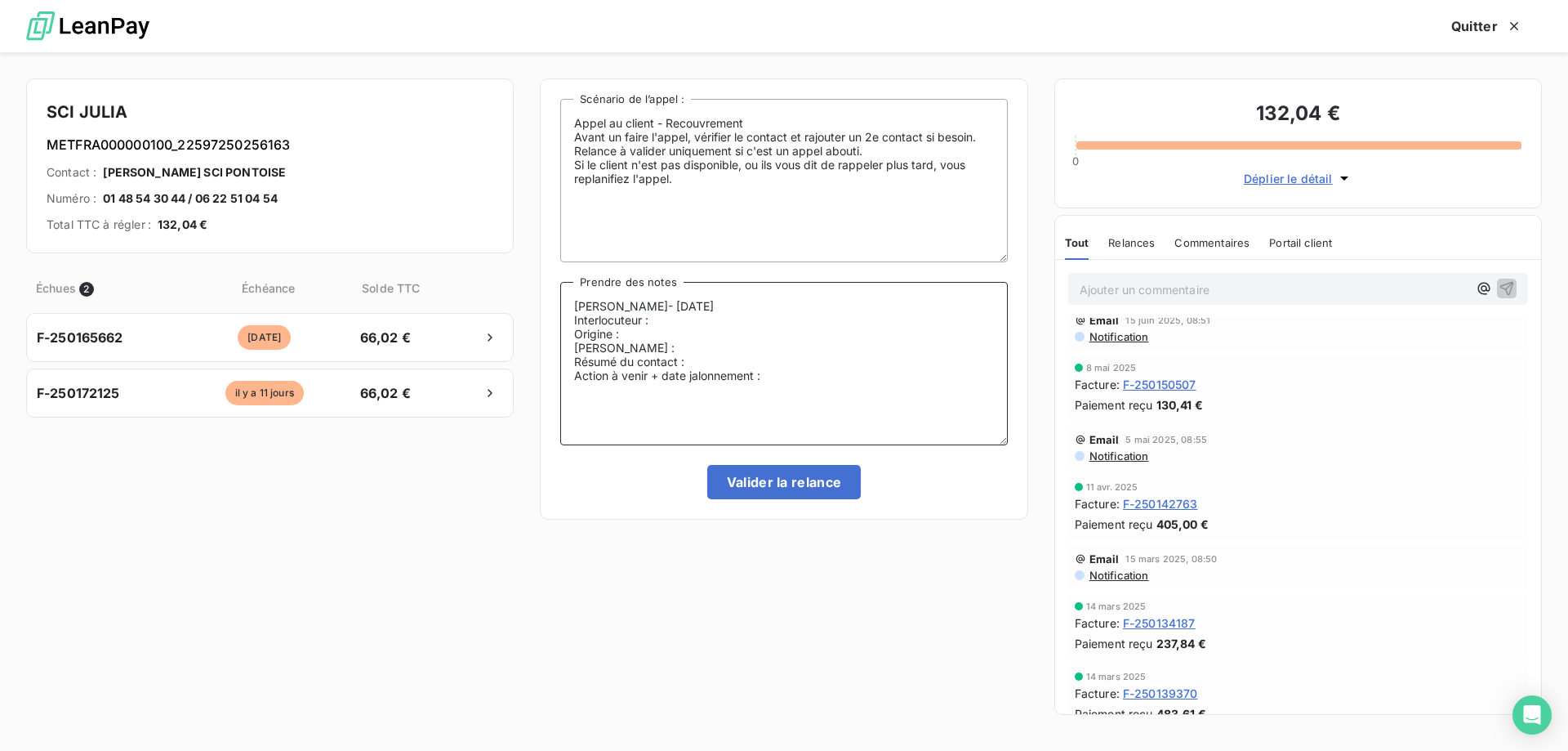
scroll to position [0, 0]
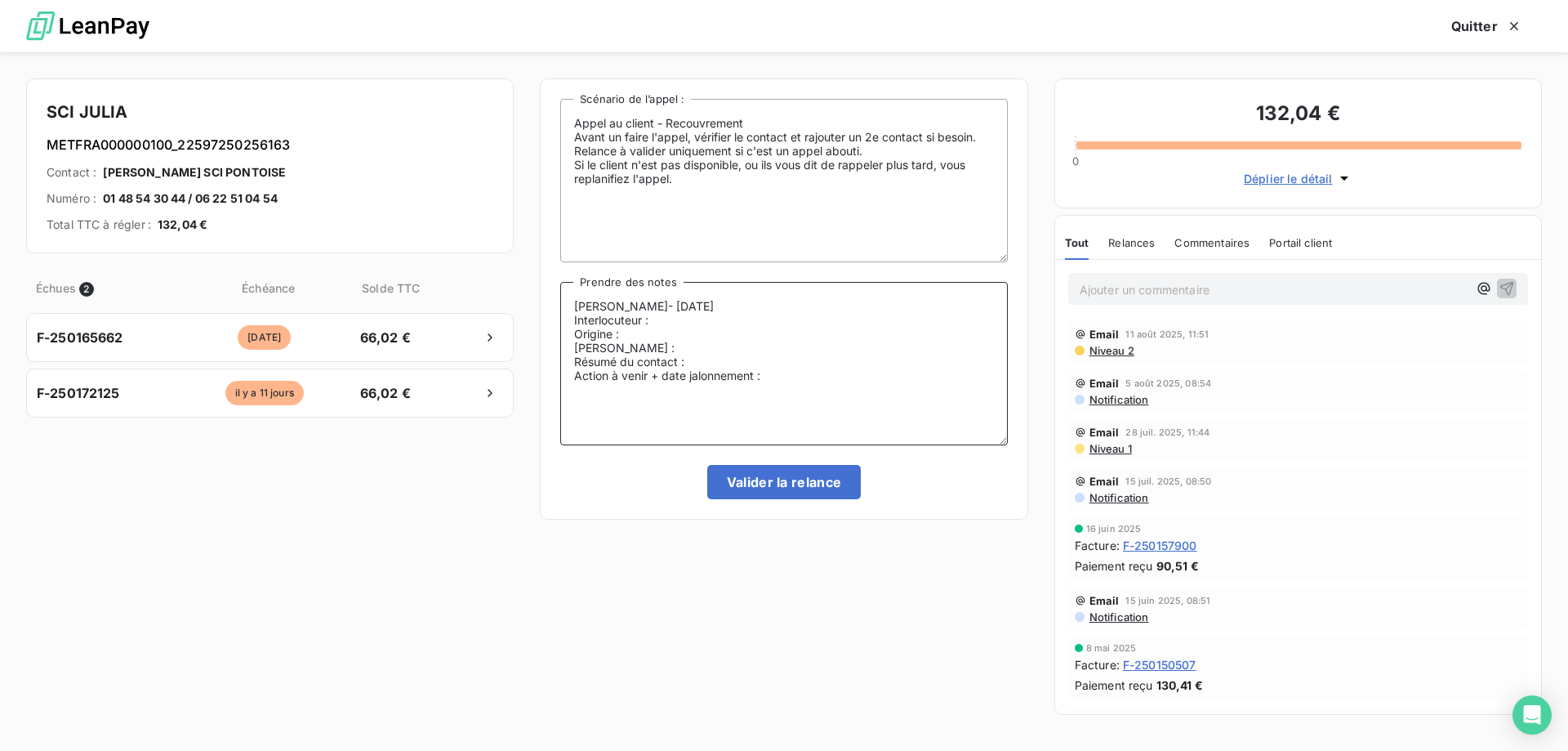
click at [770, 323] on textarea "Lisa- 21/08/2025 Interlocuteur : Origine : Raison : Résumé du contact : Action …" at bounding box center [784, 363] width 447 height 163
paste textarea "mauginoloc@gmail.com"
click at [901, 308] on textarea "Lisa- 21/08/2025 Interlocuteur : mauginoloc@gmail.com - Origine : Raison : Résu…" at bounding box center [784, 363] width 447 height 163
click at [900, 315] on textarea "Lisa- 21/08/2025 Interlocuteur : mauginoloc@gmail.com - Origine : Raison : Résu…" at bounding box center [784, 363] width 447 height 163
paste textarea "01 48 54 30 44"
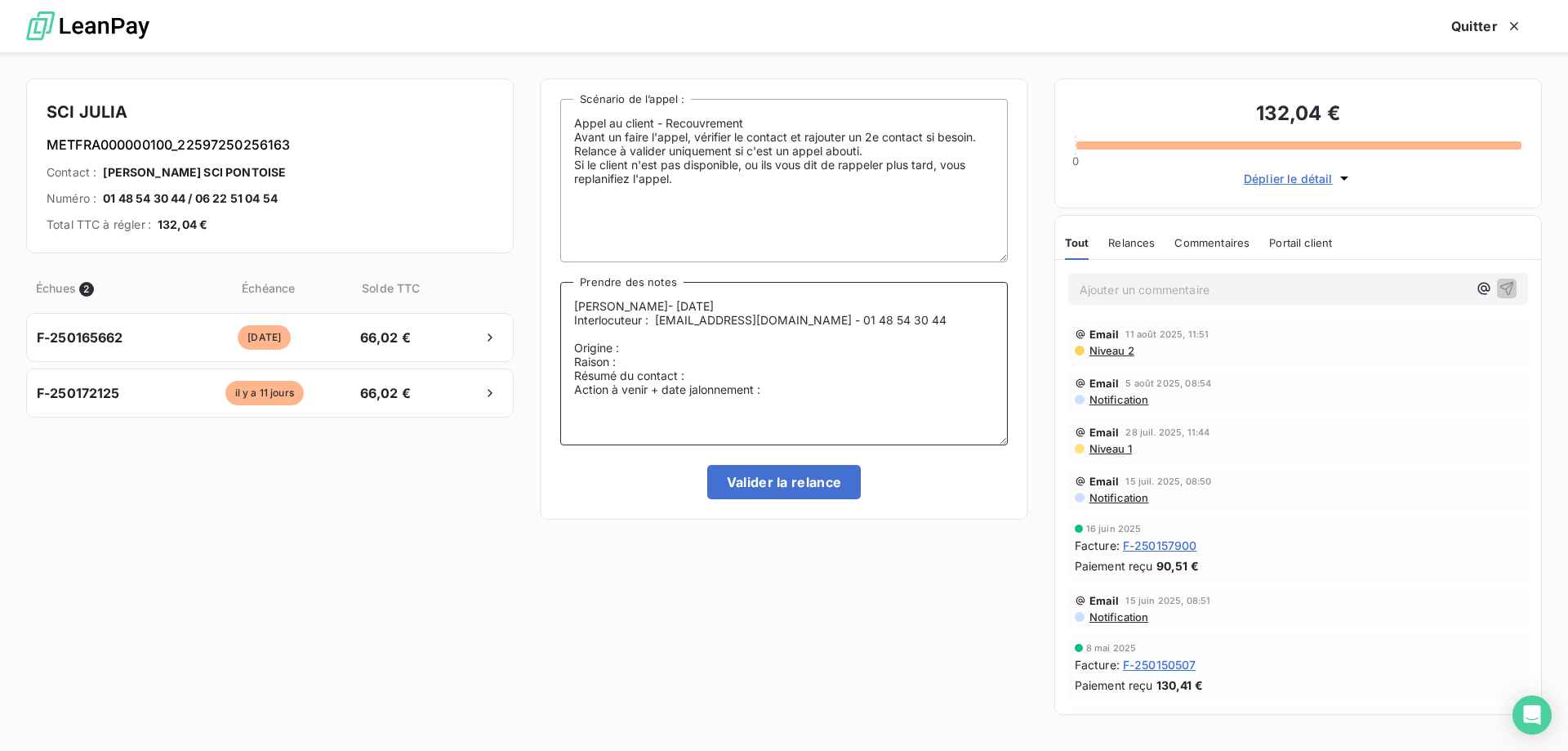
click at [992, 324] on textarea "Lisa- 21/08/2025 Interlocuteur : mauginoloc@gmail.com - 01 48 54 30 44 Origine …" at bounding box center [784, 363] width 447 height 163
click at [963, 323] on textarea "Lisa- 21/08/2025 Interlocuteur : mauginoloc@gmail.com - 01 48 54 30 44 - Mme Or…" at bounding box center [784, 363] width 447 height 163
paste textarea "MAUGINO"
click at [567, 350] on textarea "Lisa- 21/08/2025 Interlocuteur : mauginoloc@gmail.com - 01 48 54 30 44 - Mme MA…" at bounding box center [784, 363] width 447 height 163
click at [674, 333] on textarea "Lisa- 21/08/2025 Interlocuteur : mauginoloc@gmail.com - 01 48 54 30 44 - Mme MA…" at bounding box center [784, 363] width 447 height 163
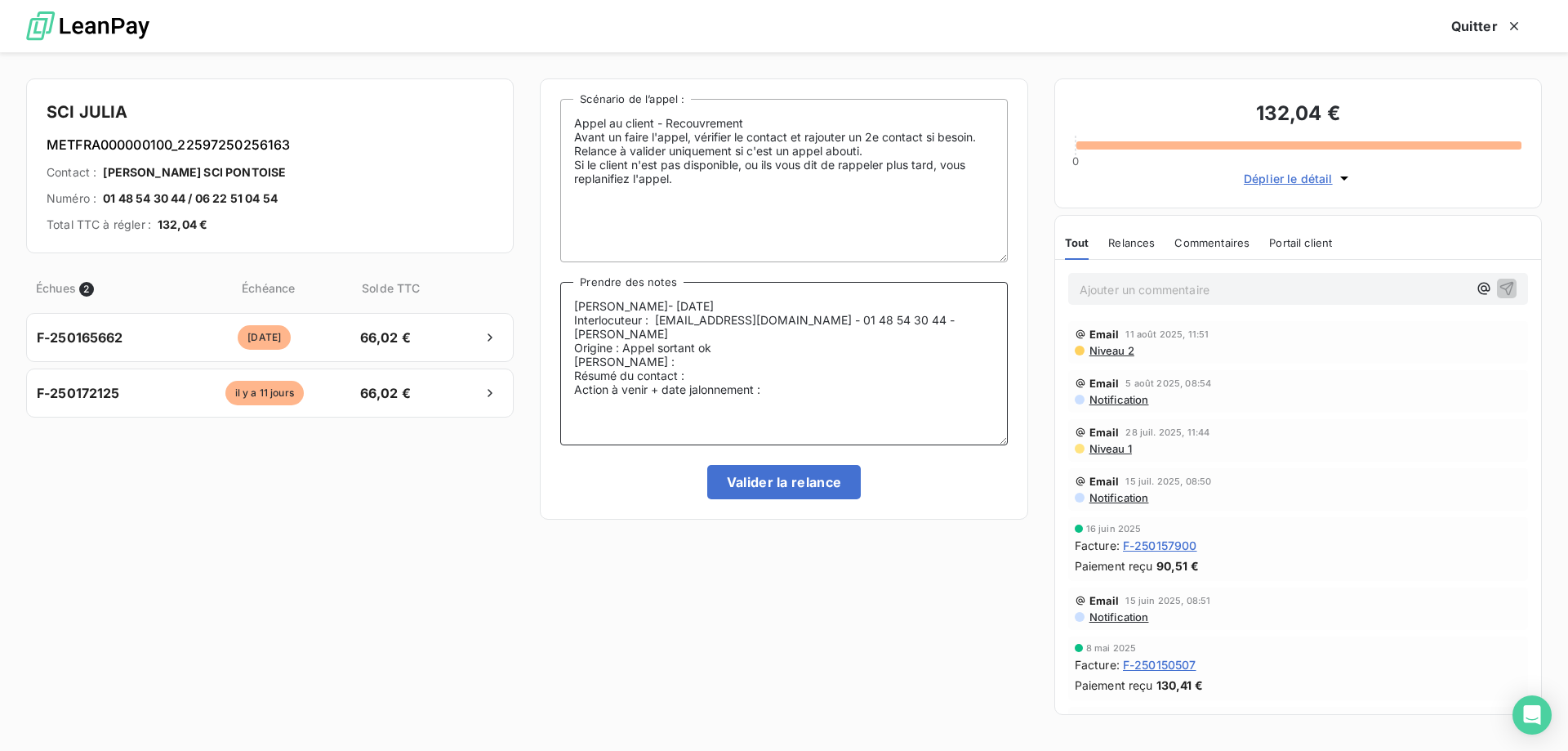
click at [674, 362] on textarea "Lisa- 21/08/2025 Interlocuteur : mauginoloc@gmail.com - 01 48 54 30 44 - Mme MA…" at bounding box center [784, 363] width 447 height 163
click at [677, 342] on textarea "Lisa- 21/08/2025 Interlocuteur : mauginoloc@gmail.com - 01 48 54 30 44 - Mme MA…" at bounding box center [784, 363] width 447 height 163
click at [726, 361] on textarea "Lisa- 21/08/2025 Interlocuteur : mauginoloc@gmail.com - 01 48 54 30 44 - Mme MA…" at bounding box center [784, 363] width 447 height 163
click at [785, 392] on textarea "Lisa- 21/08/2025 Interlocuteur : mauginoloc@gmail.com - 01 48 54 30 44 - Mme MA…" at bounding box center [784, 363] width 447 height 163
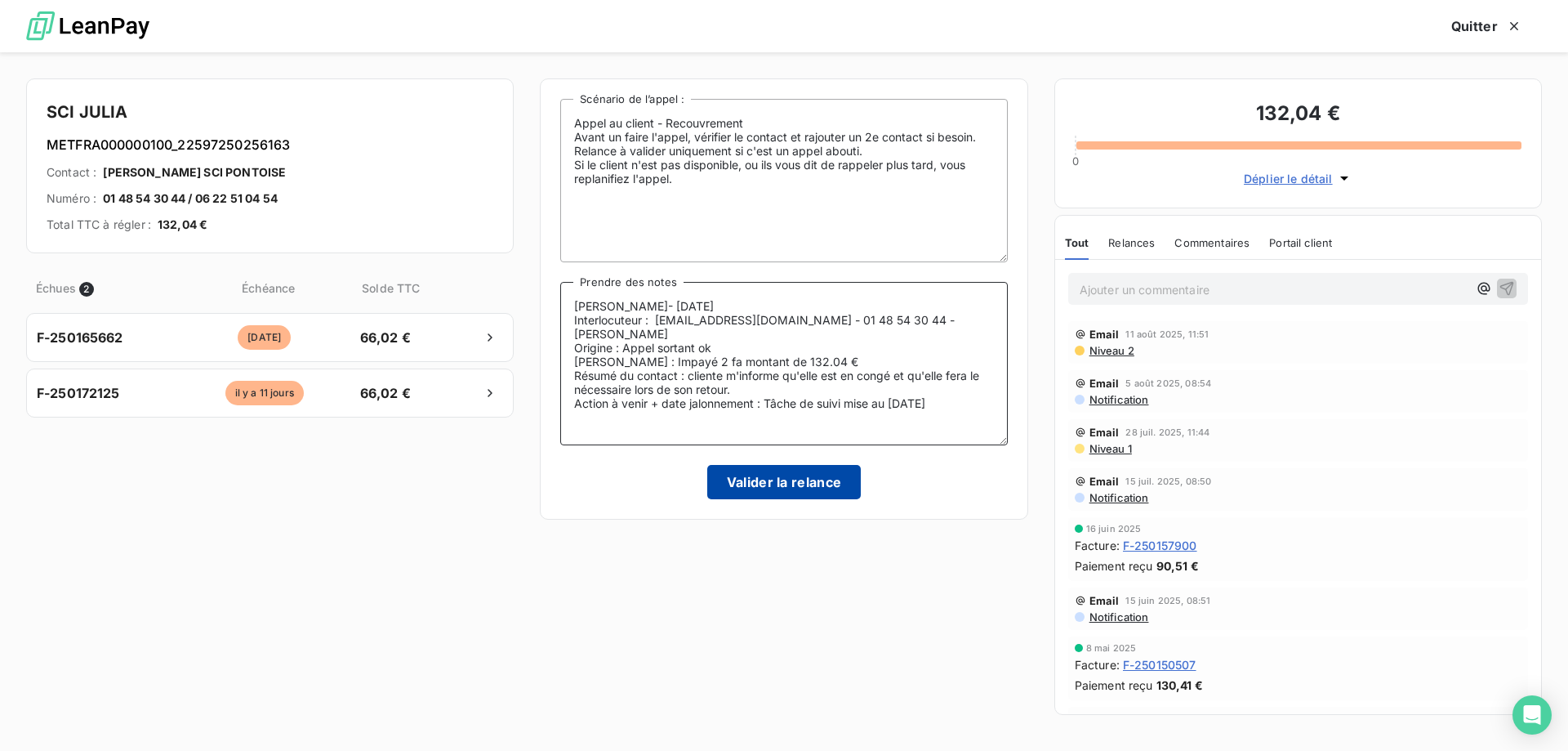
type textarea "Lisa- 21/08/2025 Interlocuteur : mauginoloc@gmail.com - 01 48 54 30 44 - Mme MA…"
click at [816, 472] on button "Valider la relance" at bounding box center [784, 482] width 154 height 34
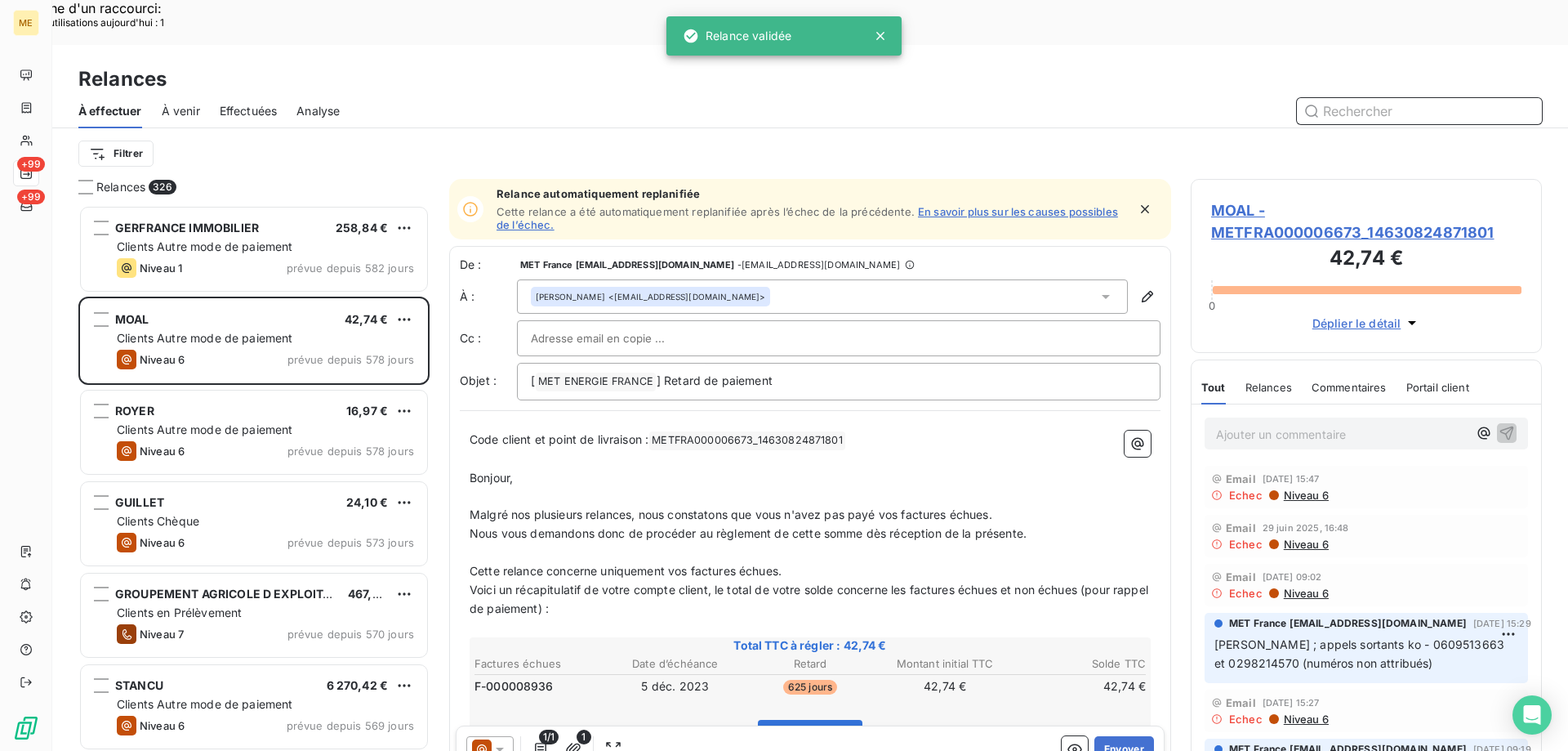
click at [259, 103] on span "Effectuées" at bounding box center [249, 111] width 58 height 16
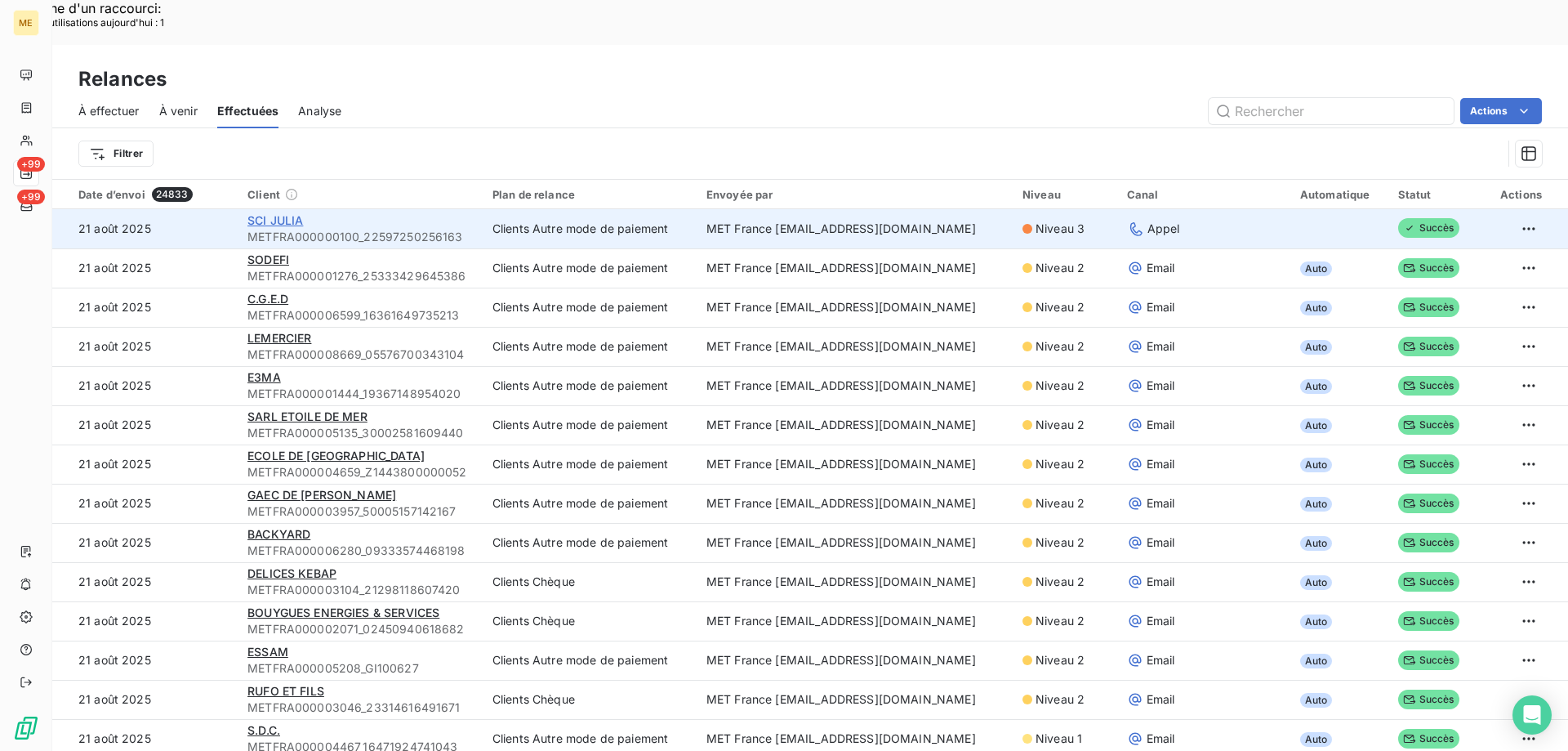
click at [286, 213] on span "SCI JULIA" at bounding box center [275, 220] width 55 height 14
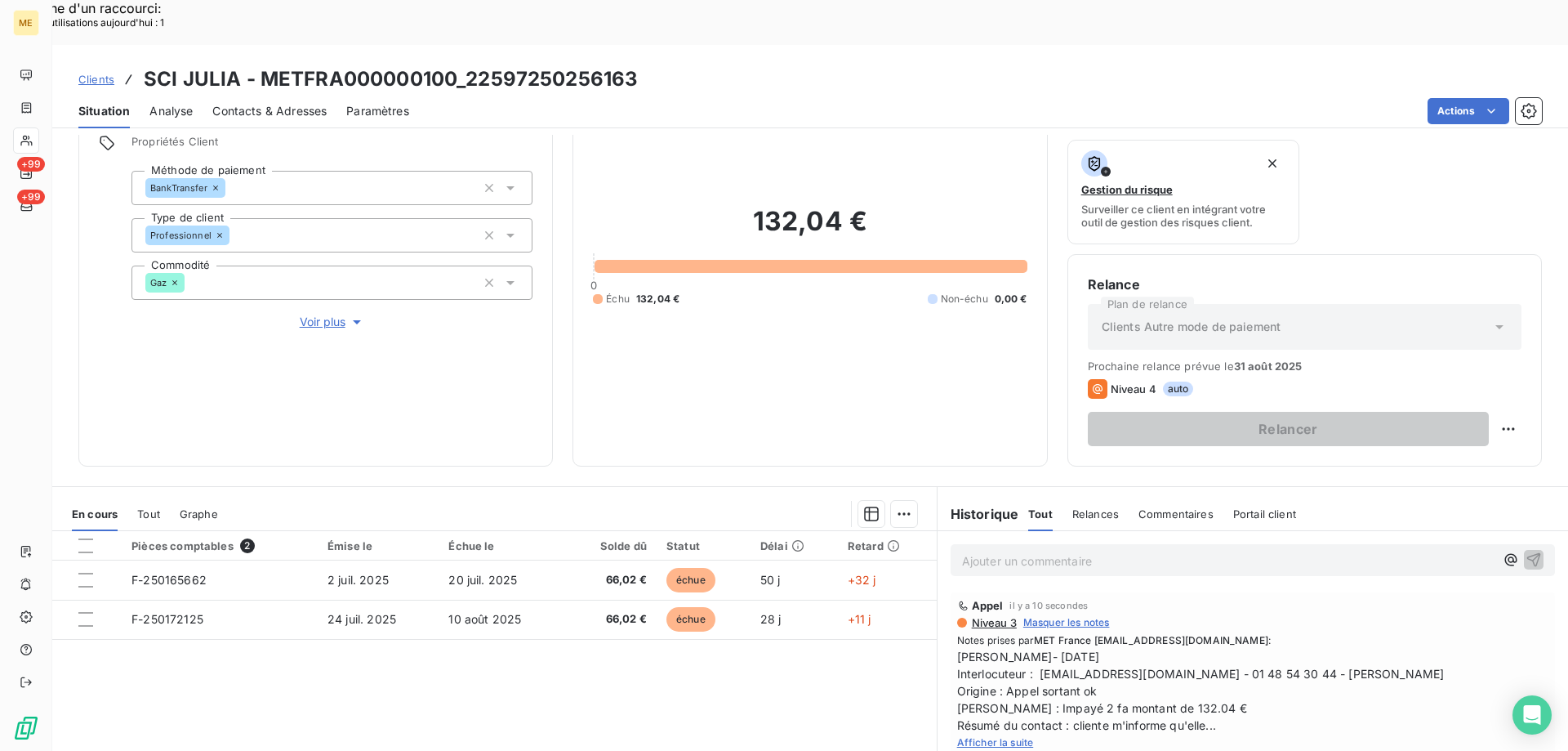
scroll to position [218, 0]
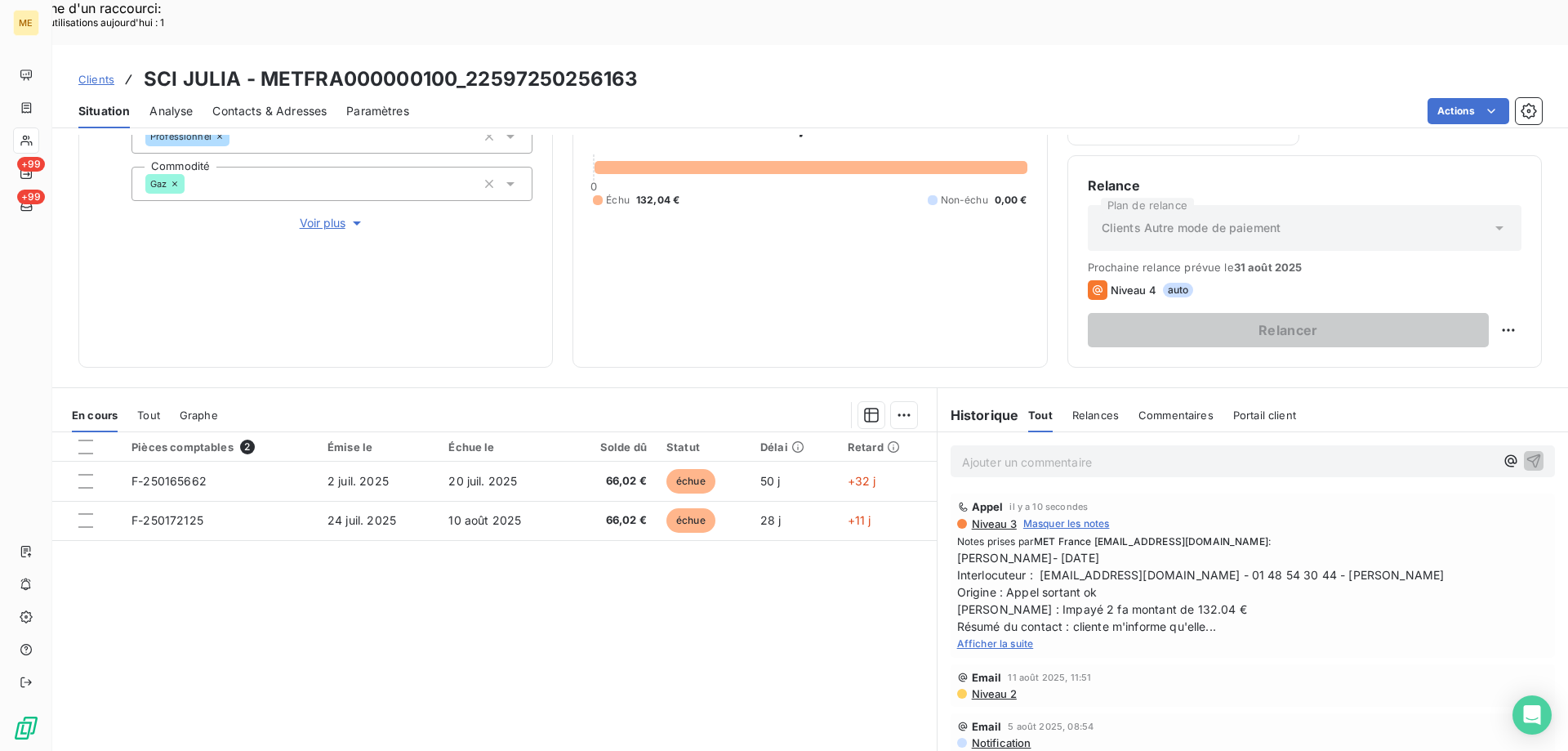
click at [1005, 637] on span "Afficher la suite" at bounding box center [995, 642] width 77 height 12
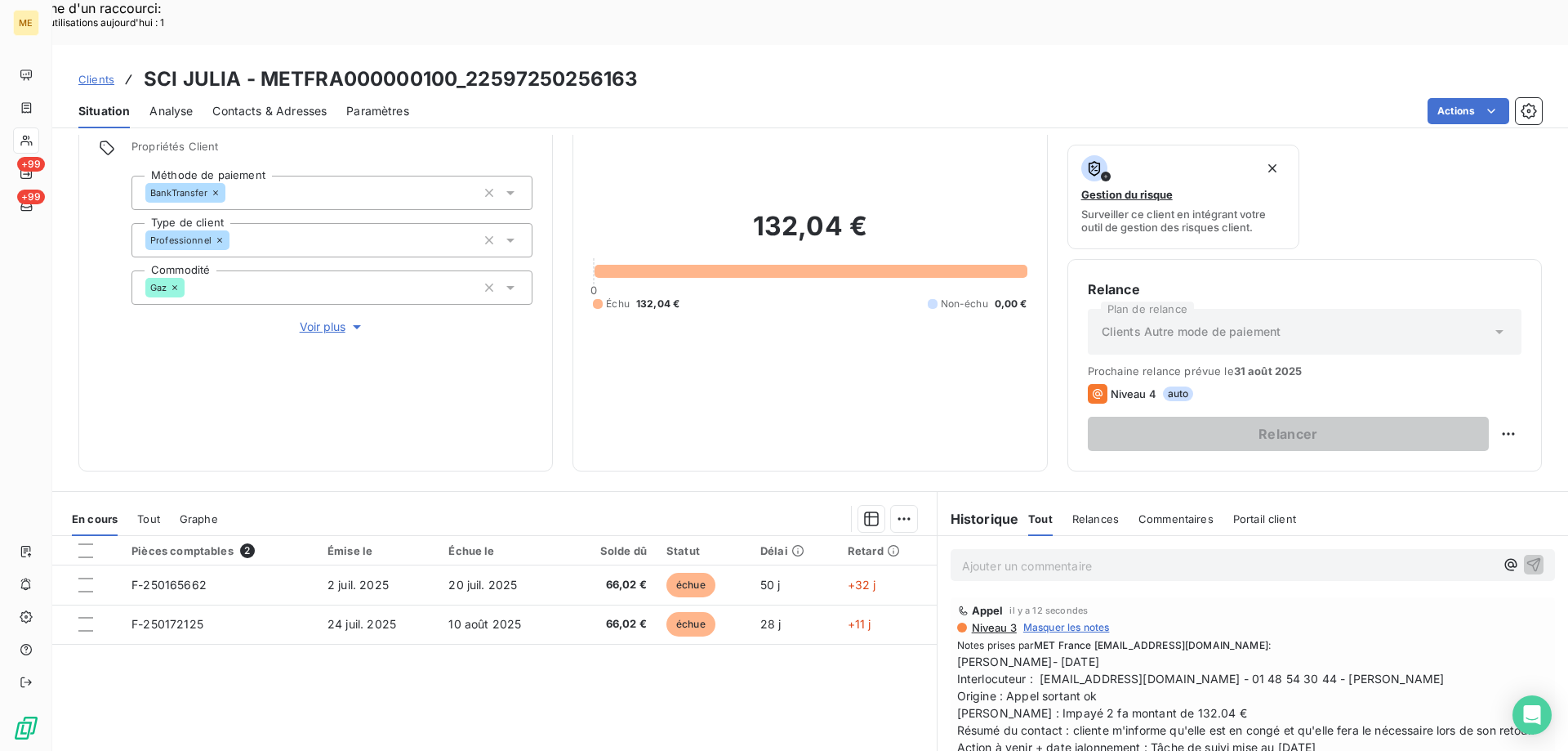
scroll to position [0, 0]
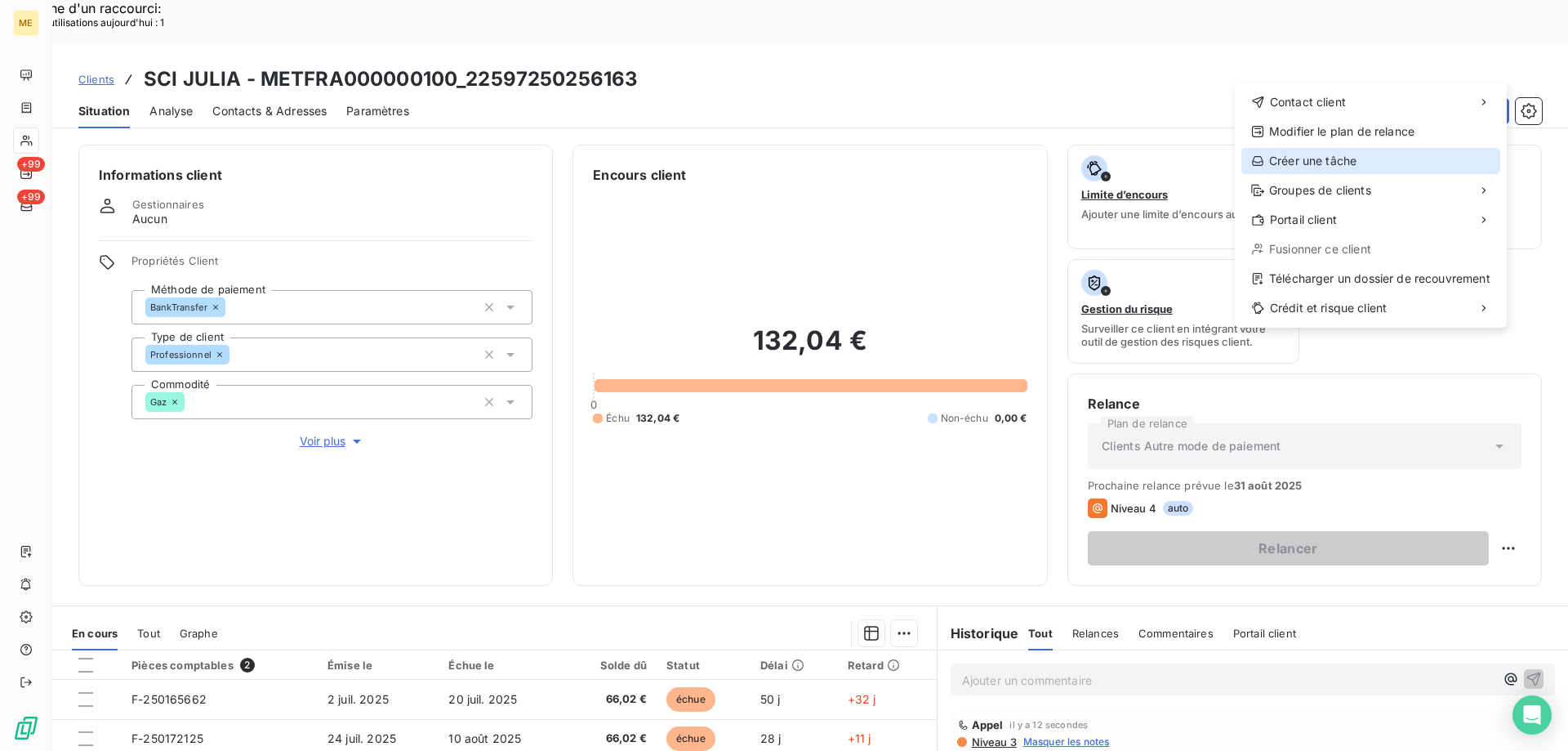
click at [1400, 166] on div "Créer une tâche" at bounding box center [1372, 160] width 259 height 26
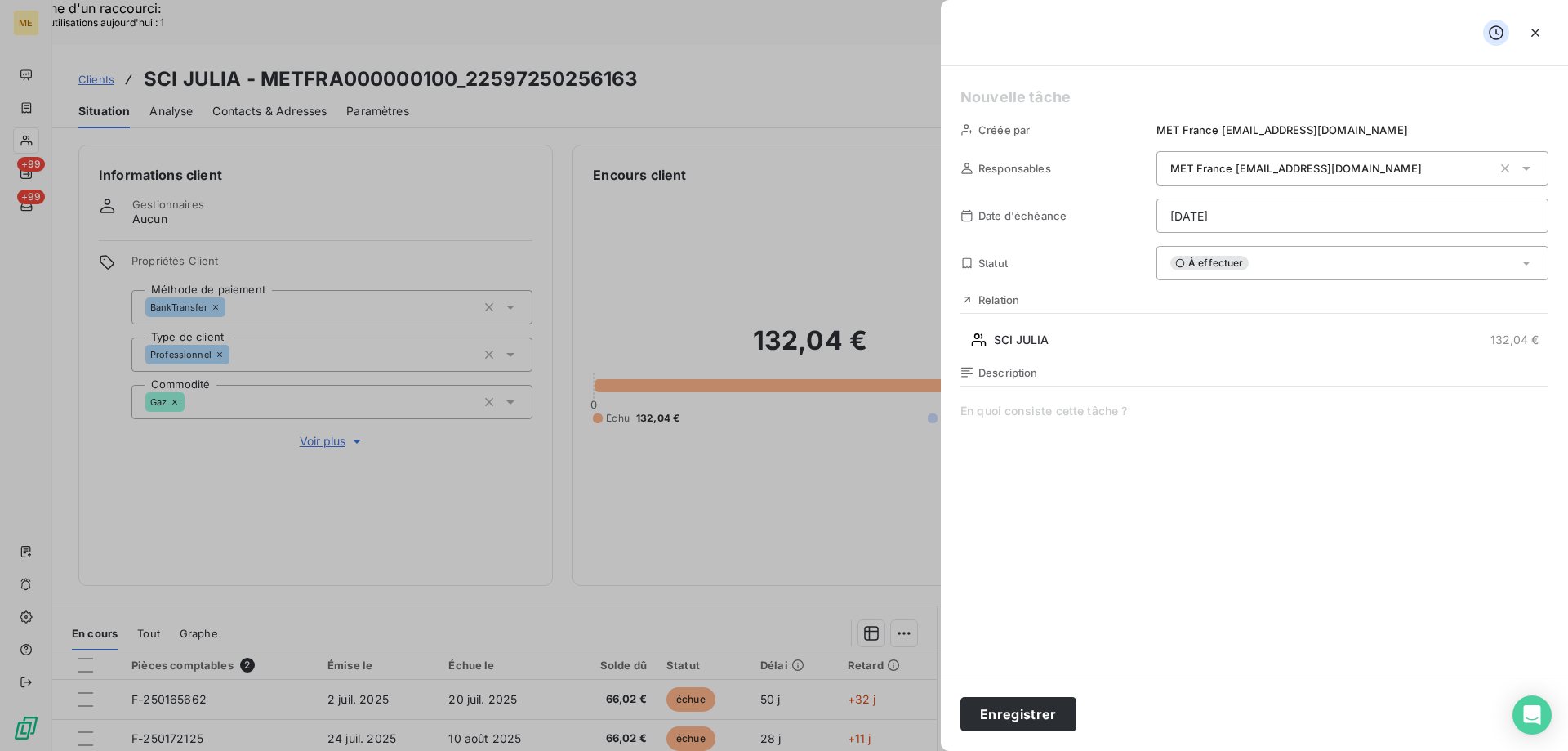
click at [1274, 197] on div "Créée par MET France met-france@recouvrement.met.com Responsables MET France me…" at bounding box center [1254, 371] width 627 height 610
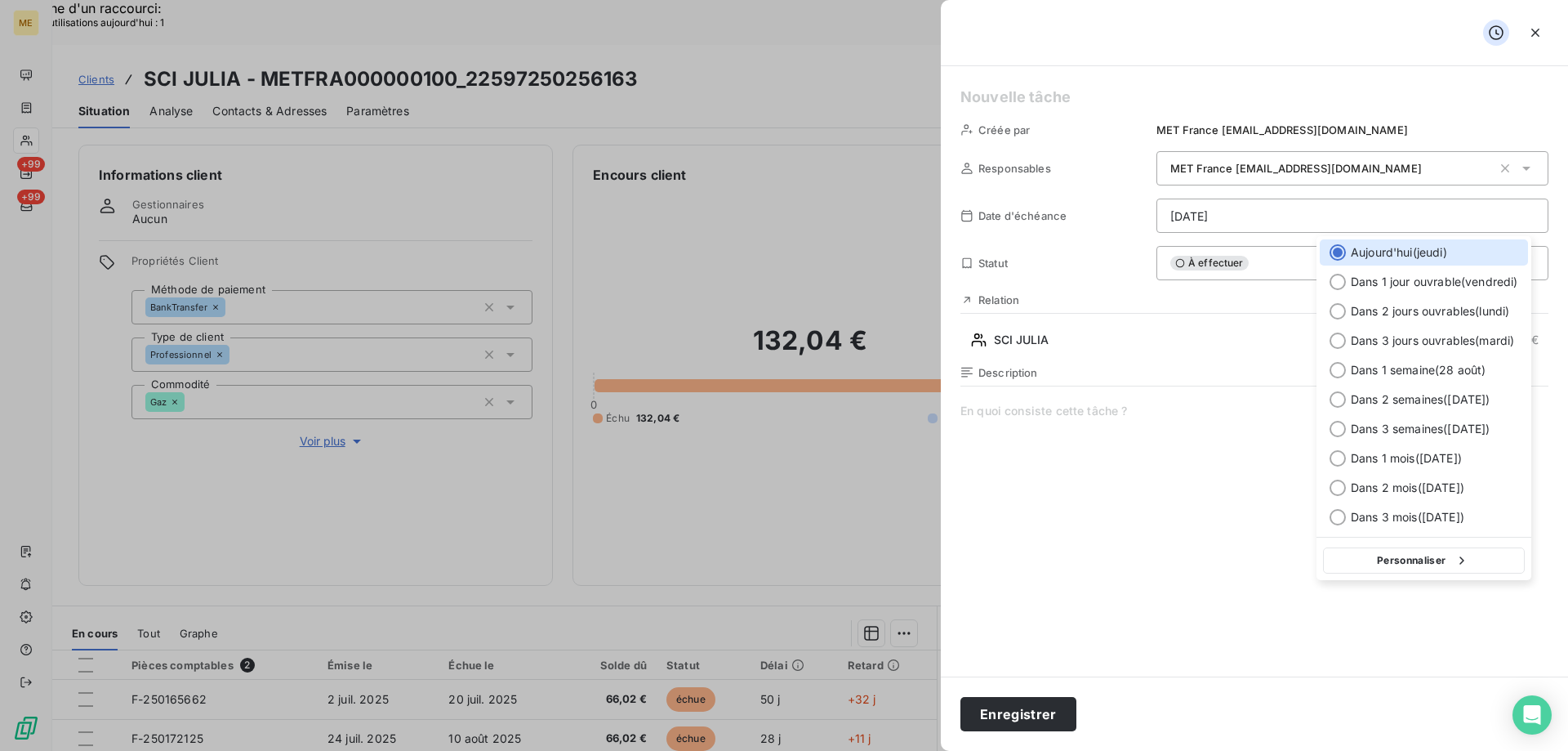
click at [1391, 545] on div "Personnaliser" at bounding box center [1423, 558] width 214 height 43
click at [1395, 554] on button "Personnaliser" at bounding box center [1424, 559] width 202 height 26
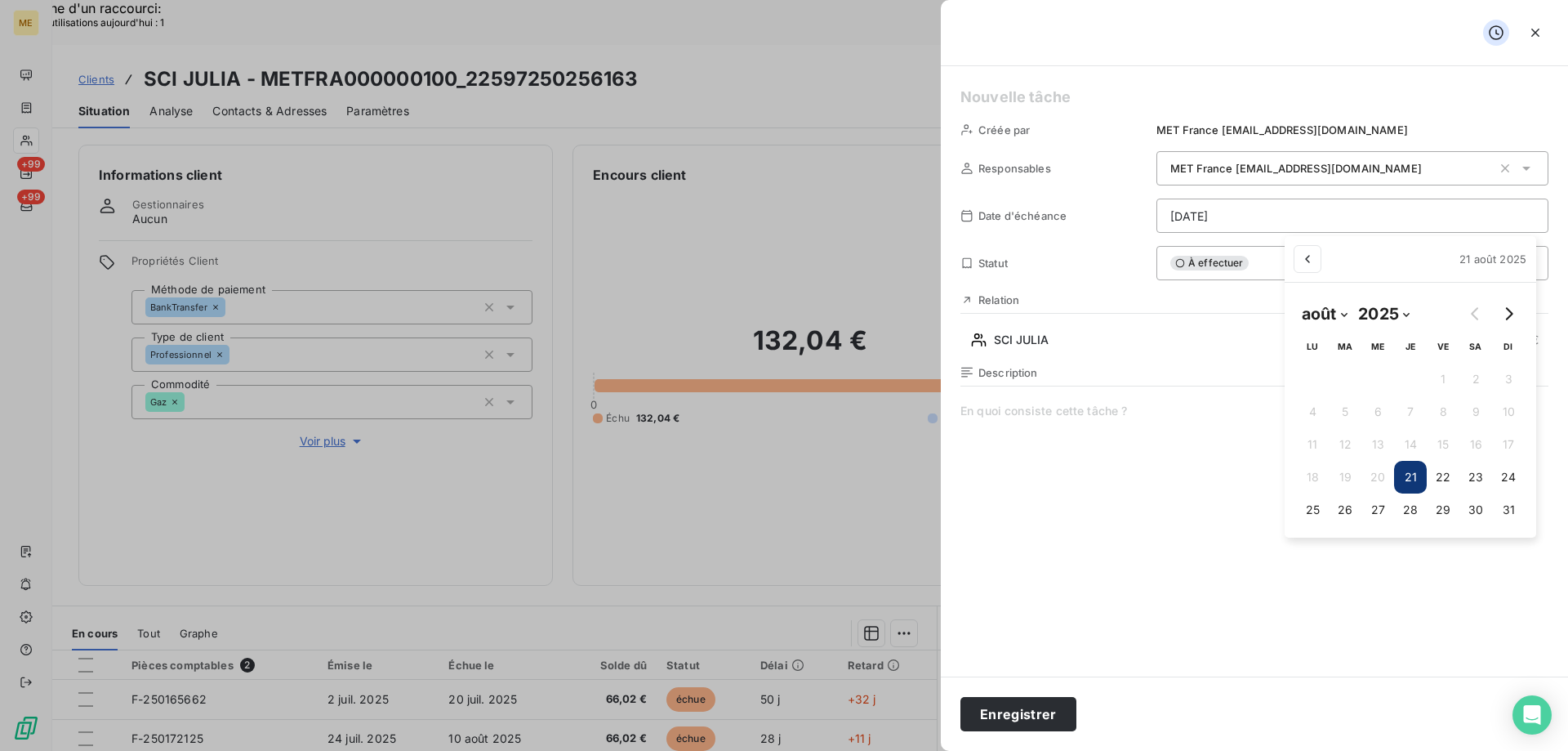
click at [1316, 317] on select "janvier février mars avril mai juin juillet août septembre octobre novembre déc…" at bounding box center [1324, 313] width 56 height 26
select select "8"
click at [1296, 300] on select "janvier février mars avril mai juin juillet août septembre octobre novembre déc…" at bounding box center [1324, 313] width 56 height 26
click at [1312, 383] on button "1" at bounding box center [1305, 378] width 32 height 32
type input "01/09/2025"
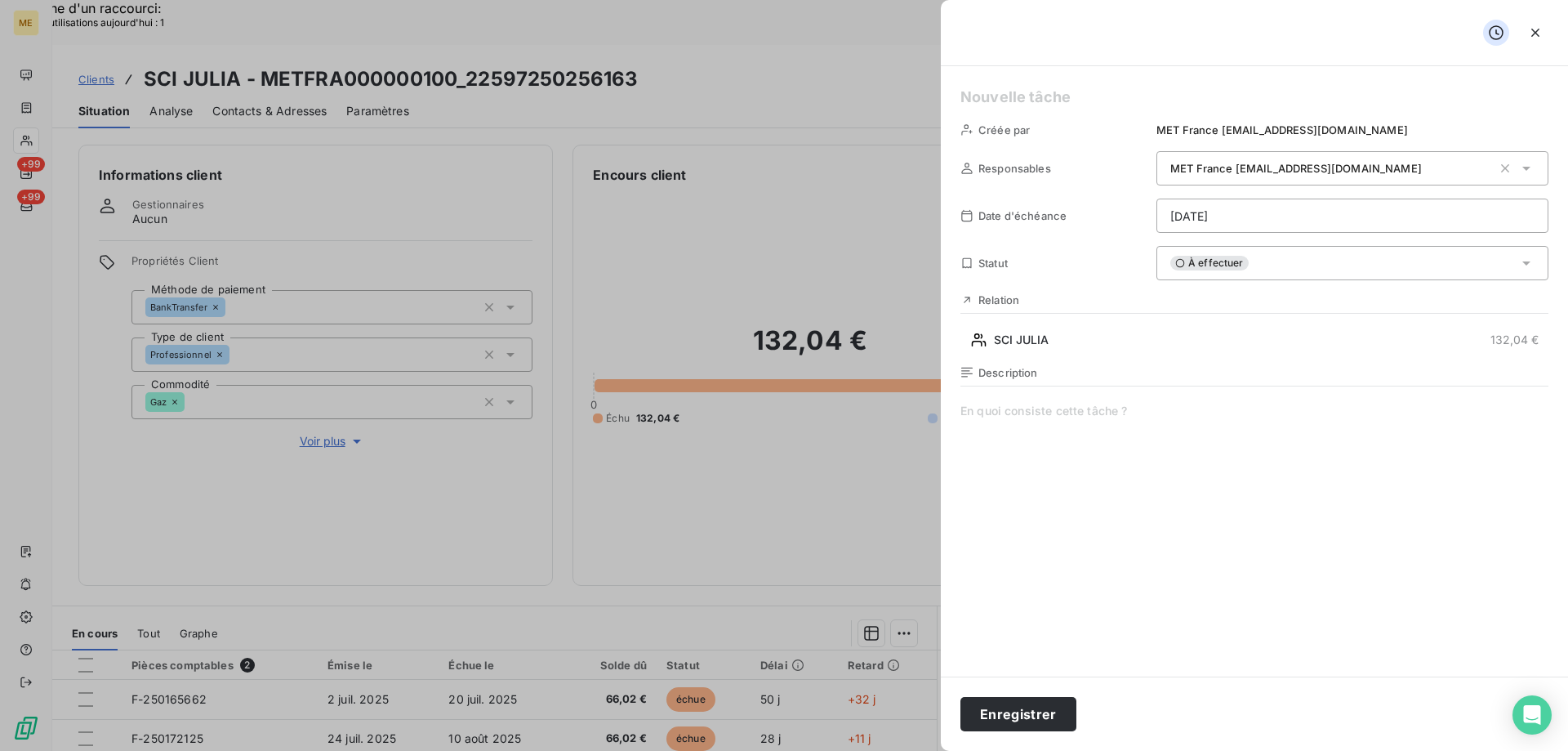
click at [1098, 485] on span at bounding box center [1254, 558] width 588 height 314
click at [1101, 107] on h5 at bounding box center [1254, 97] width 588 height 23
click at [1008, 721] on button "Enregistrer" at bounding box center [1019, 714] width 116 height 34
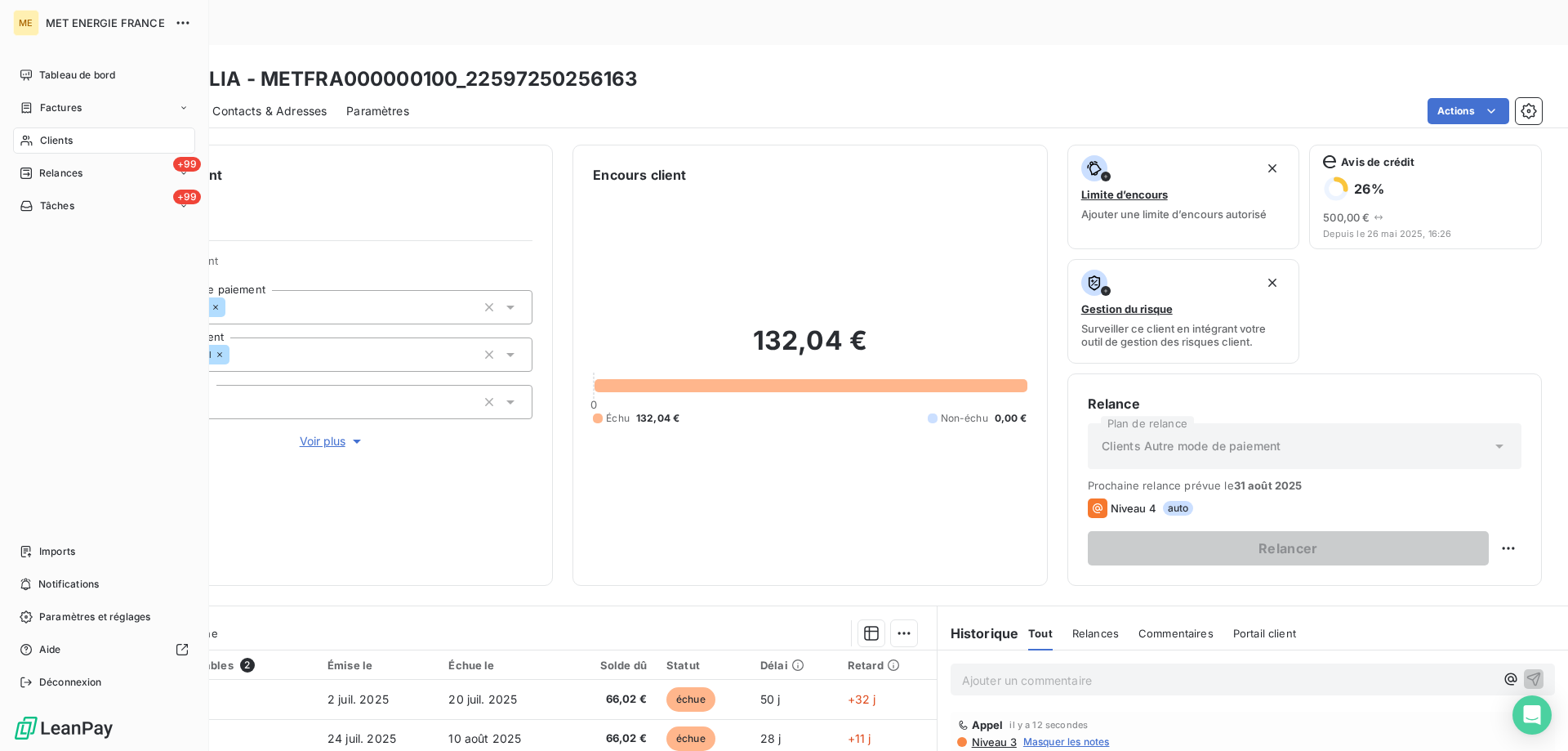
click at [49, 171] on span "Relances" at bounding box center [60, 173] width 43 height 14
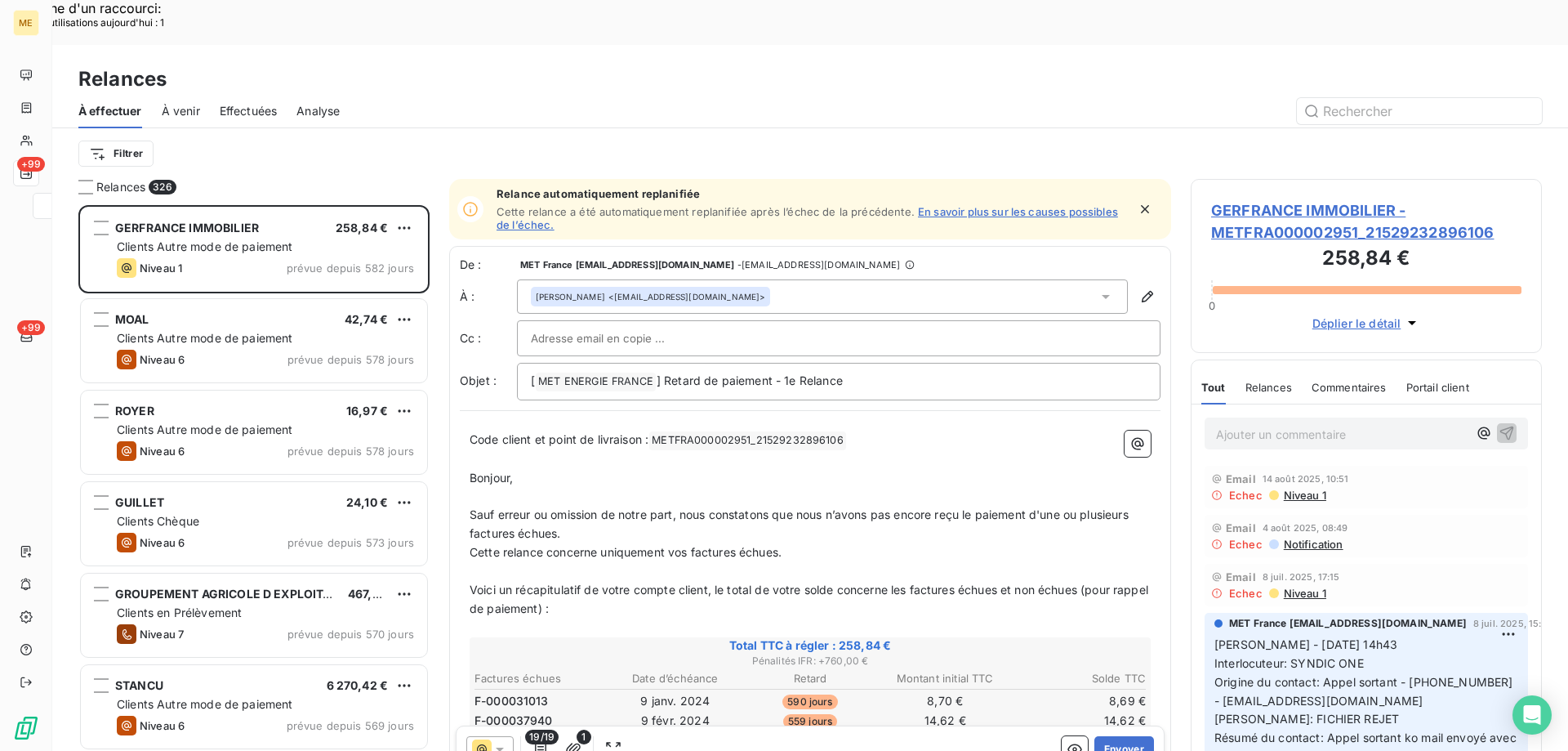
scroll to position [578, 339]
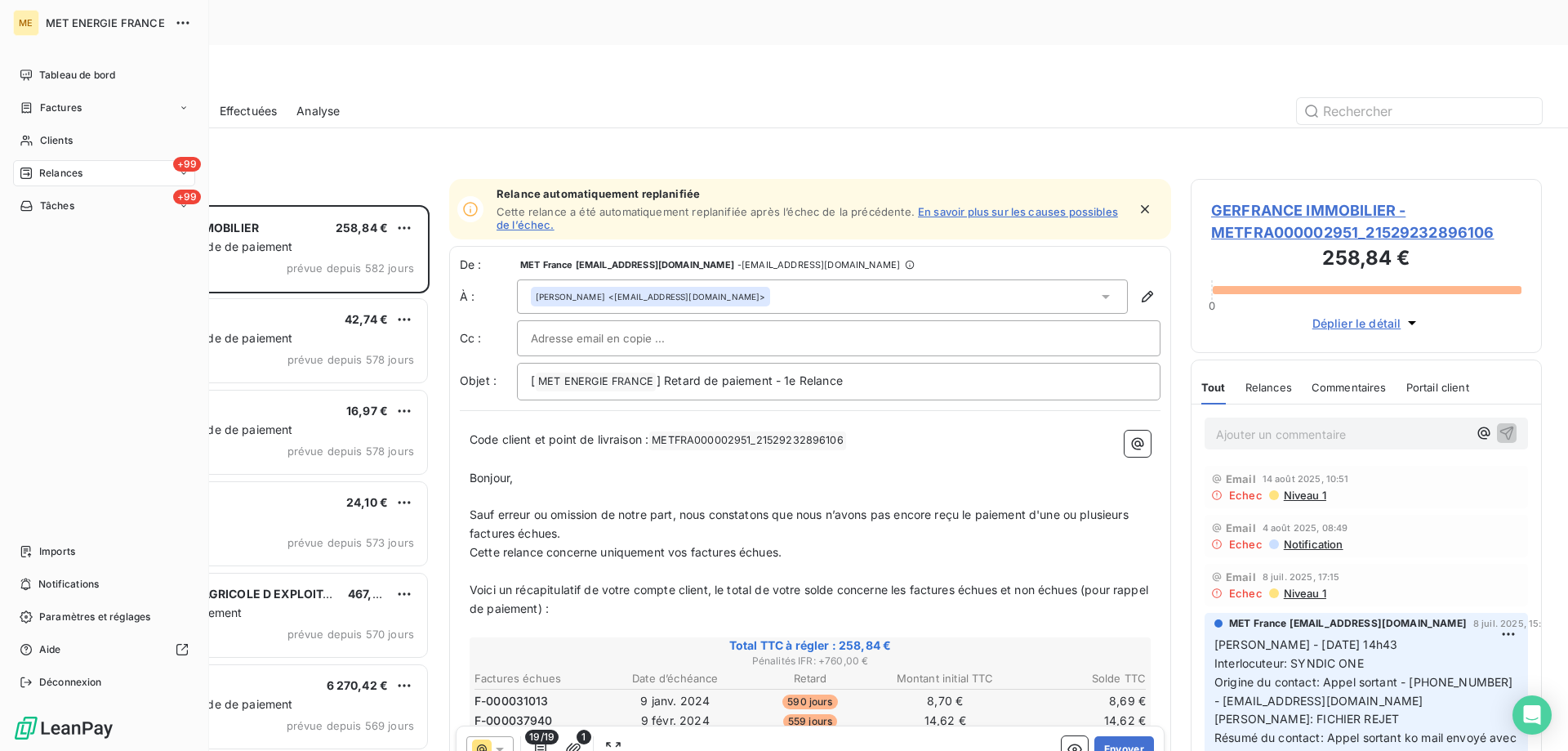
drag, startPoint x: 72, startPoint y: 134, endPoint x: 158, endPoint y: 156, distance: 88.8
click at [72, 134] on span "Clients" at bounding box center [56, 140] width 32 height 14
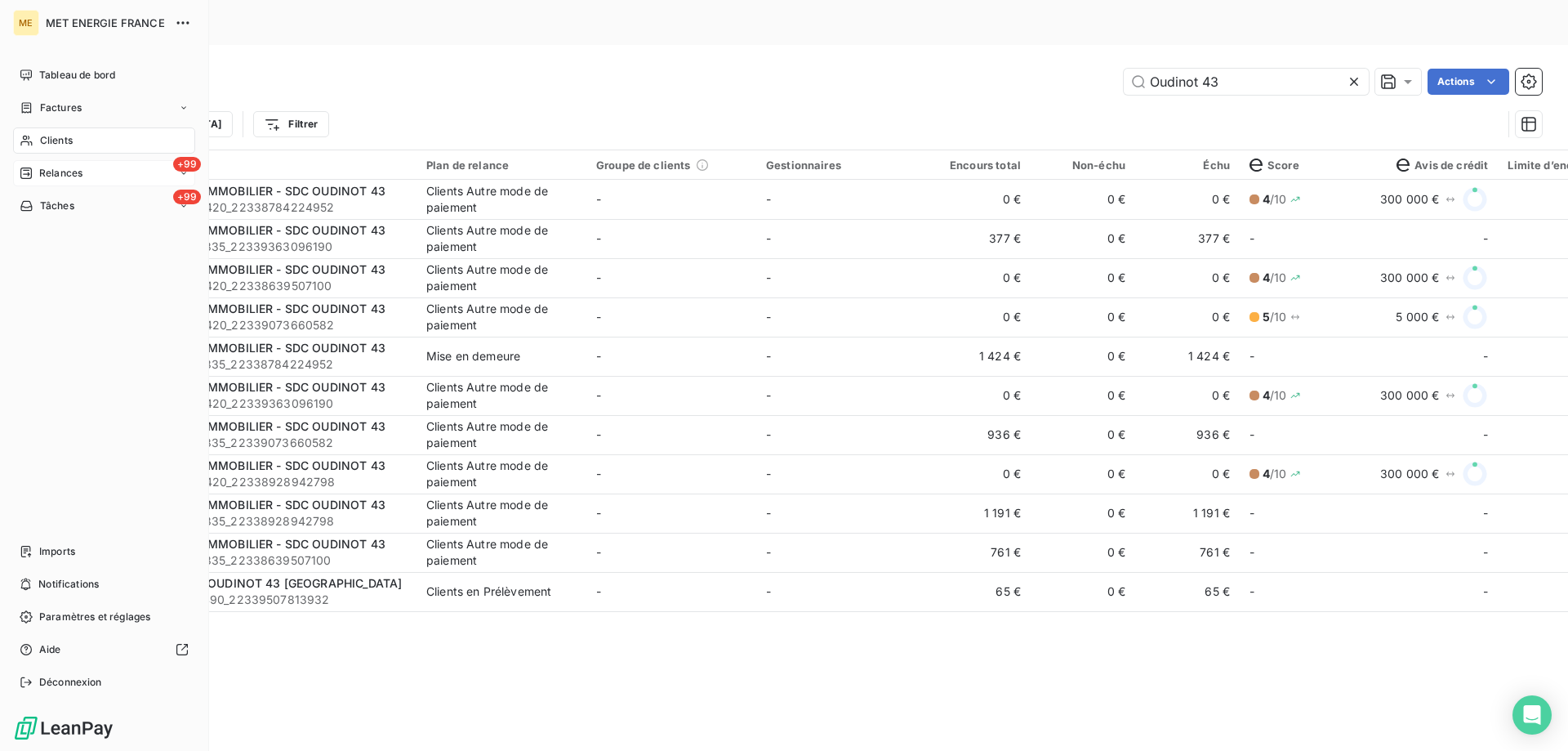
click at [86, 173] on div "+99 Relances" at bounding box center [104, 173] width 182 height 26
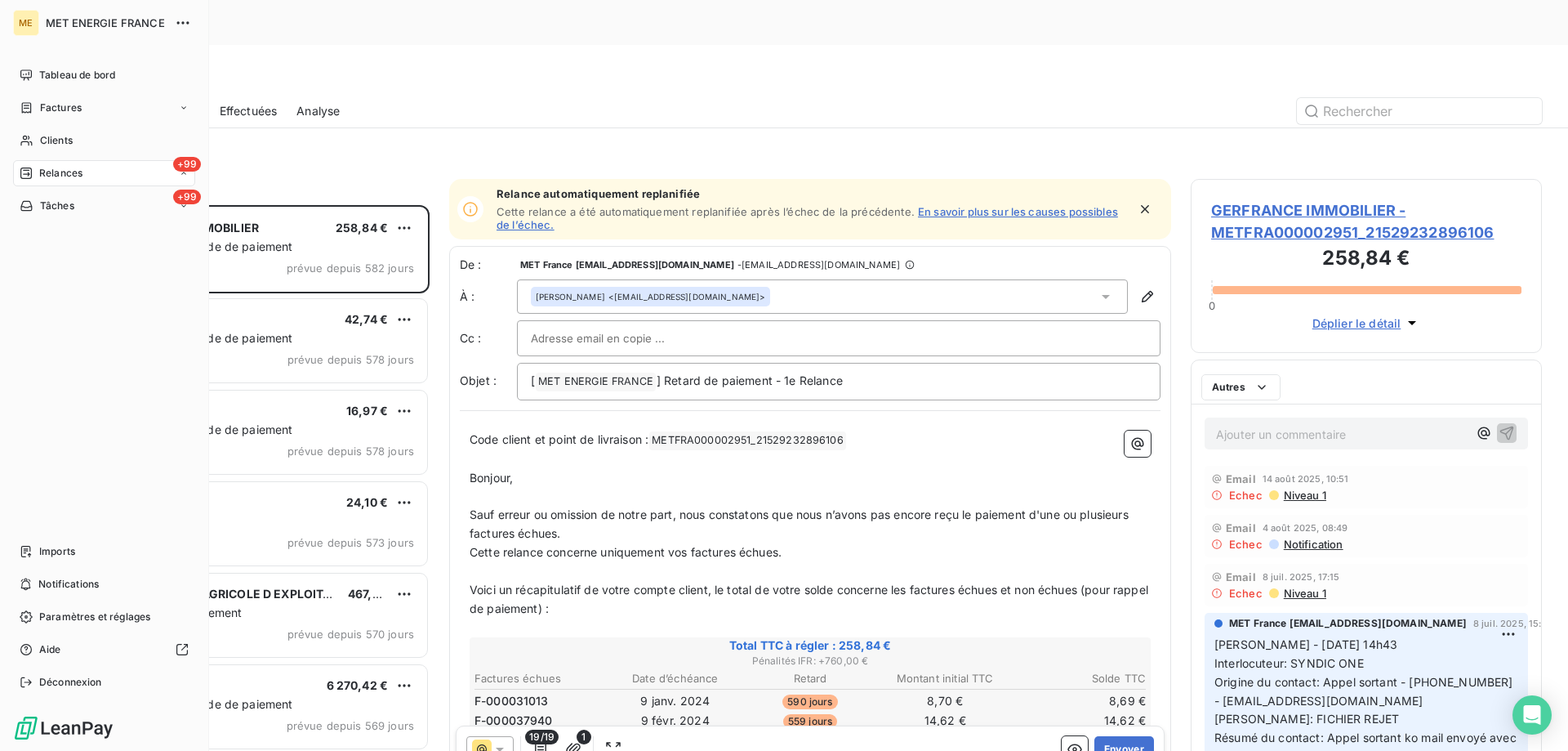
scroll to position [578, 339]
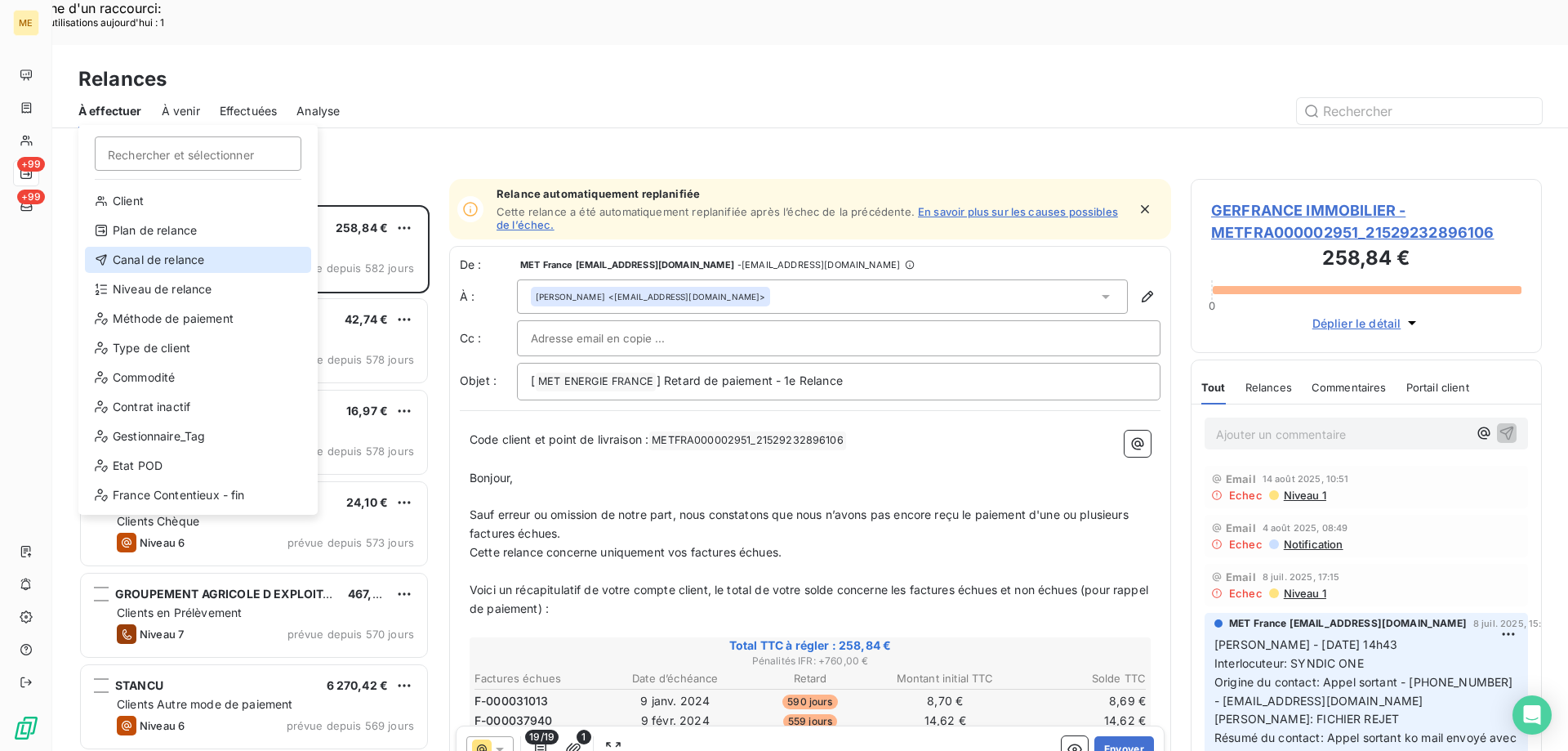
click at [181, 254] on div "Canal de relance" at bounding box center [197, 259] width 226 height 26
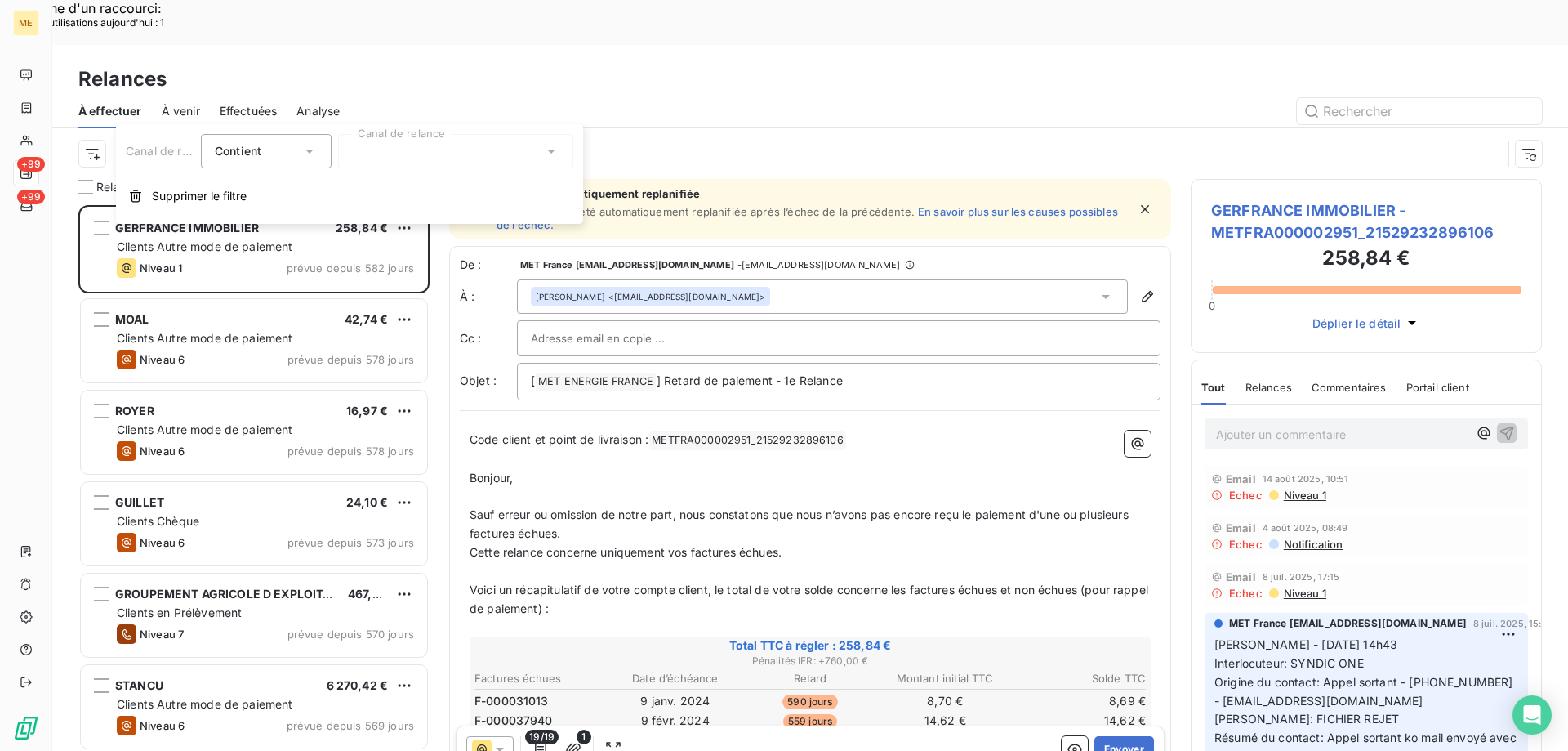
drag, startPoint x: 458, startPoint y: 171, endPoint x: 444, endPoint y: 177, distance: 15.2
click at [458, 179] on div "Canal de relance Contient is Canal de relance Supprimer le filtre" at bounding box center [350, 173] width 467 height 100
click at [441, 163] on div at bounding box center [456, 152] width 235 height 34
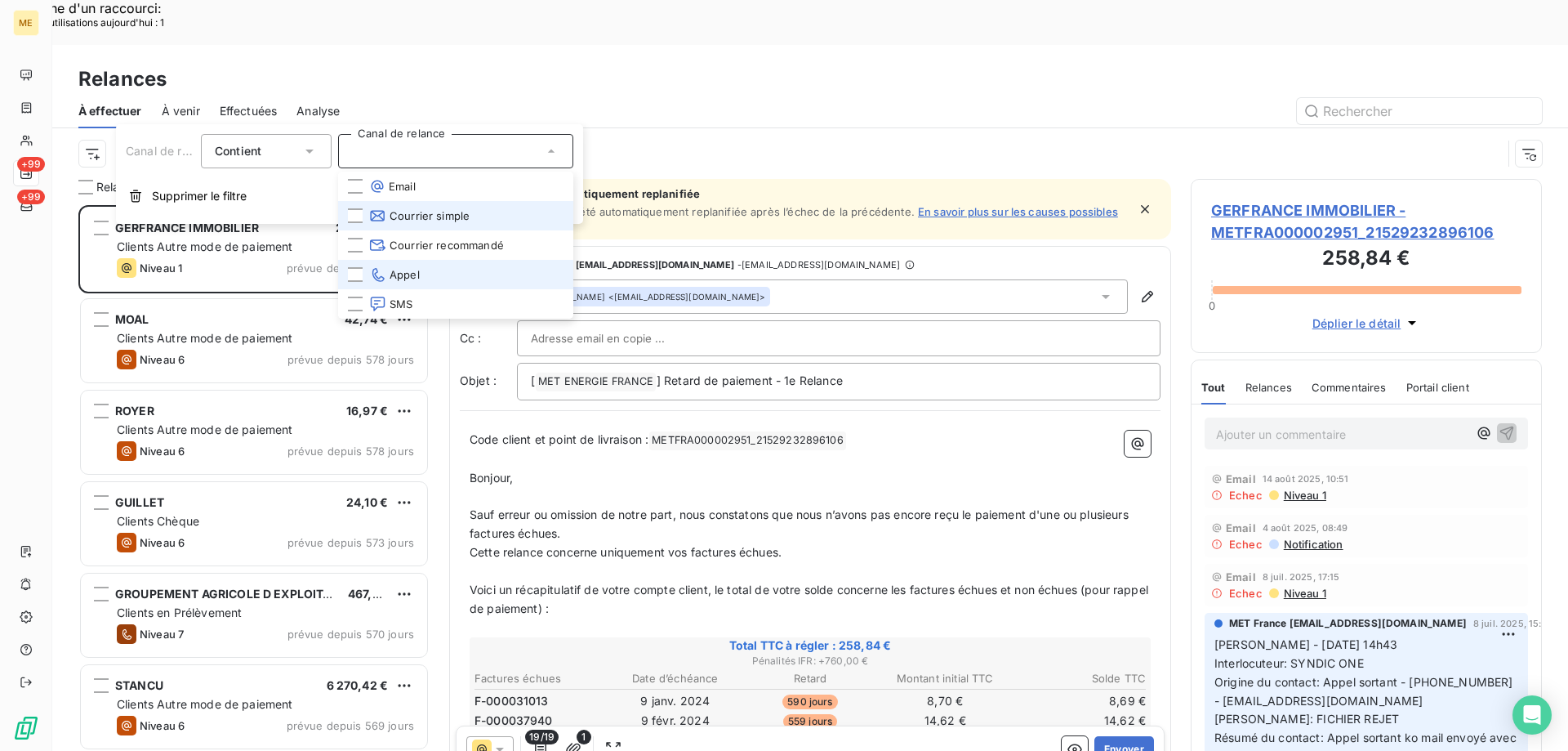
drag, startPoint x: 360, startPoint y: 270, endPoint x: 381, endPoint y: 201, distance: 72.1
click at [358, 271] on div at bounding box center [355, 274] width 14 height 14
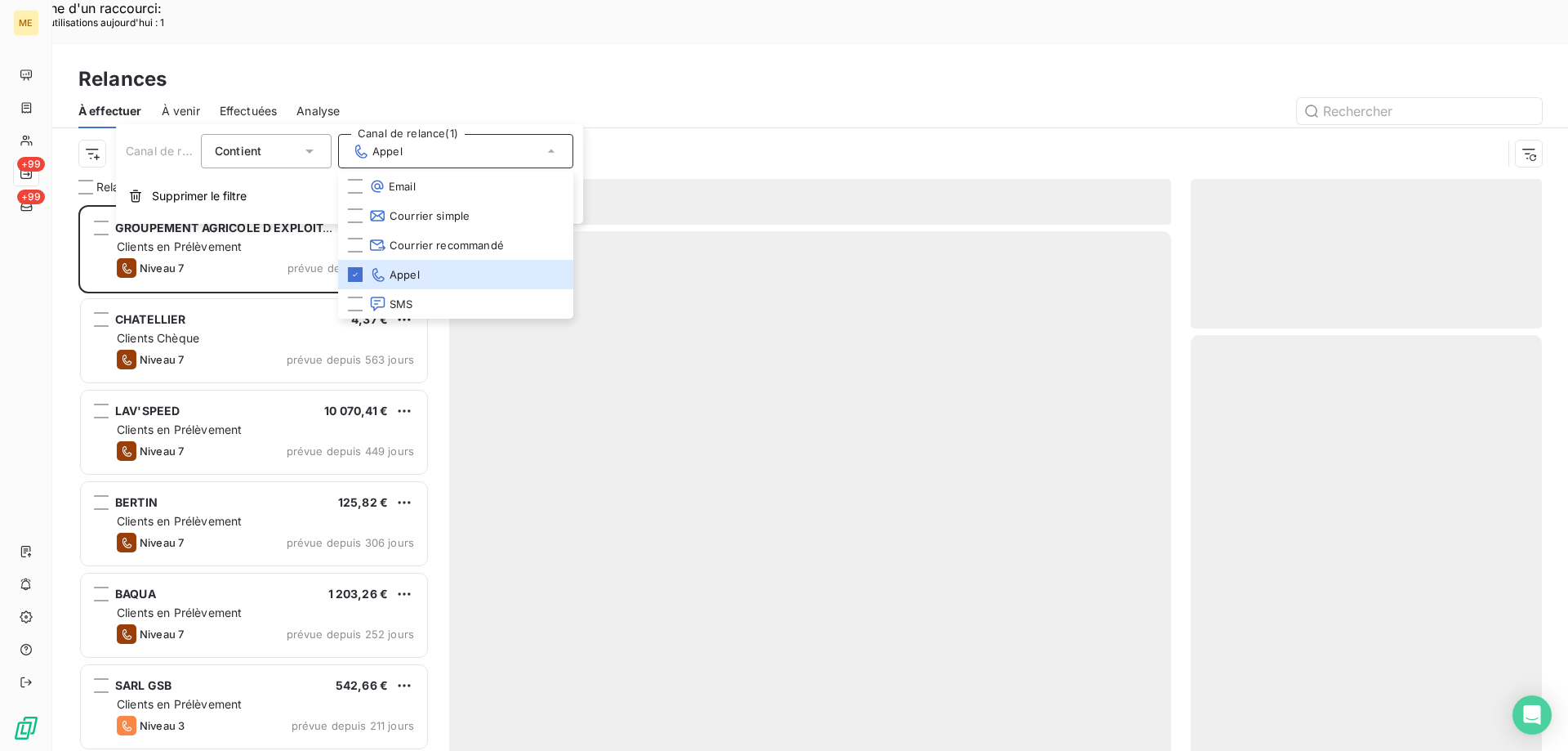
scroll to position [578, 339]
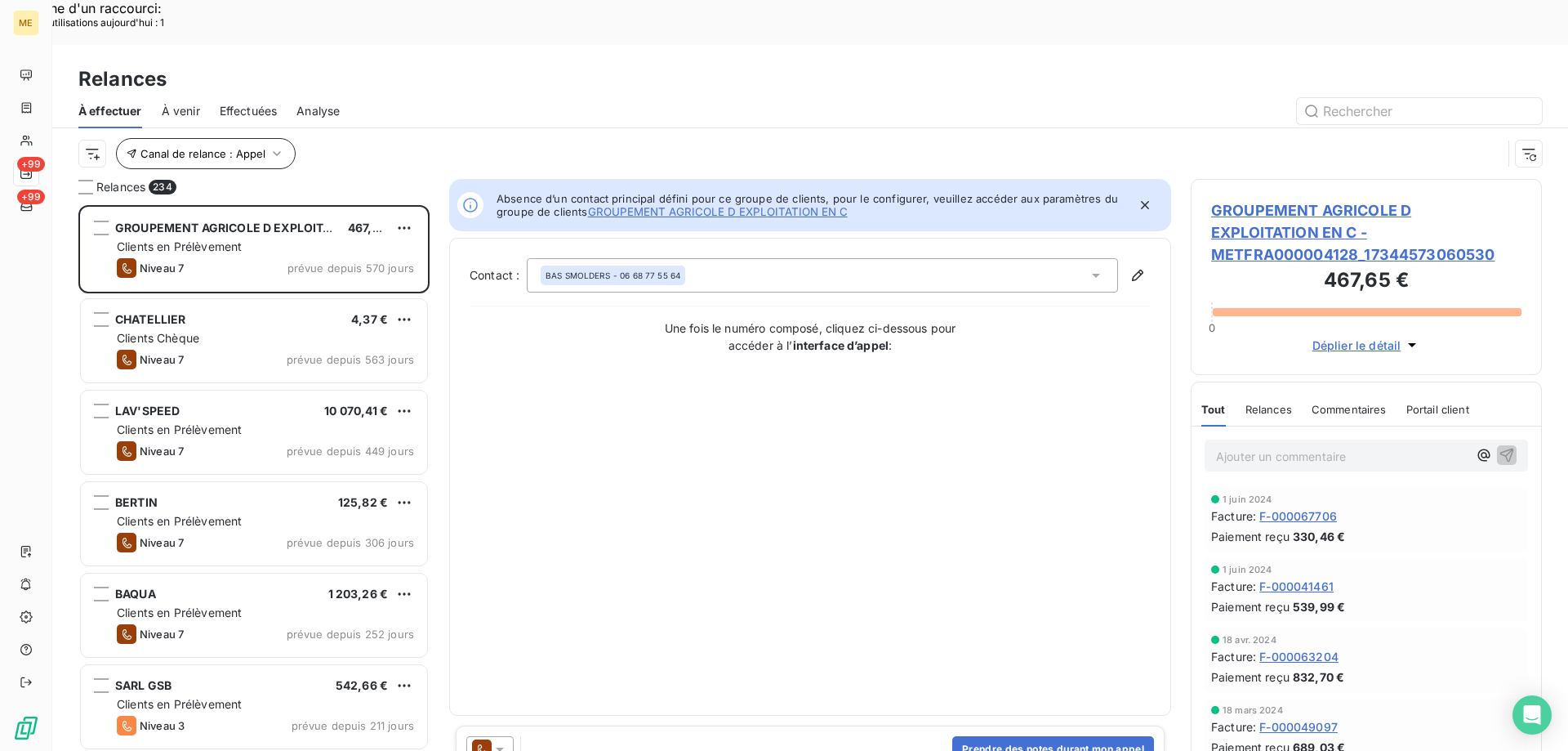
drag, startPoint x: 379, startPoint y: 99, endPoint x: 228, endPoint y: 110, distance: 151.4
click at [379, 138] on div "Canal de relance : Appel" at bounding box center [790, 153] width 1424 height 31
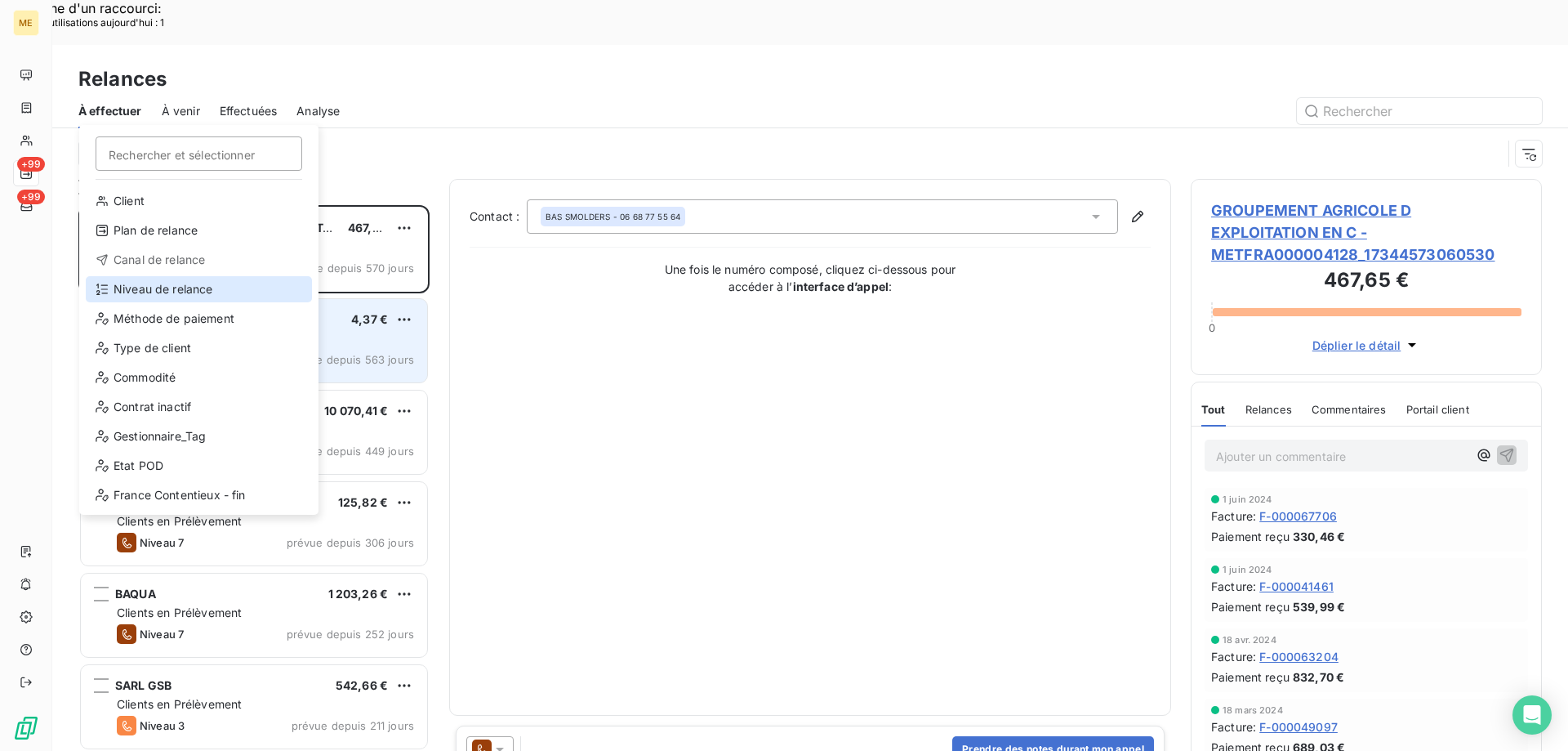
drag, startPoint x: 153, startPoint y: 293, endPoint x: 162, endPoint y: 282, distance: 14.2
click at [153, 294] on div "Niveau de relance" at bounding box center [198, 289] width 226 height 26
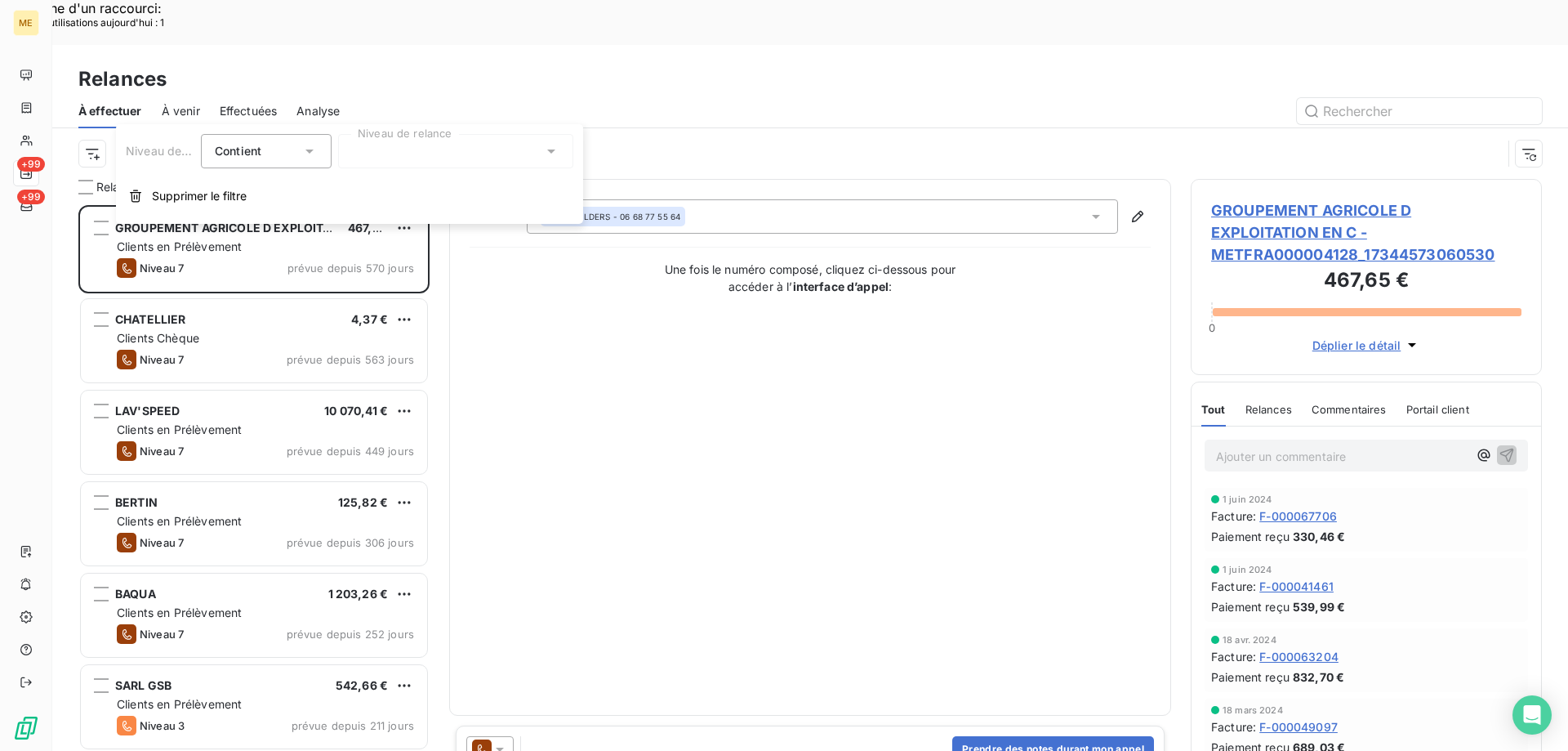
click at [431, 158] on div at bounding box center [456, 152] width 235 height 34
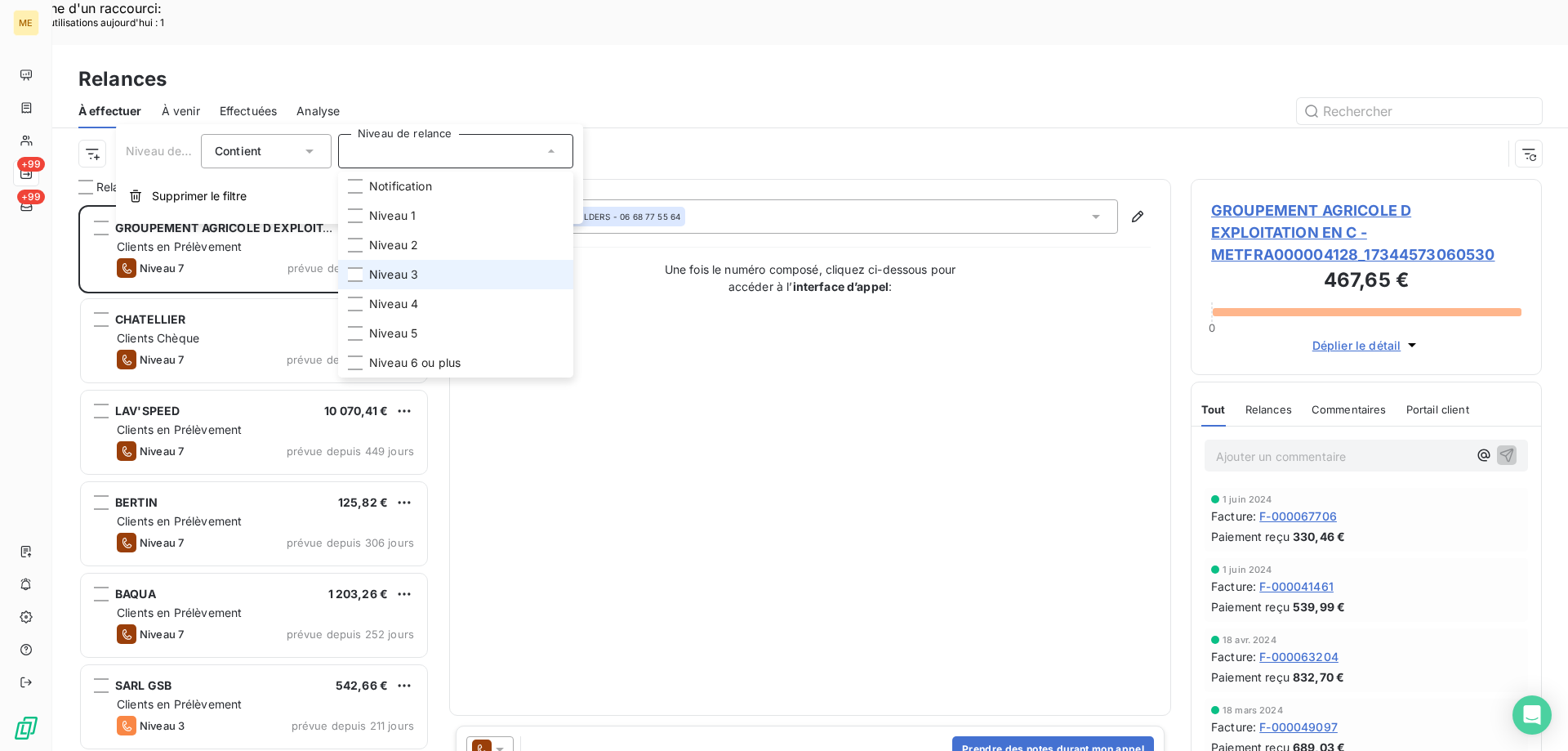
click at [389, 274] on span "Niveau 3" at bounding box center [393, 274] width 49 height 16
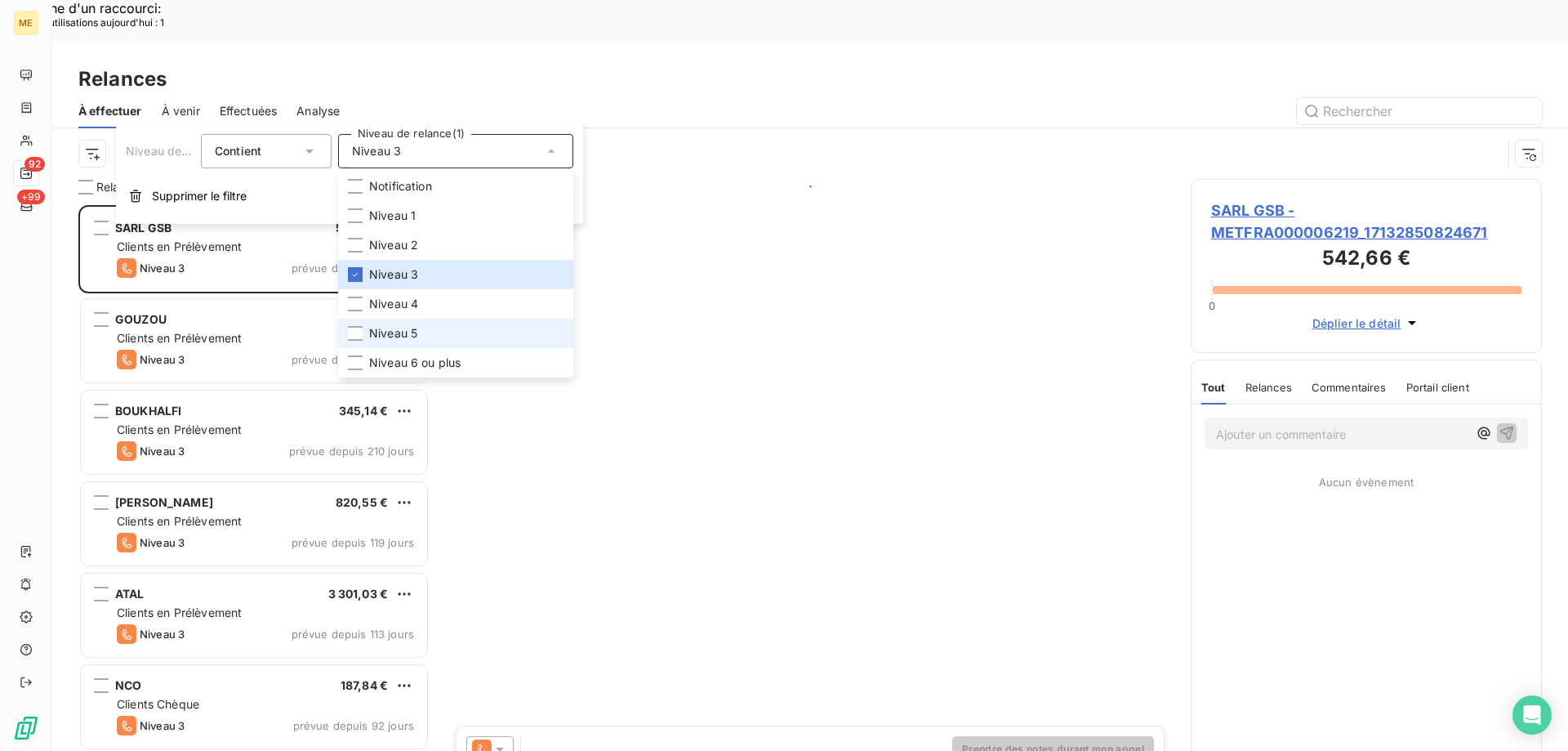
scroll to position [578, 339]
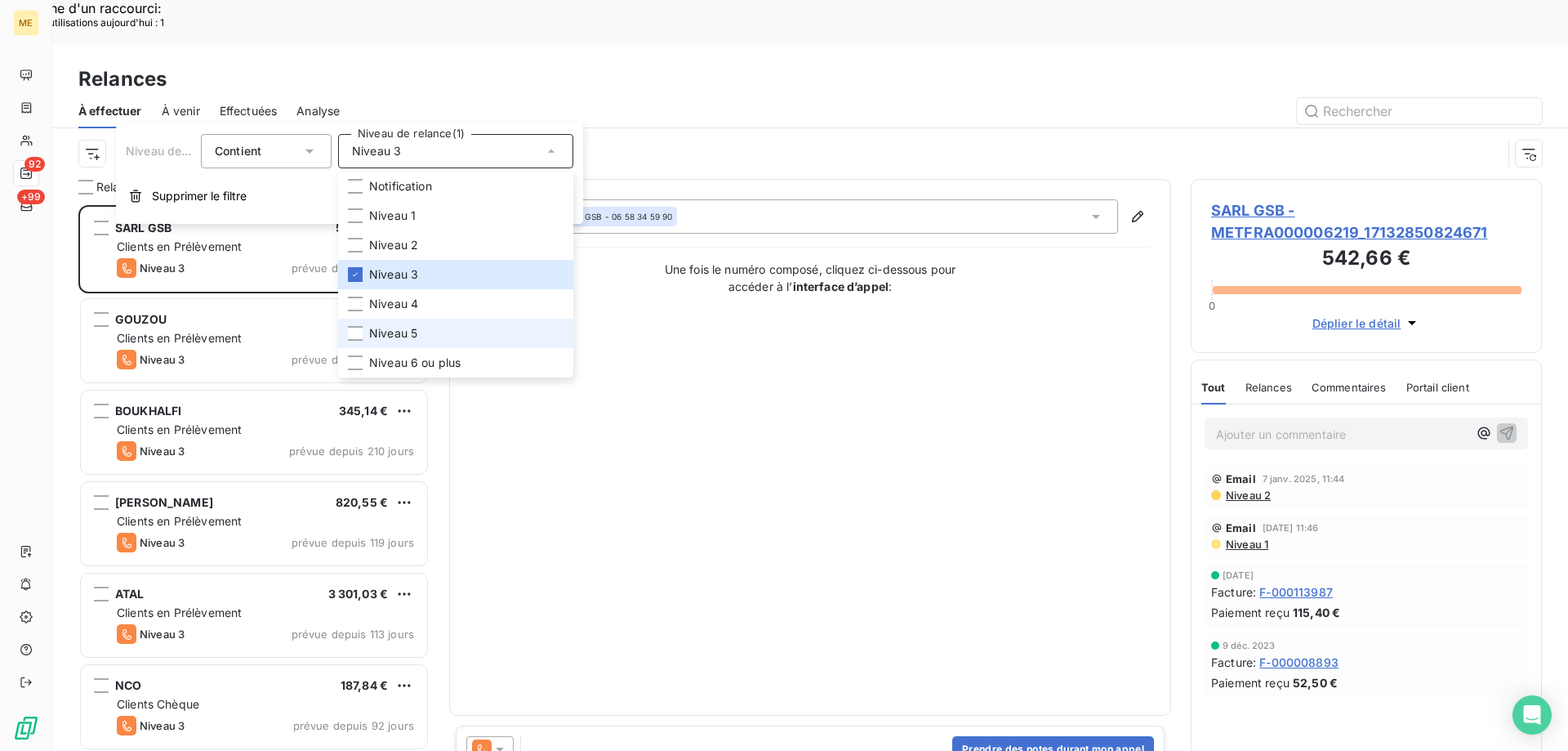
click at [389, 335] on span "Niveau 5" at bounding box center [393, 333] width 49 height 16
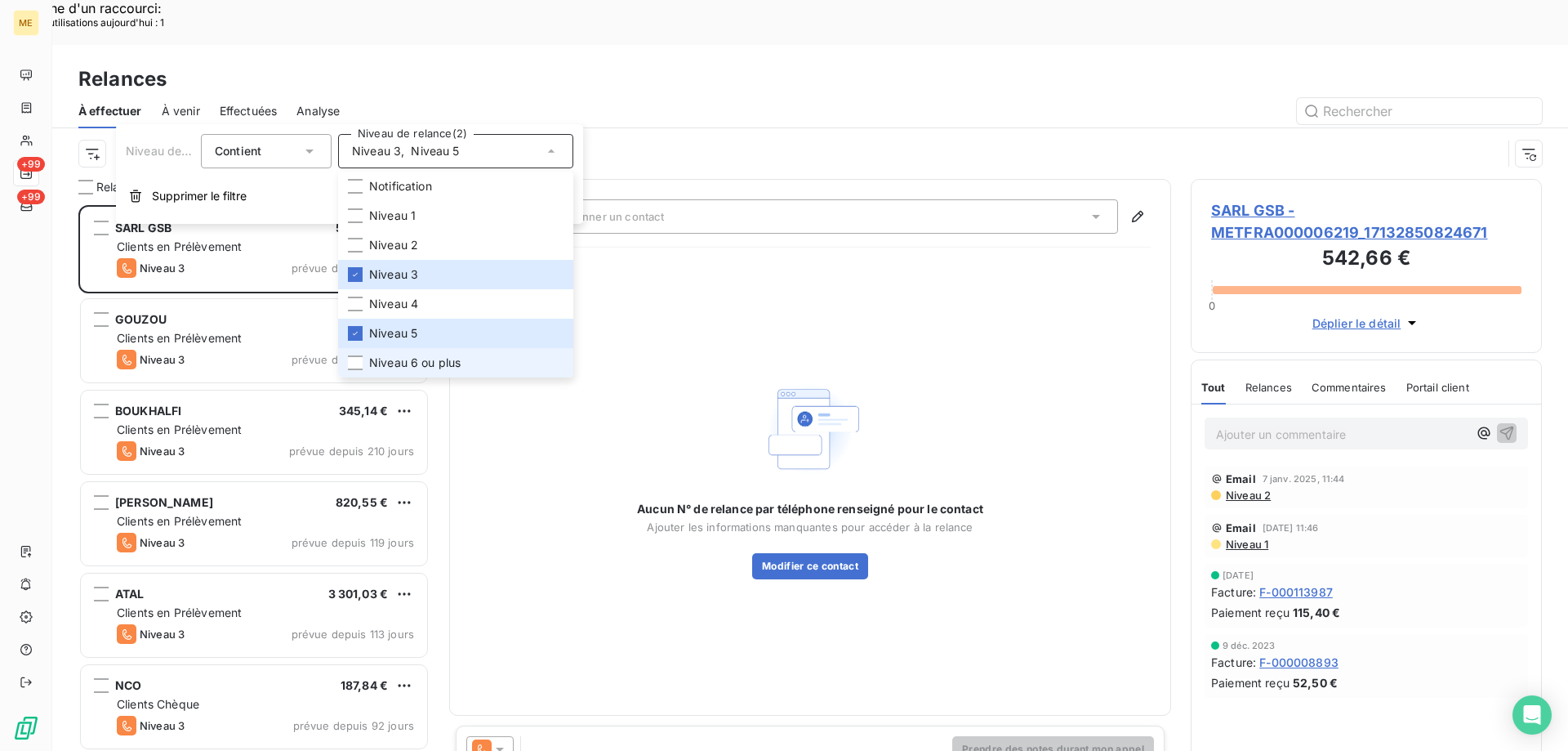
click at [364, 362] on li "Niveau 6 ou plus" at bounding box center [456, 362] width 235 height 30
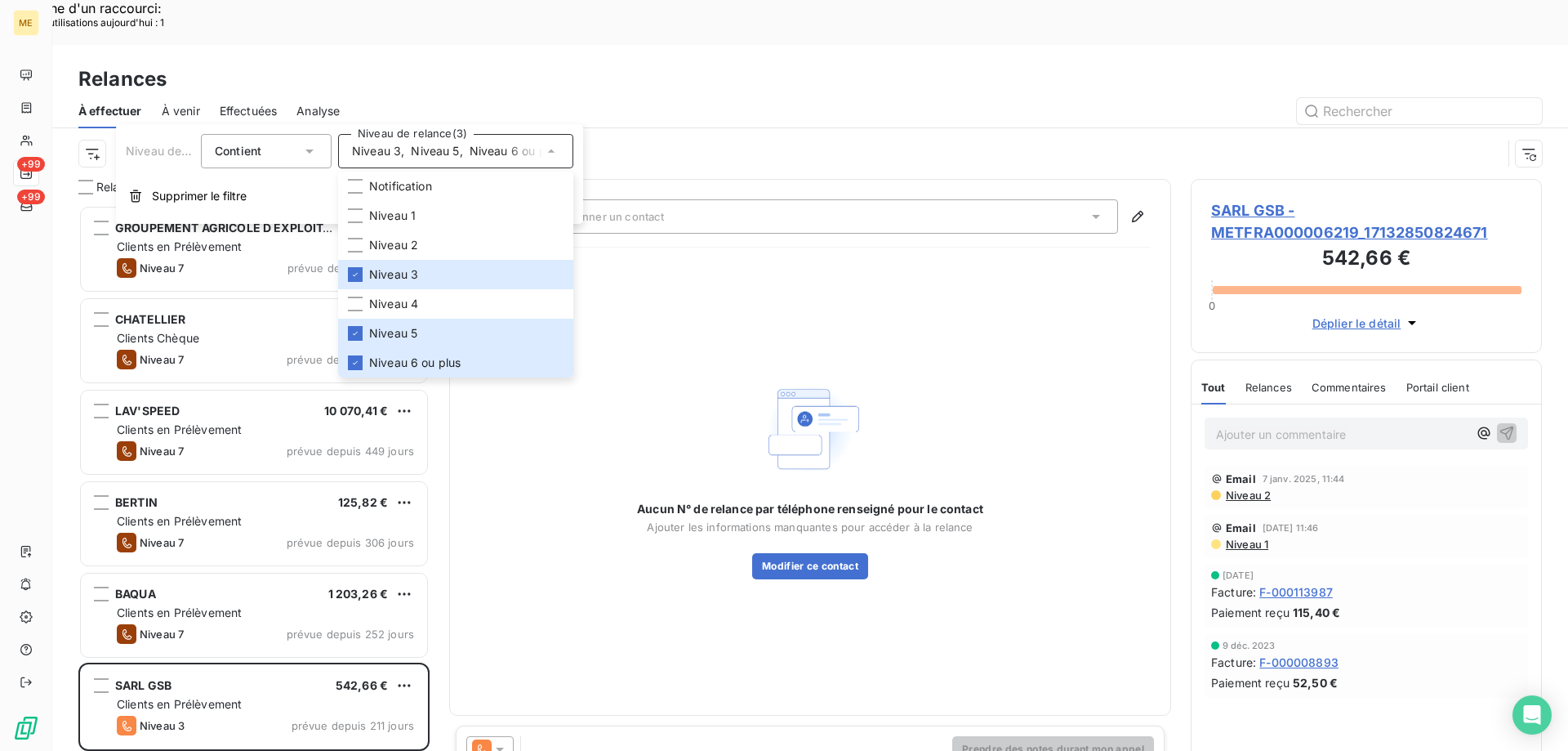
click at [580, 94] on div "À effectuer À venir Effectuées Analyse" at bounding box center [810, 112] width 1517 height 34
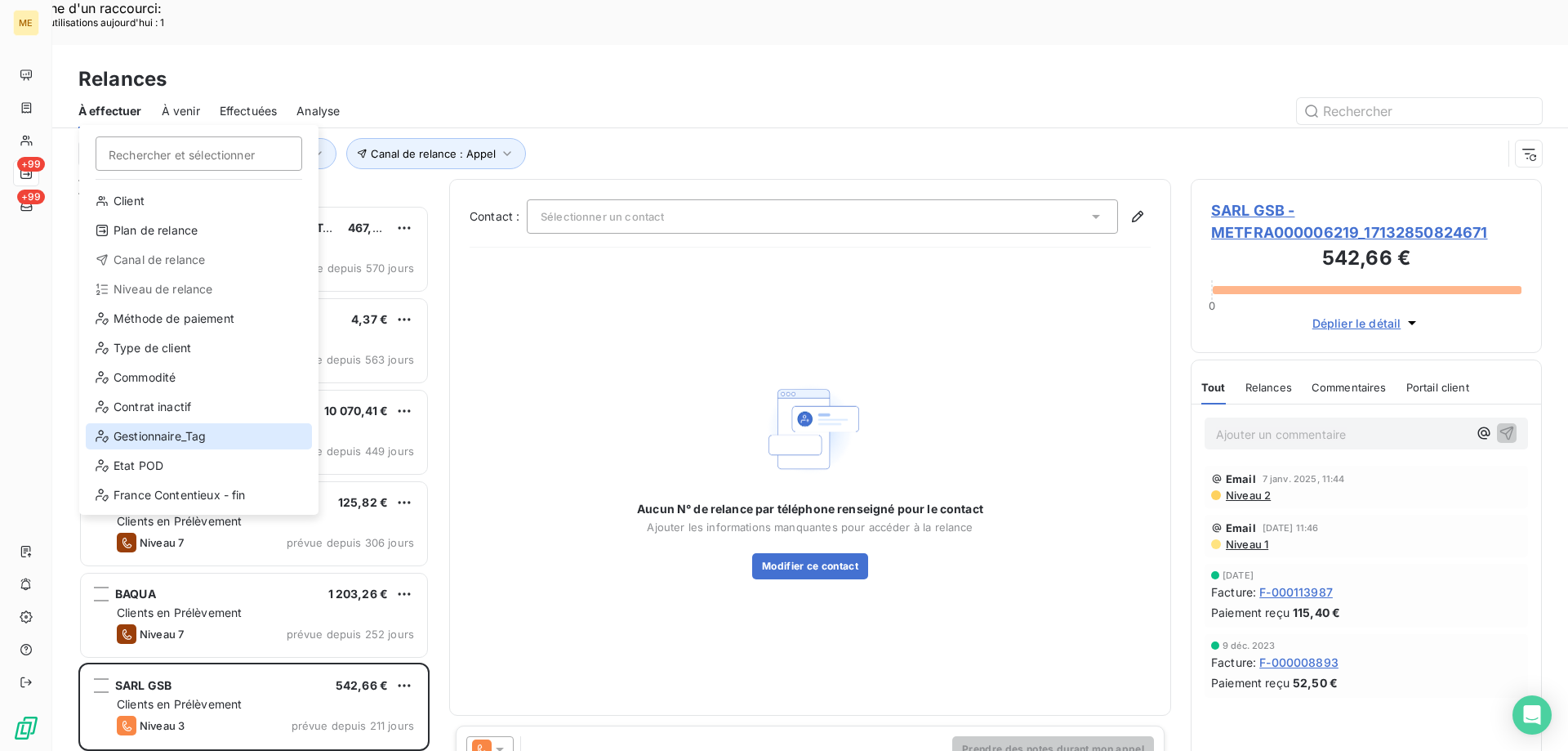
click at [233, 431] on div "Gestionnaire_Tag" at bounding box center [198, 436] width 226 height 26
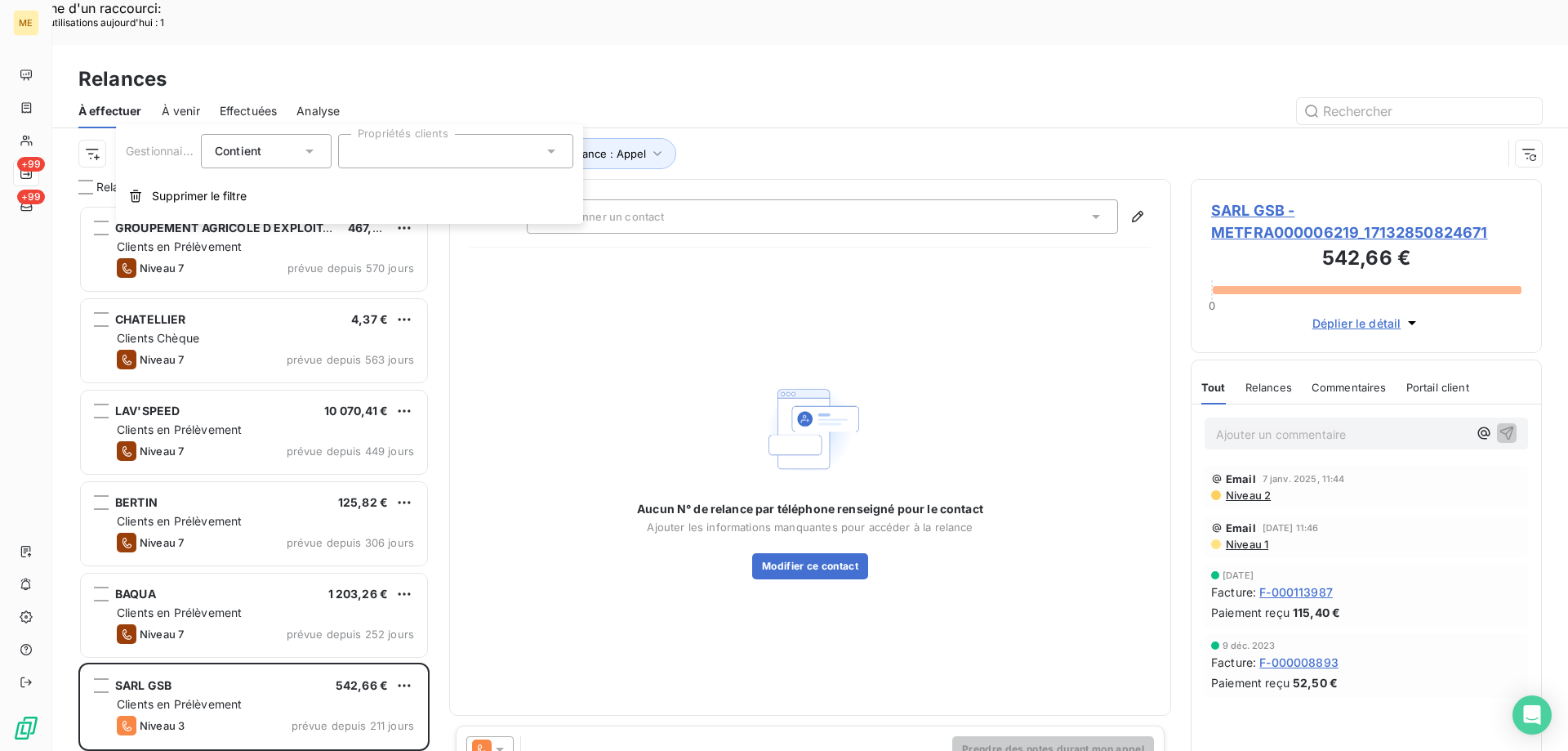
click at [446, 155] on div at bounding box center [456, 152] width 235 height 34
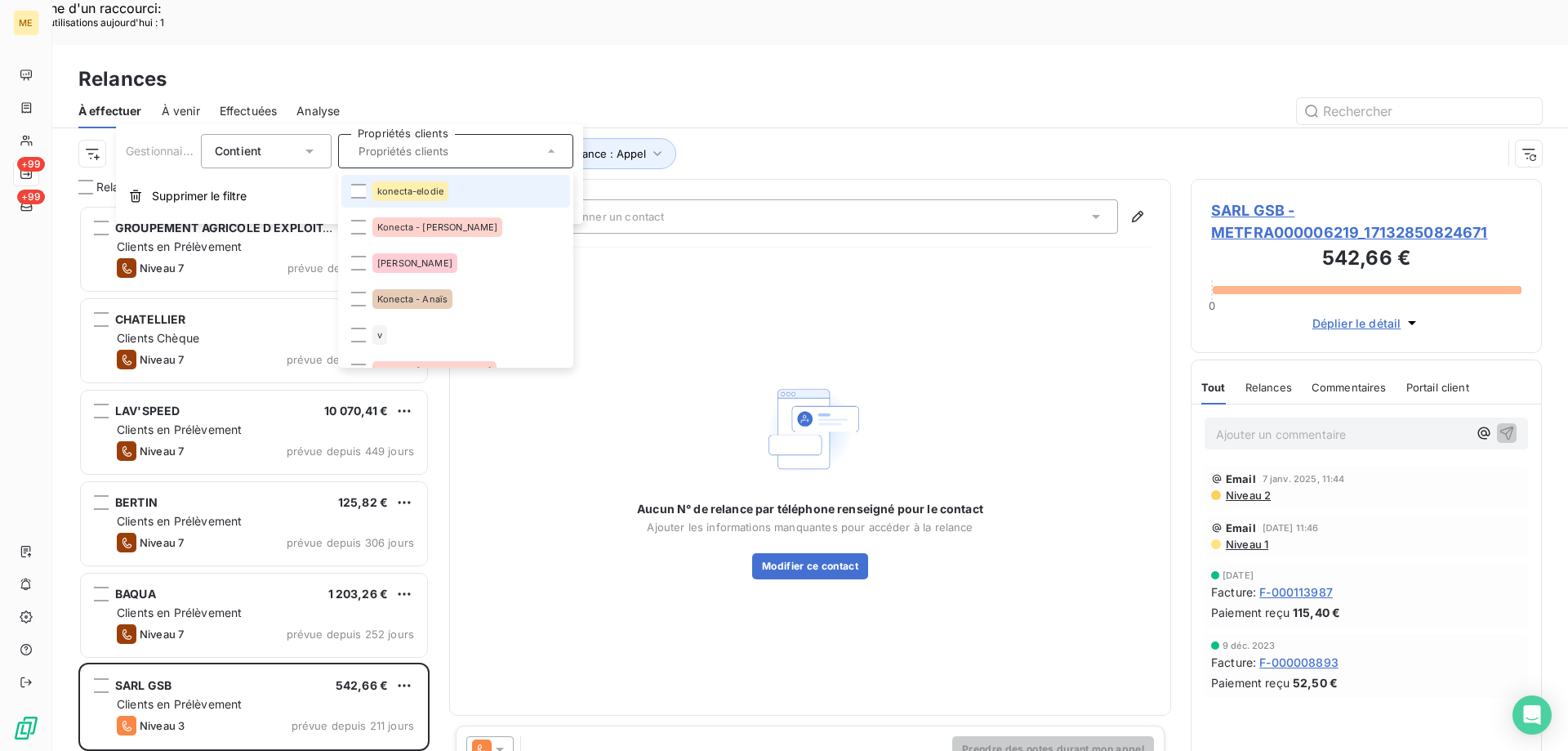
click at [421, 197] on div "konecta-elodie" at bounding box center [411, 191] width 76 height 20
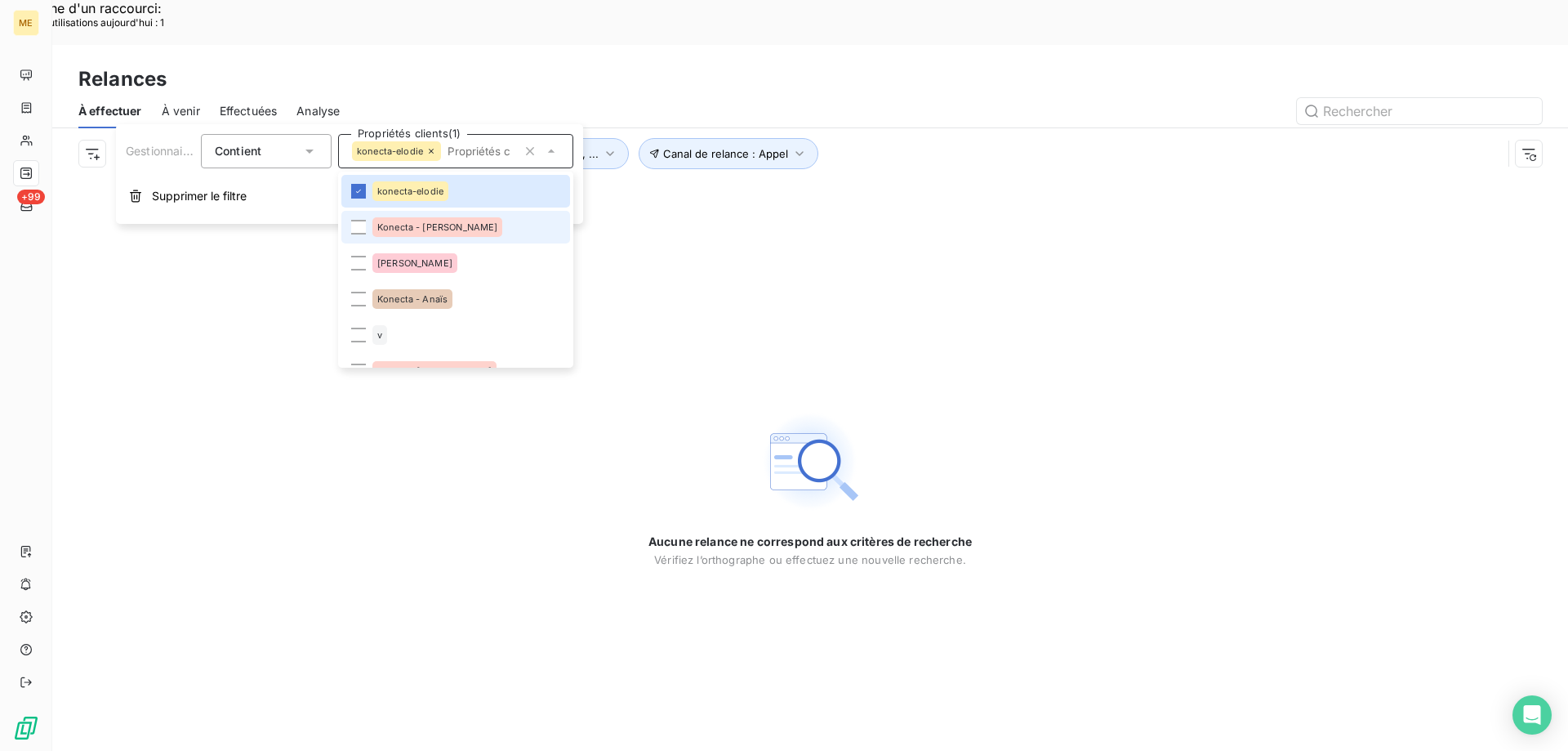
click at [413, 227] on span "Konecta - Cindy" at bounding box center [438, 227] width 120 height 10
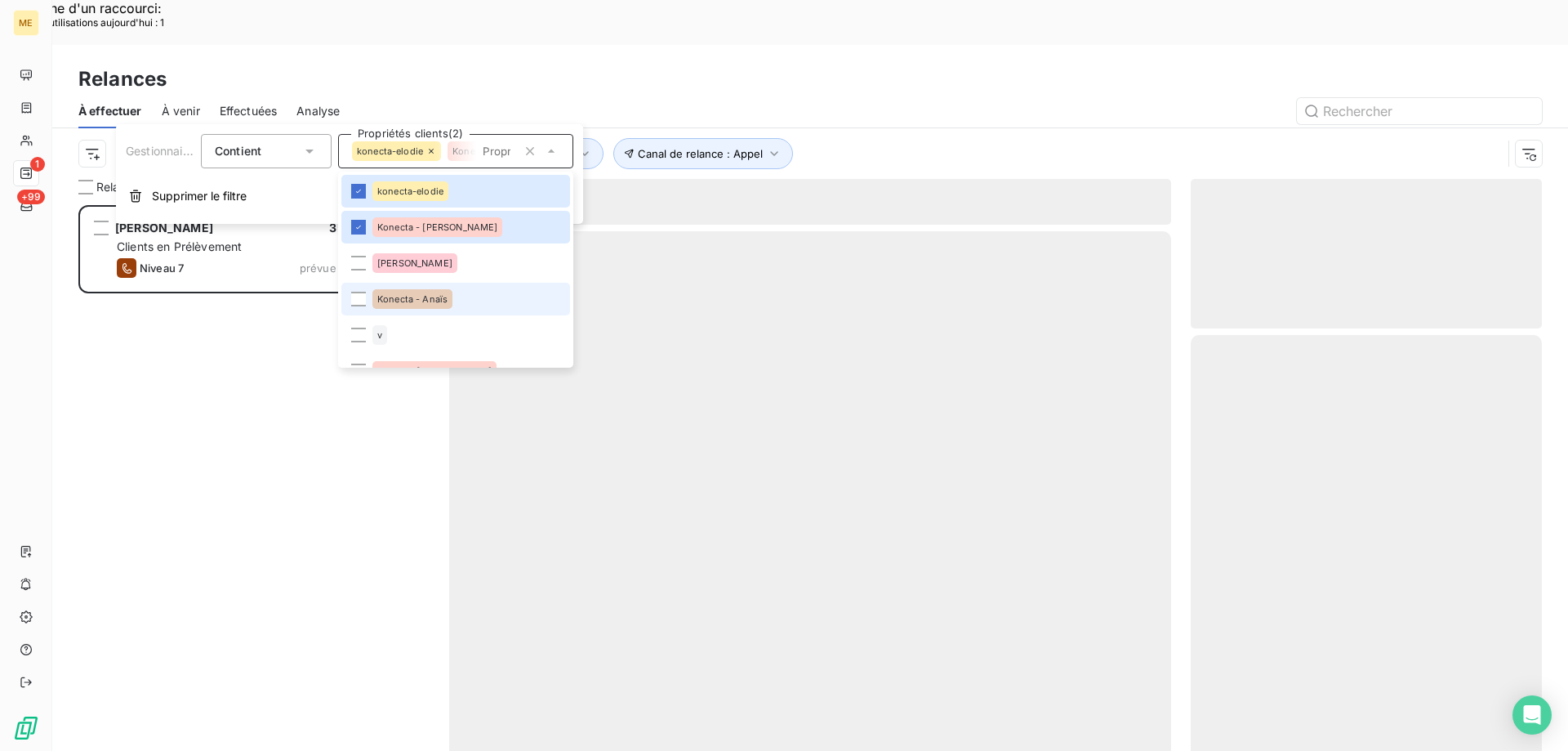
scroll to position [578, 339]
click at [409, 288] on li "Konecta - Anaïs" at bounding box center [456, 299] width 229 height 32
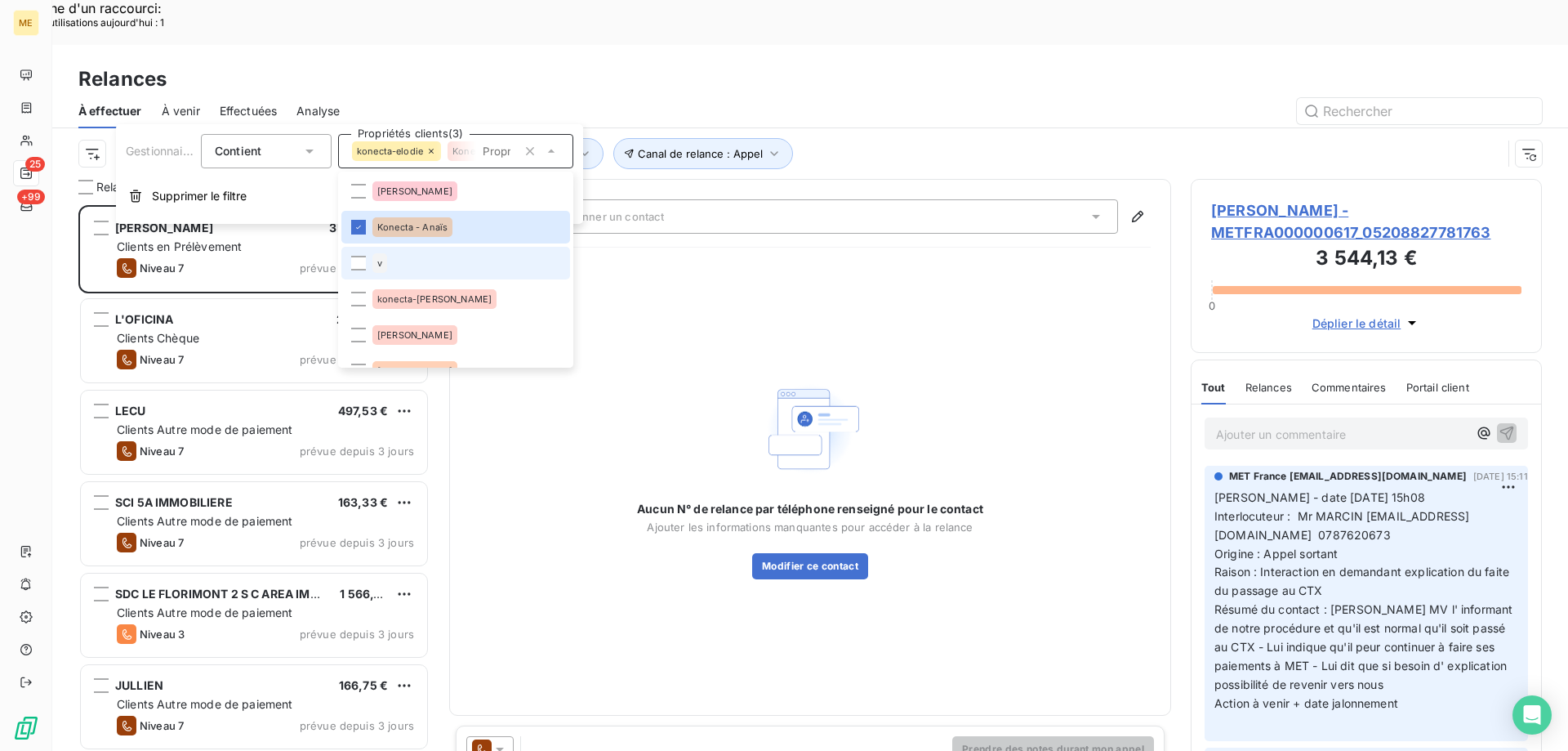
scroll to position [82, 0]
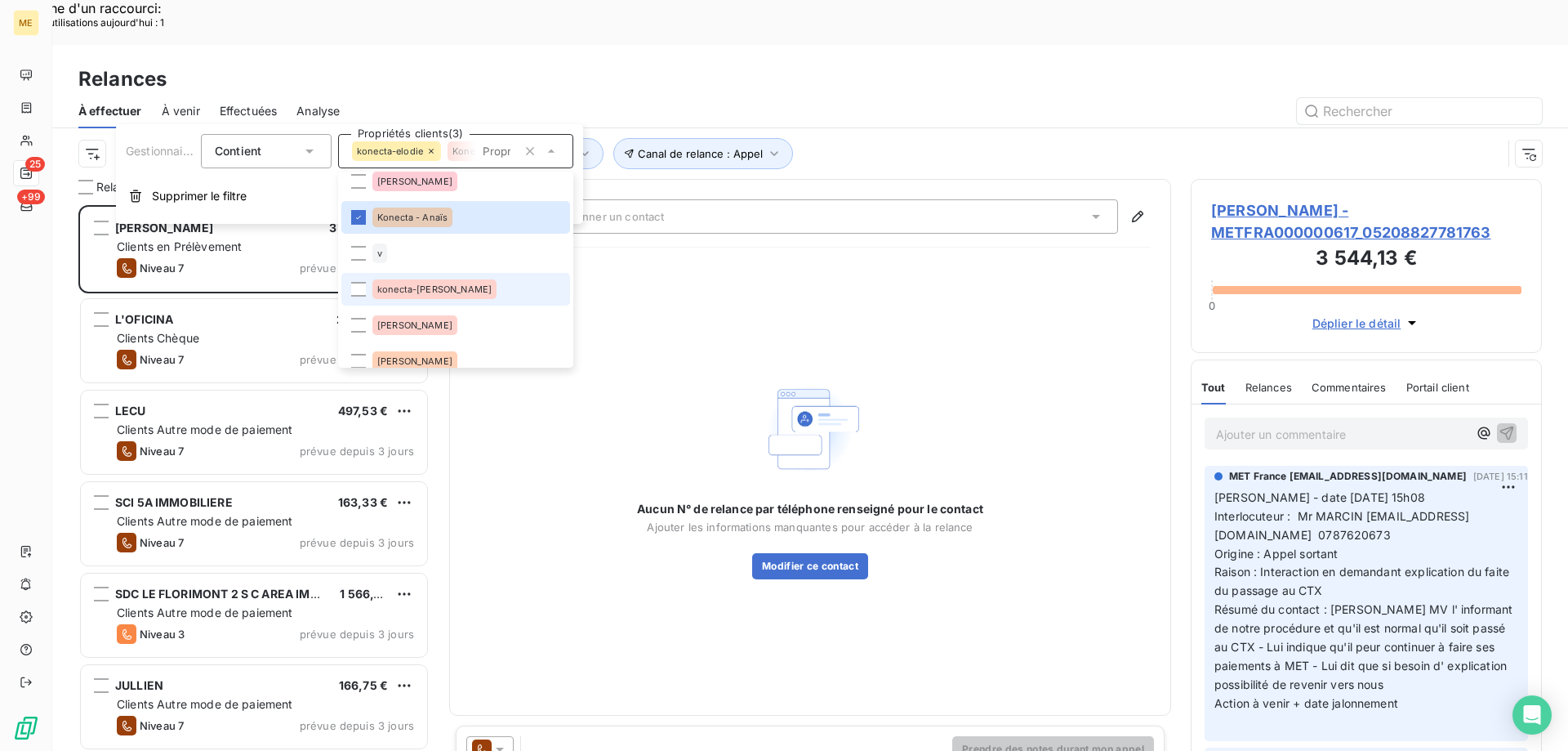
click at [402, 292] on span "konecta-valérie" at bounding box center [435, 289] width 114 height 10
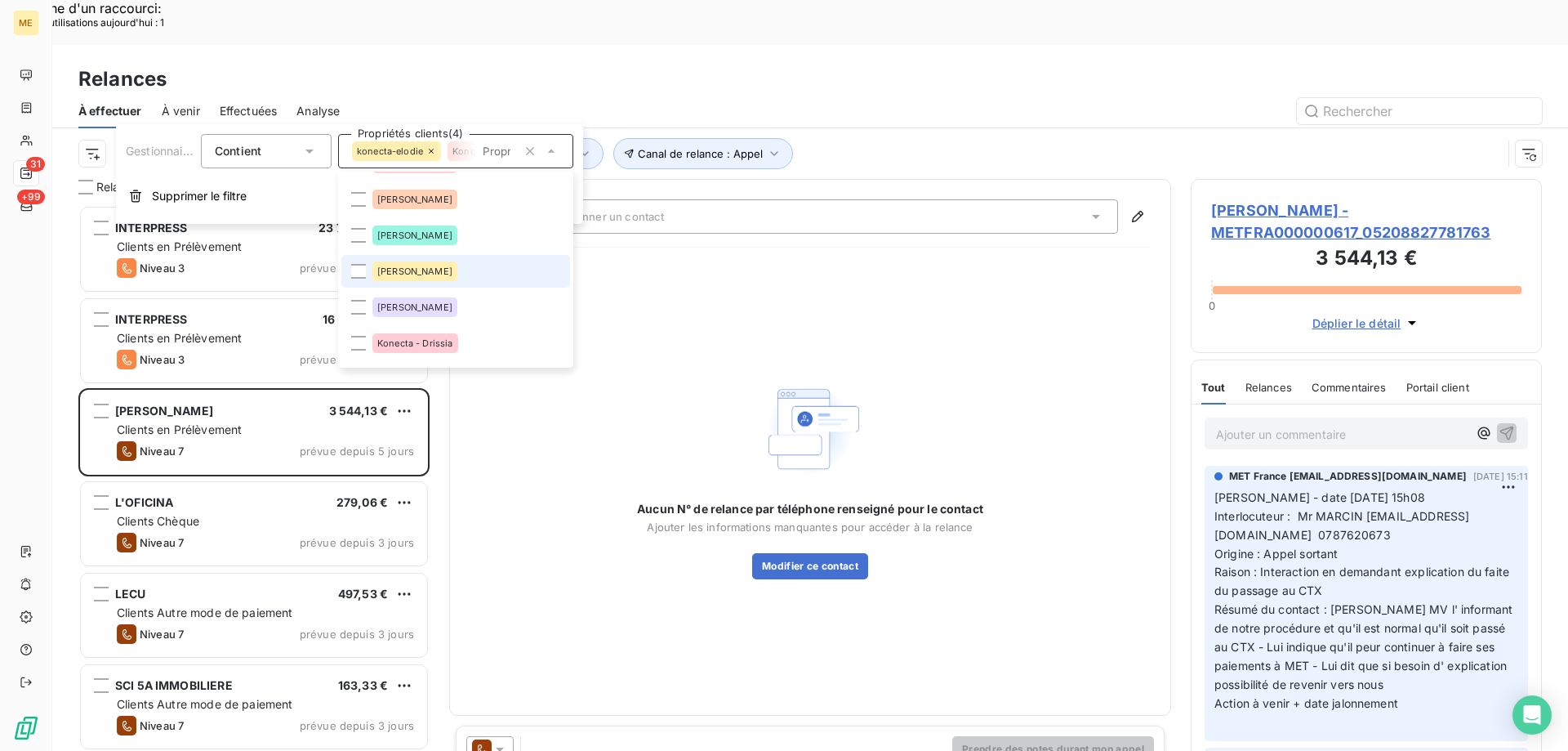
scroll to position [245, 0]
click at [415, 328] on li "Konecta - Drissia" at bounding box center [456, 341] width 229 height 32
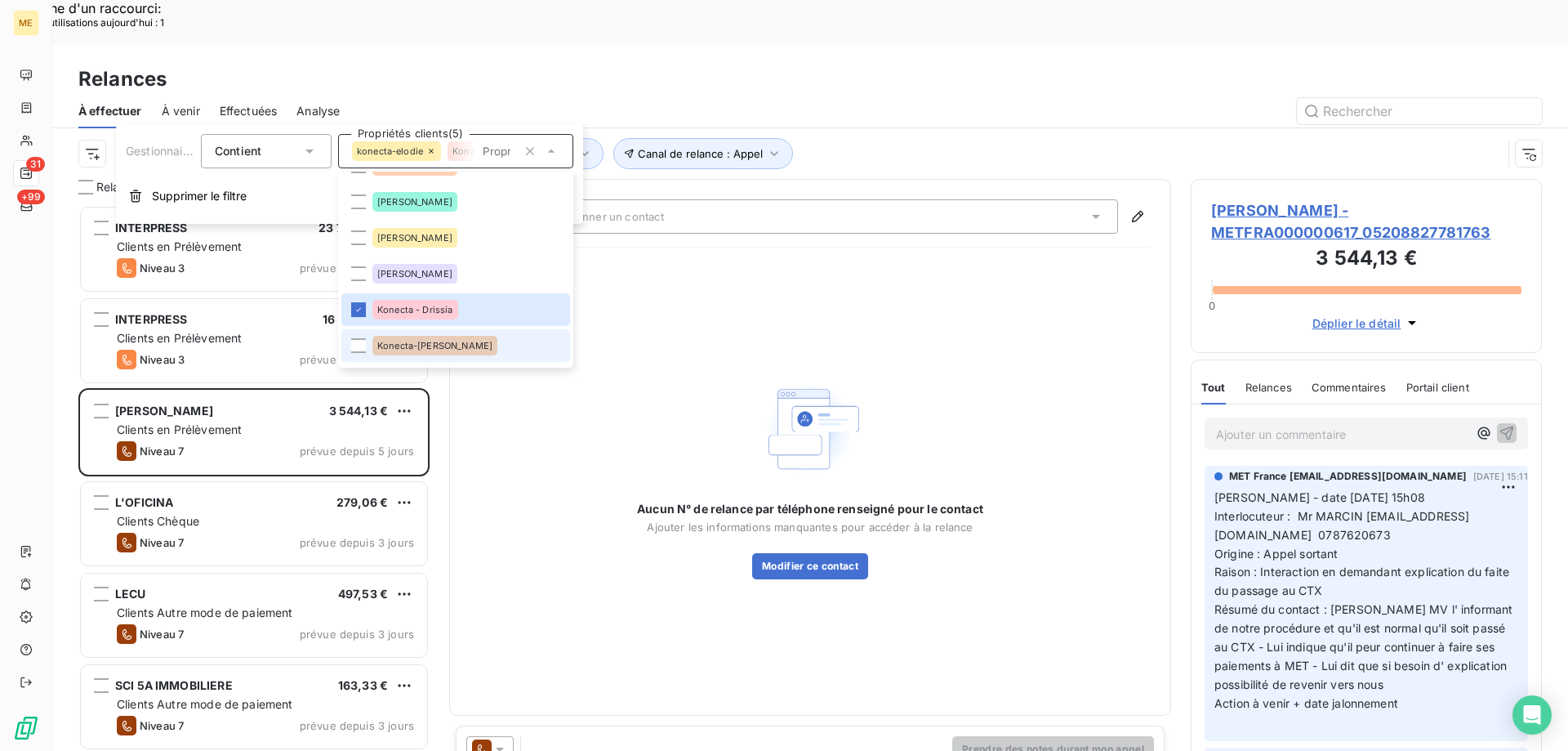
scroll to position [327, 0]
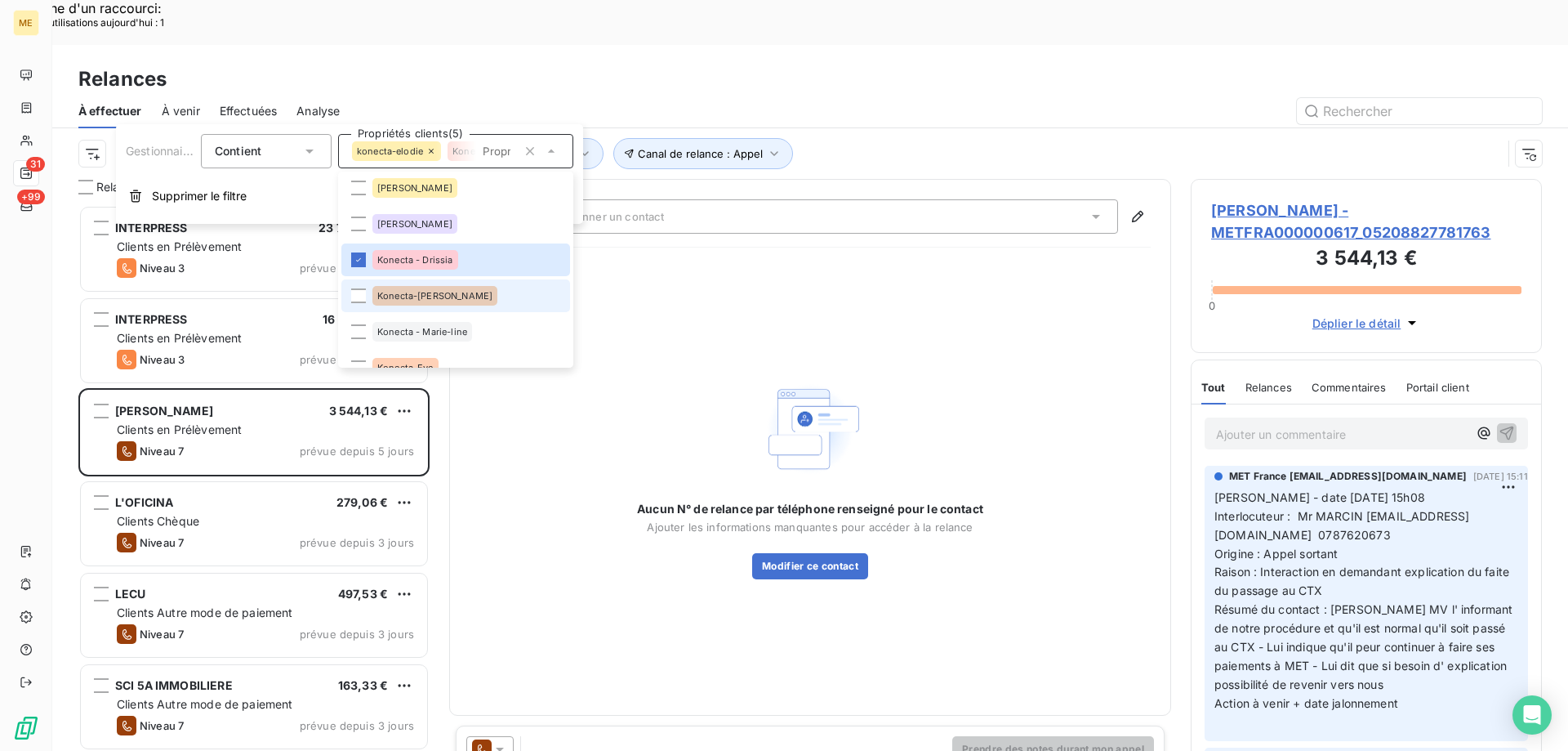
click at [417, 294] on span "Konecta-Laurine" at bounding box center [435, 295] width 115 height 10
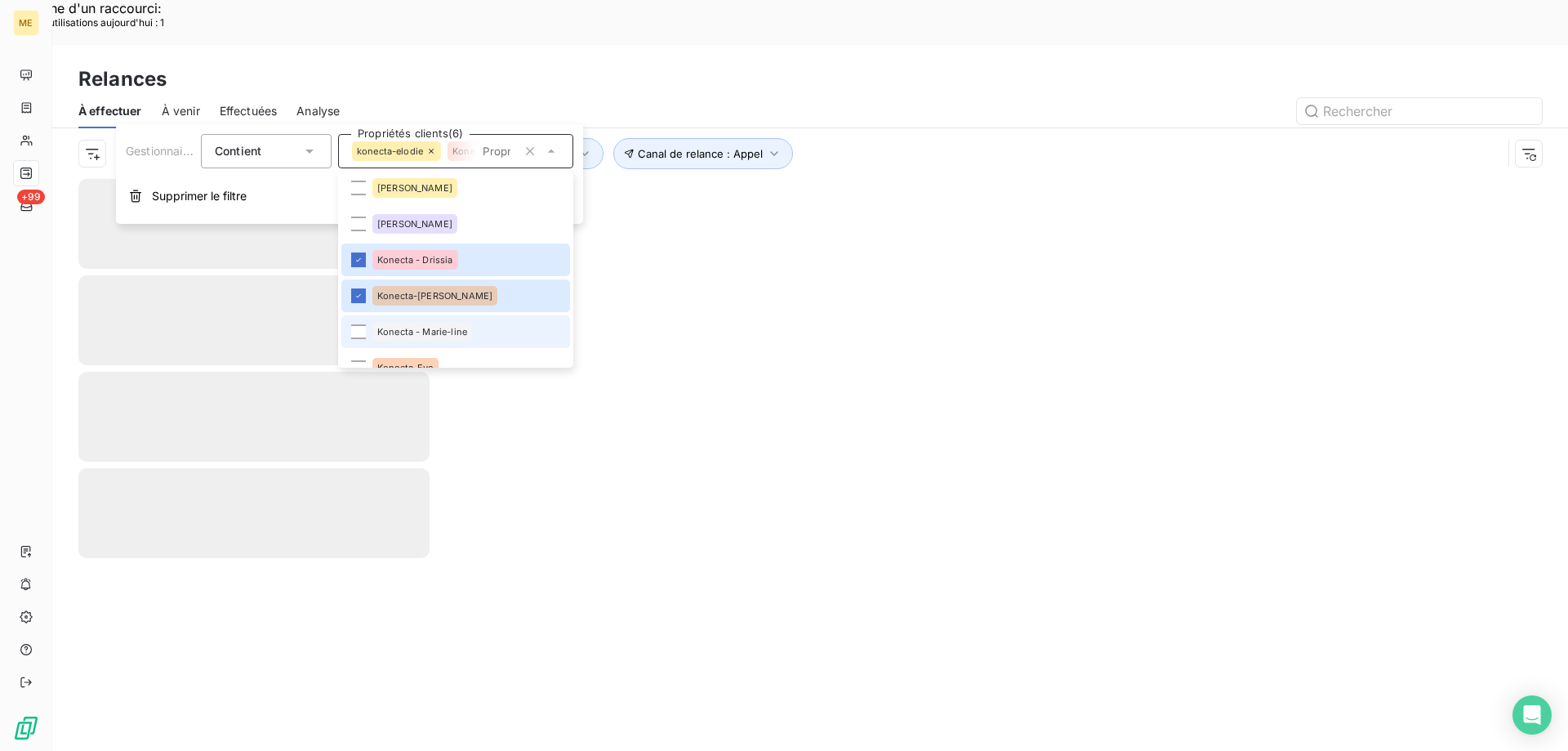
click at [402, 330] on span "Konecta - Marie-line" at bounding box center [422, 332] width 90 height 10
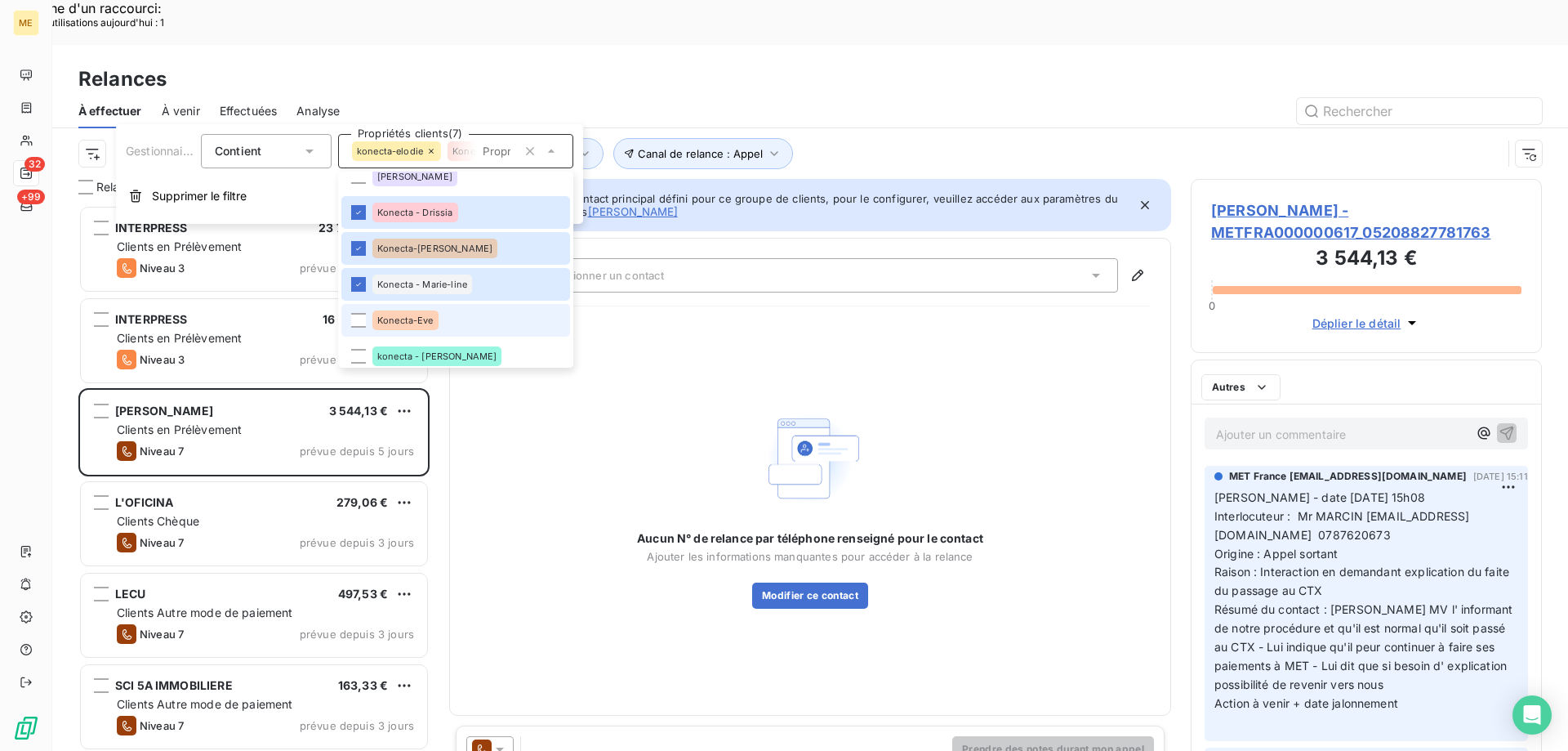
scroll to position [408, 0]
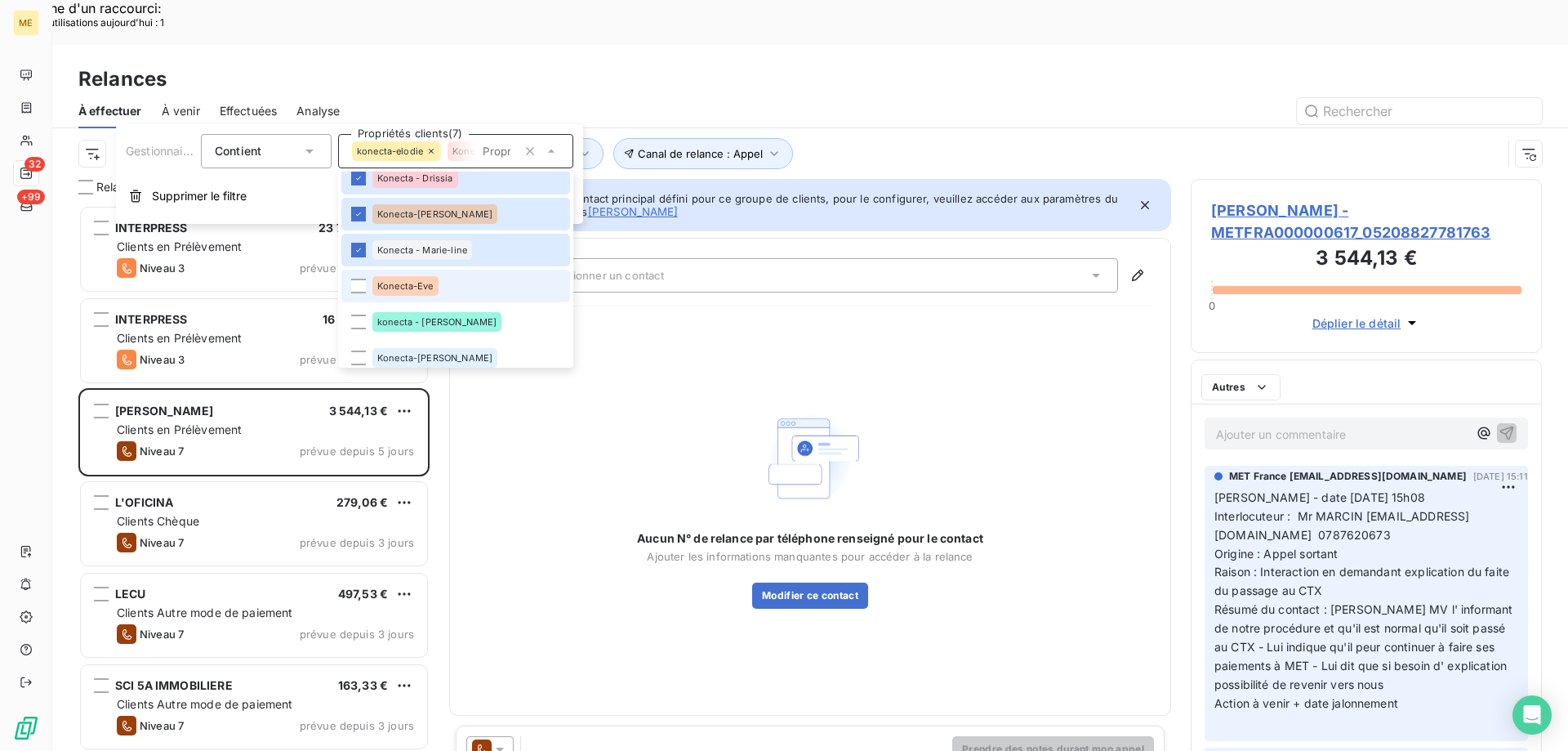
click at [417, 277] on div "Konecta-Eve" at bounding box center [405, 286] width 66 height 20
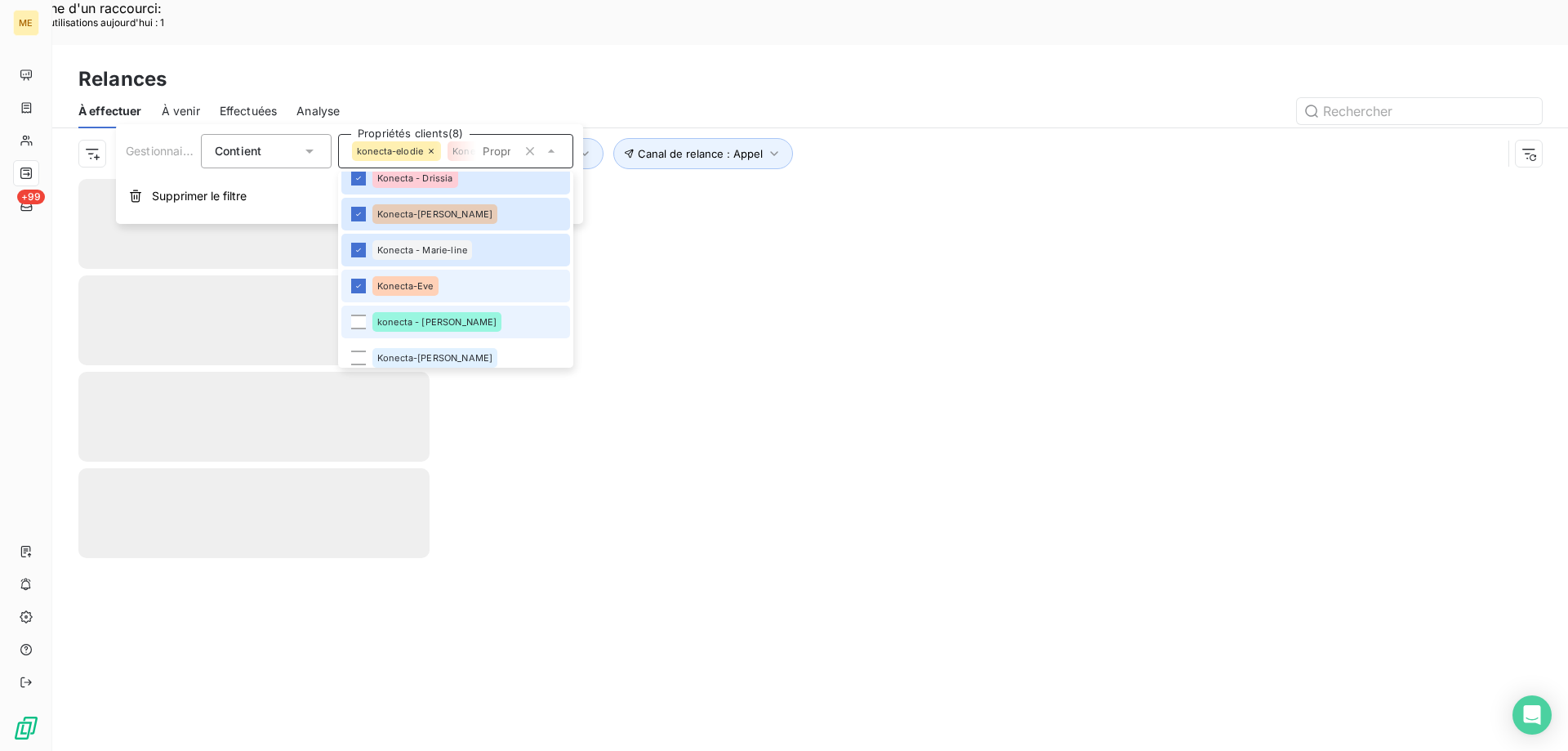
click at [397, 316] on div "konecta - lisa" at bounding box center [437, 321] width 129 height 20
click at [385, 347] on li "Konecta-Sylvain" at bounding box center [456, 357] width 229 height 32
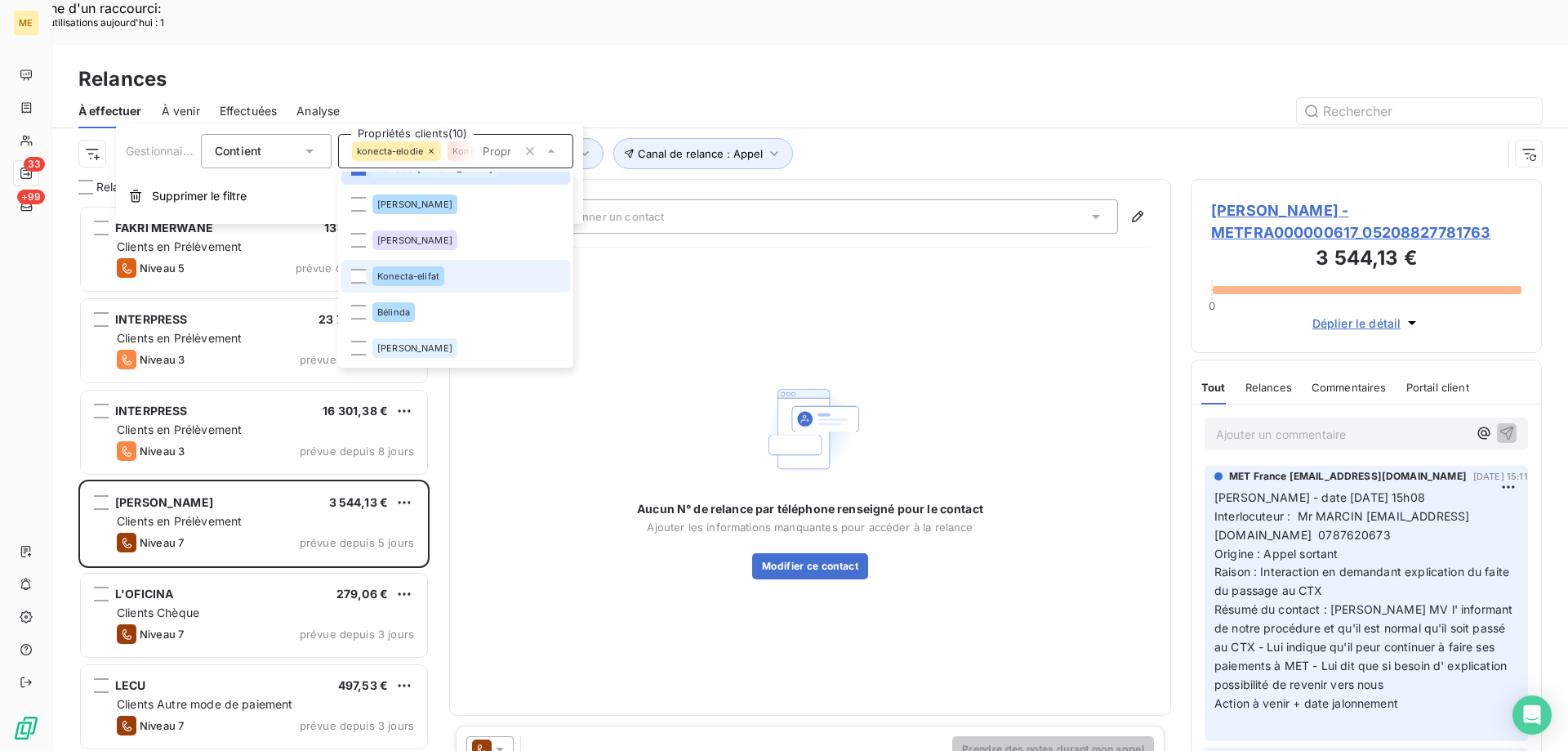
click at [429, 287] on li "Konecta-elifat" at bounding box center [456, 276] width 229 height 32
click at [808, 94] on div "À effectuer À venir Effectuées Analyse" at bounding box center [810, 112] width 1517 height 34
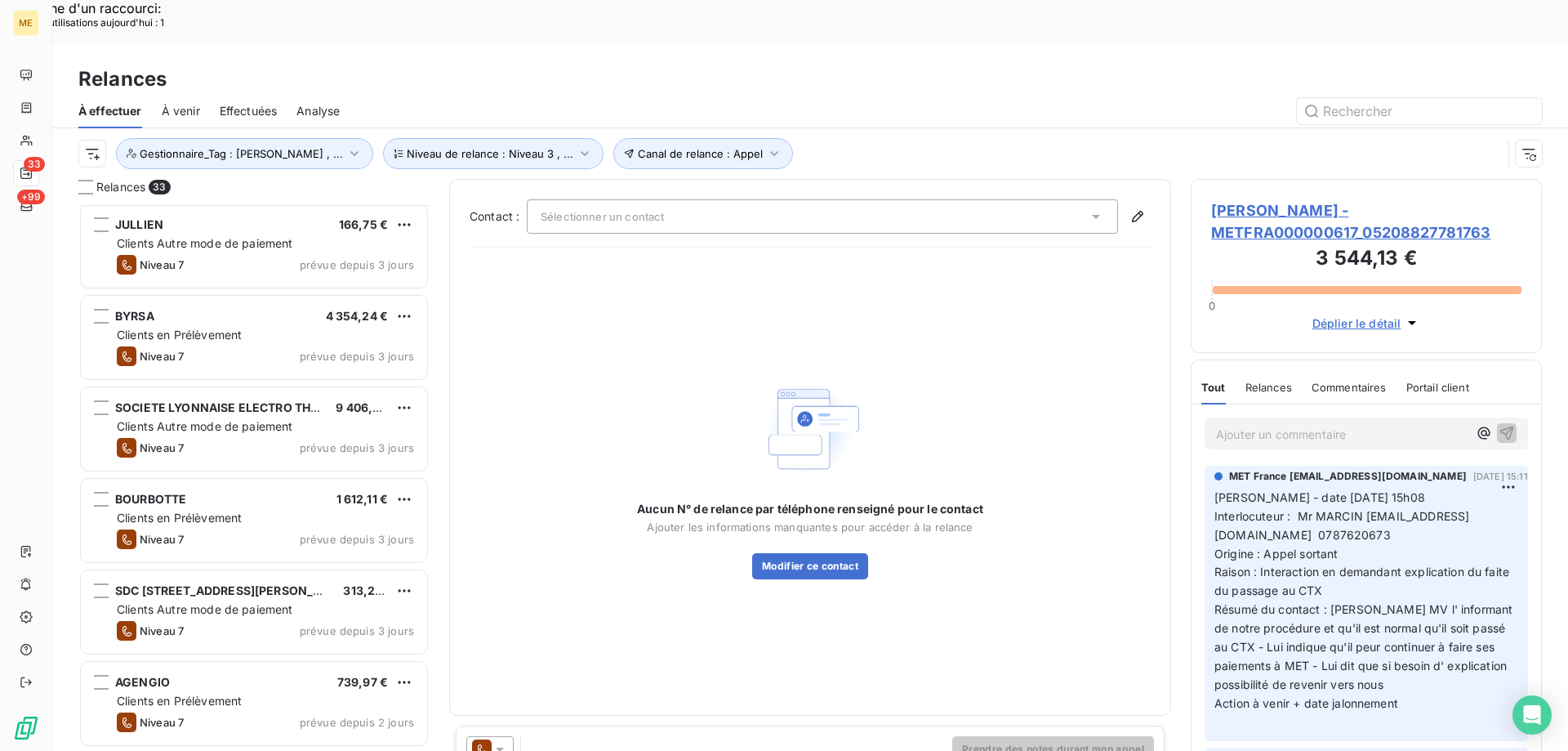
click at [294, 510] on div "Clients en Prélèvement" at bounding box center [266, 518] width 297 height 16
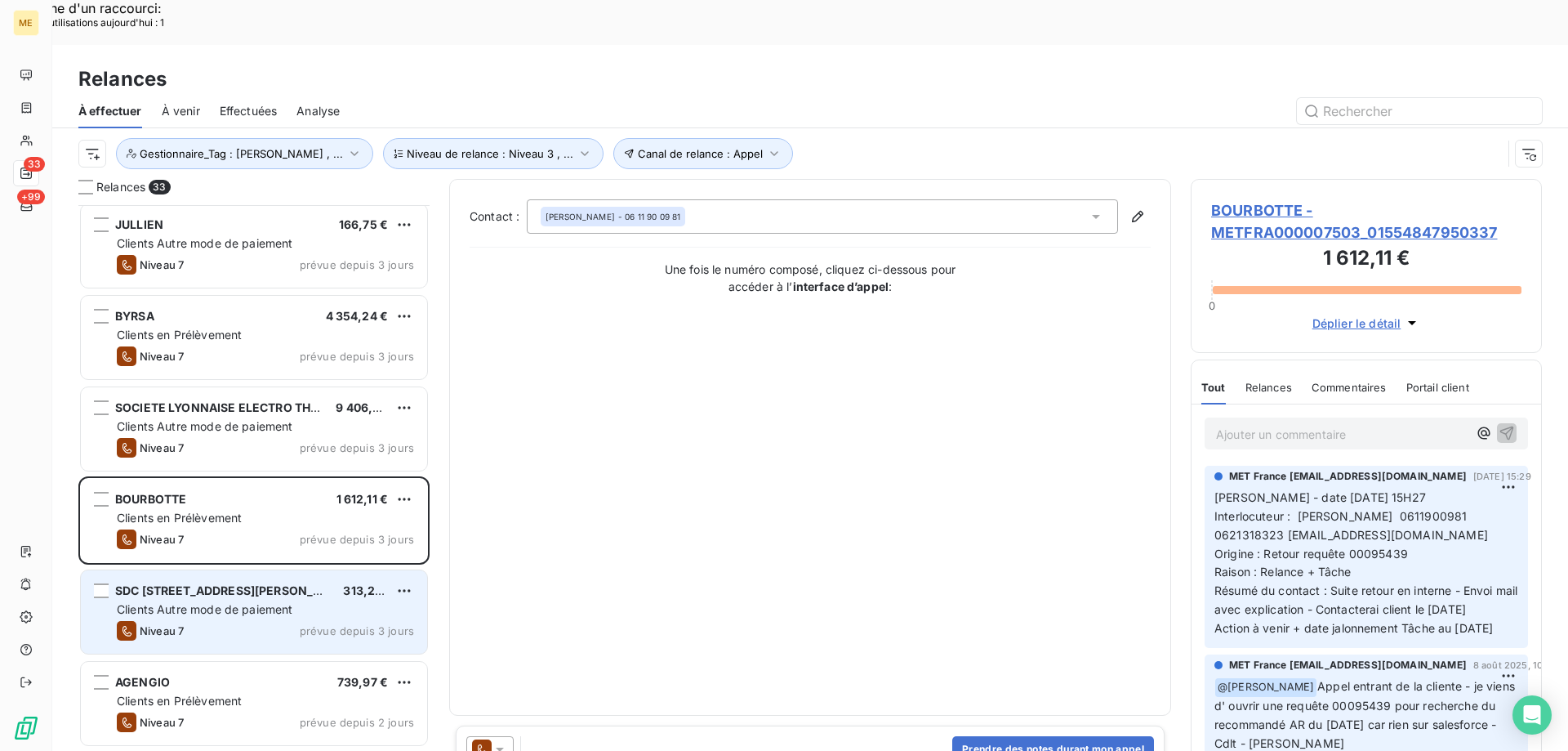
click at [266, 602] on span "Clients Autre mode de paiement" at bounding box center [205, 609] width 176 height 14
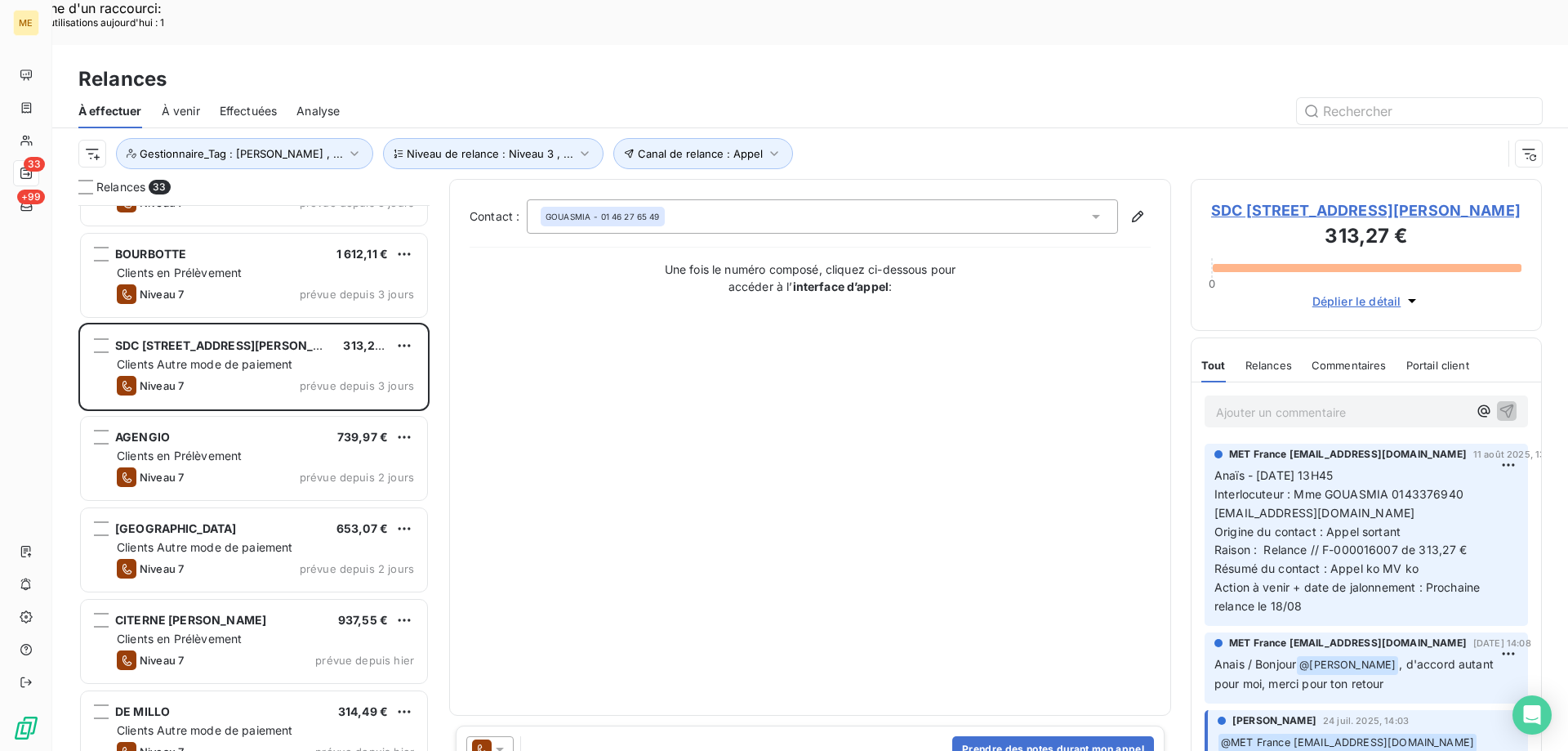
click at [250, 551] on div "VILLA BELLOCHIO 653,07 € Clients Autre mode de paiement Niveau 7 prévue depuis …" at bounding box center [254, 551] width 351 height 91
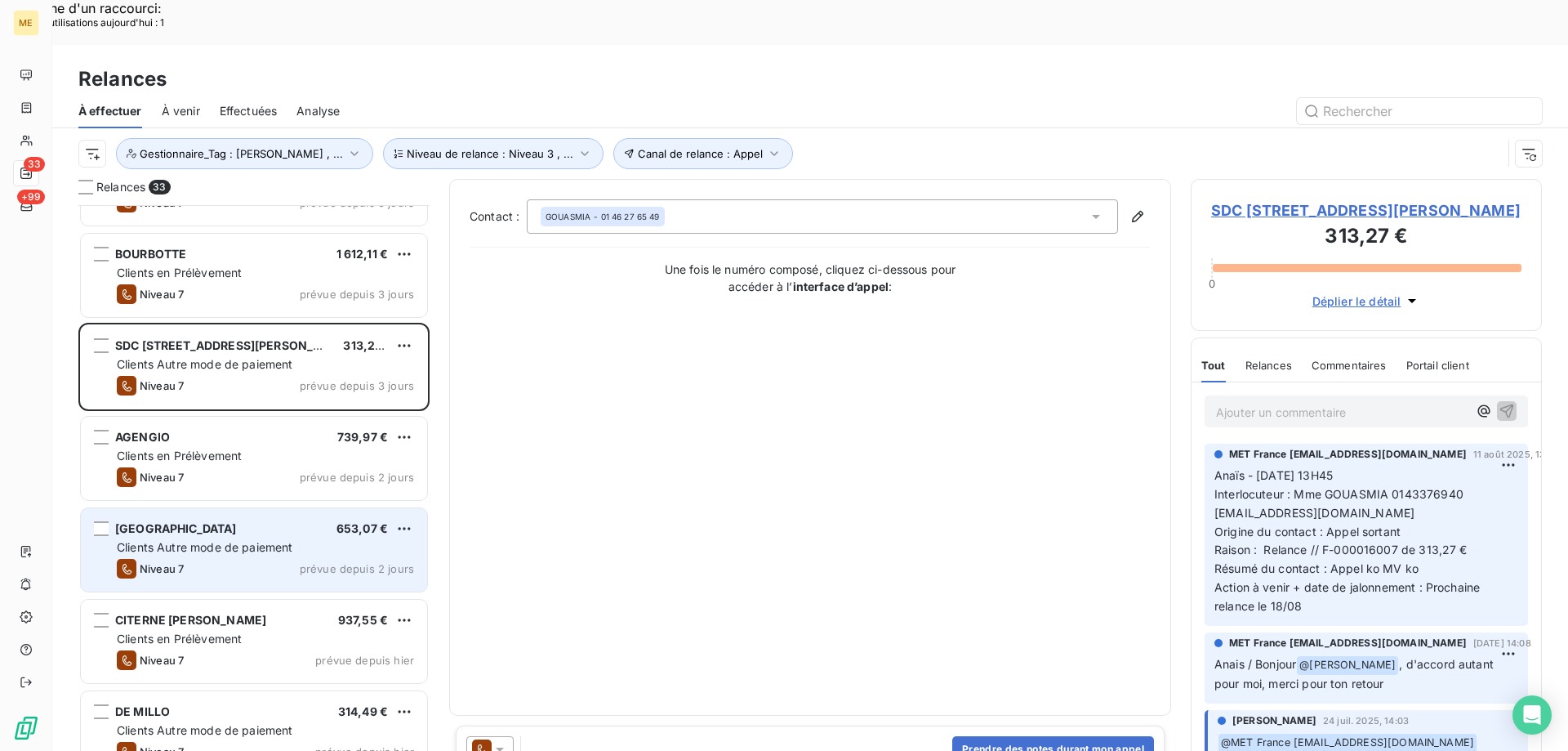
click at [260, 511] on div "VILLA BELLOCHIO 653,07 € Clients Autre mode de paiement Niveau 7 prévue depuis …" at bounding box center [254, 549] width 346 height 83
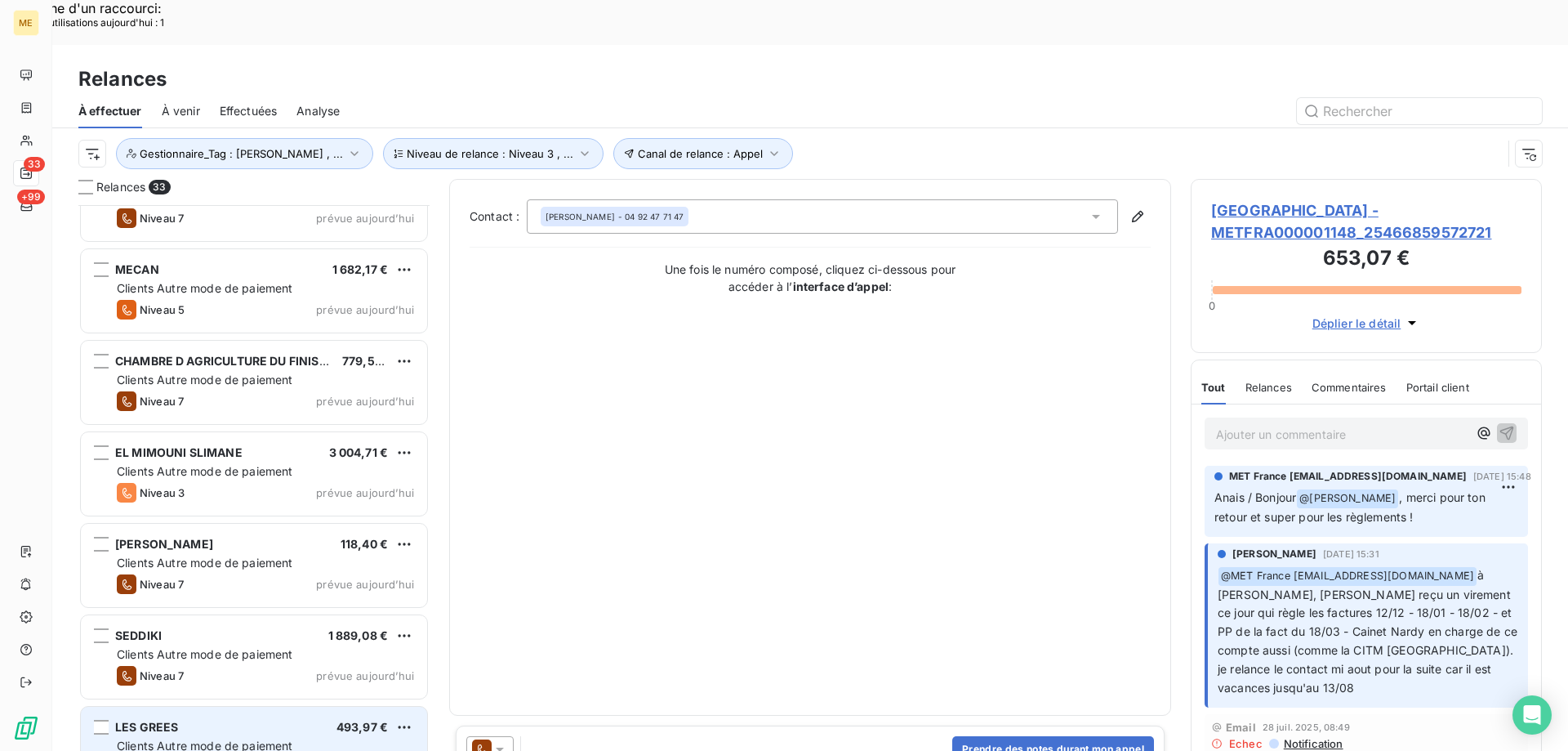
click at [206, 720] on div "LES GREES 493,97 €" at bounding box center [266, 726] width 297 height 14
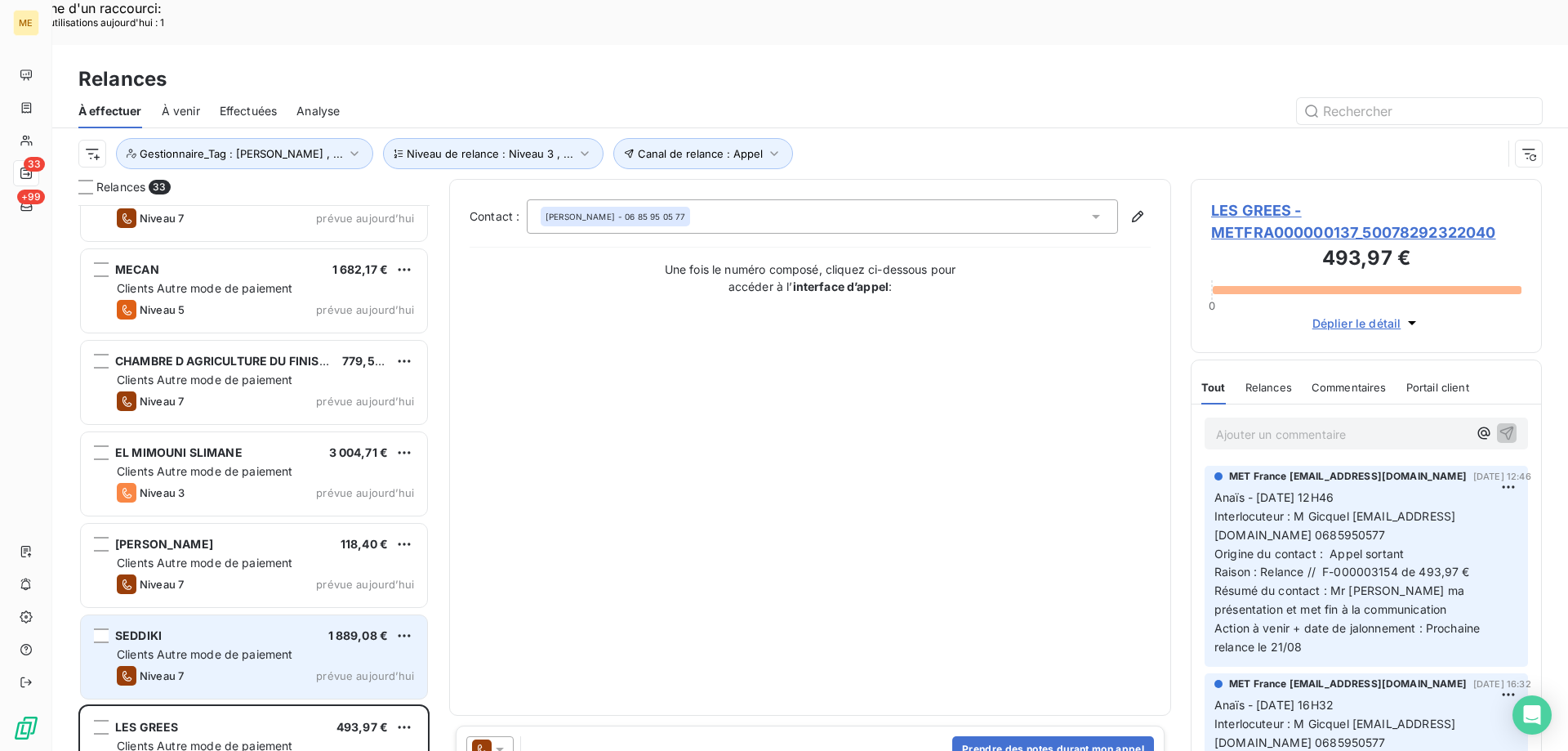
click at [265, 646] on div "Clients Autre mode de paiement" at bounding box center [266, 654] width 297 height 16
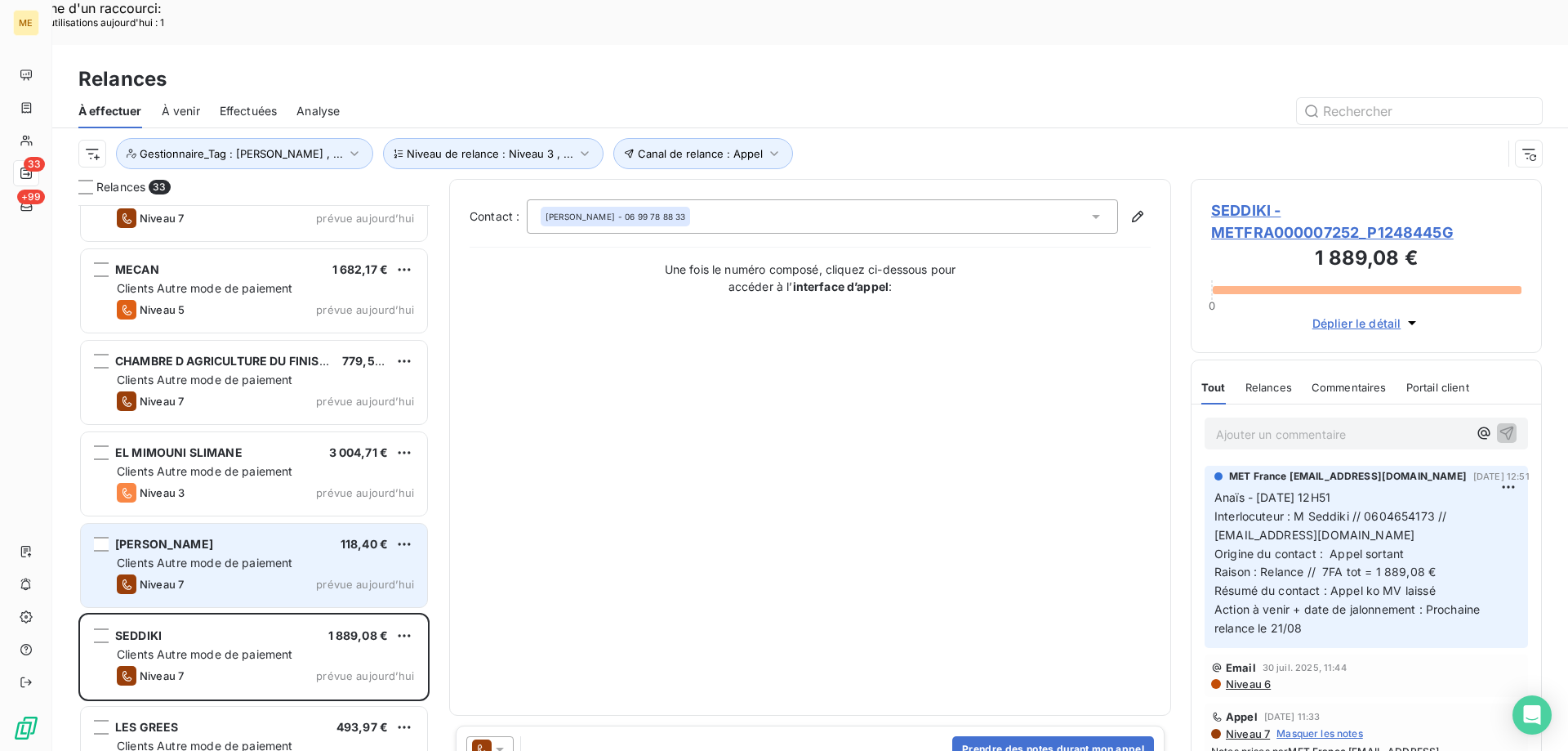
click at [281, 556] on span "Clients Autre mode de paiement" at bounding box center [205, 562] width 176 height 14
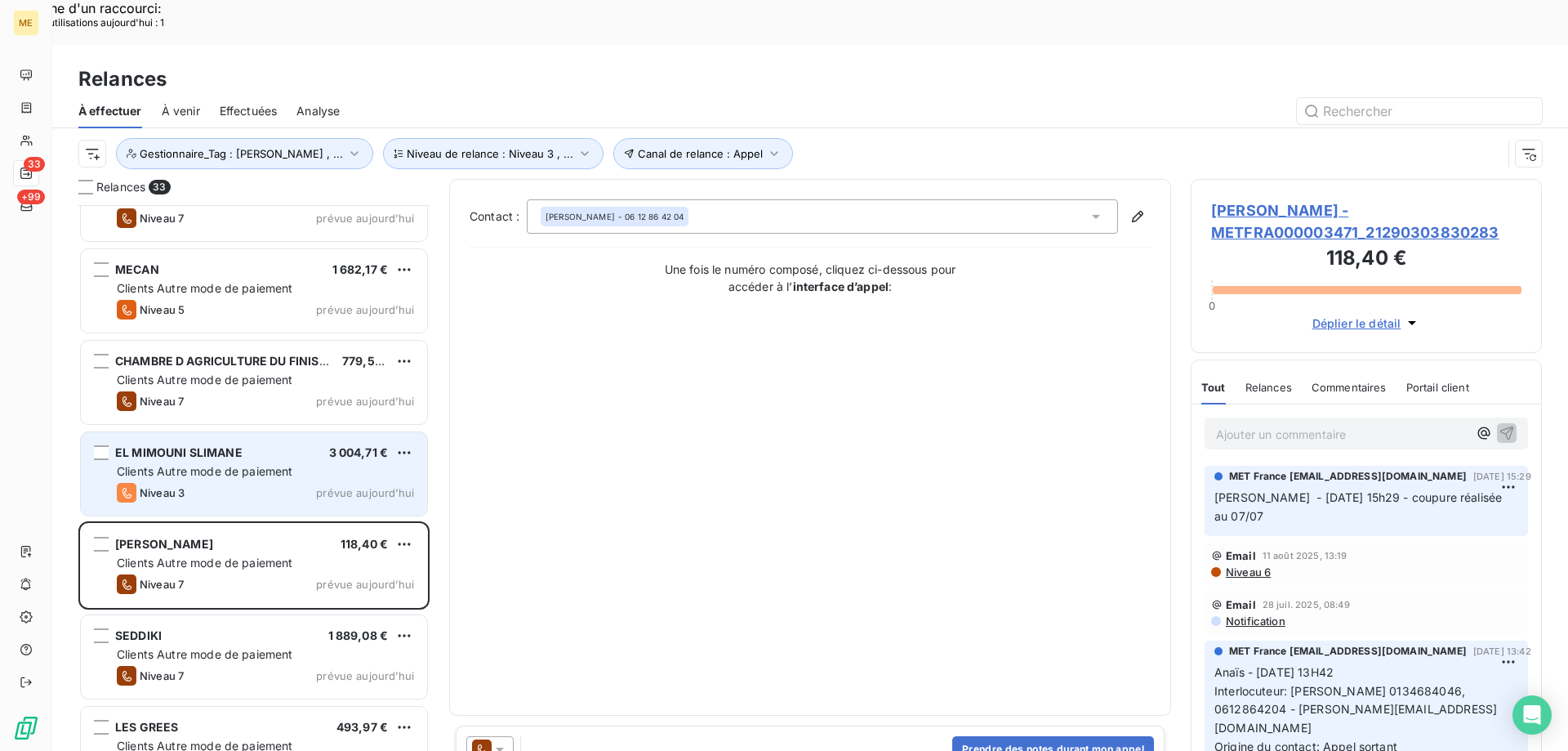
click at [283, 482] on div "Niveau 3 prévue aujourd’hui" at bounding box center [266, 492] width 297 height 20
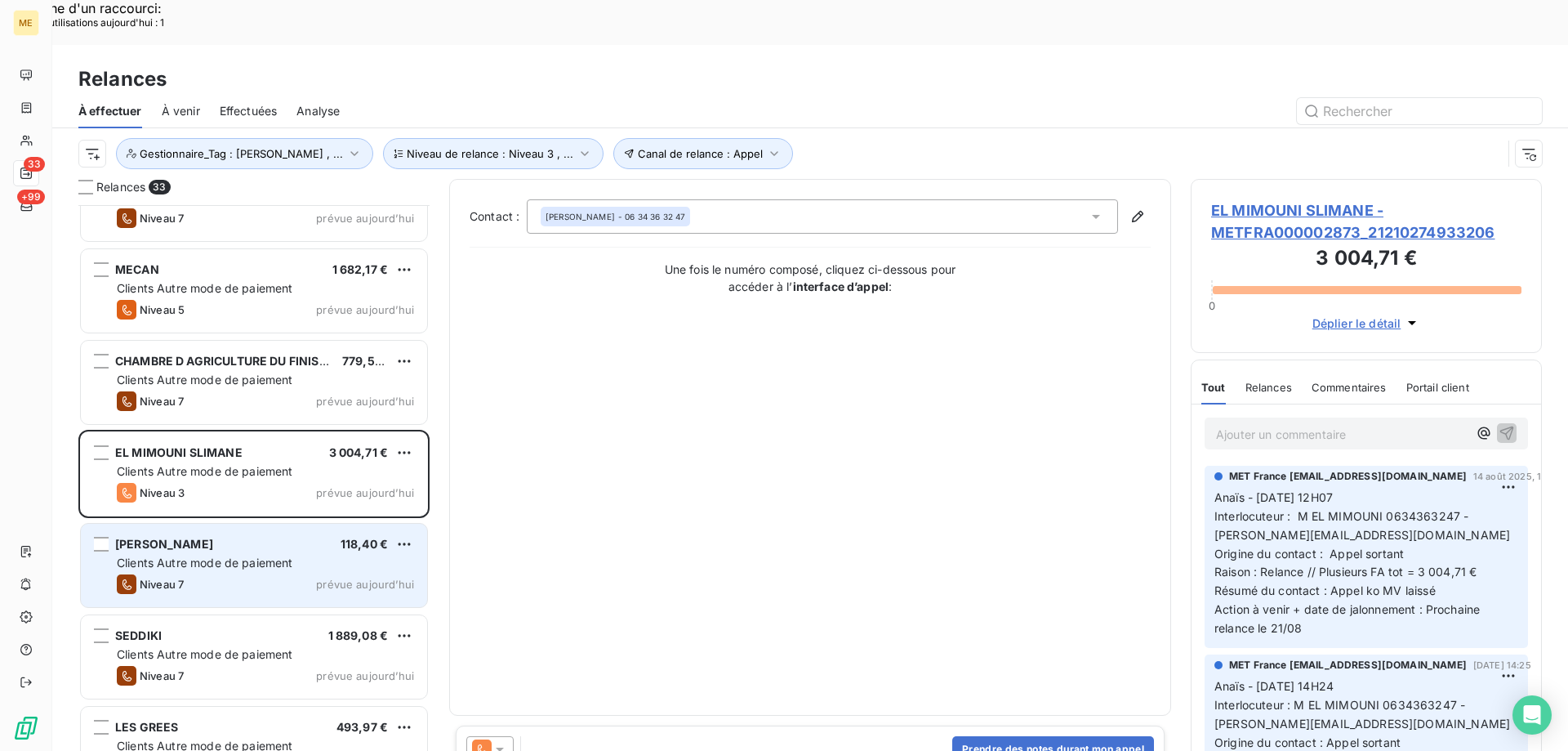
click at [270, 556] on span "Clients Autre mode de paiement" at bounding box center [205, 562] width 176 height 14
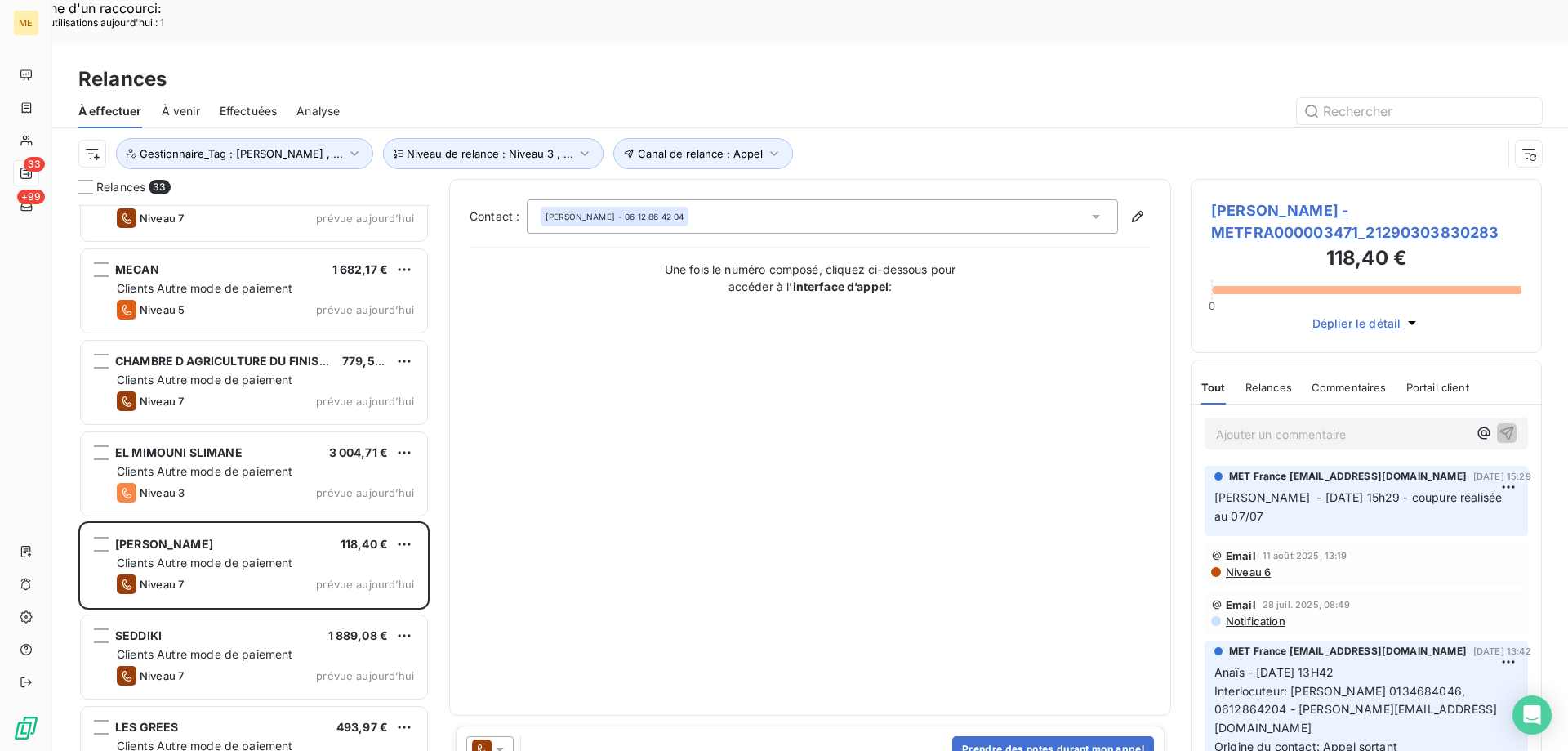
click at [1305, 199] on span "FOSSIER FRANCOISE - METFRA000003471_21290303830283" at bounding box center [1367, 221] width 311 height 44
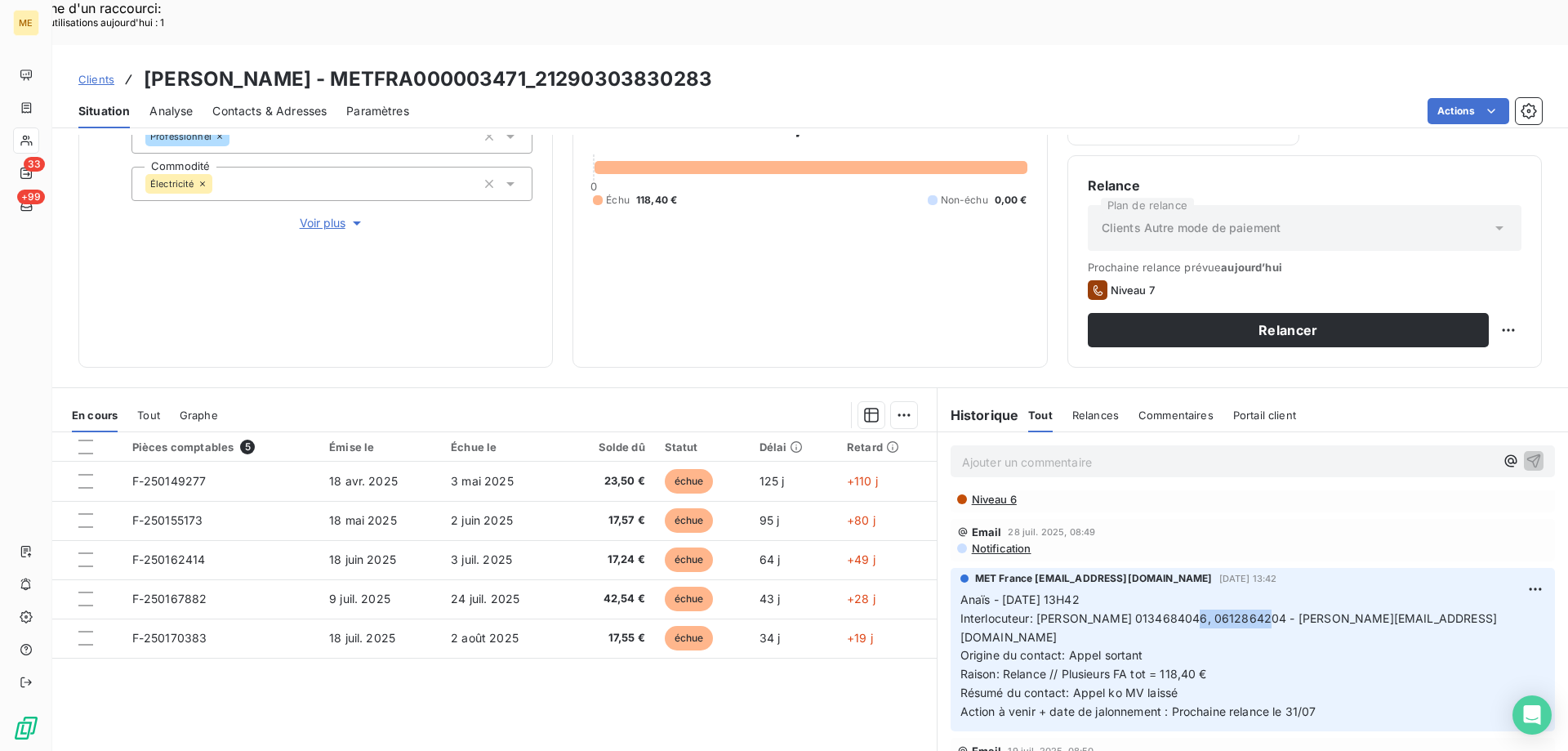
drag, startPoint x: 1188, startPoint y: 570, endPoint x: 1261, endPoint y: 570, distance: 73.0
click at [1261, 611] on span "Interlocuteur: Mme FOSSIER 0134684046, 0612864204 - francoise.fossier@sfr.fr" at bounding box center [1229, 627] width 537 height 32
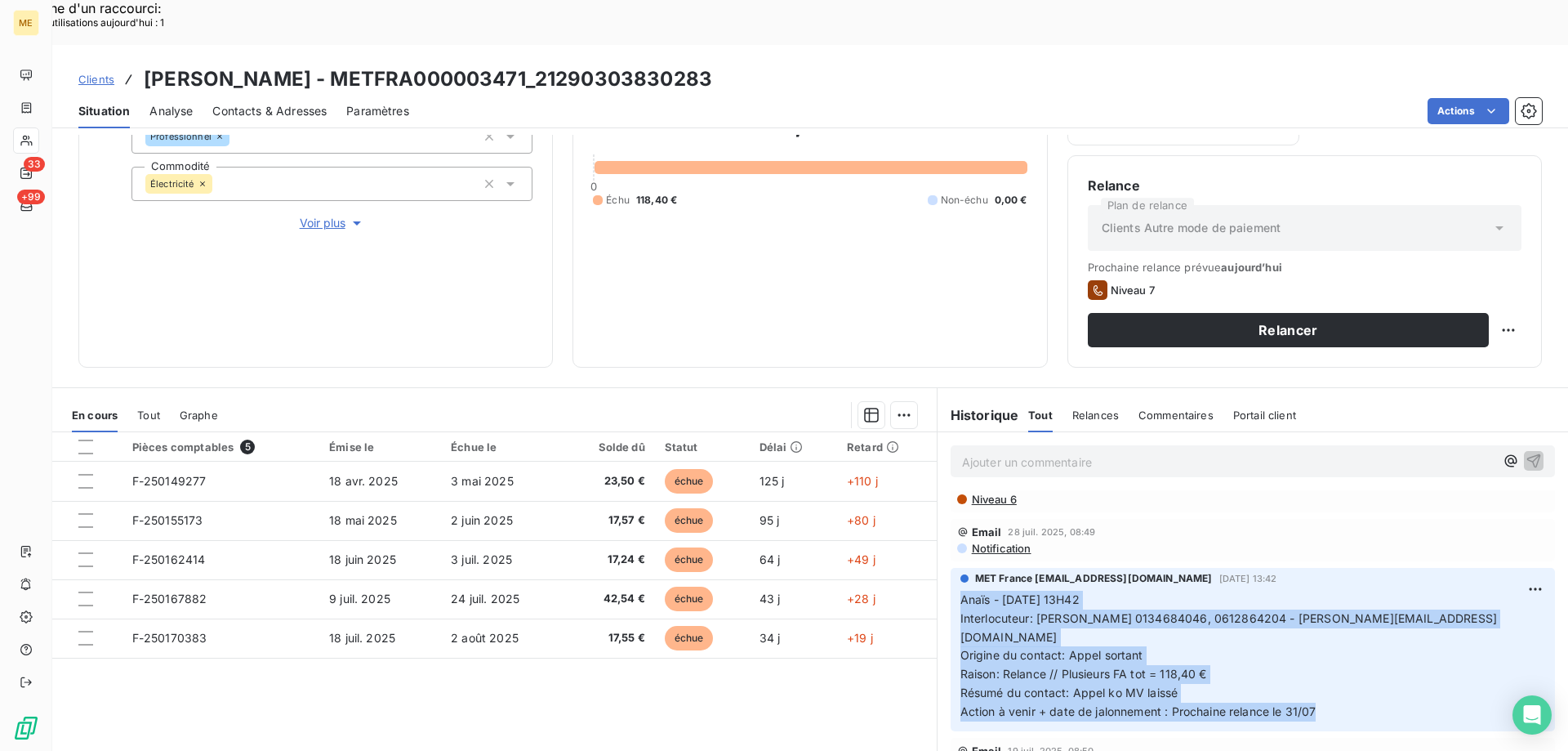
drag, startPoint x: 1354, startPoint y: 647, endPoint x: 974, endPoint y: 484, distance: 413.5
click at [951, 568] on div "MET France met-france@recouvrement.met.com 25 juil. 2025, 13:42 Anaïs - 25/07/2…" at bounding box center [1253, 649] width 604 height 163
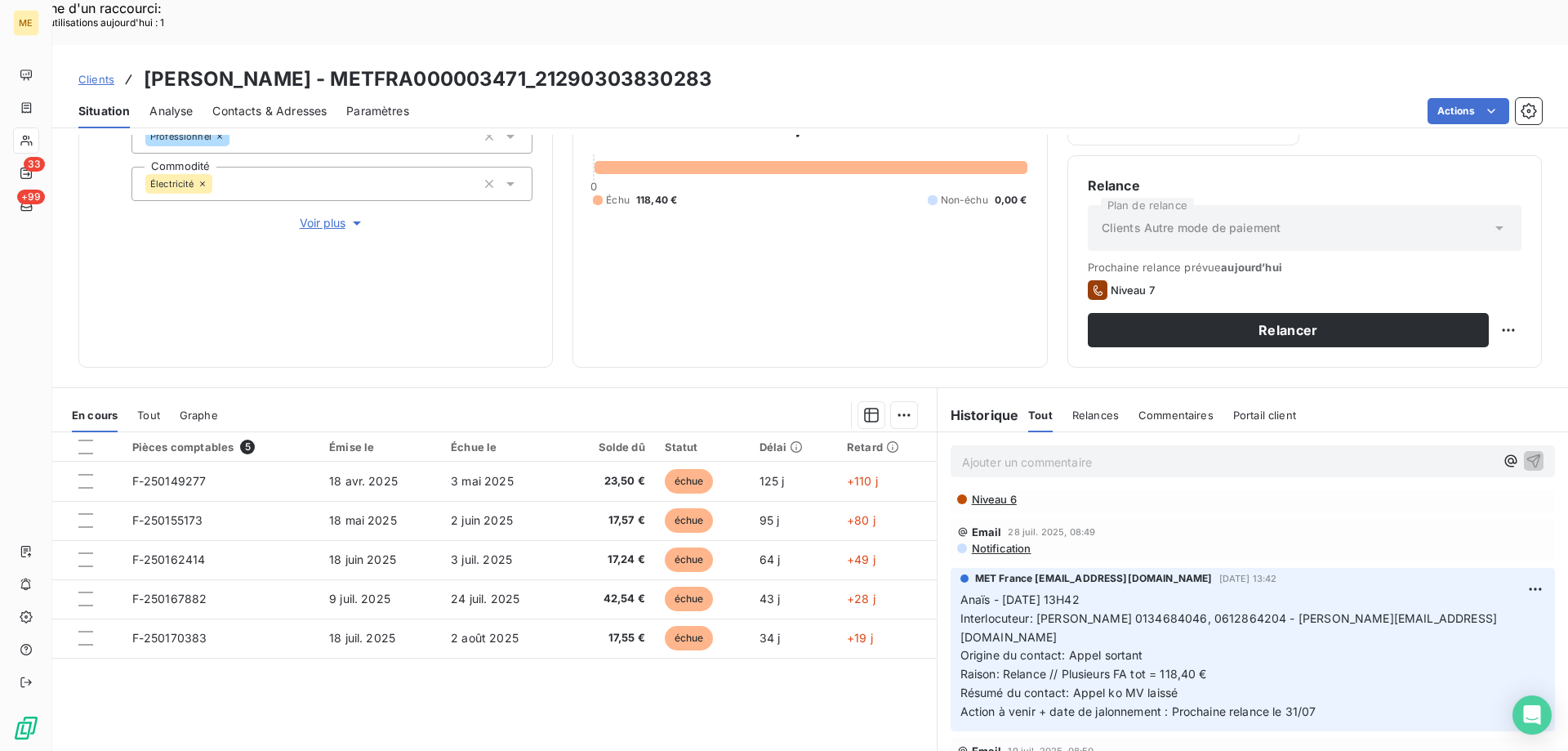
click at [1054, 452] on p "Ajouter un commentaire ﻿" at bounding box center [1229, 461] width 533 height 20
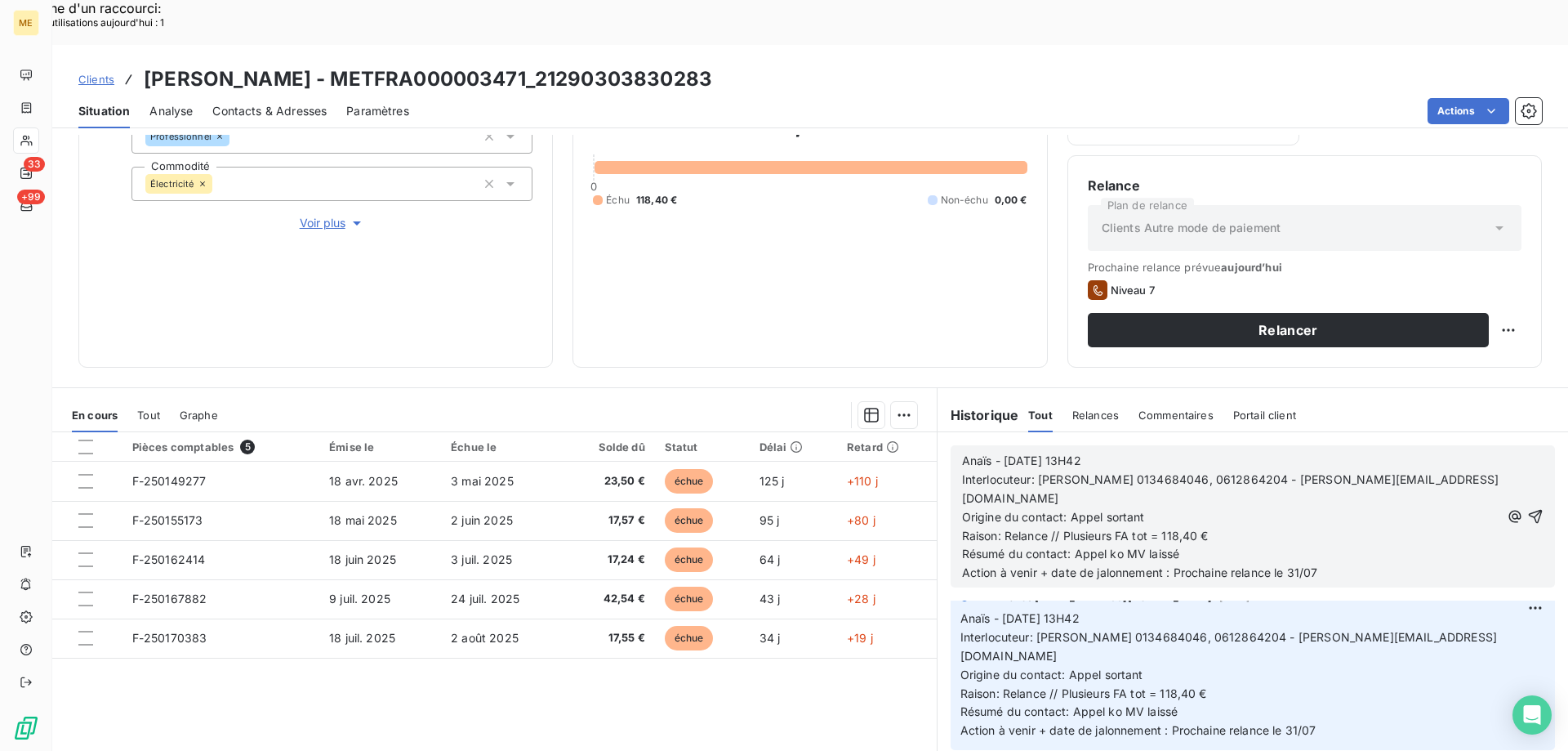
drag, startPoint x: 1031, startPoint y: 418, endPoint x: 939, endPoint y: 418, distance: 92.0
click at [939, 432] on div "Anaïs - 25/07/2025 - 13H42 Interlocuteur: Mme FOSSIER 0134684046, 0612864204 - …" at bounding box center [1253, 516] width 631 height 169
drag, startPoint x: 1318, startPoint y: 513, endPoint x: 1288, endPoint y: 511, distance: 30.1
click at [1288, 563] on p "Action à venir + date de jalonnement : Prochaine relance le 31/07" at bounding box center [1232, 573] width 540 height 19
click at [1280, 565] on span "Action à venir + date de jalonnement : Prochaine relance le 31/07" at bounding box center [1141, 572] width 356 height 14
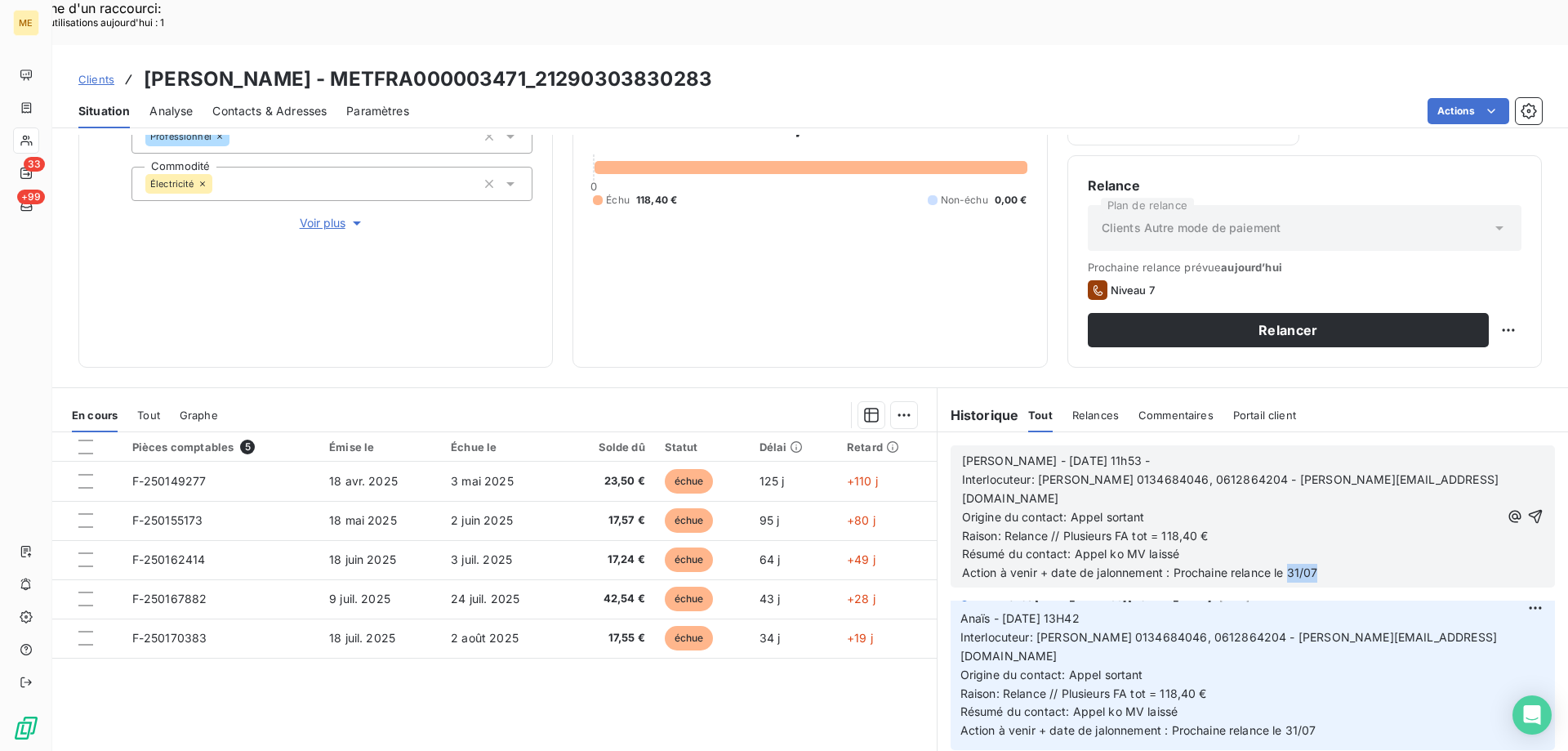
drag, startPoint x: 1314, startPoint y: 499, endPoint x: 1286, endPoint y: 505, distance: 28.6
click at [1286, 563] on p "Action à venir + date de jalonnement : Prochaine relance le 31/07" at bounding box center [1232, 573] width 540 height 19
click at [1528, 508] on icon "button" at bounding box center [1536, 516] width 16 height 16
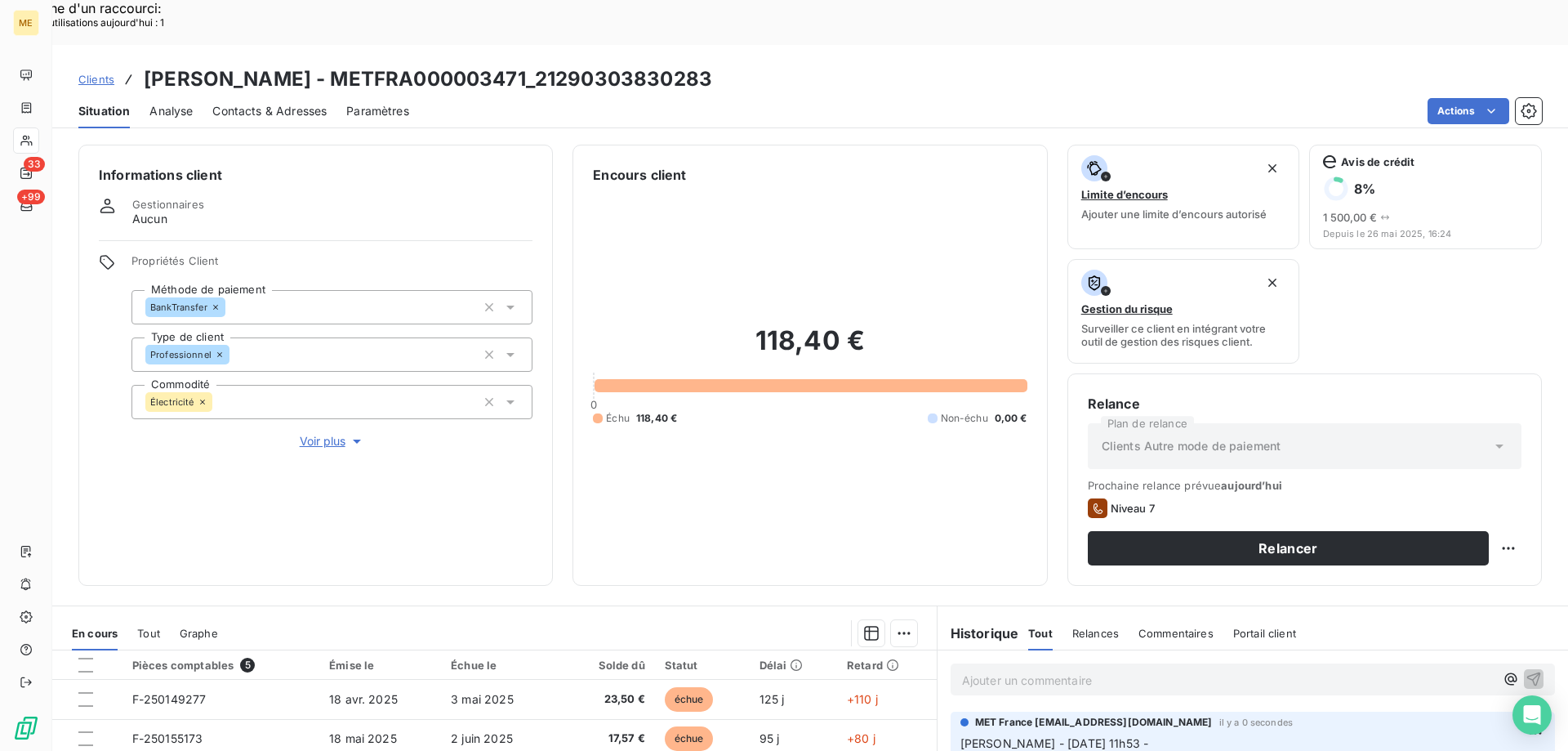
scroll to position [218, 0]
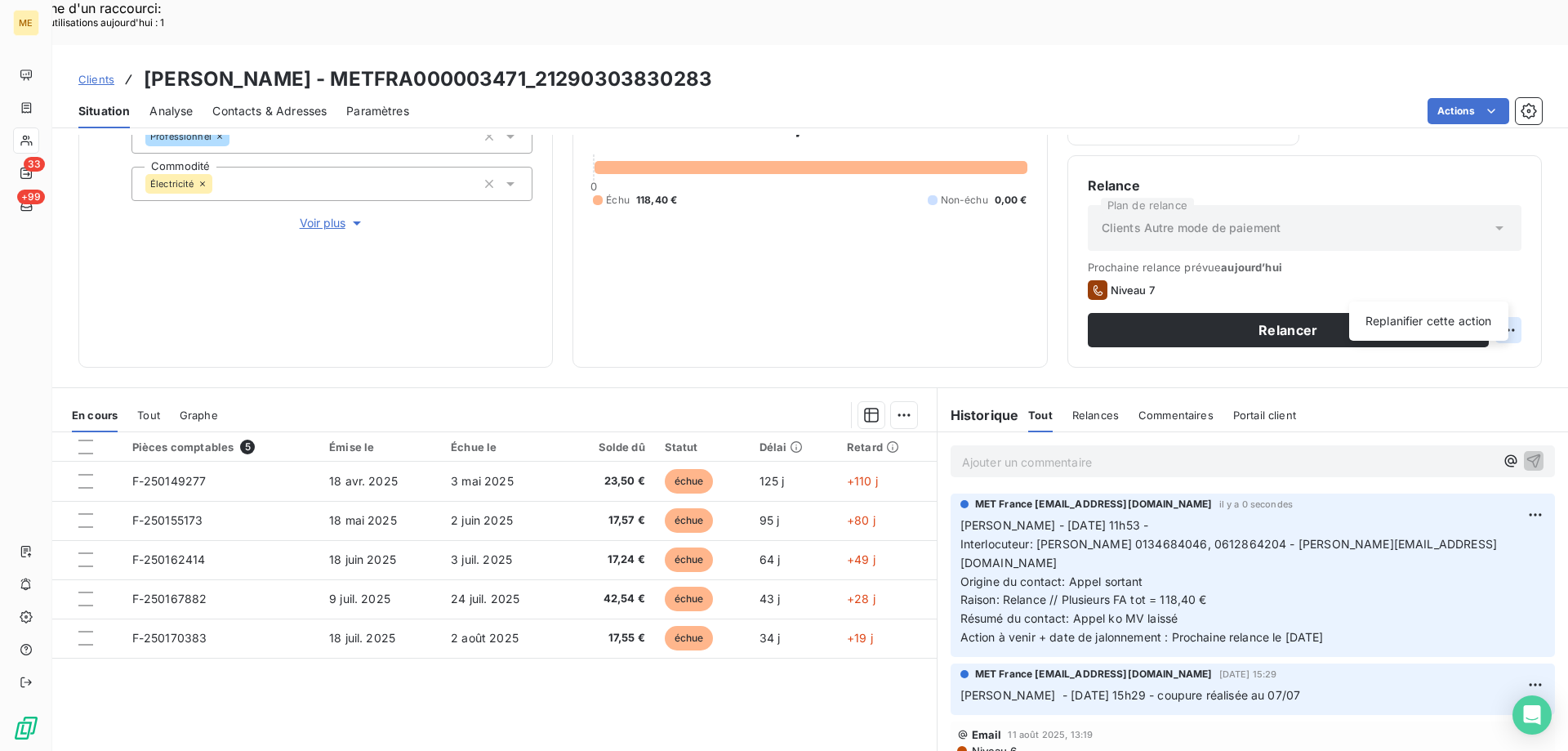
click at [1438, 332] on div "Replanifier cette action" at bounding box center [1429, 320] width 146 height 26
select select "7"
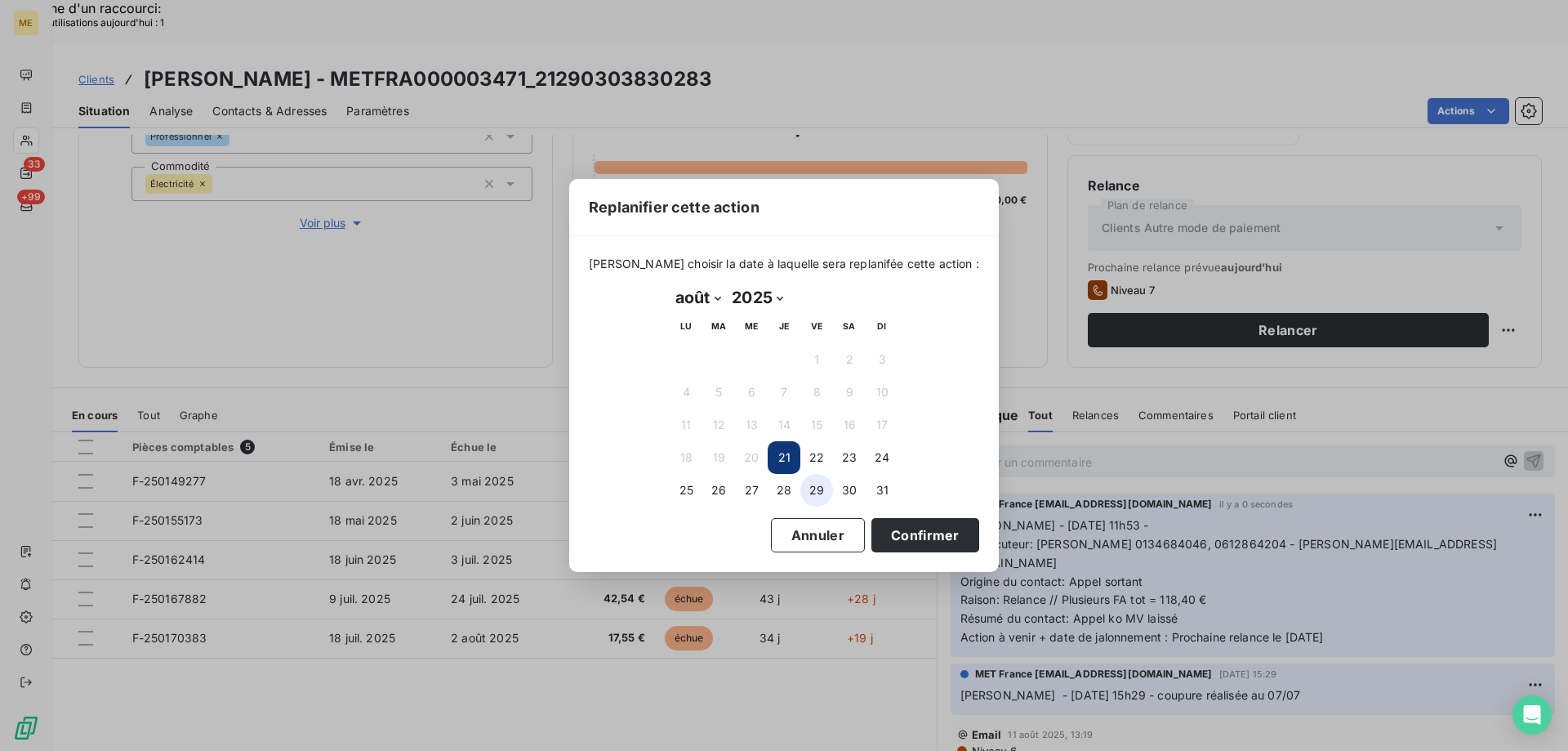
click at [806, 496] on button "29" at bounding box center [817, 490] width 32 height 32
click at [880, 534] on button "Confirmer" at bounding box center [925, 535] width 108 height 34
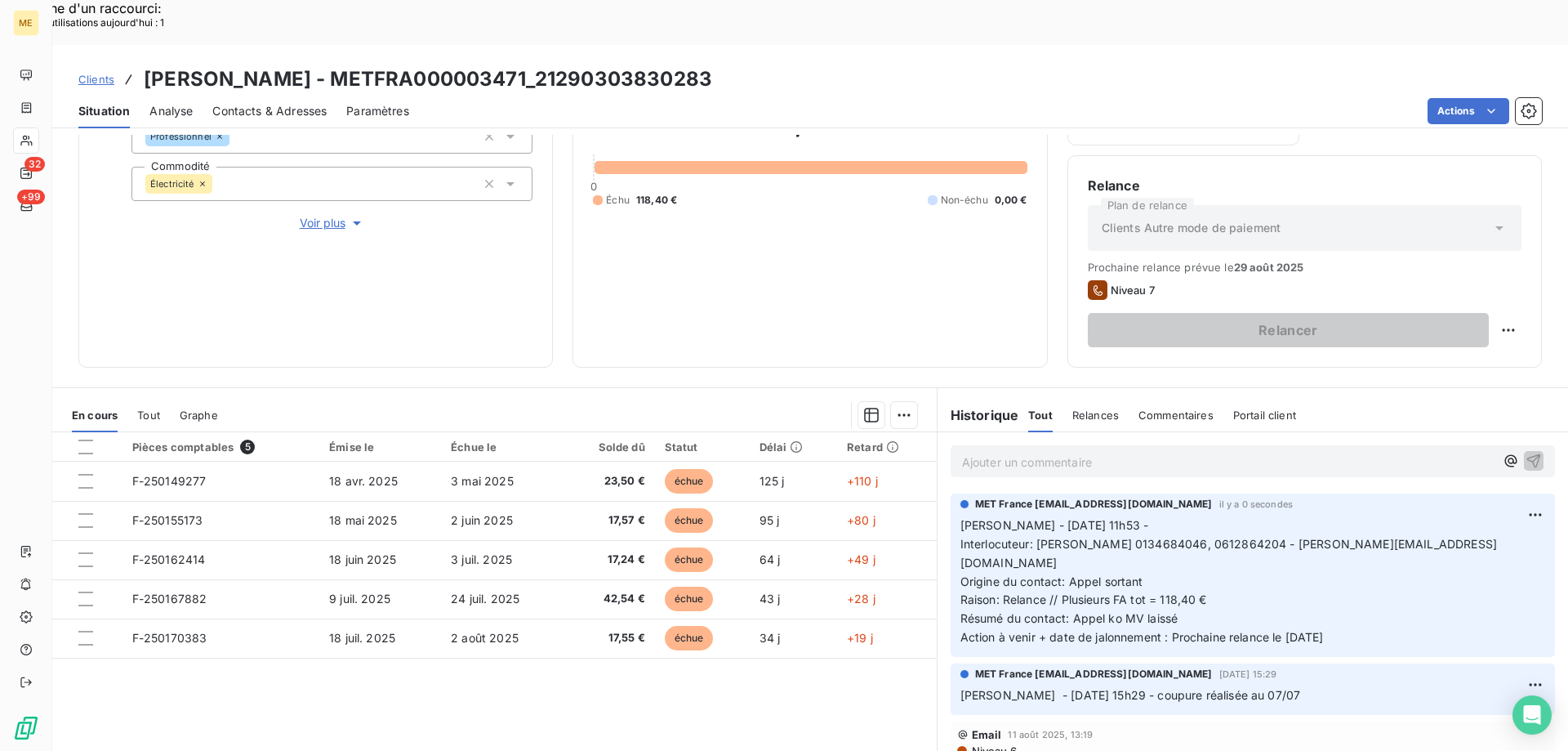
click at [332, 214] on span "Voir plus" at bounding box center [333, 222] width 66 height 16
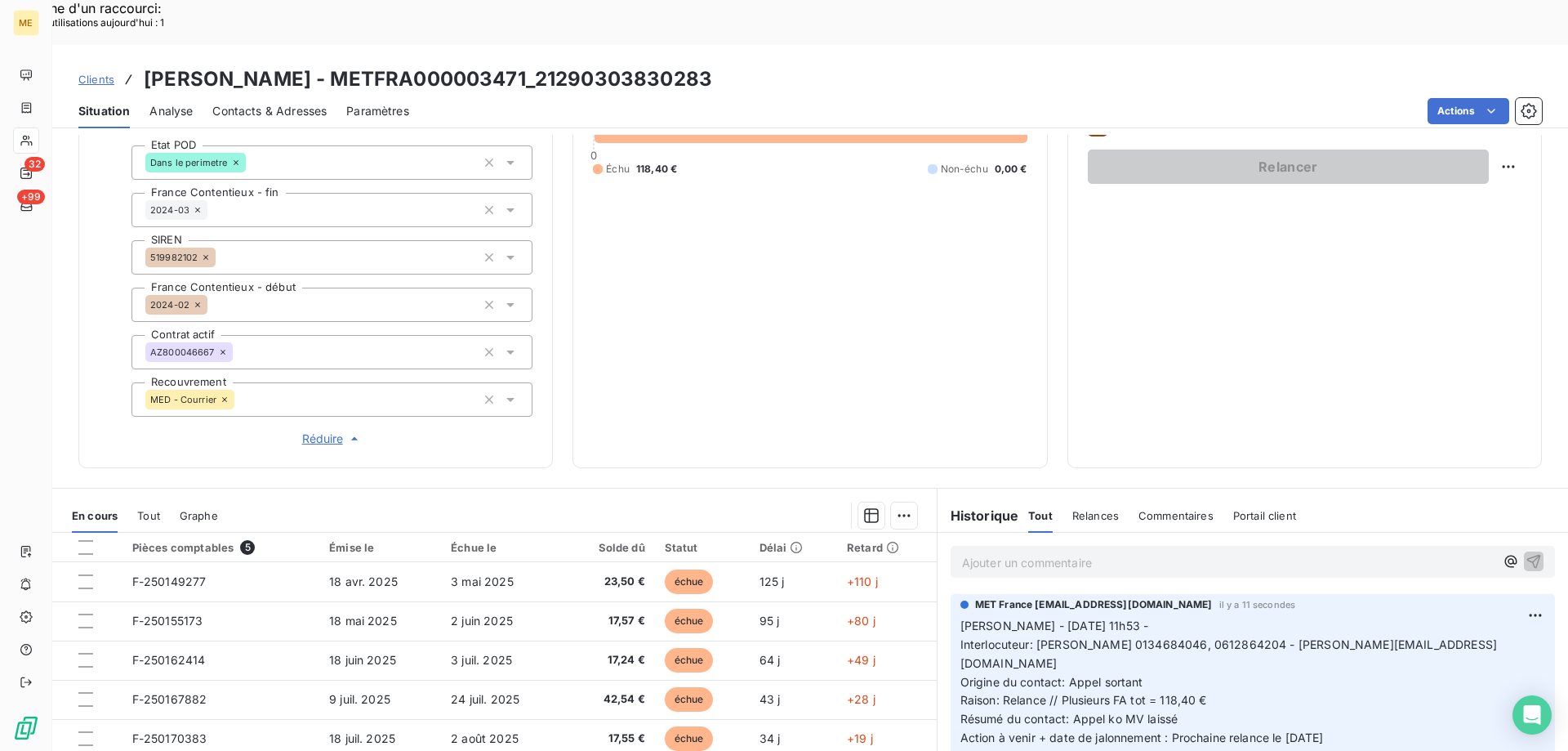
scroll to position [480, 0]
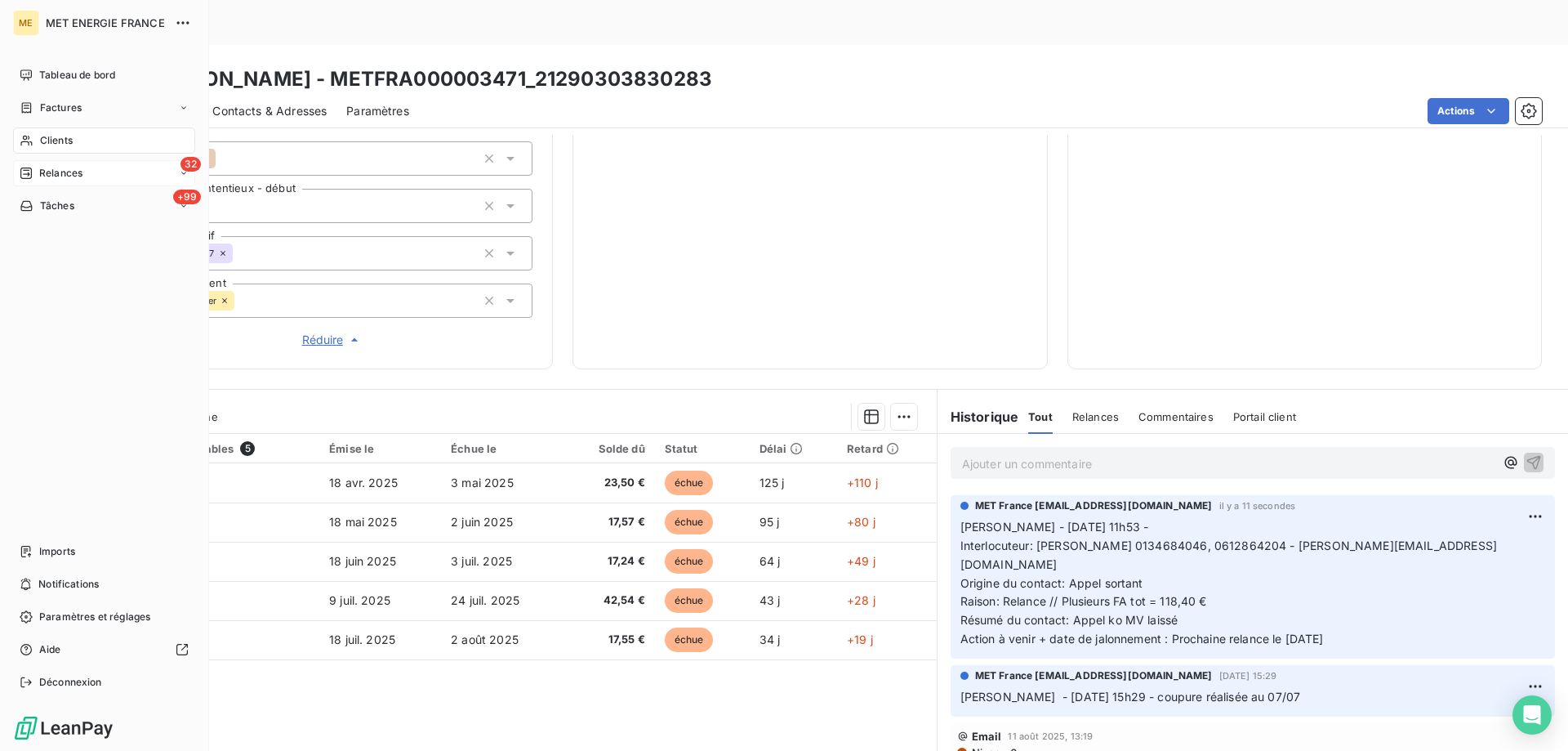
click at [132, 175] on div "32 Relances" at bounding box center [104, 173] width 182 height 26
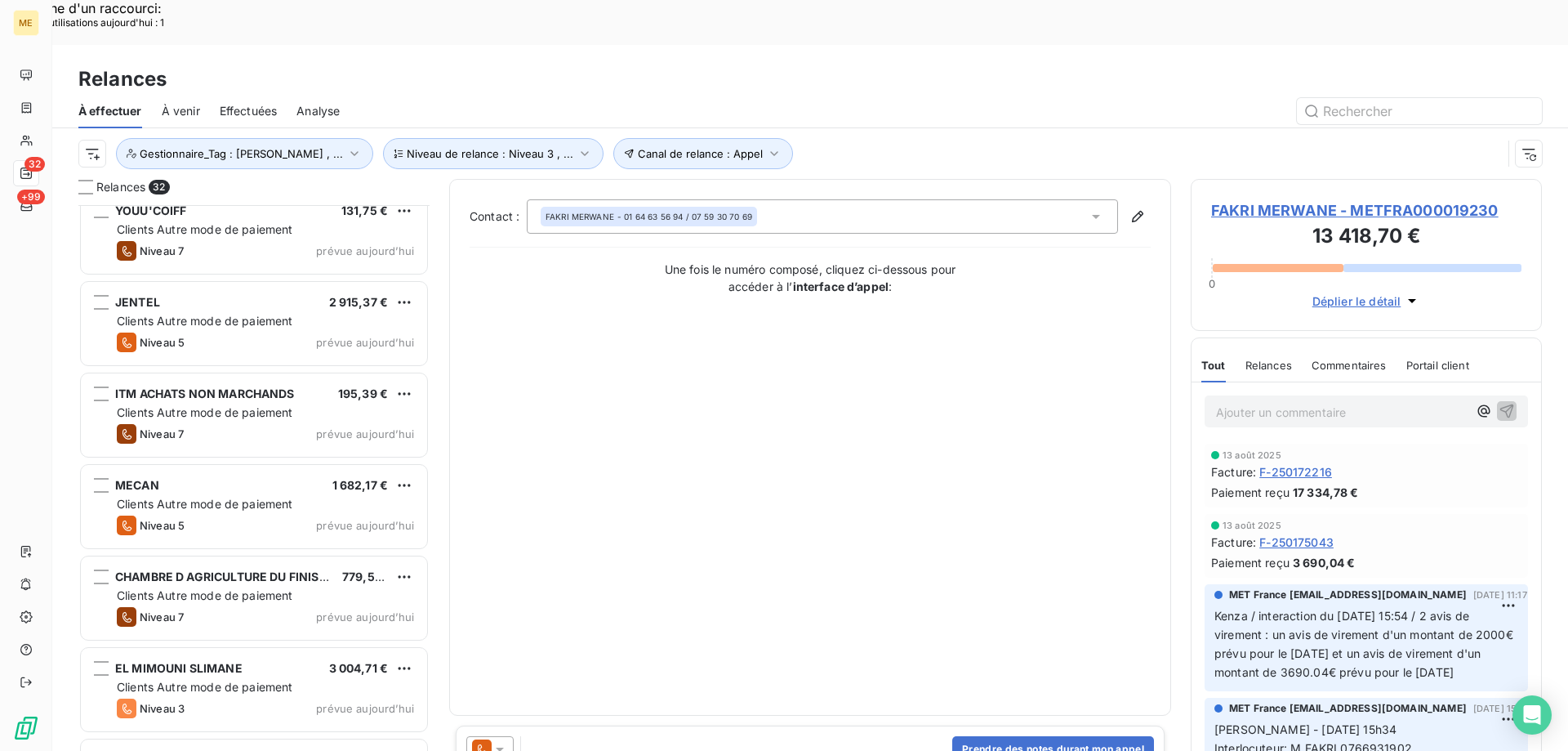
scroll to position [2338, 0]
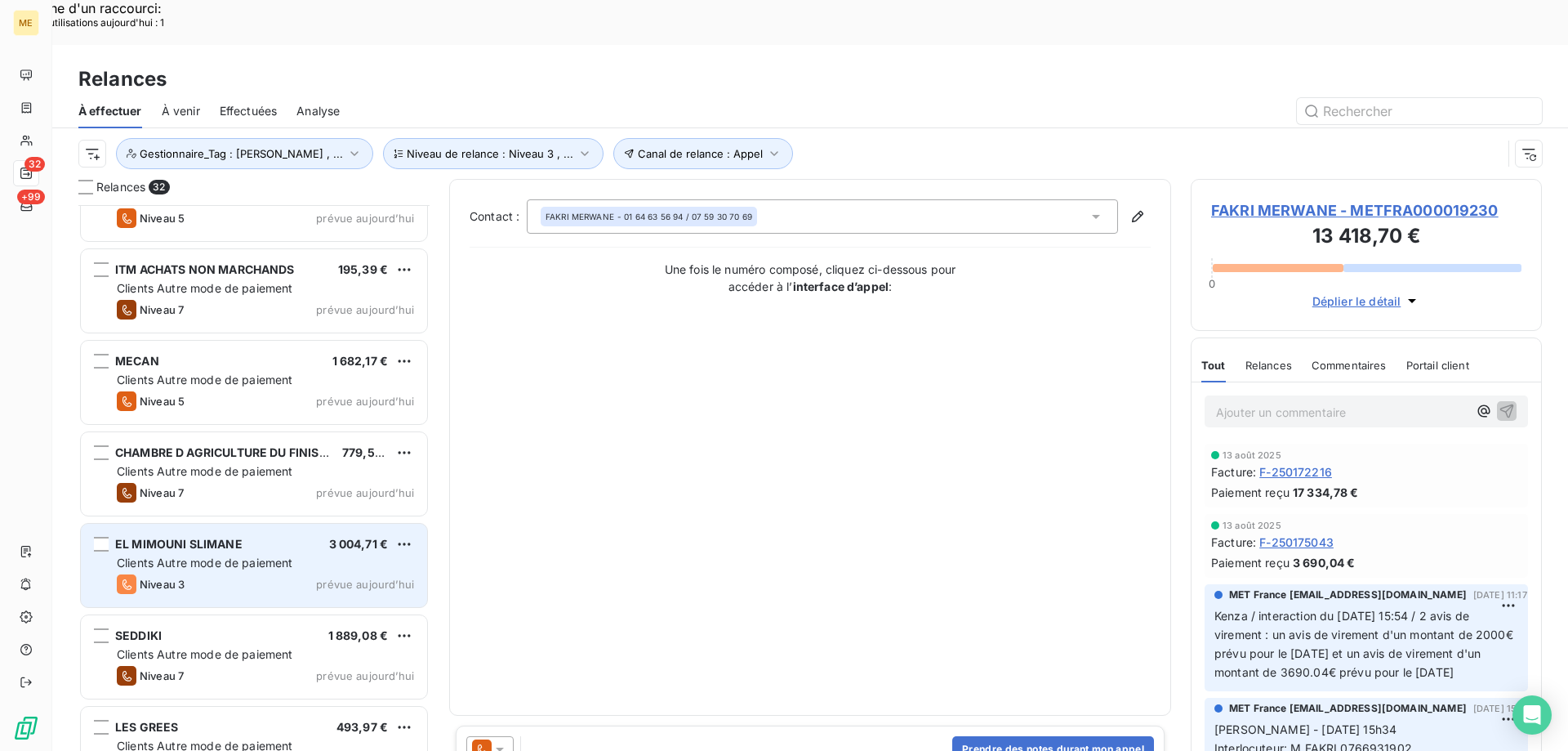
click at [296, 537] on div "EL MIMOUNI SLIMANE 3 004,71 €" at bounding box center [266, 543] width 297 height 14
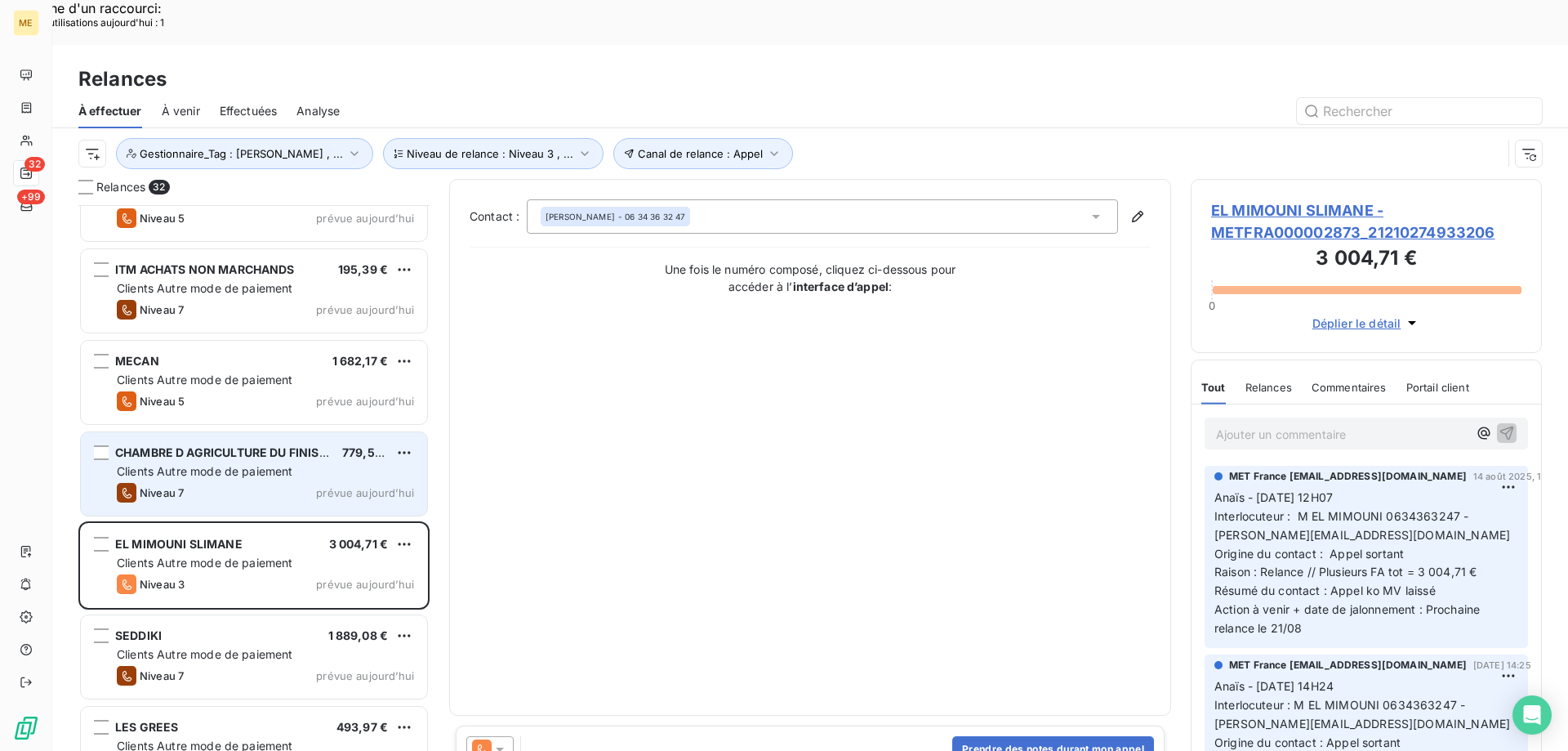
click at [295, 482] on div "Niveau 7 prévue aujourd’hui" at bounding box center [266, 492] width 297 height 20
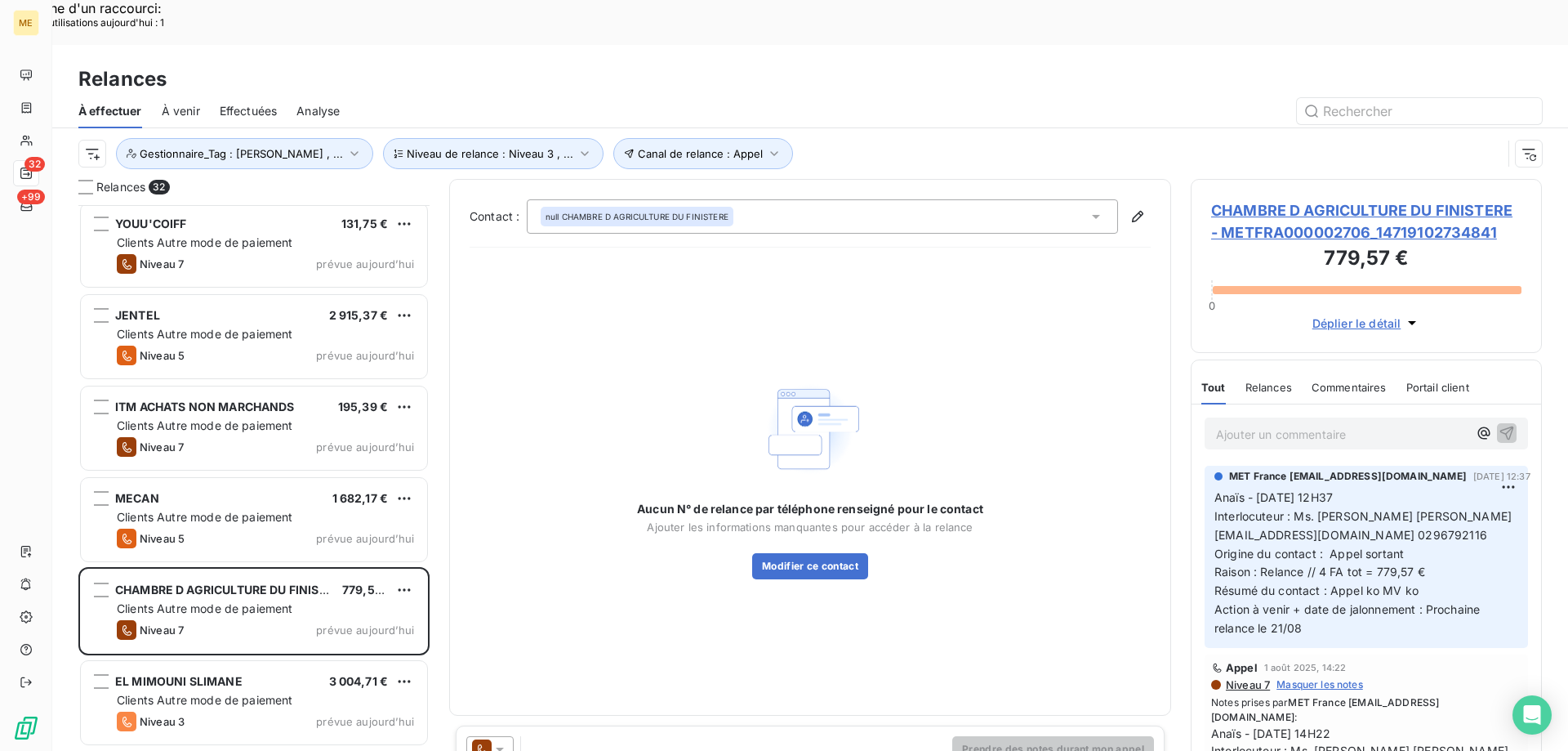
scroll to position [2011, 0]
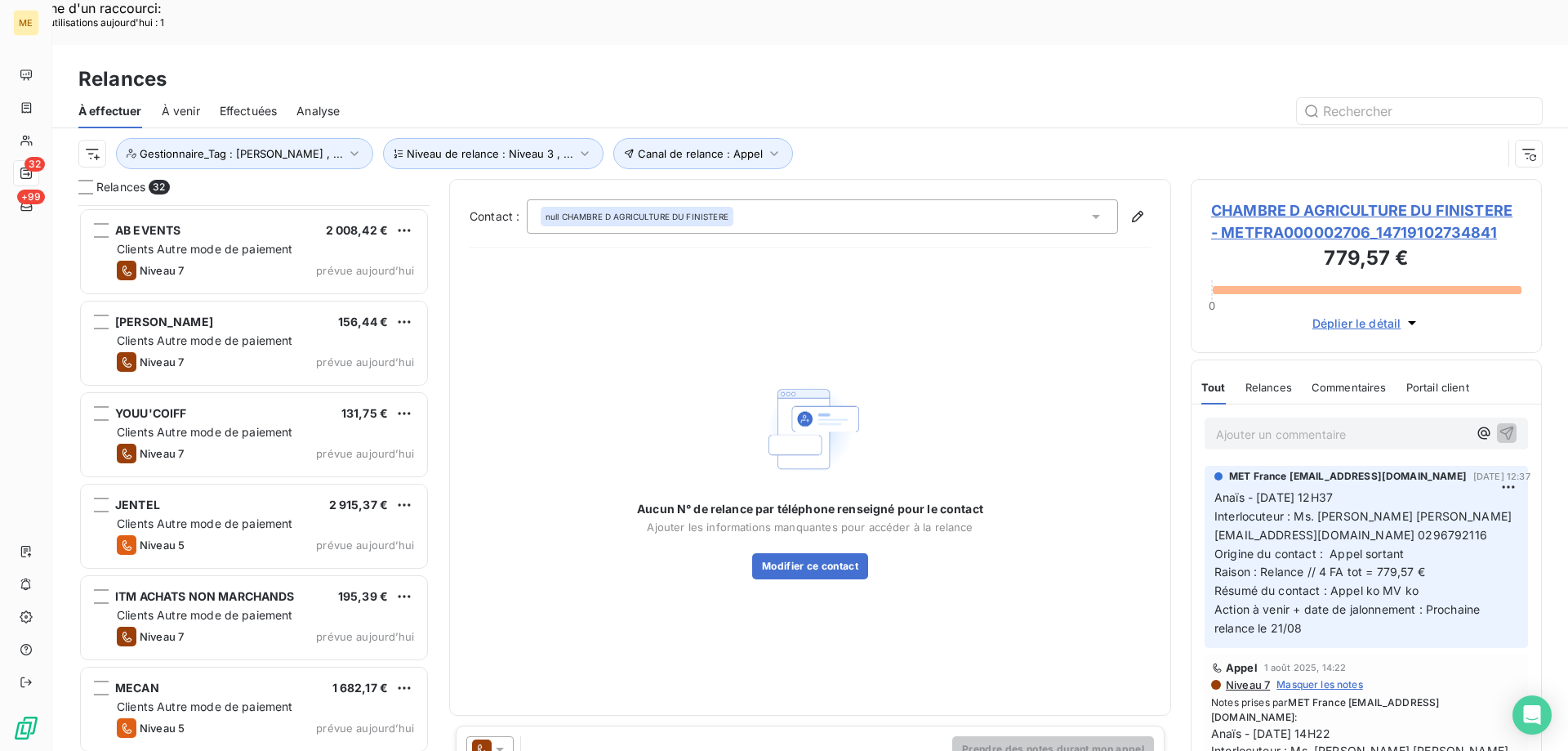
click at [282, 484] on div "JENTEL 2 915,37 € Clients Autre mode de paiement Niveau 5 prévue aujourd’hui" at bounding box center [254, 525] width 346 height 83
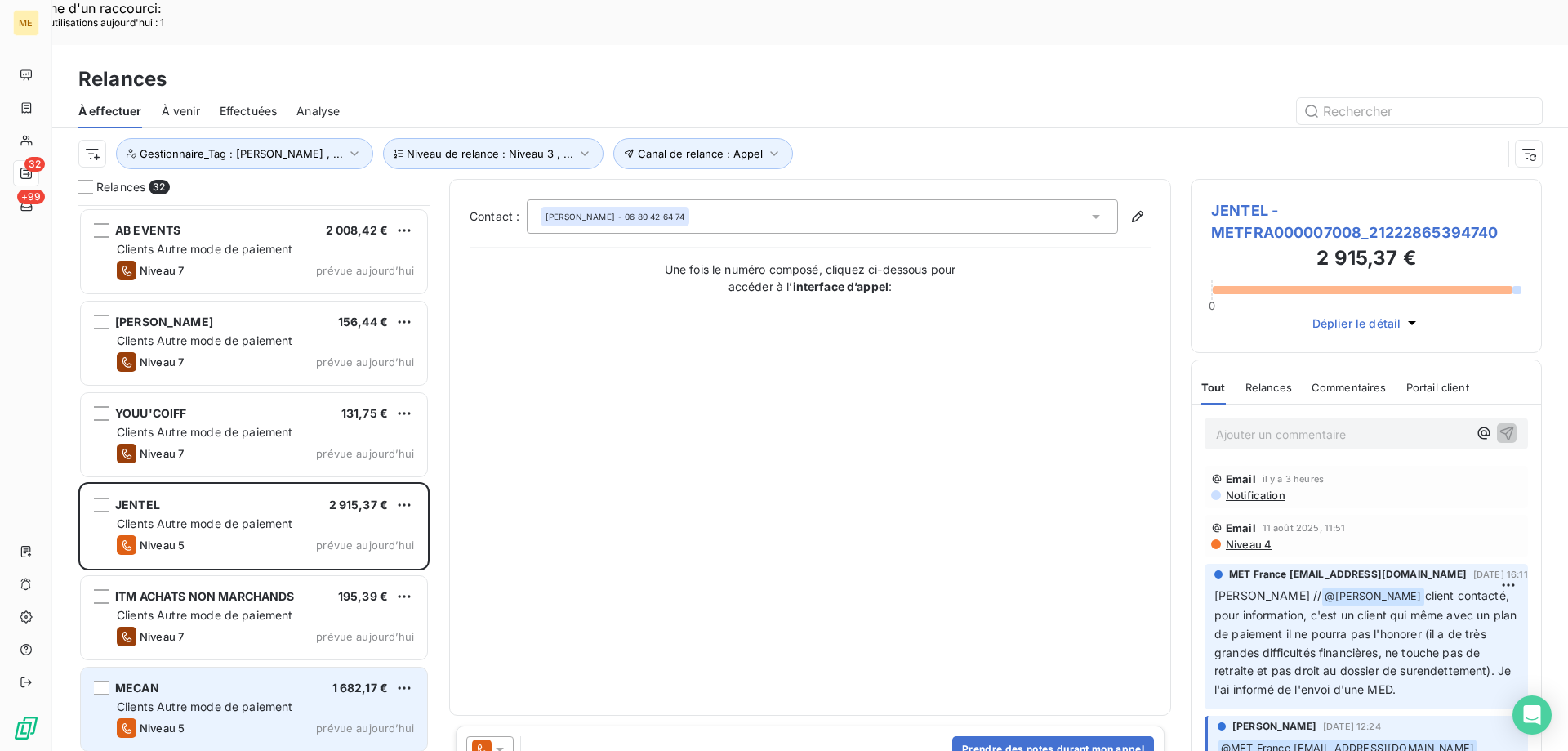
click at [288, 667] on div "MECAN 1 682,17 € Clients Autre mode de paiement Niveau 5 prévue aujourd’hui" at bounding box center [254, 708] width 346 height 83
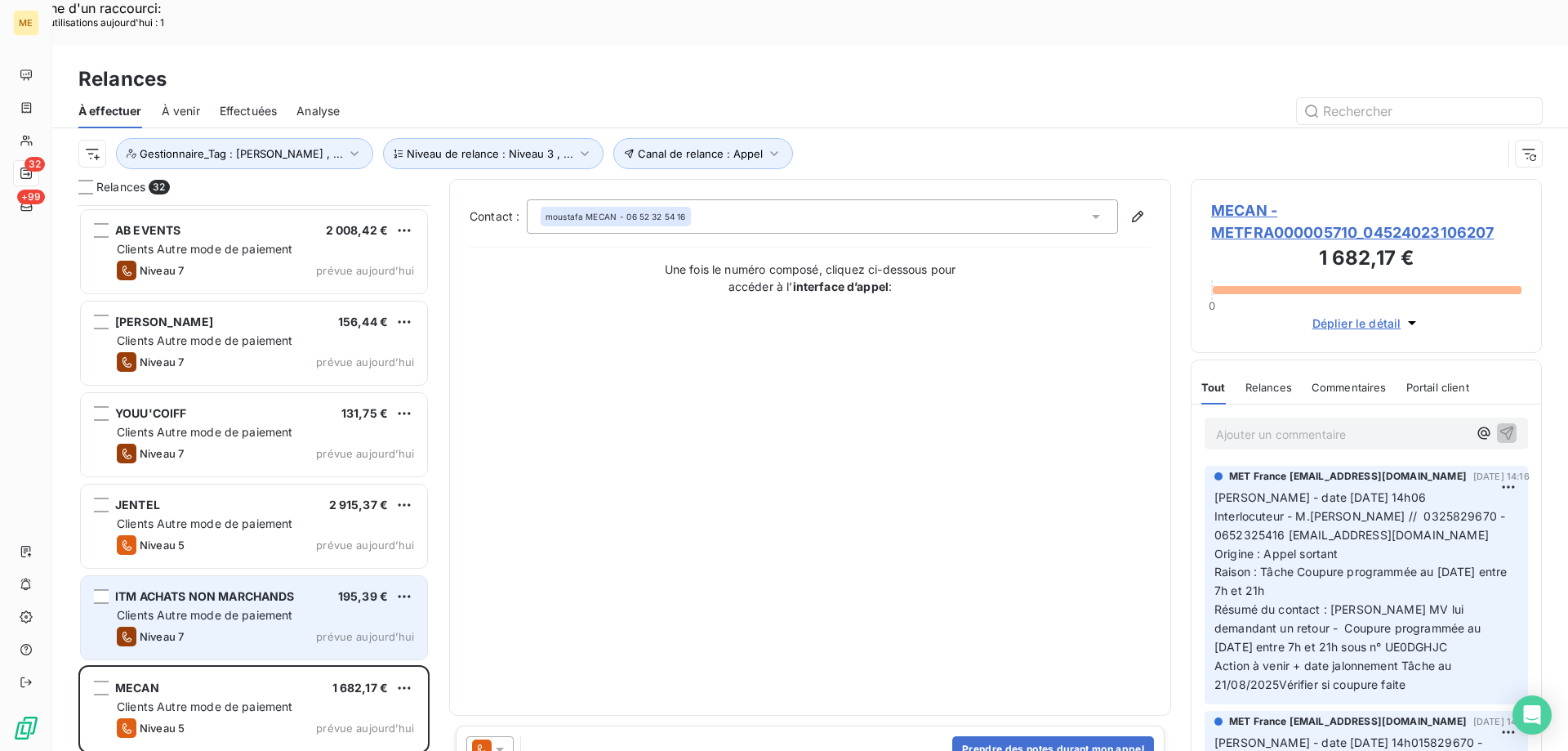
click at [288, 578] on div "ITM ACHATS NON MARCHANDS 195,39 € Clients Autre mode de paiement Niveau 7 prévu…" at bounding box center [254, 617] width 346 height 83
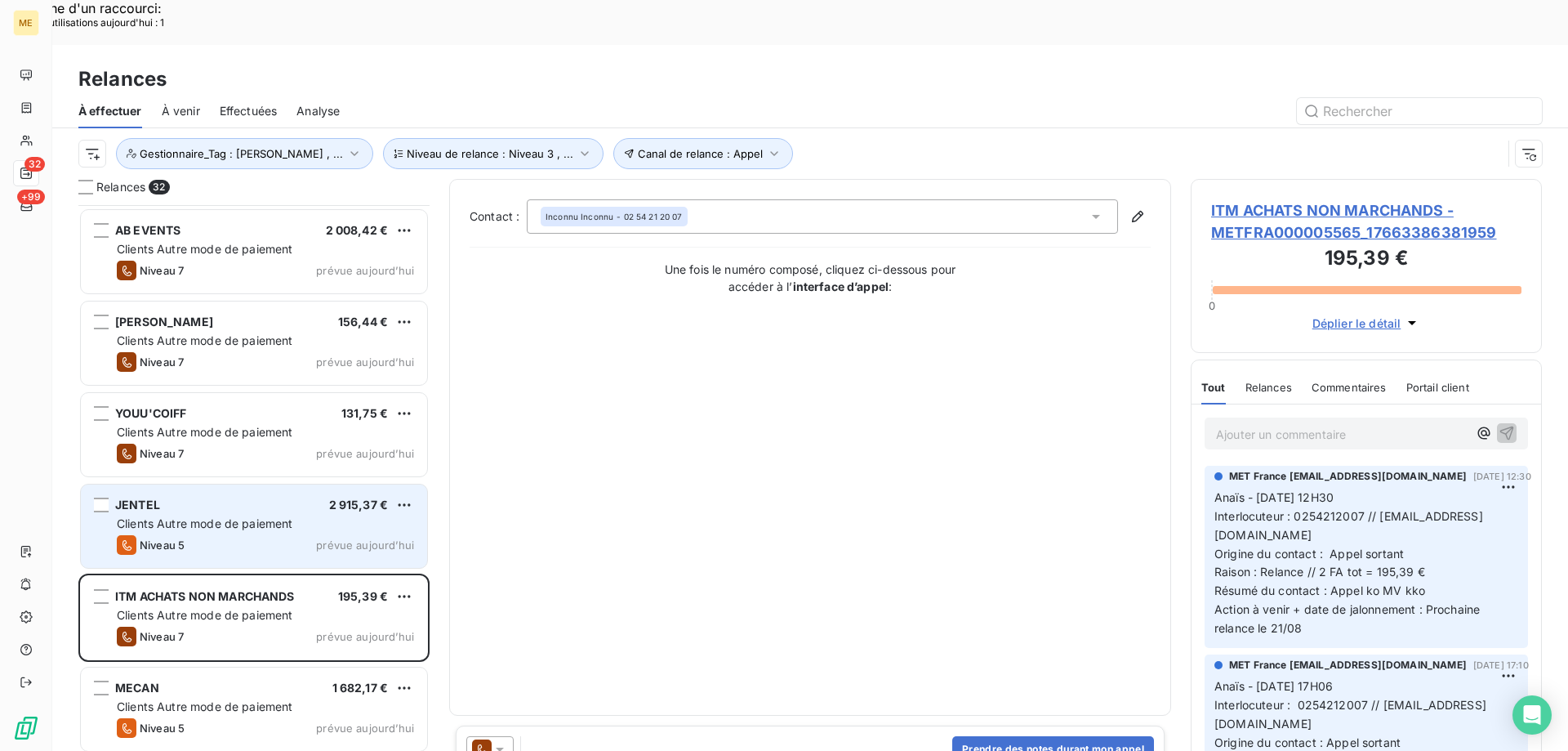
click at [317, 512] on div "JENTEL 2 915,37 € Clients Autre mode de paiement Niveau 5 prévue aujourd’hui" at bounding box center [254, 525] width 346 height 83
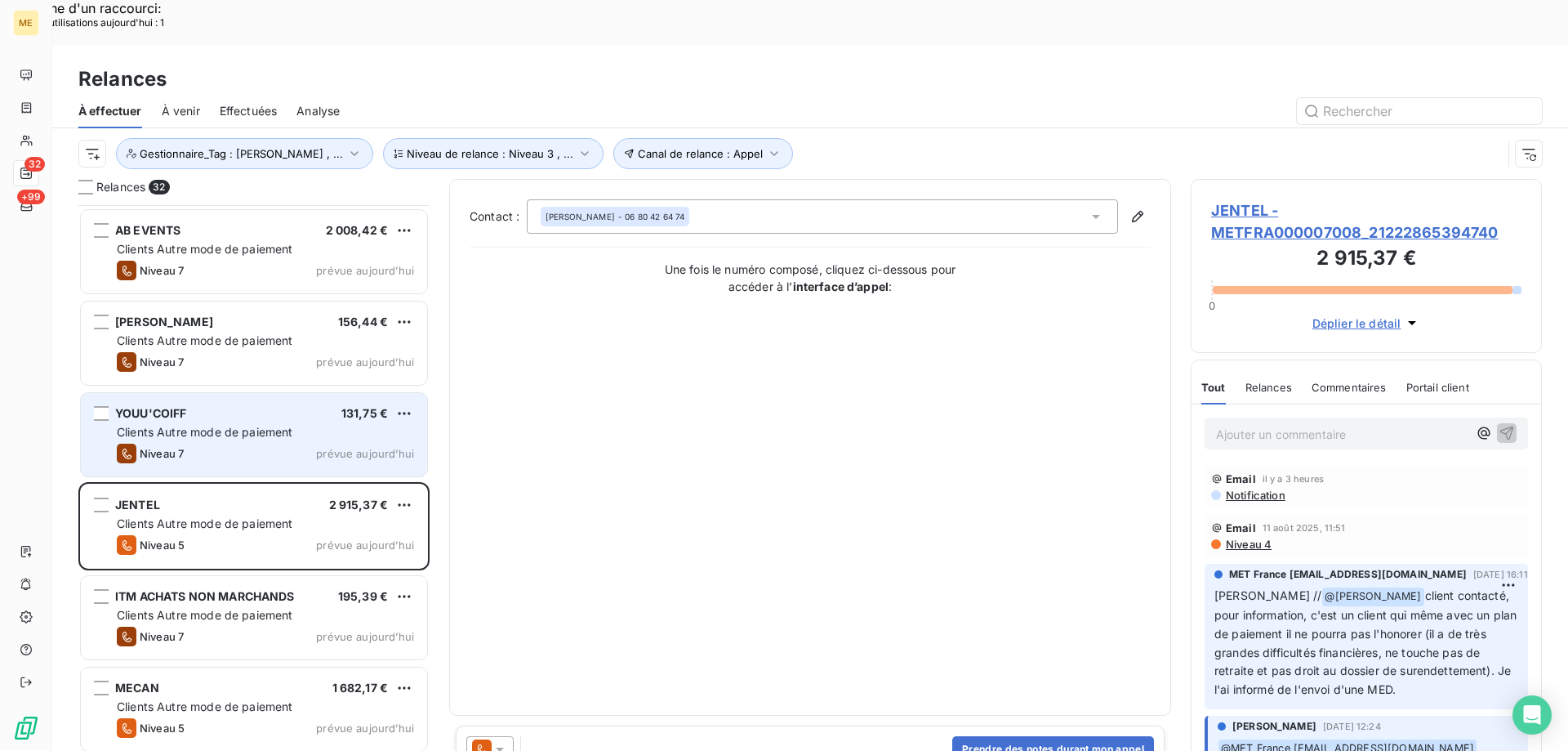
click at [272, 424] on div "Clients Autre mode de paiement" at bounding box center [266, 432] width 297 height 16
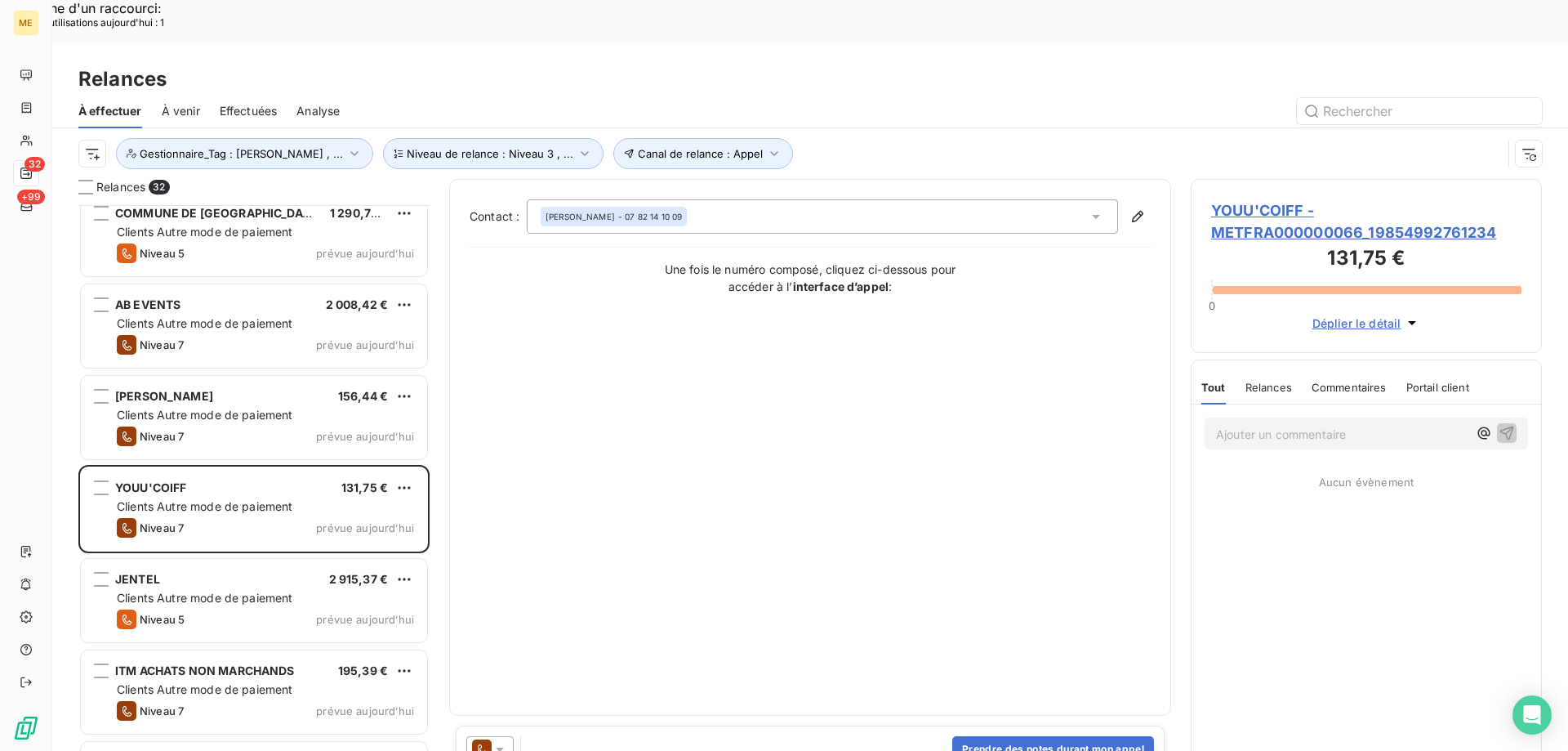
scroll to position [1929, 0]
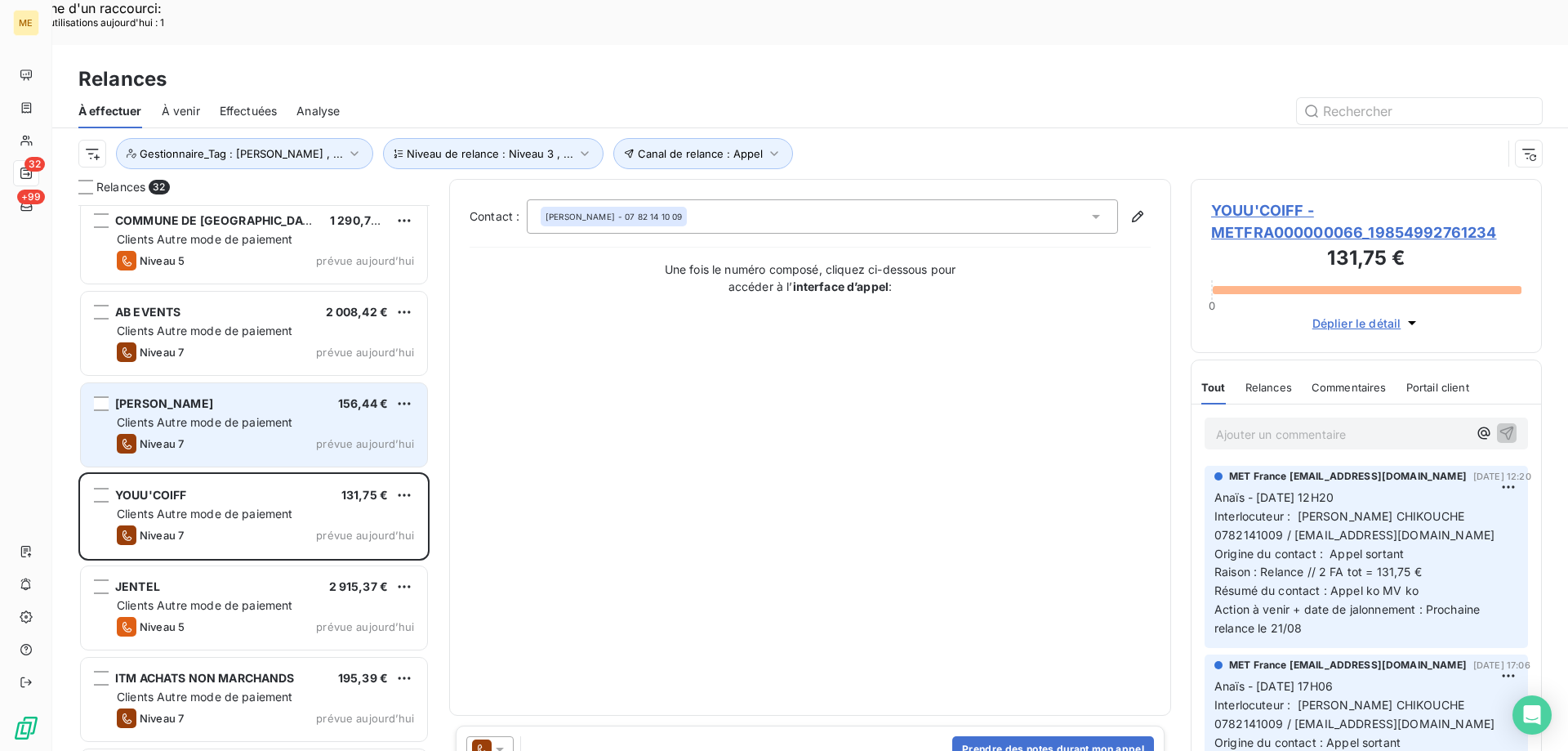
click at [286, 434] on div "Niveau 7 prévue aujourd’hui" at bounding box center [266, 443] width 297 height 20
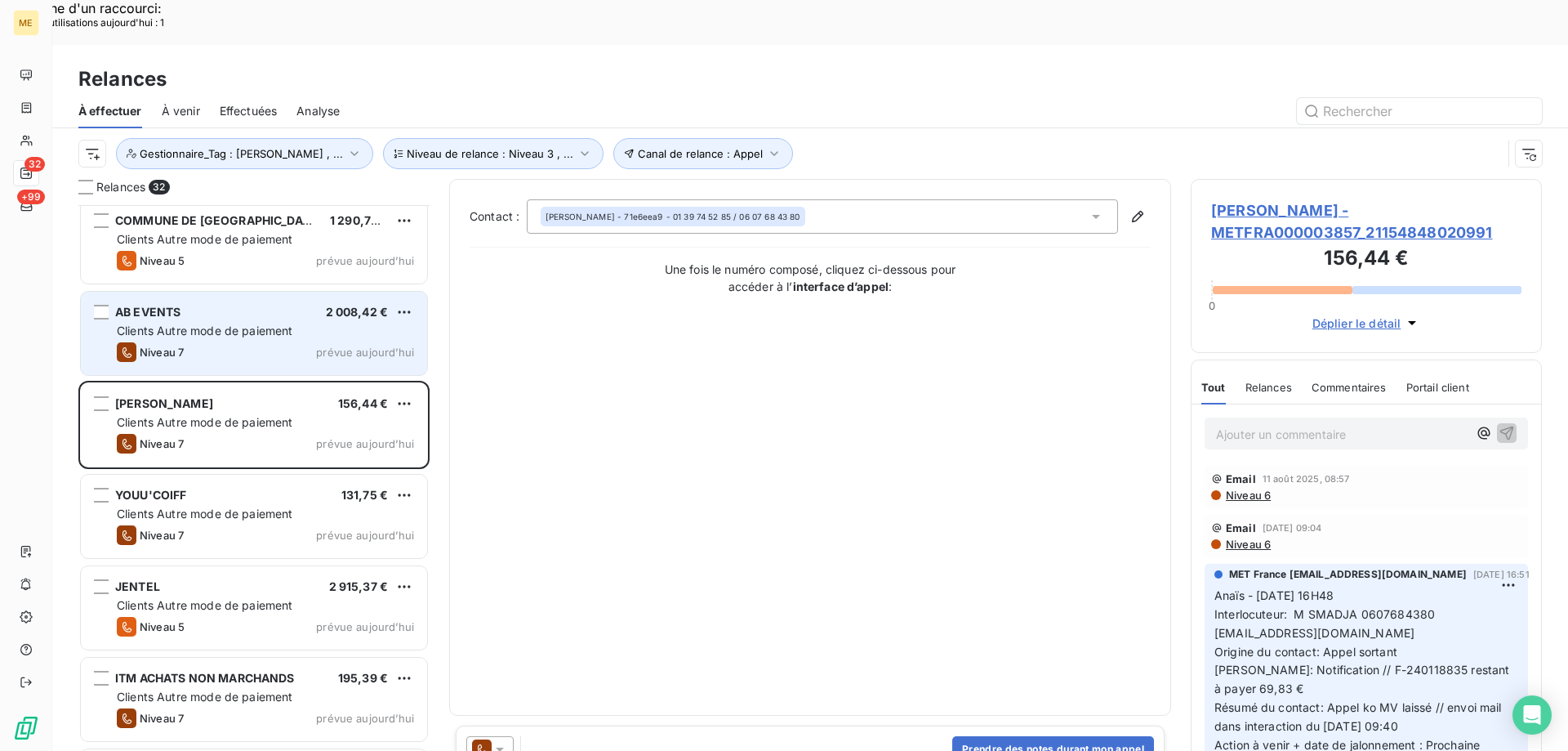
click at [295, 297] on div "AB EVENTS 2 008,42 € Clients Autre mode de paiement Niveau 7 prévue aujourd’hui" at bounding box center [254, 333] width 346 height 83
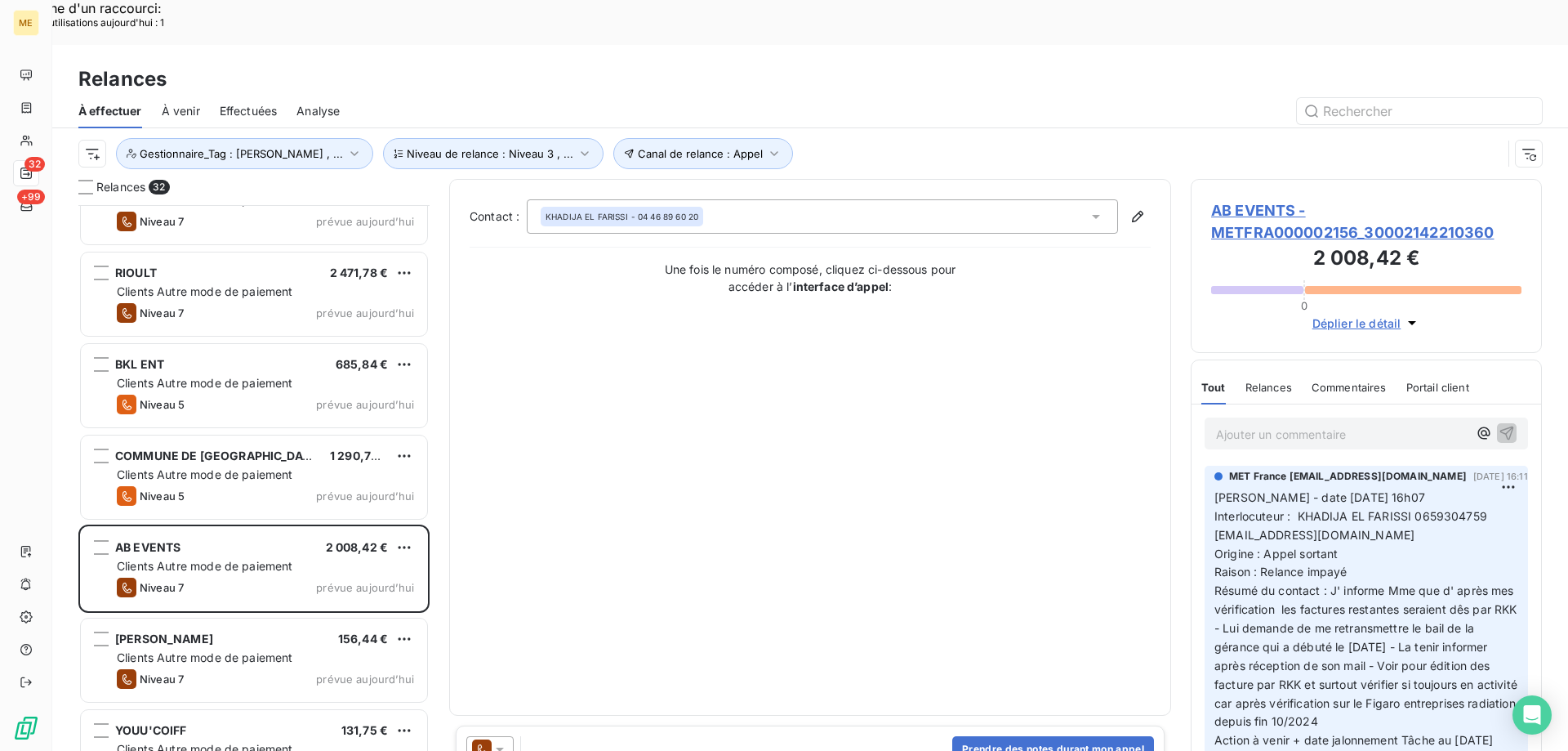
scroll to position [1684, 0]
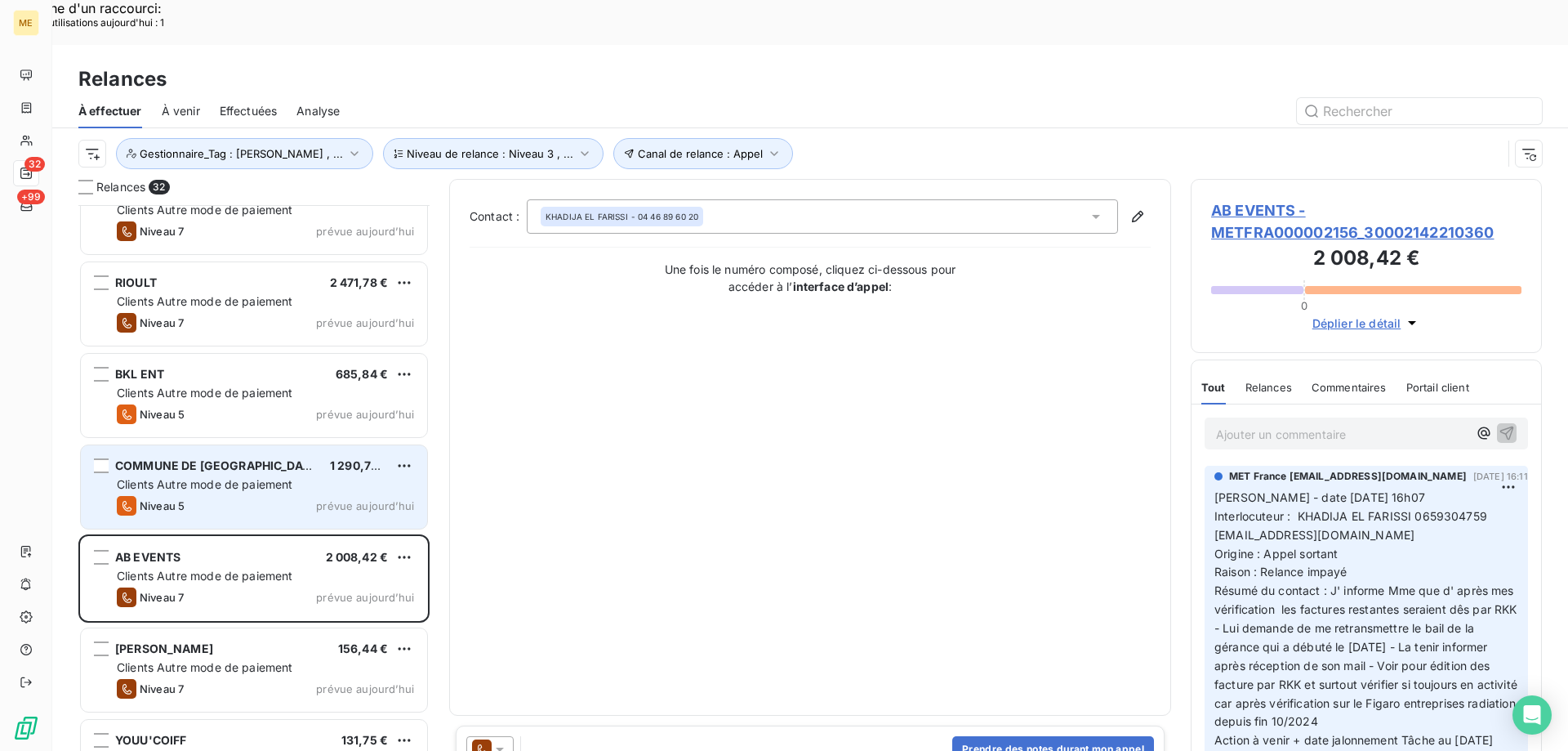
click at [287, 458] on div "COMMUNE DE VAUX 1 290,70 €" at bounding box center [266, 465] width 297 height 14
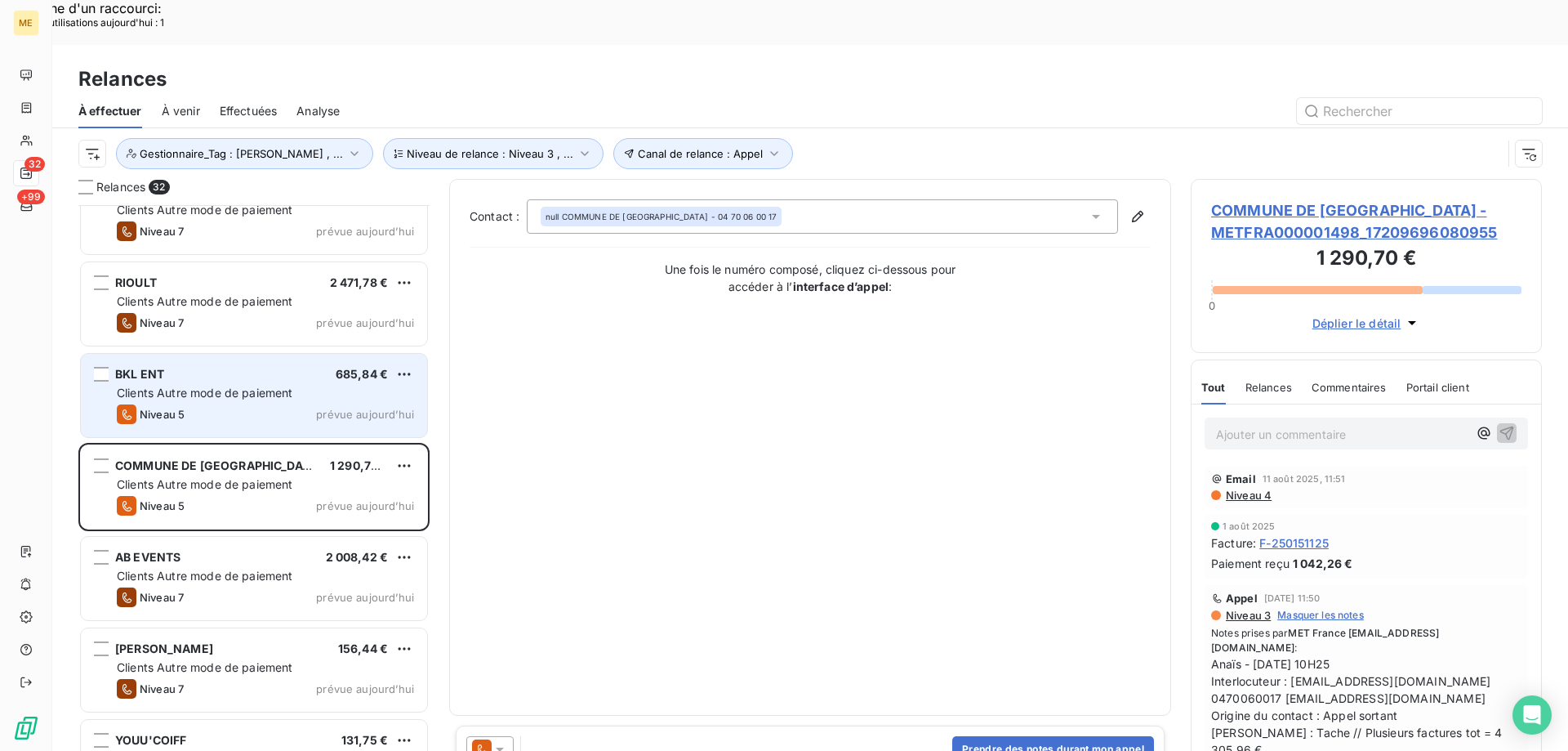
click at [300, 358] on div "BKL ENT 685,84 € Clients Autre mode de paiement Niveau 5 prévue aujourd’hui" at bounding box center [254, 395] width 346 height 83
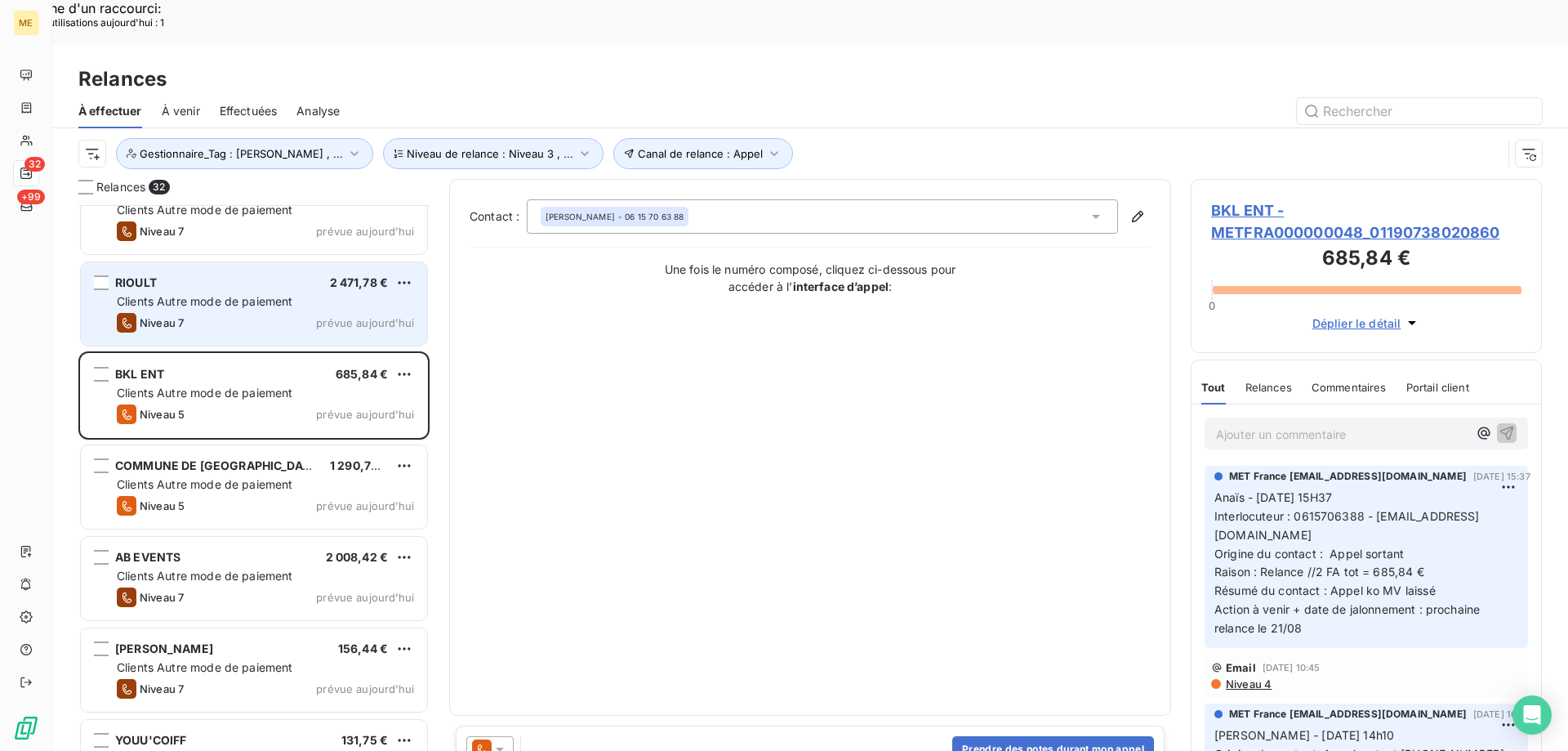
click at [244, 313] on div "Niveau 7 prévue aujourd’hui" at bounding box center [266, 322] width 297 height 20
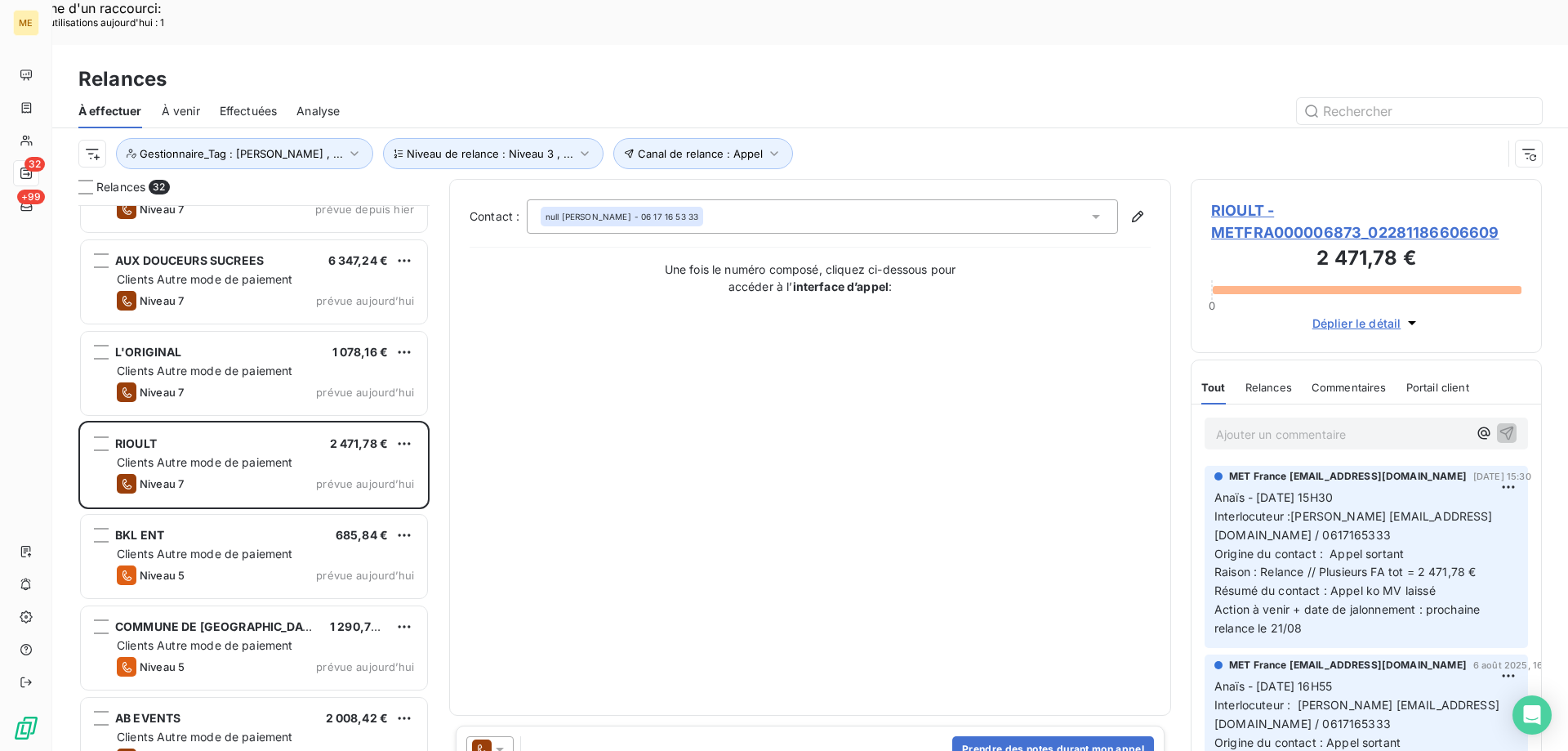
scroll to position [1521, 0]
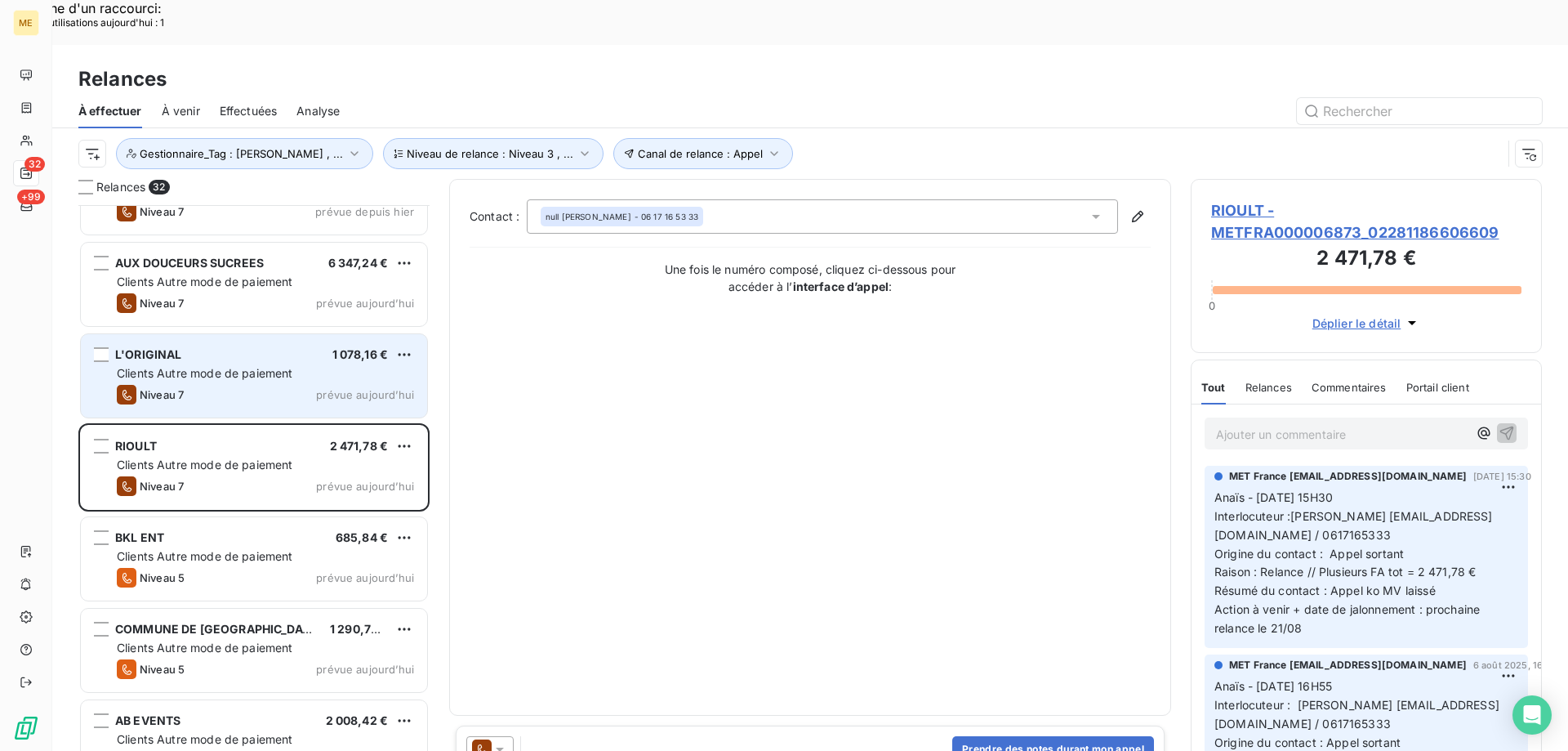
click at [193, 385] on div "Niveau 7 prévue aujourd’hui" at bounding box center [266, 395] width 297 height 20
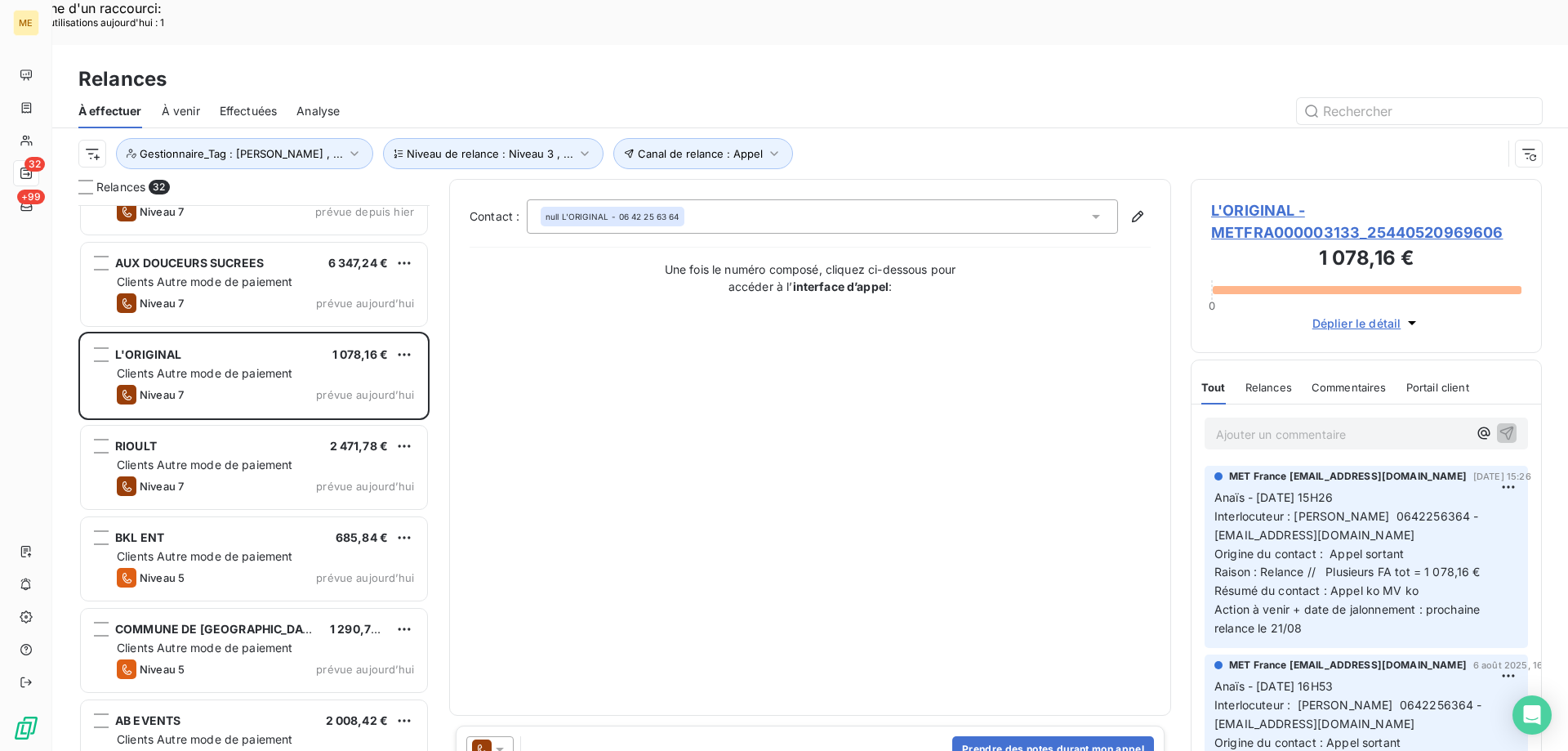
scroll to position [1357, 0]
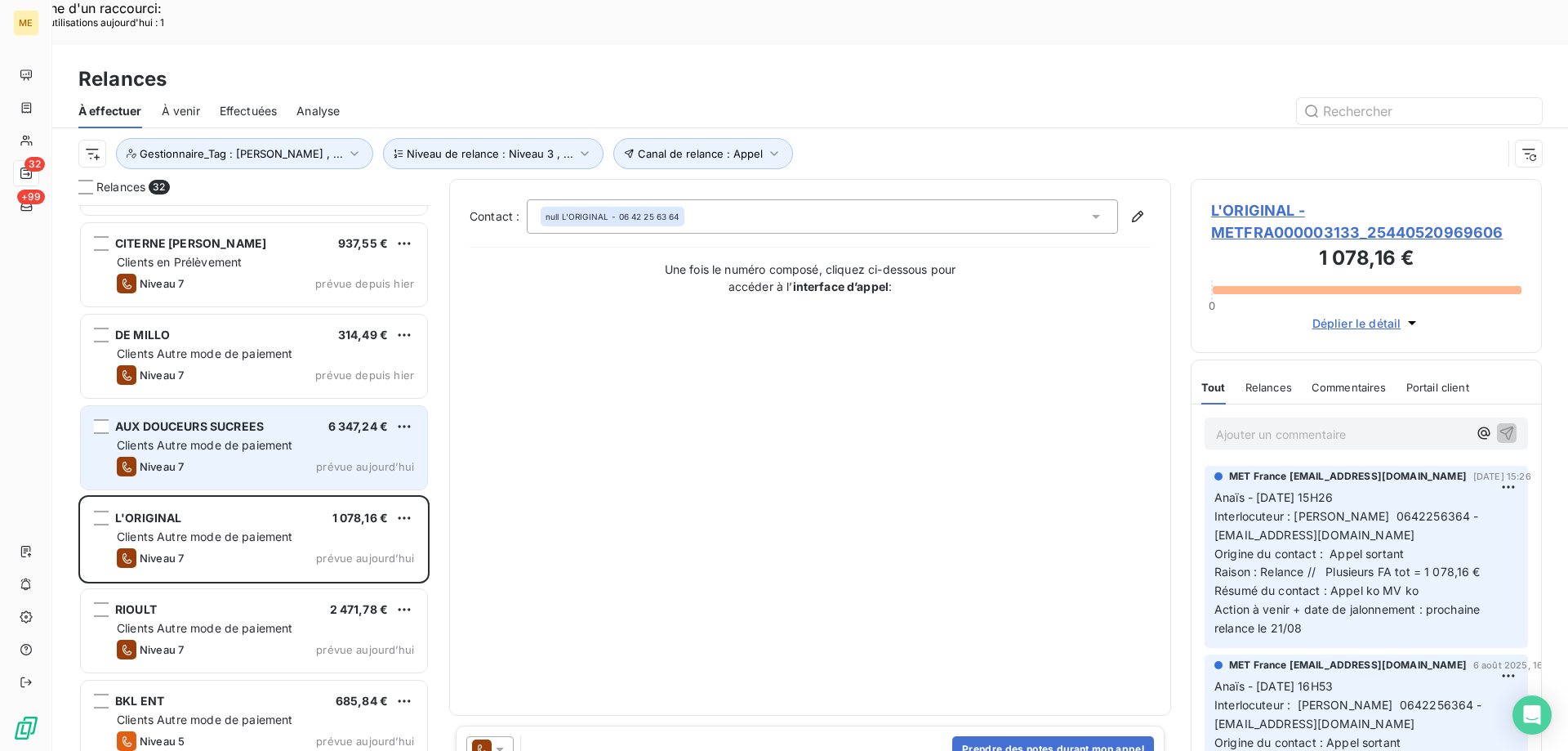
click at [294, 437] on span "Clients Autre mode de paiement" at bounding box center [205, 444] width 176 height 14
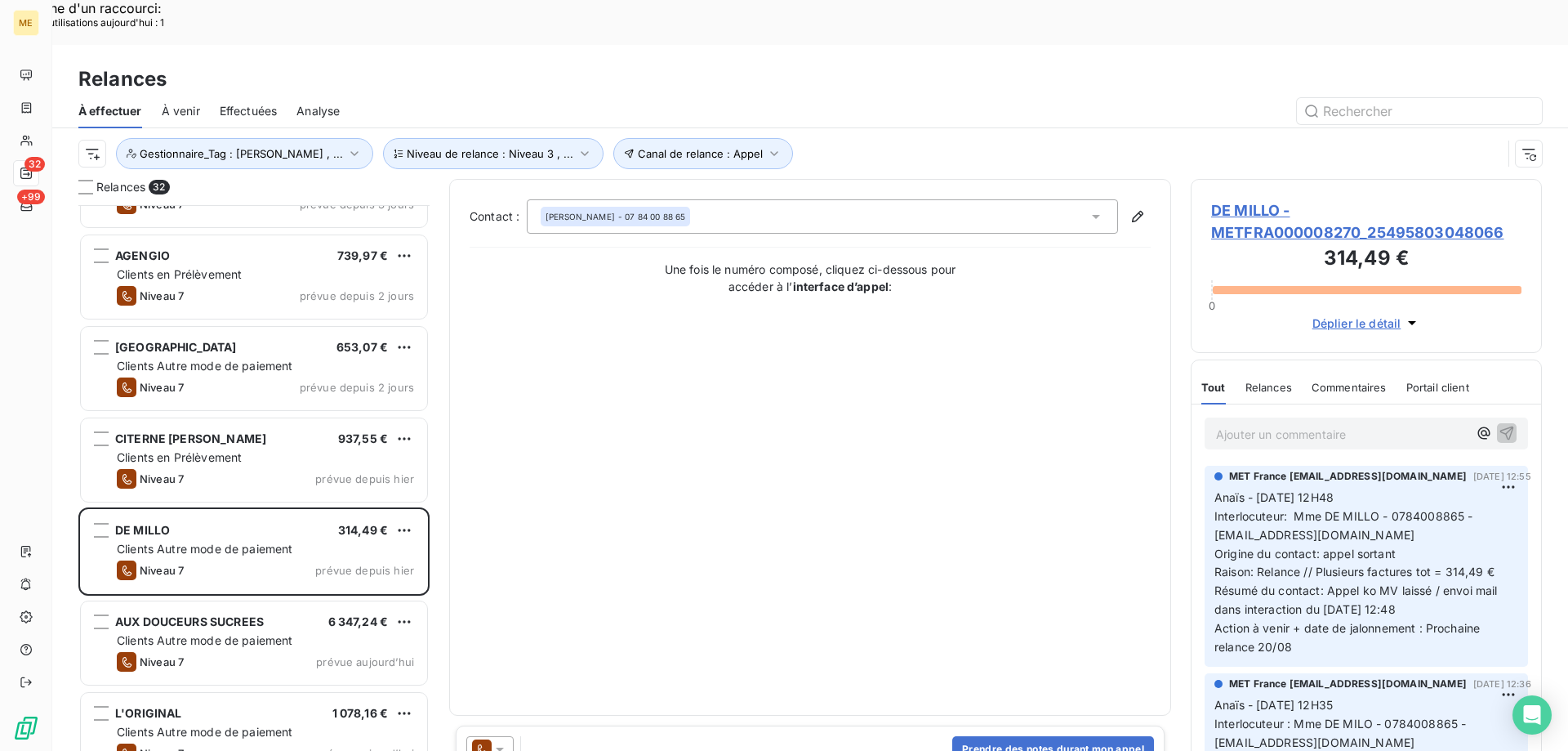
scroll to position [1112, 0]
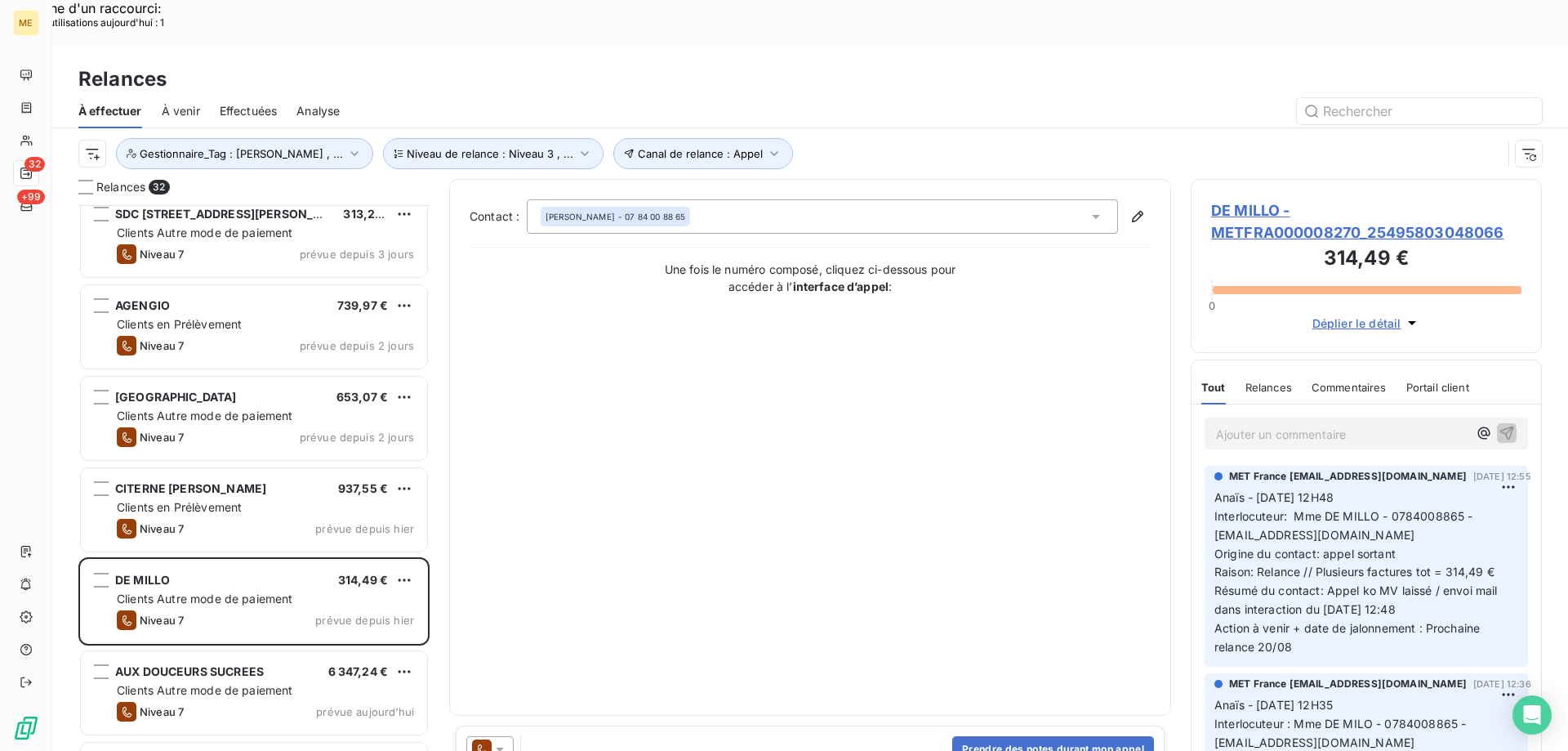
drag, startPoint x: 220, startPoint y: 372, endPoint x: 202, endPoint y: 419, distance: 50.3
click at [220, 408] on span "Clients Autre mode de paiement" at bounding box center [205, 415] width 176 height 14
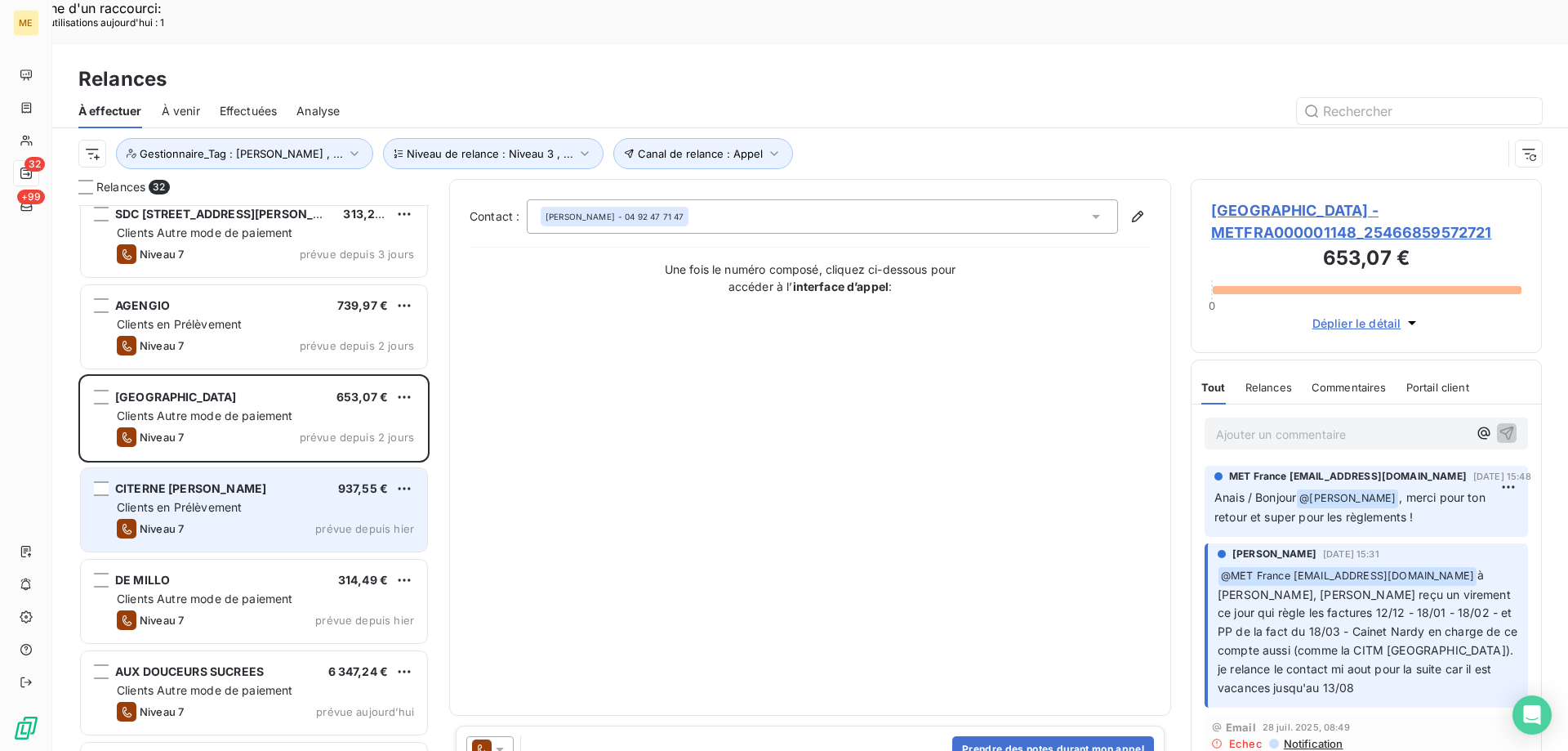
click at [218, 499] on span "Clients en Prélèvement" at bounding box center [179, 506] width 125 height 14
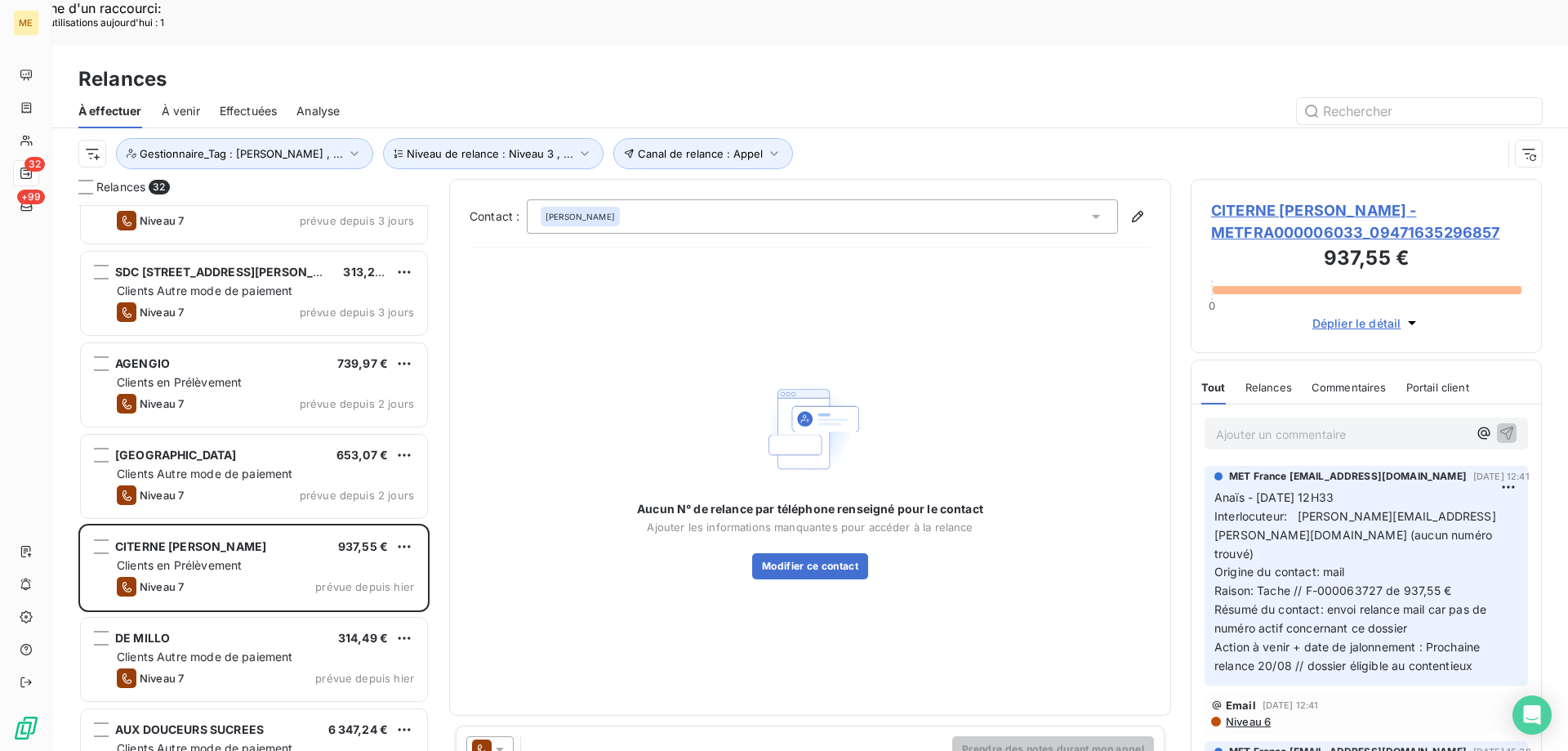
scroll to position [1031, 0]
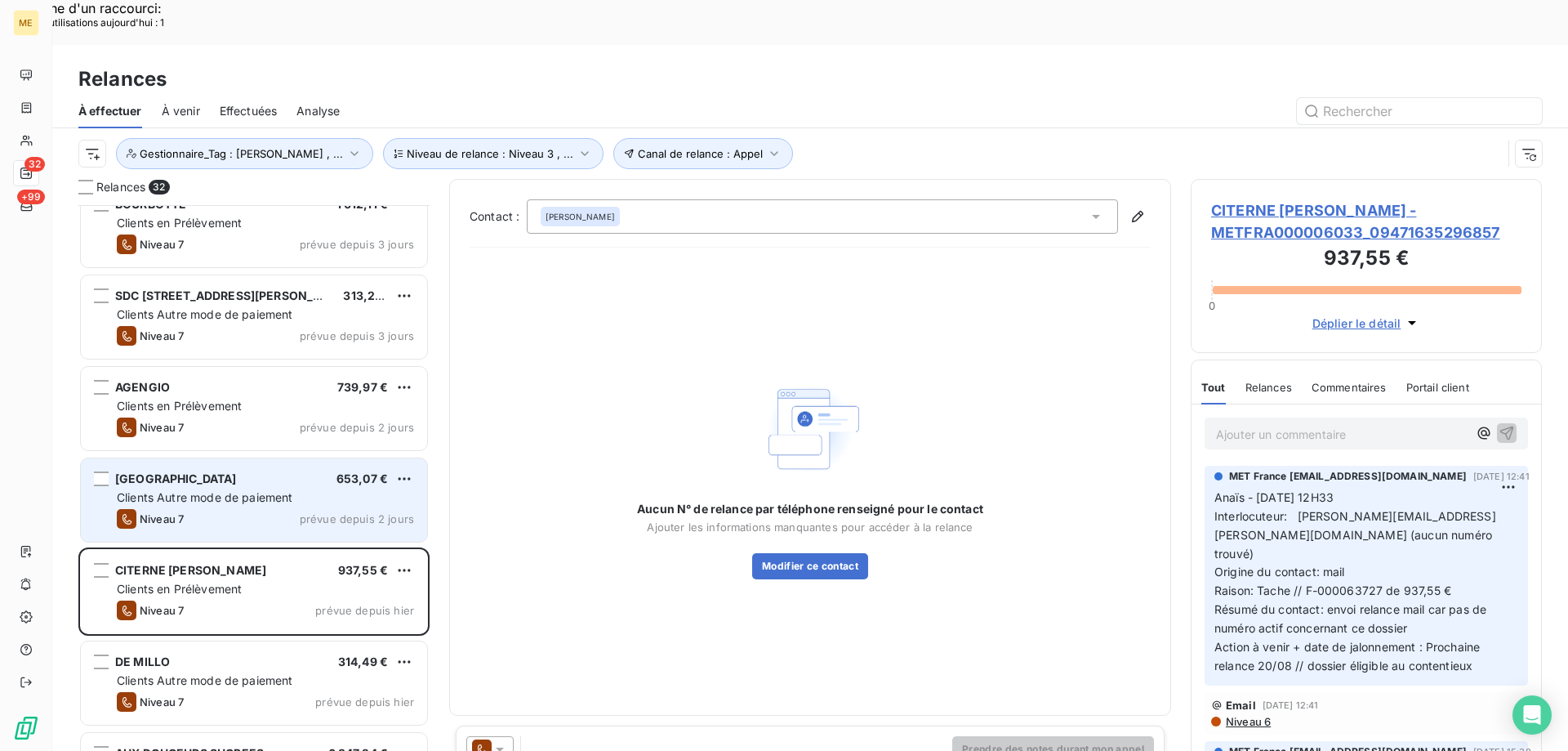
click at [210, 458] on div "[GEOGRAPHIC_DATA] 653,07 € Clients Autre mode de paiement Niveau 7 prévue depui…" at bounding box center [254, 499] width 346 height 83
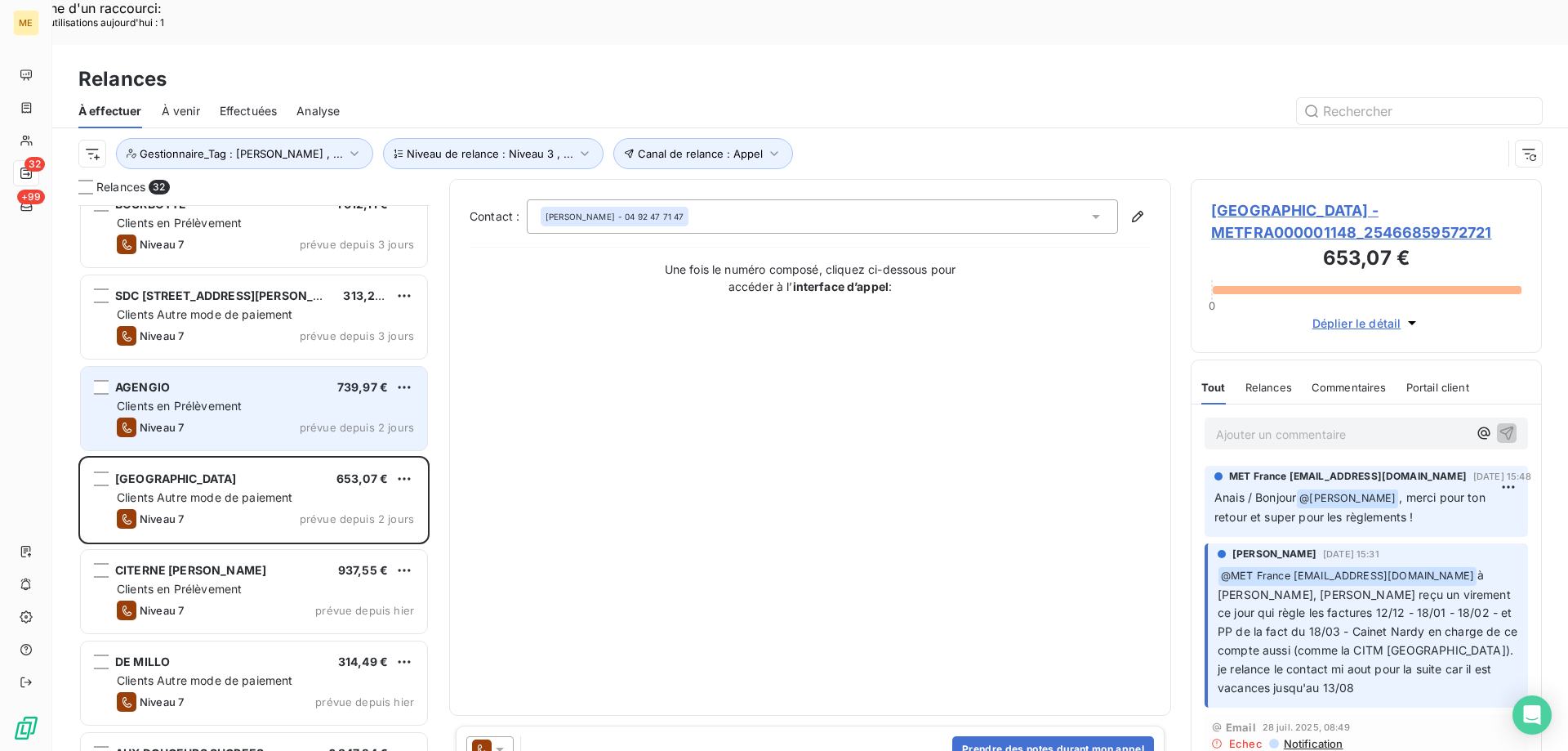
click at [220, 372] on div "AGENGIO 739,97 € Clients en Prélèvement Niveau 7 prévue depuis 2 jours" at bounding box center [254, 408] width 346 height 83
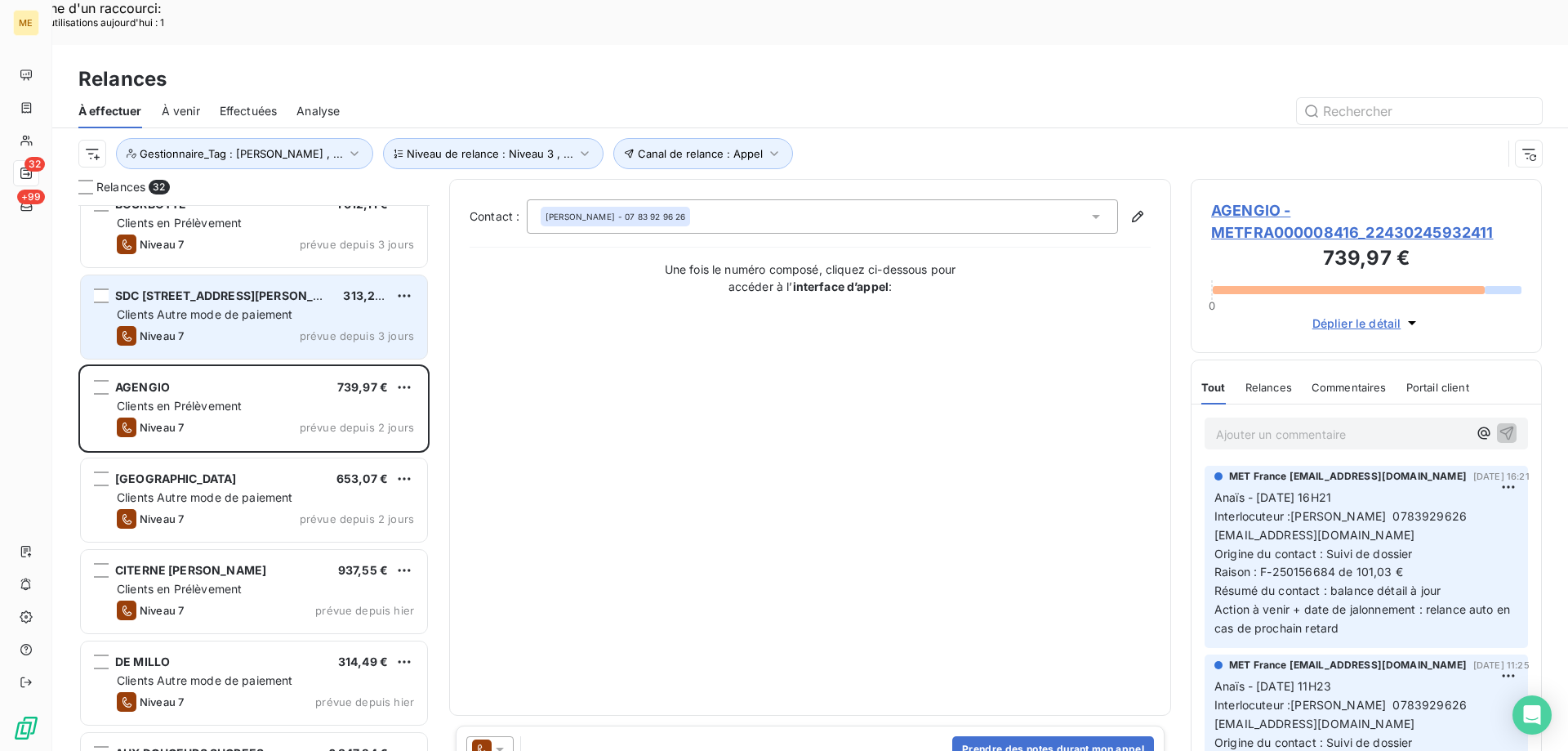
click at [260, 306] on div "SDC 51 PLACE ST CHARLES 313,27 € Clients Autre mode de paiement Niveau 7 prévue…" at bounding box center [254, 316] width 346 height 83
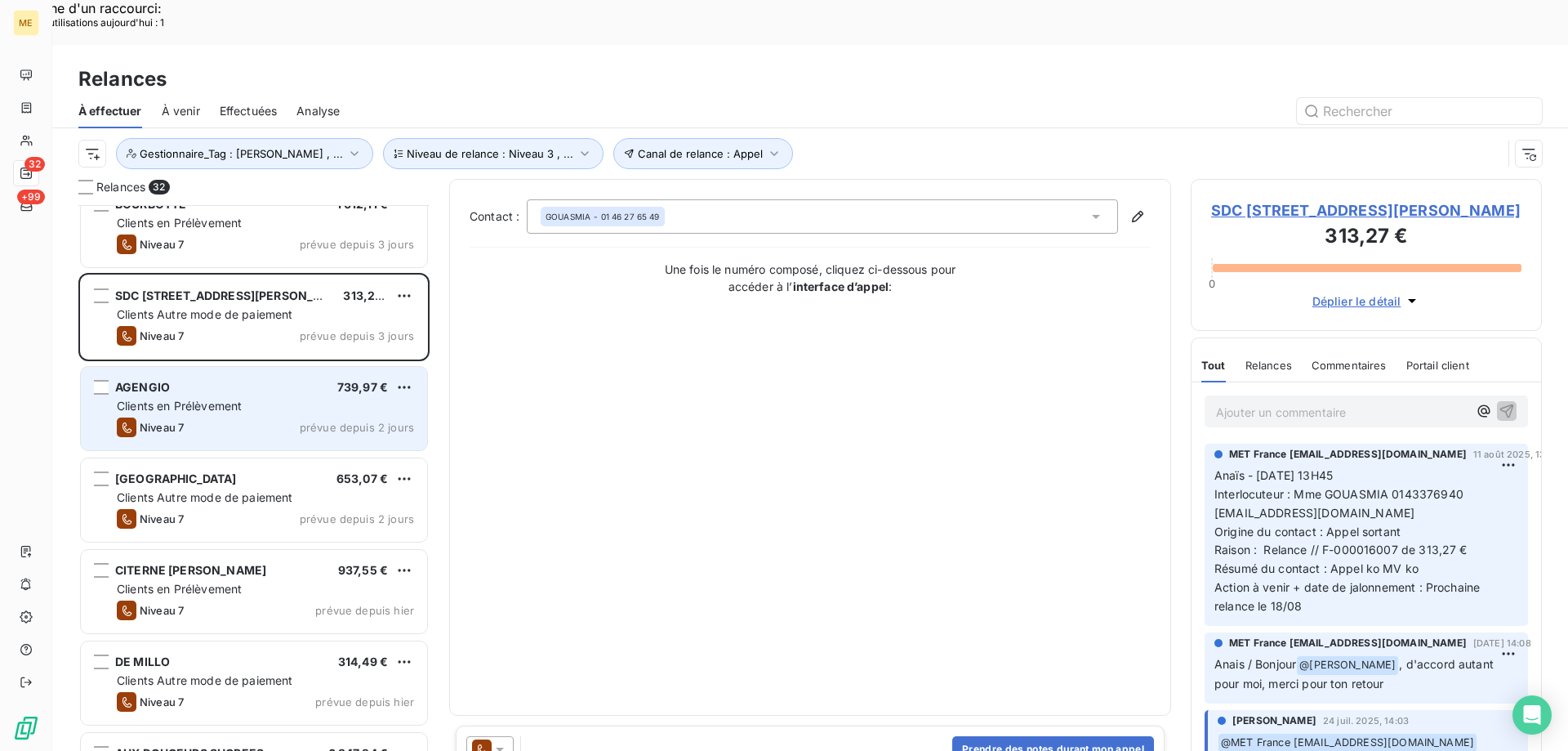
scroll to position [949, 0]
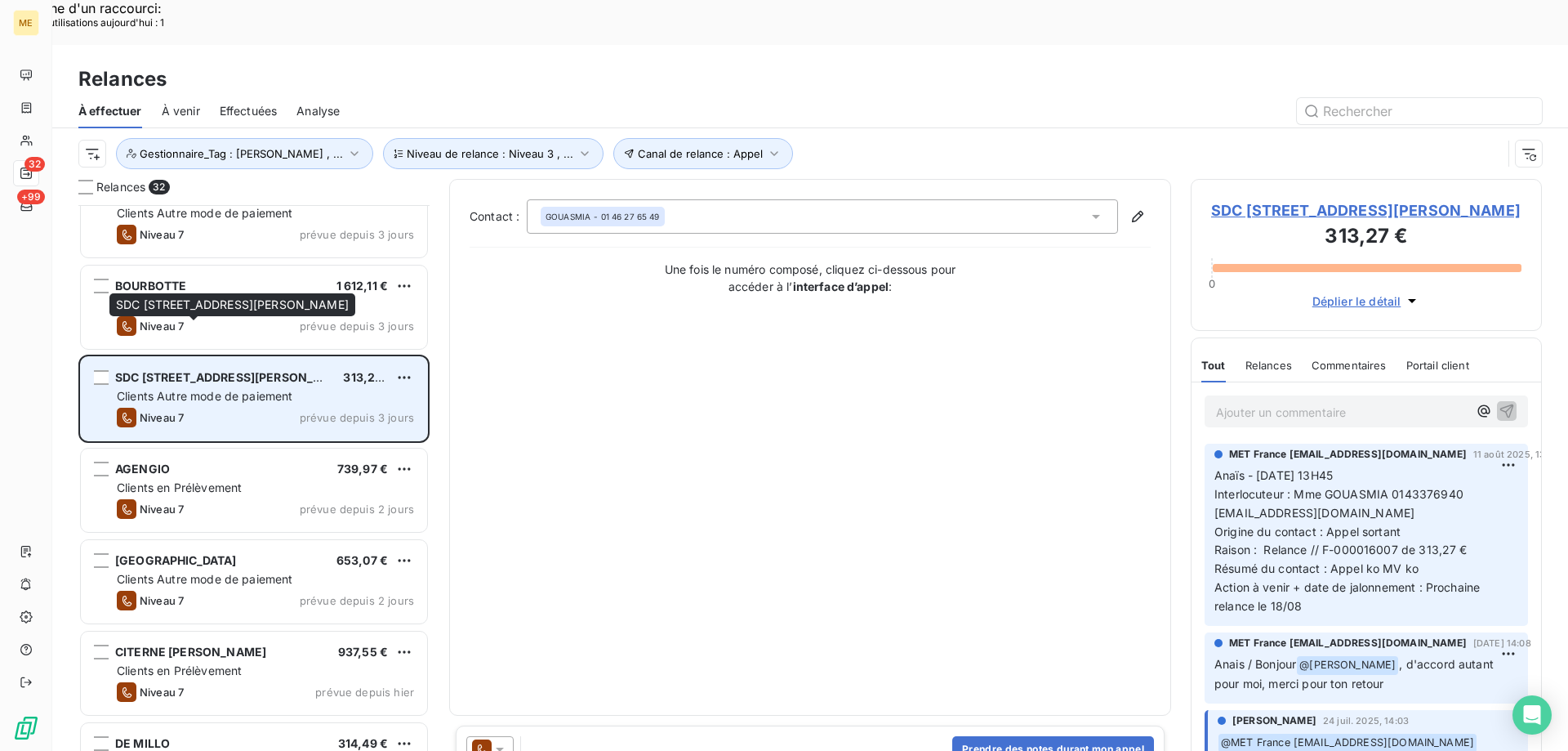
click at [270, 300] on span "SDC [STREET_ADDRESS][PERSON_NAME]" at bounding box center [233, 304] width 233 height 14
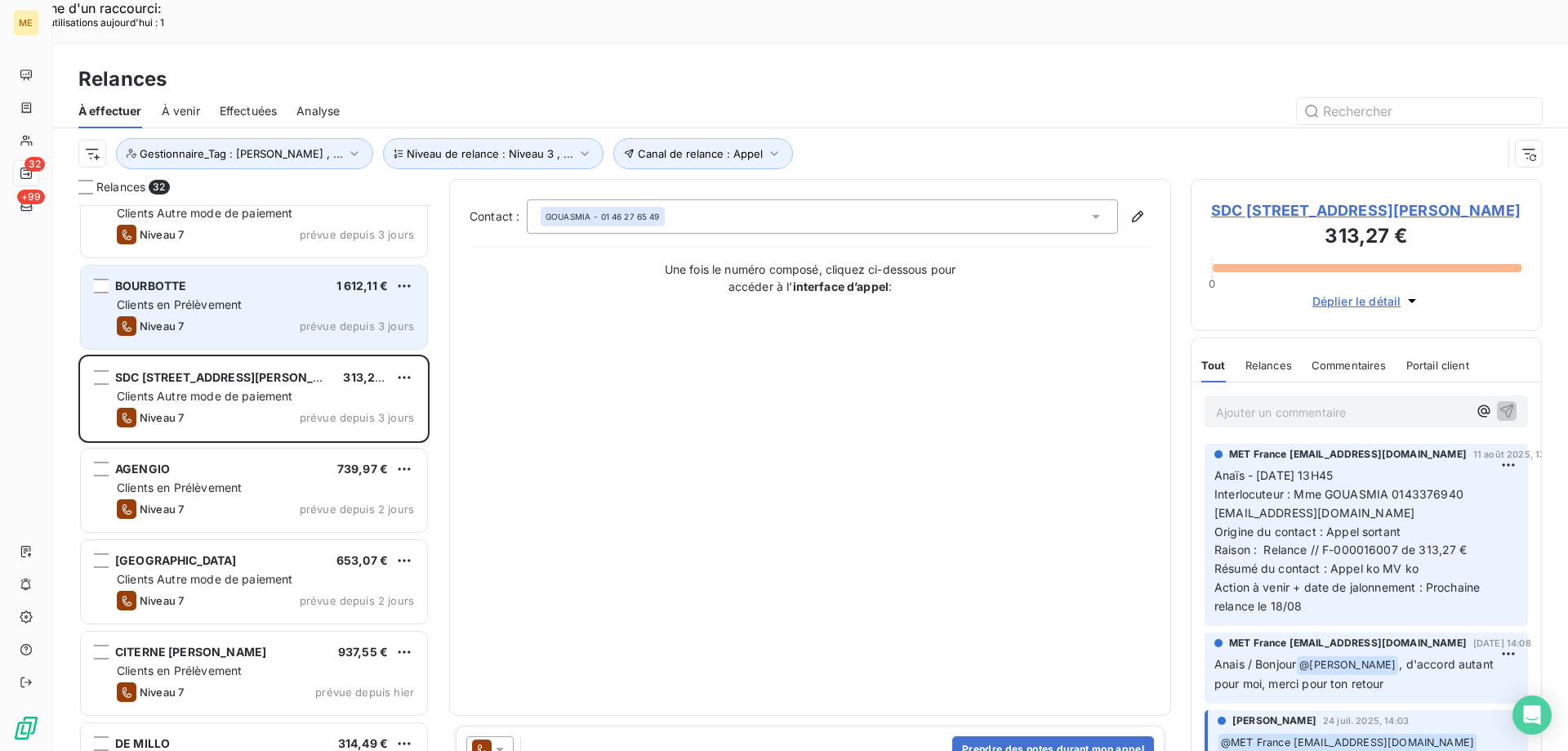
click at [272, 316] on div "Niveau 7 prévue depuis 3 jours" at bounding box center [266, 326] width 297 height 20
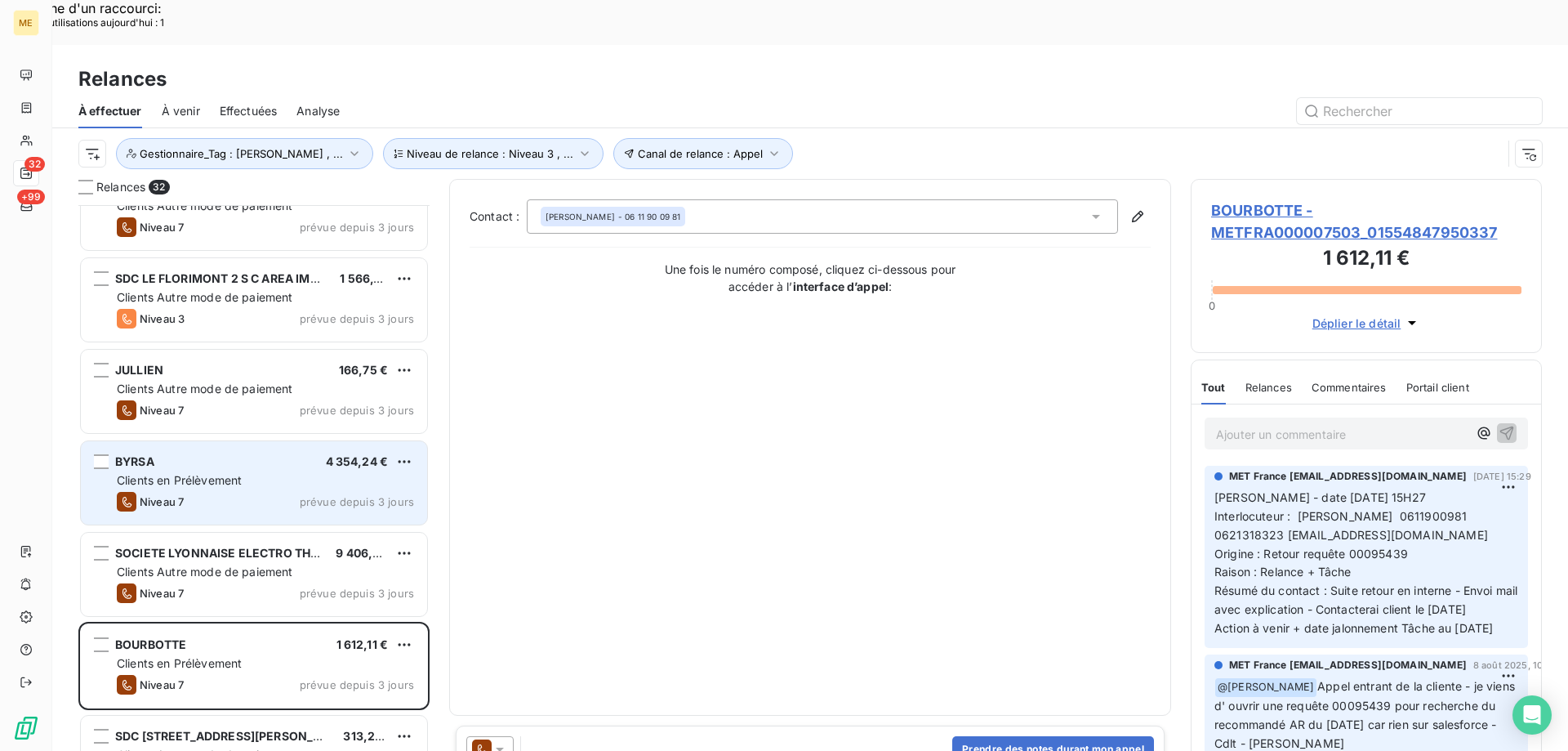
scroll to position [540, 0]
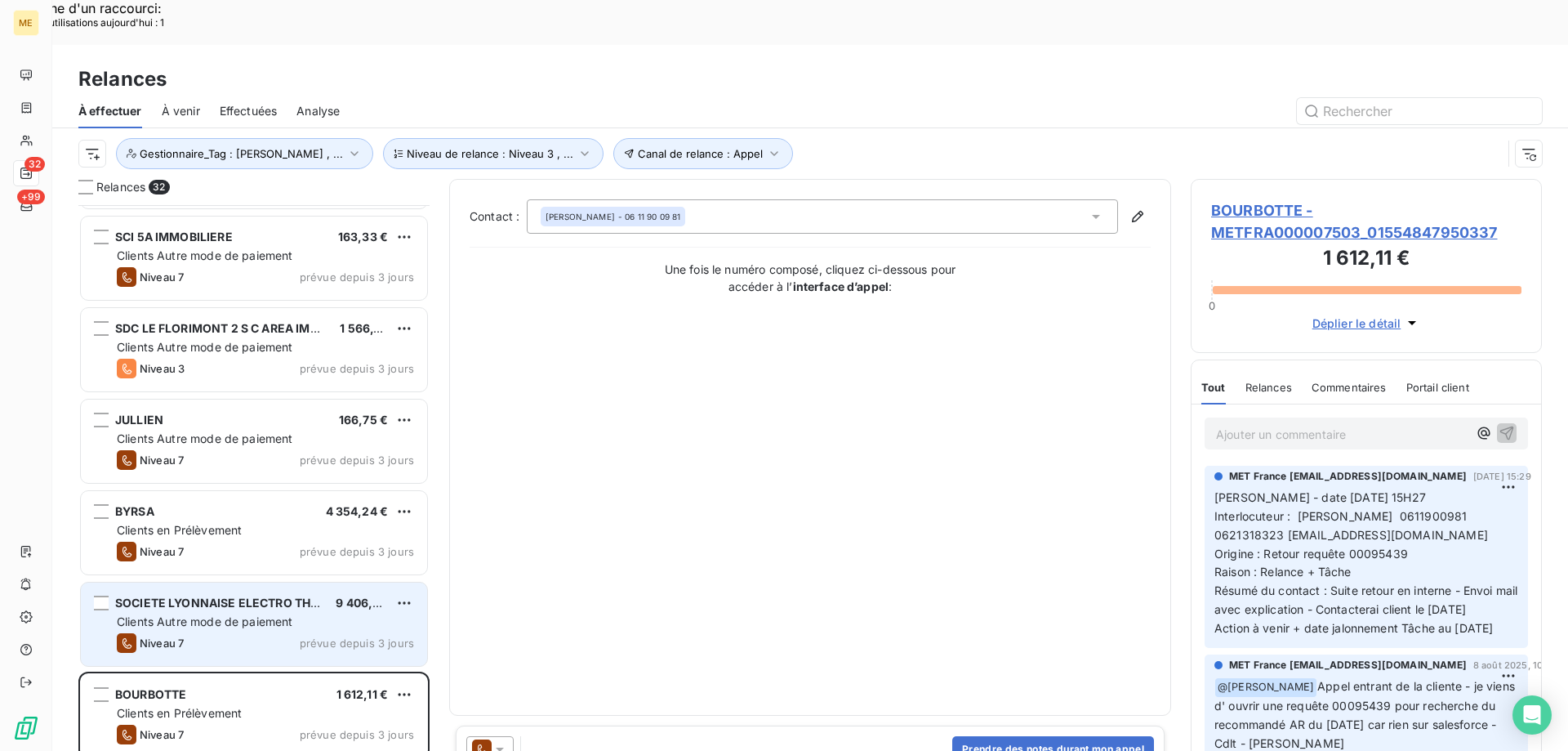
drag, startPoint x: 199, startPoint y: 562, endPoint x: 200, endPoint y: 548, distance: 14.0
click at [200, 596] on span "SOCIETE LYONNAISE ELECTRO THERMIQUE" at bounding box center [239, 602] width 249 height 14
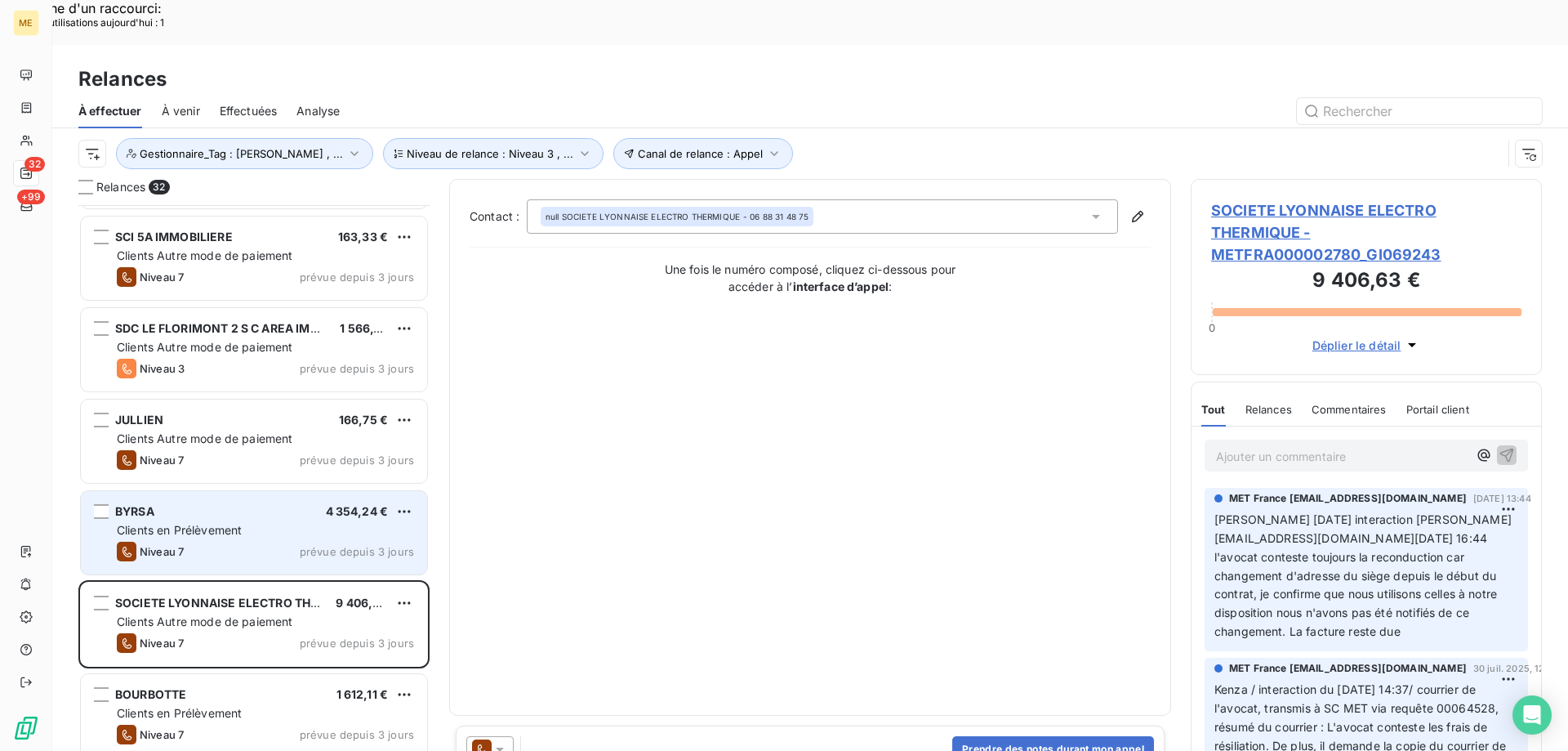
click at [243, 522] on div "Clients en Prélèvement" at bounding box center [266, 530] width 297 height 16
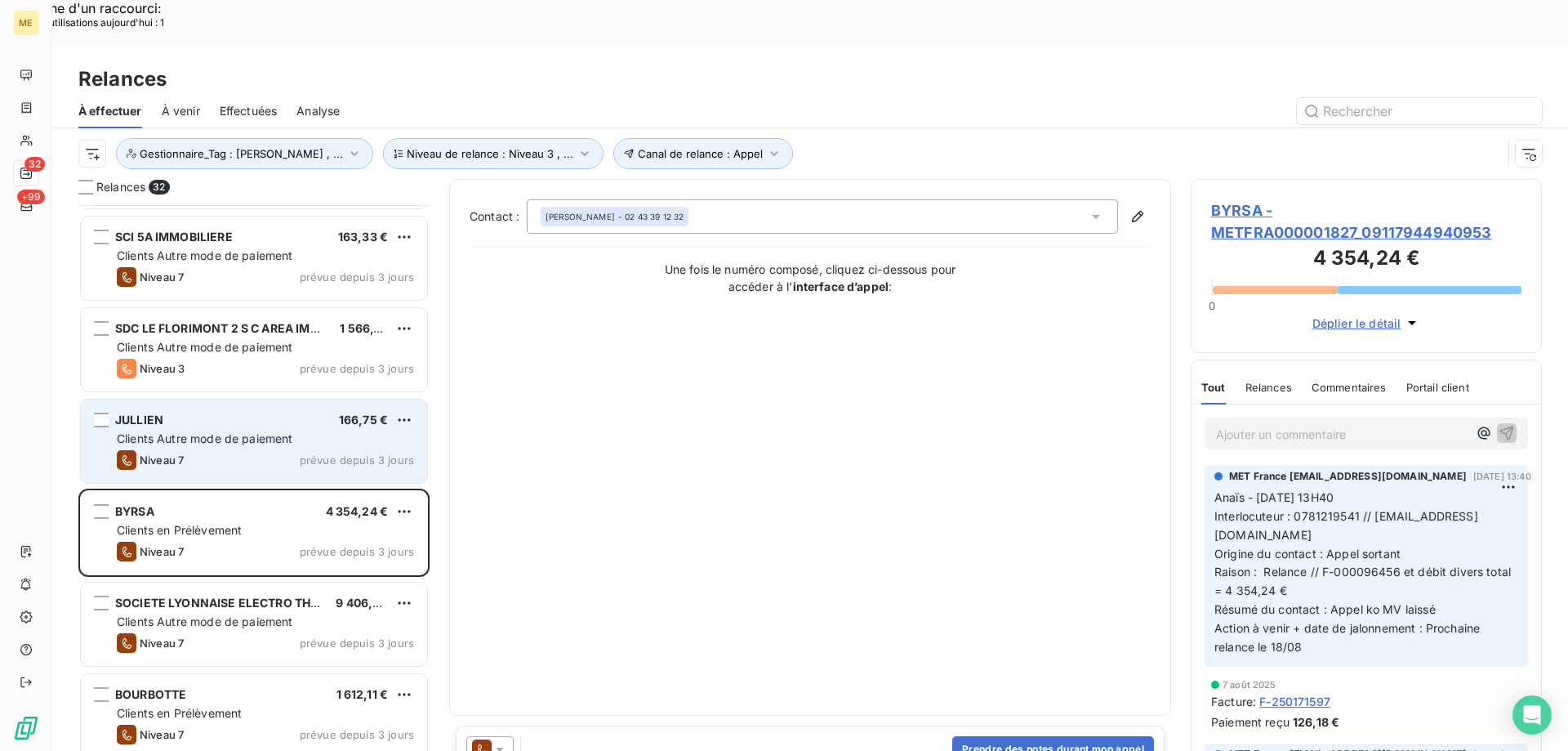
click at [229, 402] on div "JULLIEN 166,75 € Clients Autre mode de paiement Niveau 7 prévue depuis 3 jours" at bounding box center [254, 440] width 346 height 83
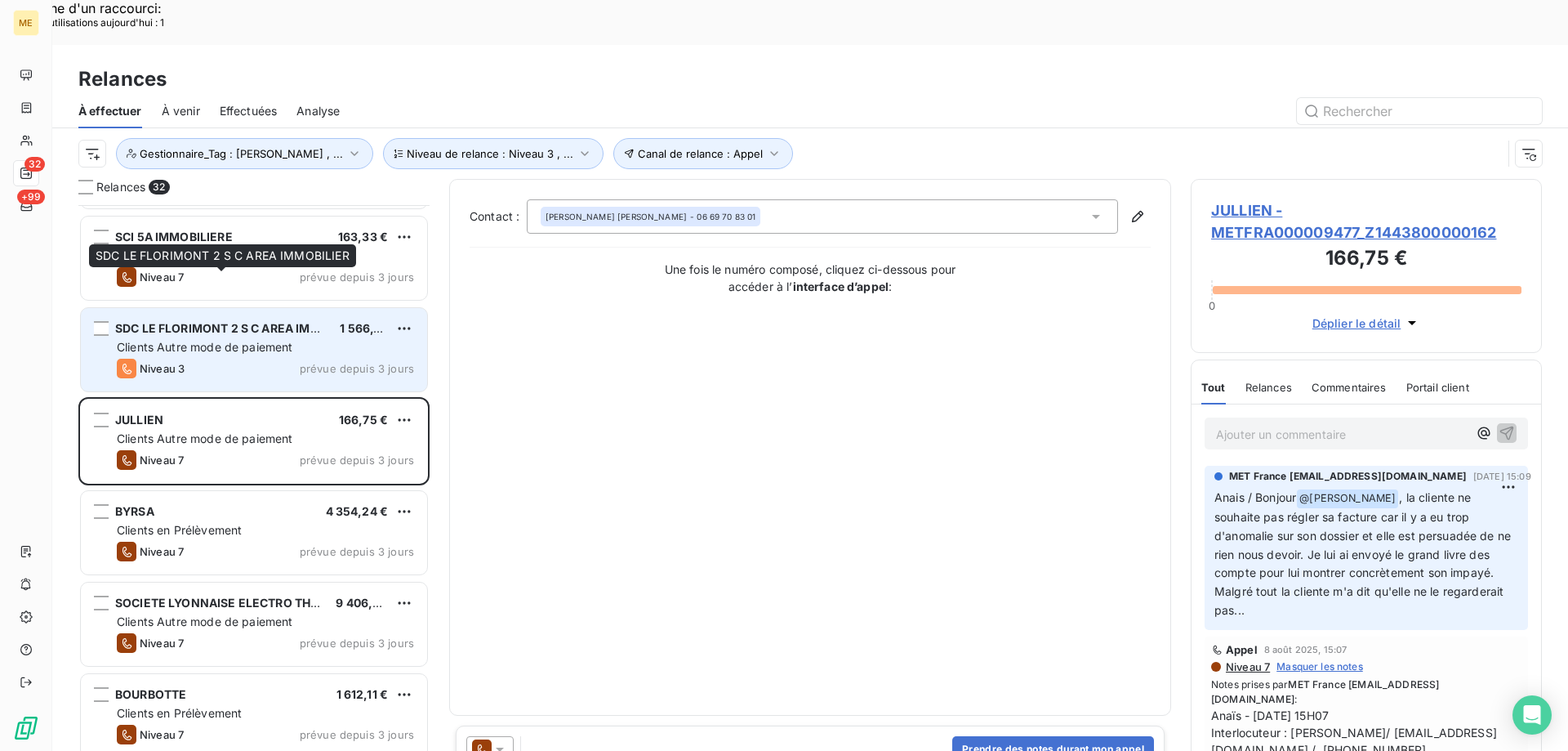
drag, startPoint x: 270, startPoint y: 286, endPoint x: 274, endPoint y: 294, distance: 8.9
click at [274, 308] on div "SDC LE FLORIMONT 2 S C AREA IMMOBILIER 1 566,19 € Clients Autre mode de paiemen…" at bounding box center [254, 349] width 346 height 83
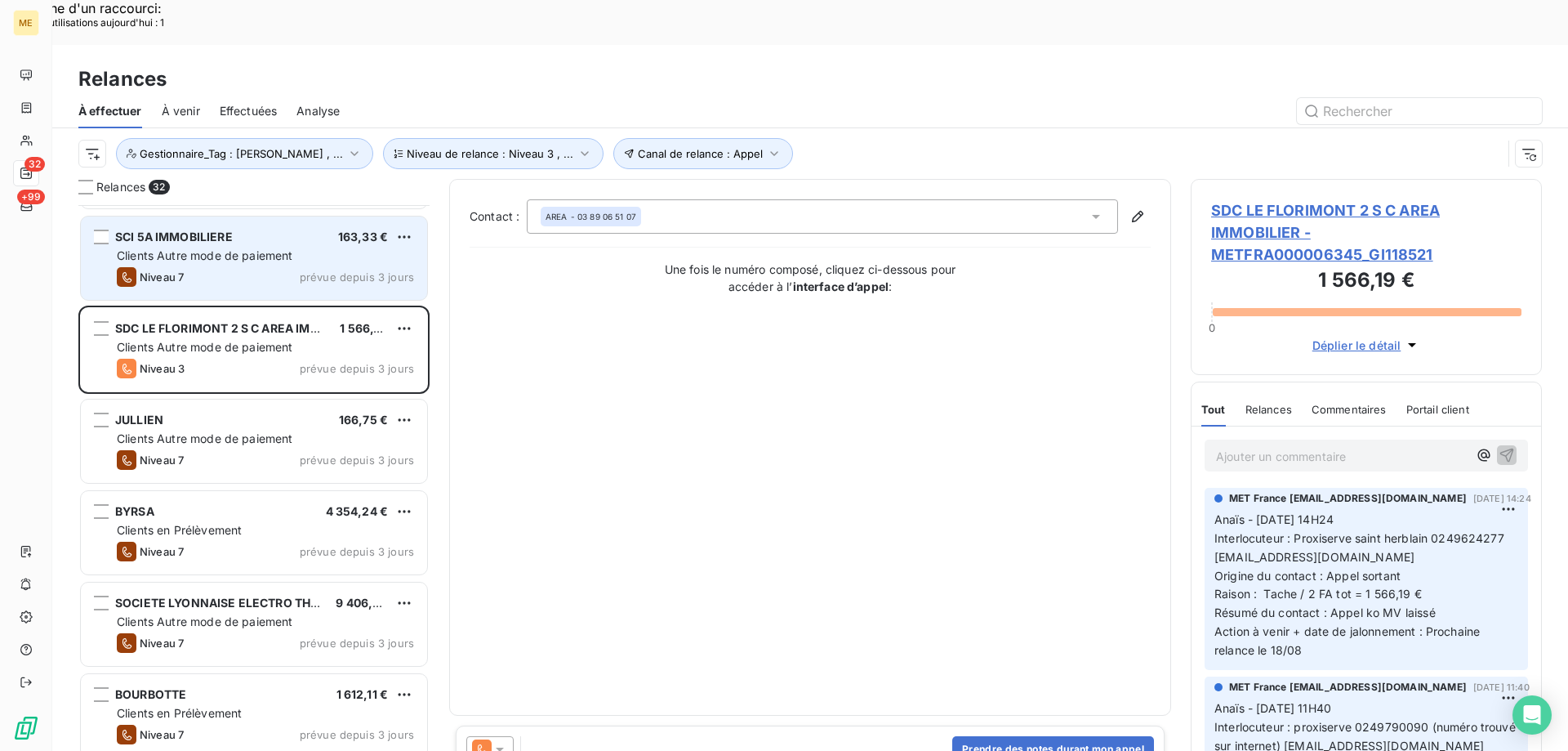
click at [233, 267] on div "Niveau 7 prévue depuis 3 jours" at bounding box center [266, 276] width 297 height 20
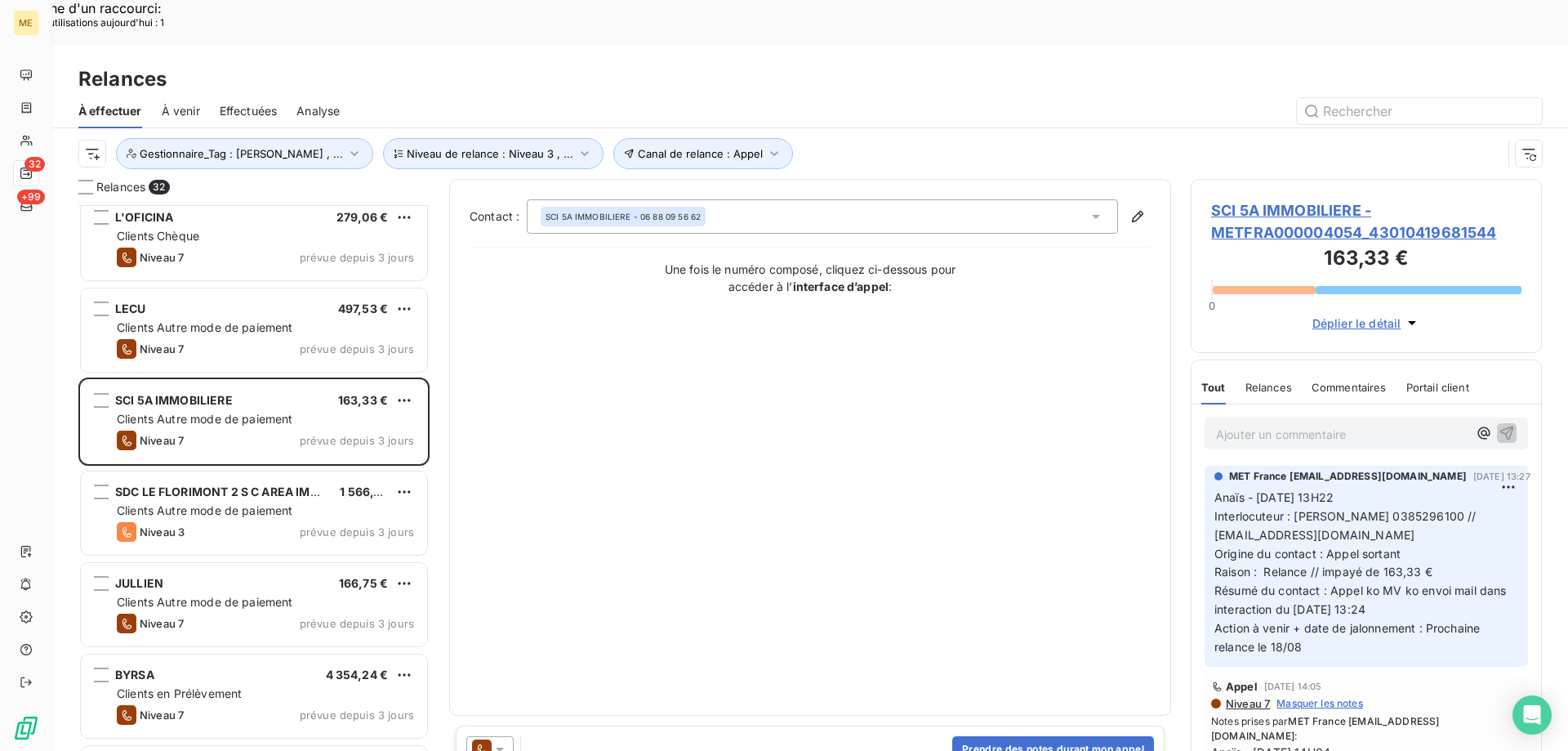
scroll to position [295, 0]
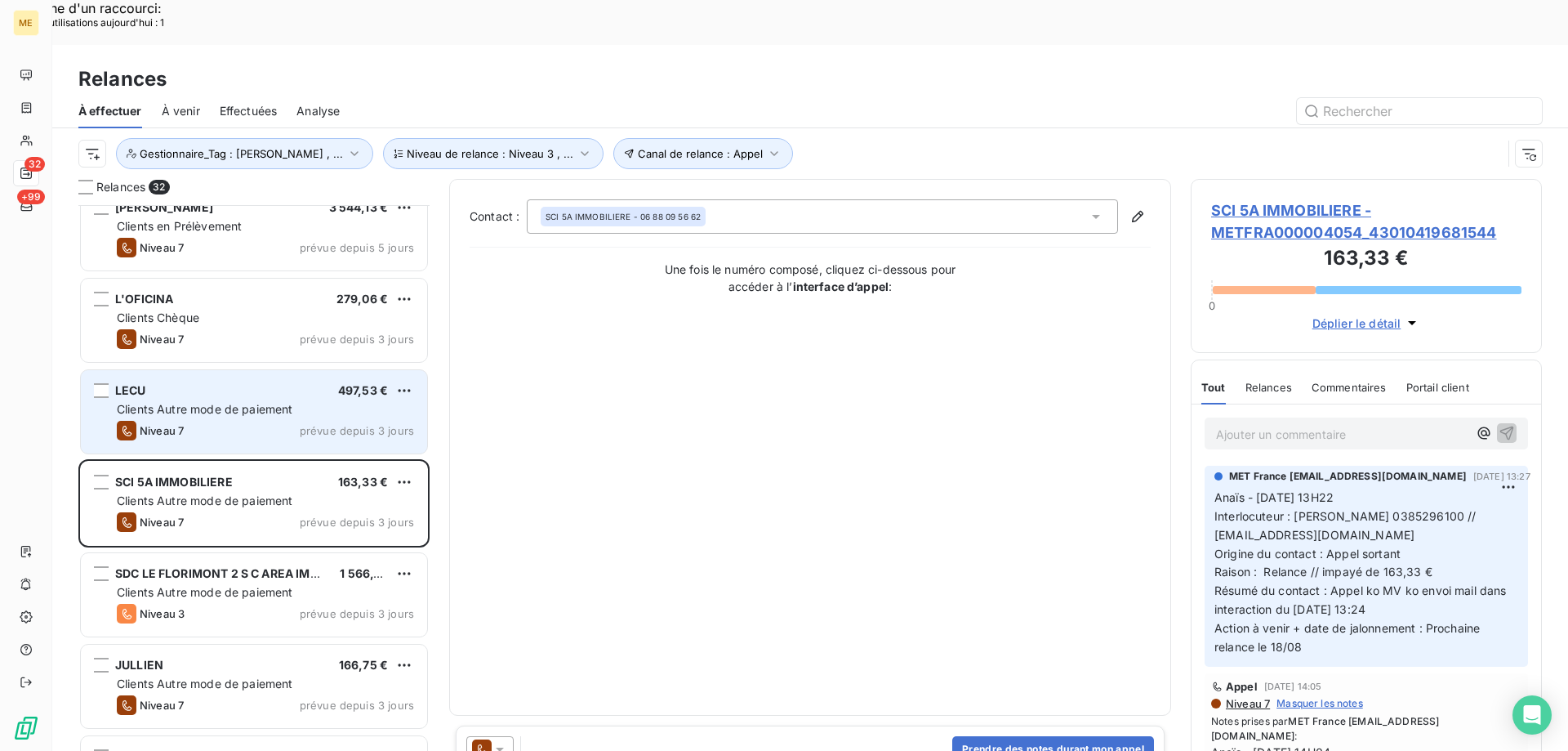
click at [205, 383] on div "LECU 497,53 €" at bounding box center [266, 390] width 297 height 14
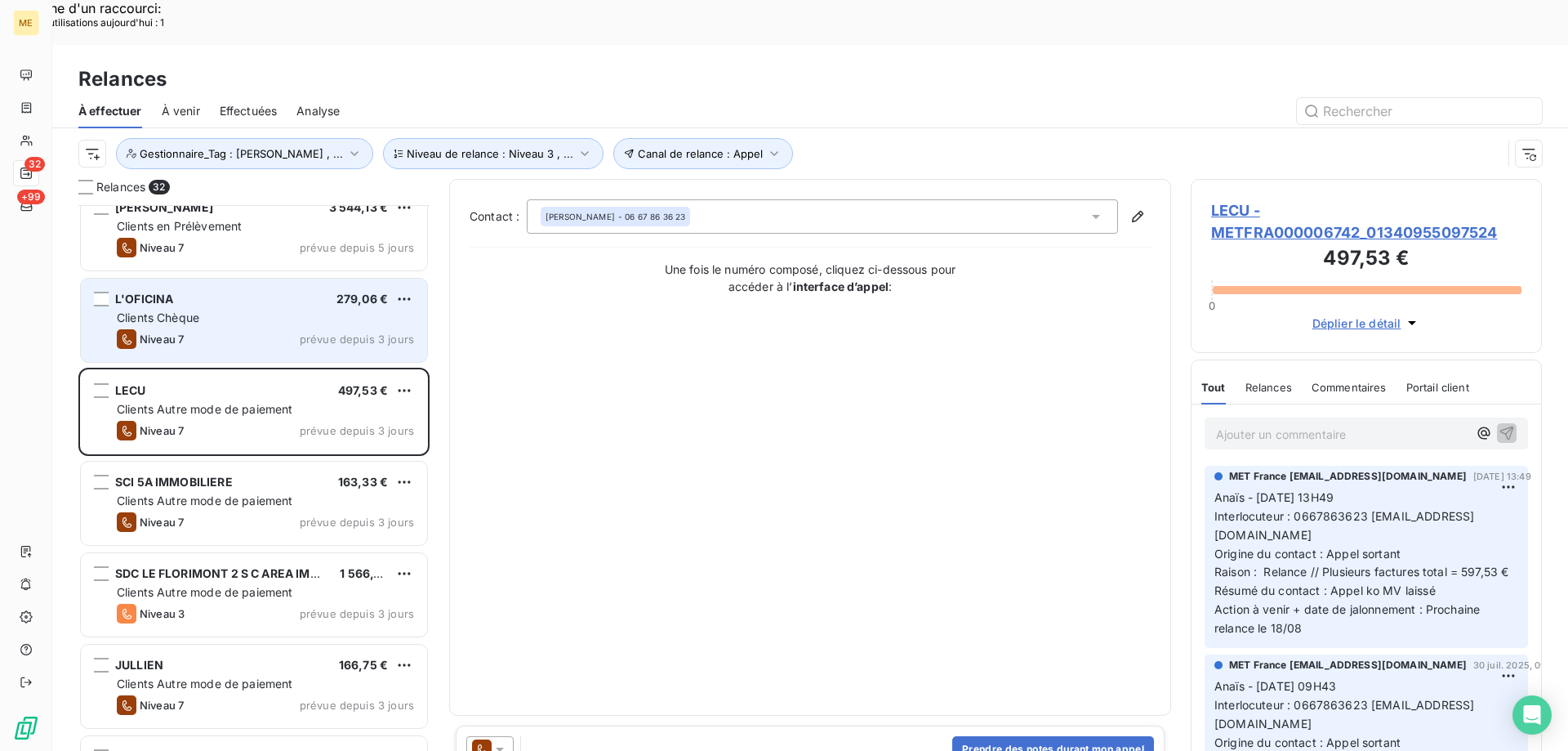
click at [213, 292] on div "L'OFICINA 279,06 €" at bounding box center [266, 298] width 297 height 14
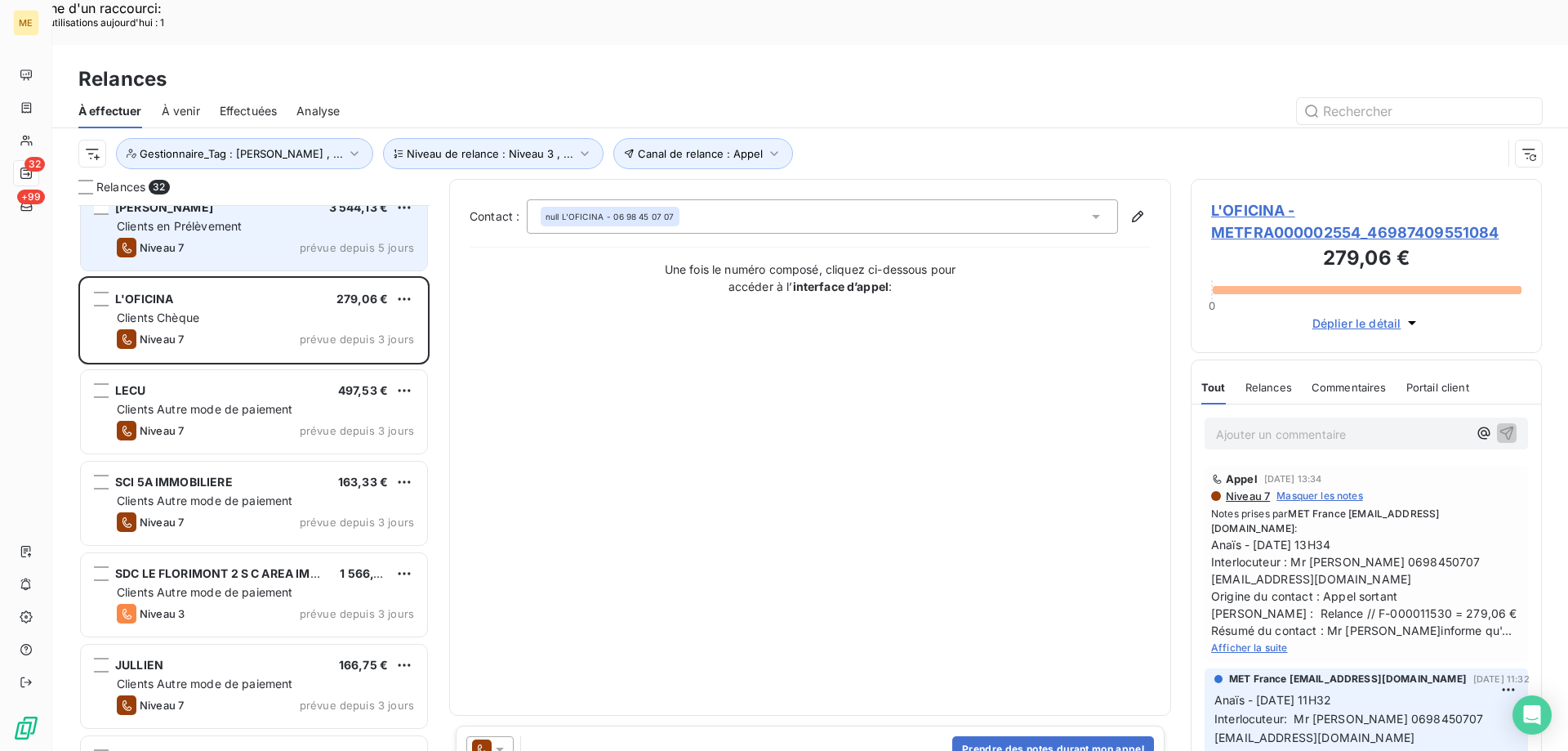
click at [216, 237] on div "Niveau 7 prévue depuis 5 jours" at bounding box center [266, 247] width 297 height 20
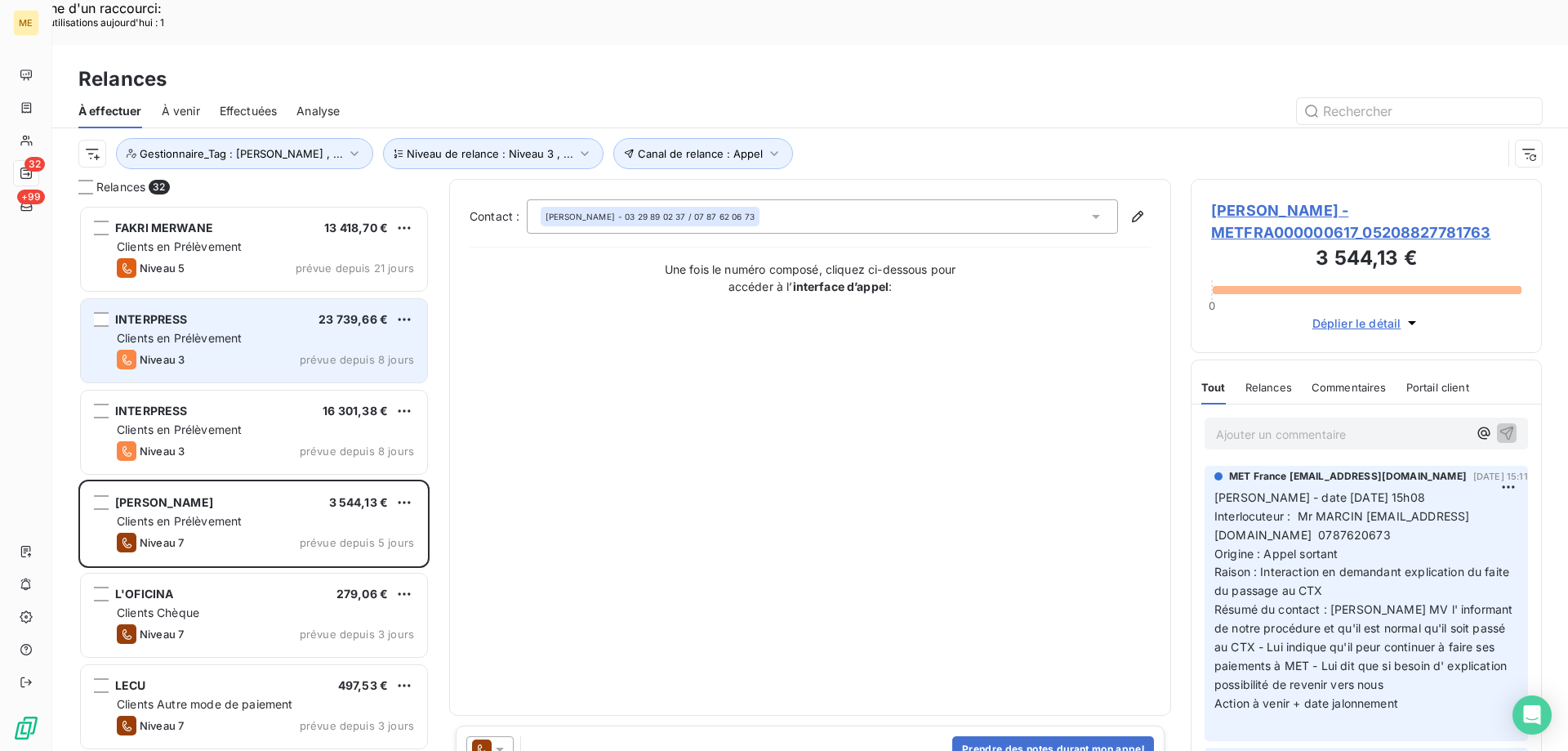
click at [270, 350] on div "Niveau 3 prévue depuis 8 jours" at bounding box center [266, 359] width 297 height 20
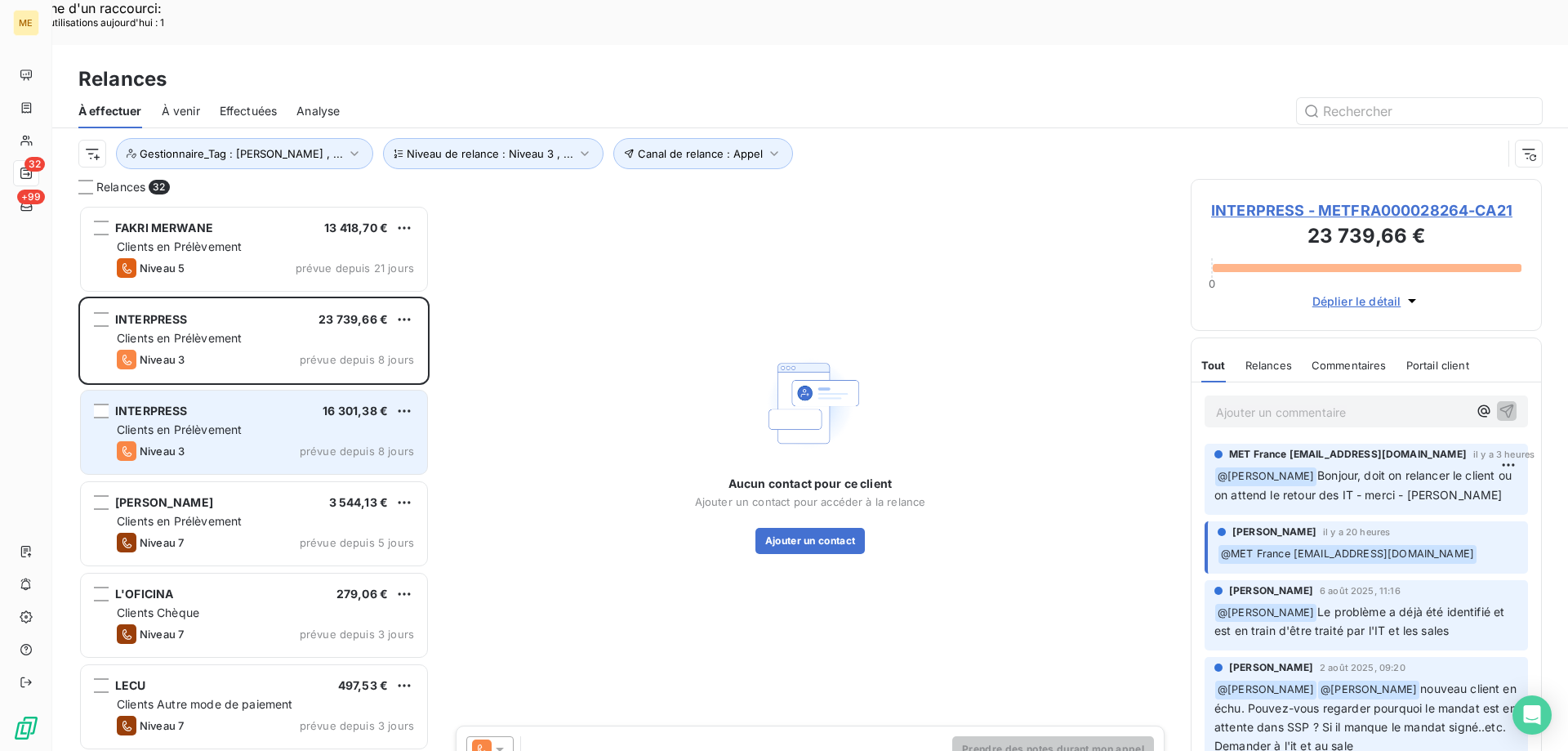
click at [240, 422] on span "Clients en Prélèvement" at bounding box center [179, 429] width 125 height 14
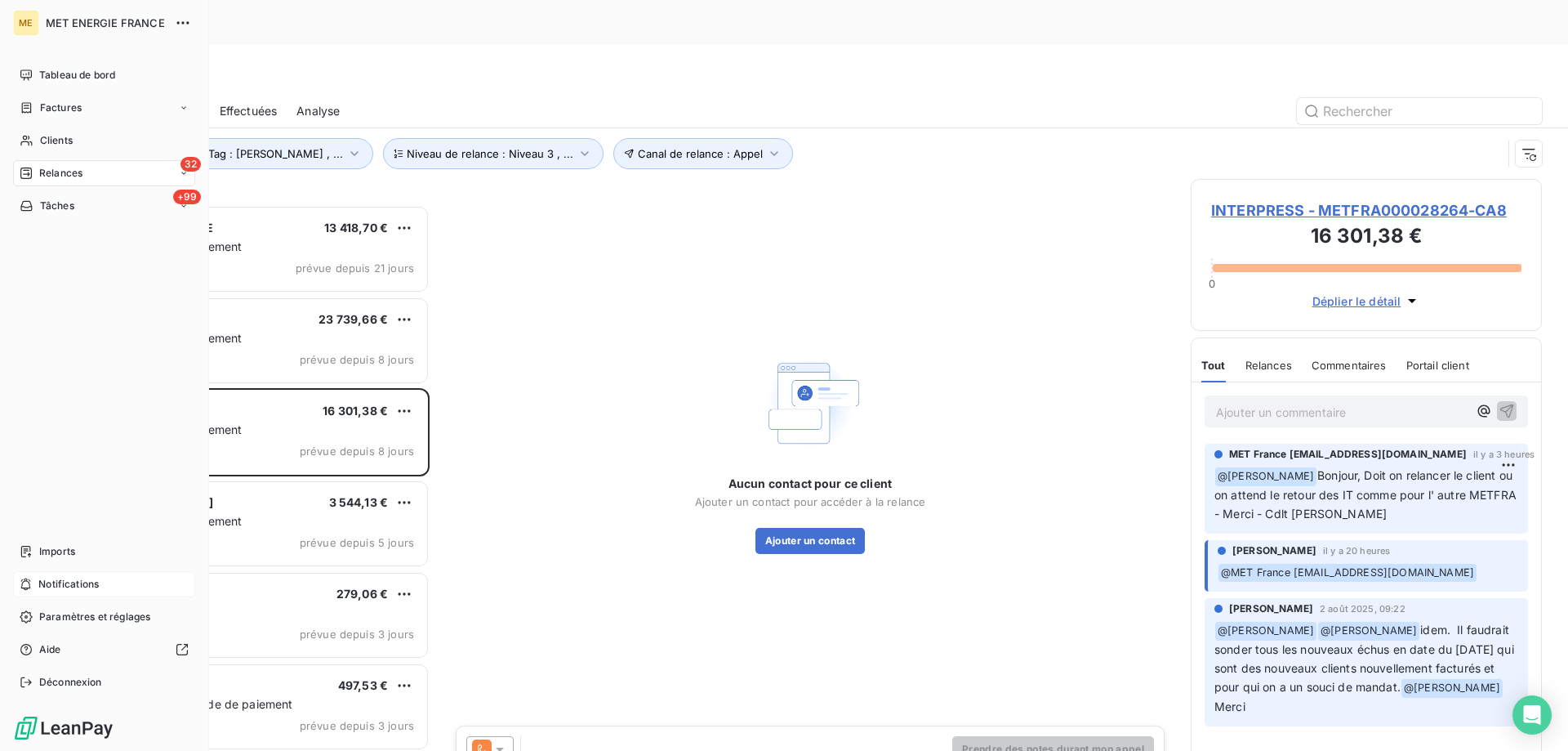
click at [86, 578] on span "Notifications" at bounding box center [68, 583] width 60 height 14
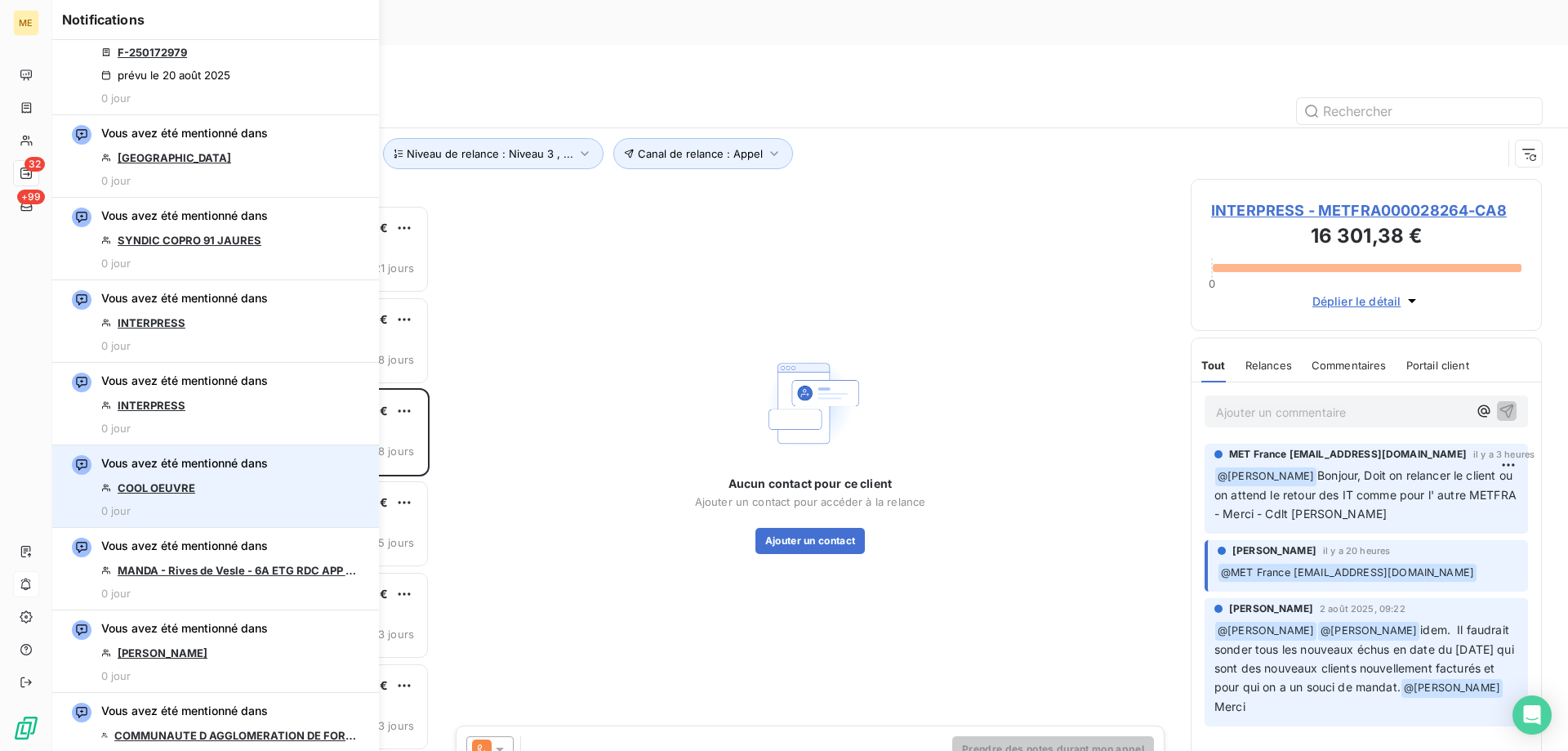
scroll to position [490, 0]
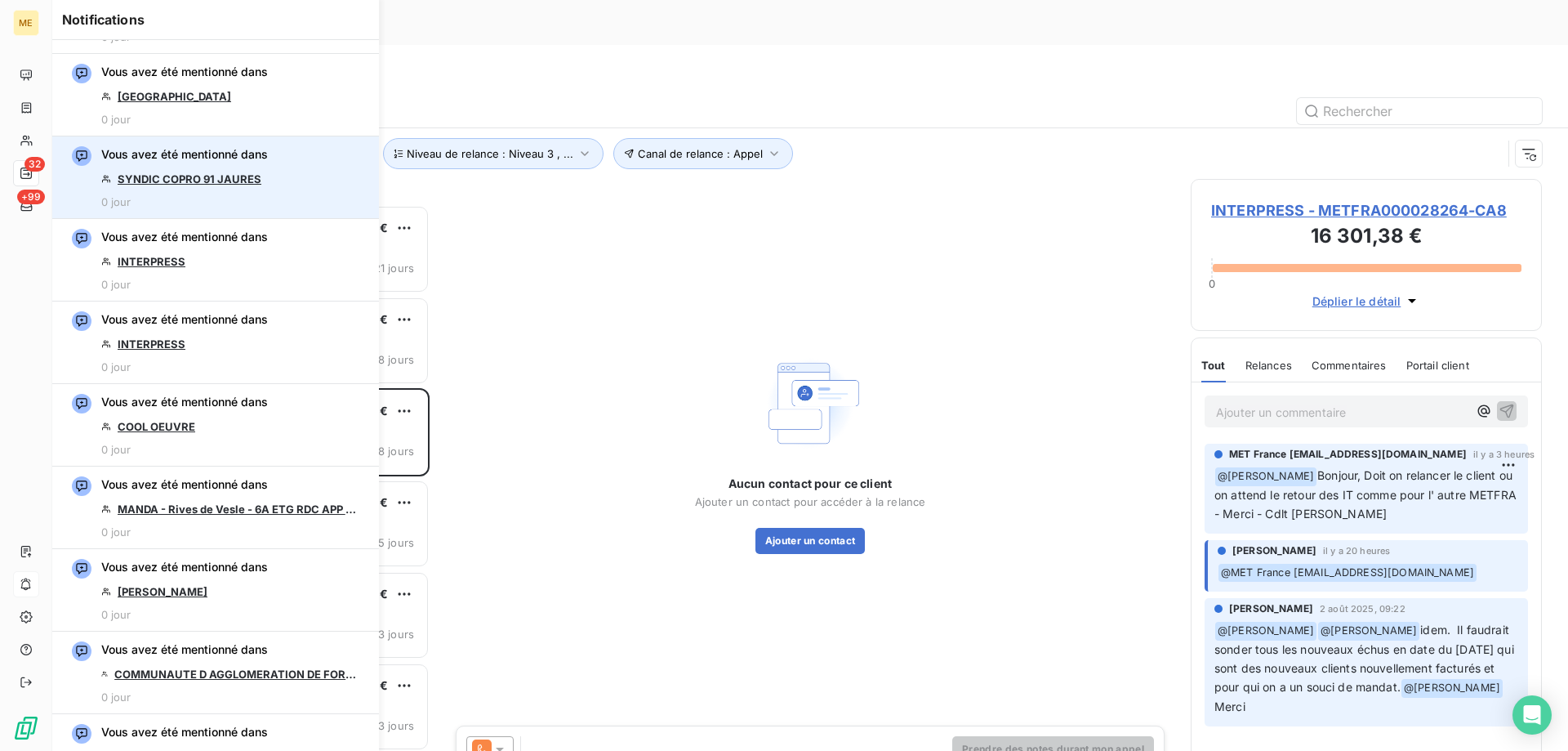
click at [253, 181] on link "SYNDIC COPRO 91 JAURES" at bounding box center [189, 179] width 144 height 13
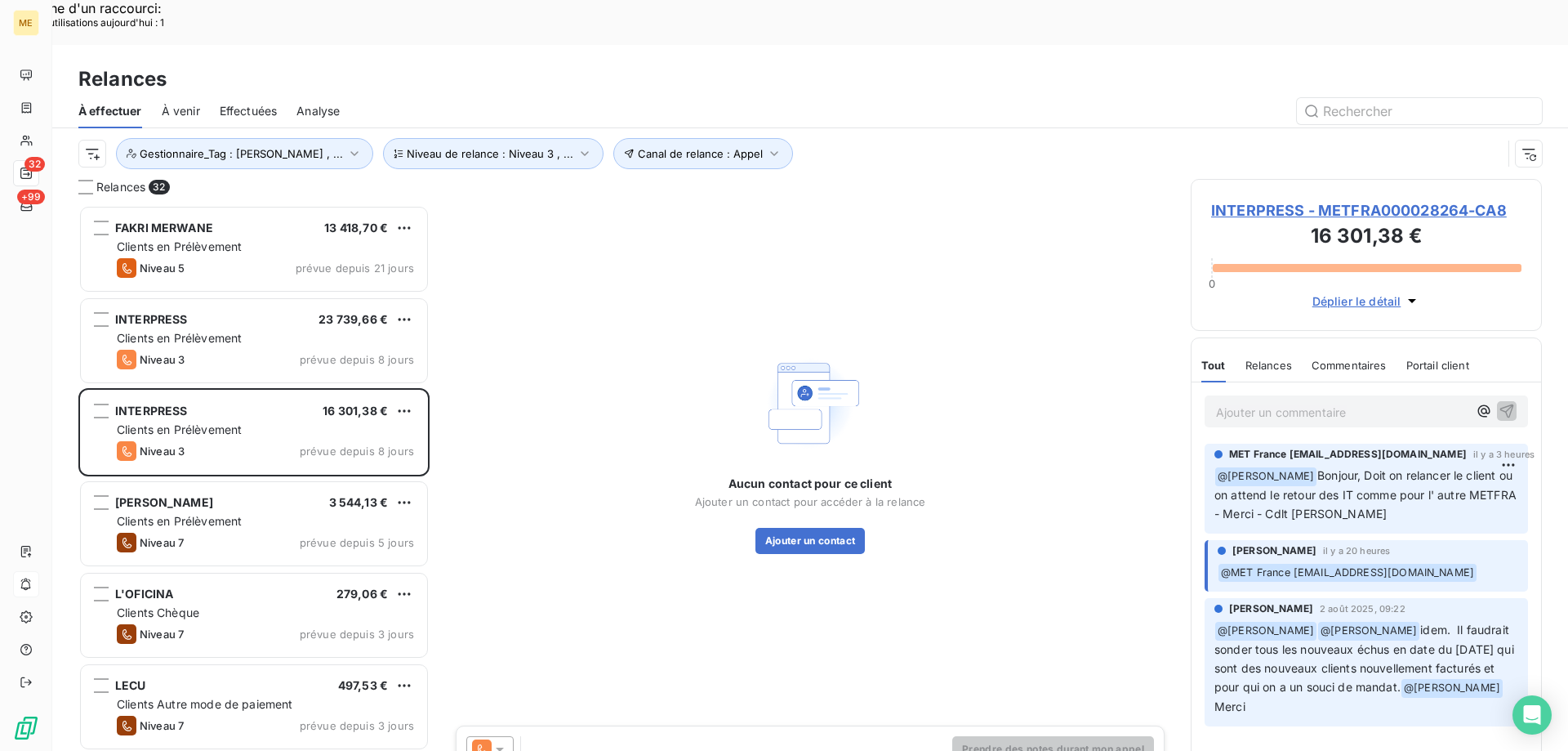
click at [640, 362] on div "Aucun contact pour ce client Ajouter un contact pour accéder à la relance Ajout…" at bounding box center [810, 452] width 723 height 203
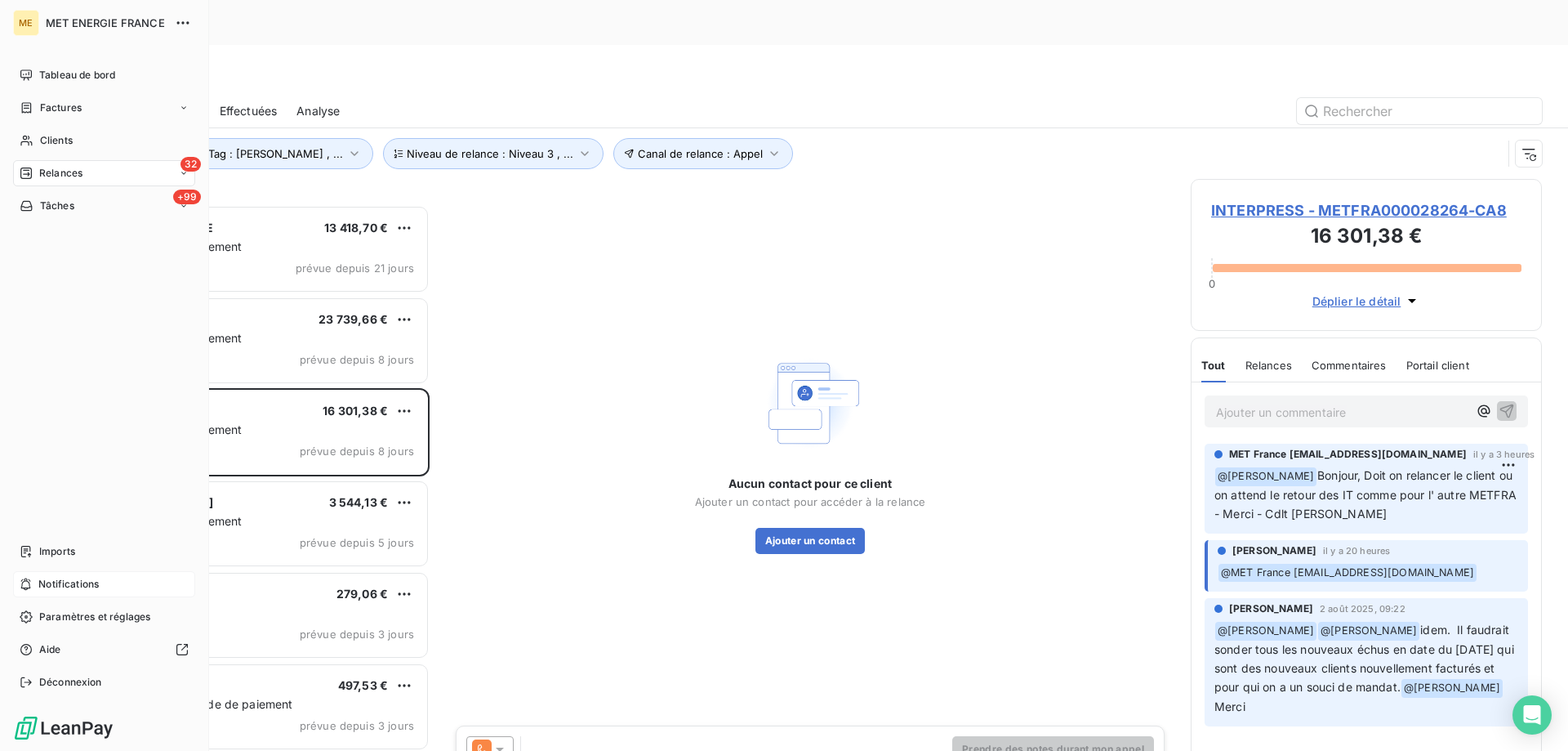
click at [75, 582] on span "Notifications" at bounding box center [68, 583] width 60 height 14
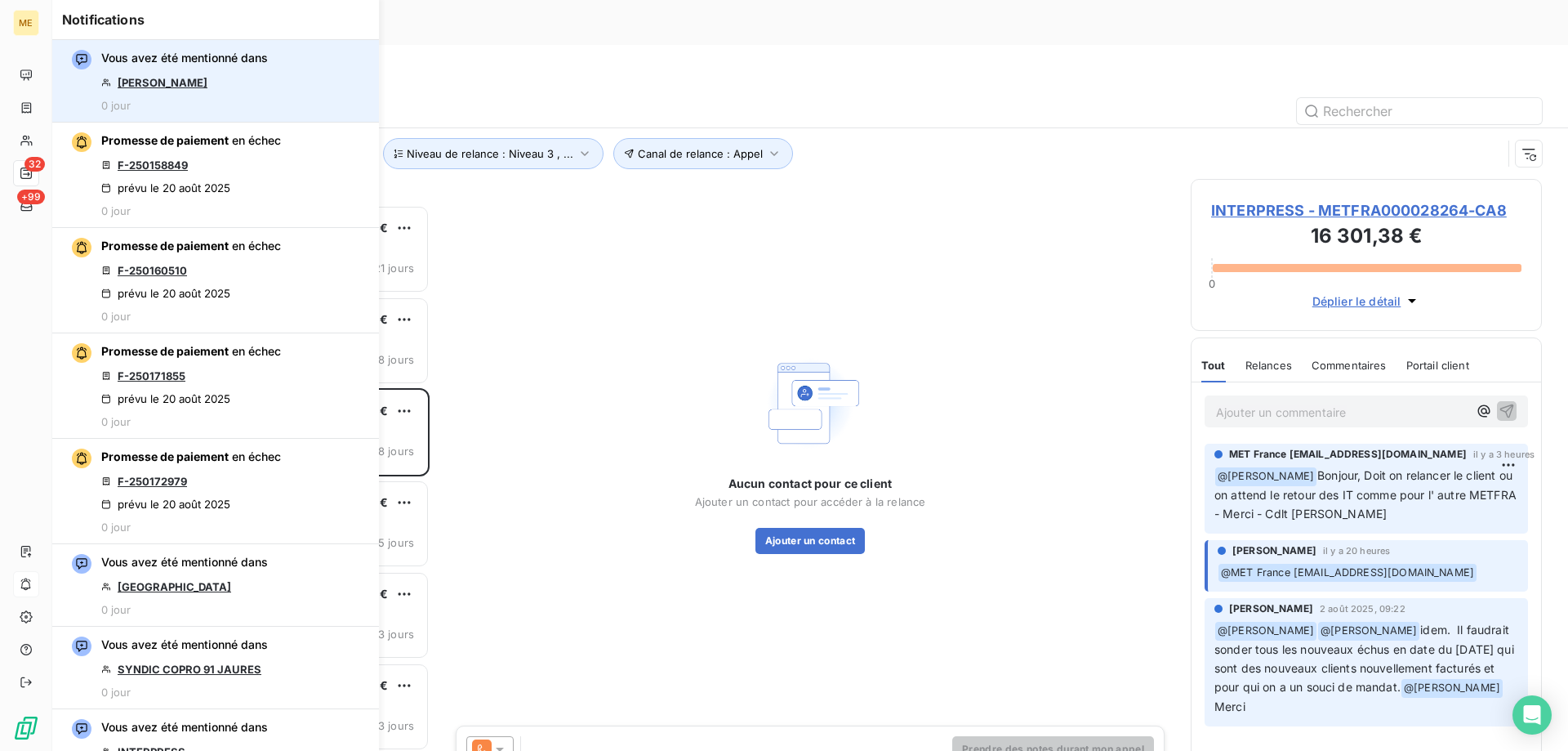
click at [152, 83] on link "[PERSON_NAME]" at bounding box center [162, 83] width 90 height 13
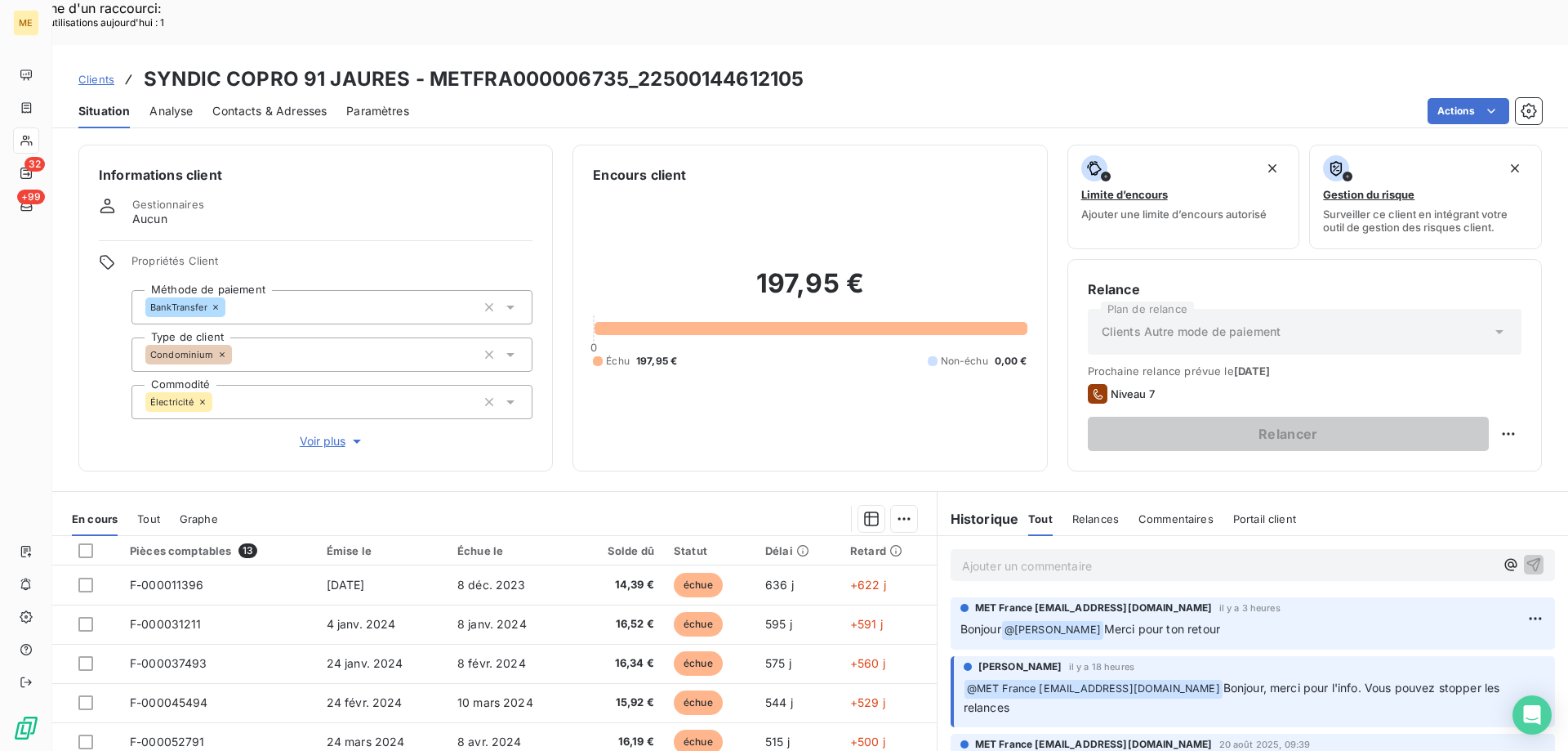
drag, startPoint x: 698, startPoint y: 90, endPoint x: 699, endPoint y: 79, distance: 11.0
click at [701, 88] on div "Clients SYNDIC COPRO 91 JAURES - METFRA000006735_22500144612105 Situation Analy…" at bounding box center [810, 420] width 1517 height 751
